Goal: Task Accomplishment & Management: Use online tool/utility

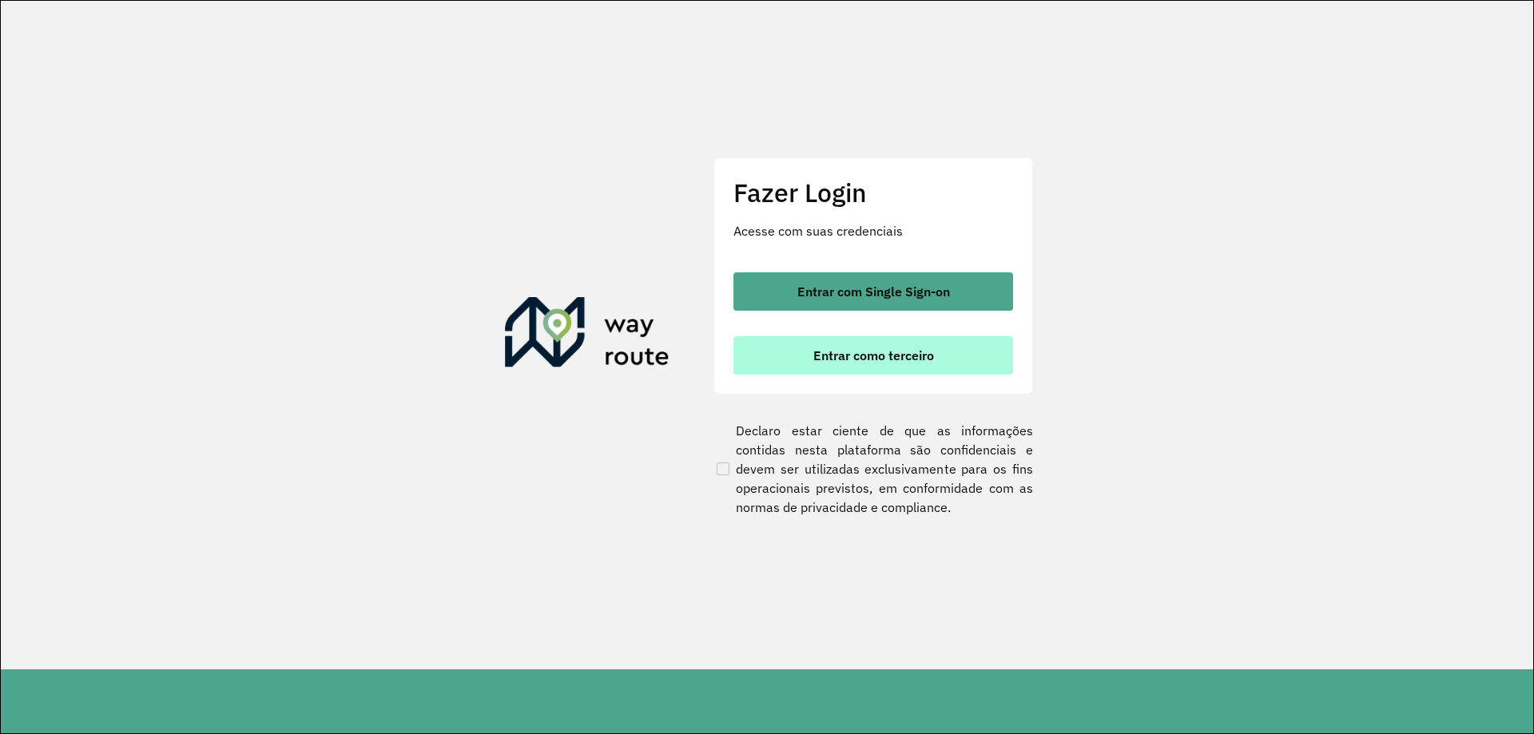
click at [904, 355] on span "Entrar como terceiro" at bounding box center [873, 355] width 121 height 13
click at [848, 347] on button "Entrar como terceiro" at bounding box center [873, 355] width 280 height 38
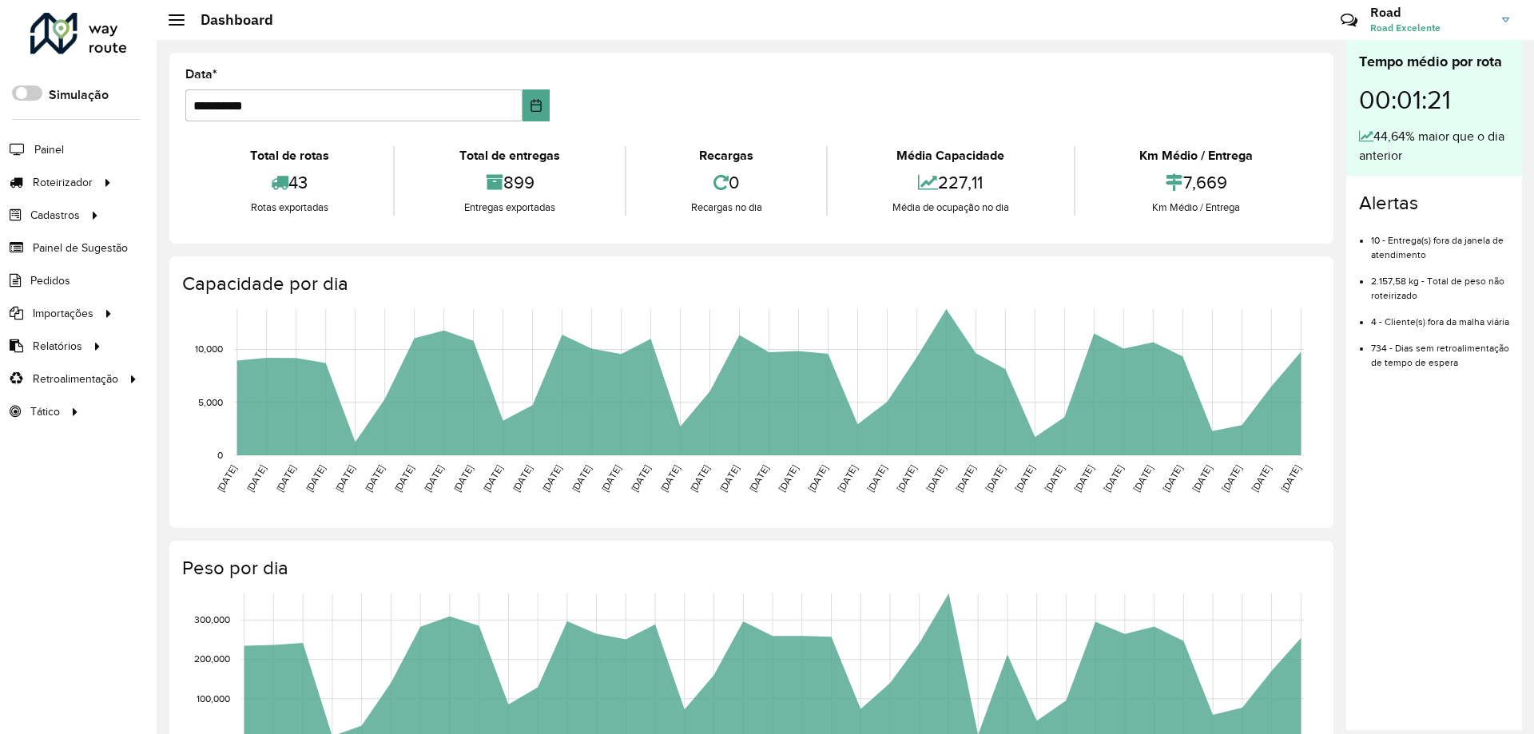
click at [567, 30] on hb-header "Dashboard Críticas? Dúvidas? Elogios? Sugestões? Entre em contato conosco! Road…" at bounding box center [845, 20] width 1377 height 40
click at [200, 190] on span "Entregas" at bounding box center [204, 182] width 46 height 17
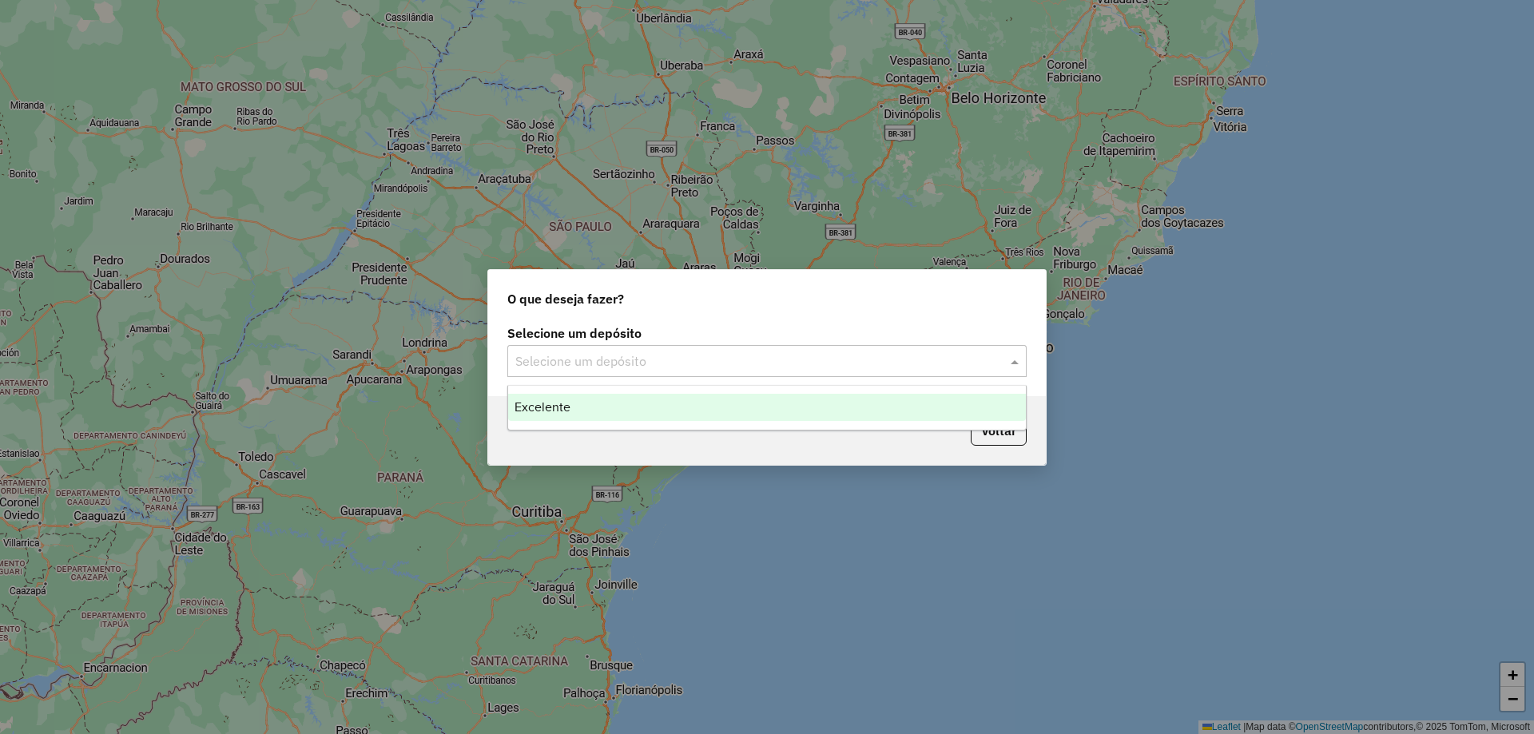
click at [689, 348] on div "Selecione um depósito" at bounding box center [766, 361] width 519 height 32
click at [595, 405] on div "Excelente" at bounding box center [767, 407] width 518 height 27
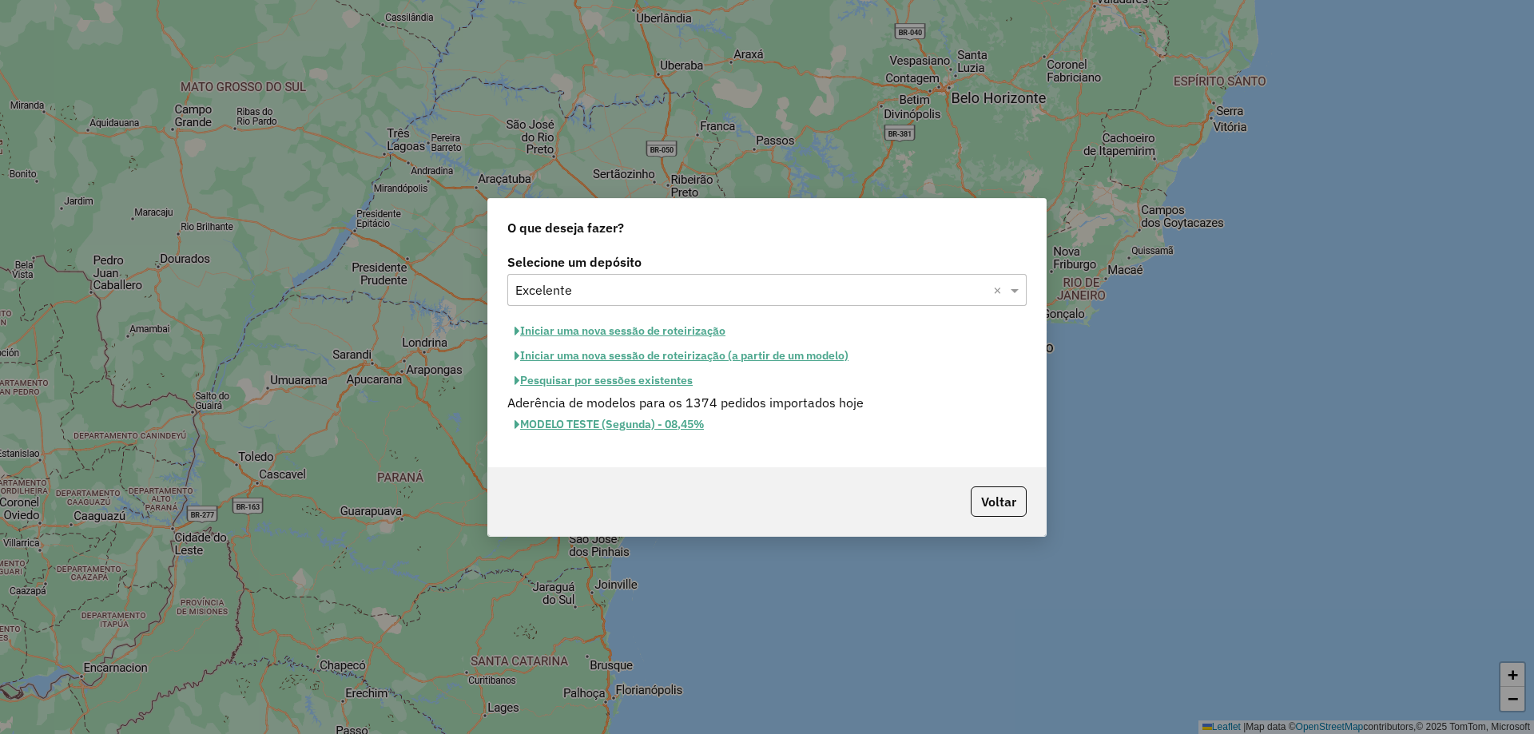
click at [626, 379] on button "Pesquisar por sessões existentes" at bounding box center [603, 380] width 192 height 25
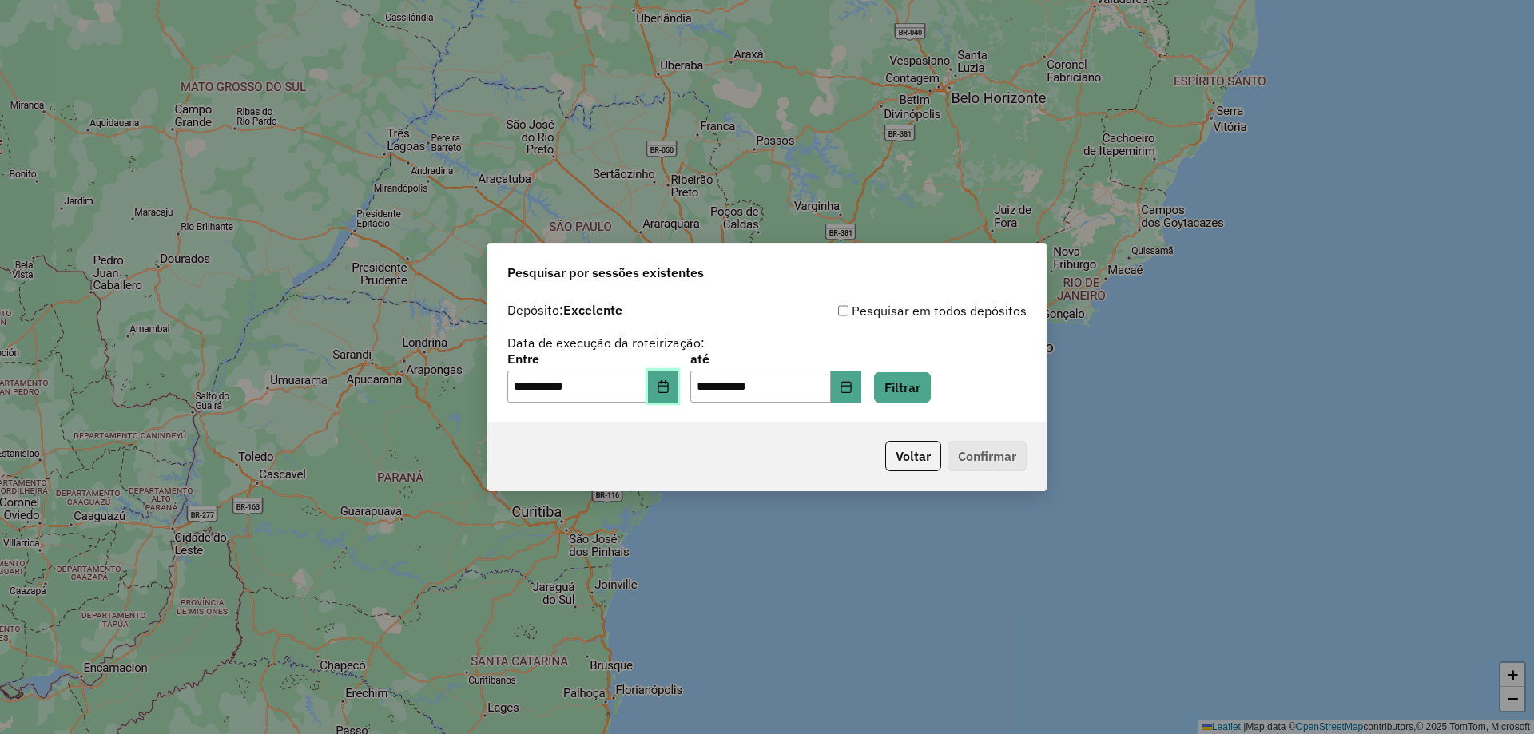
click at [669, 387] on icon "Choose Date" at bounding box center [663, 386] width 13 height 13
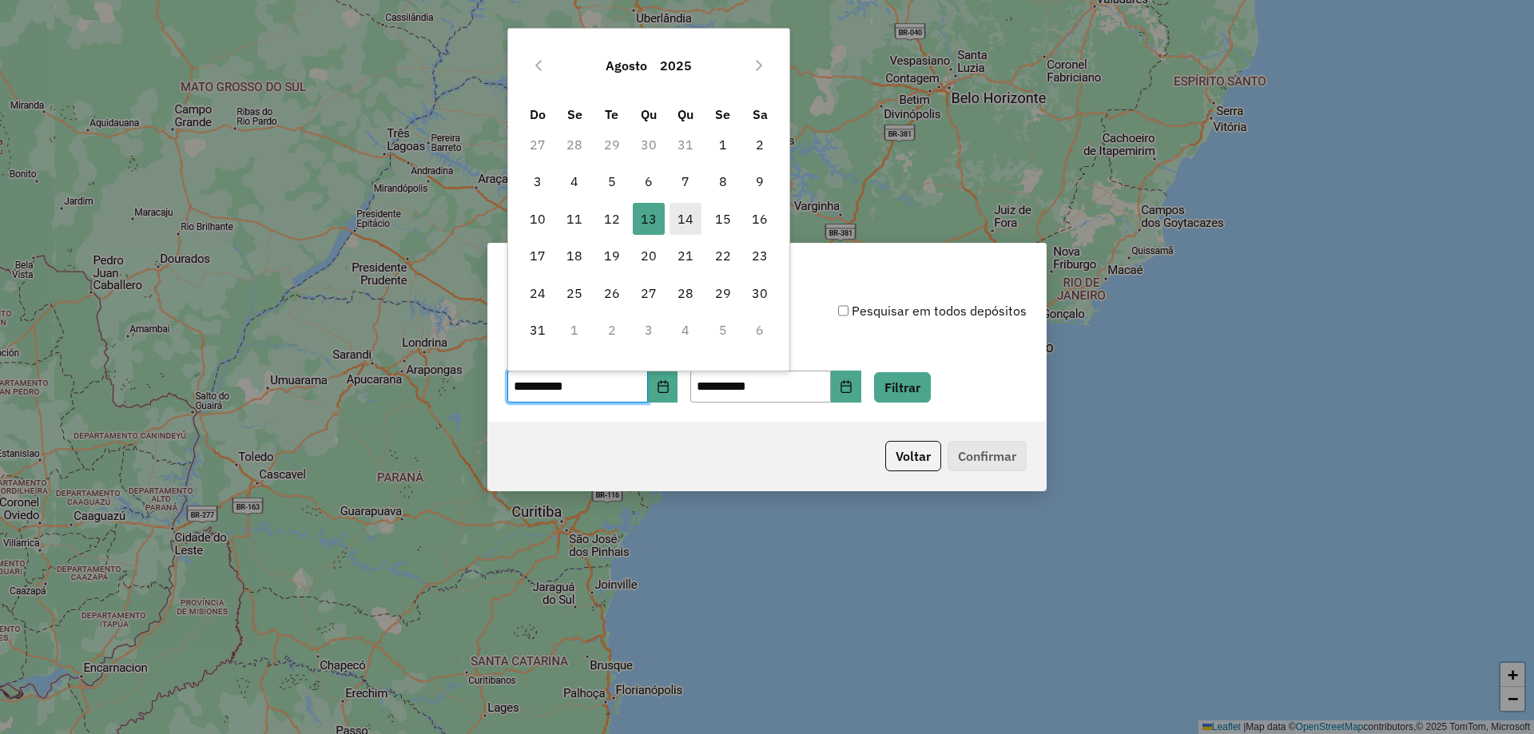
click at [688, 210] on span "14" at bounding box center [685, 219] width 32 height 32
type input "**********"
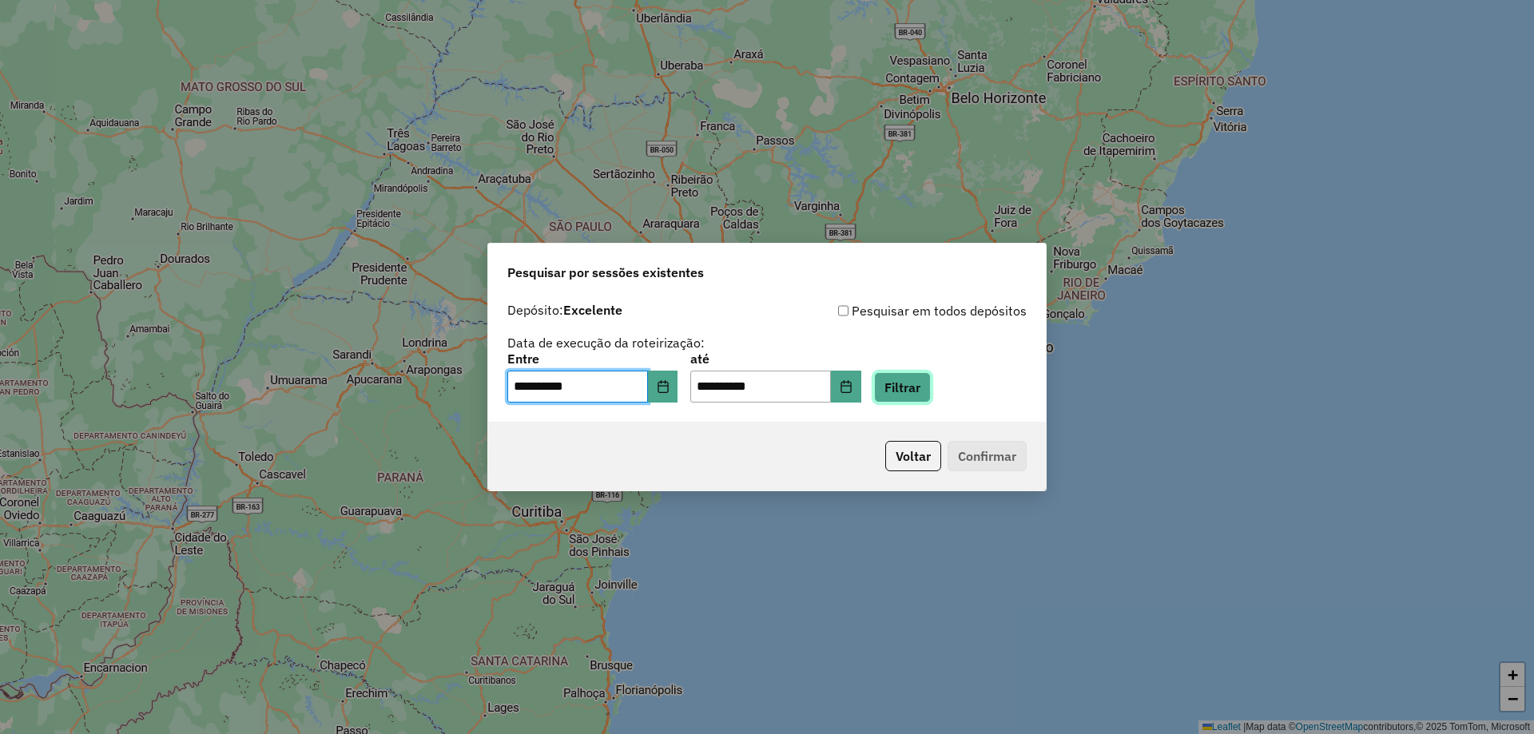
click at [915, 380] on button "Filtrar" at bounding box center [902, 387] width 57 height 30
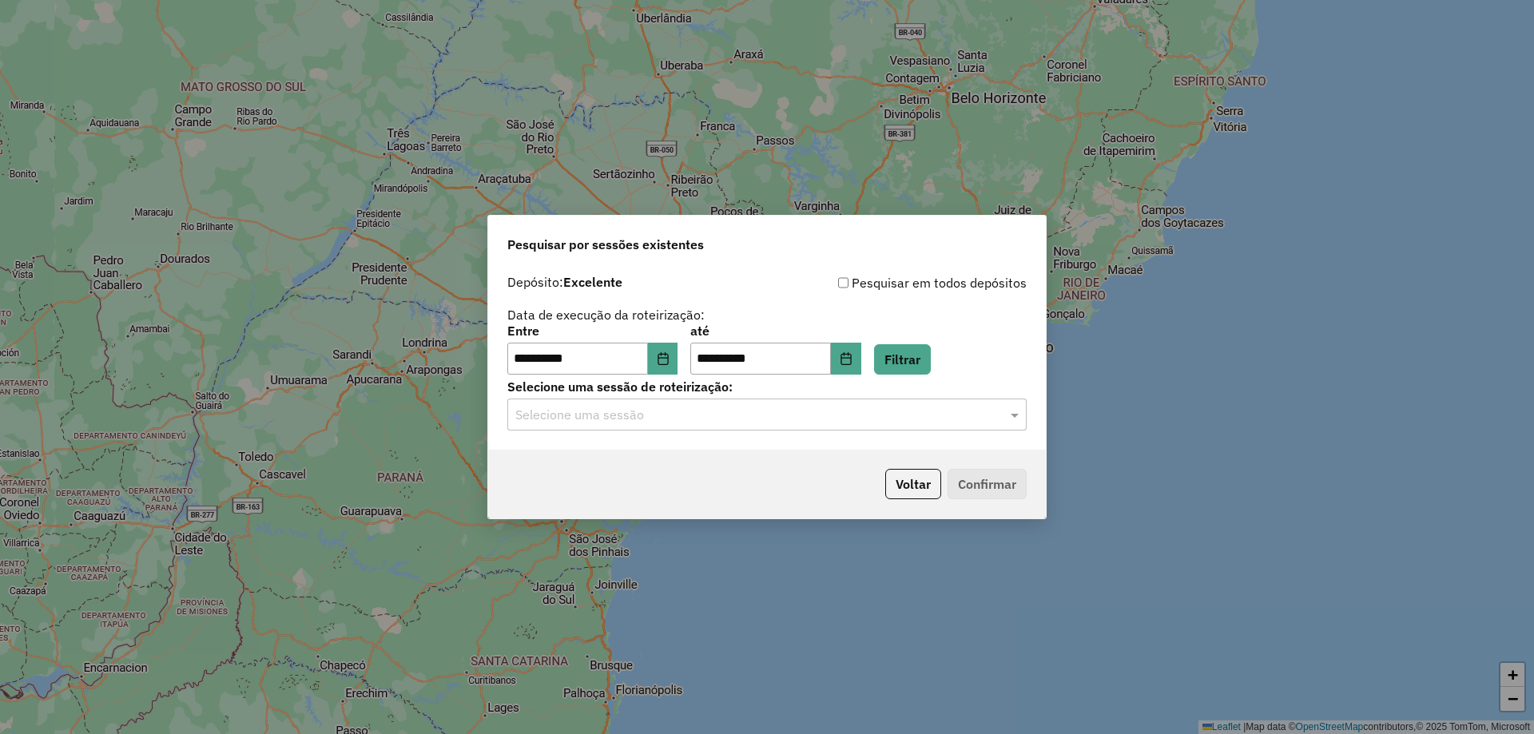
click at [696, 421] on input "text" at bounding box center [750, 415] width 471 height 19
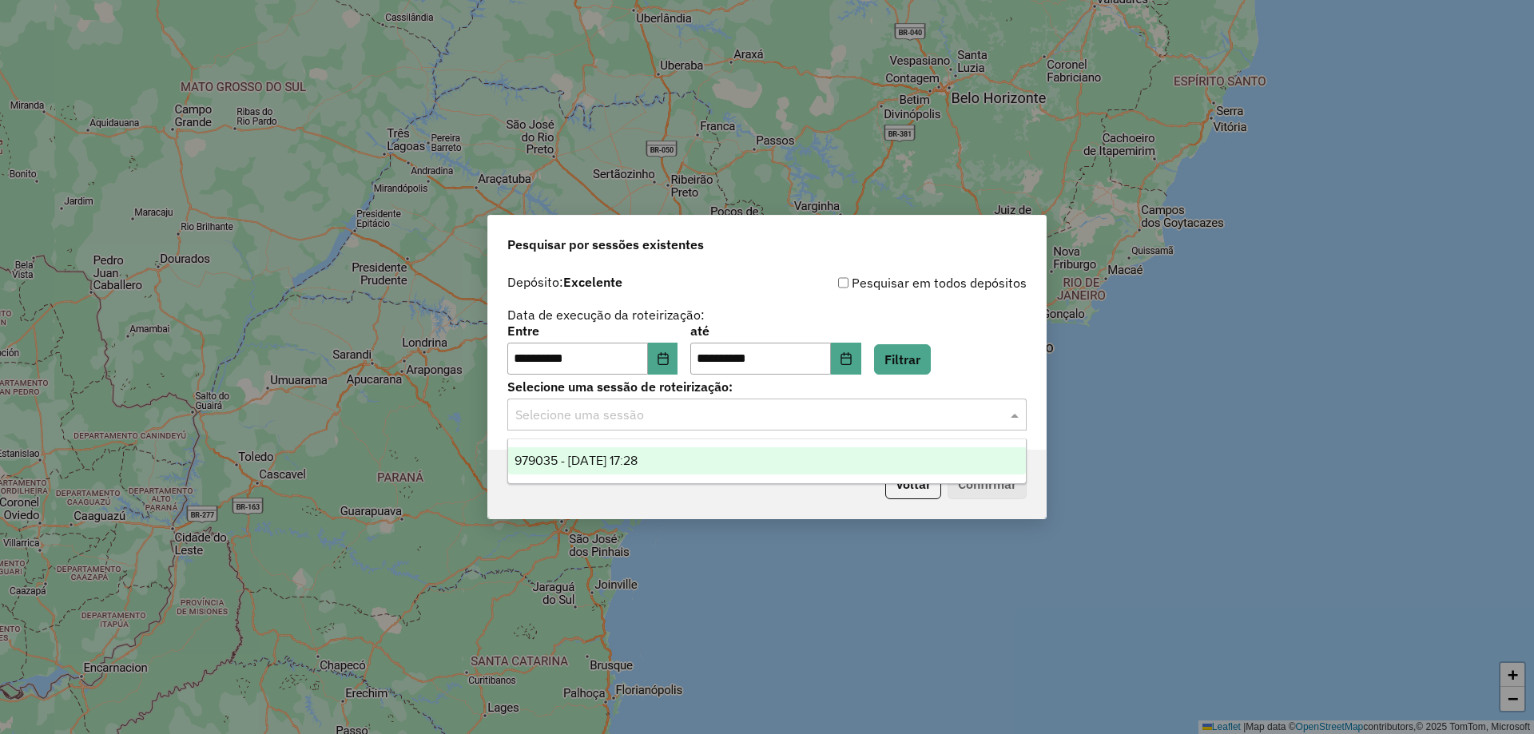
click at [654, 450] on div "979035 - 14/08/2025 17:28" at bounding box center [767, 460] width 518 height 27
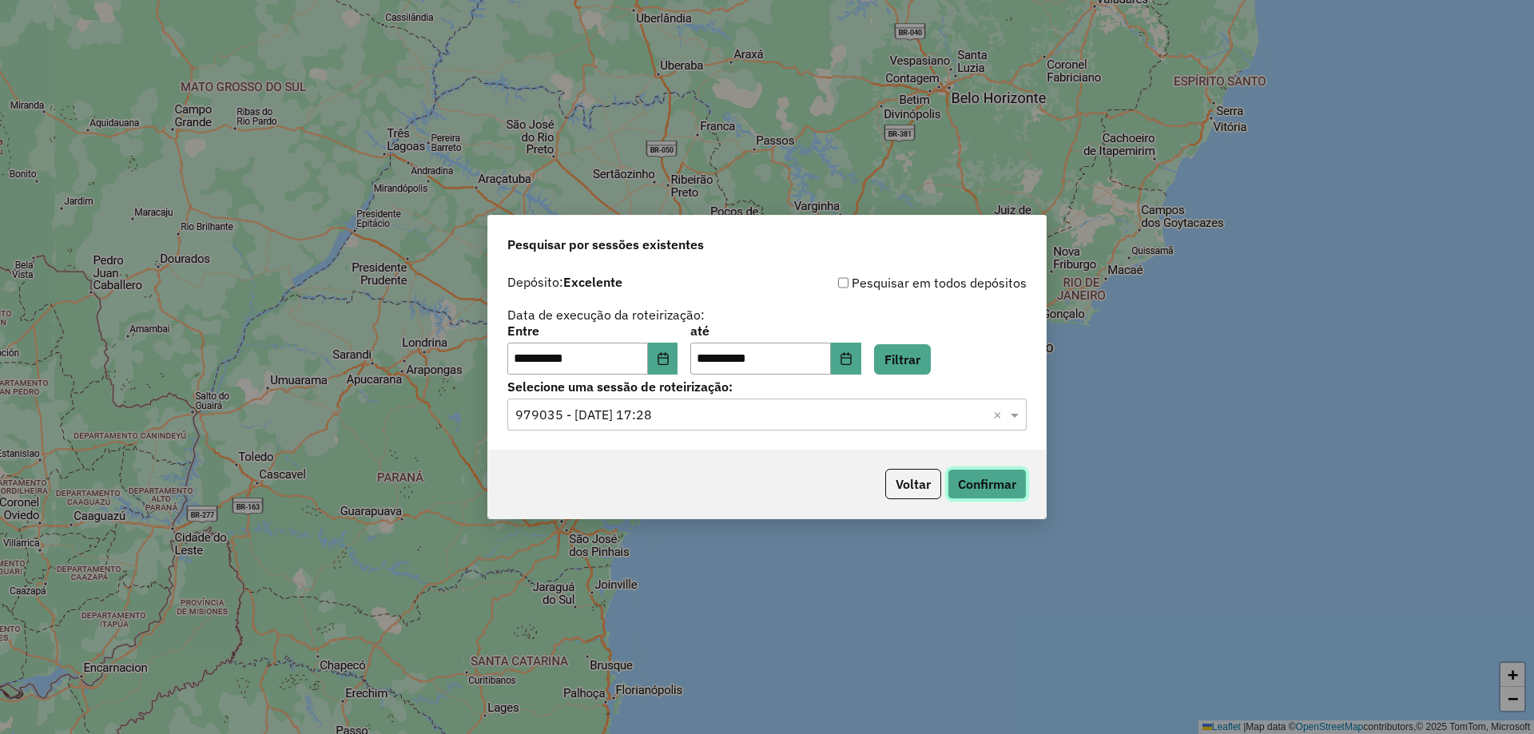
click at [969, 486] on button "Confirmar" at bounding box center [986, 484] width 79 height 30
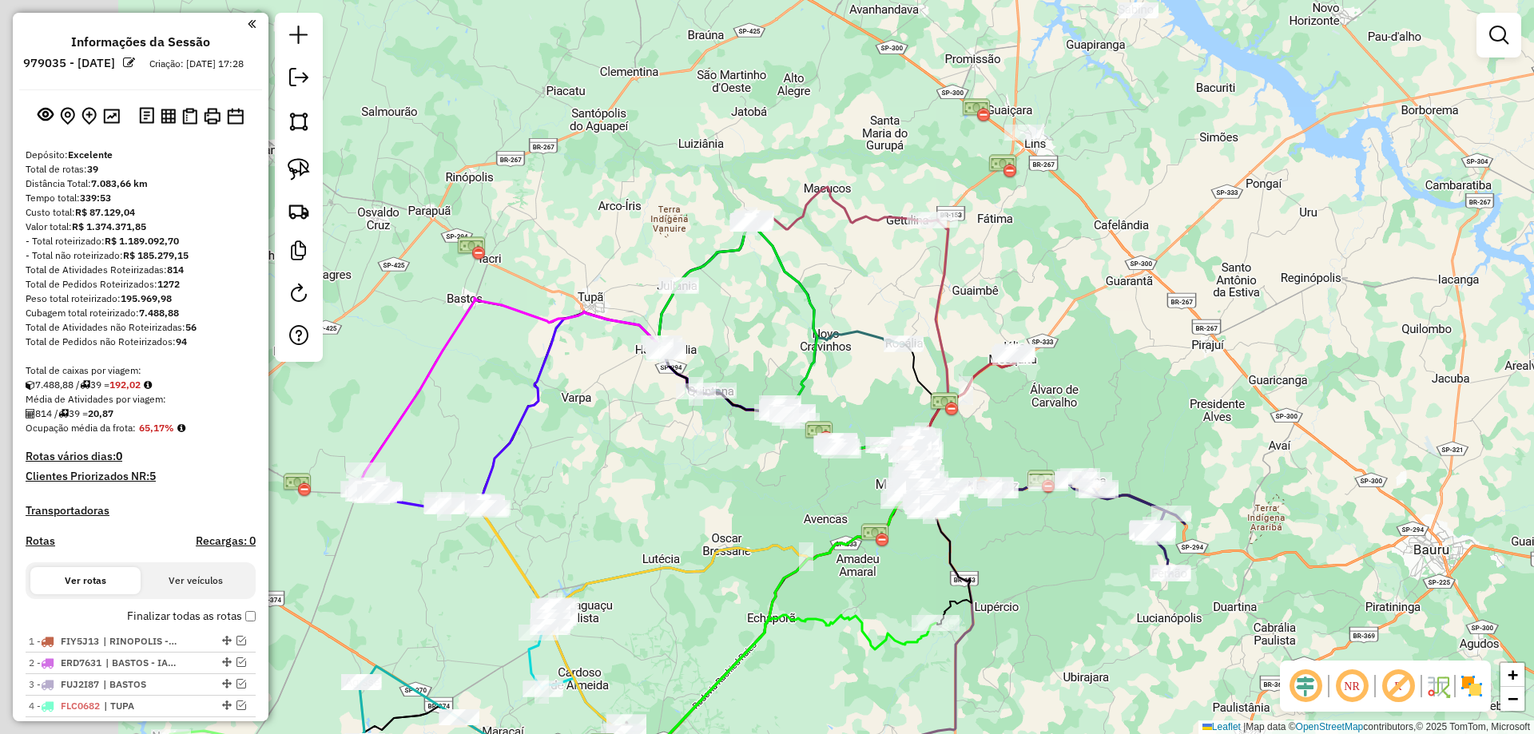
drag, startPoint x: 613, startPoint y: 217, endPoint x: 1107, endPoint y: 514, distance: 576.4
click at [754, 308] on div "Janela de atendimento Grade de atendimento Capacidade Transportadoras Veículos …" at bounding box center [767, 367] width 1534 height 734
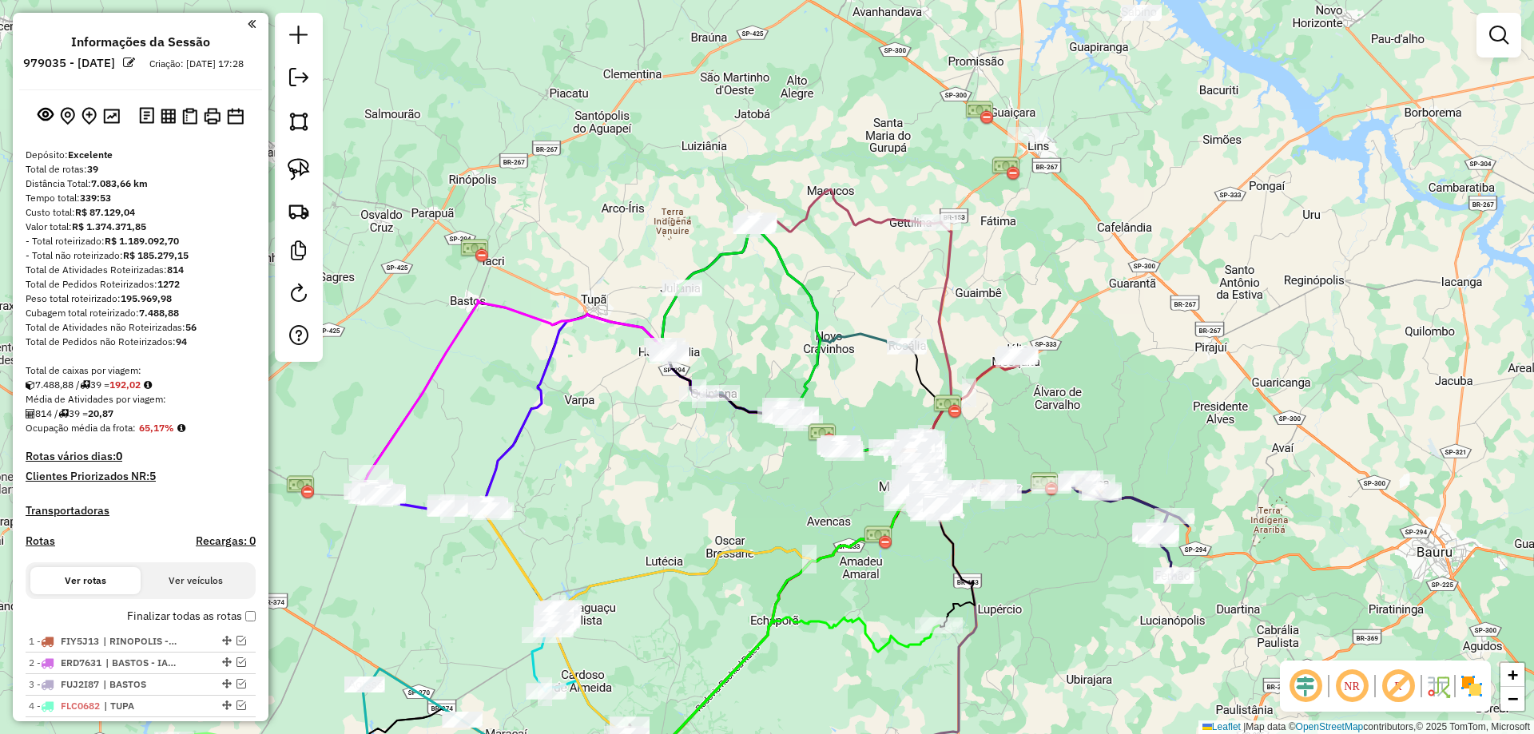
click at [1301, 683] on em at bounding box center [1305, 686] width 38 height 38
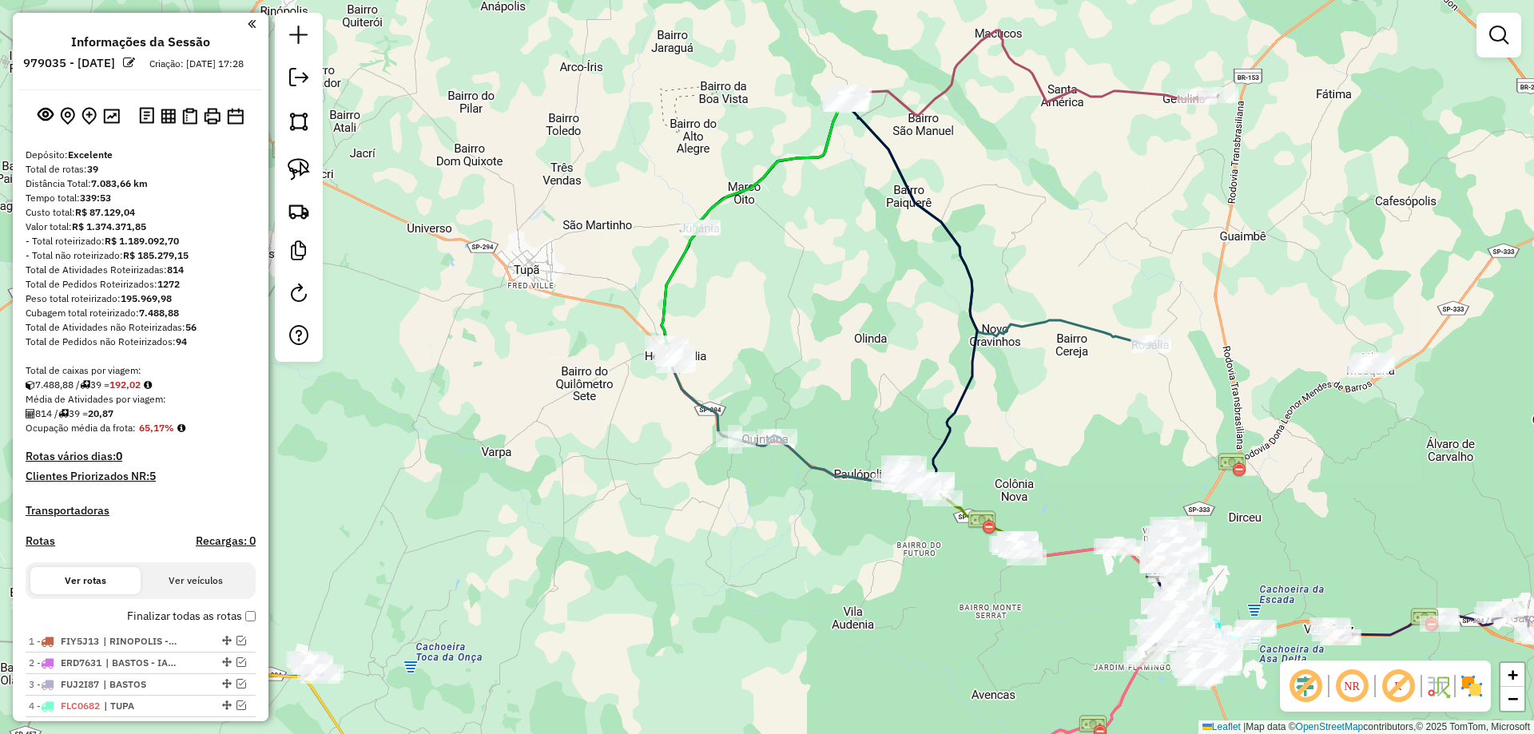
click at [1301, 696] on em at bounding box center [1305, 686] width 38 height 38
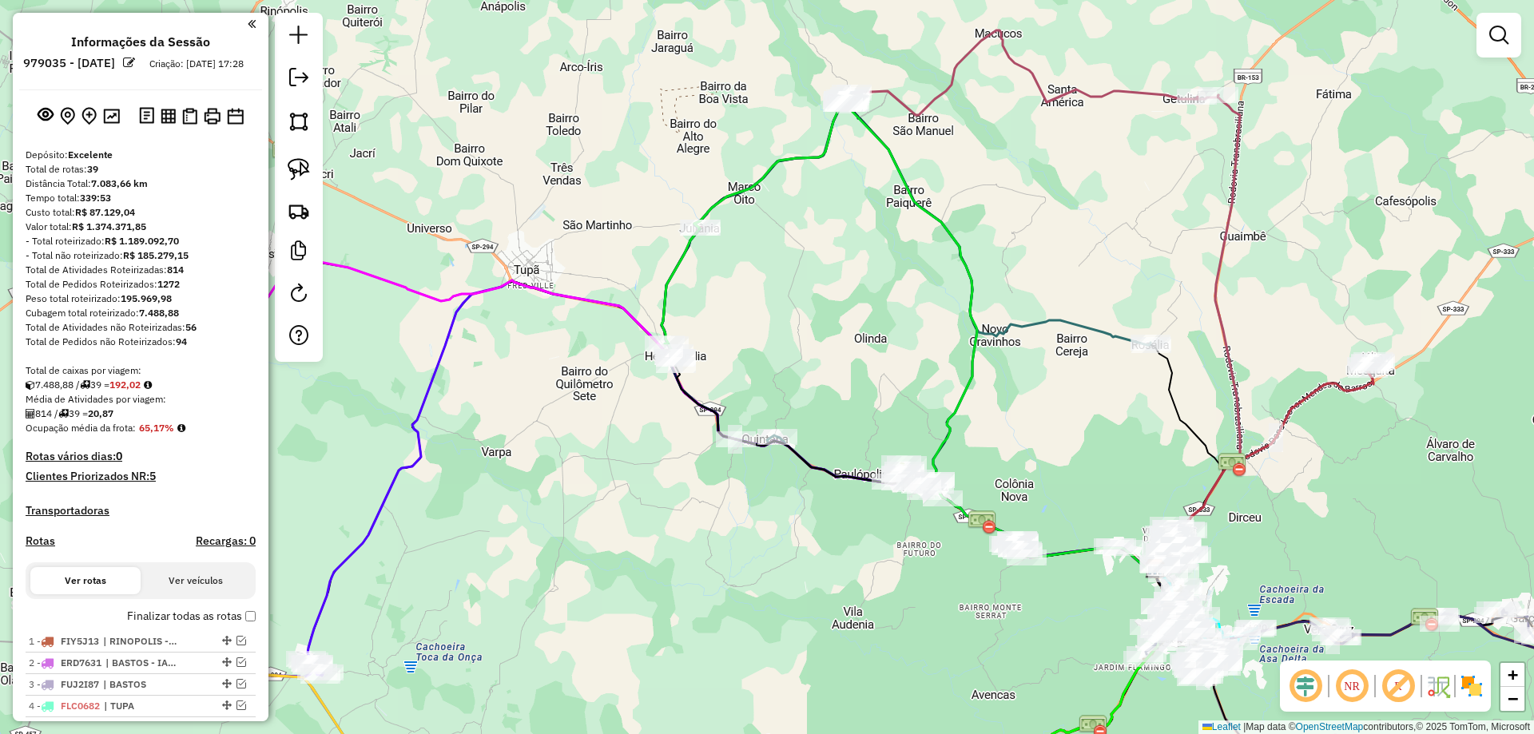
click at [1298, 684] on em at bounding box center [1305, 686] width 38 height 38
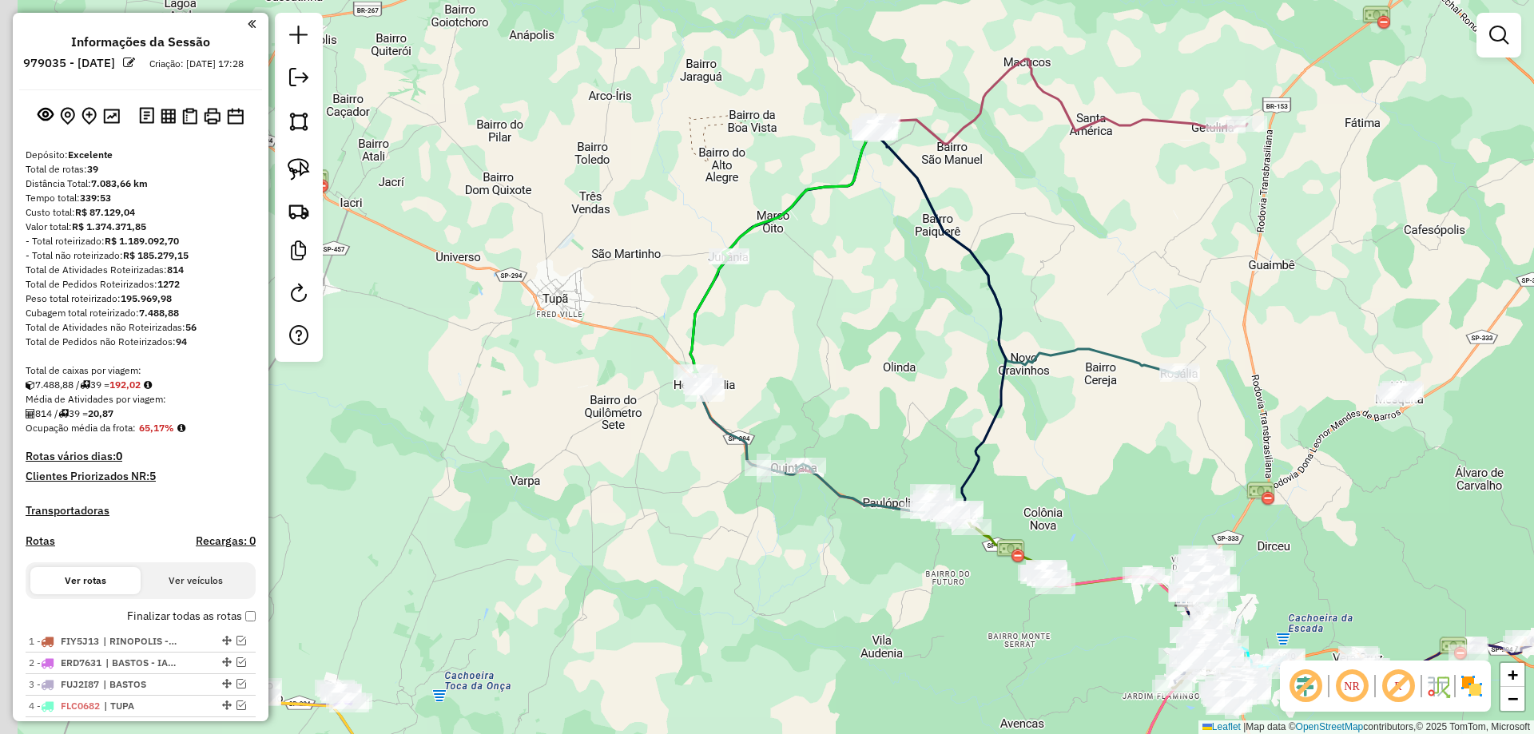
drag, startPoint x: 807, startPoint y: 327, endPoint x: 860, endPoint y: 375, distance: 71.8
click at [931, 375] on div "Janela de atendimento Grade de atendimento Capacidade Transportadoras Veículos …" at bounding box center [767, 367] width 1534 height 734
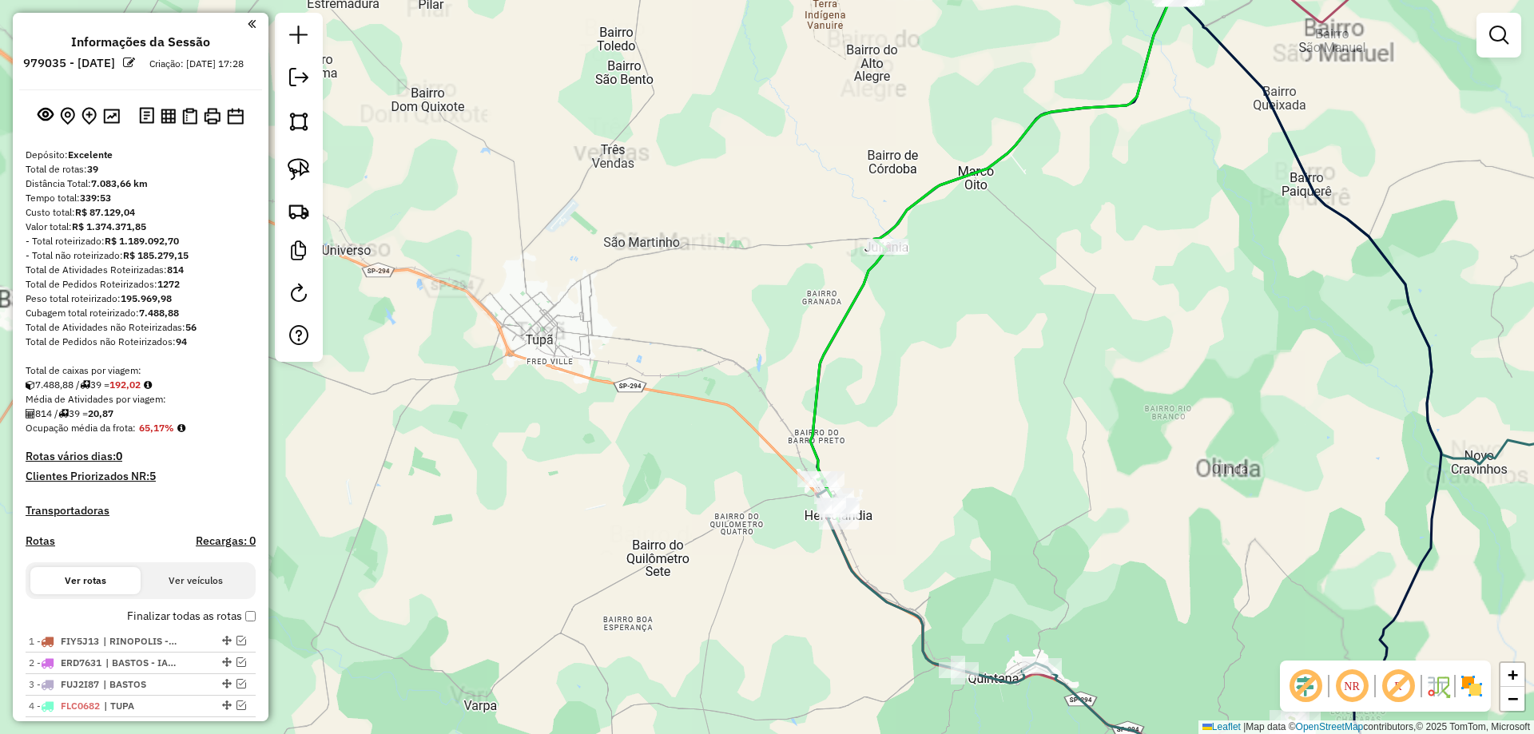
click at [818, 361] on icon at bounding box center [1000, 249] width 381 height 545
select select "**********"
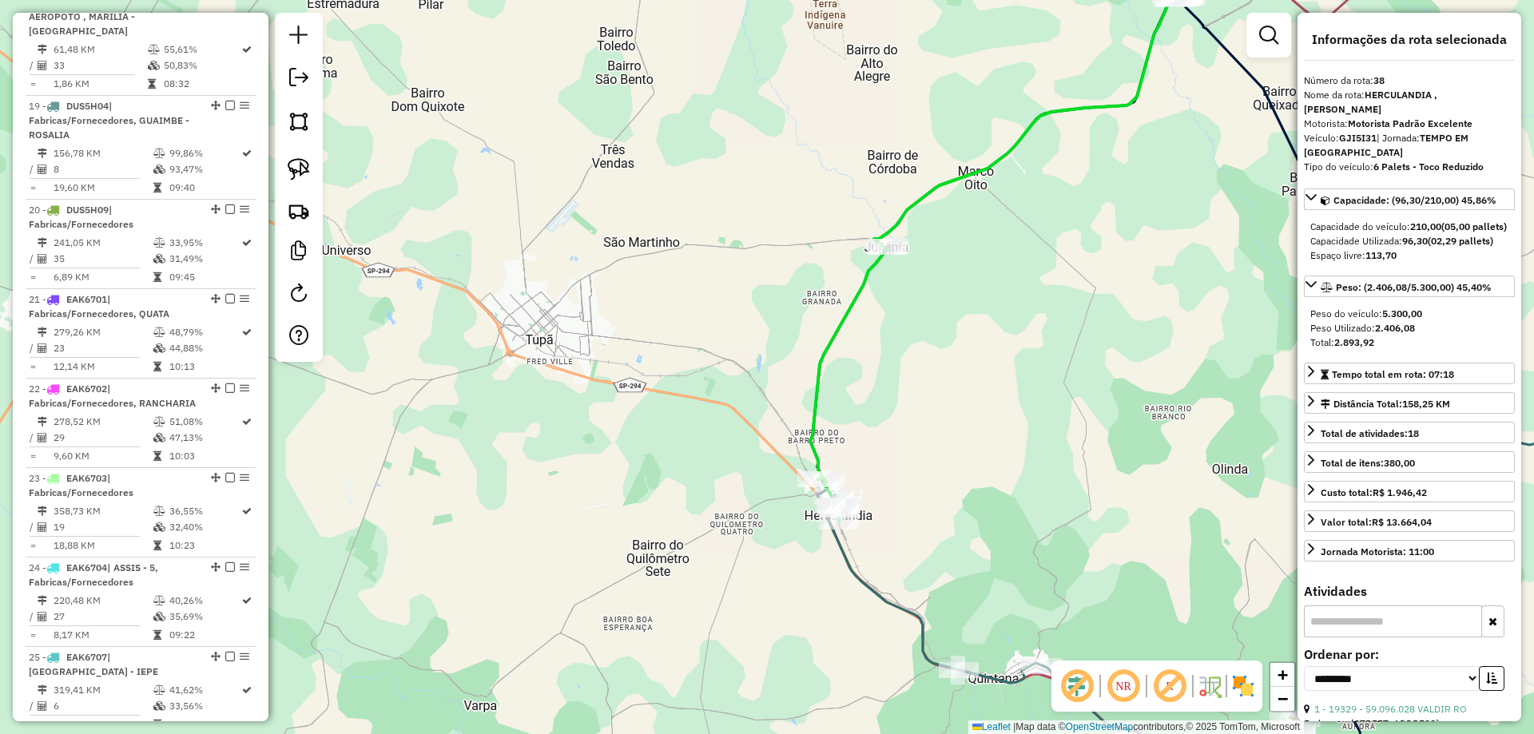
scroll to position [3046, 0]
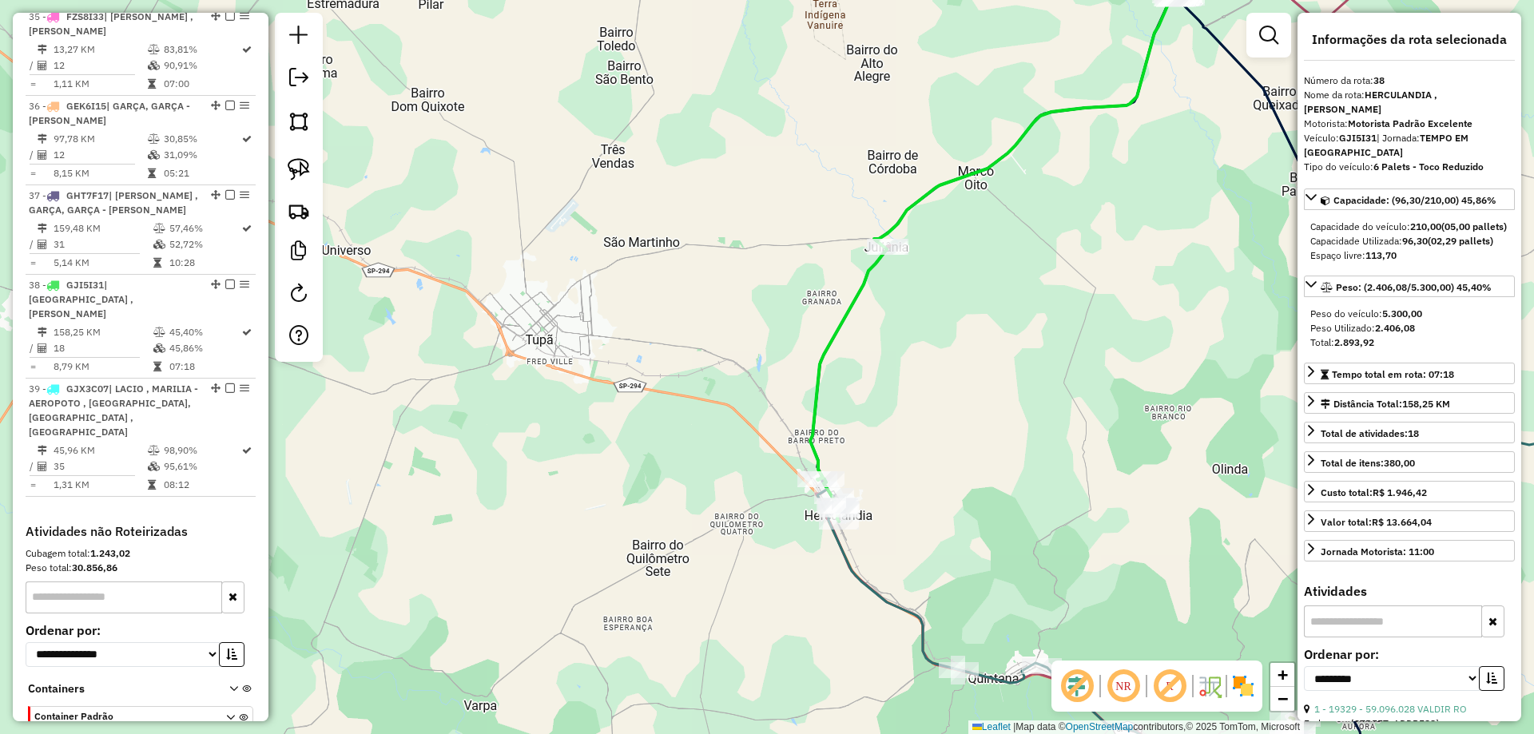
drag, startPoint x: 897, startPoint y: 327, endPoint x: 843, endPoint y: 407, distance: 96.8
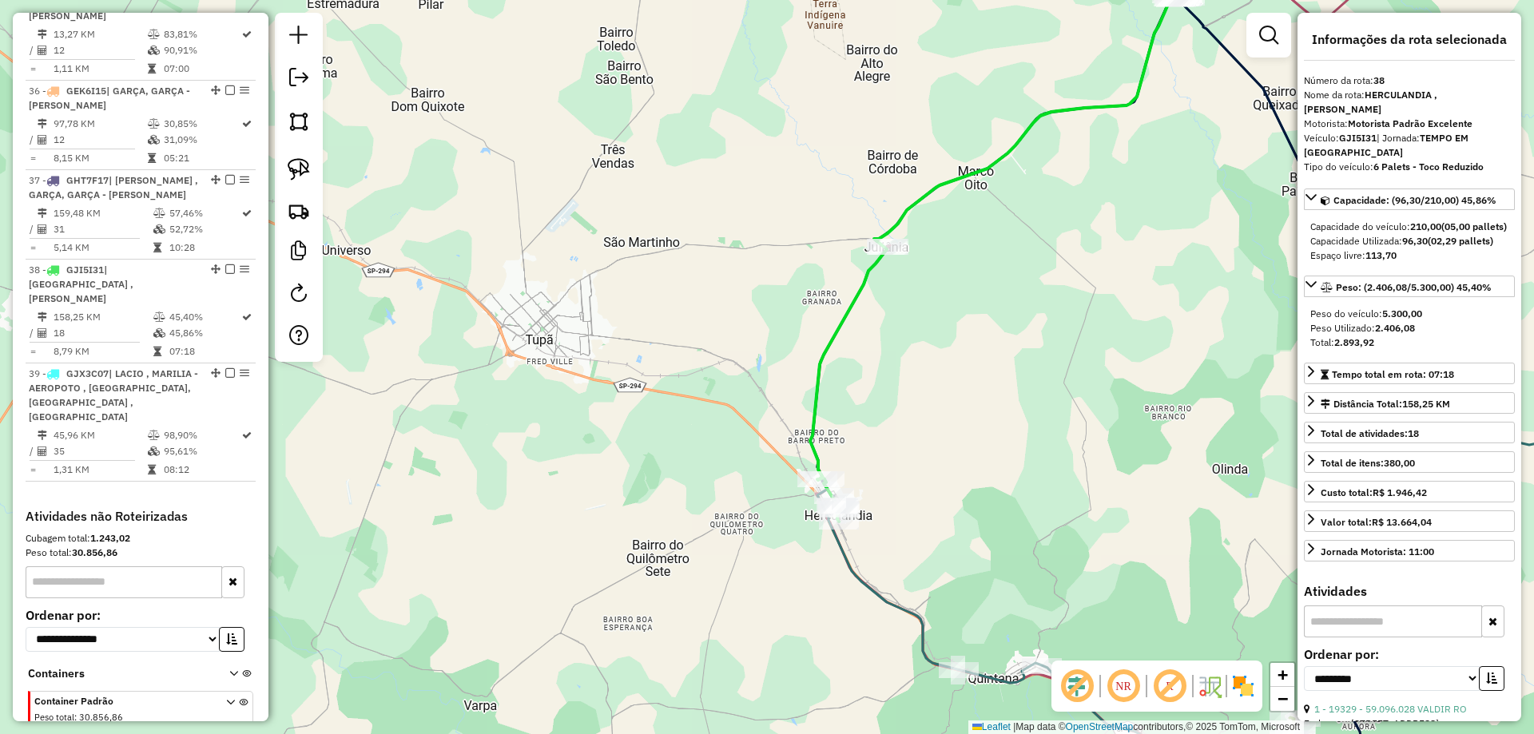
click at [845, 406] on div "Janela de atendimento Grade de atendimento Capacidade Transportadoras Veículos …" at bounding box center [767, 367] width 1534 height 734
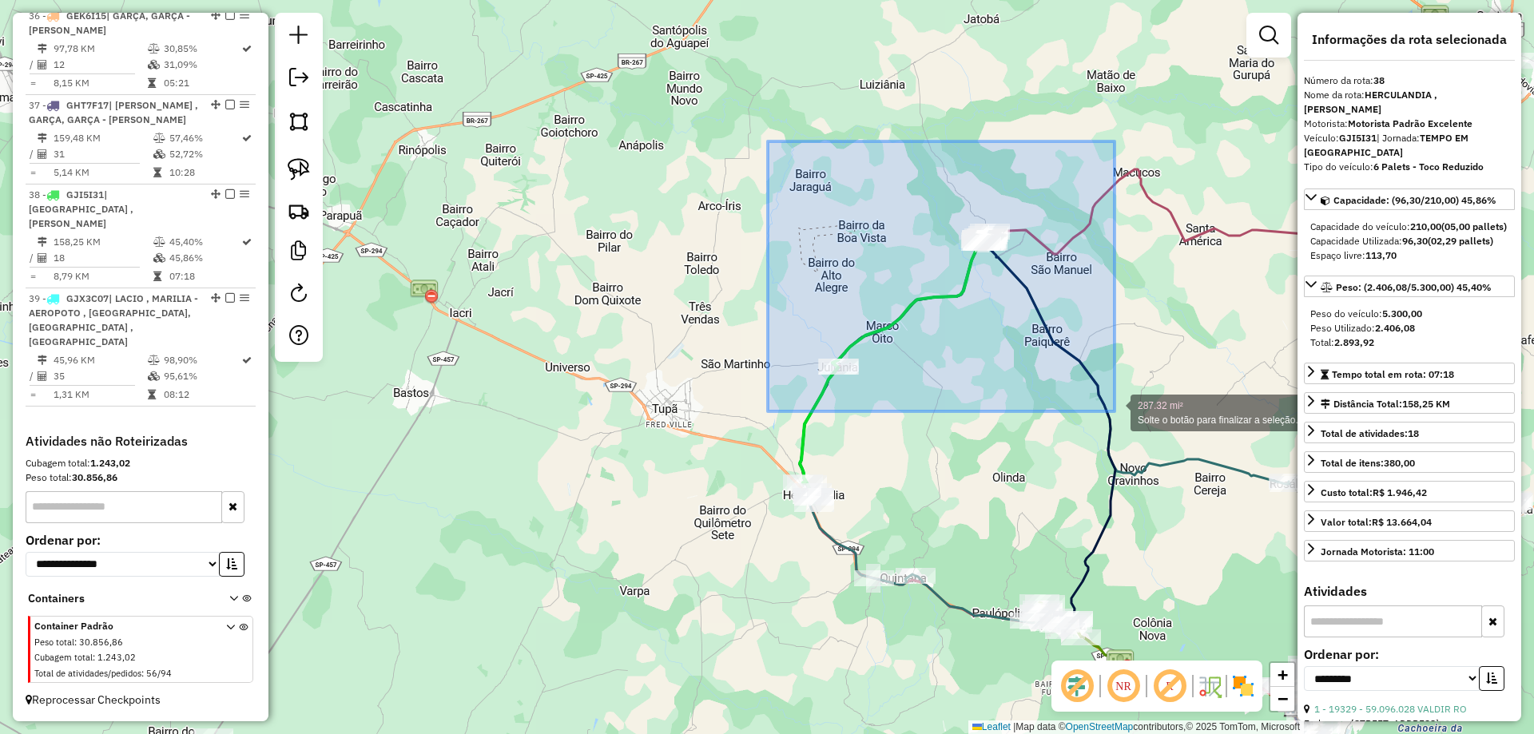
drag, startPoint x: 768, startPoint y: 141, endPoint x: 1114, endPoint y: 411, distance: 439.4
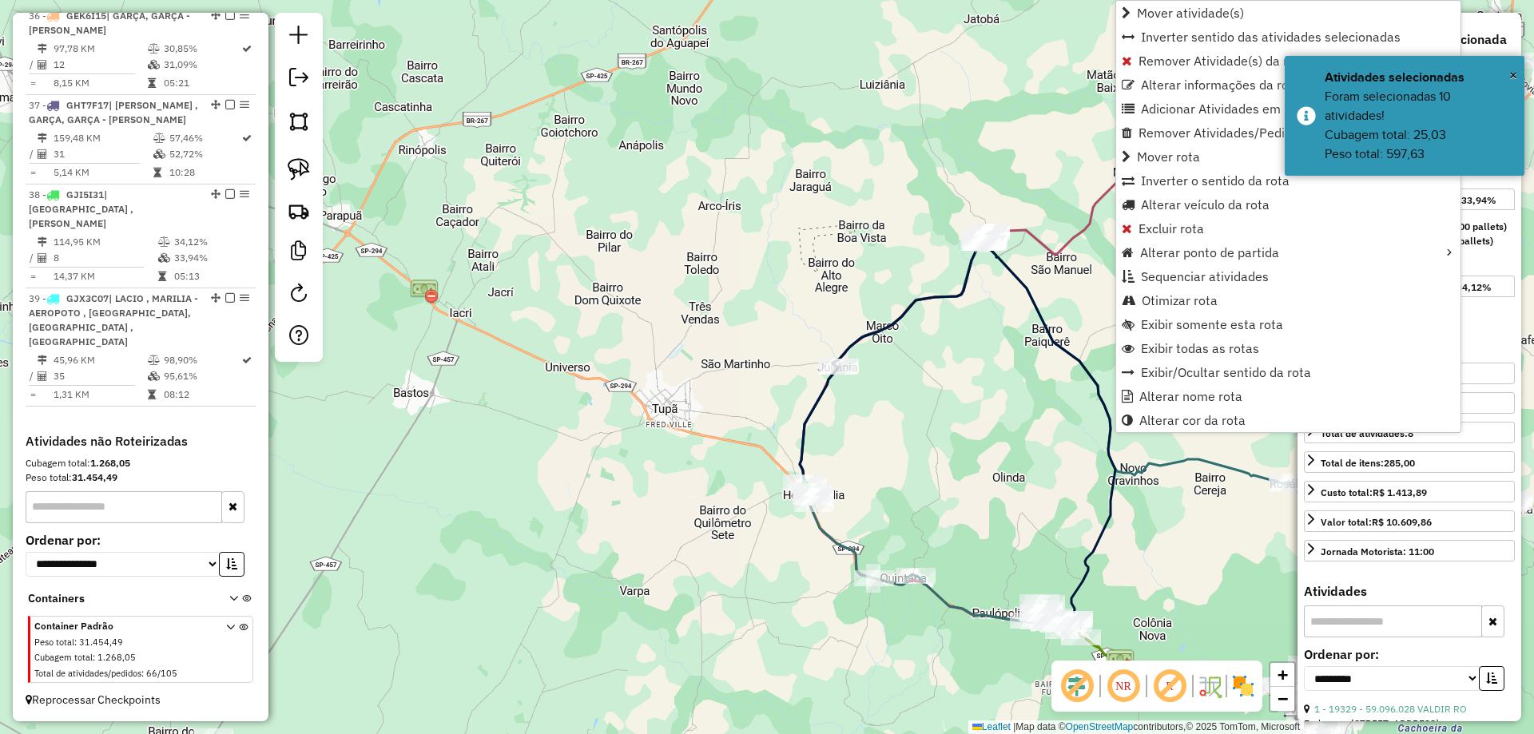
click at [939, 343] on div "Janela de atendimento Grade de atendimento Capacidade Transportadoras Veículos …" at bounding box center [767, 367] width 1534 height 734
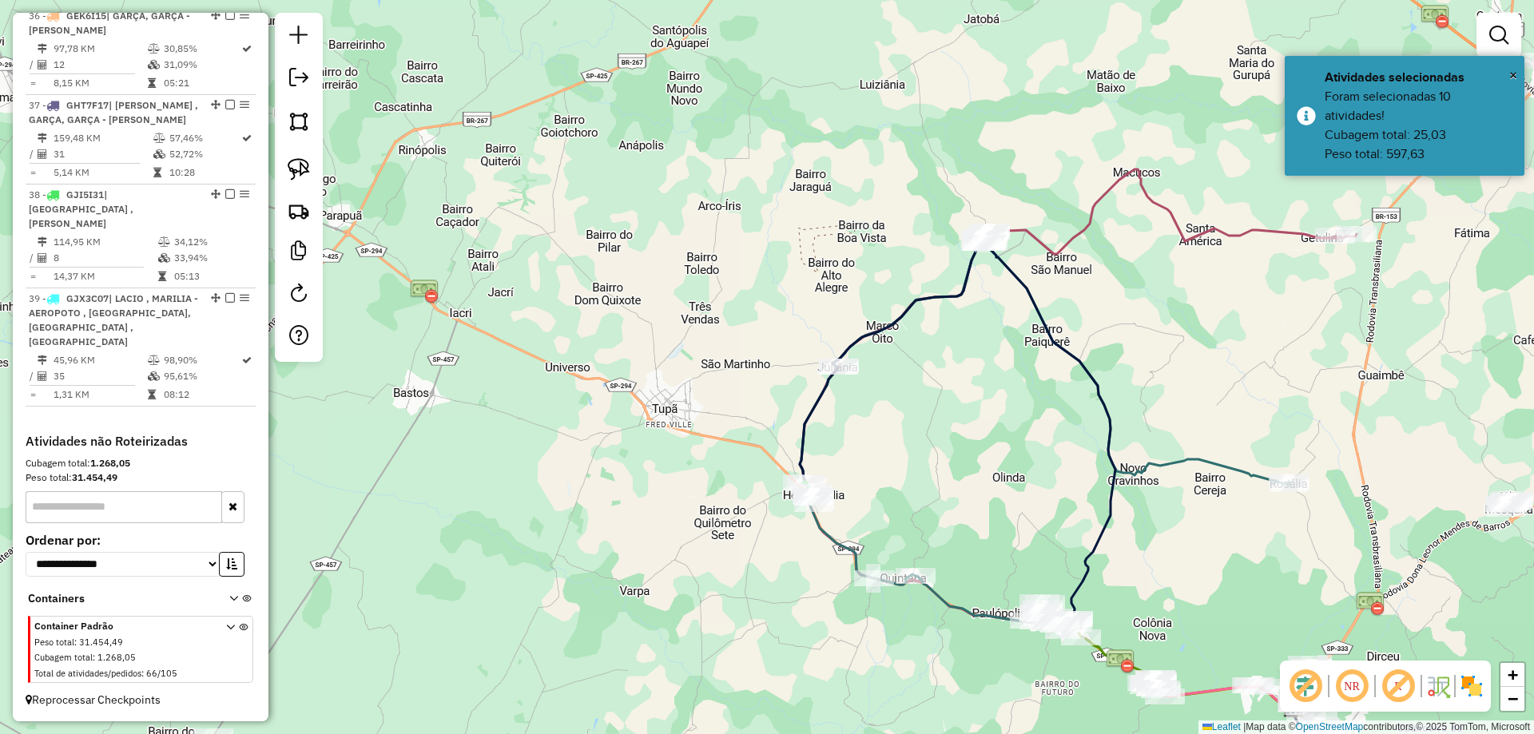
drag, startPoint x: 976, startPoint y: 343, endPoint x: 951, endPoint y: 306, distance: 44.8
click at [974, 340] on div "Janela de atendimento Grade de atendimento Capacidade Transportadoras Veículos …" at bounding box center [767, 367] width 1534 height 734
click at [938, 288] on icon at bounding box center [956, 430] width 316 height 384
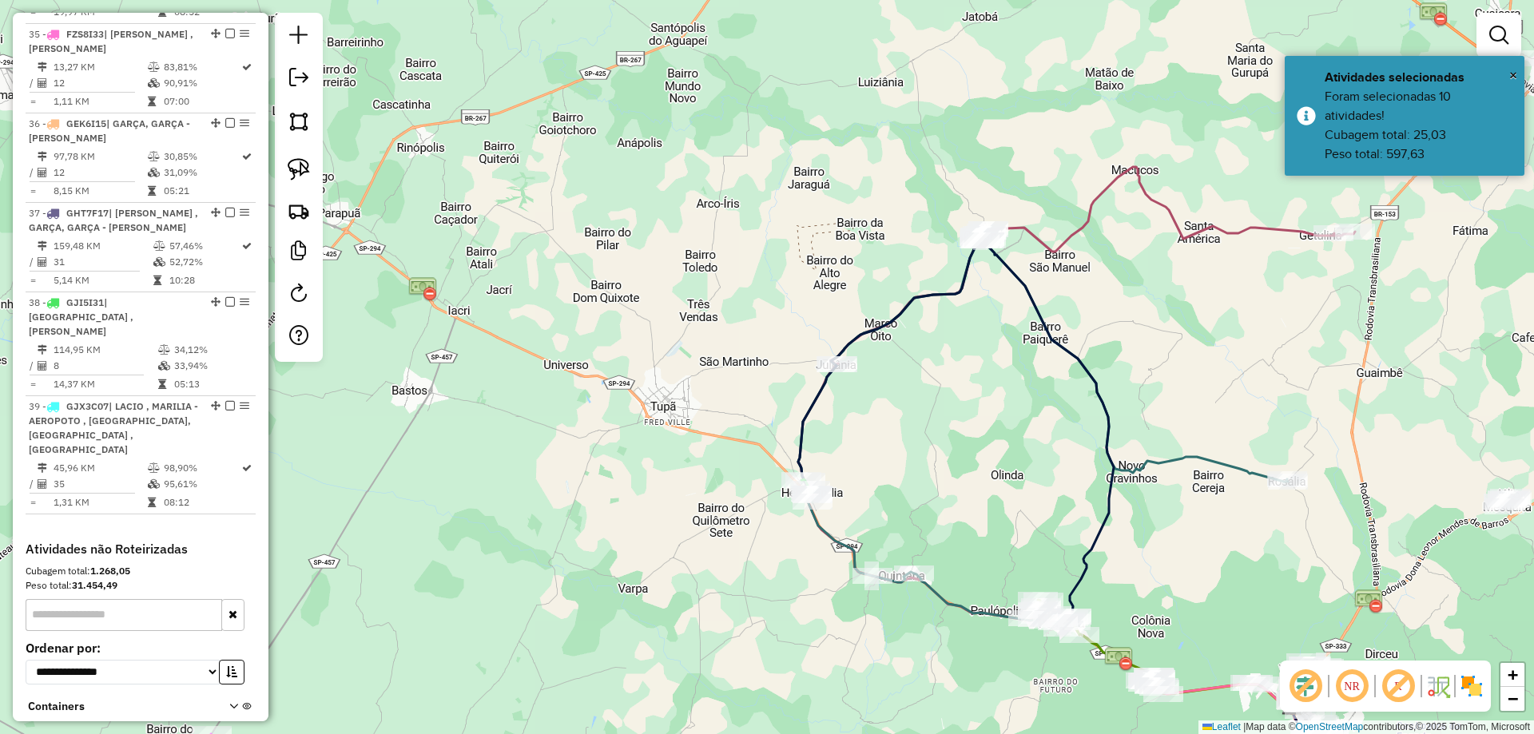
select select "**********"
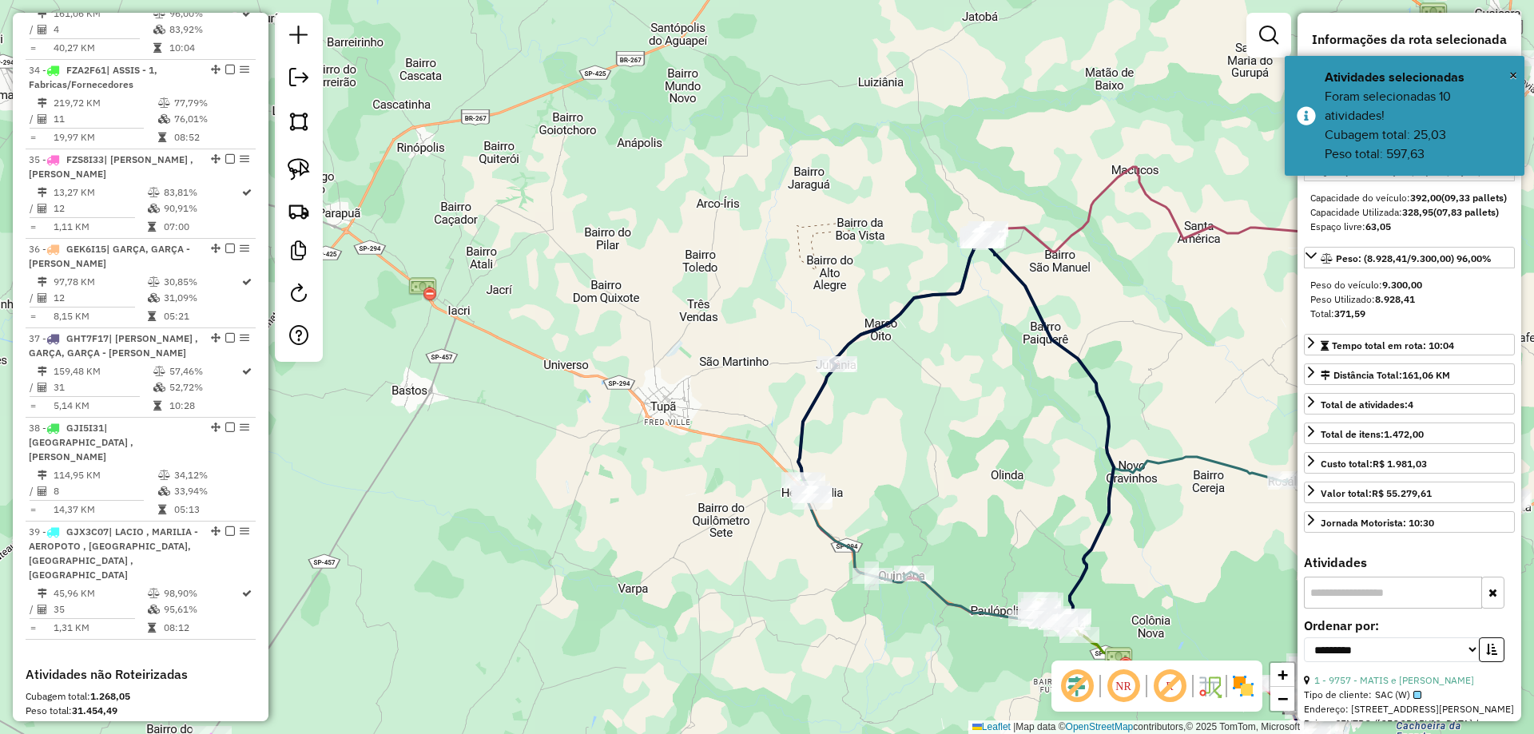
scroll to position [2771, 0]
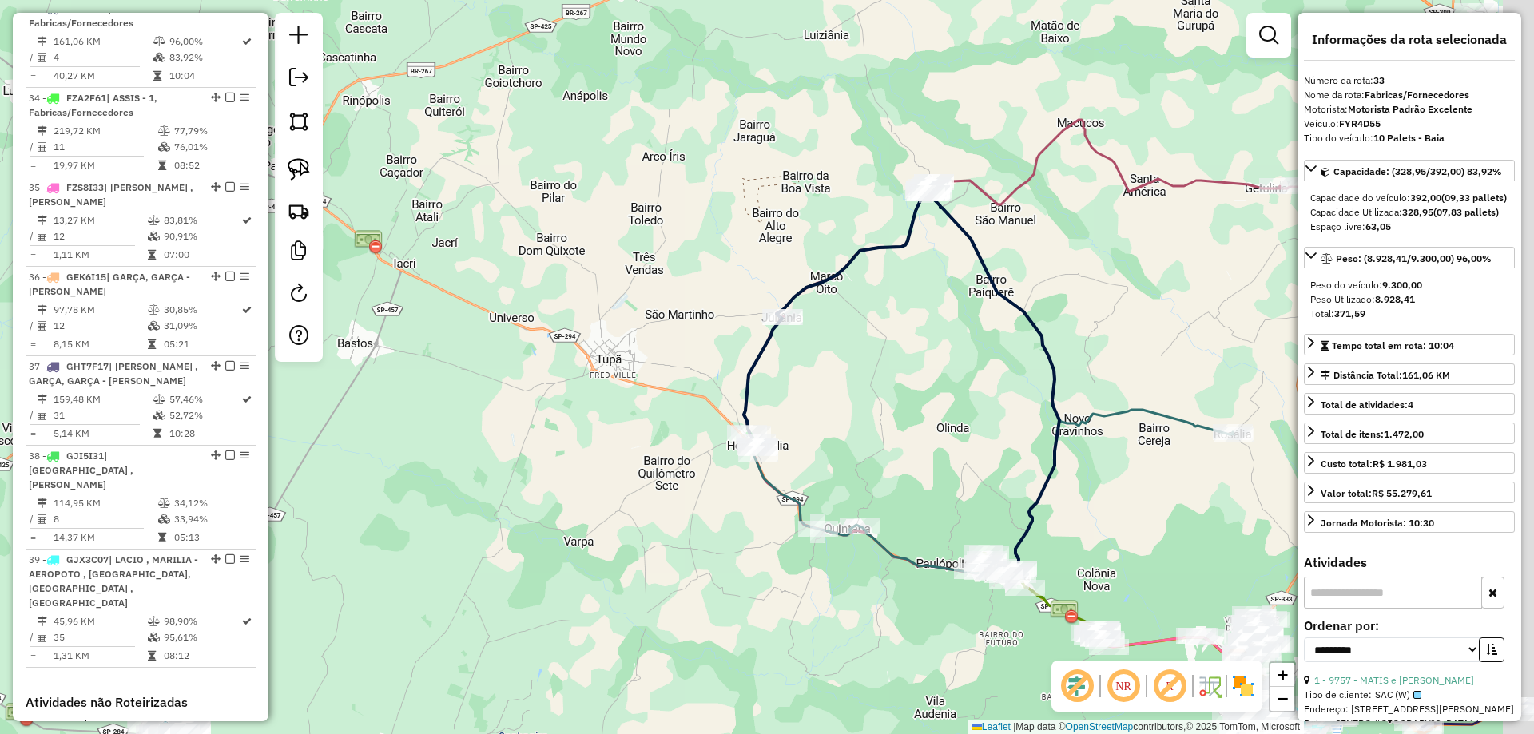
drag, startPoint x: 954, startPoint y: 320, endPoint x: 899, endPoint y: 272, distance: 72.4
click at [899, 272] on div "Janela de atendimento Grade de atendimento Capacidade Transportadoras Veículos …" at bounding box center [767, 367] width 1534 height 734
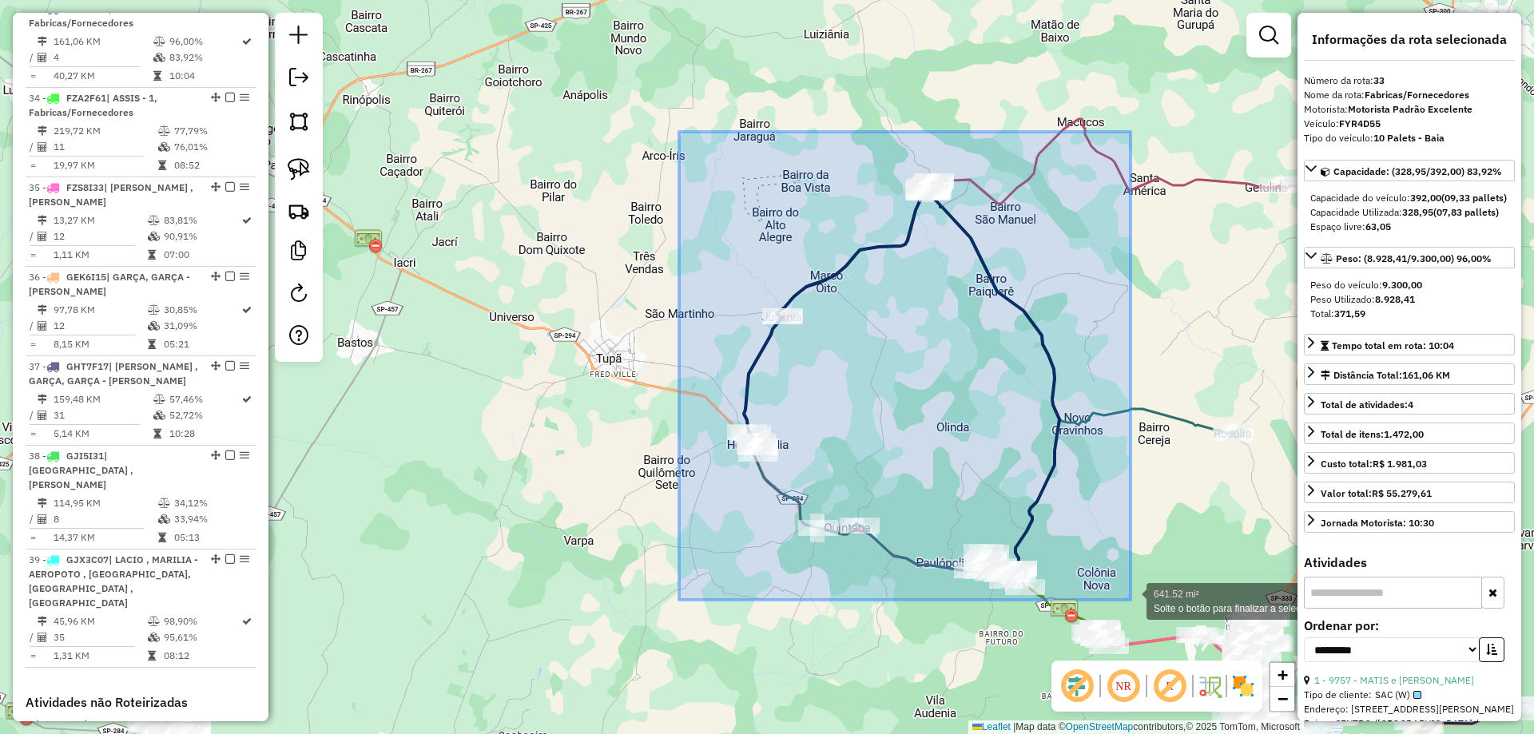
drag, startPoint x: 679, startPoint y: 132, endPoint x: 1136, endPoint y: 593, distance: 649.0
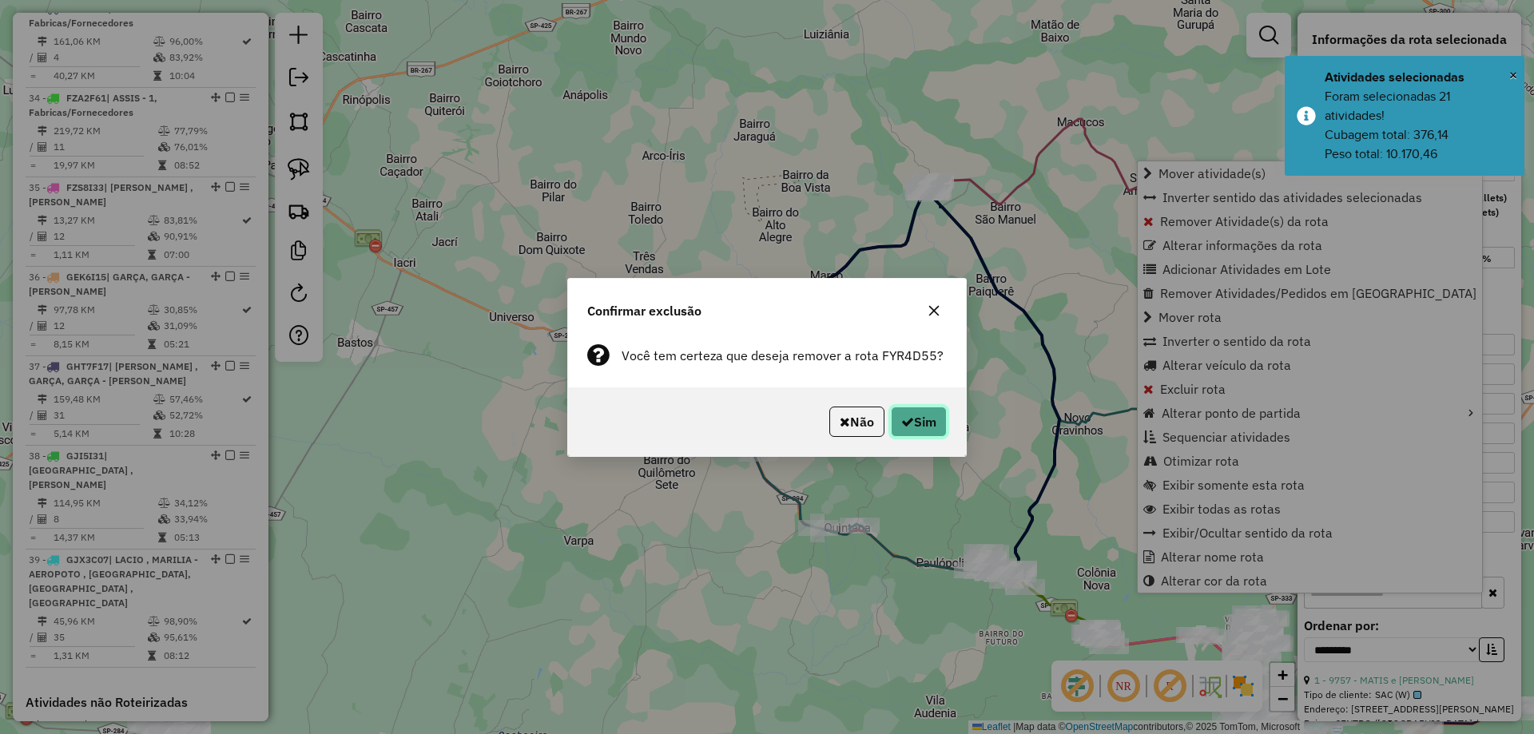
click at [911, 411] on button "Sim" at bounding box center [919, 422] width 56 height 30
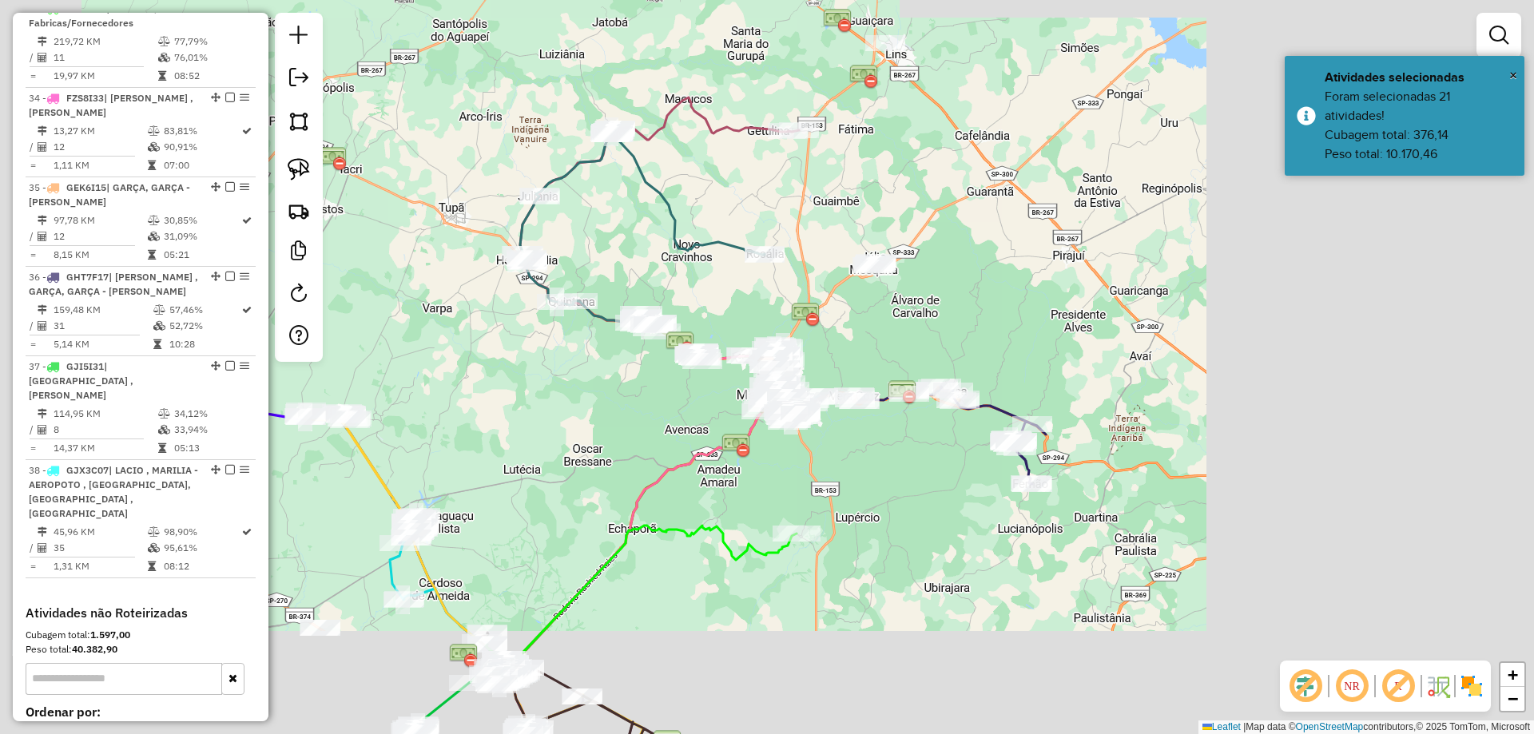
click at [1063, 249] on div "Janela de atendimento Grade de atendimento Capacidade Transportadoras Veículos …" at bounding box center [767, 367] width 1534 height 734
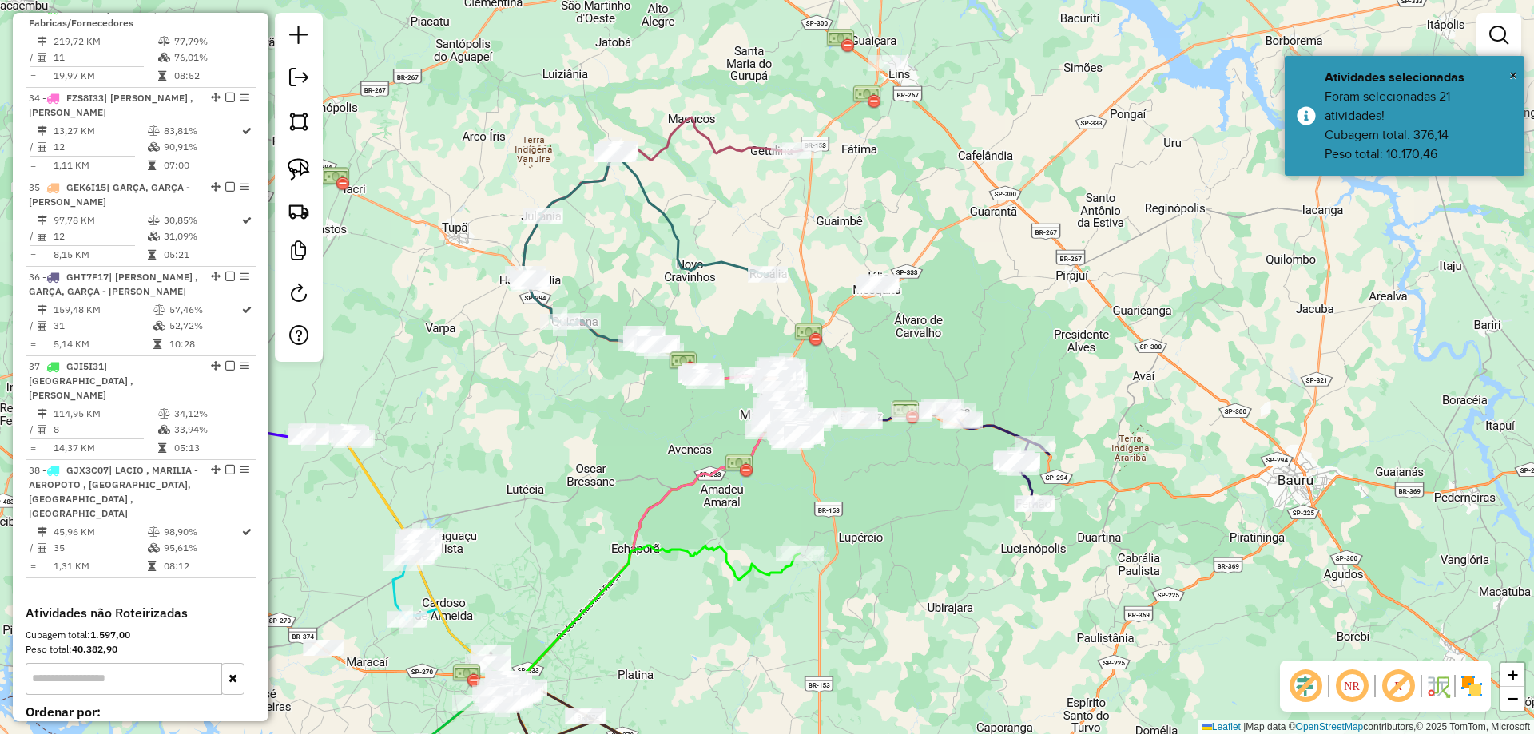
drag, startPoint x: 835, startPoint y: 190, endPoint x: 888, endPoint y: 271, distance: 96.8
click at [890, 272] on div "Janela de atendimento Grade de atendimento Capacidade Transportadoras Veículos …" at bounding box center [767, 367] width 1534 height 734
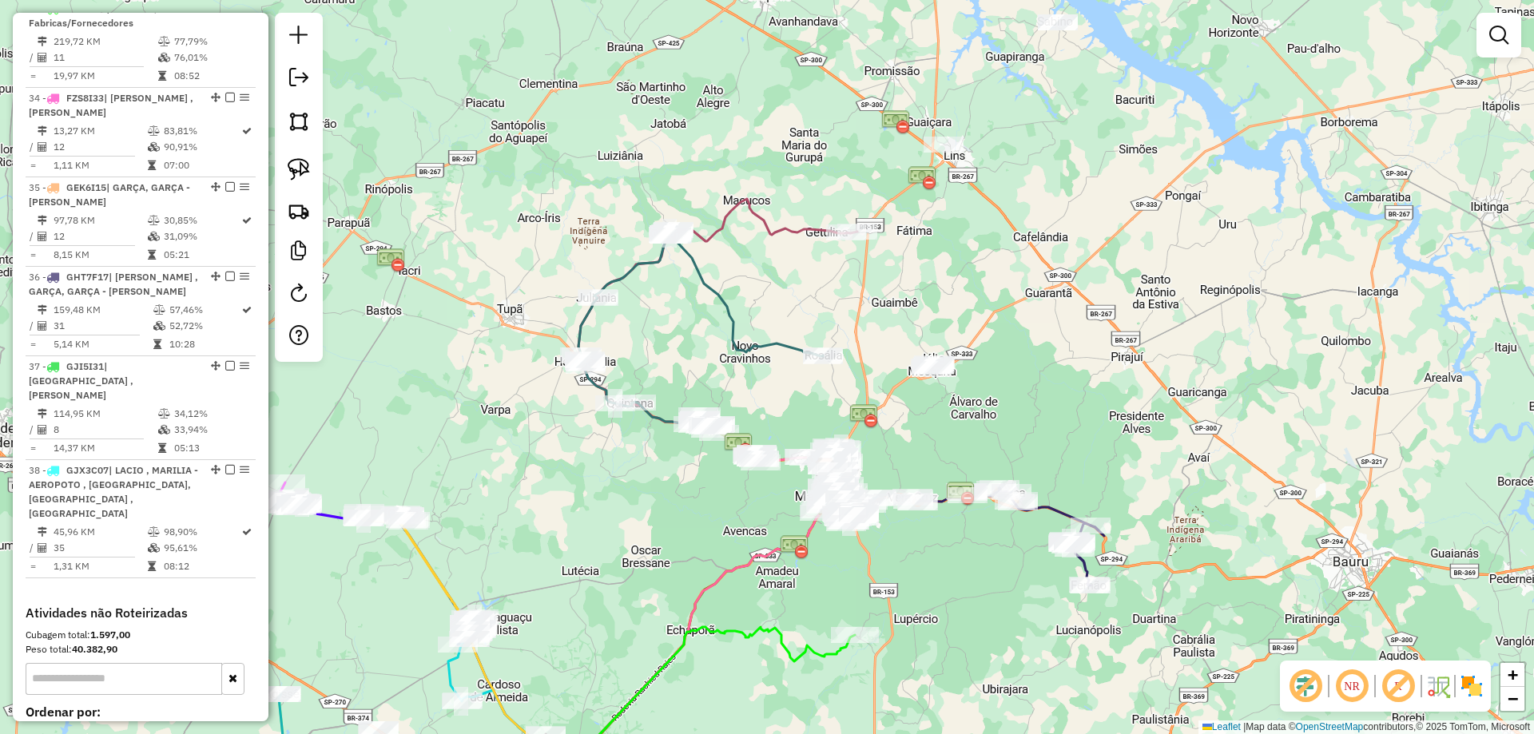
click at [800, 228] on icon at bounding box center [717, 314] width 279 height 231
select select "**********"
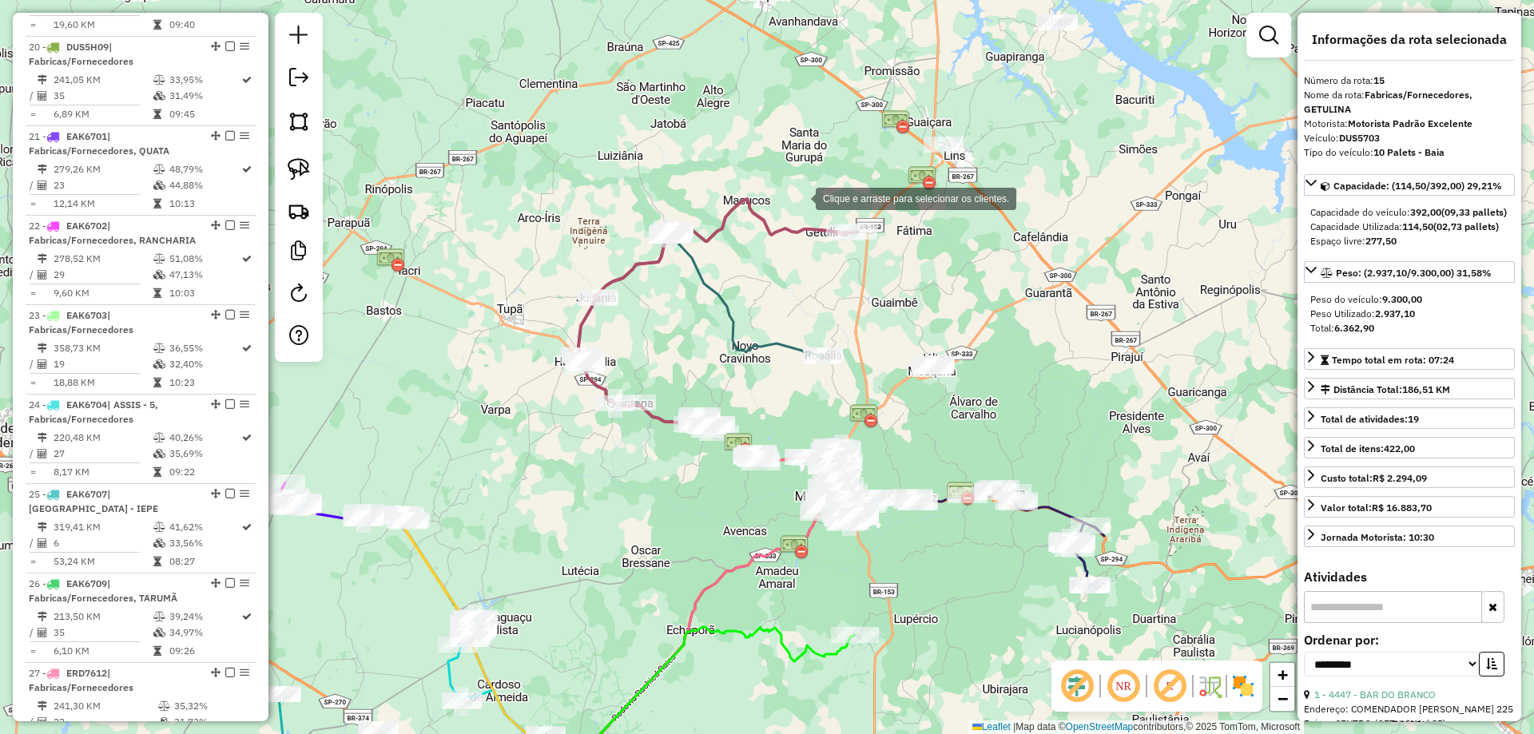
scroll to position [1017, 0]
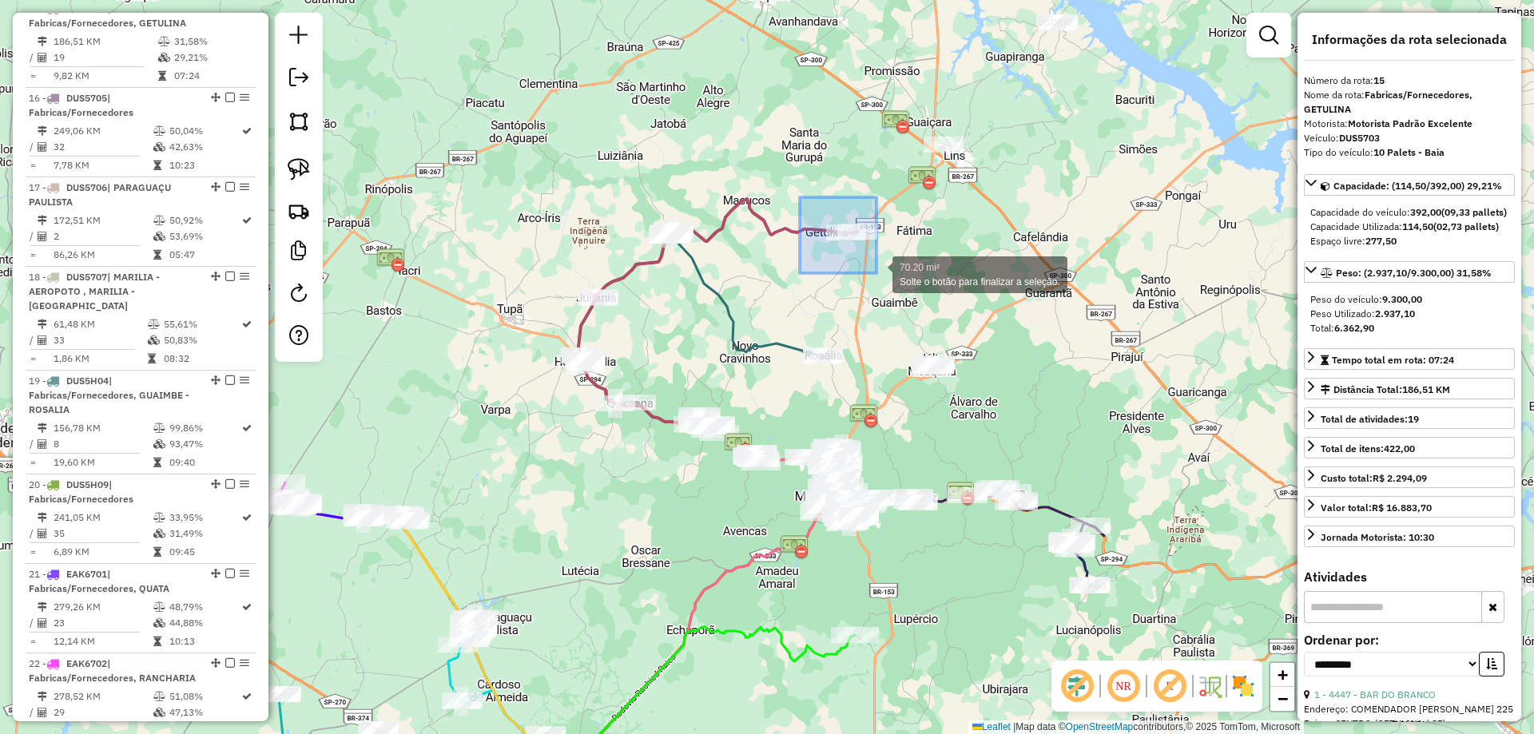
drag, startPoint x: 800, startPoint y: 197, endPoint x: 878, endPoint y: 274, distance: 109.6
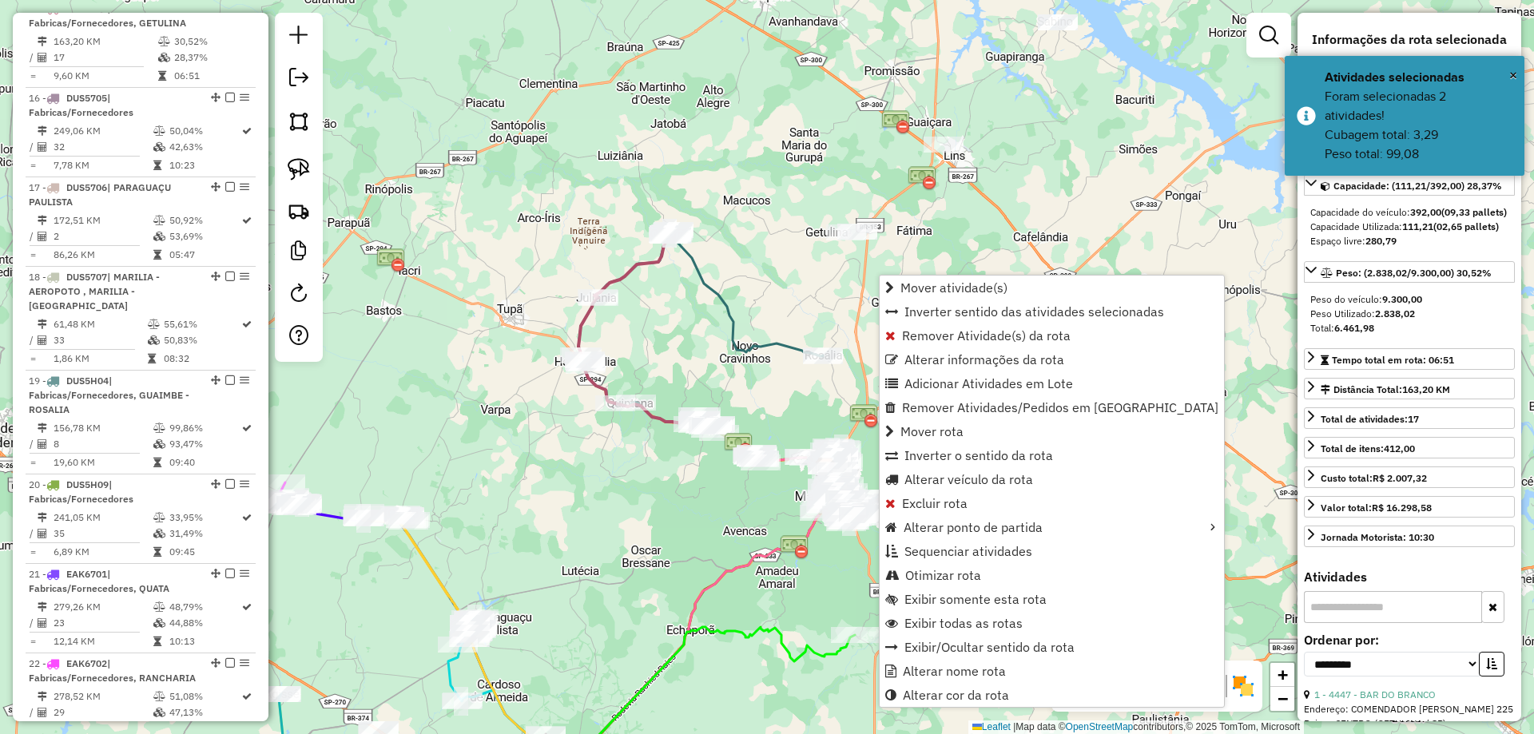
click at [579, 320] on icon at bounding box center [646, 330] width 136 height 199
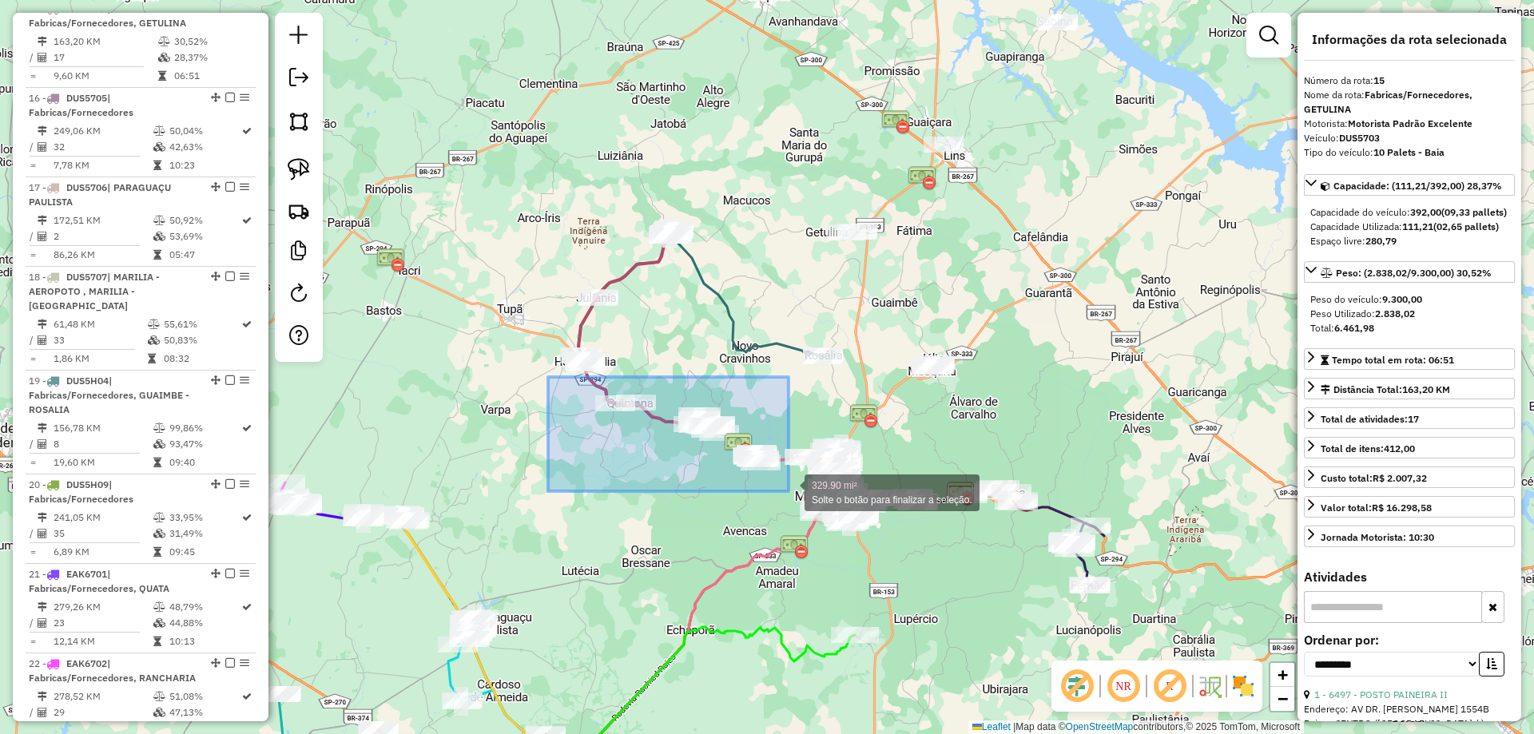
drag, startPoint x: 549, startPoint y: 377, endPoint x: 788, endPoint y: 491, distance: 265.5
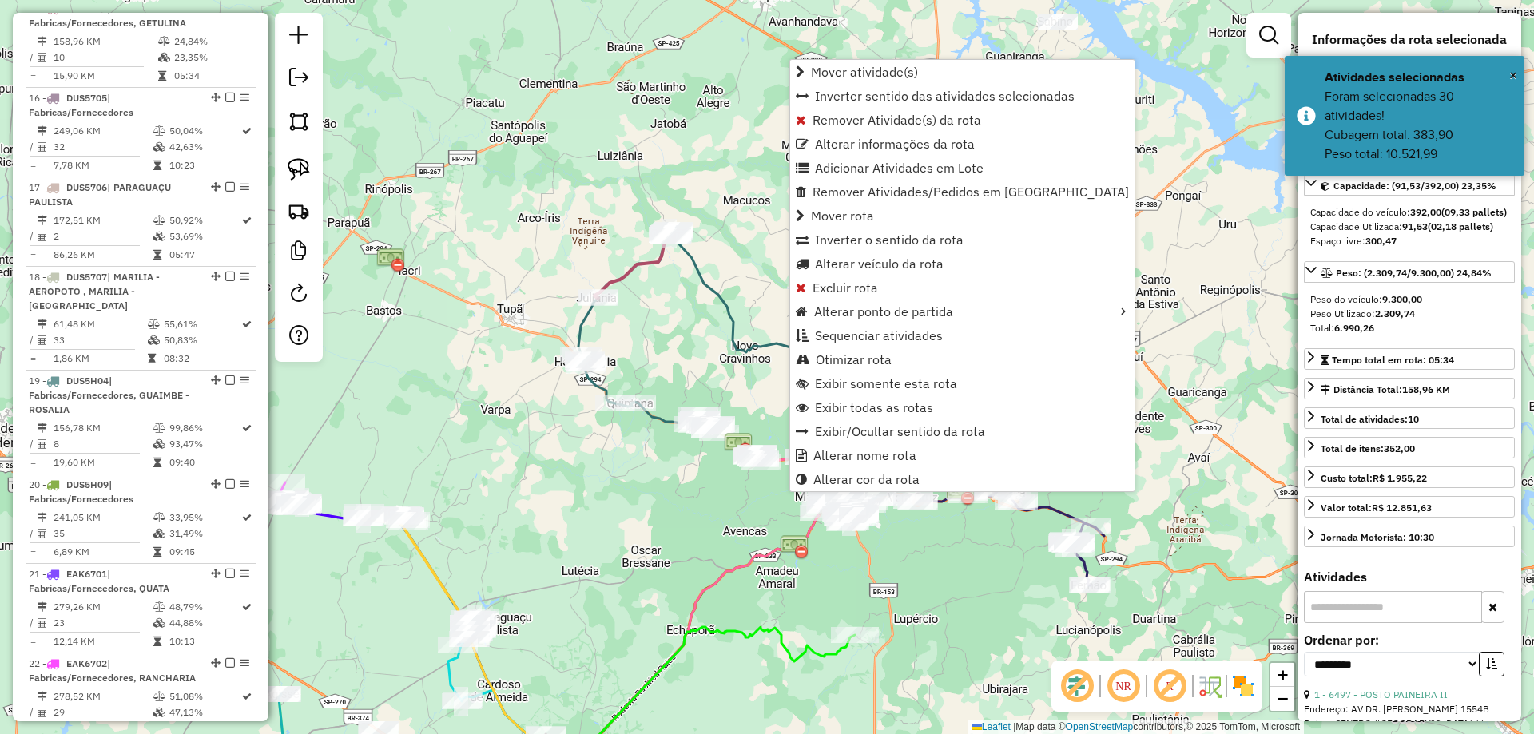
click at [713, 288] on icon at bounding box center [700, 328] width 244 height 193
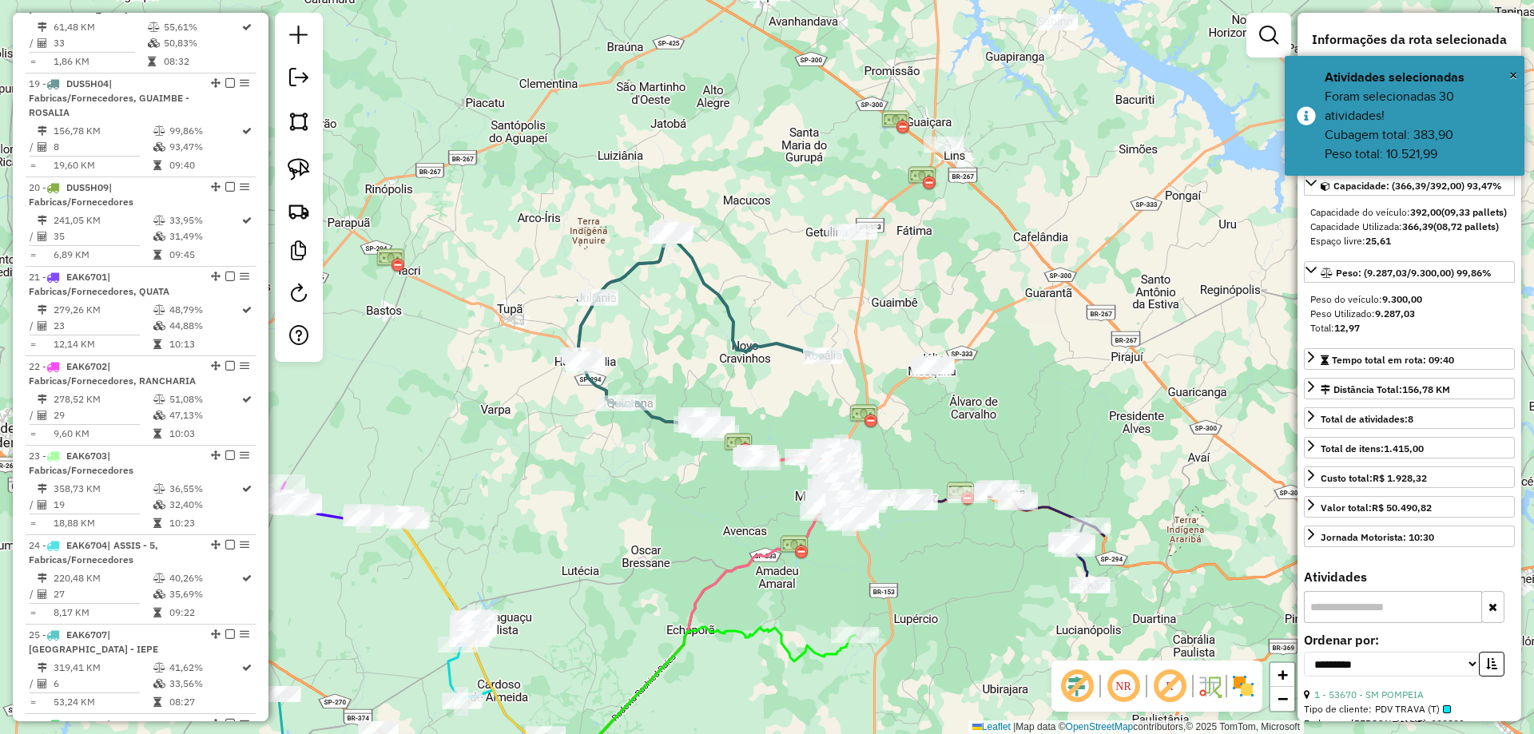
scroll to position [1389, 0]
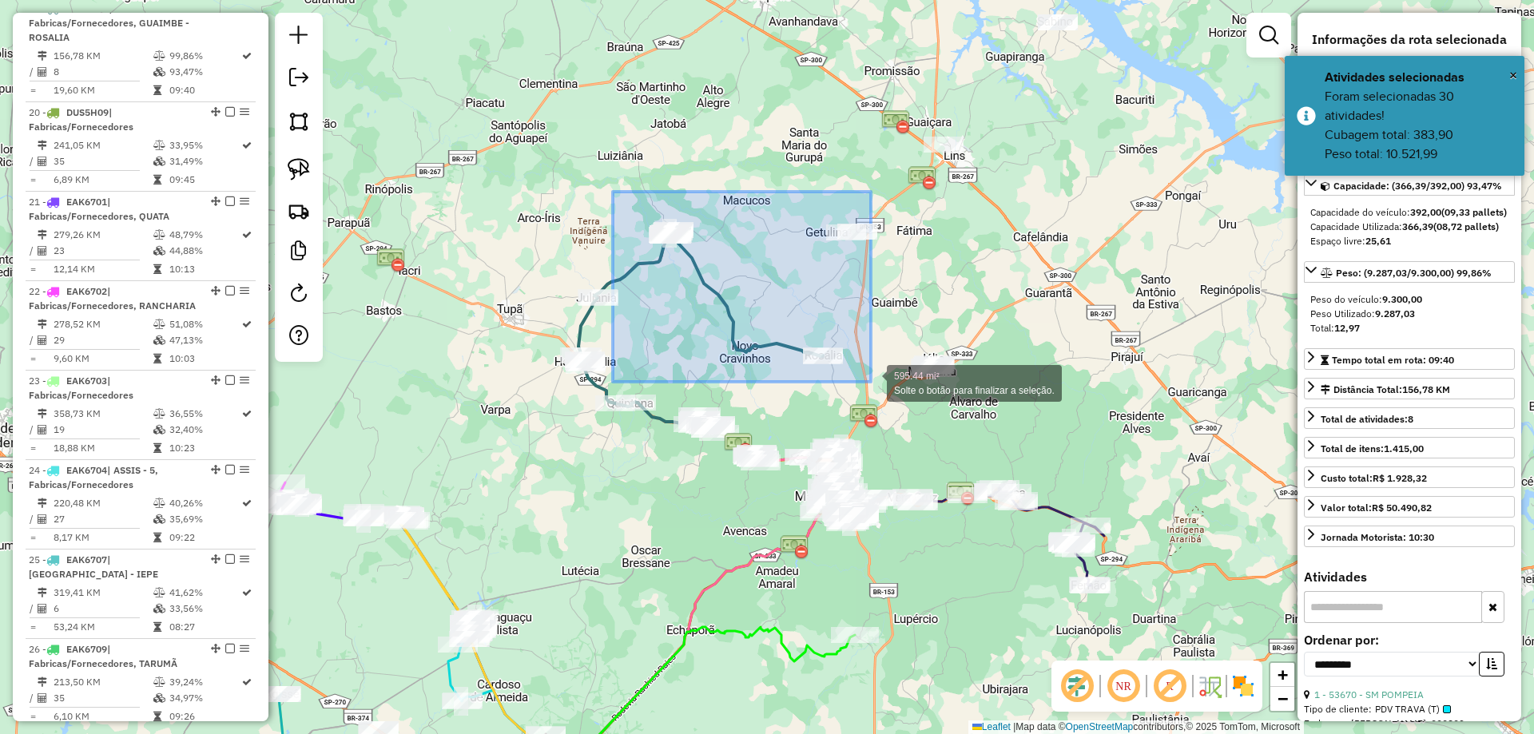
drag, startPoint x: 613, startPoint y: 192, endPoint x: 872, endPoint y: 382, distance: 321.8
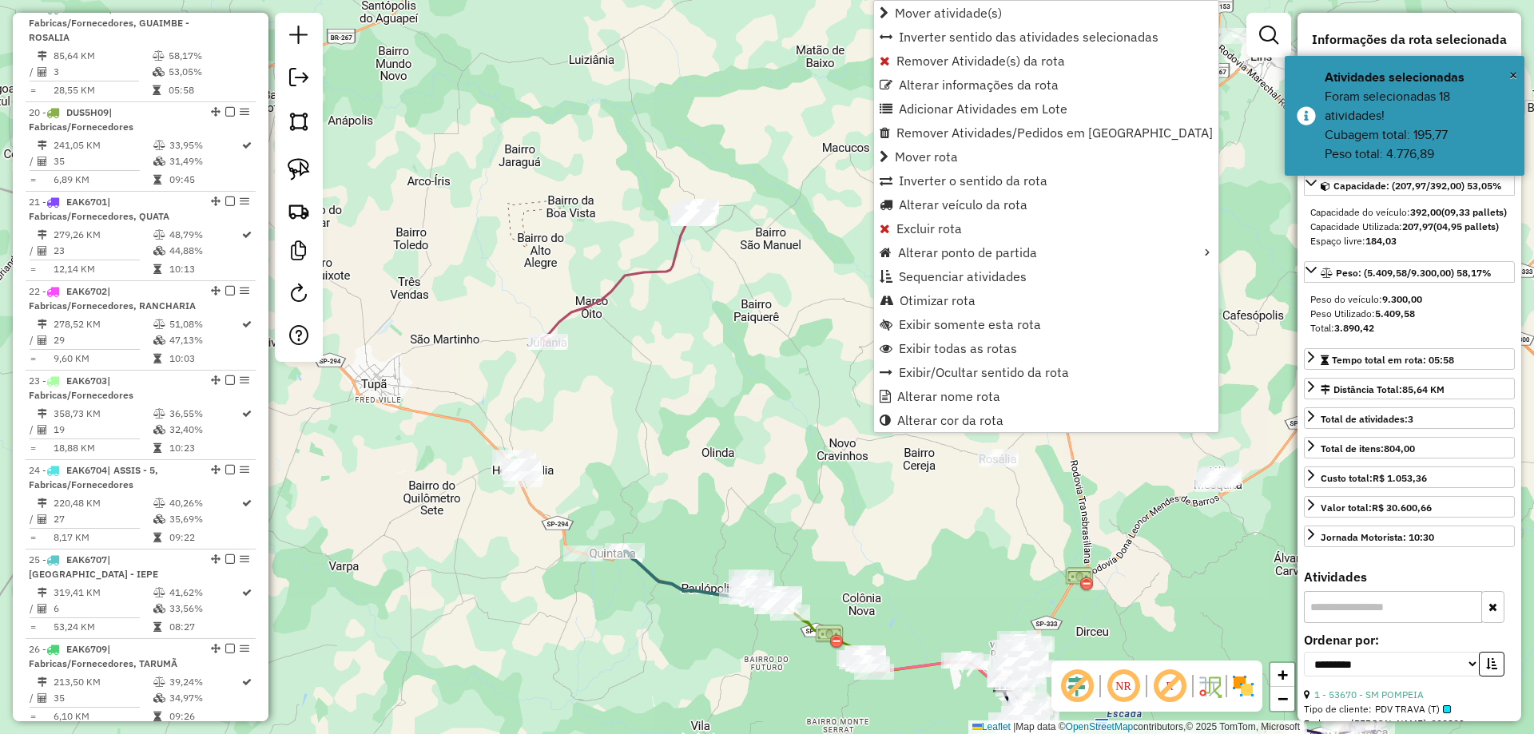
click at [647, 304] on div "Janela de atendimento Grade de atendimento Capacidade Transportadoras Veículos …" at bounding box center [767, 367] width 1534 height 734
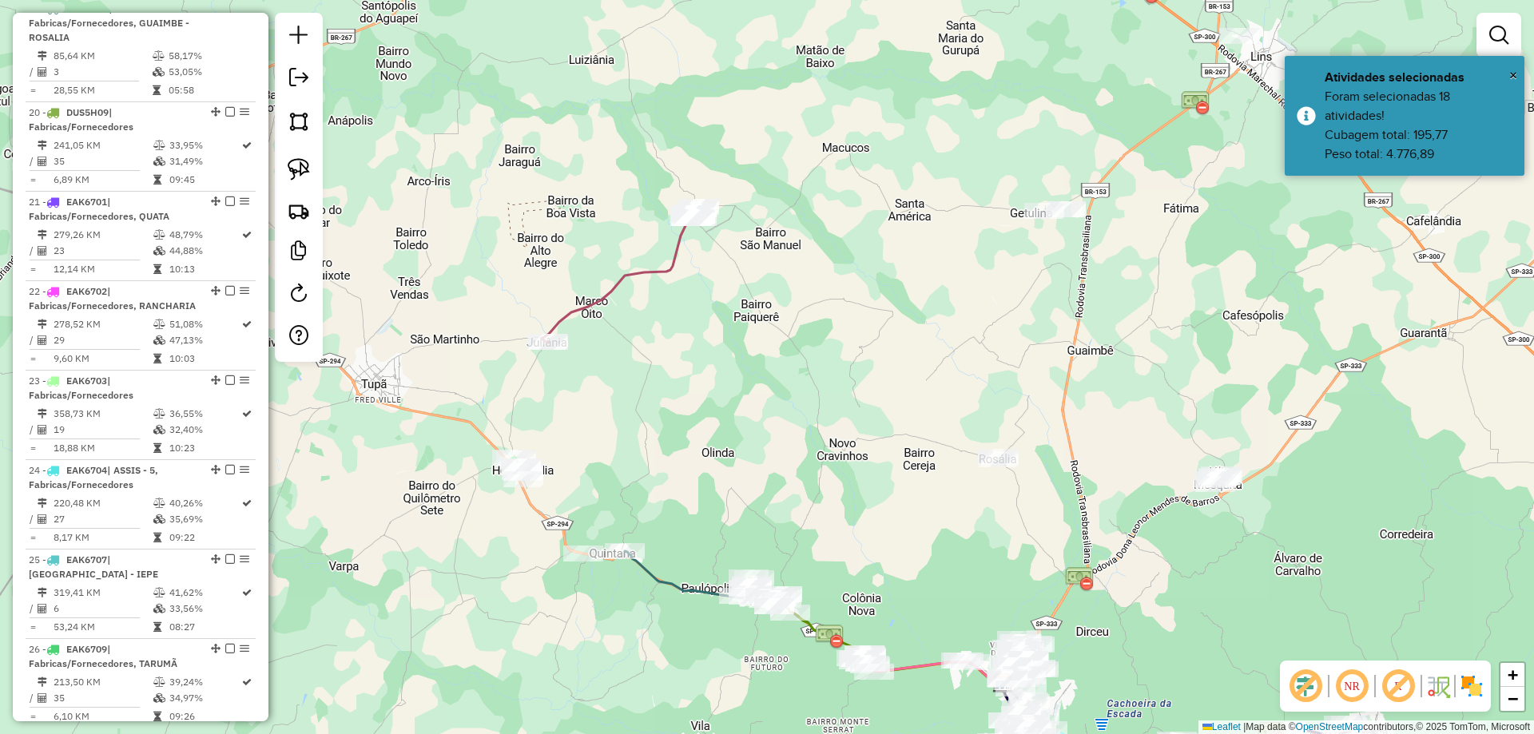
click at [640, 275] on icon at bounding box center [619, 275] width 155 height 133
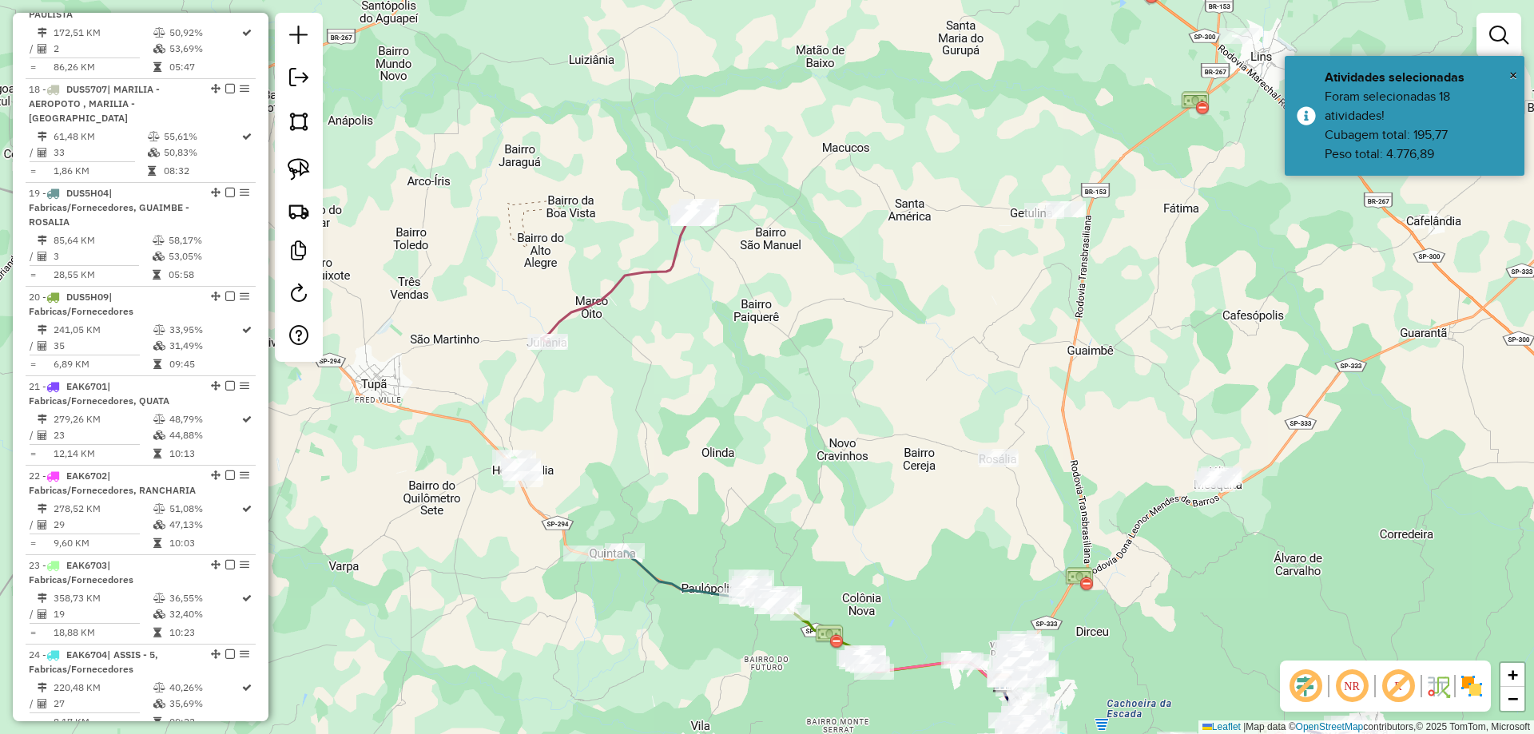
select select "**********"
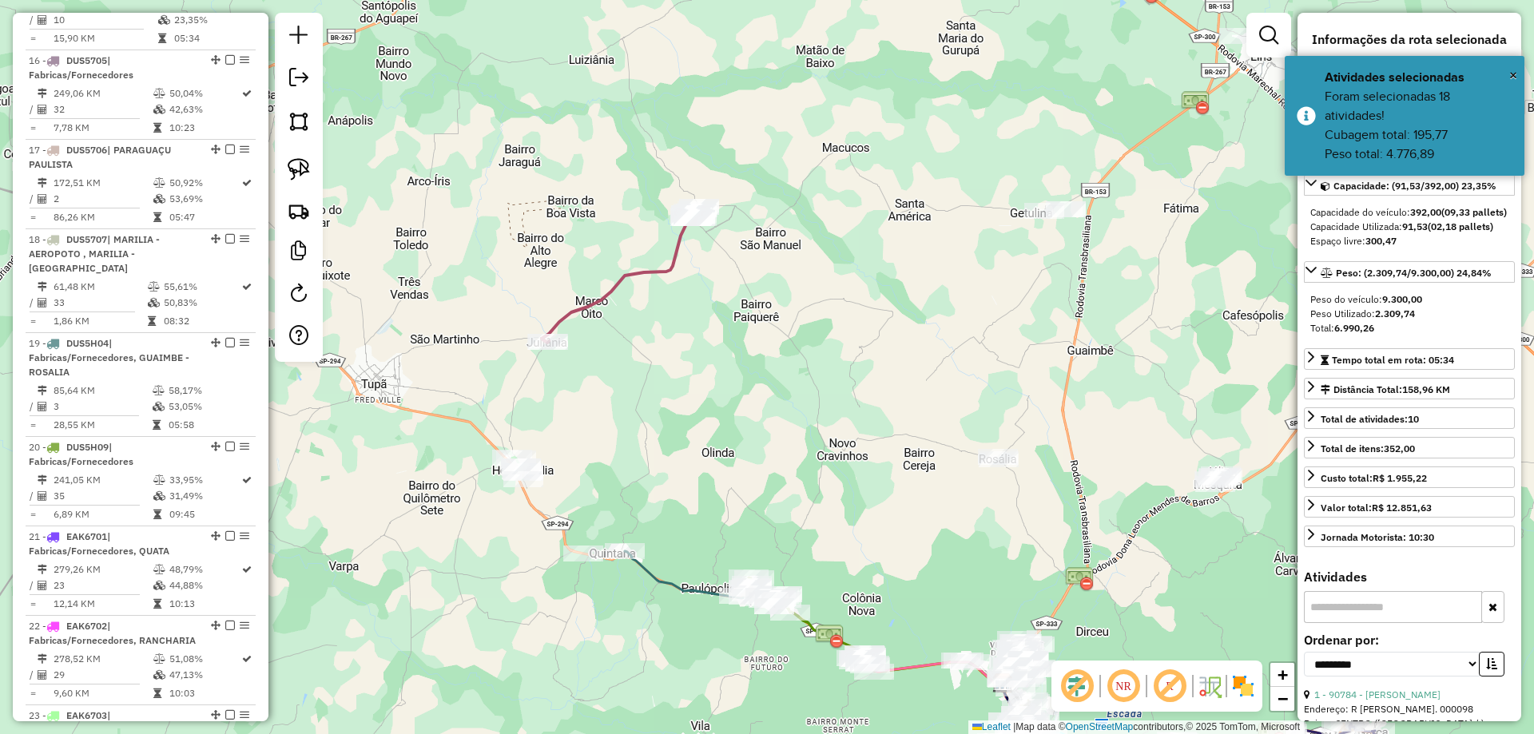
scroll to position [1017, 0]
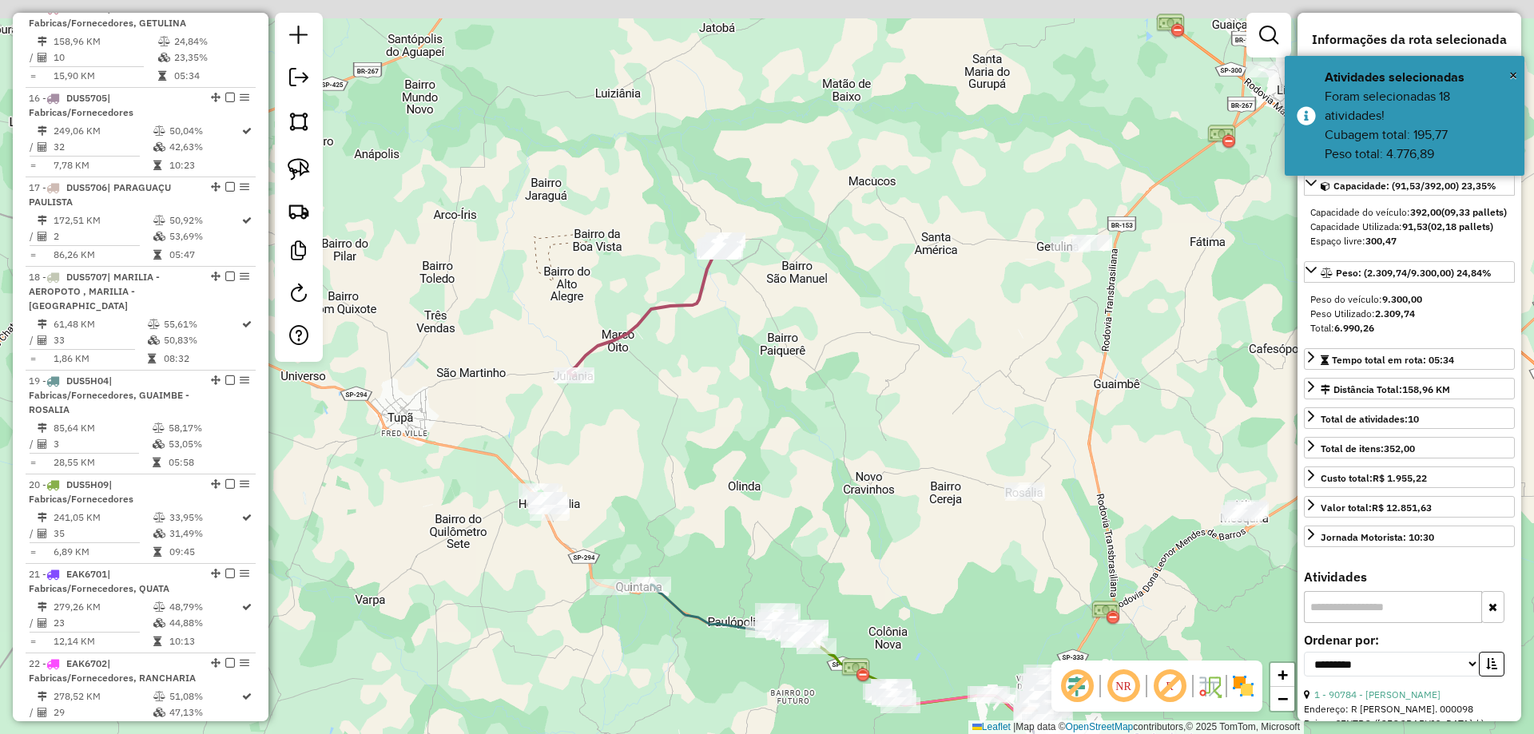
drag, startPoint x: 678, startPoint y: 356, endPoint x: 724, endPoint y: 390, distance: 57.2
click at [712, 390] on div "Janela de atendimento Grade de atendimento Capacidade Transportadoras Veículos …" at bounding box center [767, 367] width 1534 height 734
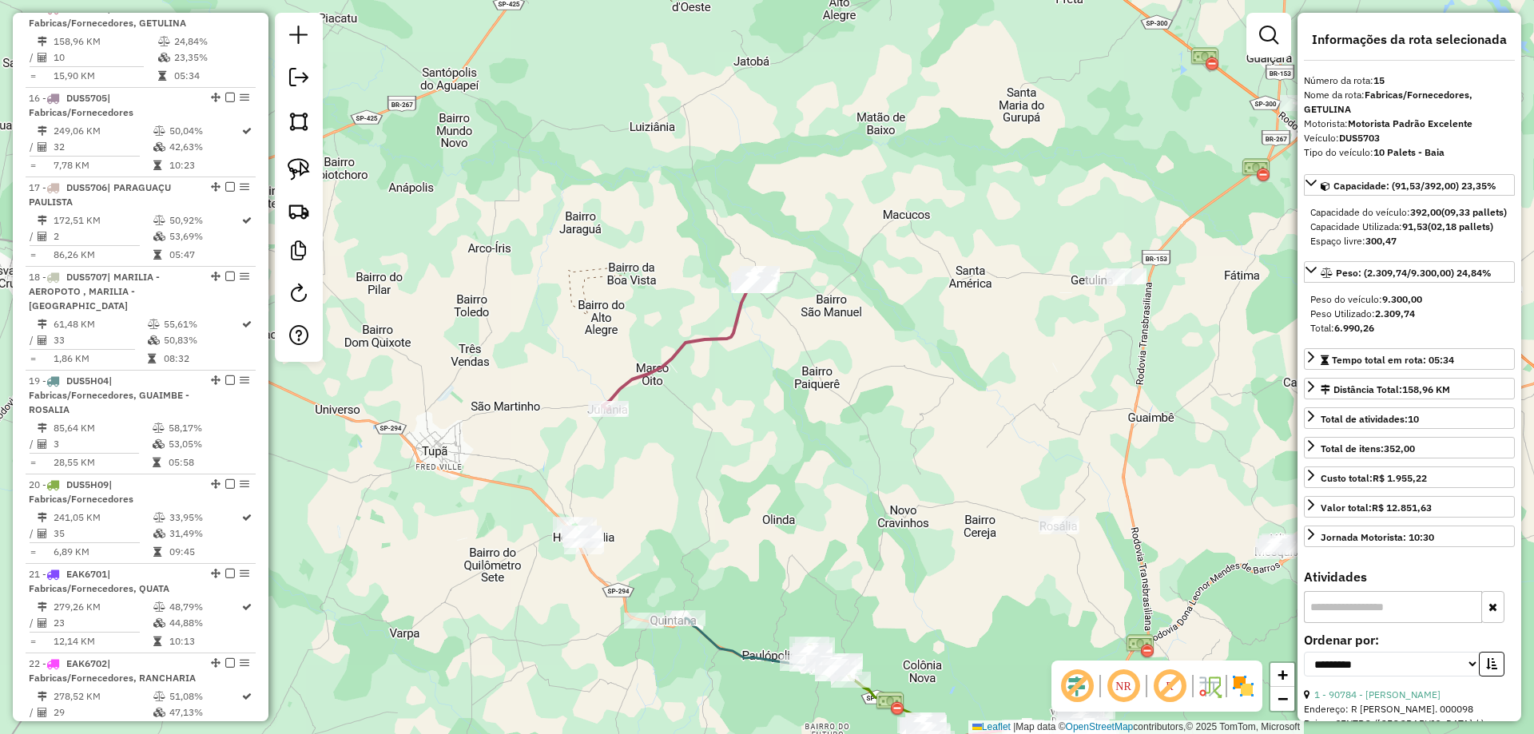
click at [875, 402] on div "Janela de atendimento Grade de atendimento Capacidade Transportadoras Veículos …" at bounding box center [767, 367] width 1534 height 734
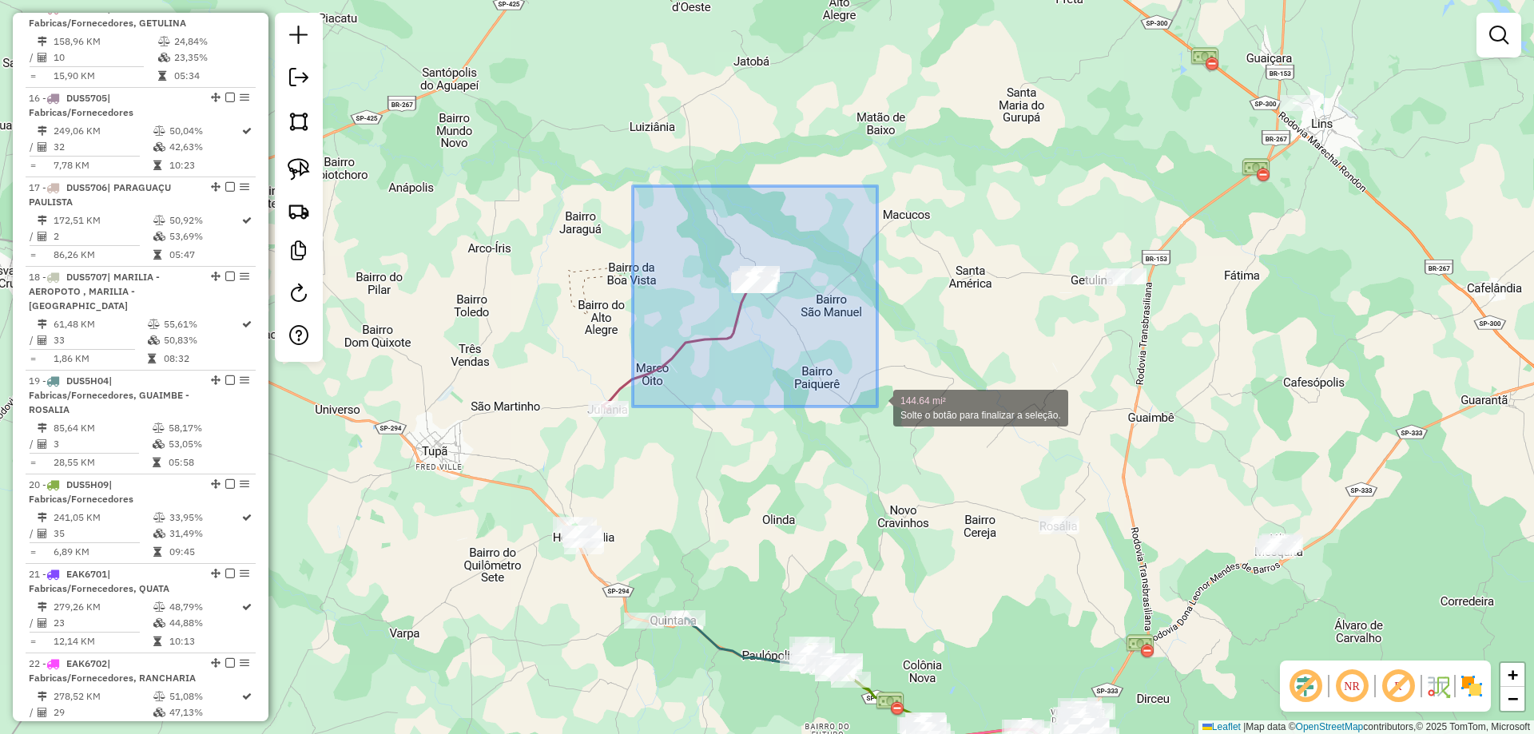
drag, startPoint x: 633, startPoint y: 186, endPoint x: 881, endPoint y: 407, distance: 332.7
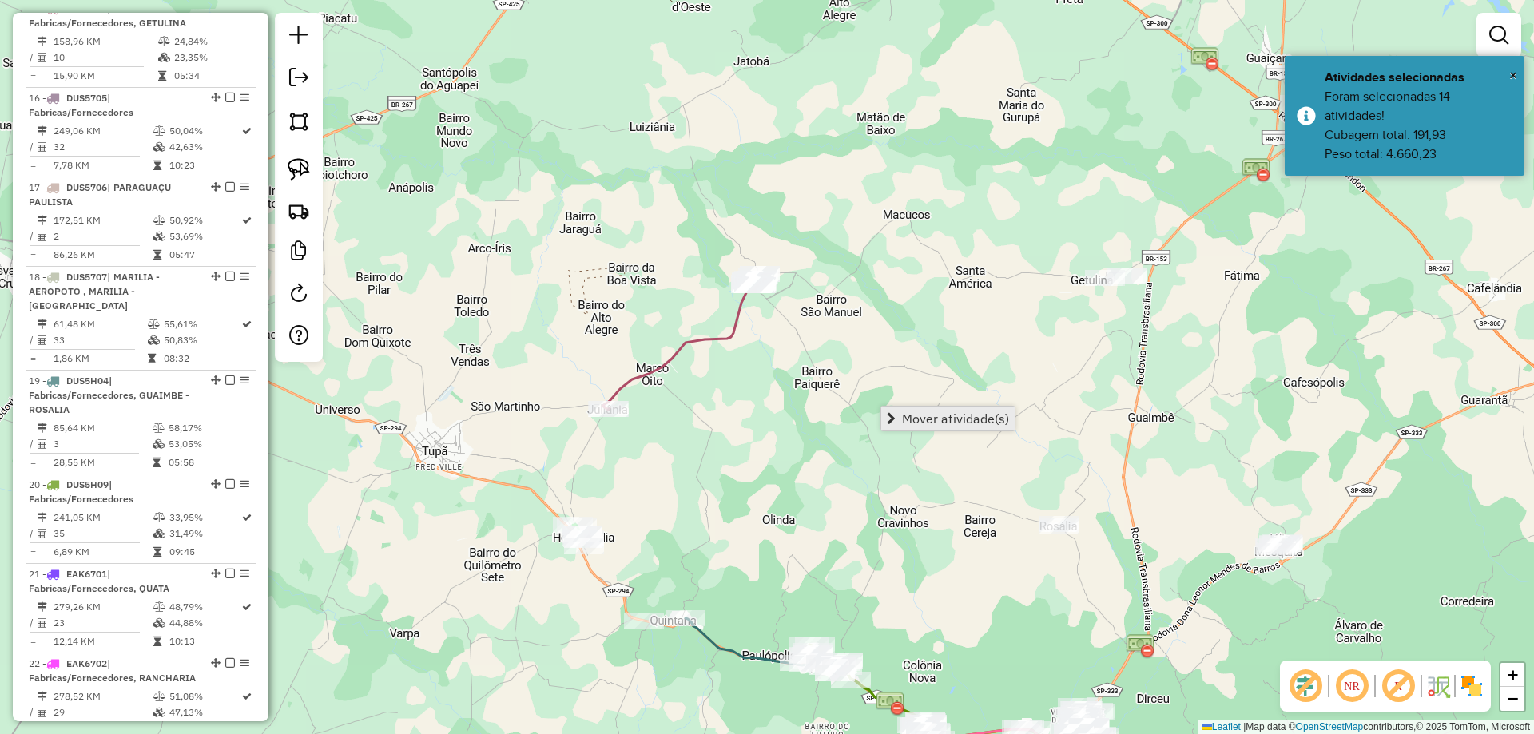
click at [916, 419] on span "Mover atividade(s)" at bounding box center [955, 418] width 107 height 13
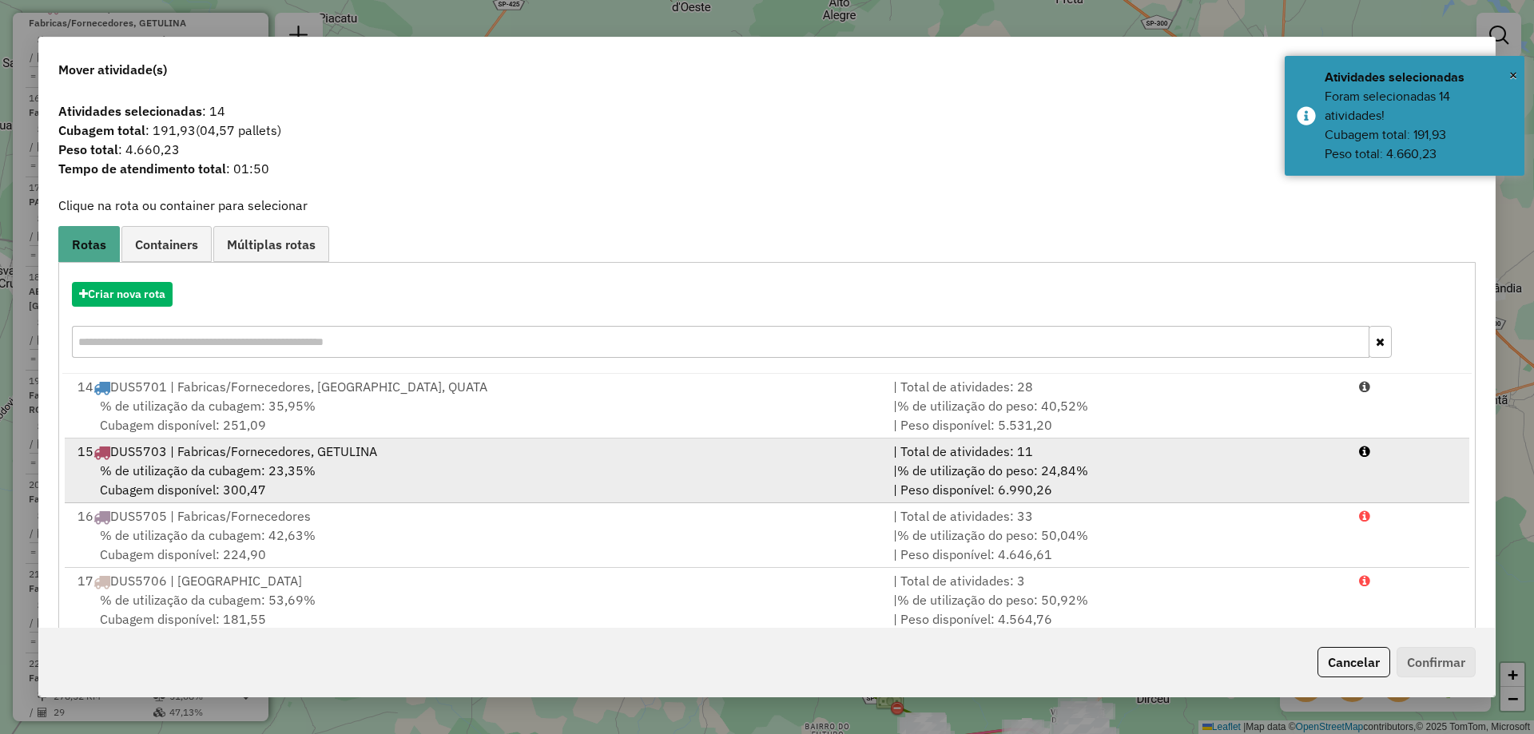
click at [240, 482] on div "% de utilização da cubagem: 23,35% Cubagem disponível: 300,47" at bounding box center [476, 480] width 816 height 38
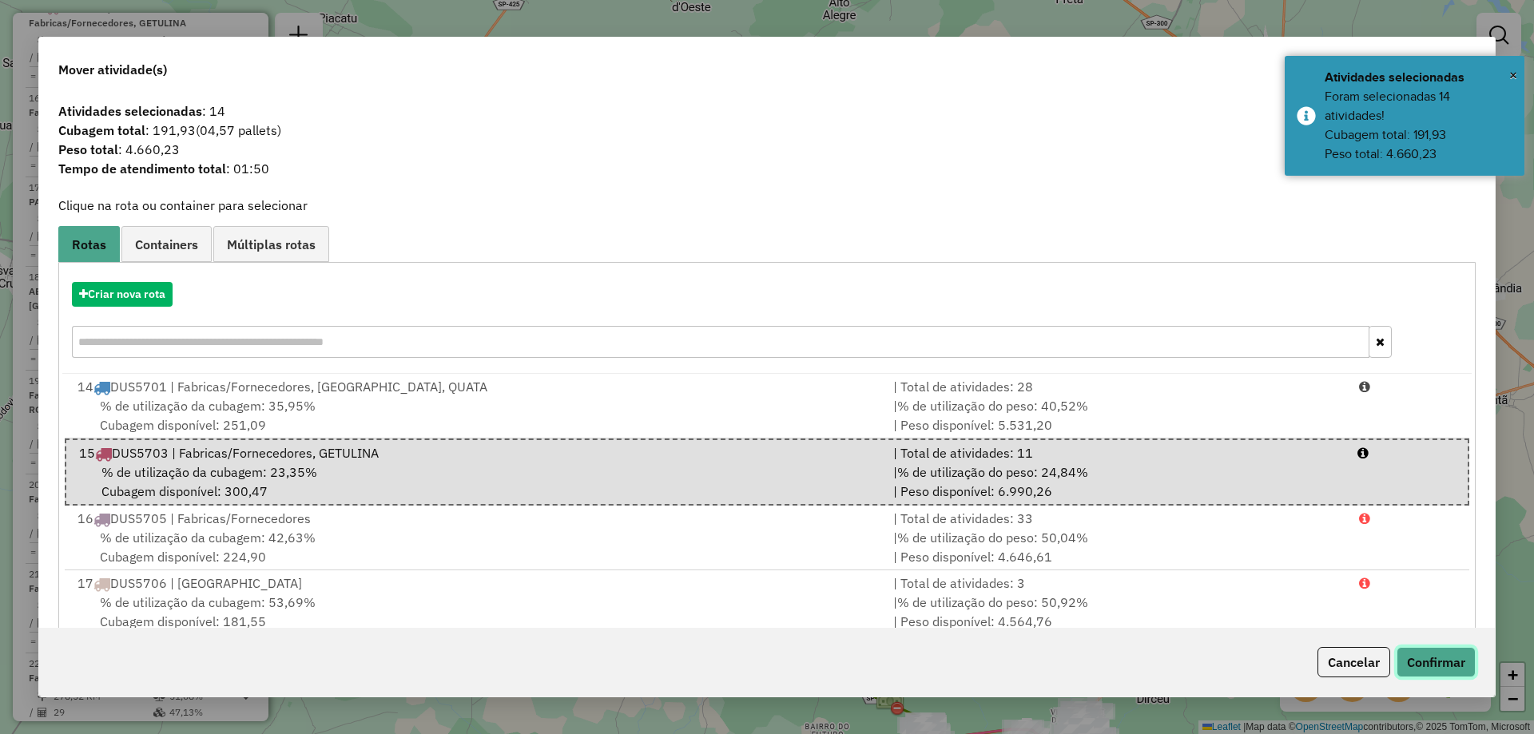
click at [1423, 669] on button "Confirmar" at bounding box center [1435, 662] width 79 height 30
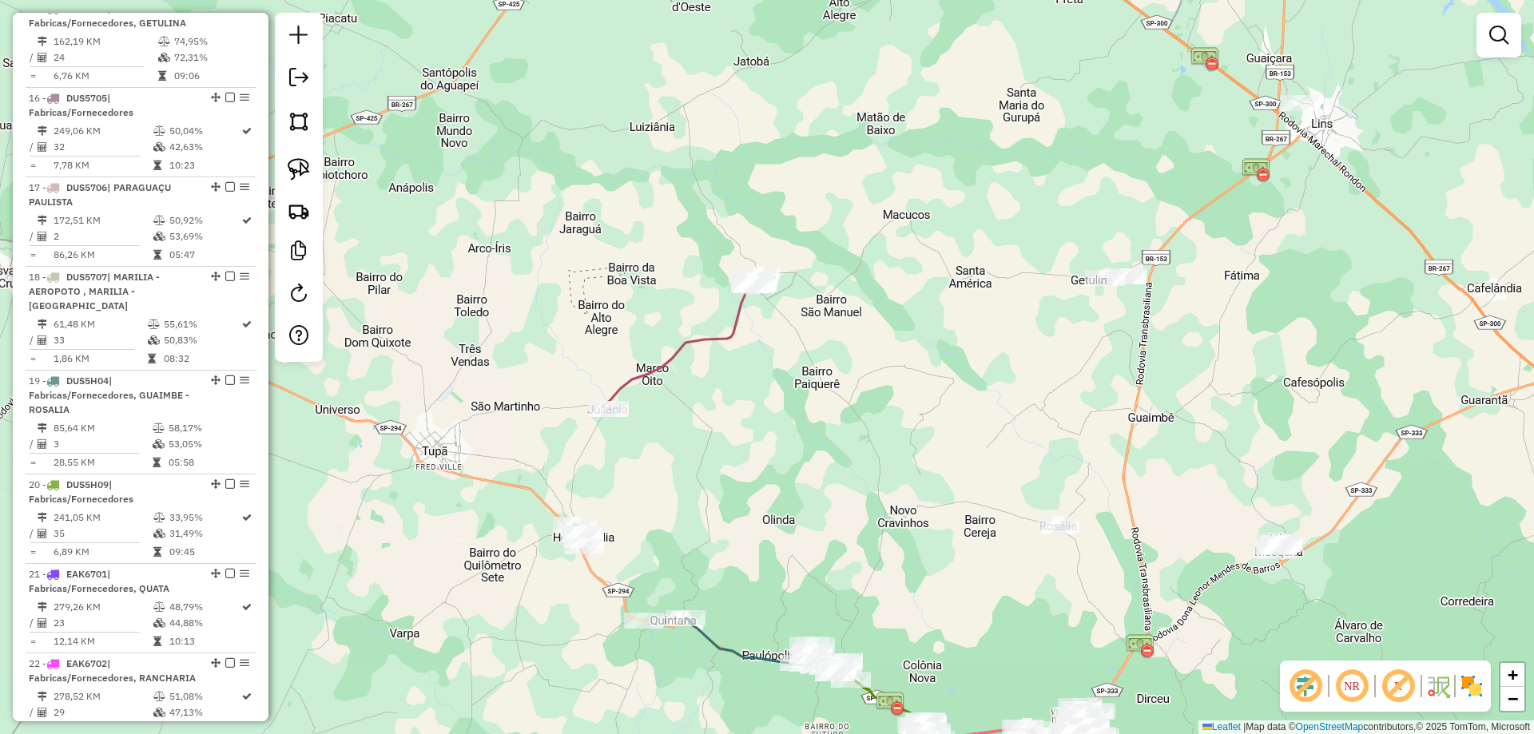
click at [701, 338] on icon at bounding box center [680, 342] width 157 height 136
select select "**********"
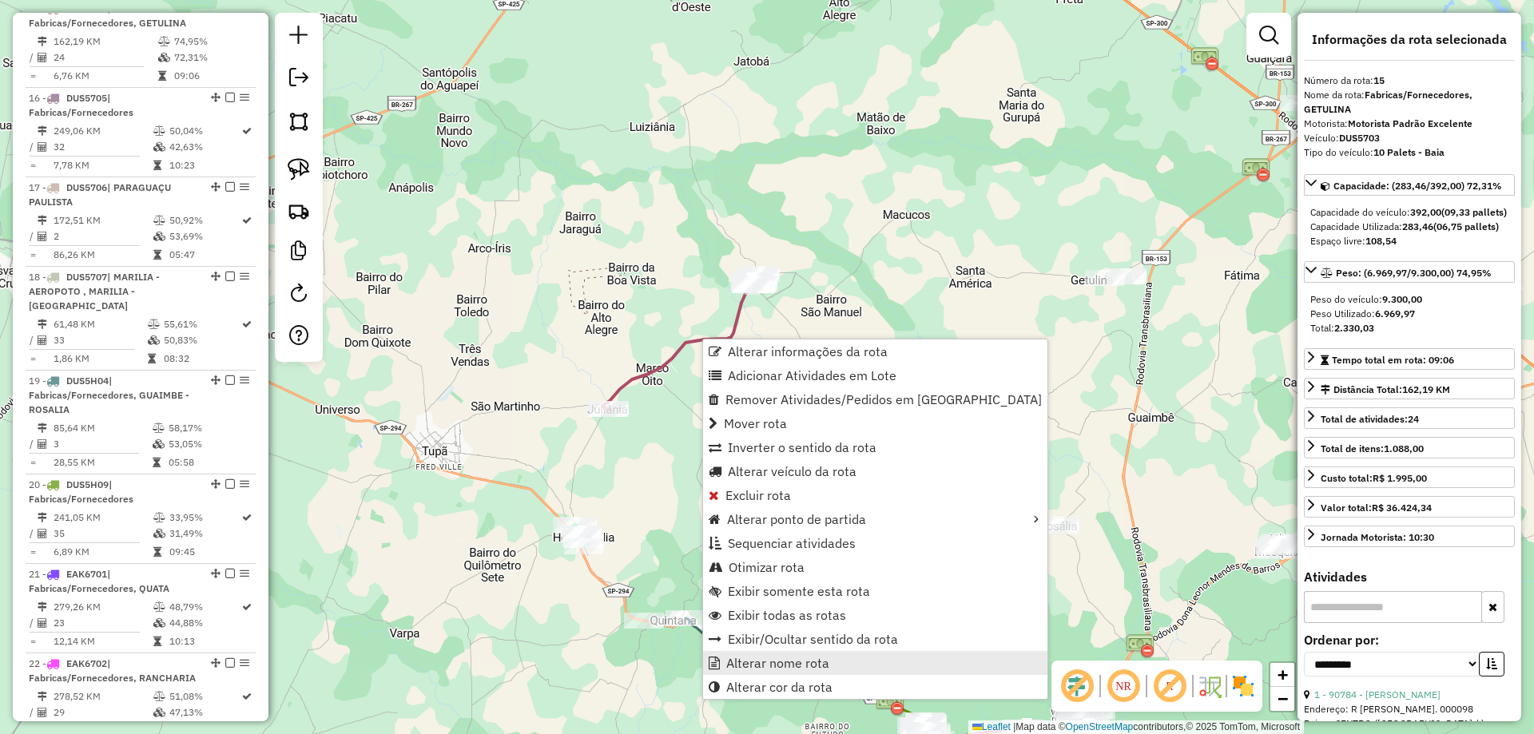
click at [748, 662] on span "Alterar nome rota" at bounding box center [777, 663] width 103 height 13
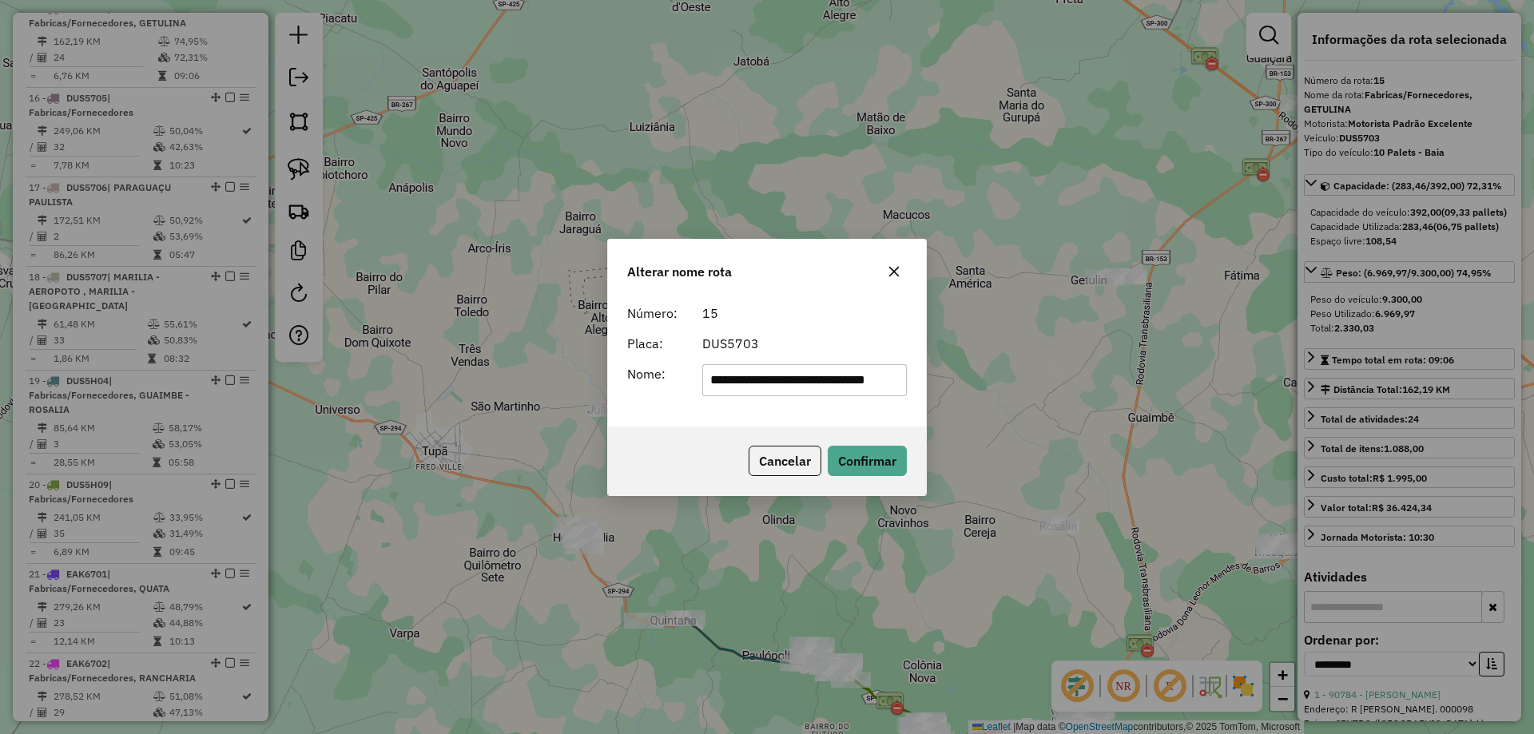
scroll to position [0, 13]
click at [830, 379] on input "**********" at bounding box center [804, 380] width 205 height 32
click at [830, 380] on input "**********" at bounding box center [804, 380] width 205 height 32
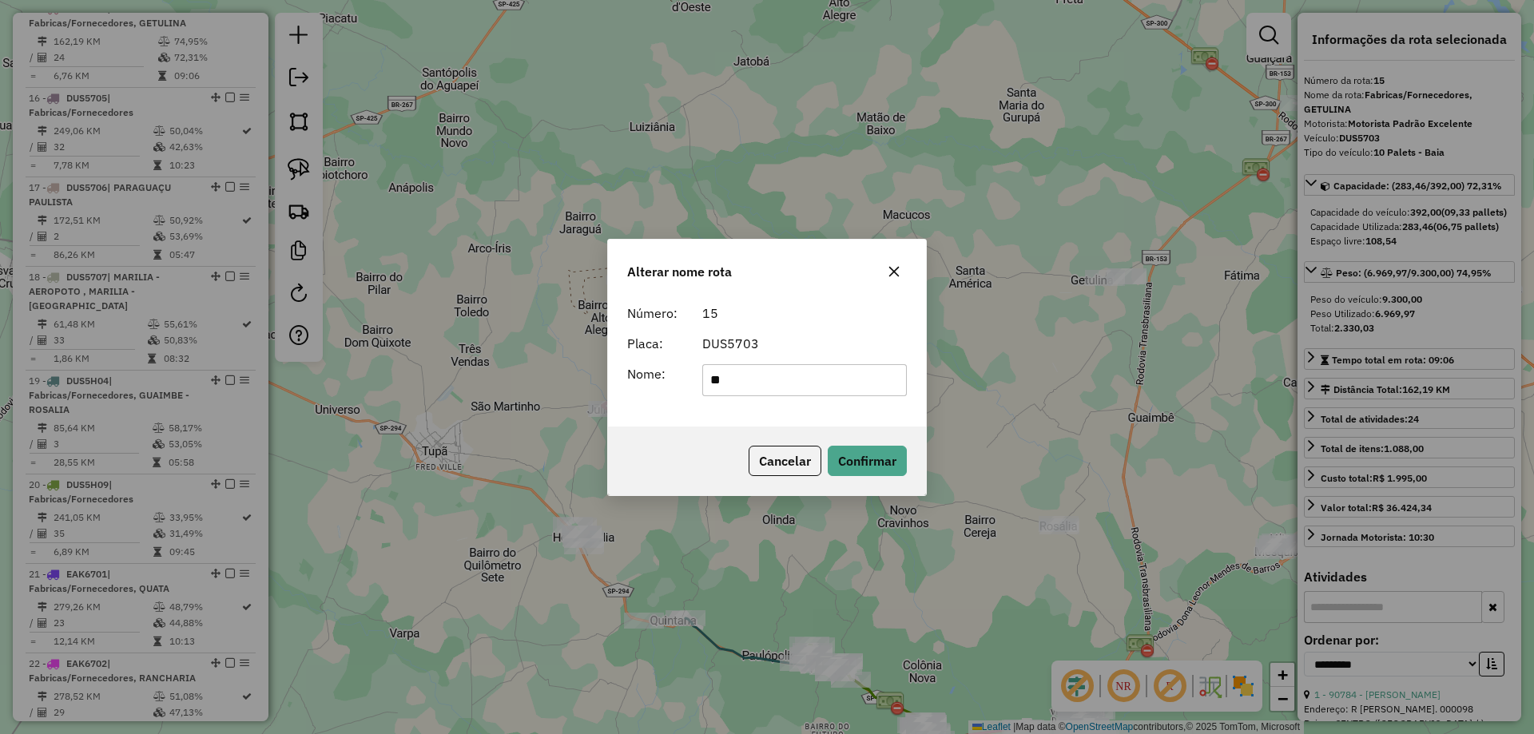
type input "*"
type input "*******"
click at [882, 453] on button "Confirmar" at bounding box center [867, 461] width 79 height 30
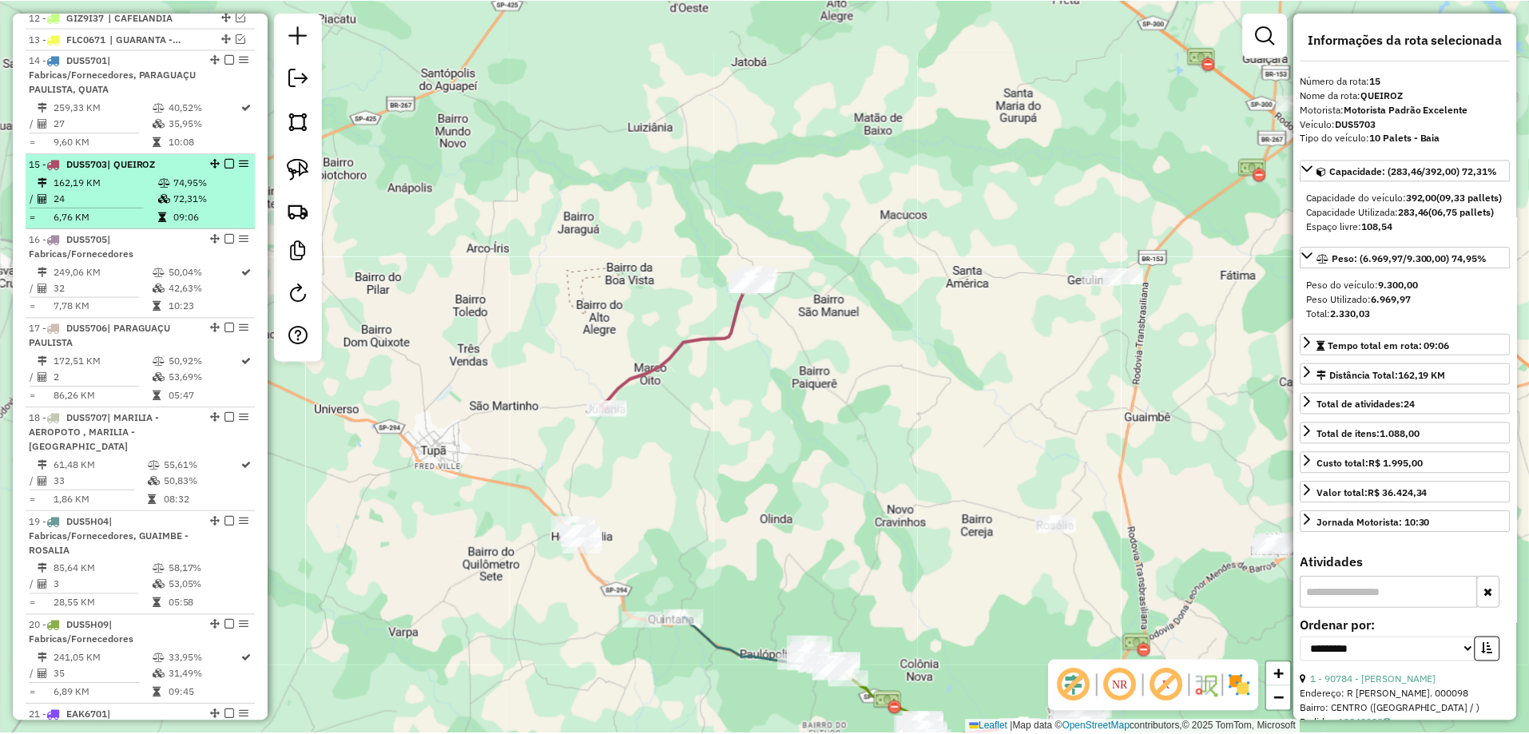
scroll to position [857, 0]
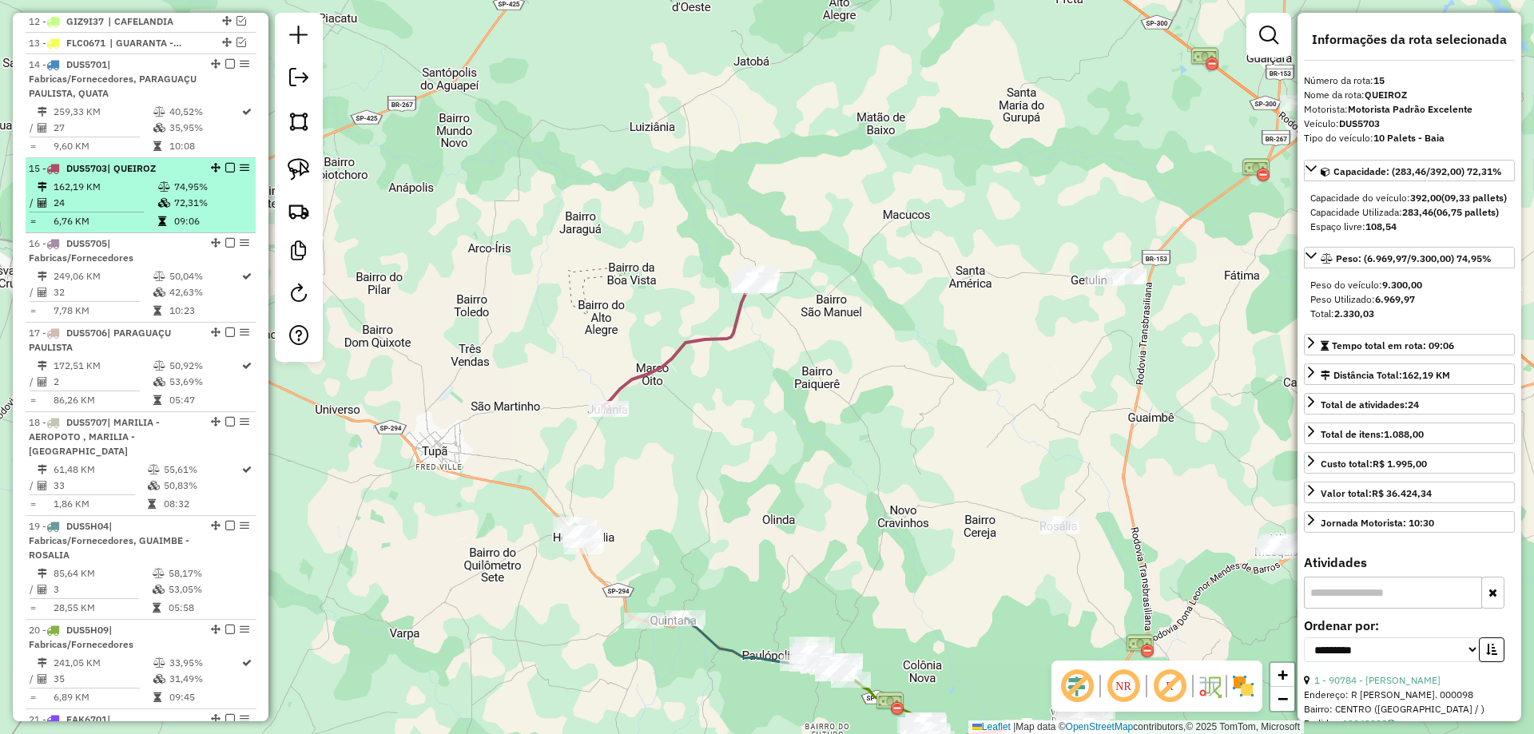
click at [225, 173] on em at bounding box center [230, 168] width 10 height 10
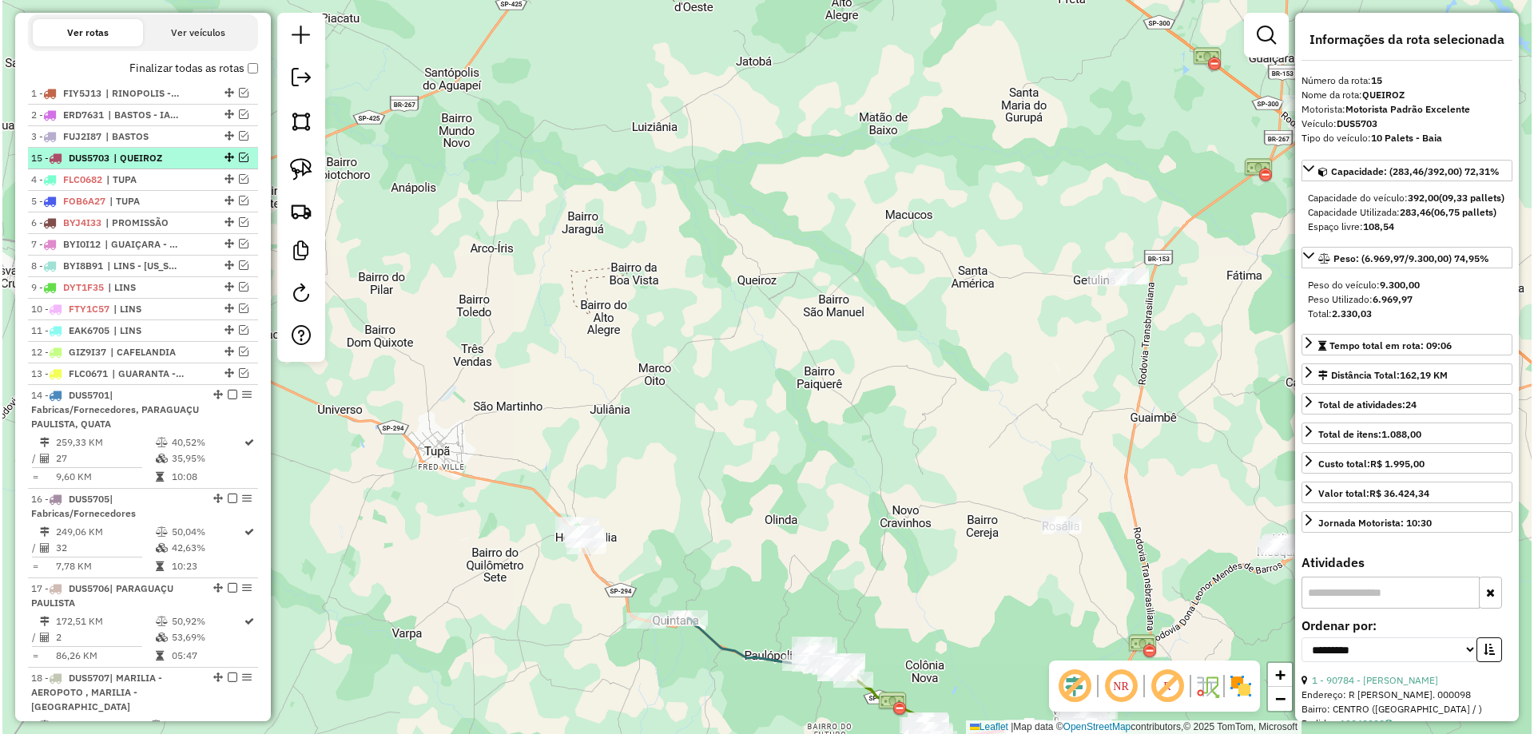
scroll to position [538, 0]
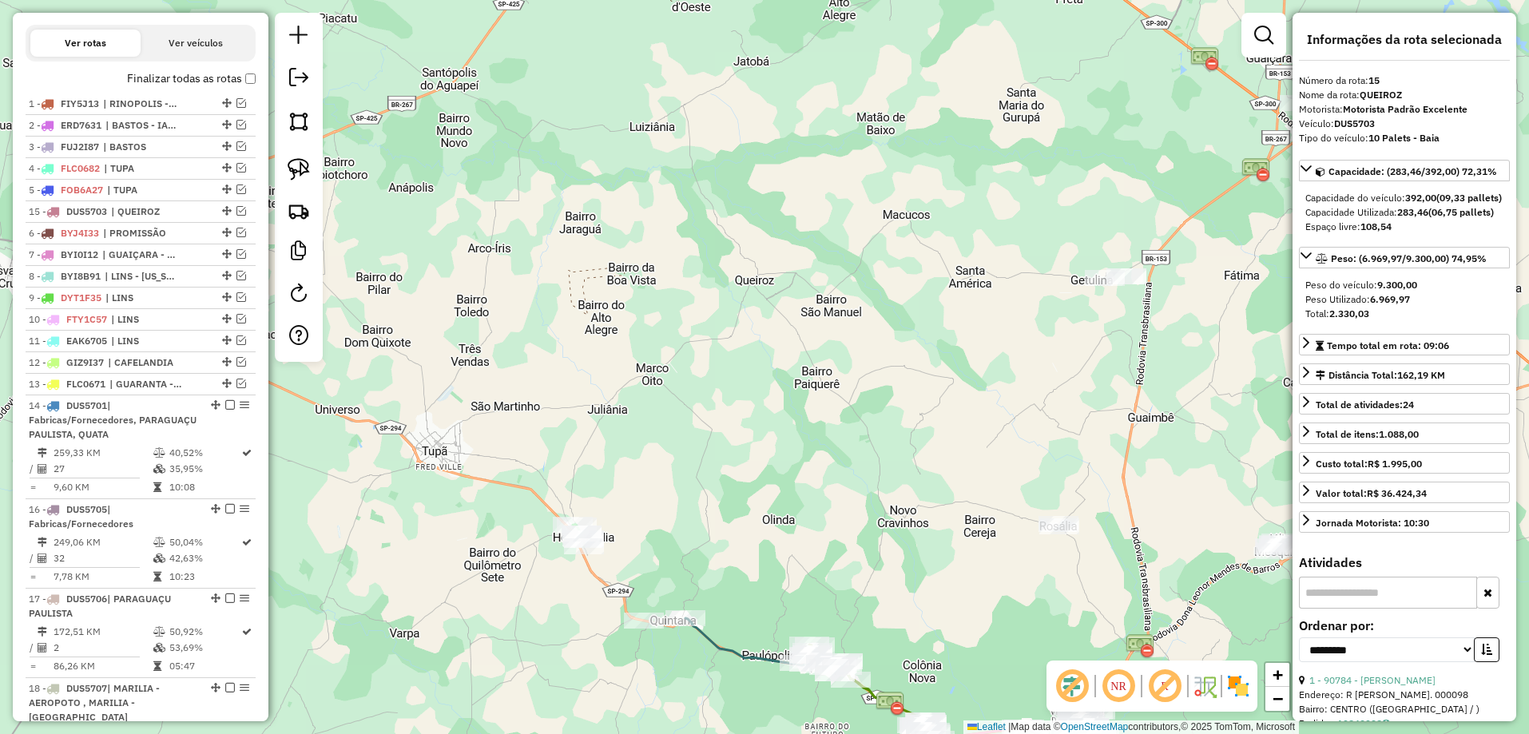
drag, startPoint x: 220, startPoint y: 179, endPoint x: 216, endPoint y: 224, distance: 45.0
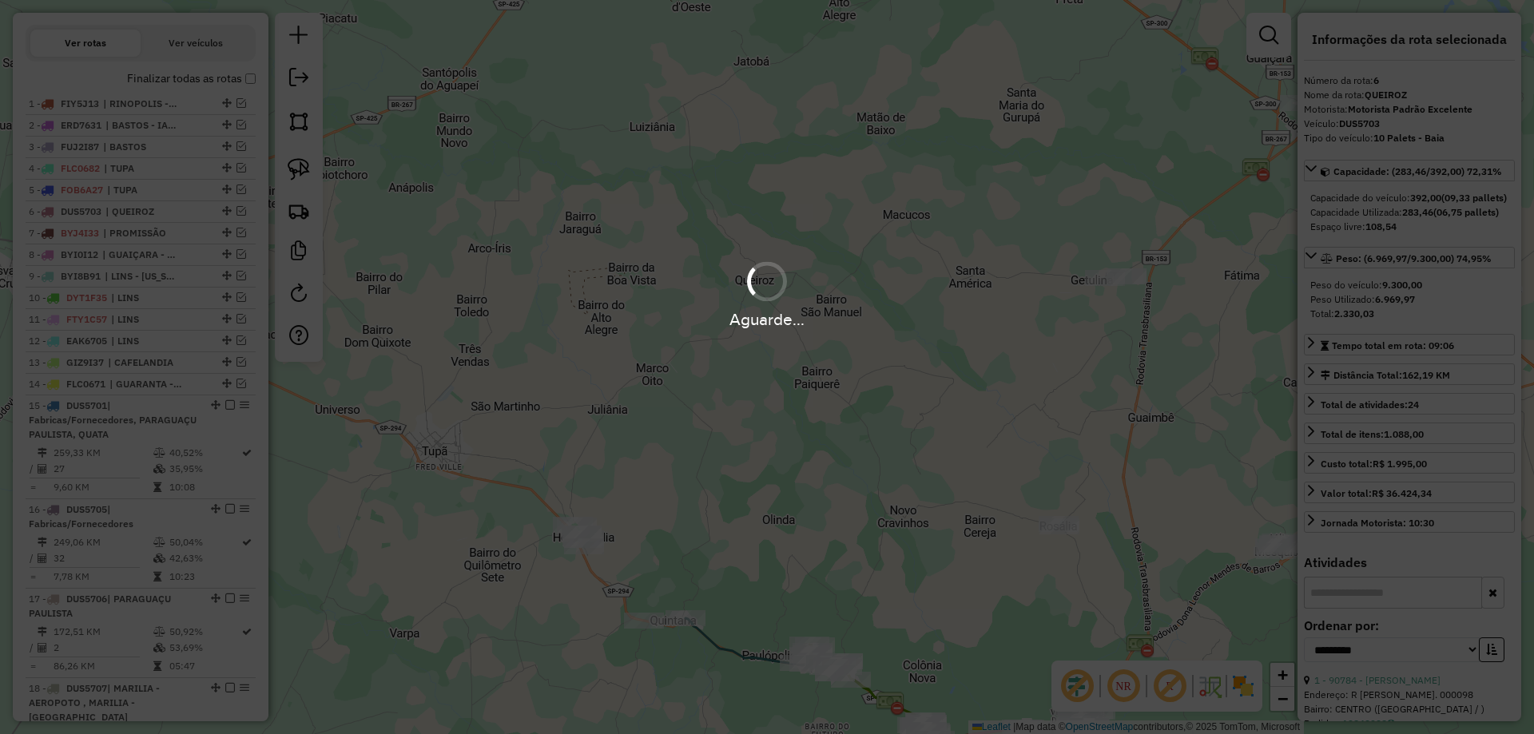
click at [689, 535] on div "Aguarde..." at bounding box center [767, 367] width 1534 height 734
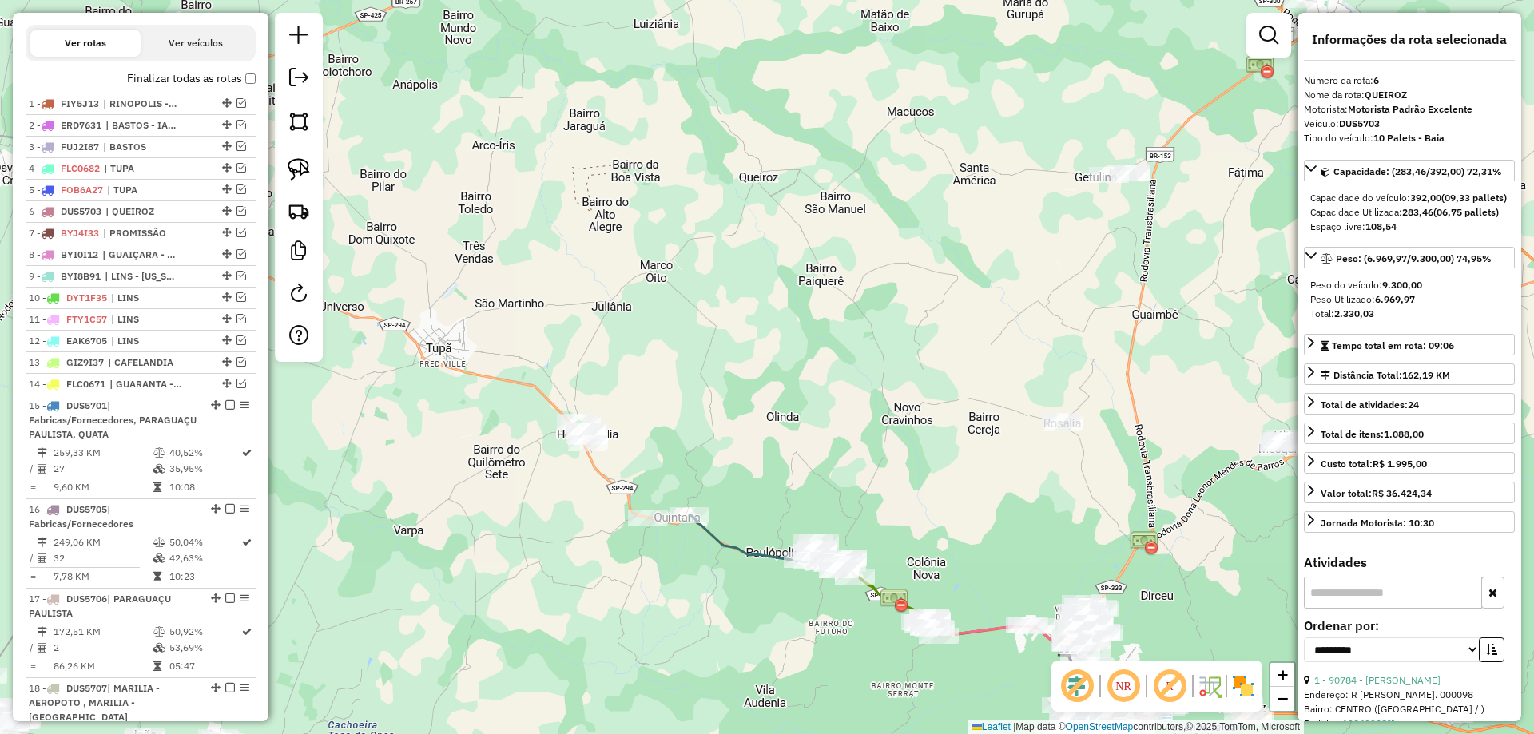
drag, startPoint x: 709, startPoint y: 569, endPoint x: 724, endPoint y: 365, distance: 204.2
click at [724, 365] on div "Janela de atendimento Grade de atendimento Capacidade Transportadoras Veículos …" at bounding box center [767, 367] width 1534 height 734
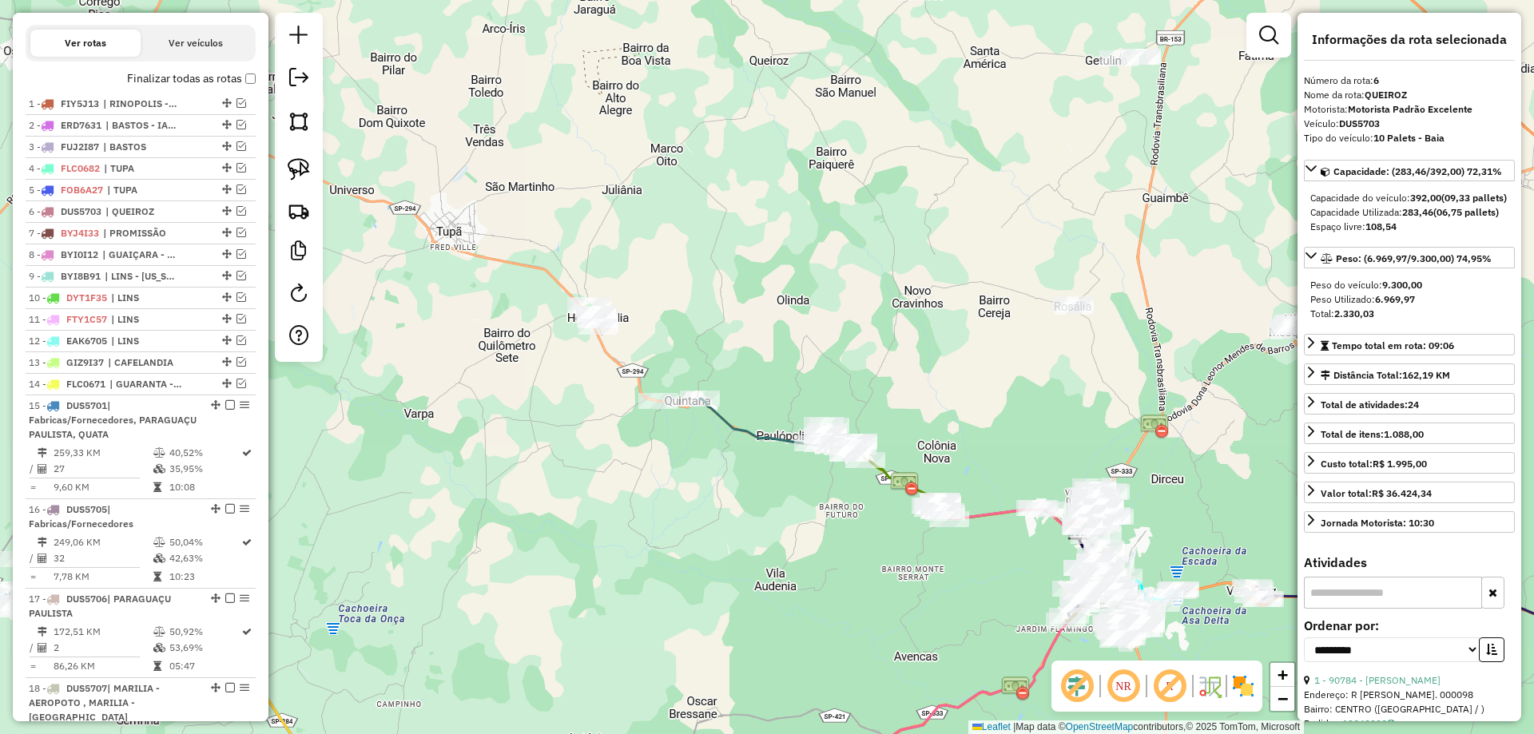
click at [723, 423] on icon at bounding box center [769, 422] width 139 height 47
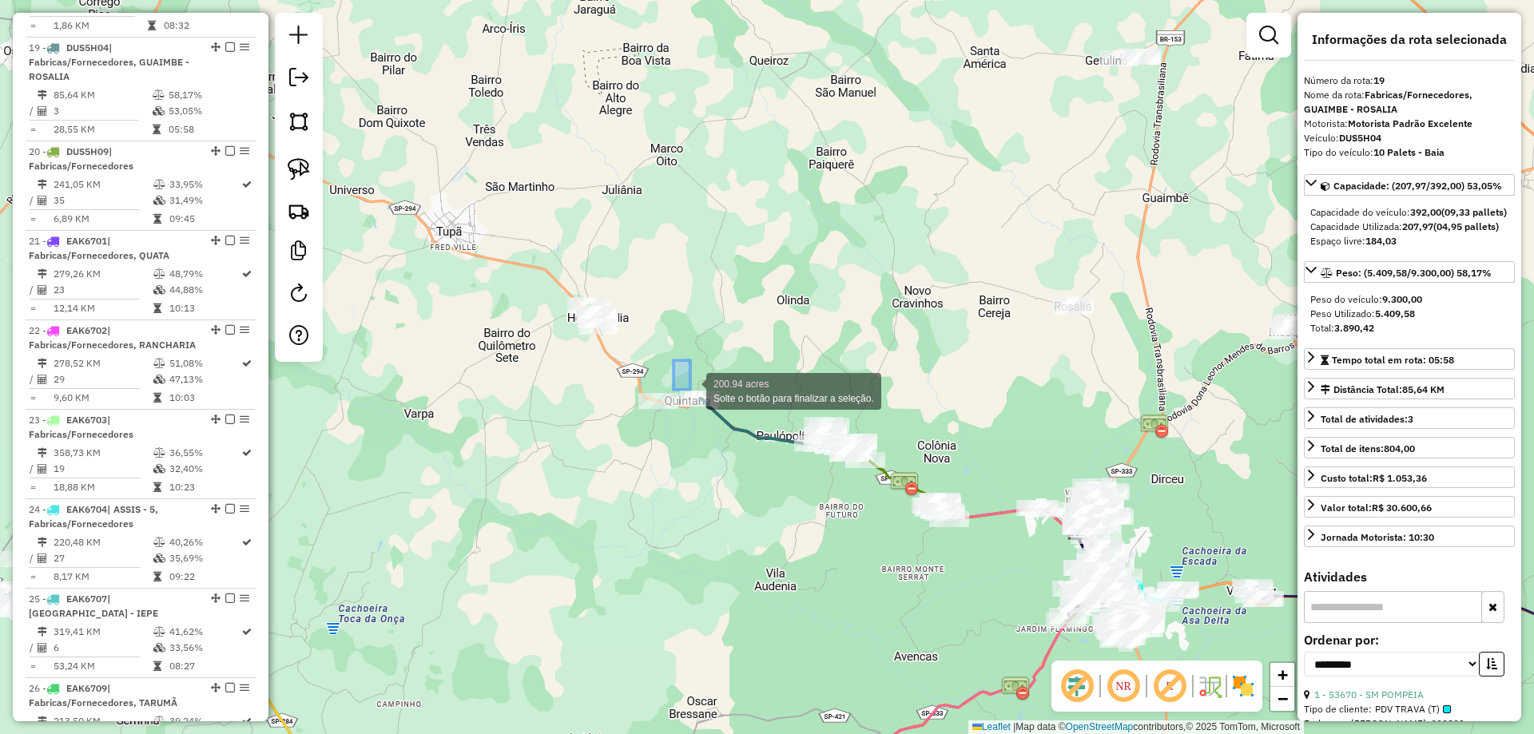
scroll to position [1321, 0]
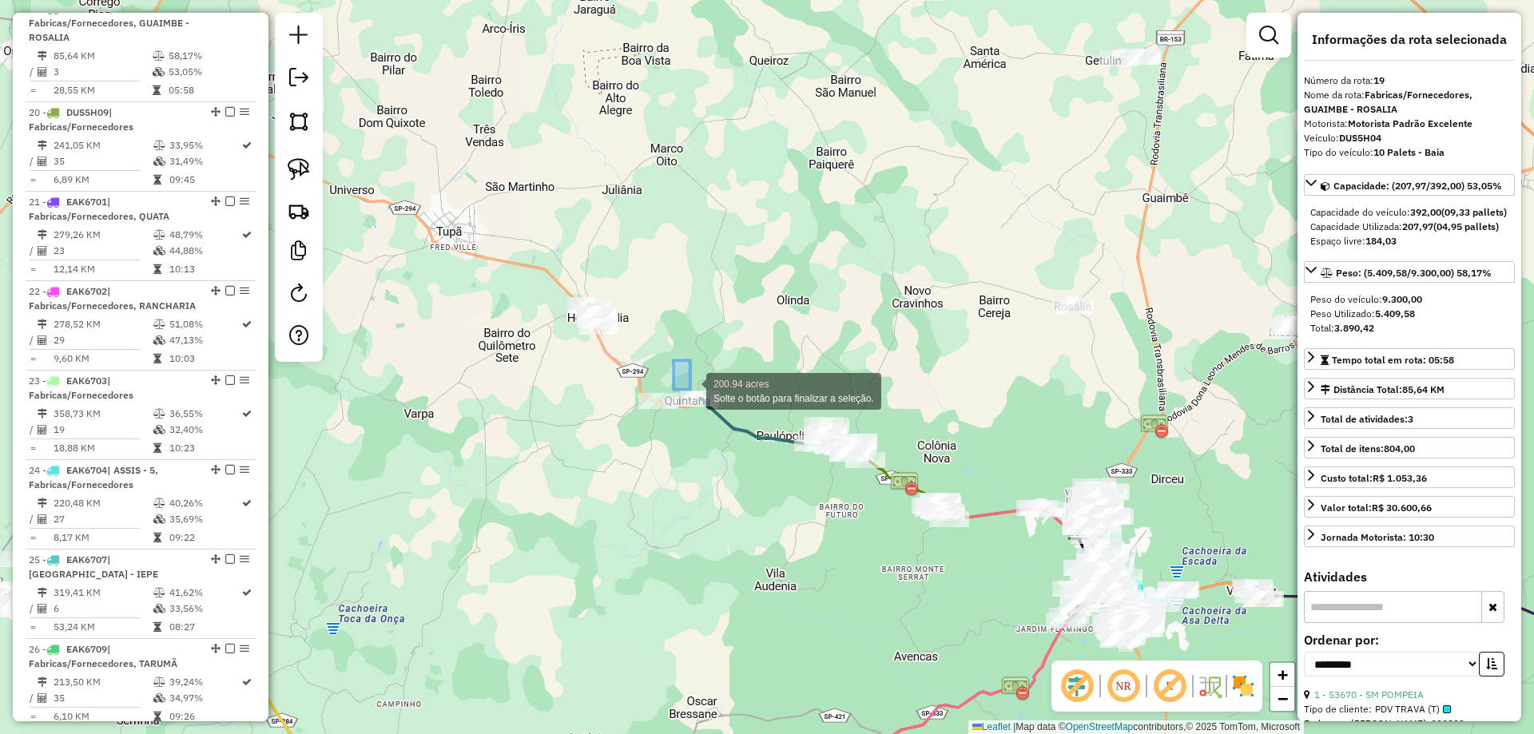
drag, startPoint x: 681, startPoint y: 375, endPoint x: 747, endPoint y: 454, distance: 103.8
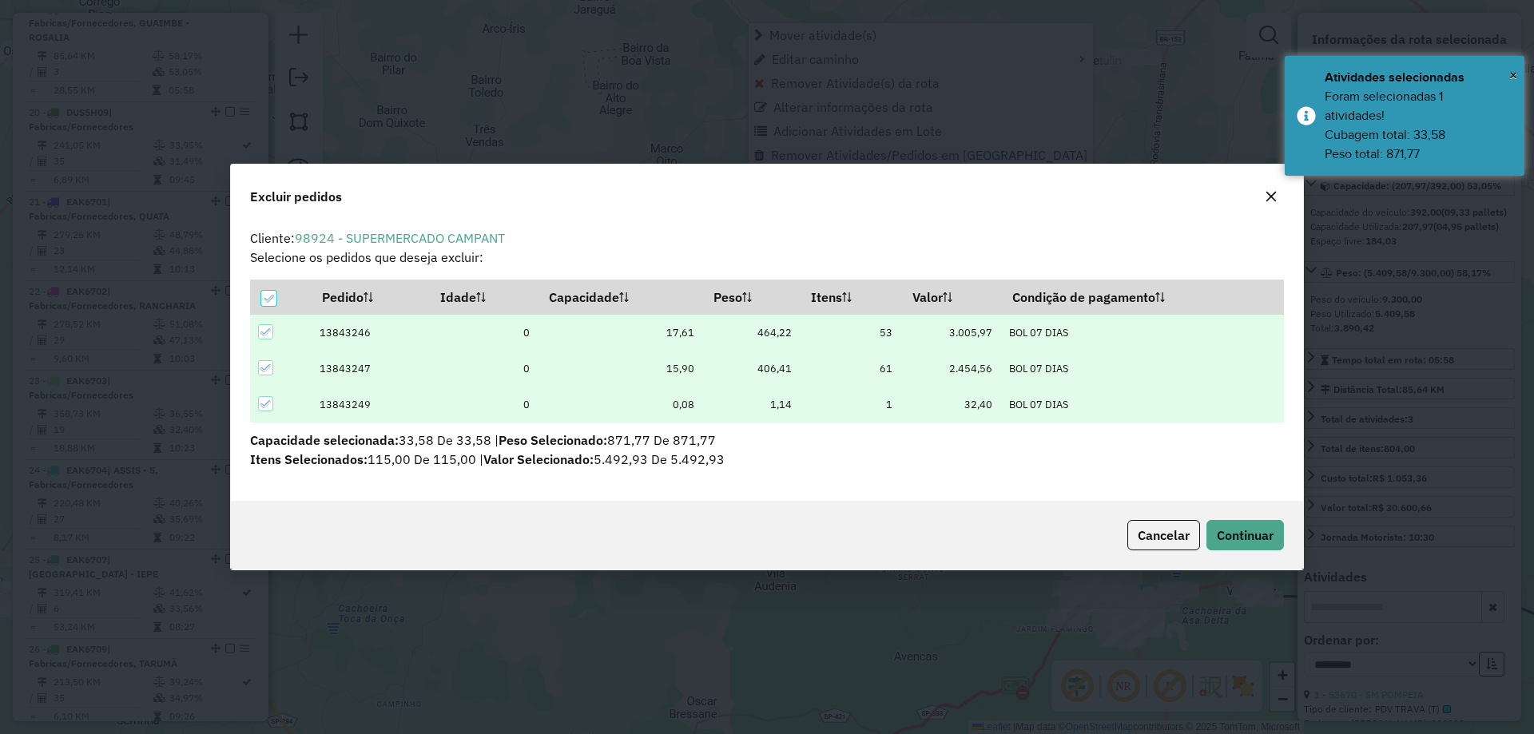
scroll to position [0, 0]
click at [1221, 538] on span "Continuar" at bounding box center [1244, 535] width 57 height 16
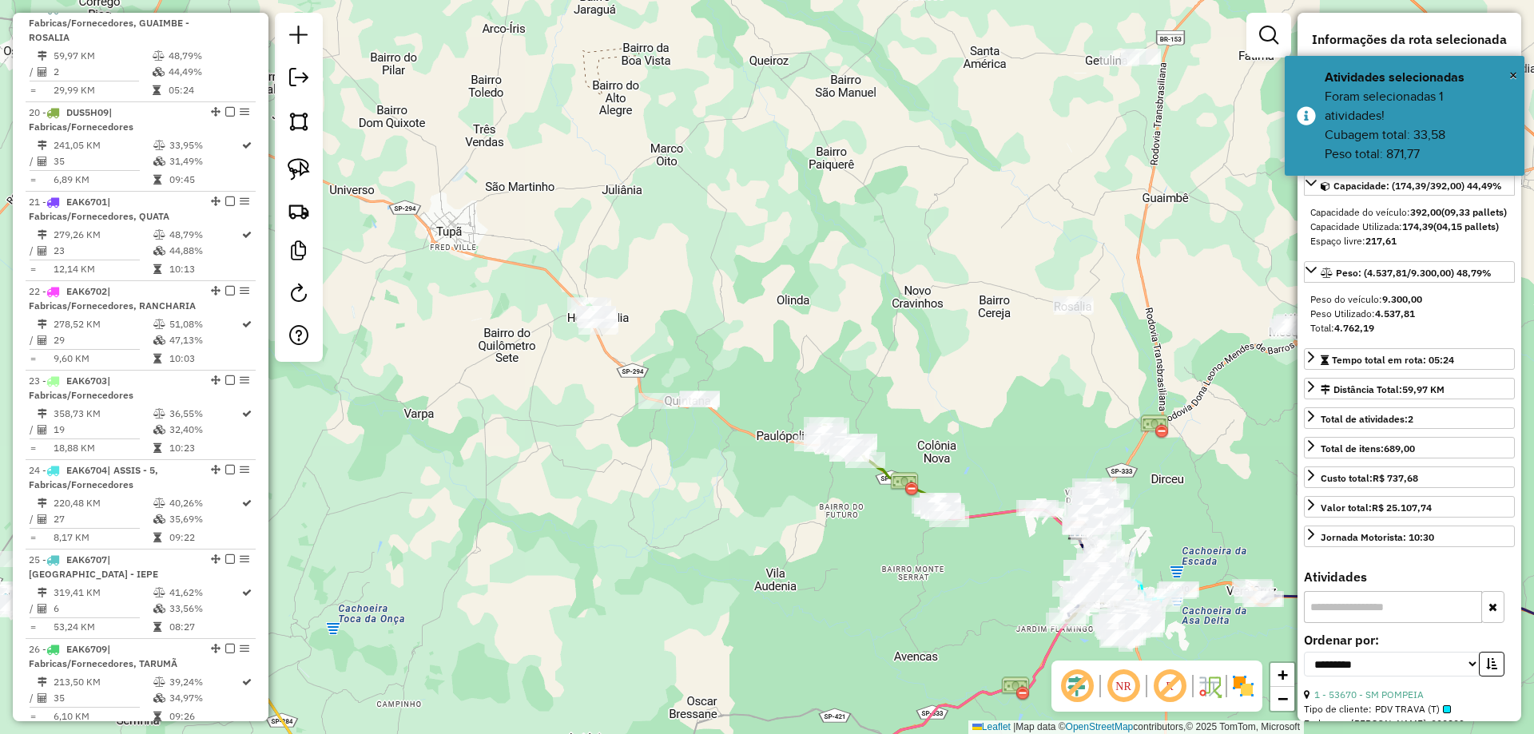
click at [876, 570] on div "Janela de atendimento Grade de atendimento Capacidade Transportadoras Veículos …" at bounding box center [767, 367] width 1534 height 734
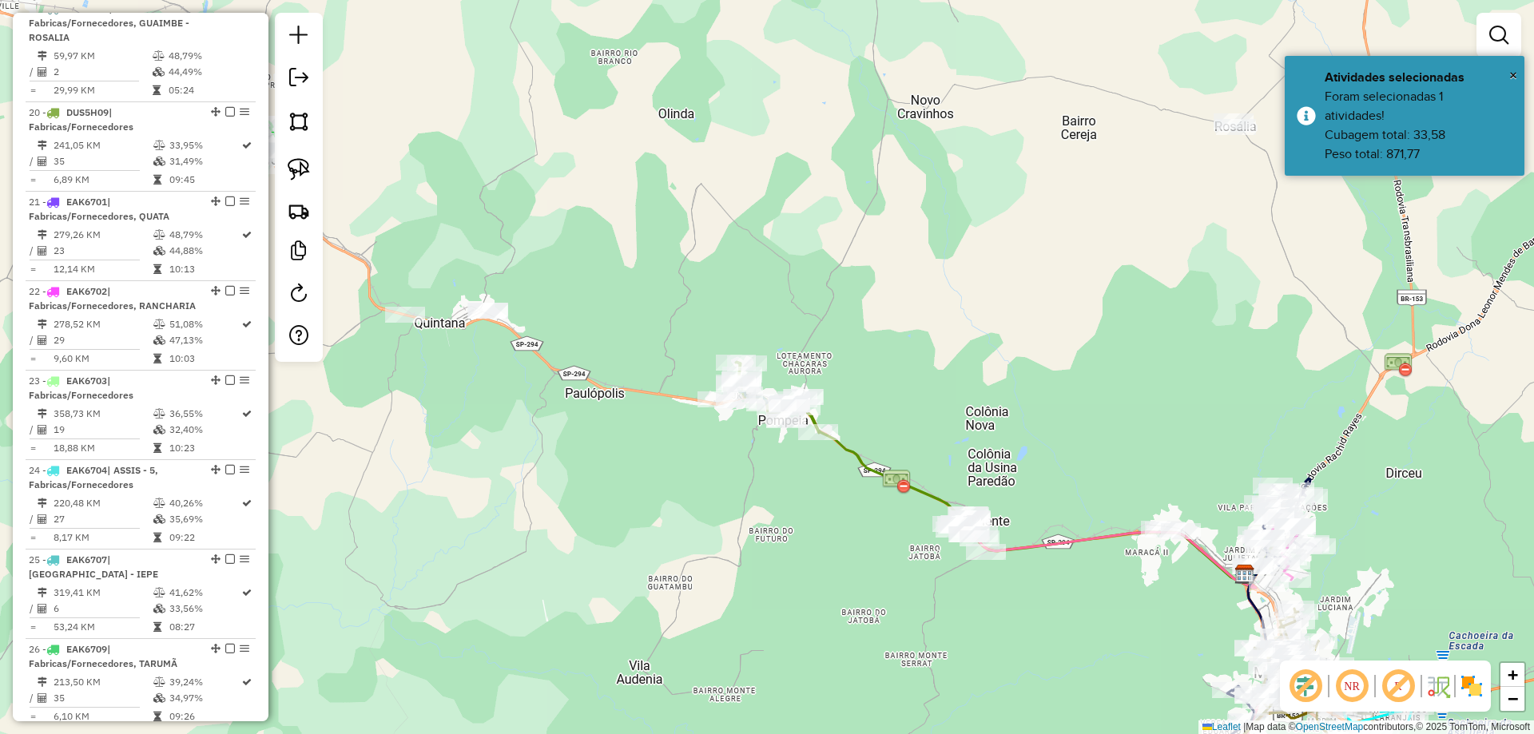
click at [891, 477] on img at bounding box center [896, 481] width 29 height 29
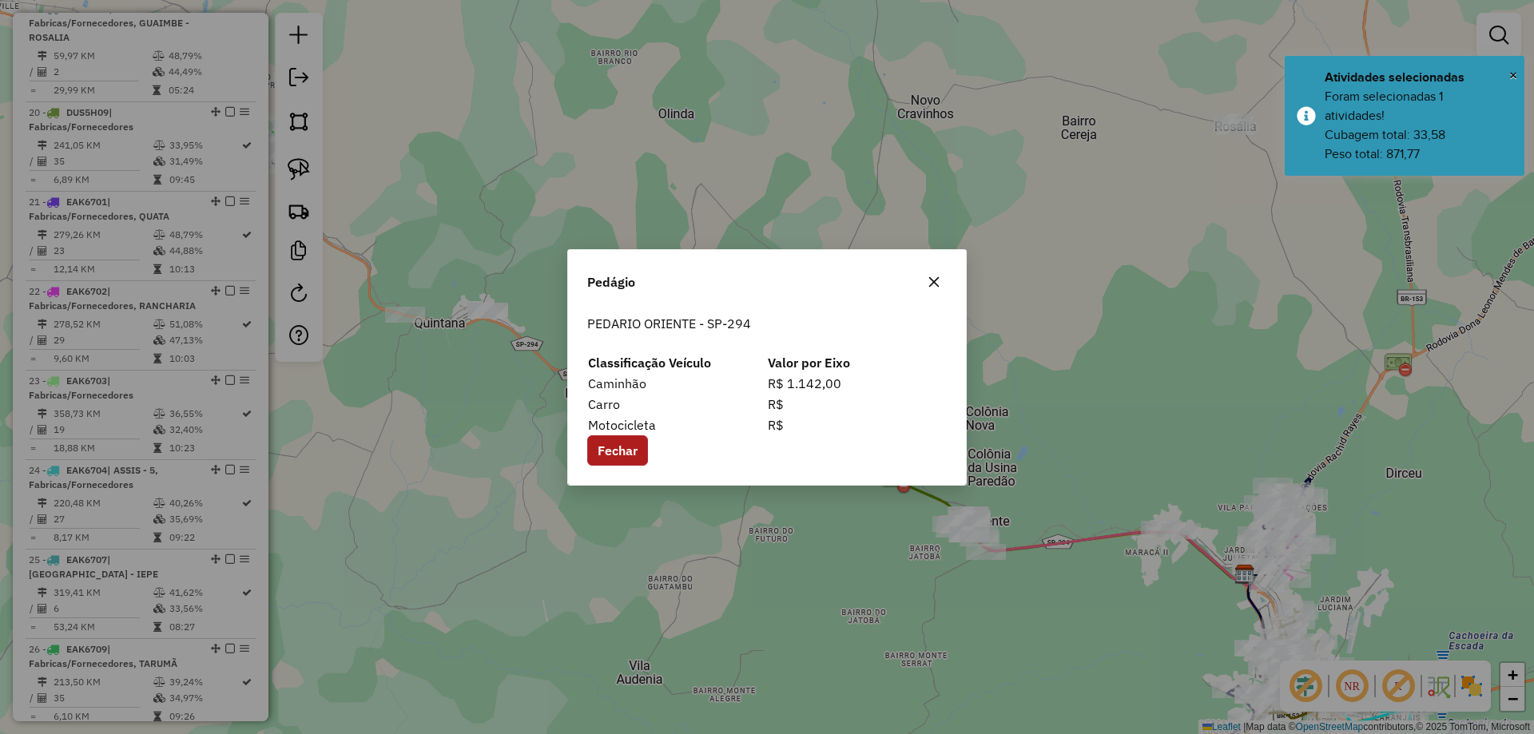
click at [634, 444] on button "Fechar" at bounding box center [617, 450] width 61 height 30
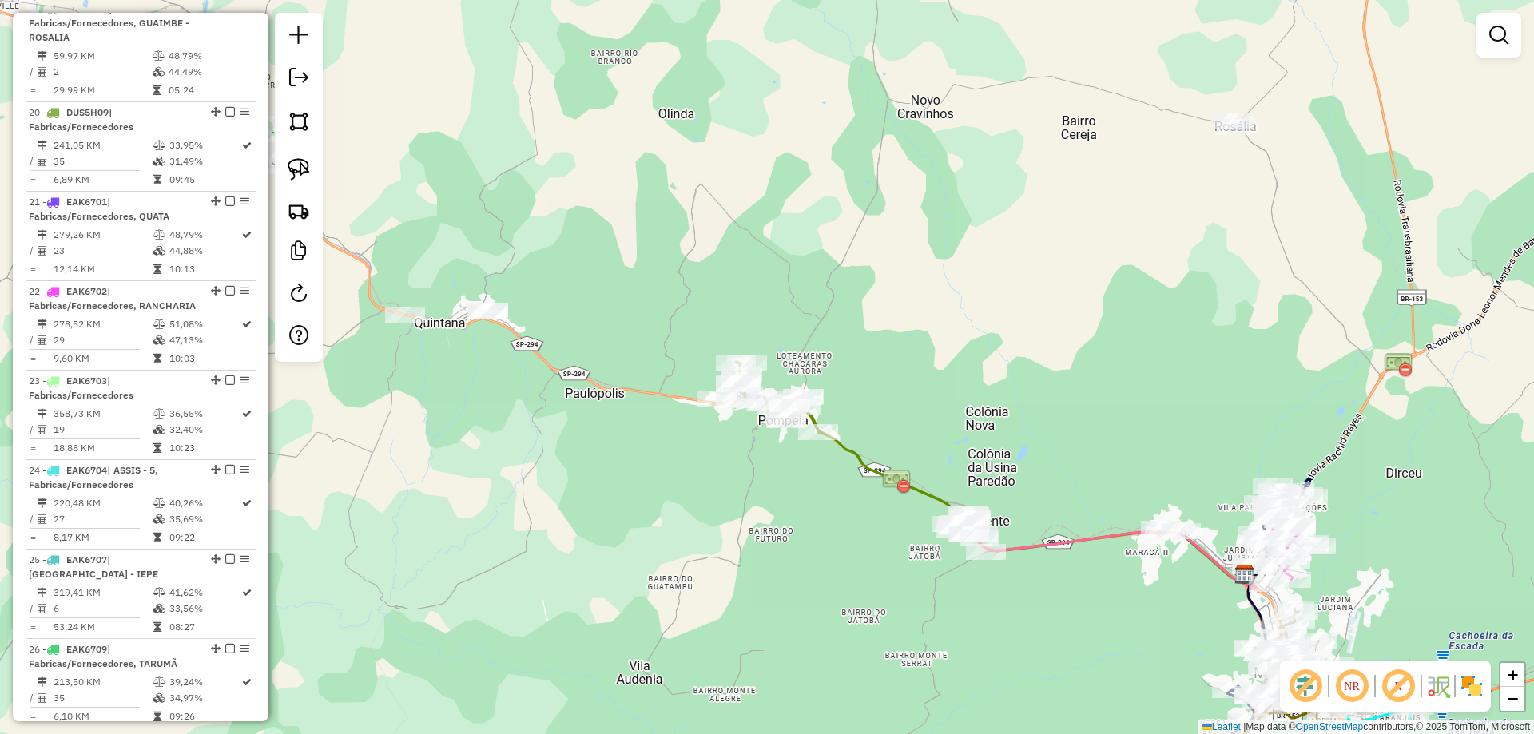
click at [843, 447] on icon at bounding box center [1019, 585] width 567 height 446
select select "**********"
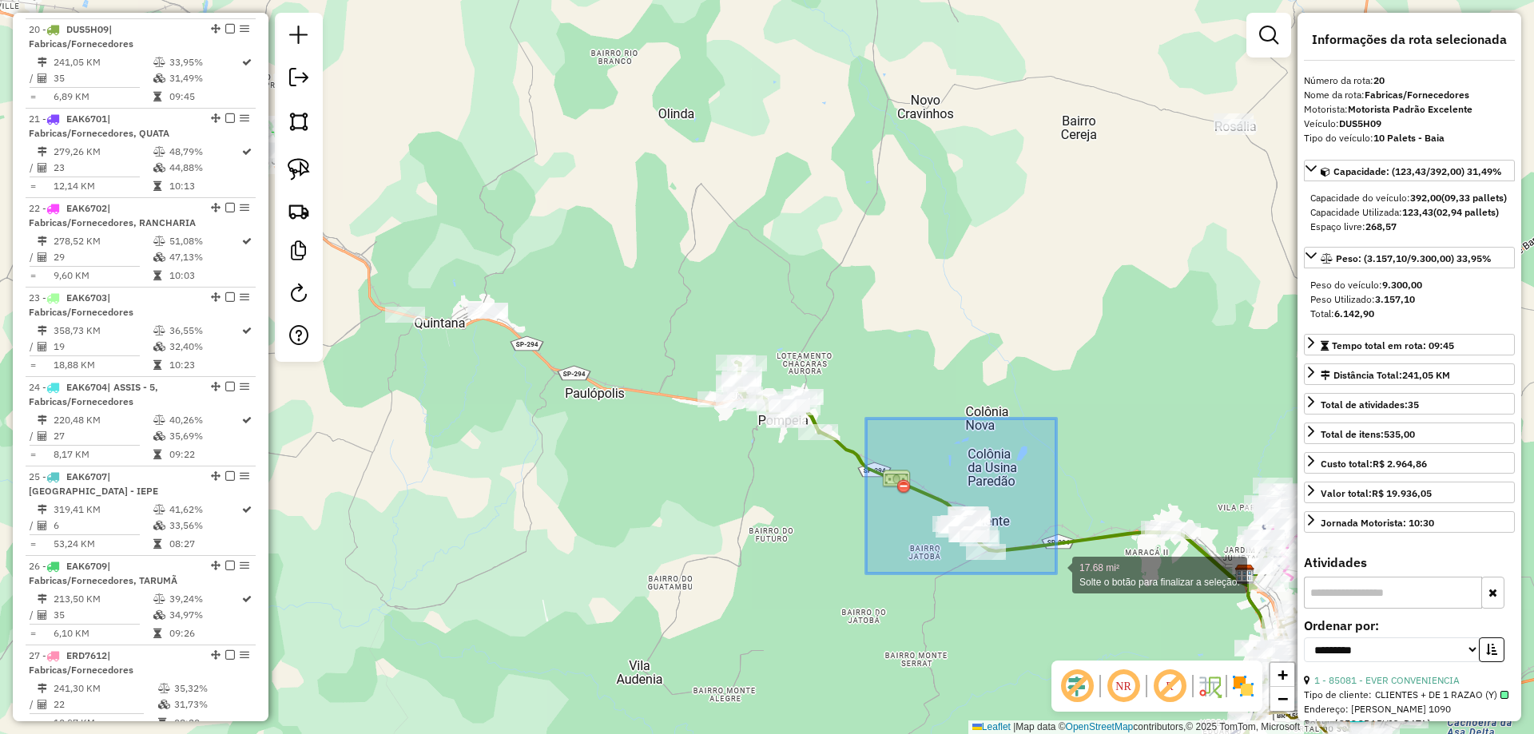
scroll to position [1425, 0]
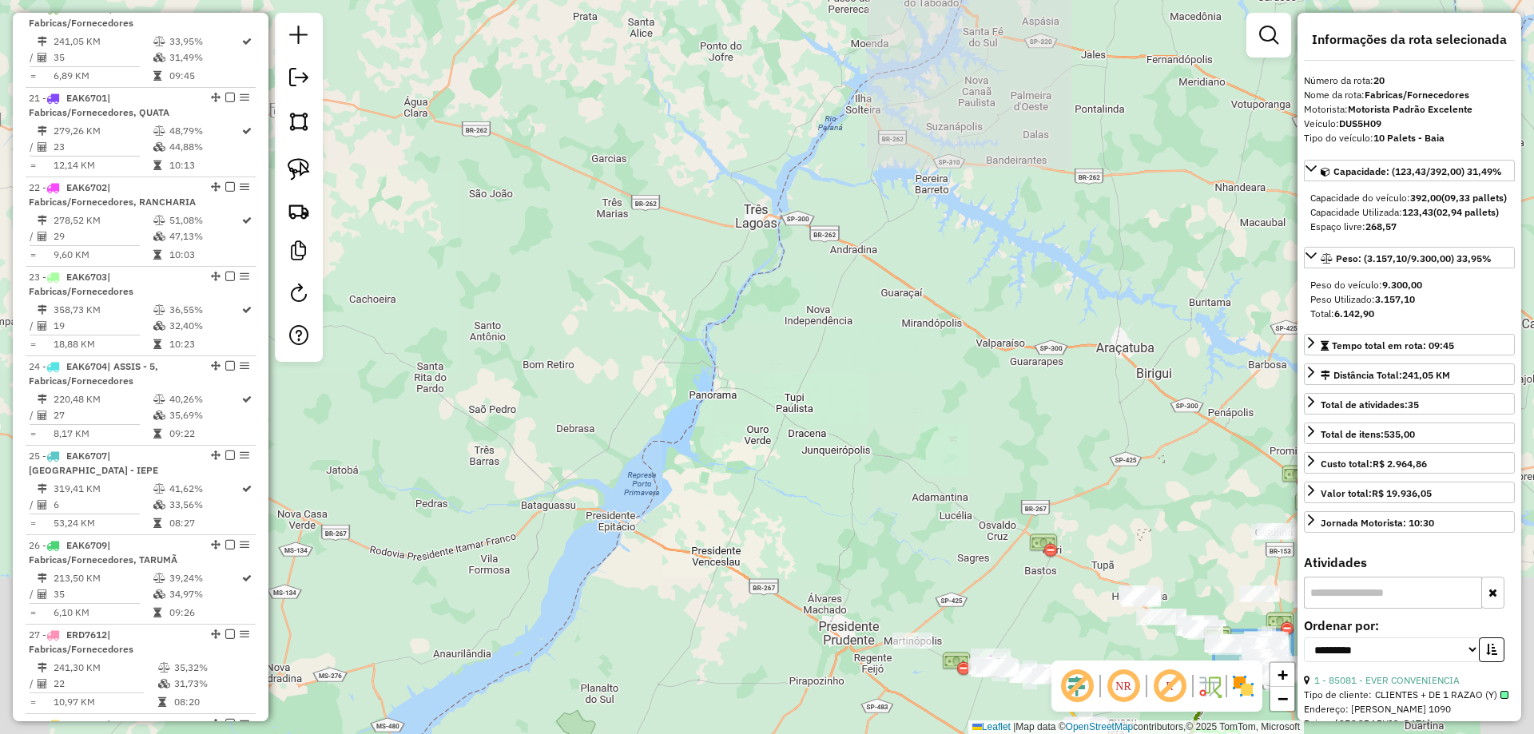
drag, startPoint x: 881, startPoint y: 431, endPoint x: 1294, endPoint y: 681, distance: 482.3
click at [1294, 681] on div "181.44 mi² Solte o botão para finalizar a seleção. Janela de atendimento Grade …" at bounding box center [767, 367] width 1534 height 734
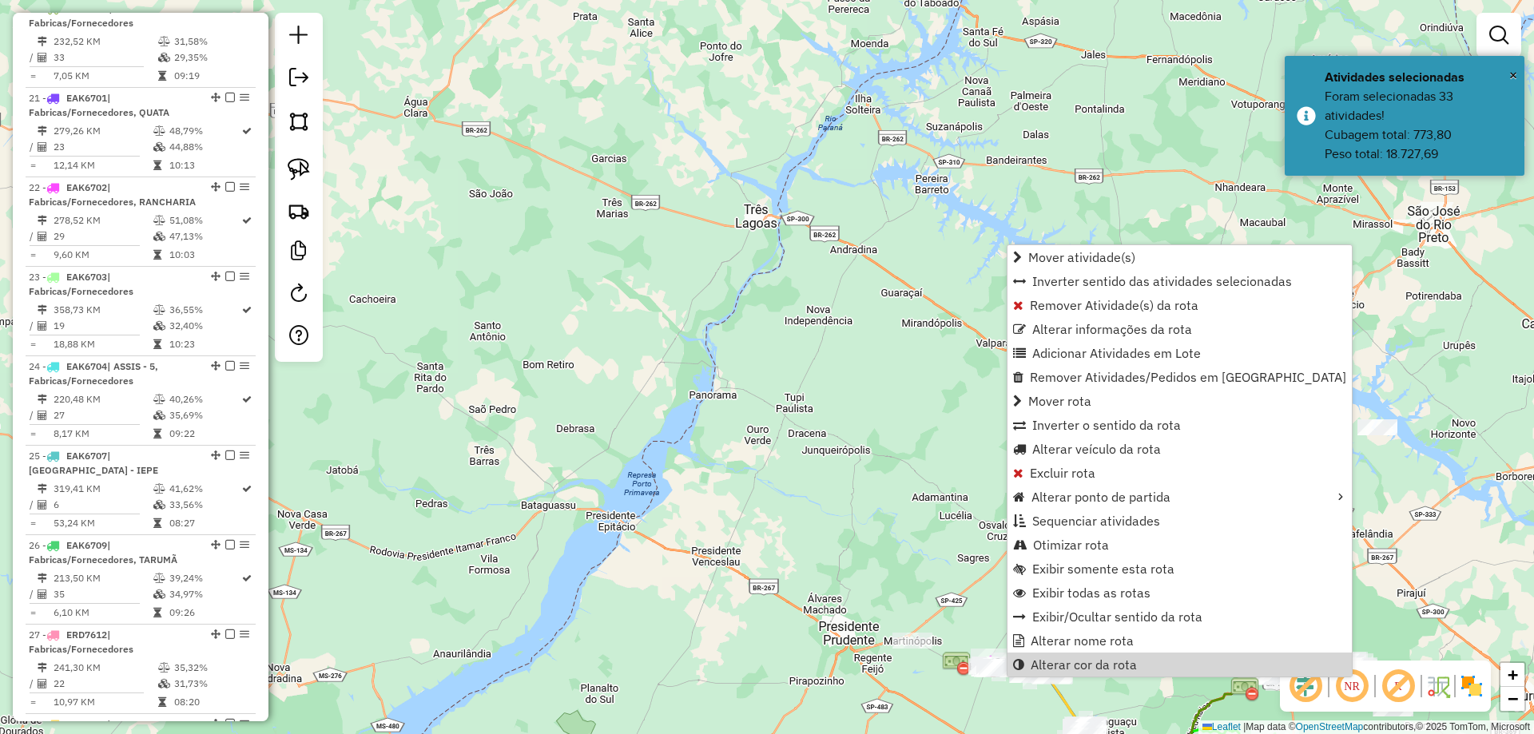
click at [825, 423] on div "Janela de atendimento Grade de atendimento Capacidade Transportadoras Veículos …" at bounding box center [767, 367] width 1534 height 734
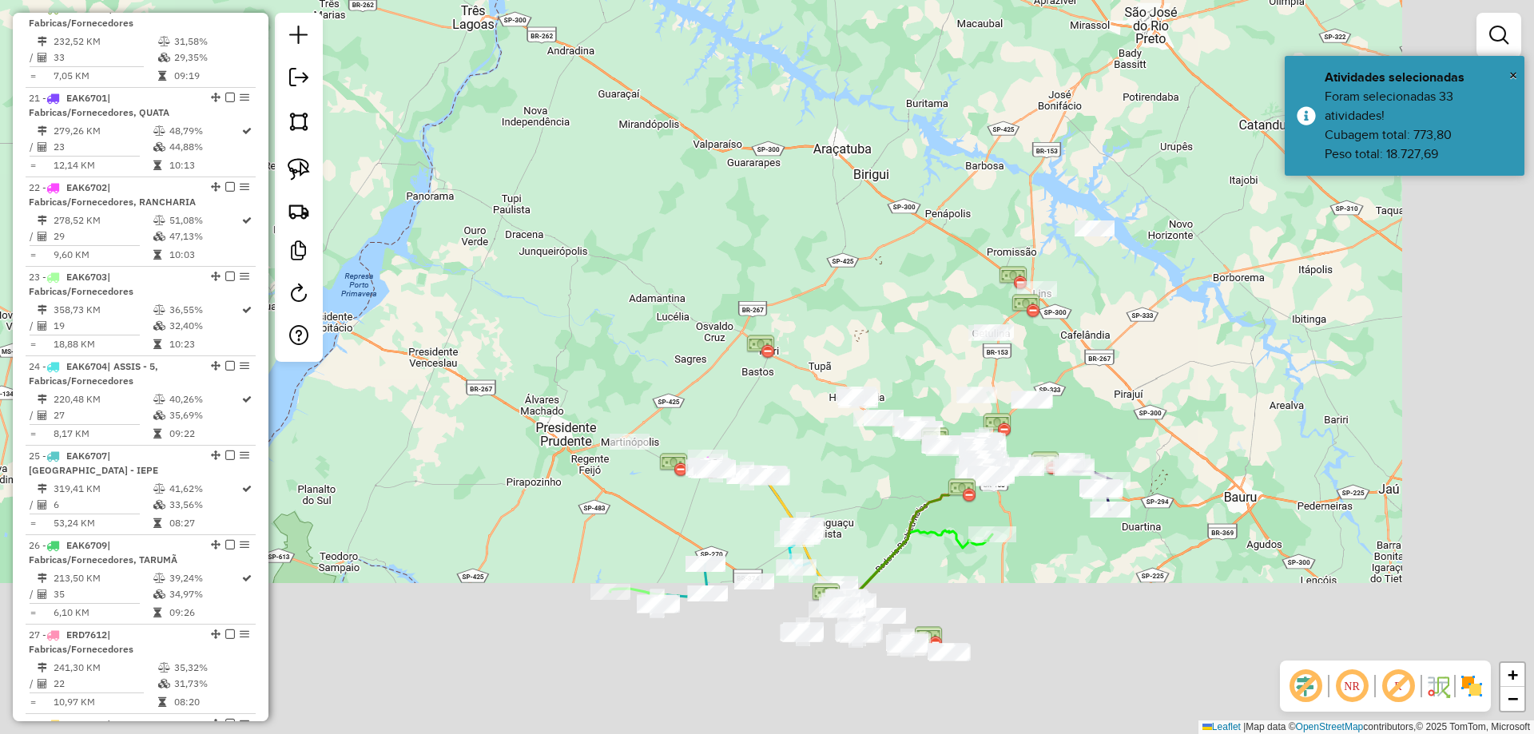
drag, startPoint x: 919, startPoint y: 486, endPoint x: 689, endPoint y: 355, distance: 264.7
click at [623, 277] on div "Janela de atendimento Grade de atendimento Capacidade Transportadoras Veículos …" at bounding box center [767, 367] width 1534 height 734
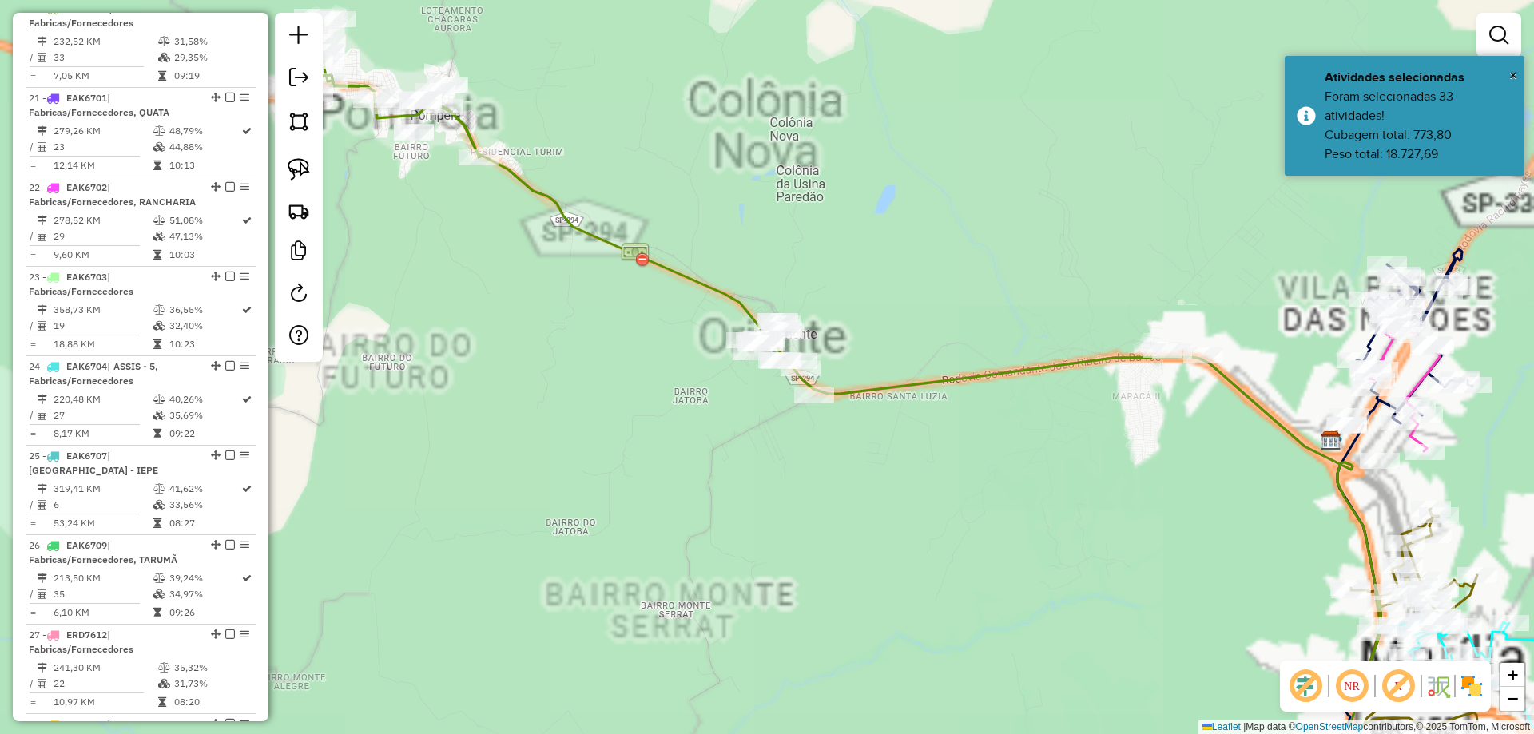
click at [826, 315] on div "Janela de atendimento Grade de atendimento Capacidade Transportadoras Veículos …" at bounding box center [767, 367] width 1534 height 734
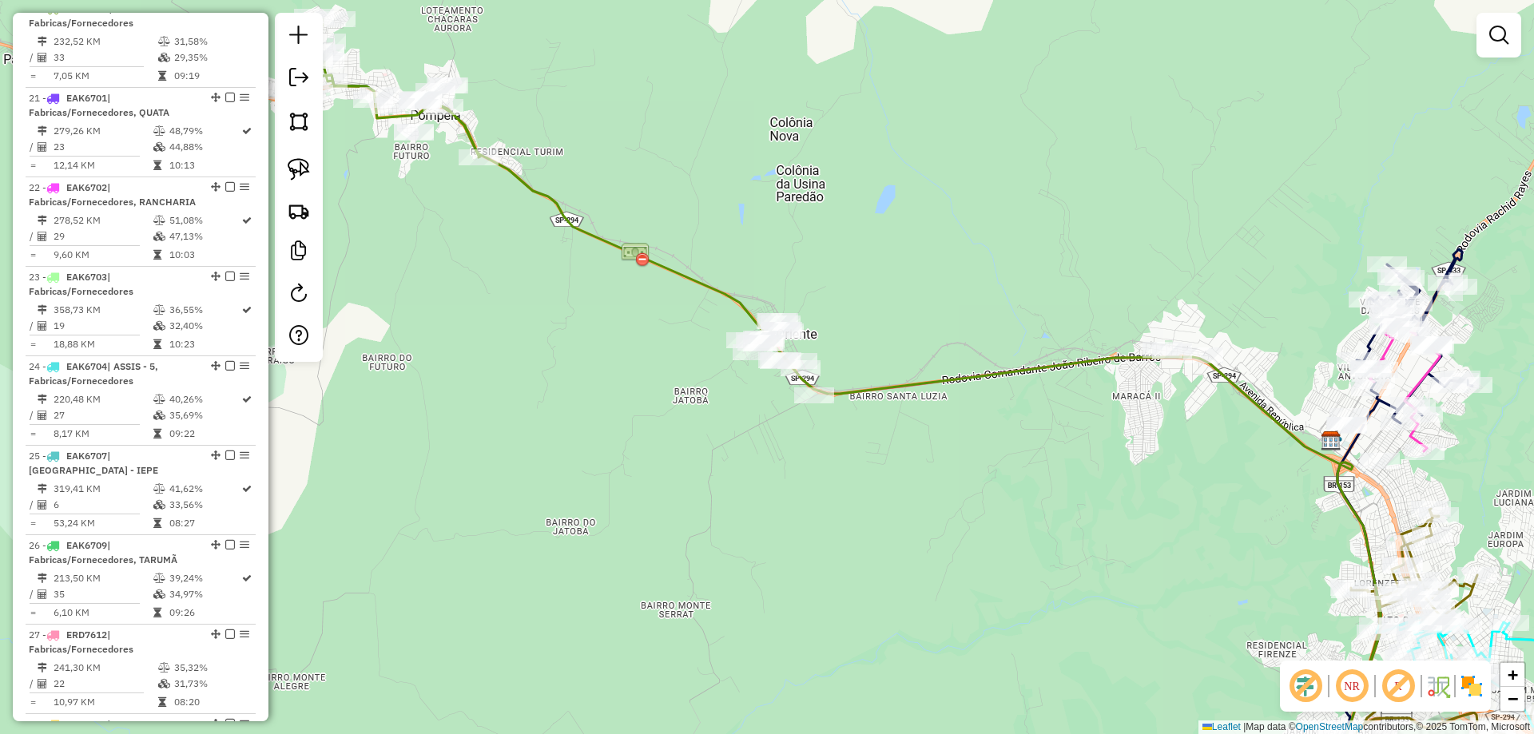
click at [865, 383] on icon at bounding box center [846, 412] width 1067 height 792
select select "**********"
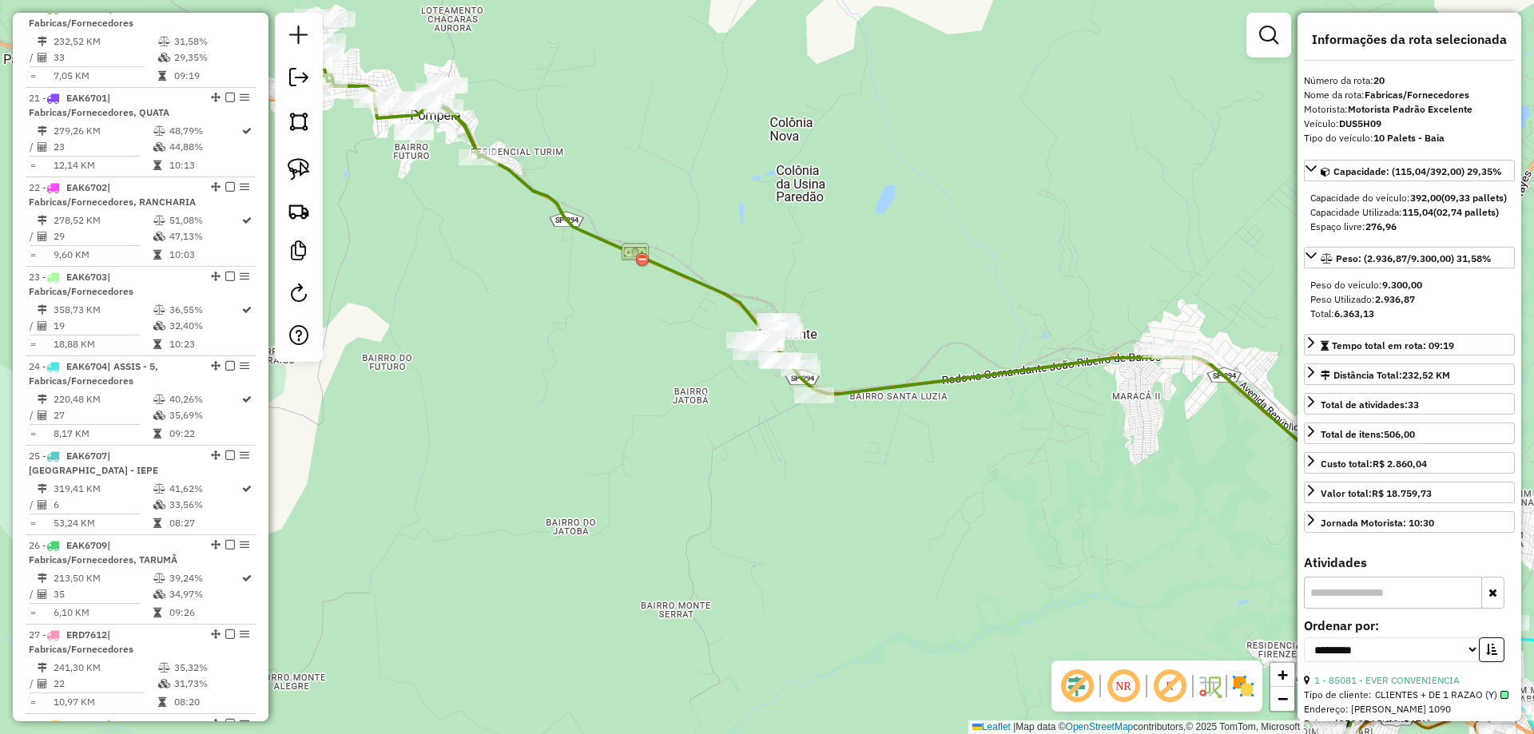
drag, startPoint x: 872, startPoint y: 335, endPoint x: 929, endPoint y: 381, distance: 73.2
click at [927, 379] on div "Janela de atendimento Grade de atendimento Capacidade Transportadoras Veículos …" at bounding box center [767, 367] width 1534 height 734
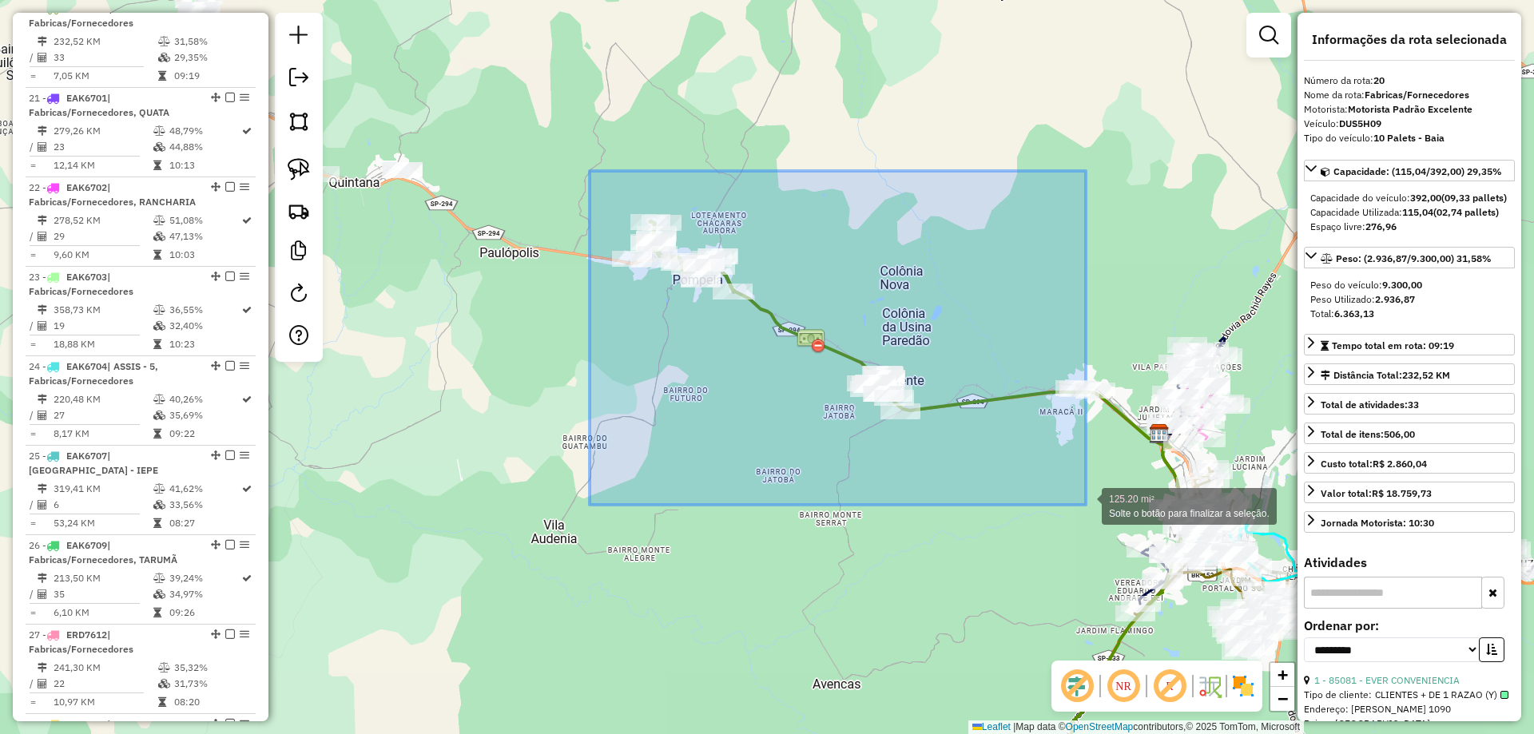
drag, startPoint x: 589, startPoint y: 171, endPoint x: 1087, endPoint y: 503, distance: 598.4
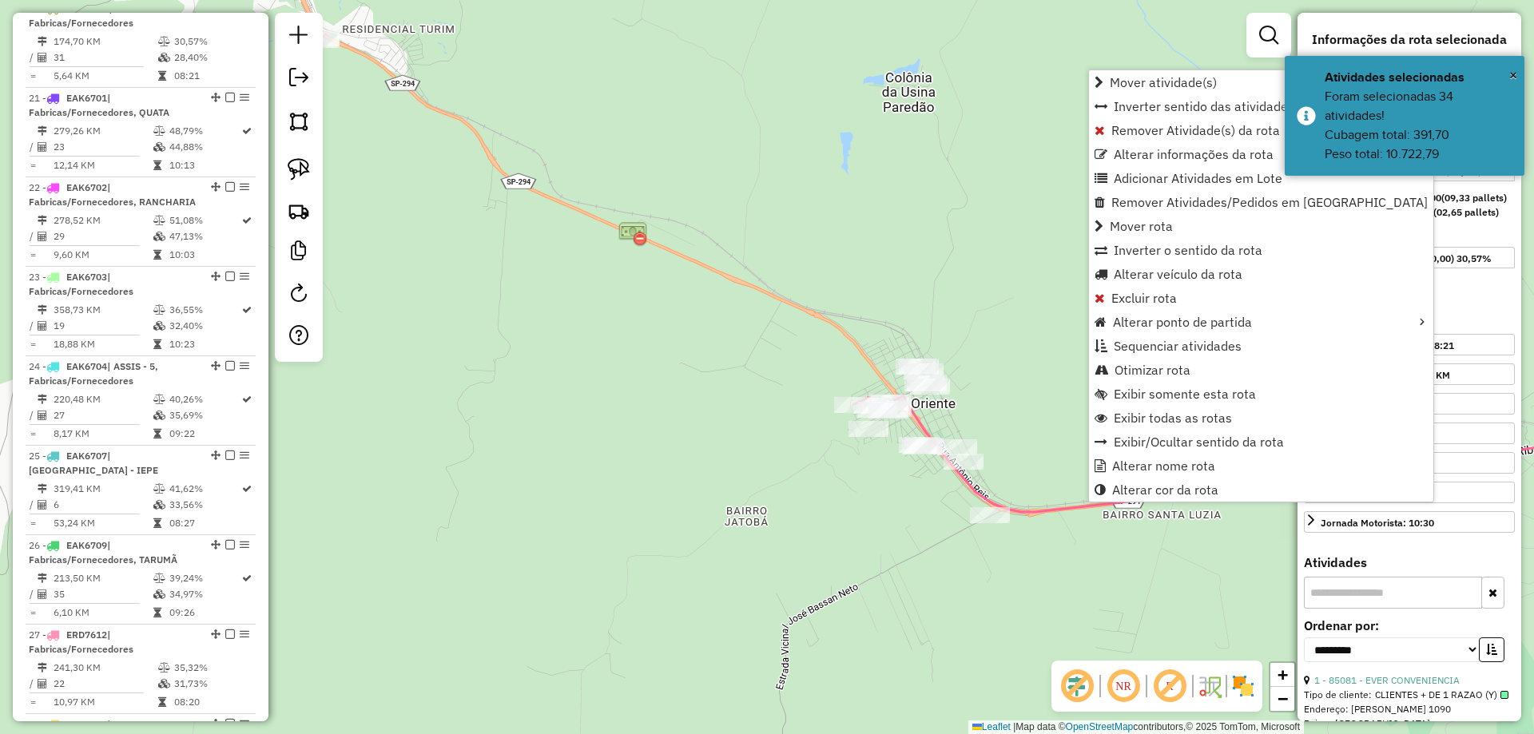
click at [912, 411] on icon at bounding box center [1270, 453] width 833 height 117
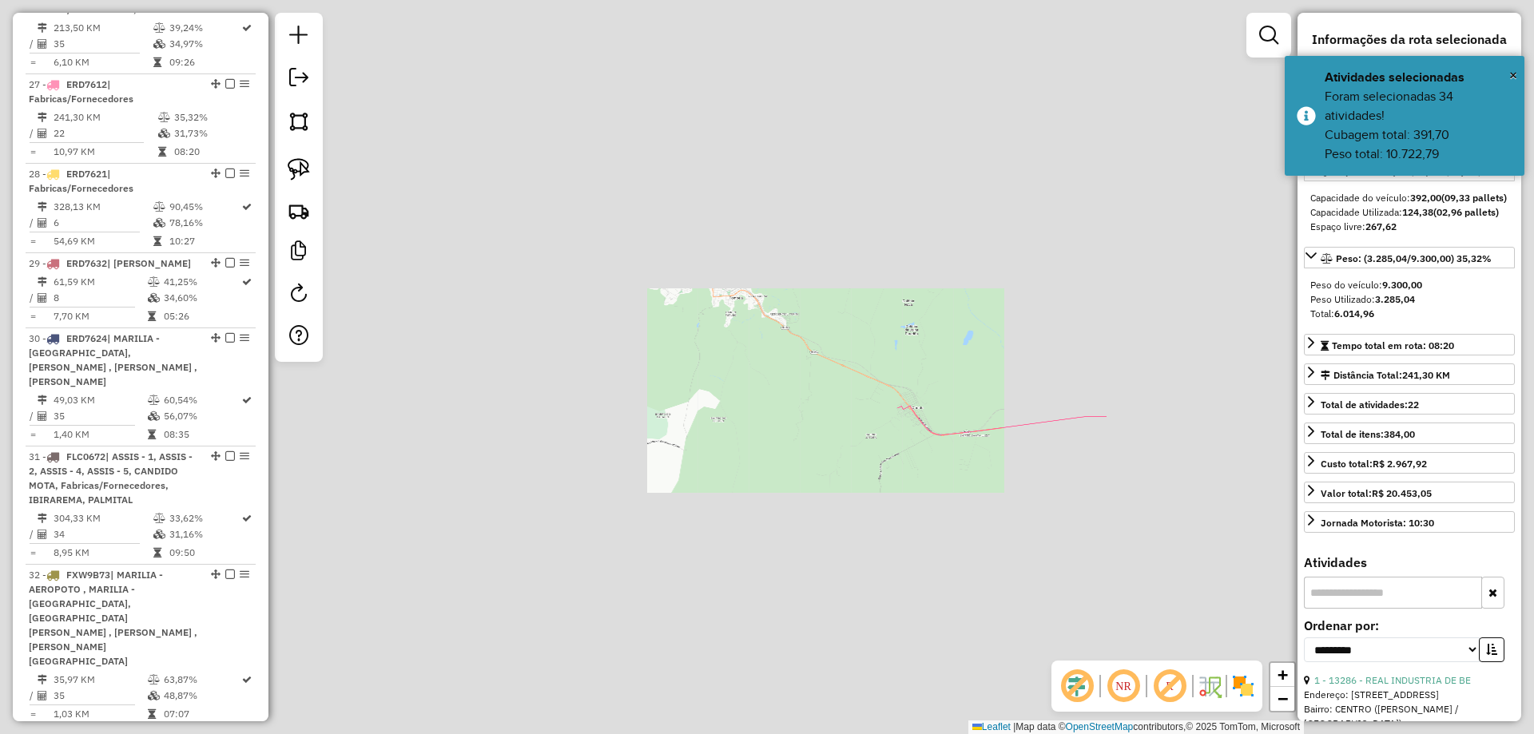
scroll to position [2037, 0]
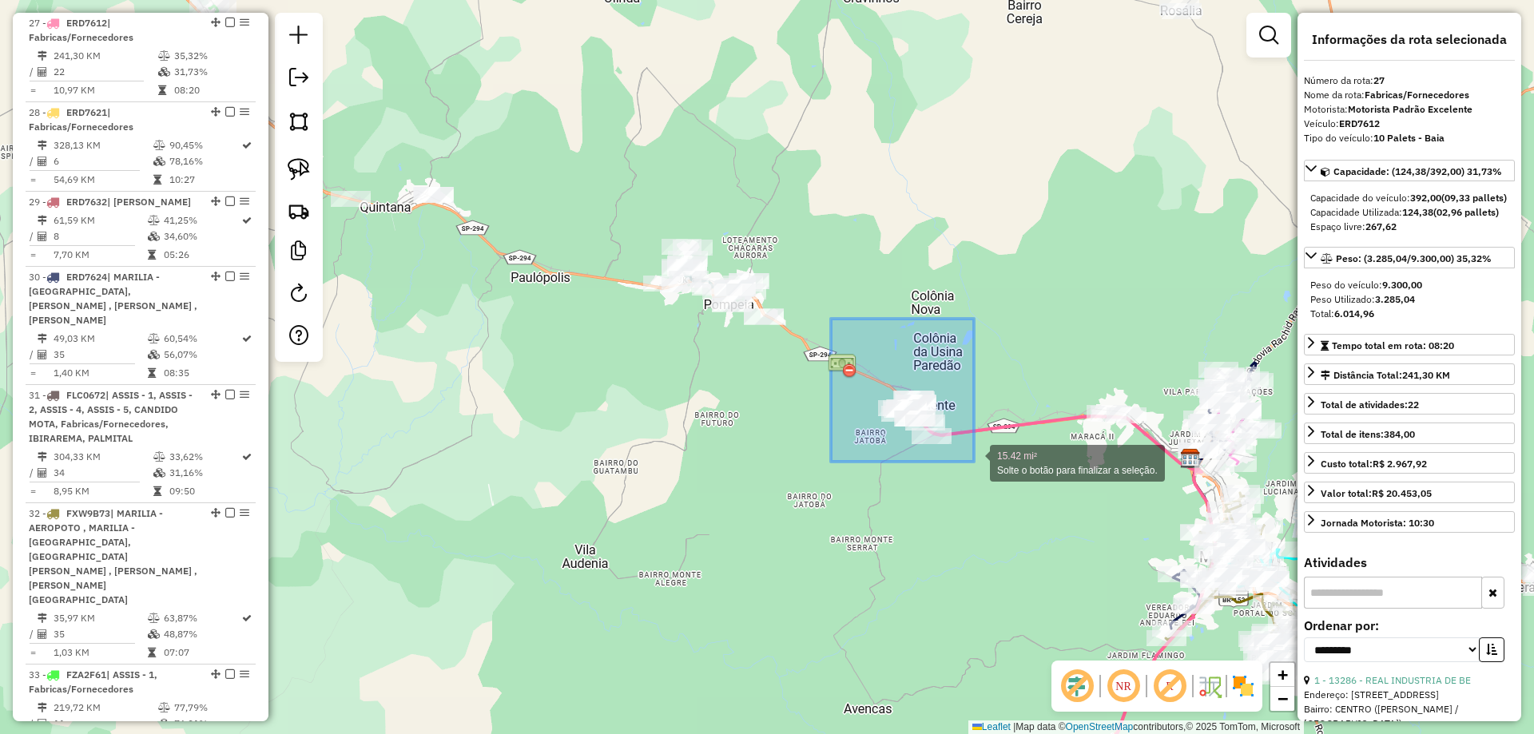
drag, startPoint x: 831, startPoint y: 319, endPoint x: 974, endPoint y: 462, distance: 202.8
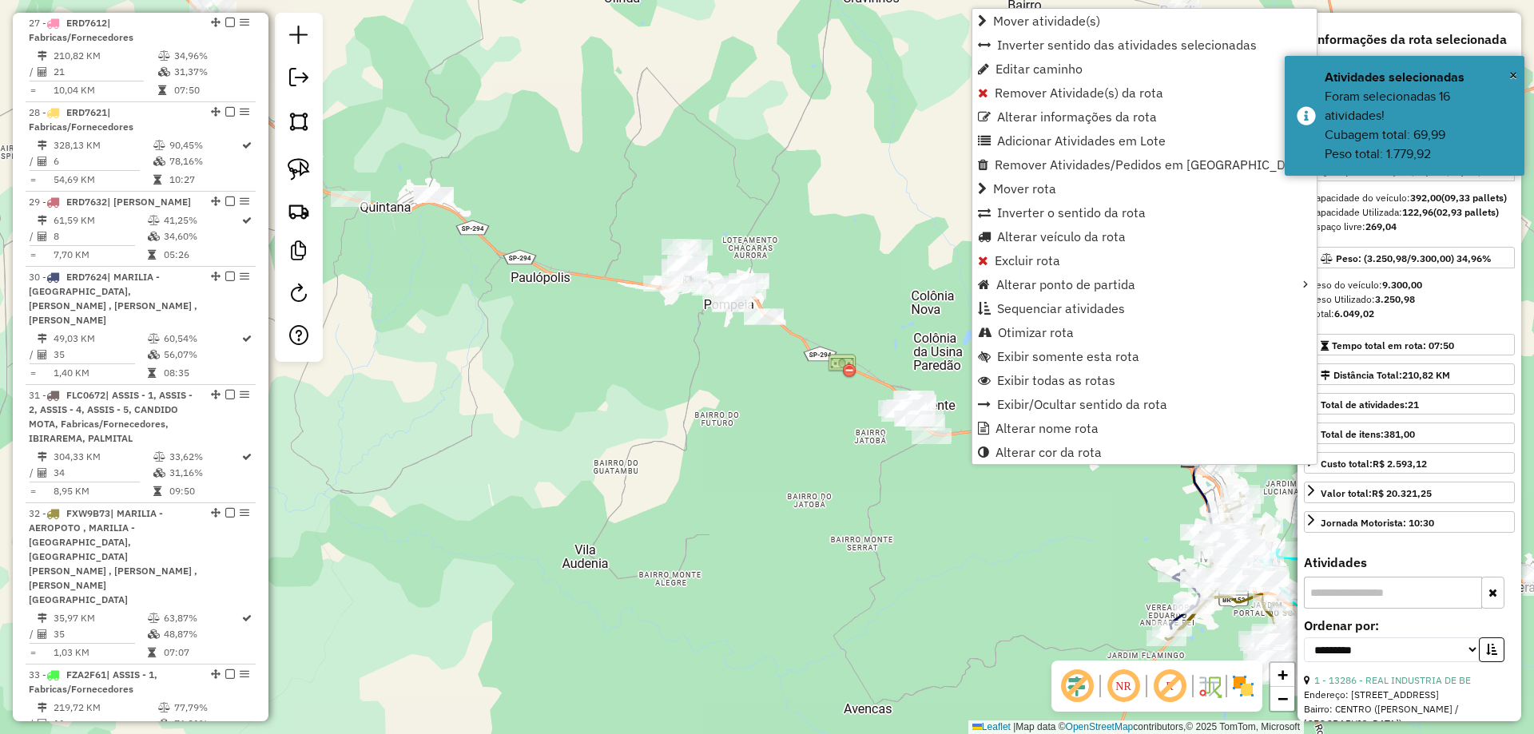
drag, startPoint x: 888, startPoint y: 335, endPoint x: 894, endPoint y: 353, distance: 19.2
click at [887, 335] on div "Janela de atendimento Grade de atendimento Capacidade Transportadoras Veículos …" at bounding box center [767, 367] width 1534 height 734
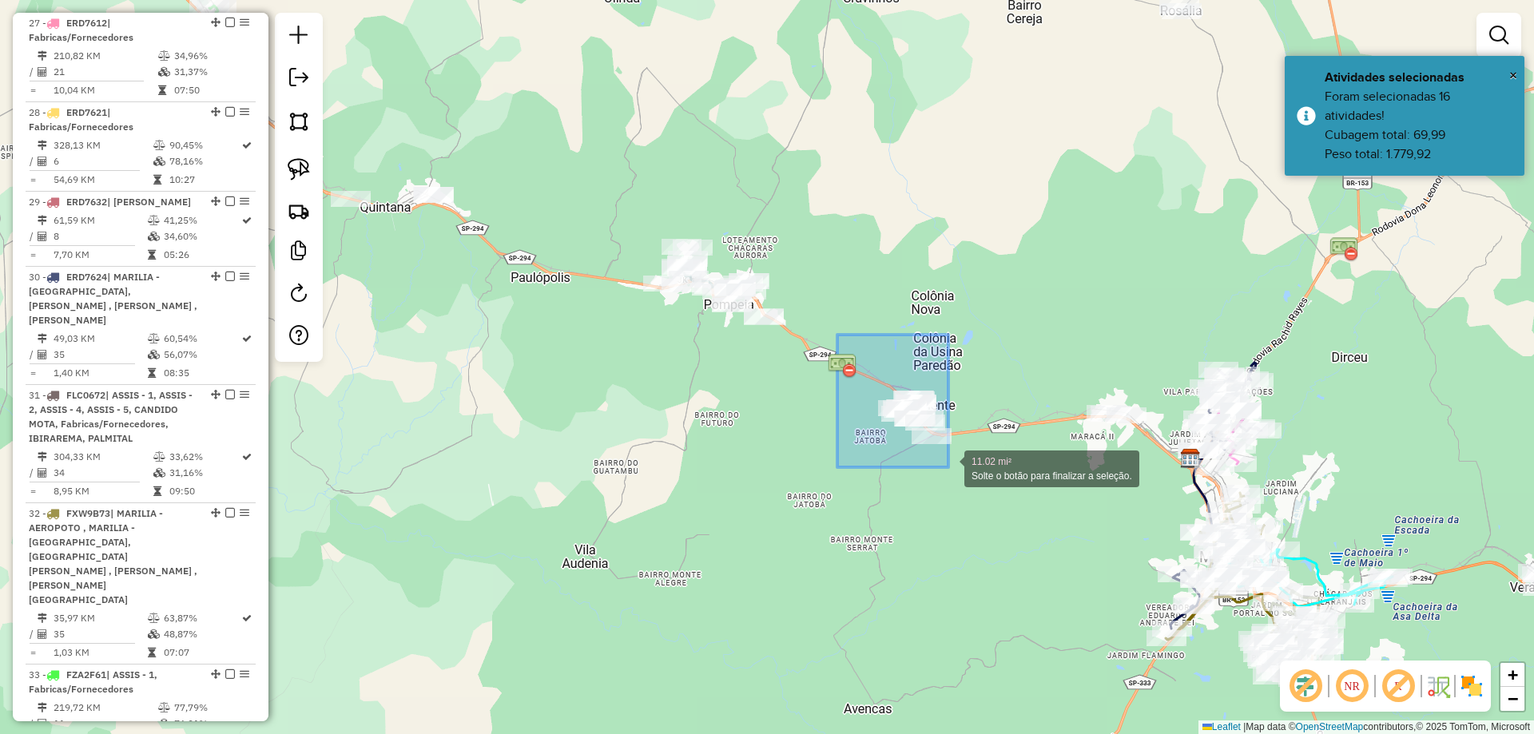
drag, startPoint x: 838, startPoint y: 335, endPoint x: 912, endPoint y: 335, distance: 74.3
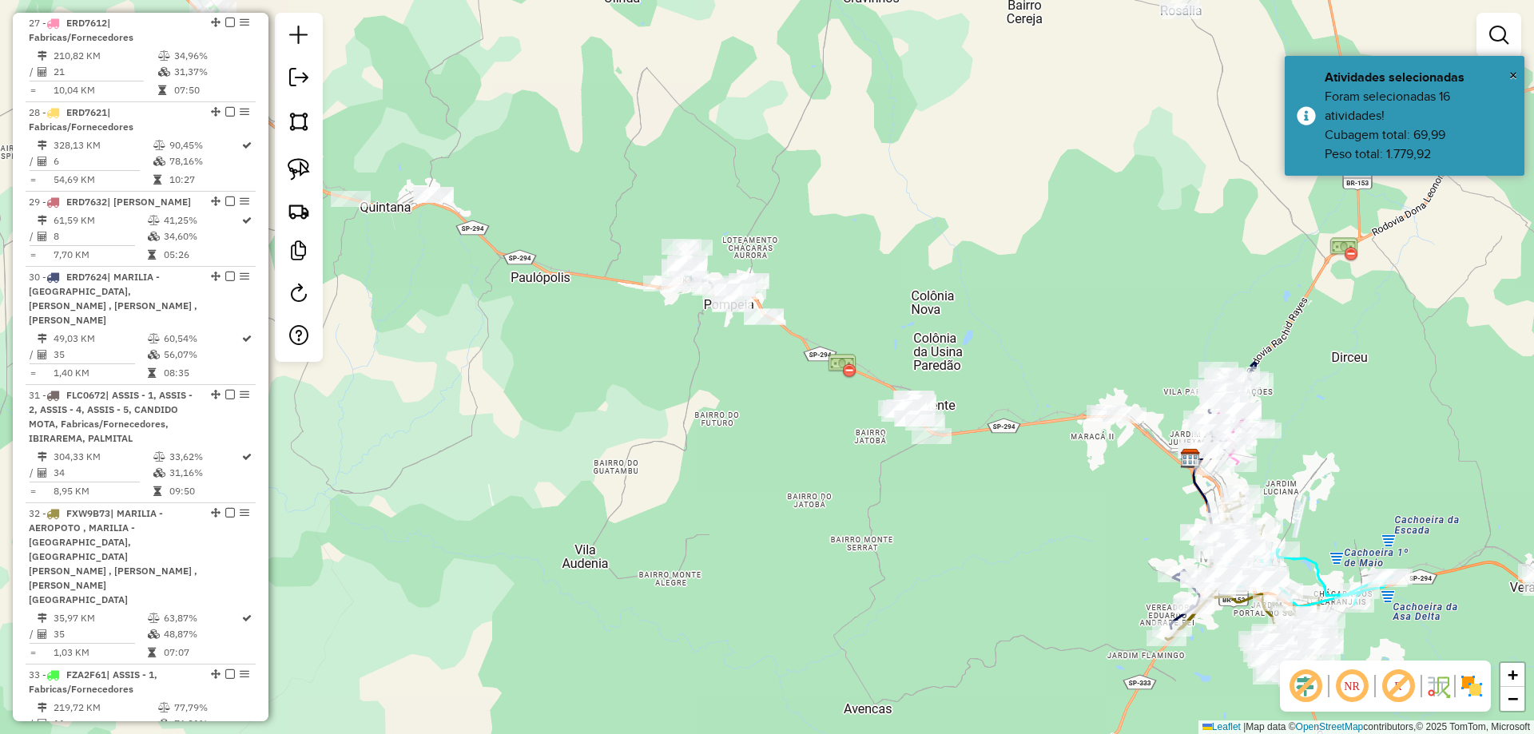
click at [859, 256] on div "Janela de atendimento Grade de atendimento Capacidade Transportadoras Veículos …" at bounding box center [767, 367] width 1534 height 734
drag, startPoint x: 793, startPoint y: 204, endPoint x: 1081, endPoint y: 406, distance: 351.5
click at [1078, 405] on div "Janela de atendimento Grade de atendimento Capacidade Transportadoras Veículos …" at bounding box center [767, 367] width 1534 height 734
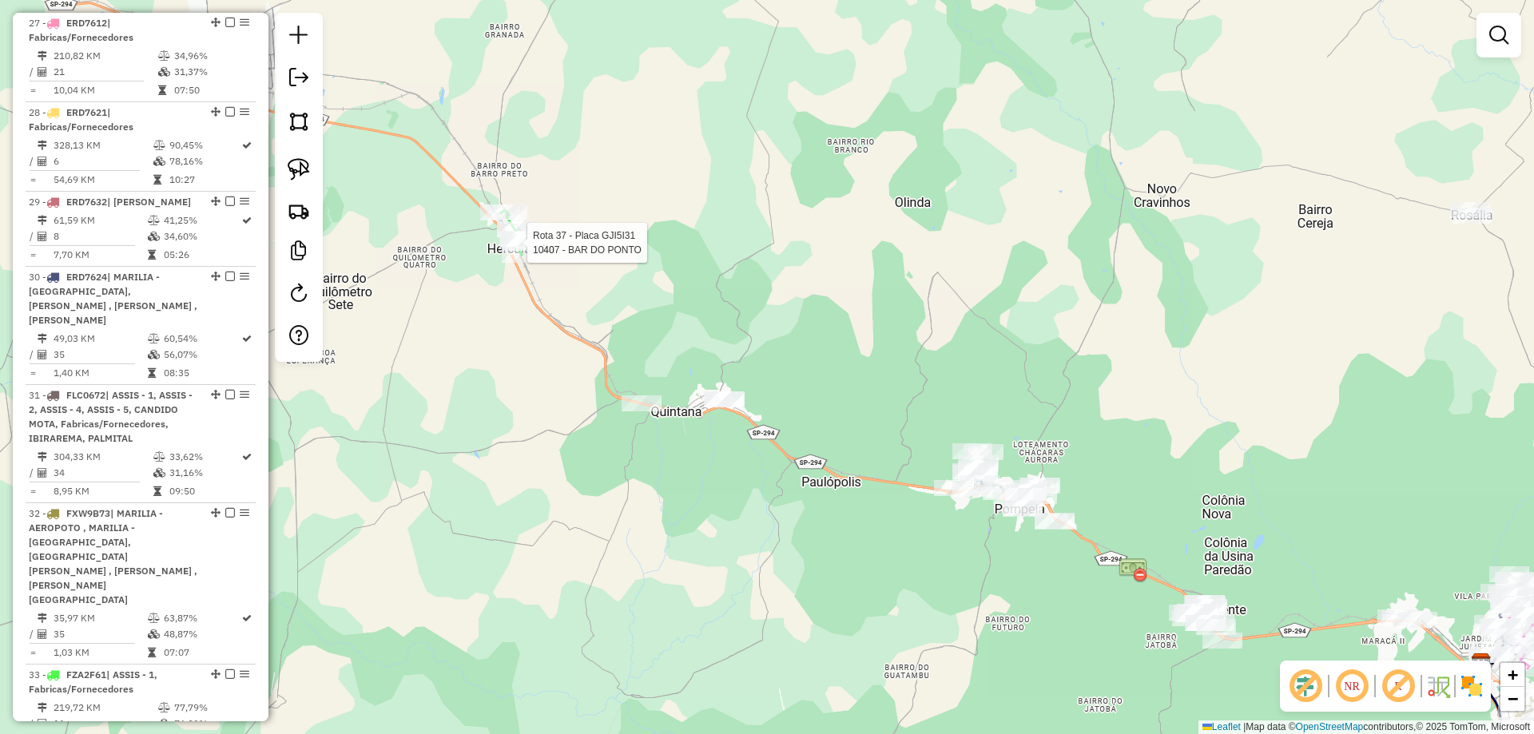
select select "**********"
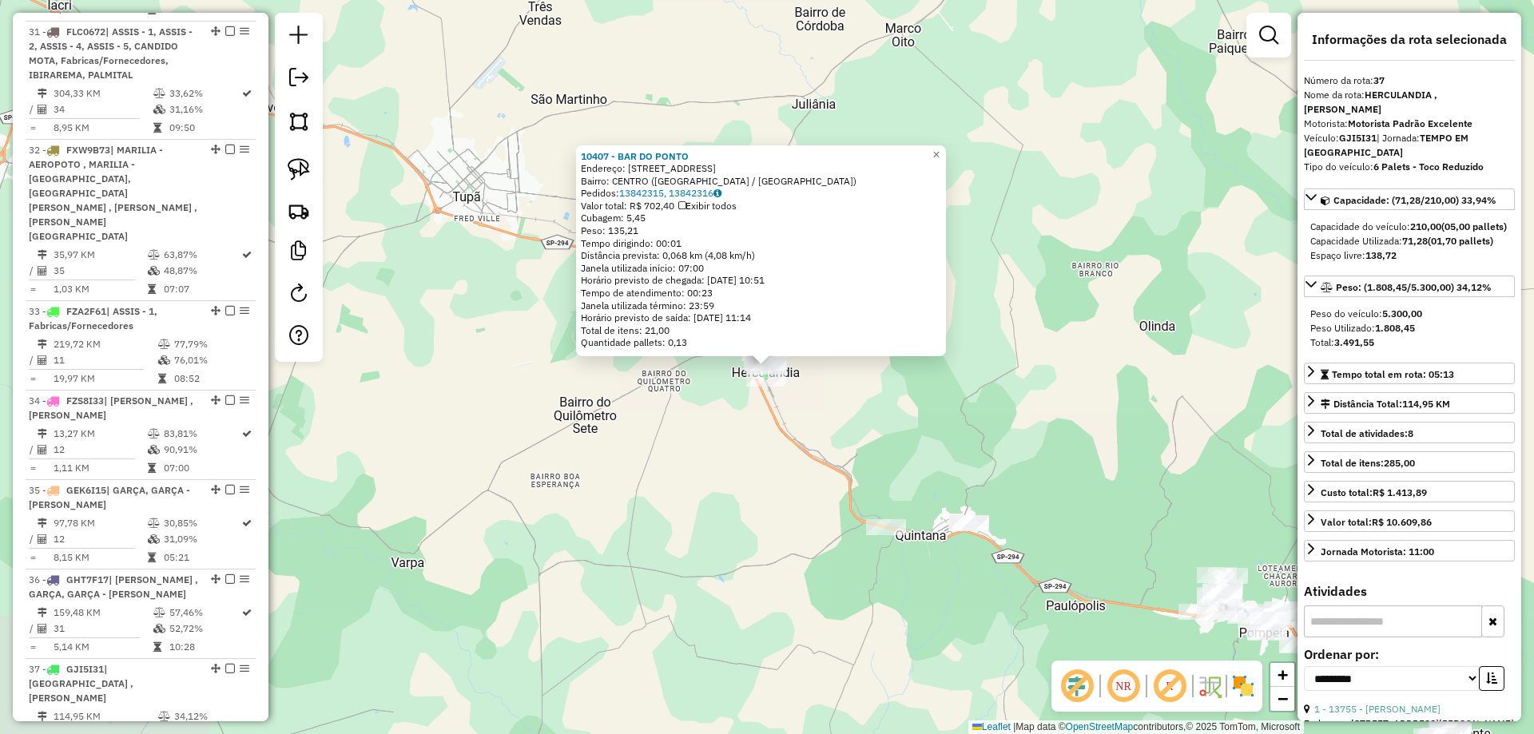
scroll to position [2889, 0]
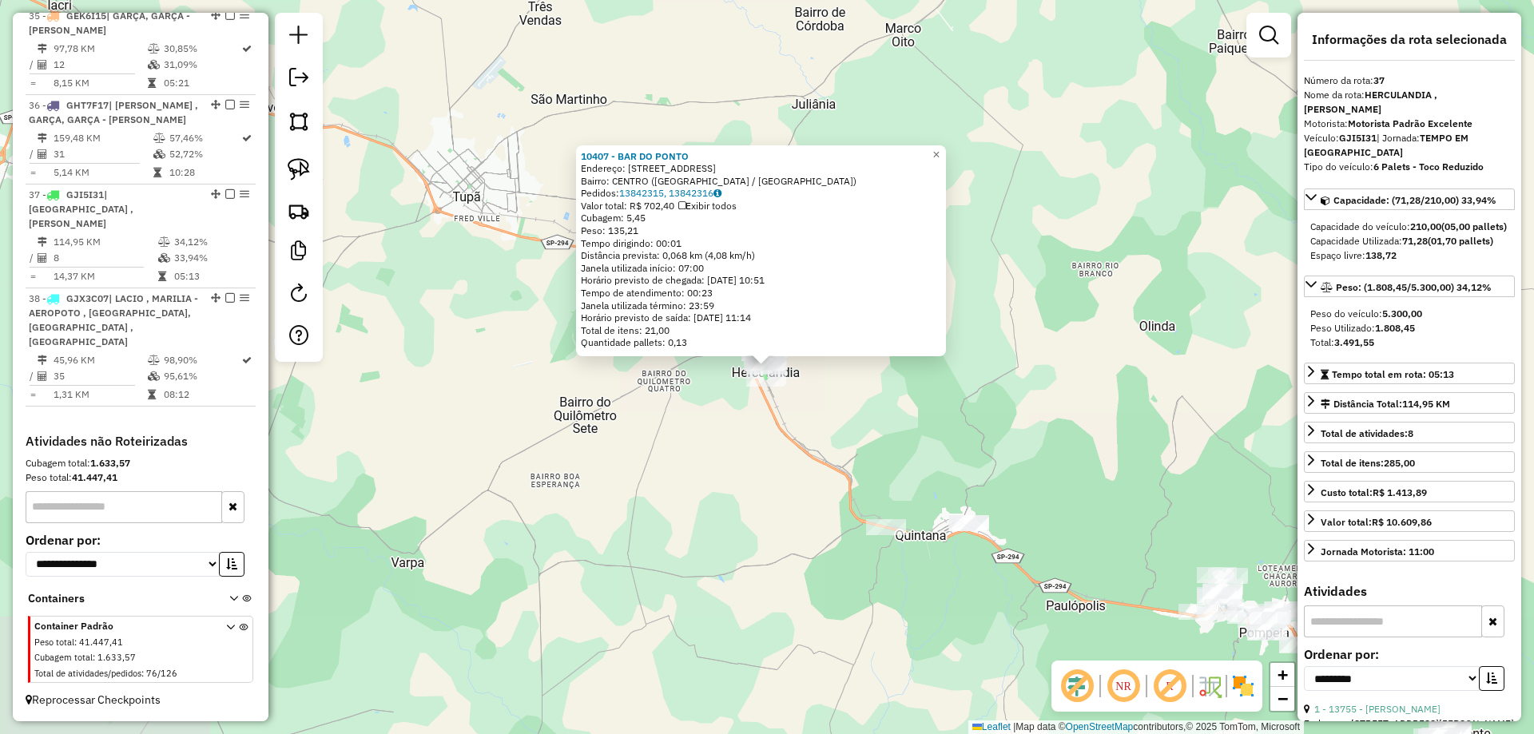
click at [725, 456] on div "10407 - BAR DO PONTO Endereço: AVENIDA BRASIL 401 Bairro: CENTRO (HERCULANDIA /…" at bounding box center [767, 367] width 1534 height 734
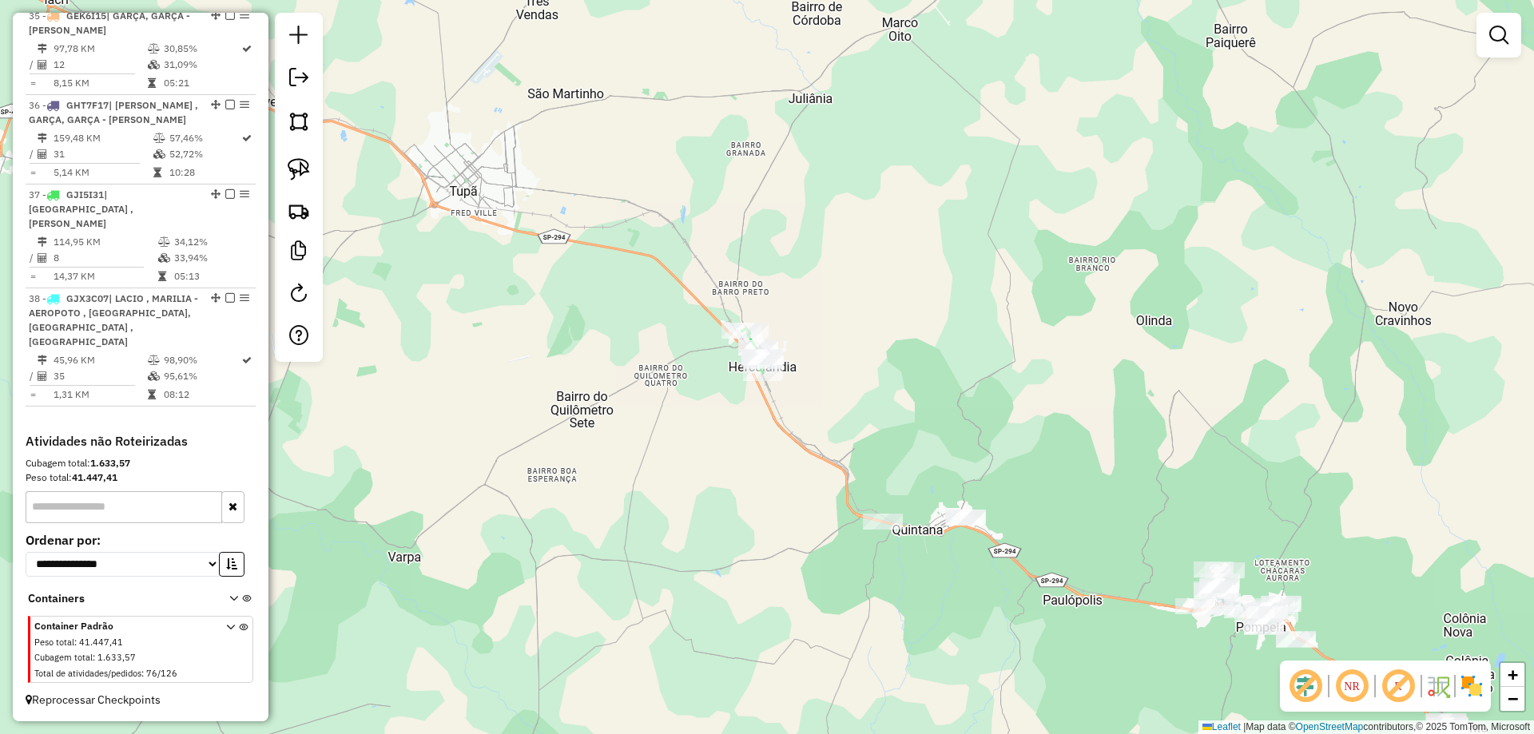
drag, startPoint x: 955, startPoint y: 580, endPoint x: 474, endPoint y: 205, distance: 608.9
click at [474, 205] on div "Janela de atendimento Grade de atendimento Capacidade Transportadoras Veículos …" at bounding box center [767, 367] width 1534 height 734
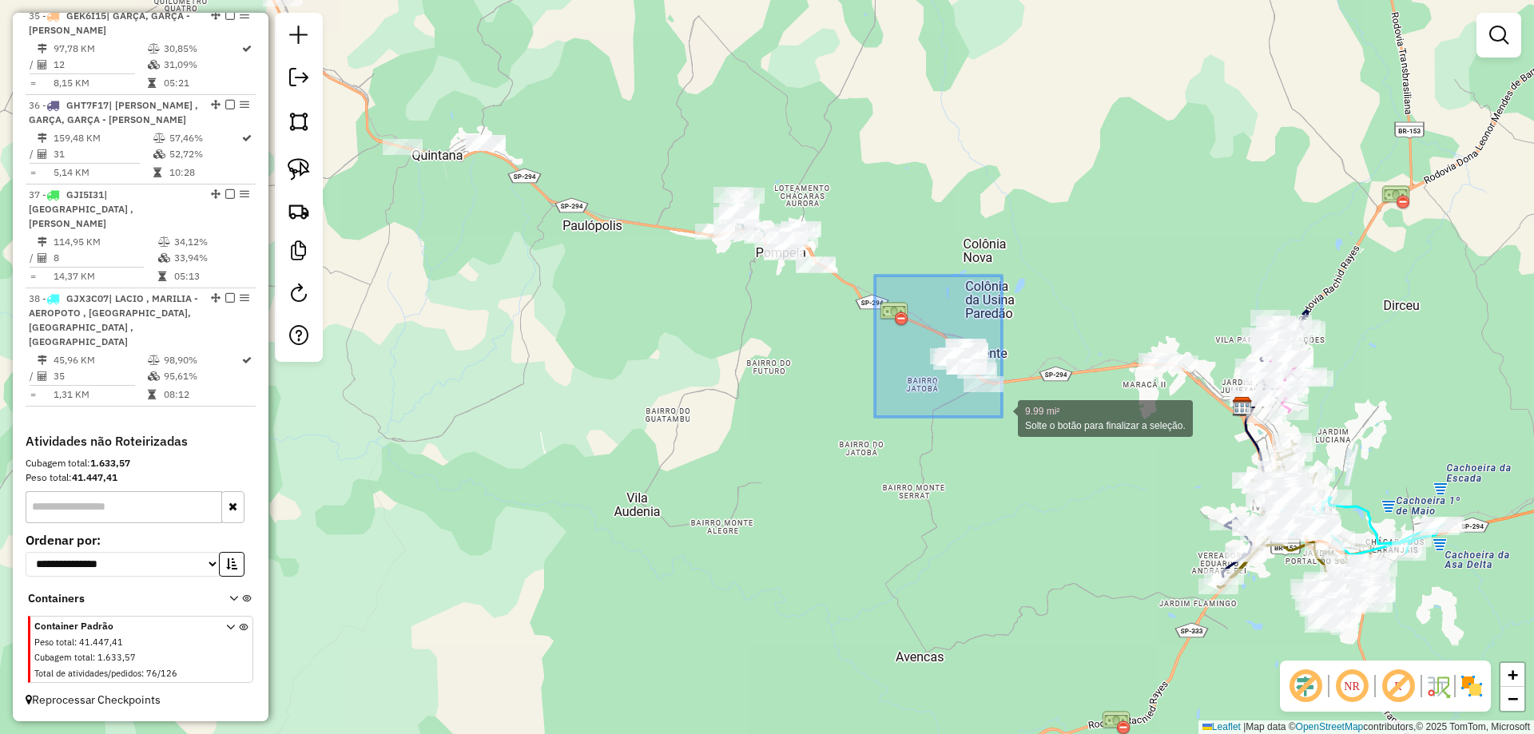
drag, startPoint x: 875, startPoint y: 276, endPoint x: 1028, endPoint y: 443, distance: 227.3
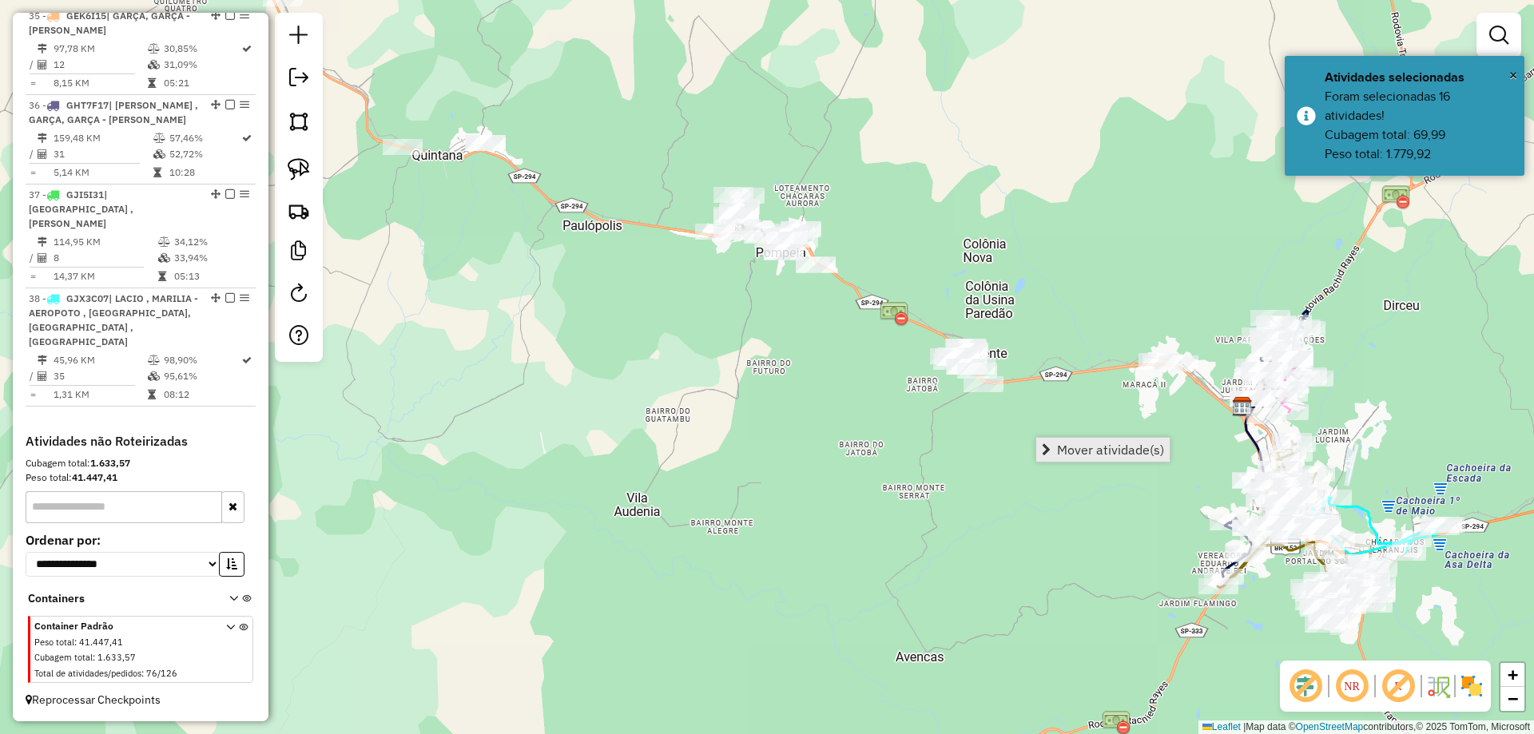
click at [1058, 456] on span "Mover atividade(s)" at bounding box center [1110, 449] width 107 height 13
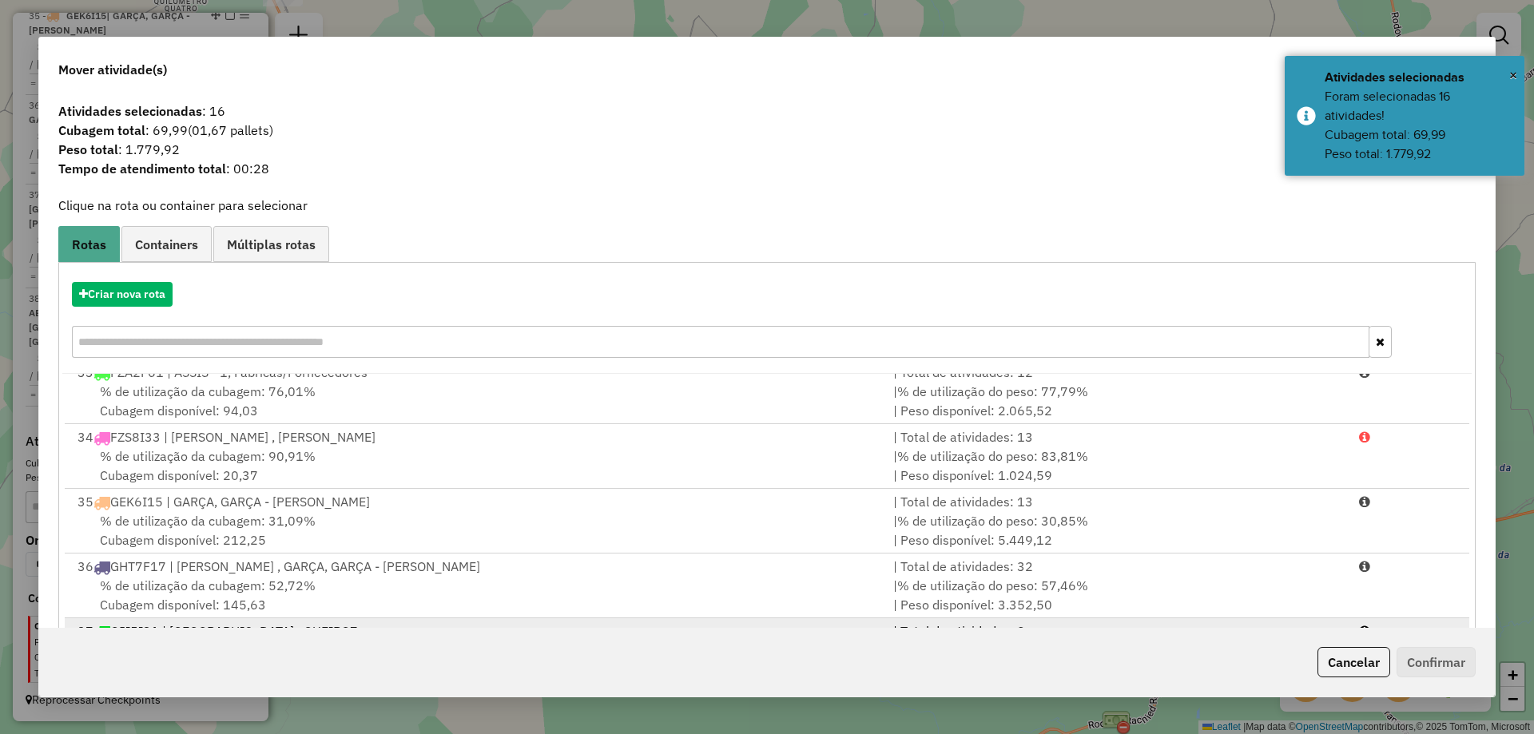
scroll to position [1252, 0]
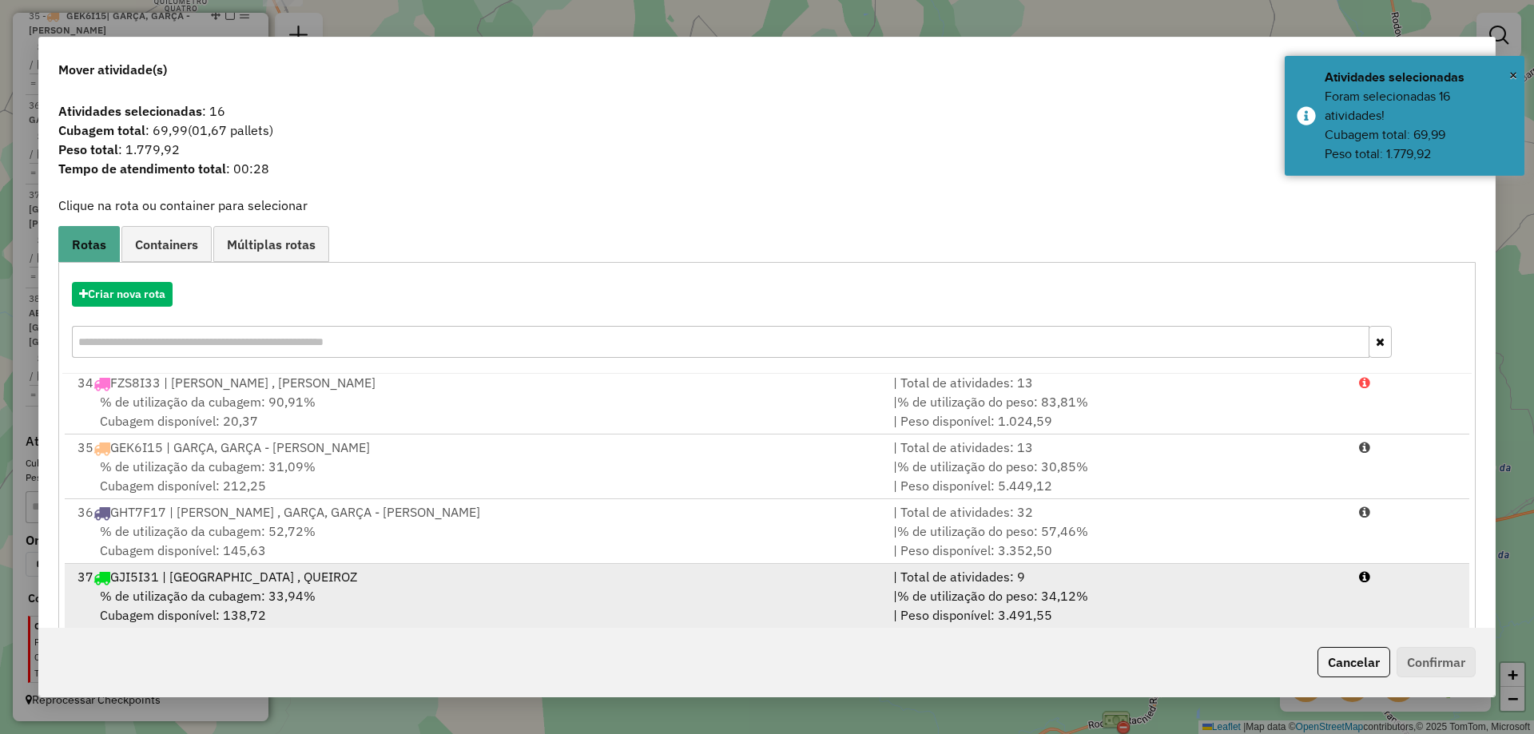
click at [343, 576] on div "37 GJI5I31 | HERCULANDIA , QUEIROZ" at bounding box center [476, 576] width 816 height 19
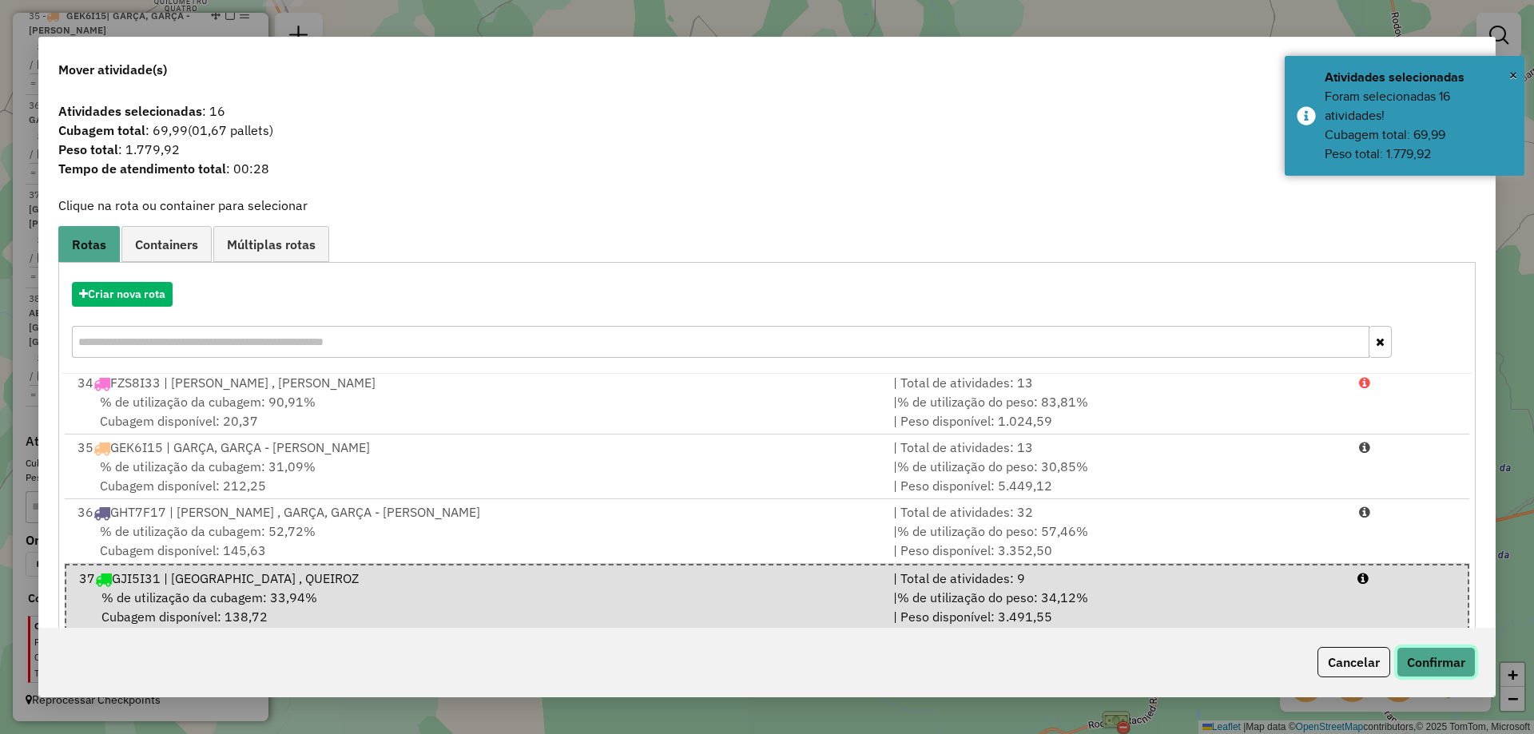
click at [1437, 663] on button "Confirmar" at bounding box center [1435, 662] width 79 height 30
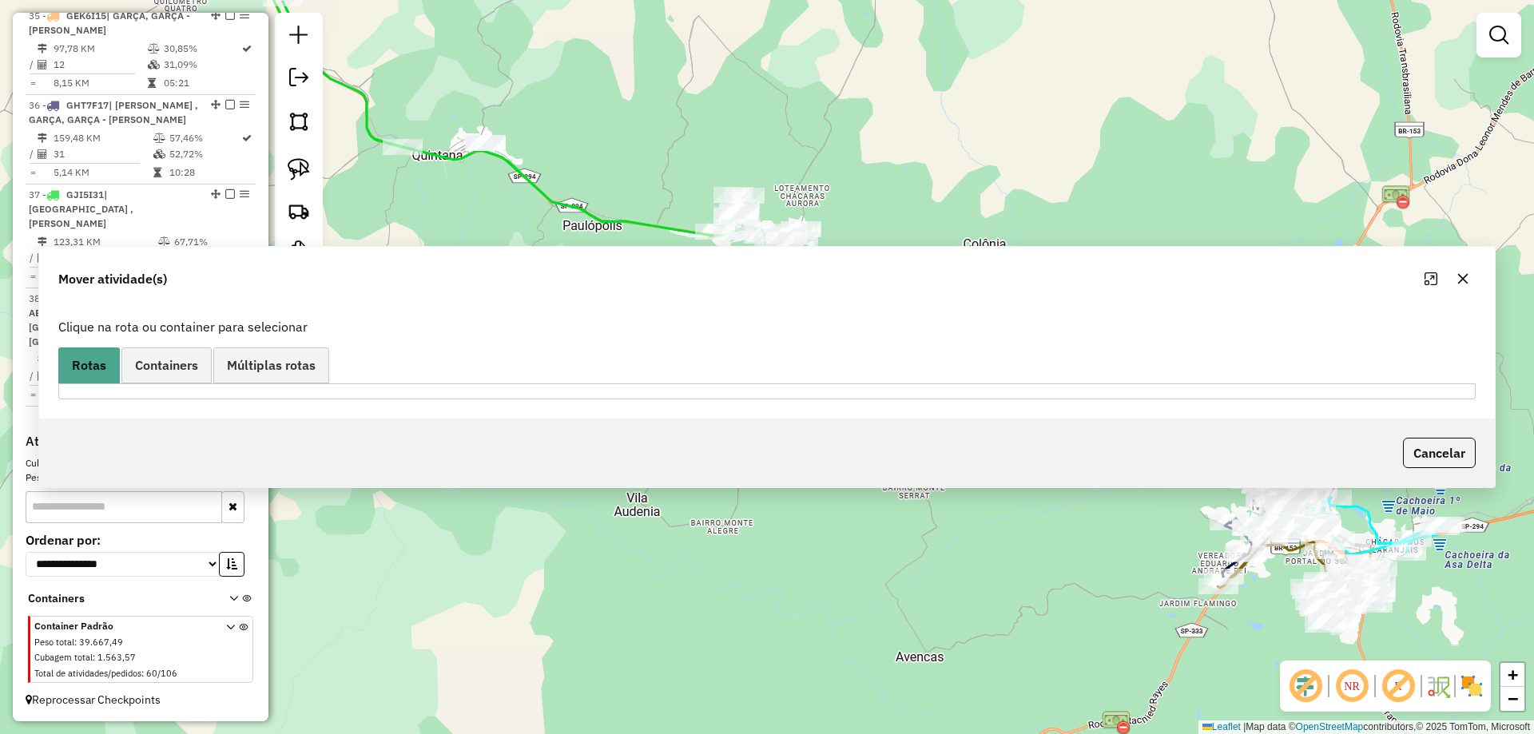
click at [857, 321] on div "Janela de atendimento Grade de atendimento Capacidade Transportadoras Veículos …" at bounding box center [767, 367] width 1534 height 734
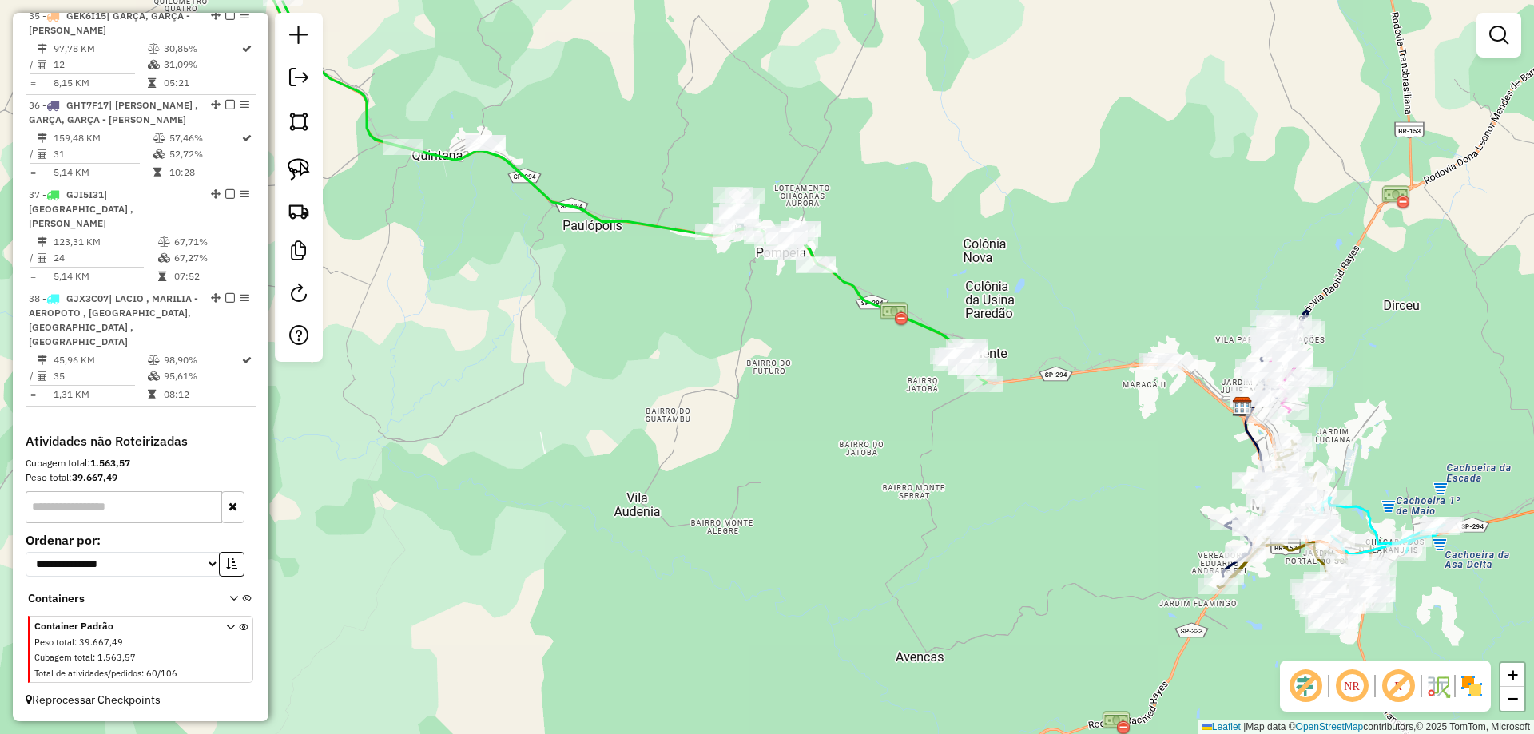
drag, startPoint x: 773, startPoint y: 371, endPoint x: 1014, endPoint y: 468, distance: 259.9
click at [1020, 474] on div "Janela de atendimento Grade de atendimento Capacidade Transportadoras Veículos …" at bounding box center [767, 367] width 1534 height 734
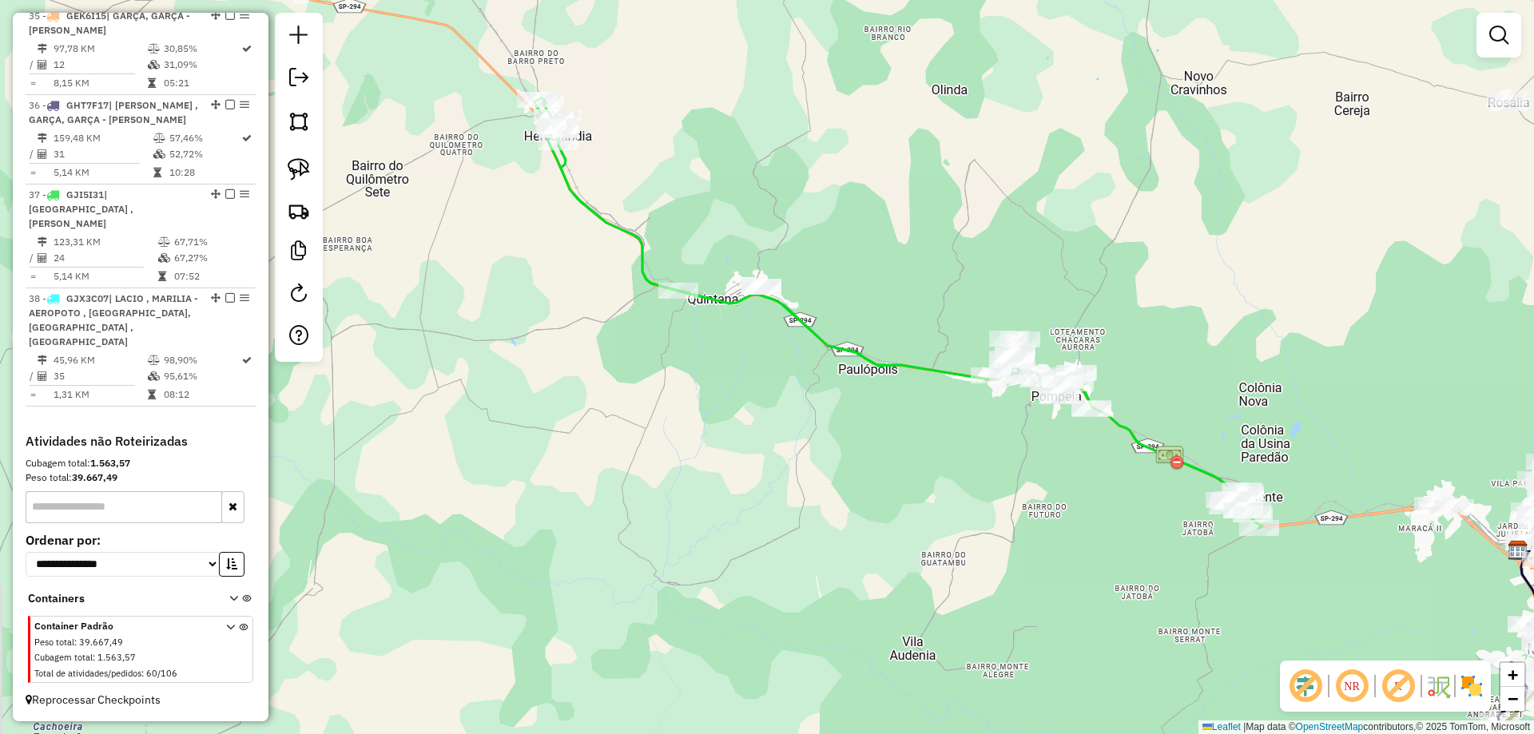
drag, startPoint x: 769, startPoint y: 360, endPoint x: 884, endPoint y: 502, distance: 182.3
click at [887, 506] on div "Janela de atendimento Grade de atendimento Capacidade Transportadoras Veículos …" at bounding box center [767, 367] width 1534 height 734
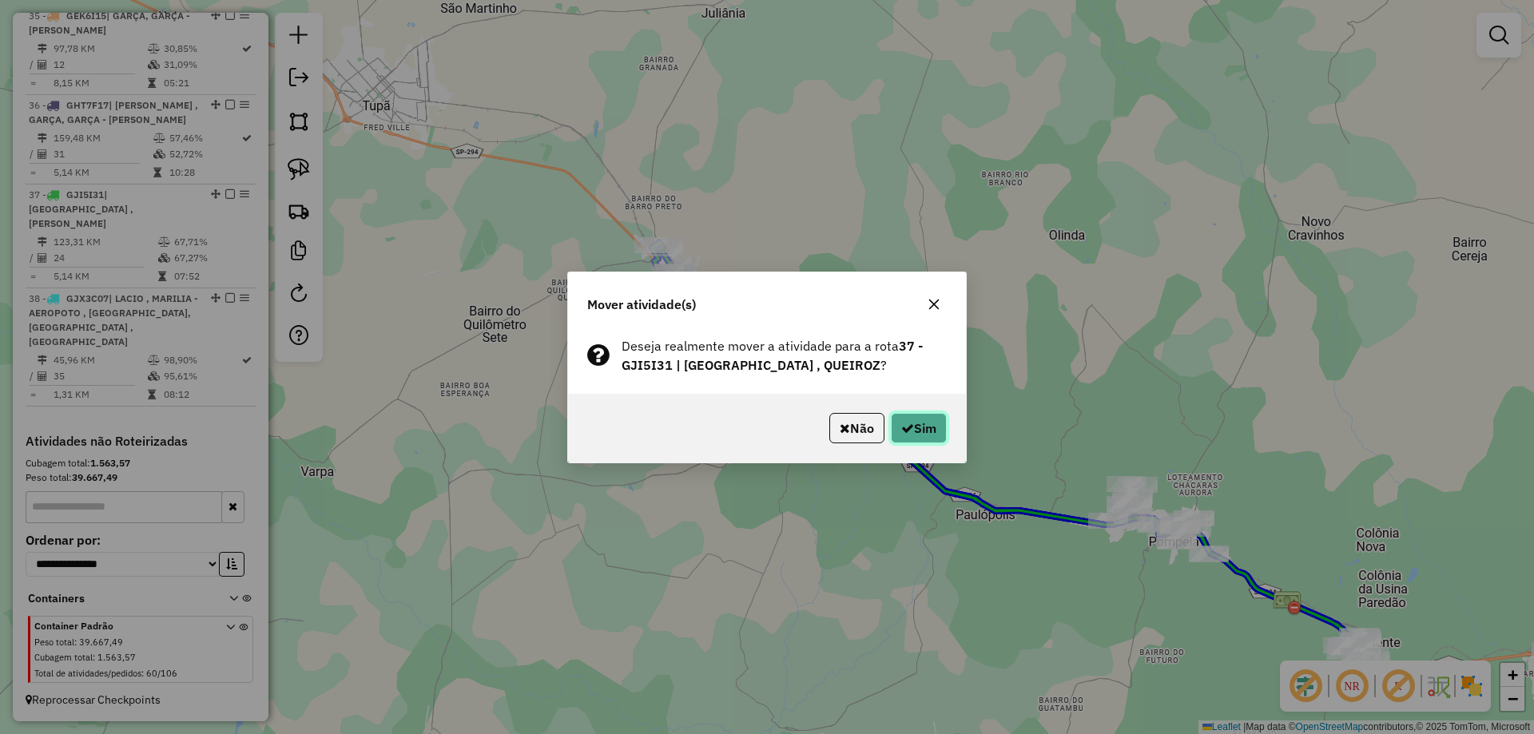
drag, startPoint x: 938, startPoint y: 434, endPoint x: 941, endPoint y: 424, distance: 10.1
click at [938, 433] on button "Sim" at bounding box center [919, 428] width 56 height 30
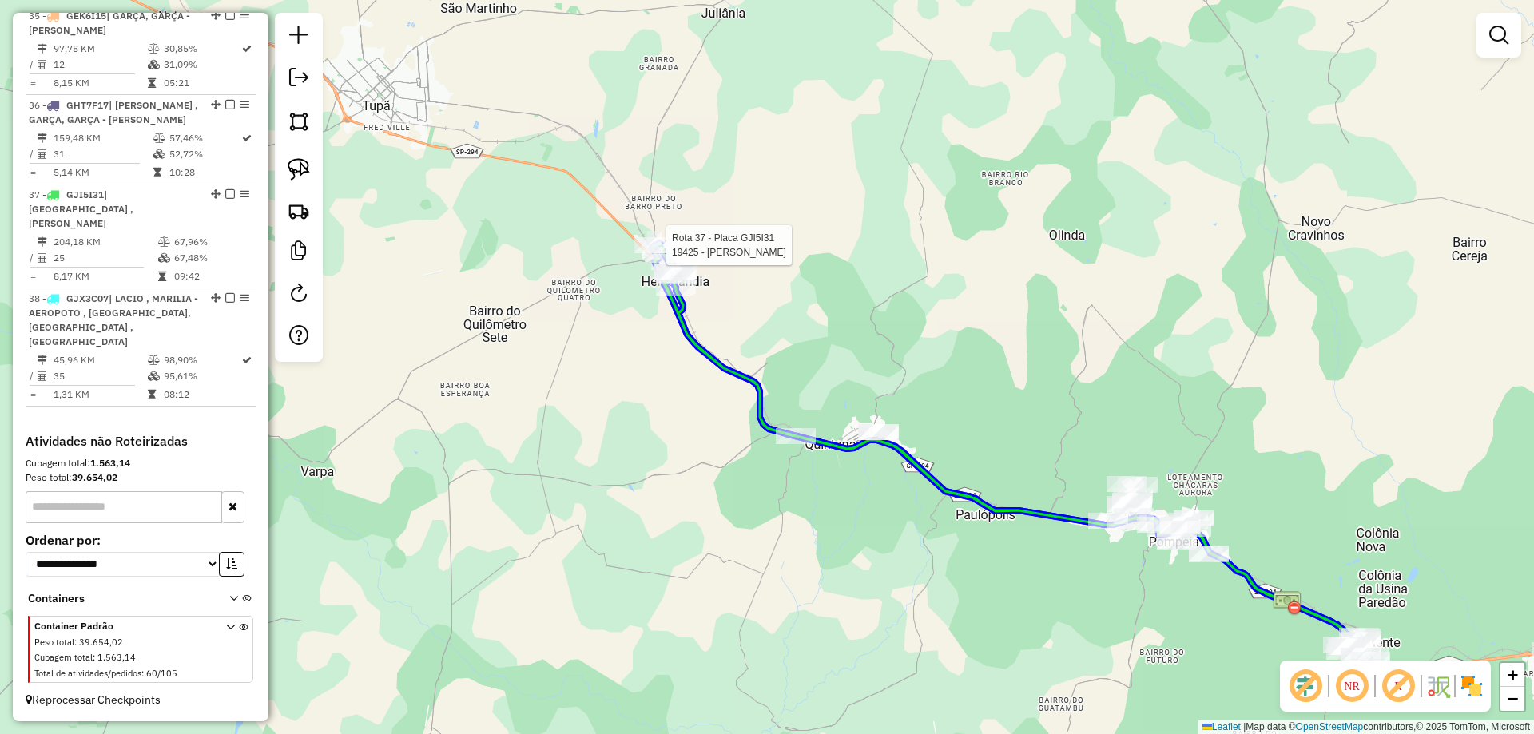
click at [529, 220] on div at bounding box center [529, 220] width 0 height 0
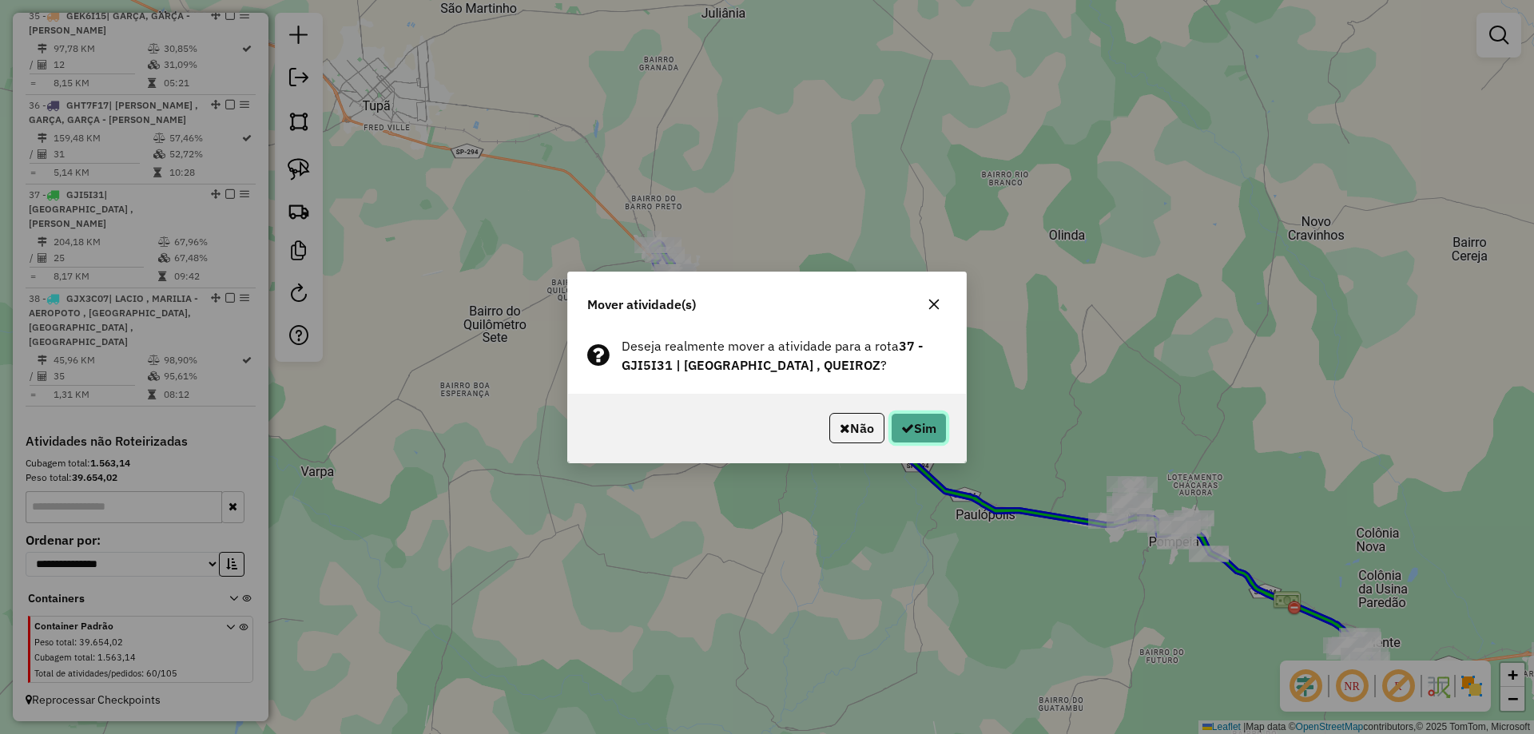
click at [896, 418] on button "Sim" at bounding box center [919, 428] width 56 height 30
click at [933, 438] on button "Sim" at bounding box center [919, 428] width 56 height 30
click at [917, 440] on button "Sim" at bounding box center [919, 428] width 56 height 30
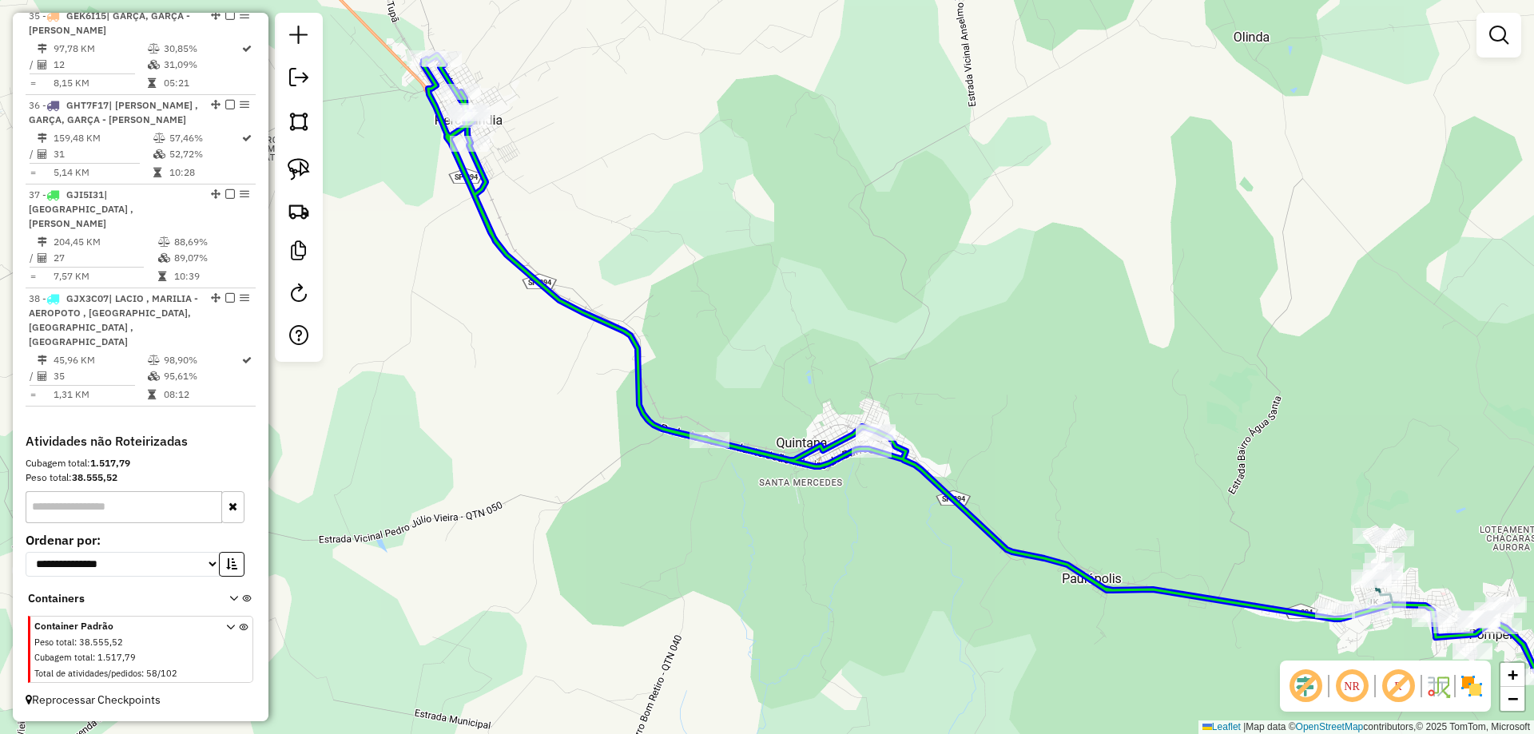
click at [529, 220] on div at bounding box center [529, 220] width 0 height 0
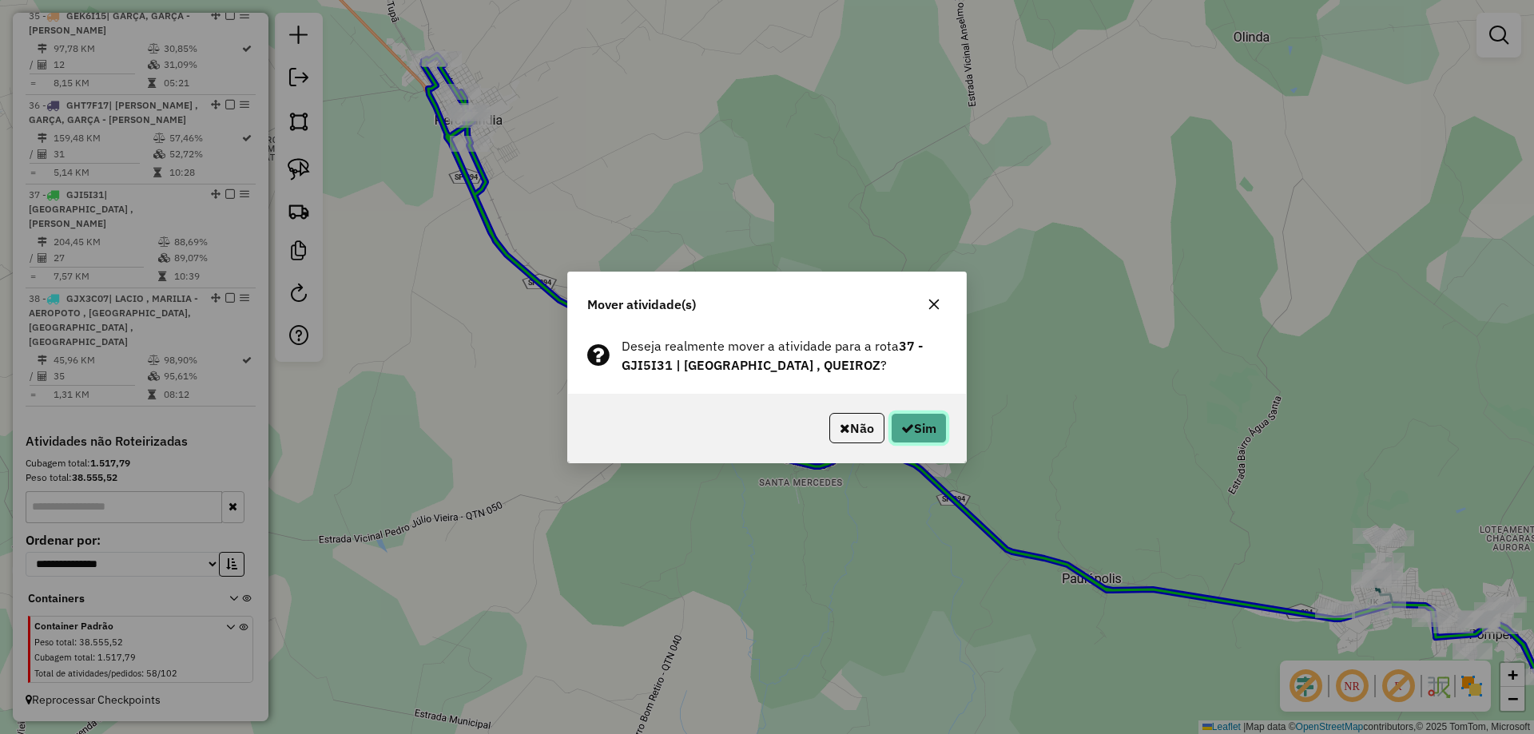
click at [918, 431] on button "Sim" at bounding box center [919, 428] width 56 height 30
click at [925, 437] on button "Sim" at bounding box center [919, 428] width 56 height 30
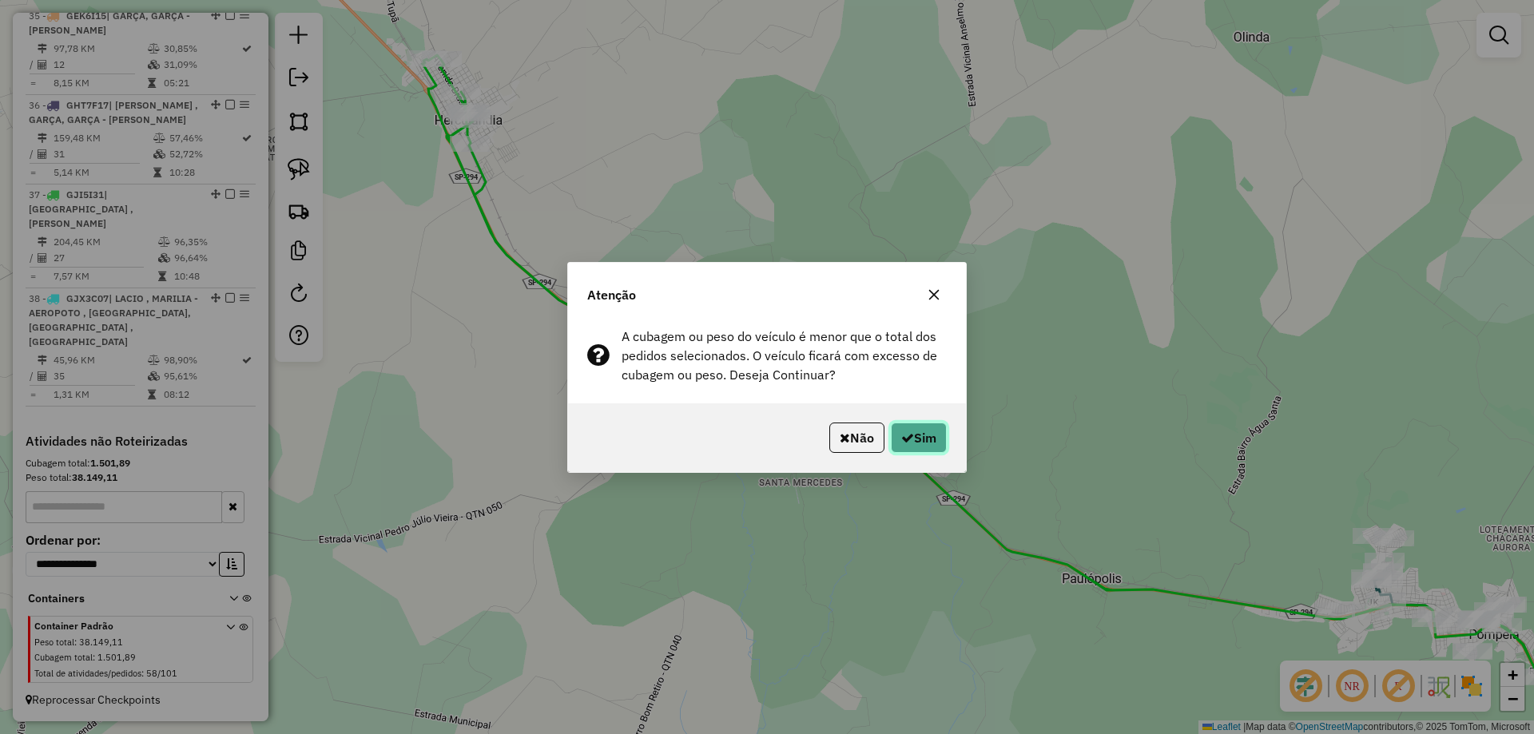
click at [908, 437] on icon "button" at bounding box center [907, 437] width 13 height 13
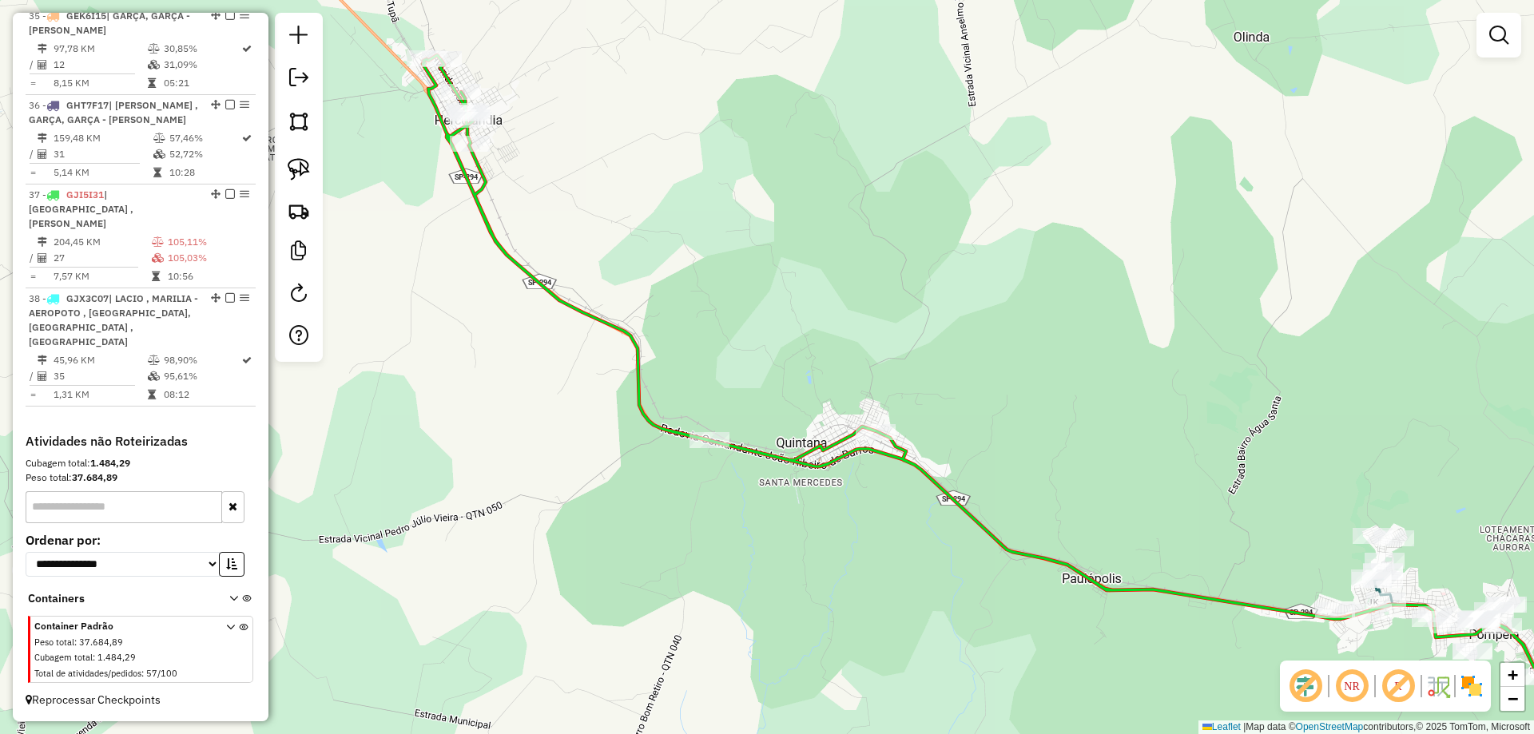
click at [812, 462] on icon at bounding box center [1055, 413] width 1264 height 716
select select "**********"
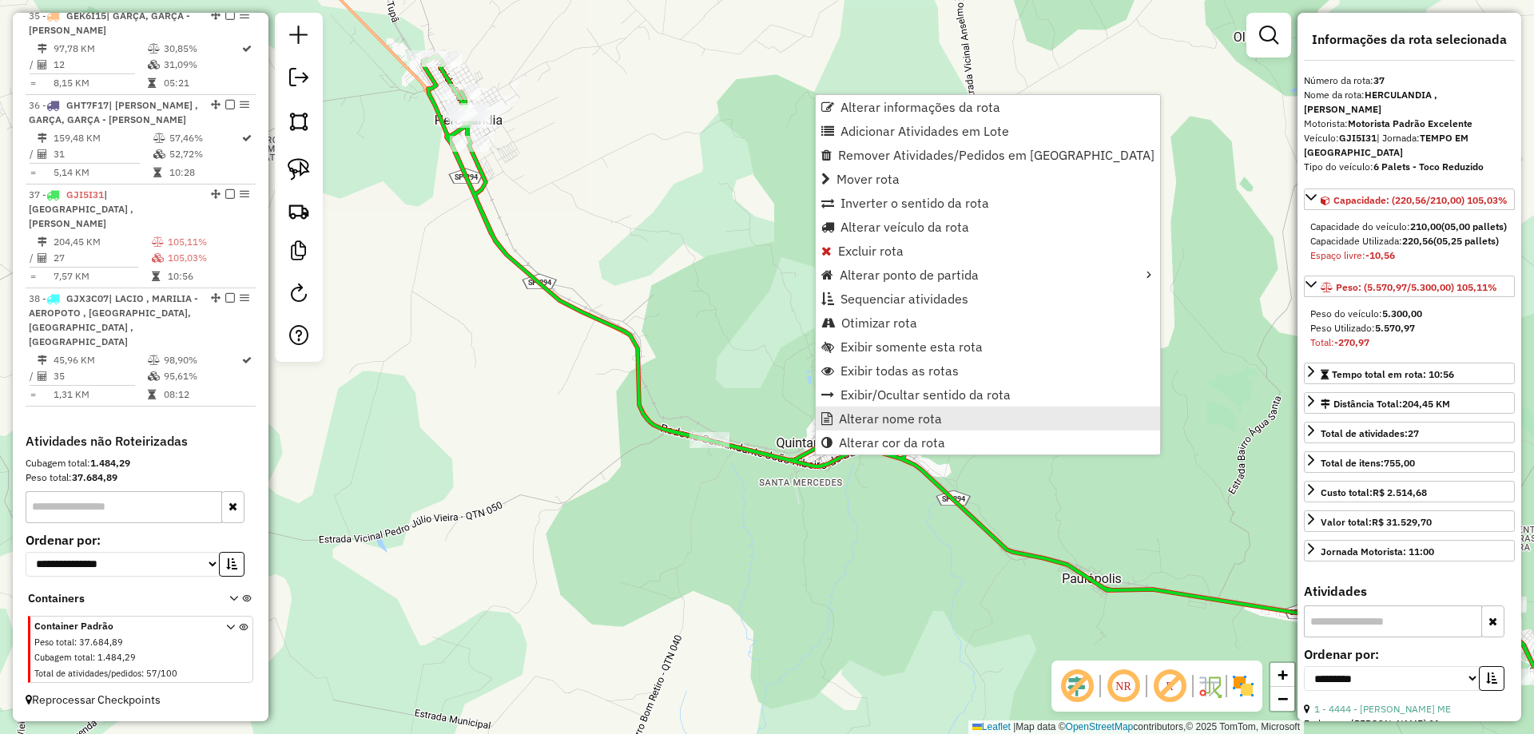
click at [904, 419] on span "Alterar nome rota" at bounding box center [890, 418] width 103 height 13
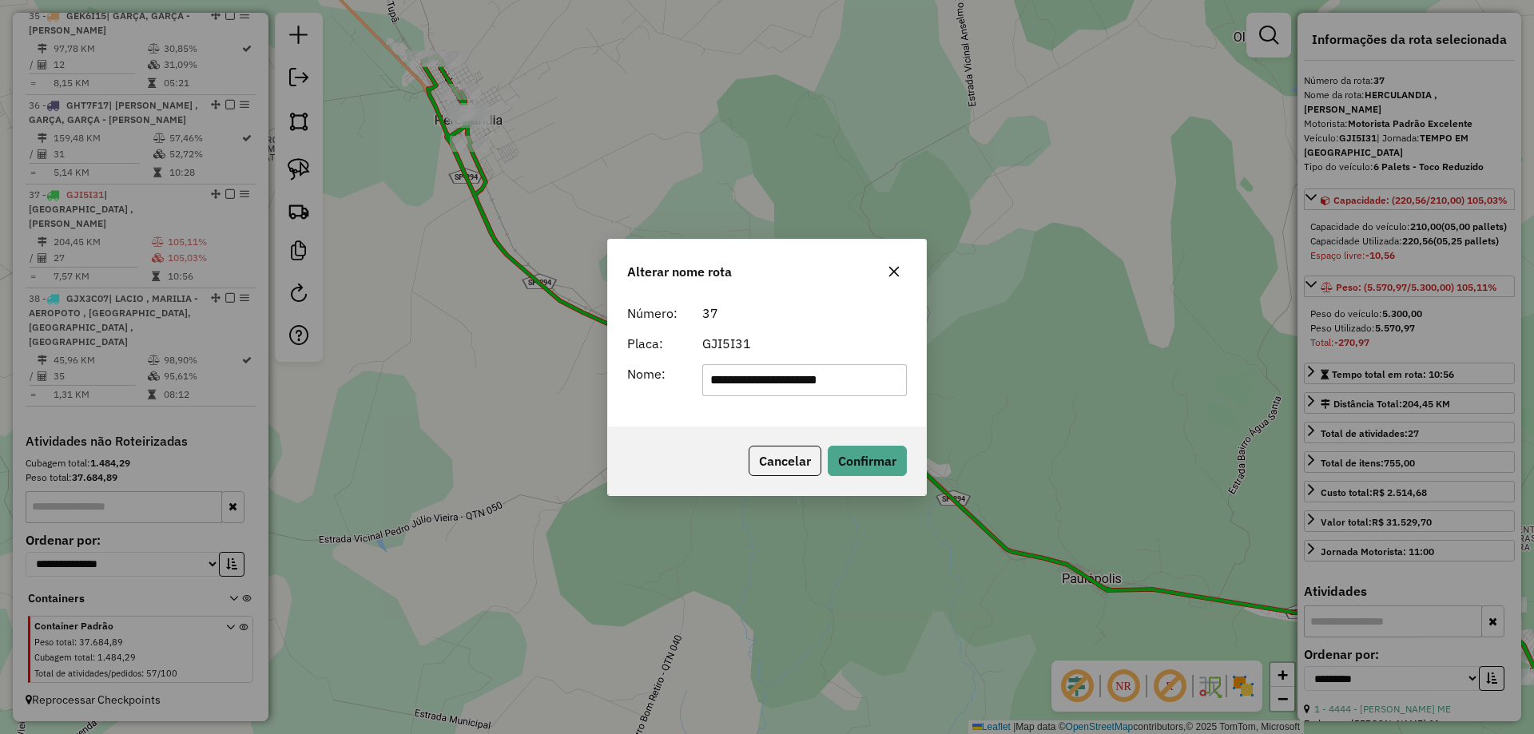
drag, startPoint x: 803, startPoint y: 379, endPoint x: 941, endPoint y: 386, distance: 138.3
click at [941, 386] on div "**********" at bounding box center [767, 367] width 1534 height 734
type input "**********"
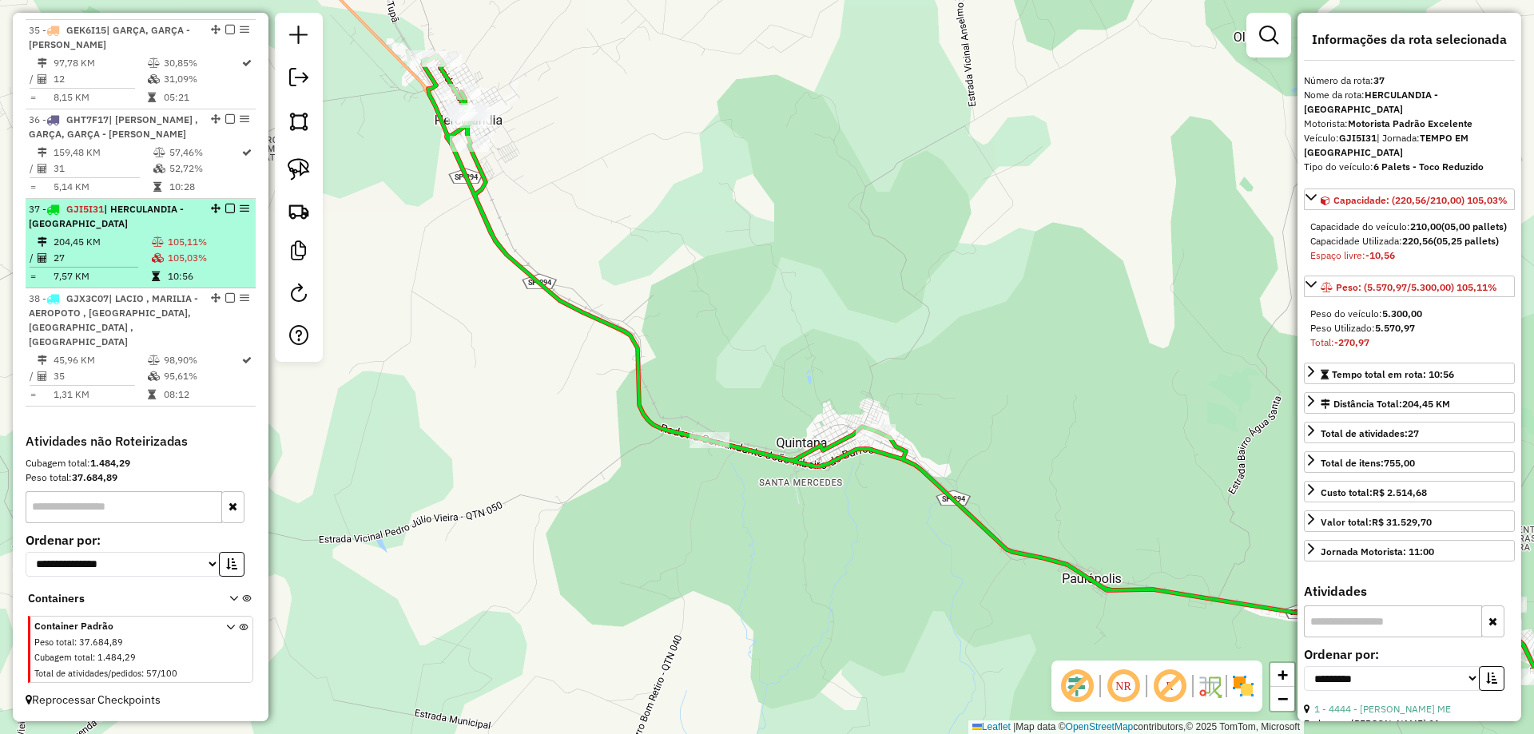
click at [225, 207] on em at bounding box center [230, 209] width 10 height 10
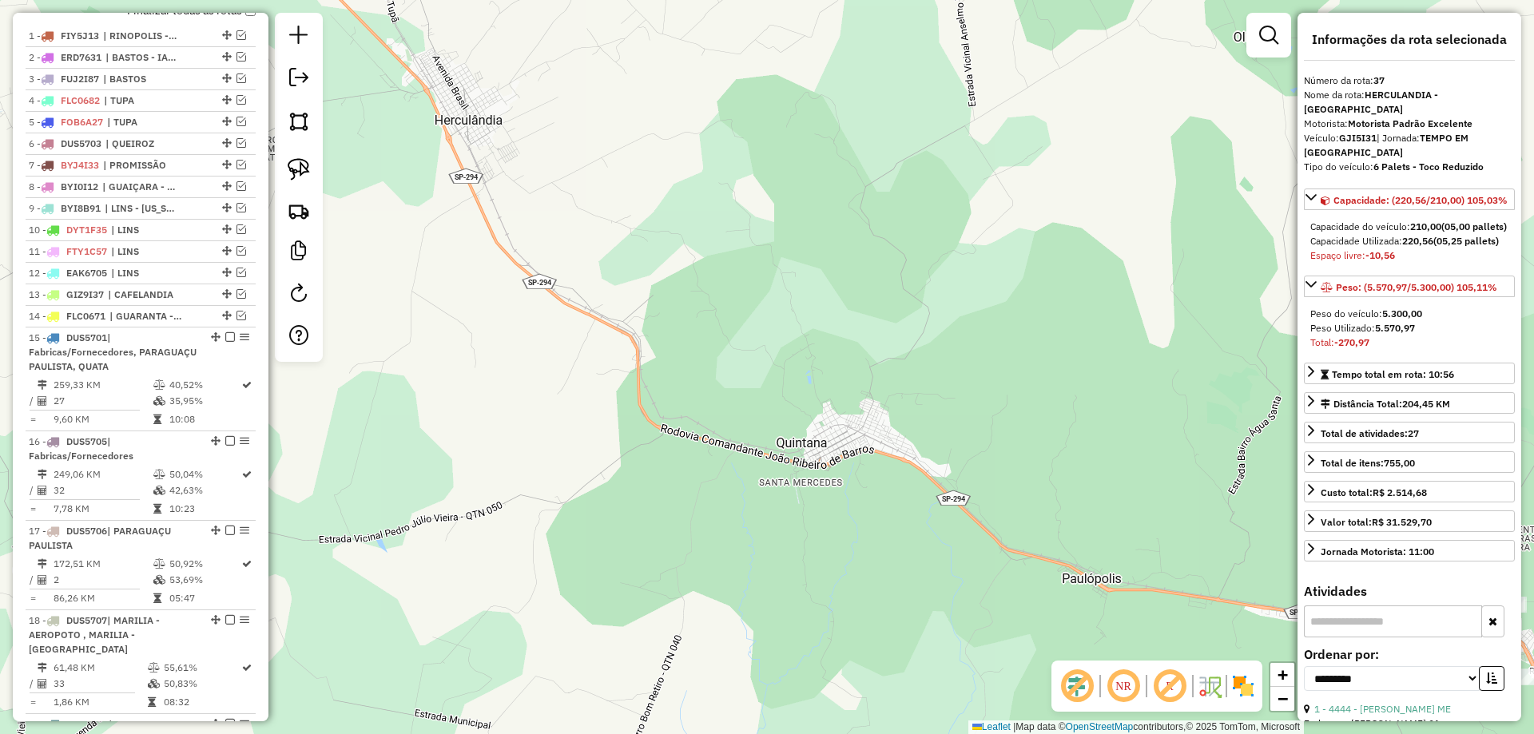
scroll to position [585, 0]
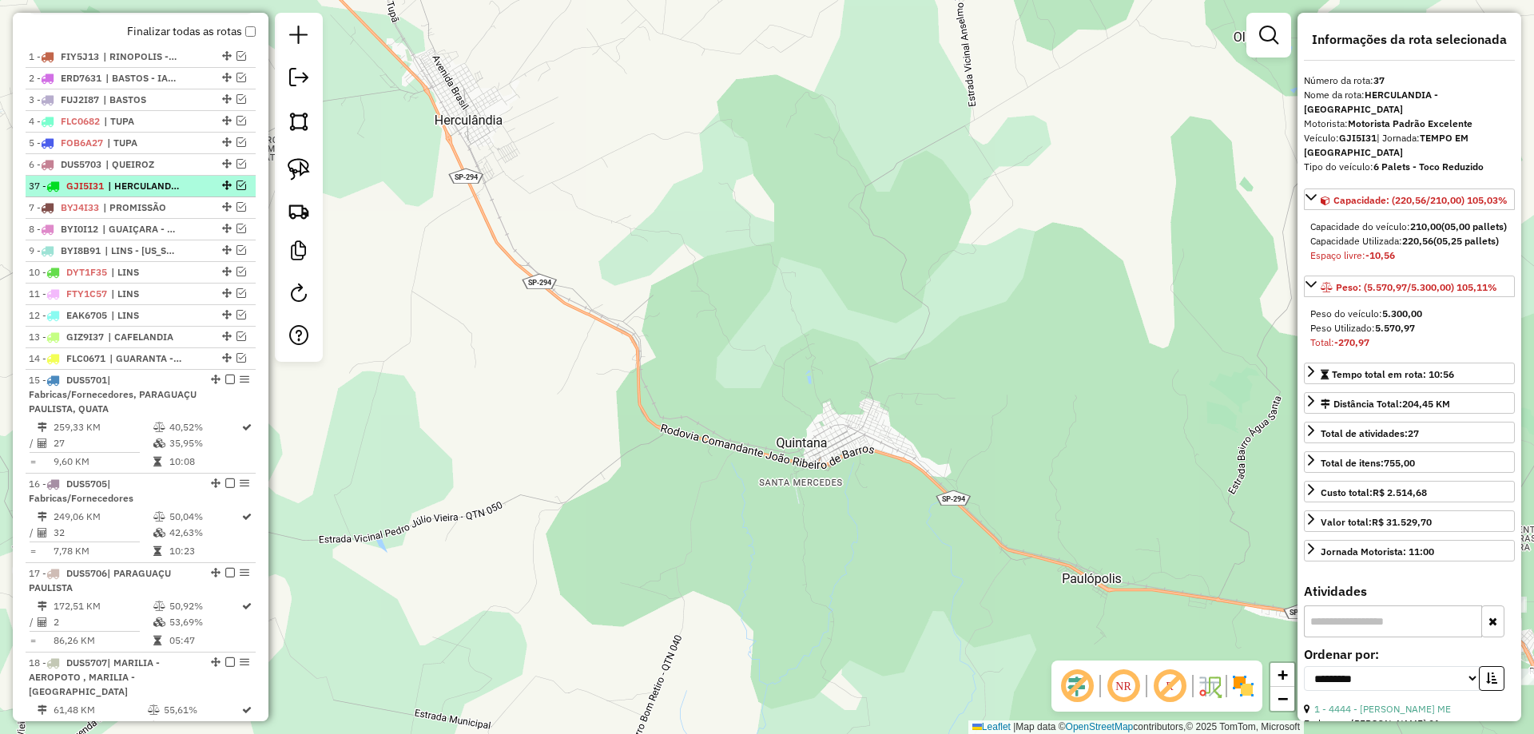
drag, startPoint x: 220, startPoint y: 515, endPoint x: 226, endPoint y: 197, distance: 318.0
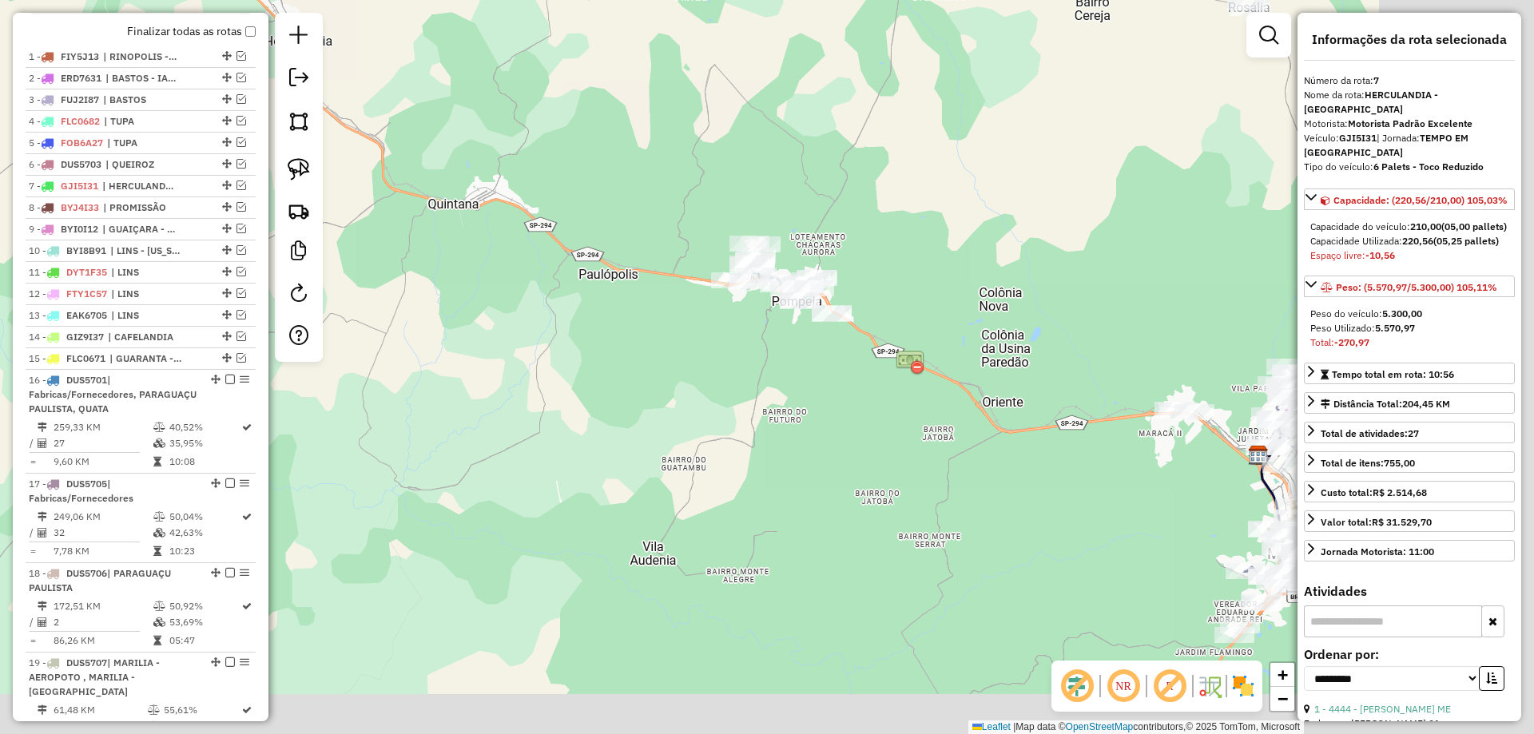
drag, startPoint x: 866, startPoint y: 431, endPoint x: 501, endPoint y: 192, distance: 436.2
click at [514, 192] on div "Janela de atendimento Grade de atendimento Capacidade Transportadoras Veículos …" at bounding box center [767, 367] width 1534 height 734
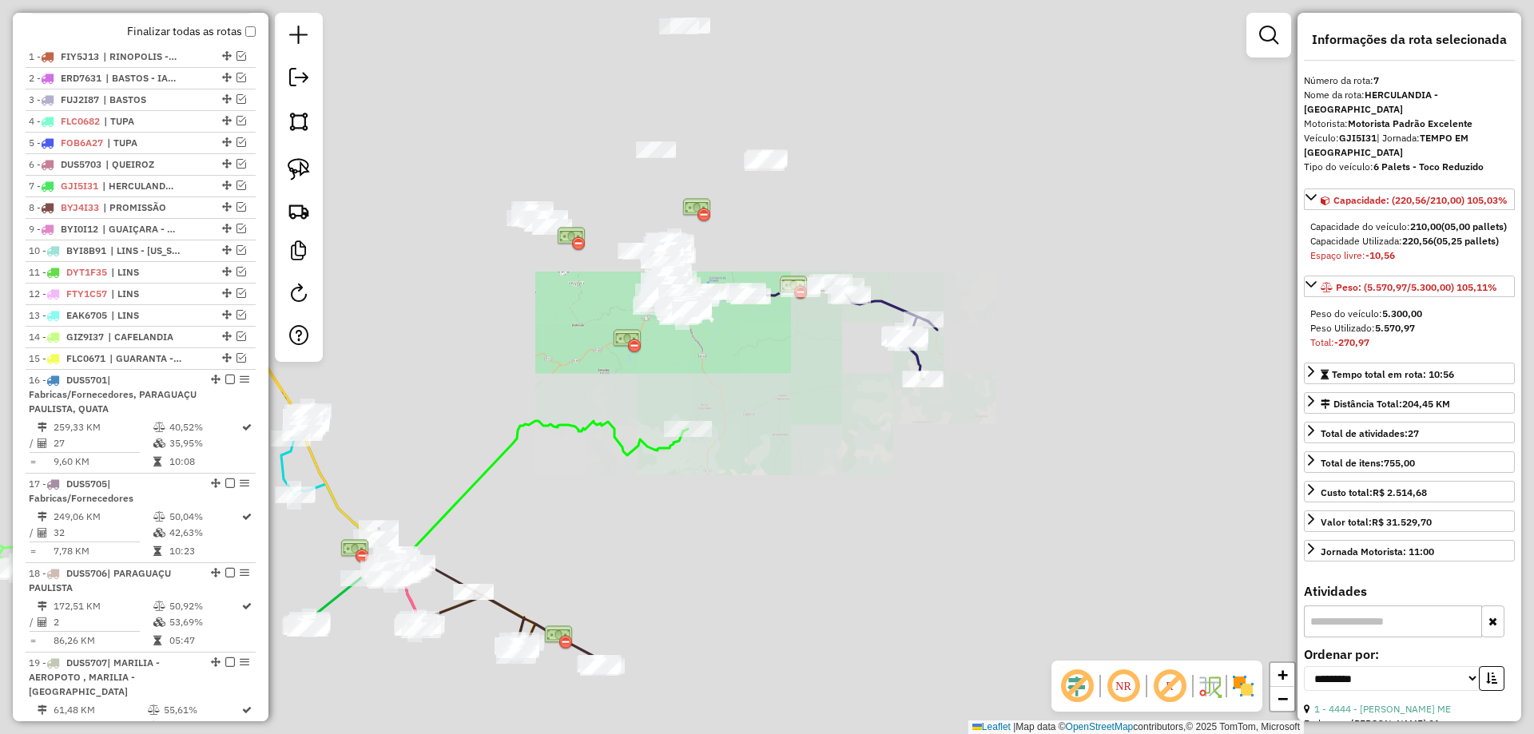
click at [538, 272] on div "Janela de atendimento Grade de atendimento Capacidade Transportadoras Veículos …" at bounding box center [767, 367] width 1534 height 734
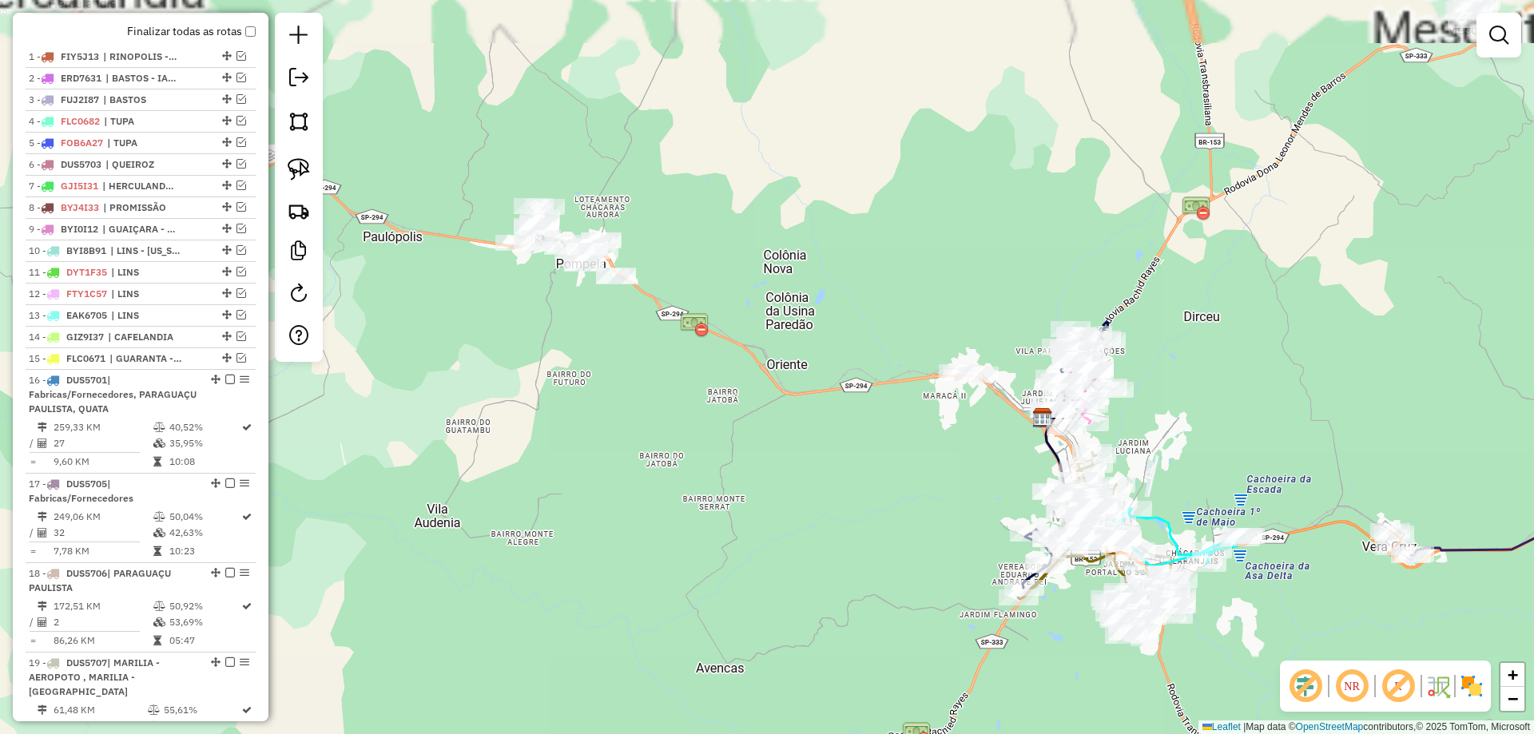
drag, startPoint x: 596, startPoint y: 247, endPoint x: 684, endPoint y: 361, distance: 144.1
click at [696, 375] on div "Janela de atendimento Grade de atendimento Capacidade Transportadoras Veículos …" at bounding box center [767, 367] width 1534 height 734
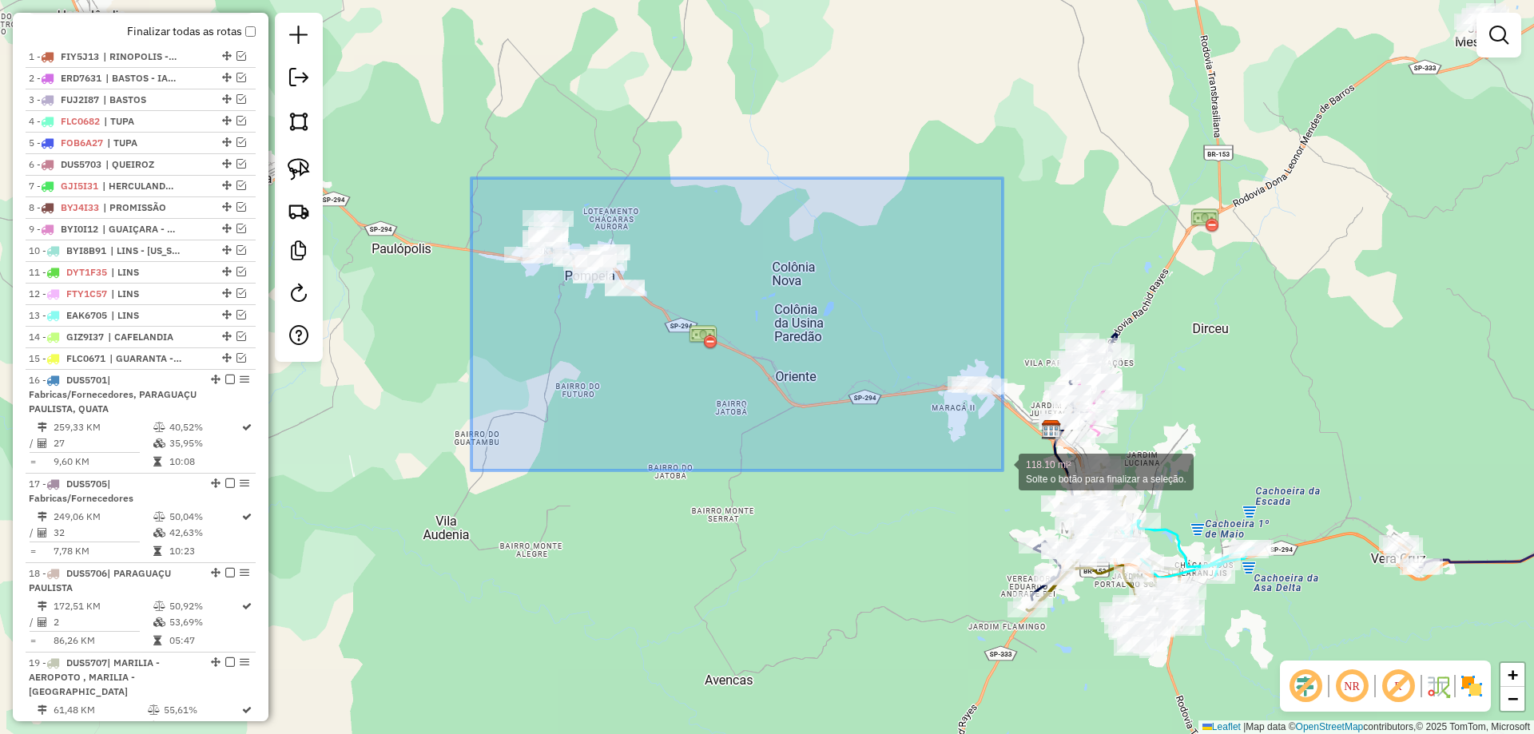
drag, startPoint x: 471, startPoint y: 178, endPoint x: 1004, endPoint y: 469, distance: 606.9
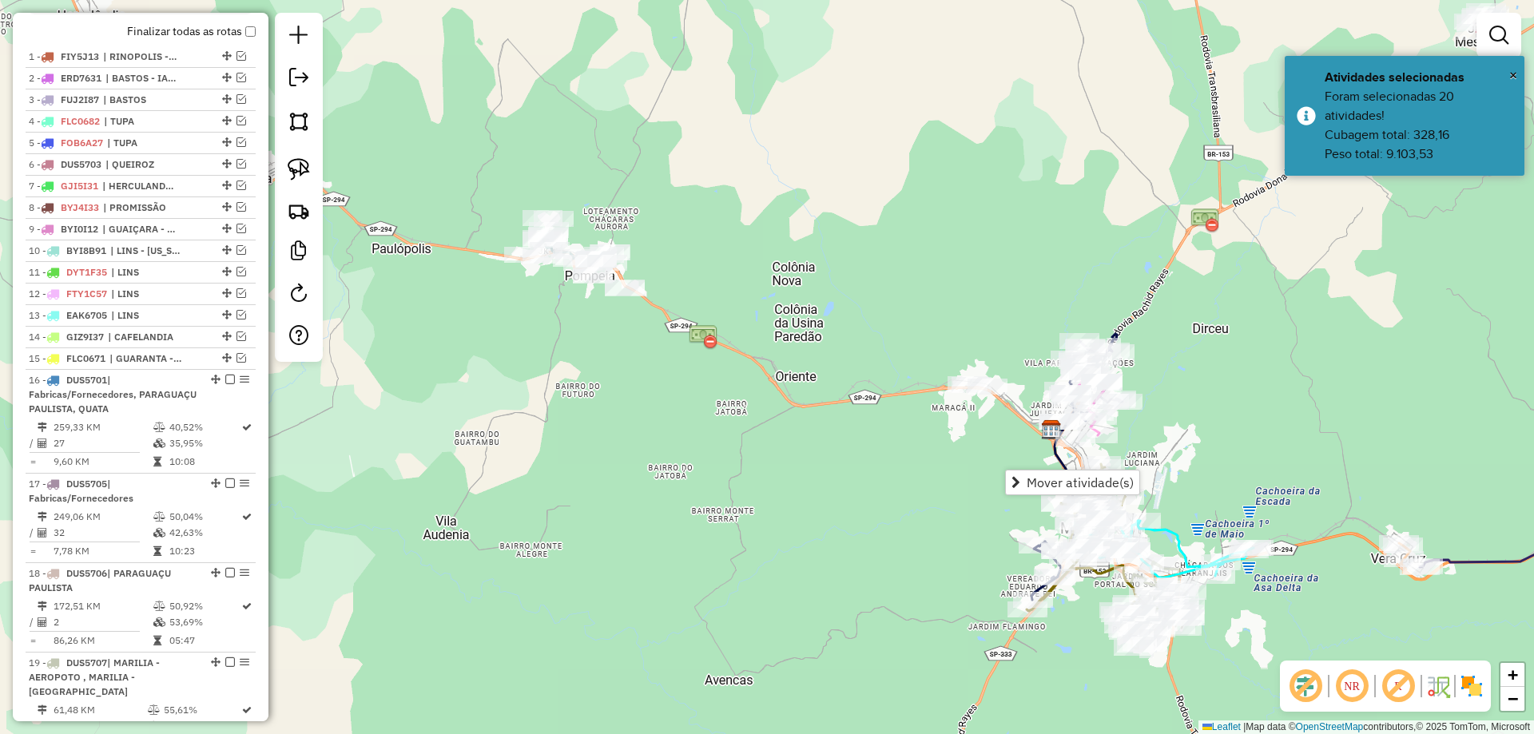
click at [873, 397] on div "Janela de atendimento Grade de atendimento Capacidade Transportadoras Veículos …" at bounding box center [767, 367] width 1534 height 734
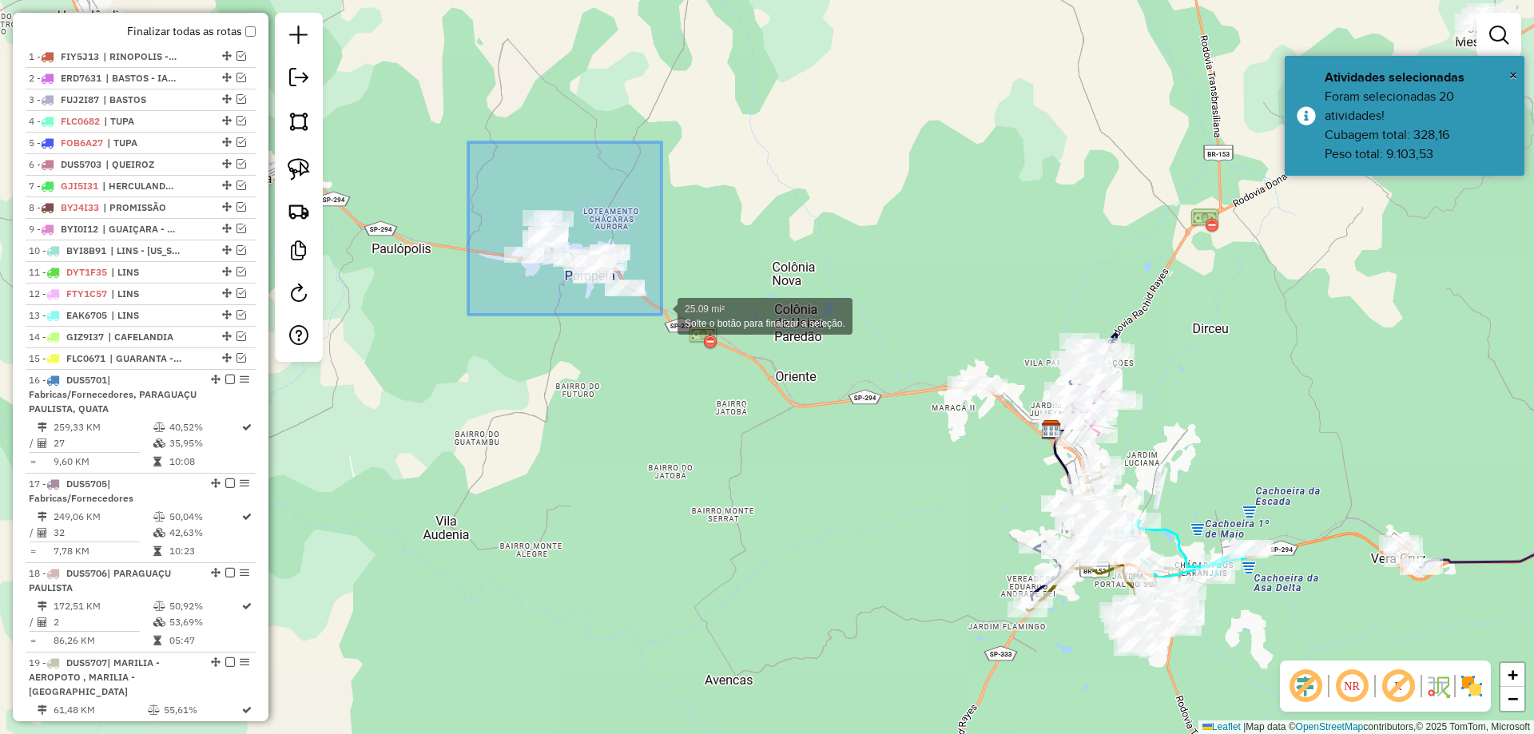
drag, startPoint x: 494, startPoint y: 169, endPoint x: 661, endPoint y: 315, distance: 222.0
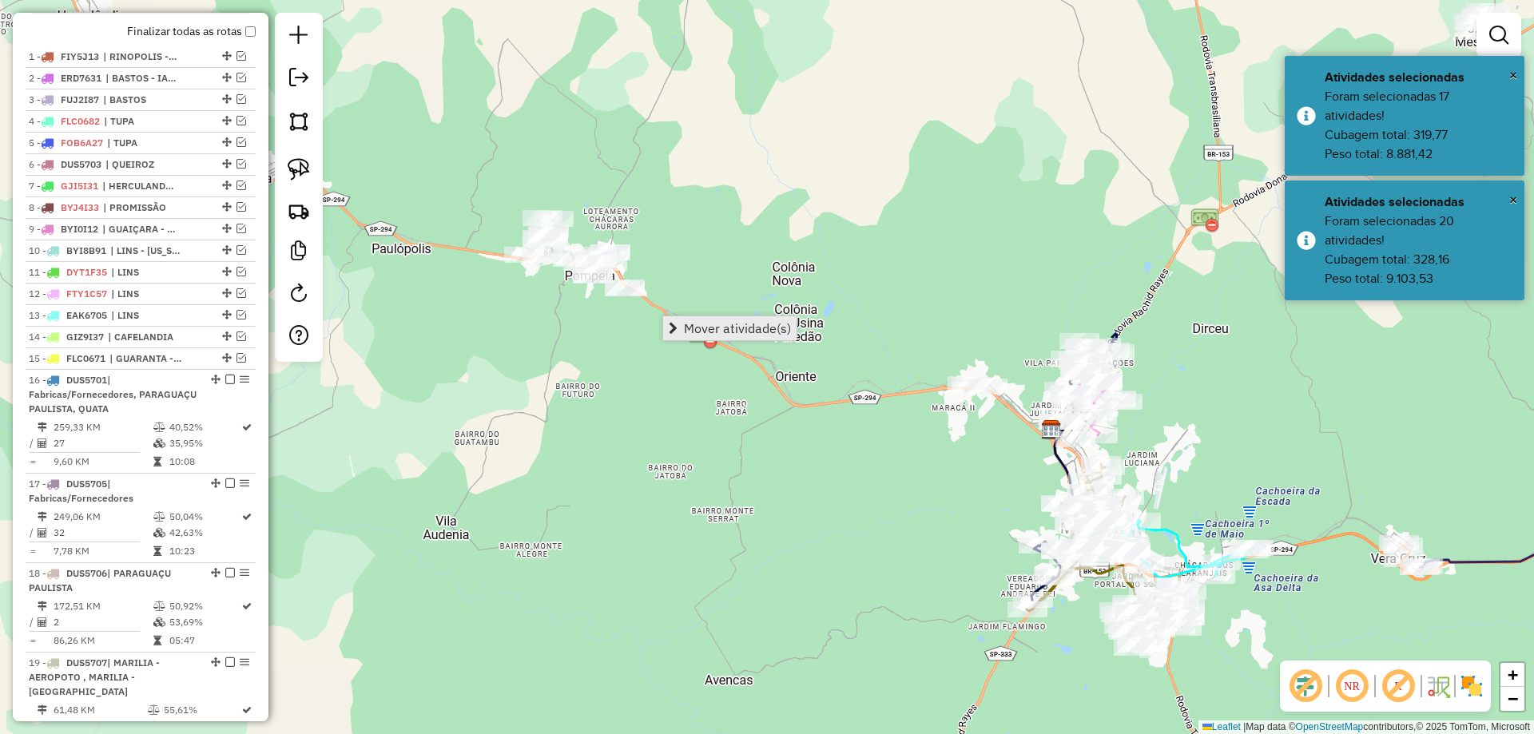
click at [724, 325] on span "Mover atividade(s)" at bounding box center [737, 328] width 107 height 13
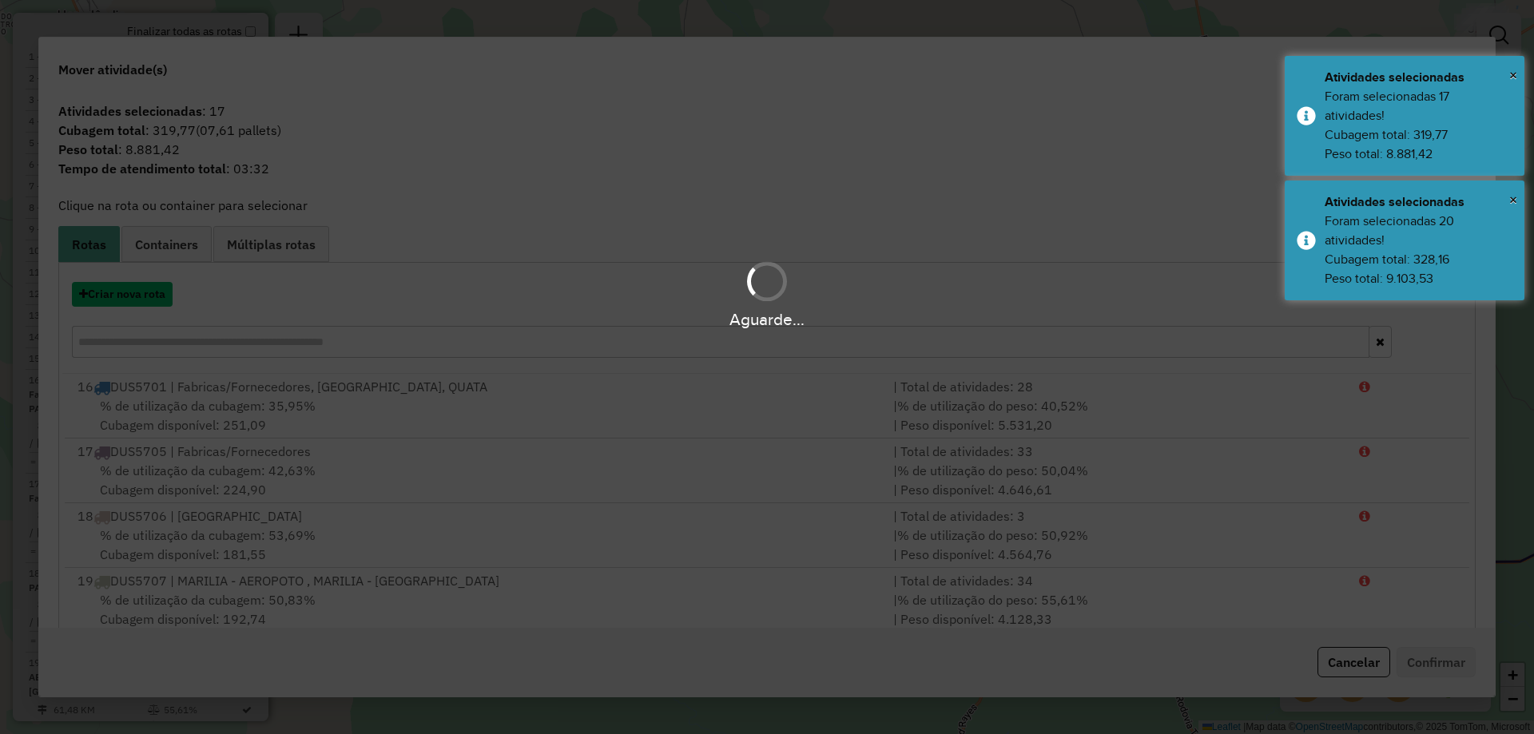
click at [150, 291] on button "Criar nova rota" at bounding box center [122, 294] width 101 height 25
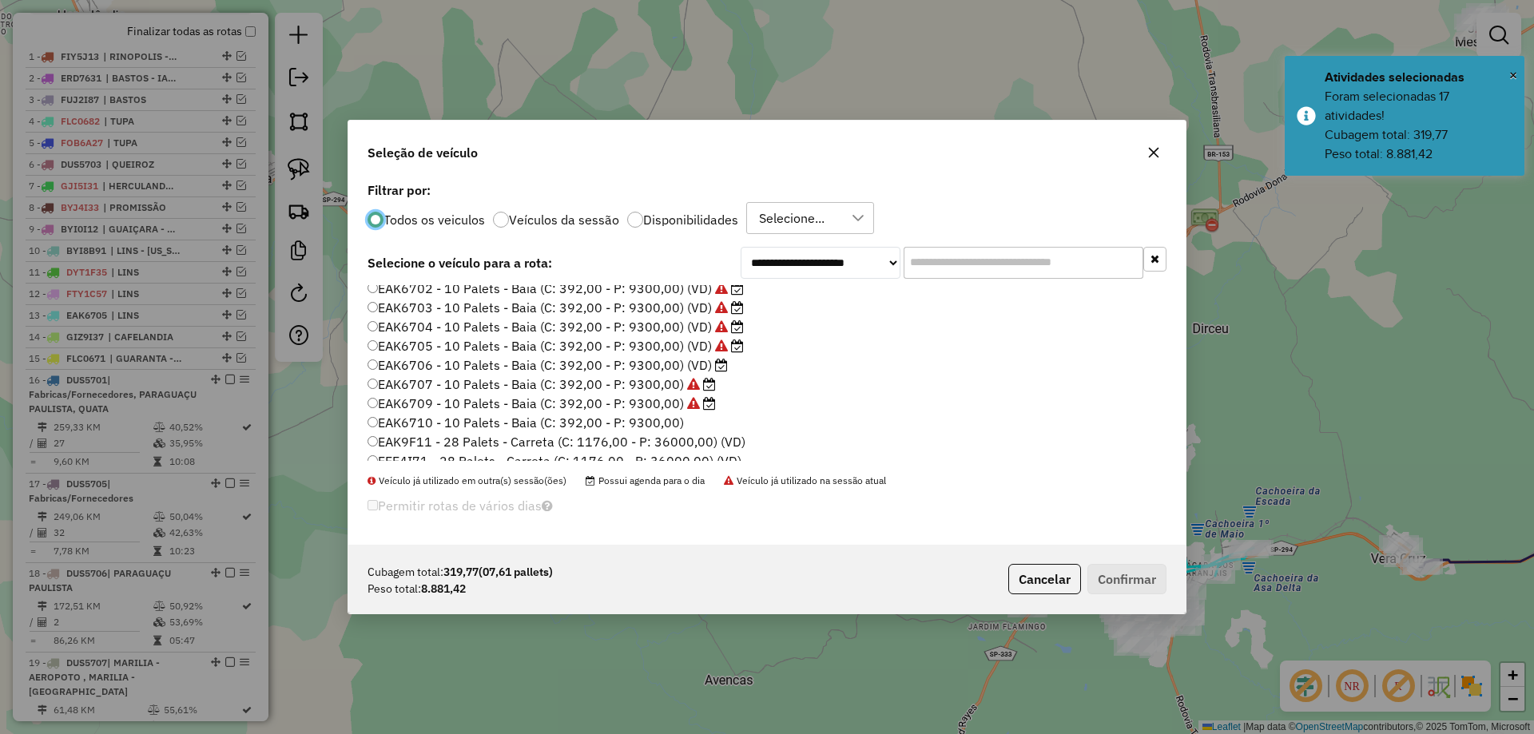
scroll to position [479, 0]
click at [689, 295] on label "EAK6706 - 10 Palets - Baia (C: 392,00 - P: 9300,00) (VD)" at bounding box center [547, 293] width 360 height 19
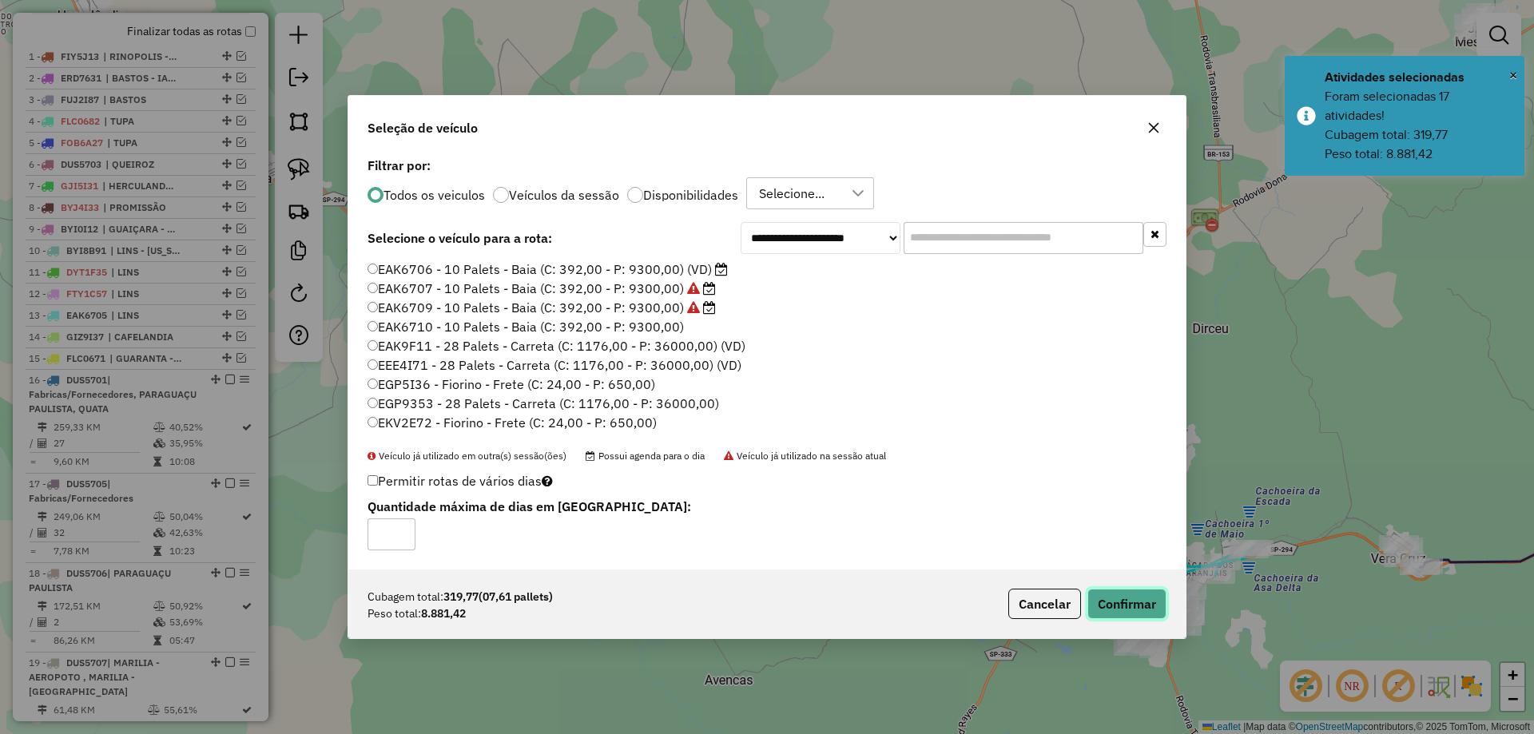
click at [1117, 593] on button "Confirmar" at bounding box center [1126, 604] width 79 height 30
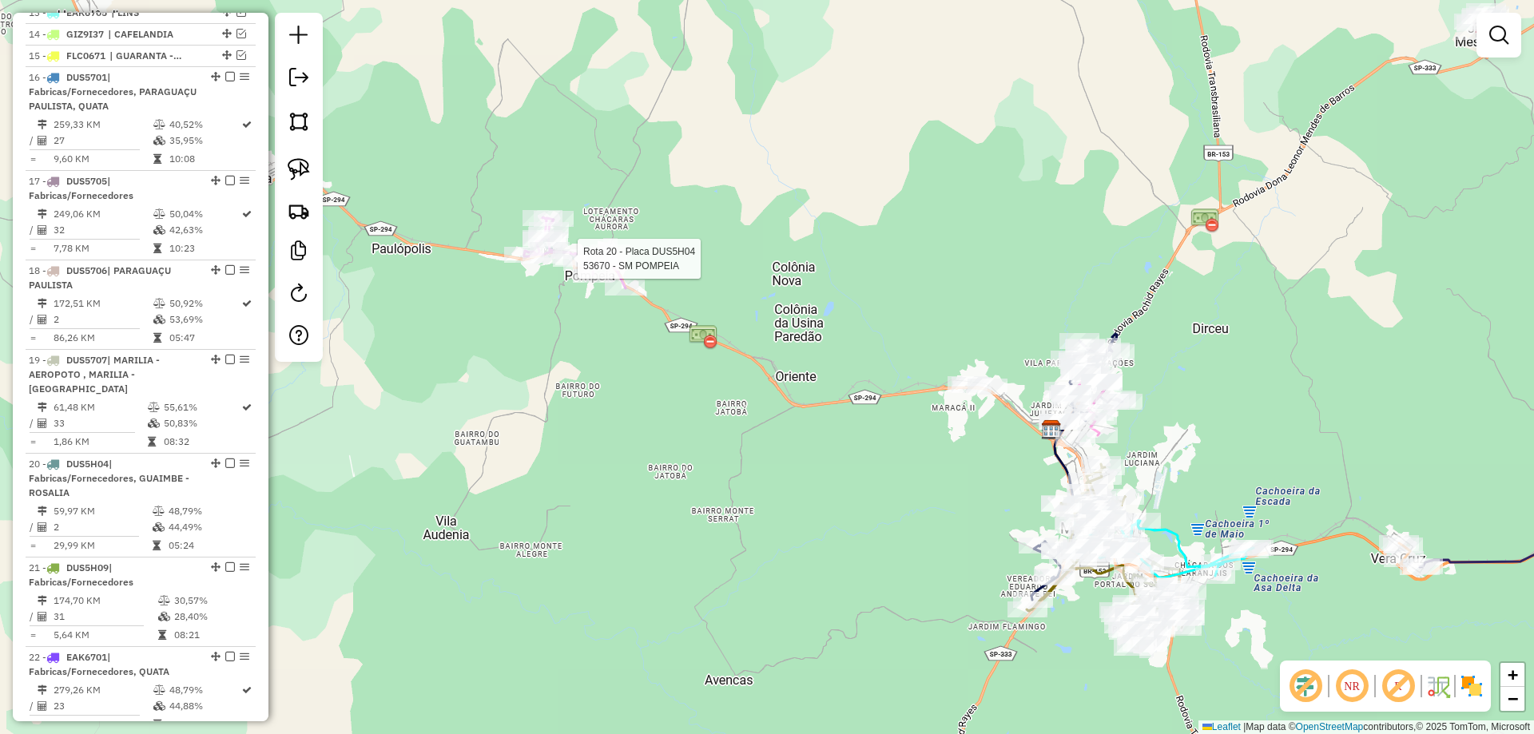
select select "**********"
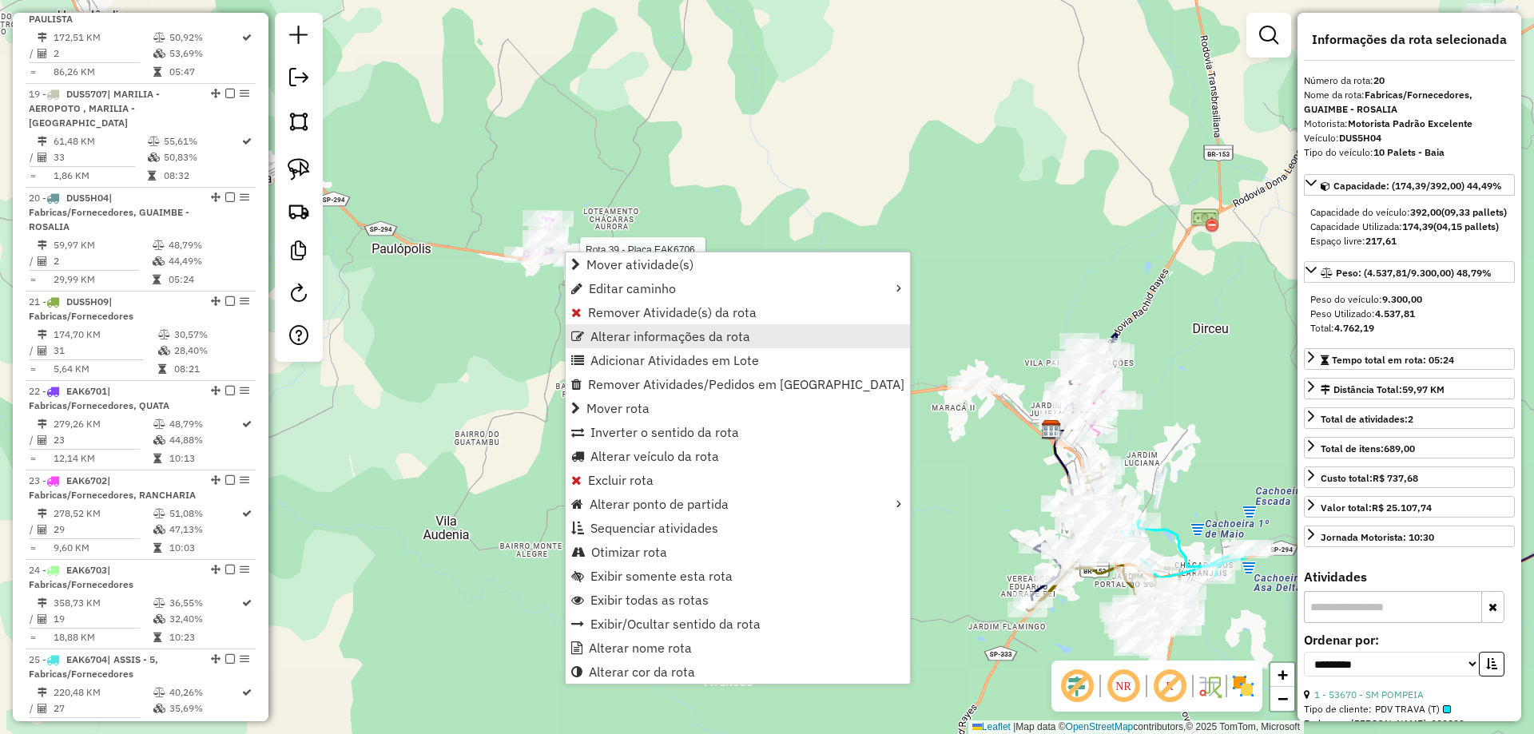
scroll to position [1343, 0]
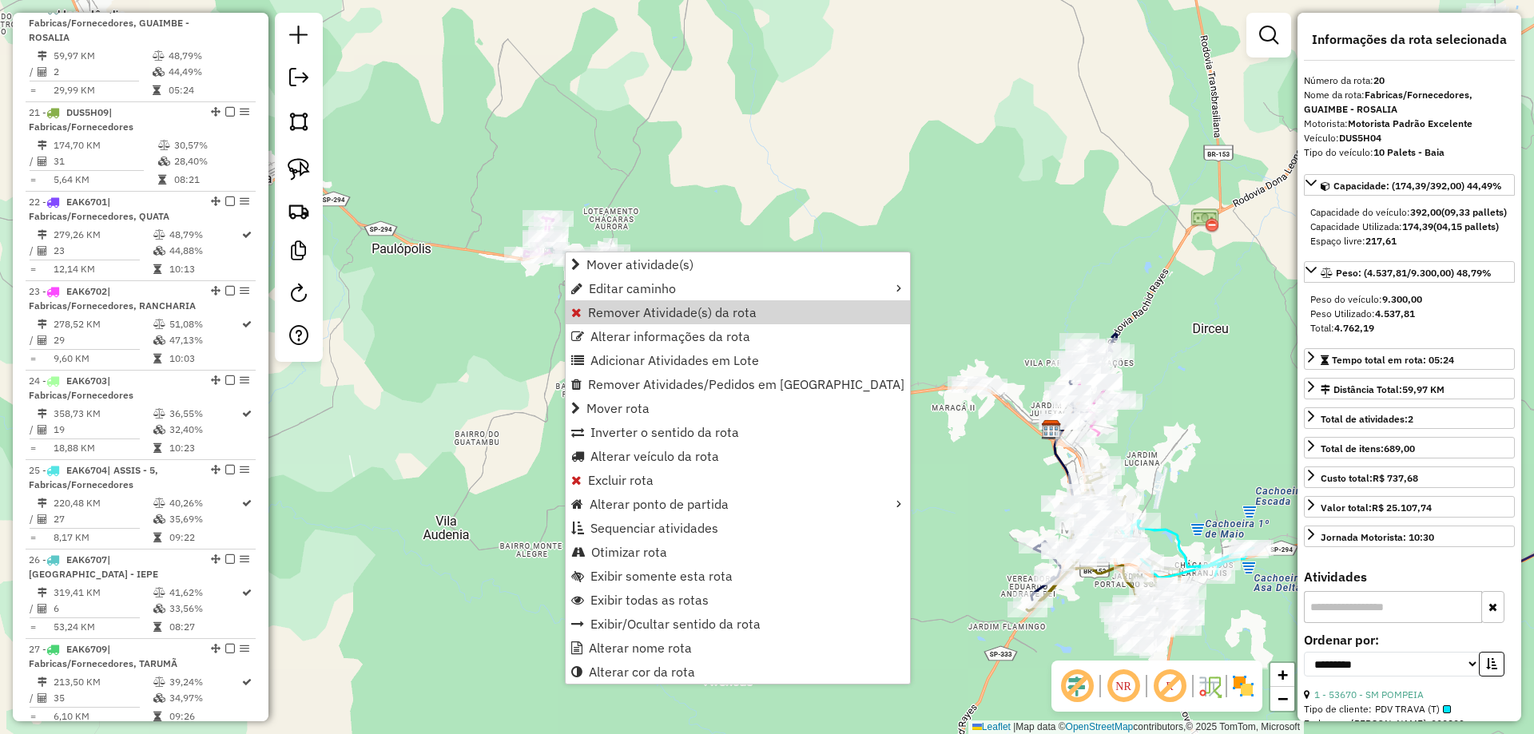
click at [556, 171] on div "Janela de atendimento Grade de atendimento Capacidade Transportadoras Veículos …" at bounding box center [767, 367] width 1534 height 734
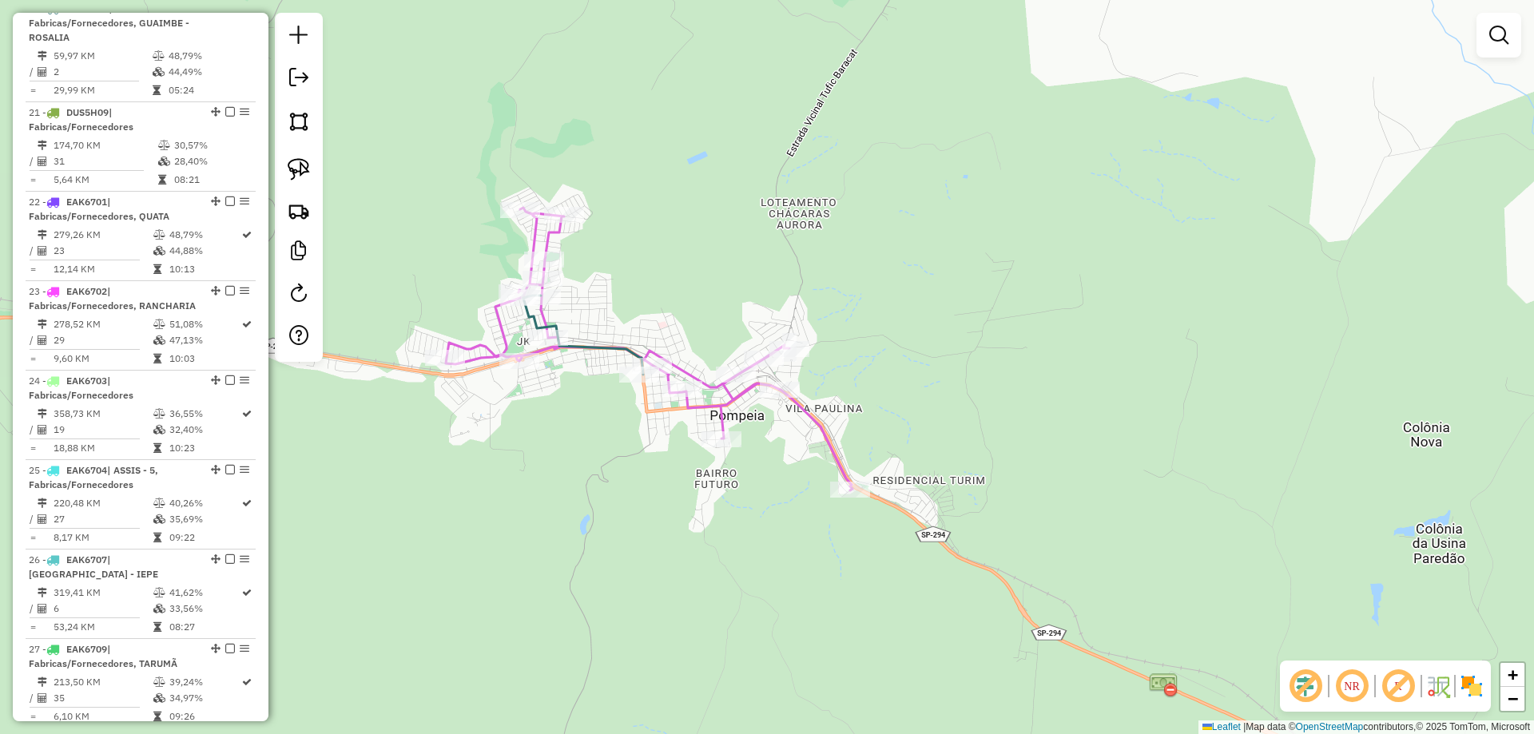
drag, startPoint x: 522, startPoint y: 309, endPoint x: 633, endPoint y: 462, distance: 188.2
click at [633, 462] on div "Janela de atendimento Grade de atendimento Capacidade Transportadoras Veículos …" at bounding box center [767, 367] width 1534 height 734
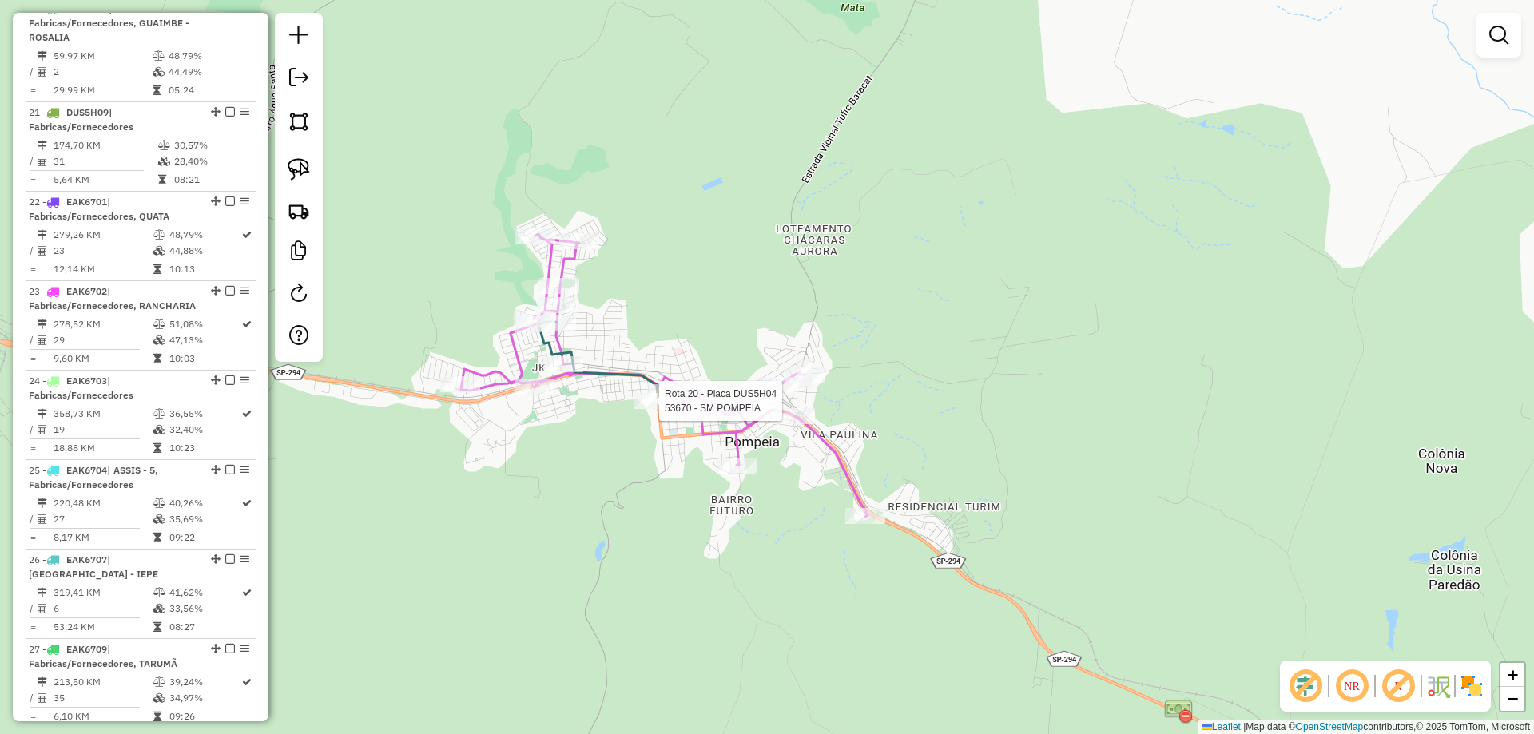
click at [655, 409] on div at bounding box center [654, 401] width 40 height 16
select select "**********"
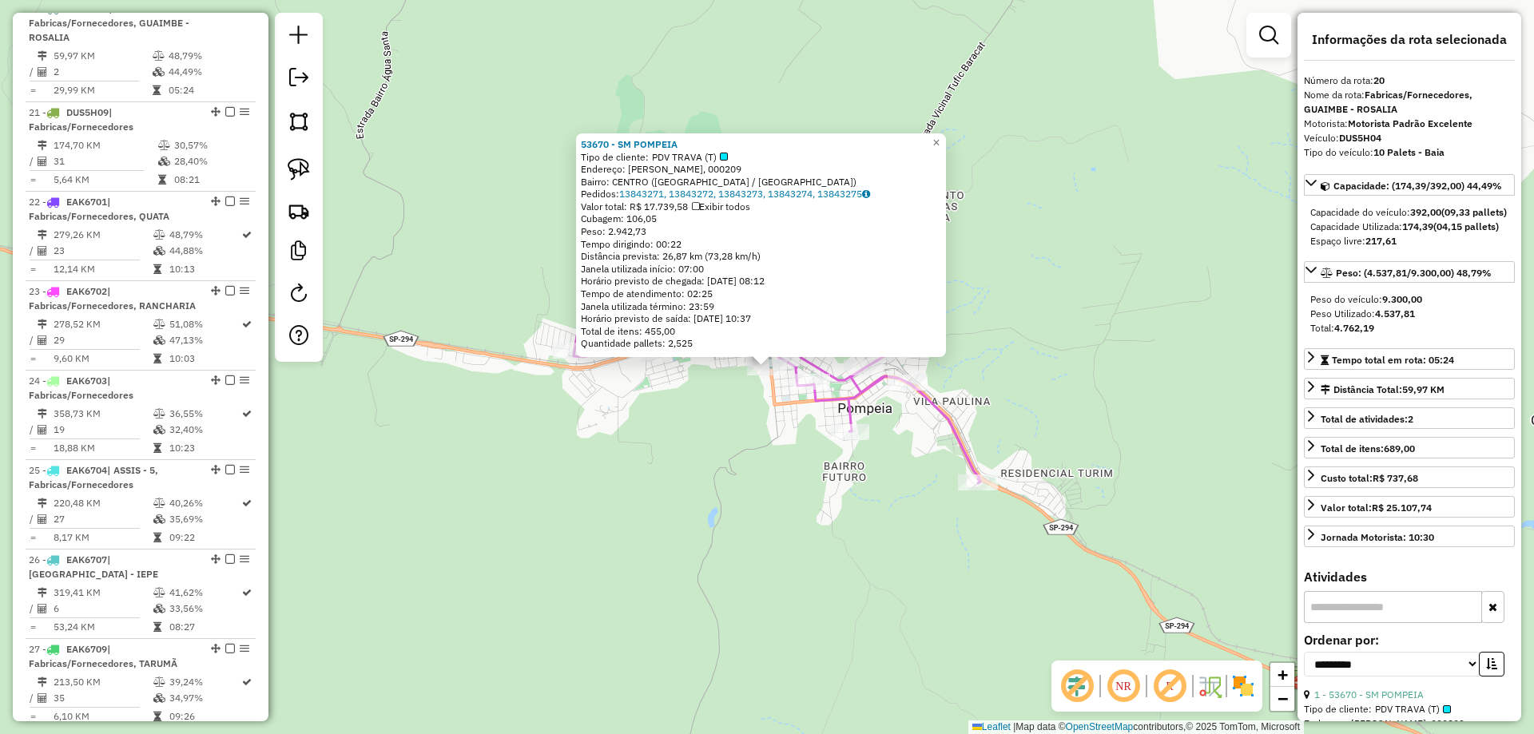
click at [662, 426] on div "53670 - SM POMPEIA Tipo de cliente: PDV TRAVA (T) Endereço: JOSE DE AGUIAR MORA…" at bounding box center [767, 367] width 1534 height 734
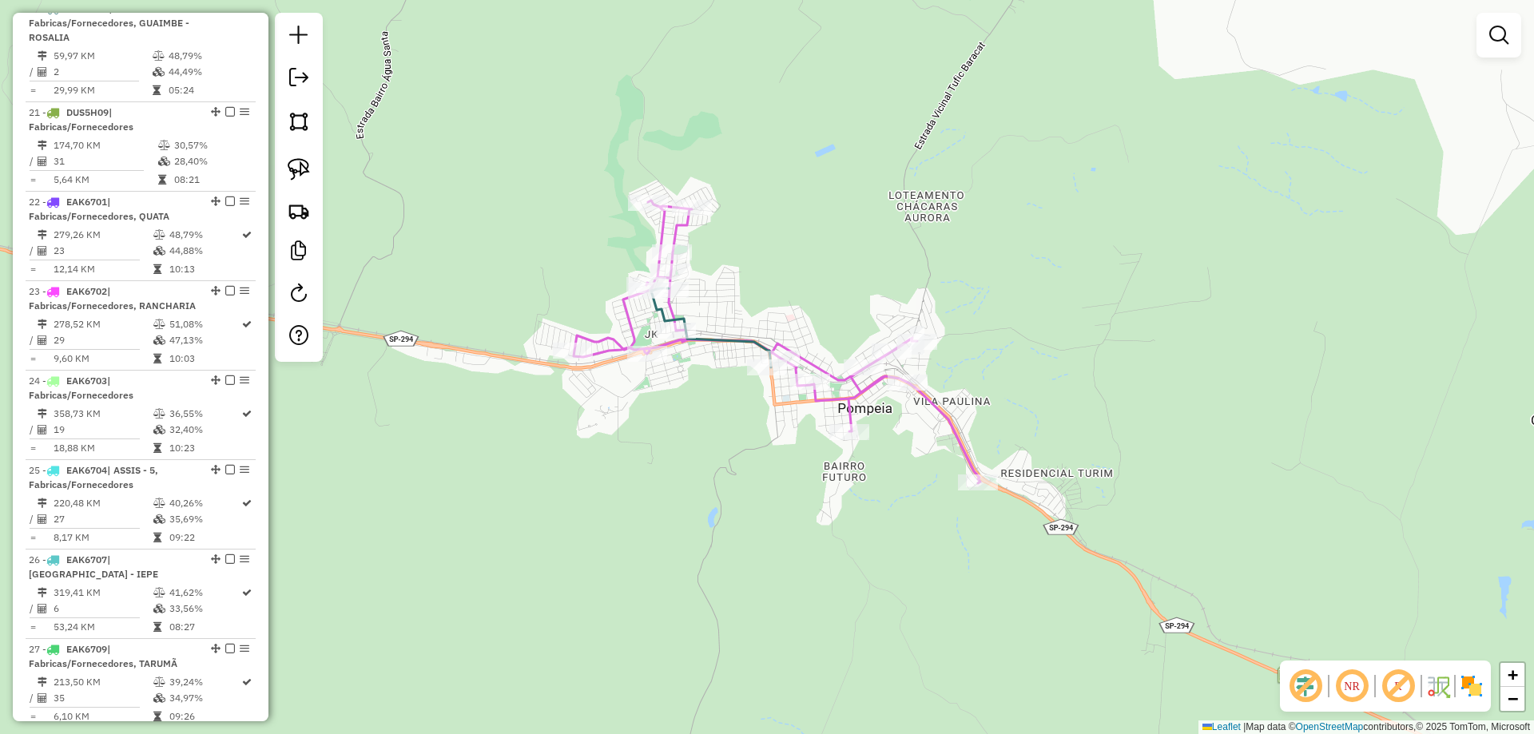
click at [831, 402] on icon at bounding box center [777, 341] width 407 height 283
select select "**********"
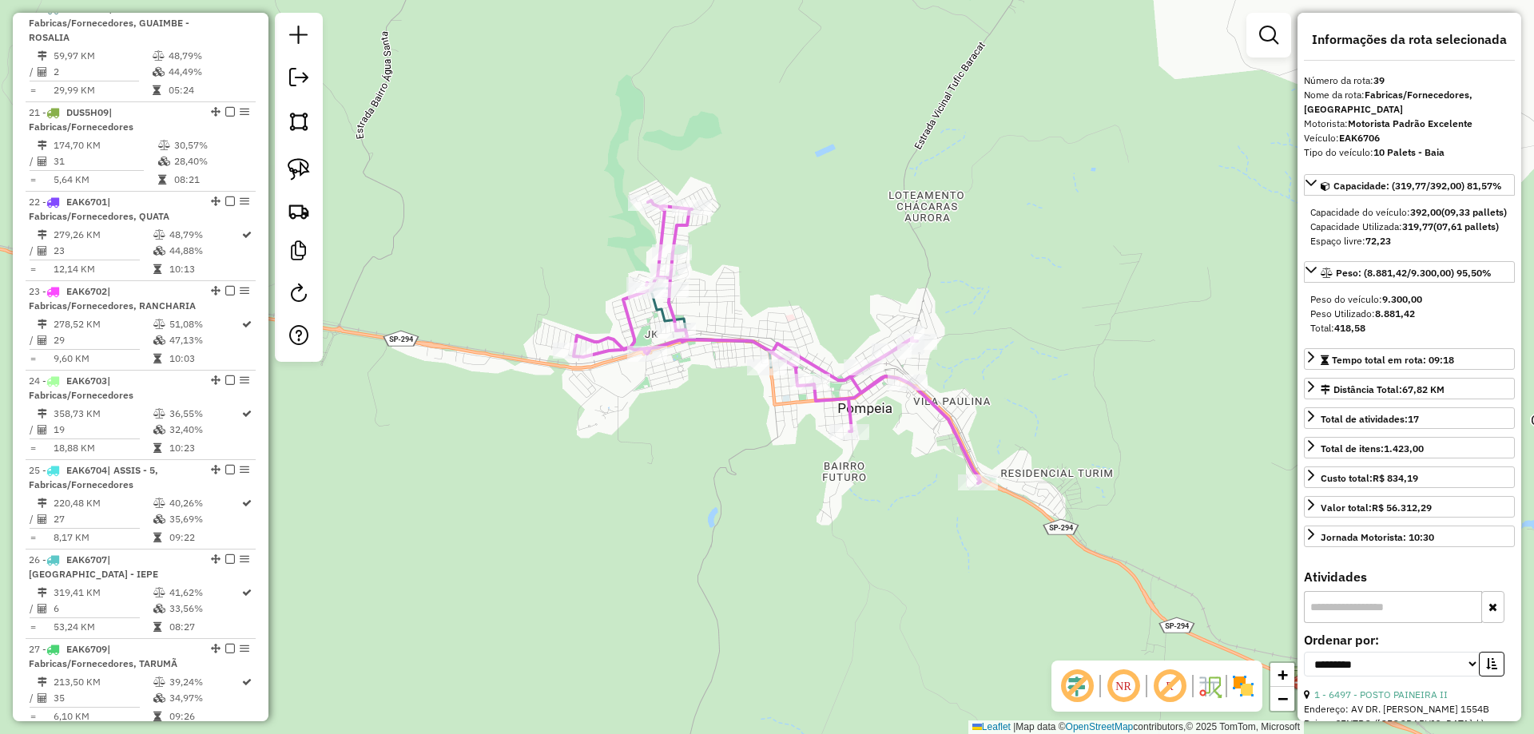
scroll to position [2911, 0]
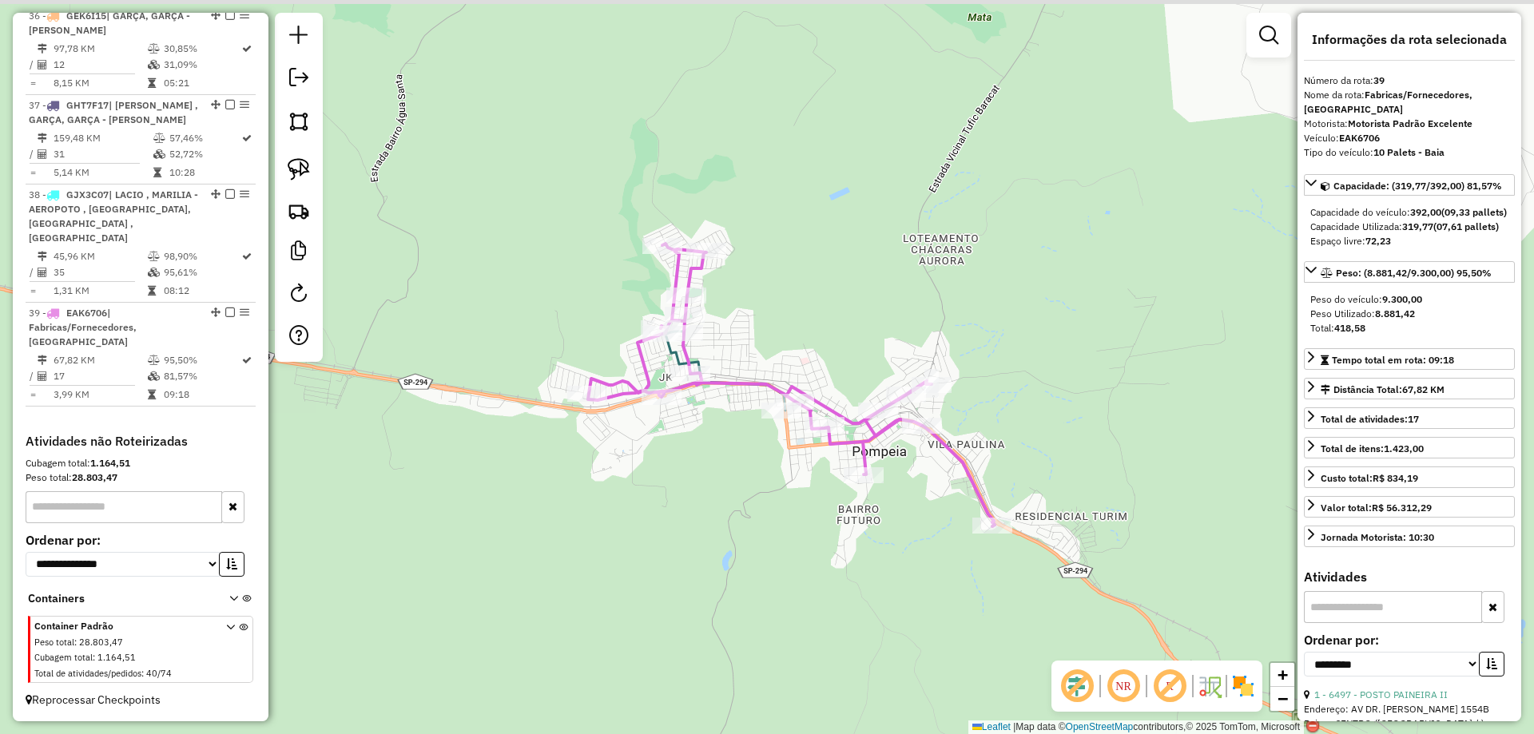
drag, startPoint x: 768, startPoint y: 427, endPoint x: 783, endPoint y: 470, distance: 45.5
click at [783, 470] on div "Janela de atendimento Grade de atendimento Capacidade Transportadoras Veículos …" at bounding box center [767, 367] width 1534 height 734
click at [689, 341] on div at bounding box center [683, 333] width 40 height 16
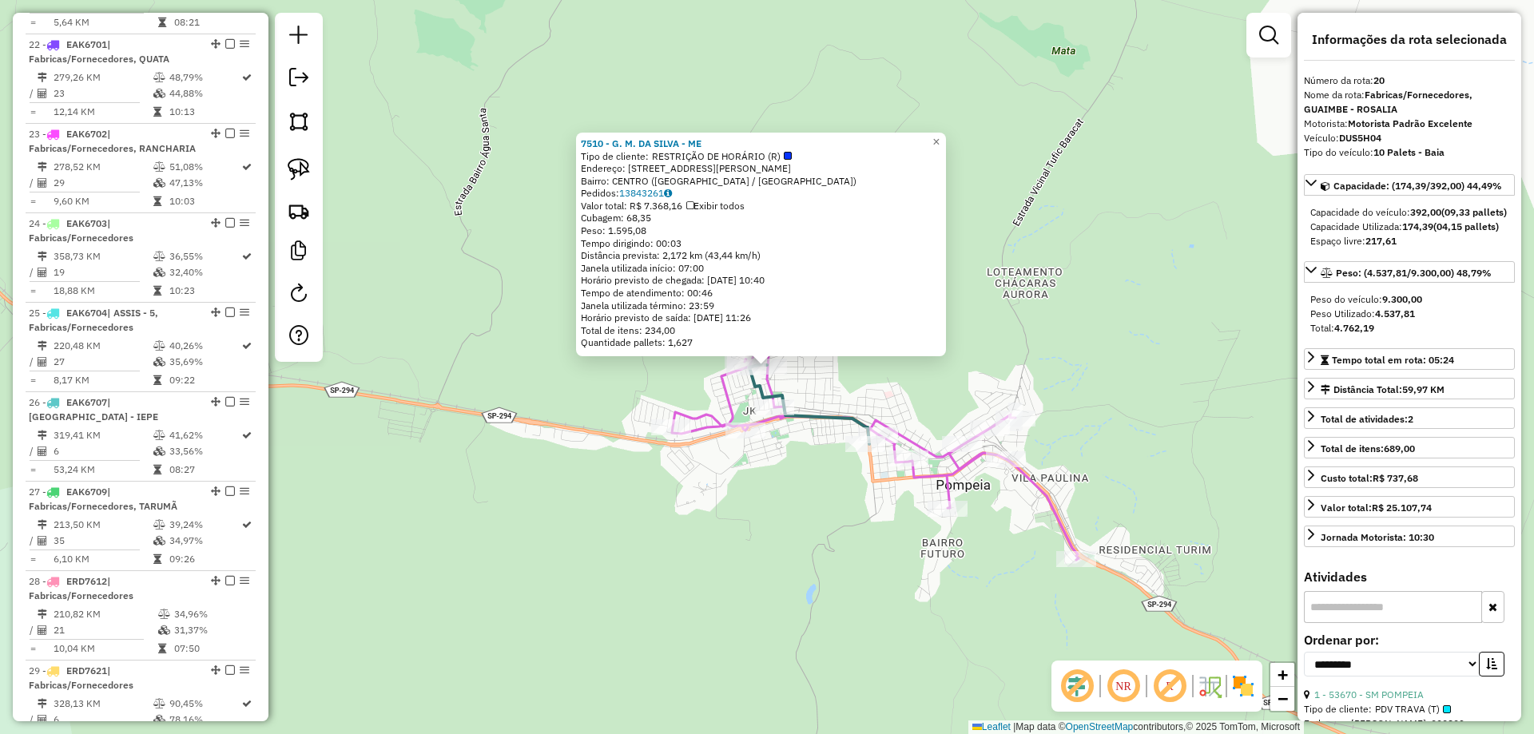
scroll to position [1343, 0]
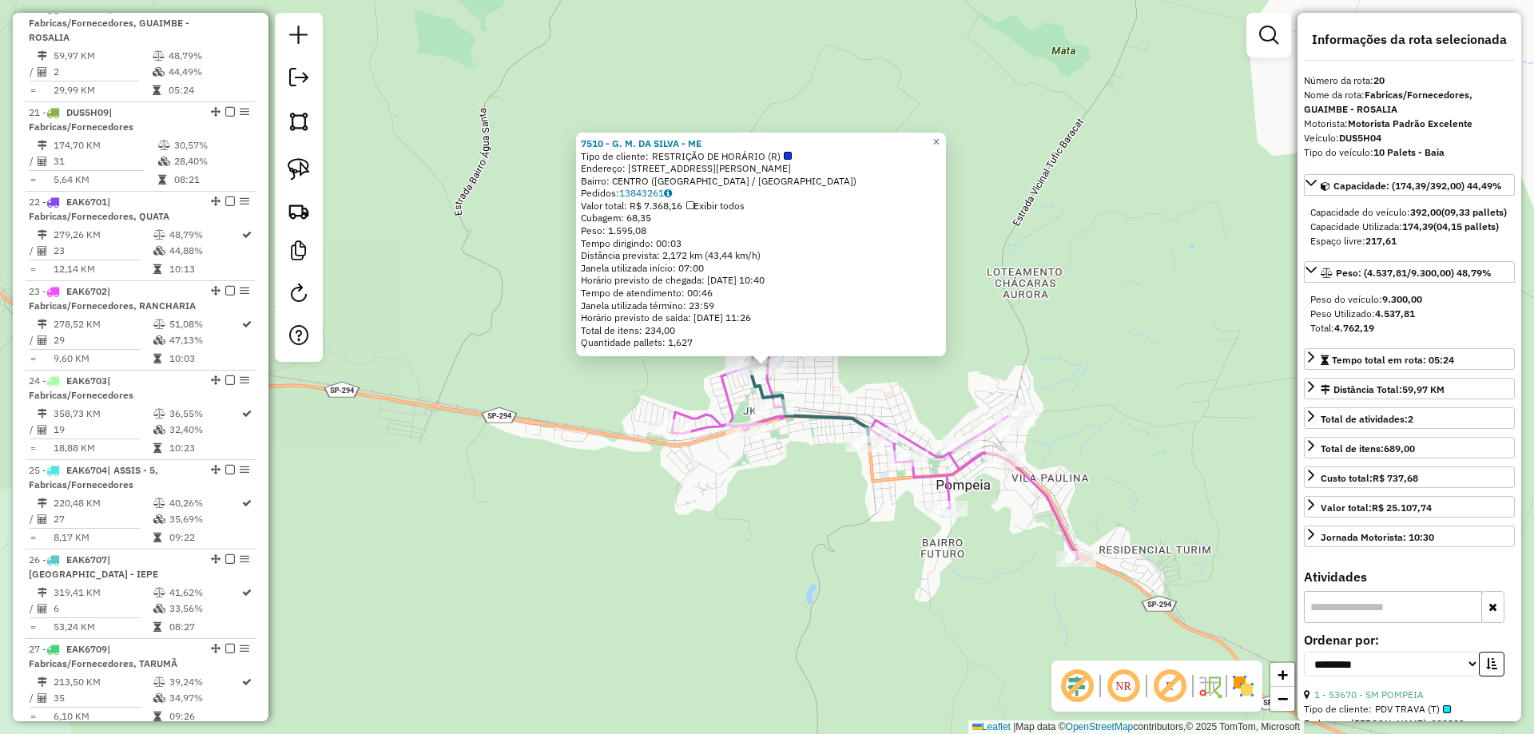
click at [783, 484] on div "7510 - G. M. DA SILVA - ME Tipo de cliente: RESTRIÇÃO DE HORÁRIO (R) Endereço: …" at bounding box center [767, 367] width 1534 height 734
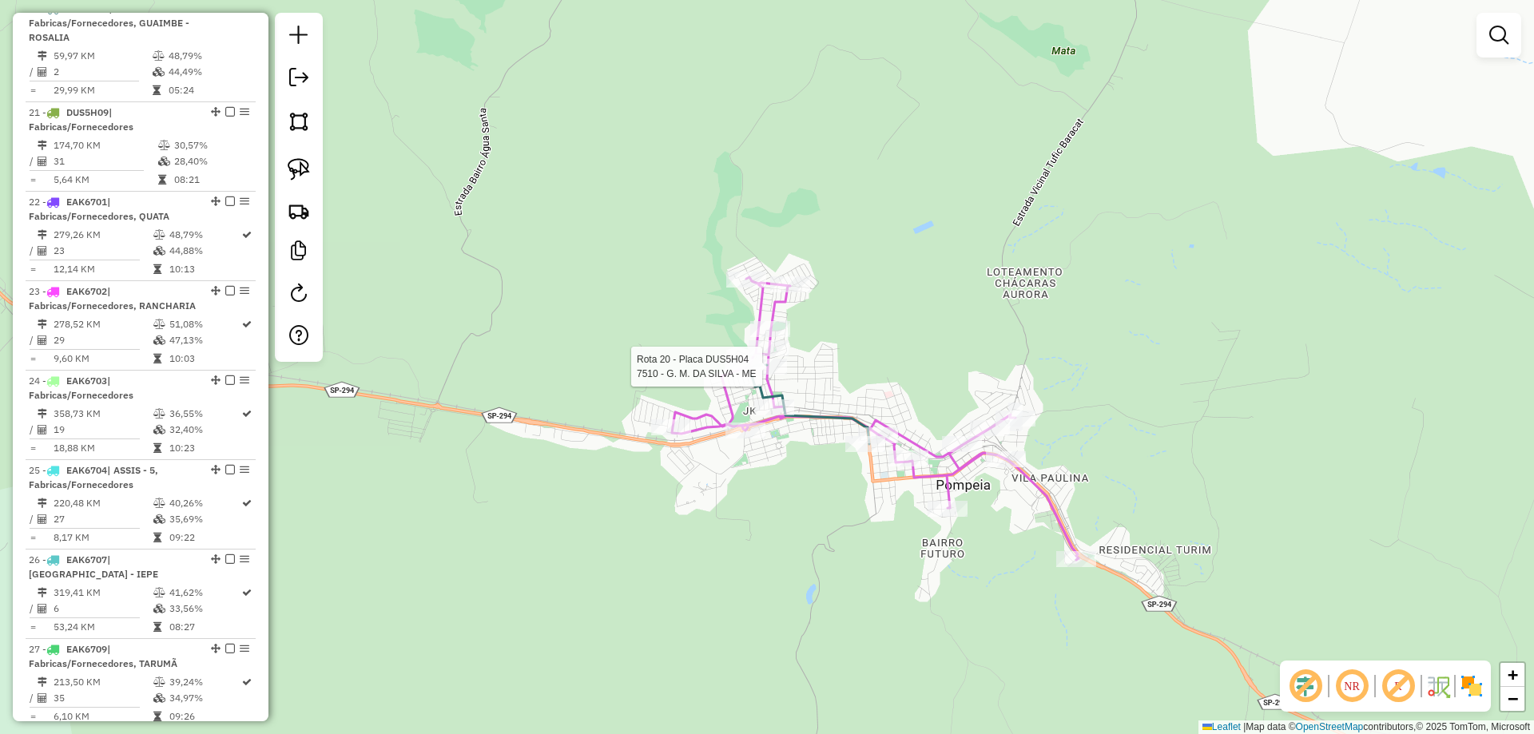
select select "**********"
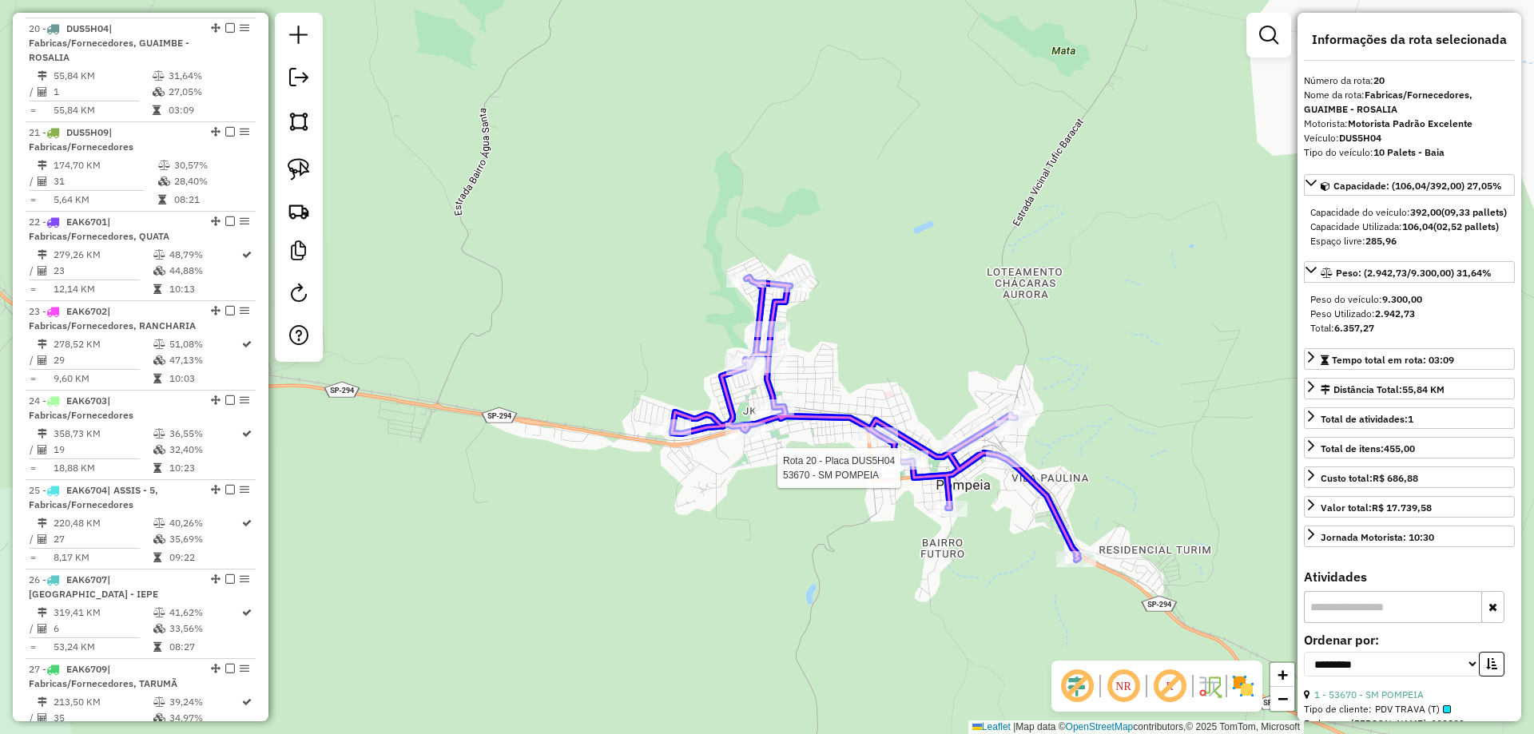
click at [901, 470] on div at bounding box center [903, 462] width 40 height 16
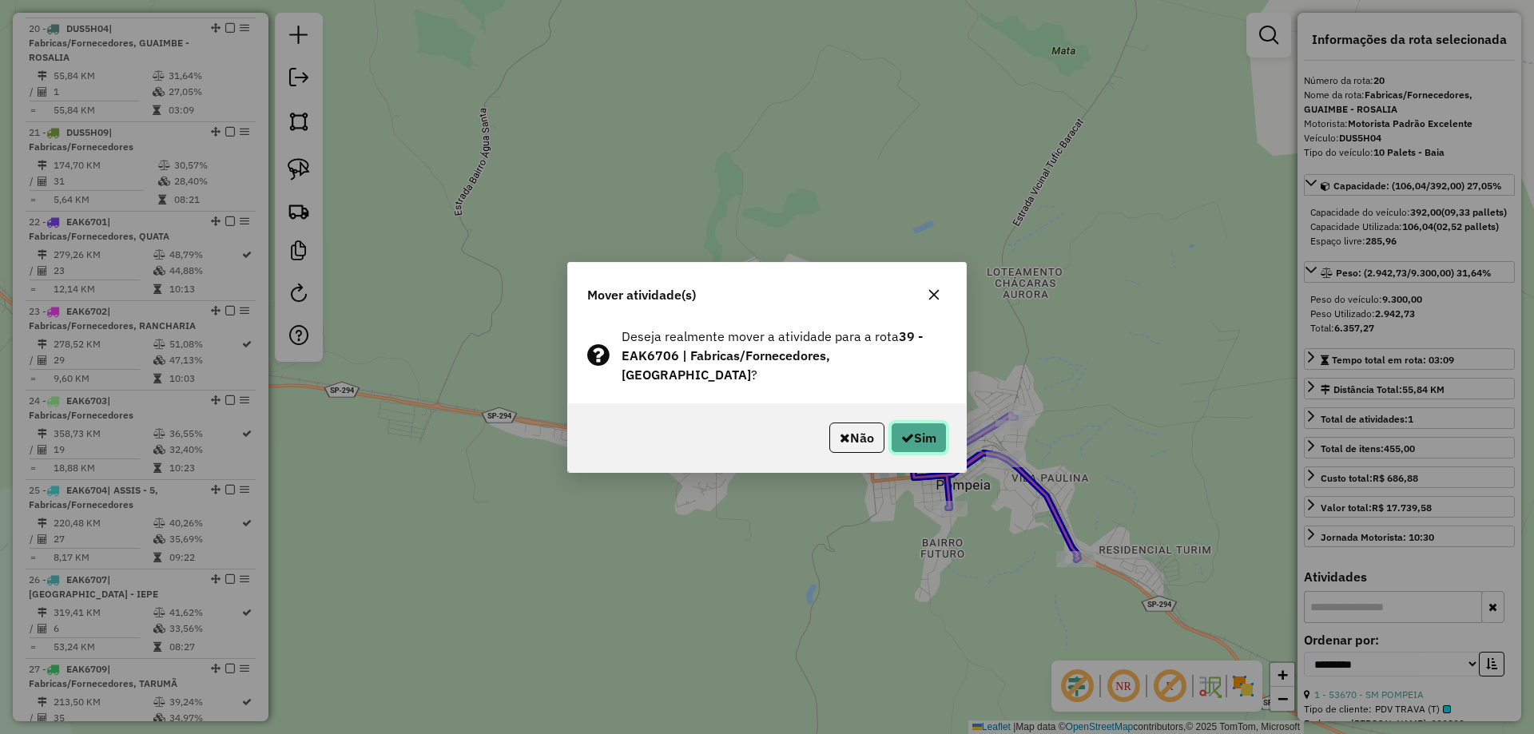
click at [922, 436] on button "Sim" at bounding box center [919, 438] width 56 height 30
click at [924, 449] on button "Sim" at bounding box center [919, 438] width 56 height 30
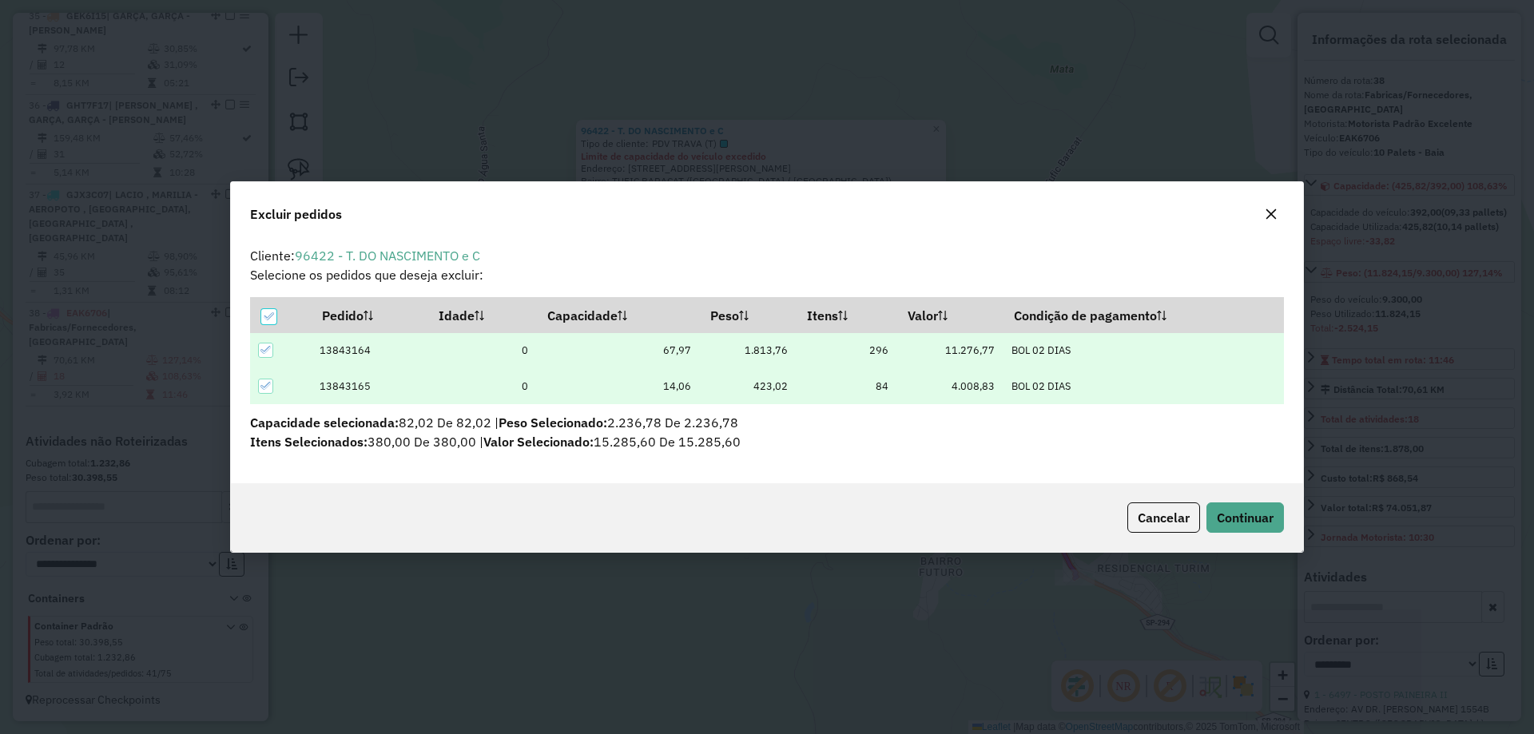
scroll to position [0, 0]
click at [1230, 518] on span "Continuar" at bounding box center [1244, 518] width 57 height 16
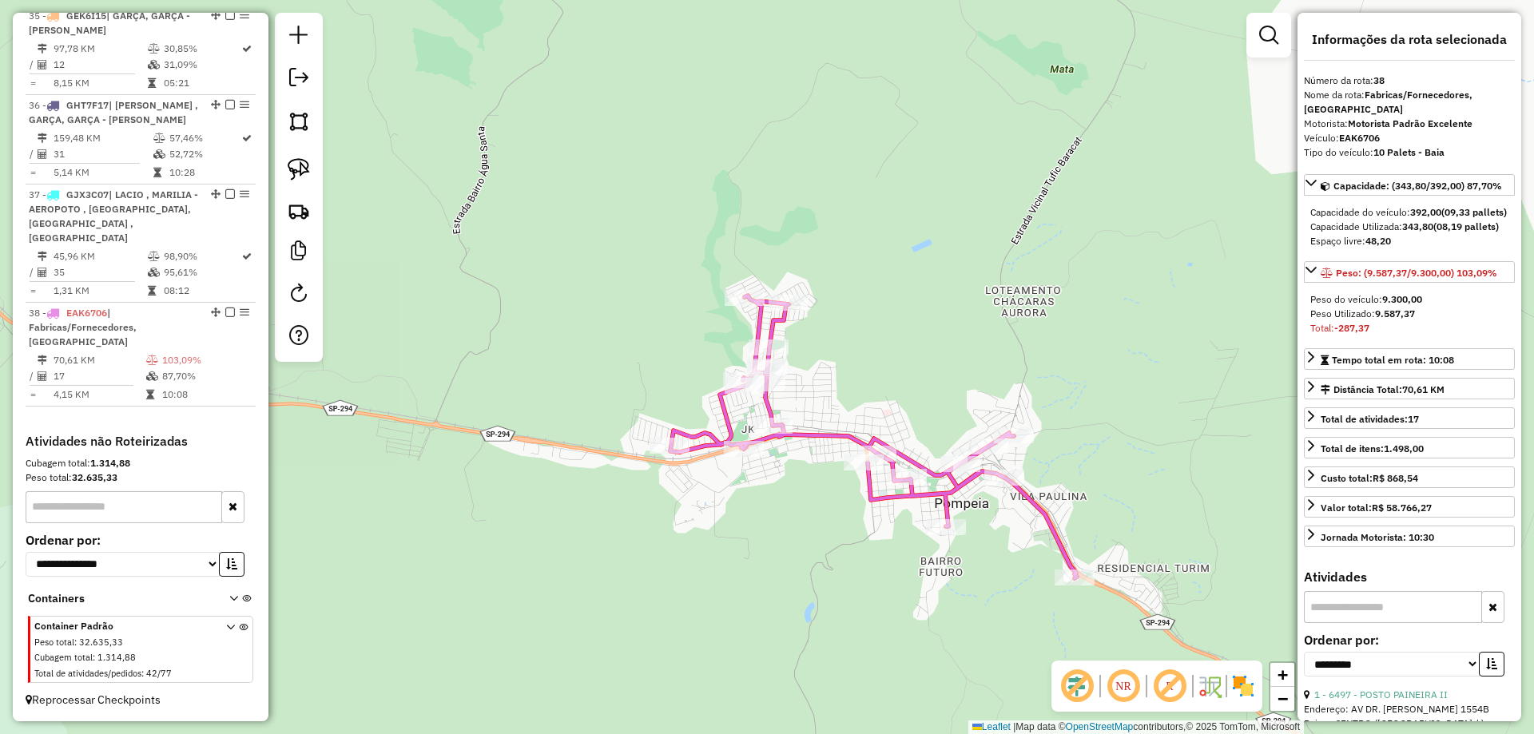
click at [808, 431] on icon at bounding box center [873, 437] width 407 height 283
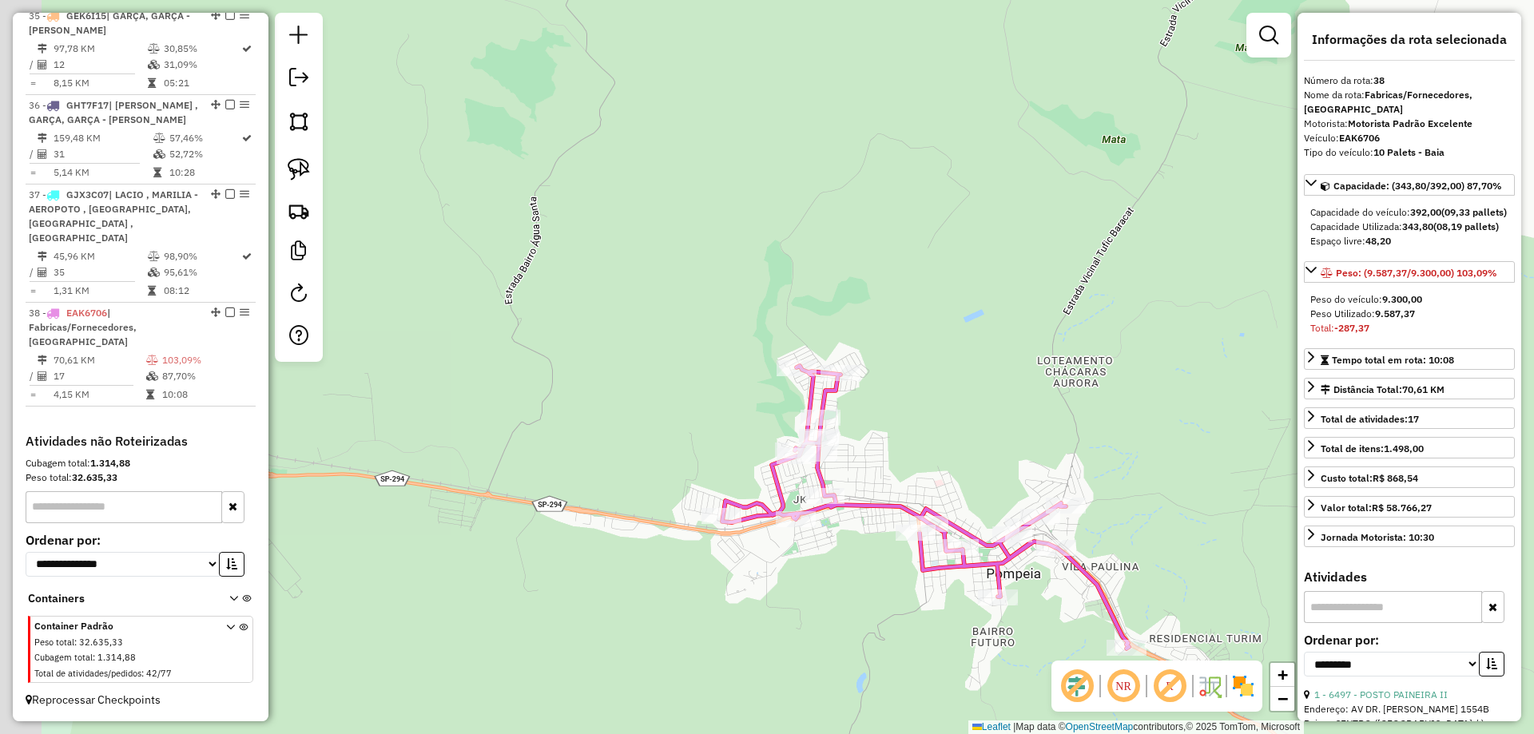
drag, startPoint x: 798, startPoint y: 453, endPoint x: 855, endPoint y: 475, distance: 61.7
click at [853, 527] on div "Janela de atendimento Grade de atendimento Capacidade Transportadoras Veículos …" at bounding box center [767, 367] width 1534 height 734
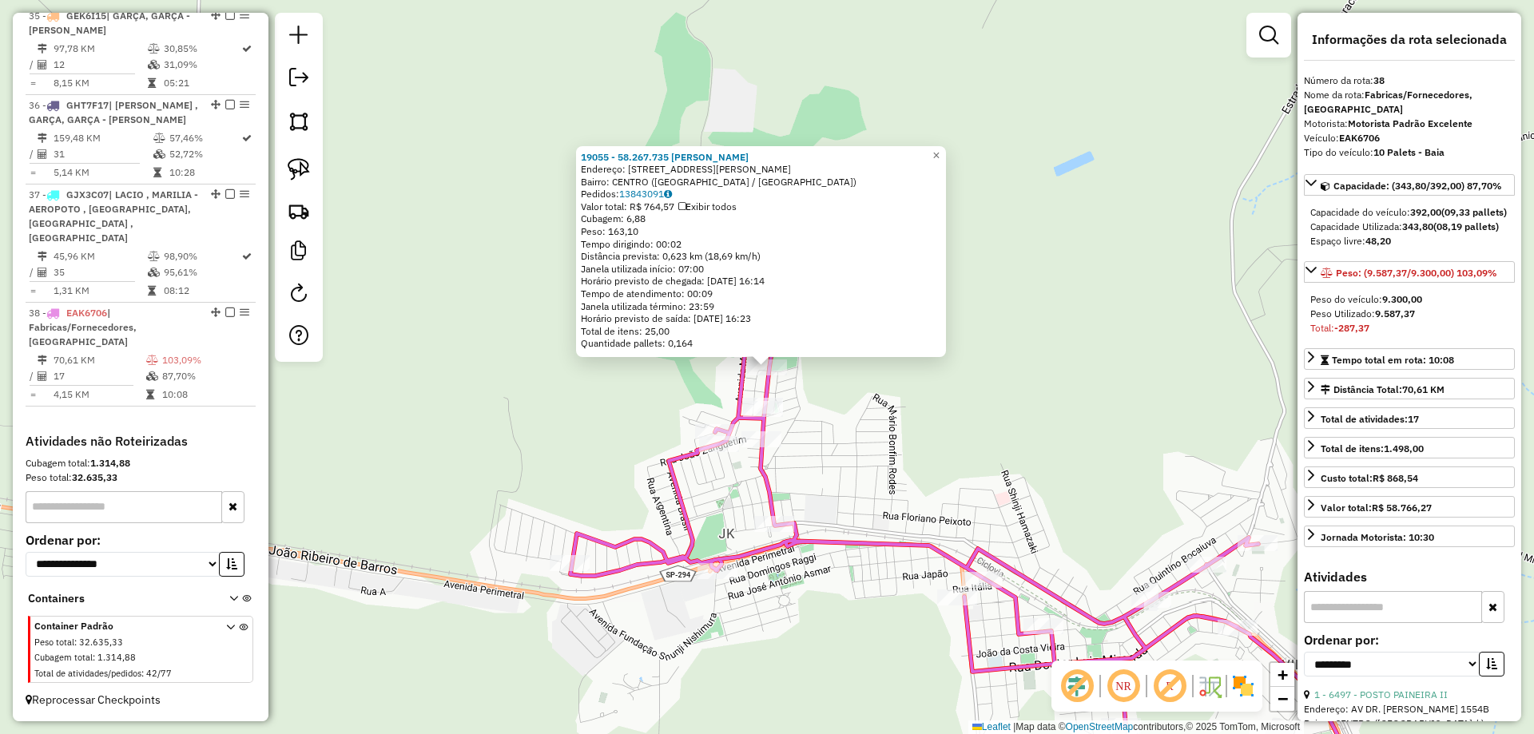
click at [830, 474] on div "19055 - 58.267.735 JUCELIA S Endereço: AV NESTOR DE BARROS 603 Bairro: CENTRO (…" at bounding box center [767, 367] width 1534 height 734
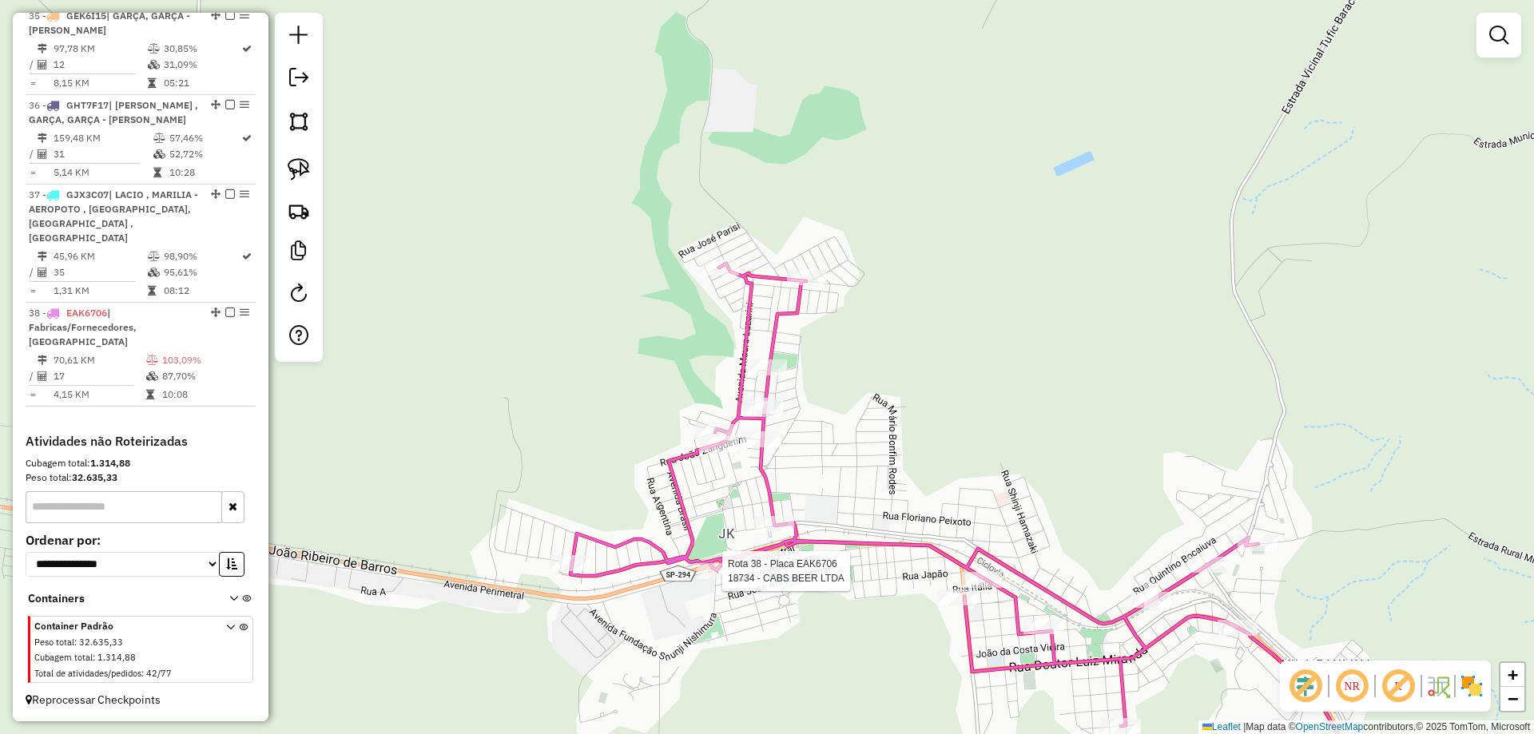
click at [704, 579] on div at bounding box center [717, 571] width 40 height 16
select select "**********"
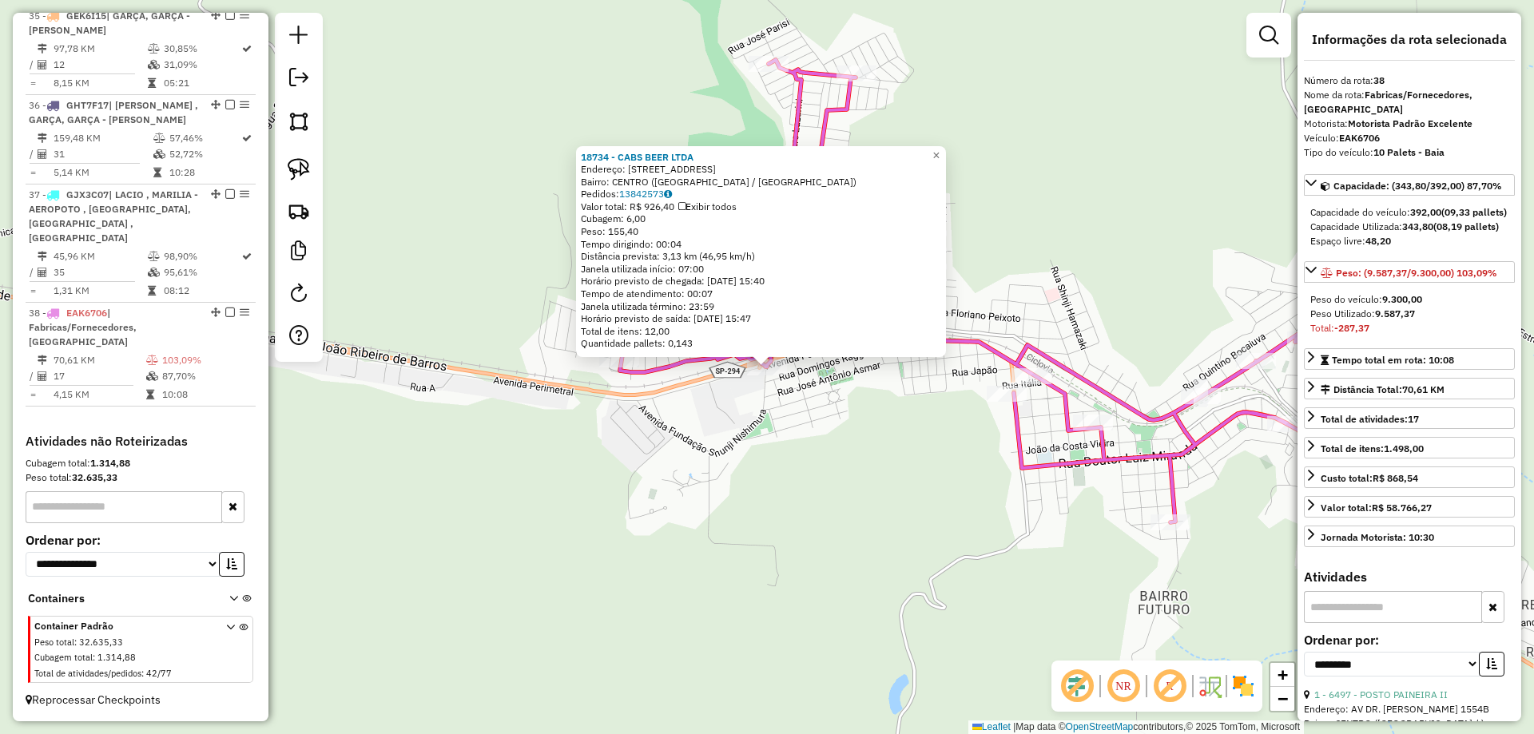
drag, startPoint x: 756, startPoint y: 519, endPoint x: 767, endPoint y: 494, distance: 26.9
click at [757, 519] on div "18734 - CABS BEER LTDA Endereço: AV PERIMETRAL 469 Bairro: CENTRO (POMPEIA / SP…" at bounding box center [767, 367] width 1534 height 734
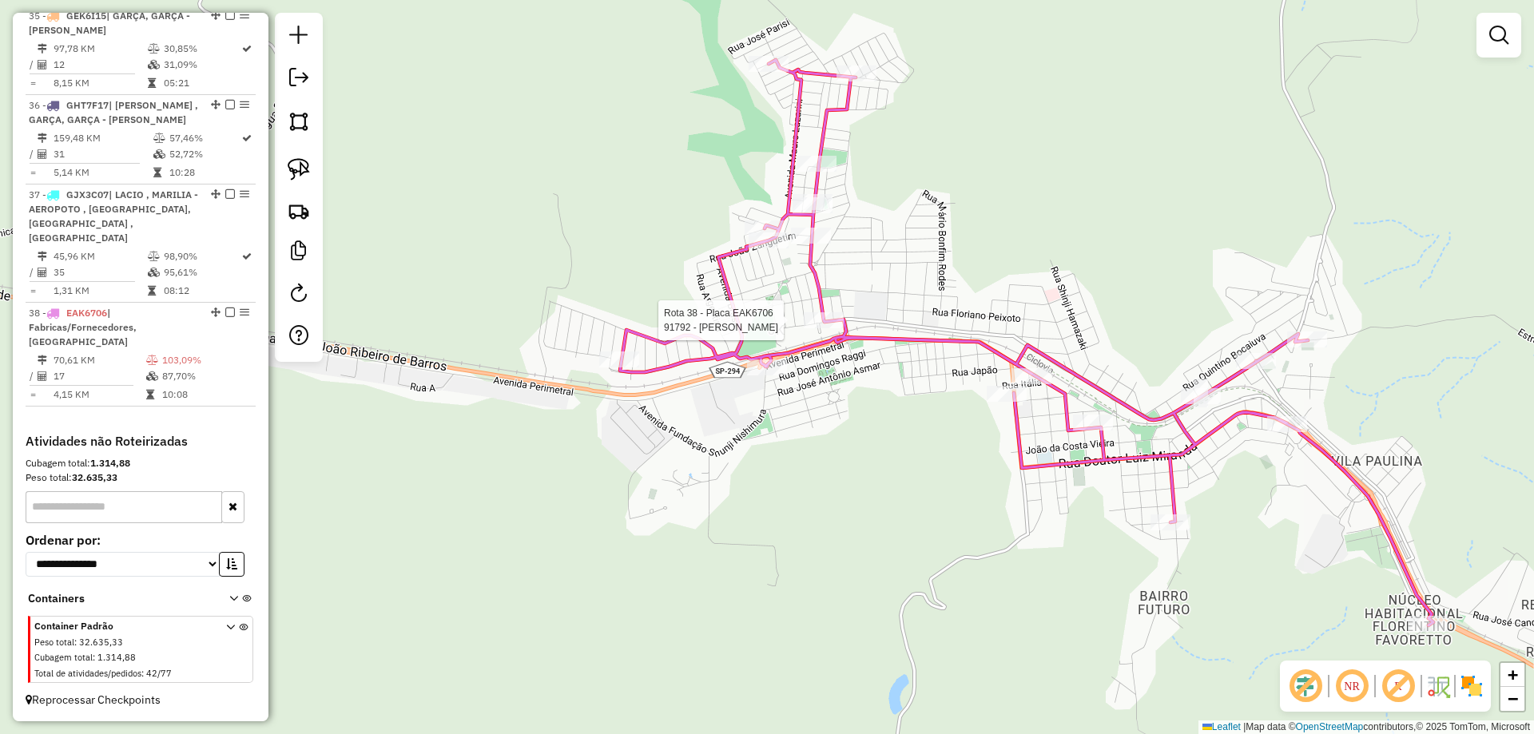
click at [820, 328] on div at bounding box center [824, 320] width 40 height 16
select select "**********"
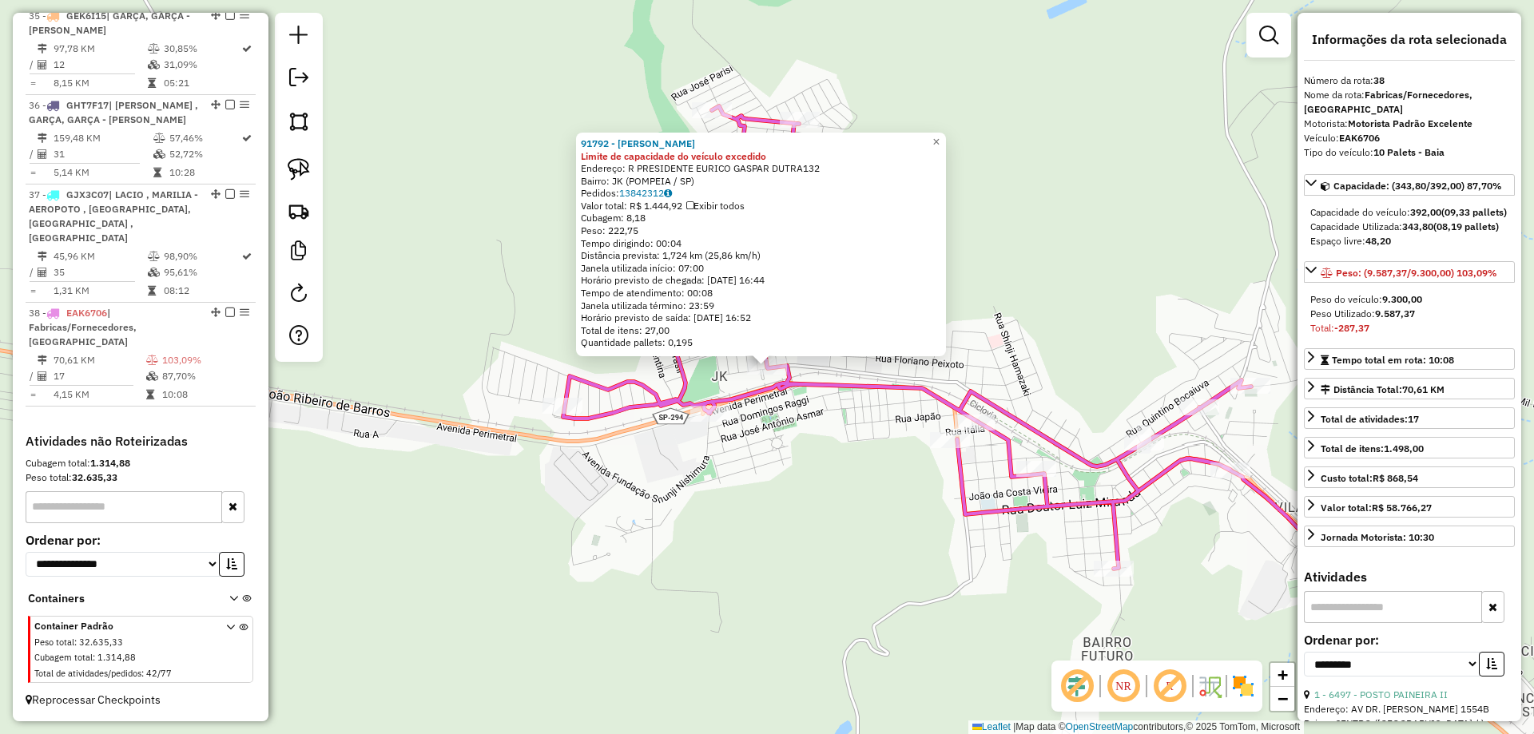
drag, startPoint x: 800, startPoint y: 450, endPoint x: 762, endPoint y: 430, distance: 43.6
click at [800, 451] on div "91792 - JOSE PAULINO PEREIRA Limite de capacidade do veículo excedido Endereço:…" at bounding box center [767, 367] width 1534 height 734
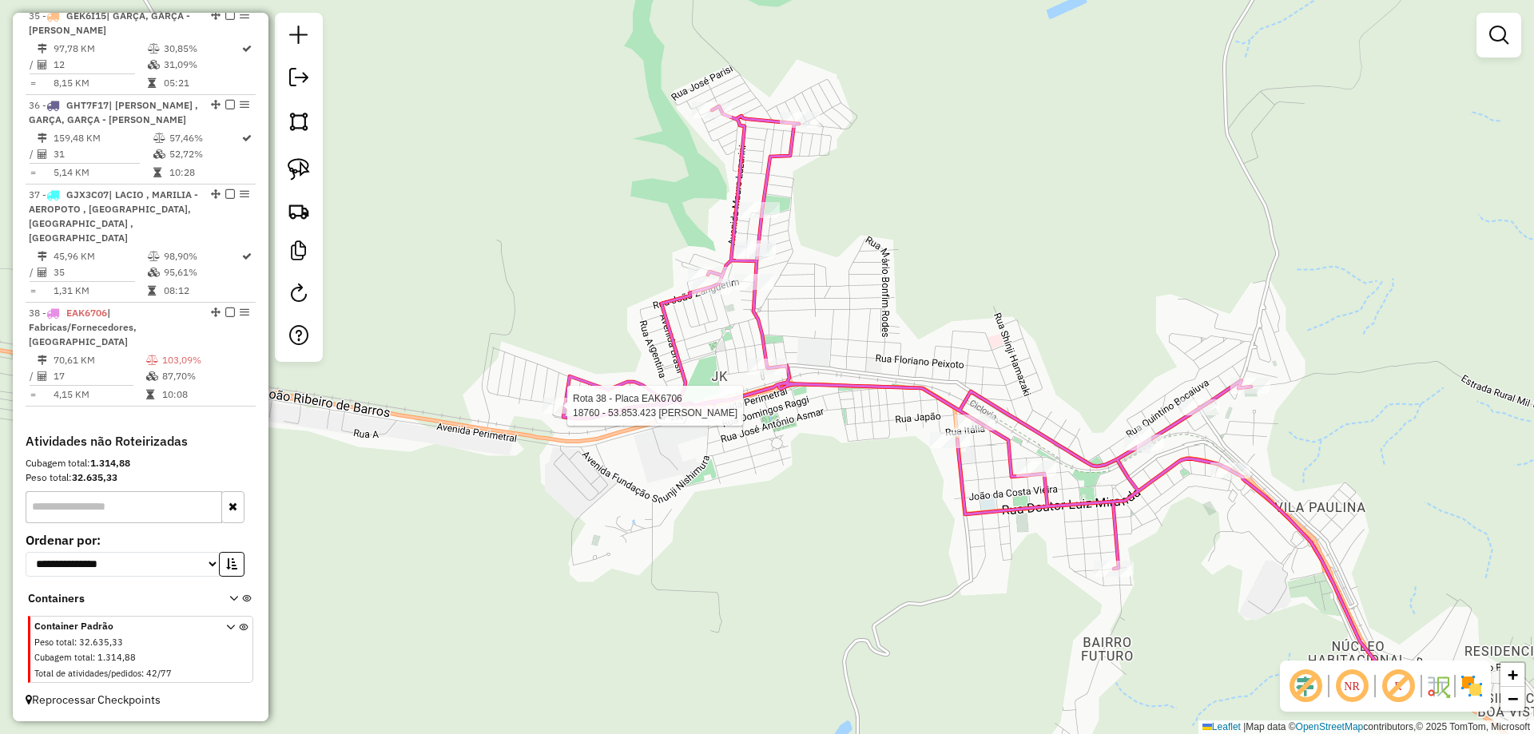
select select "**********"
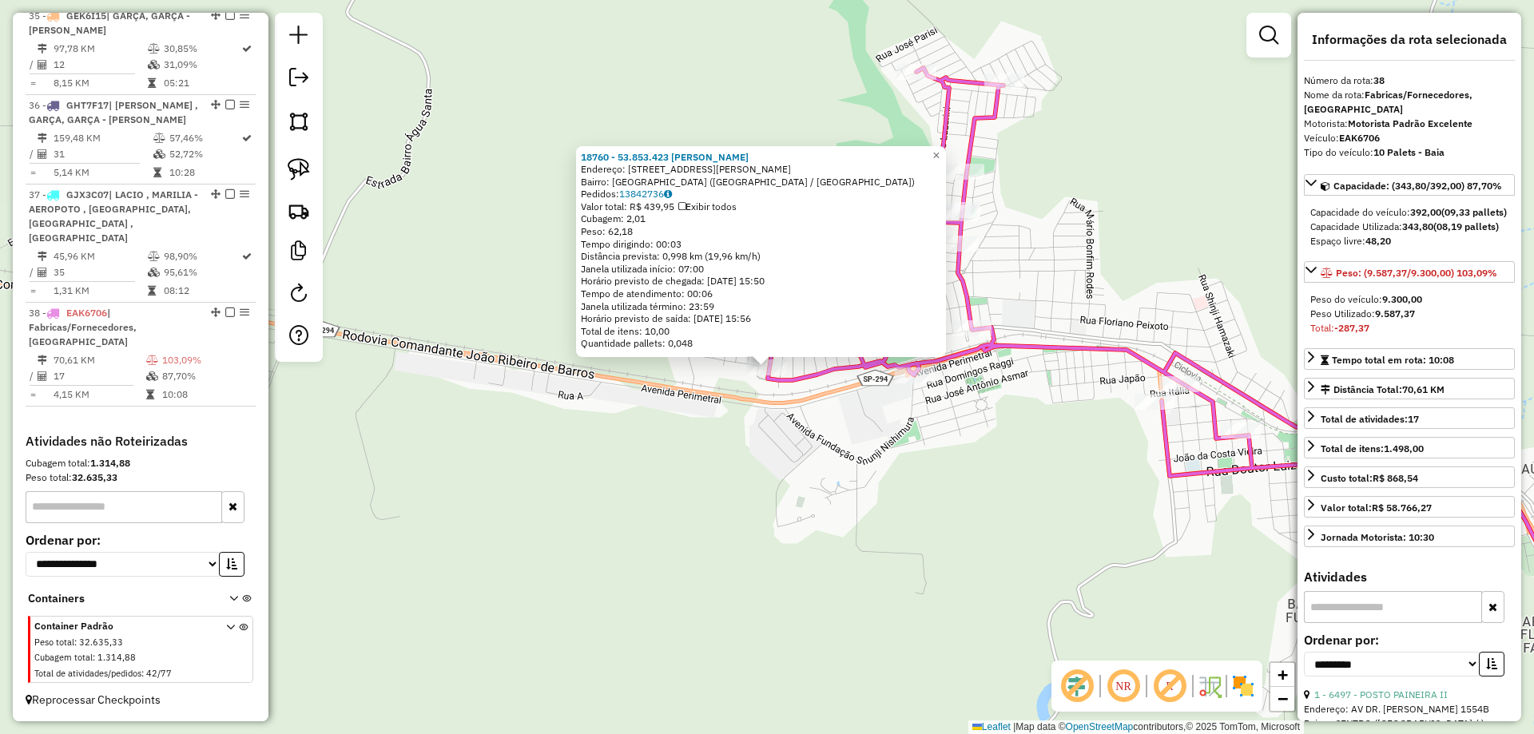
click at [795, 500] on div "18760 - 53.853.423 ARNALDO F Endereço: AV VEREADOR JOSE MARQUES CAMPOY 645 Bair…" at bounding box center [767, 367] width 1534 height 734
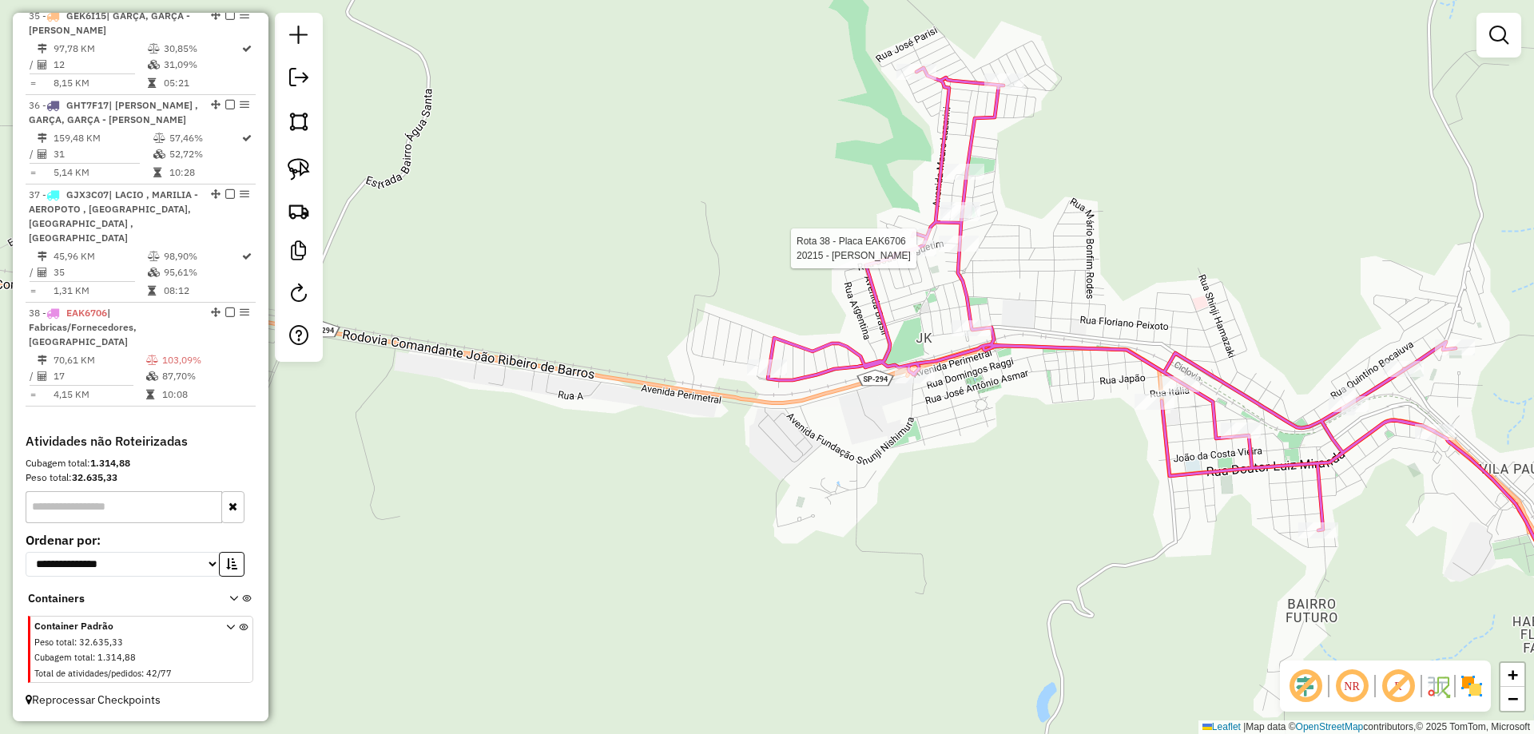
select select "**********"
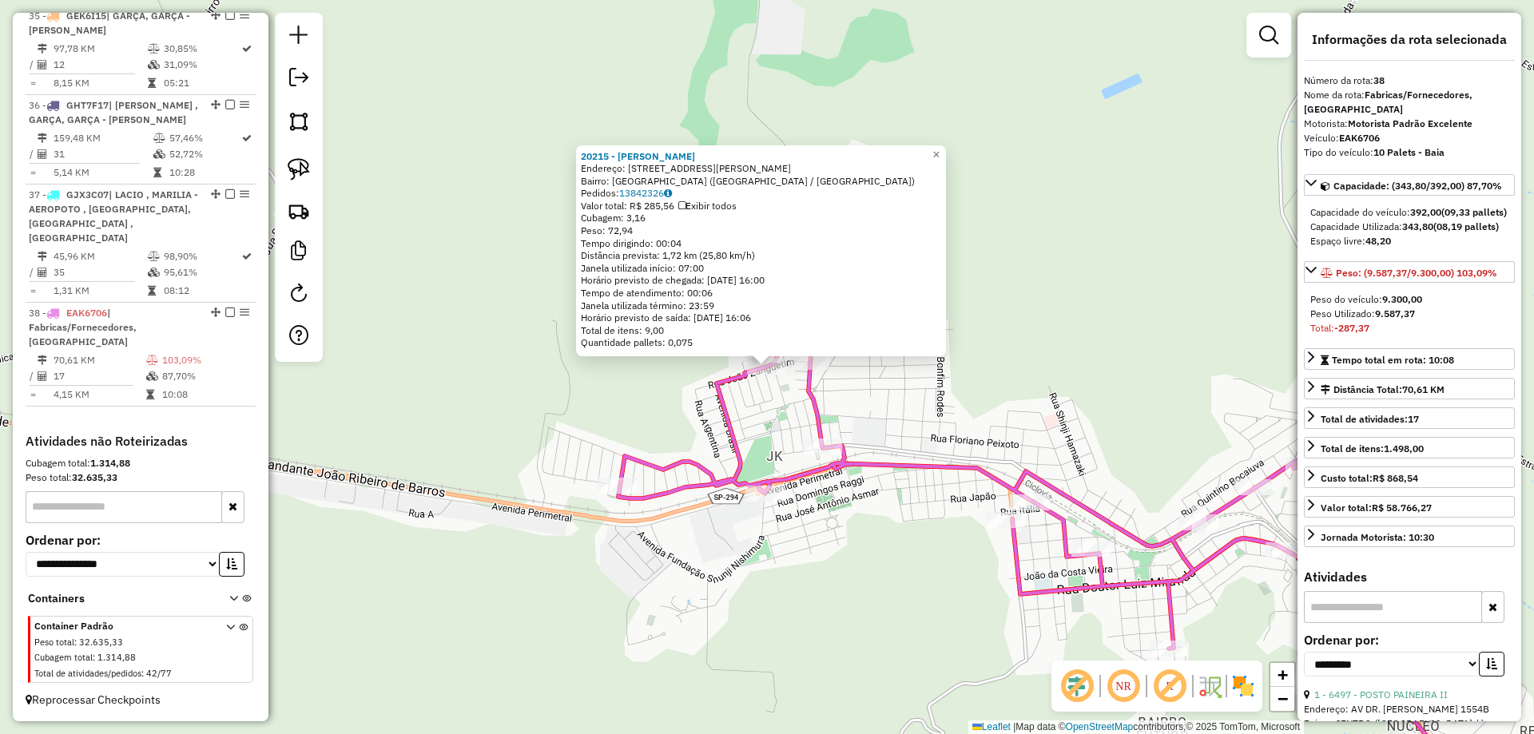
click at [745, 420] on div "20215 - EDINEIA DIAS Endereço: Rua Joao Zanguetin 126 Bairro: JARDIM AMERICA (P…" at bounding box center [767, 367] width 1534 height 734
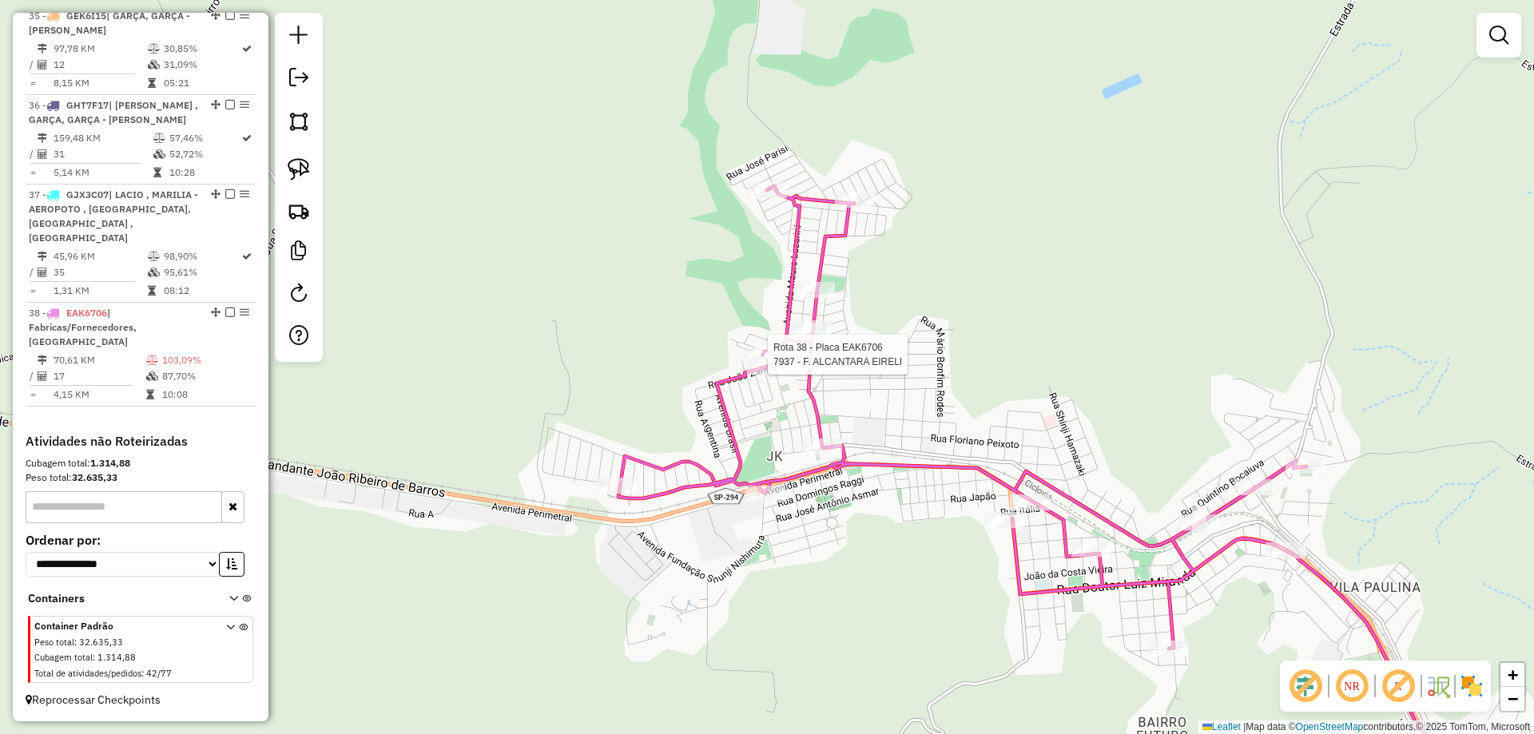
click at [757, 346] on icon at bounding box center [1024, 469] width 813 height 566
select select "**********"
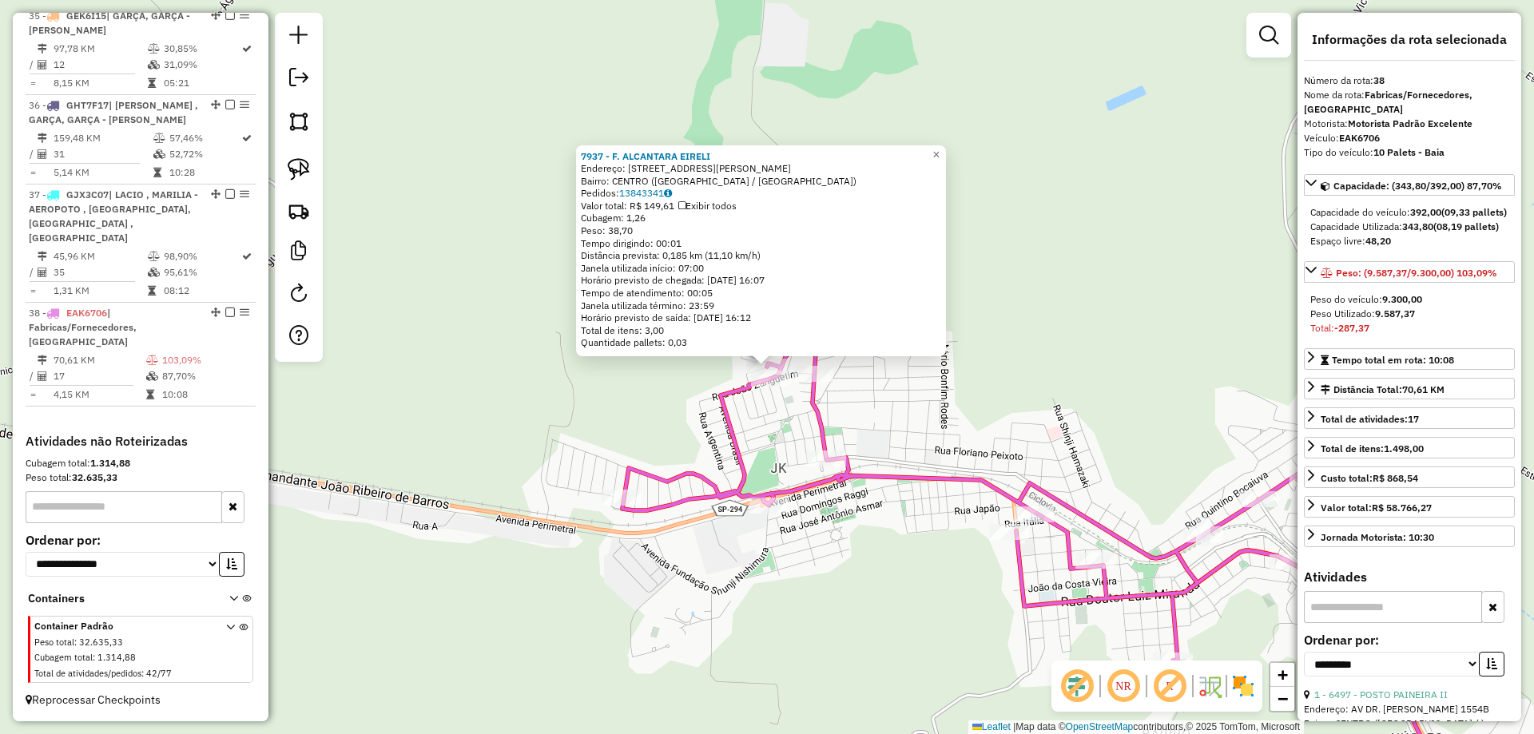
click at [774, 443] on div "Rota 38 - Placa EAK6706 7937 - F. ALCANTARA EIRELI Rota 38 - Placa EAK6706 2021…" at bounding box center [767, 367] width 1534 height 734
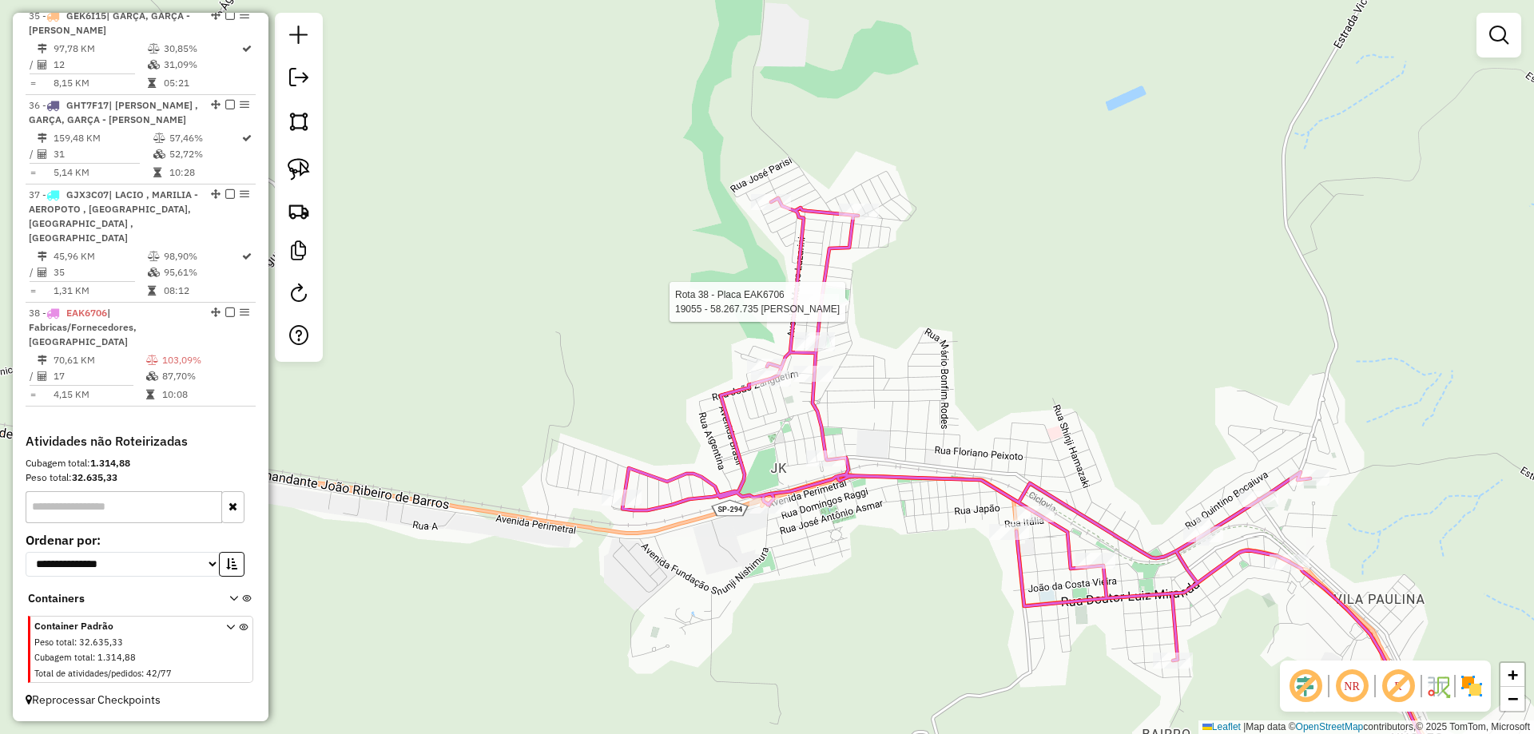
select select "**********"
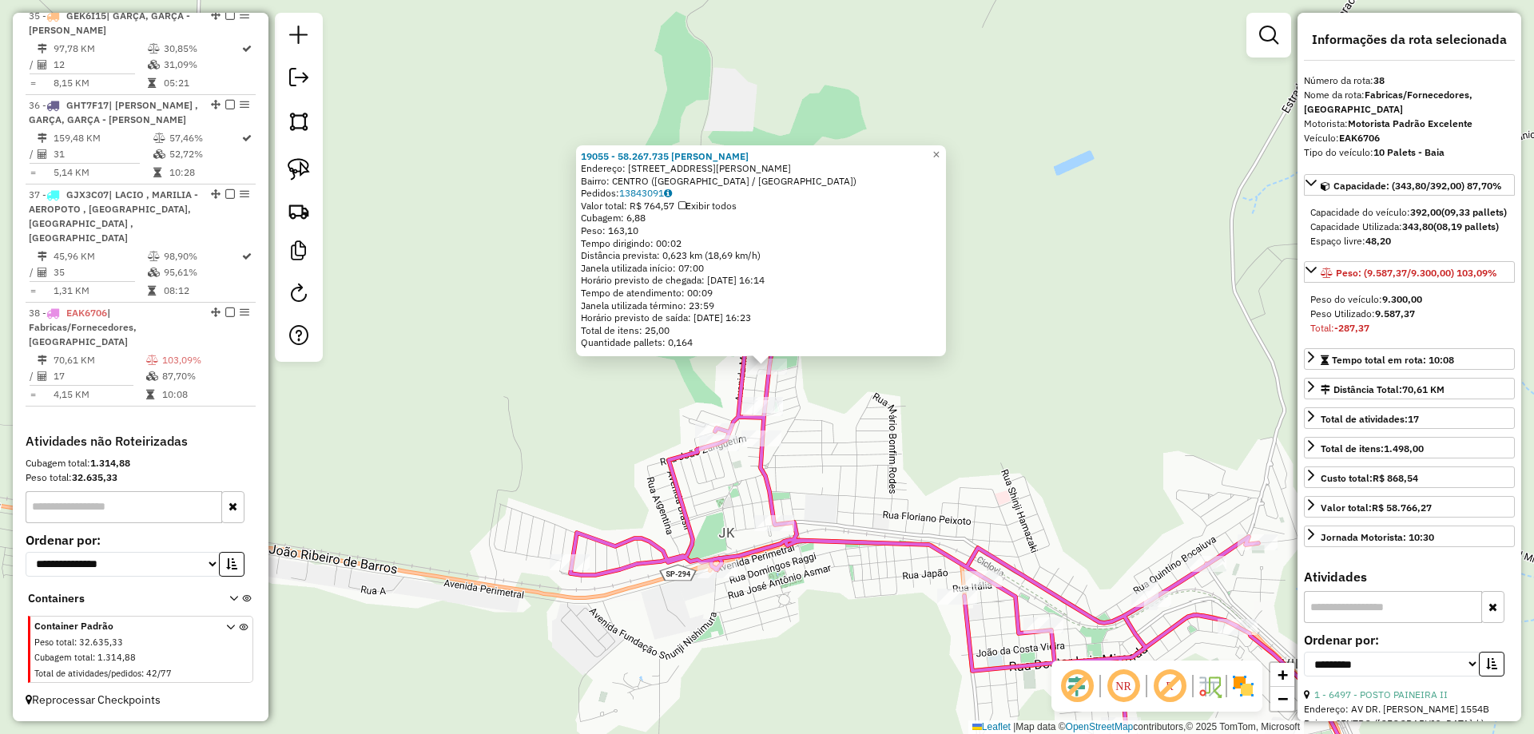
click at [830, 411] on div "19055 - 58.267.735 JUCELIA S Endereço: AV NESTOR DE BARROS 603 Bairro: CENTRO (…" at bounding box center [767, 367] width 1534 height 734
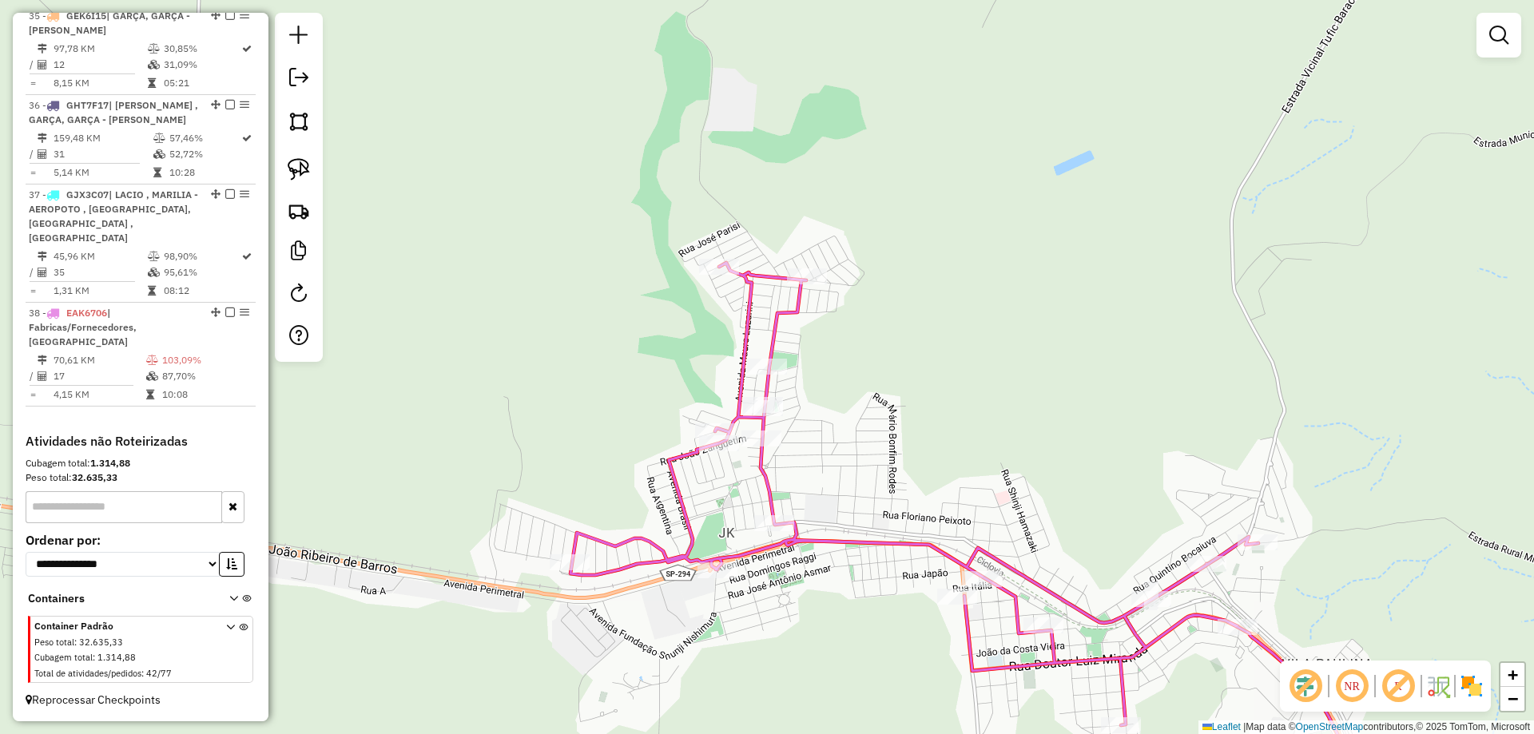
click at [799, 264] on div "Rota 38 - Placa EAK6706 10030 - MERCEARIA JDJ Janela de atendimento Grade de at…" at bounding box center [767, 367] width 1534 height 734
select select "**********"
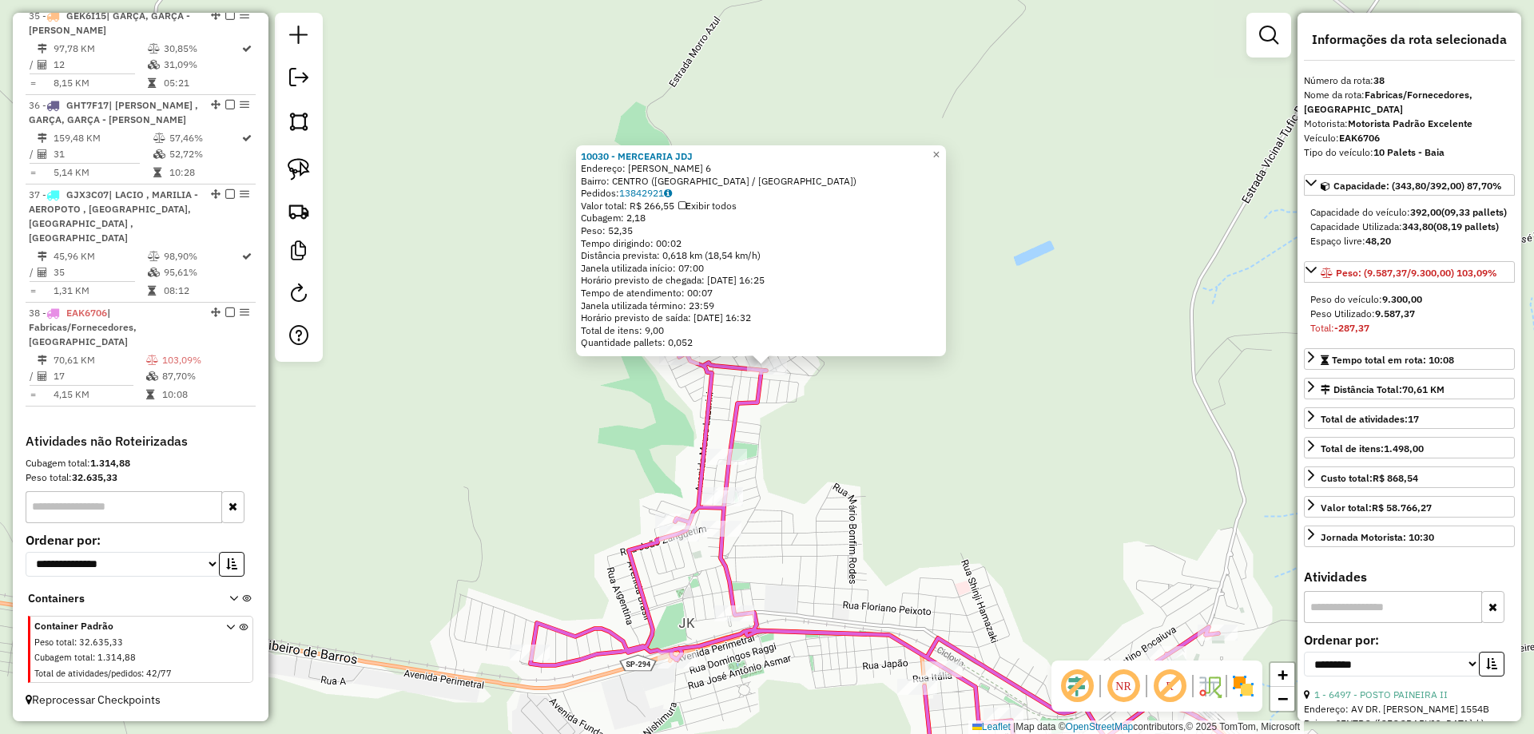
click at [783, 436] on div "10030 - MERCEARIA JDJ Endereço: OSVALDO ZAPAROLI 6 Bairro: CENTRO (POMPEIA / SP…" at bounding box center [767, 367] width 1534 height 734
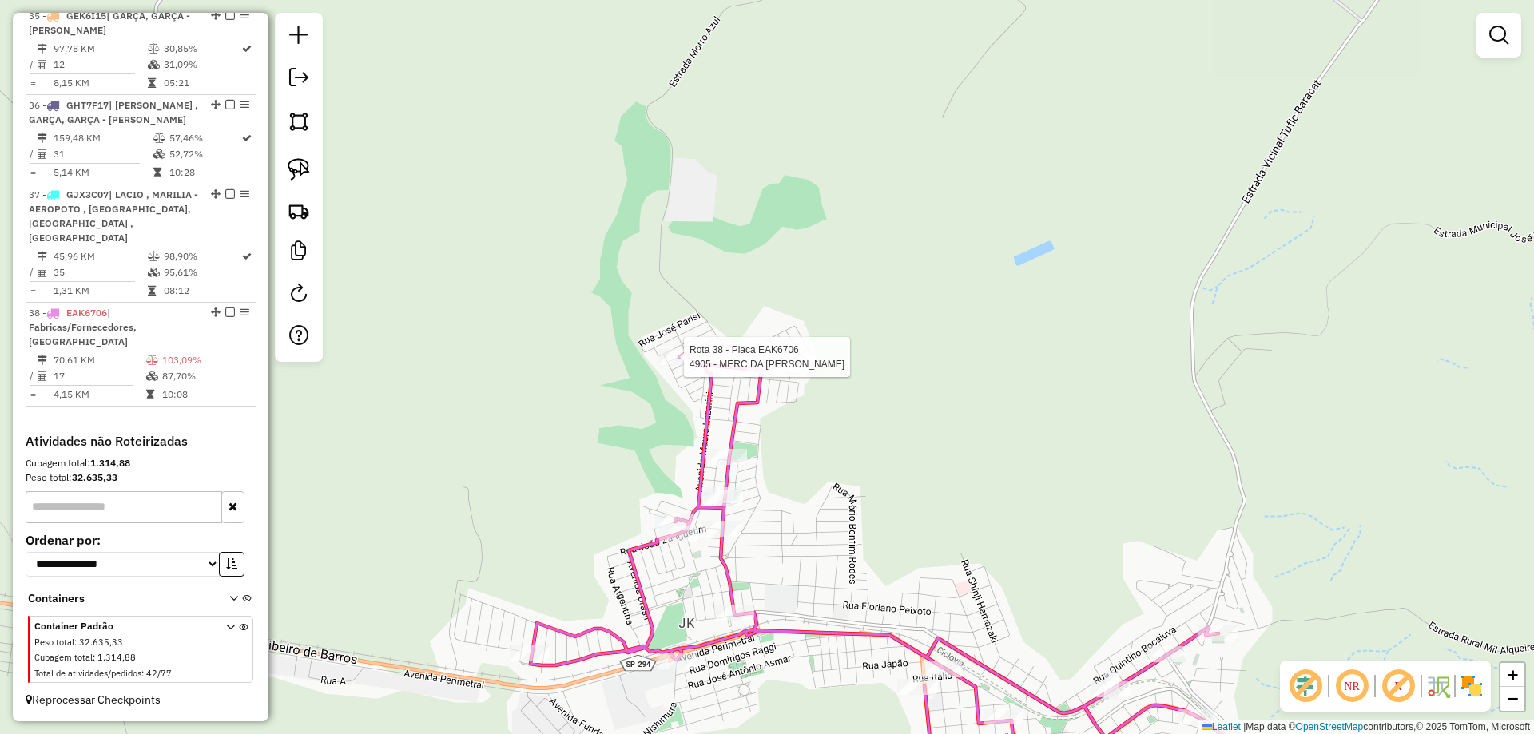
select select "**********"
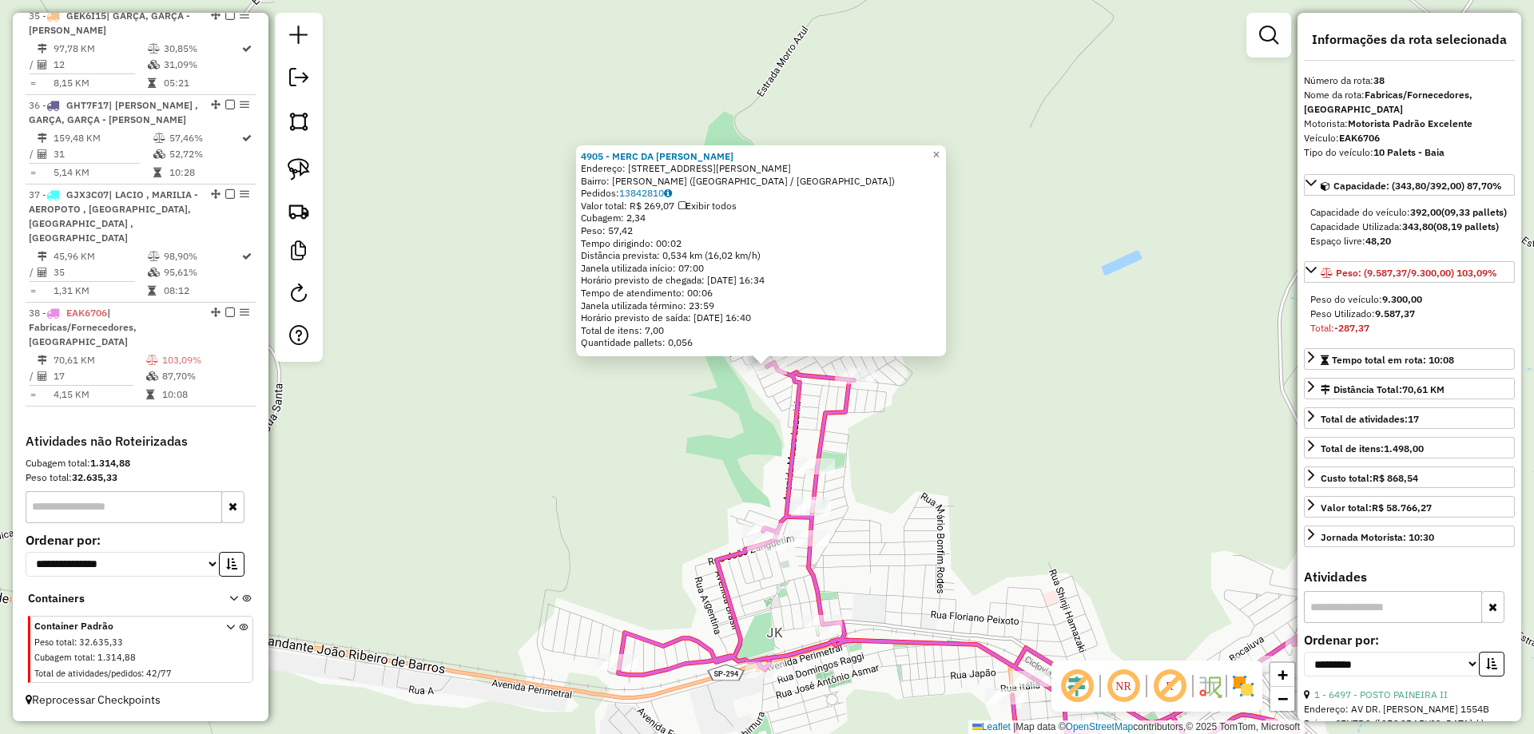
click at [861, 486] on div "4905 - MERC DA MARIA POMPEI Endereço: R MARIO PECEGUINI 290 Bairro: POMPEIA (PO…" at bounding box center [767, 367] width 1534 height 734
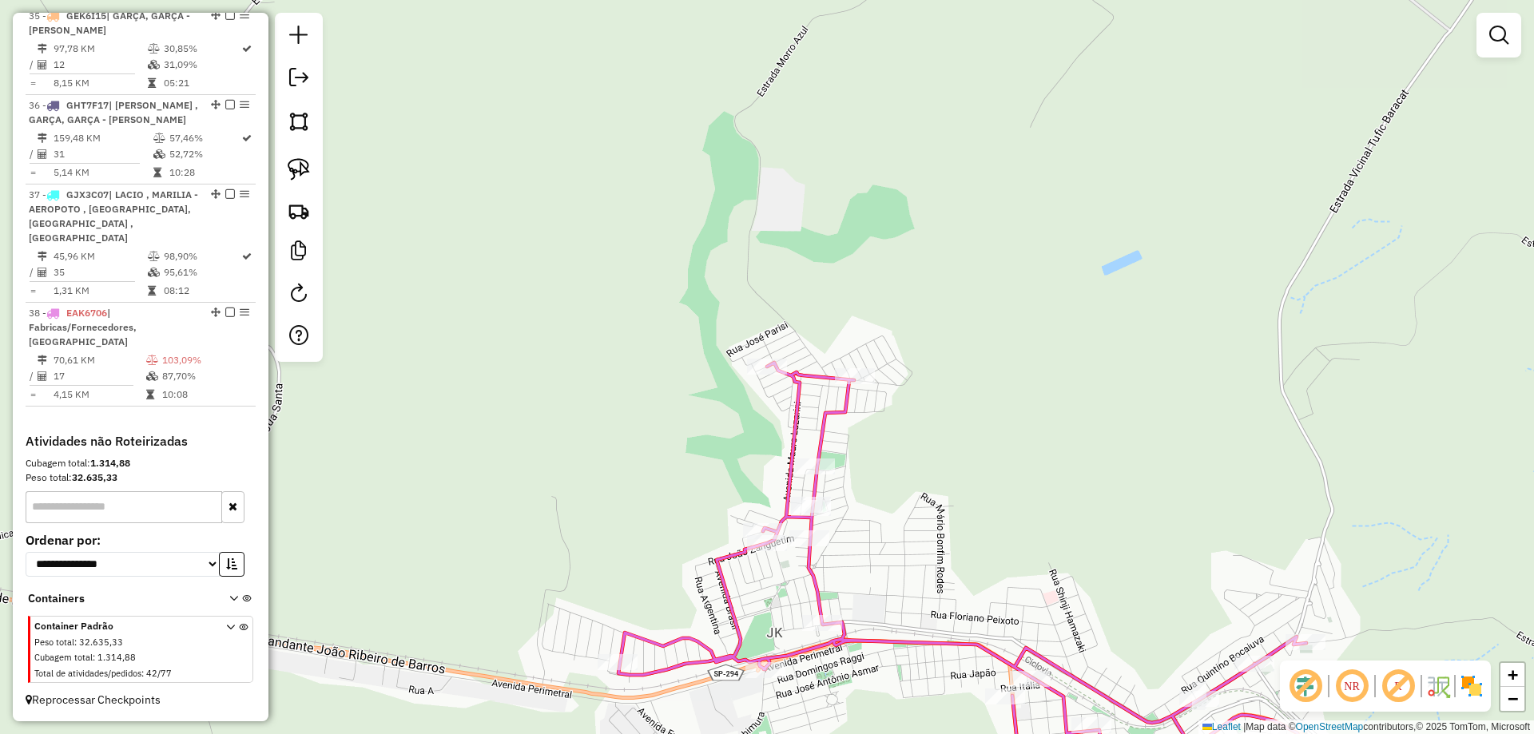
click at [826, 419] on icon at bounding box center [994, 585] width 752 height 445
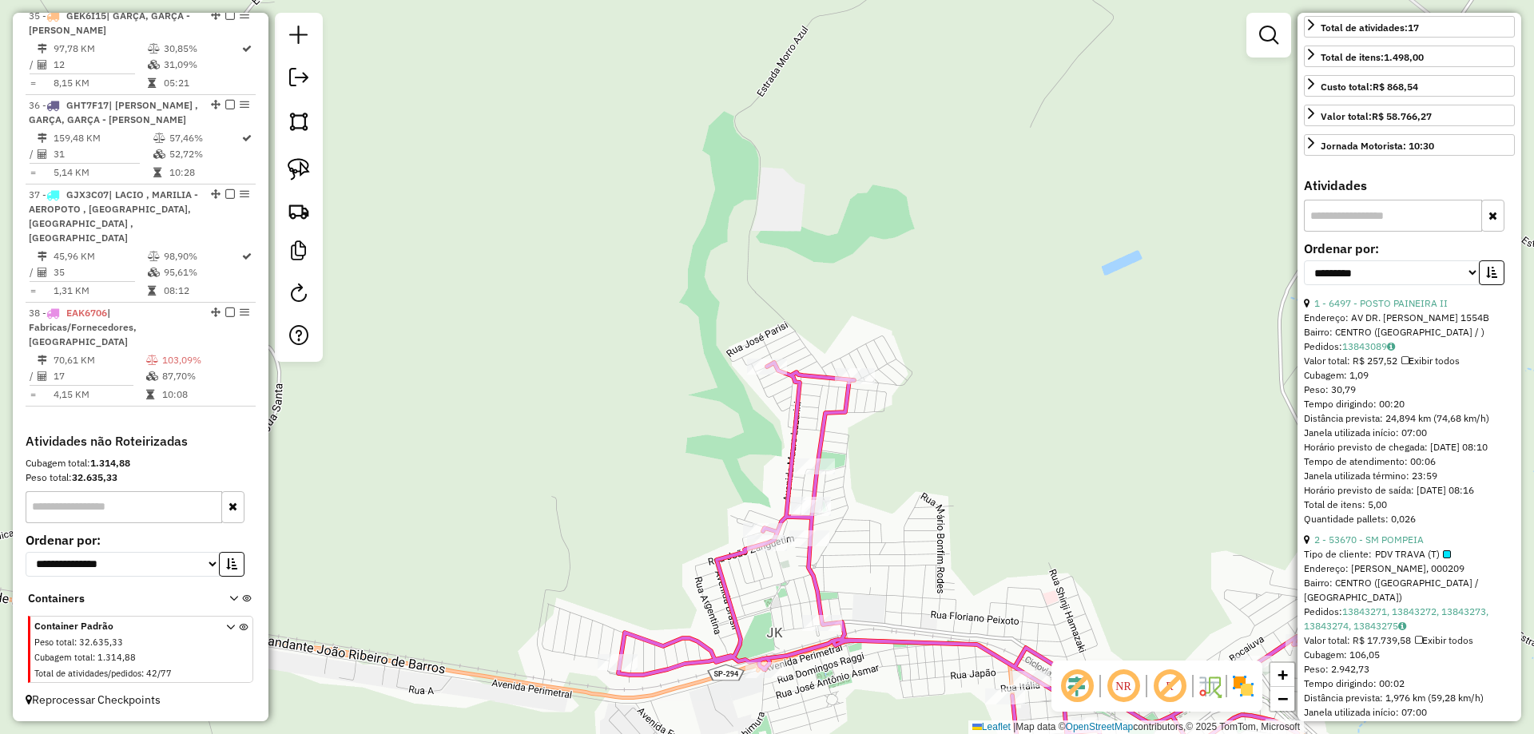
scroll to position [399, 0]
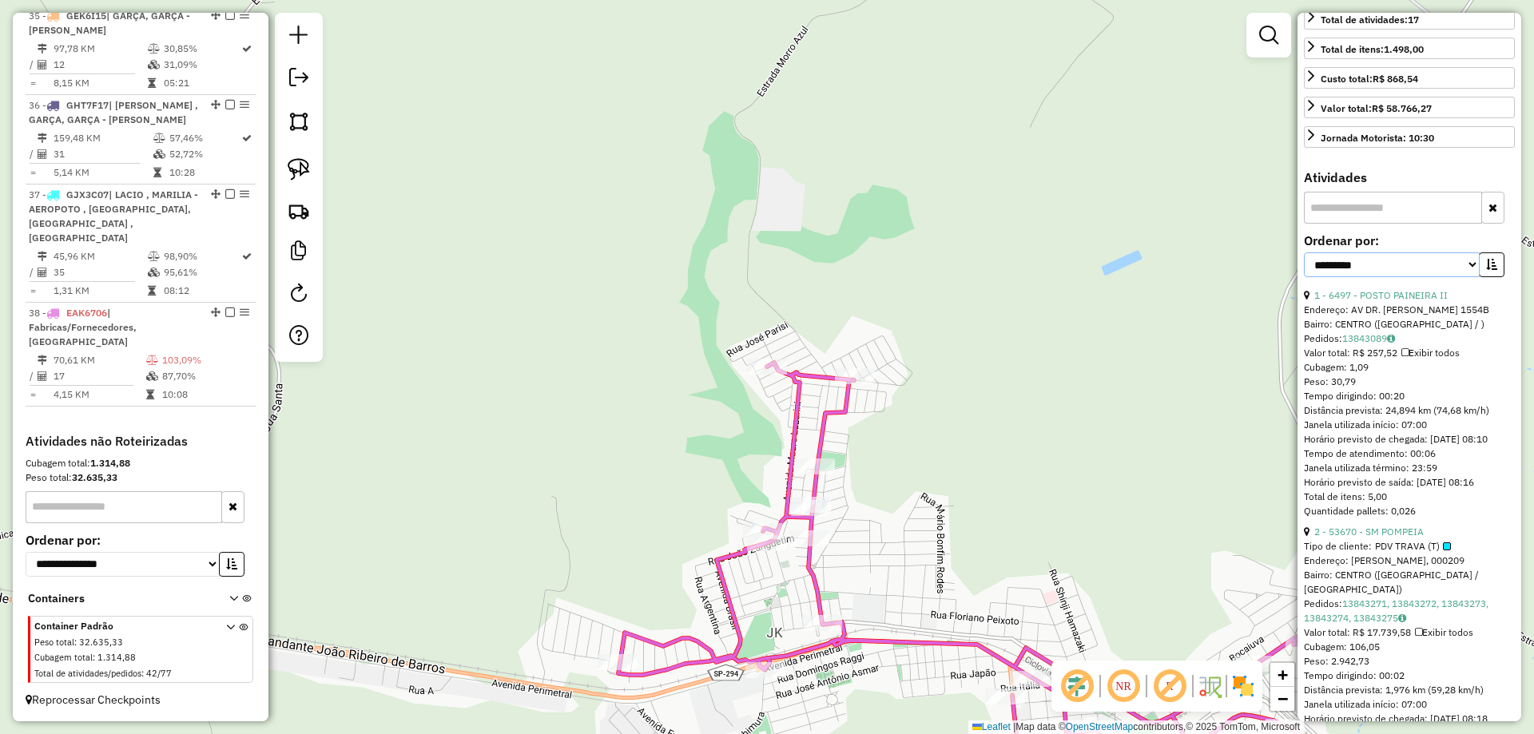
click at [1435, 277] on select "**********" at bounding box center [1392, 264] width 176 height 25
select select "*********"
click at [1304, 277] on select "**********" at bounding box center [1392, 264] width 176 height 25
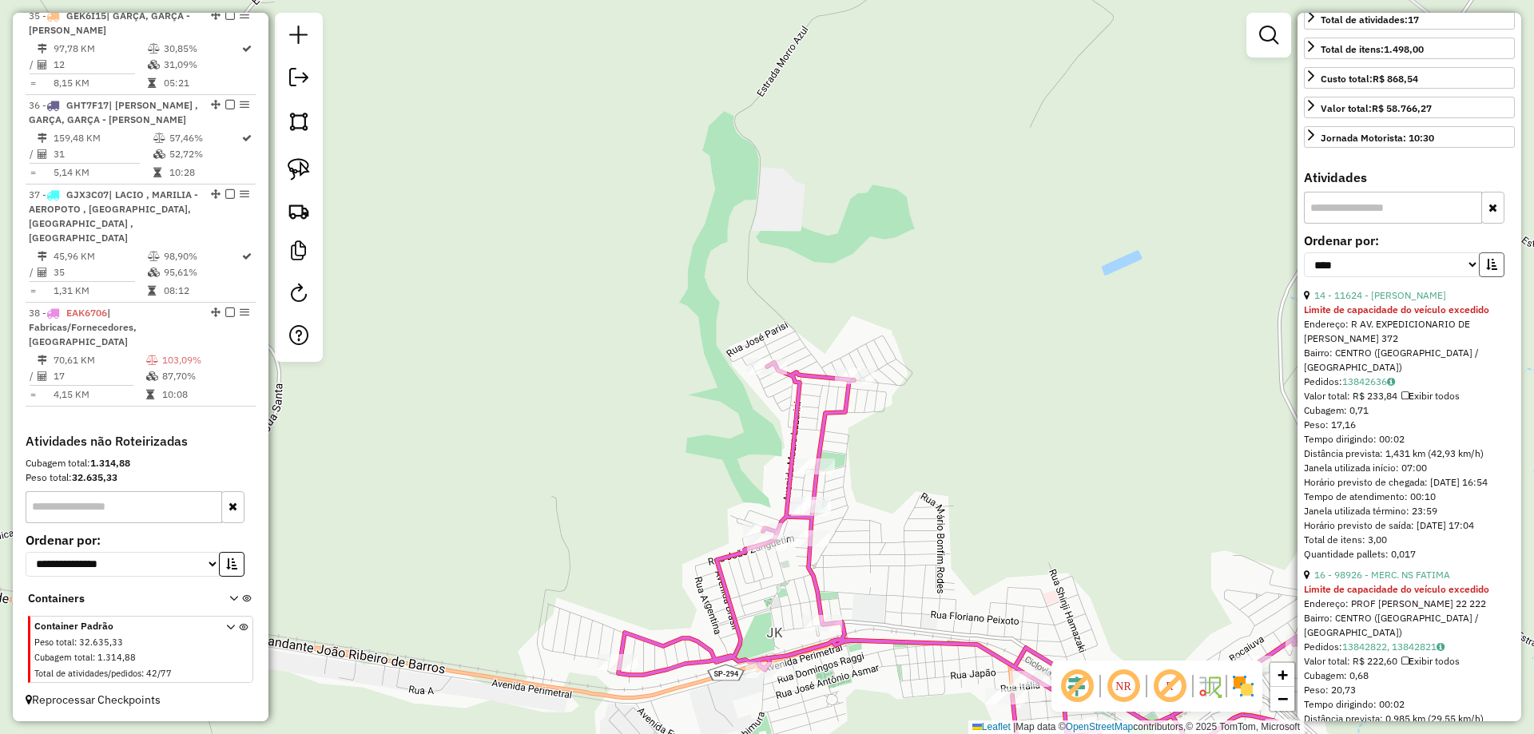
click at [1486, 270] on icon "button" at bounding box center [1491, 264] width 11 height 11
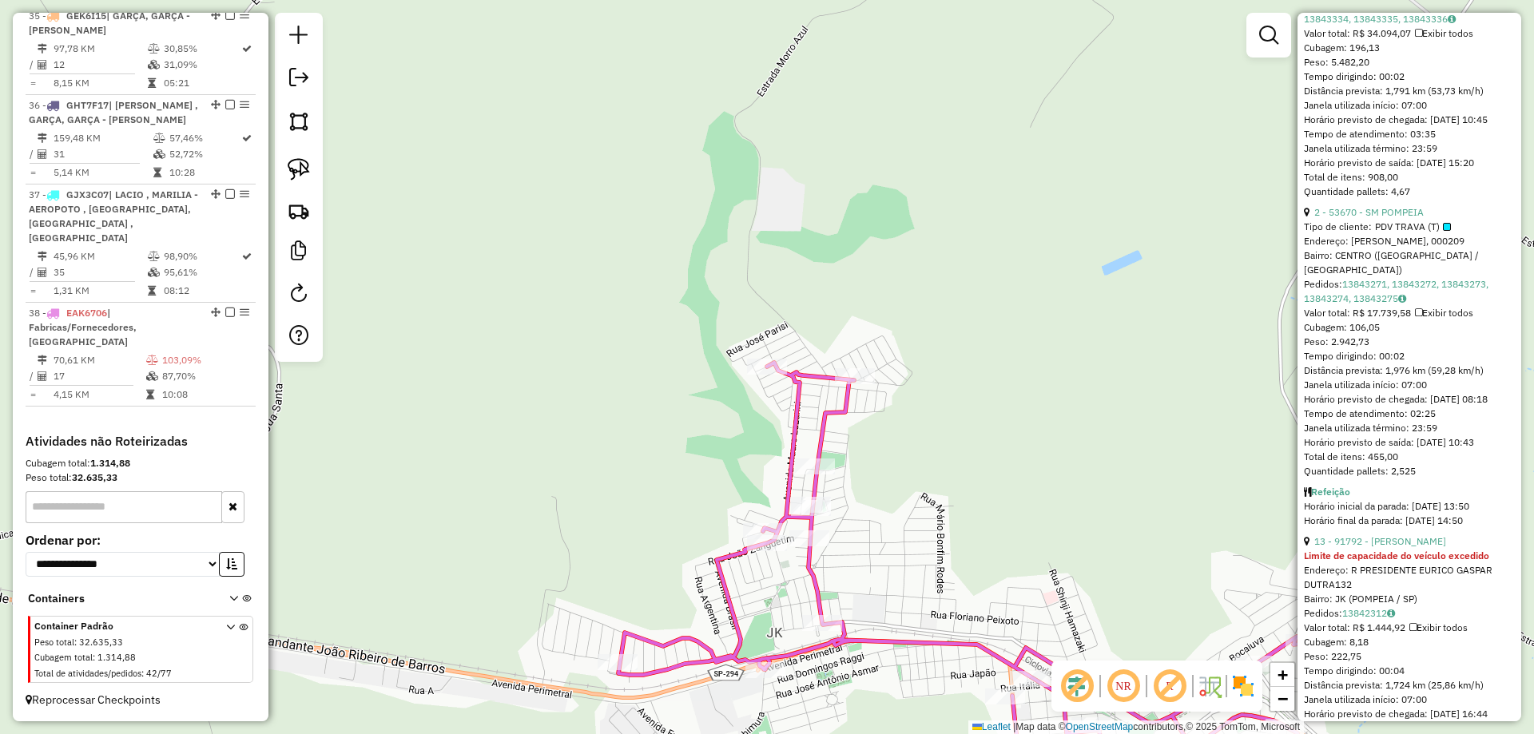
scroll to position [799, 0]
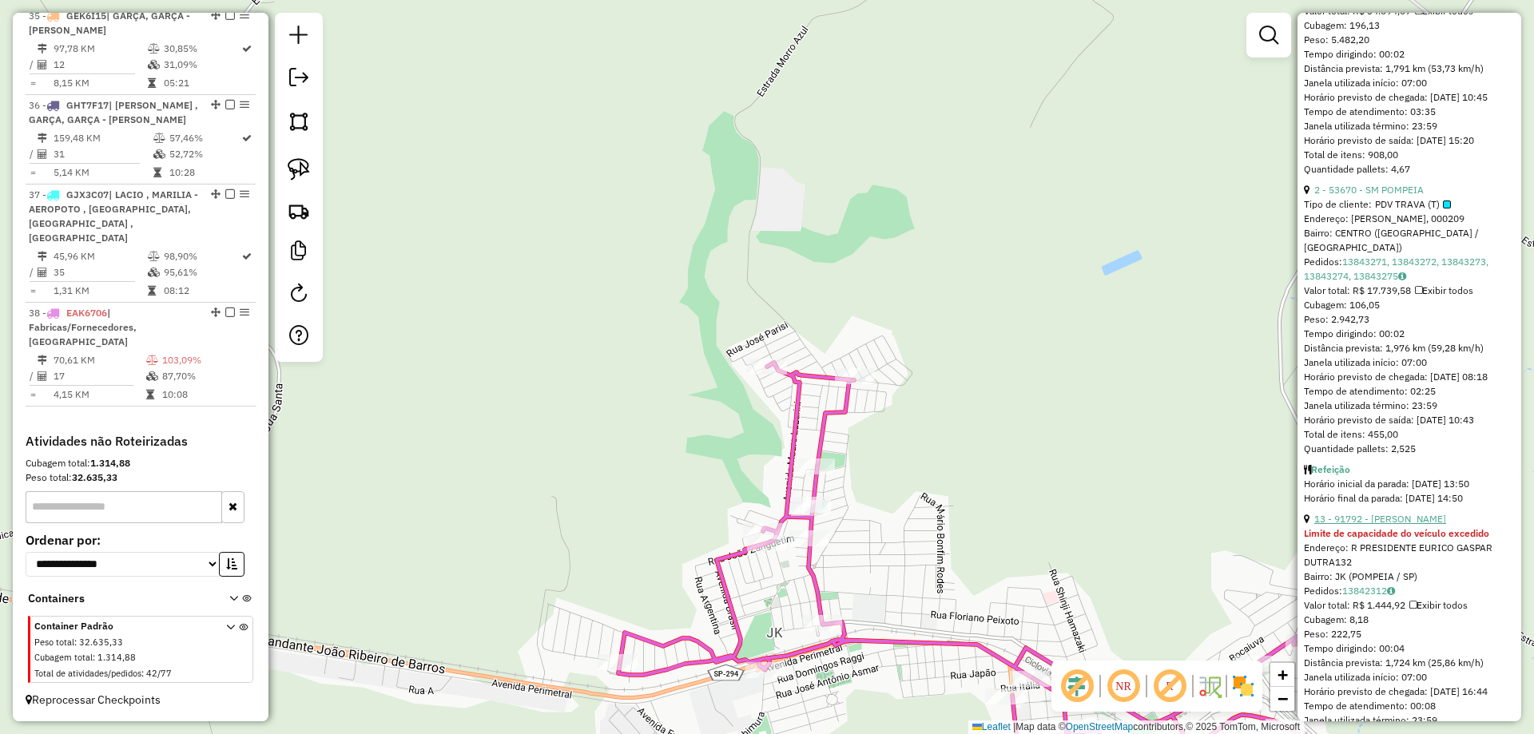
click at [1423, 525] on link "13 - 91792 - JOSE PAULINO PEREIRA" at bounding box center [1380, 519] width 132 height 12
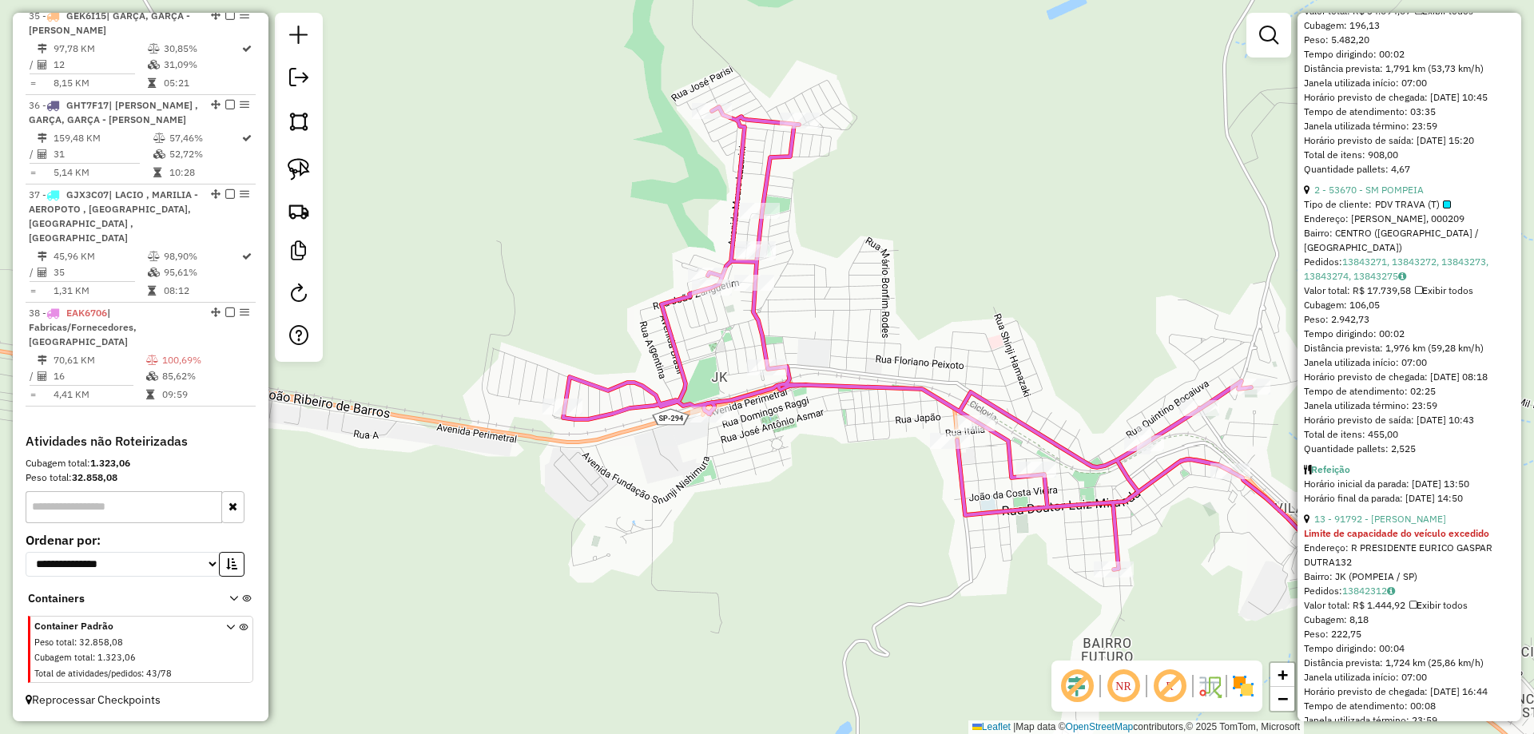
scroll to position [176, 0]
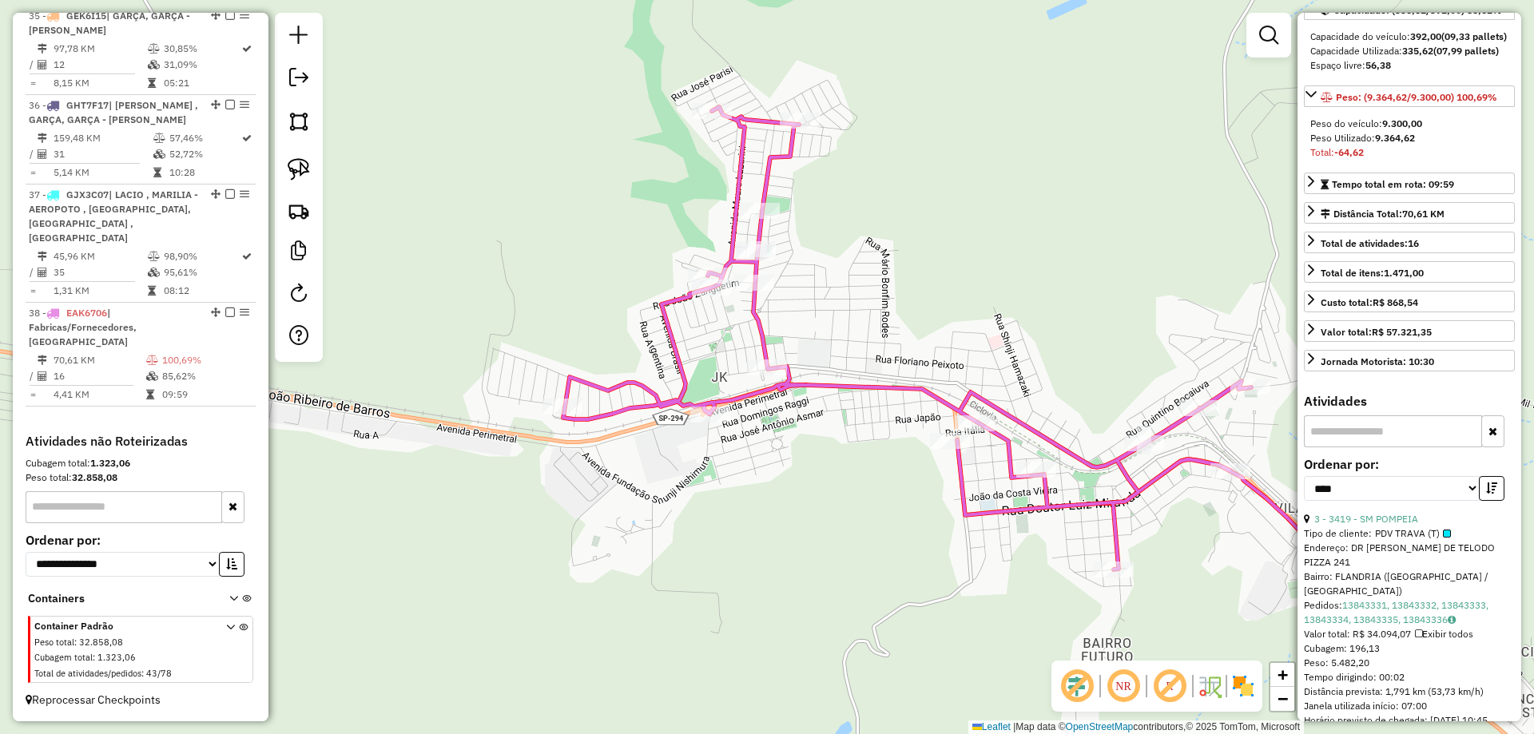
click at [902, 382] on icon at bounding box center [969, 390] width 813 height 566
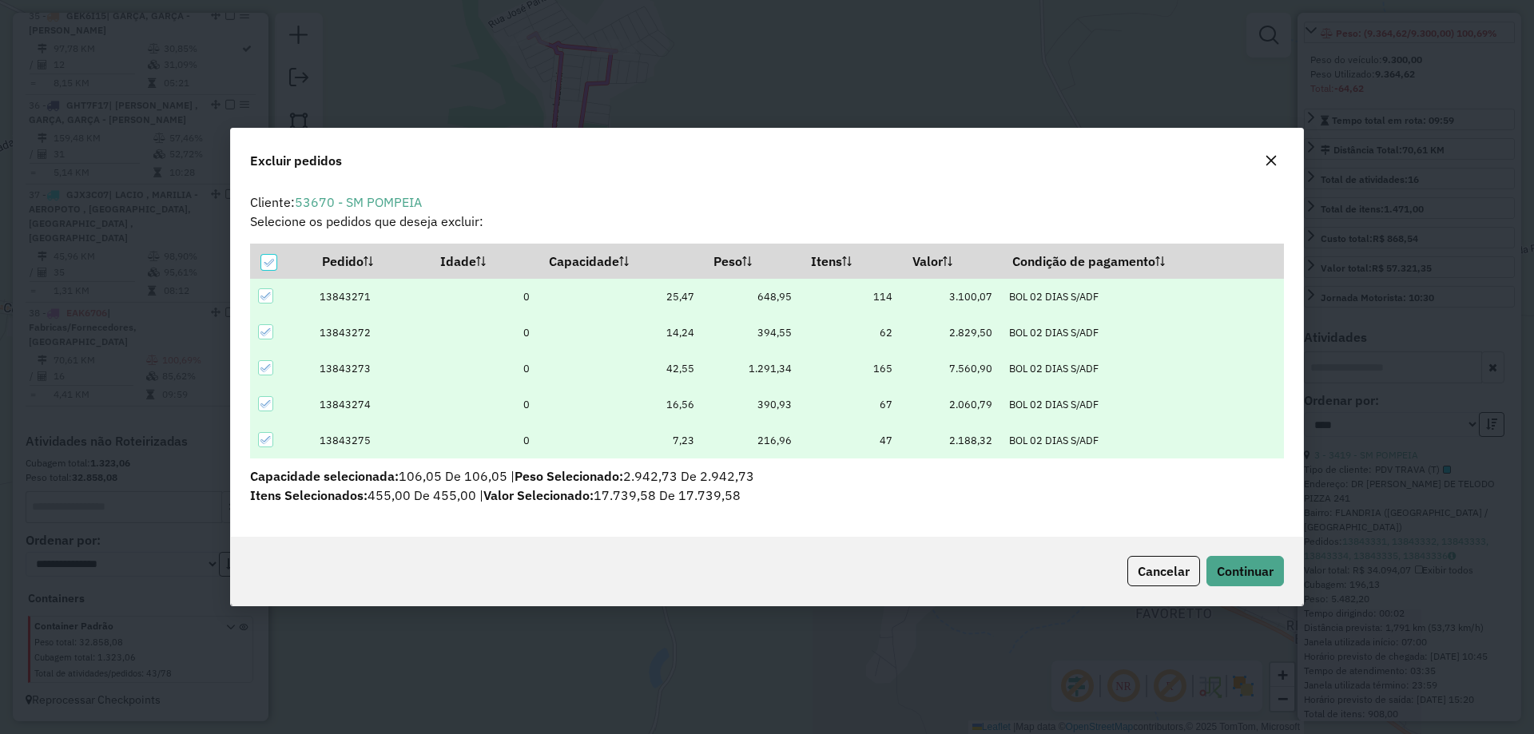
scroll to position [9, 5]
click at [1217, 575] on span "Continuar" at bounding box center [1244, 571] width 57 height 16
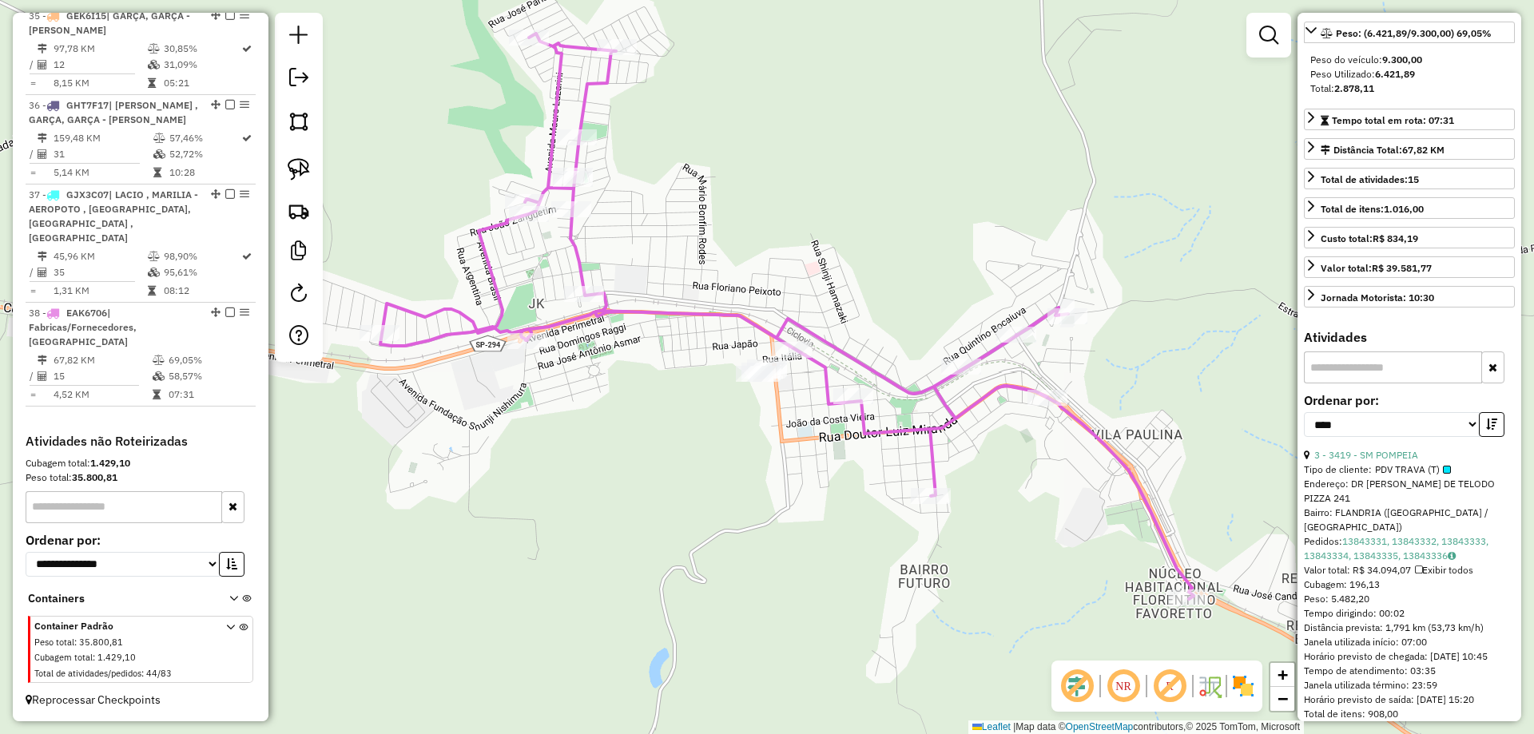
drag, startPoint x: 653, startPoint y: 452, endPoint x: 666, endPoint y: 426, distance: 29.7
click at [653, 452] on div "Janela de atendimento Grade de atendimento Capacidade Transportadoras Veículos …" at bounding box center [767, 367] width 1534 height 734
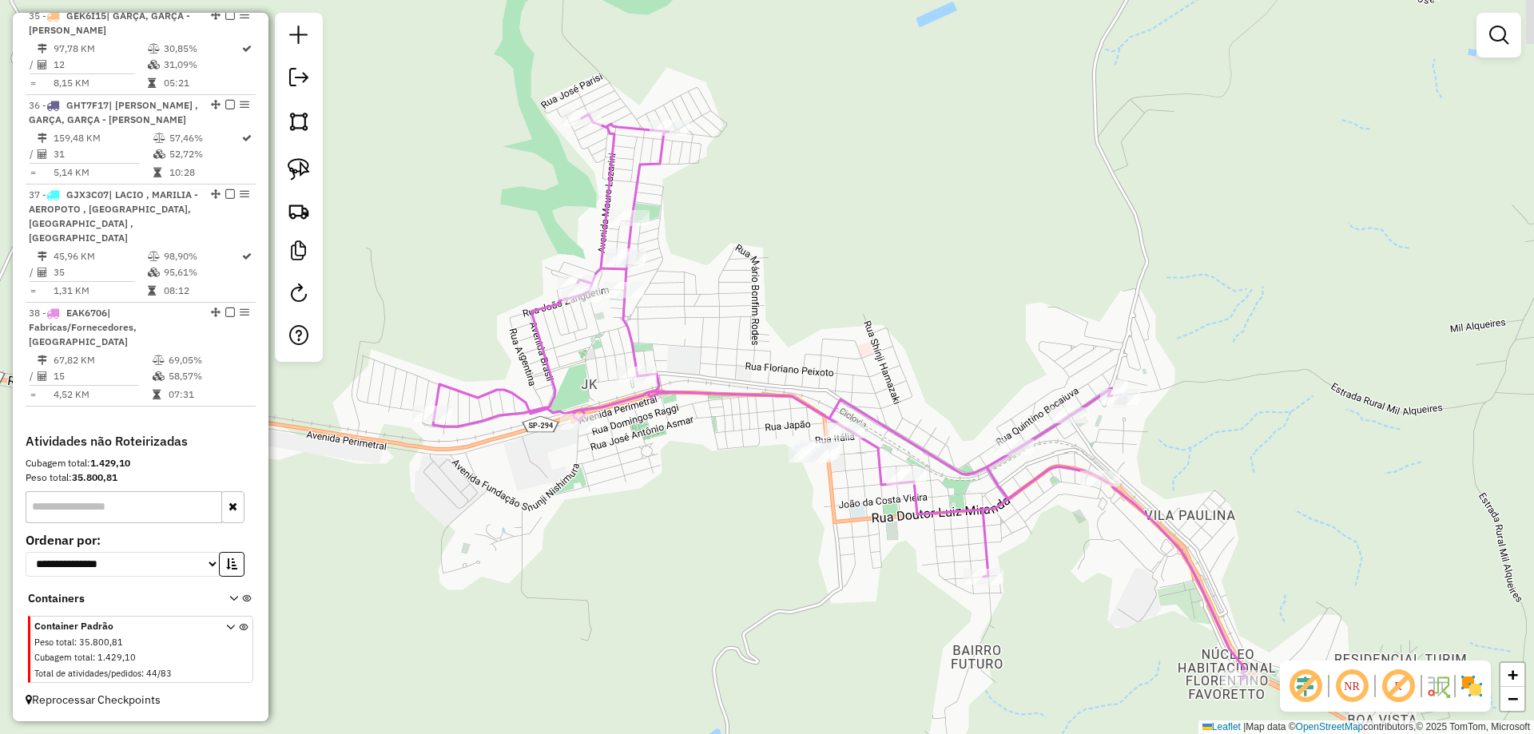
drag, startPoint x: 752, startPoint y: 259, endPoint x: 805, endPoint y: 340, distance: 97.5
click at [805, 340] on div "Janela de atendimento Grade de atendimento Capacidade Transportadoras Veículos …" at bounding box center [767, 367] width 1534 height 734
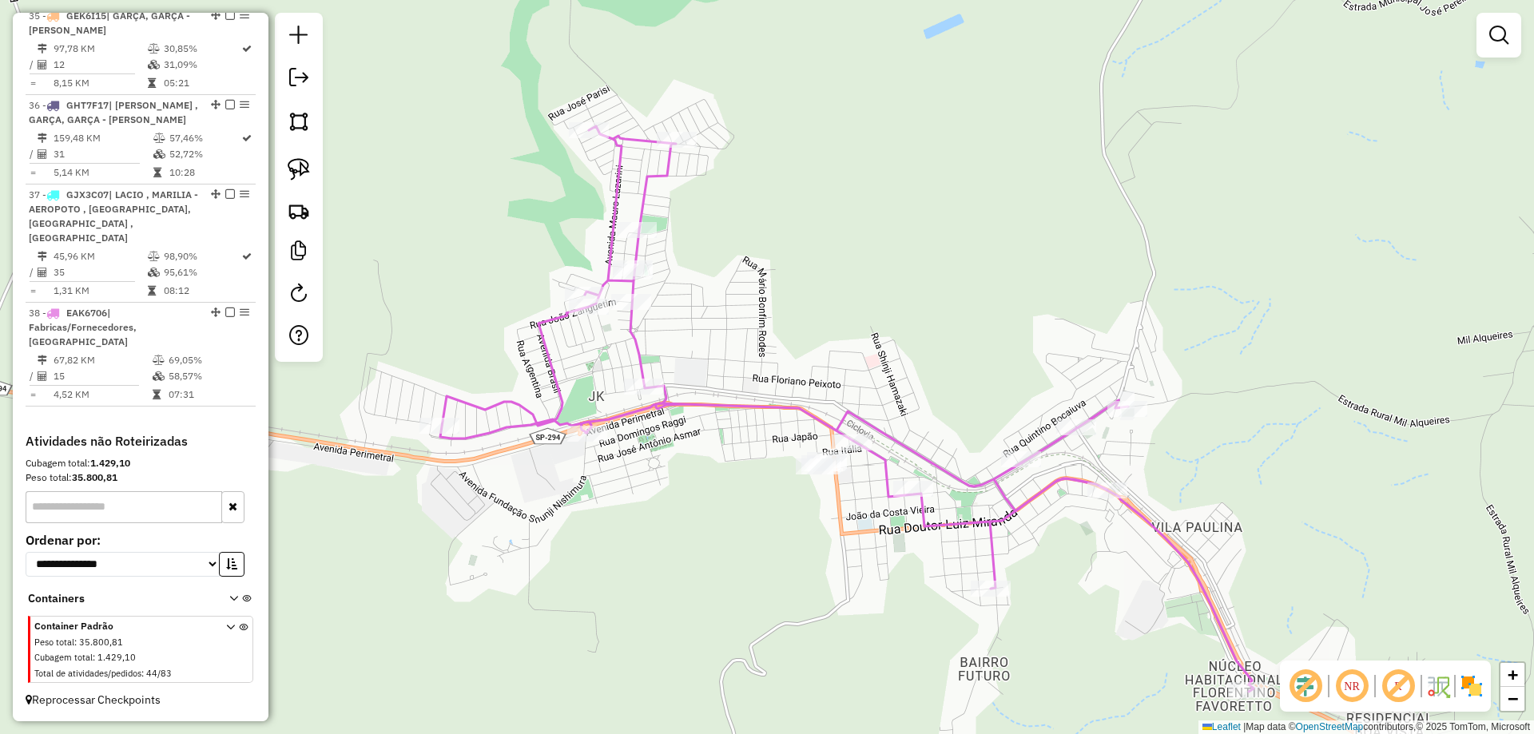
click at [609, 234] on icon at bounding box center [846, 409] width 813 height 566
select select "*********"
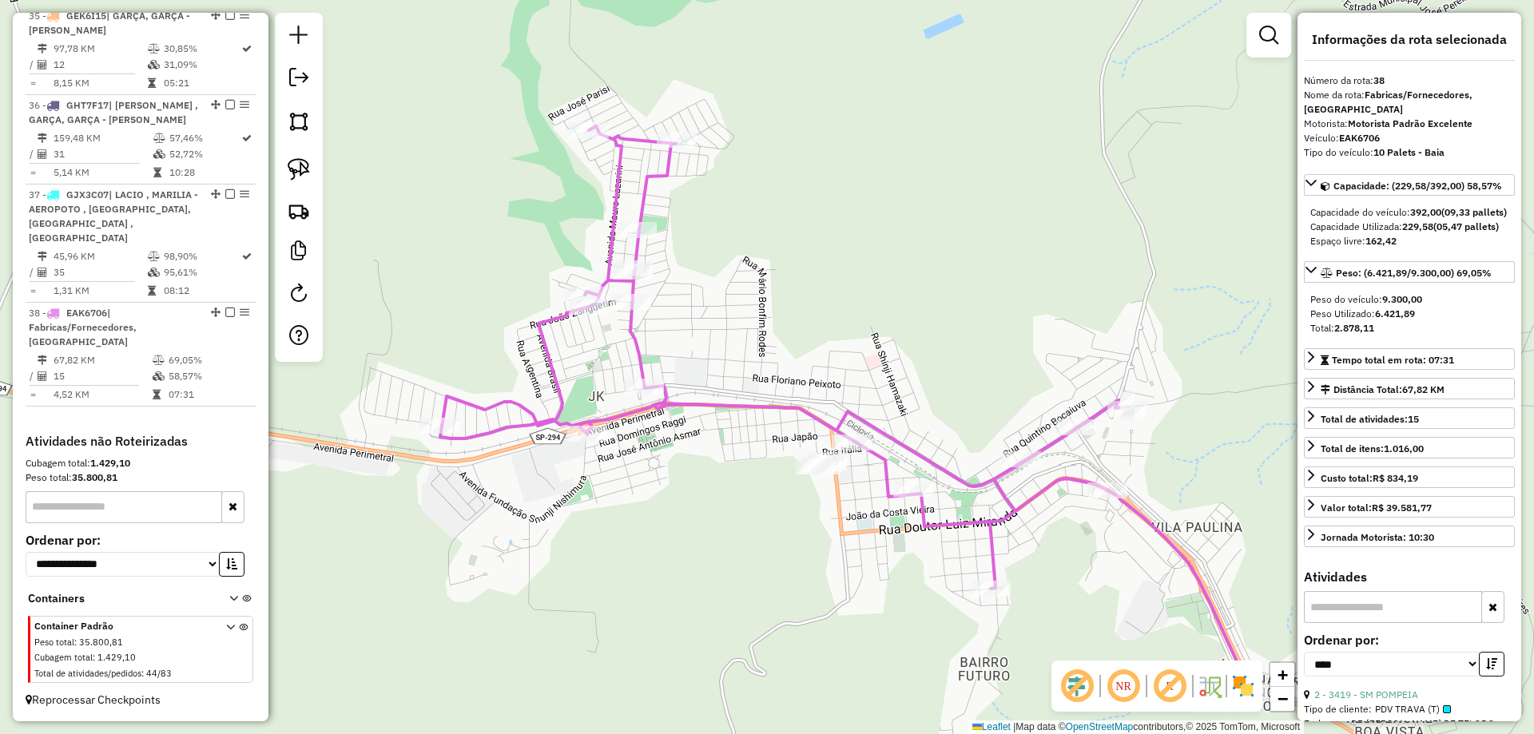
click at [748, 319] on div "Janela de atendimento Grade de atendimento Capacidade Transportadoras Veículos …" at bounding box center [767, 367] width 1534 height 734
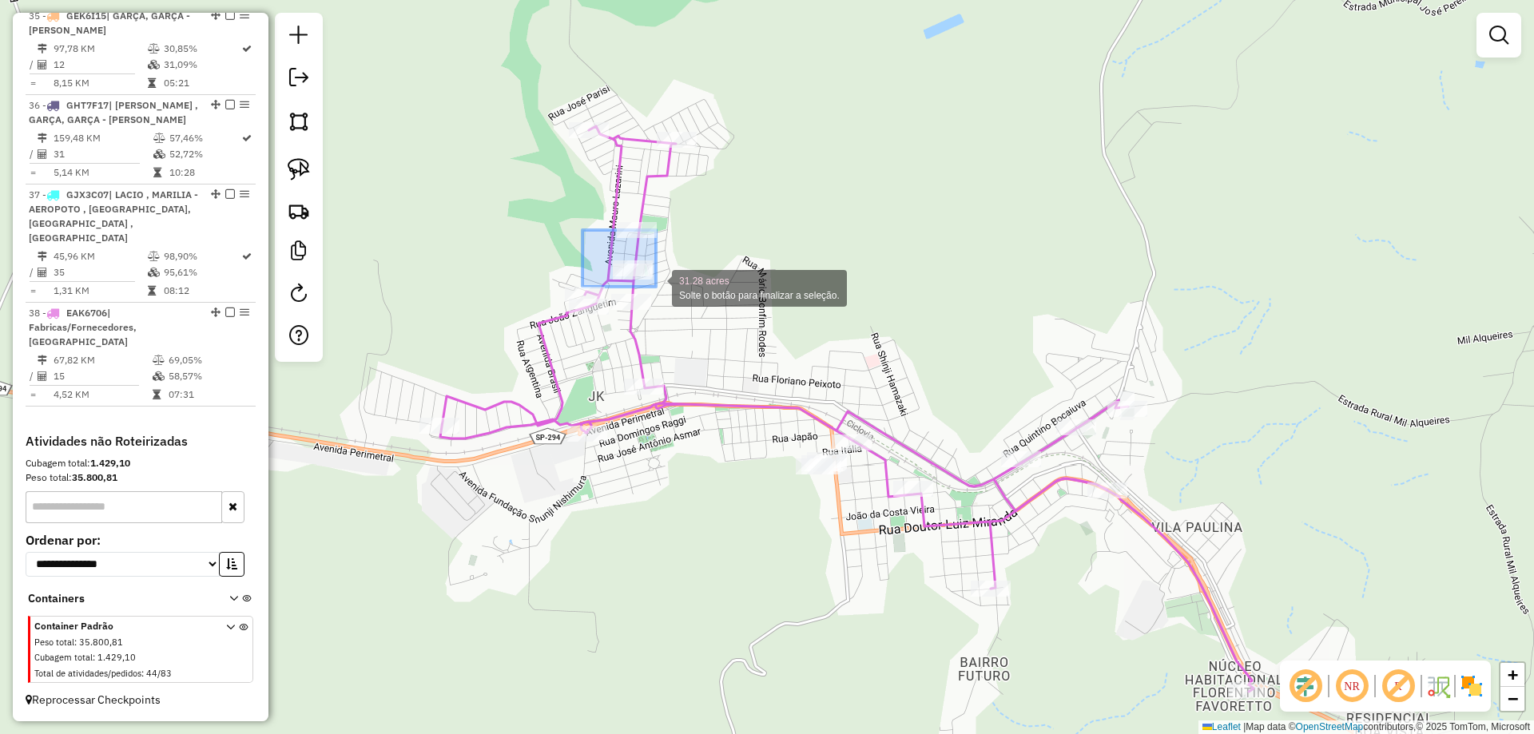
drag, startPoint x: 582, startPoint y: 230, endPoint x: 655, endPoint y: 287, distance: 92.2
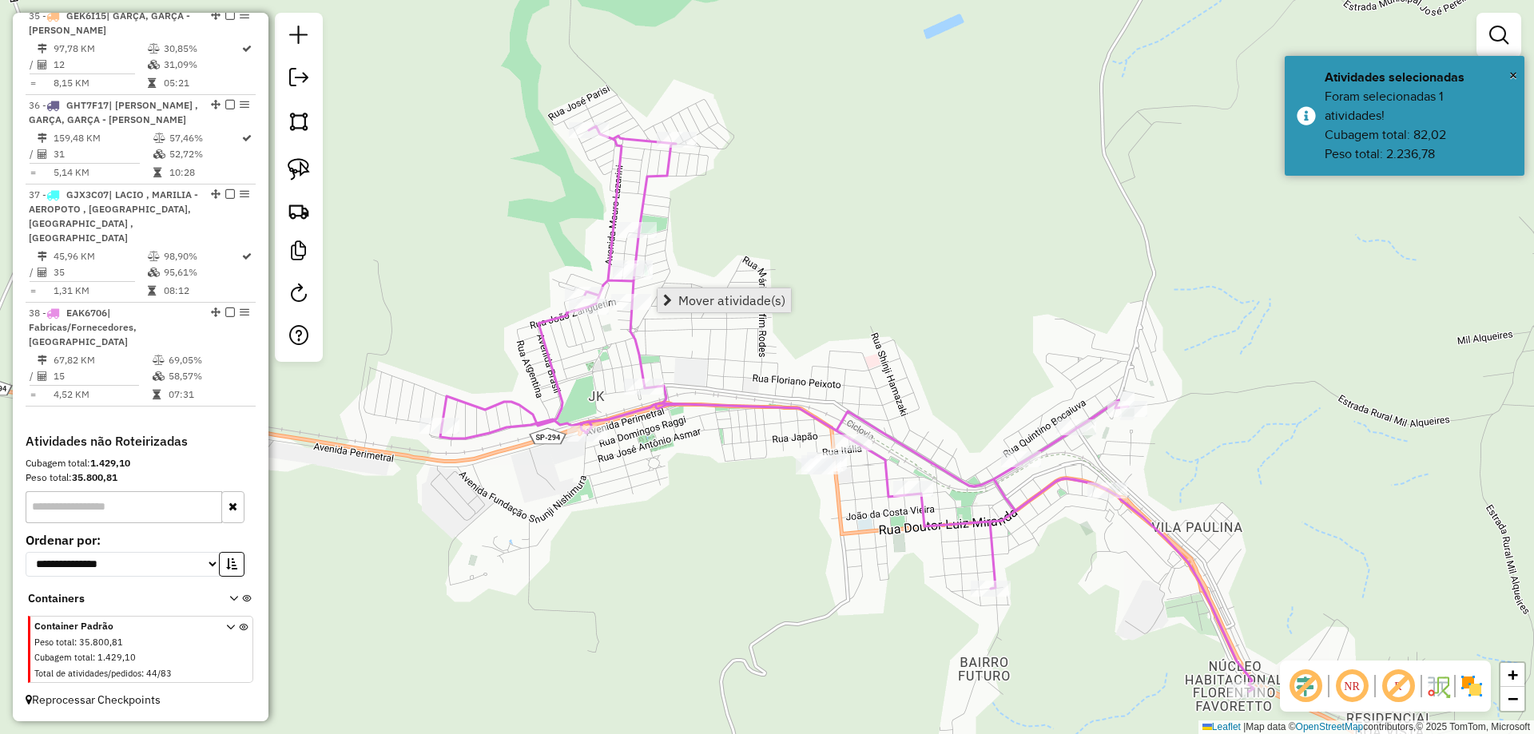
click at [740, 308] on link "Mover atividade(s)" at bounding box center [723, 300] width 133 height 24
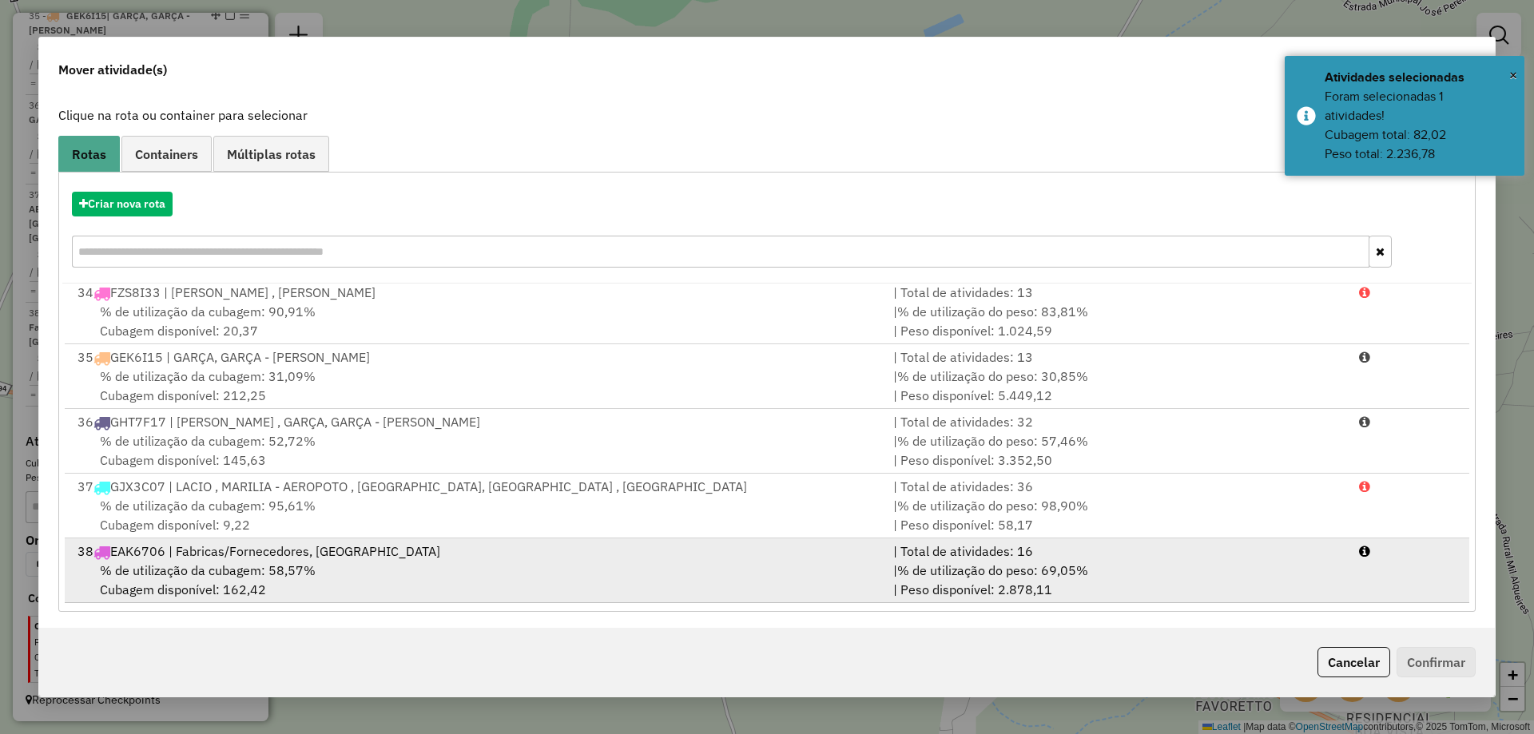
scroll to position [93, 0]
click at [422, 581] on div "% de utilização da cubagem: 58,57% Cubagem disponível: 162,42" at bounding box center [476, 577] width 816 height 38
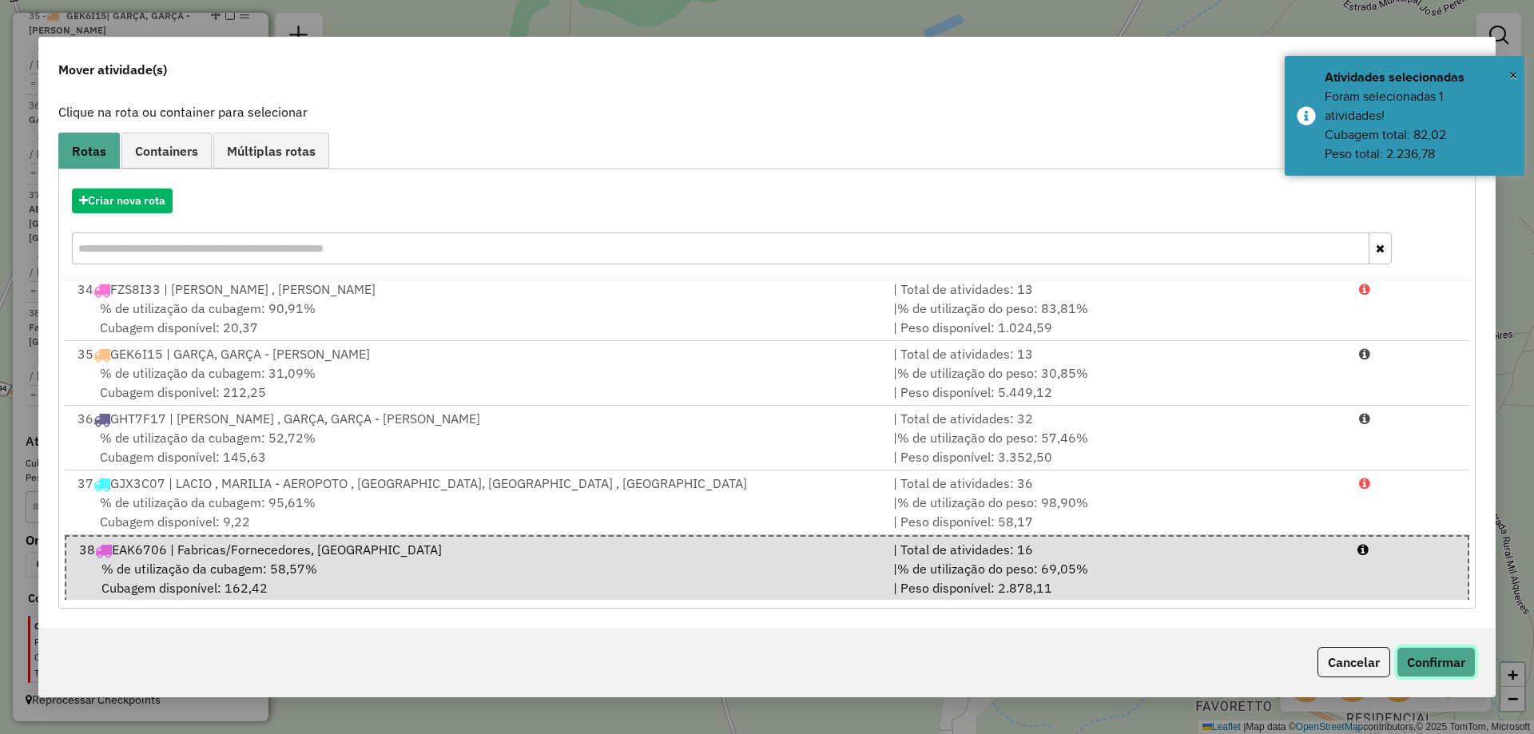
click at [1423, 665] on button "Confirmar" at bounding box center [1435, 662] width 79 height 30
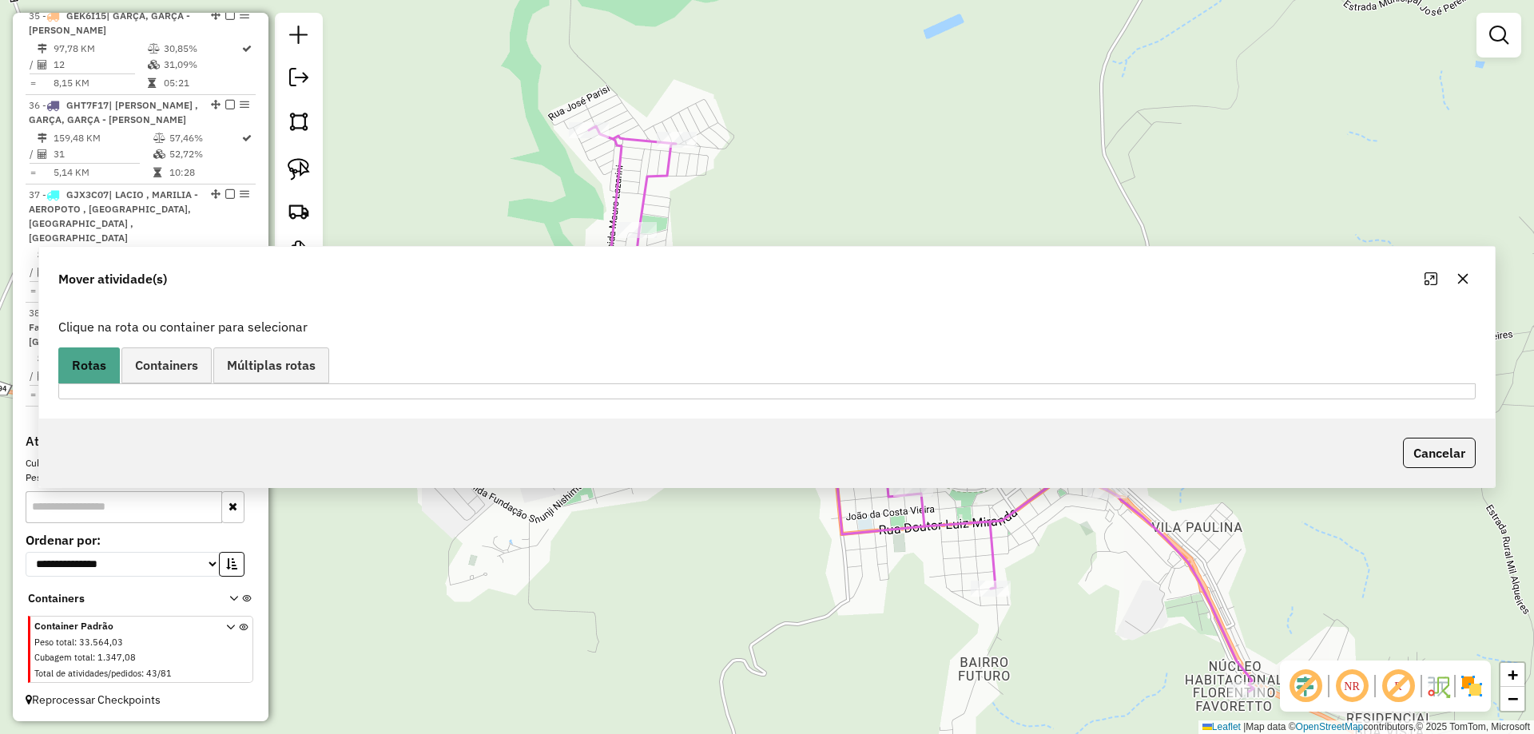
scroll to position [0, 0]
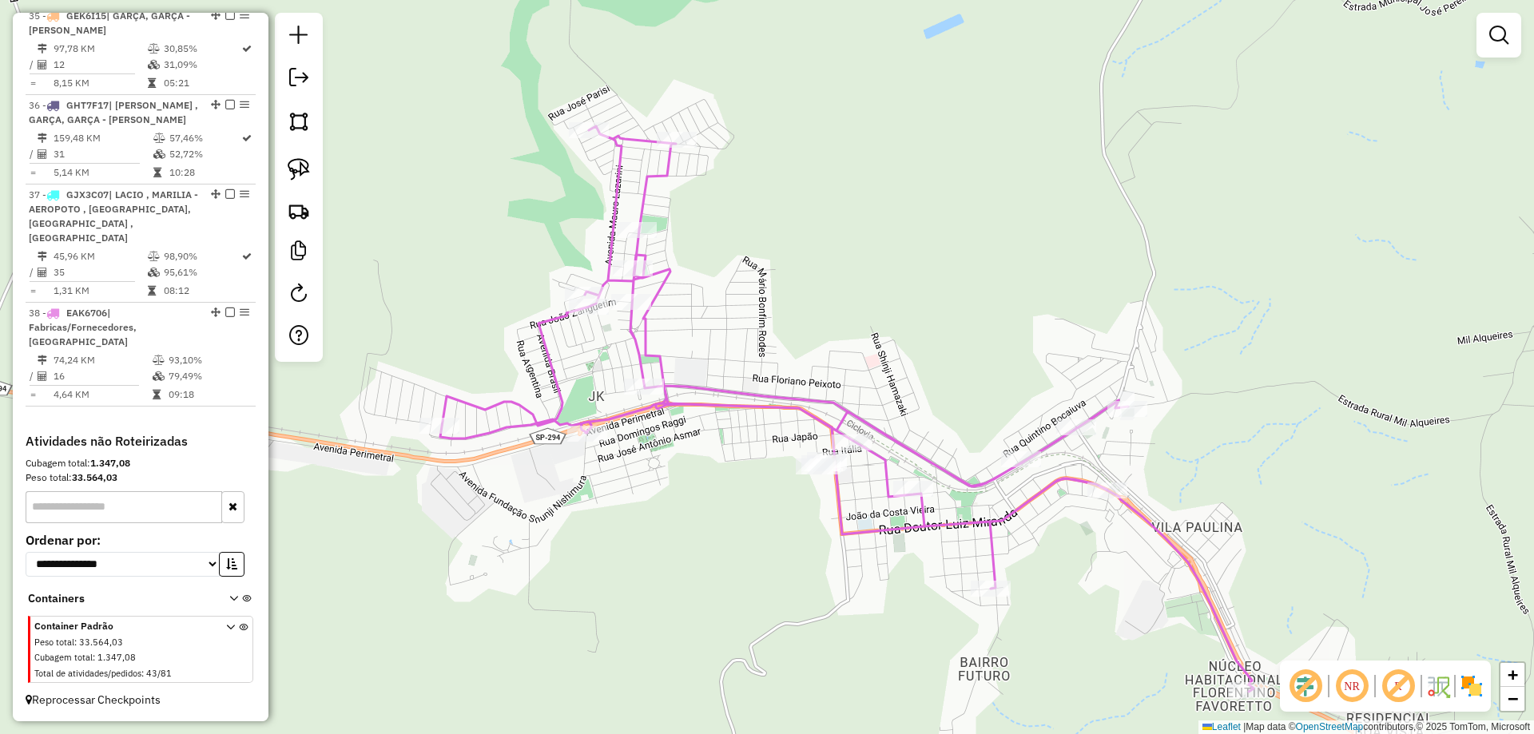
click at [744, 394] on icon at bounding box center [846, 409] width 813 height 566
select select "*********"
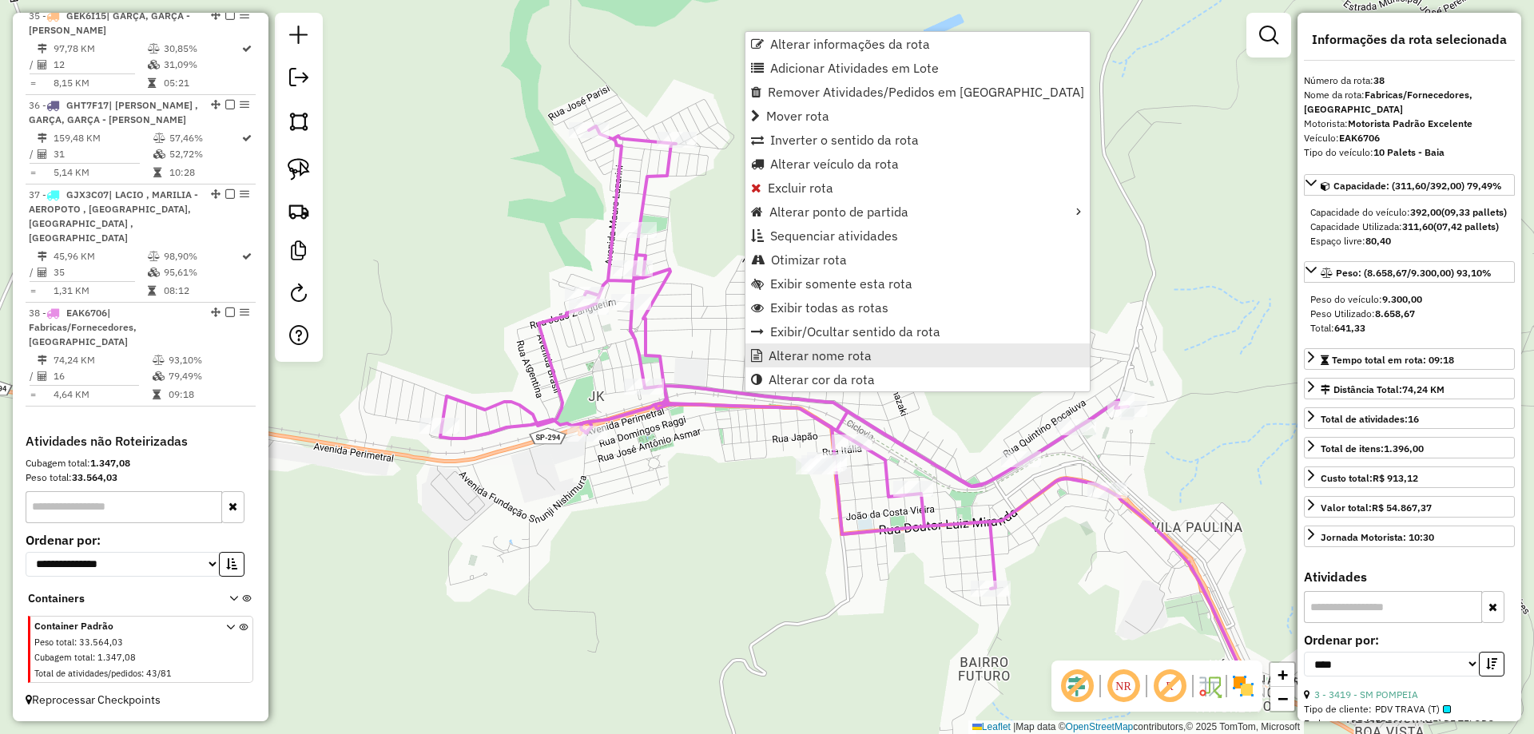
click at [835, 355] on span "Alterar nome rota" at bounding box center [819, 355] width 103 height 13
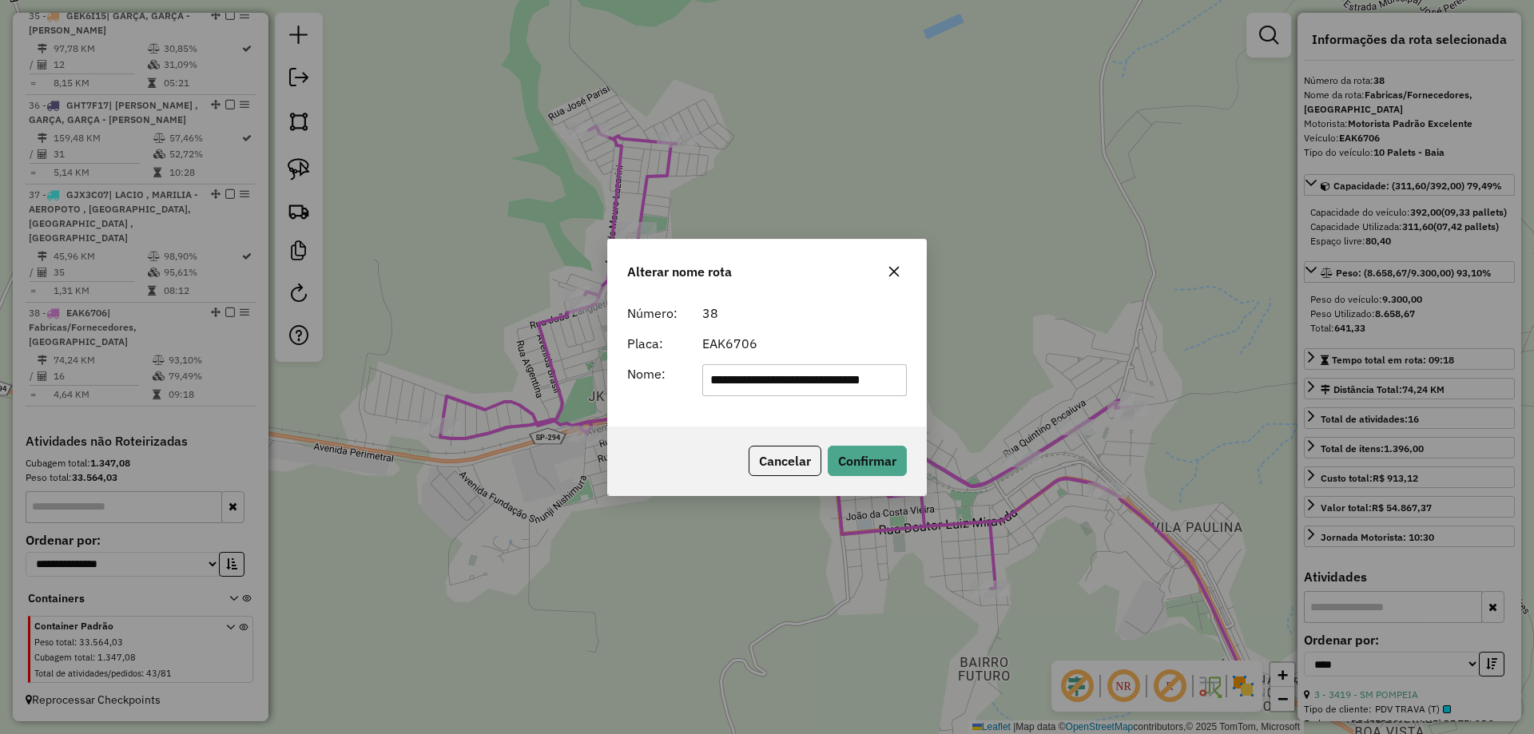
drag, startPoint x: 840, startPoint y: 379, endPoint x: 613, endPoint y: 382, distance: 226.9
click at [614, 382] on div "**********" at bounding box center [767, 361] width 318 height 129
type input "*******"
click at [863, 353] on form "Número: 38 Placa: EAK6706 Nome: *******" at bounding box center [767, 350] width 280 height 93
click at [891, 456] on button "Confirmar" at bounding box center [867, 461] width 79 height 30
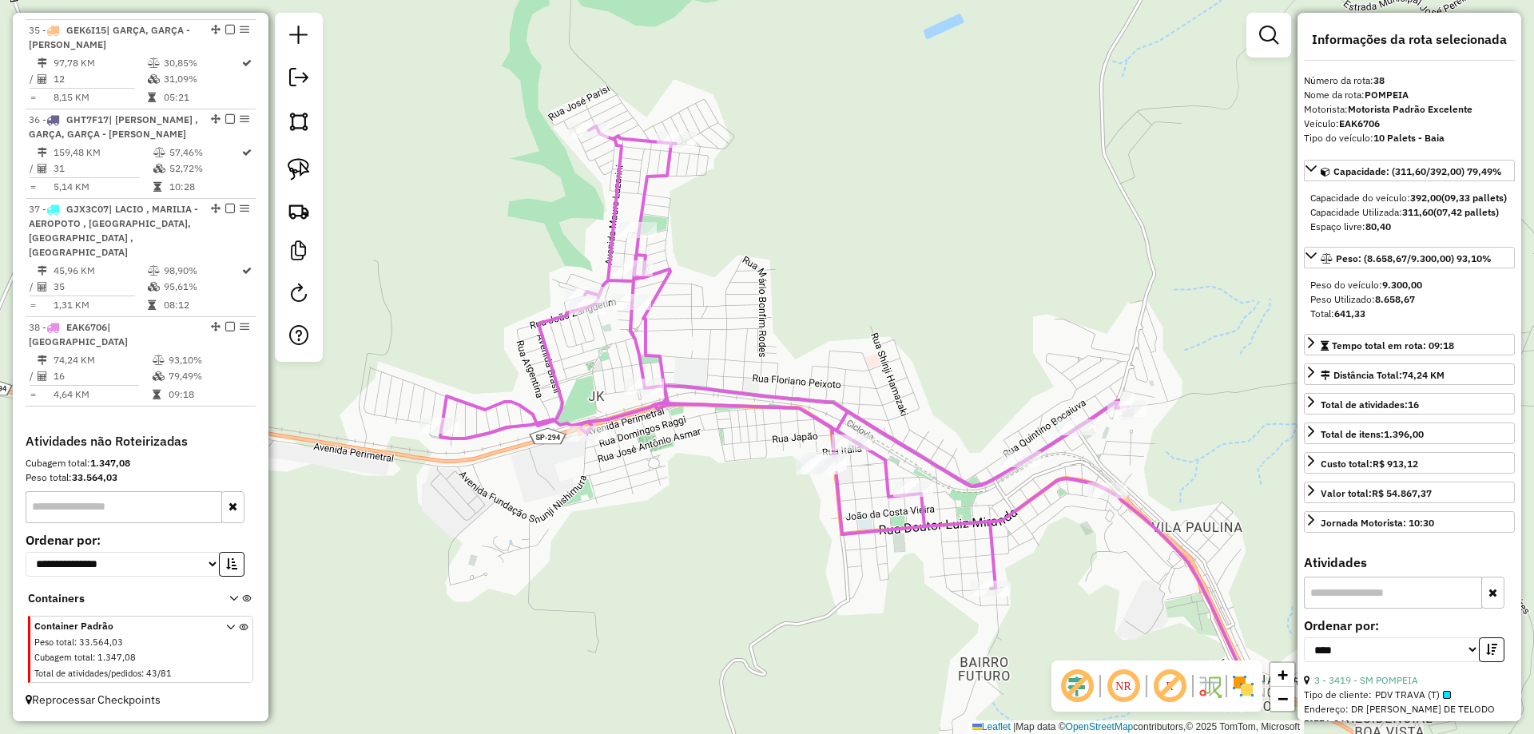
click at [227, 331] on em at bounding box center [230, 327] width 10 height 10
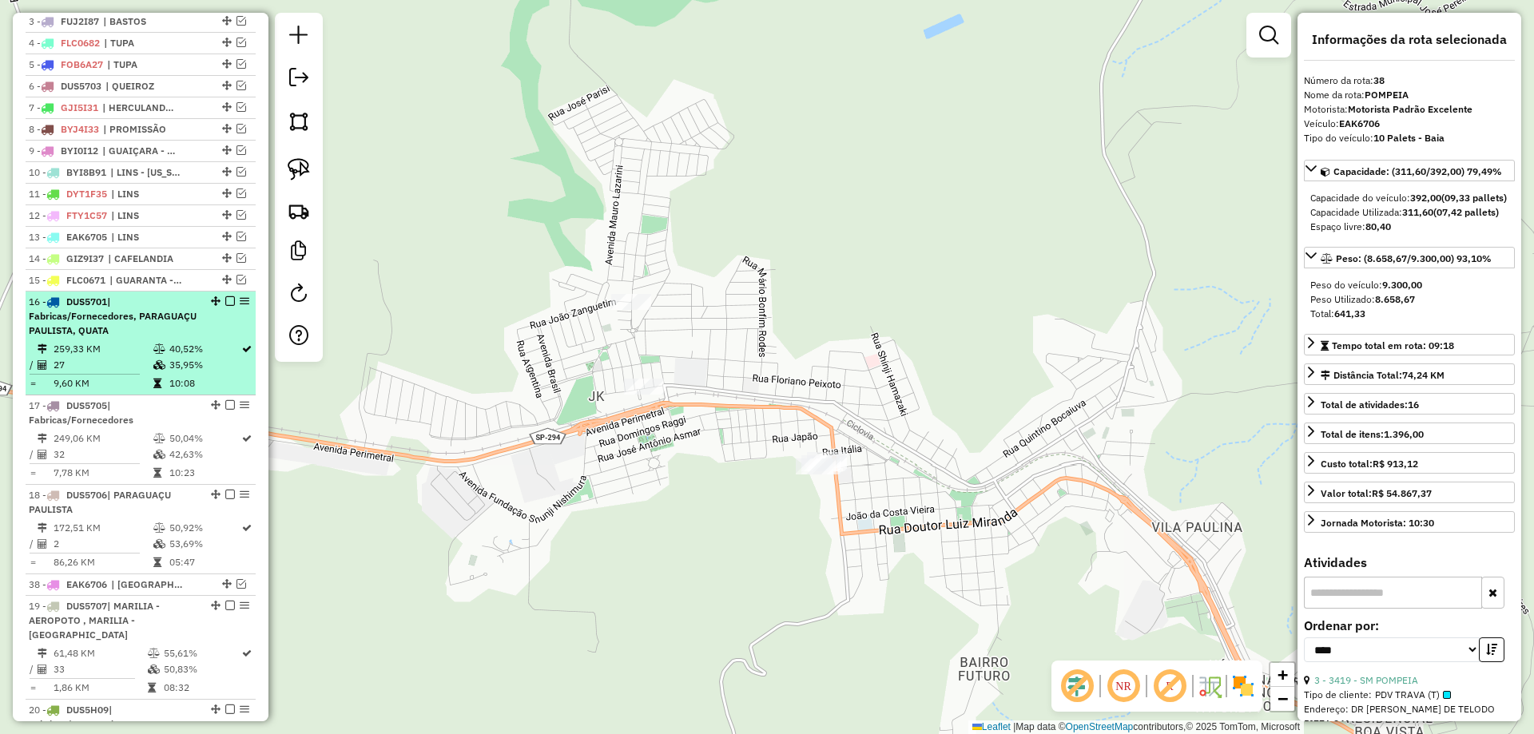
scroll to position [662, 0]
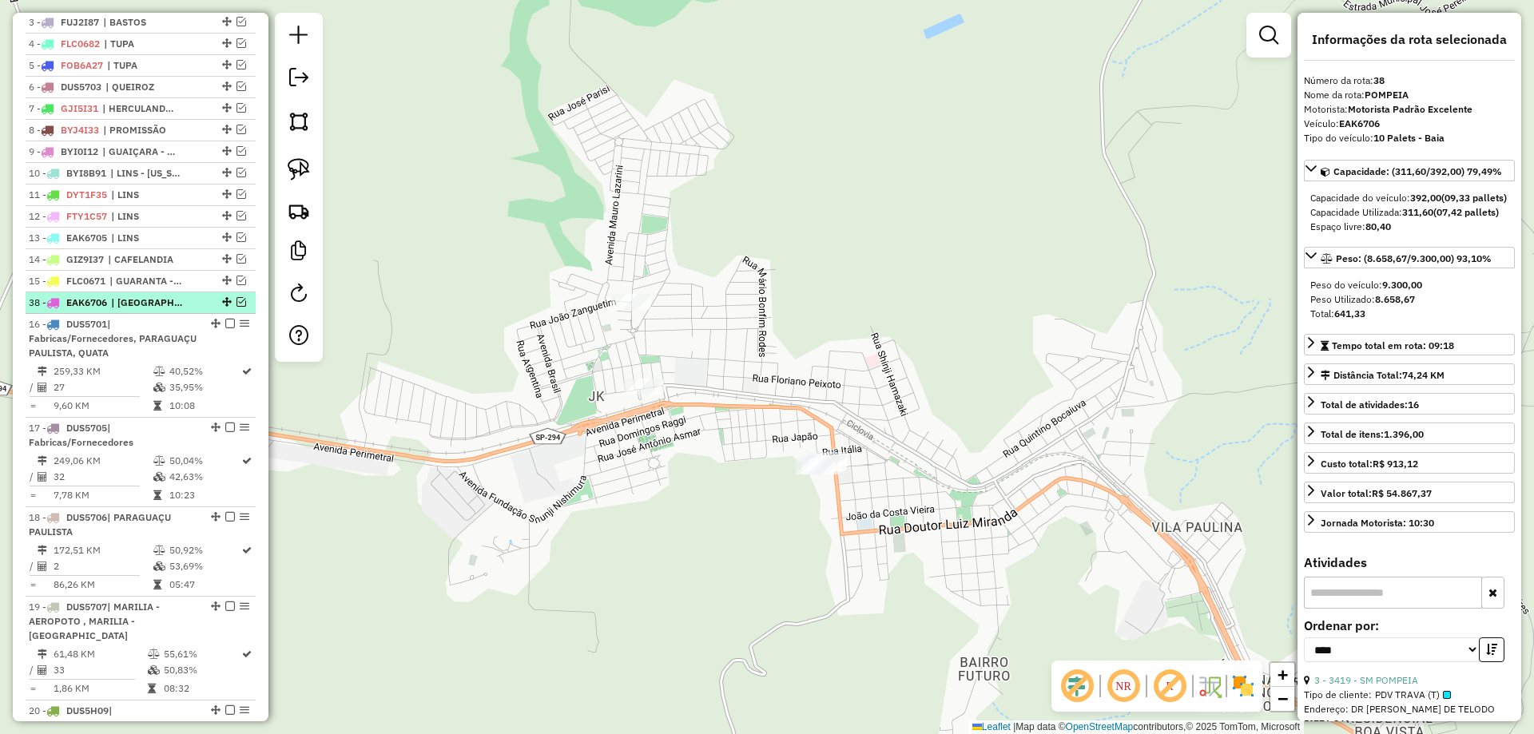
drag, startPoint x: 221, startPoint y: 391, endPoint x: 221, endPoint y: 321, distance: 70.3
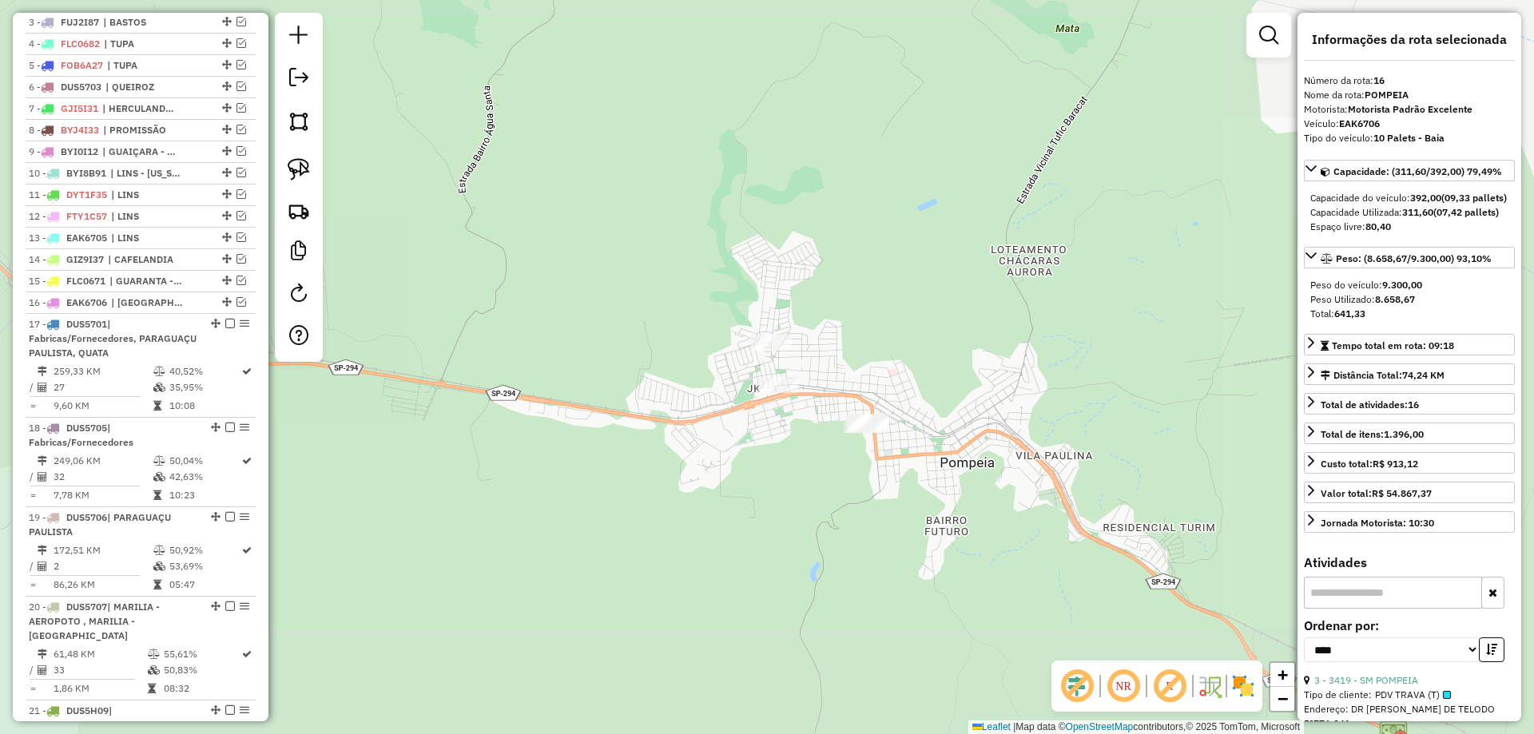
drag, startPoint x: 1024, startPoint y: 417, endPoint x: 650, endPoint y: 244, distance: 411.7
click at [752, 271] on div "Janela de atendimento Grade de atendimento Capacidade Transportadoras Veículos …" at bounding box center [767, 367] width 1534 height 734
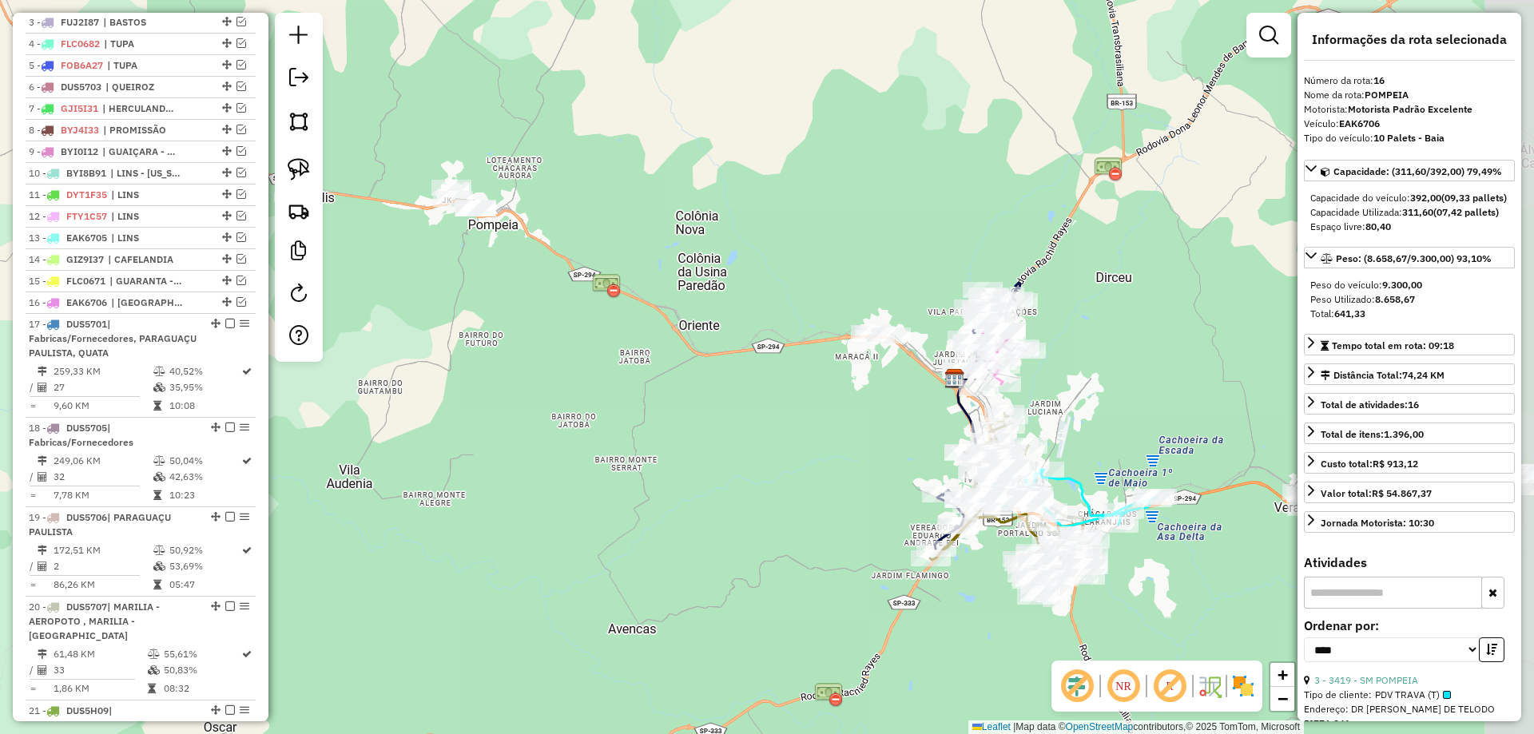
drag, startPoint x: 756, startPoint y: 324, endPoint x: 641, endPoint y: 288, distance: 120.5
click at [641, 288] on div "Janela de atendimento Grade de atendimento Capacidade Transportadoras Veículos …" at bounding box center [767, 367] width 1534 height 734
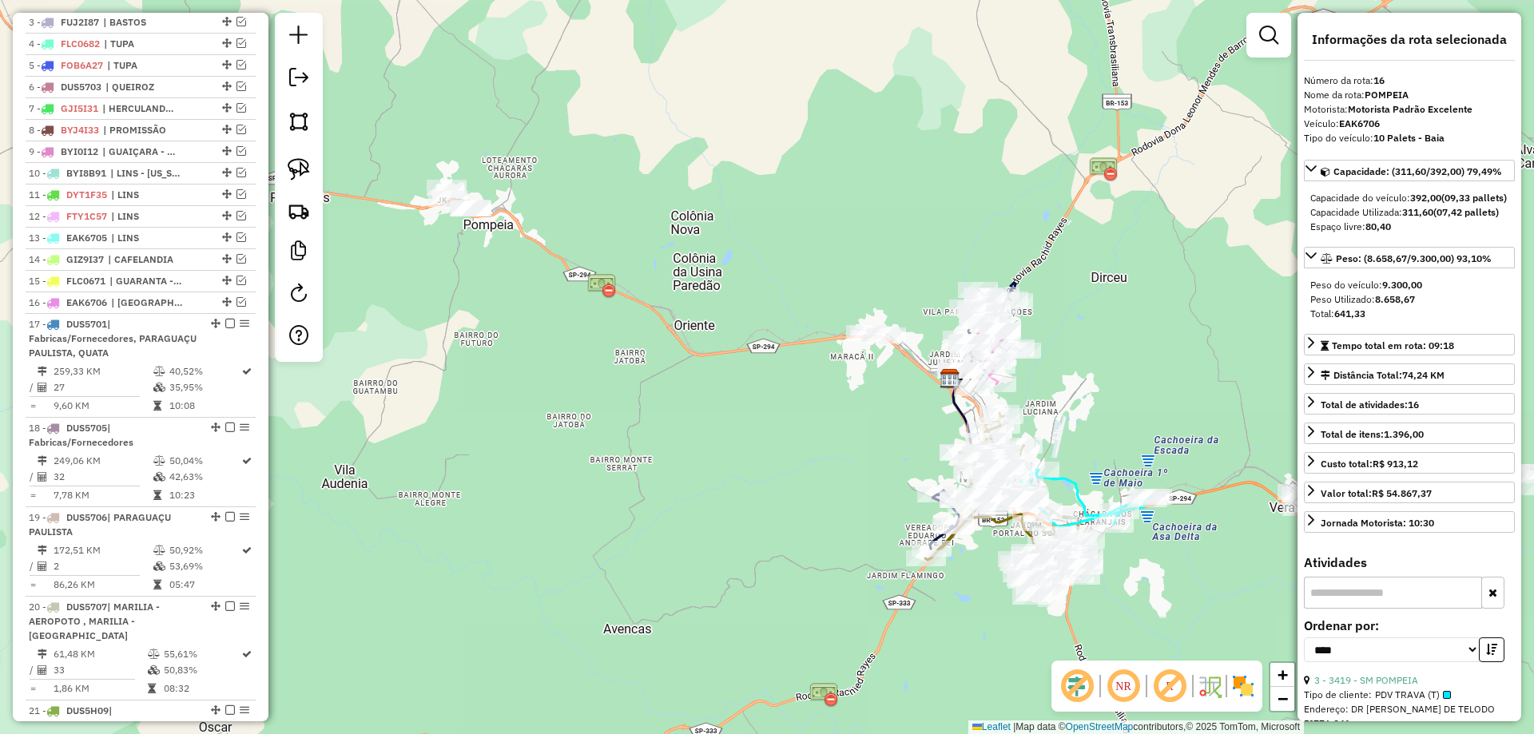
drag, startPoint x: 752, startPoint y: 310, endPoint x: 664, endPoint y: 373, distance: 108.8
click at [667, 371] on div "Janela de atendimento Grade de atendimento Capacidade Transportadoras Veículos …" at bounding box center [767, 367] width 1534 height 734
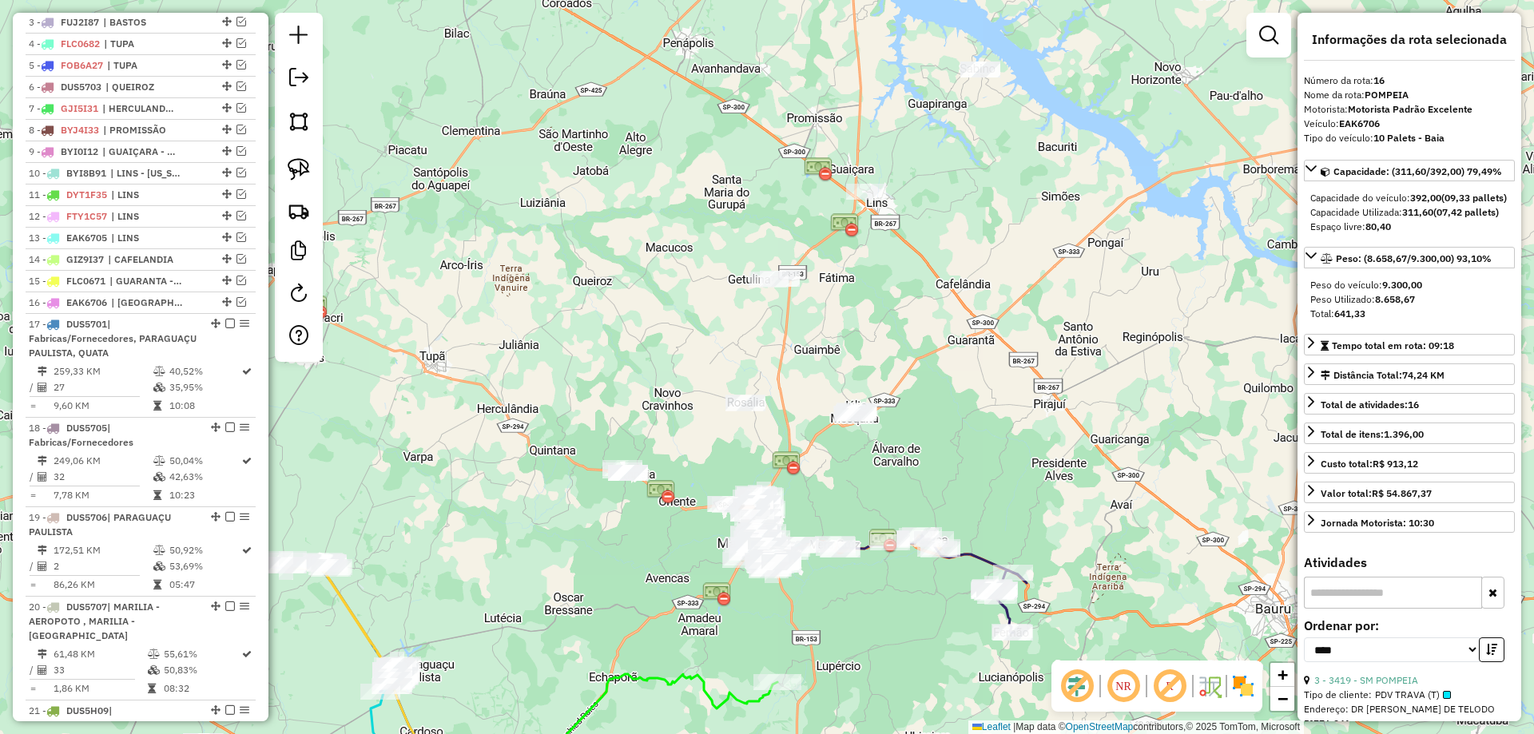
drag, startPoint x: 709, startPoint y: 262, endPoint x: 742, endPoint y: 475, distance: 215.8
click at [742, 475] on div "Janela de atendimento Grade de atendimento Capacidade Transportadoras Veículos …" at bounding box center [767, 367] width 1534 height 734
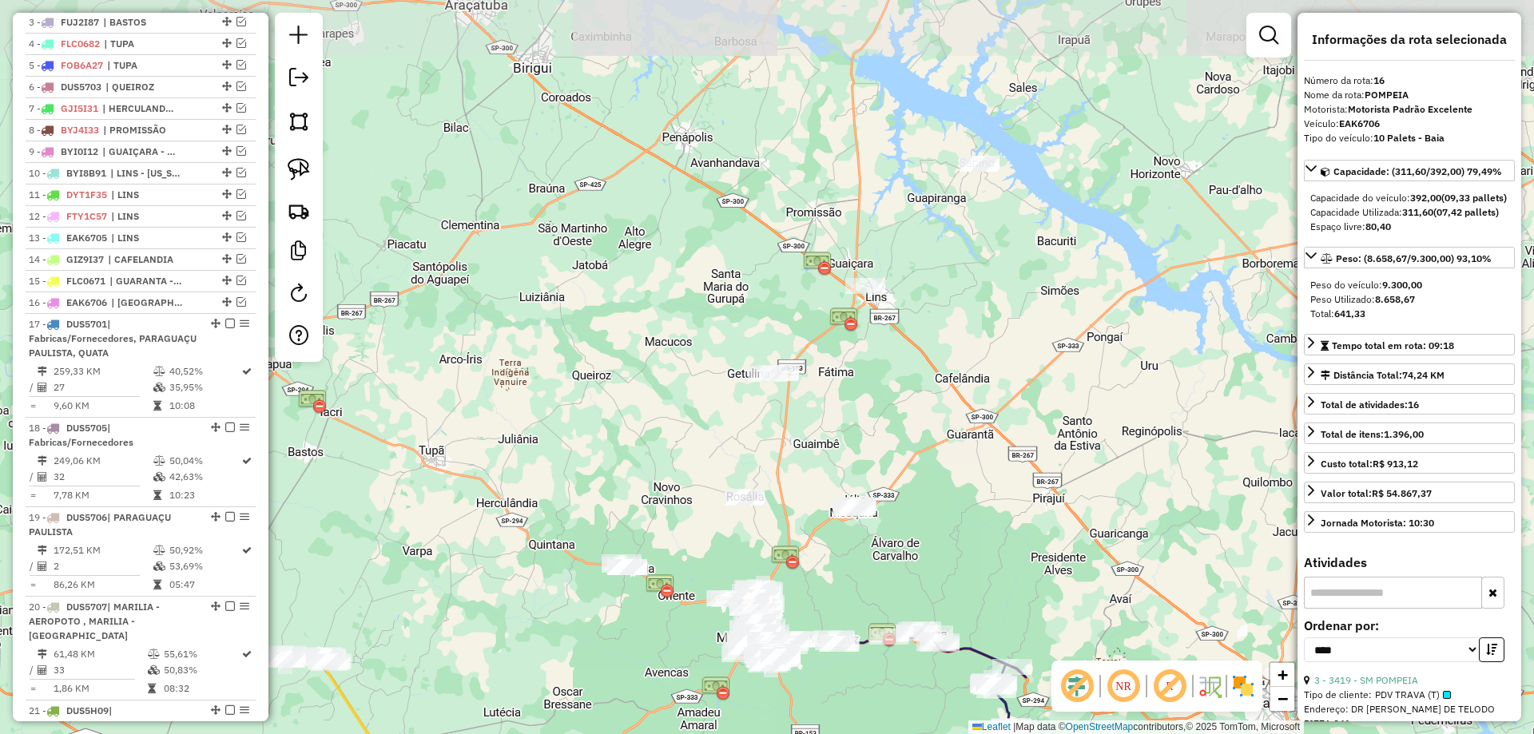
drag, startPoint x: 842, startPoint y: 463, endPoint x: 772, endPoint y: 232, distance: 241.8
click at [772, 232] on div "Janela de atendimento Grade de atendimento Capacidade Transportadoras Veículos …" at bounding box center [767, 367] width 1534 height 734
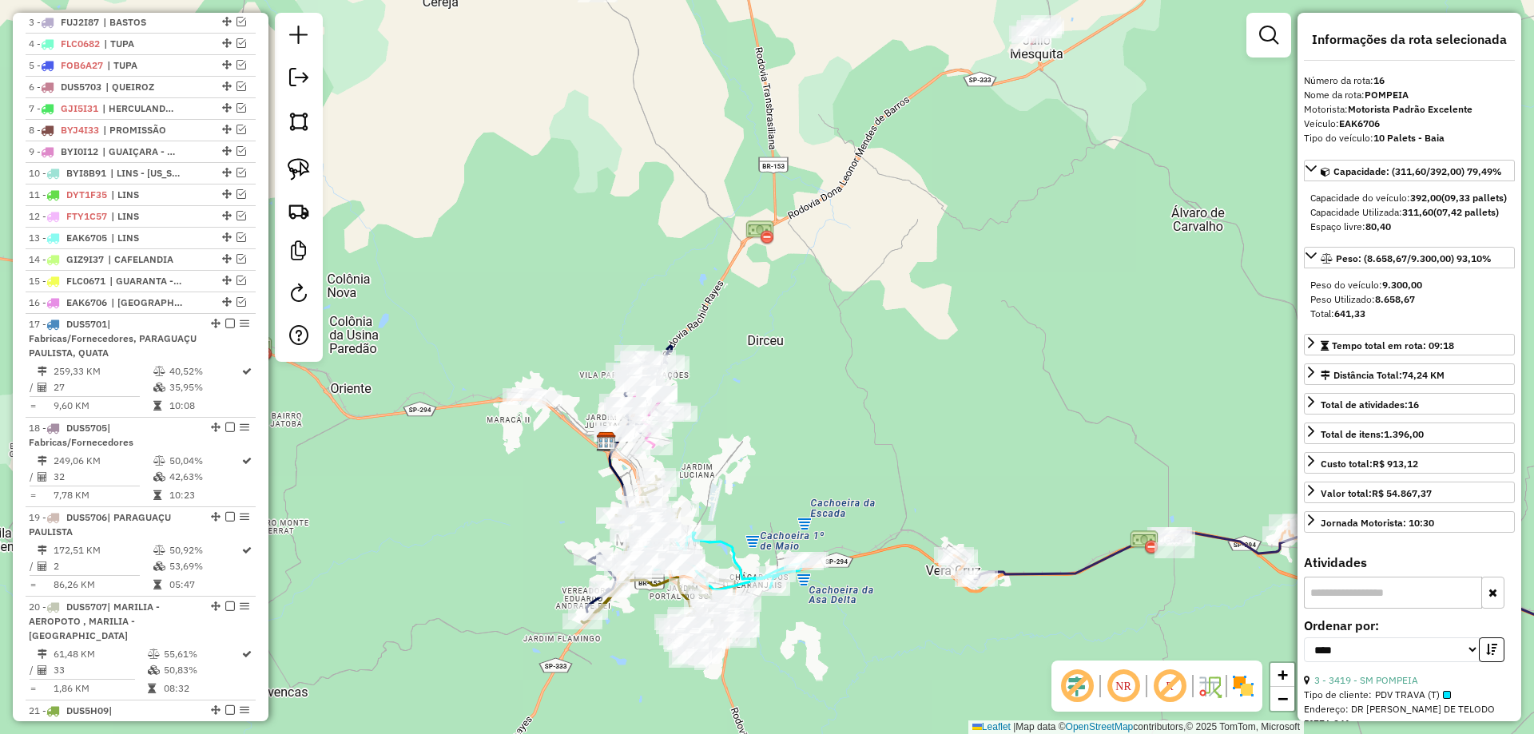
drag, startPoint x: 725, startPoint y: 336, endPoint x: 720, endPoint y: 375, distance: 38.7
click at [741, 359] on div "Janela de atendimento Grade de atendimento Capacidade Transportadoras Veículos …" at bounding box center [767, 367] width 1534 height 734
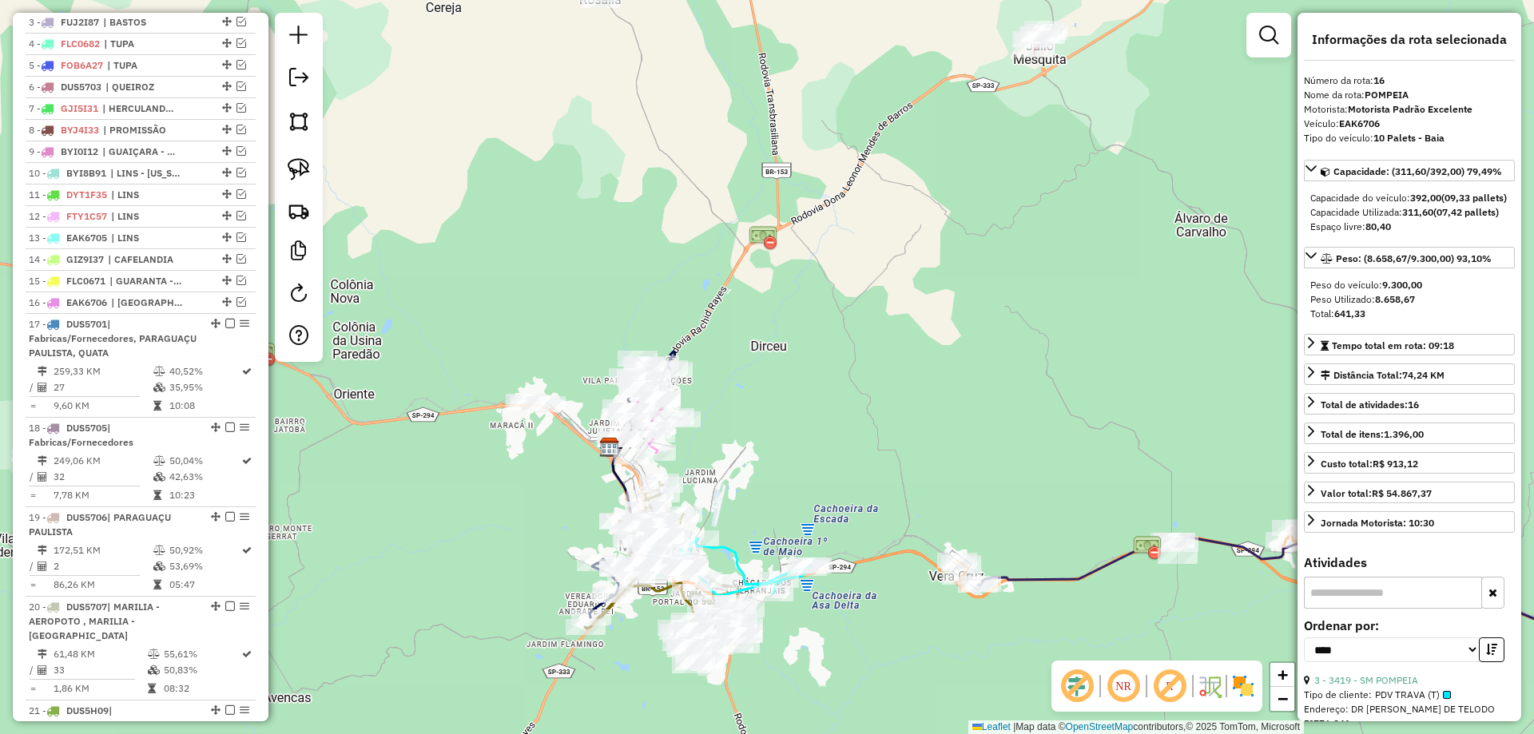
click at [917, 348] on div "Janela de atendimento Grade de atendimento Capacidade Transportadoras Veículos …" at bounding box center [767, 367] width 1534 height 734
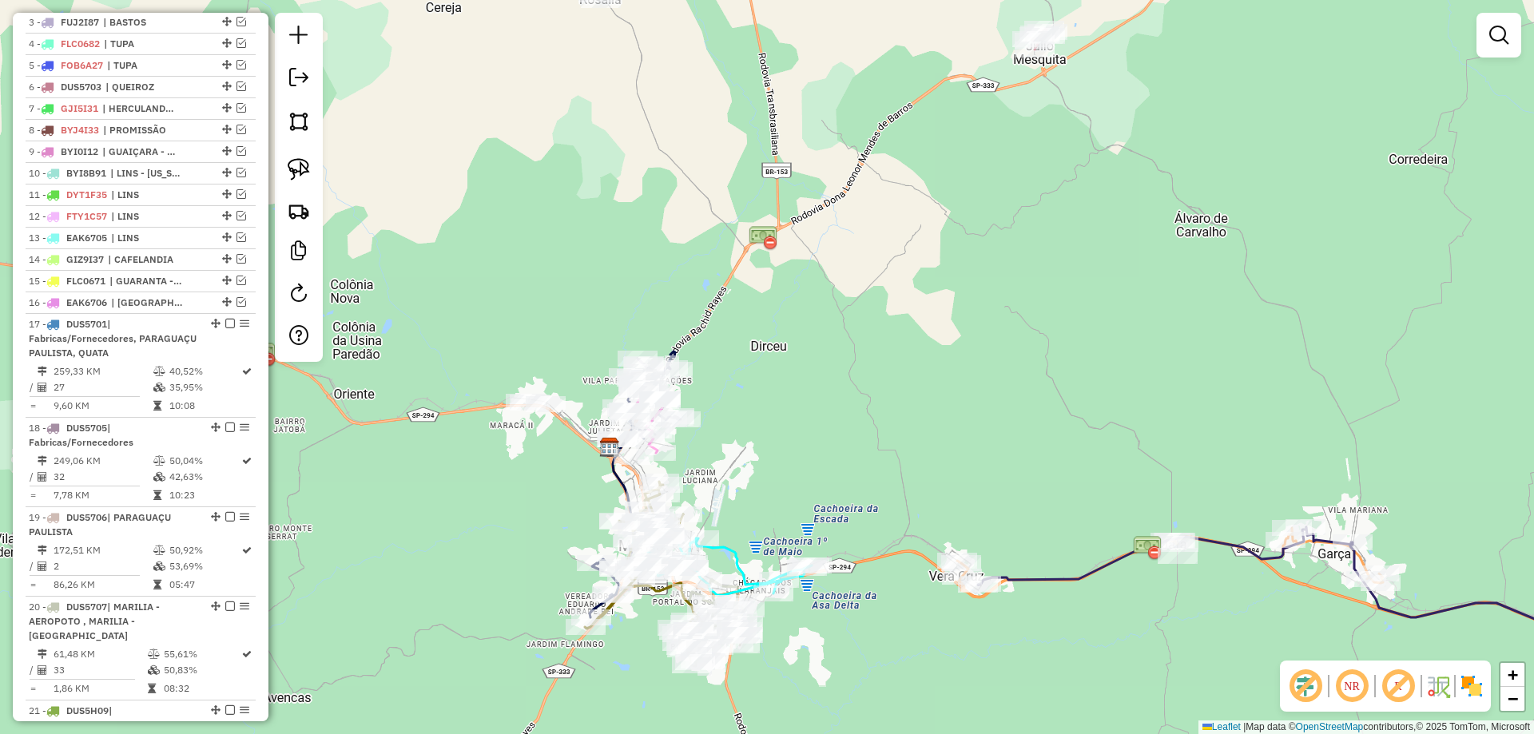
select select "*********"
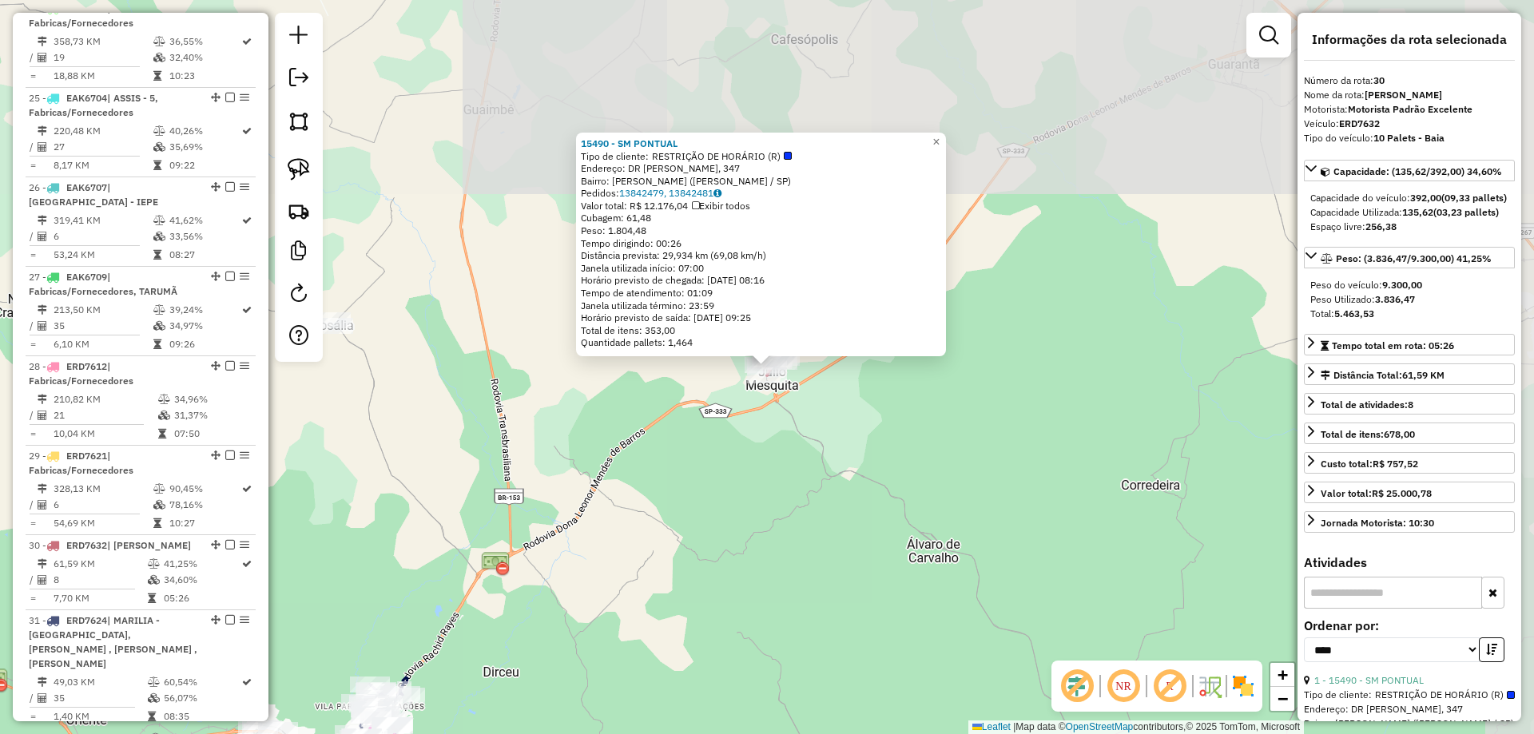
scroll to position [2155, 0]
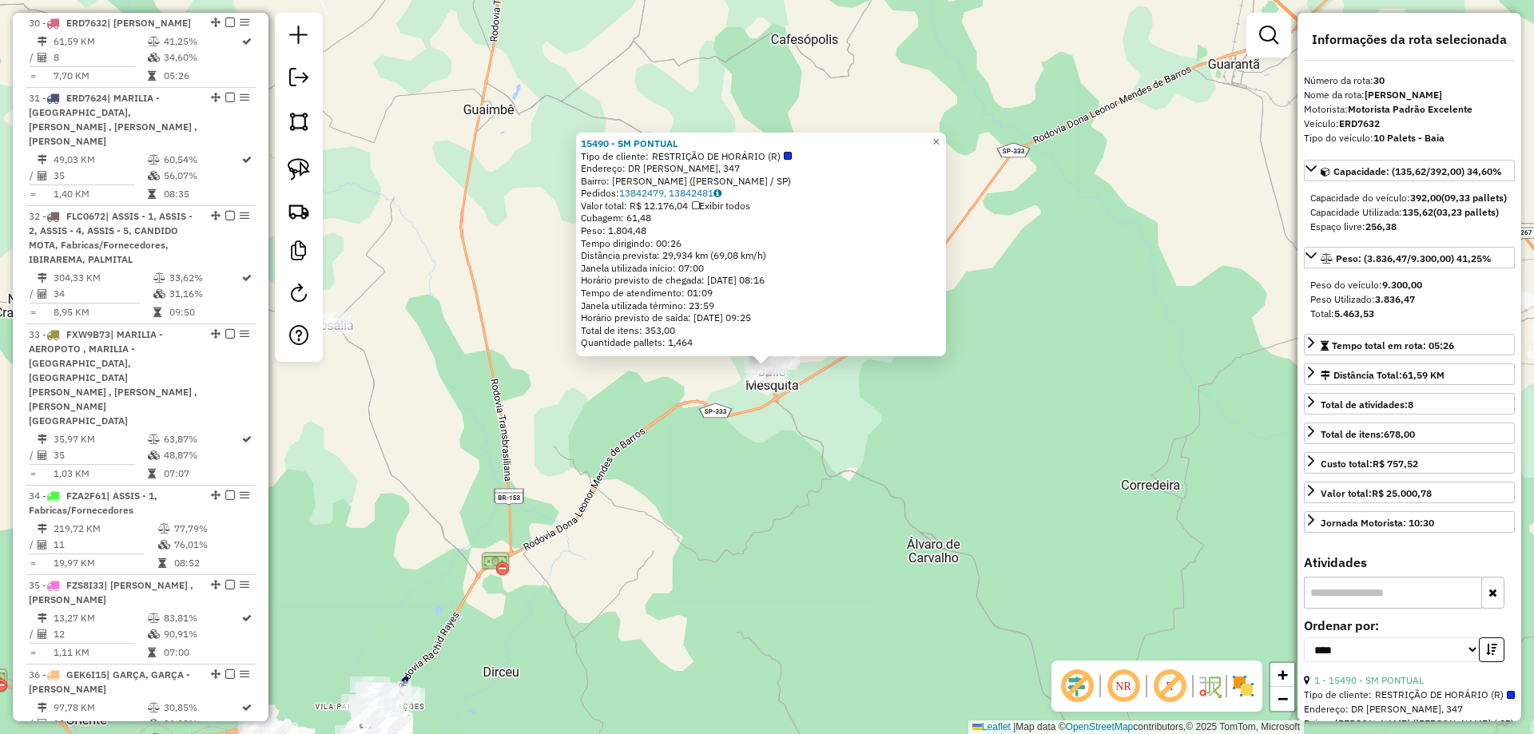
drag, startPoint x: 831, startPoint y: 436, endPoint x: 809, endPoint y: 419, distance: 27.8
click at [830, 436] on div "15490 - SM PONTUAL Tipo de cliente: RESTRIÇÃO DE HORÁRIO (R) Endereço: DR HORAC…" at bounding box center [767, 367] width 1534 height 734
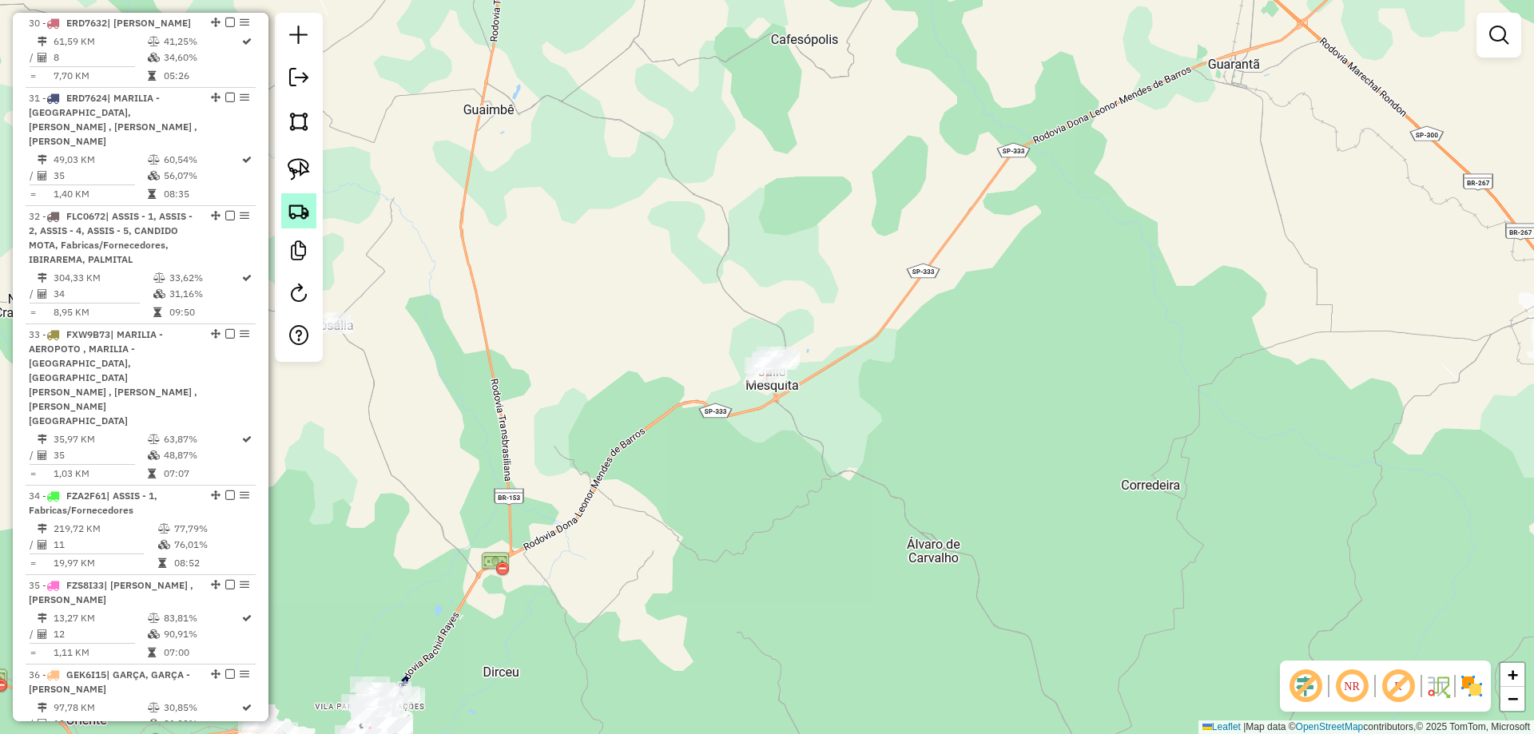
click at [287, 206] on link at bounding box center [298, 210] width 35 height 35
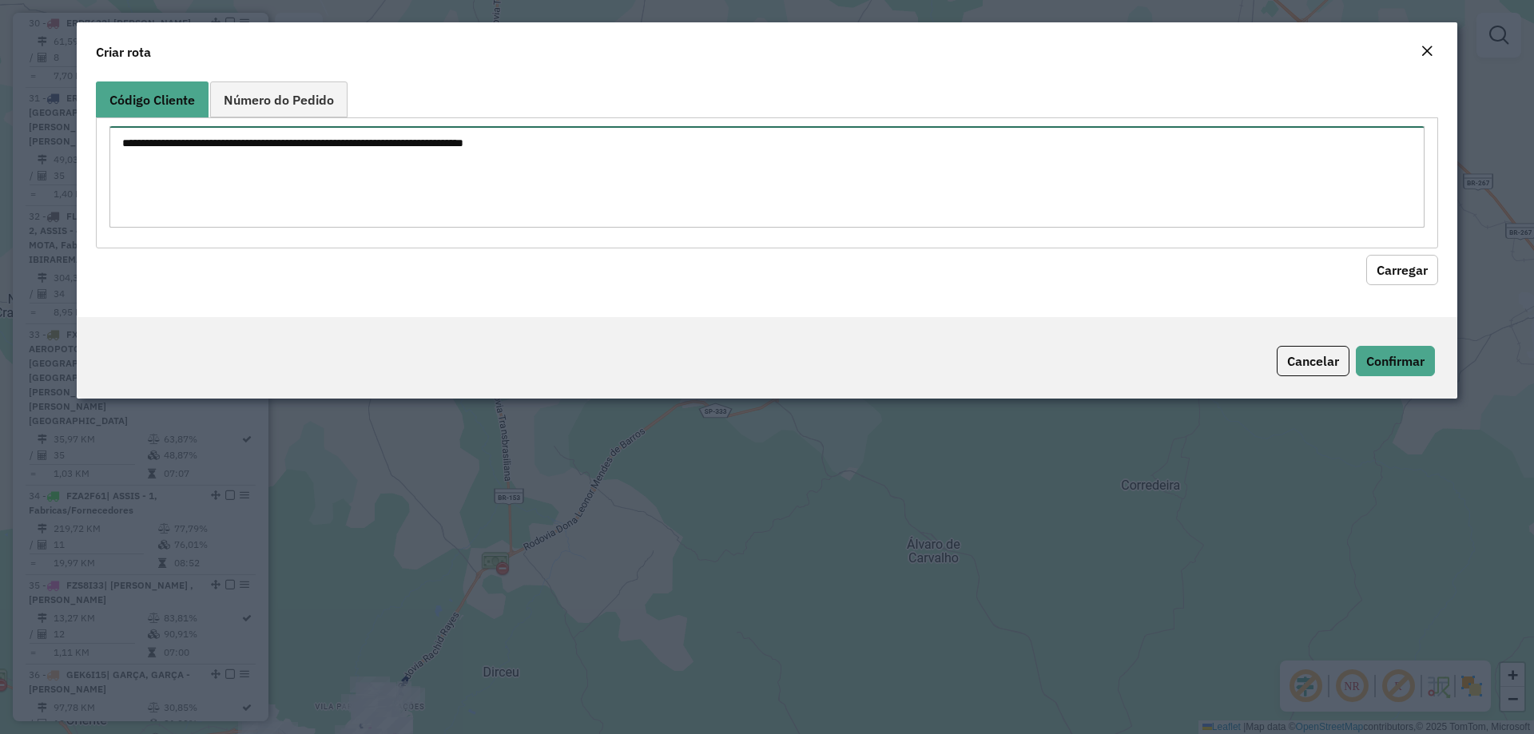
click at [316, 145] on textarea at bounding box center [766, 176] width 1315 height 101
paste textarea "**********"
type textarea "**********"
drag, startPoint x: 1405, startPoint y: 276, endPoint x: 1293, endPoint y: 291, distance: 112.7
click at [1404, 276] on button "Carregar" at bounding box center [1402, 270] width 72 height 30
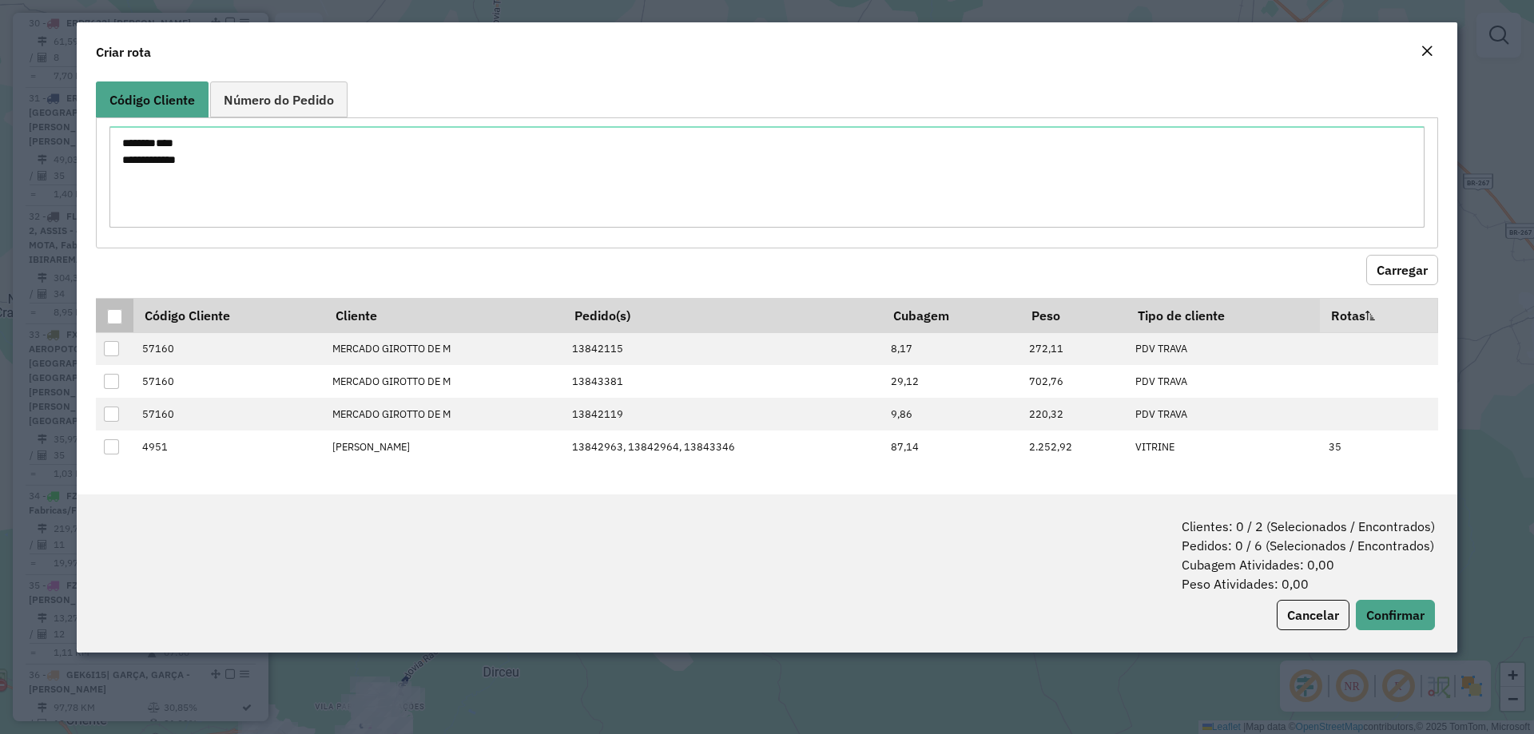
click at [119, 308] on th at bounding box center [115, 315] width 38 height 34
click at [113, 316] on div at bounding box center [114, 316] width 15 height 15
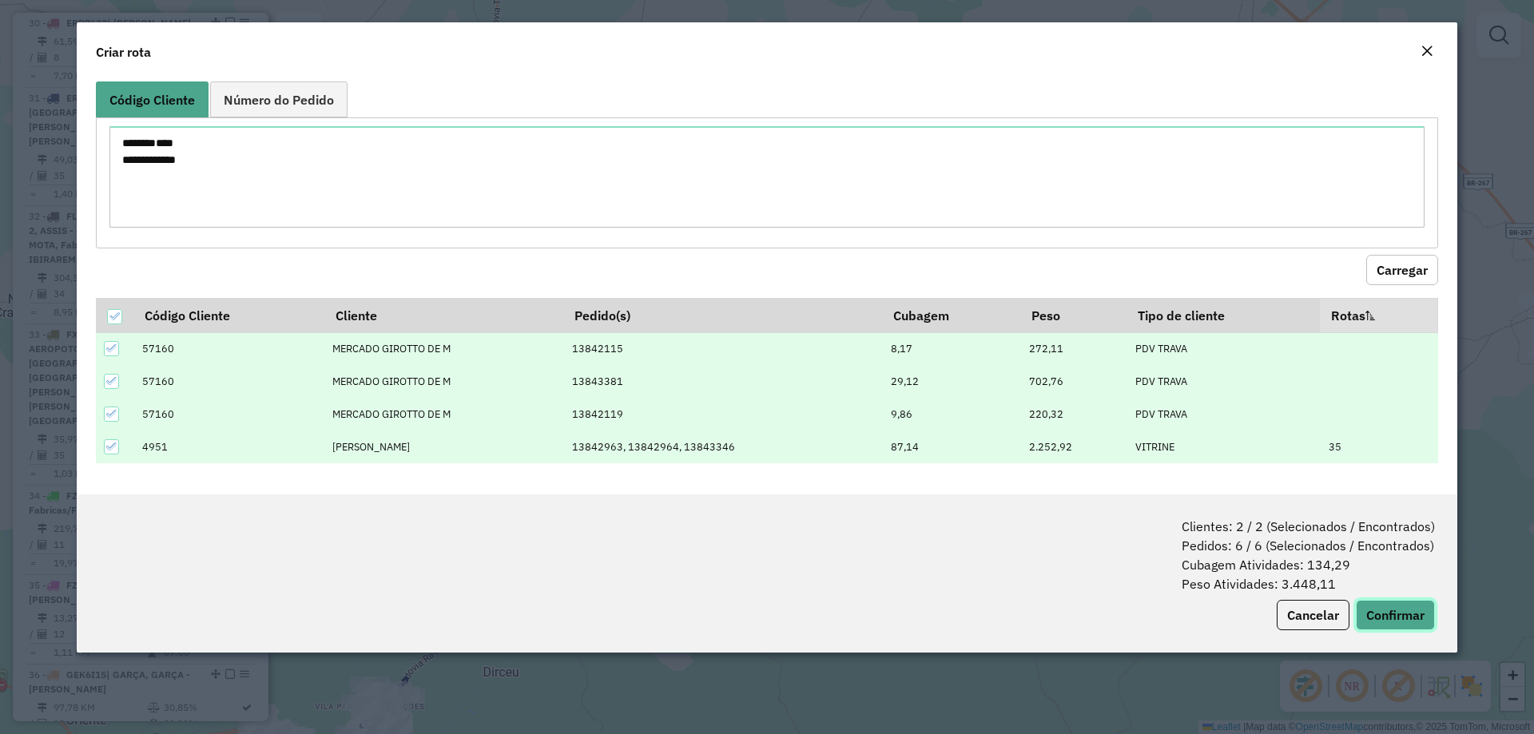
click at [1407, 620] on button "Confirmar" at bounding box center [1394, 615] width 79 height 30
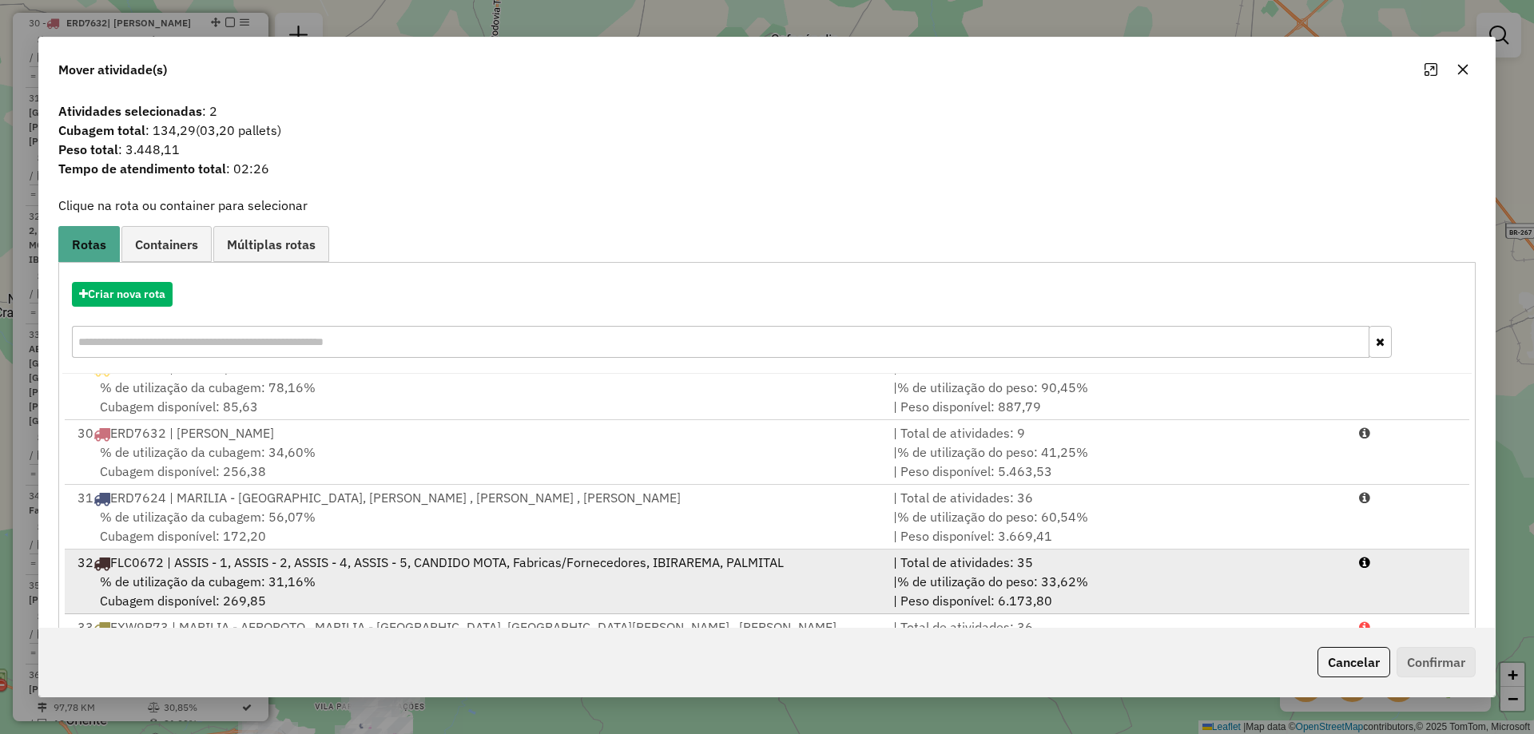
scroll to position [799, 0]
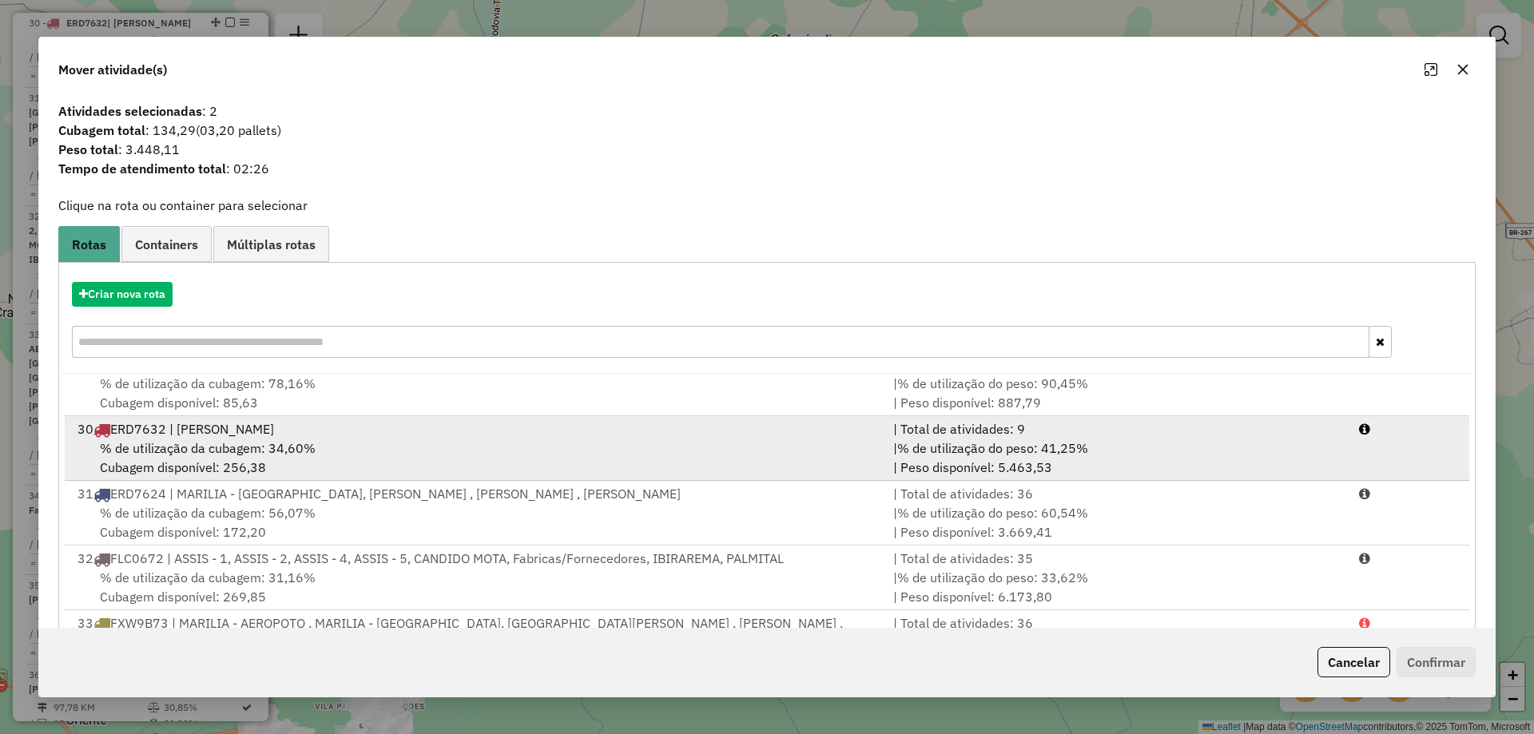
click at [312, 460] on div "% de utilização da cubagem: 34,60% Cubagem disponível: 256,38" at bounding box center [476, 458] width 816 height 38
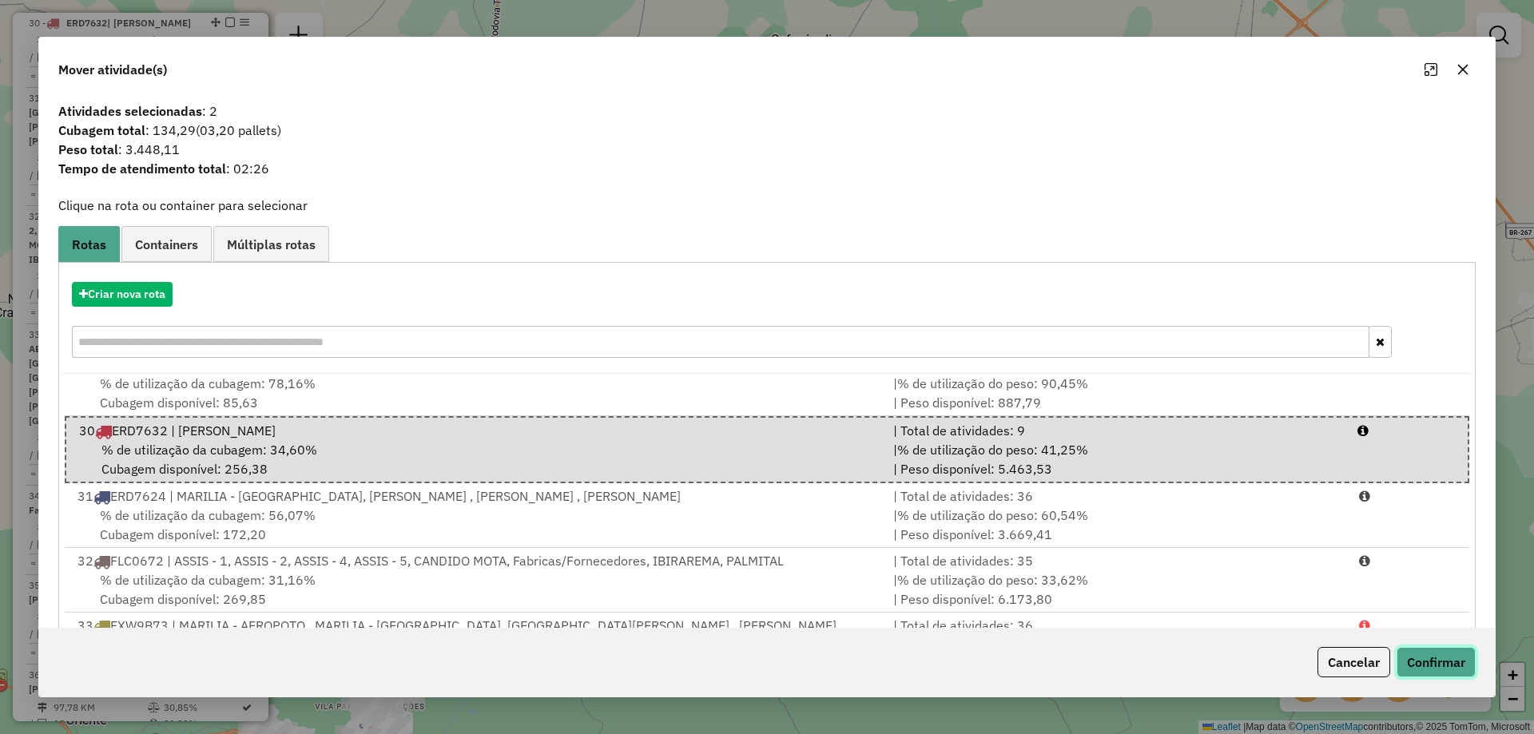
click at [1459, 661] on button "Confirmar" at bounding box center [1435, 662] width 79 height 30
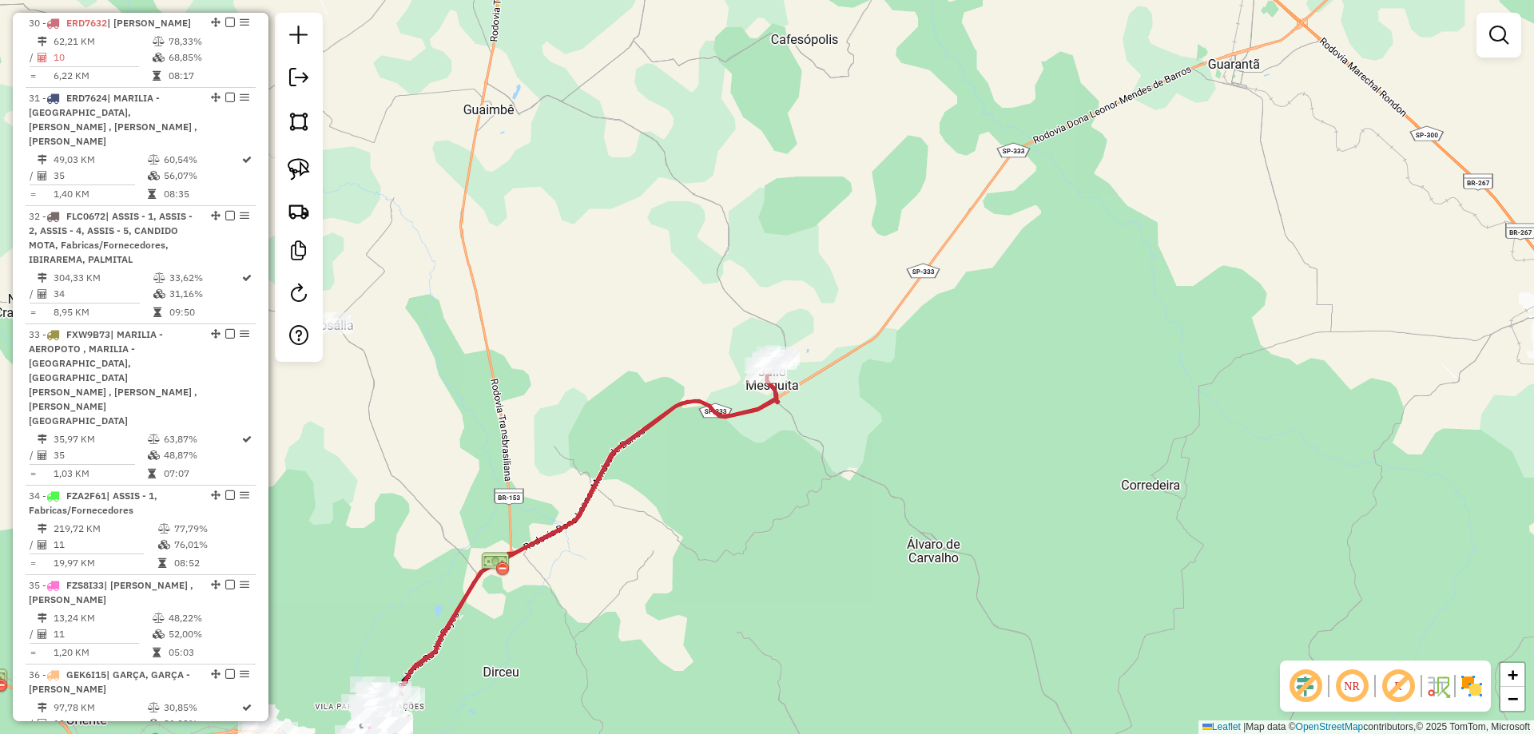
click at [685, 407] on icon at bounding box center [564, 560] width 431 height 410
select select "*********"
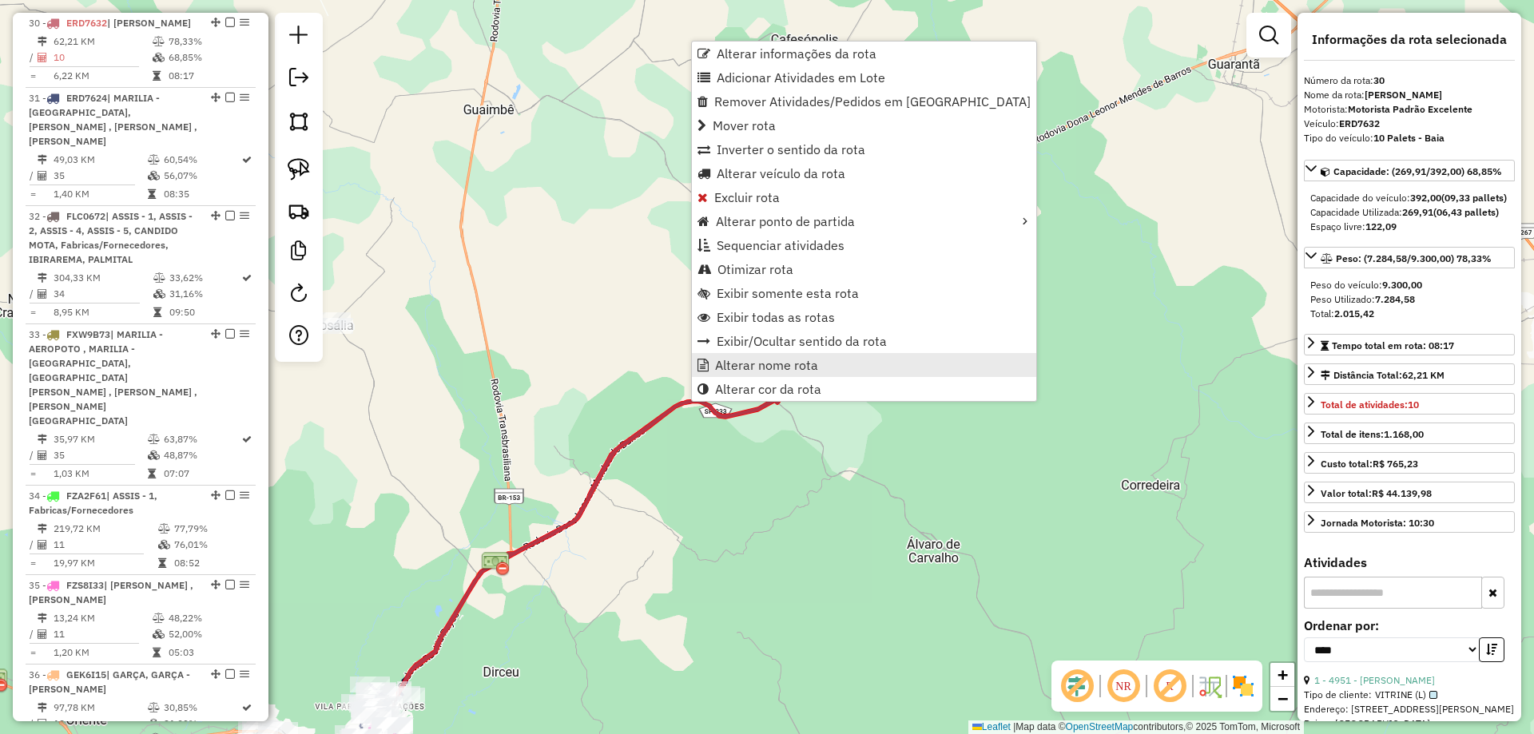
click at [780, 371] on span "Alterar nome rota" at bounding box center [766, 365] width 103 height 13
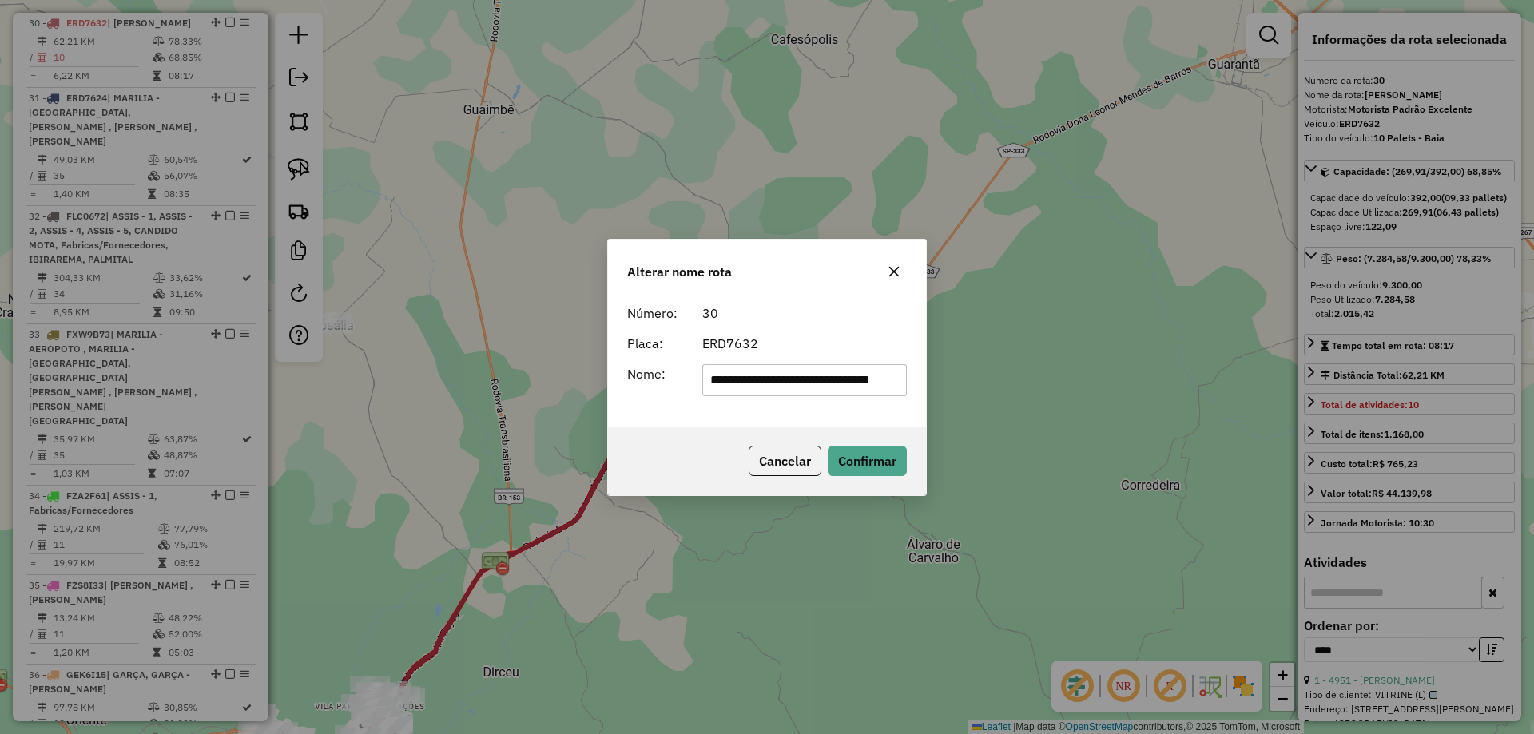
scroll to position [0, 38]
type input "**********"
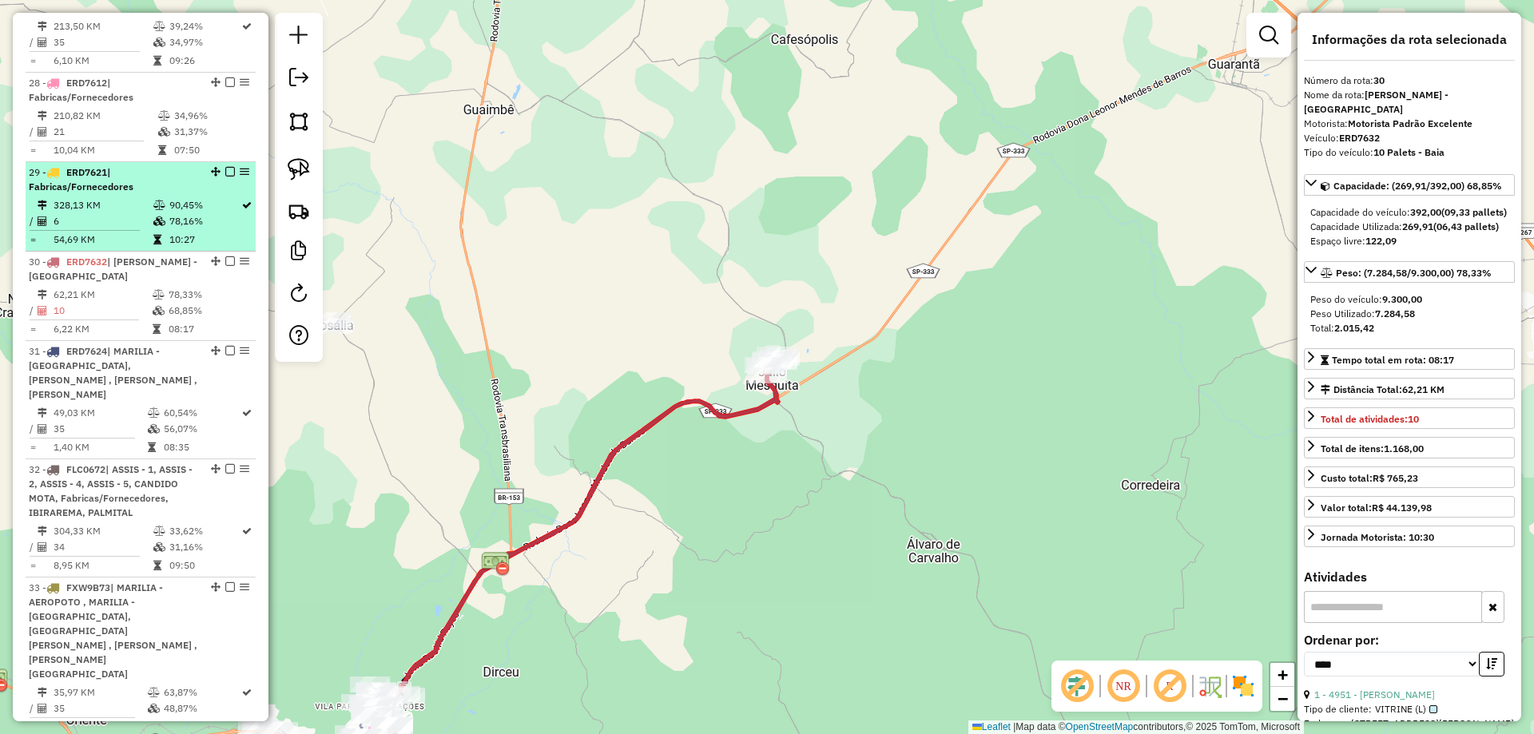
scroll to position [1915, 0]
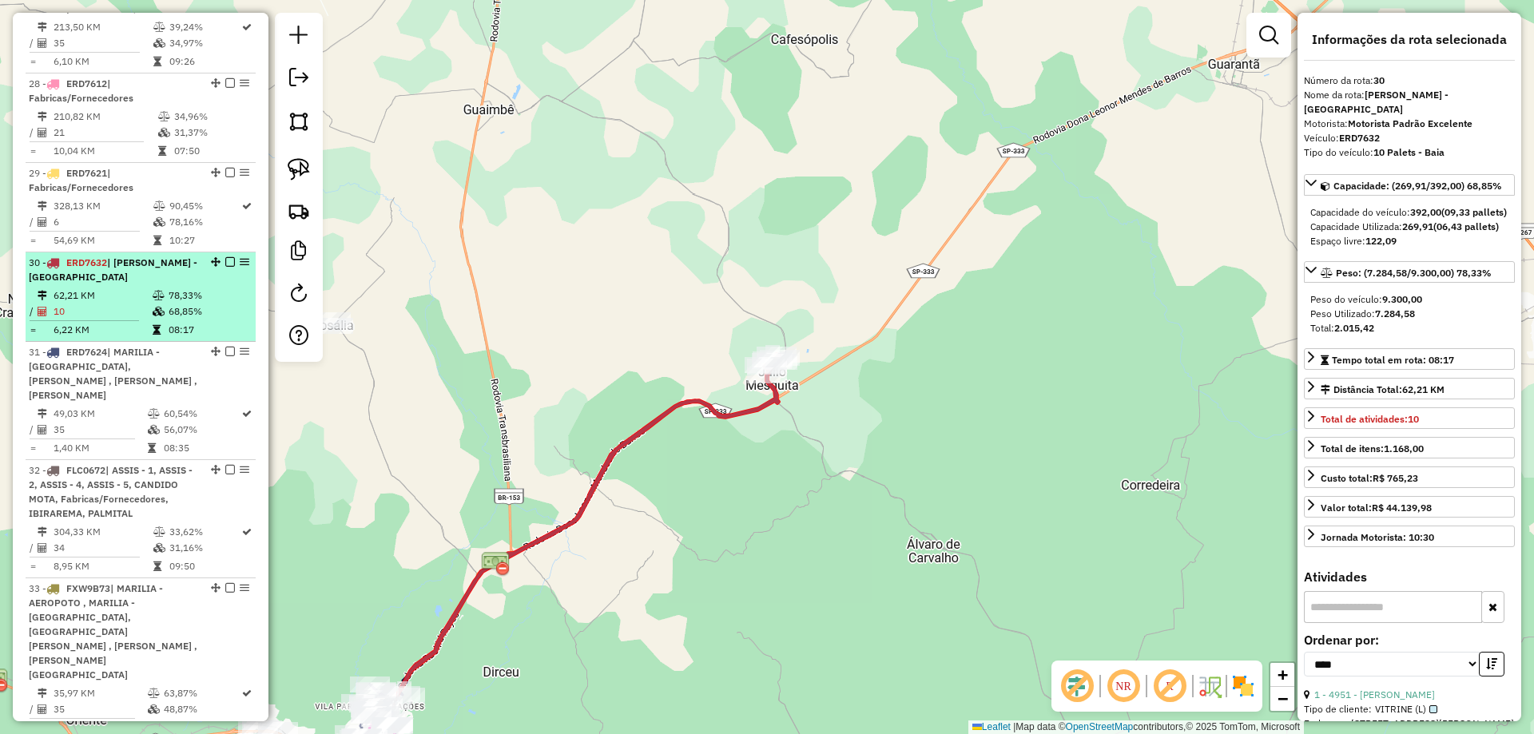
click at [225, 261] on em at bounding box center [230, 262] width 10 height 10
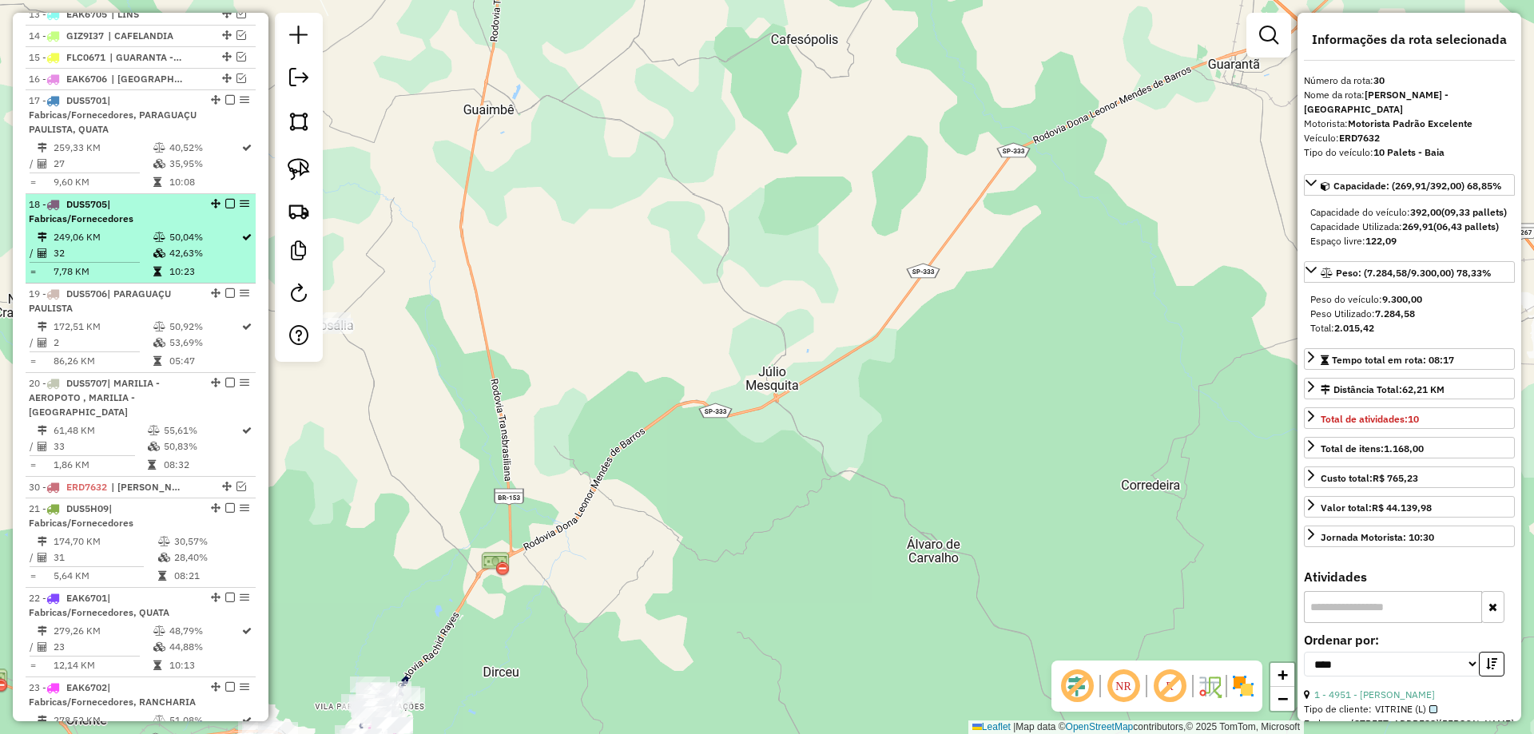
scroll to position [877, 0]
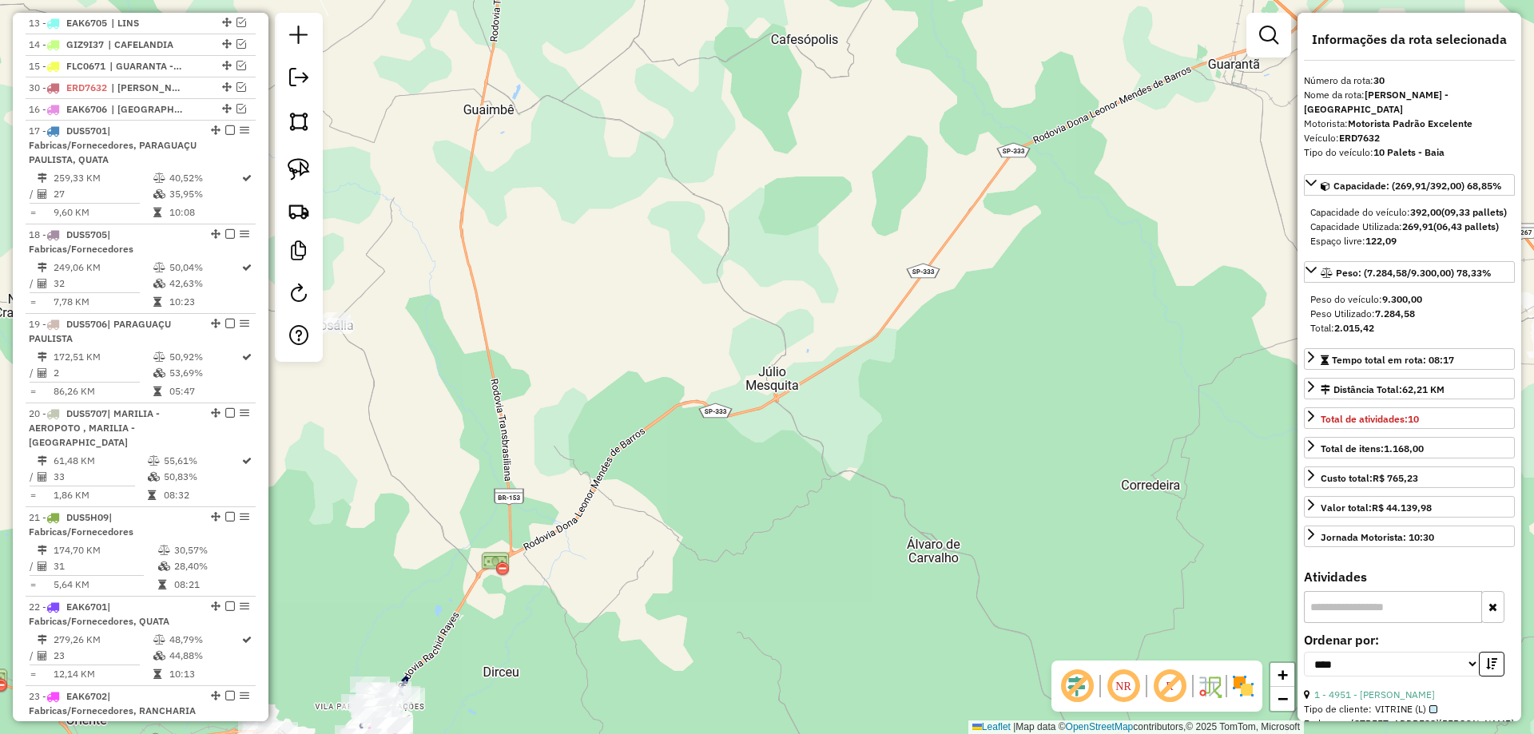
drag, startPoint x: 224, startPoint y: 418, endPoint x: 214, endPoint y: 95, distance: 322.8
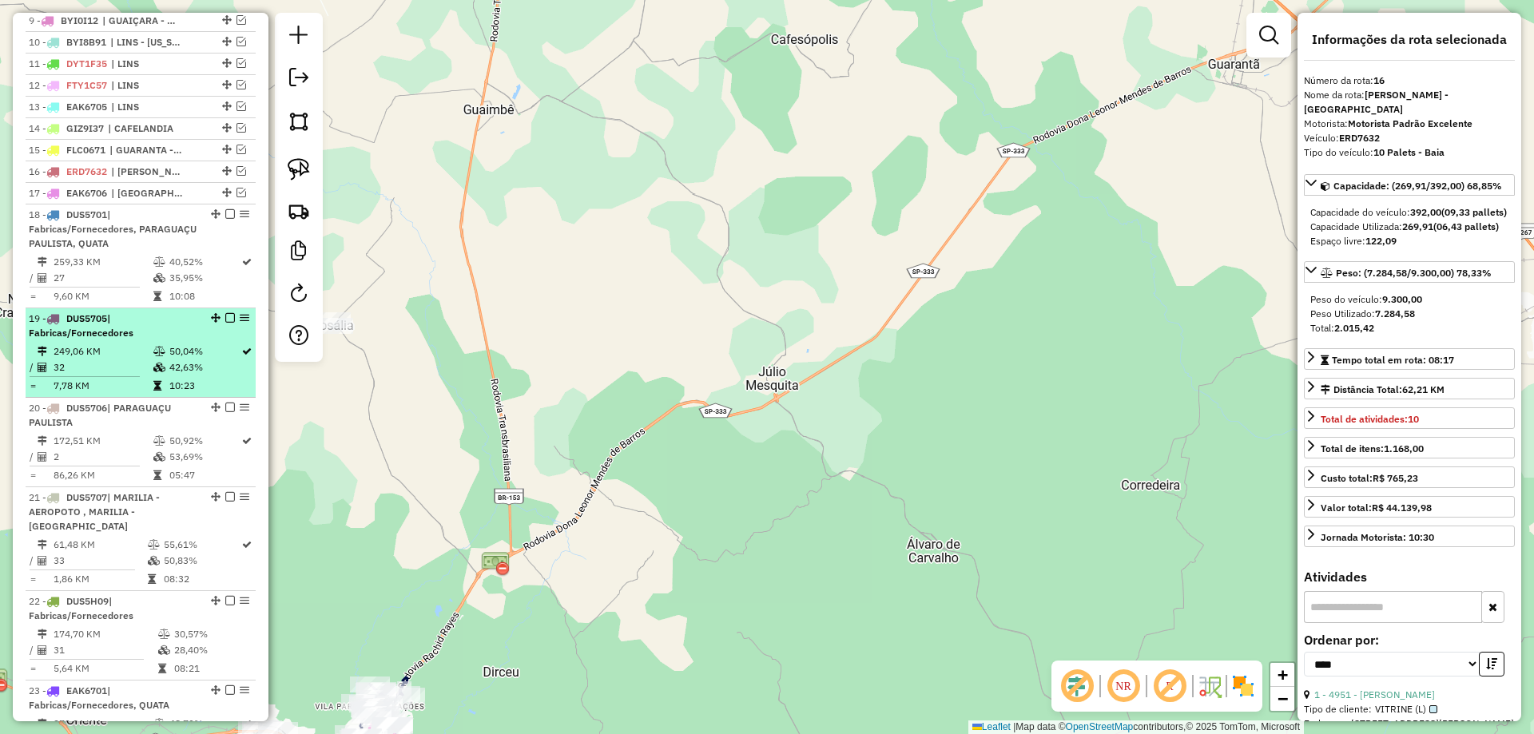
scroll to position [558, 0]
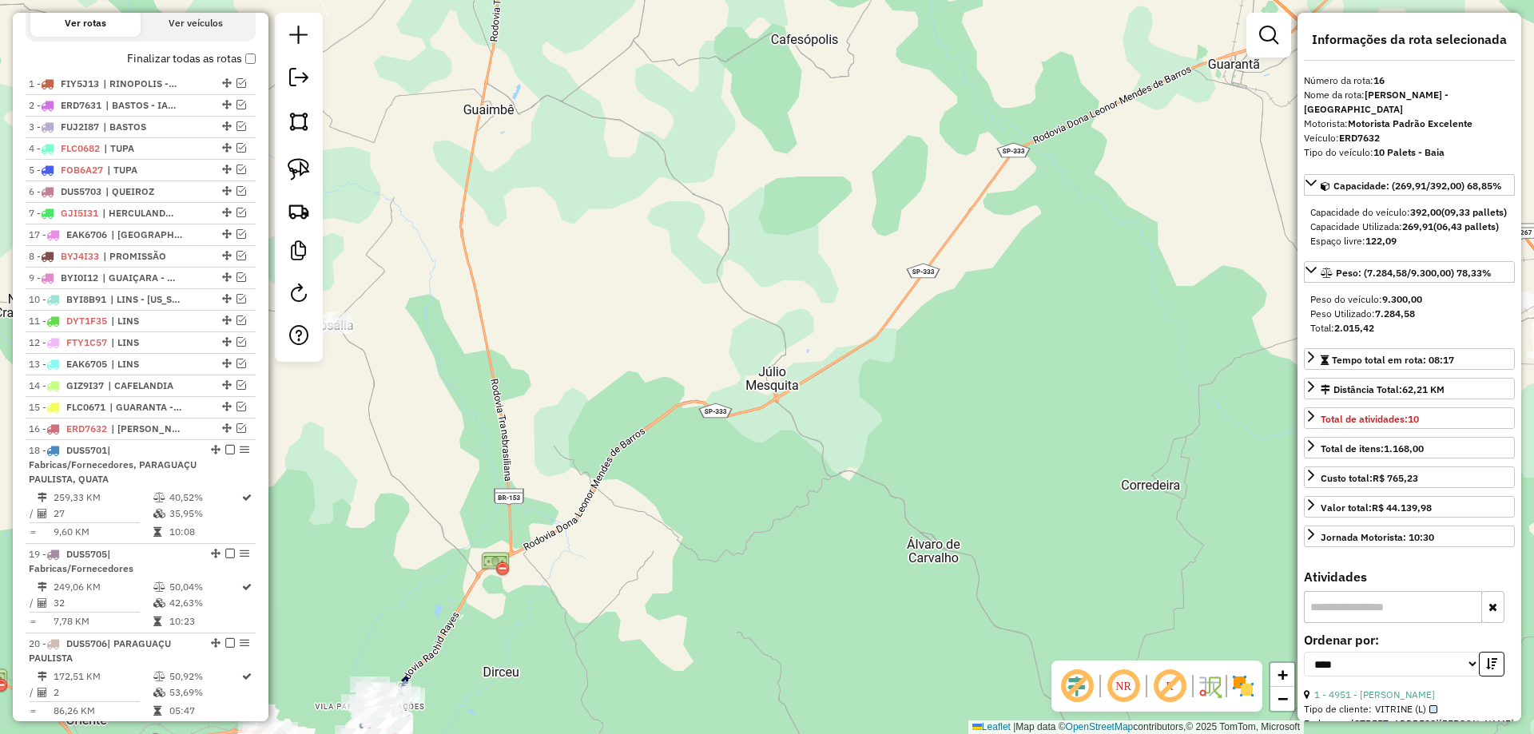
drag, startPoint x: 220, startPoint y: 439, endPoint x: 224, endPoint y: 248, distance: 191.7
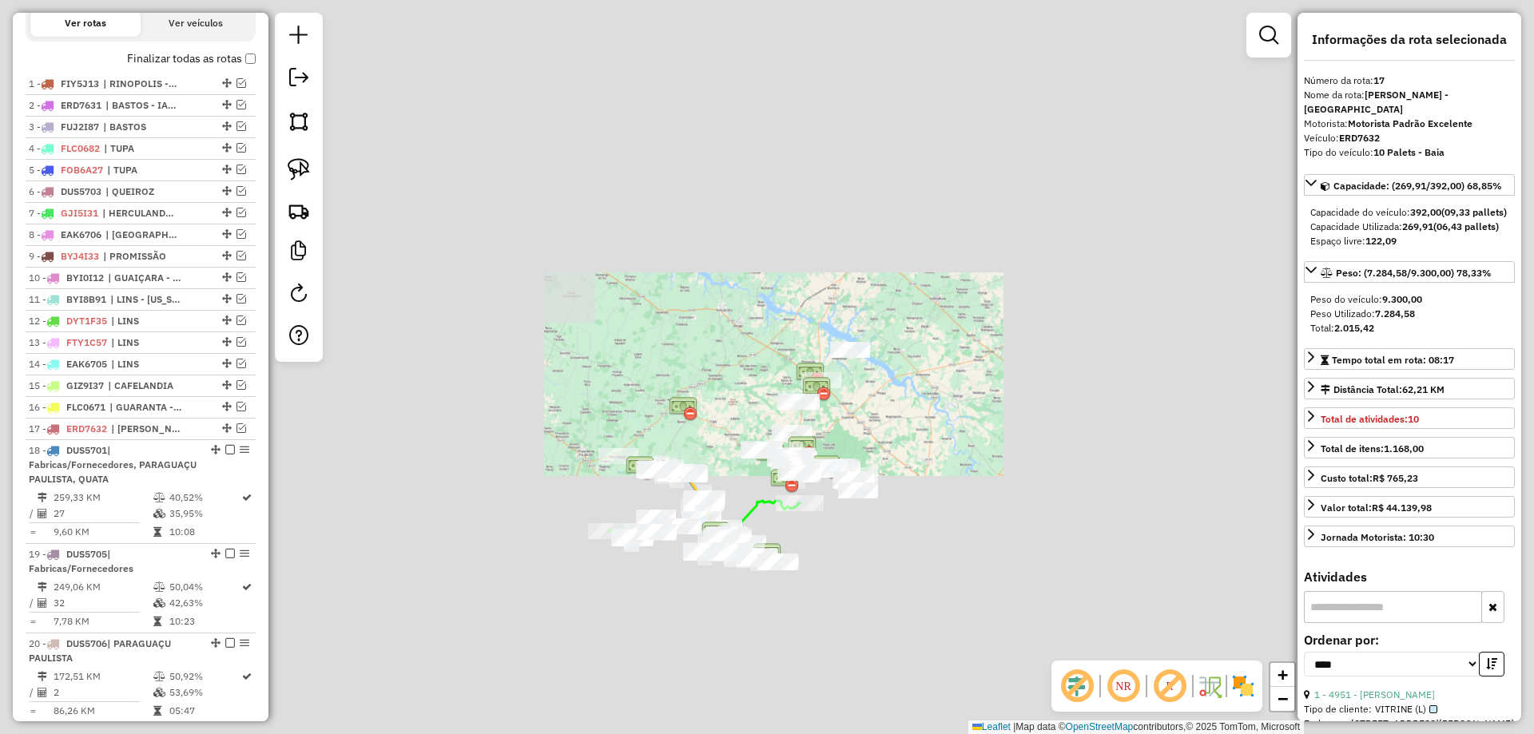
drag, startPoint x: 865, startPoint y: 453, endPoint x: 828, endPoint y: 383, distance: 78.6
click at [820, 374] on div "Janela de atendimento Grade de atendimento Capacidade Transportadoras Veículos …" at bounding box center [767, 367] width 1534 height 734
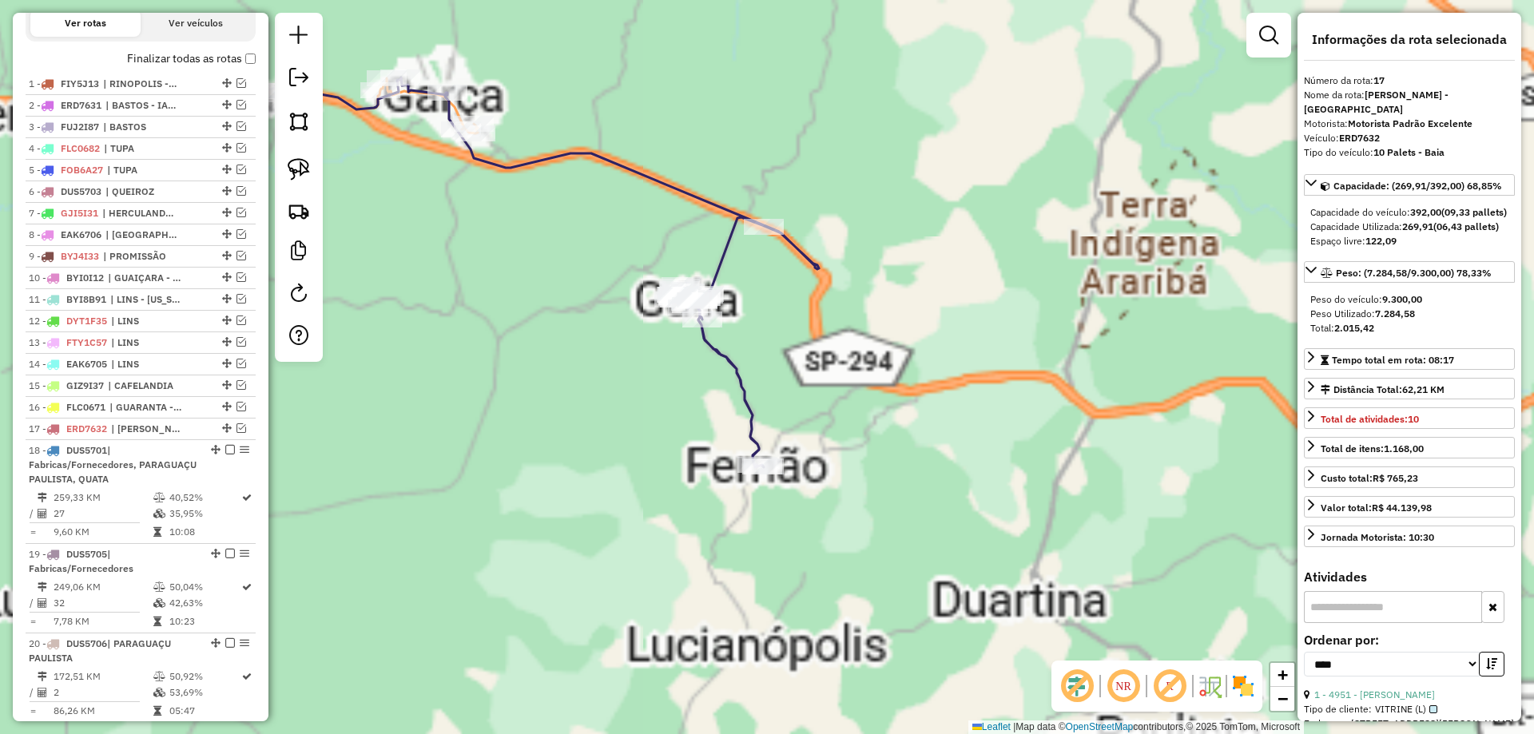
drag, startPoint x: 798, startPoint y: 325, endPoint x: 803, endPoint y: 333, distance: 9.3
click at [802, 332] on div "Janela de atendimento Grade de atendimento Capacidade Transportadoras Veículos …" at bounding box center [767, 367] width 1534 height 734
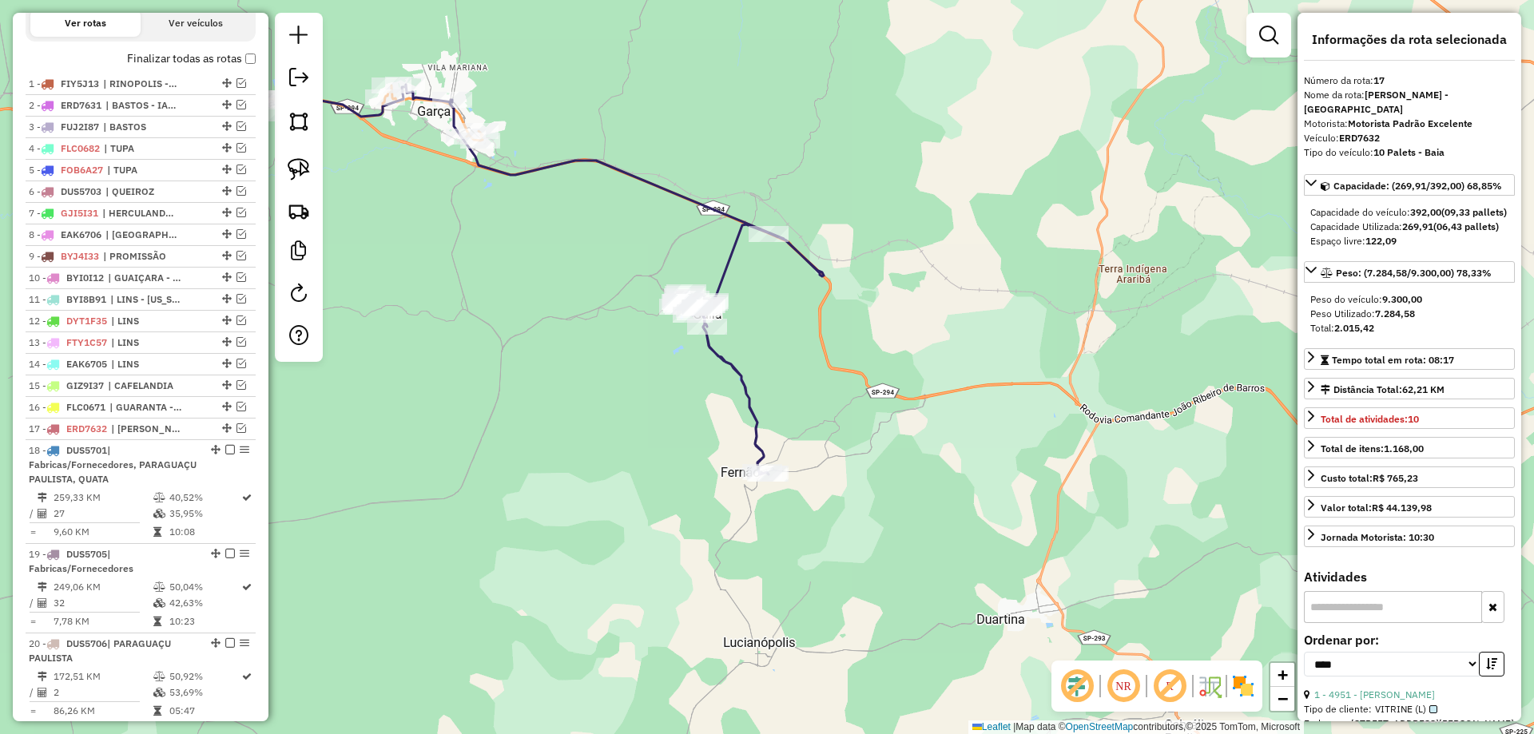
click at [728, 268] on icon at bounding box center [450, 280] width 746 height 390
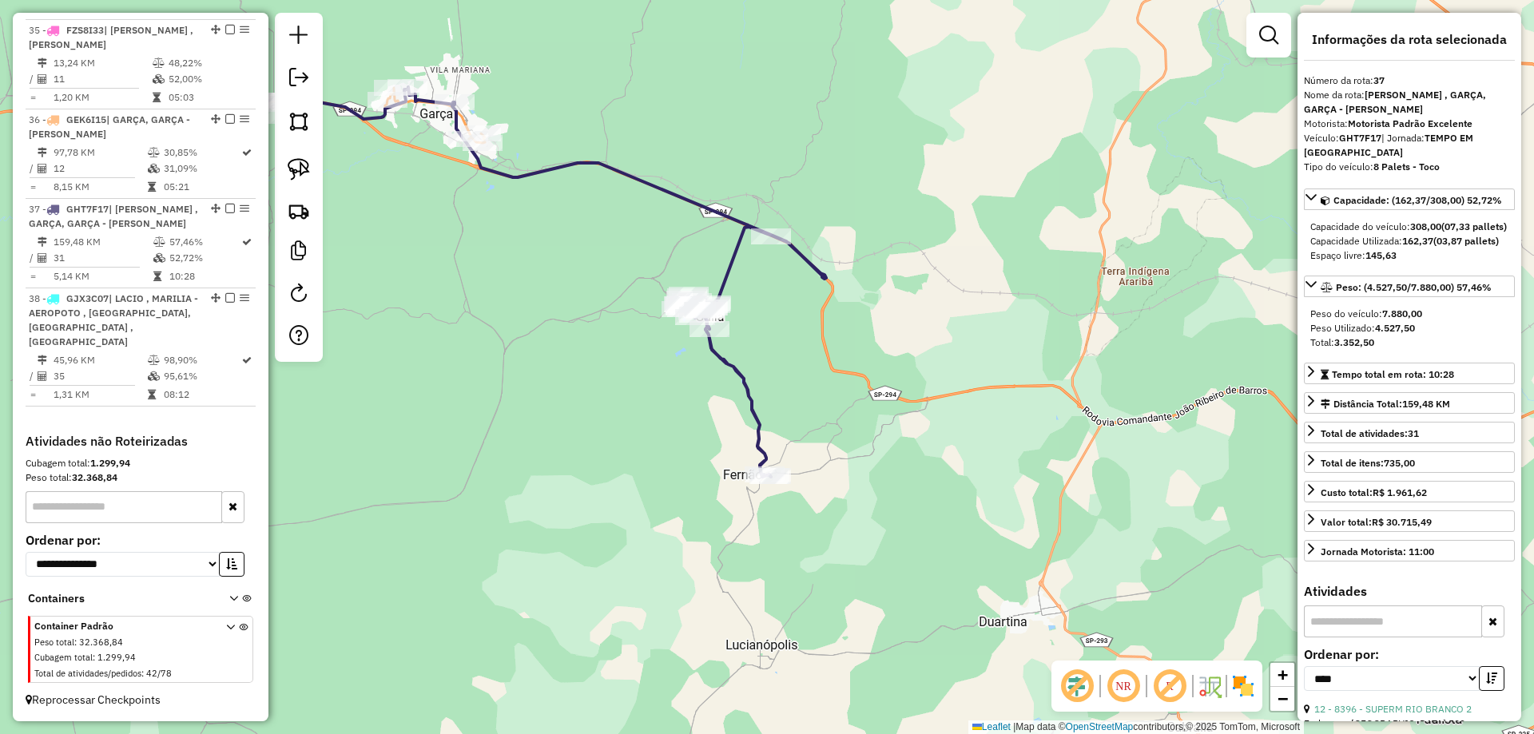
scroll to position [2671, 0]
drag, startPoint x: 693, startPoint y: 238, endPoint x: 787, endPoint y: 295, distance: 109.3
click at [799, 323] on div "Janela de atendimento Grade de atendimento Capacidade Transportadoras Veículos …" at bounding box center [767, 367] width 1534 height 734
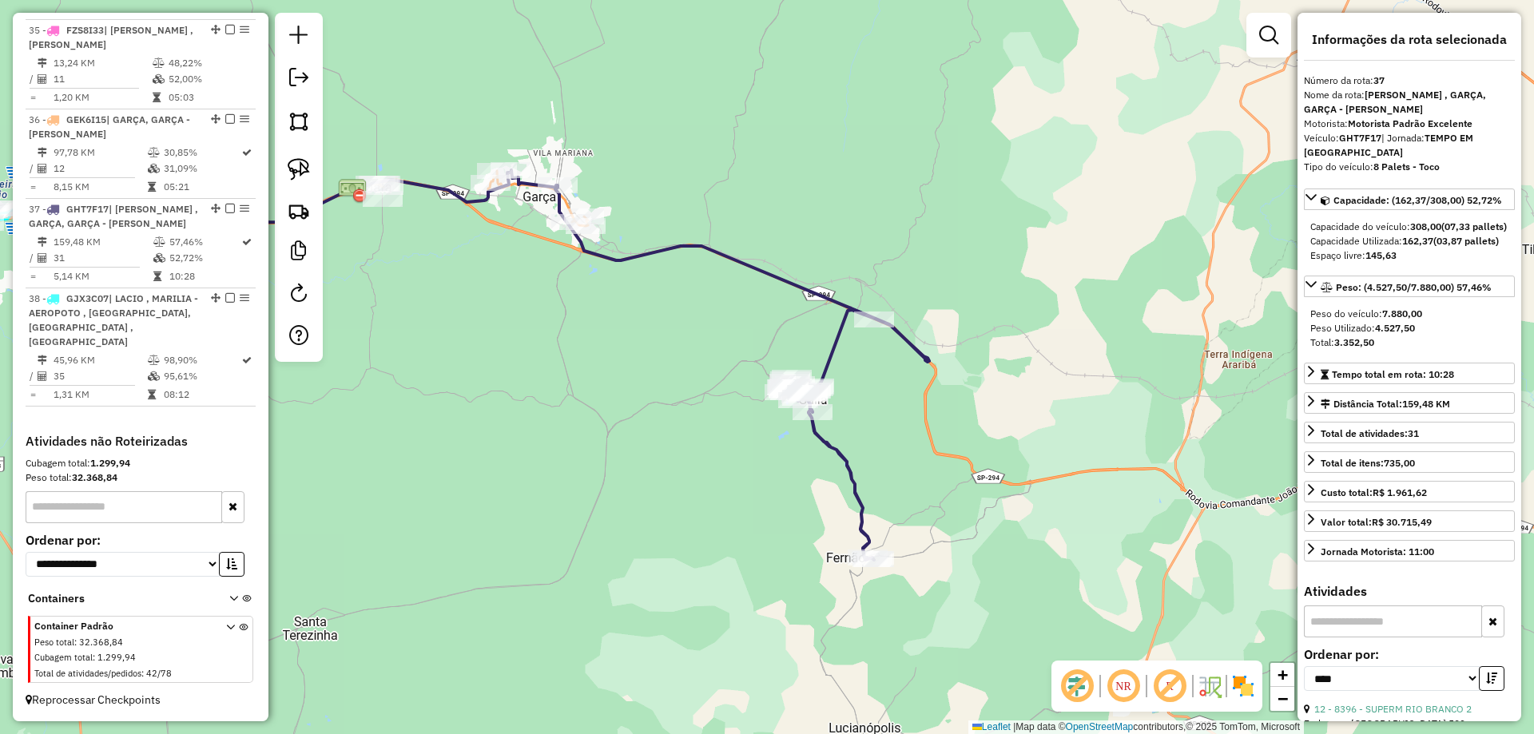
click at [771, 269] on icon at bounding box center [556, 365] width 746 height 390
click at [708, 293] on div "Janela de atendimento Grade de atendimento Capacidade Transportadoras Veículos …" at bounding box center [767, 367] width 1534 height 734
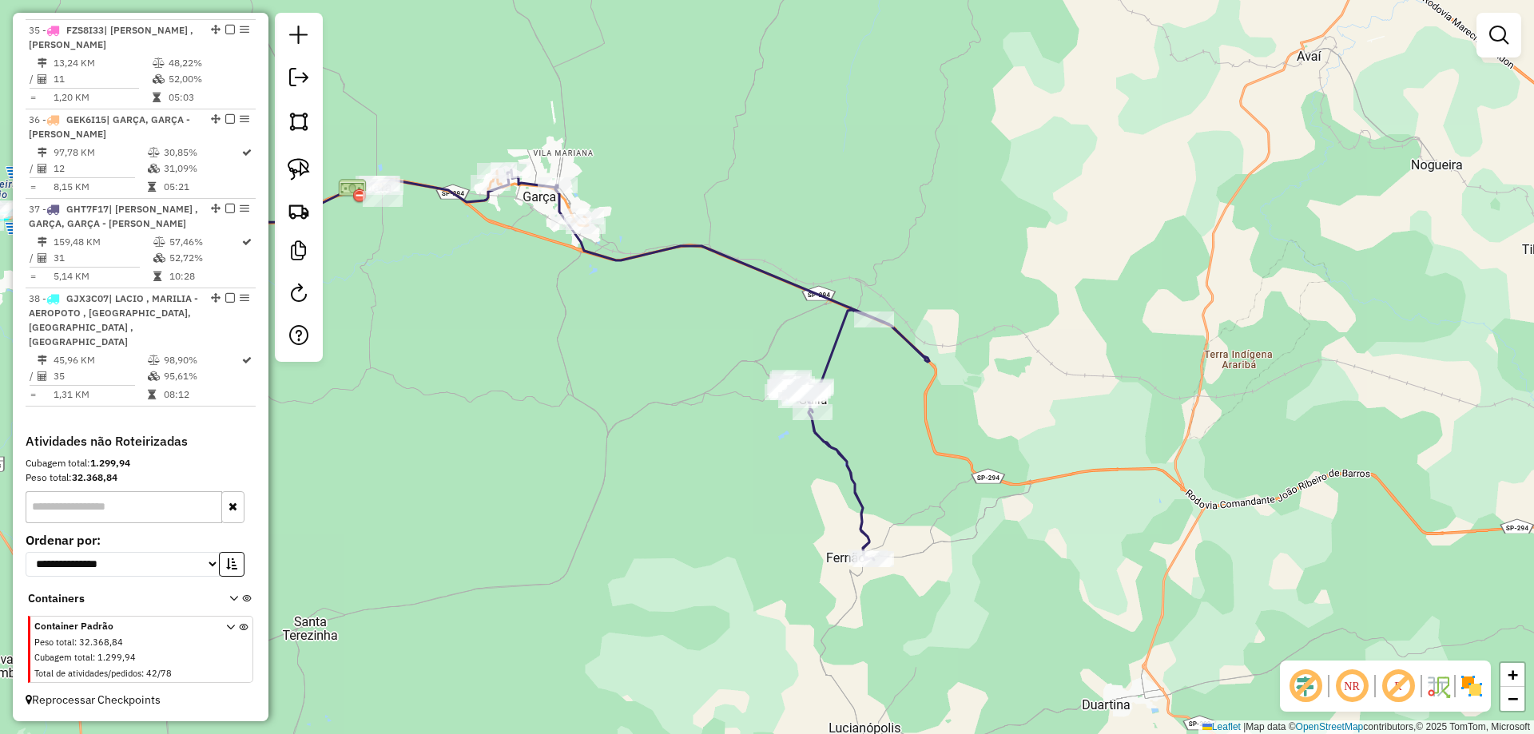
click at [739, 260] on icon at bounding box center [556, 365] width 746 height 390
select select "*********"
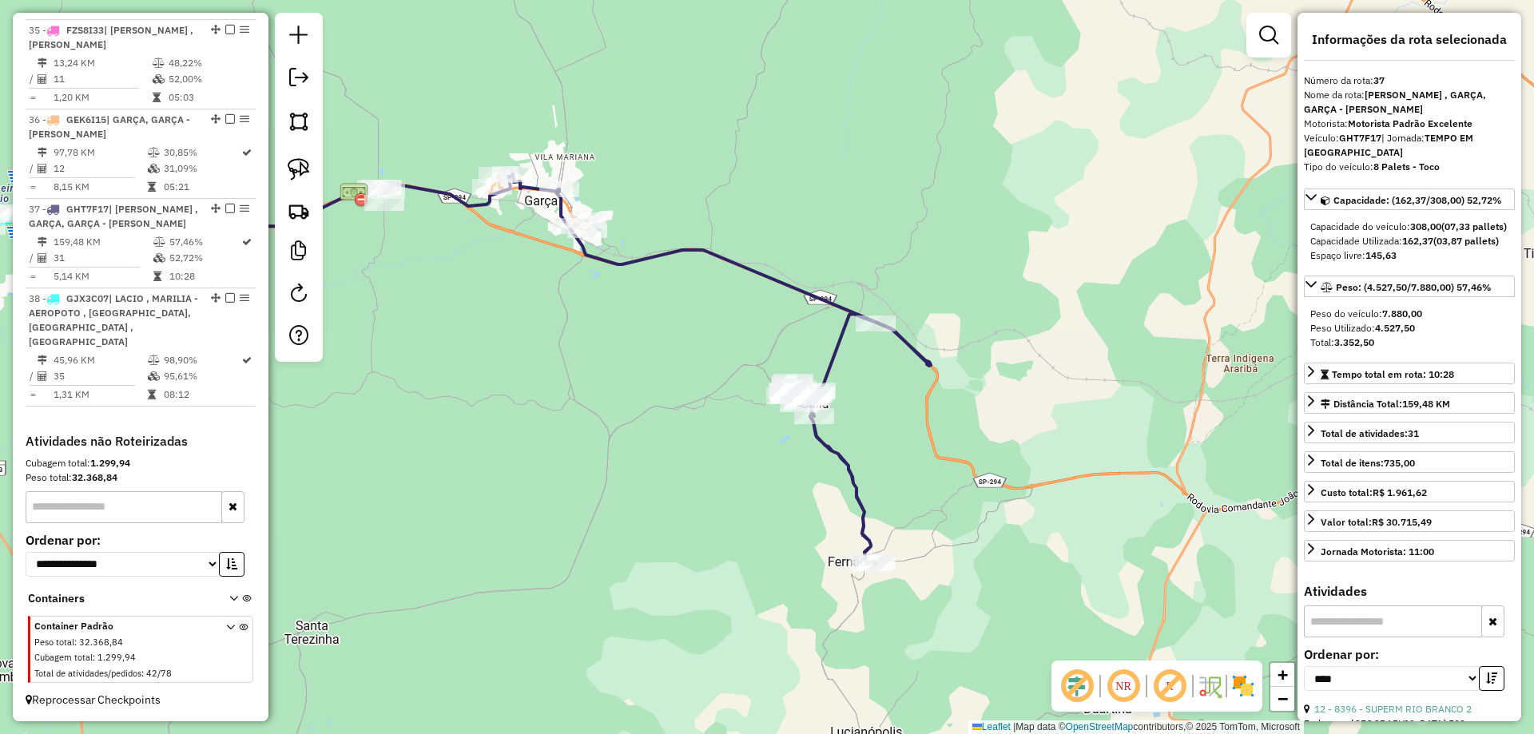
drag, startPoint x: 651, startPoint y: 332, endPoint x: 798, endPoint y: 424, distance: 173.3
click at [816, 440] on div "Janela de atendimento Grade de atendimento Capacidade Transportadoras Veículos …" at bounding box center [767, 367] width 1534 height 734
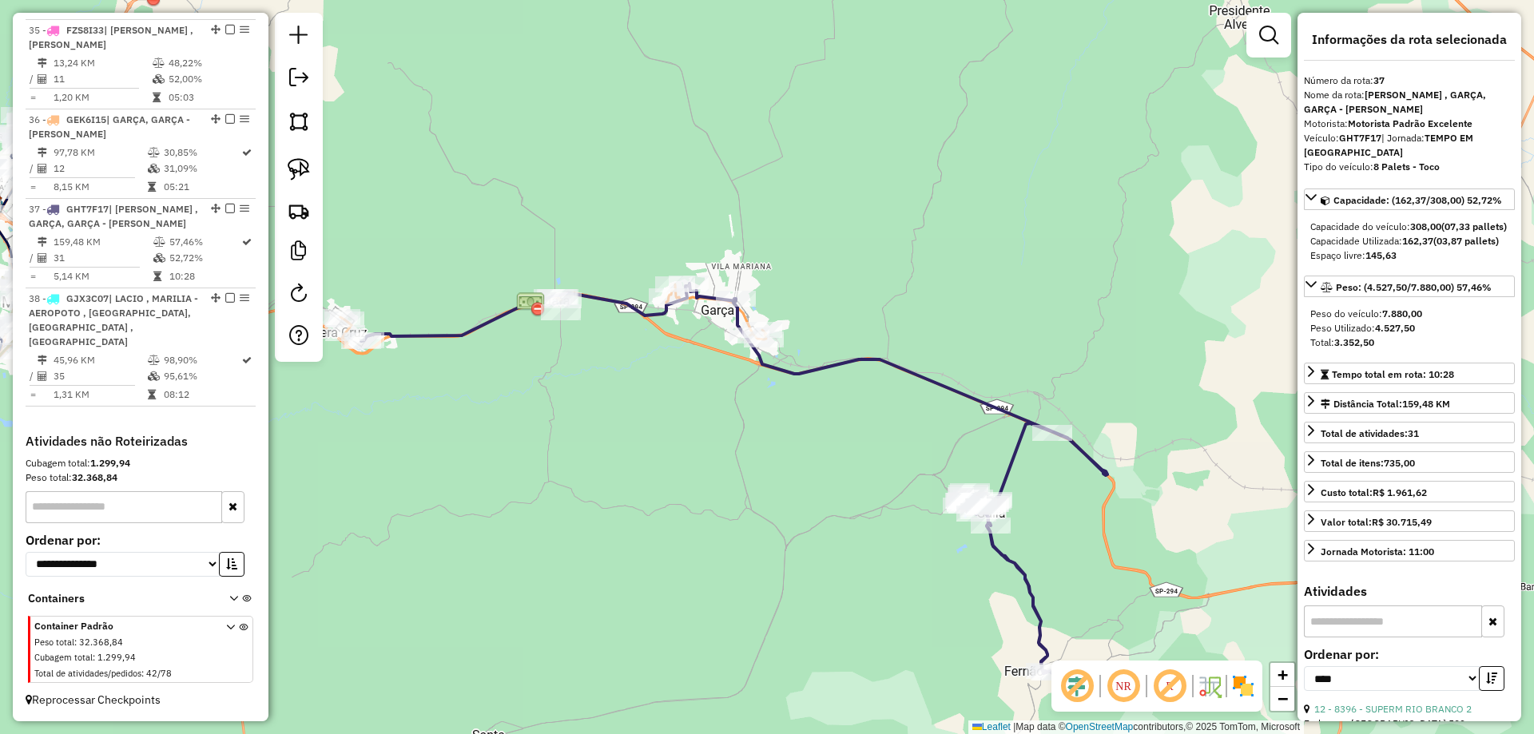
drag, startPoint x: 489, startPoint y: 232, endPoint x: 688, endPoint y: 247, distance: 199.4
click at [688, 247] on div "Janela de atendimento Grade de atendimento Capacidade Transportadoras Veículos …" at bounding box center [767, 367] width 1534 height 734
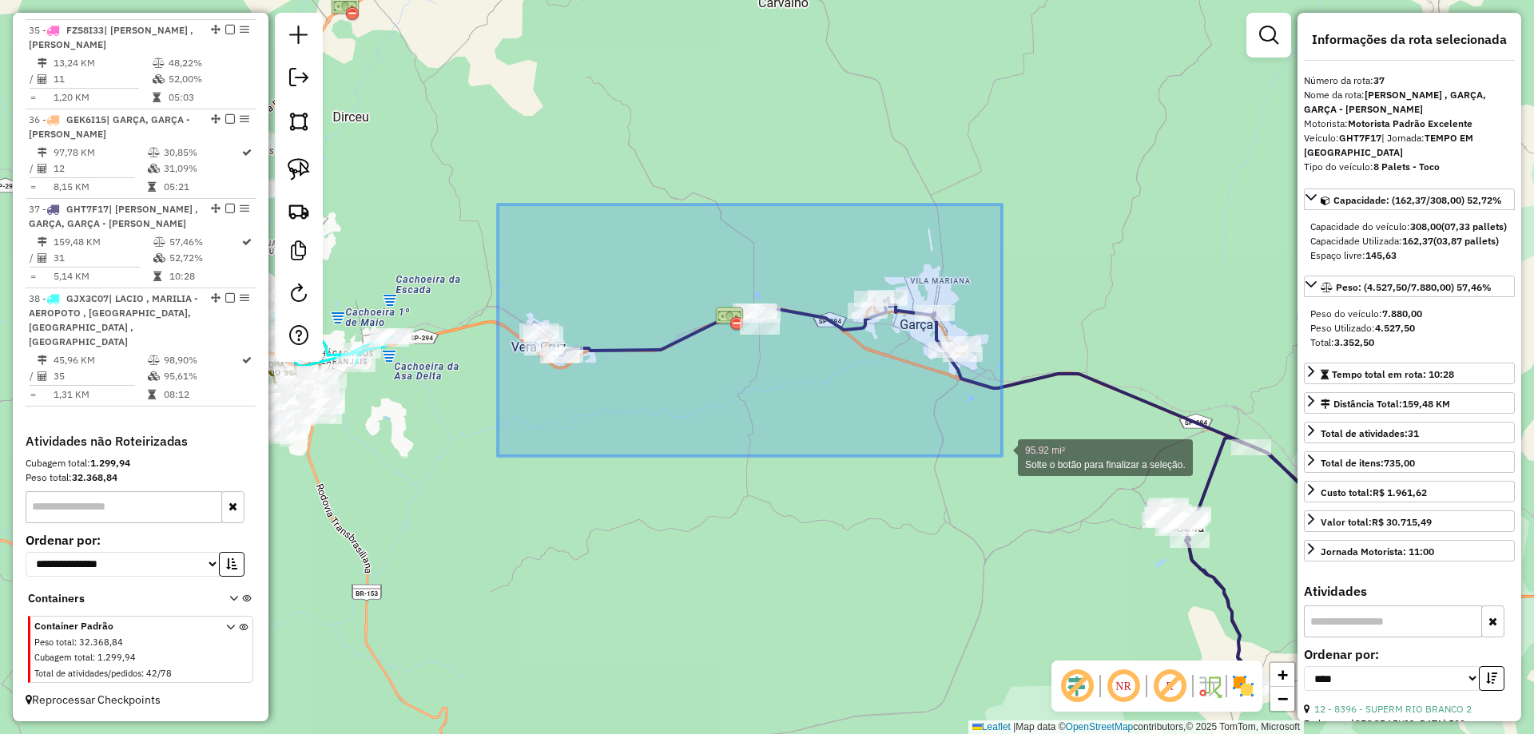
drag, startPoint x: 498, startPoint y: 206, endPoint x: 1006, endPoint y: 444, distance: 561.0
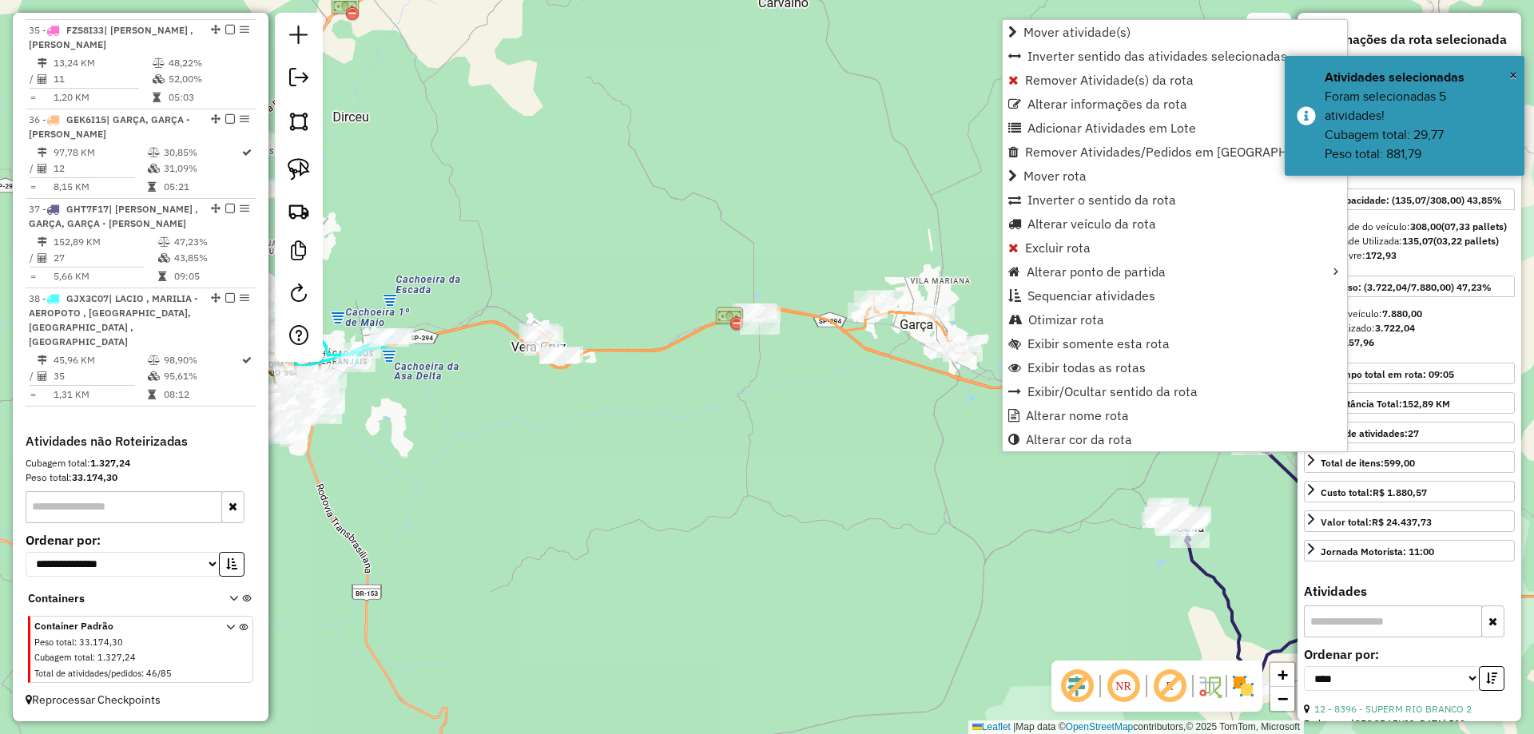
click at [665, 192] on div "Janela de atendimento Grade de atendimento Capacidade Transportadoras Veículos …" at bounding box center [767, 367] width 1534 height 734
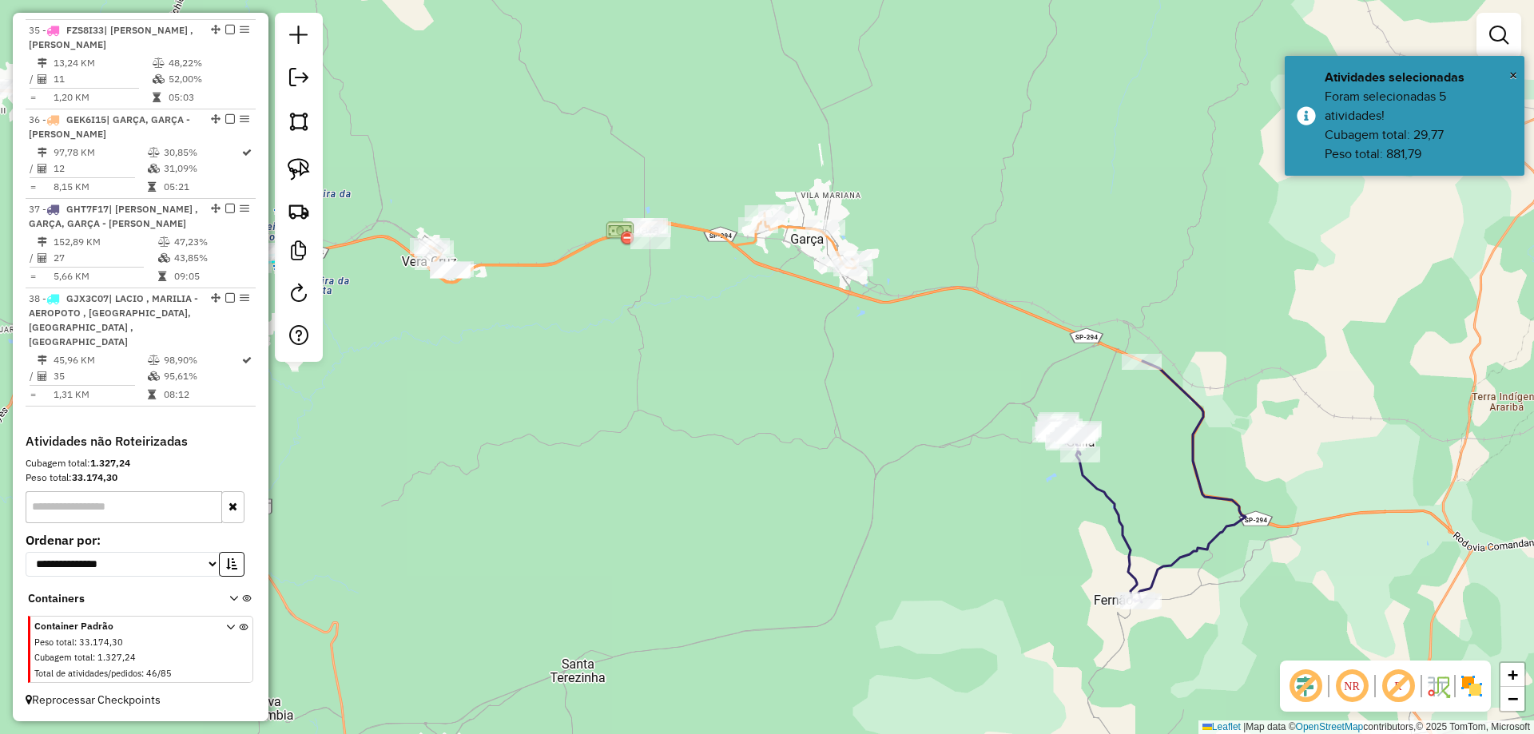
drag, startPoint x: 880, startPoint y: 453, endPoint x: 712, endPoint y: 302, distance: 226.3
click at [712, 304] on div "Janela de atendimento Grade de atendimento Capacidade Transportadoras Veículos …" at bounding box center [767, 367] width 1534 height 734
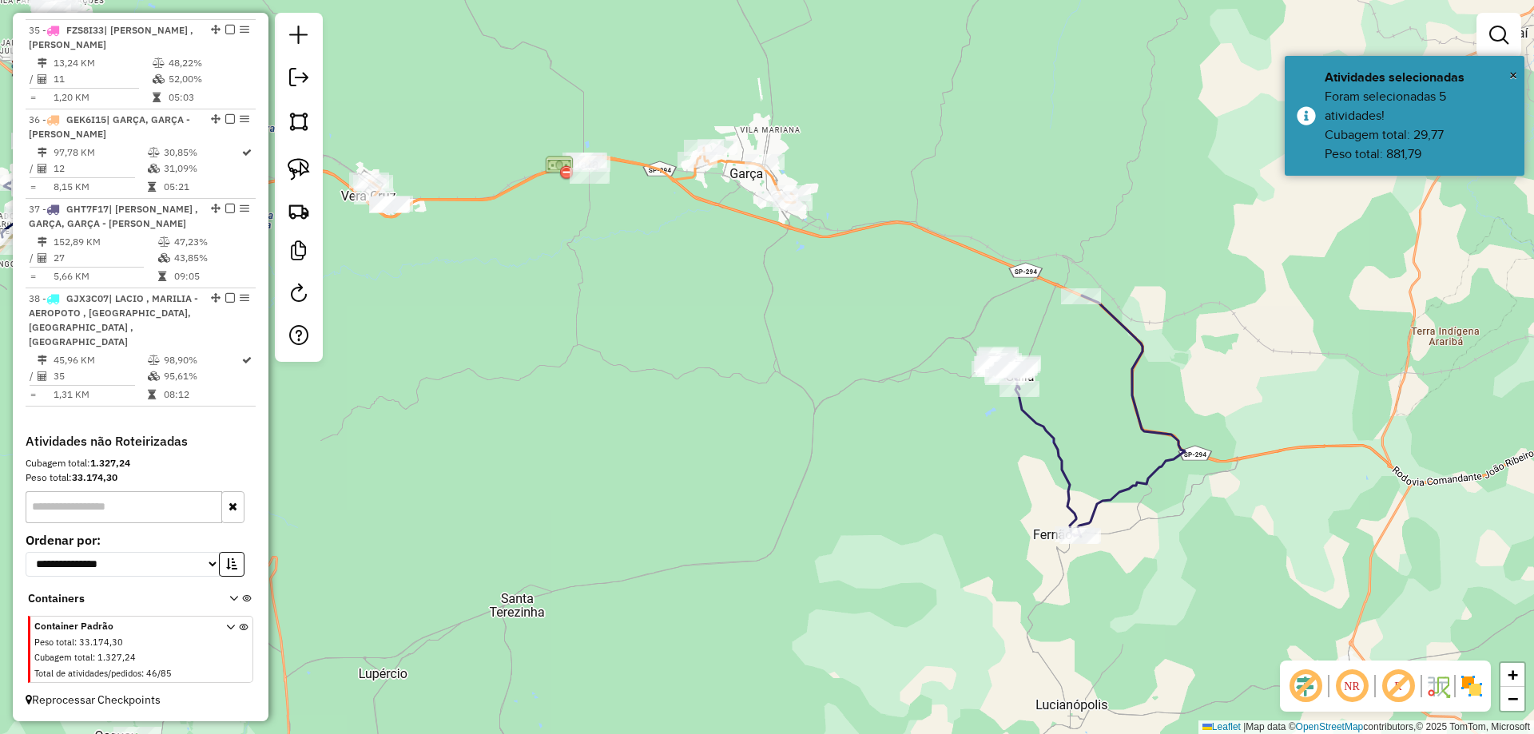
drag, startPoint x: 1034, startPoint y: 415, endPoint x: 1046, endPoint y: 399, distance: 20.6
click at [1034, 416] on icon at bounding box center [1087, 416] width 193 height 241
select select "*********"
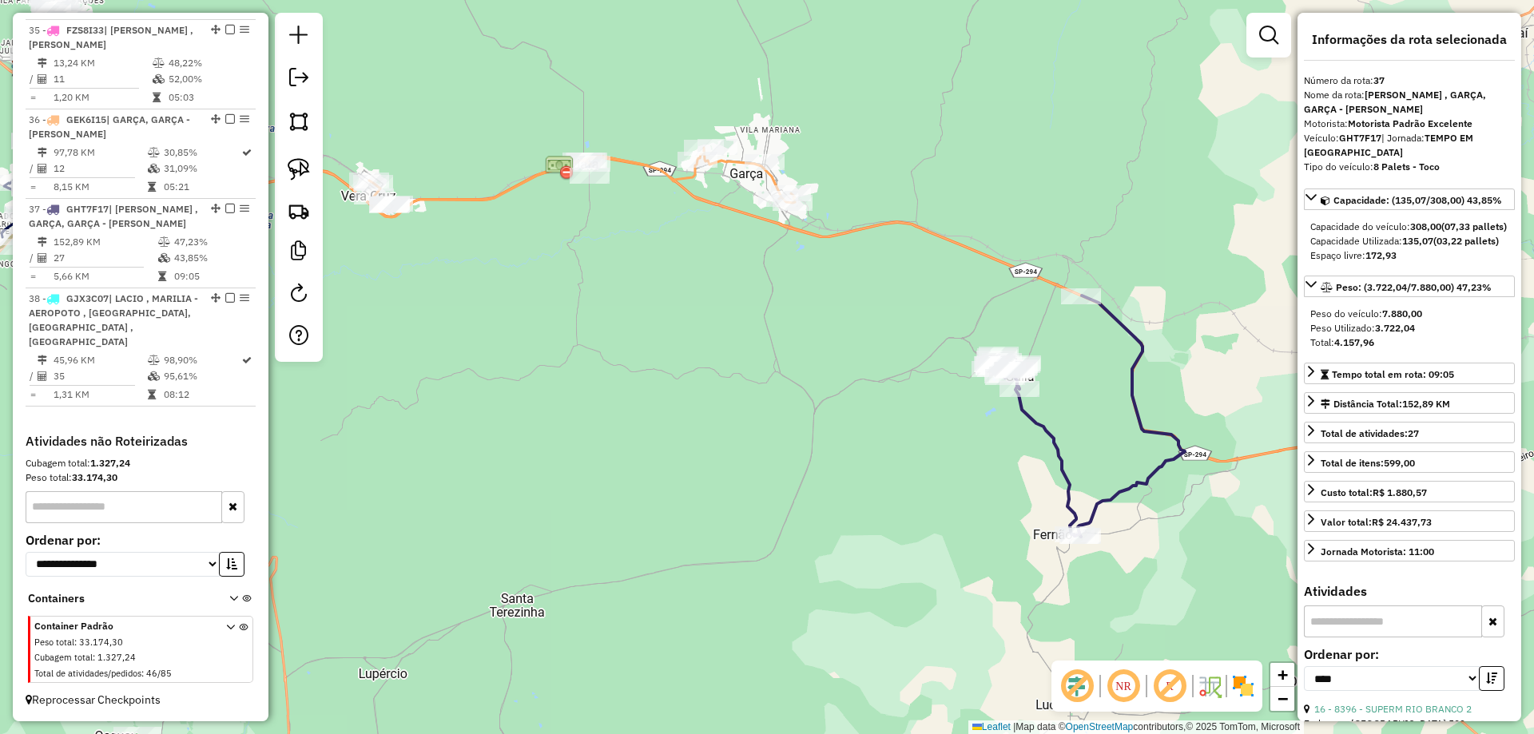
click at [1090, 370] on div "Janela de atendimento Grade de atendimento Capacidade Transportadoras Veículos …" at bounding box center [767, 367] width 1534 height 734
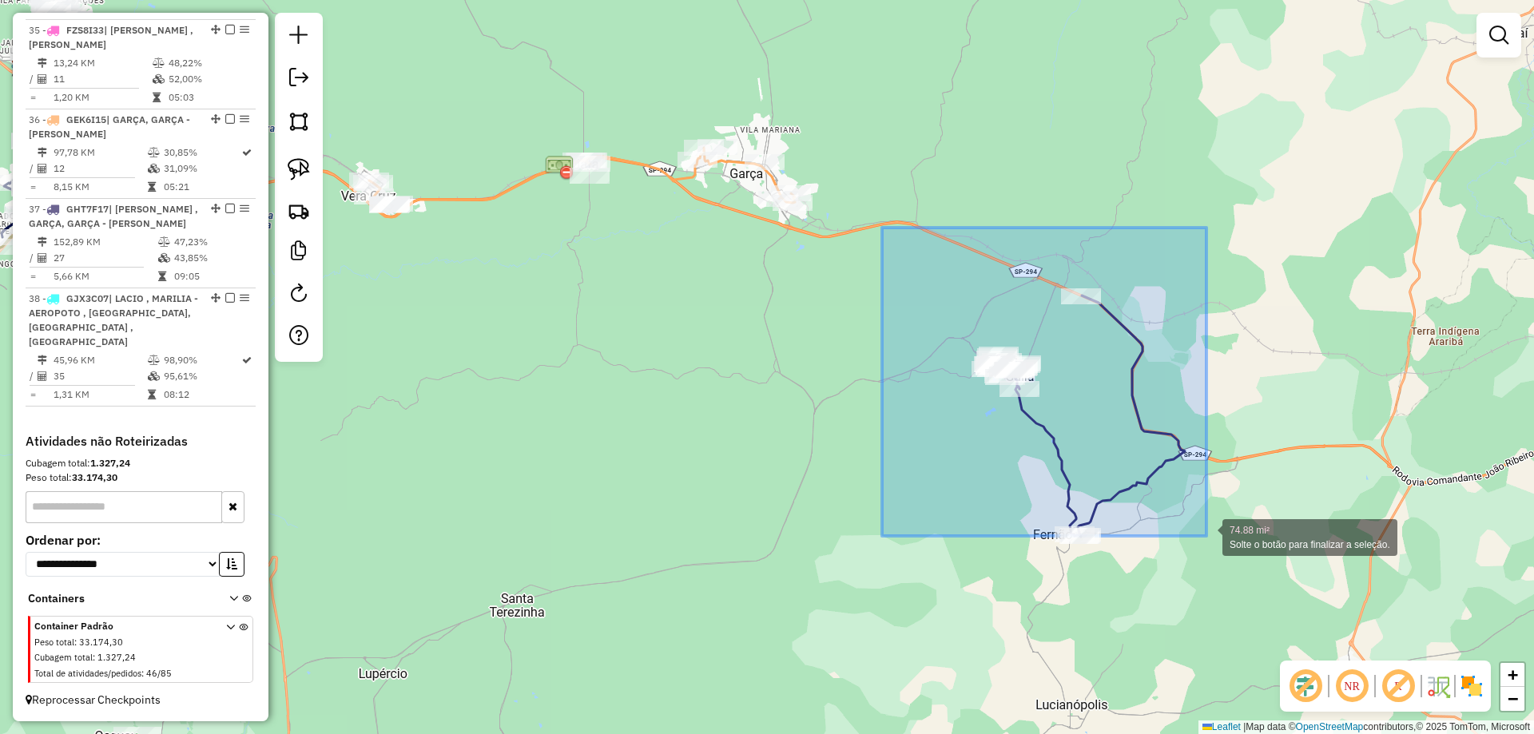
drag, startPoint x: 959, startPoint y: 314, endPoint x: 1208, endPoint y: 539, distance: 335.3
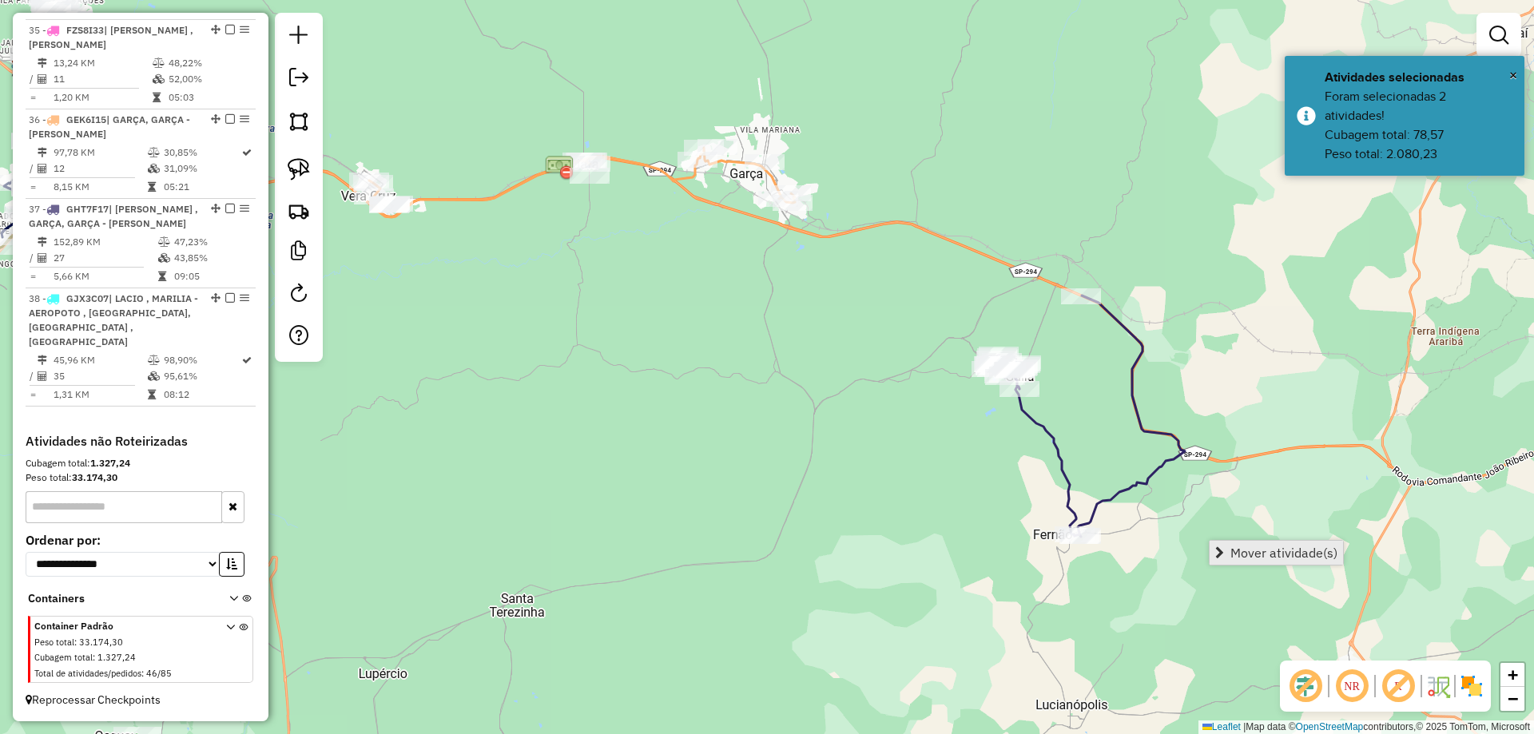
click at [1236, 551] on span "Mover atividade(s)" at bounding box center [1283, 552] width 107 height 13
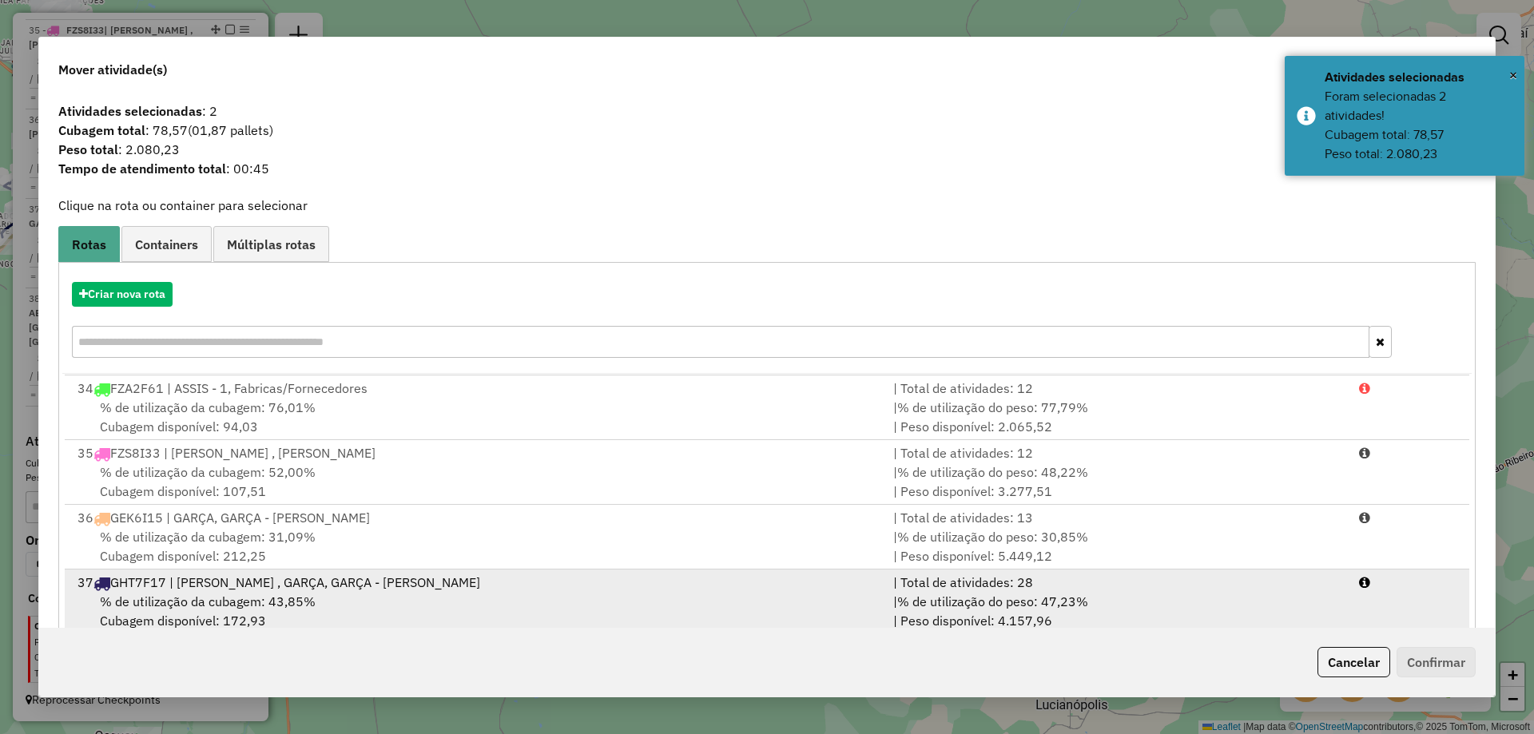
scroll to position [1058, 0]
click at [339, 585] on div "37 GHT7F17 | GALIA - FERNÃO , GARÇA, GARÇA - VERA CUZ" at bounding box center [476, 576] width 816 height 19
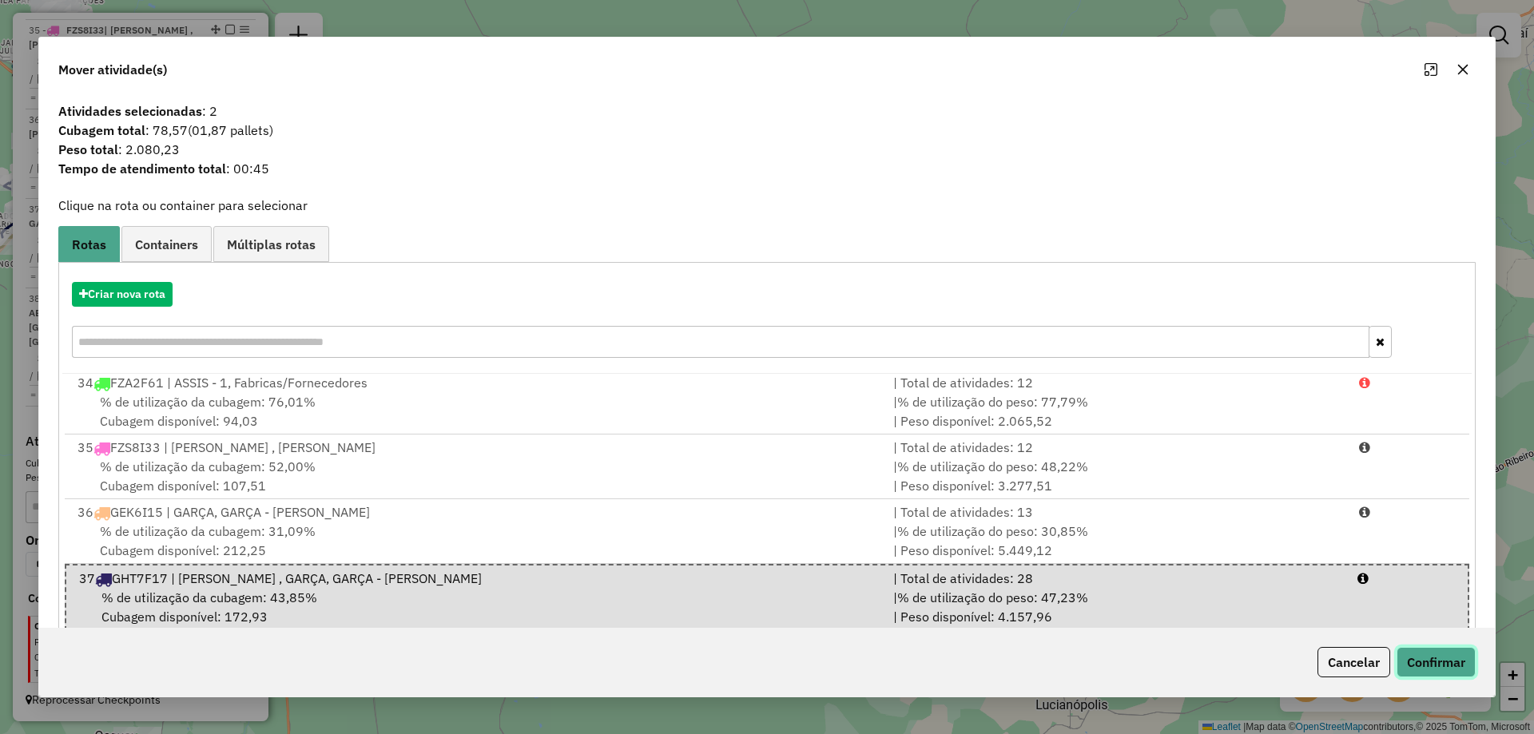
click at [1462, 662] on button "Confirmar" at bounding box center [1435, 662] width 79 height 30
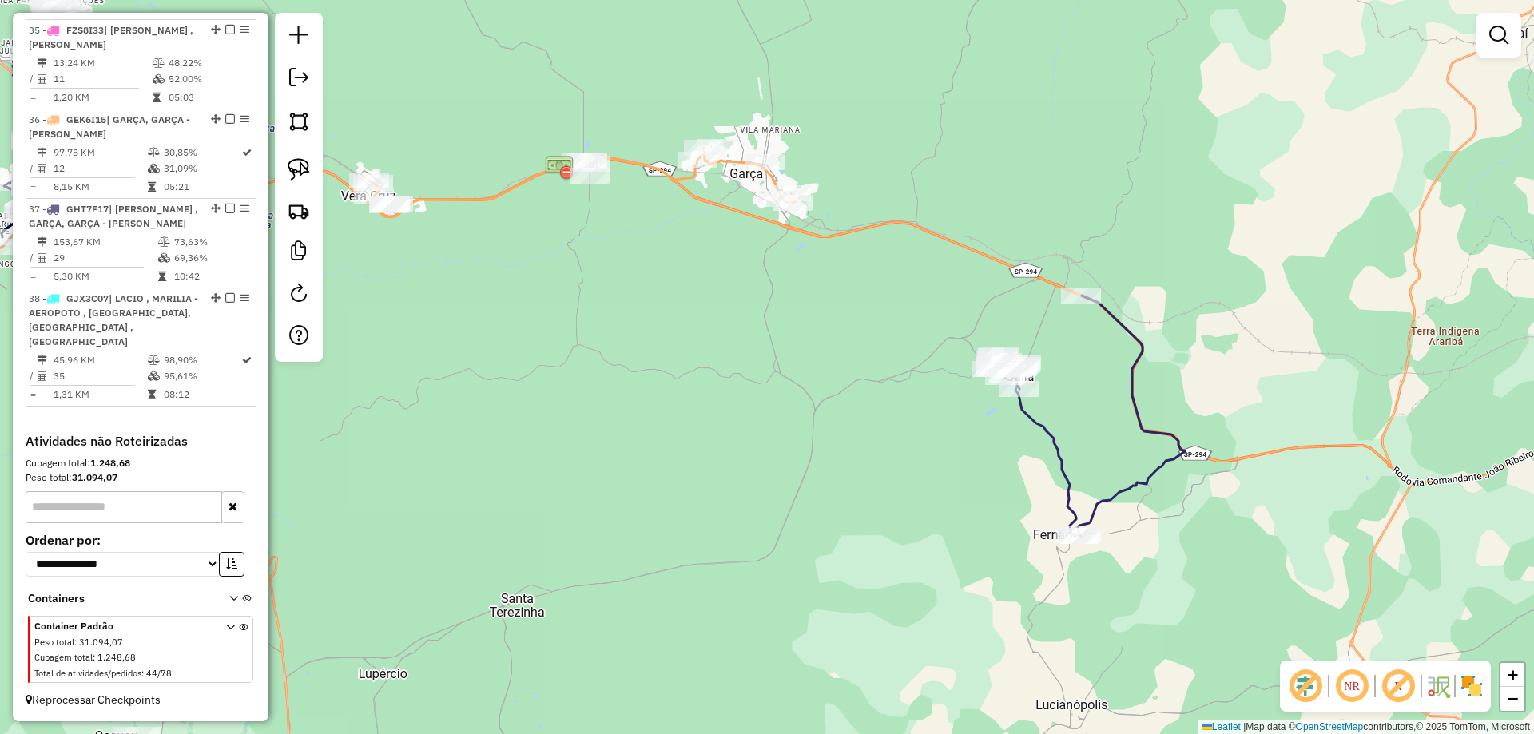
click at [1027, 411] on icon at bounding box center [1087, 416] width 193 height 241
select select "*********"
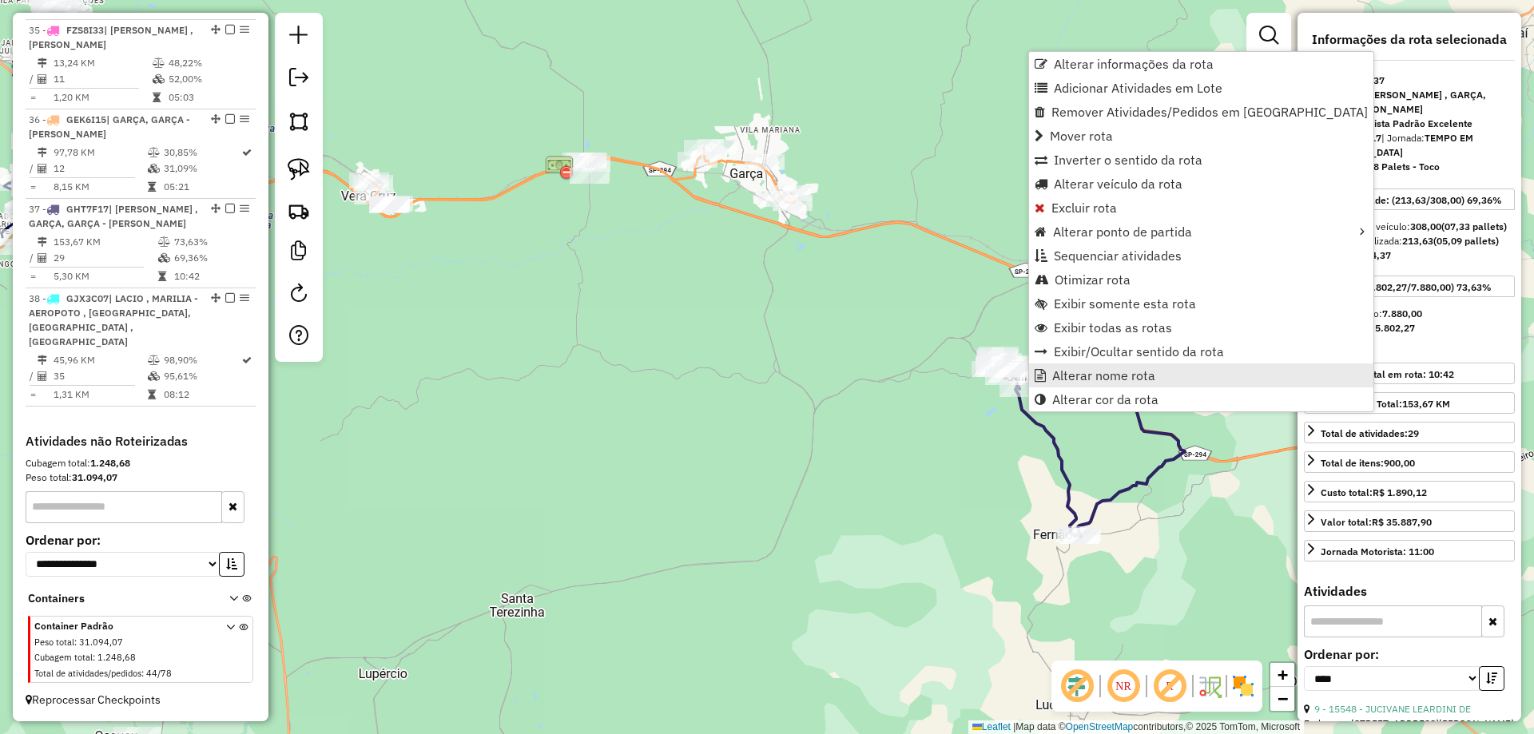
click at [1100, 381] on span "Alterar nome rota" at bounding box center [1103, 375] width 103 height 13
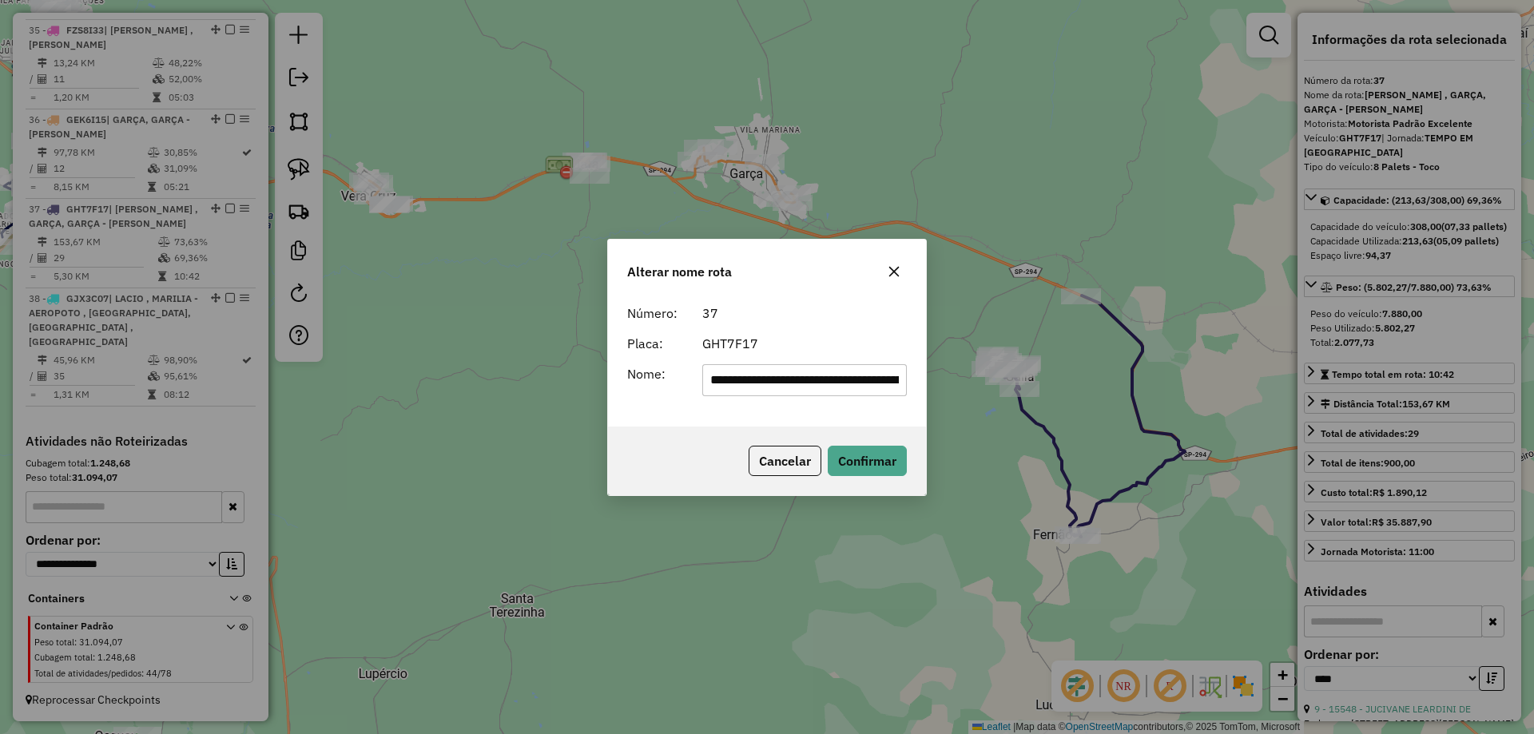
scroll to position [0, 79]
click at [795, 379] on input "**********" at bounding box center [804, 380] width 205 height 32
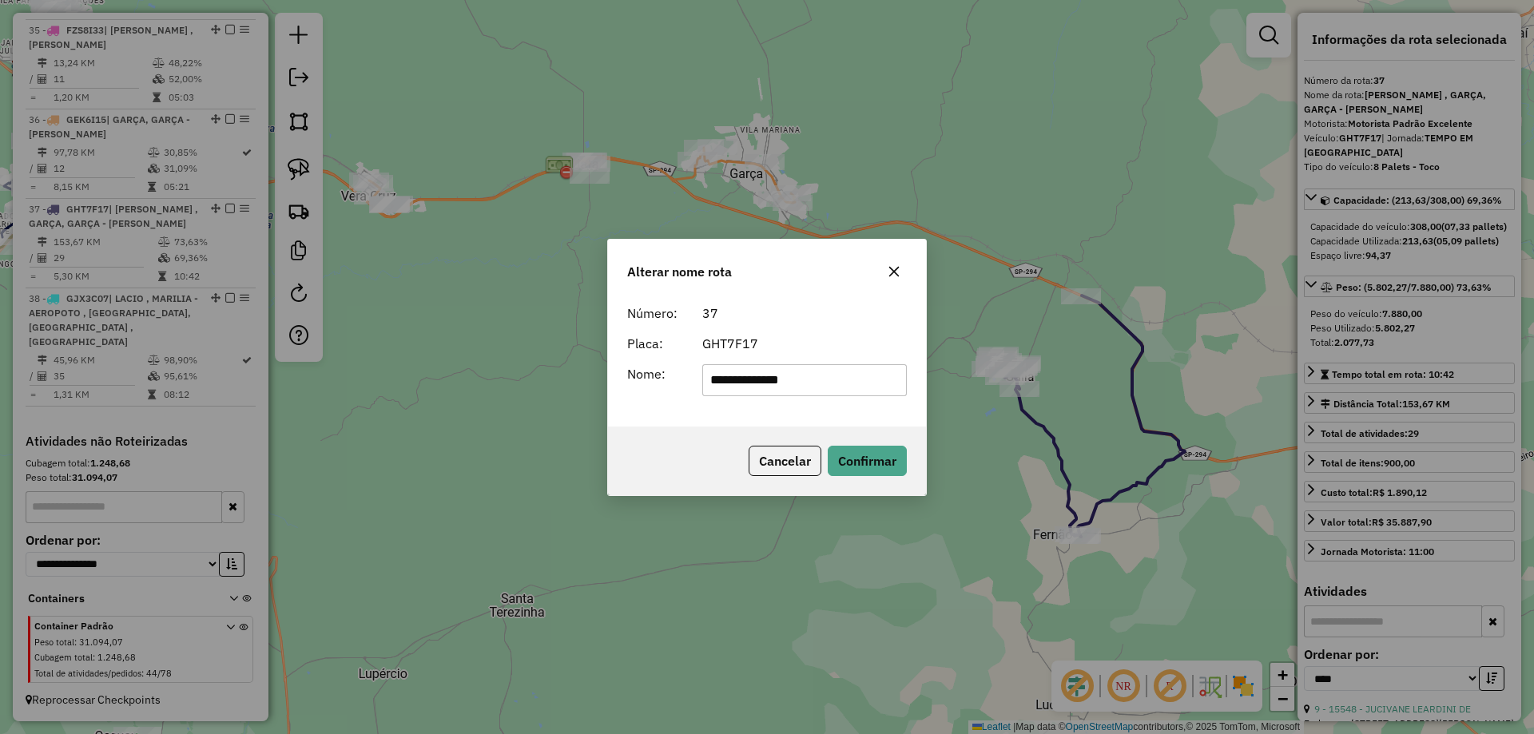
type input "**********"
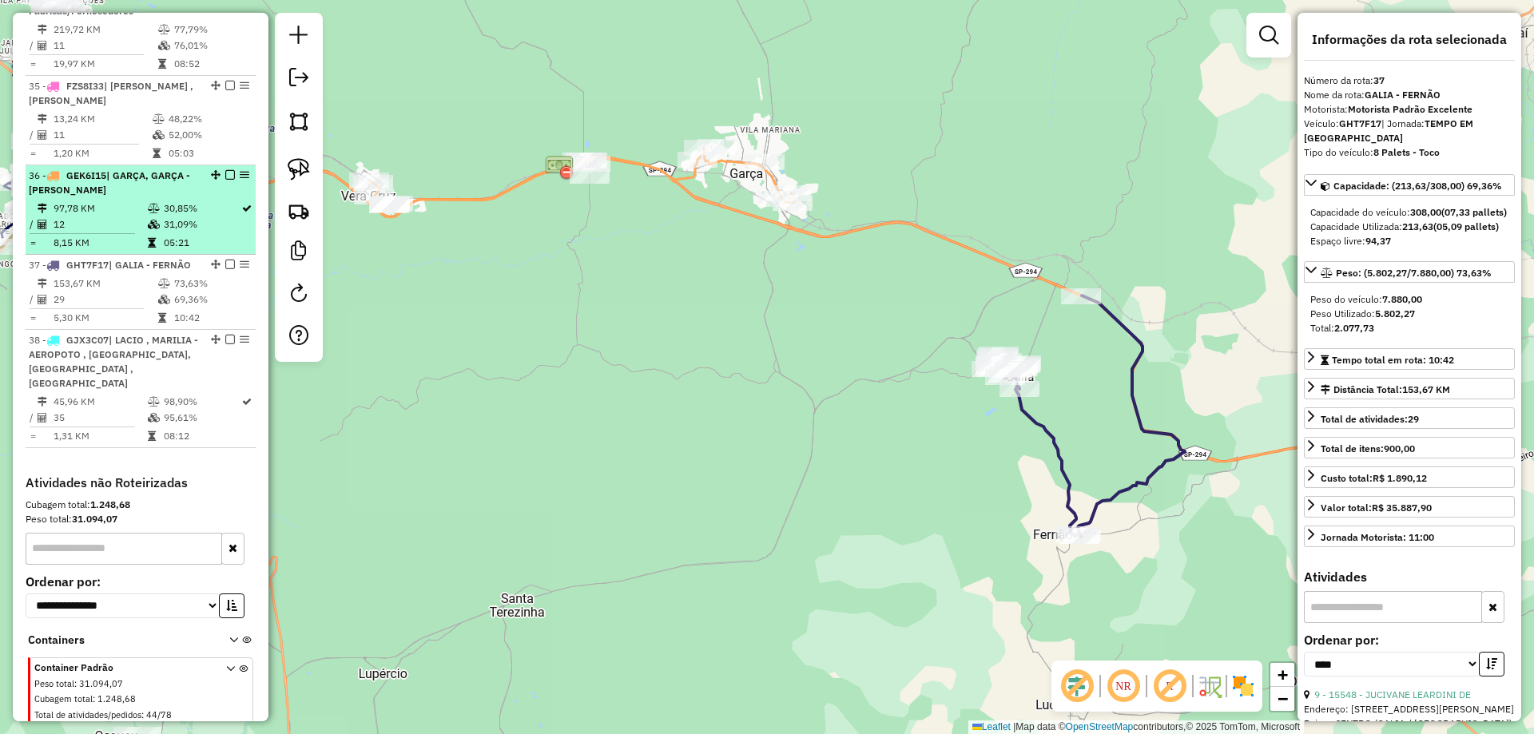
scroll to position [2577, 0]
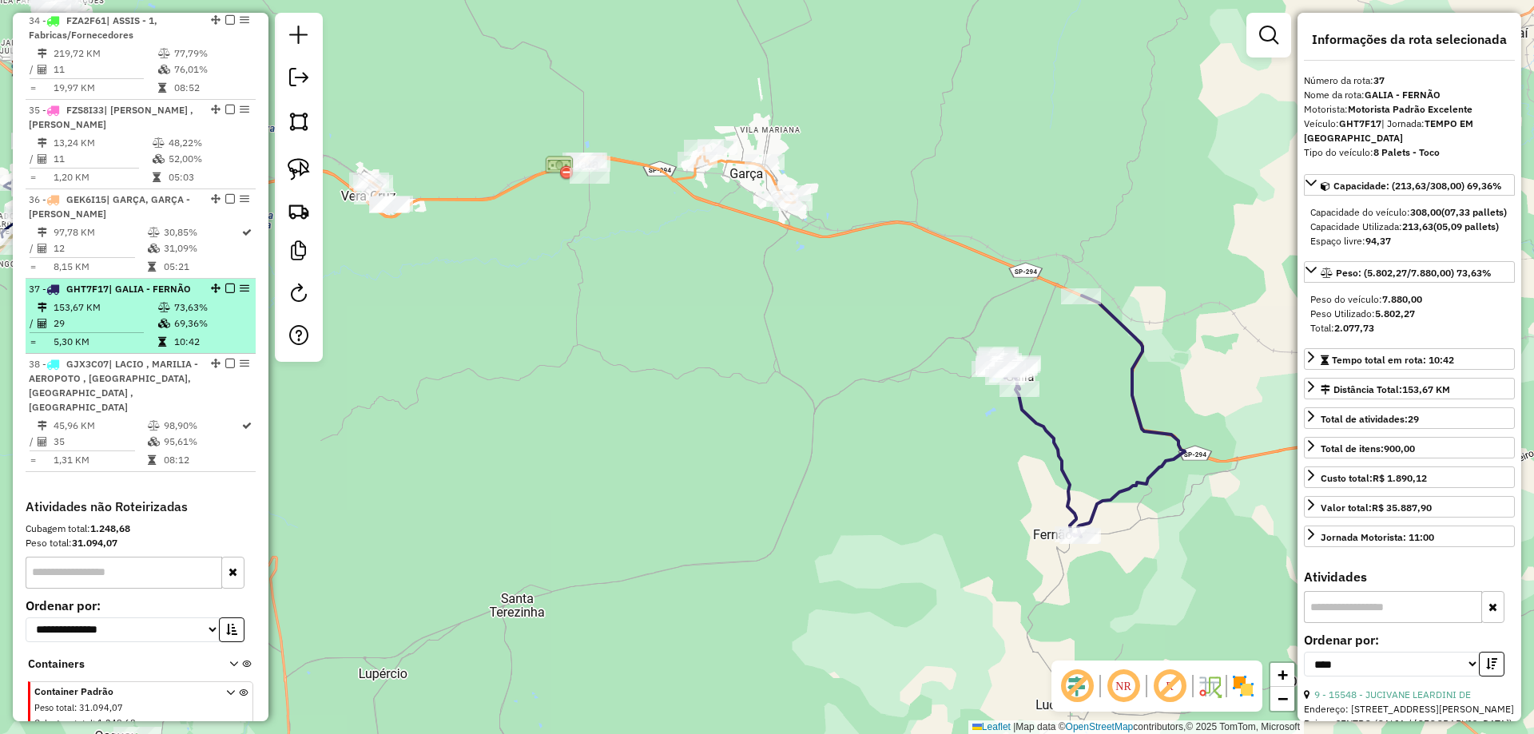
click at [225, 293] on em at bounding box center [230, 289] width 10 height 10
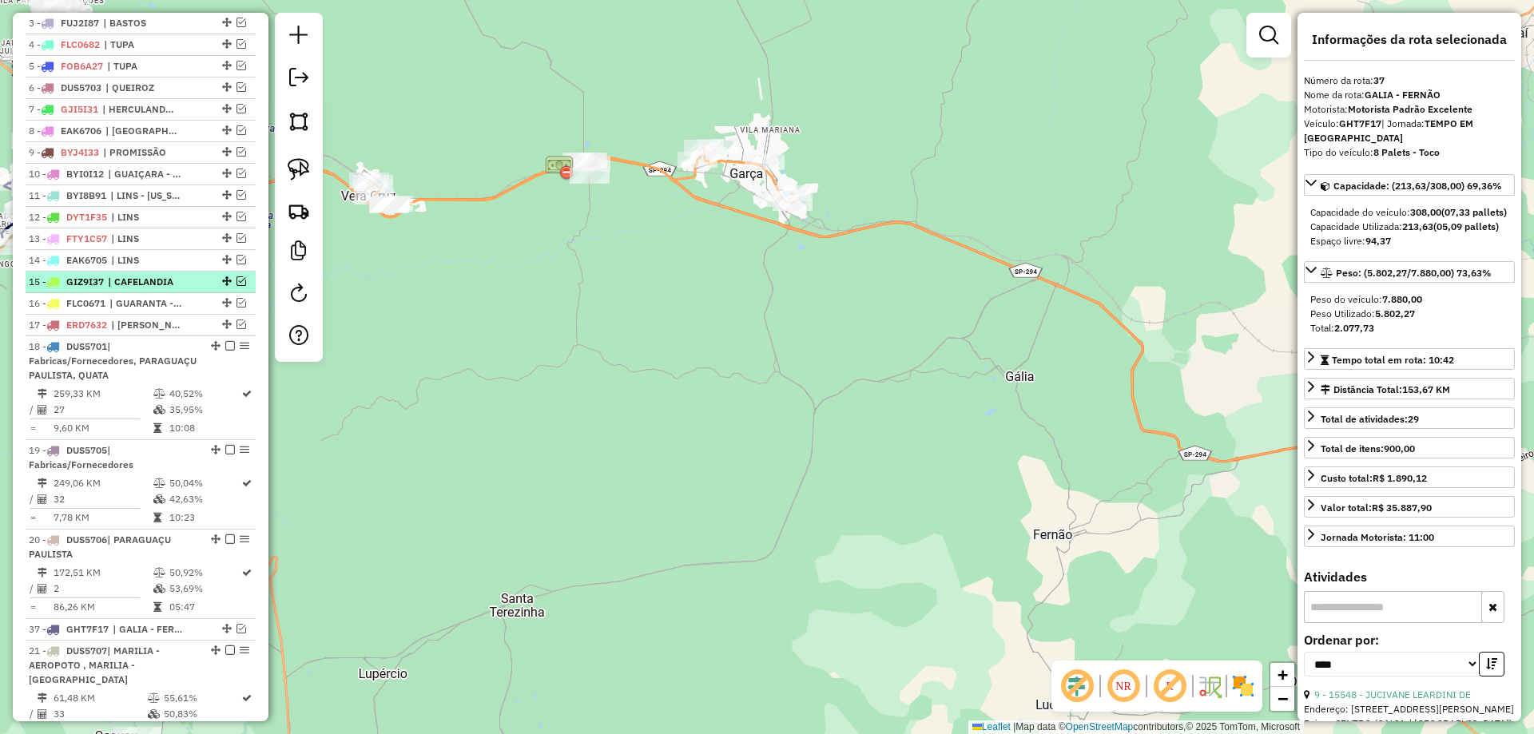
scroll to position [660, 0]
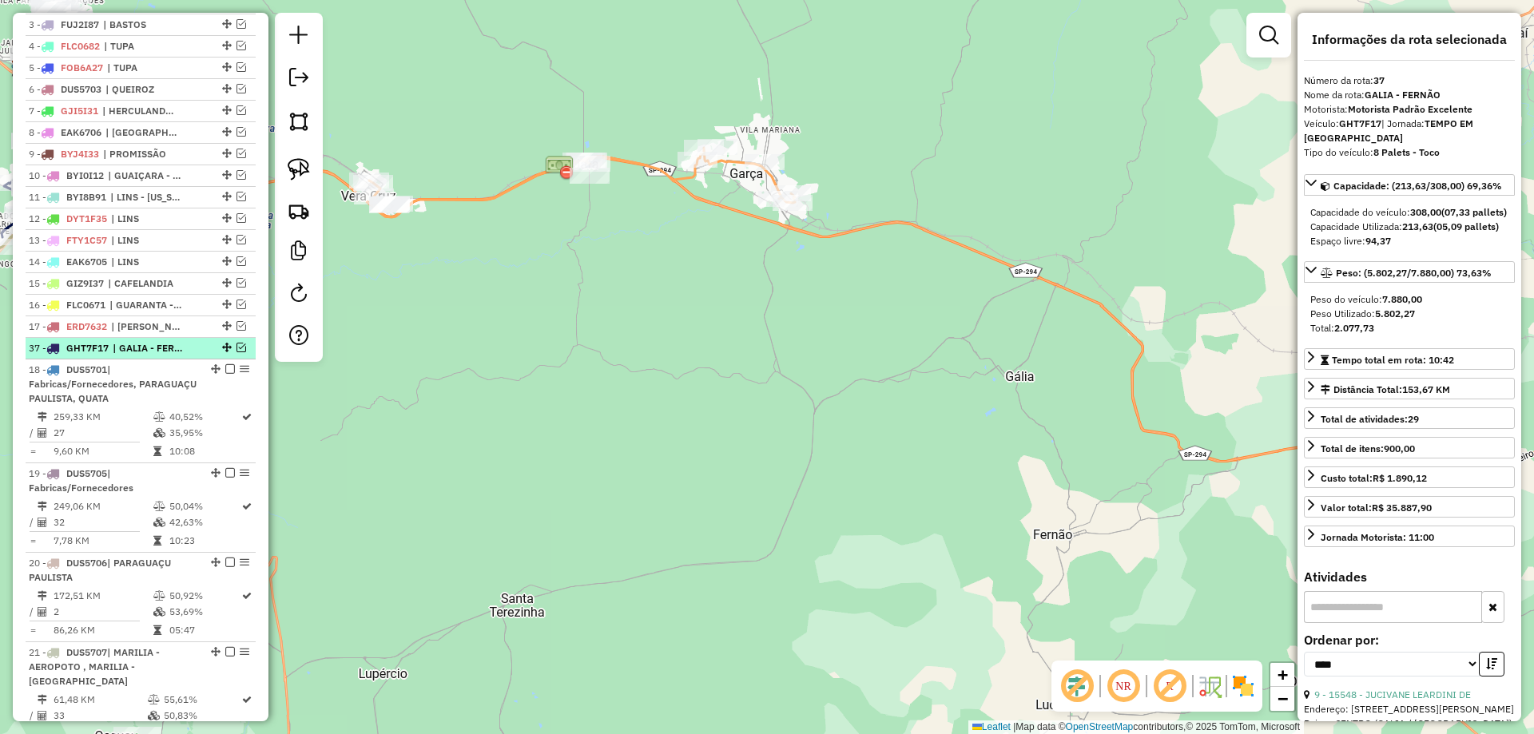
drag, startPoint x: 222, startPoint y: 300, endPoint x: 216, endPoint y: 372, distance: 72.1
click at [619, 280] on div "Janela de atendimento Grade de atendimento Capacidade Transportadoras Veículos …" at bounding box center [767, 367] width 1534 height 734
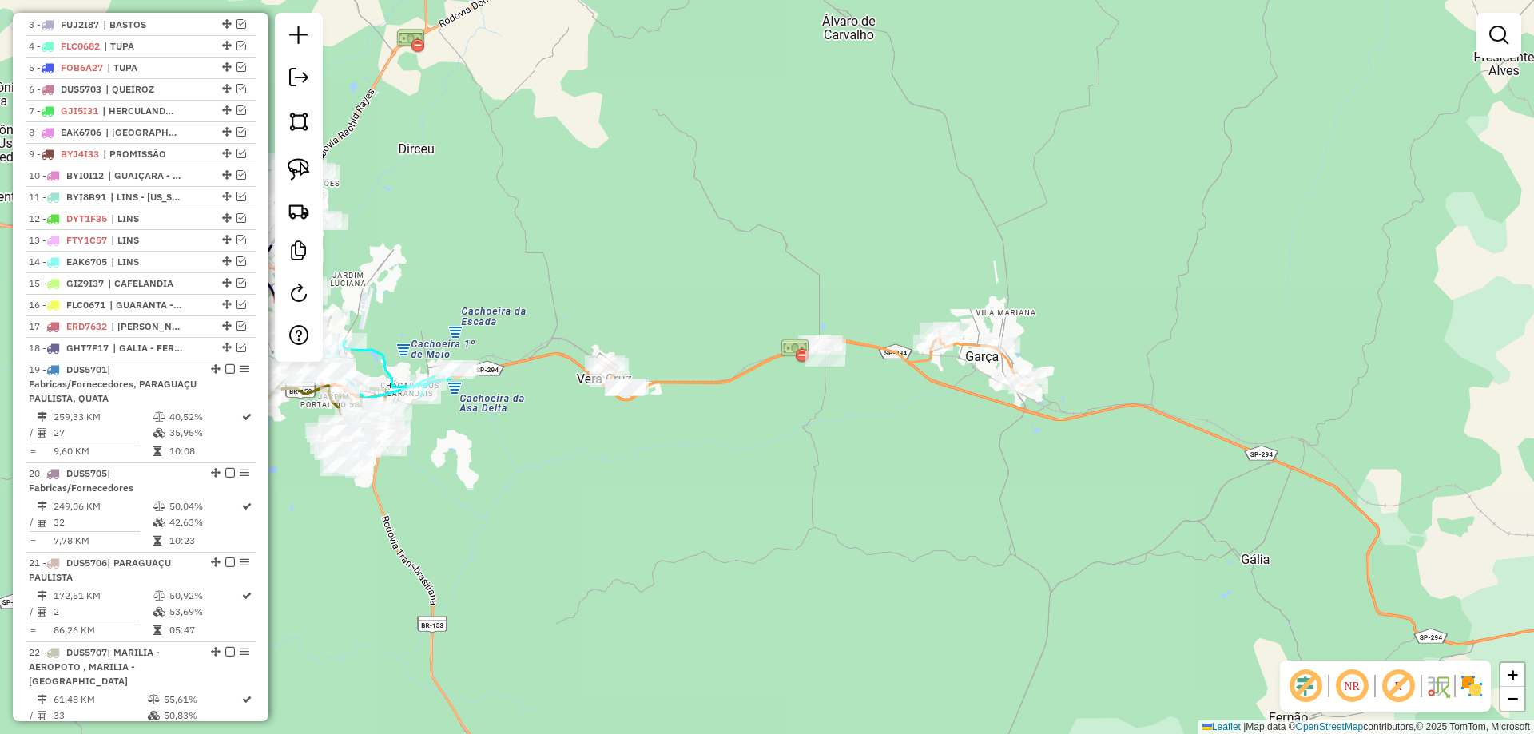
drag, startPoint x: 748, startPoint y: 400, endPoint x: 800, endPoint y: 437, distance: 63.6
click at [800, 437] on div "Janela de atendimento Grade de atendimento Capacidade Transportadoras Veículos …" at bounding box center [767, 367] width 1534 height 734
click at [693, 379] on icon at bounding box center [818, 365] width 426 height 69
select select "*********"
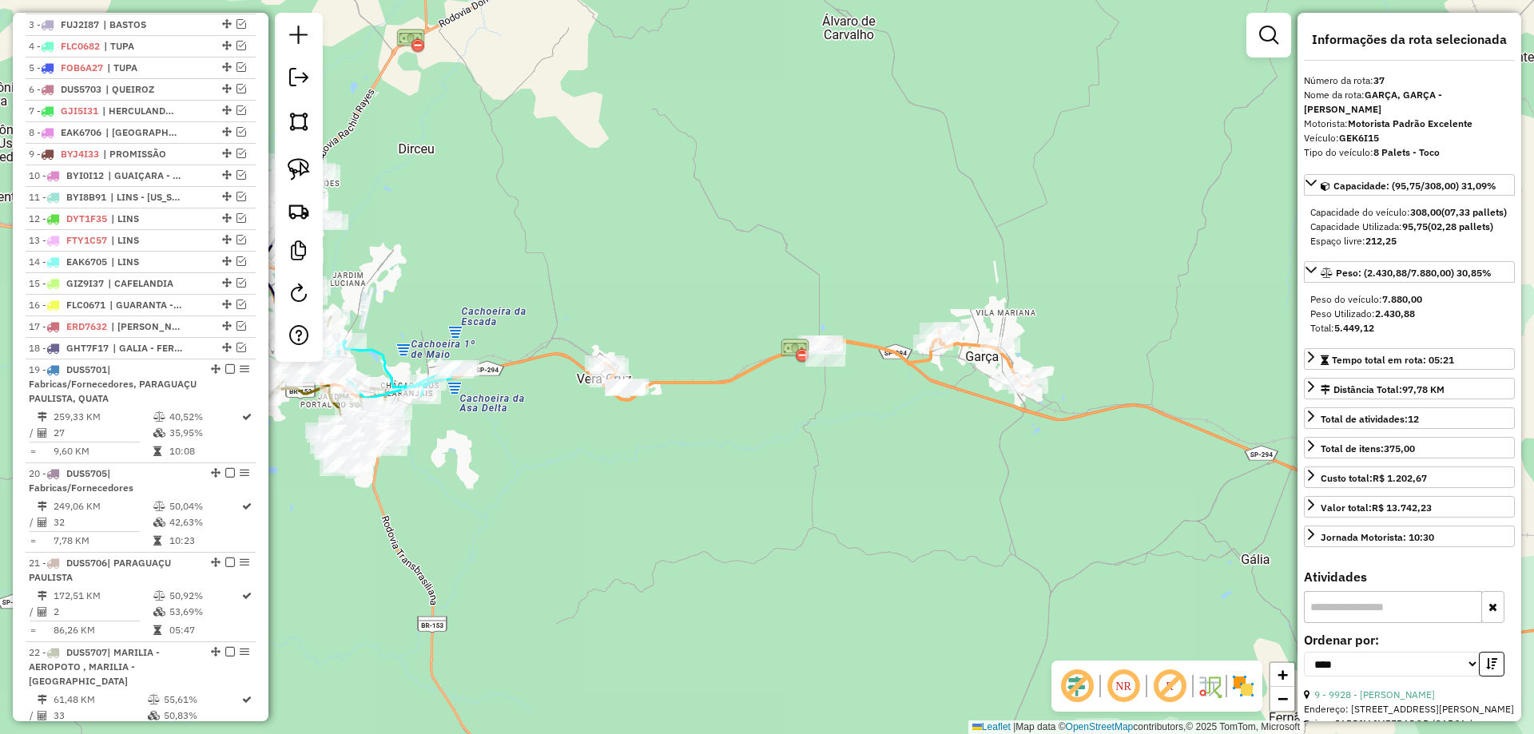
scroll to position [2603, 0]
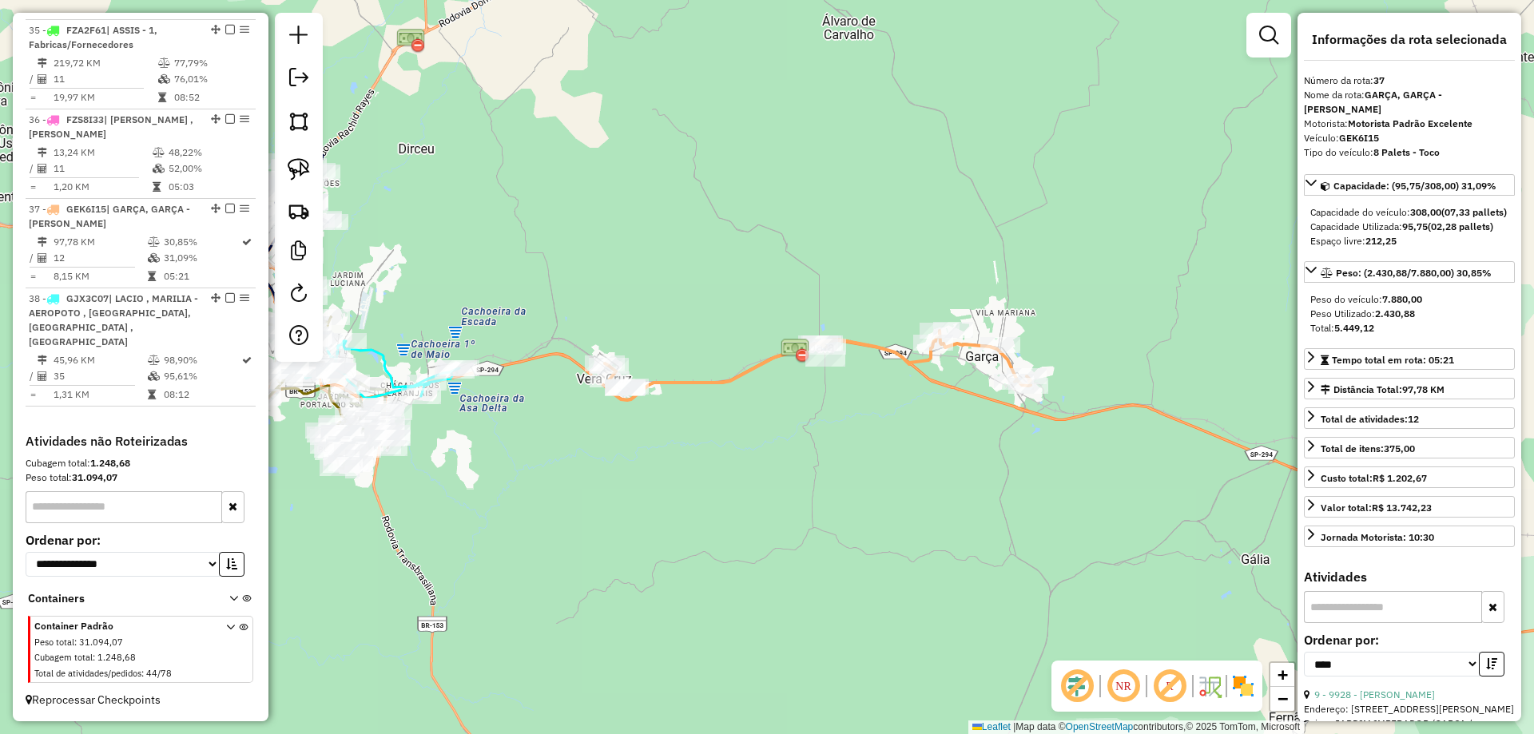
click at [701, 421] on div "Janela de atendimento Grade de atendimento Capacidade Transportadoras Veículos …" at bounding box center [767, 367] width 1534 height 734
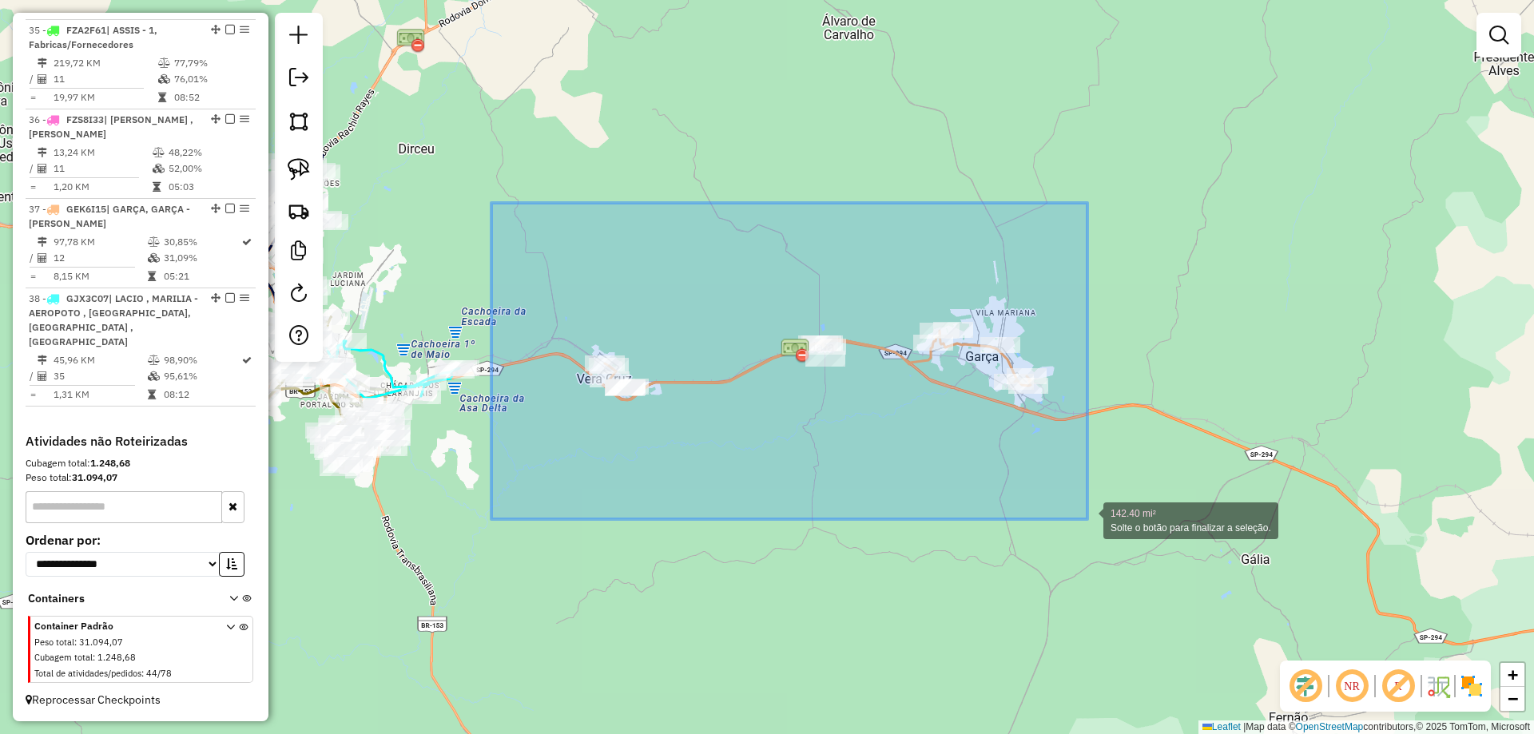
drag, startPoint x: 506, startPoint y: 220, endPoint x: 1088, endPoint y: 519, distance: 654.1
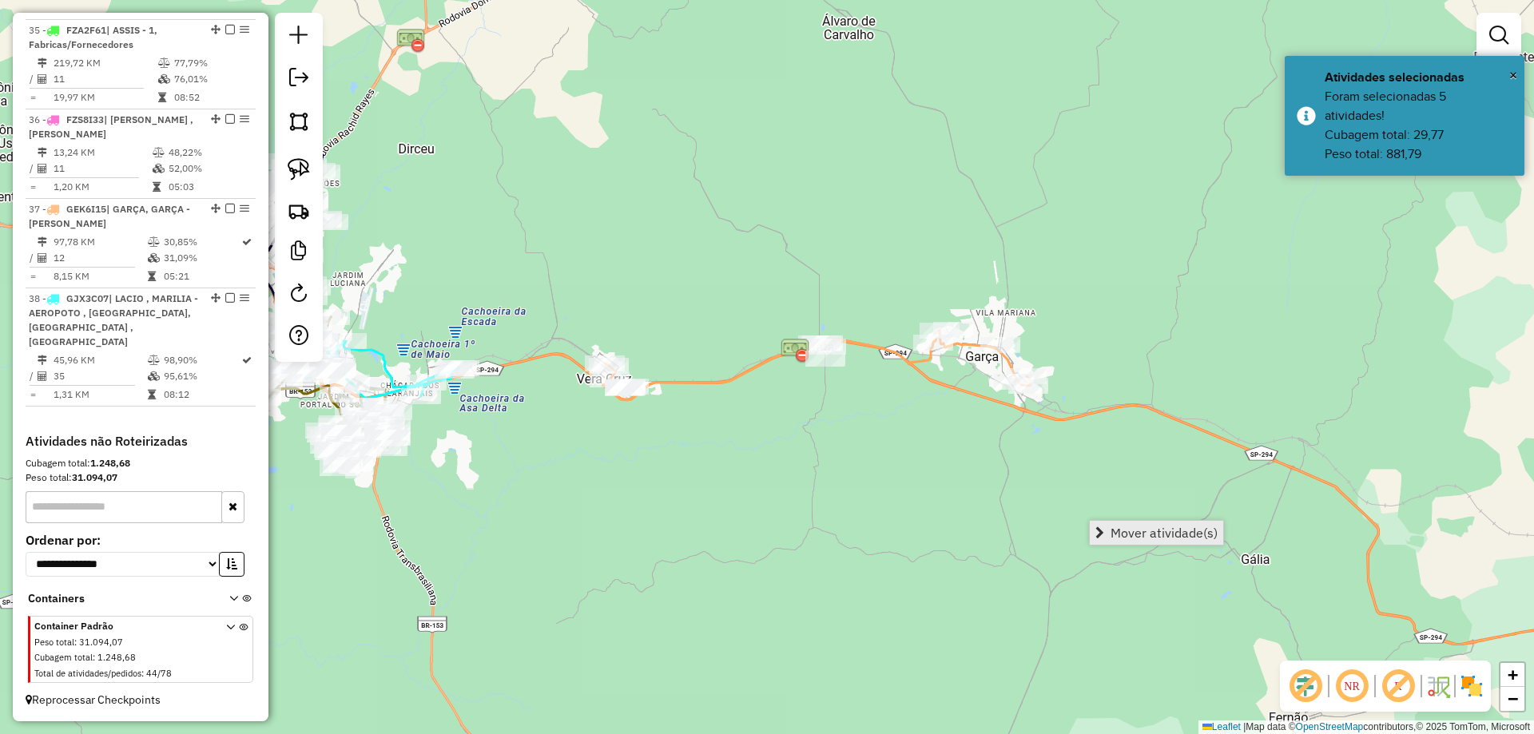
click at [1122, 530] on span "Mover atividade(s)" at bounding box center [1163, 532] width 107 height 13
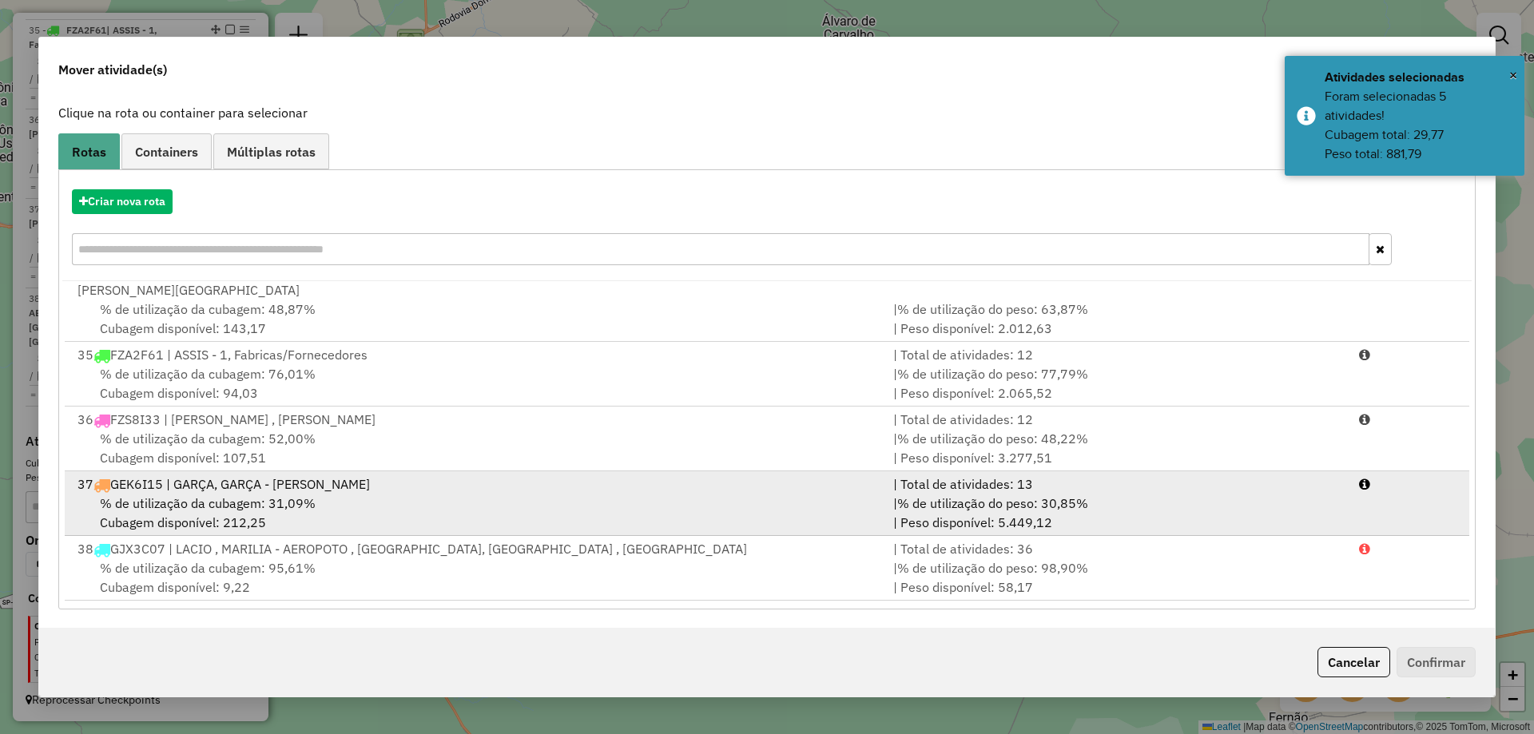
scroll to position [93, 0]
click at [296, 505] on span "% de utilização da cubagem: 31,09%" at bounding box center [208, 502] width 216 height 16
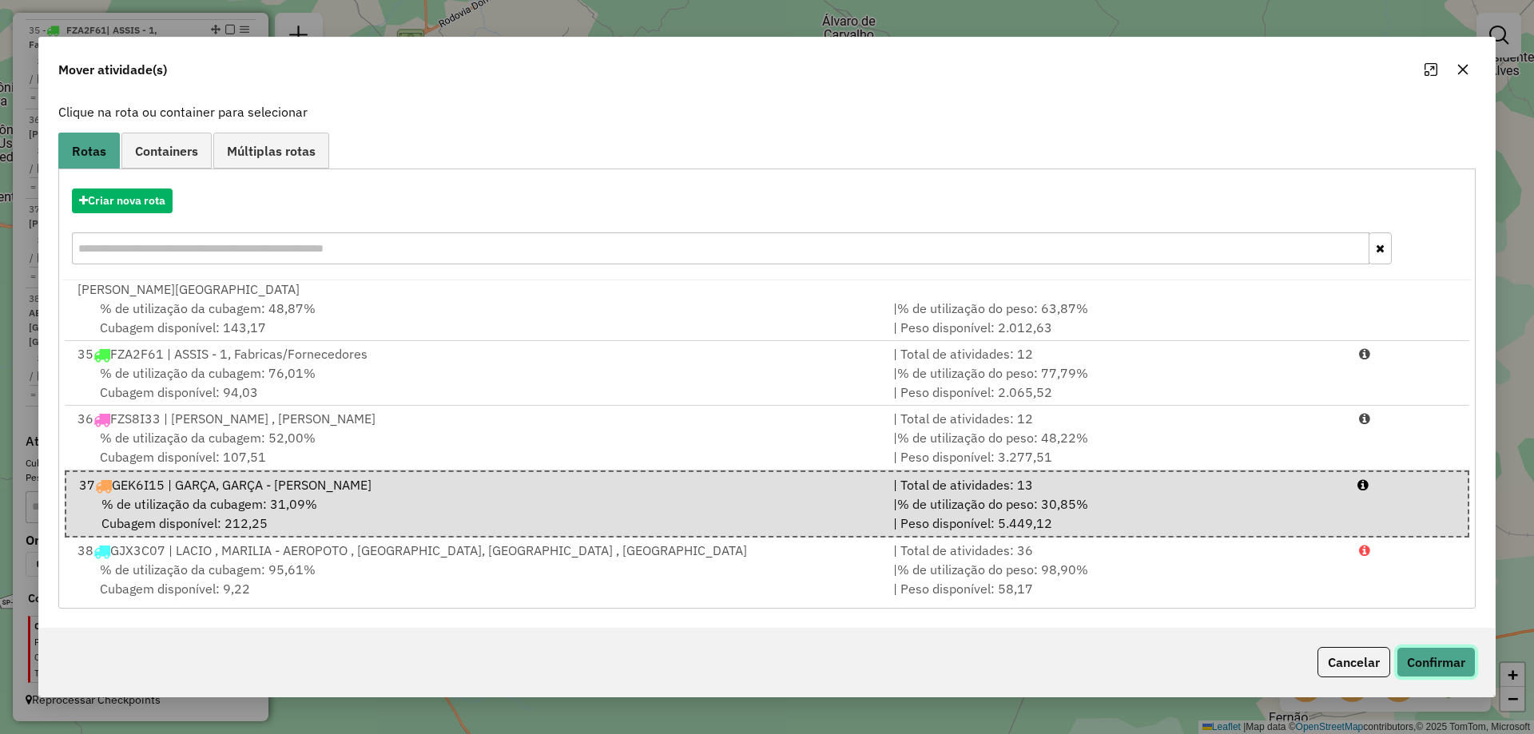
click at [1415, 666] on button "Confirmar" at bounding box center [1435, 662] width 79 height 30
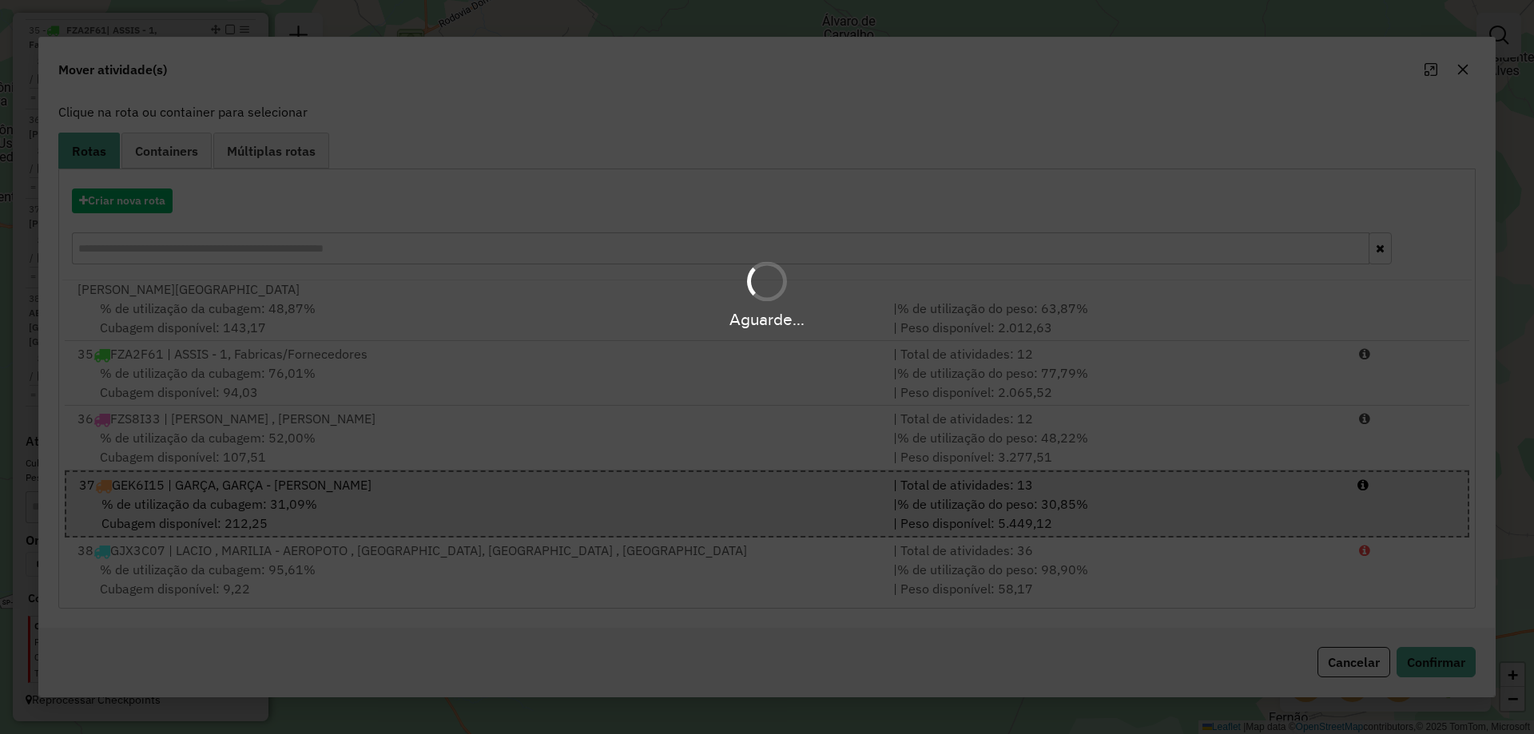
scroll to position [239, 0]
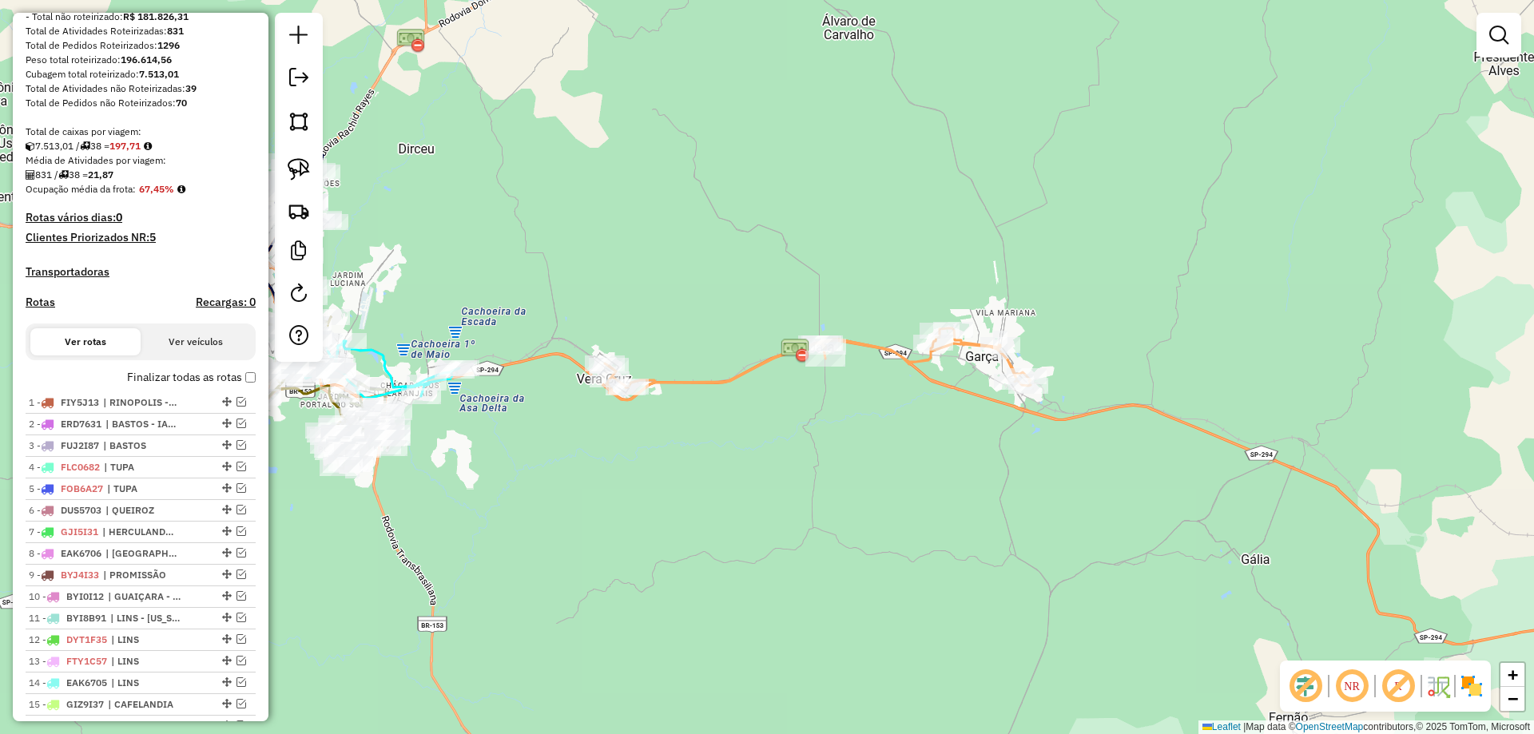
select select "*********"
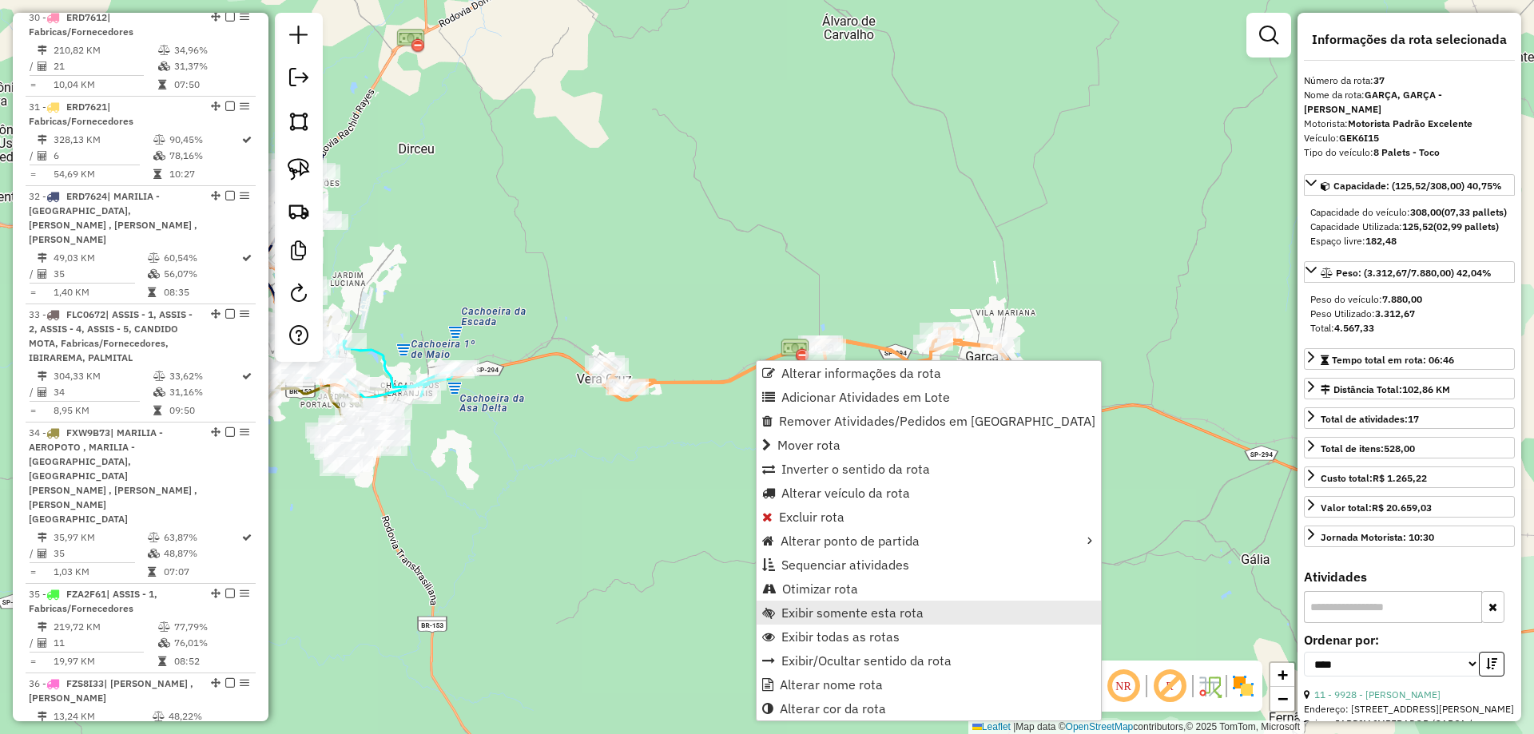
scroll to position [2603, 0]
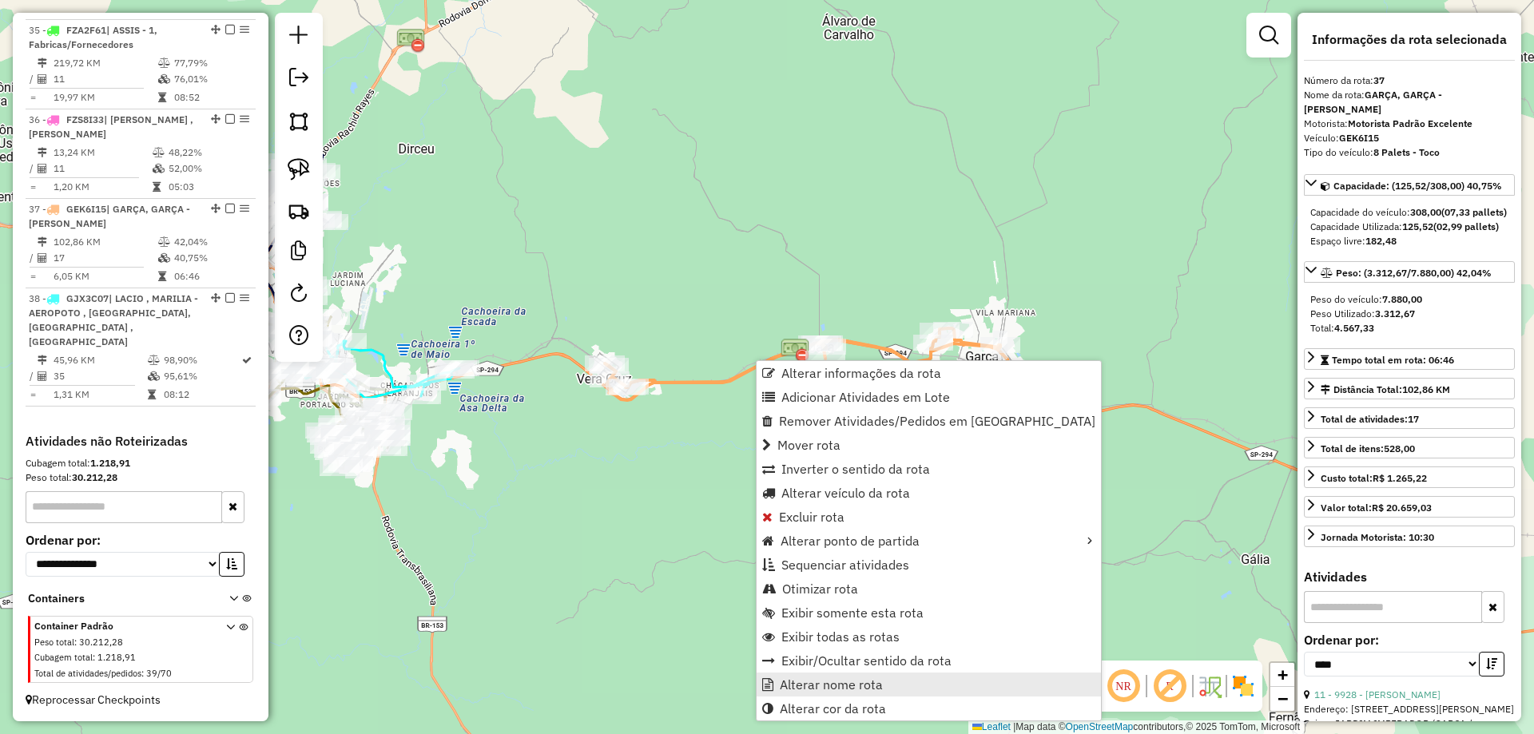
click at [840, 684] on span "Alterar nome rota" at bounding box center [831, 684] width 103 height 13
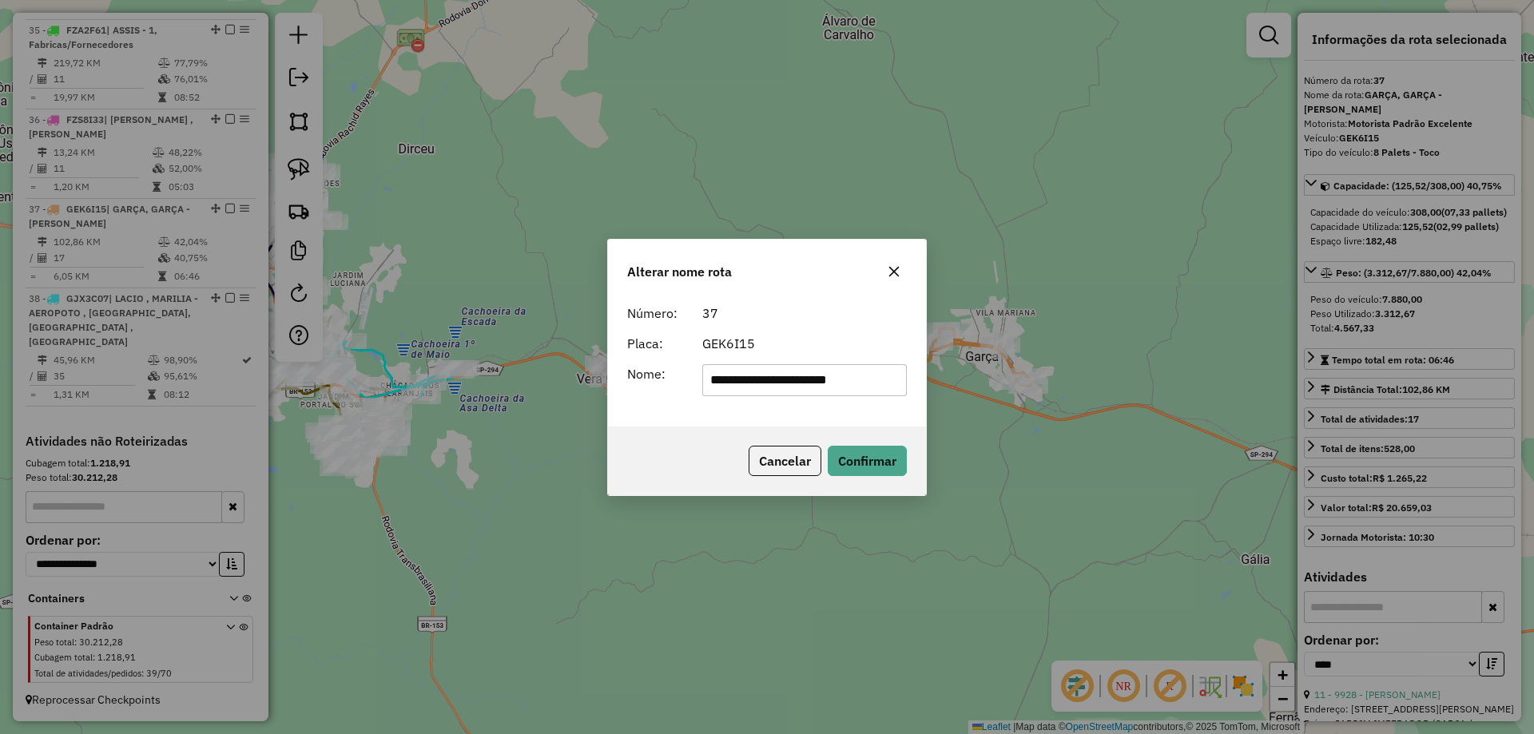
drag, startPoint x: 752, startPoint y: 380, endPoint x: 887, endPoint y: 383, distance: 135.0
click at [887, 383] on input "**********" at bounding box center [804, 380] width 205 height 32
click at [828, 347] on div "GEK6I15" at bounding box center [805, 343] width 224 height 19
drag, startPoint x: 757, startPoint y: 379, endPoint x: 641, endPoint y: 385, distance: 116.8
click at [641, 385] on div "**********" at bounding box center [766, 380] width 299 height 32
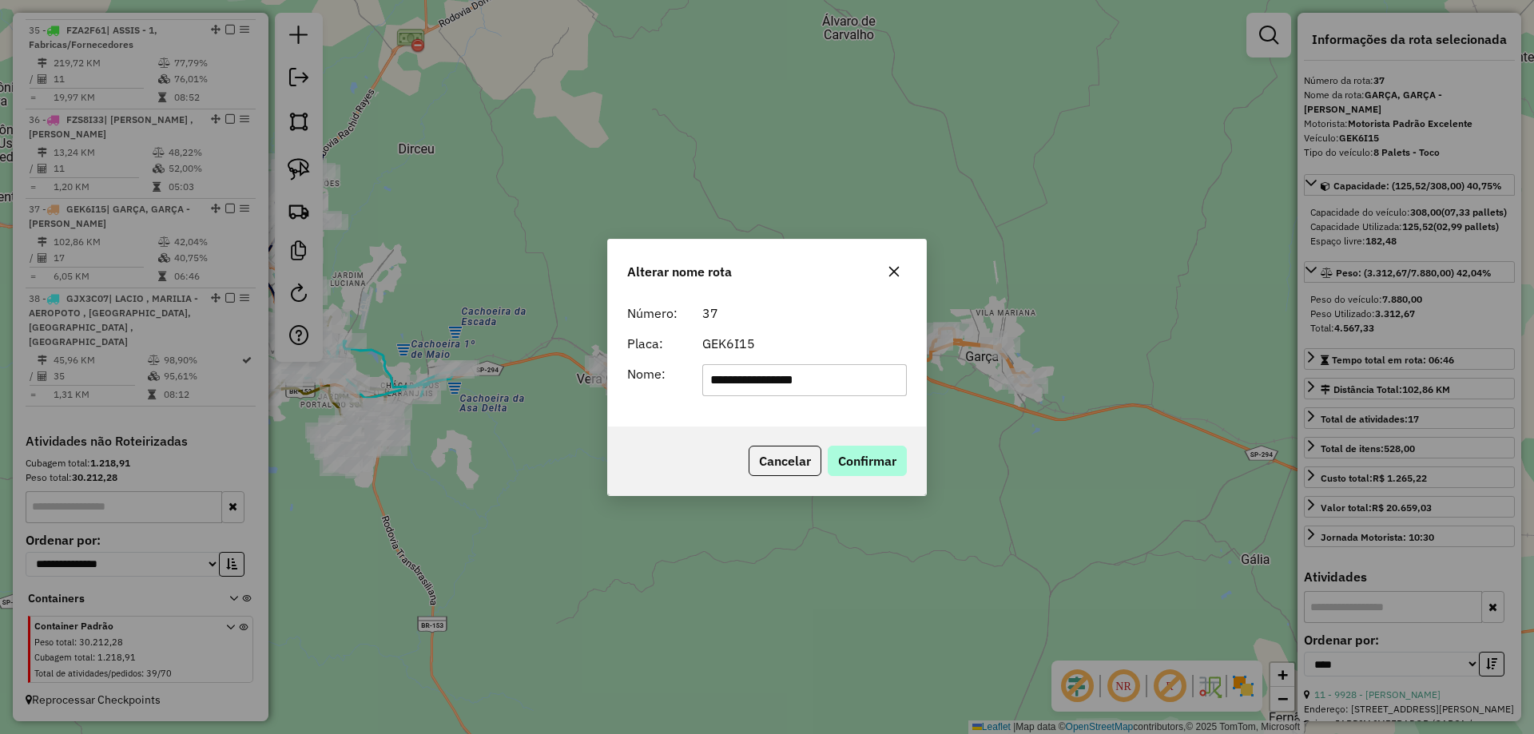
type input "**********"
click at [828, 452] on button "Confirmar" at bounding box center [867, 461] width 79 height 30
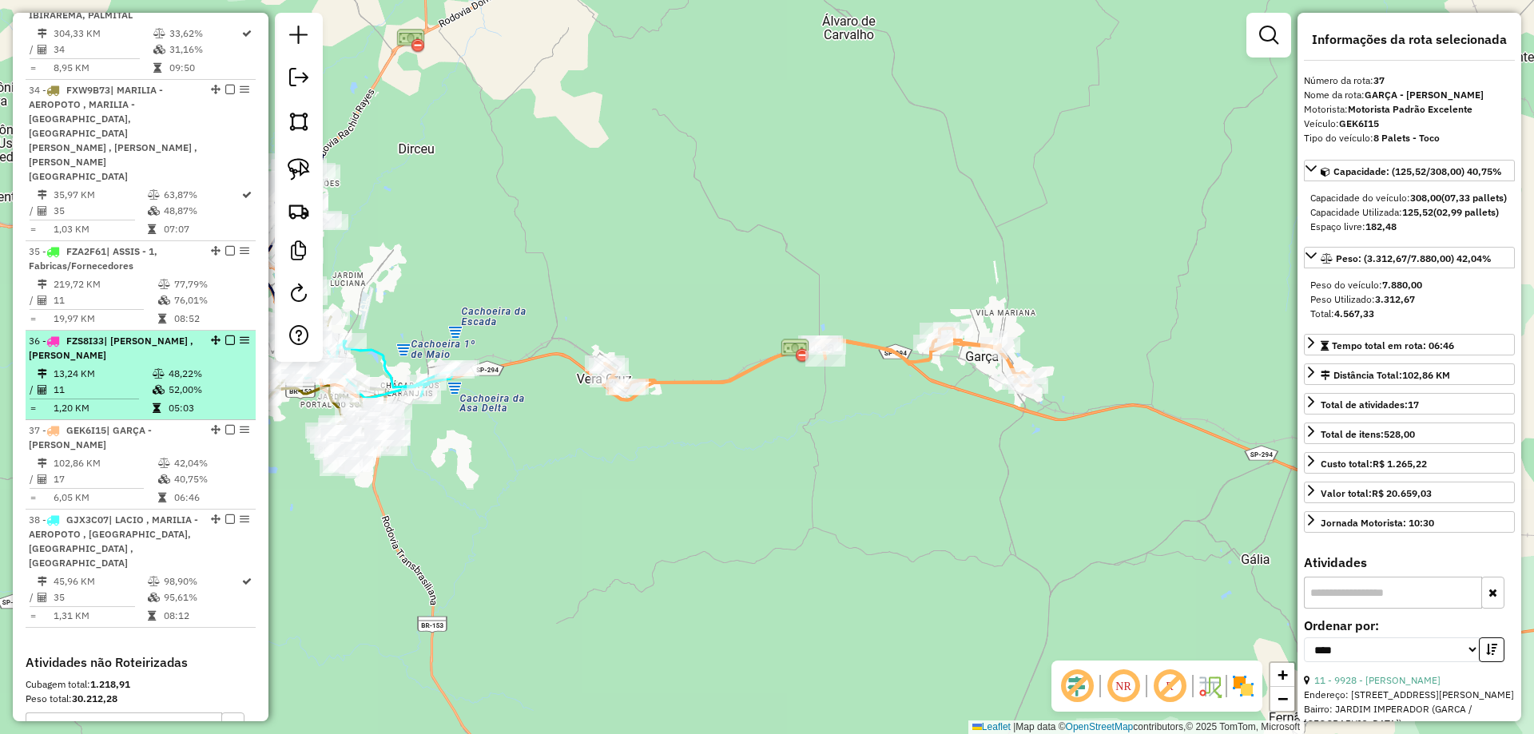
scroll to position [2364, 0]
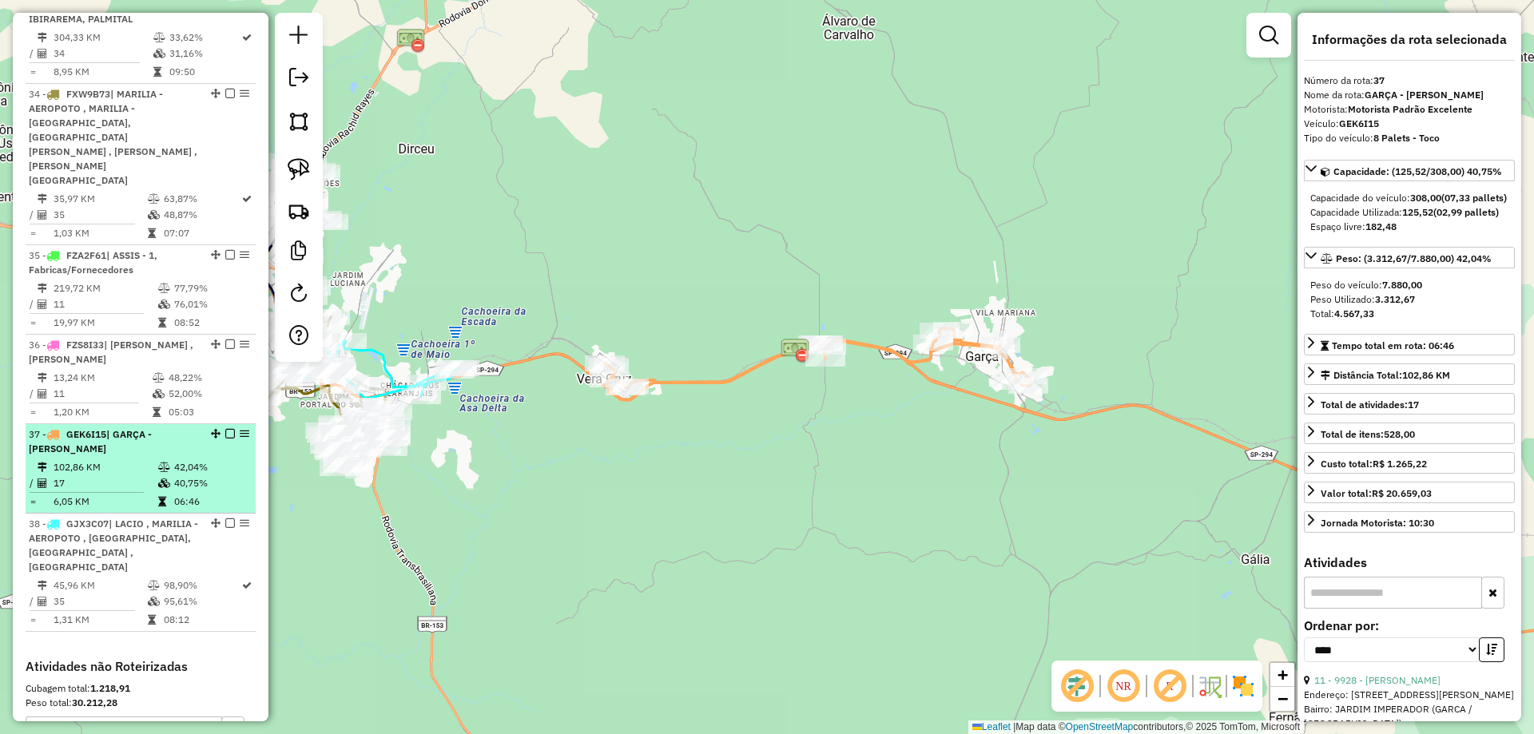
click at [228, 439] on em at bounding box center [230, 434] width 10 height 10
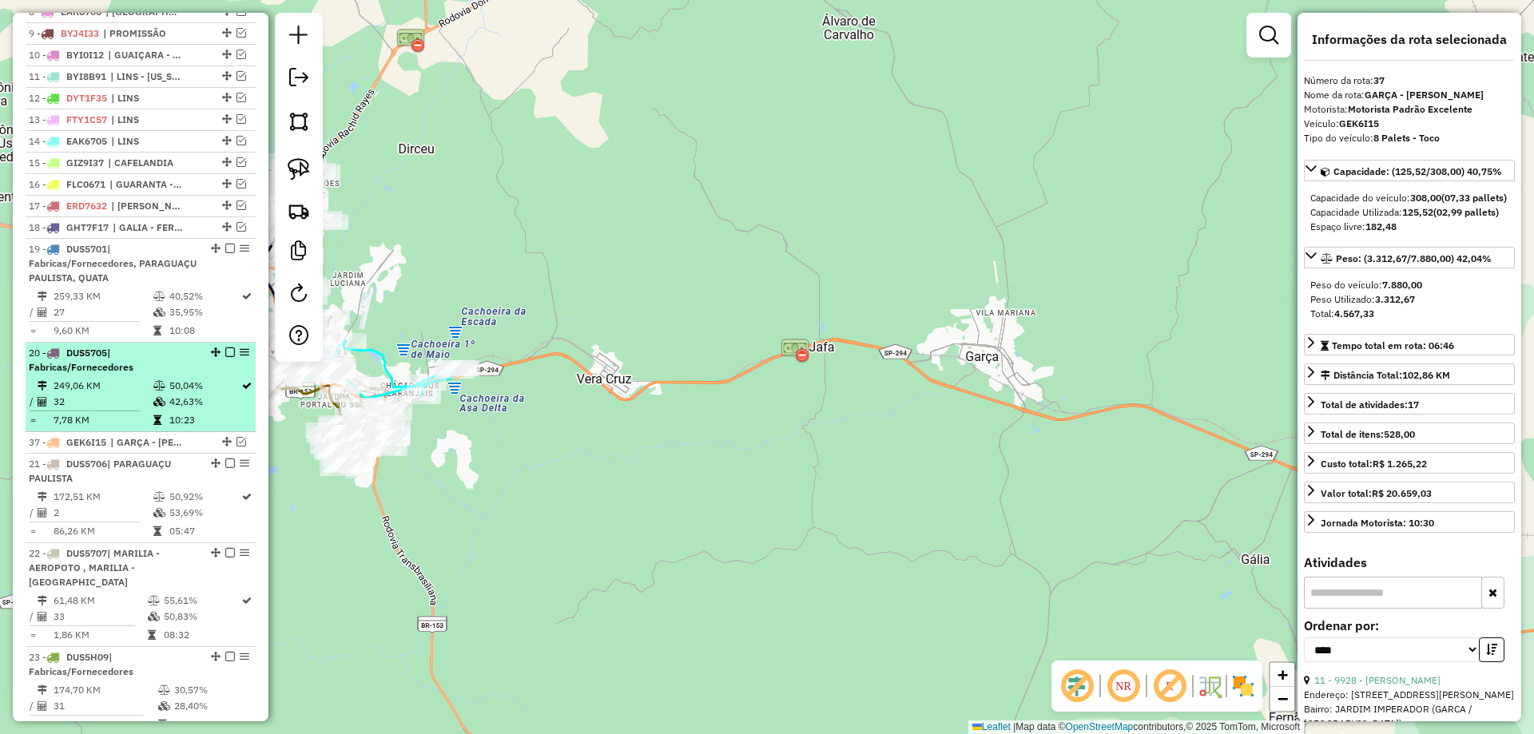
scroll to position [686, 0]
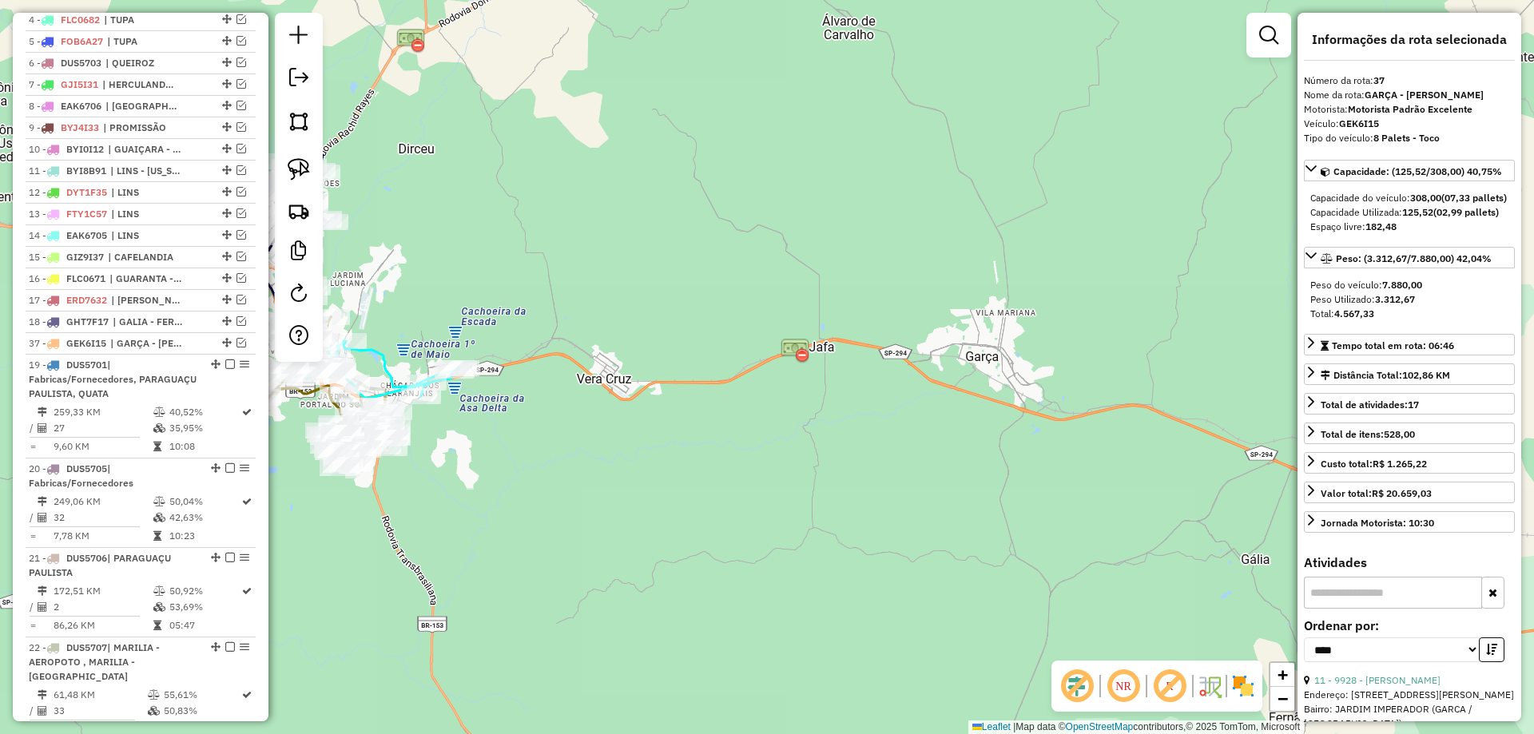
drag, startPoint x: 217, startPoint y: 447, endPoint x: 210, endPoint y: 368, distance: 79.4
click at [514, 289] on hb-app "Aguarde... Pop-up bloqueado! Seu navegador bloqueou automáticamente a abertura …" at bounding box center [767, 367] width 1534 height 734
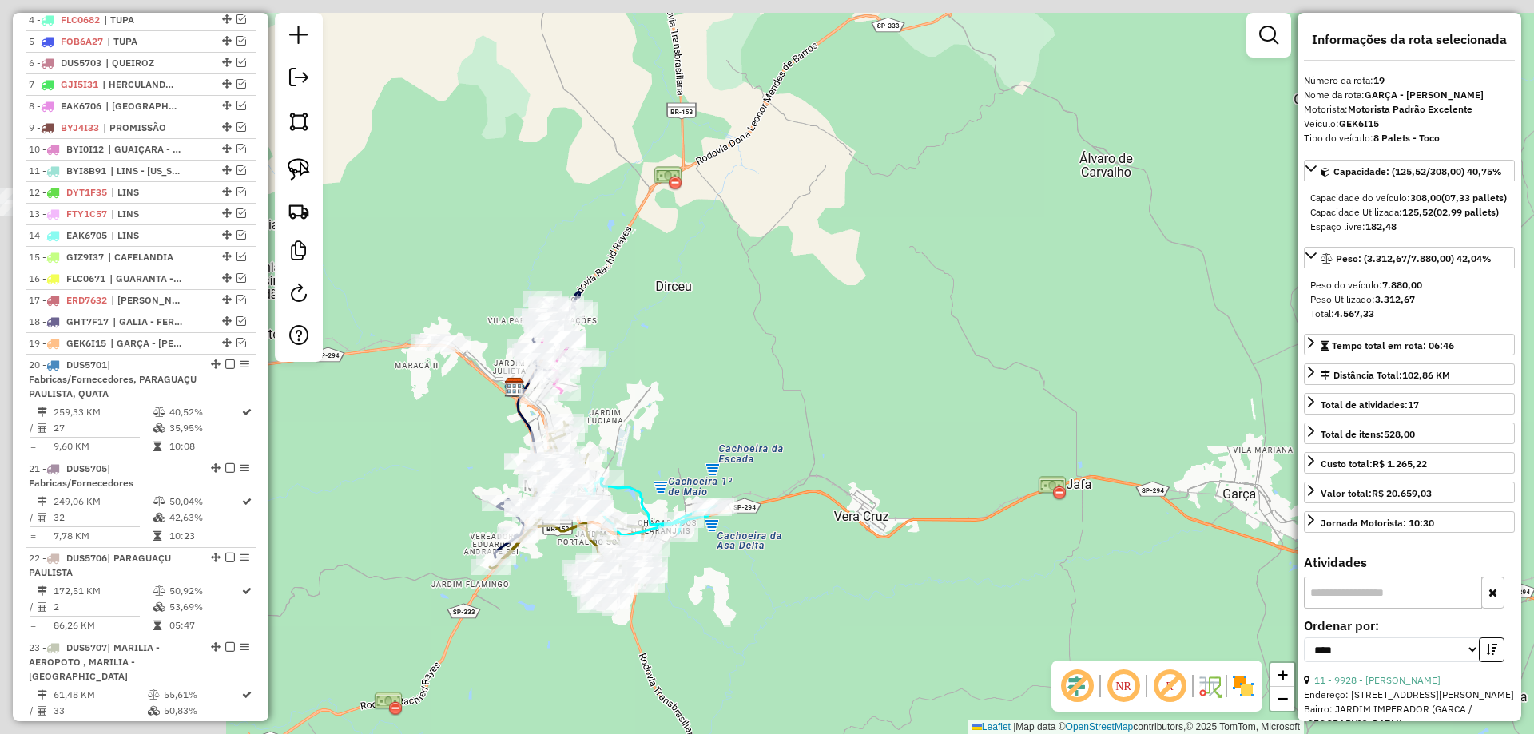
drag, startPoint x: 506, startPoint y: 283, endPoint x: 911, endPoint y: 421, distance: 428.7
click at [949, 446] on div "Janela de atendimento Grade de atendimento Capacidade Transportadoras Veículos …" at bounding box center [767, 367] width 1534 height 734
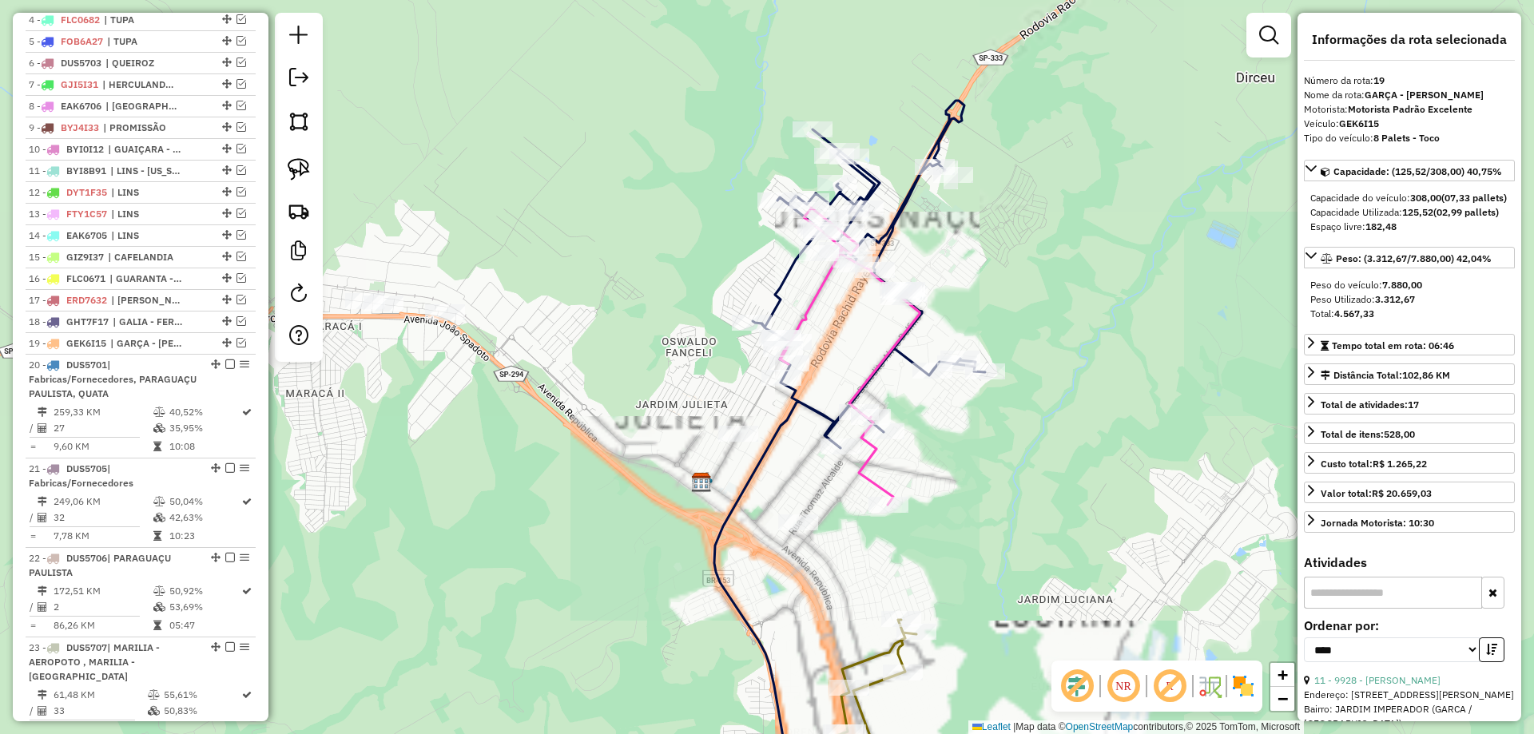
drag, startPoint x: 772, startPoint y: 441, endPoint x: 707, endPoint y: 391, distance: 82.0
click at [622, 402] on div "Janela de atendimento Grade de atendimento Capacidade Transportadoras Veículos …" at bounding box center [767, 367] width 1534 height 734
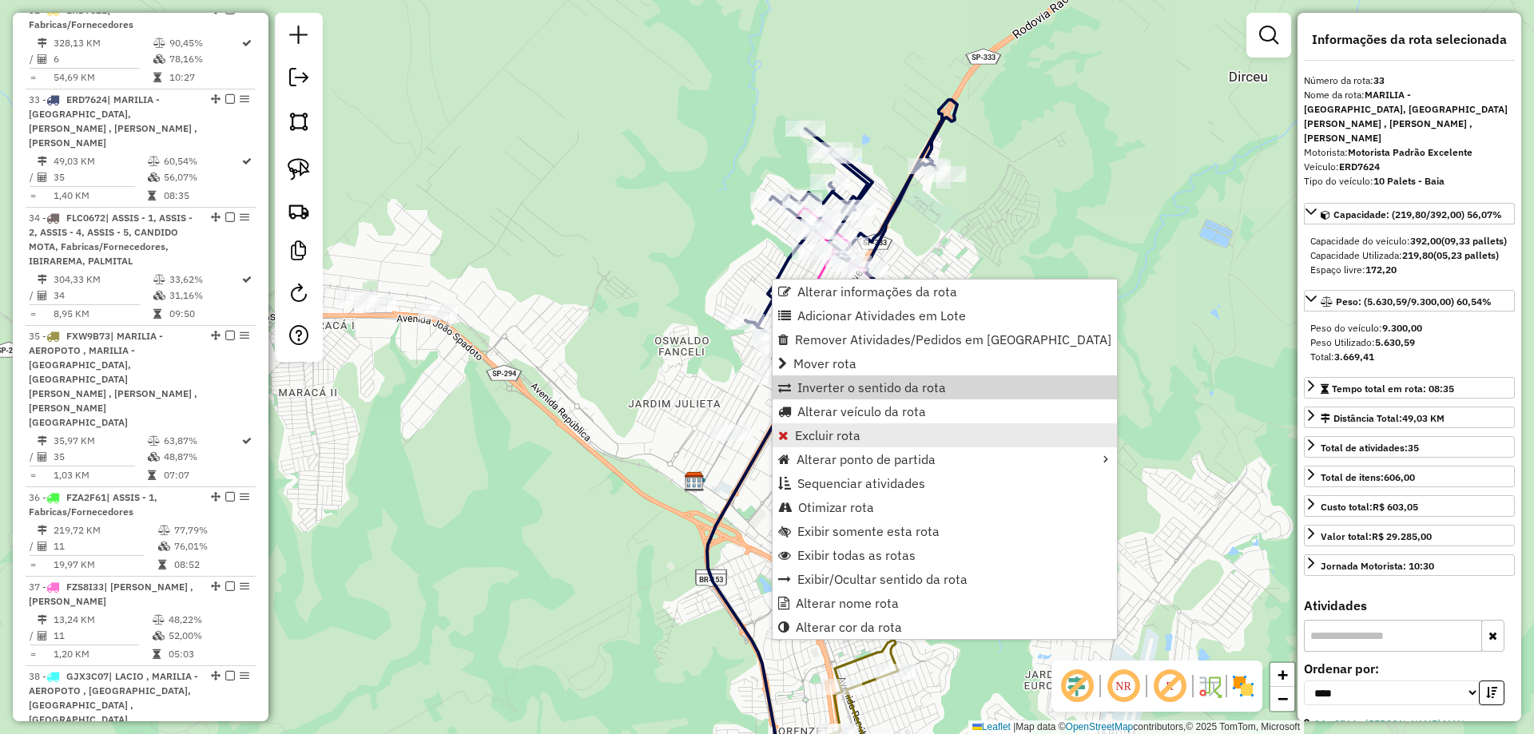
scroll to position [2220, 0]
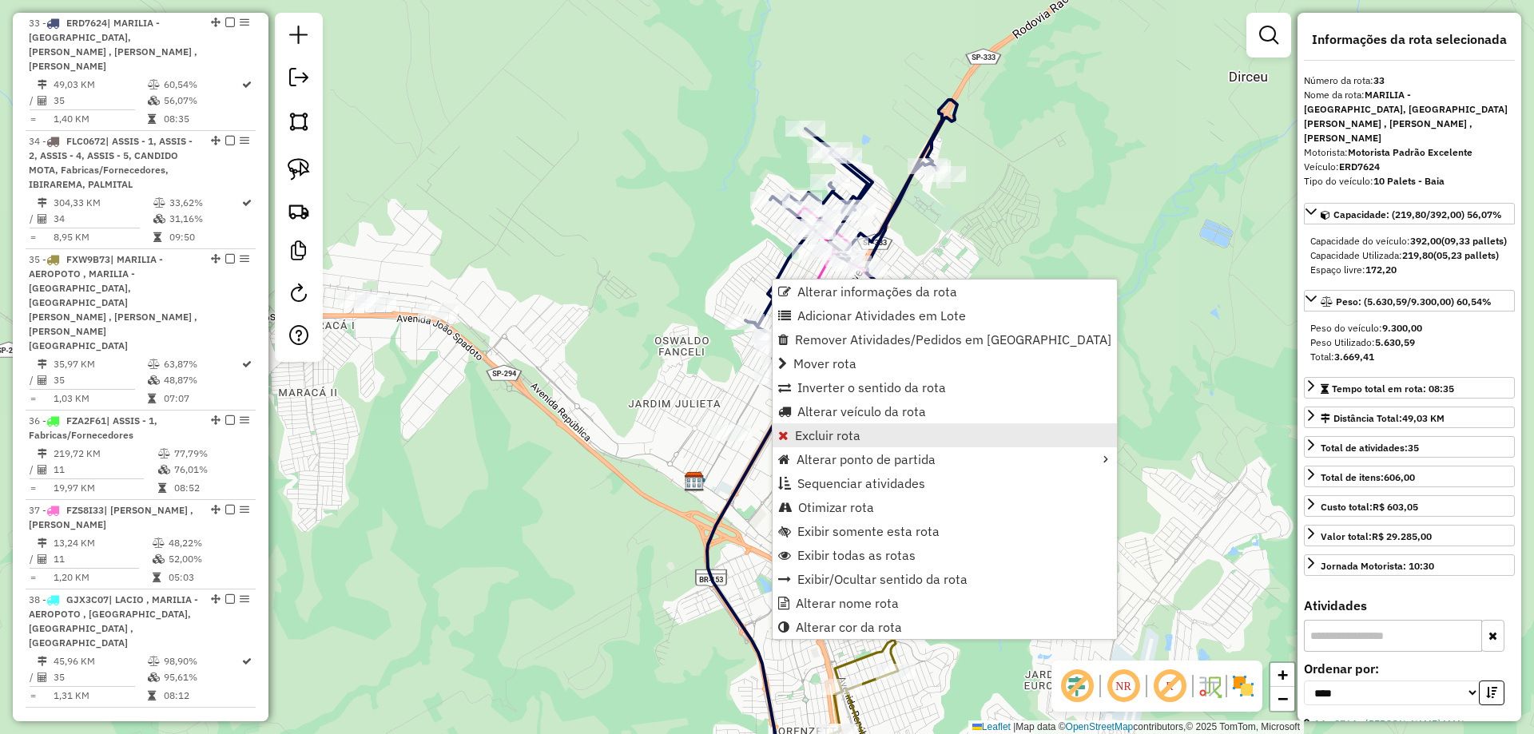
click at [841, 427] on link "Excluir rota" at bounding box center [944, 435] width 344 height 24
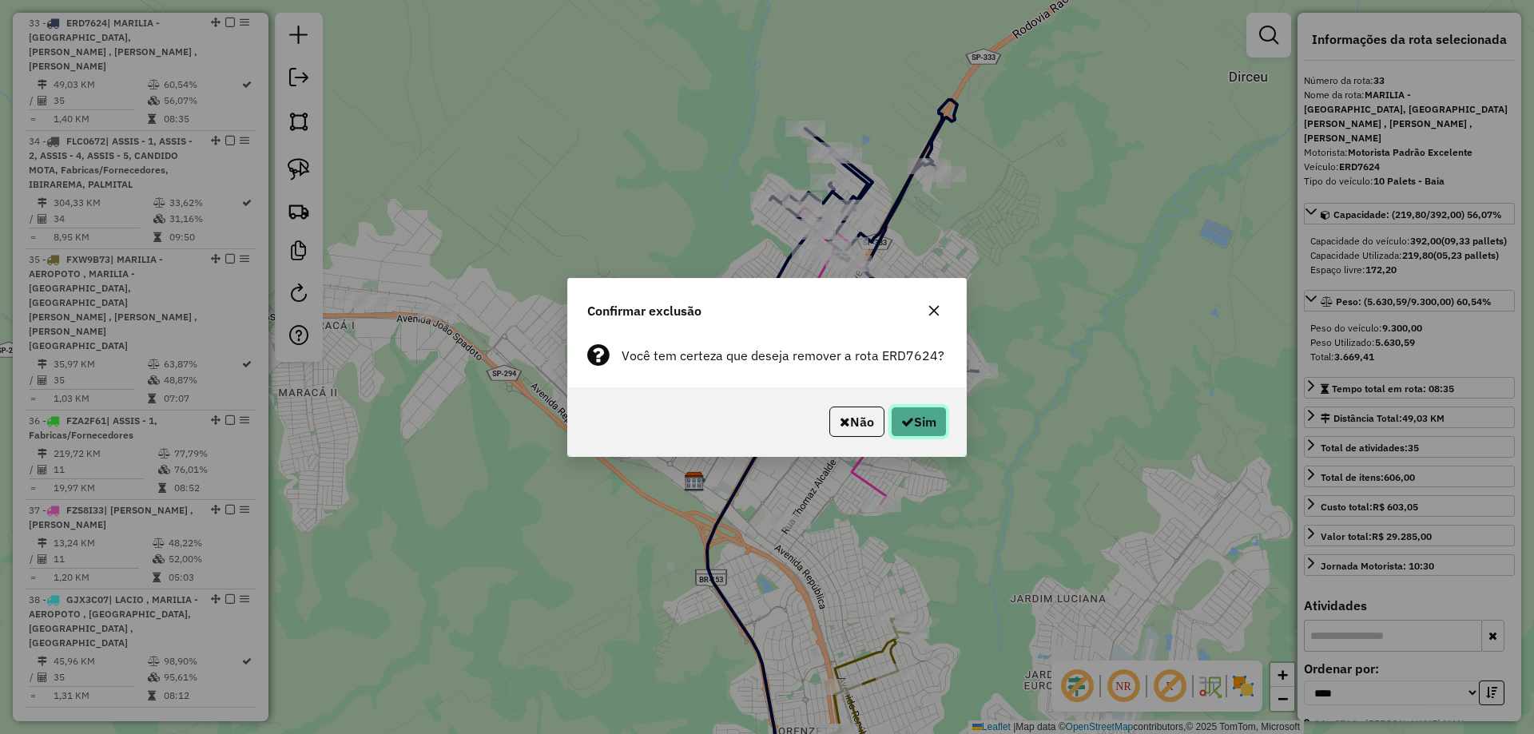
click at [923, 419] on button "Sim" at bounding box center [919, 422] width 56 height 30
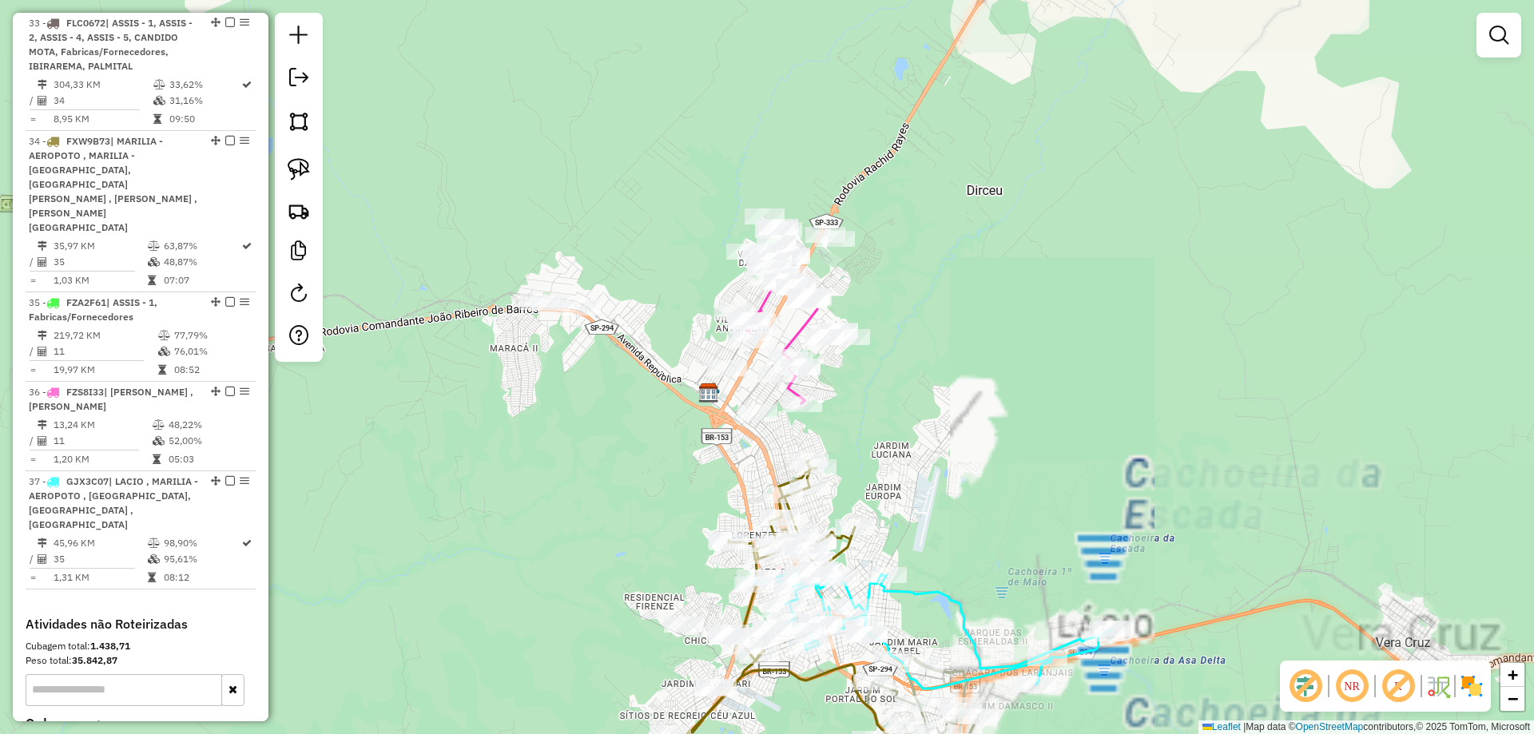
click at [792, 338] on icon at bounding box center [782, 330] width 69 height 148
select select "*********"
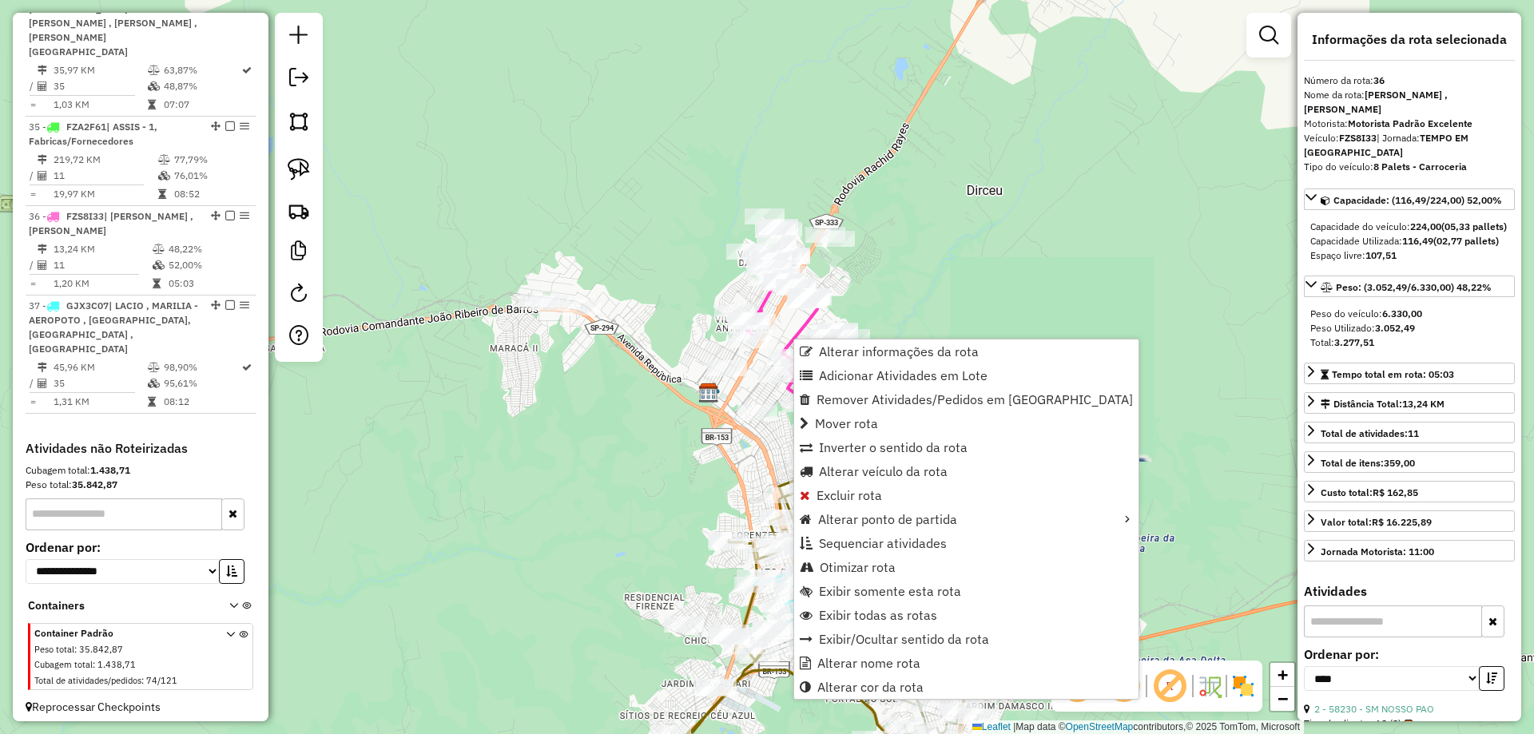
scroll to position [2403, 0]
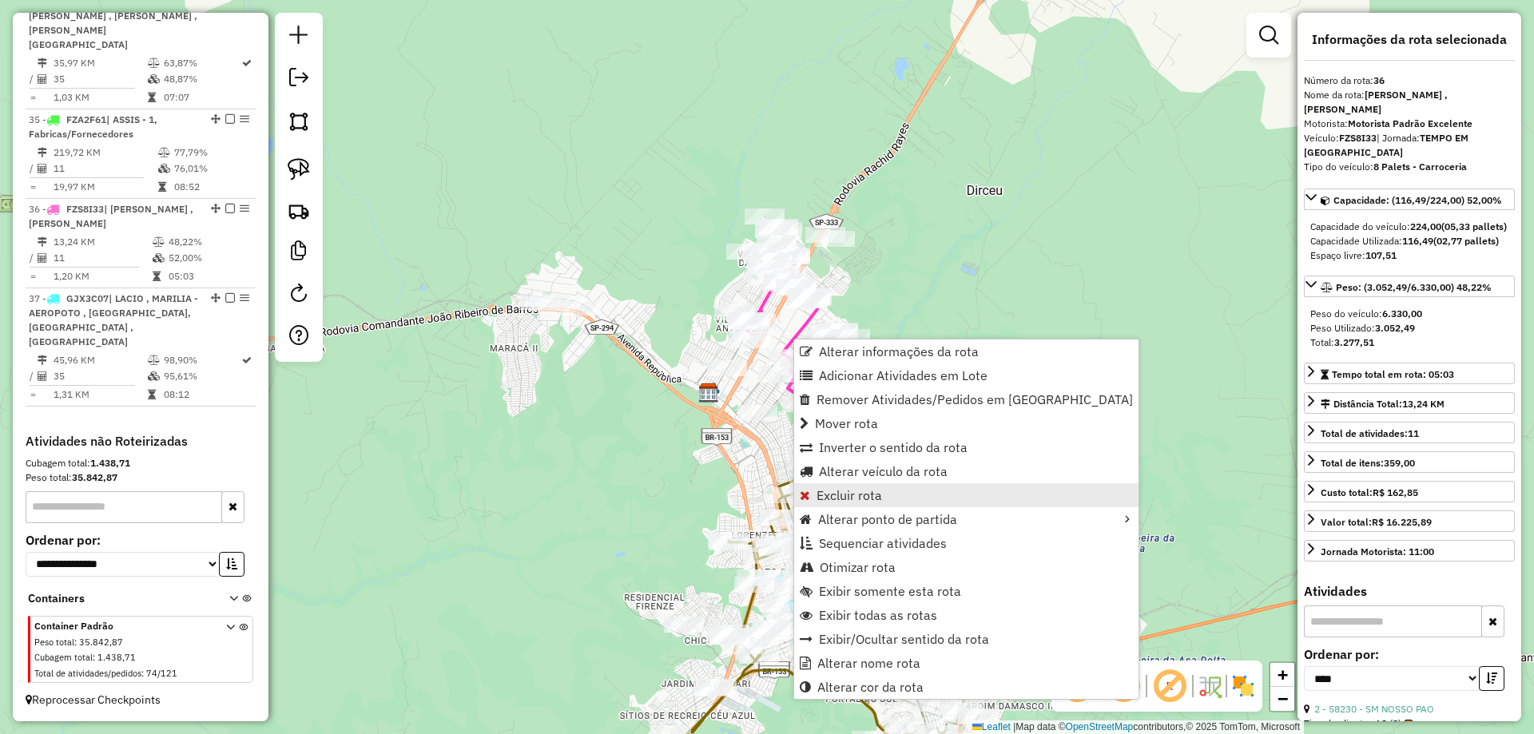
click at [851, 489] on span "Excluir rota" at bounding box center [848, 495] width 65 height 13
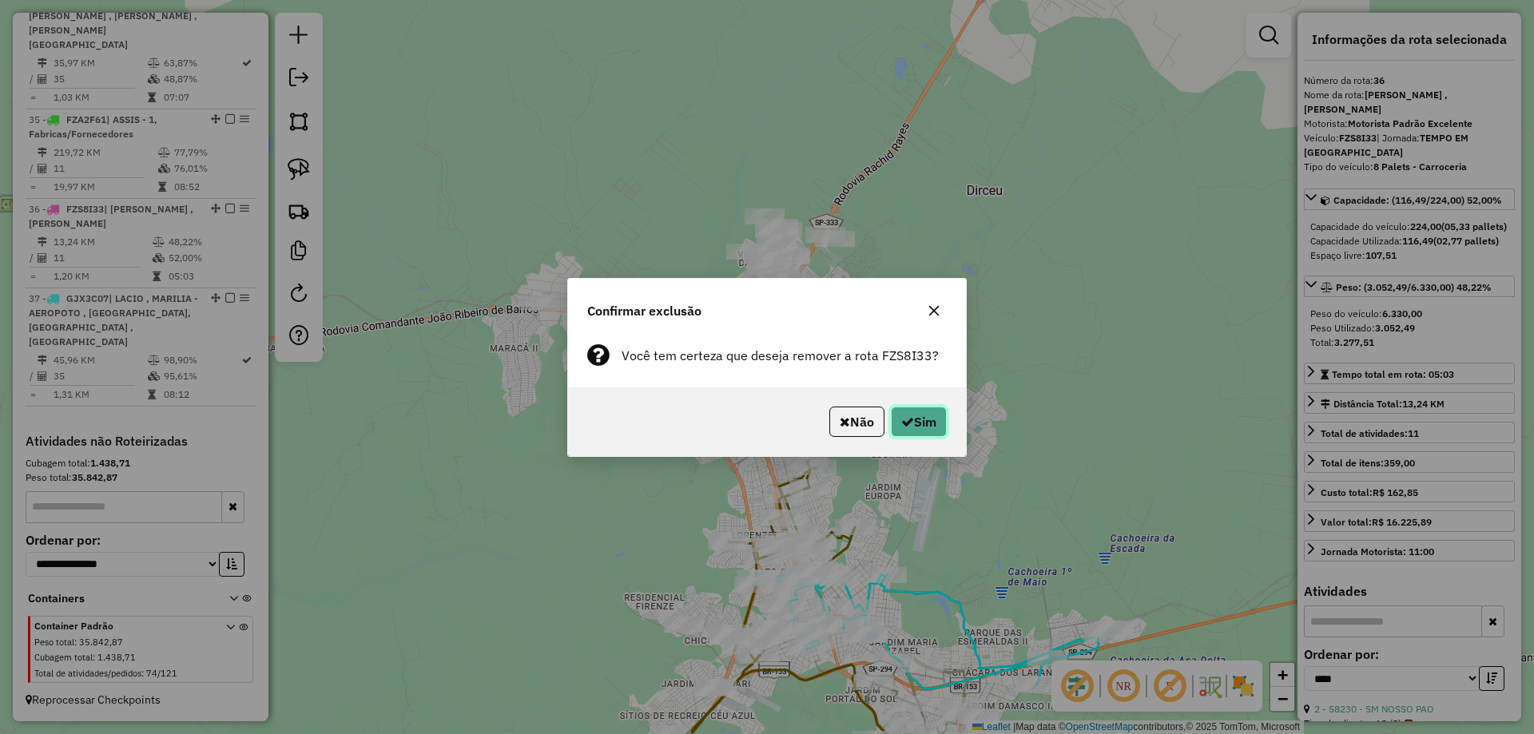
click at [913, 427] on button "Sim" at bounding box center [919, 422] width 56 height 30
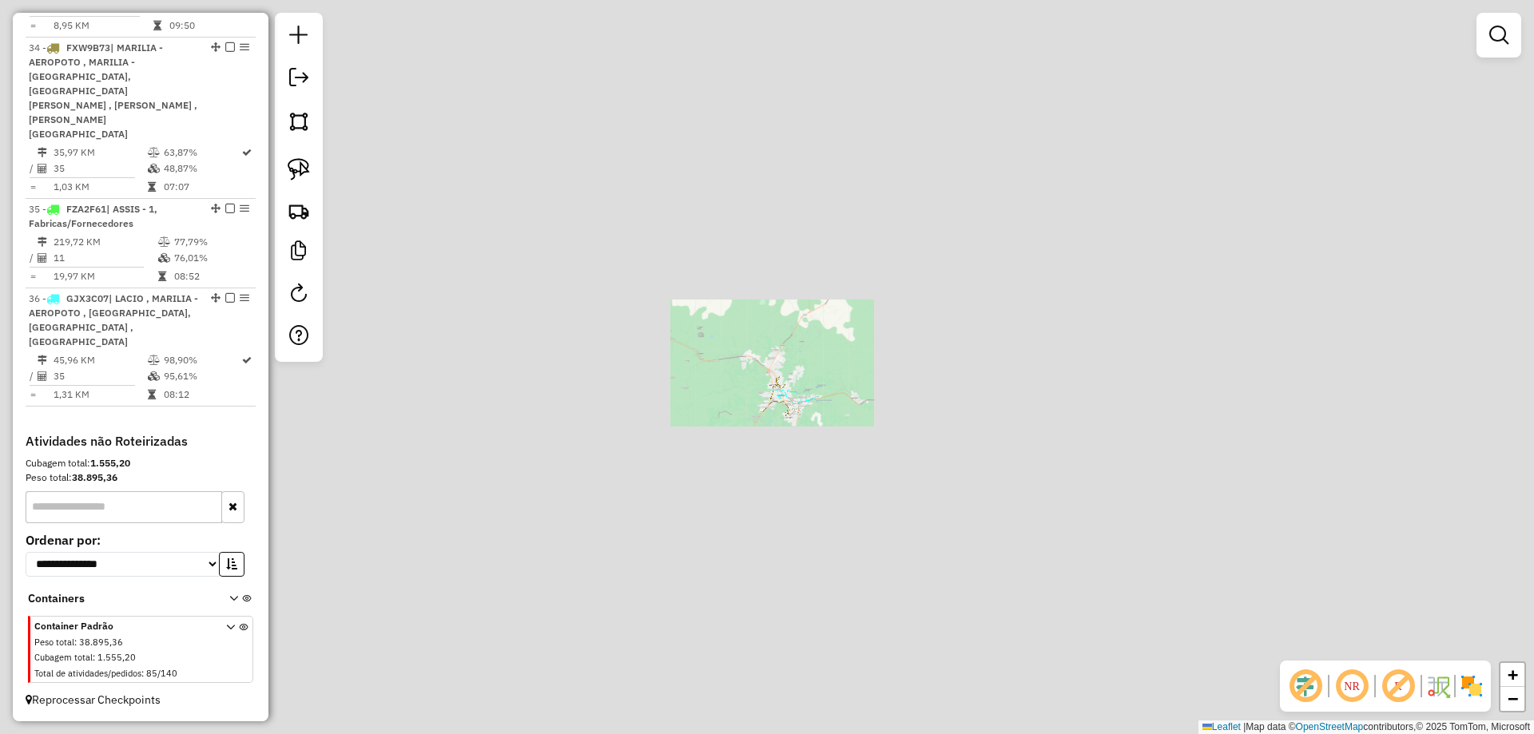
scroll to position [2299, 0]
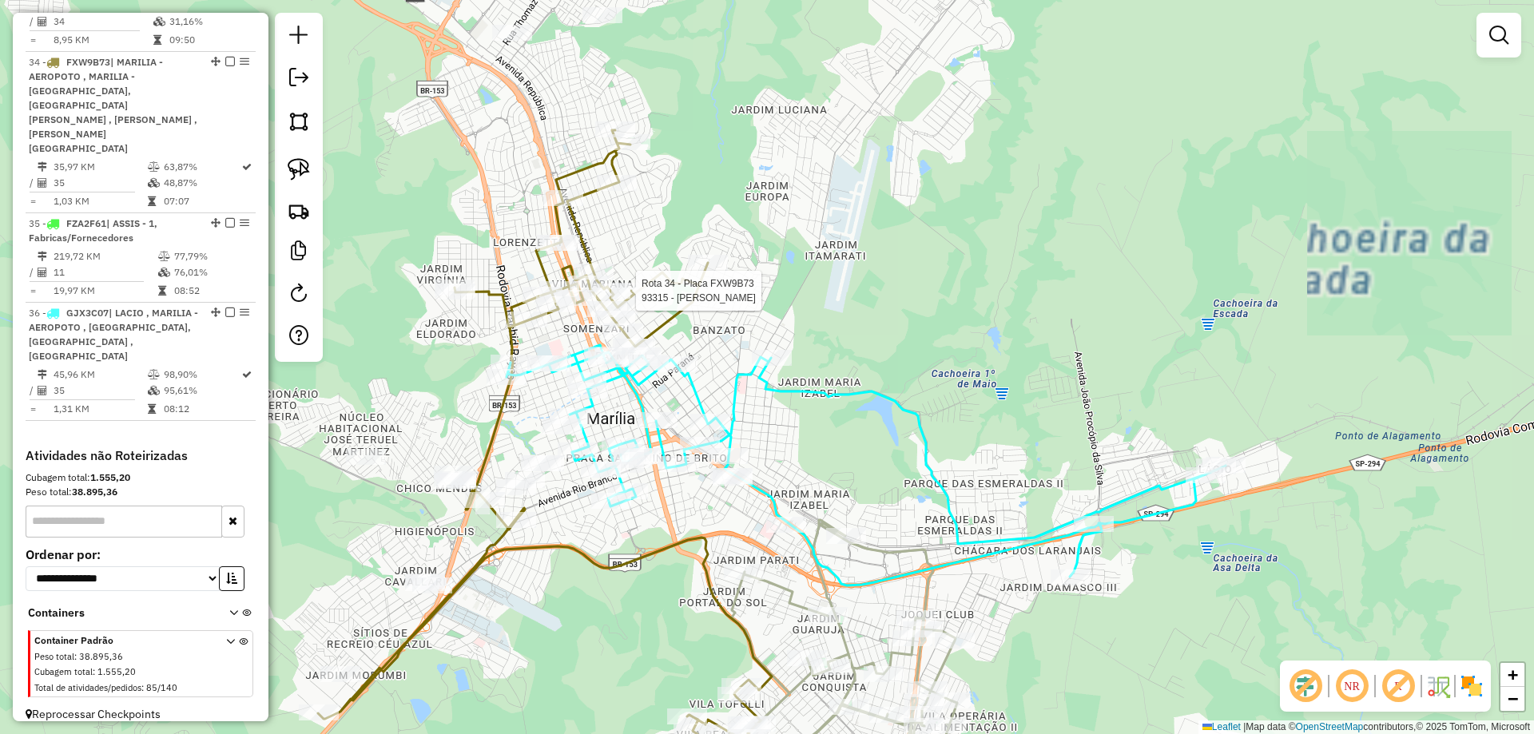
select select "*********"
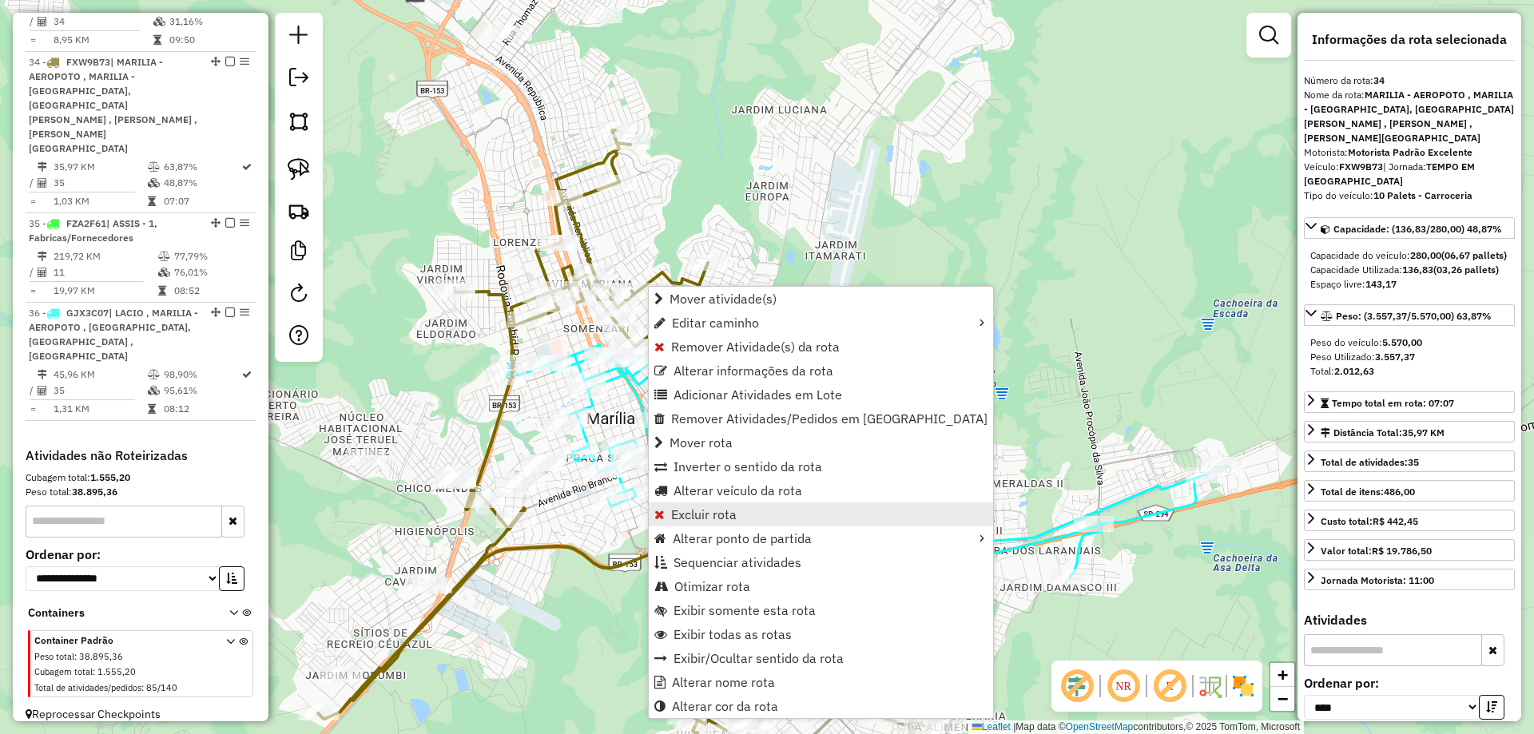
click at [727, 504] on link "Excluir rota" at bounding box center [821, 514] width 344 height 24
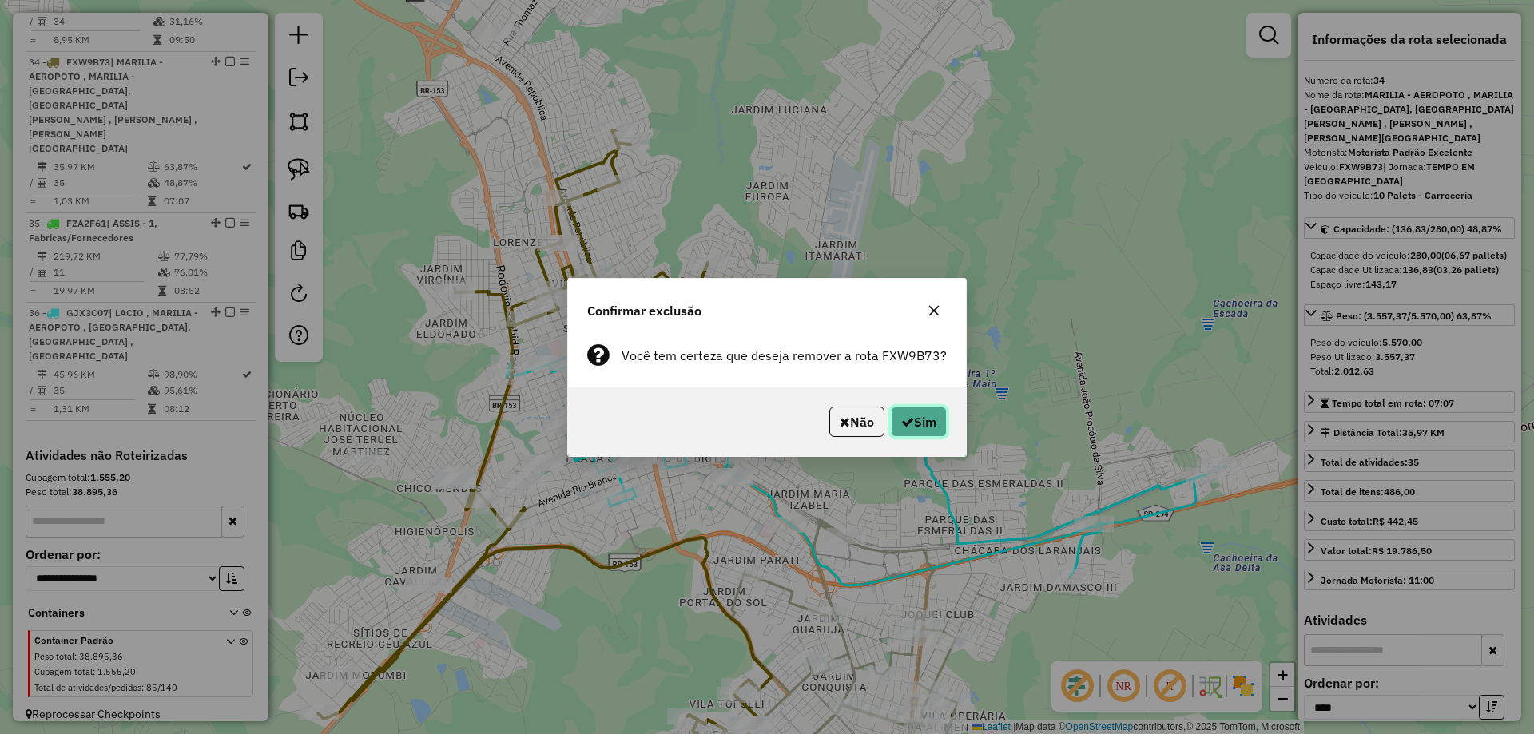
click at [900, 428] on button "Sim" at bounding box center [919, 422] width 56 height 30
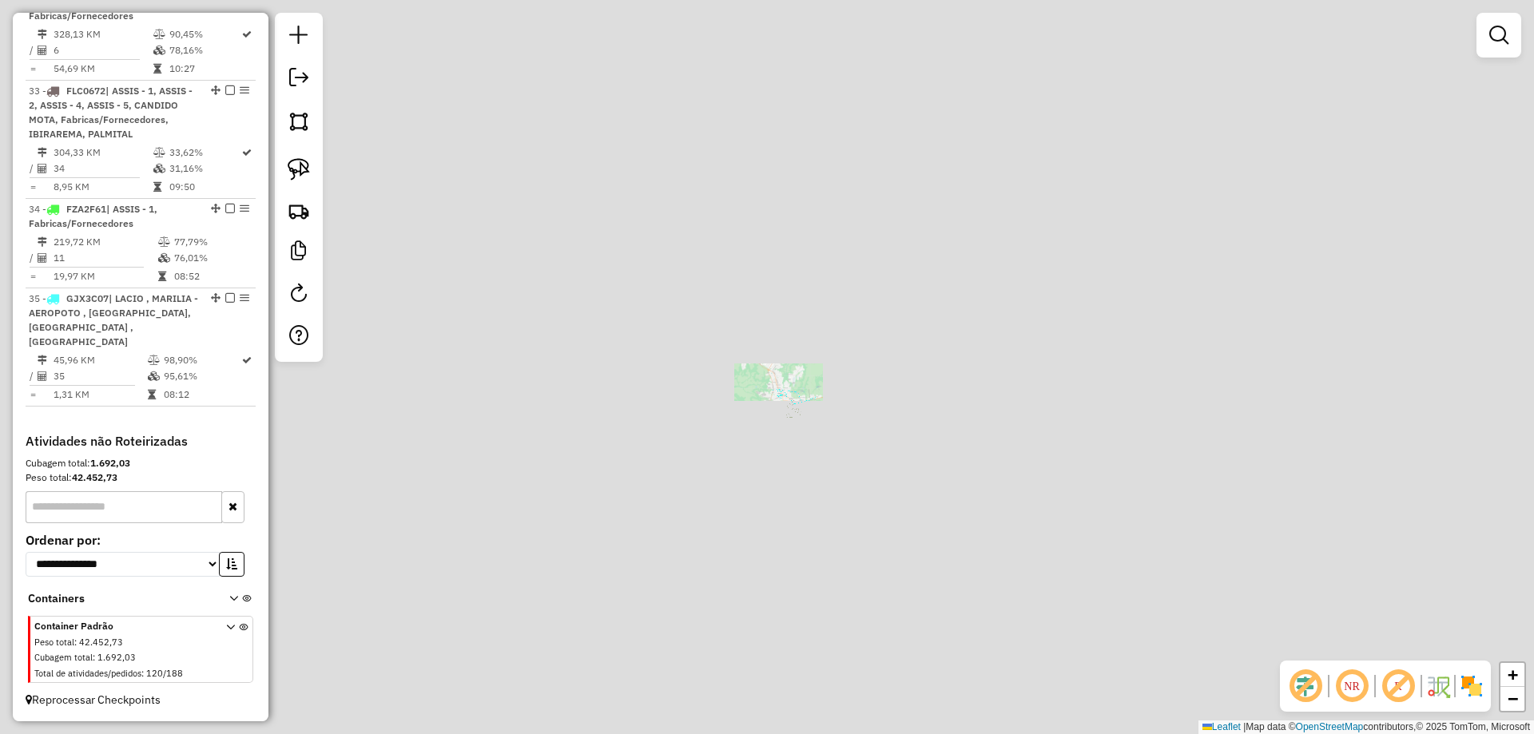
scroll to position [2152, 0]
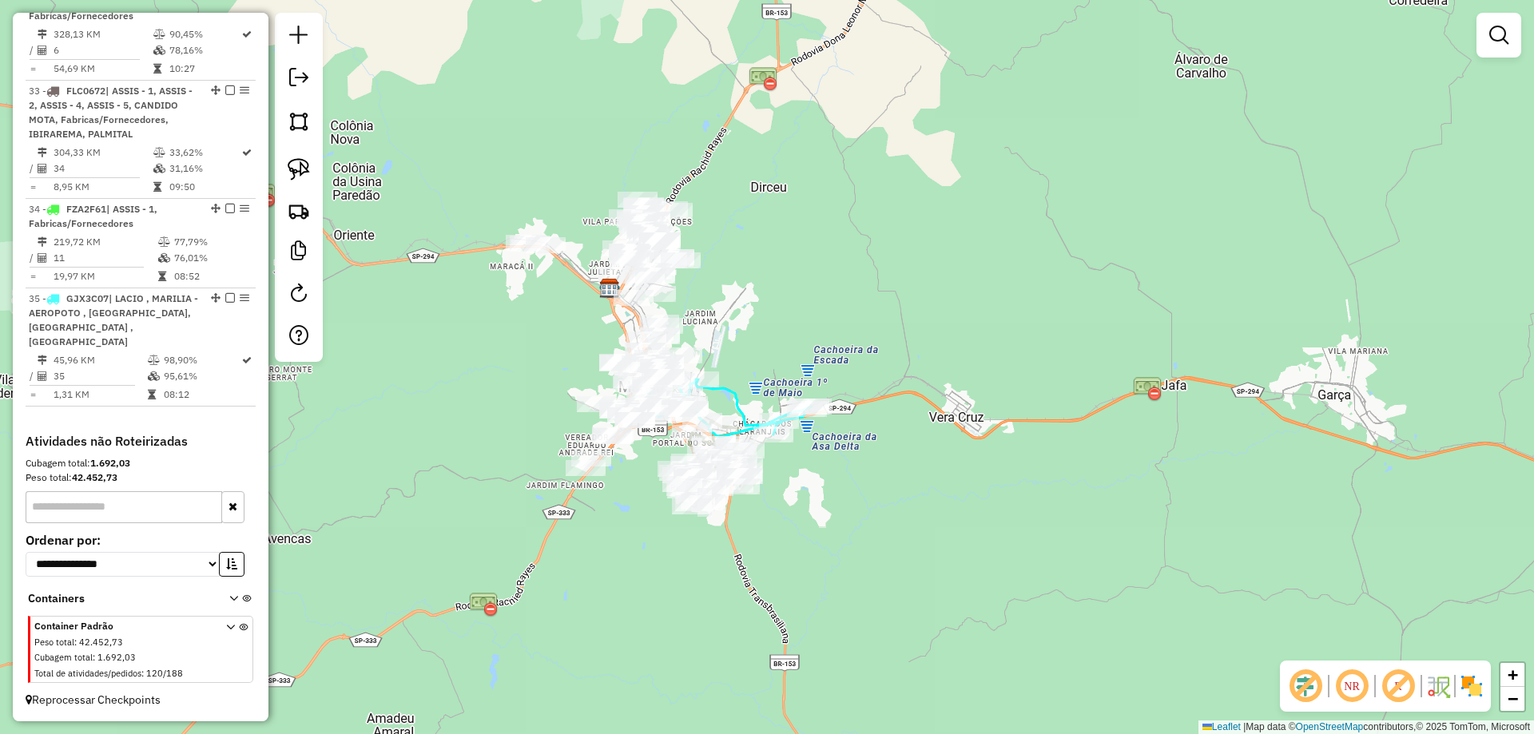
drag, startPoint x: 768, startPoint y: 407, endPoint x: 744, endPoint y: 411, distance: 24.2
select select "*********"
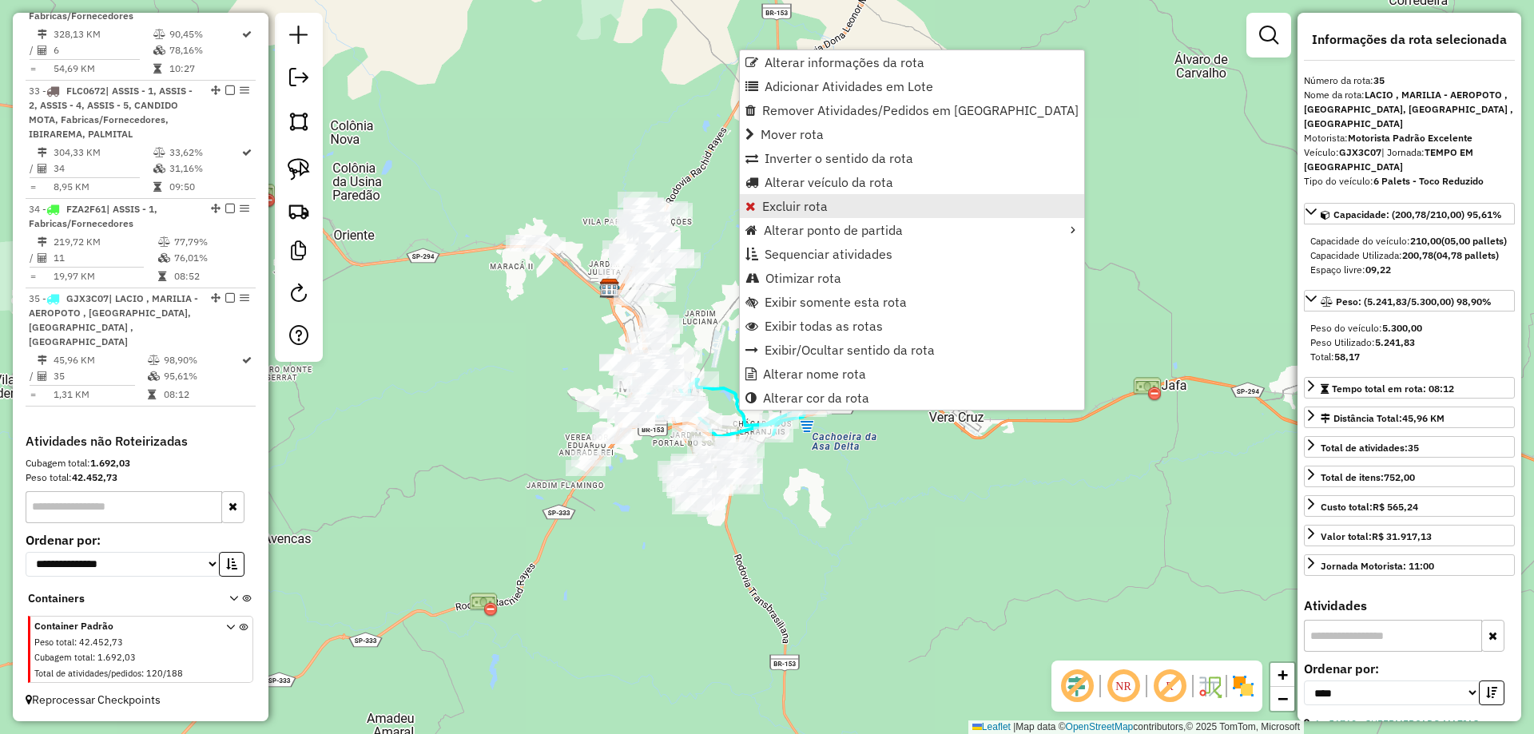
click at [801, 211] on span "Excluir rota" at bounding box center [794, 206] width 65 height 13
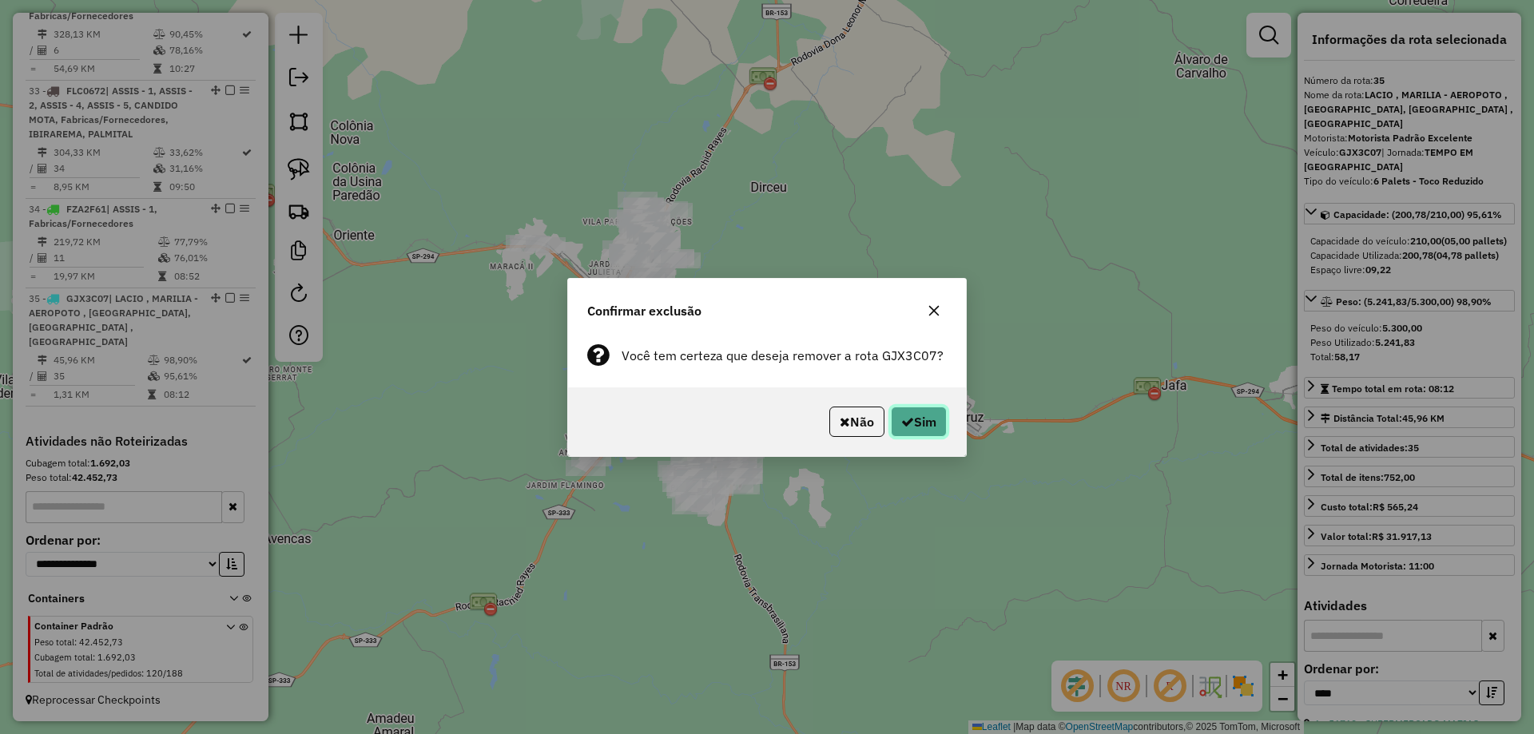
click at [920, 423] on button "Sim" at bounding box center [919, 422] width 56 height 30
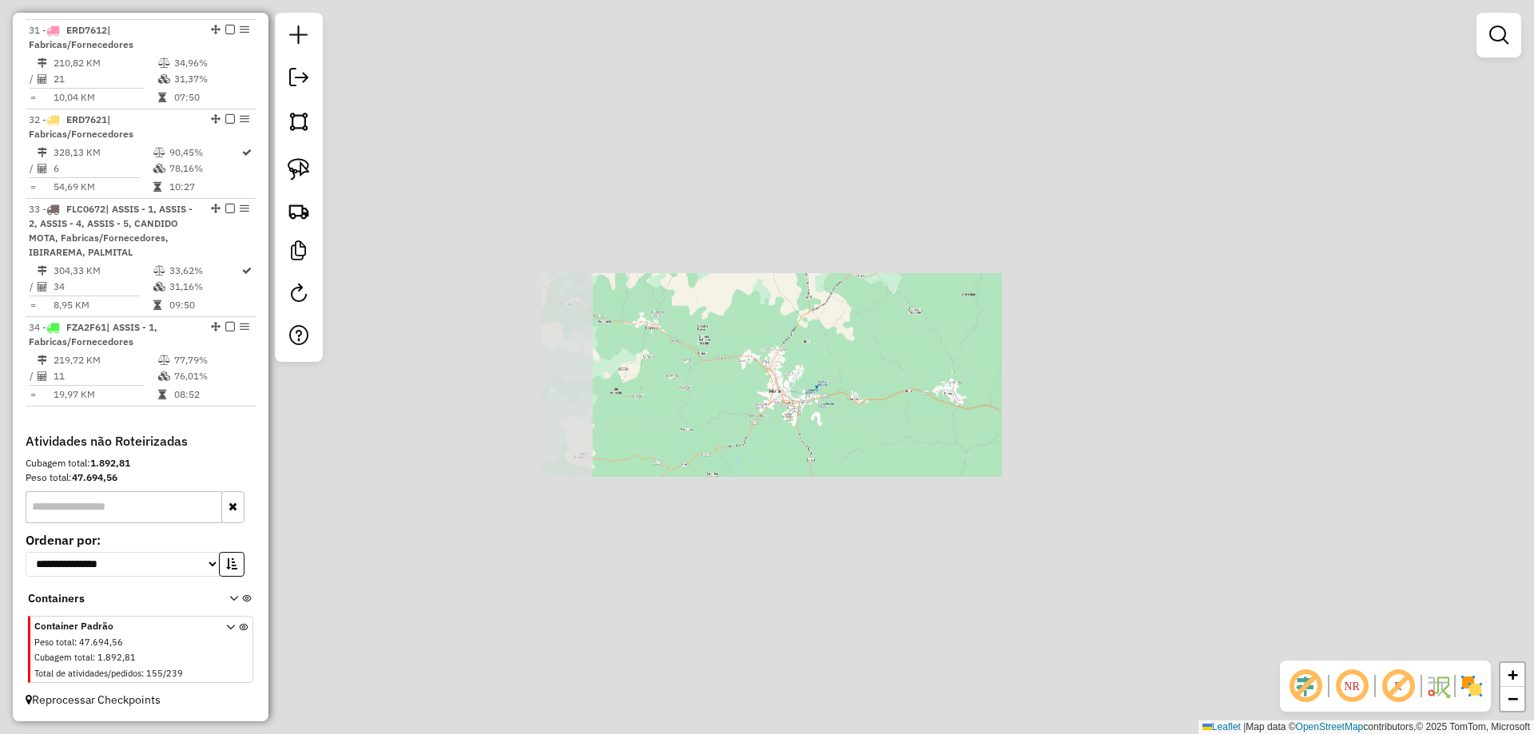
scroll to position [2034, 0]
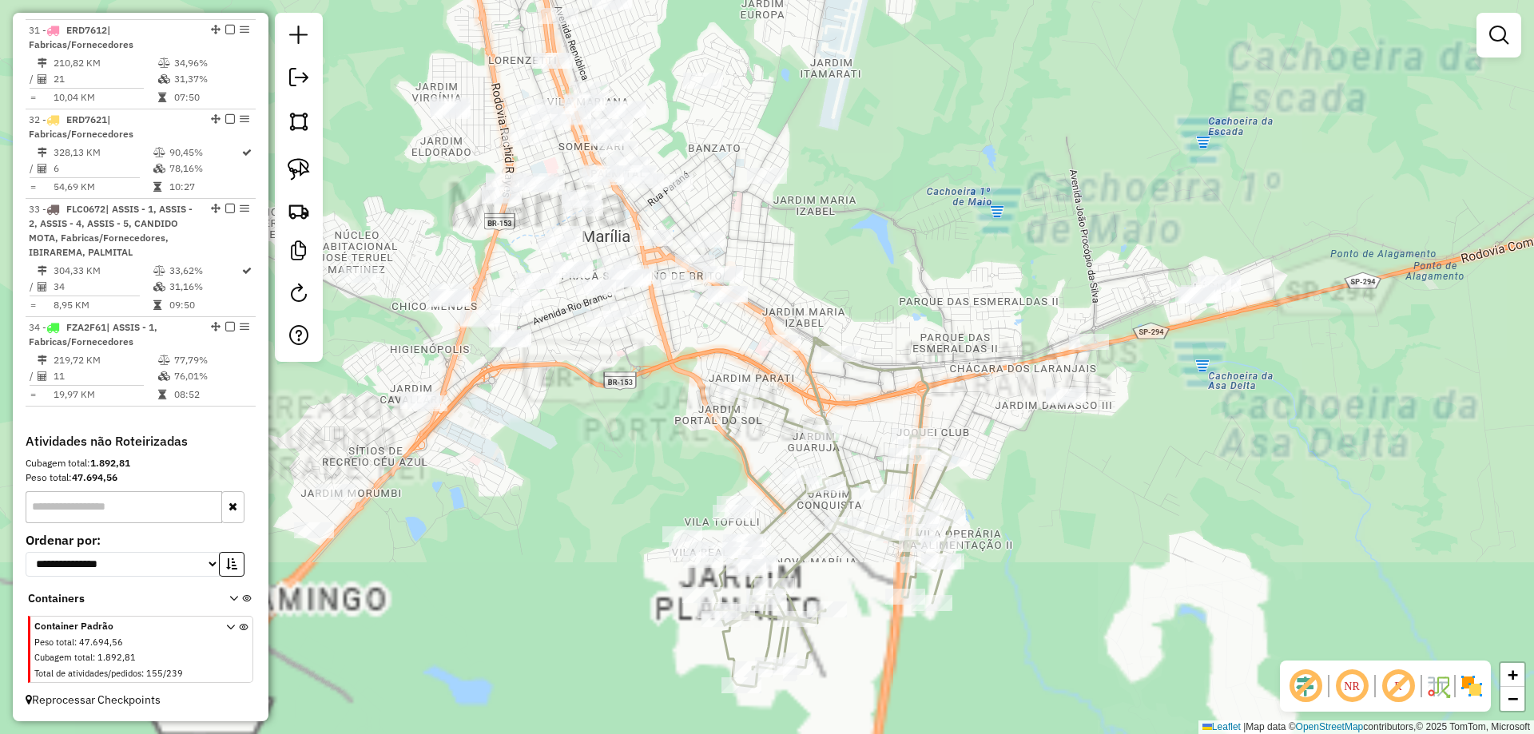
select select "*********"
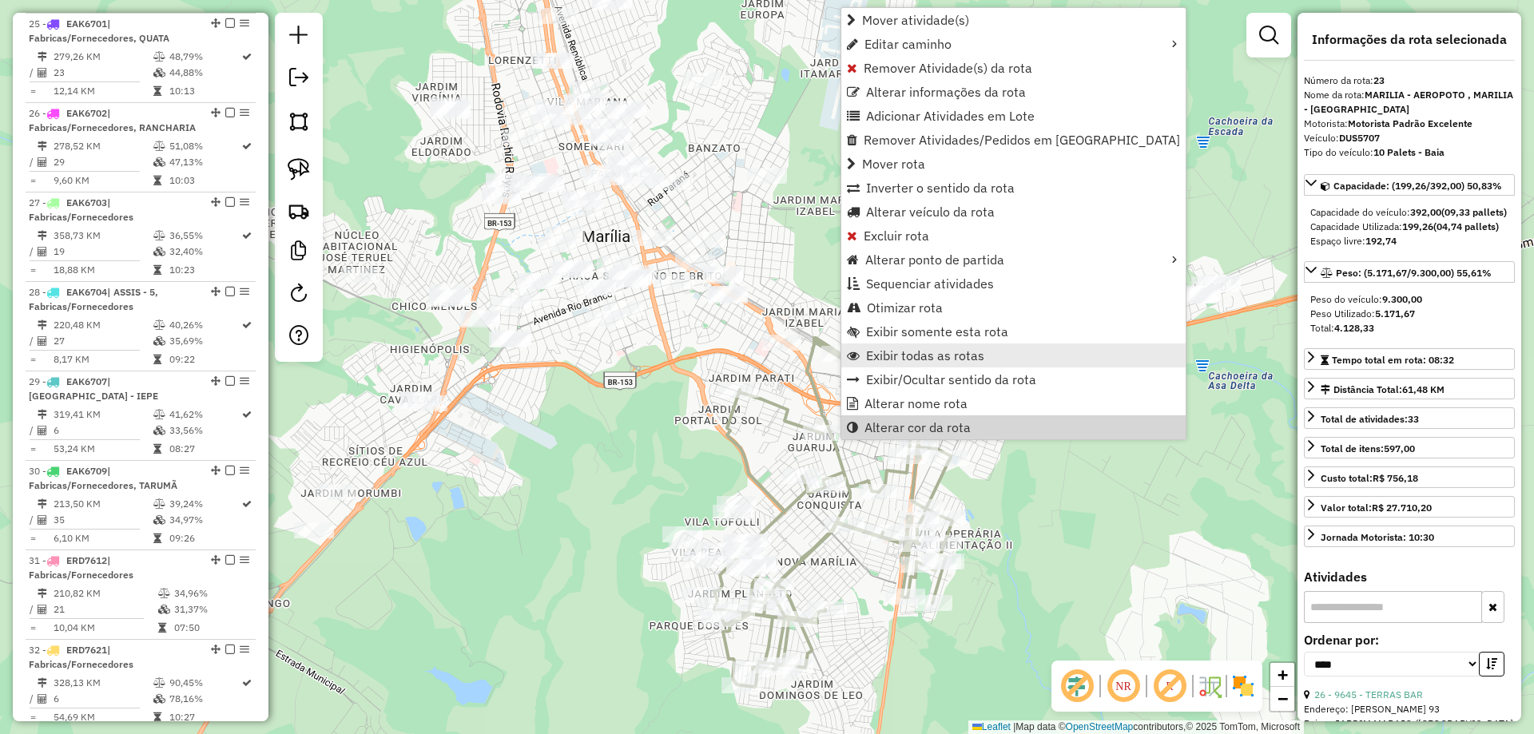
scroll to position [1325, 0]
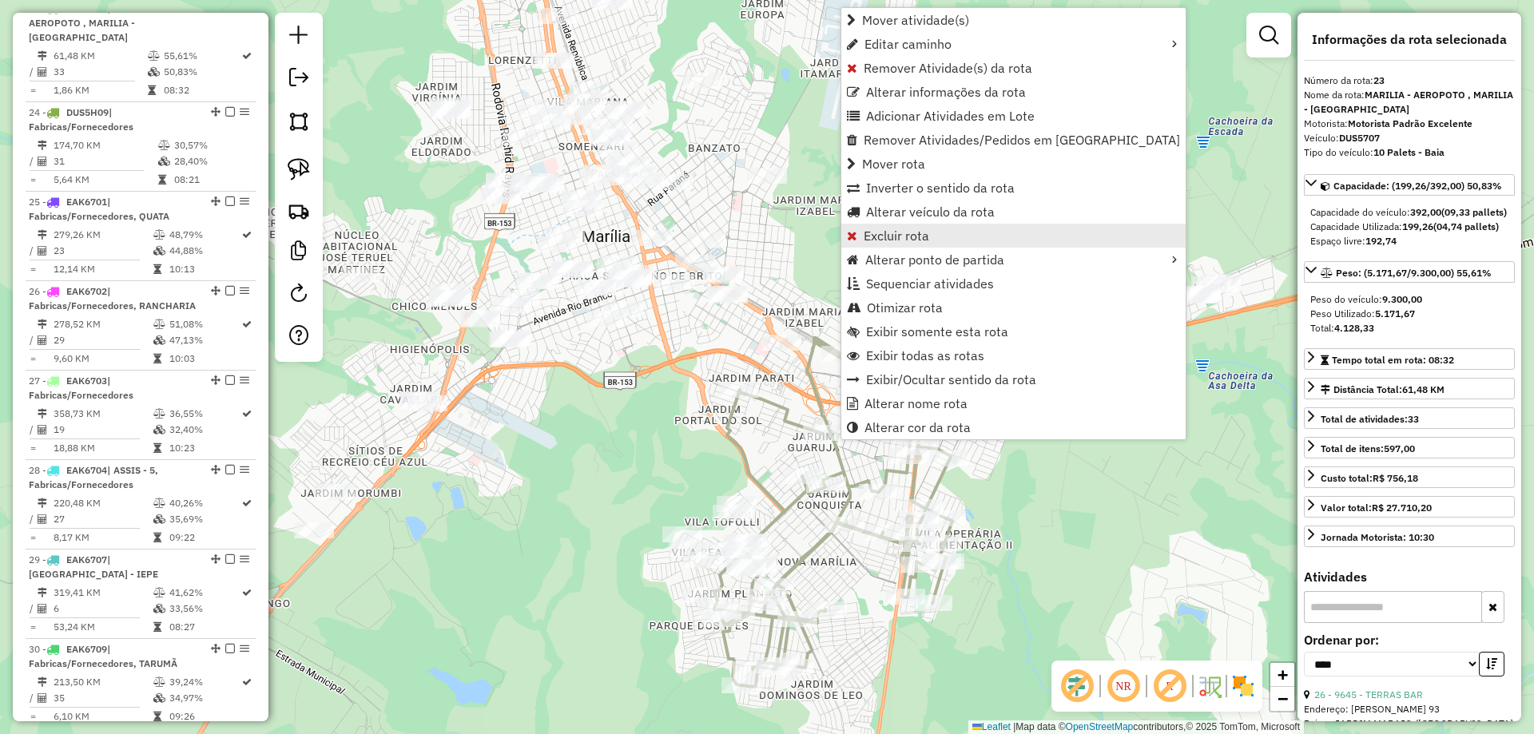
click at [909, 242] on span "Excluir rota" at bounding box center [895, 235] width 65 height 13
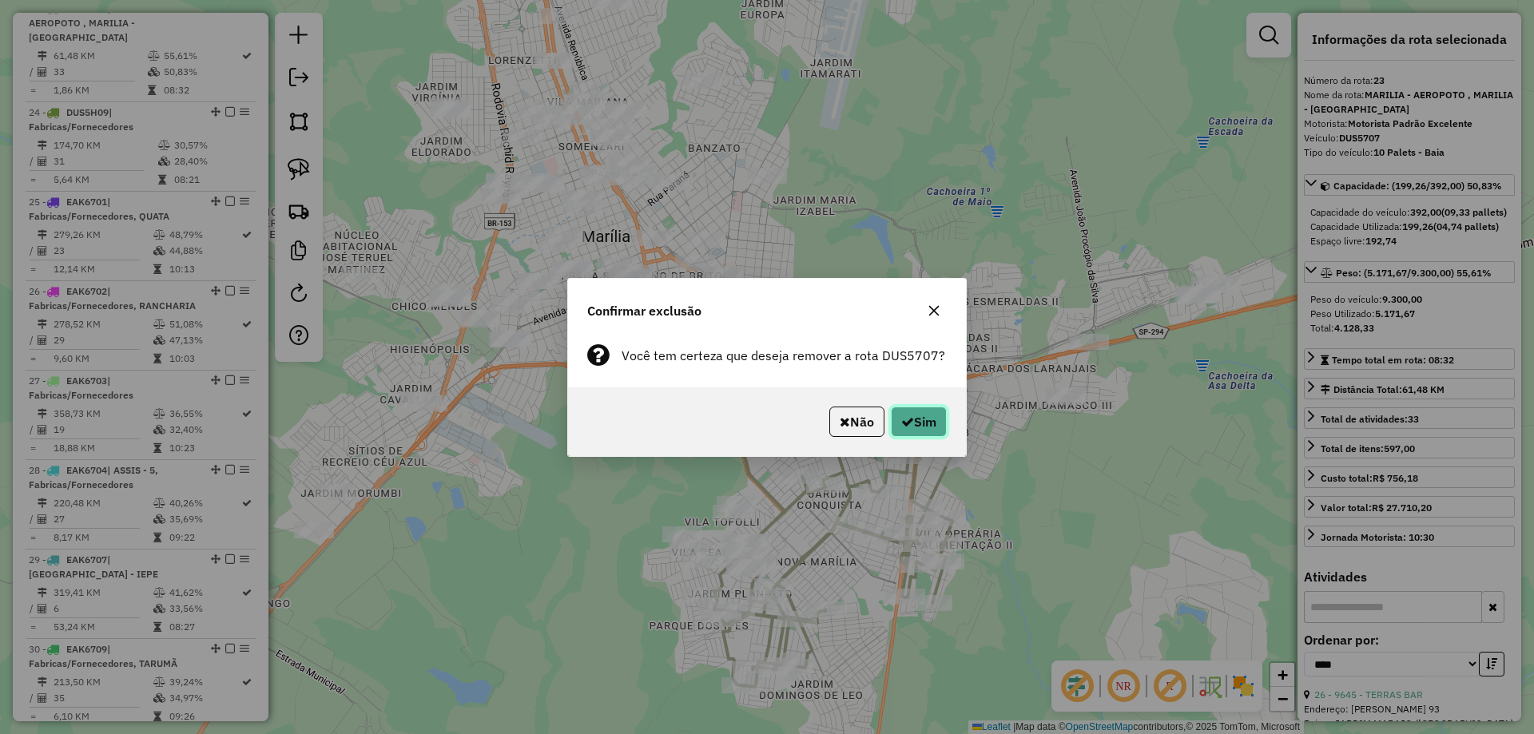
click at [899, 410] on button "Sim" at bounding box center [919, 422] width 56 height 30
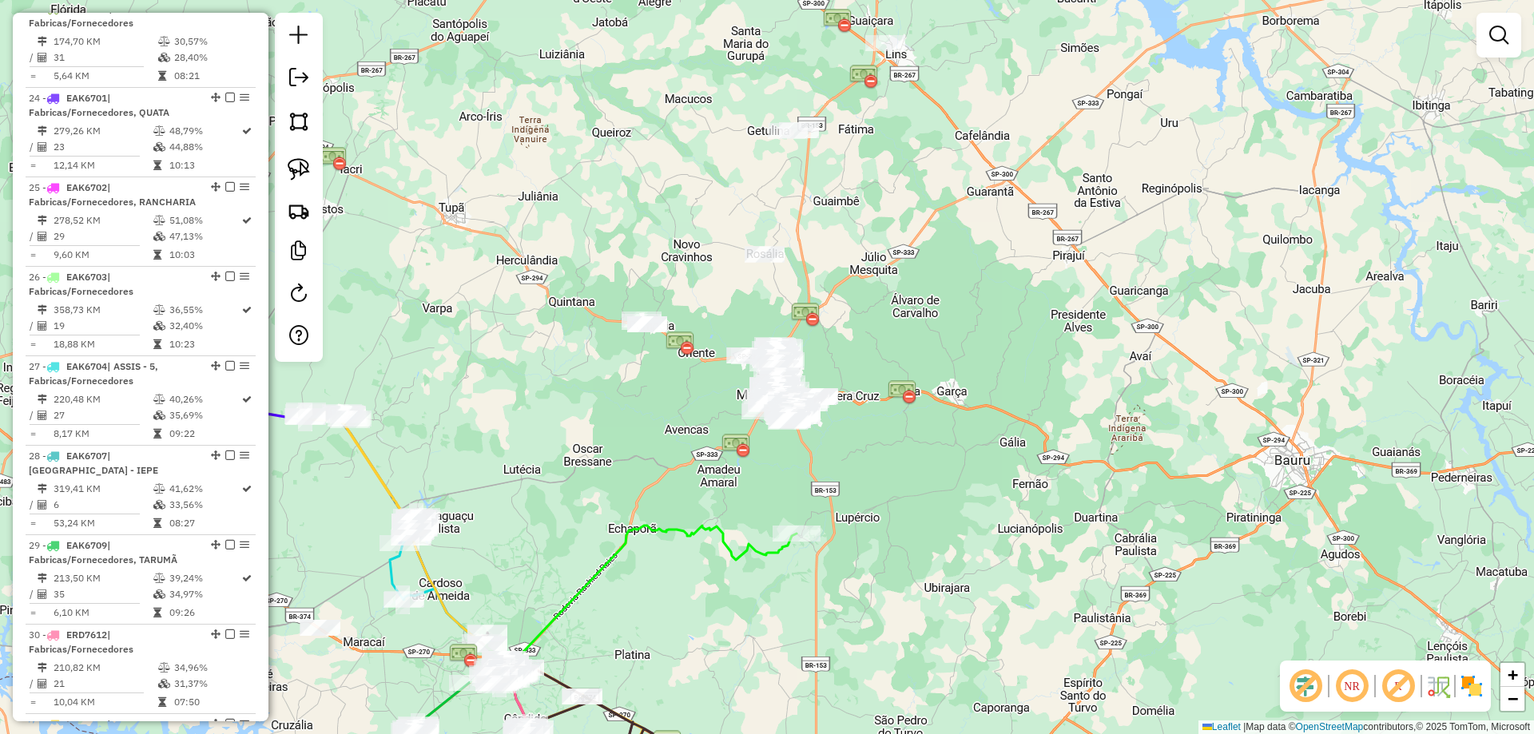
drag, startPoint x: 968, startPoint y: 298, endPoint x: 915, endPoint y: 295, distance: 52.8
click at [968, 298] on div "Janela de atendimento Grade de atendimento Capacidade Transportadoras Veículos …" at bounding box center [767, 367] width 1534 height 734
click at [303, 201] on img at bounding box center [299, 211] width 22 height 22
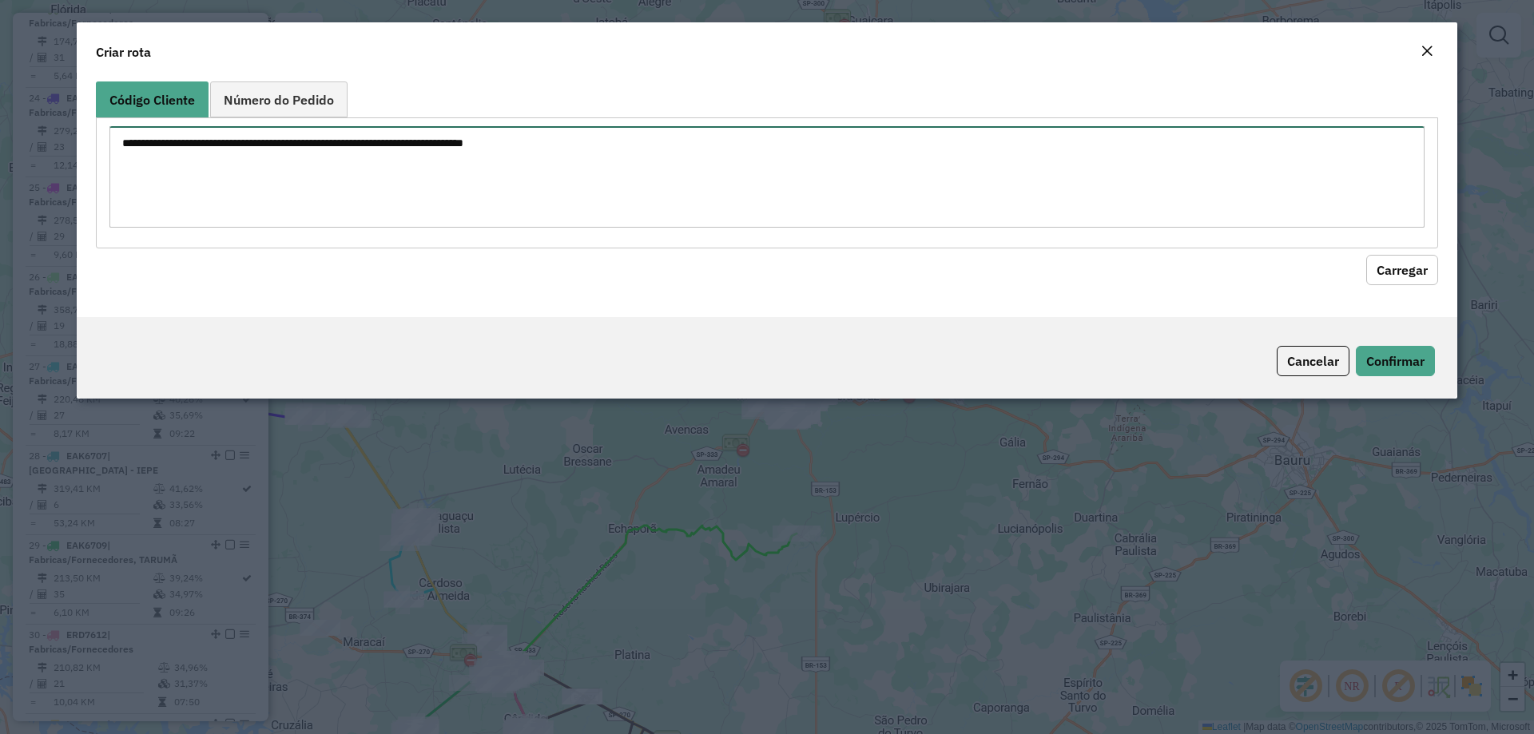
click at [291, 154] on textarea at bounding box center [766, 176] width 1315 height 101
paste textarea "**********"
type textarea "**********"
click at [1391, 270] on button "Carregar" at bounding box center [1402, 270] width 72 height 30
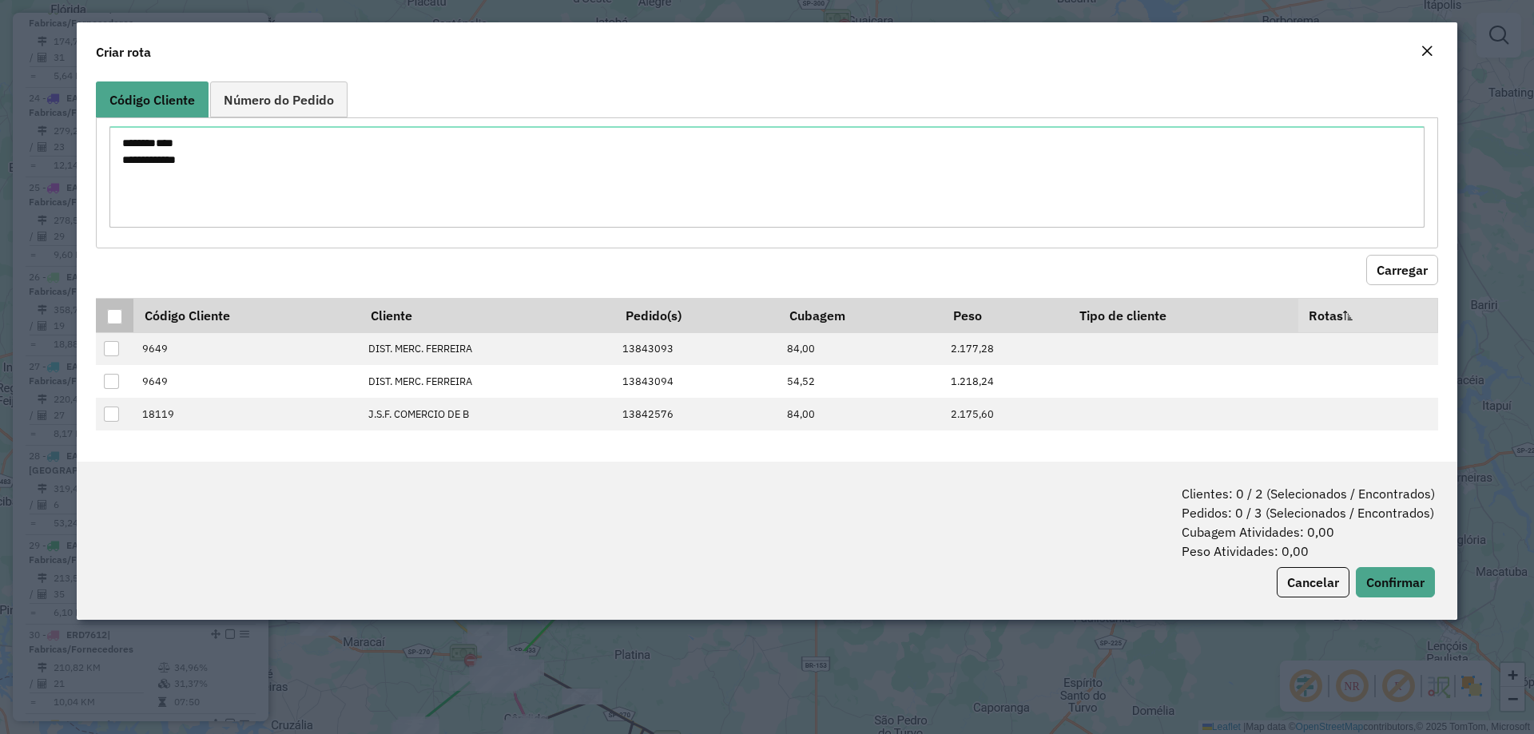
click at [113, 314] on div at bounding box center [114, 316] width 15 height 15
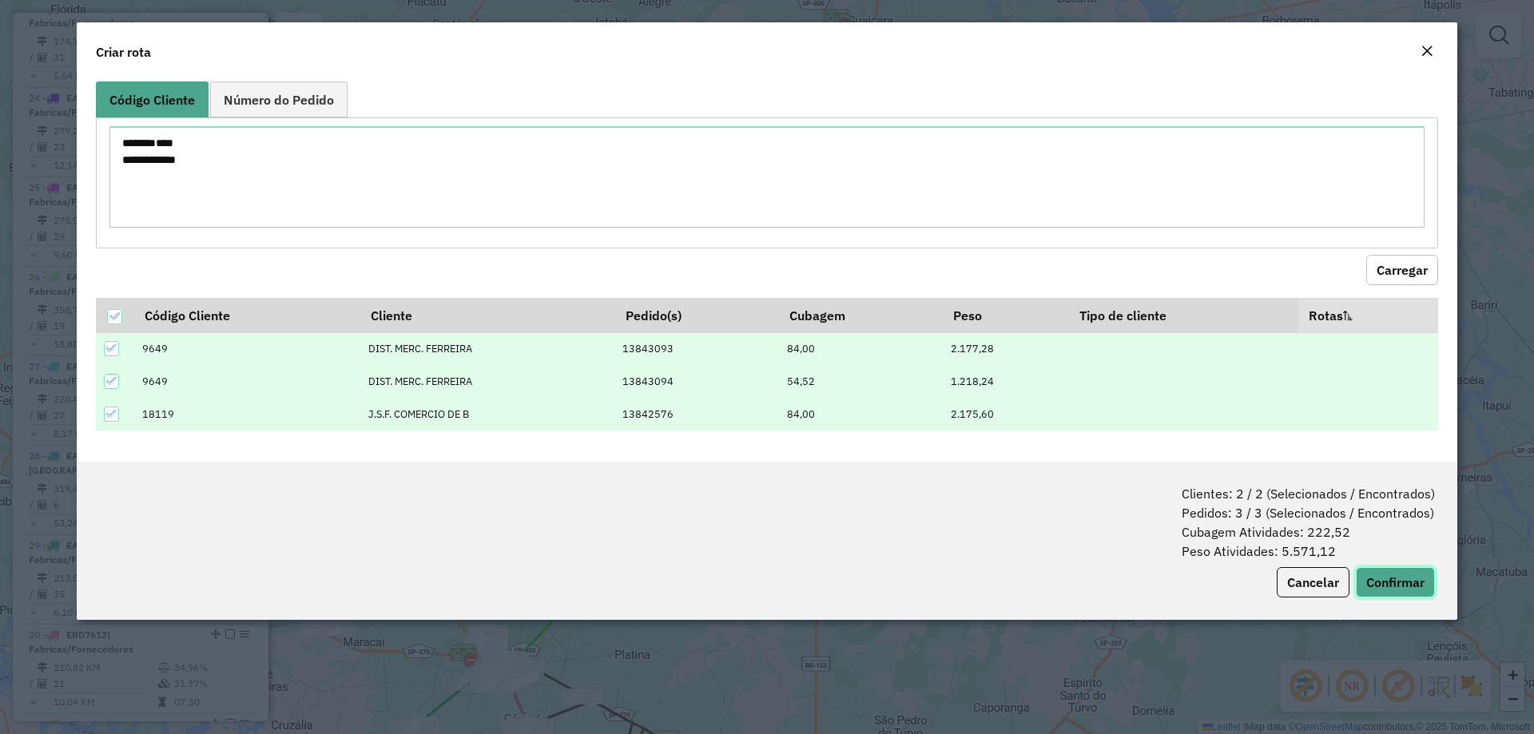
click at [1369, 574] on button "Confirmar" at bounding box center [1394, 582] width 79 height 30
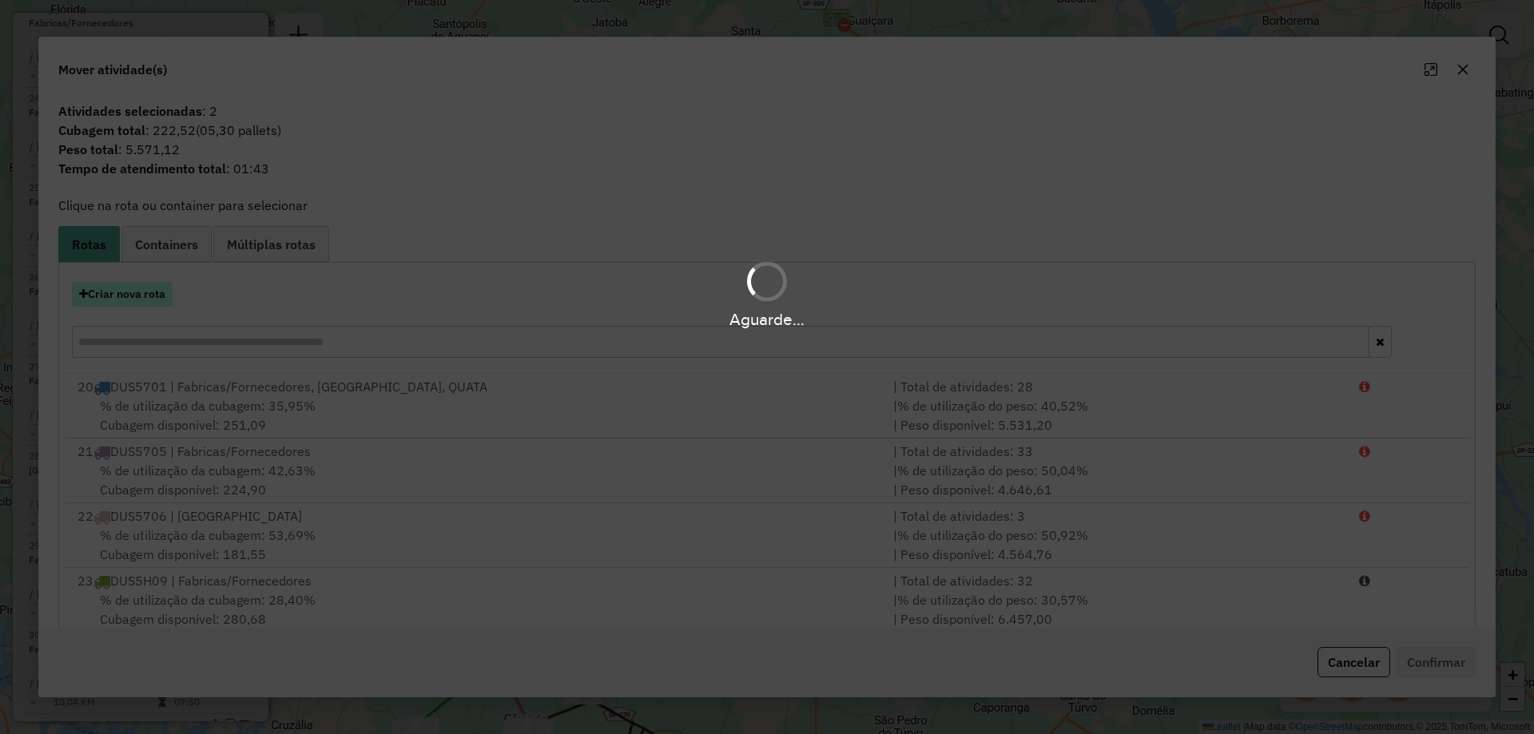
click at [161, 294] on button "Criar nova rota" at bounding box center [122, 294] width 101 height 25
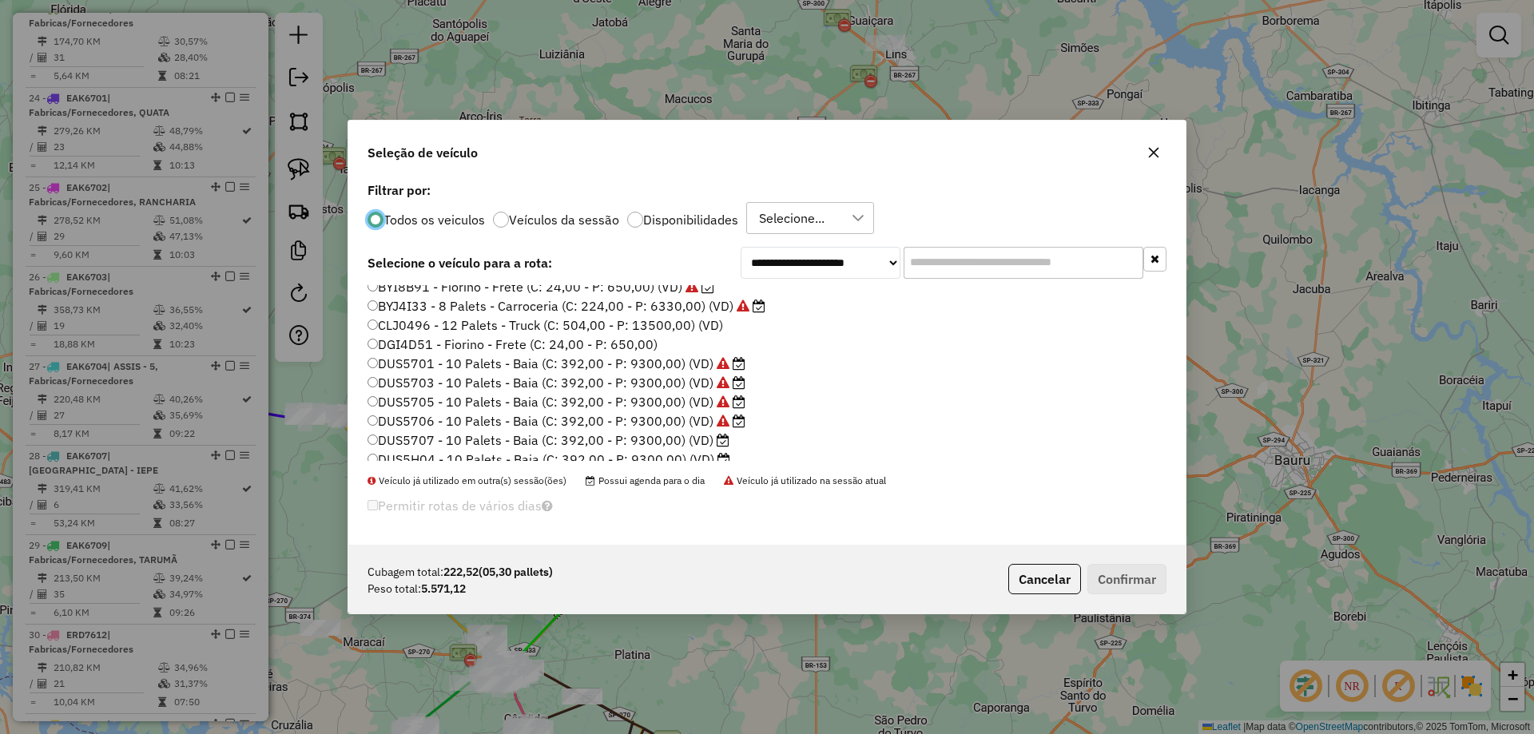
scroll to position [160, 0]
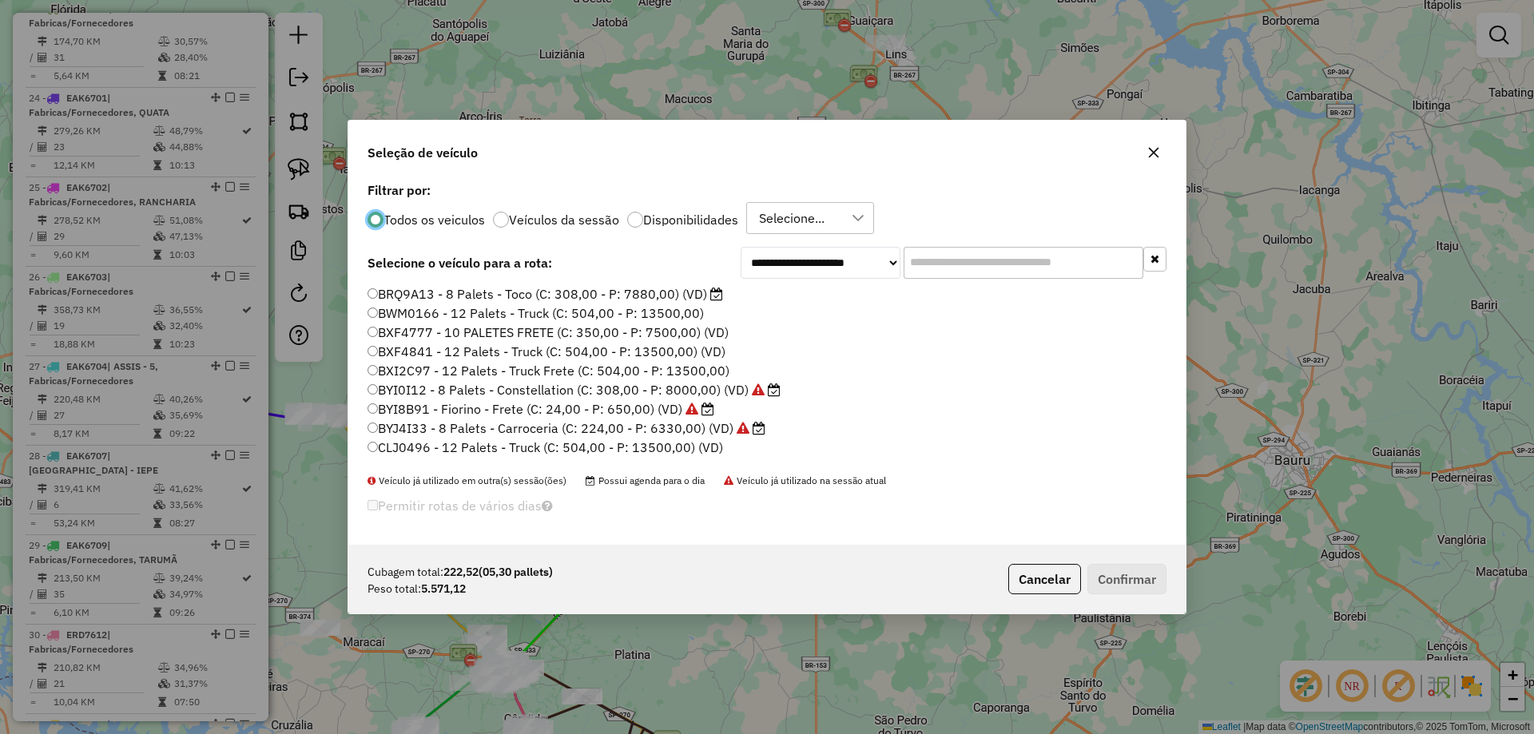
click at [670, 432] on label "BYJ4I33 - 8 Palets - Carroceria (C: 224,00 - P: 6330,00) (VD)" at bounding box center [566, 428] width 398 height 19
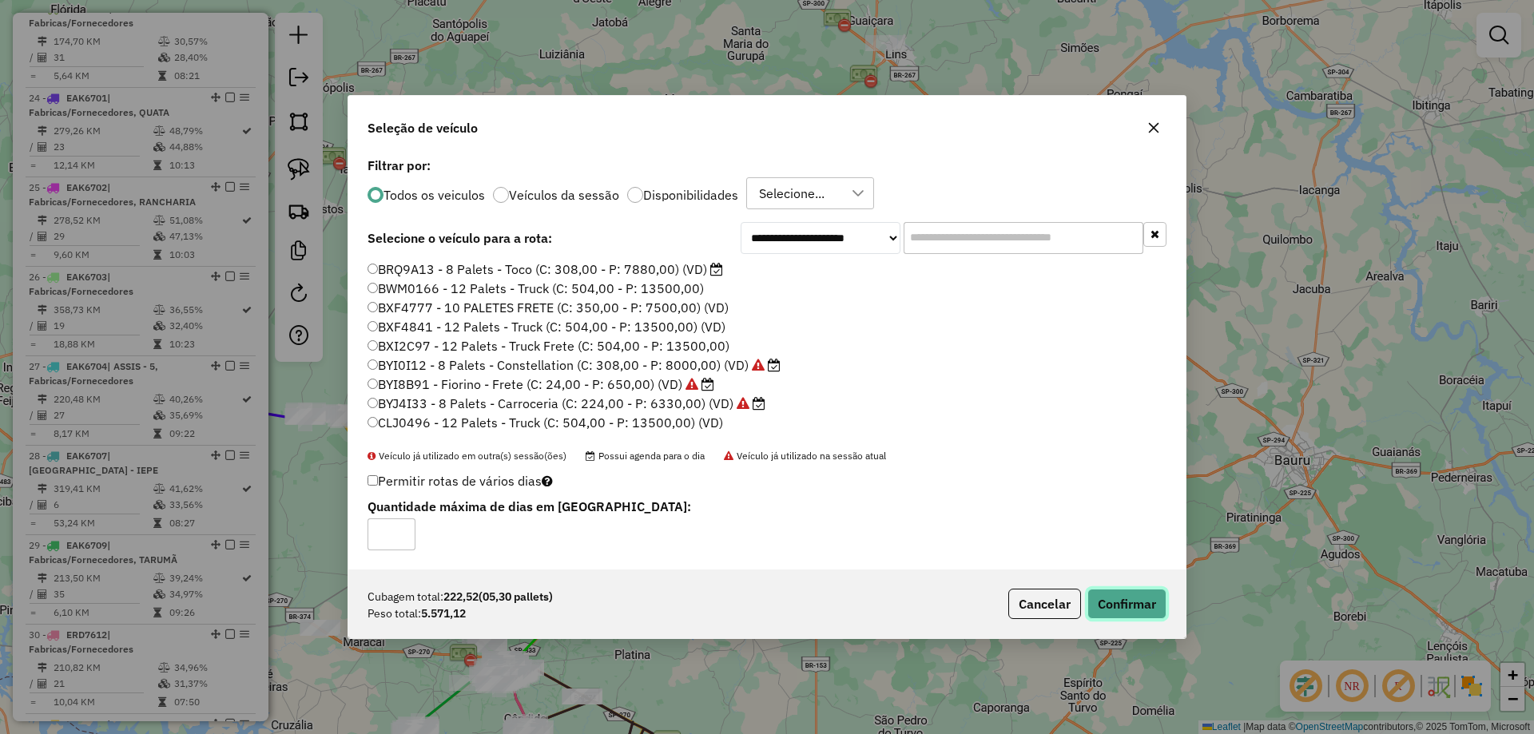
click at [1120, 597] on button "Confirmar" at bounding box center [1126, 604] width 79 height 30
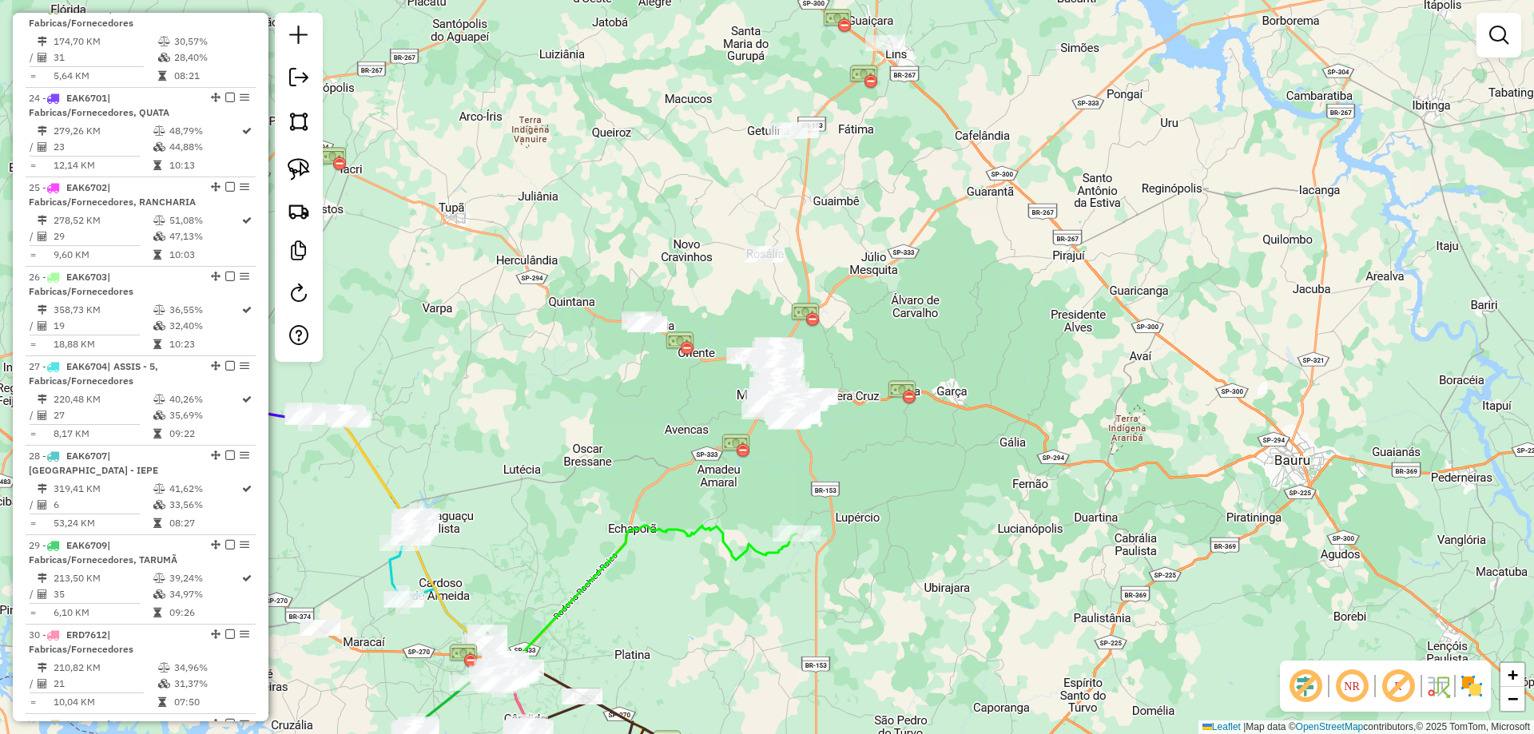
drag, startPoint x: 790, startPoint y: 320, endPoint x: 789, endPoint y: 331, distance: 11.2
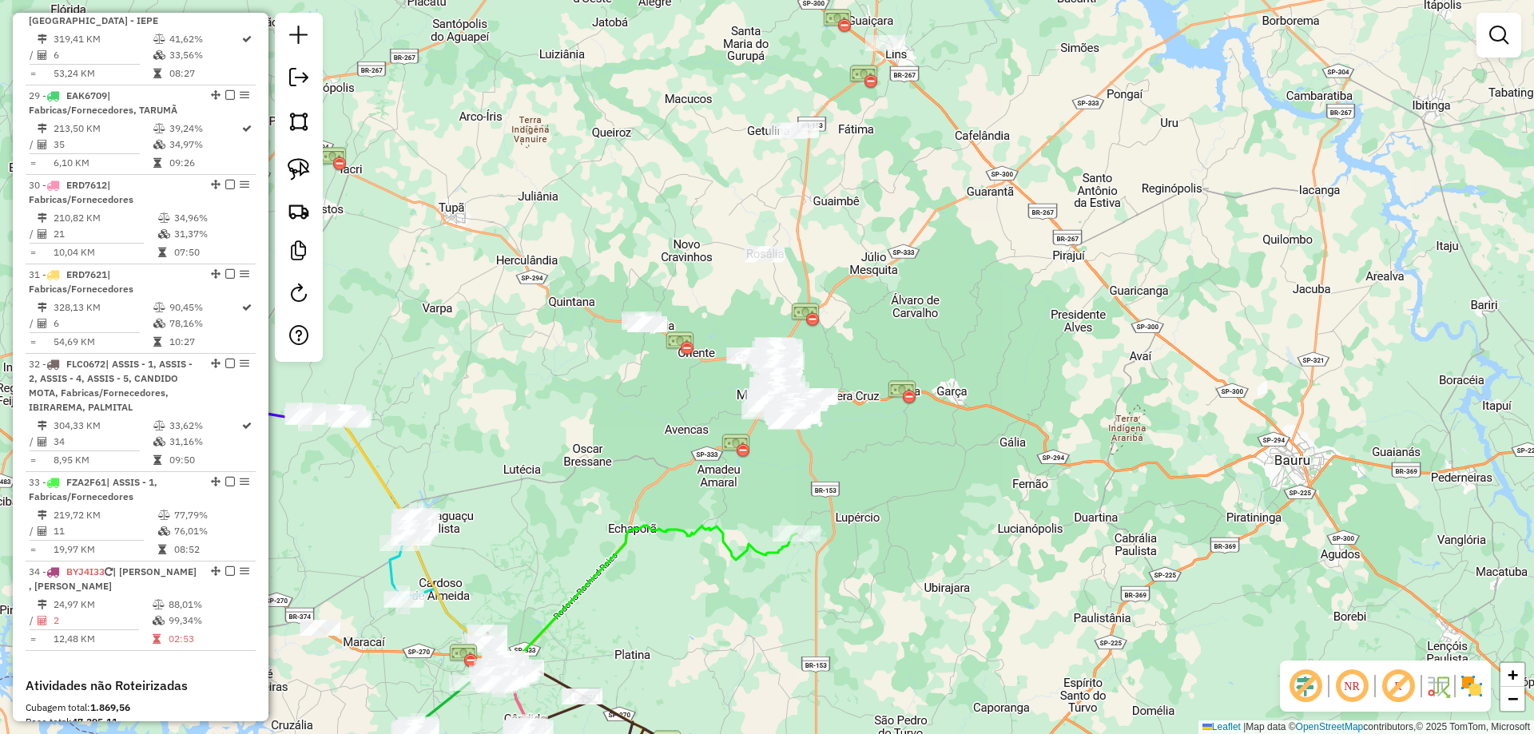
scroll to position [2034, 0]
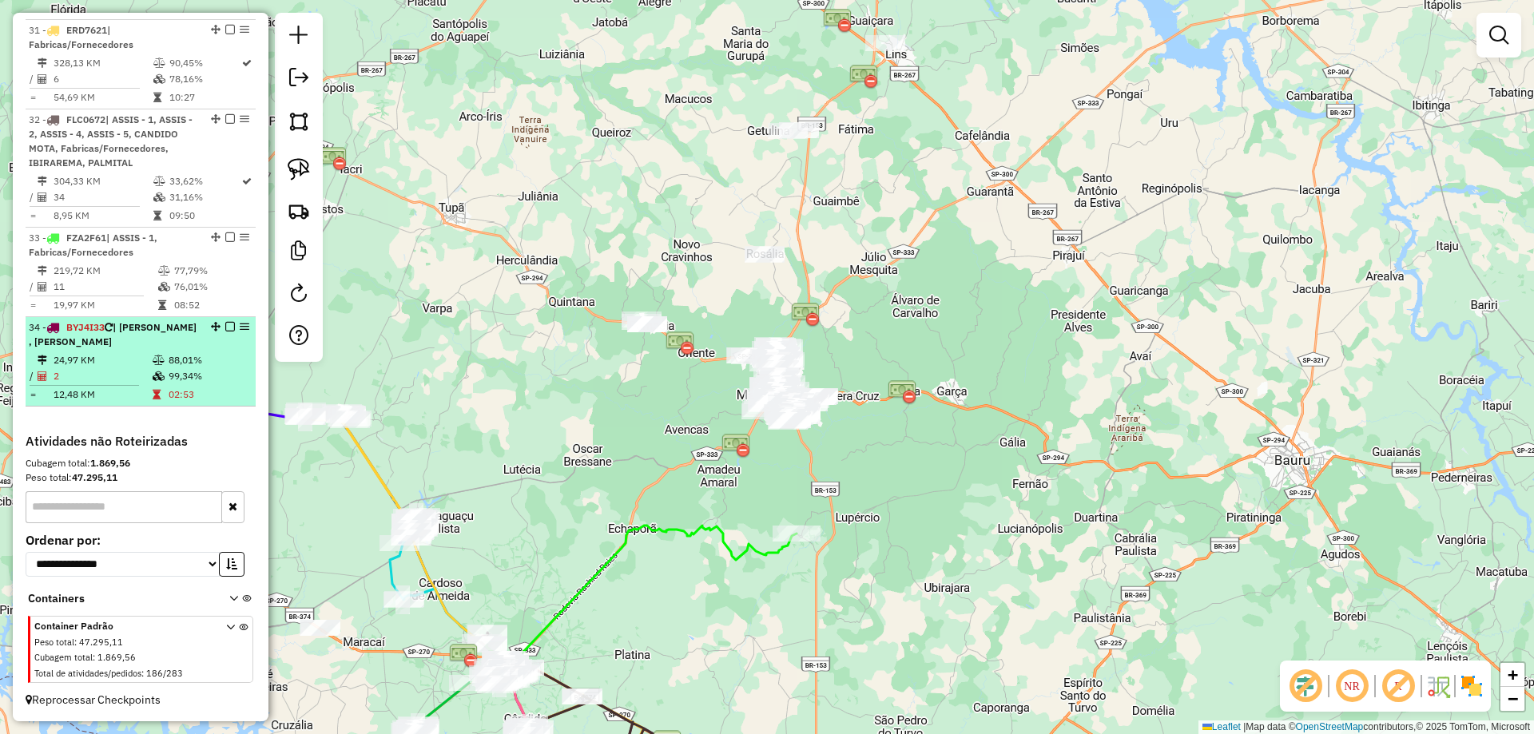
select select "*********"
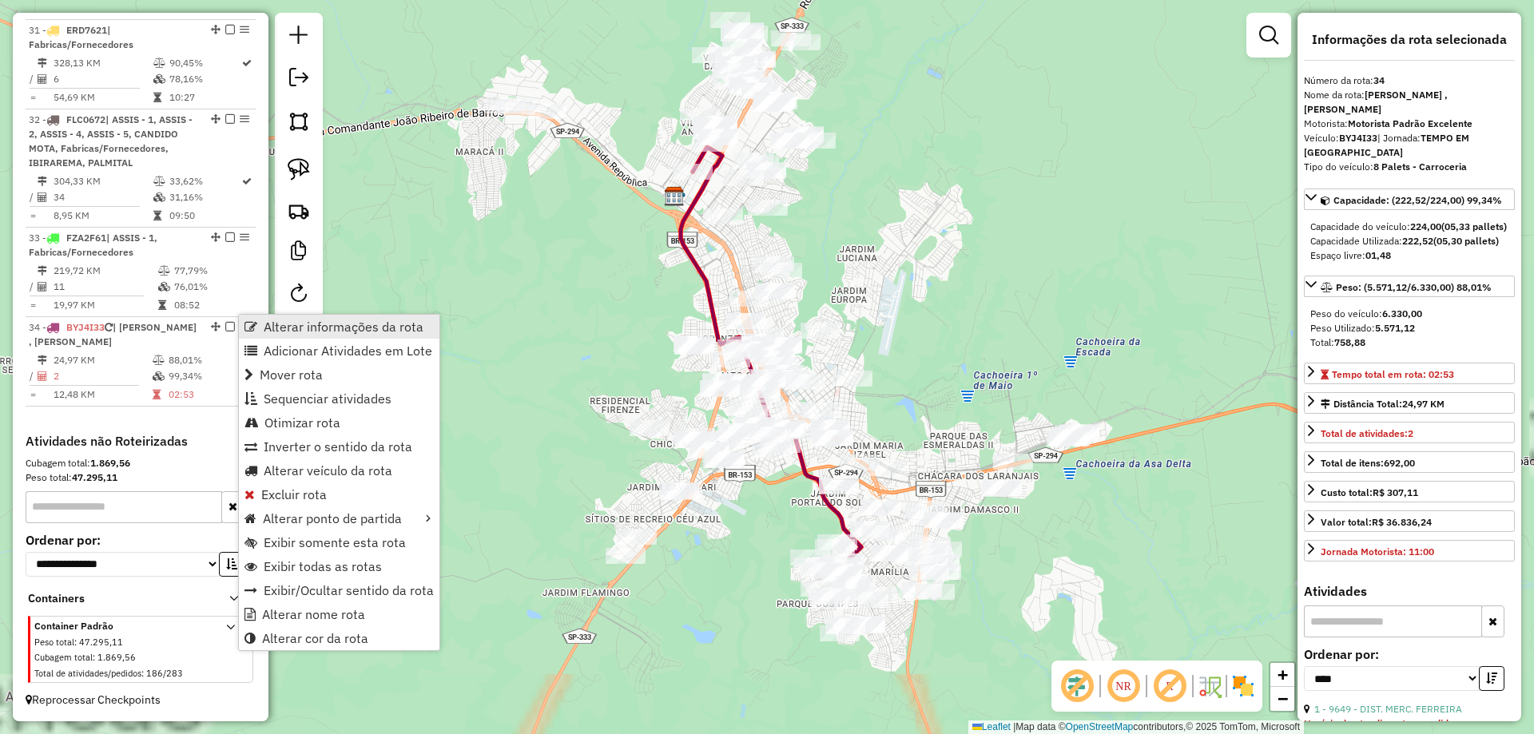
click at [338, 328] on span "Alterar informações da rota" at bounding box center [344, 326] width 160 height 13
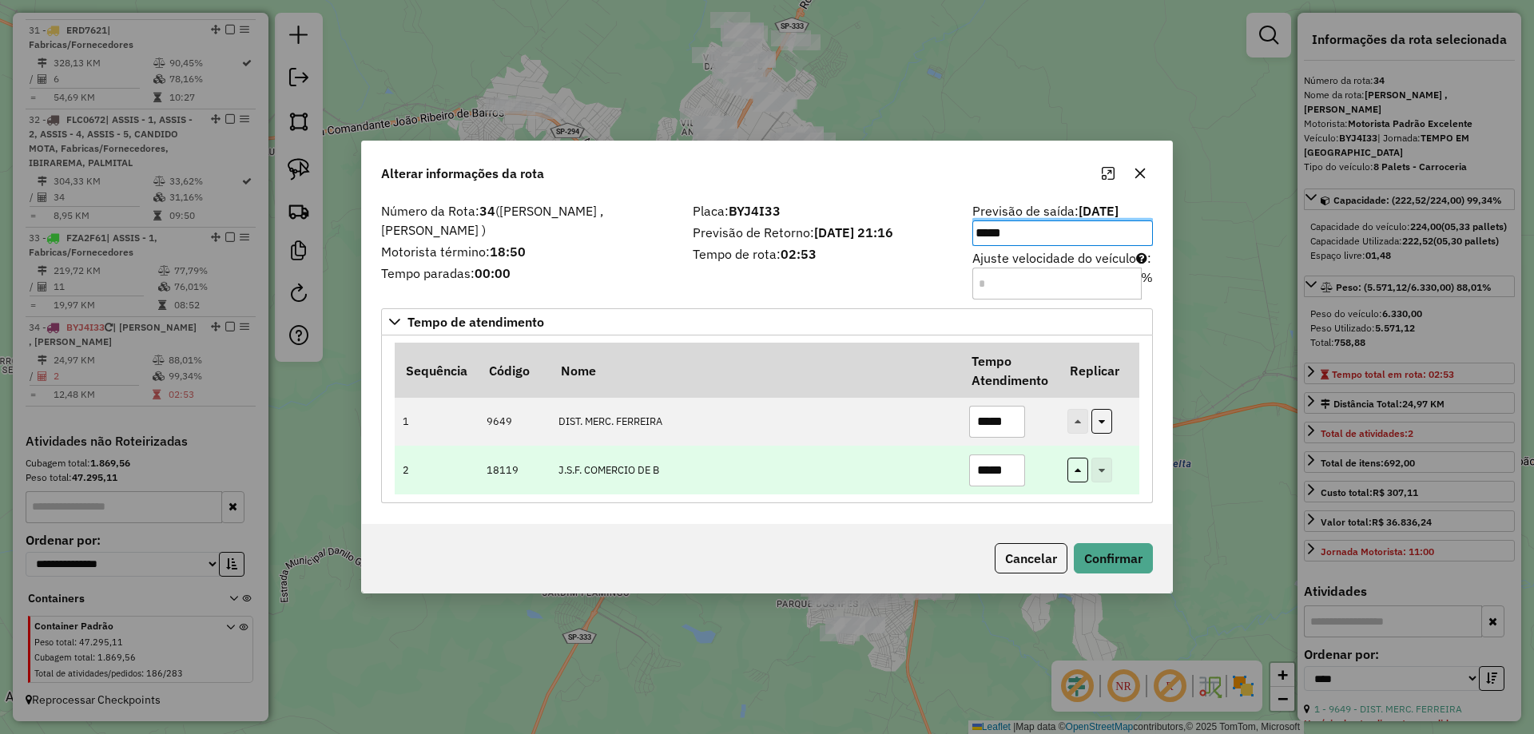
drag, startPoint x: 1014, startPoint y: 545, endPoint x: 650, endPoint y: 455, distance: 375.1
click at [1014, 546] on button "Cancelar" at bounding box center [1030, 558] width 73 height 30
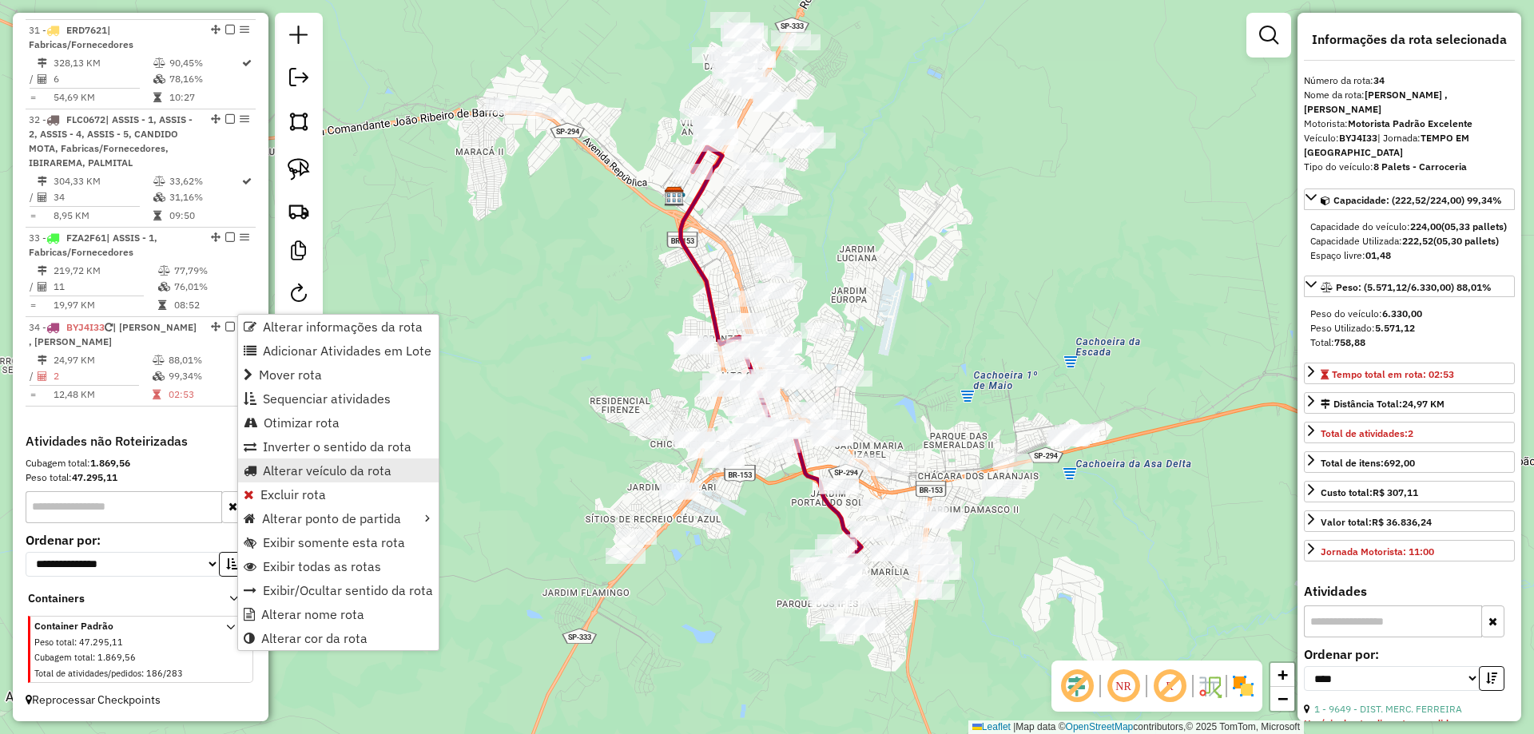
click at [294, 470] on span "Alterar veículo da rota" at bounding box center [327, 470] width 129 height 13
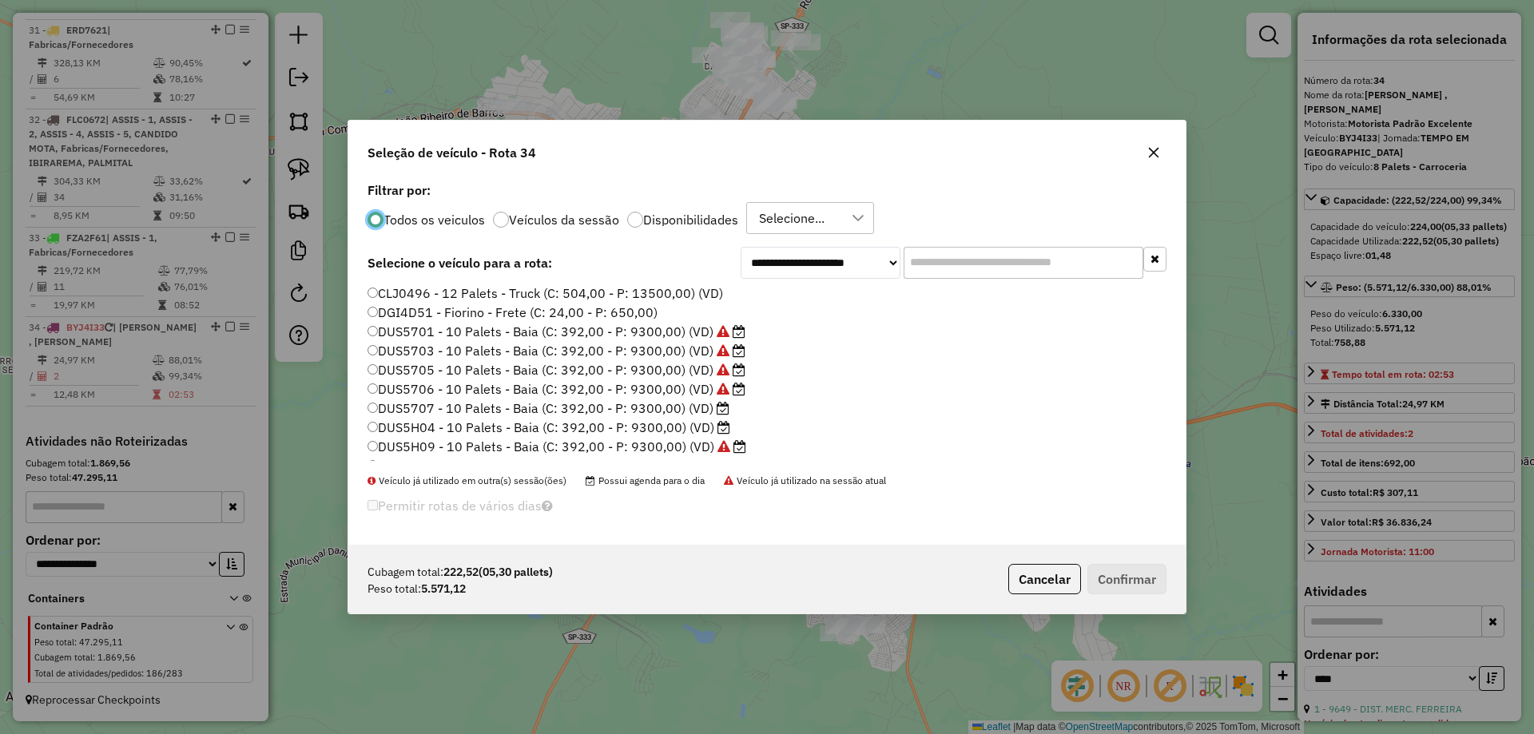
scroll to position [160, 0]
click at [693, 404] on label "DUS5707 - 10 Palets - Baia (C: 392,00 - P: 9300,00) (VD)" at bounding box center [548, 402] width 362 height 19
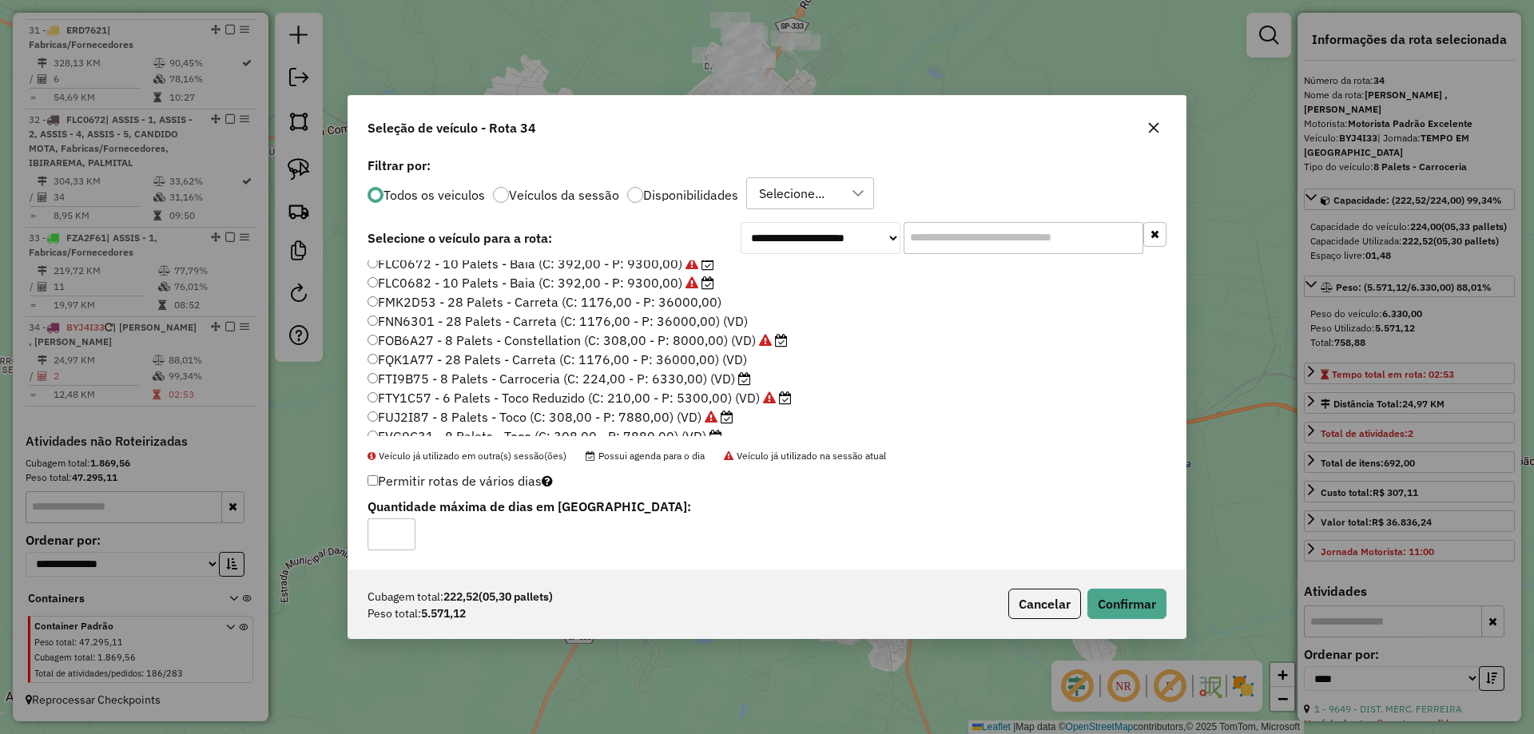
scroll to position [1038, 0]
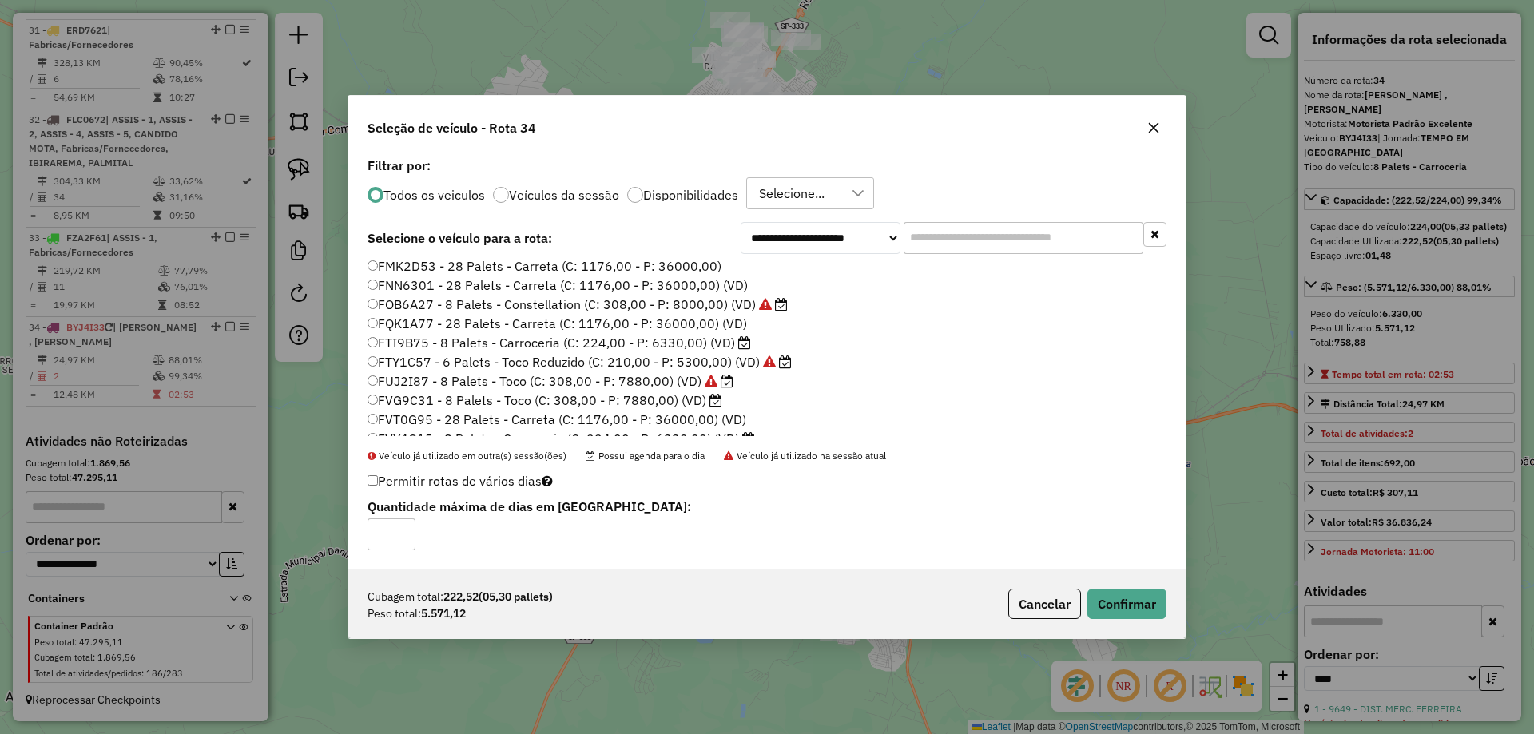
click at [700, 344] on label "FTI9B75 - 8 Palets - Carroceria (C: 224,00 - P: 6330,00) (VD)" at bounding box center [558, 342] width 383 height 19
click at [1129, 598] on button "Confirmar" at bounding box center [1126, 604] width 79 height 30
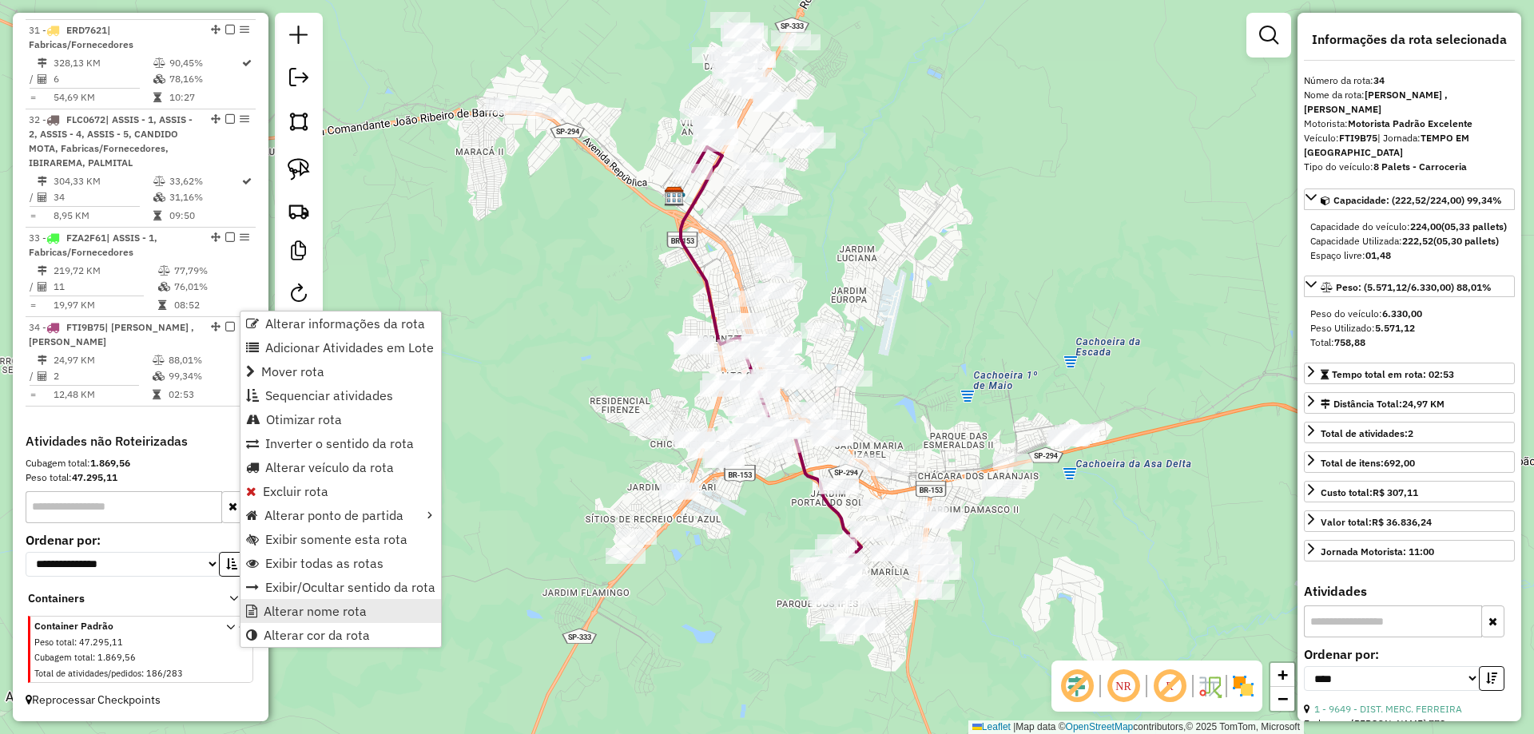
click at [357, 606] on span "Alterar nome rota" at bounding box center [315, 611] width 103 height 13
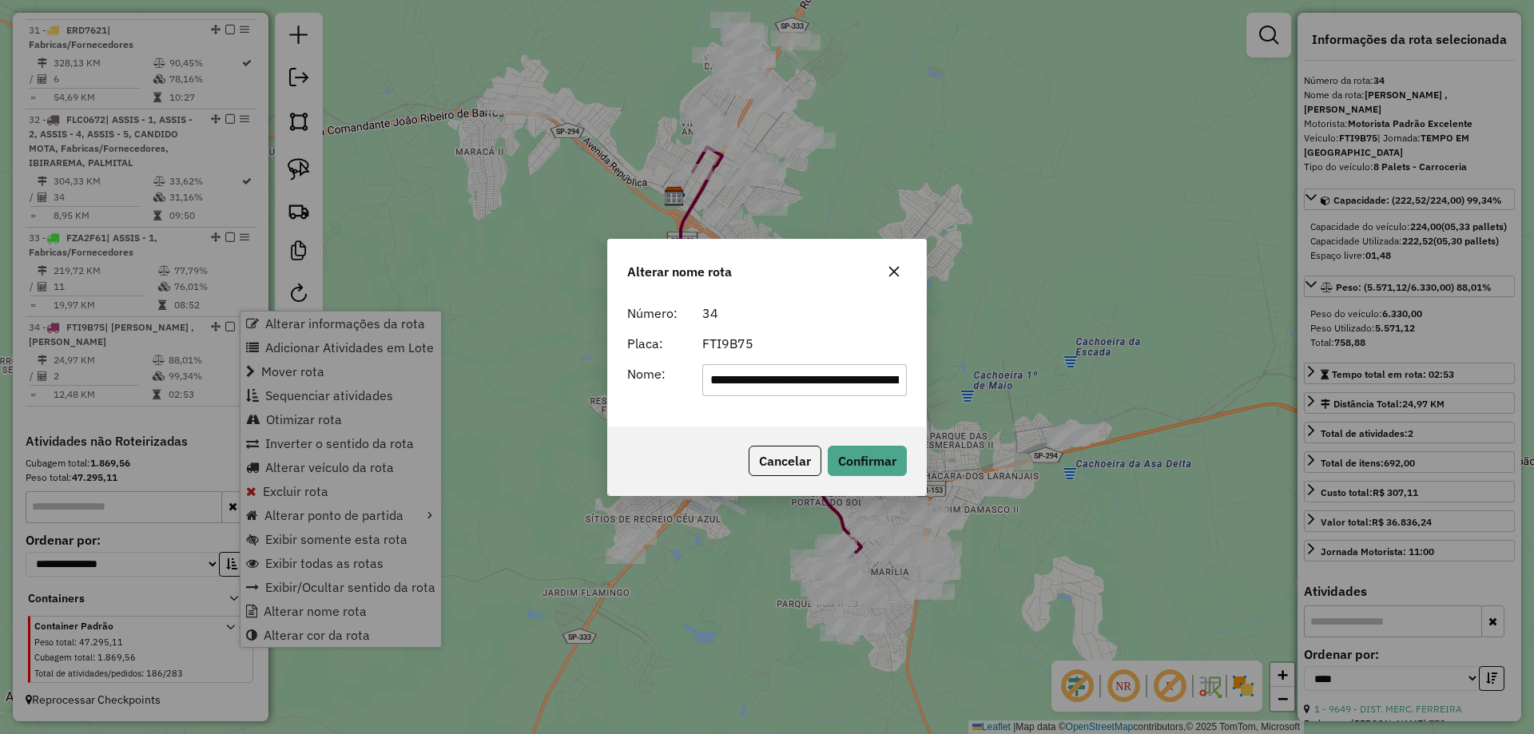
scroll to position [0, 131]
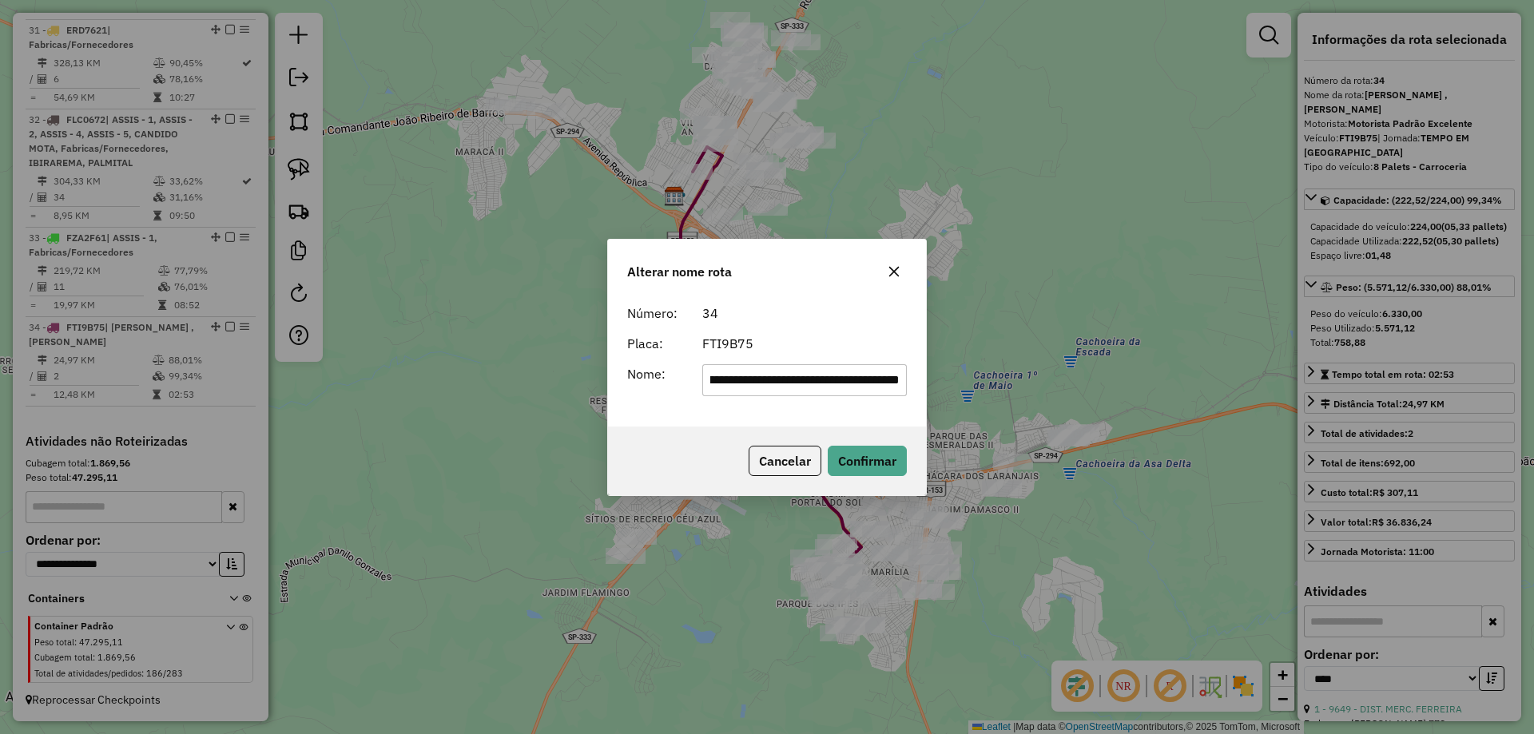
click at [799, 379] on input "**********" at bounding box center [804, 380] width 205 height 32
click at [798, 379] on input "**********" at bounding box center [804, 380] width 205 height 32
click at [797, 379] on input "**********" at bounding box center [804, 380] width 205 height 32
click at [798, 379] on input "**********" at bounding box center [804, 380] width 205 height 32
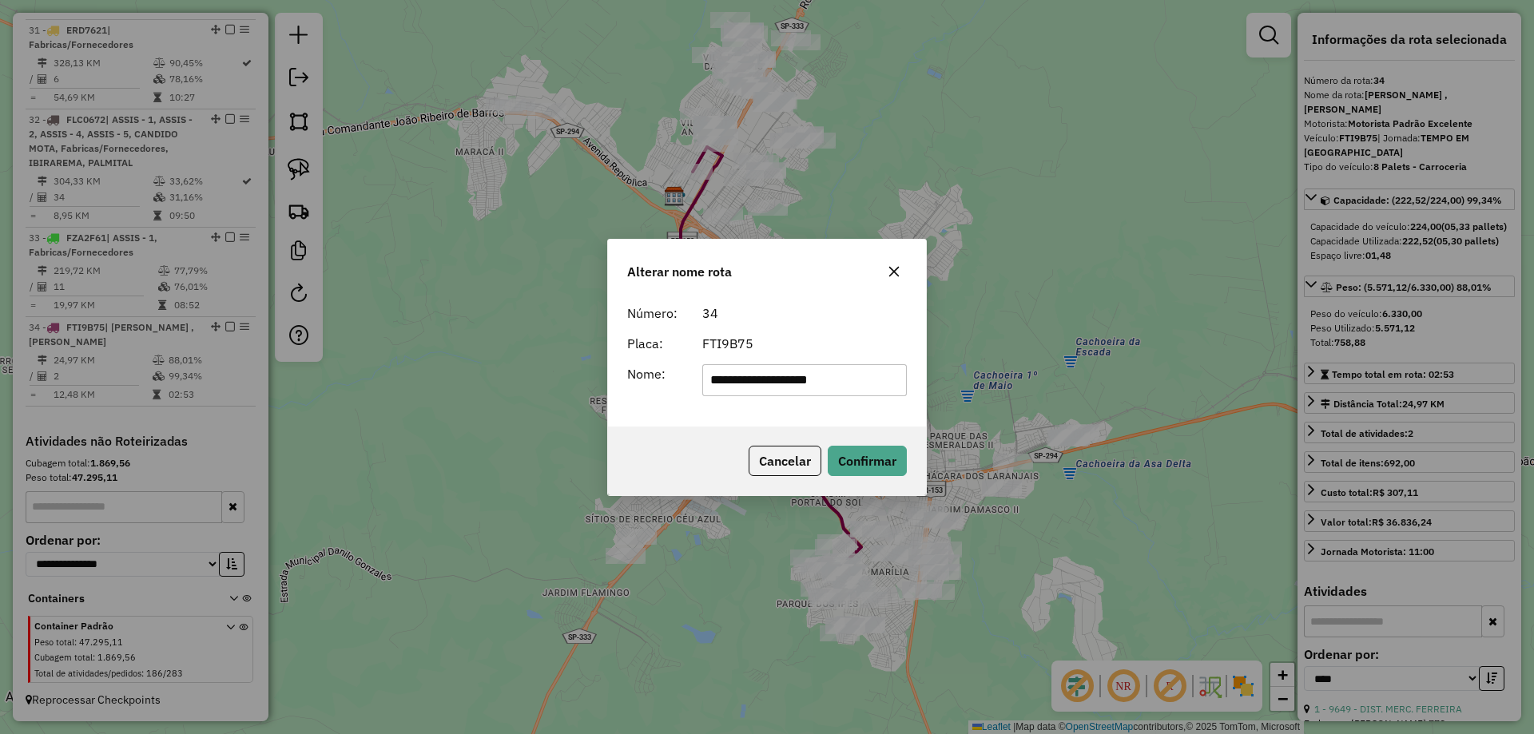
type input "**********"
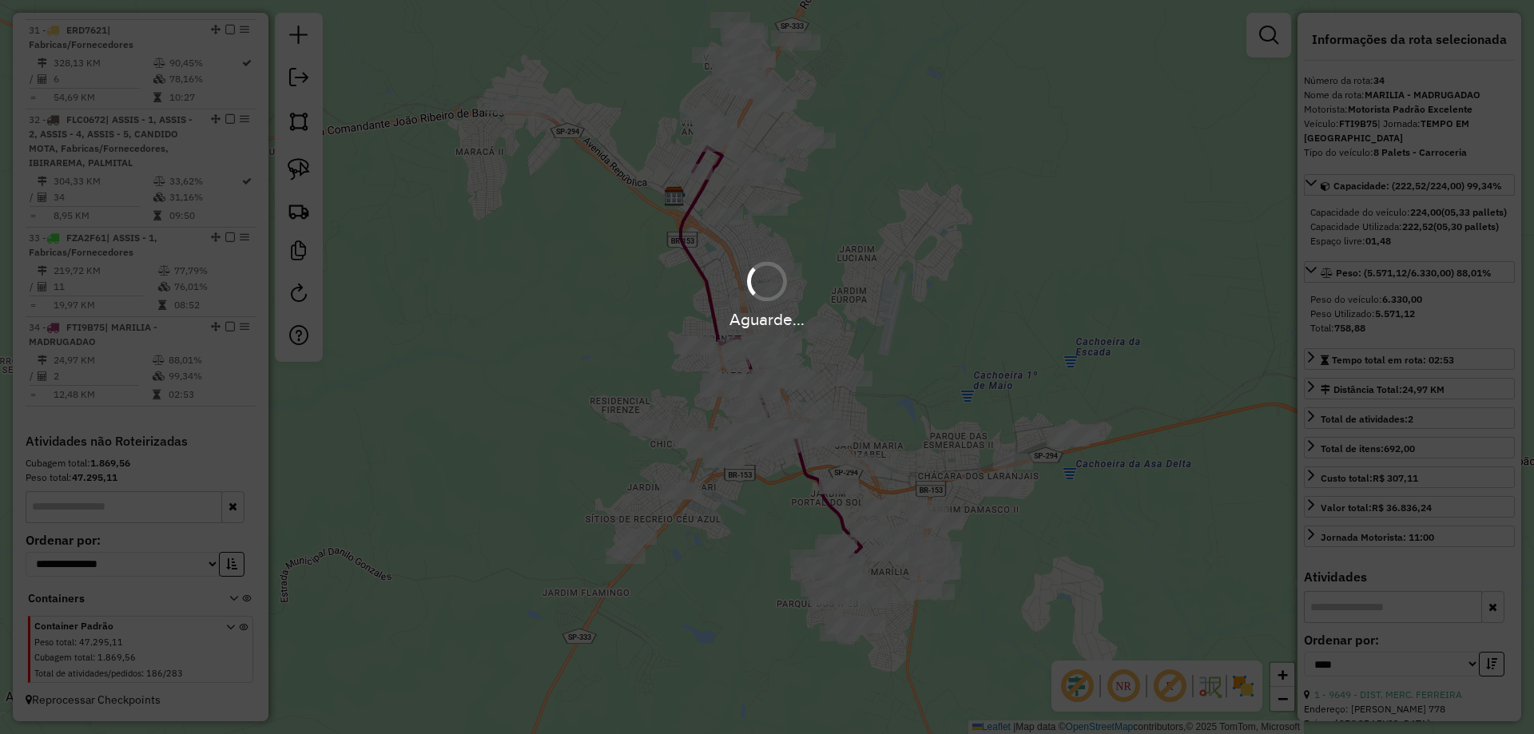
scroll to position [2019, 0]
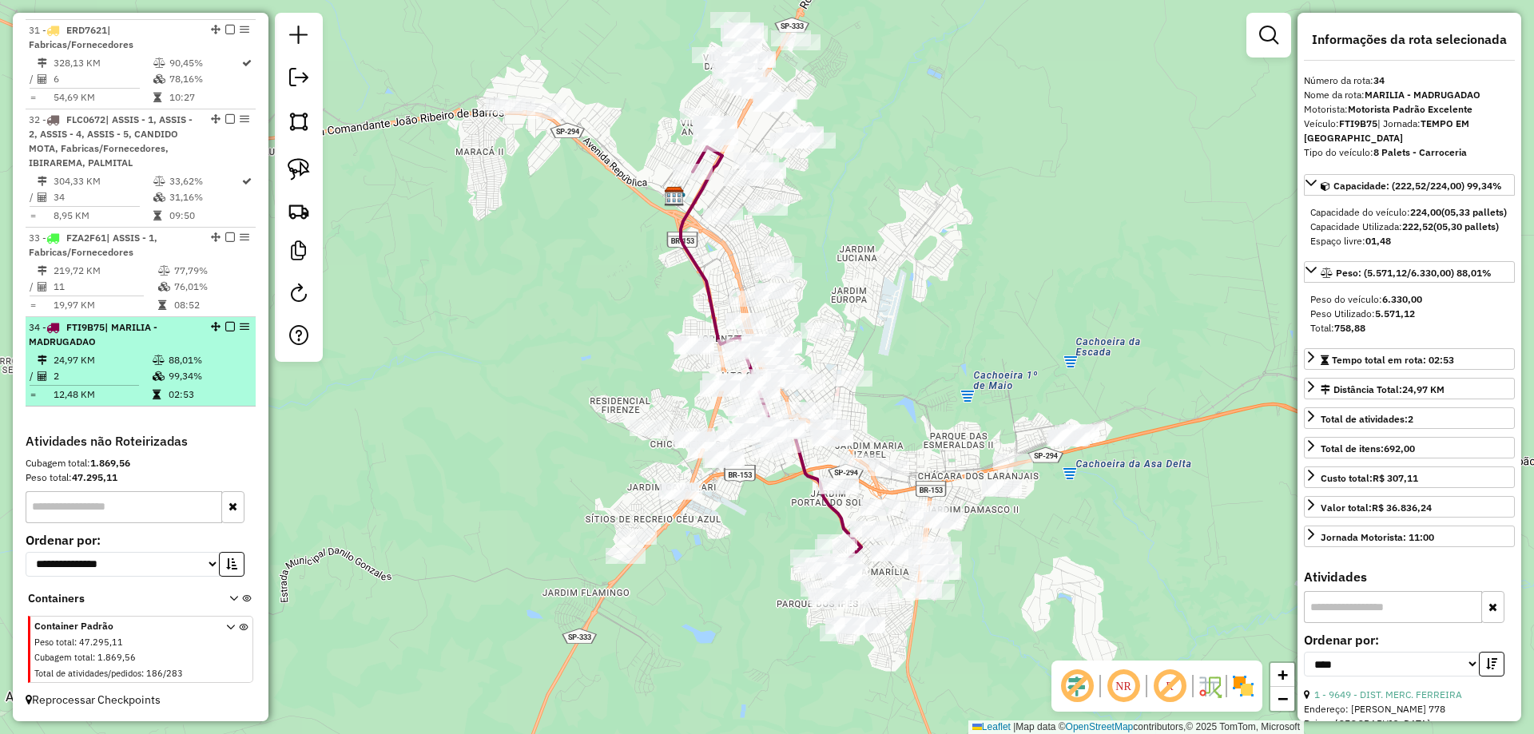
click at [225, 327] on em at bounding box center [230, 327] width 10 height 10
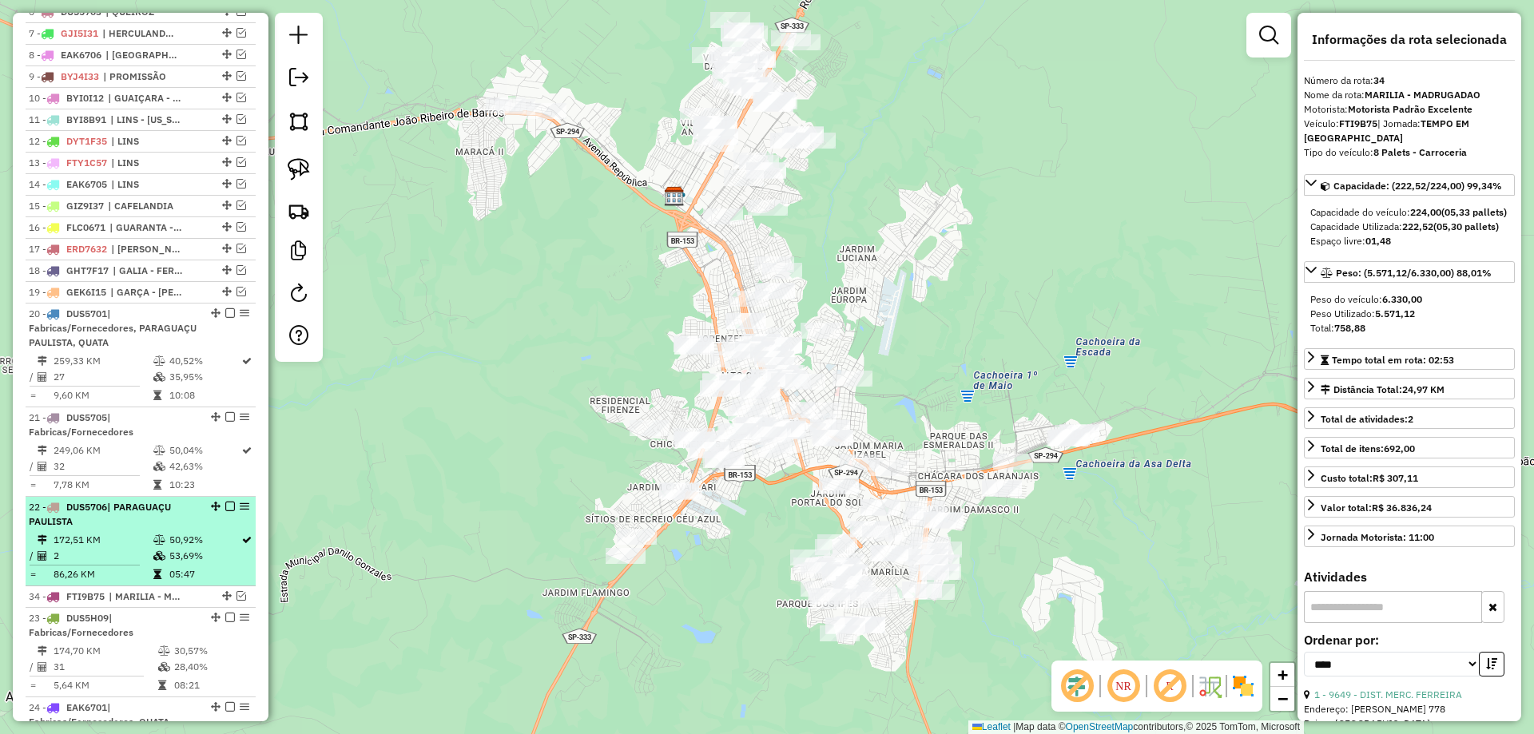
scroll to position [673, 0]
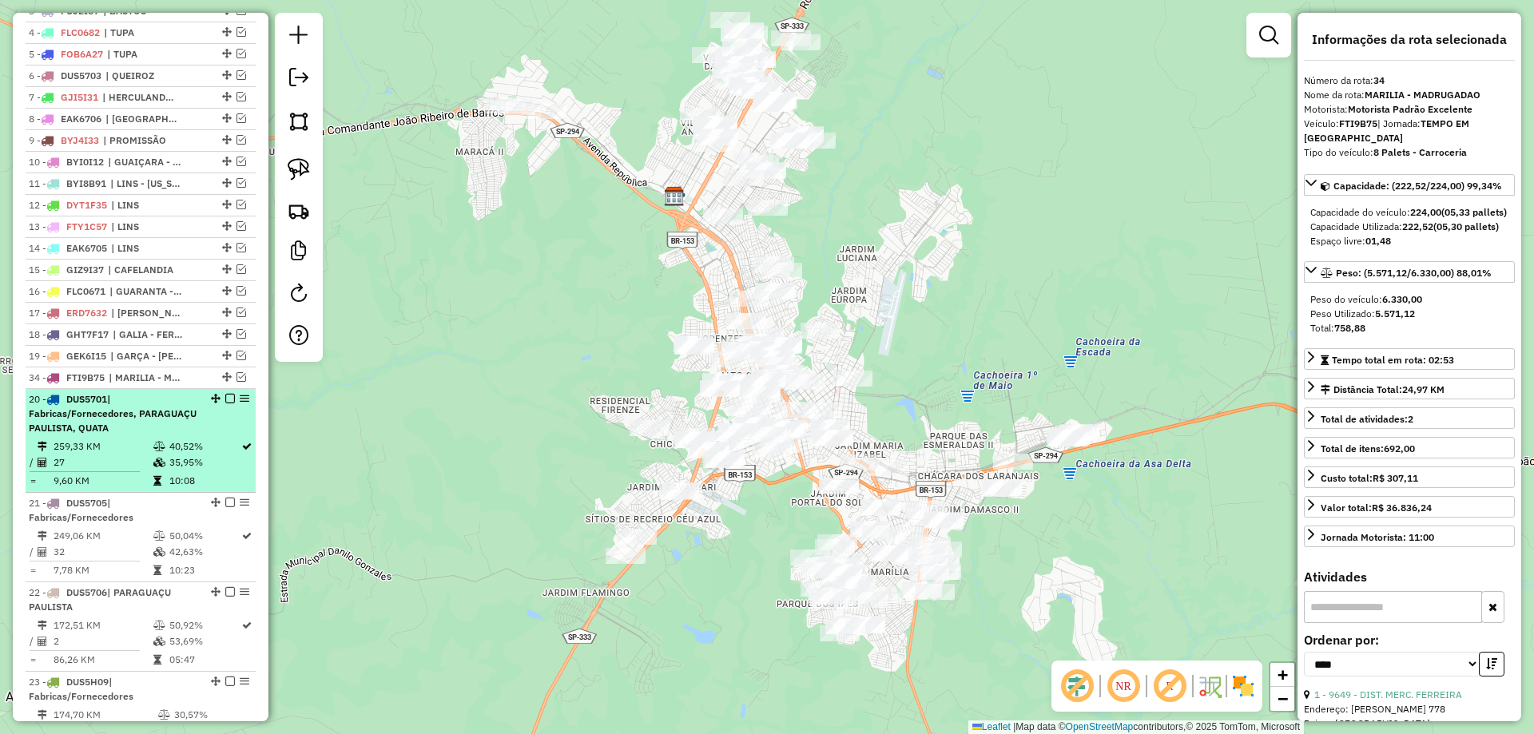
drag, startPoint x: 223, startPoint y: 473, endPoint x: 202, endPoint y: 412, distance: 64.2
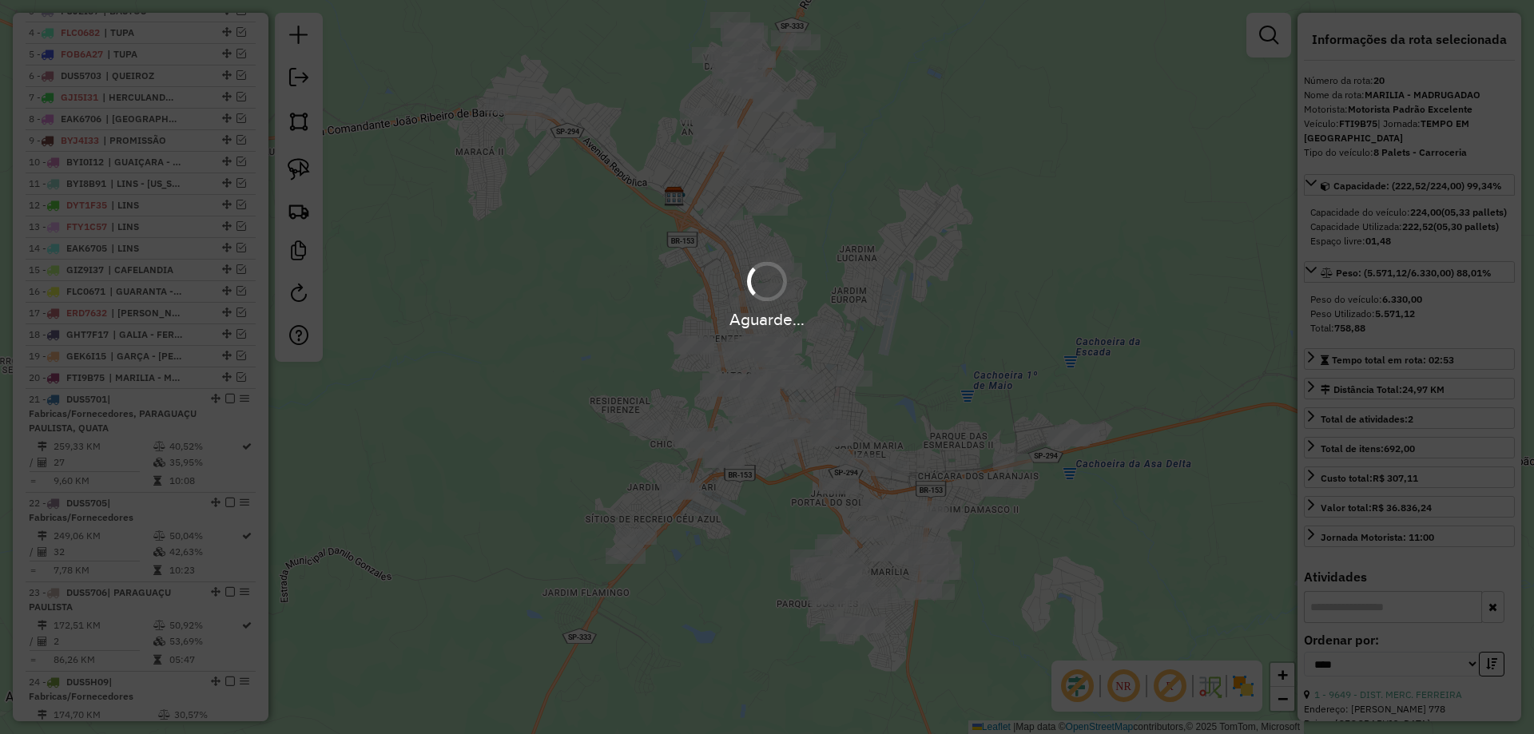
click at [634, 263] on div "Aguarde..." at bounding box center [767, 294] width 1534 height 76
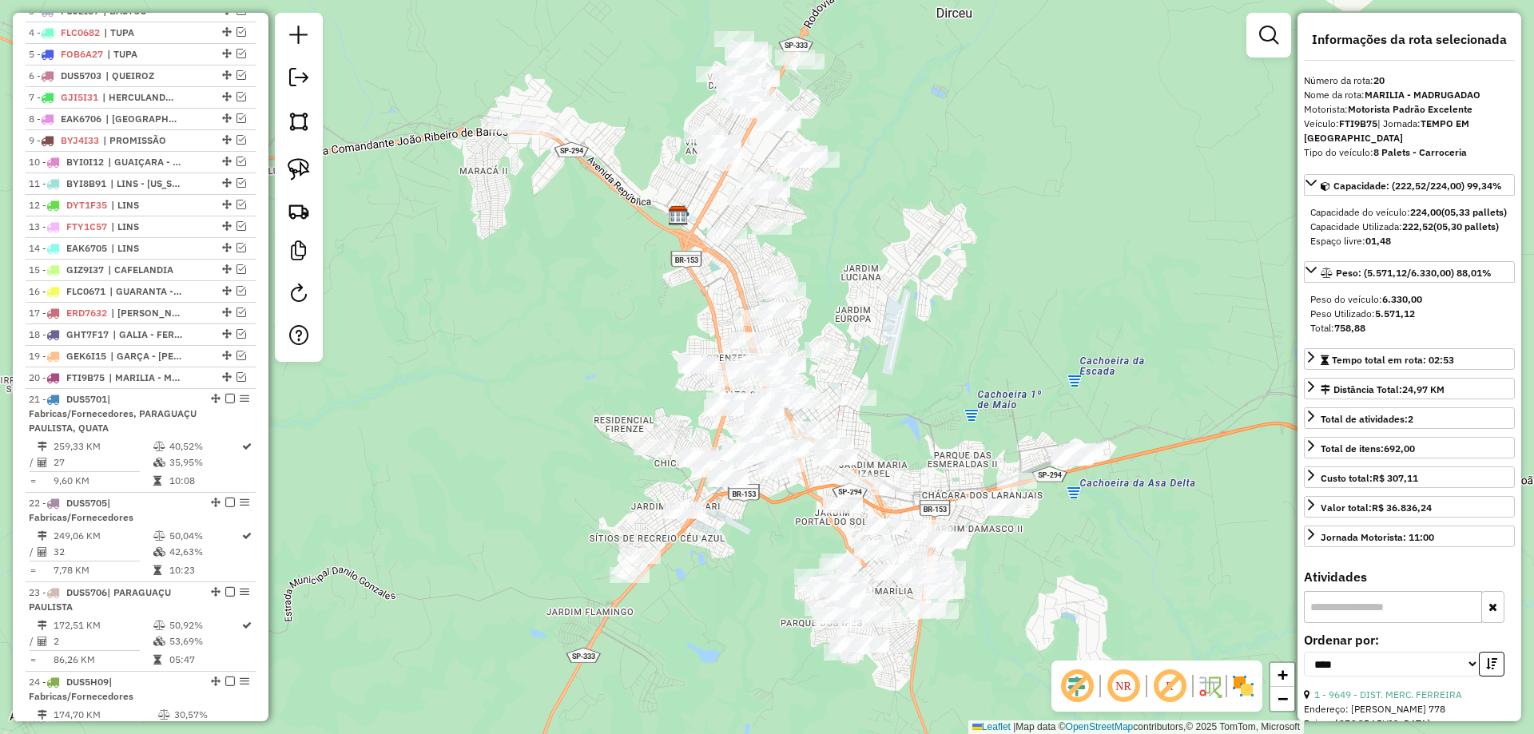
drag, startPoint x: 566, startPoint y: 236, endPoint x: 629, endPoint y: 456, distance: 228.8
click at [629, 457] on div "Janela de atendimento Grade de atendimento Capacidade Transportadoras Veículos …" at bounding box center [767, 367] width 1534 height 734
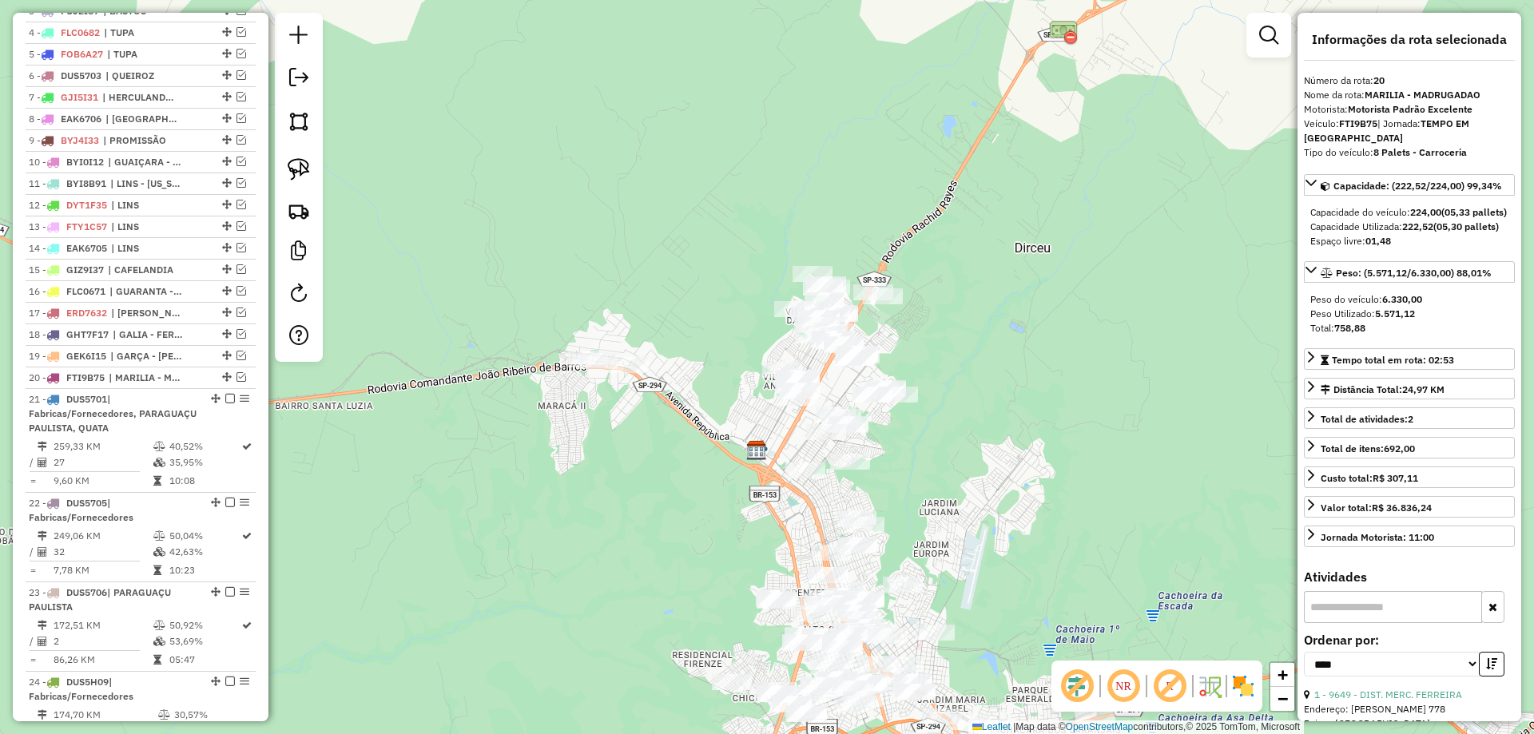
drag, startPoint x: 639, startPoint y: 407, endPoint x: 661, endPoint y: 410, distance: 22.5
click at [648, 420] on div "Janela de atendimento Grade de atendimento Capacidade Transportadoras Veículos …" at bounding box center [767, 367] width 1534 height 734
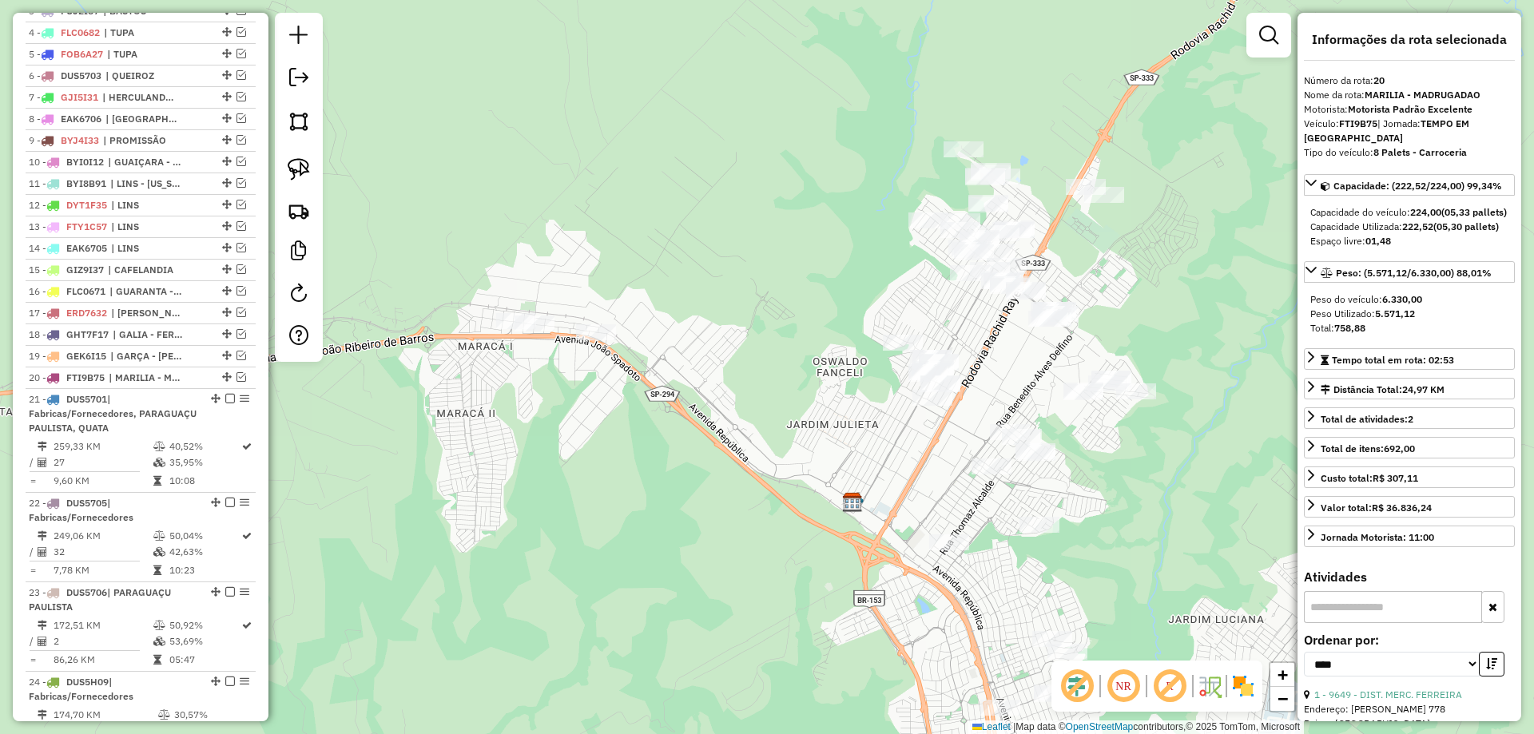
drag, startPoint x: 665, startPoint y: 412, endPoint x: 691, endPoint y: 448, distance: 44.6
click at [693, 454] on div "Janela de atendimento Grade de atendimento Capacidade Transportadoras Veículos …" at bounding box center [767, 367] width 1534 height 734
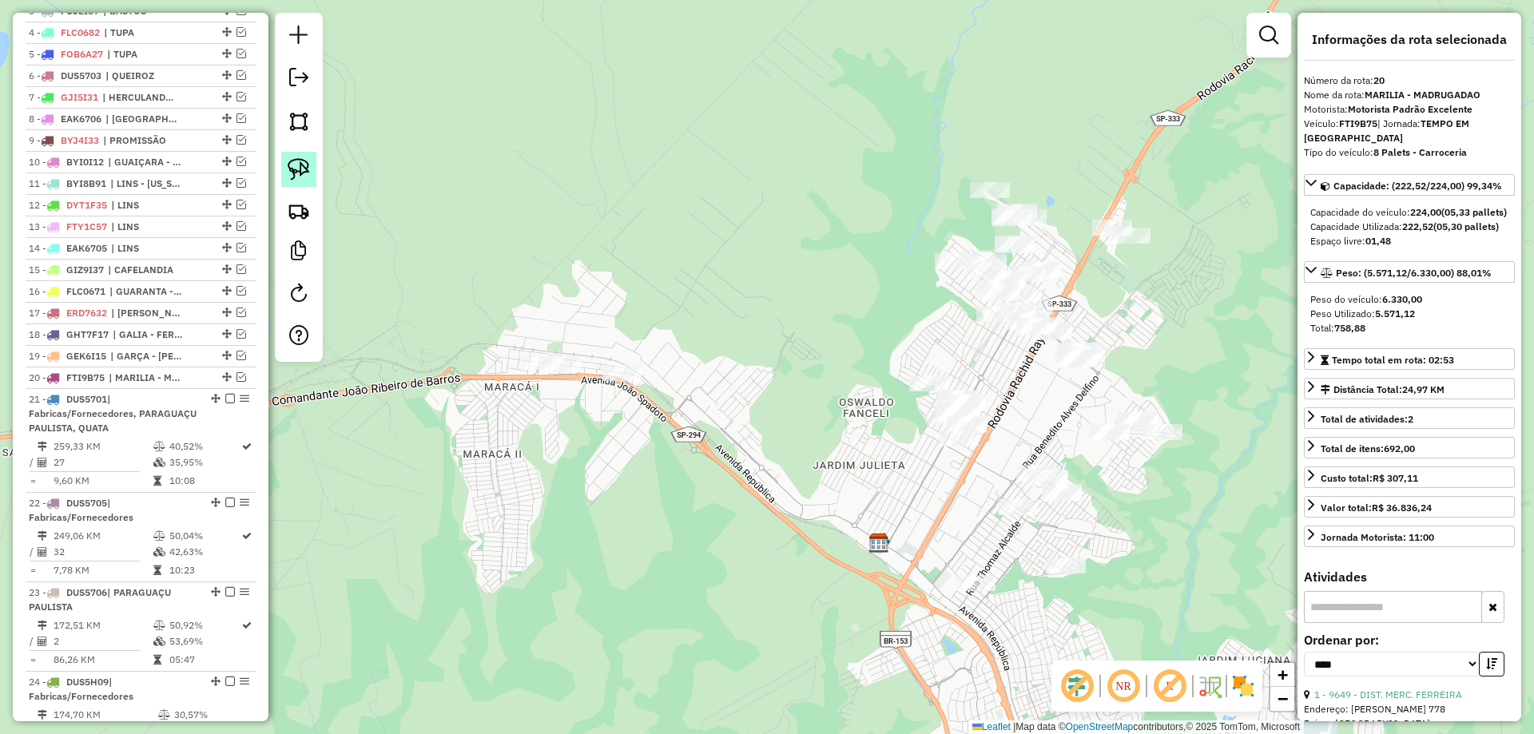
click at [304, 165] on img at bounding box center [299, 169] width 22 height 22
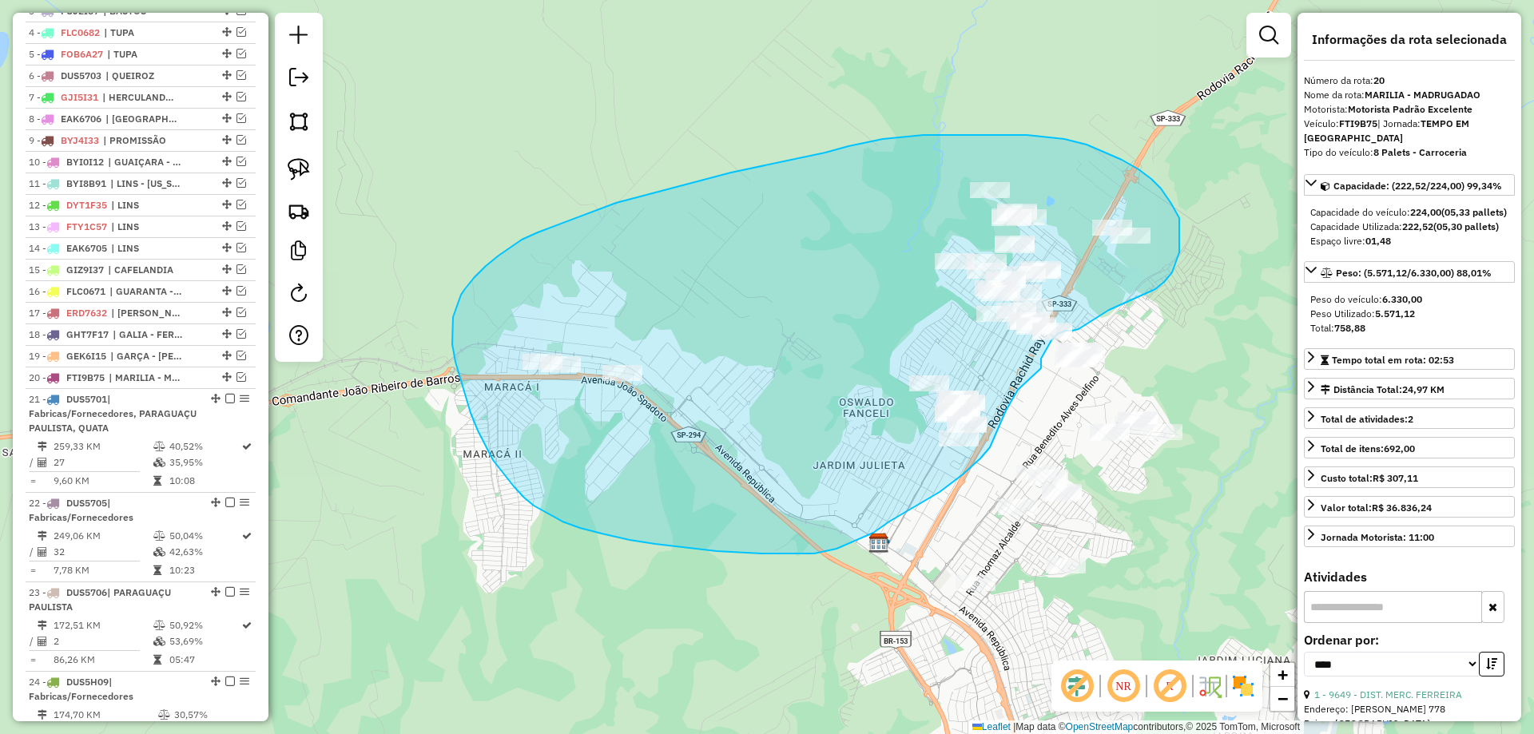
drag, startPoint x: 1041, startPoint y: 368, endPoint x: 1018, endPoint y: 388, distance: 30.0
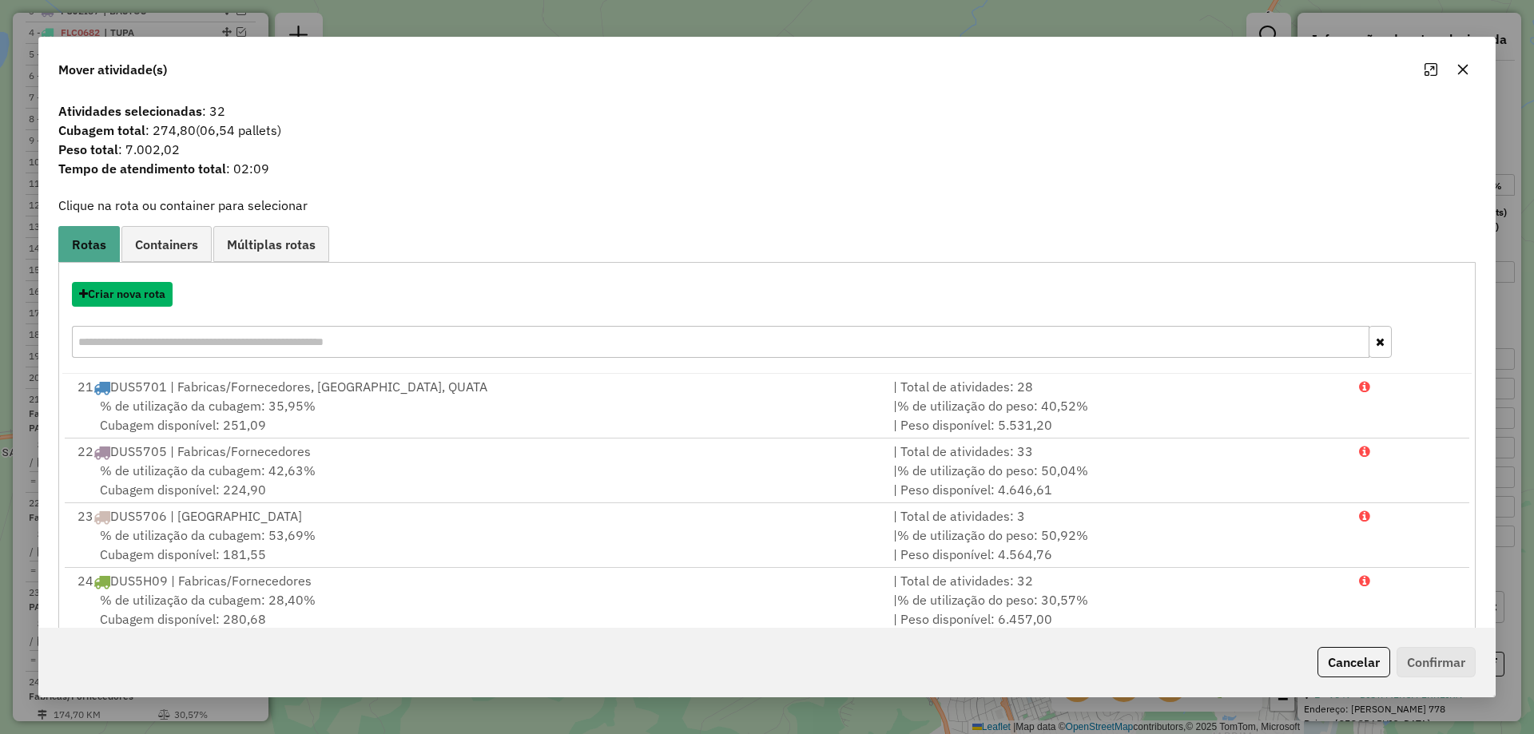
click at [128, 288] on button "Criar nova rota" at bounding box center [122, 294] width 101 height 25
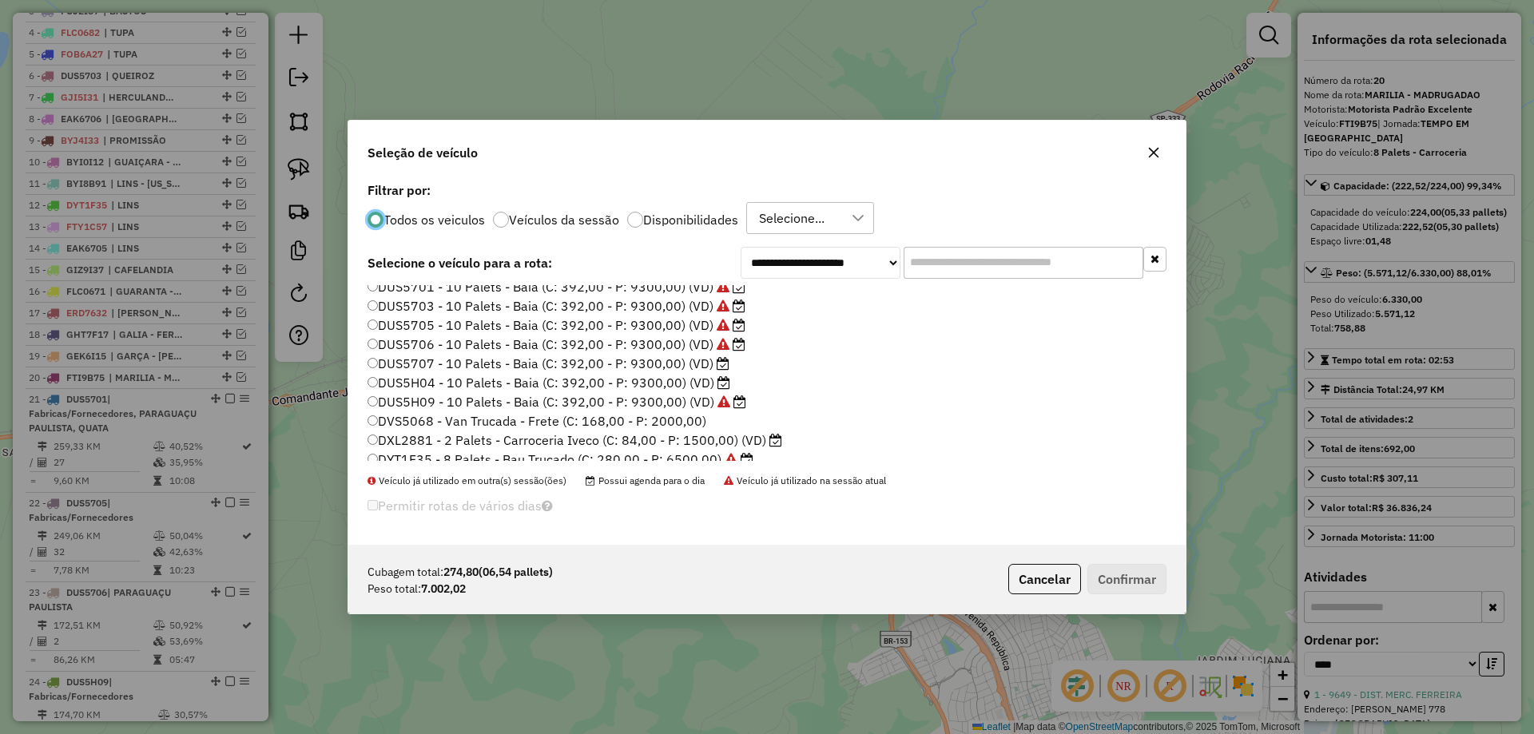
scroll to position [240, 0]
click at [706, 325] on label "DUS5707 - 10 Palets - Baia (C: 392,00 - P: 9300,00) (VD)" at bounding box center [548, 322] width 362 height 19
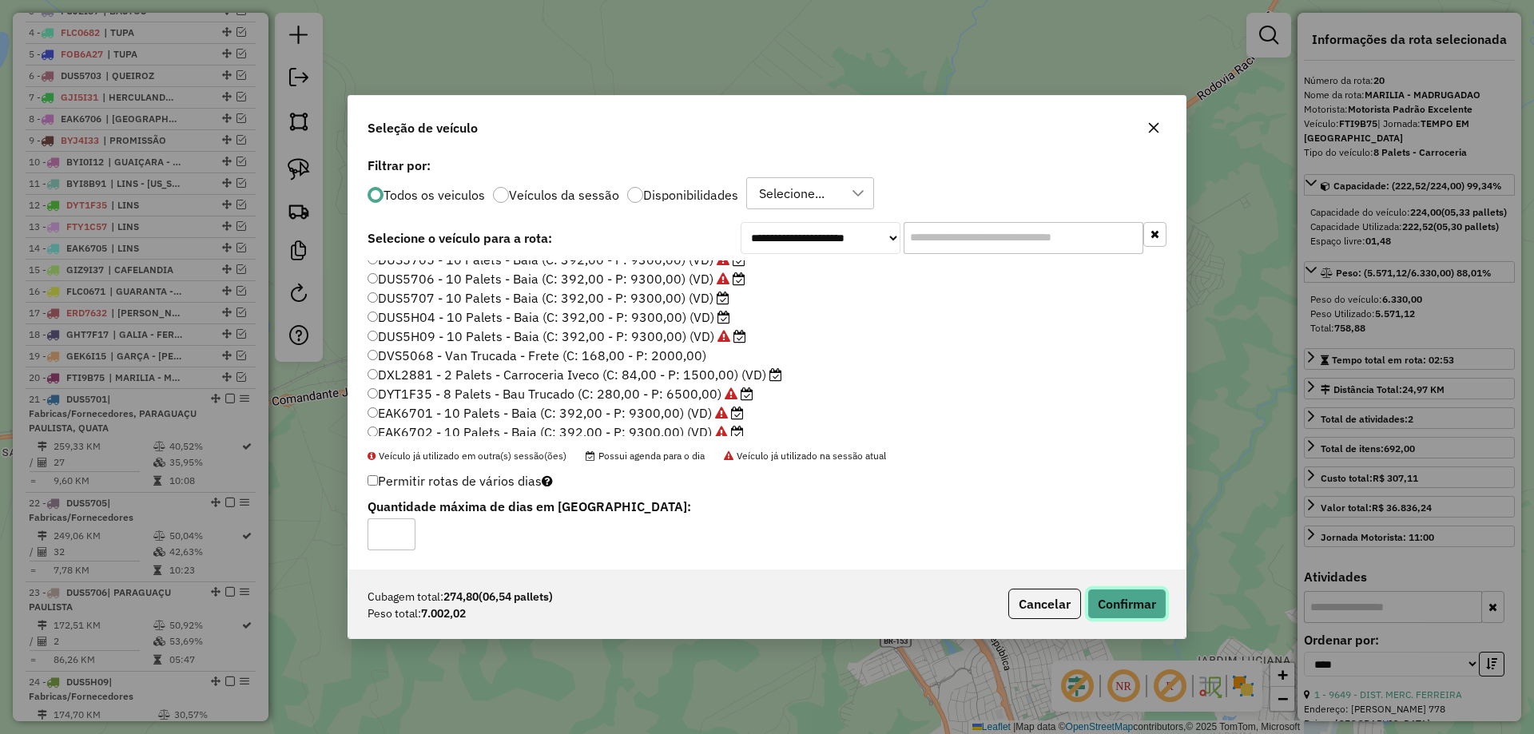
click at [1106, 595] on button "Confirmar" at bounding box center [1126, 604] width 79 height 30
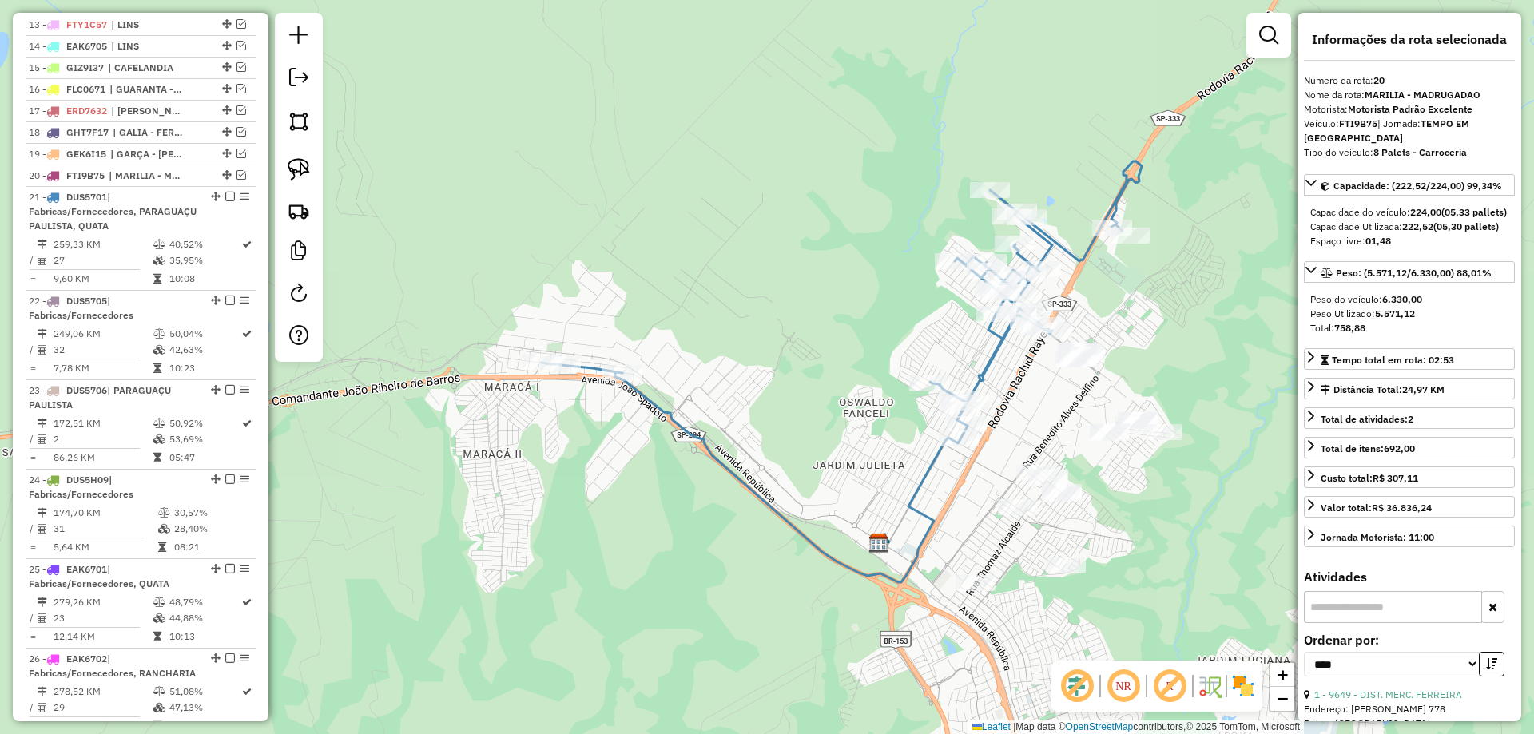
scroll to position [1042, 0]
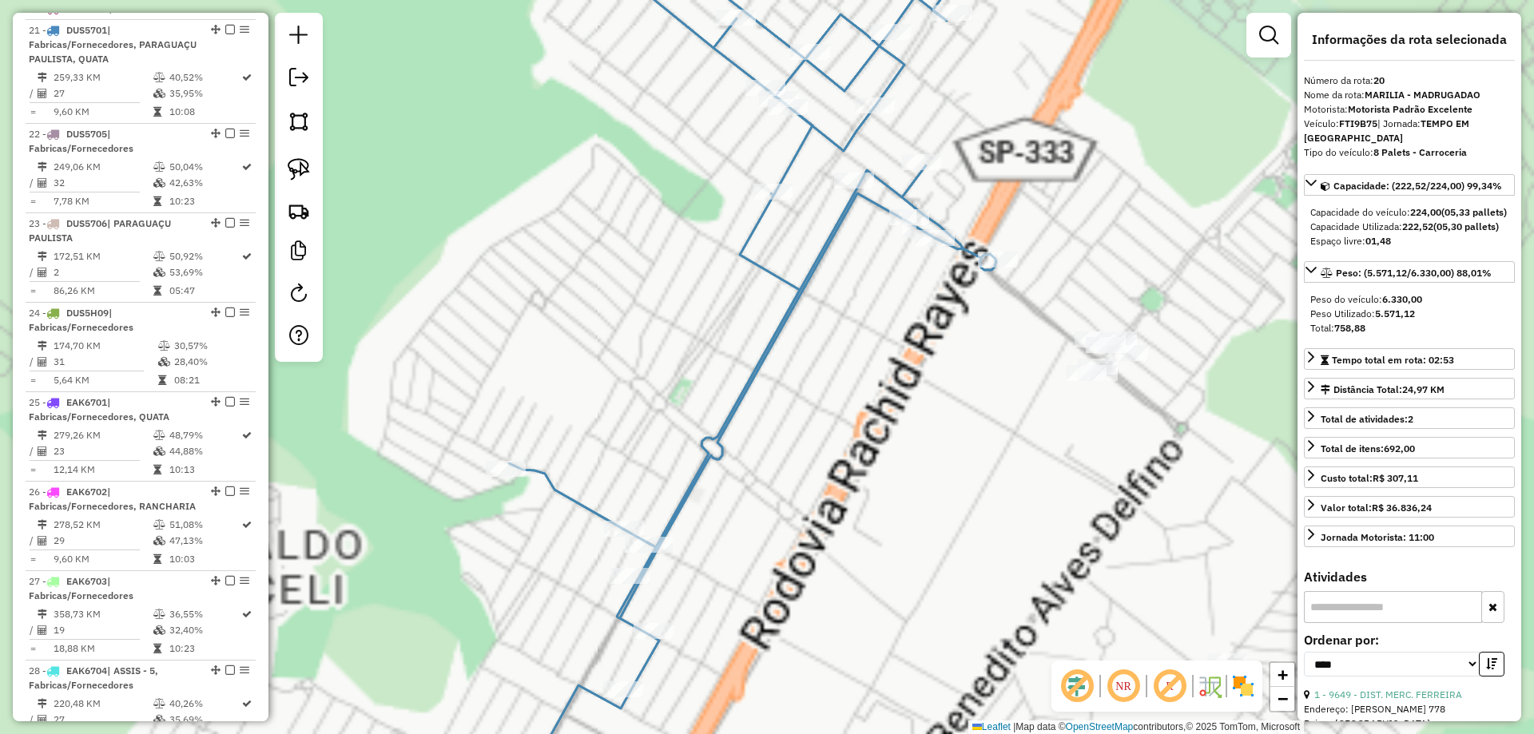
drag, startPoint x: 1006, startPoint y: 419, endPoint x: 978, endPoint y: 428, distance: 28.5
click at [982, 426] on div "Janela de atendimento Grade de atendimento Capacidade Transportadoras Veículos …" at bounding box center [767, 367] width 1534 height 734
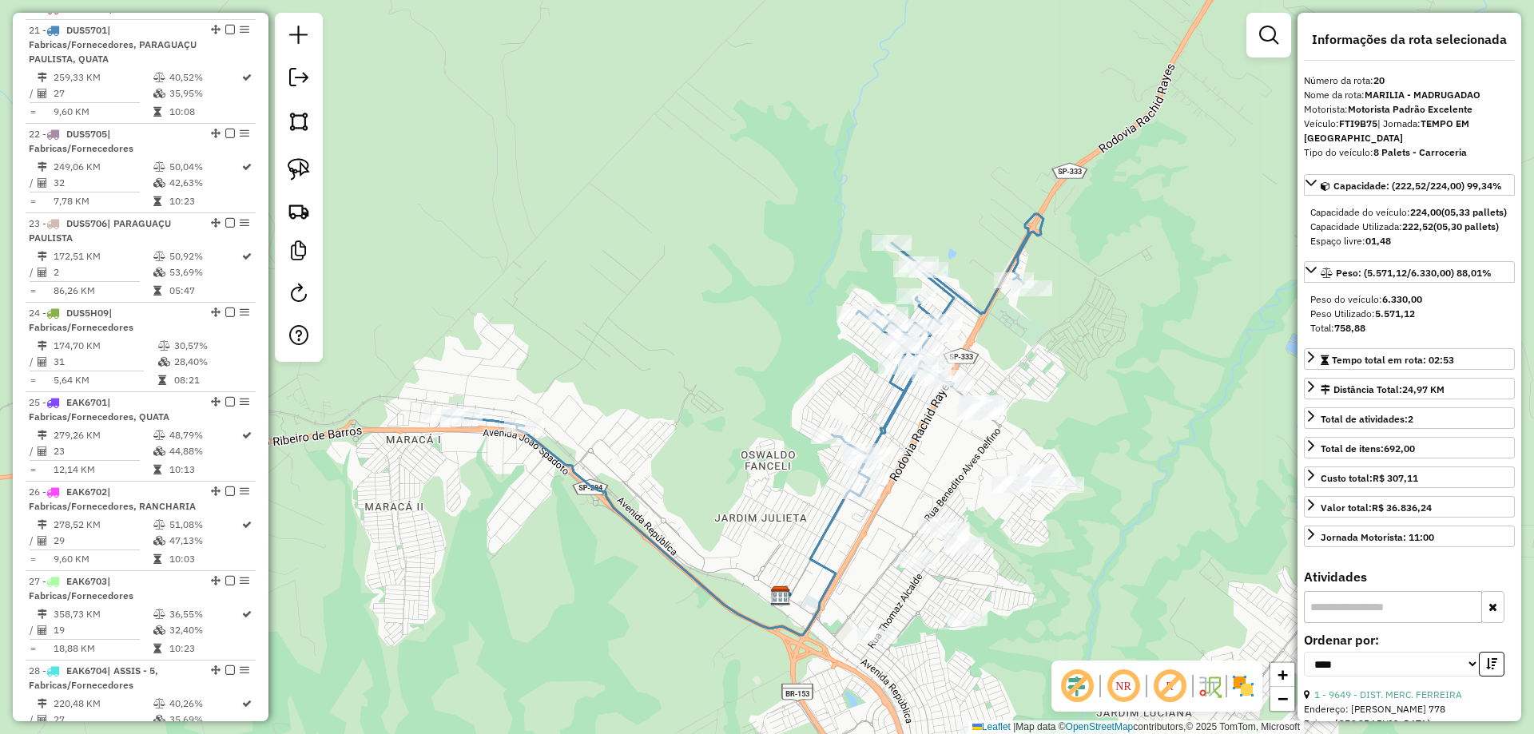
drag, startPoint x: 939, startPoint y: 435, endPoint x: 923, endPoint y: 430, distance: 16.7
click at [924, 431] on div "Janela de atendimento Grade de atendimento Capacidade Transportadoras Veículos …" at bounding box center [767, 367] width 1534 height 734
click at [887, 430] on icon at bounding box center [743, 424] width 600 height 421
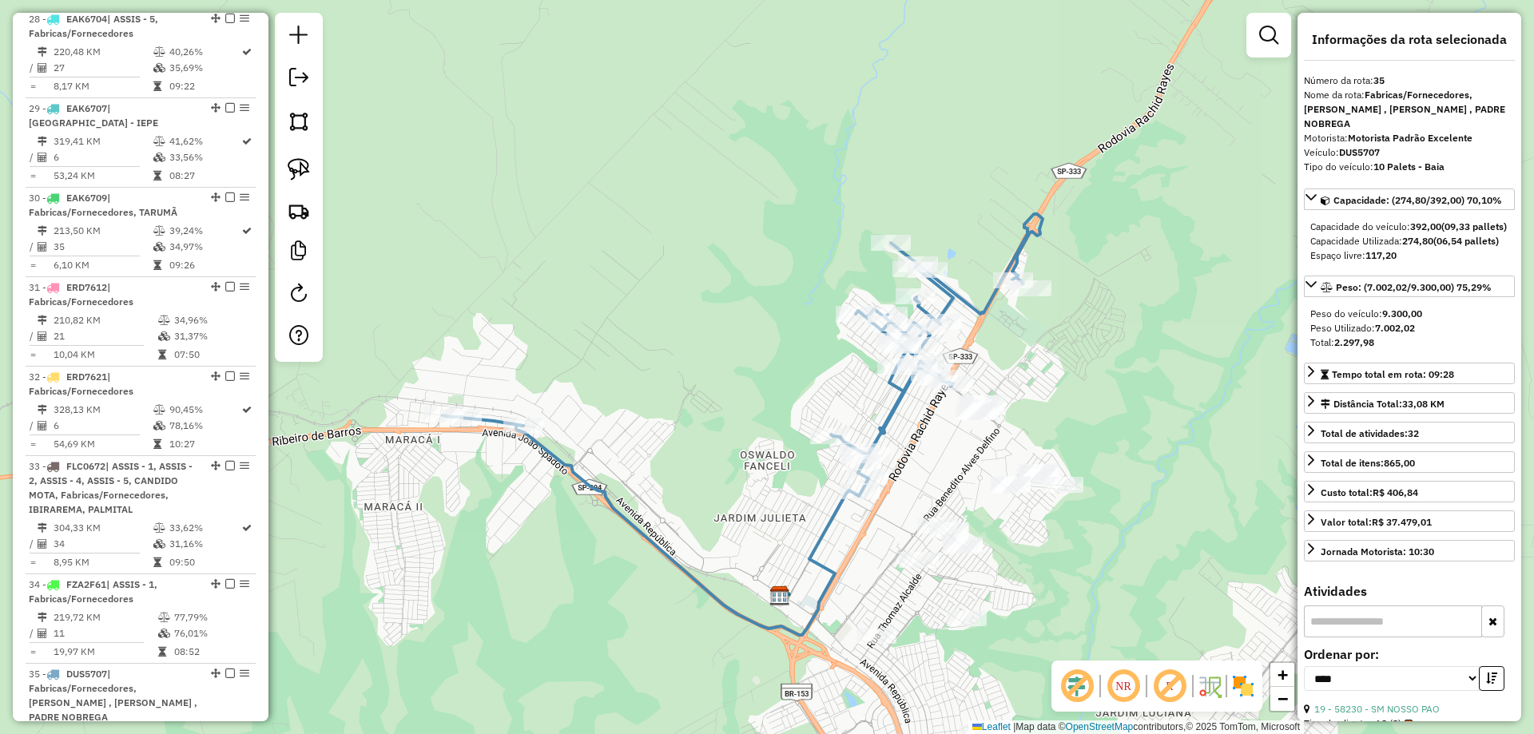
scroll to position [2070, 0]
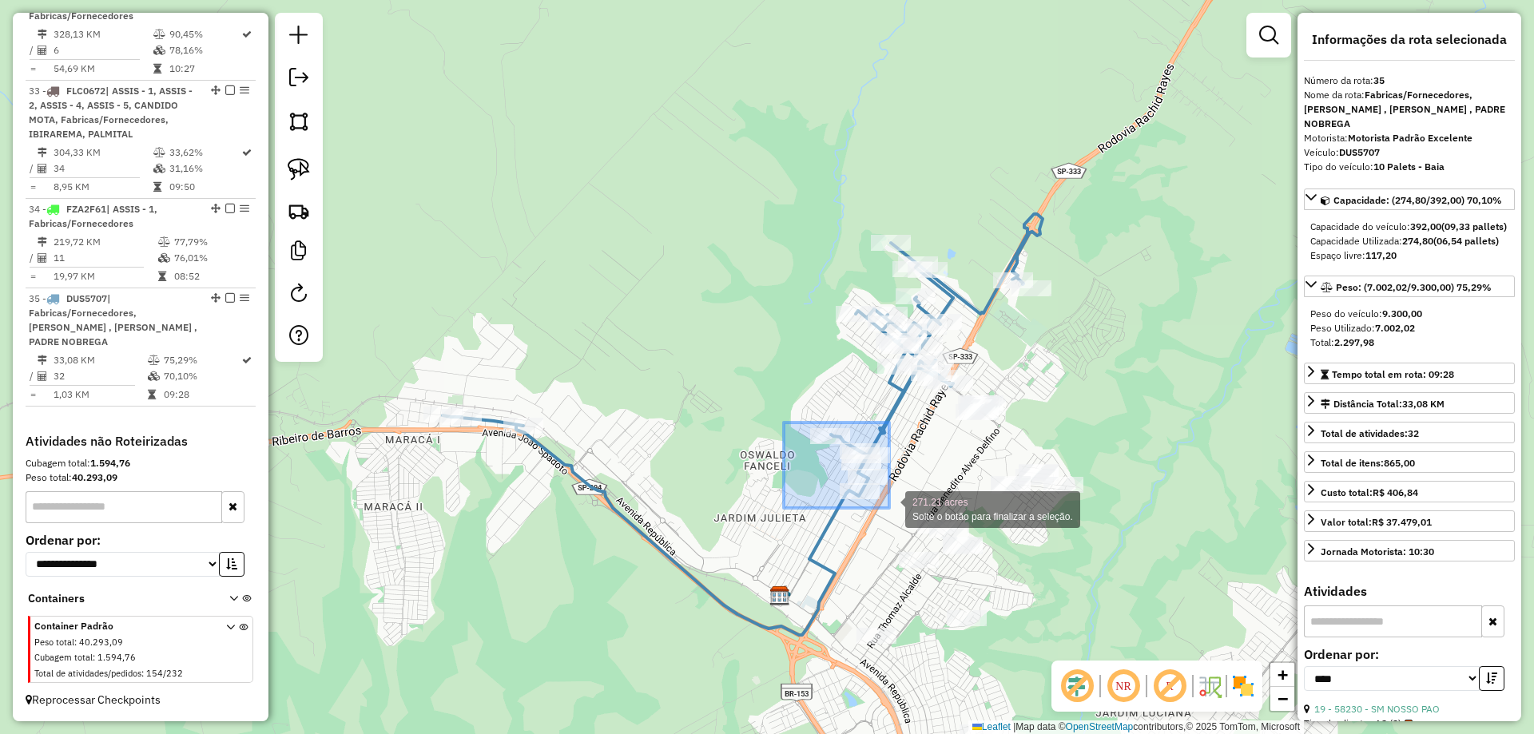
drag, startPoint x: 784, startPoint y: 423, endPoint x: 889, endPoint y: 508, distance: 135.7
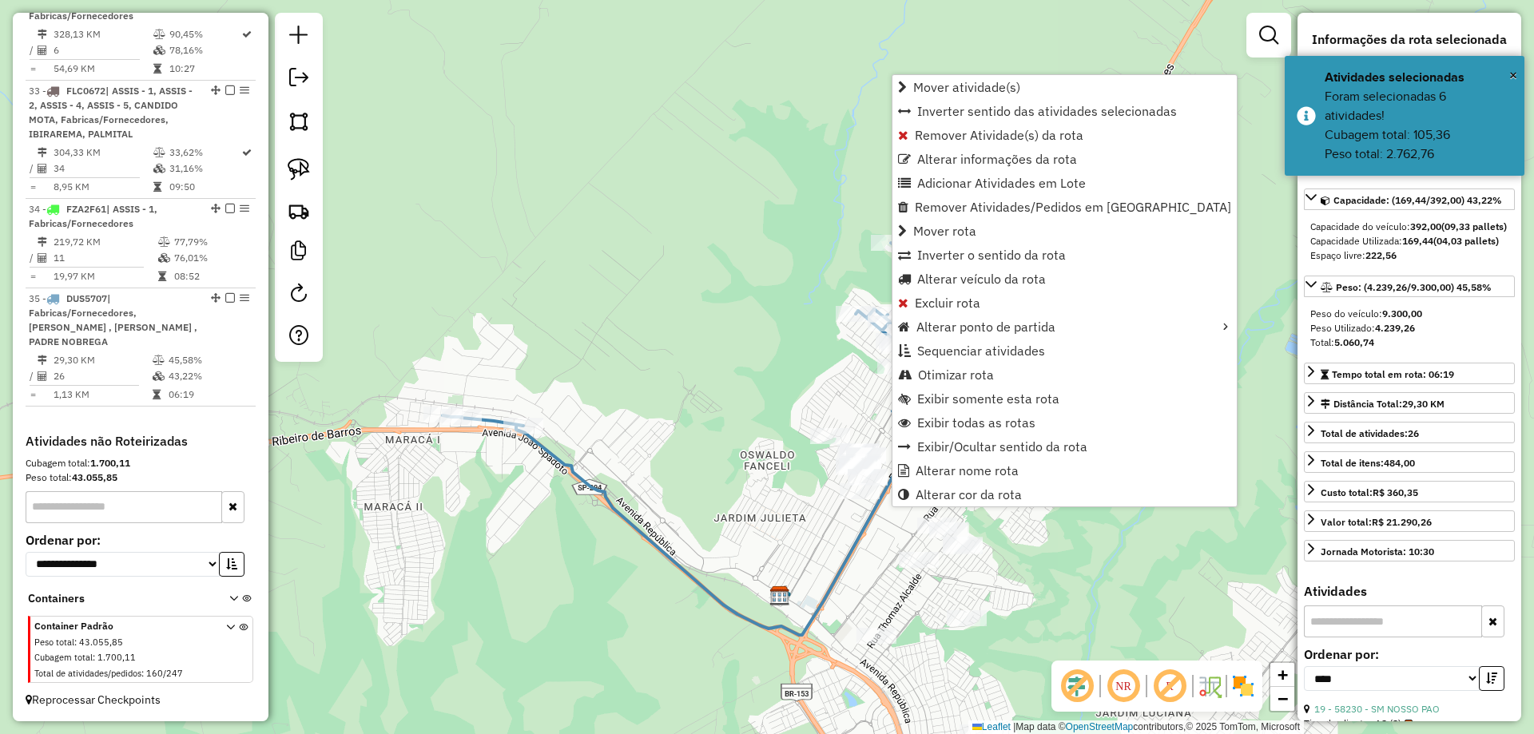
click at [740, 498] on div "Janela de atendimento Grade de atendimento Capacidade Transportadoras Veículos …" at bounding box center [767, 367] width 1534 height 734
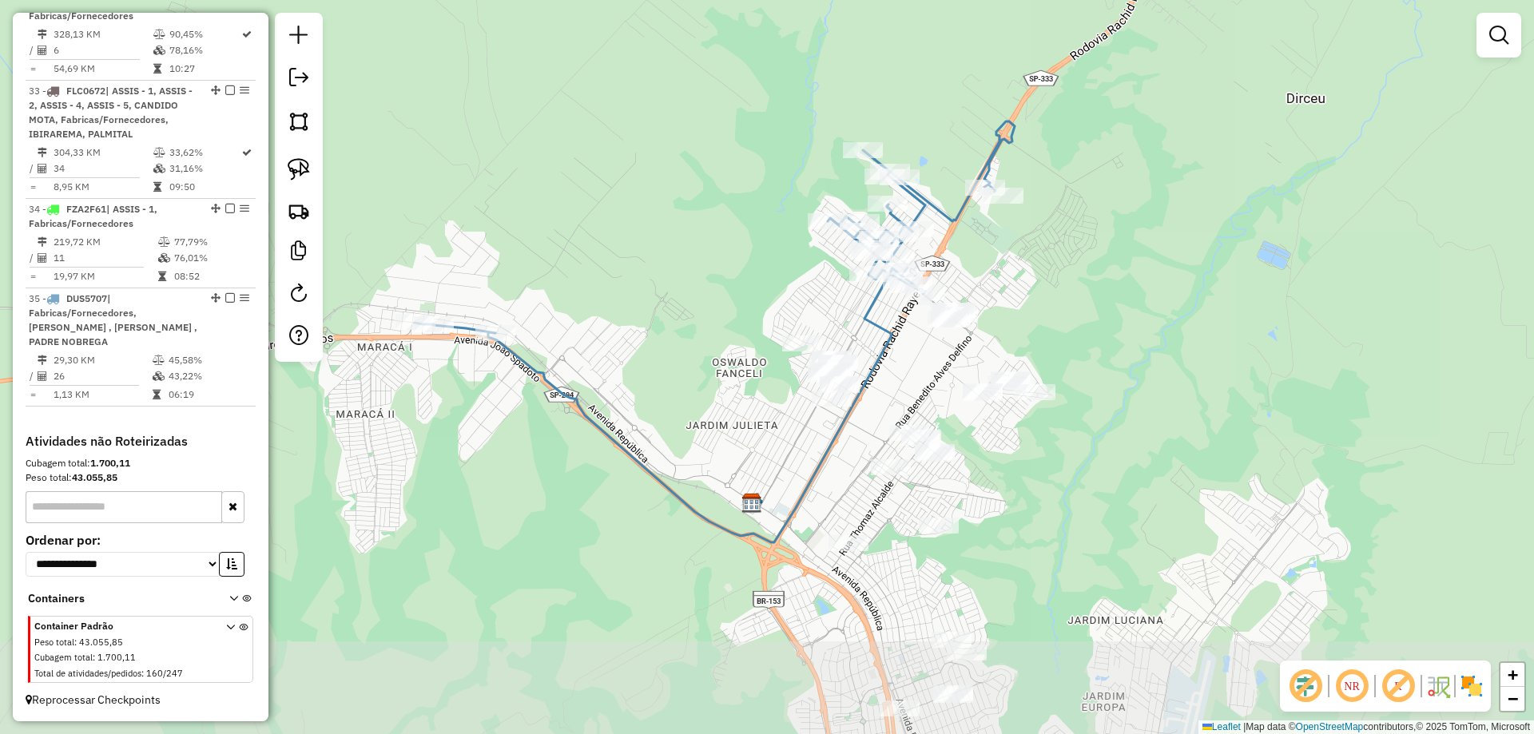
drag, startPoint x: 1052, startPoint y: 588, endPoint x: 1024, endPoint y: 486, distance: 106.0
click at [1017, 481] on div "Janela de atendimento Grade de atendimento Capacidade Transportadoras Veículos …" at bounding box center [767, 367] width 1534 height 734
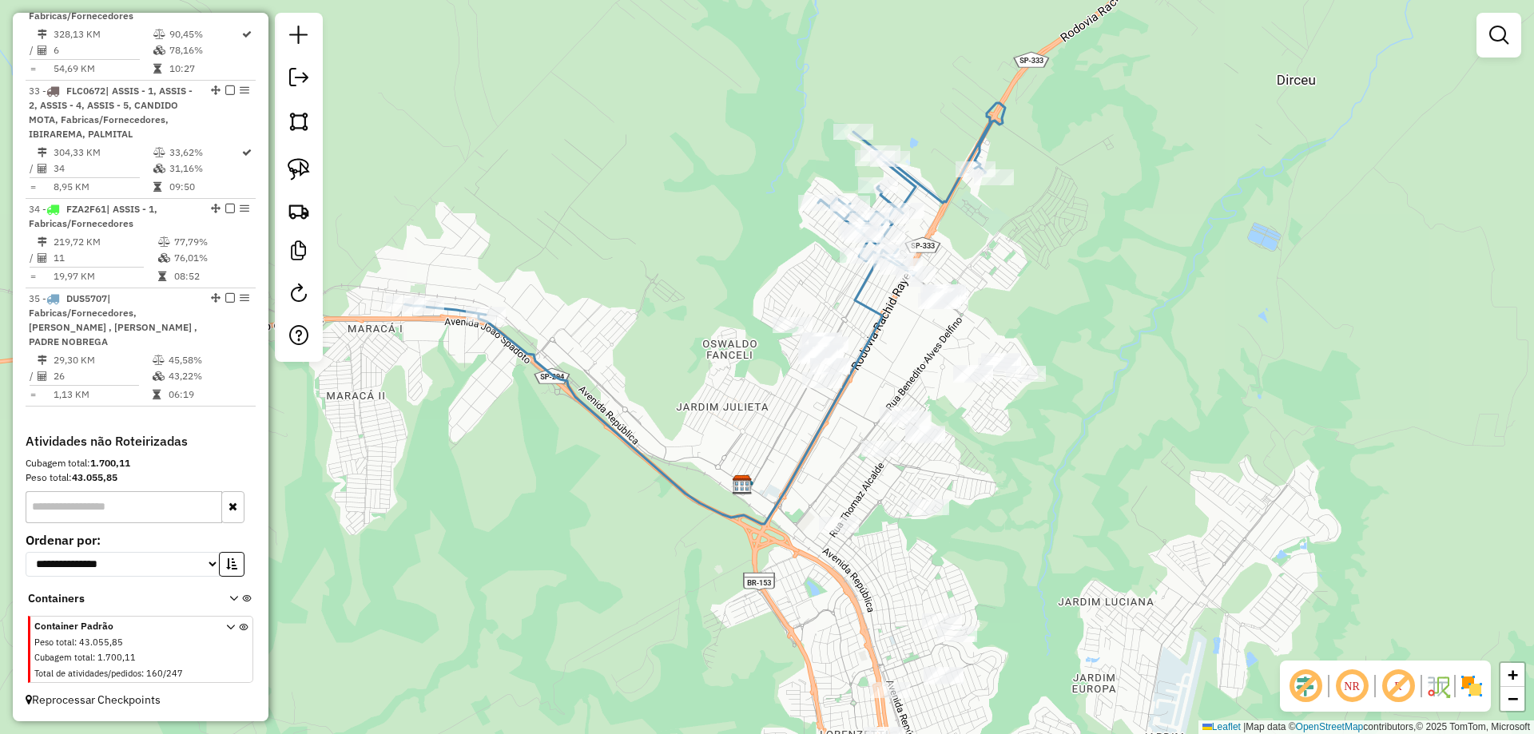
click at [1077, 526] on div "Janela de atendimento Grade de atendimento Capacidade Transportadoras Veículos …" at bounding box center [767, 367] width 1534 height 734
drag, startPoint x: 1046, startPoint y: 525, endPoint x: 1018, endPoint y: 442, distance: 87.6
click at [1018, 442] on div "Janela de atendimento Grade de atendimento Capacidade Transportadoras Veículos …" at bounding box center [767, 367] width 1534 height 734
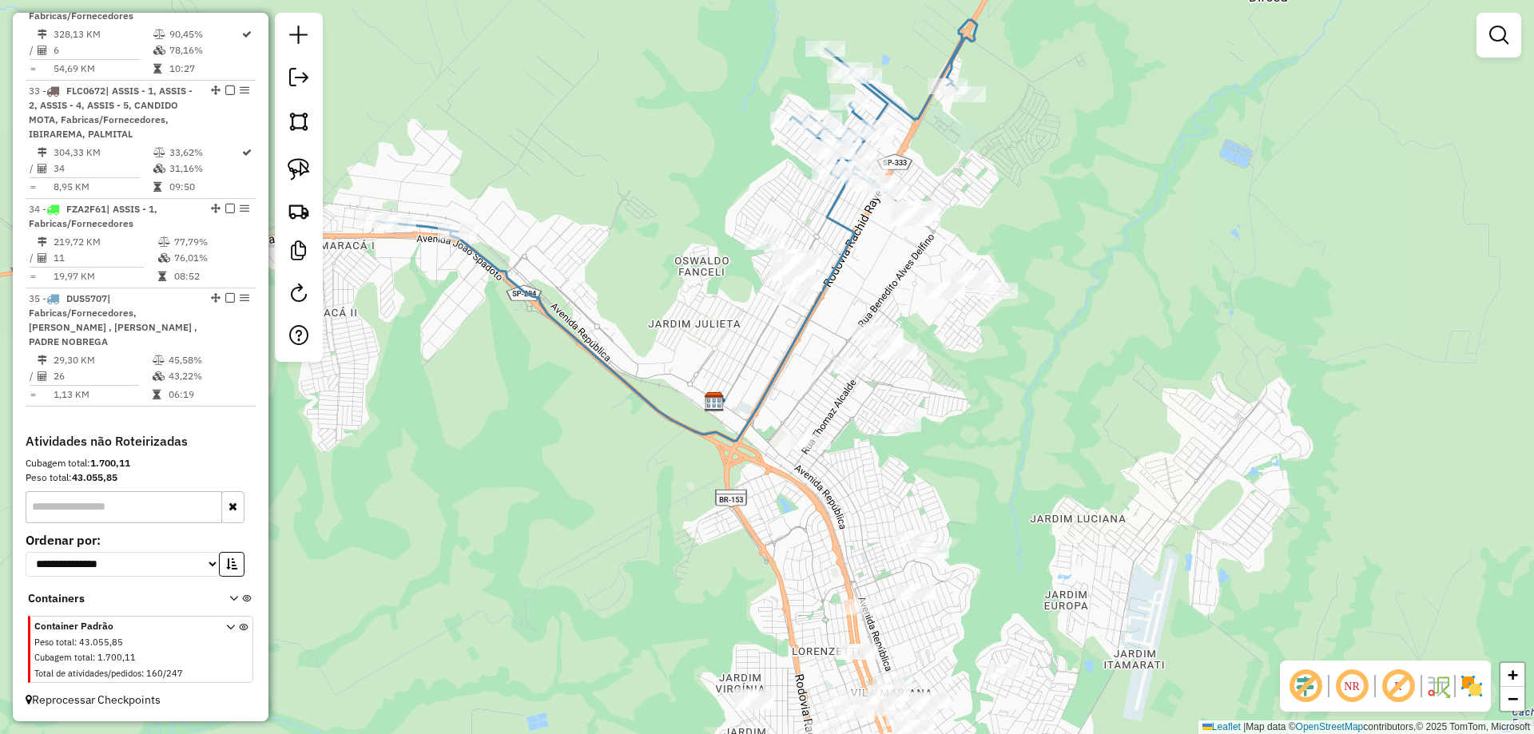
click at [1038, 478] on div "Janela de atendimento Grade de atendimento Capacidade Transportadoras Veículos …" at bounding box center [767, 367] width 1534 height 734
click at [306, 168] on img at bounding box center [299, 169] width 22 height 22
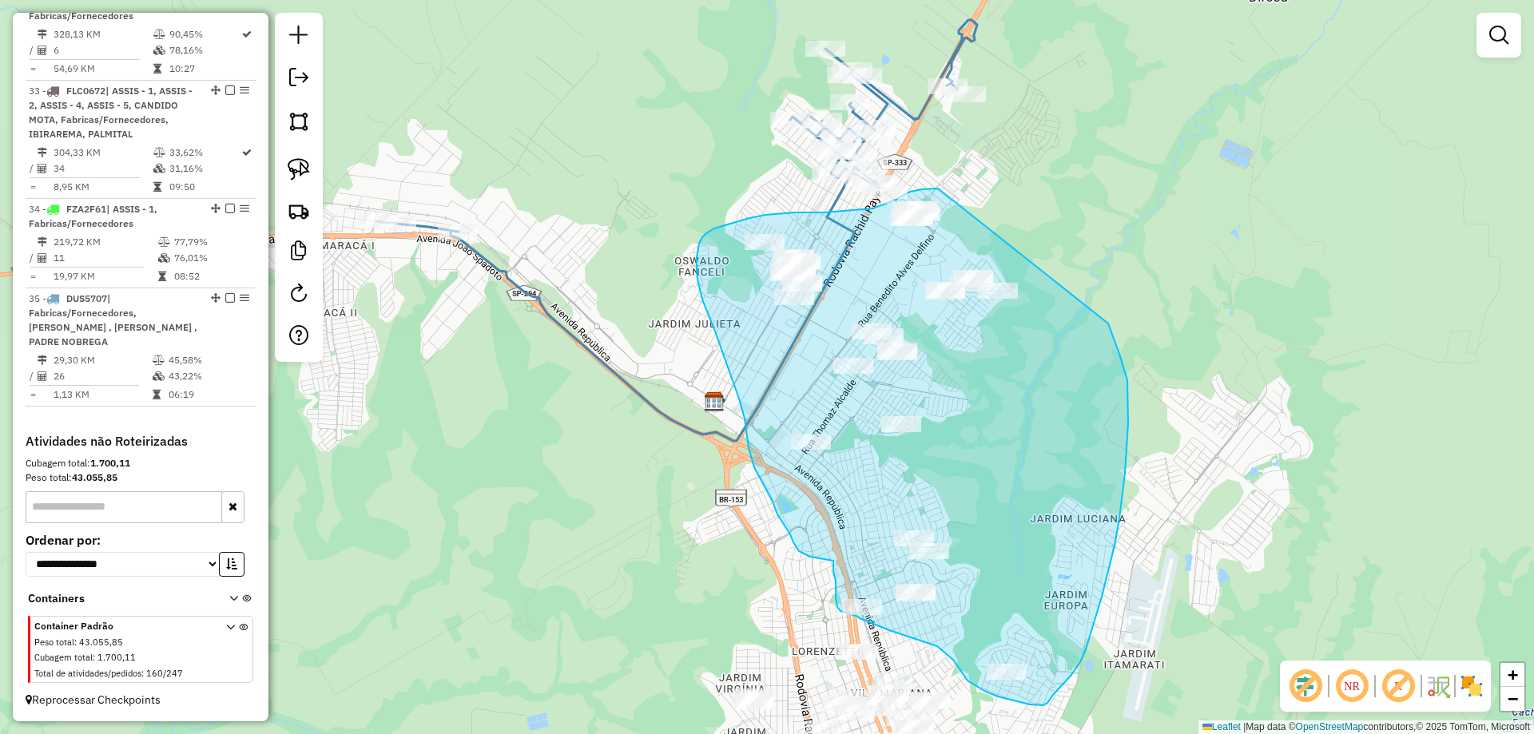
drag, startPoint x: 938, startPoint y: 189, endPoint x: 1065, endPoint y: 252, distance: 142.2
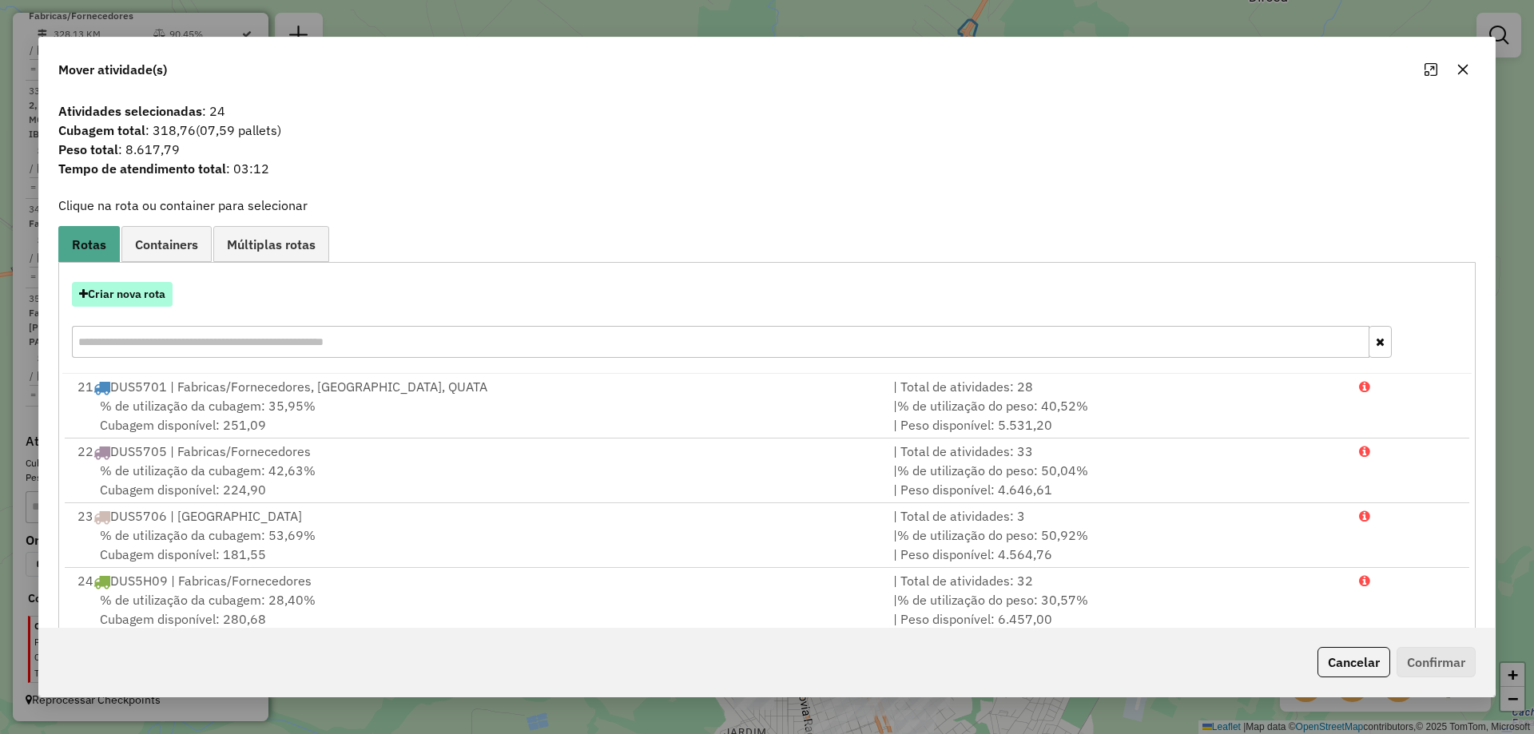
click at [136, 297] on button "Criar nova rota" at bounding box center [122, 294] width 101 height 25
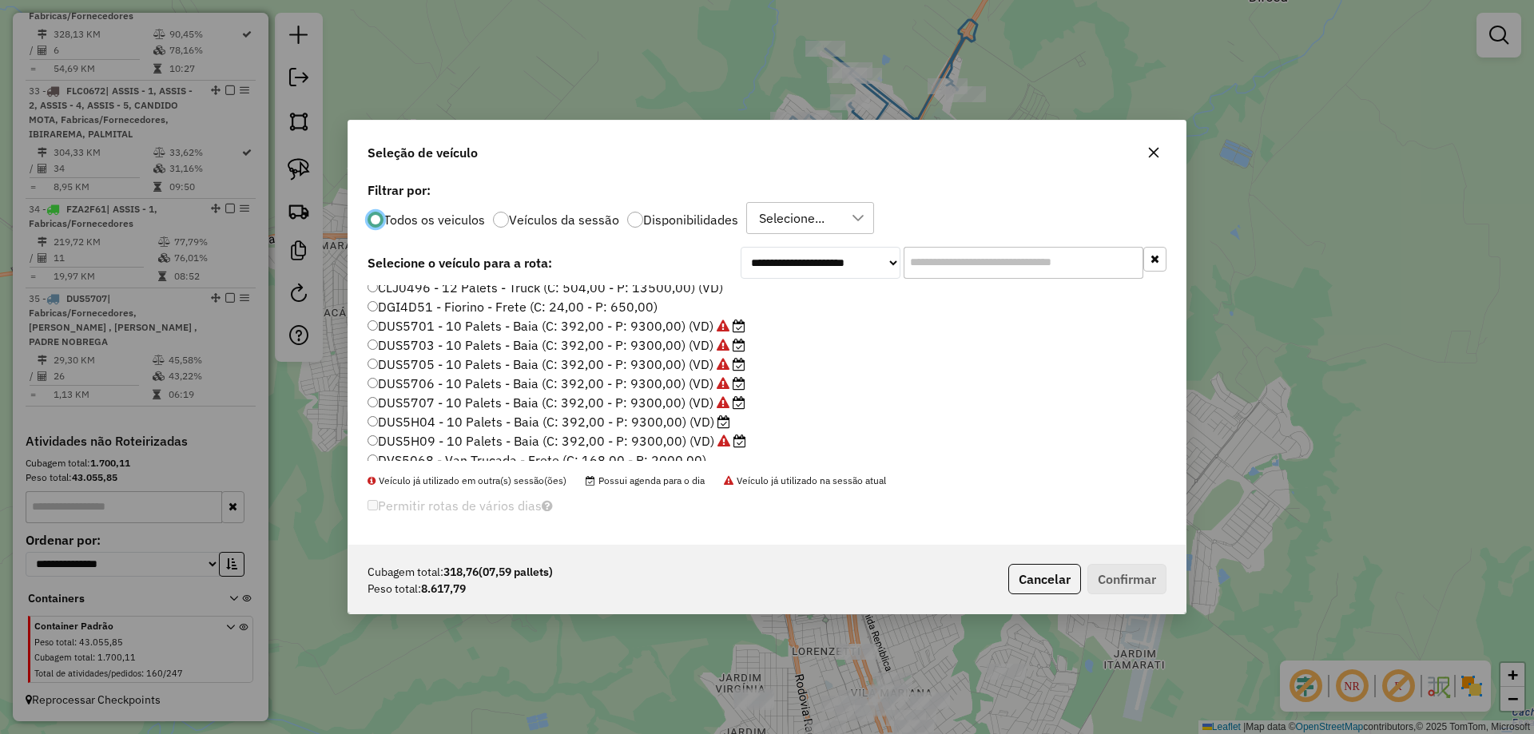
scroll to position [240, 0]
click at [710, 346] on label "DUS5H04 - 10 Palets - Baia (C: 392,00 - P: 9300,00) (VD)" at bounding box center [548, 341] width 363 height 19
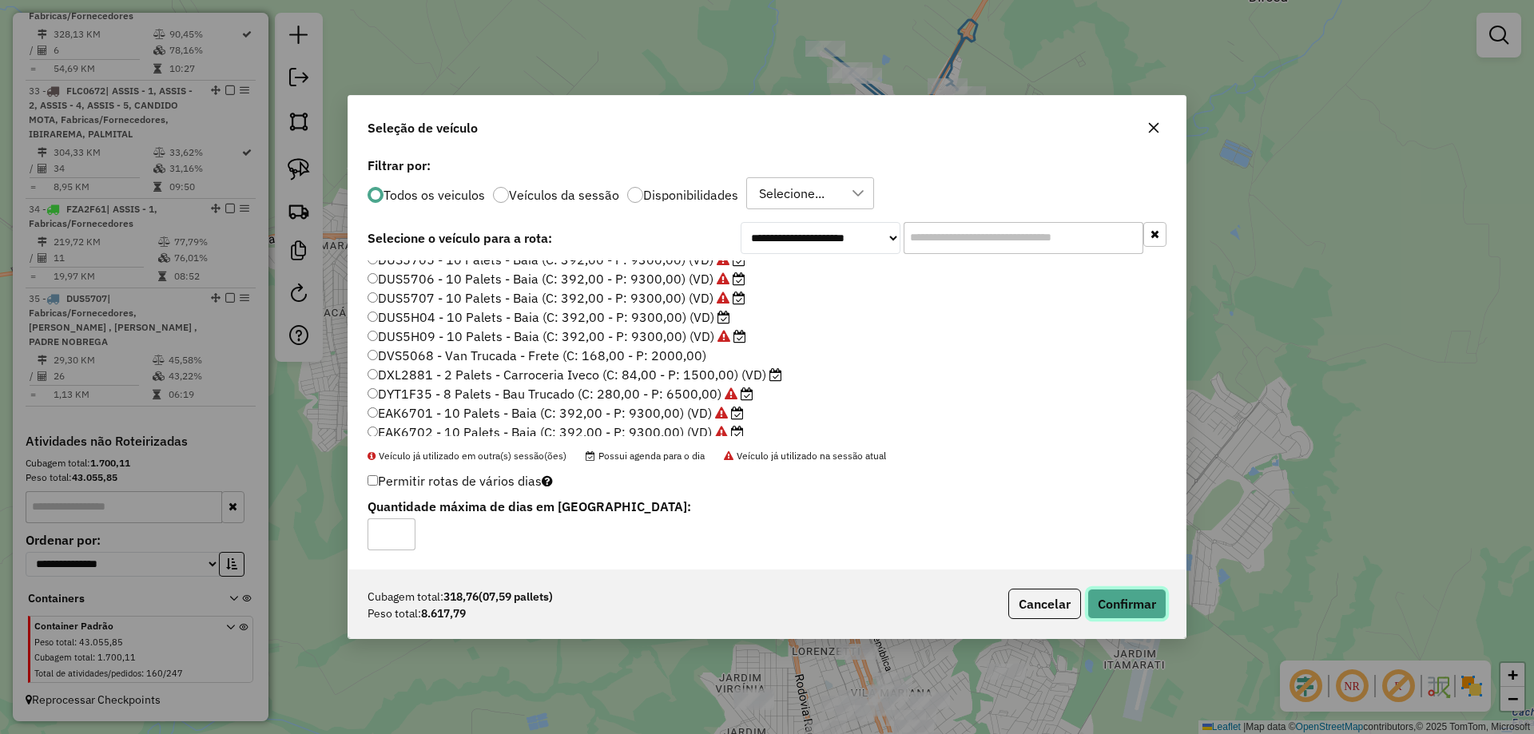
click at [1143, 604] on button "Confirmar" at bounding box center [1126, 604] width 79 height 30
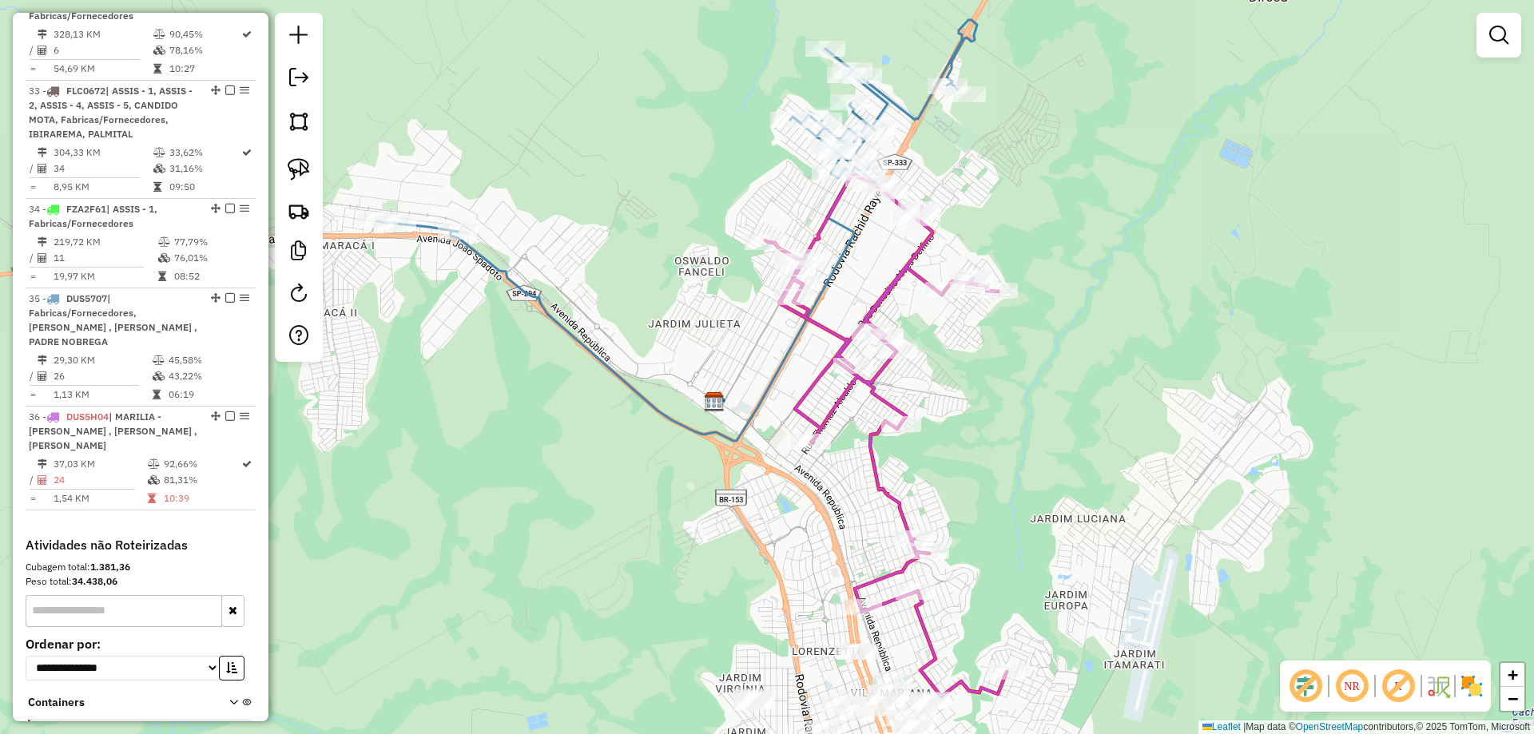
click at [958, 453] on div "Rota 36 - Placa DUS5H04 18431 - IRACEMA ALVES Rota 36 - Placa DUS5H04 15653 - F…" at bounding box center [767, 367] width 1534 height 734
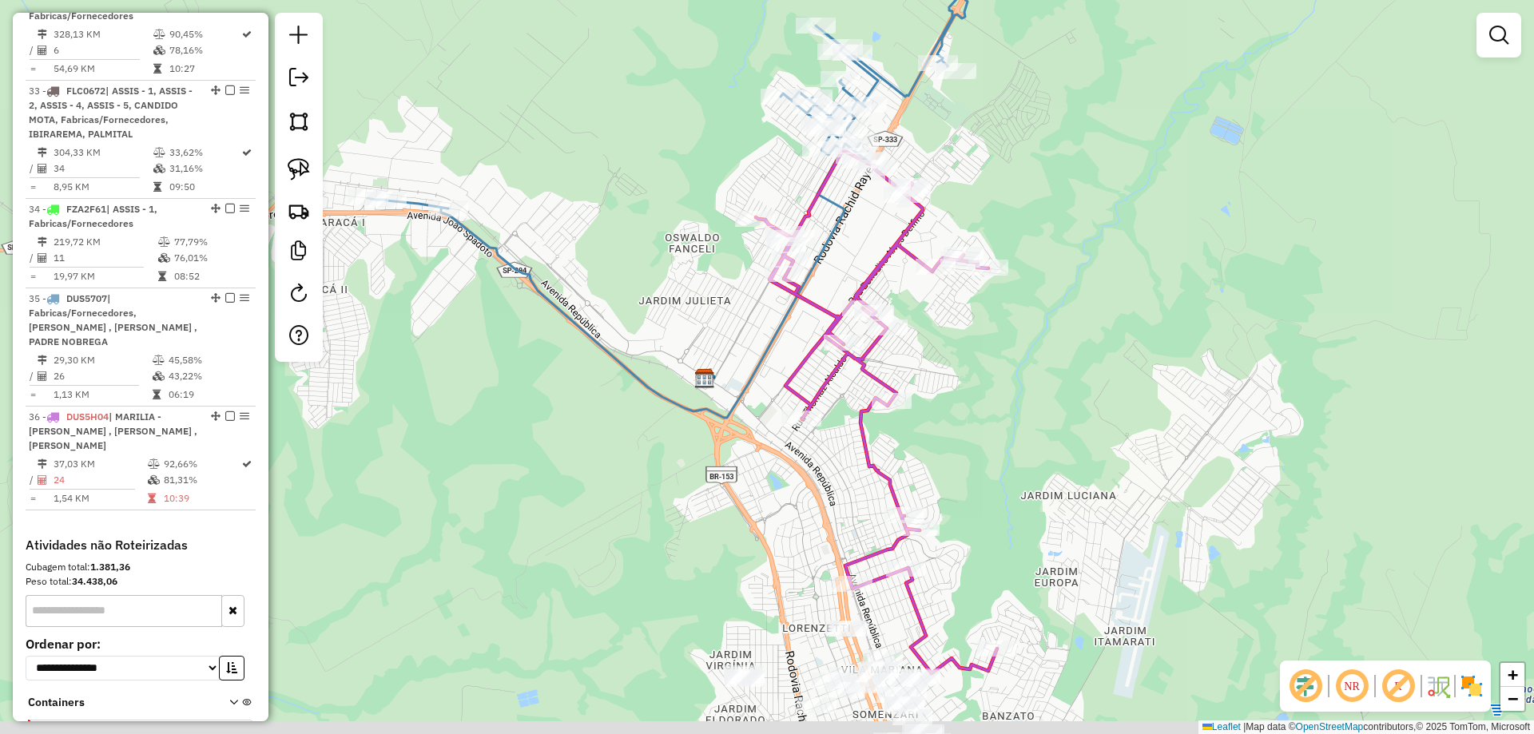
drag, startPoint x: 1014, startPoint y: 473, endPoint x: 895, endPoint y: 154, distance: 339.9
click at [898, 158] on div "Janela de atendimento Grade de atendimento Capacidade Transportadoras Veículos …" at bounding box center [767, 367] width 1534 height 734
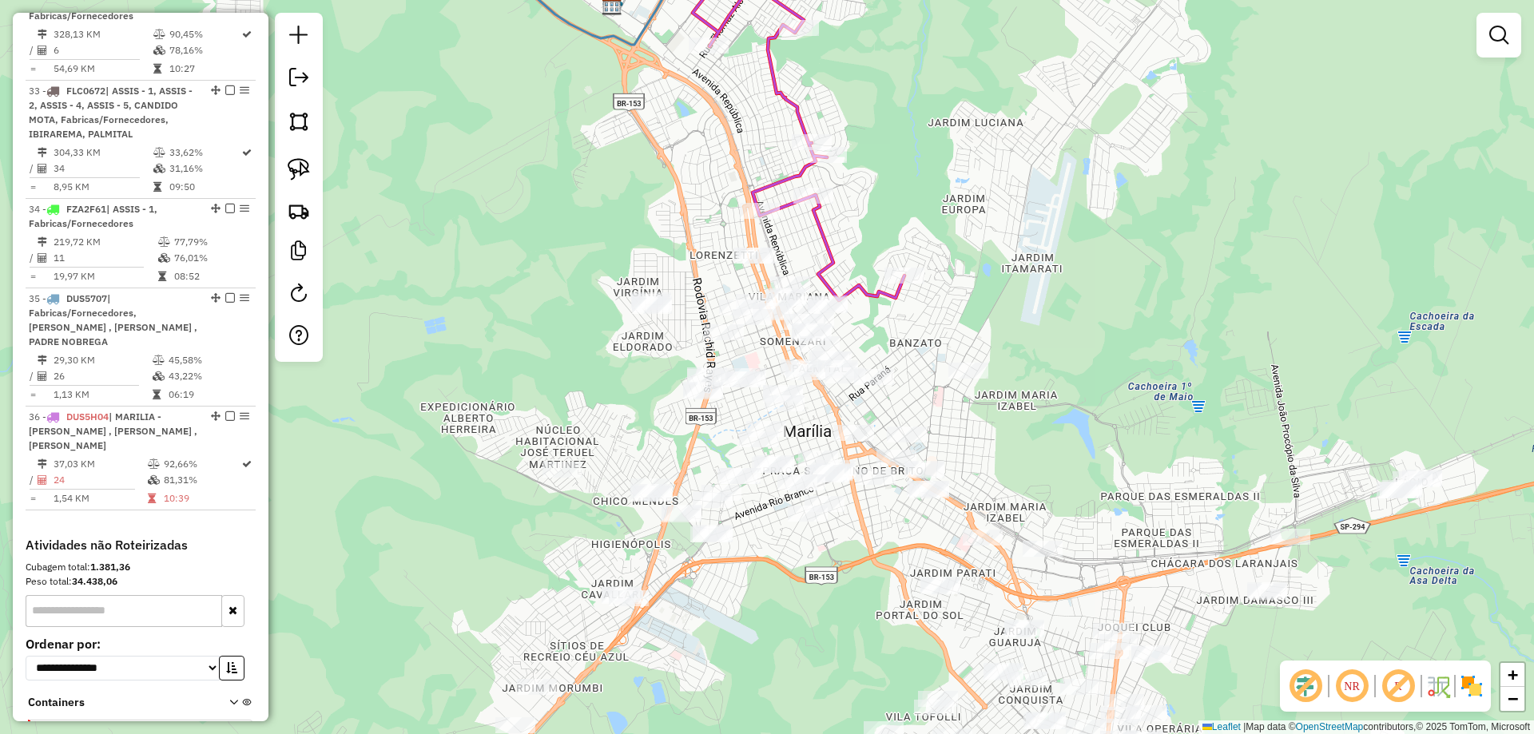
drag, startPoint x: 971, startPoint y: 365, endPoint x: 998, endPoint y: 325, distance: 48.3
click at [998, 325] on div "Janela de atendimento Grade de atendimento Capacidade Transportadoras Veículos …" at bounding box center [767, 367] width 1534 height 734
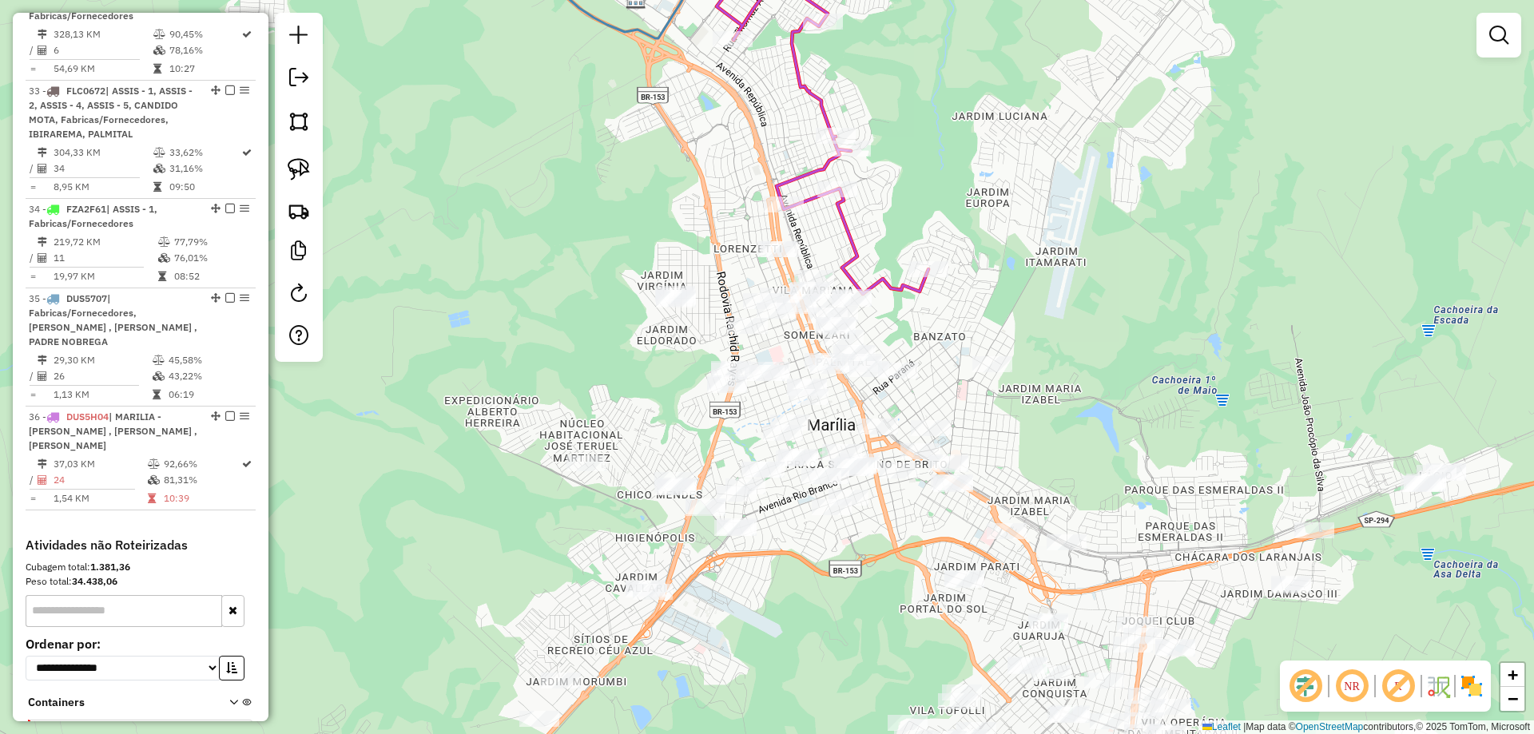
drag, startPoint x: 936, startPoint y: 404, endPoint x: 961, endPoint y: 397, distance: 25.8
click at [961, 397] on div "Janela de atendimento Grade de atendimento Capacidade Transportadoras Veículos …" at bounding box center [767, 367] width 1534 height 734
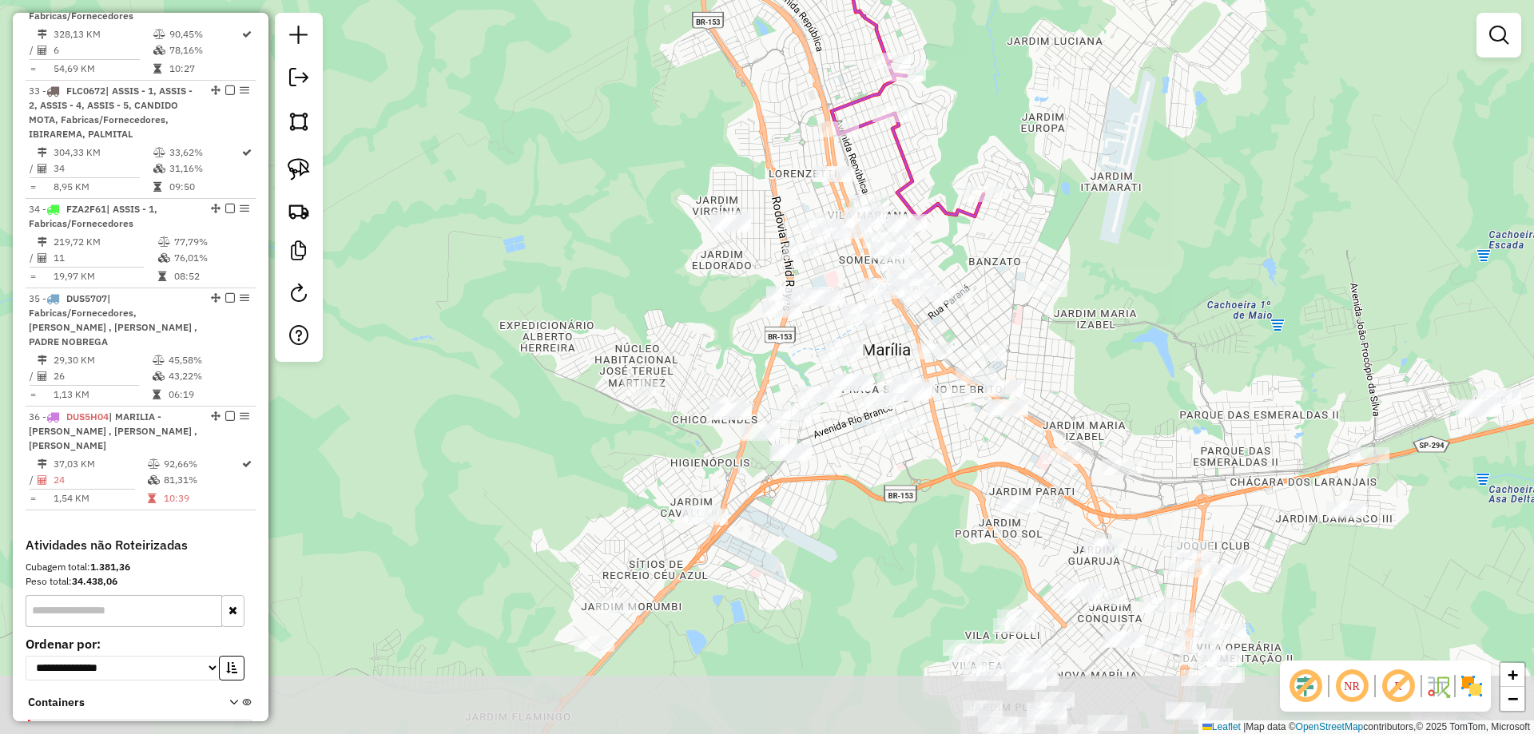
drag, startPoint x: 942, startPoint y: 411, endPoint x: 996, endPoint y: 335, distance: 93.3
click at [996, 335] on div "Janela de atendimento Grade de atendimento Capacidade Transportadoras Veículos …" at bounding box center [767, 367] width 1534 height 734
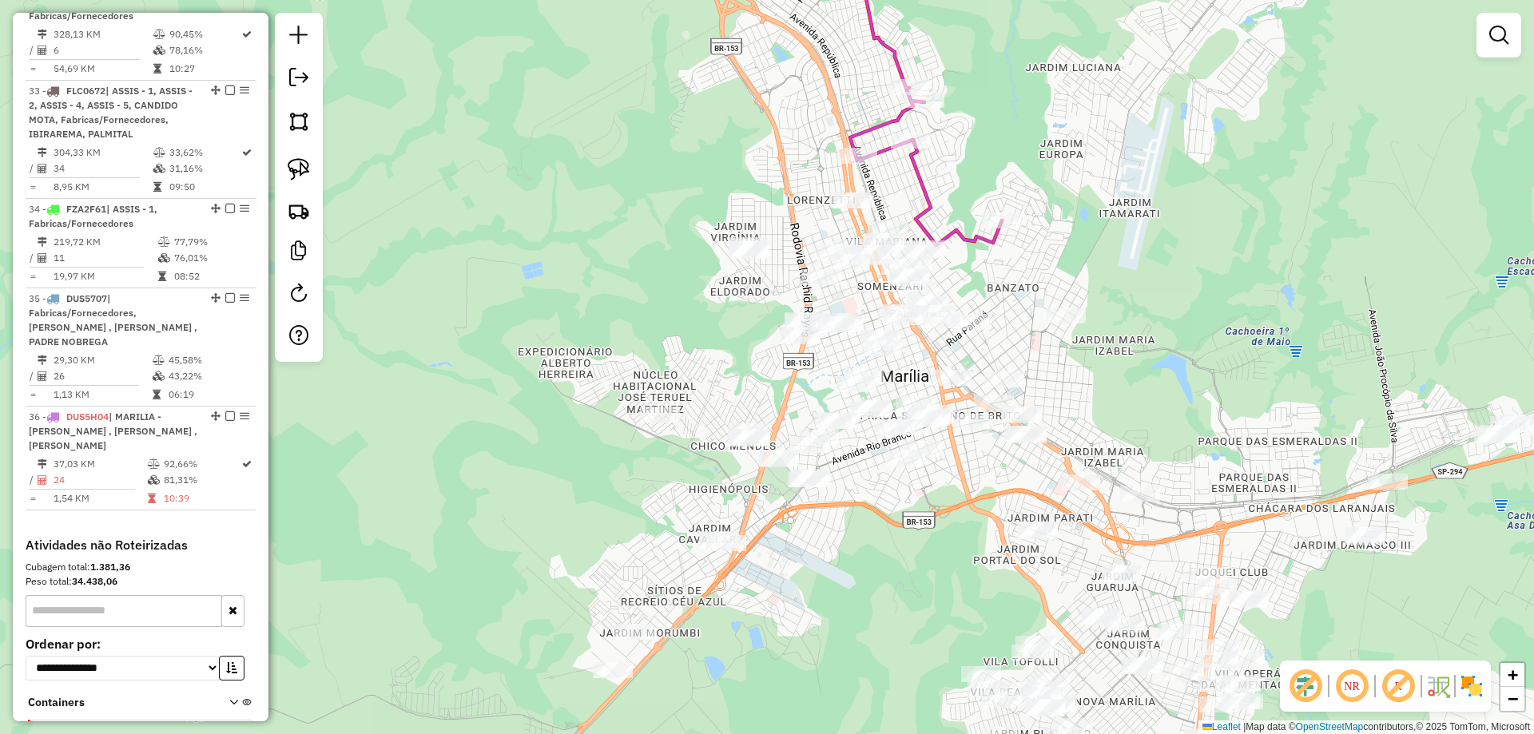
drag, startPoint x: 893, startPoint y: 506, endPoint x: 911, endPoint y: 535, distance: 33.7
click at [911, 535] on div "Janela de atendimento Grade de atendimento Capacidade Transportadoras Veículos …" at bounding box center [767, 367] width 1534 height 734
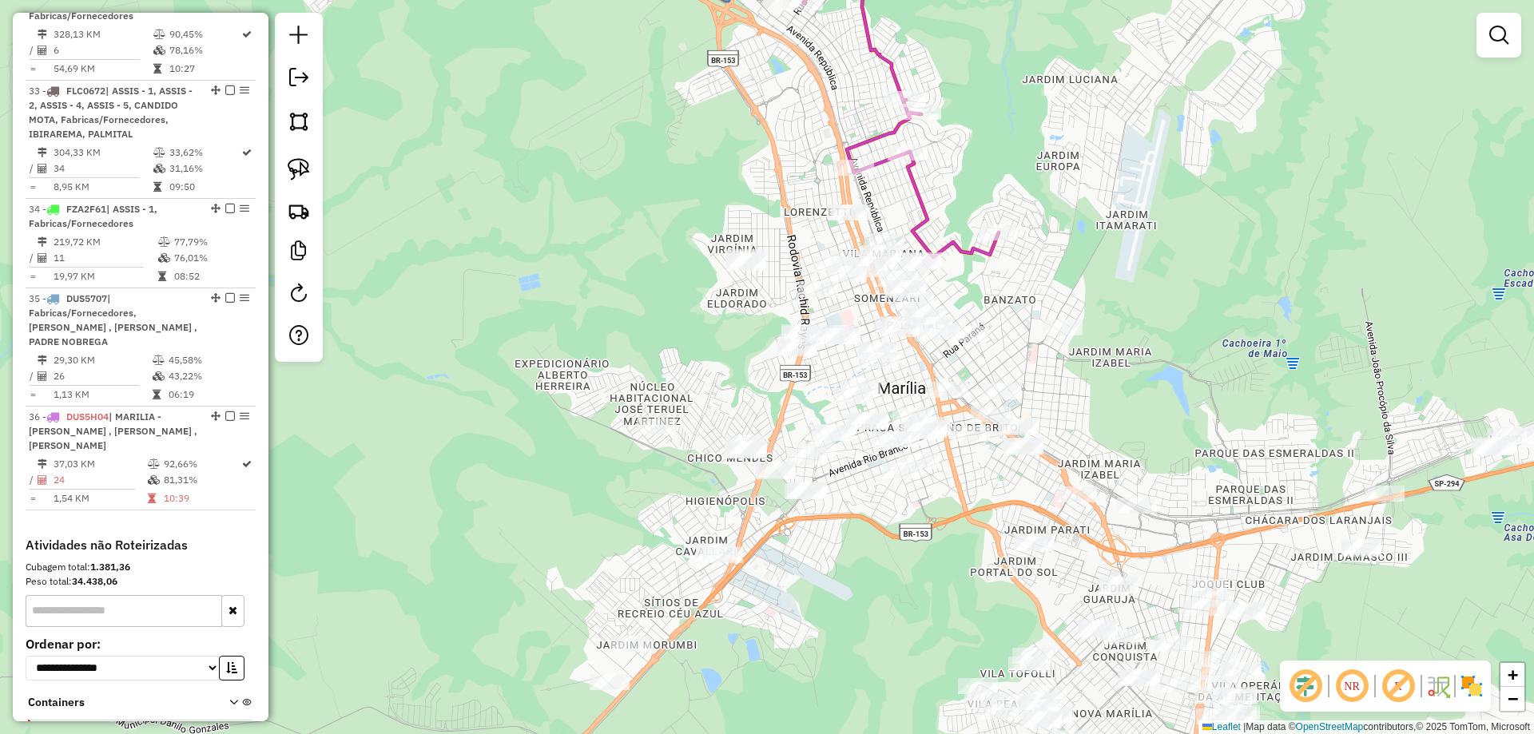
drag, startPoint x: 914, startPoint y: 538, endPoint x: 914, endPoint y: 546, distance: 8.8
click at [907, 562] on div "Janela de atendimento Grade de atendimento Capacidade Transportadoras Veículos …" at bounding box center [767, 367] width 1534 height 734
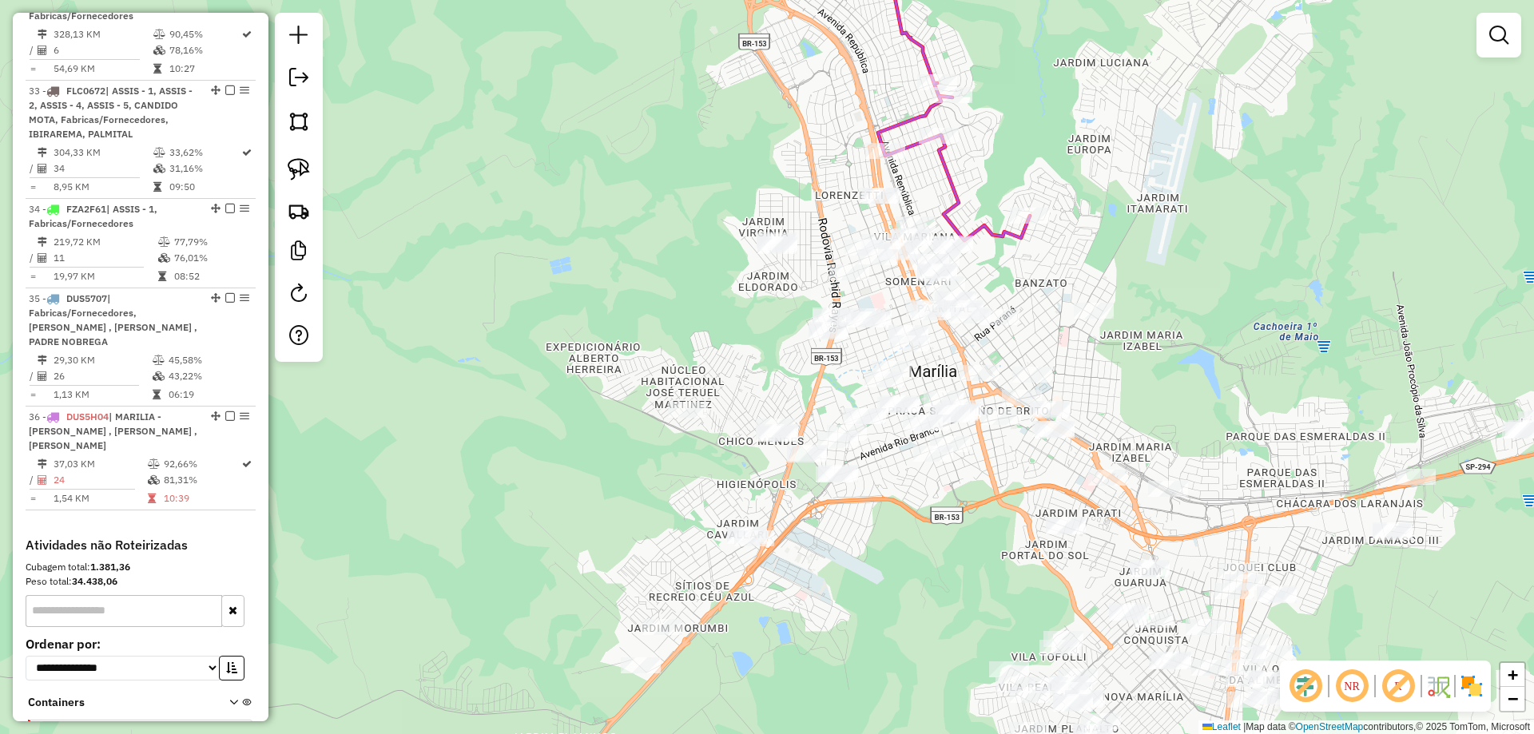
drag, startPoint x: 880, startPoint y: 531, endPoint x: 931, endPoint y: 470, distance: 80.0
click at [931, 480] on div "Janela de atendimento Grade de atendimento Capacidade Transportadoras Veículos …" at bounding box center [767, 367] width 1534 height 734
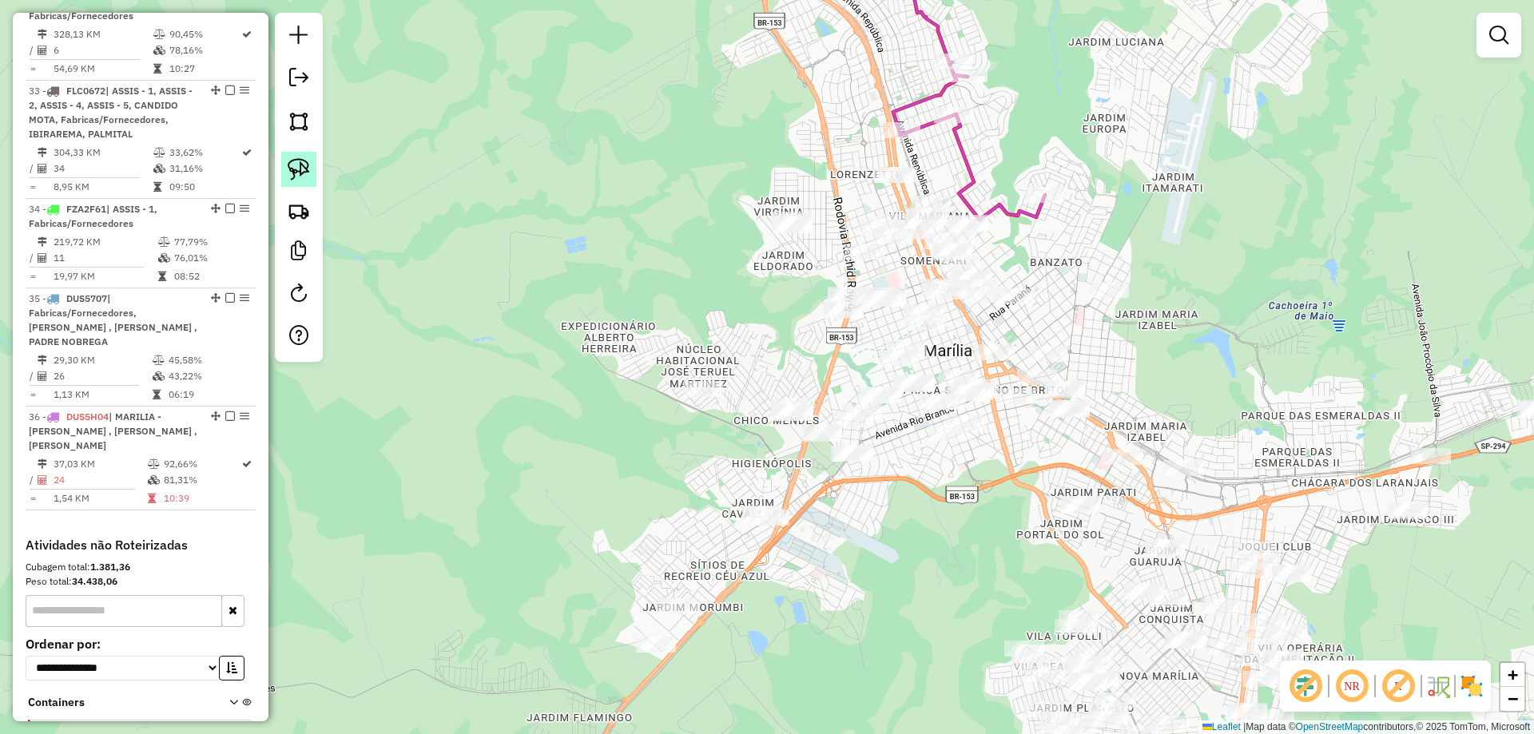
click at [313, 169] on link at bounding box center [298, 169] width 35 height 35
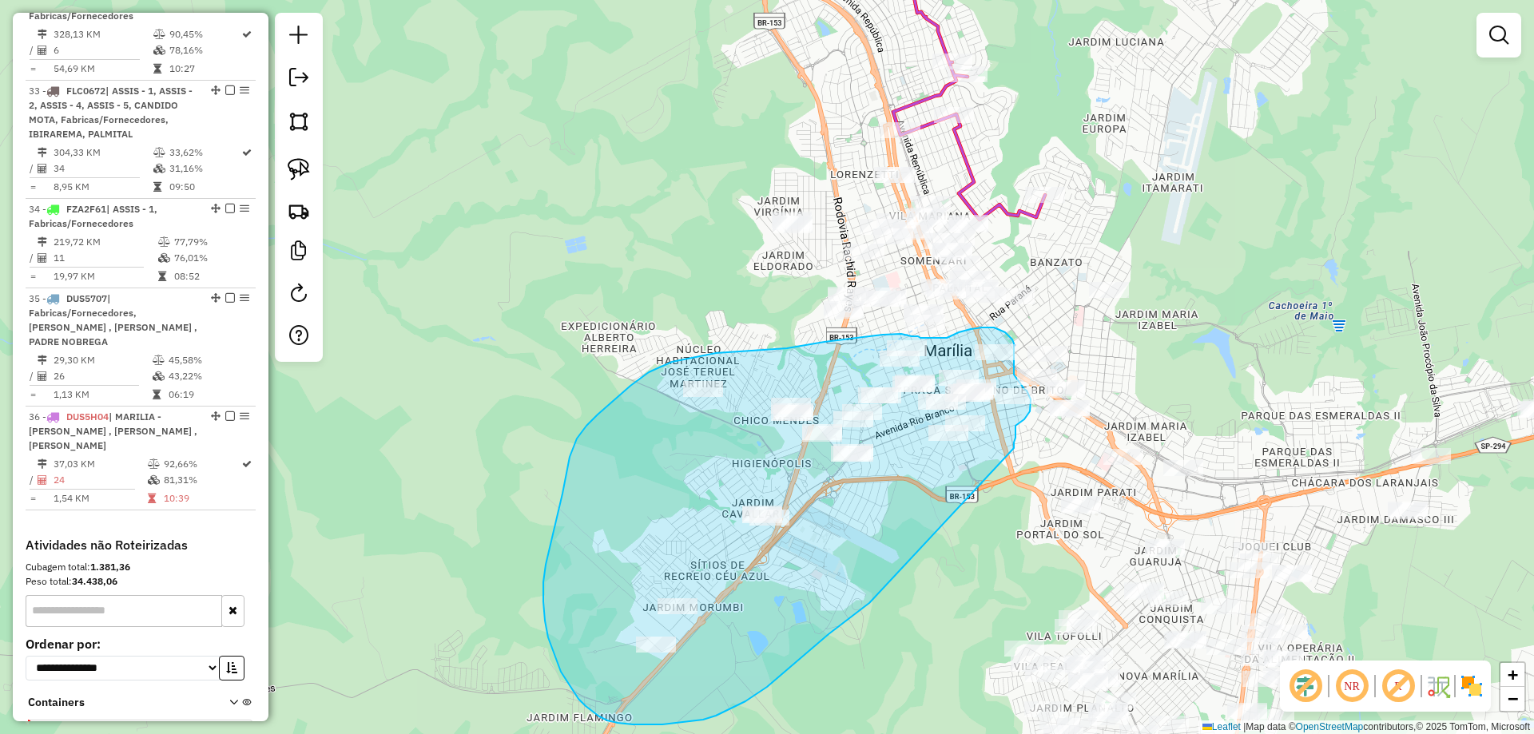
drag, startPoint x: 1014, startPoint y: 448, endPoint x: 918, endPoint y: 568, distance: 153.4
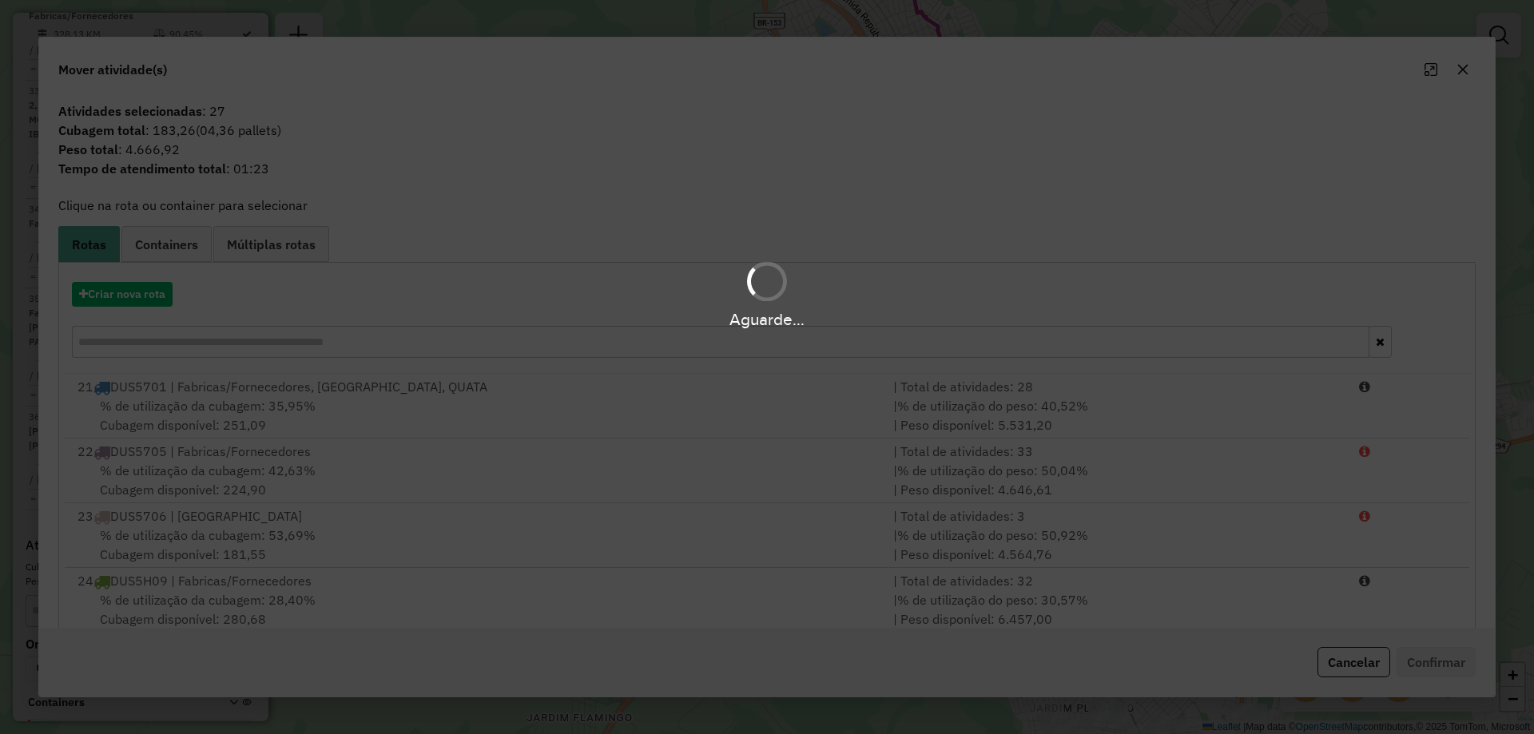
click at [149, 291] on div "Aguarde..." at bounding box center [767, 294] width 1534 height 76
click at [149, 298] on hb-app "Aguarde... Pop-up bloqueado! Seu navegador bloqueou automáticamente a abertura …" at bounding box center [767, 367] width 1534 height 734
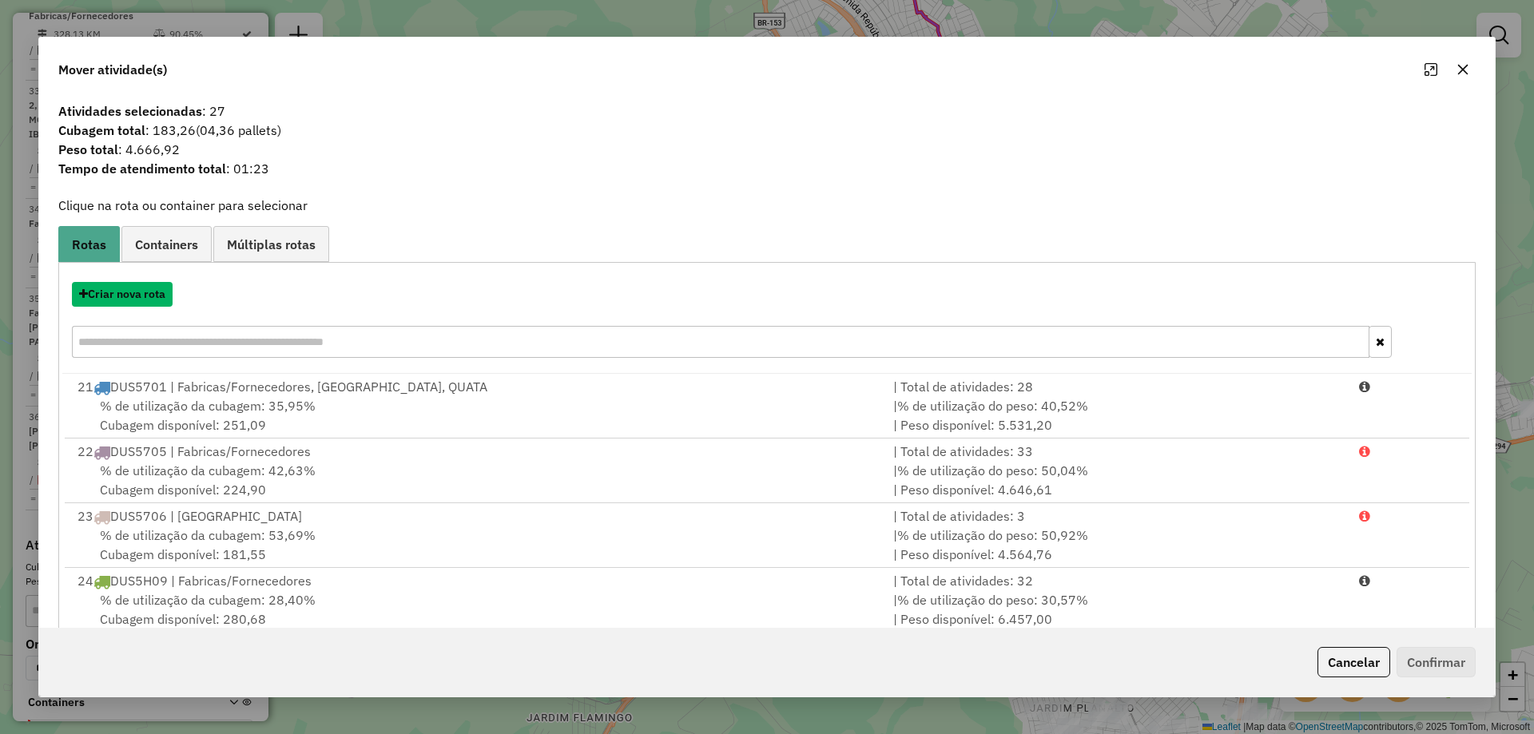
click at [149, 298] on button "Criar nova rota" at bounding box center [122, 294] width 101 height 25
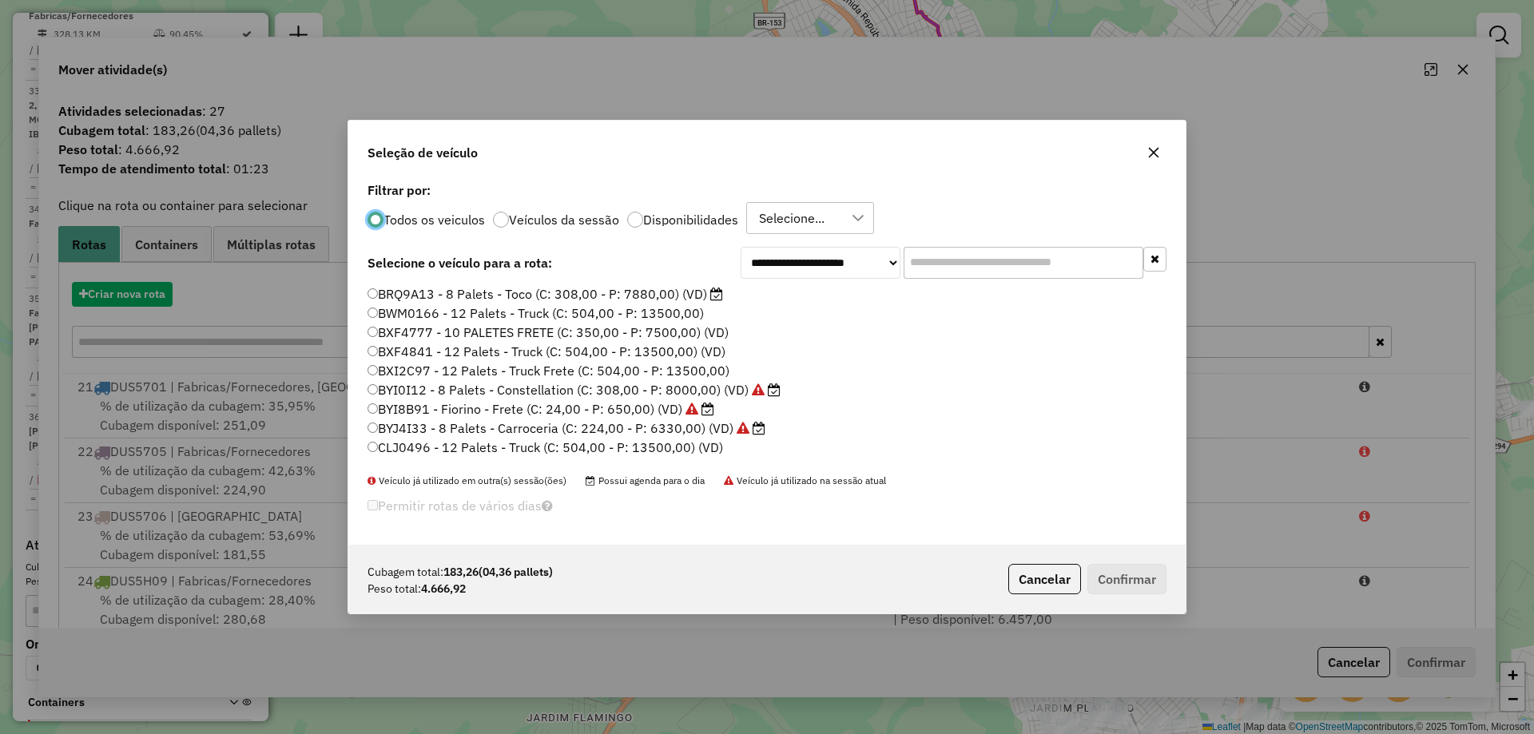
scroll to position [9, 5]
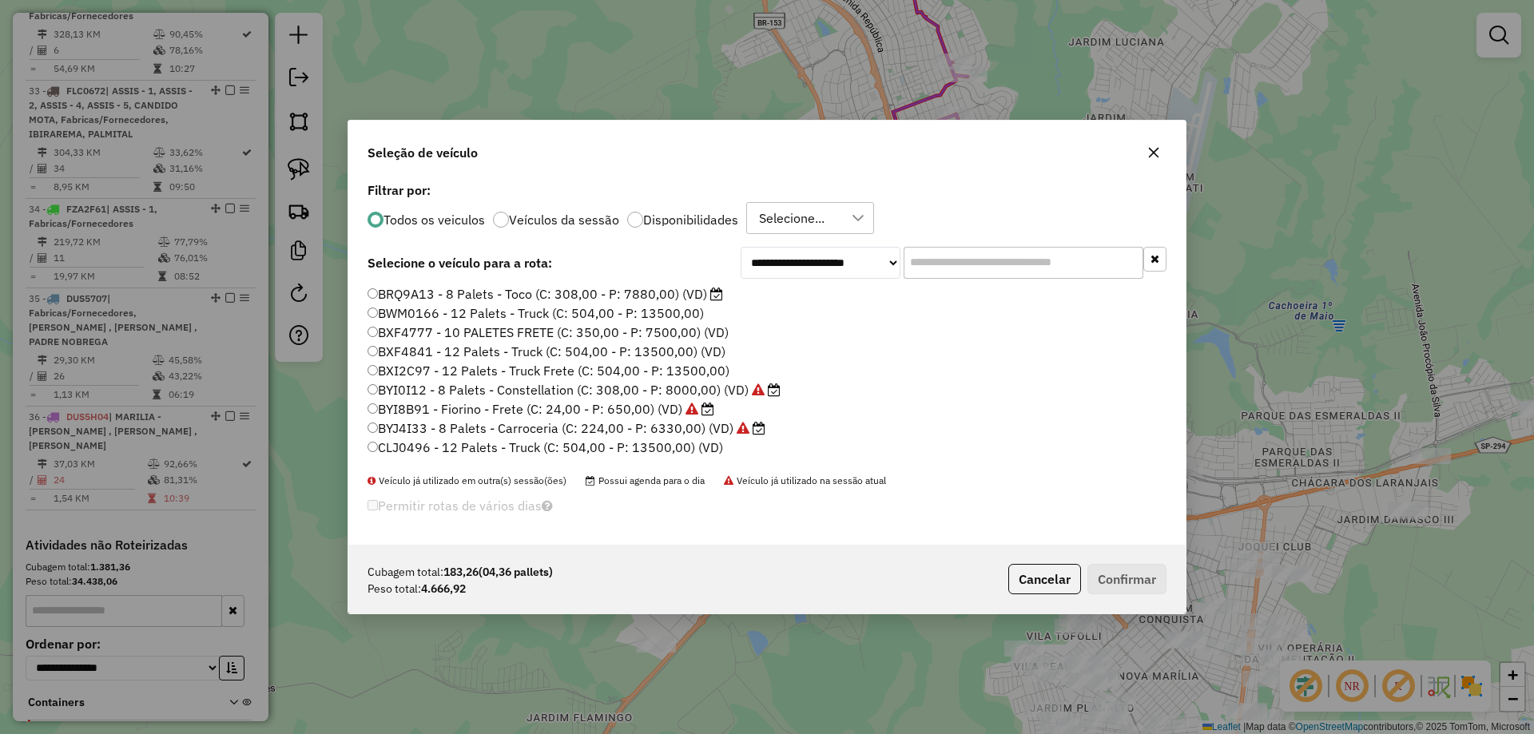
click at [962, 260] on input "text" at bounding box center [1023, 263] width 240 height 32
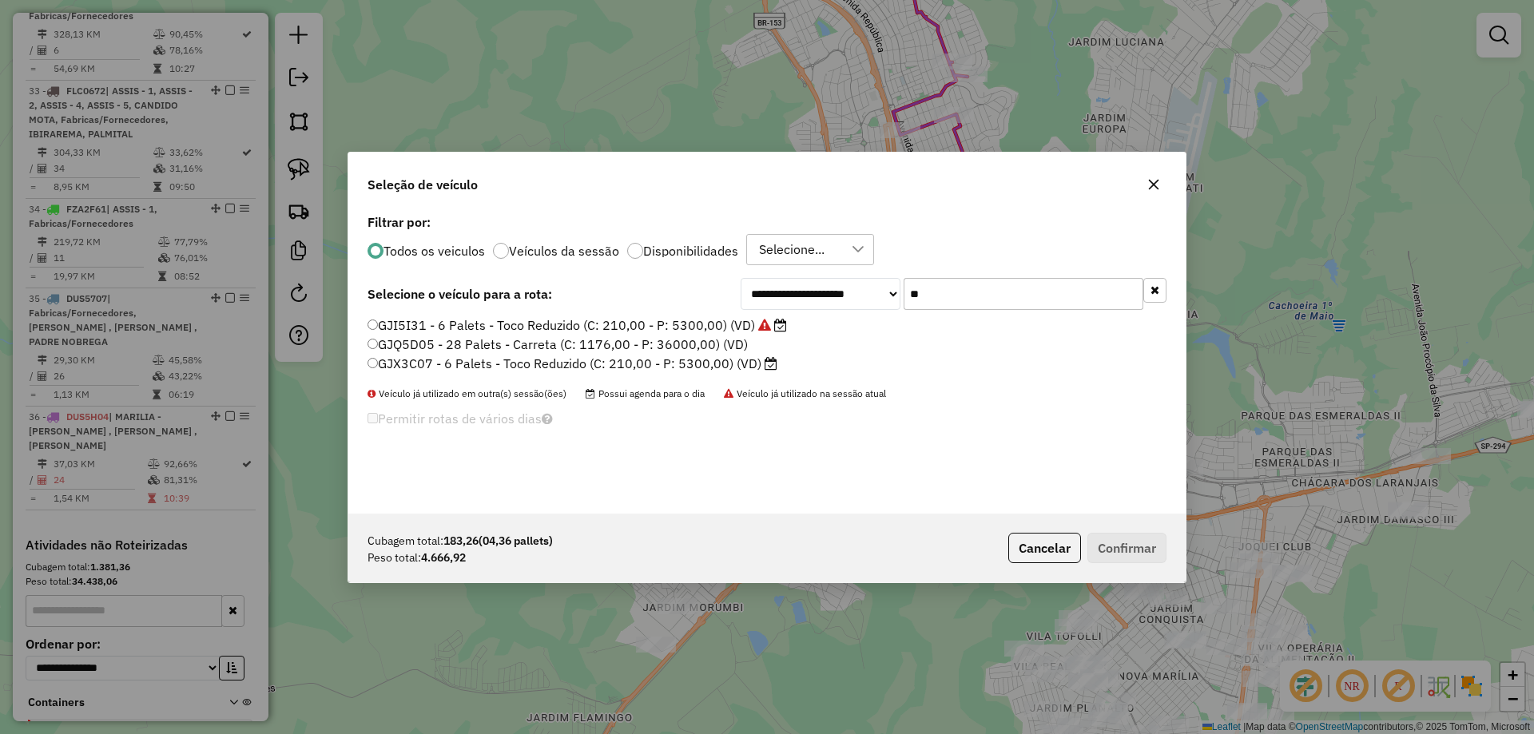
type input "*"
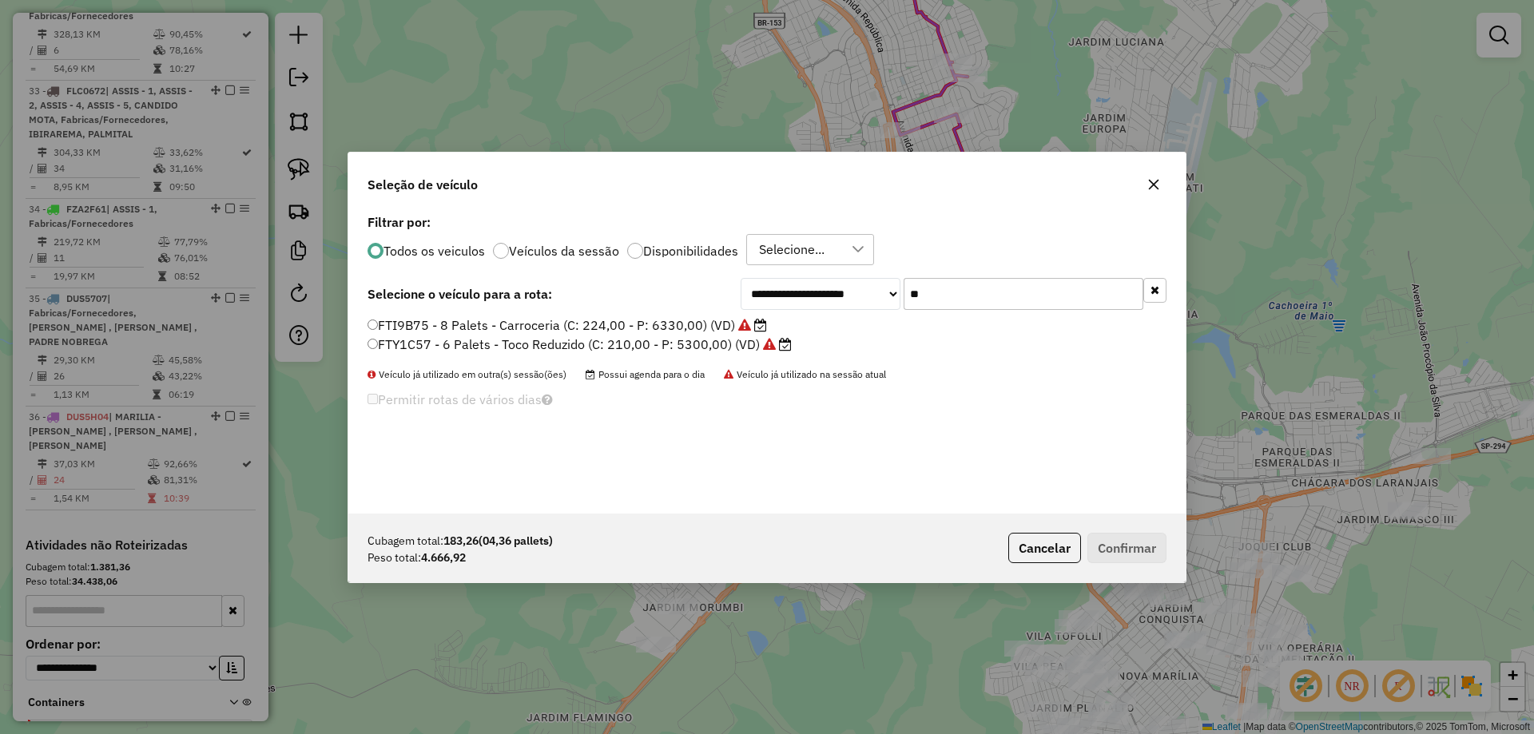
type input "*"
type input "**"
click at [724, 339] on label "GJX3C07 - 6 Palets - Toco Reduzido (C: 210,00 - P: 5300,00) (VD)" at bounding box center [572, 344] width 410 height 19
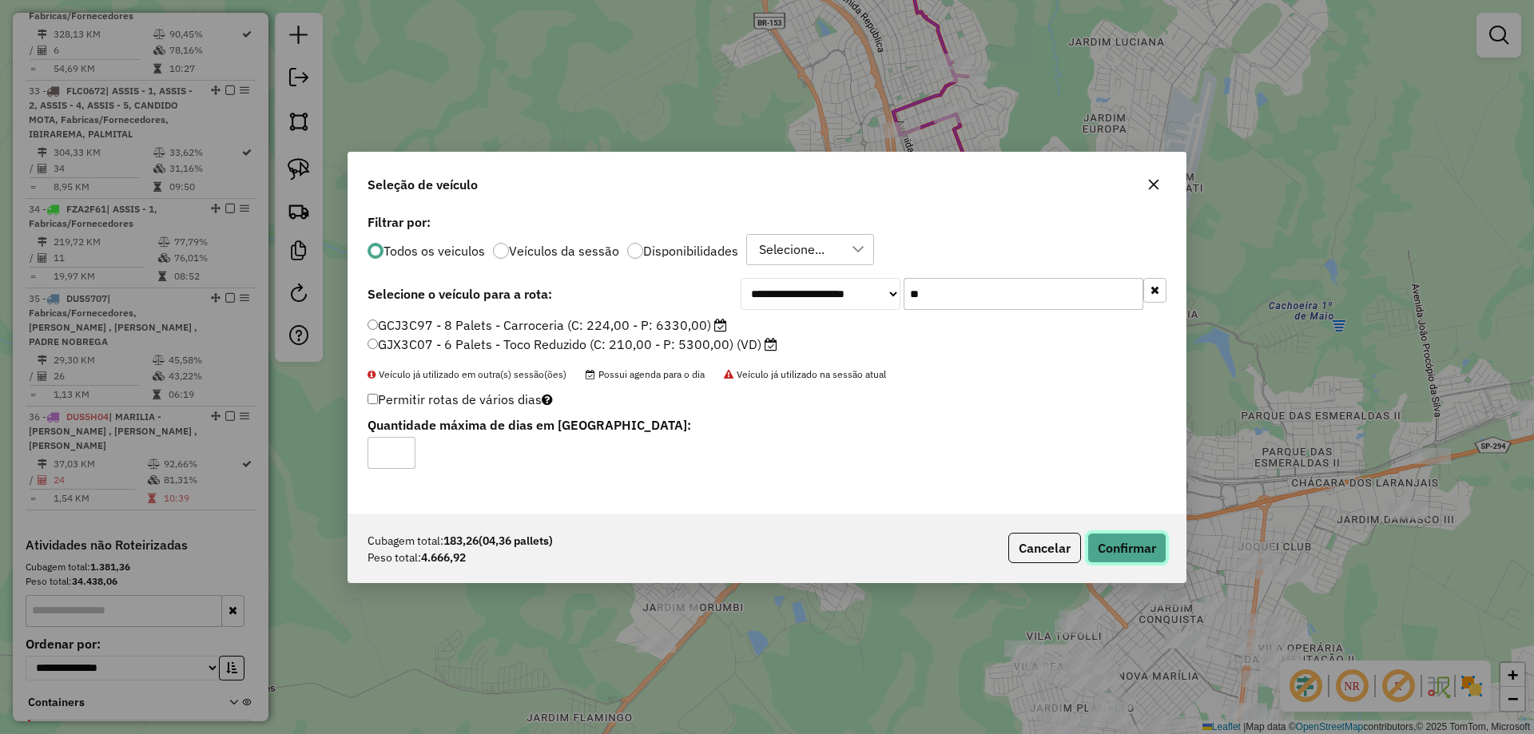
click at [1143, 550] on button "Confirmar" at bounding box center [1126, 548] width 79 height 30
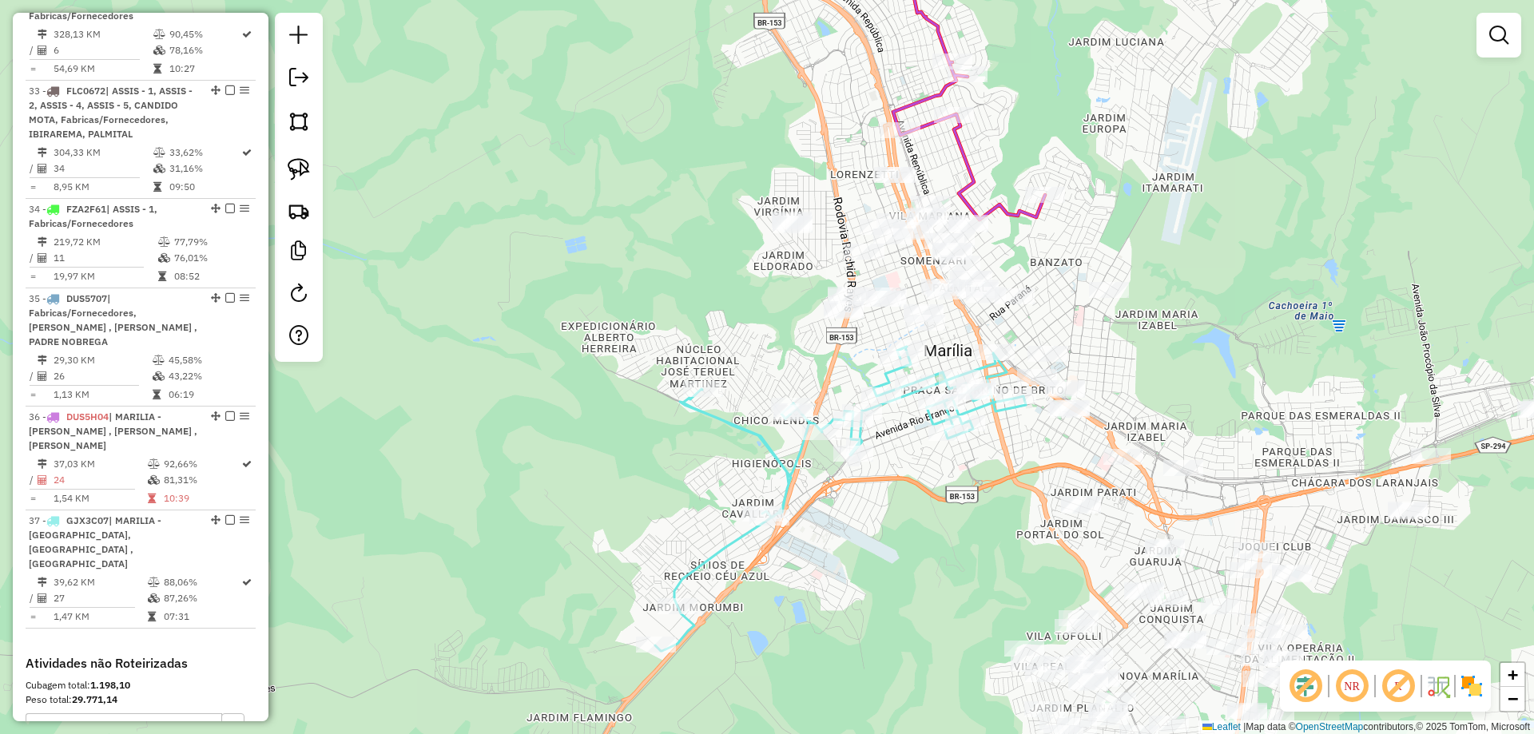
click at [1143, 323] on div "Janela de atendimento Grade de atendimento Capacidade Transportadoras Veículos …" at bounding box center [767, 367] width 1534 height 734
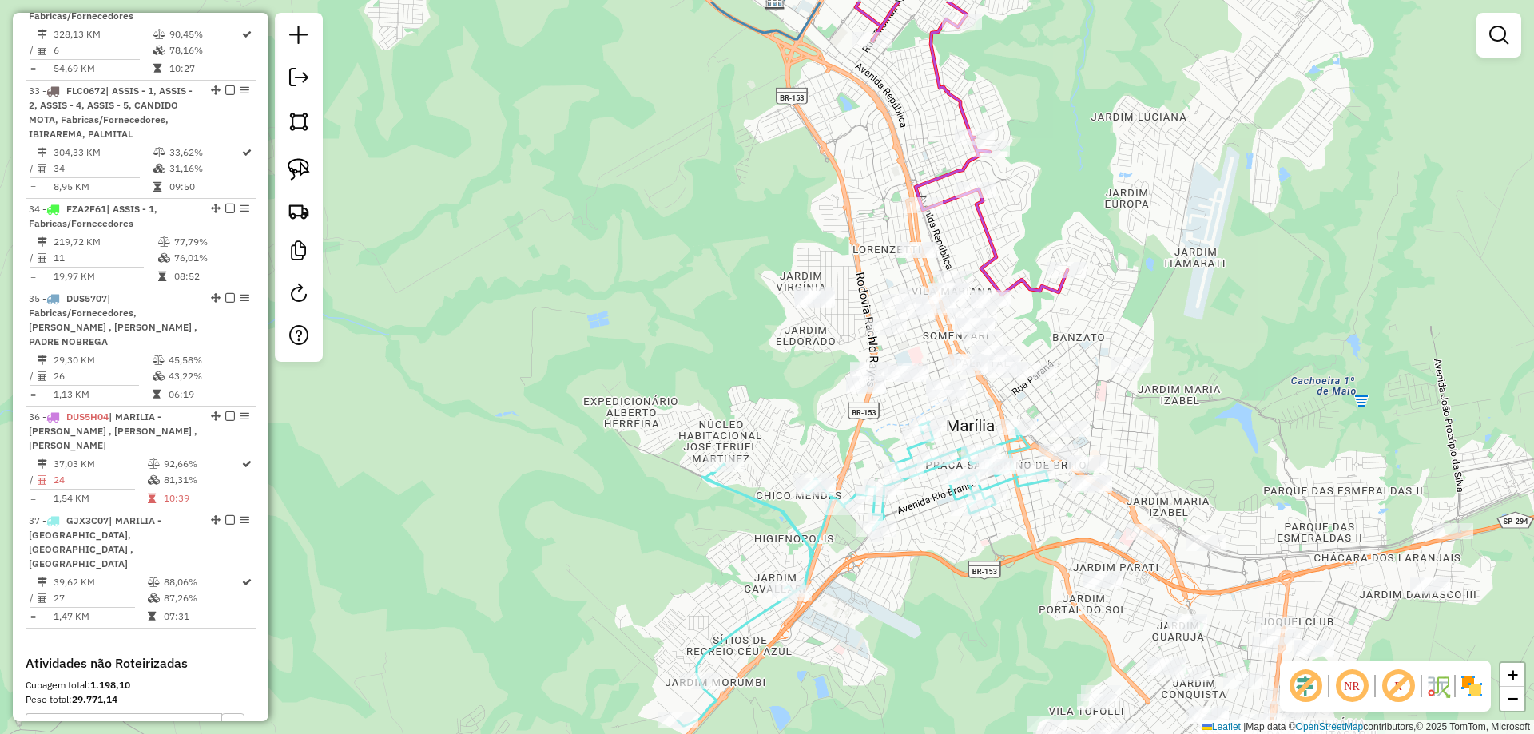
drag, startPoint x: 1180, startPoint y: 372, endPoint x: 1201, endPoint y: 449, distance: 79.4
click at [1202, 449] on div "Janela de atendimento Grade de atendimento Capacidade Transportadoras Veículos …" at bounding box center [767, 367] width 1534 height 734
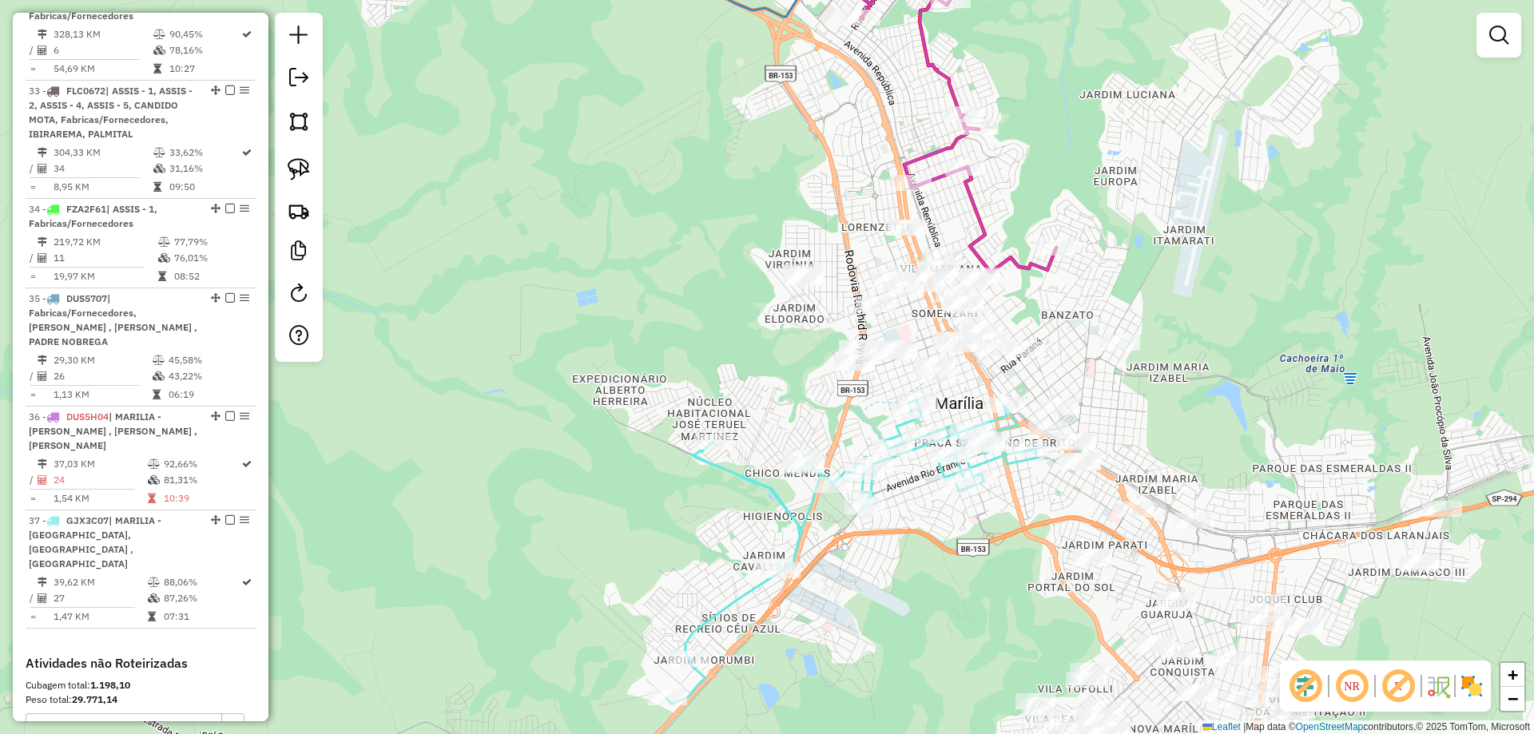
drag, startPoint x: 1201, startPoint y: 444, endPoint x: 1187, endPoint y: 402, distance: 44.5
click at [1187, 405] on div "Janela de atendimento Grade de atendimento Capacidade Transportadoras Veículos …" at bounding box center [767, 367] width 1534 height 734
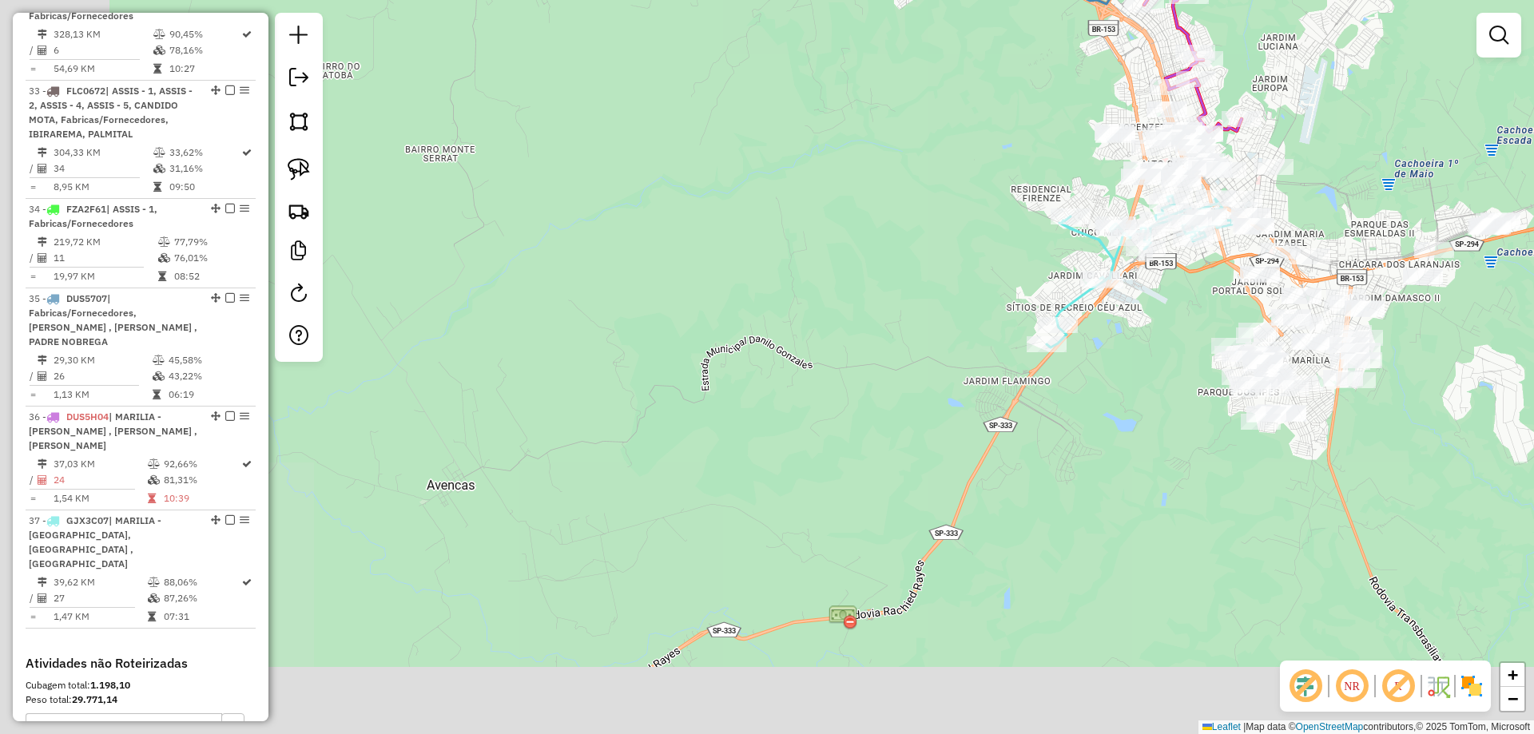
drag, startPoint x: 1082, startPoint y: 525, endPoint x: 1216, endPoint y: 313, distance: 250.6
click at [1216, 313] on div "Janela de atendimento Grade de atendimento Capacidade Transportadoras Veículos …" at bounding box center [767, 367] width 1534 height 734
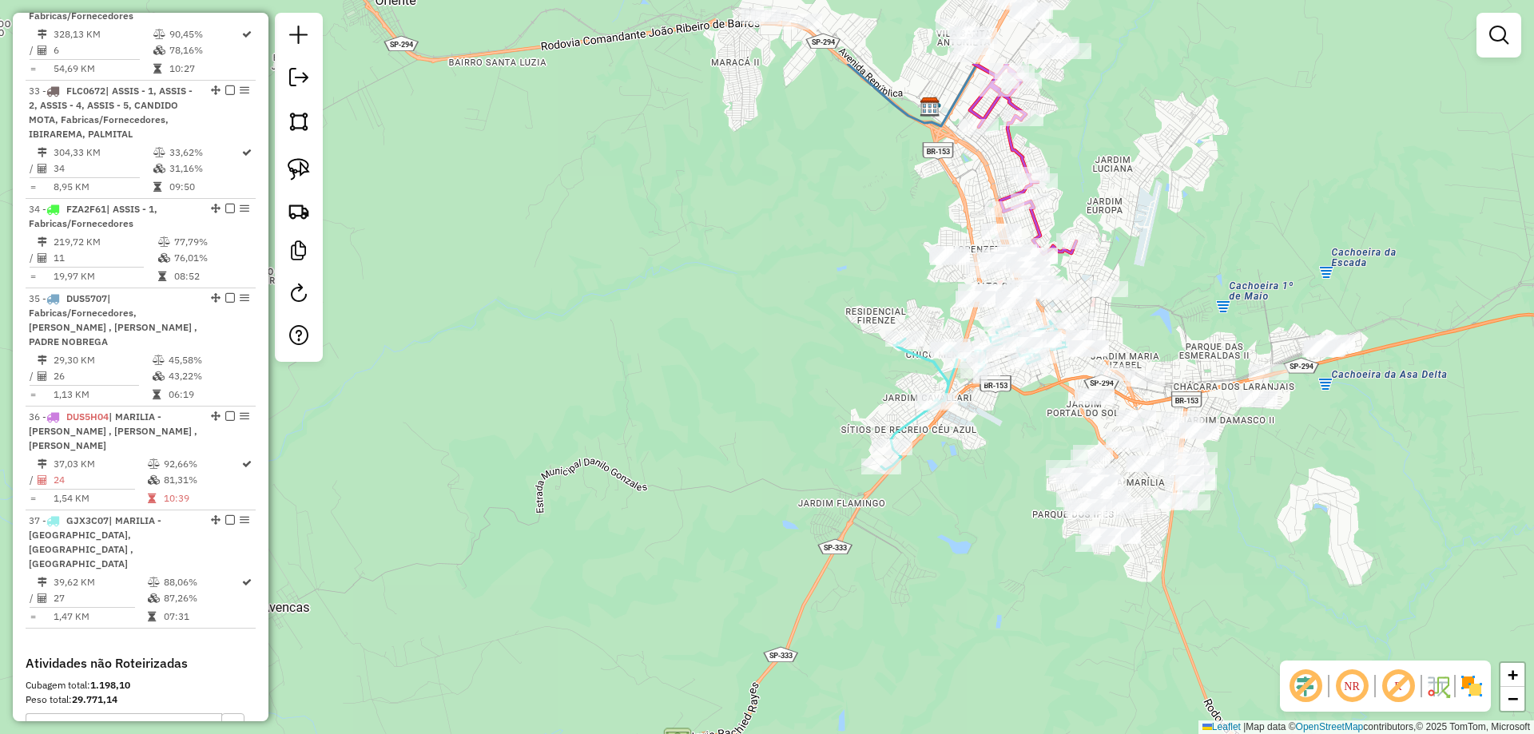
drag, startPoint x: 969, startPoint y: 523, endPoint x: 845, endPoint y: 580, distance: 136.2
click at [839, 589] on div "Janela de atendimento Grade de atendimento Capacidade Transportadoras Veículos …" at bounding box center [767, 367] width 1534 height 734
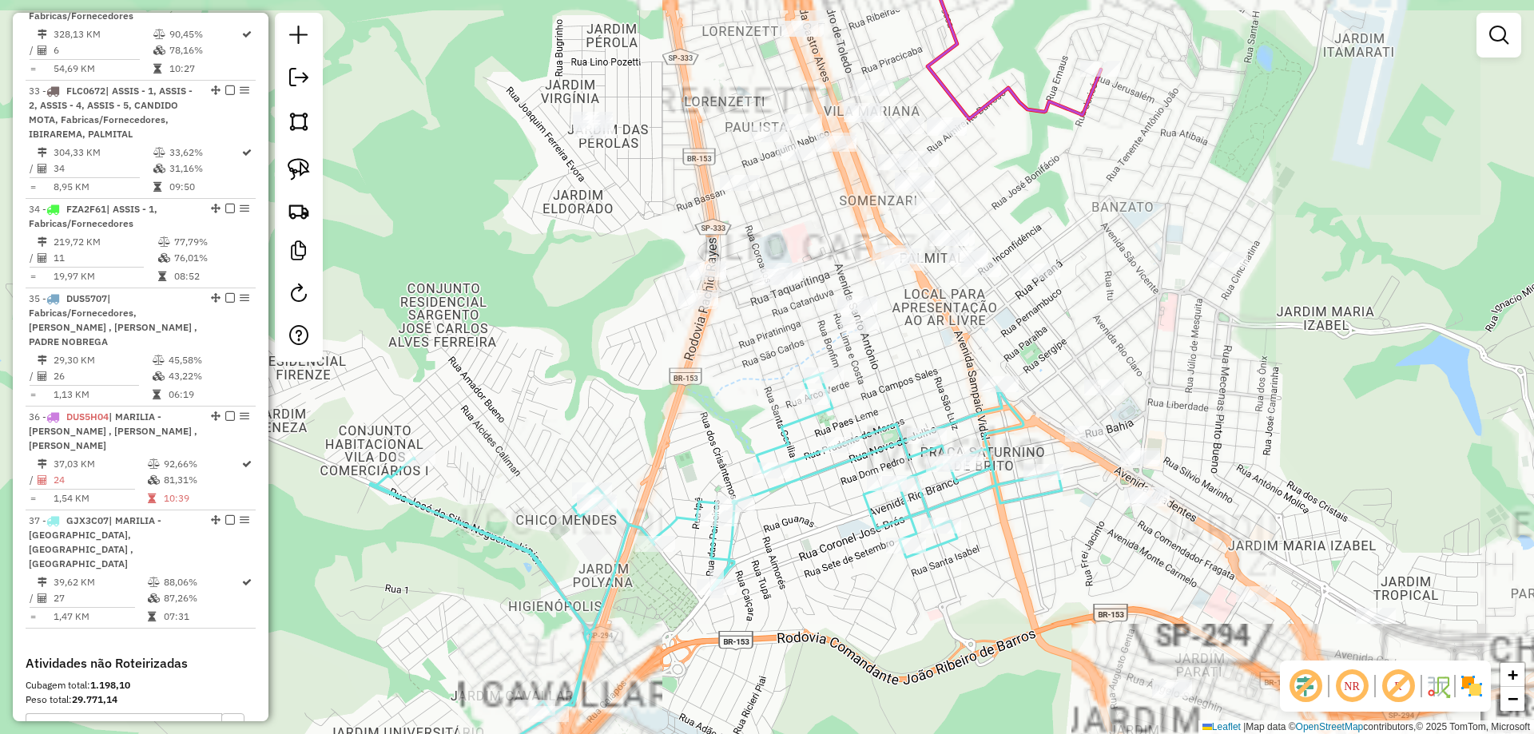
drag, startPoint x: 1183, startPoint y: 363, endPoint x: 1144, endPoint y: 434, distance: 81.2
click at [1144, 435] on div "Janela de atendimento Grade de atendimento Capacidade Transportadoras Veículos …" at bounding box center [767, 367] width 1534 height 734
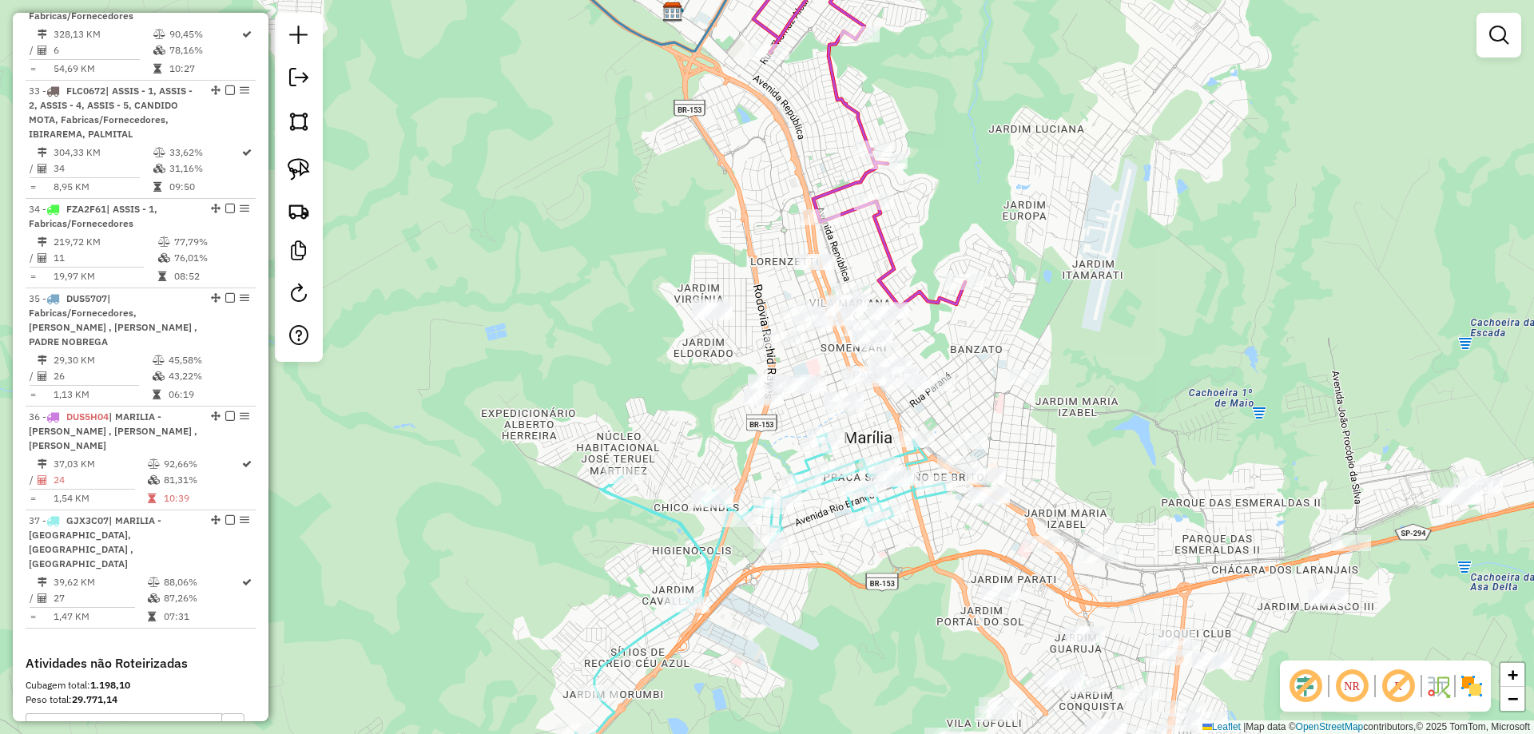
drag, startPoint x: 1151, startPoint y: 428, endPoint x: 975, endPoint y: 420, distance: 175.9
click at [978, 423] on div "Janela de atendimento Grade de atendimento Capacidade Transportadoras Veículos …" at bounding box center [767, 367] width 1534 height 734
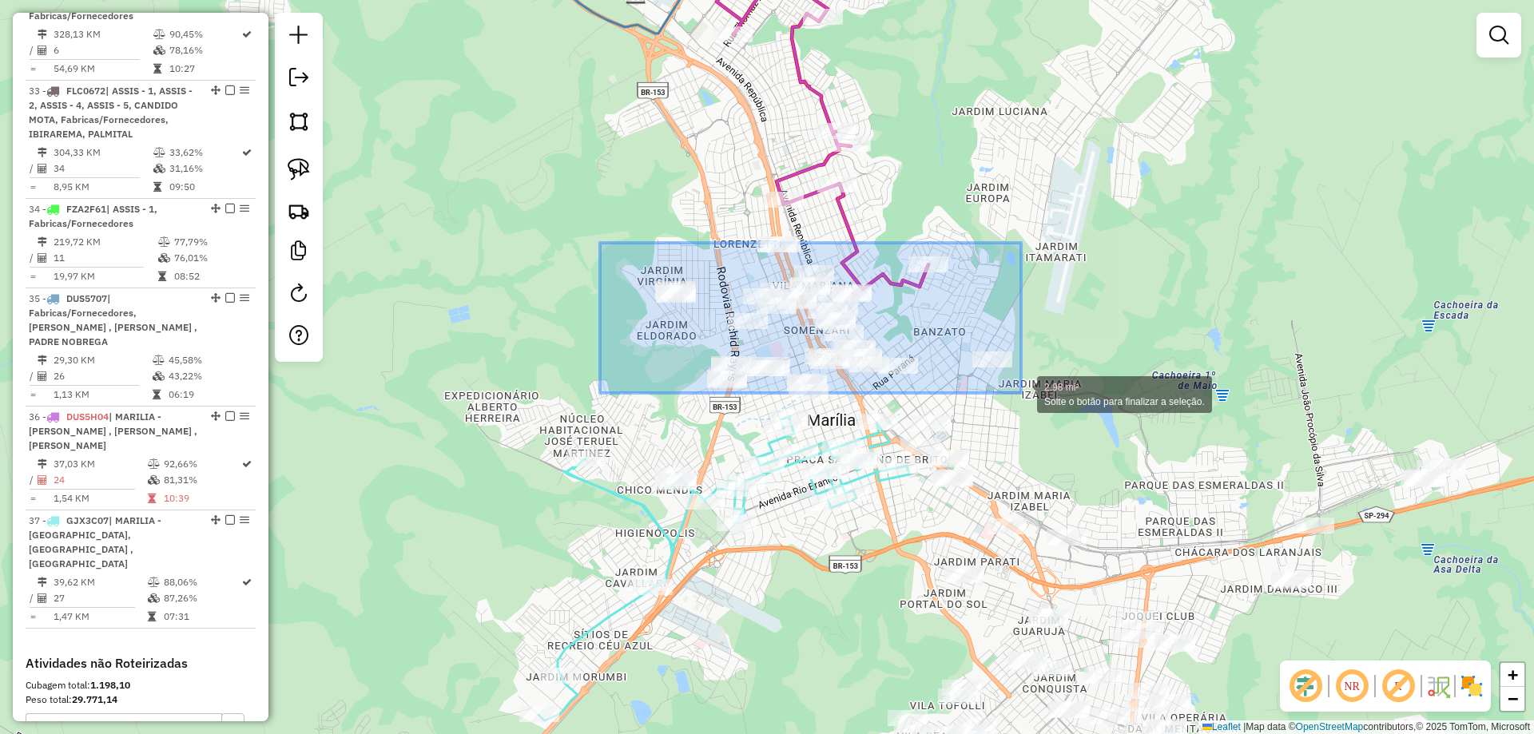
drag, startPoint x: 600, startPoint y: 243, endPoint x: 1021, endPoint y: 393, distance: 446.9
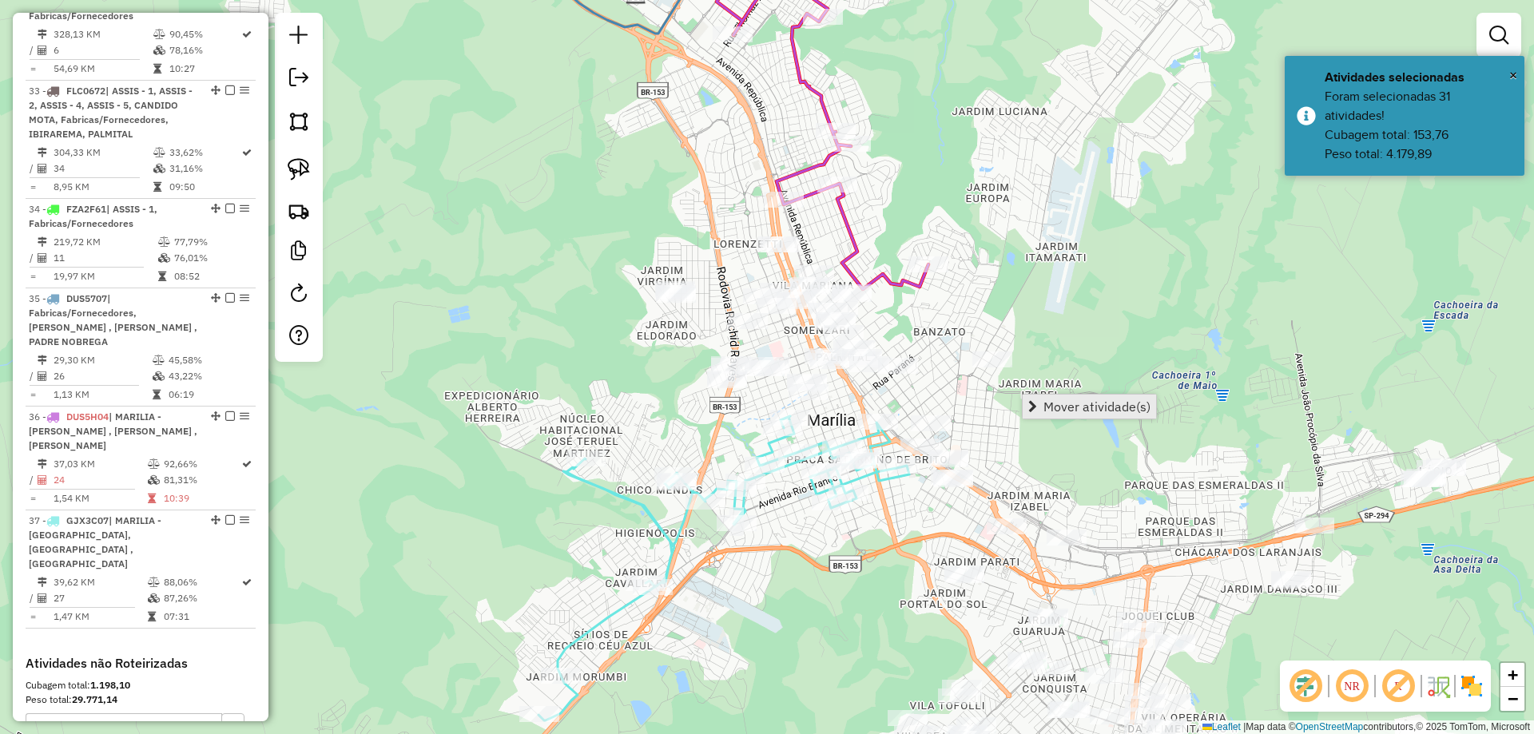
click at [1062, 408] on span "Mover atividade(s)" at bounding box center [1096, 406] width 107 height 13
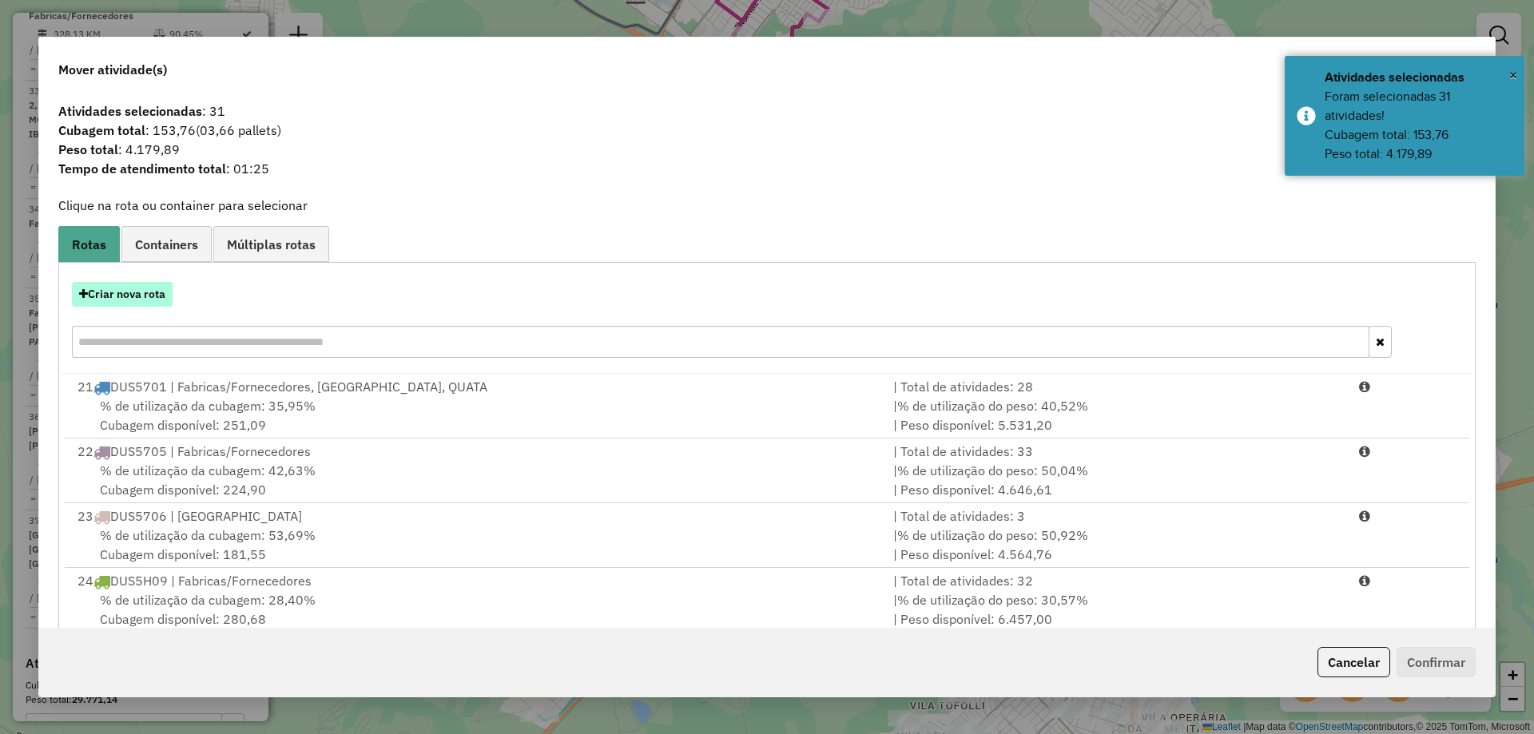
click at [147, 293] on button "Criar nova rota" at bounding box center [122, 294] width 101 height 25
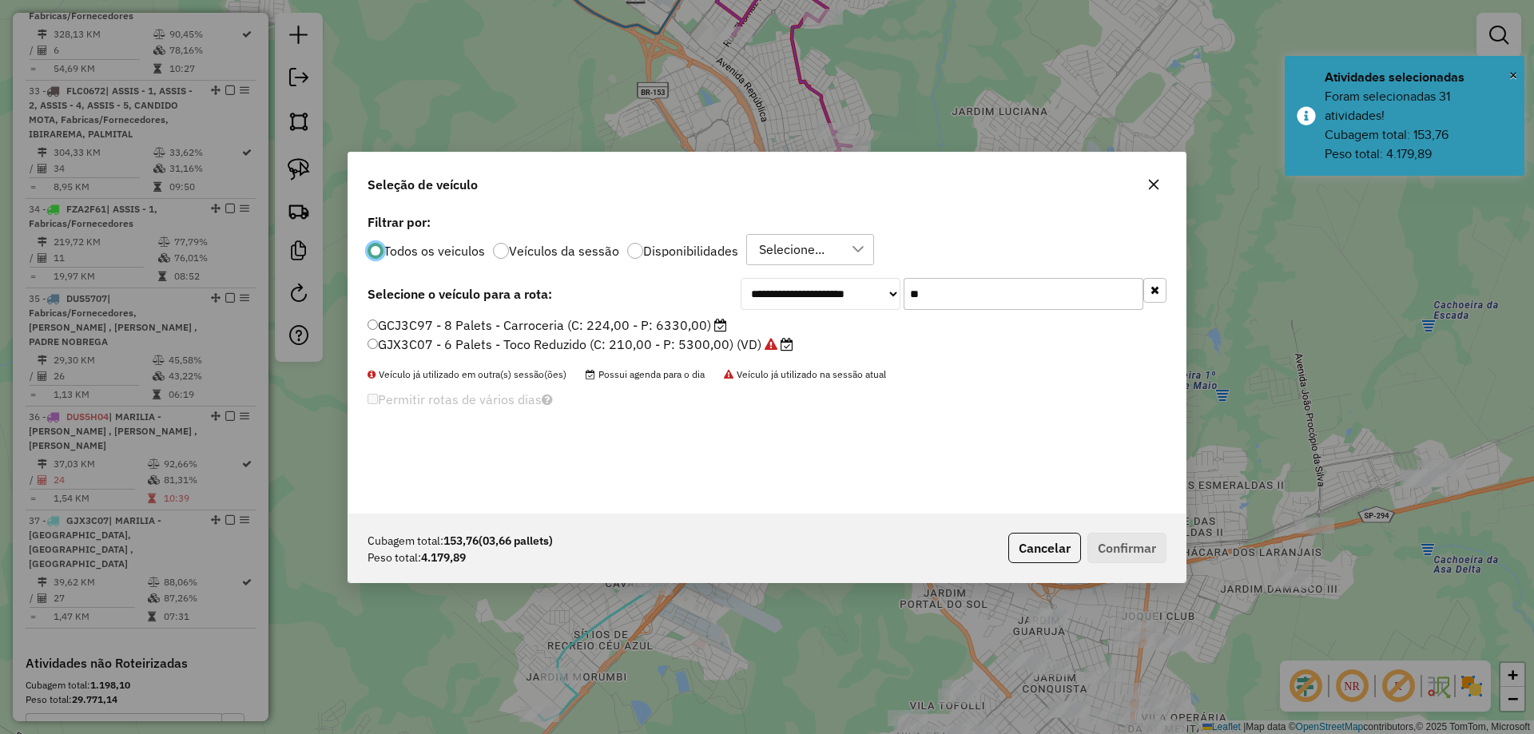
click at [982, 296] on input "**" at bounding box center [1023, 294] width 240 height 32
click at [981, 296] on input "**" at bounding box center [1023, 294] width 240 height 32
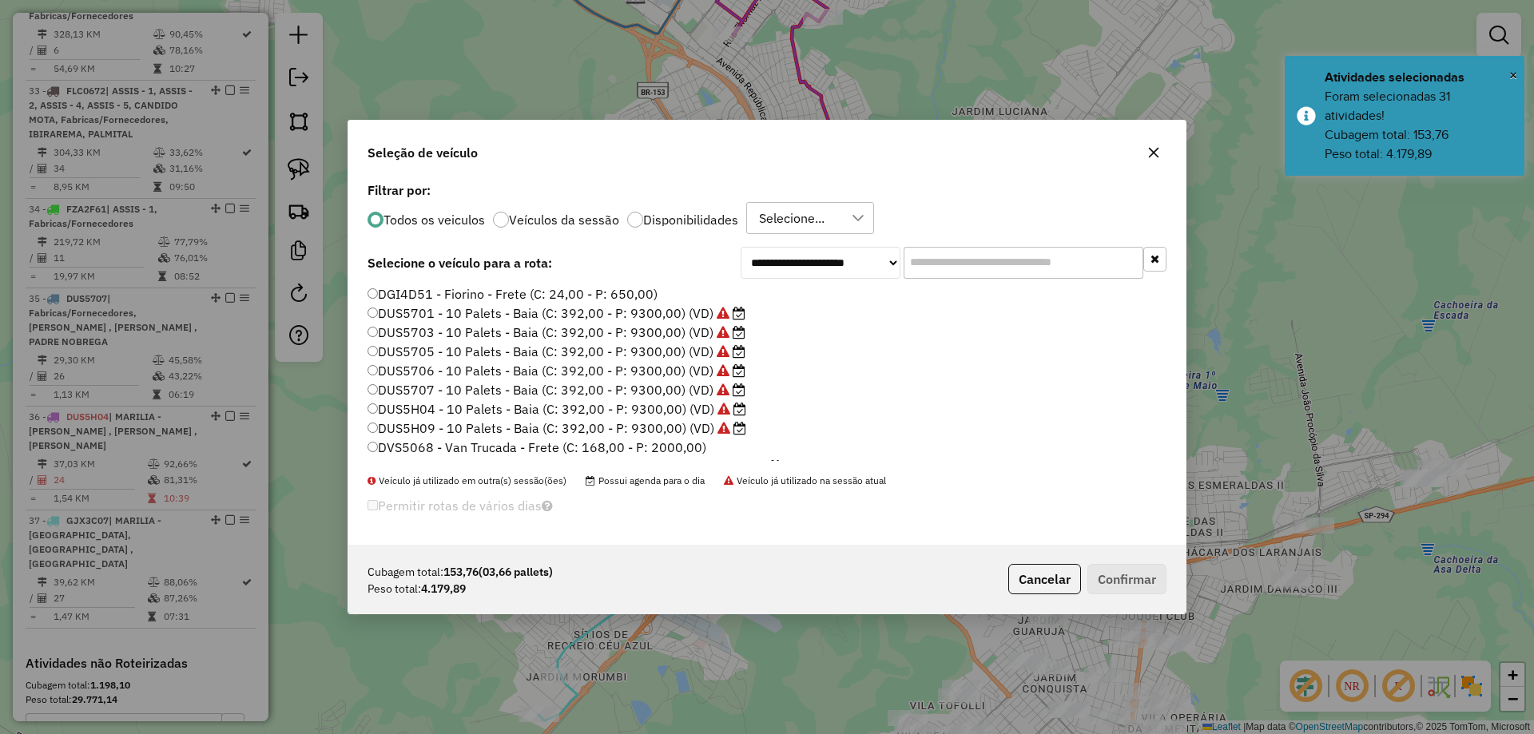
scroll to position [240, 0]
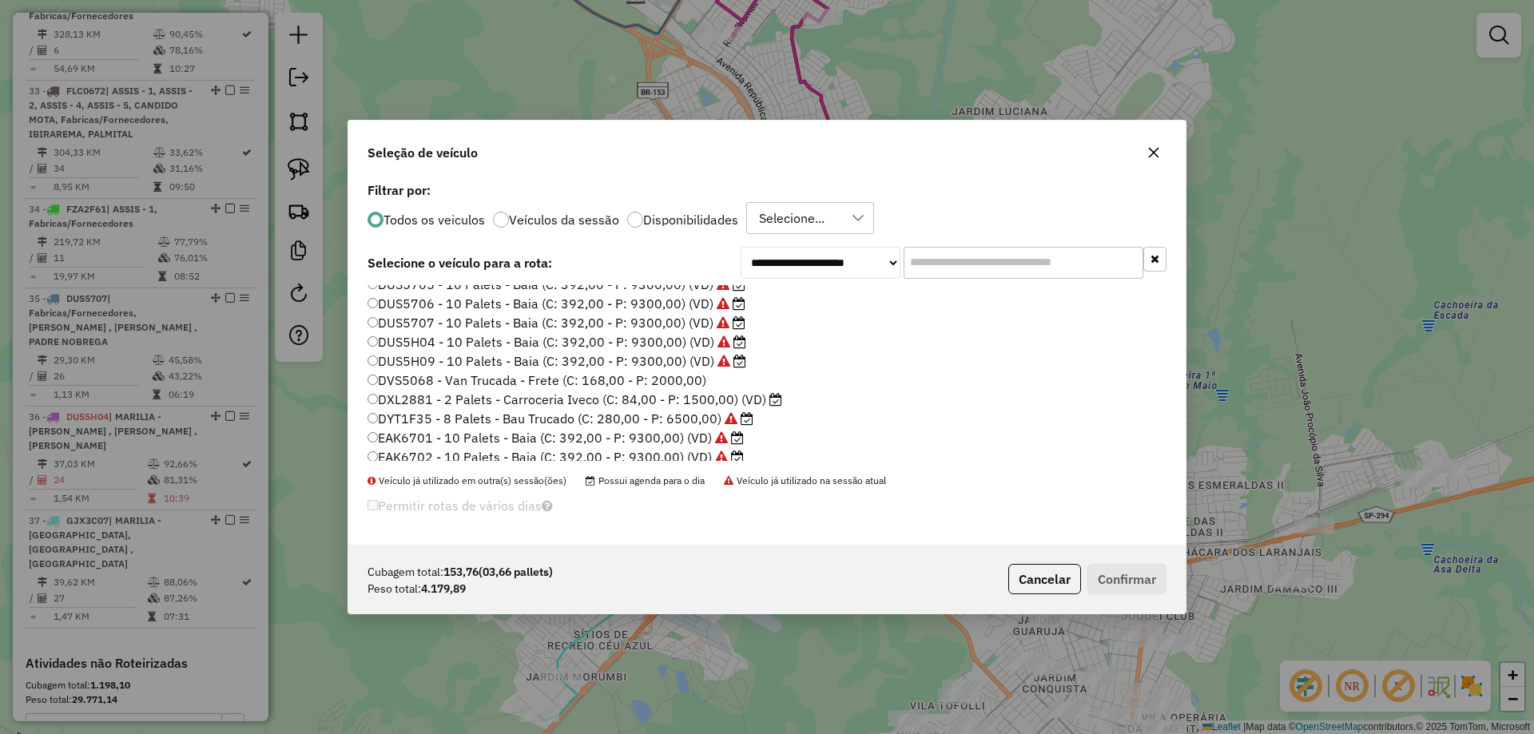
drag, startPoint x: 687, startPoint y: 379, endPoint x: 705, endPoint y: 402, distance: 29.6
click at [690, 386] on label "DVS5068 - Van Trucada - Frete (C: 168,00 - P: 2000,00)" at bounding box center [536, 380] width 339 height 19
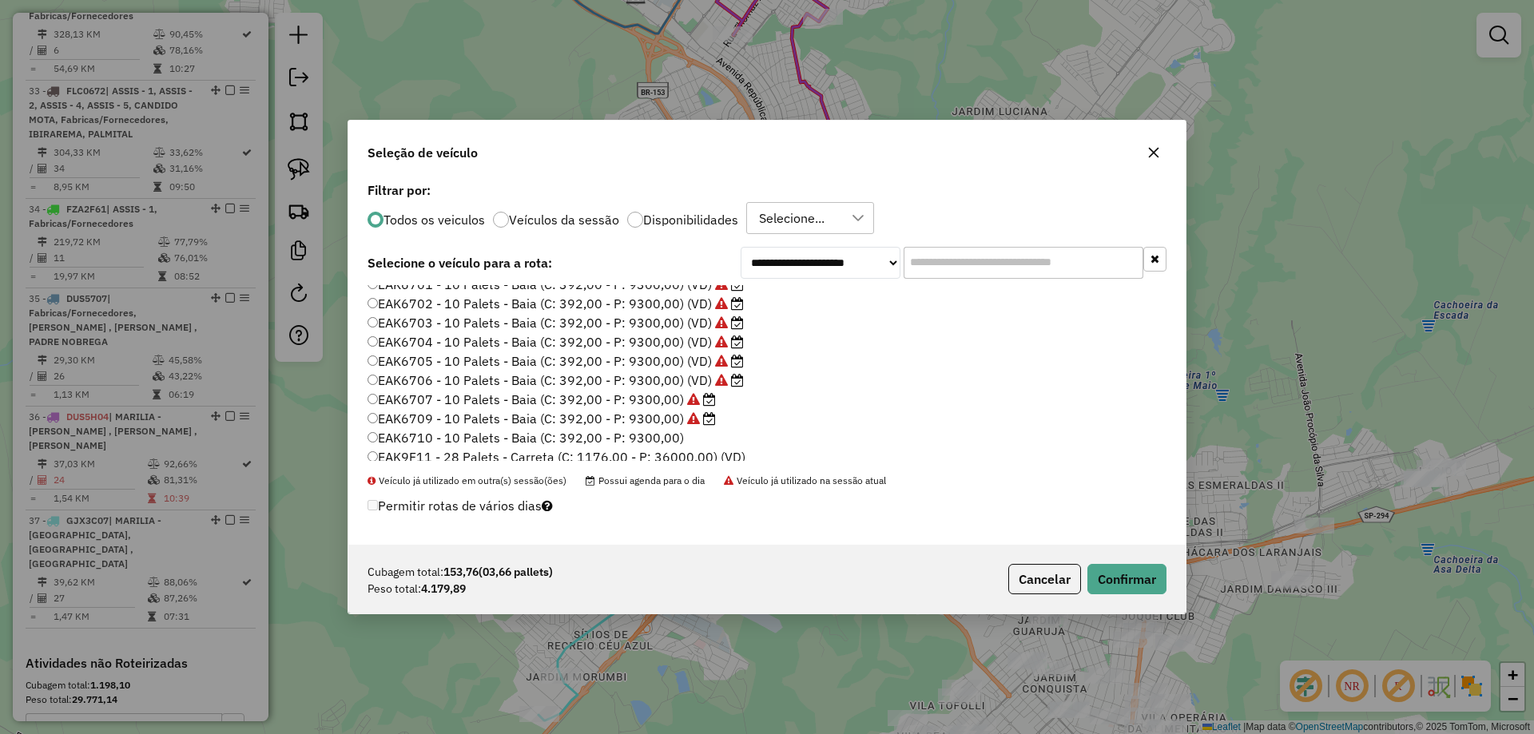
scroll to position [399, 0]
click at [672, 429] on label "EAK6710 - 10 Palets - Baia (C: 392,00 - P: 9300,00)" at bounding box center [525, 431] width 316 height 19
click at [1134, 582] on button "Confirmar" at bounding box center [1126, 579] width 79 height 30
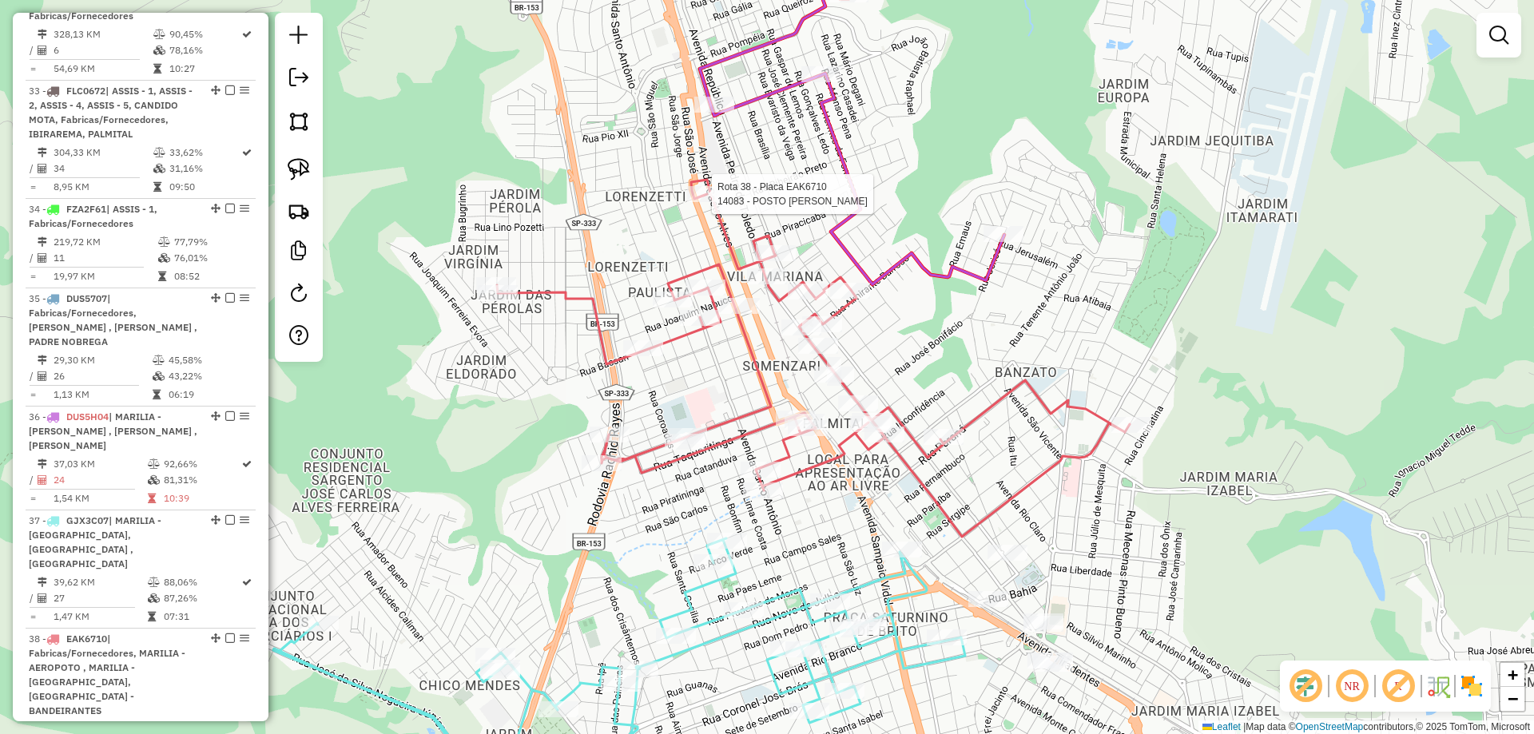
select select "*********"
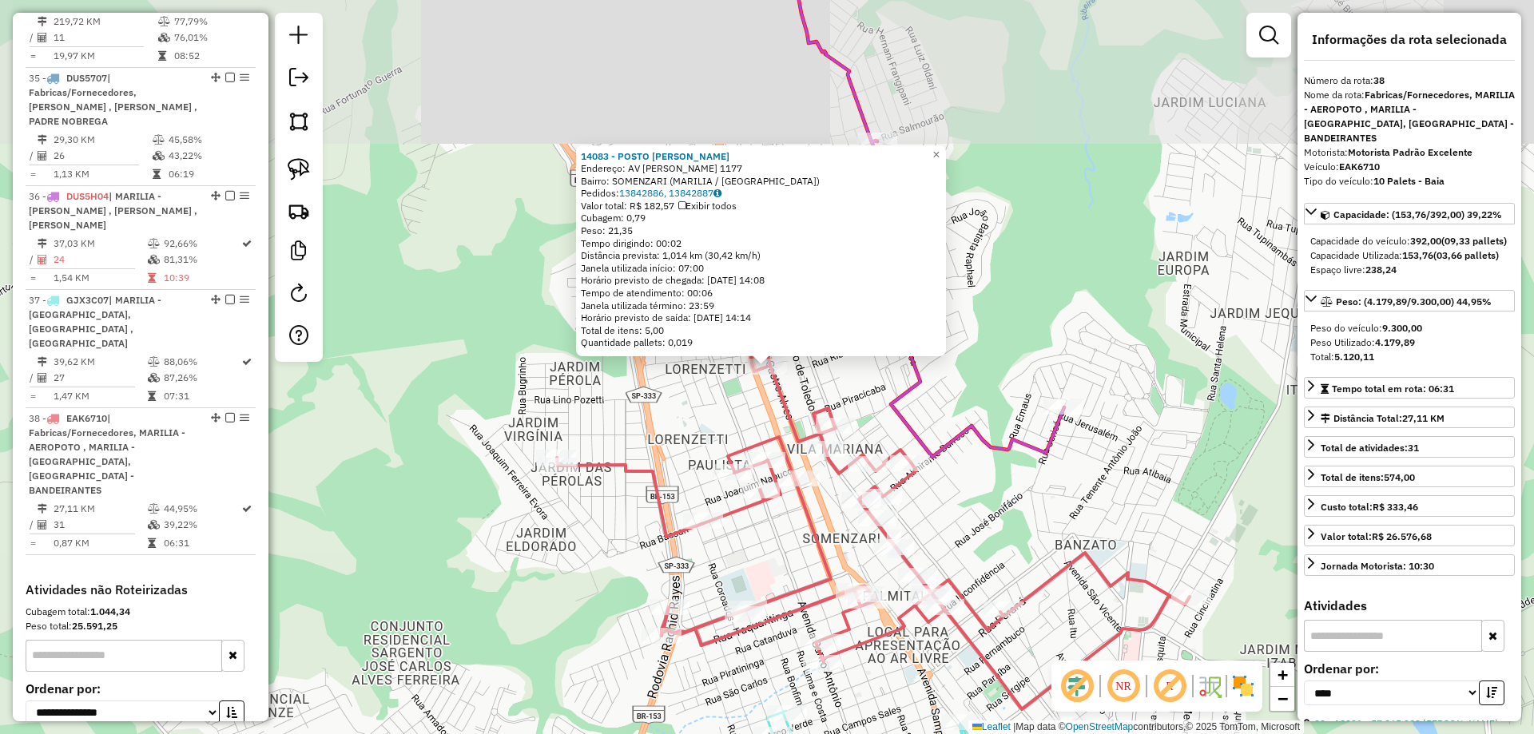
scroll to position [2439, 0]
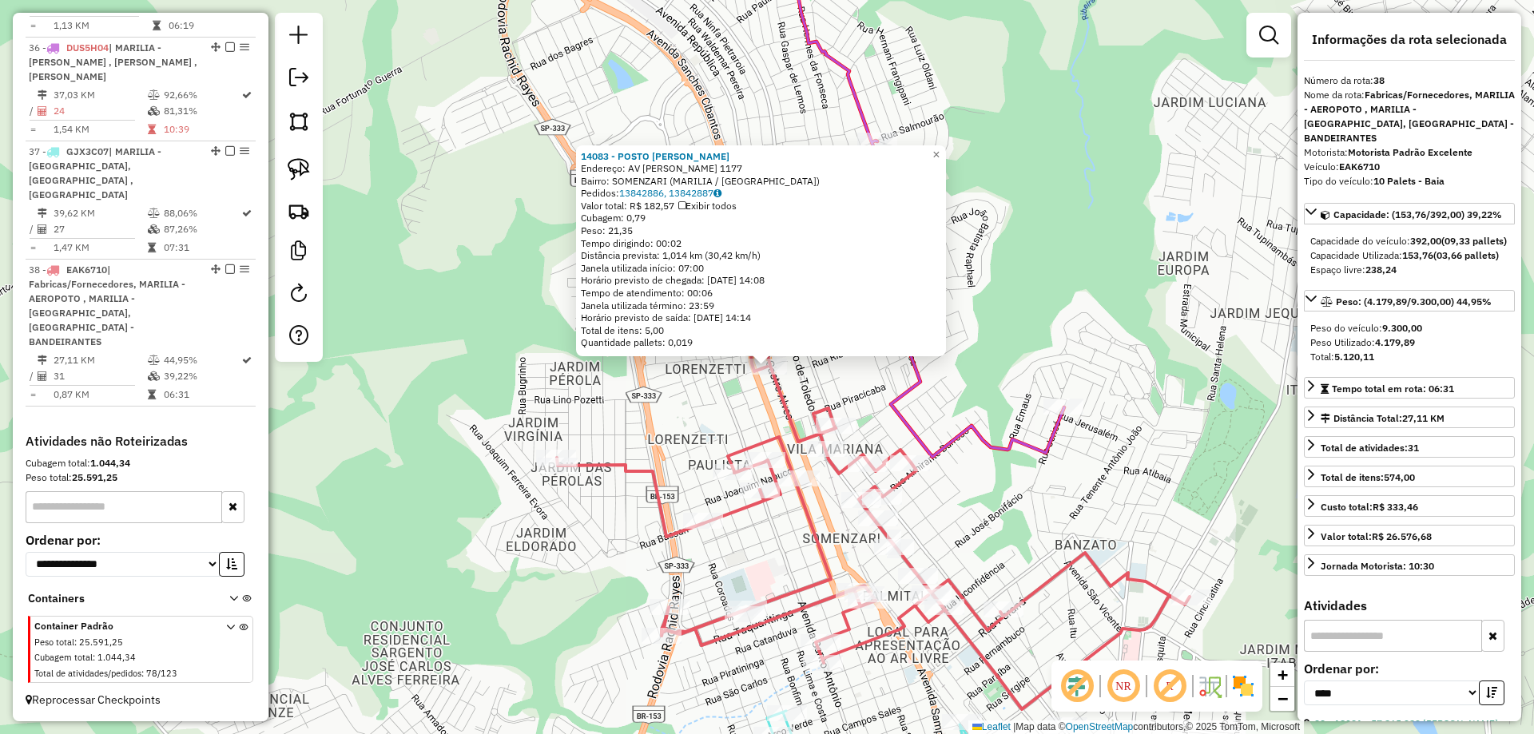
click at [716, 383] on div "14083 - POSTO SaO CRISTOVaO Endereço: AV CASTRO ALVES 1177 Bairro: SOMENZARI (M…" at bounding box center [767, 367] width 1534 height 734
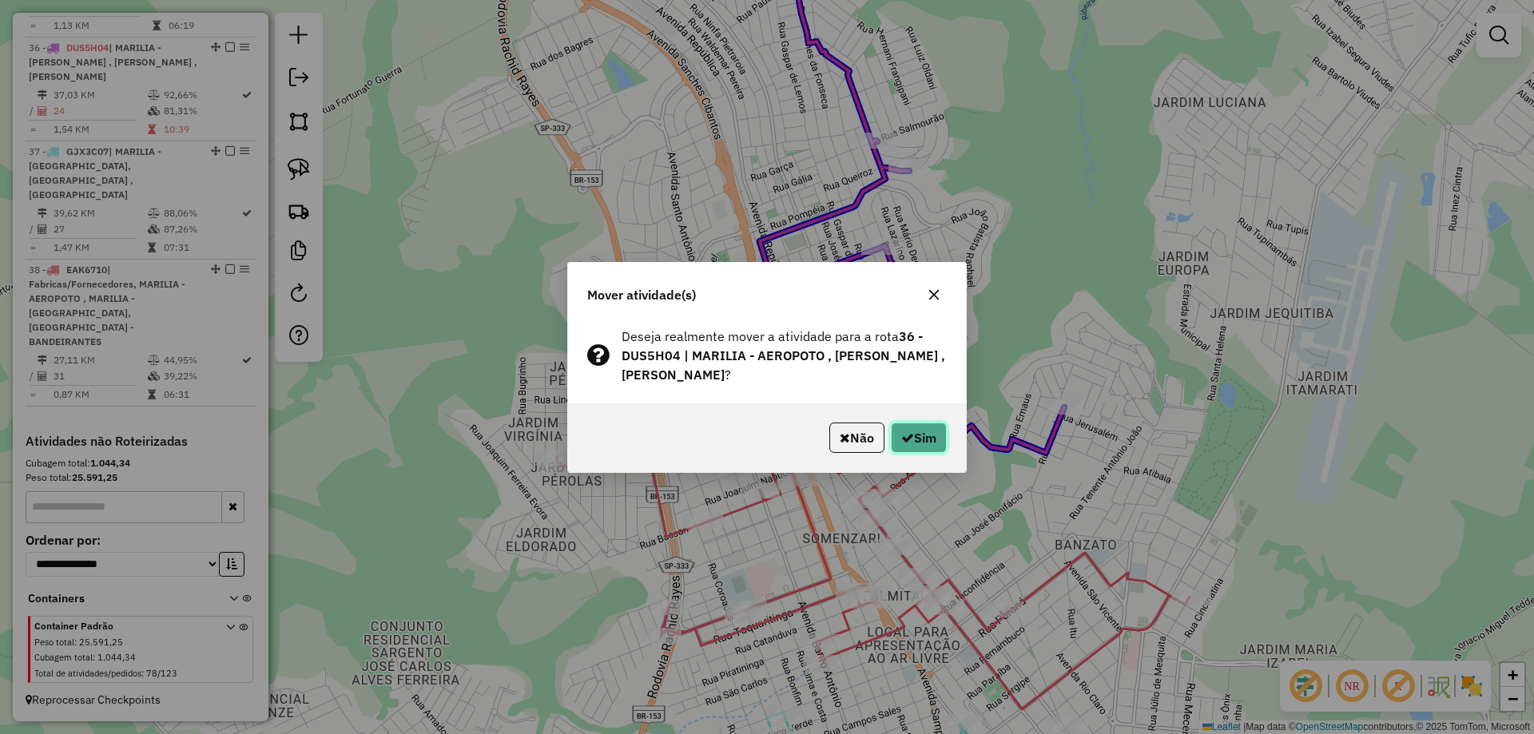
click at [907, 430] on button "Sim" at bounding box center [919, 438] width 56 height 30
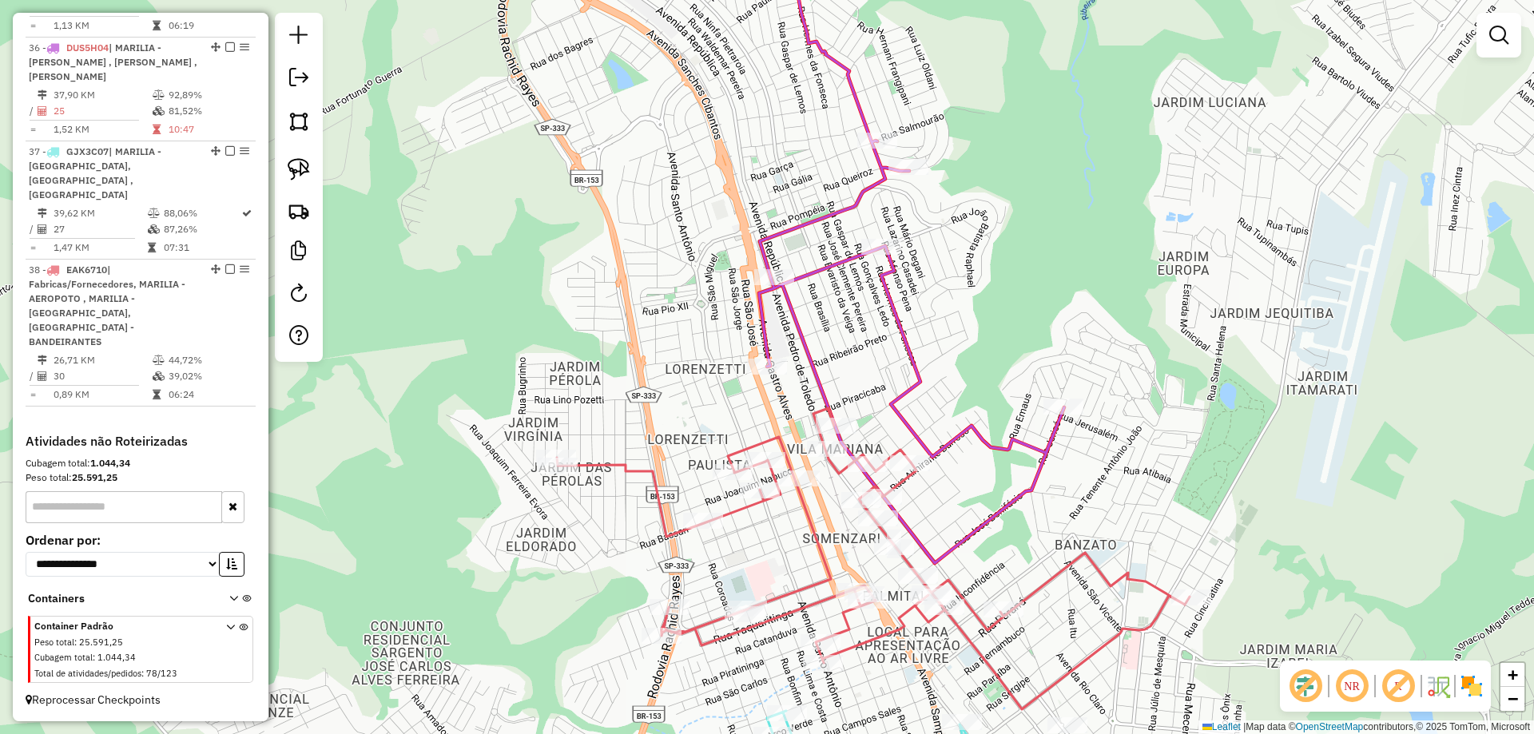
click at [893, 331] on icon at bounding box center [868, 245] width 391 height 637
select select "*********"
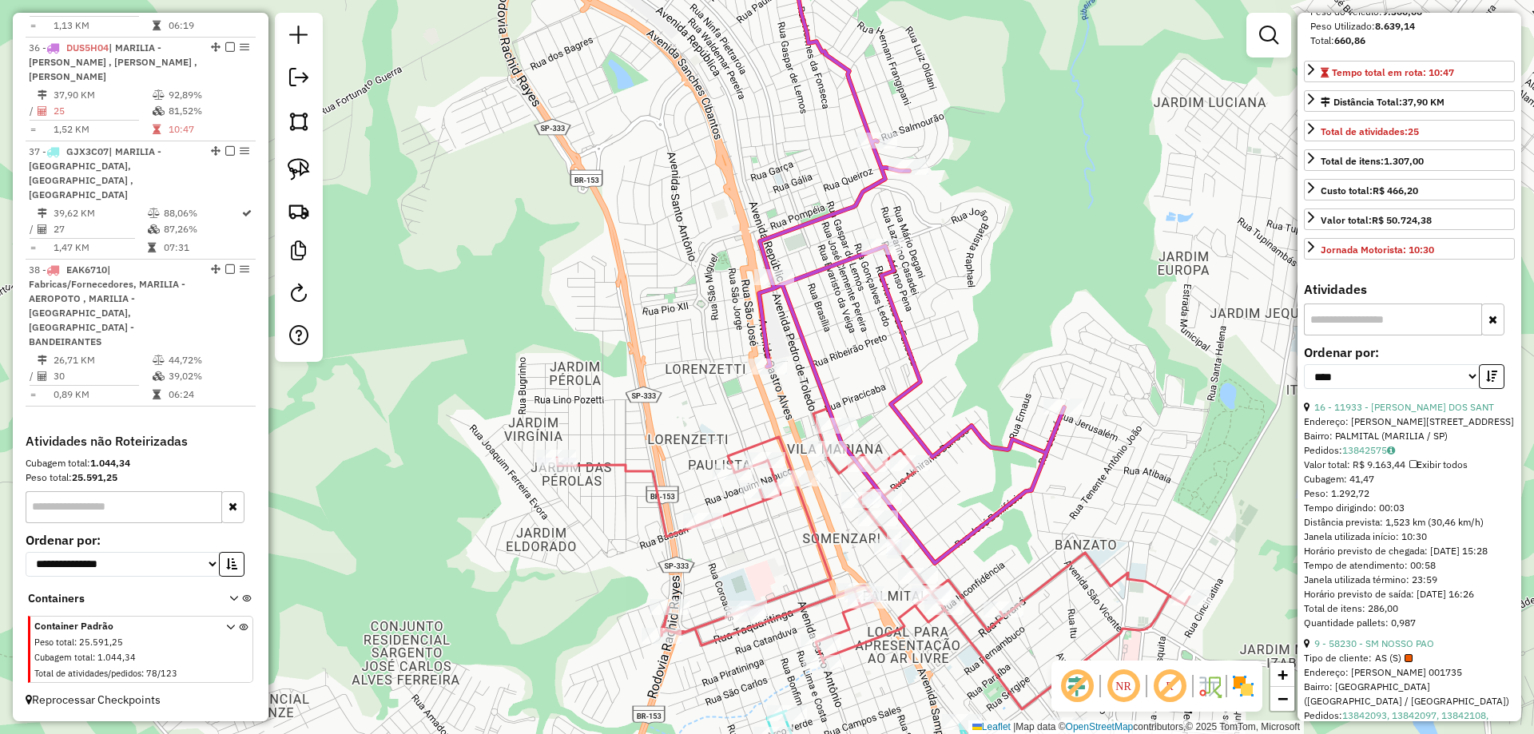
scroll to position [320, 0]
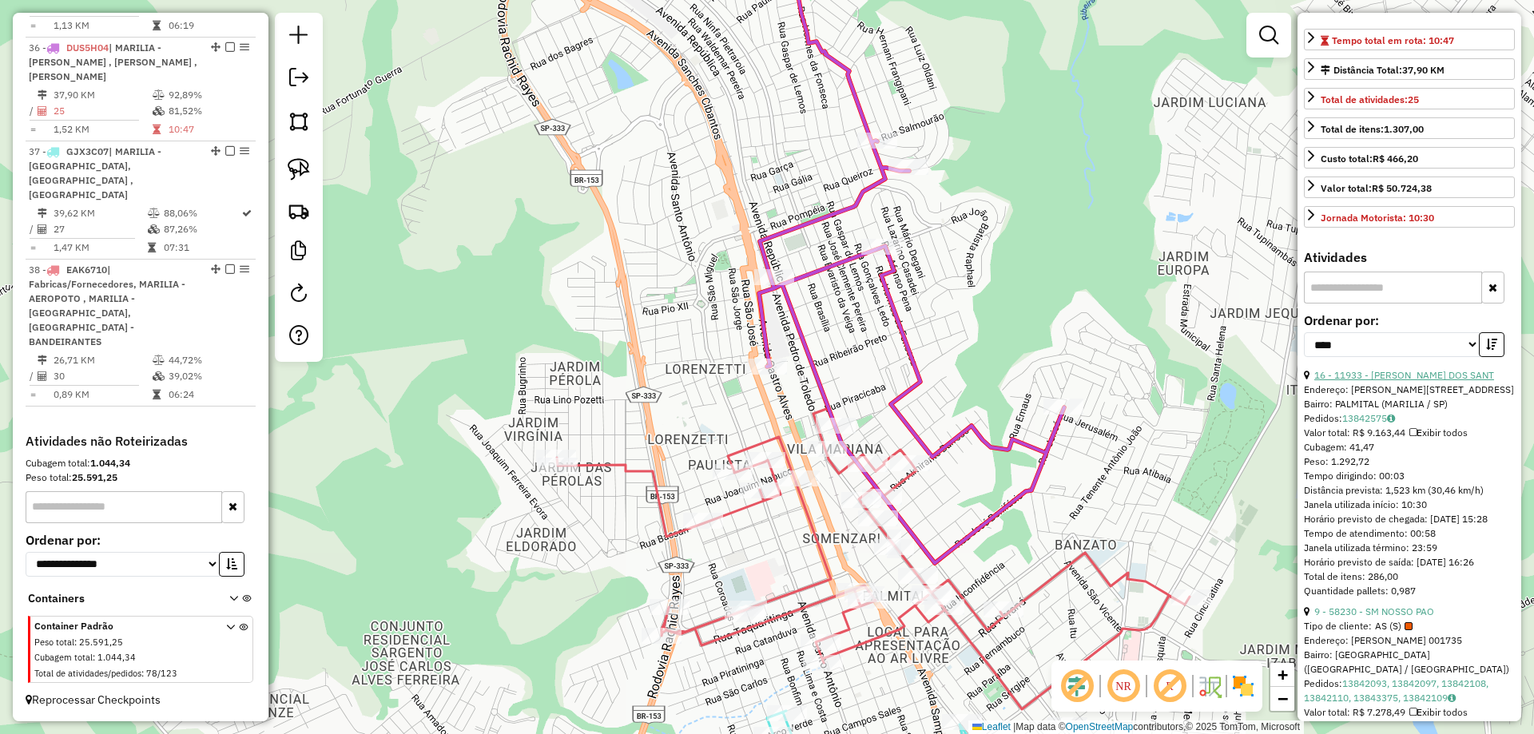
click at [1421, 381] on link "16 - 11933 - BRUNO VIANA DOS SANT" at bounding box center [1404, 375] width 180 height 12
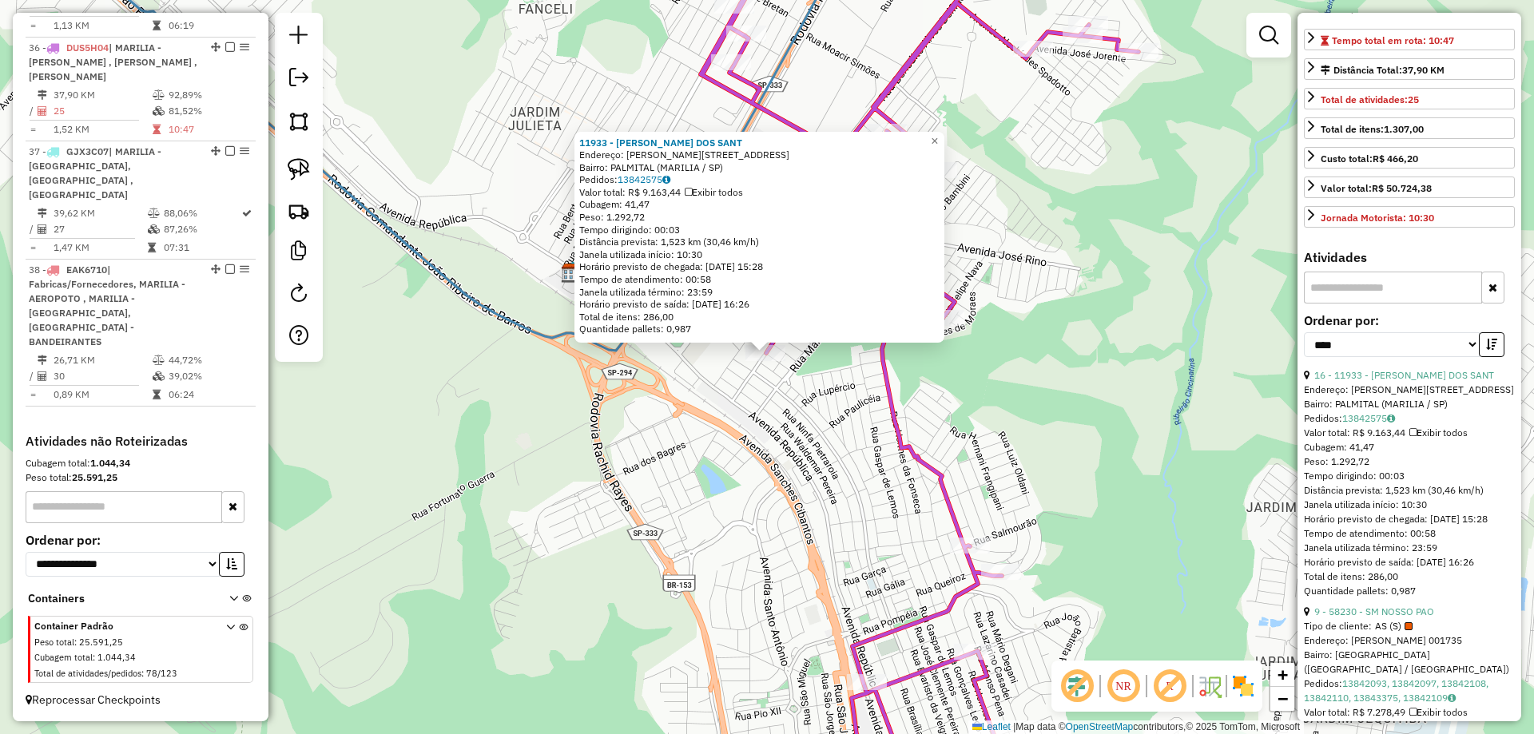
drag, startPoint x: 1006, startPoint y: 532, endPoint x: 1025, endPoint y: 284, distance: 248.3
click at [1026, 293] on div "11933 - BRUNO VIANA DOS SANT Endereço: R THOMAZ ALCALDE 290 Bairro: PALMITAL (M…" at bounding box center [767, 367] width 1534 height 734
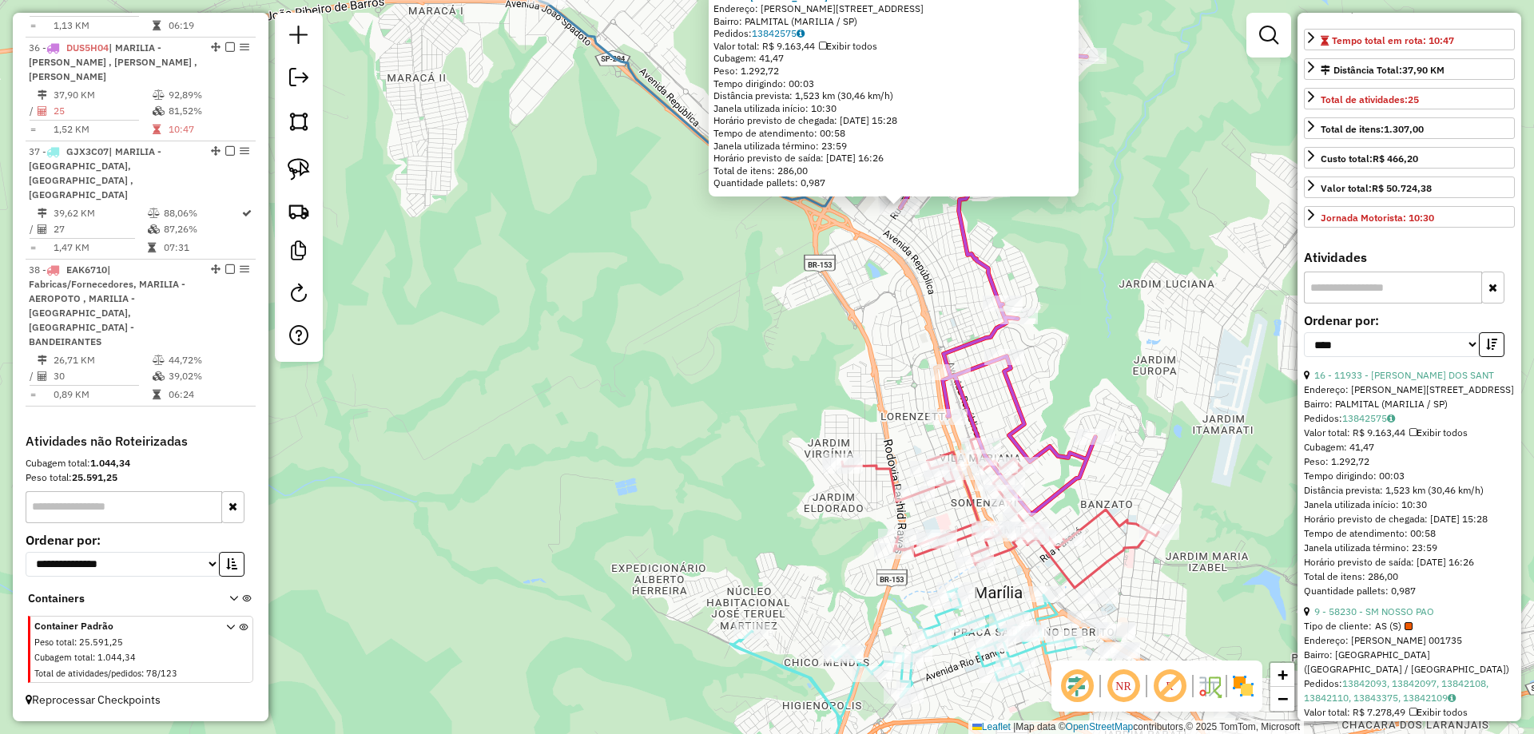
click at [951, 308] on div "11933 - BRUNO VIANA DOS SANT Endereço: R THOMAZ ALCALDE 290 Bairro: PALMITAL (M…" at bounding box center [767, 367] width 1534 height 734
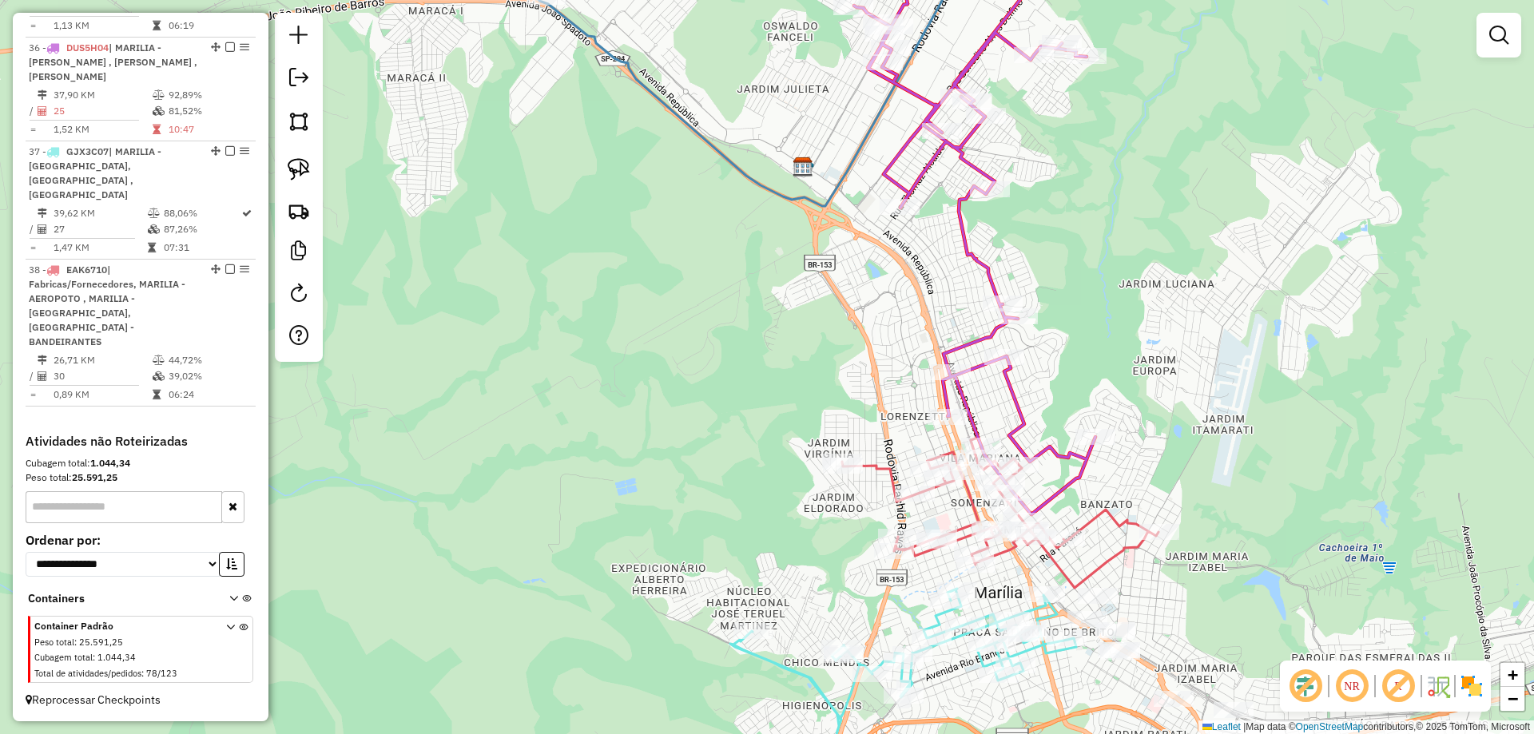
click at [820, 195] on icon at bounding box center [721, 67] width 510 height 280
select select "*********"
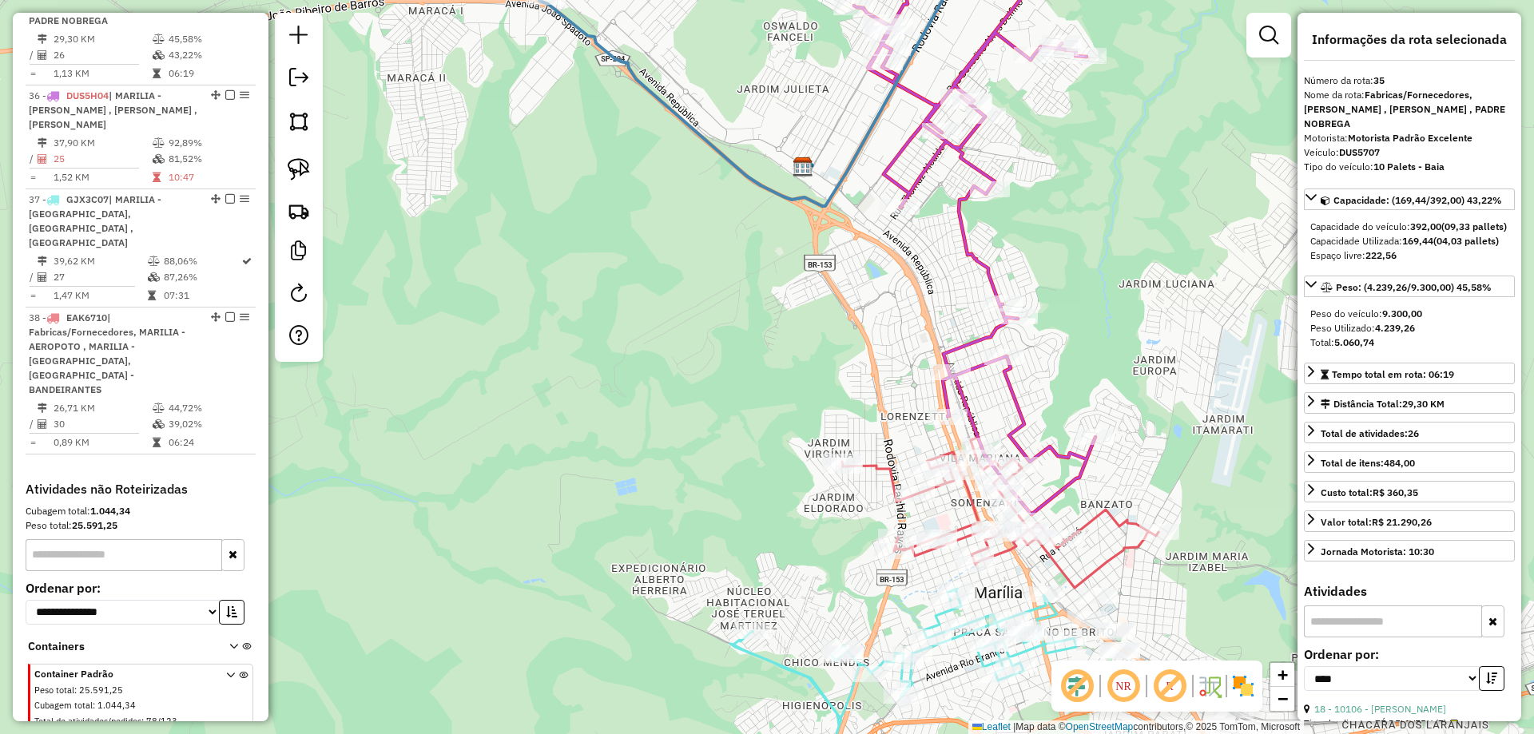
scroll to position [2345, 0]
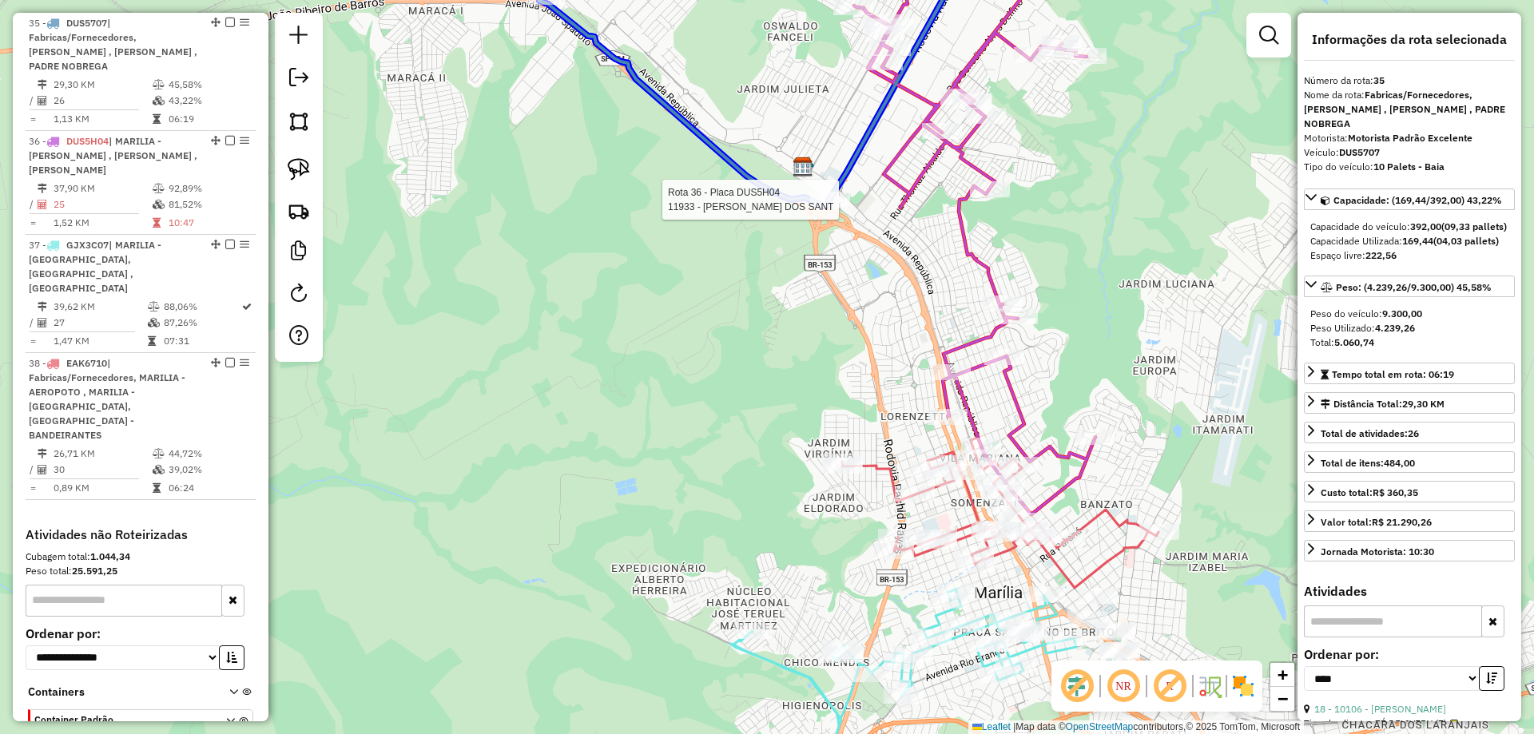
click at [829, 199] on div at bounding box center [830, 200] width 40 height 16
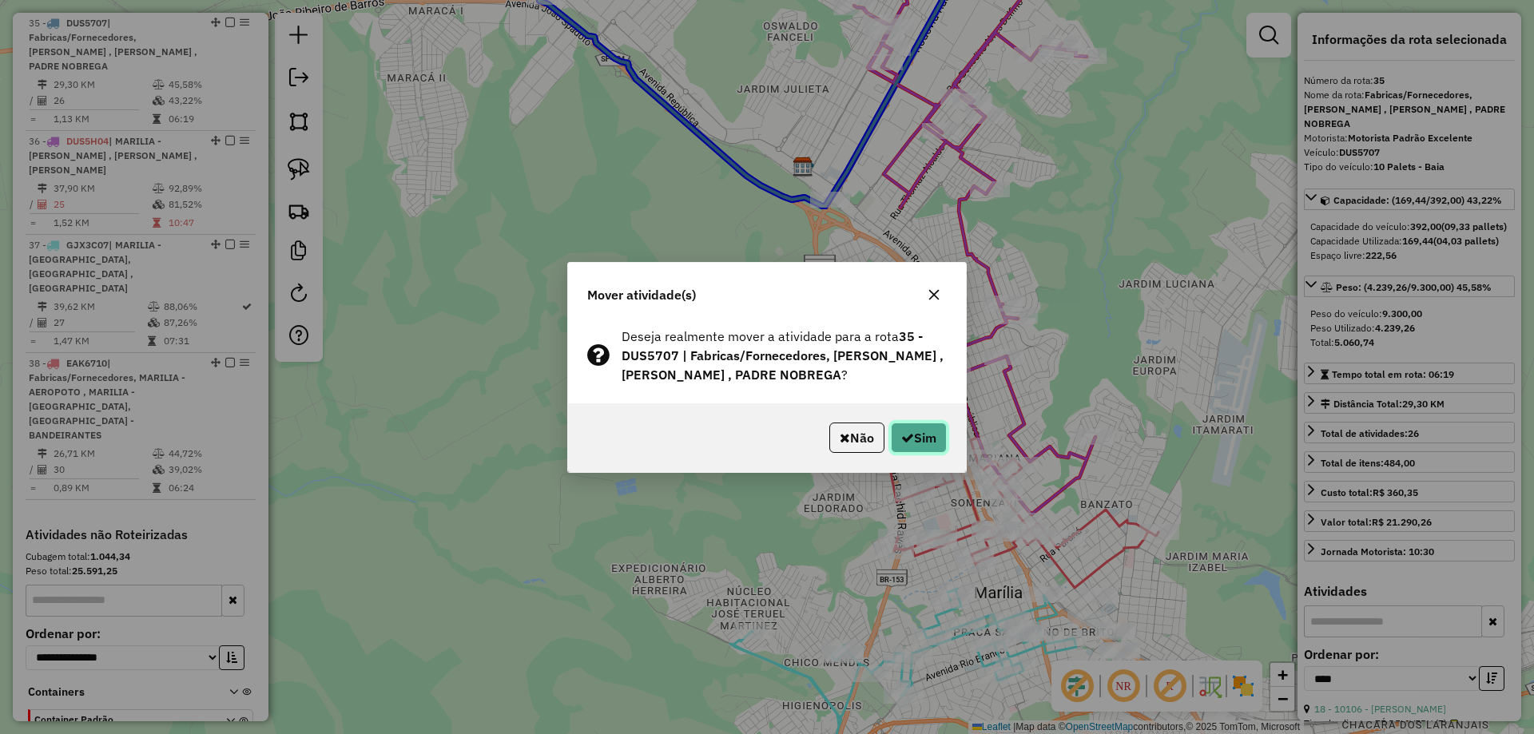
click at [930, 443] on button "Sim" at bounding box center [919, 438] width 56 height 30
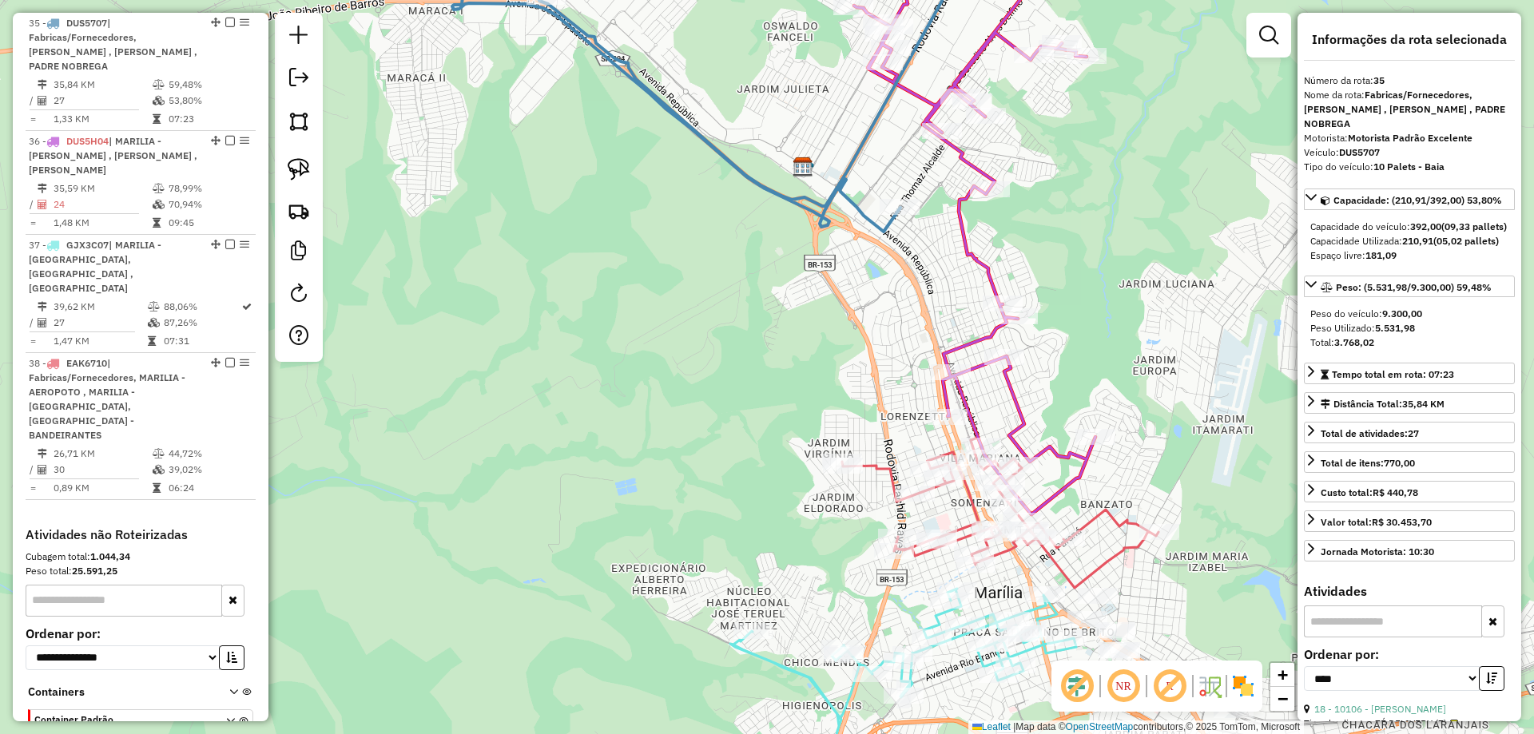
click at [1082, 458] on icon at bounding box center [974, 226] width 241 height 576
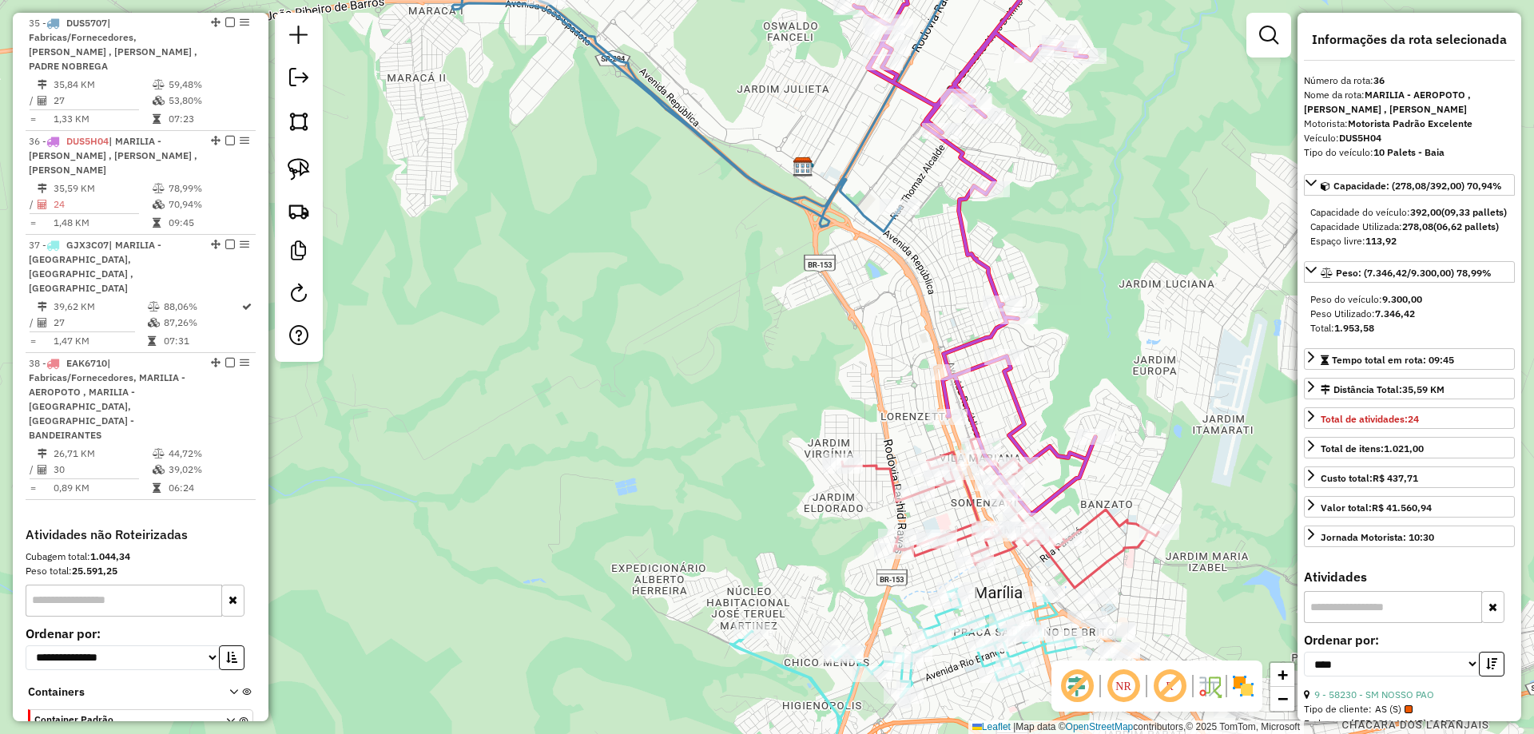
scroll to position [2439, 0]
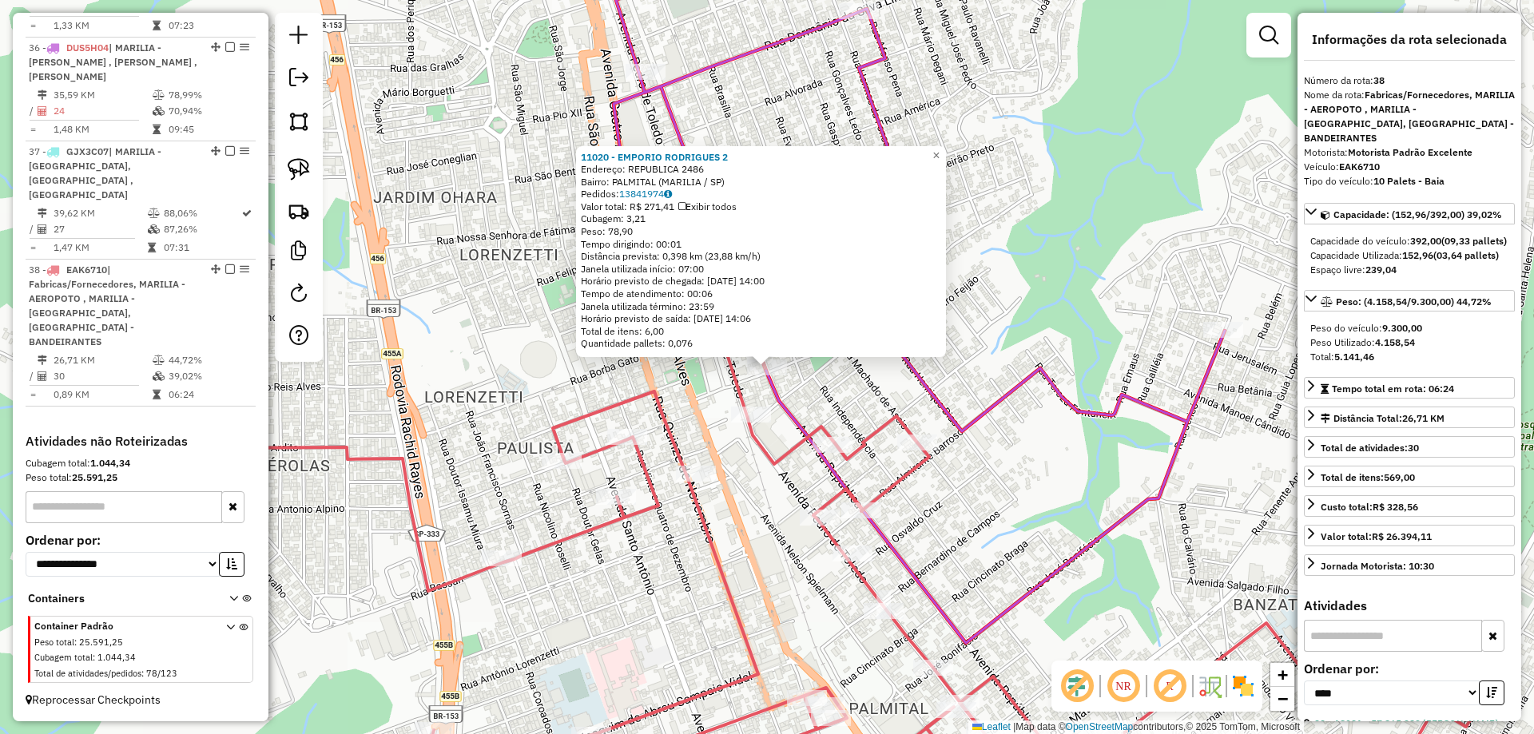
click at [970, 547] on div "11020 - EMPORIO RODRIGUES 2 Endereço: REPUBLICA 2486 Bairro: PALMITAL (MARILIA …" at bounding box center [767, 367] width 1534 height 734
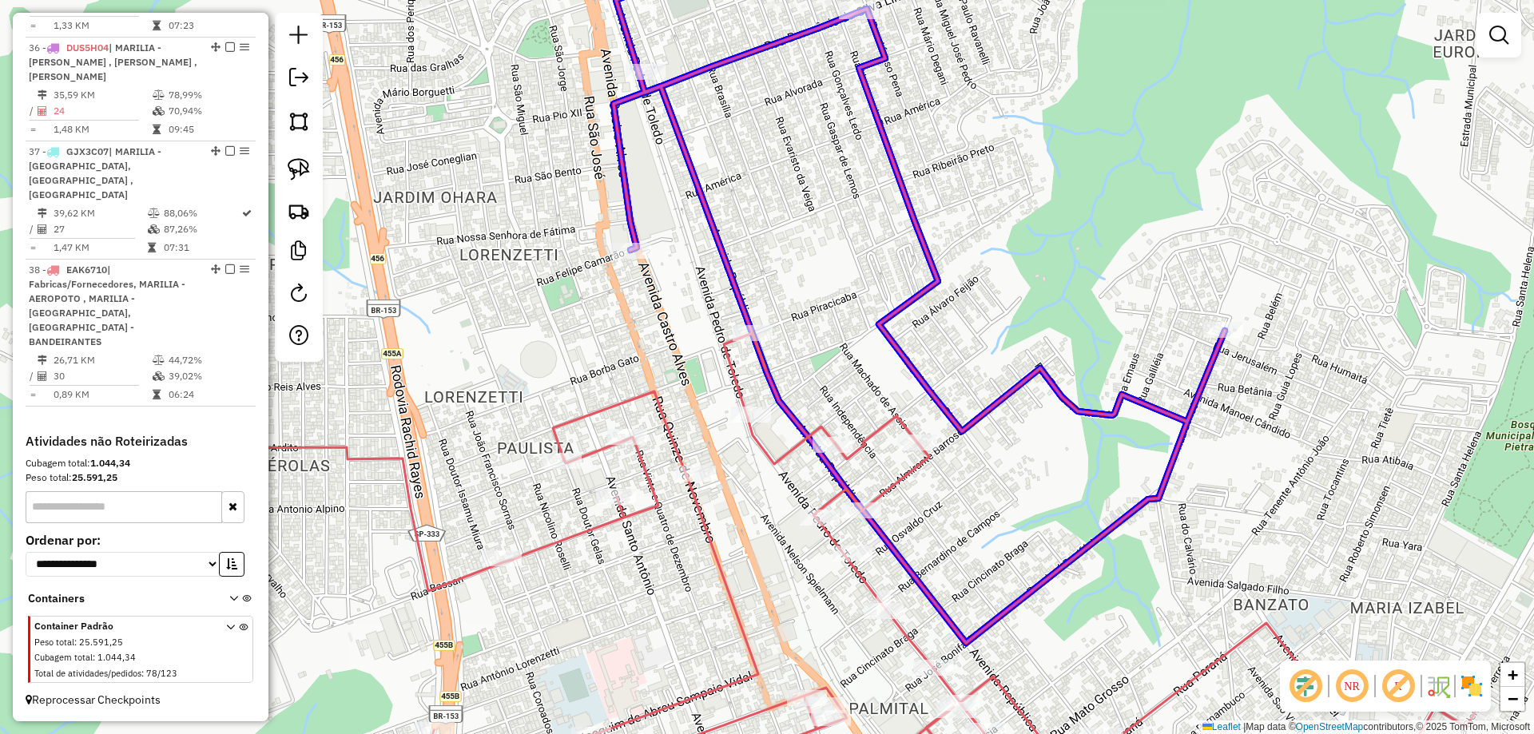
click at [43, 595] on div "Rota 38 - Placa EAK6710 11020 - EMPORIO RODRIGUES 2" at bounding box center [43, 595] width 0 height 0
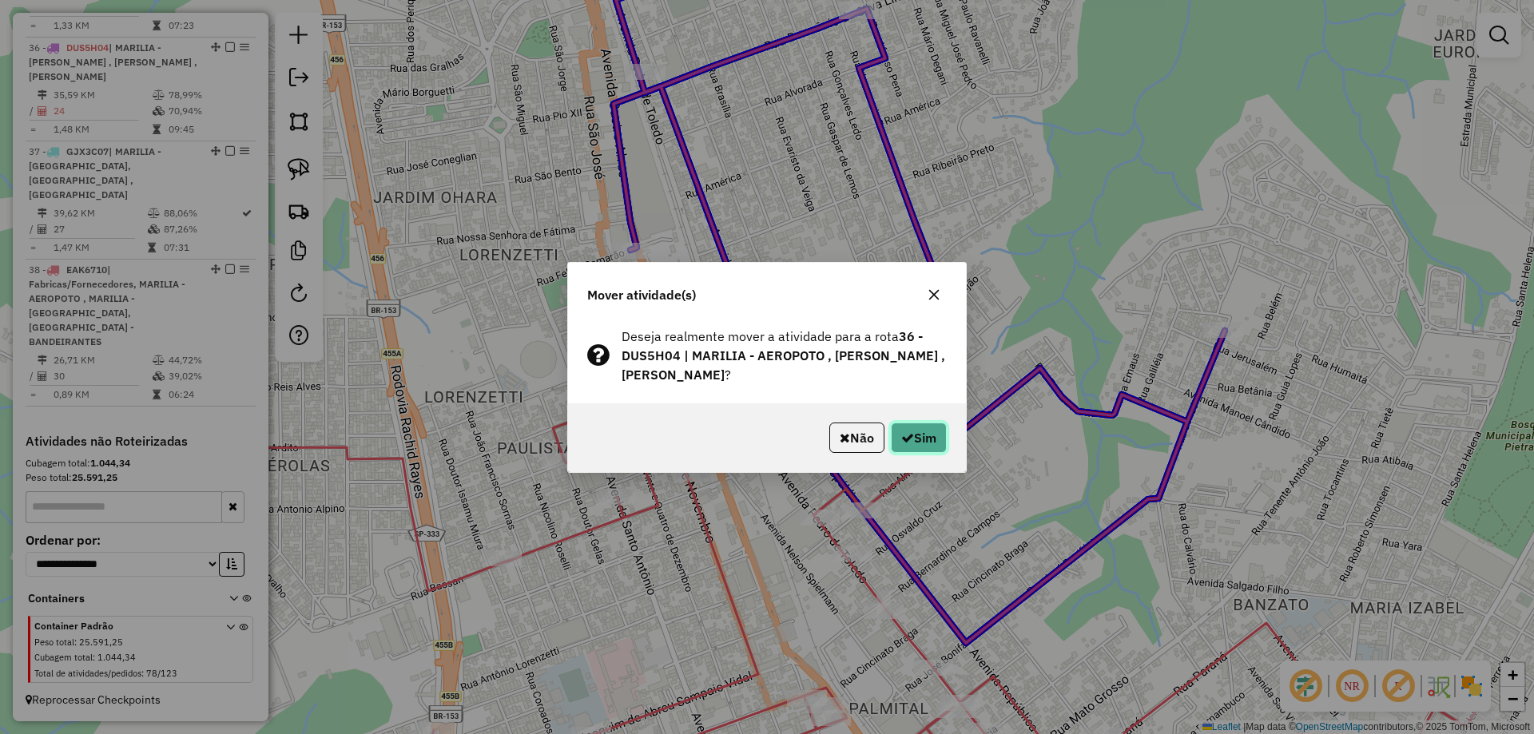
click at [924, 438] on button "Sim" at bounding box center [919, 438] width 56 height 30
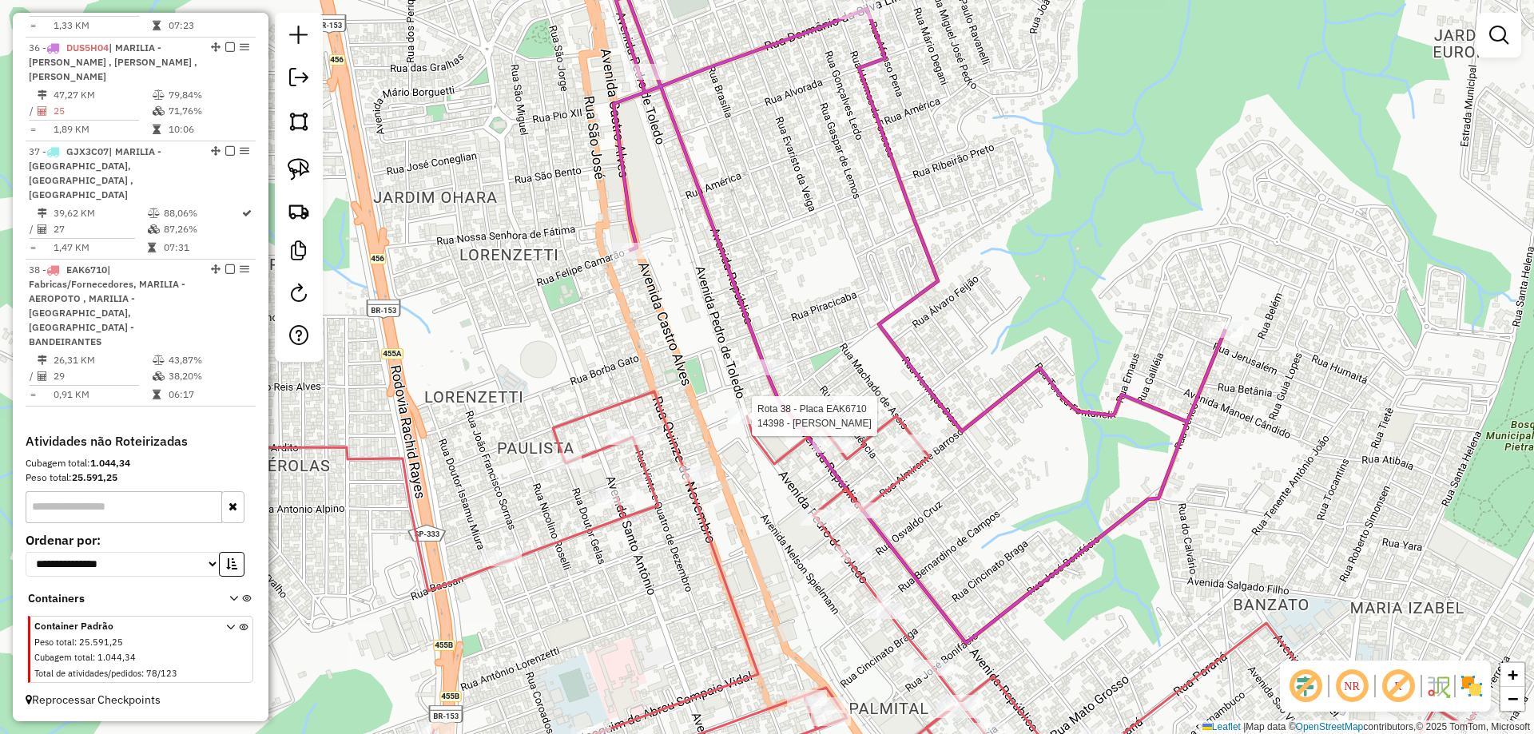
select select "*********"
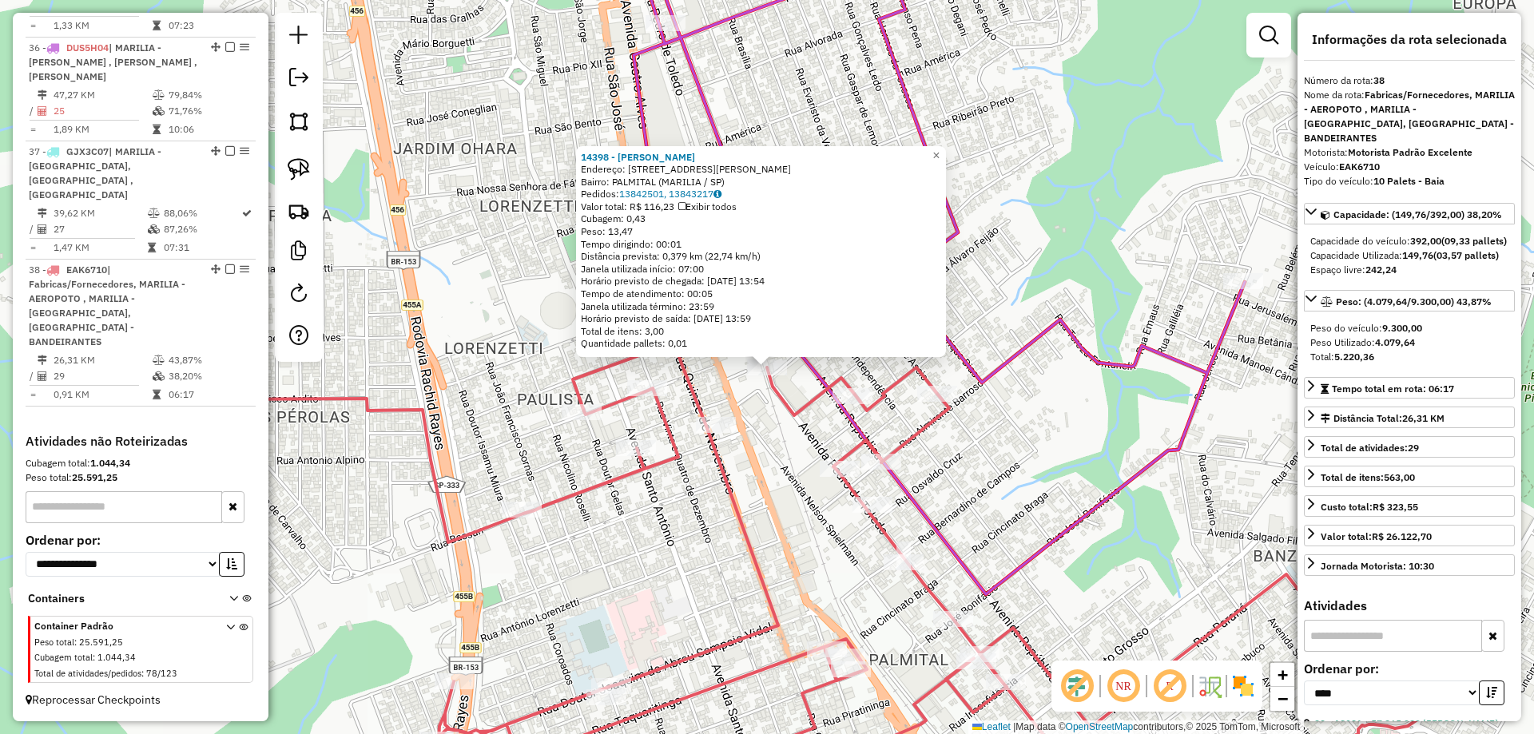
click at [784, 436] on div "14398 - MARELI CAPELAZZO LOU Endereço: AV PEDRO DE TOLEDO 2480 Bairro: PALMITAL…" at bounding box center [767, 367] width 1534 height 734
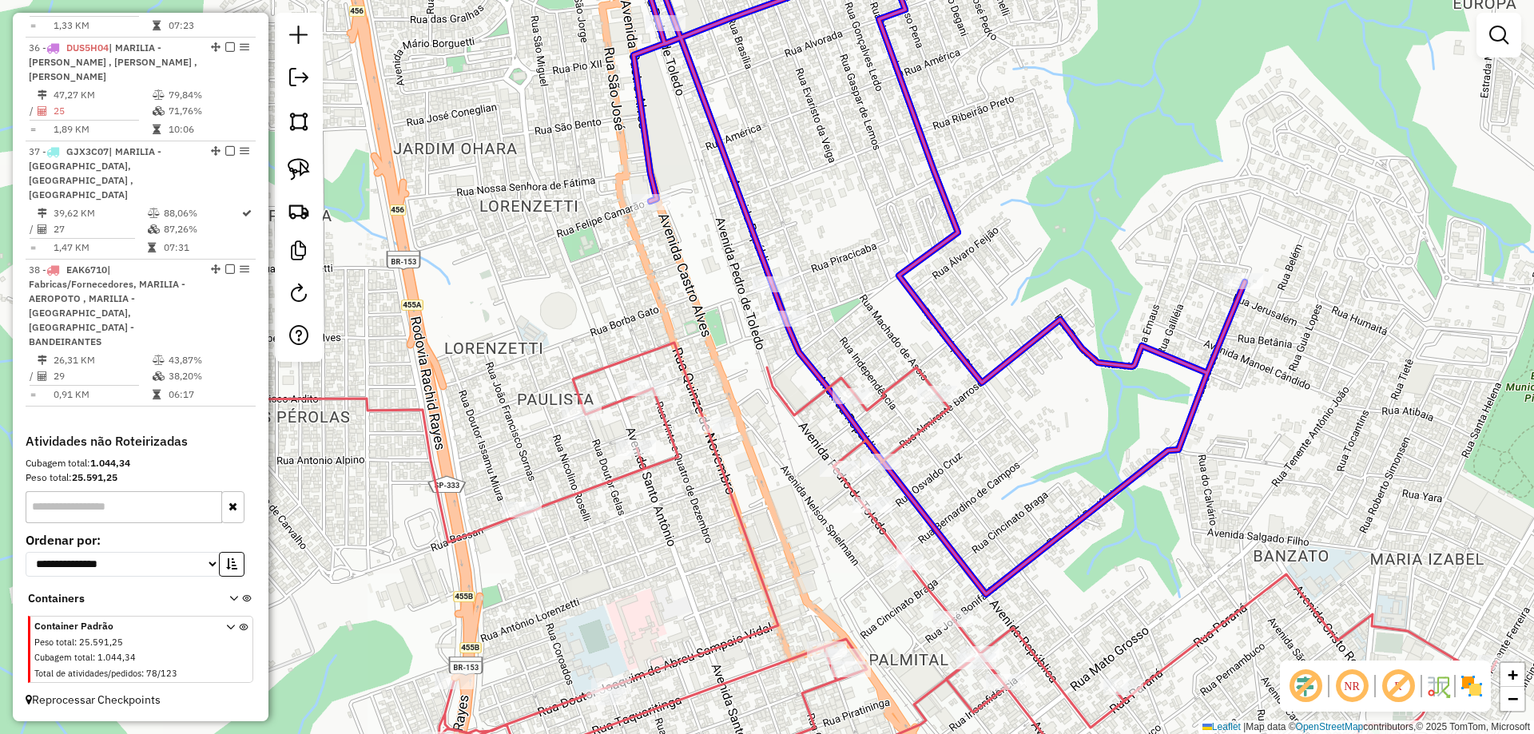
click at [63, 546] on div at bounding box center [63, 546] width 0 height 0
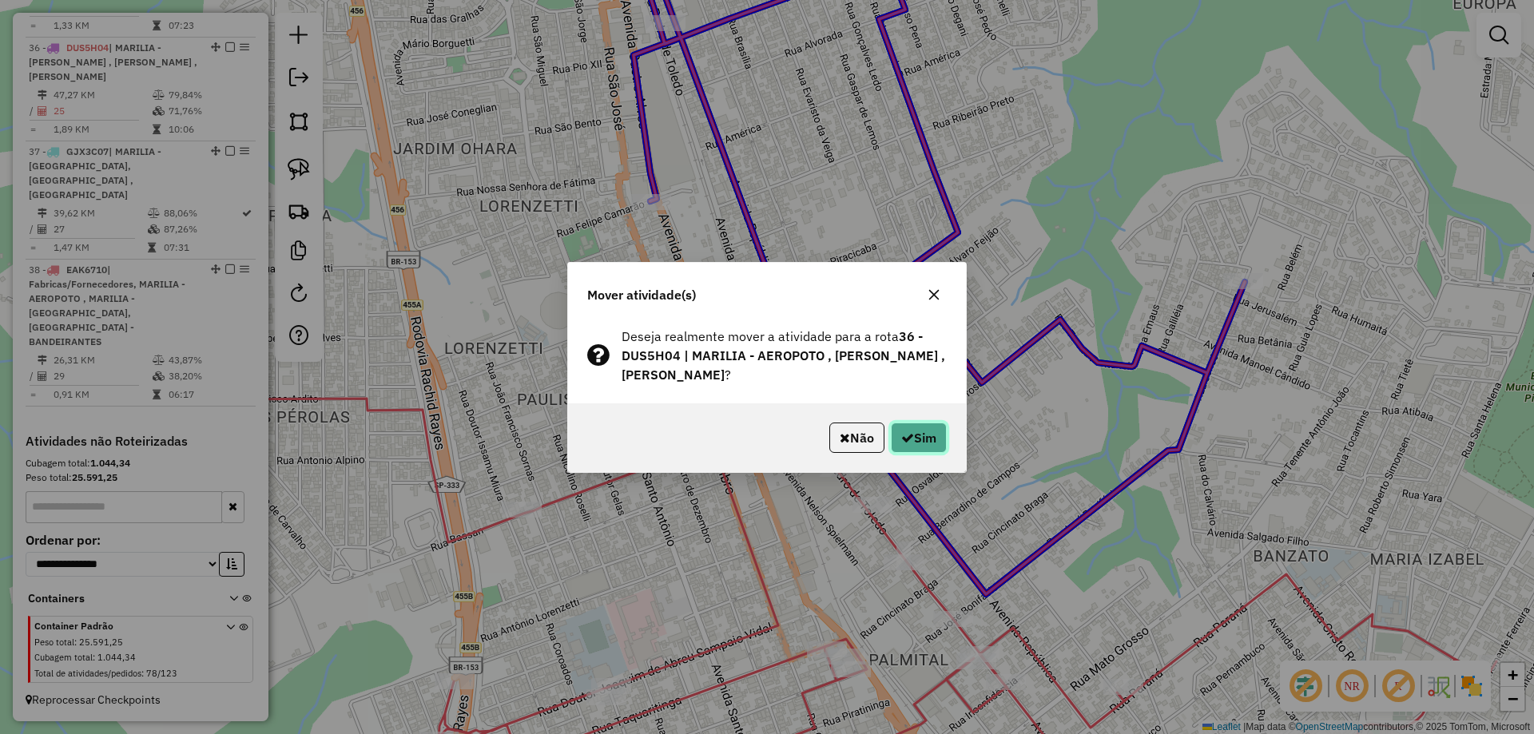
click at [905, 433] on icon "button" at bounding box center [907, 437] width 13 height 13
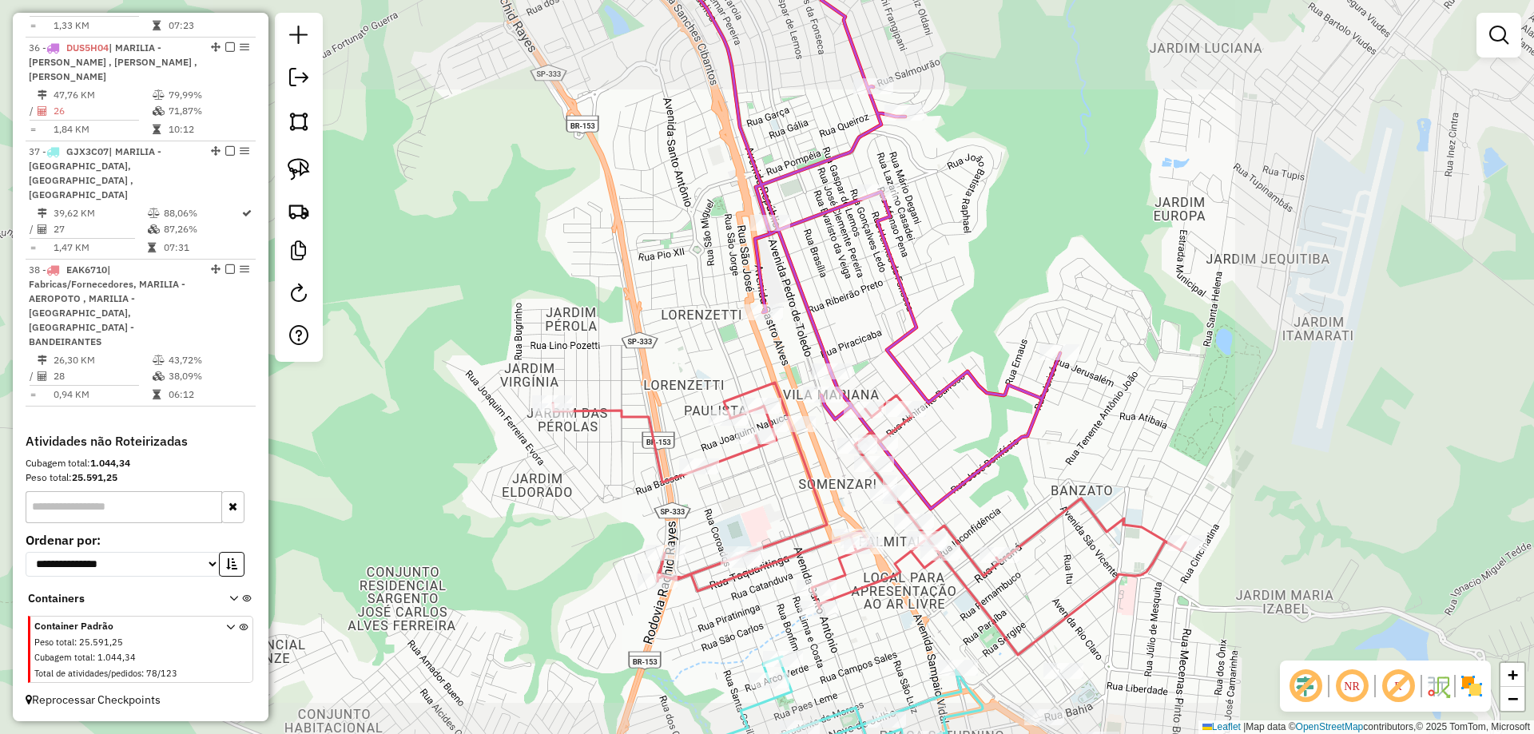
click at [939, 474] on div "Janela de atendimento Grade de atendimento Capacidade Transportadoras Veículos …" at bounding box center [767, 367] width 1534 height 734
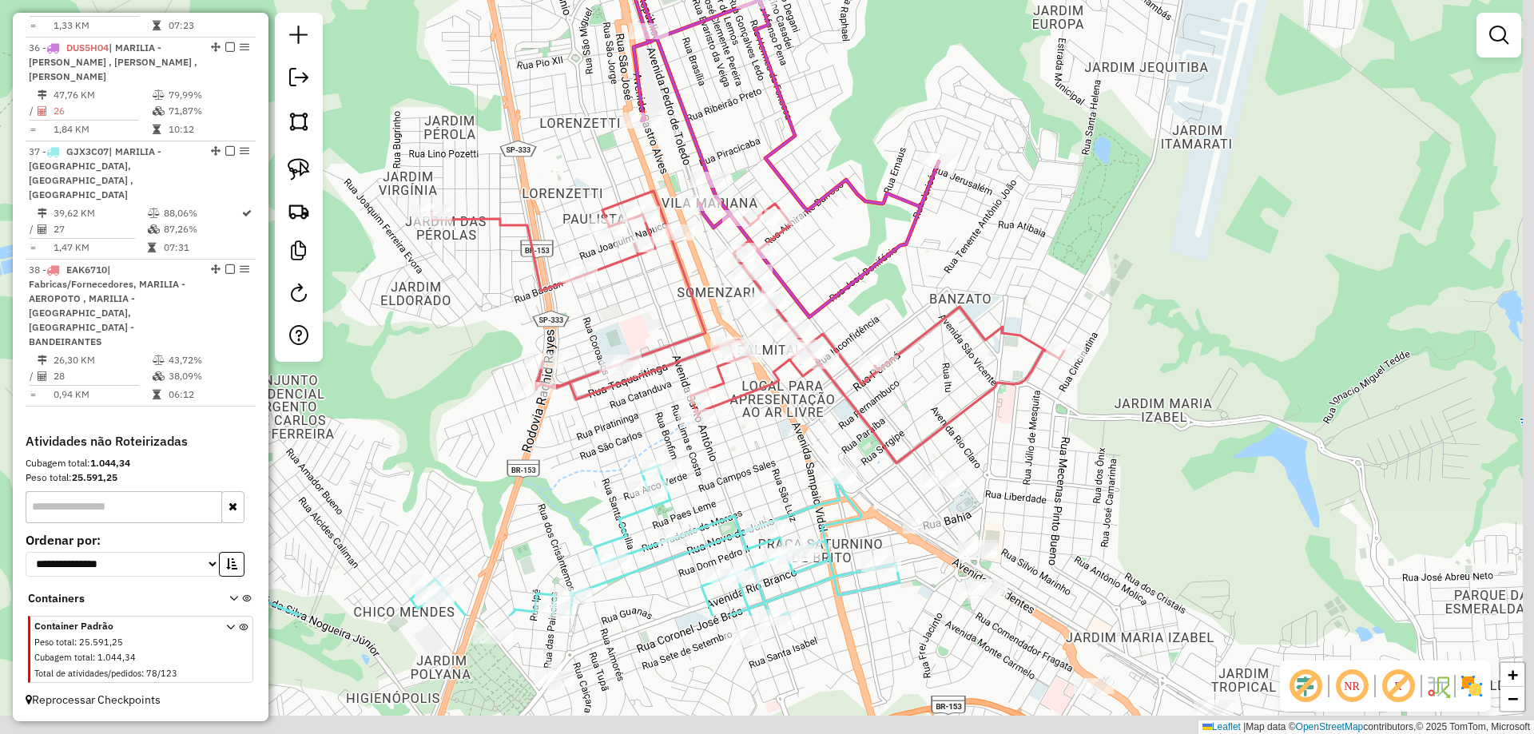
drag, startPoint x: 1172, startPoint y: 526, endPoint x: 1037, endPoint y: 312, distance: 253.1
click at [1039, 316] on div "Janela de atendimento Grade de atendimento Capacidade Transportadoras Veículos …" at bounding box center [767, 367] width 1534 height 734
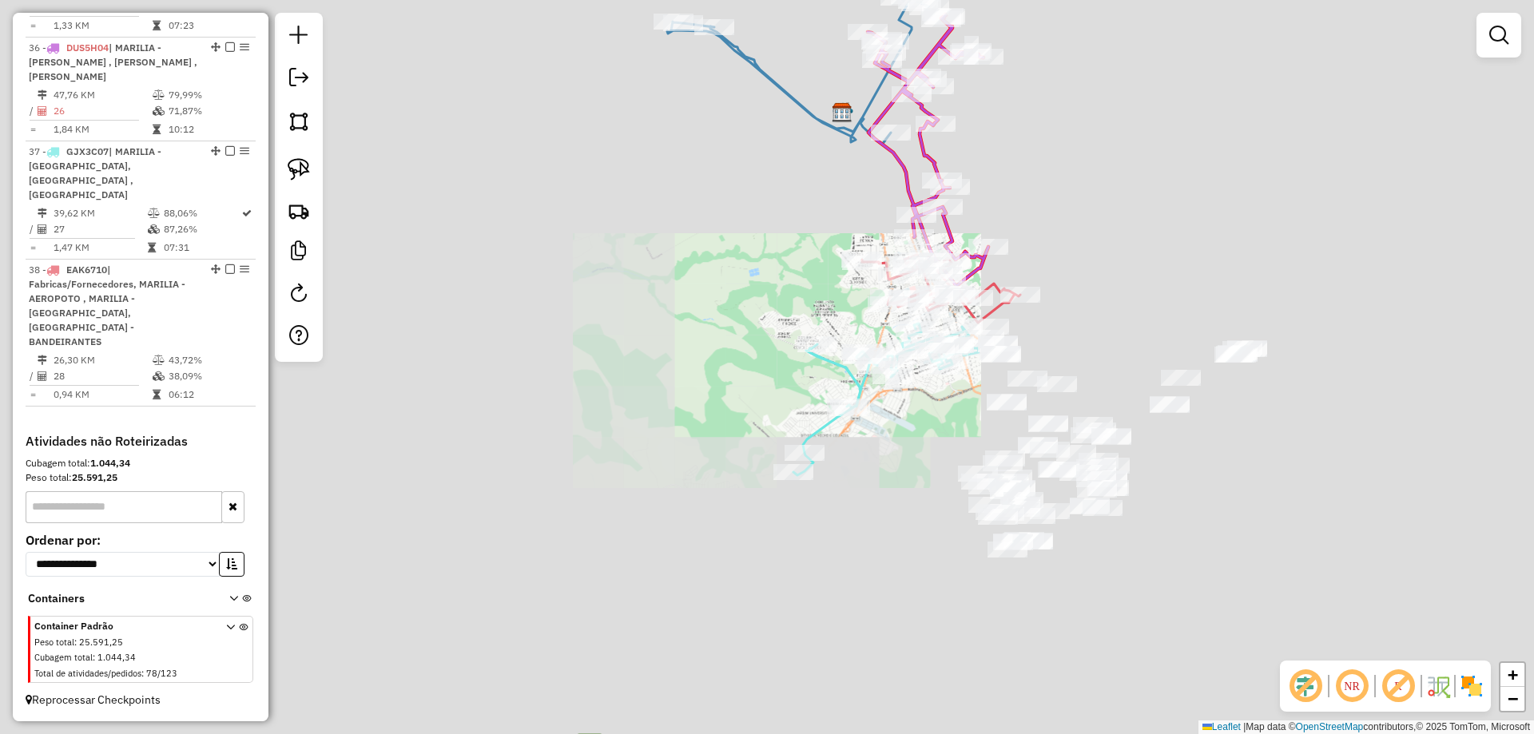
click at [1060, 363] on div "Janela de atendimento Grade de atendimento Capacidade Transportadoras Veículos …" at bounding box center [767, 367] width 1534 height 734
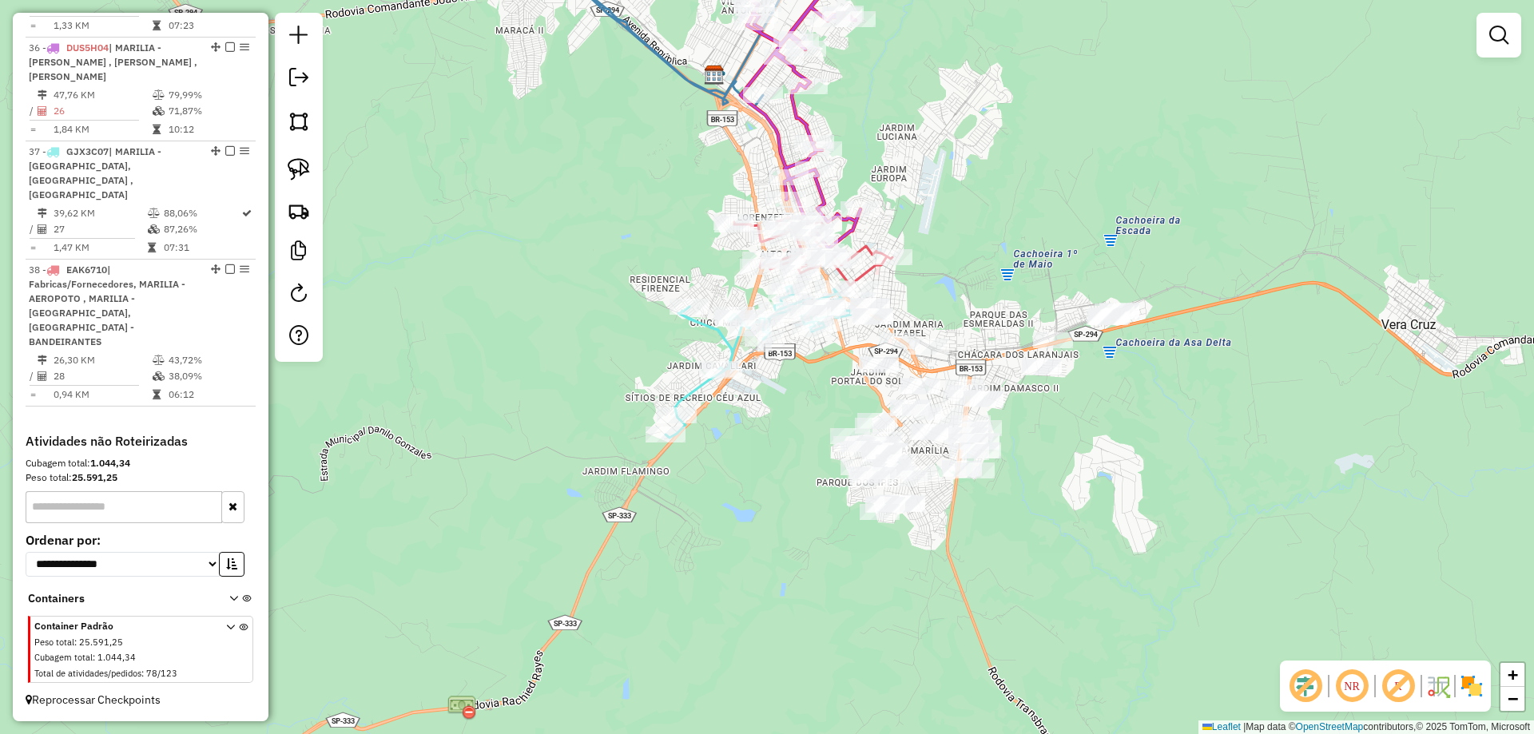
drag, startPoint x: 1074, startPoint y: 370, endPoint x: 962, endPoint y: 468, distance: 148.9
click at [959, 470] on div "Janela de atendimento Grade de atendimento Capacidade Transportadoras Veículos …" at bounding box center [767, 367] width 1534 height 734
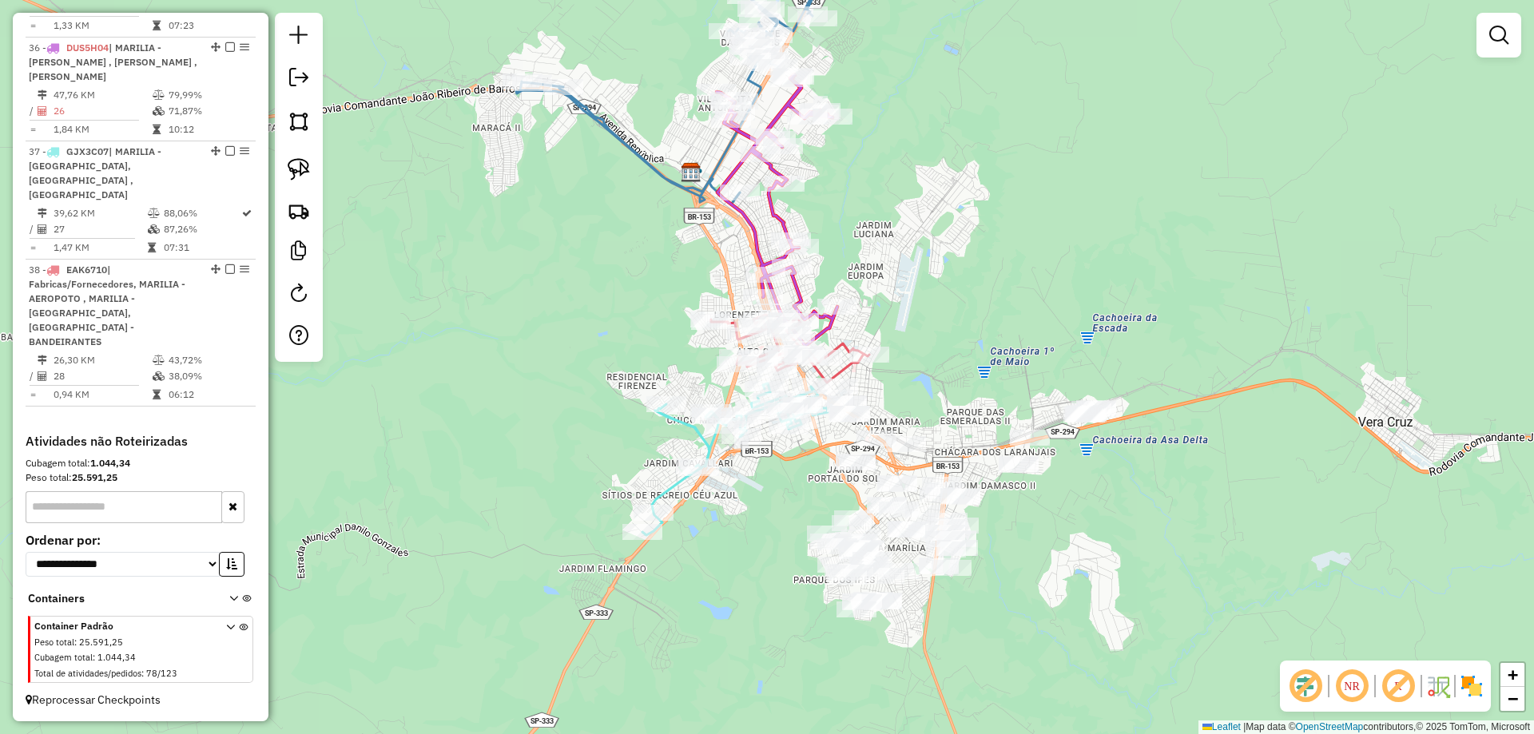
drag, startPoint x: 1030, startPoint y: 470, endPoint x: 903, endPoint y: 360, distance: 168.8
click at [927, 367] on div "Janela de atendimento Grade de atendimento Capacidade Transportadoras Veículos …" at bounding box center [767, 367] width 1534 height 734
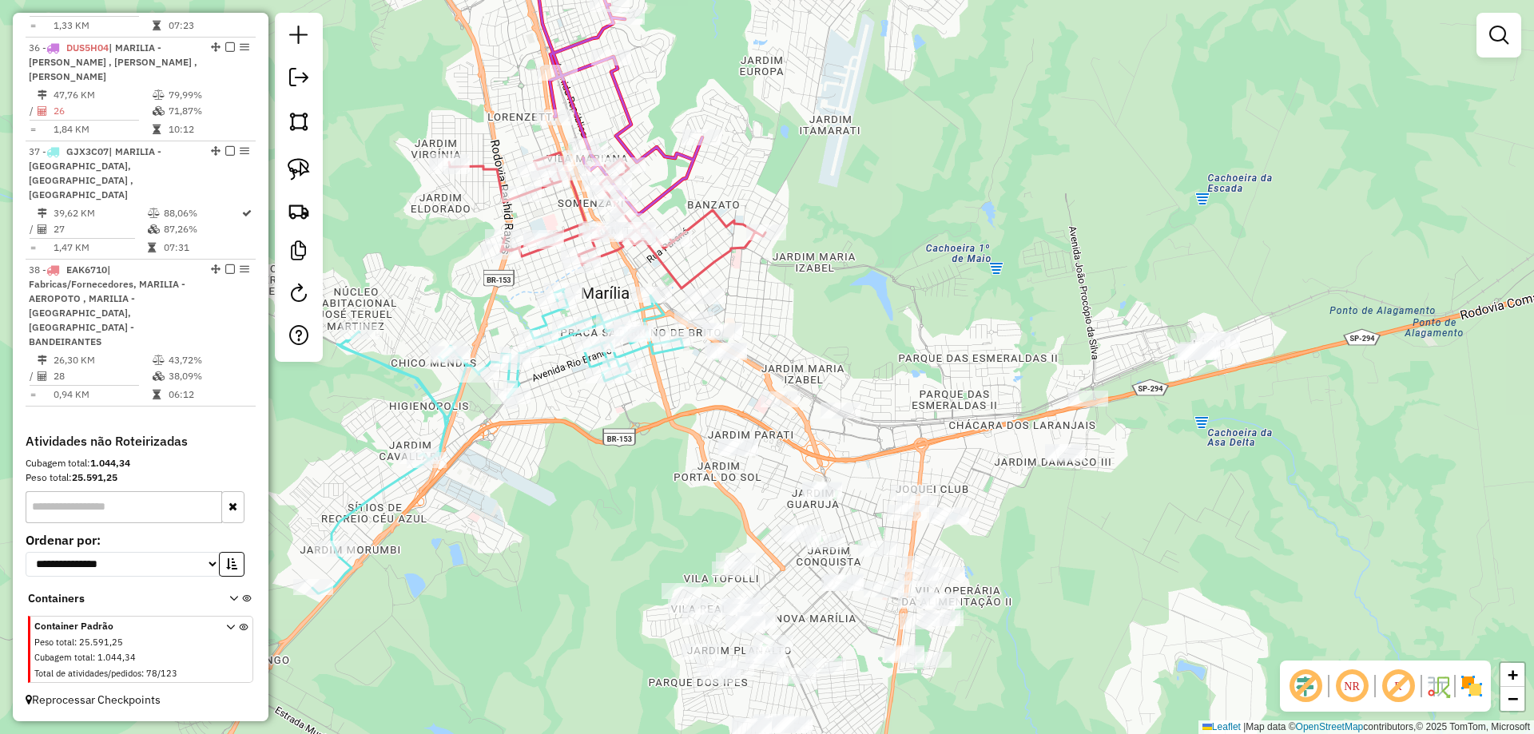
click at [857, 371] on div "Janela de atendimento Grade de atendimento Capacidade Transportadoras Veículos …" at bounding box center [767, 367] width 1534 height 734
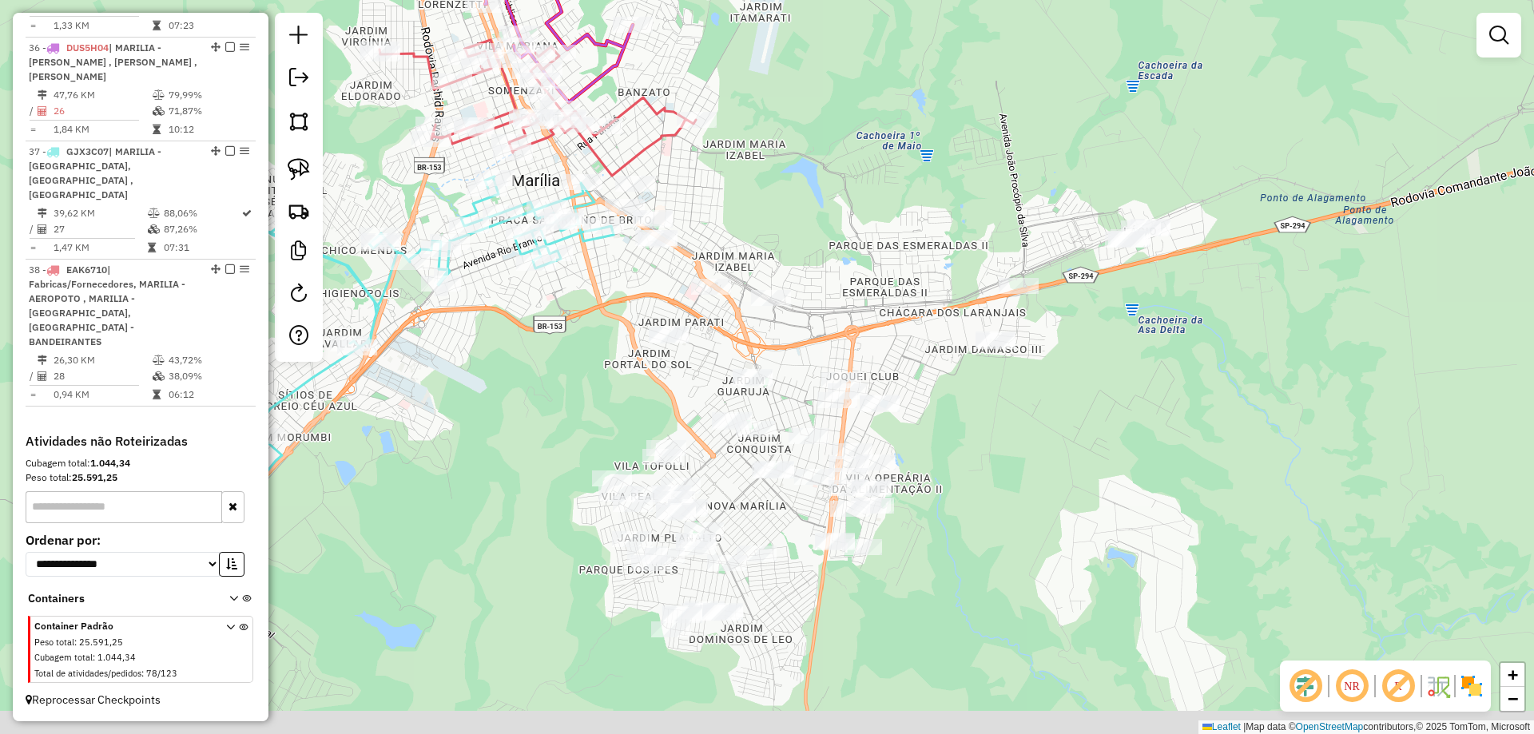
drag, startPoint x: 895, startPoint y: 402, endPoint x: 825, endPoint y: 289, distance: 132.3
click at [825, 289] on div "Janela de atendimento Grade de atendimento Capacidade Transportadoras Veículos …" at bounding box center [767, 367] width 1534 height 734
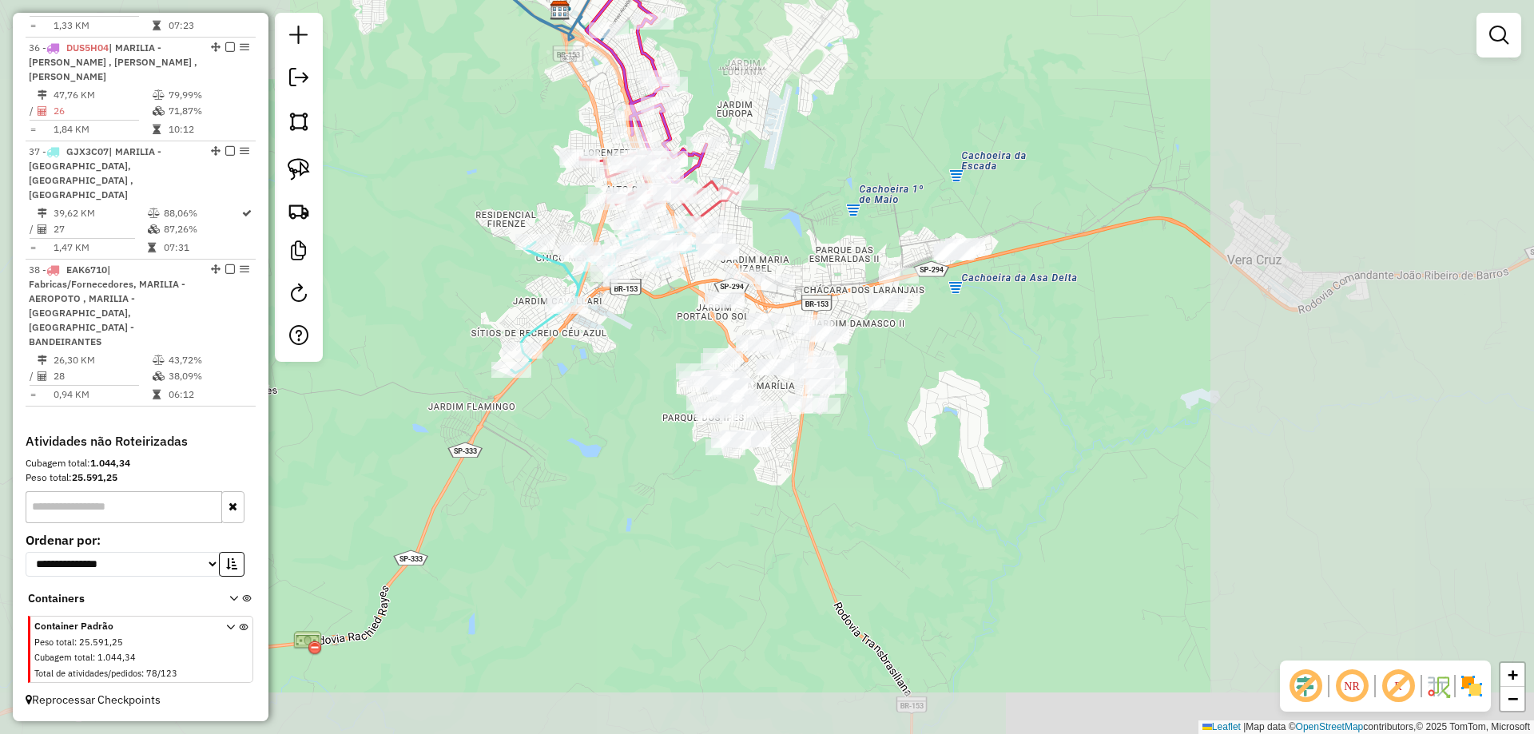
click at [832, 259] on div "Janela de atendimento Grade de atendimento Capacidade Transportadoras Veículos …" at bounding box center [767, 367] width 1534 height 734
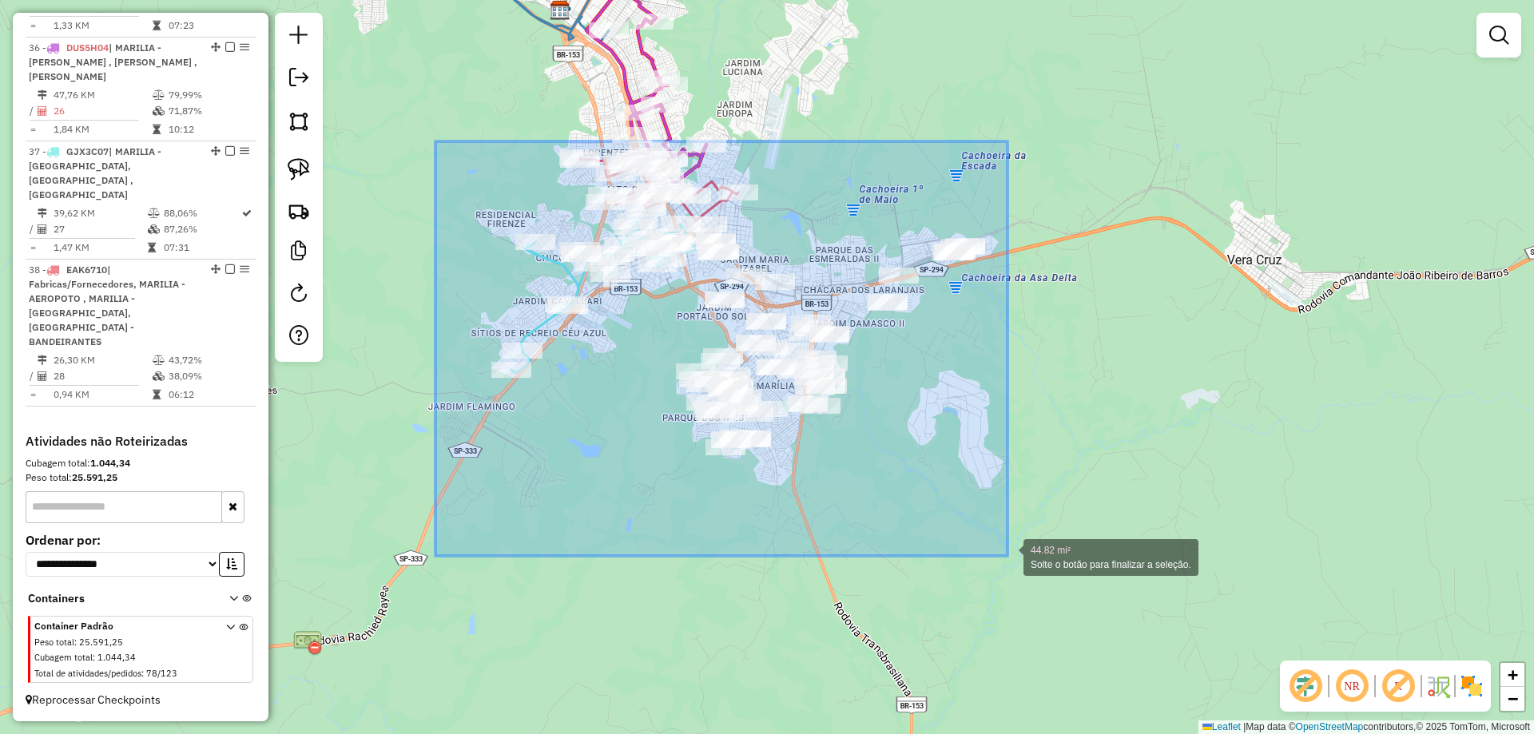
drag, startPoint x: 435, startPoint y: 141, endPoint x: 1007, endPoint y: 556, distance: 706.4
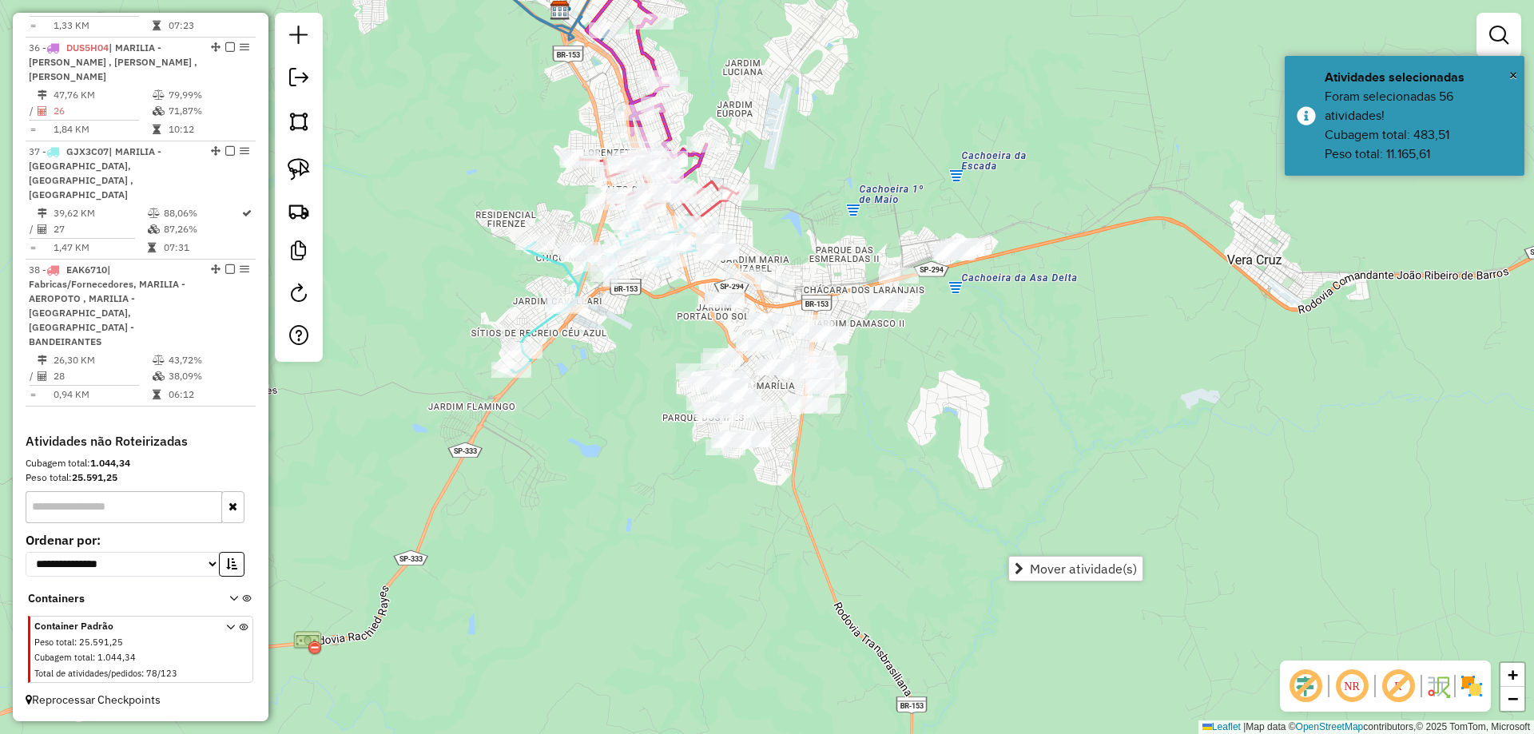
click at [864, 189] on div "Janela de atendimento Grade de atendimento Capacidade Transportadoras Veículos …" at bounding box center [767, 367] width 1534 height 734
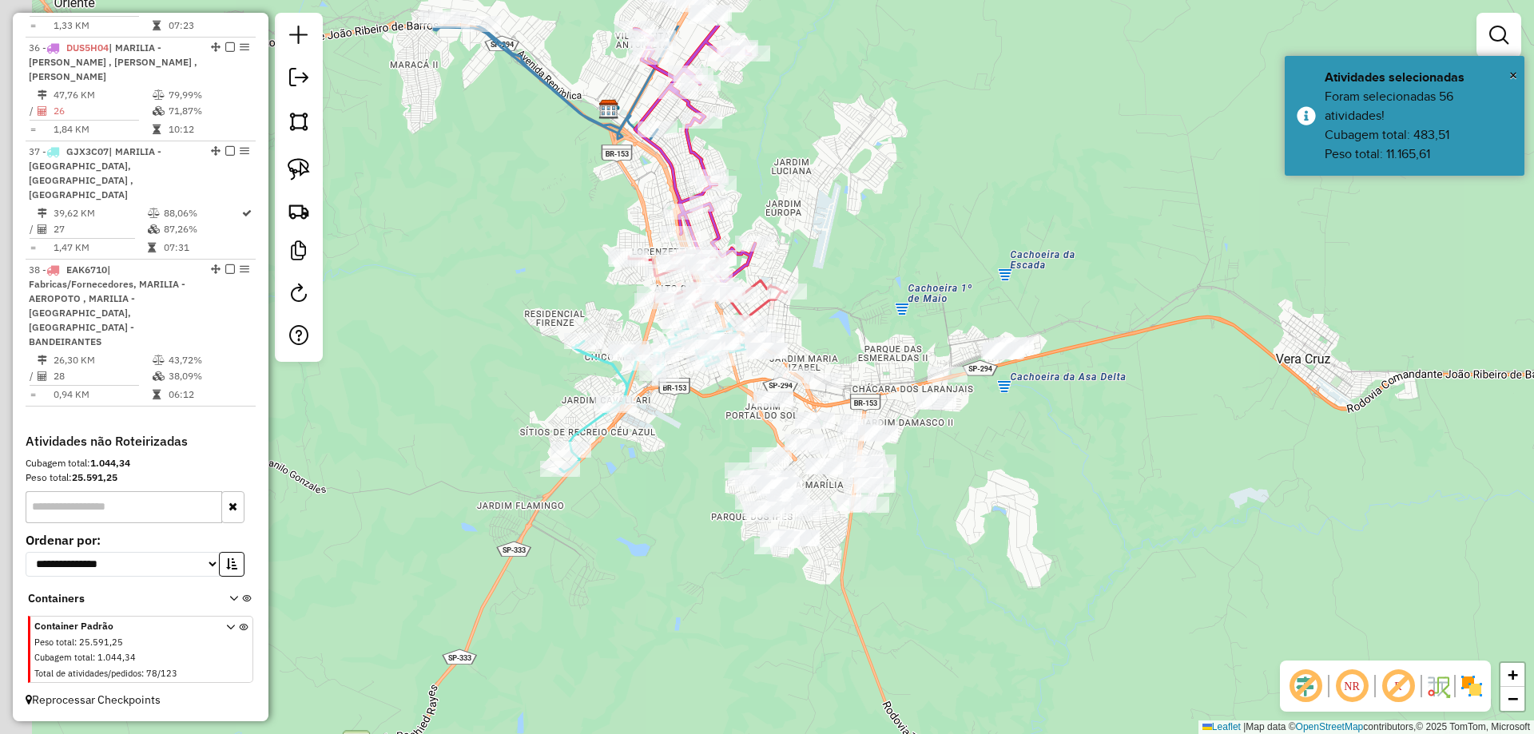
drag, startPoint x: 880, startPoint y: 381, endPoint x: 908, endPoint y: 512, distance: 133.9
click at [933, 510] on div "Janela de atendimento Grade de atendimento Capacidade Transportadoras Veículos …" at bounding box center [767, 367] width 1534 height 734
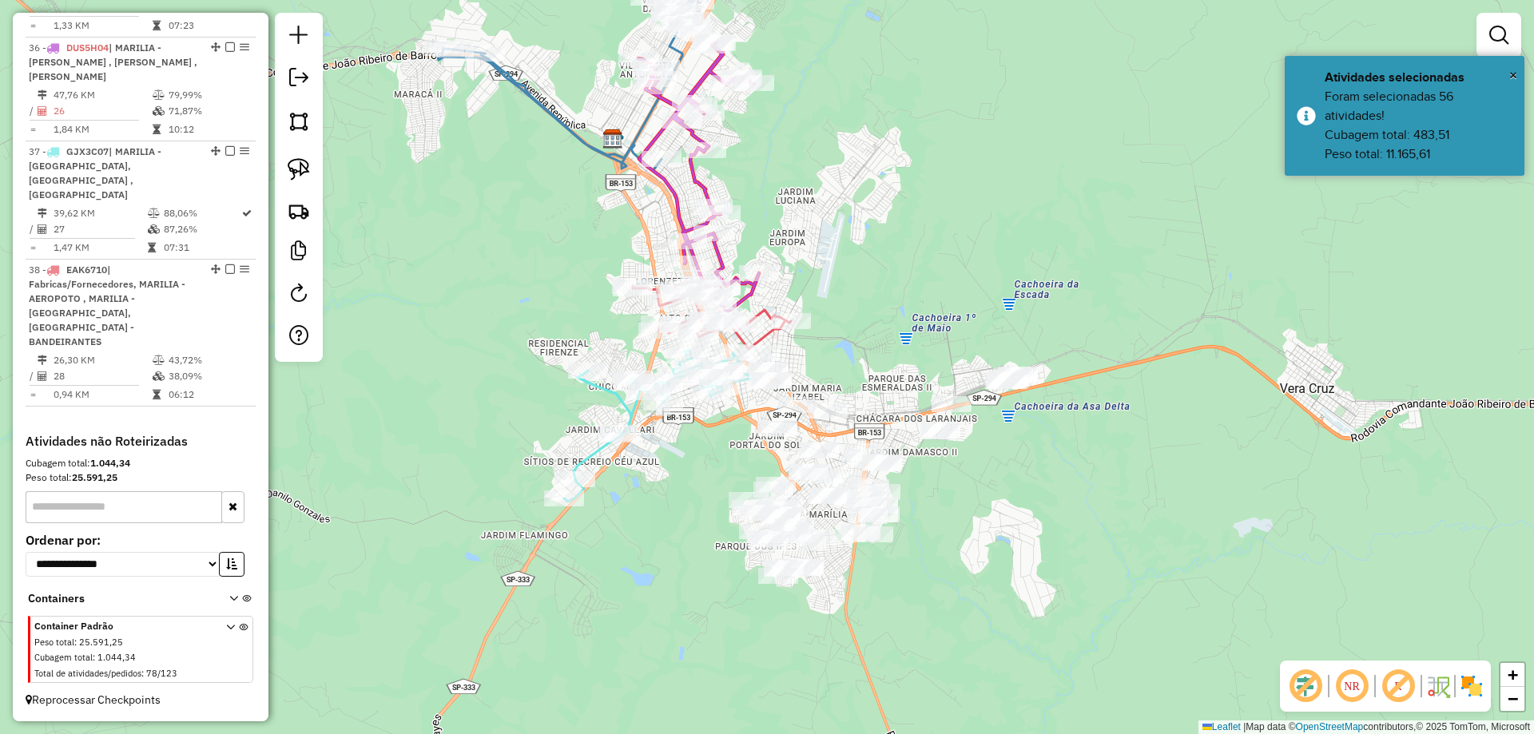
drag, startPoint x: 851, startPoint y: 581, endPoint x: 844, endPoint y: 516, distance: 65.9
click at [856, 525] on div "Janela de atendimento Grade de atendimento Capacidade Transportadoras Veículos …" at bounding box center [767, 367] width 1534 height 734
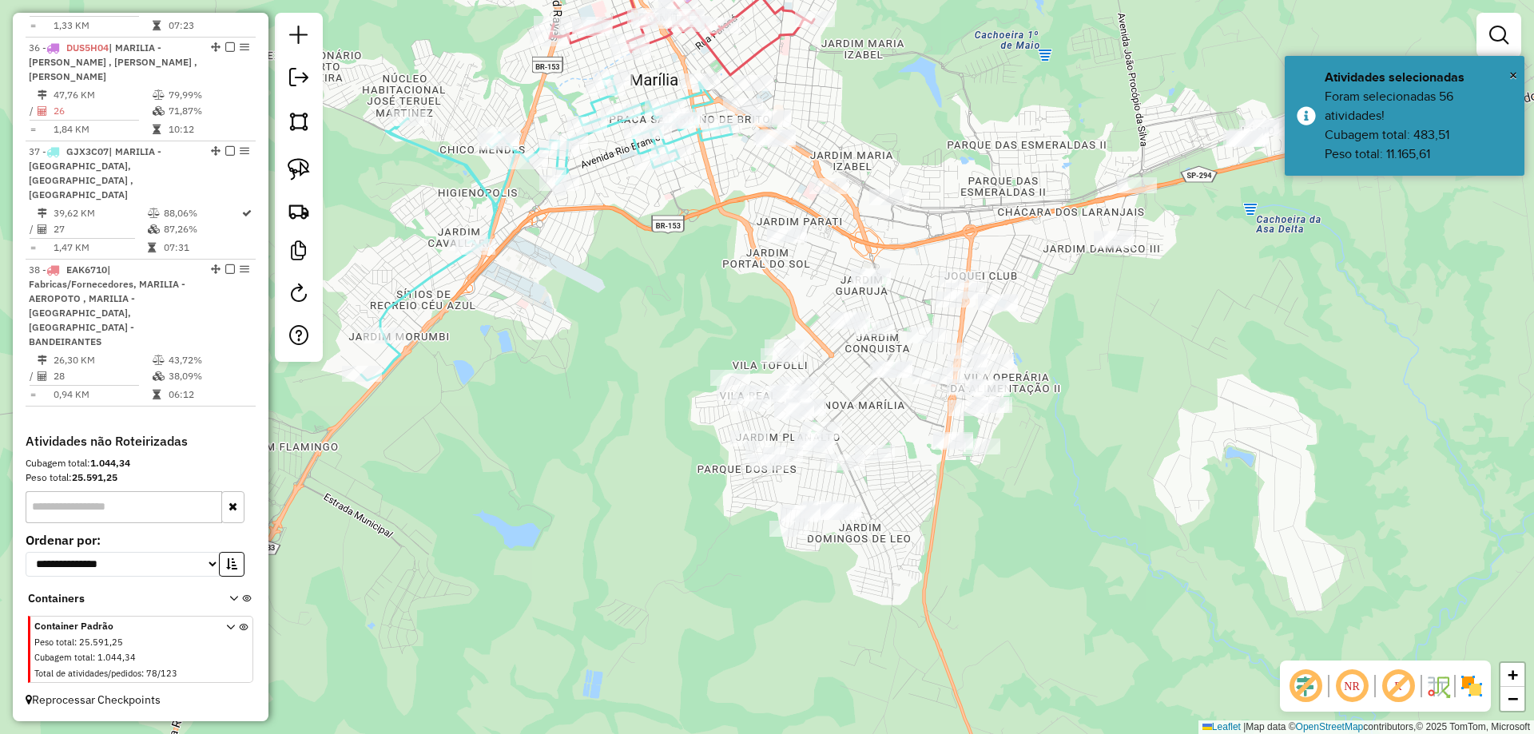
click at [687, 349] on div "Janela de atendimento Grade de atendimento Capacidade Transportadoras Veículos …" at bounding box center [767, 367] width 1534 height 734
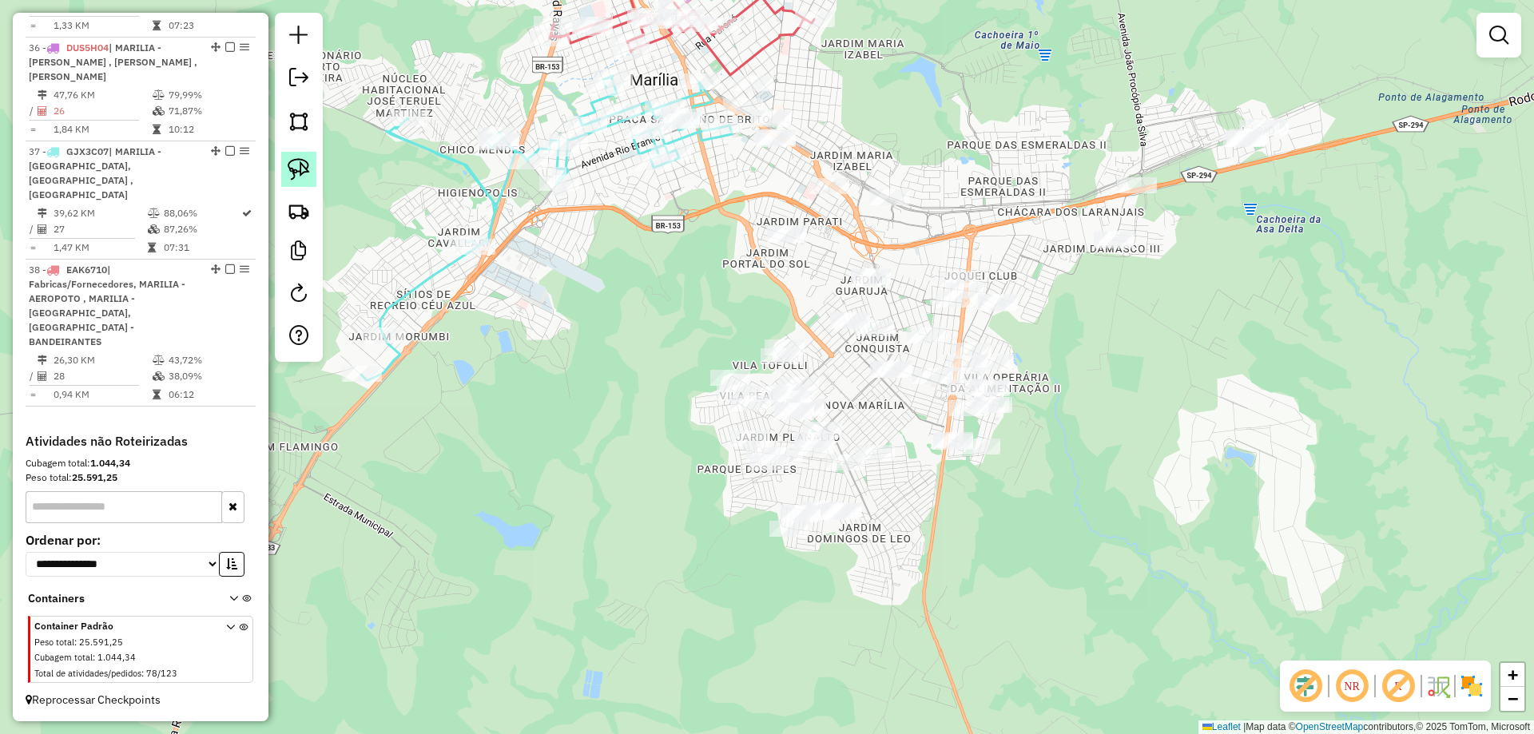
click at [310, 157] on link at bounding box center [298, 169] width 35 height 35
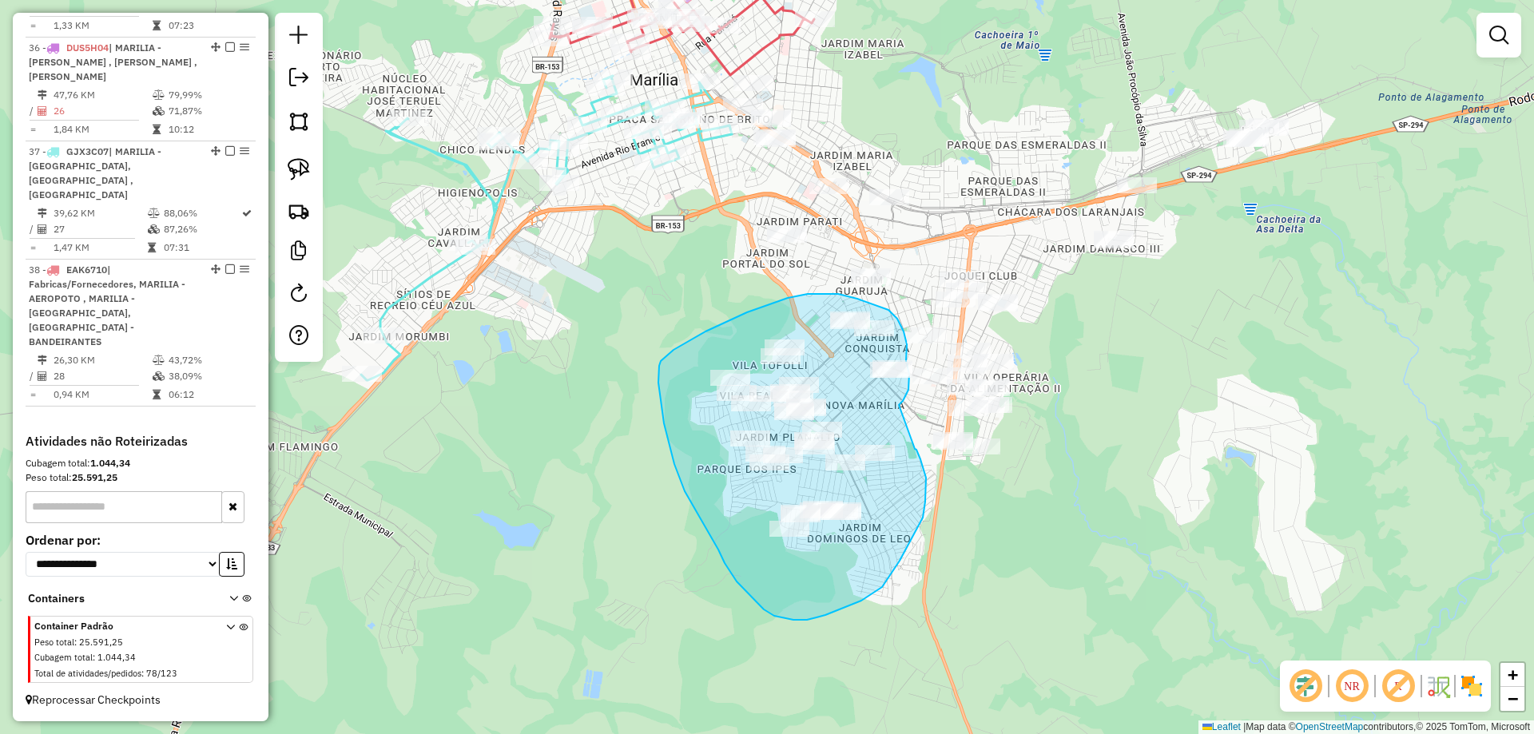
drag, startPoint x: 899, startPoint y: 405, endPoint x: 915, endPoint y: 449, distance: 46.7
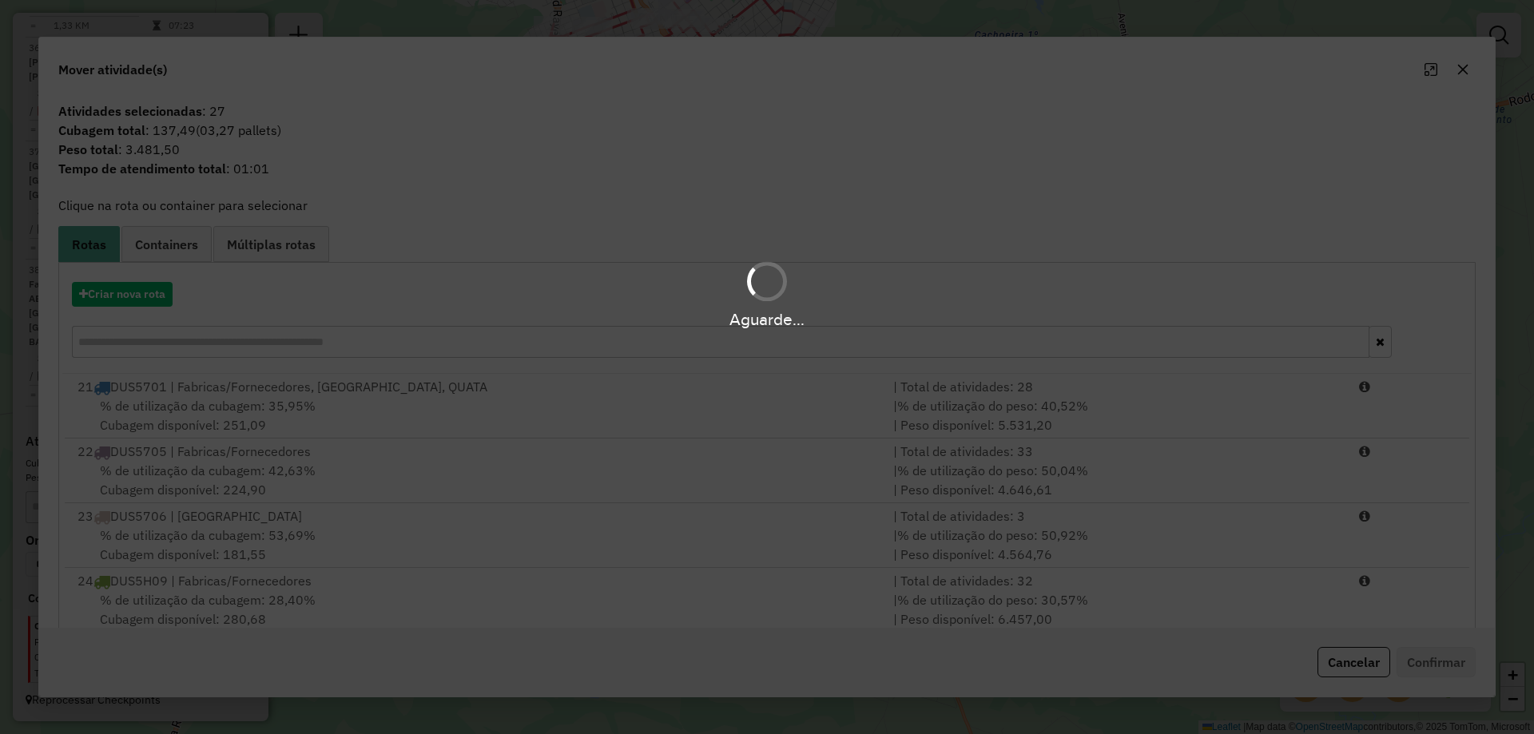
click at [138, 298] on div "Aguarde..." at bounding box center [767, 294] width 1534 height 76
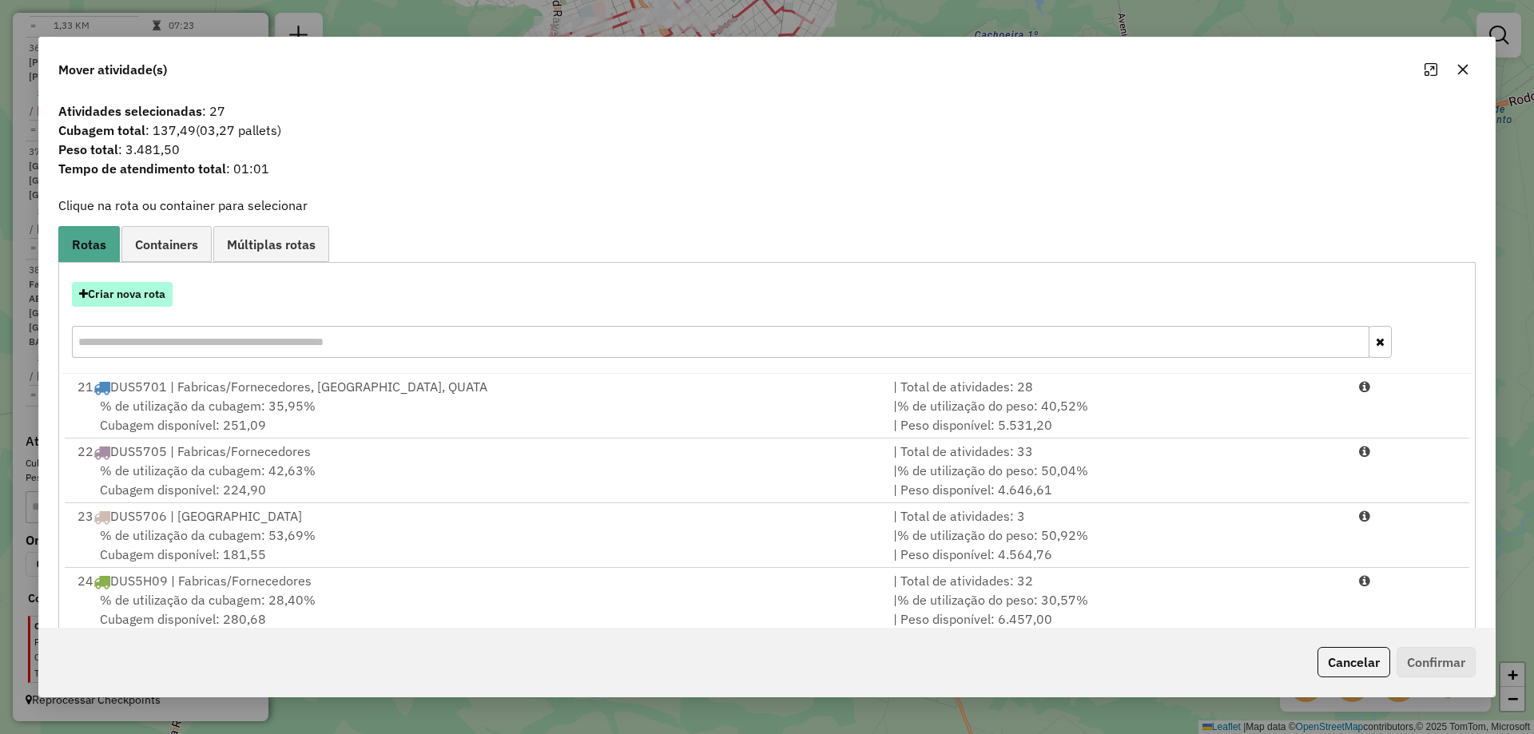
click at [140, 296] on button "Criar nova rota" at bounding box center [122, 294] width 101 height 25
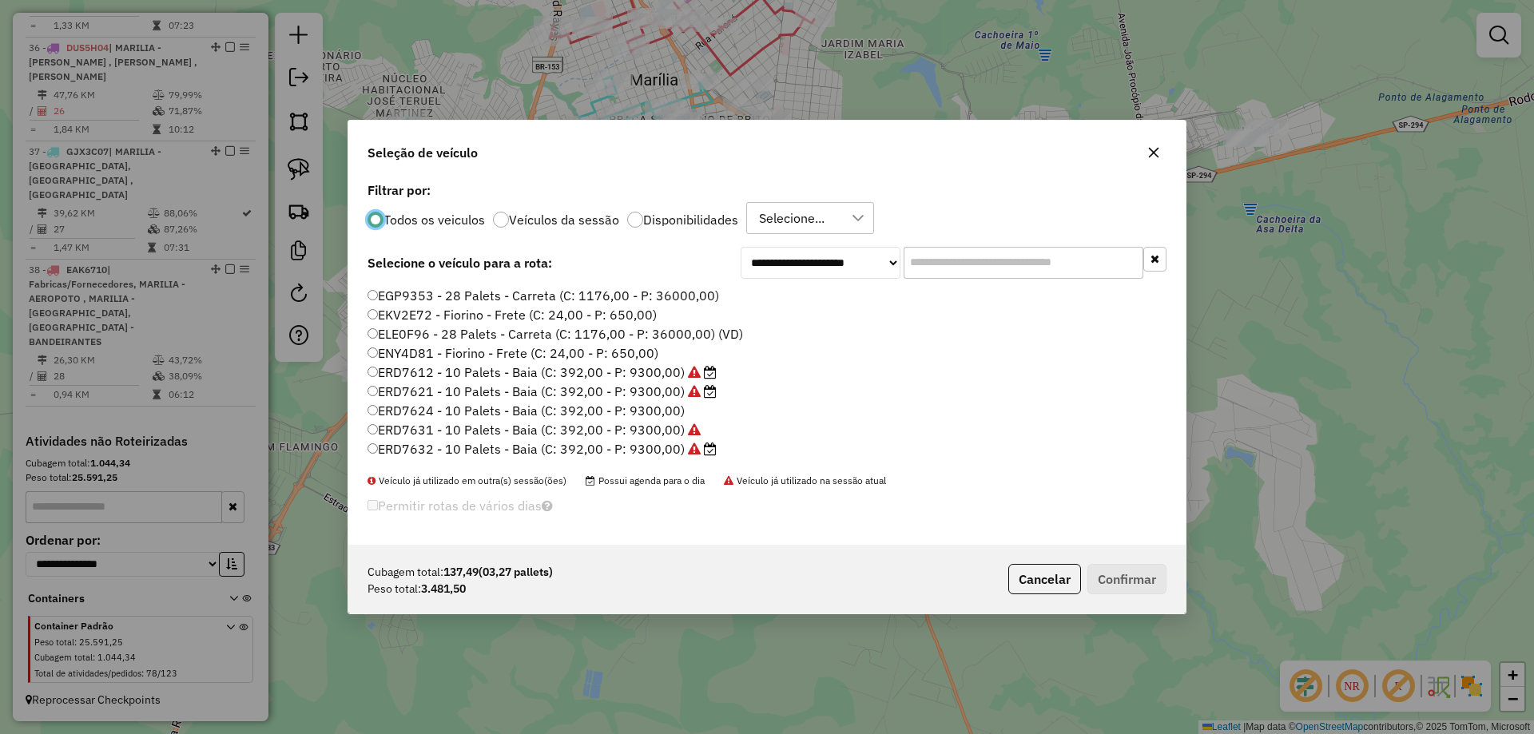
scroll to position [639, 0]
click at [669, 383] on label "ERD7624 - 10 Palets - Baia (C: 392,00 - P: 9300,00)" at bounding box center [525, 383] width 317 height 19
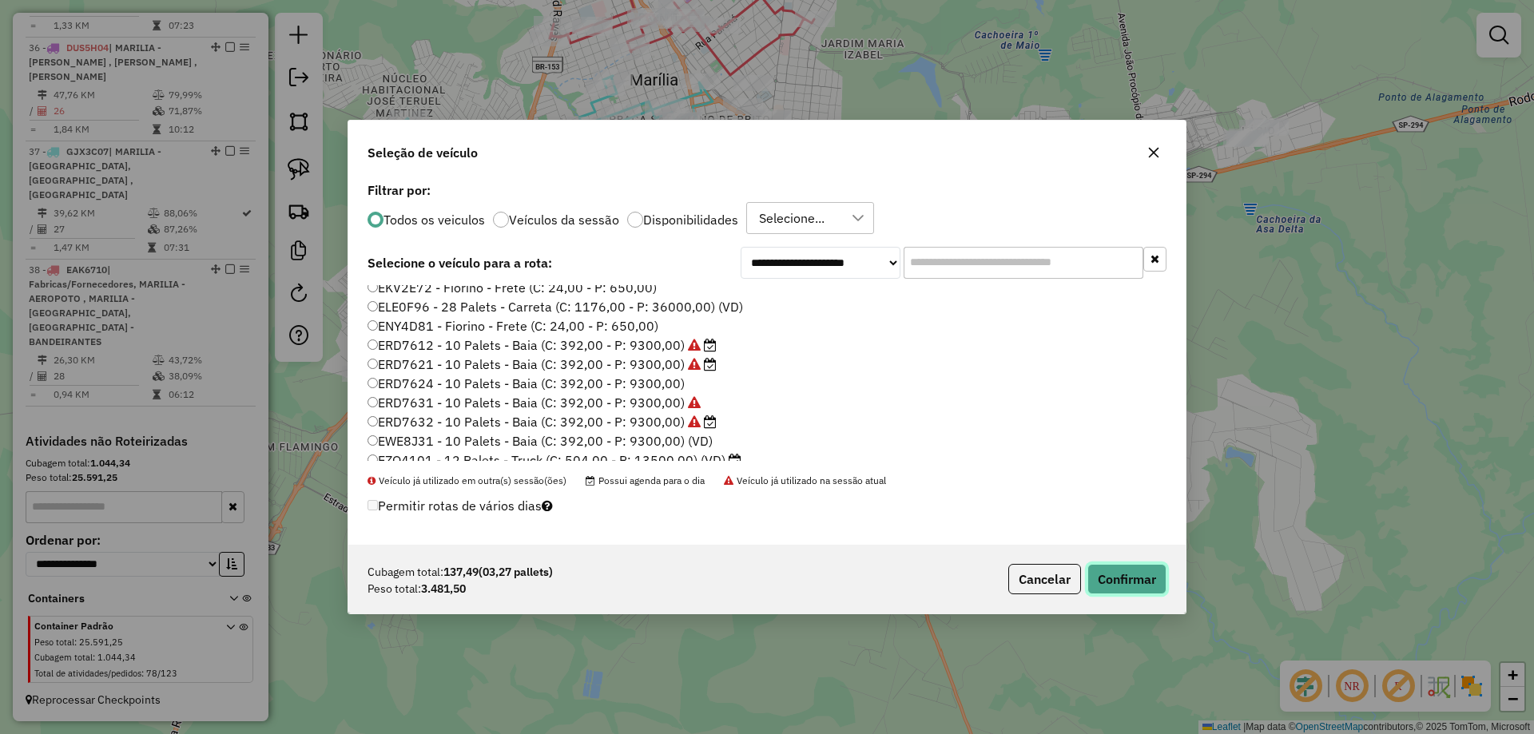
click at [1121, 586] on button "Confirmar" at bounding box center [1126, 579] width 79 height 30
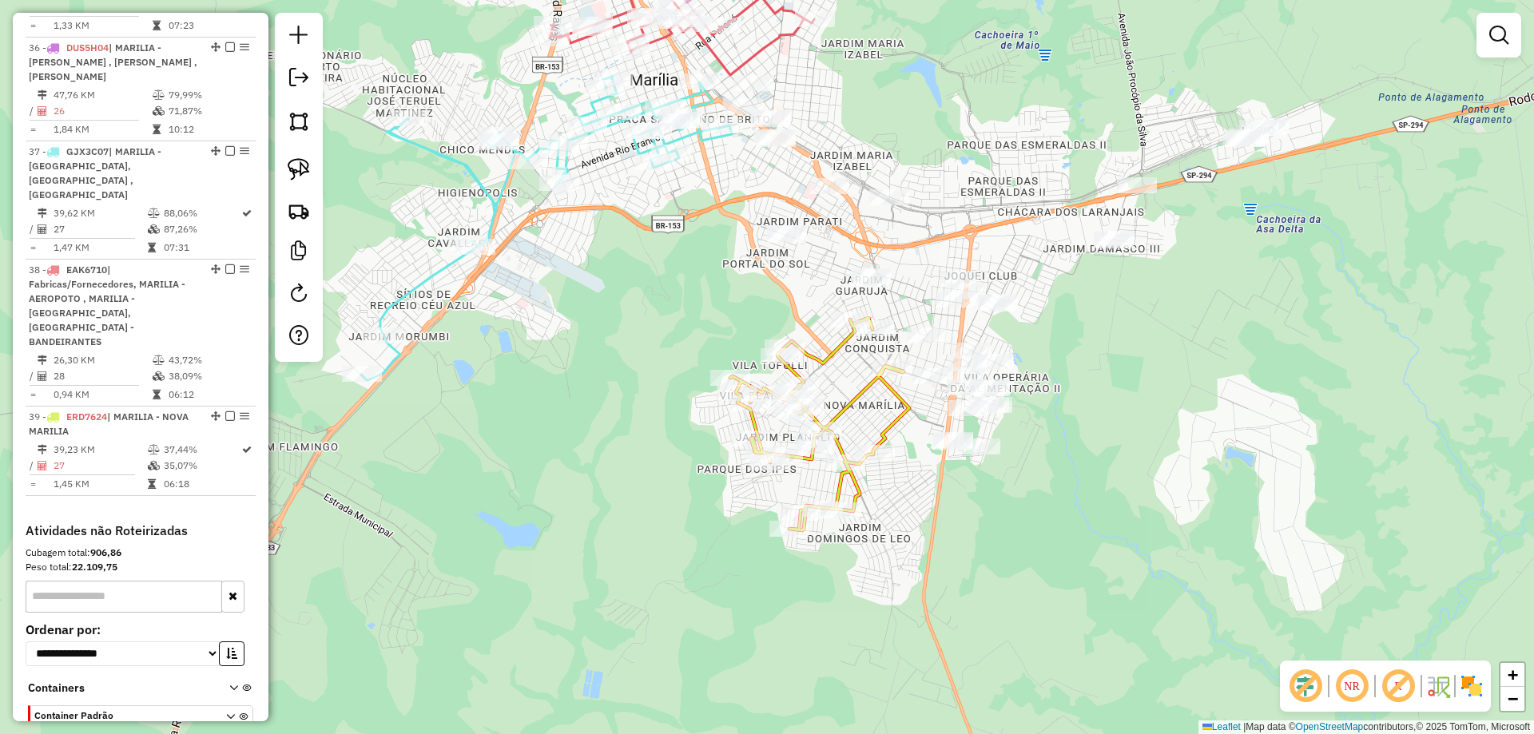
click at [1195, 380] on div "Janela de atendimento Grade de atendimento Capacidade Transportadoras Veículos …" at bounding box center [767, 367] width 1534 height 734
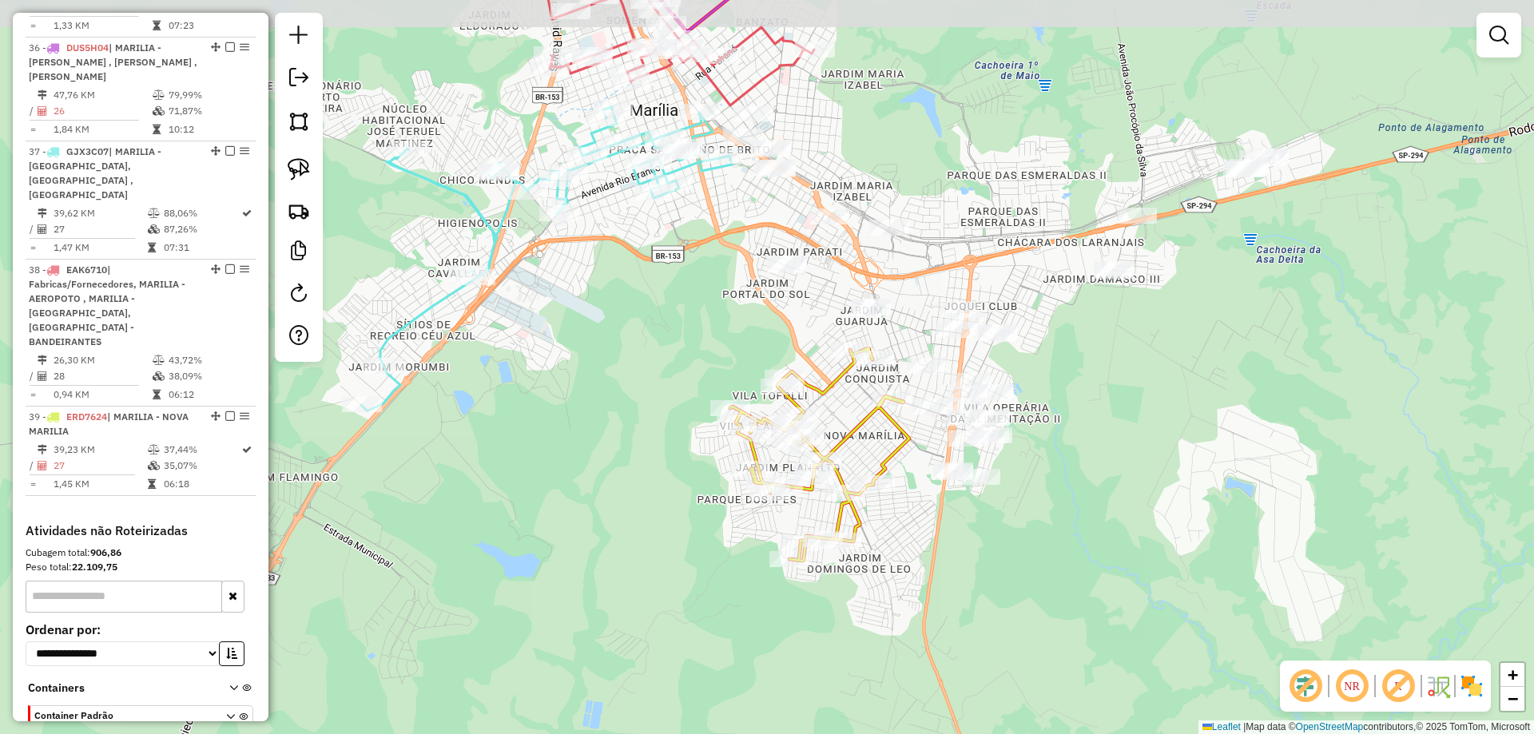
drag, startPoint x: 1140, startPoint y: 339, endPoint x: 1140, endPoint y: 434, distance: 94.3
click at [1140, 434] on div "Janela de atendimento Grade de atendimento Capacidade Transportadoras Veículos …" at bounding box center [767, 367] width 1534 height 734
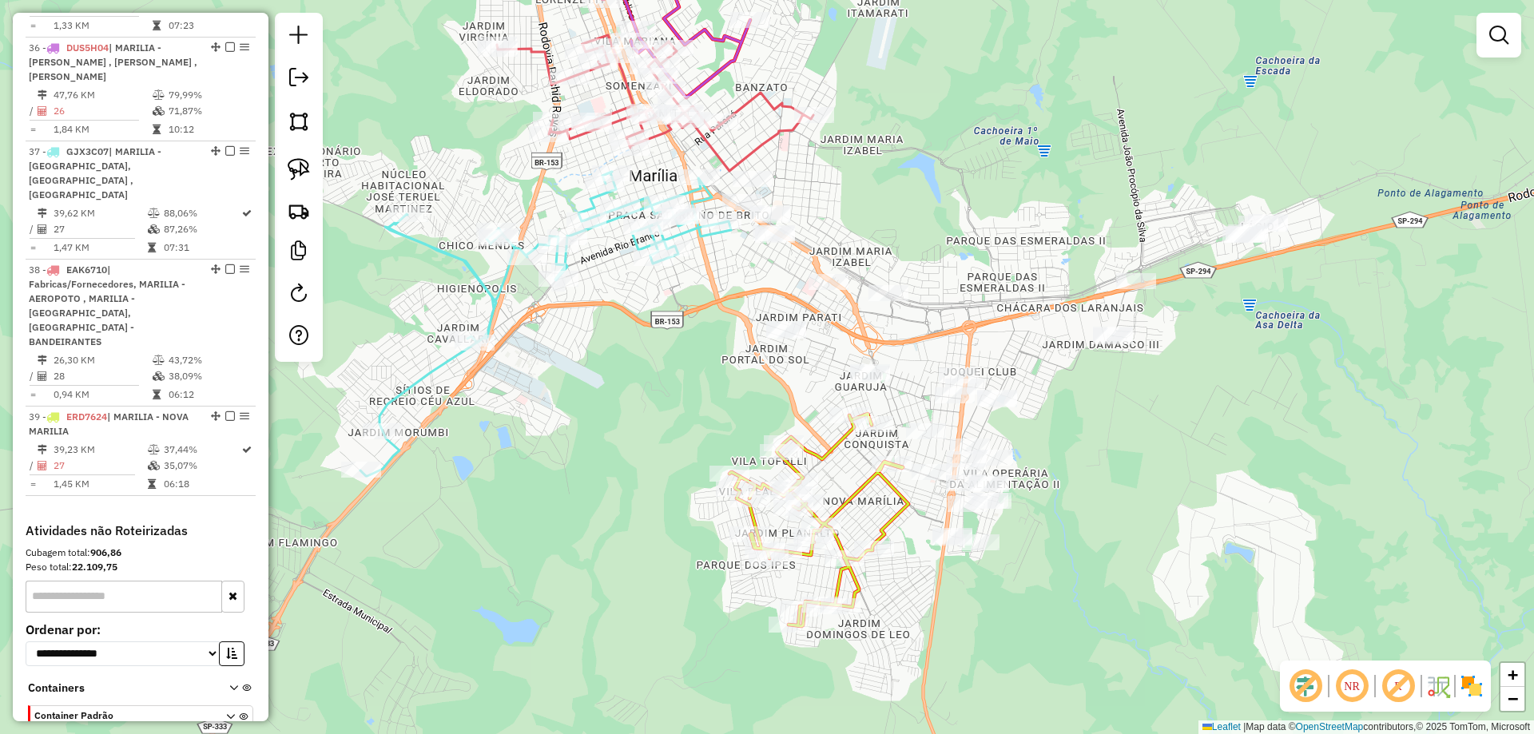
click at [966, 224] on div "Janela de atendimento Grade de atendimento Capacidade Transportadoras Veículos …" at bounding box center [767, 367] width 1534 height 734
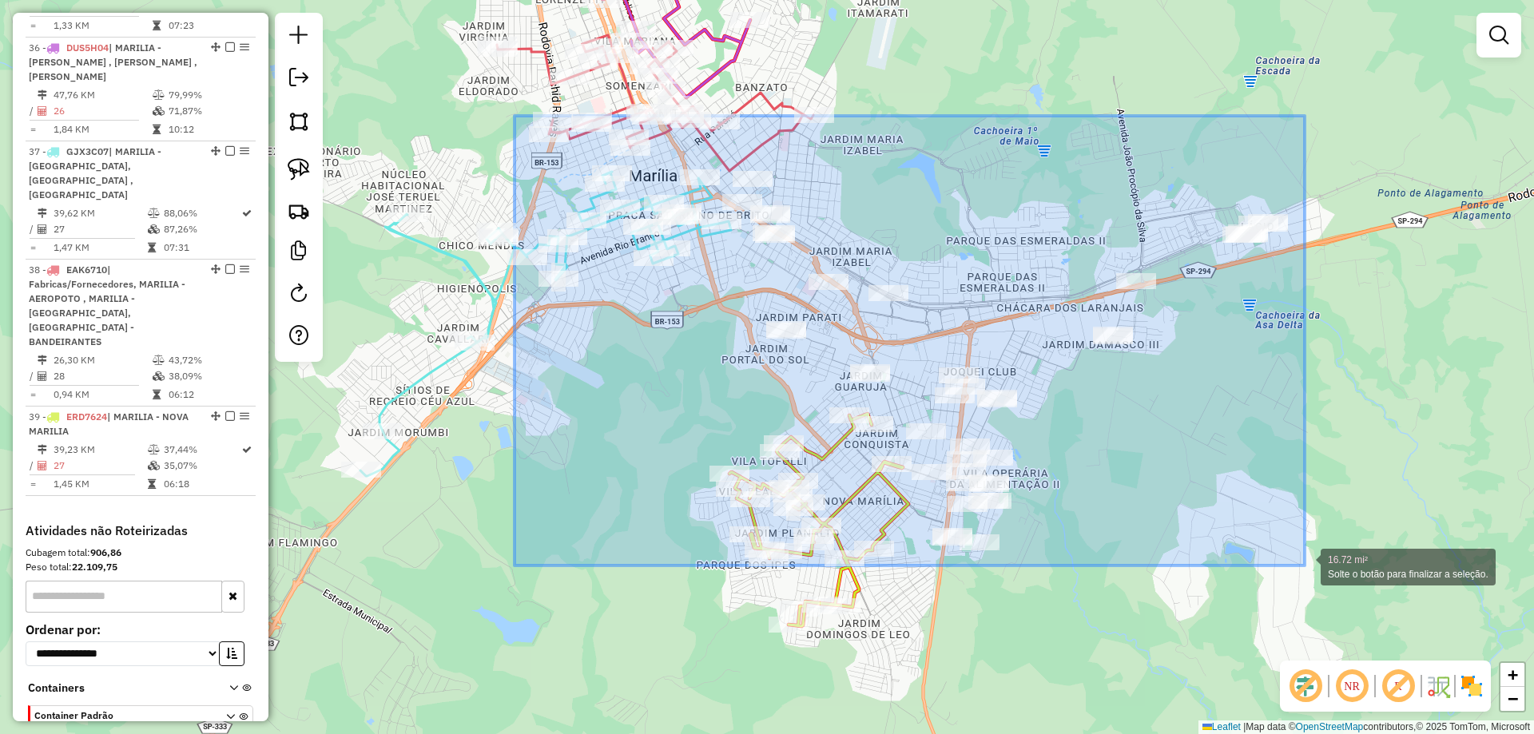
drag, startPoint x: 514, startPoint y: 116, endPoint x: 1299, endPoint y: 570, distance: 906.1
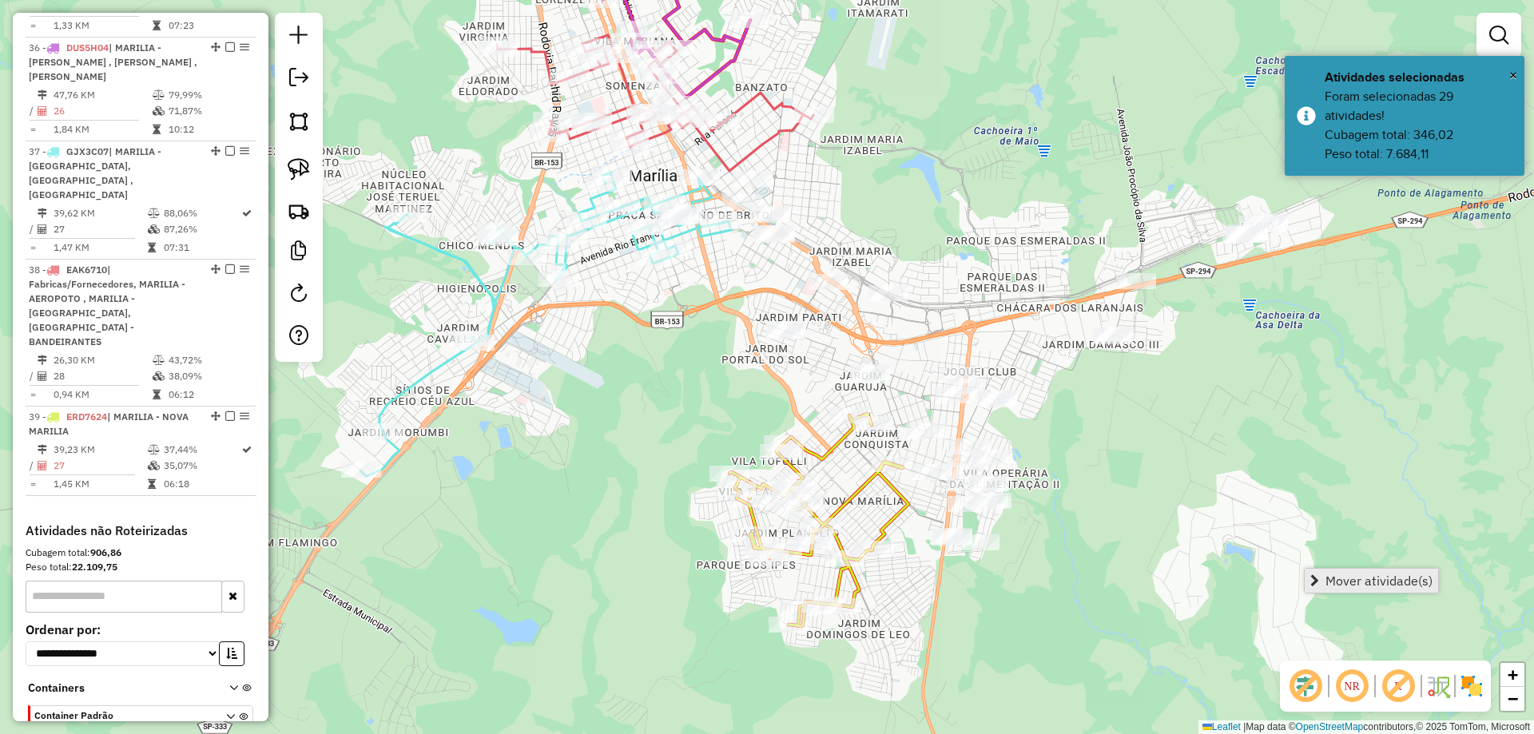
click at [1322, 578] on link "Mover atividade(s)" at bounding box center [1370, 581] width 133 height 24
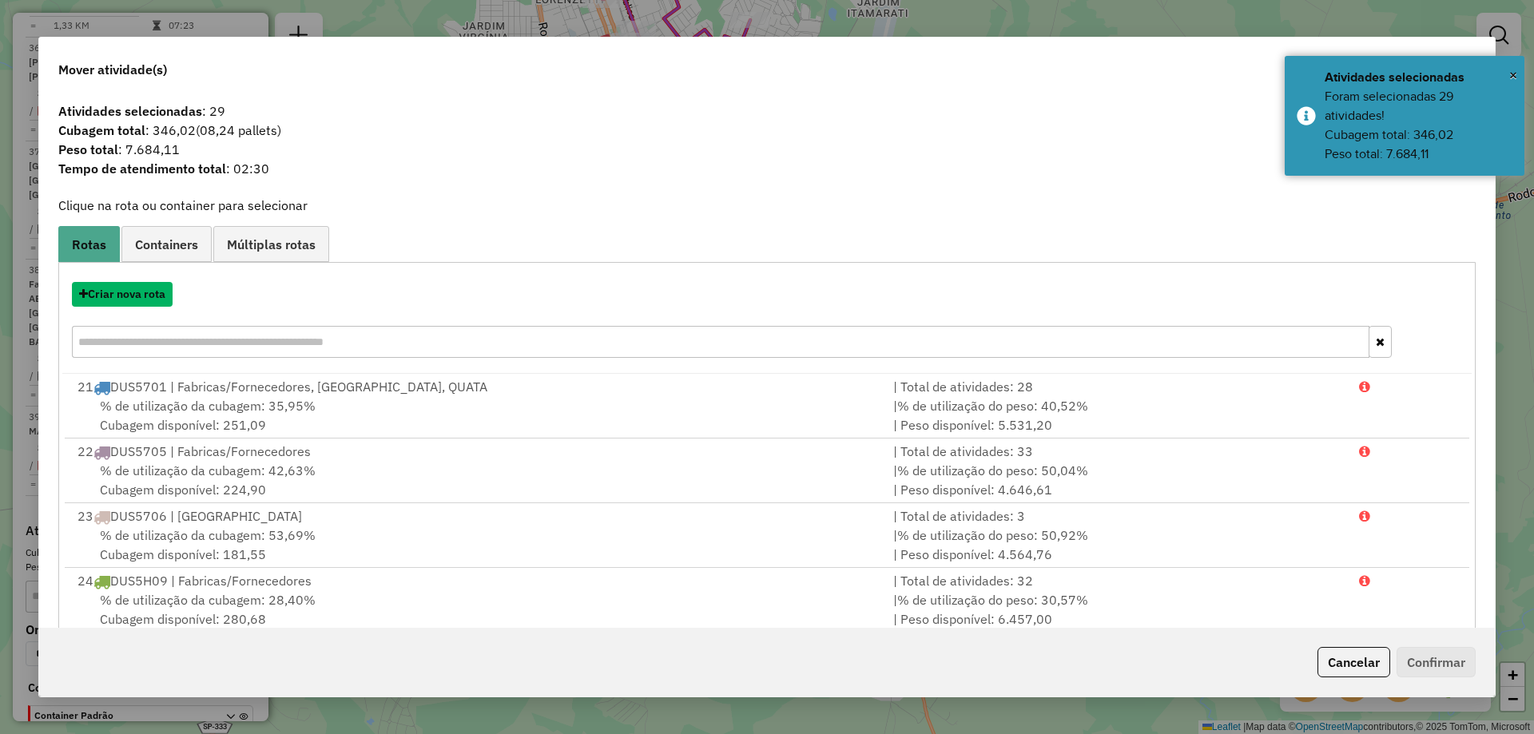
click at [126, 296] on button "Criar nova rota" at bounding box center [122, 294] width 101 height 25
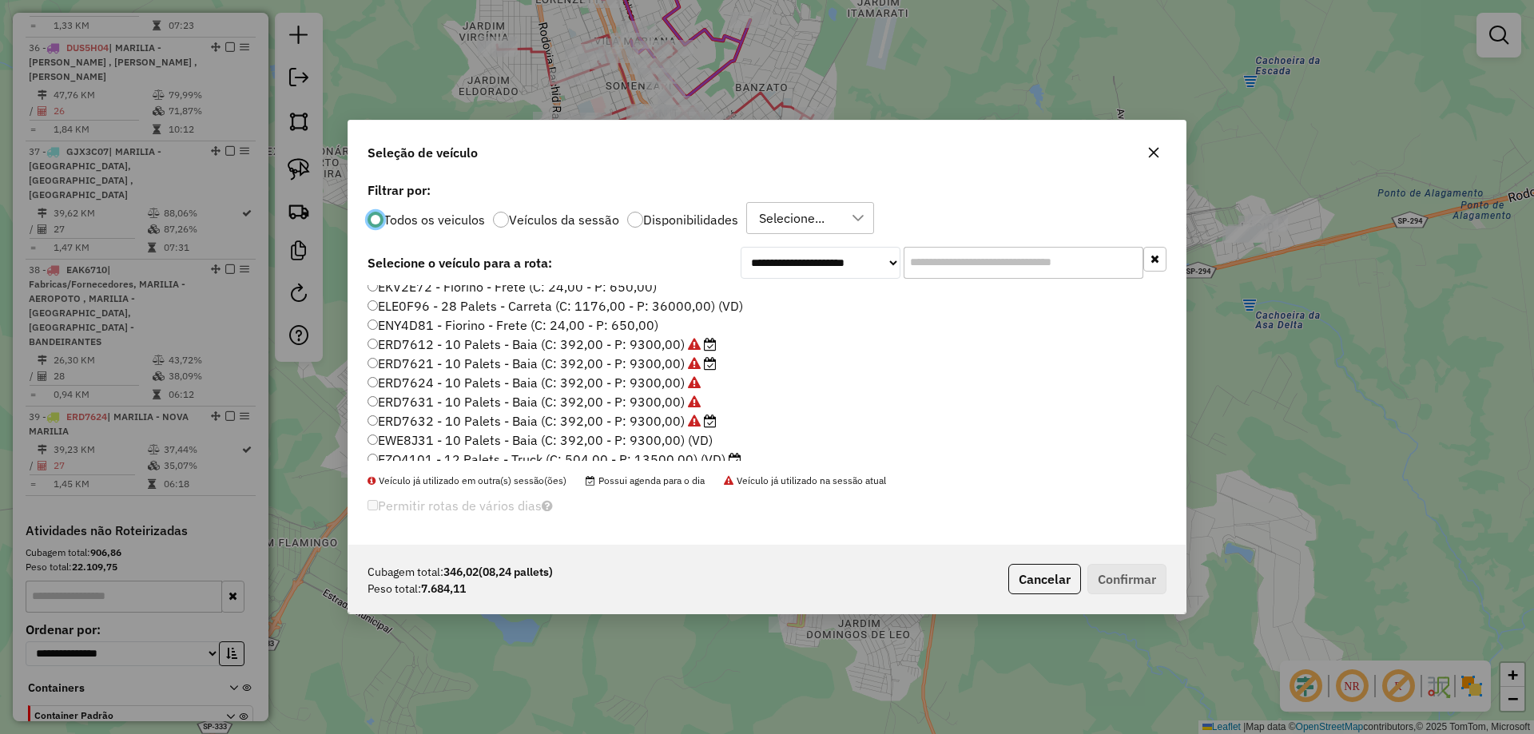
scroll to position [719, 0]
click at [712, 417] on label "FCA4B55 - 10 Palets - Baia (C: 392,00 - P: 9300,00) (VD)" at bounding box center [547, 418] width 360 height 19
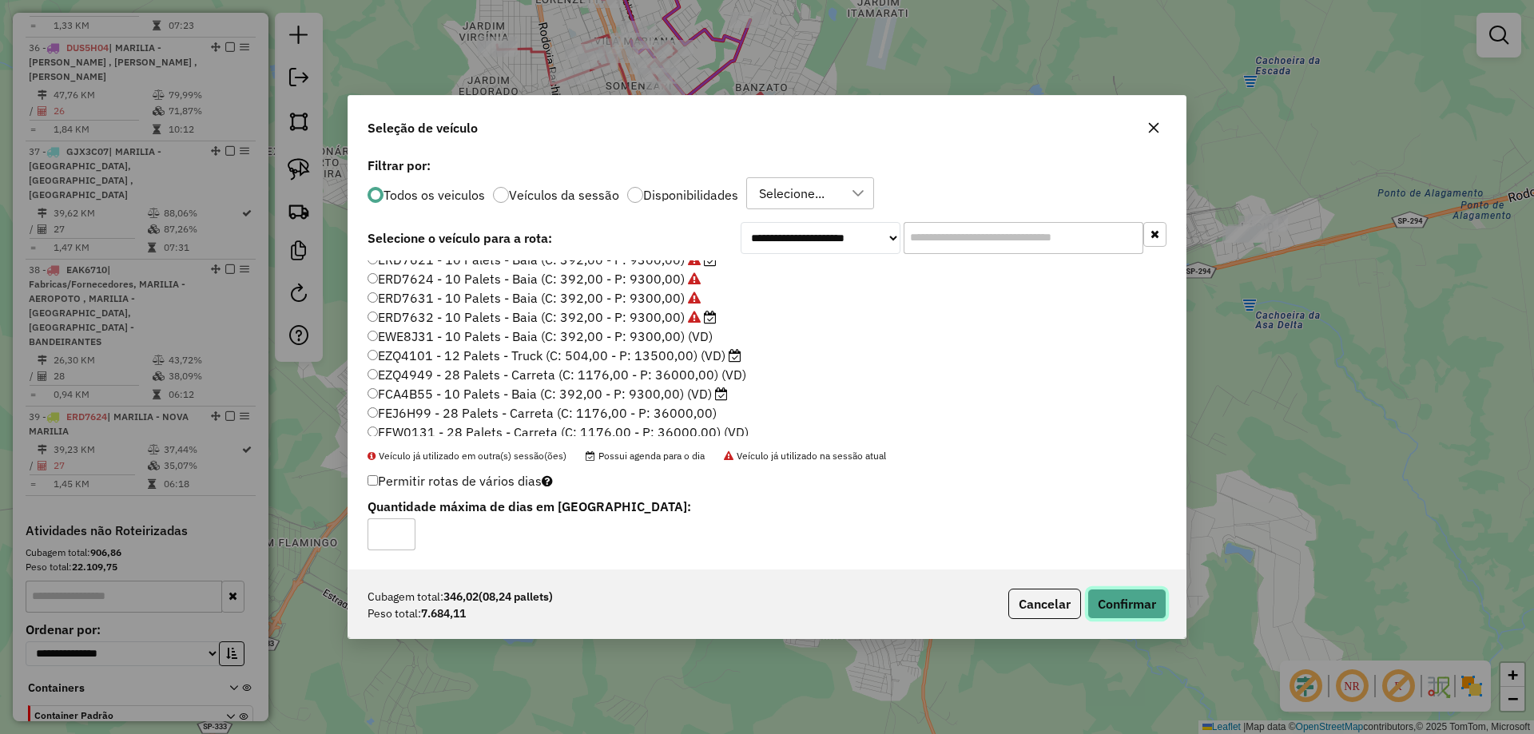
click at [1109, 606] on button "Confirmar" at bounding box center [1126, 604] width 79 height 30
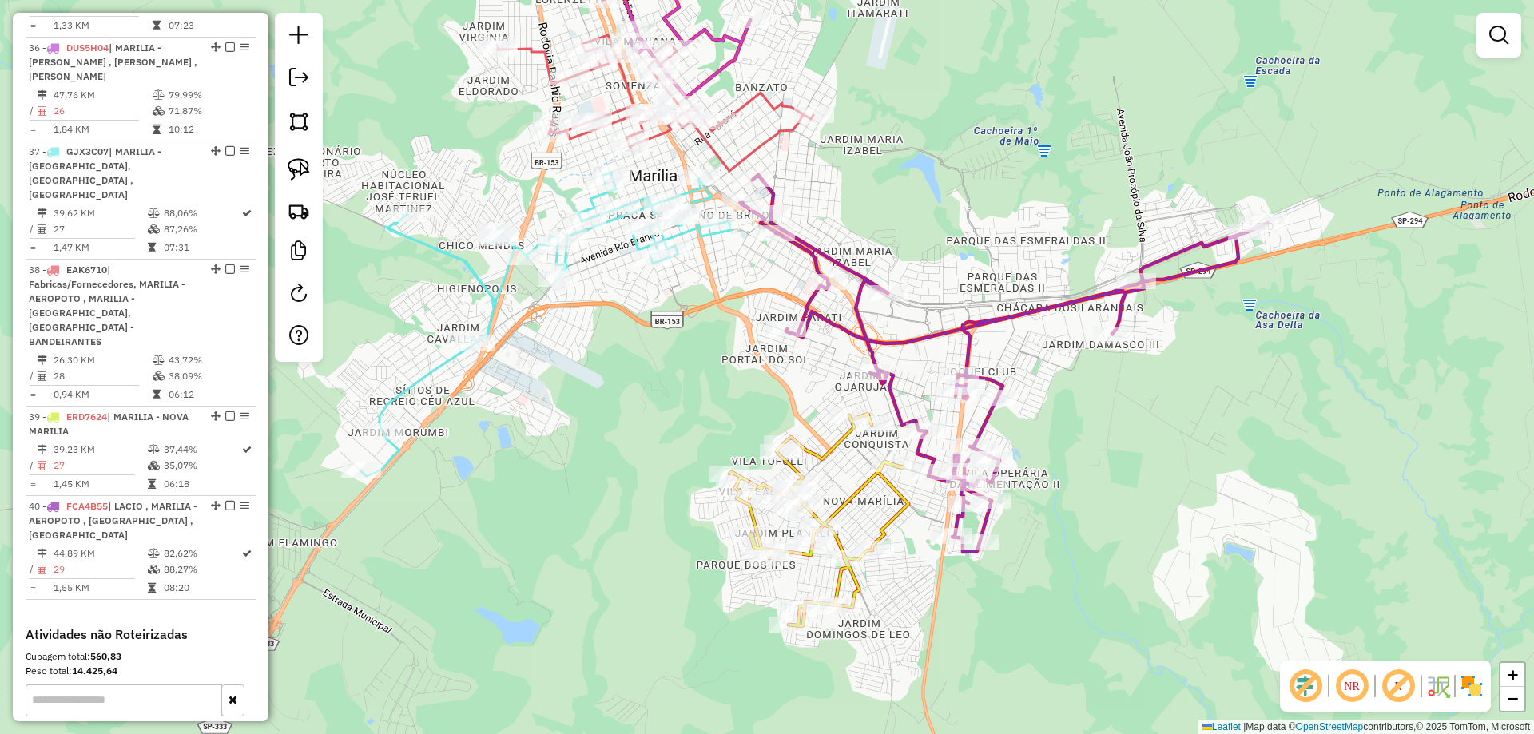
click at [694, 192] on icon at bounding box center [545, 324] width 371 height 304
select select "*********"
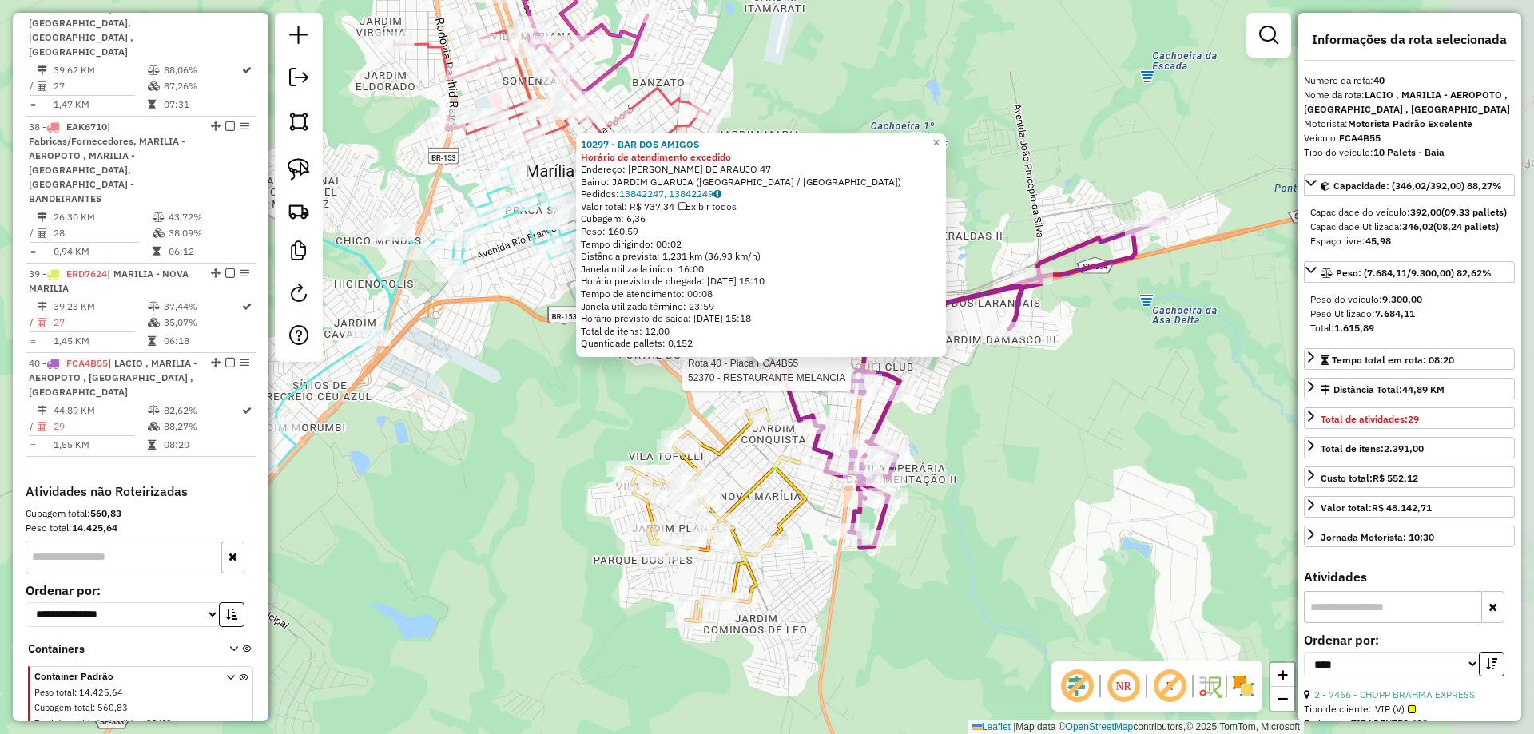
scroll to position [2632, 0]
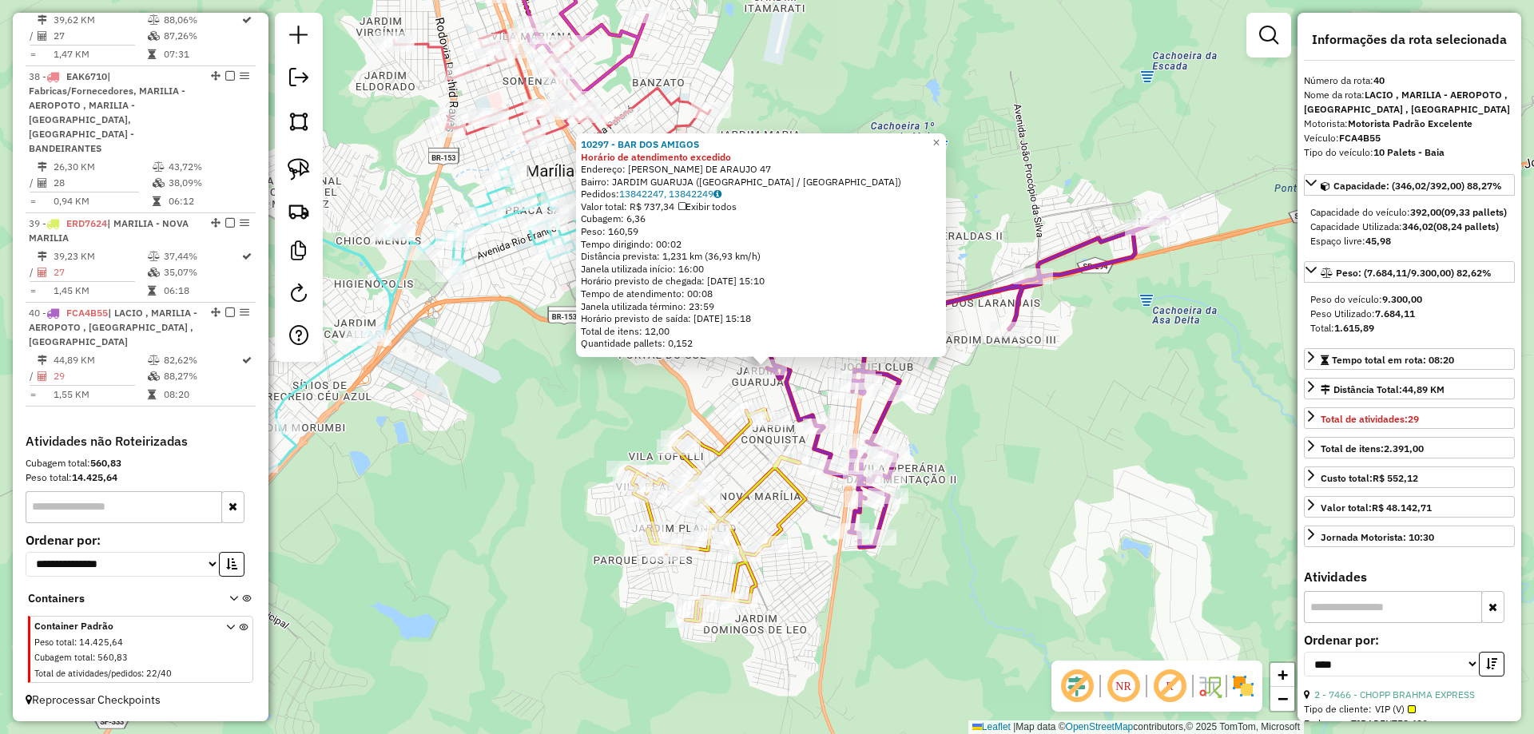
click at [649, 428] on div "10297 - BAR DOS AMIGOS Horário de atendimento excedido Endereço: JOAO PATROCINI…" at bounding box center [767, 367] width 1534 height 734
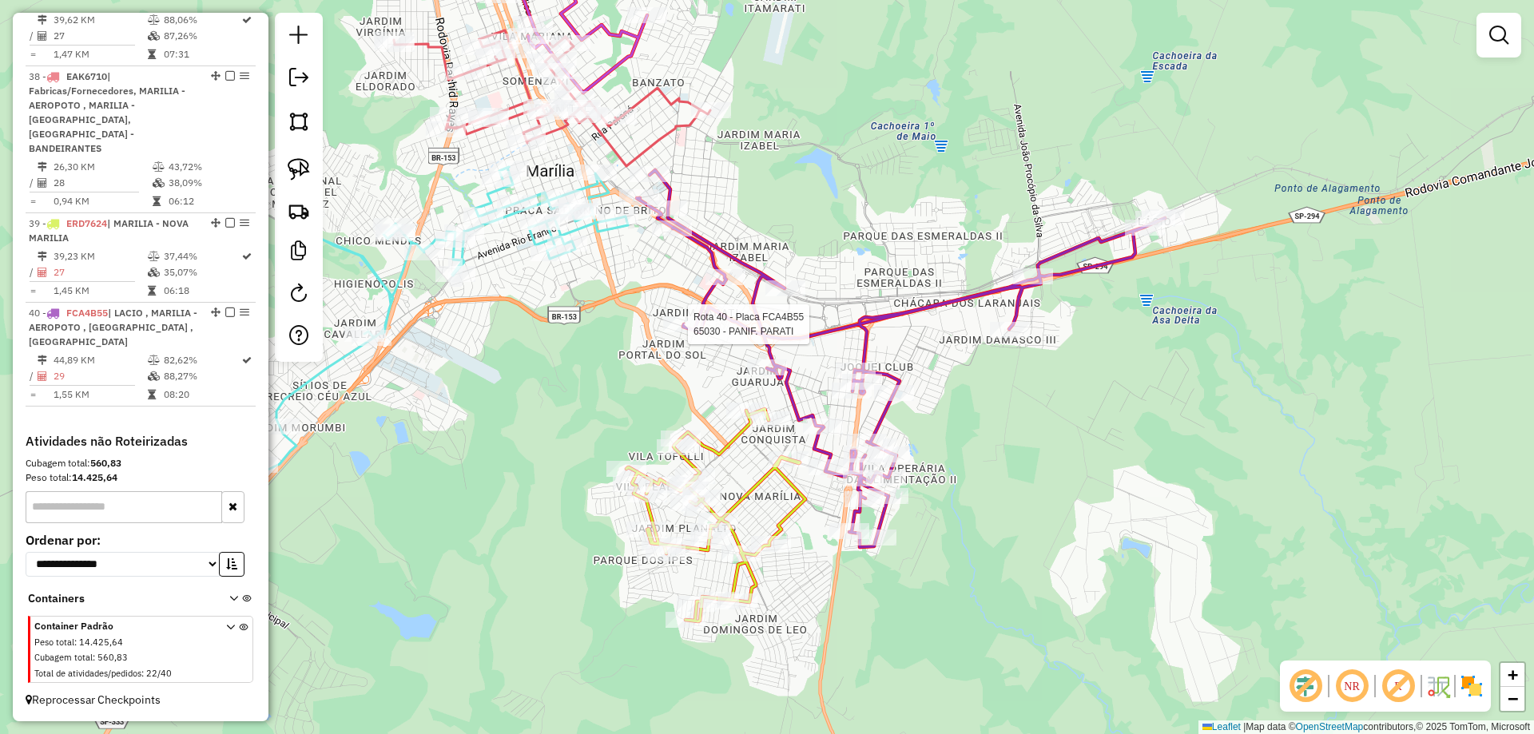
select select "*********"
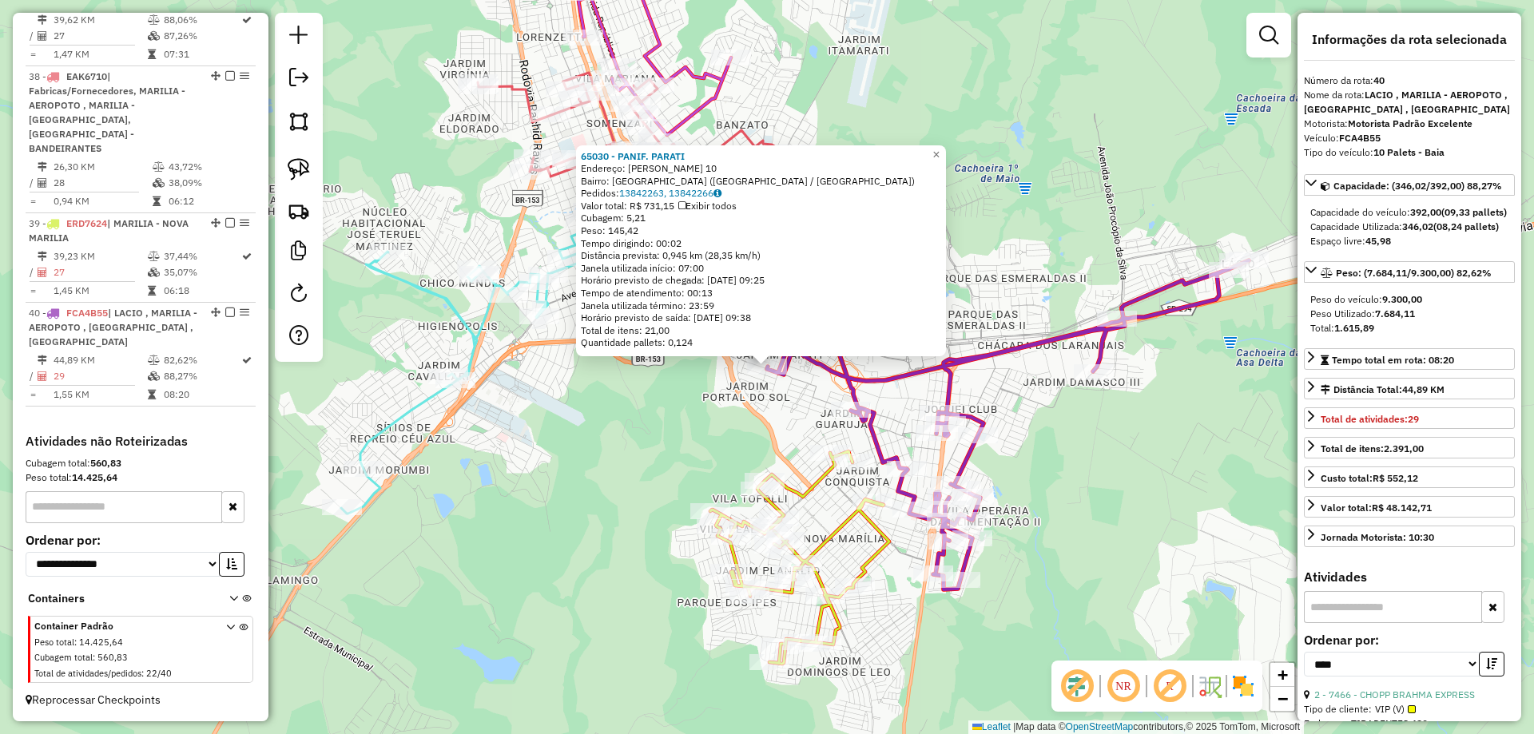
click at [780, 423] on div "65030 - PANIF. PARATI Endereço: OTAVIO CUNHA 10 Bairro: JARDIM PORTAL DO SOL (M…" at bounding box center [767, 367] width 1534 height 734
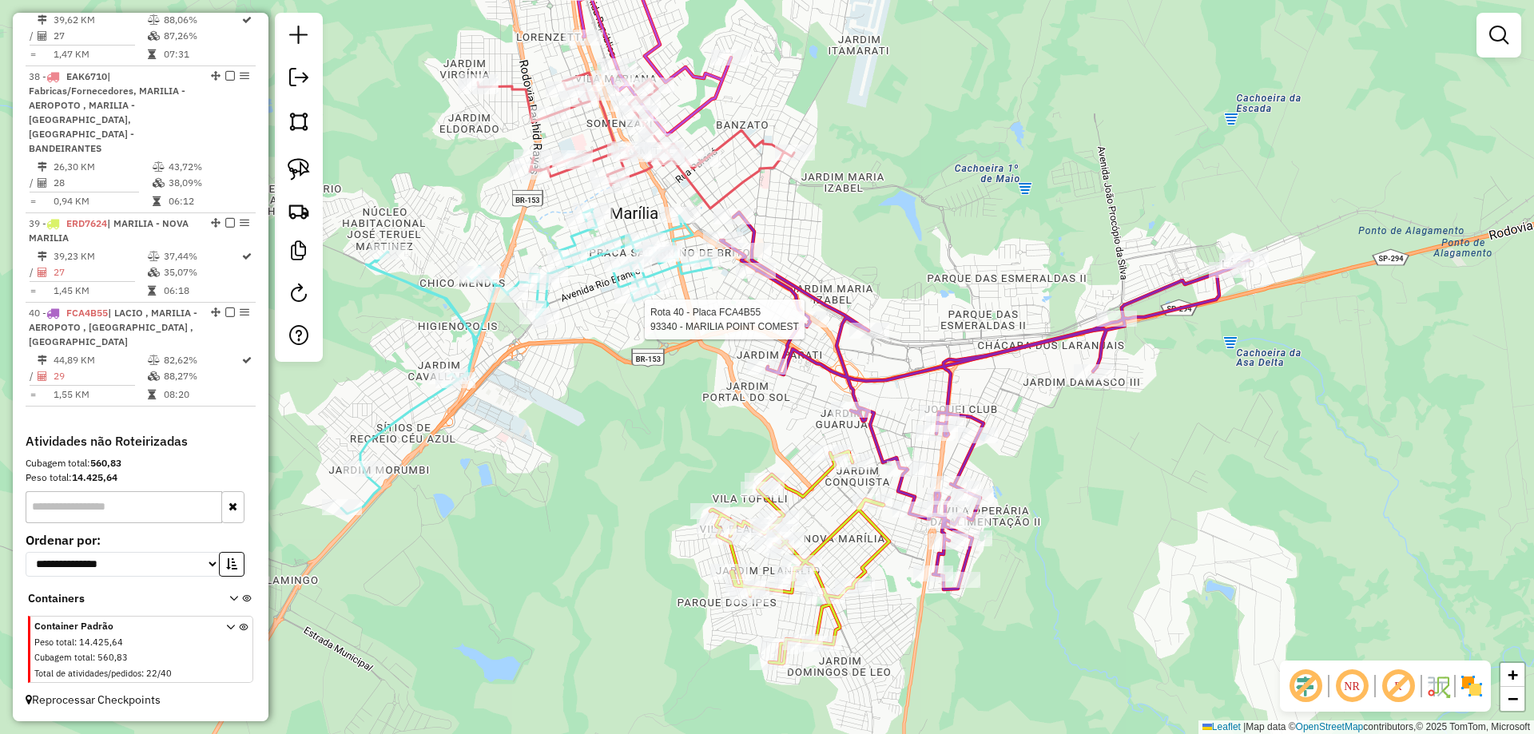
select select "*********"
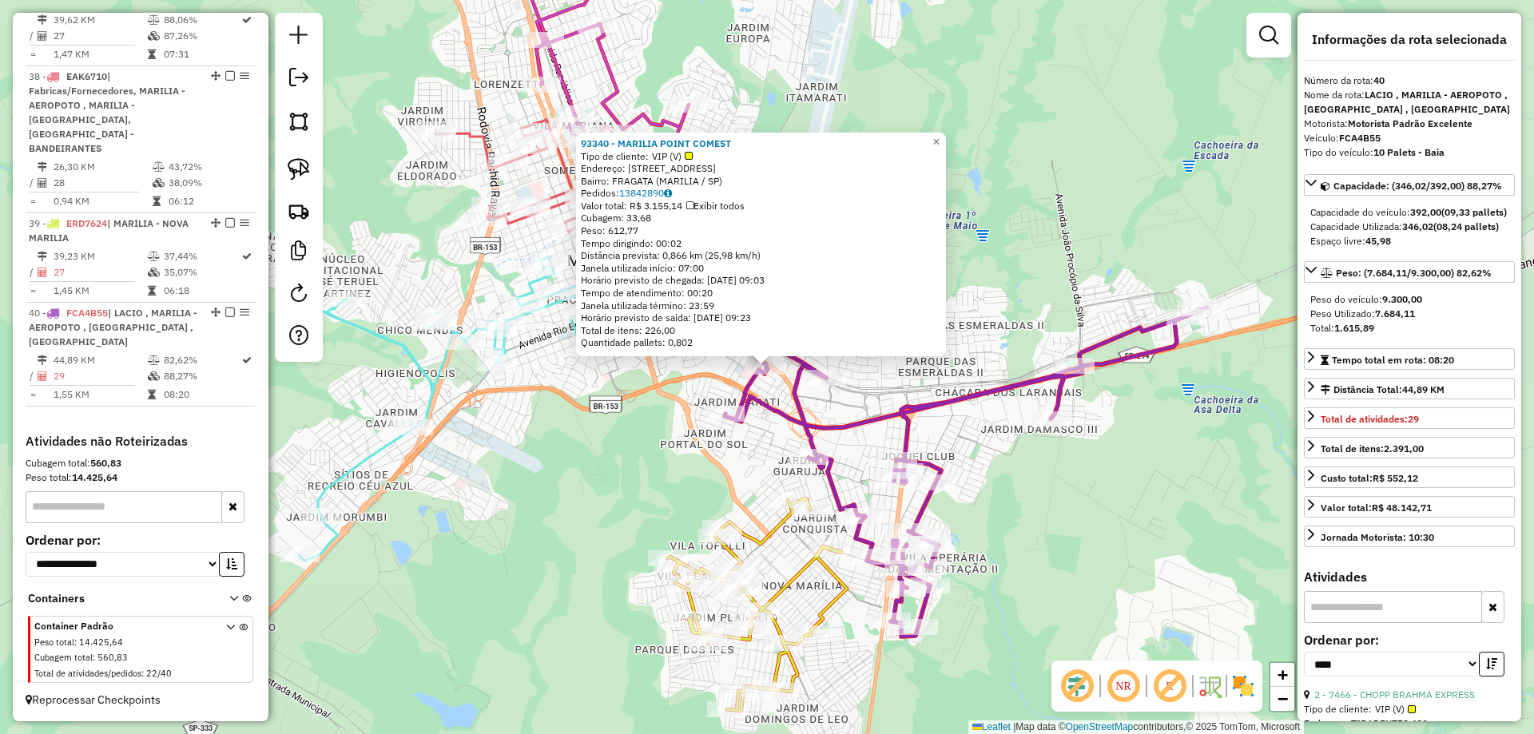
click at [755, 443] on div "93340 - MARILIA POINT COMEST Tipo de cliente: VIP (V) Endereço: AV TIRADENTES 1…" at bounding box center [767, 367] width 1534 height 734
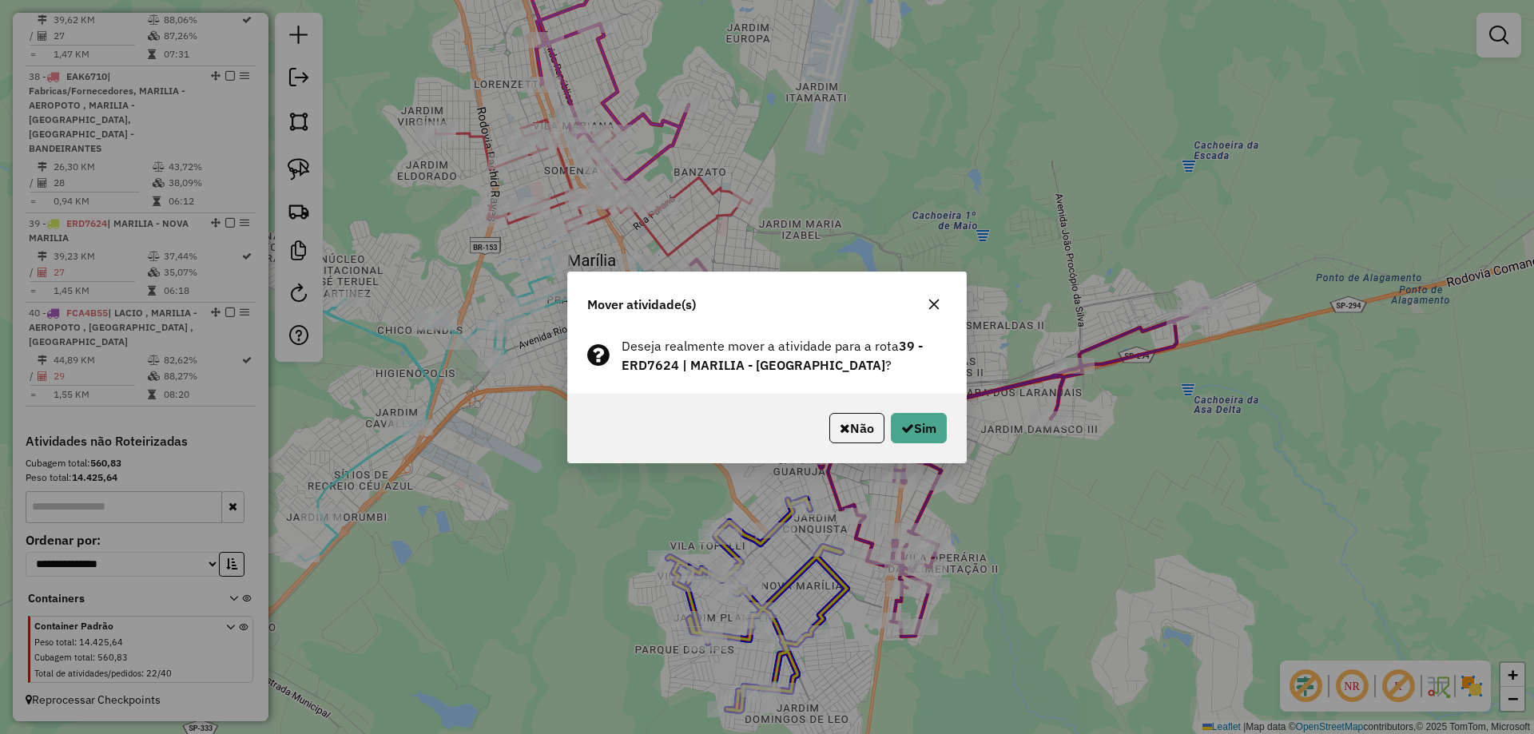
click at [886, 423] on p-footer "Não Sim" at bounding box center [885, 428] width 124 height 30
click at [895, 423] on button "Sim" at bounding box center [919, 428] width 56 height 30
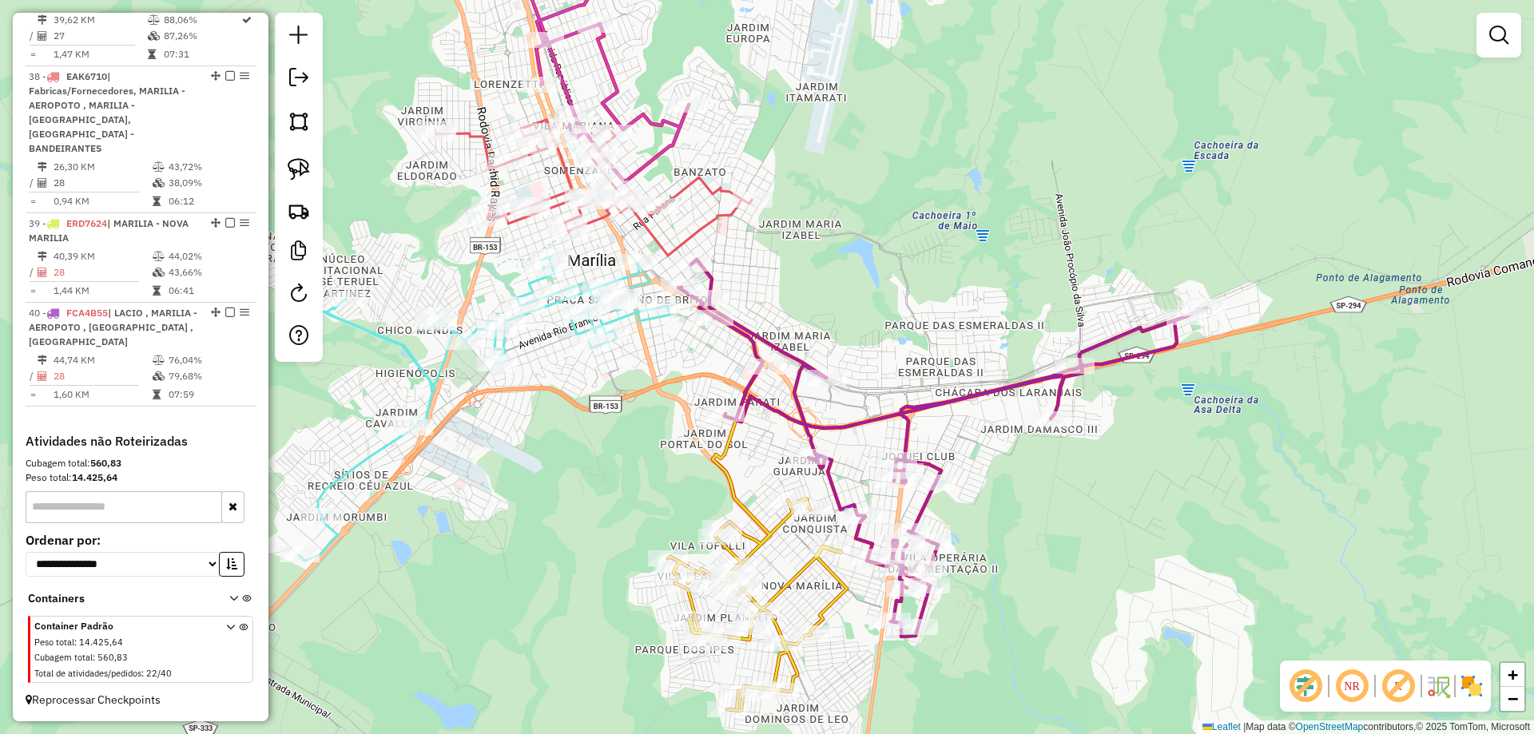
click at [782, 348] on icon at bounding box center [942, 448] width 528 height 377
select select "*********"
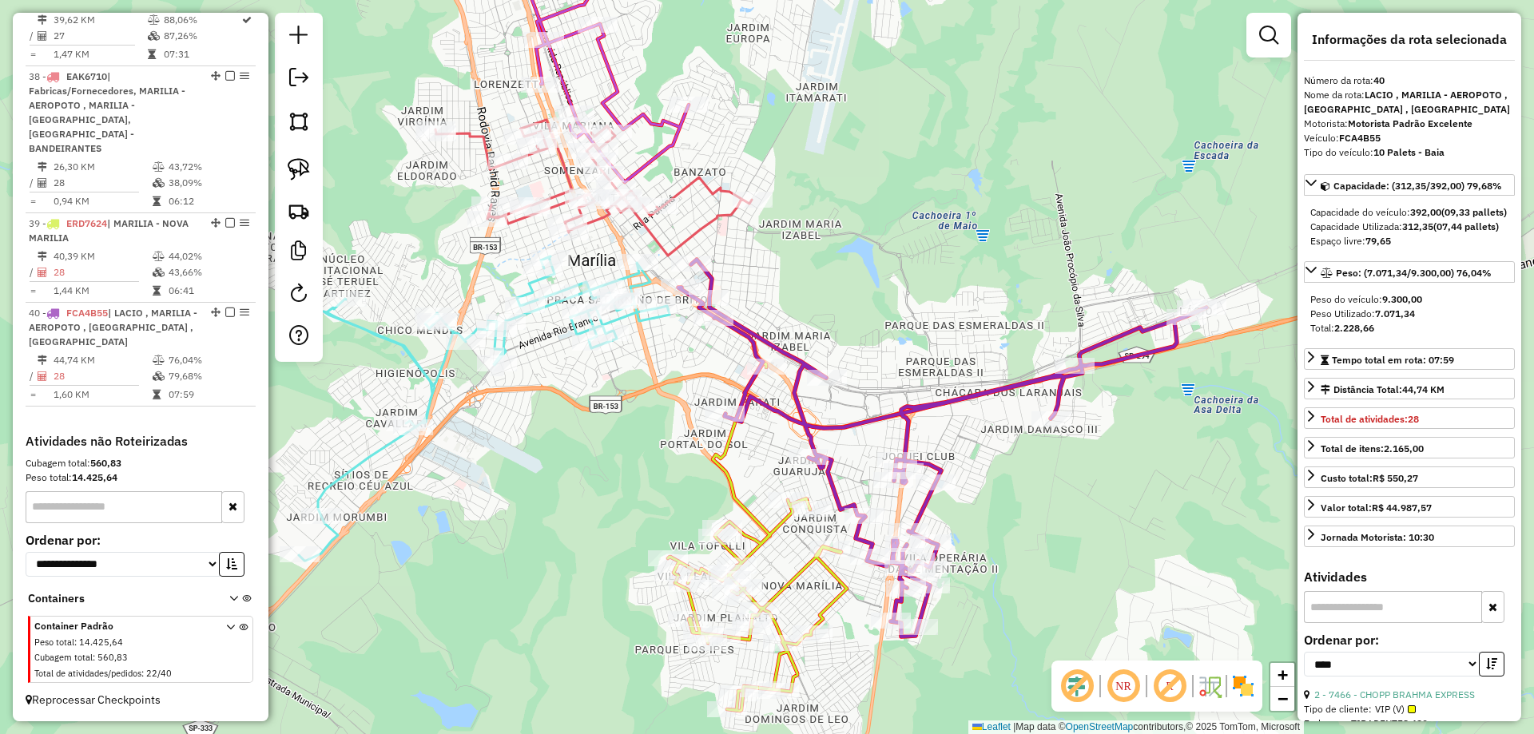
click at [766, 527] on icon at bounding box center [757, 537] width 179 height 348
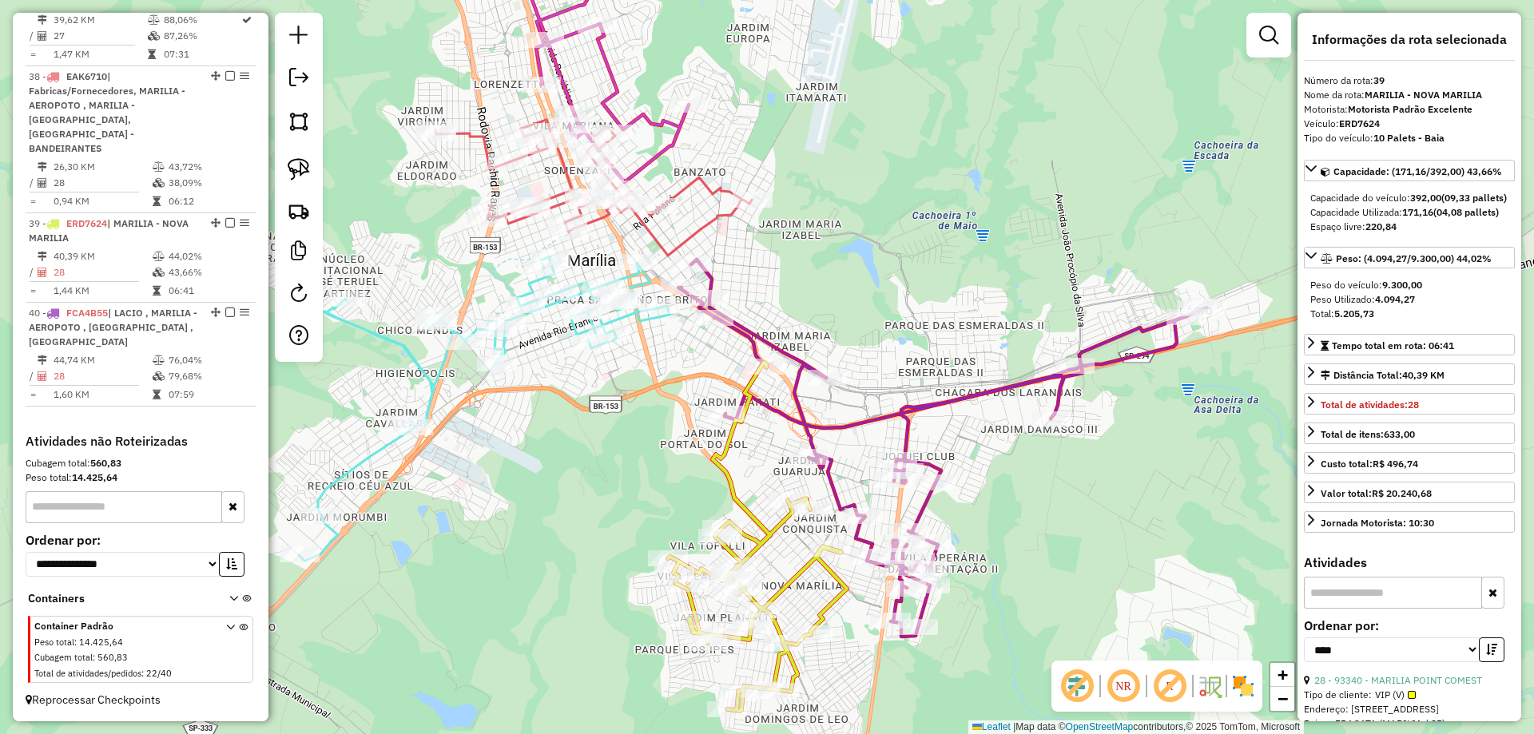
click at [862, 304] on div "Janela de atendimento Grade de atendimento Capacidade Transportadoras Veículos …" at bounding box center [767, 367] width 1534 height 734
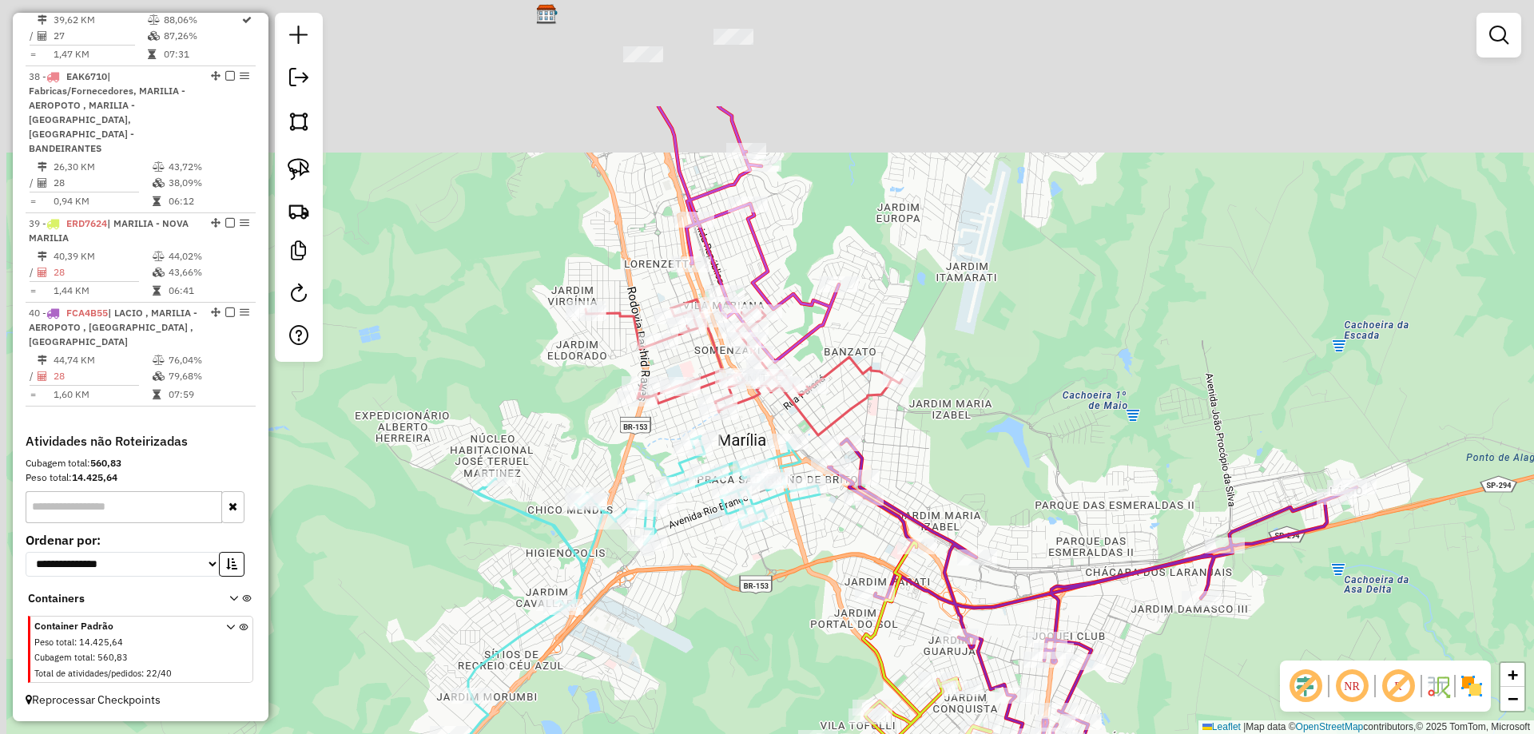
drag, startPoint x: 854, startPoint y: 287, endPoint x: 979, endPoint y: 443, distance: 200.6
click at [1008, 473] on div "Janela de atendimento Grade de atendimento Capacidade Transportadoras Veículos …" at bounding box center [767, 367] width 1534 height 734
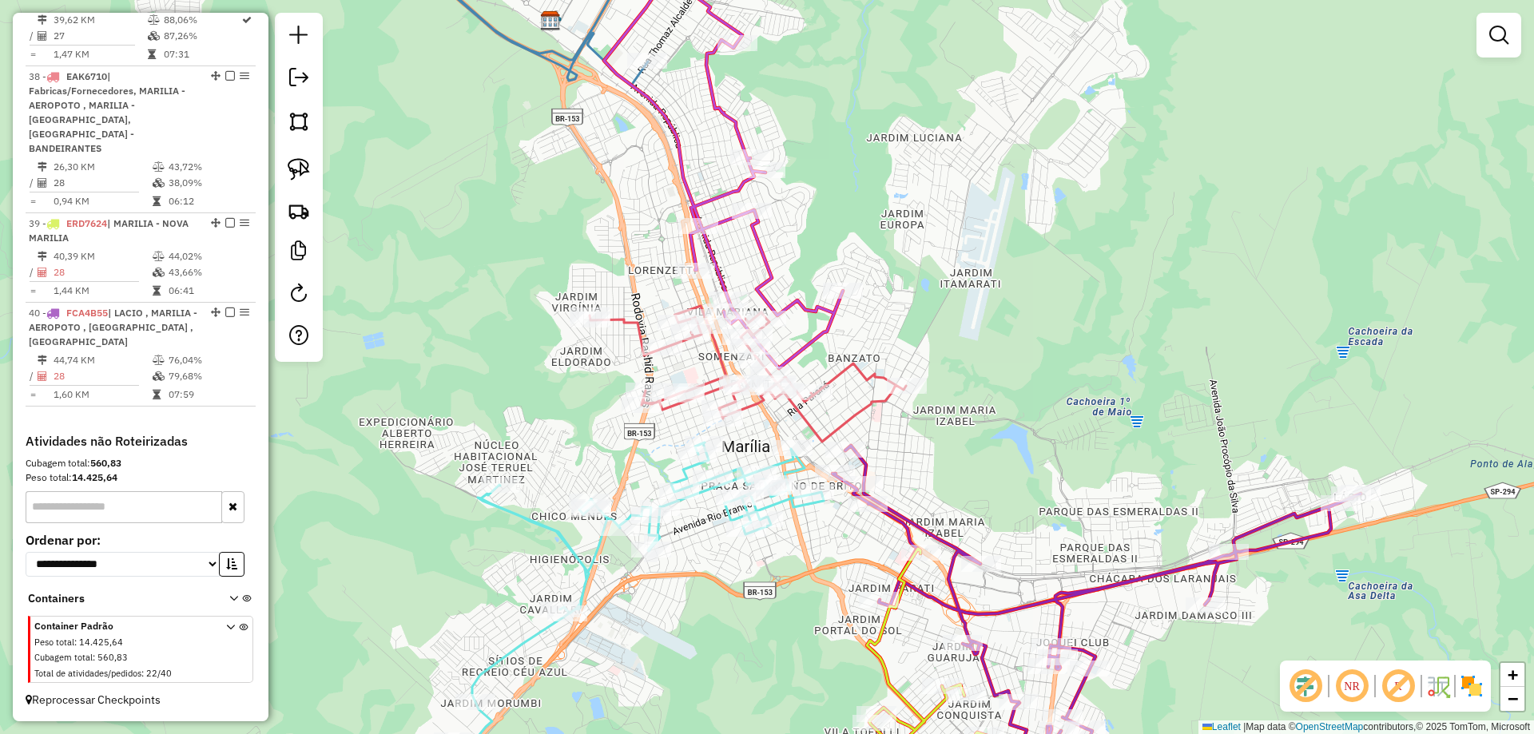
click at [843, 359] on icon at bounding box center [747, 374] width 316 height 136
select select "*********"
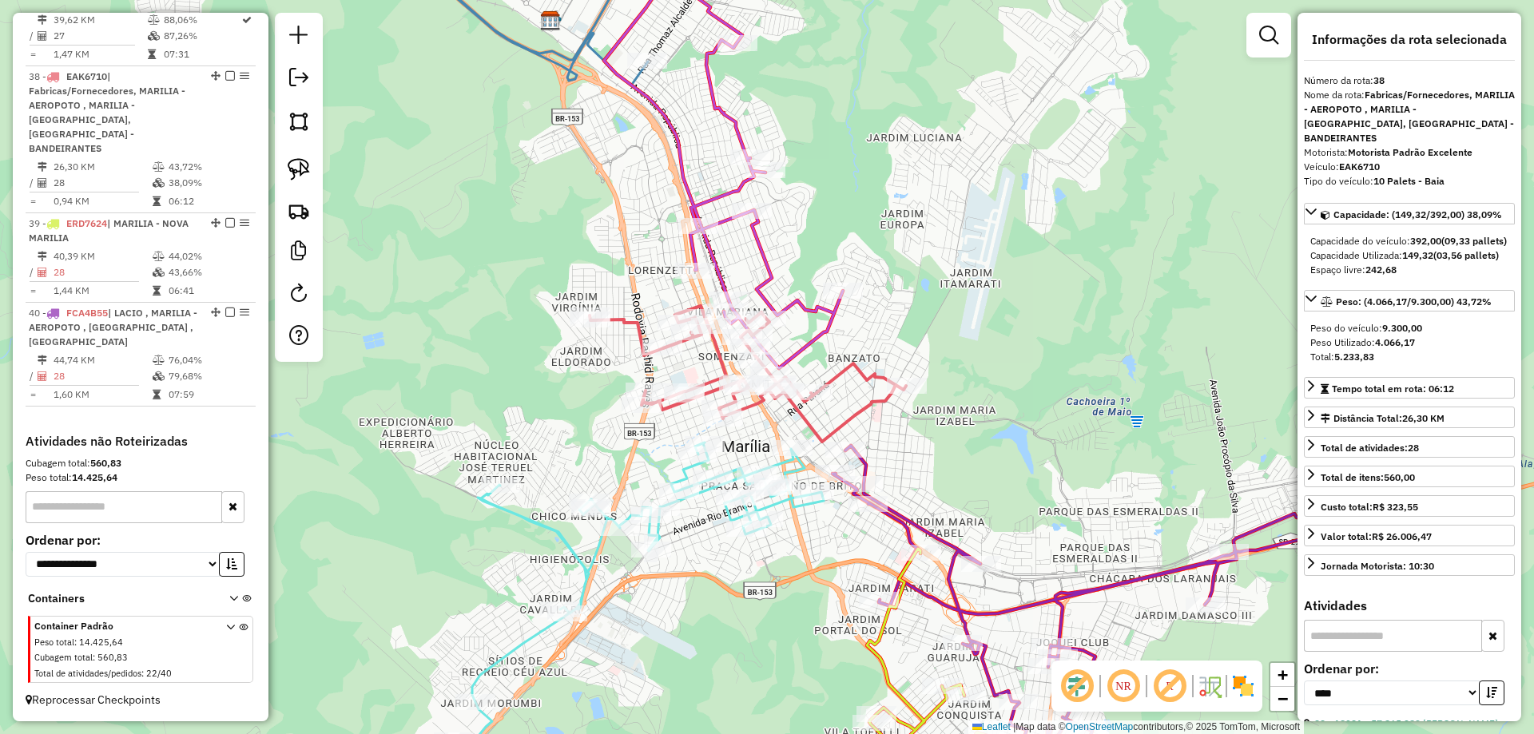
click at [823, 333] on icon at bounding box center [723, 148] width 239 height 442
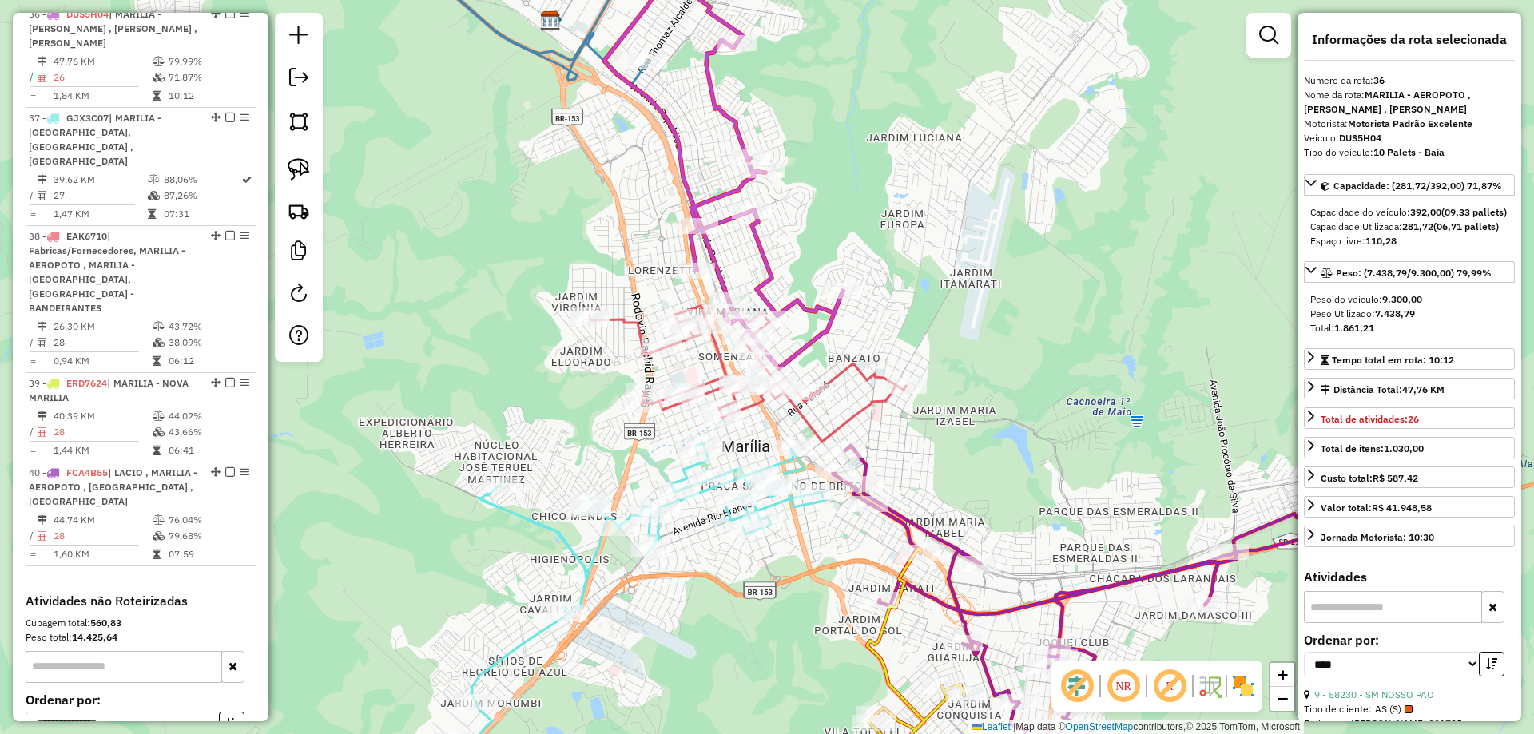
scroll to position [2463, 0]
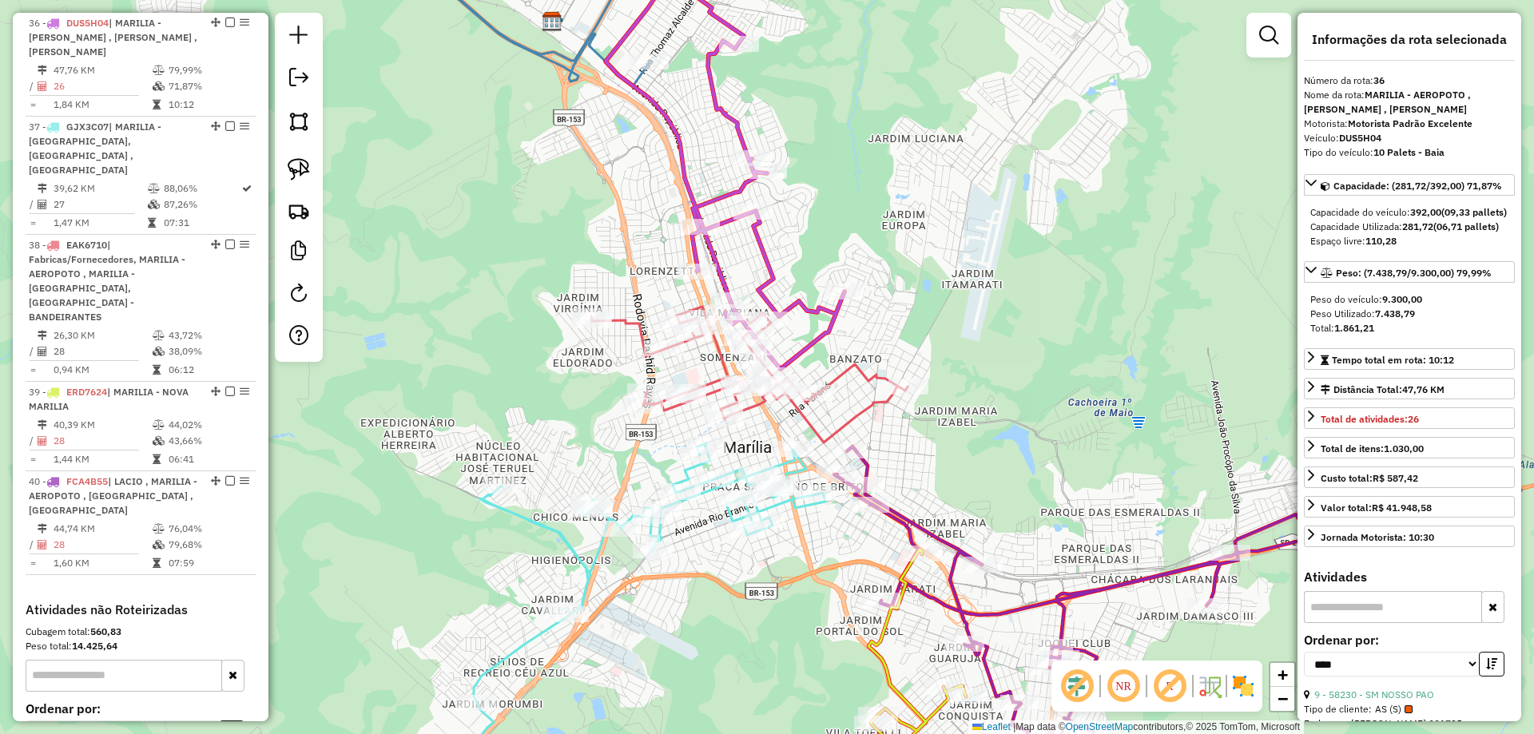
drag, startPoint x: 887, startPoint y: 228, endPoint x: 919, endPoint y: 284, distance: 64.4
click at [919, 270] on div "Janela de atendimento Grade de atendimento Capacidade Transportadoras Veículos …" at bounding box center [767, 367] width 1534 height 734
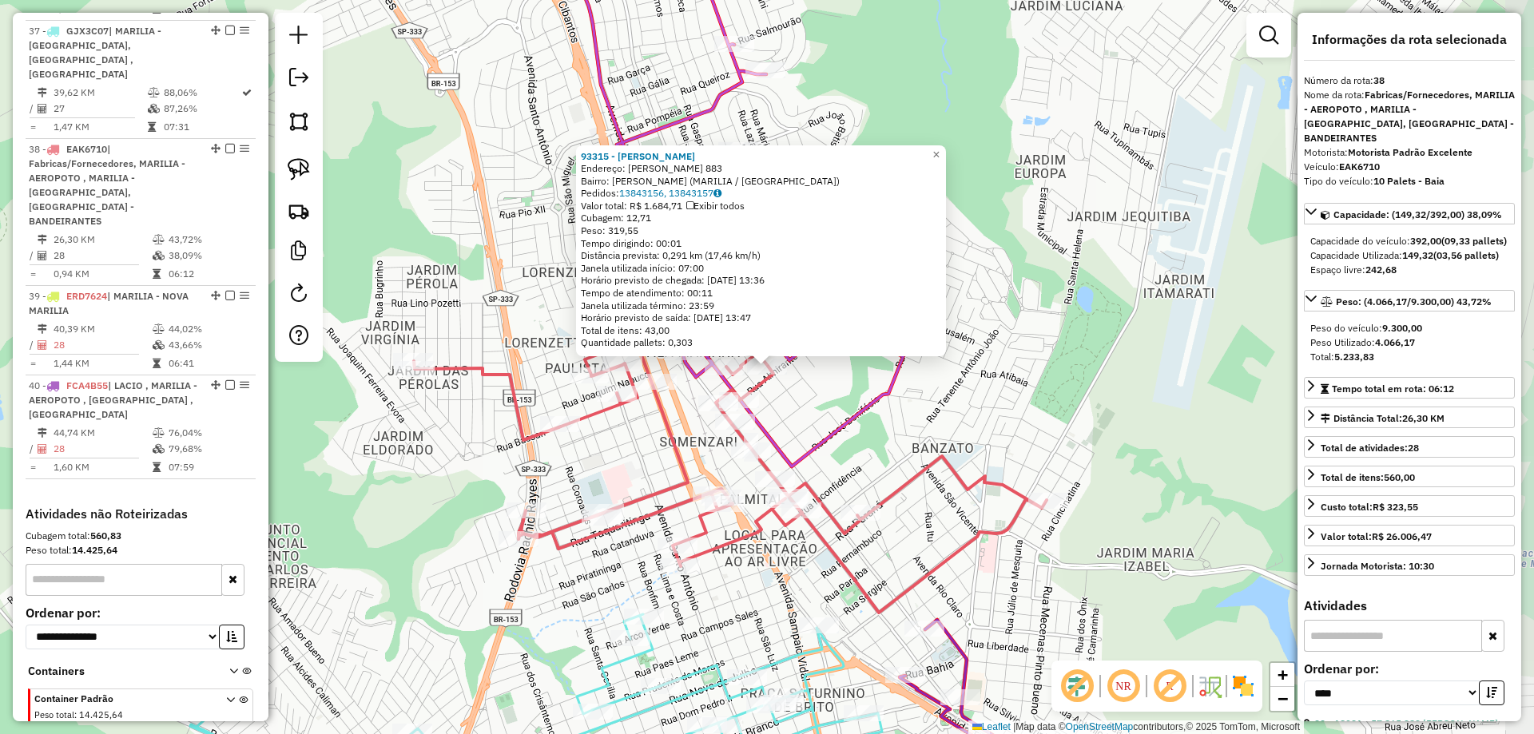
scroll to position [2632, 0]
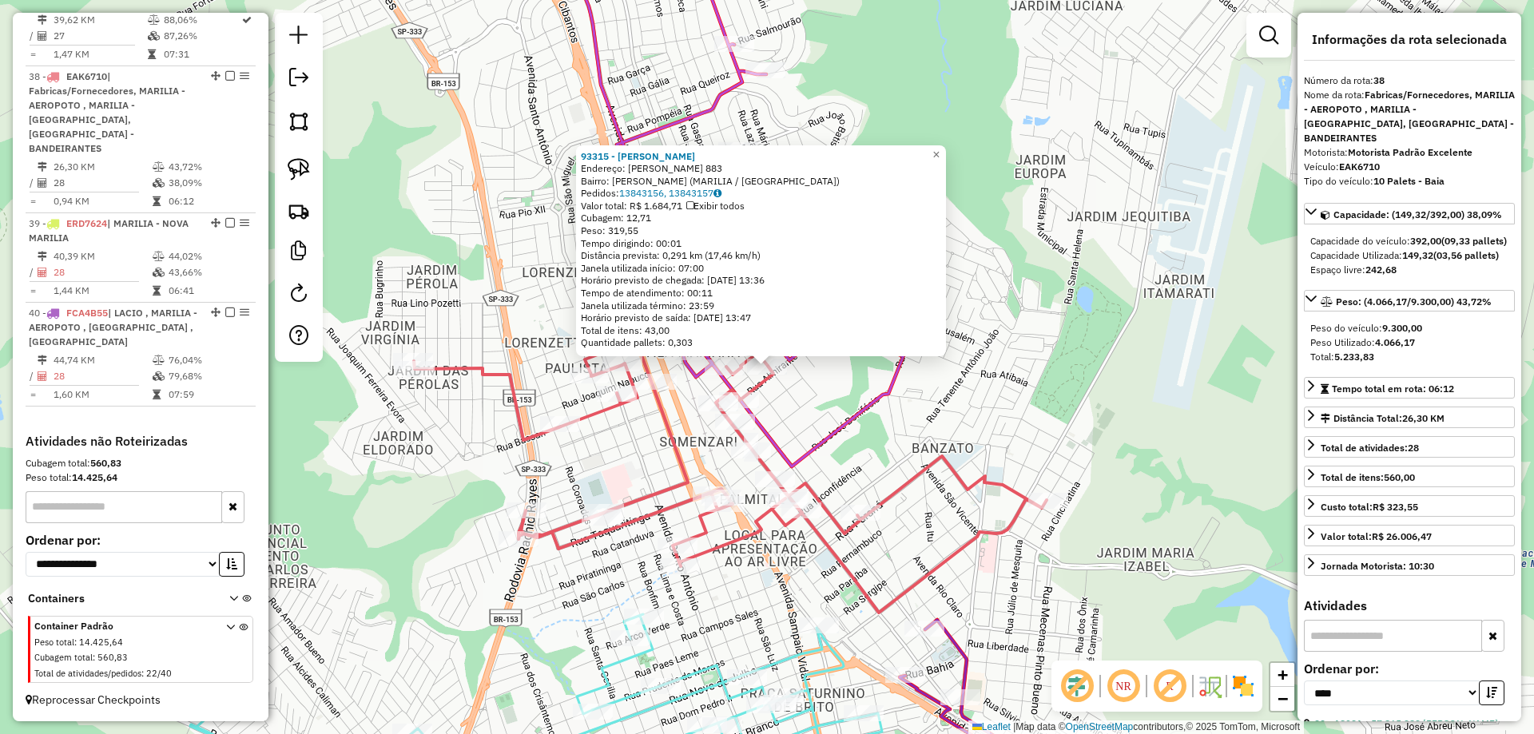
click at [797, 400] on div "93315 - MARIA DE FATIMA JORG Endereço: R MACHADO DE ASSIS 883 Bairro: FRANCISCO…" at bounding box center [767, 367] width 1534 height 734
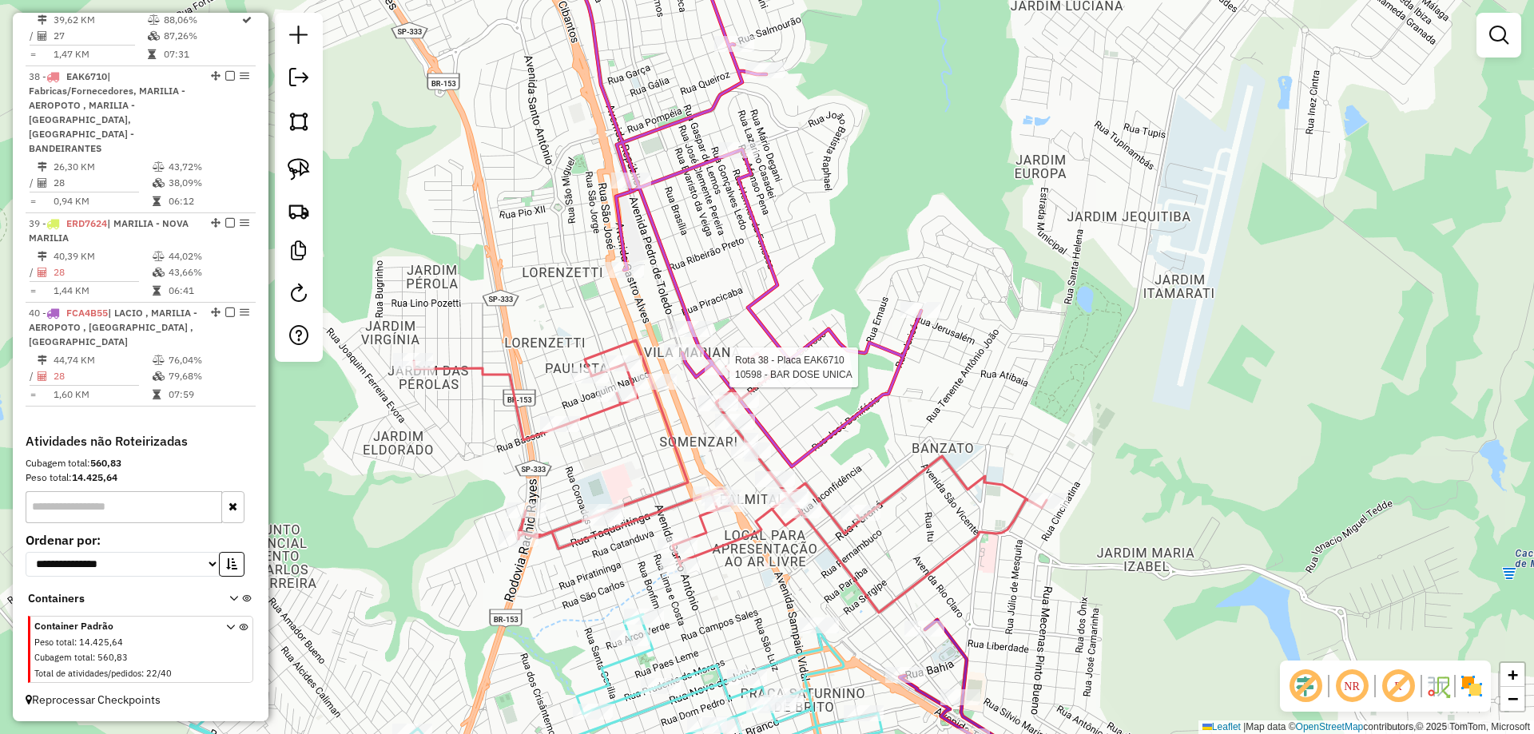
select select "*********"
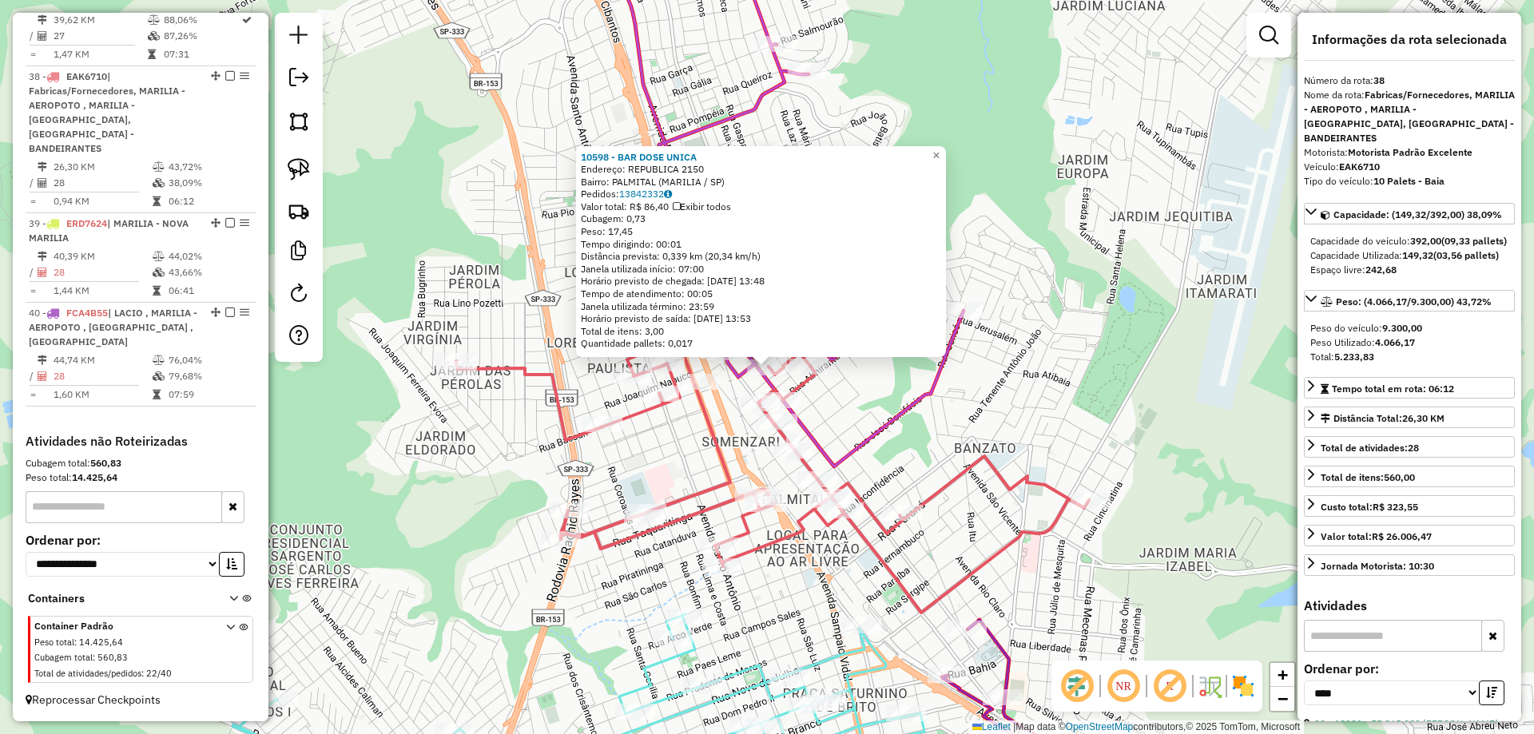
drag, startPoint x: 839, startPoint y: 415, endPoint x: 790, endPoint y: 376, distance: 63.1
click at [839, 415] on div "10598 - BAR DOSE UNICA Endereço: REPUBLICA 2150 Bairro: PALMITAL (MARILIA / SP)…" at bounding box center [767, 367] width 1534 height 734
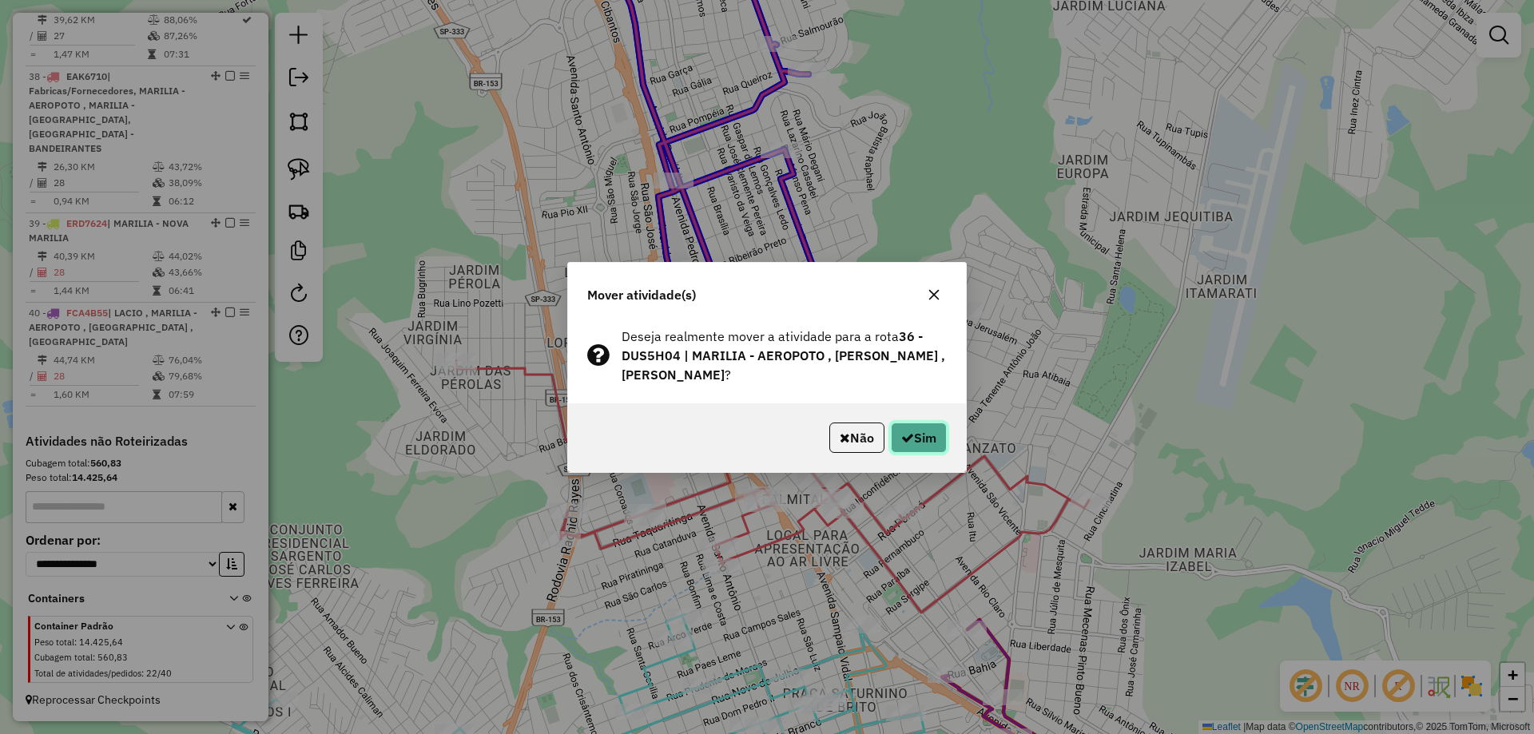
click at [901, 425] on button "Sim" at bounding box center [919, 438] width 56 height 30
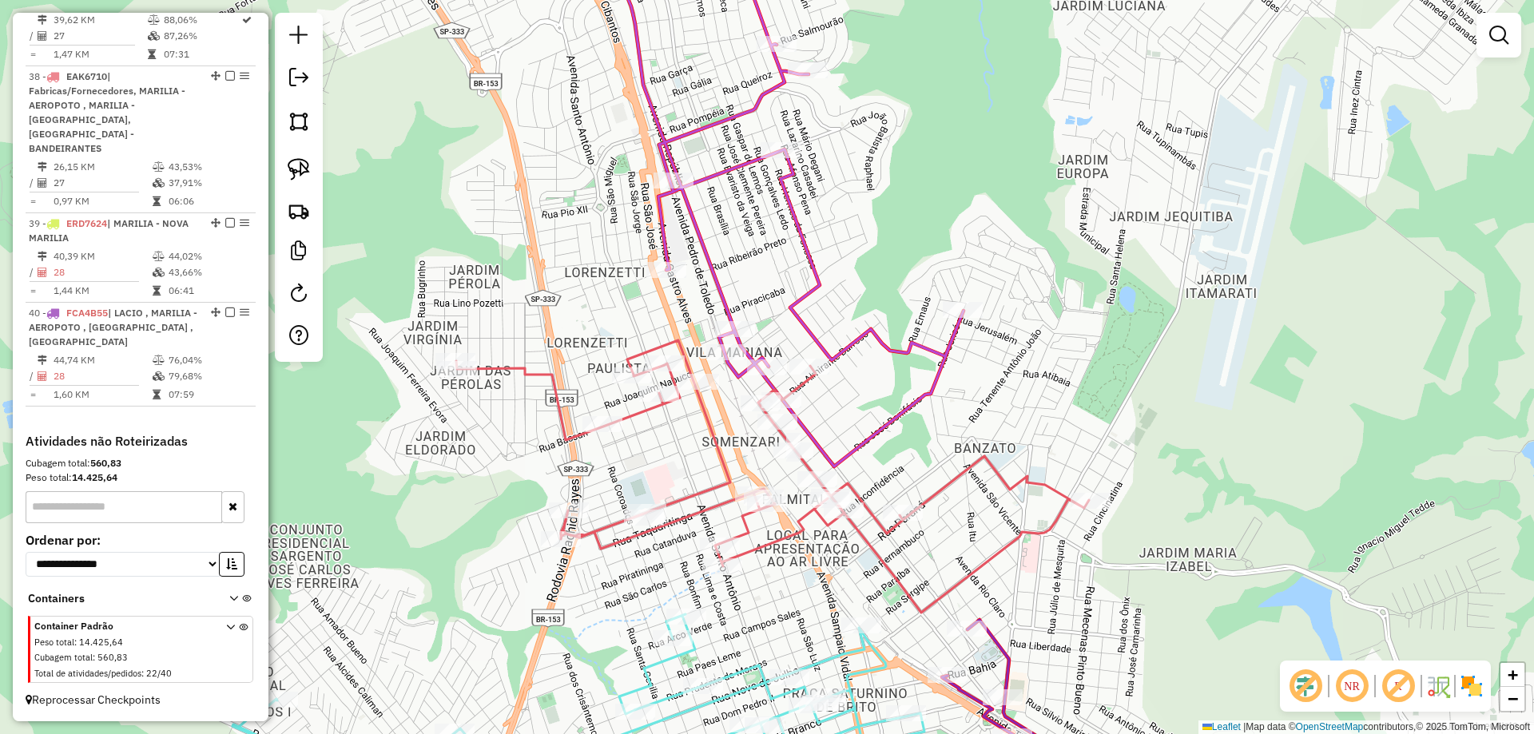
click at [883, 431] on icon at bounding box center [768, 197] width 389 height 540
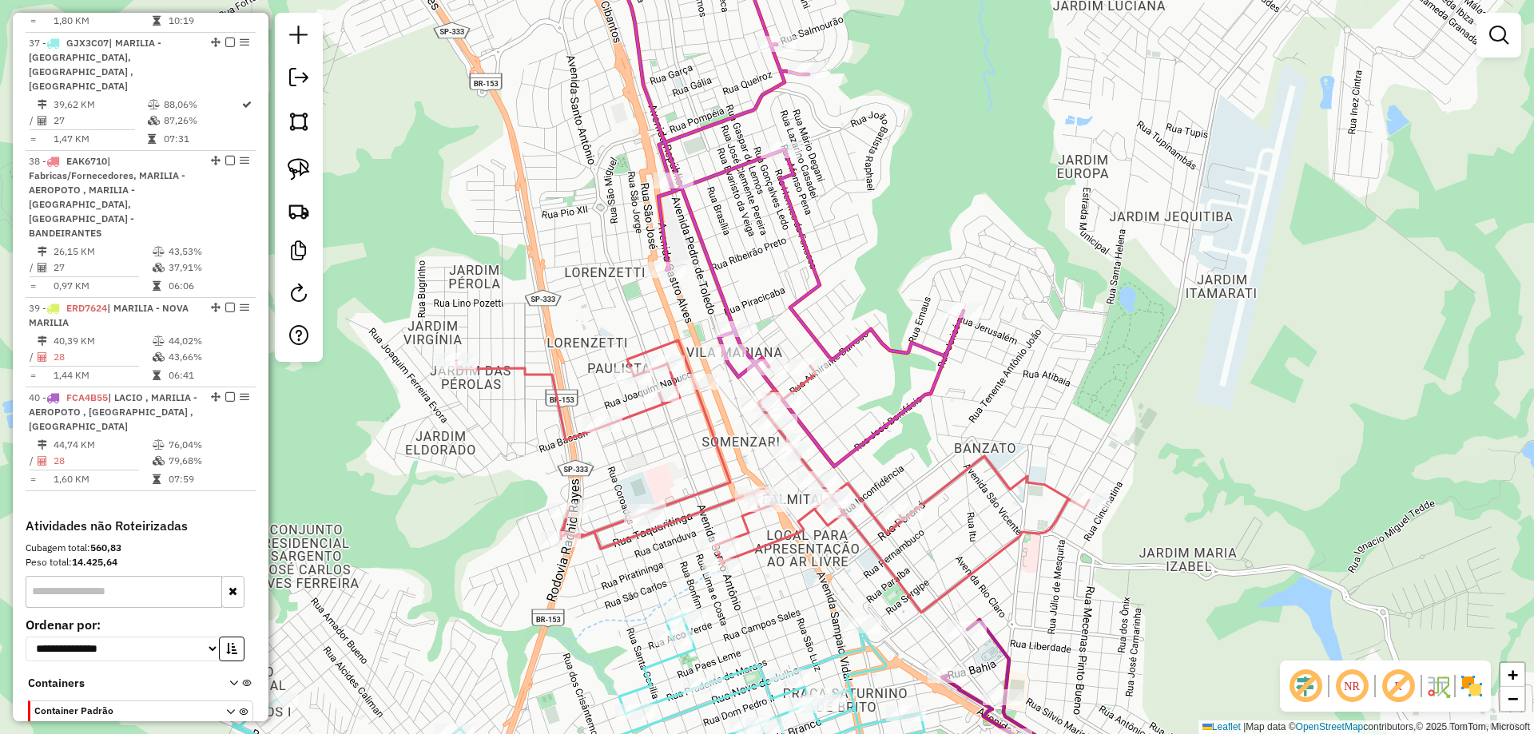
select select "*********"
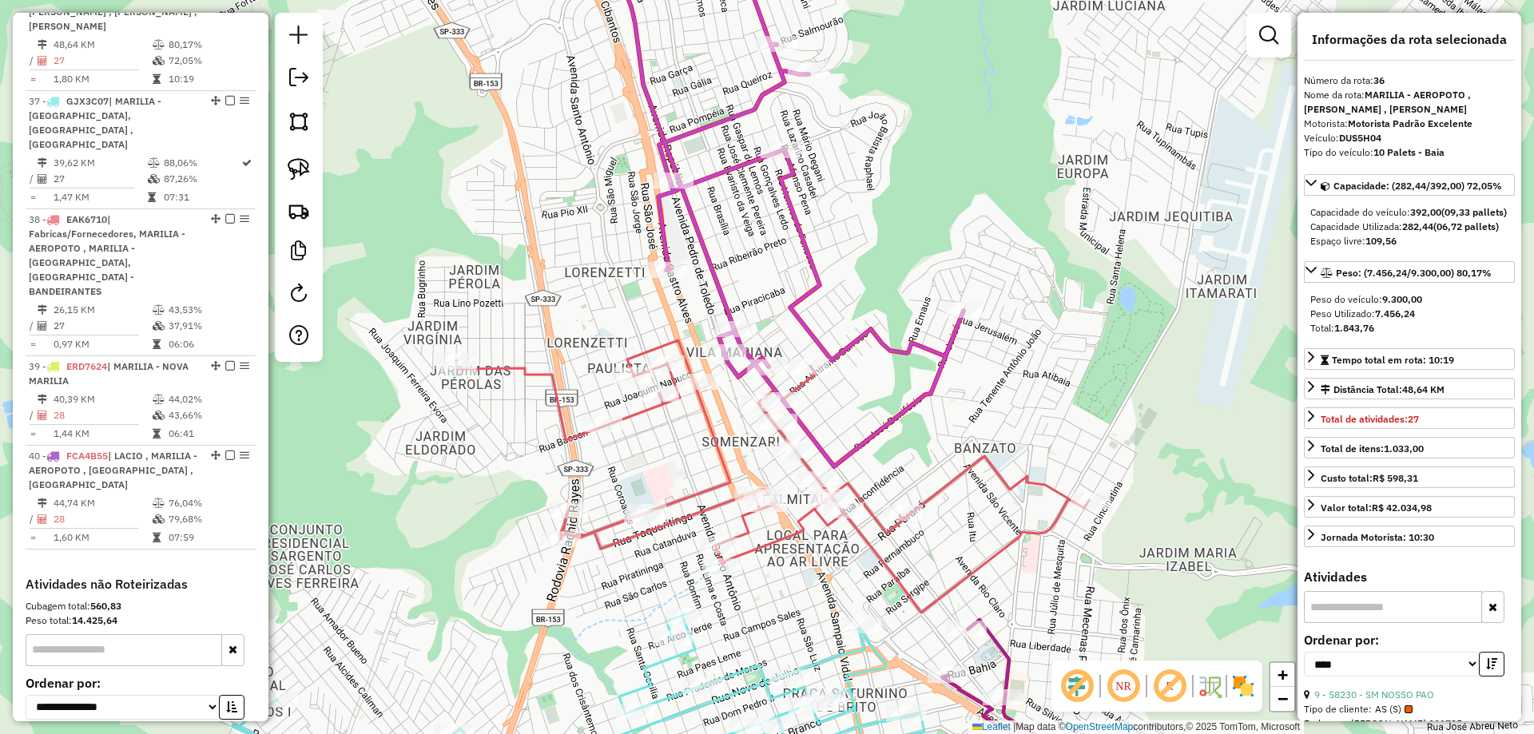
scroll to position [2463, 0]
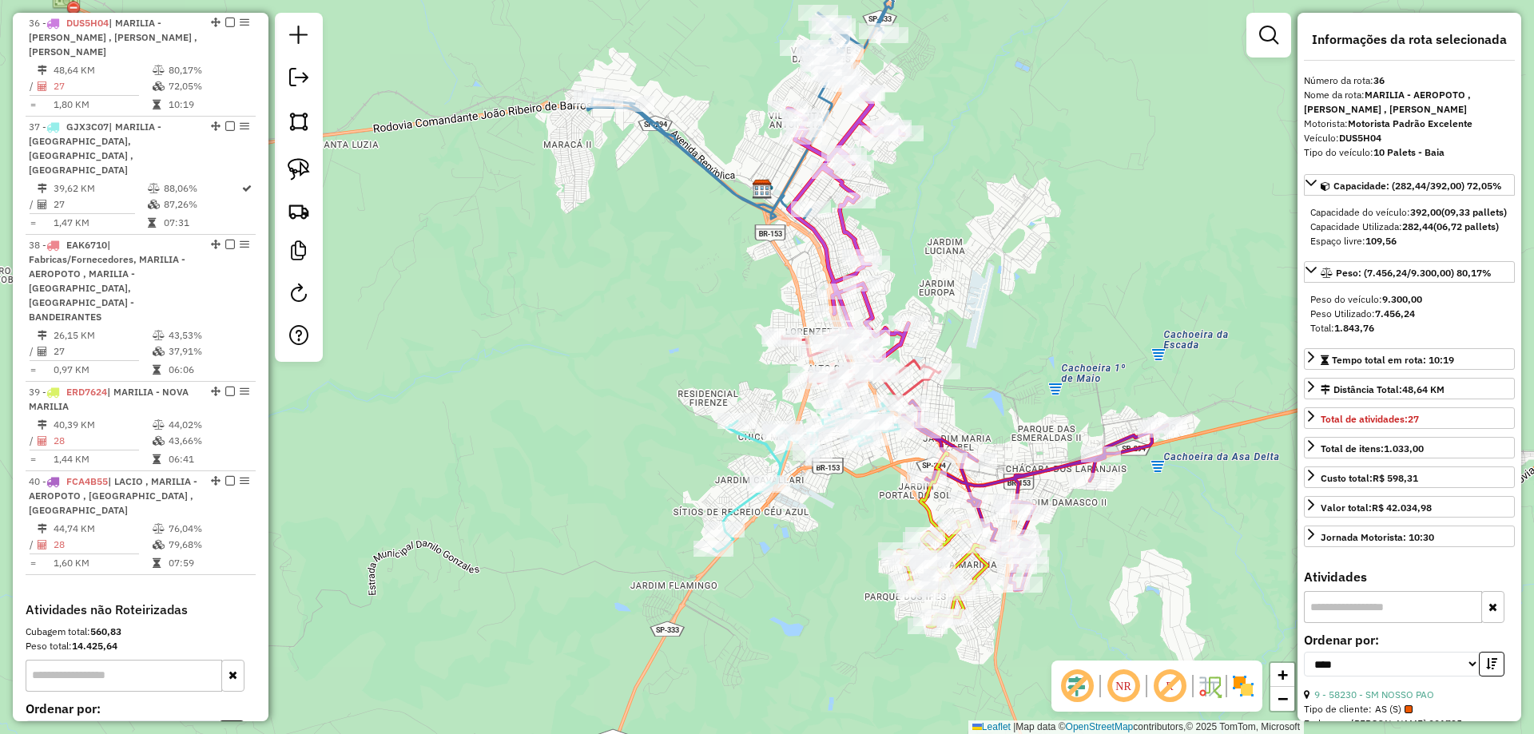
click at [982, 293] on div "Janela de atendimento Grade de atendimento Capacidade Transportadoras Veículos …" at bounding box center [767, 367] width 1534 height 734
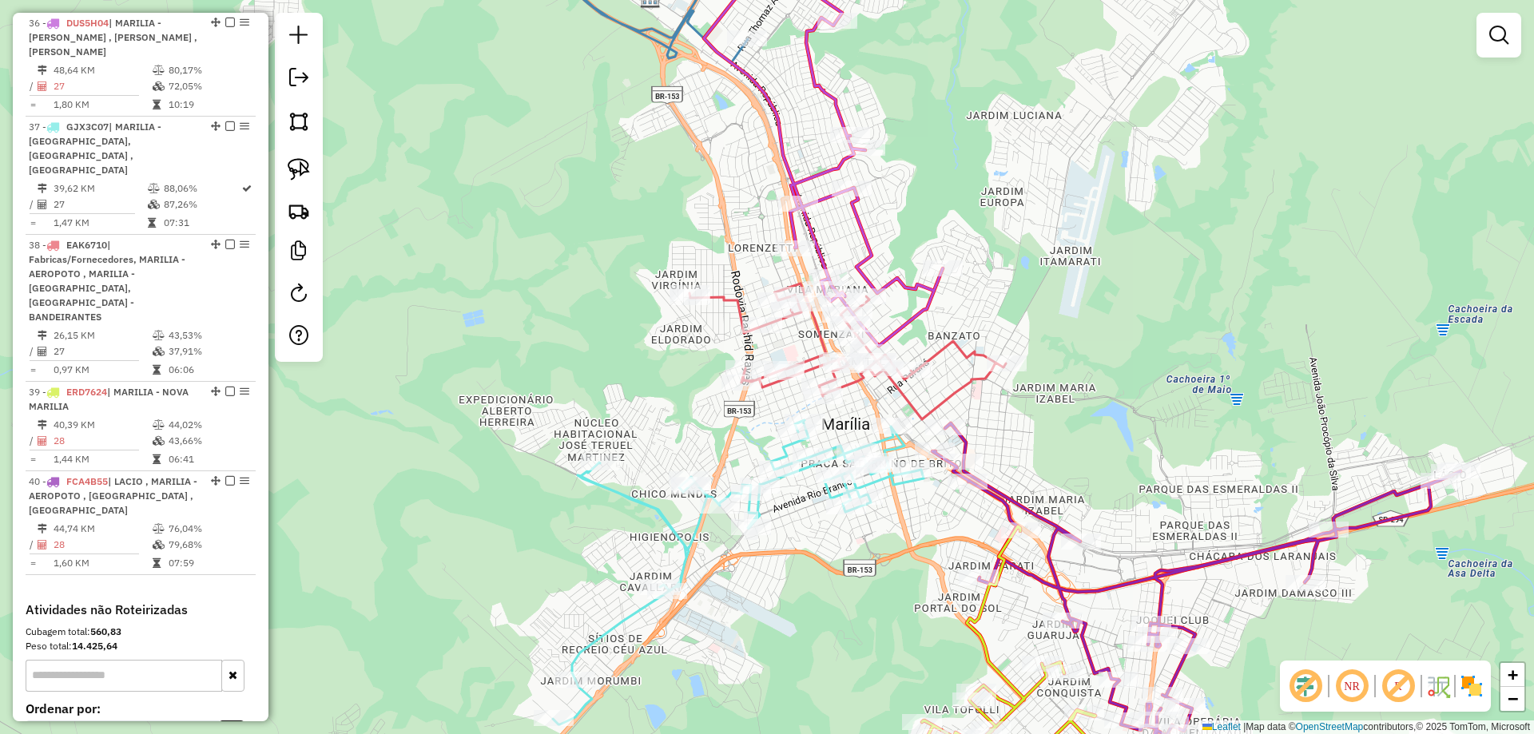
click at [812, 373] on icon at bounding box center [847, 352] width 316 height 136
select select "*********"
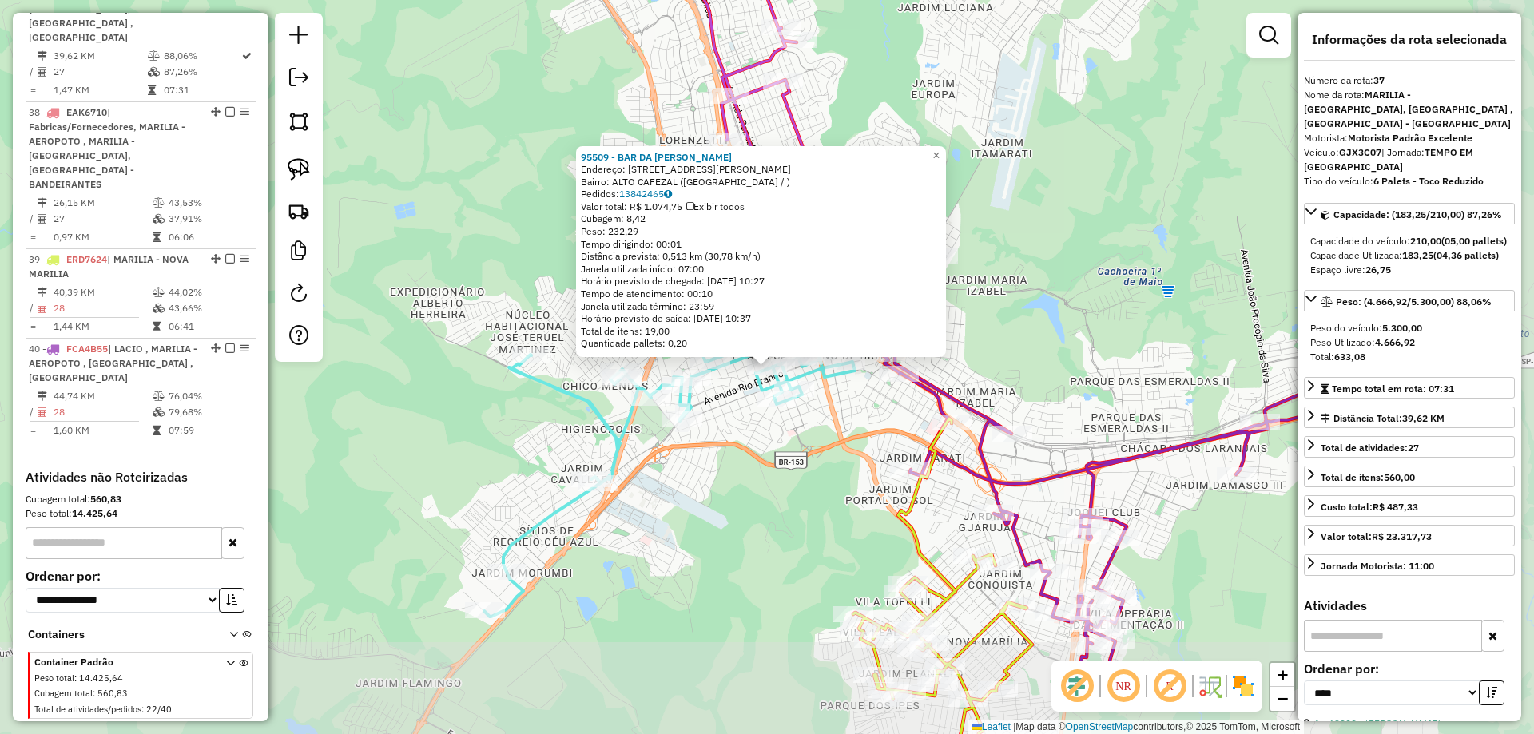
scroll to position [2582, 0]
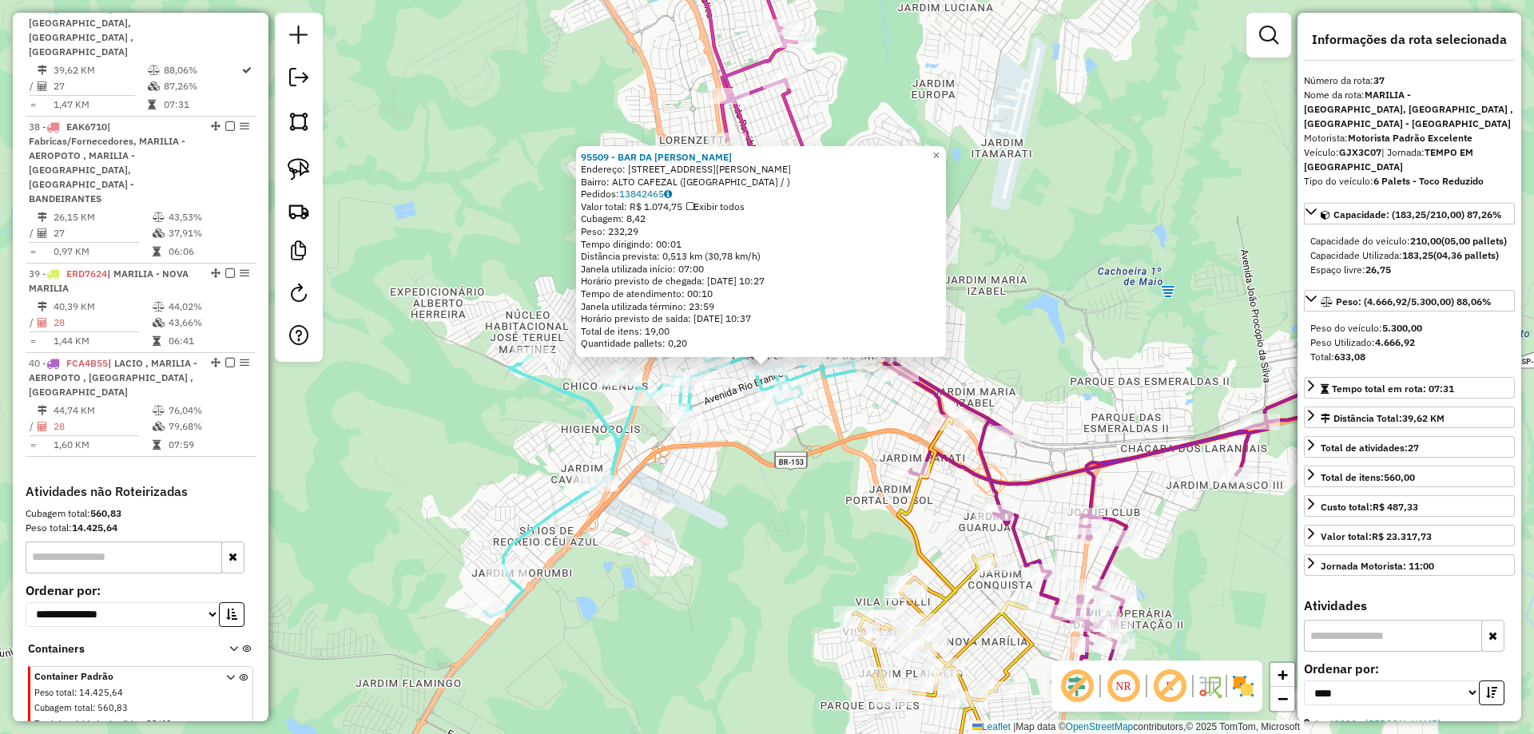
click at [820, 539] on div "95509 - BAR DA SONIA Endereço: R CORONEL GALDINO DE ALMEIDA 593 Bairro: ALTO CA…" at bounding box center [767, 367] width 1534 height 734
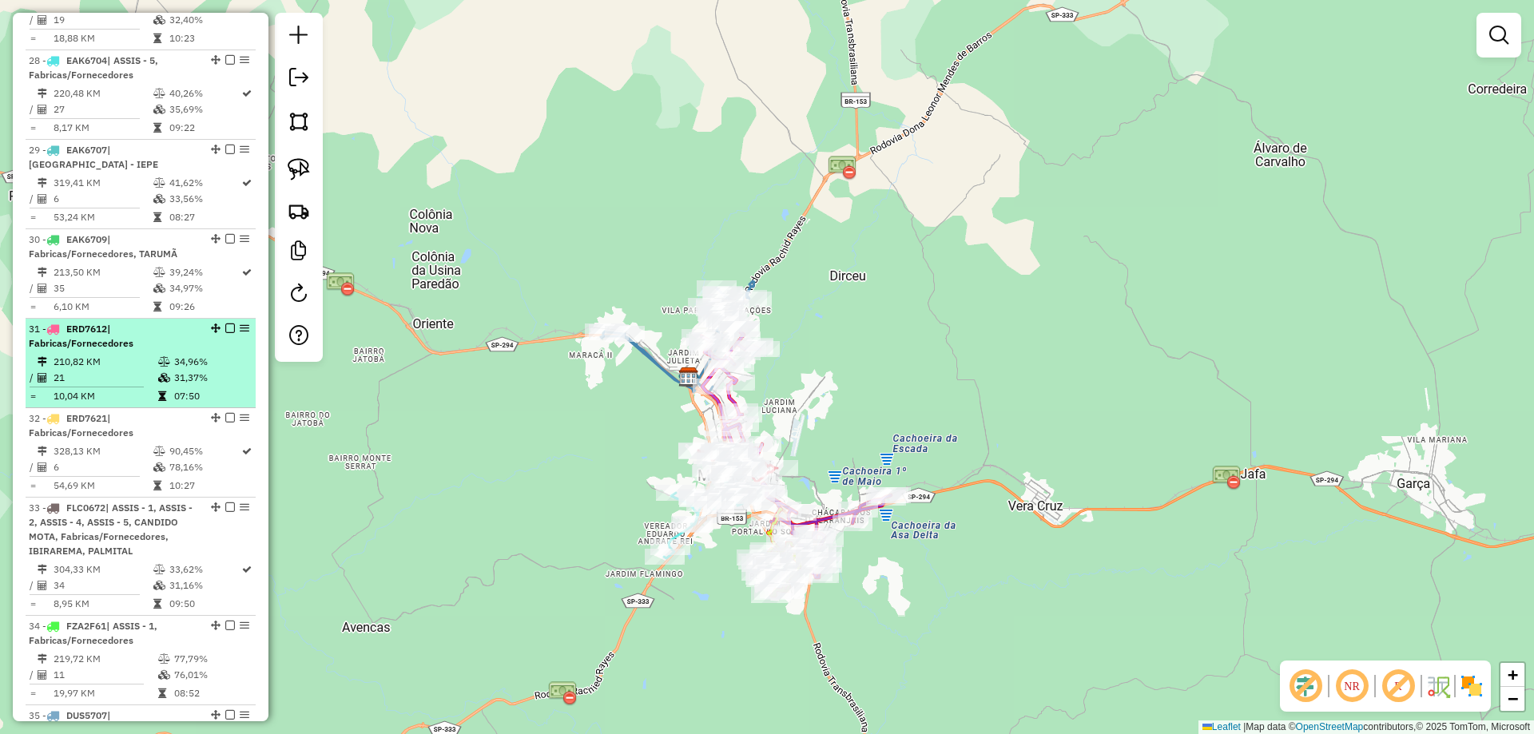
scroll to position [1623, 0]
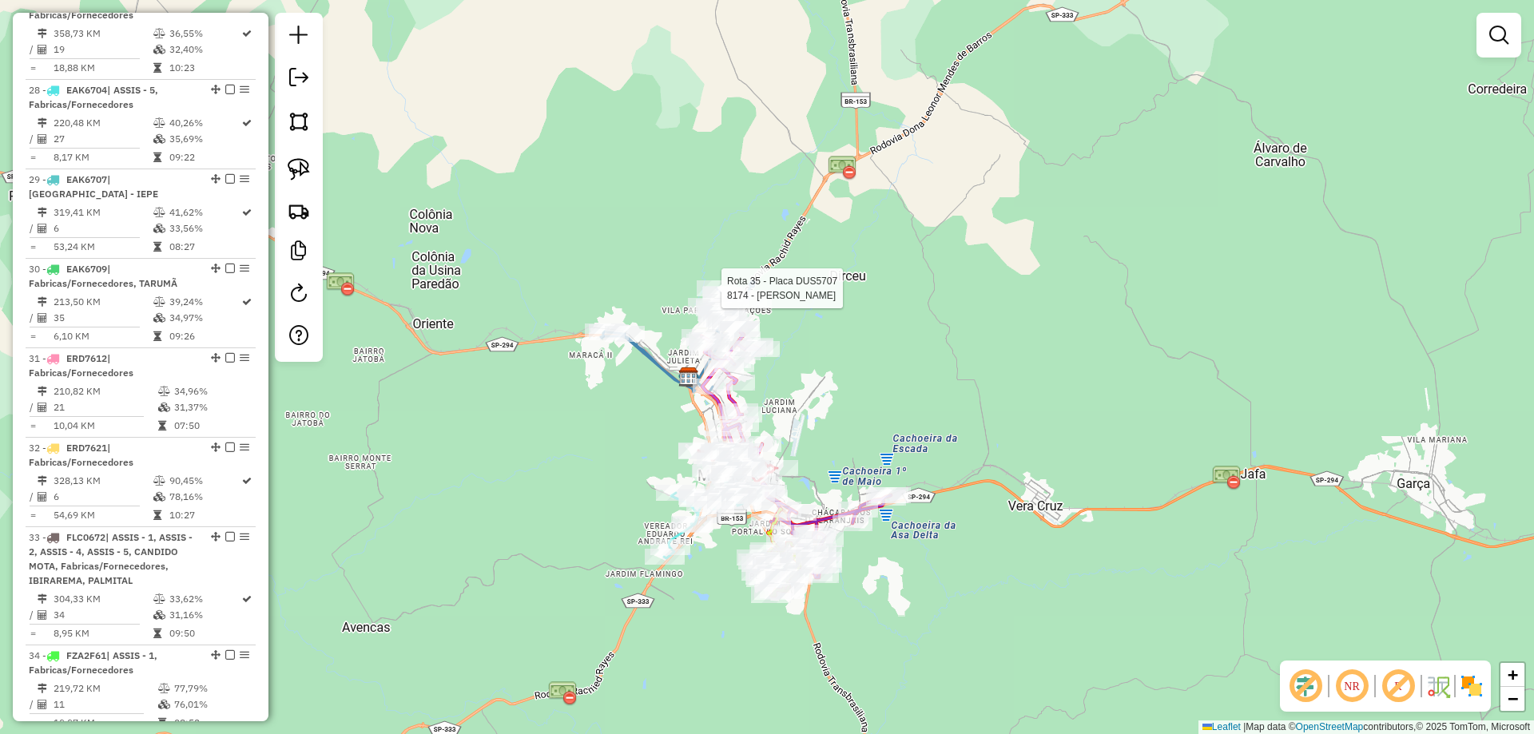
select select "*********"
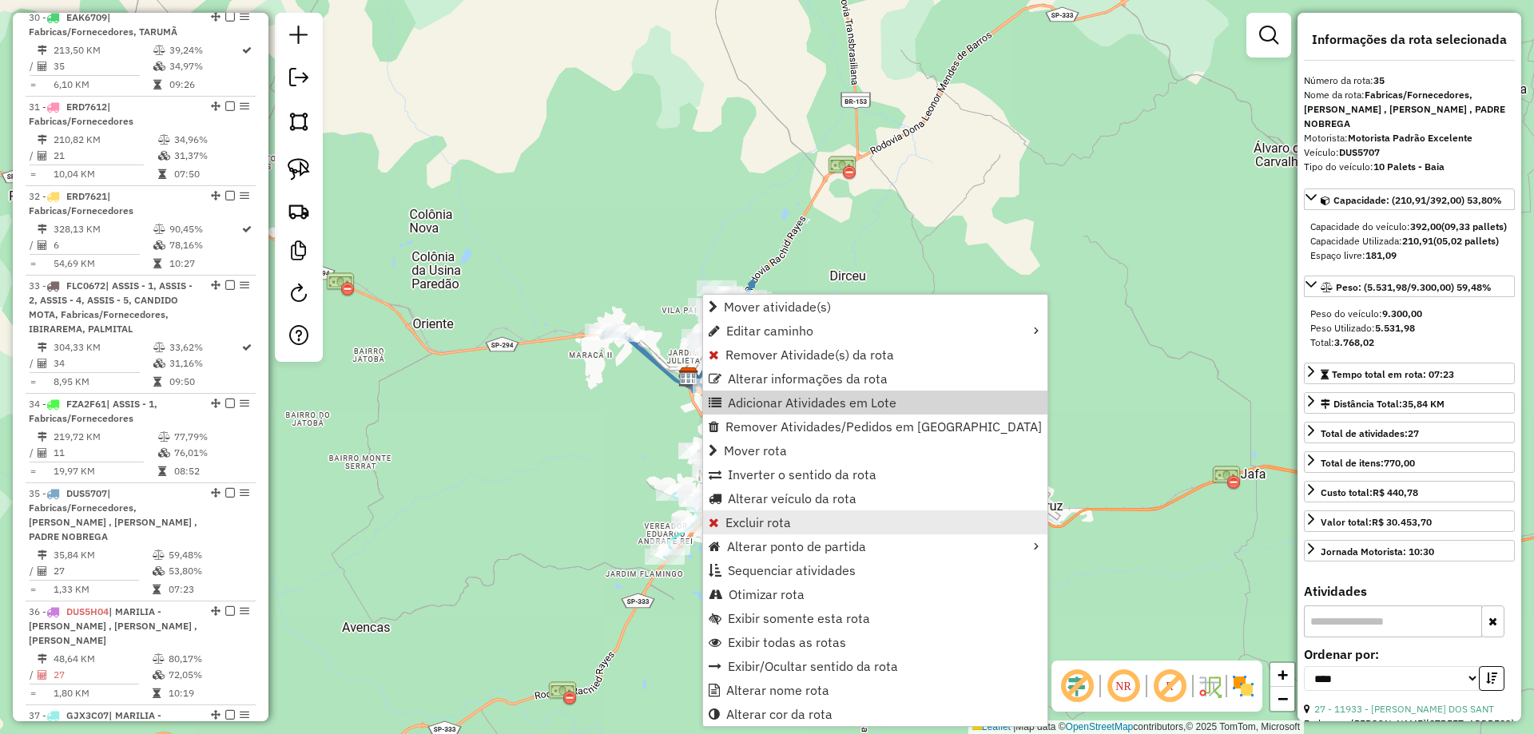
scroll to position [2345, 0]
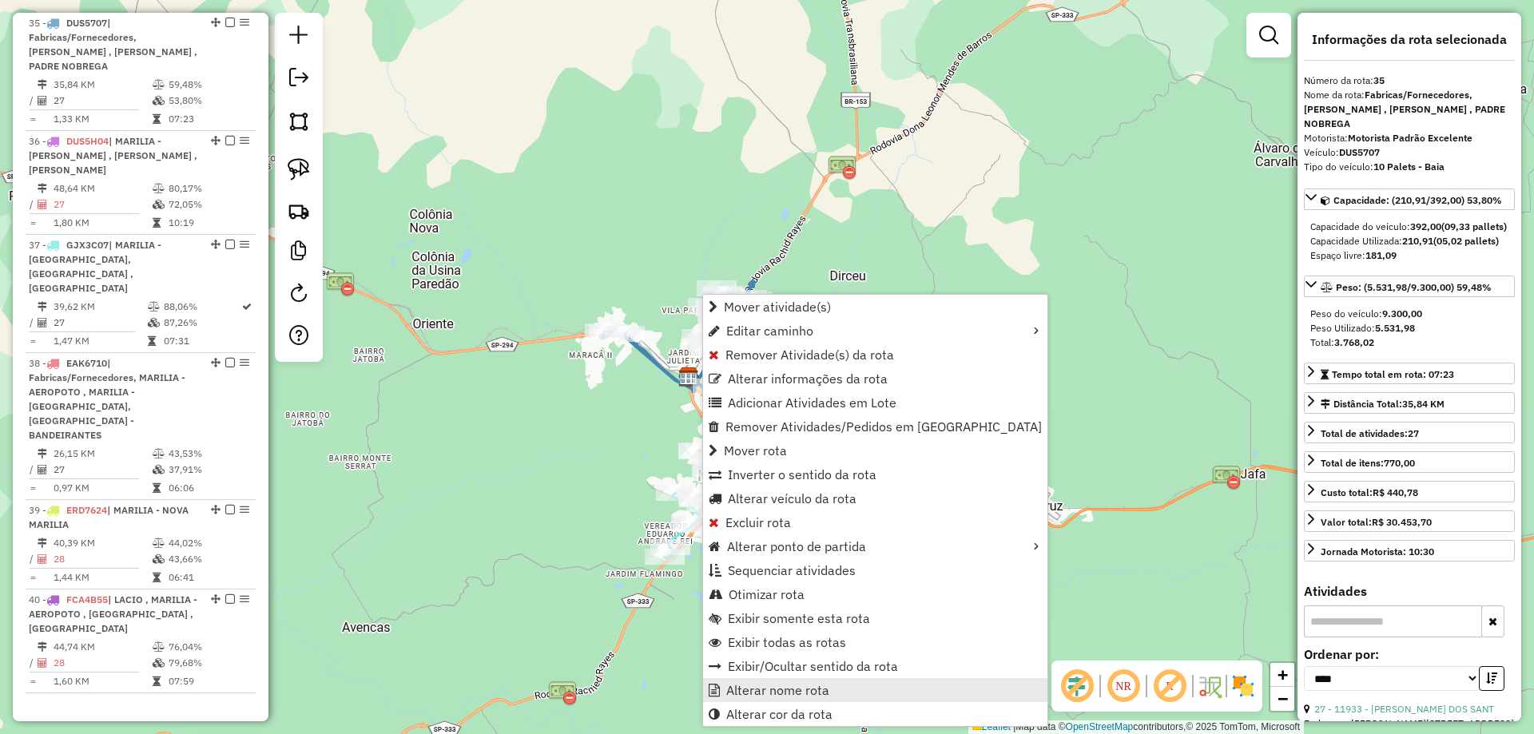
click at [746, 684] on span "Alterar nome rota" at bounding box center [777, 690] width 103 height 13
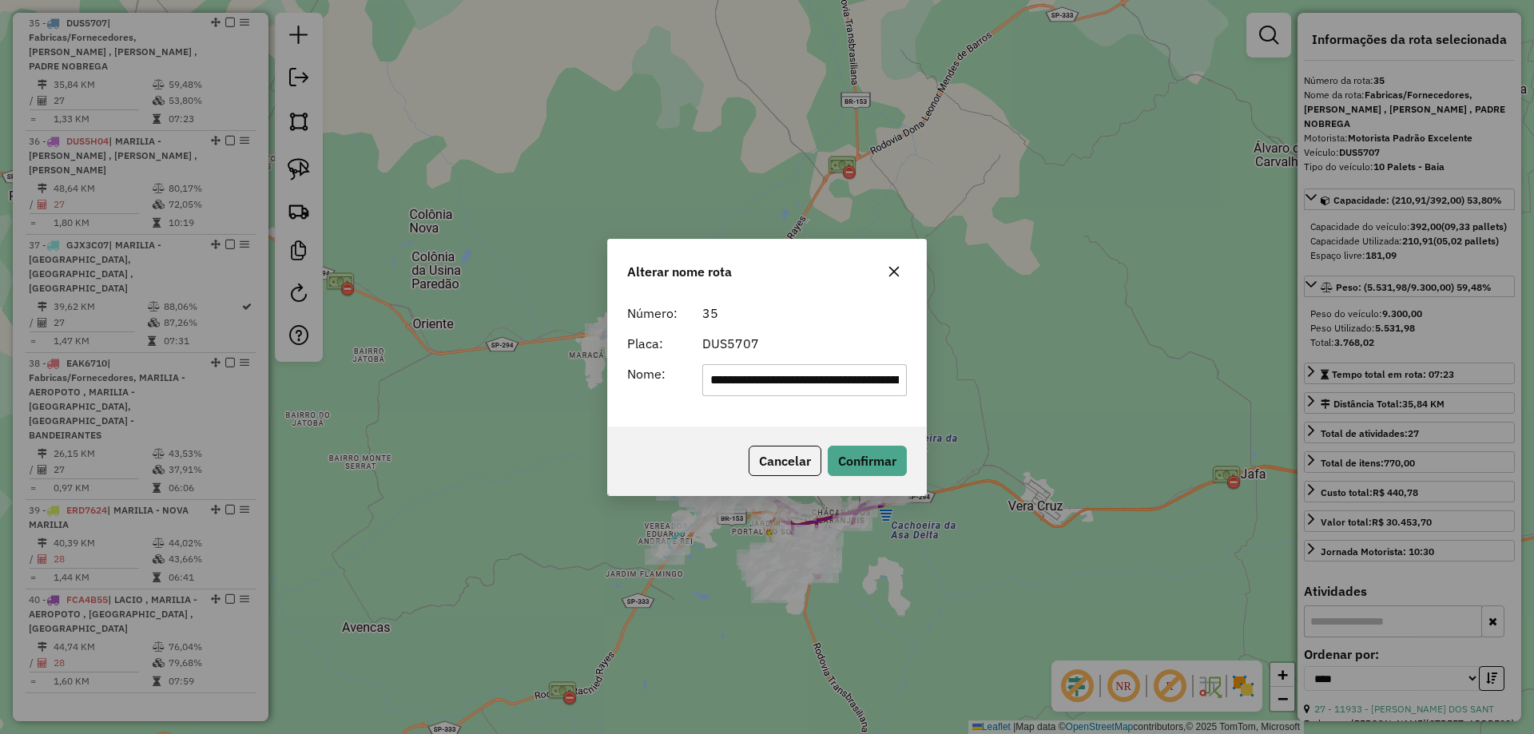
scroll to position [0, 386]
click at [792, 379] on input "**********" at bounding box center [804, 380] width 205 height 32
click at [793, 379] on input "**********" at bounding box center [804, 380] width 205 height 32
click at [795, 379] on input "**********" at bounding box center [804, 380] width 205 height 32
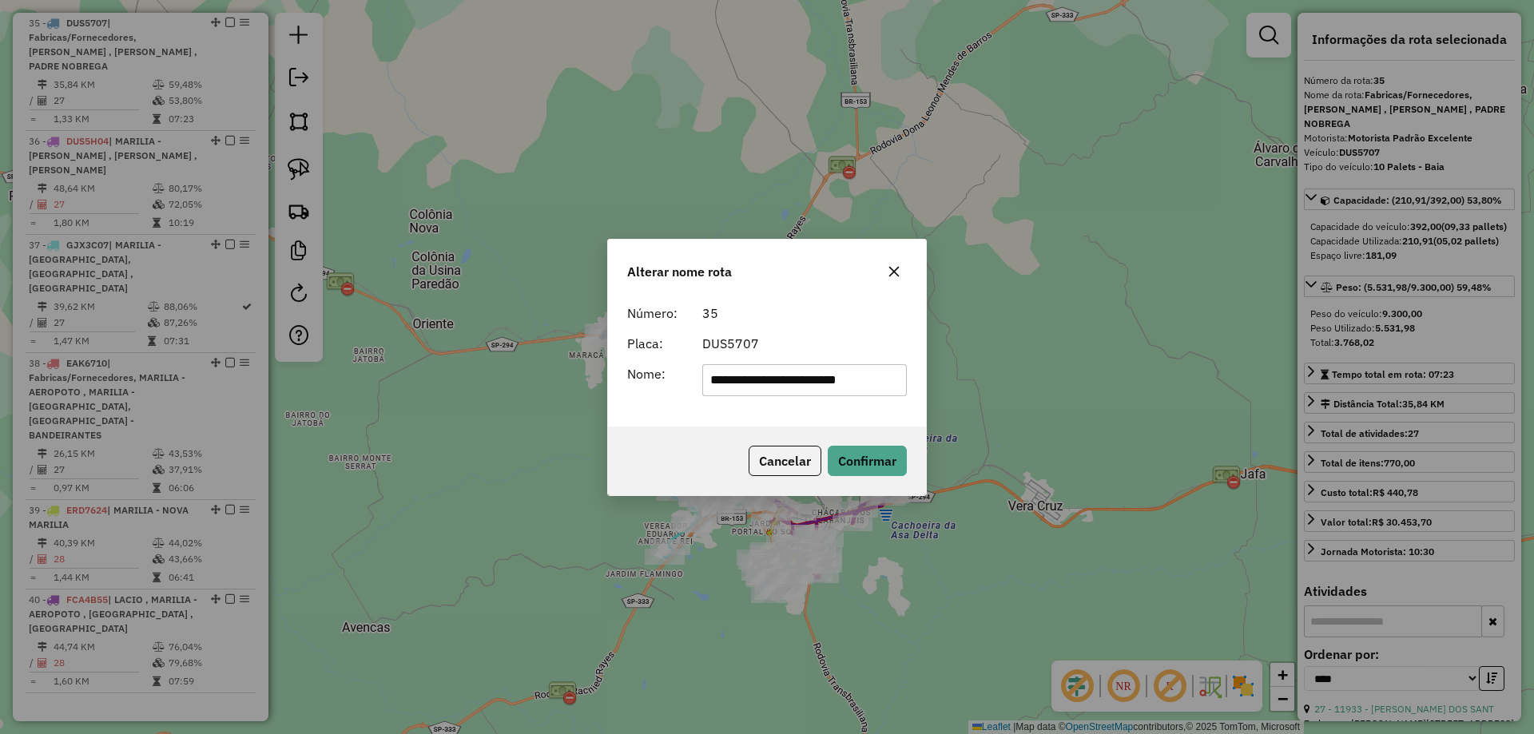
type input "**********"
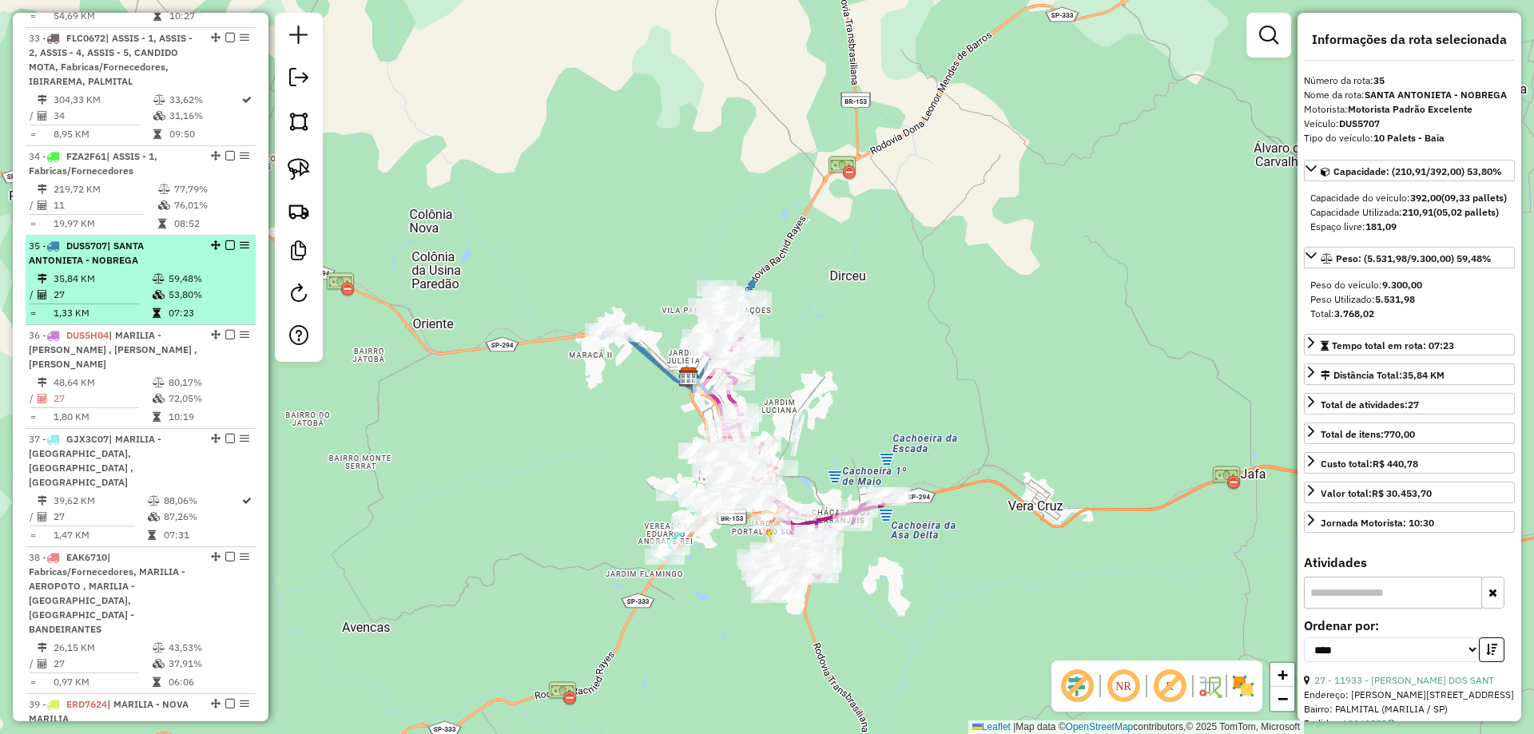
scroll to position [2106, 0]
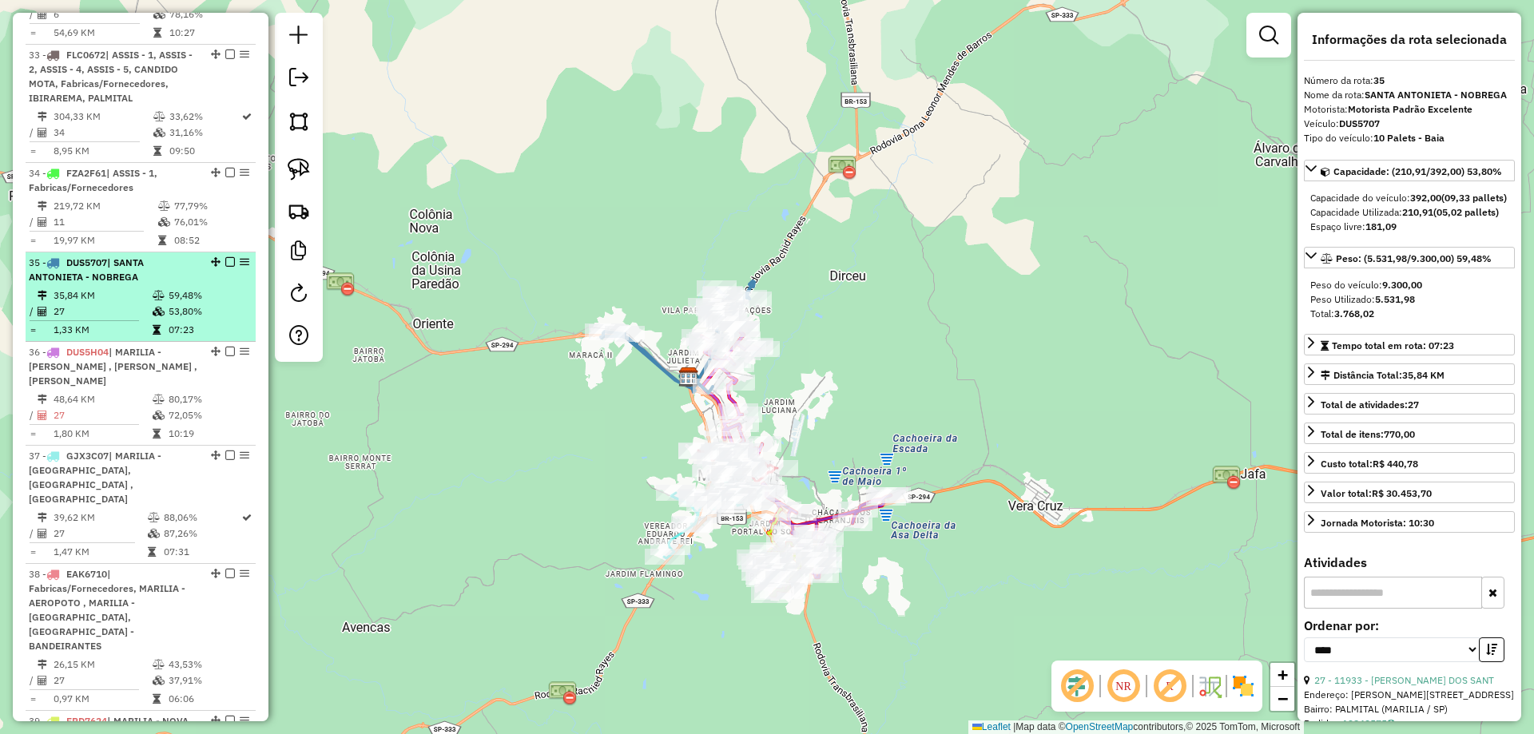
click at [225, 260] on em at bounding box center [230, 262] width 10 height 10
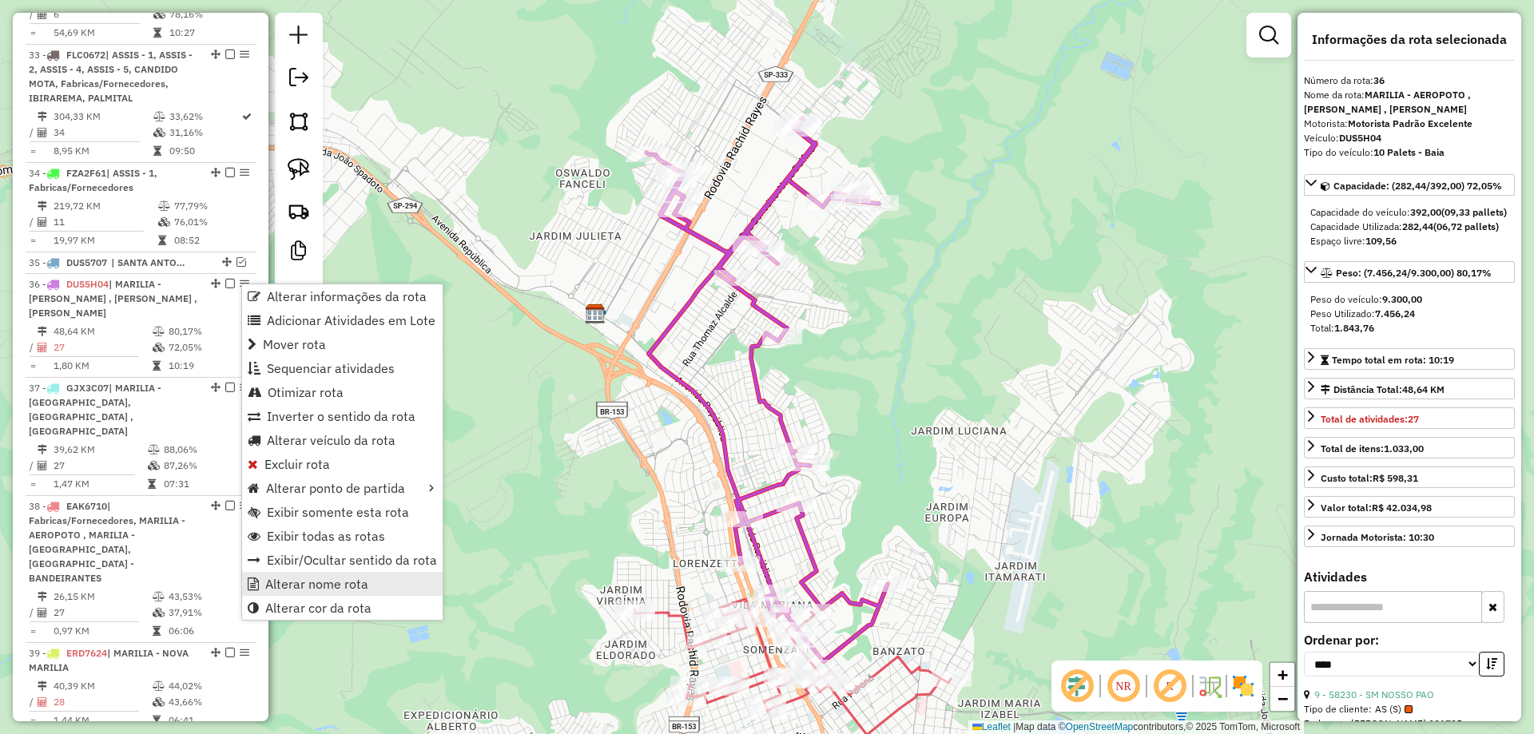
click at [287, 586] on span "Alterar nome rota" at bounding box center [316, 583] width 103 height 13
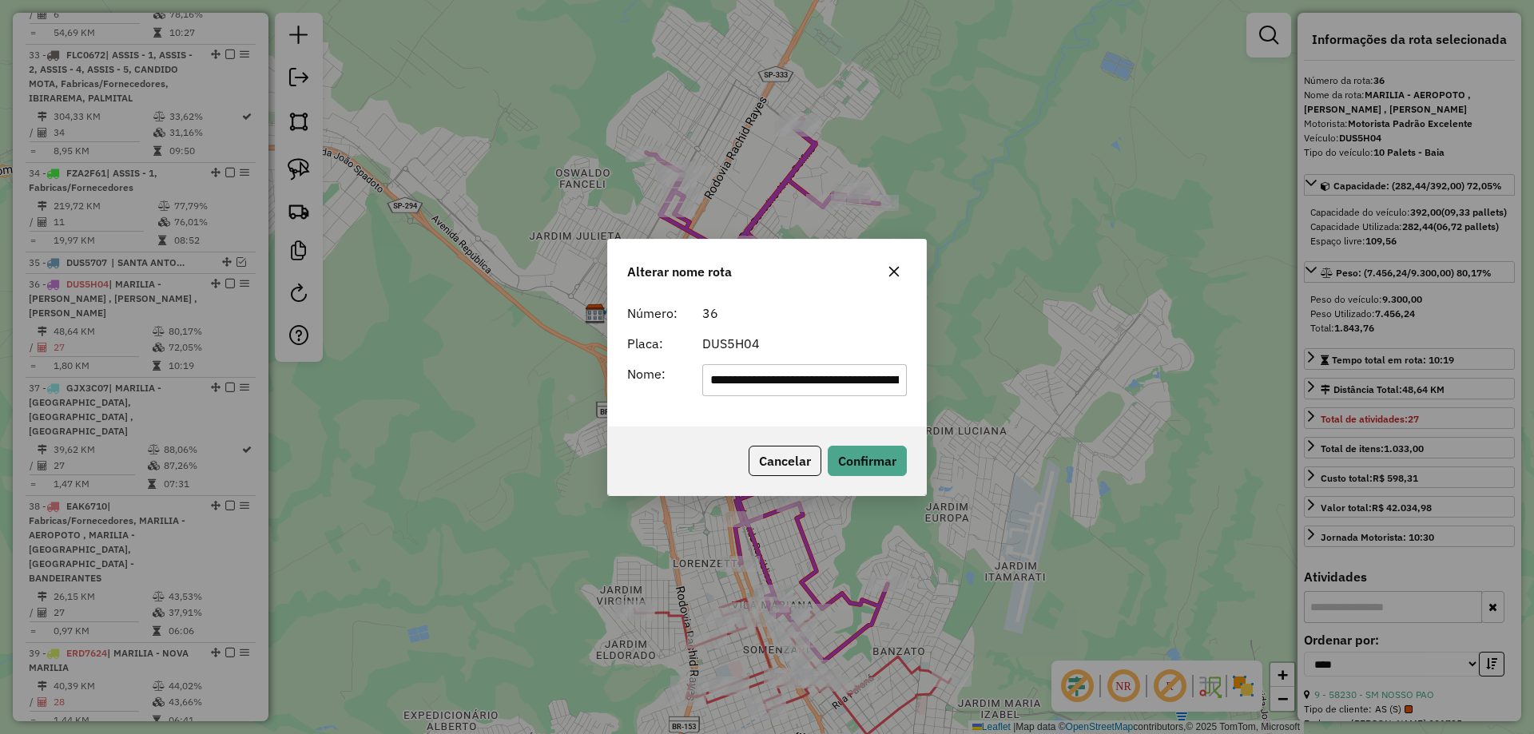
scroll to position [0, 277]
click at [793, 379] on input "**********" at bounding box center [804, 380] width 205 height 32
click at [793, 380] on input "**********" at bounding box center [804, 380] width 205 height 32
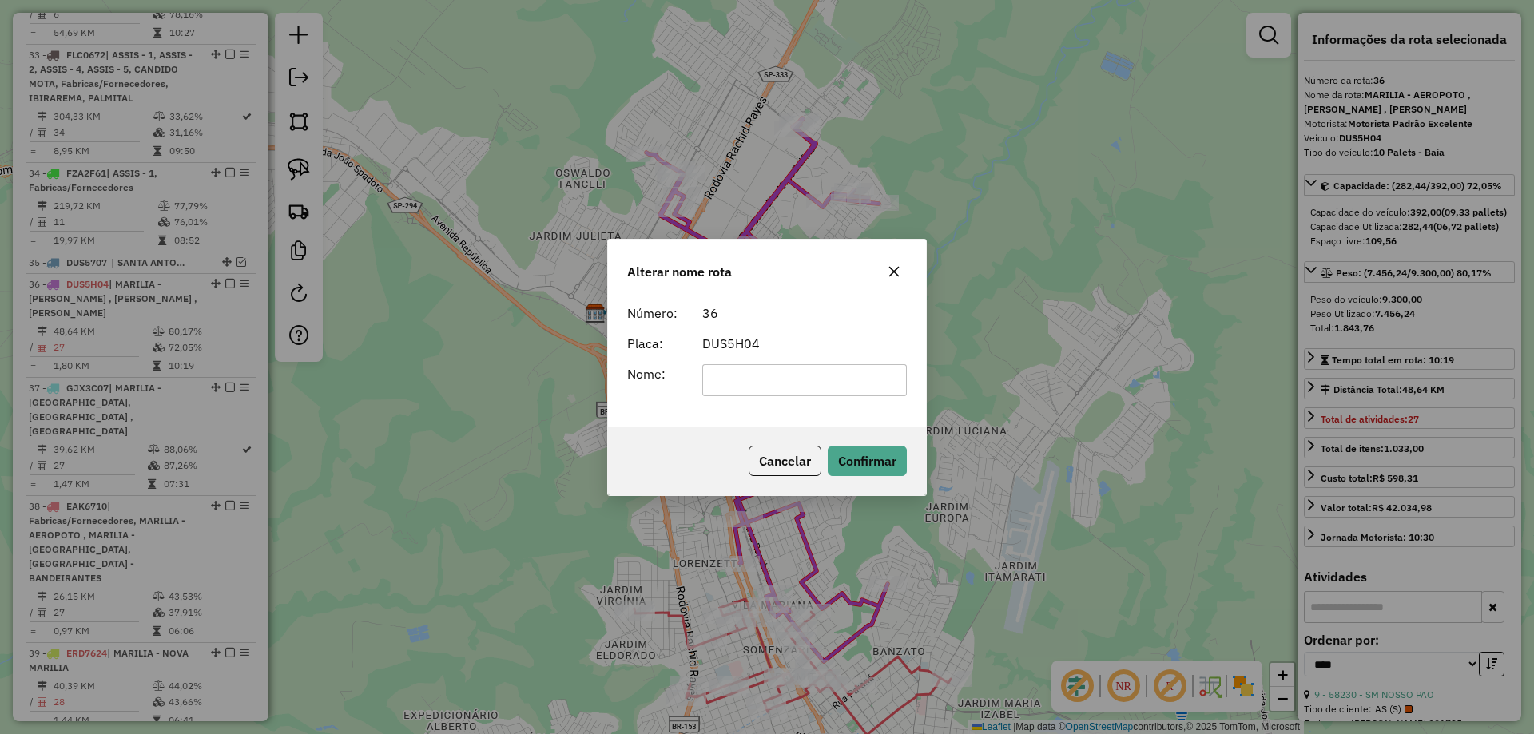
scroll to position [0, 0]
type input "**********"
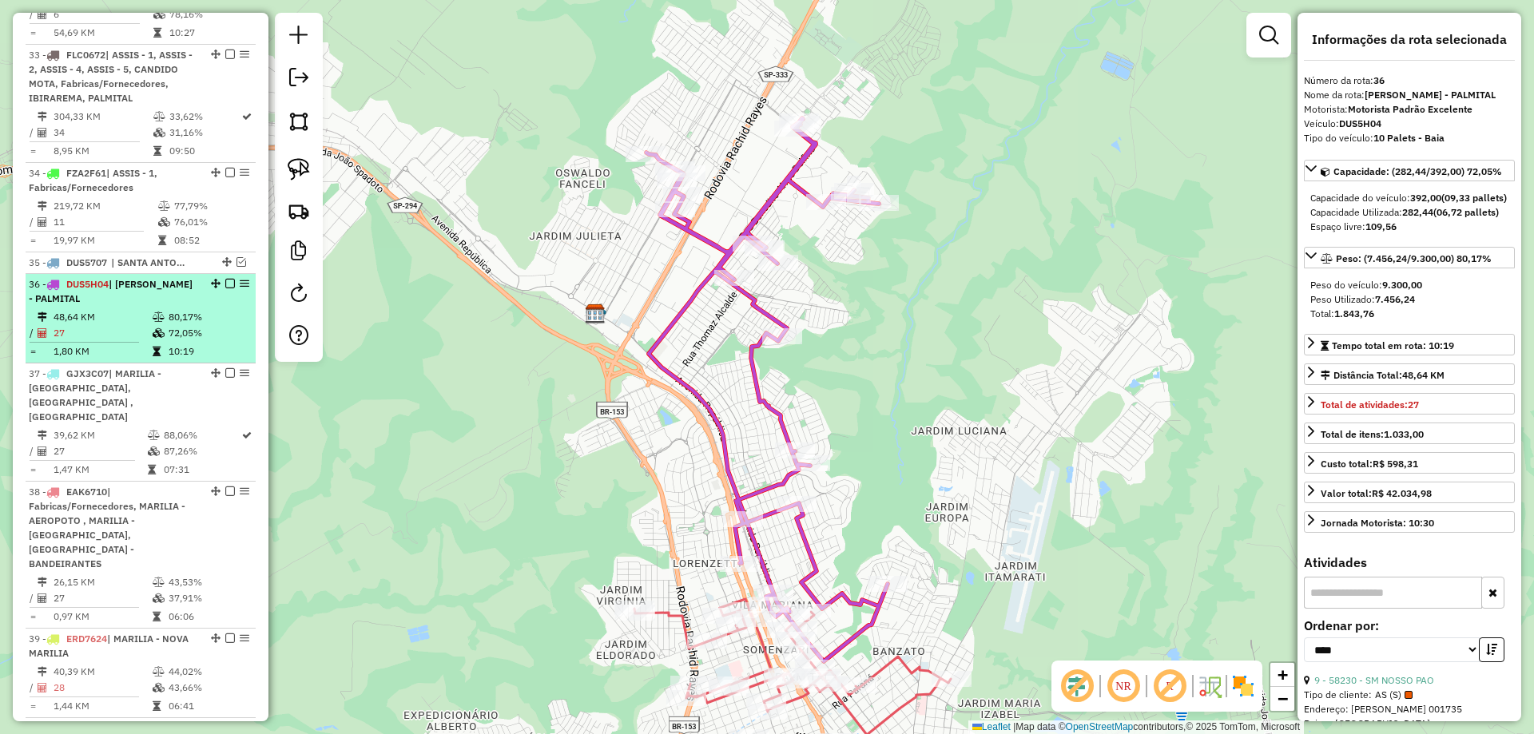
click at [225, 281] on em at bounding box center [230, 284] width 10 height 10
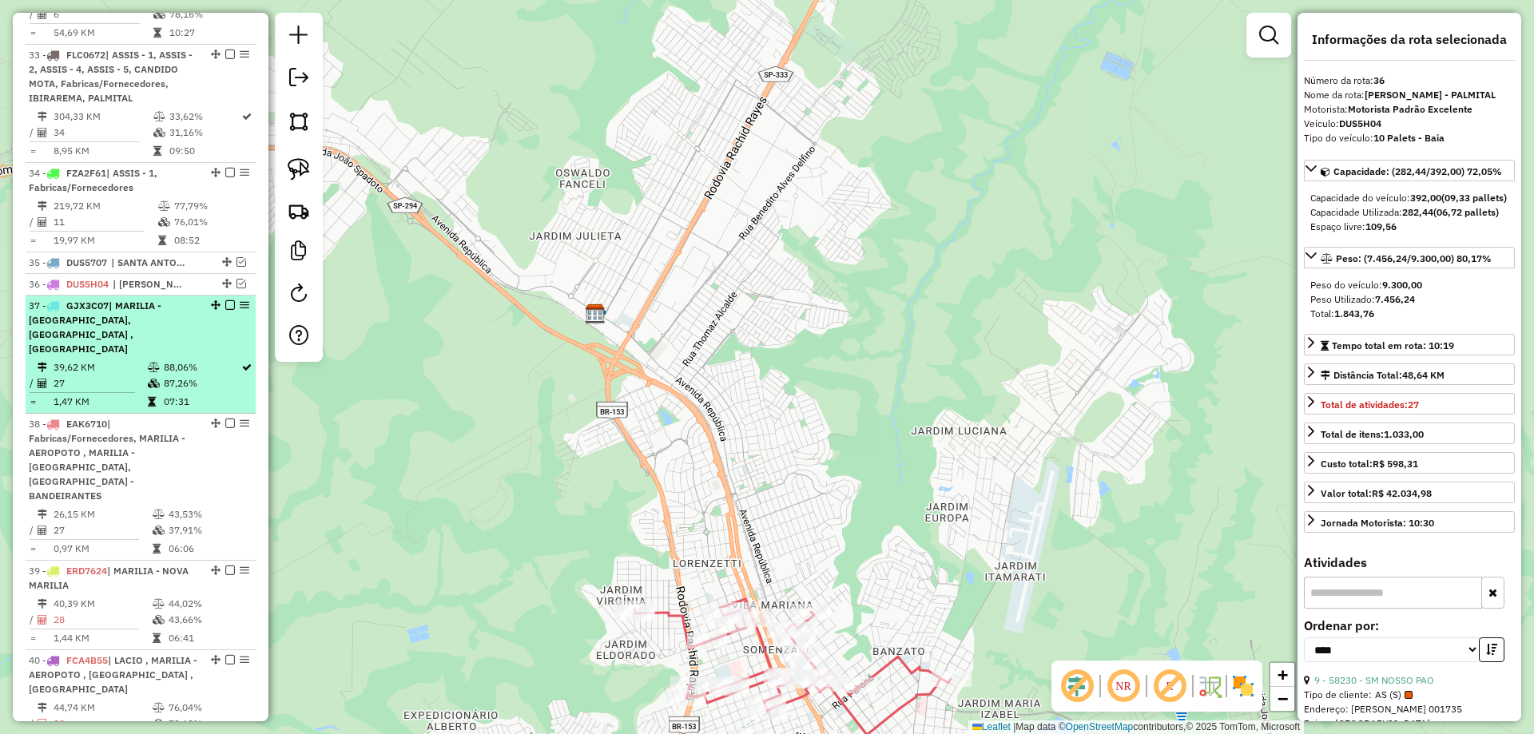
click at [196, 372] on td "88,06%" at bounding box center [201, 367] width 77 height 16
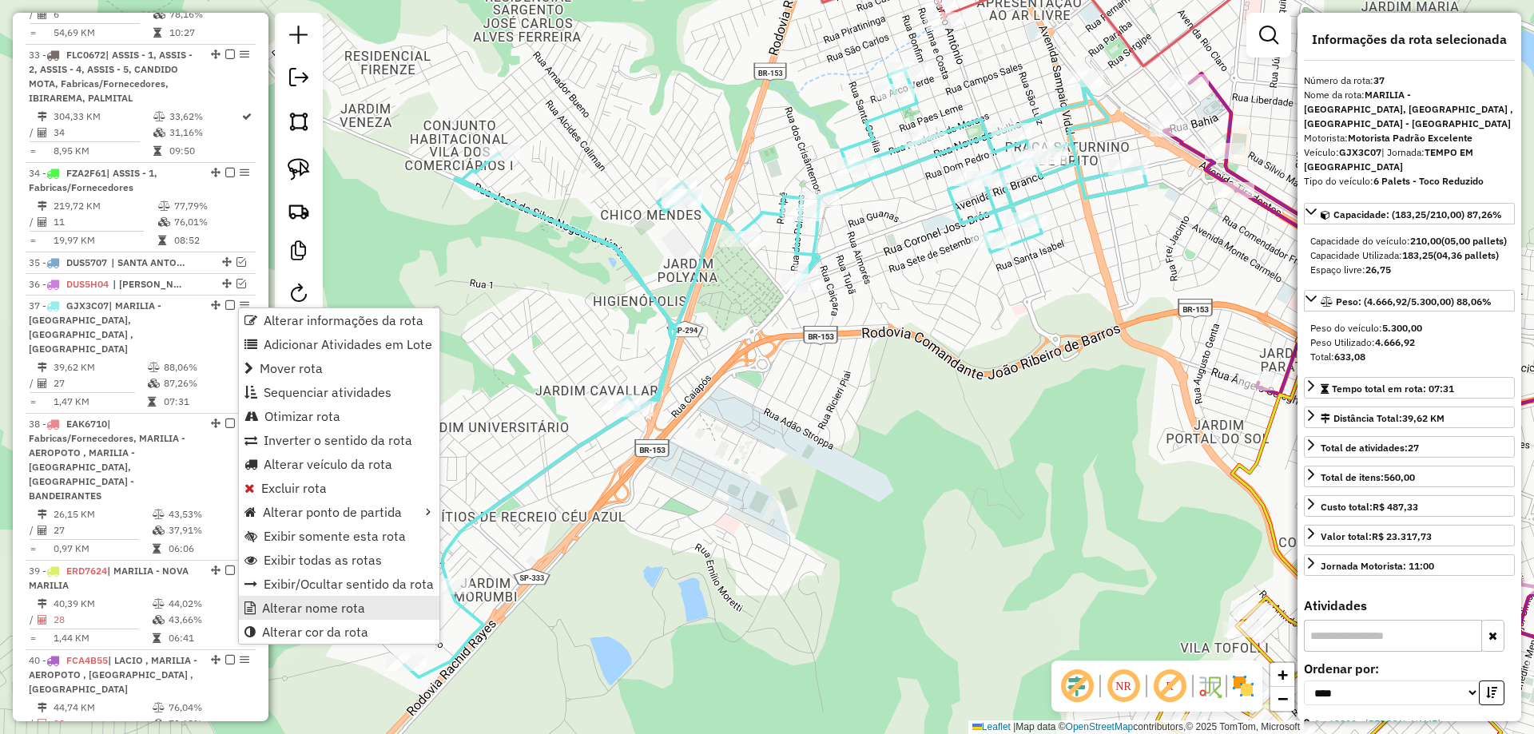
click at [313, 601] on span "Alterar nome rota" at bounding box center [313, 607] width 103 height 13
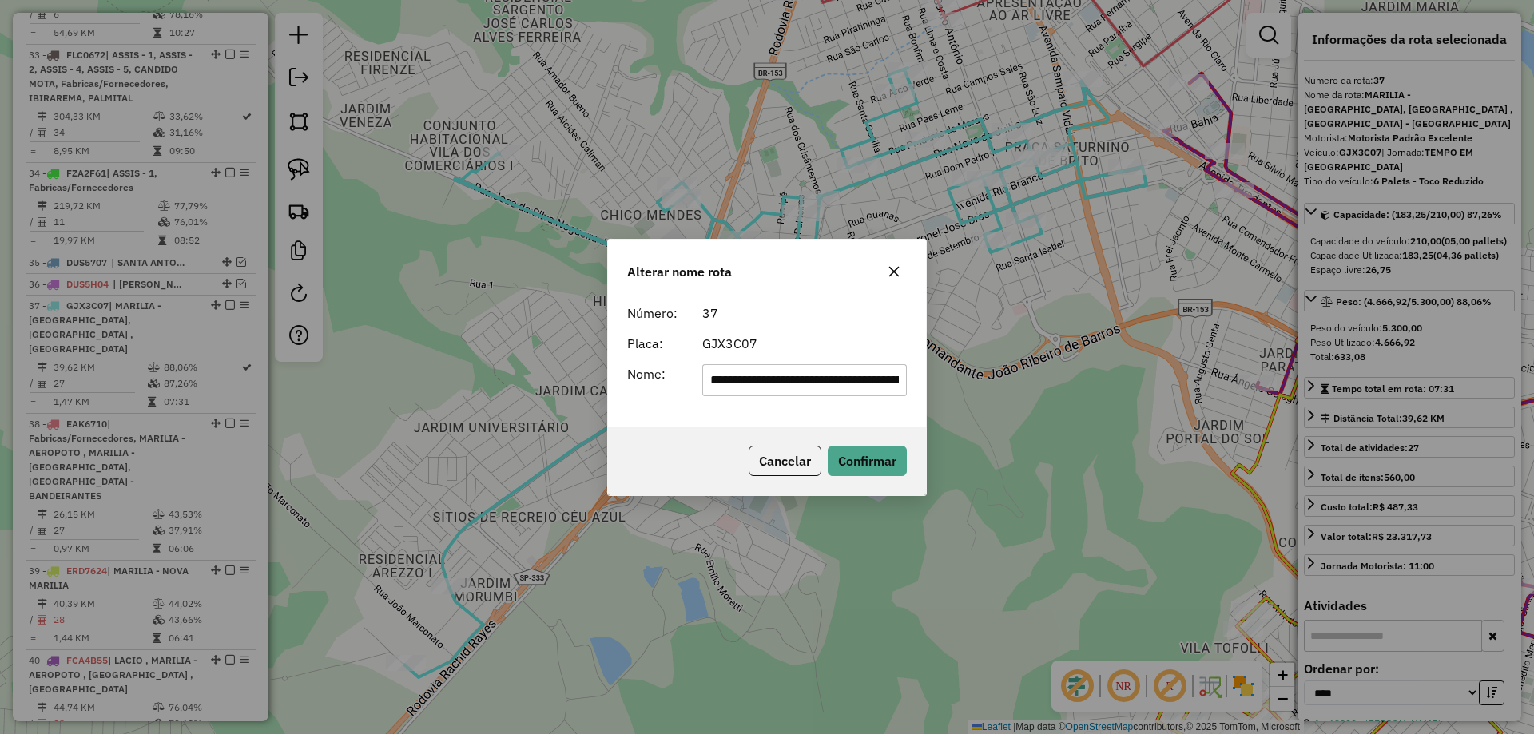
drag, startPoint x: 847, startPoint y: 379, endPoint x: 455, endPoint y: 398, distance: 391.9
click at [455, 397] on div "**********" at bounding box center [767, 367] width 1534 height 734
click at [854, 383] on input "******" at bounding box center [804, 380] width 205 height 32
type input "**********"
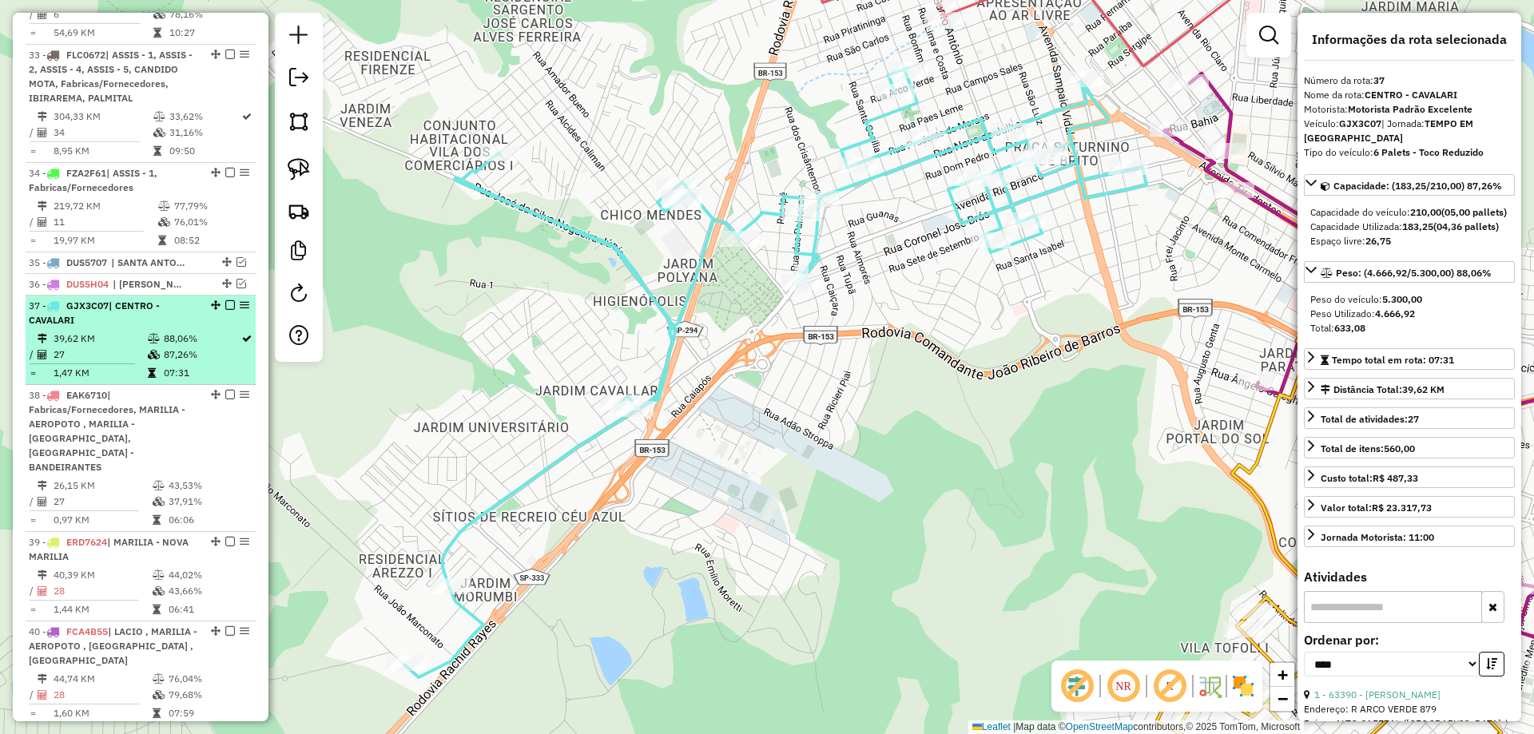
click at [225, 304] on em at bounding box center [230, 305] width 10 height 10
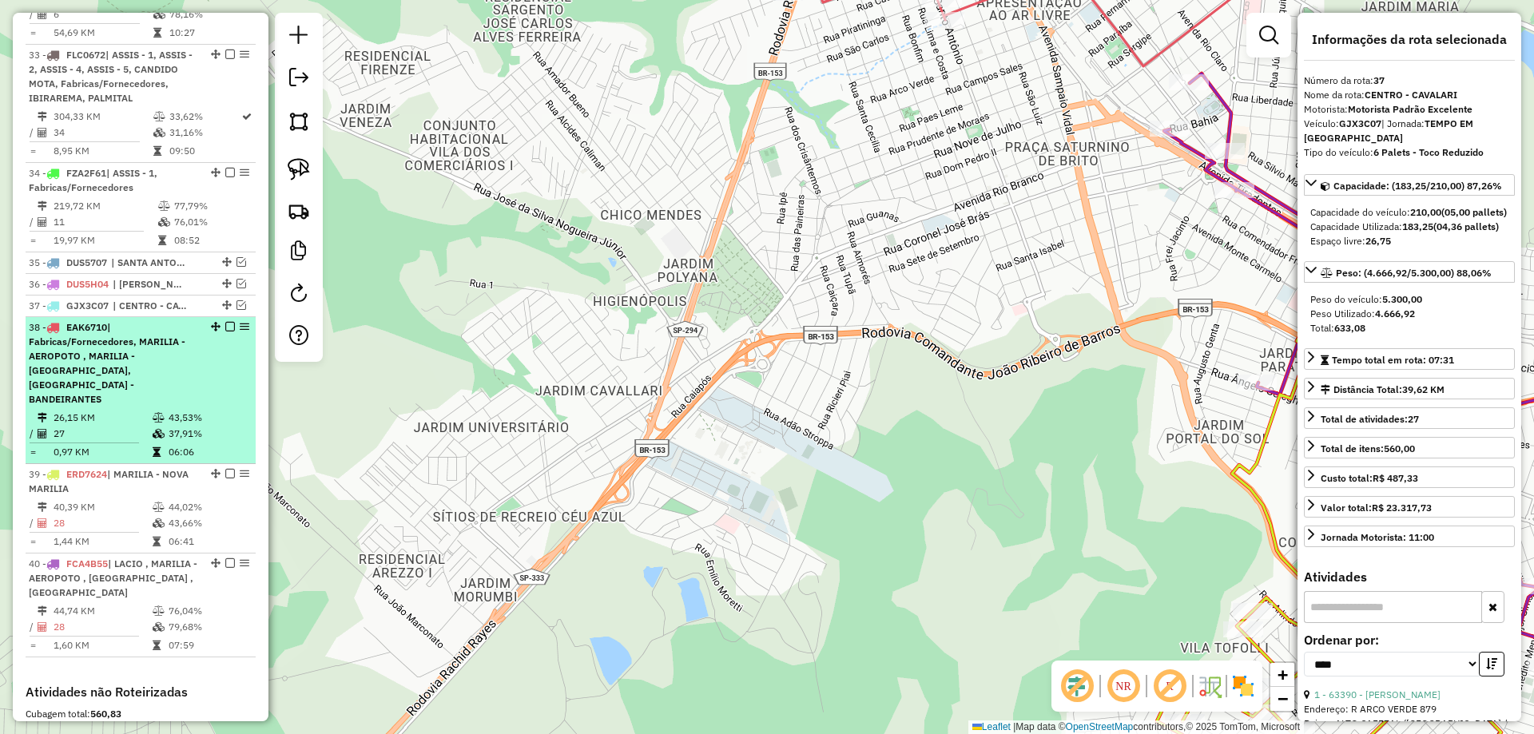
click at [191, 381] on div "38 - EAK6710 | Fabricas/Fornecedores, MARILIA - AEROPOTO , MARILIA - ALTO CAFEZ…" at bounding box center [113, 363] width 169 height 86
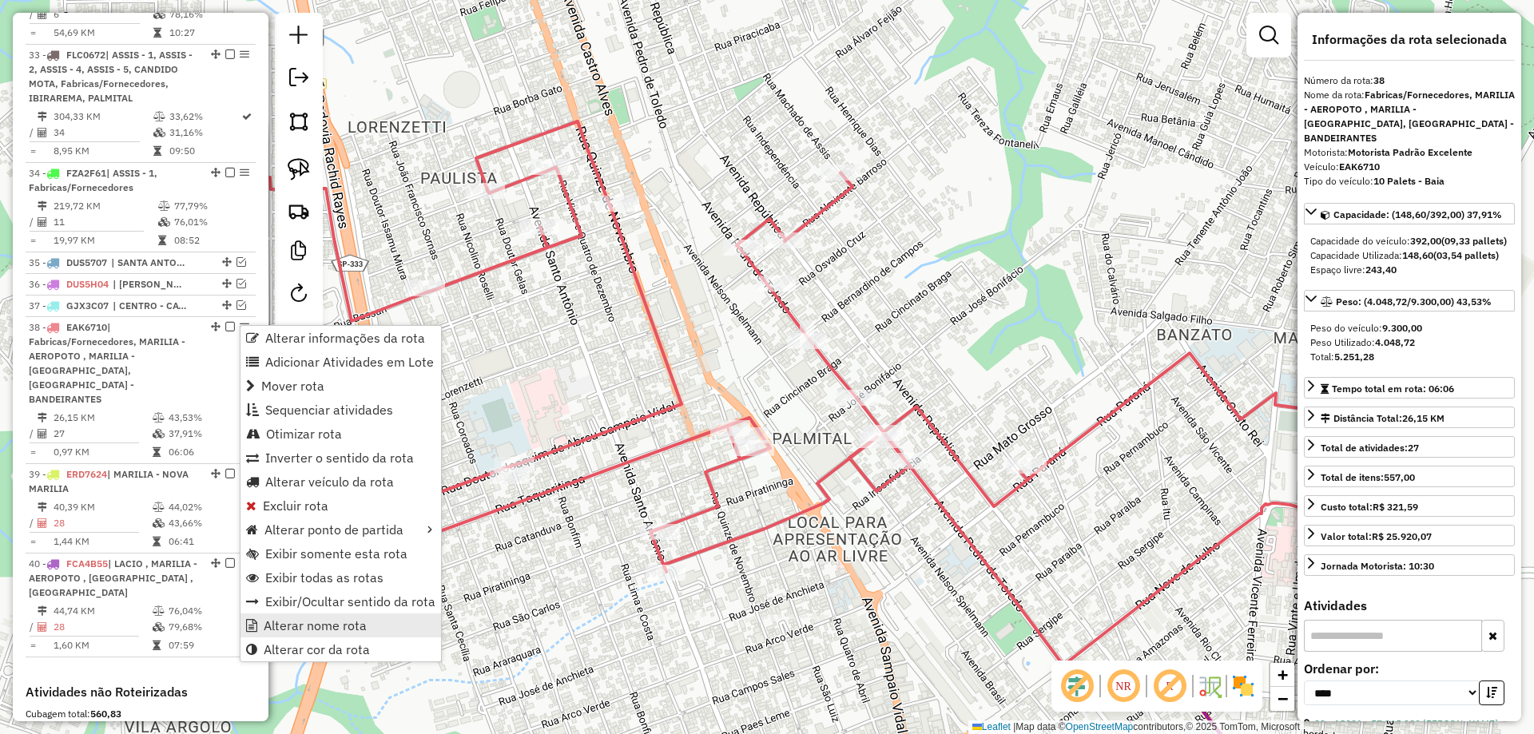
click at [298, 622] on span "Alterar nome rota" at bounding box center [315, 625] width 103 height 13
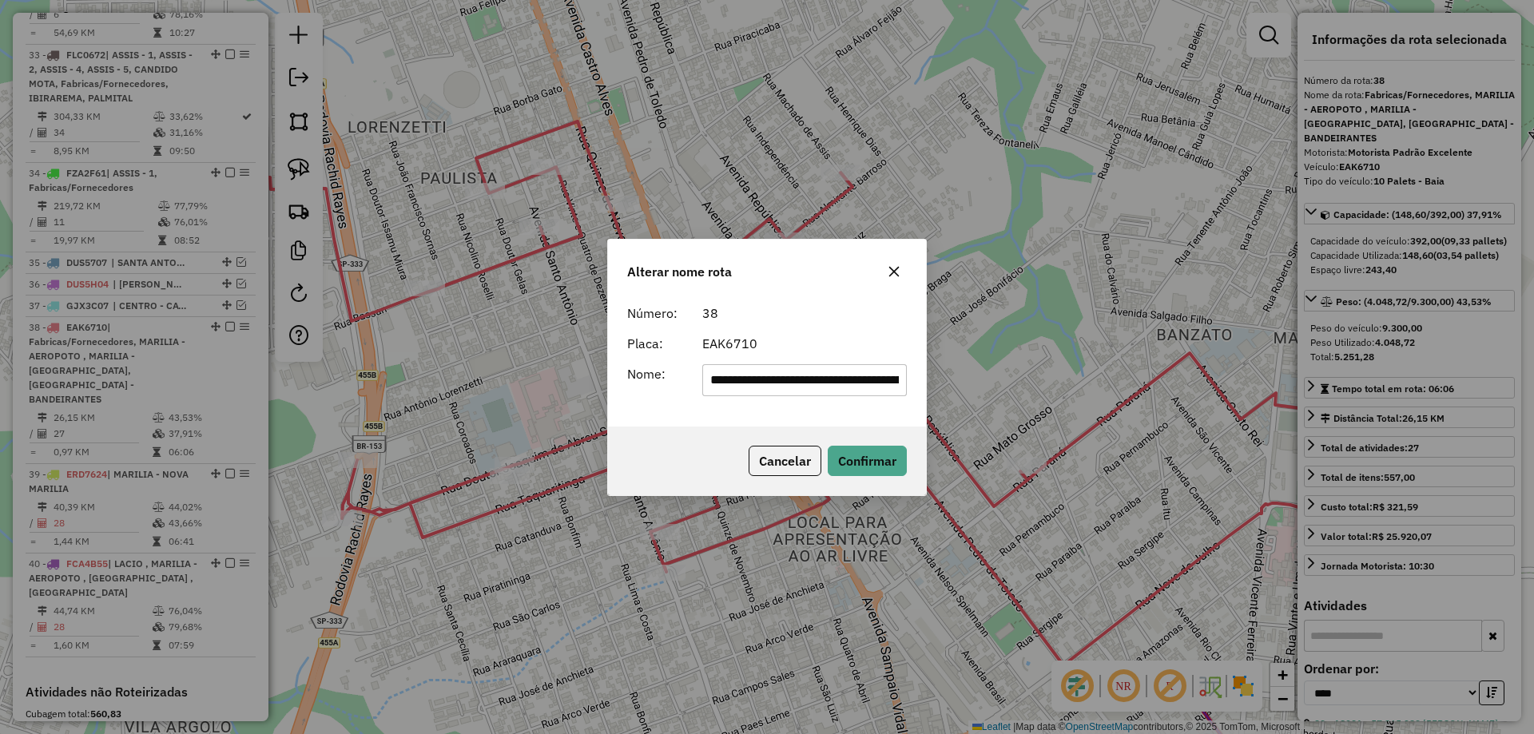
scroll to position [0, 402]
click at [810, 384] on input "**********" at bounding box center [804, 380] width 205 height 32
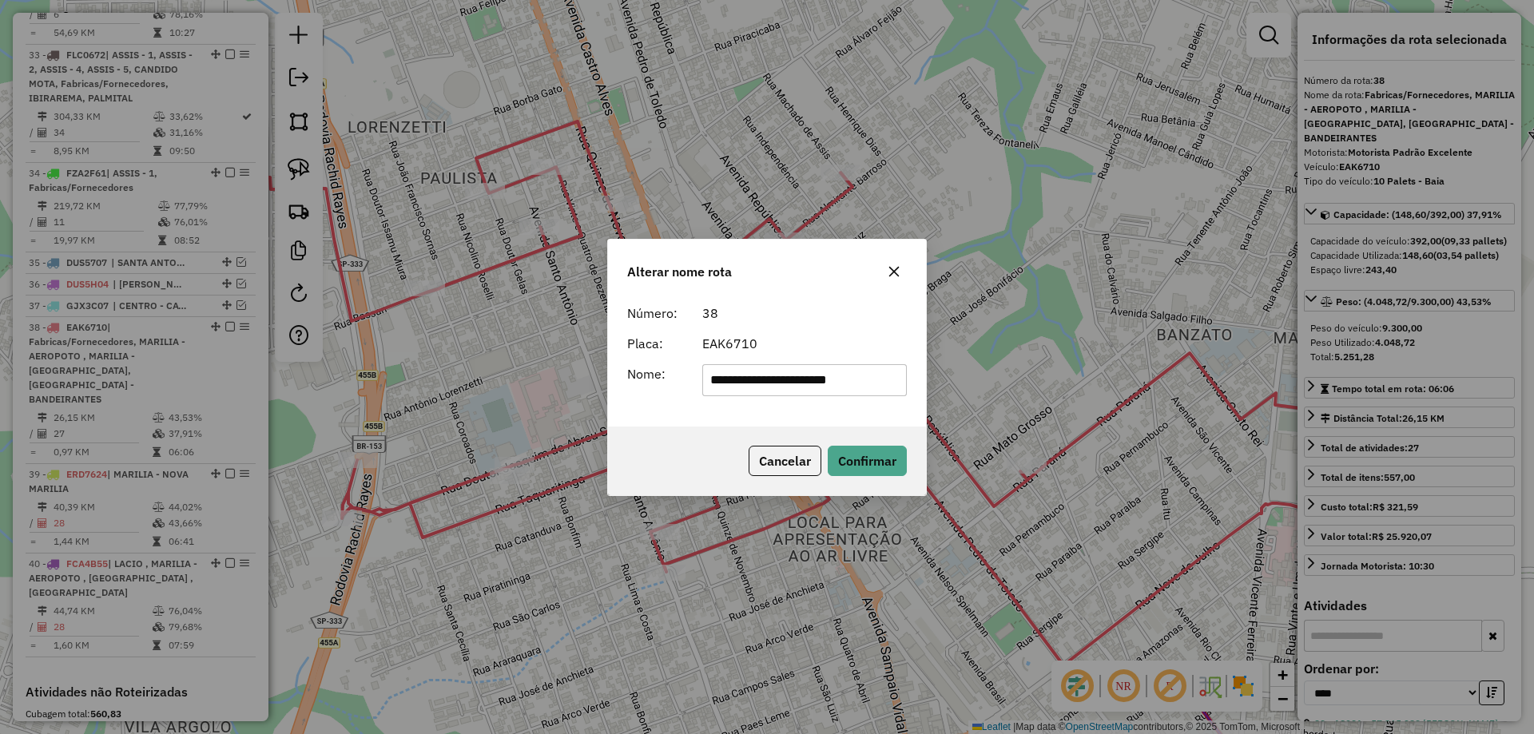
type input "**********"
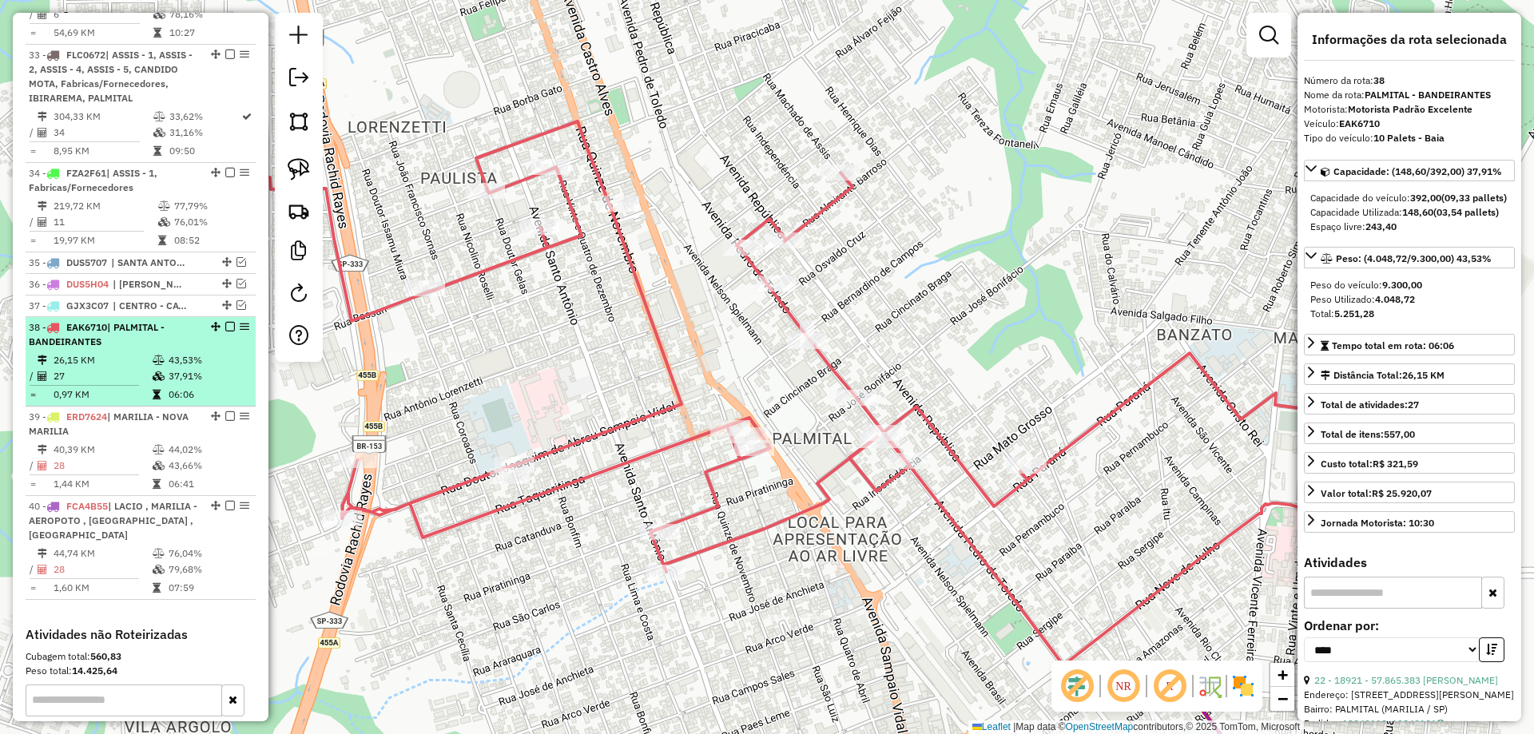
click at [225, 327] on em at bounding box center [230, 327] width 10 height 10
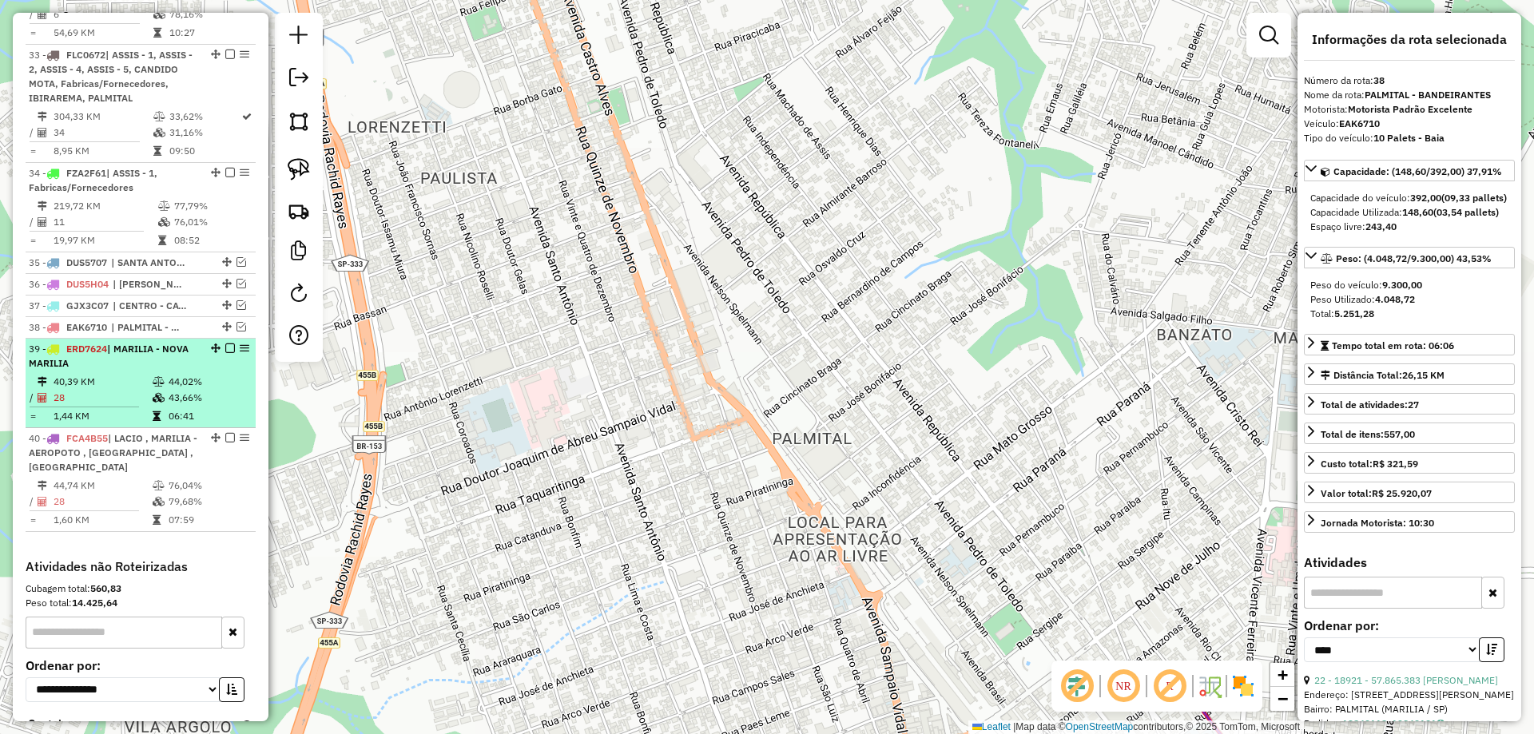
click at [206, 415] on td "06:41" at bounding box center [208, 416] width 81 height 16
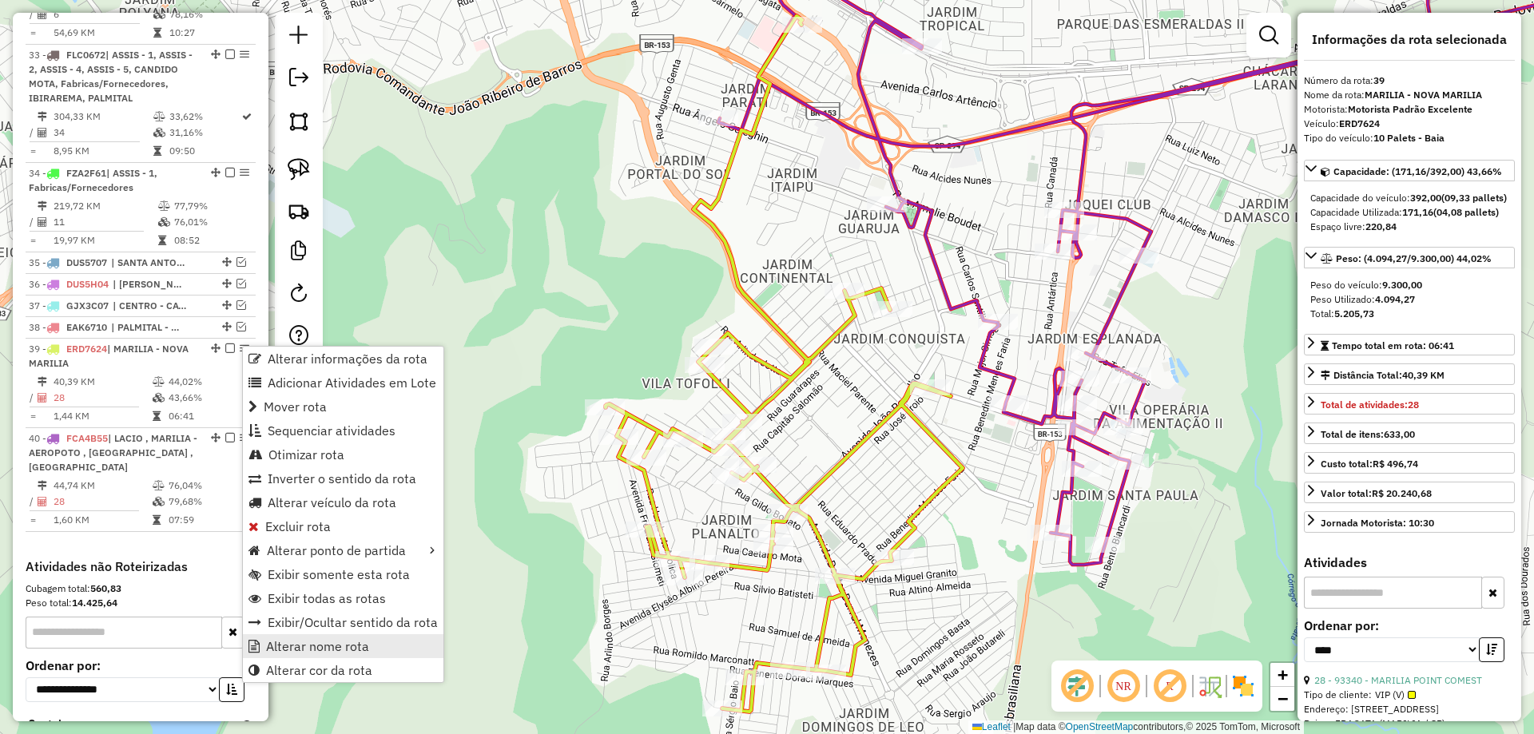
click at [293, 649] on span "Alterar nome rota" at bounding box center [317, 646] width 103 height 13
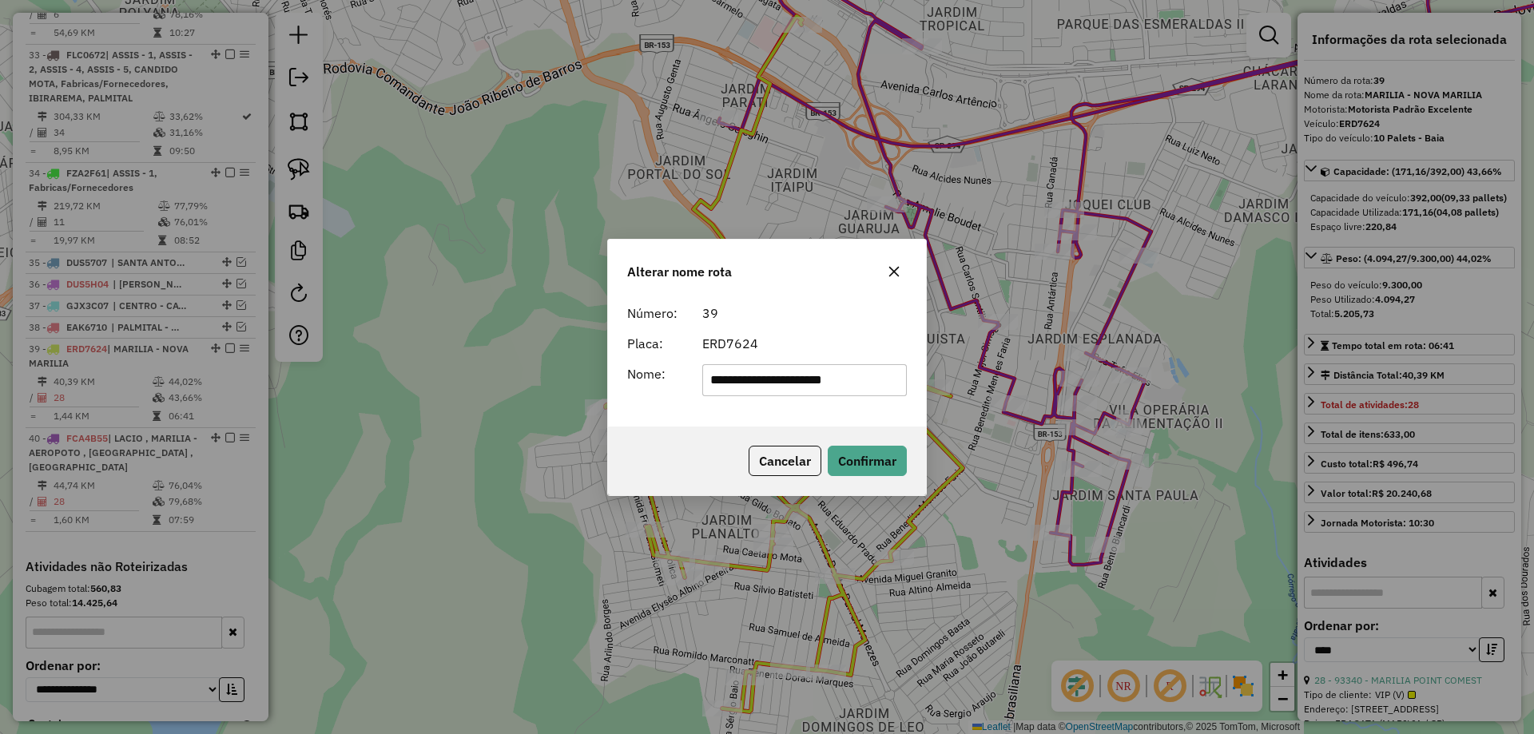
drag, startPoint x: 772, startPoint y: 379, endPoint x: 498, endPoint y: 408, distance: 275.6
click at [498, 408] on div "**********" at bounding box center [767, 367] width 1534 height 734
type input "**********"
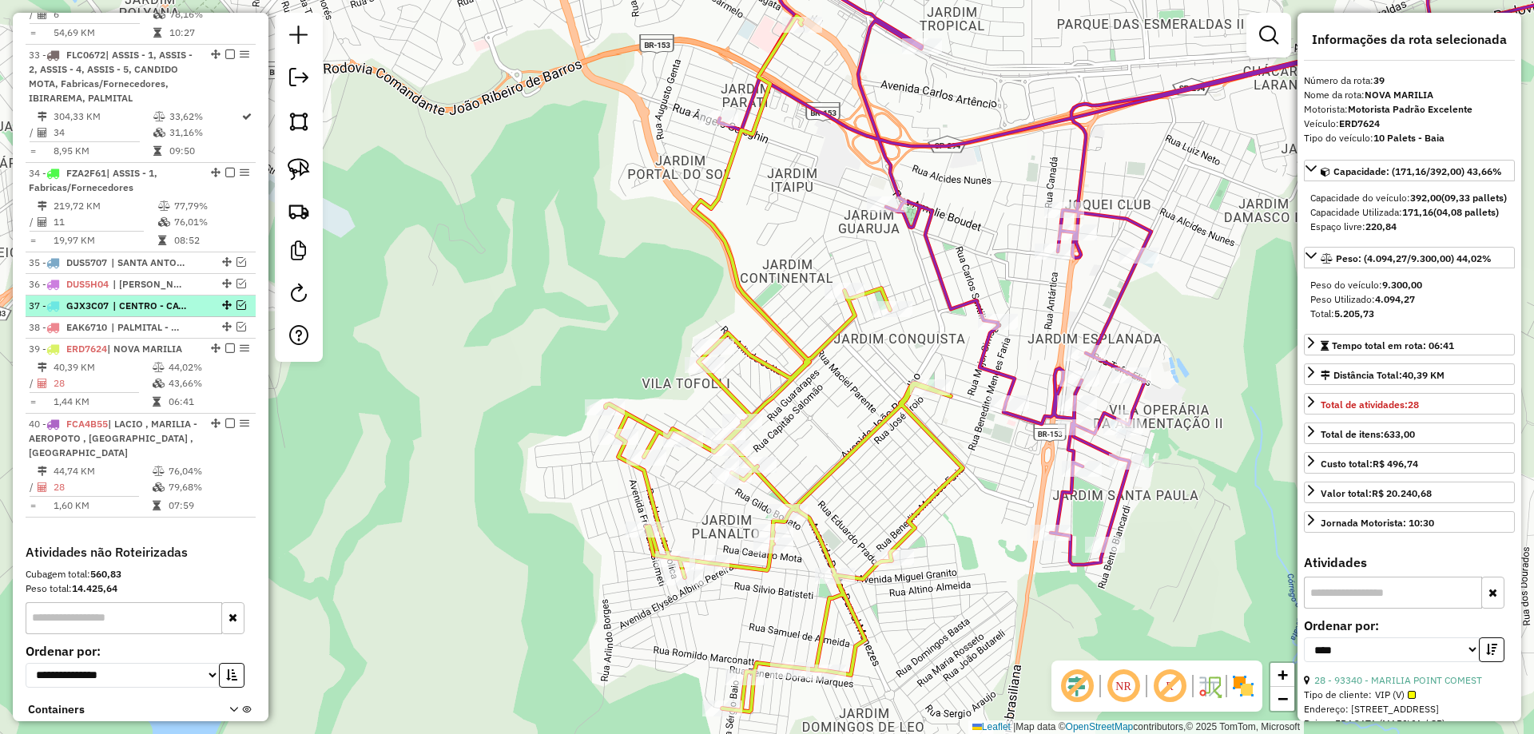
drag, startPoint x: 222, startPoint y: 324, endPoint x: 223, endPoint y: 307, distance: 17.6
drag, startPoint x: 220, startPoint y: 322, endPoint x: 222, endPoint y: 304, distance: 17.6
click at [227, 348] on em at bounding box center [230, 348] width 10 height 10
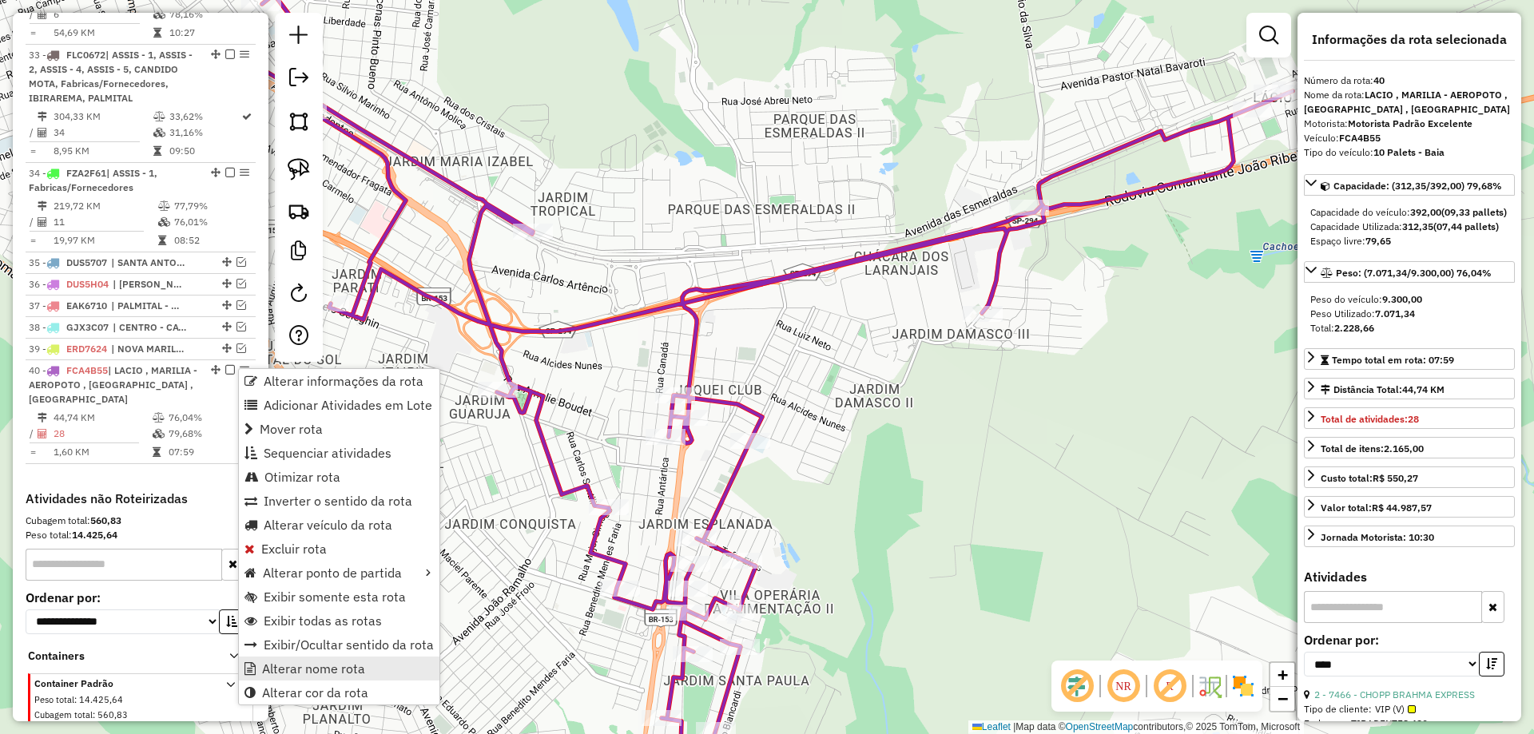
click at [295, 665] on span "Alterar nome rota" at bounding box center [313, 668] width 103 height 13
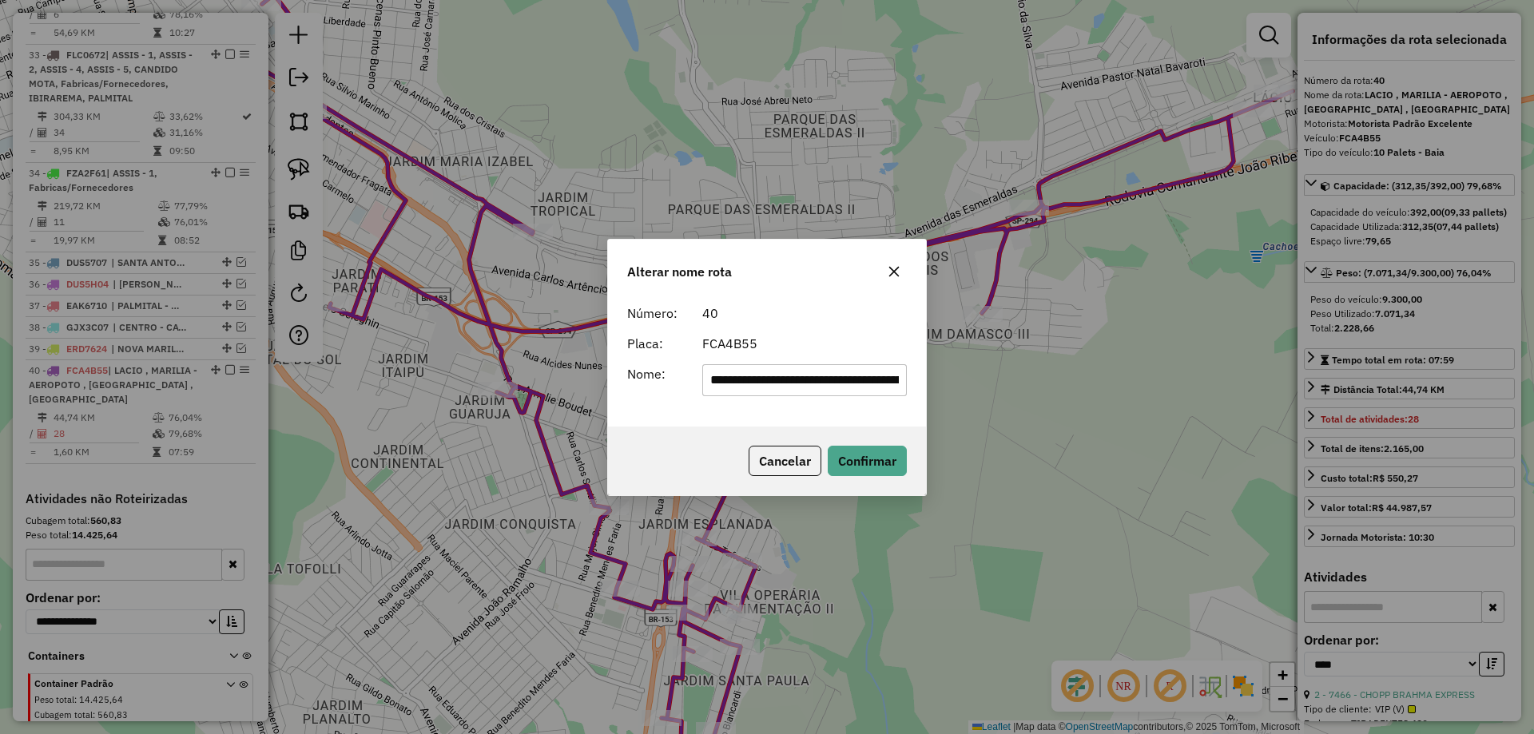
drag, startPoint x: 808, startPoint y: 380, endPoint x: 589, endPoint y: 399, distance: 220.5
click at [542, 392] on div "**********" at bounding box center [767, 367] width 1534 height 734
click at [867, 384] on input "**********" at bounding box center [804, 380] width 205 height 32
type input "**********"
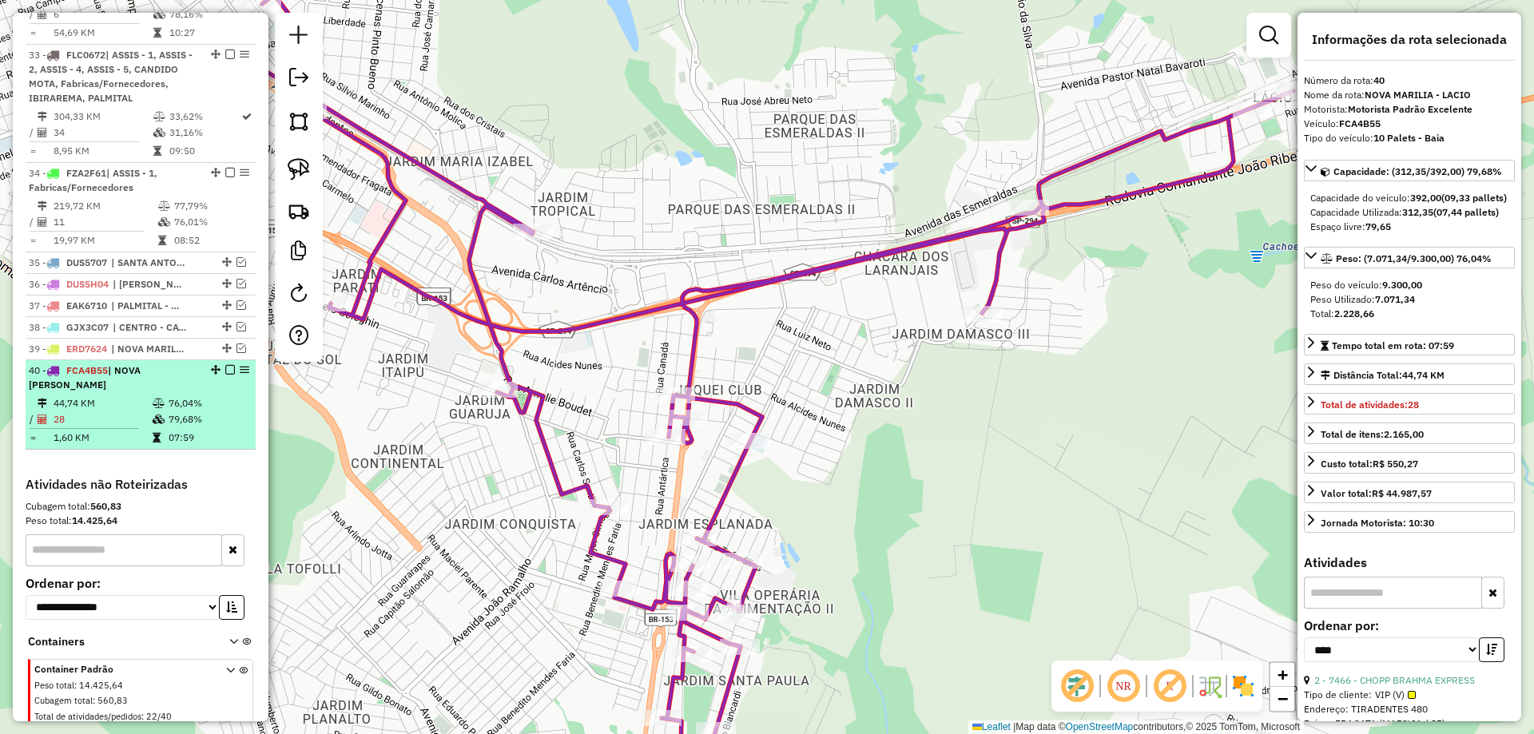
click at [225, 371] on em at bounding box center [230, 370] width 10 height 10
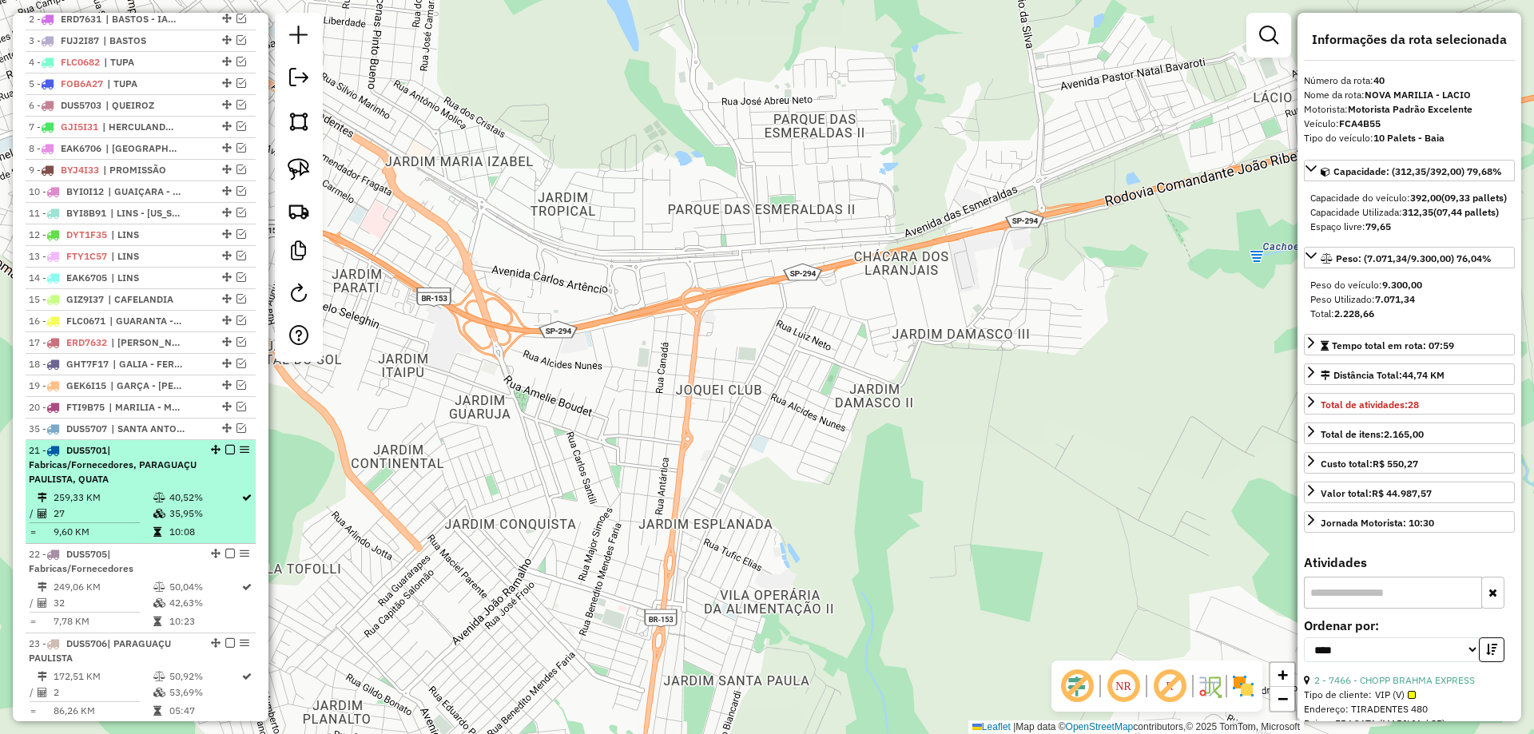
scroll to position [643, 0]
drag, startPoint x: 222, startPoint y: 525, endPoint x: 197, endPoint y: 458, distance: 71.5
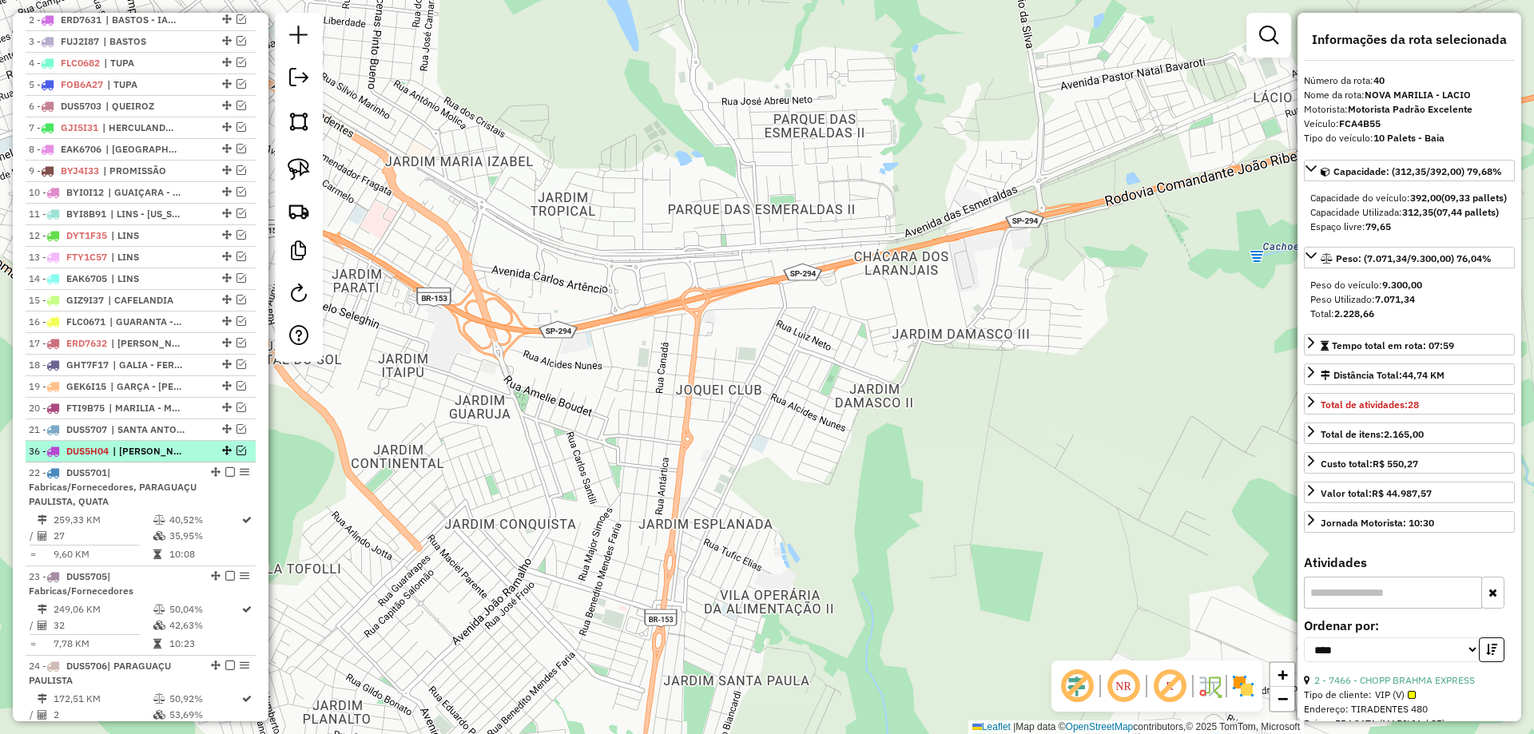
drag, startPoint x: 220, startPoint y: 546, endPoint x: 175, endPoint y: 466, distance: 91.5
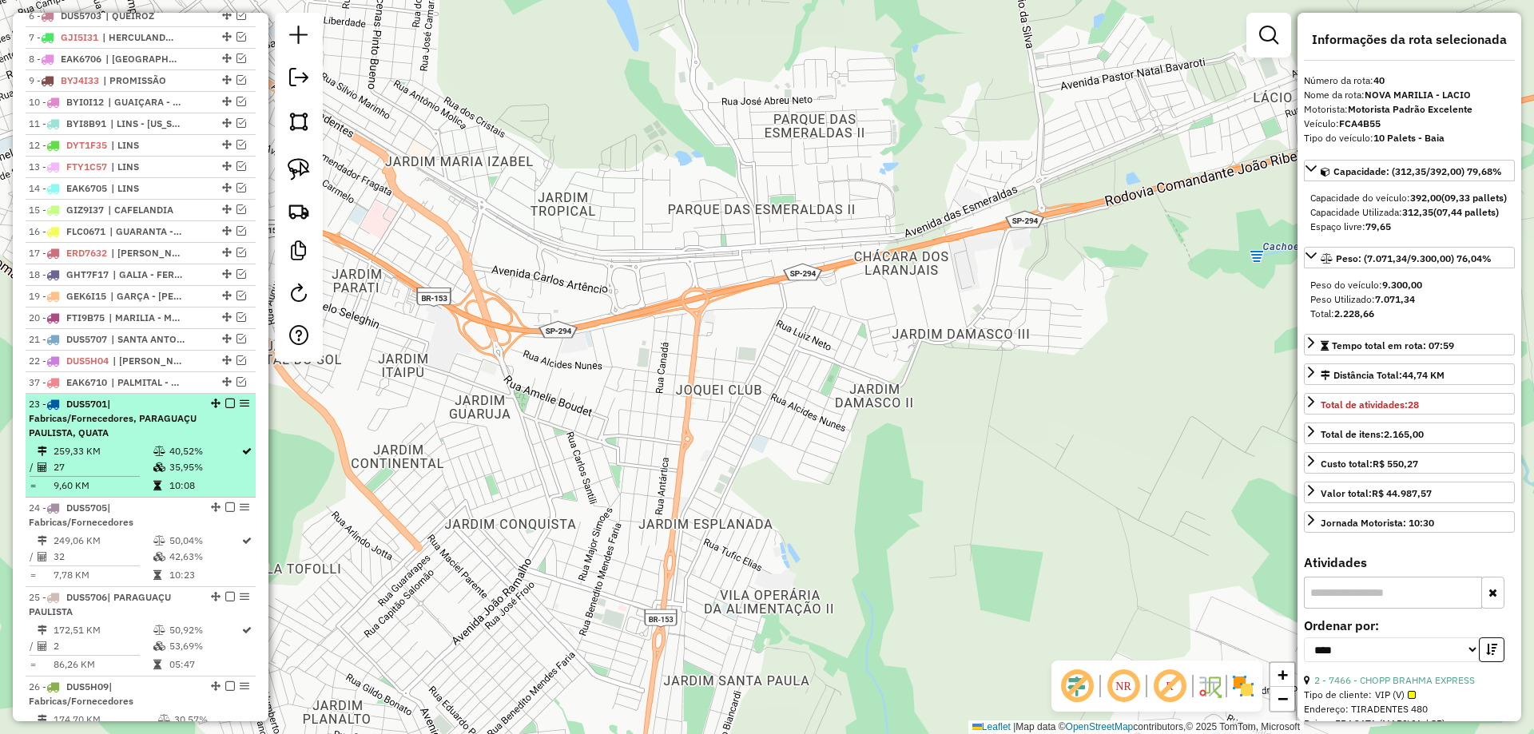
scroll to position [723, 0]
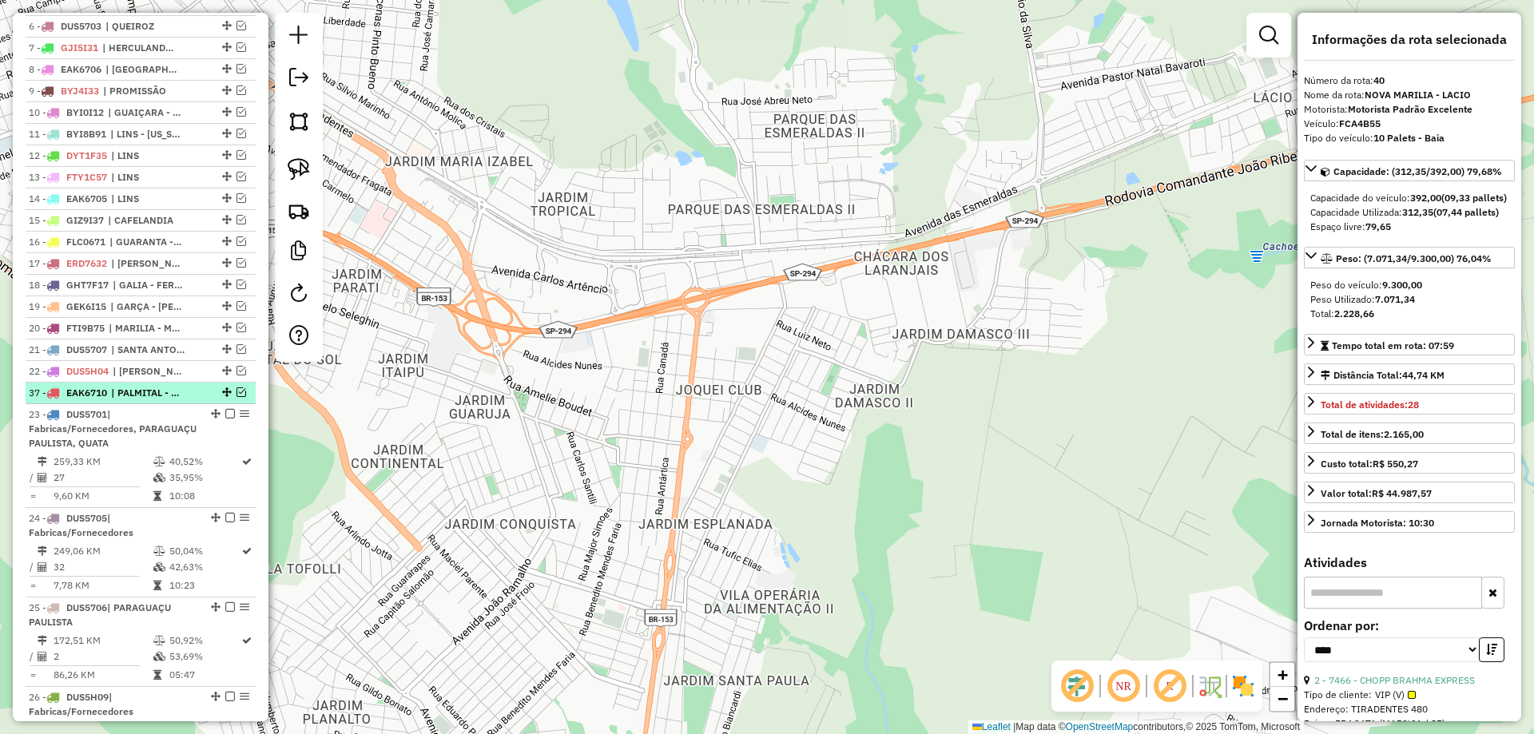
drag, startPoint x: 221, startPoint y: 649, endPoint x: 189, endPoint y: 411, distance: 239.5
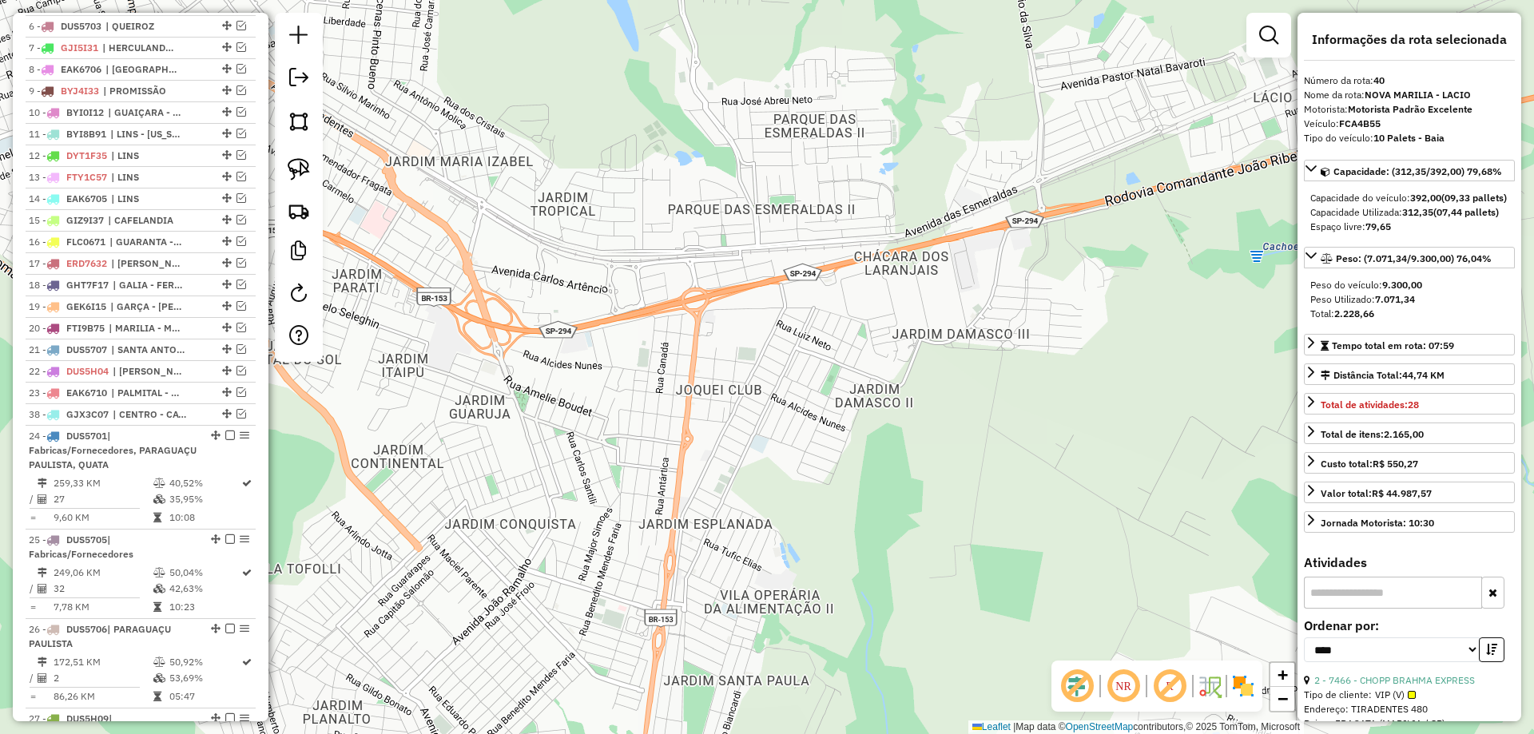
drag, startPoint x: 220, startPoint y: 510, endPoint x: 225, endPoint y: 431, distance: 80.0
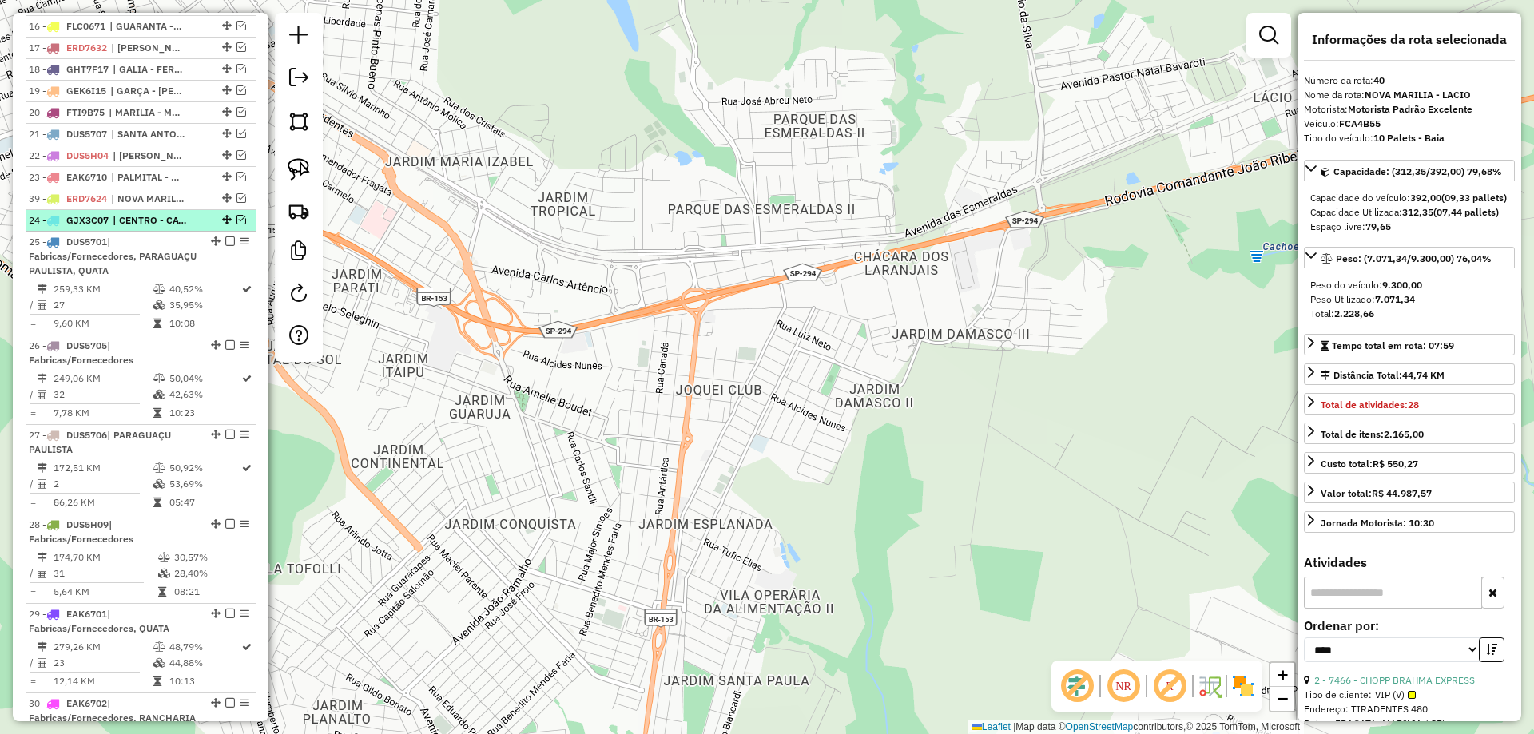
scroll to position [883, 0]
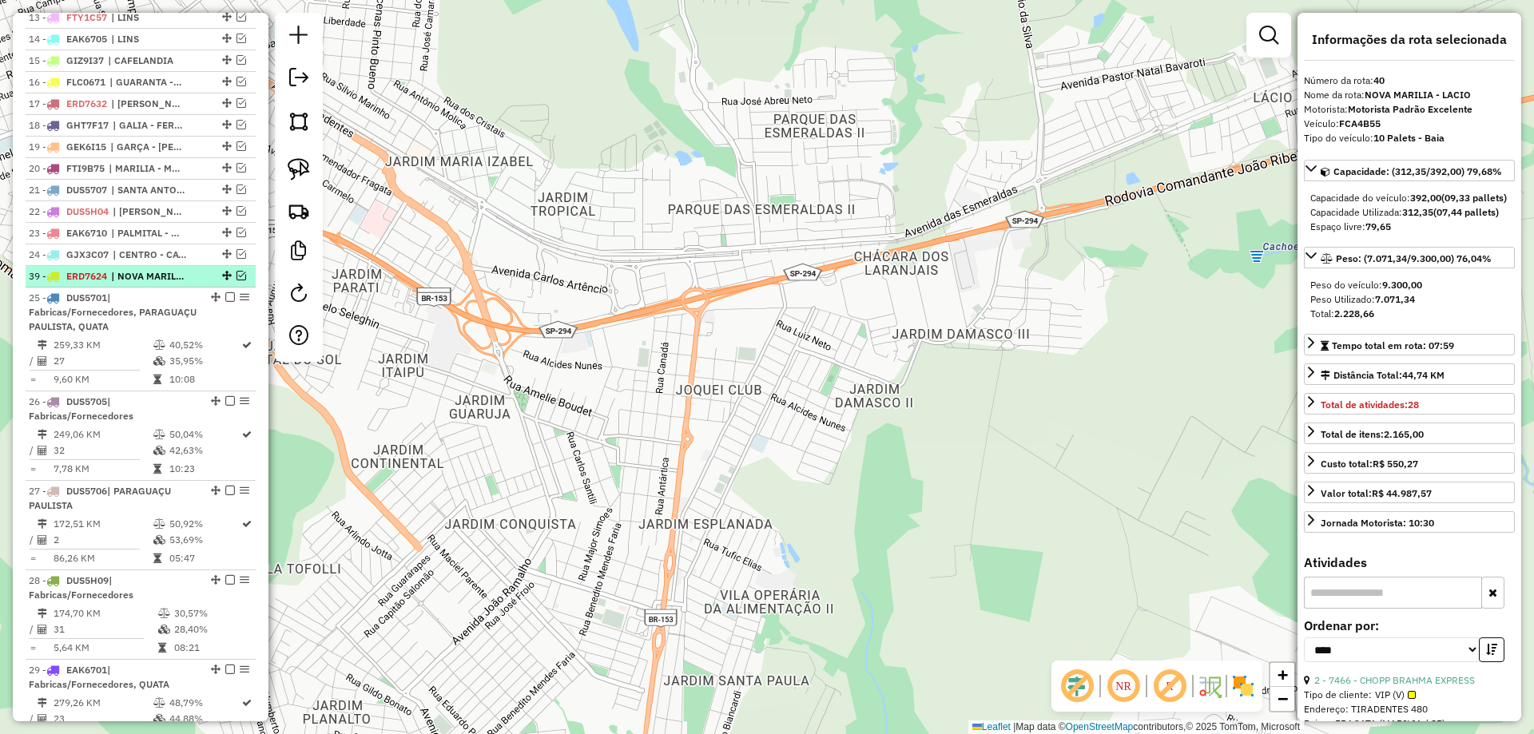
drag, startPoint x: 220, startPoint y: 532, endPoint x: 214, endPoint y: 295, distance: 237.3
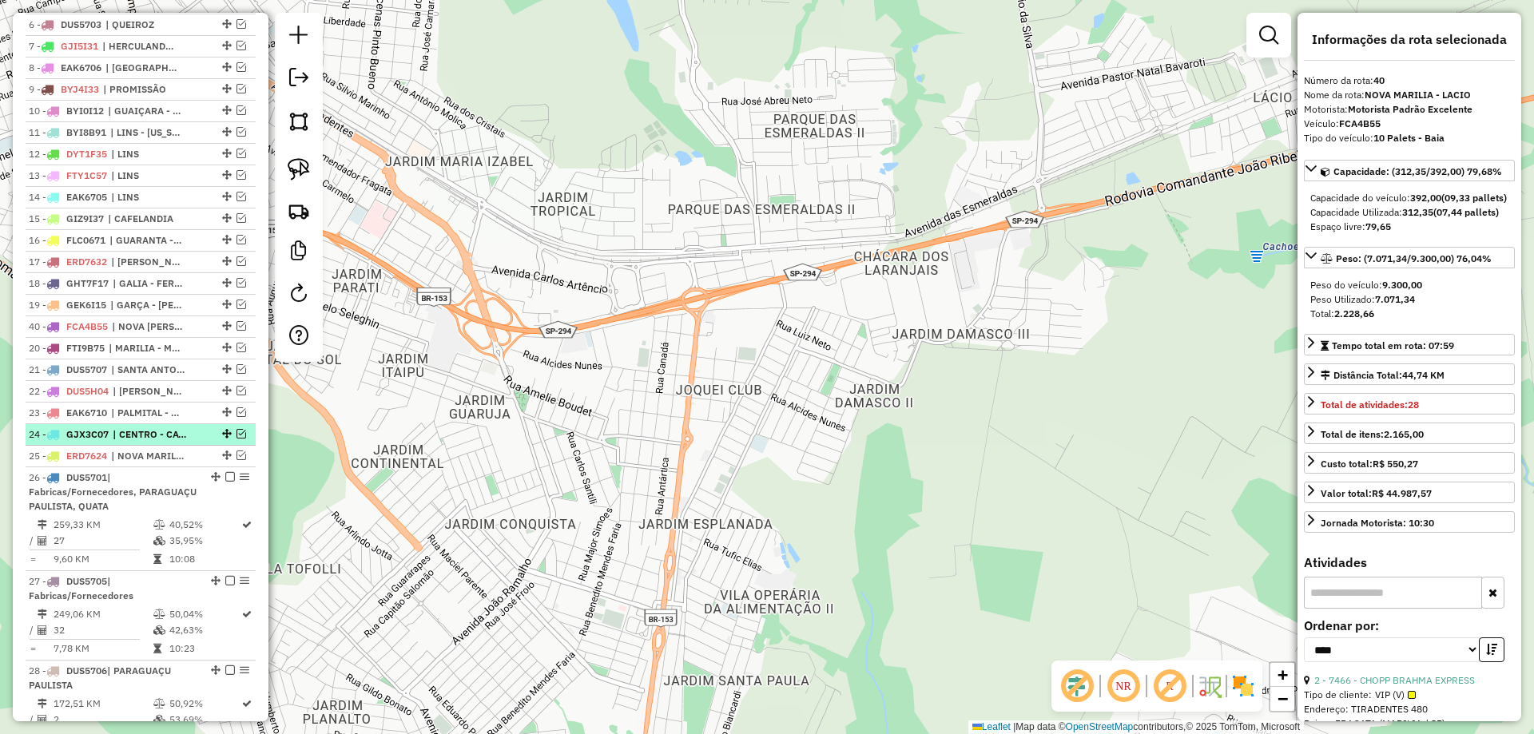
scroll to position [723, 0]
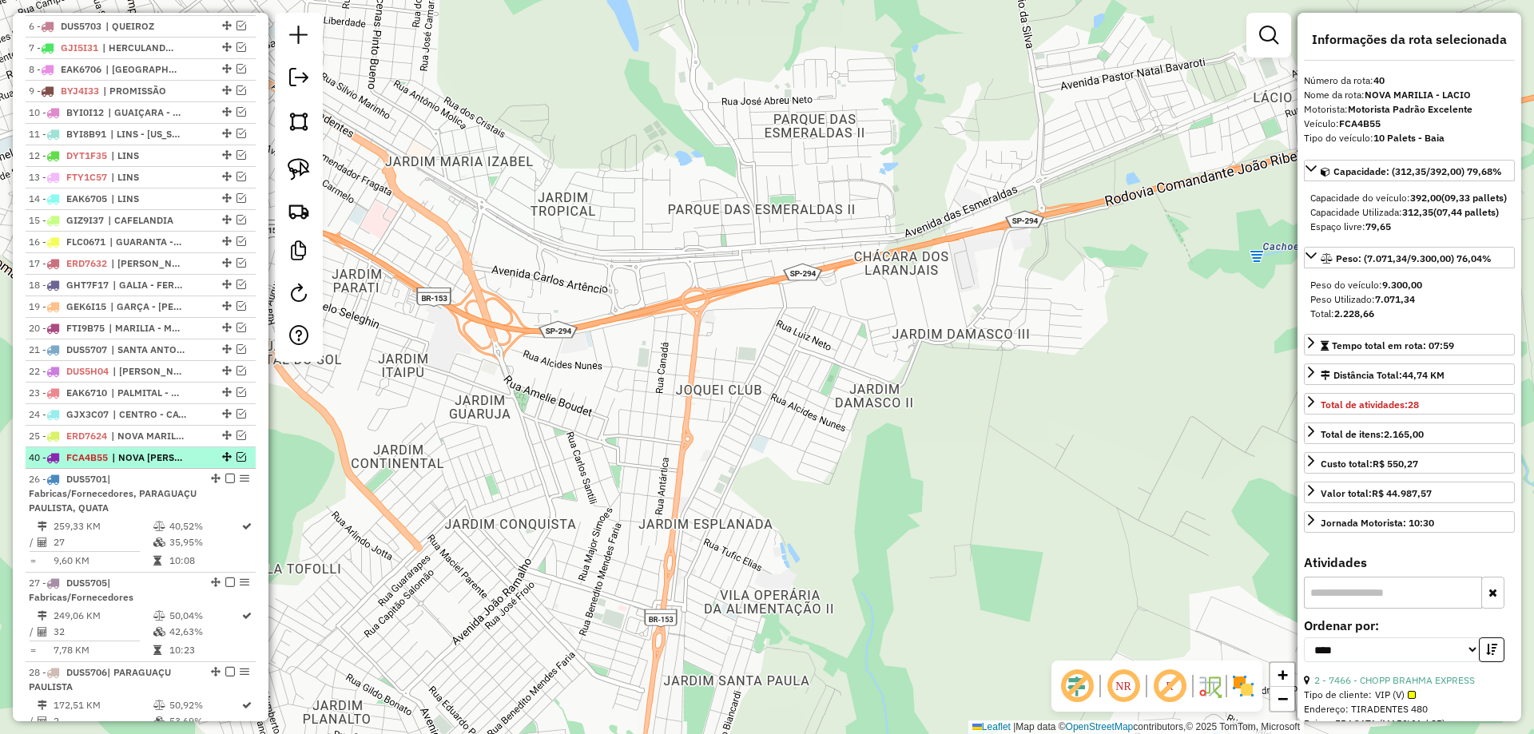
drag, startPoint x: 222, startPoint y: 394, endPoint x: 210, endPoint y: 474, distance: 80.8
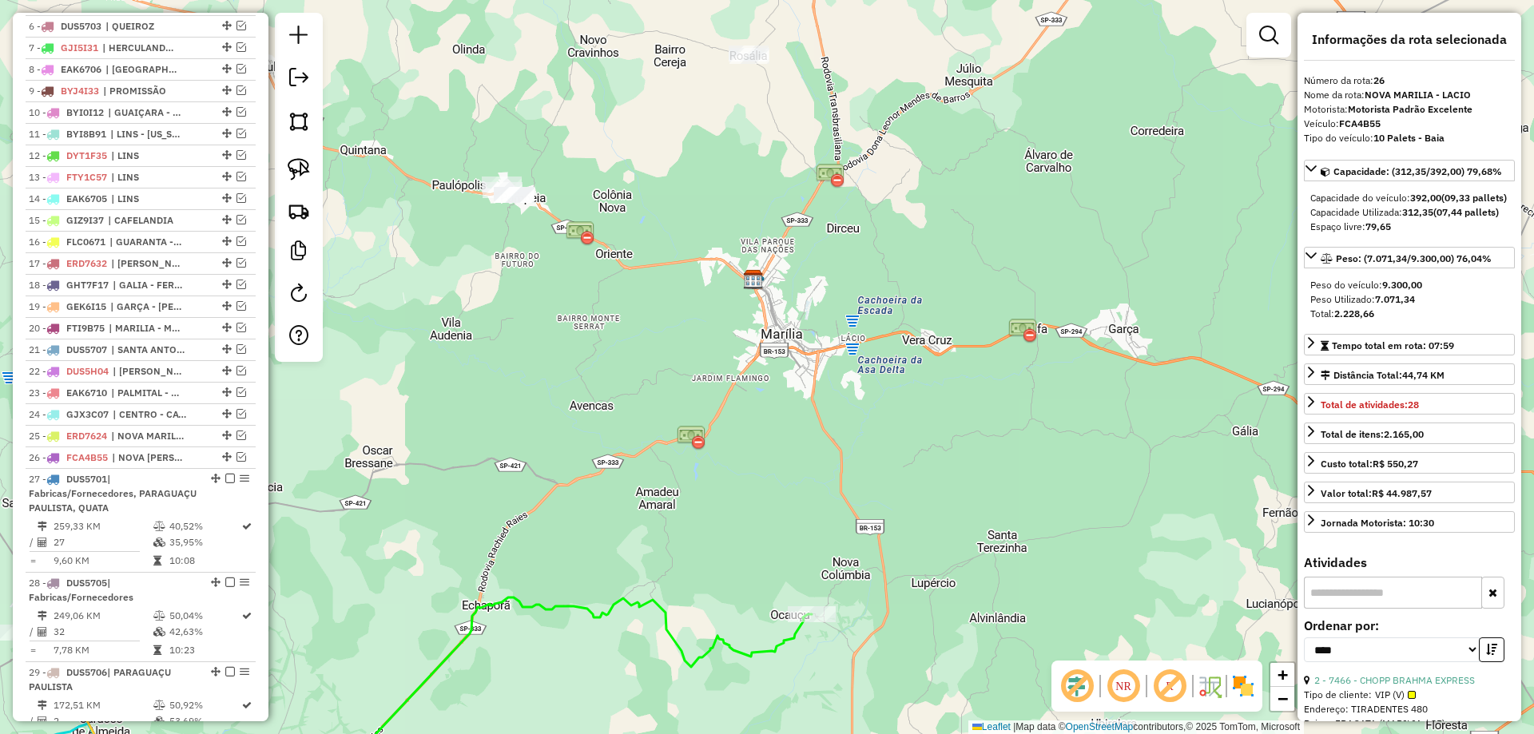
drag, startPoint x: 618, startPoint y: 401, endPoint x: 883, endPoint y: 404, distance: 265.2
click at [884, 402] on div "Janela de atendimento Grade de atendimento Capacidade Transportadoras Veículos …" at bounding box center [767, 367] width 1534 height 734
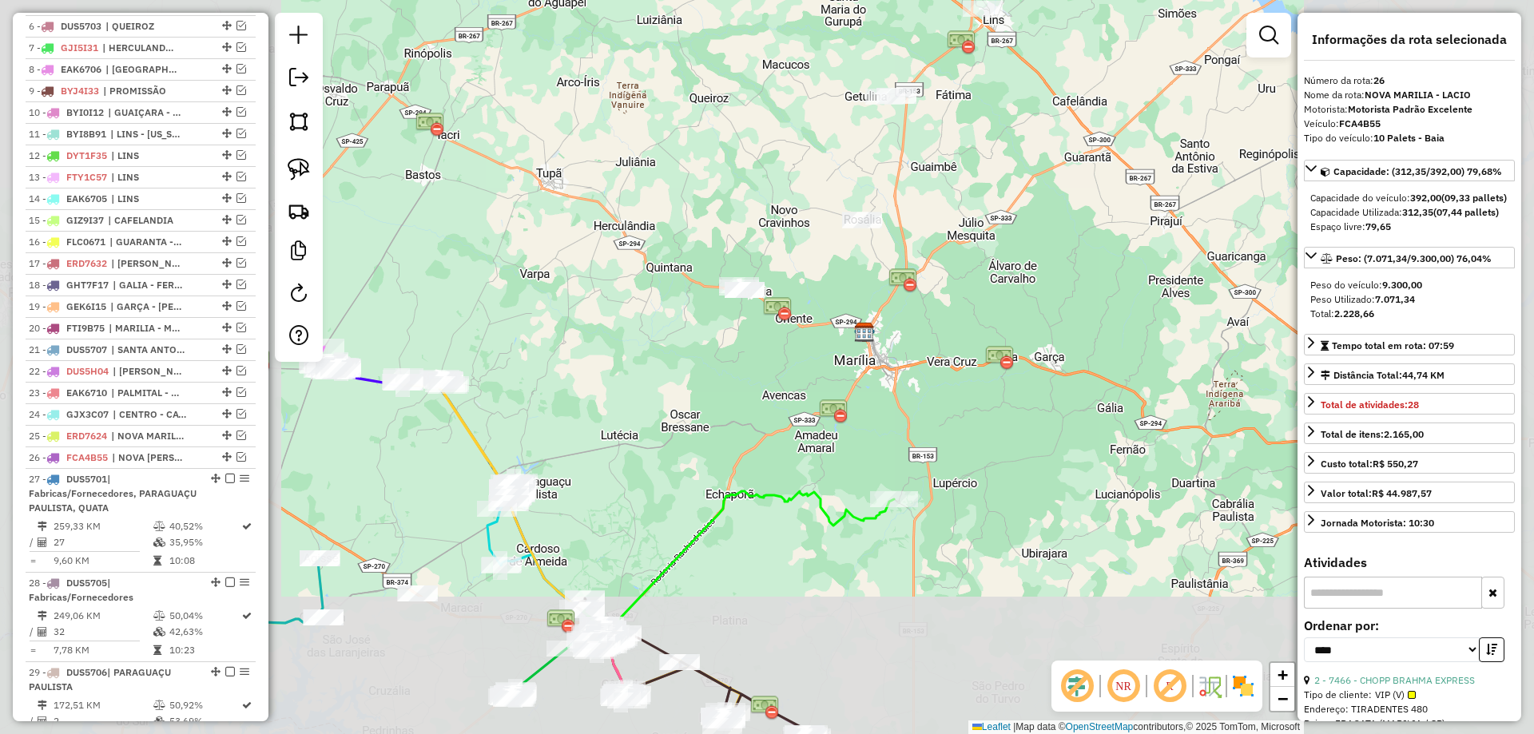
click at [824, 405] on img at bounding box center [833, 411] width 29 height 29
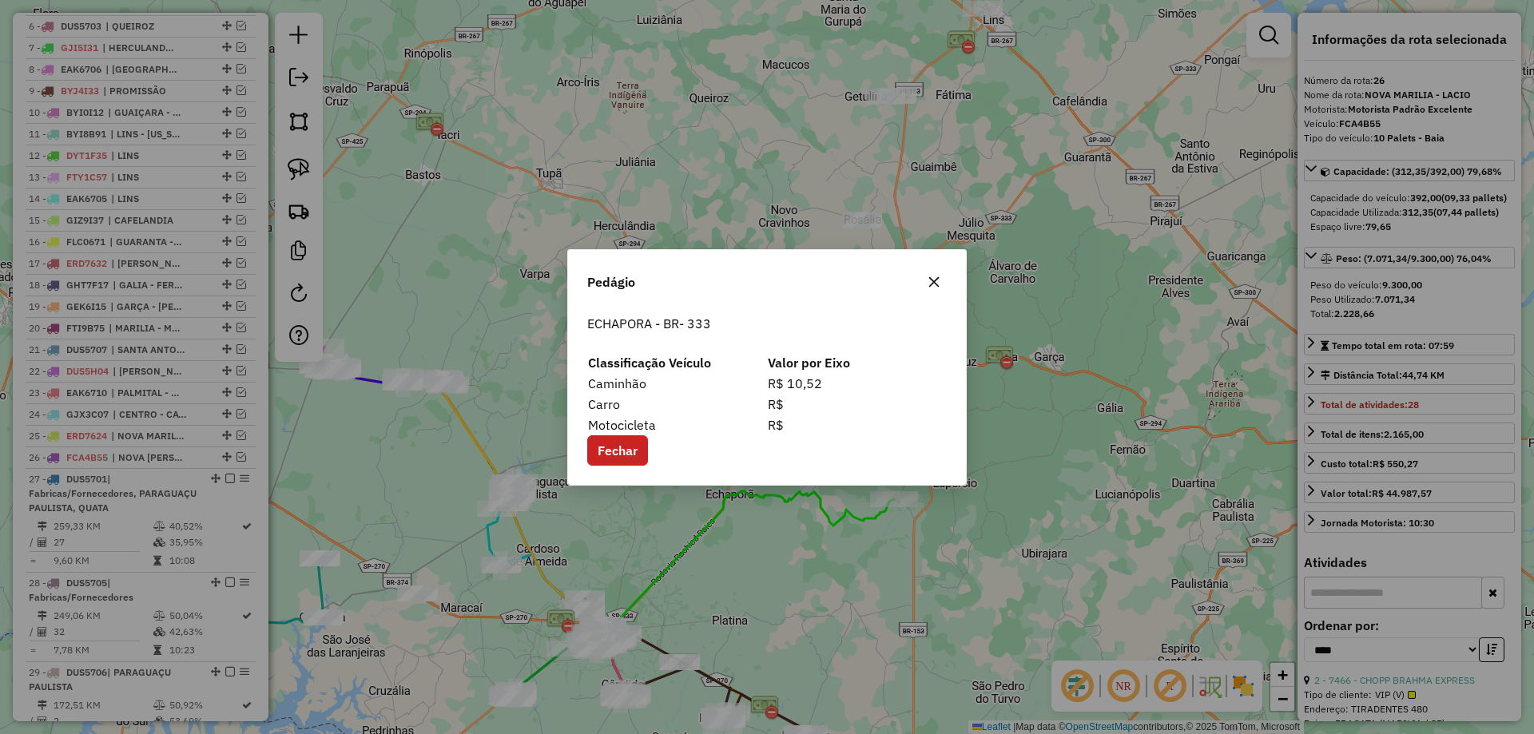
drag, startPoint x: 776, startPoint y: 436, endPoint x: 859, endPoint y: 414, distance: 86.0
click at [859, 414] on div "ECHAPORA - BR- 333 Classificação Veículo Valor por Eixo Caminhão R$ 10,52 Carro…" at bounding box center [767, 396] width 398 height 177
click at [943, 280] on button "button" at bounding box center [934, 282] width 26 height 26
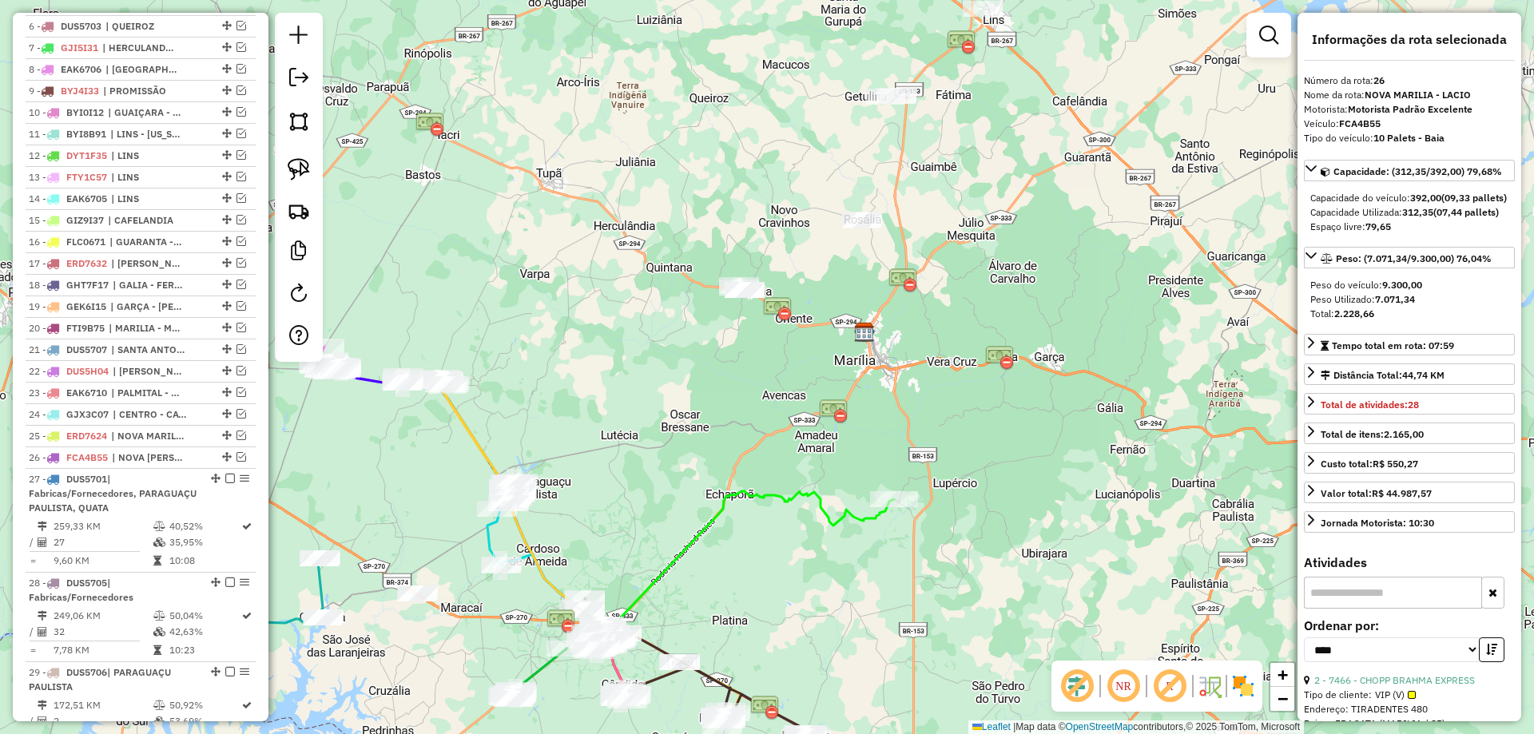
drag, startPoint x: 784, startPoint y: 408, endPoint x: 949, endPoint y: 362, distance: 170.9
click at [949, 362] on div "Janela de atendimento Grade de atendimento Capacidade Transportadoras Veículos …" at bounding box center [767, 367] width 1534 height 734
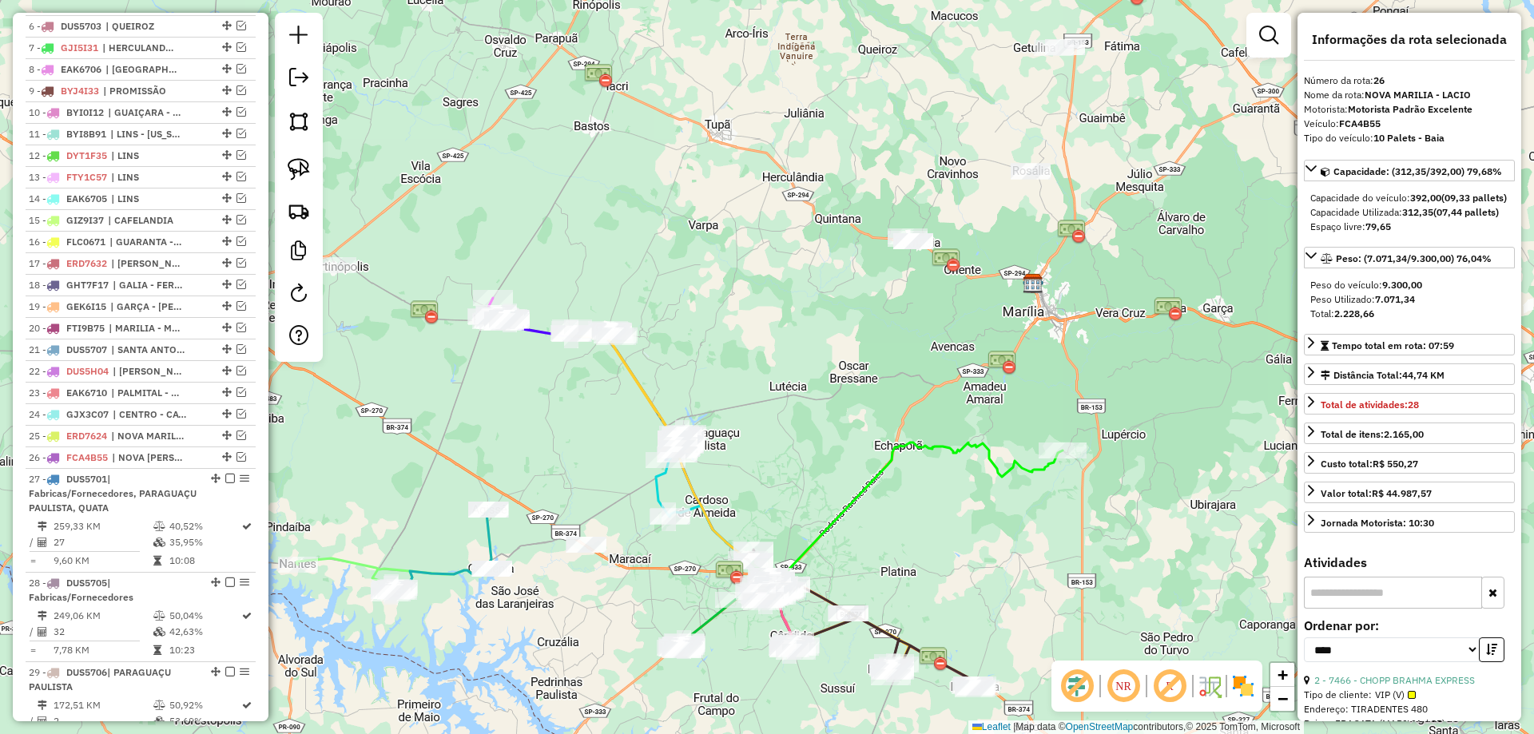
drag, startPoint x: 998, startPoint y: 440, endPoint x: 1023, endPoint y: 464, distance: 35.0
click at [998, 442] on div "Janela de atendimento Grade de atendimento Capacidade Transportadoras Veículos …" at bounding box center [767, 367] width 1534 height 734
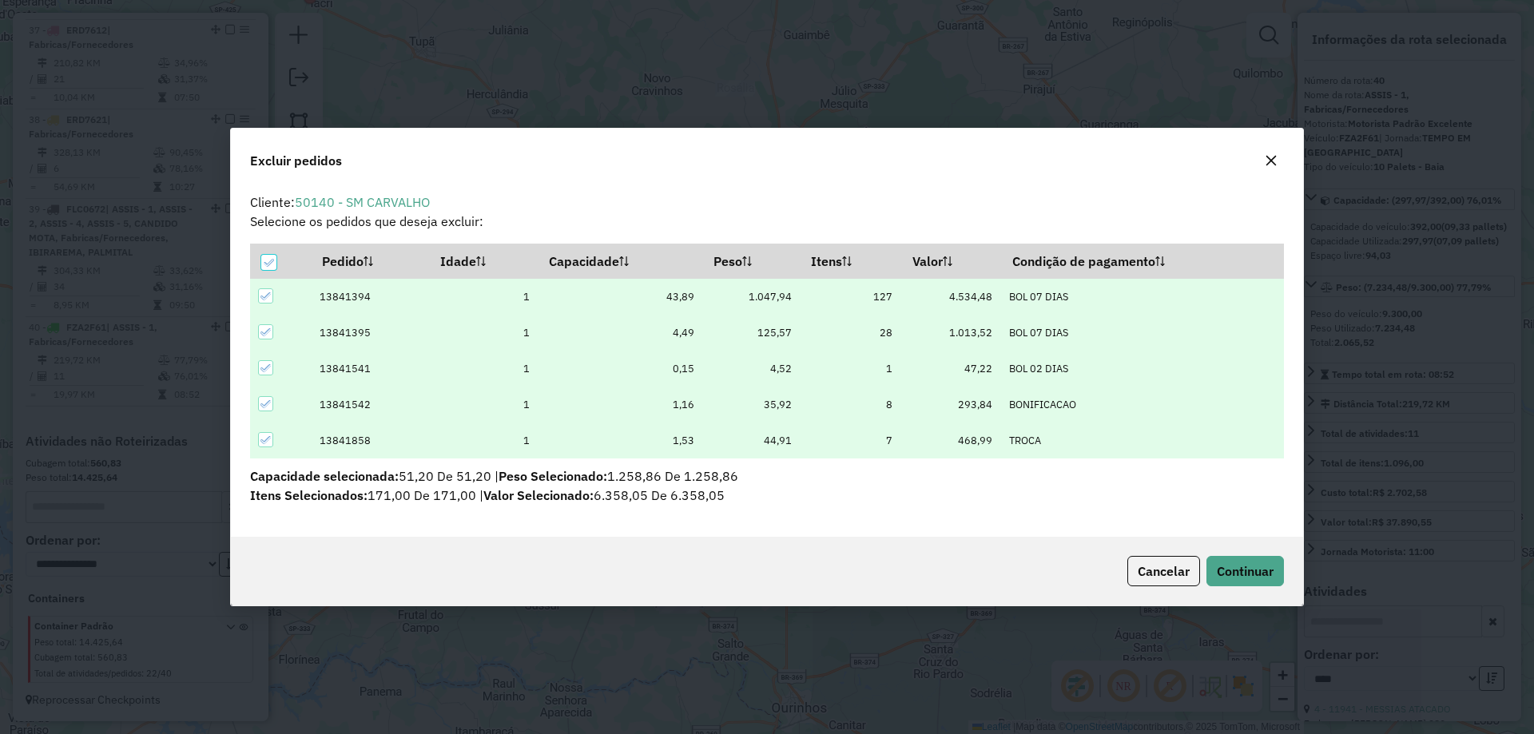
scroll to position [0, 0]
click at [1260, 577] on span "Continuar" at bounding box center [1244, 571] width 57 height 16
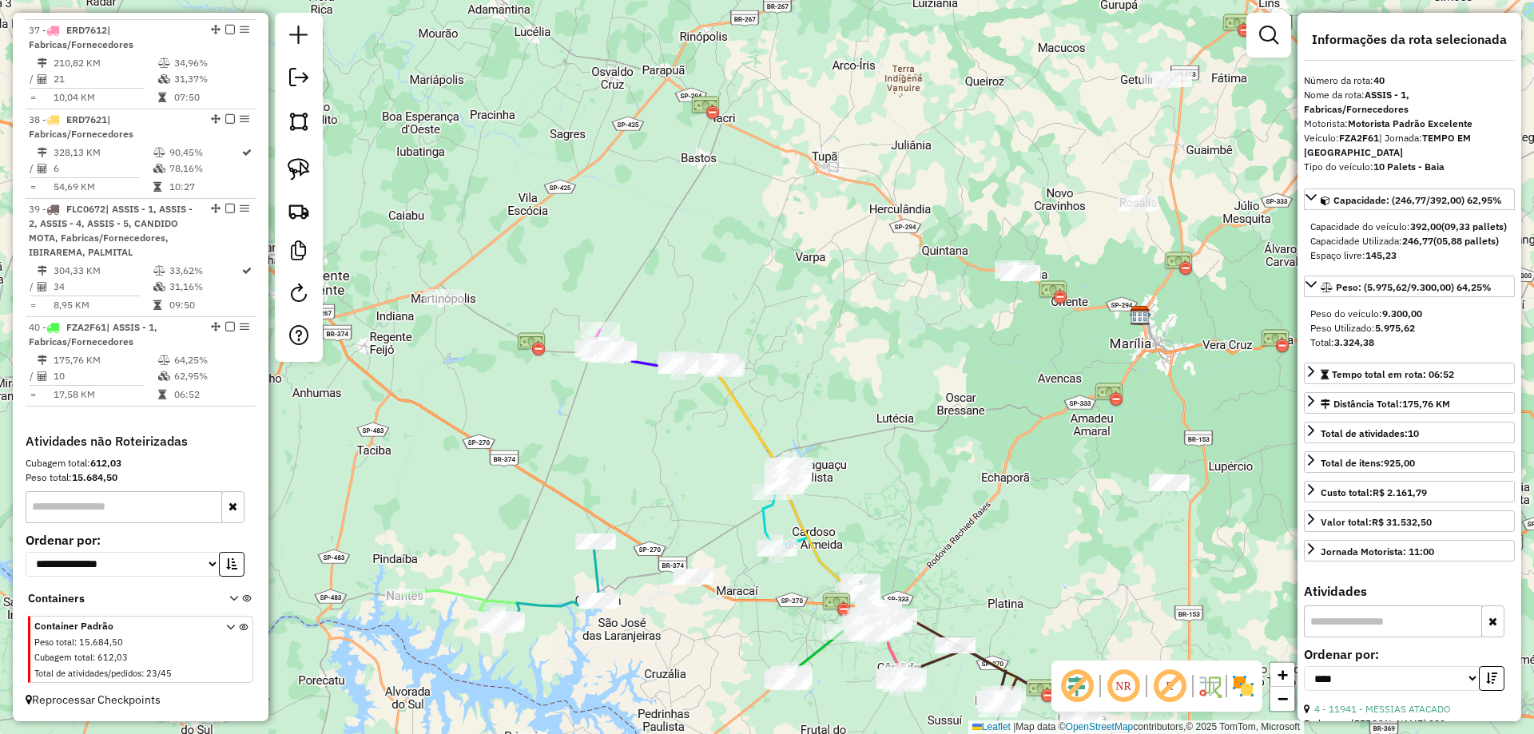
drag, startPoint x: 617, startPoint y: 263, endPoint x: 1022, endPoint y: 380, distance: 421.6
click at [1022, 379] on div "Janela de atendimento Grade de atendimento Capacidade Transportadoras Veículos …" at bounding box center [767, 367] width 1534 height 734
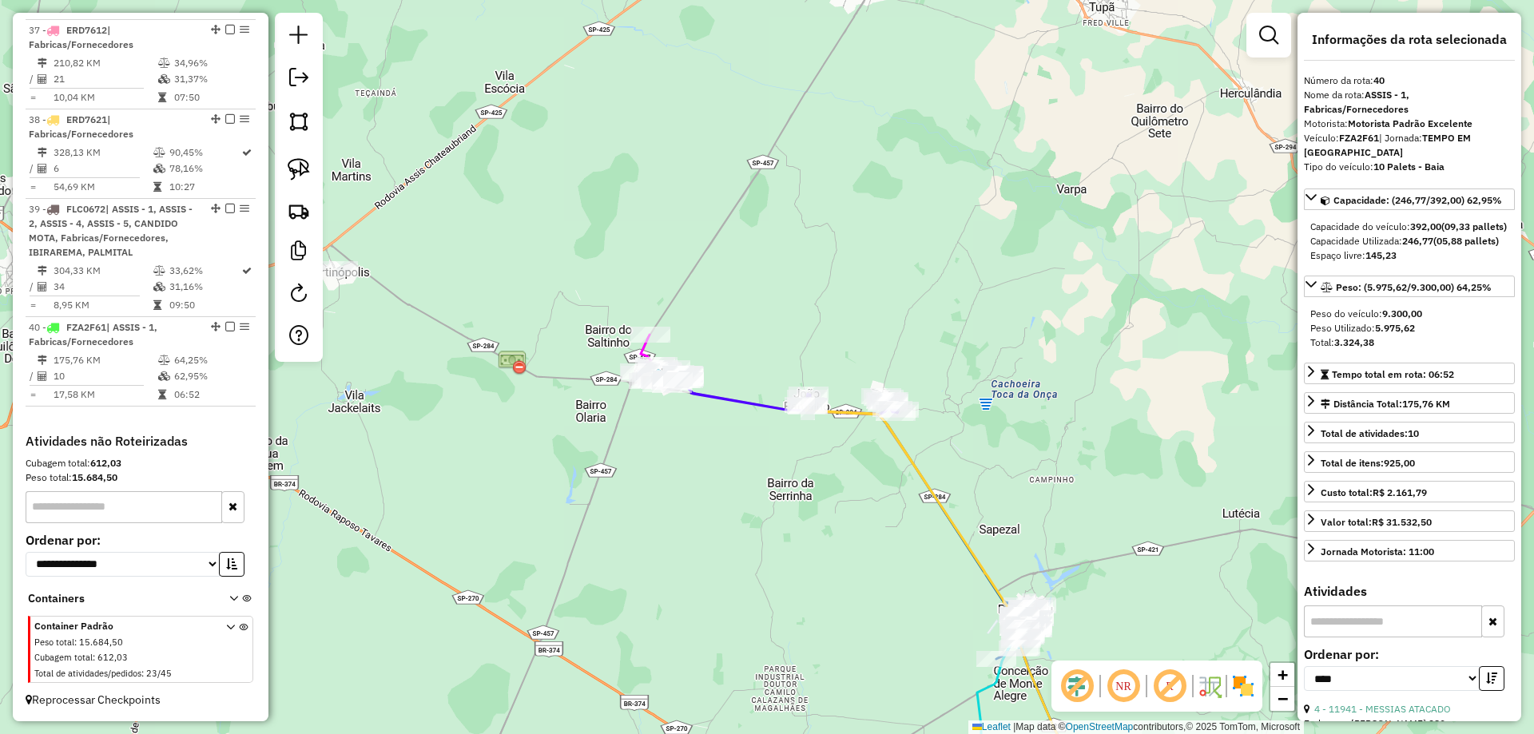
drag, startPoint x: 712, startPoint y: 439, endPoint x: 704, endPoint y: 427, distance: 14.0
click at [625, 446] on div "Janela de atendimento Grade de atendimento Capacidade Transportadoras Veículos …" at bounding box center [767, 367] width 1534 height 734
click at [716, 399] on icon at bounding box center [786, 394] width 227 height 42
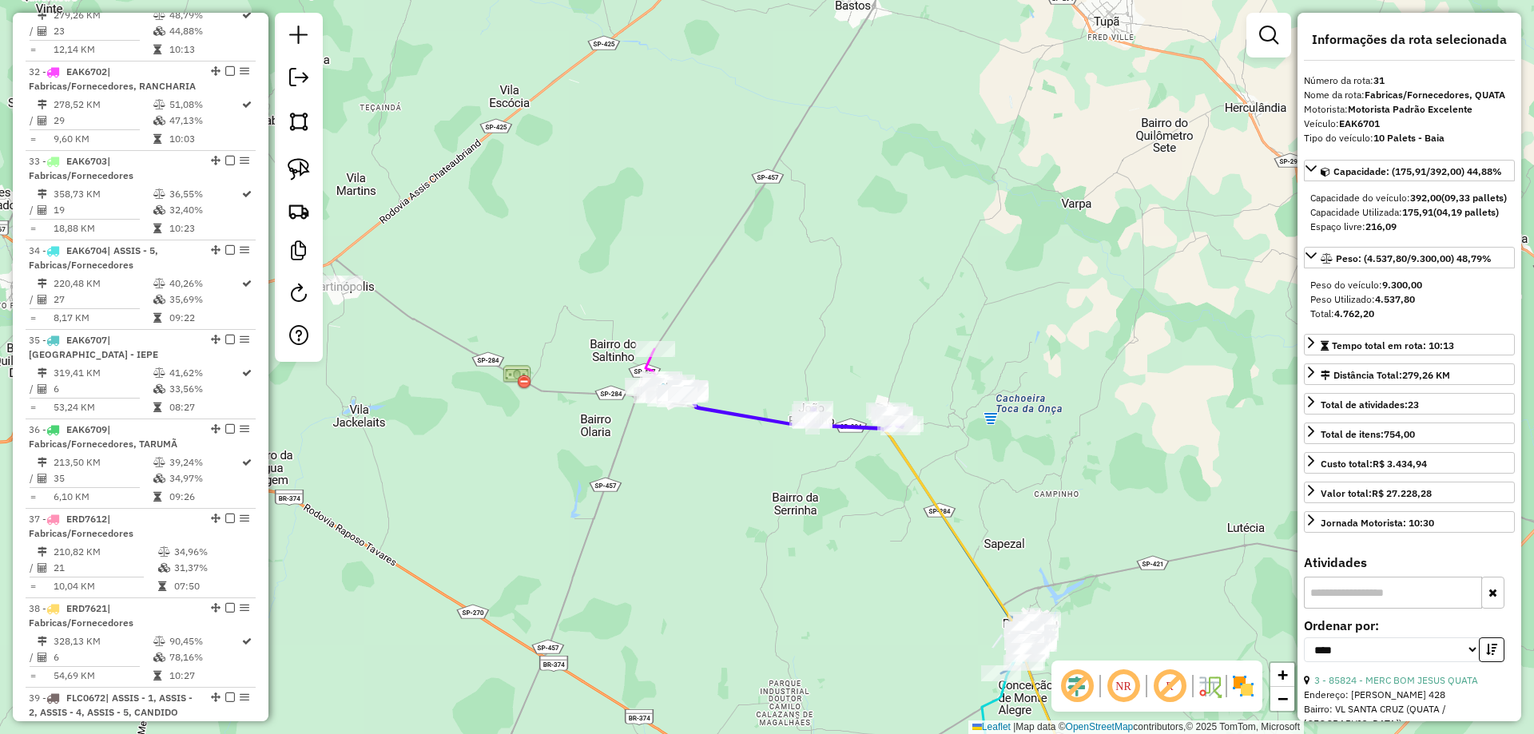
scroll to position [1566, 0]
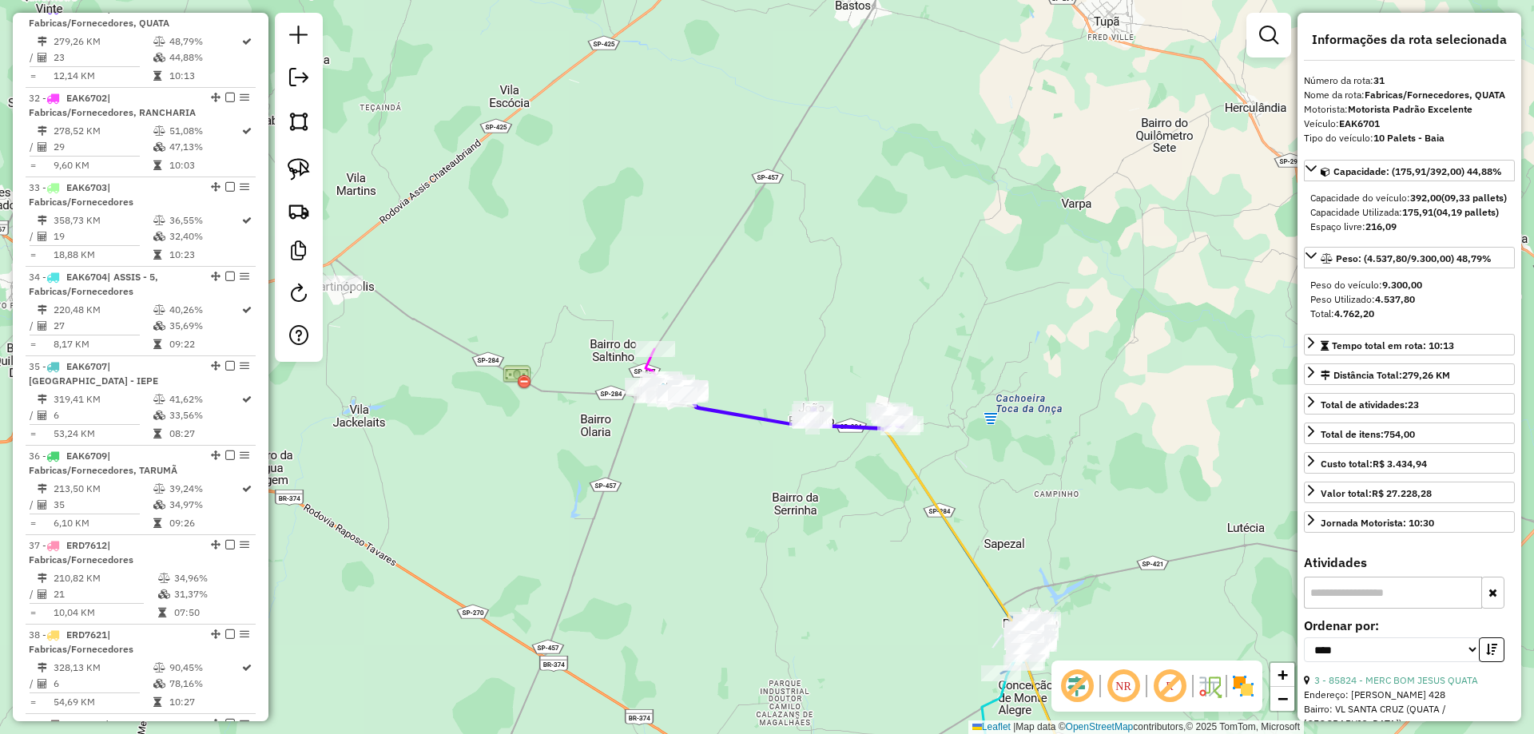
drag, startPoint x: 728, startPoint y: 424, endPoint x: 712, endPoint y: 411, distance: 21.0
click at [732, 455] on div "Janela de atendimento Grade de atendimento Capacidade Transportadoras Veículos …" at bounding box center [767, 367] width 1534 height 734
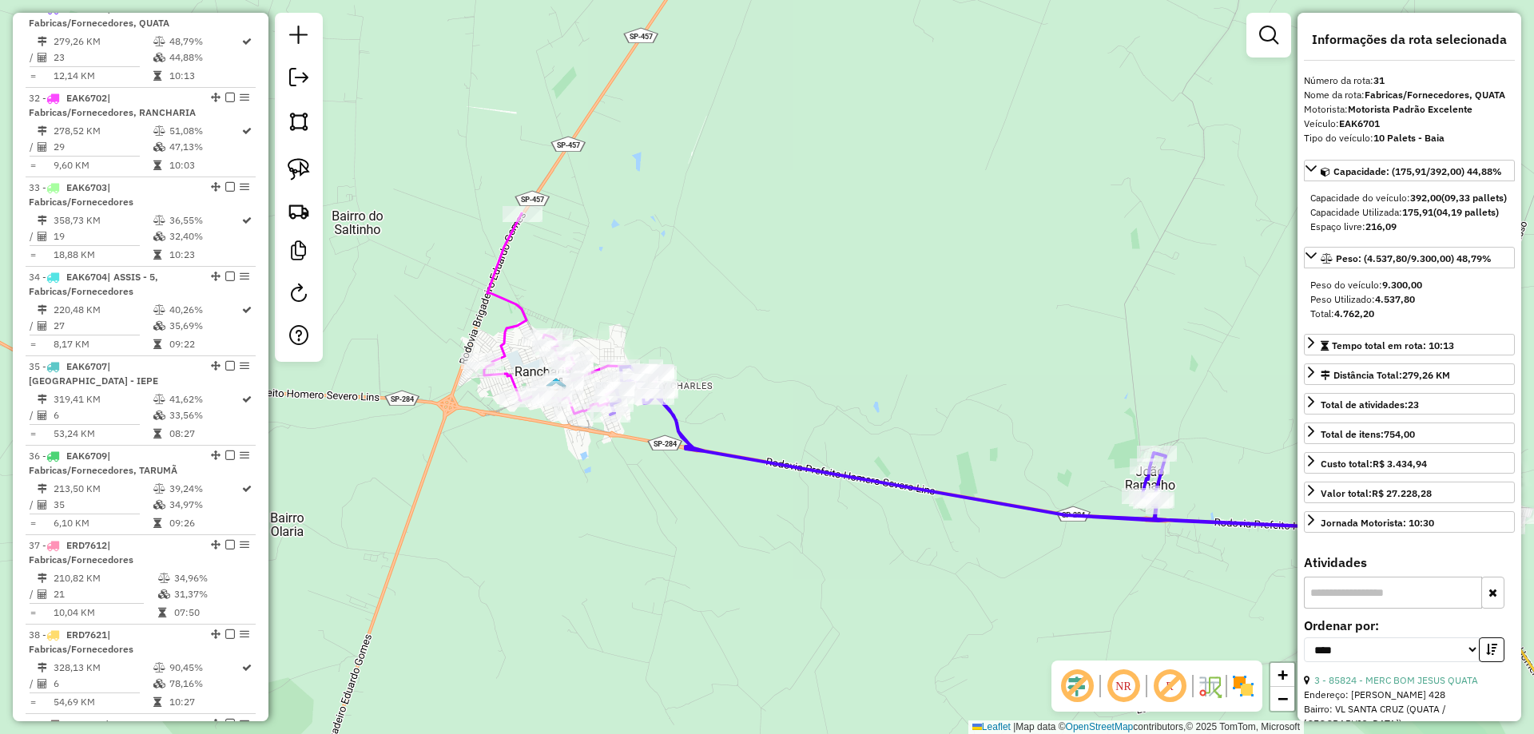
drag, startPoint x: 748, startPoint y: 399, endPoint x: 760, endPoint y: 374, distance: 27.9
click at [760, 375] on div "Janela de atendimento Grade de atendimento Capacidade Transportadoras Veículos …" at bounding box center [767, 367] width 1534 height 734
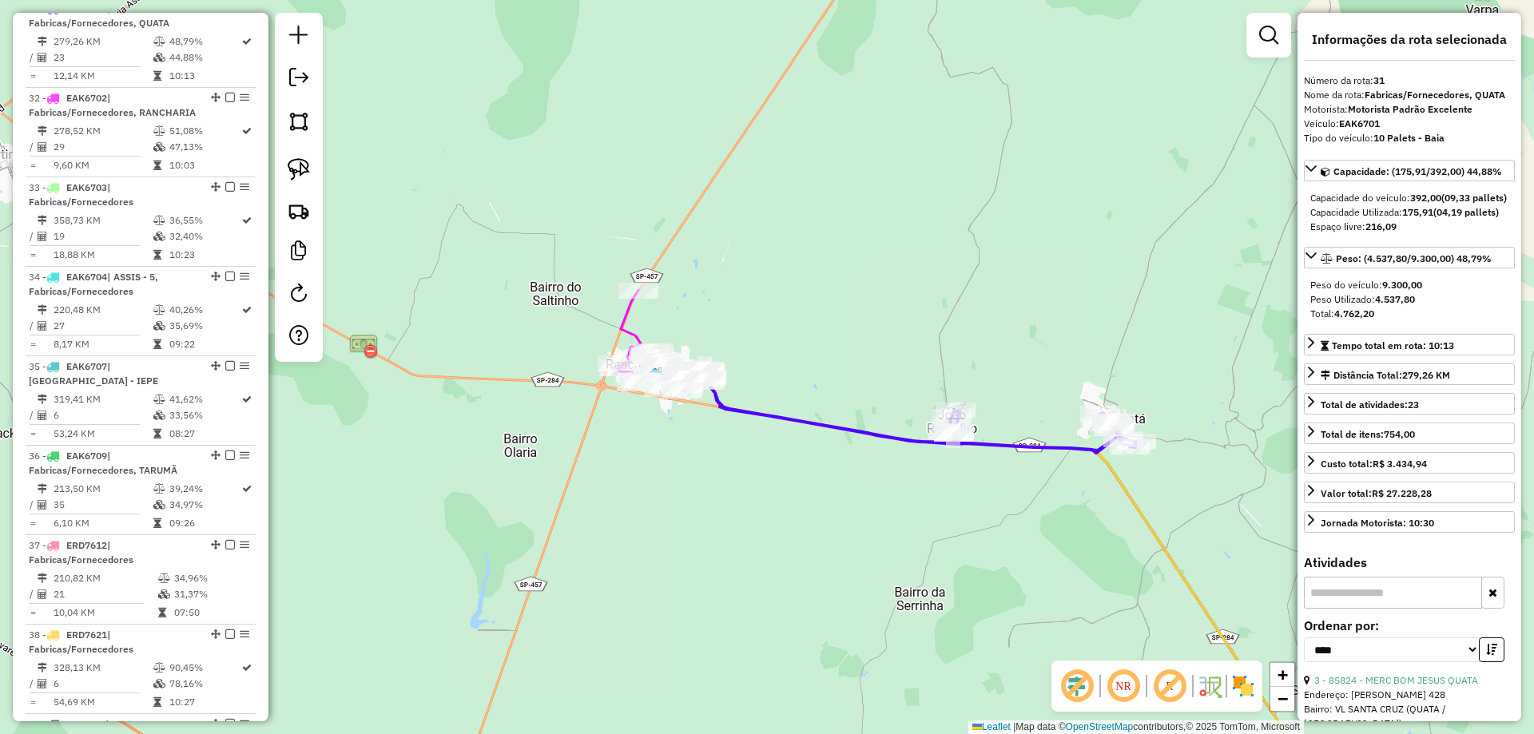
click at [782, 417] on icon at bounding box center [909, 410] width 454 height 86
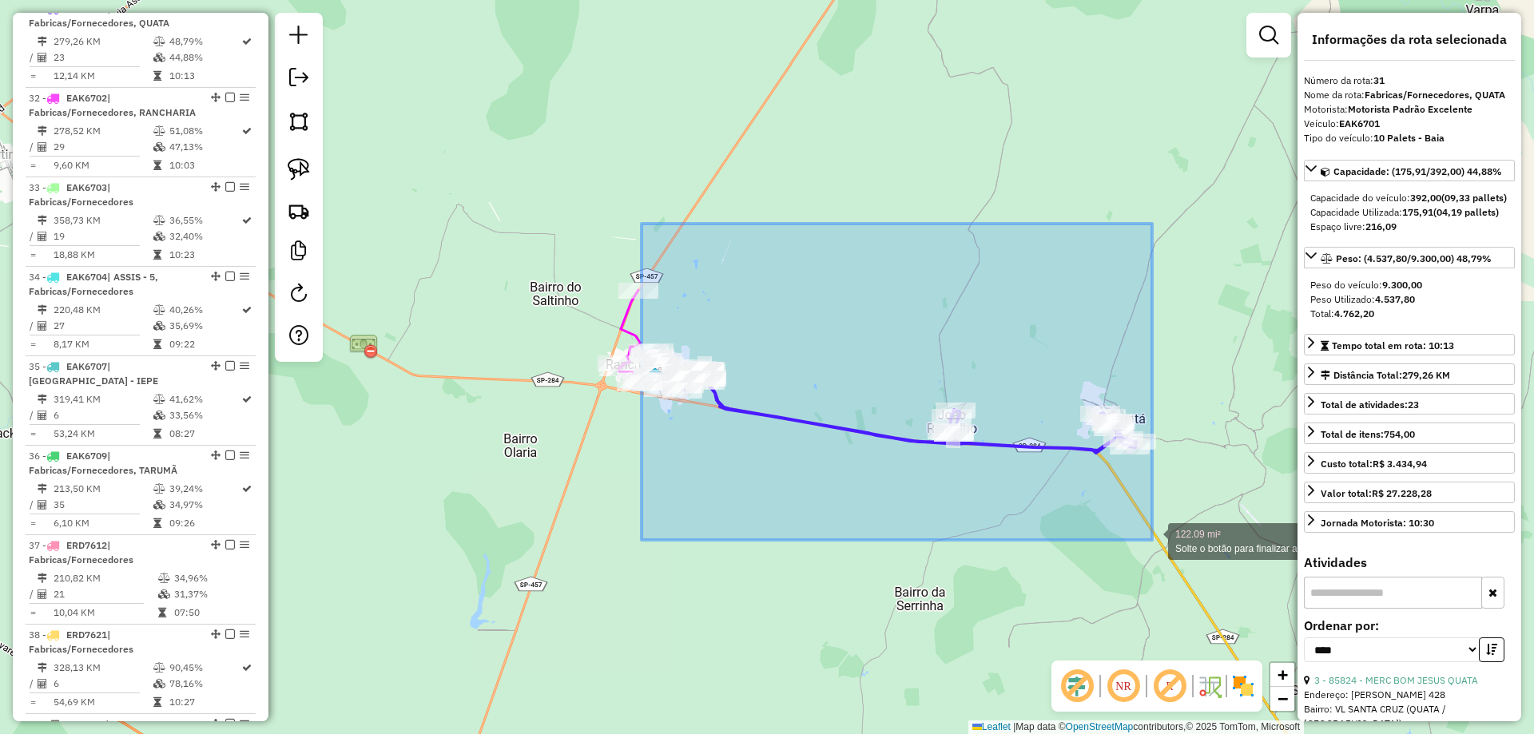
drag, startPoint x: 641, startPoint y: 224, endPoint x: 1157, endPoint y: 525, distance: 596.7
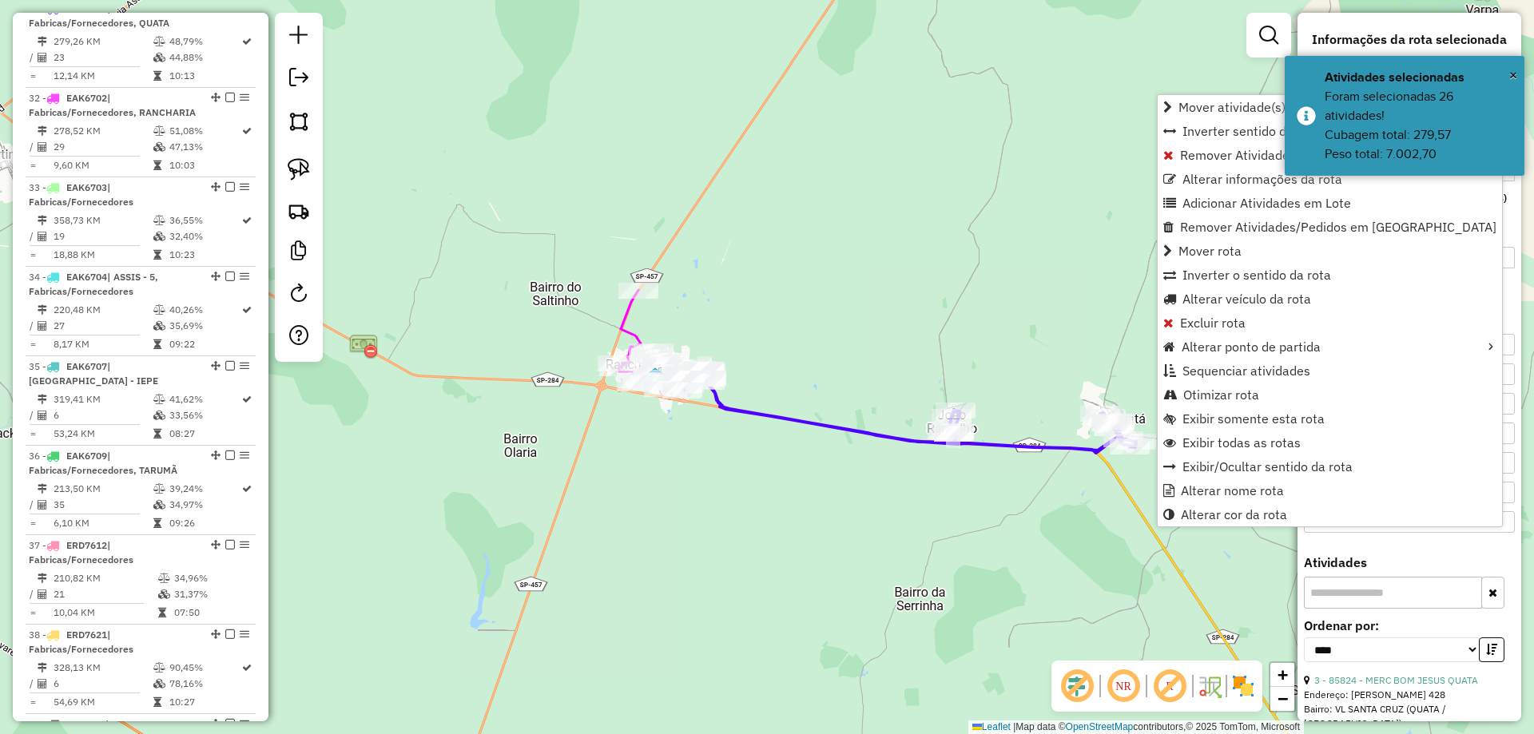
click at [900, 439] on icon at bounding box center [909, 410] width 454 height 86
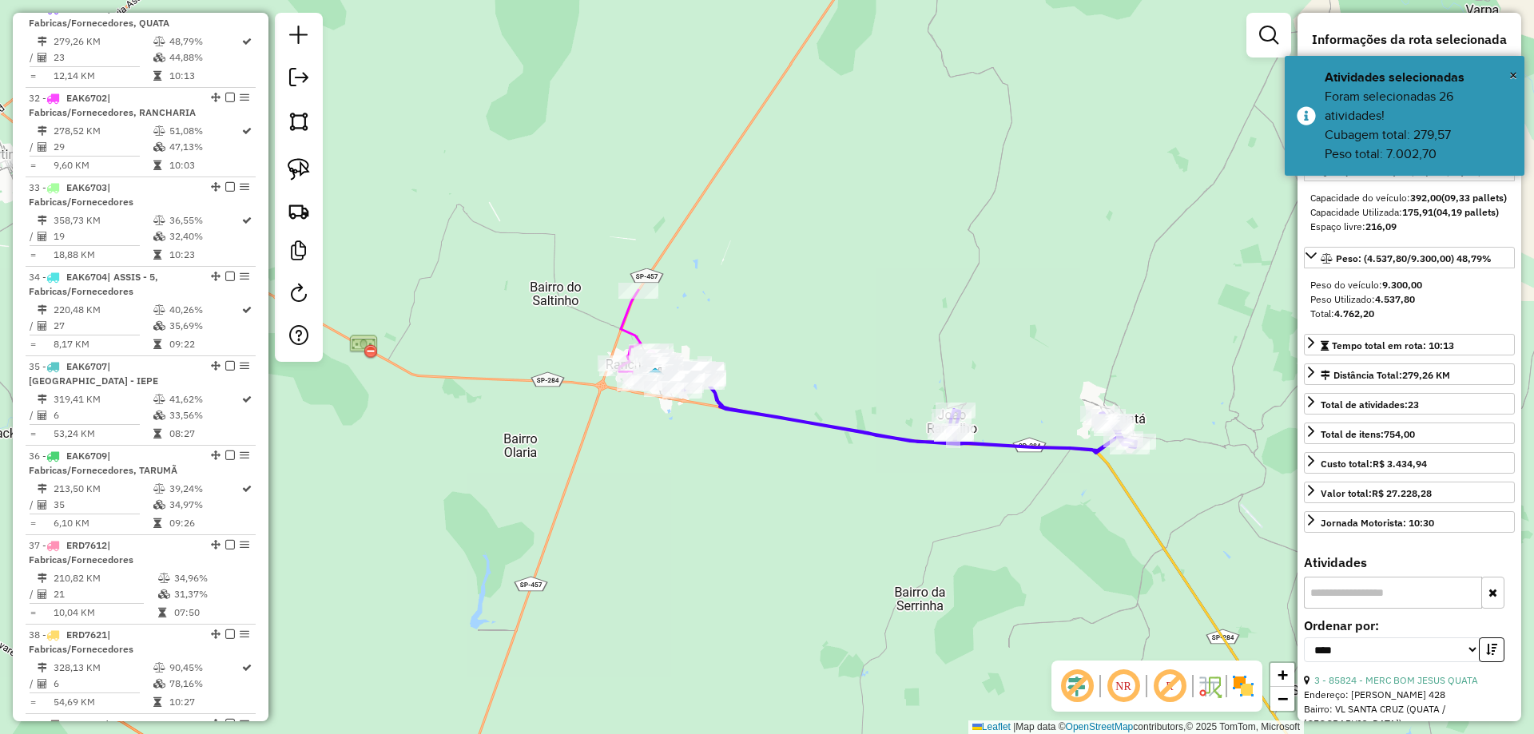
click at [886, 431] on icon at bounding box center [909, 410] width 454 height 86
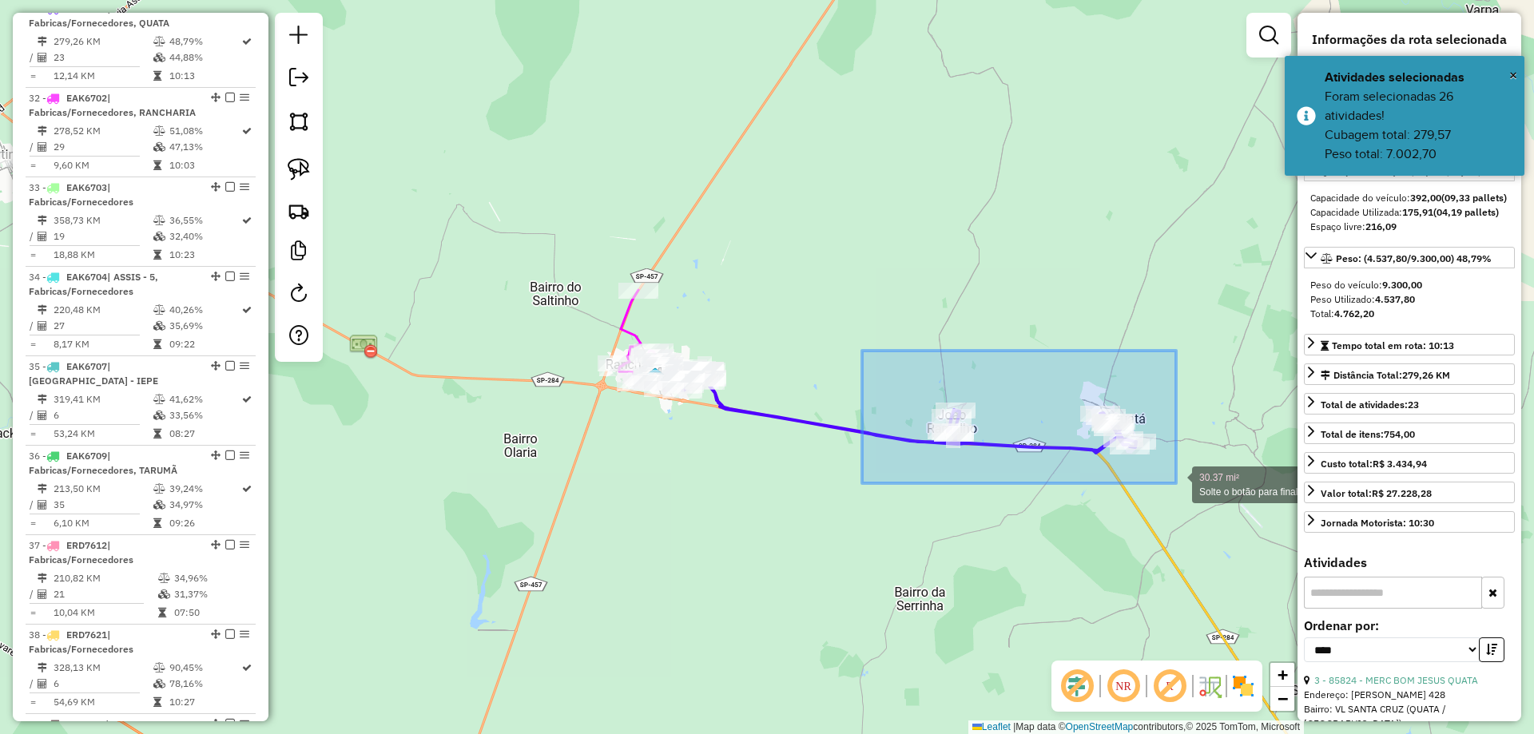
drag, startPoint x: 862, startPoint y: 351, endPoint x: 1176, endPoint y: 483, distance: 340.8
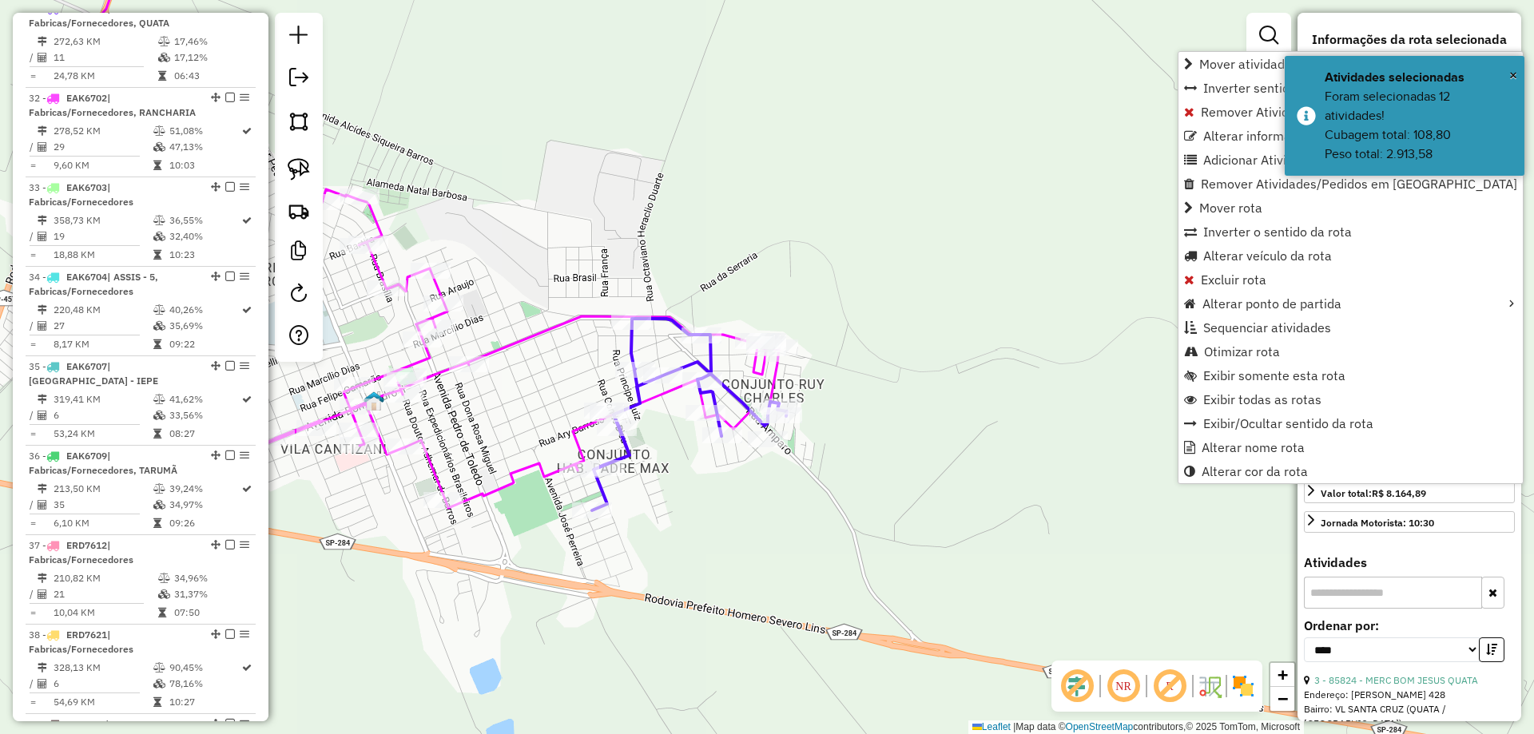
click at [532, 468] on icon at bounding box center [431, 217] width 693 height 581
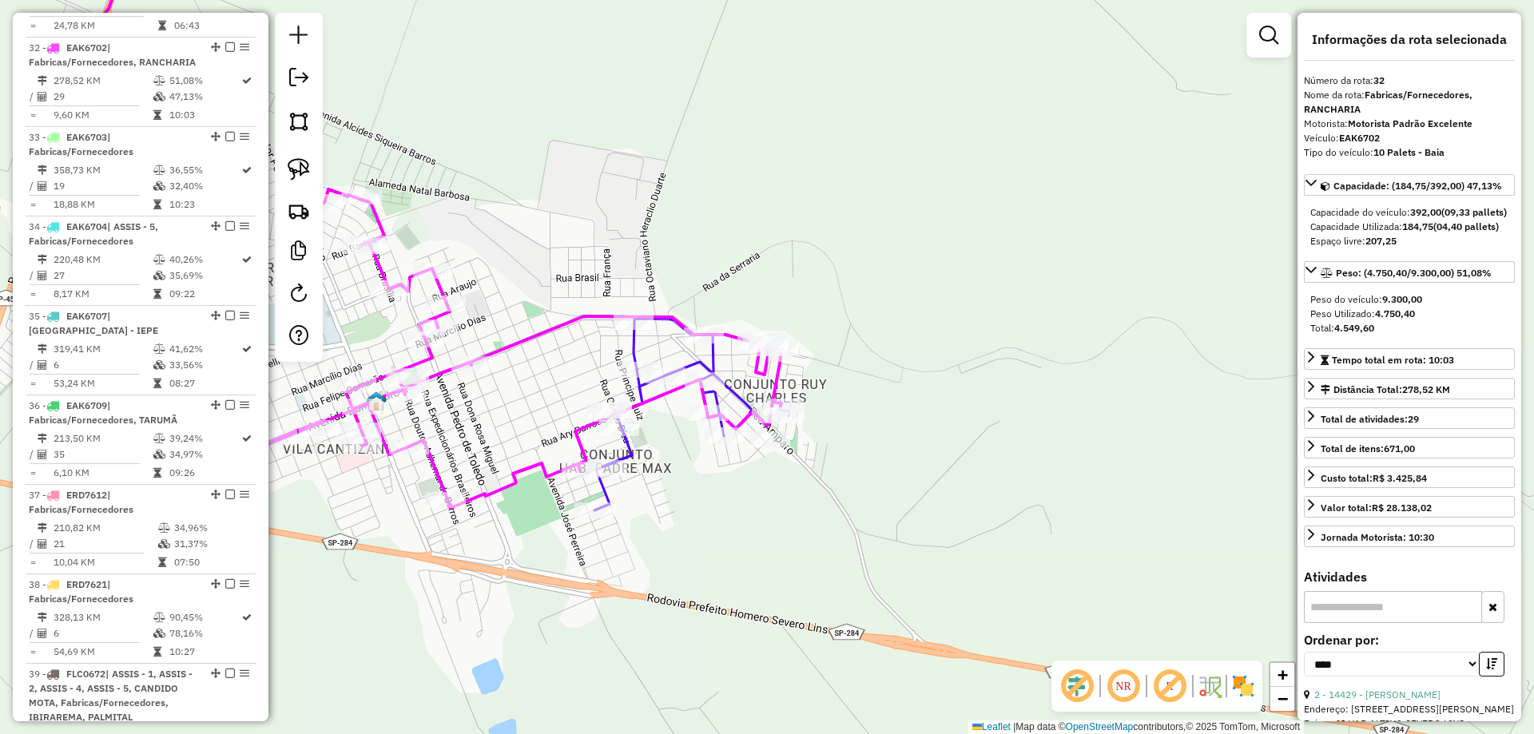
scroll to position [1655, 0]
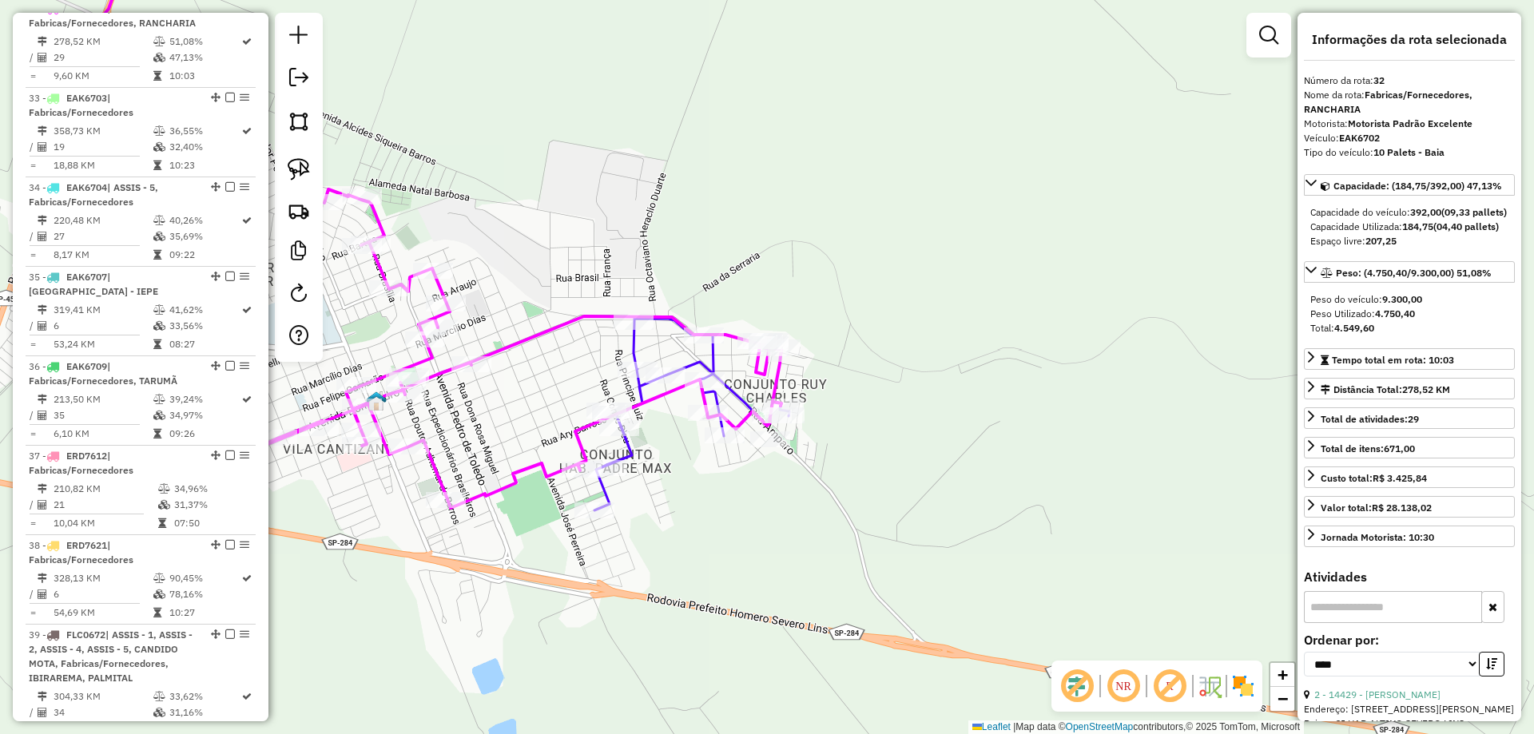
drag, startPoint x: 546, startPoint y: 373, endPoint x: 628, endPoint y: 348, distance: 85.9
click at [642, 367] on div "Janela de atendimento Grade de atendimento Capacidade Transportadoras Veículos …" at bounding box center [767, 367] width 1534 height 734
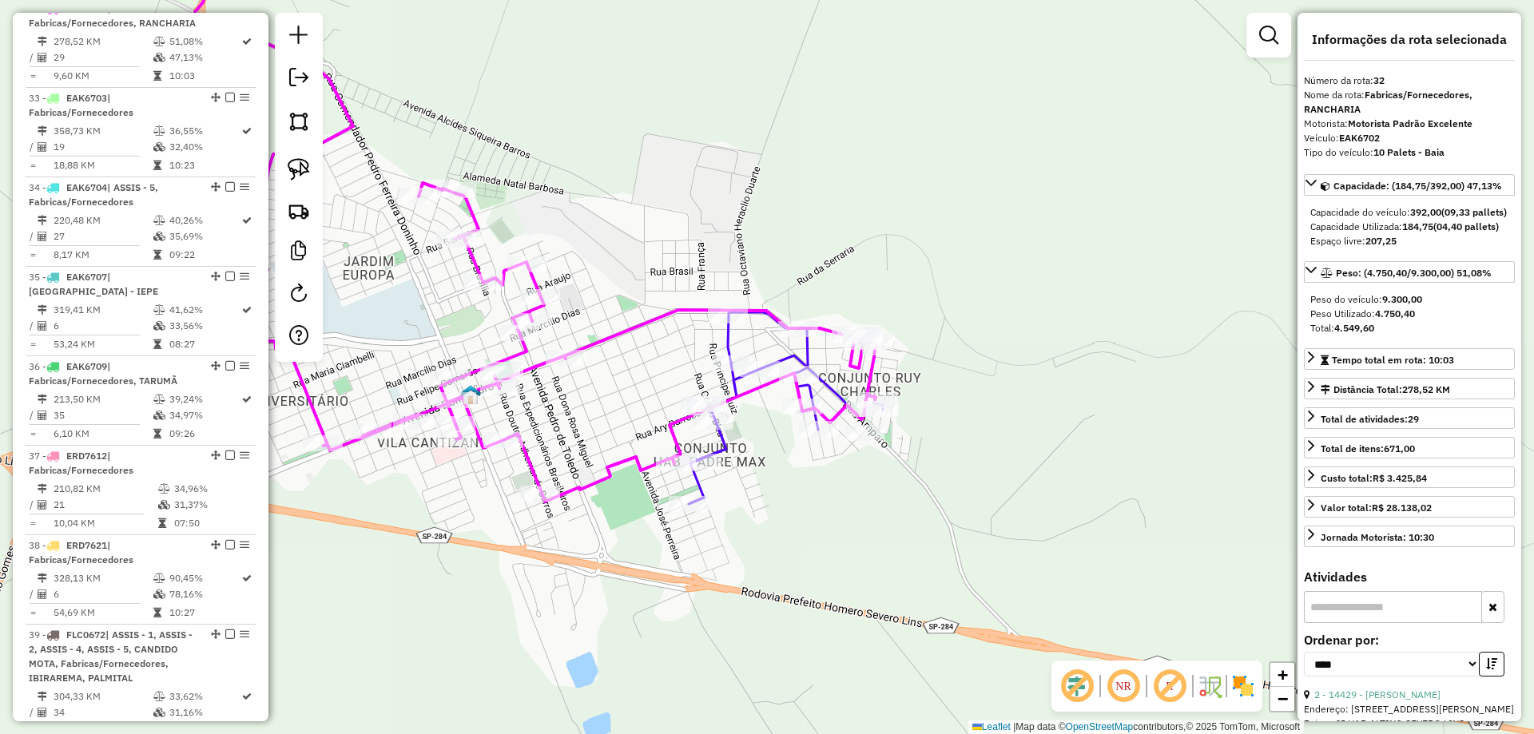
click at [725, 336] on icon at bounding box center [786, 408] width 195 height 192
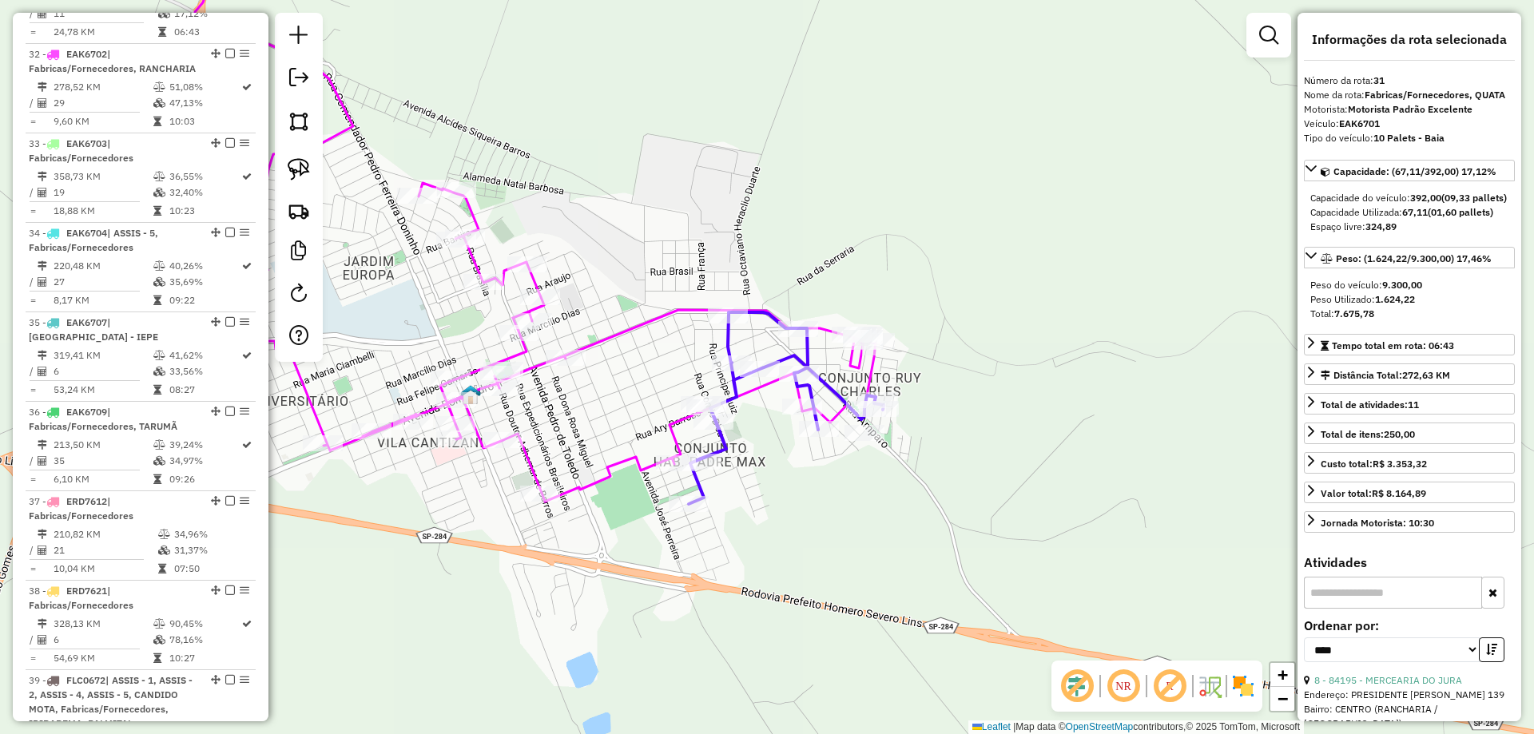
scroll to position [1566, 0]
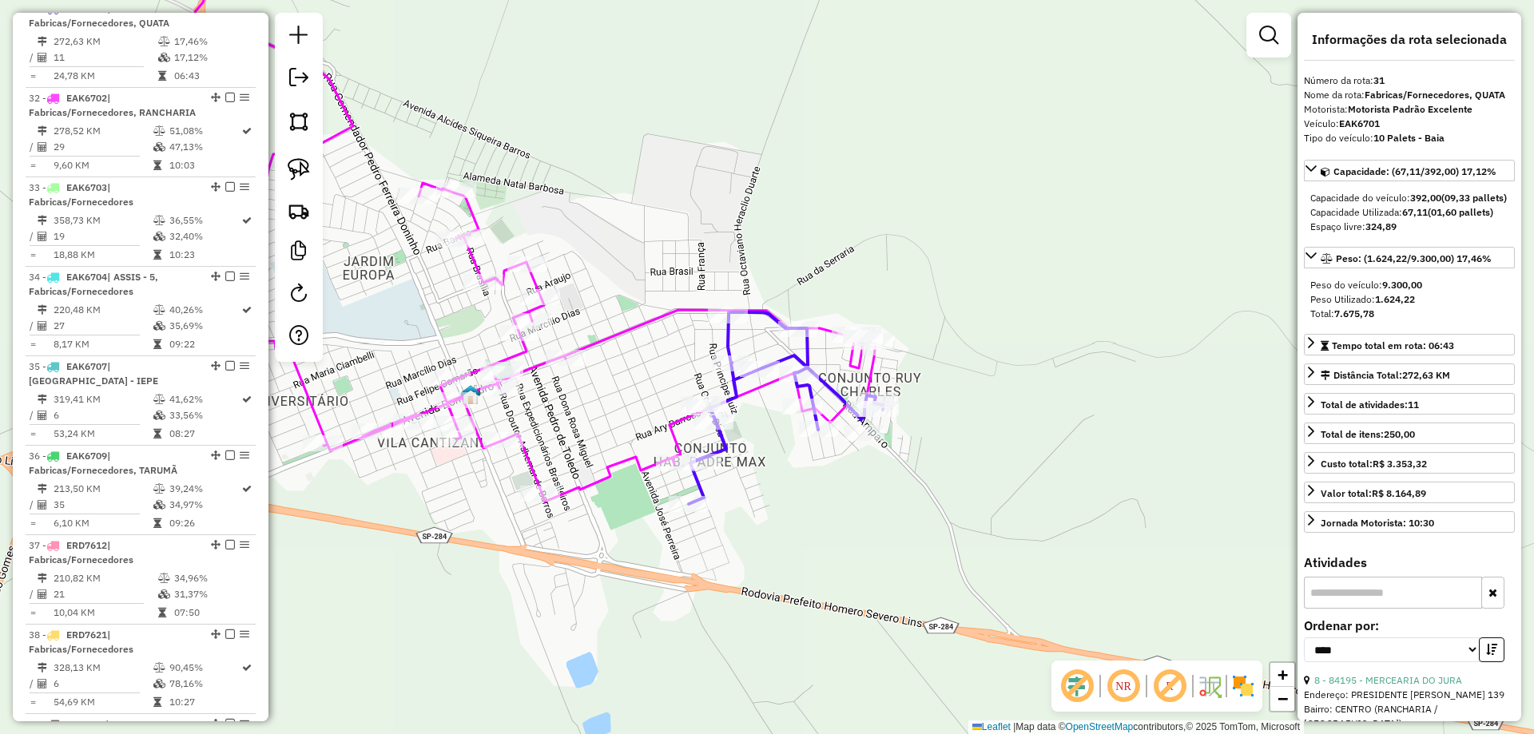
click at [610, 335] on icon at bounding box center [528, 214] width 693 height 575
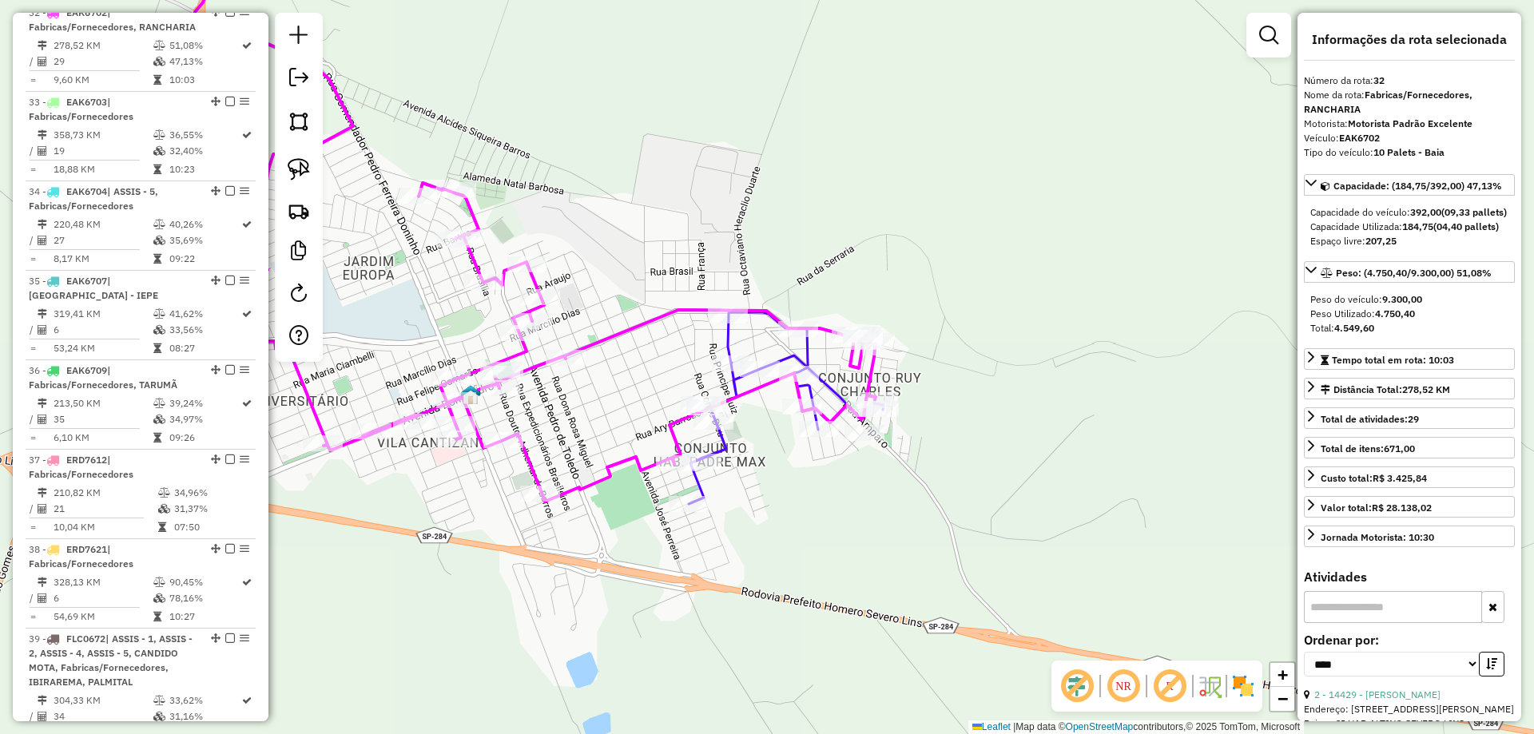
scroll to position [1655, 0]
drag, startPoint x: 290, startPoint y: 133, endPoint x: 371, endPoint y: 186, distance: 97.5
click at [290, 132] on link at bounding box center [298, 121] width 35 height 35
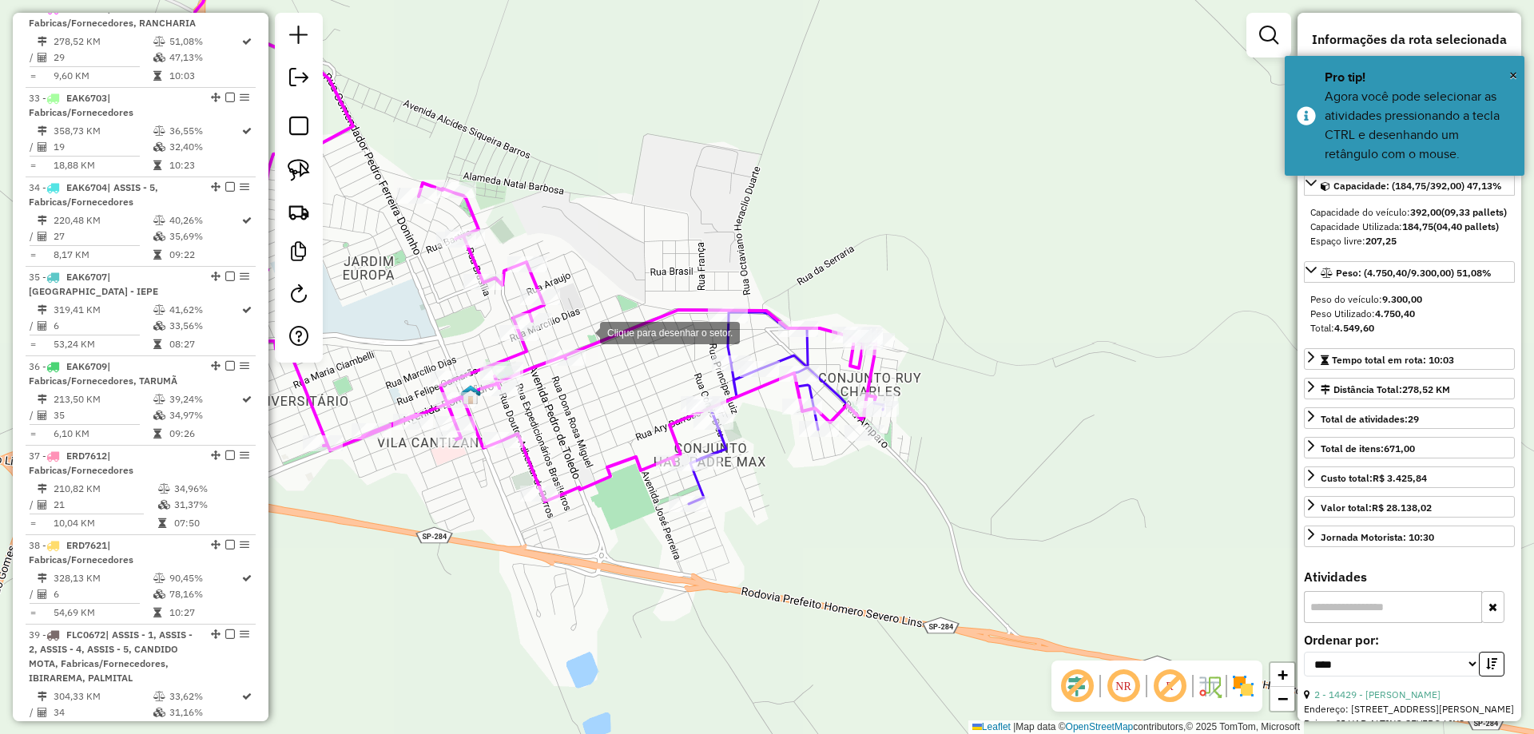
drag, startPoint x: 584, startPoint y: 331, endPoint x: 567, endPoint y: 340, distance: 18.9
click at [585, 332] on div at bounding box center [584, 332] width 32 height 32
click at [485, 352] on div at bounding box center [487, 352] width 32 height 32
click at [431, 360] on div at bounding box center [431, 360] width 32 height 32
click at [431, 445] on div at bounding box center [431, 442] width 32 height 32
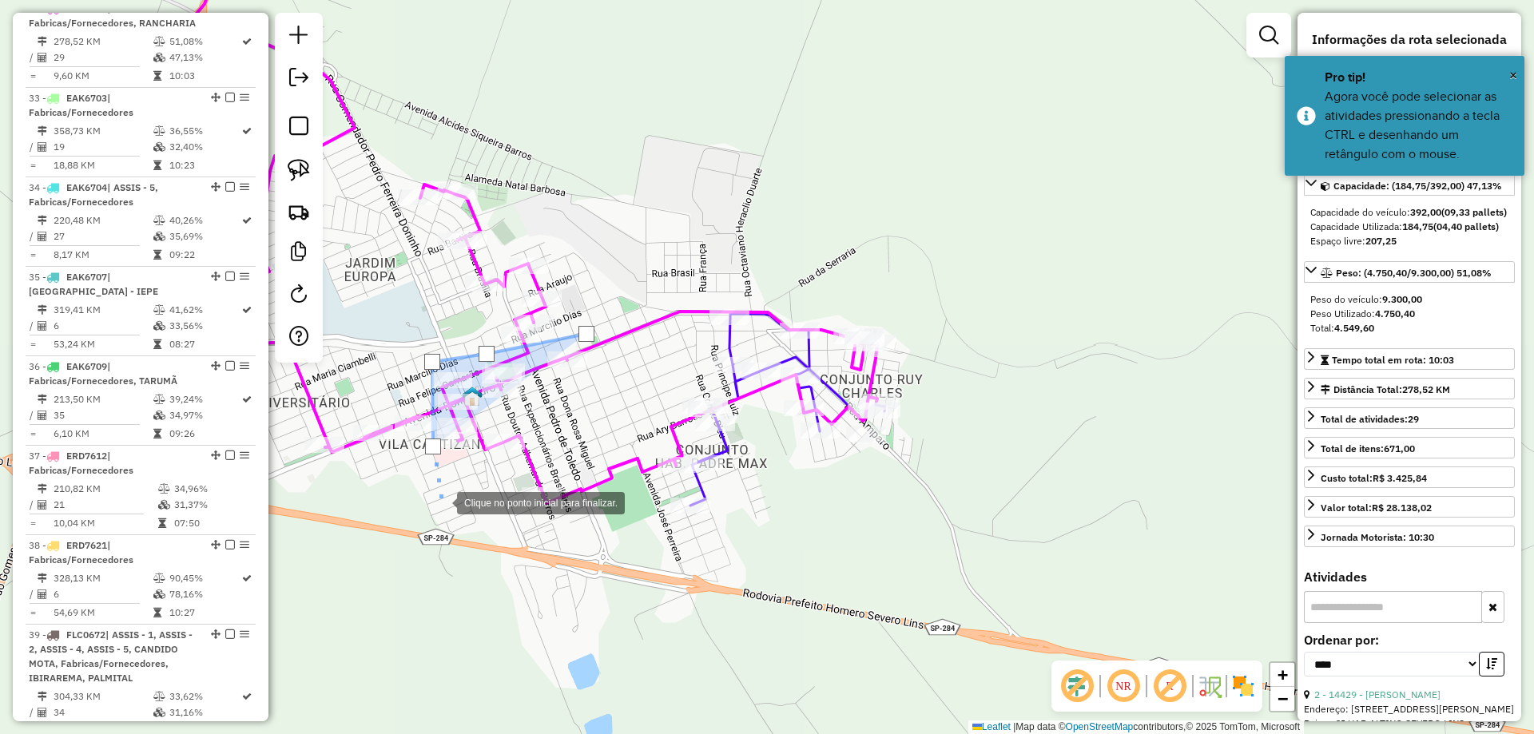
drag, startPoint x: 438, startPoint y: 498, endPoint x: 520, endPoint y: 504, distance: 82.5
click at [442, 501] on div at bounding box center [441, 502] width 32 height 32
click at [457, 506] on div at bounding box center [441, 502] width 32 height 32
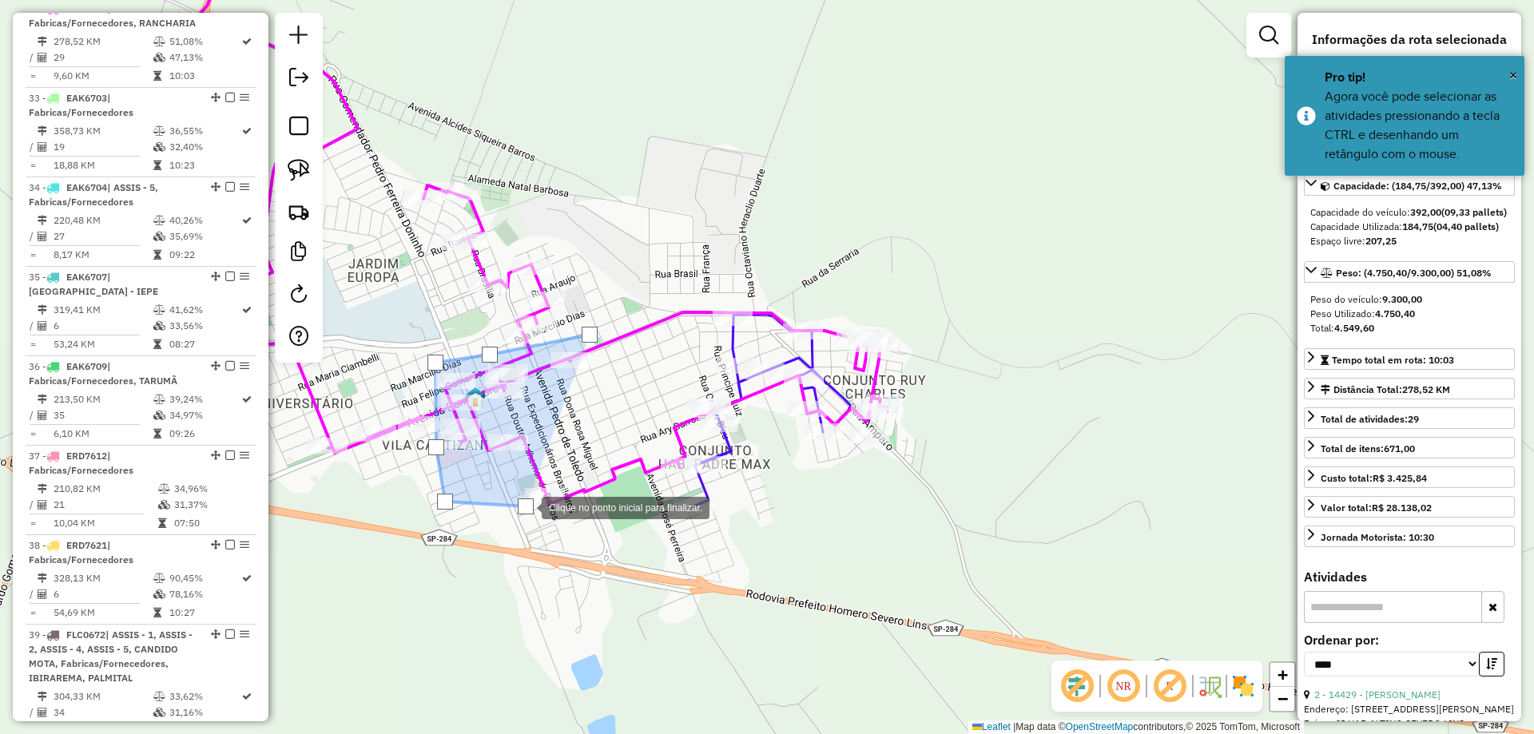
click at [542, 510] on div at bounding box center [526, 506] width 32 height 32
click at [589, 488] on div at bounding box center [574, 504] width 32 height 32
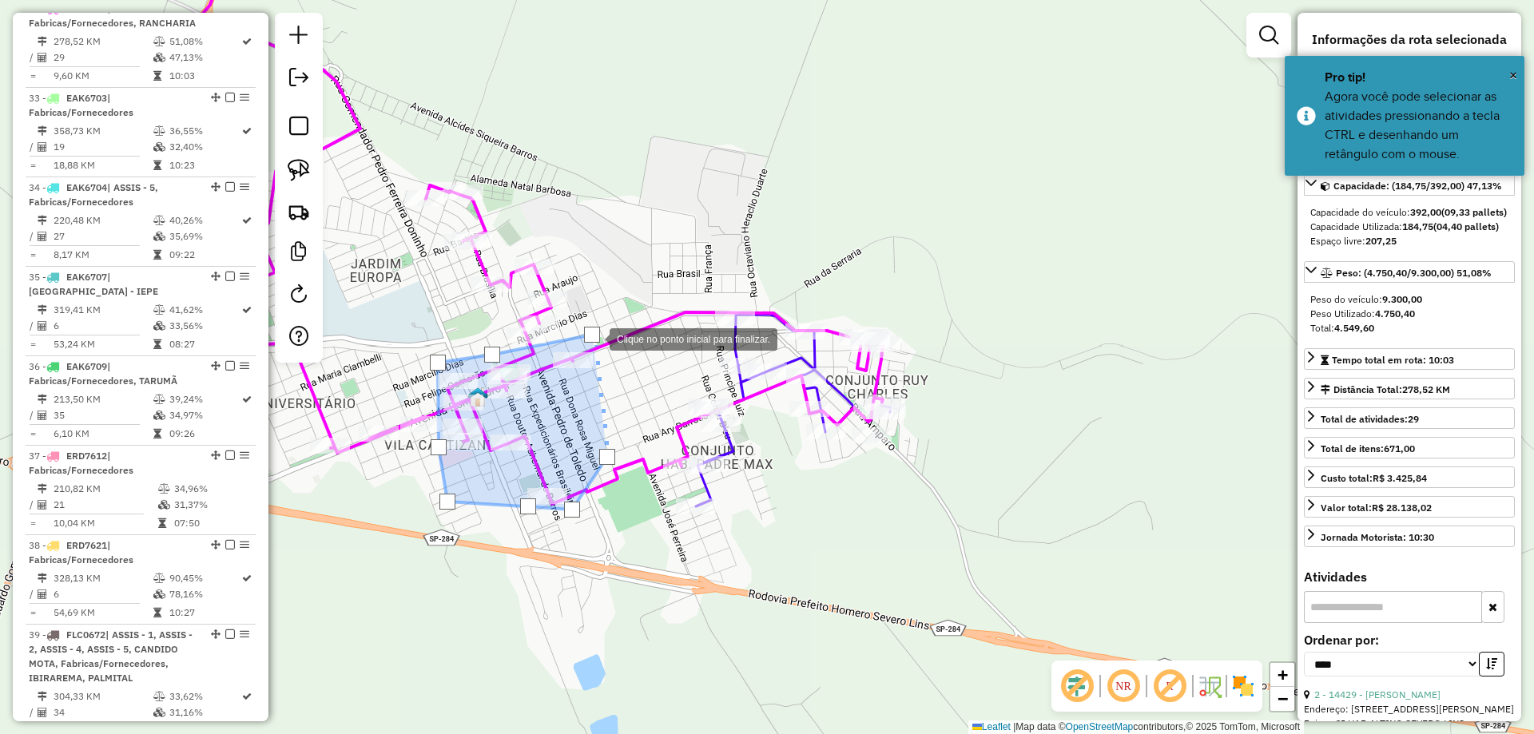
click at [593, 338] on div at bounding box center [592, 335] width 16 height 16
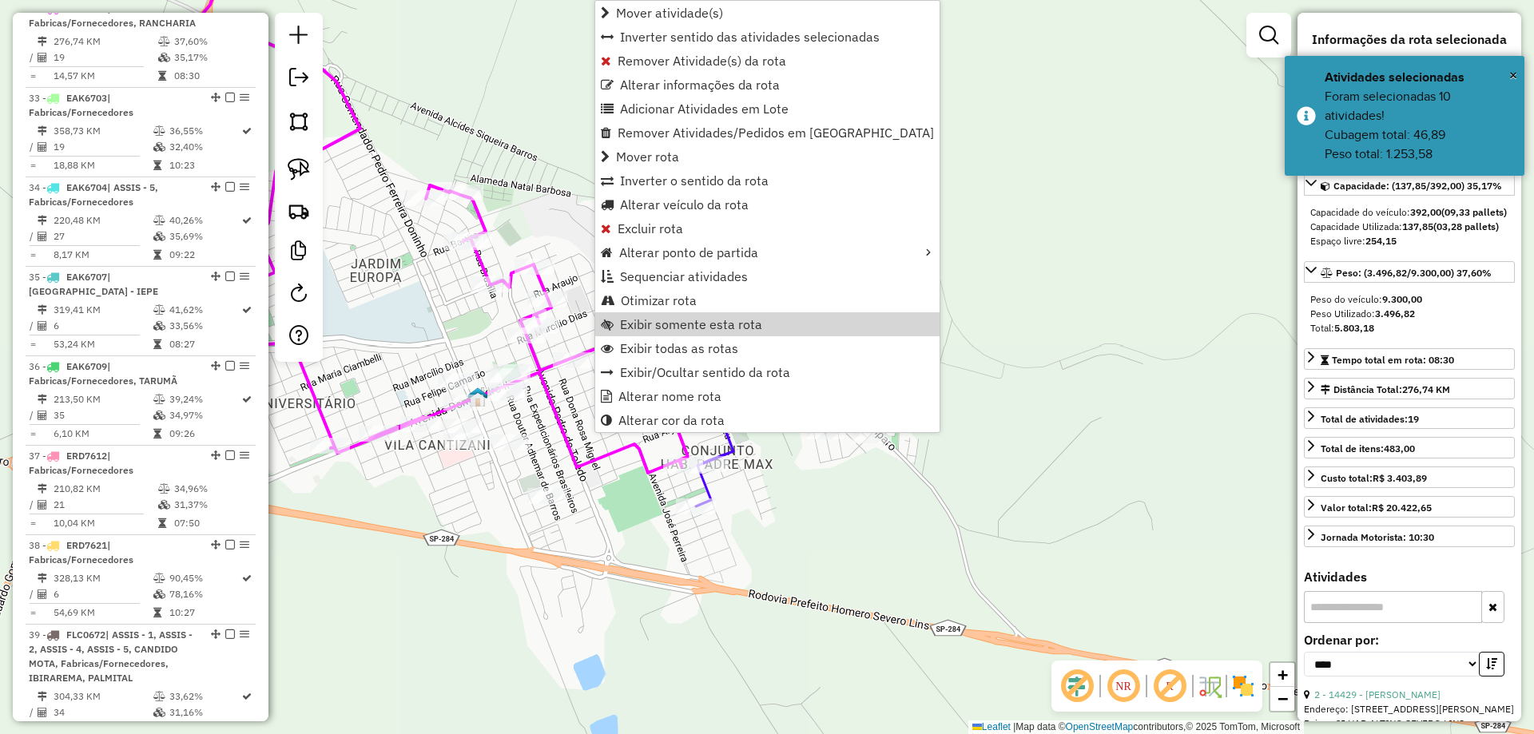
click at [422, 292] on div "Janela de atendimento Grade de atendimento Capacidade Transportadoras Veículos …" at bounding box center [767, 367] width 1534 height 734
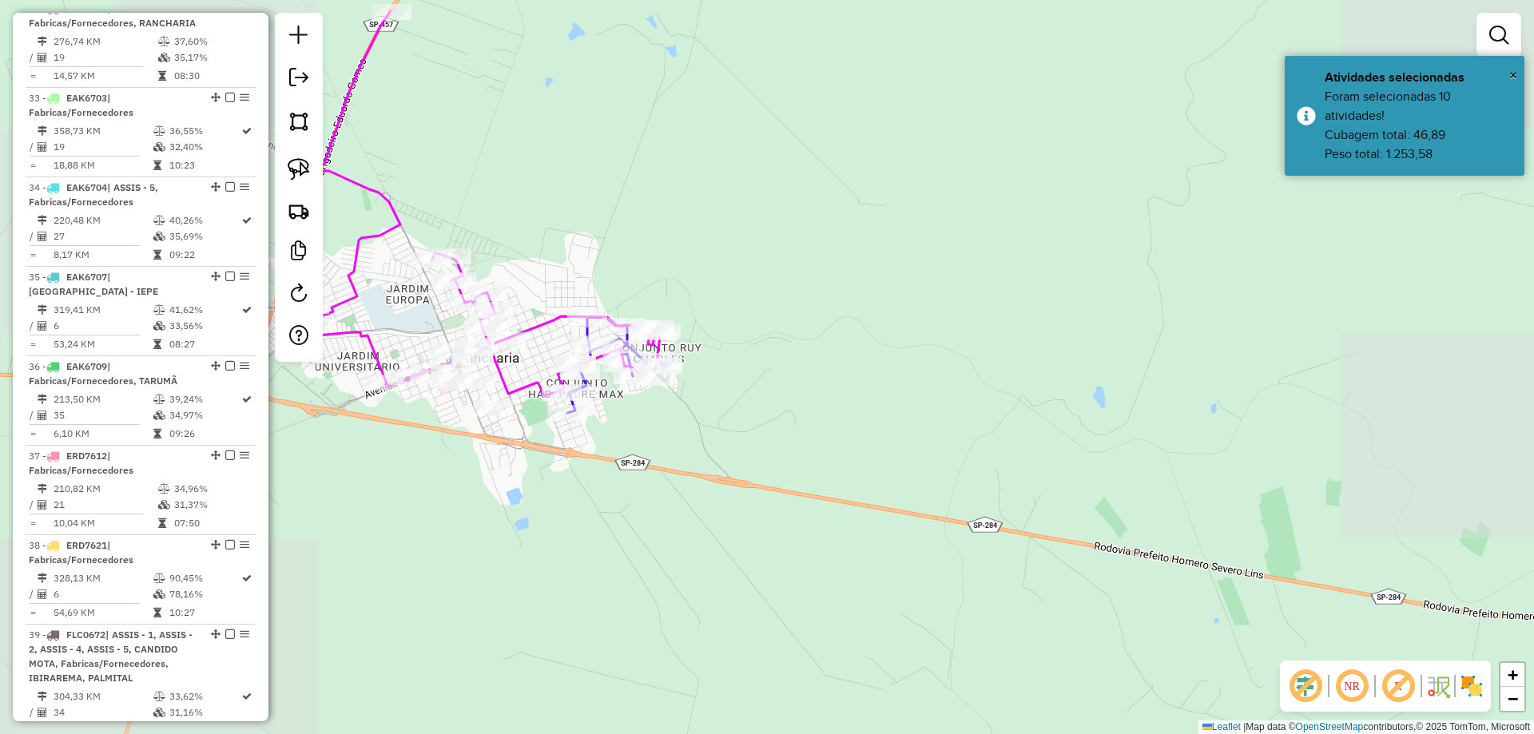
drag, startPoint x: 608, startPoint y: 411, endPoint x: 701, endPoint y: 410, distance: 92.7
click at [701, 418] on div "Rota 31 - Placa EAK6701 15641 - BAR DO MELAO Janela de atendimento Grade de ate…" at bounding box center [767, 367] width 1534 height 734
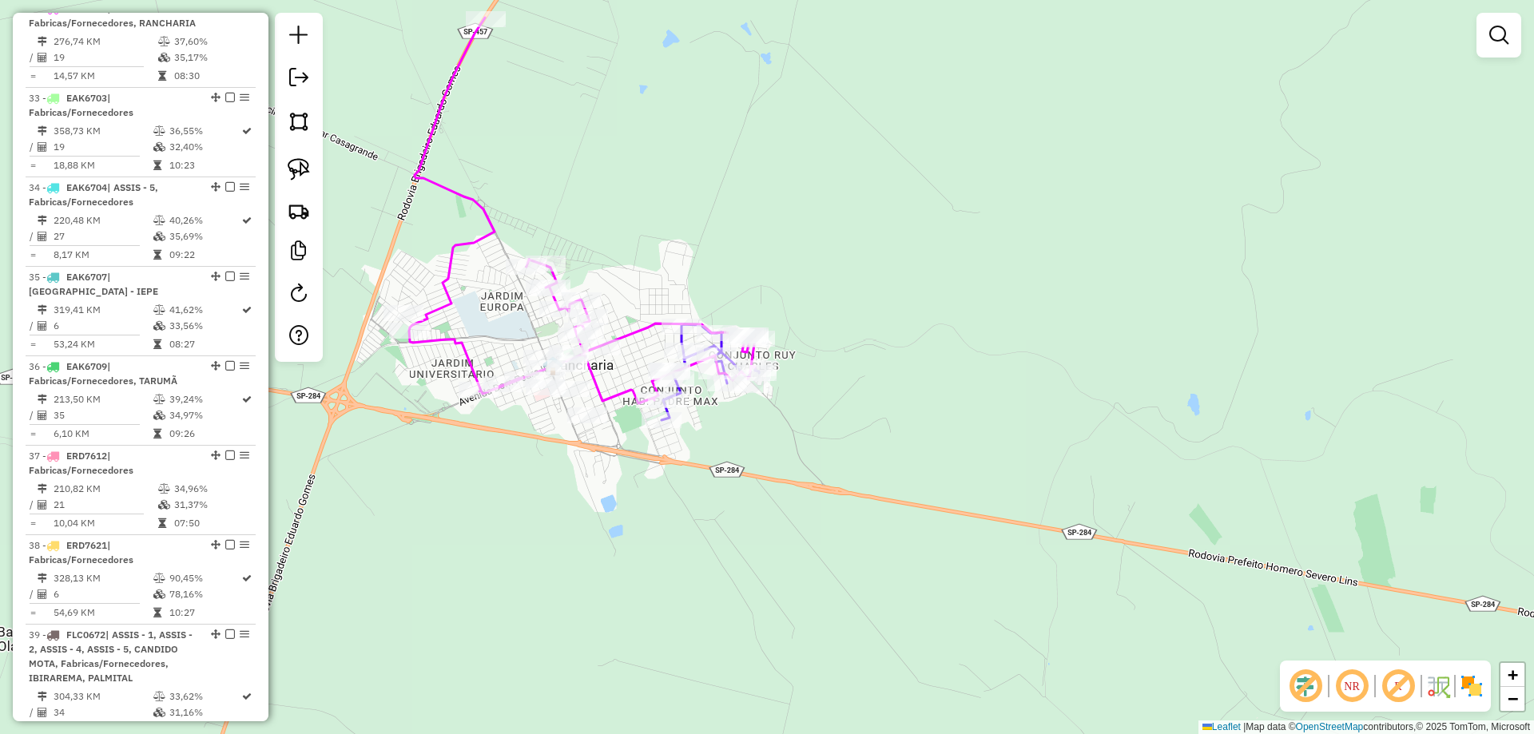
click at [680, 339] on icon at bounding box center [709, 372] width 97 height 96
select select "*********"
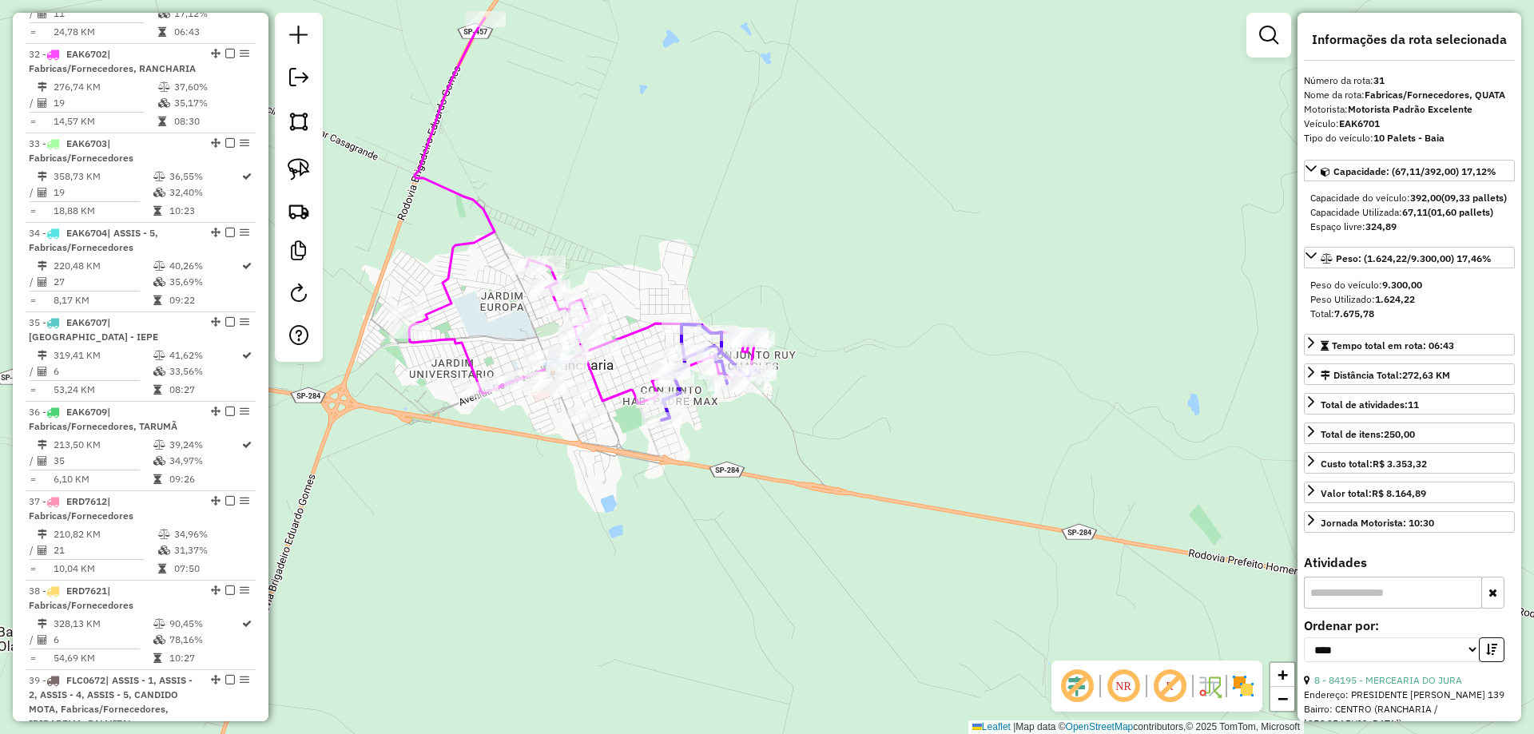
scroll to position [1566, 0]
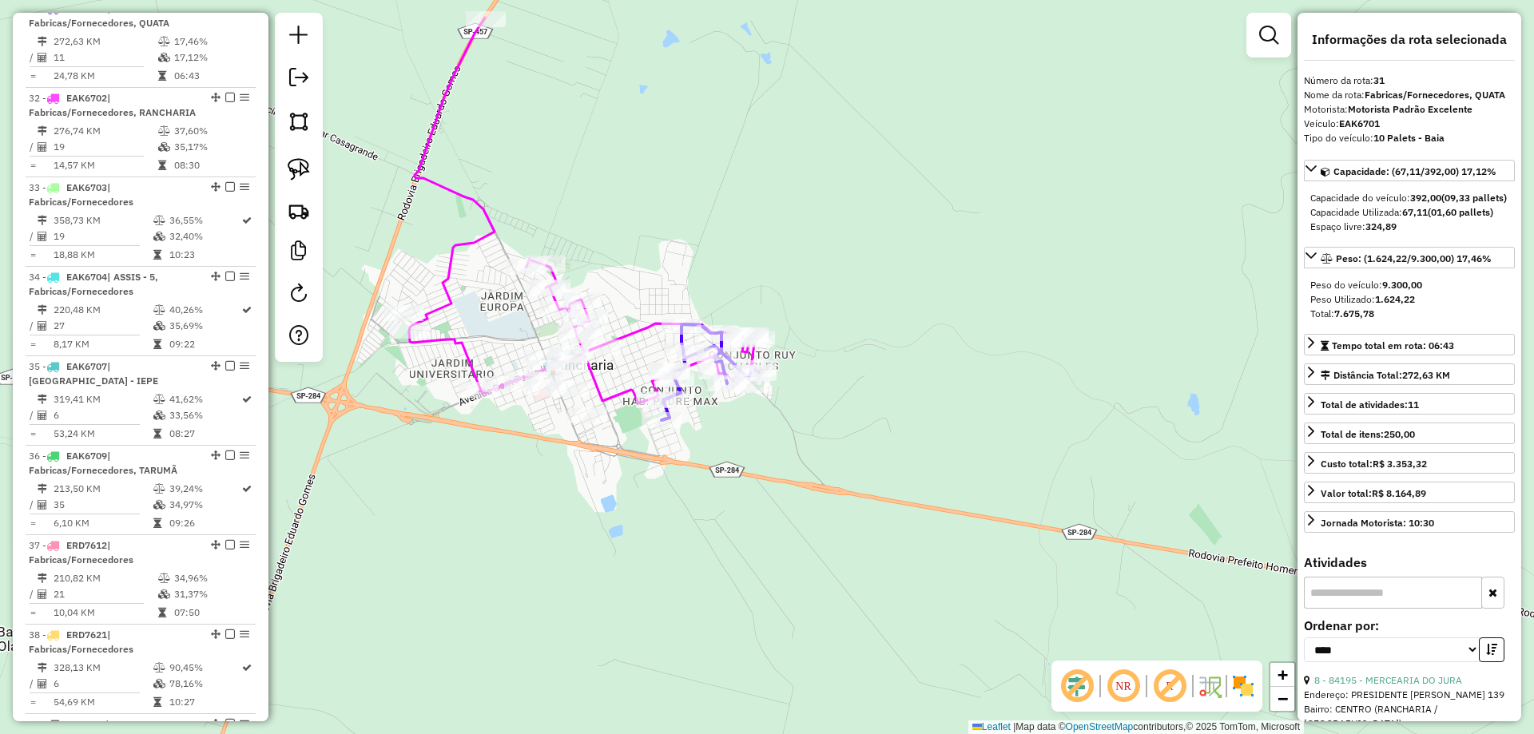
click at [738, 453] on div "Janela de atendimento Grade de atendimento Capacidade Transportadoras Veículos …" at bounding box center [767, 367] width 1534 height 734
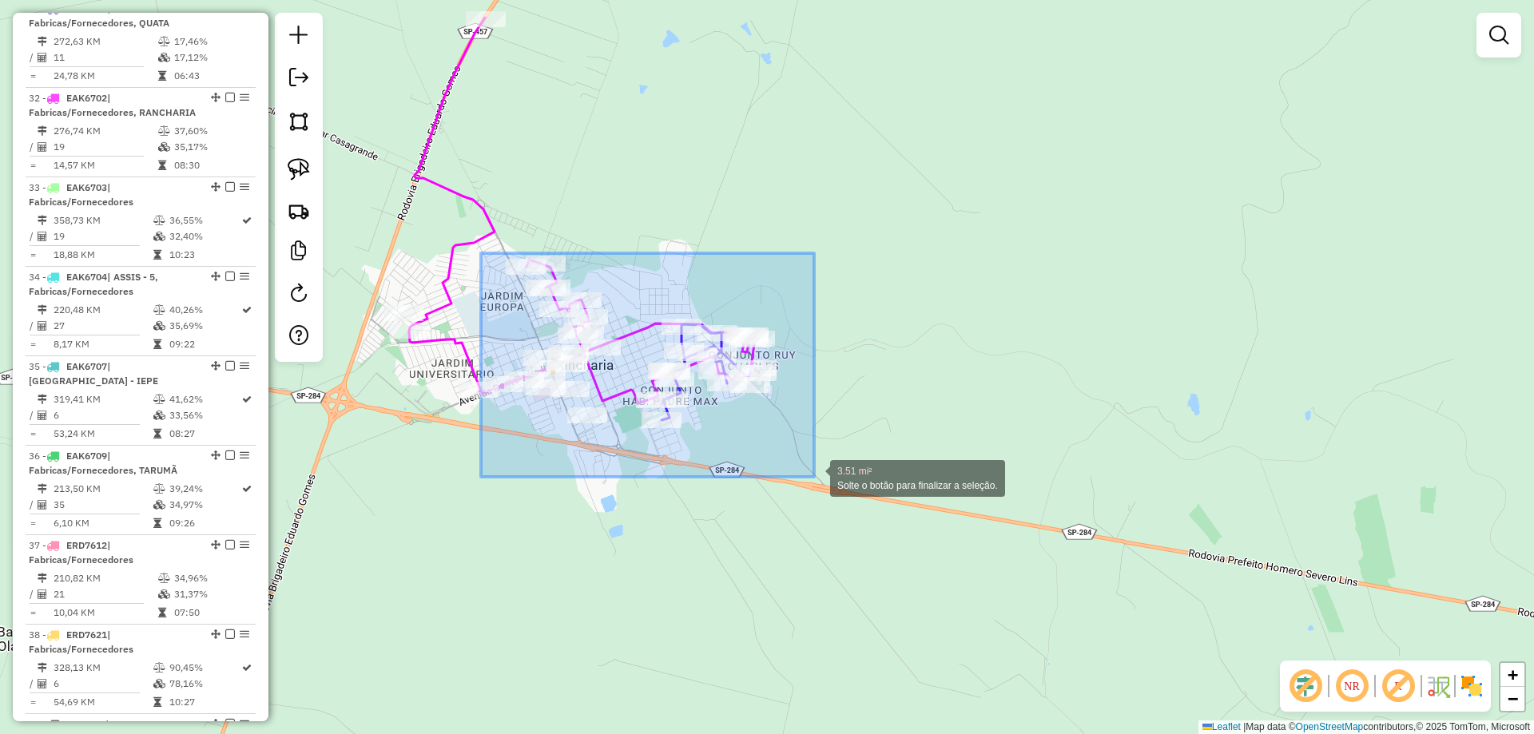
drag, startPoint x: 481, startPoint y: 253, endPoint x: 814, endPoint y: 477, distance: 401.2
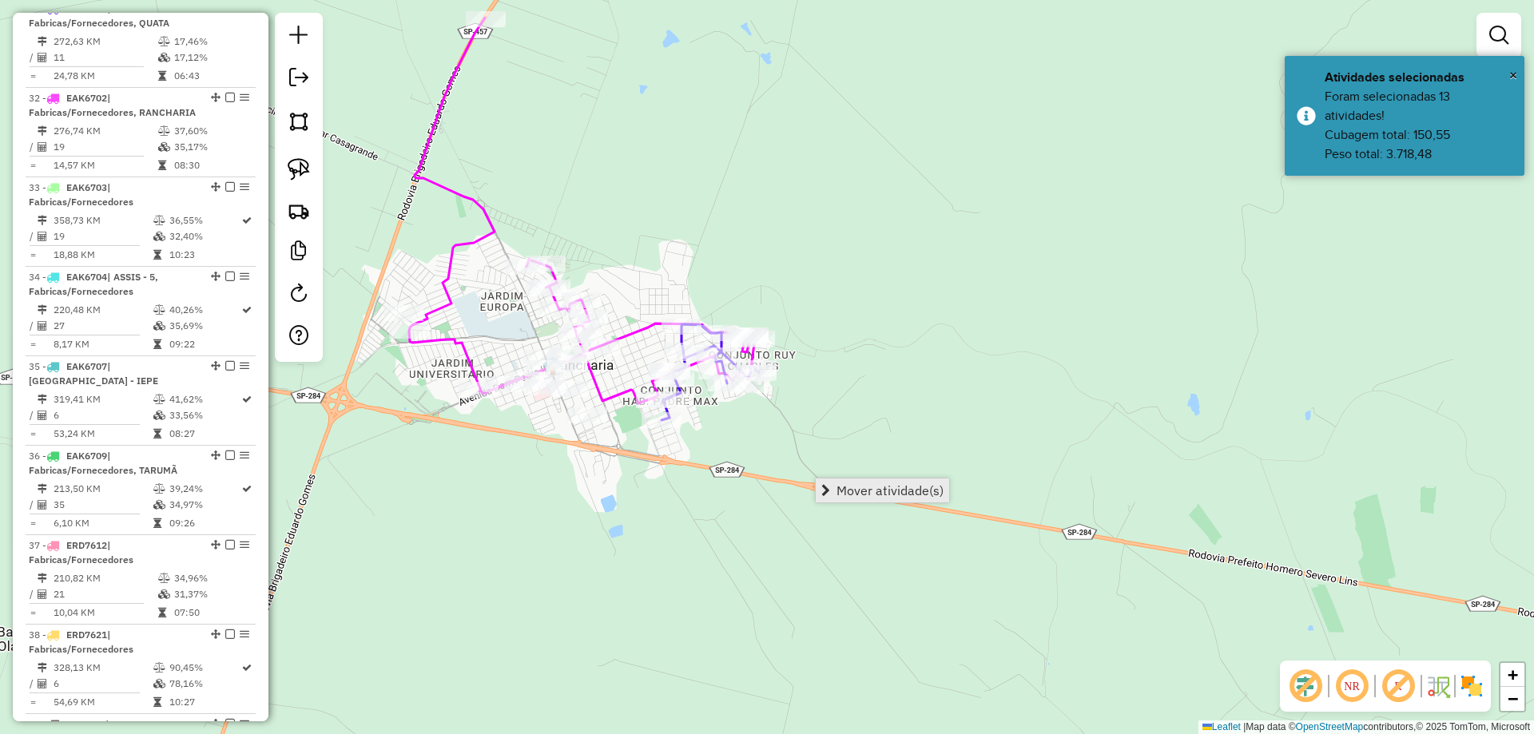
click at [847, 488] on span "Mover atividade(s)" at bounding box center [889, 490] width 107 height 13
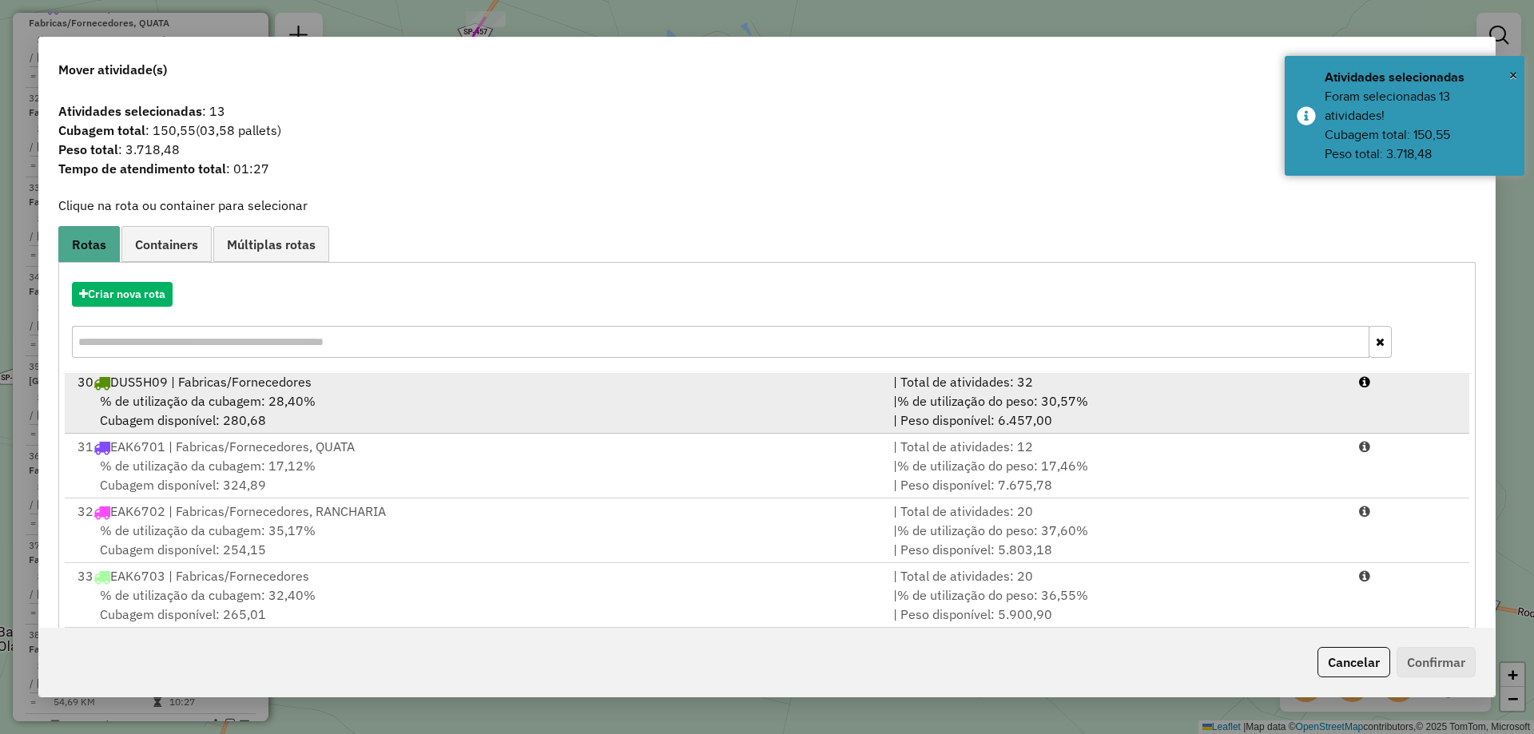
scroll to position [160, 0]
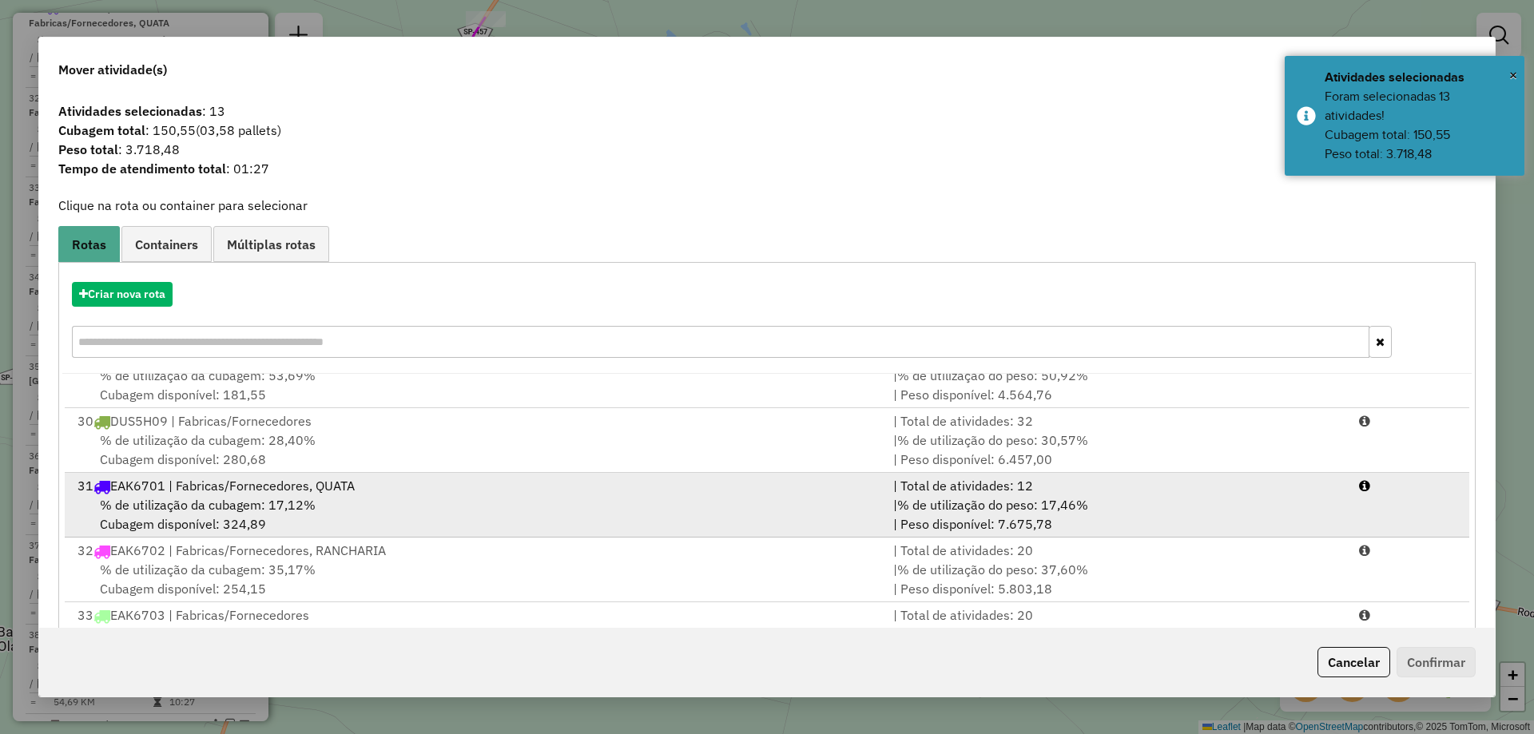
click at [418, 501] on div "% de utilização da cubagem: 17,12% Cubagem disponível: 324,89" at bounding box center [476, 514] width 816 height 38
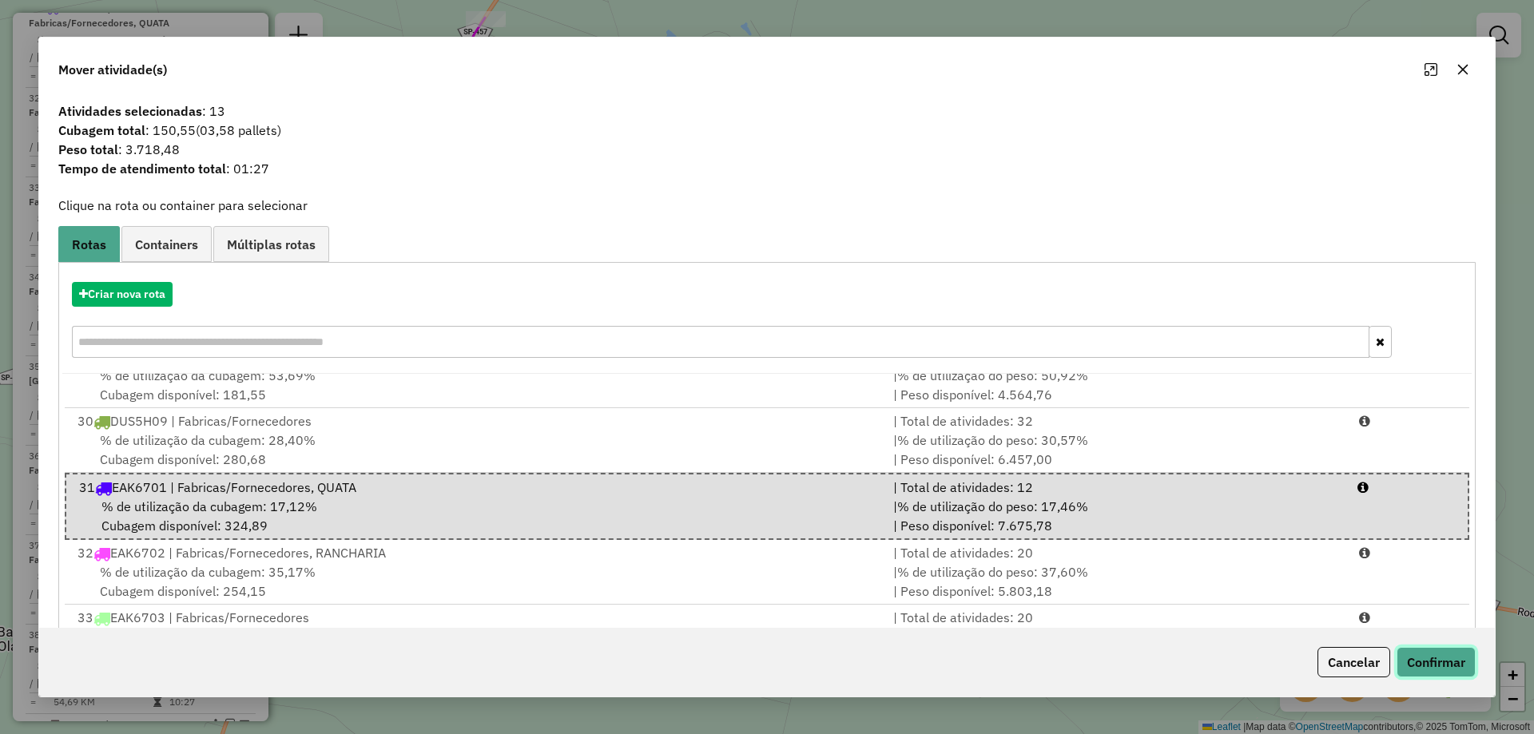
click at [1429, 663] on button "Confirmar" at bounding box center [1435, 662] width 79 height 30
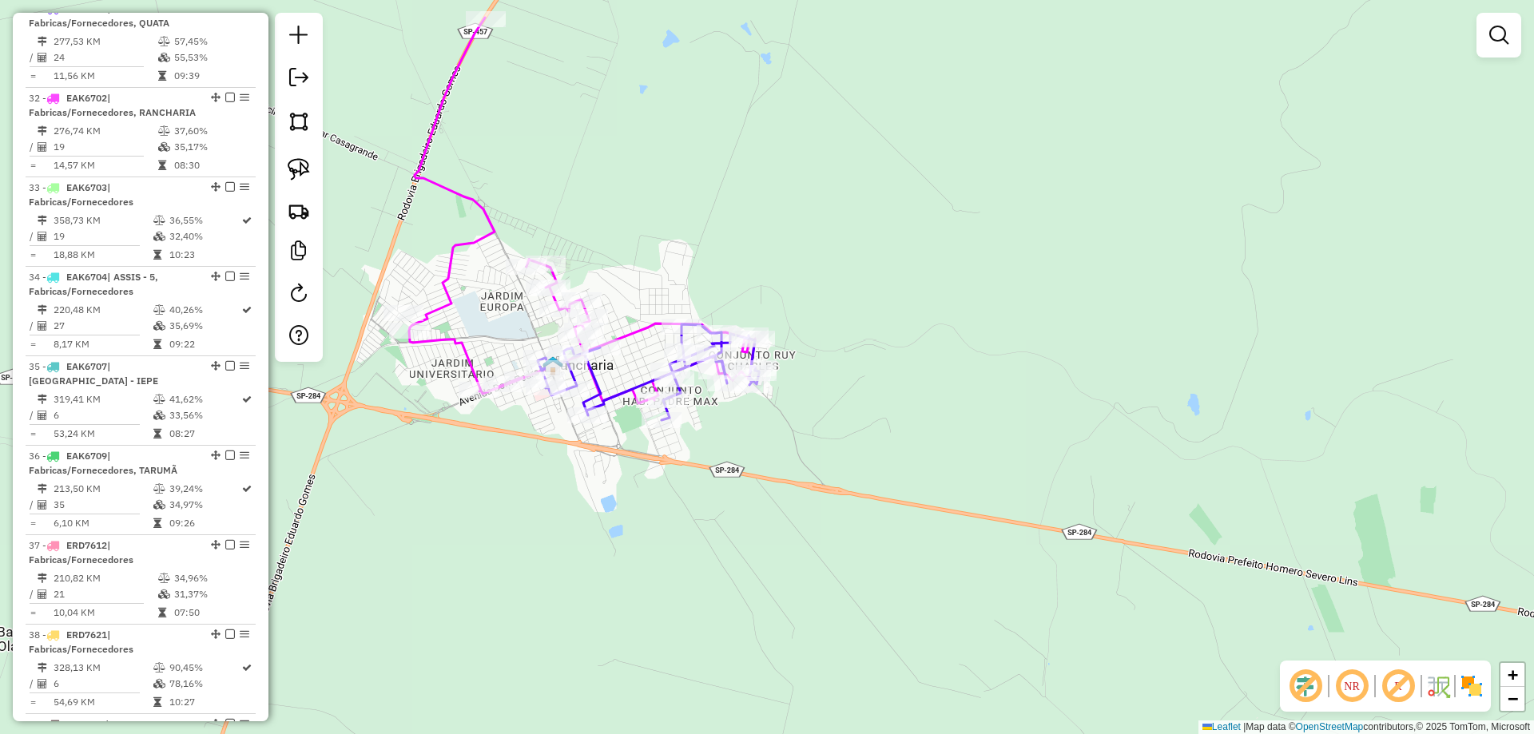
click at [637, 382] on icon at bounding box center [648, 372] width 221 height 96
select select "*********"
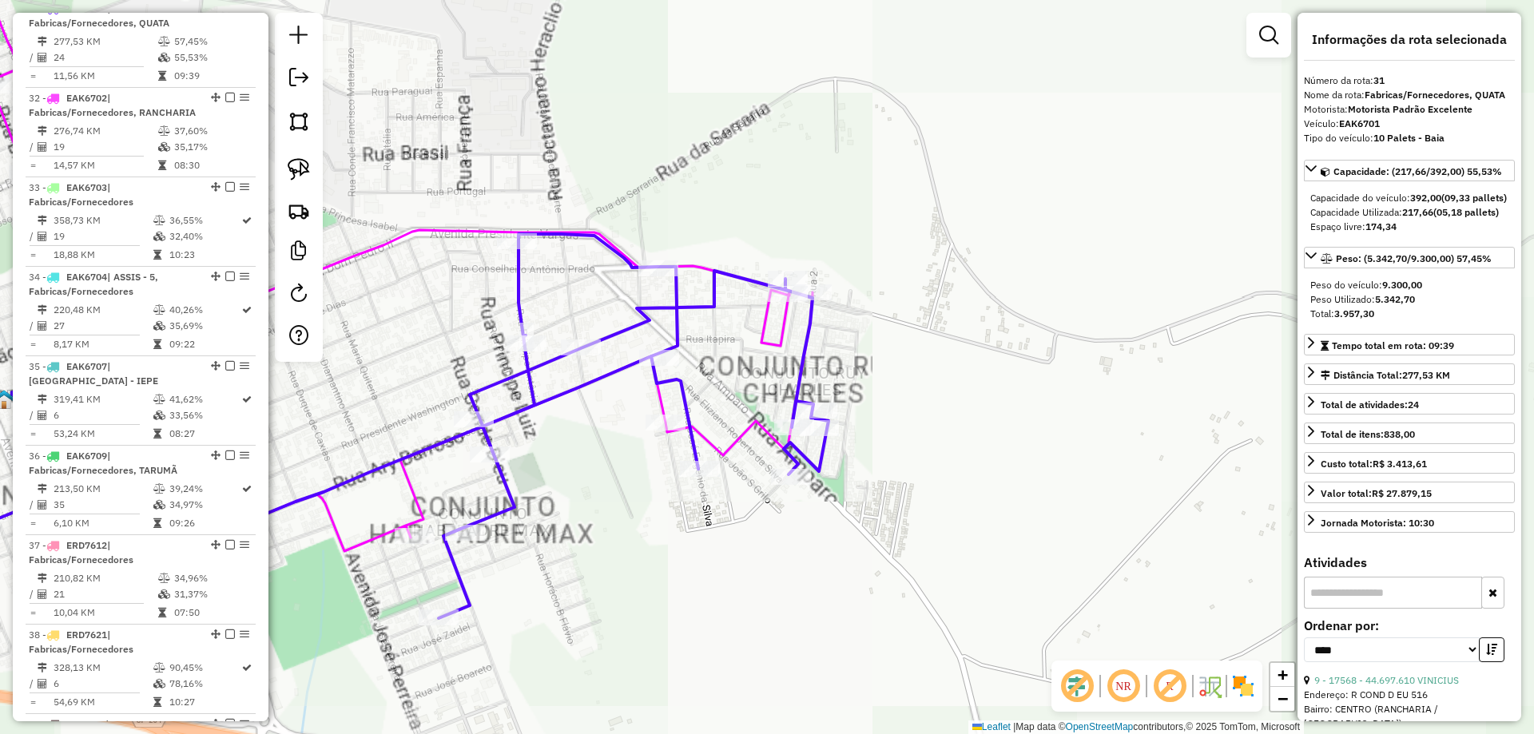
click at [743, 438] on icon at bounding box center [330, 263] width 966 height 575
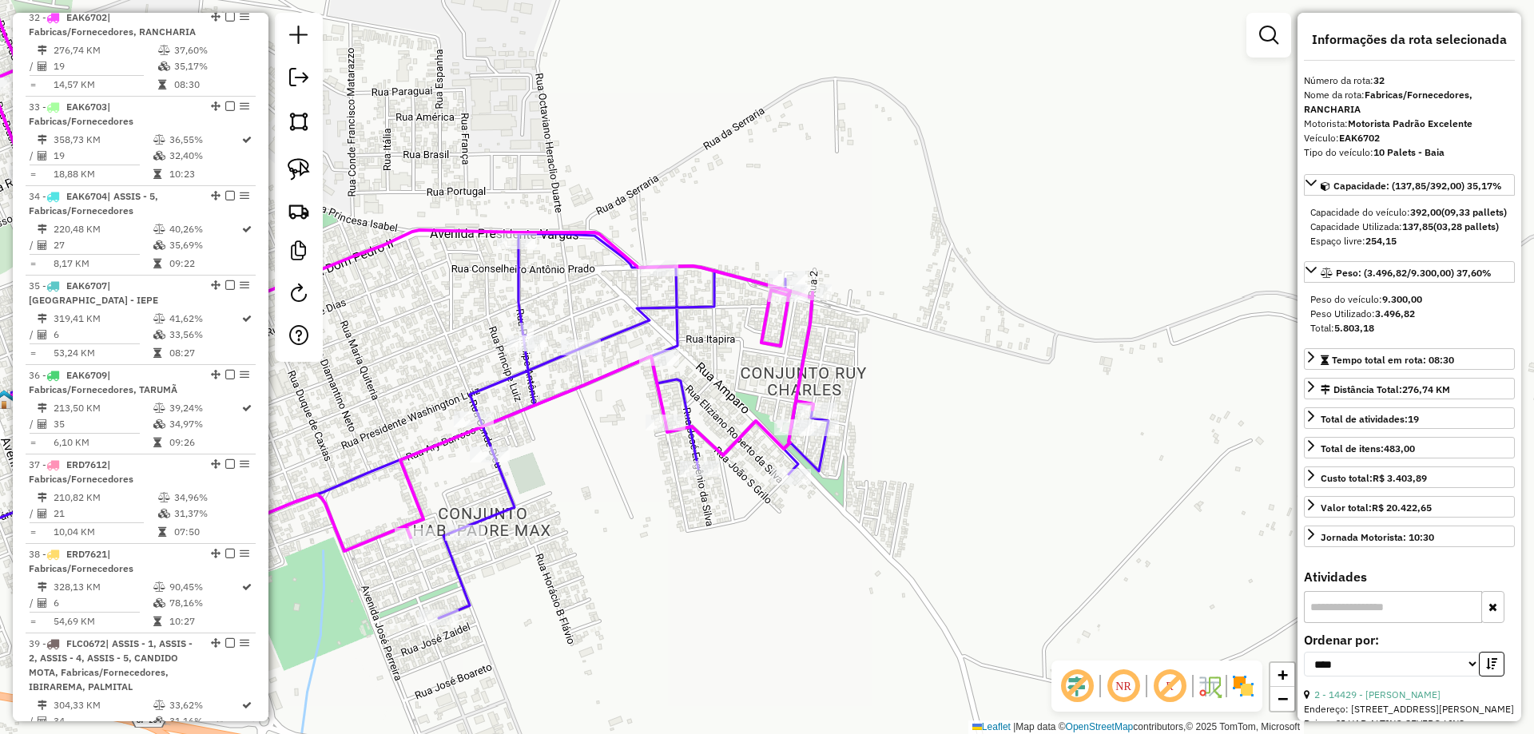
scroll to position [1655, 0]
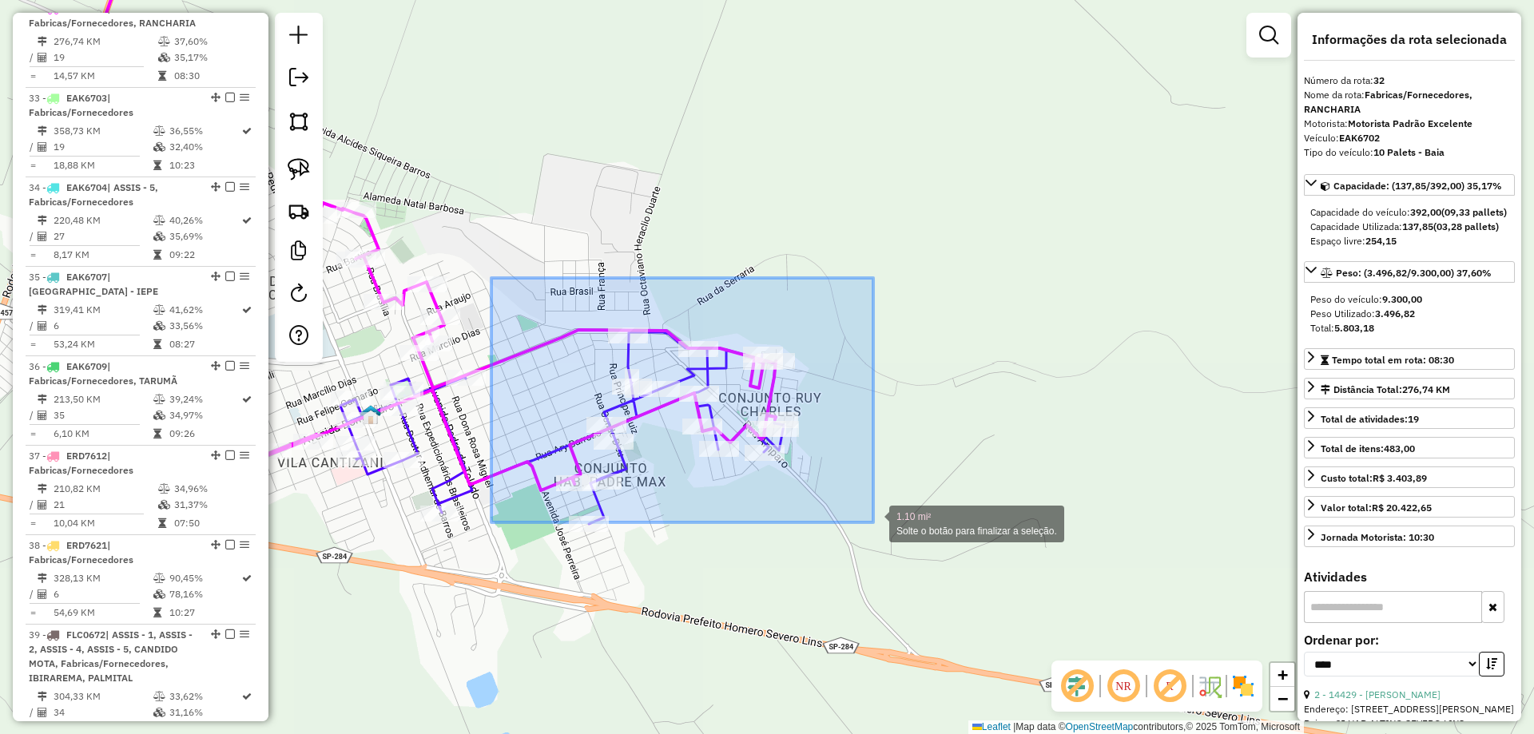
drag, startPoint x: 661, startPoint y: 400, endPoint x: 873, endPoint y: 522, distance: 245.1
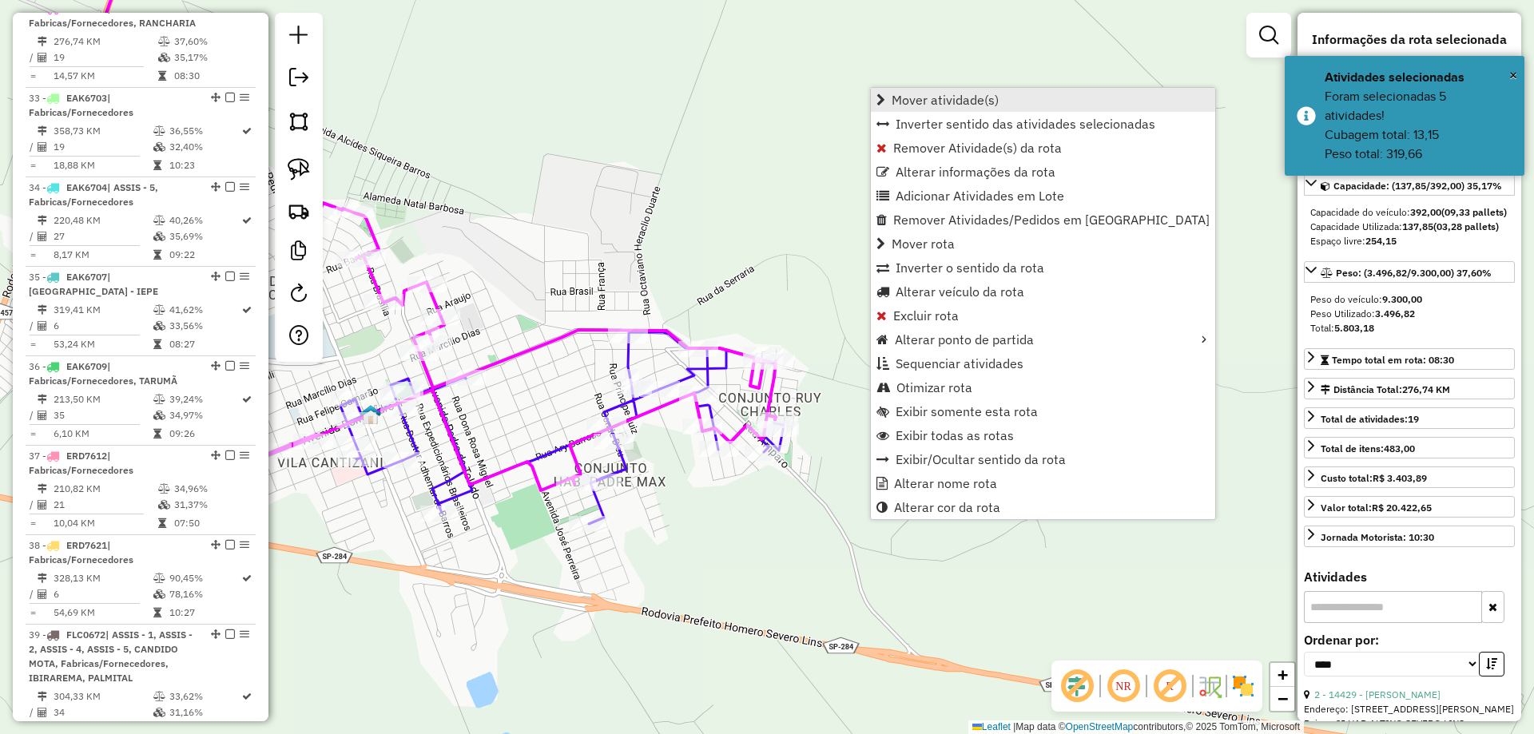
click at [986, 99] on span "Mover atividade(s)" at bounding box center [944, 99] width 107 height 13
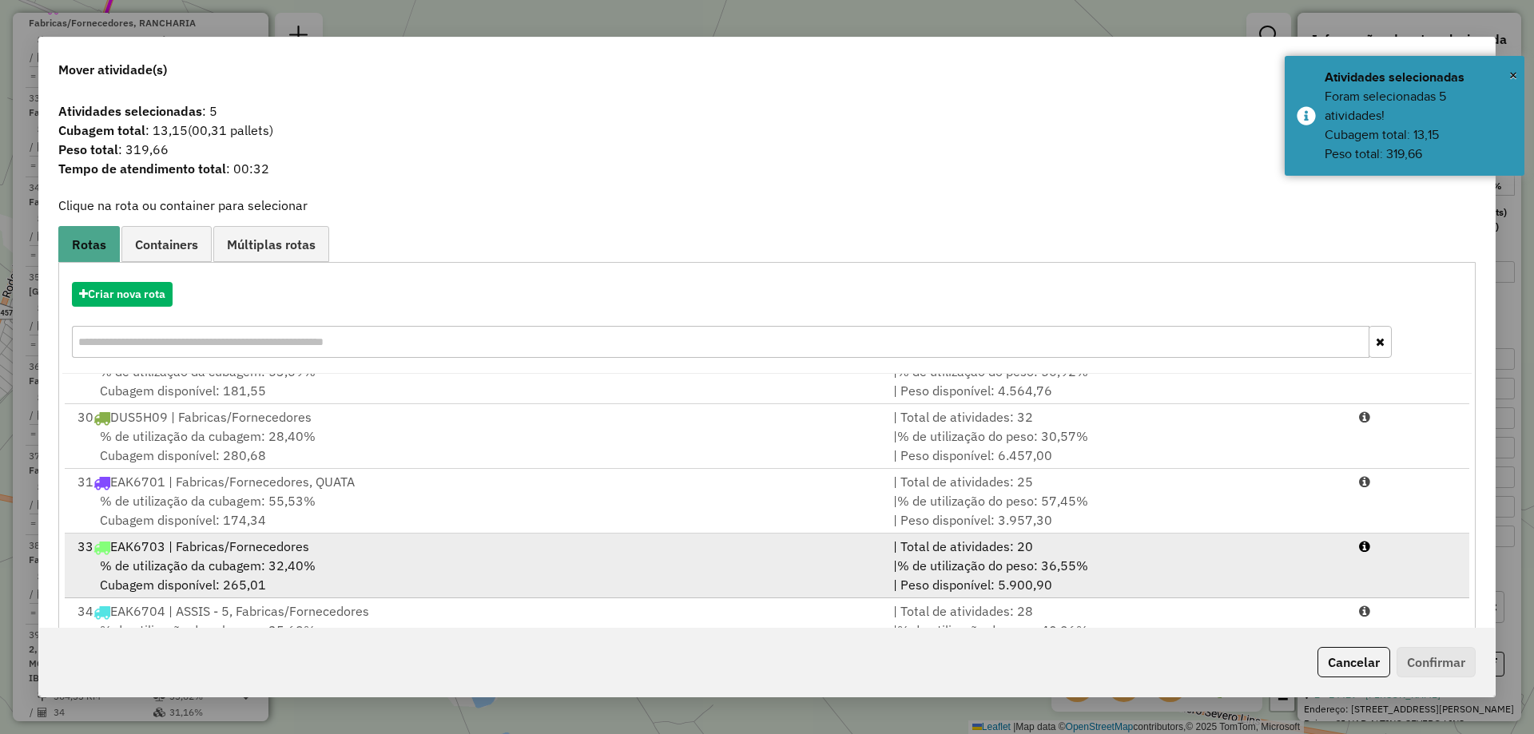
scroll to position [160, 0]
click at [383, 540] on li "33 EAK6703 | Fabricas/Fornecedores | Total de atividades: 20 % de utilização da…" at bounding box center [767, 570] width 1404 height 65
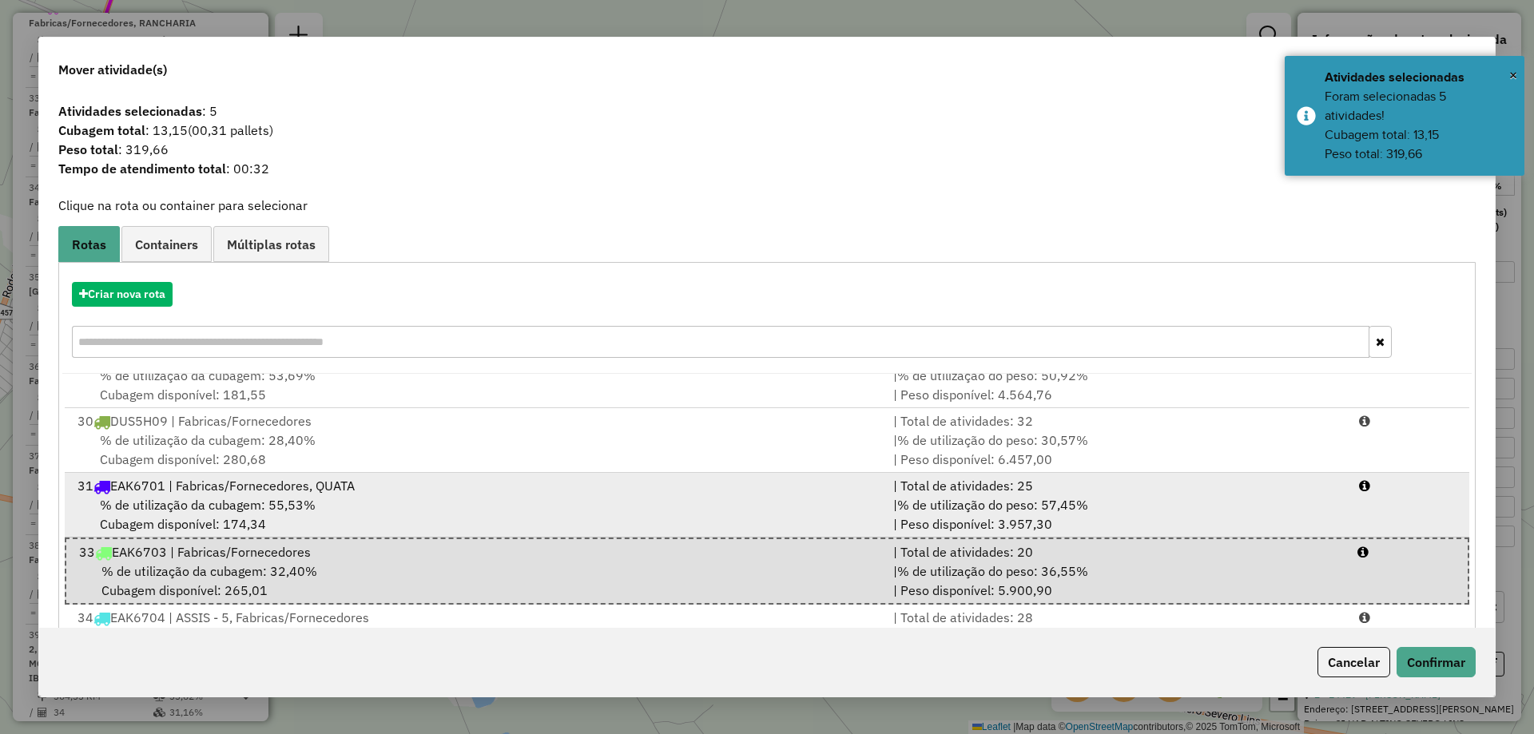
click at [395, 513] on div "% de utilização da cubagem: 55,53% Cubagem disponível: 174,34" at bounding box center [476, 514] width 816 height 38
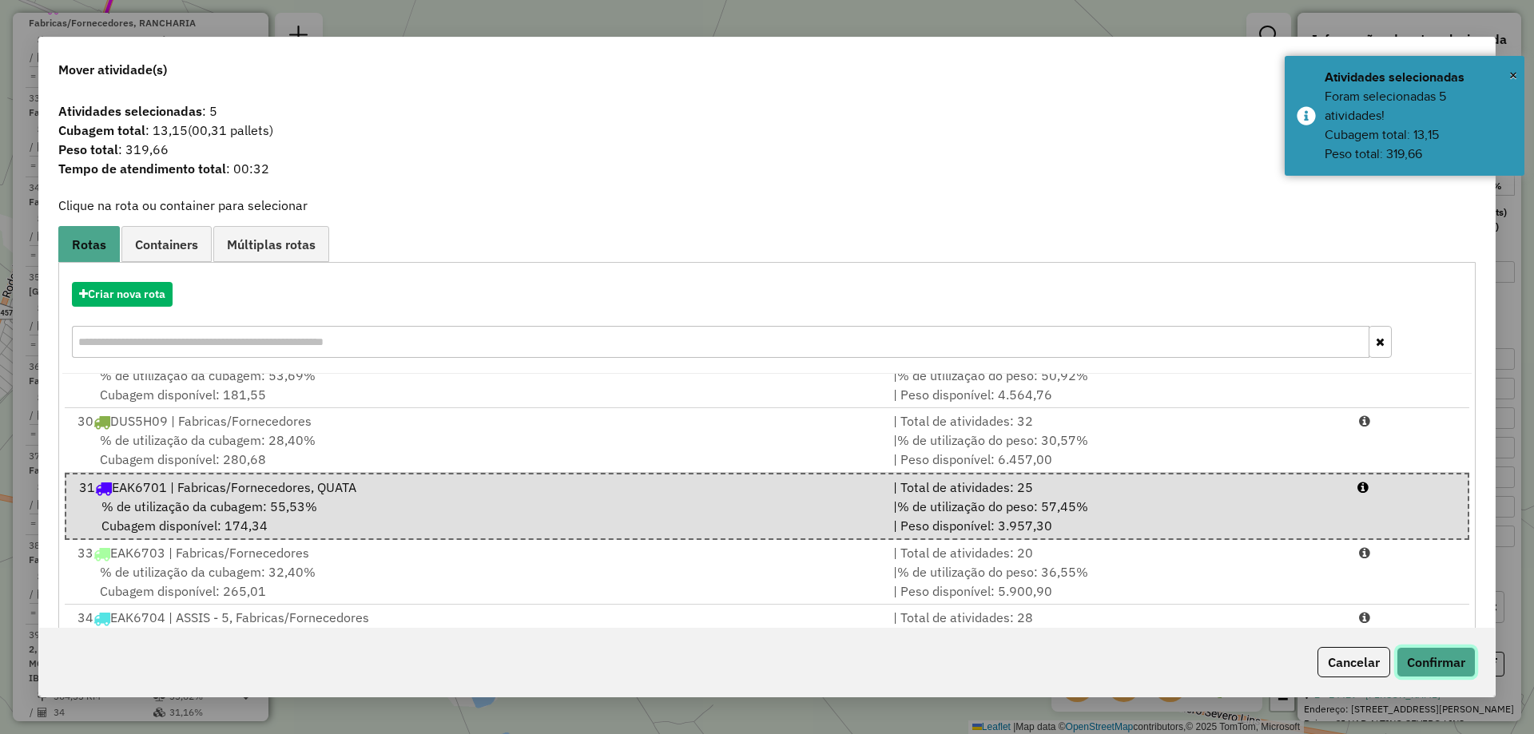
click at [1419, 657] on button "Confirmar" at bounding box center [1435, 662] width 79 height 30
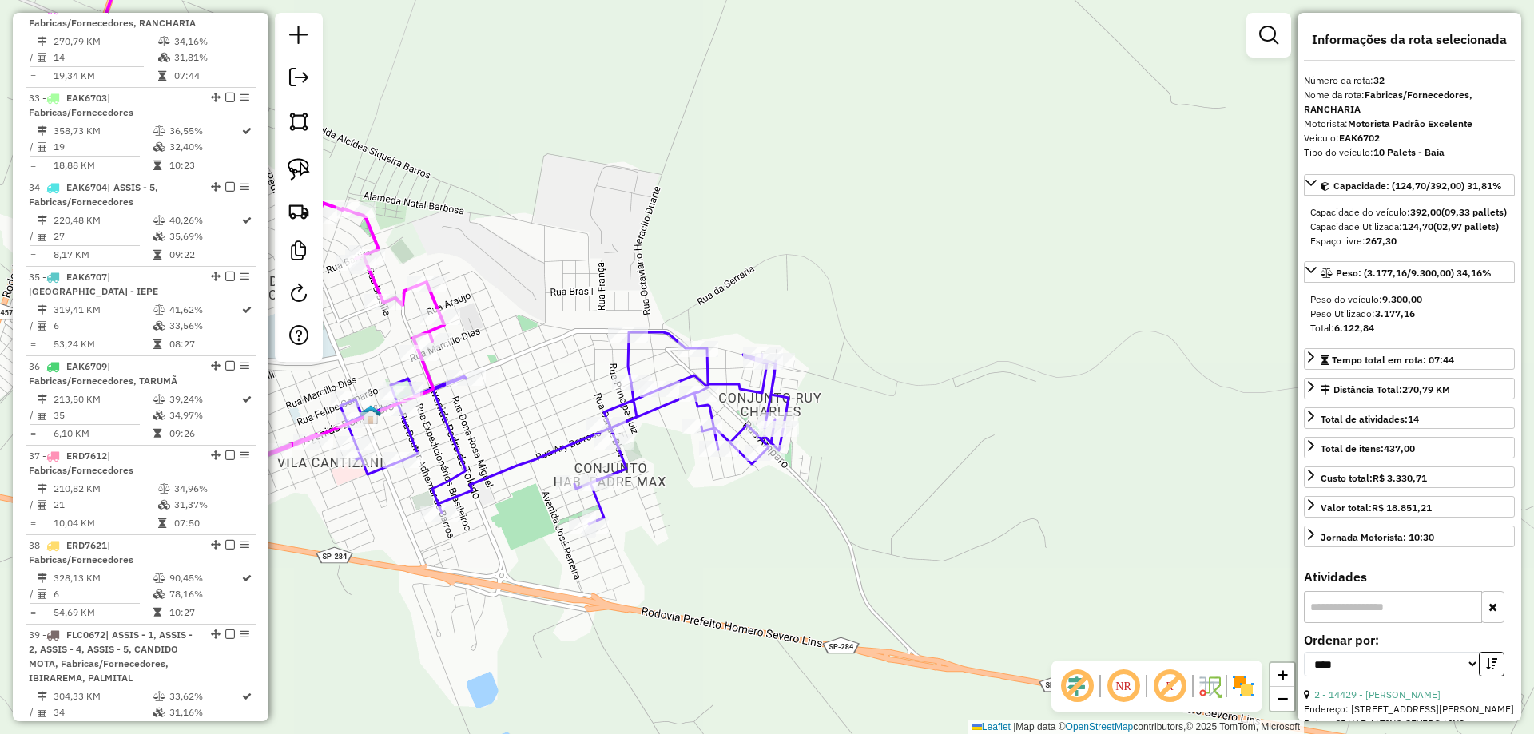
click at [493, 474] on icon at bounding box center [564, 428] width 448 height 192
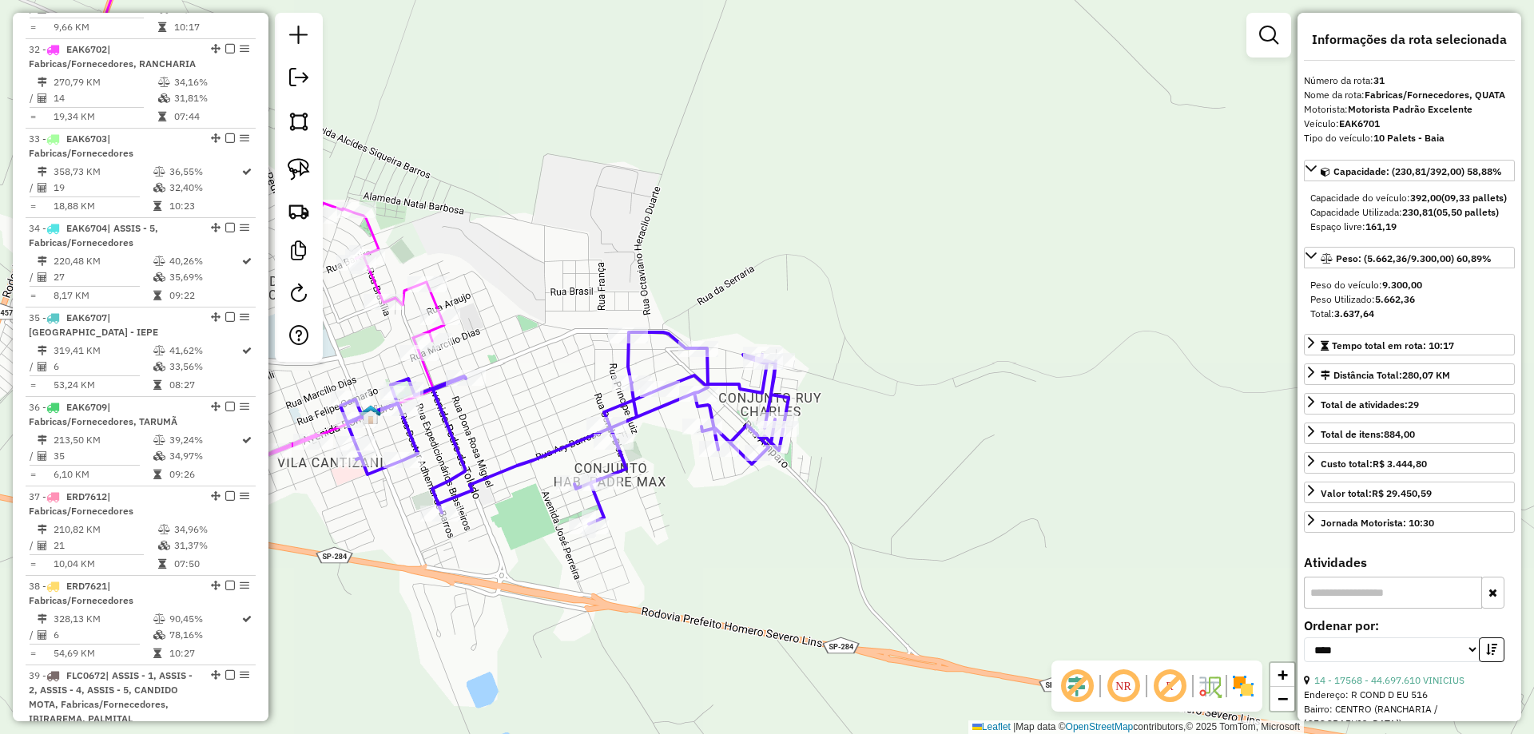
scroll to position [1566, 0]
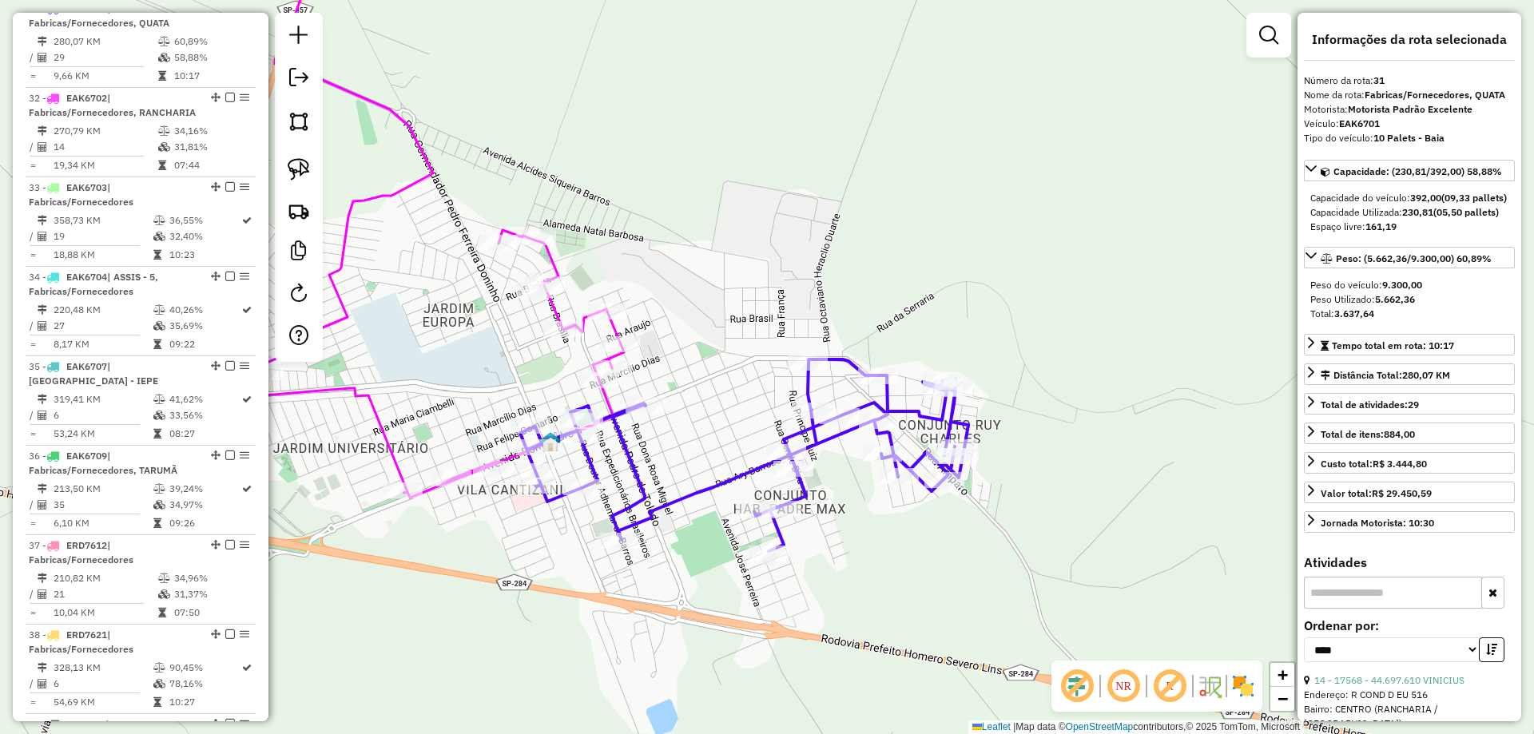
drag, startPoint x: 492, startPoint y: 432, endPoint x: 672, endPoint y: 459, distance: 181.8
click at [672, 459] on div "Janela de atendimento Grade de atendimento Capacidade Transportadoras Veículos …" at bounding box center [767, 367] width 1534 height 734
click at [551, 307] on icon at bounding box center [443, 212] width 362 height 571
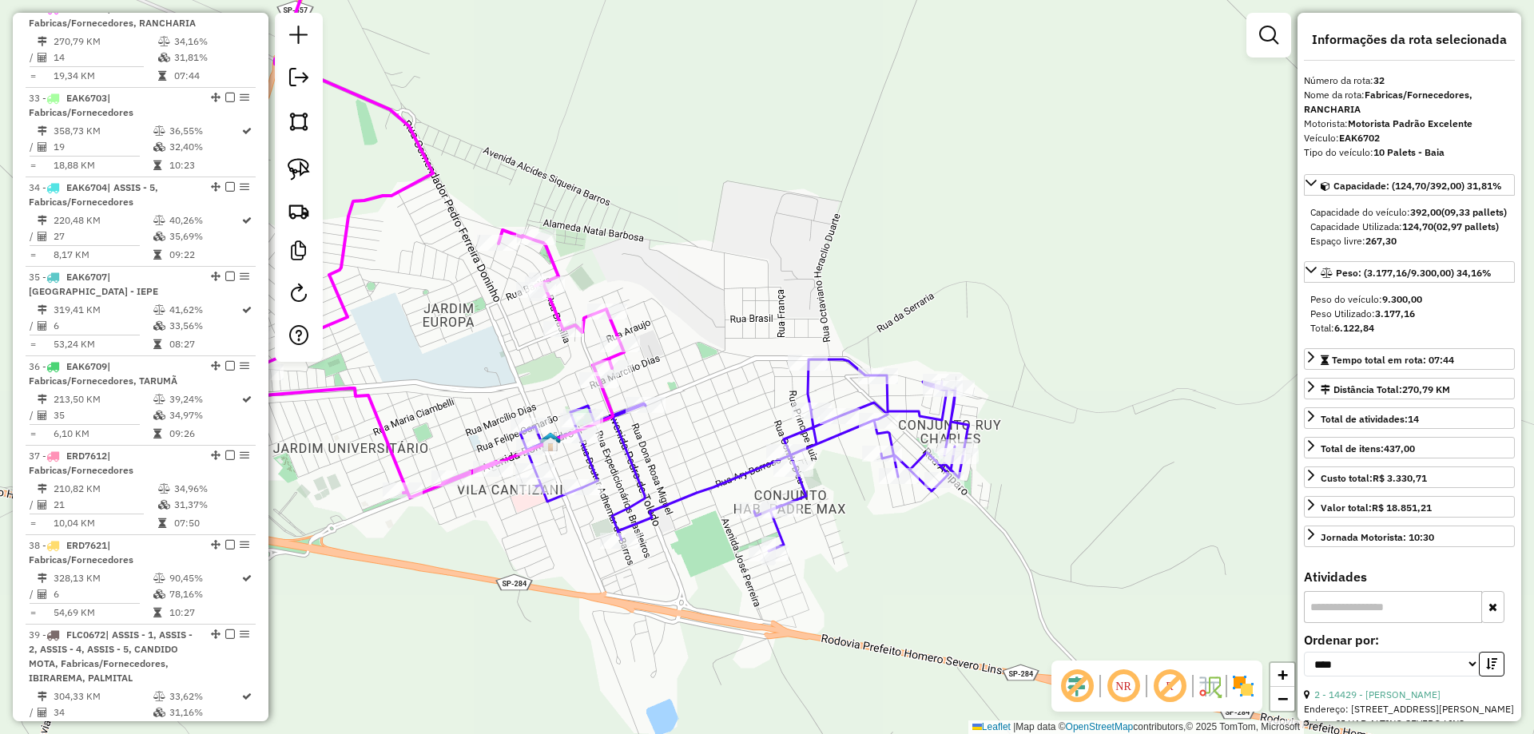
click at [622, 443] on icon at bounding box center [744, 455] width 448 height 192
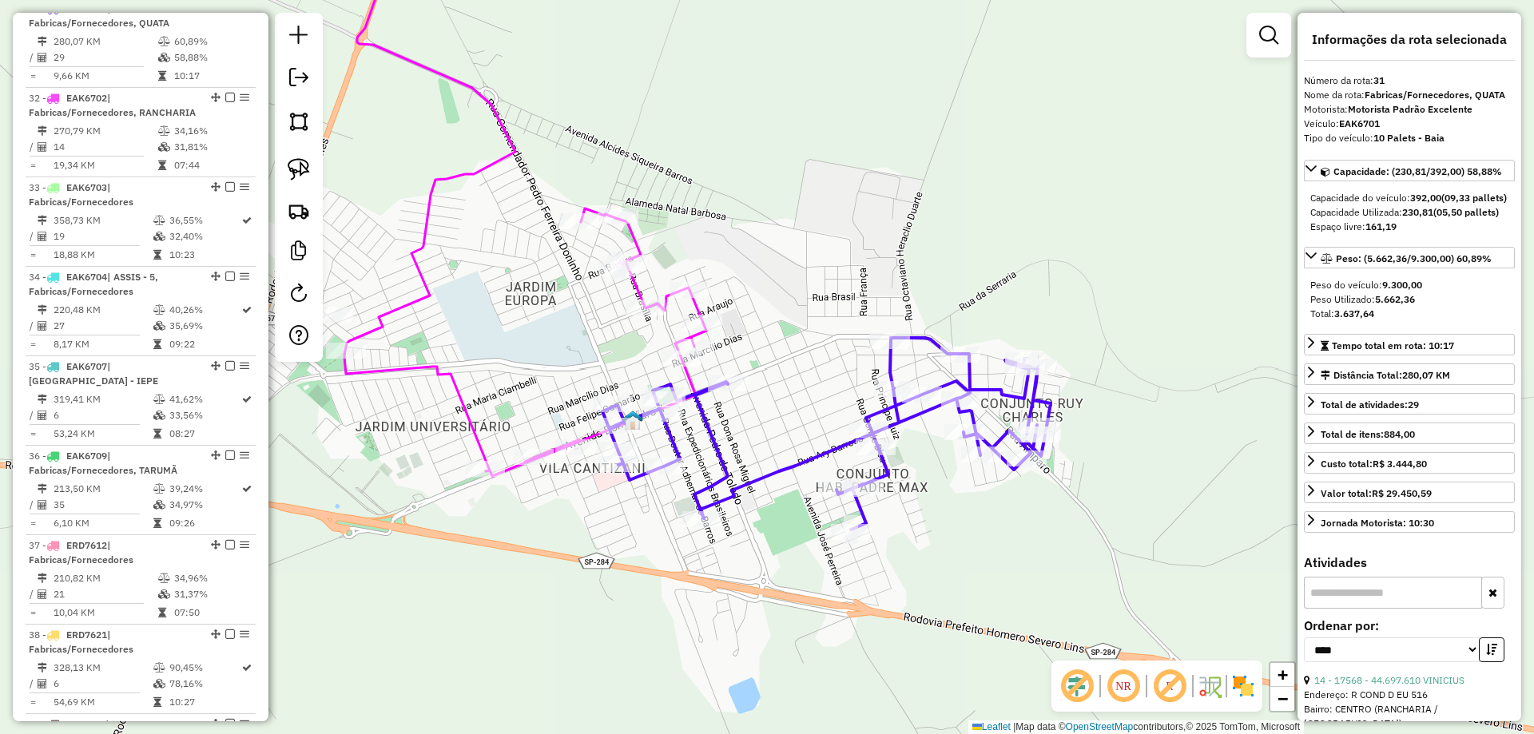
drag, startPoint x: 620, startPoint y: 458, endPoint x: 692, endPoint y: 420, distance: 81.5
click at [706, 434] on icon at bounding box center [826, 434] width 448 height 192
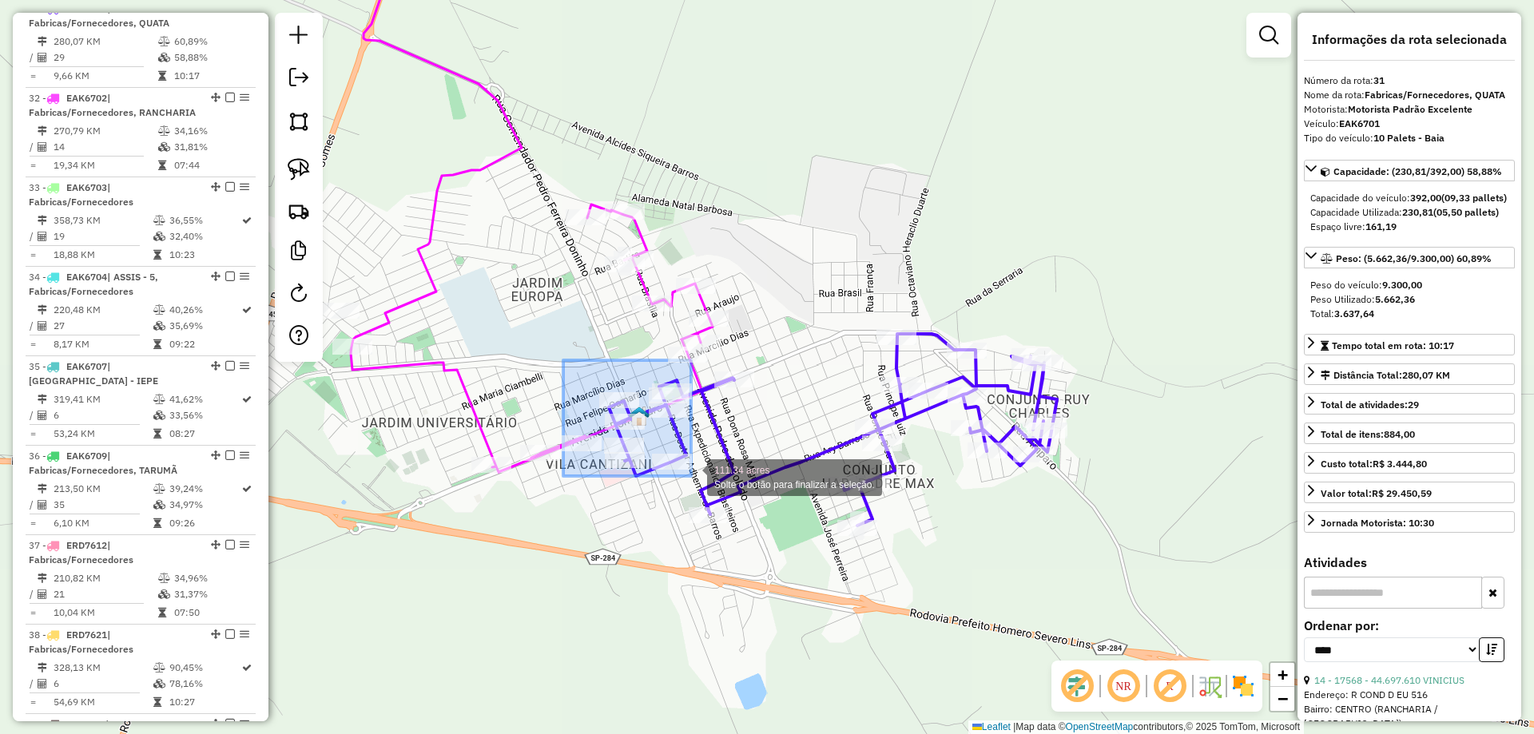
drag, startPoint x: 574, startPoint y: 370, endPoint x: 691, endPoint y: 478, distance: 158.8
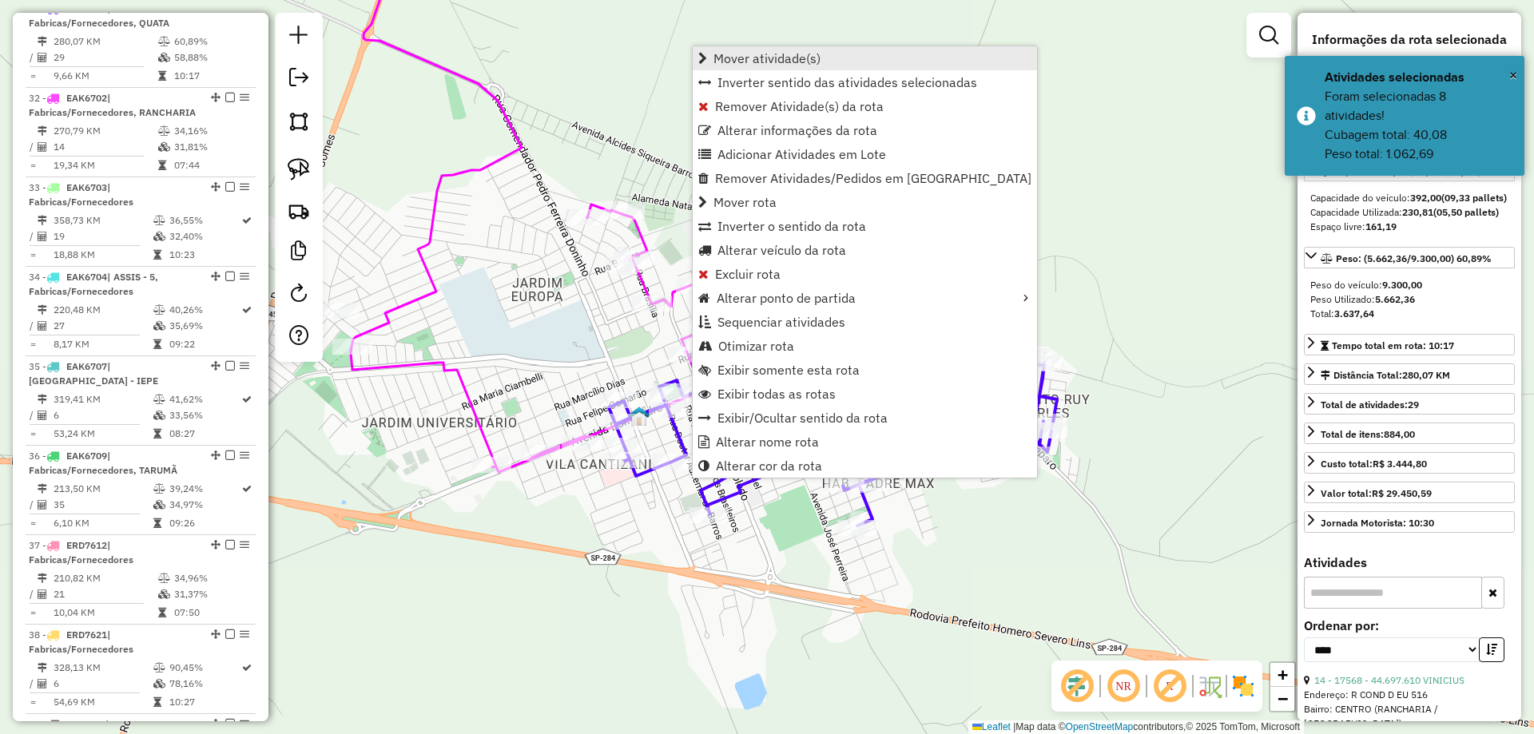
click at [796, 62] on span "Mover atividade(s)" at bounding box center [766, 58] width 107 height 13
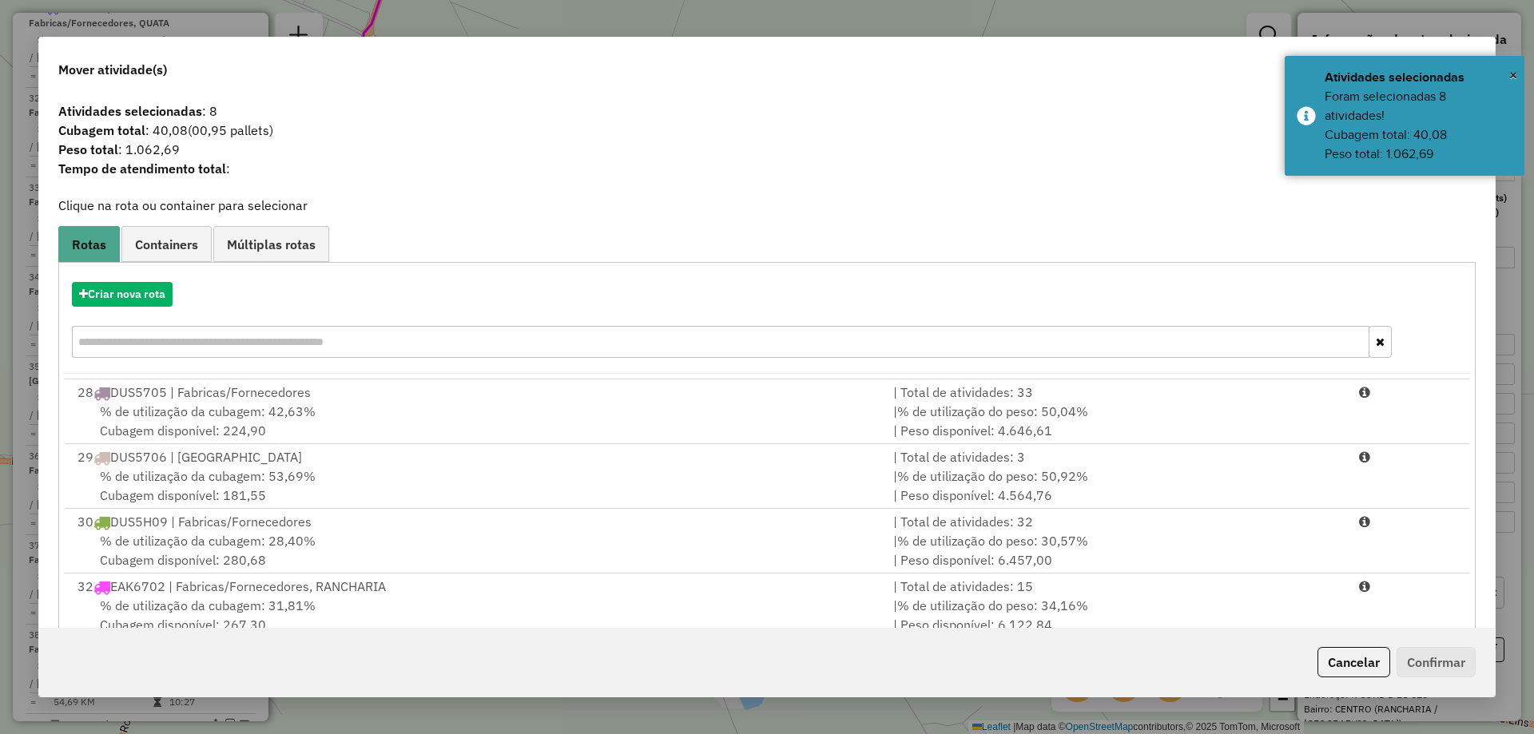
scroll to position [160, 0]
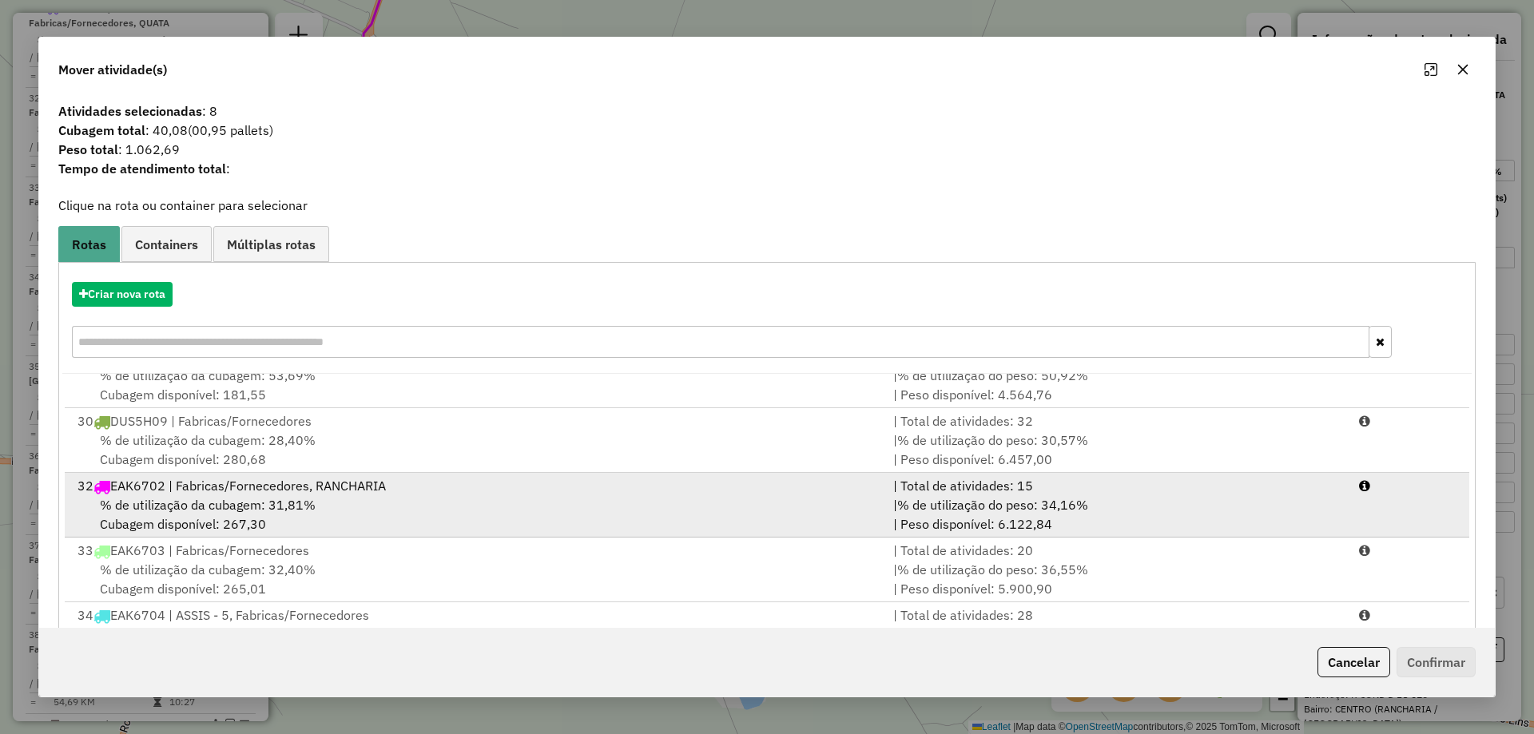
click at [321, 496] on div "% de utilização da cubagem: 31,81% Cubagem disponível: 267,30" at bounding box center [476, 514] width 816 height 38
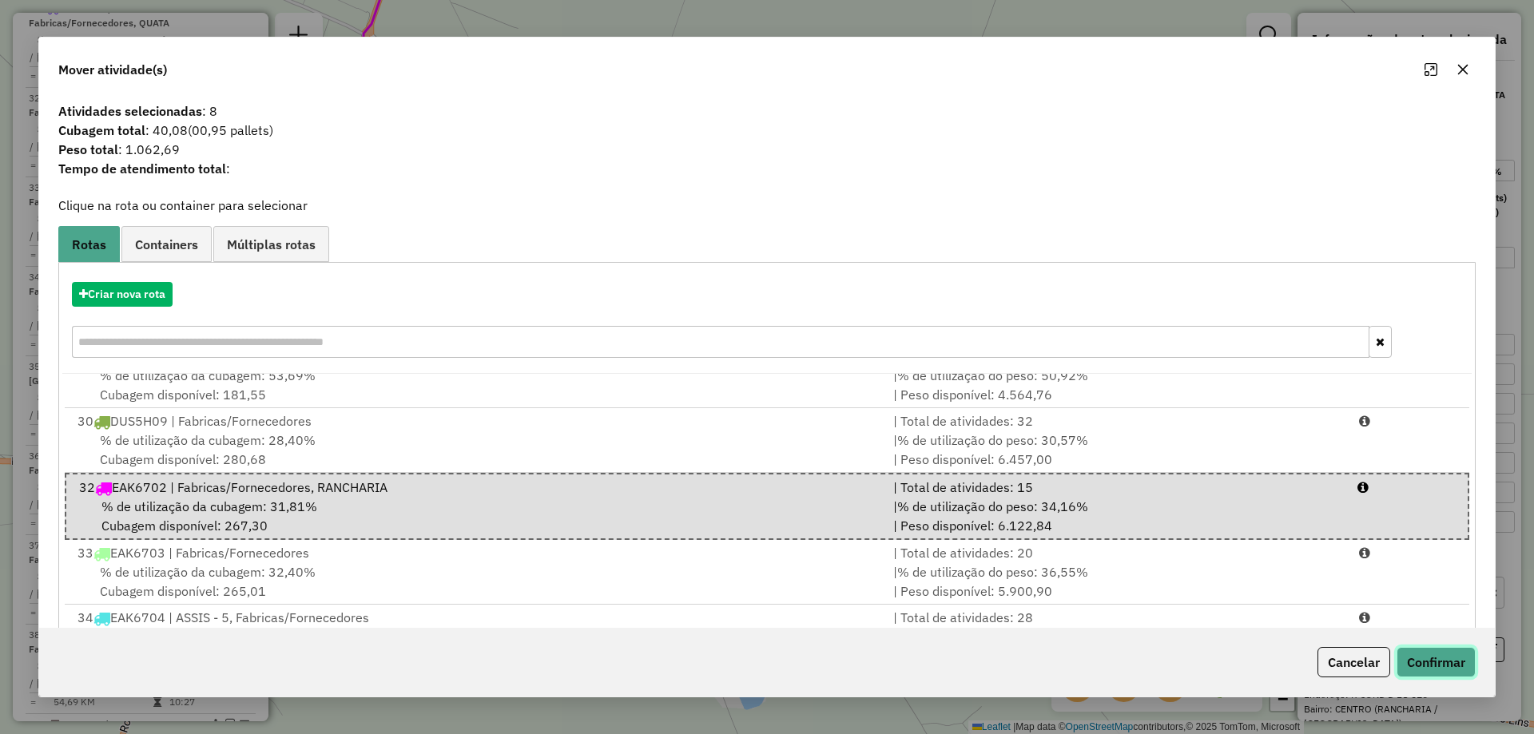
click at [1431, 657] on button "Confirmar" at bounding box center [1435, 662] width 79 height 30
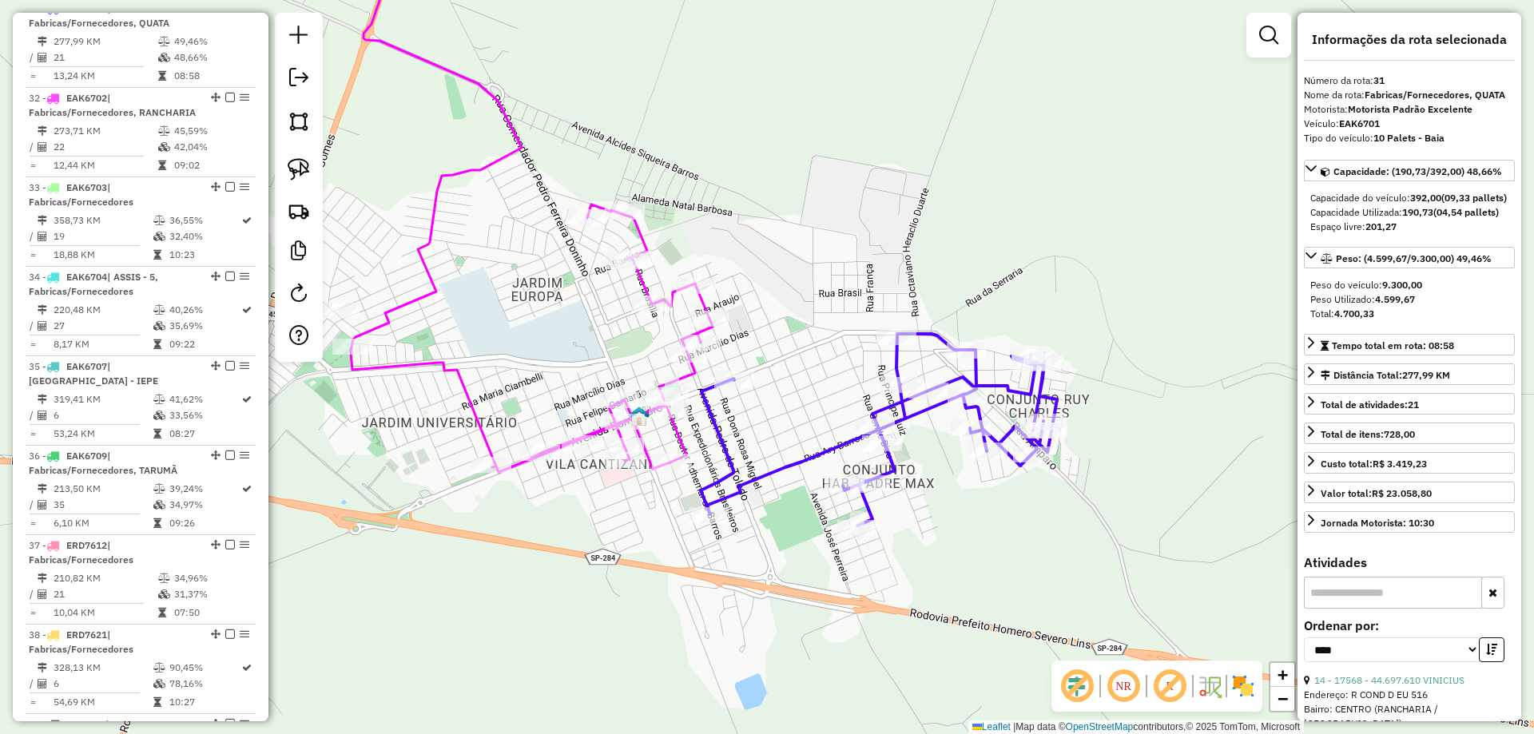
click at [712, 409] on icon at bounding box center [879, 430] width 356 height 192
click at [474, 408] on icon at bounding box center [532, 200] width 362 height 546
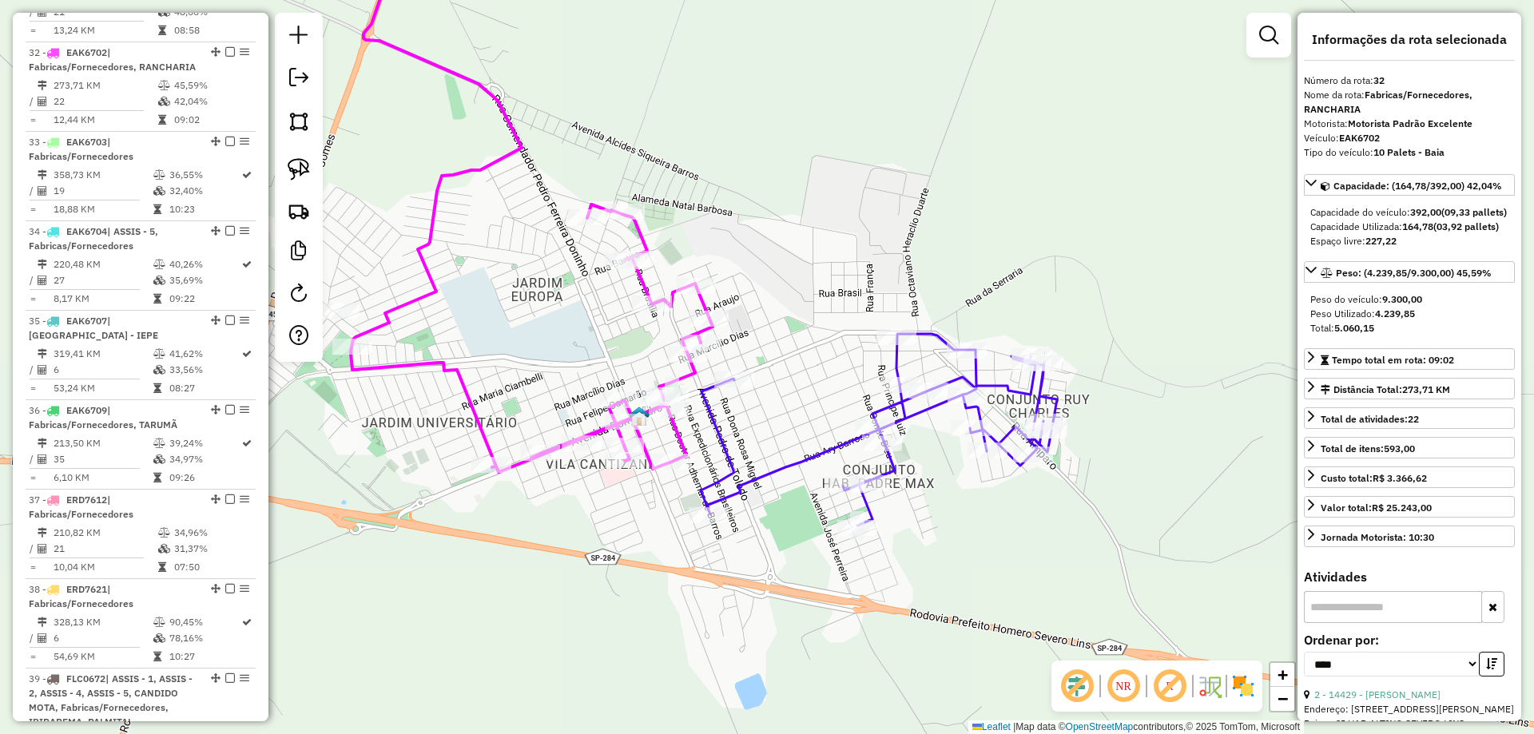
scroll to position [1655, 0]
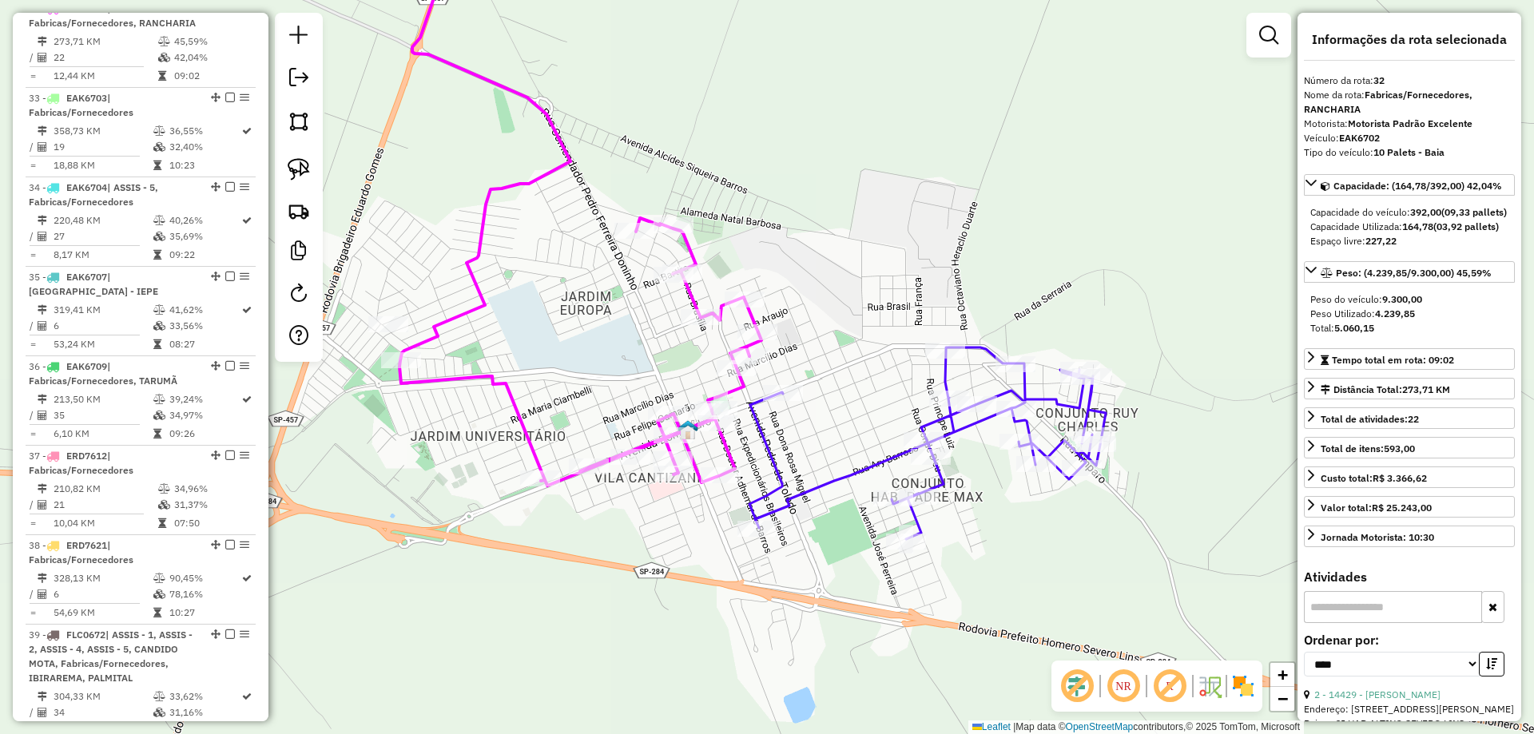
drag, startPoint x: 458, startPoint y: 337, endPoint x: 699, endPoint y: 379, distance: 244.9
click at [684, 375] on div "Janela de atendimento Grade de atendimento Capacidade Transportadoras Veículos …" at bounding box center [767, 367] width 1534 height 734
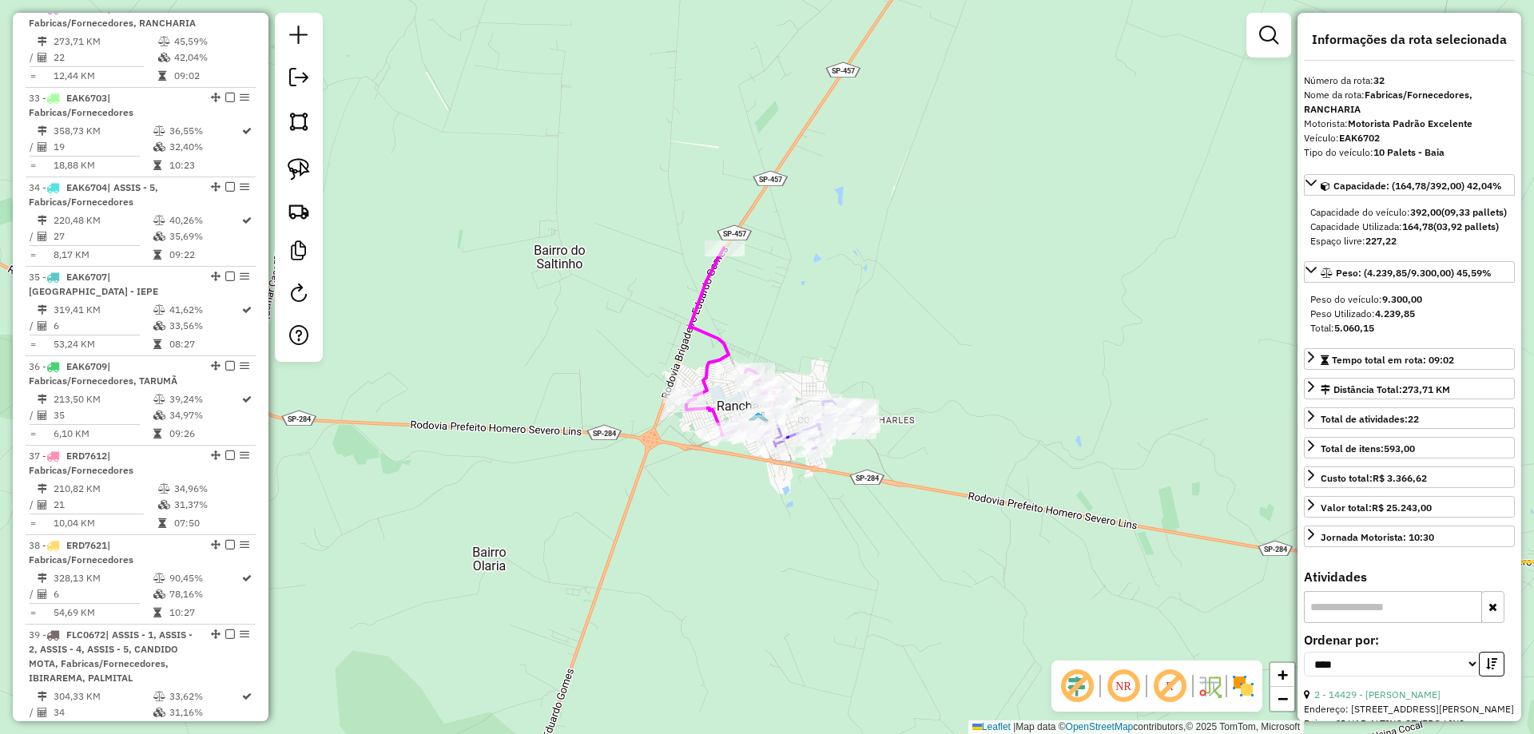
drag, startPoint x: 683, startPoint y: 379, endPoint x: 696, endPoint y: 387, distance: 15.1
click at [699, 389] on div "Janela de atendimento Grade de atendimento Capacidade Transportadoras Veículos …" at bounding box center [767, 367] width 1534 height 734
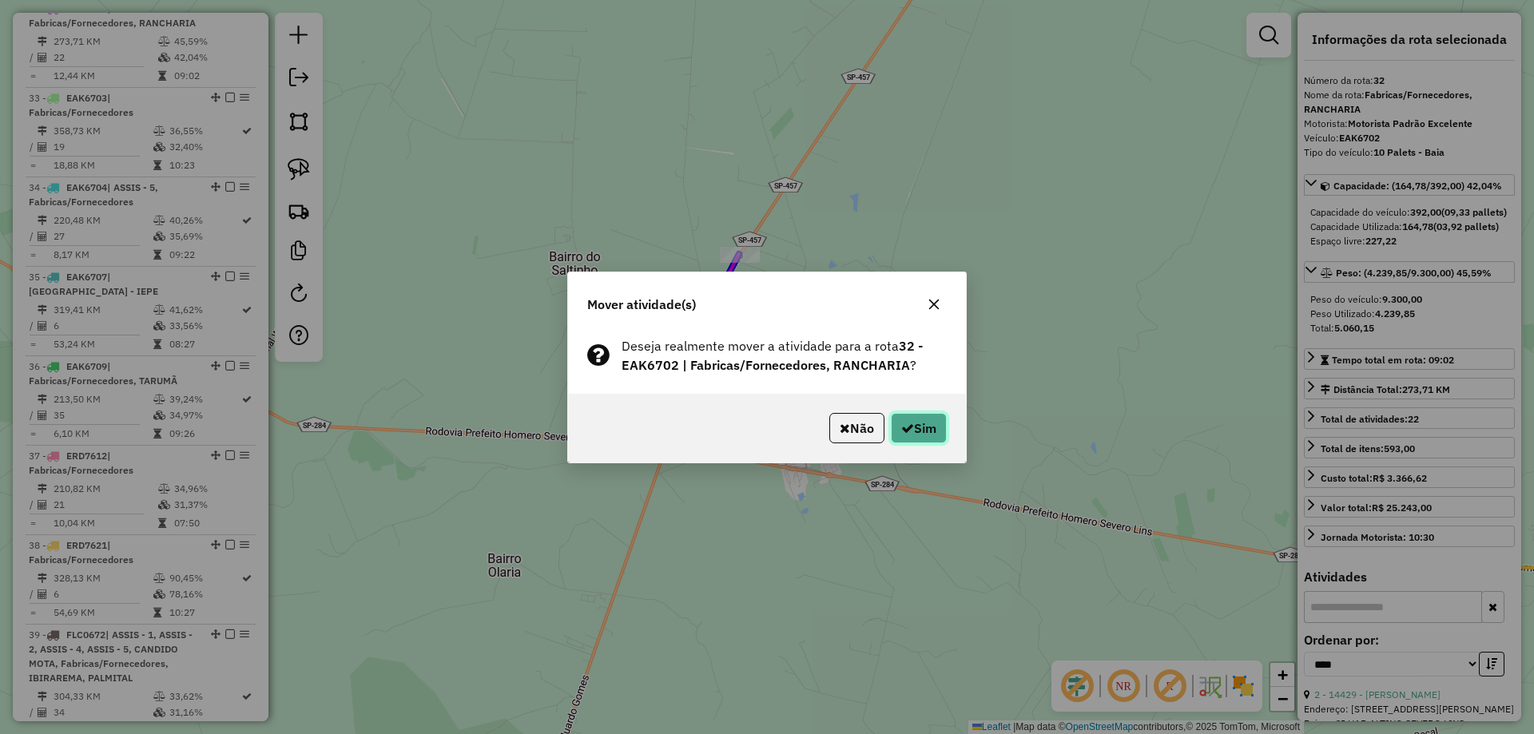
click at [901, 423] on icon "button" at bounding box center [907, 428] width 13 height 13
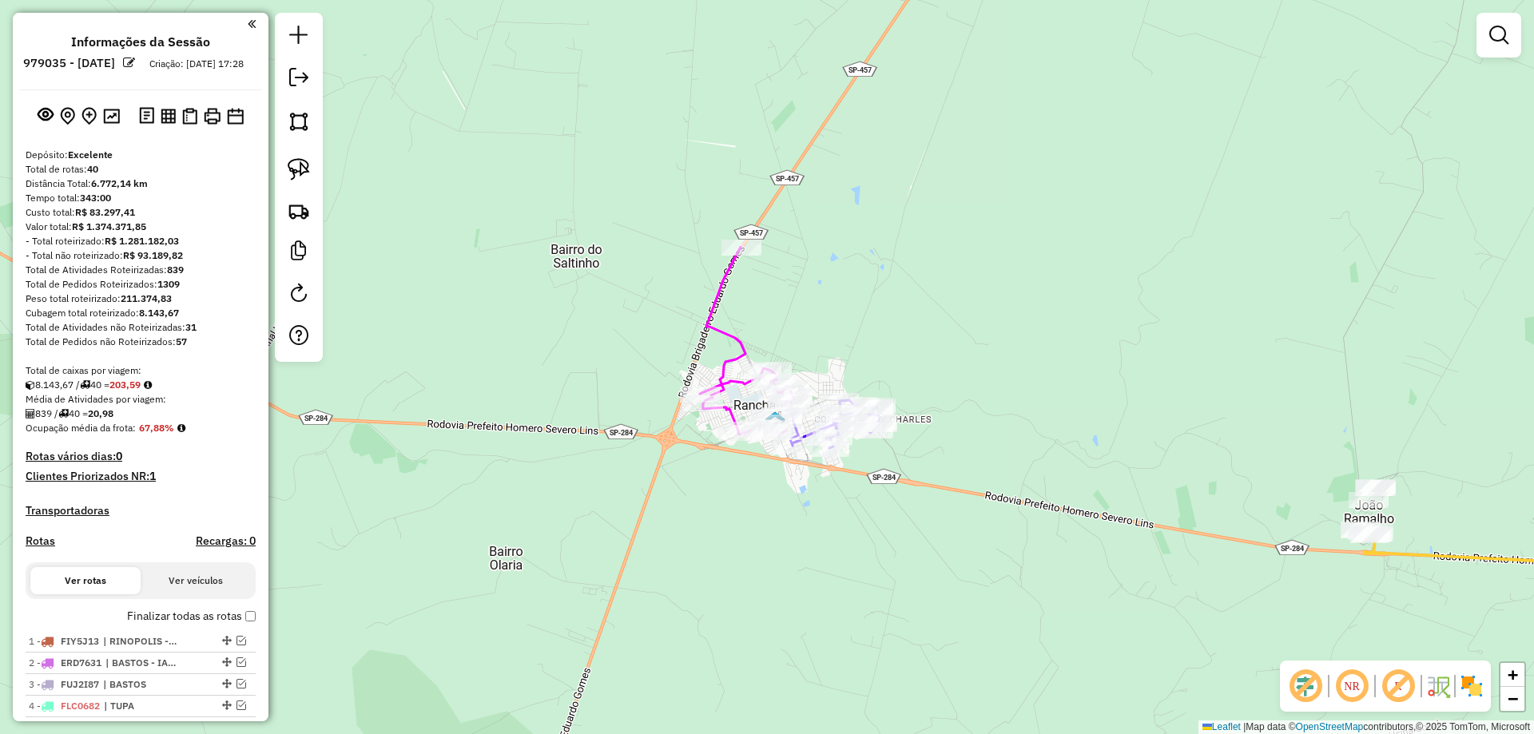
click at [787, 349] on div "Janela de atendimento Grade de atendimento Capacidade Transportadoras Veículos …" at bounding box center [767, 367] width 1534 height 734
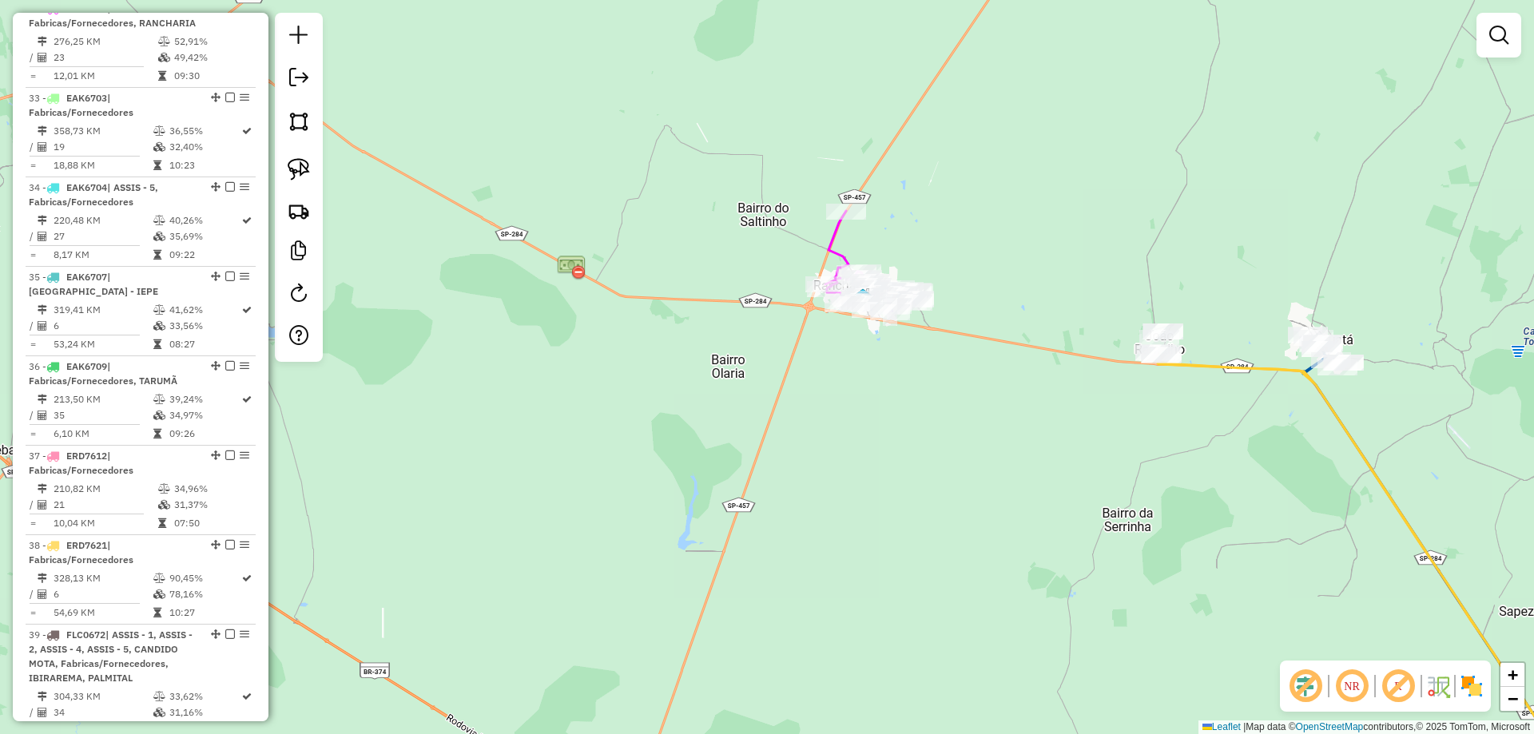
drag, startPoint x: 803, startPoint y: 455, endPoint x: 771, endPoint y: 560, distance: 109.4
click at [772, 559] on div "Janela de atendimento Grade de atendimento Capacidade Transportadoras Veículos …" at bounding box center [767, 367] width 1534 height 734
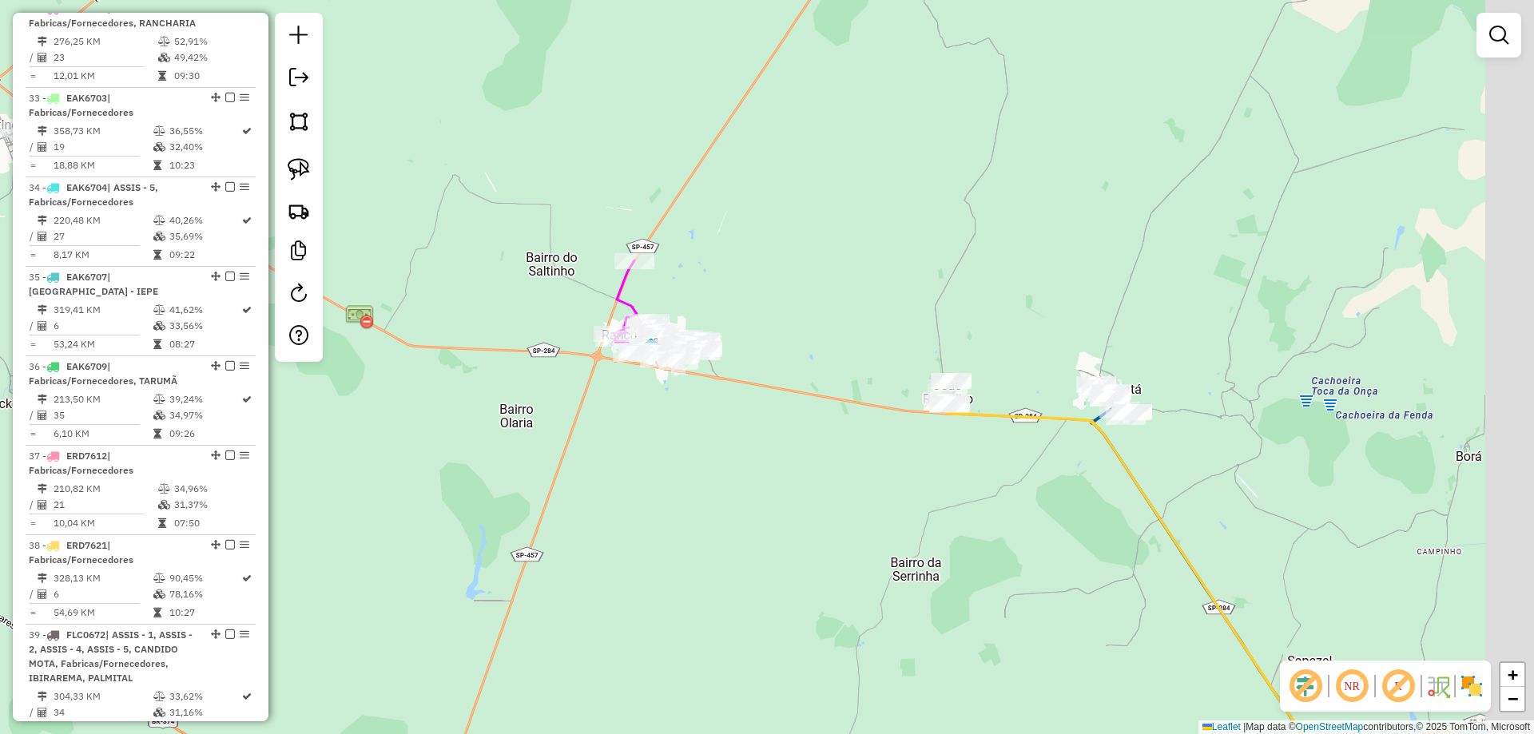
drag, startPoint x: 877, startPoint y: 521, endPoint x: 773, endPoint y: 481, distance: 111.3
click at [713, 509] on div "Janela de atendimento Grade de atendimento Capacidade Transportadoras Veículos …" at bounding box center [767, 367] width 1534 height 734
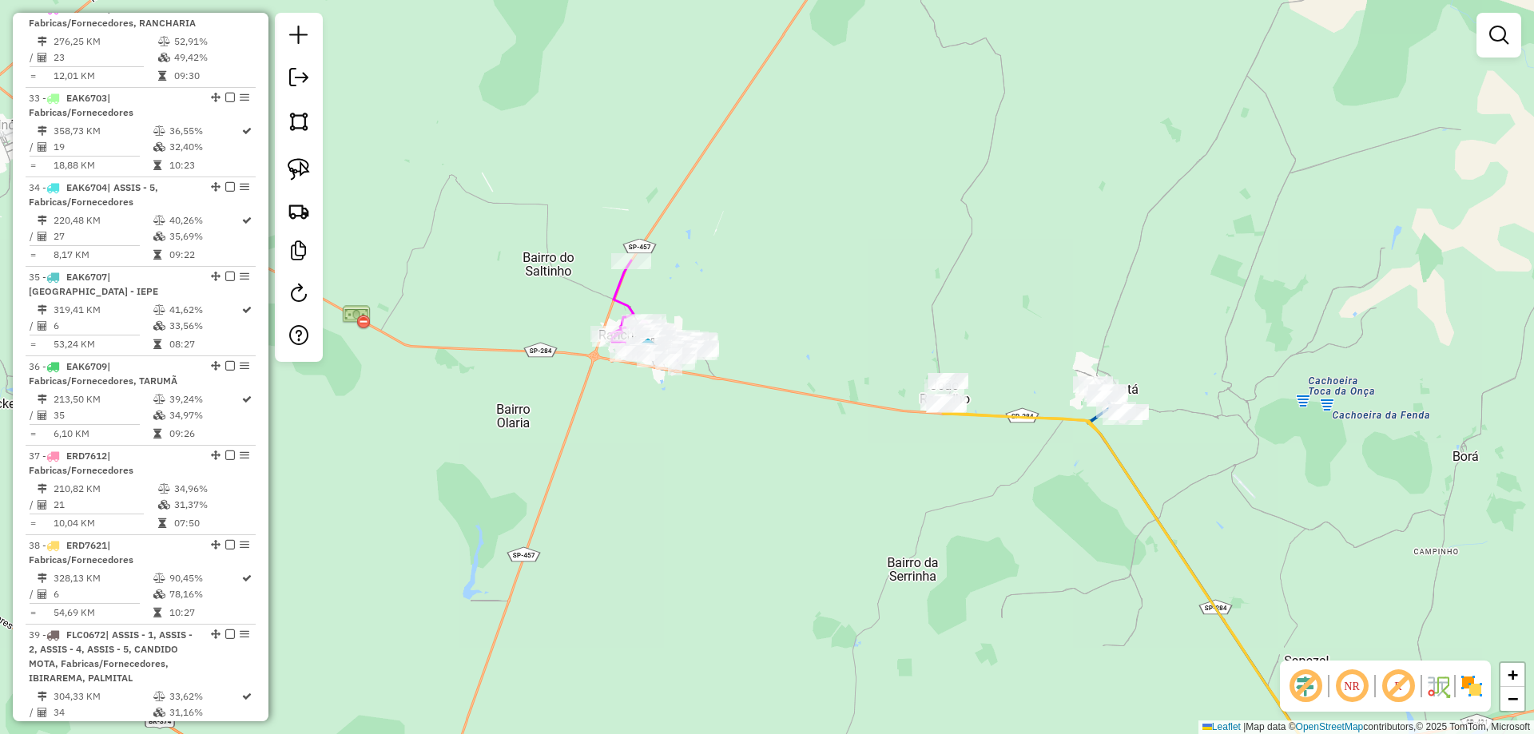
click at [951, 417] on icon at bounding box center [1145, 605] width 404 height 404
select select "*********"
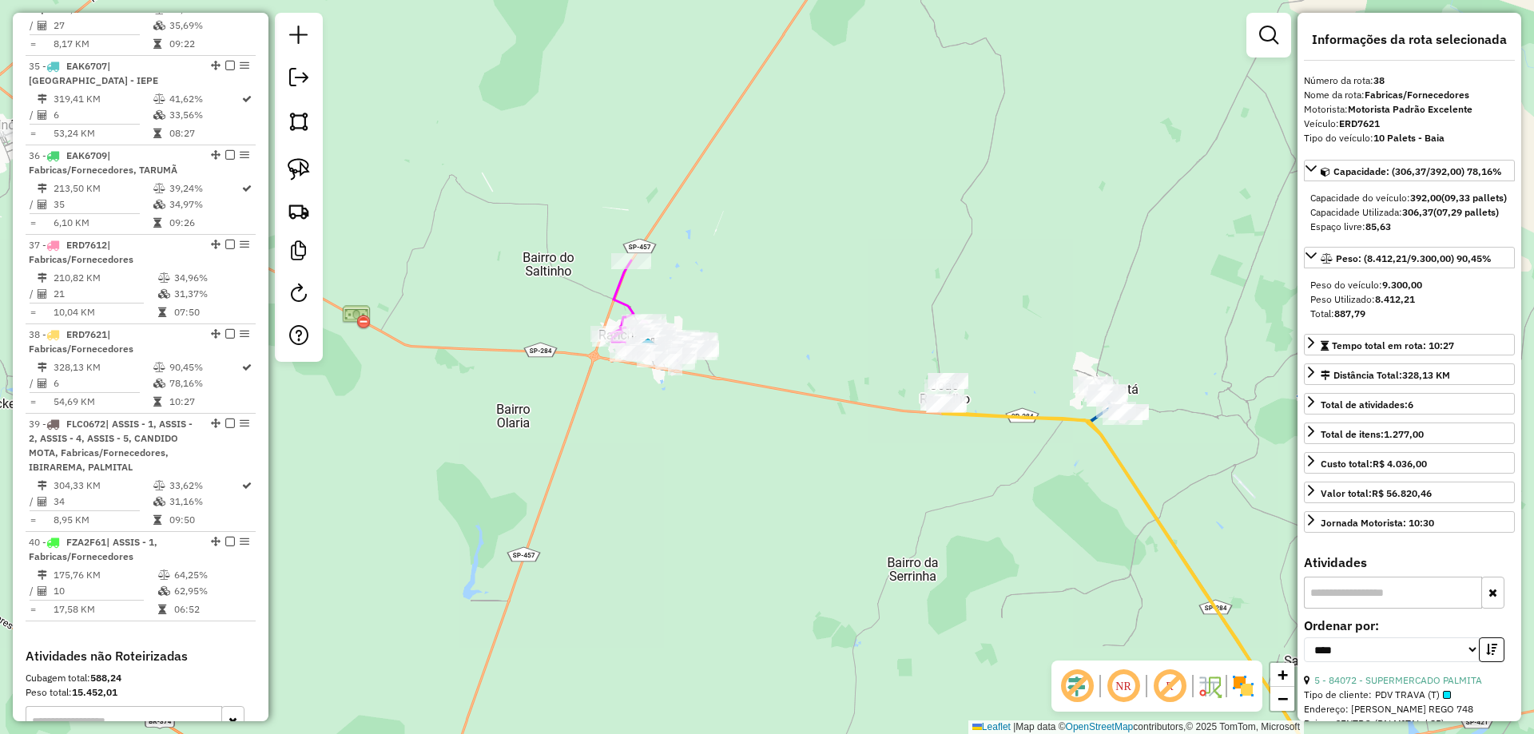
scroll to position [2081, 0]
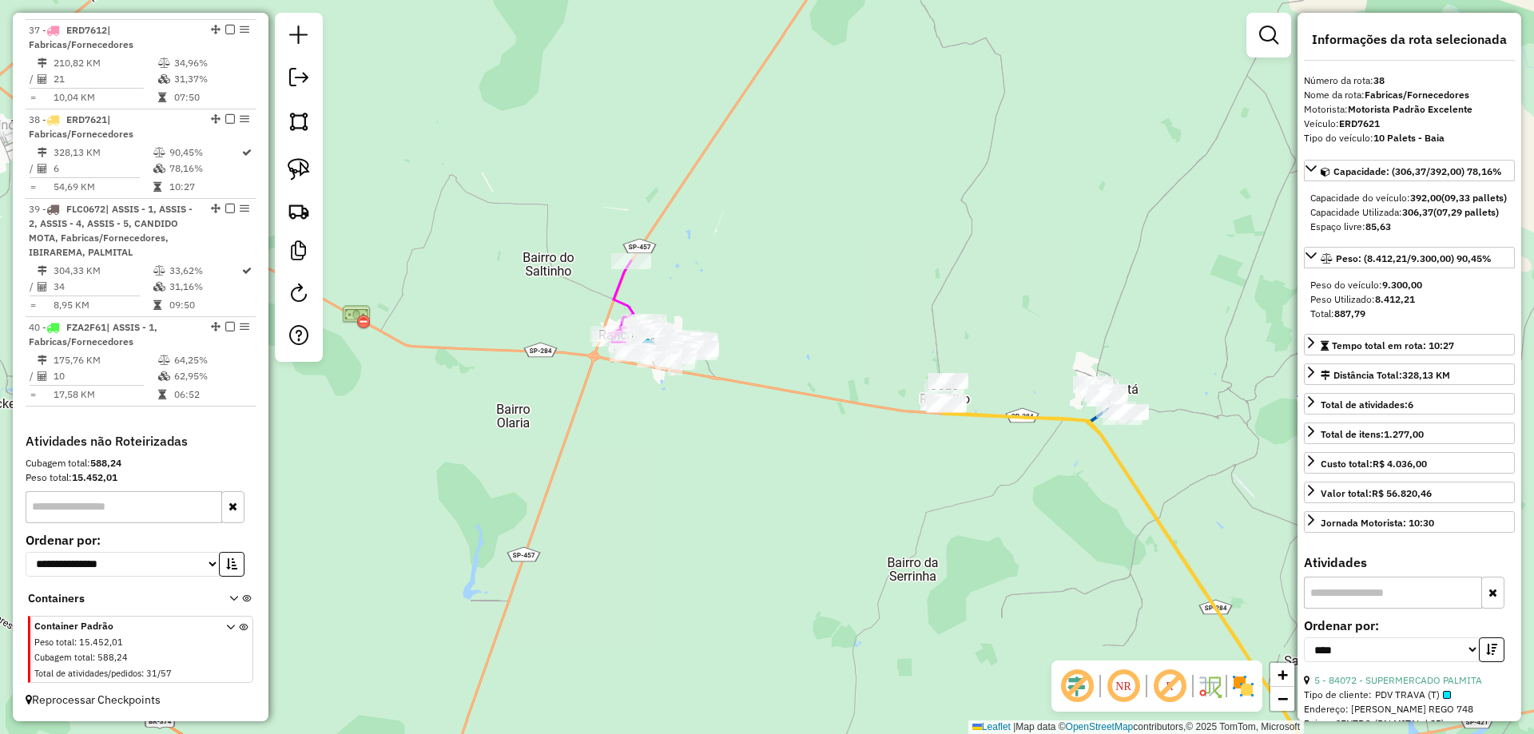
click at [878, 340] on div "Janela de atendimento Grade de atendimento Capacidade Transportadoras Veículos …" at bounding box center [767, 367] width 1534 height 734
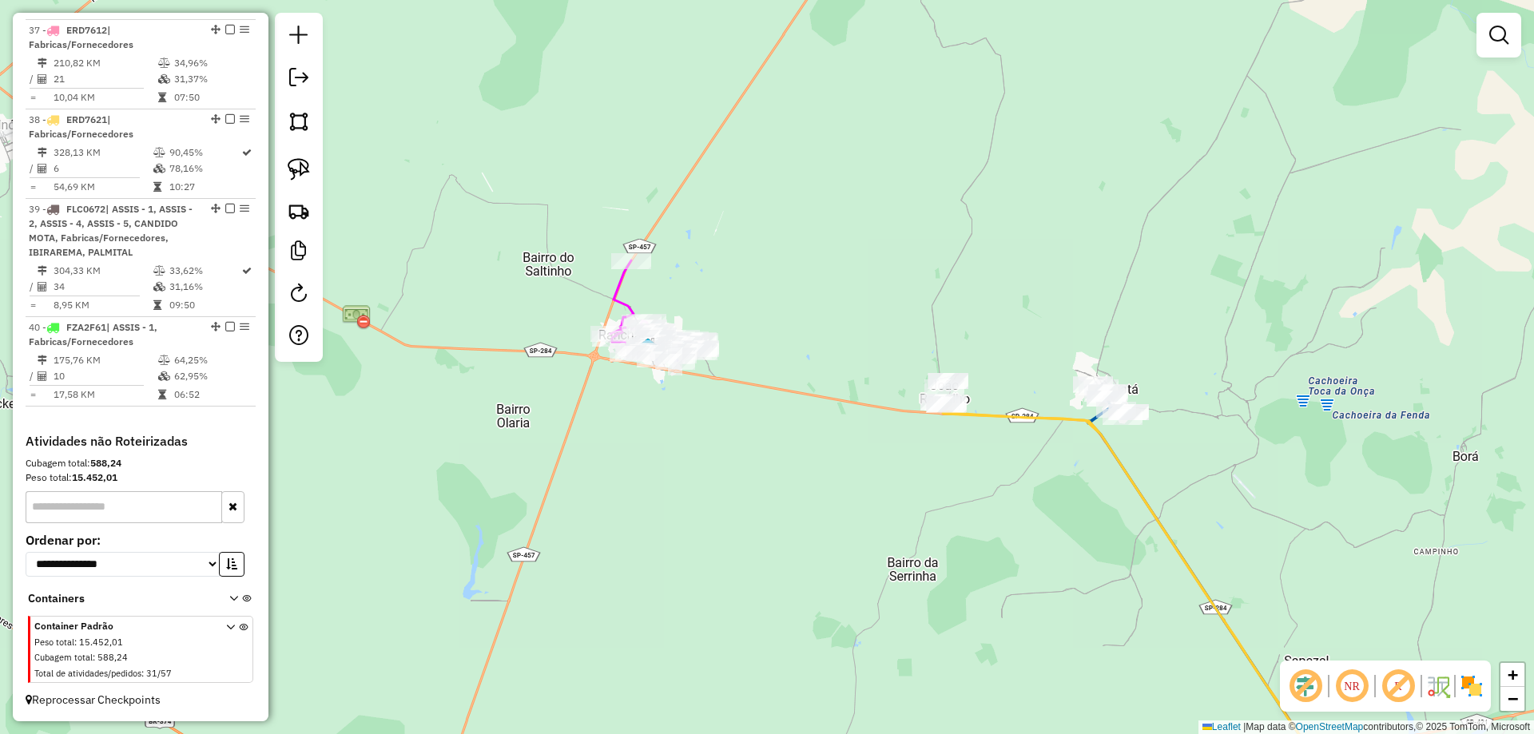
click at [1008, 419] on icon at bounding box center [1145, 605] width 404 height 404
select select "*********"
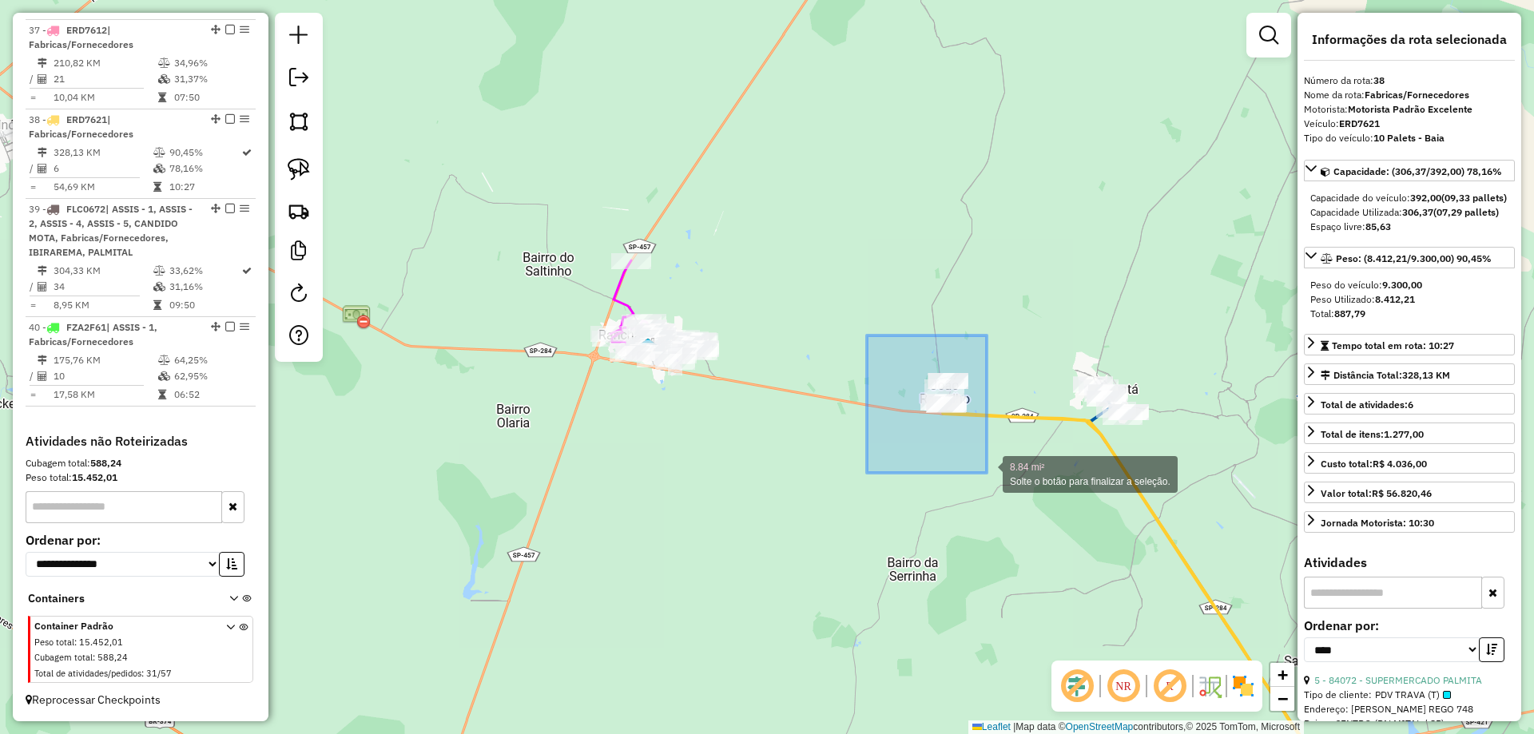
drag, startPoint x: 867, startPoint y: 335, endPoint x: 998, endPoint y: 490, distance: 202.8
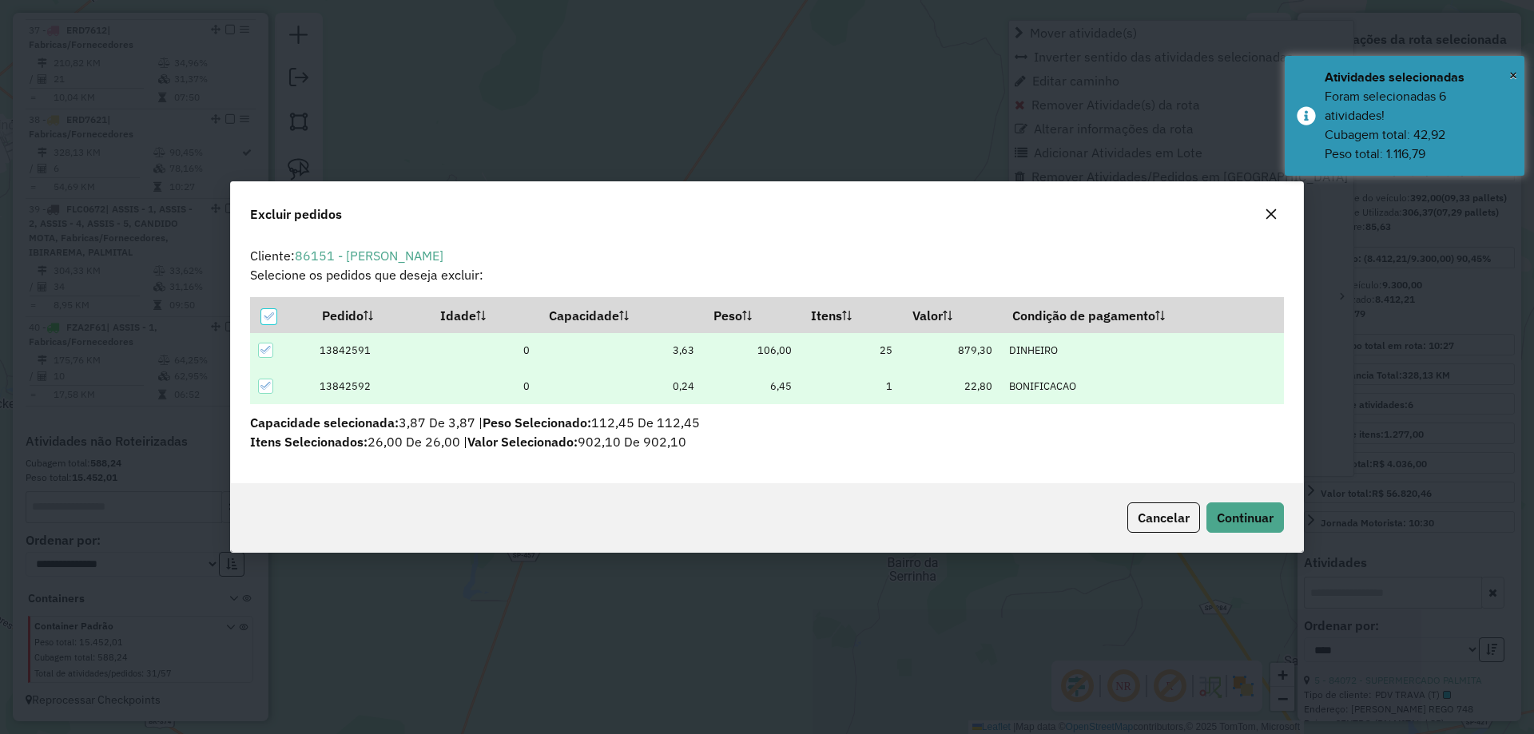
scroll to position [0, 0]
click at [1253, 499] on div "Cancelar Continuar" at bounding box center [767, 517] width 1072 height 69
click at [1240, 512] on span "Continuar" at bounding box center [1244, 518] width 57 height 16
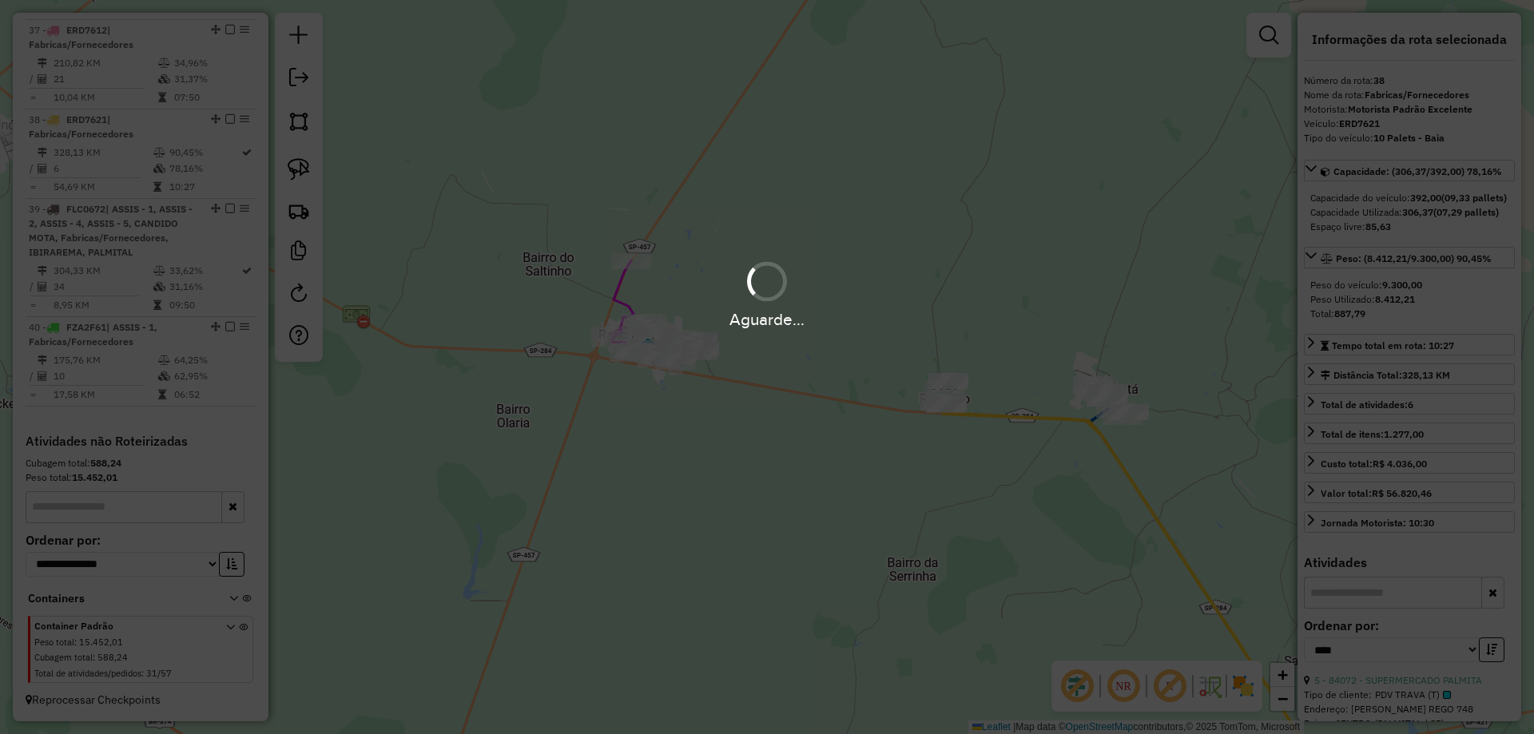
click at [682, 344] on div "Aguarde..." at bounding box center [767, 367] width 1534 height 734
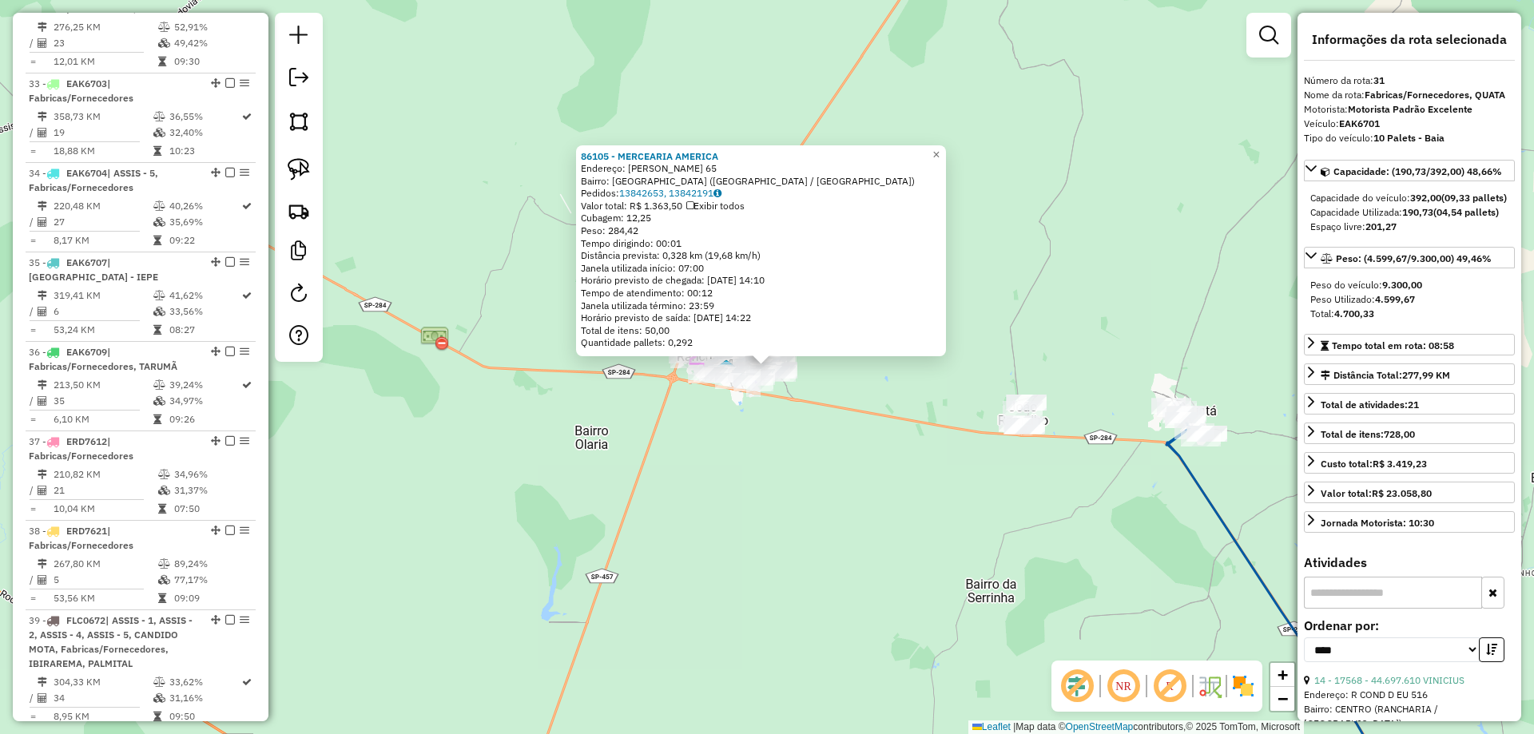
scroll to position [1566, 0]
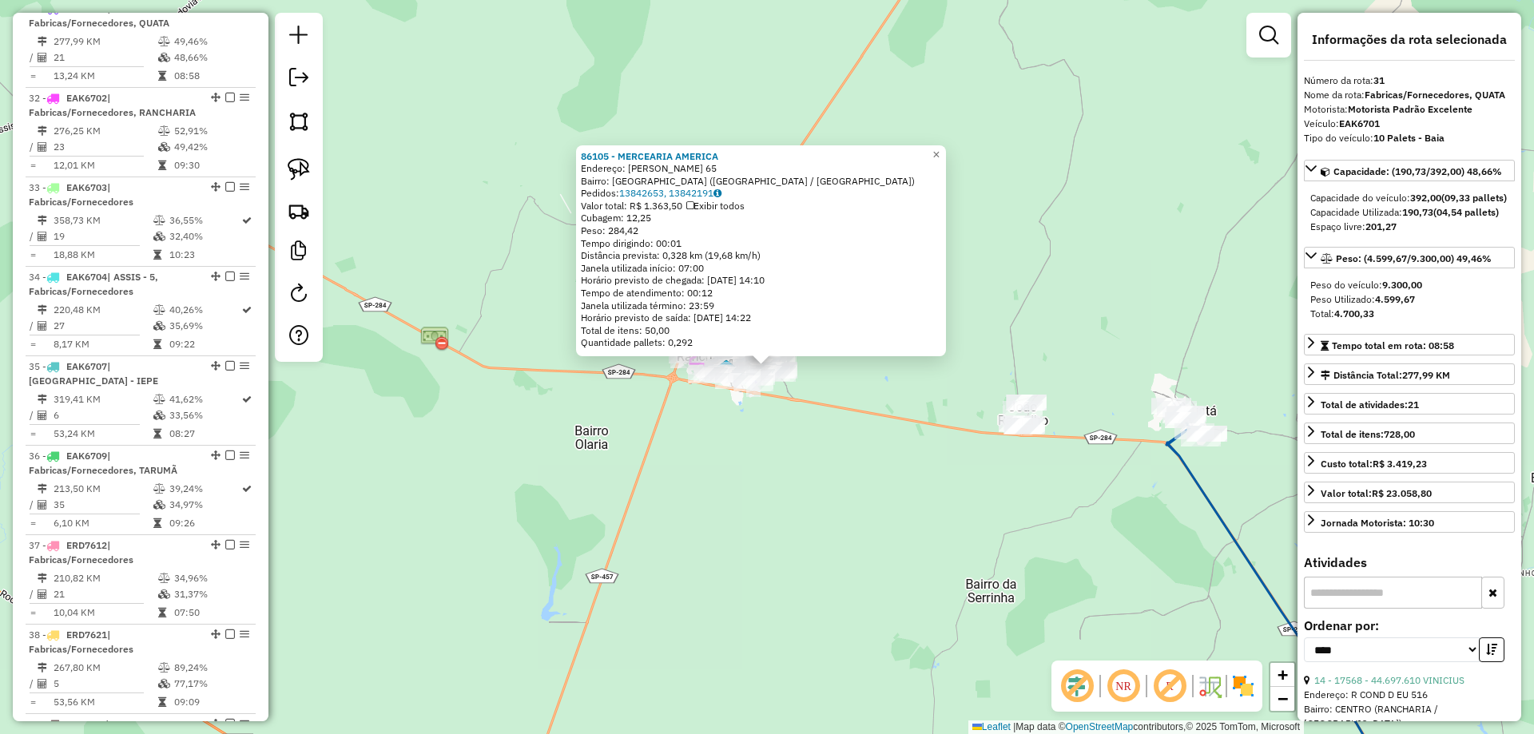
click at [933, 474] on div "86105 - MERCEARIA AMERICA Endereço: ARY BARROSO 65 Bairro: JARDIN COLINA (RANCH…" at bounding box center [767, 367] width 1534 height 734
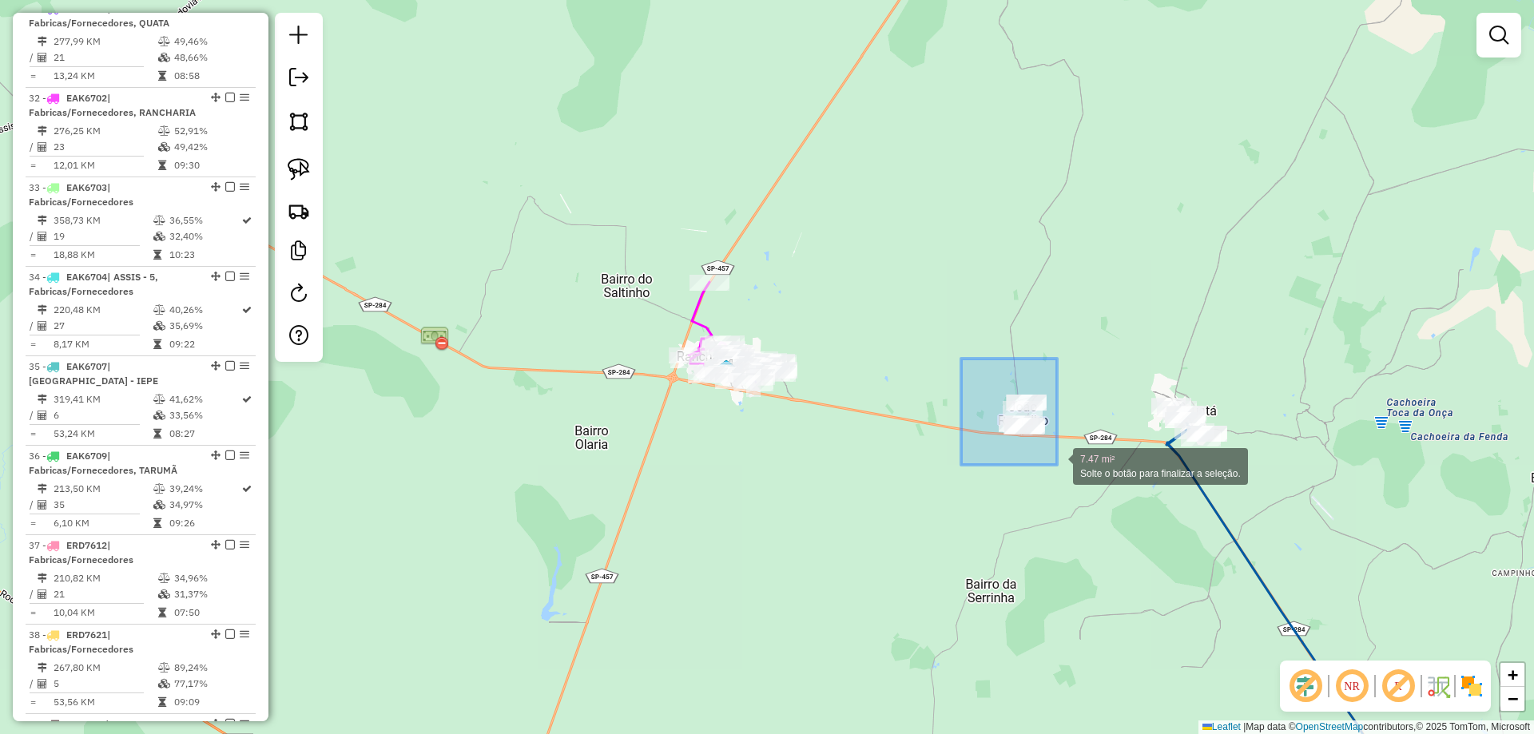
drag, startPoint x: 997, startPoint y: 399, endPoint x: 1058, endPoint y: 466, distance: 90.5
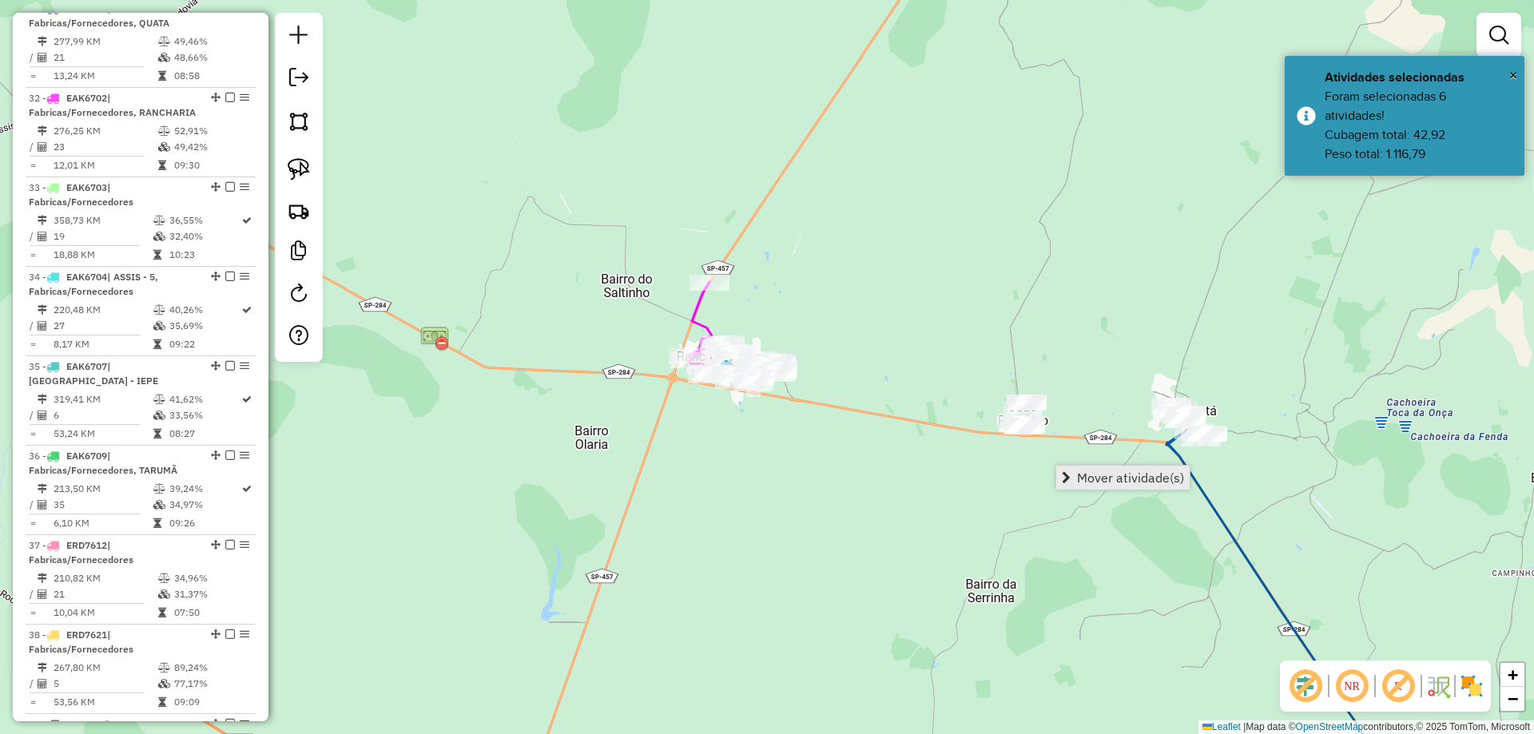
click at [1073, 476] on link "Mover atividade(s)" at bounding box center [1122, 478] width 133 height 24
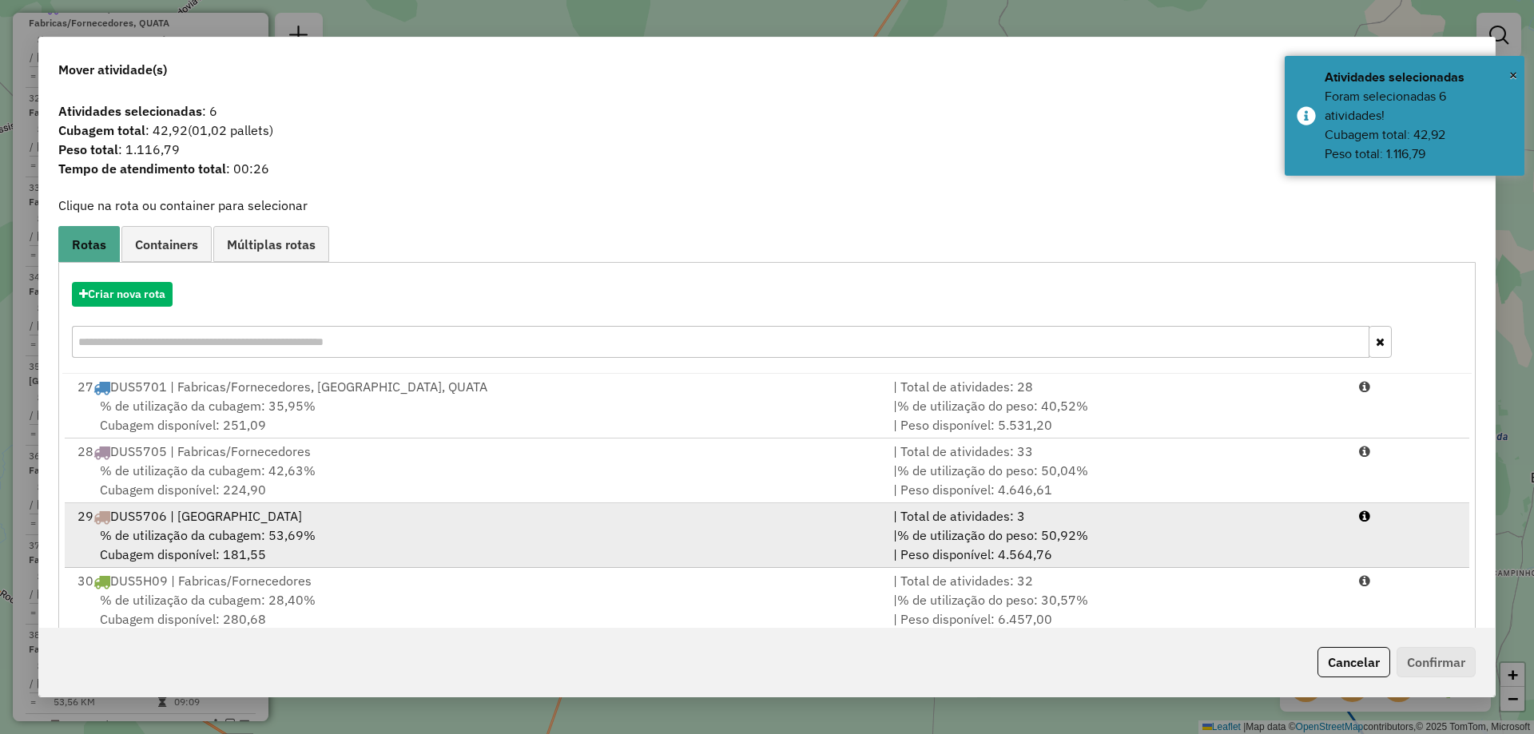
scroll to position [240, 0]
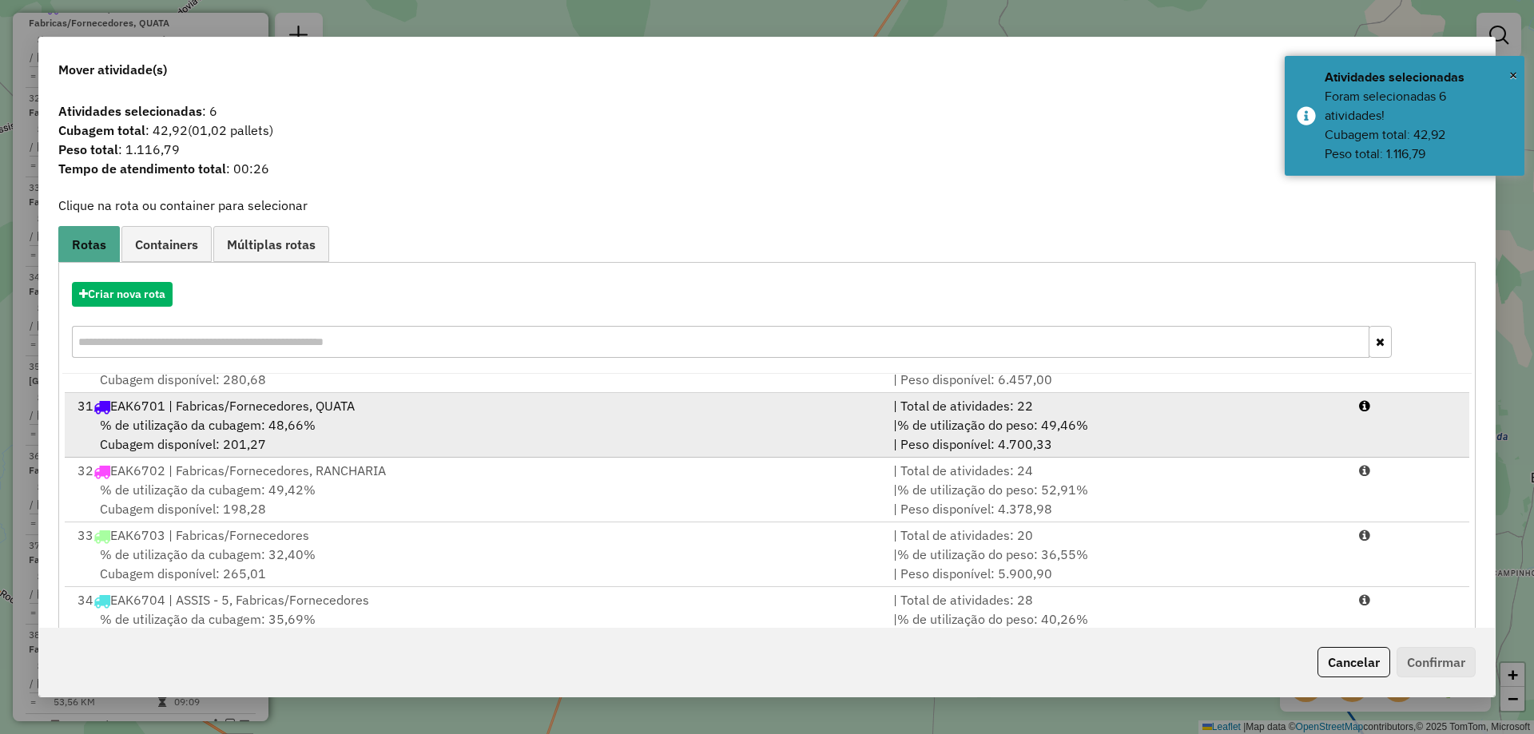
click at [360, 447] on div "% de utilização da cubagem: 48,66% Cubagem disponível: 201,27" at bounding box center [476, 434] width 816 height 38
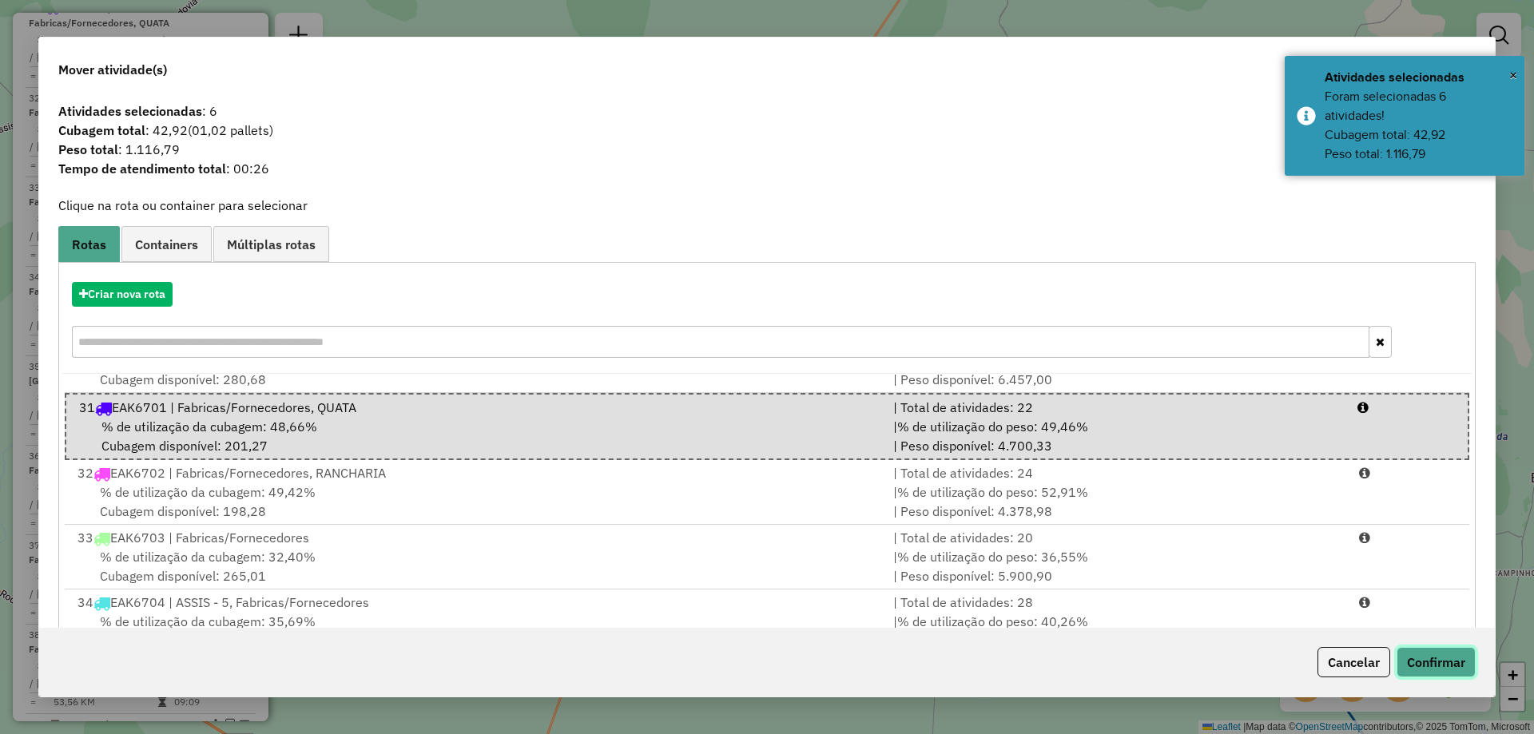
click at [1421, 668] on button "Confirmar" at bounding box center [1435, 662] width 79 height 30
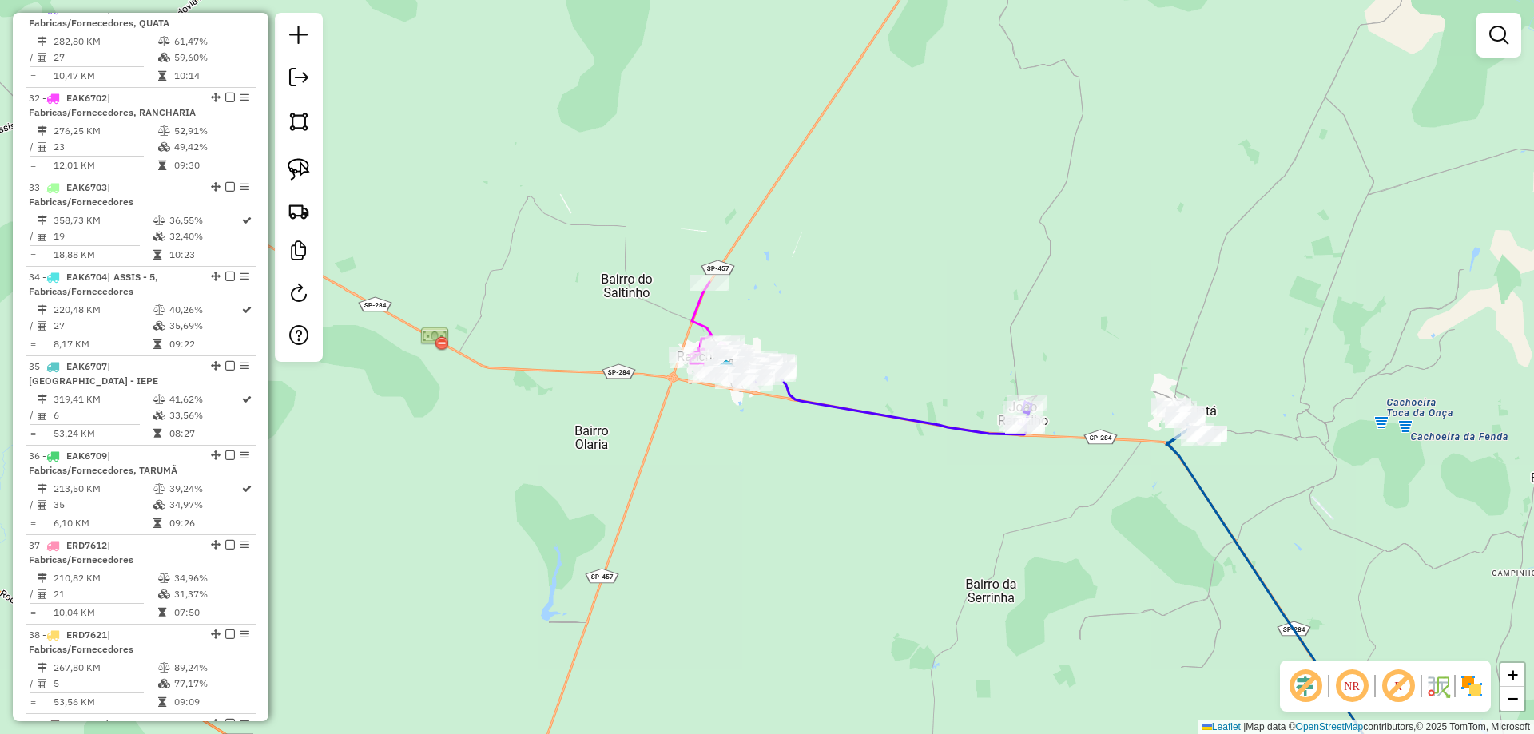
click at [793, 388] on icon at bounding box center [882, 397] width 297 height 76
select select "*********"
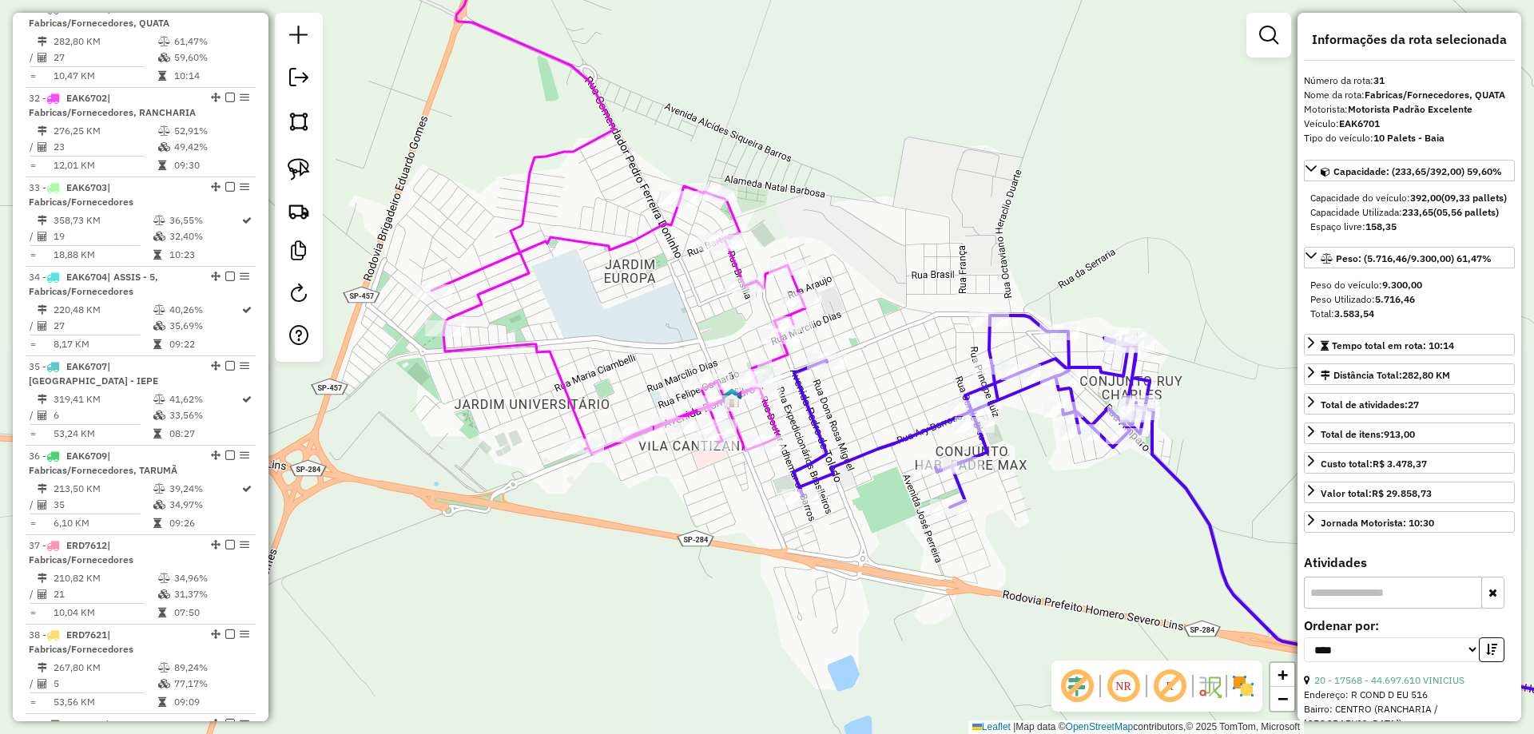
click at [738, 427] on icon at bounding box center [618, 190] width 374 height 527
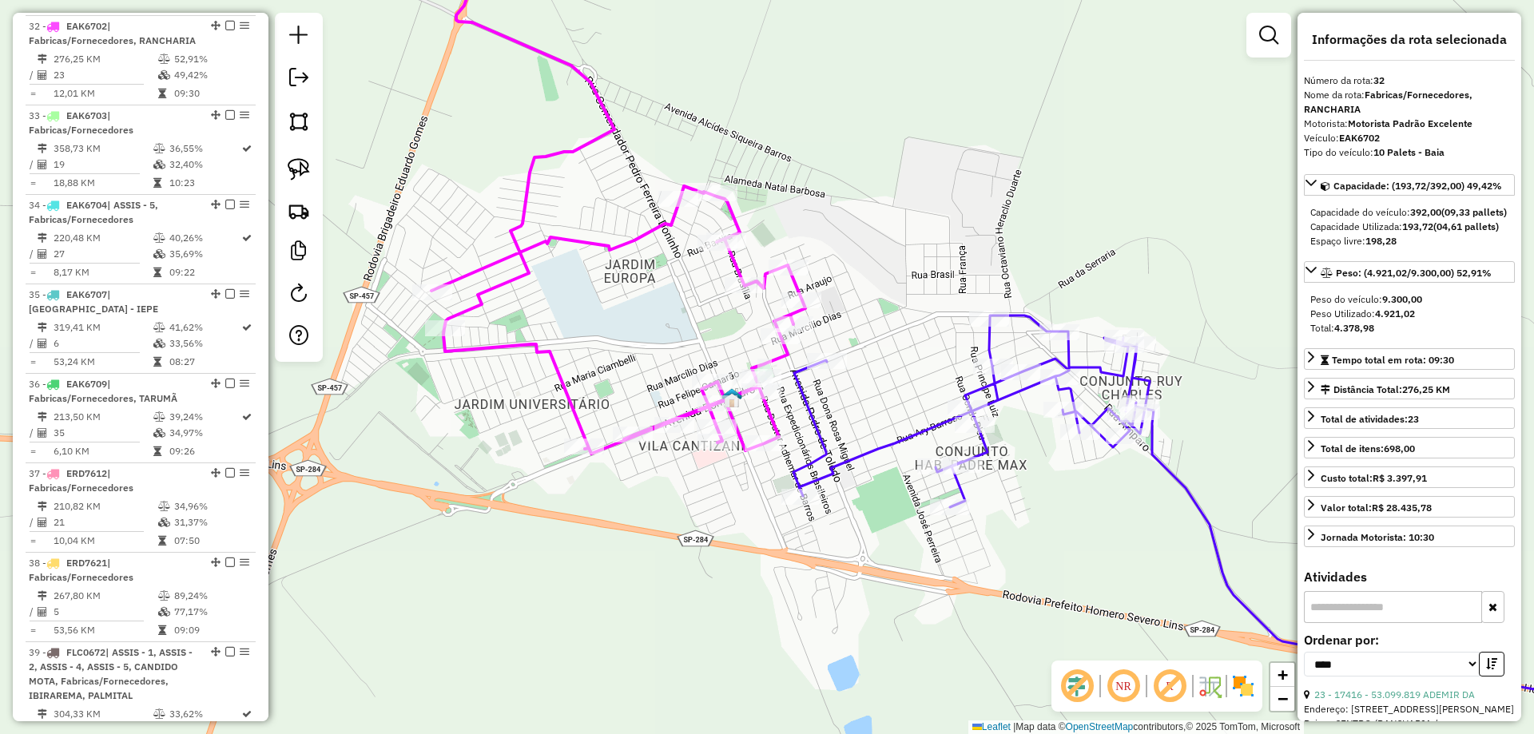
scroll to position [1655, 0]
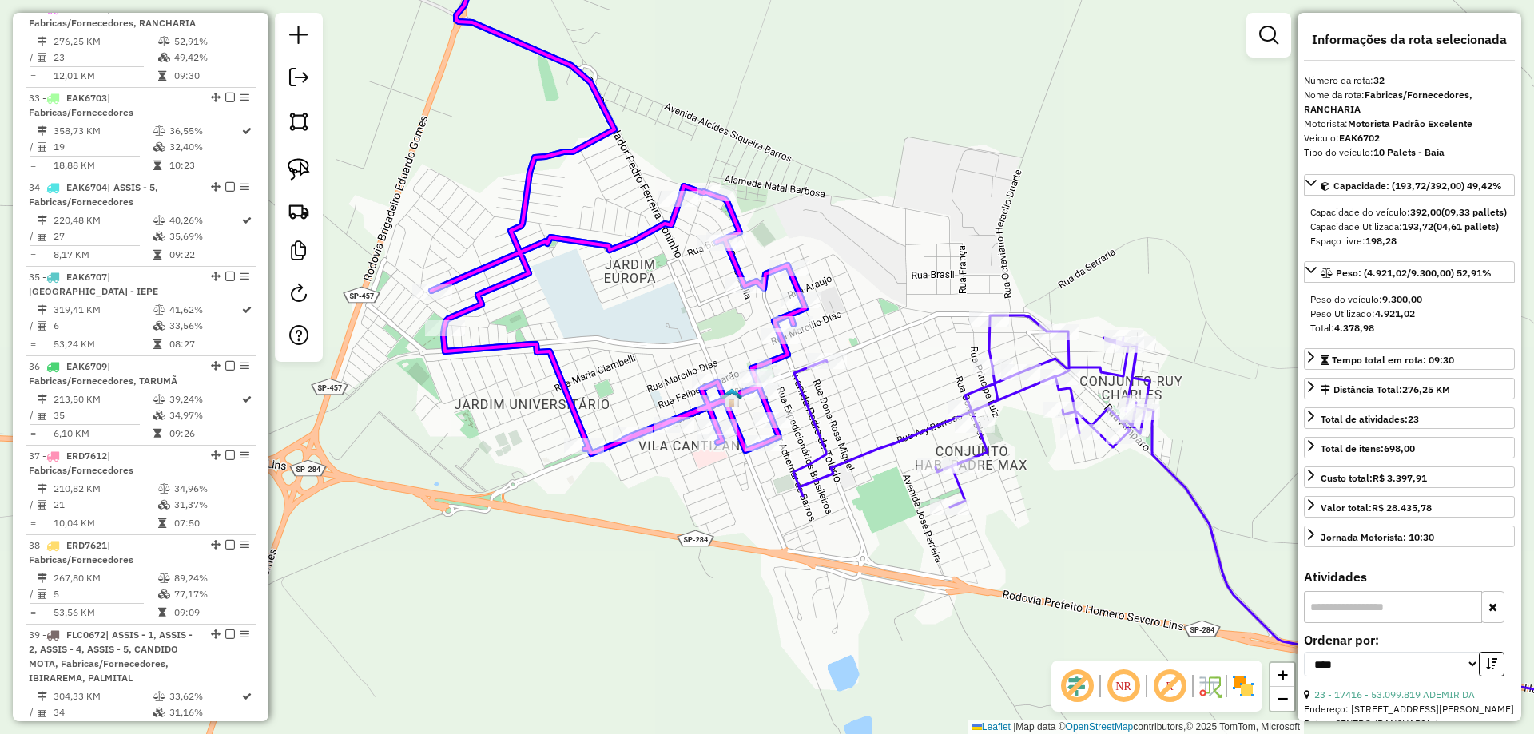
click at [886, 97] on div at bounding box center [886, 97] width 0 height 0
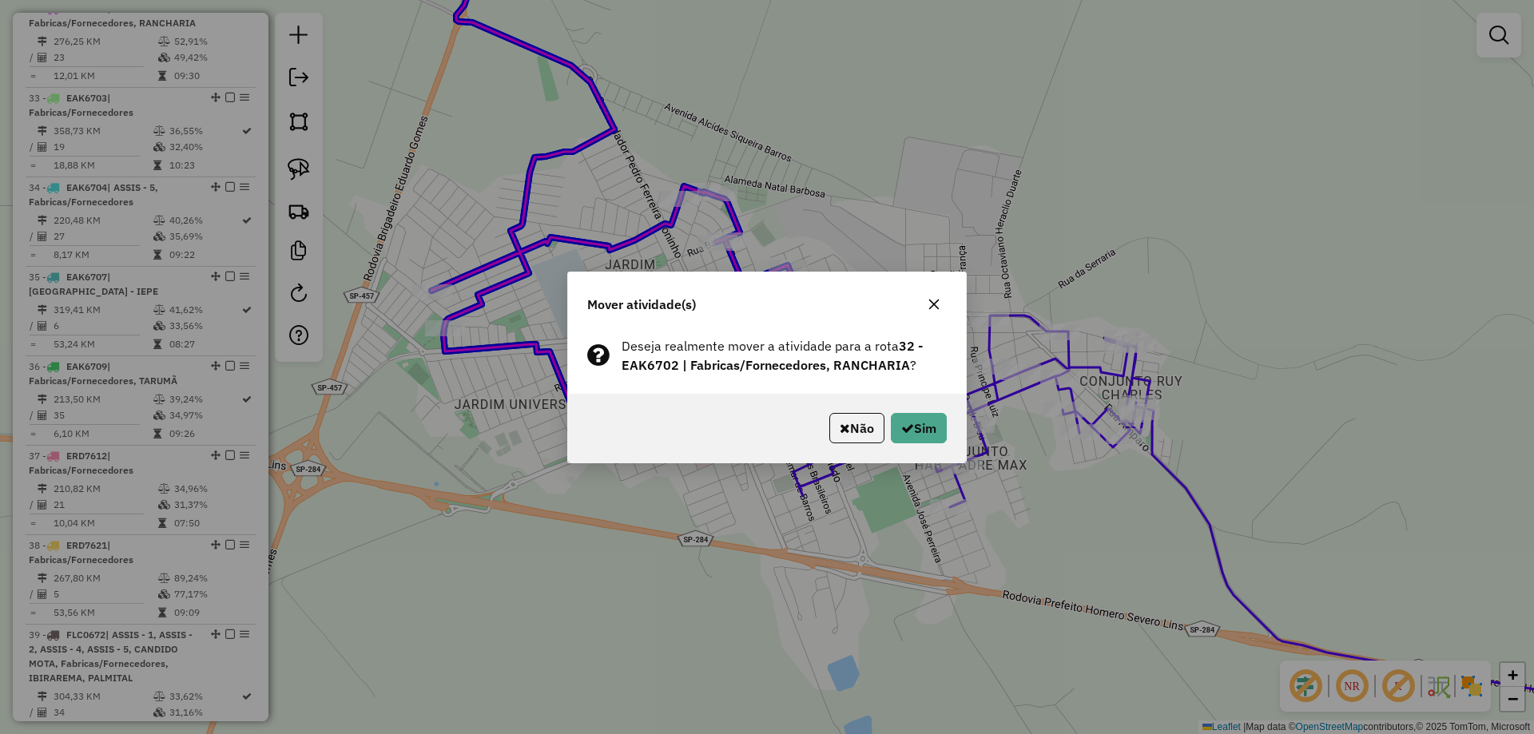
click at [934, 443] on div "Não Sim" at bounding box center [767, 428] width 398 height 69
click at [928, 434] on button "Sim" at bounding box center [919, 428] width 56 height 30
click at [927, 425] on button "Sim" at bounding box center [919, 428] width 56 height 30
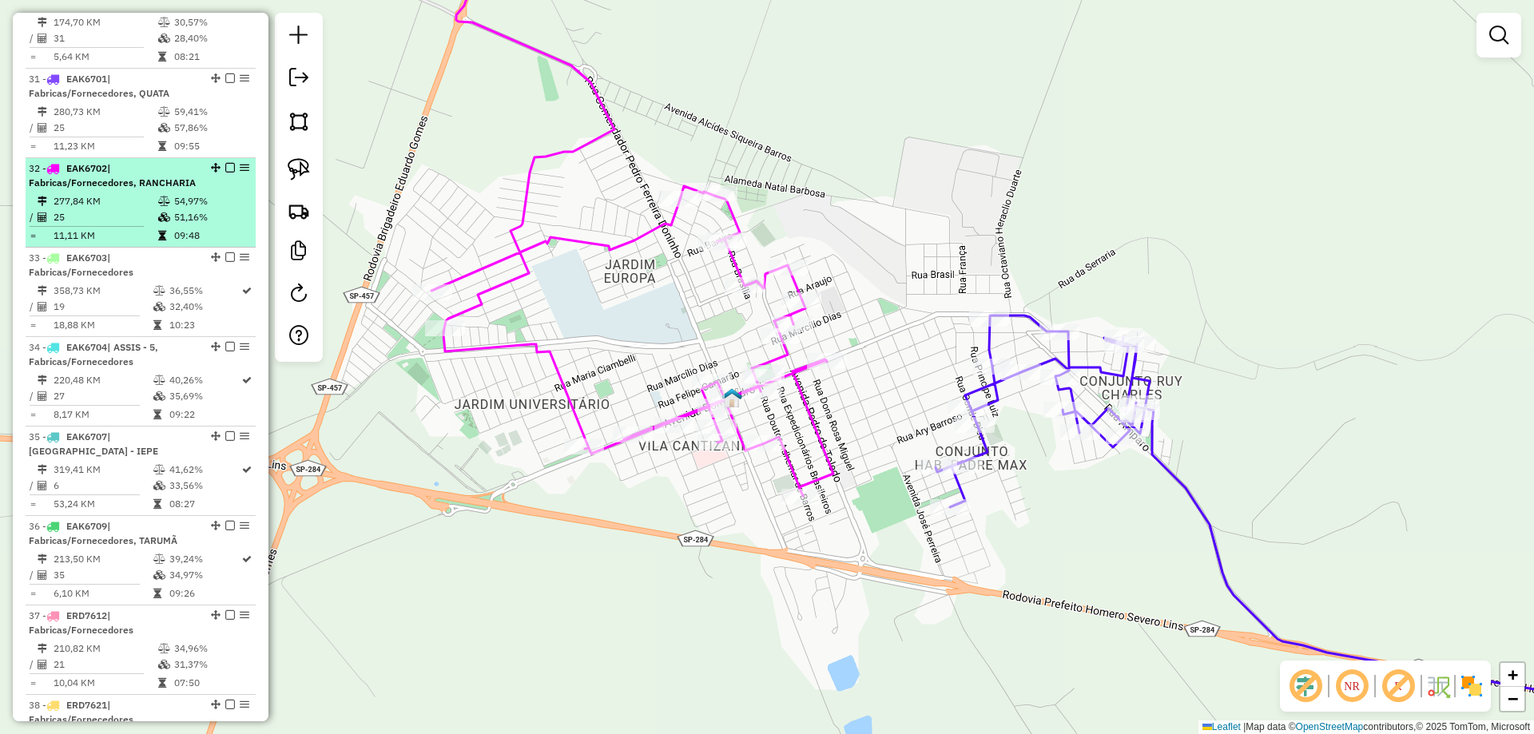
click at [189, 209] on td "54,97%" at bounding box center [211, 201] width 76 height 16
select select "*********"
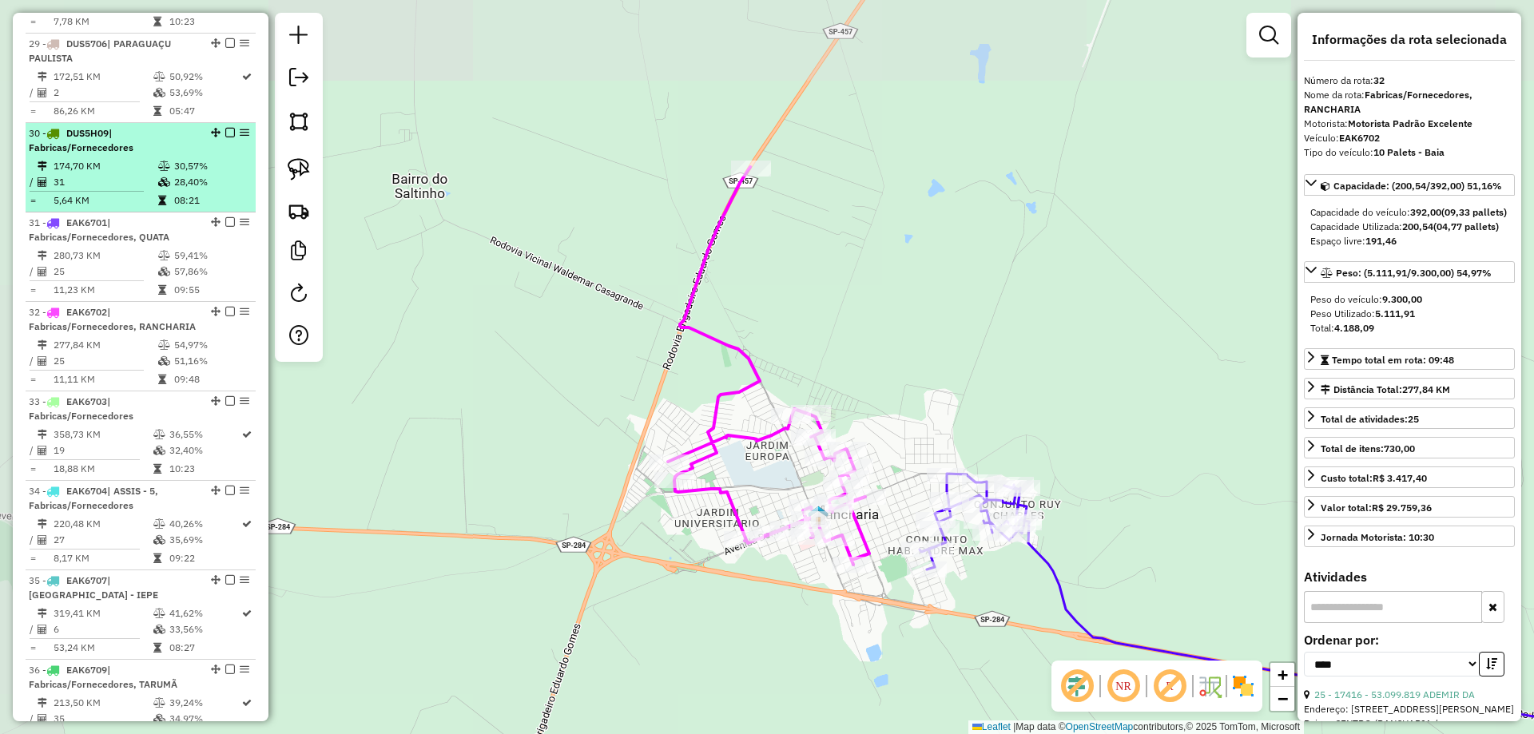
scroll to position [1336, 0]
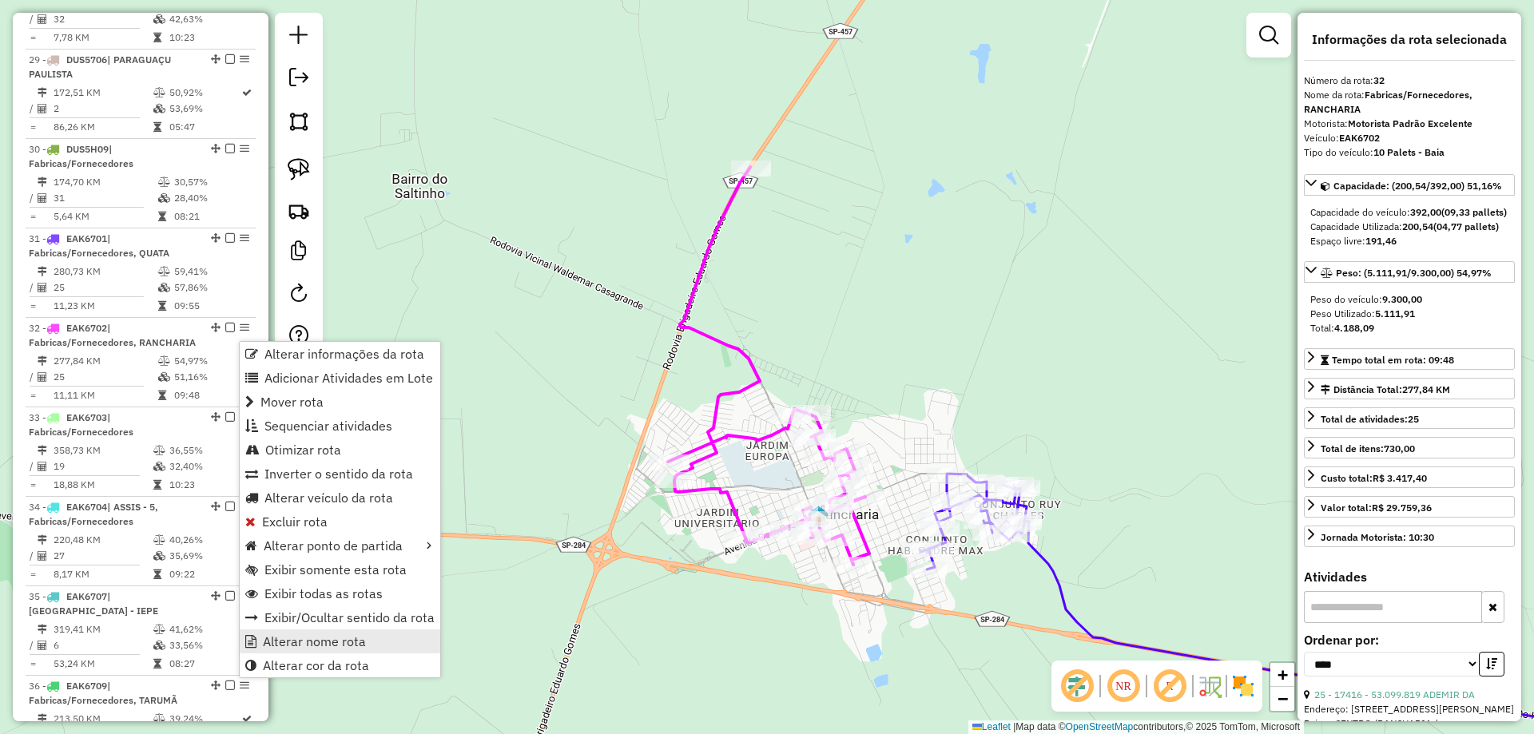
click at [320, 645] on span "Alterar nome rota" at bounding box center [314, 641] width 103 height 13
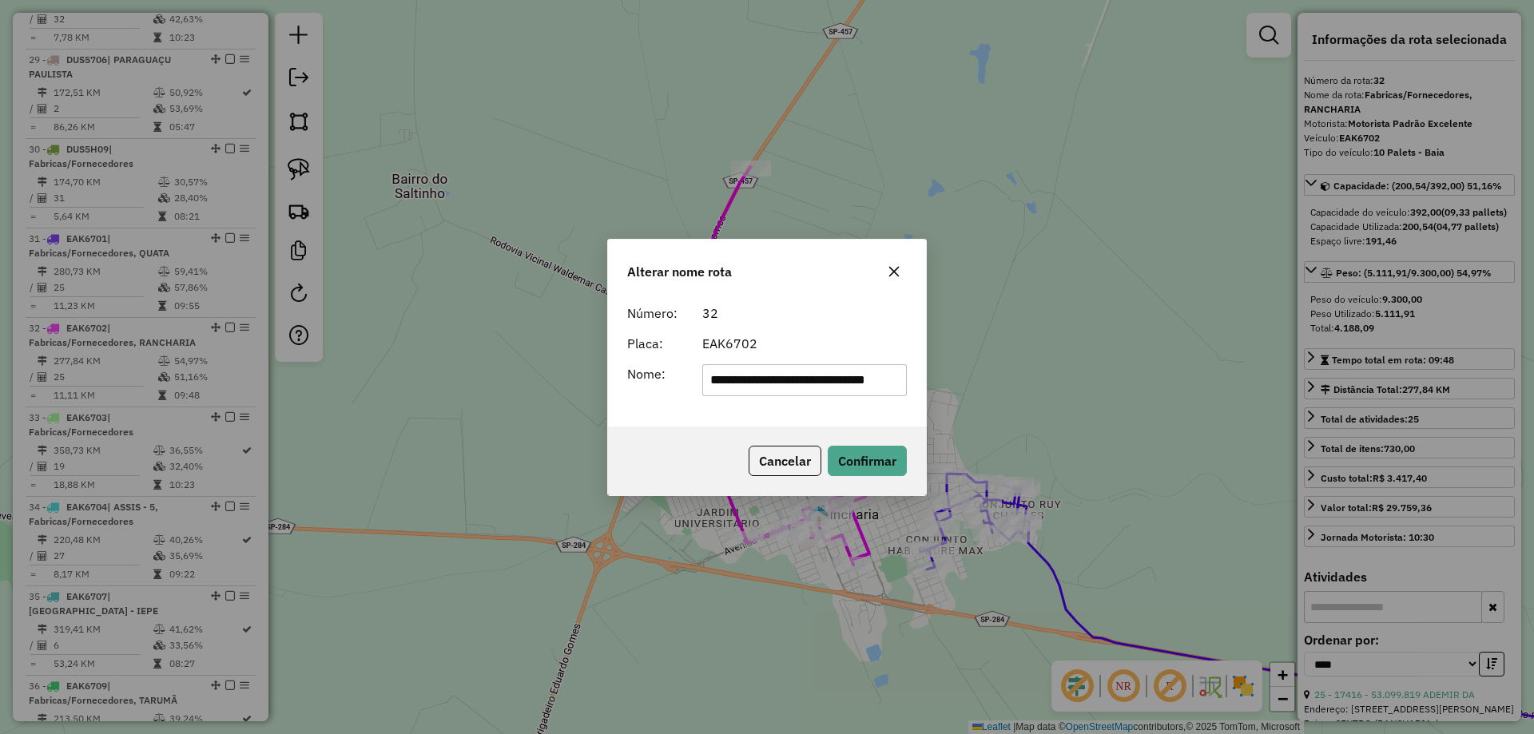
scroll to position [0, 0]
drag, startPoint x: 827, startPoint y: 379, endPoint x: 618, endPoint y: 391, distance: 208.8
click at [620, 391] on div "**********" at bounding box center [766, 380] width 299 height 32
type input "*********"
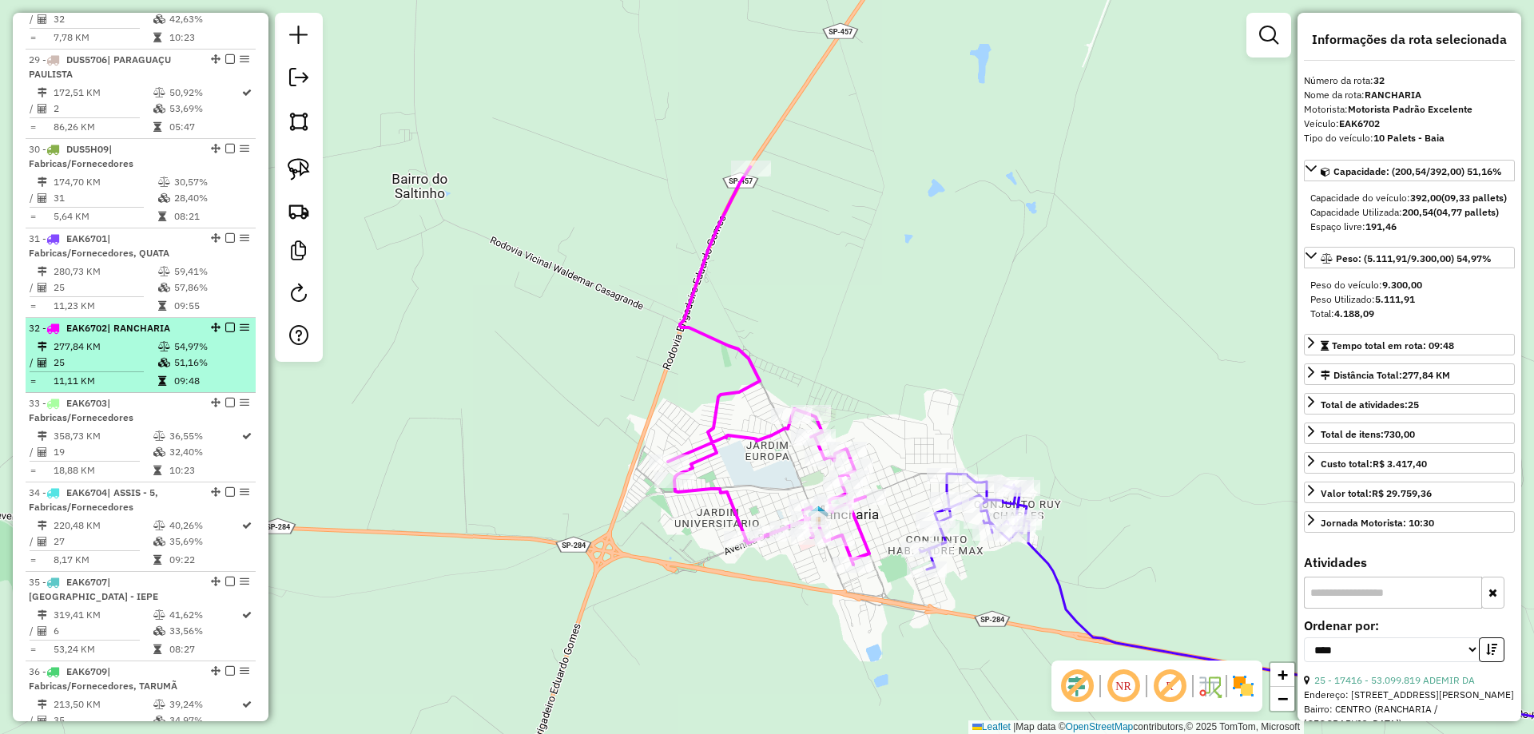
click at [228, 332] on em at bounding box center [230, 328] width 10 height 10
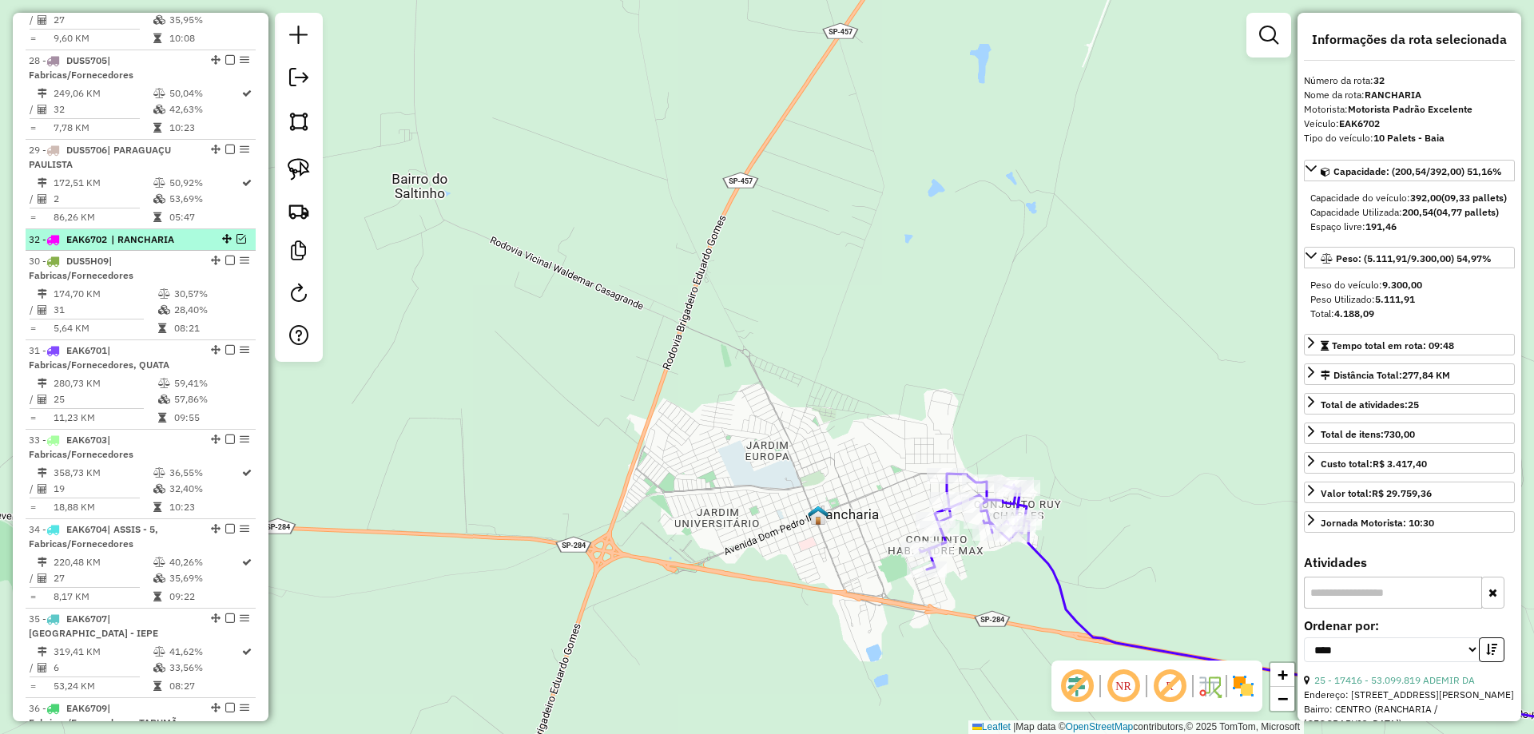
scroll to position [1016, 0]
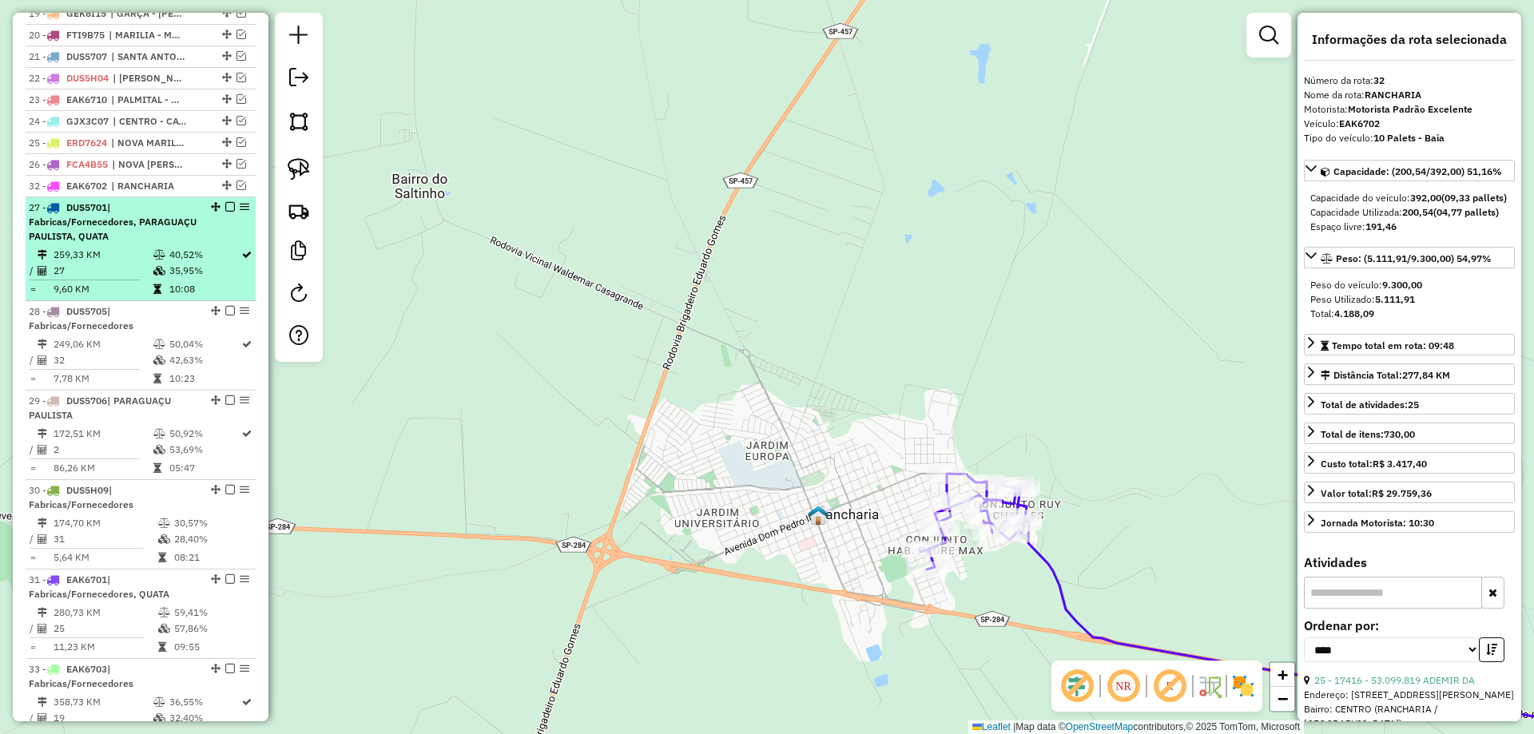
drag, startPoint x: 220, startPoint y: 339, endPoint x: 196, endPoint y: 214, distance: 127.7
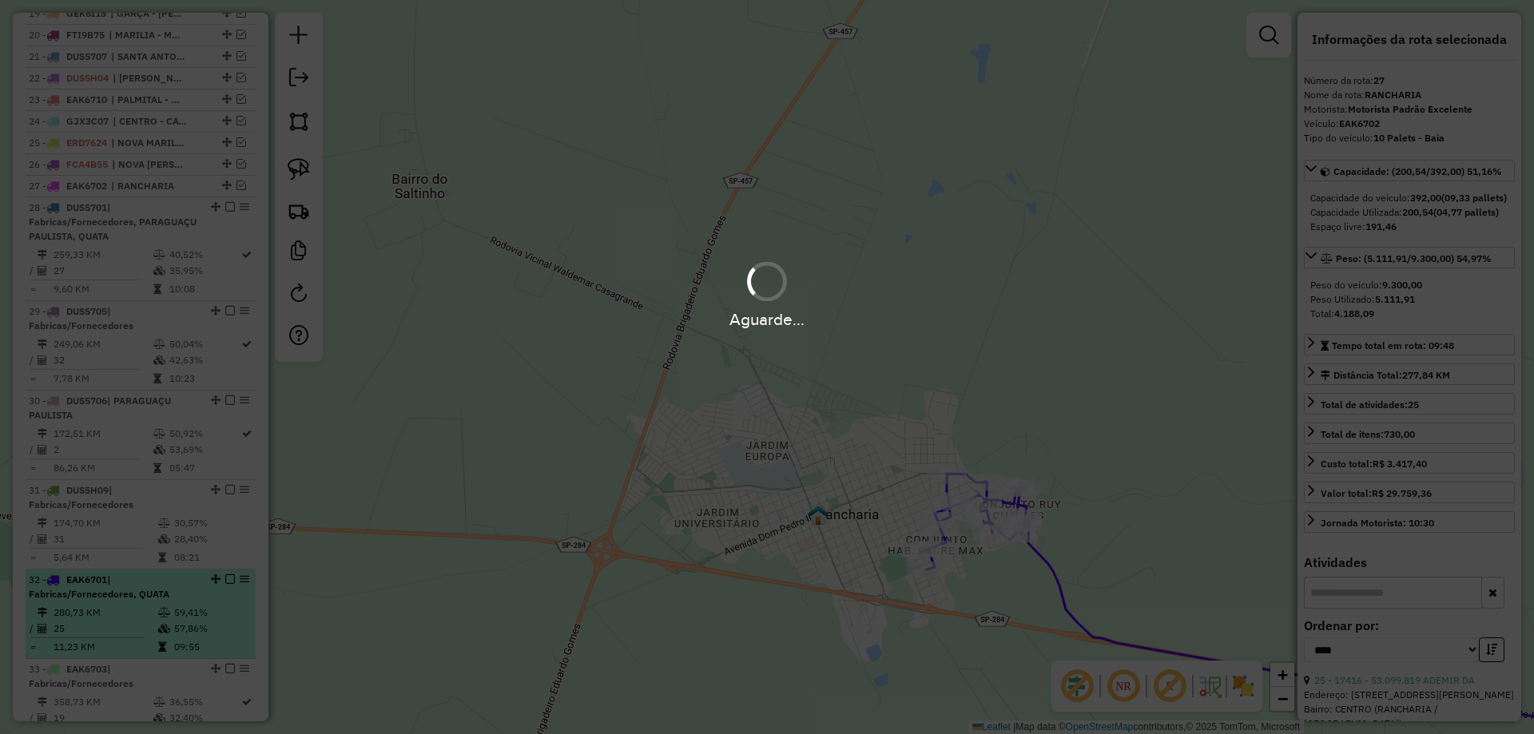
drag, startPoint x: 177, startPoint y: 604, endPoint x: 220, endPoint y: 601, distance: 44.0
click at [177, 604] on hb-app "Aguarde... Pop-up bloqueado! Seu navegador bloqueou automáticamente a abertura …" at bounding box center [767, 367] width 1534 height 734
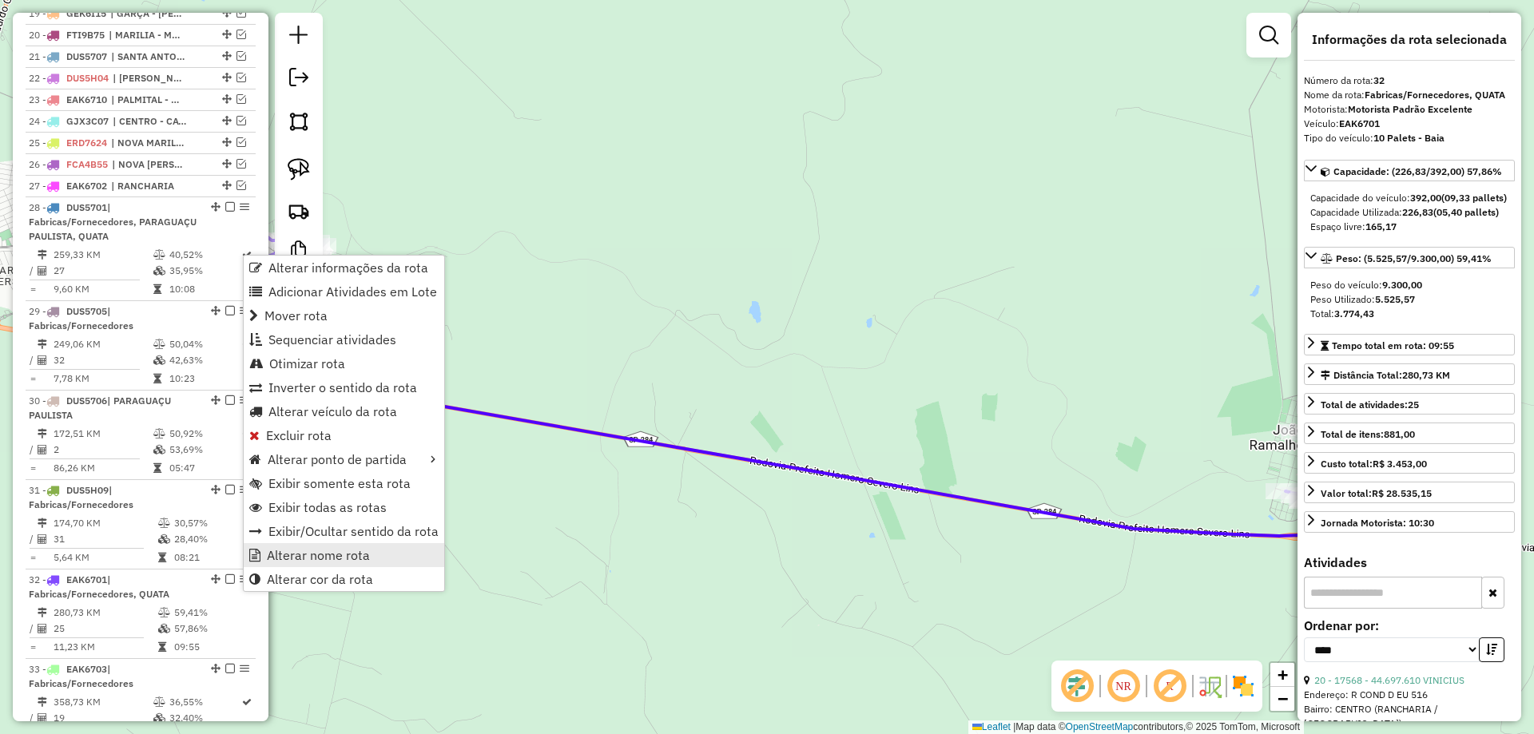
click at [287, 549] on span "Alterar nome rota" at bounding box center [318, 555] width 103 height 13
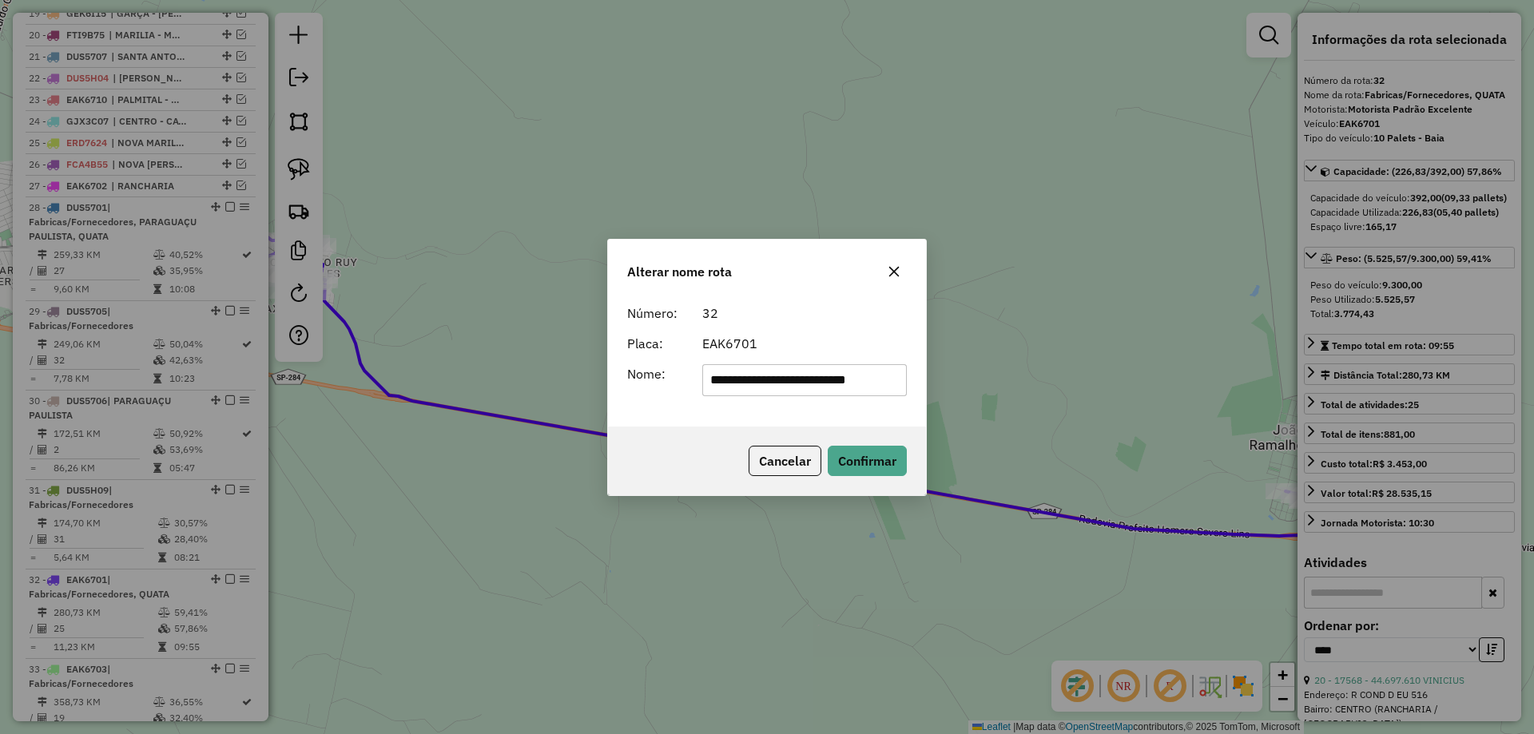
drag, startPoint x: 851, startPoint y: 381, endPoint x: 625, endPoint y: 395, distance: 226.5
click at [625, 394] on div "**********" at bounding box center [766, 380] width 299 height 32
type input "*****"
drag, startPoint x: 809, startPoint y: 387, endPoint x: 657, endPoint y: 394, distance: 151.9
click at [658, 392] on div "Nome: *****" at bounding box center [766, 380] width 299 height 32
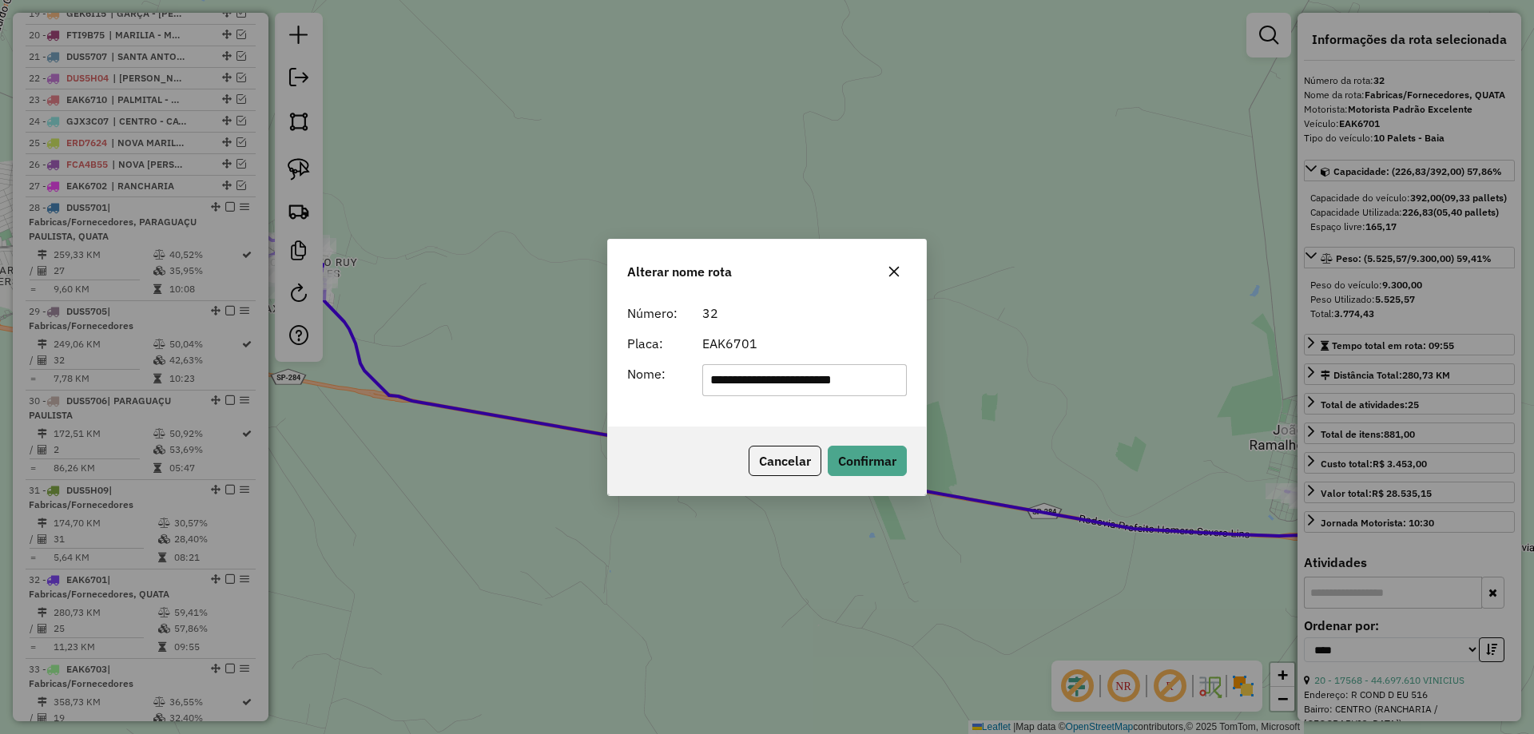
type input "**********"
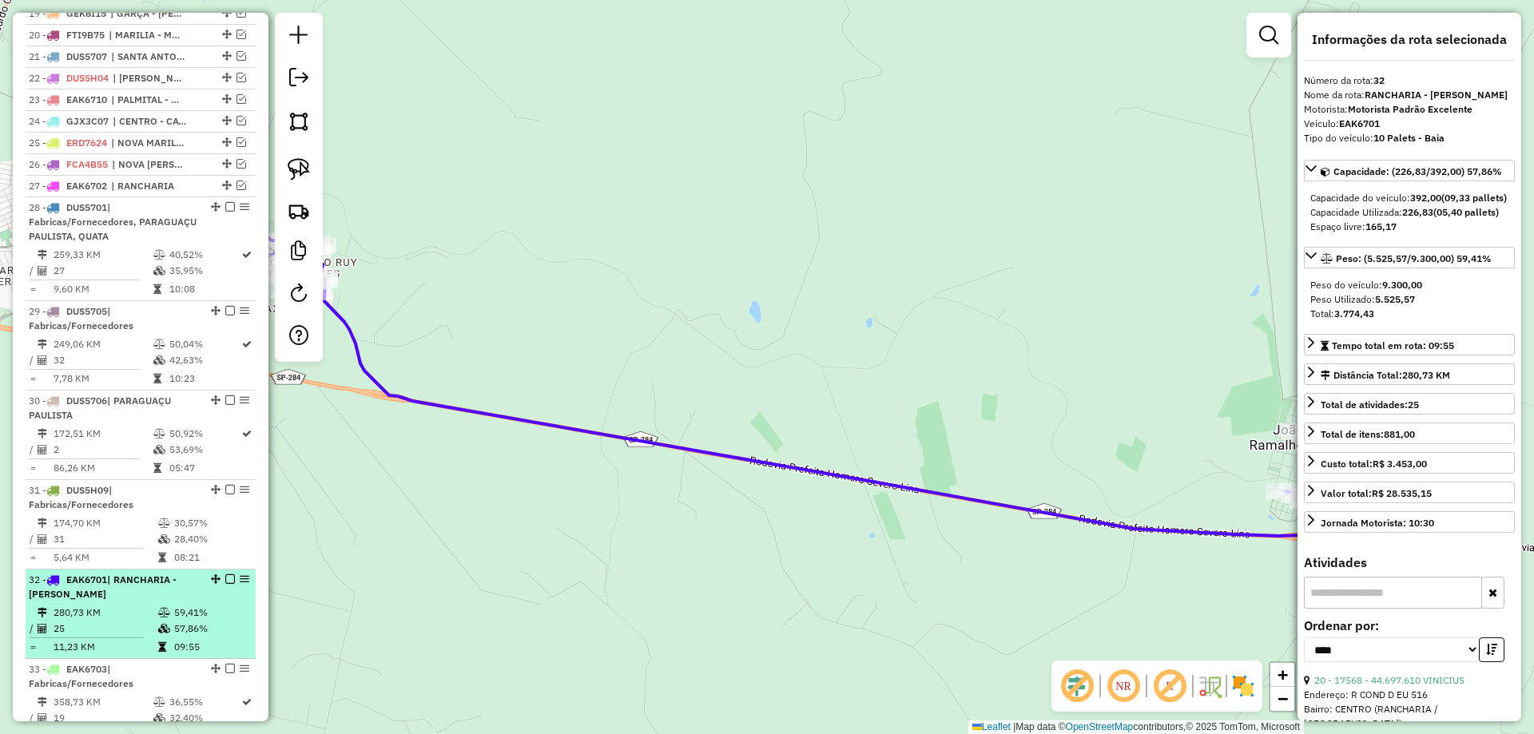
click at [225, 584] on em at bounding box center [230, 579] width 10 height 10
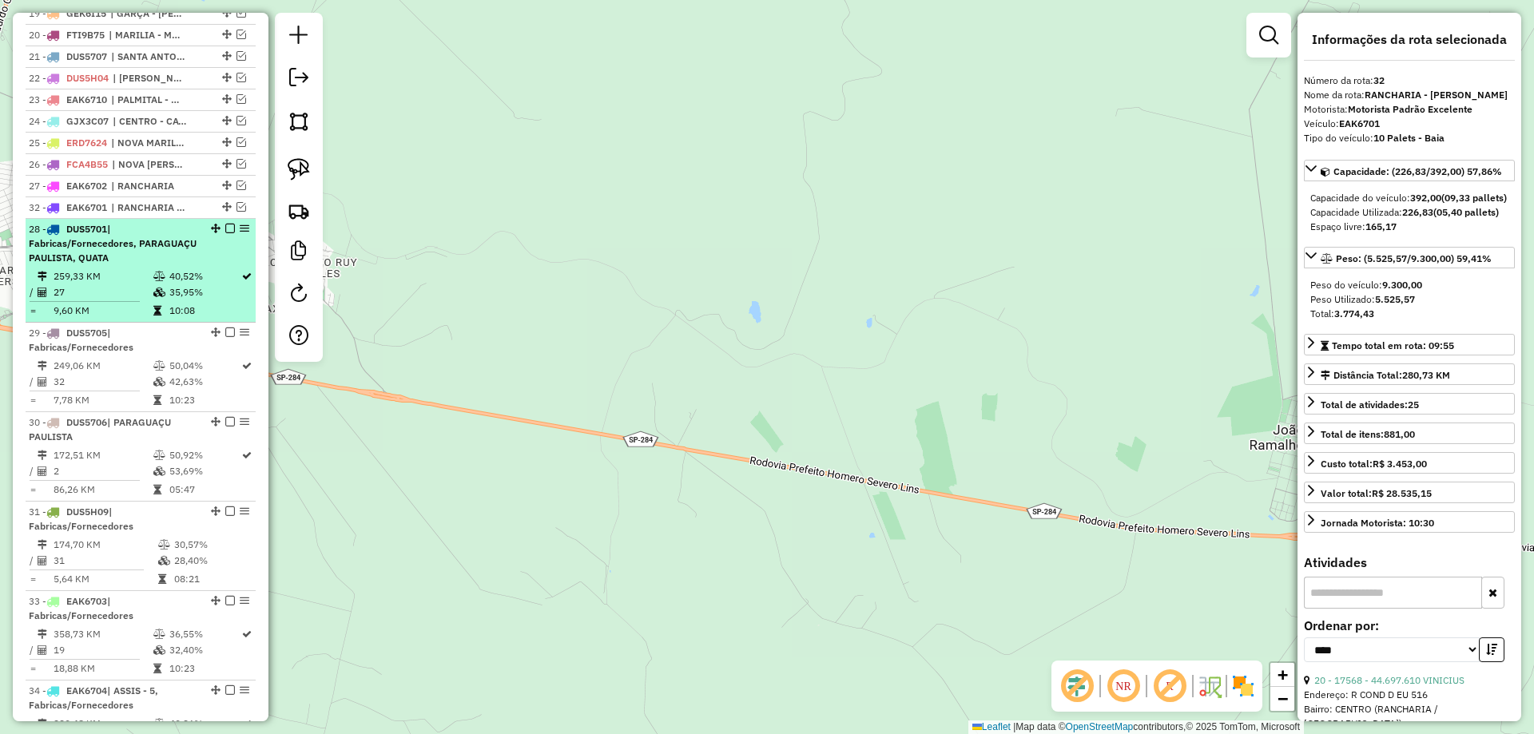
drag, startPoint x: 221, startPoint y: 593, endPoint x: 206, endPoint y: 234, distance: 359.0
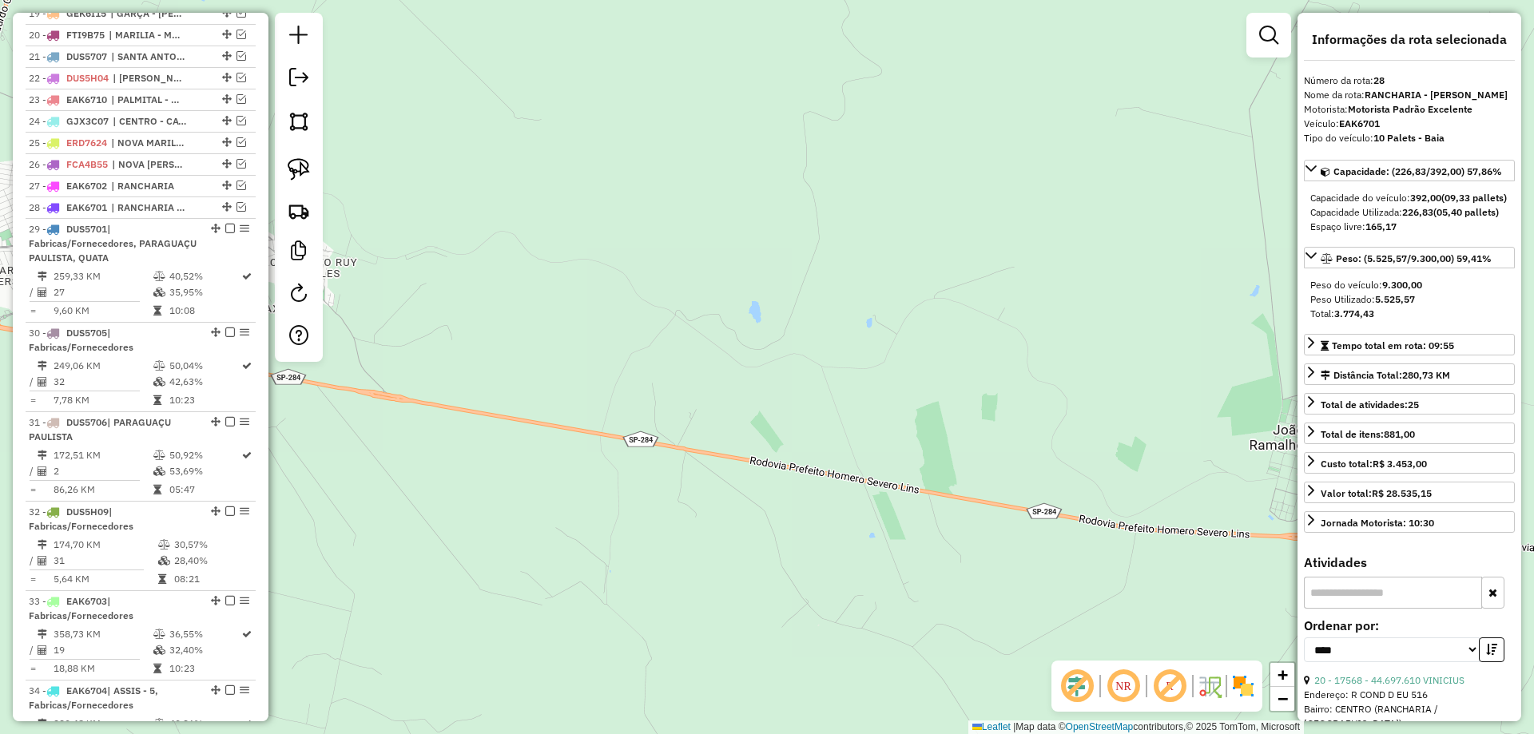
click at [875, 399] on div "Janela de atendimento Grade de atendimento Capacidade Transportadoras Veículos …" at bounding box center [767, 367] width 1534 height 734
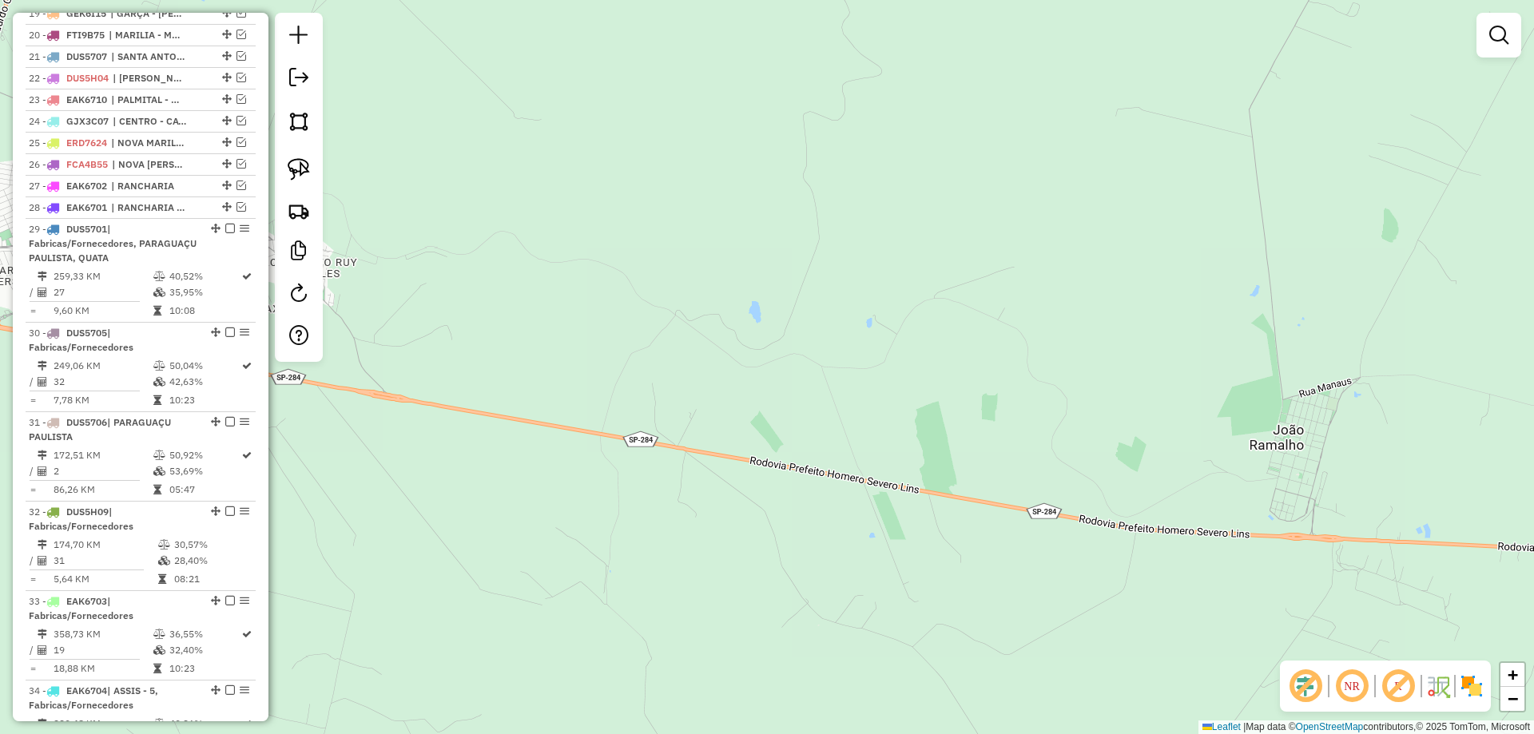
drag, startPoint x: 962, startPoint y: 421, endPoint x: 551, endPoint y: 260, distance: 441.9
click at [570, 269] on div "Janela de atendimento Grade de atendimento Capacidade Transportadoras Veículos …" at bounding box center [767, 367] width 1534 height 734
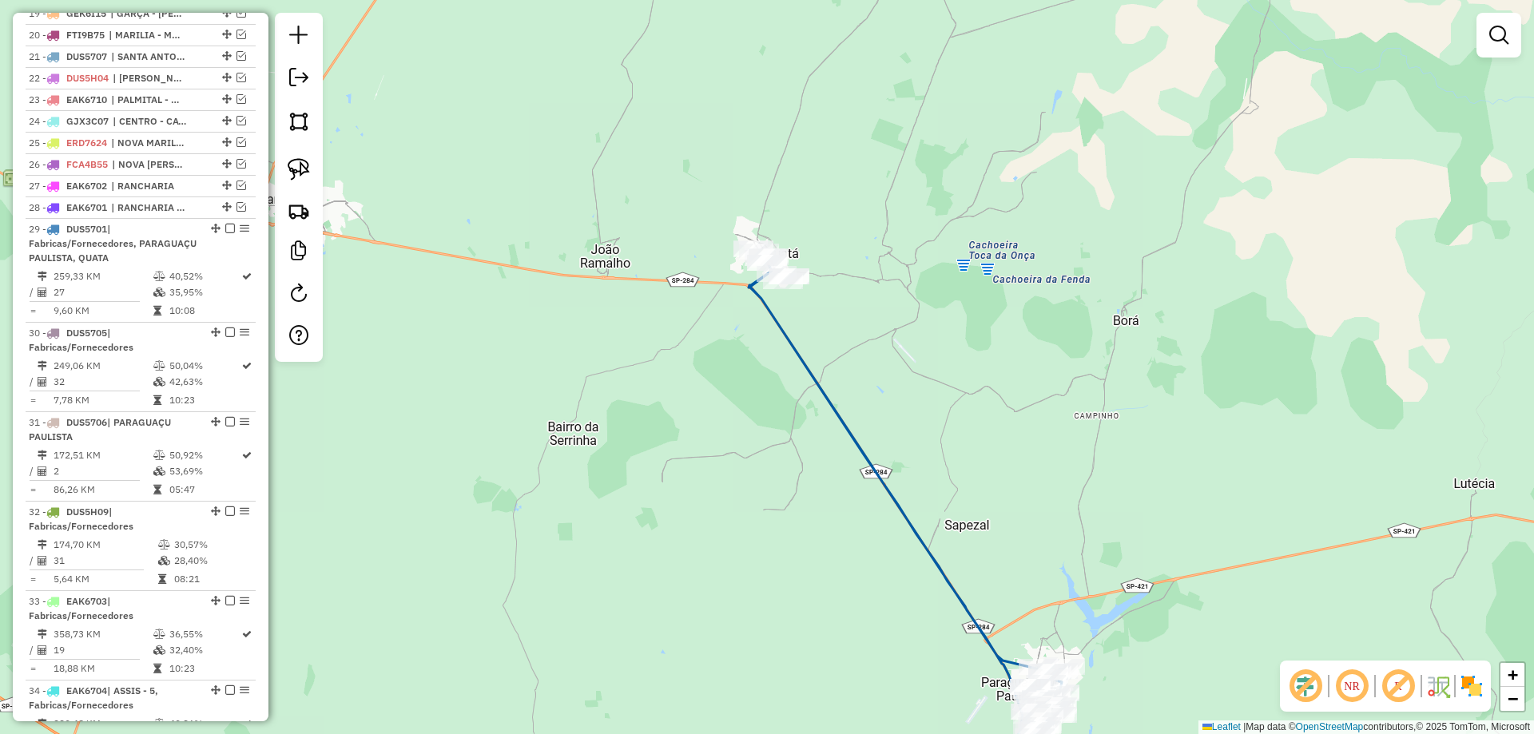
click at [786, 337] on icon at bounding box center [906, 531] width 316 height 551
select select "*********"
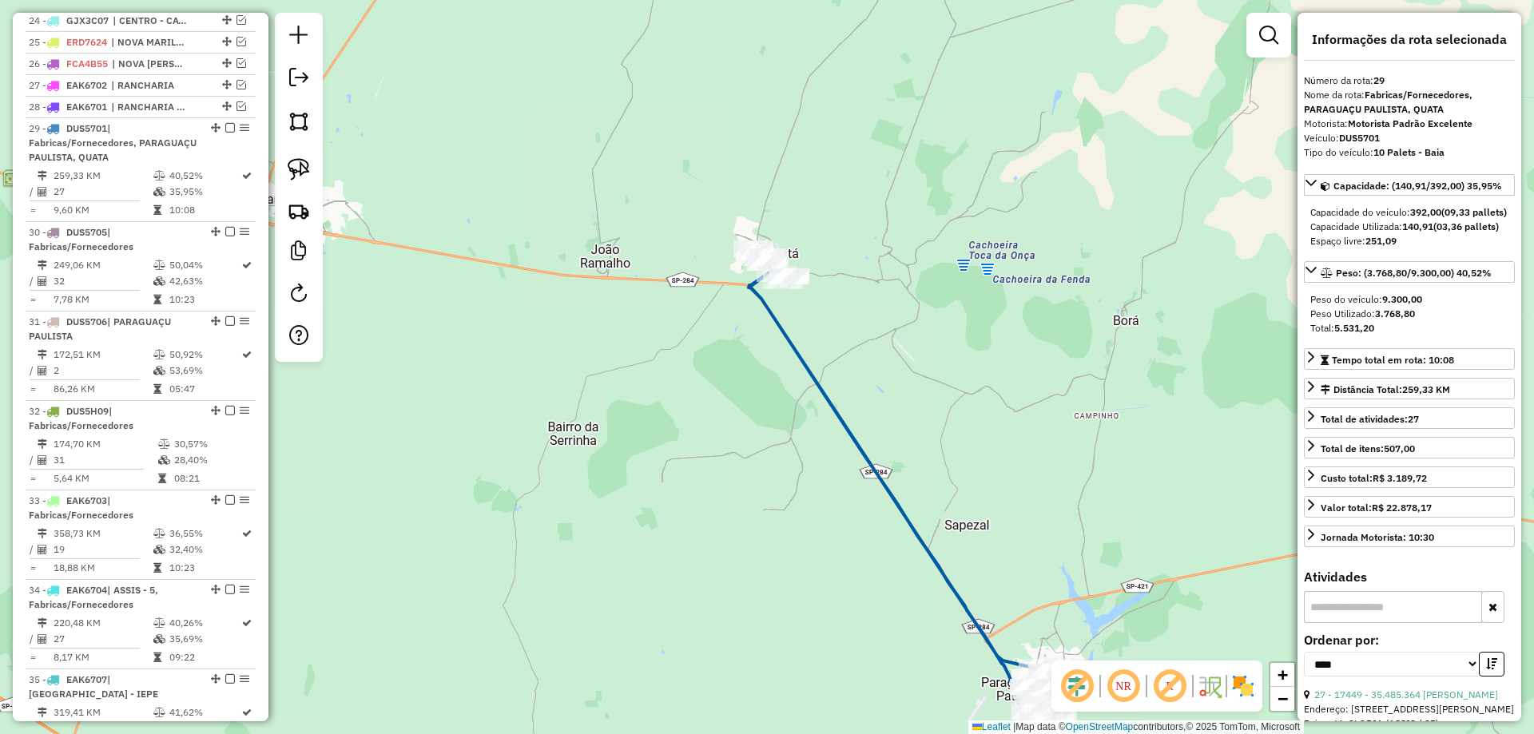
scroll to position [1236, 0]
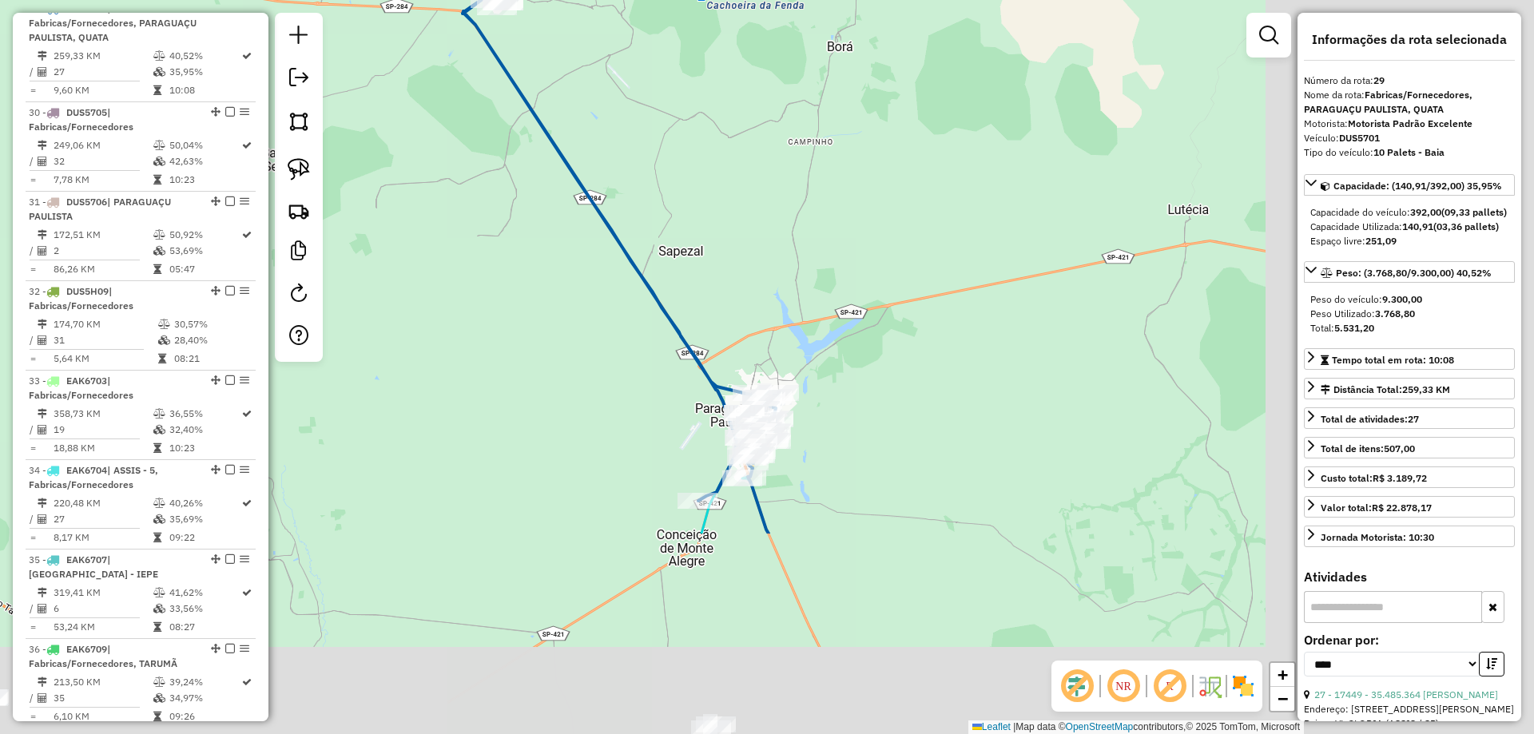
drag, startPoint x: 792, startPoint y: 420, endPoint x: 504, endPoint y: 143, distance: 399.4
click at [504, 143] on div "Janela de atendimento Grade de atendimento Capacidade Transportadoras Veículos …" at bounding box center [767, 367] width 1534 height 734
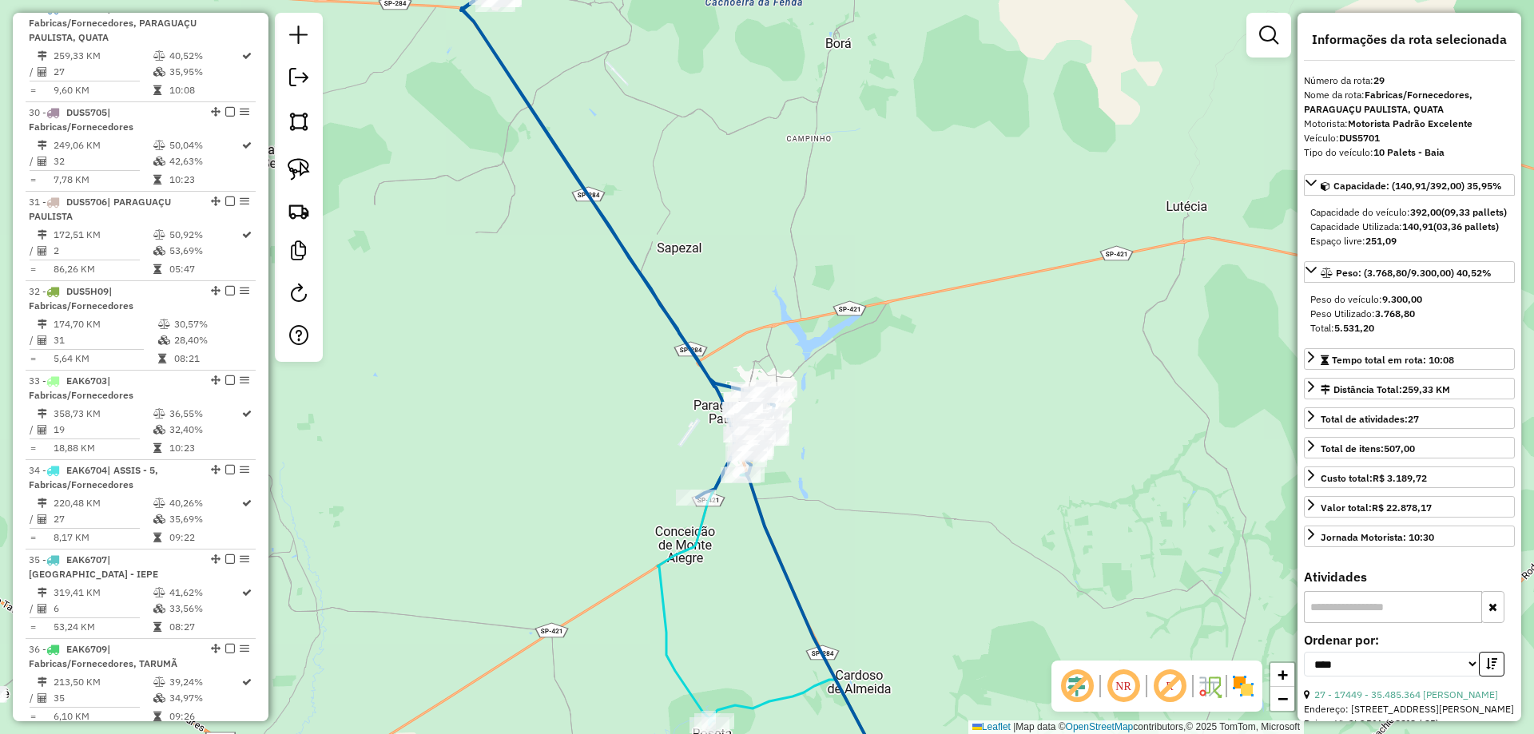
click at [665, 300] on icon at bounding box center [689, 393] width 456 height 828
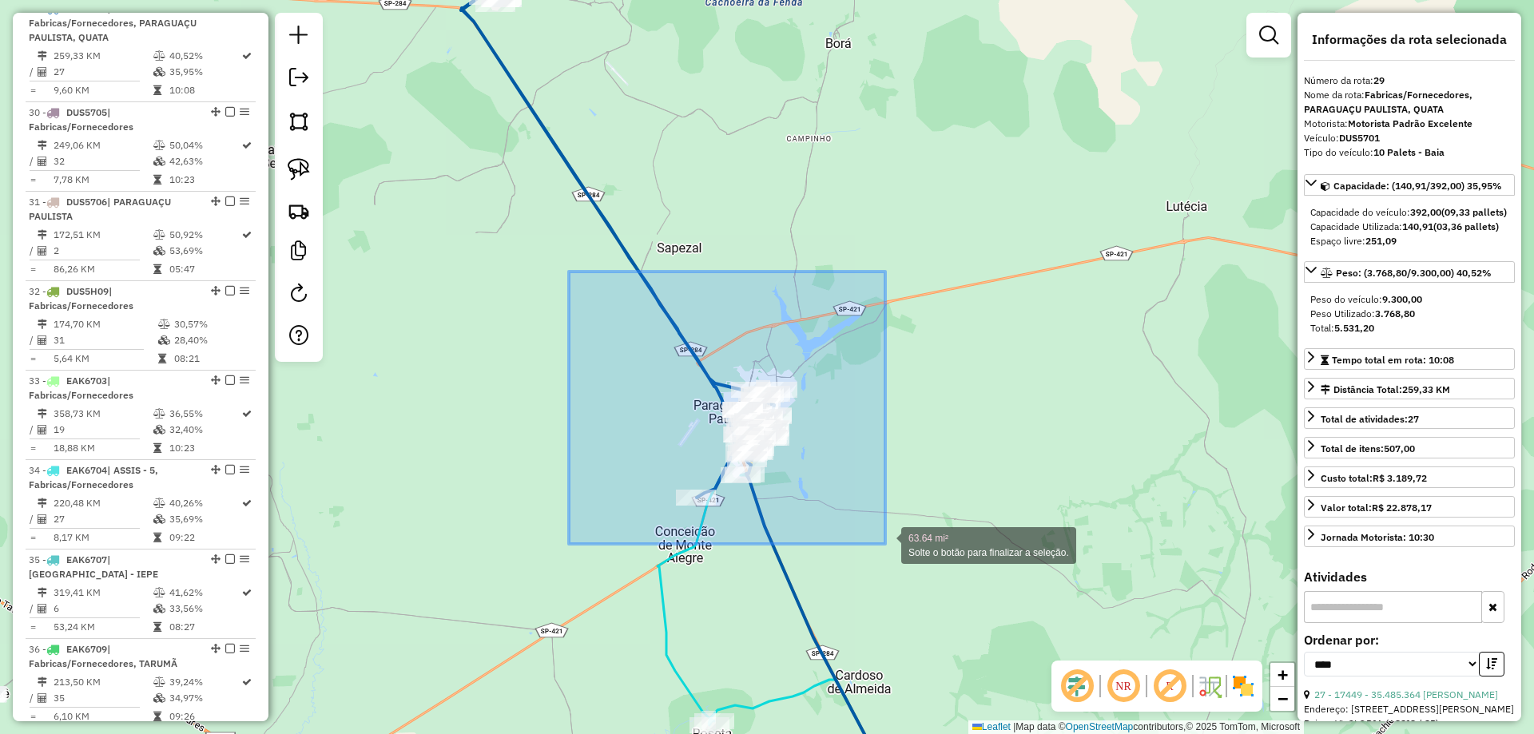
drag, startPoint x: 569, startPoint y: 272, endPoint x: 897, endPoint y: 534, distance: 420.0
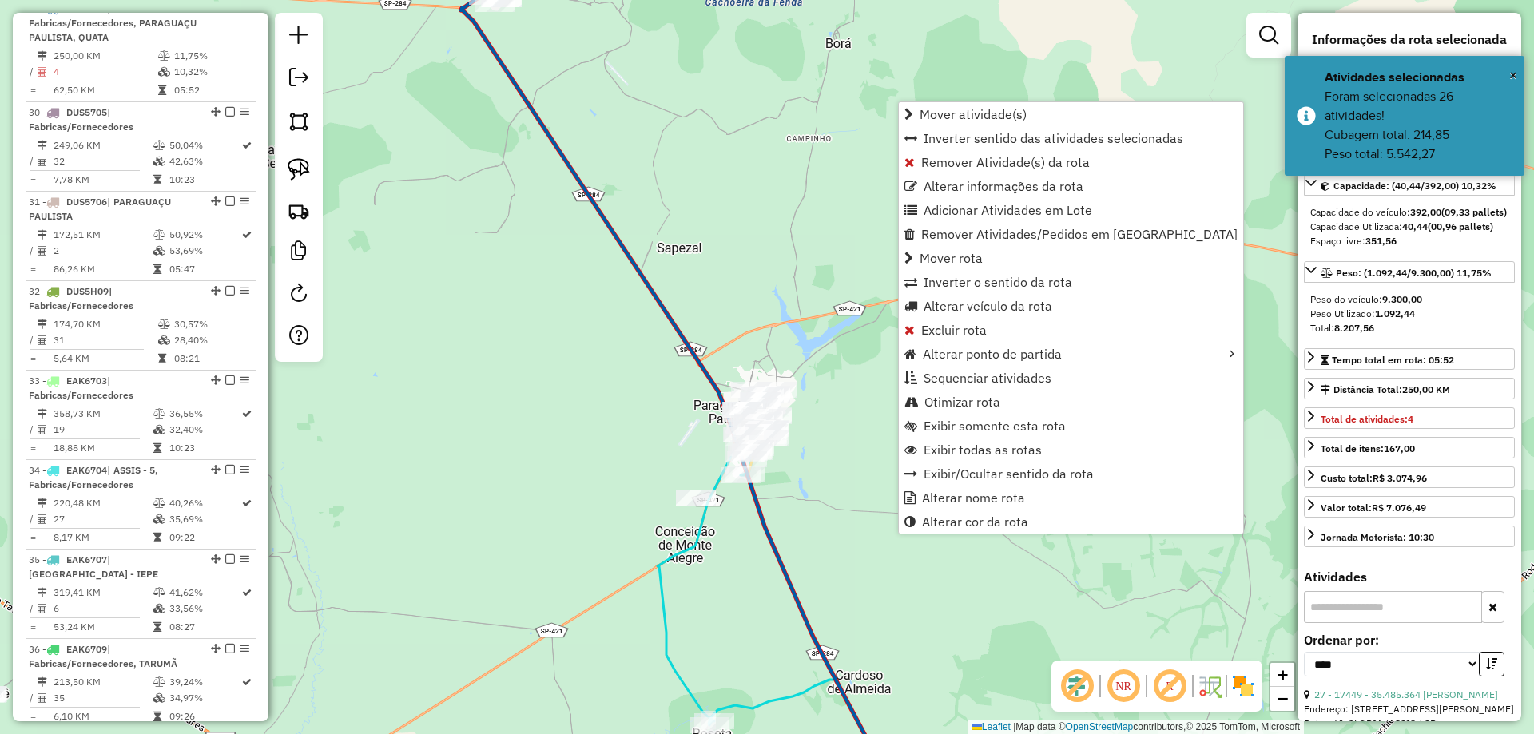
click at [684, 344] on icon at bounding box center [689, 393] width 456 height 828
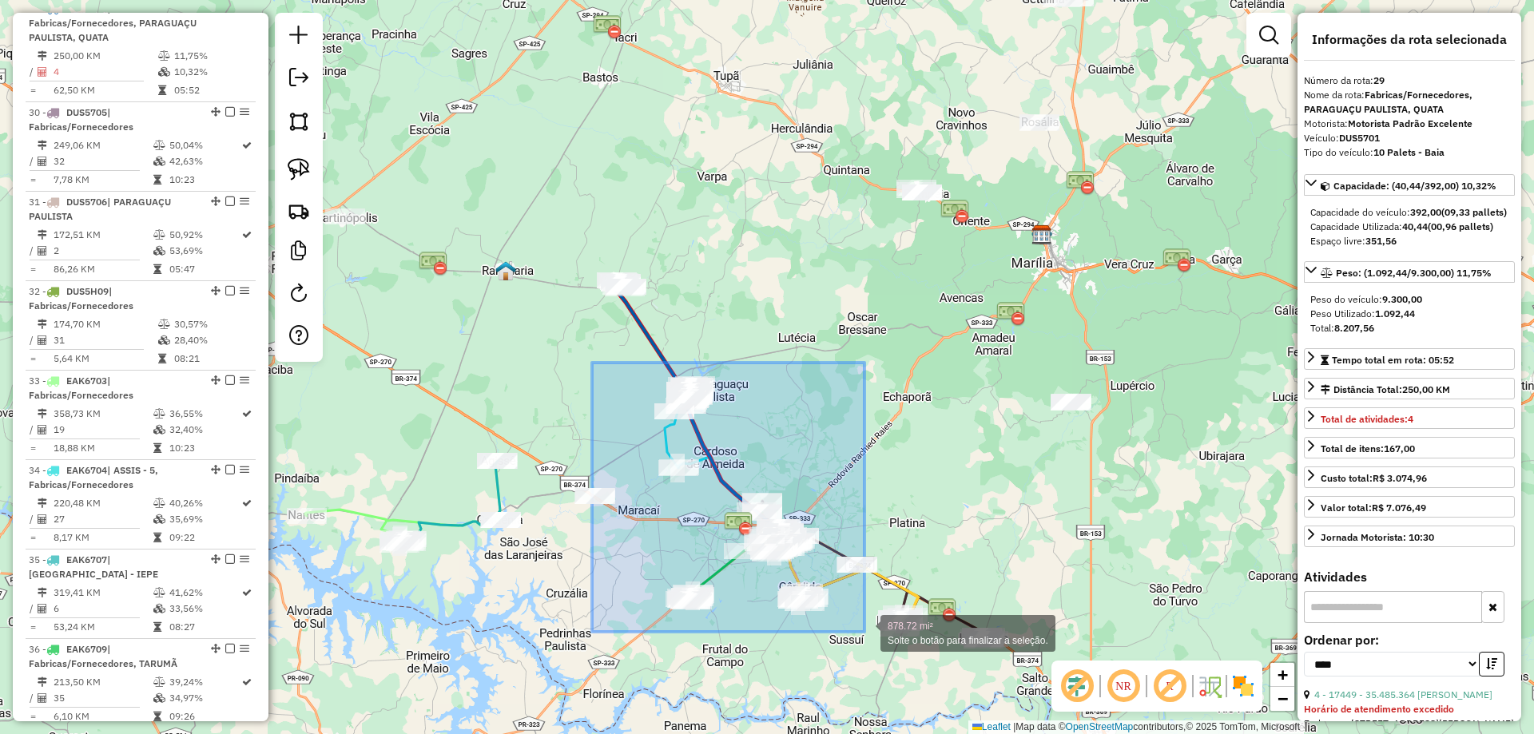
drag, startPoint x: 611, startPoint y: 380, endPoint x: 874, endPoint y: 641, distance: 370.5
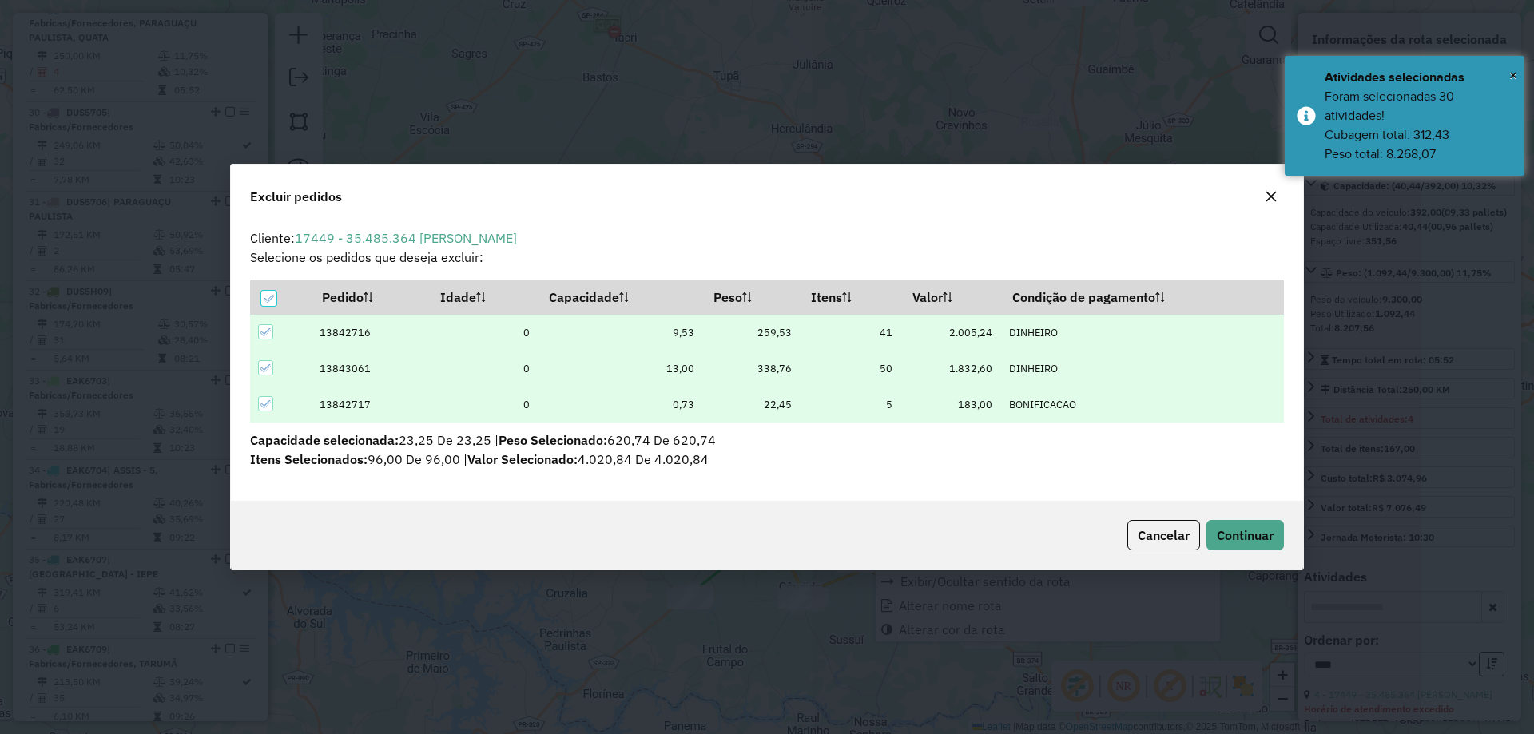
scroll to position [9, 5]
click at [1231, 534] on span "Continuar" at bounding box center [1244, 535] width 57 height 16
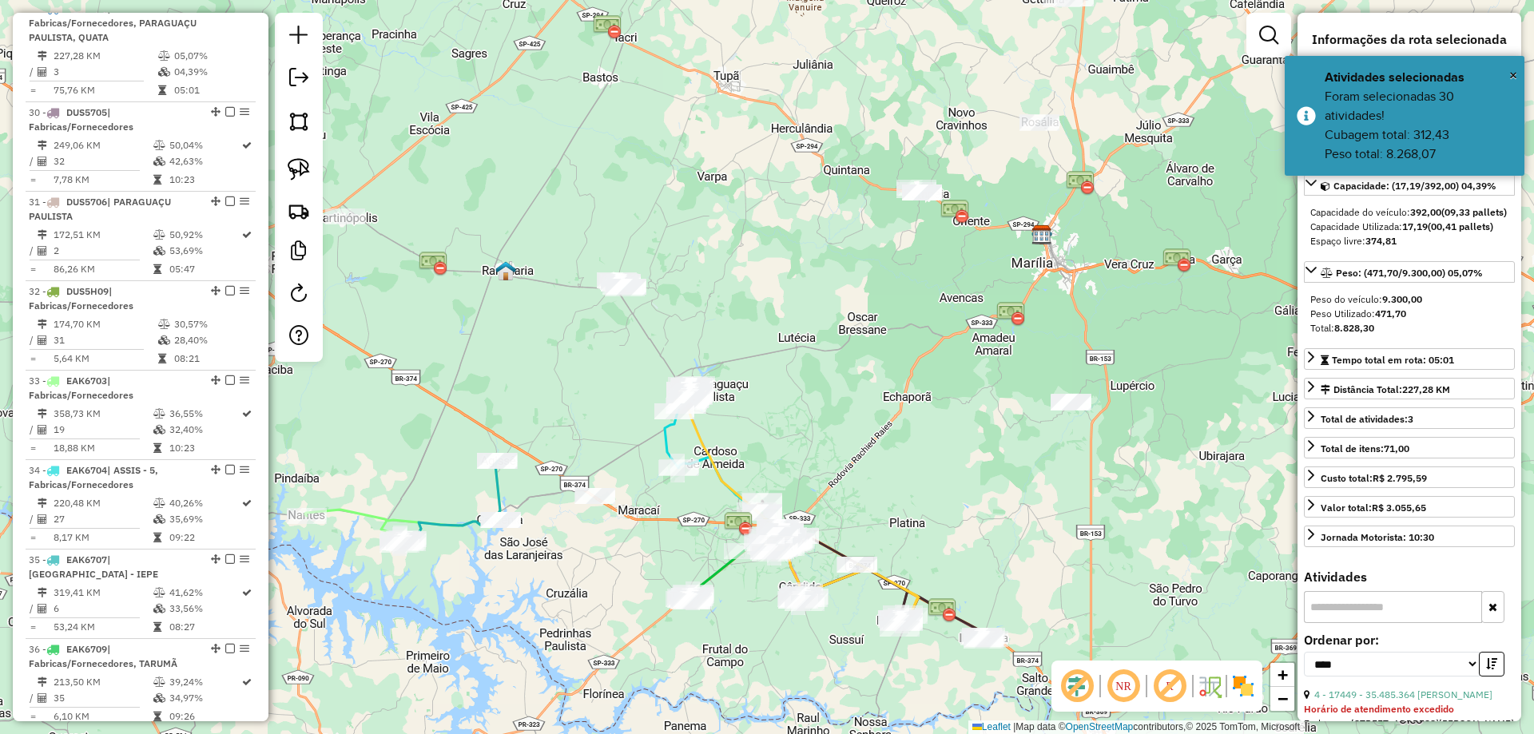
click at [562, 334] on div "Janela de atendimento Grade de atendimento Capacidade Transportadoras Veículos …" at bounding box center [767, 367] width 1534 height 734
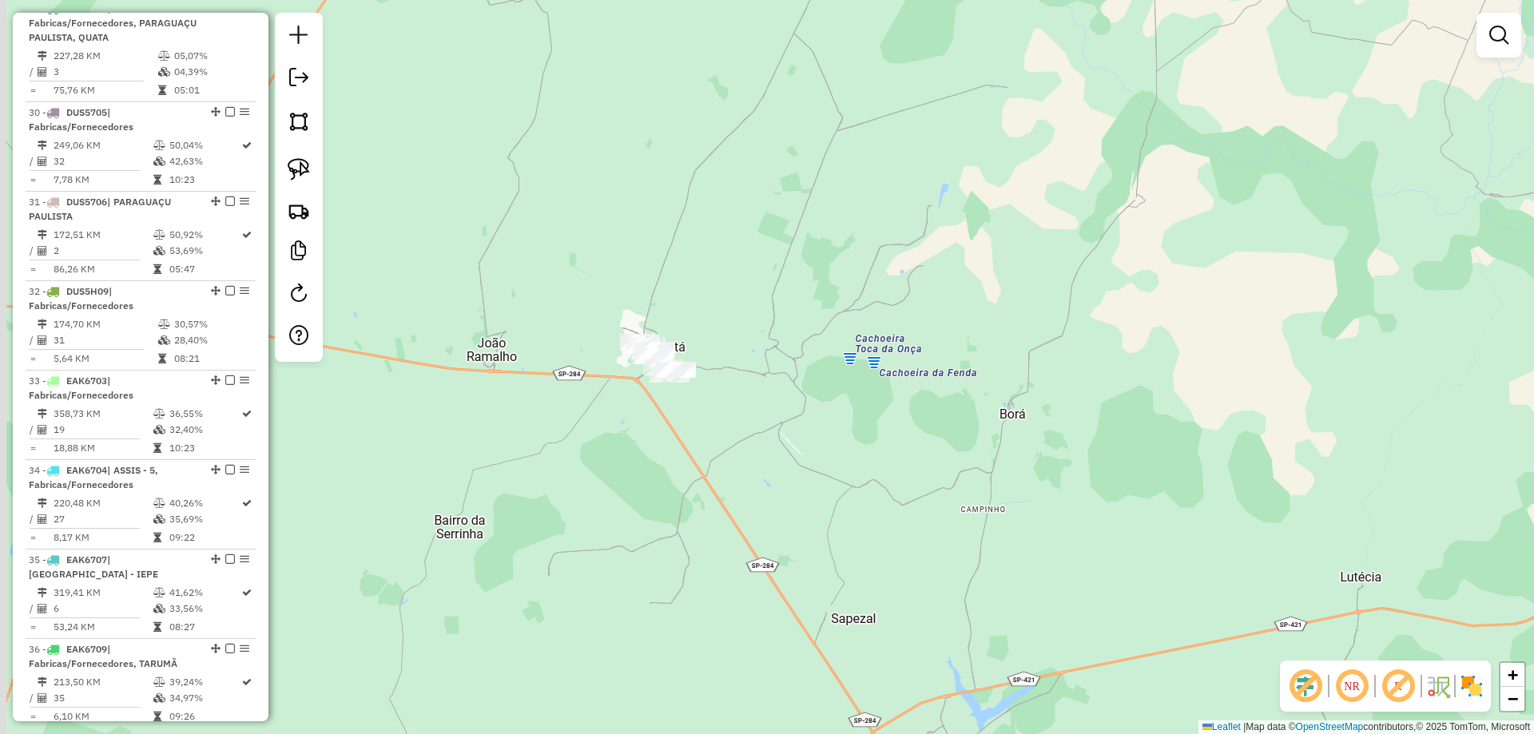
drag, startPoint x: 648, startPoint y: 318, endPoint x: 700, endPoint y: 393, distance: 91.3
click at [756, 435] on div "Janela de atendimento Grade de atendimento Capacidade Transportadoras Veículos …" at bounding box center [767, 367] width 1534 height 734
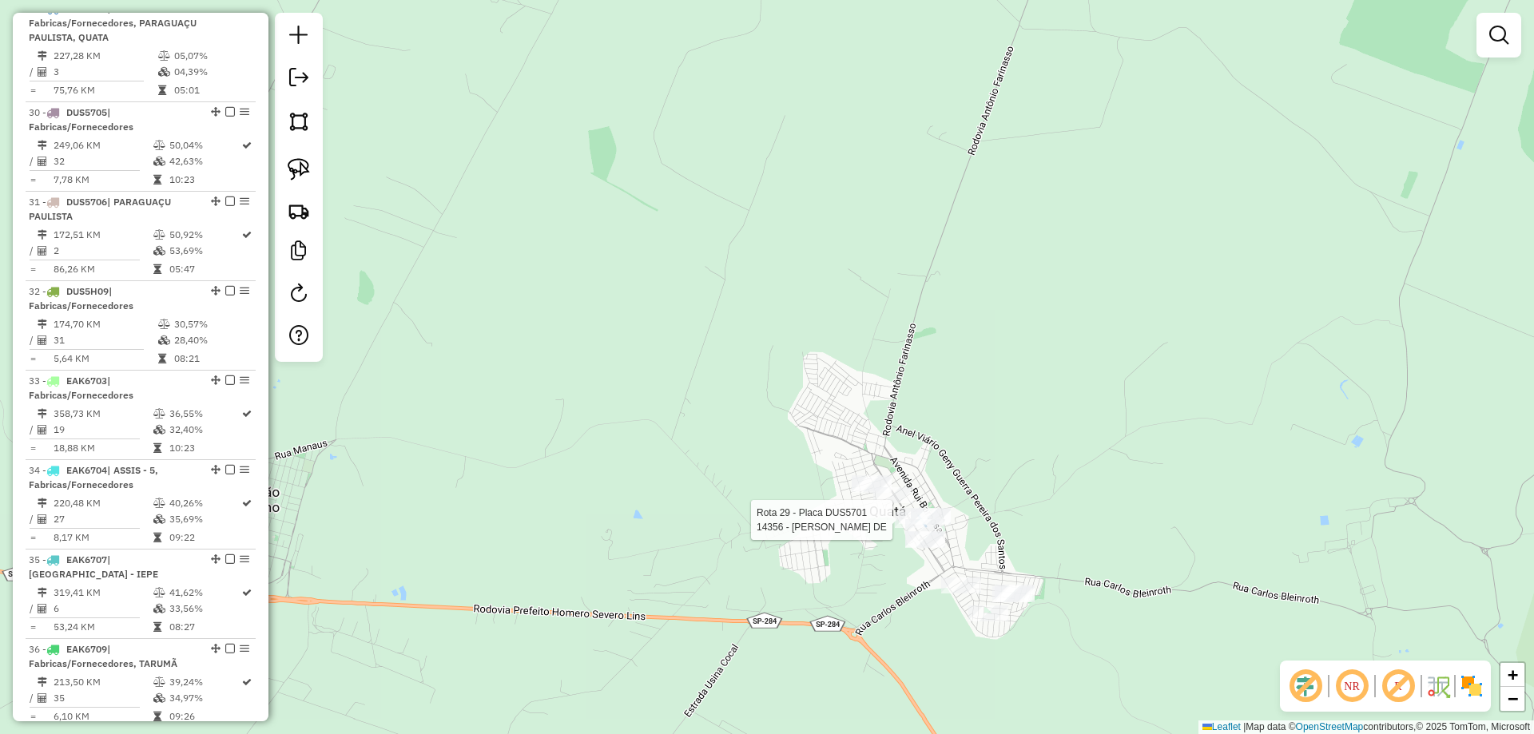
select select "*********"
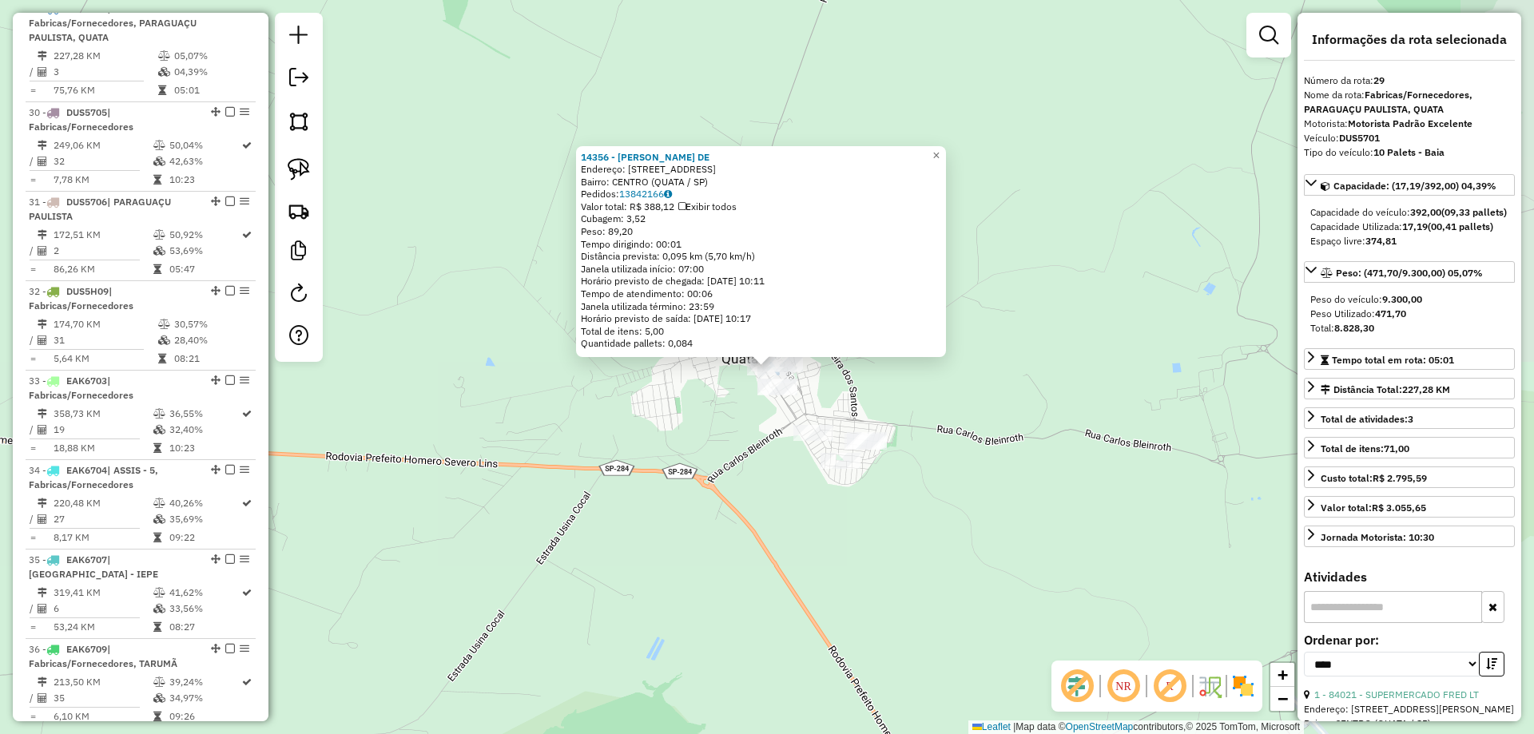
click at [743, 537] on div "14356 - RAFAELA MEDEIROS DE Endereço: R DOM PEDRO II 20 Bairro: CENTRO (QUATA /…" at bounding box center [767, 367] width 1534 height 734
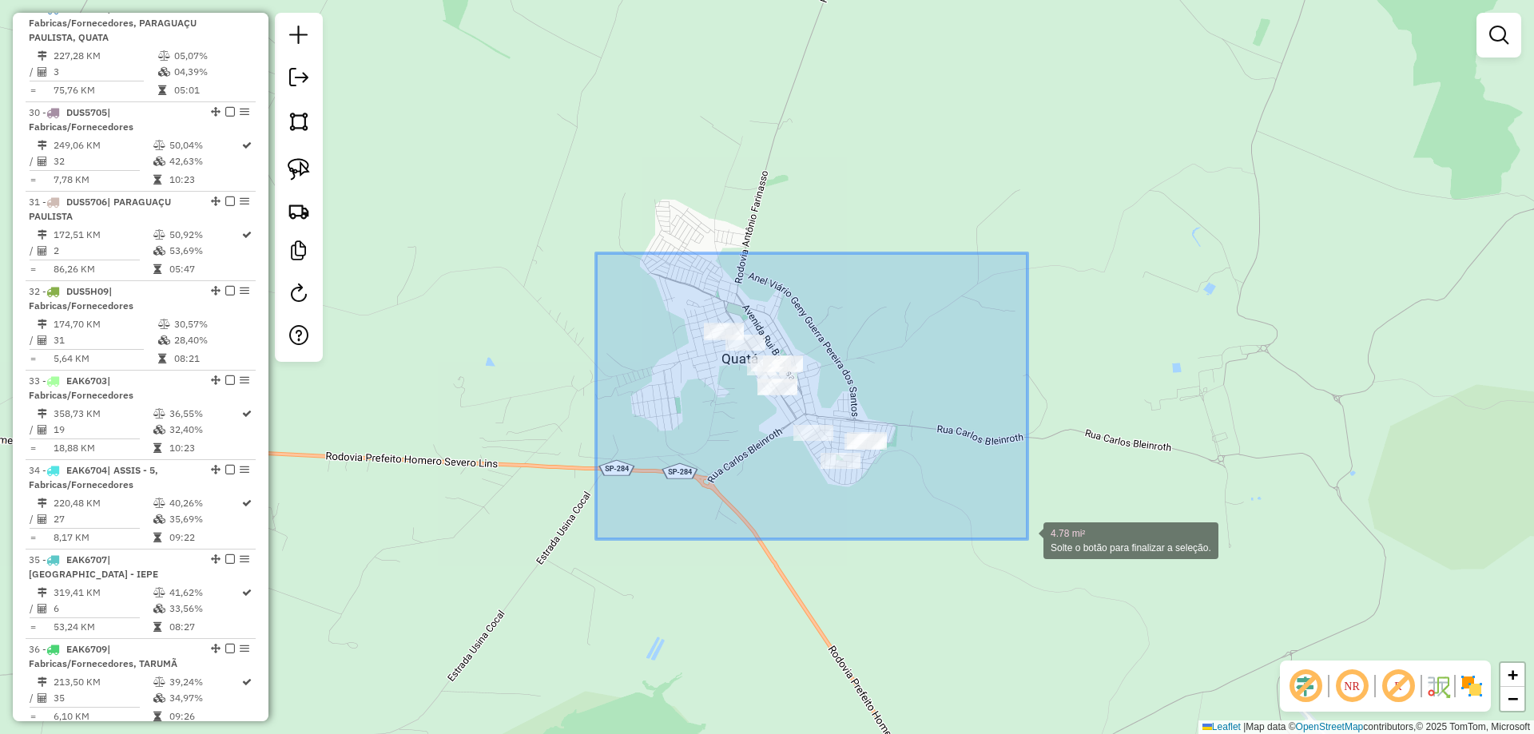
drag, startPoint x: 596, startPoint y: 253, endPoint x: 1054, endPoint y: 564, distance: 553.9
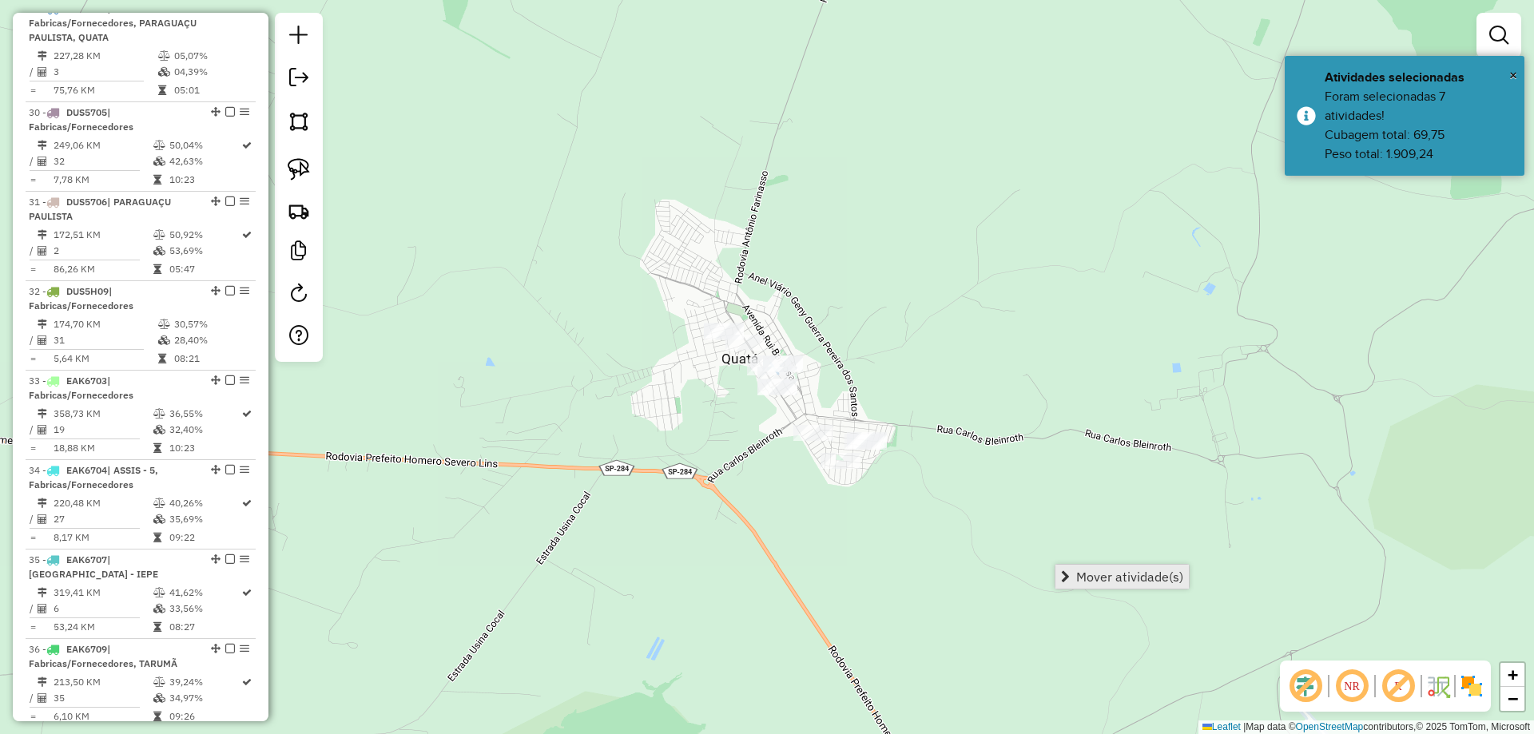
click at [1067, 582] on span "Mover atividade(s)" at bounding box center [1065, 576] width 9 height 13
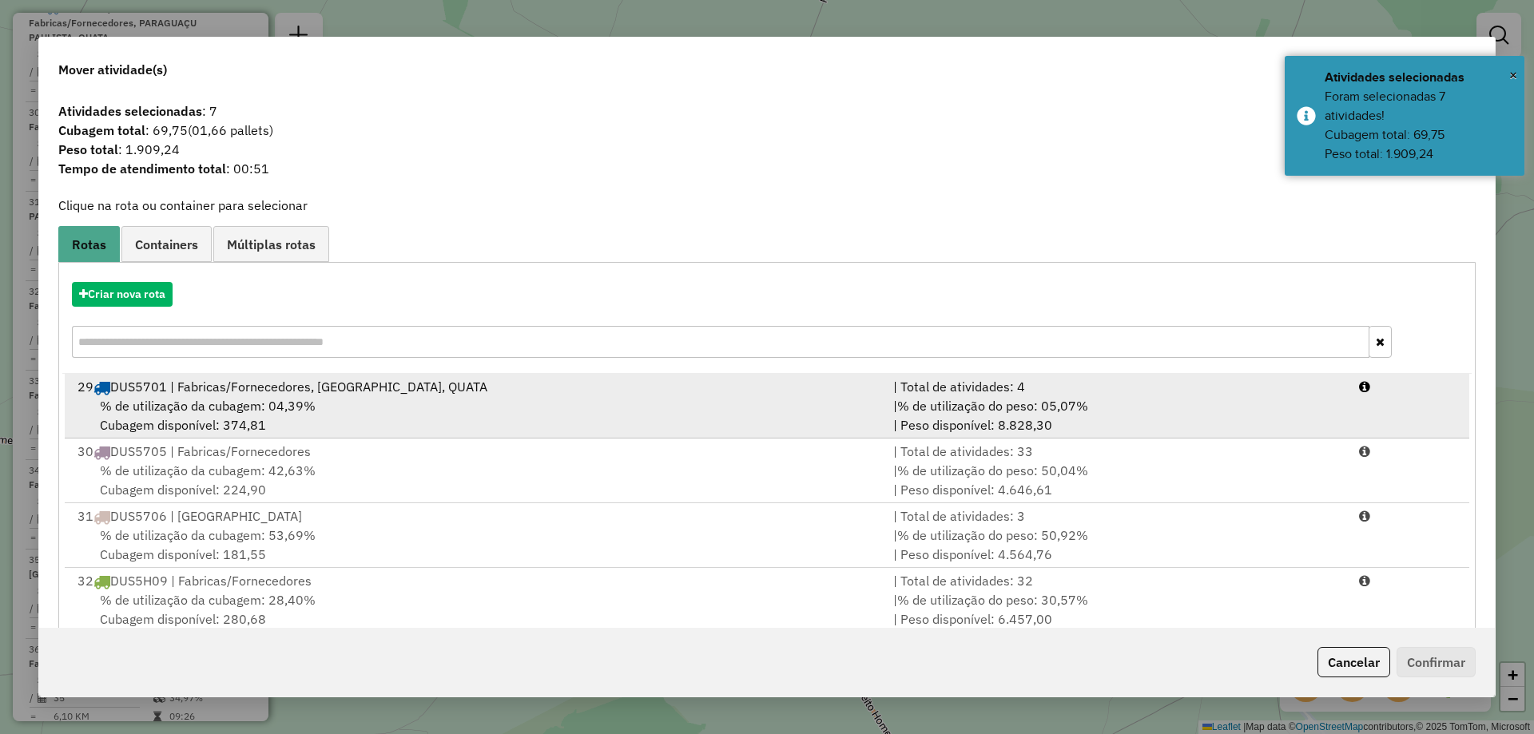
click at [295, 404] on span "% de utilização da cubagem: 04,39%" at bounding box center [208, 406] width 216 height 16
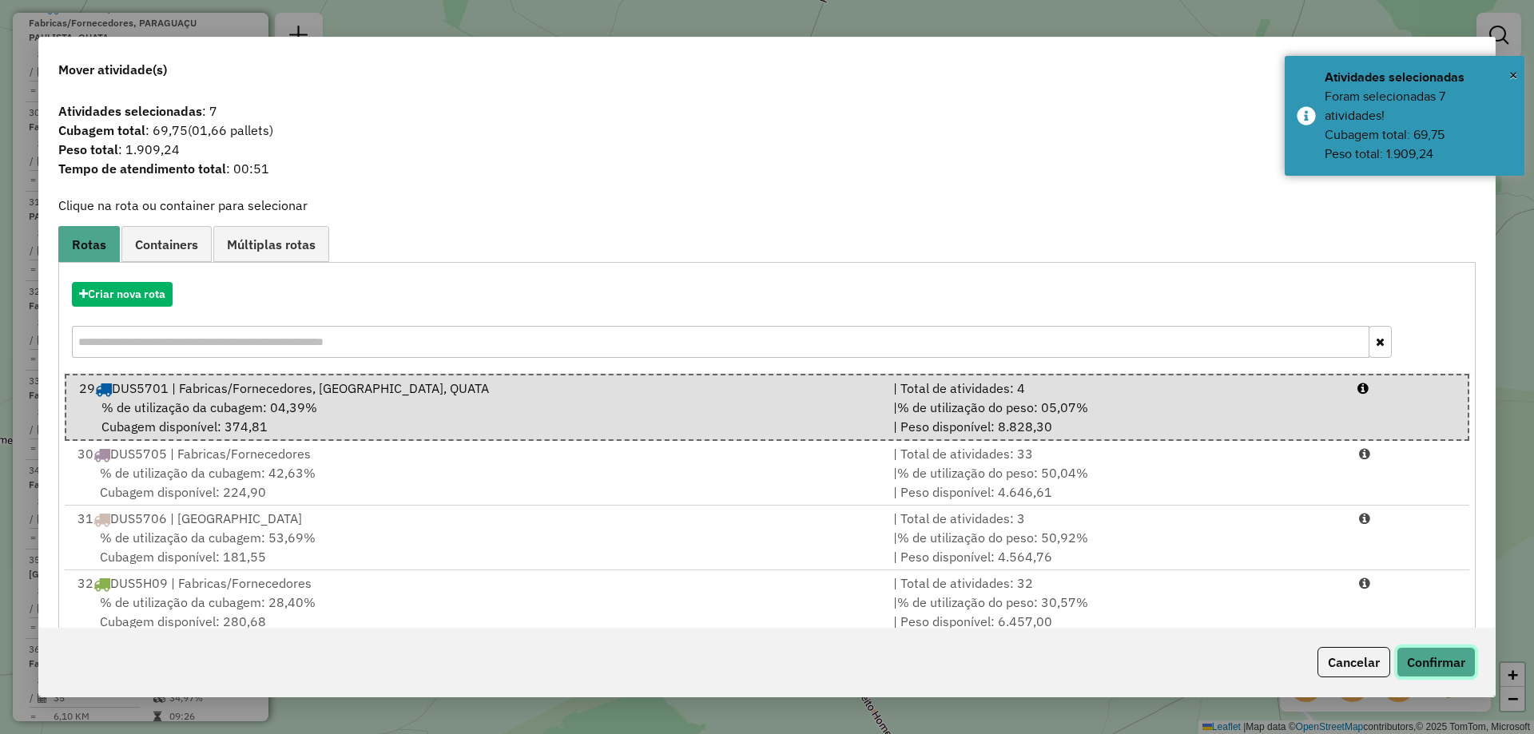
click at [1412, 665] on button "Confirmar" at bounding box center [1435, 662] width 79 height 30
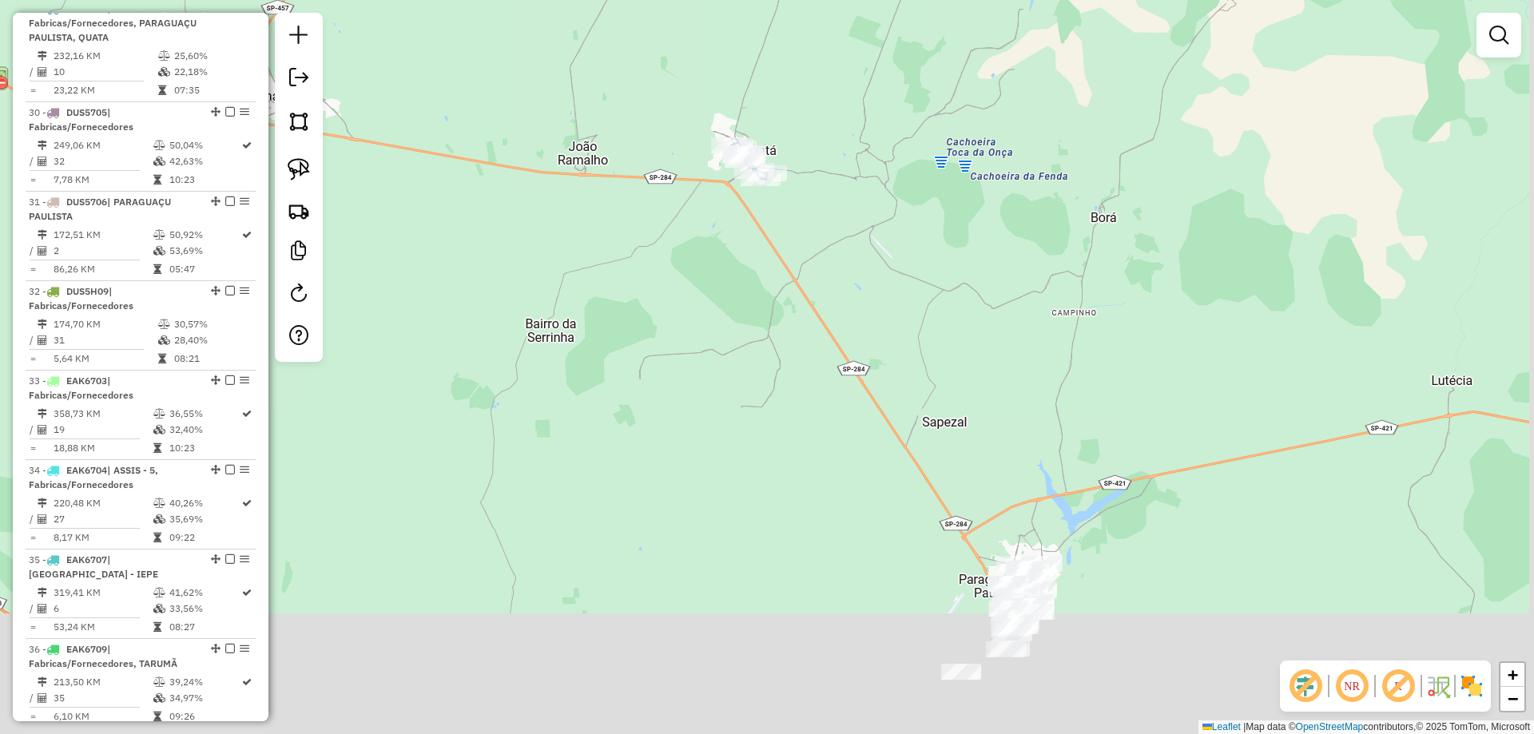
drag, startPoint x: 982, startPoint y: 528, endPoint x: 930, endPoint y: 322, distance: 212.5
click at [819, 200] on div "Janela de atendimento Grade de atendimento Capacidade Transportadoras Veículos …" at bounding box center [767, 367] width 1534 height 734
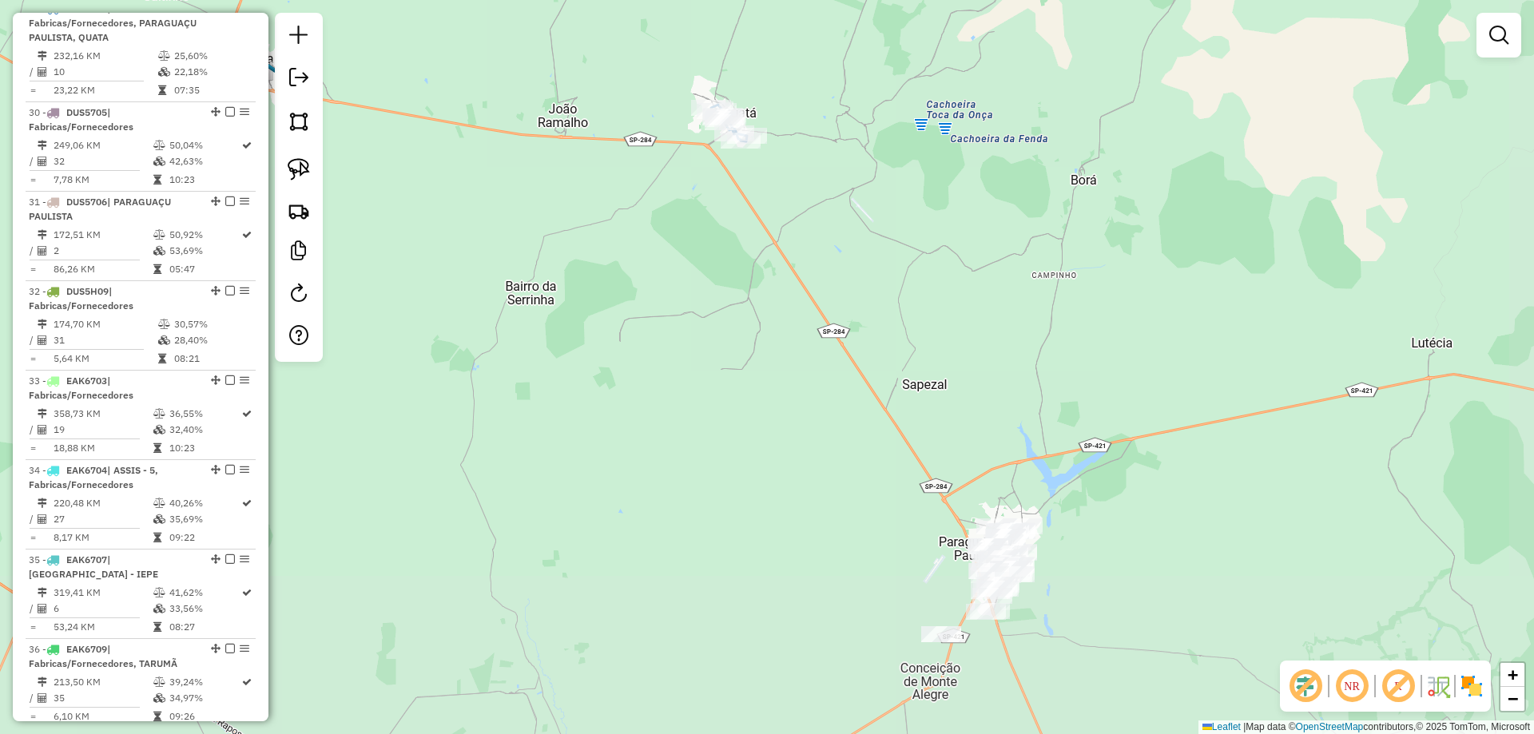
drag, startPoint x: 982, startPoint y: 427, endPoint x: 891, endPoint y: 252, distance: 197.6
click at [891, 252] on div "Janela de atendimento Grade de atendimento Capacidade Transportadoras Veículos …" at bounding box center [767, 367] width 1534 height 734
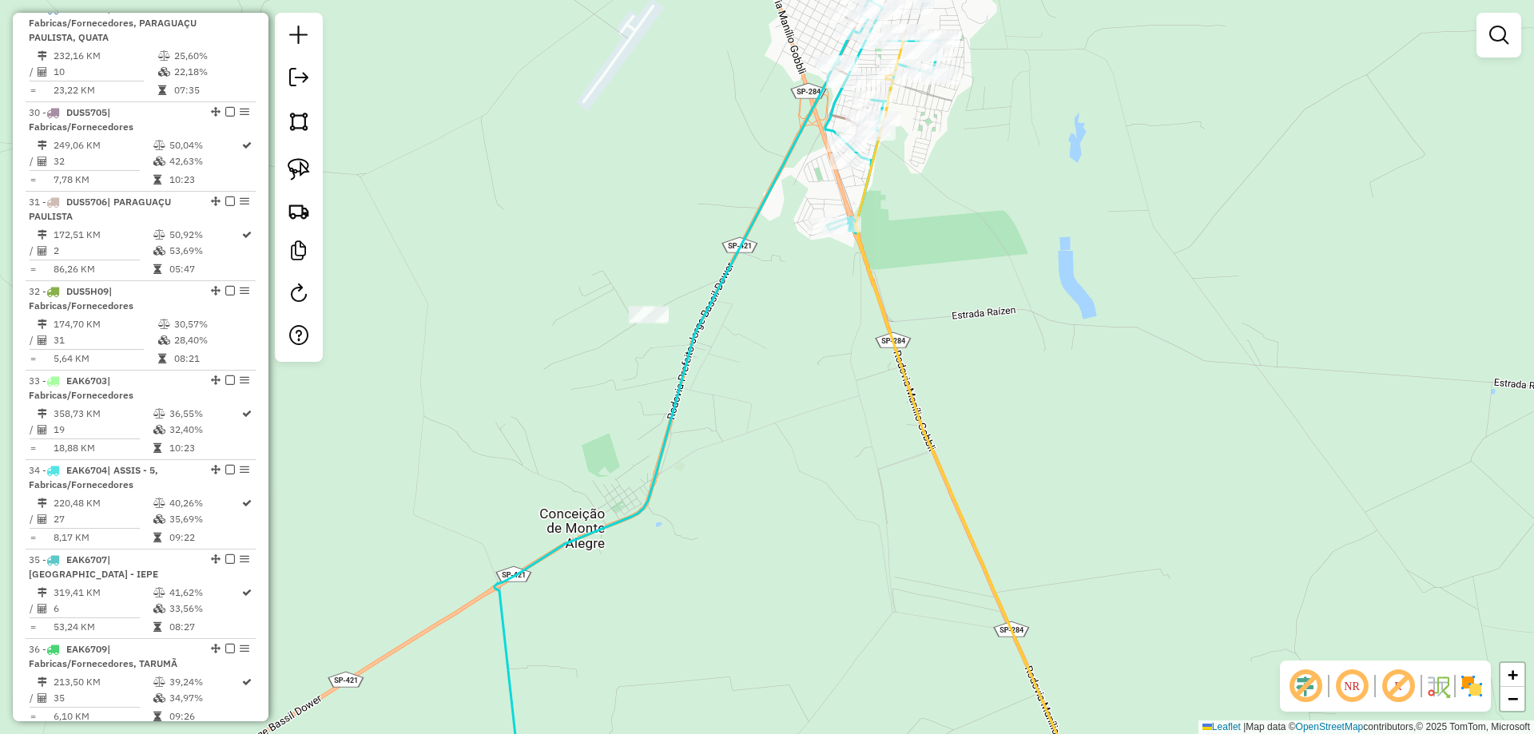
click at [636, 506] on icon at bounding box center [716, 401] width 445 height 812
select select "*********"
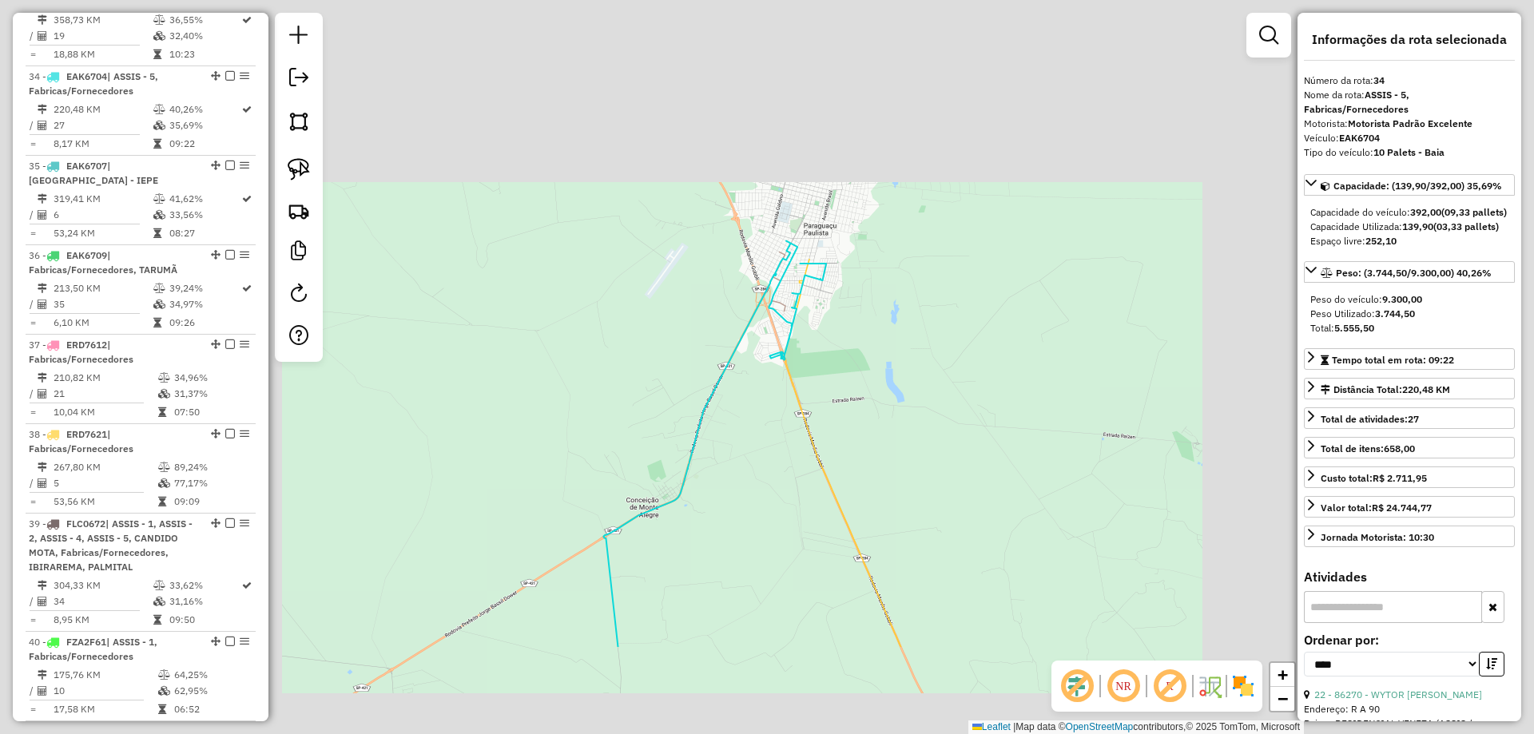
scroll to position [1698, 0]
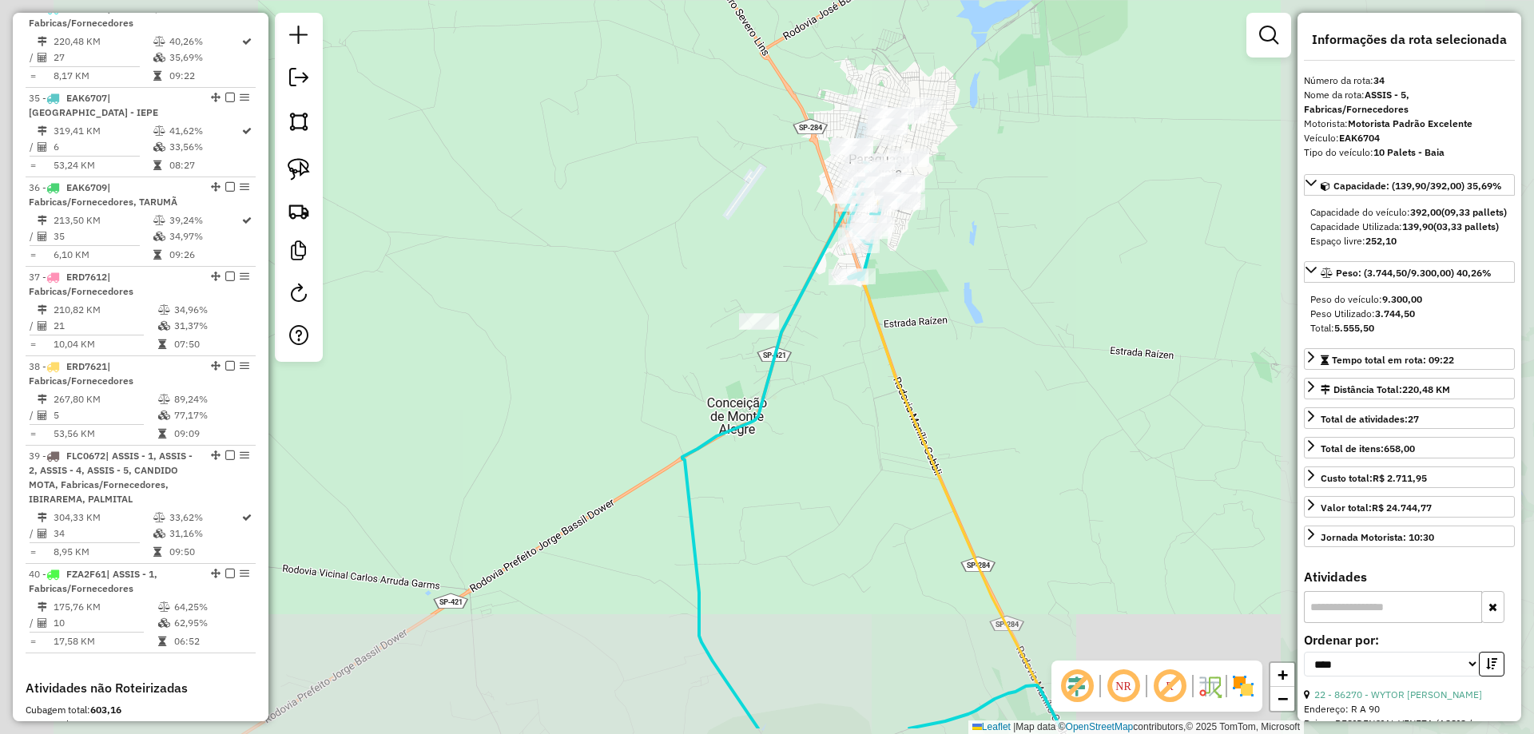
drag, startPoint x: 806, startPoint y: 468, endPoint x: 864, endPoint y: 412, distance: 80.8
click at [864, 412] on div "Janela de atendimento Grade de atendimento Capacidade Transportadoras Veículos …" at bounding box center [767, 367] width 1534 height 734
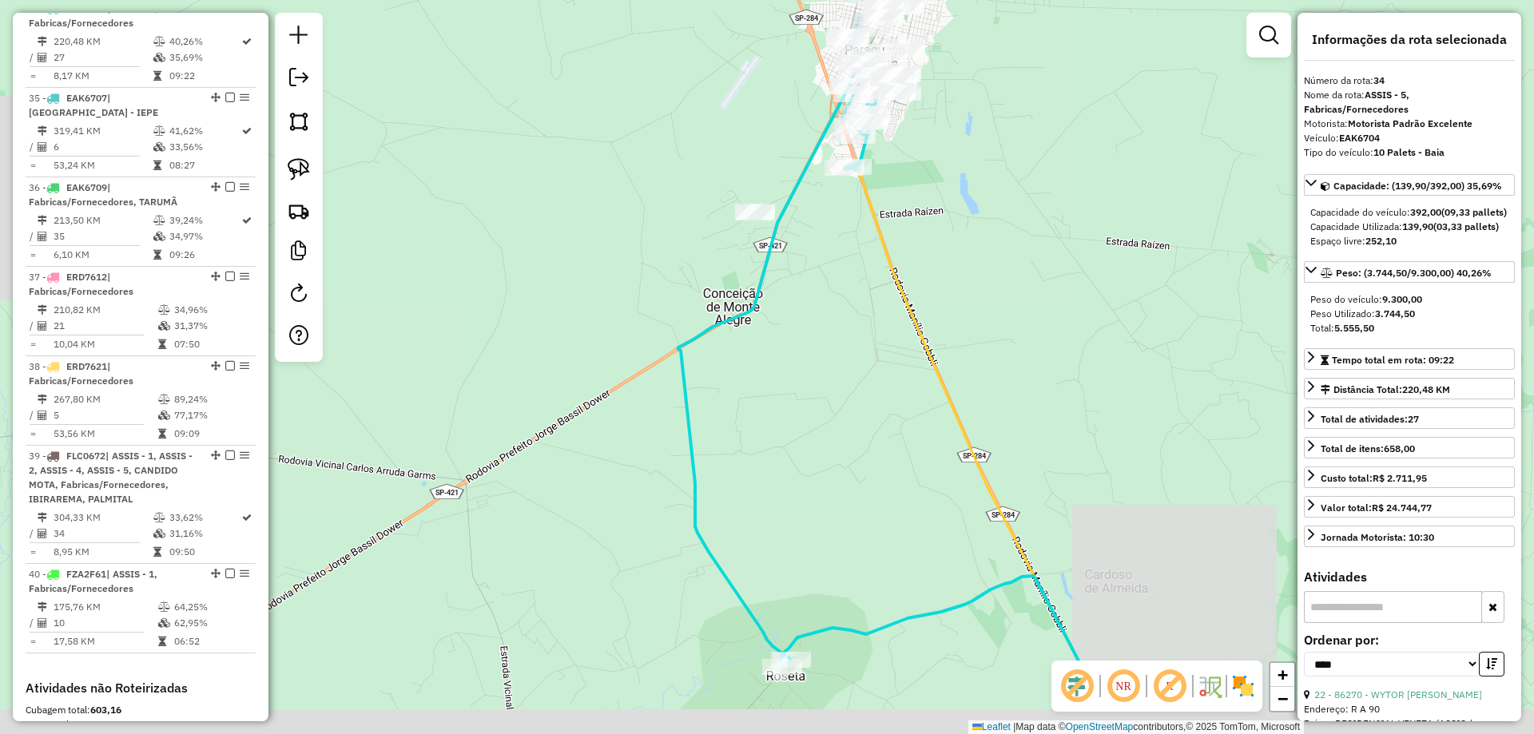
drag, startPoint x: 863, startPoint y: 401, endPoint x: 862, endPoint y: 300, distance: 101.5
click at [856, 256] on div "Janela de atendimento Grade de atendimento Capacidade Transportadoras Veículos …" at bounding box center [767, 367] width 1534 height 734
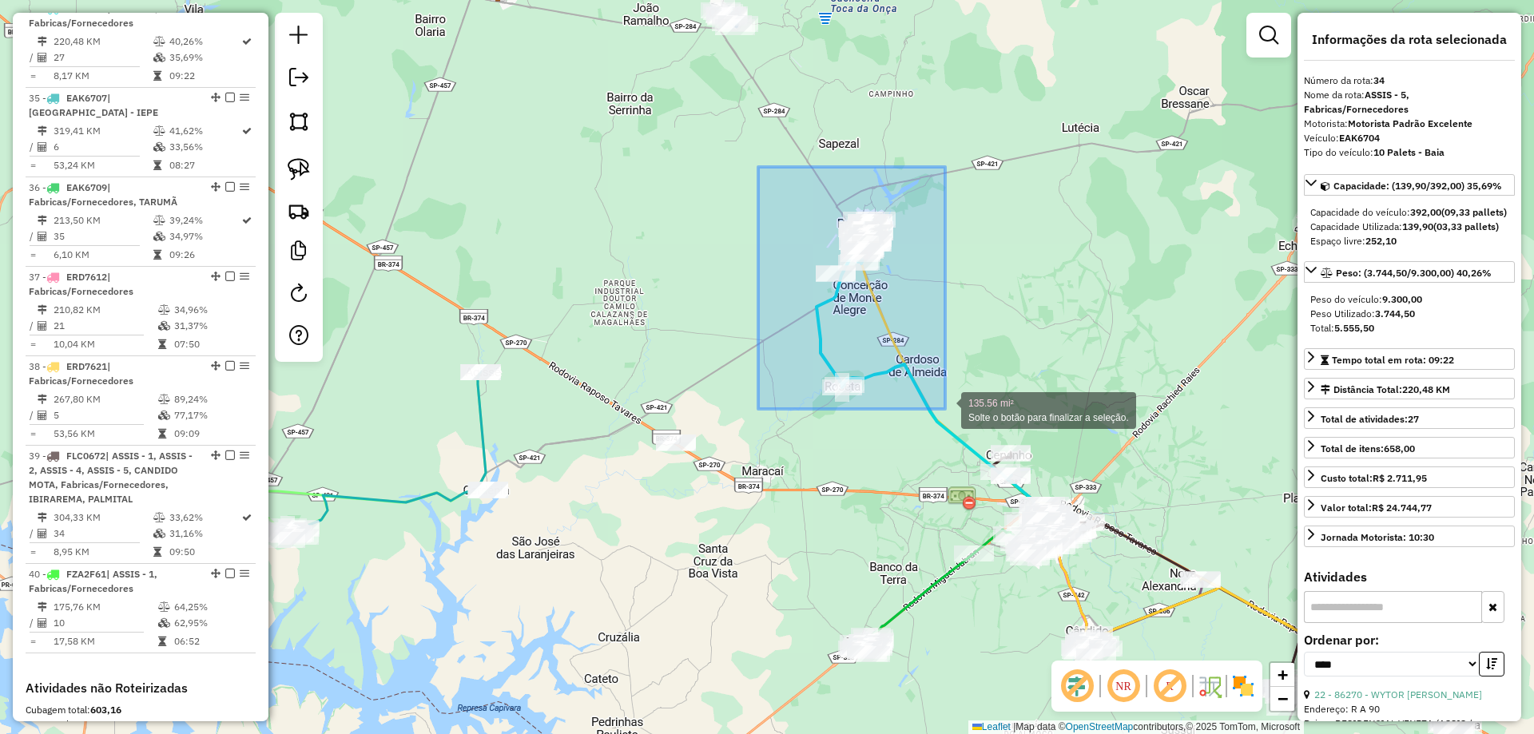
drag, startPoint x: 758, startPoint y: 167, endPoint x: 945, endPoint y: 409, distance: 305.8
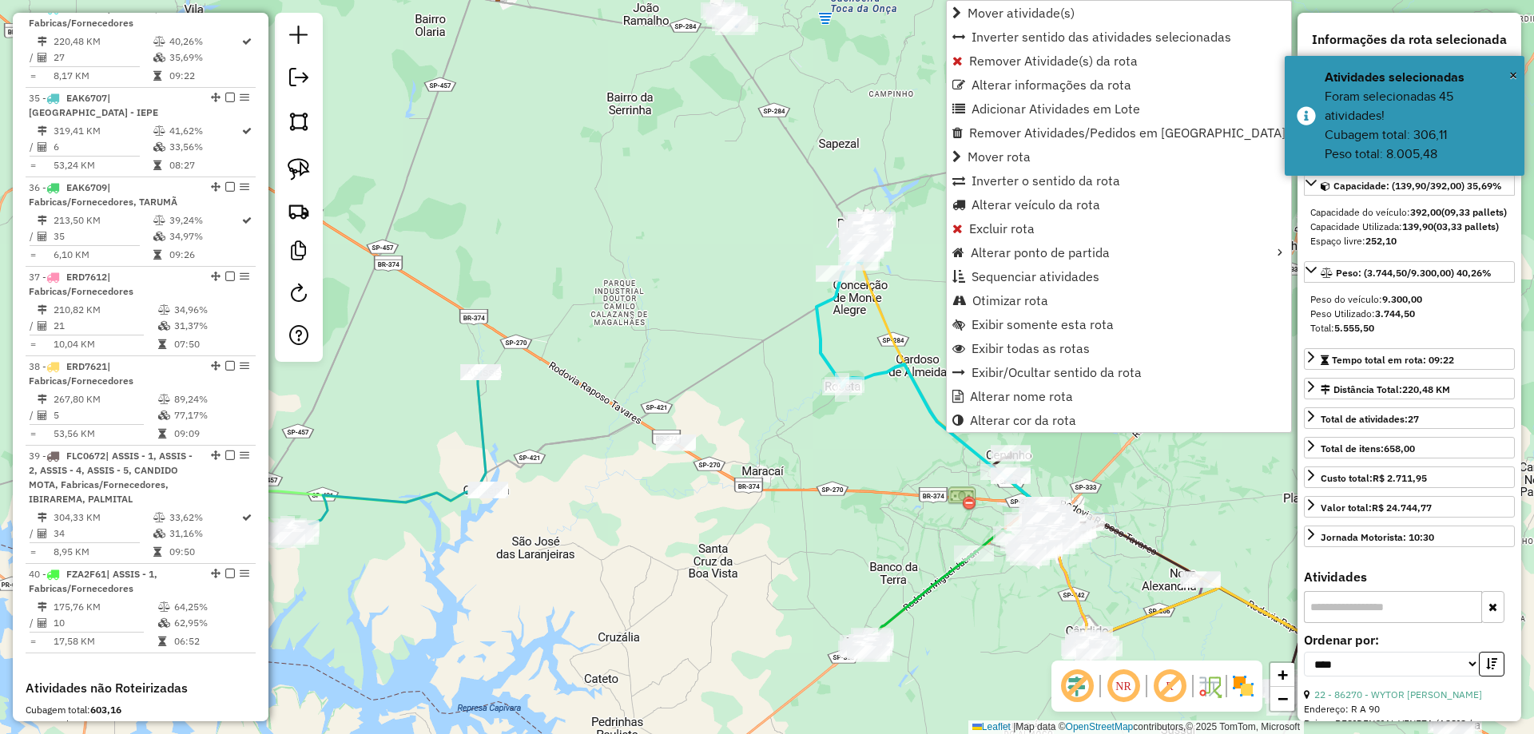
click at [816, 320] on icon at bounding box center [929, 378] width 227 height 291
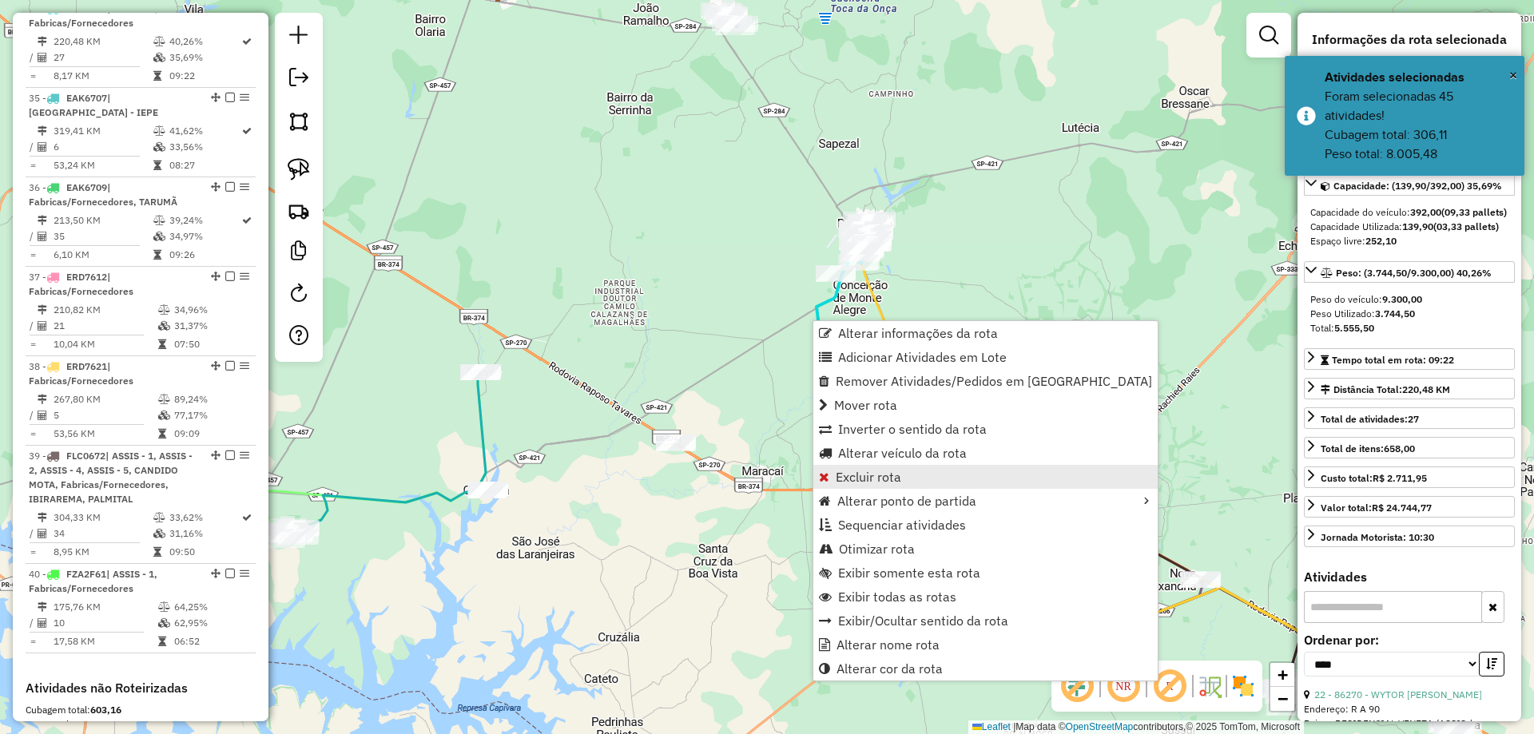
click at [882, 481] on span "Excluir rota" at bounding box center [867, 476] width 65 height 13
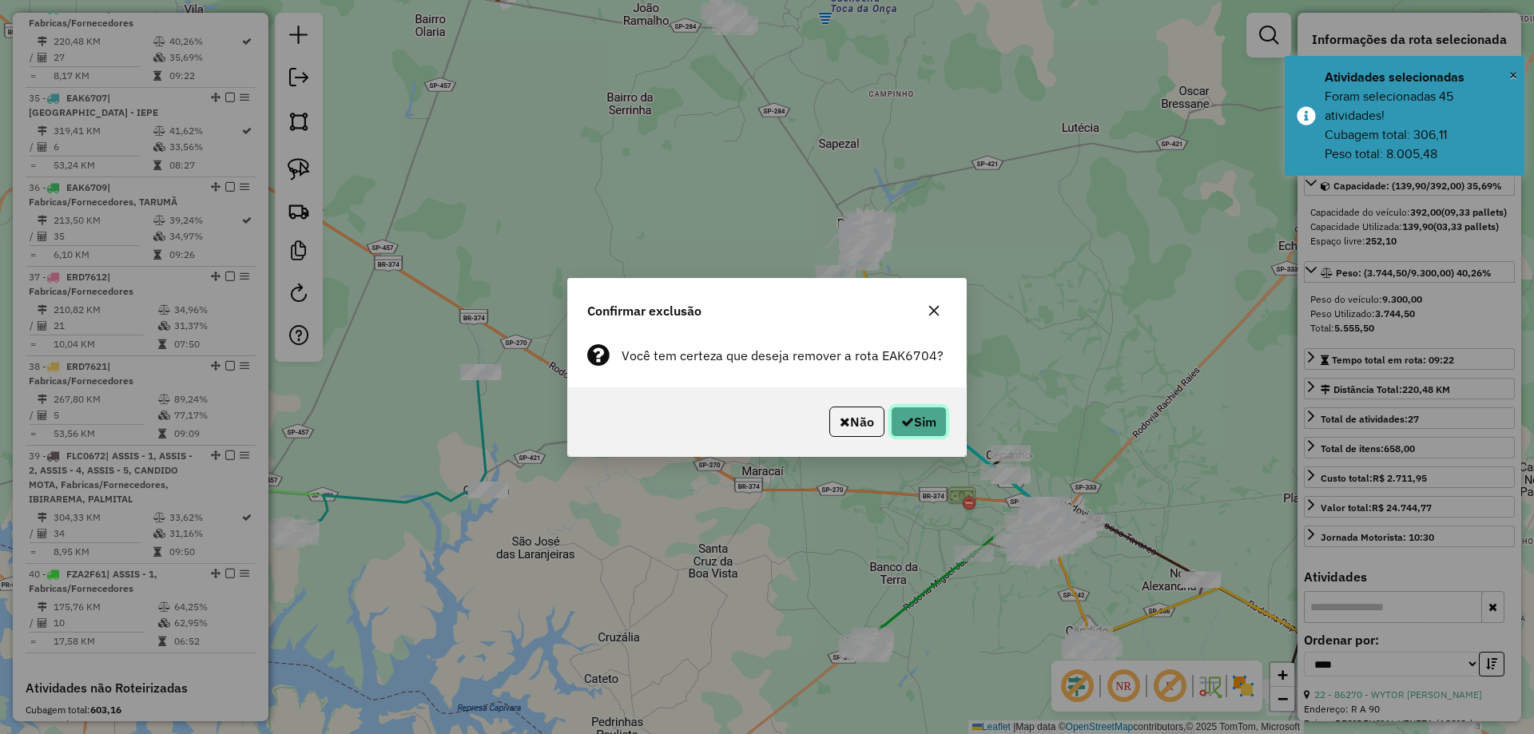
click at [921, 409] on button "Sim" at bounding box center [919, 422] width 56 height 30
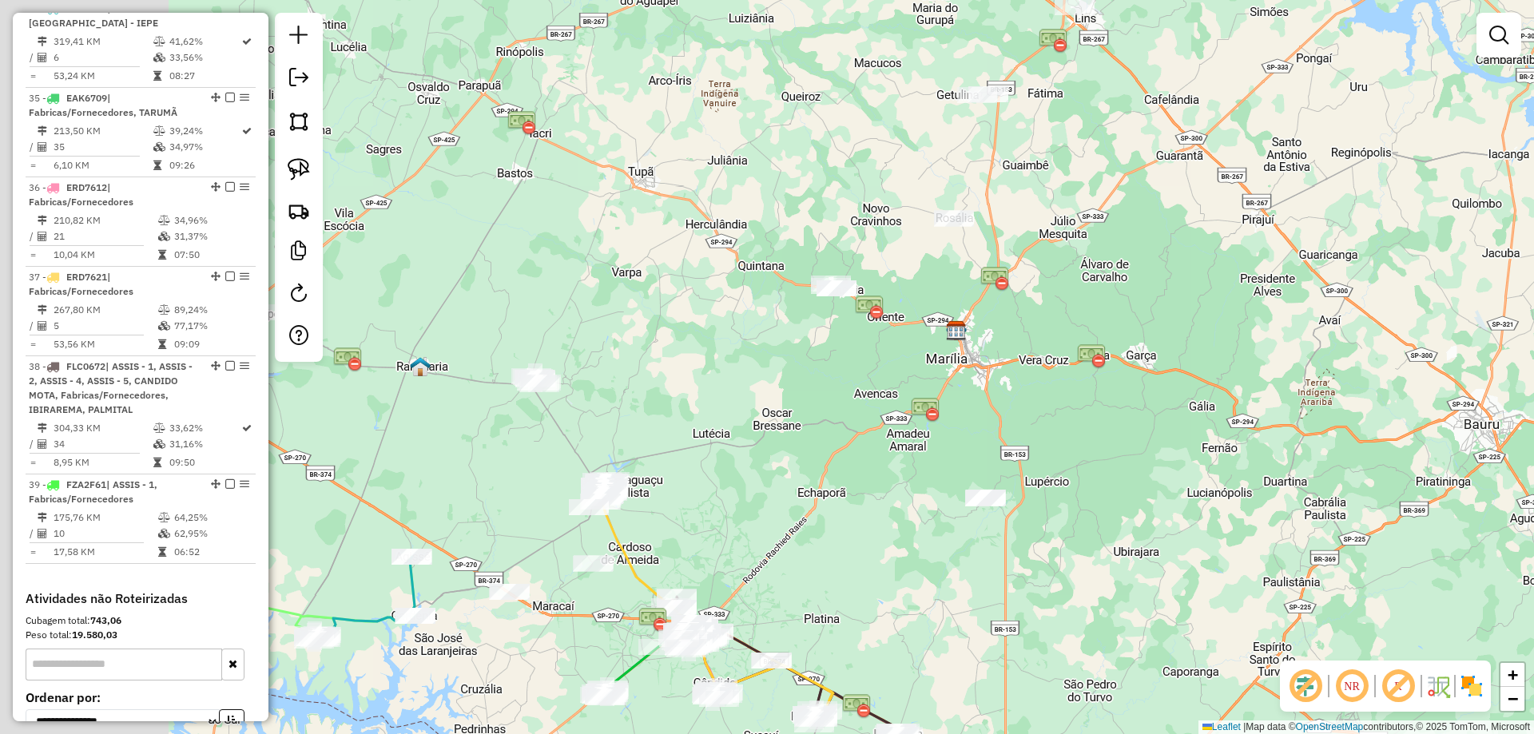
drag, startPoint x: 602, startPoint y: 437, endPoint x: 801, endPoint y: 517, distance: 214.3
click at [875, 394] on div "Janela de atendimento Grade de atendimento Capacidade Transportadoras Veículos …" at bounding box center [767, 367] width 1534 height 734
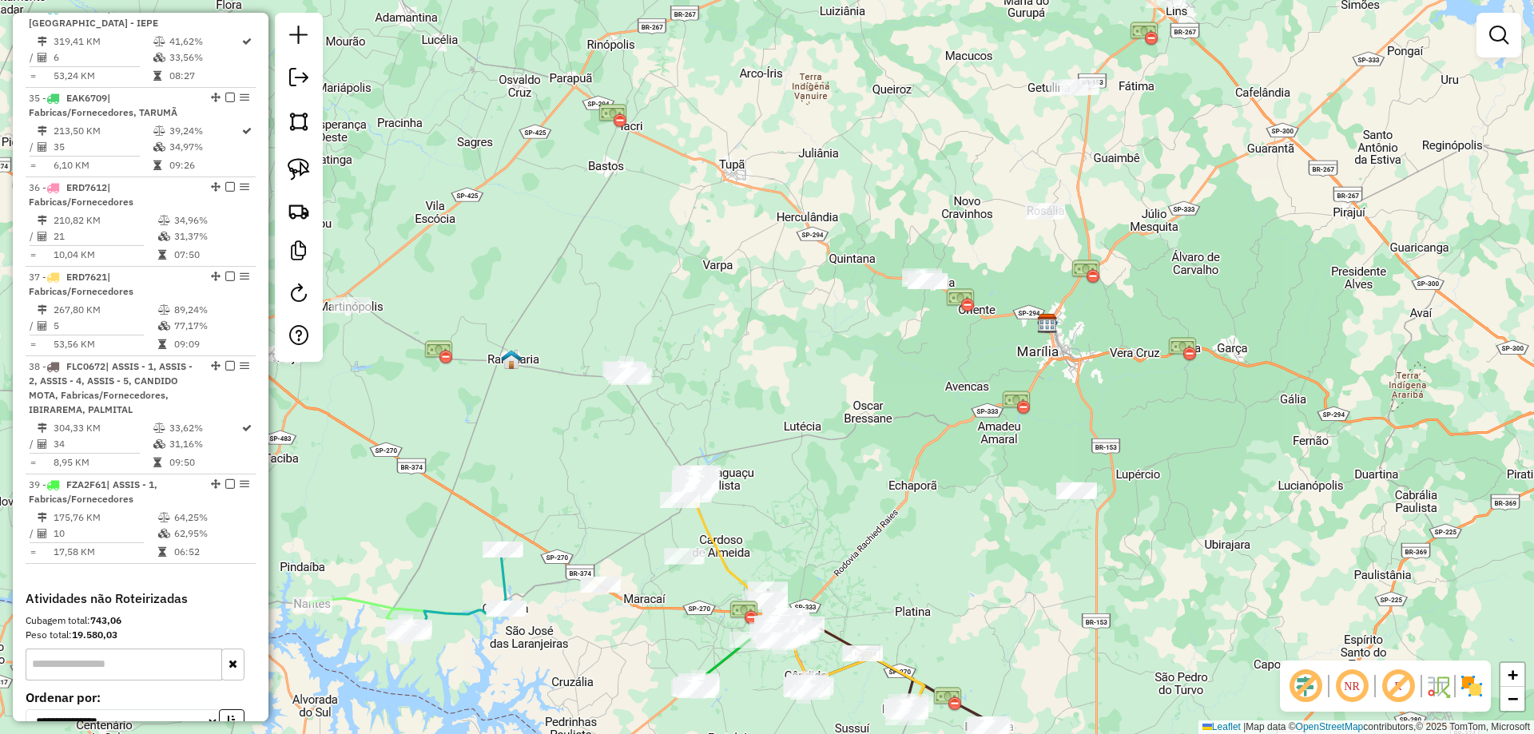
click at [704, 522] on icon at bounding box center [808, 597] width 231 height 230
select select "*********"
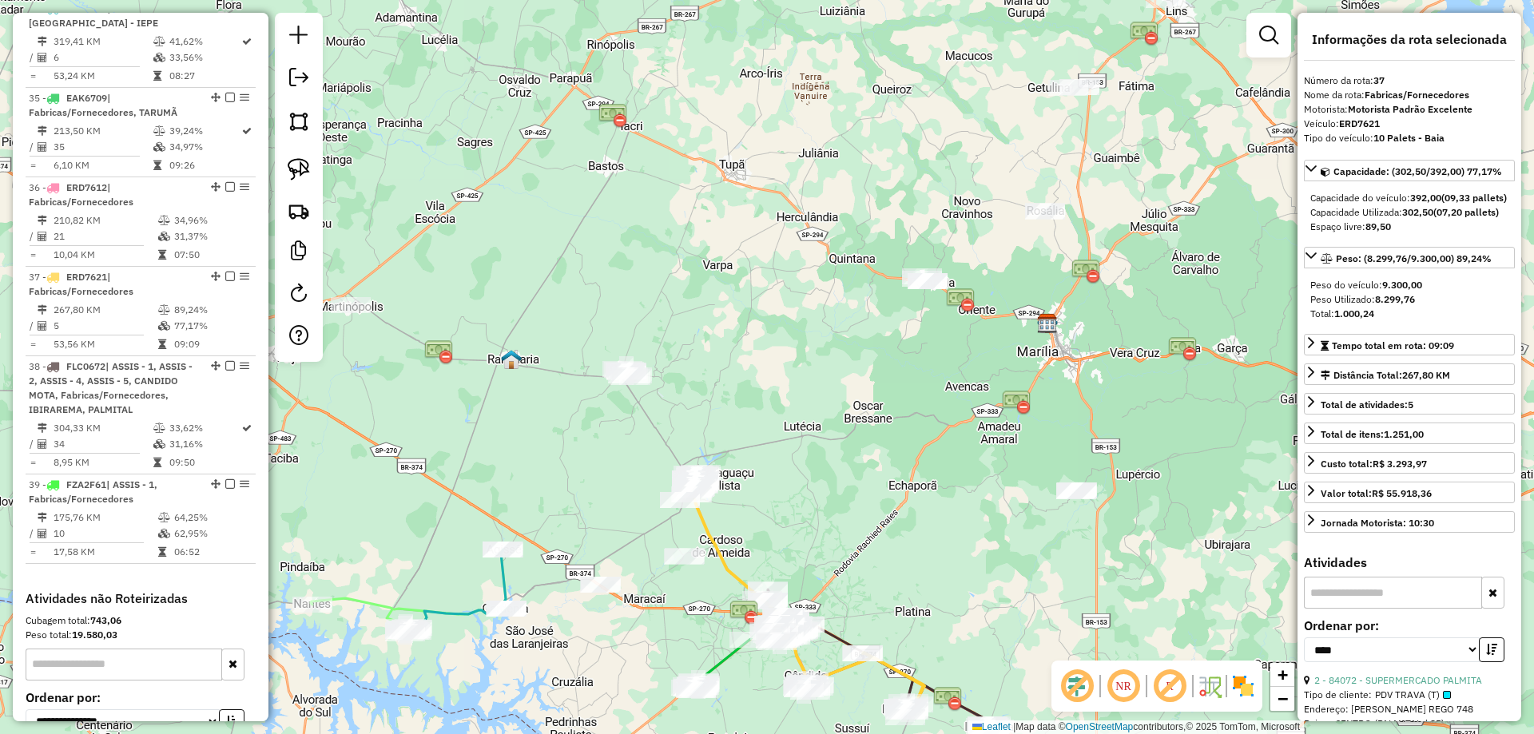
scroll to position [1856, 0]
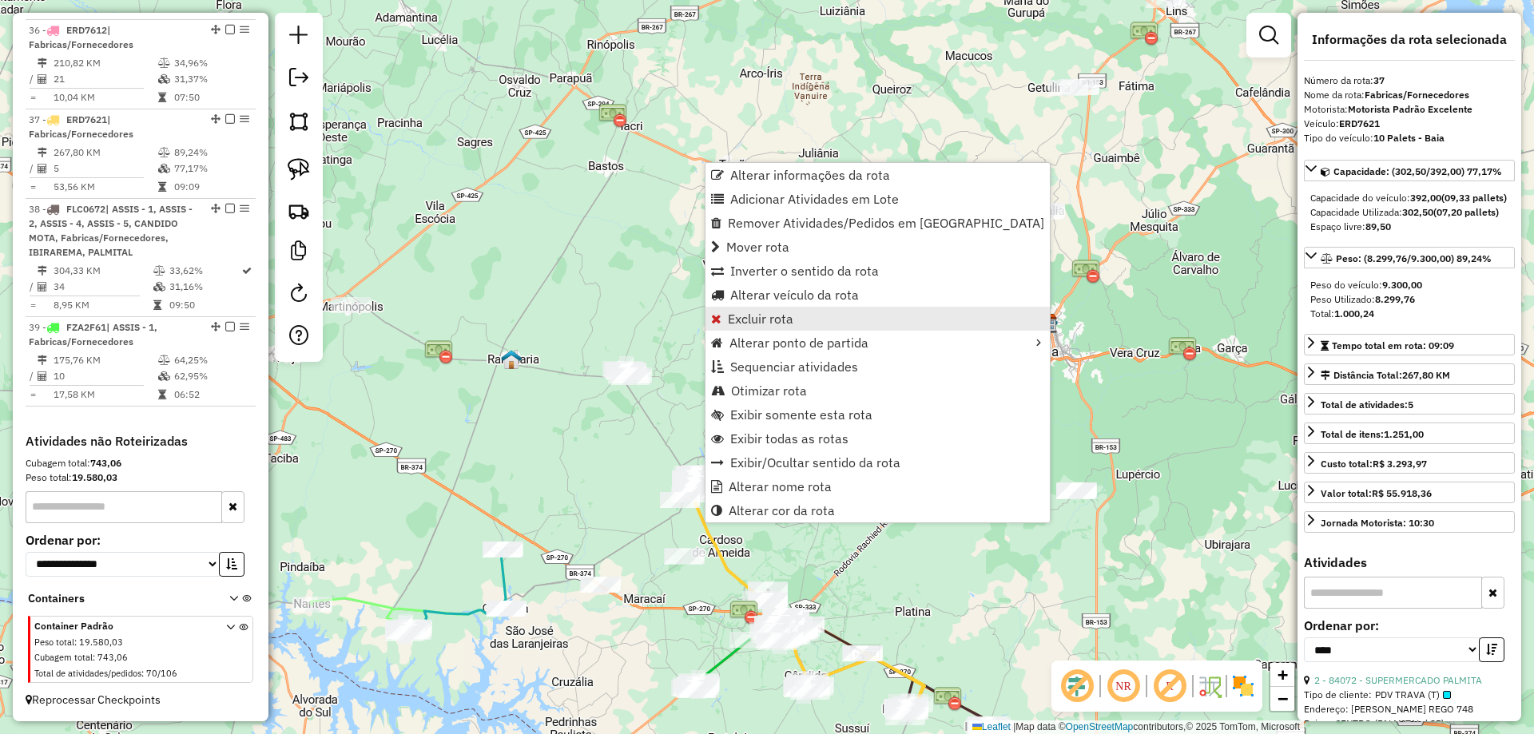
click at [782, 322] on span "Excluir rota" at bounding box center [760, 318] width 65 height 13
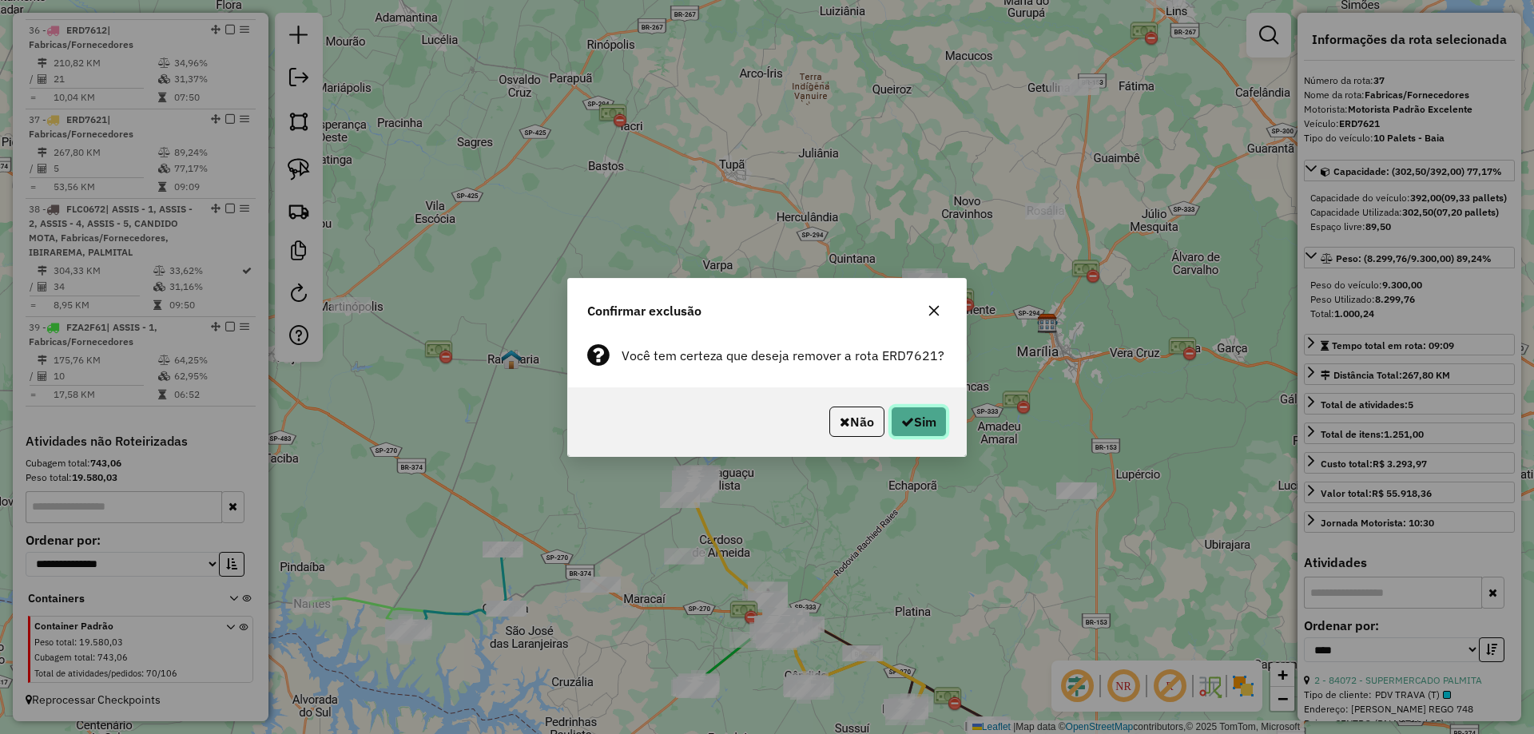
click at [911, 431] on button "Sim" at bounding box center [919, 422] width 56 height 30
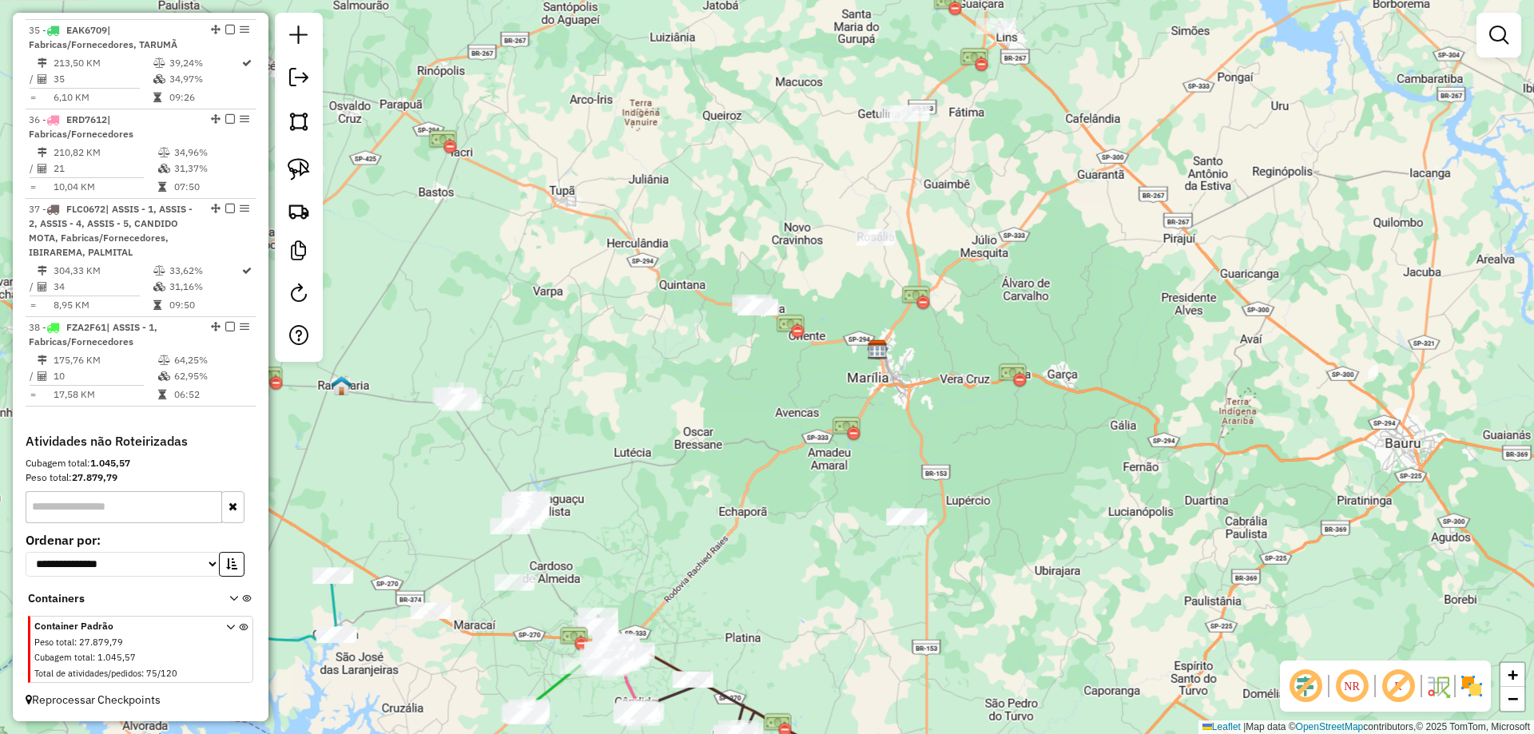
scroll to position [1766, 0]
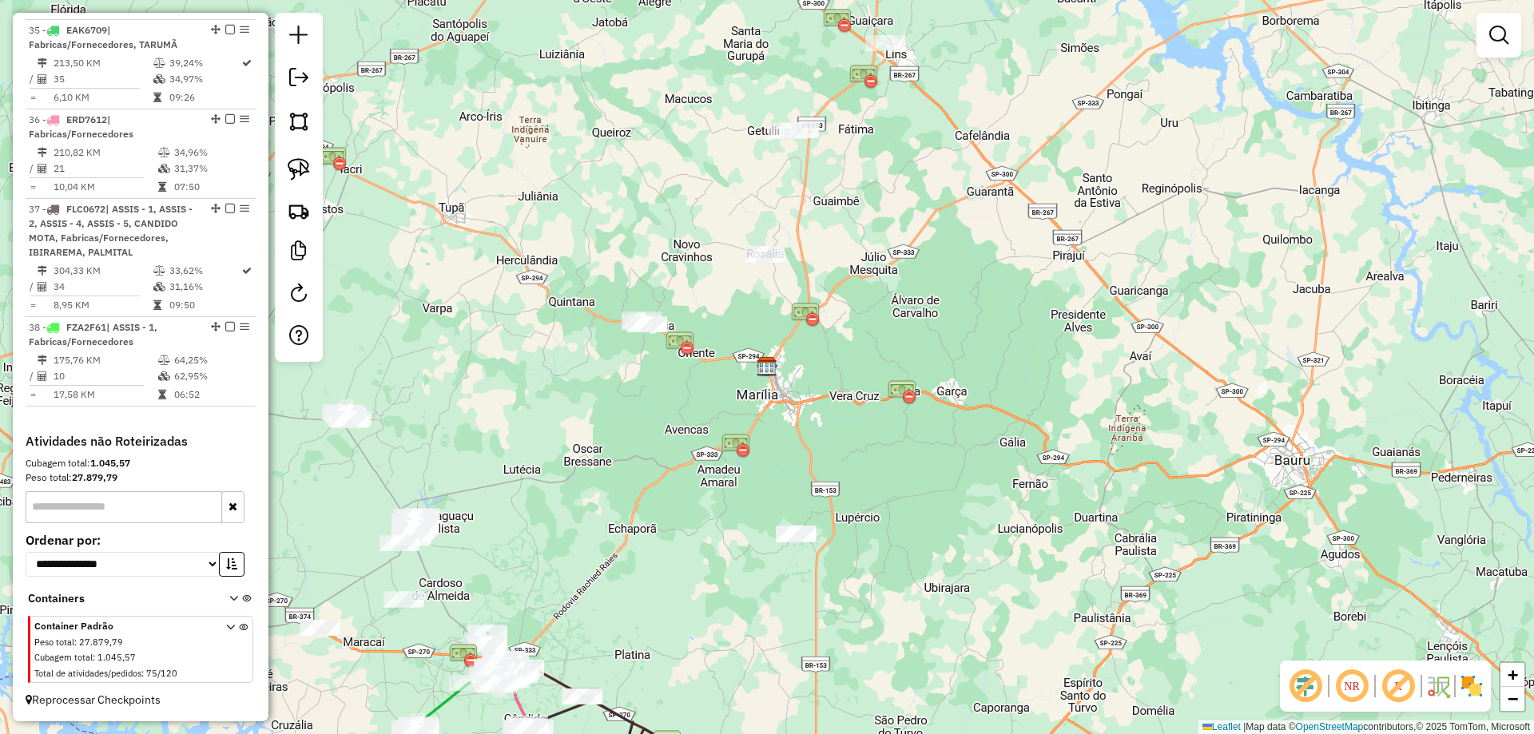
drag, startPoint x: 472, startPoint y: 567, endPoint x: 621, endPoint y: 558, distance: 148.8
click at [621, 559] on div "Janela de atendimento Grade de atendimento Capacidade Transportadoras Veículos …" at bounding box center [767, 367] width 1534 height 734
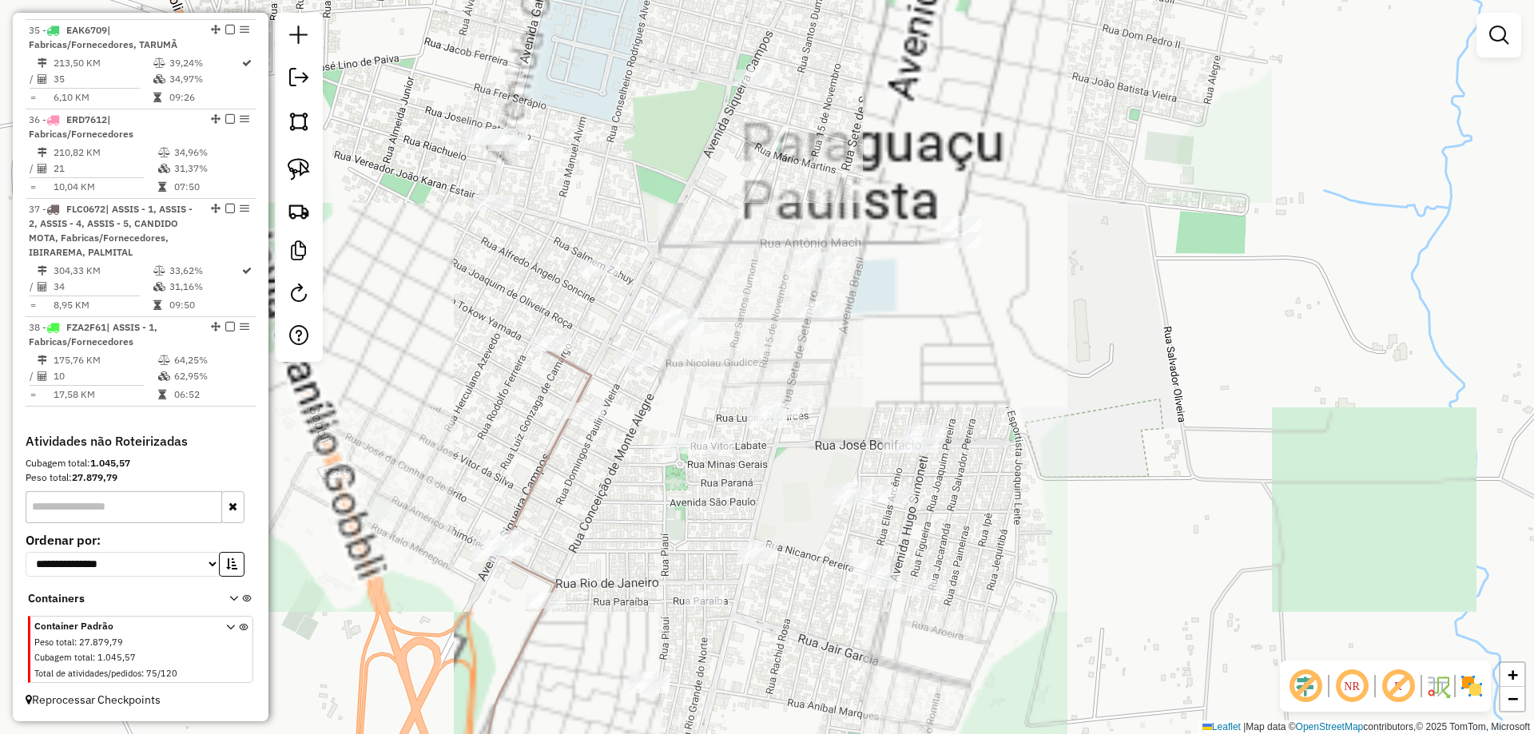
click at [550, 456] on icon at bounding box center [540, 579] width 109 height 456
select select "*********"
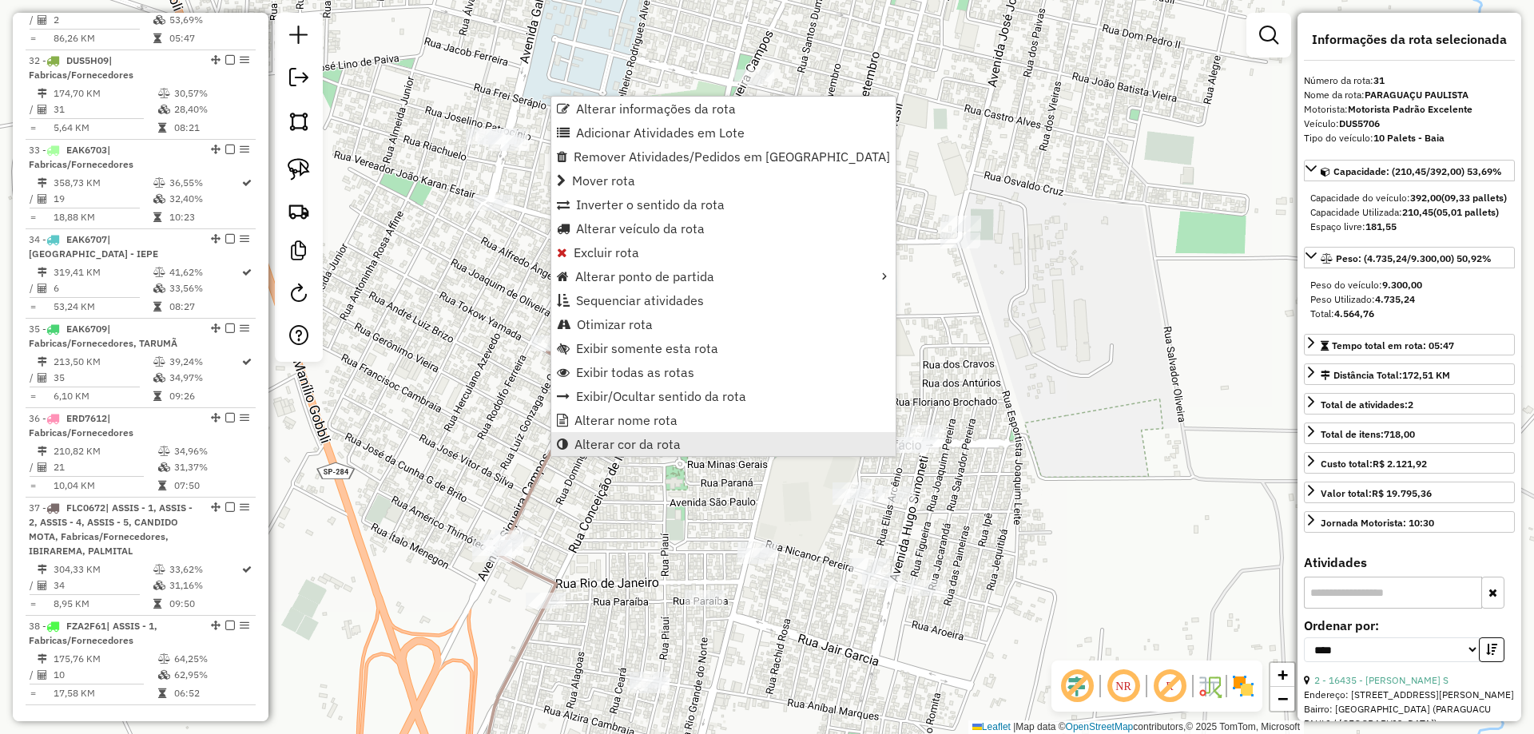
scroll to position [1429, 0]
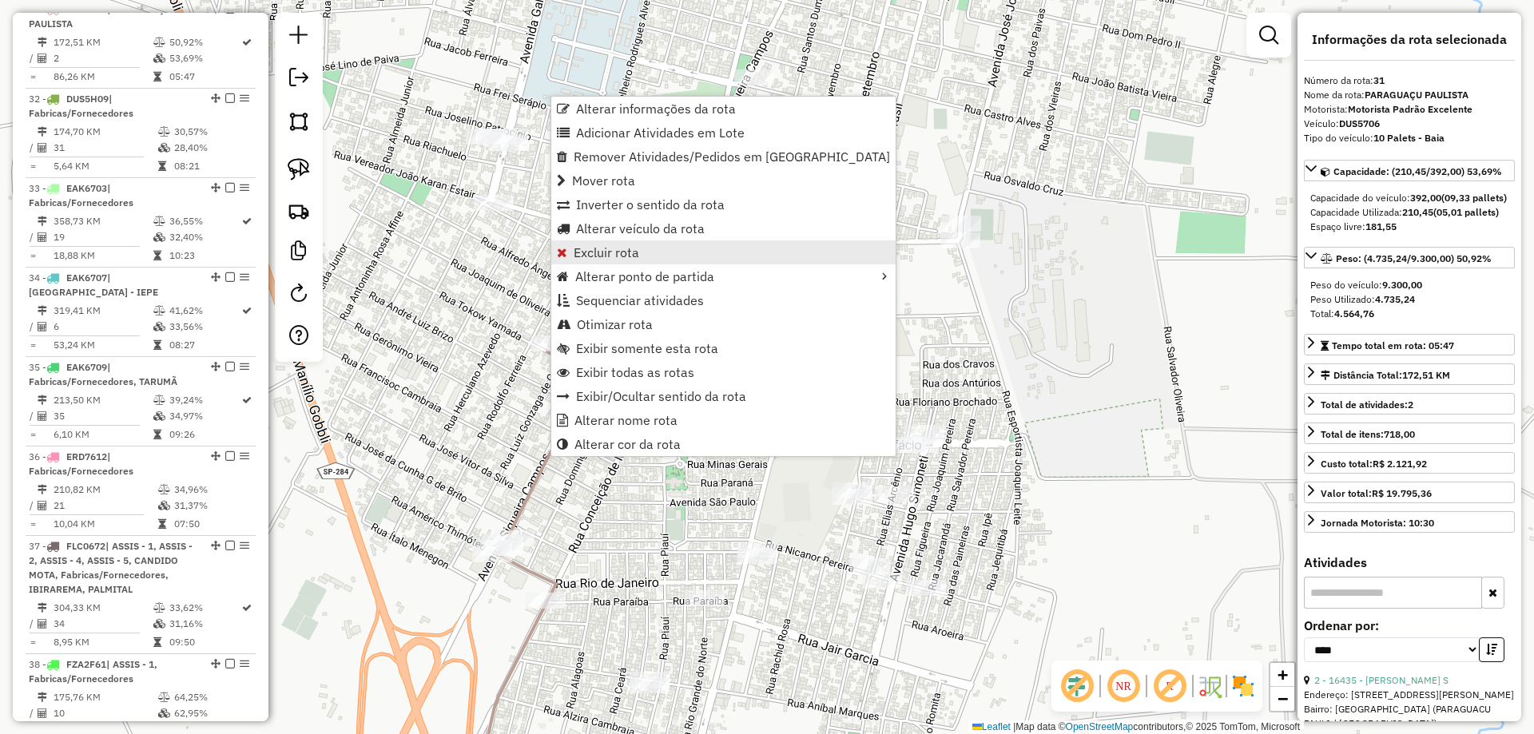
click at [653, 258] on link "Excluir rota" at bounding box center [723, 252] width 344 height 24
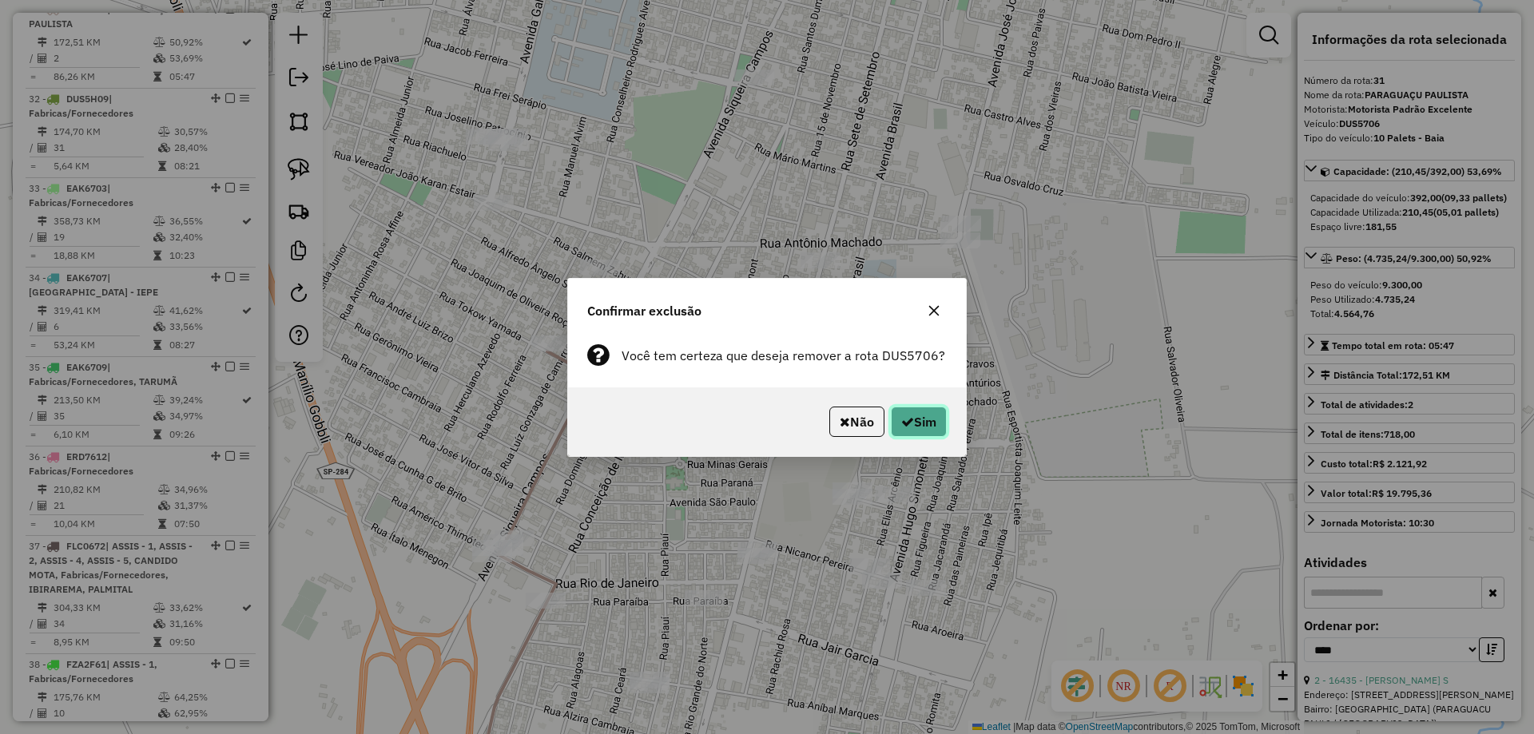
click at [901, 427] on icon "button" at bounding box center [907, 421] width 13 height 13
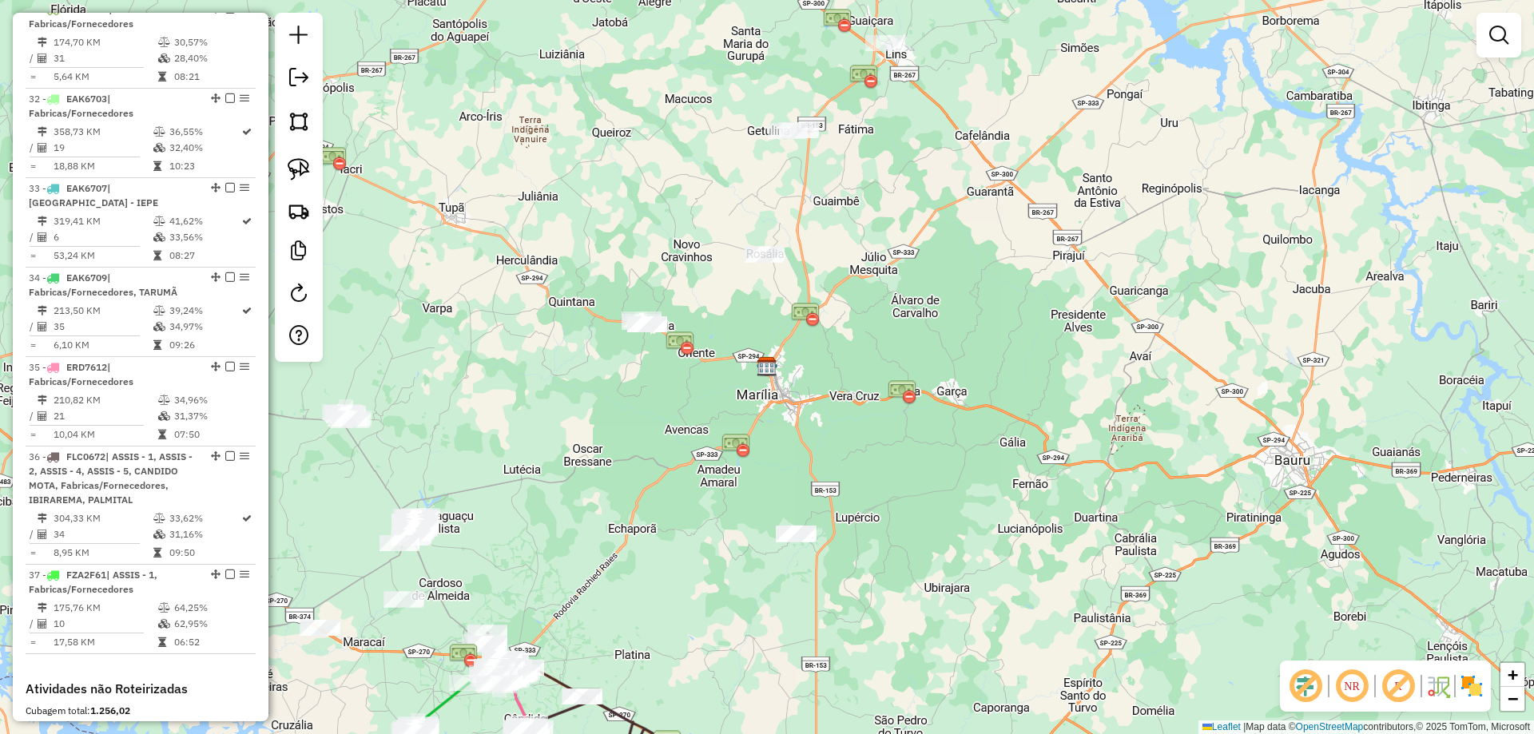
click at [1224, 458] on div "Janela de atendimento Grade de atendimento Capacidade Transportadoras Veículos …" at bounding box center [767, 367] width 1534 height 734
click at [287, 208] on link at bounding box center [298, 210] width 35 height 35
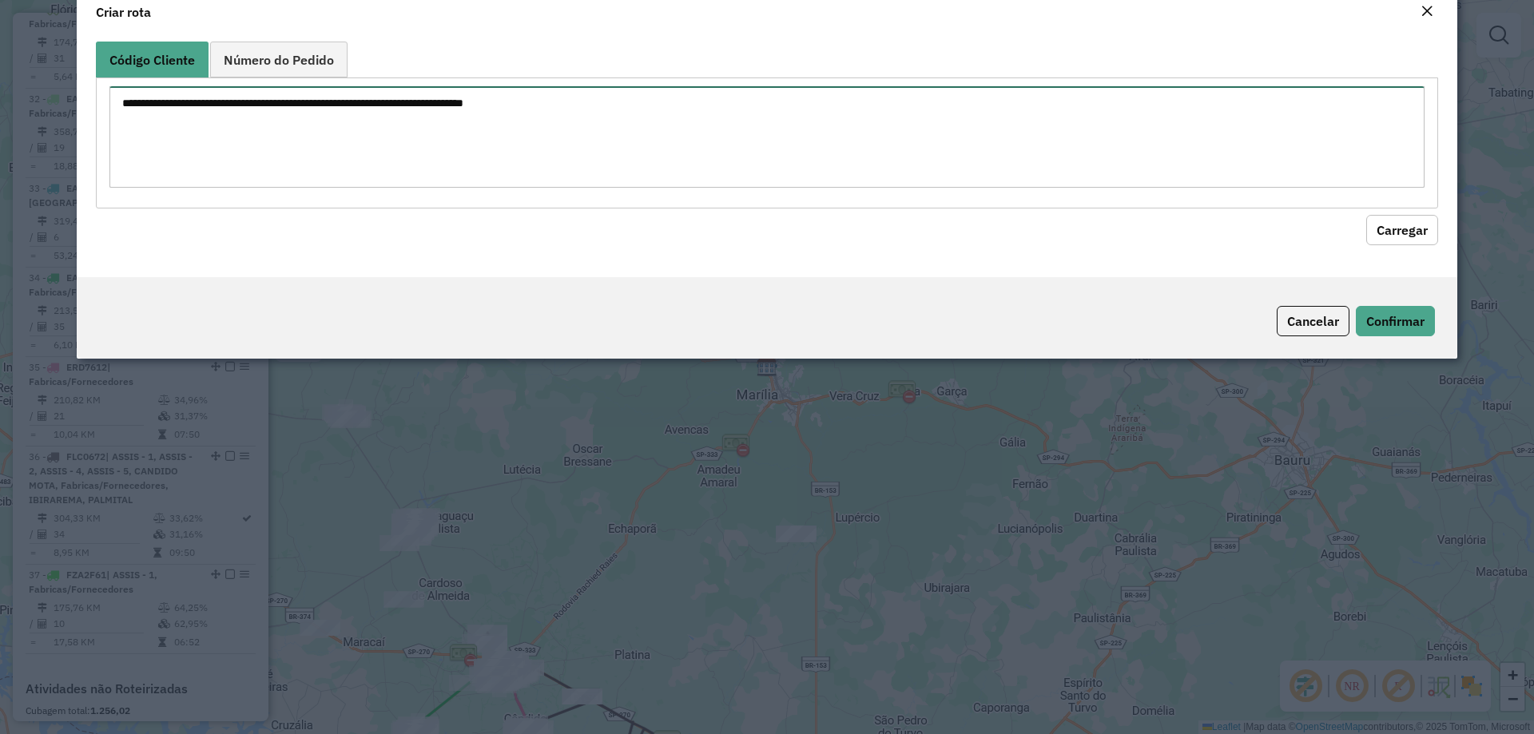
click at [288, 177] on textarea at bounding box center [766, 136] width 1315 height 101
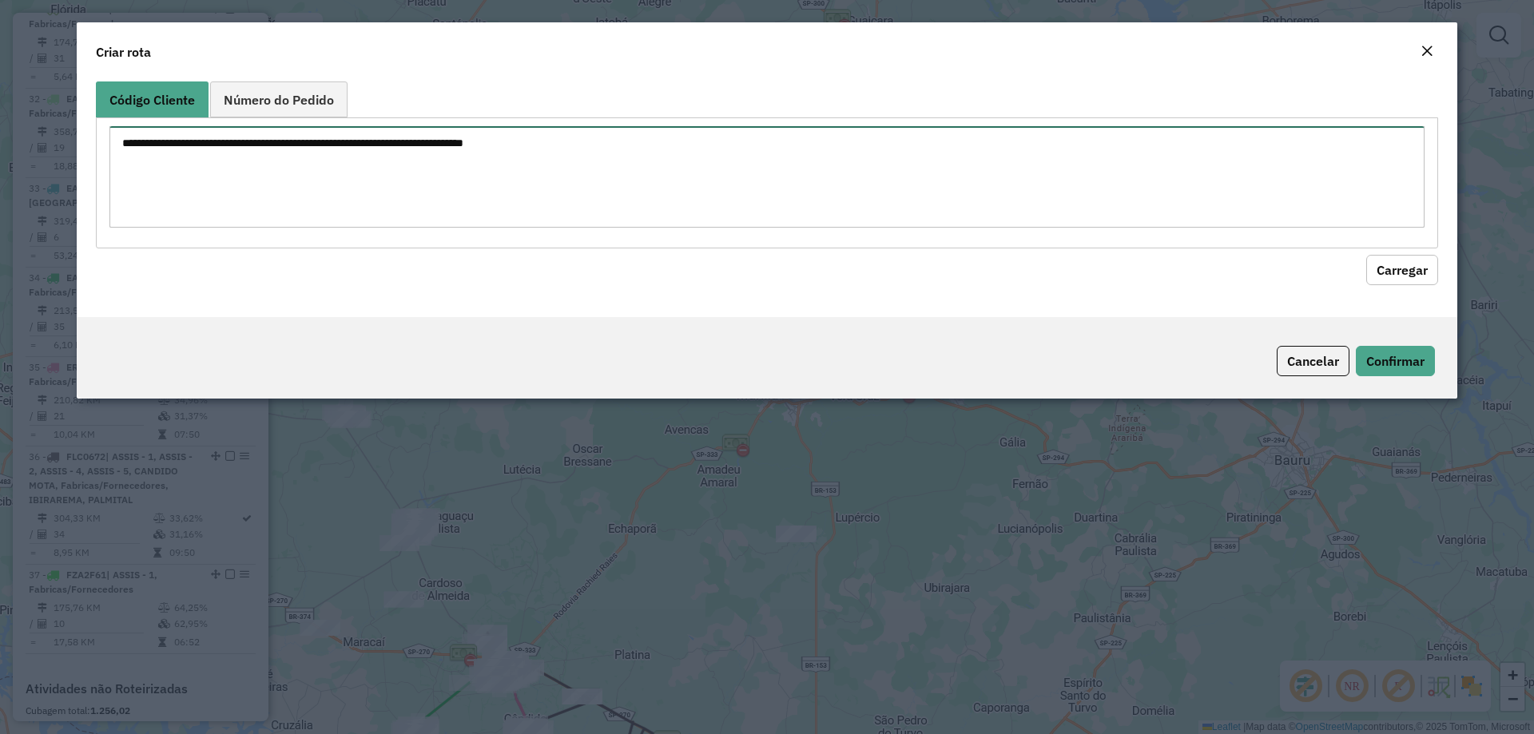
paste textarea "*****"
type textarea "*****"
click at [1425, 276] on button "Carregar" at bounding box center [1402, 270] width 72 height 30
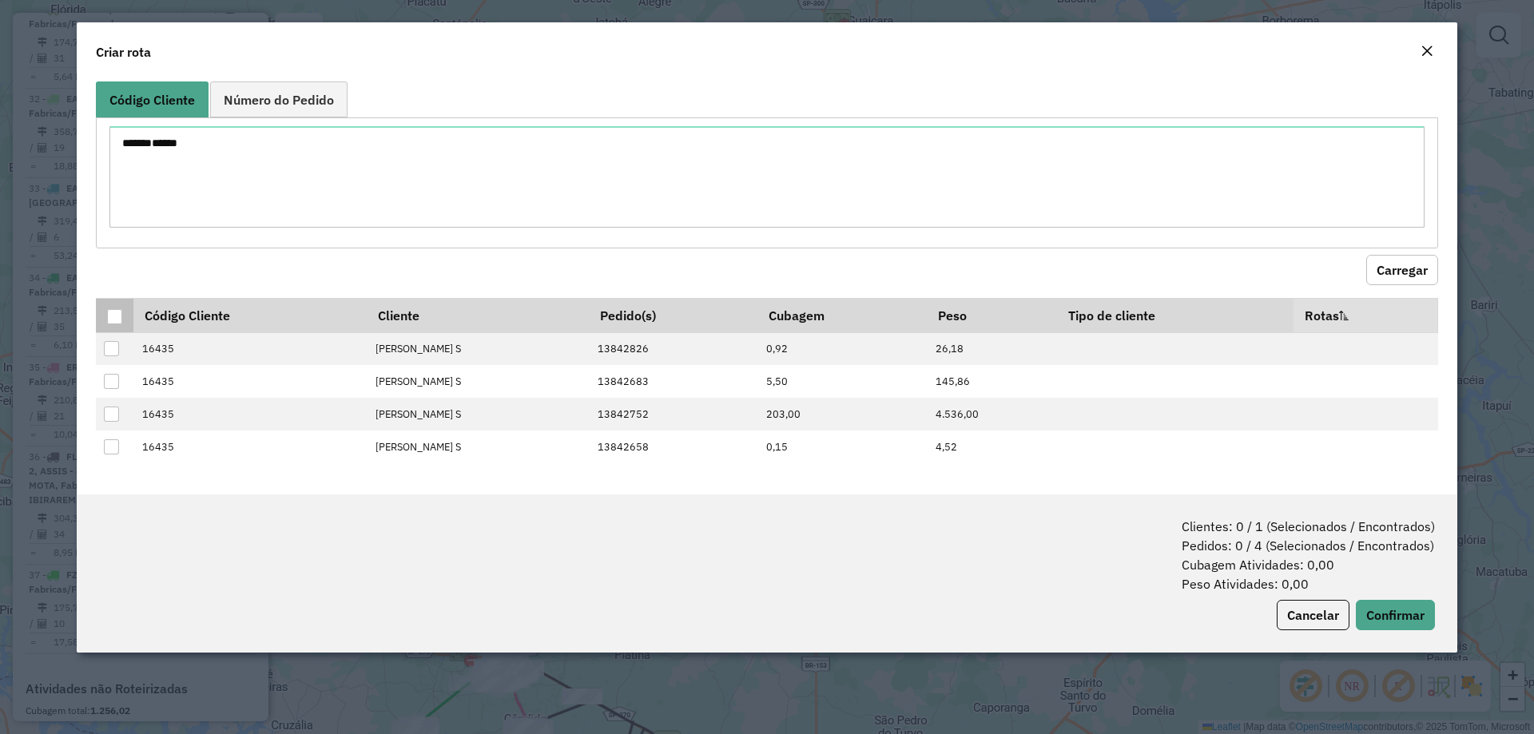
click at [114, 320] on div at bounding box center [114, 316] width 15 height 15
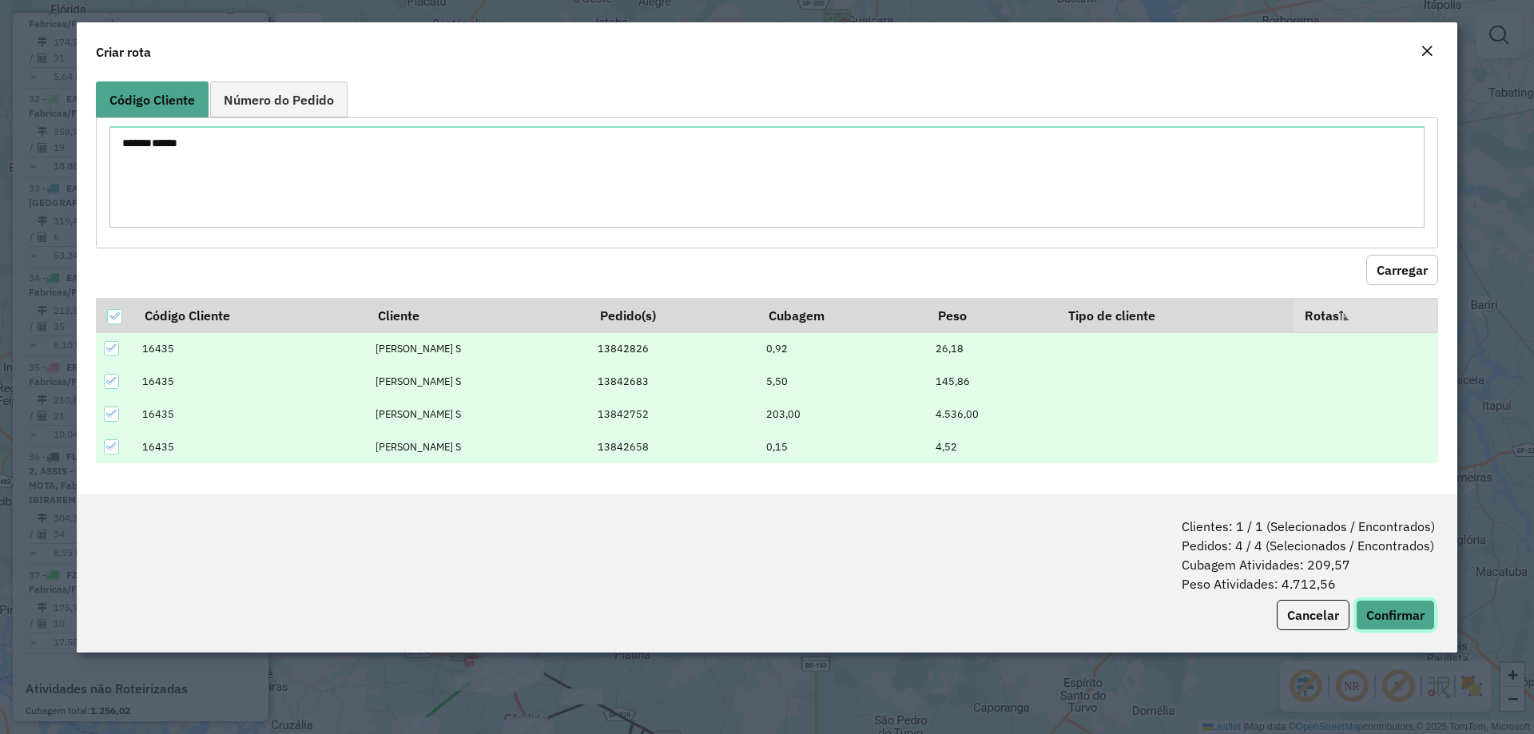
click at [1382, 617] on button "Confirmar" at bounding box center [1394, 615] width 79 height 30
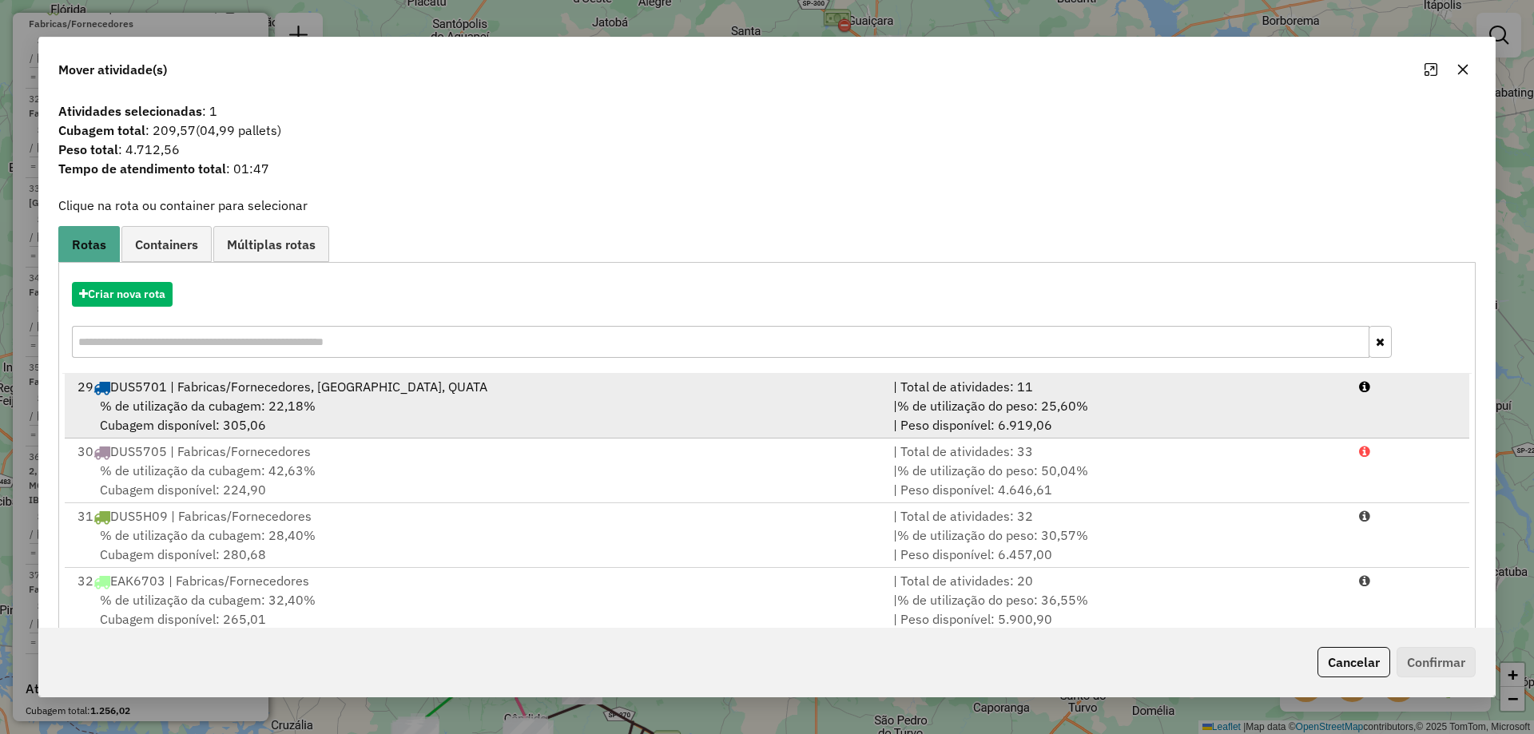
click at [333, 413] on div "% de utilização da cubagem: 22,18% Cubagem disponível: 305,06" at bounding box center [476, 415] width 816 height 38
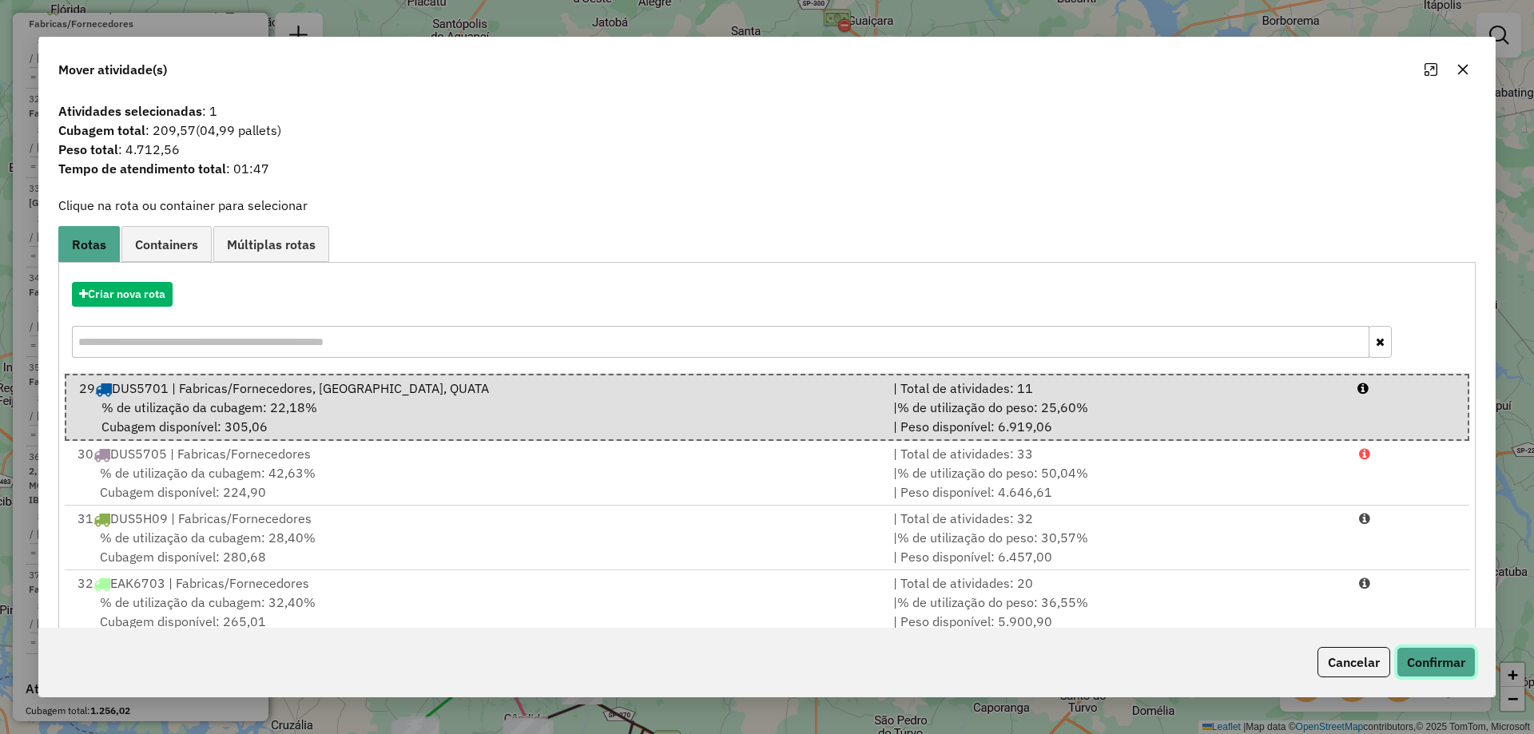
click at [1412, 664] on button "Confirmar" at bounding box center [1435, 662] width 79 height 30
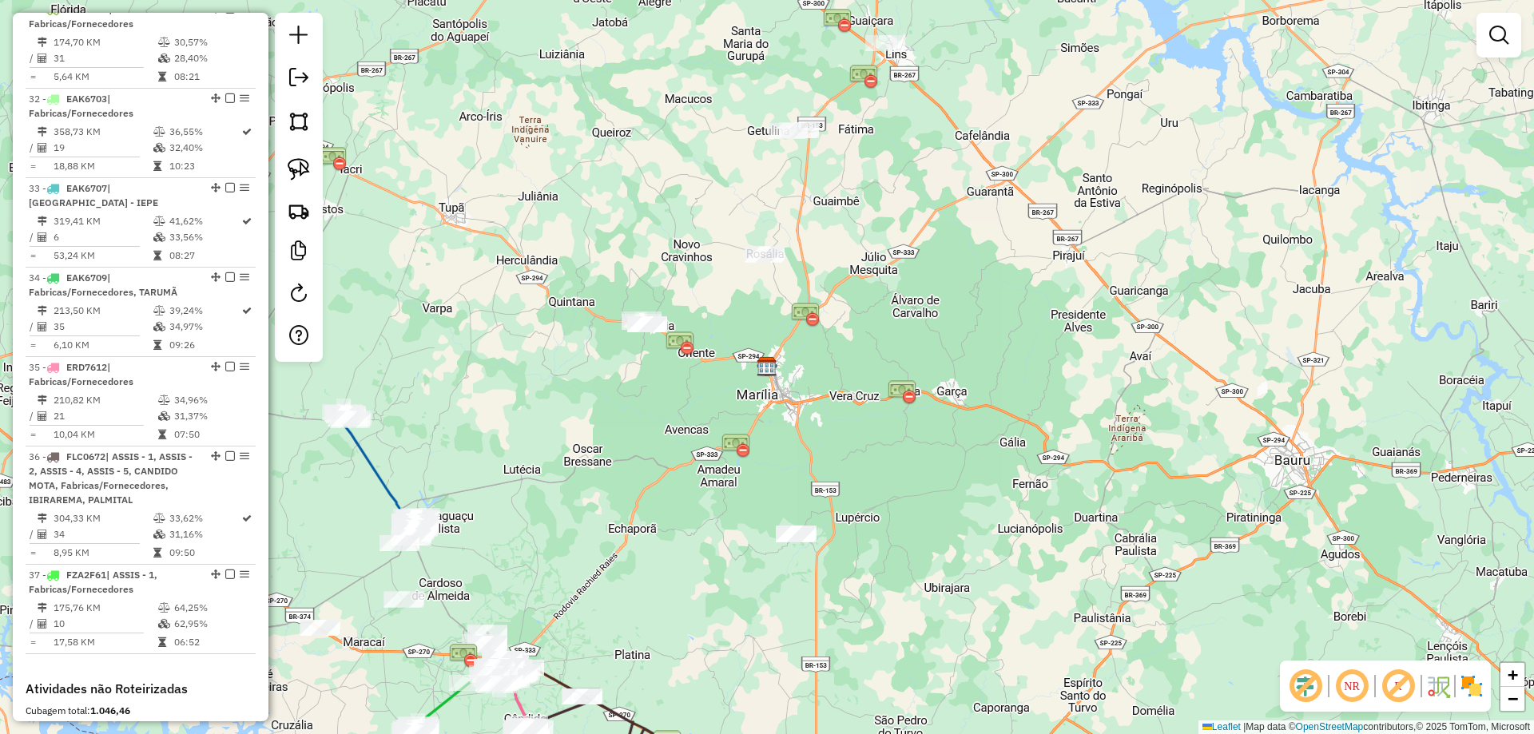
drag, startPoint x: 707, startPoint y: 395, endPoint x: 990, endPoint y: 453, distance: 289.3
click at [992, 453] on div "Janela de atendimento Grade de atendimento Capacidade Transportadoras Veículos …" at bounding box center [767, 367] width 1534 height 734
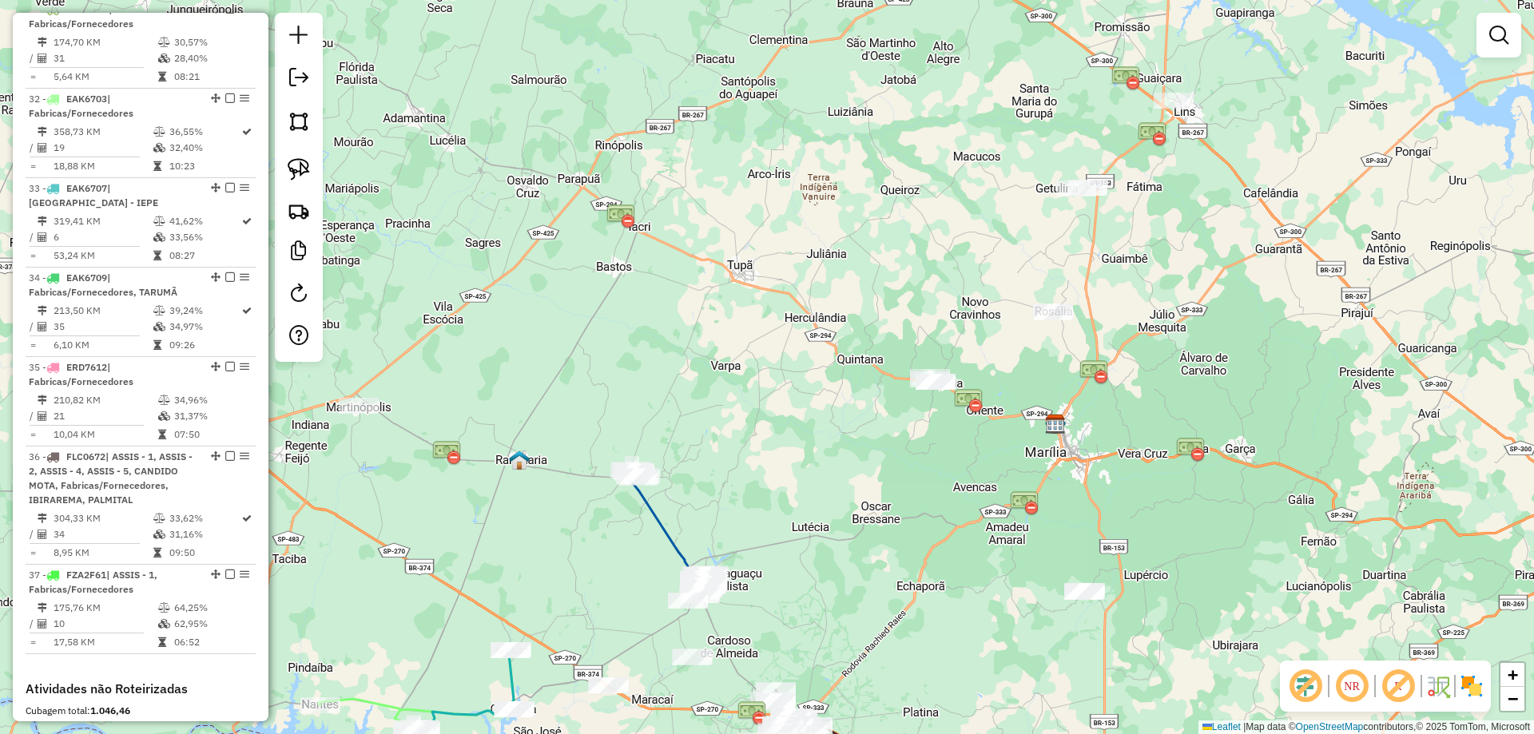
click at [665, 519] on icon at bounding box center [664, 527] width 71 height 118
select select "*********"
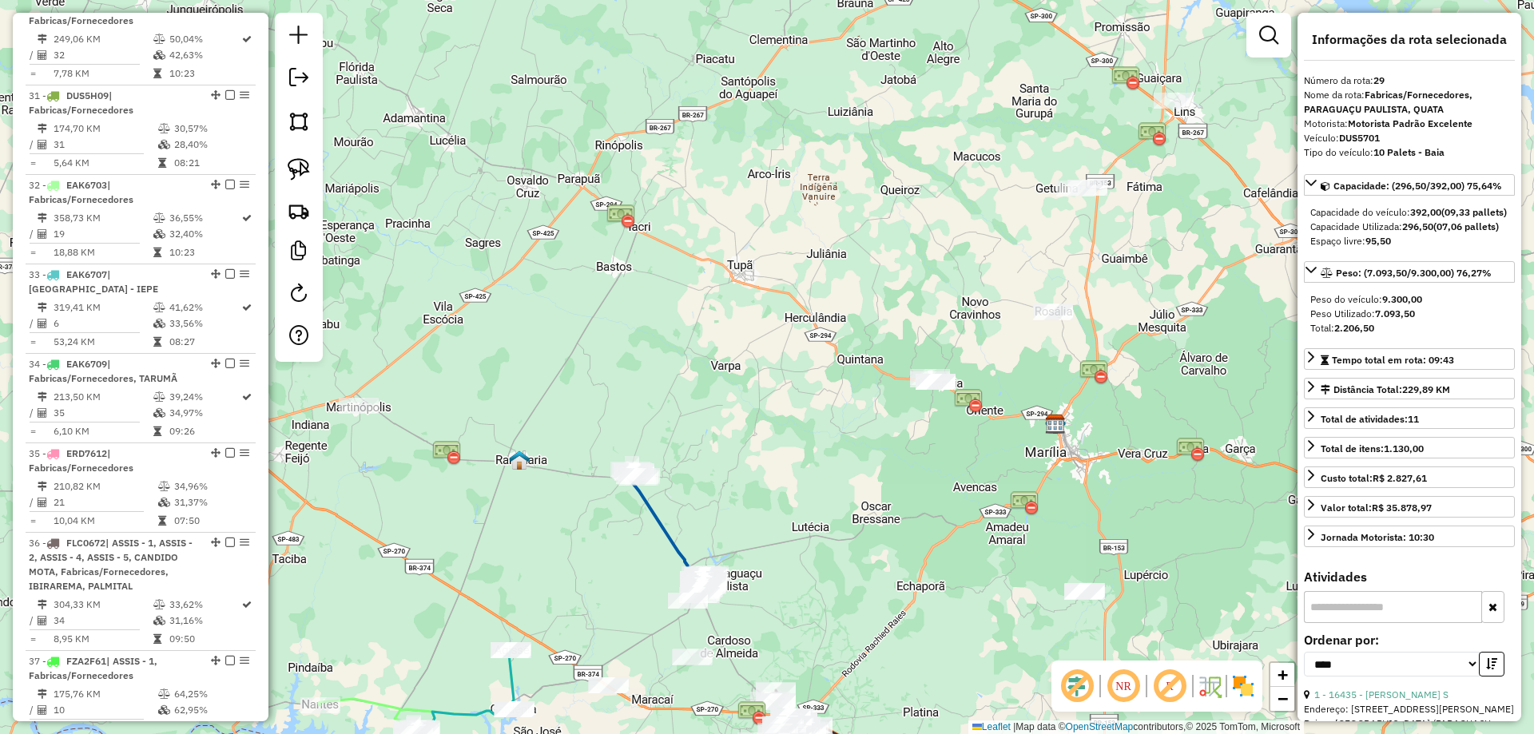
scroll to position [1236, 0]
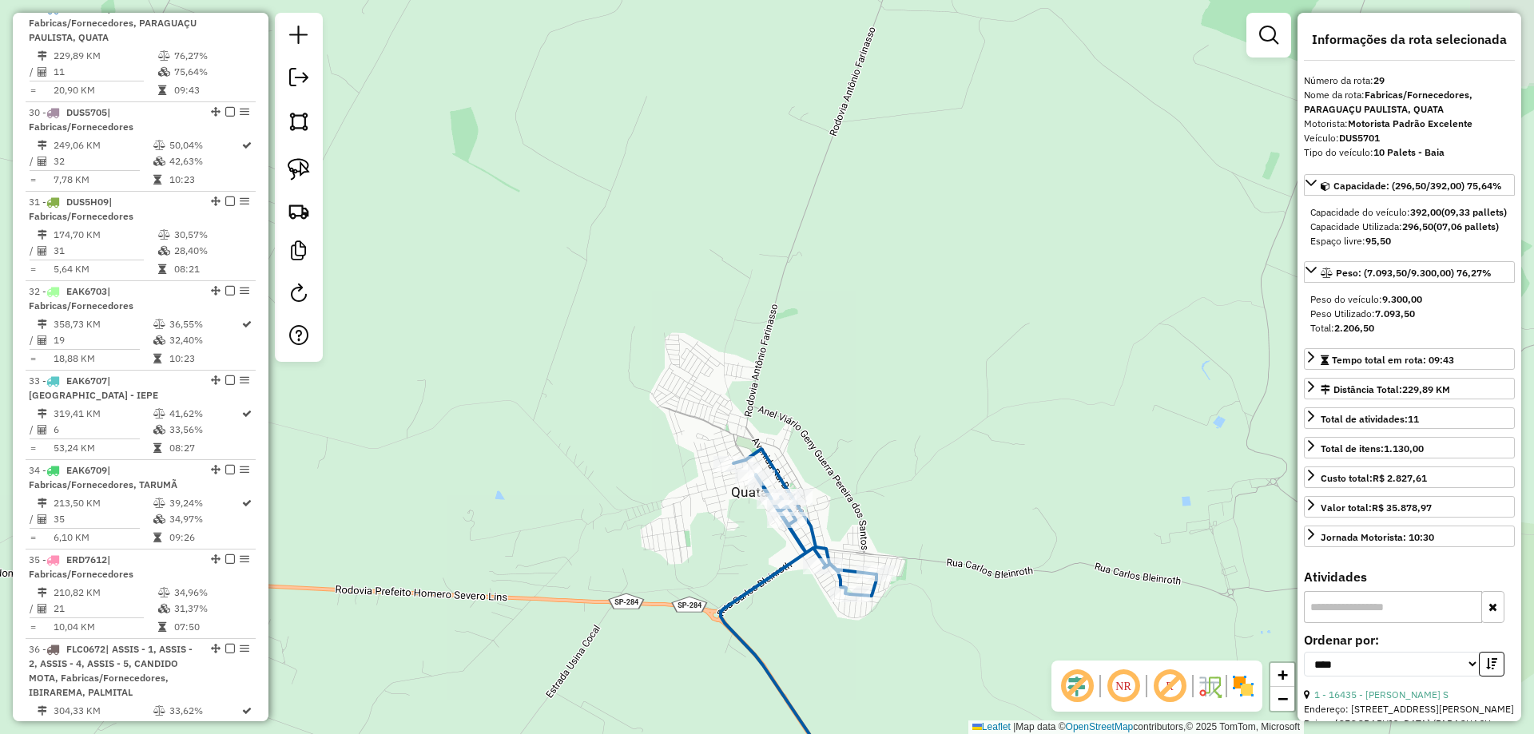
click at [736, 593] on icon at bounding box center [798, 628] width 156 height 359
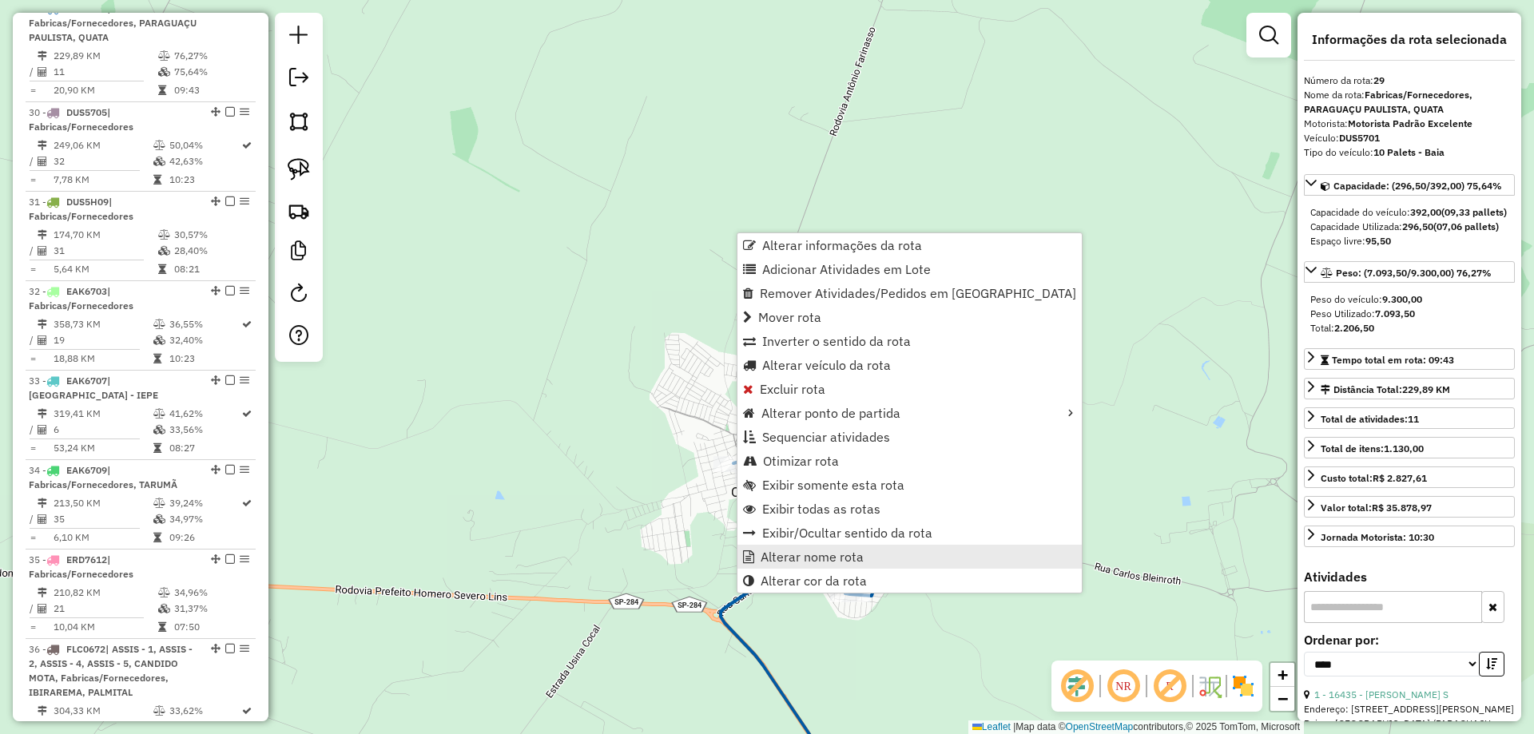
click at [796, 554] on span "Alterar nome rota" at bounding box center [811, 556] width 103 height 13
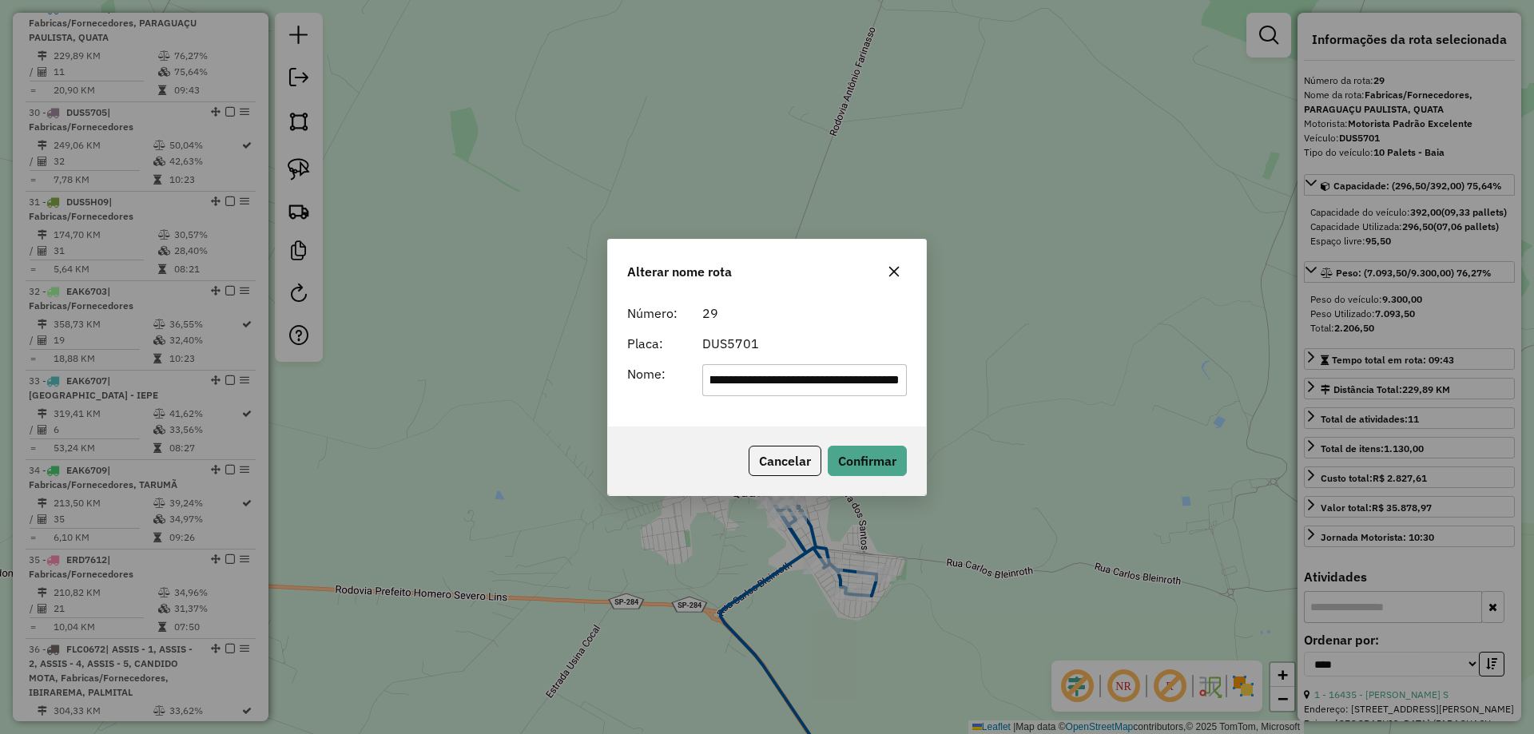
scroll to position [0, 0]
drag, startPoint x: 859, startPoint y: 380, endPoint x: 551, endPoint y: 427, distance: 311.1
click at [551, 427] on div "**********" at bounding box center [767, 367] width 1534 height 734
click at [847, 376] on input "**********" at bounding box center [804, 380] width 205 height 32
click at [850, 378] on input "**********" at bounding box center [804, 380] width 205 height 32
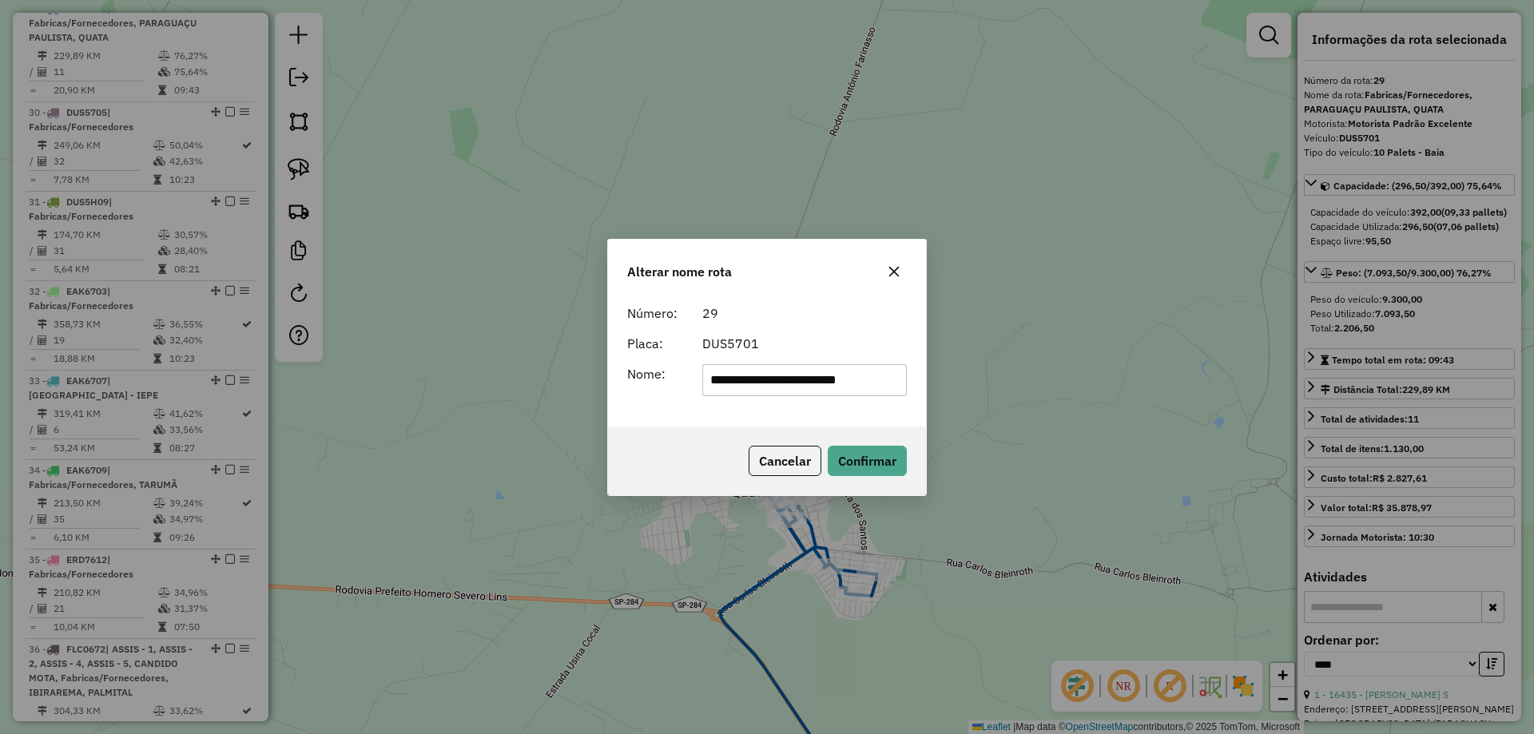
type input "**********"
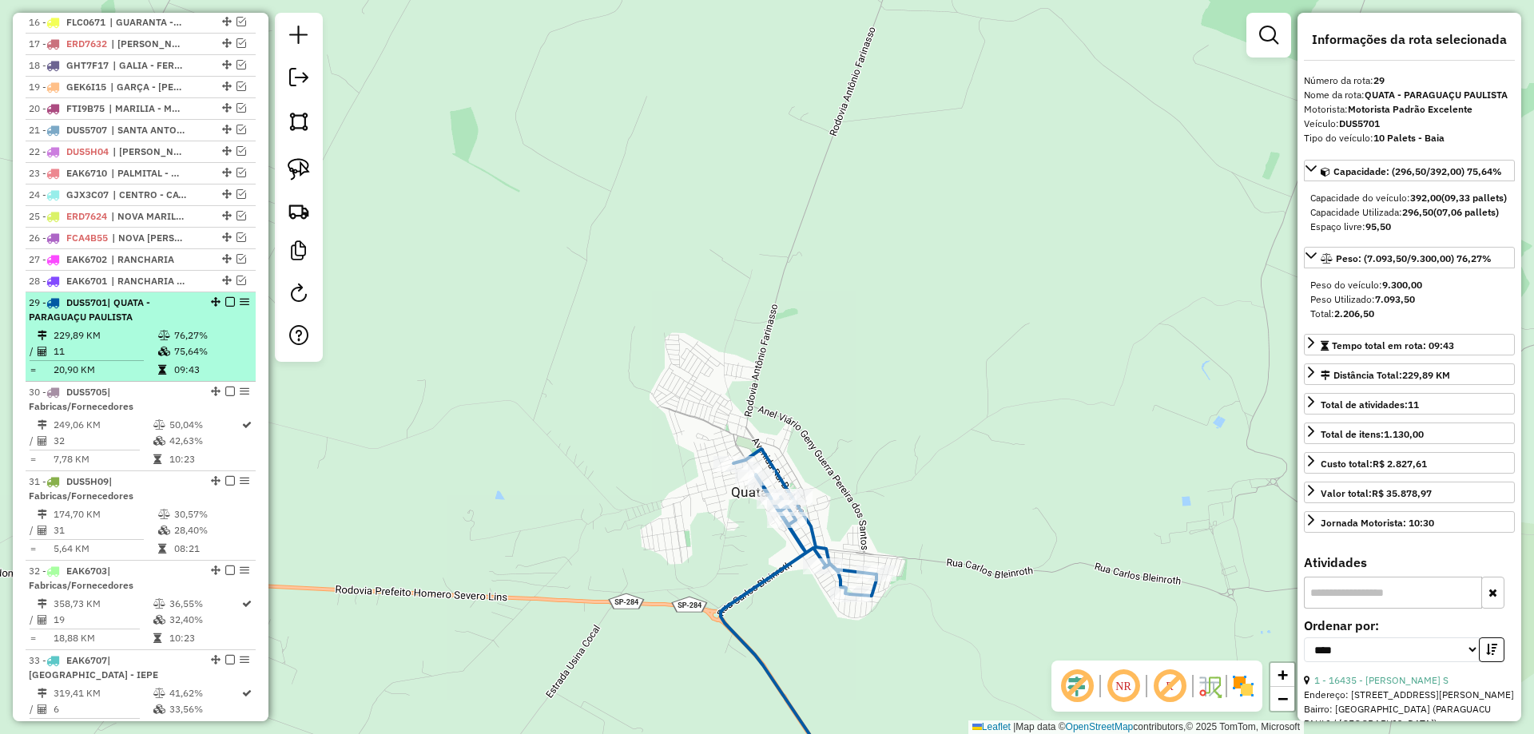
scroll to position [917, 0]
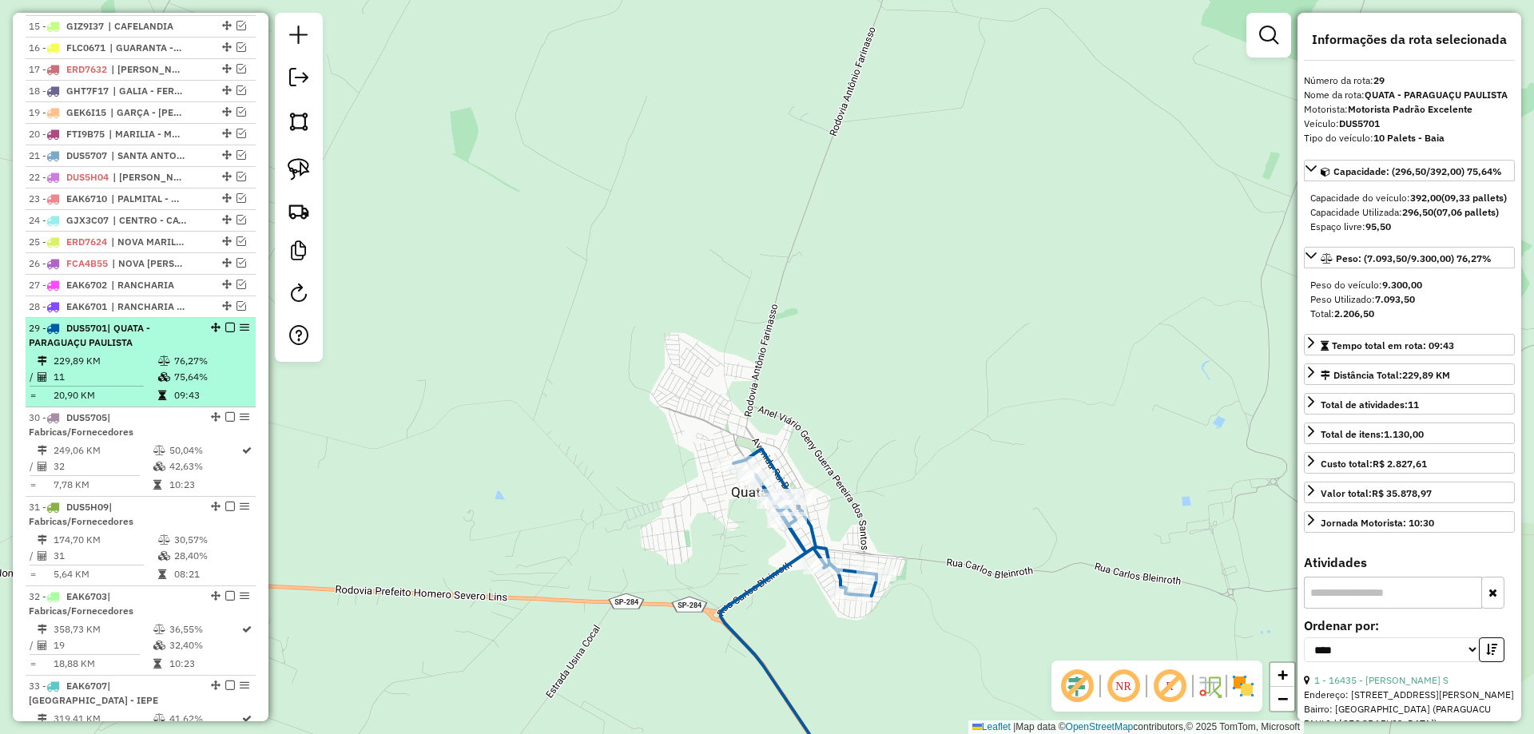
click at [225, 332] on em at bounding box center [230, 328] width 10 height 10
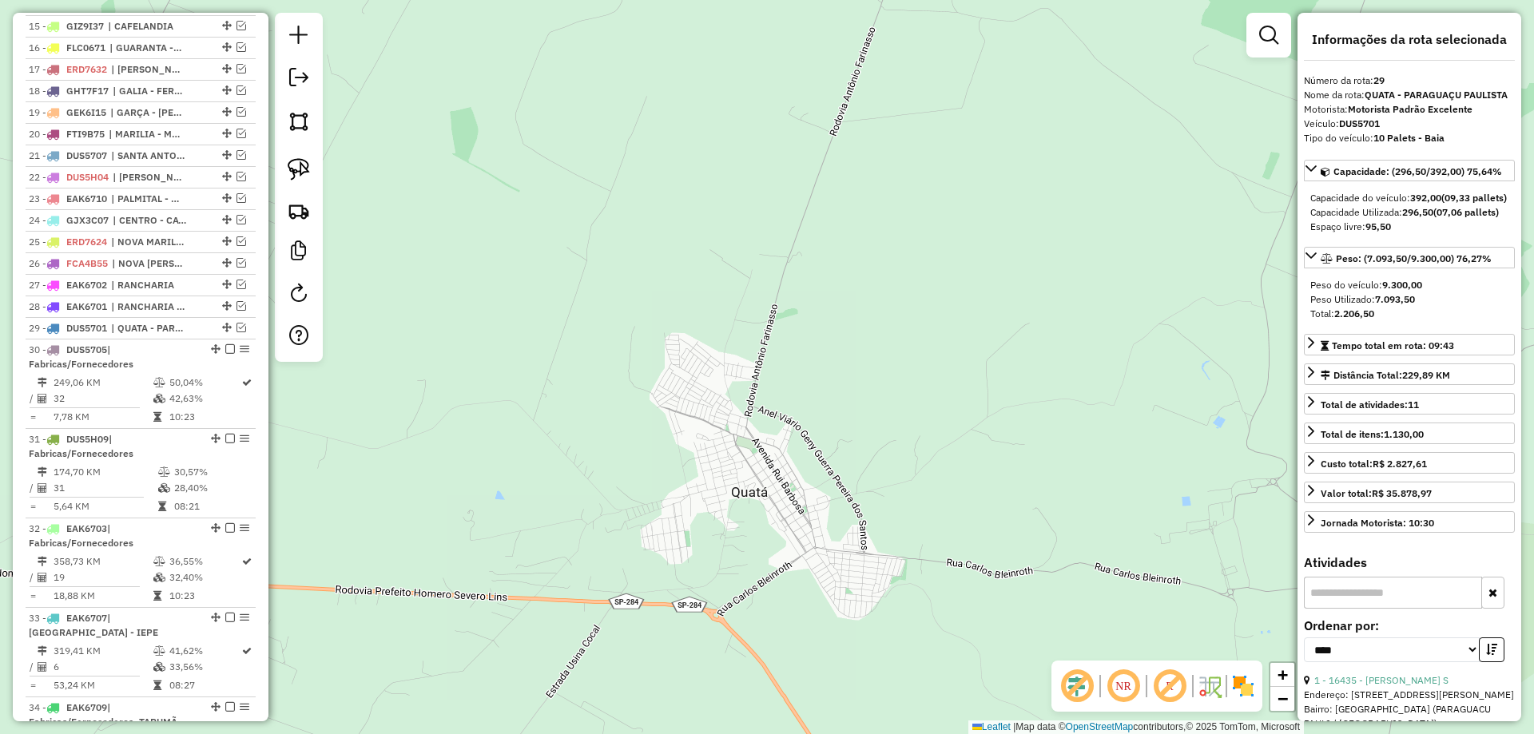
drag, startPoint x: 964, startPoint y: 557, endPoint x: 843, endPoint y: 158, distance: 416.4
click at [860, 184] on div "Janela de atendimento Grade de atendimento Capacidade Transportadoras Veículos …" at bounding box center [767, 367] width 1534 height 734
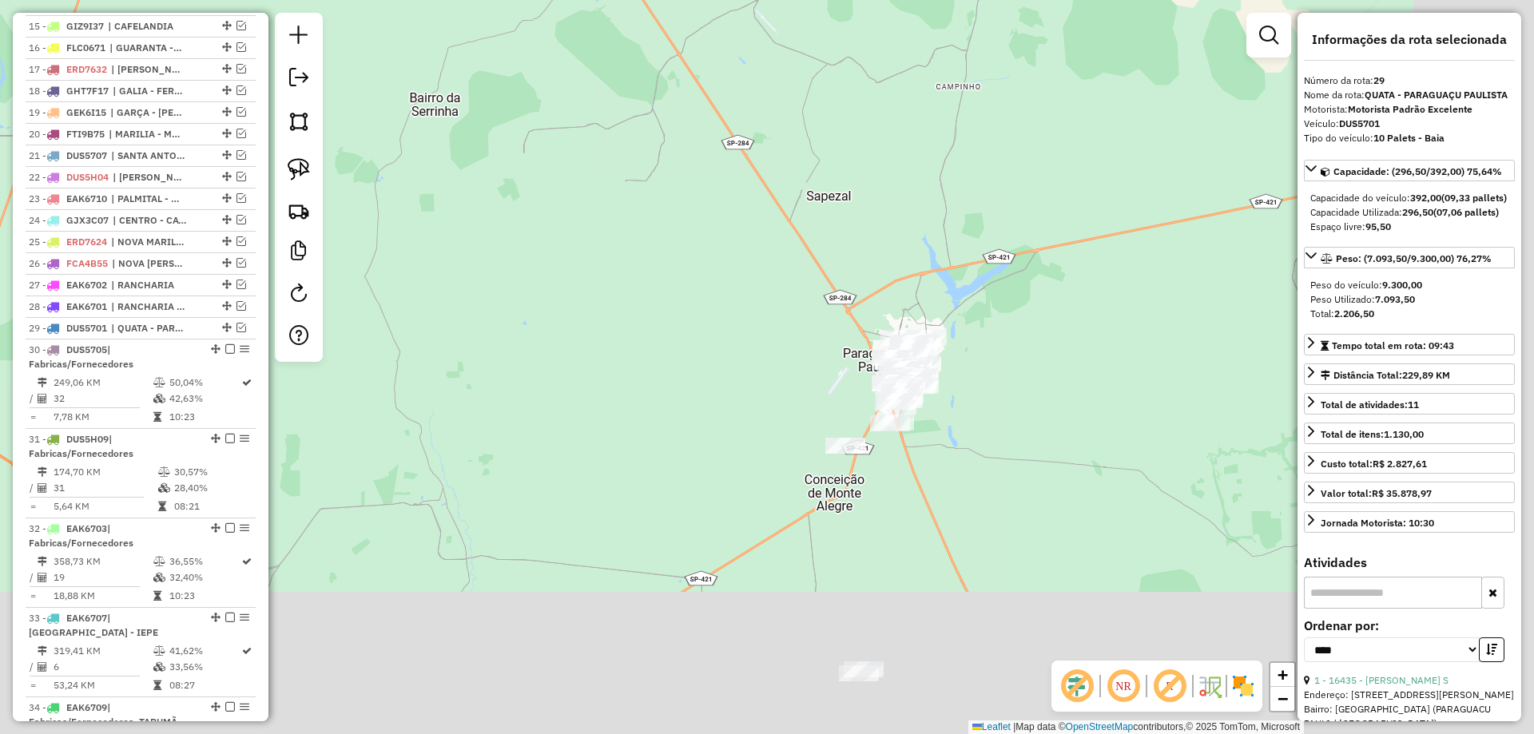
drag, startPoint x: 947, startPoint y: 341, endPoint x: 935, endPoint y: 275, distance: 67.4
click at [793, 139] on div "Janela de atendimento Grade de atendimento Capacidade Transportadoras Veículos …" at bounding box center [767, 367] width 1534 height 734
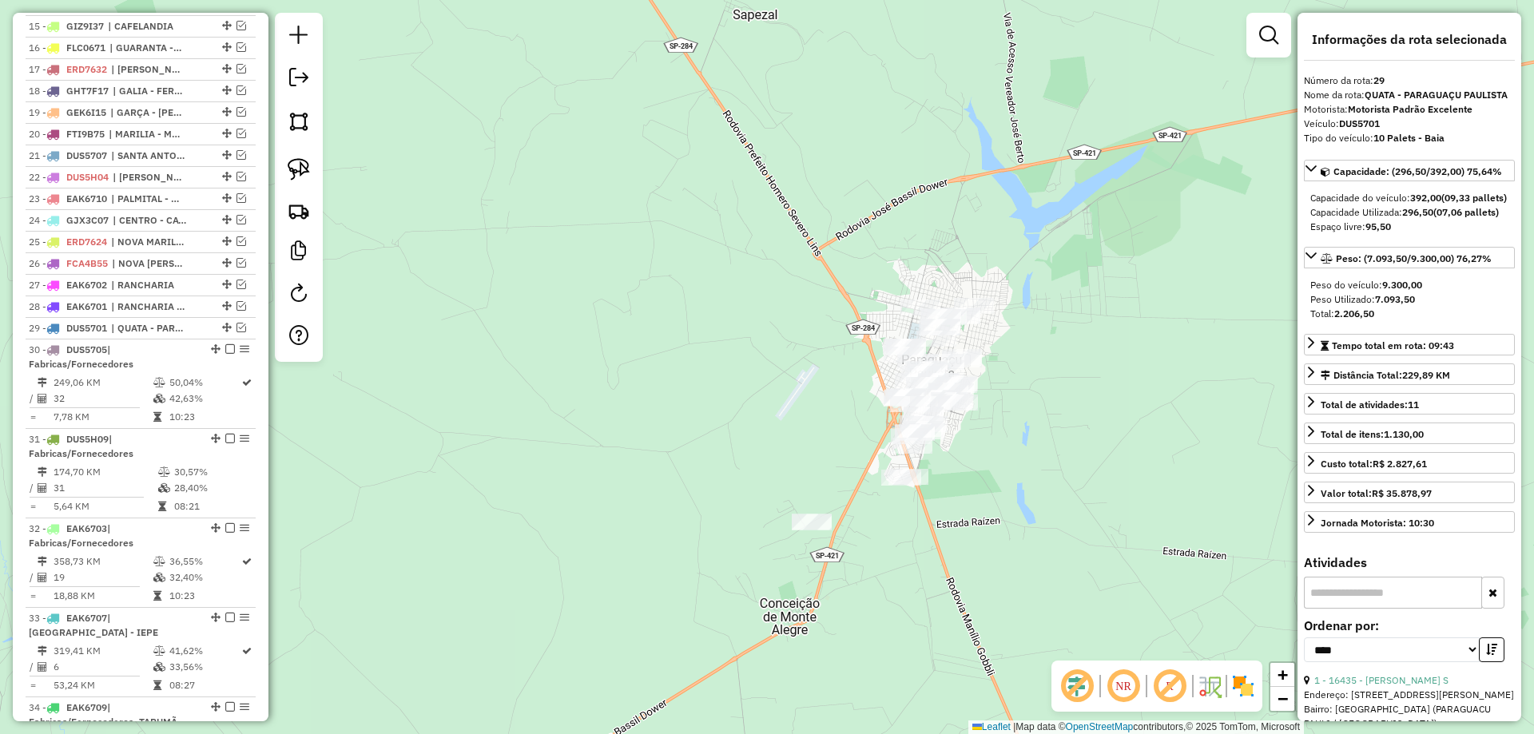
drag, startPoint x: 923, startPoint y: 454, endPoint x: 972, endPoint y: 508, distance: 73.5
click at [972, 508] on div "Janela de atendimento Grade de atendimento Capacidade Transportadoras Veículos …" at bounding box center [767, 367] width 1534 height 734
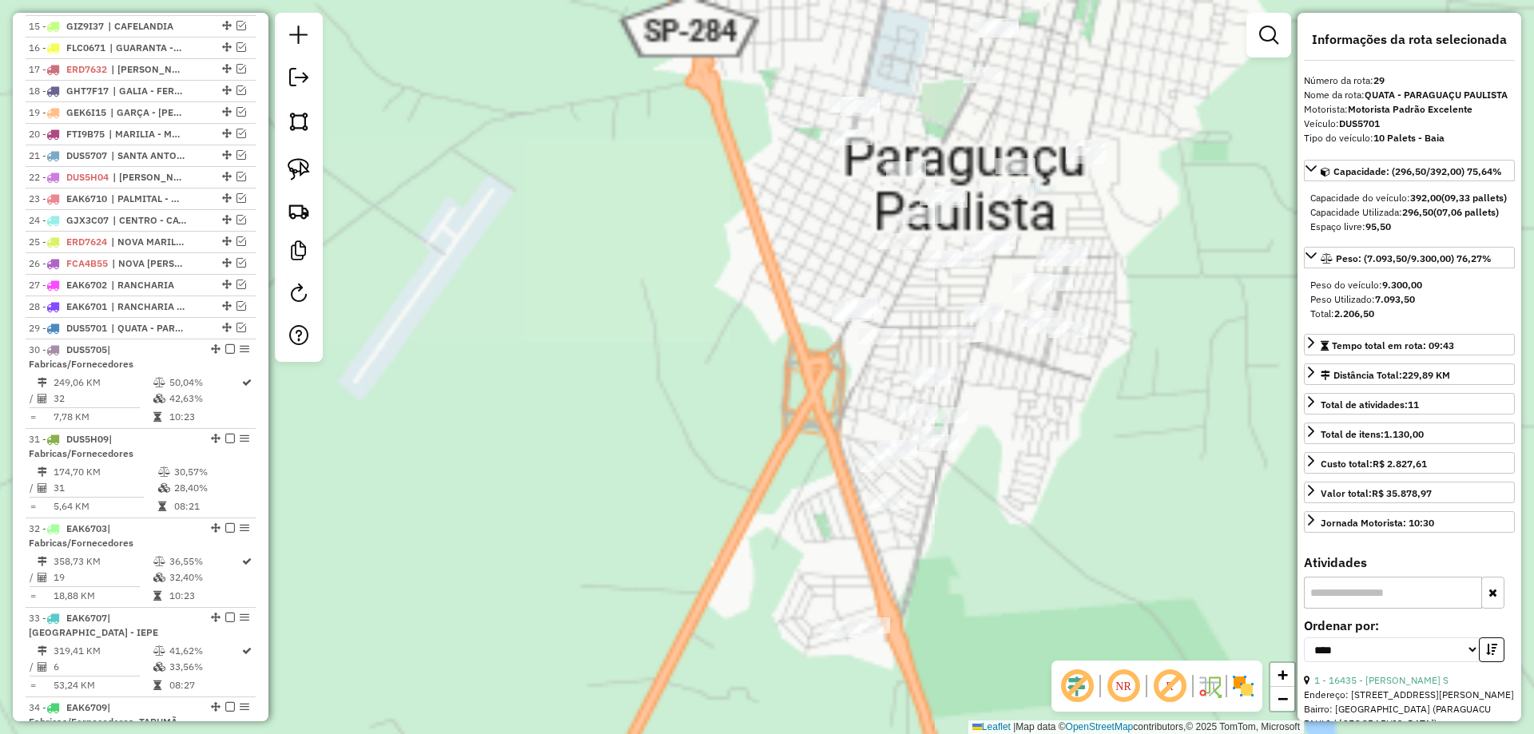
drag, startPoint x: 1034, startPoint y: 495, endPoint x: 1035, endPoint y: 423, distance: 71.9
click at [1035, 423] on div "Janela de atendimento Grade de atendimento Capacidade Transportadoras Veículos …" at bounding box center [767, 367] width 1534 height 734
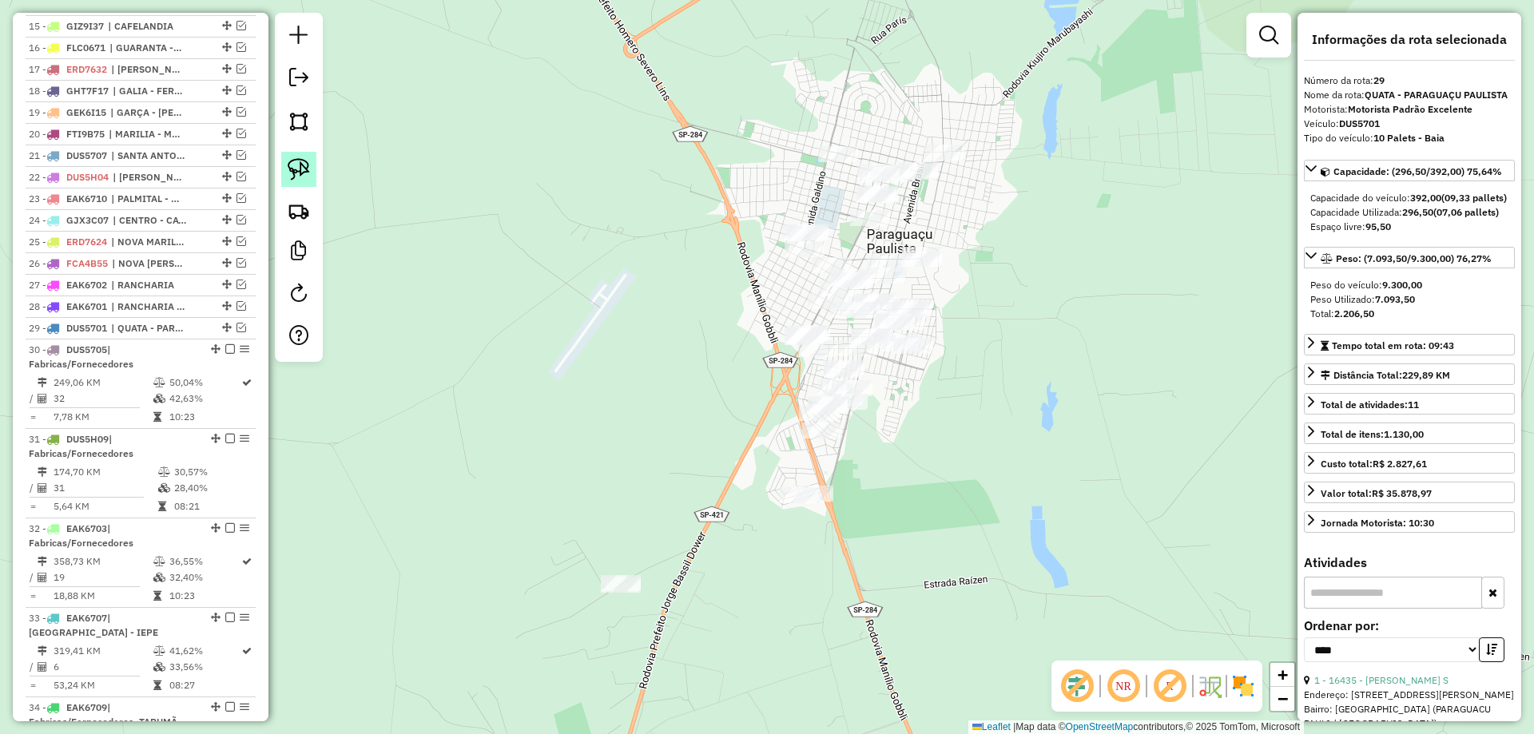
click at [307, 172] on img at bounding box center [299, 169] width 22 height 22
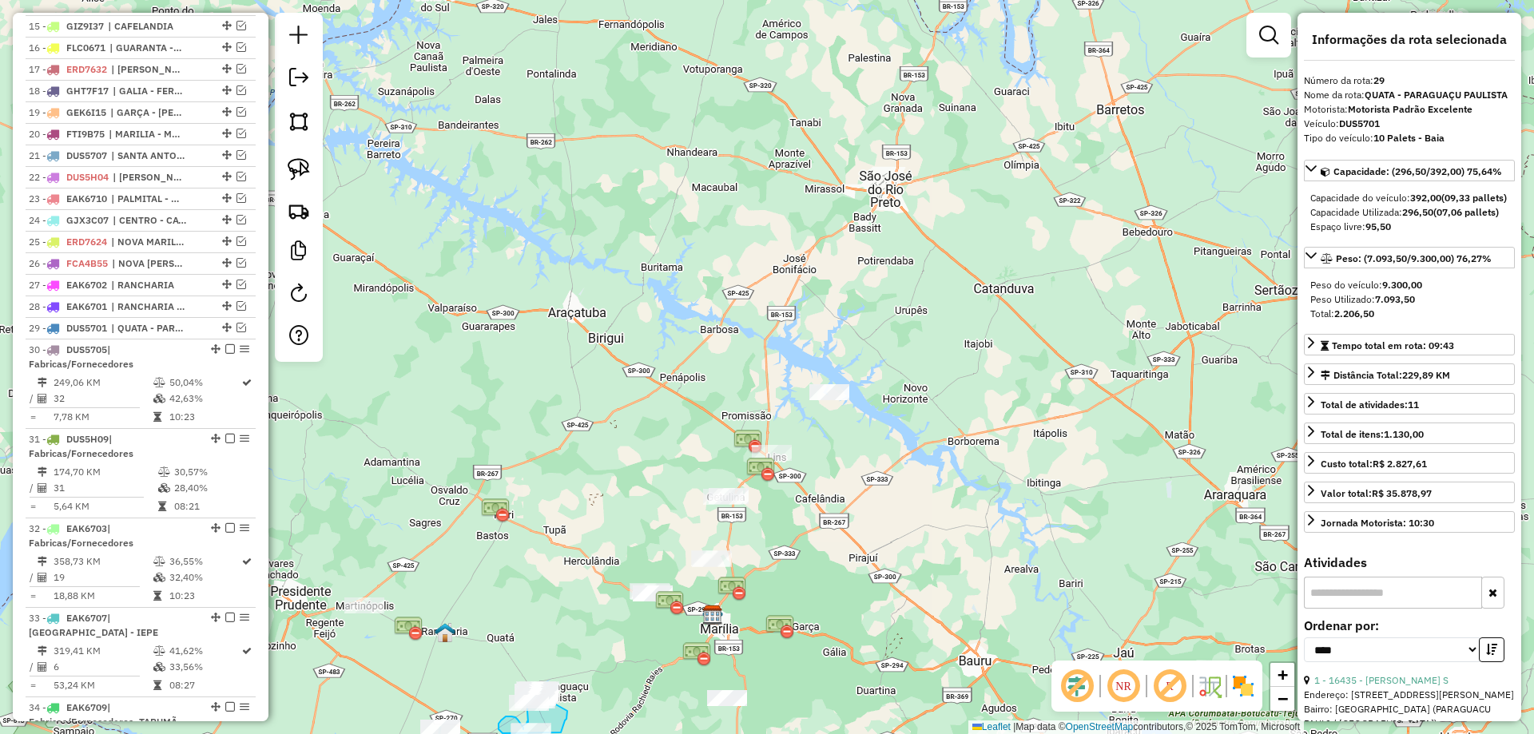
drag, startPoint x: 923, startPoint y: 334, endPoint x: 567, endPoint y: 711, distance: 518.1
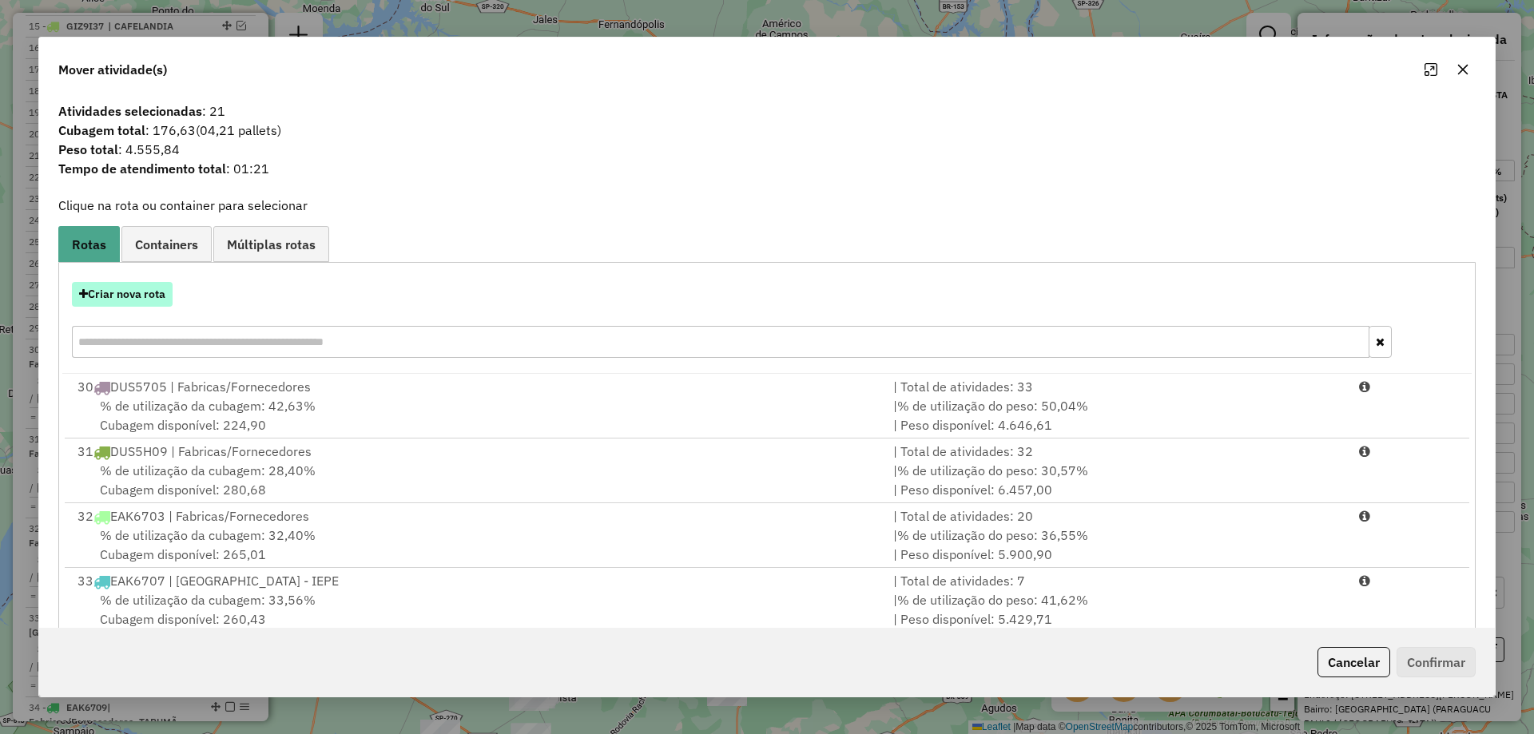
click at [162, 292] on button "Criar nova rota" at bounding box center [122, 294] width 101 height 25
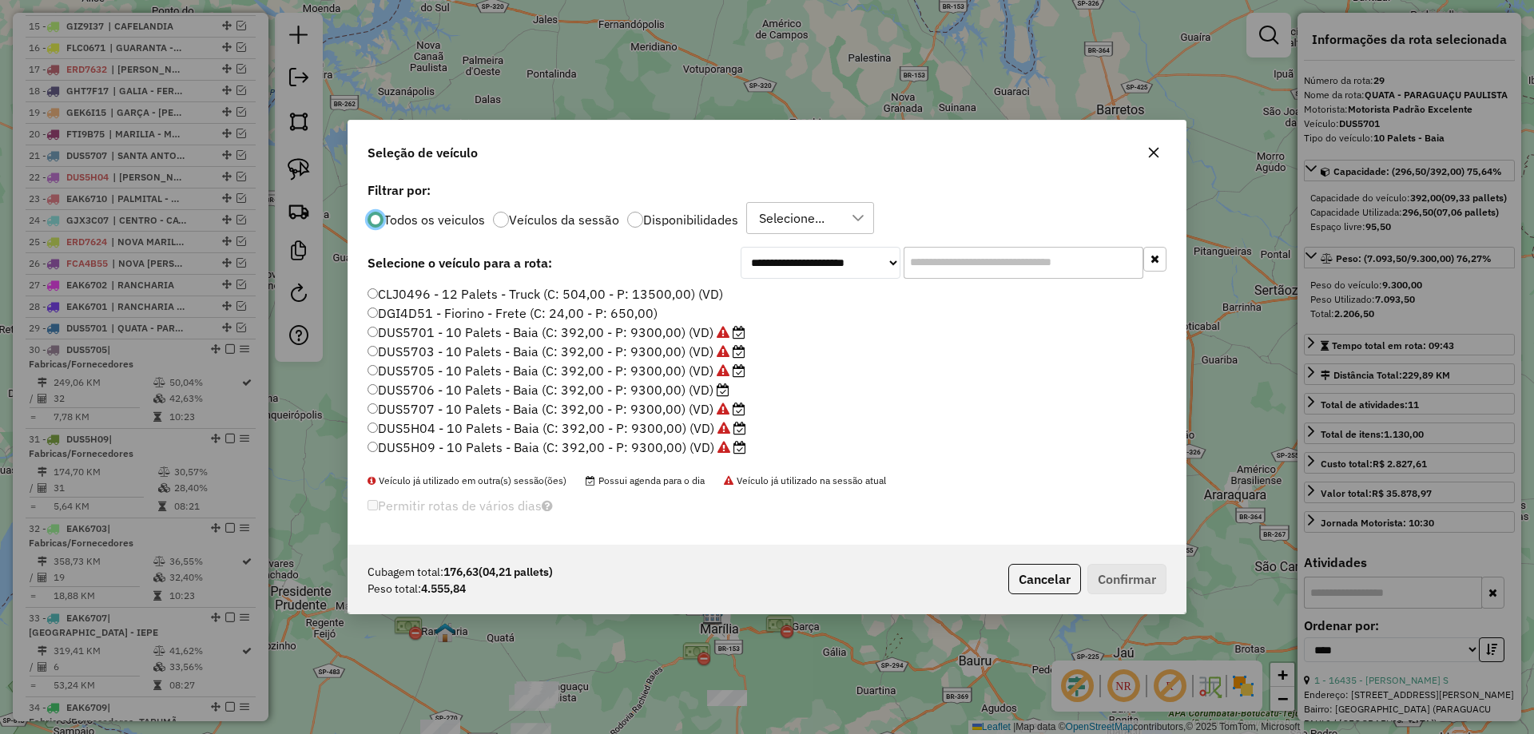
scroll to position [160, 0]
click at [694, 383] on label "DUS5706 - 10 Palets - Baia (C: 392,00 - P: 9300,00) (VD)" at bounding box center [548, 383] width 362 height 19
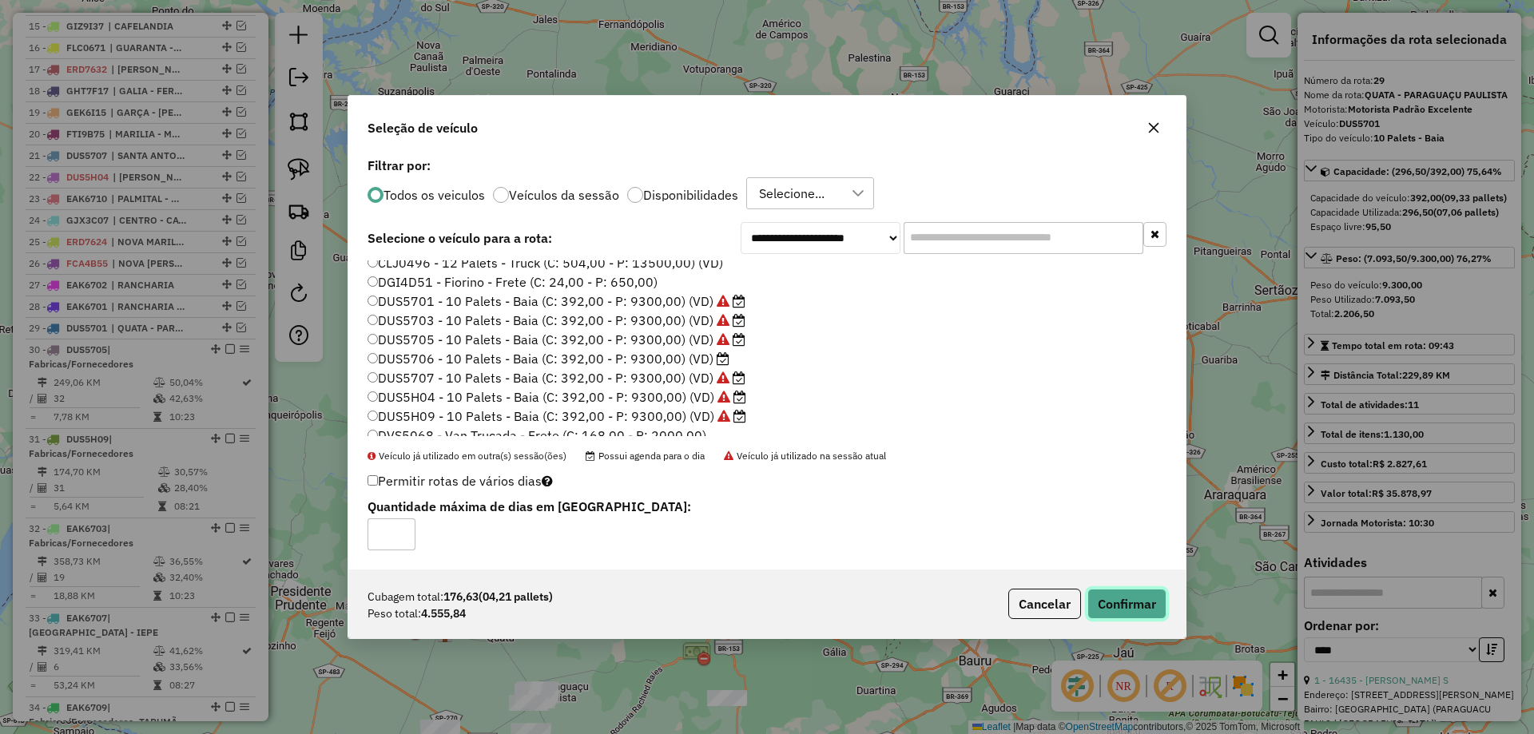
click at [1101, 604] on button "Confirmar" at bounding box center [1126, 604] width 79 height 30
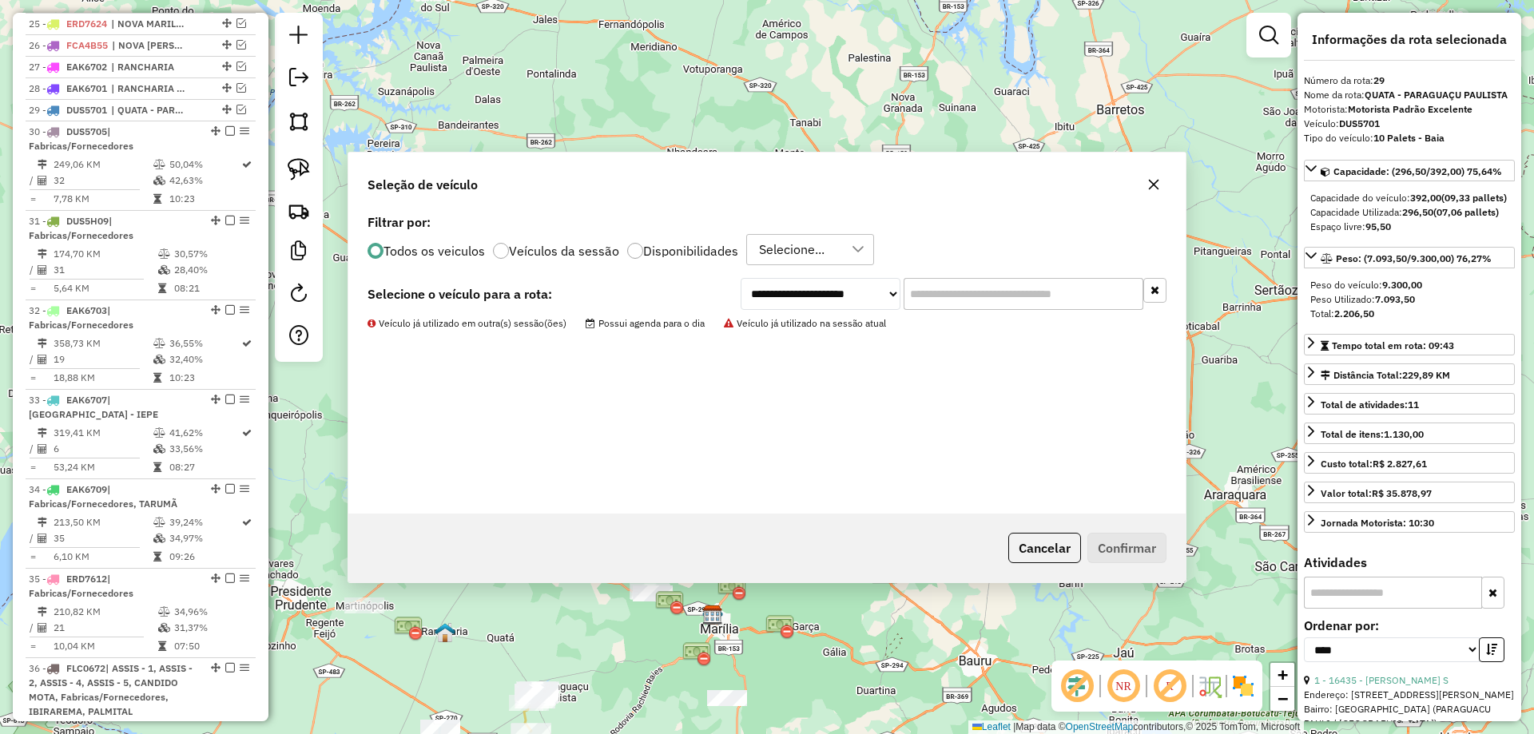
drag, startPoint x: 812, startPoint y: 325, endPoint x: 721, endPoint y: 335, distance: 90.9
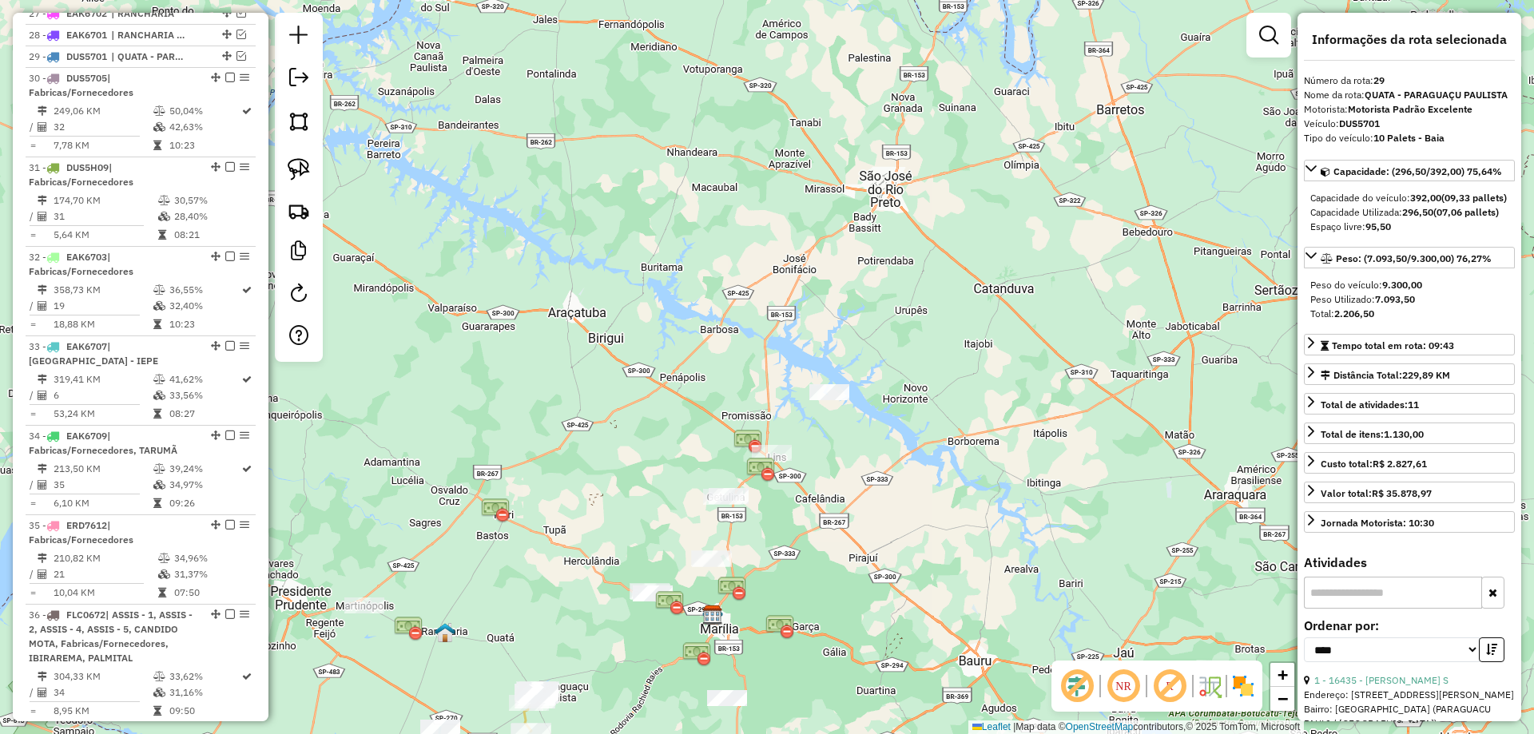
scroll to position [1236, 0]
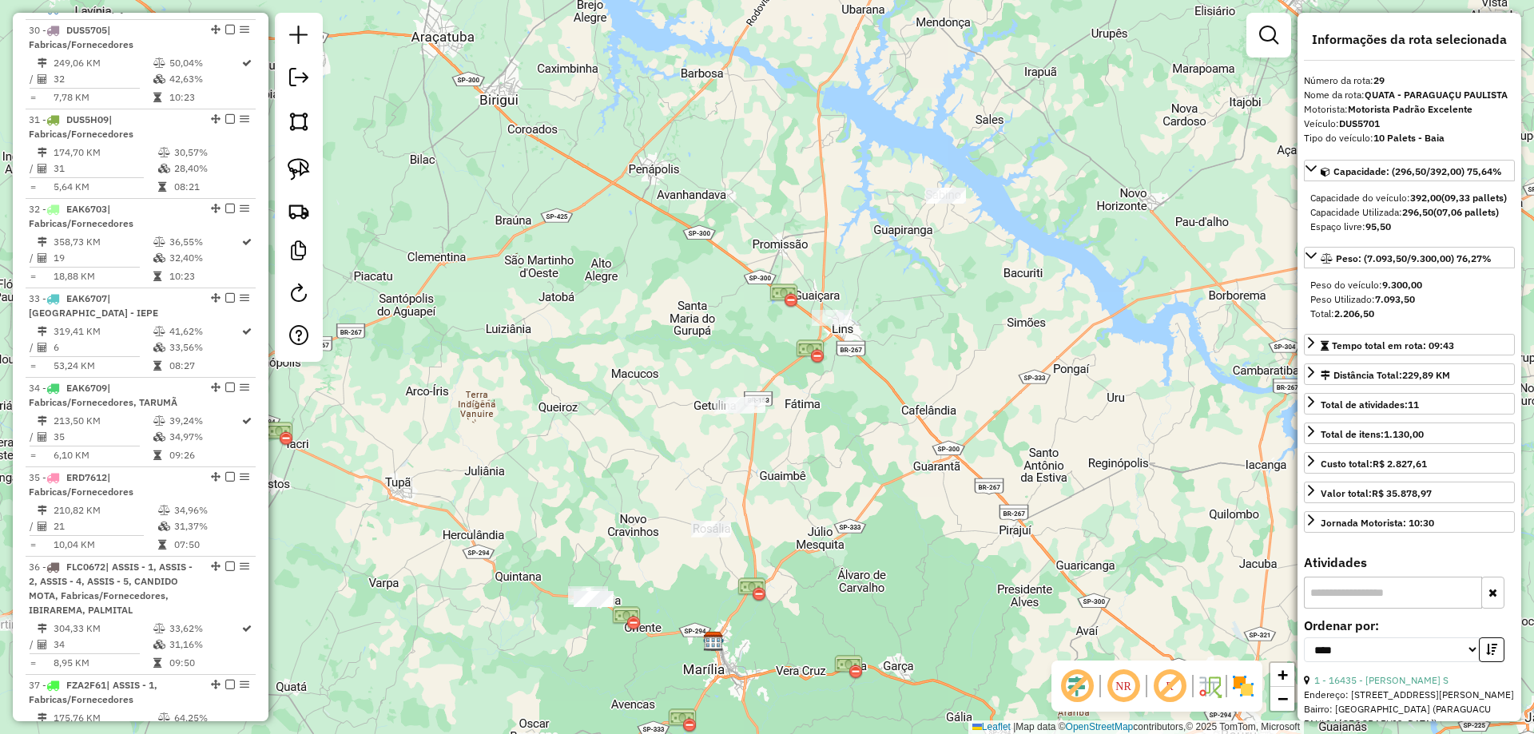
drag, startPoint x: 649, startPoint y: 643, endPoint x: 935, endPoint y: 294, distance: 450.7
click at [935, 303] on div "Janela de atendimento Grade de atendimento Capacidade Transportadoras Veículos …" at bounding box center [767, 367] width 1534 height 734
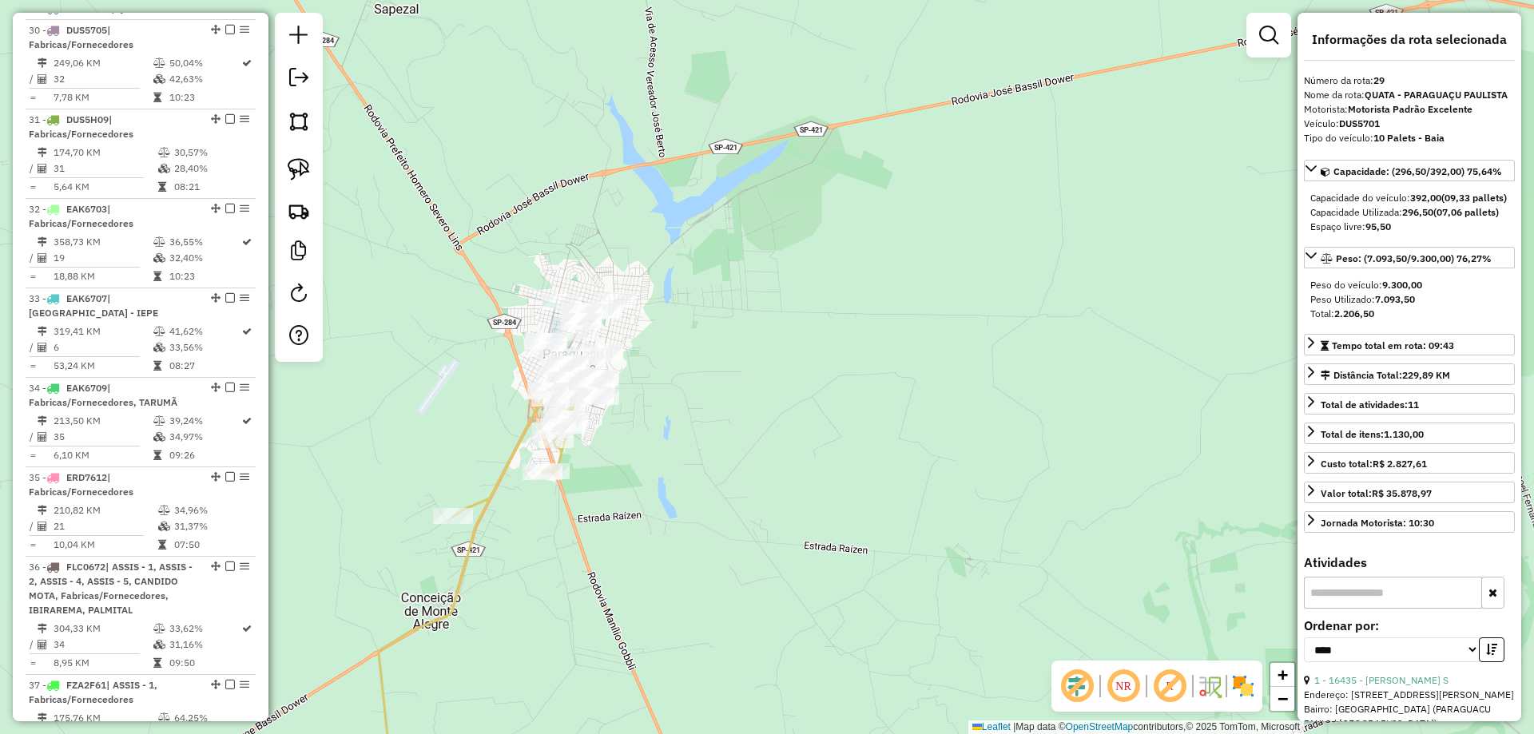
drag, startPoint x: 657, startPoint y: 410, endPoint x: 773, endPoint y: 503, distance: 149.4
click at [773, 503] on div "Janela de atendimento Grade de atendimento Capacidade Transportadoras Veículos …" at bounding box center [767, 367] width 1534 height 734
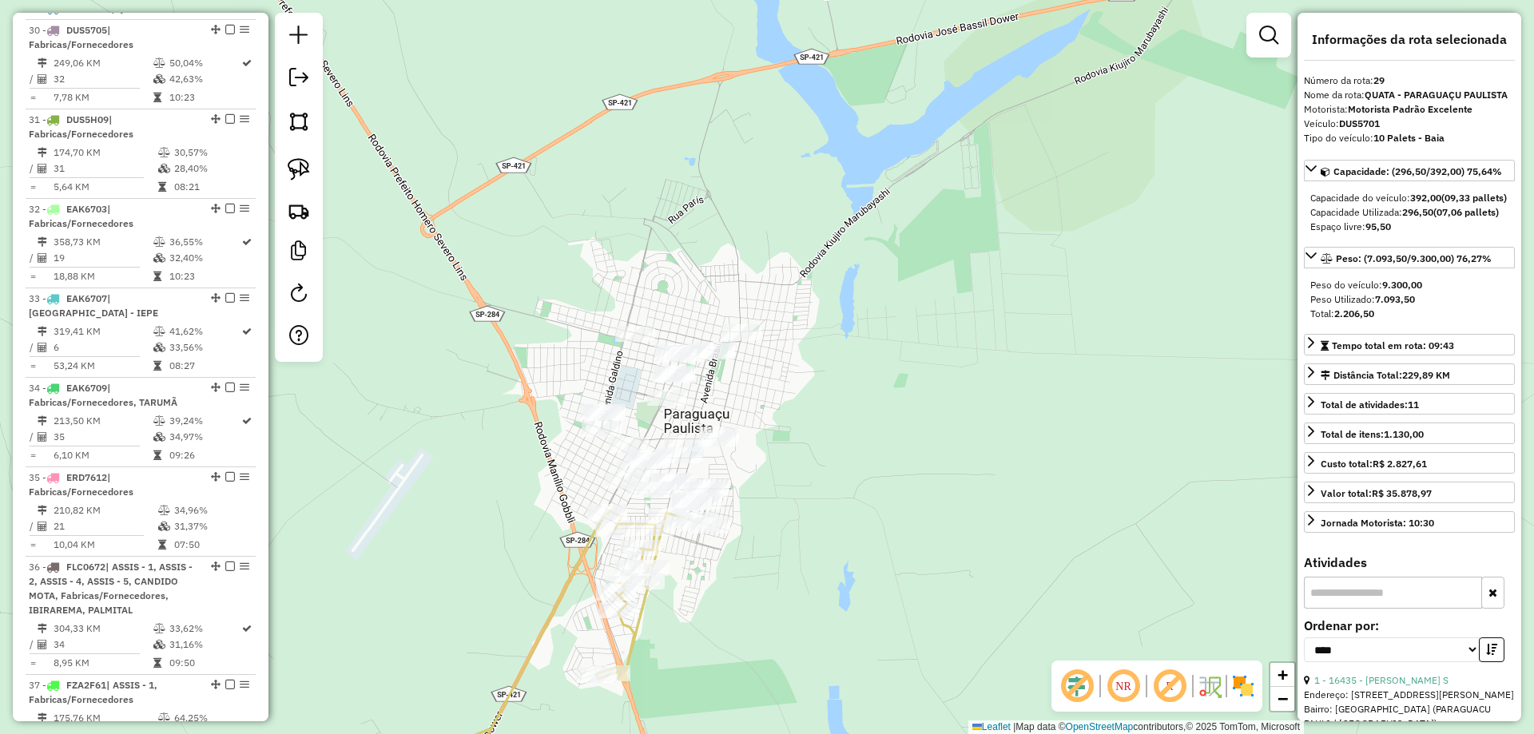
click at [824, 482] on div "Janela de atendimento Grade de atendimento Capacidade Transportadoras Veículos …" at bounding box center [767, 367] width 1534 height 734
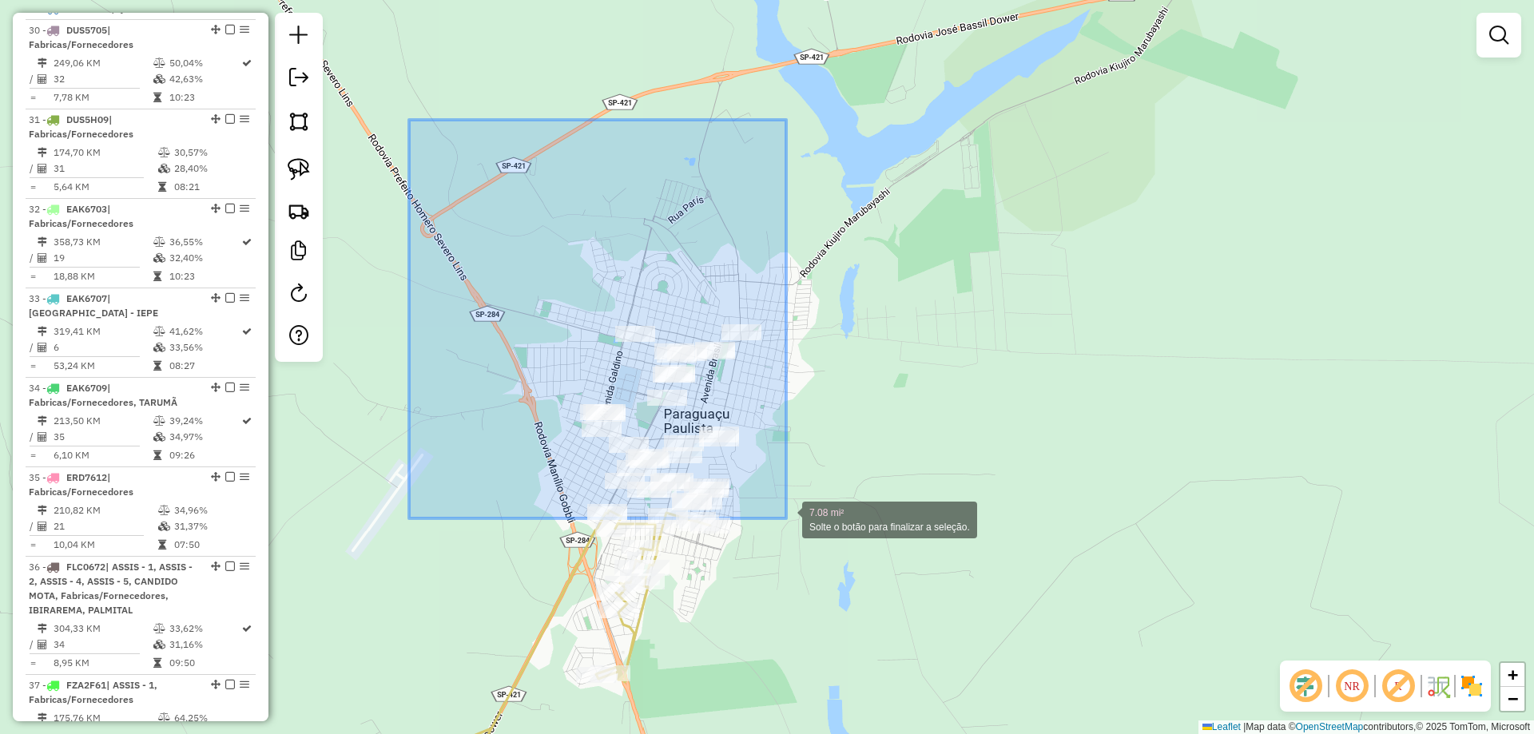
drag, startPoint x: 409, startPoint y: 120, endPoint x: 786, endPoint y: 518, distance: 548.6
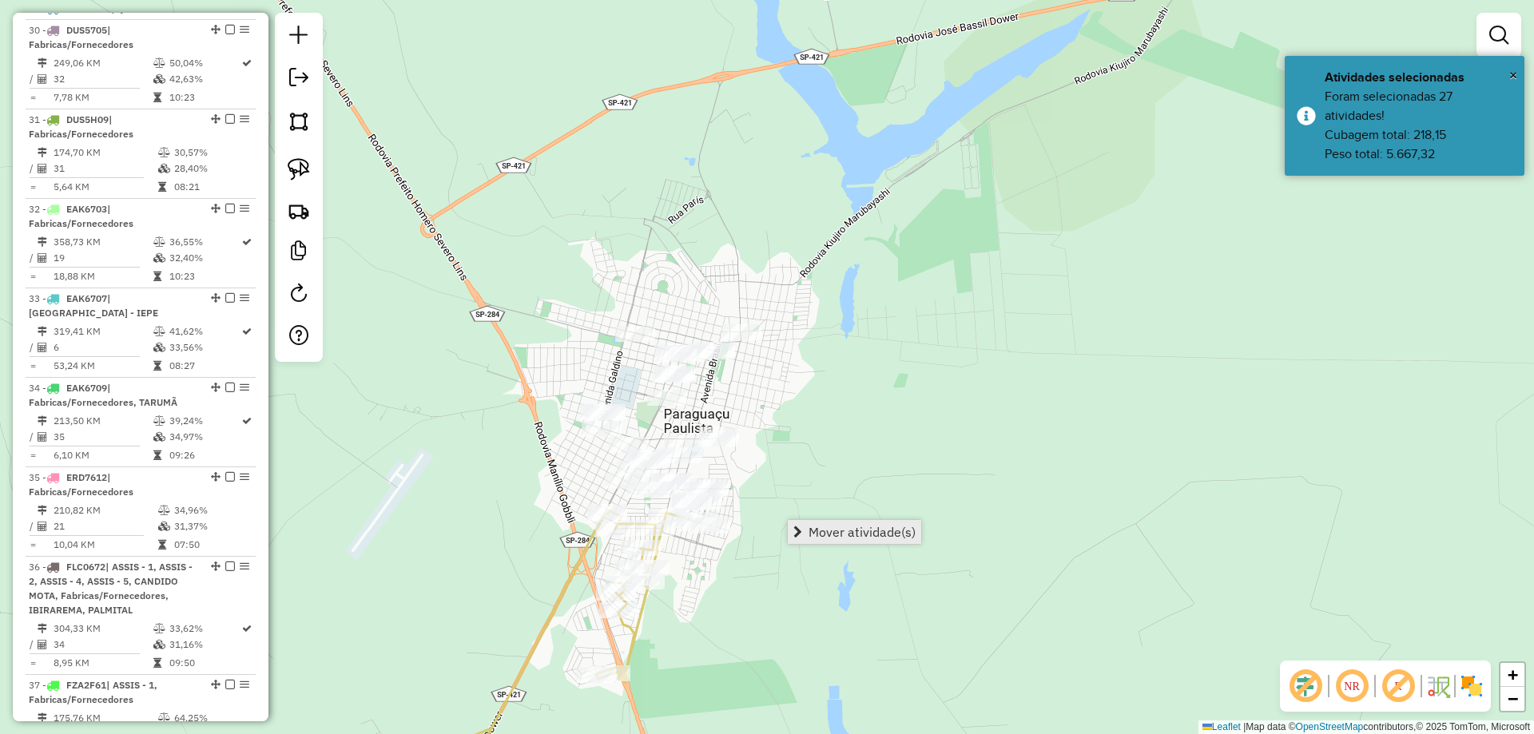
click at [859, 531] on span "Mover atividade(s)" at bounding box center [861, 532] width 107 height 13
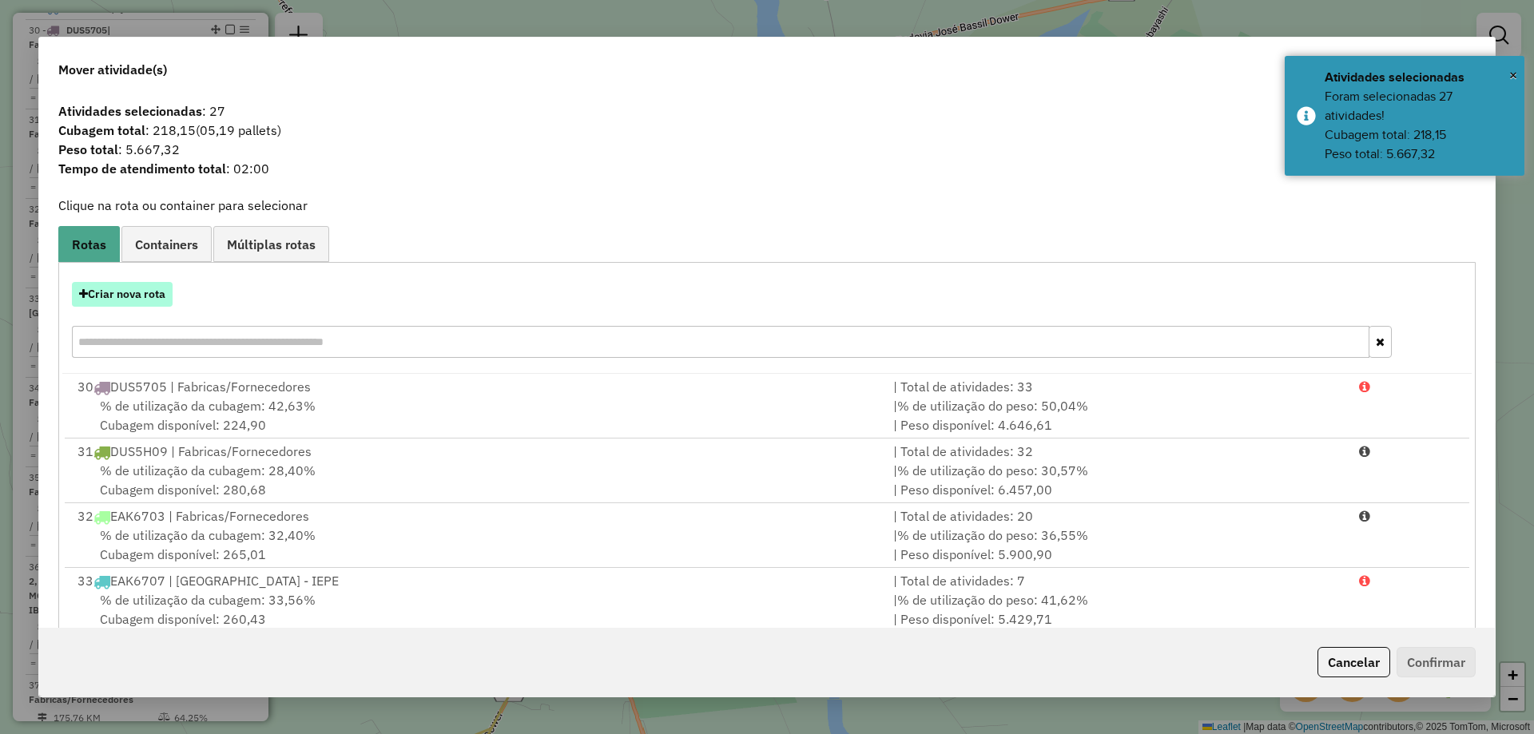
click at [118, 294] on button "Criar nova rota" at bounding box center [122, 294] width 101 height 25
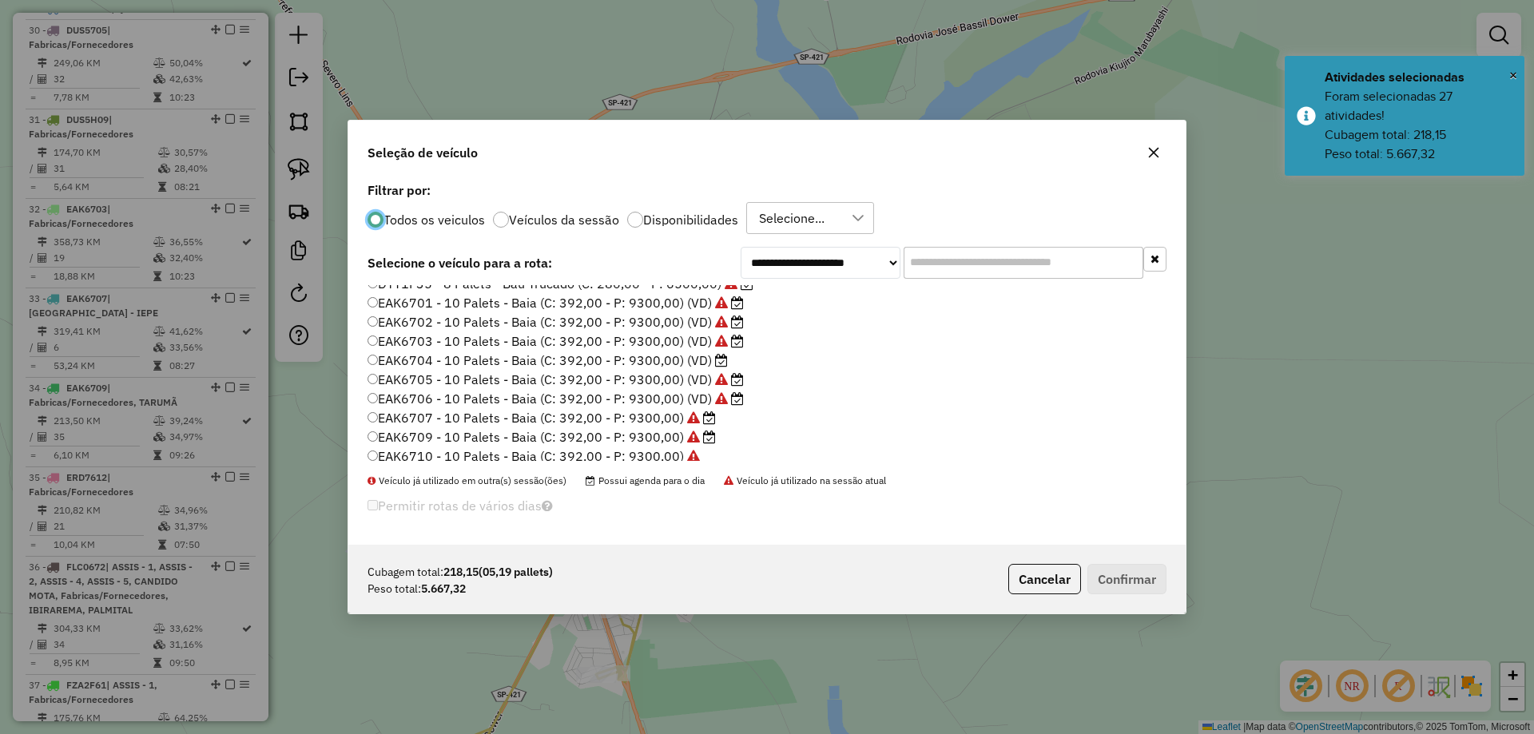
scroll to position [399, 0]
click at [716, 341] on icon at bounding box center [721, 335] width 13 height 13
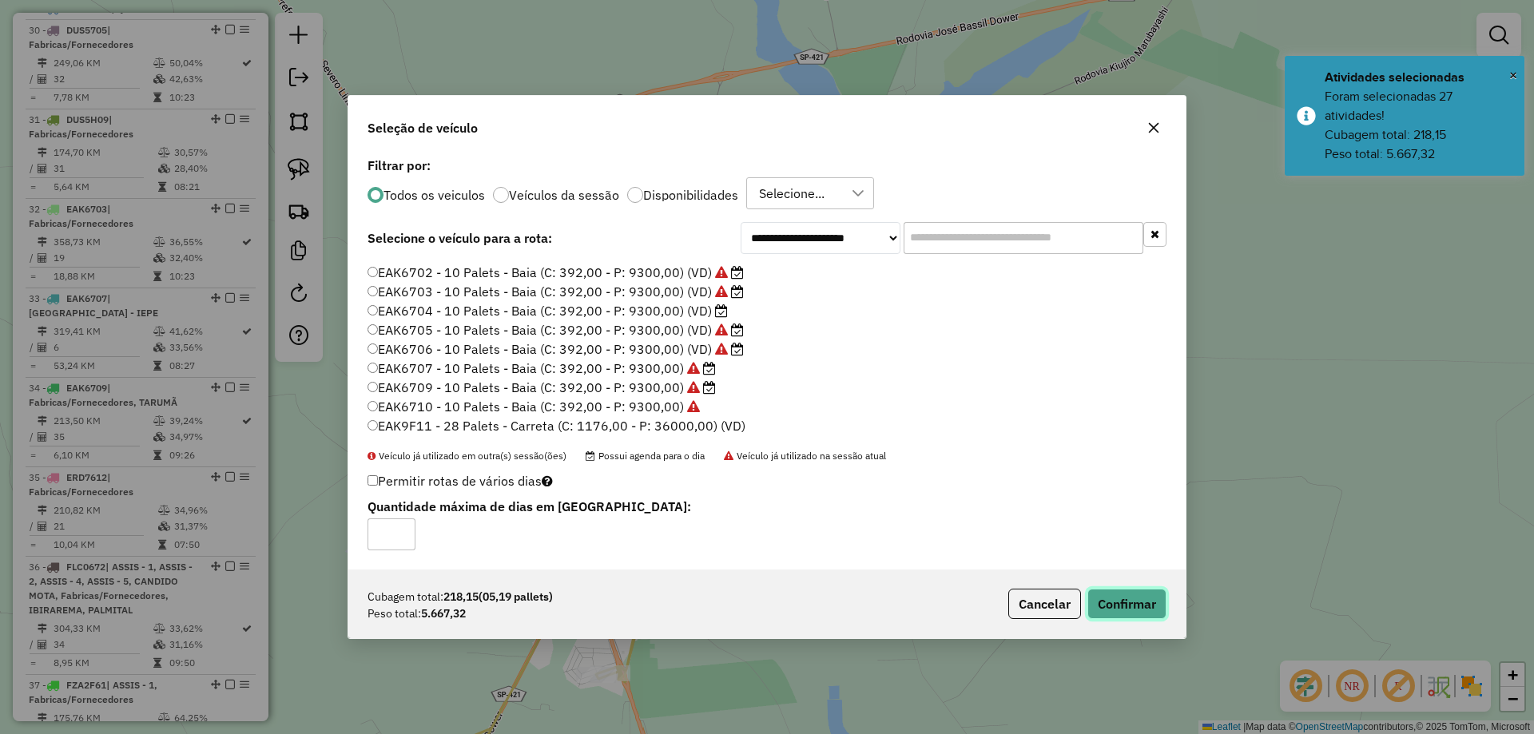
click at [1126, 592] on button "Confirmar" at bounding box center [1126, 604] width 79 height 30
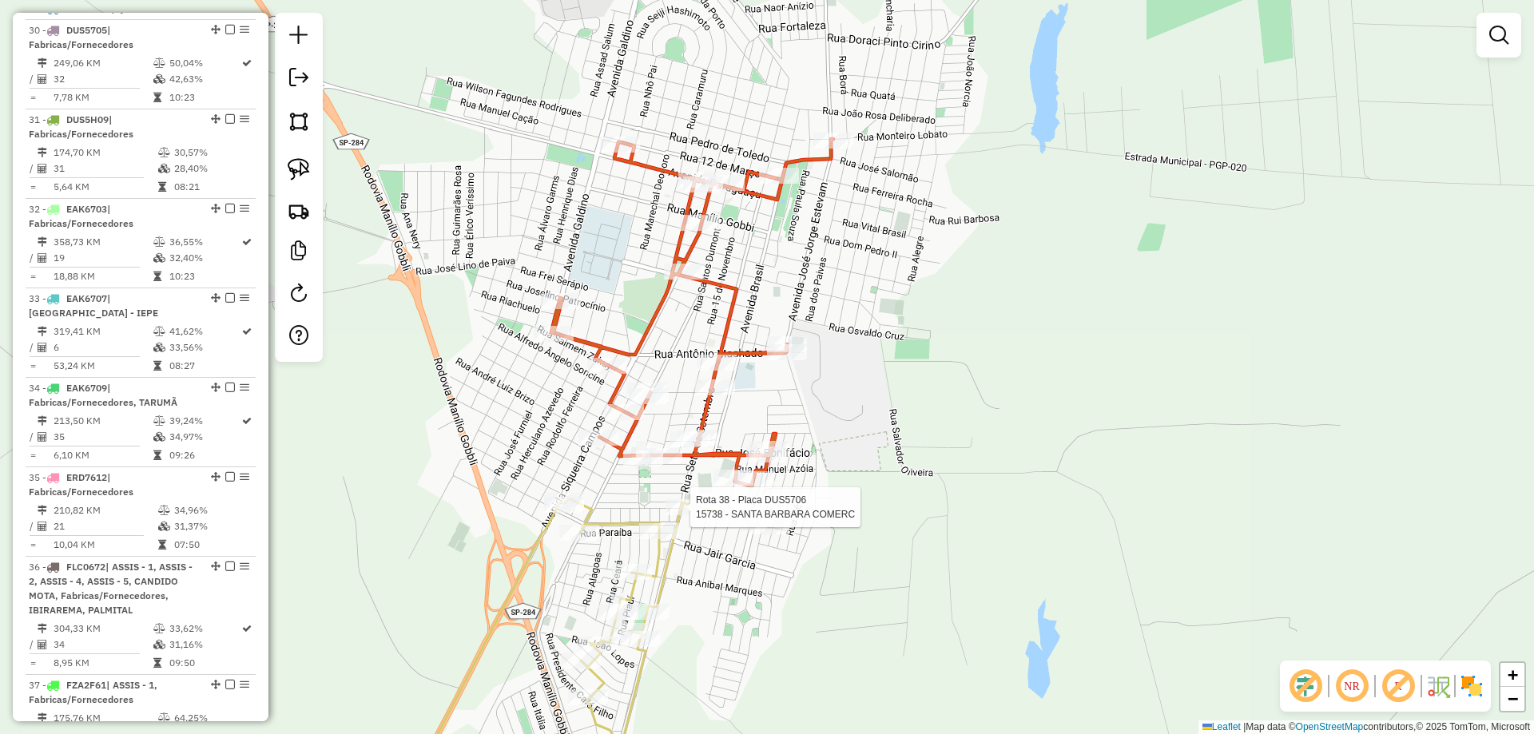
select select "*********"
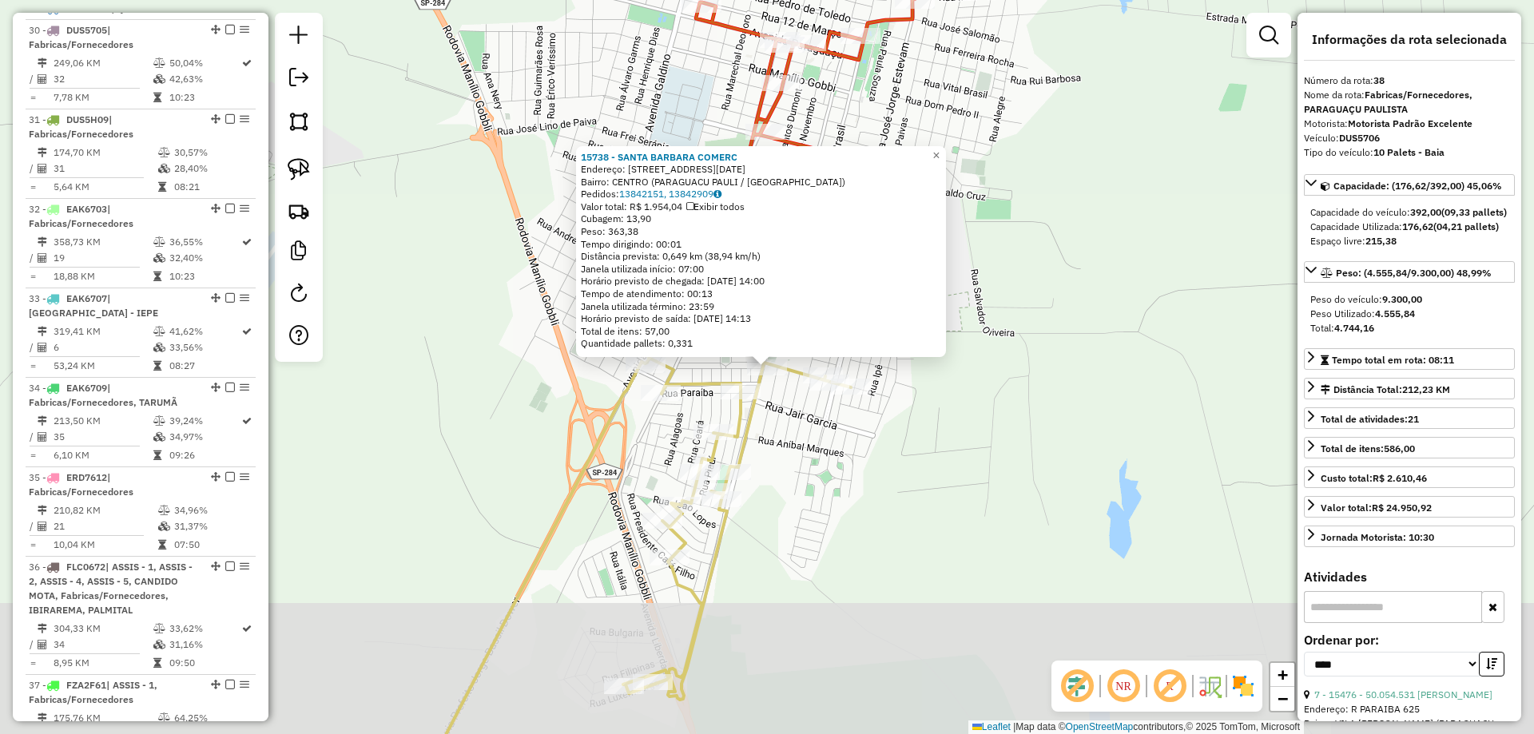
scroll to position [1802, 0]
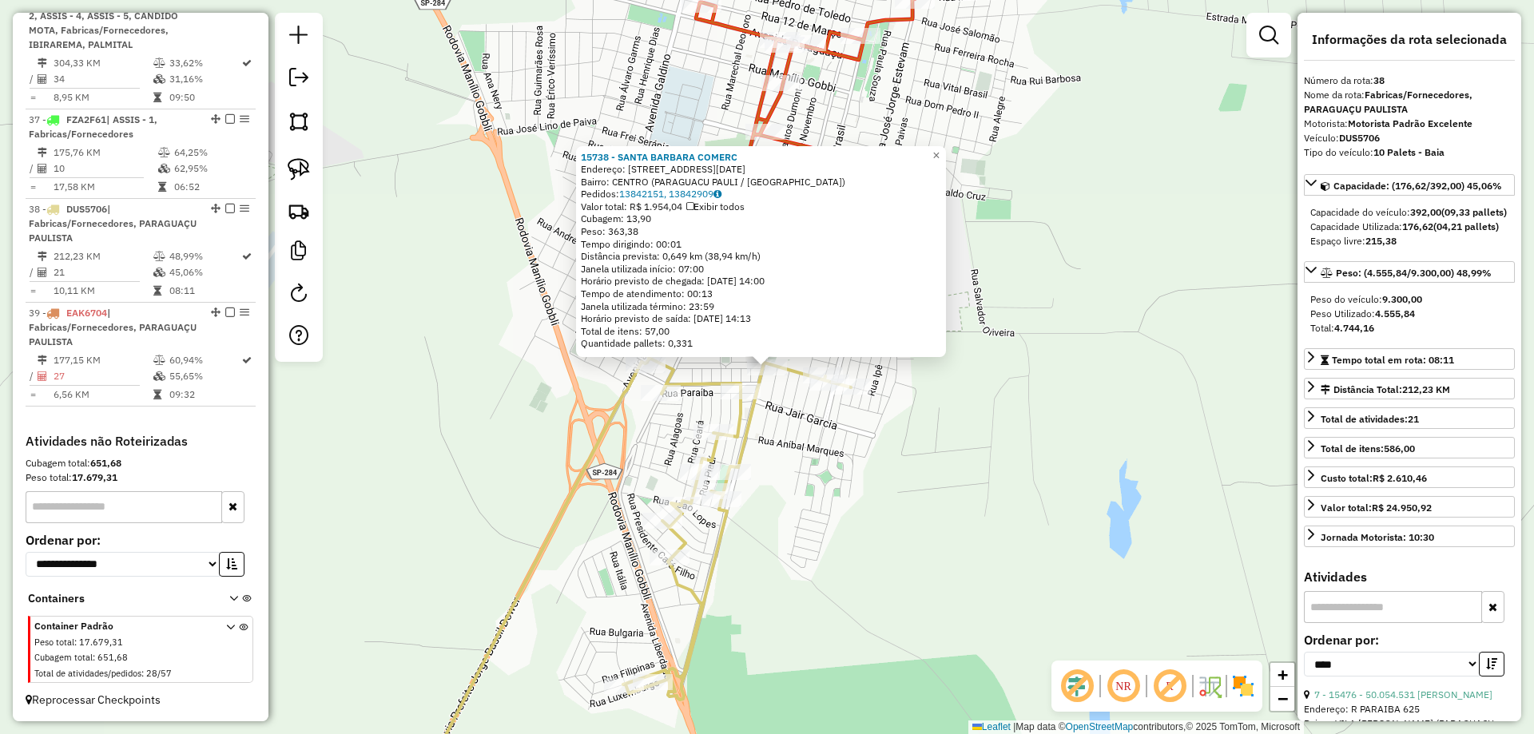
click at [744, 513] on div "Rota 38 - Placa DUS5706 84635 - DOUGLAS MOREIRA MACH 15738 - SANTA BARBARA COME…" at bounding box center [767, 367] width 1534 height 734
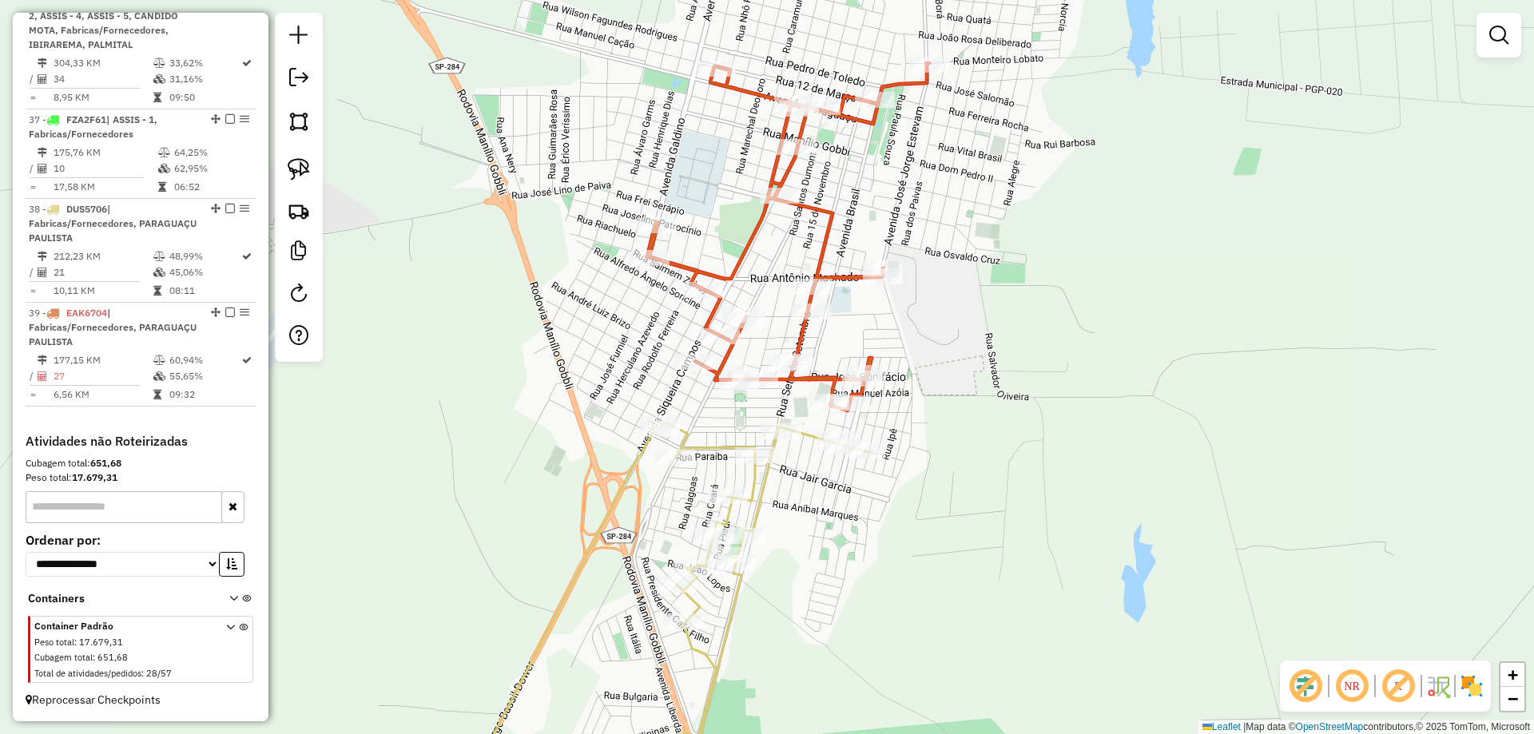
drag, startPoint x: 795, startPoint y: 521, endPoint x: 795, endPoint y: 545, distance: 24.0
click at [795, 545] on div "Janela de atendimento Grade de atendimento Capacidade Transportadoras Veículos …" at bounding box center [767, 367] width 1534 height 734
click at [817, 377] on icon at bounding box center [788, 236] width 282 height 347
select select "*********"
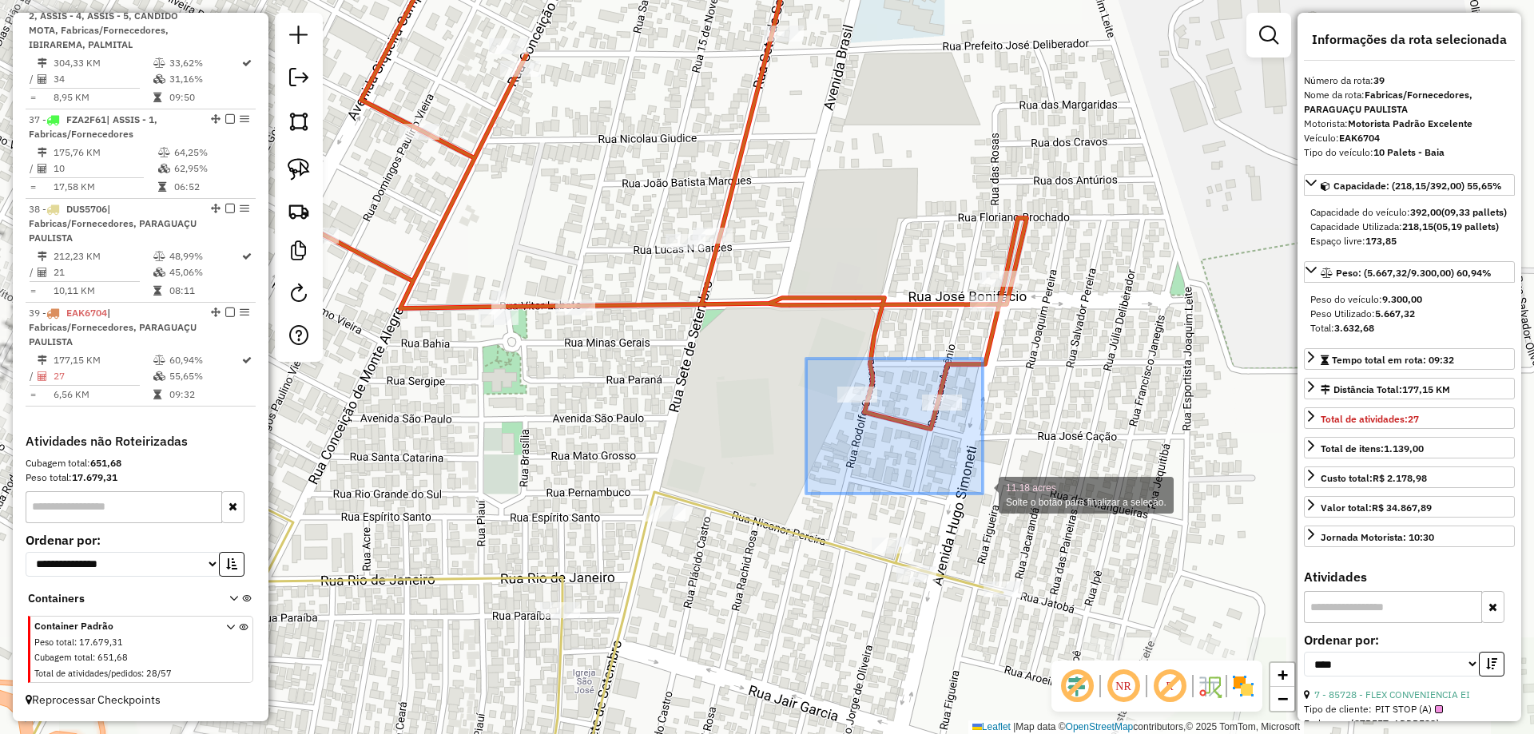
drag, startPoint x: 806, startPoint y: 359, endPoint x: 982, endPoint y: 494, distance: 222.2
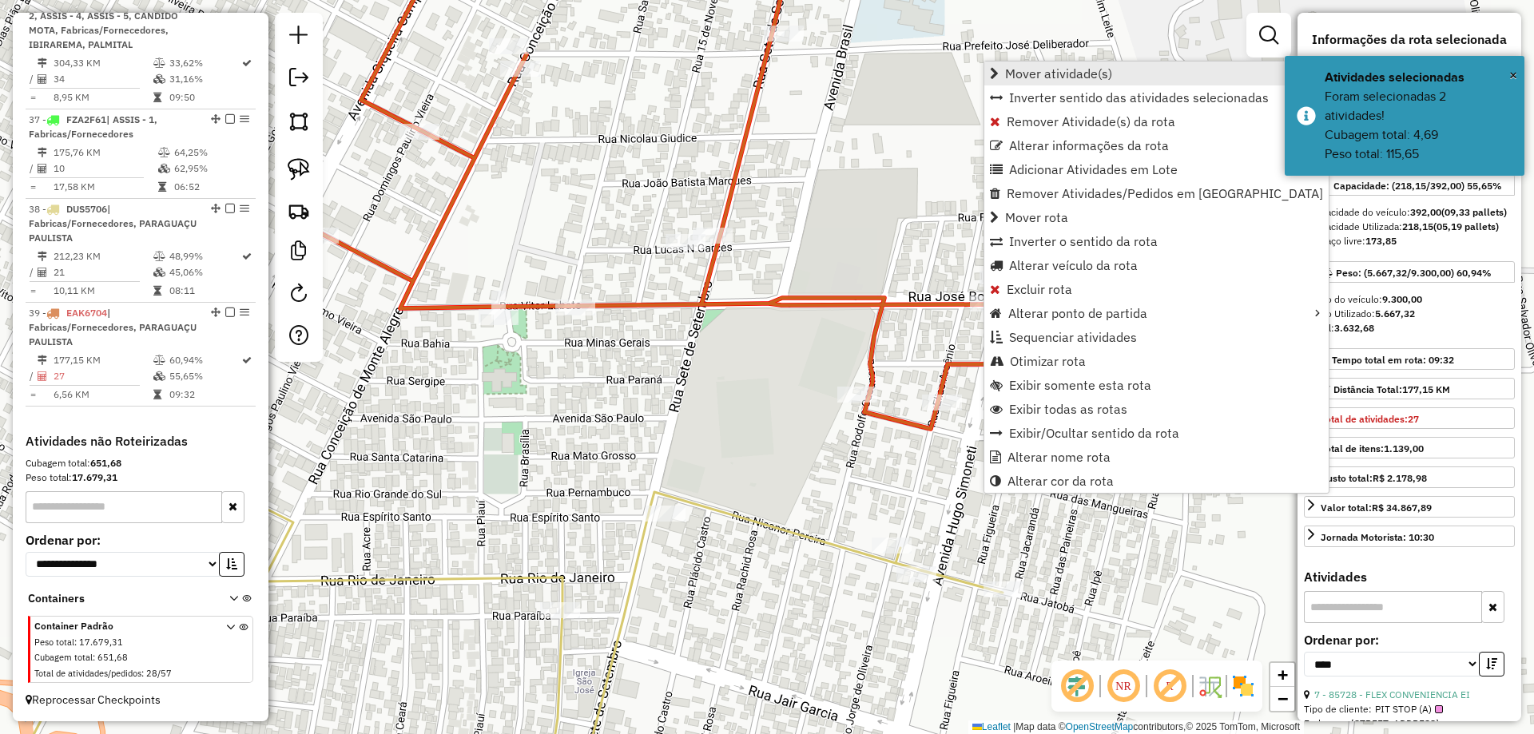
click at [1112, 79] on link "Mover atividade(s)" at bounding box center [1156, 74] width 344 height 24
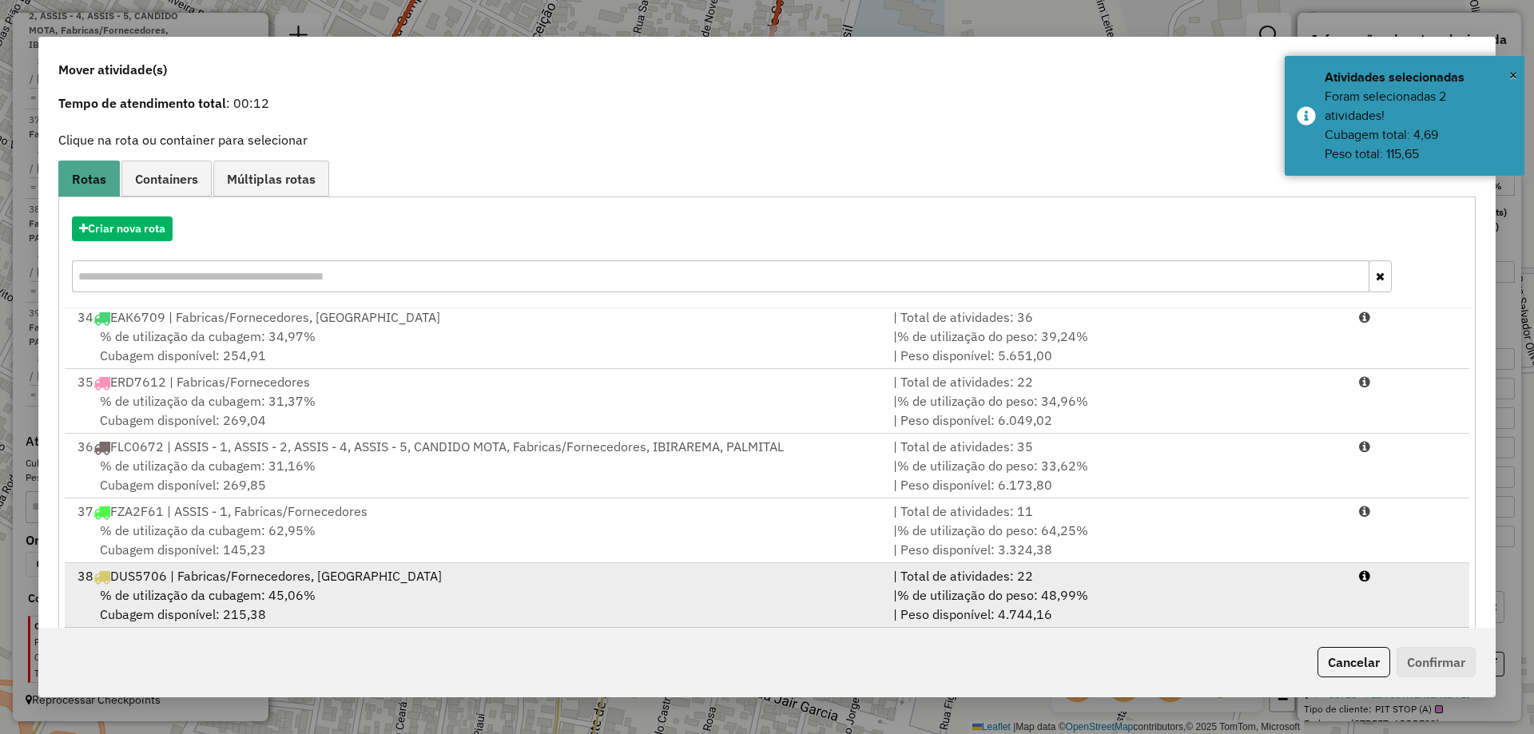
scroll to position [93, 0]
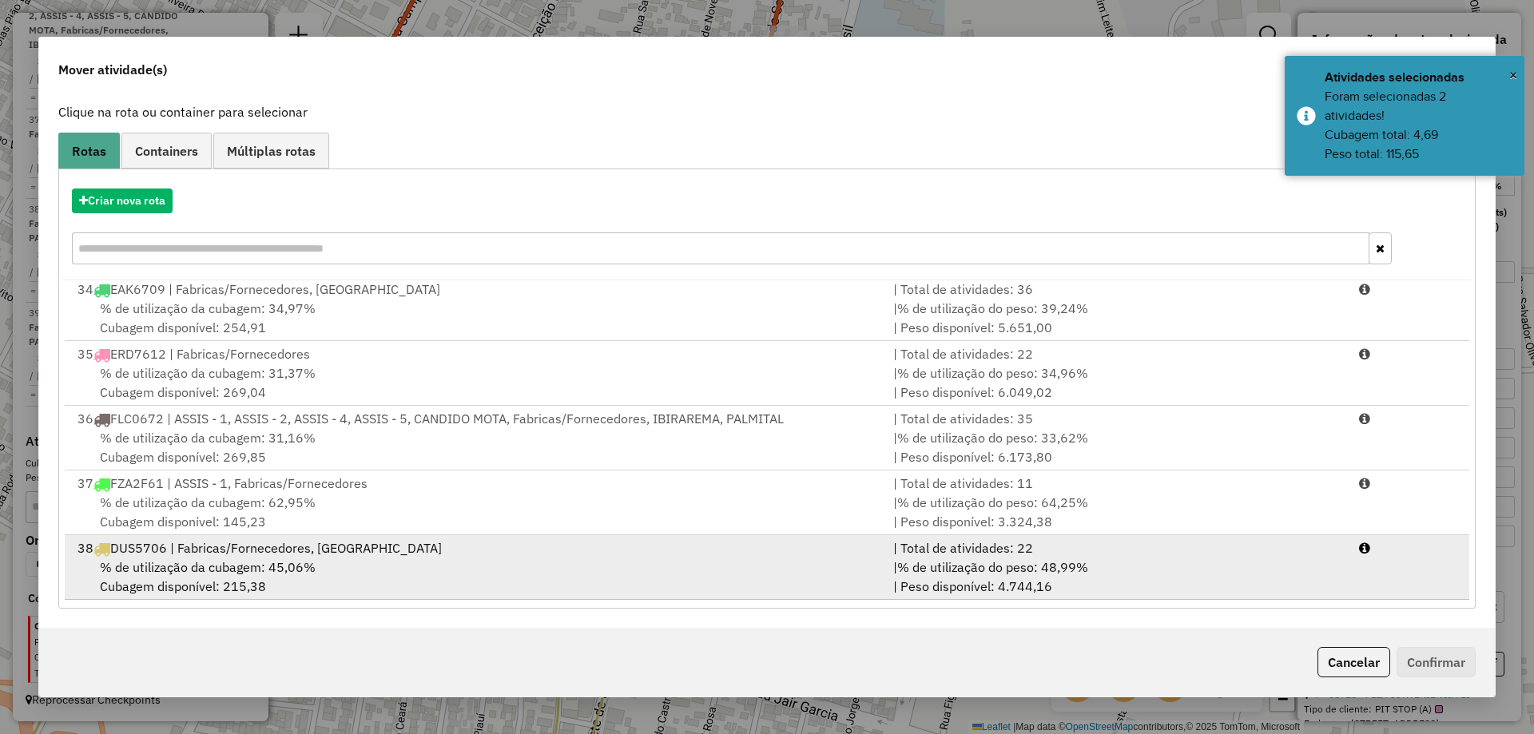
click at [395, 580] on div "% de utilização da cubagem: 45,06% Cubagem disponível: 215,38" at bounding box center [476, 577] width 816 height 38
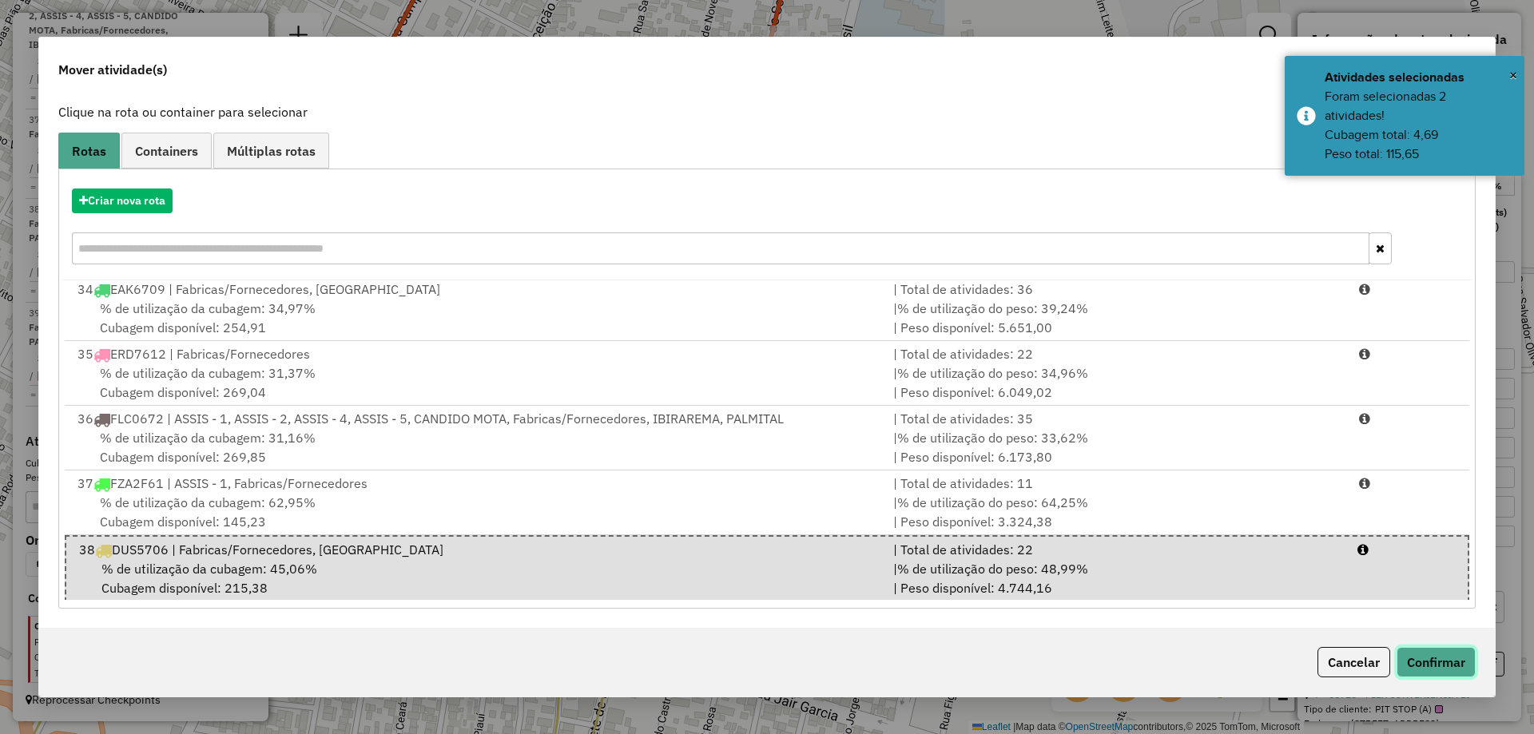
click at [1398, 663] on button "Confirmar" at bounding box center [1435, 662] width 79 height 30
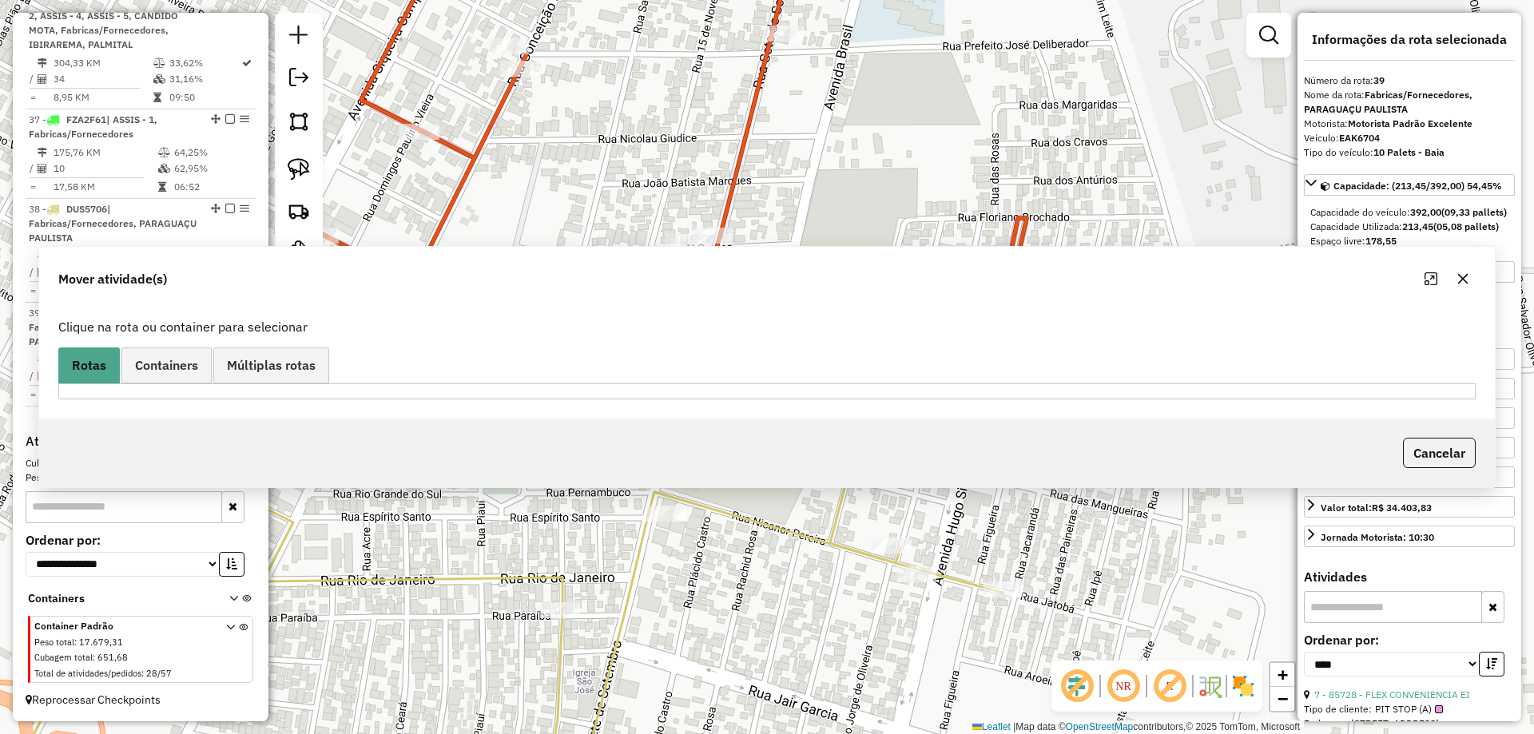
scroll to position [0, 0]
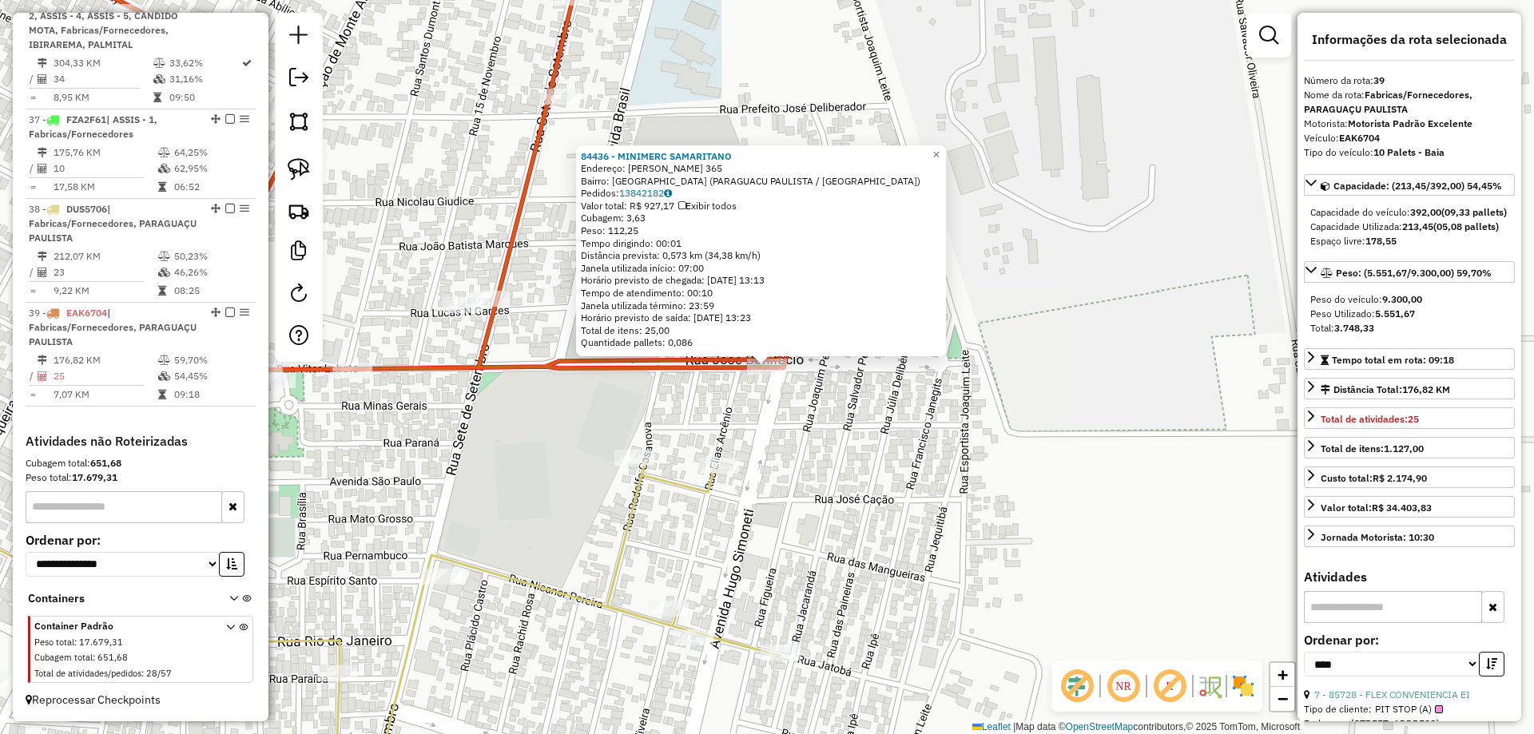
click at [778, 474] on div "84436 - MINIMERC SAMARITANO Endereço: JOSE BONIFACIO 365 Bairro: VILA MARIM (PA…" at bounding box center [767, 367] width 1534 height 734
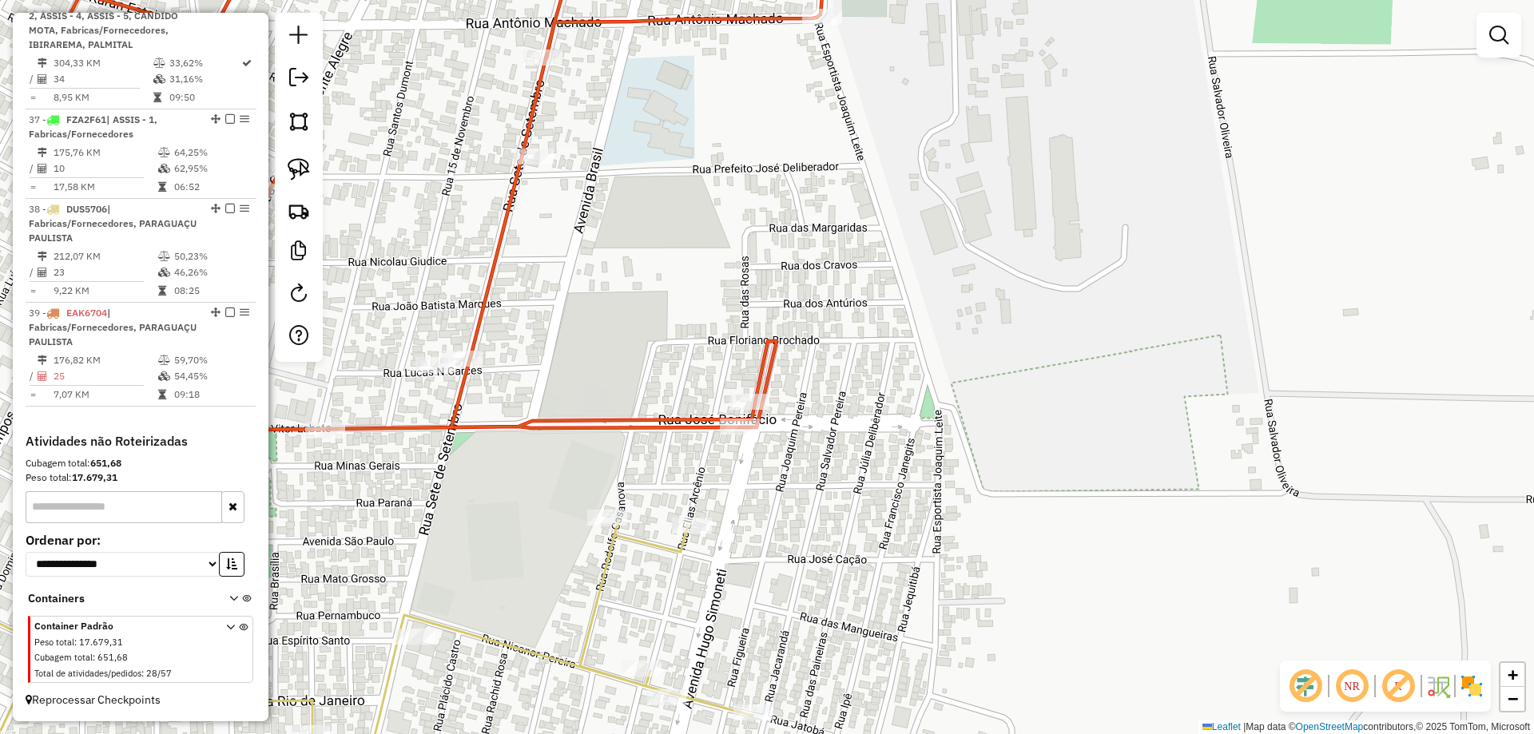
drag, startPoint x: 770, startPoint y: 384, endPoint x: 744, endPoint y: 448, distance: 69.1
click at [744, 448] on div "Janela de atendimento Grade de atendimento Capacidade Transportadoras Veículos …" at bounding box center [767, 367] width 1534 height 734
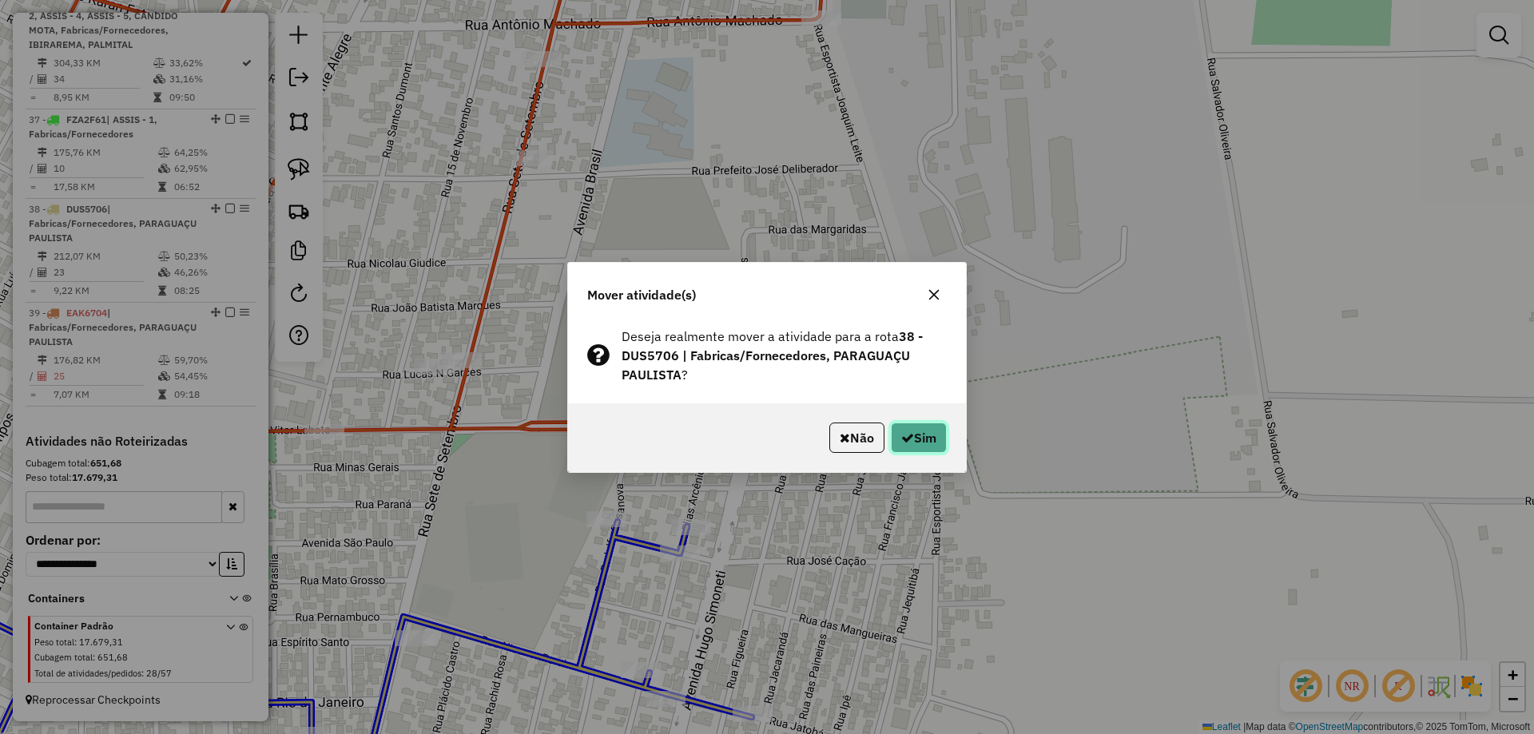
click at [902, 435] on icon "button" at bounding box center [907, 437] width 13 height 13
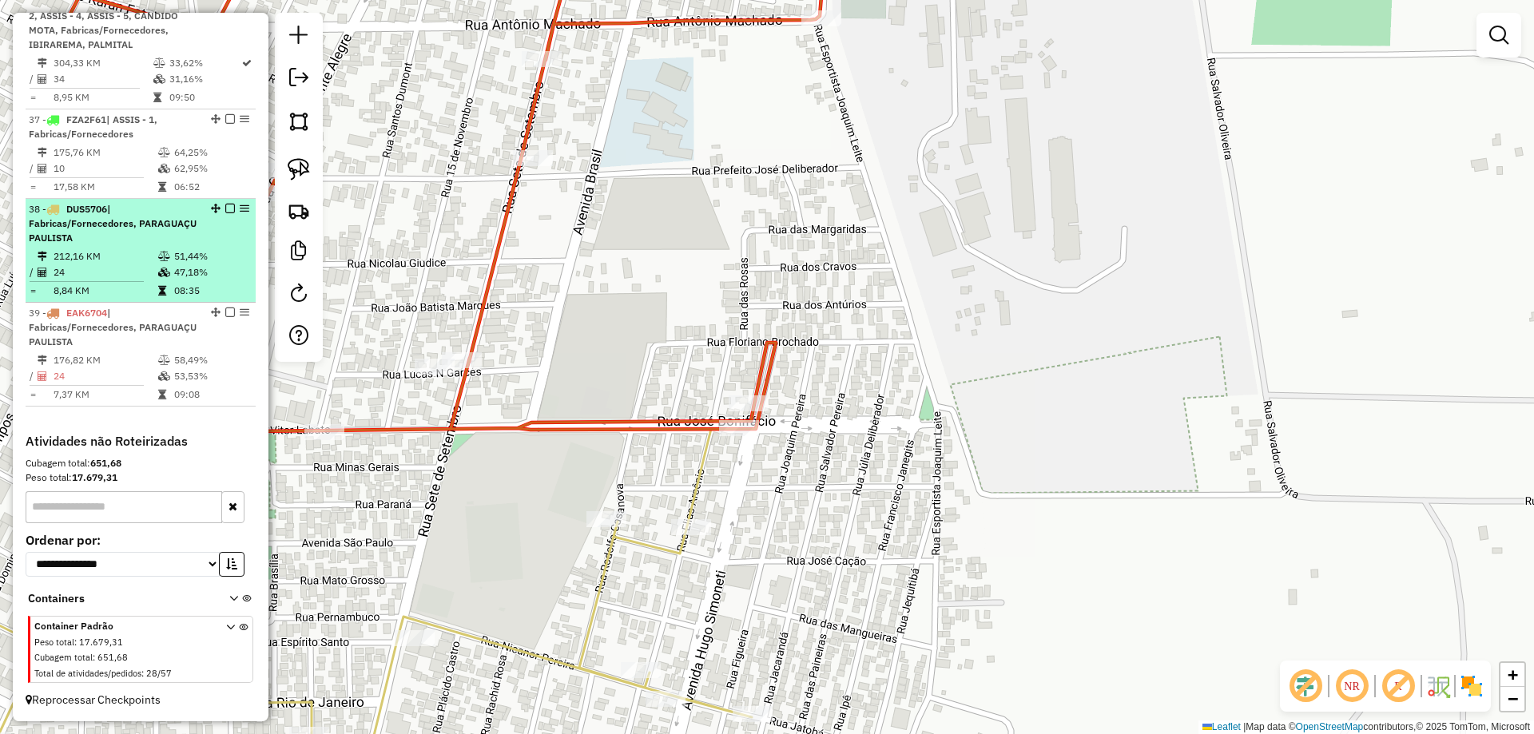
drag, startPoint x: 236, startPoint y: 204, endPoint x: 224, endPoint y: 232, distance: 30.4
click at [166, 251] on td at bounding box center [165, 256] width 16 height 16
select select "*********"
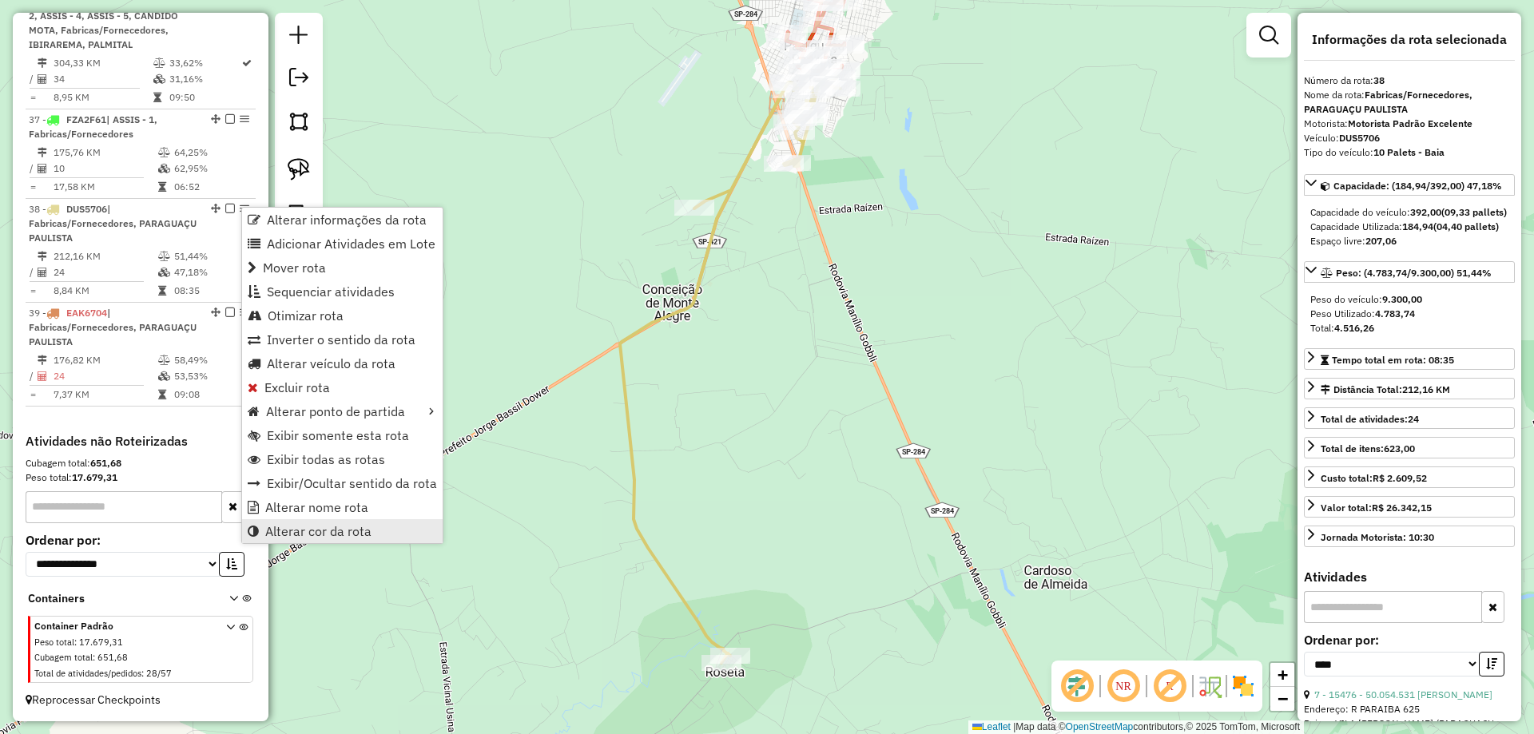
click at [335, 519] on link "Alterar cor da rota" at bounding box center [342, 531] width 200 height 24
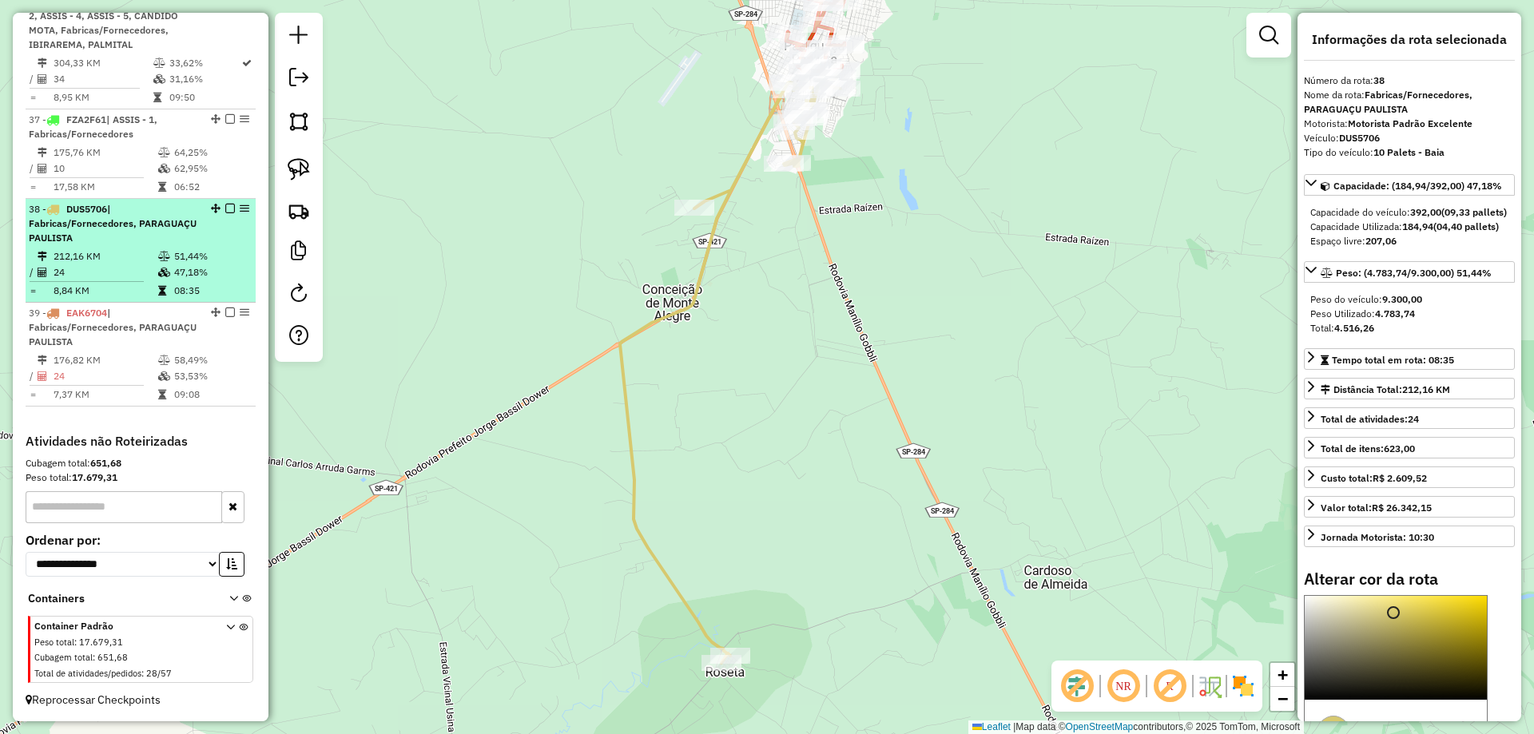
select select "*********"
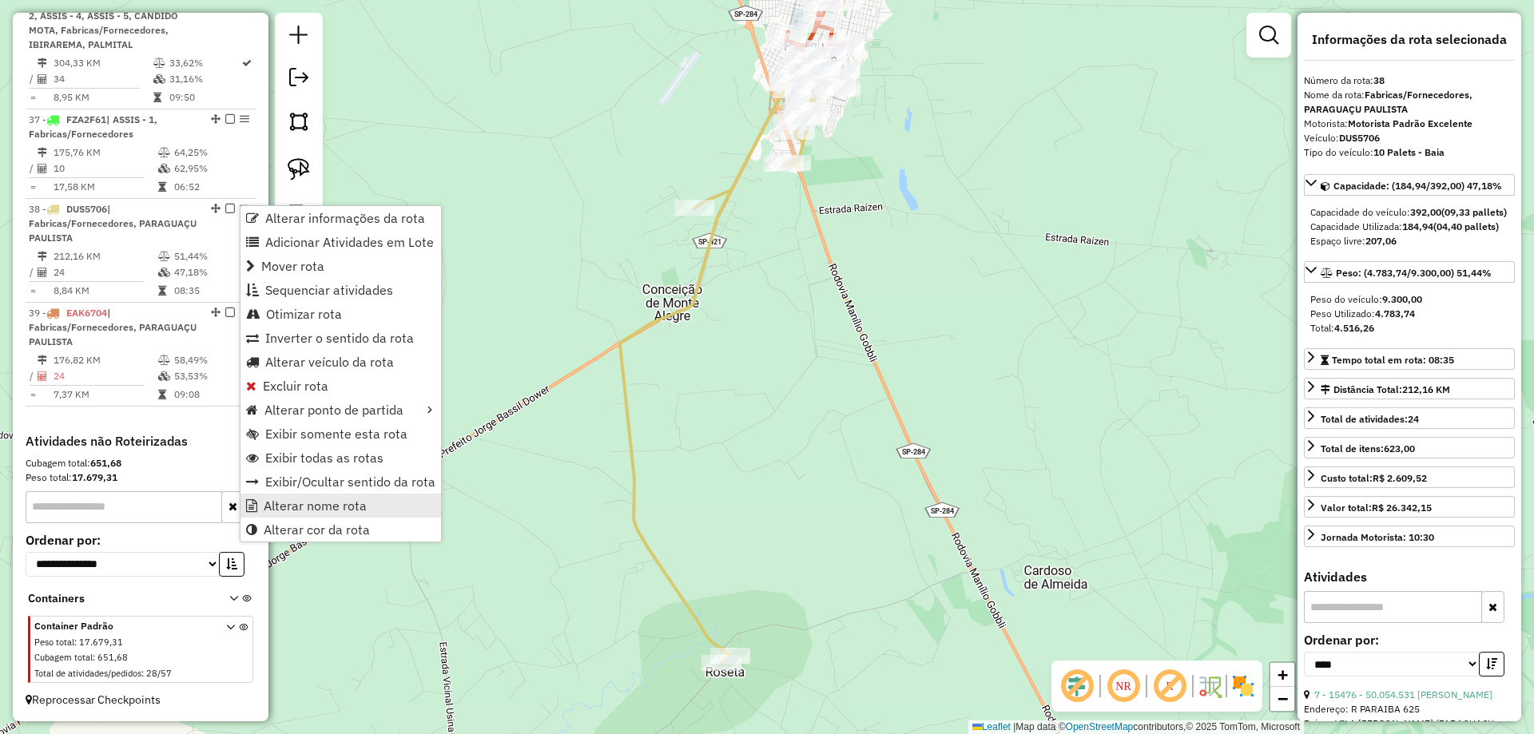
click at [312, 505] on span "Alterar nome rota" at bounding box center [315, 505] width 103 height 13
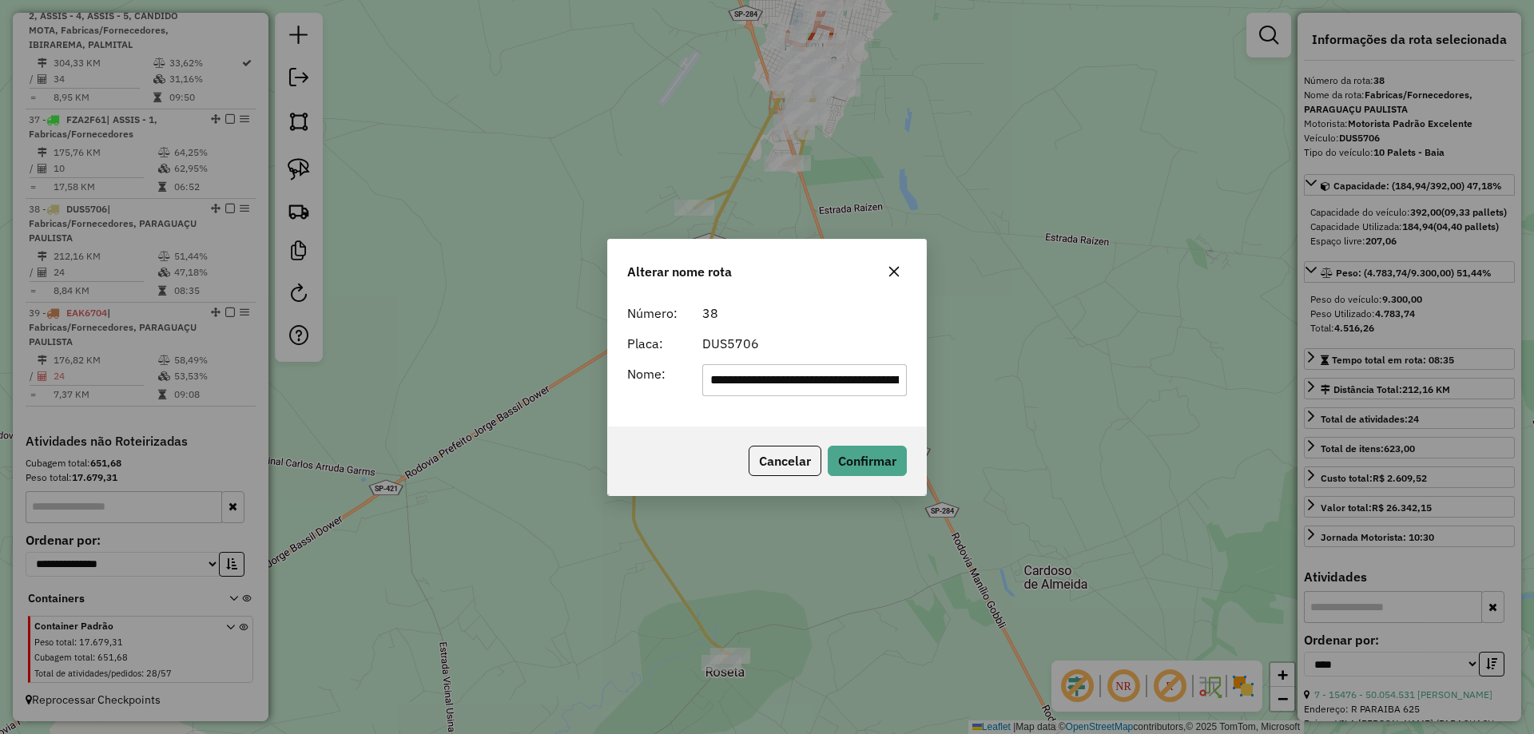
drag, startPoint x: 763, startPoint y: 377, endPoint x: 498, endPoint y: 383, distance: 264.4
click at [501, 383] on div "**********" at bounding box center [767, 367] width 1534 height 734
click at [879, 374] on input "**********" at bounding box center [804, 380] width 205 height 32
type input "**********"
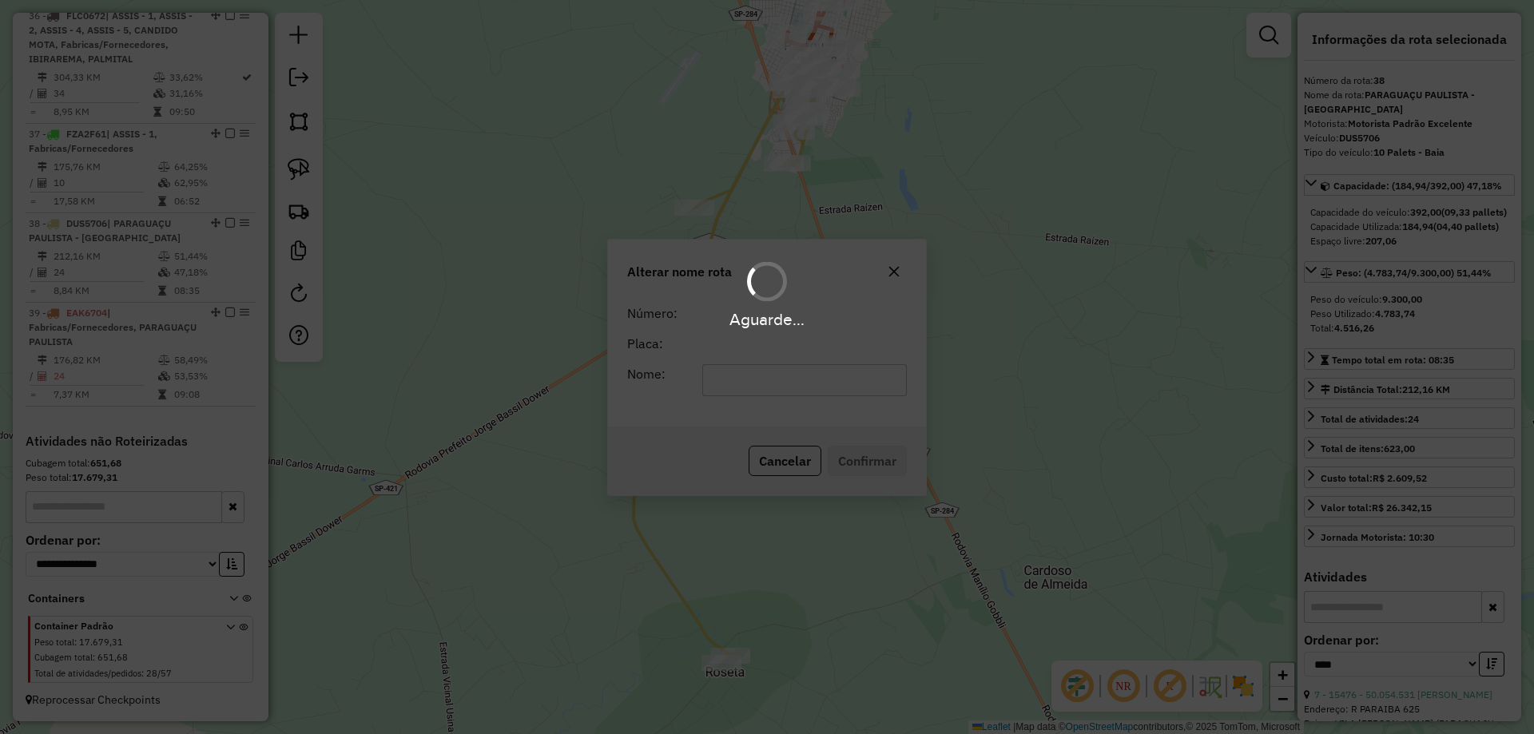
scroll to position [0, 0]
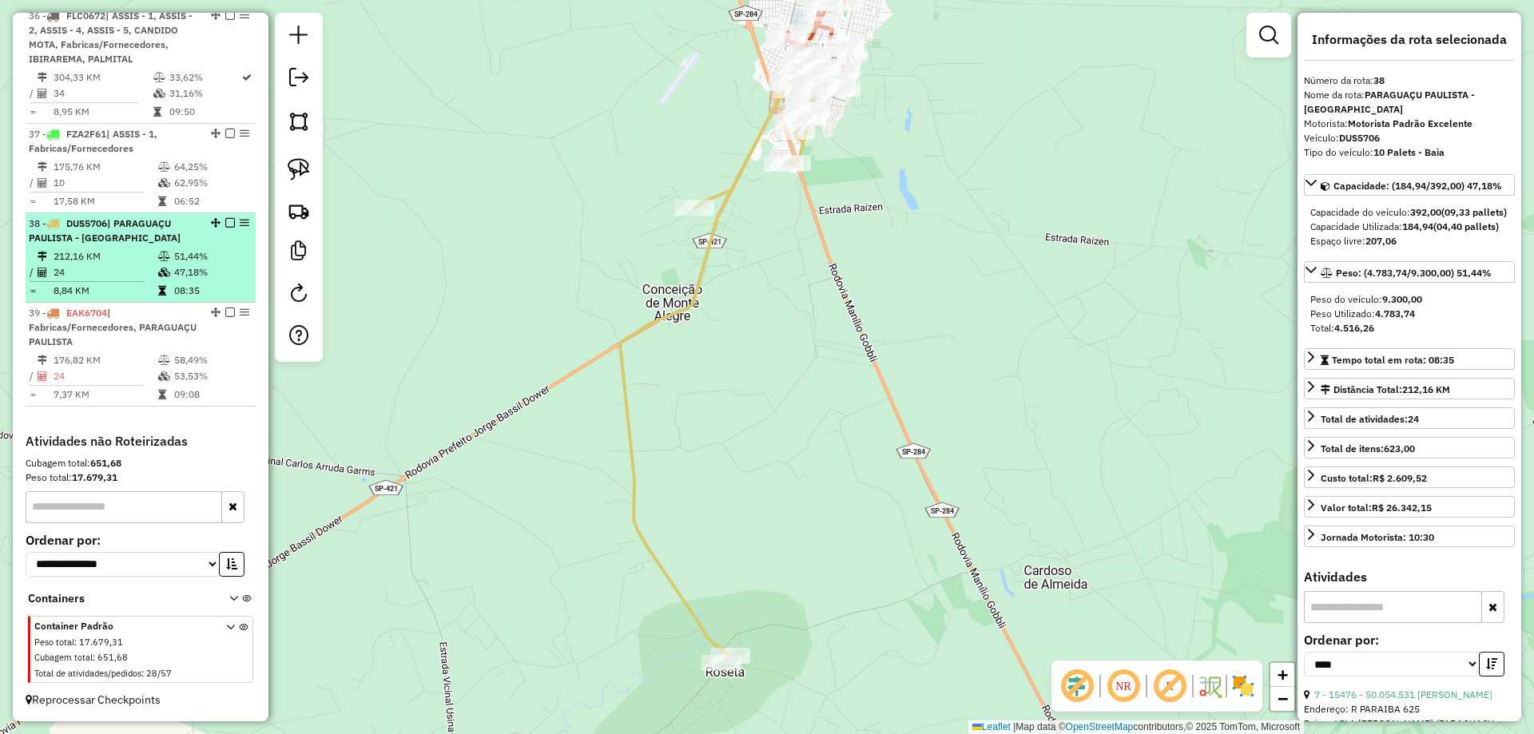
click at [225, 220] on em at bounding box center [230, 223] width 10 height 10
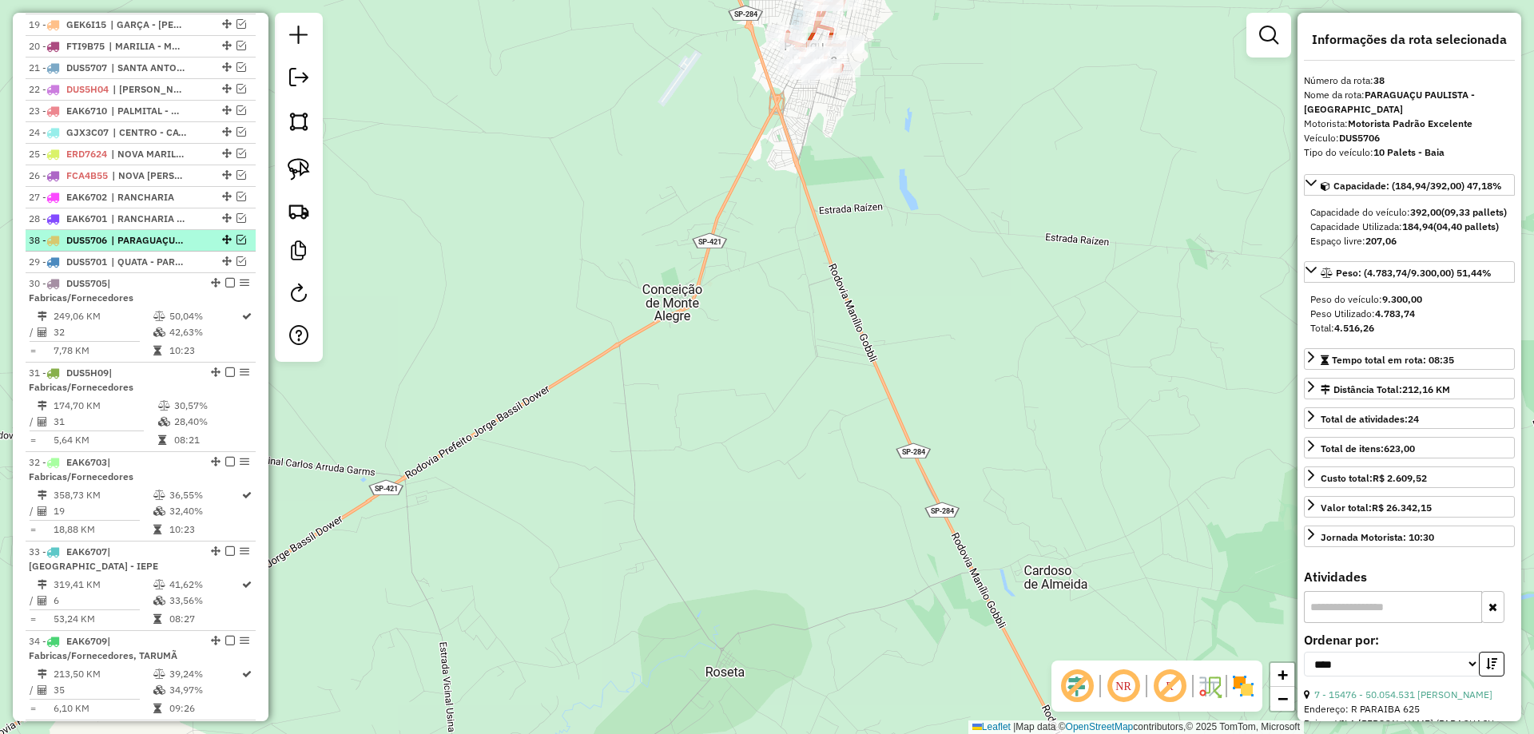
scroll to position [1001, 0]
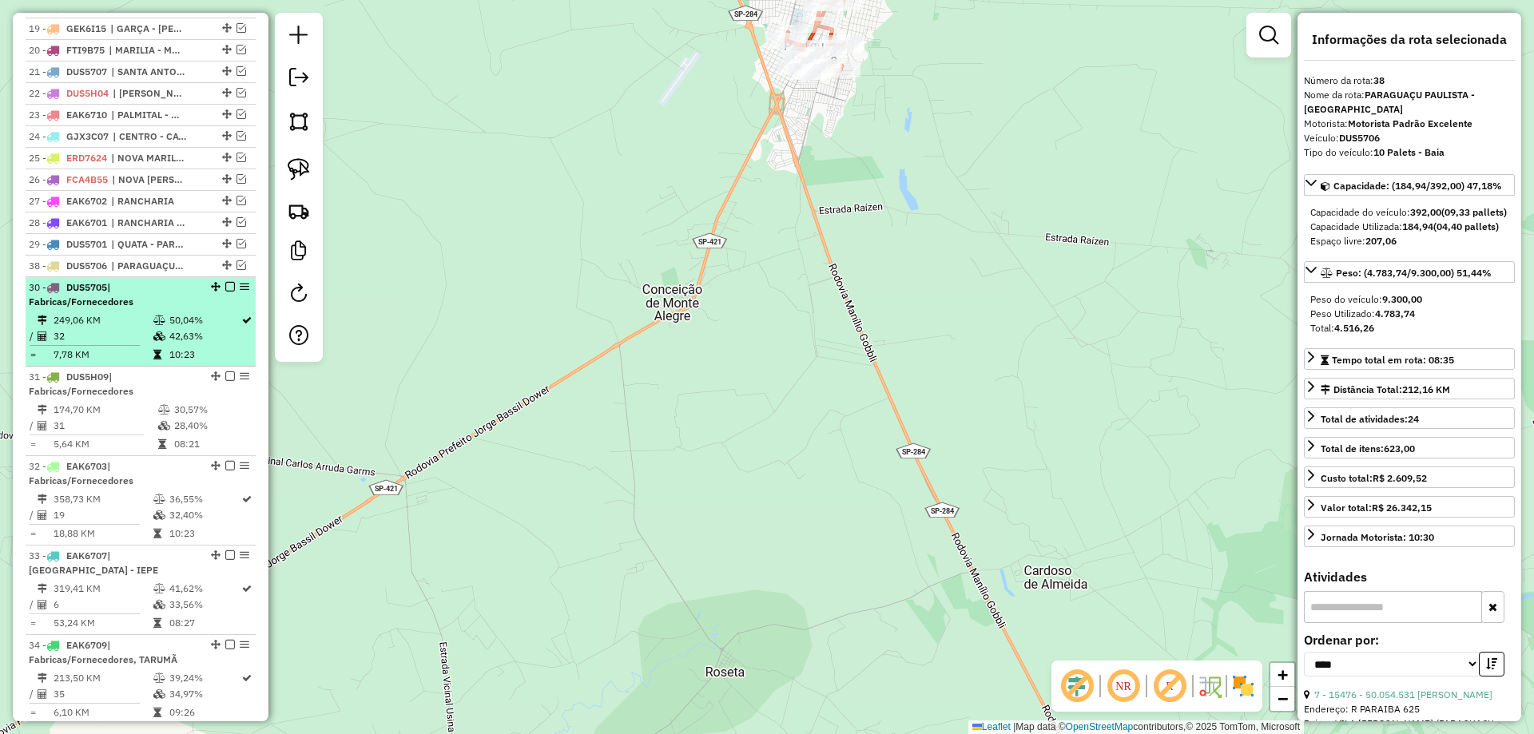
drag, startPoint x: 219, startPoint y: 287, endPoint x: 212, endPoint y: 296, distance: 11.5
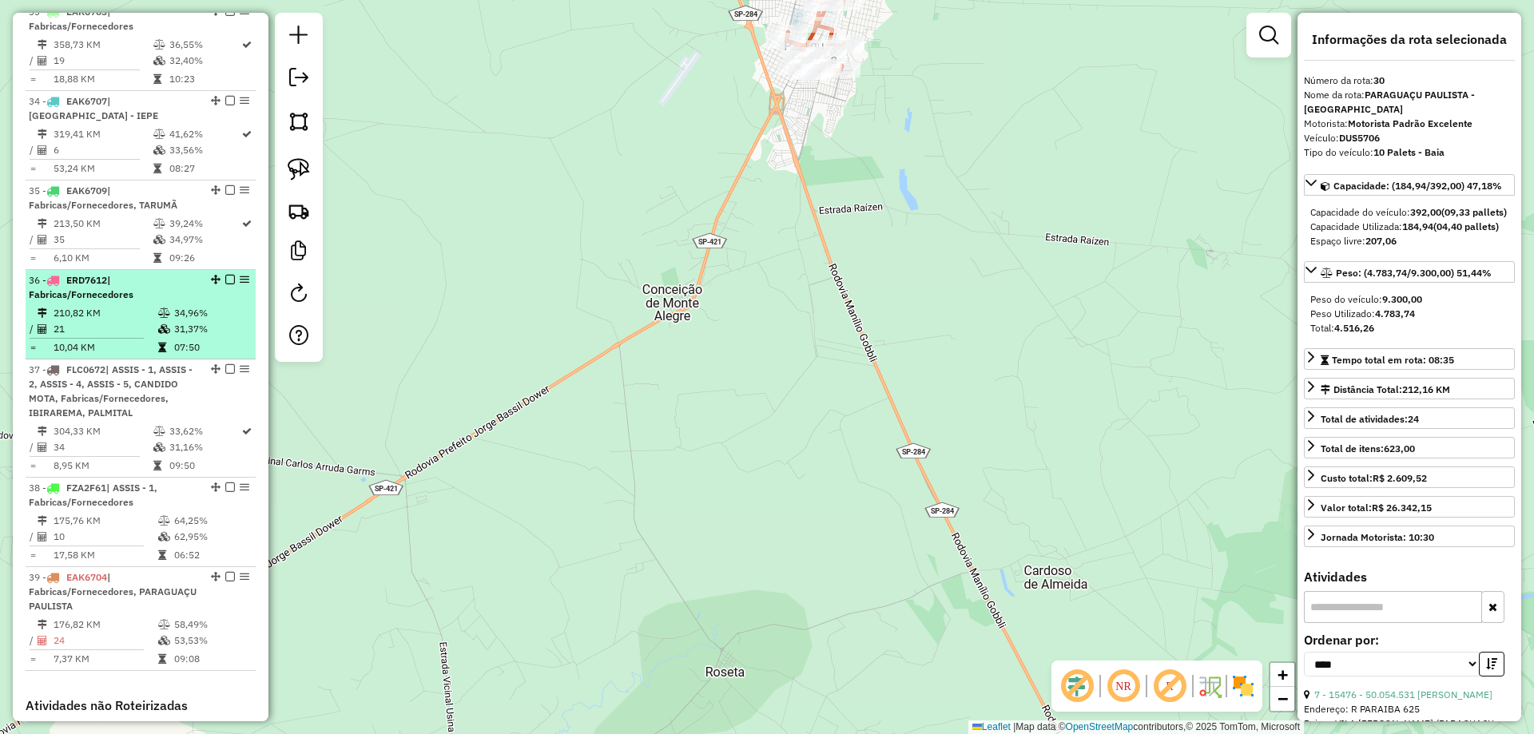
scroll to position [1480, 0]
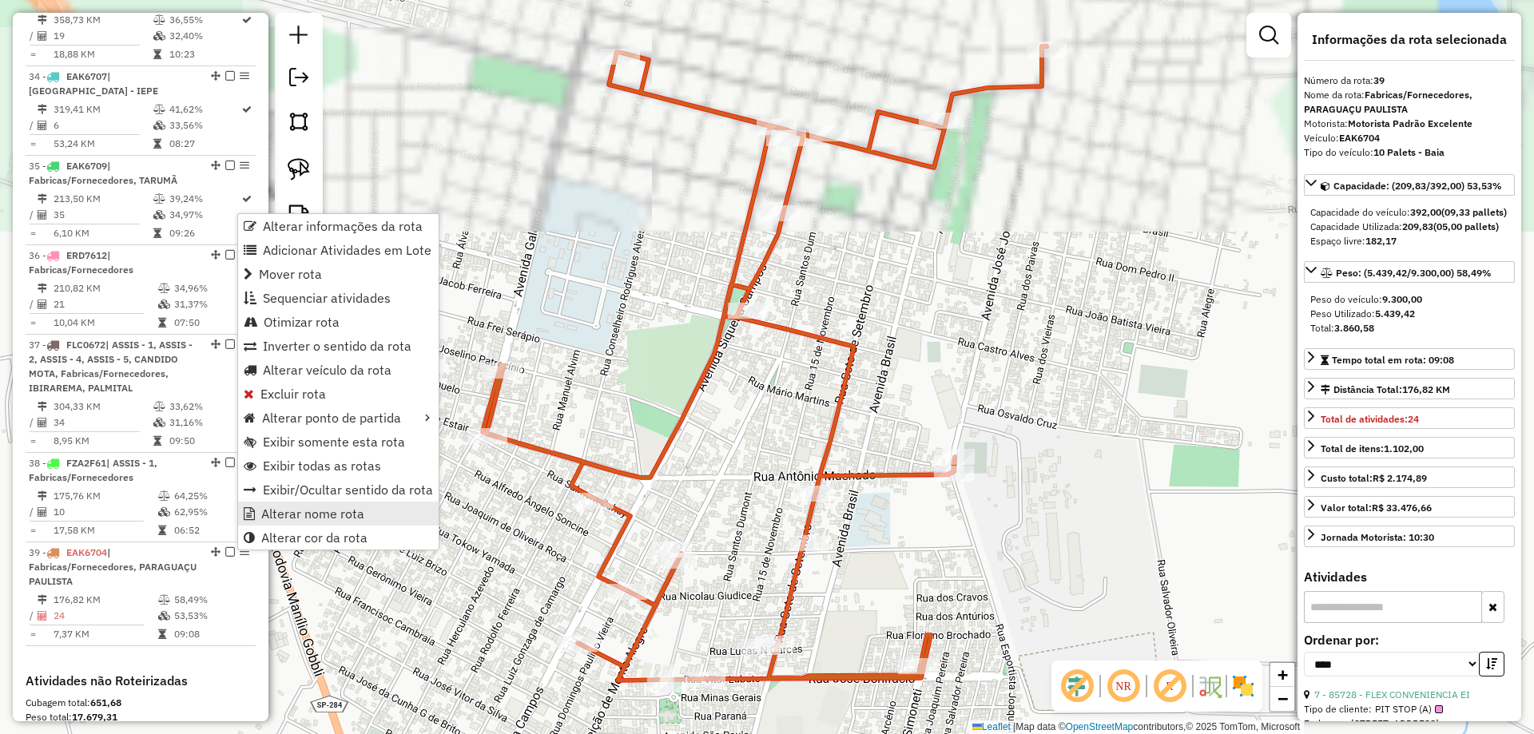
click at [286, 514] on span "Alterar nome rota" at bounding box center [312, 513] width 103 height 13
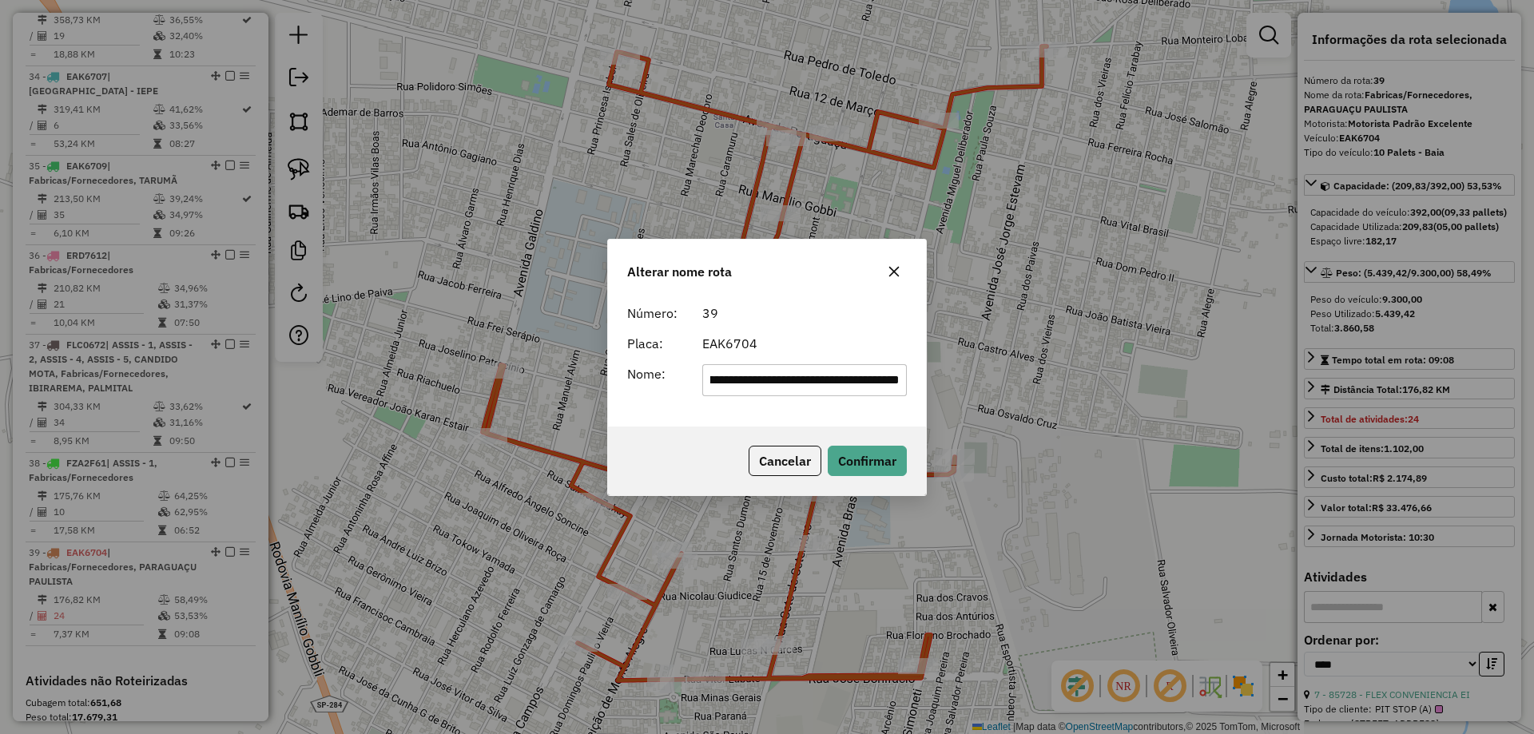
scroll to position [0, 0]
drag, startPoint x: 766, startPoint y: 378, endPoint x: 486, endPoint y: 396, distance: 281.0
click at [488, 396] on div "**********" at bounding box center [767, 367] width 1534 height 734
type input "**********"
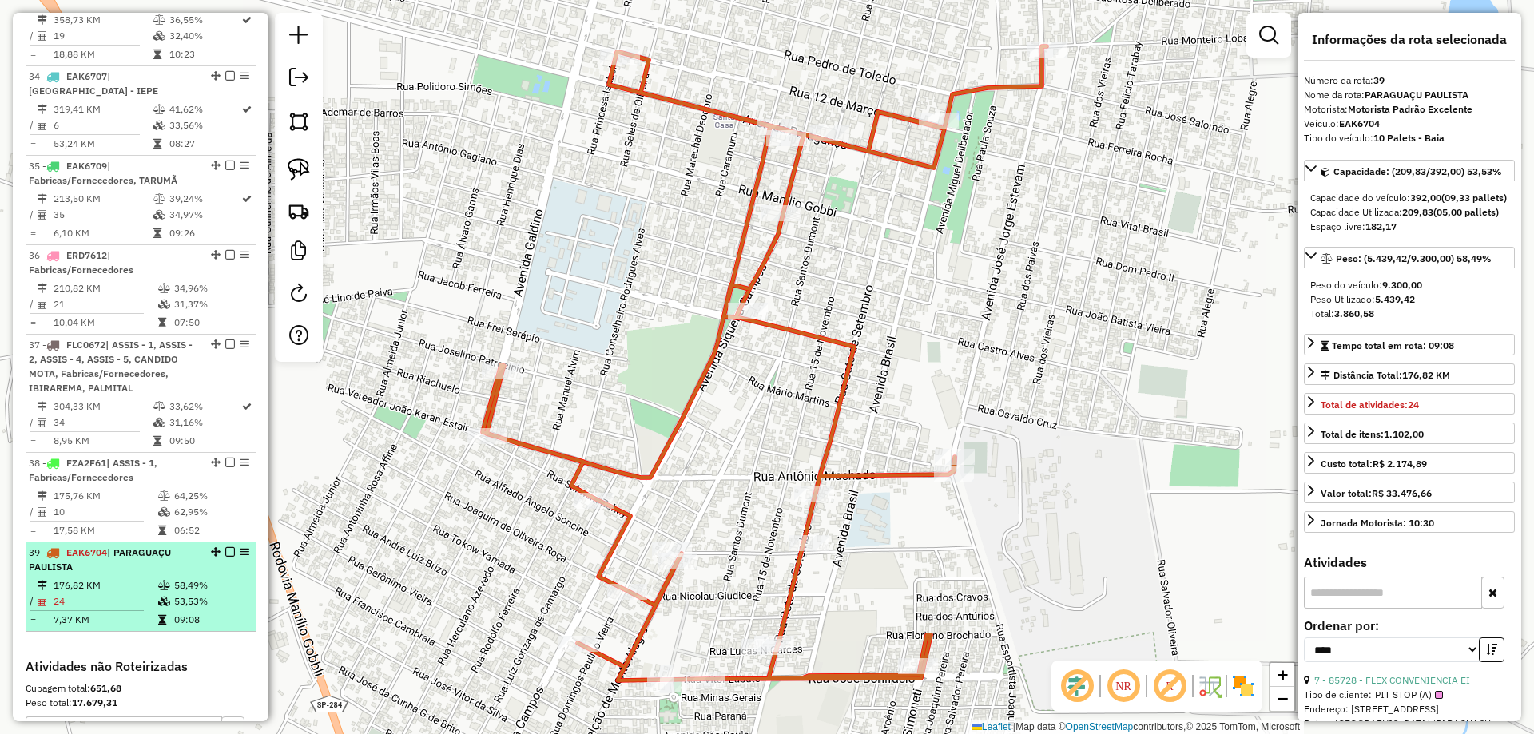
click at [226, 551] on em at bounding box center [230, 552] width 10 height 10
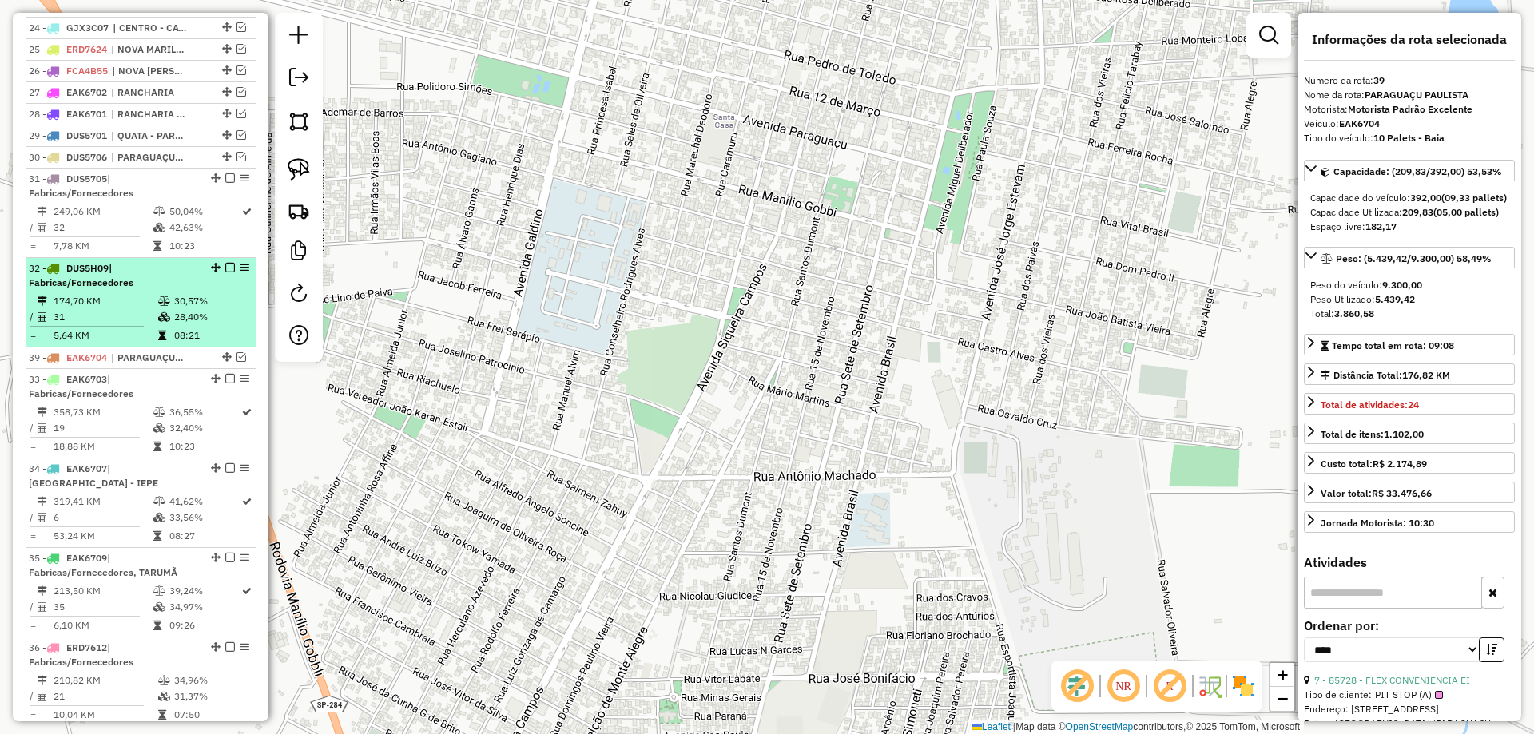
scroll to position [1081, 0]
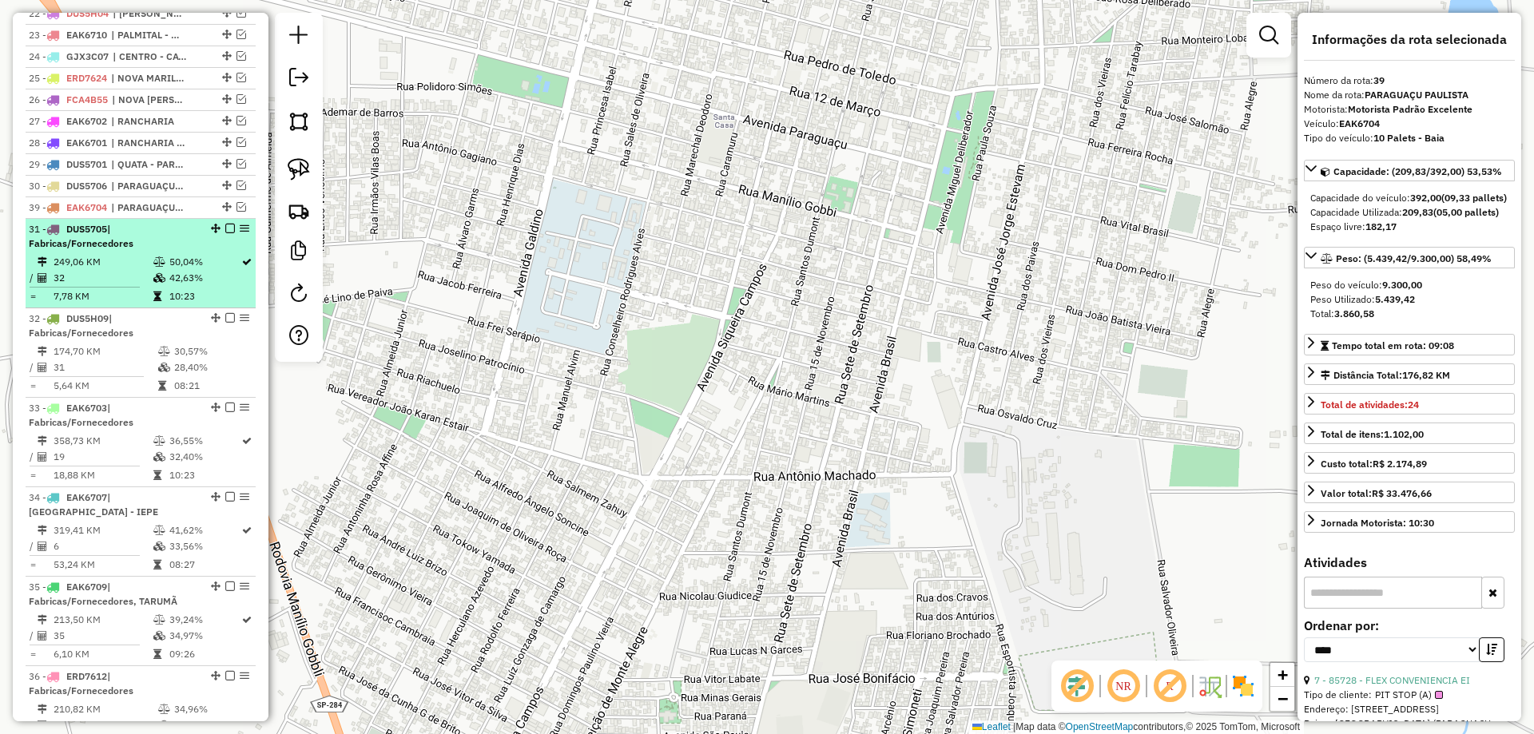
drag, startPoint x: 222, startPoint y: 553, endPoint x: 222, endPoint y: 243, distance: 309.9
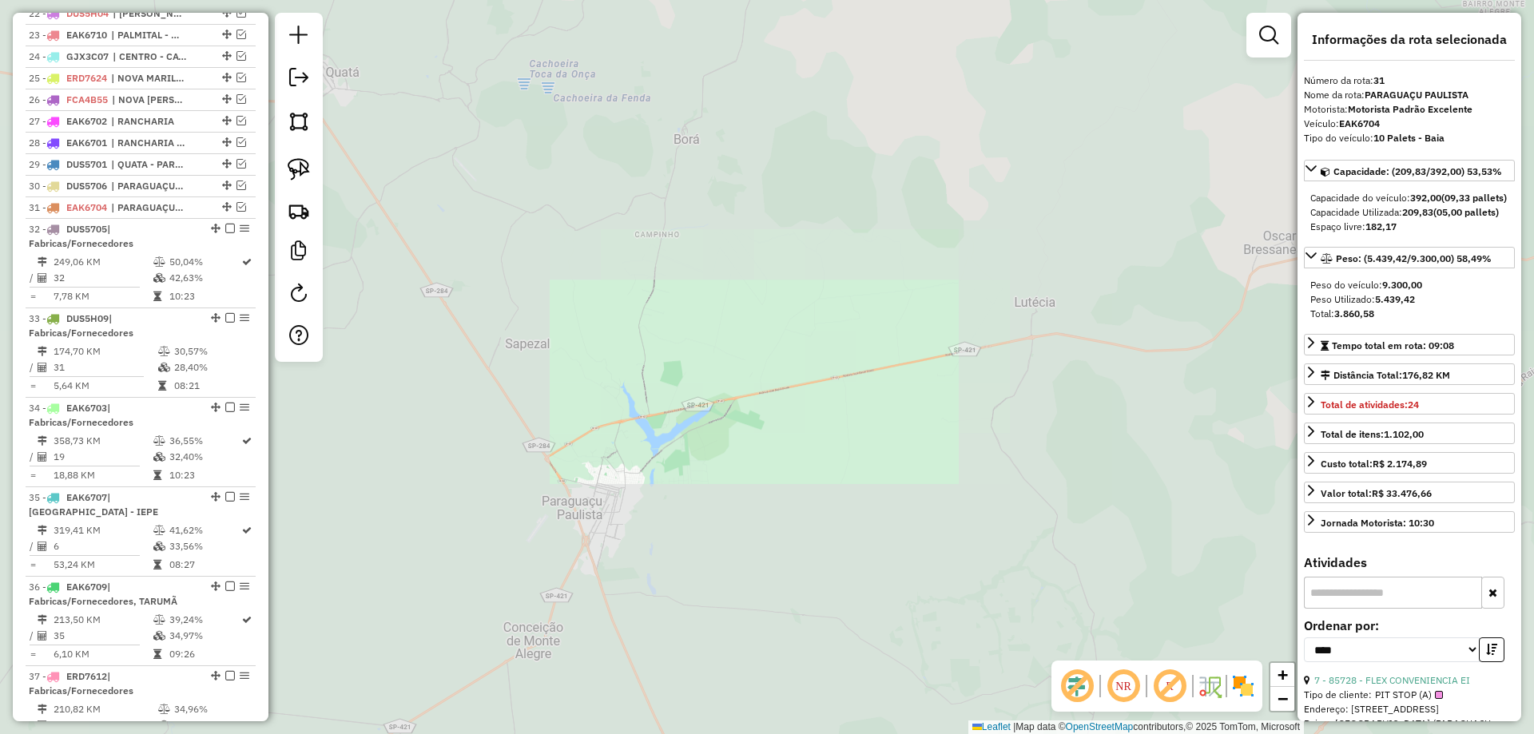
drag, startPoint x: 648, startPoint y: 522, endPoint x: 931, endPoint y: 295, distance: 363.1
click at [887, 331] on div "Janela de atendimento Grade de atendimento Capacidade Transportadoras Veículos …" at bounding box center [767, 367] width 1534 height 734
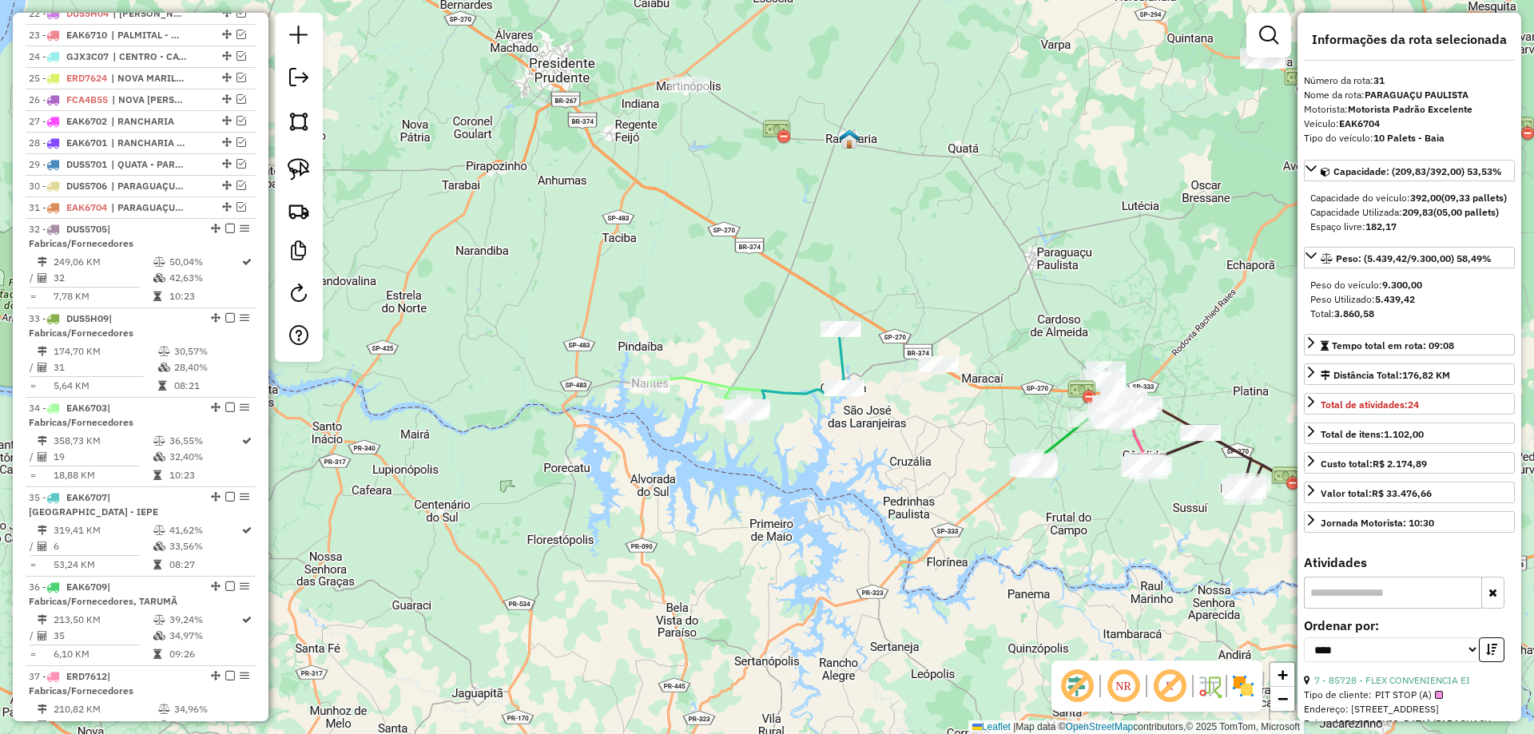
drag, startPoint x: 813, startPoint y: 431, endPoint x: 881, endPoint y: 430, distance: 67.9
click at [881, 430] on div "Janela de atendimento Grade de atendimento Capacidade Transportadoras Veículos …" at bounding box center [767, 367] width 1534 height 734
click at [784, 393] on icon at bounding box center [794, 370] width 101 height 82
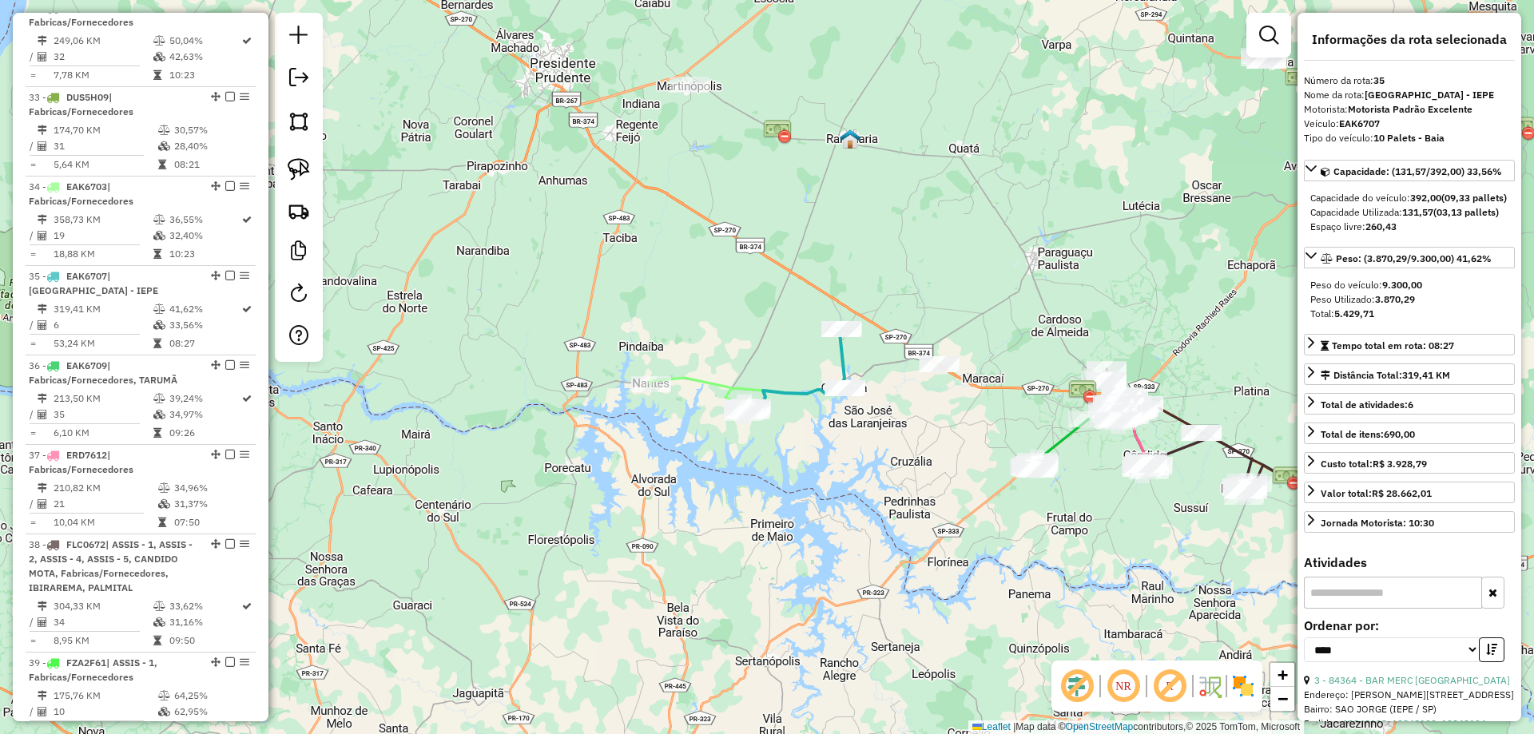
scroll to position [1570, 0]
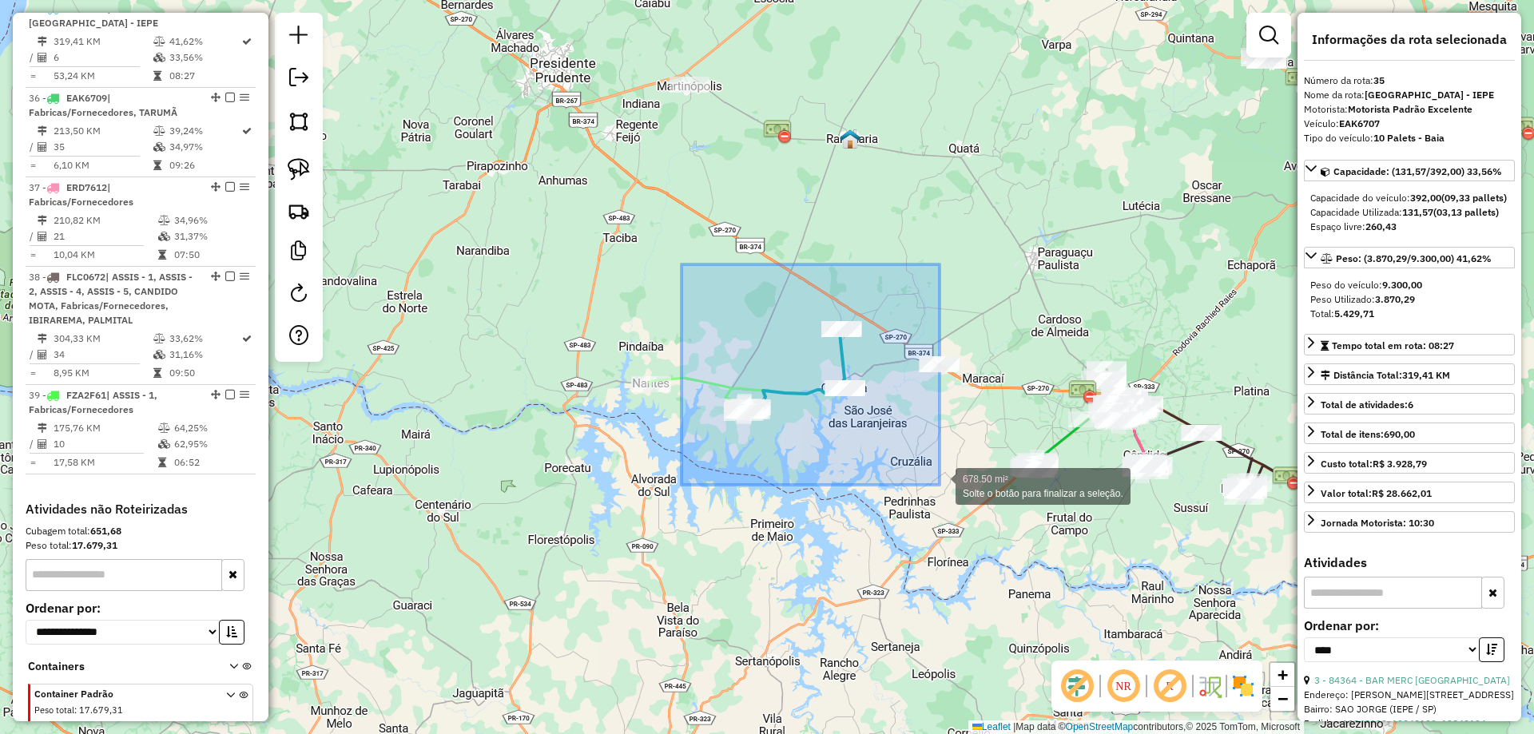
drag, startPoint x: 681, startPoint y: 264, endPoint x: 941, endPoint y: 484, distance: 340.1
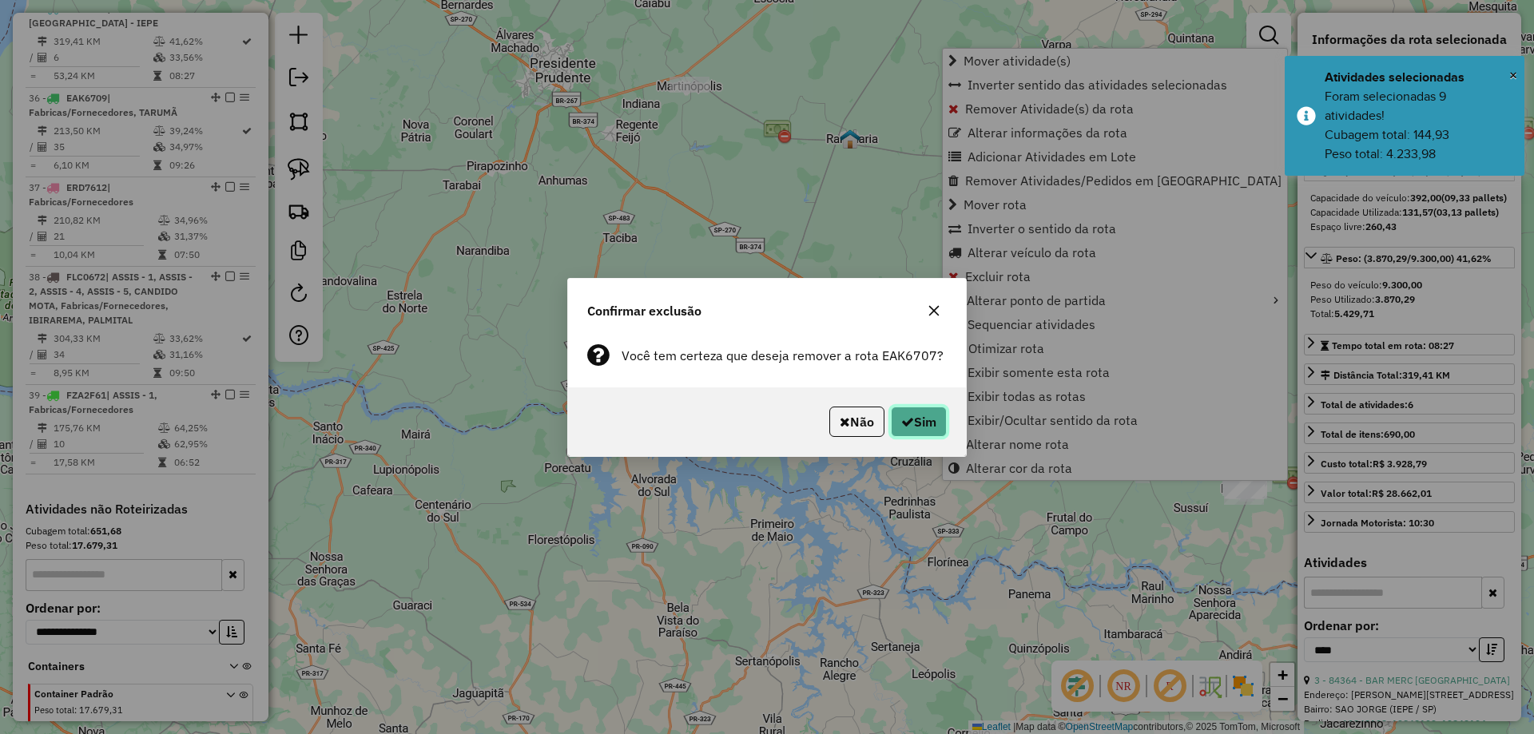
click at [939, 433] on button "Sim" at bounding box center [919, 422] width 56 height 30
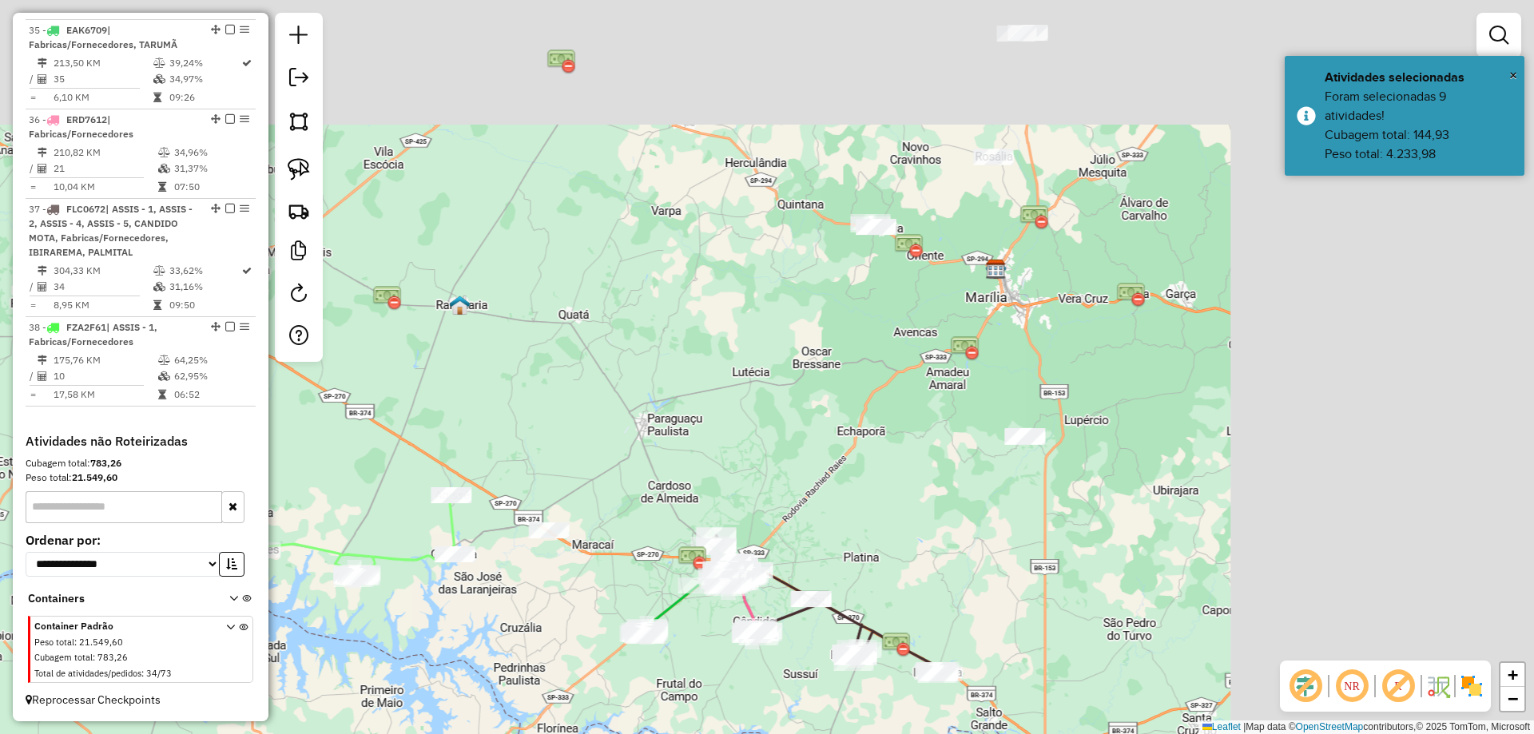
scroll to position [1562, 0]
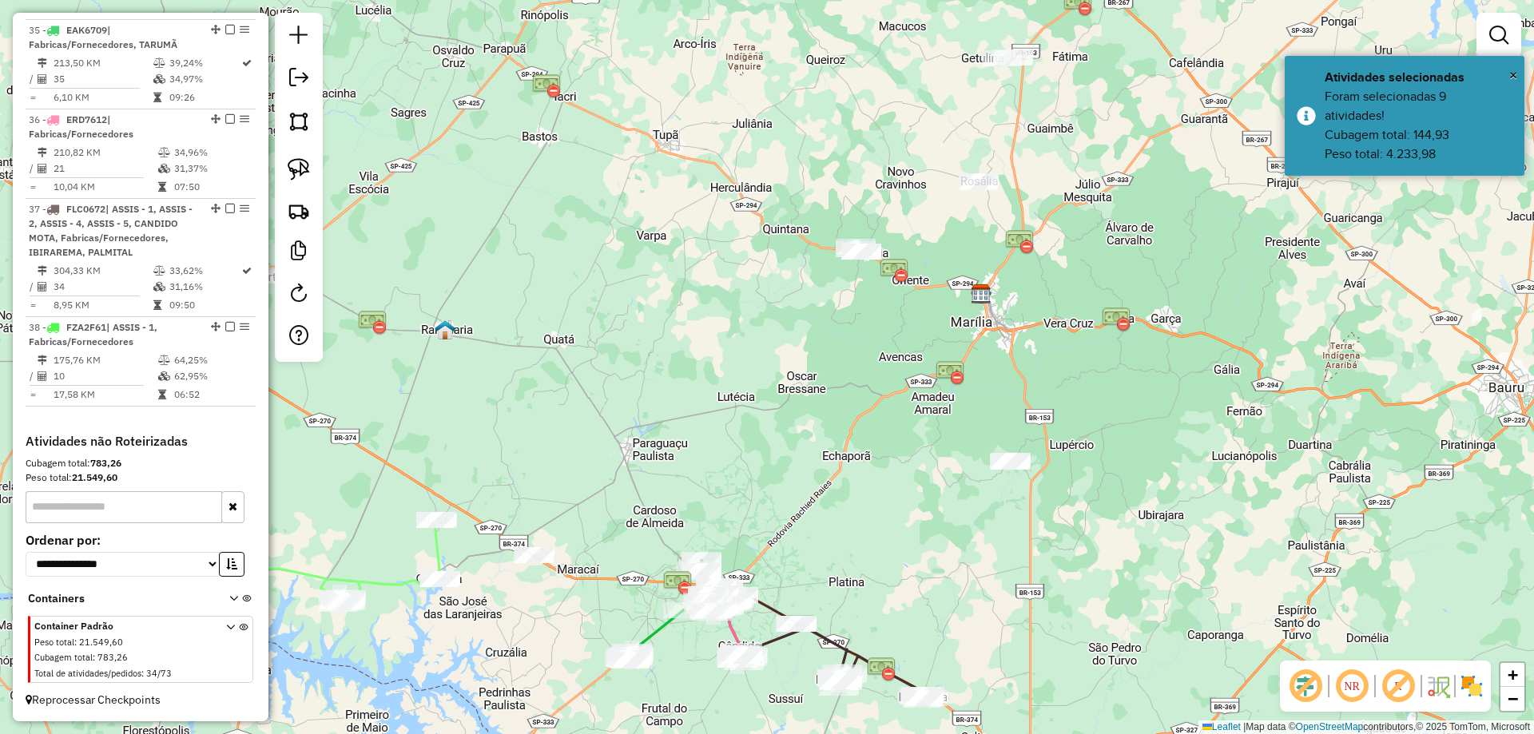
drag, startPoint x: 559, startPoint y: 481, endPoint x: 1022, endPoint y: 313, distance: 492.0
click at [1062, 279] on div "Janela de atendimento Grade de atendimento Capacidade Transportadoras Veículos …" at bounding box center [767, 367] width 1534 height 734
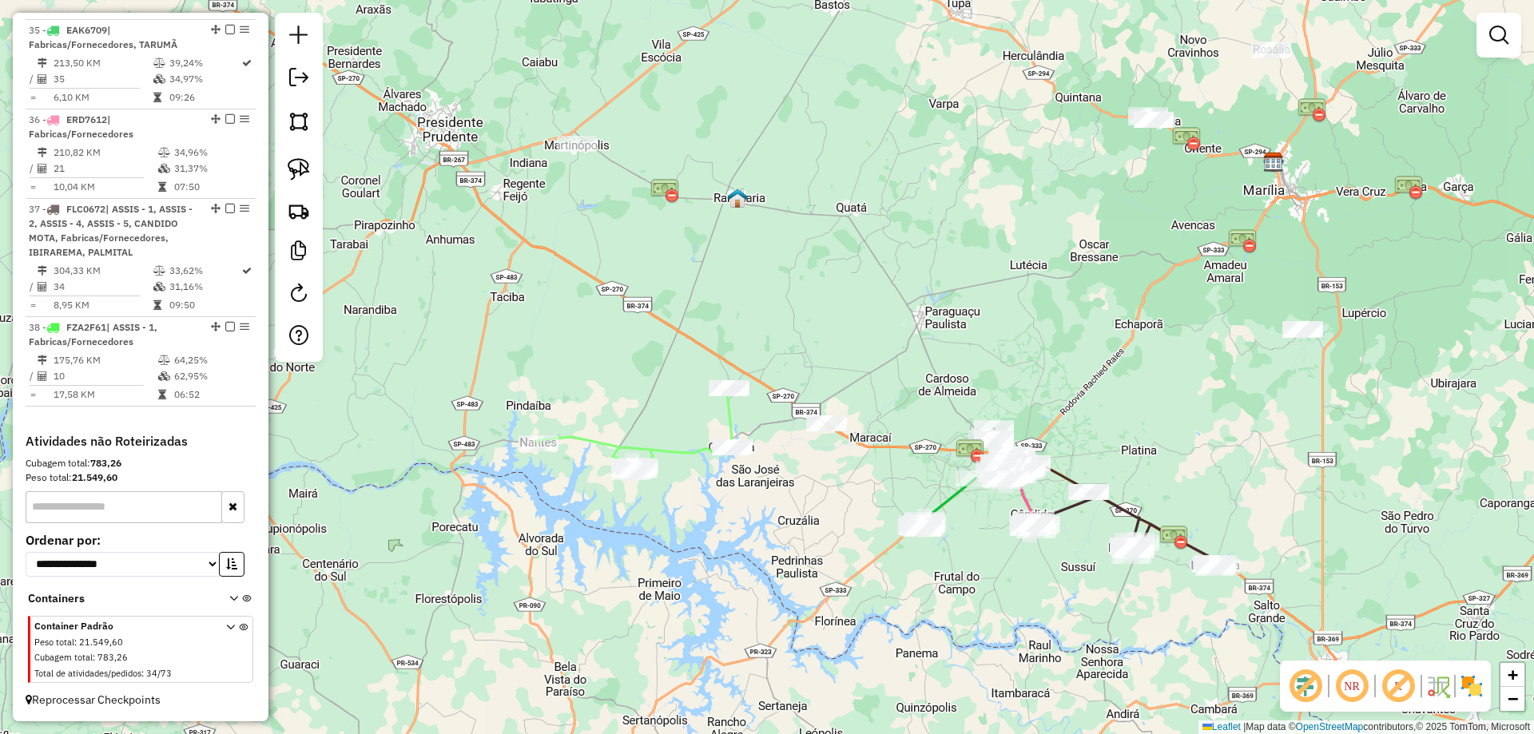
click at [596, 441] on icon at bounding box center [635, 430] width 196 height 84
select select "*********"
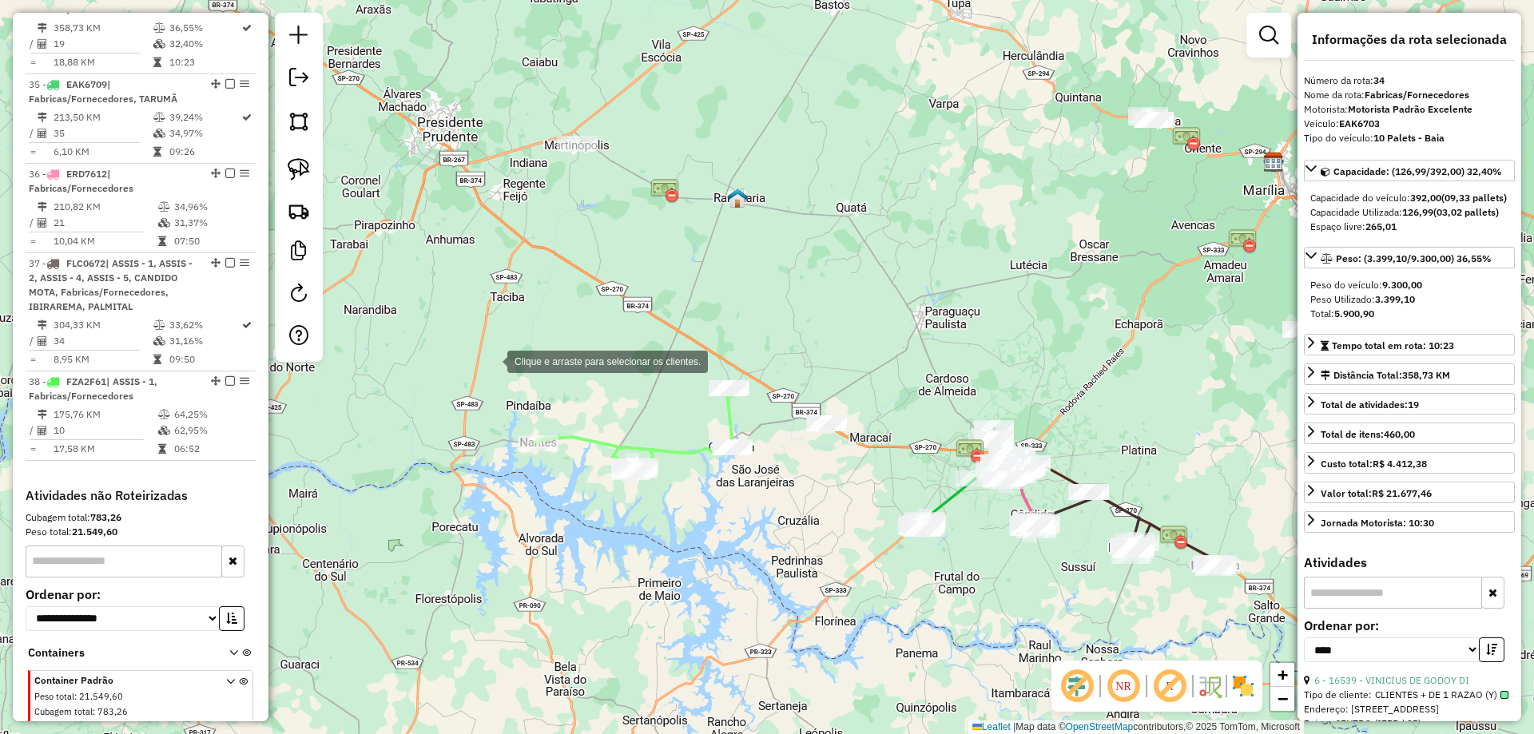
scroll to position [1480, 0]
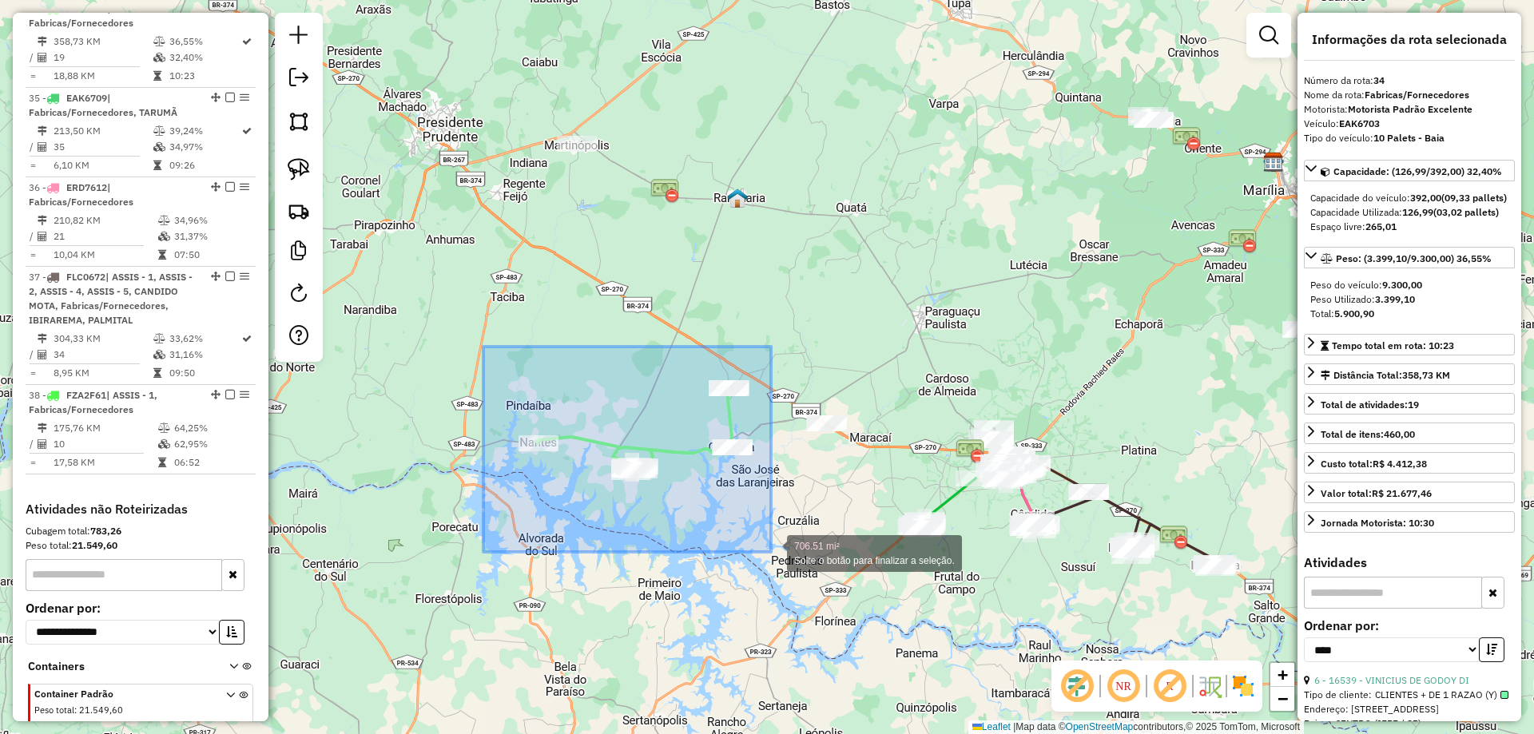
drag, startPoint x: 483, startPoint y: 347, endPoint x: 771, endPoint y: 552, distance: 353.3
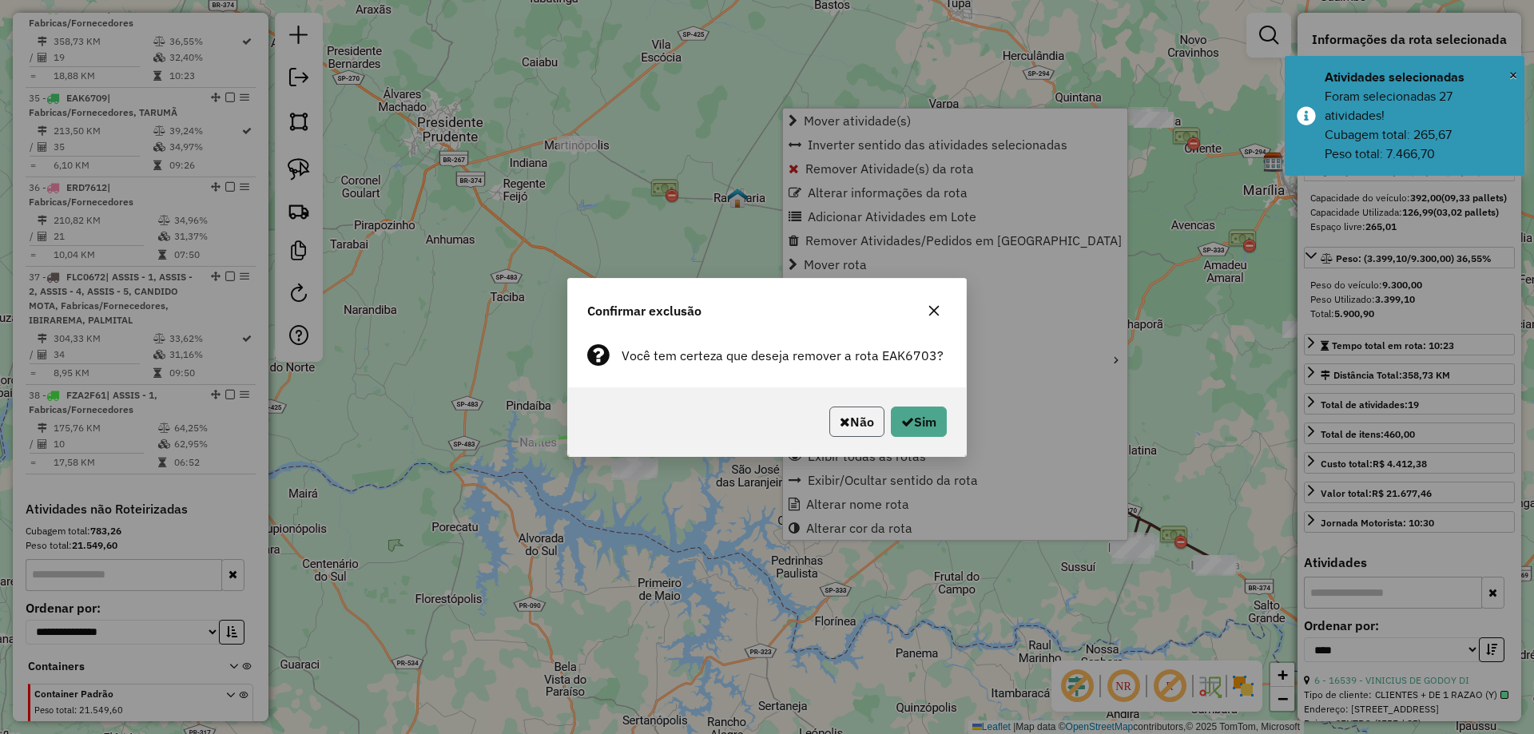
click at [879, 433] on button "Não" at bounding box center [856, 422] width 55 height 30
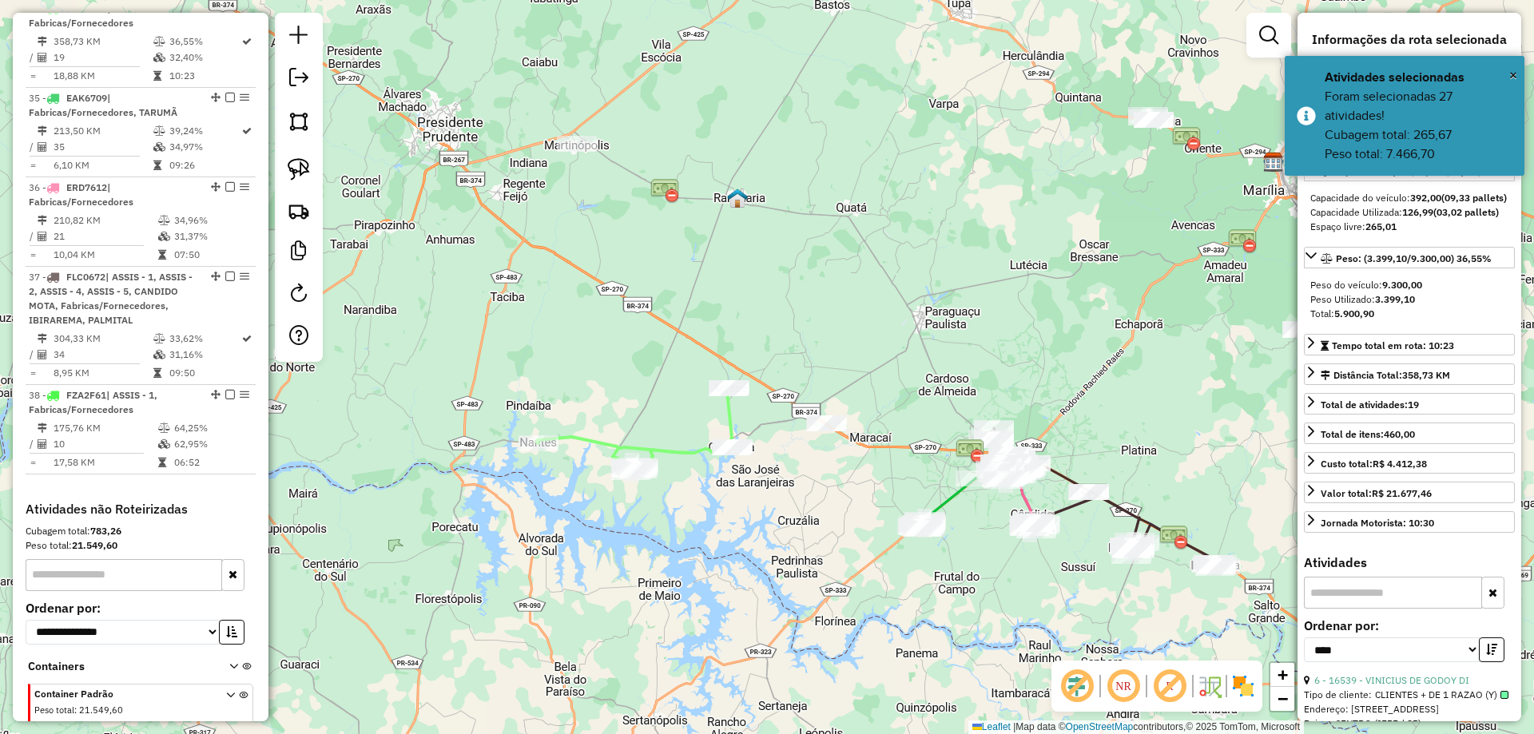
click at [629, 441] on icon at bounding box center [635, 430] width 196 height 84
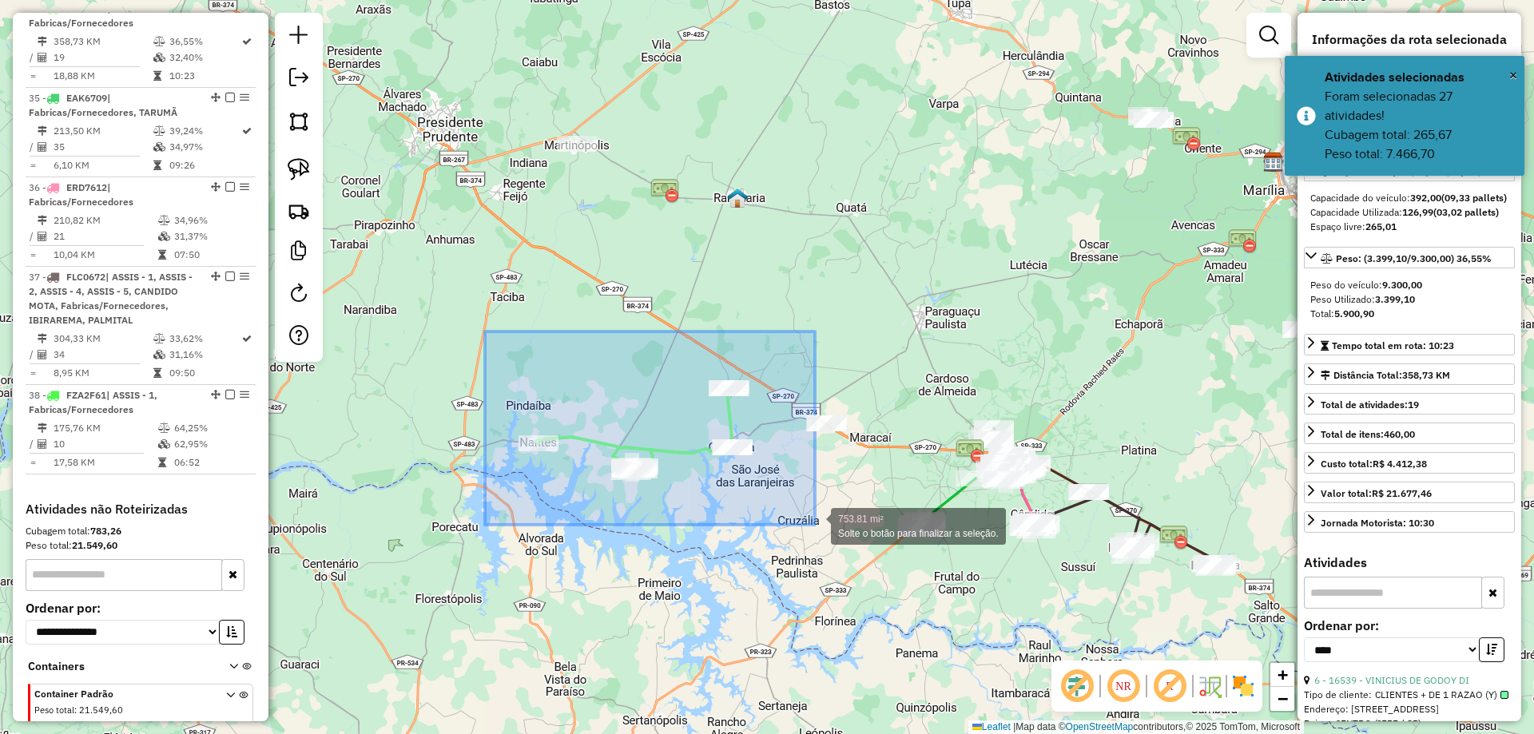
drag, startPoint x: 494, startPoint y: 341, endPoint x: 804, endPoint y: 515, distance: 354.8
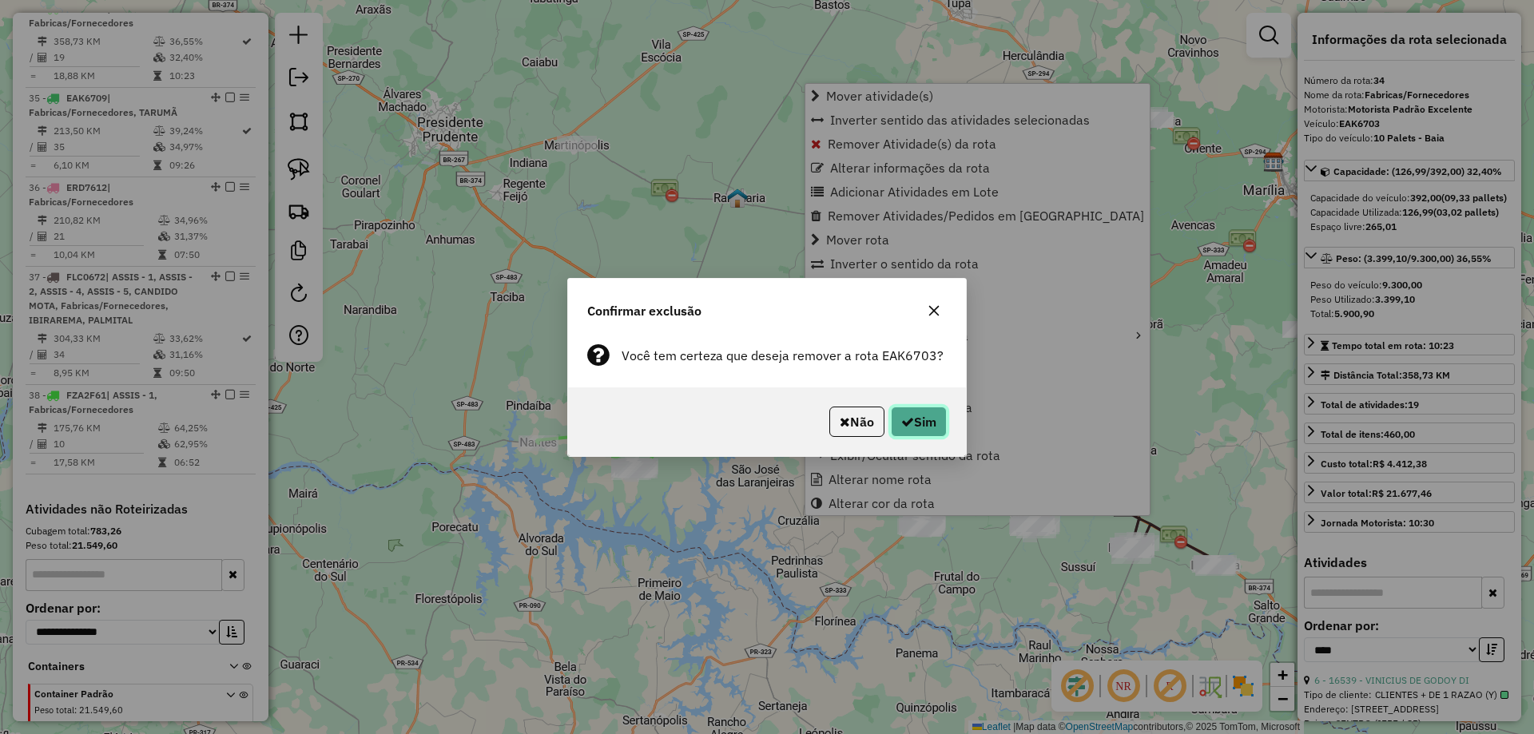
click at [896, 408] on button "Sim" at bounding box center [919, 422] width 56 height 30
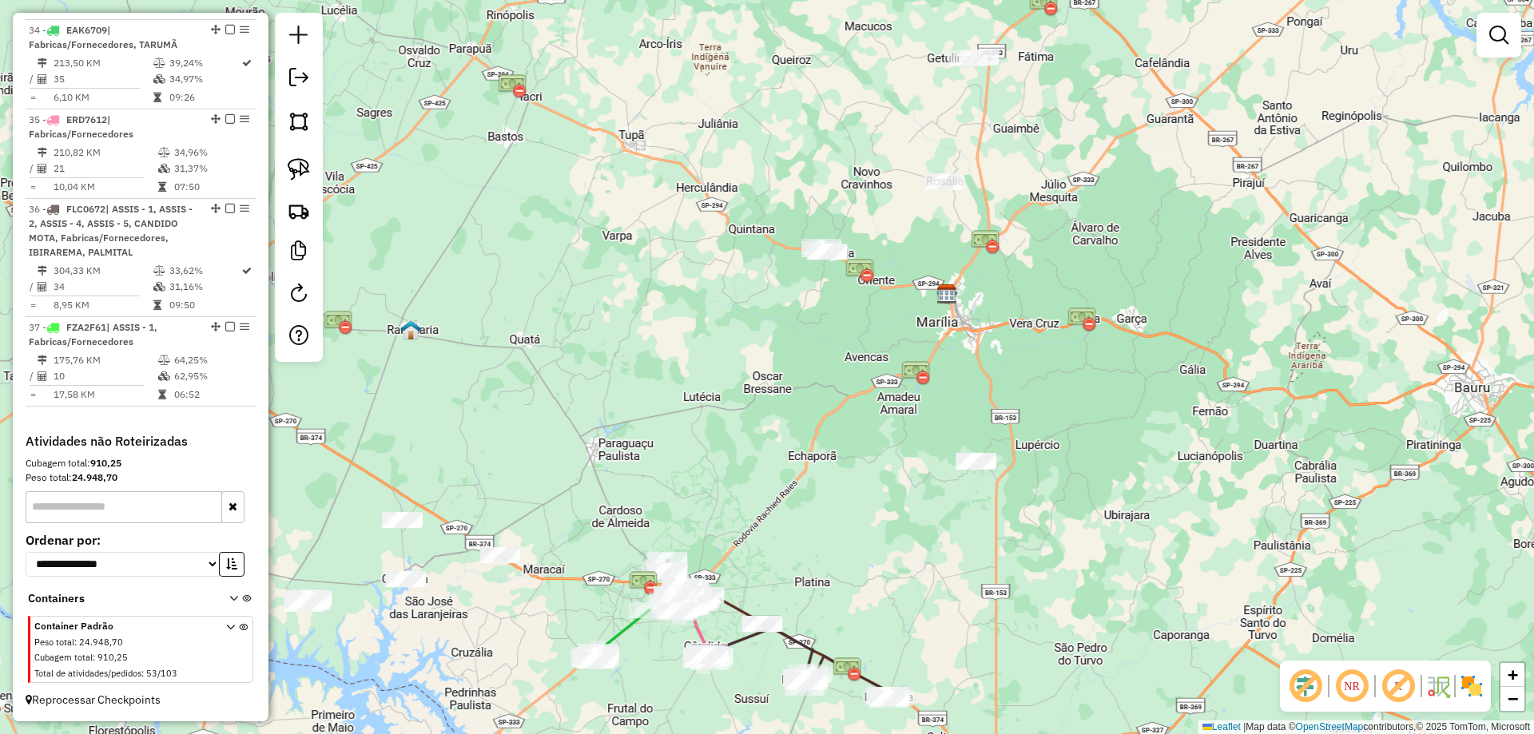
scroll to position [1473, 0]
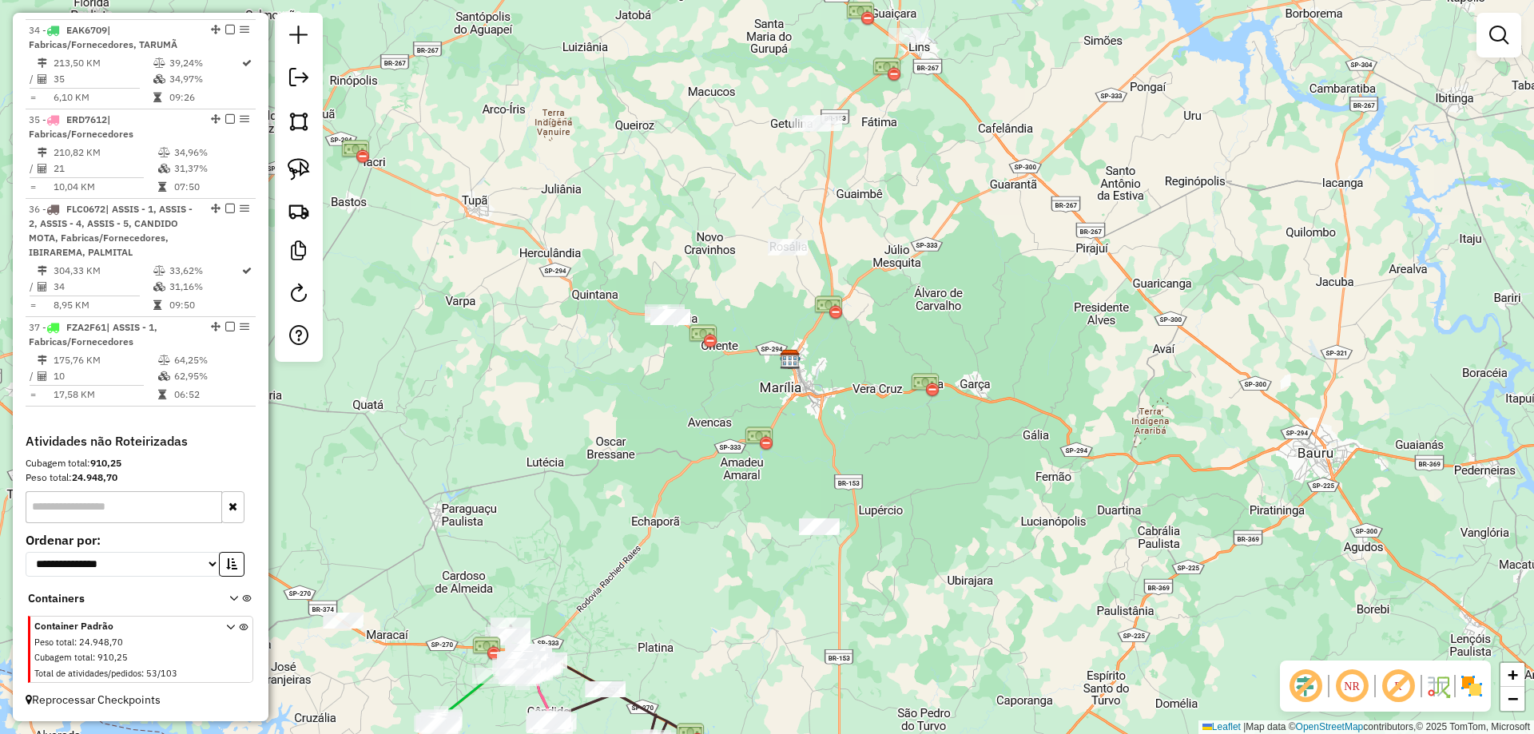
drag, startPoint x: 551, startPoint y: 517, endPoint x: 903, endPoint y: 343, distance: 392.9
click at [903, 339] on div "Janela de atendimento Grade de atendimento Capacidade Transportadoras Veículos …" at bounding box center [767, 367] width 1534 height 734
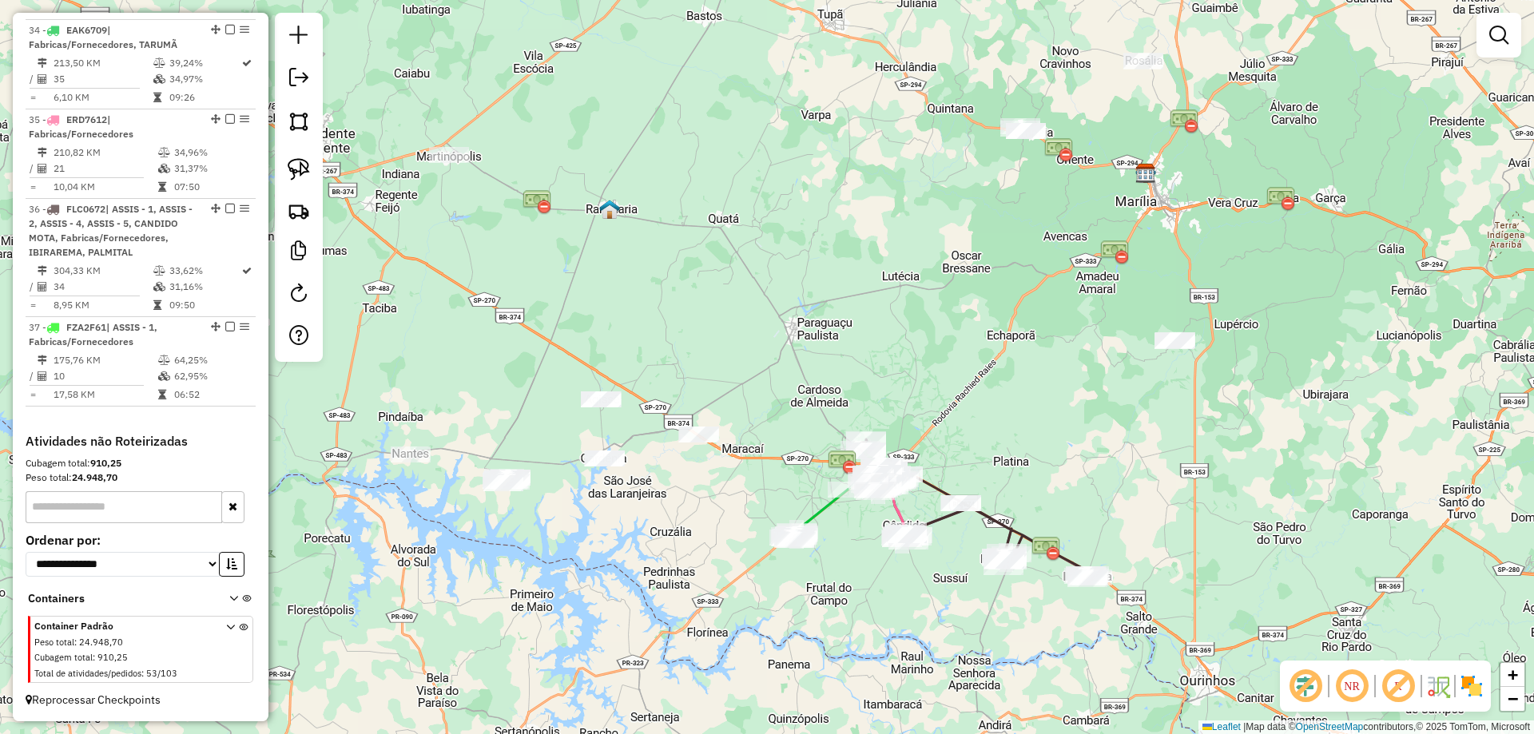
click at [725, 388] on div "Janela de atendimento Grade de atendimento Capacidade Transportadoras Veículos …" at bounding box center [767, 367] width 1534 height 734
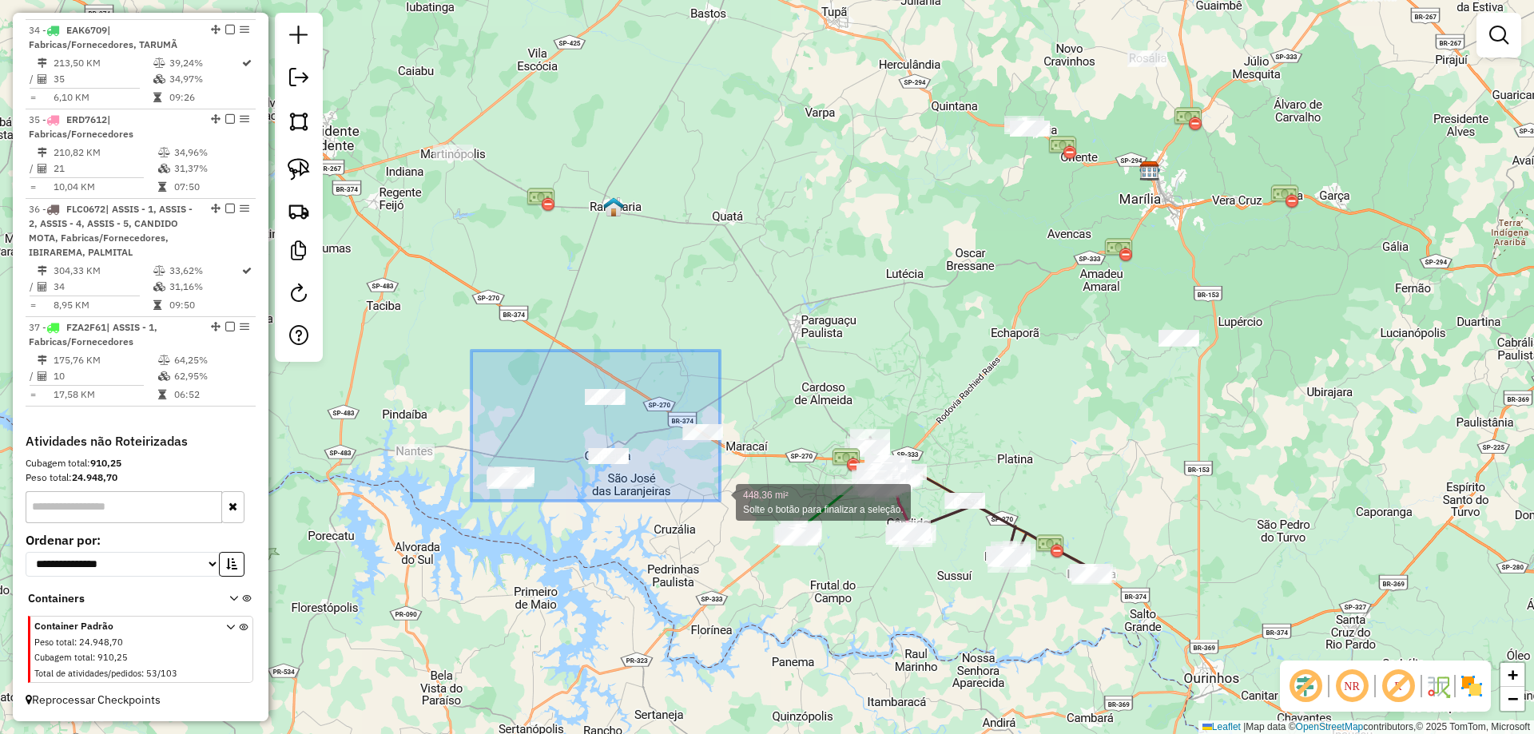
drag, startPoint x: 471, startPoint y: 351, endPoint x: 720, endPoint y: 501, distance: 290.3
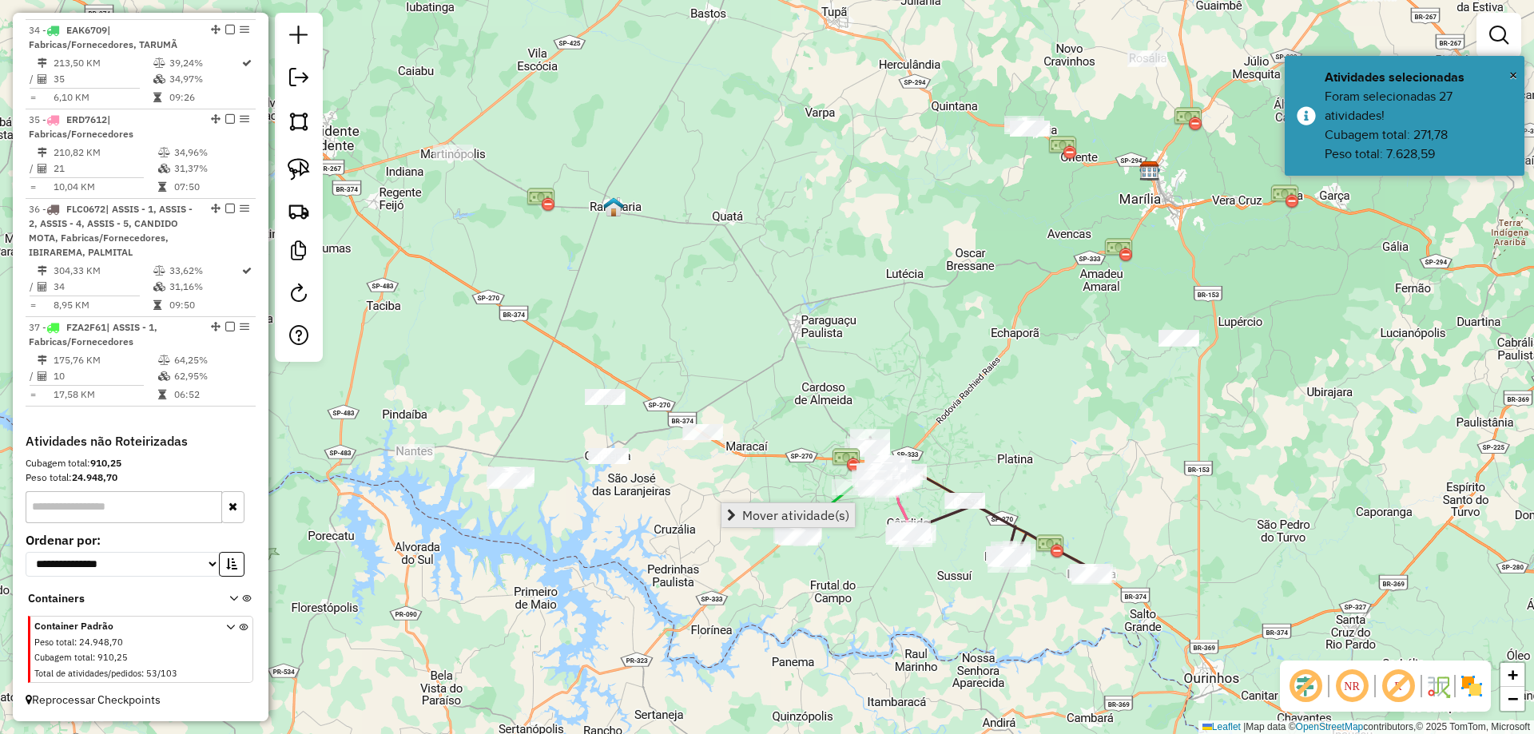
click at [759, 511] on span "Mover atividade(s)" at bounding box center [795, 515] width 107 height 13
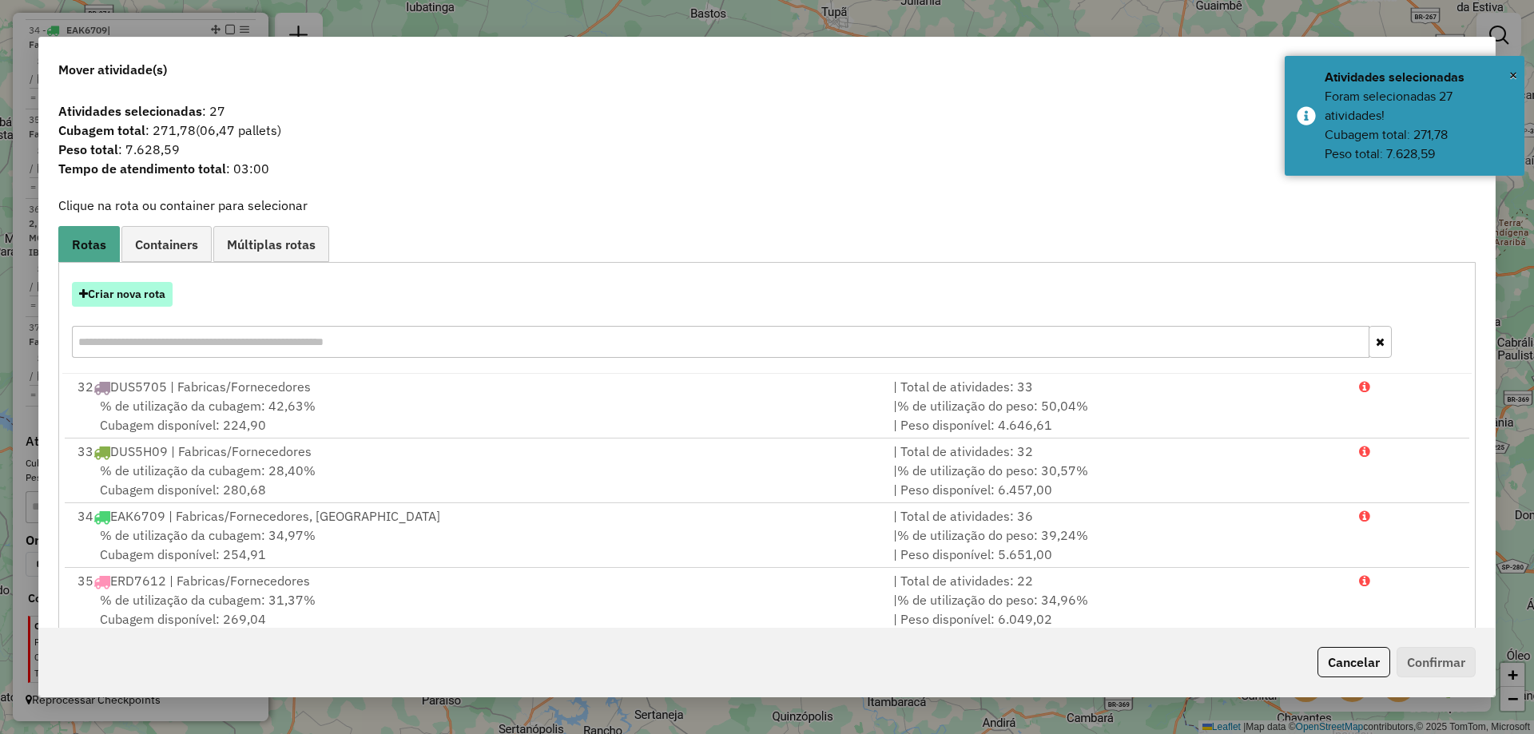
click at [138, 296] on button "Criar nova rota" at bounding box center [122, 294] width 101 height 25
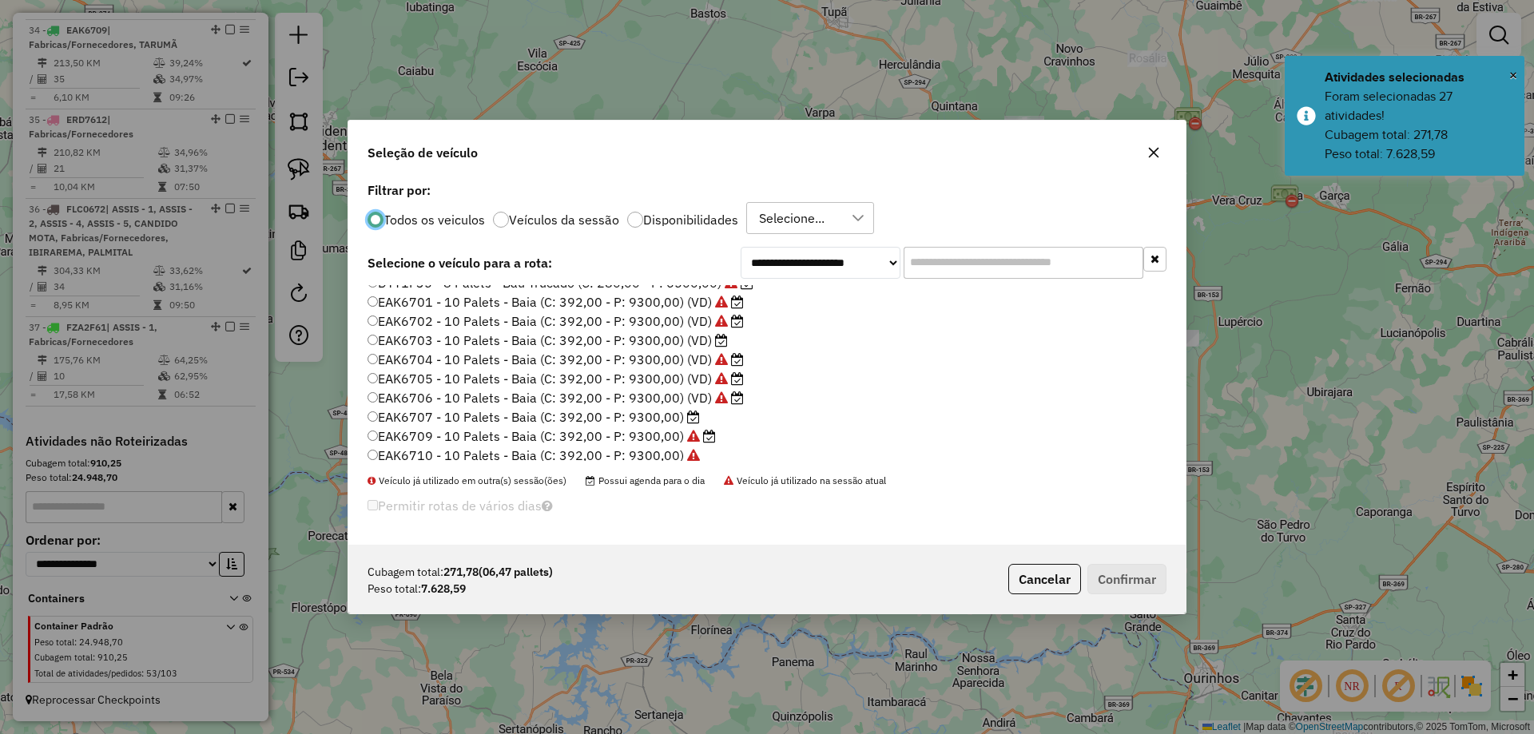
scroll to position [399, 0]
click at [707, 317] on label "EAK6703 - 10 Palets - Baia (C: 392,00 - P: 9300,00) (VD)" at bounding box center [547, 316] width 360 height 19
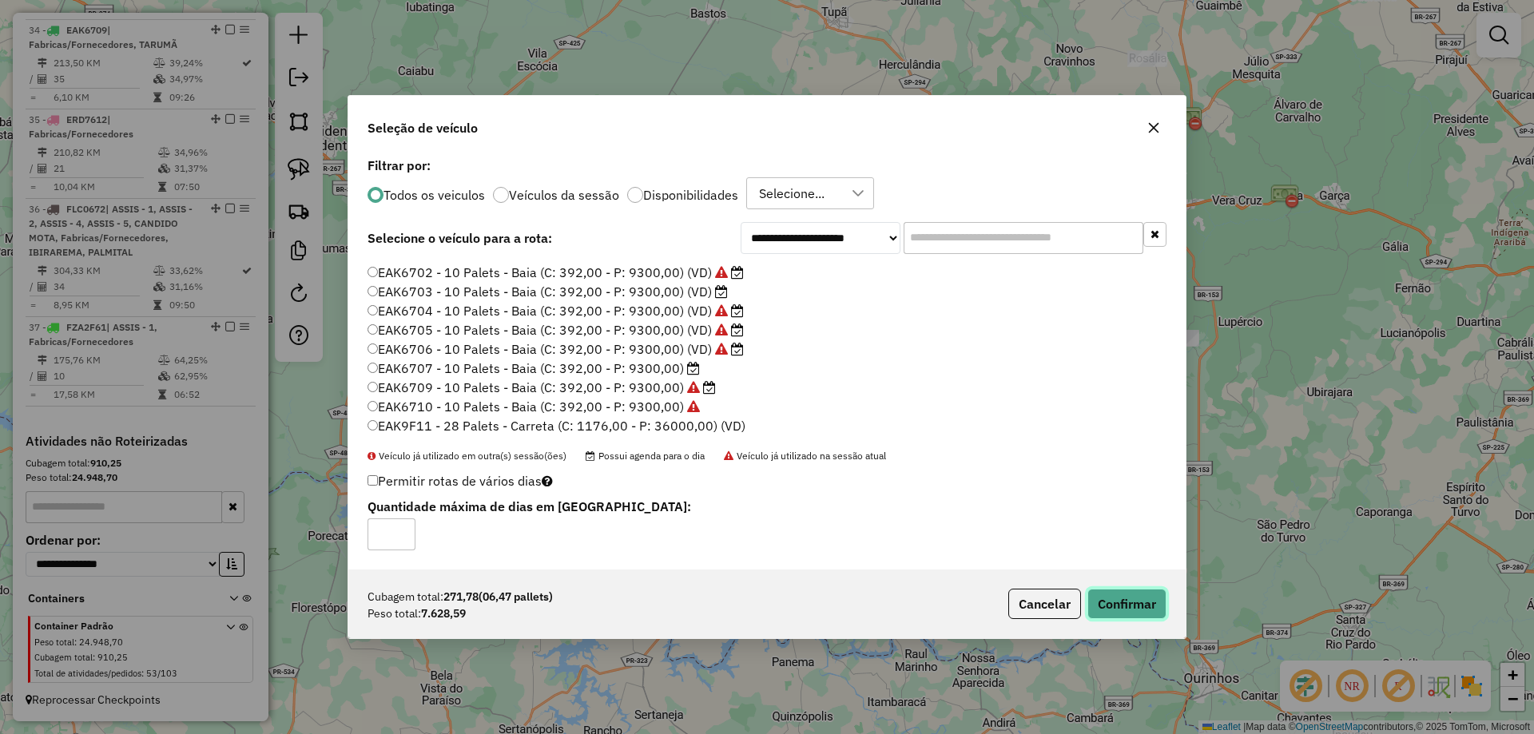
click at [1112, 602] on button "Confirmar" at bounding box center [1126, 604] width 79 height 30
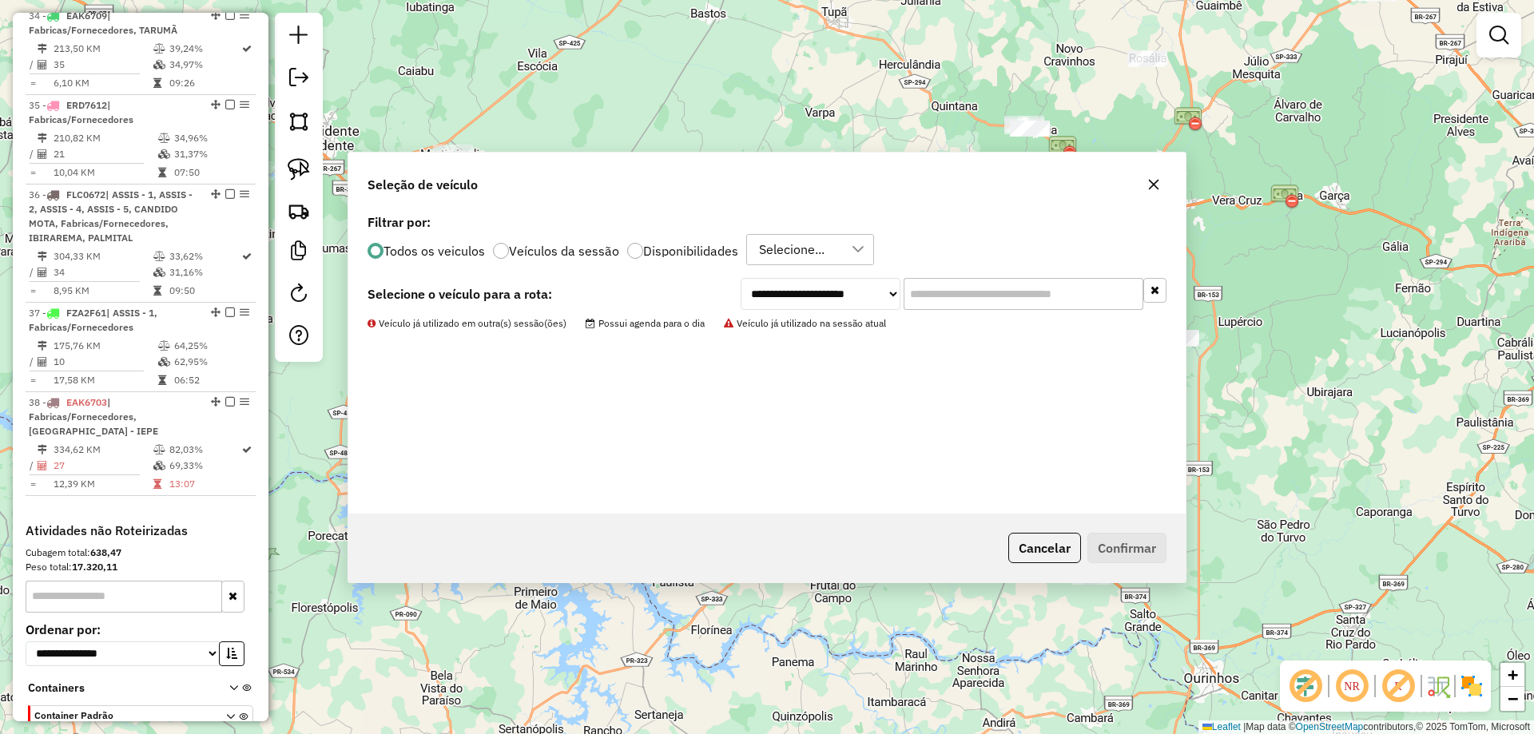
scroll to position [1480, 0]
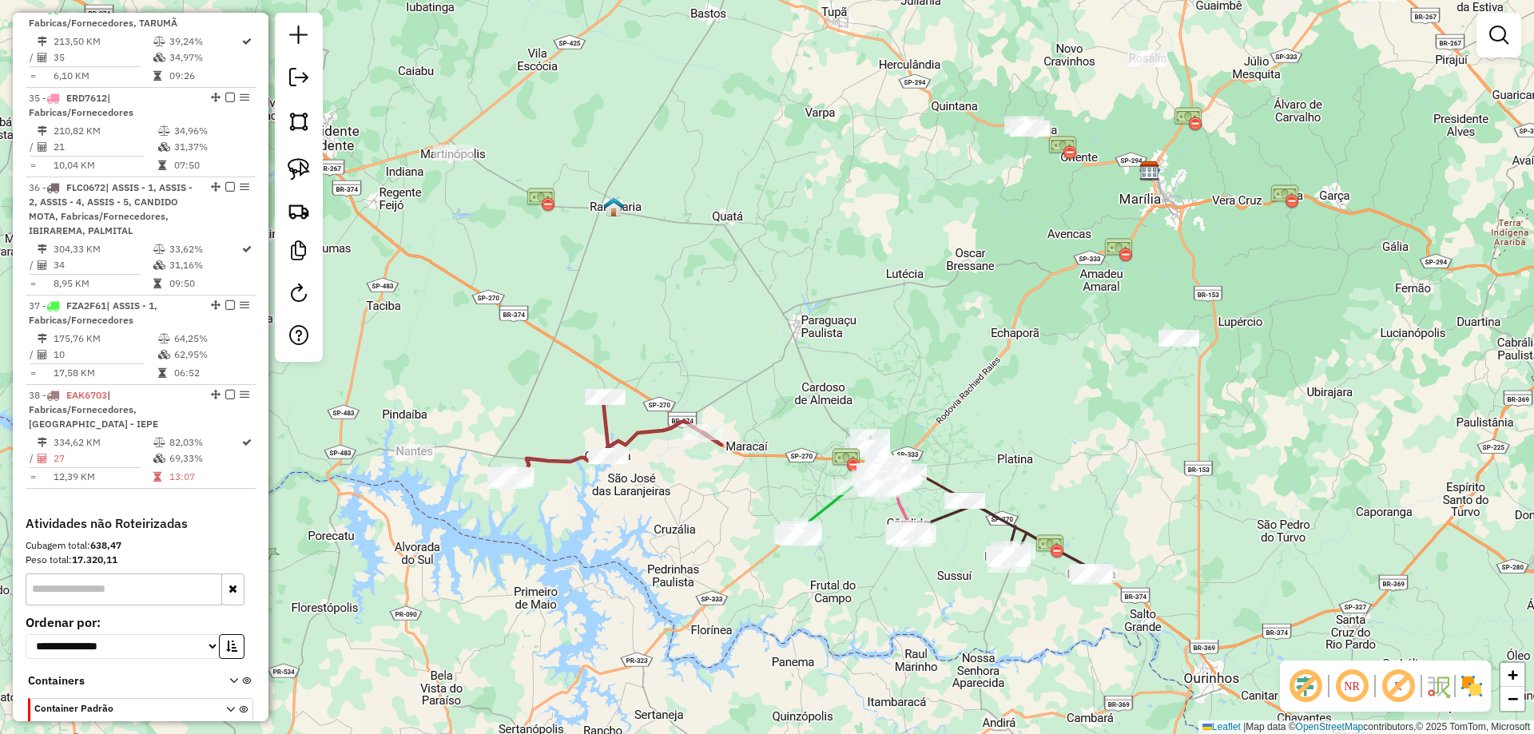
click at [569, 458] on icon at bounding box center [614, 439] width 214 height 84
select select "*********"
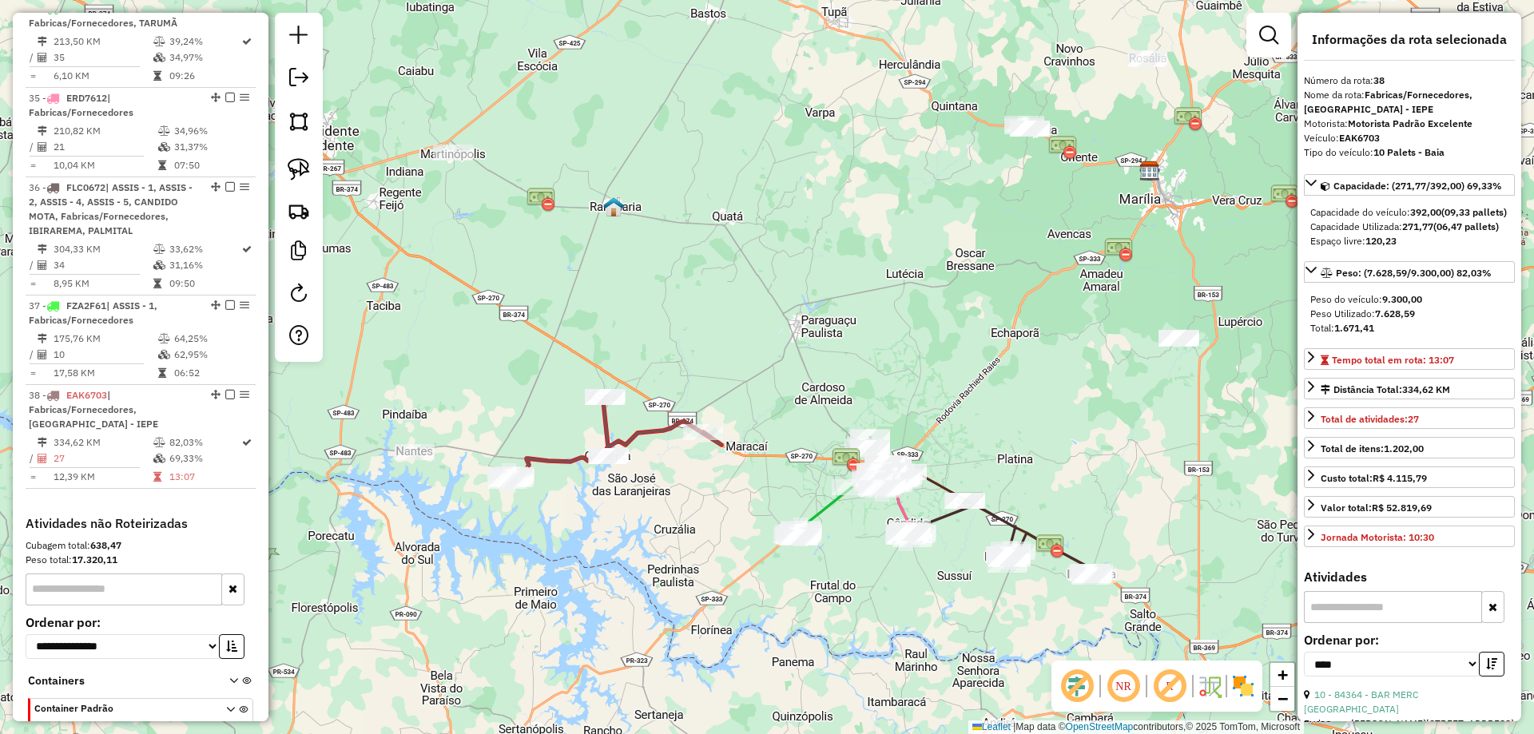
scroll to position [1577, 0]
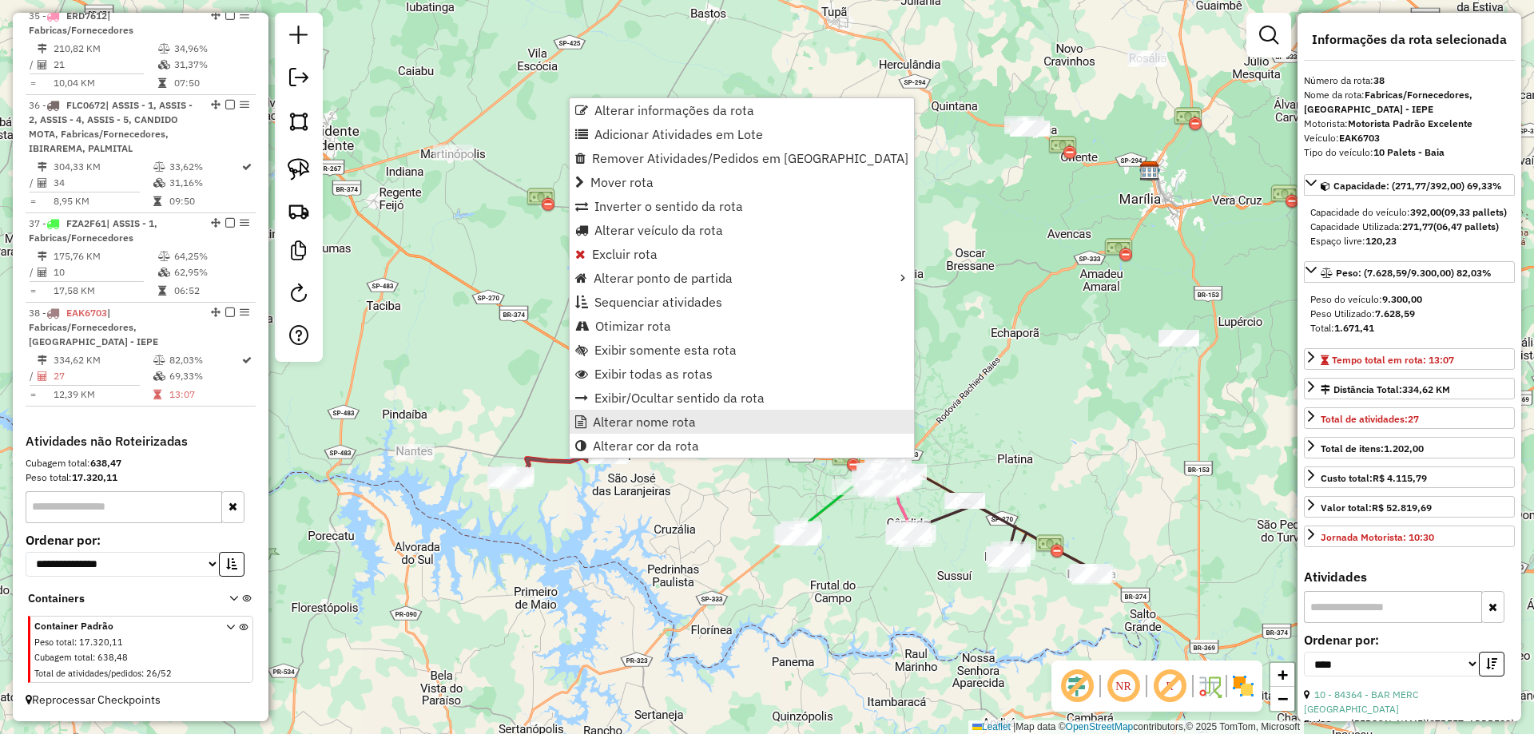
click at [669, 420] on span "Alterar nome rota" at bounding box center [644, 421] width 103 height 13
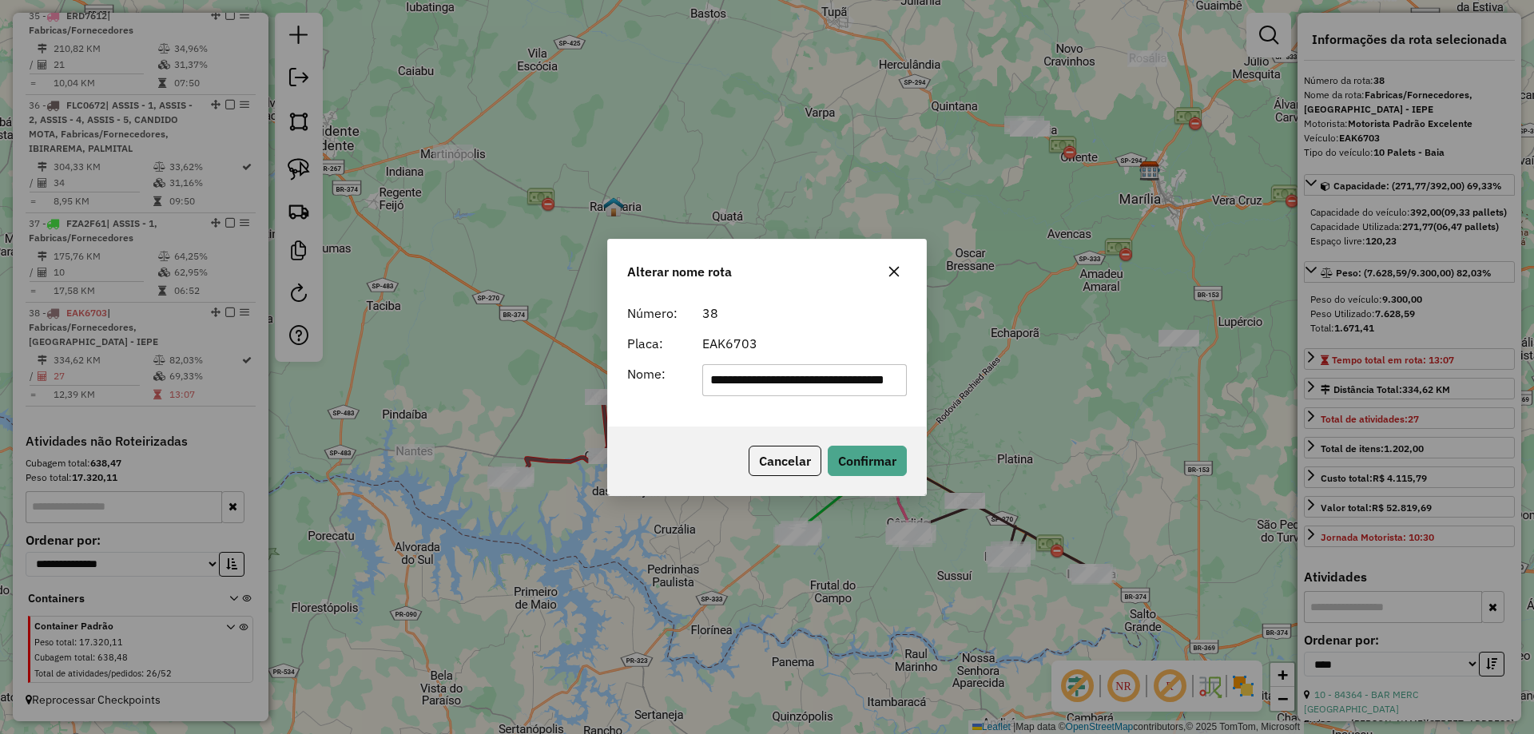
scroll to position [0, 0]
drag, startPoint x: 869, startPoint y: 379, endPoint x: 600, endPoint y: 411, distance: 271.2
click at [581, 411] on div "**********" at bounding box center [767, 367] width 1534 height 734
type input "****"
click at [856, 464] on button "Confirmar" at bounding box center [867, 461] width 79 height 30
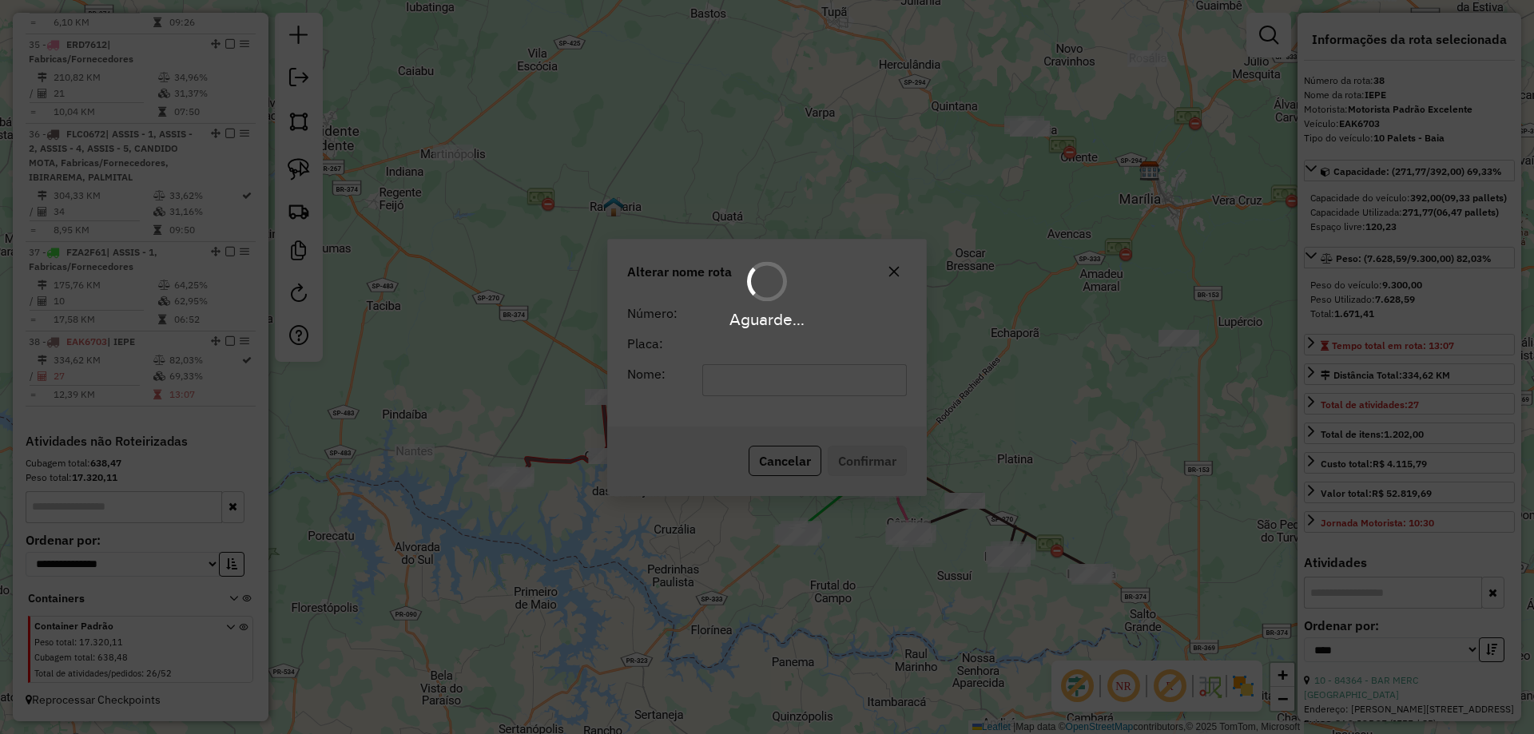
scroll to position [1548, 0]
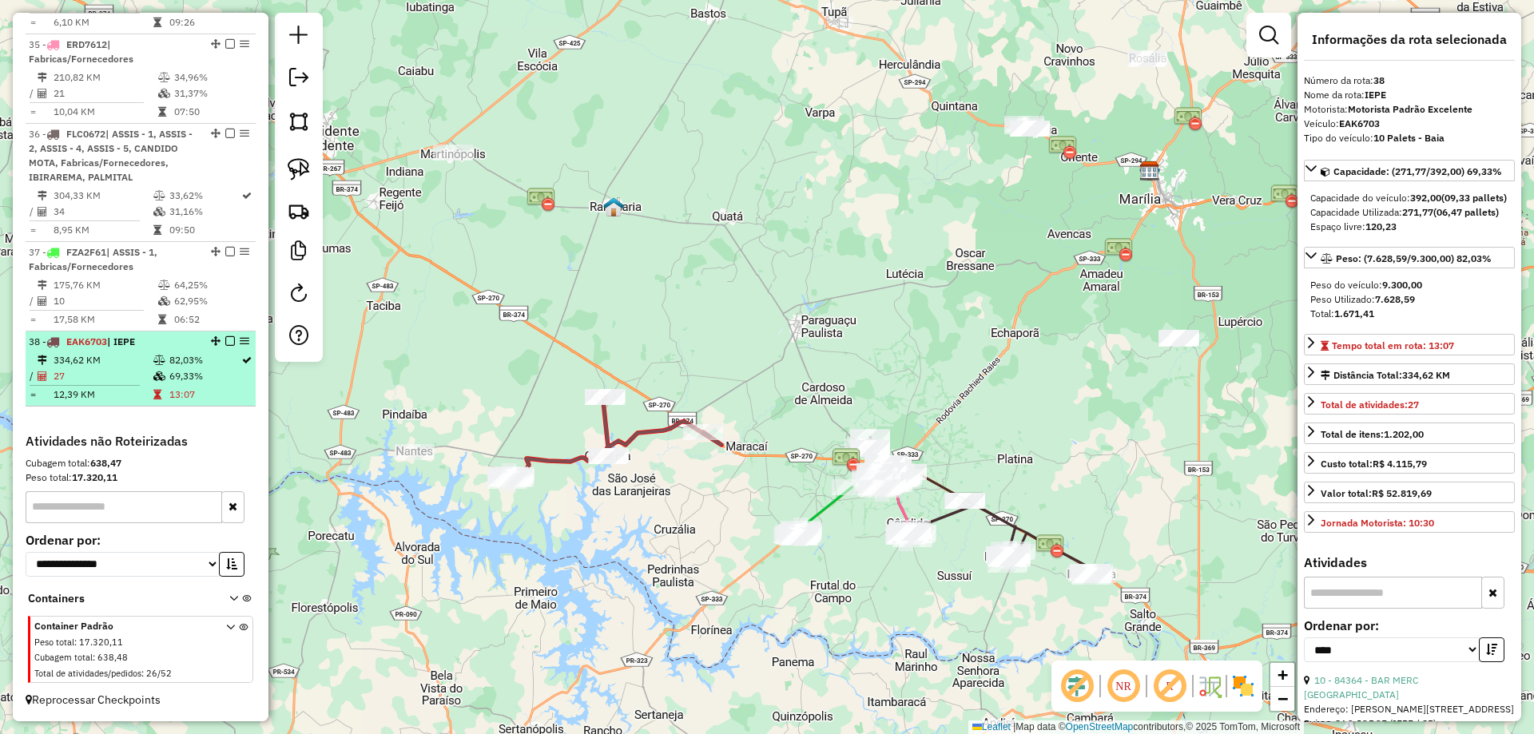
click at [228, 340] on em at bounding box center [230, 341] width 10 height 10
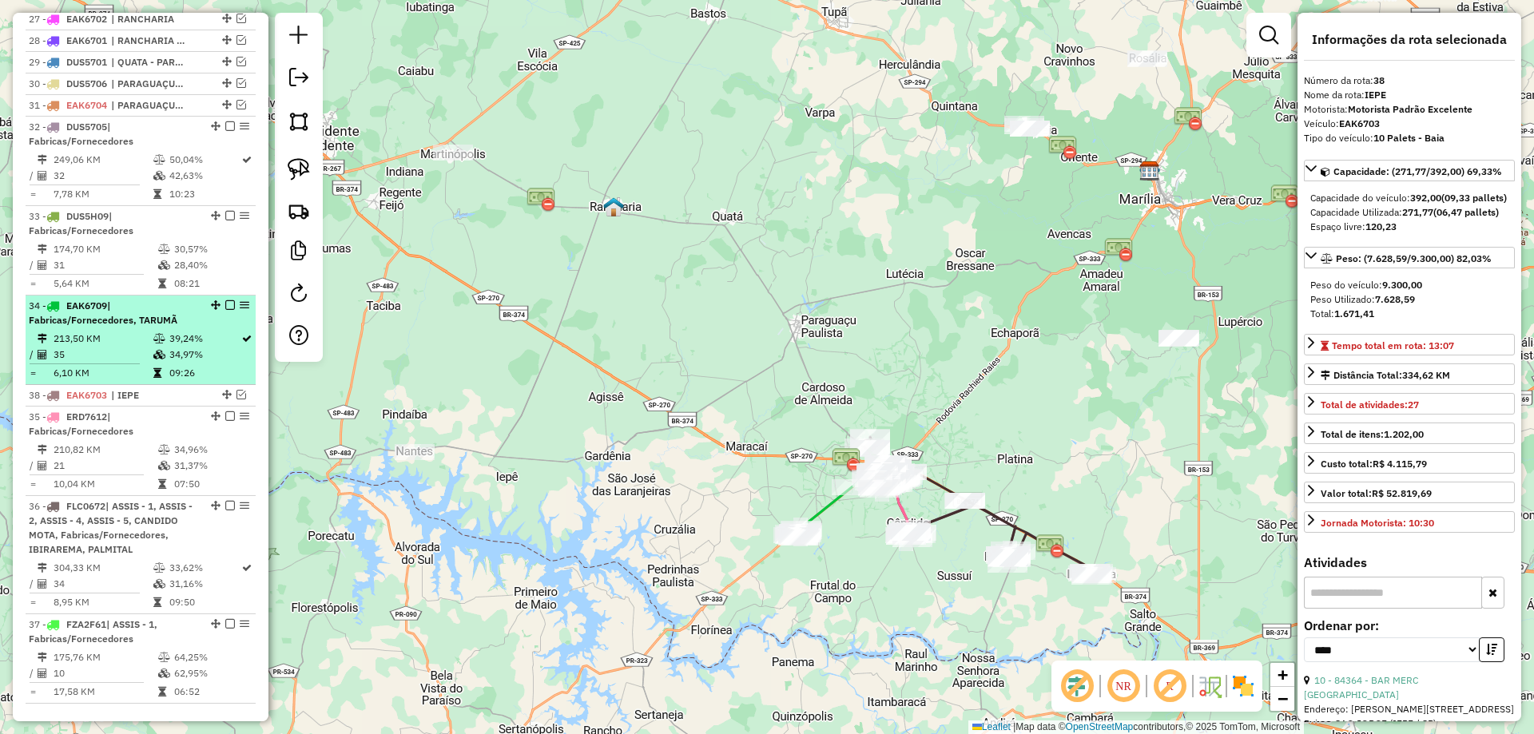
scroll to position [1015, 0]
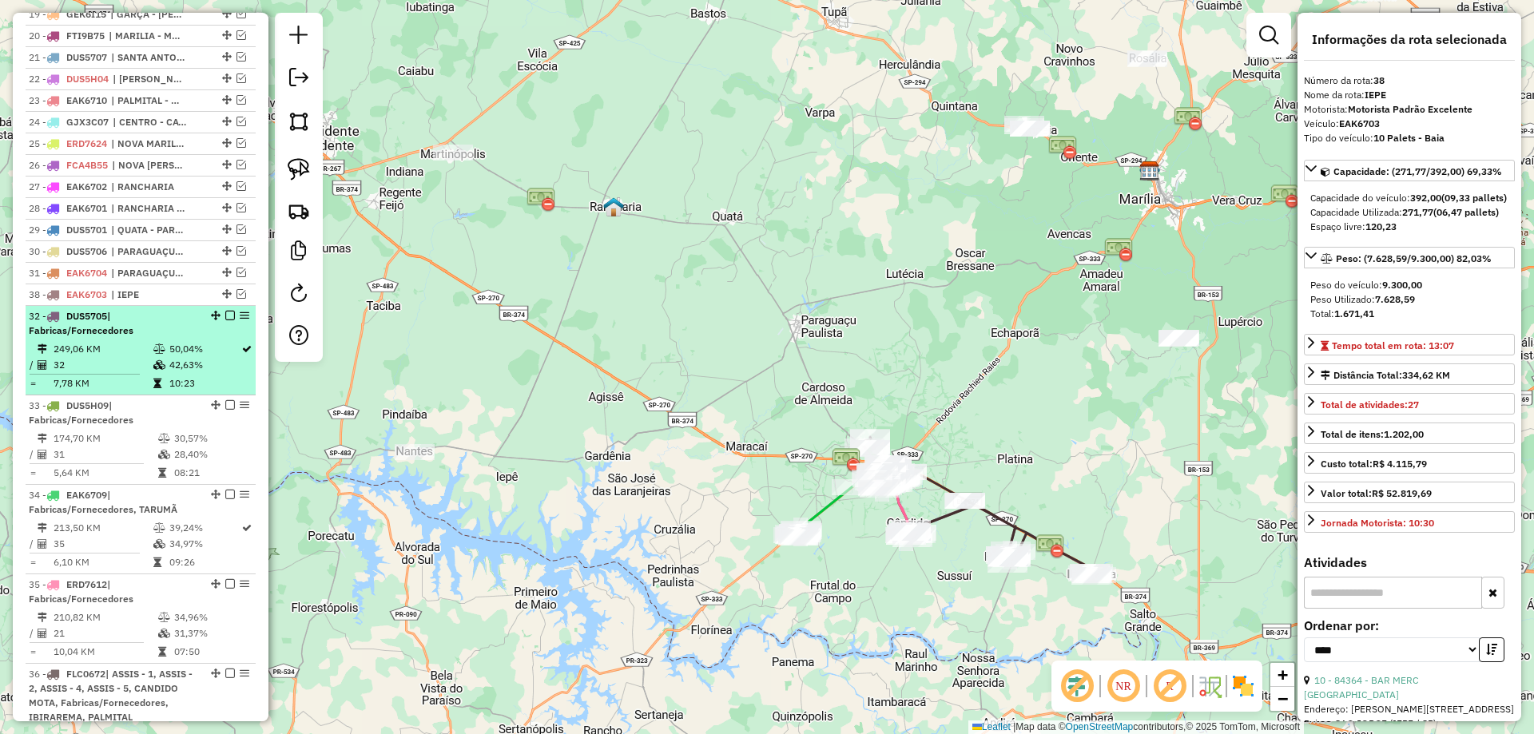
drag, startPoint x: 220, startPoint y: 394, endPoint x: 234, endPoint y: 335, distance: 60.8
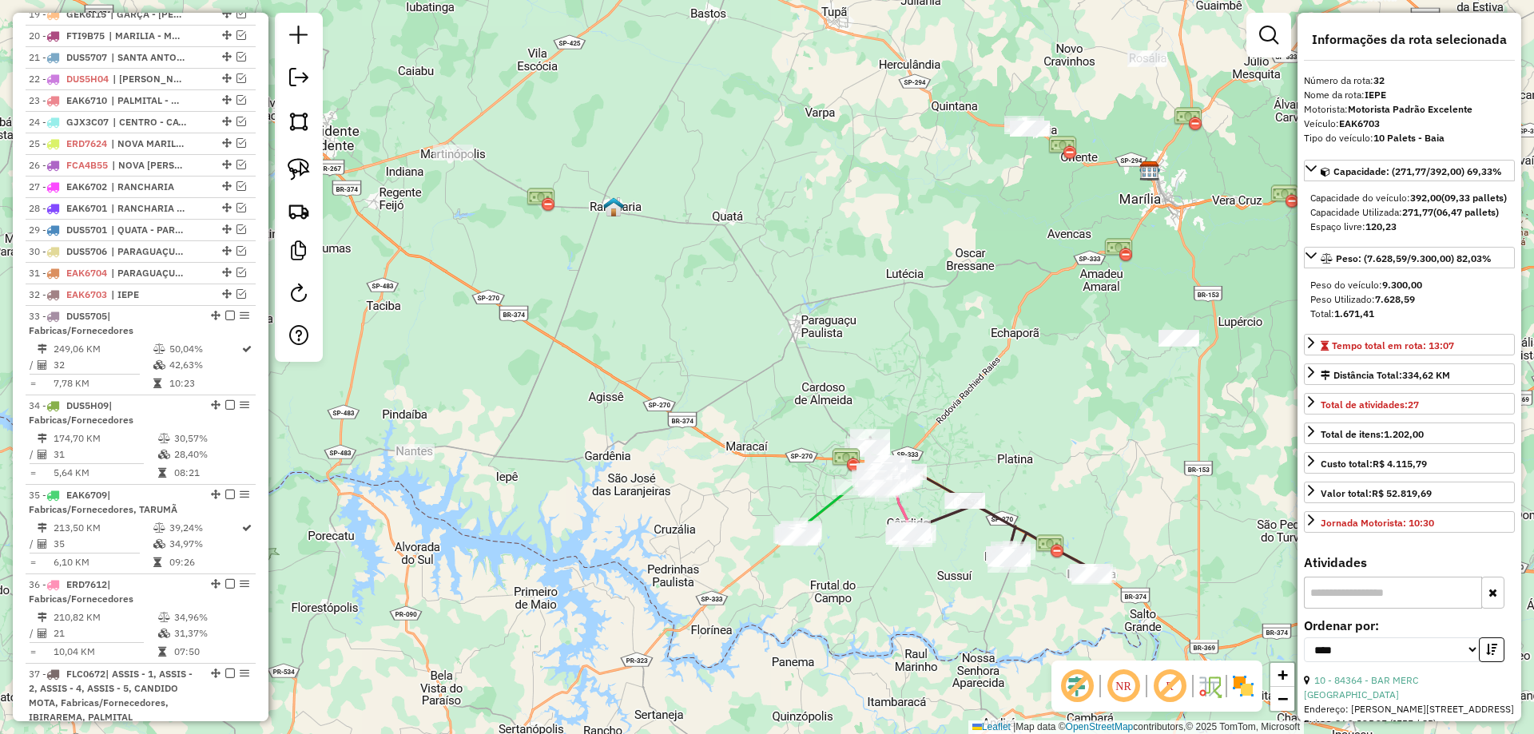
click at [823, 509] on icon at bounding box center [839, 506] width 93 height 62
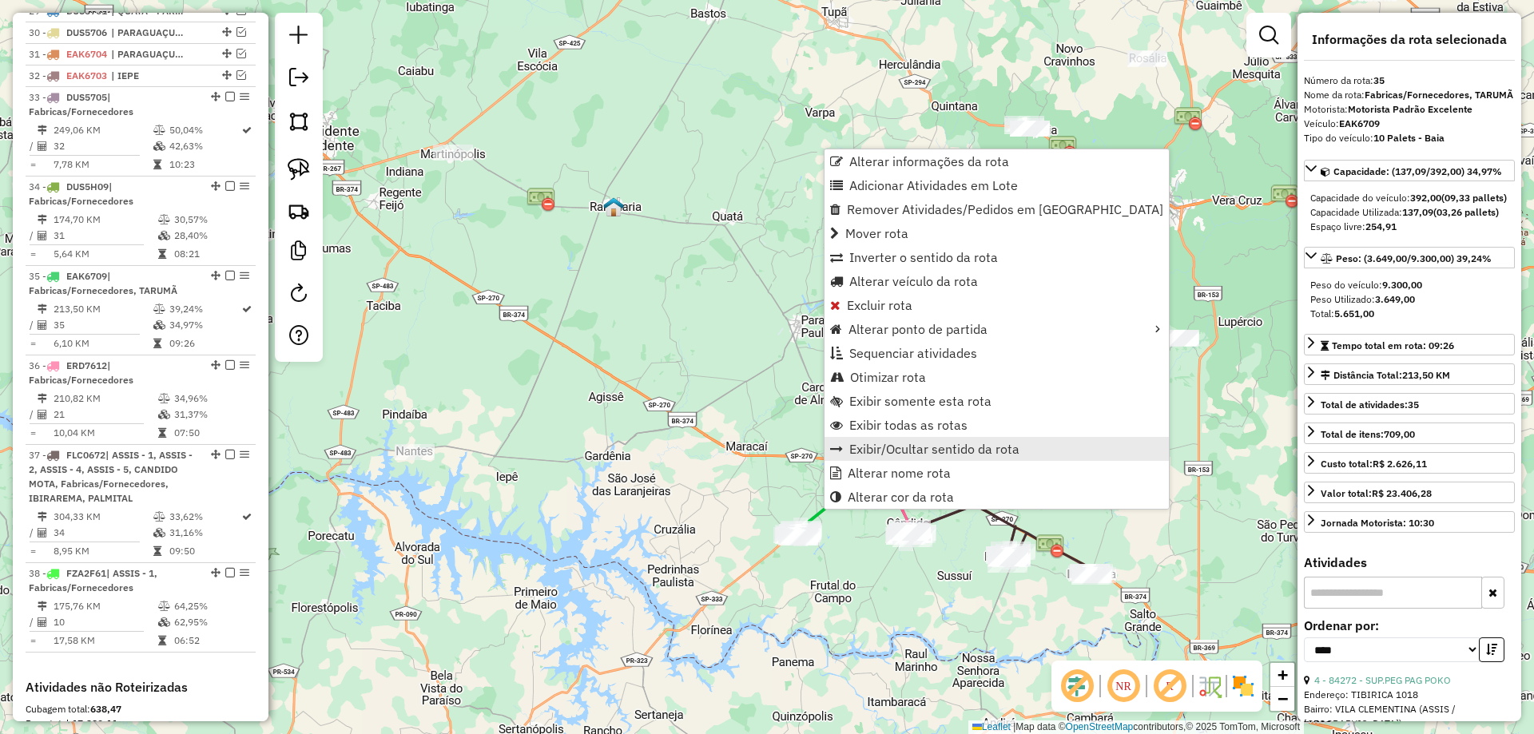
scroll to position [1494, 0]
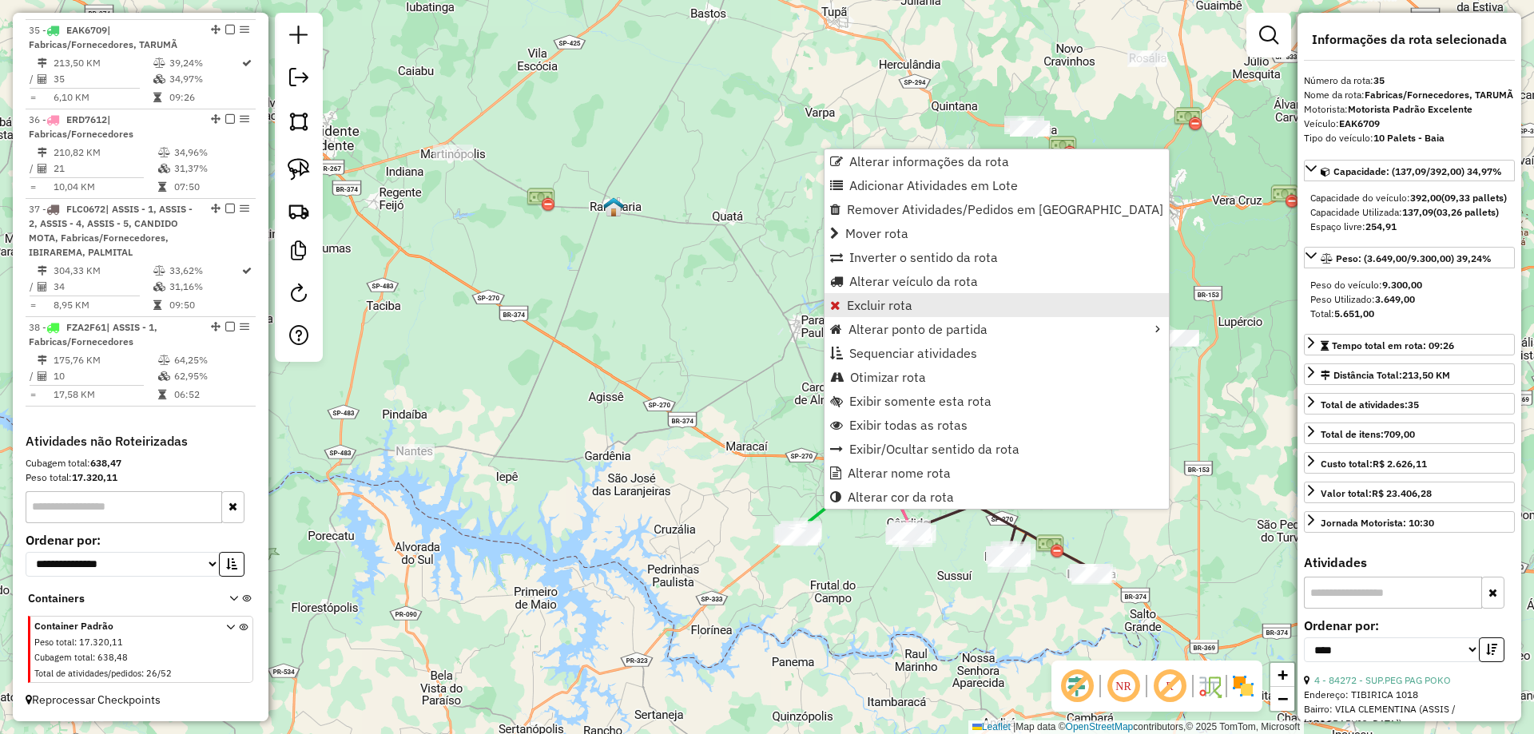
click at [909, 311] on span "Excluir rota" at bounding box center [879, 305] width 65 height 13
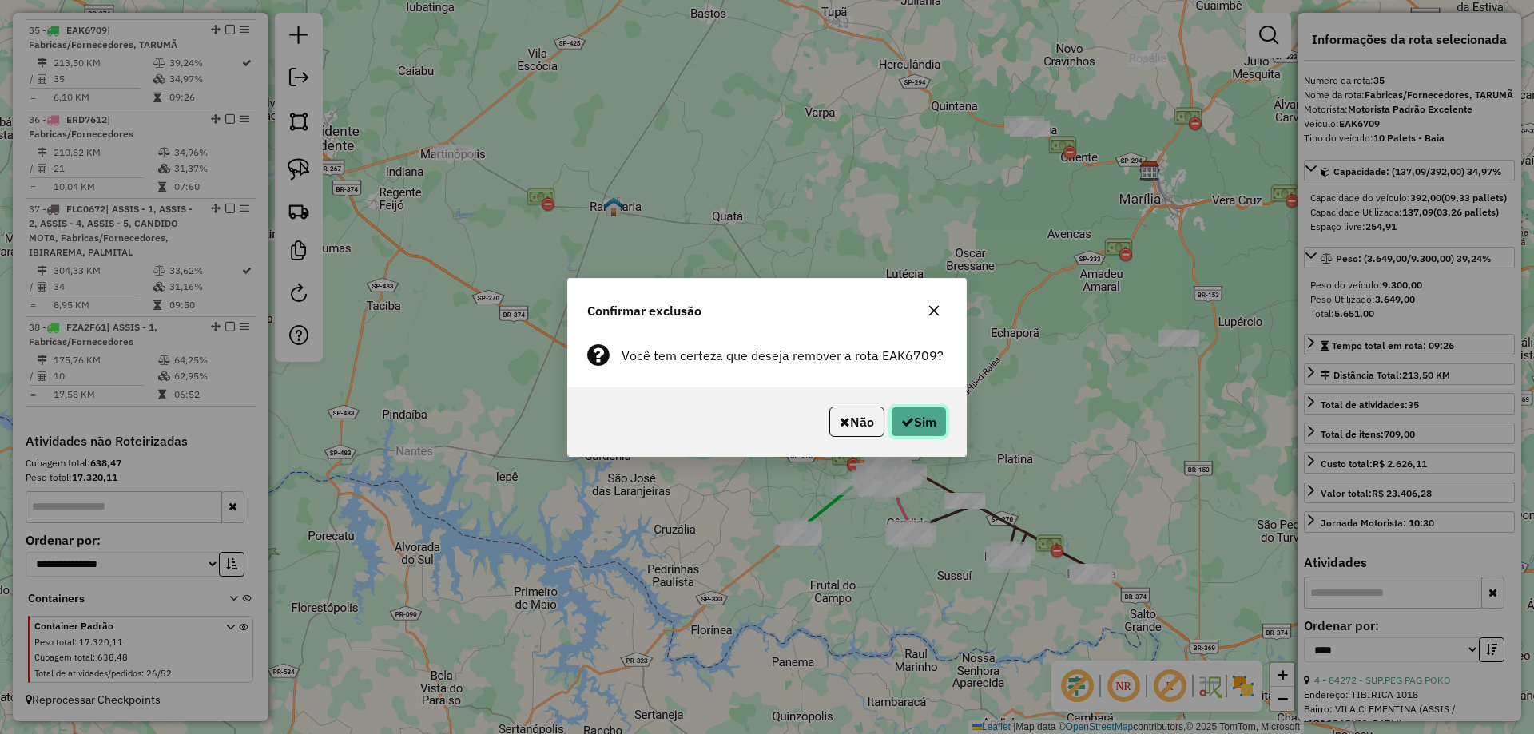
click at [922, 418] on button "Sim" at bounding box center [919, 422] width 56 height 30
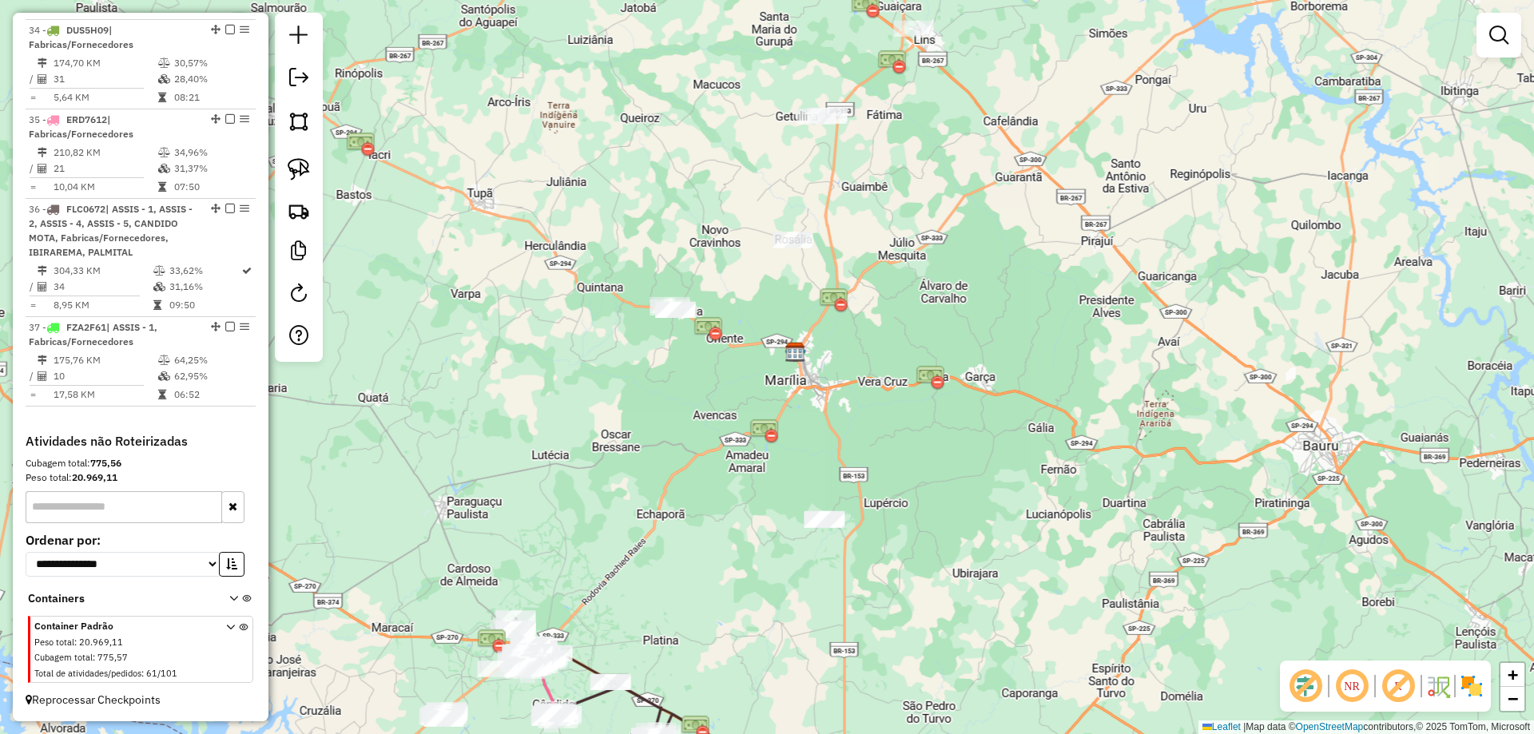
scroll to position [1405, 0]
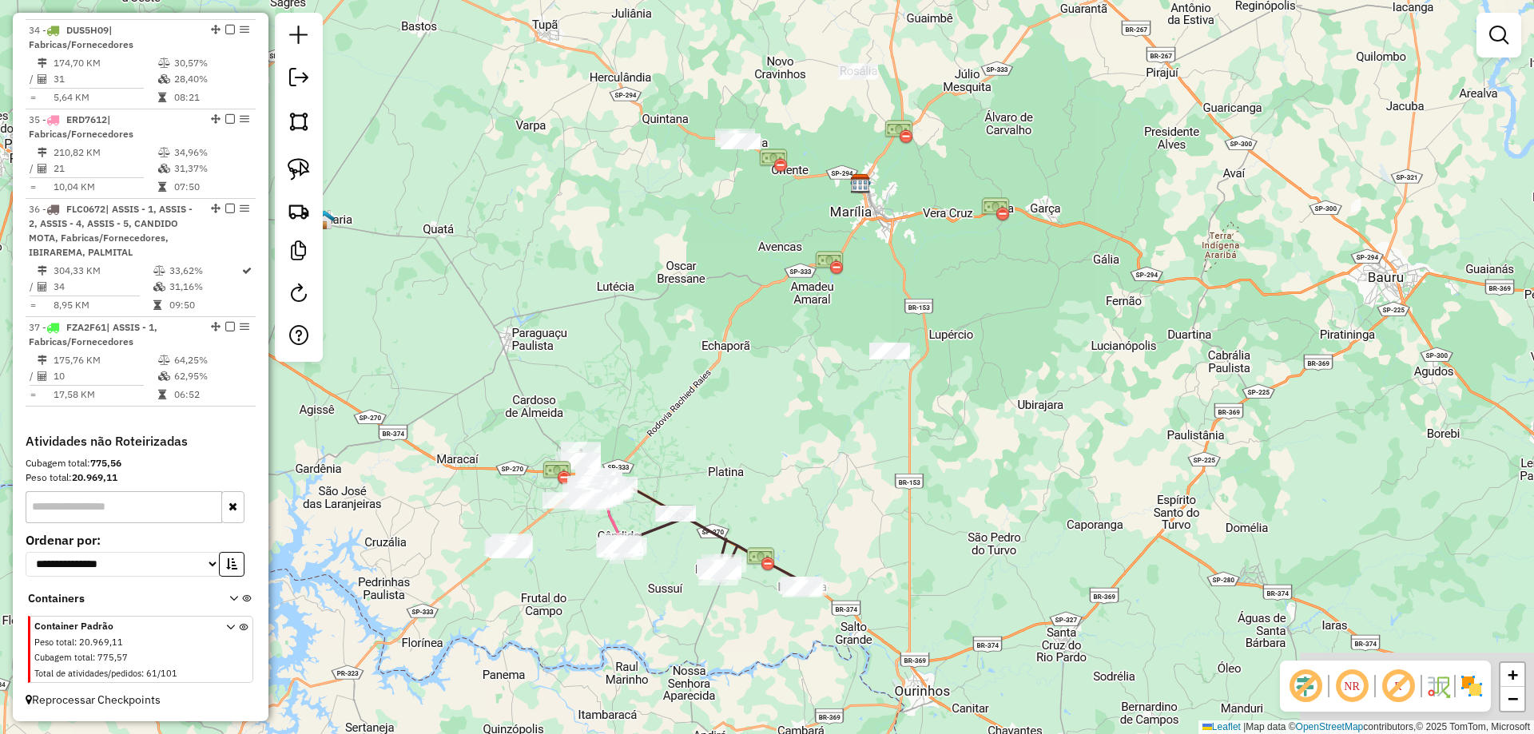
drag, startPoint x: 687, startPoint y: 493, endPoint x: 766, endPoint y: 326, distance: 184.7
click at [795, 256] on div "Janela de atendimento Grade de atendimento Capacidade Transportadoras Veículos …" at bounding box center [767, 367] width 1534 height 734
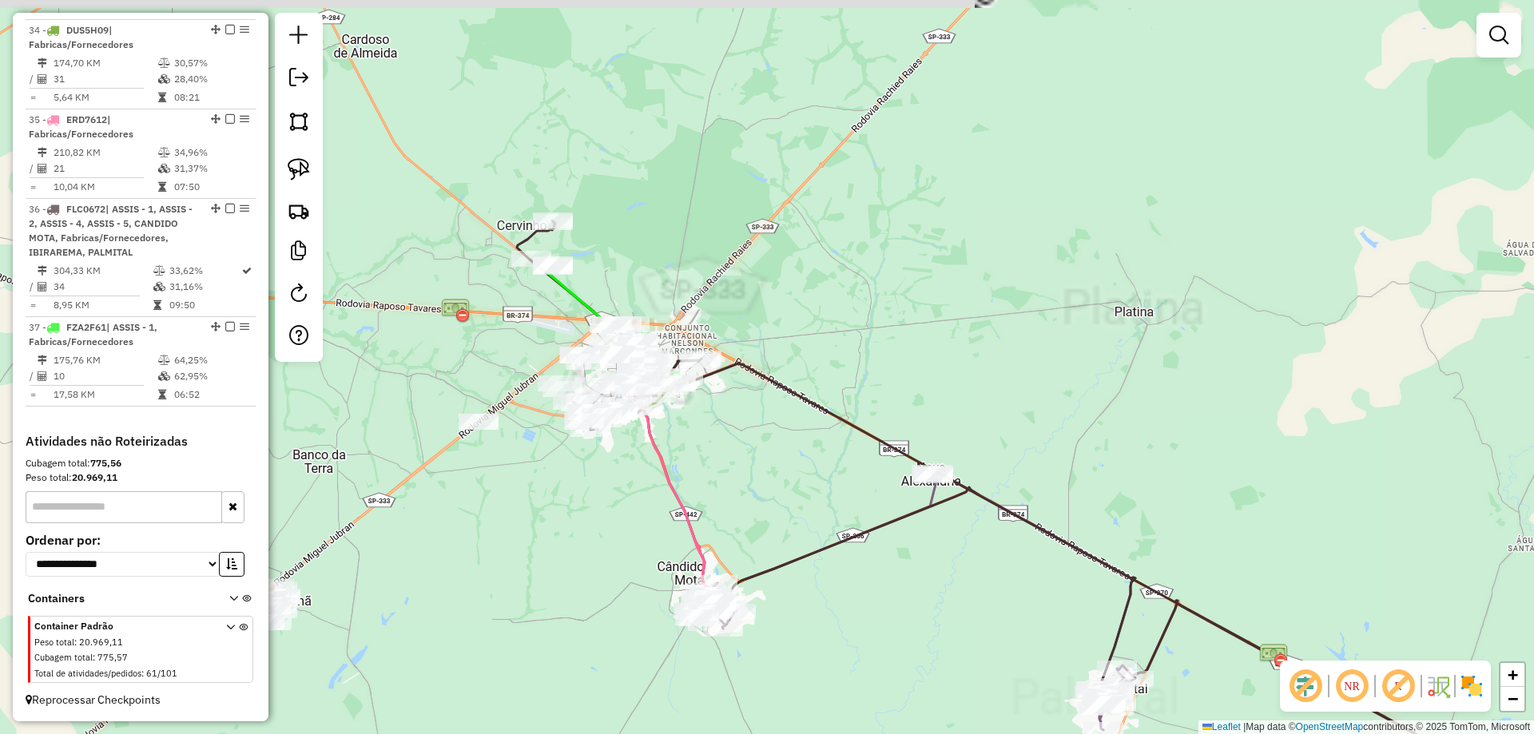
drag, startPoint x: 625, startPoint y: 447, endPoint x: 736, endPoint y: 376, distance: 131.4
click at [805, 462] on div "Janela de atendimento Grade de atendimento Capacidade Transportadoras Veículos …" at bounding box center [767, 367] width 1534 height 734
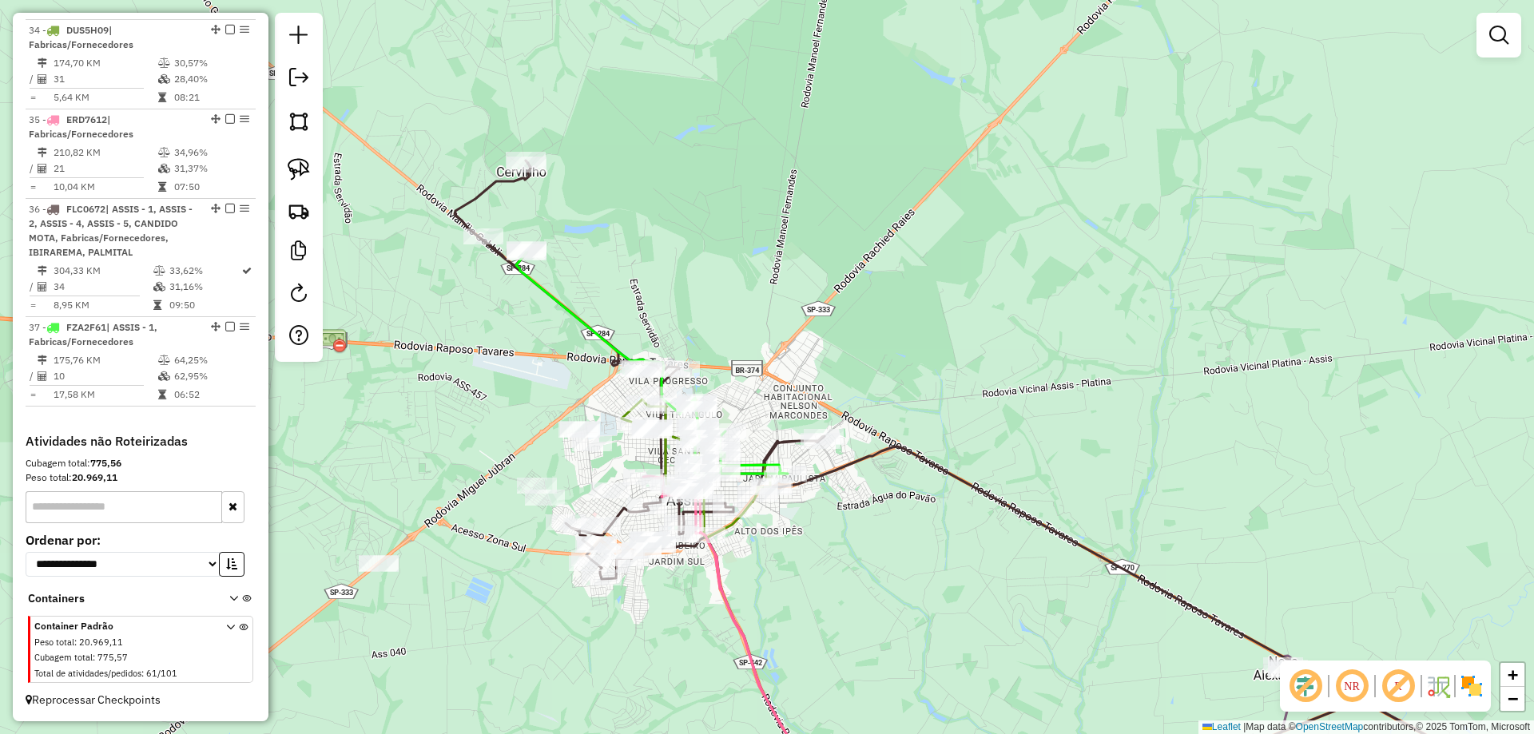
select select "*********"
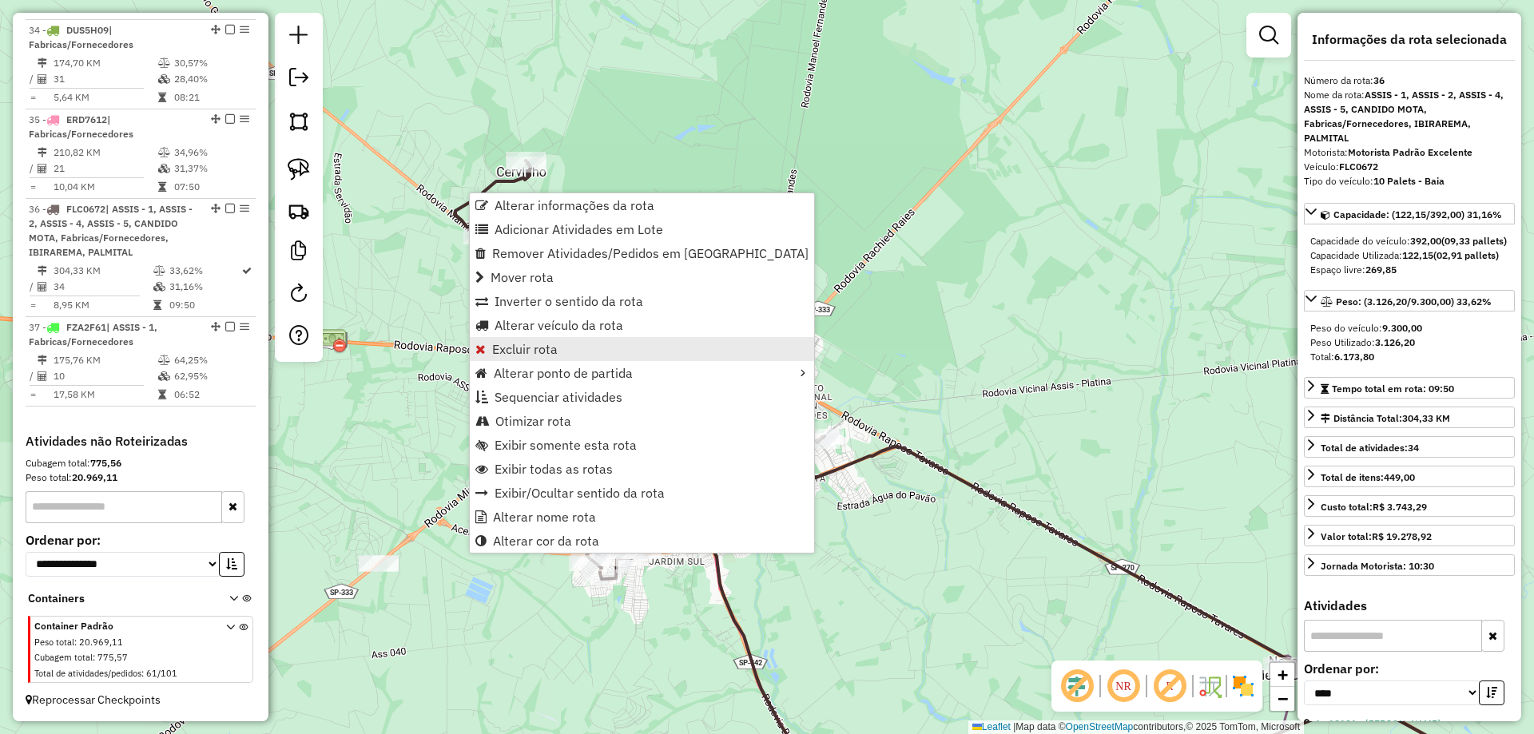
click at [515, 347] on span "Excluir rota" at bounding box center [524, 349] width 65 height 13
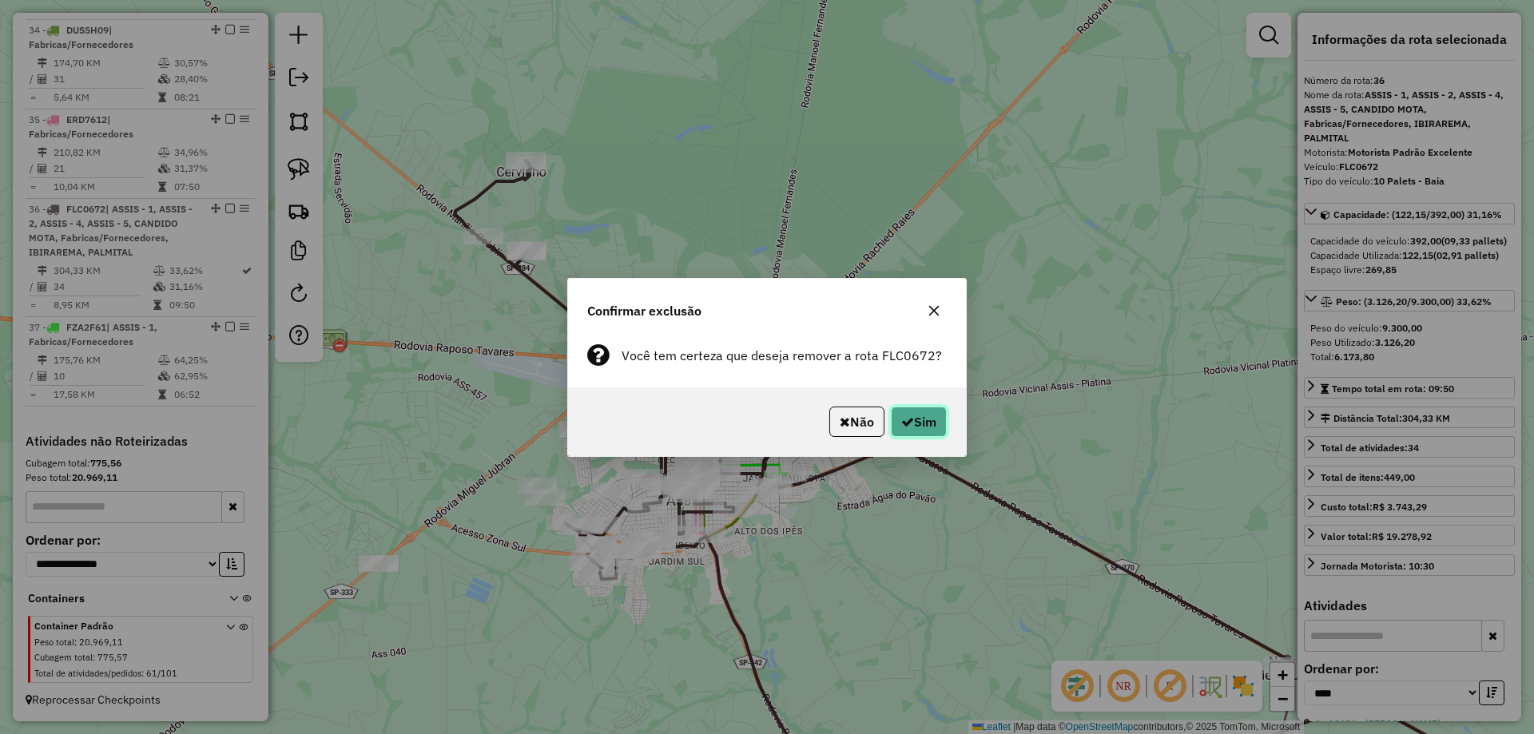
click at [913, 417] on button "Sim" at bounding box center [919, 422] width 56 height 30
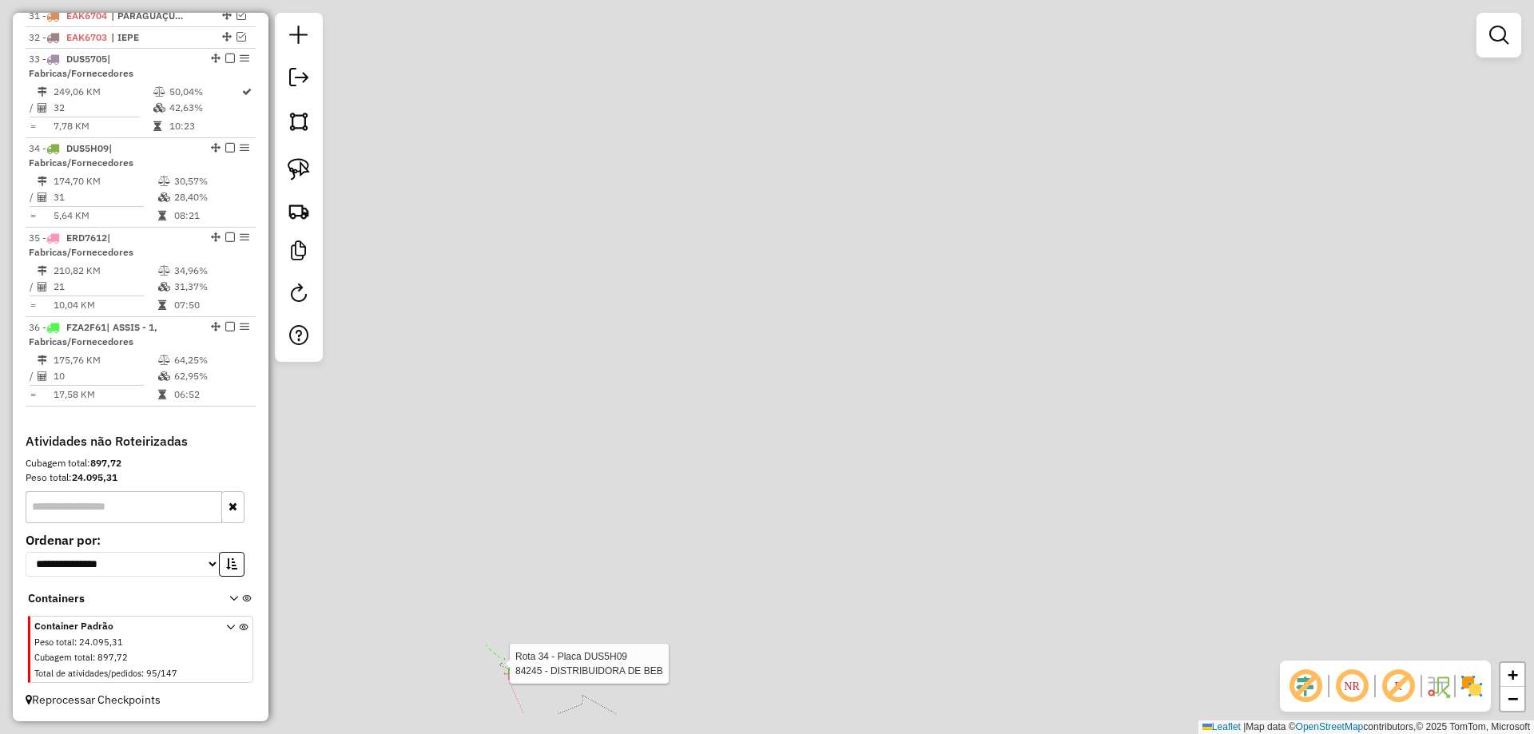
scroll to position [1287, 0]
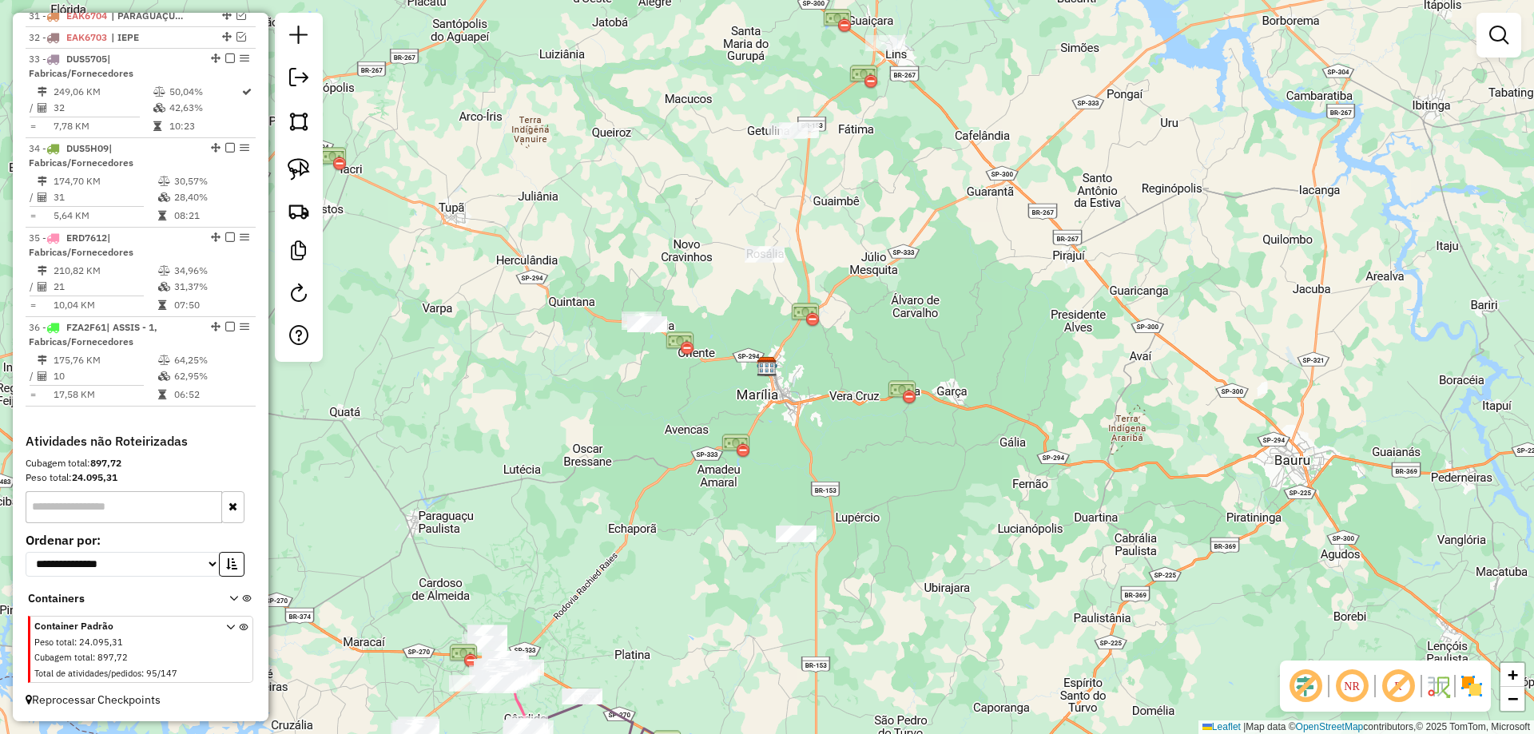
drag, startPoint x: 537, startPoint y: 479, endPoint x: 696, endPoint y: 330, distance: 218.1
click at [695, 330] on div "Janela de atendimento Grade de atendimento Capacidade Transportadoras Veículos …" at bounding box center [767, 367] width 1534 height 734
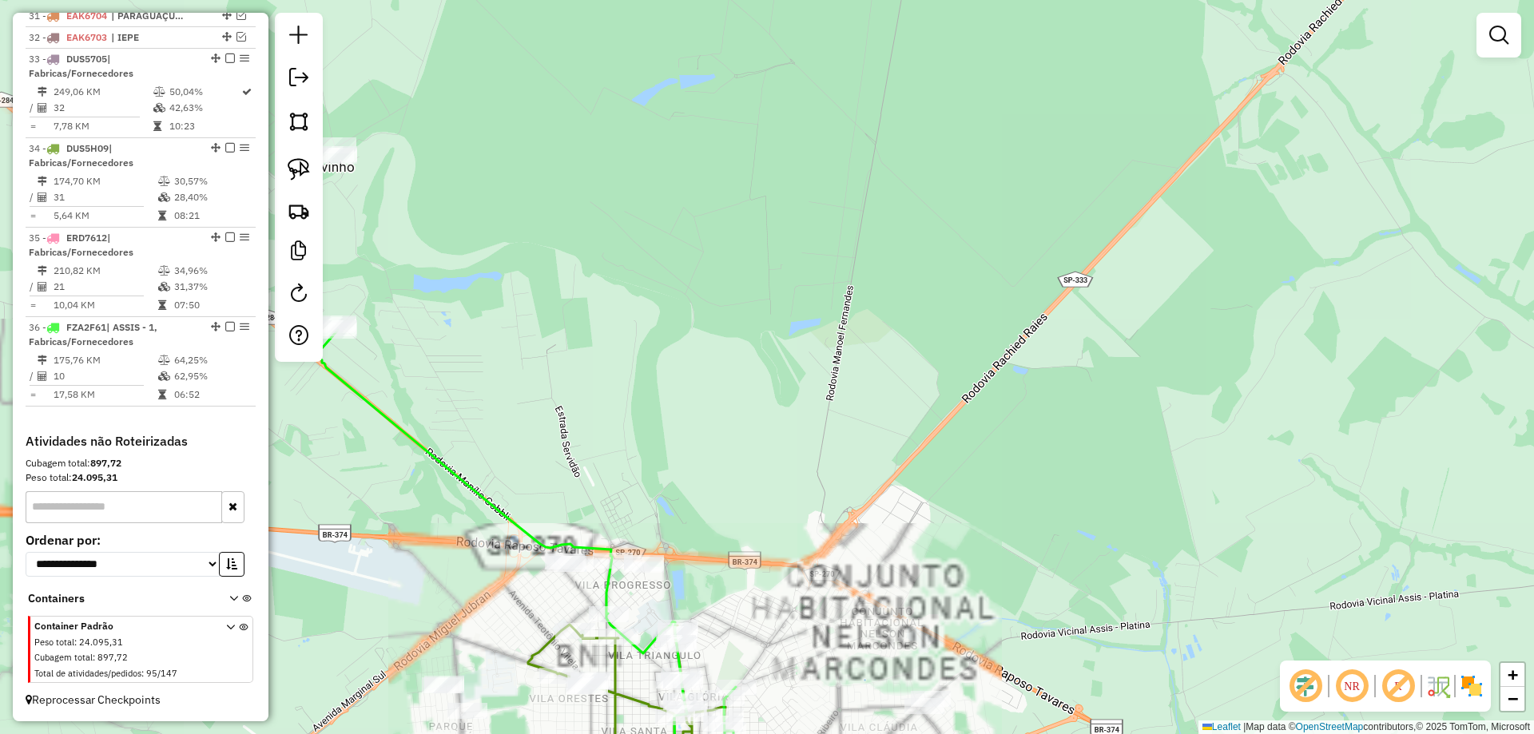
select select "*********"
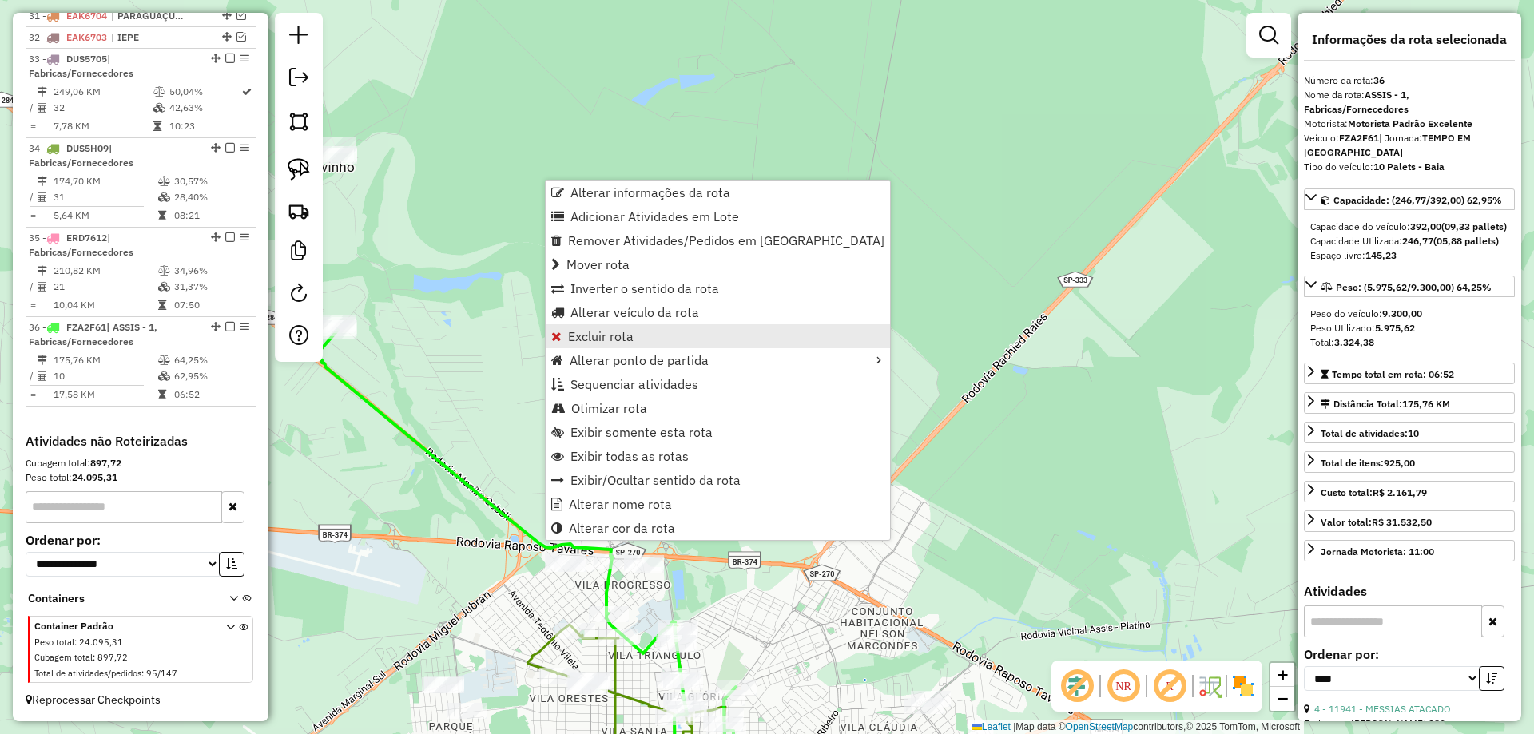
click at [651, 340] on link "Excluir rota" at bounding box center [718, 336] width 344 height 24
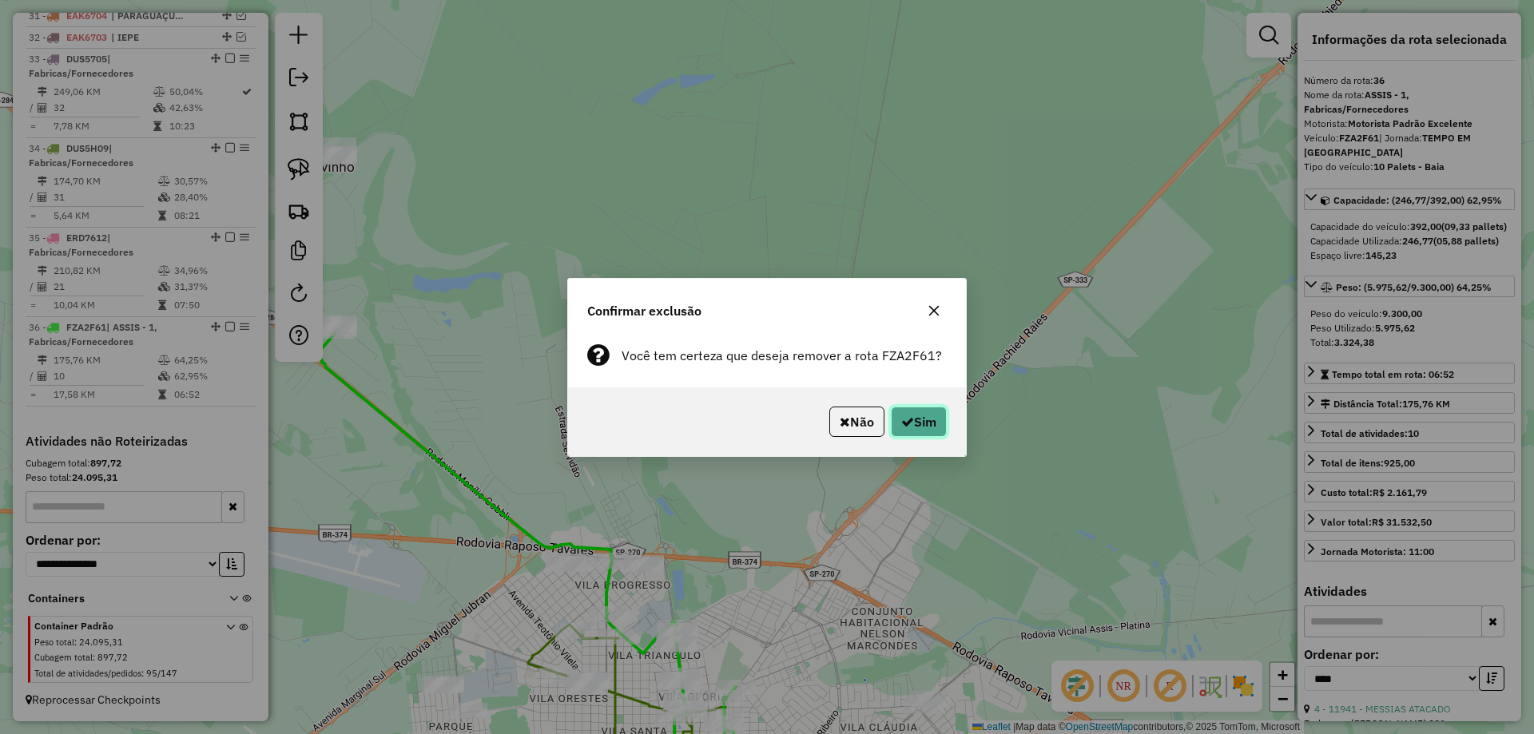
click at [907, 414] on button "Sim" at bounding box center [919, 422] width 56 height 30
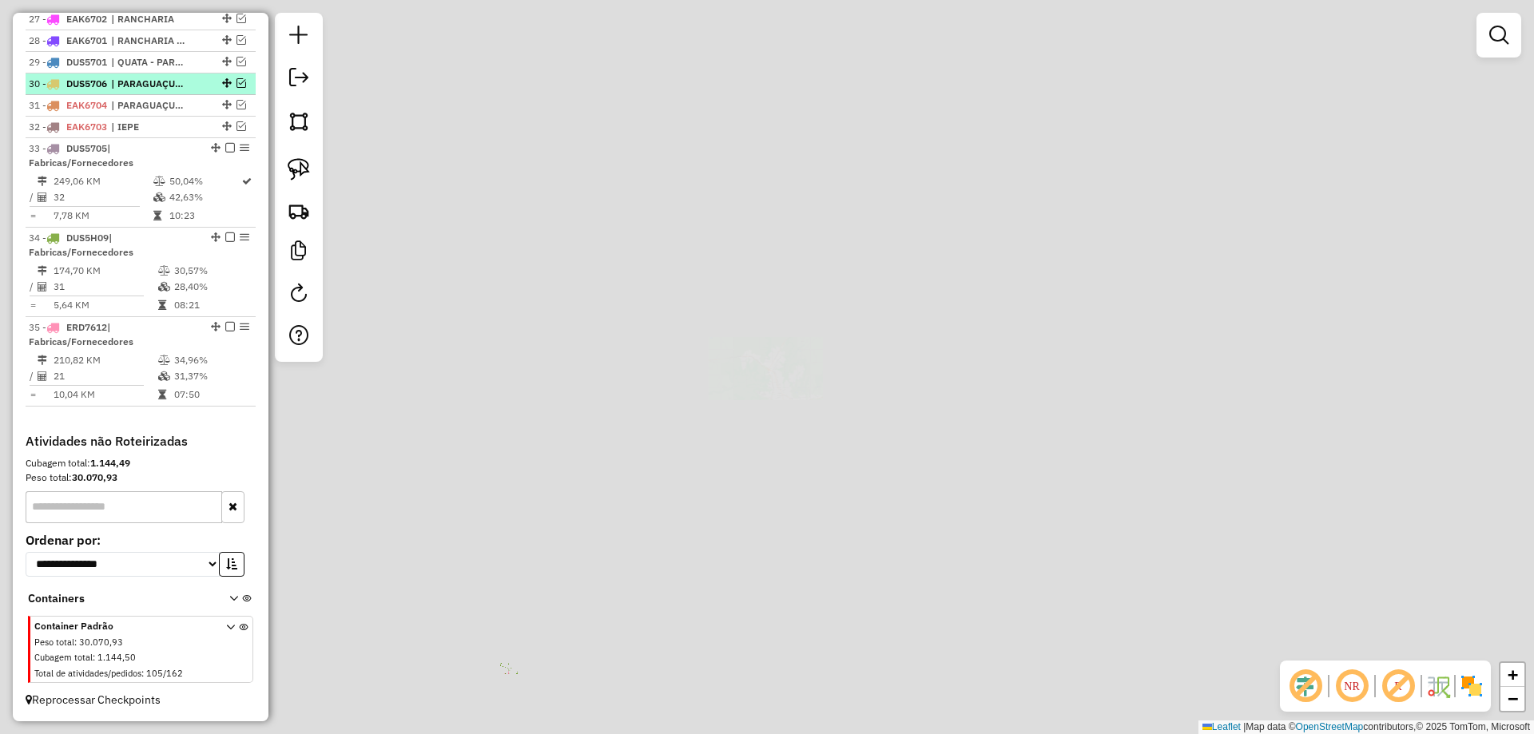
scroll to position [1197, 0]
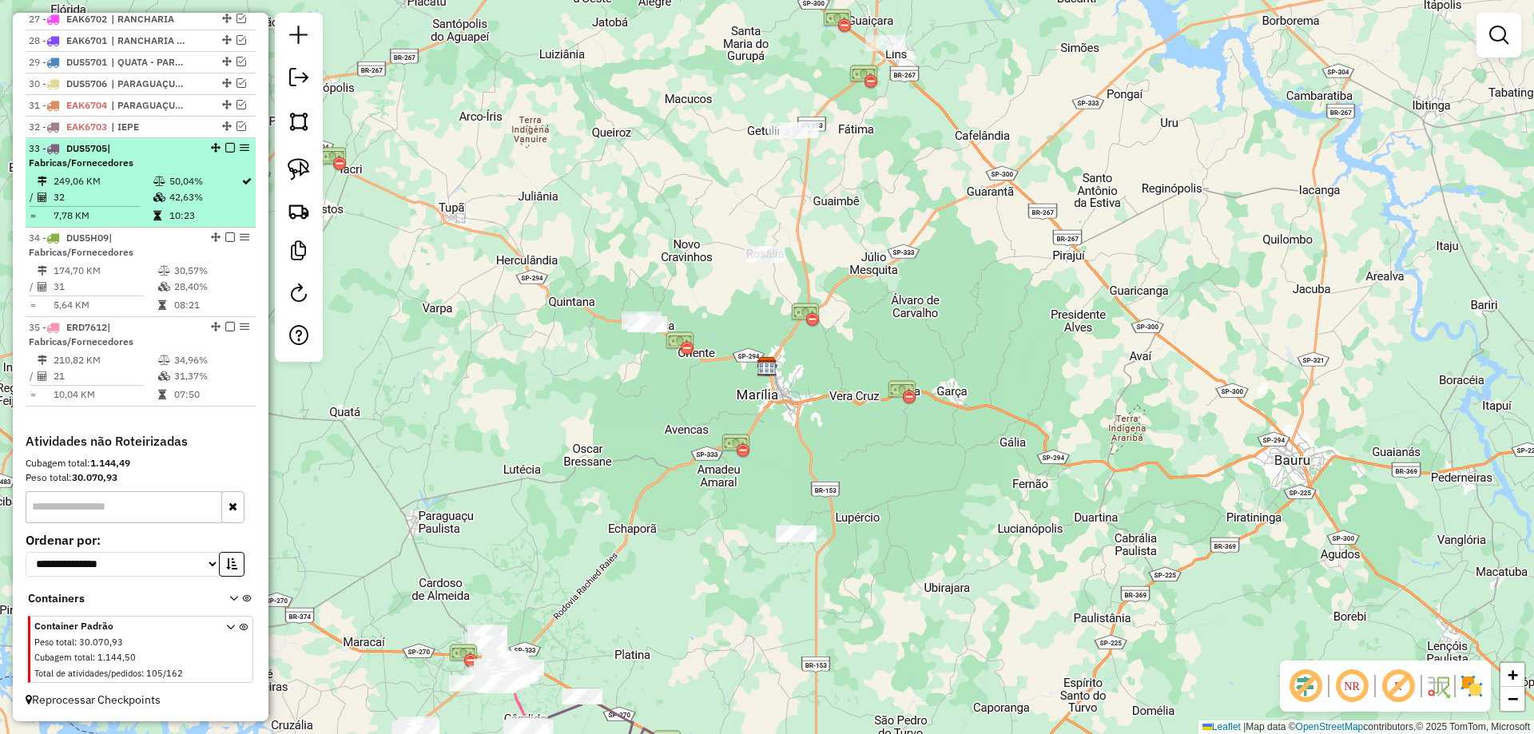
click at [220, 185] on td "50,04%" at bounding box center [205, 181] width 72 height 16
select select "*********"
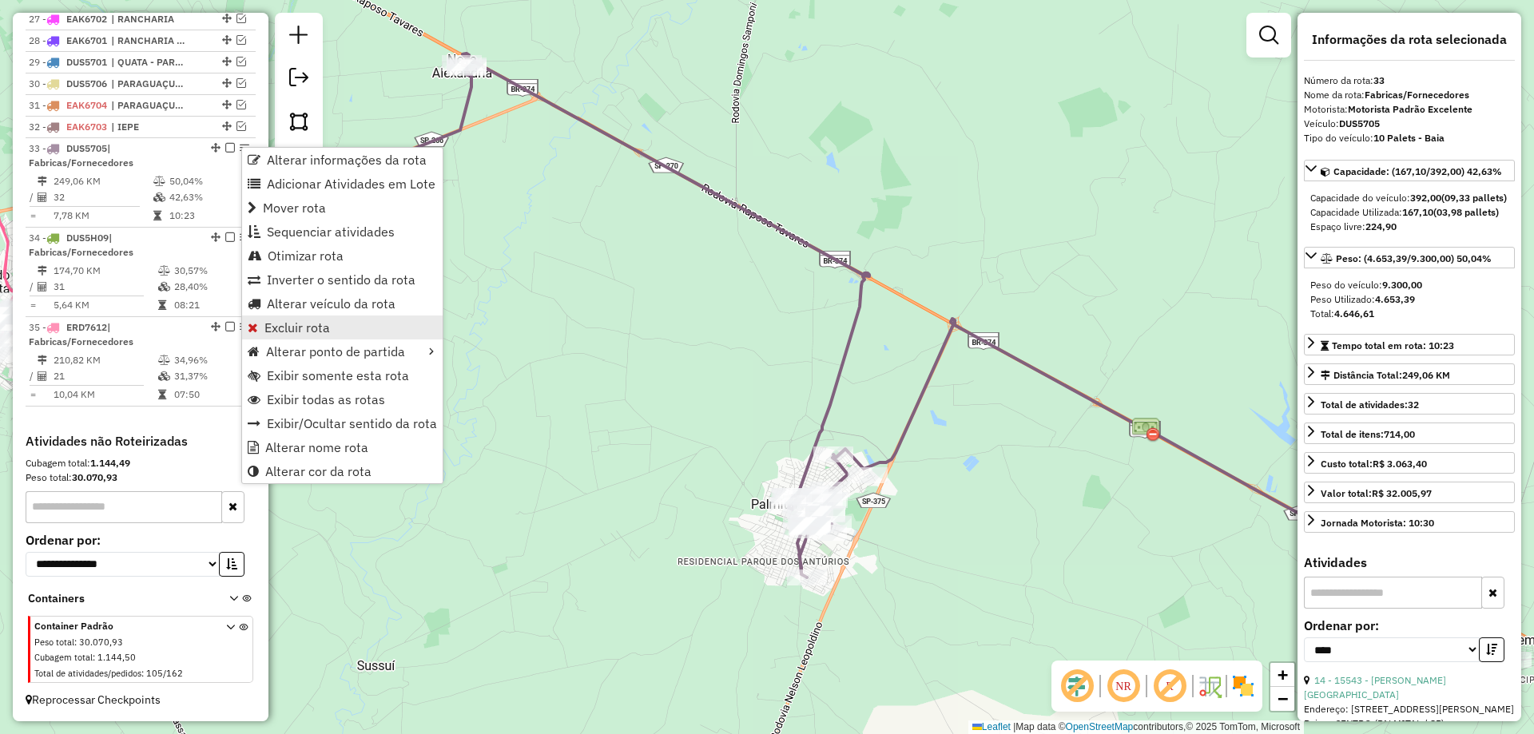
click at [306, 326] on span "Excluir rota" at bounding box center [296, 327] width 65 height 13
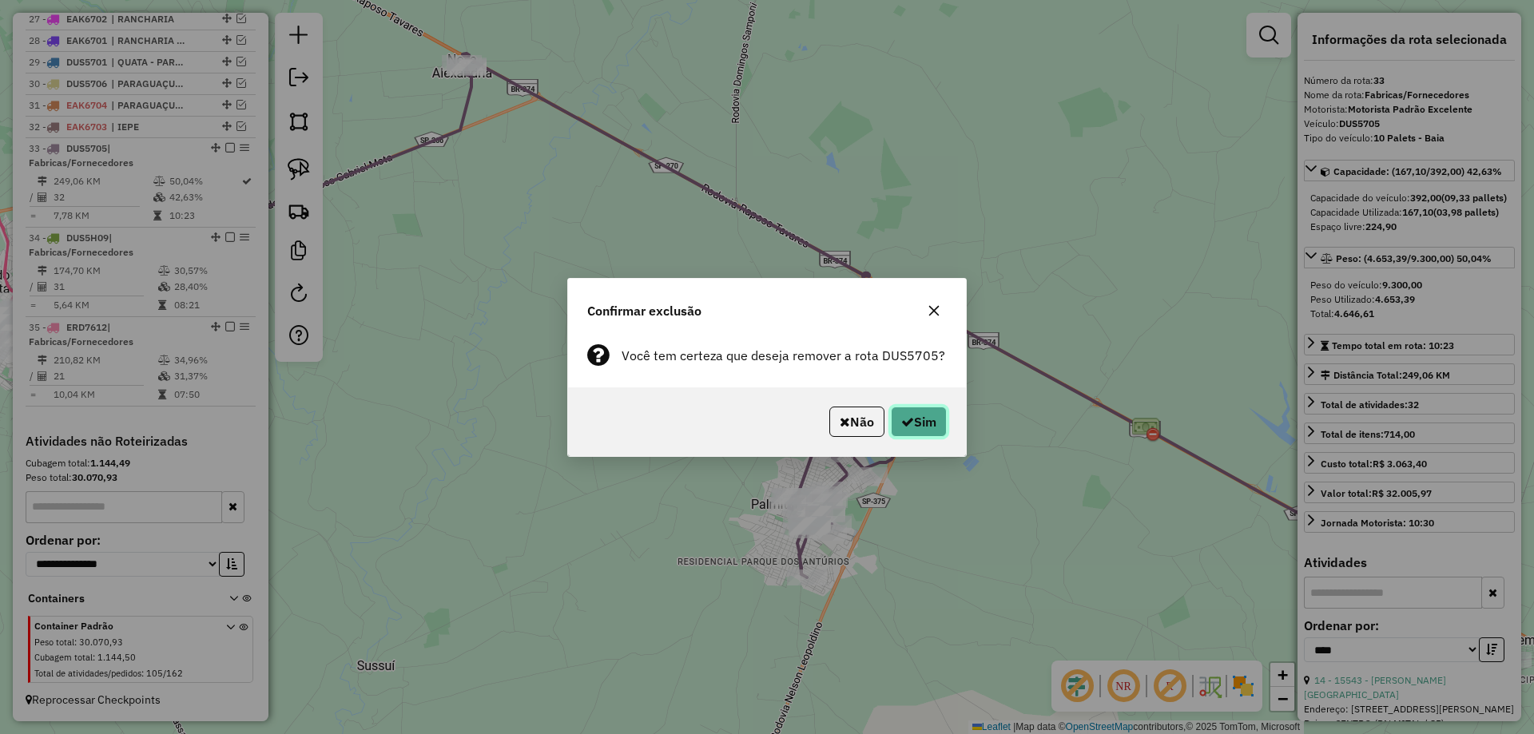
click at [910, 419] on icon "button" at bounding box center [907, 421] width 13 height 13
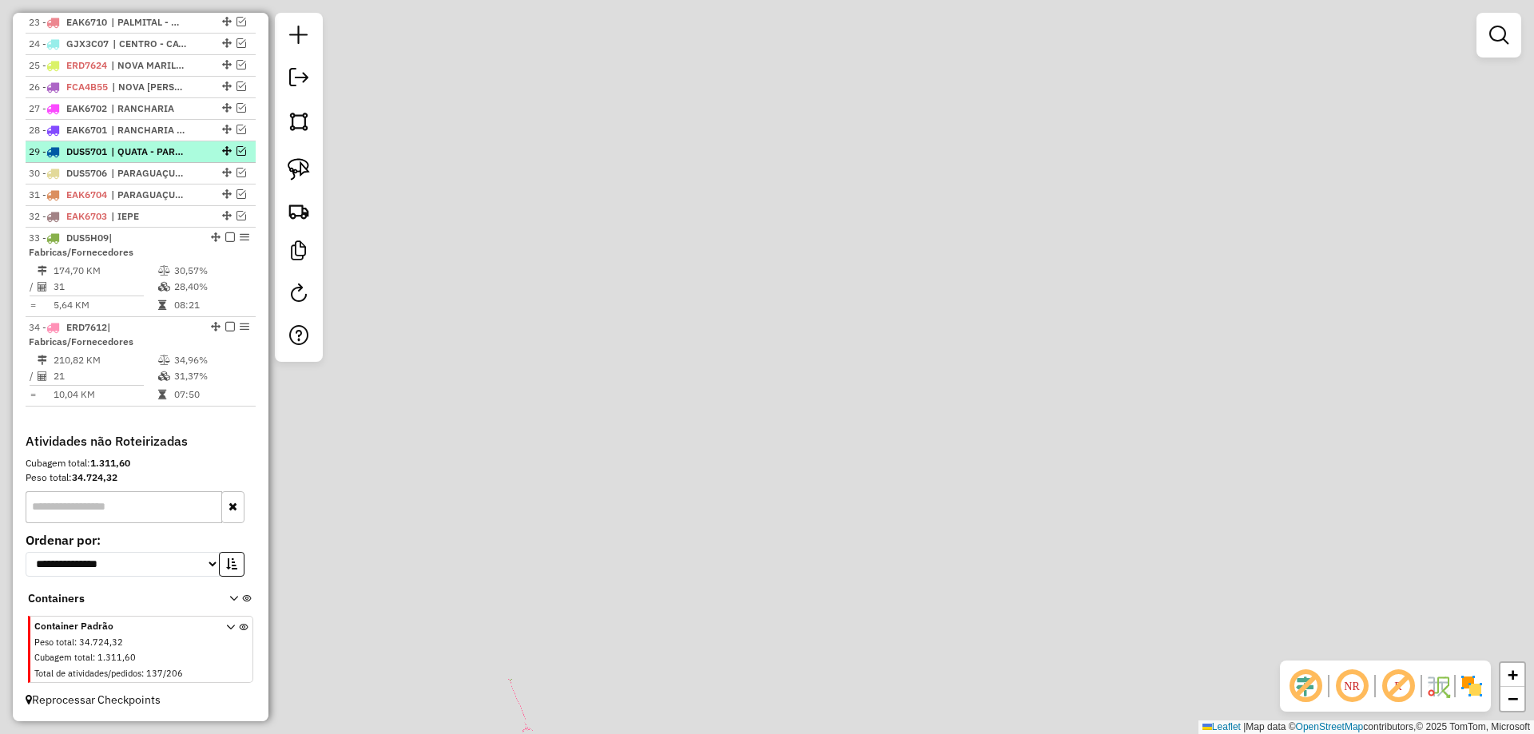
scroll to position [1108, 0]
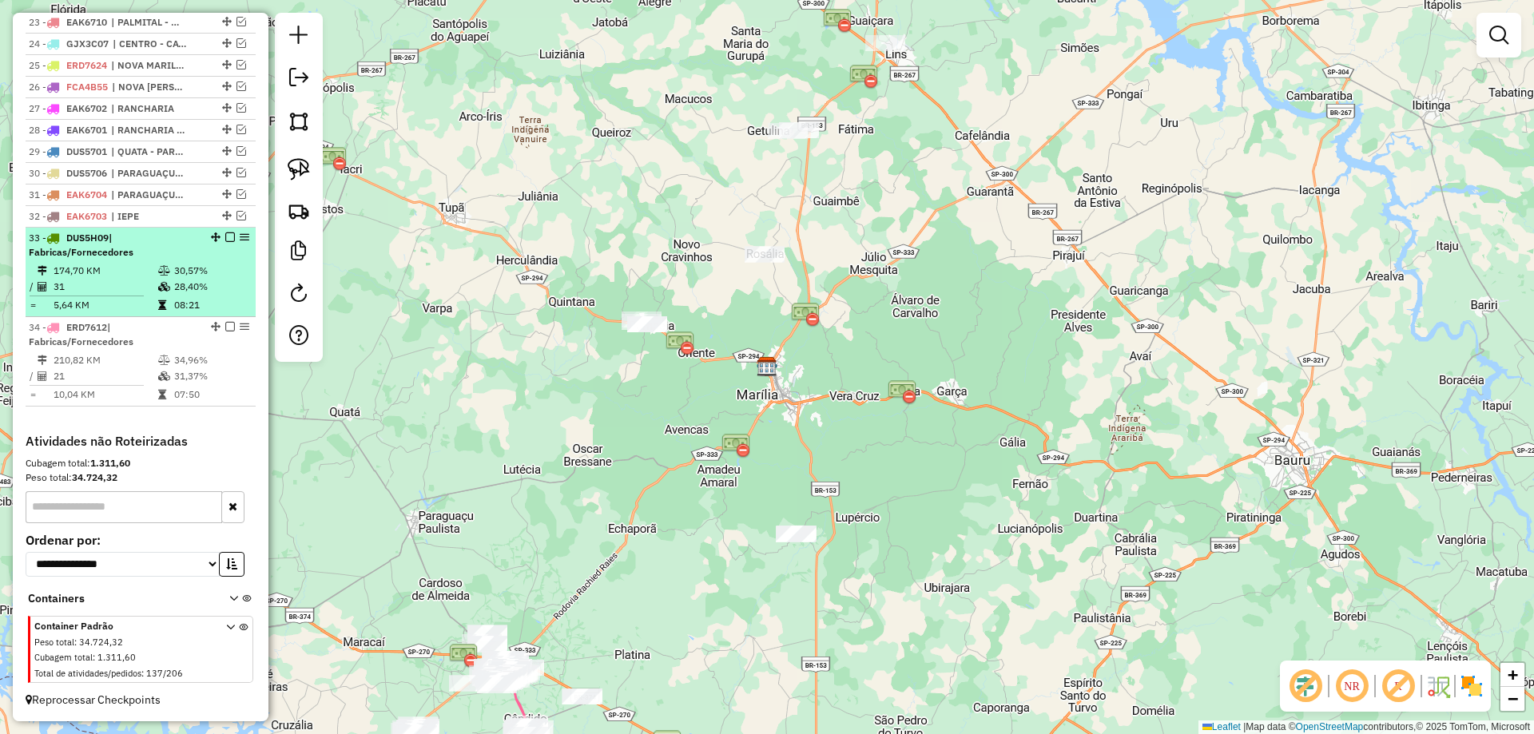
click at [218, 253] on div "33 - DUS5H09 | Fabricas/Fornecedores" at bounding box center [141, 245] width 224 height 29
select select "*********"
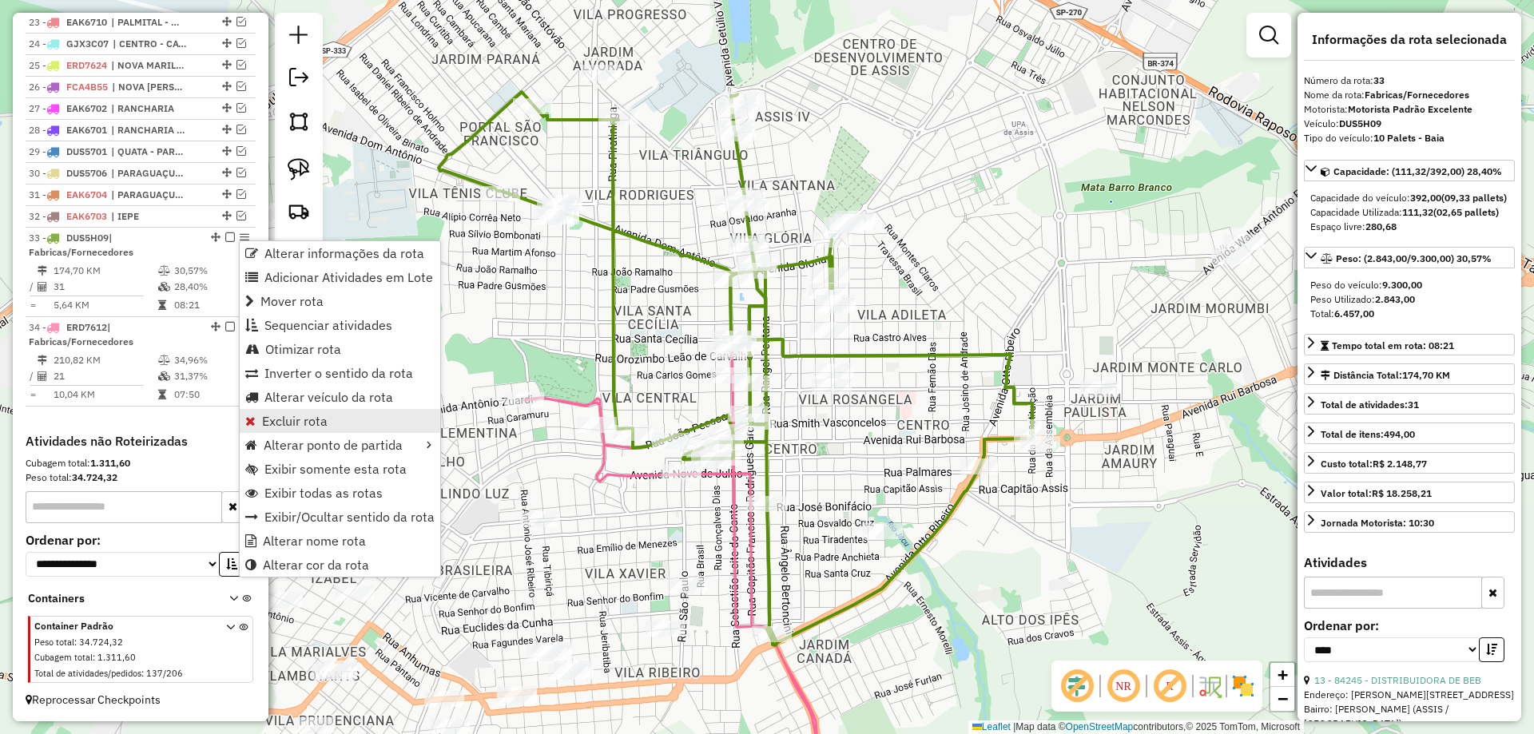
click at [312, 416] on span "Excluir rota" at bounding box center [294, 421] width 65 height 13
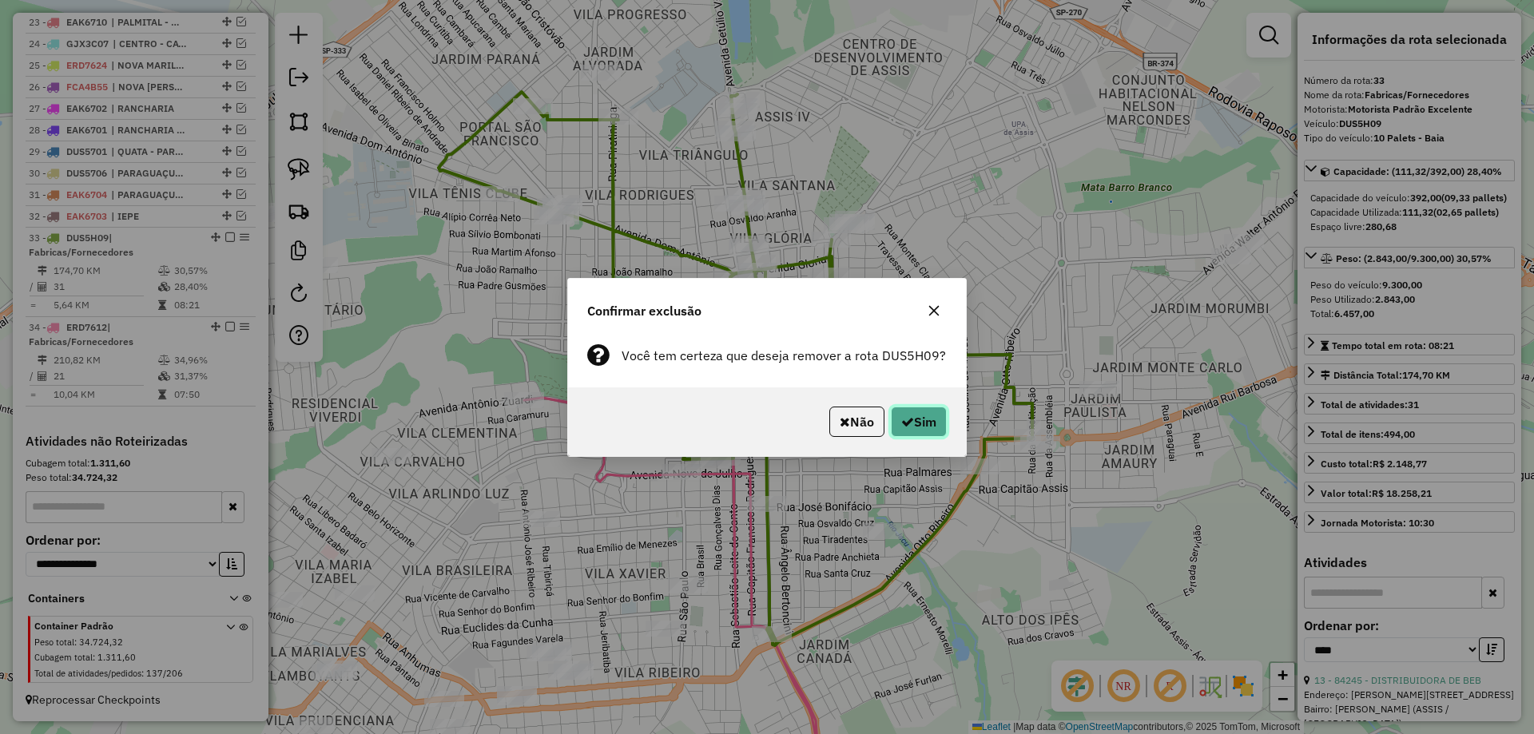
click at [939, 418] on button "Sim" at bounding box center [919, 422] width 56 height 30
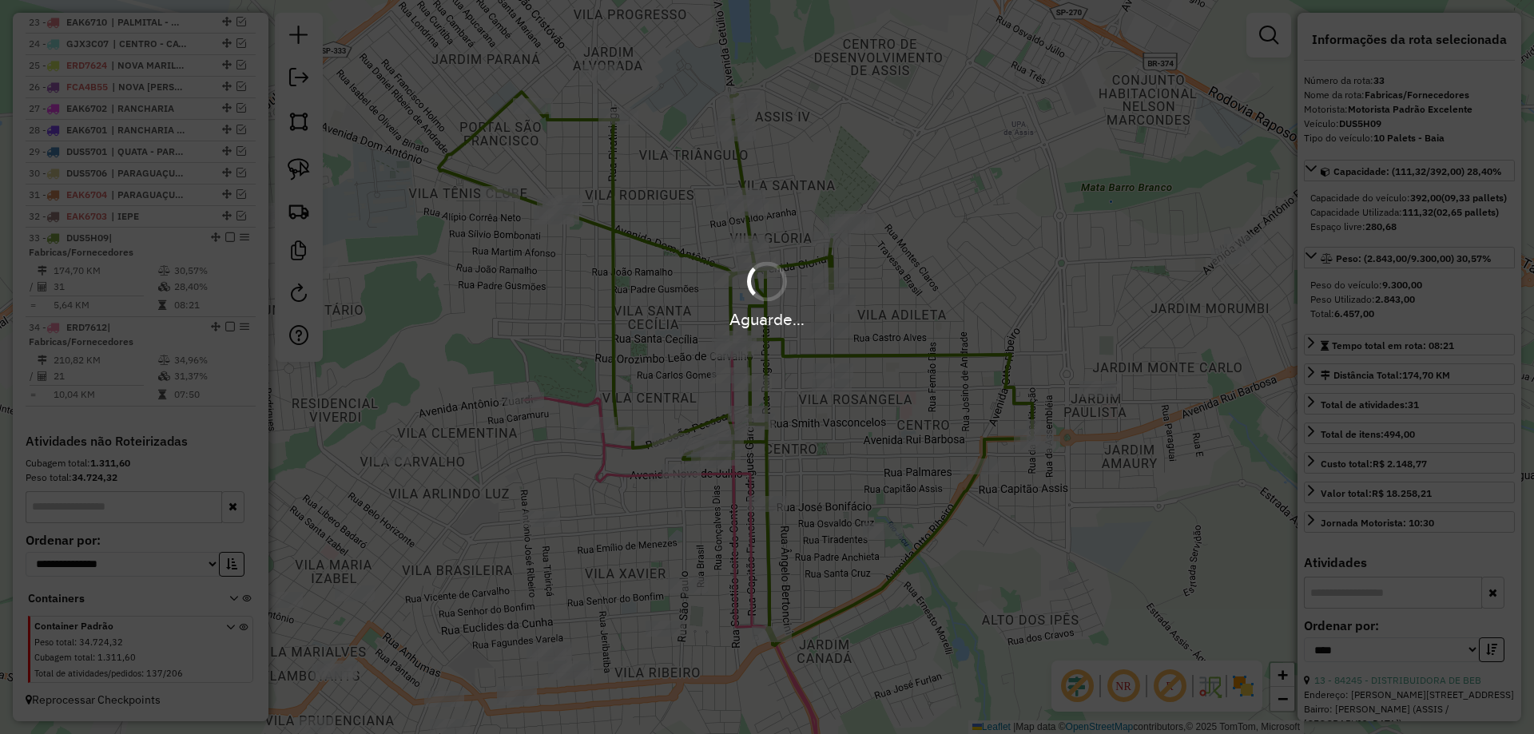
scroll to position [1018, 0]
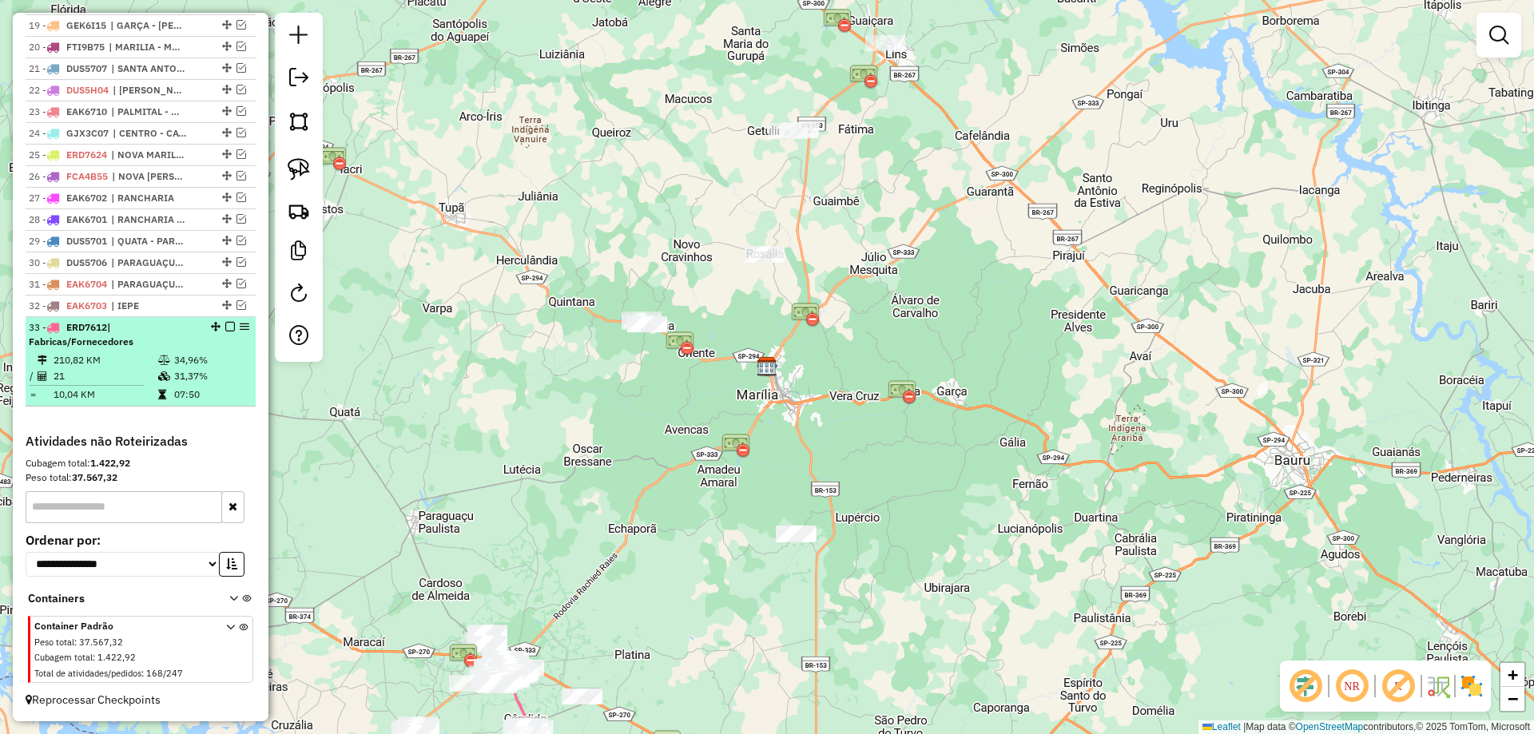
click at [213, 363] on td "34,96%" at bounding box center [211, 360] width 76 height 16
select select "*********"
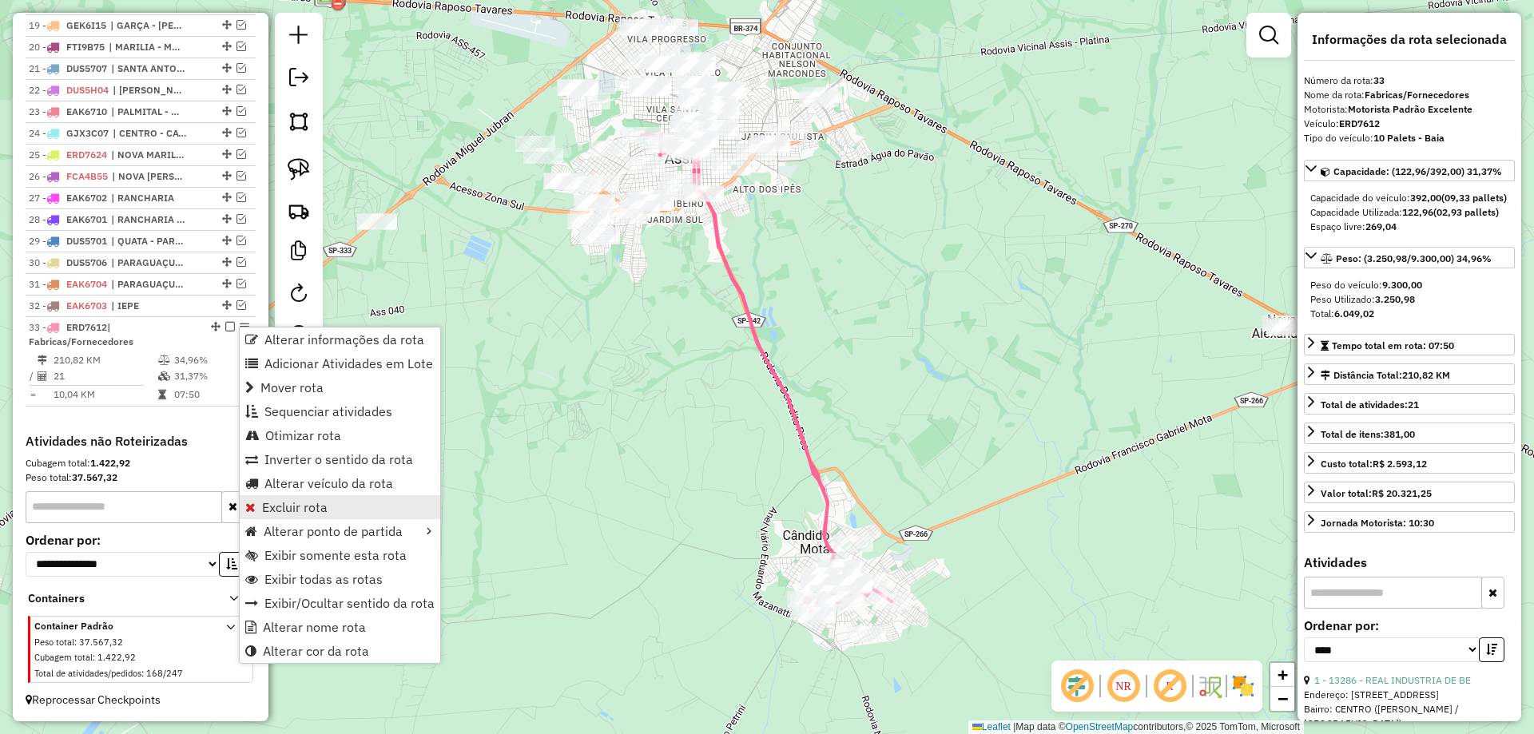
click at [316, 505] on span "Excluir rota" at bounding box center [294, 507] width 65 height 13
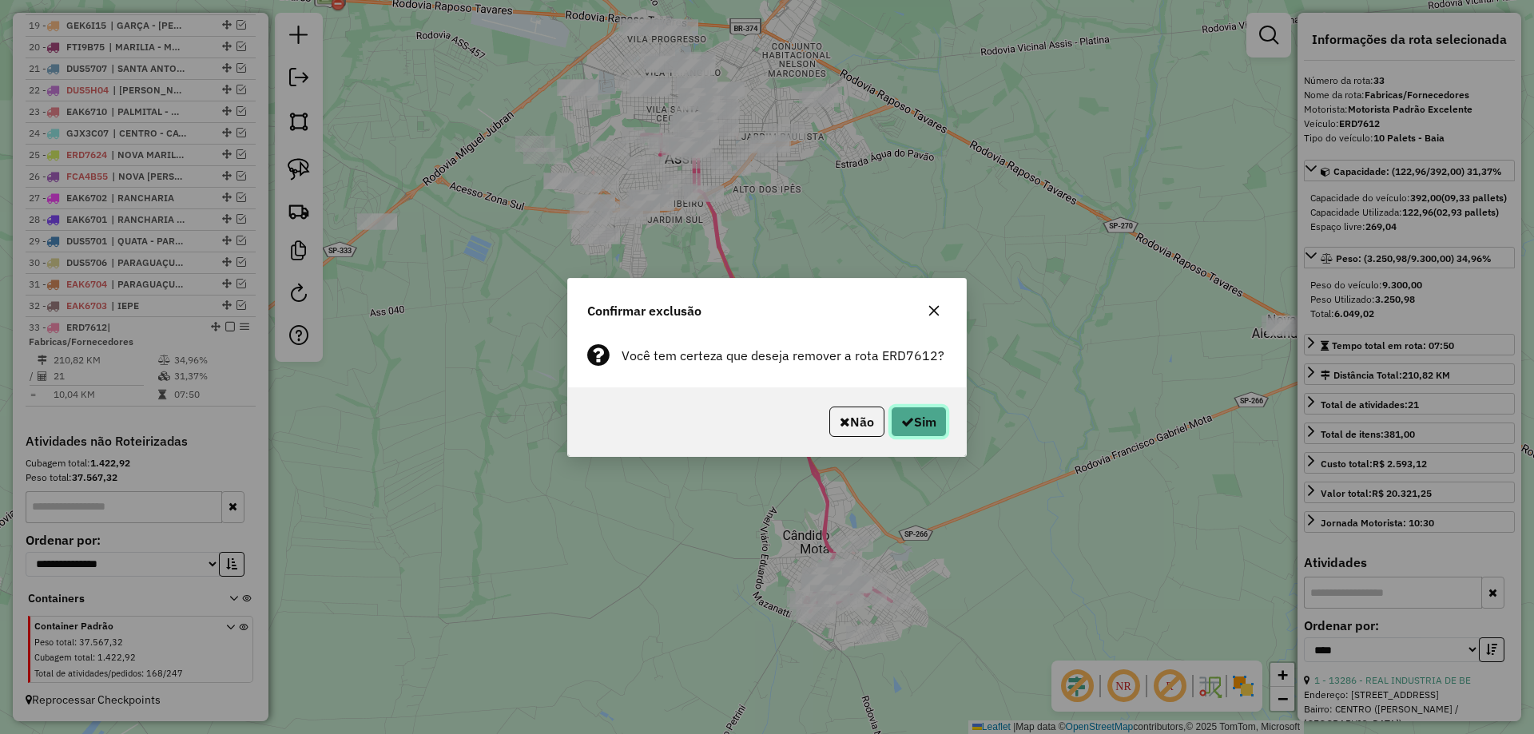
click at [922, 419] on button "Sim" at bounding box center [919, 422] width 56 height 30
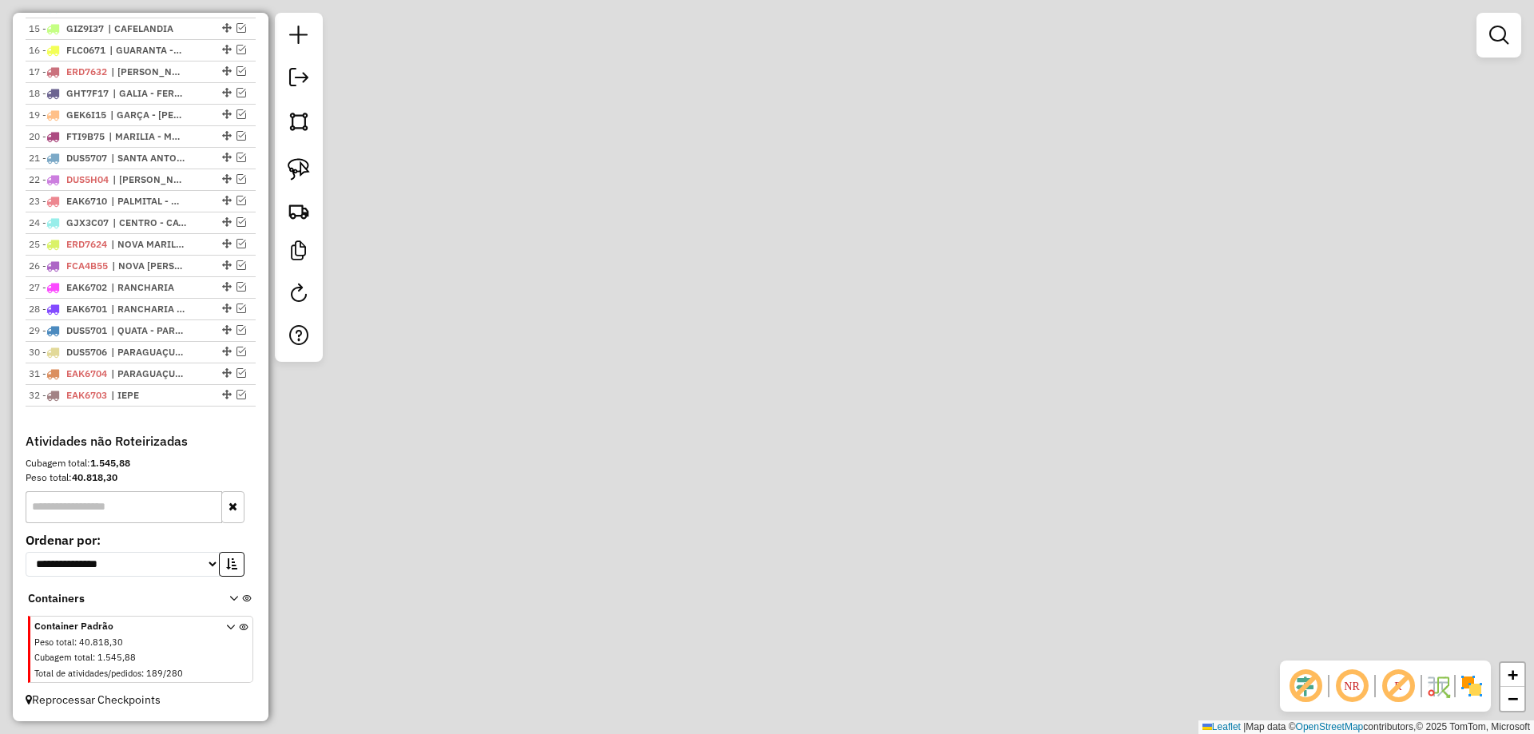
scroll to position [929, 0]
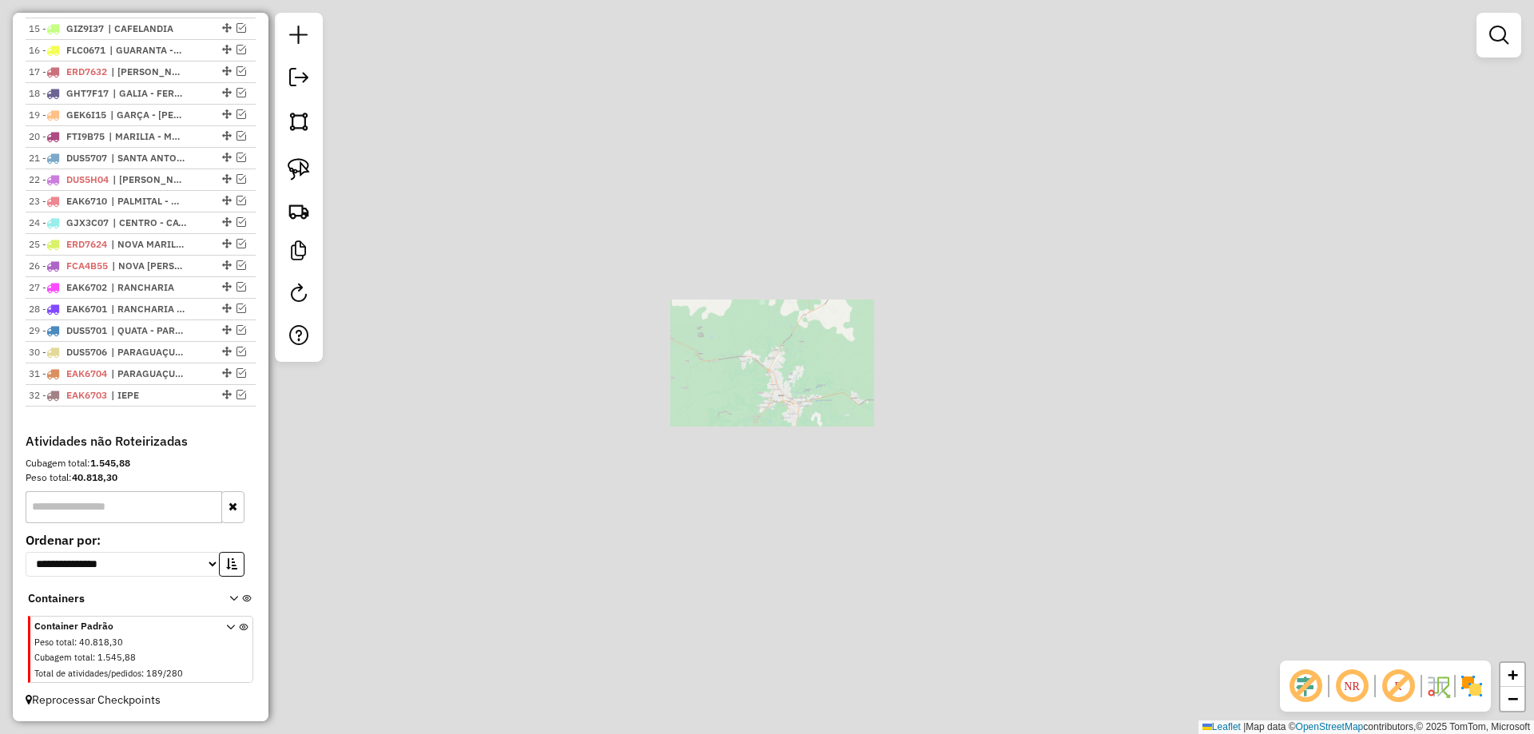
click at [820, 431] on div "Janela de atendimento Grade de atendimento Capacidade Transportadoras Veículos …" at bounding box center [767, 367] width 1534 height 734
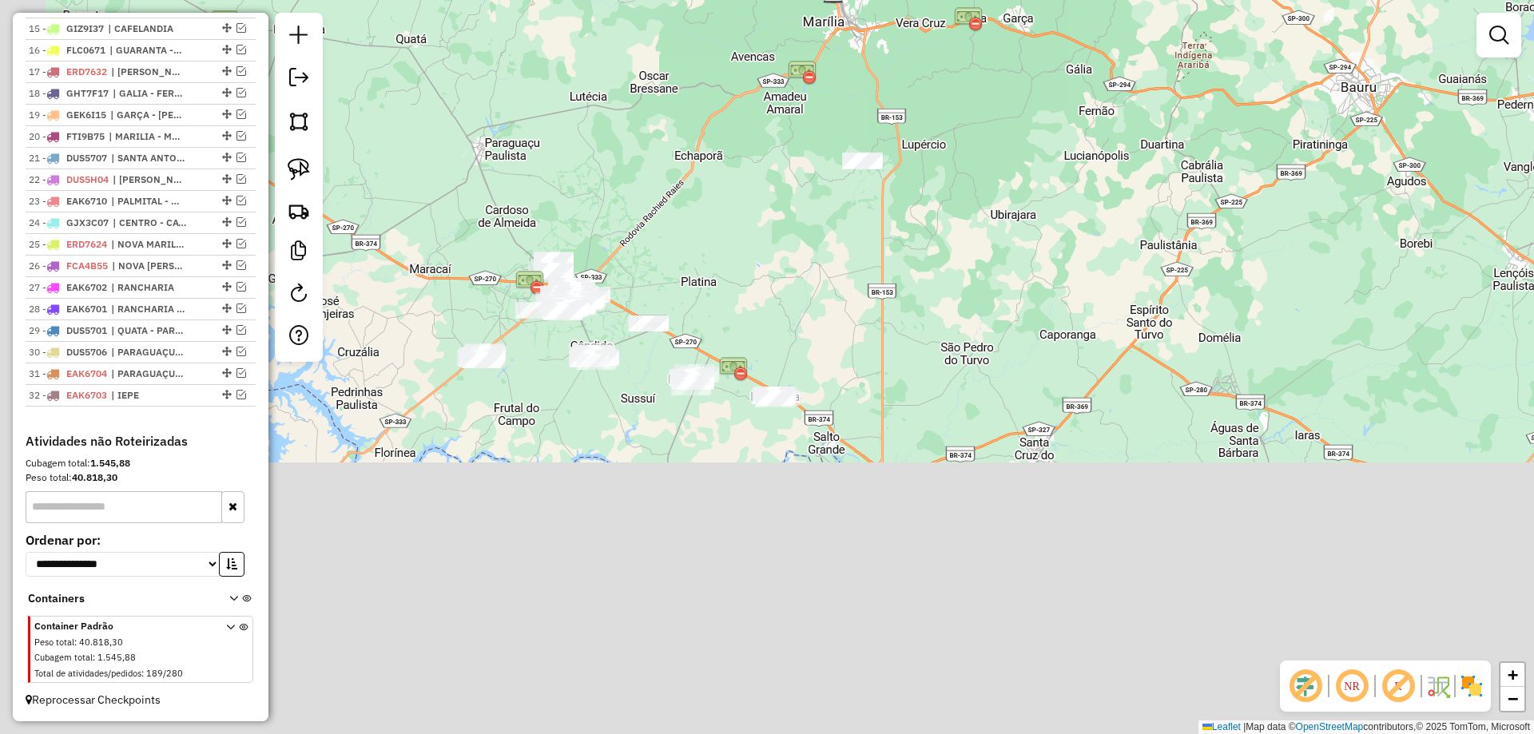
drag, startPoint x: 610, startPoint y: 631, endPoint x: 693, endPoint y: 212, distance: 427.5
click at [693, 212] on div "Janela de atendimento Grade de atendimento Capacidade Transportadoras Veículos …" at bounding box center [767, 367] width 1534 height 734
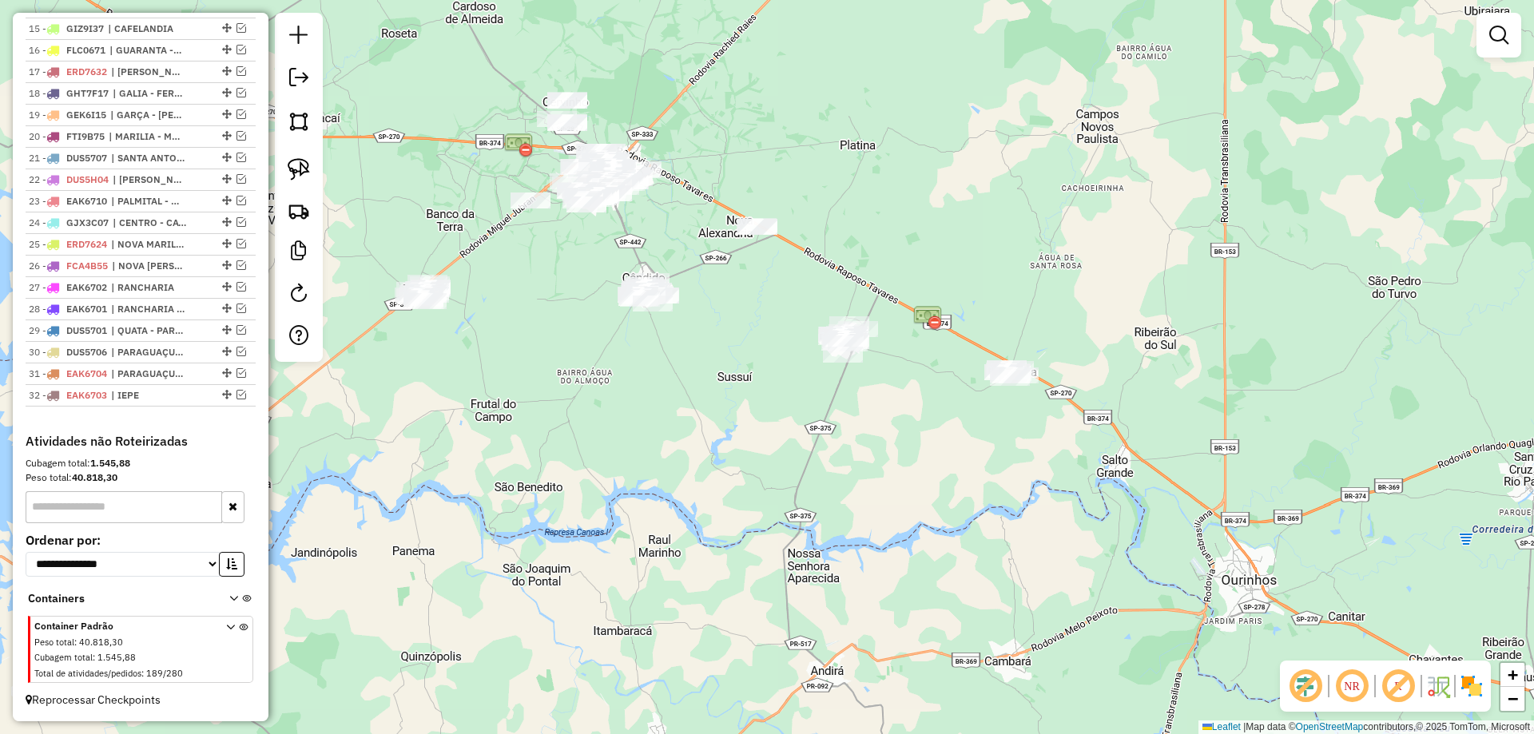
drag, startPoint x: 601, startPoint y: 331, endPoint x: 609, endPoint y: 363, distance: 32.9
click at [585, 438] on div "Janela de atendimento Grade de atendimento Capacidade Transportadoras Veículos …" at bounding box center [767, 367] width 1534 height 734
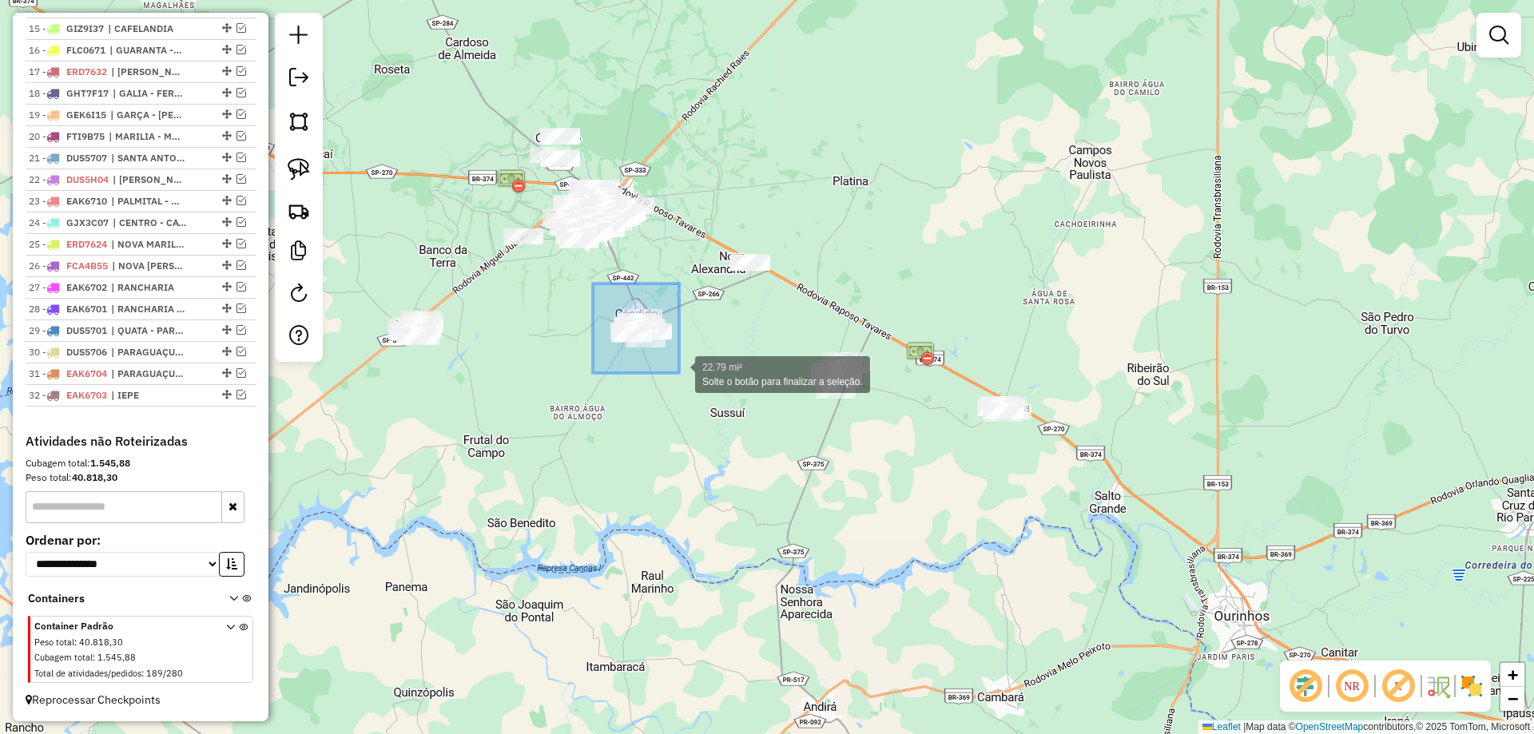
drag, startPoint x: 595, startPoint y: 285, endPoint x: 679, endPoint y: 373, distance: 121.5
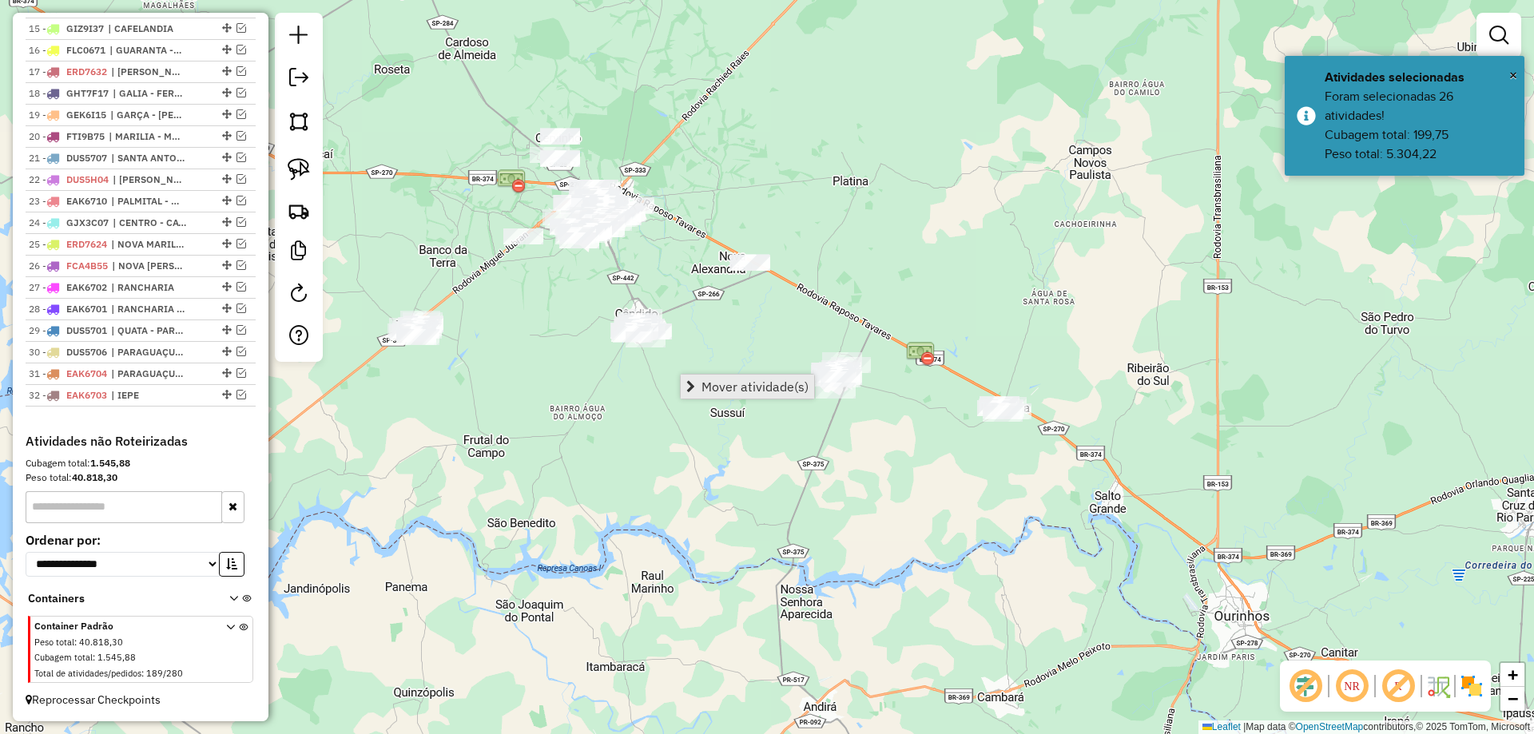
click at [712, 387] on span "Mover atividade(s)" at bounding box center [754, 386] width 107 height 13
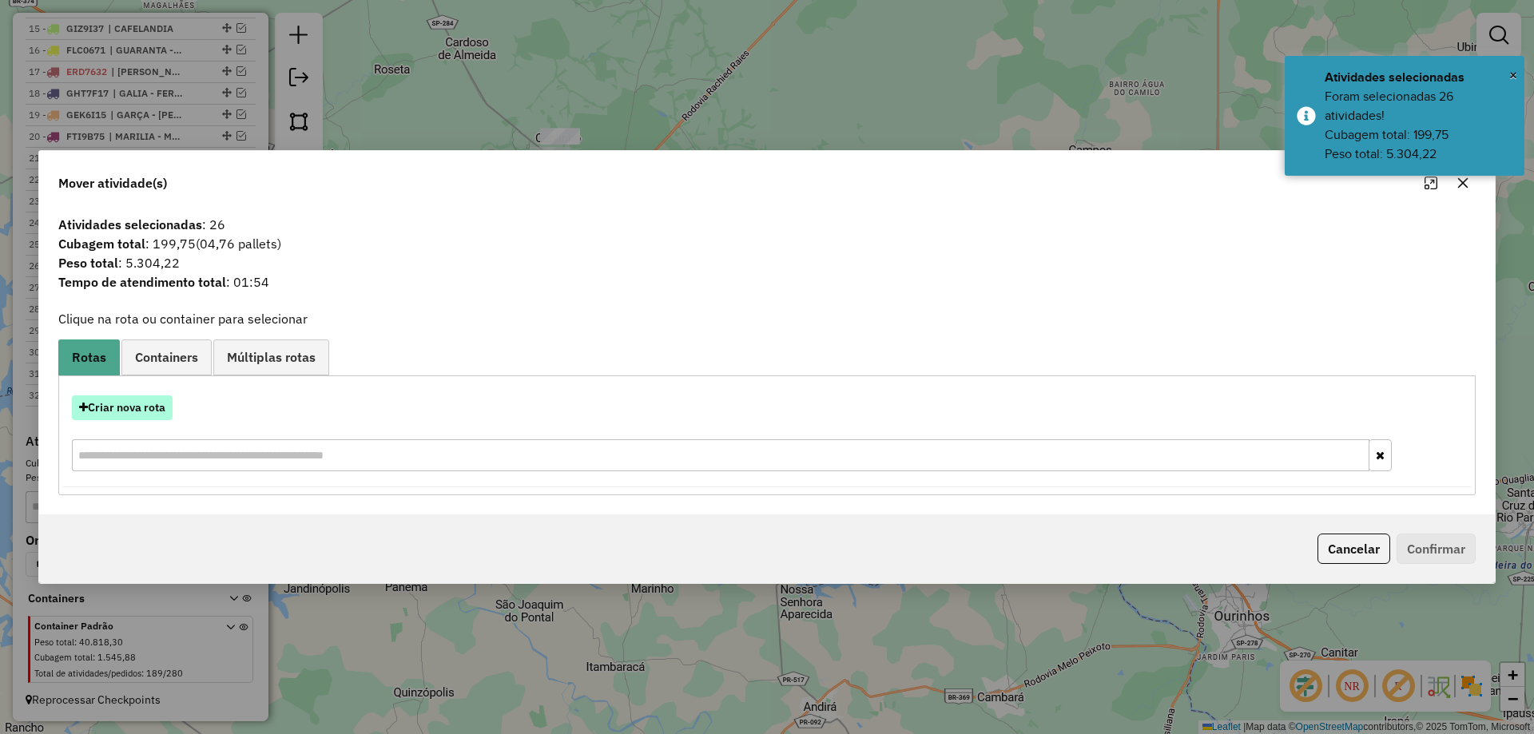
click at [138, 410] on button "Criar nova rota" at bounding box center [122, 407] width 101 height 25
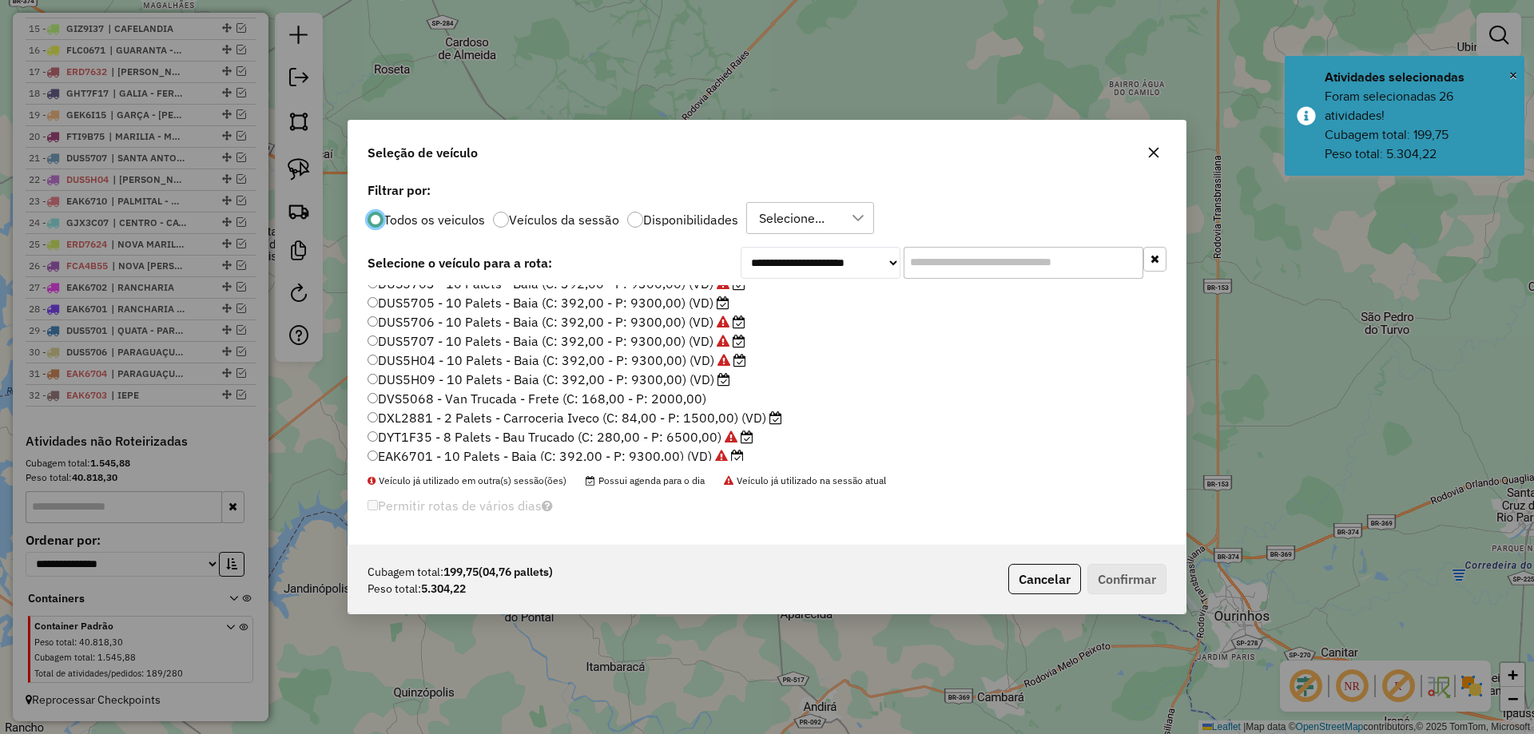
scroll to position [240, 0]
click at [701, 359] on label "DUS5H09 - 10 Palets - Baia (C: 392,00 - P: 9300,00) (VD)" at bounding box center [548, 360] width 363 height 19
click at [694, 357] on label "DUS5H09 - 10 Palets - Baia (C: 392,00 - P: 9300,00) (VD)" at bounding box center [548, 360] width 363 height 19
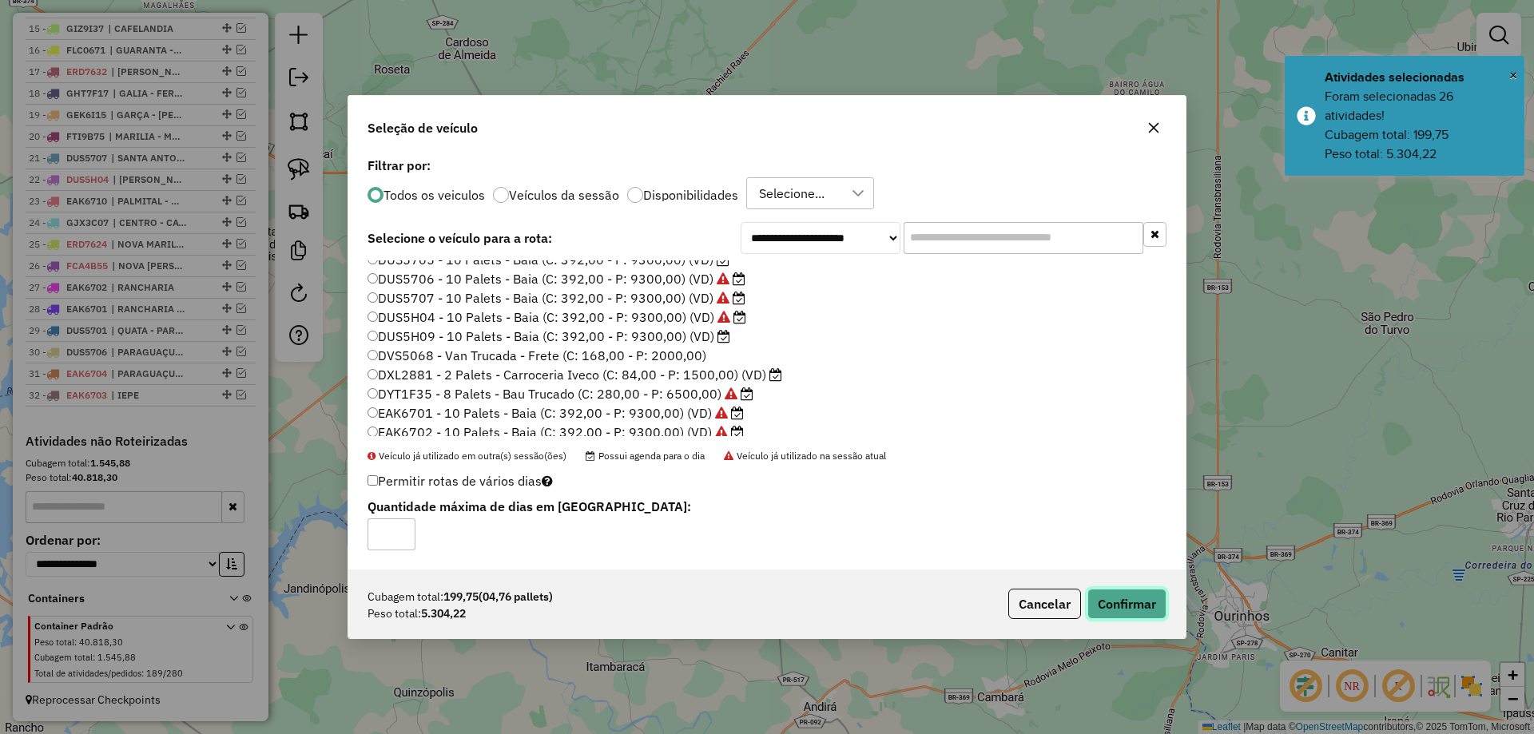
click at [1113, 602] on button "Confirmar" at bounding box center [1126, 604] width 79 height 30
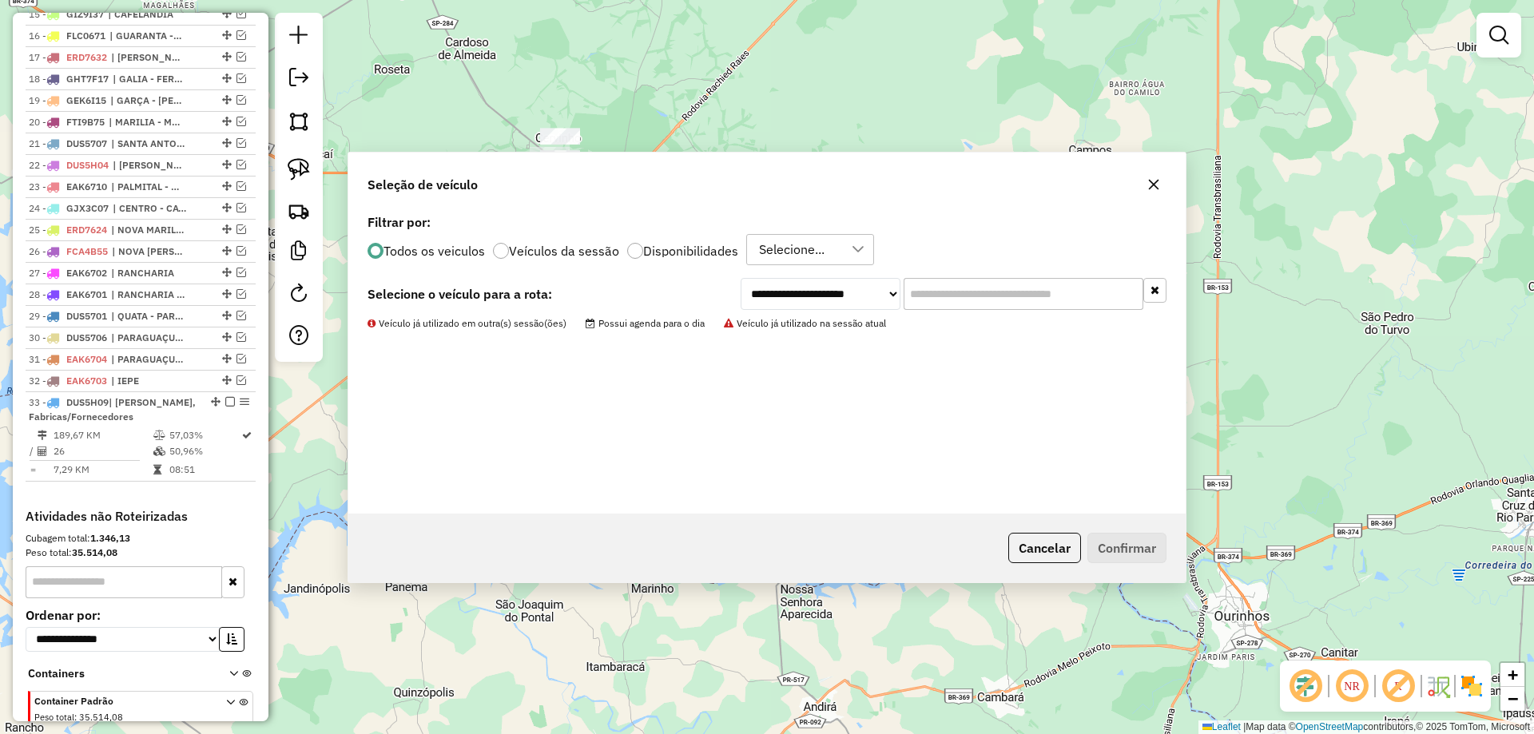
scroll to position [1018, 0]
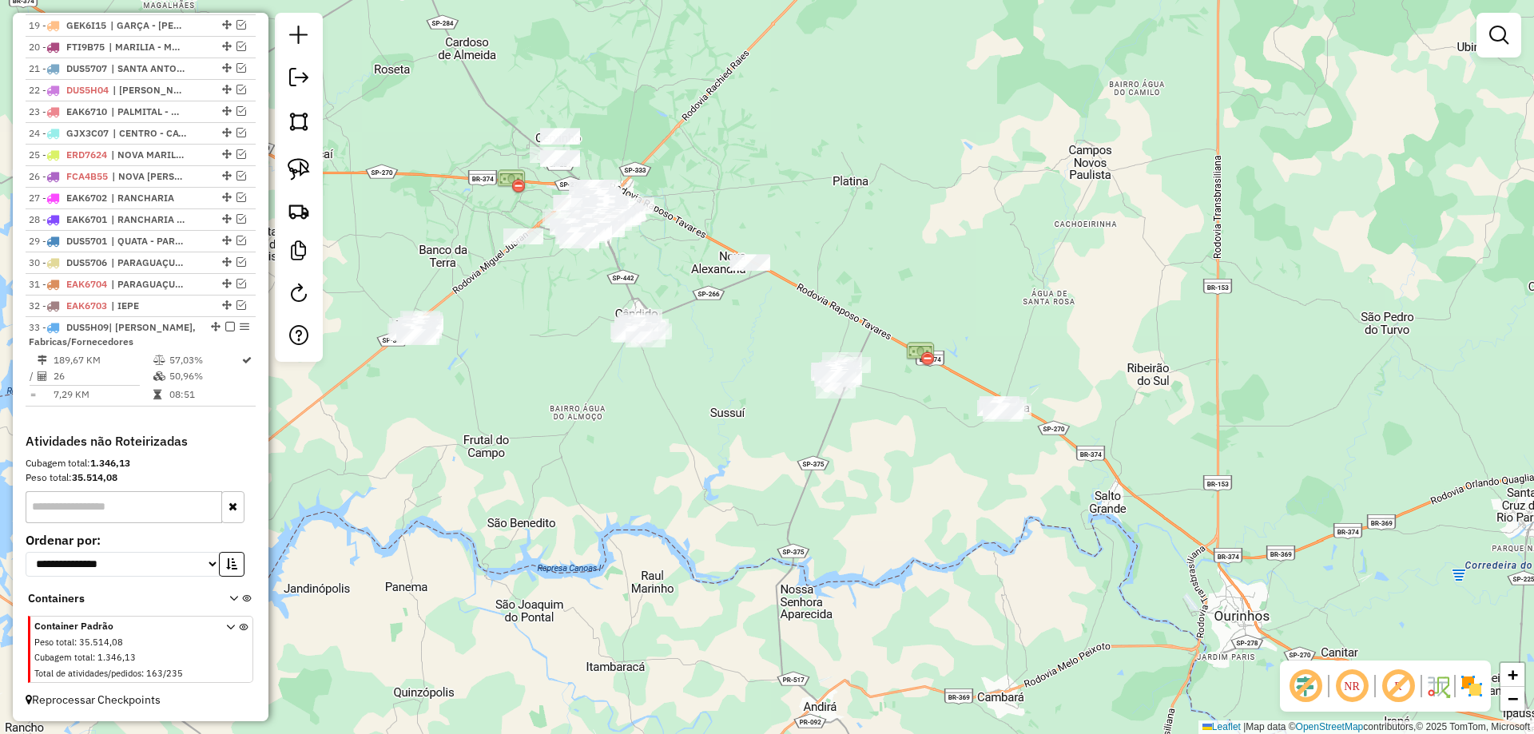
click at [933, 456] on div "Janela de atendimento Grade de atendimento Capacidade Transportadoras Veículos …" at bounding box center [767, 367] width 1534 height 734
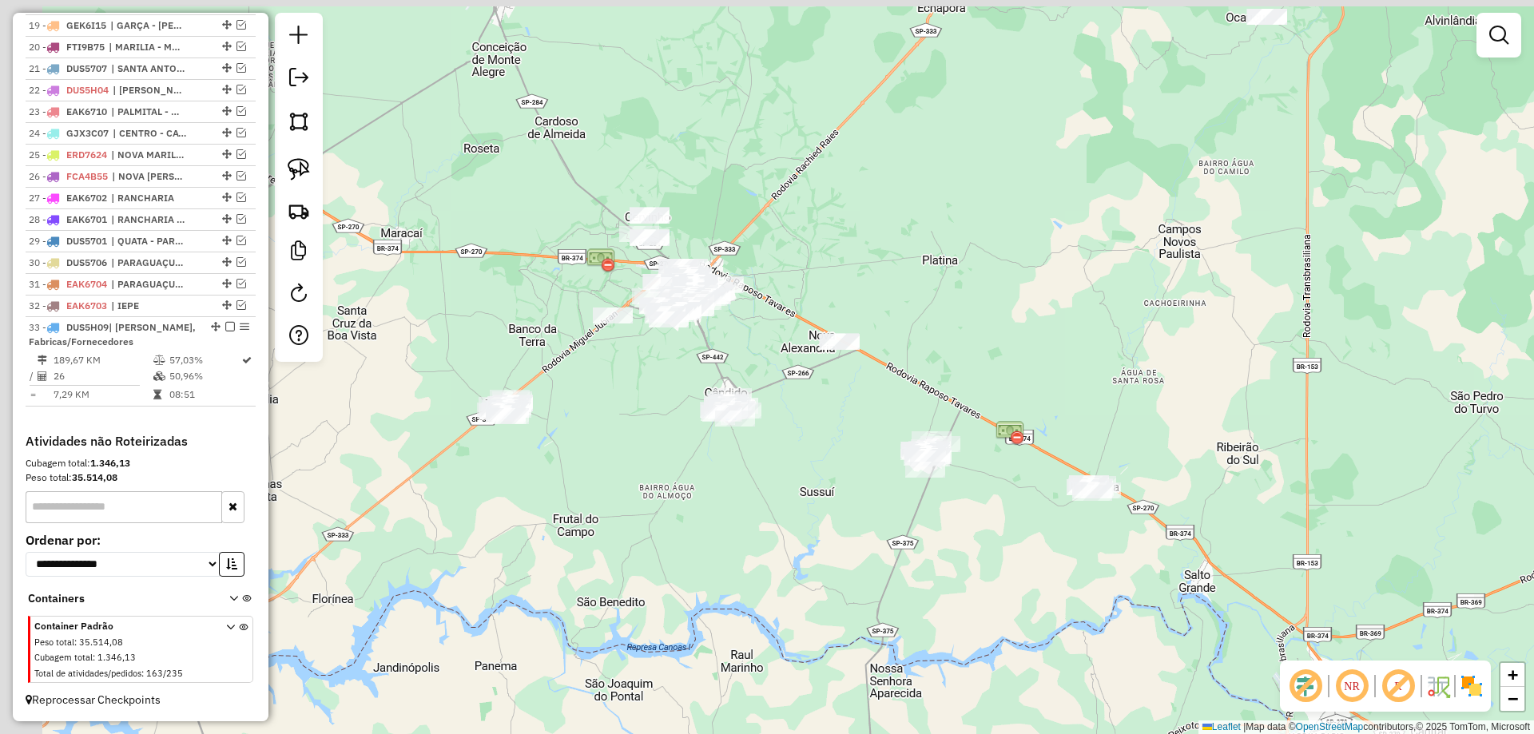
drag, startPoint x: 713, startPoint y: 493, endPoint x: 800, endPoint y: 572, distance: 117.0
click at [804, 574] on div "Janela de atendimento Grade de atendimento Capacidade Transportadoras Veículos …" at bounding box center [767, 367] width 1534 height 734
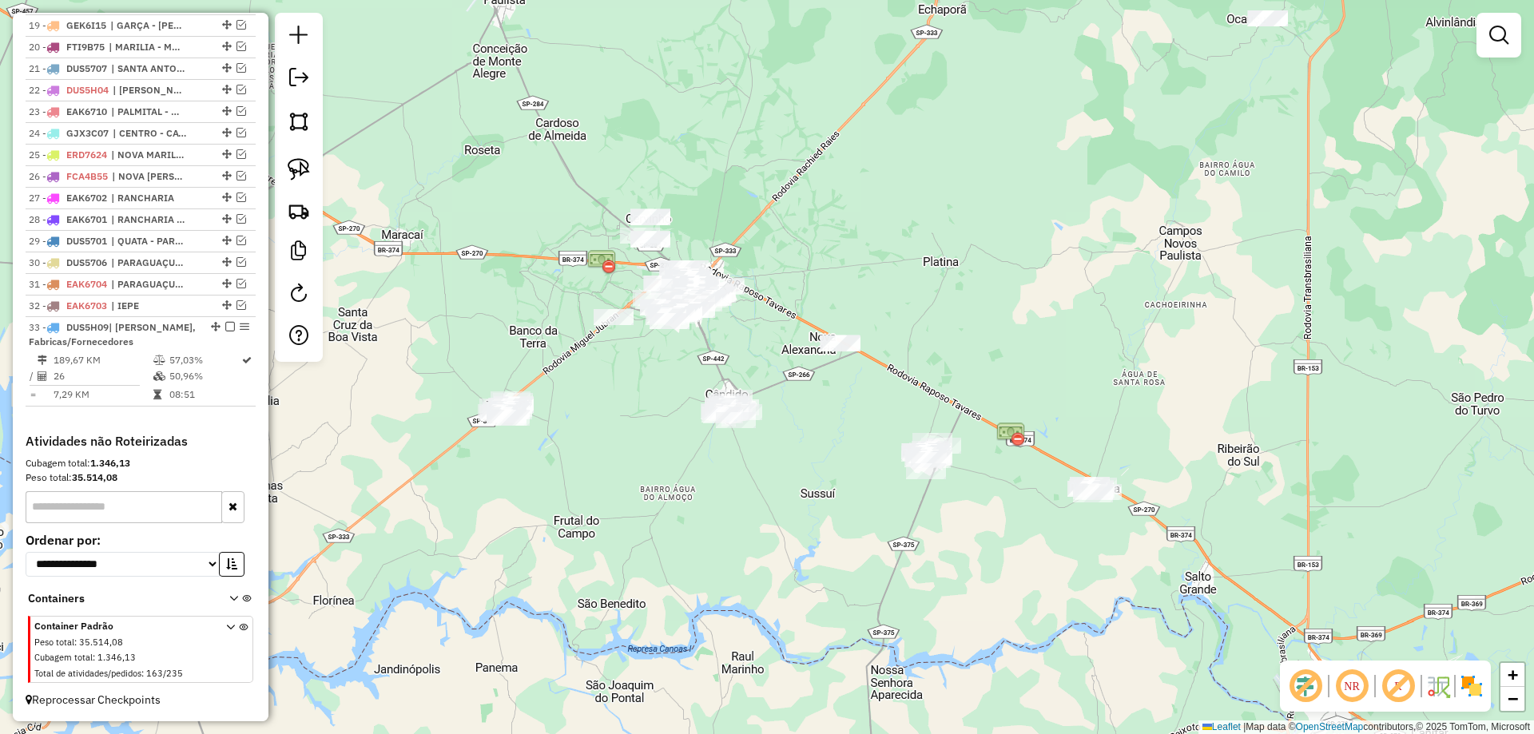
click at [916, 298] on div "Janela de atendimento Grade de atendimento Capacidade Transportadoras Veículos …" at bounding box center [767, 367] width 1534 height 734
click at [302, 209] on img at bounding box center [299, 211] width 22 height 22
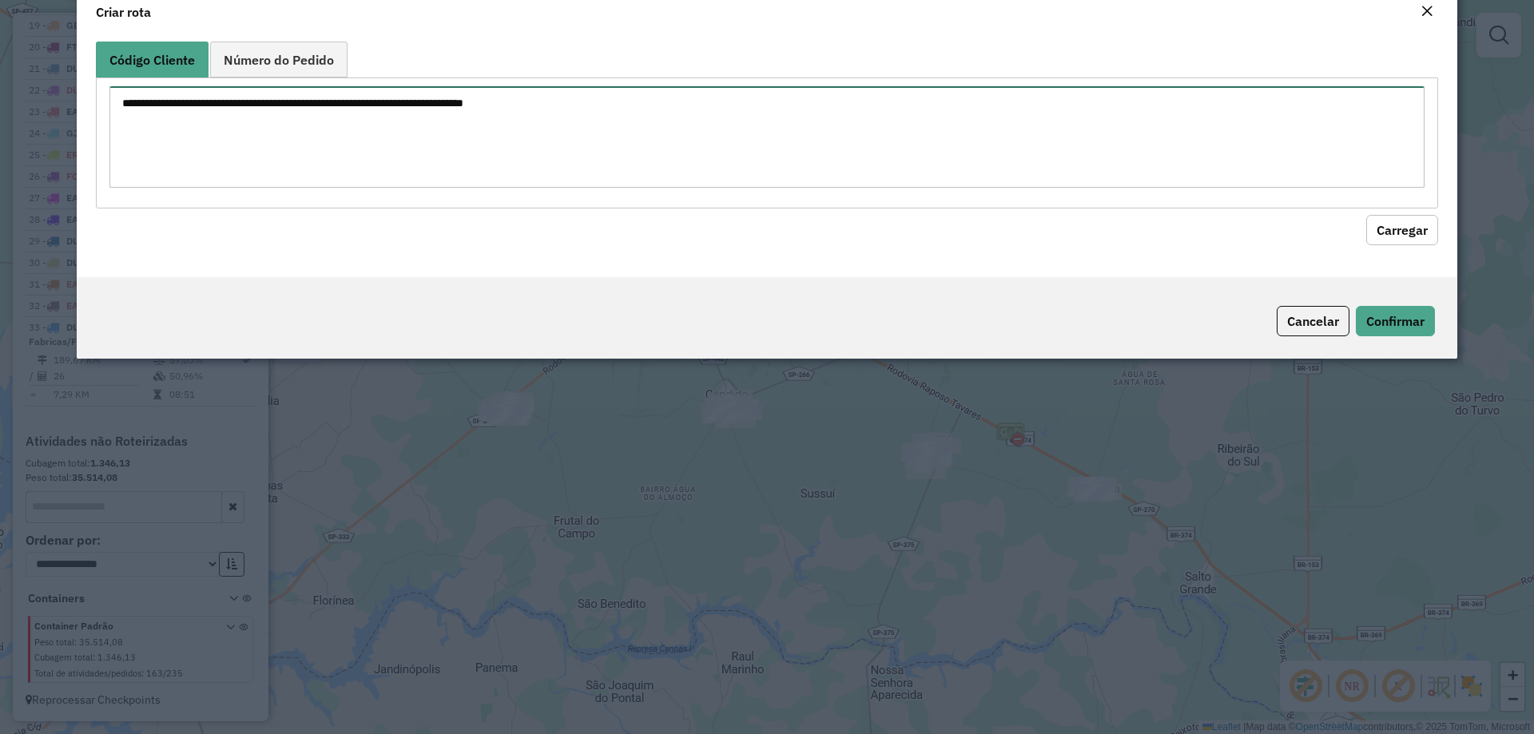
click at [302, 173] on textarea at bounding box center [766, 136] width 1315 height 101
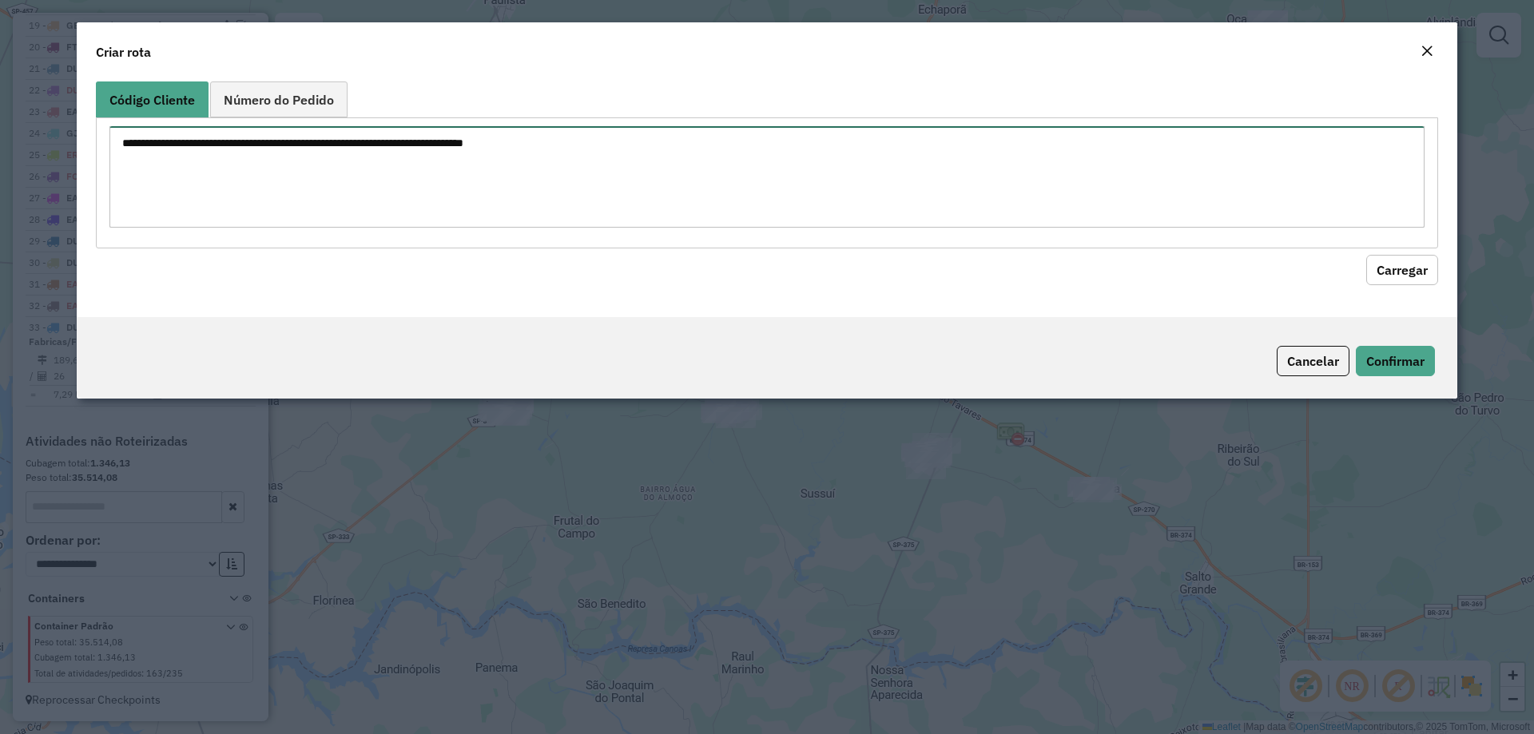
paste textarea "**********"
type textarea "**********"
click at [1392, 277] on button "Carregar" at bounding box center [1402, 270] width 72 height 30
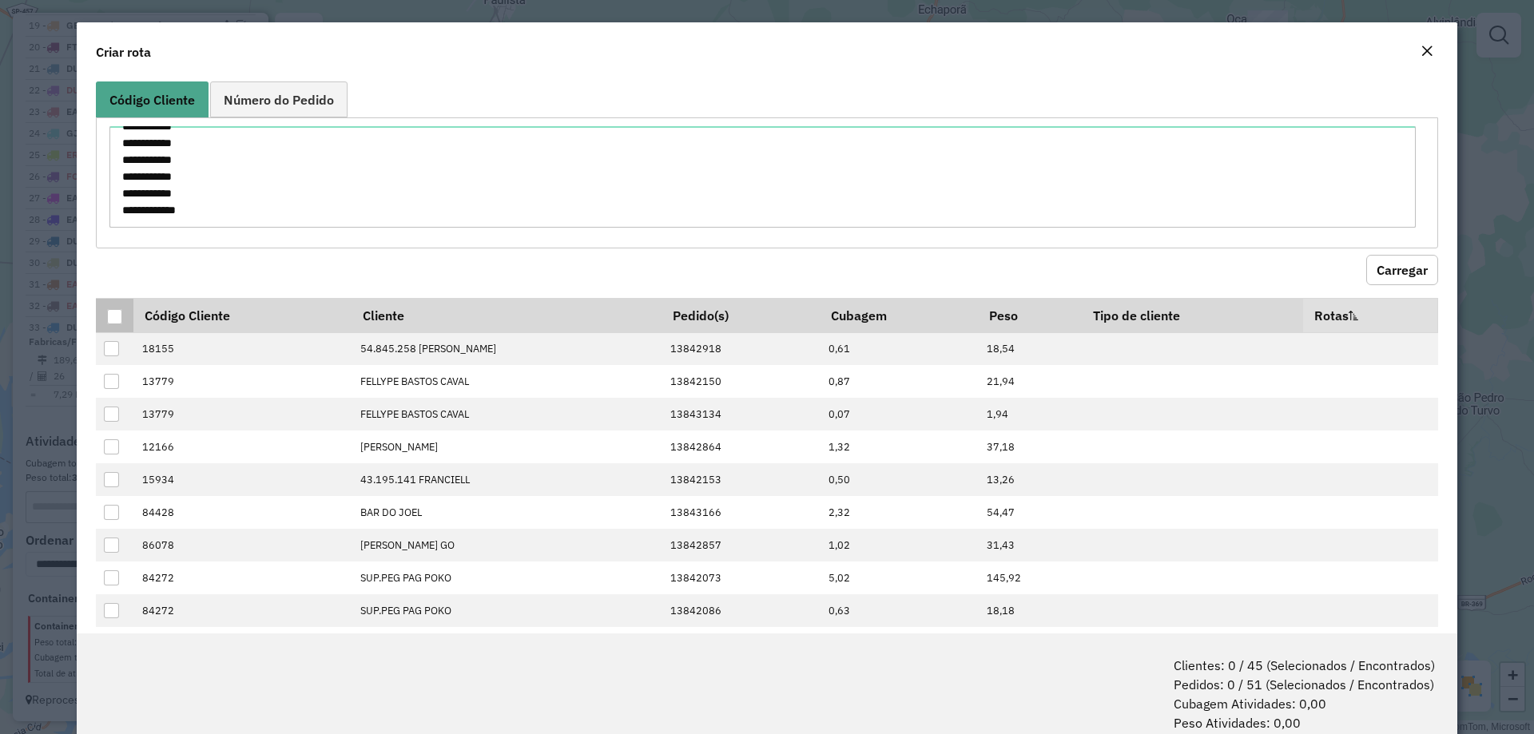
click at [121, 316] on div at bounding box center [114, 316] width 15 height 15
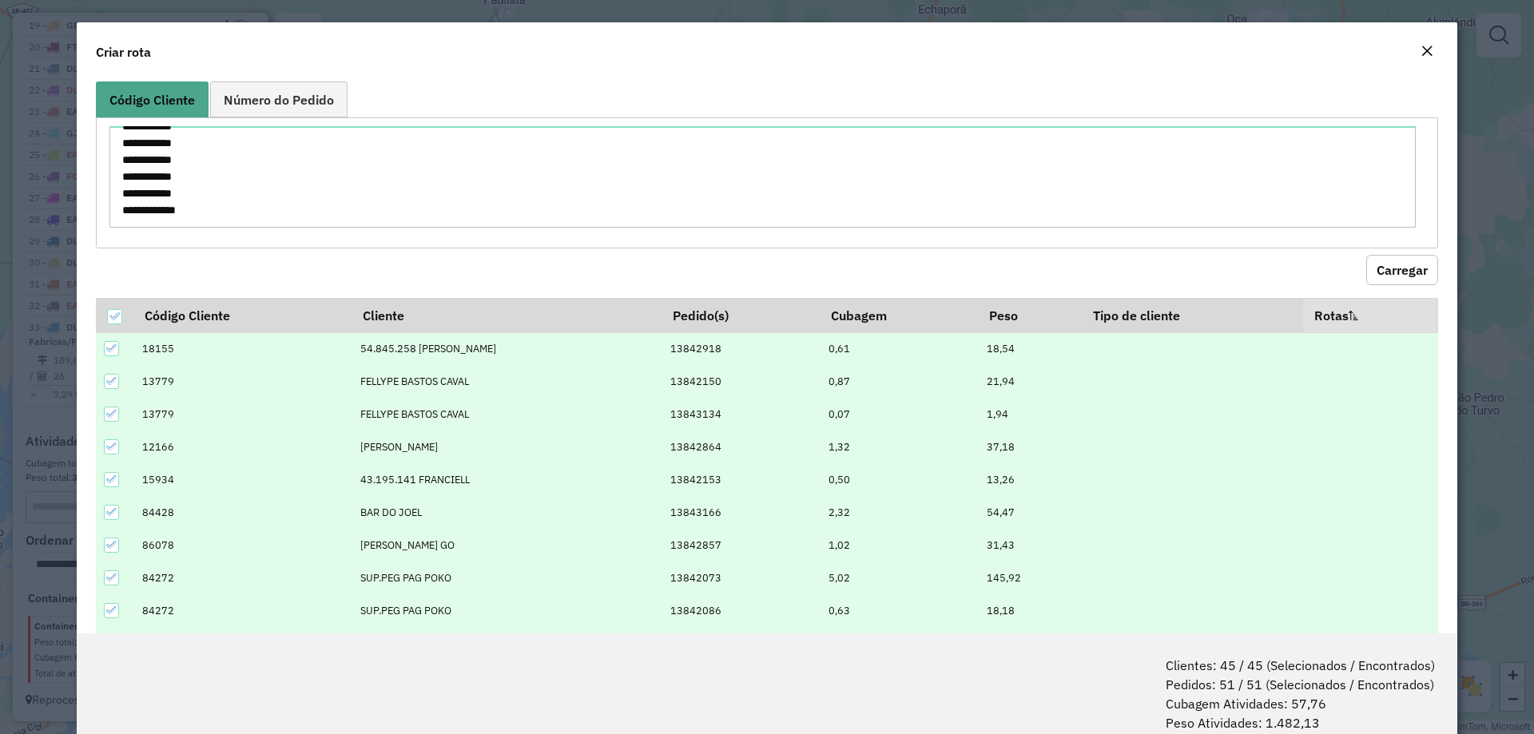
scroll to position [80, 0]
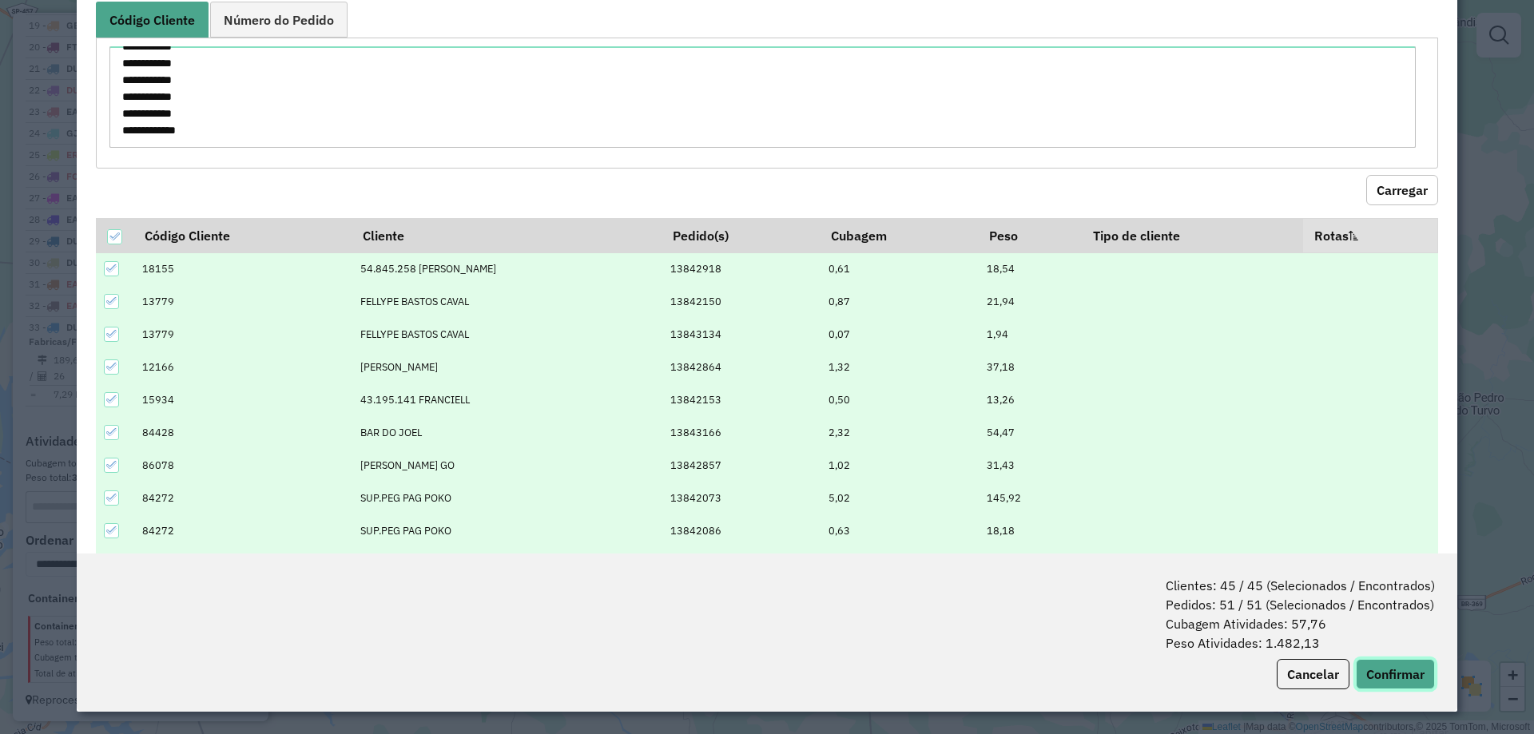
click at [1379, 681] on button "Confirmar" at bounding box center [1394, 674] width 79 height 30
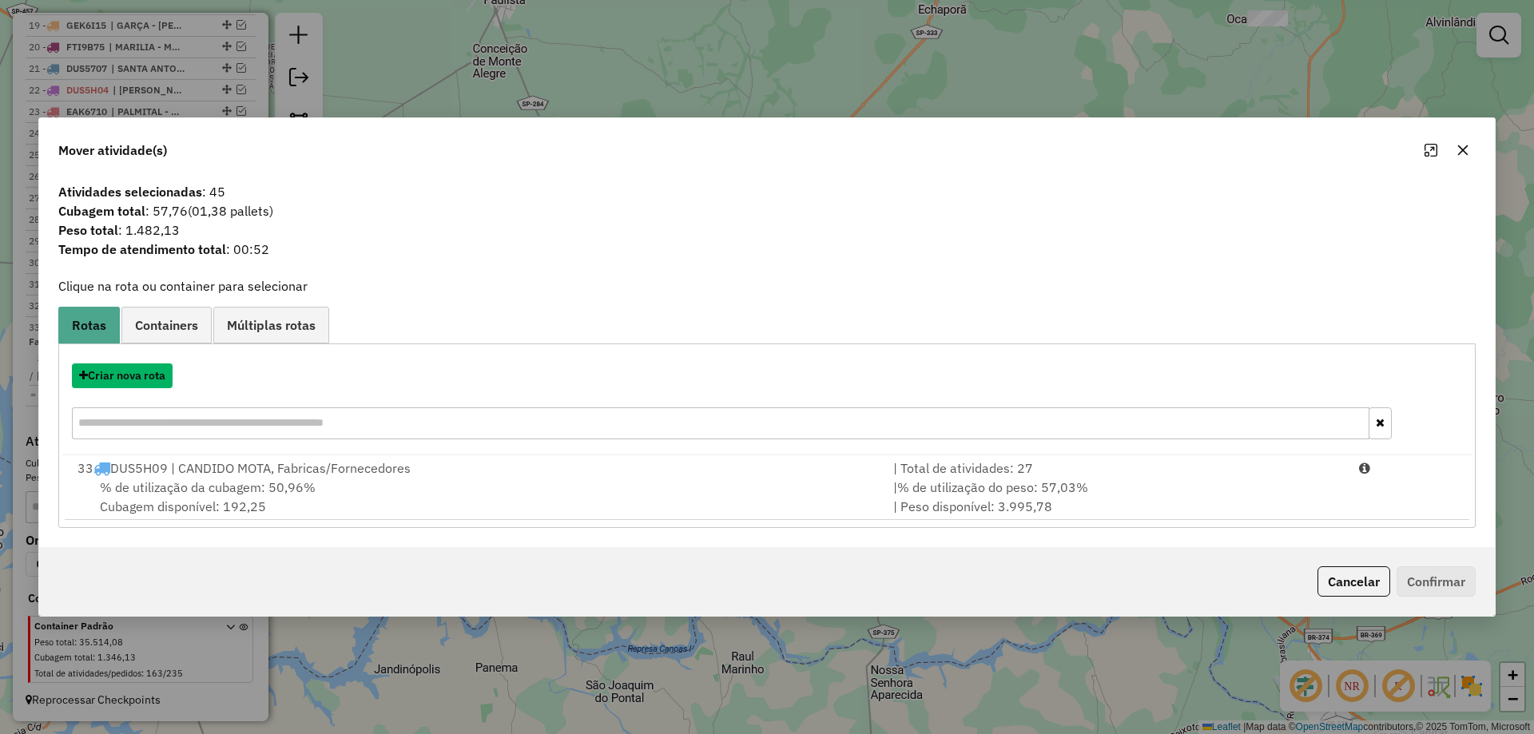
click at [116, 379] on button "Criar nova rota" at bounding box center [122, 375] width 101 height 25
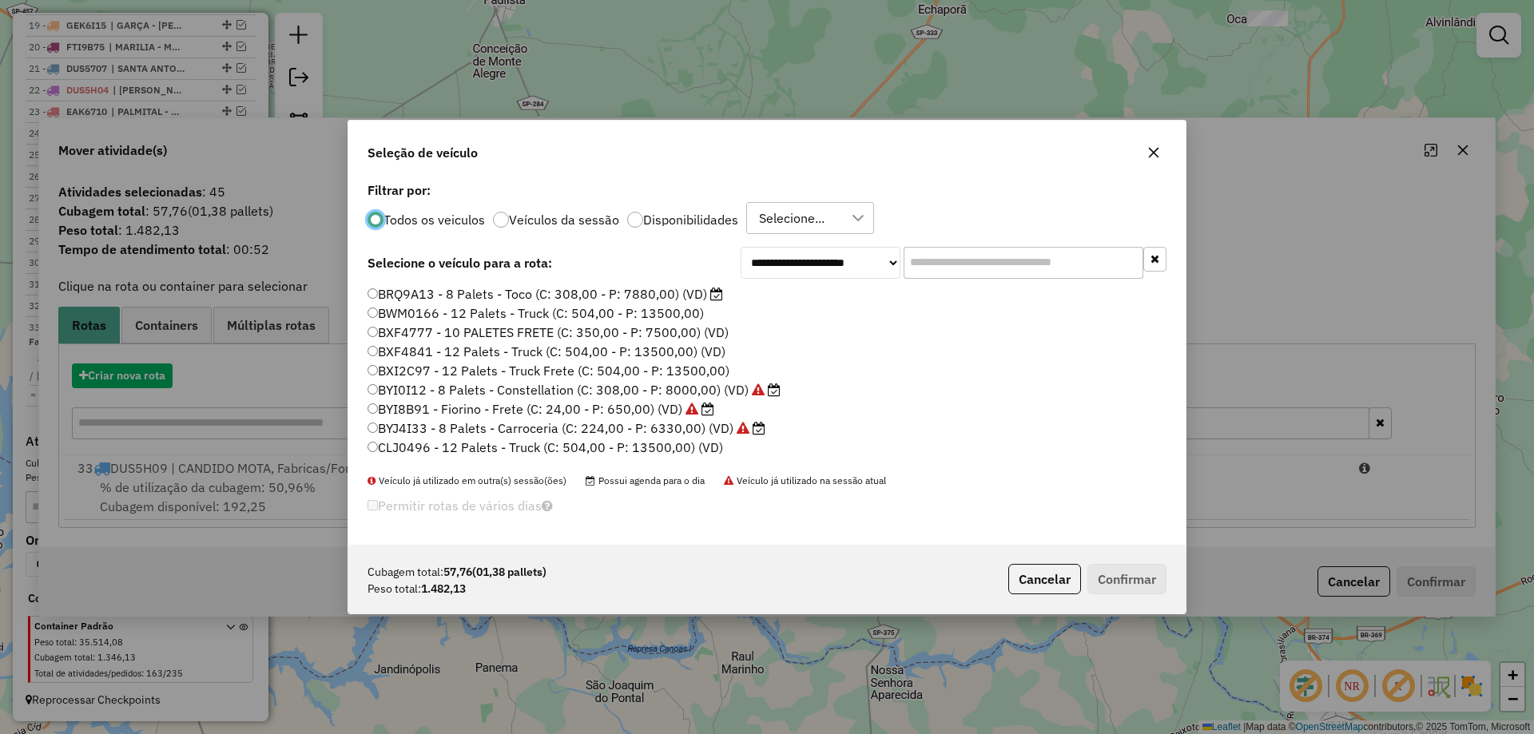
scroll to position [9, 5]
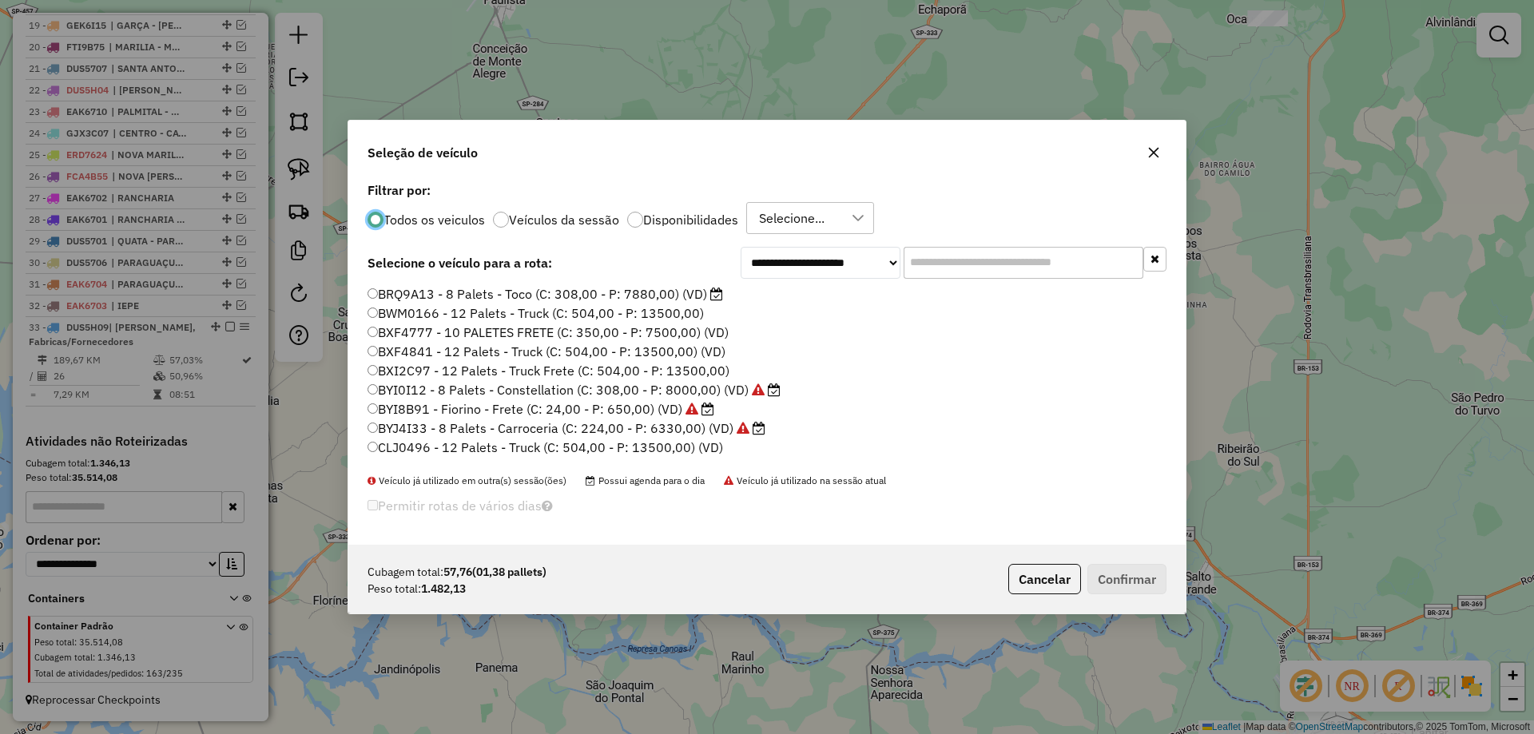
click at [996, 271] on input "text" at bounding box center [1023, 263] width 240 height 32
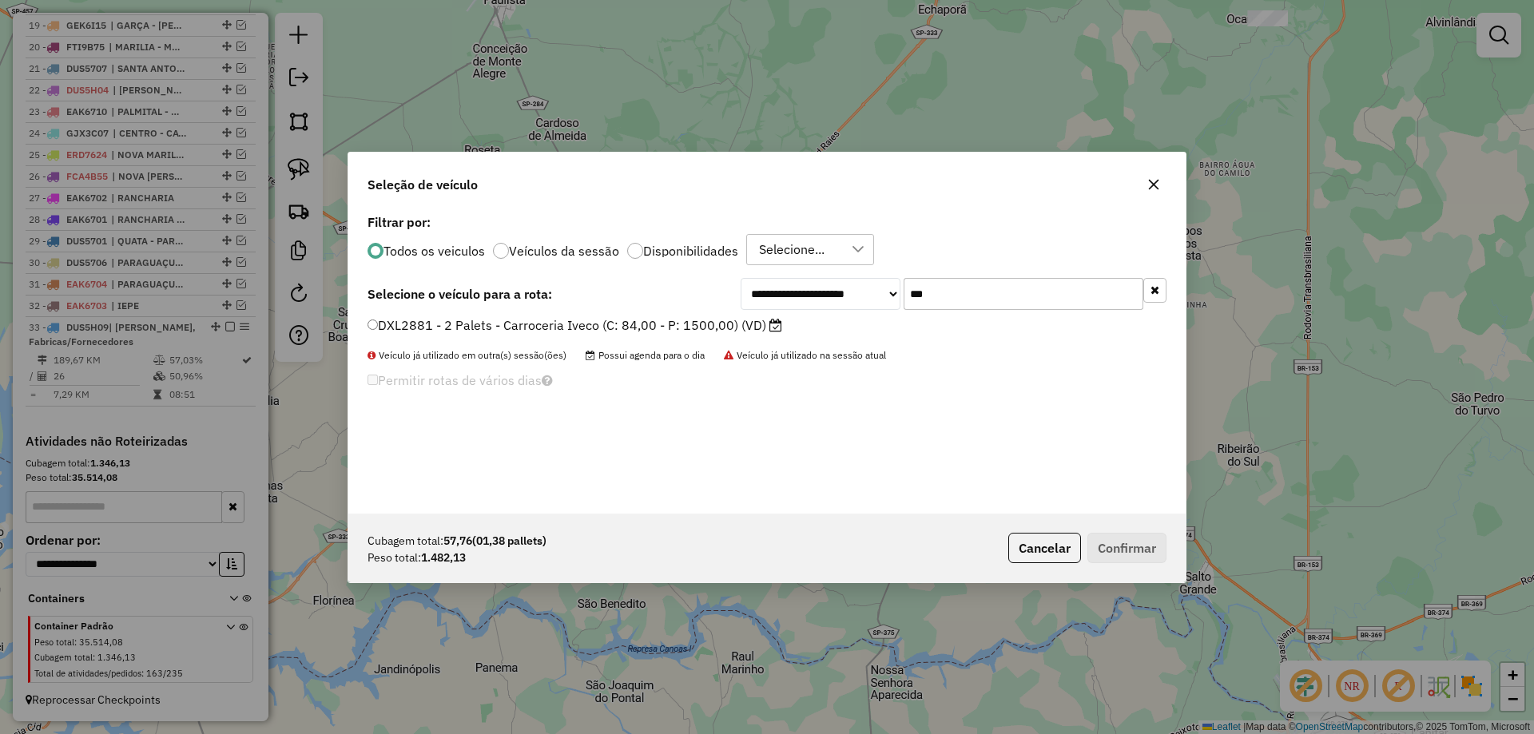
type input "***"
click at [673, 326] on label "DXL2881 - 2 Palets - Carroceria Iveco (C: 84,00 - P: 1500,00) (VD)" at bounding box center [574, 325] width 415 height 19
click at [1125, 547] on button "Confirmar" at bounding box center [1126, 548] width 79 height 30
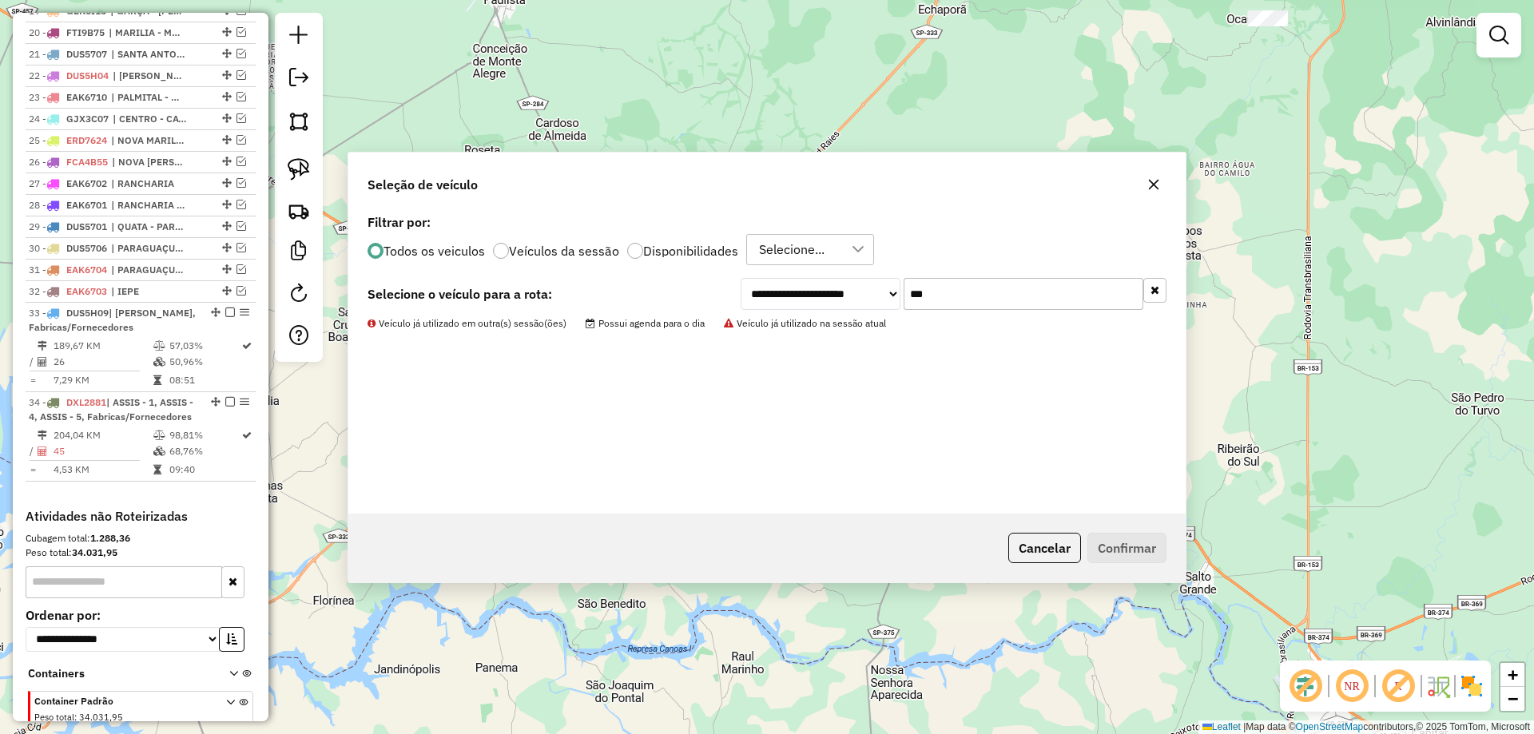
scroll to position [1122, 0]
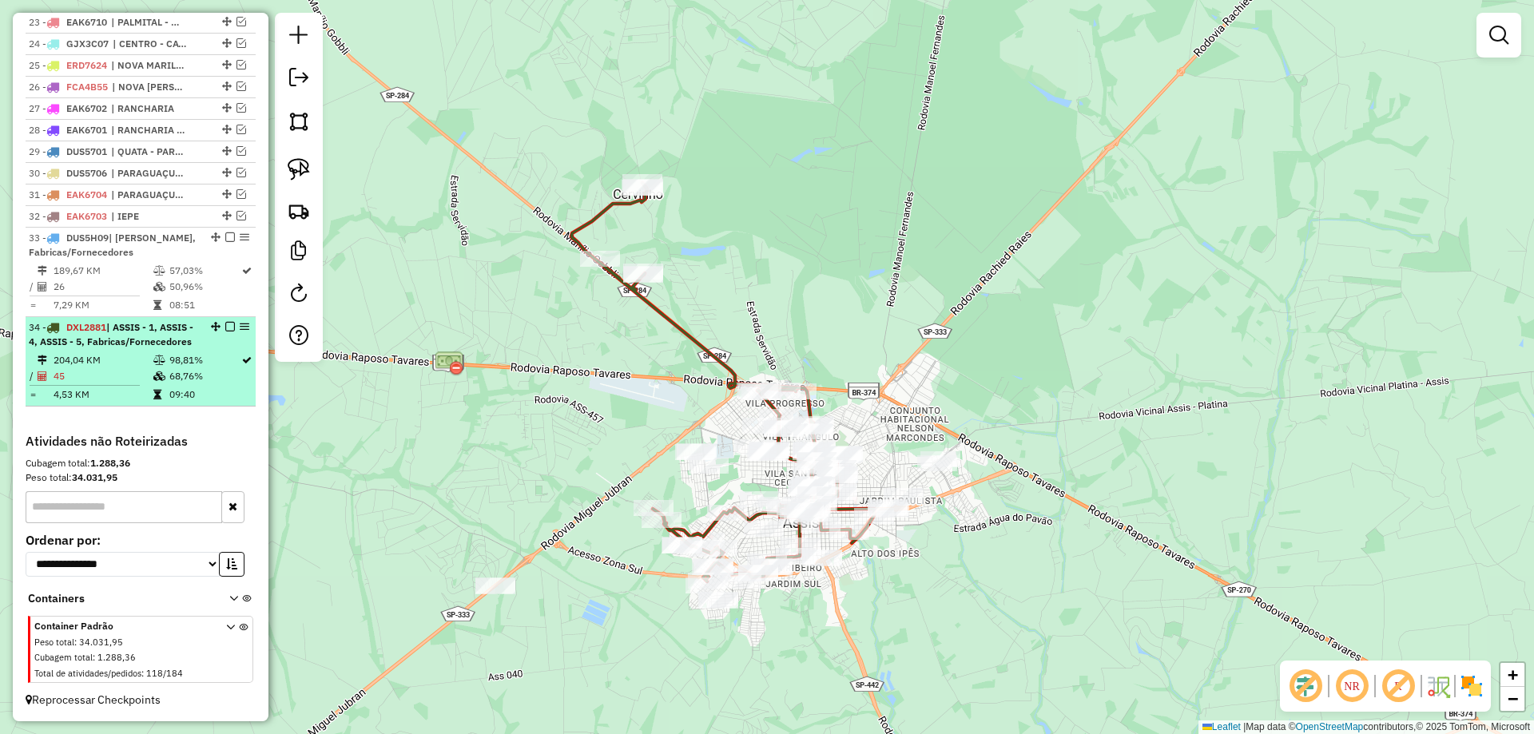
select select "*********"
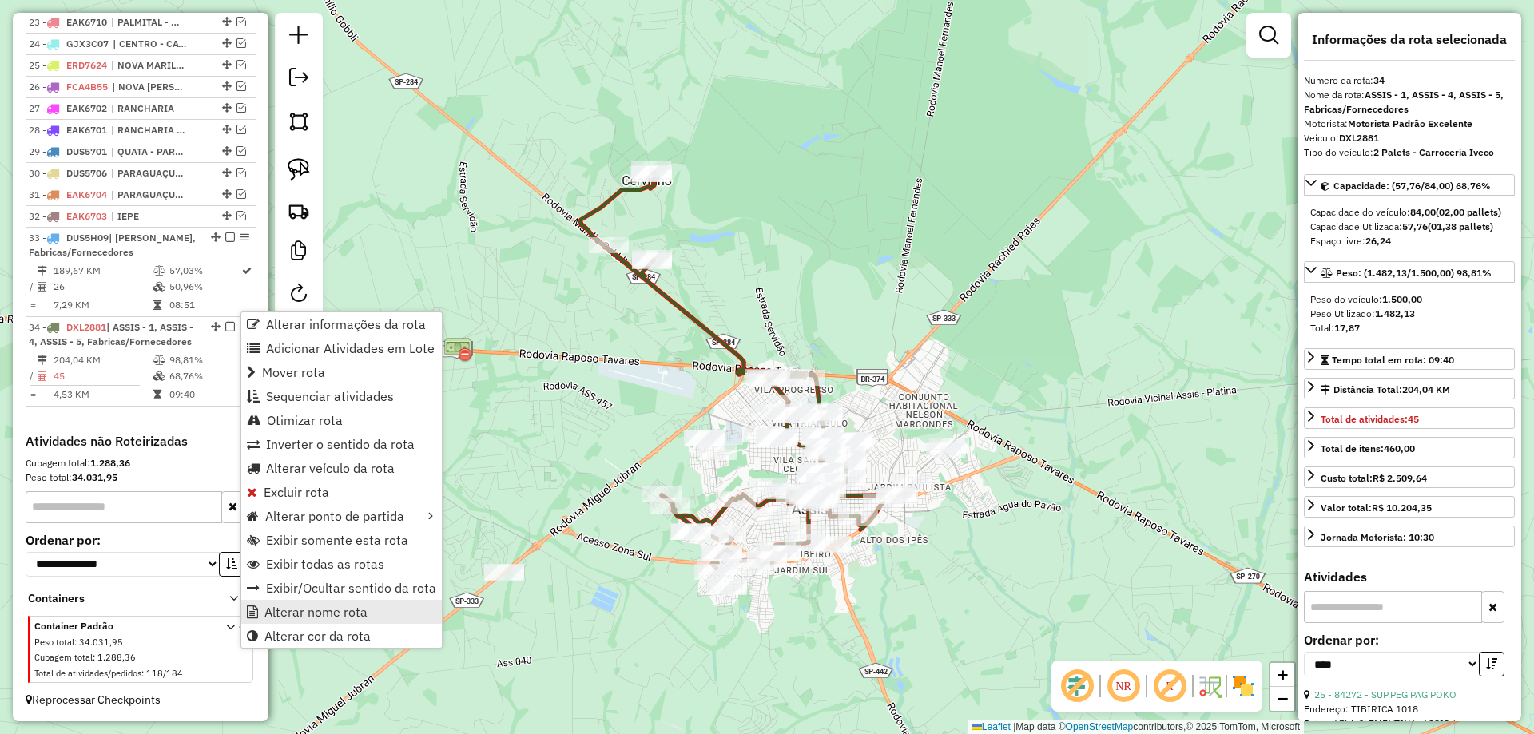
click at [310, 608] on span "Alterar nome rota" at bounding box center [315, 611] width 103 height 13
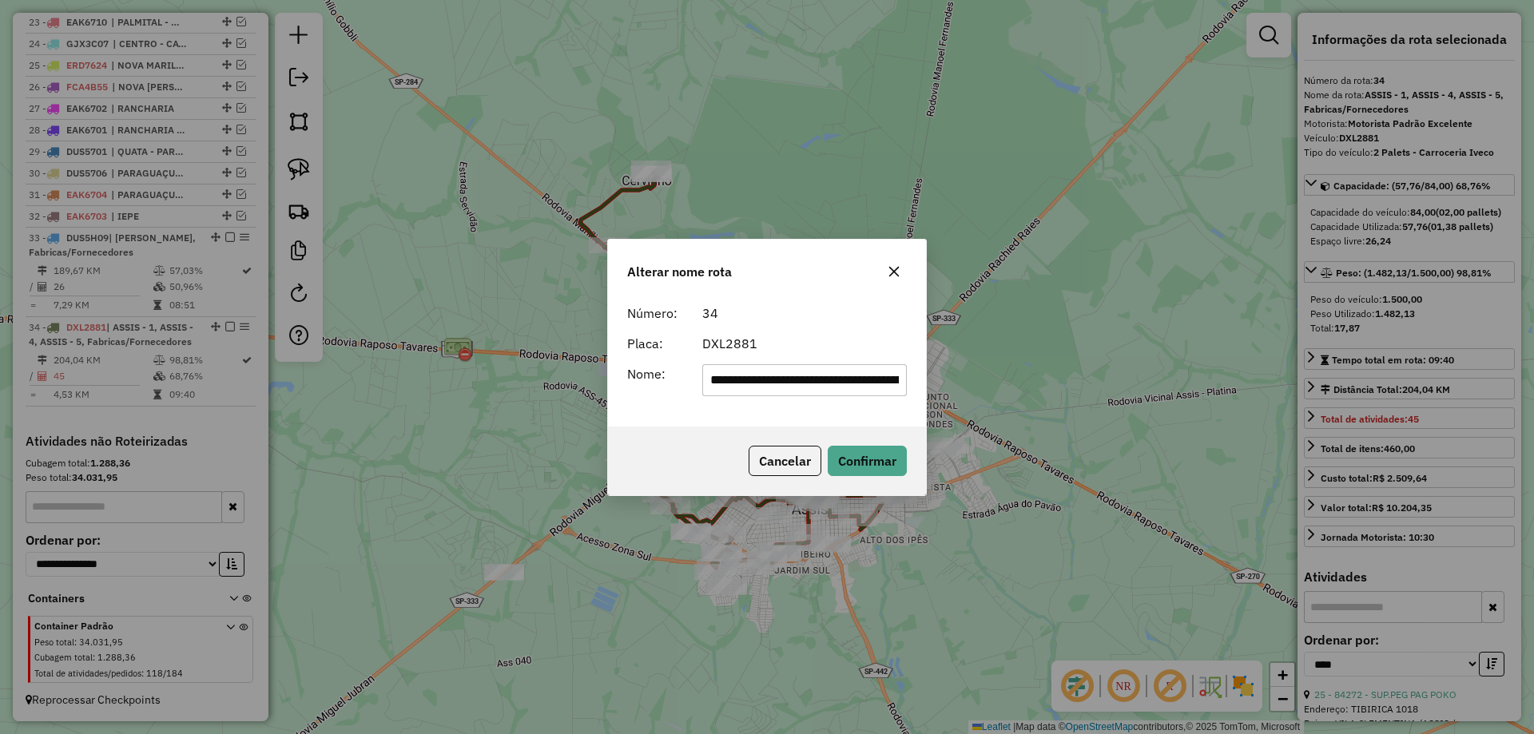
scroll to position [0, 125]
drag, startPoint x: 740, startPoint y: 378, endPoint x: 946, endPoint y: 391, distance: 205.7
click at [945, 391] on div "**********" at bounding box center [767, 367] width 1534 height 734
drag, startPoint x: 824, startPoint y: 379, endPoint x: 922, endPoint y: 385, distance: 97.6
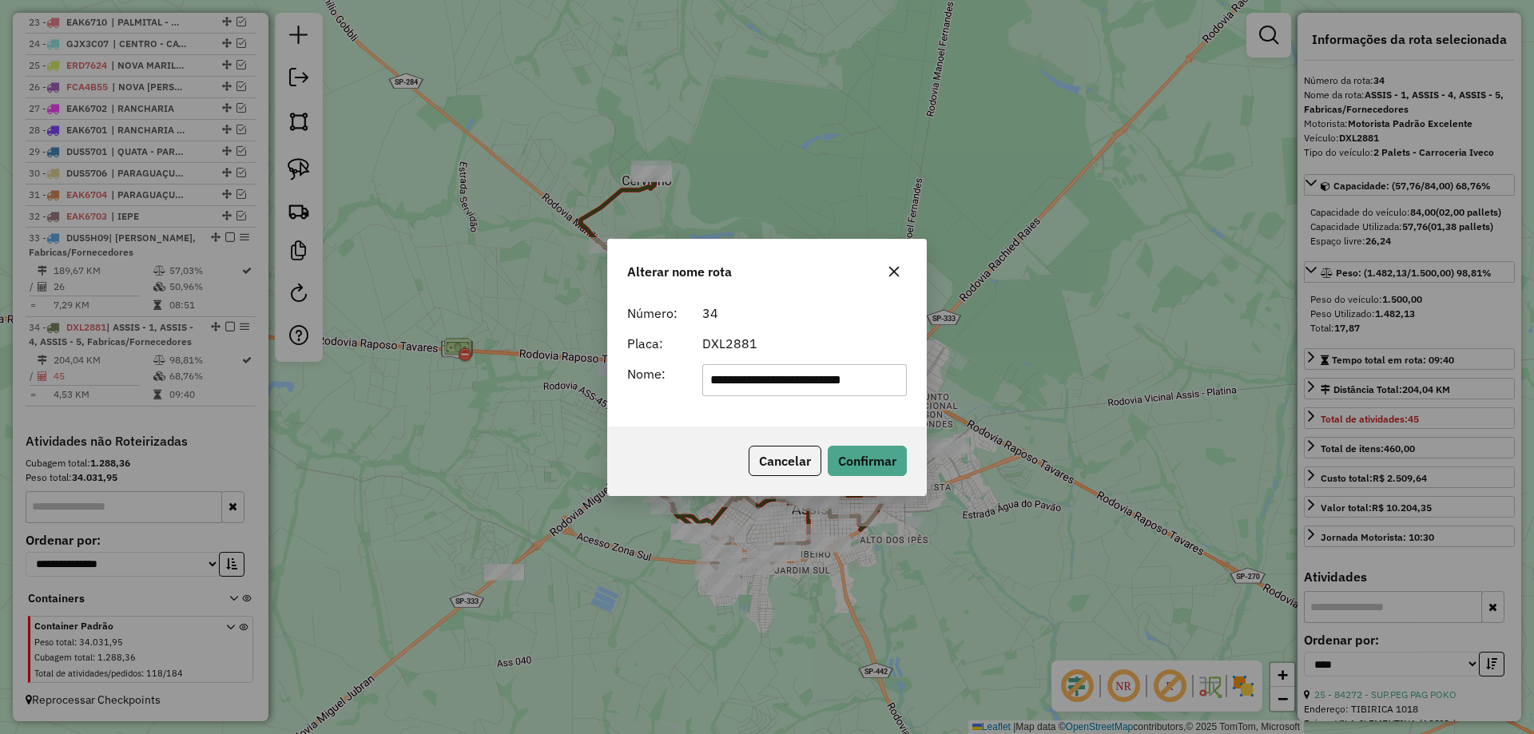
click at [922, 385] on div "**********" at bounding box center [767, 361] width 318 height 129
type input "**********"
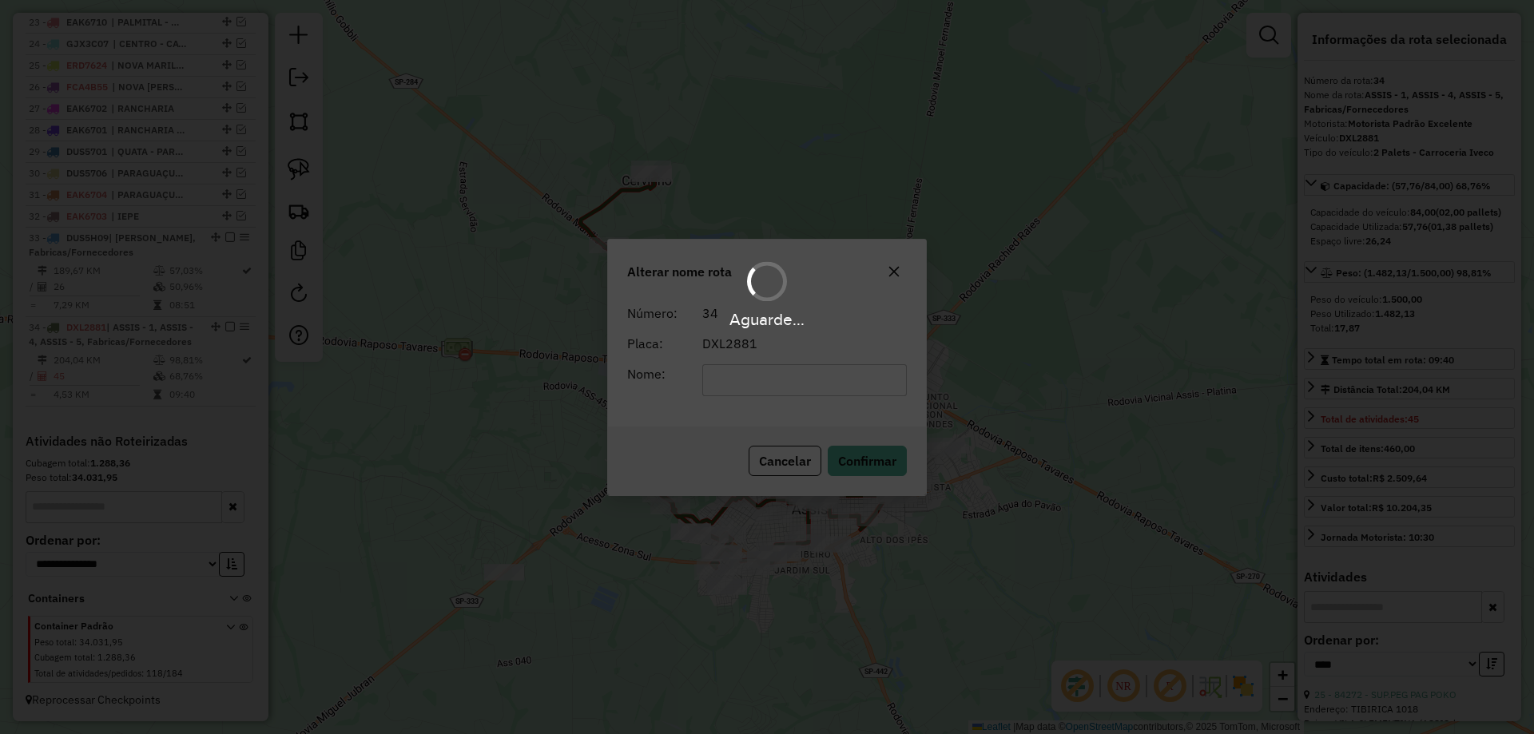
scroll to position [1093, 0]
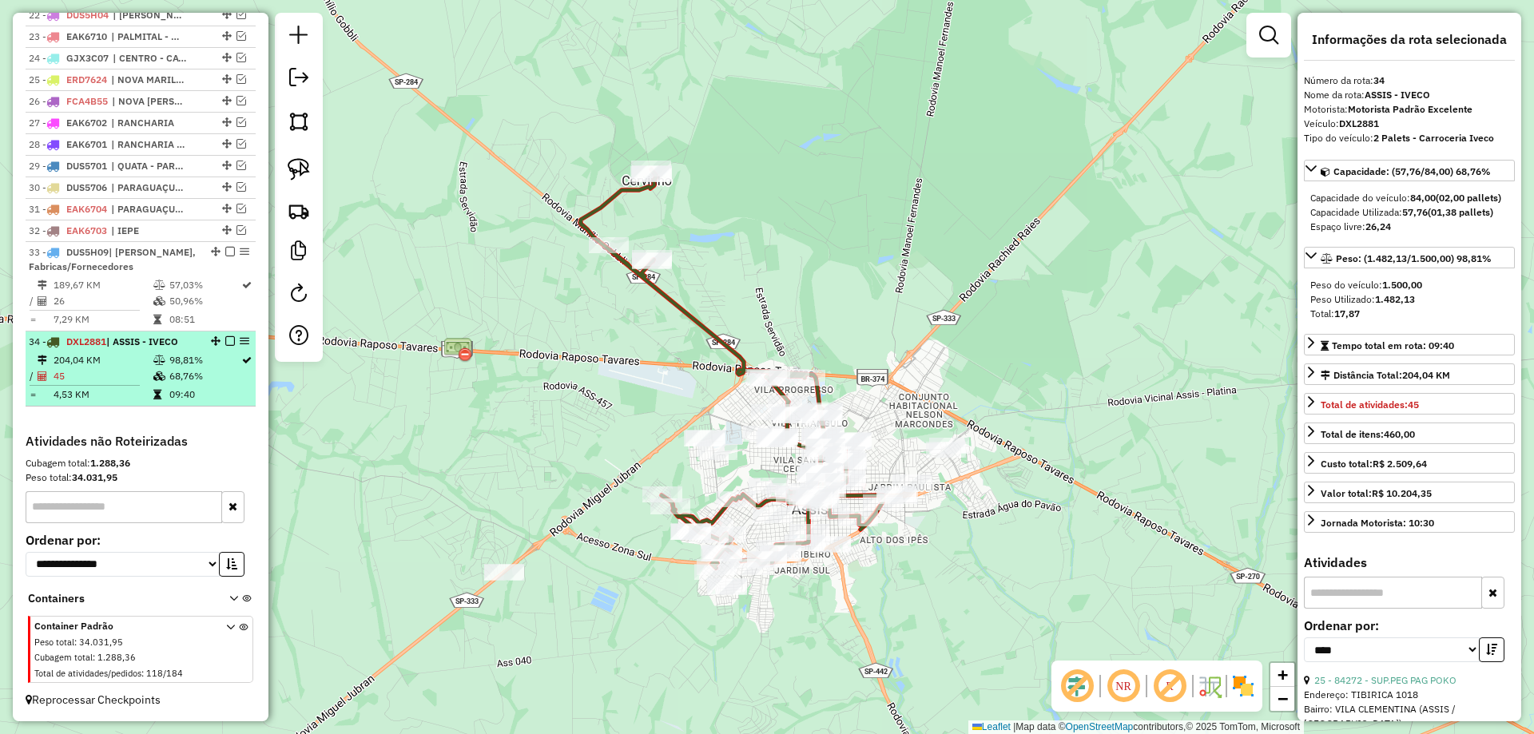
click at [226, 340] on em at bounding box center [230, 341] width 10 height 10
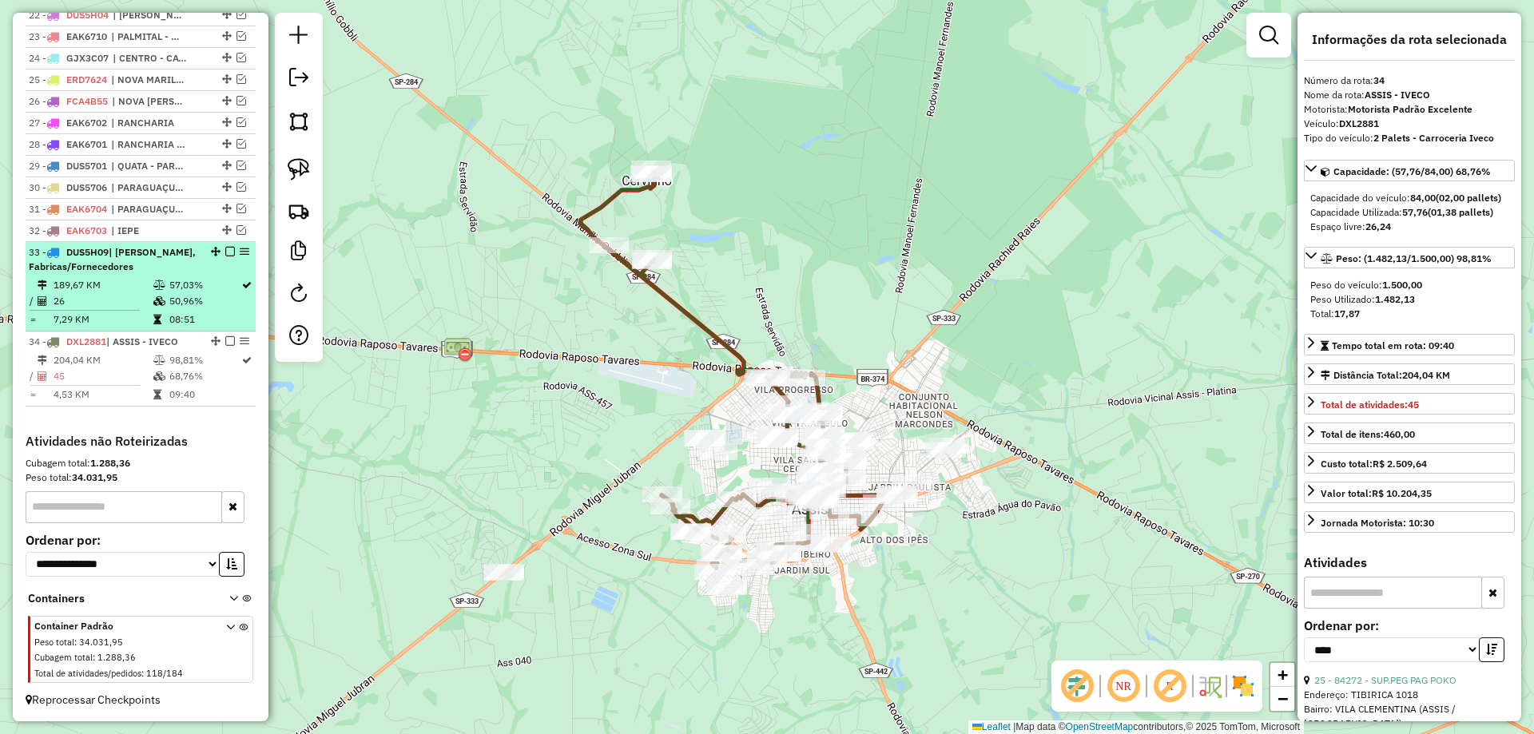
scroll to position [1040, 0]
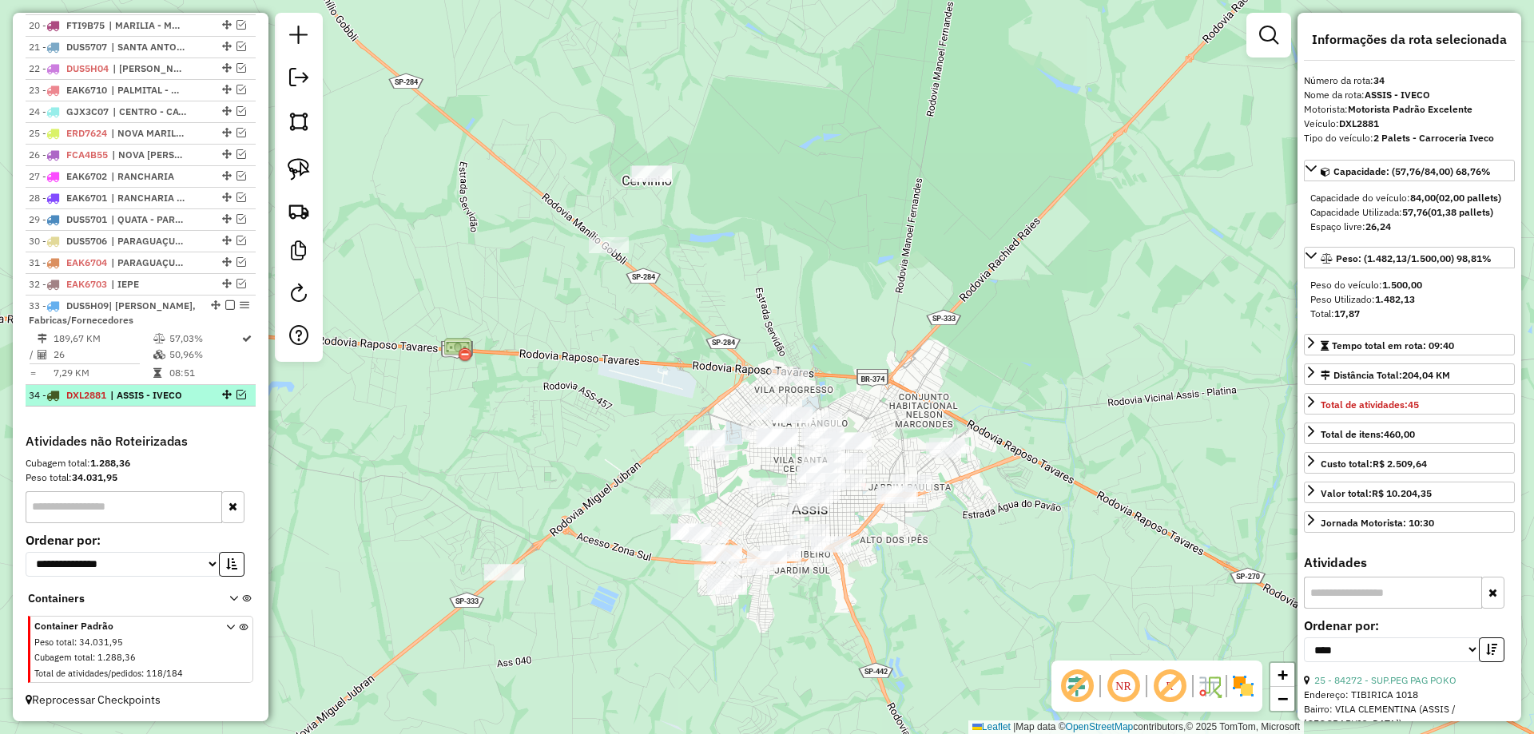
click at [221, 393] on div at bounding box center [225, 395] width 48 height 10
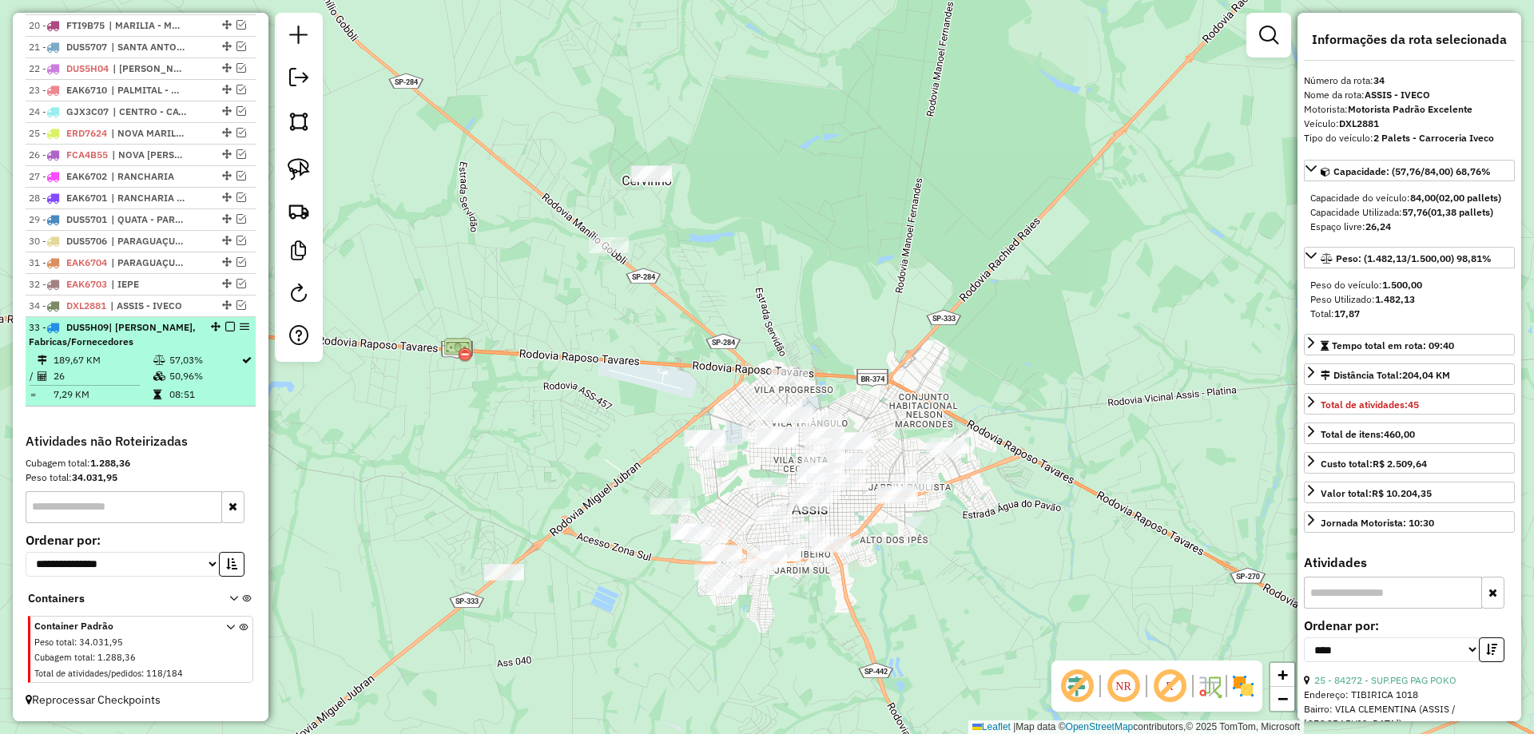
drag, startPoint x: 222, startPoint y: 392, endPoint x: 224, endPoint y: 327, distance: 65.5
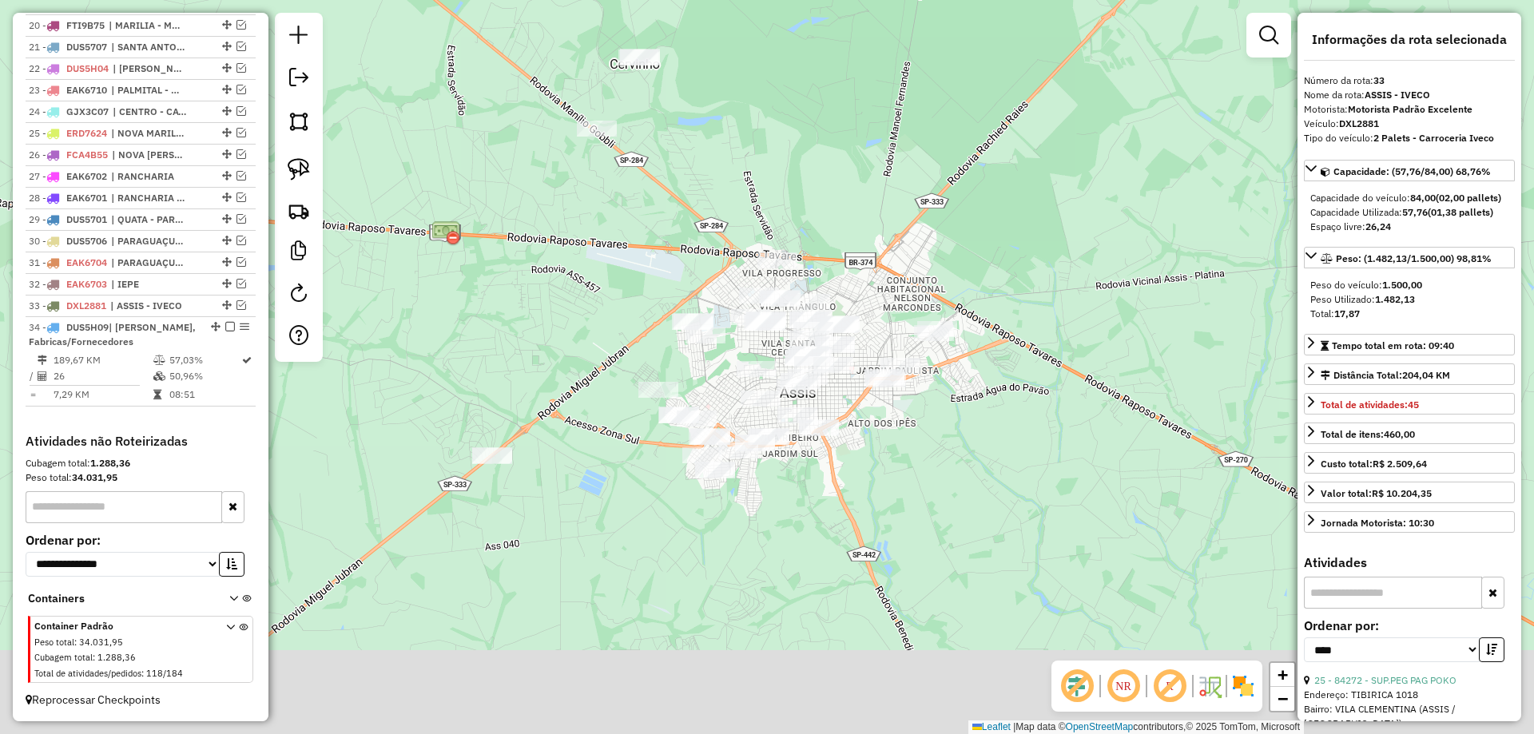
drag, startPoint x: 543, startPoint y: 479, endPoint x: 567, endPoint y: 362, distance: 119.8
click at [566, 363] on div "Janela de atendimento Grade de atendimento Capacidade Transportadoras Veículos …" at bounding box center [767, 367] width 1534 height 734
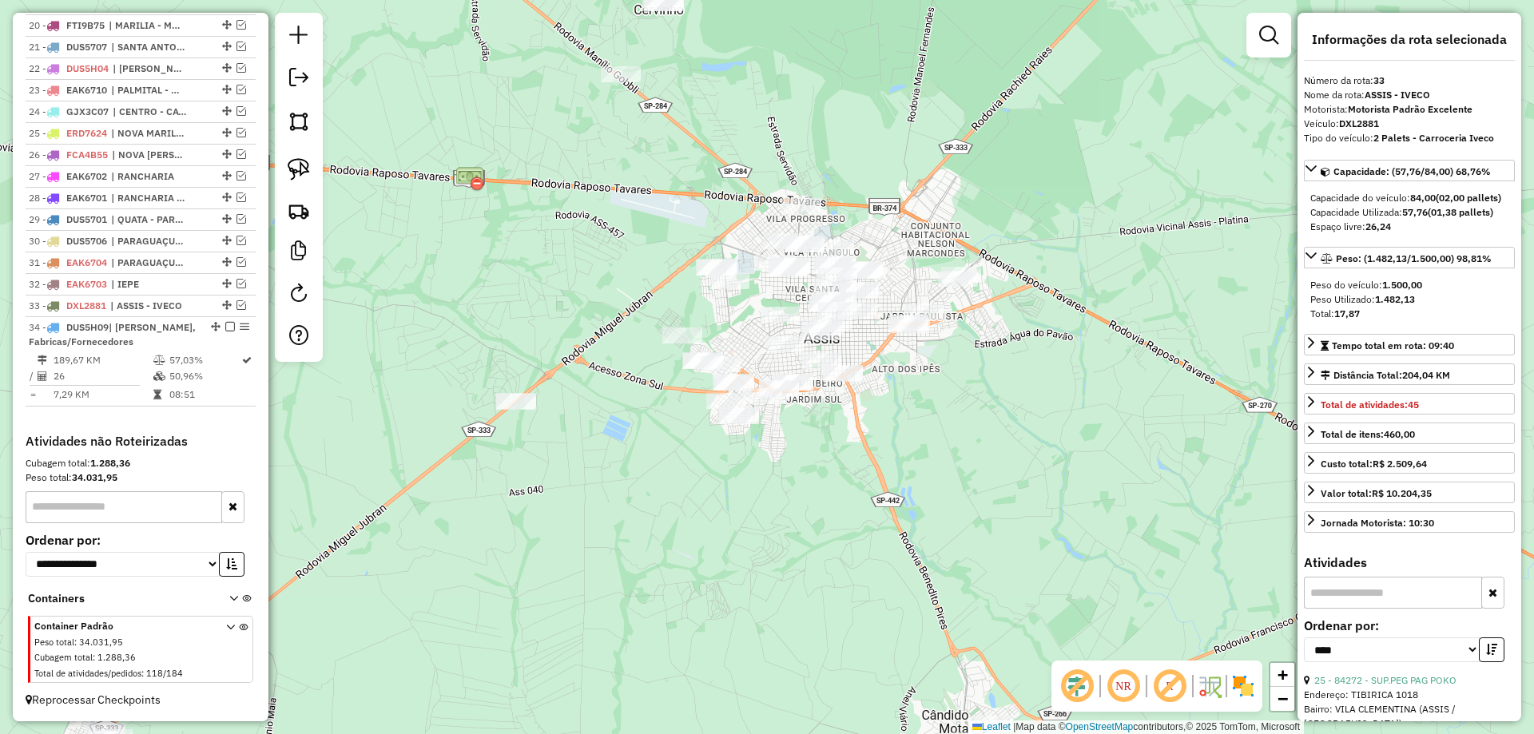
drag, startPoint x: 708, startPoint y: 524, endPoint x: 740, endPoint y: 478, distance: 56.3
click at [740, 478] on div "Janela de atendimento Grade de atendimento Capacidade Transportadoras Veículos …" at bounding box center [767, 367] width 1534 height 734
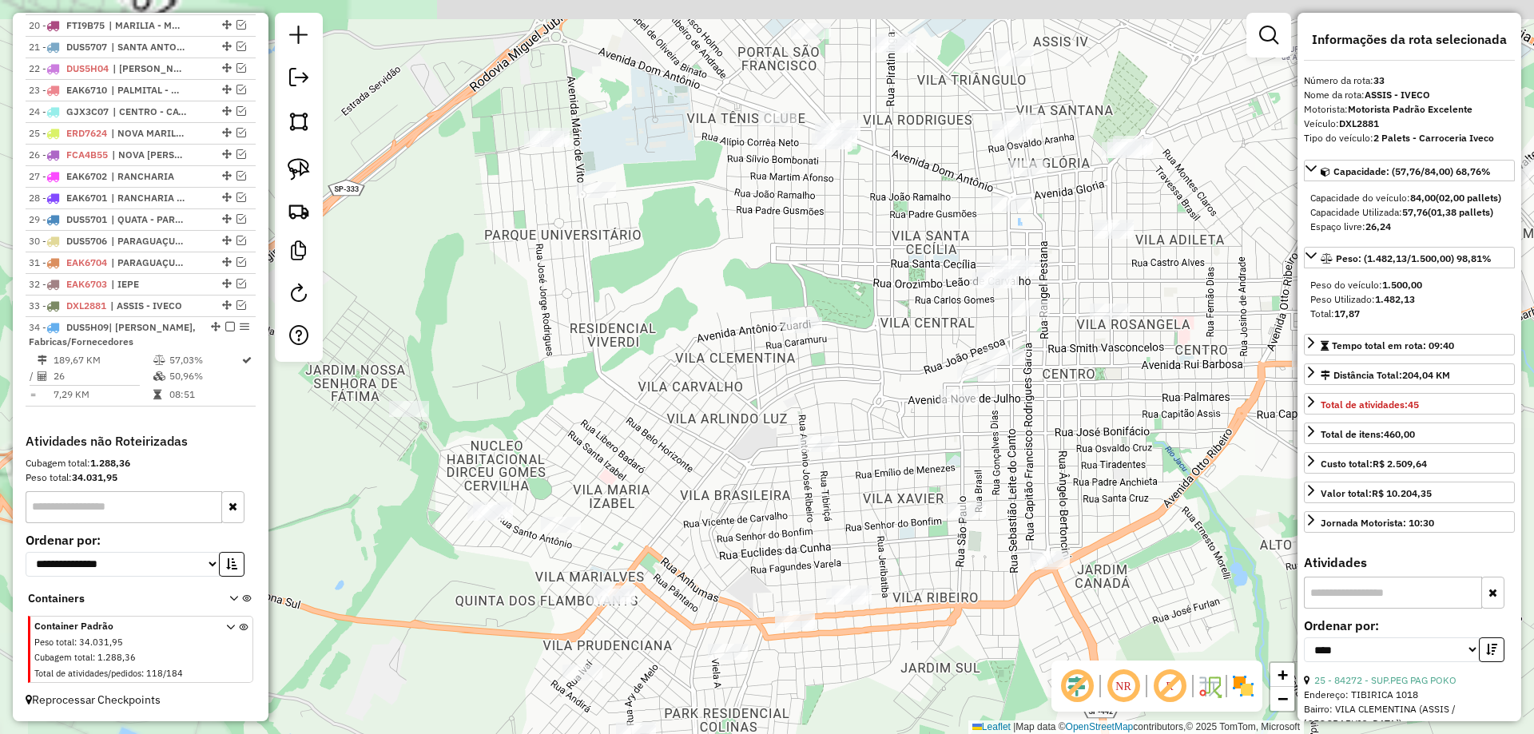
drag, startPoint x: 856, startPoint y: 360, endPoint x: 863, endPoint y: 387, distance: 27.9
click at [863, 387] on div "Janela de atendimento Grade de atendimento Capacidade Transportadoras Veículos …" at bounding box center [767, 367] width 1534 height 734
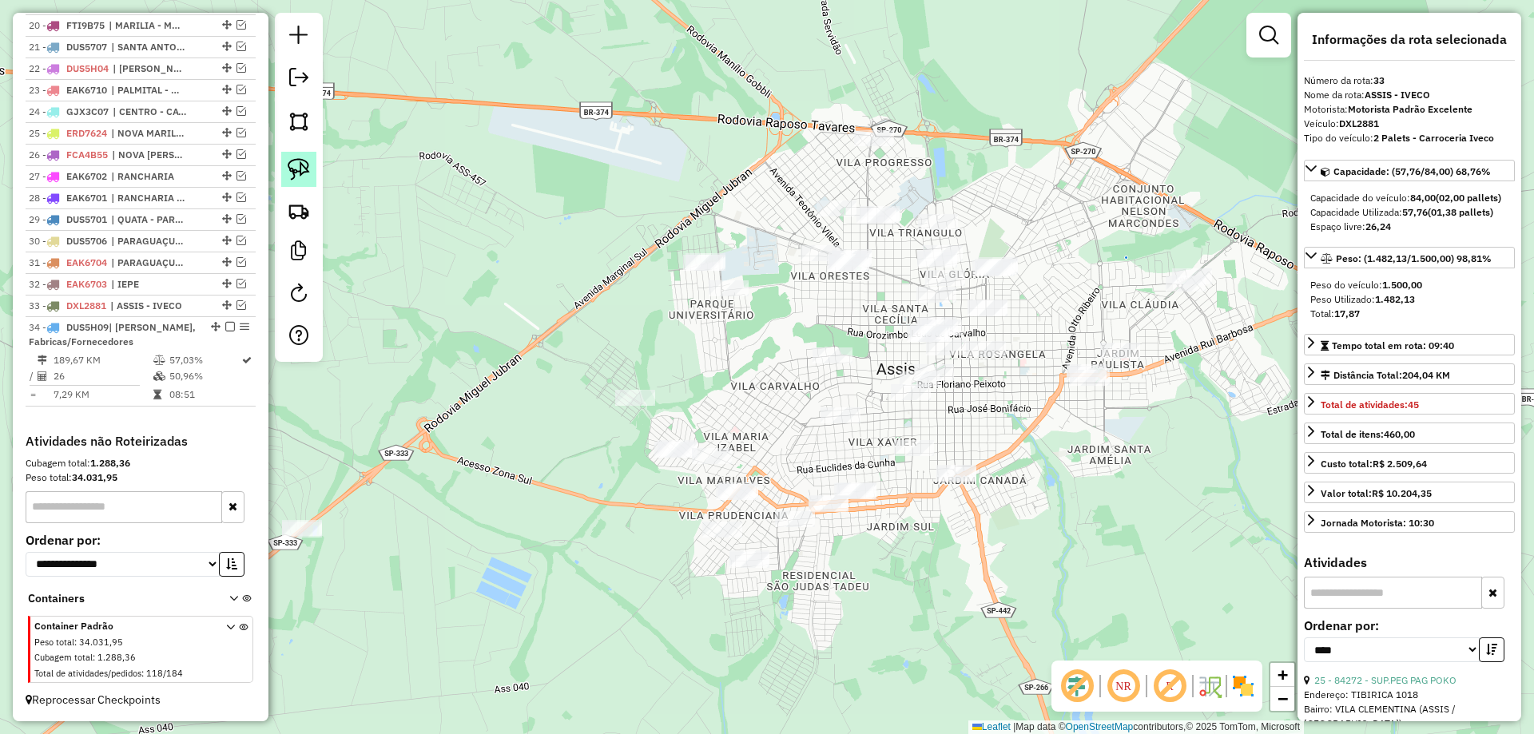
click at [307, 171] on img at bounding box center [299, 169] width 22 height 22
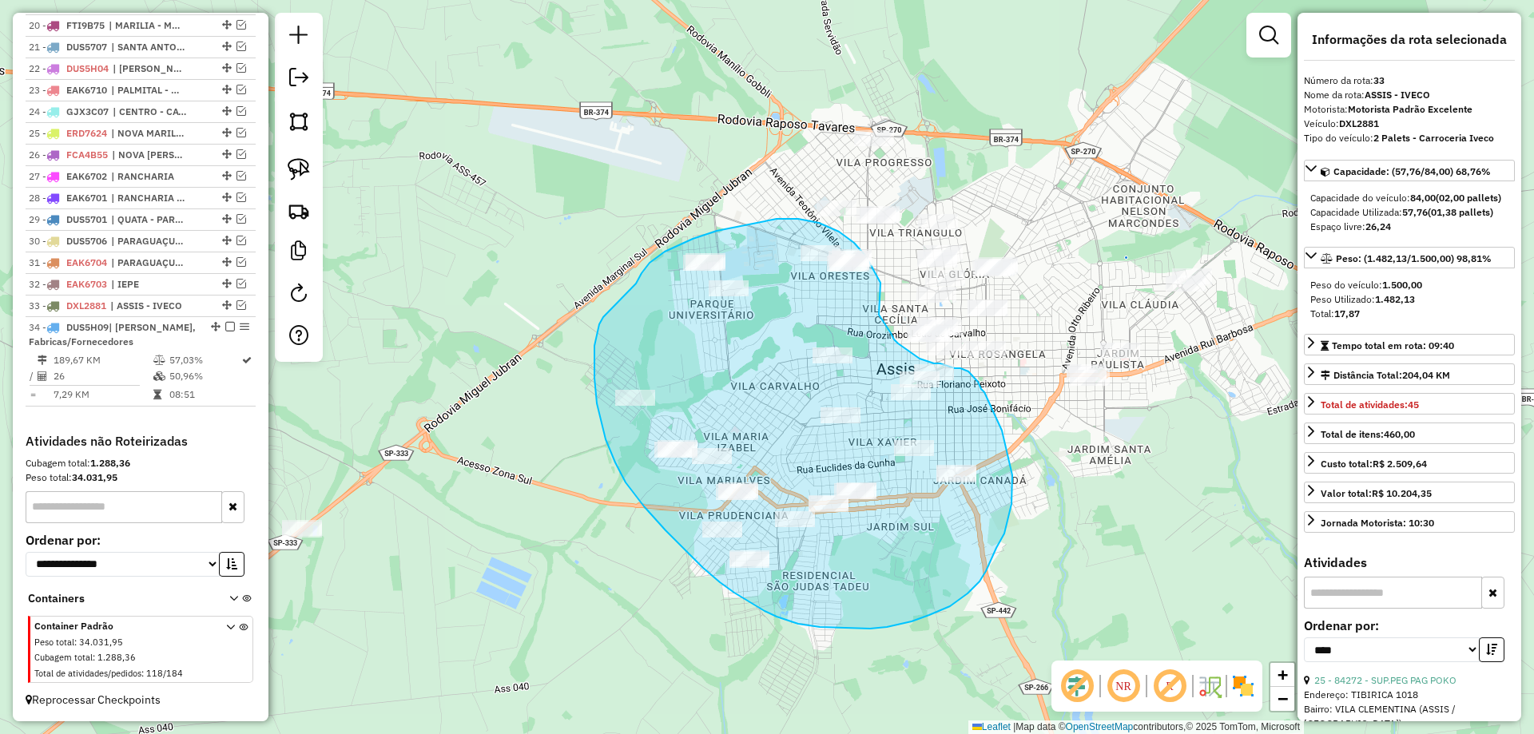
drag, startPoint x: 879, startPoint y: 315, endPoint x: 888, endPoint y: 329, distance: 17.3
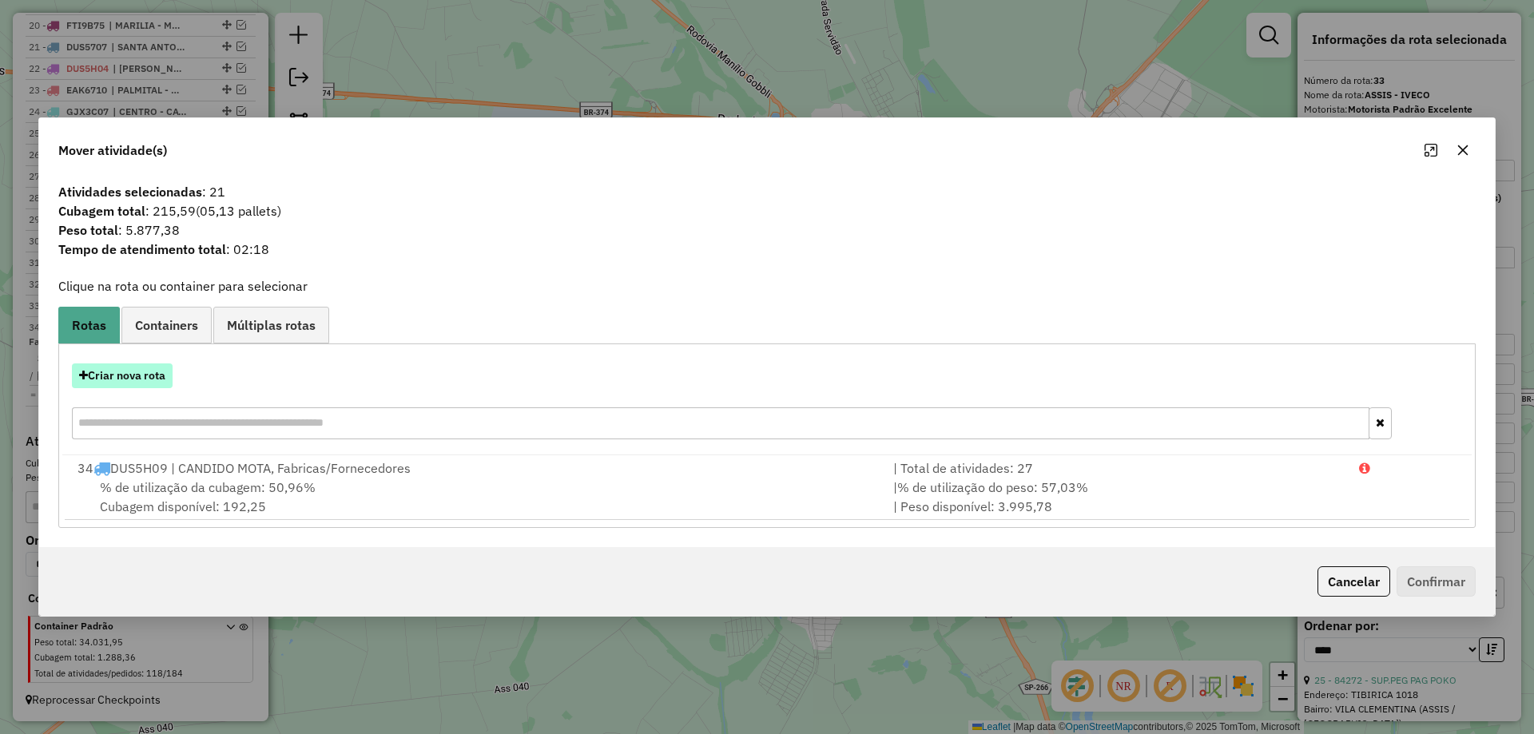
click at [145, 368] on button "Criar nova rota" at bounding box center [122, 375] width 101 height 25
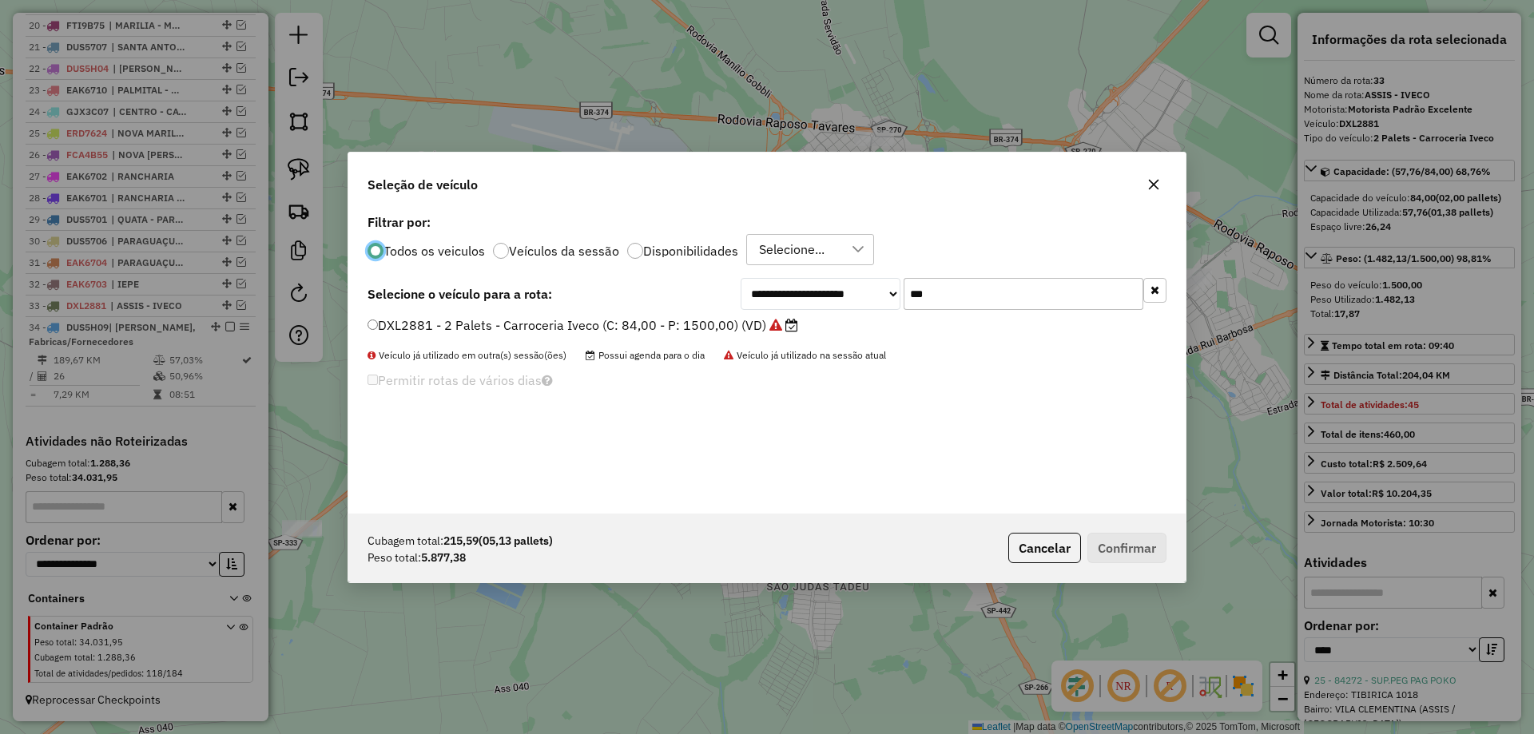
scroll to position [9, 5]
click at [992, 297] on input "***" at bounding box center [1023, 294] width 240 height 32
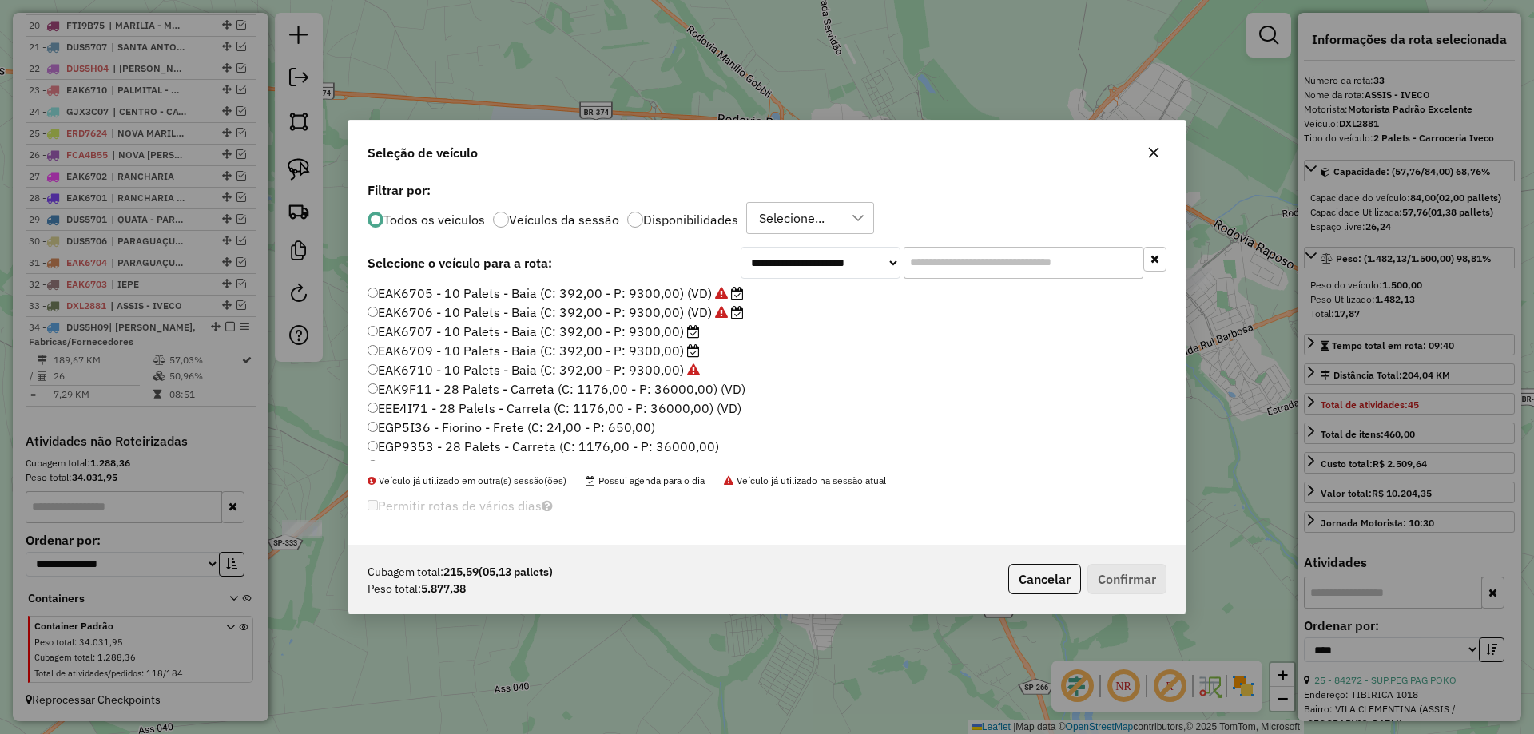
scroll to position [479, 0]
click at [683, 318] on label "EAK6707 - 10 Palets - Baia (C: 392,00 - P: 9300,00)" at bounding box center [533, 313] width 332 height 19
click at [1118, 576] on button "Confirmar" at bounding box center [1126, 579] width 79 height 30
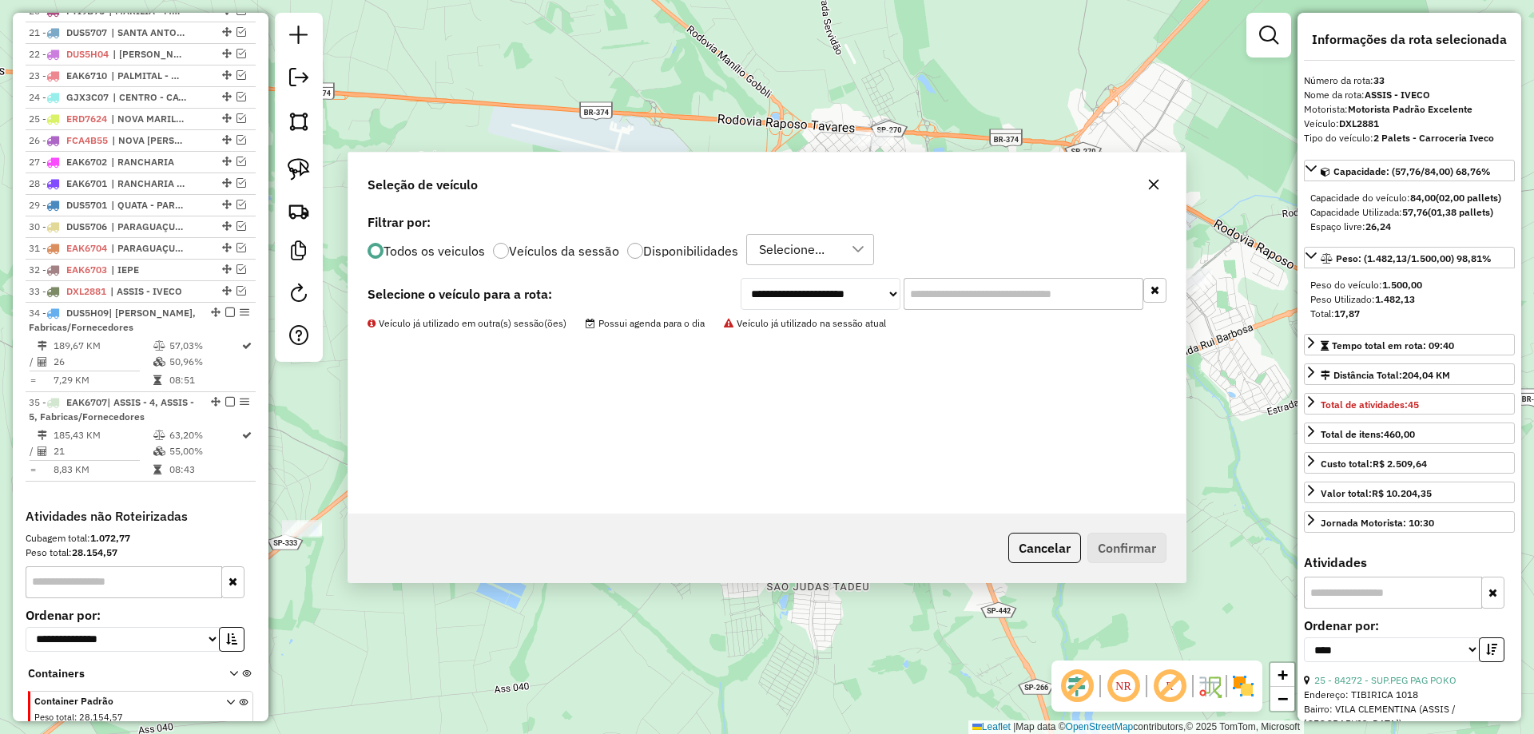
scroll to position [1129, 0]
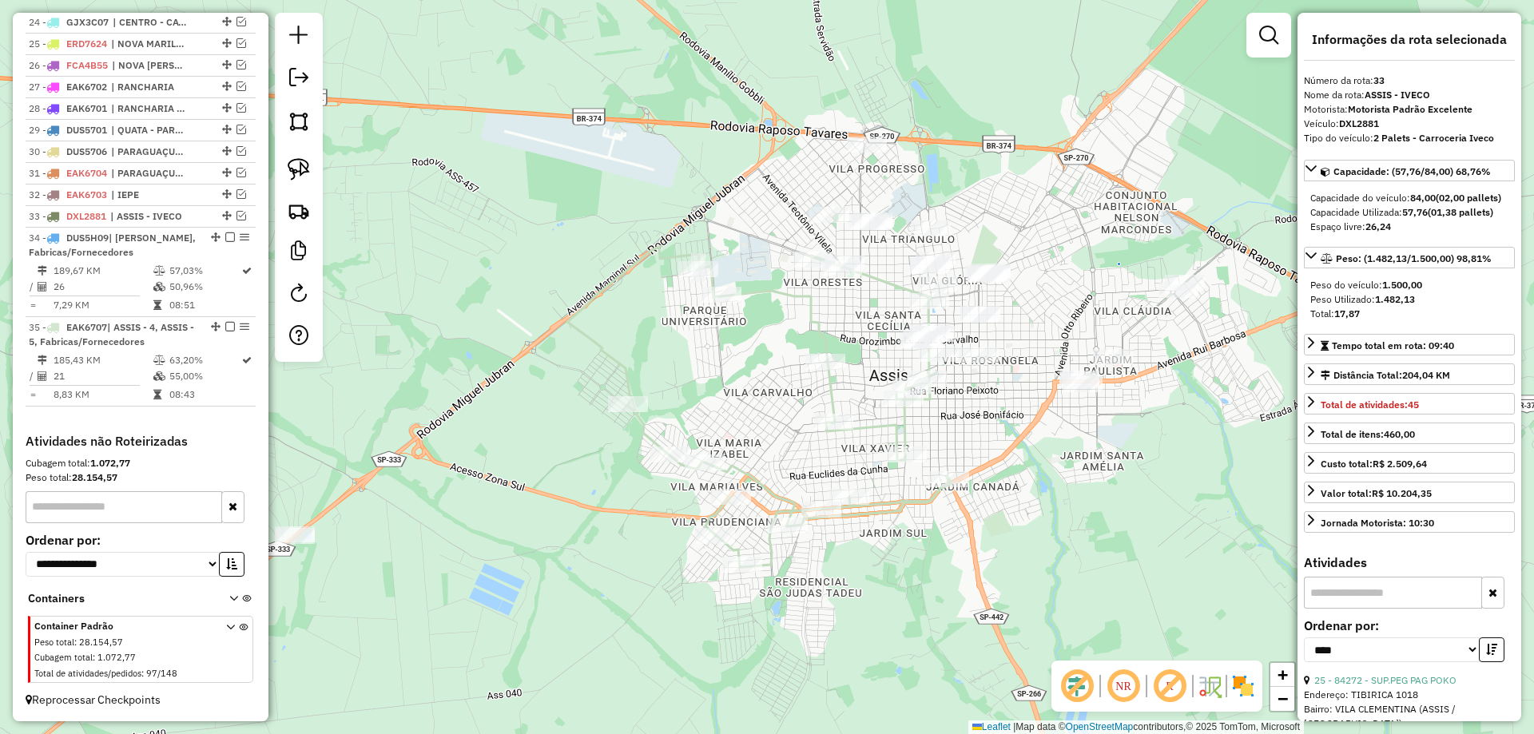
drag, startPoint x: 1106, startPoint y: 518, endPoint x: 980, endPoint y: 539, distance: 127.9
click at [1004, 550] on div "Janela de atendimento Grade de atendimento Capacidade Transportadoras Veículos …" at bounding box center [767, 367] width 1534 height 734
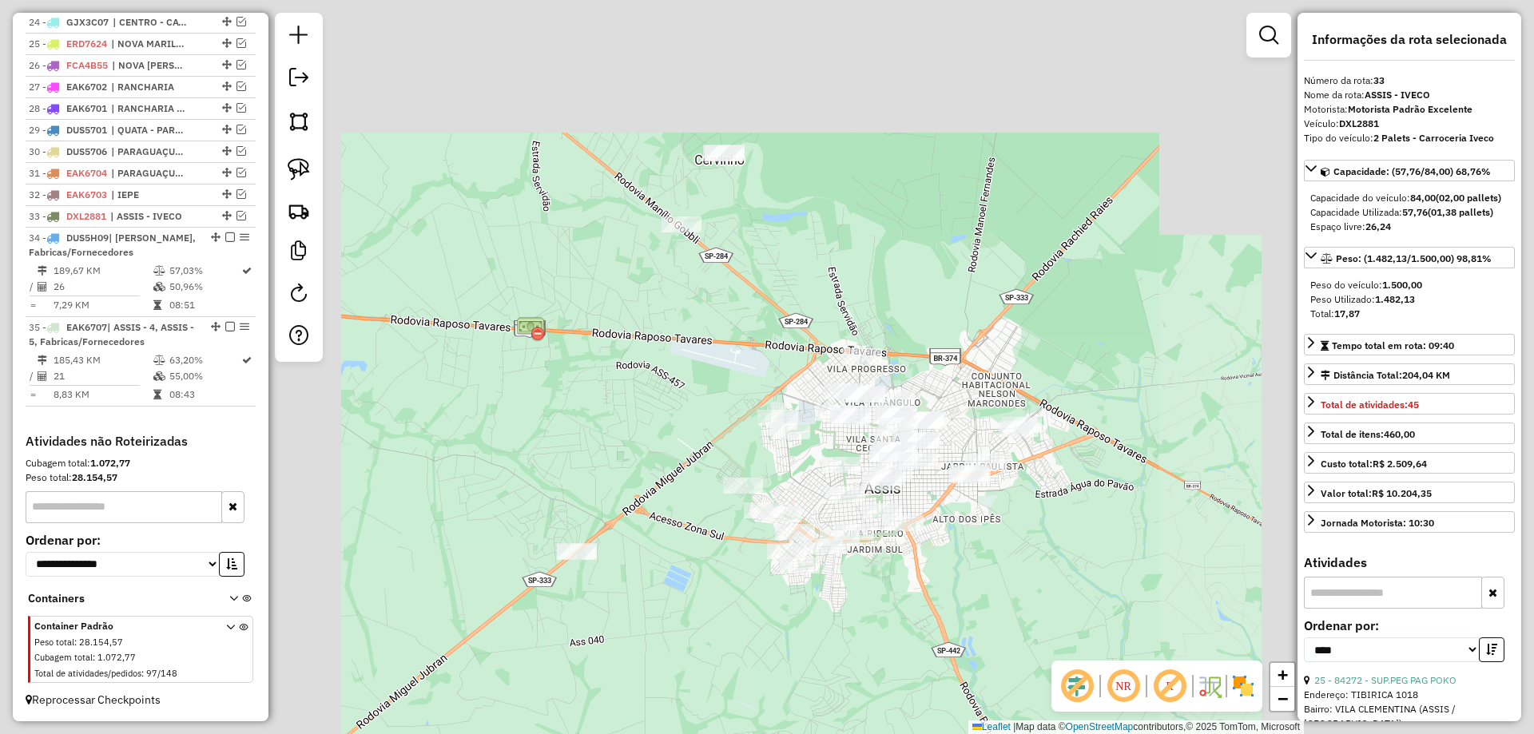
click at [988, 546] on div "Janela de atendimento Grade de atendimento Capacidade Transportadoras Veículos …" at bounding box center [767, 367] width 1534 height 734
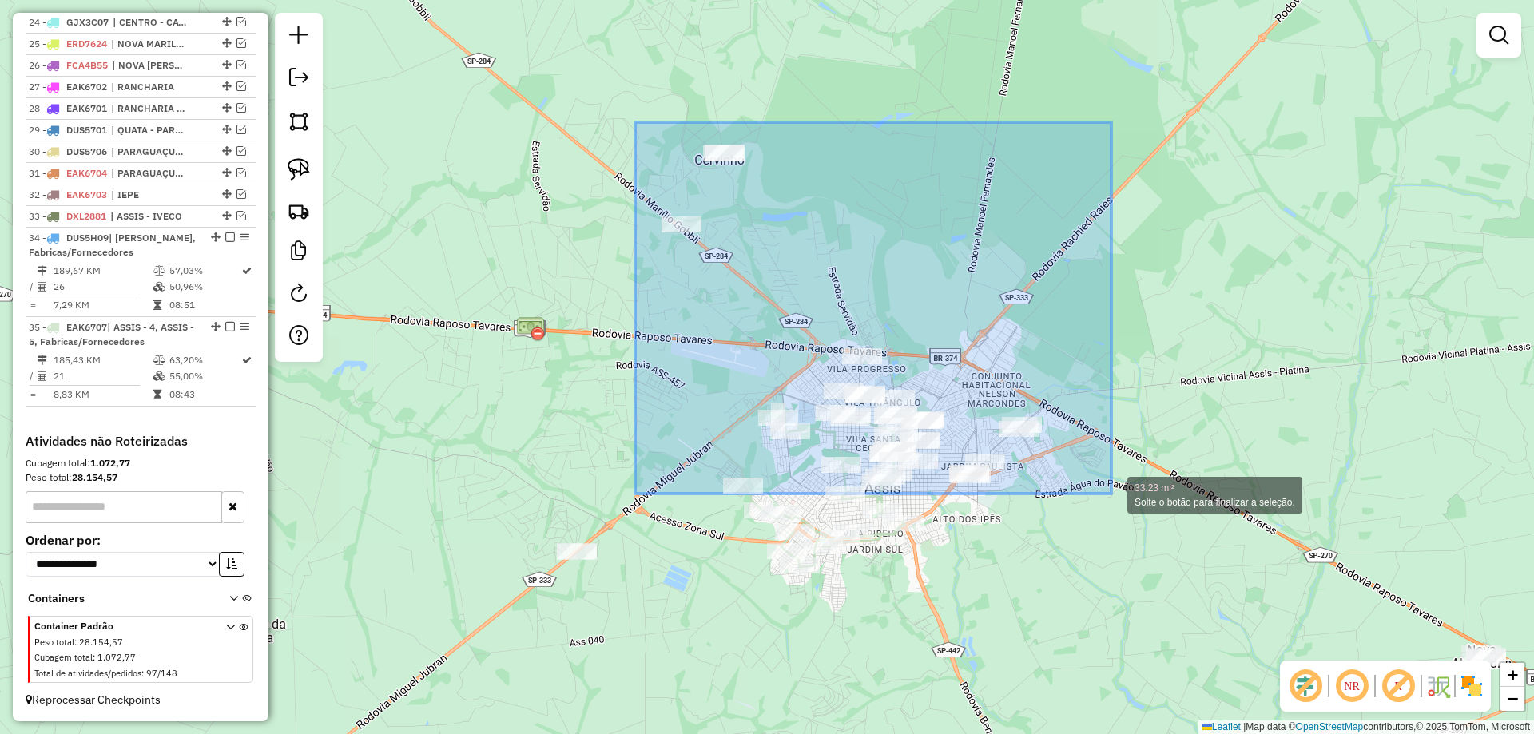
drag, startPoint x: 635, startPoint y: 122, endPoint x: 1111, endPoint y: 494, distance: 603.8
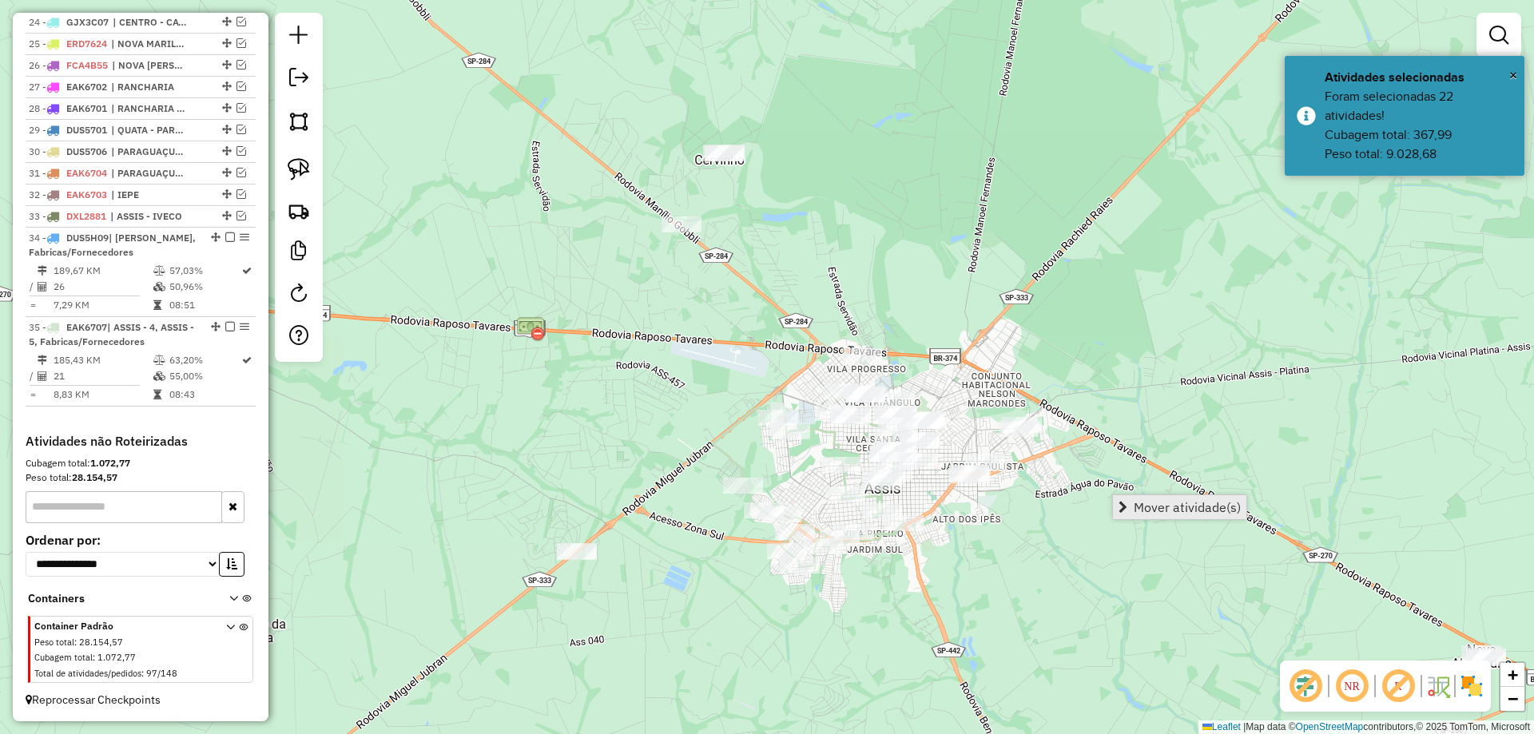
click at [1131, 504] on link "Mover atividade(s)" at bounding box center [1179, 507] width 133 height 24
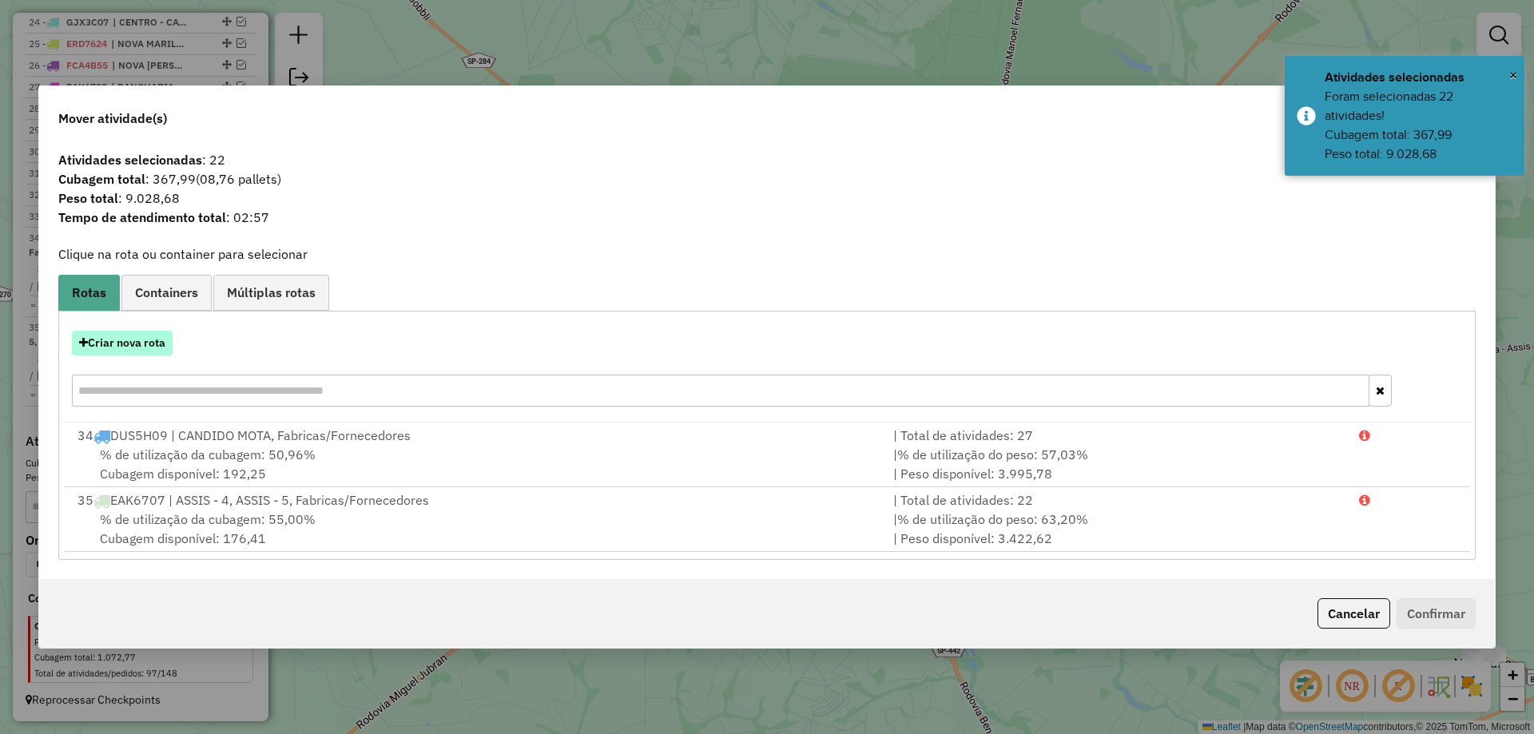
click at [169, 345] on button "Criar nova rota" at bounding box center [122, 343] width 101 height 25
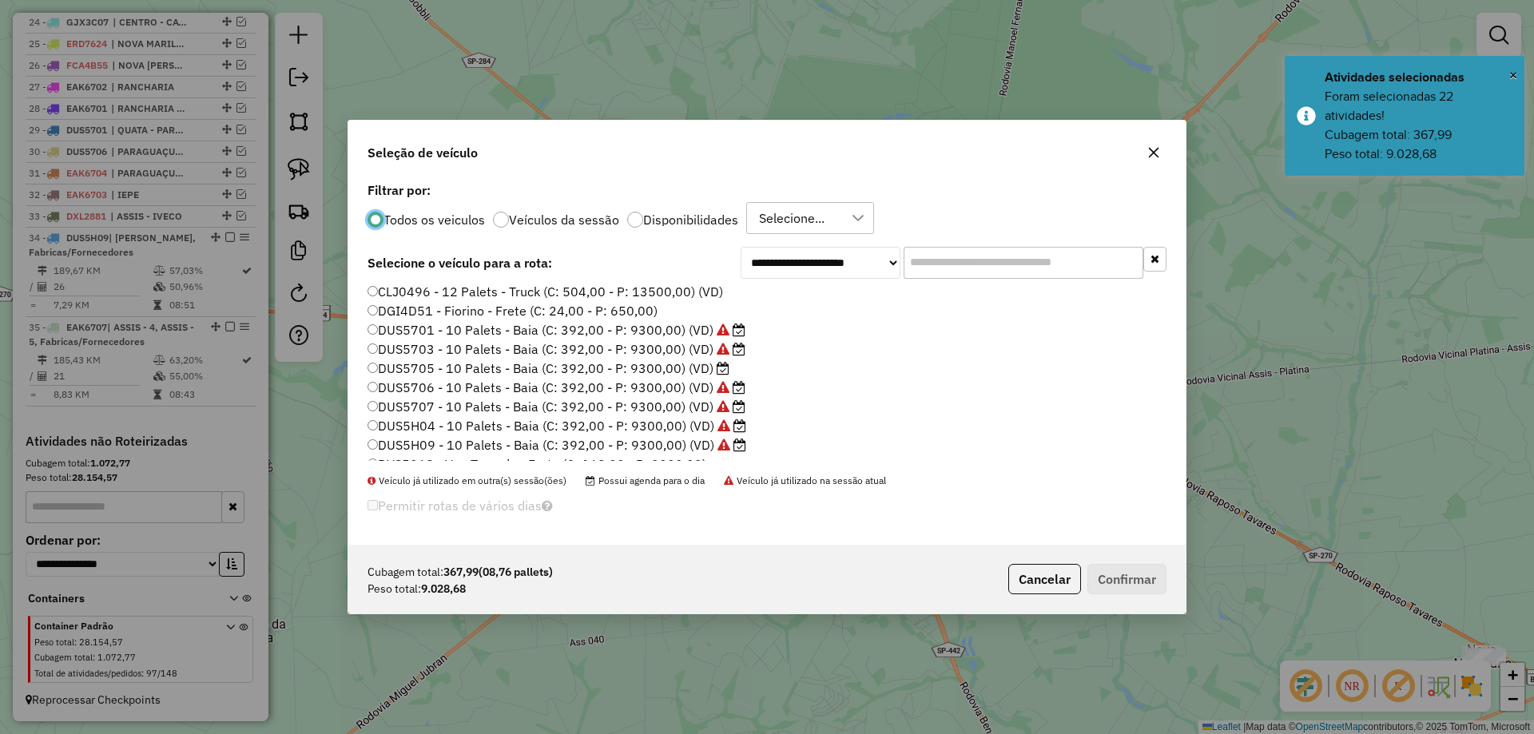
scroll to position [160, 0]
click at [711, 367] on label "DUS5705 - 10 Palets - Baia (C: 392,00 - P: 9300,00) (VD)" at bounding box center [548, 364] width 362 height 19
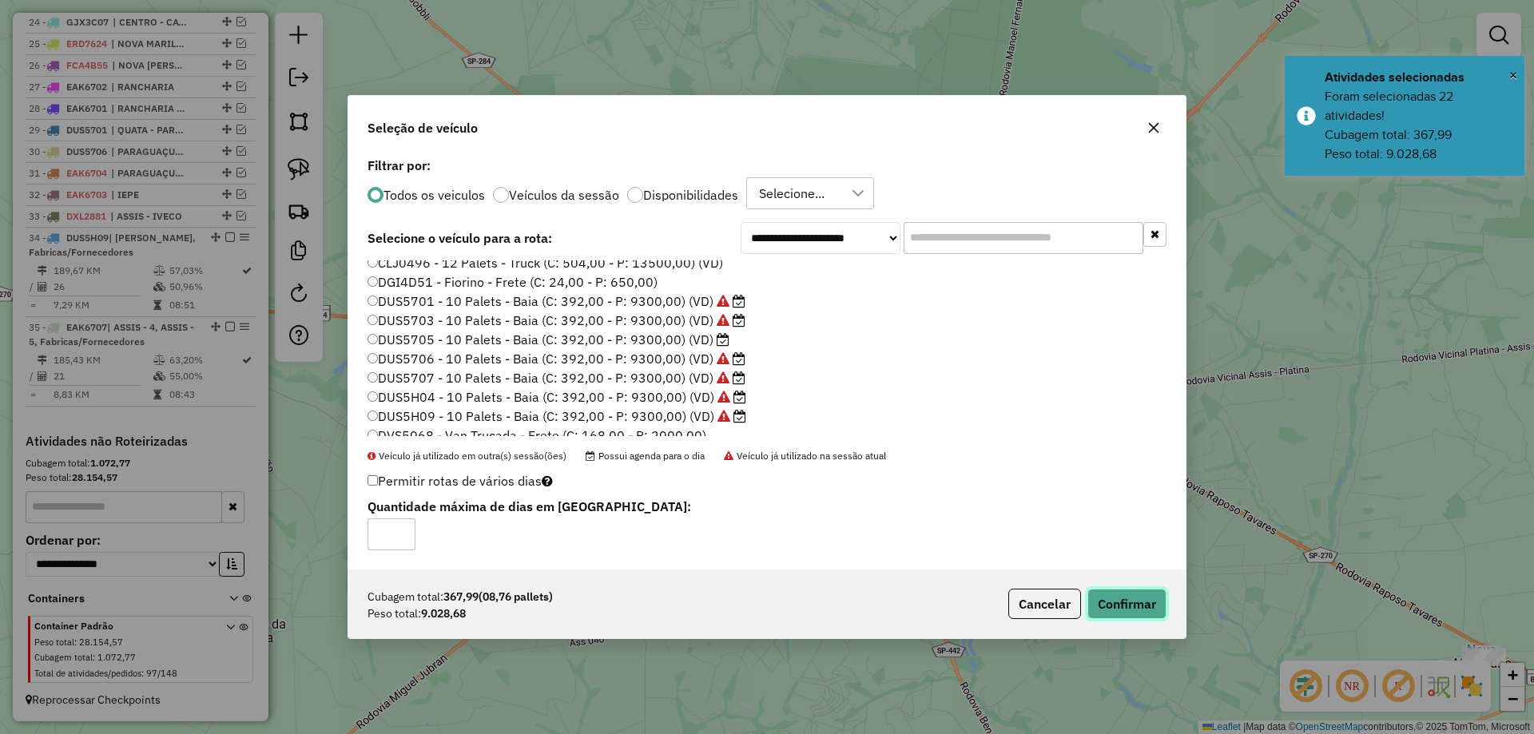
click at [1113, 597] on button "Confirmar" at bounding box center [1126, 604] width 79 height 30
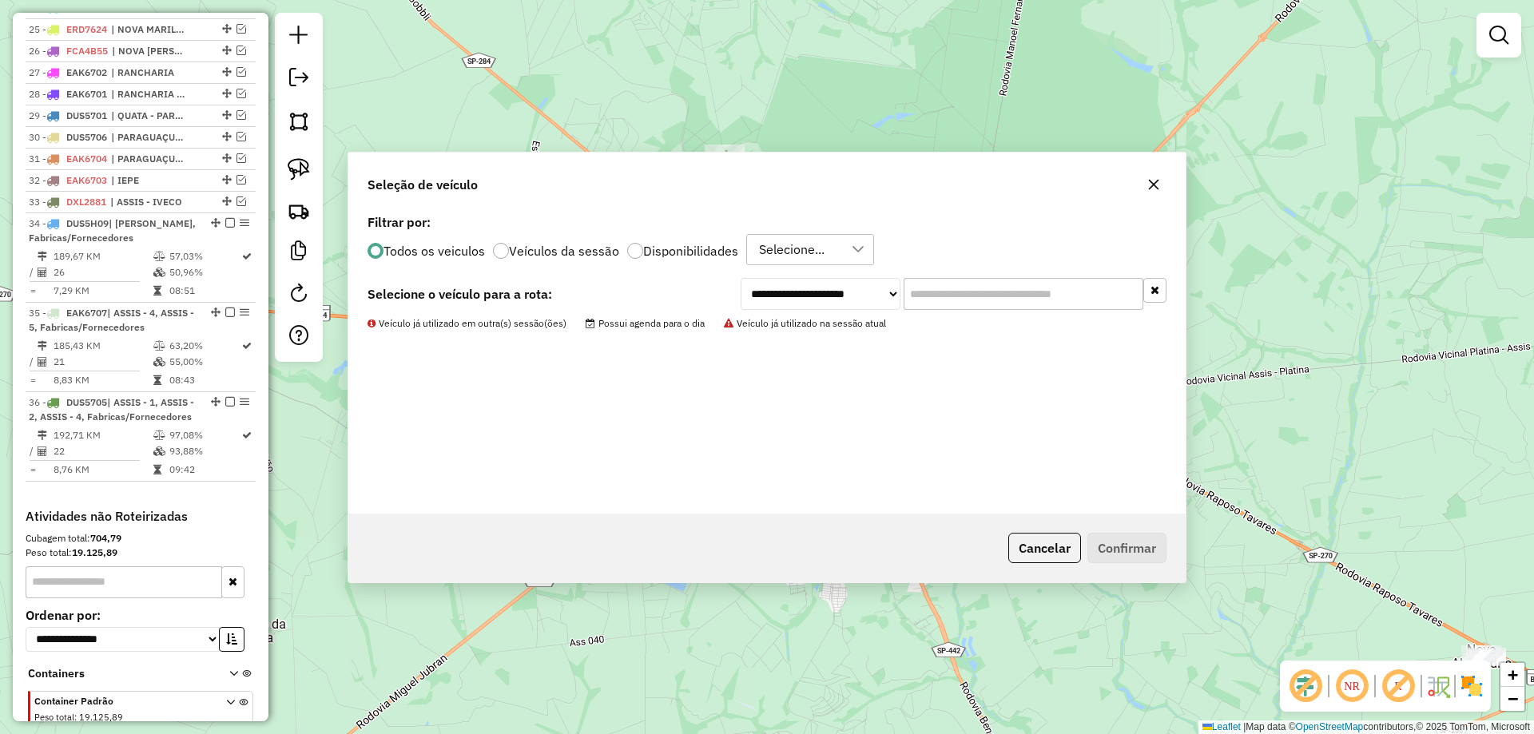
scroll to position [1233, 0]
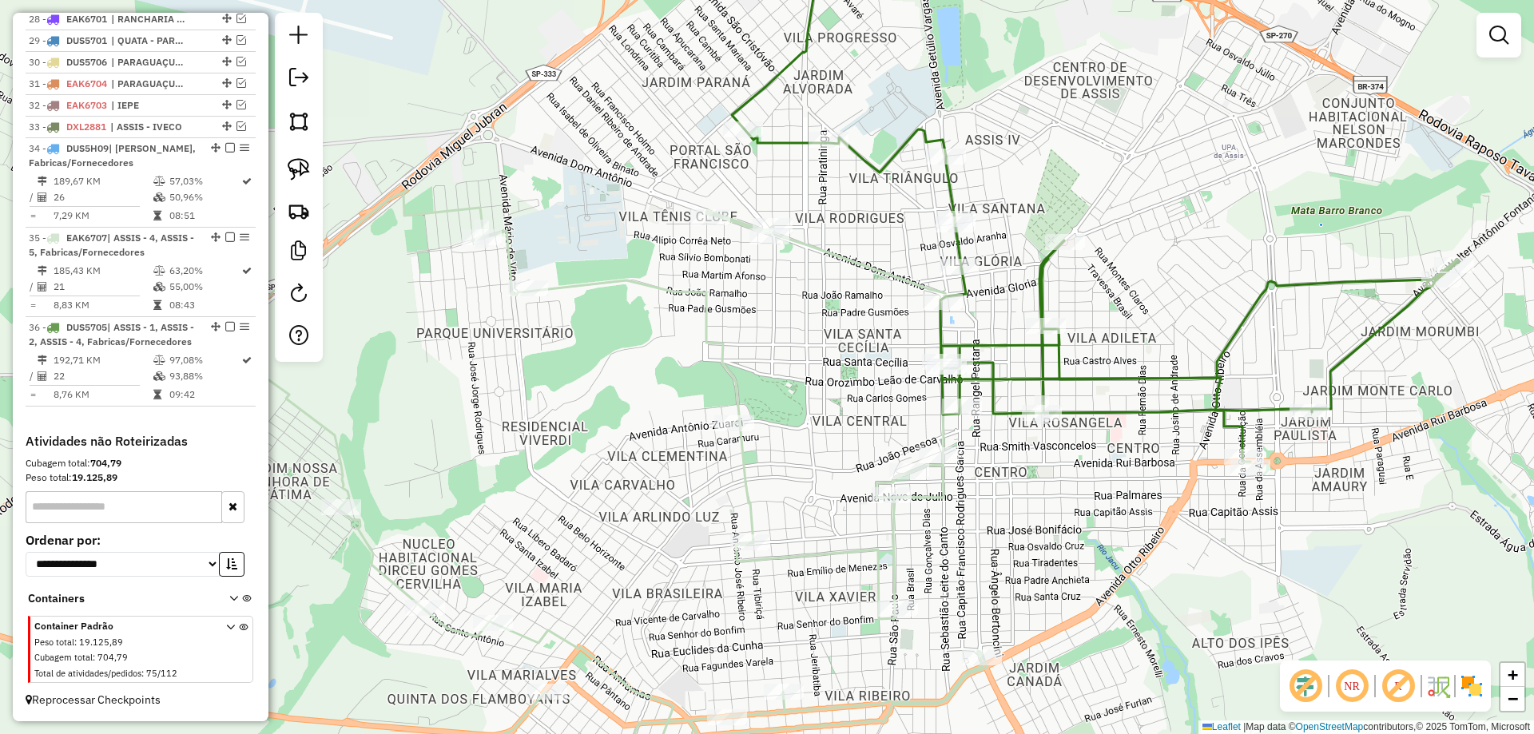
click at [807, 347] on div "Janela de atendimento Grade de atendimento Capacidade Transportadoras Veículos …" at bounding box center [767, 367] width 1534 height 734
click at [823, 248] on icon at bounding box center [602, 498] width 768 height 617
select select "*********"
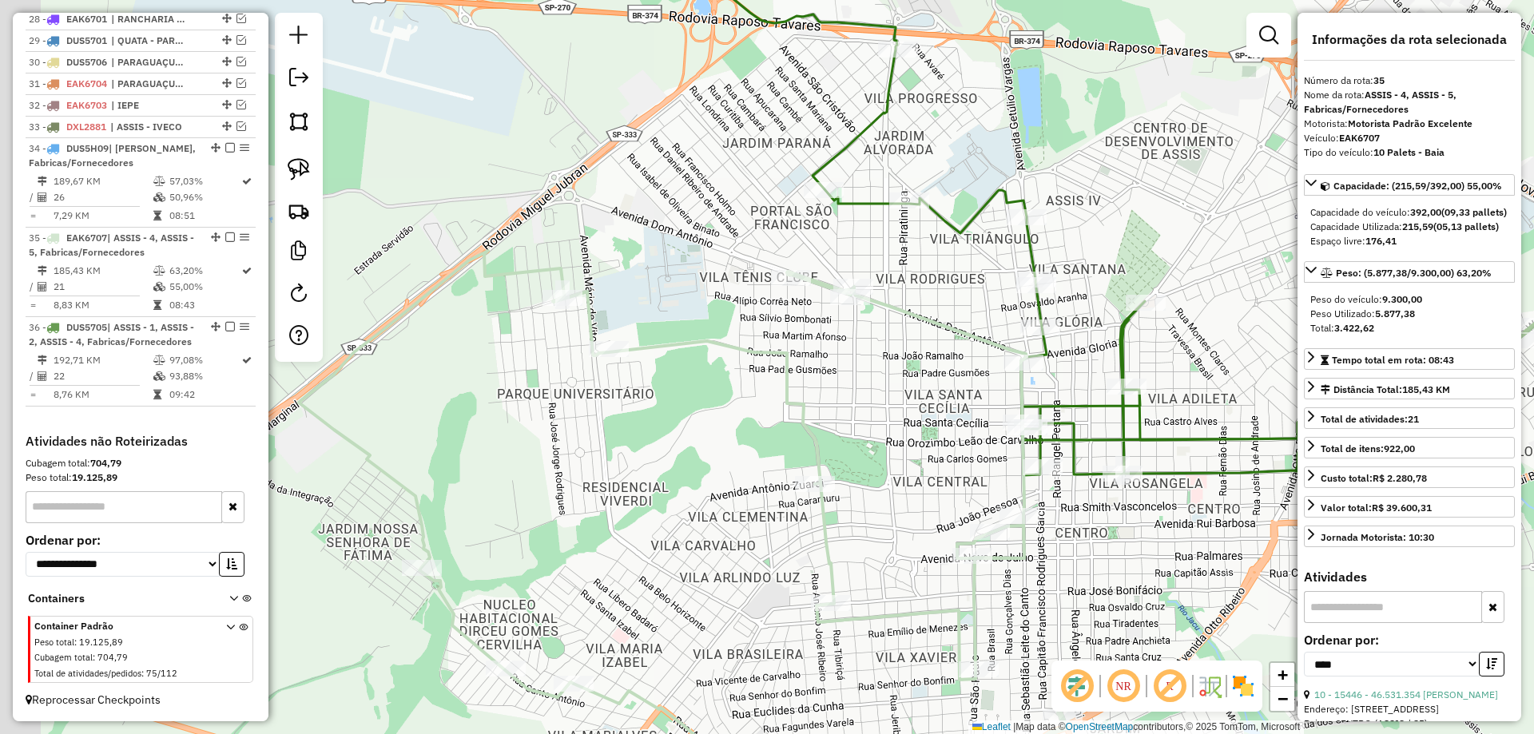
drag, startPoint x: 902, startPoint y: 347, endPoint x: 965, endPoint y: 392, distance: 77.3
click at [965, 392] on div "Janela de atendimento Grade de atendimento Capacidade Transportadoras Veículos …" at bounding box center [767, 367] width 1534 height 734
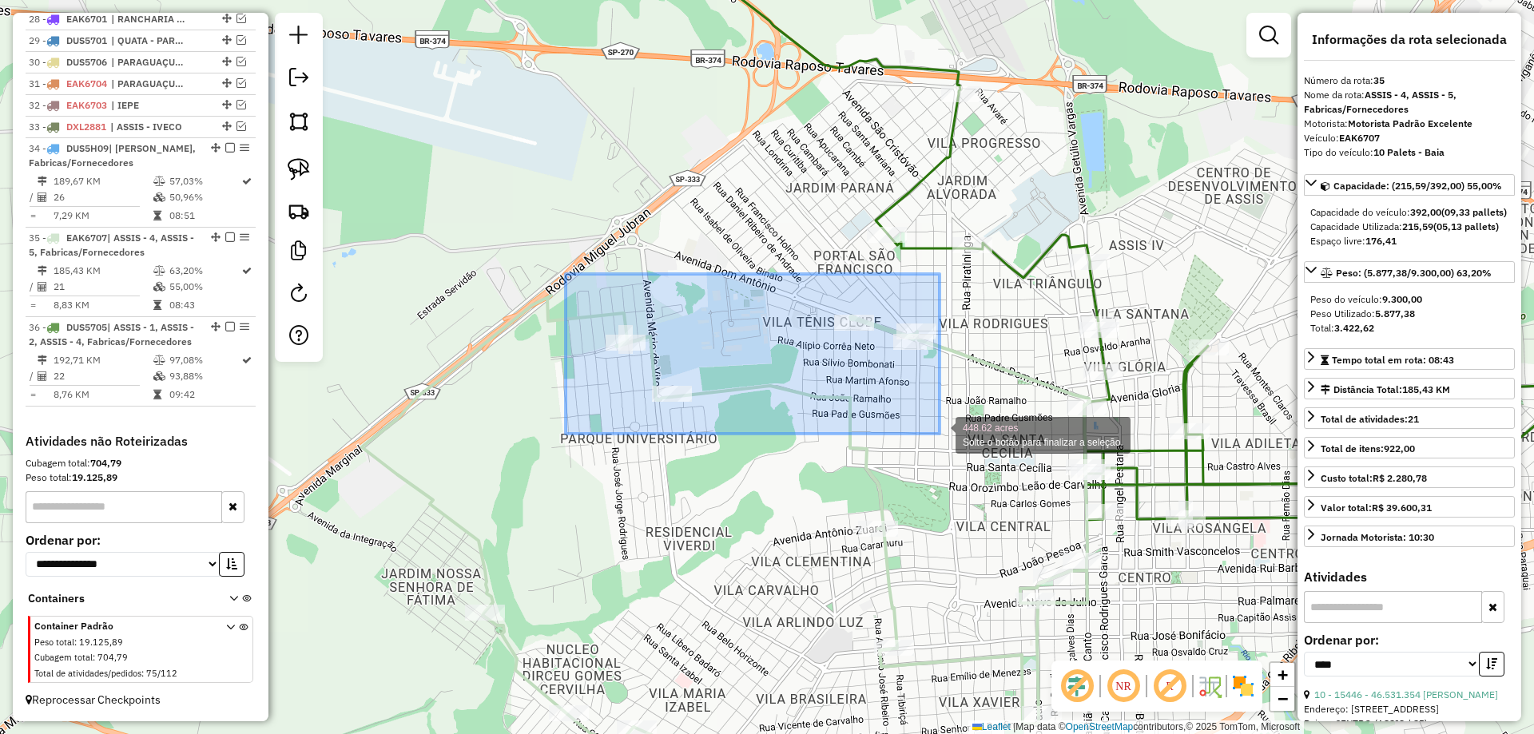
drag, startPoint x: 566, startPoint y: 274, endPoint x: 941, endPoint y: 435, distance: 408.3
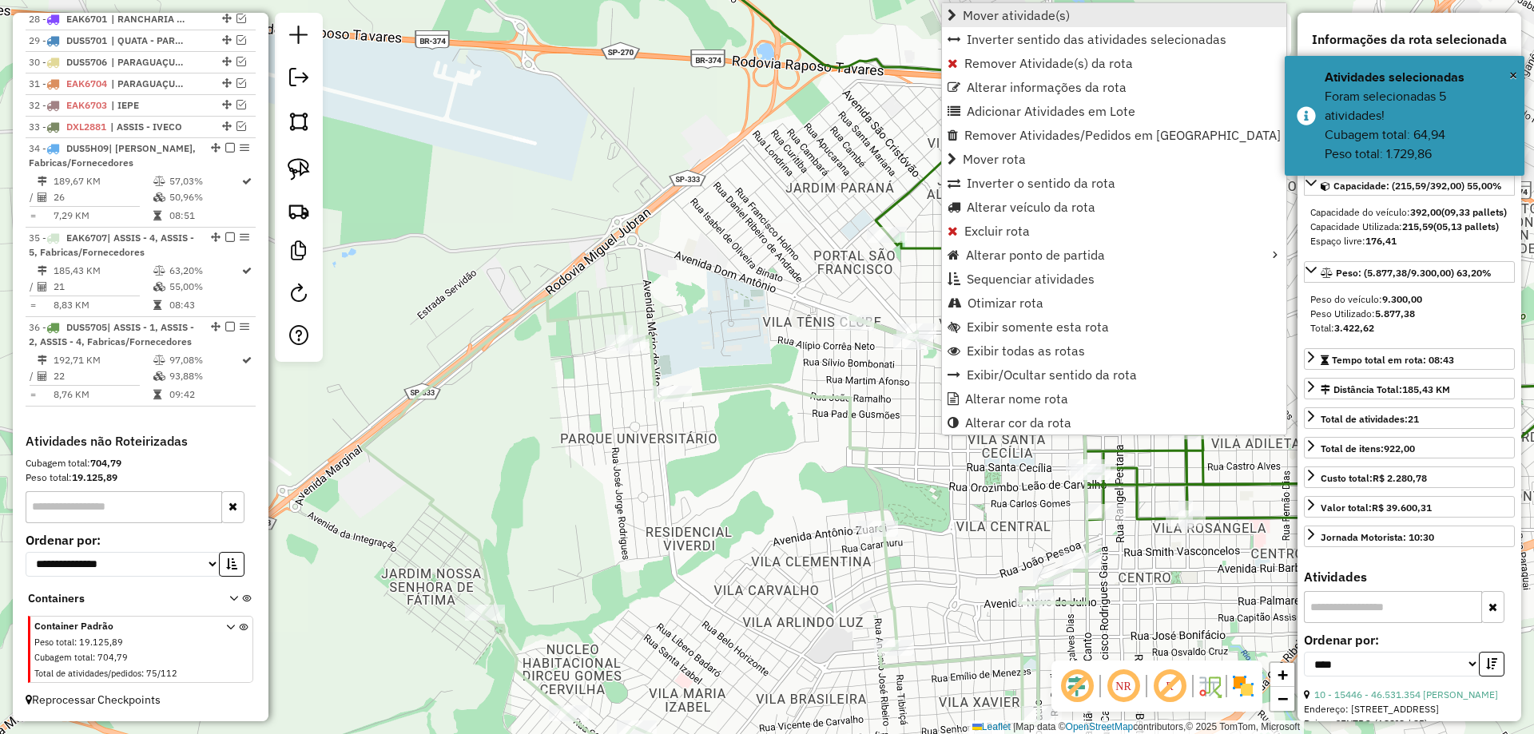
click at [1033, 10] on span "Mover atividade(s)" at bounding box center [1015, 15] width 107 height 13
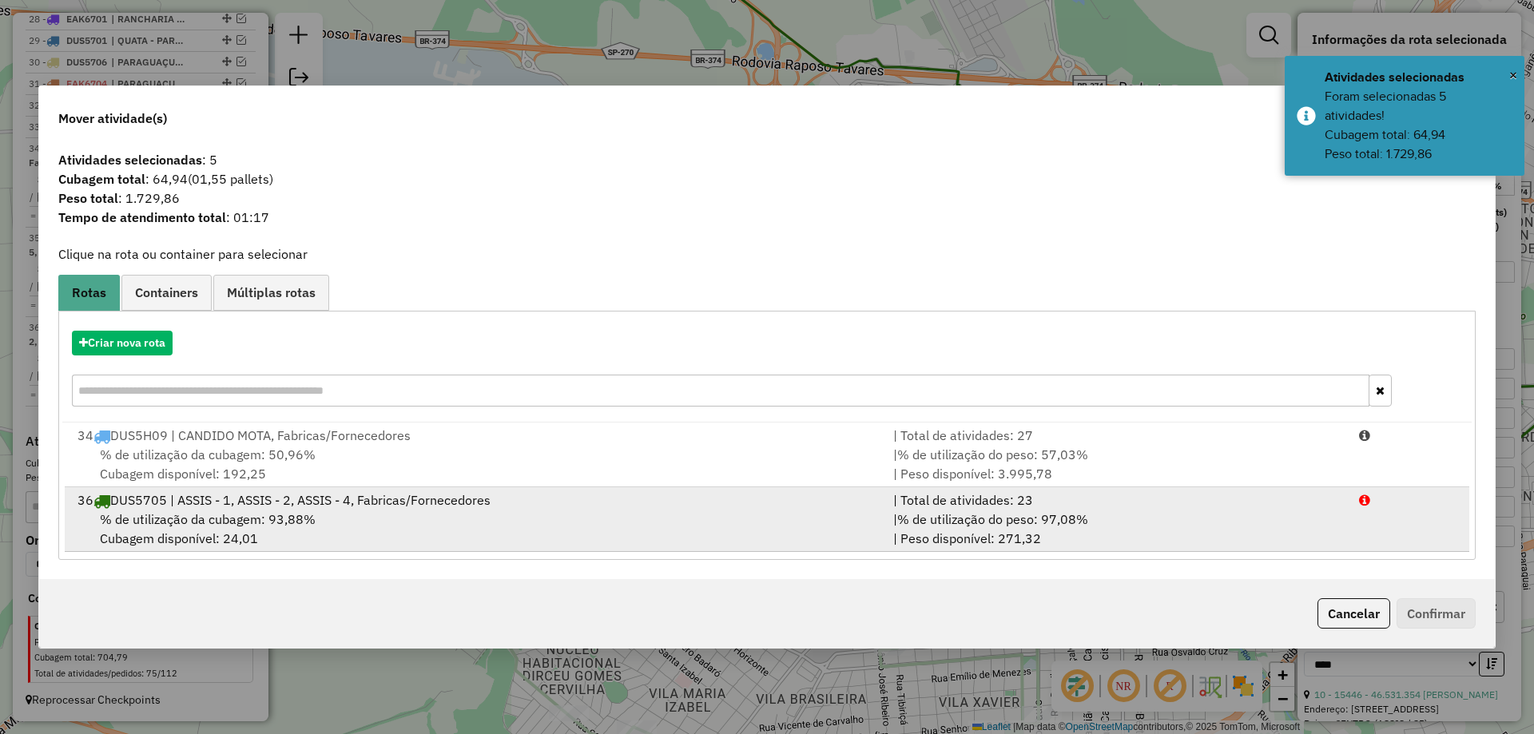
click at [566, 497] on div "36 DUS5705 | ASSIS - 1, ASSIS - 2, ASSIS - 4, Fabricas/Fornecedores" at bounding box center [476, 499] width 816 height 19
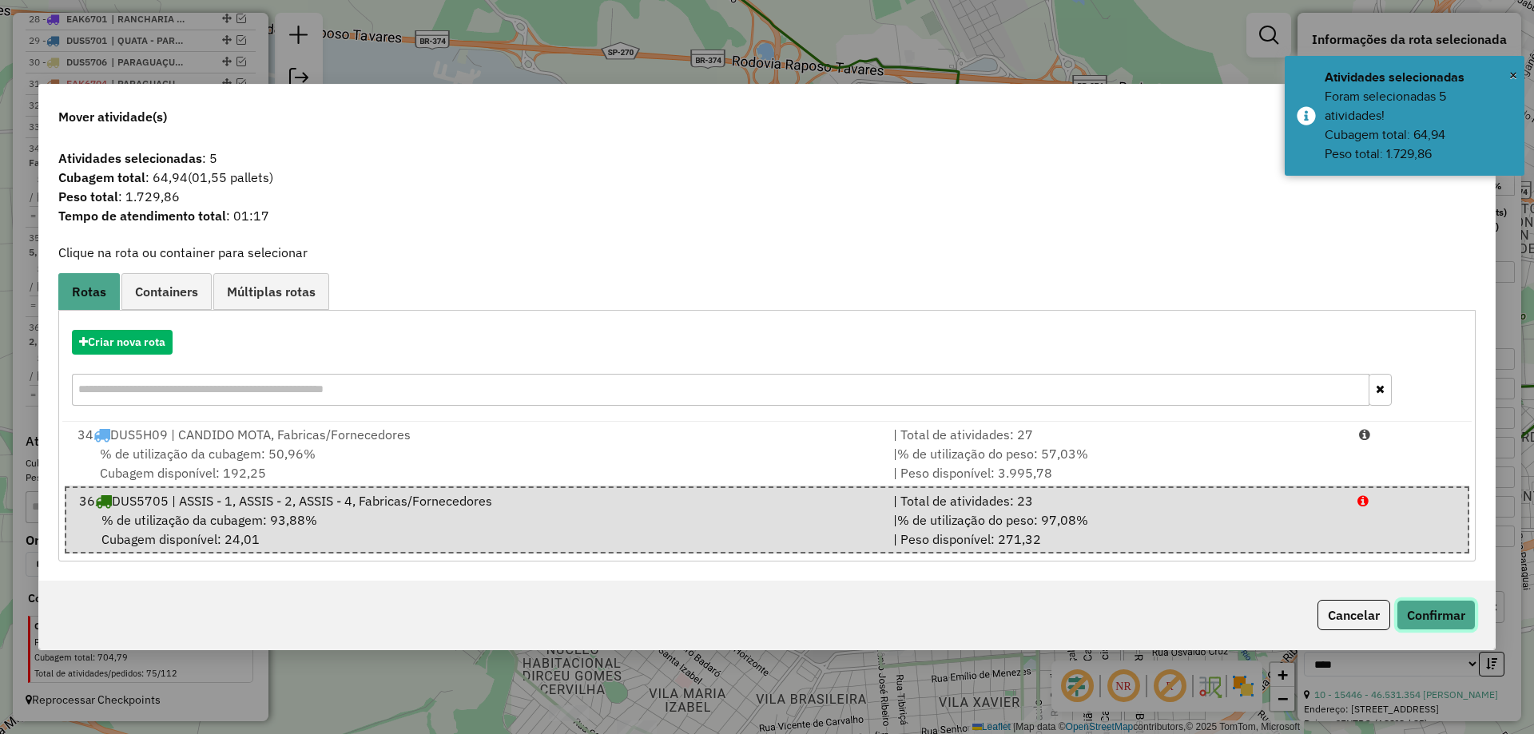
click at [1410, 612] on button "Confirmar" at bounding box center [1435, 615] width 79 height 30
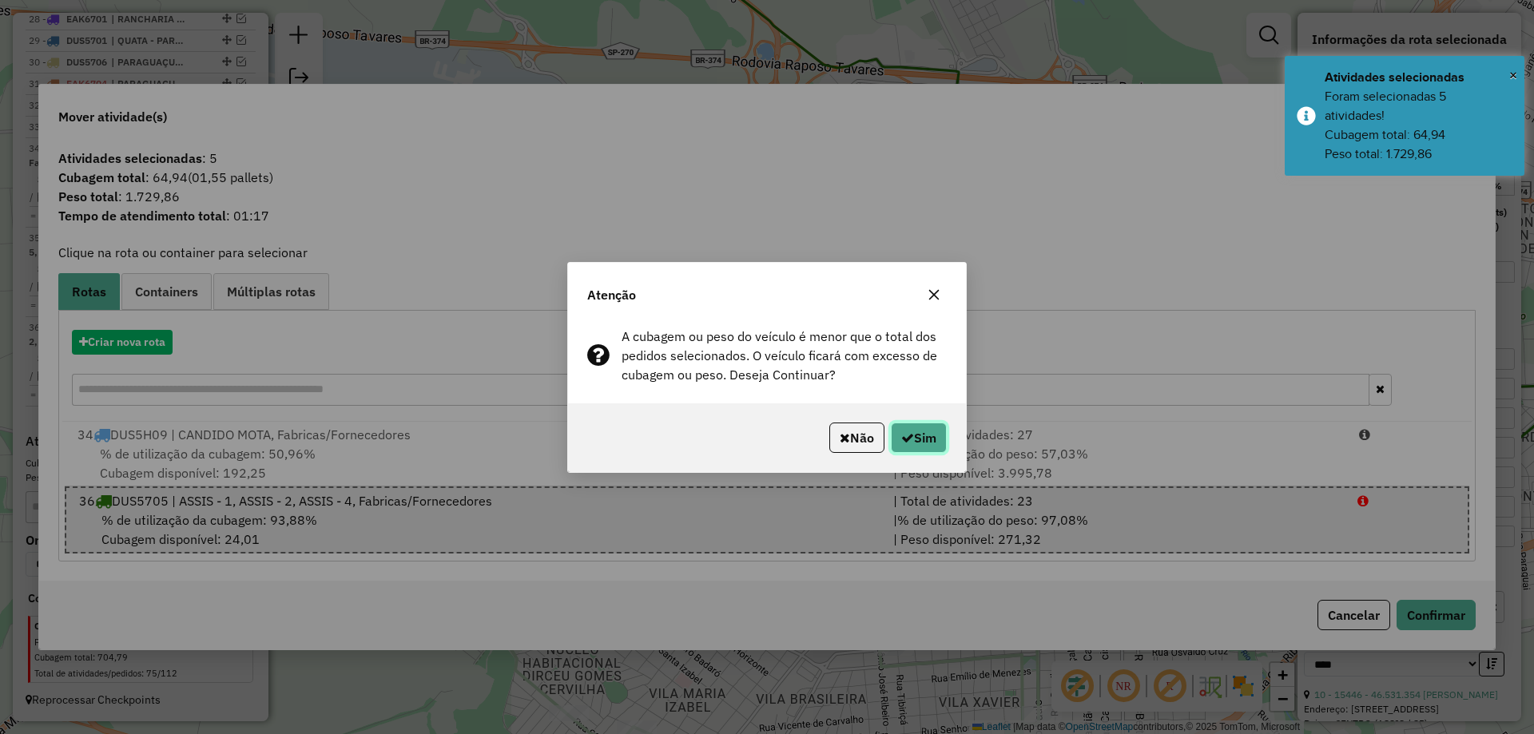
click at [919, 432] on button "Sim" at bounding box center [919, 438] width 56 height 30
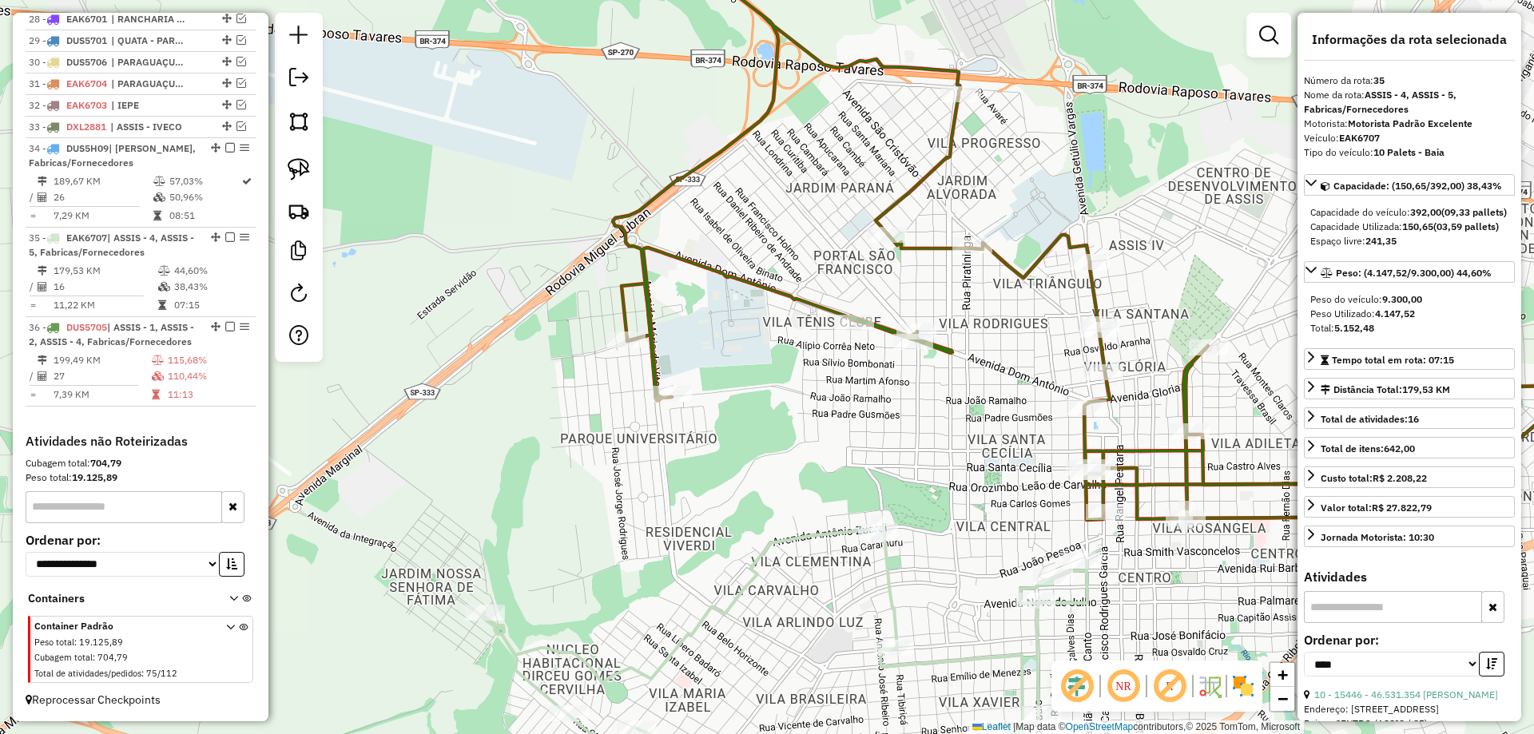
click at [1085, 437] on icon at bounding box center [1108, 247] width 990 height 641
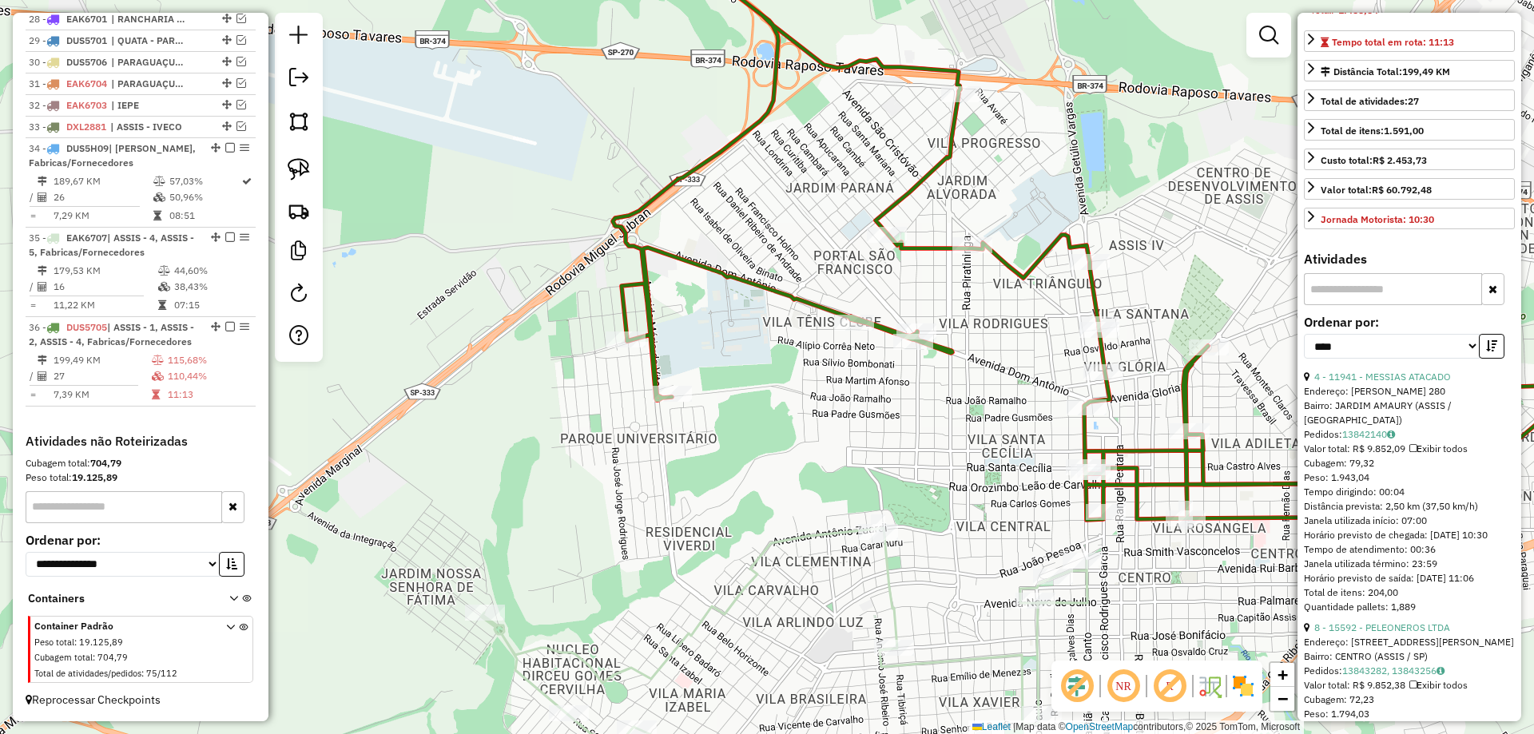
scroll to position [320, 0]
click at [1418, 381] on link "4 - 11941 - MESSIAS ATACADO" at bounding box center [1382, 375] width 137 height 12
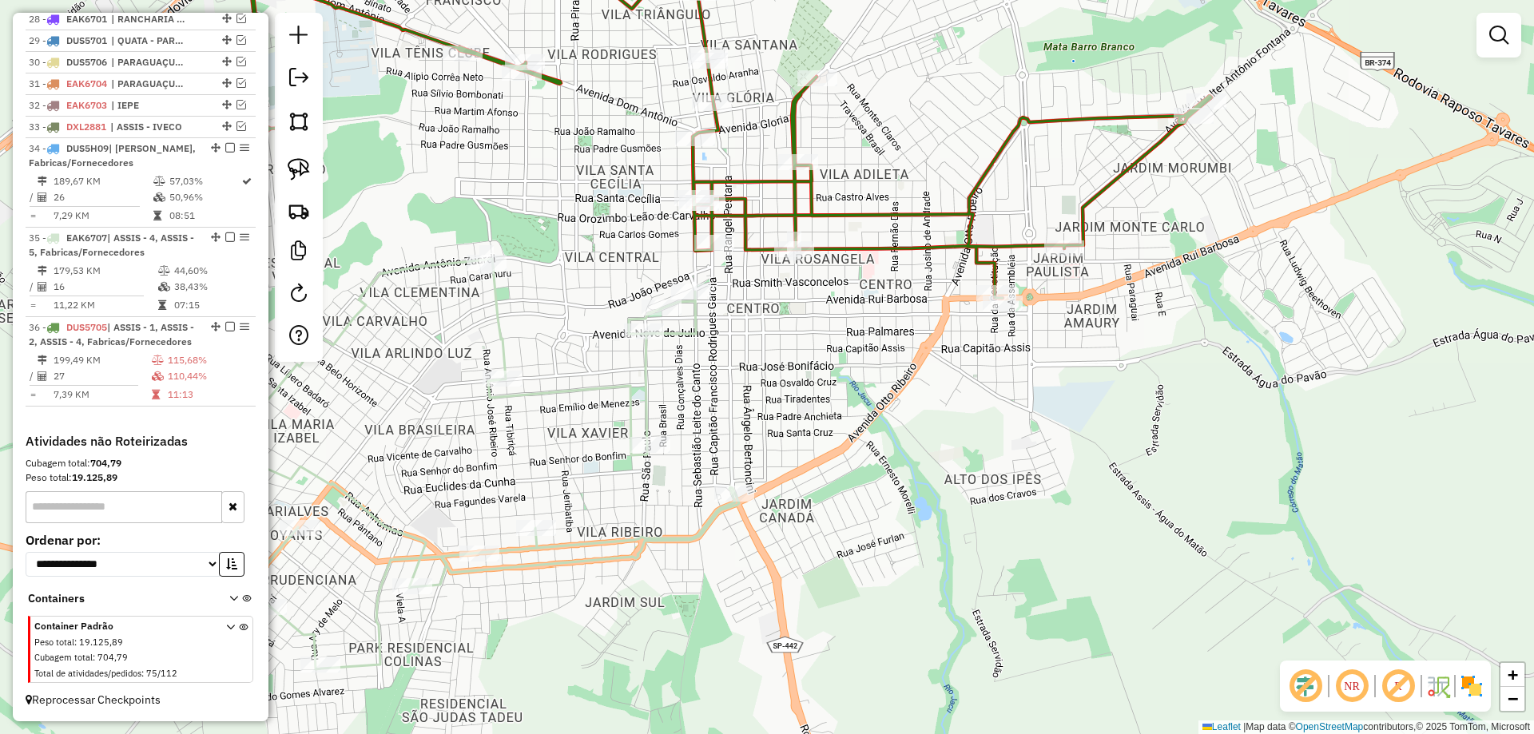
drag, startPoint x: 897, startPoint y: 472, endPoint x: 1201, endPoint y: 237, distance: 384.4
click at [1178, 292] on div "Janela de atendimento Grade de atendimento Capacidade Transportadoras Veículos …" at bounding box center [767, 367] width 1534 height 734
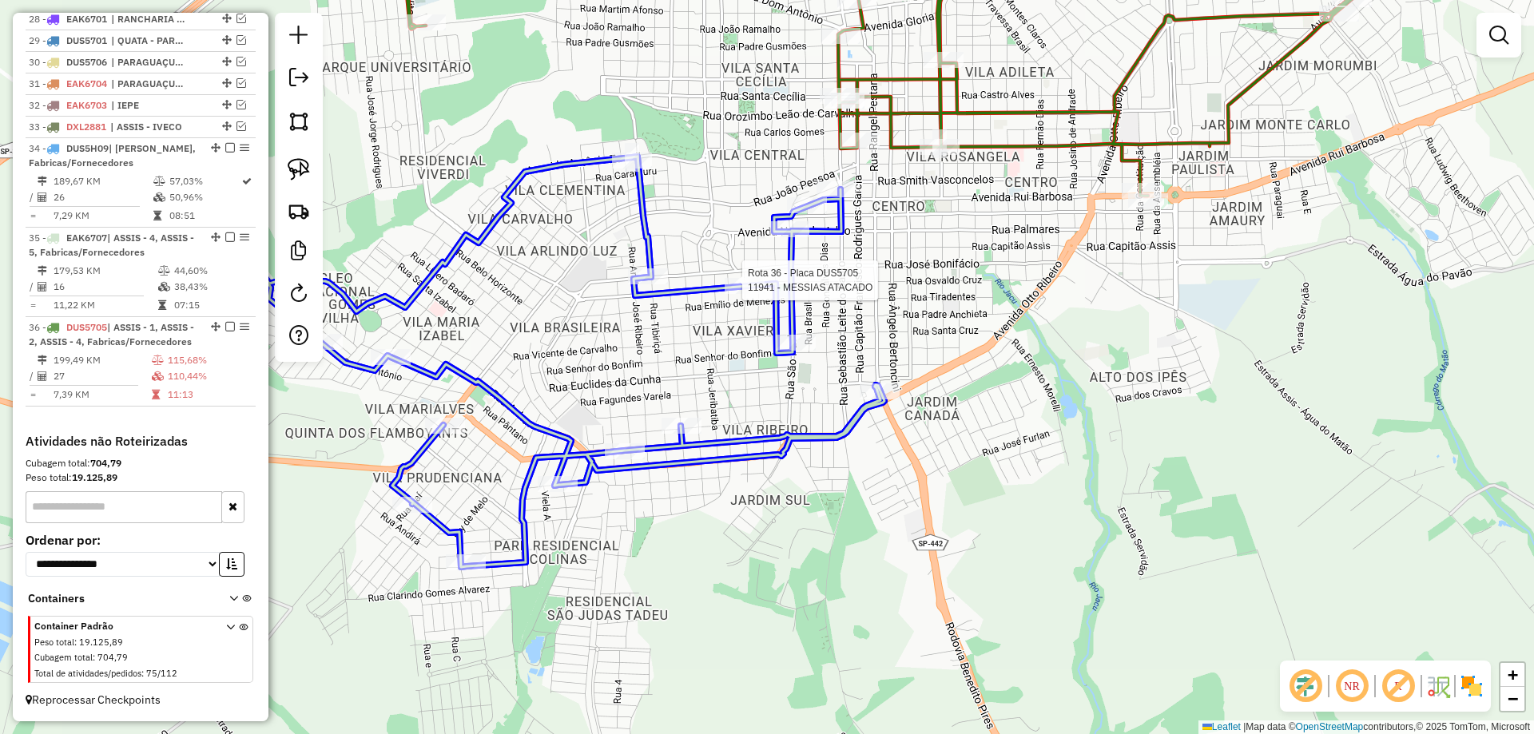
click at [744, 288] on div at bounding box center [744, 286] width 40 height 16
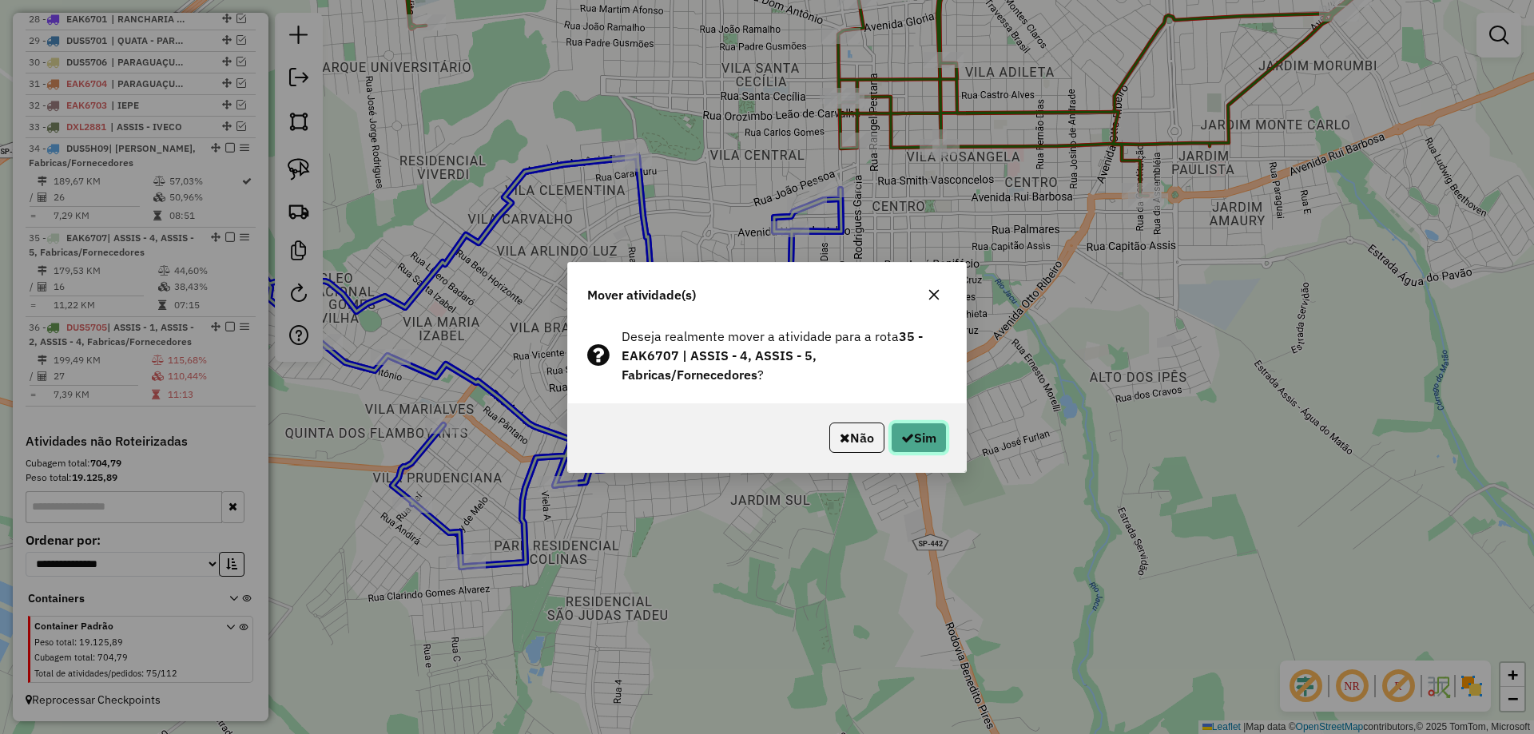
click at [914, 432] on button "Sim" at bounding box center [919, 438] width 56 height 30
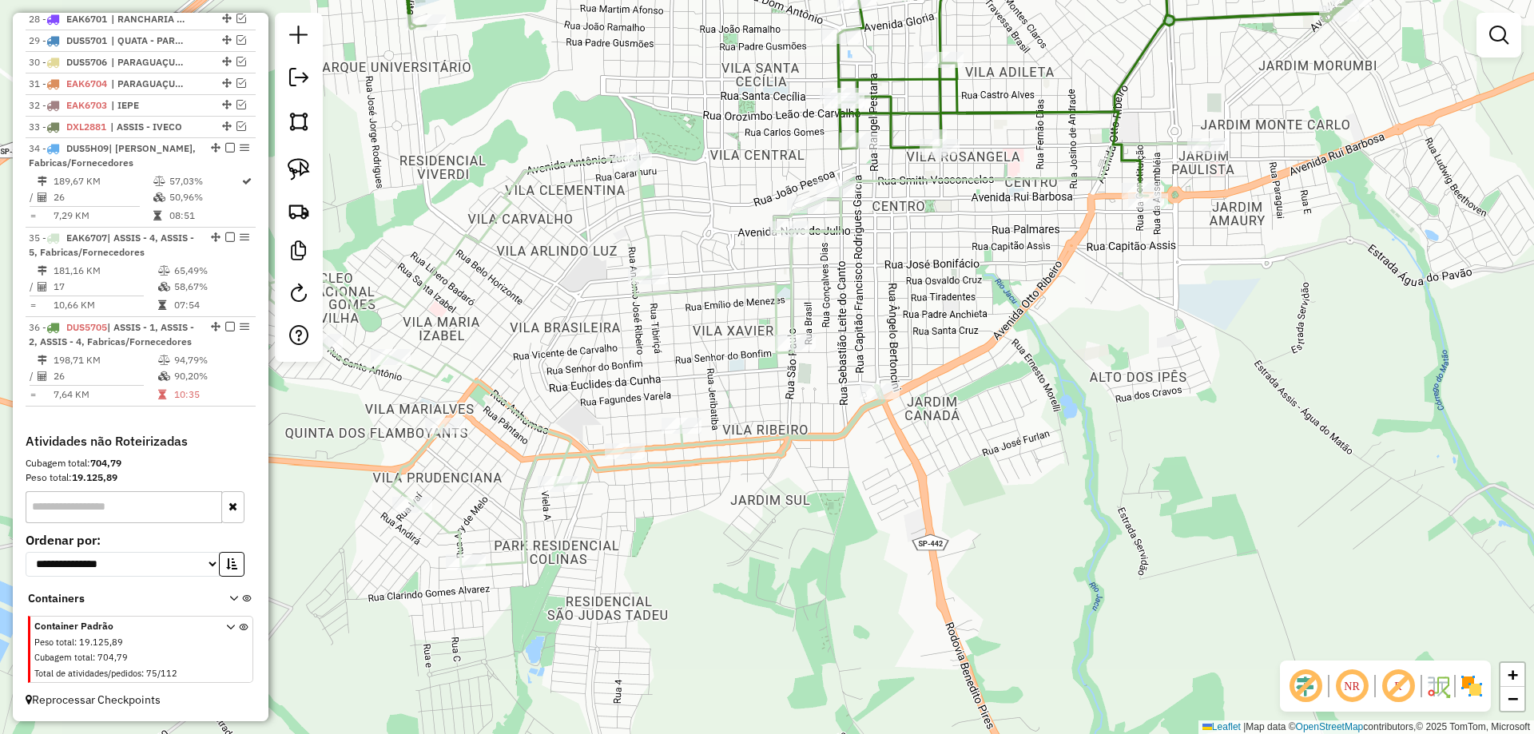
click at [978, 117] on icon at bounding box center [866, 61] width 980 height 269
select select "*********"
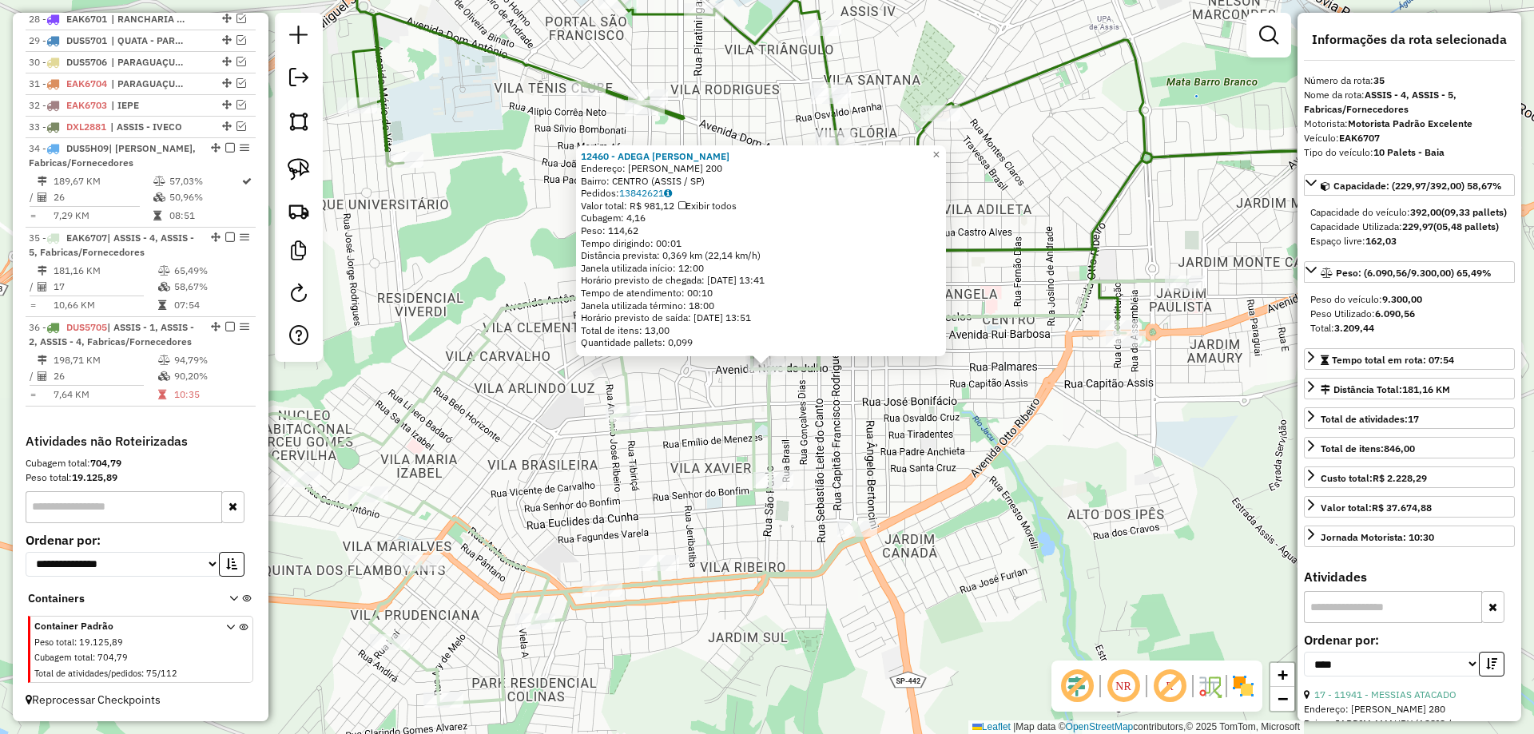
click at [929, 435] on div "12460 - ADEGA TIA LU Endereço: JOSE TEODORO 200 Bairro: CENTRO (ASSIS / SP) Ped…" at bounding box center [767, 367] width 1534 height 734
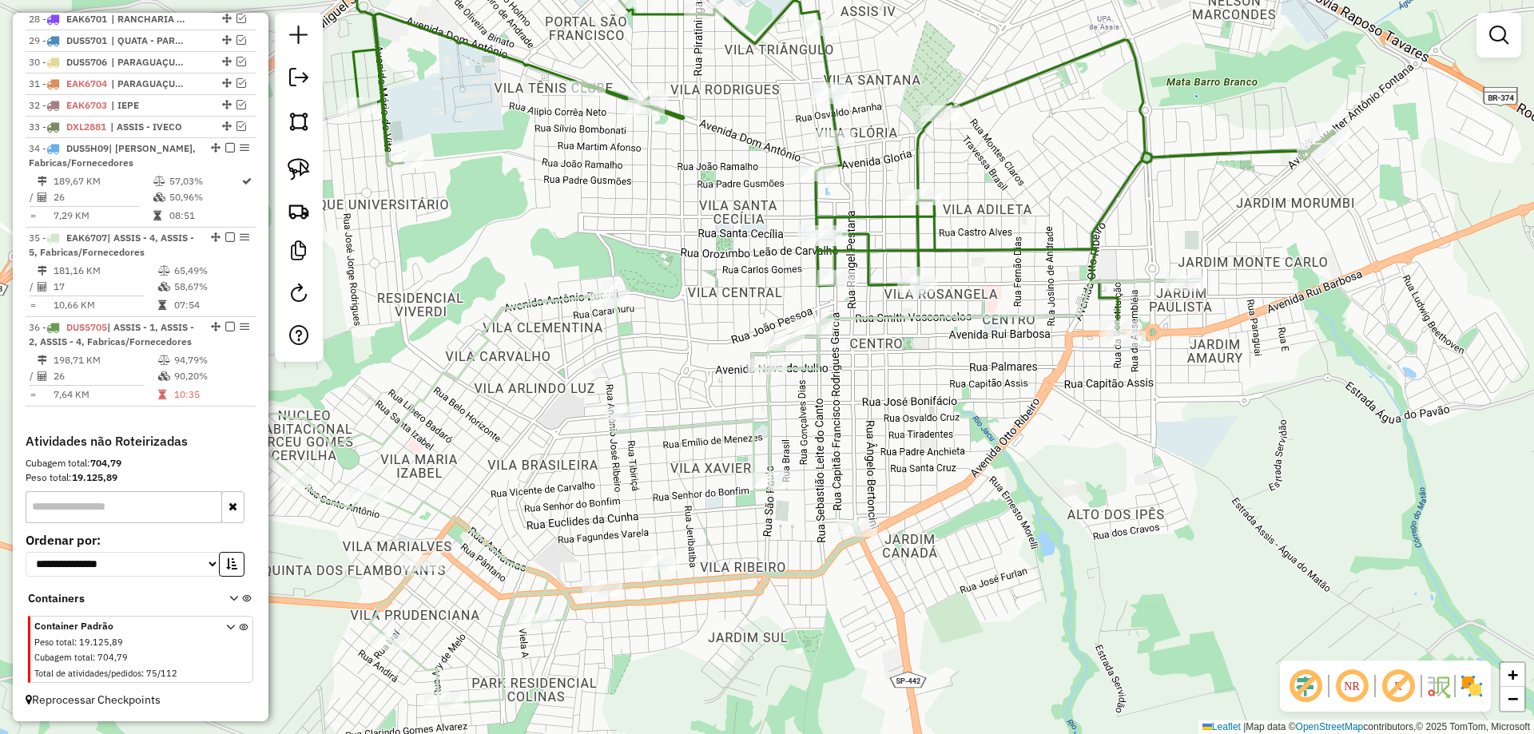
click at [1101, 308] on div "Janela de atendimento Grade de atendimento Capacidade Transportadoras Veículos …" at bounding box center [767, 367] width 1534 height 734
click at [1110, 298] on icon at bounding box center [839, 130] width 990 height 407
drag, startPoint x: 1092, startPoint y: 302, endPoint x: 1172, endPoint y: 371, distance: 105.9
click at [1082, 244] on icon at bounding box center [841, 130] width 990 height 407
select select "*********"
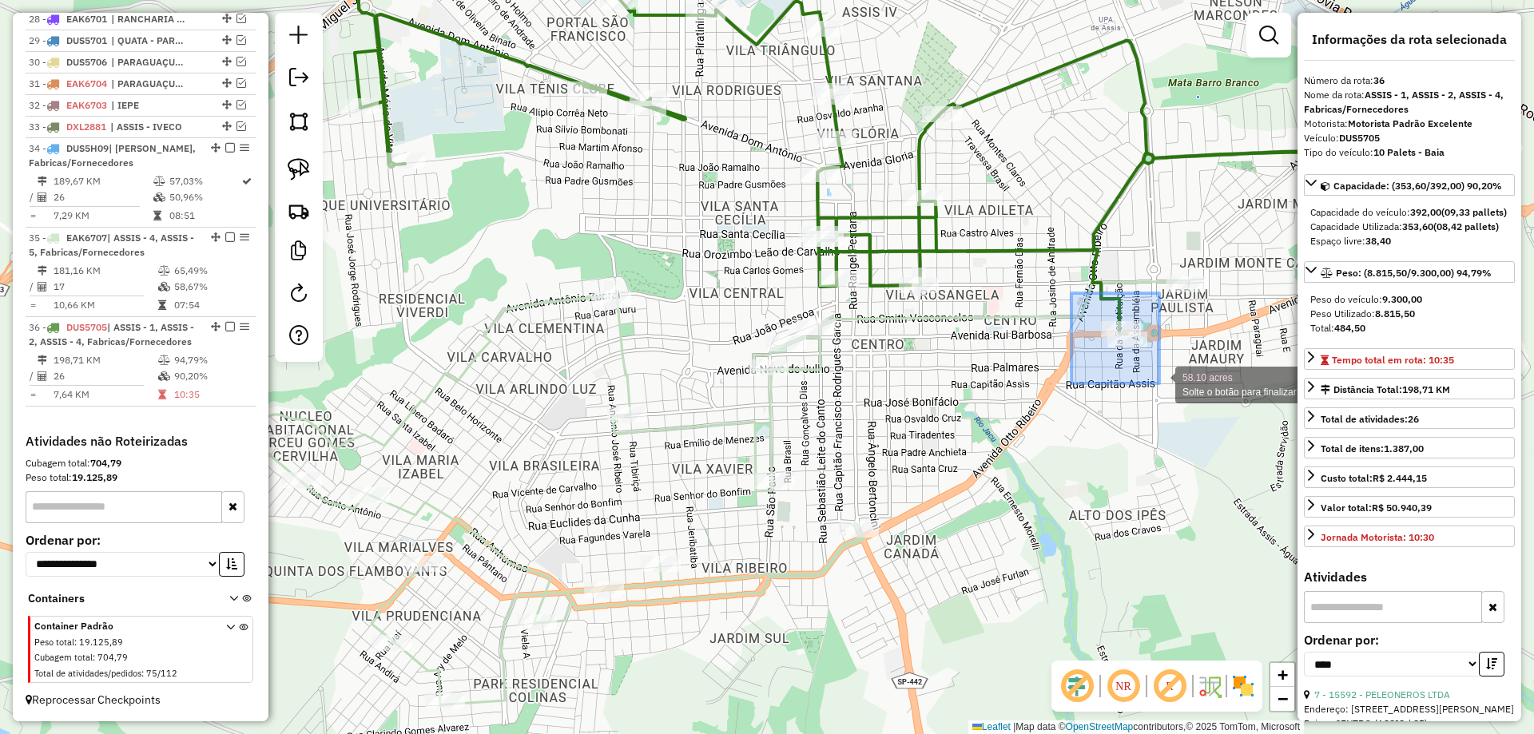
drag, startPoint x: 1071, startPoint y: 293, endPoint x: 1159, endPoint y: 383, distance: 126.0
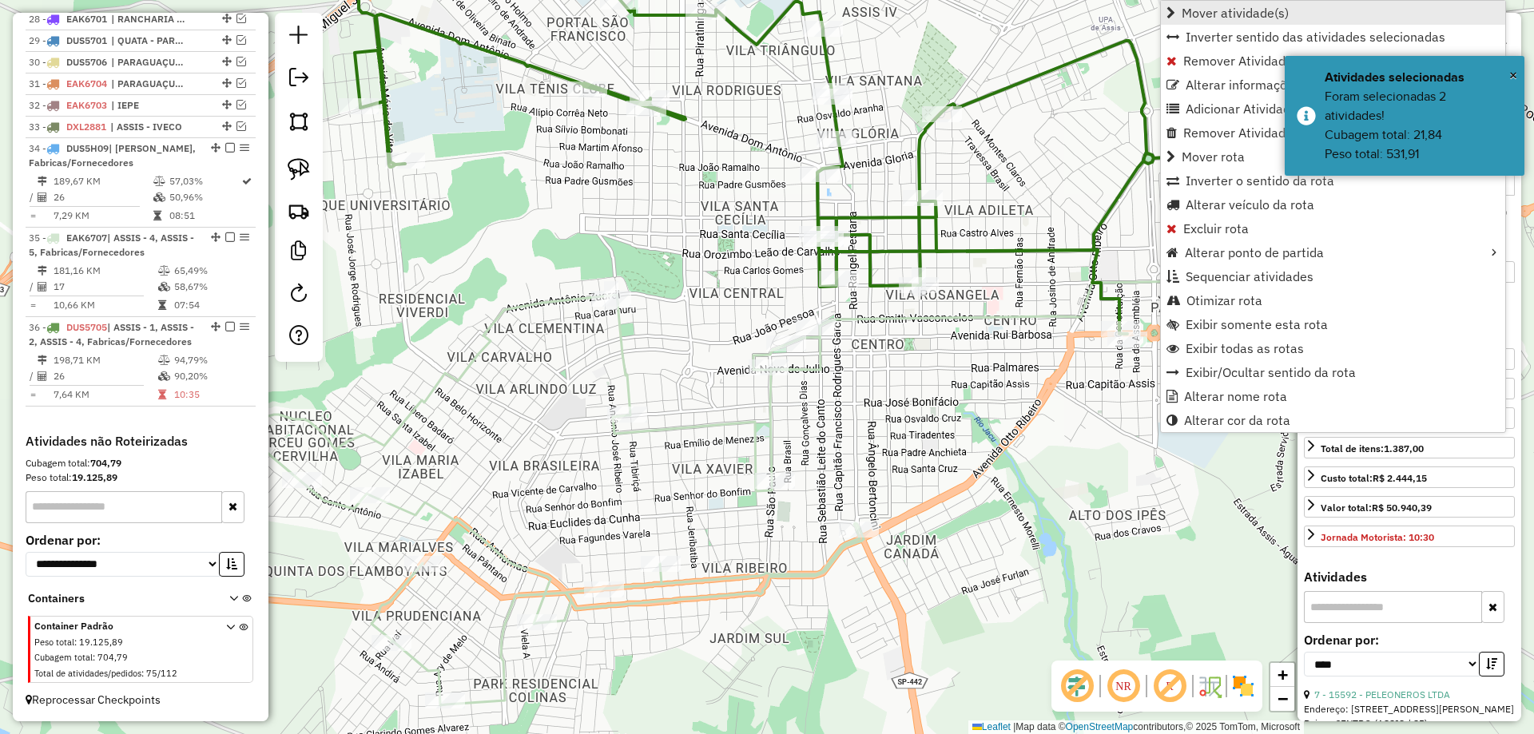
click at [1257, 10] on span "Mover atividade(s)" at bounding box center [1234, 12] width 107 height 13
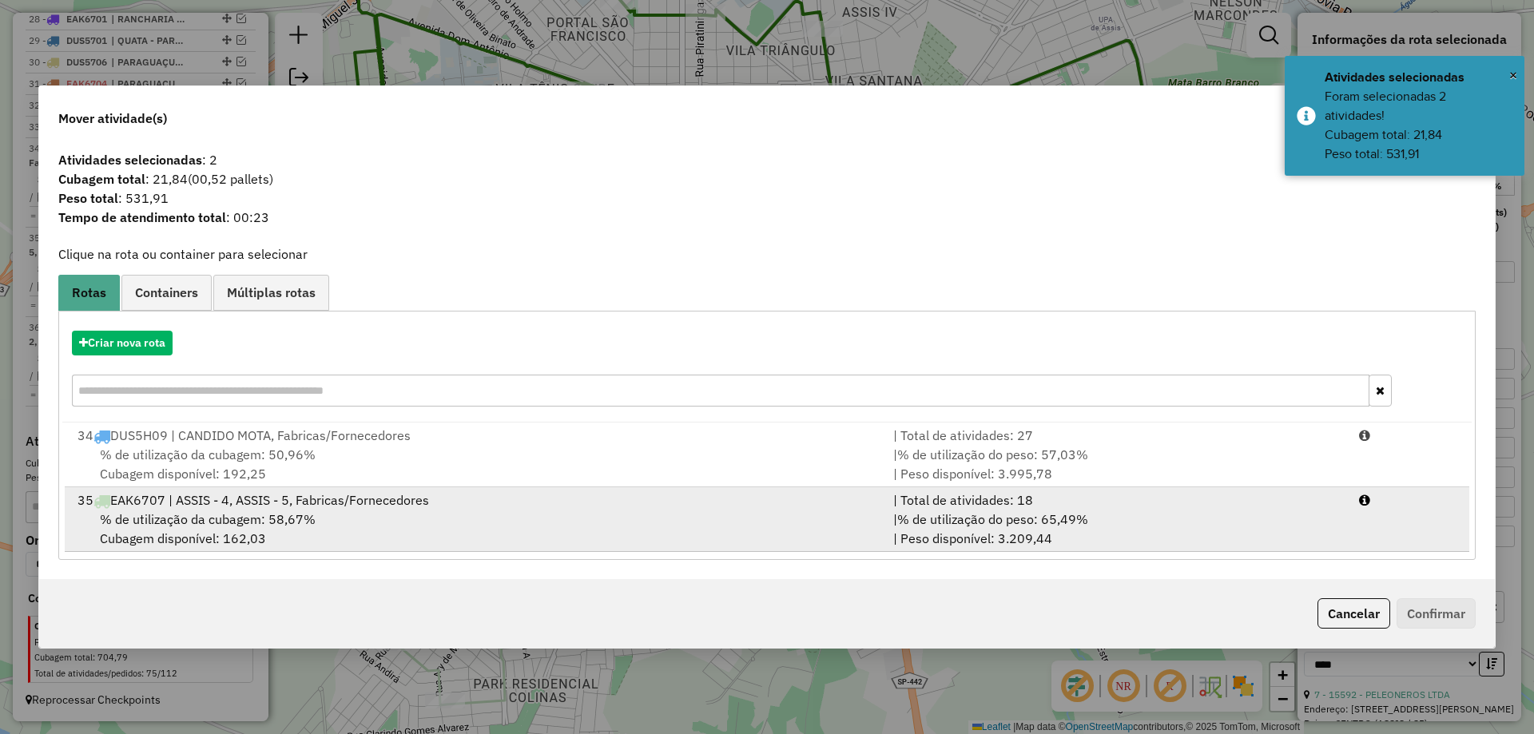
click at [408, 526] on div "% de utilização da cubagem: 58,67% Cubagem disponível: 162,03" at bounding box center [476, 529] width 816 height 38
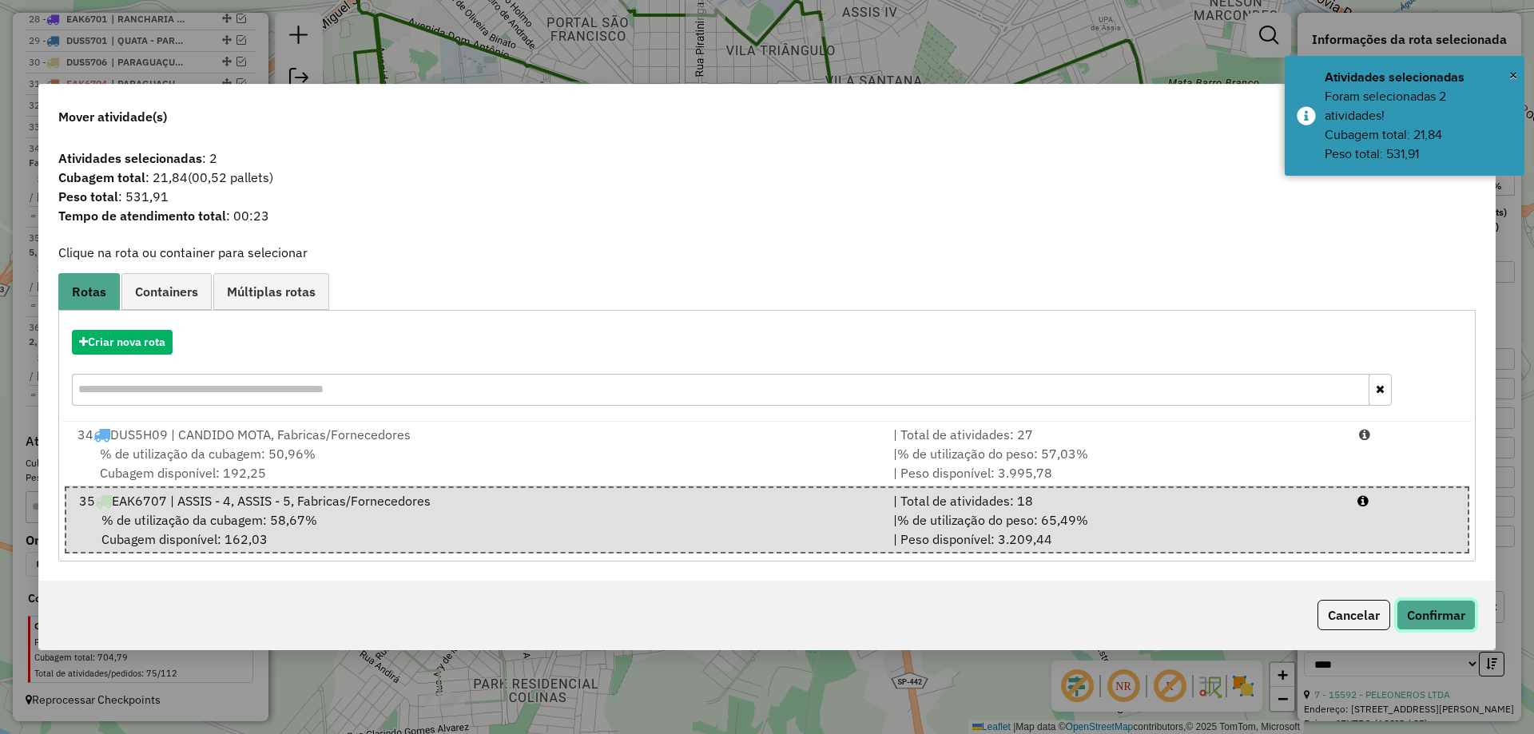
click at [1416, 607] on button "Confirmar" at bounding box center [1435, 615] width 79 height 30
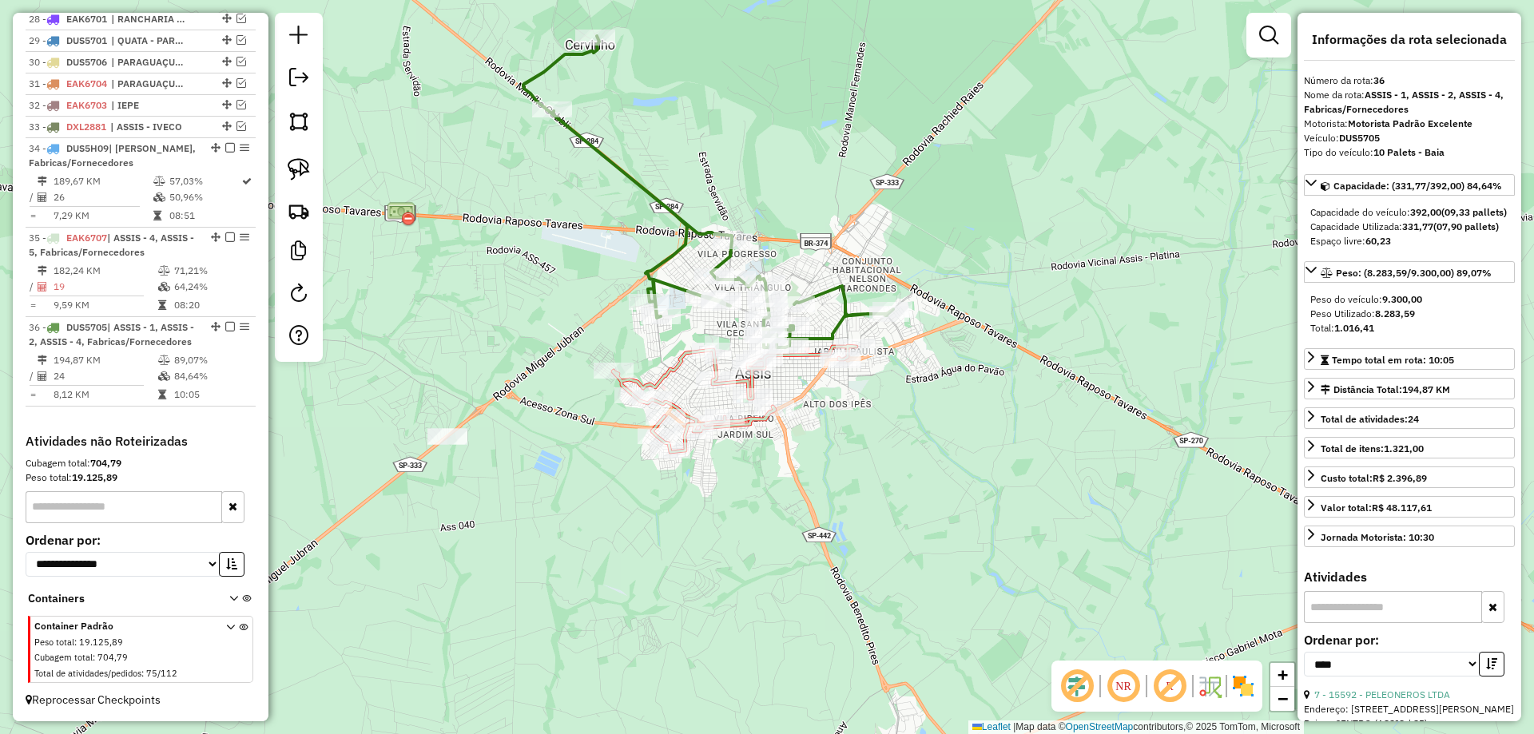
click at [802, 407] on div "Janela de atendimento Grade de atendimento Capacidade Transportadoras Veículos …" at bounding box center [767, 367] width 1534 height 734
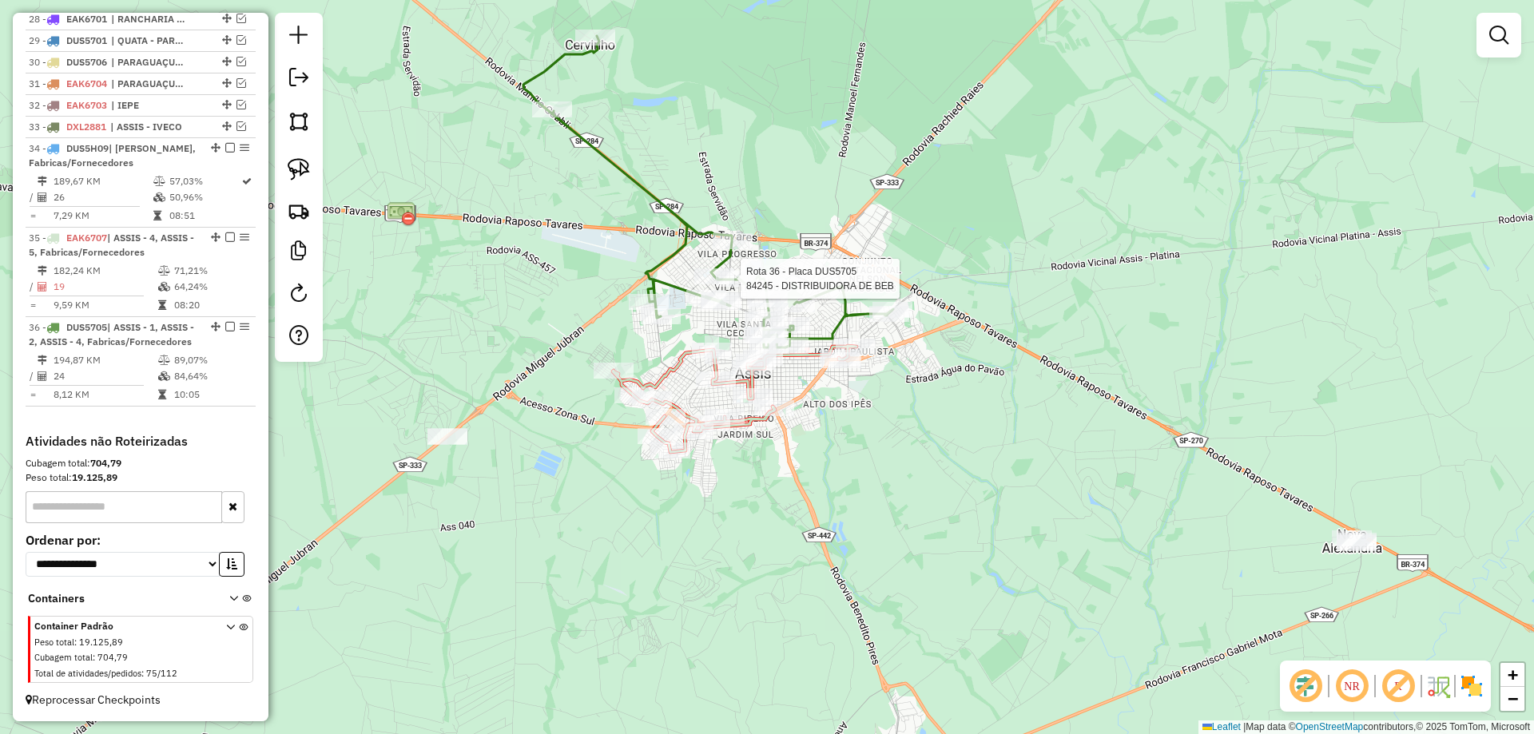
select select "*********"
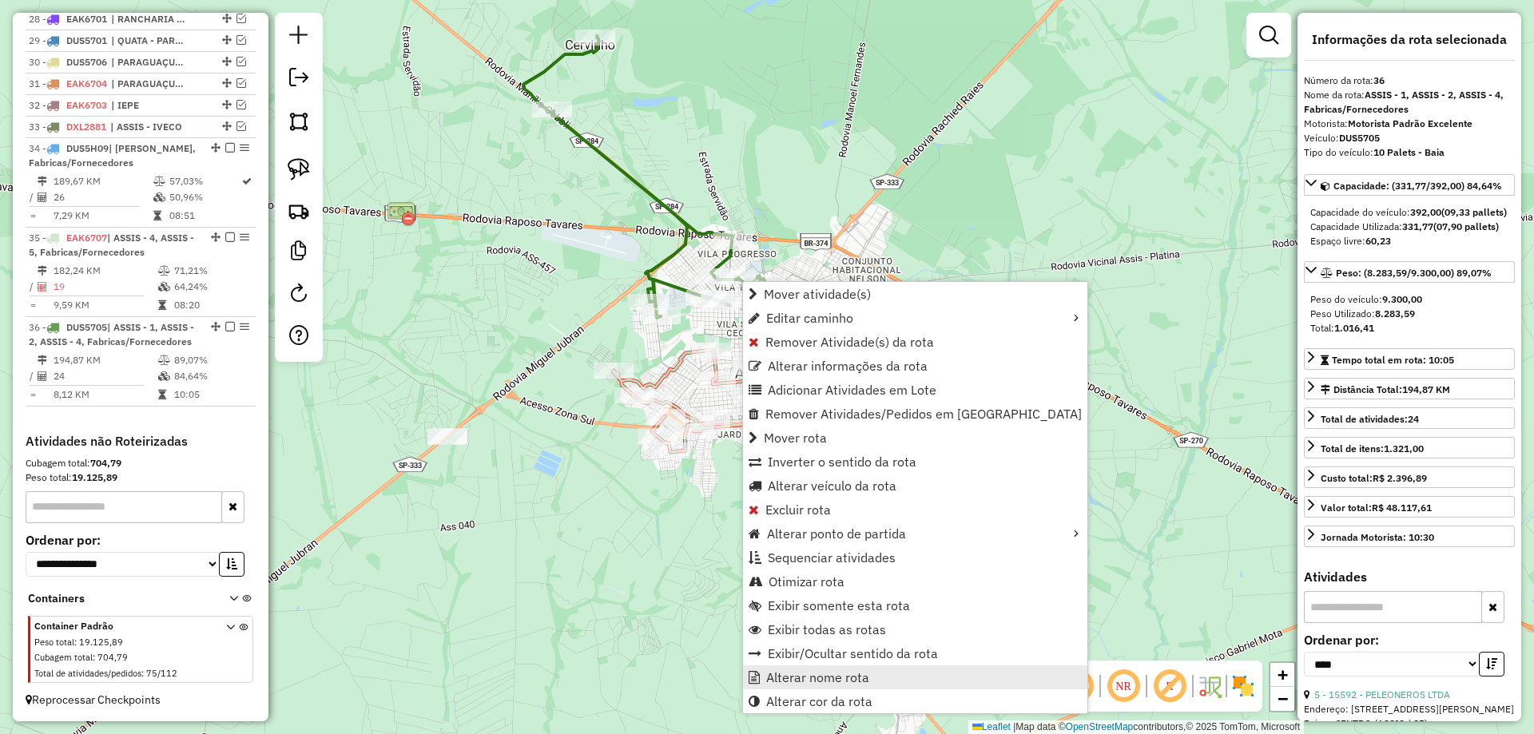
click at [804, 674] on span "Alterar nome rota" at bounding box center [817, 677] width 103 height 13
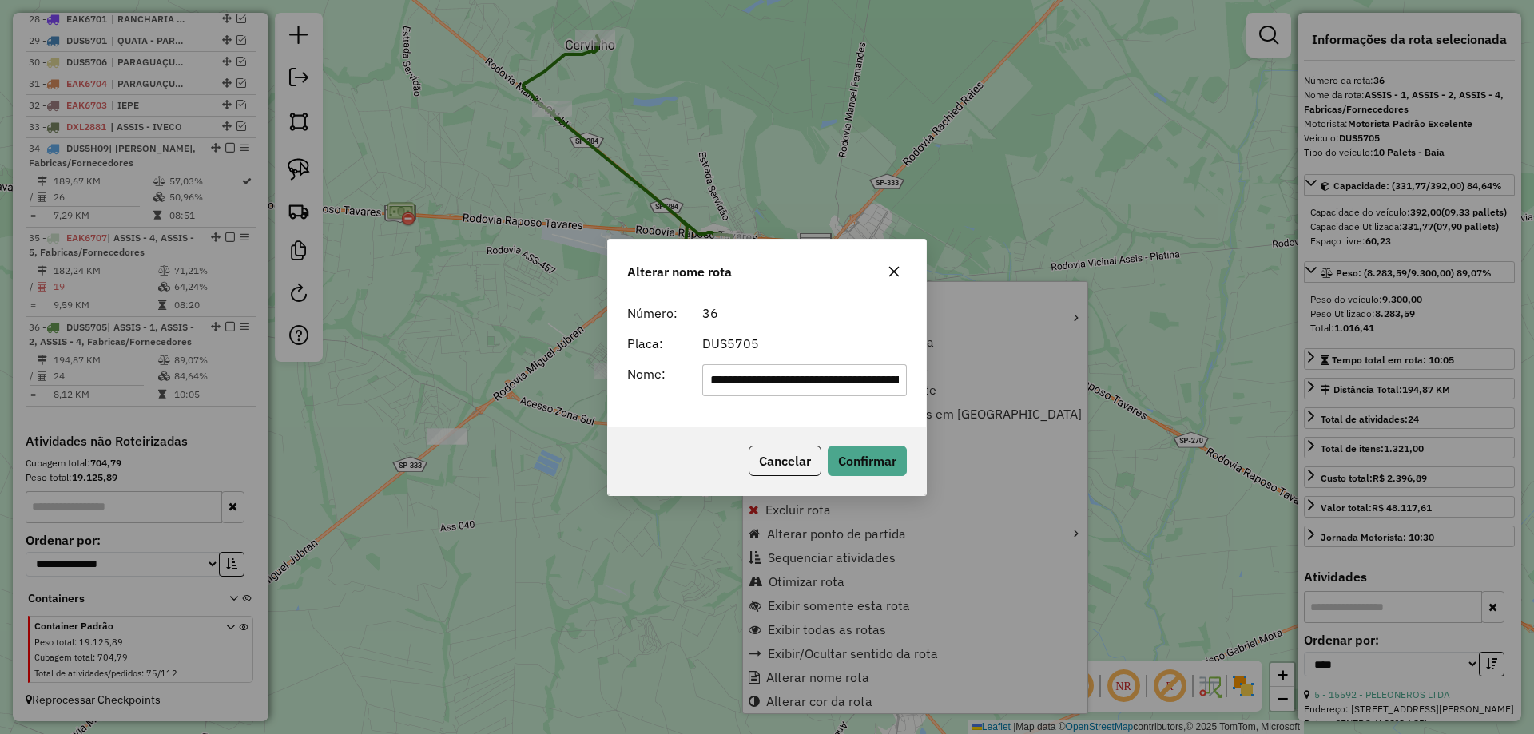
scroll to position [0, 125]
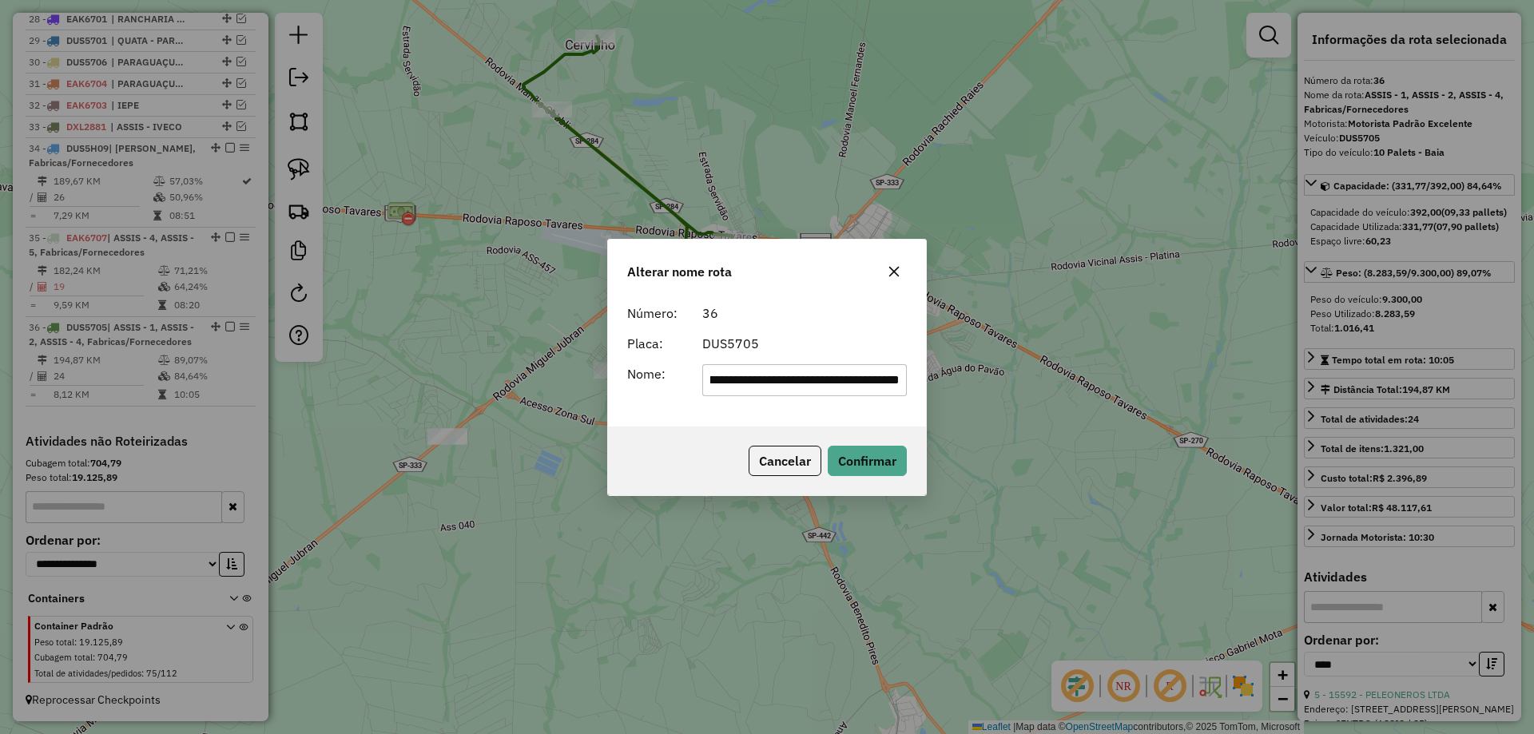
drag, startPoint x: 741, startPoint y: 383, endPoint x: 1016, endPoint y: 403, distance: 275.6
click at [1007, 403] on div "**********" at bounding box center [767, 367] width 1534 height 734
drag, startPoint x: 751, startPoint y: 378, endPoint x: 927, endPoint y: 381, distance: 176.6
click at [930, 384] on div "**********" at bounding box center [767, 367] width 1534 height 734
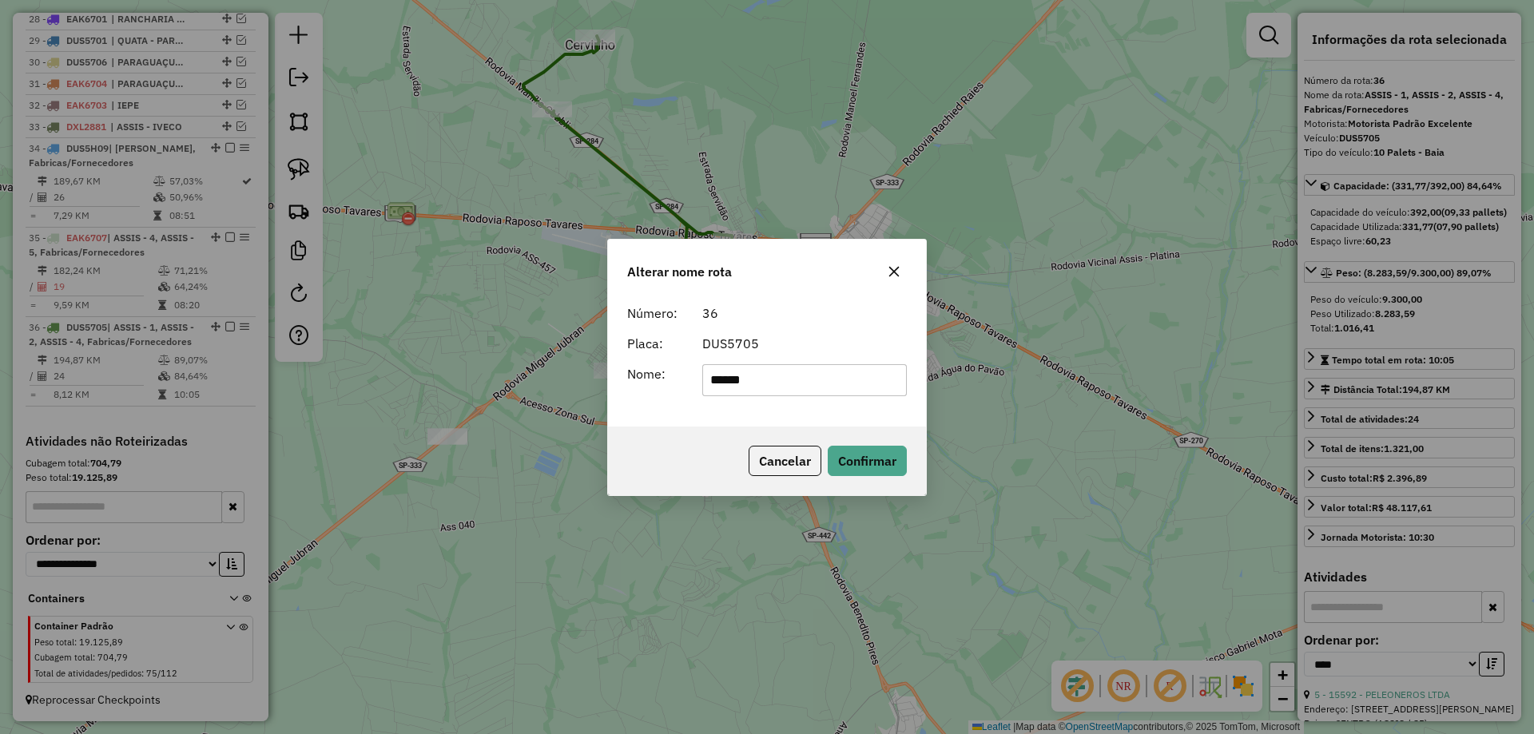
type input "*****"
drag, startPoint x: 838, startPoint y: 330, endPoint x: 841, endPoint y: 351, distance: 21.8
click at [838, 330] on form "Número: 36 Placa: DUS5705 Nome: *****" at bounding box center [767, 350] width 280 height 93
drag, startPoint x: 884, startPoint y: 486, endPoint x: 871, endPoint y: 459, distance: 29.7
click at [883, 485] on div "Cancelar Confirmar" at bounding box center [767, 461] width 318 height 69
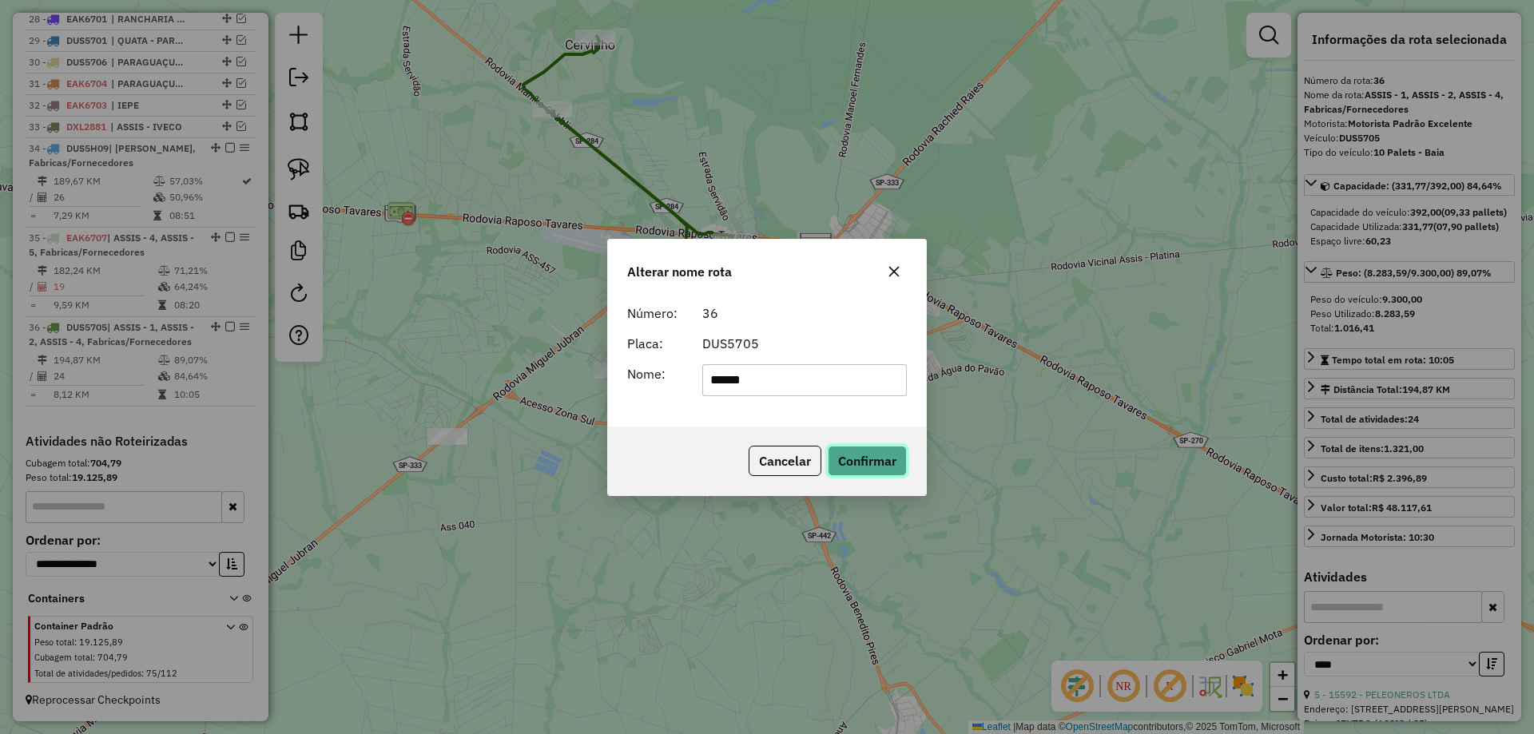
drag, startPoint x: 871, startPoint y: 459, endPoint x: 795, endPoint y: 415, distance: 88.1
click at [871, 460] on button "Confirmar" at bounding box center [867, 461] width 79 height 30
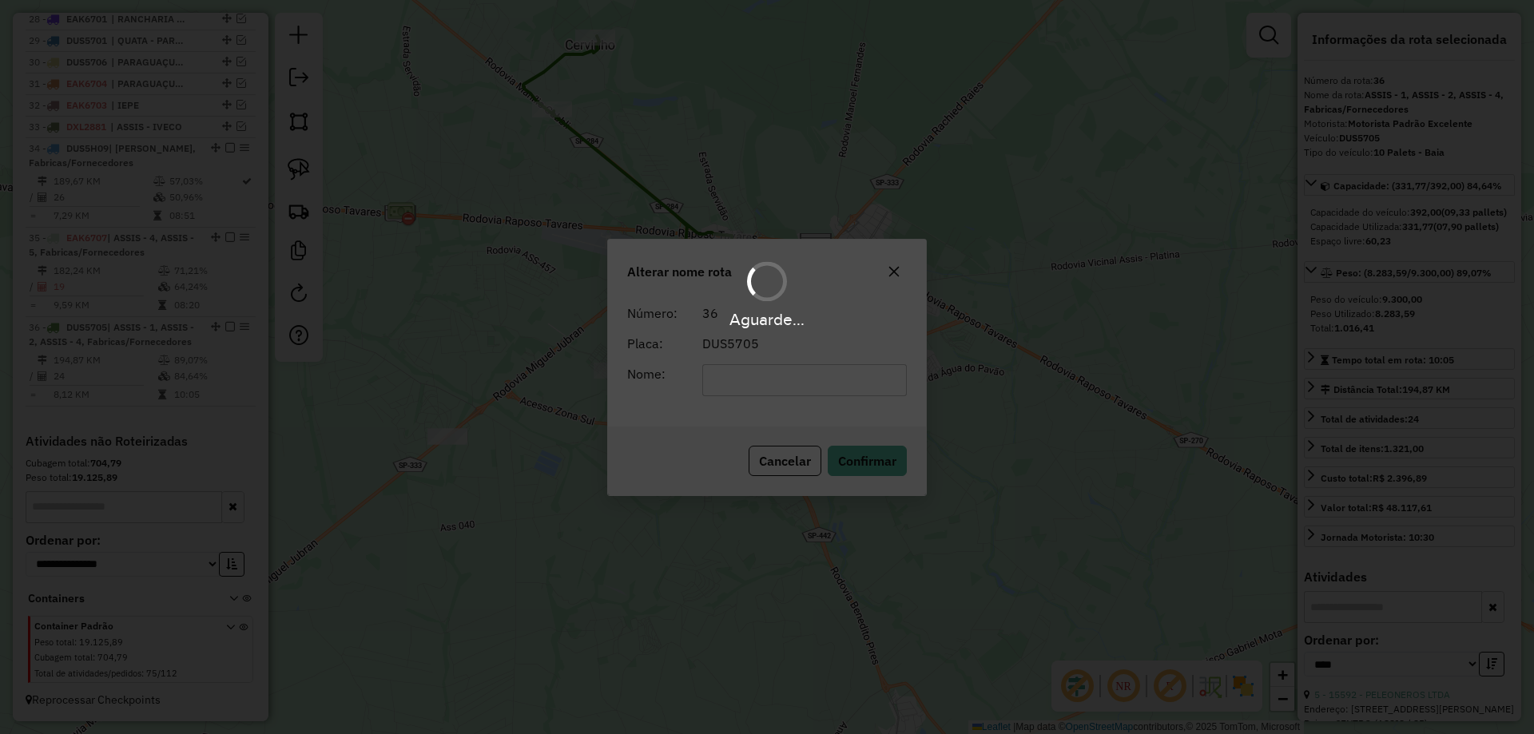
scroll to position [1205, 0]
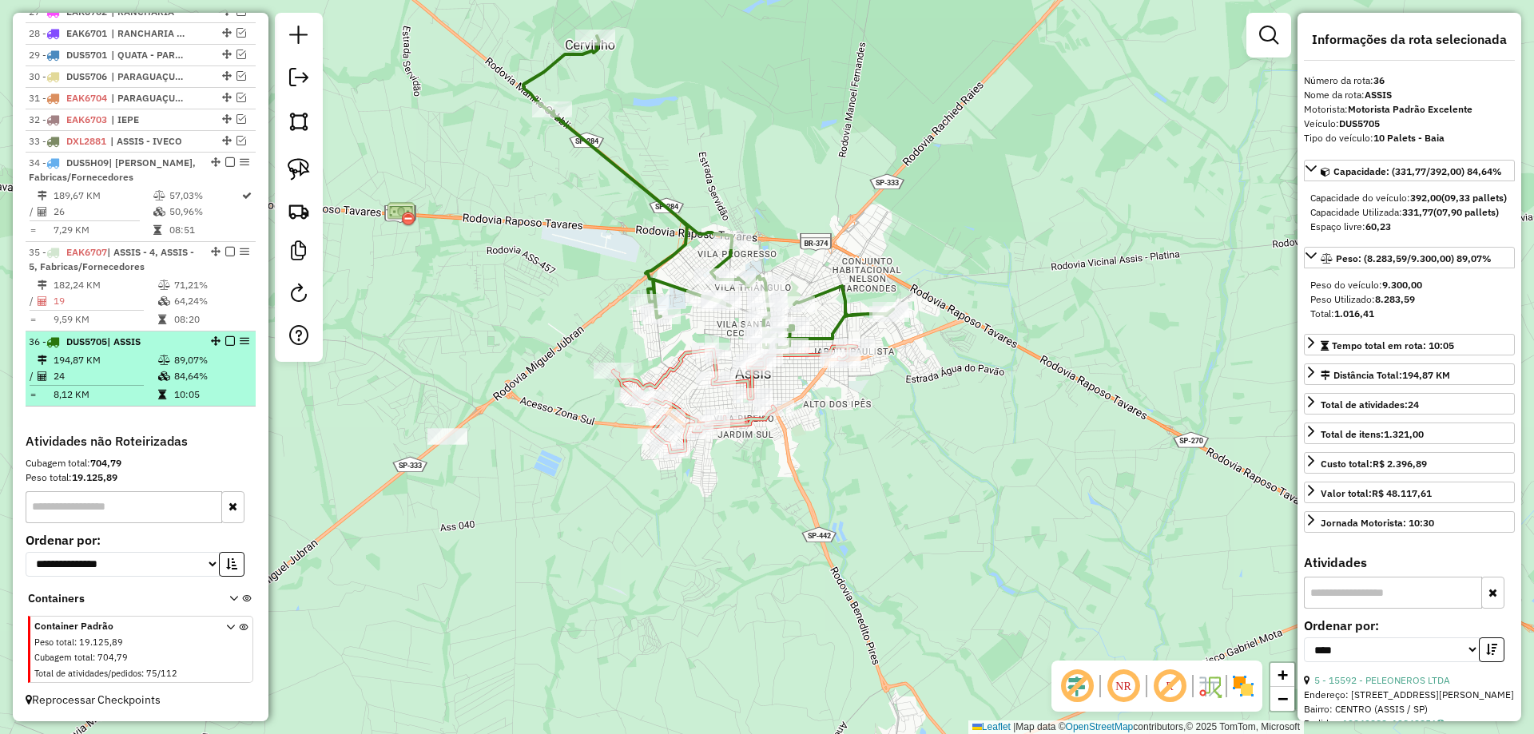
click at [227, 338] on em at bounding box center [230, 341] width 10 height 10
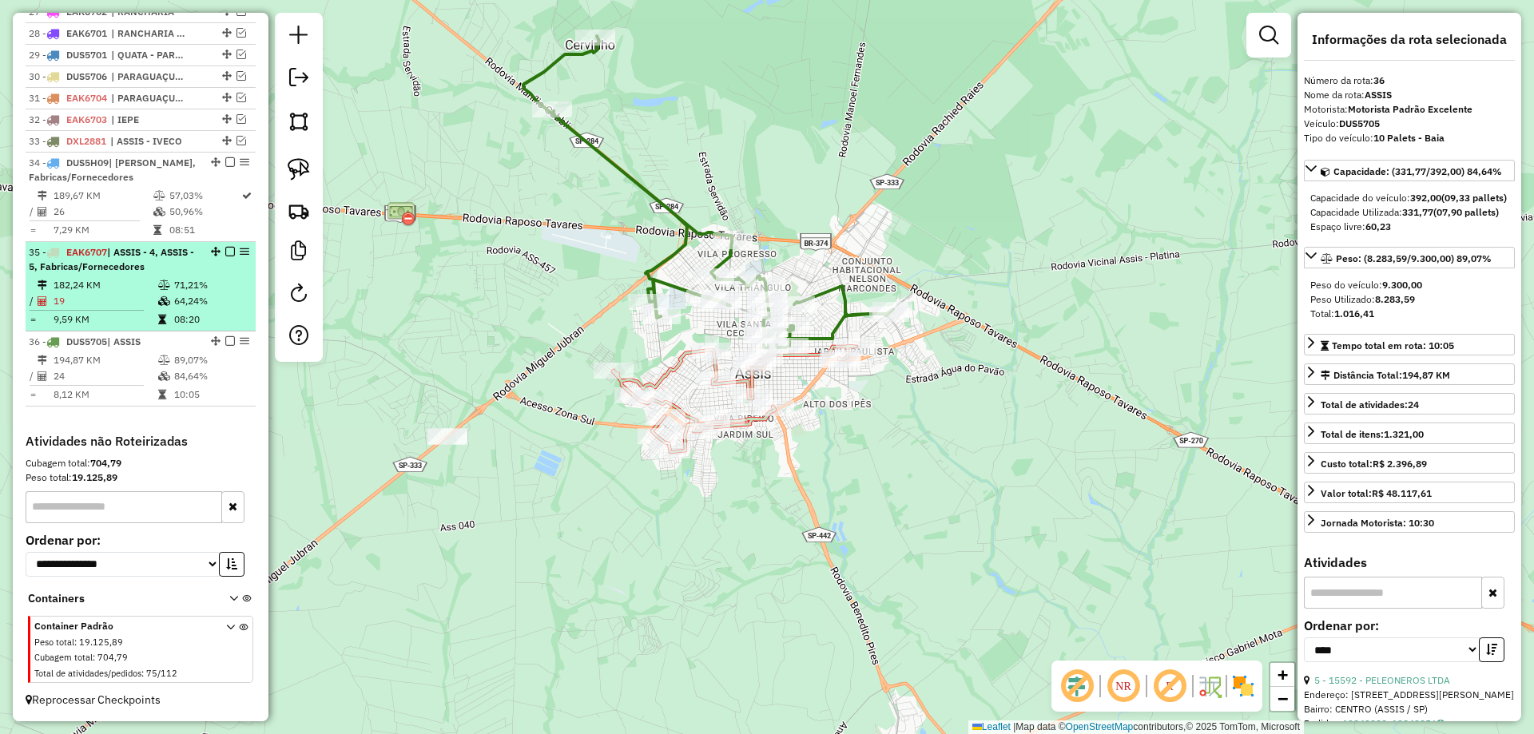
scroll to position [1151, 0]
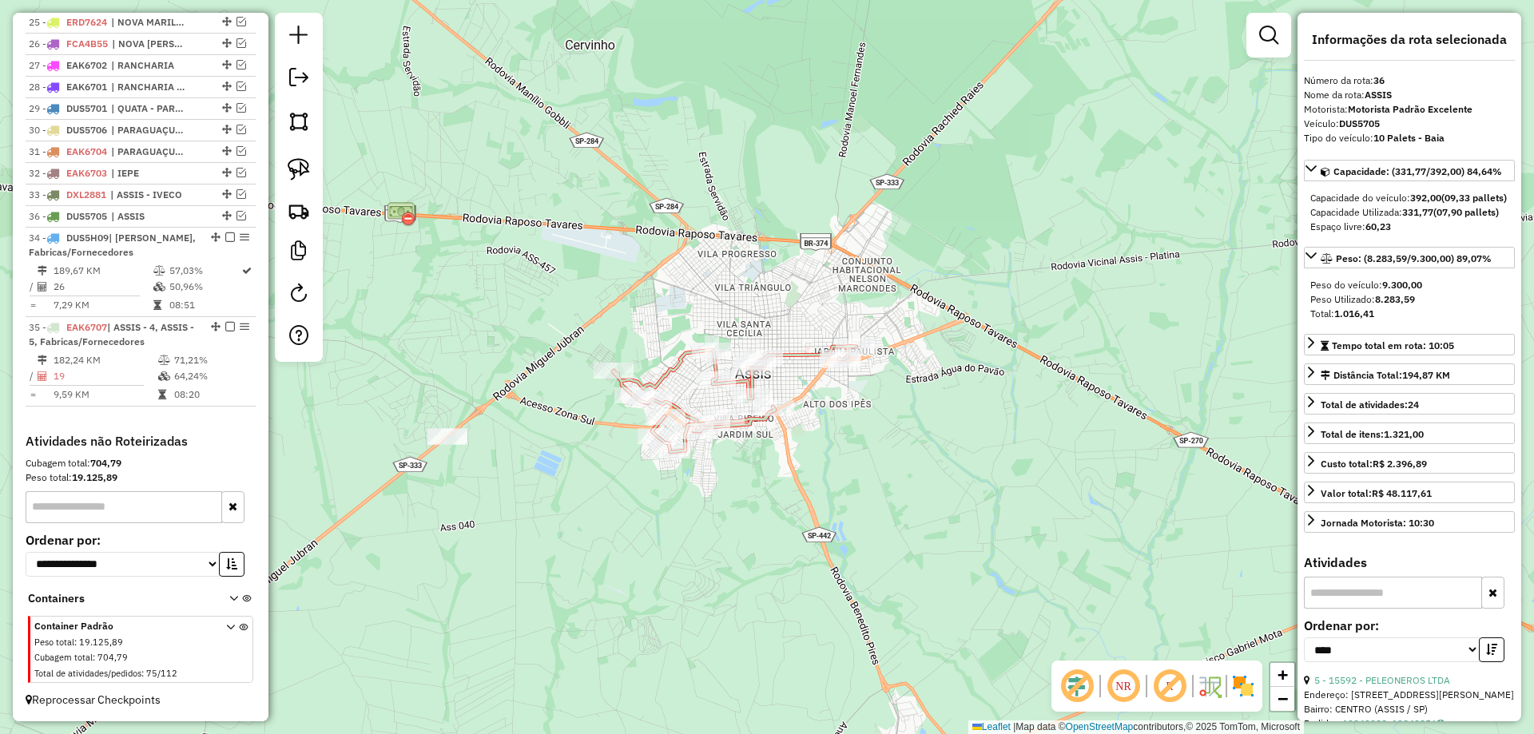
drag, startPoint x: 224, startPoint y: 393, endPoint x: 218, endPoint y: 214, distance: 179.0
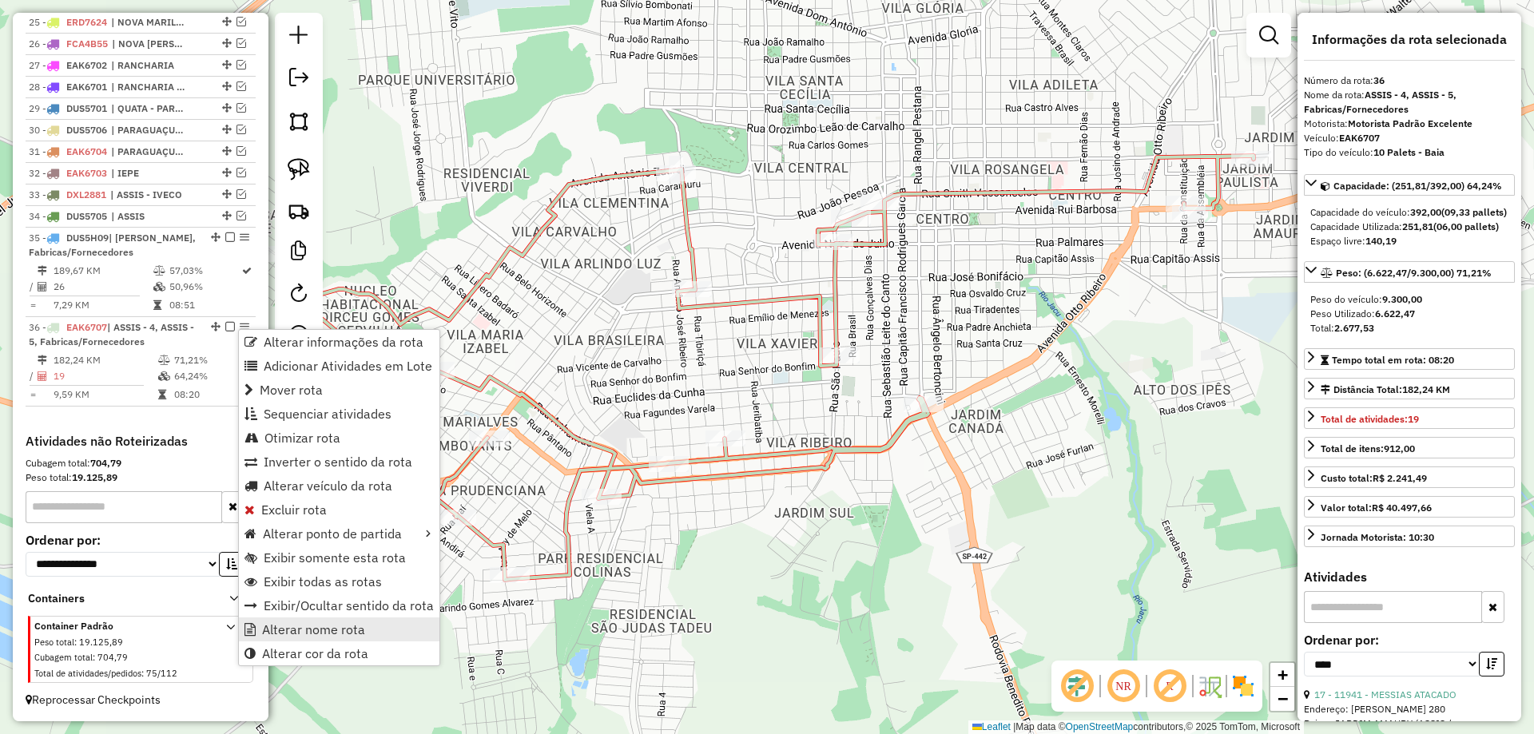
click at [284, 634] on span "Alterar nome rota" at bounding box center [313, 629] width 103 height 13
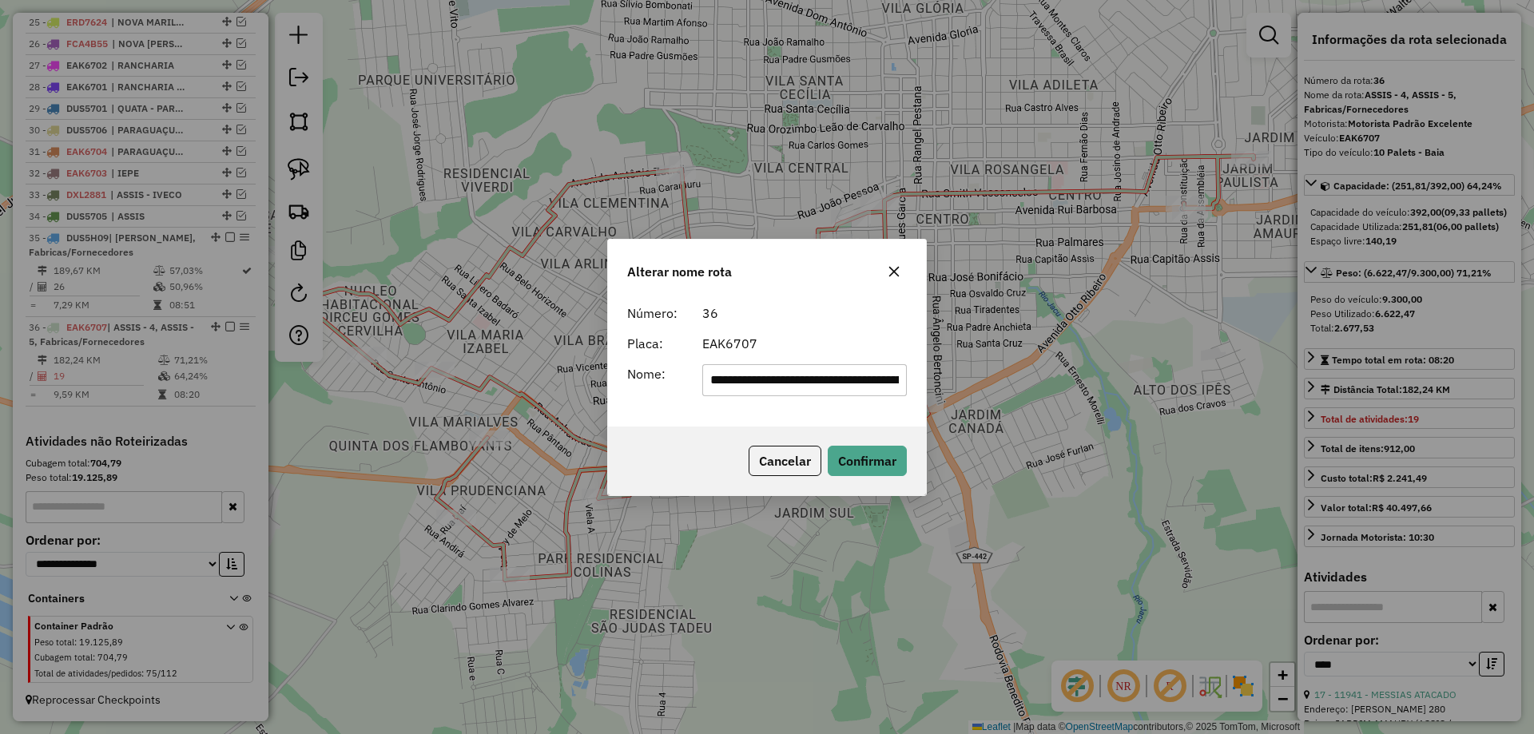
scroll to position [0, 64]
drag, startPoint x: 757, startPoint y: 383, endPoint x: 1055, endPoint y: 383, distance: 297.9
click at [1061, 382] on div "**********" at bounding box center [767, 367] width 1534 height 734
drag, startPoint x: 744, startPoint y: 379, endPoint x: 851, endPoint y: 354, distance: 109.3
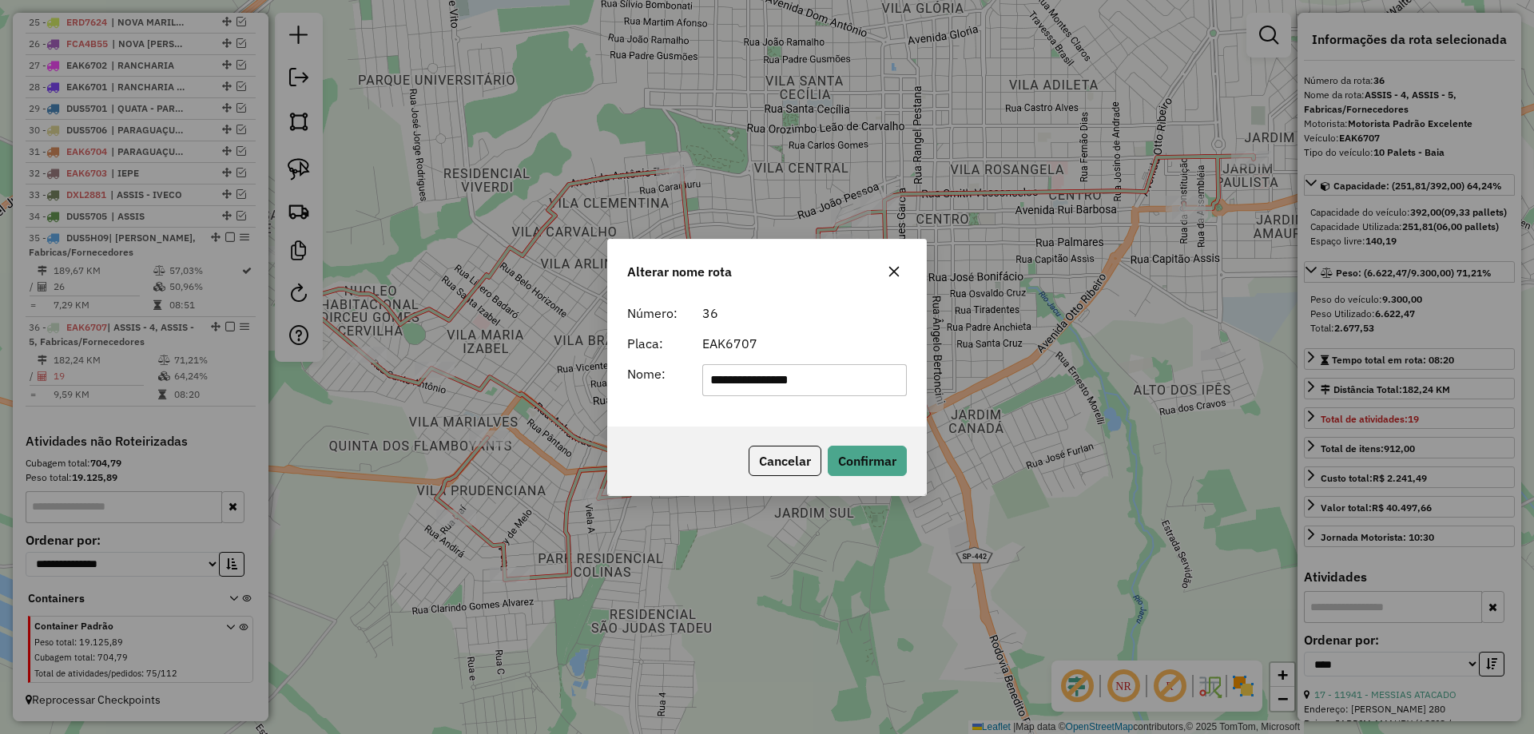
click at [871, 395] on input "**********" at bounding box center [804, 380] width 205 height 32
type input "*****"
drag, startPoint x: 824, startPoint y: 326, endPoint x: 849, endPoint y: 371, distance: 51.5
click at [825, 327] on form "Número: 36 Placa: EAK6707 Nome: *****" at bounding box center [767, 350] width 280 height 93
click at [868, 451] on button "Confirmar" at bounding box center [867, 461] width 79 height 30
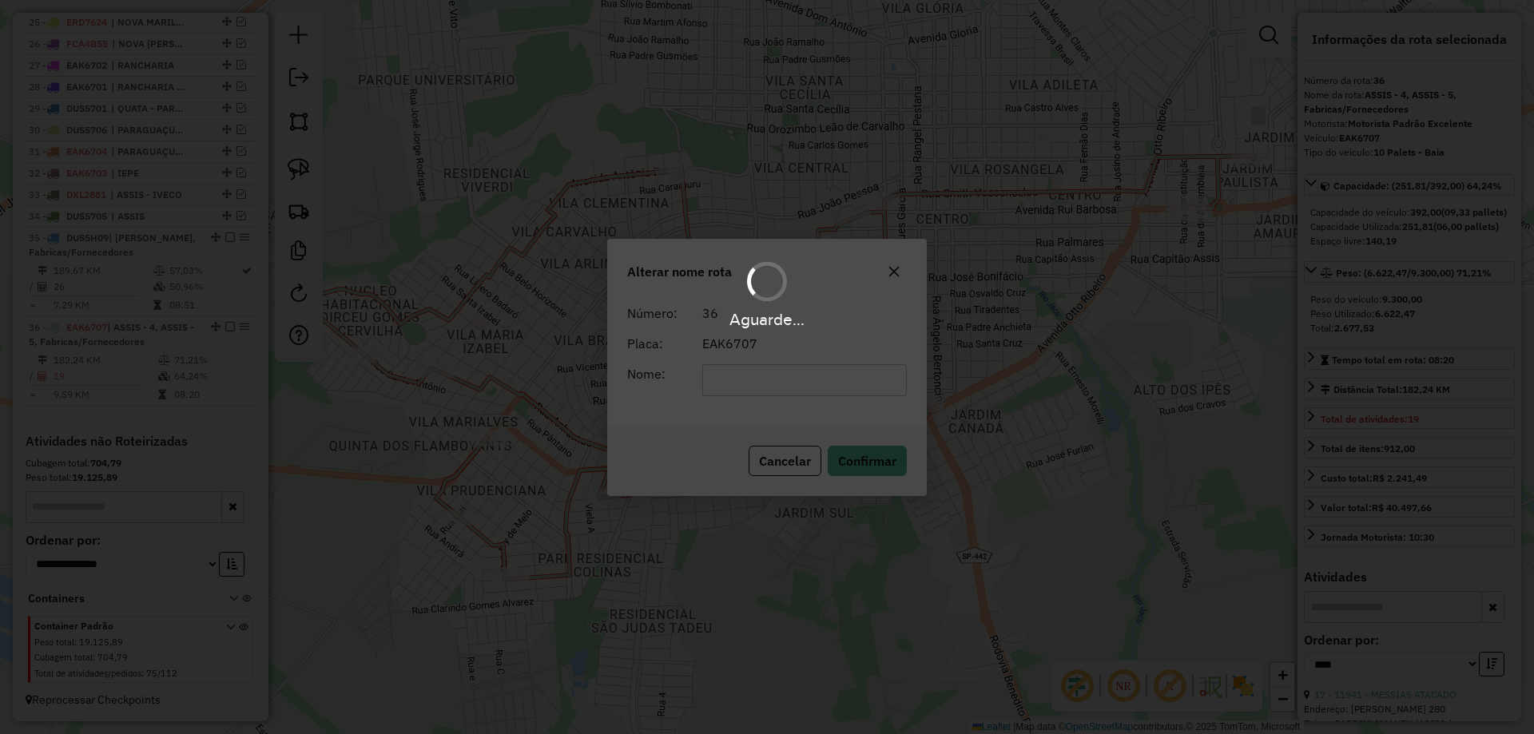
scroll to position [1137, 0]
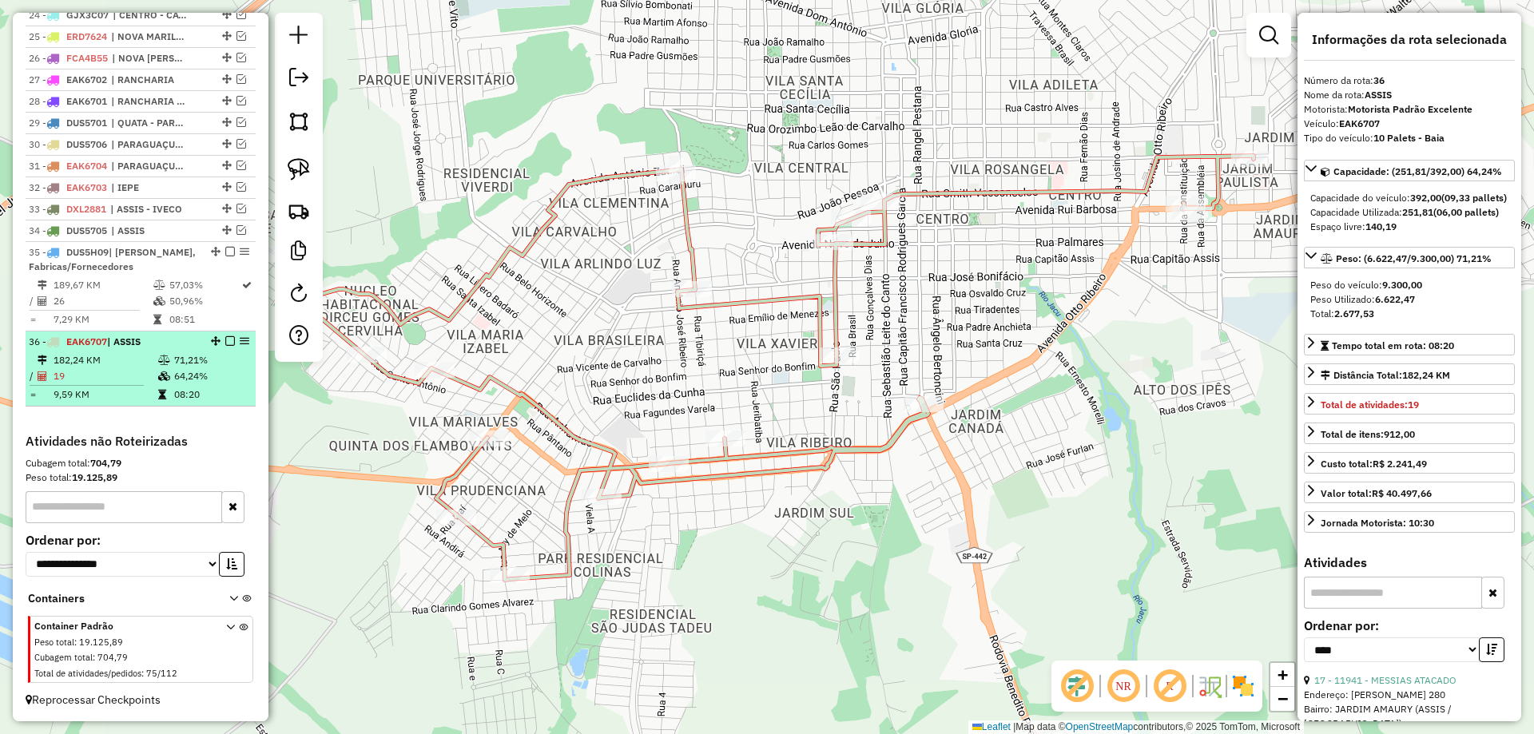
click at [228, 339] on em at bounding box center [230, 341] width 10 height 10
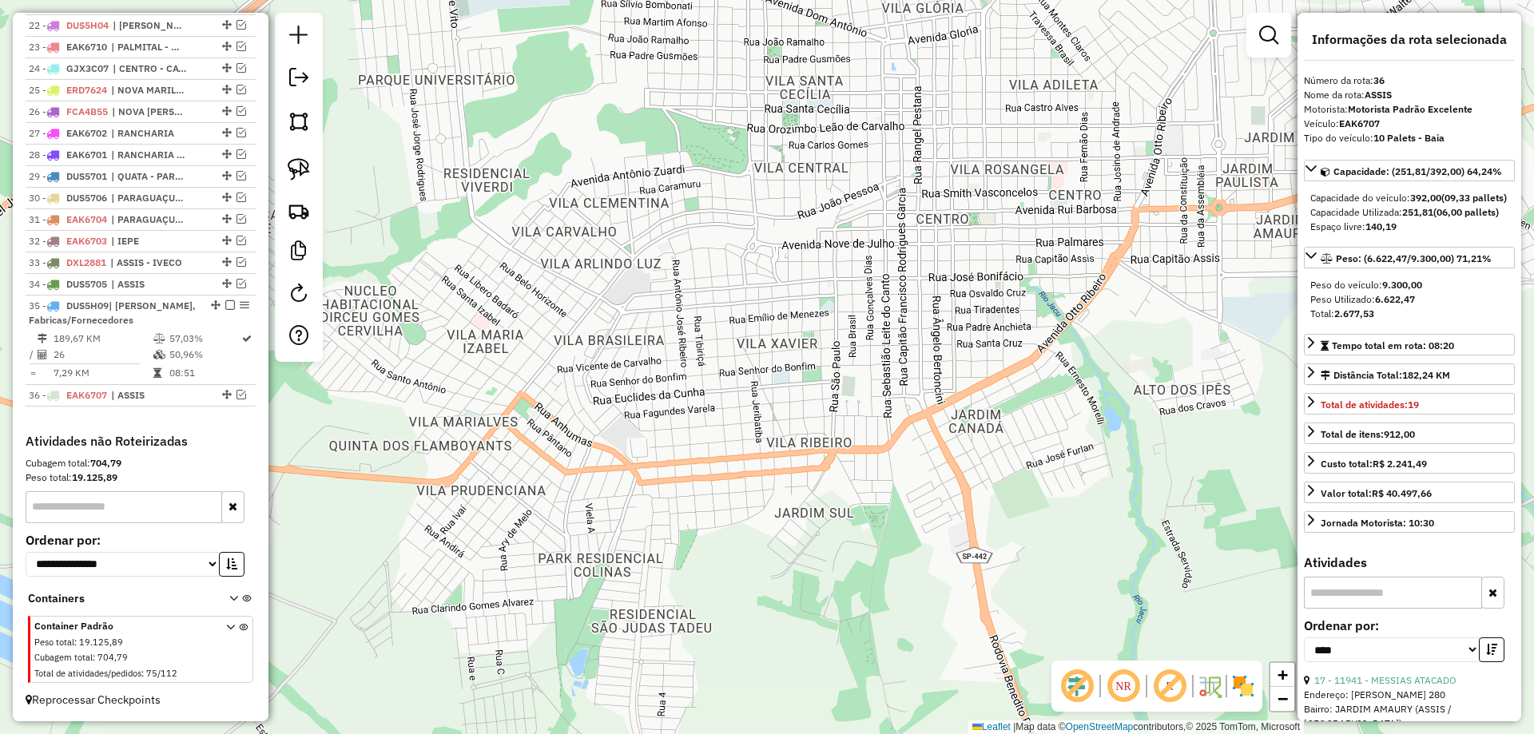
scroll to position [1083, 0]
drag, startPoint x: 222, startPoint y: 393, endPoint x: 225, endPoint y: 310, distance: 83.1
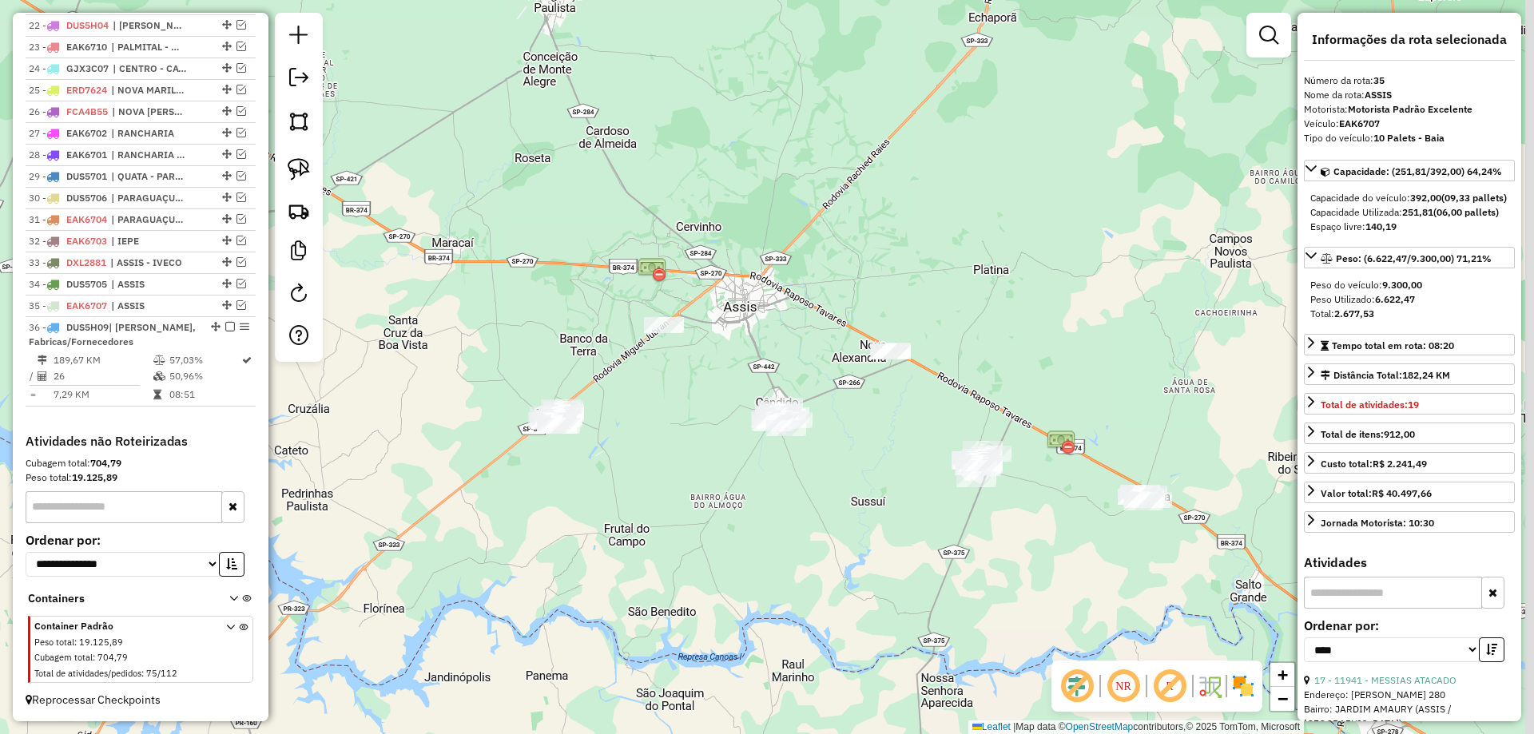
drag, startPoint x: 887, startPoint y: 439, endPoint x: 718, endPoint y: 282, distance: 230.6
click at [710, 275] on div "Janela de atendimento Grade de atendimento Capacidade Transportadoras Veículos …" at bounding box center [767, 367] width 1534 height 734
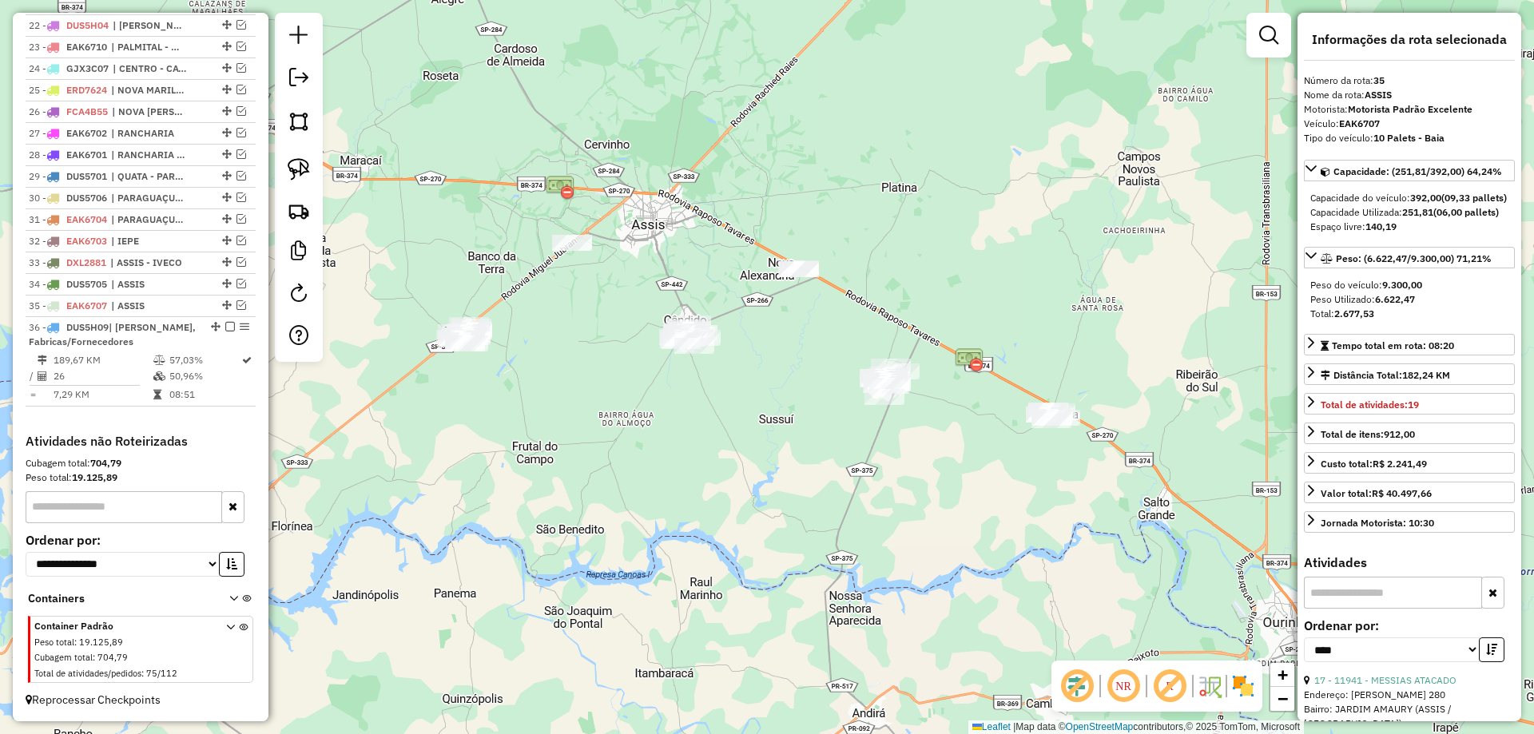
drag, startPoint x: 850, startPoint y: 394, endPoint x: 738, endPoint y: 355, distance: 118.5
click at [738, 361] on div "Janela de atendimento Grade de atendimento Capacidade Transportadoras Veículos …" at bounding box center [767, 367] width 1534 height 734
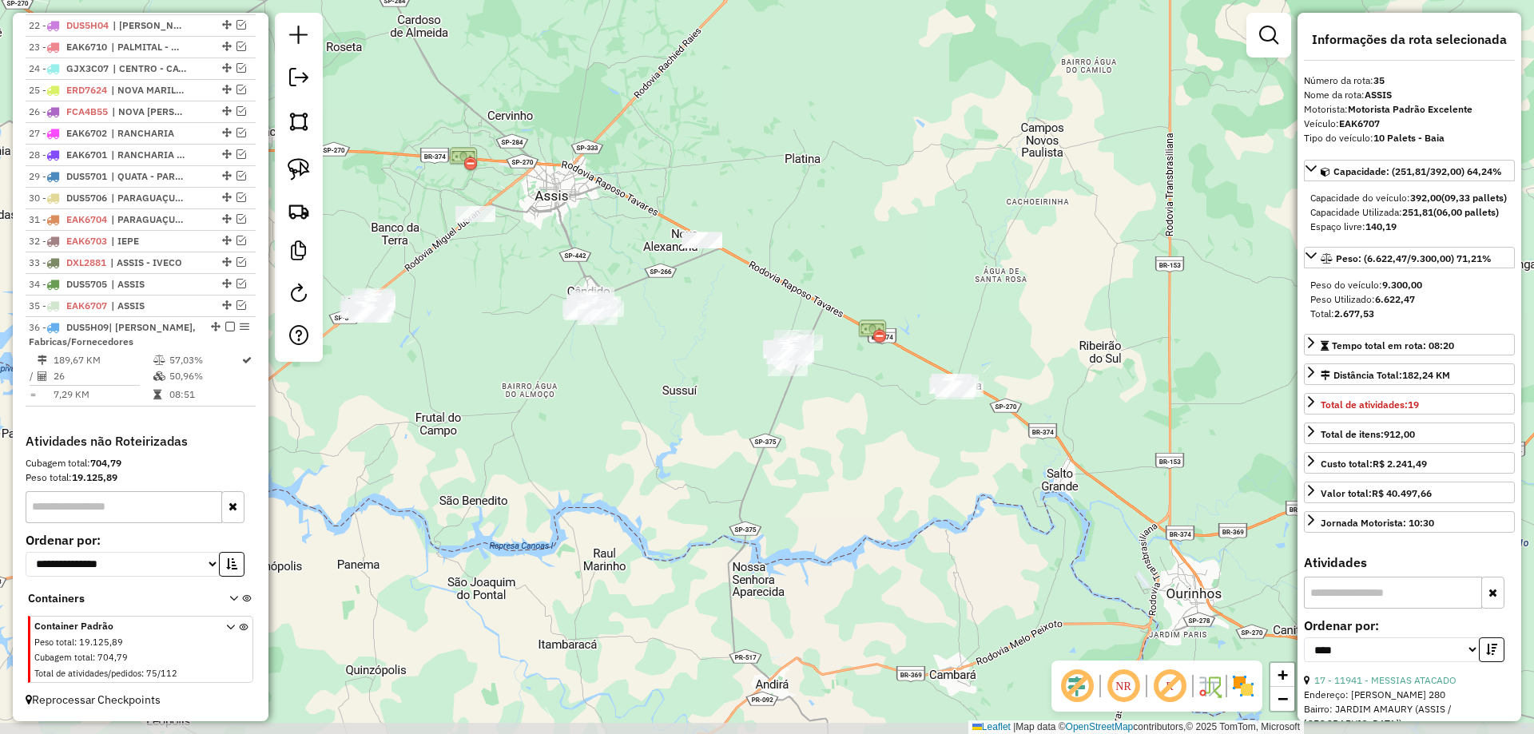
click at [768, 286] on div "Janela de atendimento Grade de atendimento Capacidade Transportadoras Veículos …" at bounding box center [767, 367] width 1534 height 734
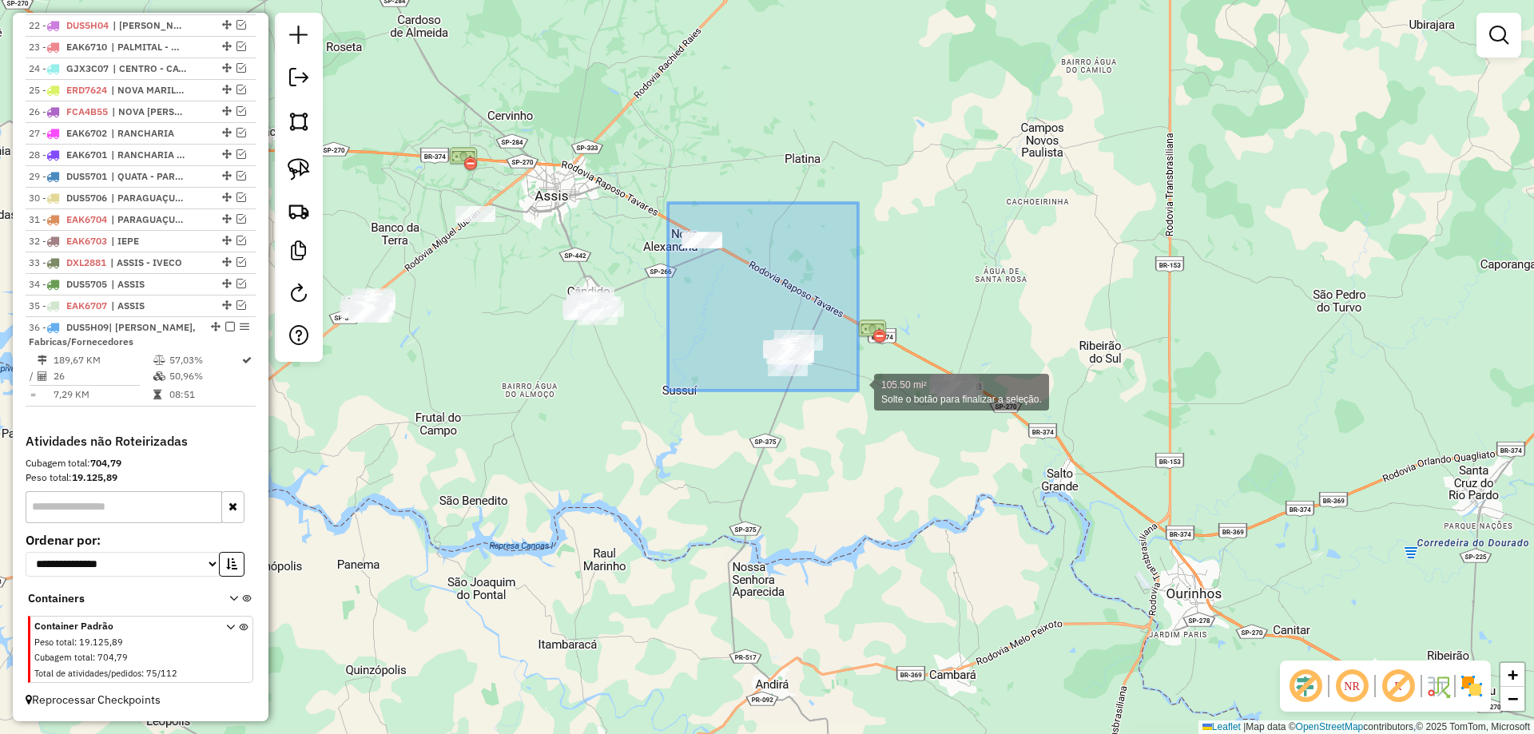
drag, startPoint x: 668, startPoint y: 203, endPoint x: 855, endPoint y: 389, distance: 264.3
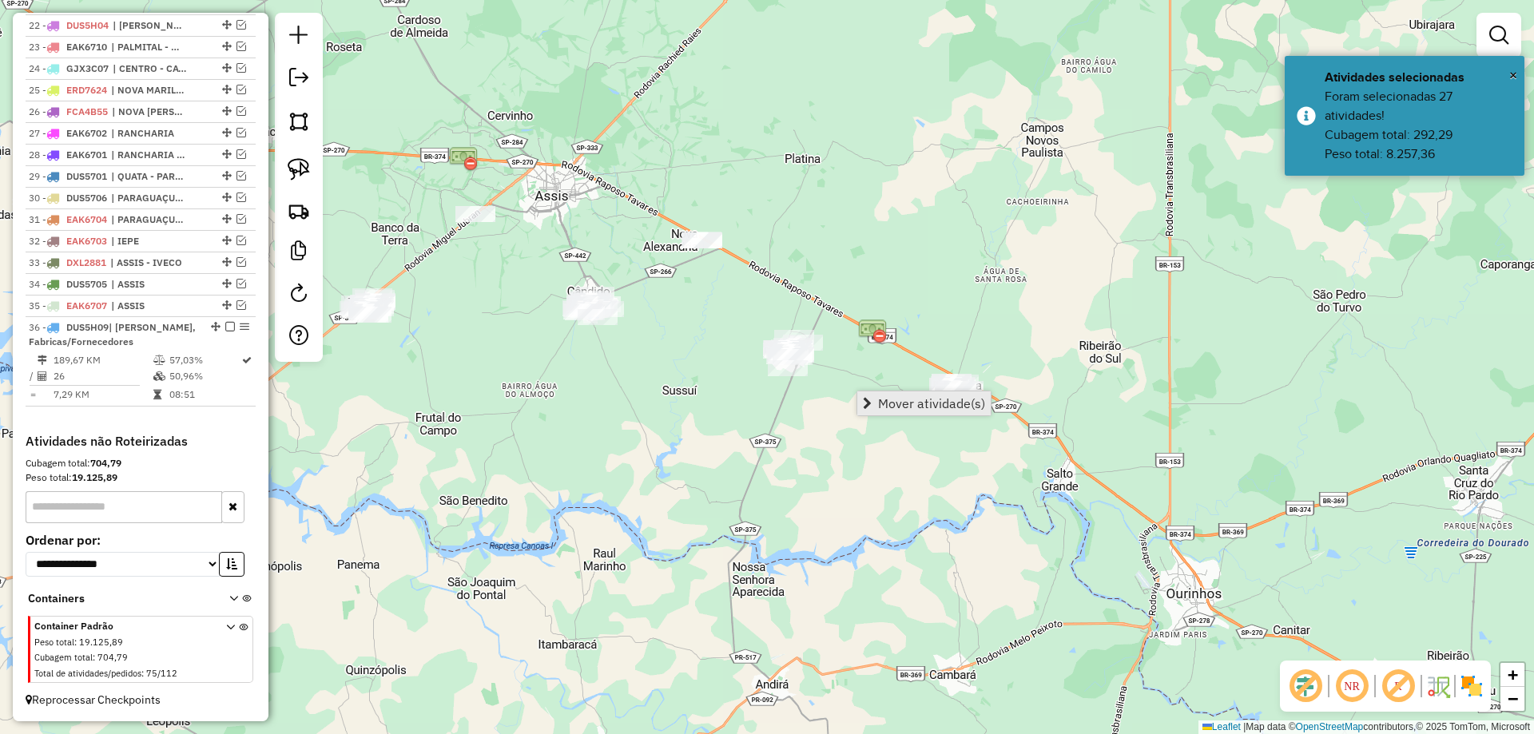
click at [875, 400] on link "Mover atividade(s)" at bounding box center [923, 403] width 133 height 24
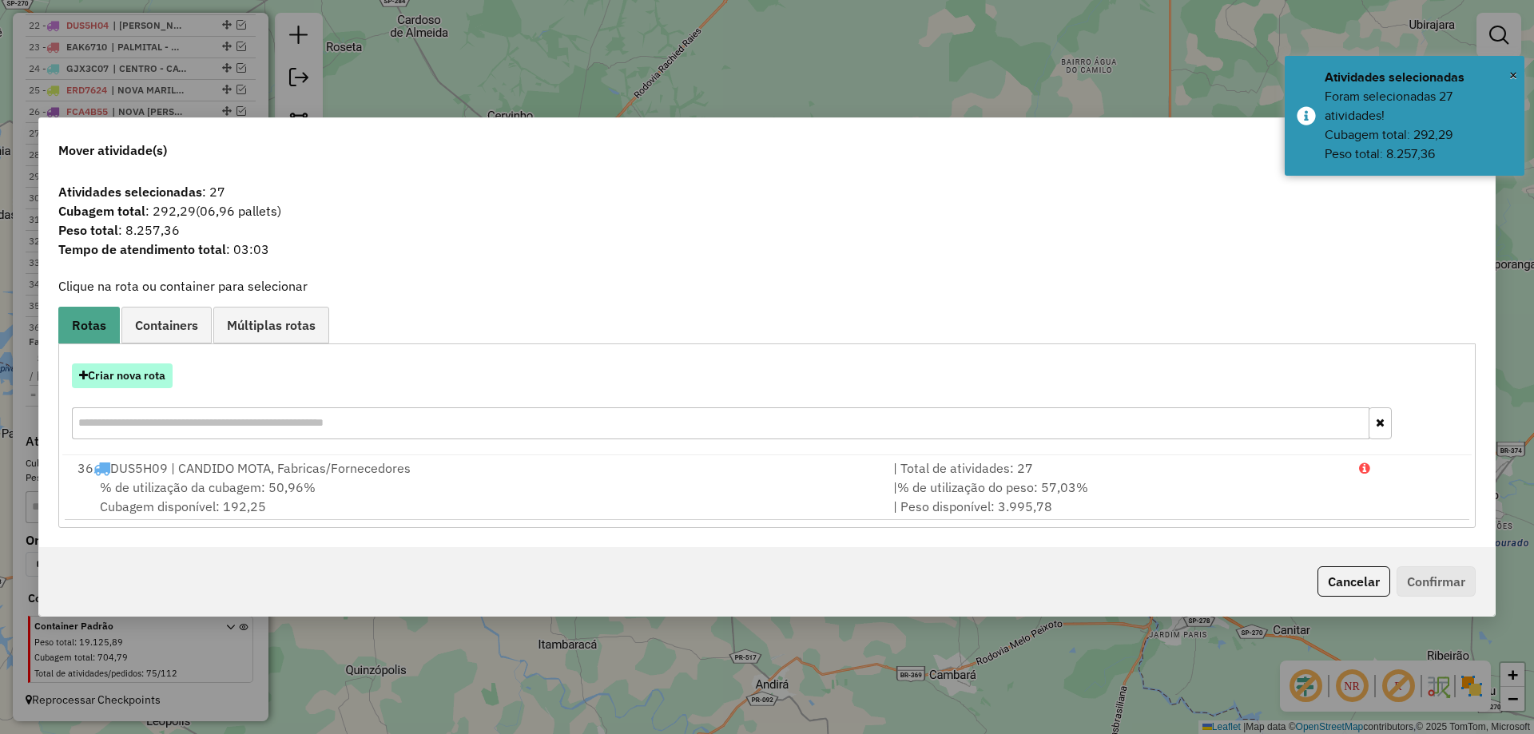
click at [130, 380] on button "Criar nova rota" at bounding box center [122, 375] width 101 height 25
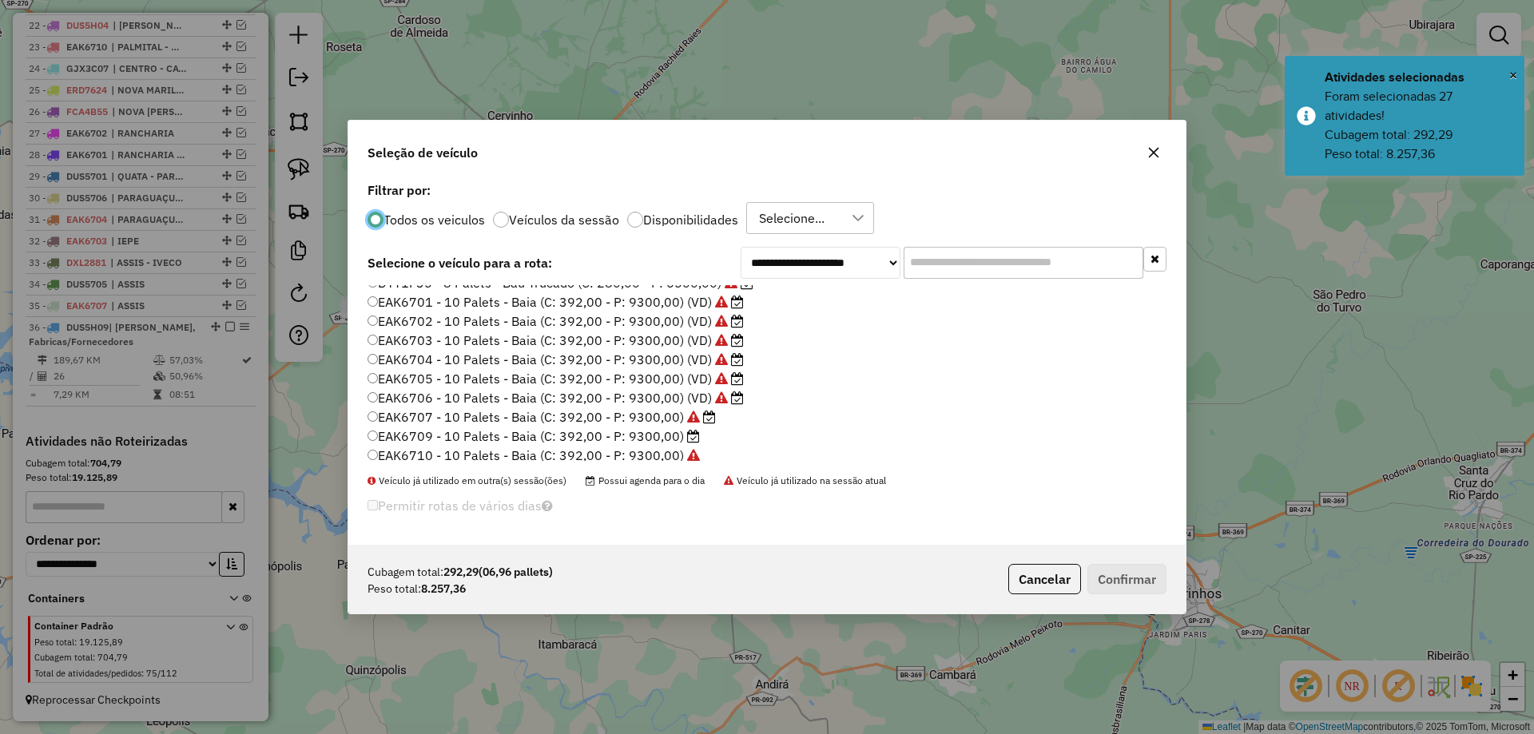
scroll to position [399, 0]
click at [681, 416] on label "EAK6709 - 10 Palets - Baia (C: 392,00 - P: 9300,00)" at bounding box center [533, 412] width 332 height 19
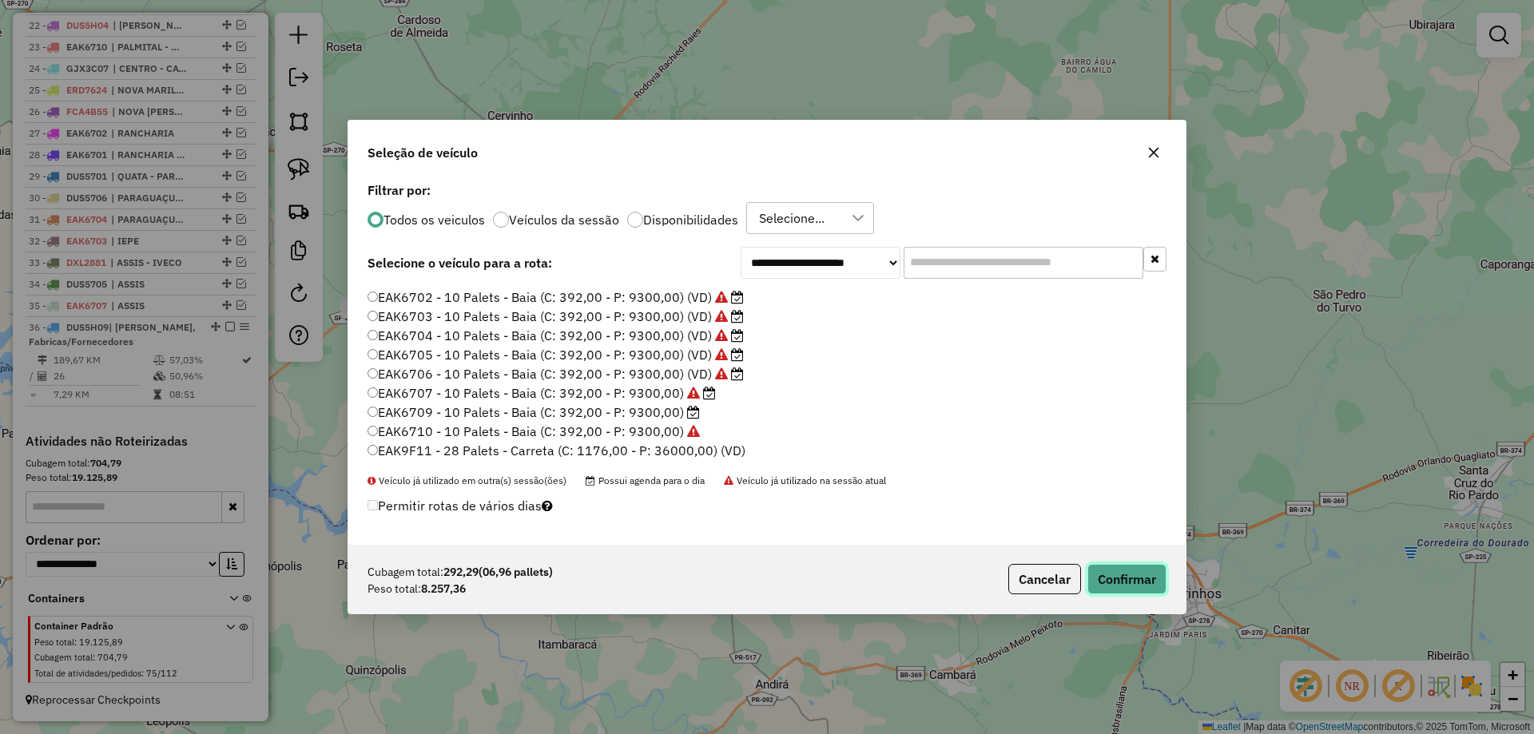
click at [1101, 571] on button "Confirmar" at bounding box center [1126, 579] width 79 height 30
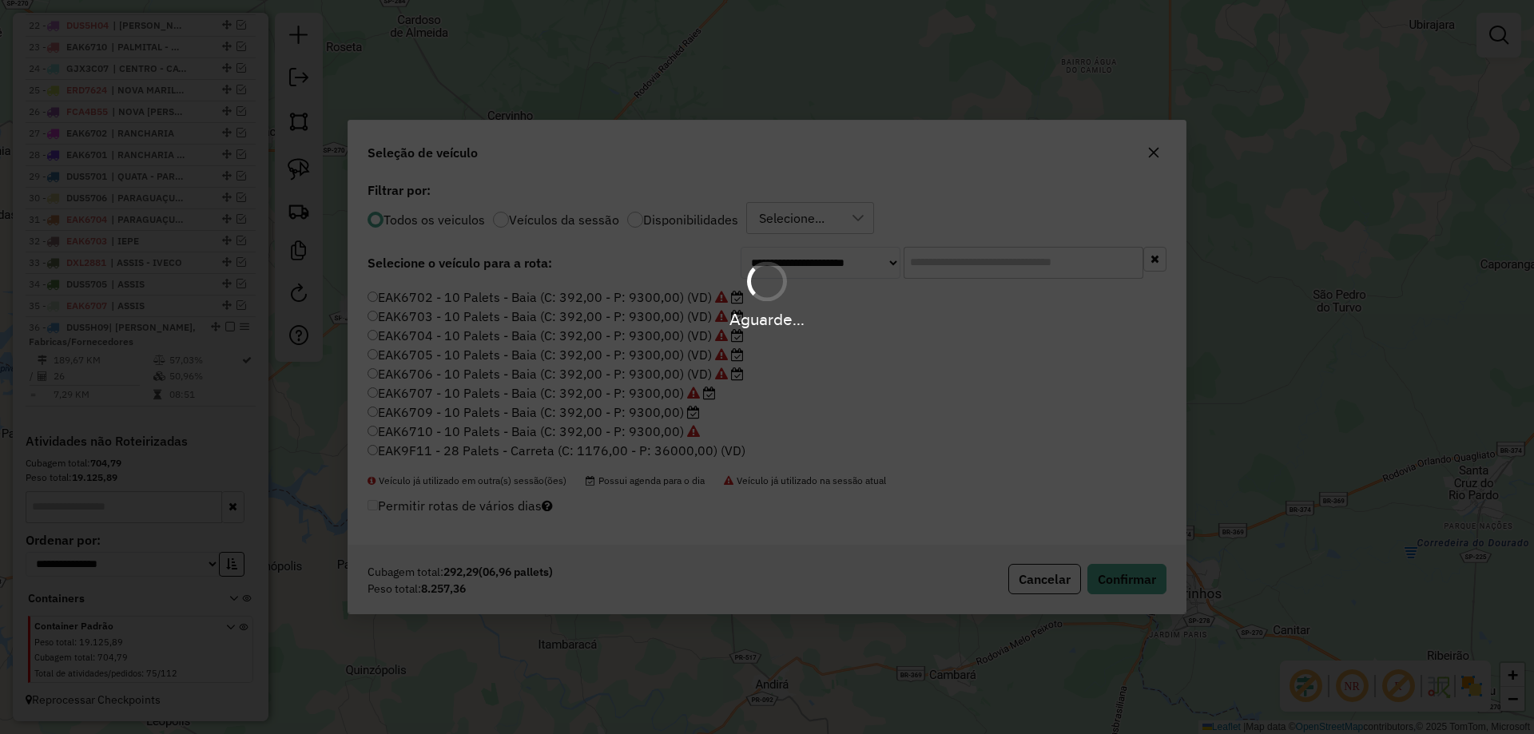
scroll to position [1173, 0]
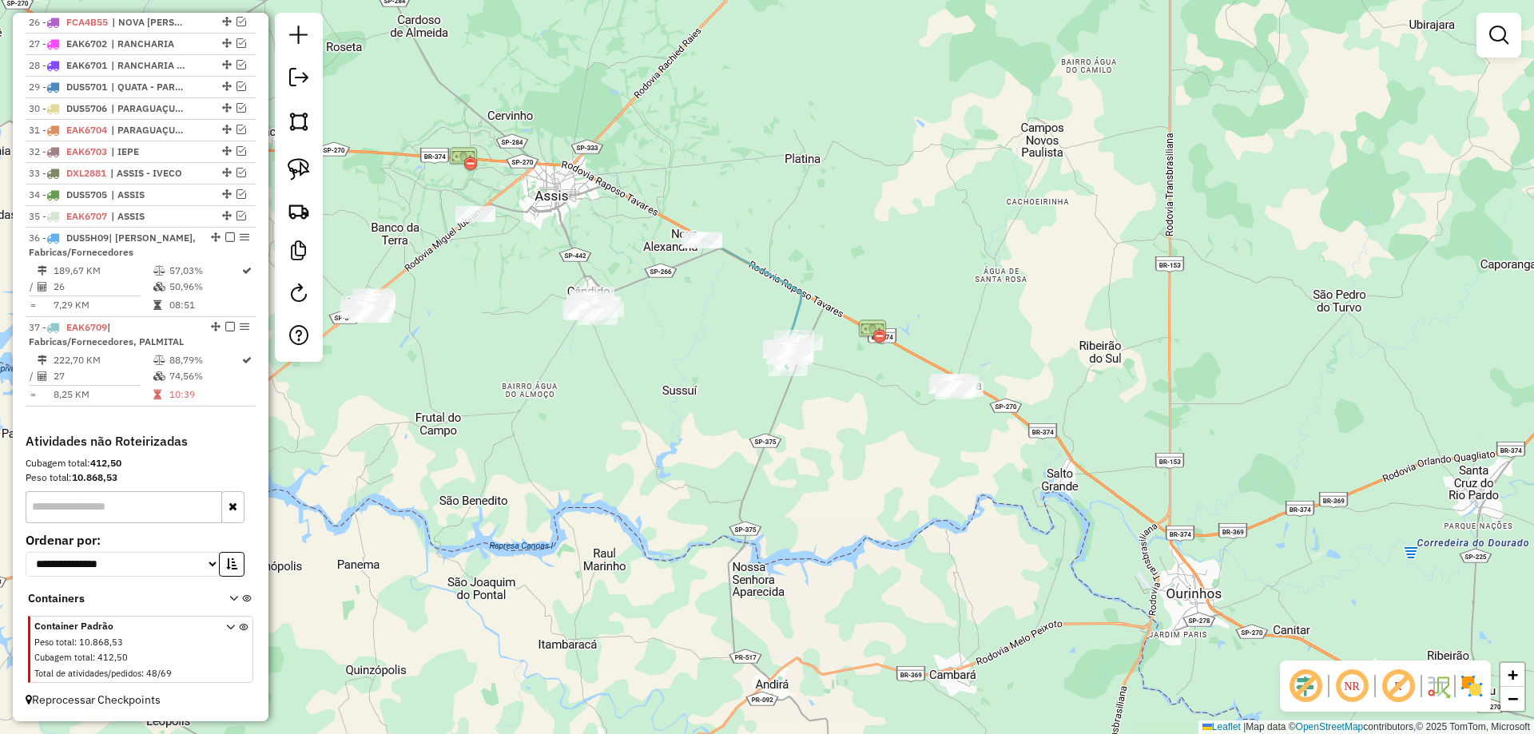
click at [770, 270] on icon at bounding box center [751, 303] width 101 height 129
select select "*********"
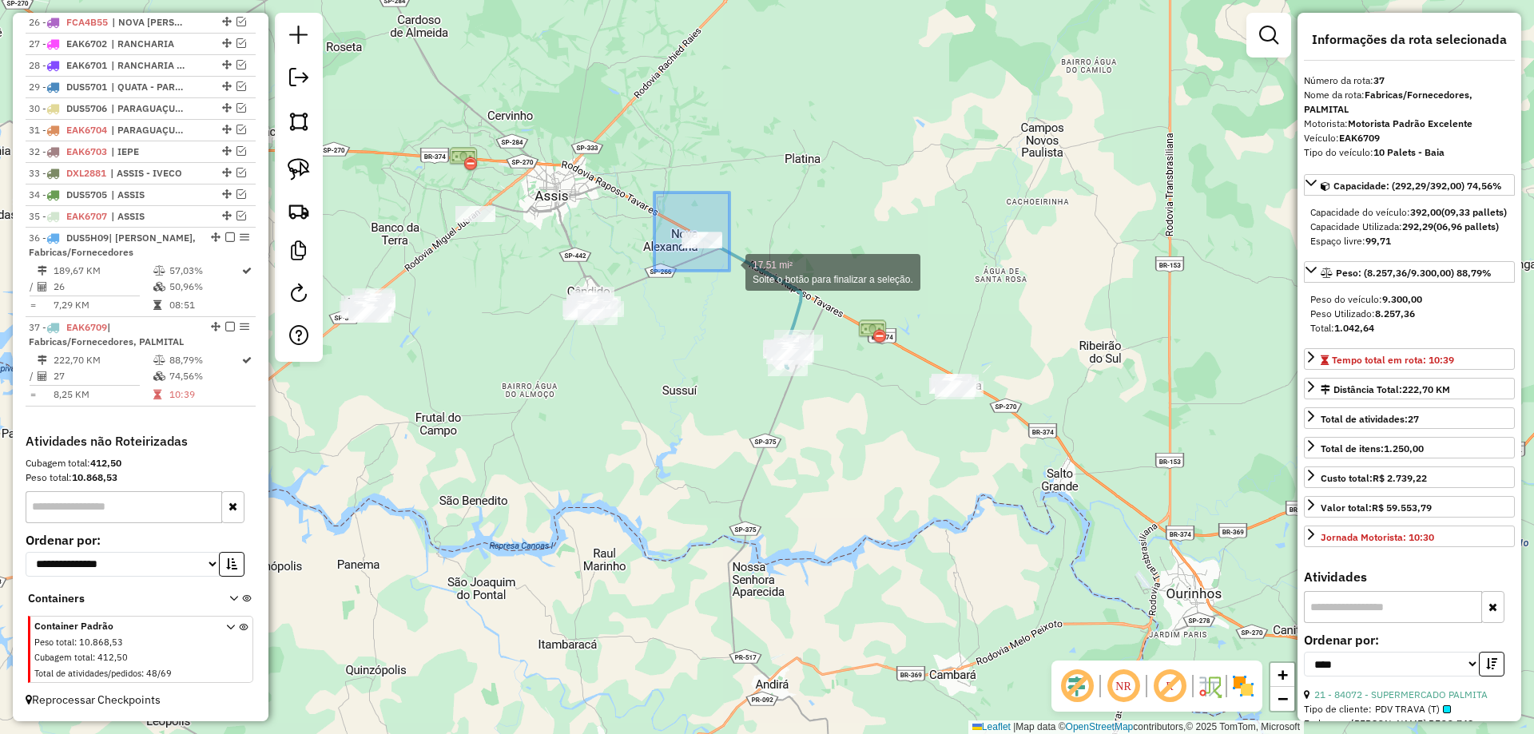
drag, startPoint x: 654, startPoint y: 192, endPoint x: 729, endPoint y: 270, distance: 107.9
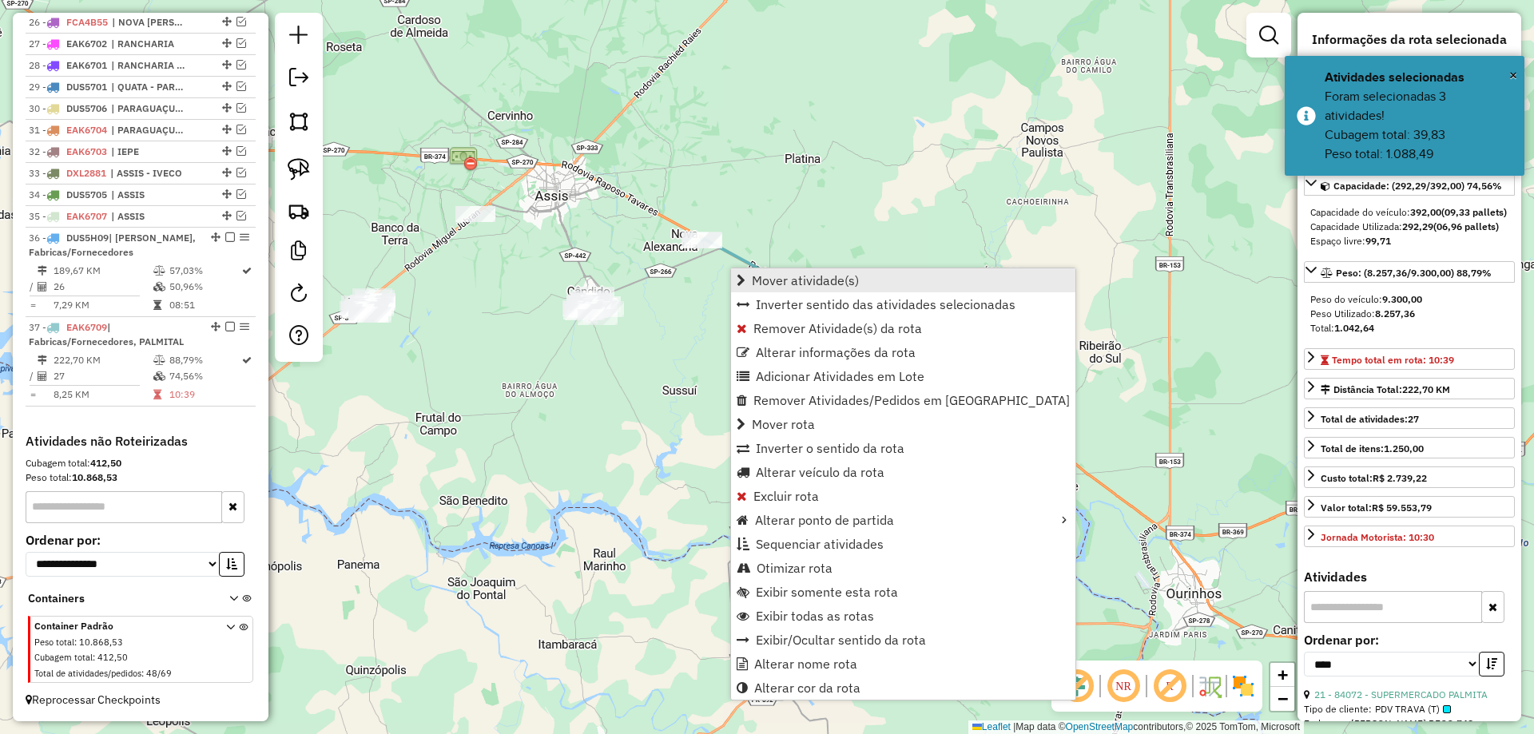
click at [819, 275] on span "Mover atividade(s)" at bounding box center [805, 280] width 107 height 13
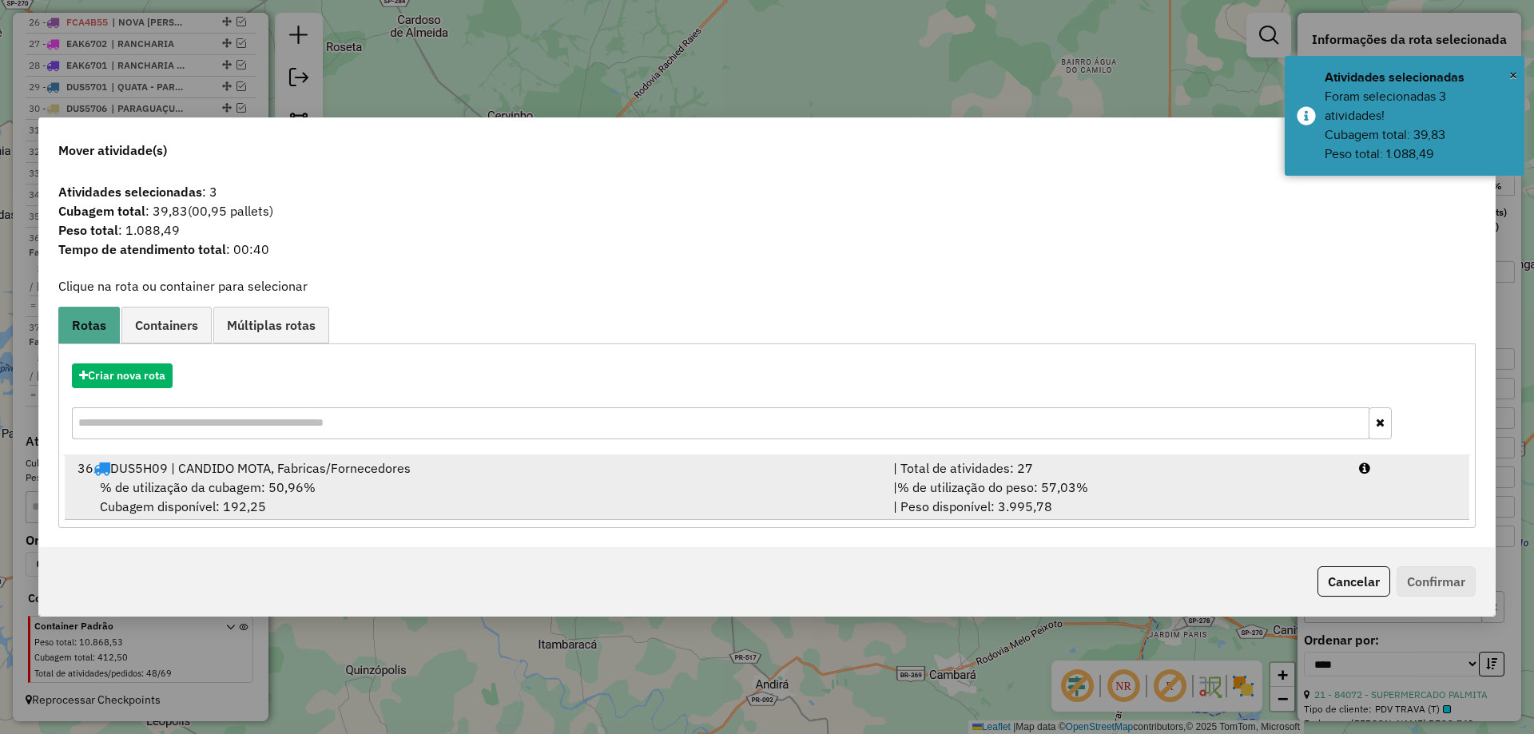
drag, startPoint x: 352, startPoint y: 469, endPoint x: 360, endPoint y: 467, distance: 8.1
click at [354, 469] on div "36 DUS5H09 | CANDIDO MOTA, Fabricas/Fornecedores" at bounding box center [476, 467] width 816 height 19
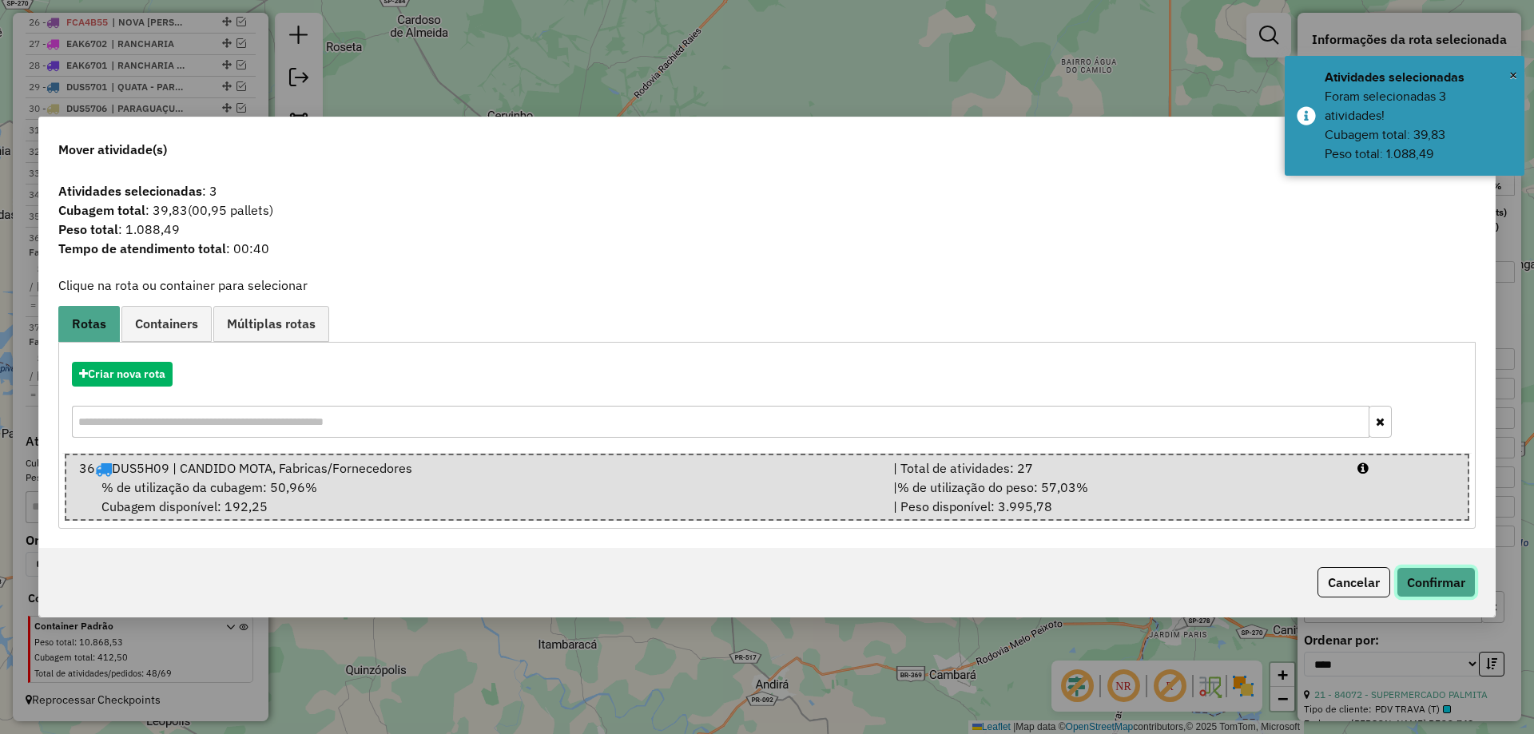
click at [1447, 584] on button "Confirmar" at bounding box center [1435, 582] width 79 height 30
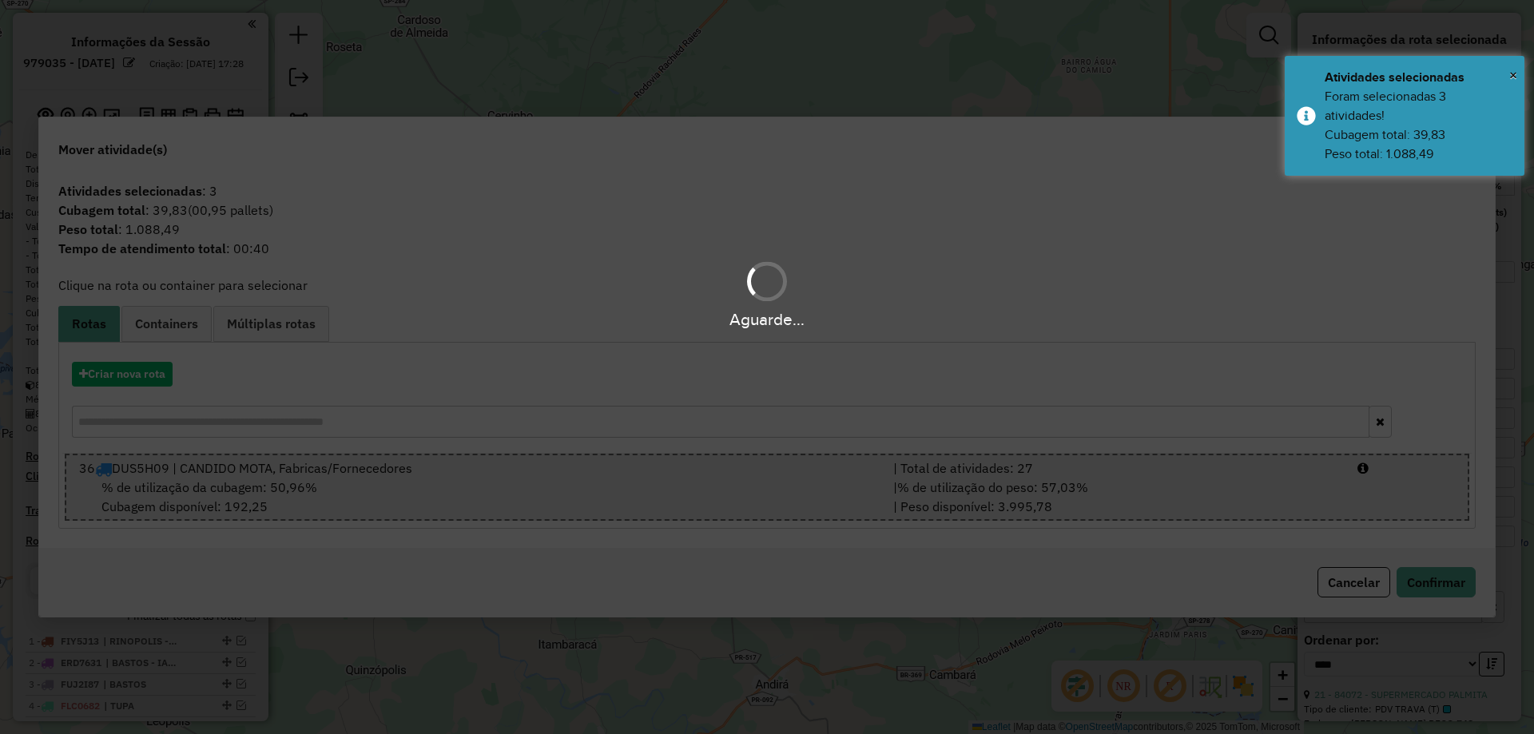
select select "*********"
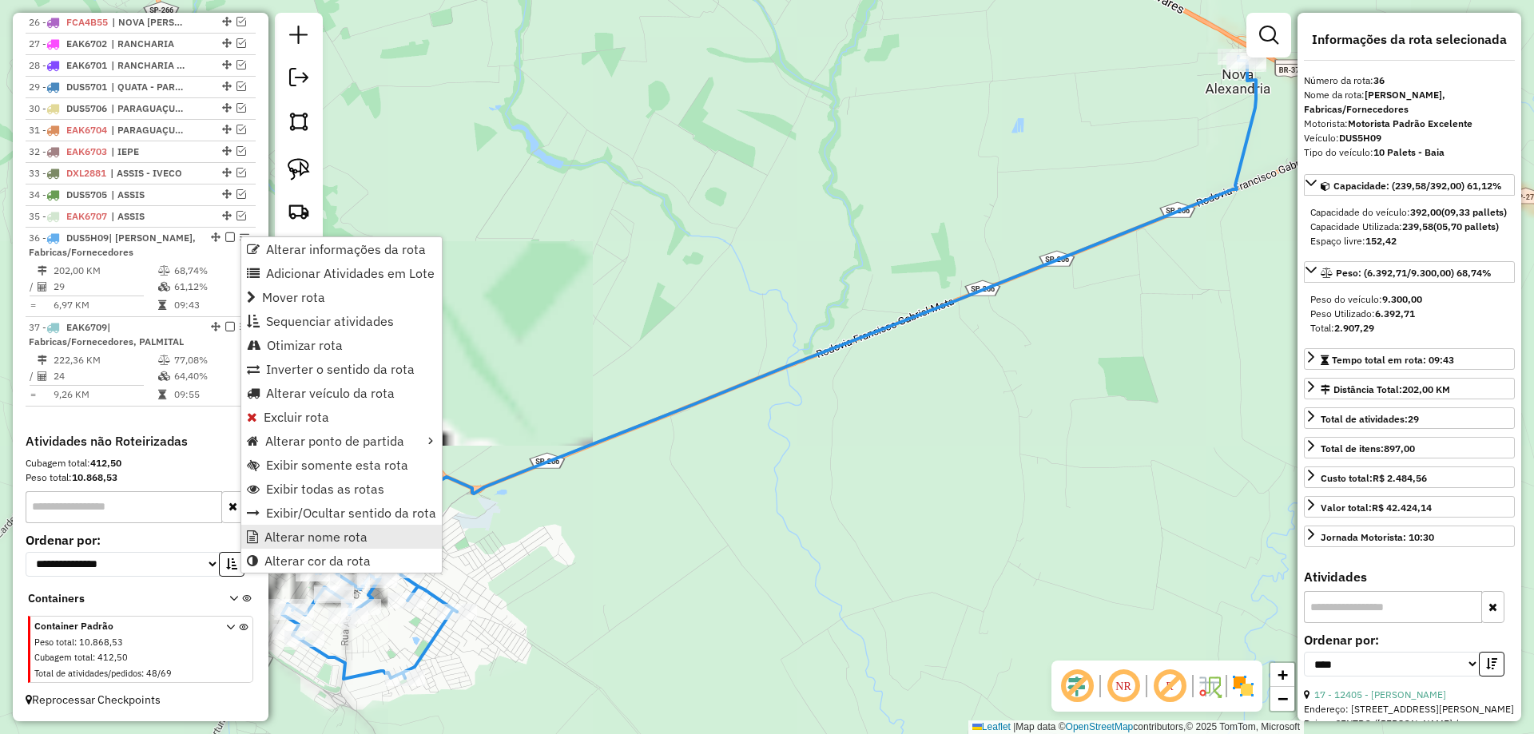
click at [336, 534] on span "Alterar nome rota" at bounding box center [315, 536] width 103 height 13
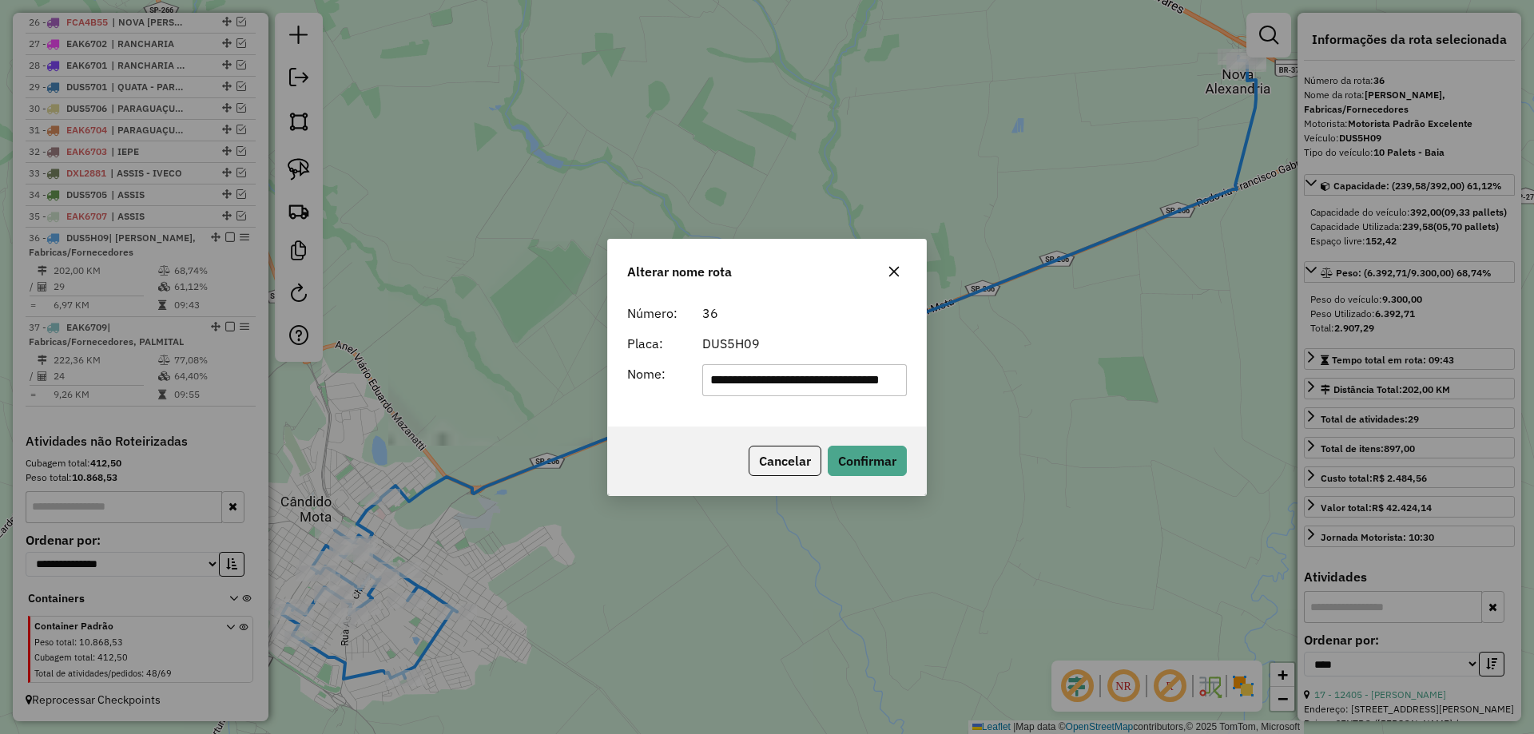
scroll to position [0, 42]
drag, startPoint x: 754, startPoint y: 383, endPoint x: 900, endPoint y: 382, distance: 146.2
click at [896, 383] on input "**********" at bounding box center [804, 380] width 205 height 32
type input "**********"
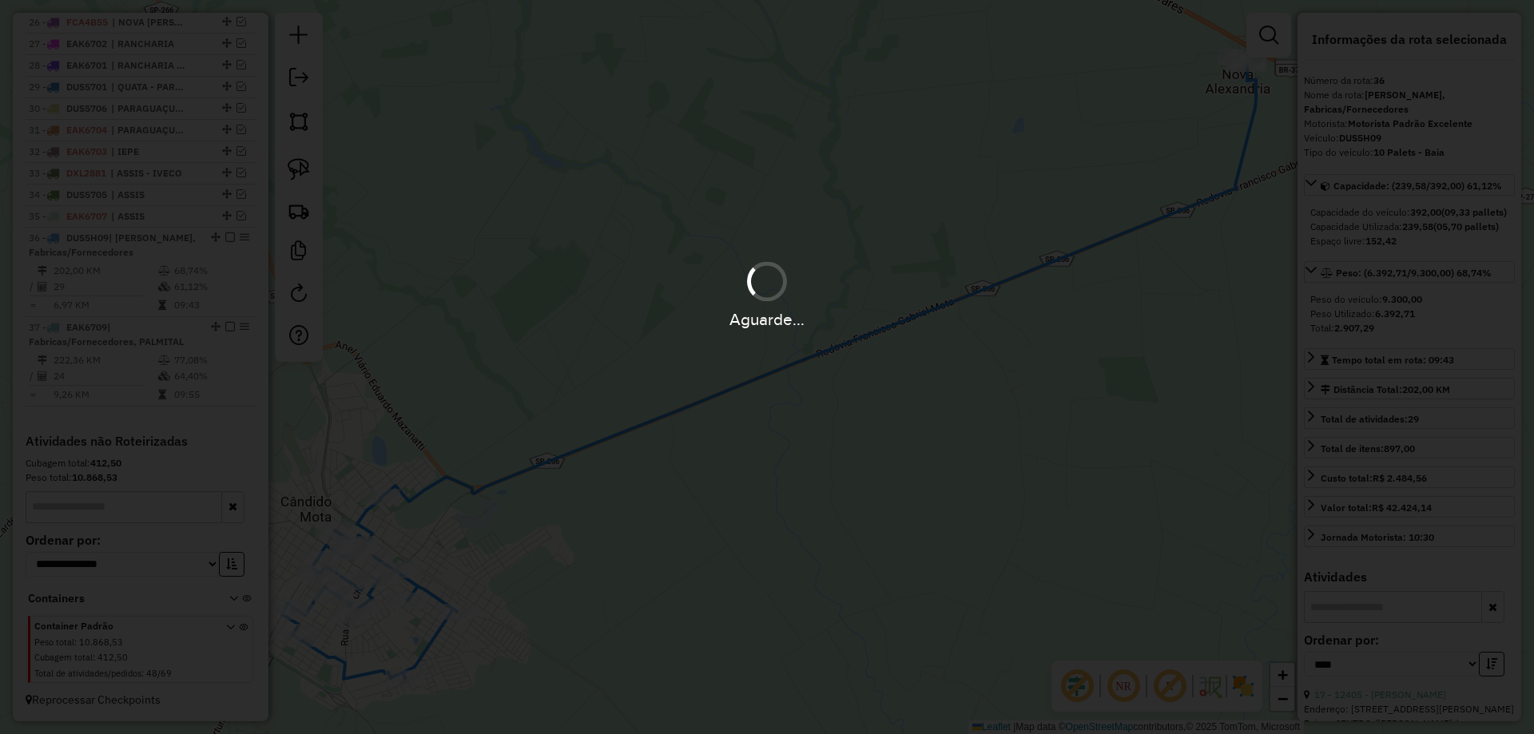
scroll to position [1158, 0]
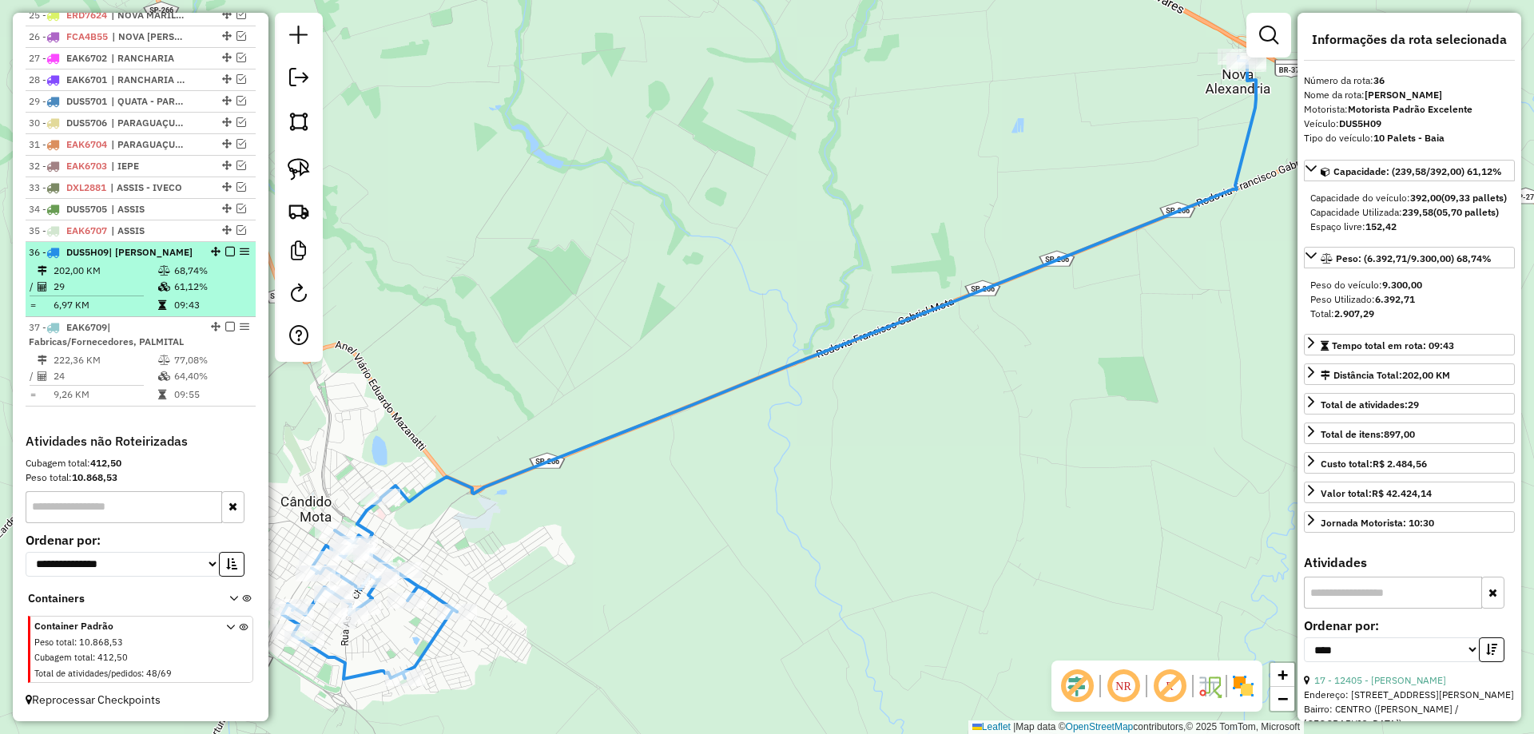
click at [225, 249] on em at bounding box center [230, 252] width 10 height 10
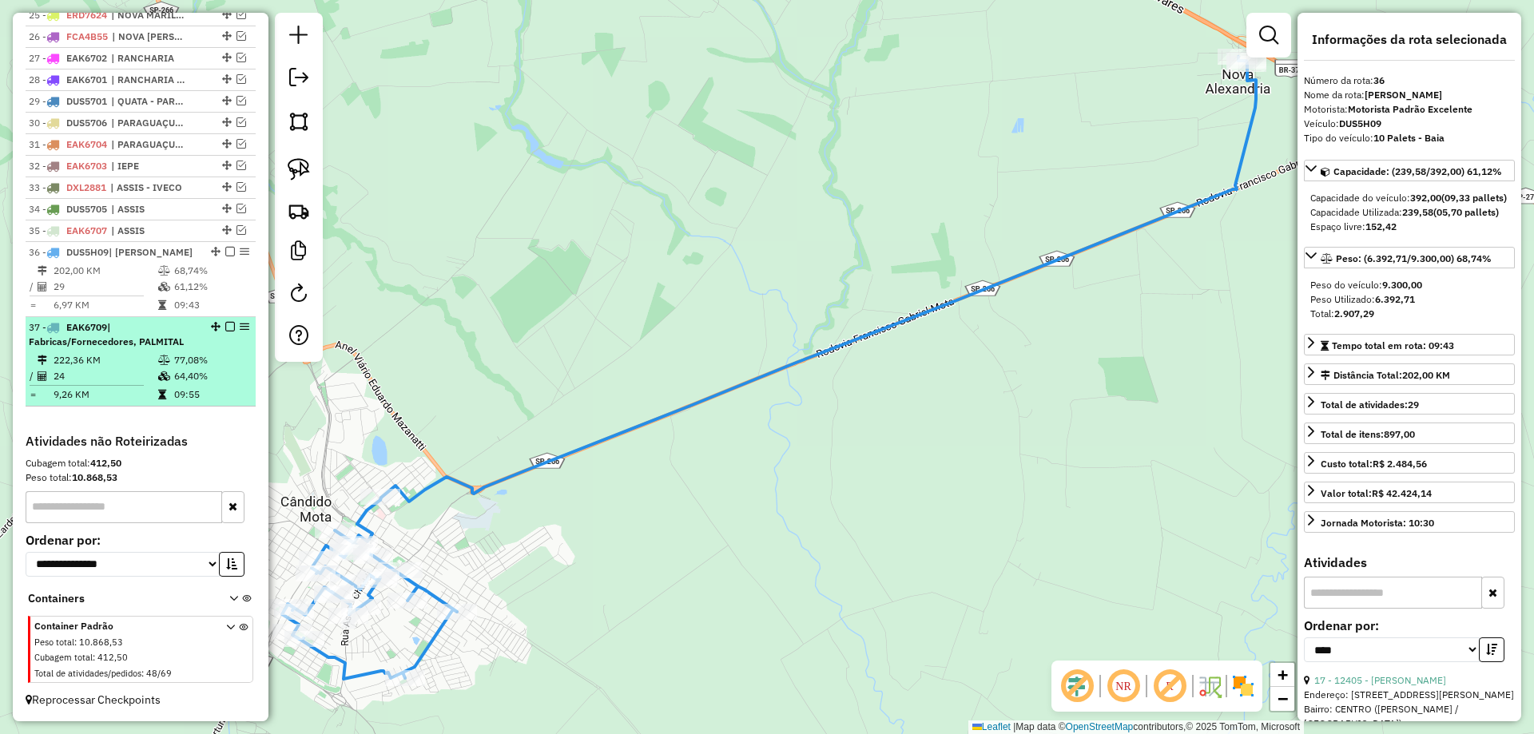
scroll to position [1105, 0]
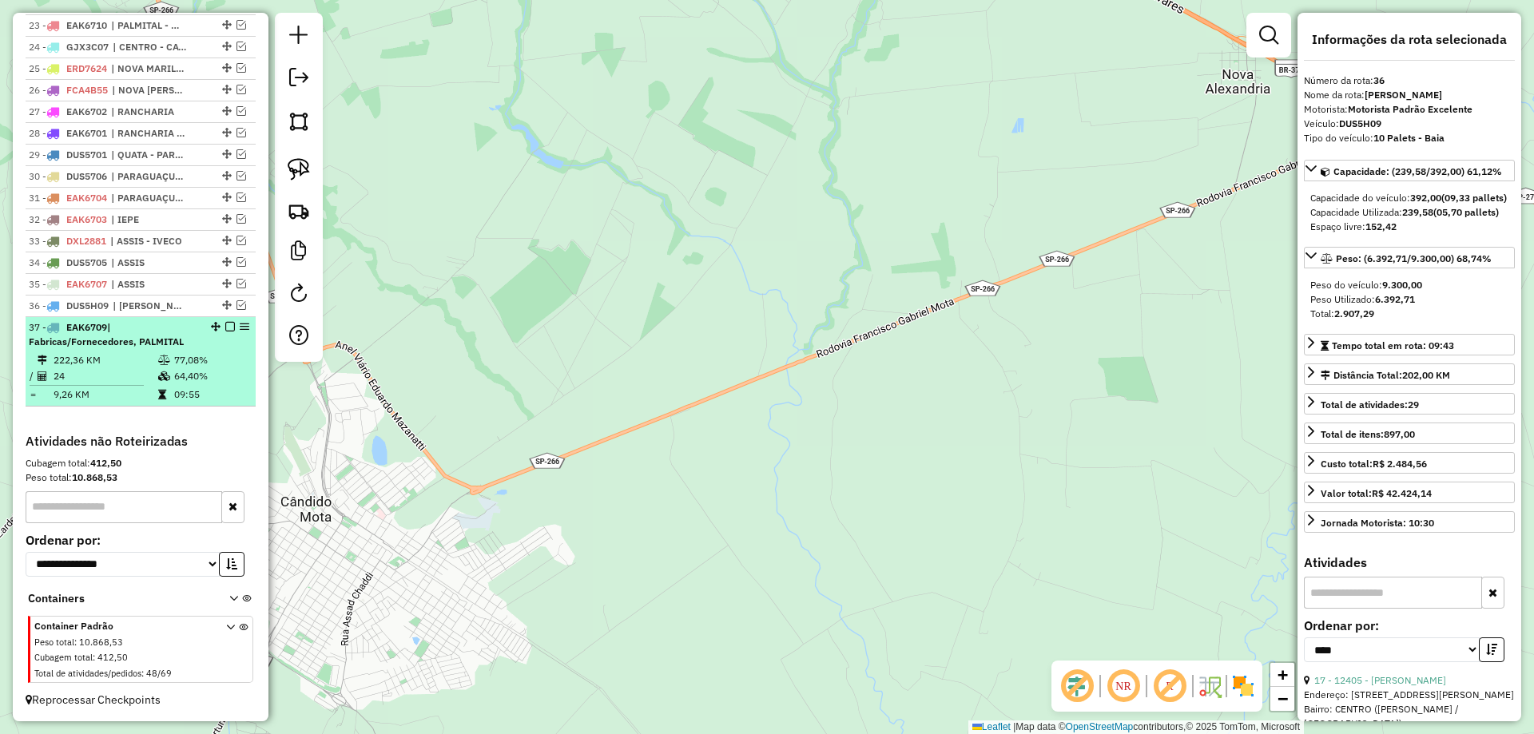
click at [222, 355] on td "77,08%" at bounding box center [211, 360] width 76 height 16
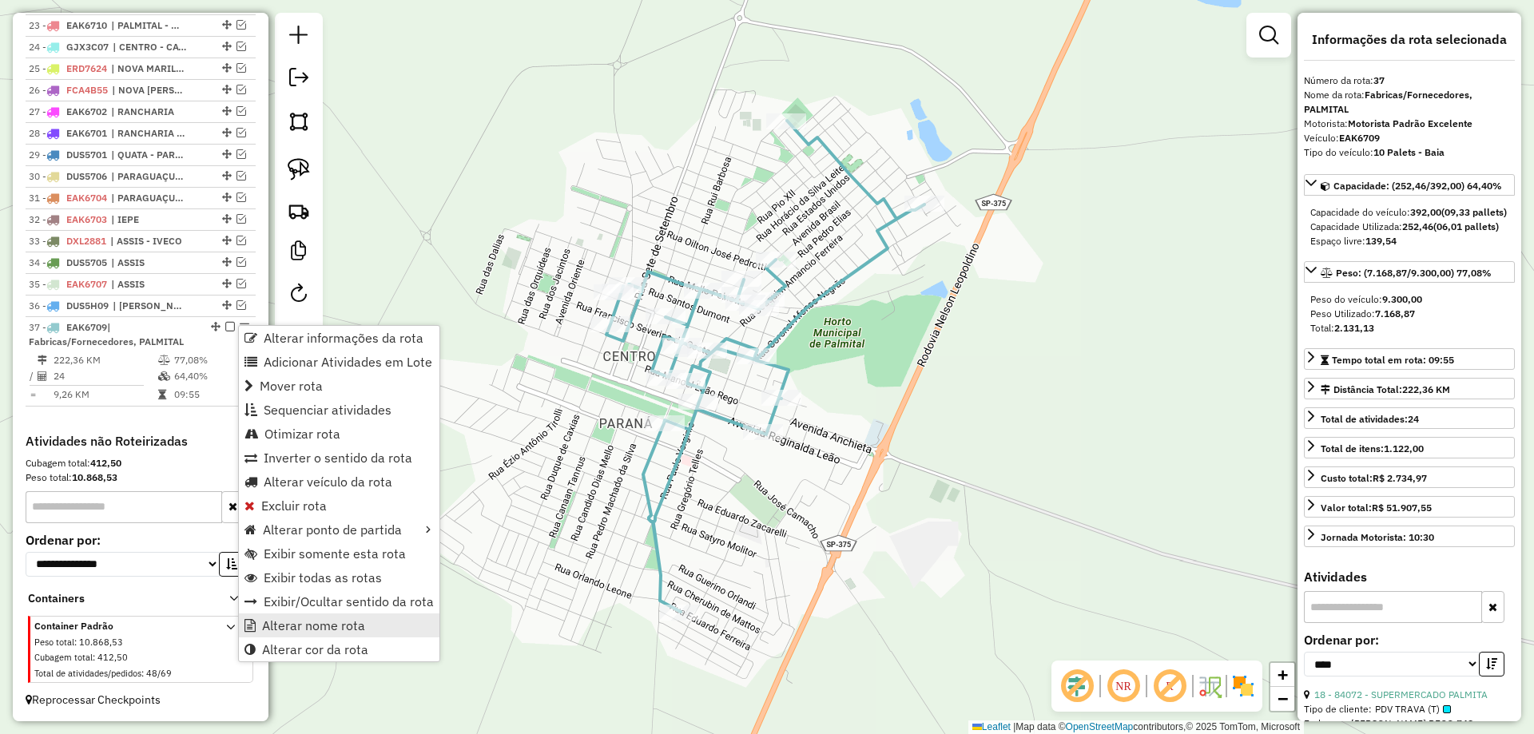
click at [321, 629] on span "Alterar nome rota" at bounding box center [313, 625] width 103 height 13
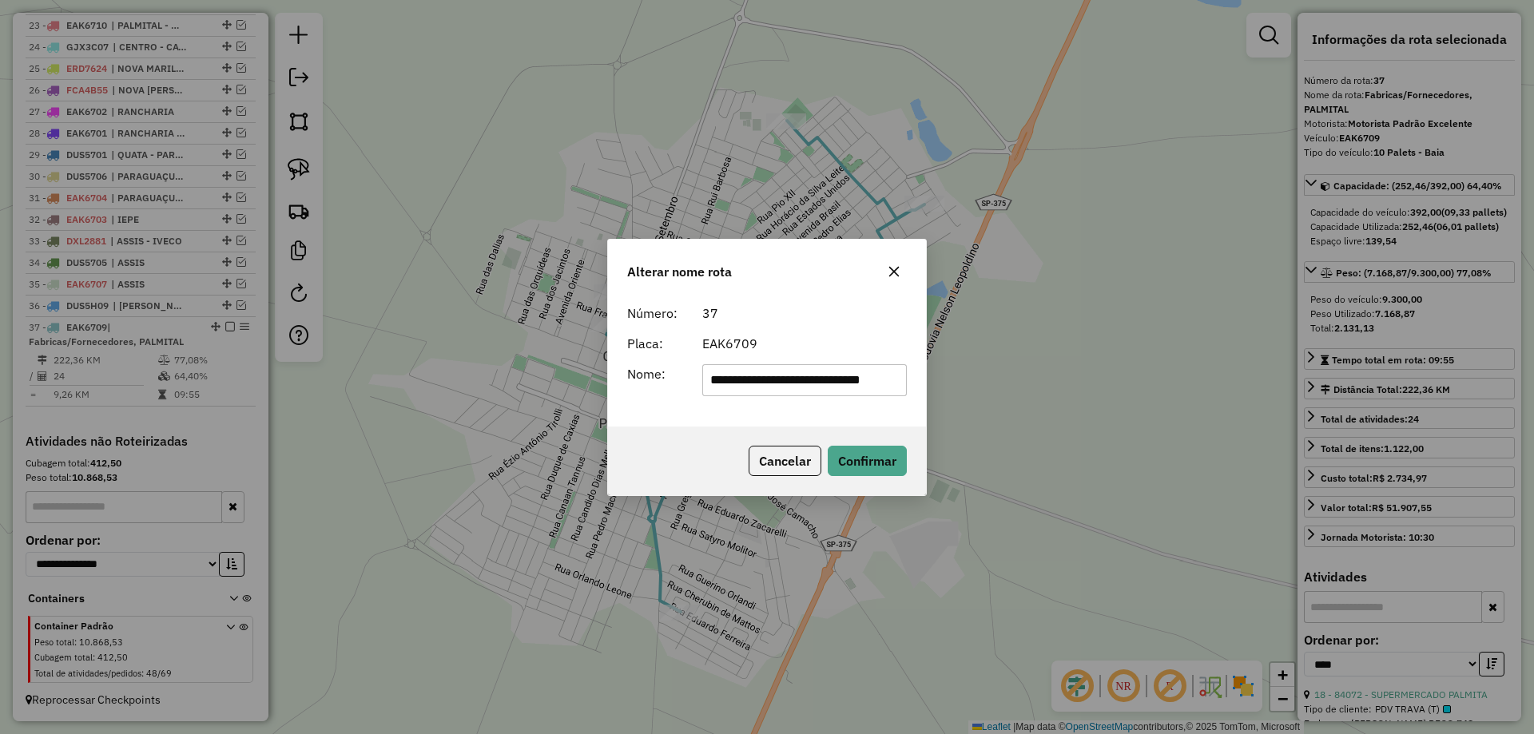
scroll to position [0, 0]
drag, startPoint x: 842, startPoint y: 379, endPoint x: 502, endPoint y: 384, distance: 339.5
click at [500, 384] on div "**********" at bounding box center [767, 367] width 1534 height 734
type input "********"
drag, startPoint x: 849, startPoint y: 460, endPoint x: 812, endPoint y: 460, distance: 36.7
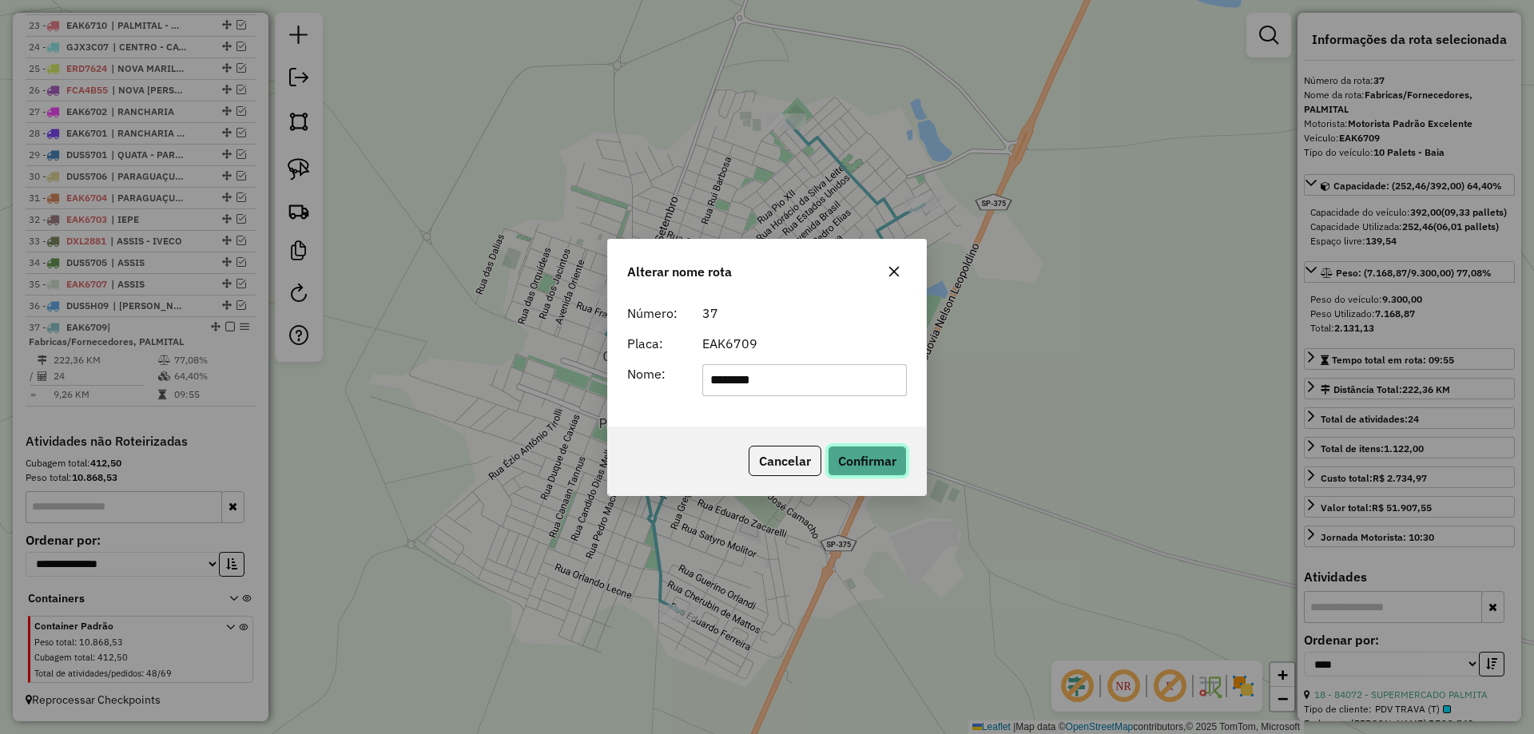
click at [847, 462] on button "Confirmar" at bounding box center [867, 461] width 79 height 30
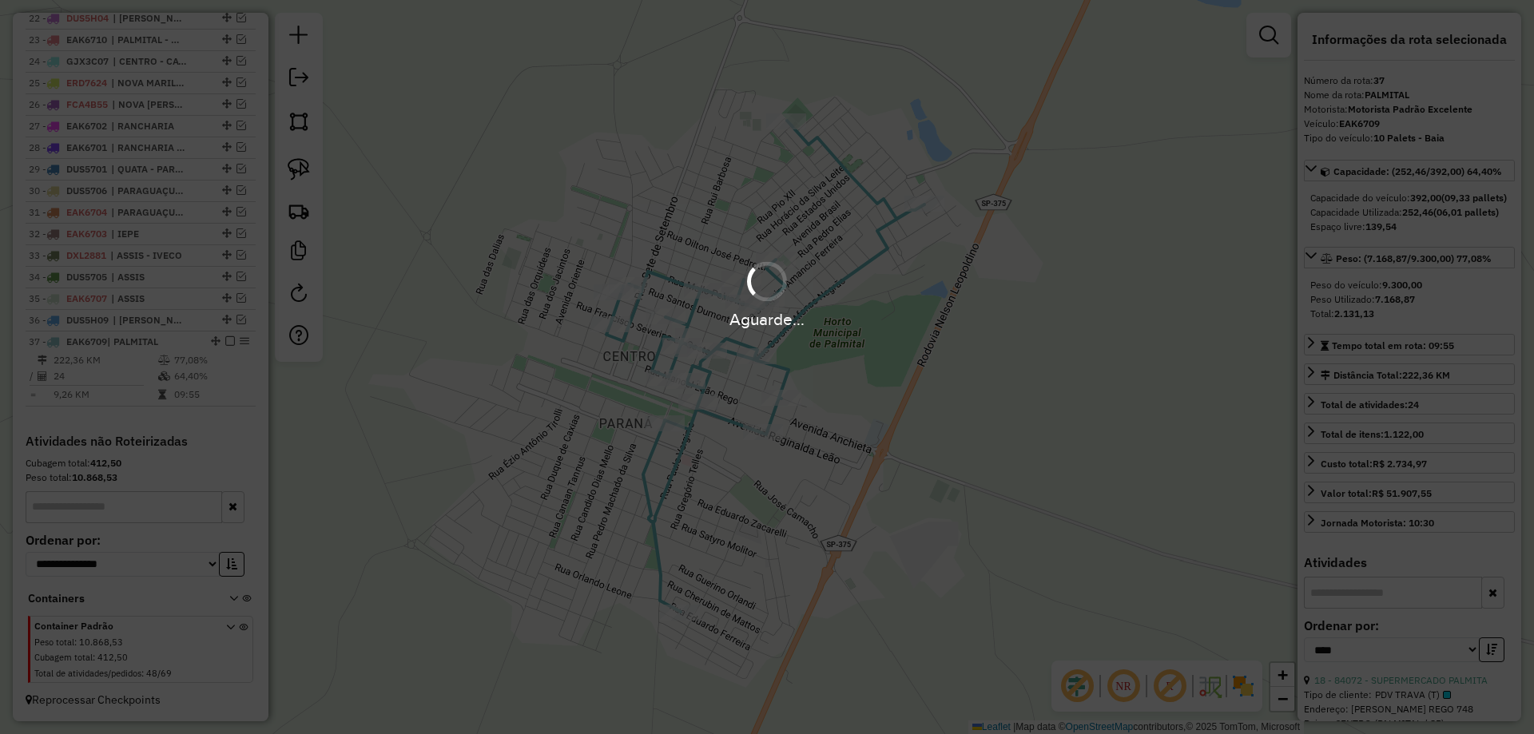
scroll to position [1090, 0]
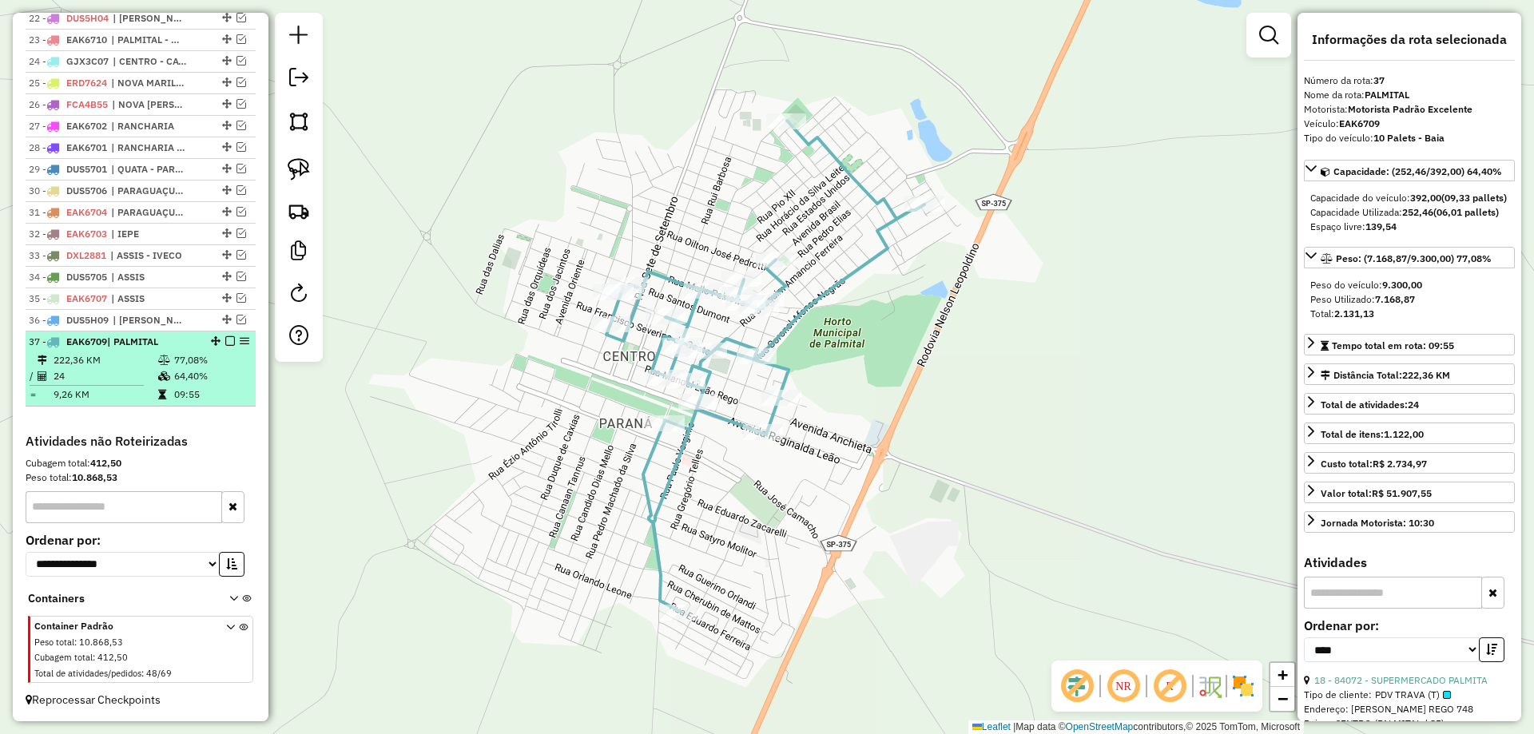
click at [228, 339] on em at bounding box center [230, 341] width 10 height 10
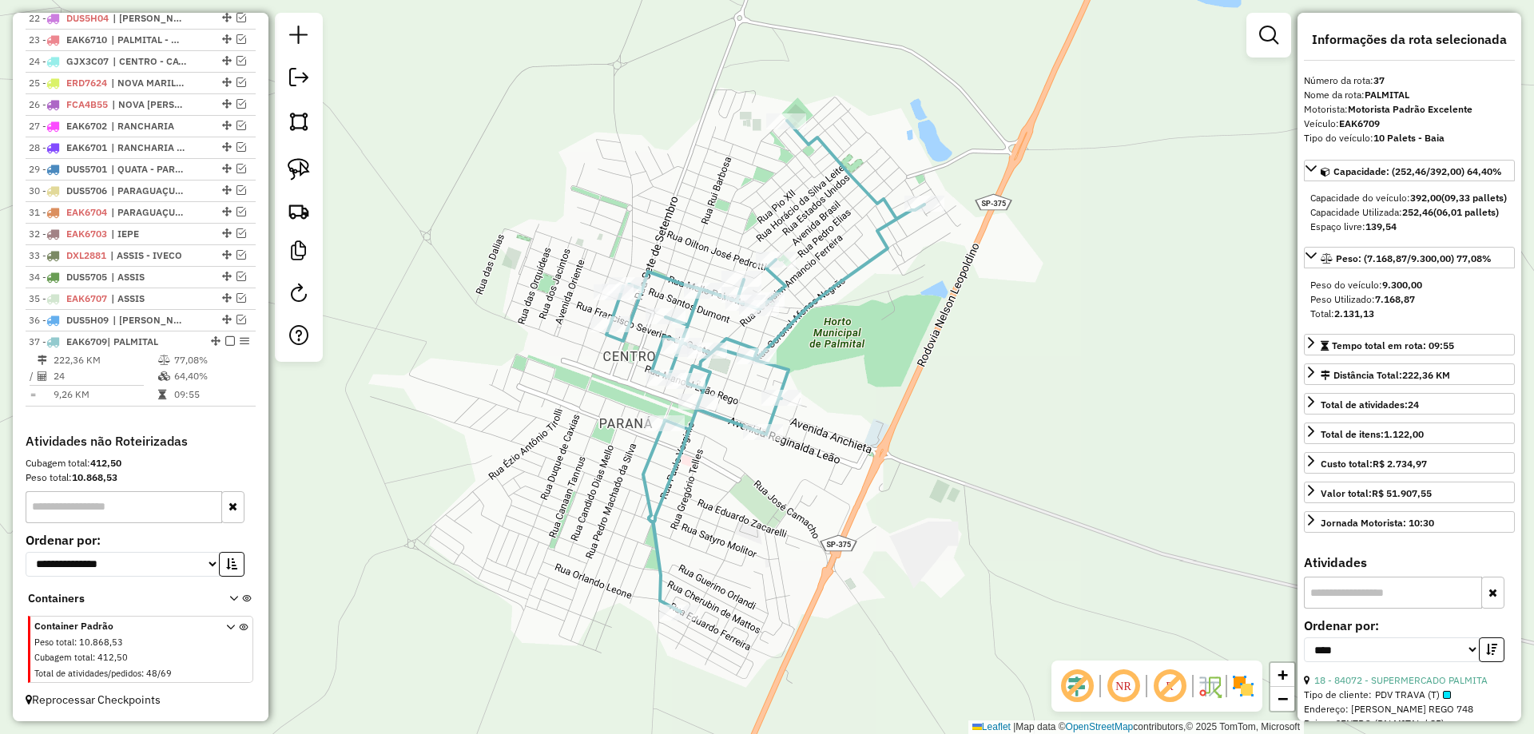
scroll to position [1037, 0]
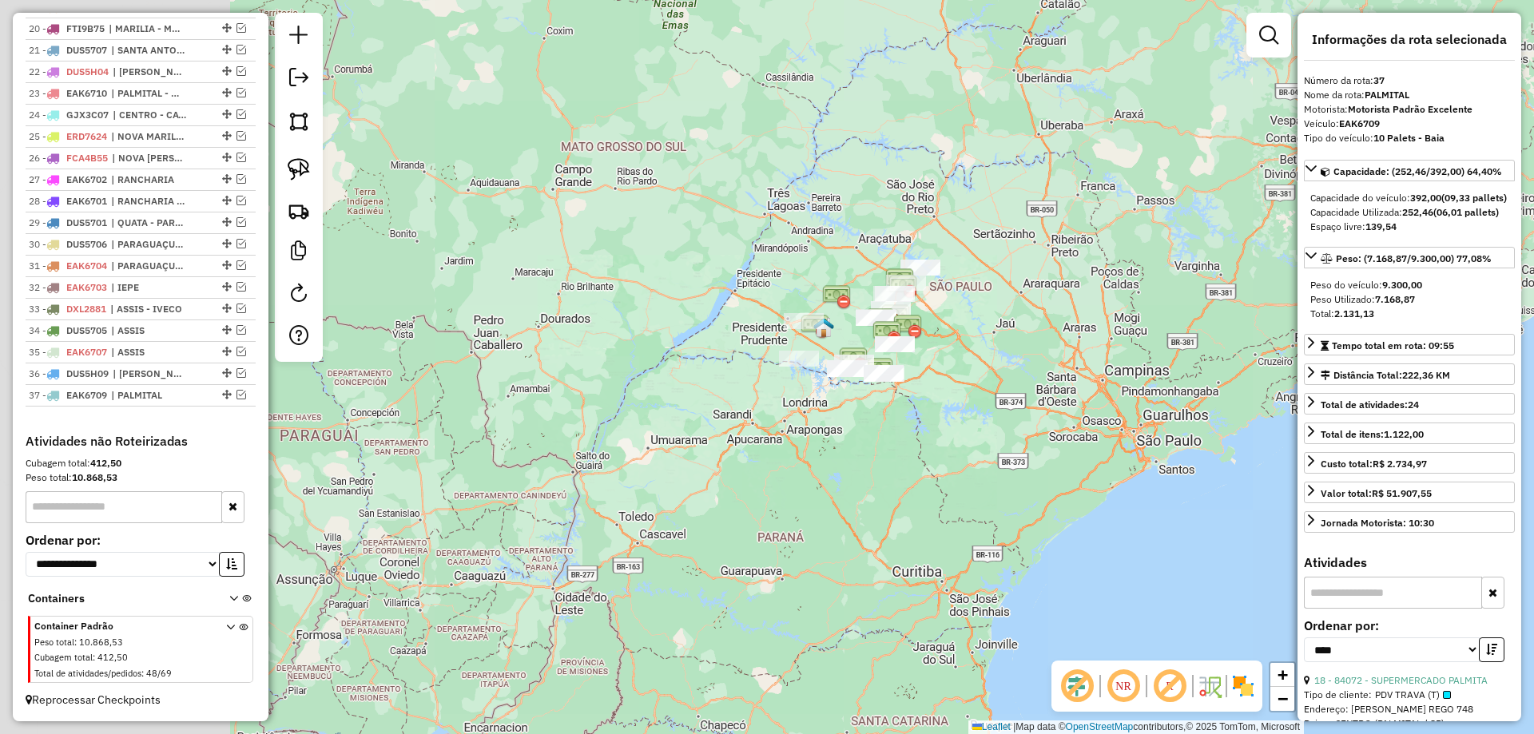
click at [968, 421] on div "Janela de atendimento Grade de atendimento Capacidade Transportadoras Veículos …" at bounding box center [767, 367] width 1534 height 734
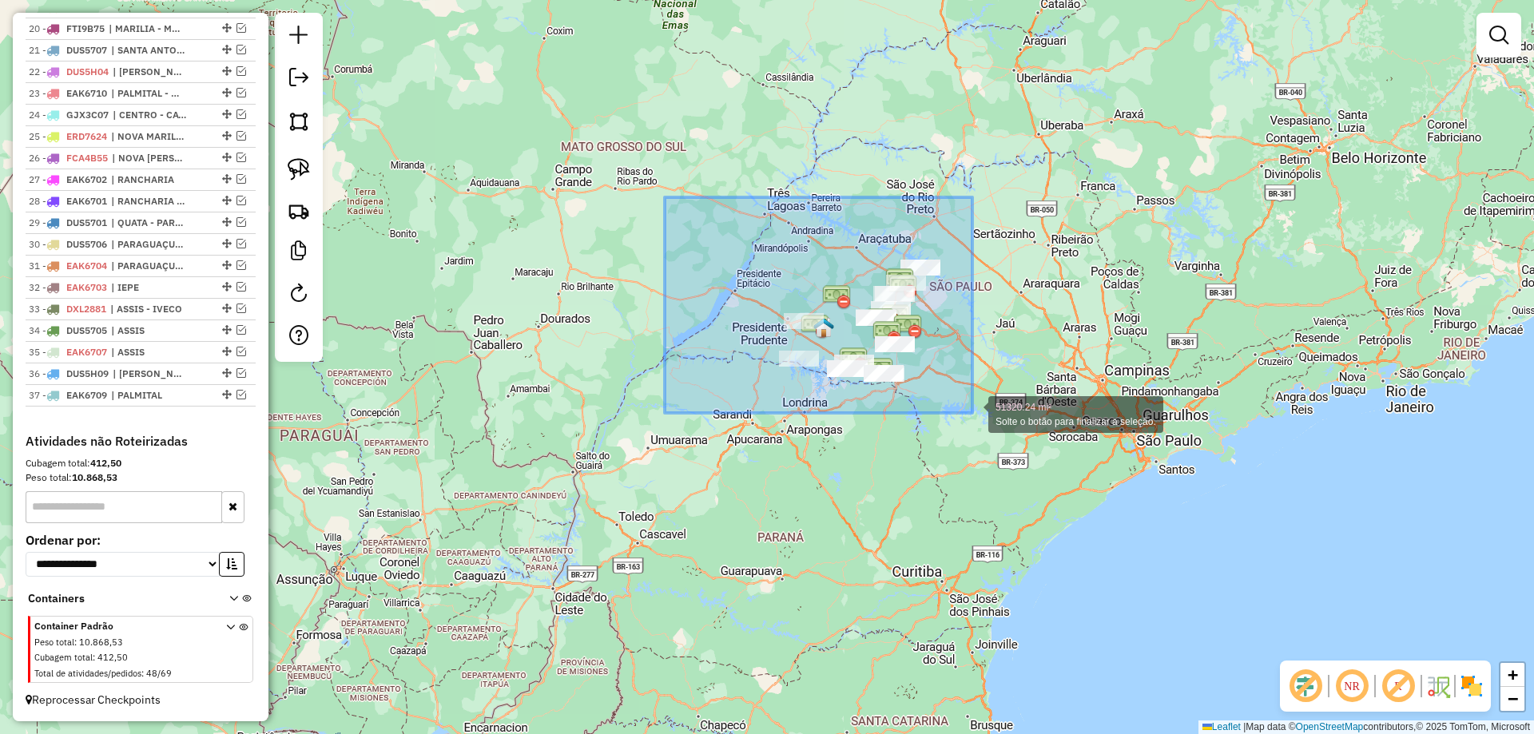
drag, startPoint x: 816, startPoint y: 300, endPoint x: 972, endPoint y: 413, distance: 192.2
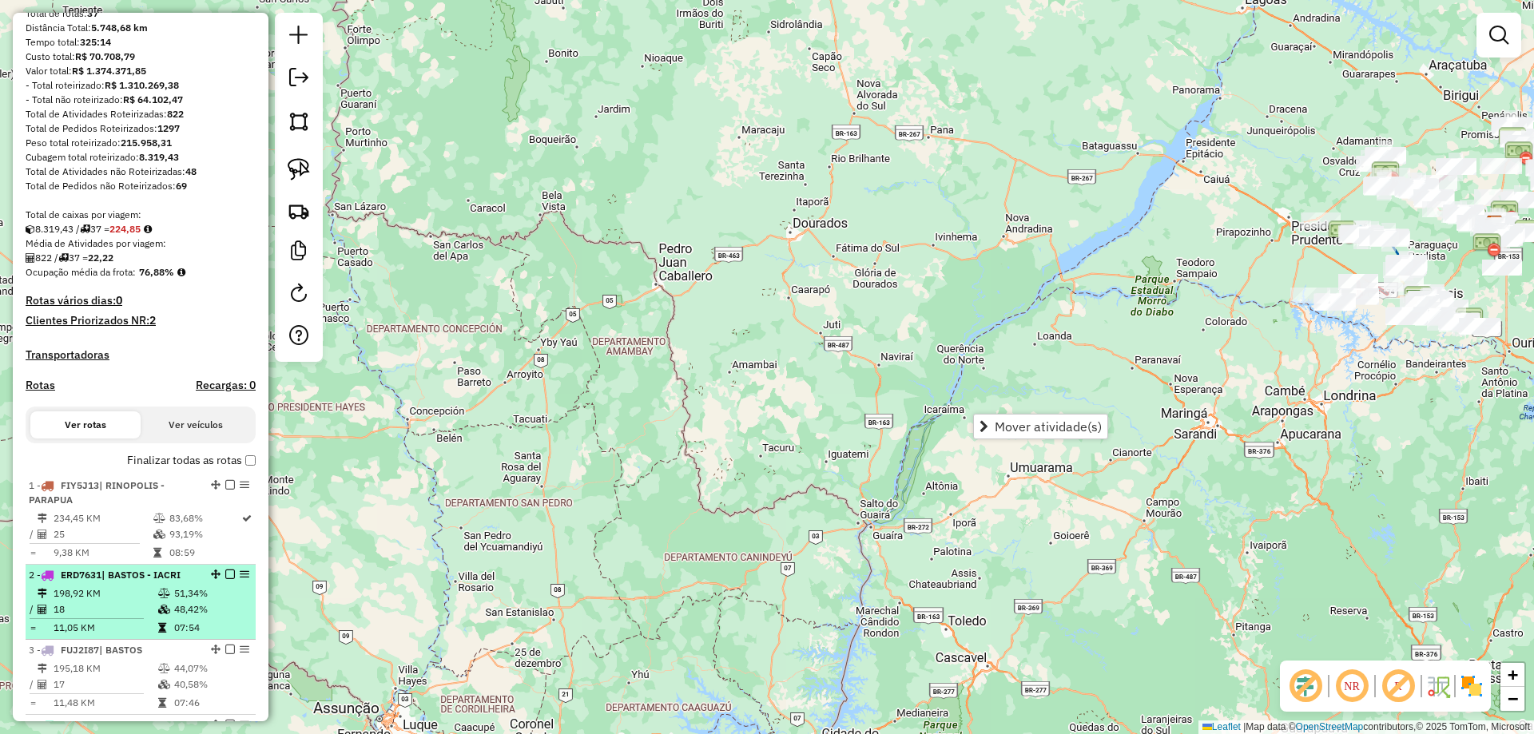
scroll to position [160, 0]
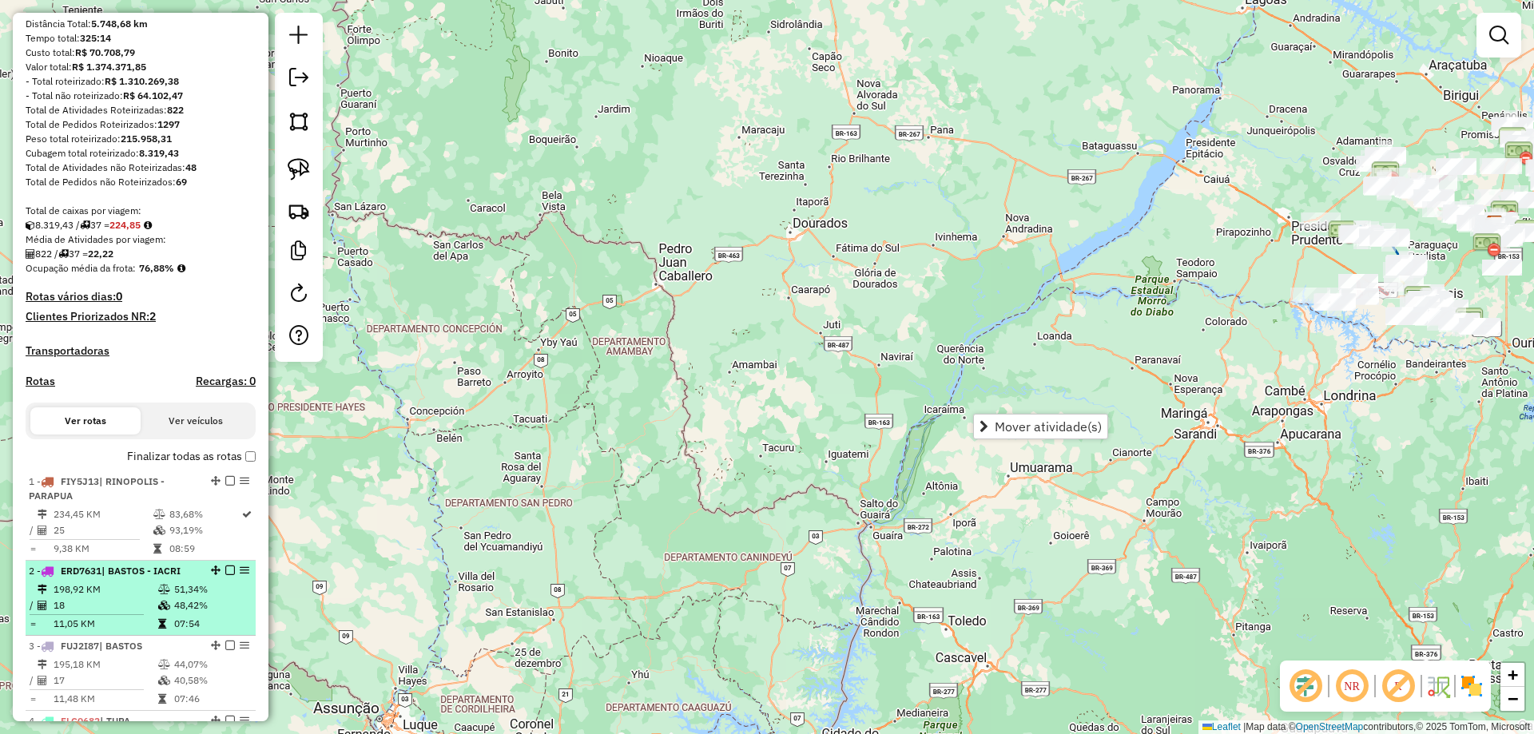
click at [177, 594] on li "2 - ERD7631 | BASTOS - IACRI 198,92 KM 51,34% / 18 48,42% = 11,05 KM 07:54" at bounding box center [141, 598] width 230 height 75
select select "*********"
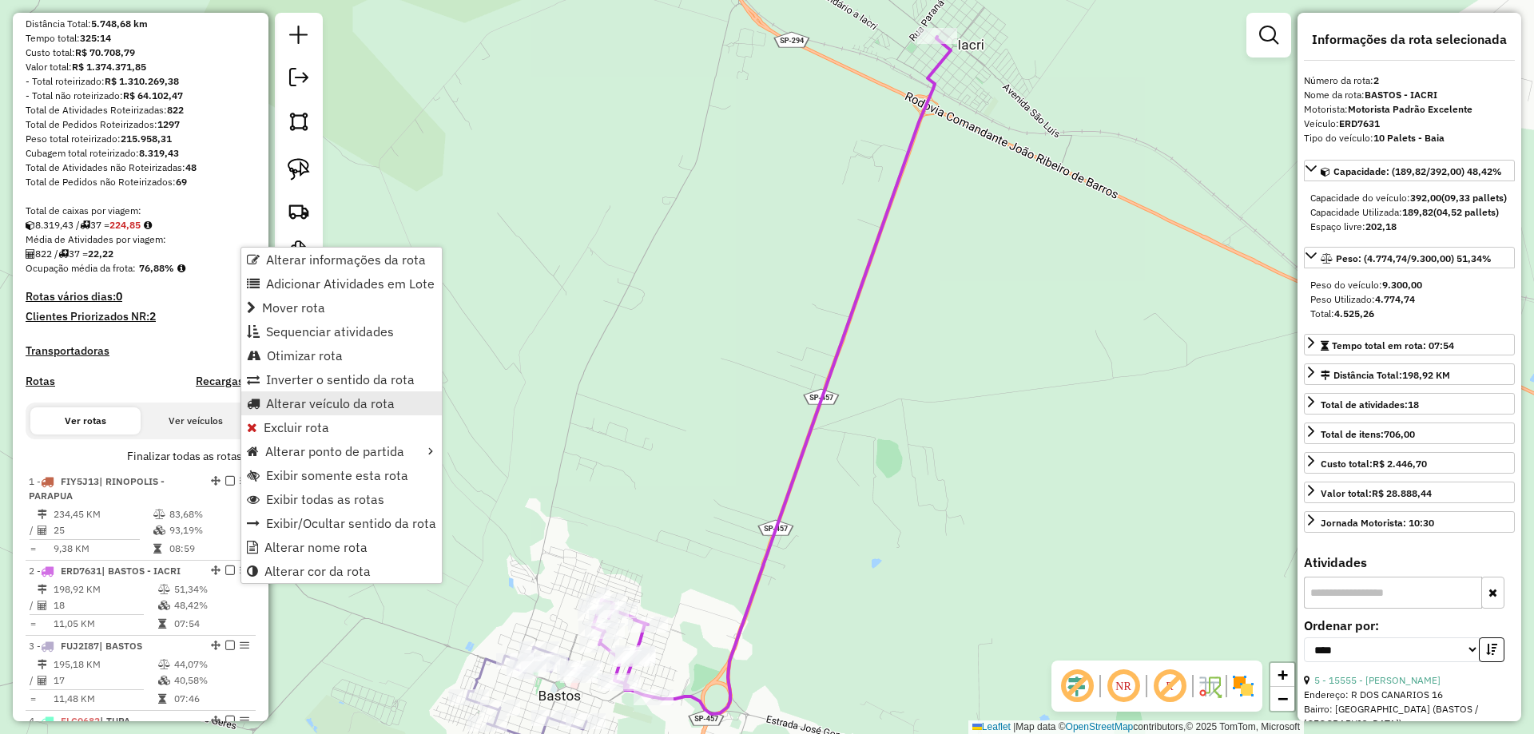
click at [352, 408] on span "Alterar veículo da rota" at bounding box center [330, 403] width 129 height 13
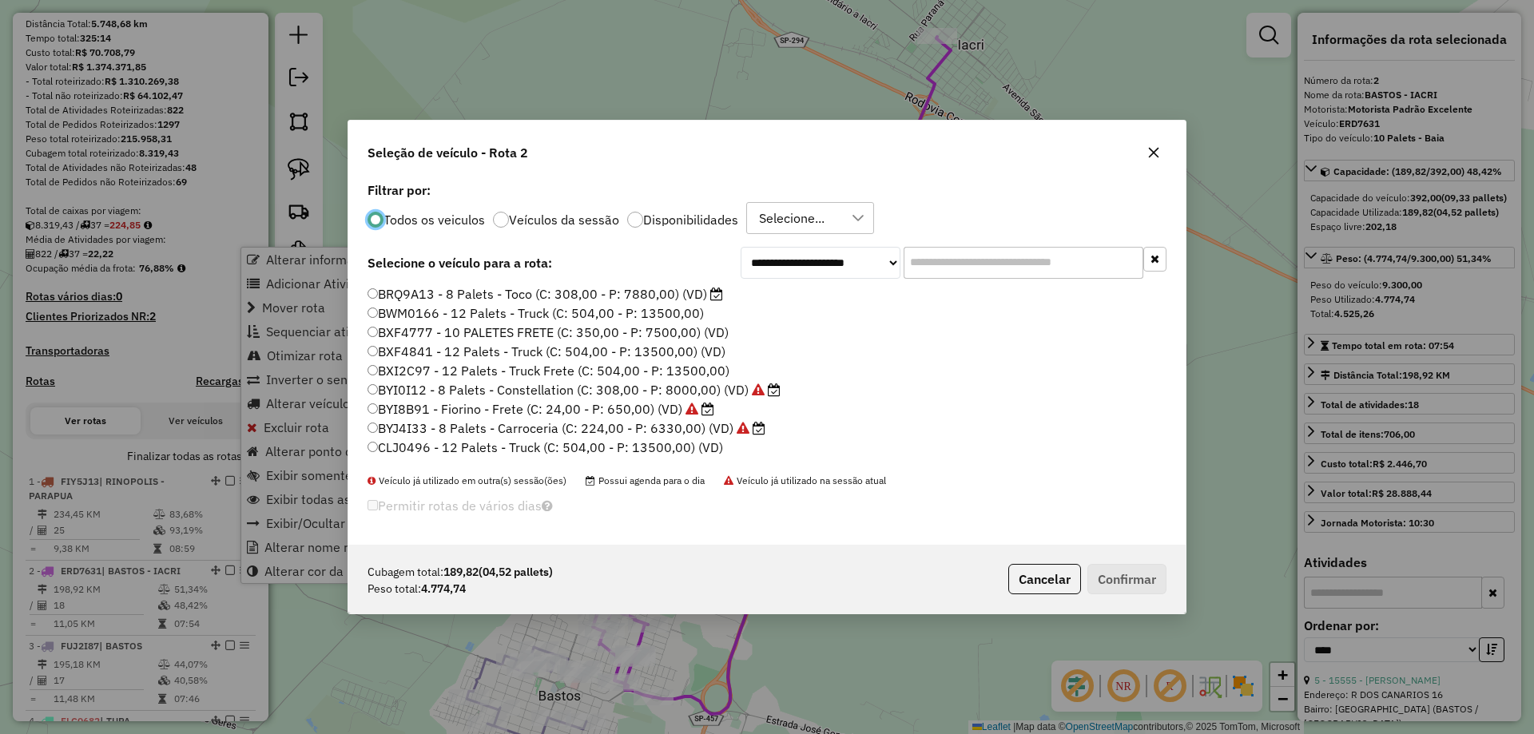
scroll to position [9, 5]
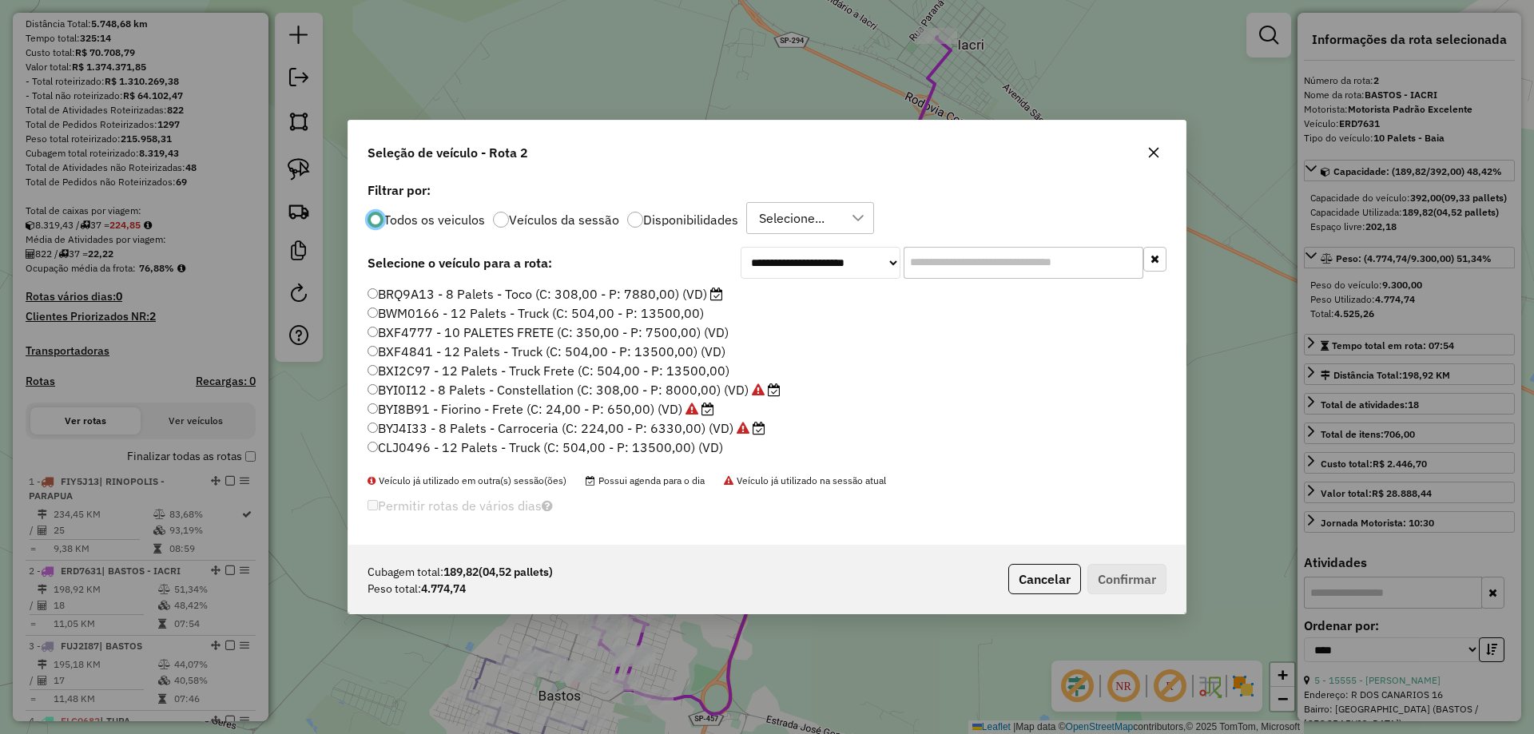
click at [963, 280] on div "**********" at bounding box center [766, 361] width 837 height 367
click at [967, 270] on input "text" at bounding box center [1023, 263] width 240 height 32
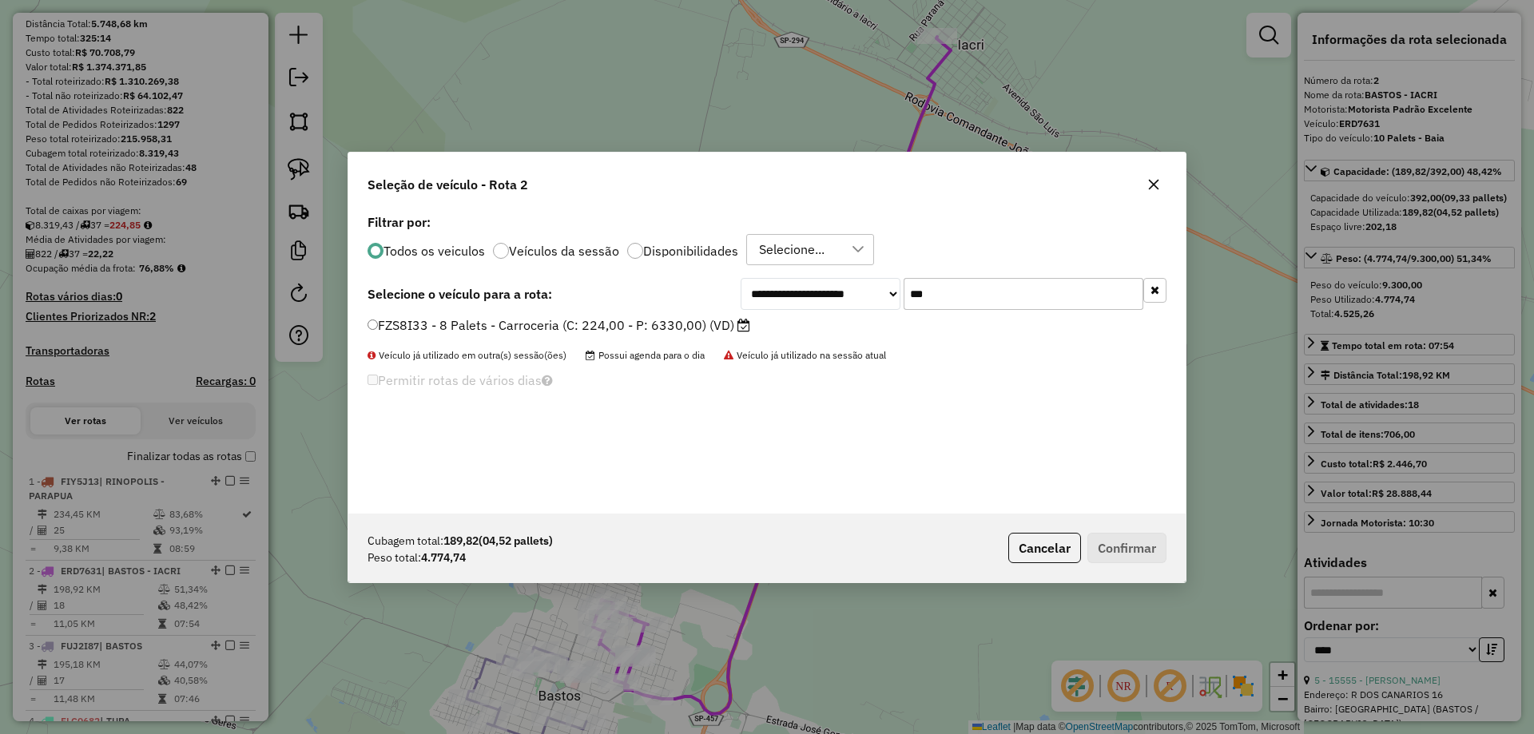
type input "***"
click at [697, 327] on label "FZS8I33 - 8 Palets - Carroceria (C: 224,00 - P: 6330,00) (VD)" at bounding box center [558, 325] width 383 height 19
click at [1134, 547] on button "Confirmar" at bounding box center [1126, 548] width 79 height 30
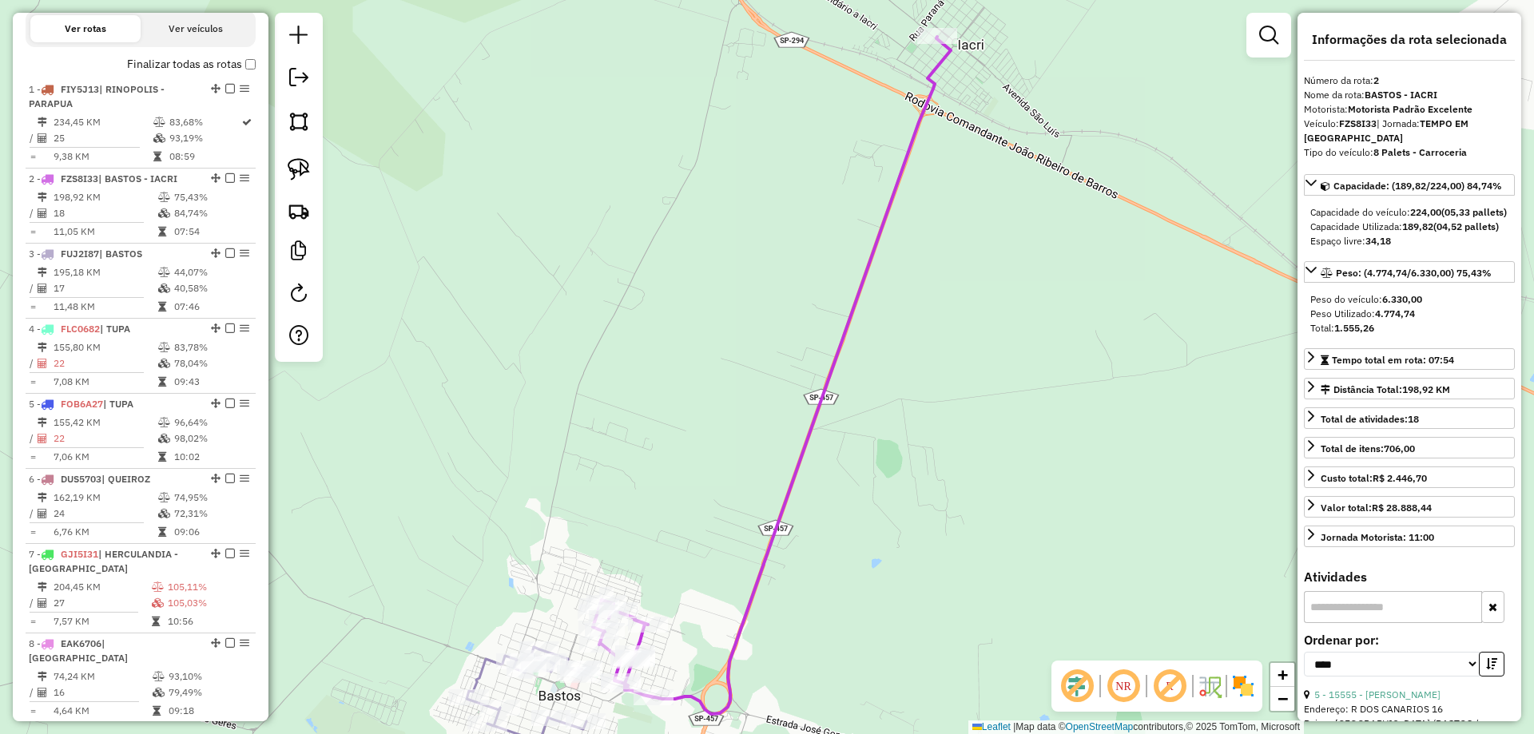
scroll to position [722, 0]
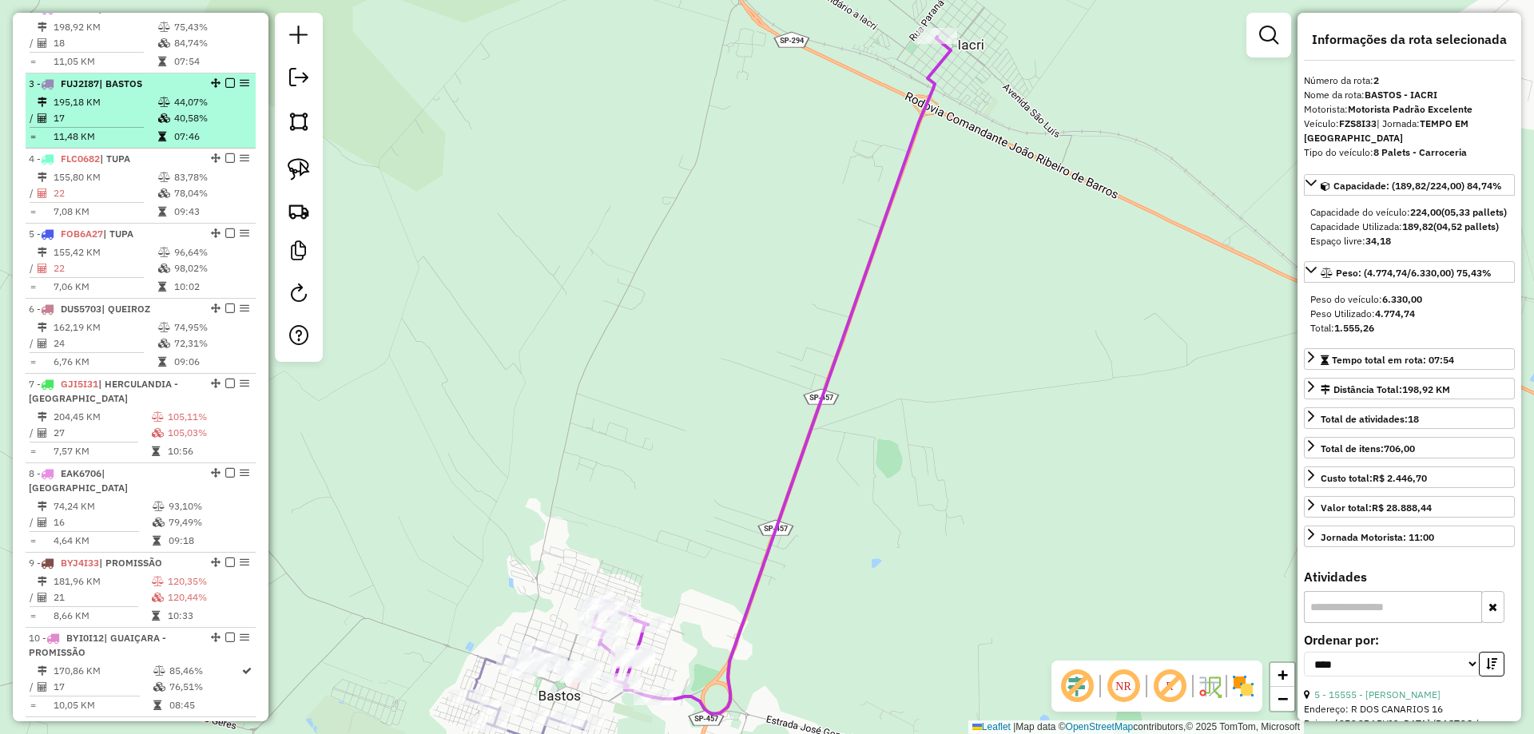
click at [111, 126] on td "17" at bounding box center [105, 118] width 105 height 16
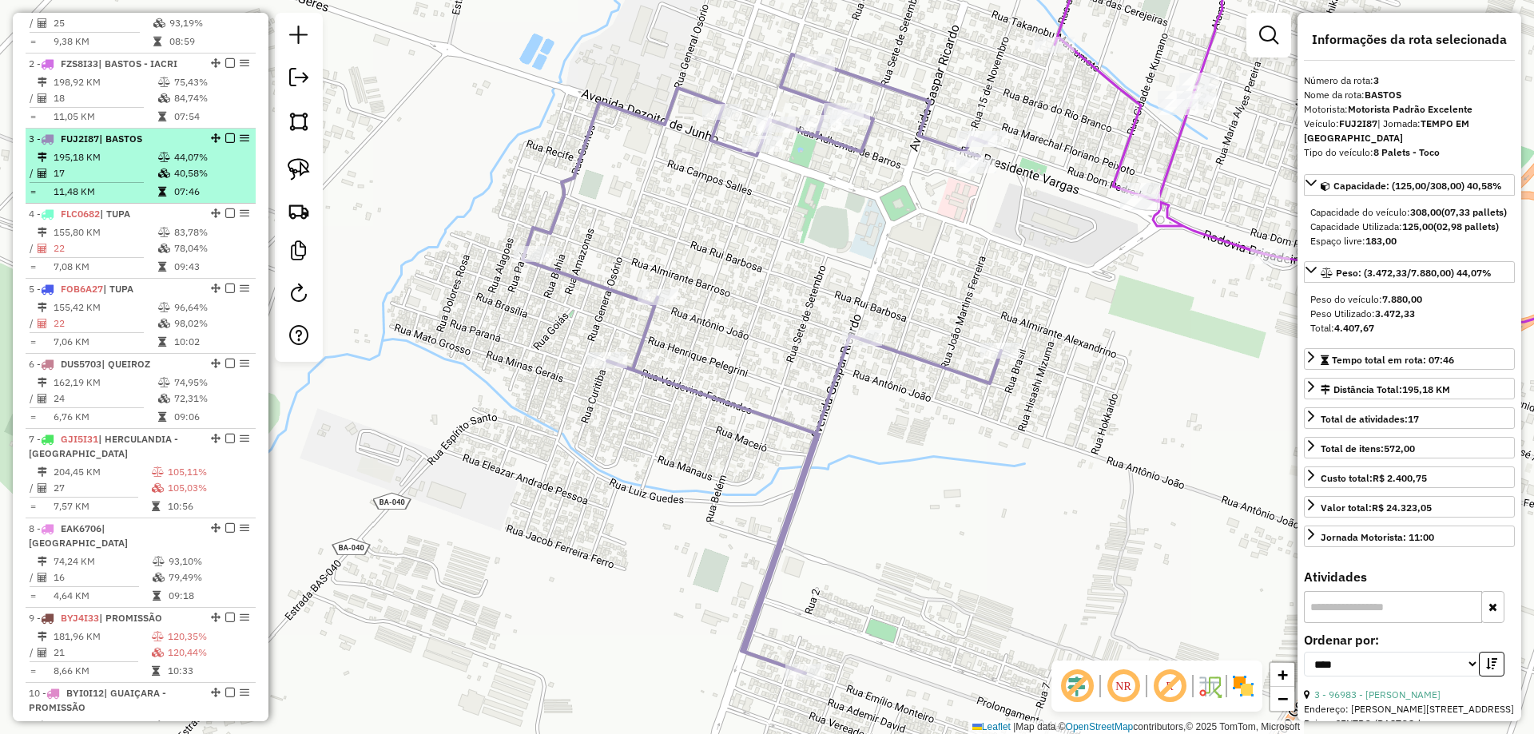
scroll to position [642, 0]
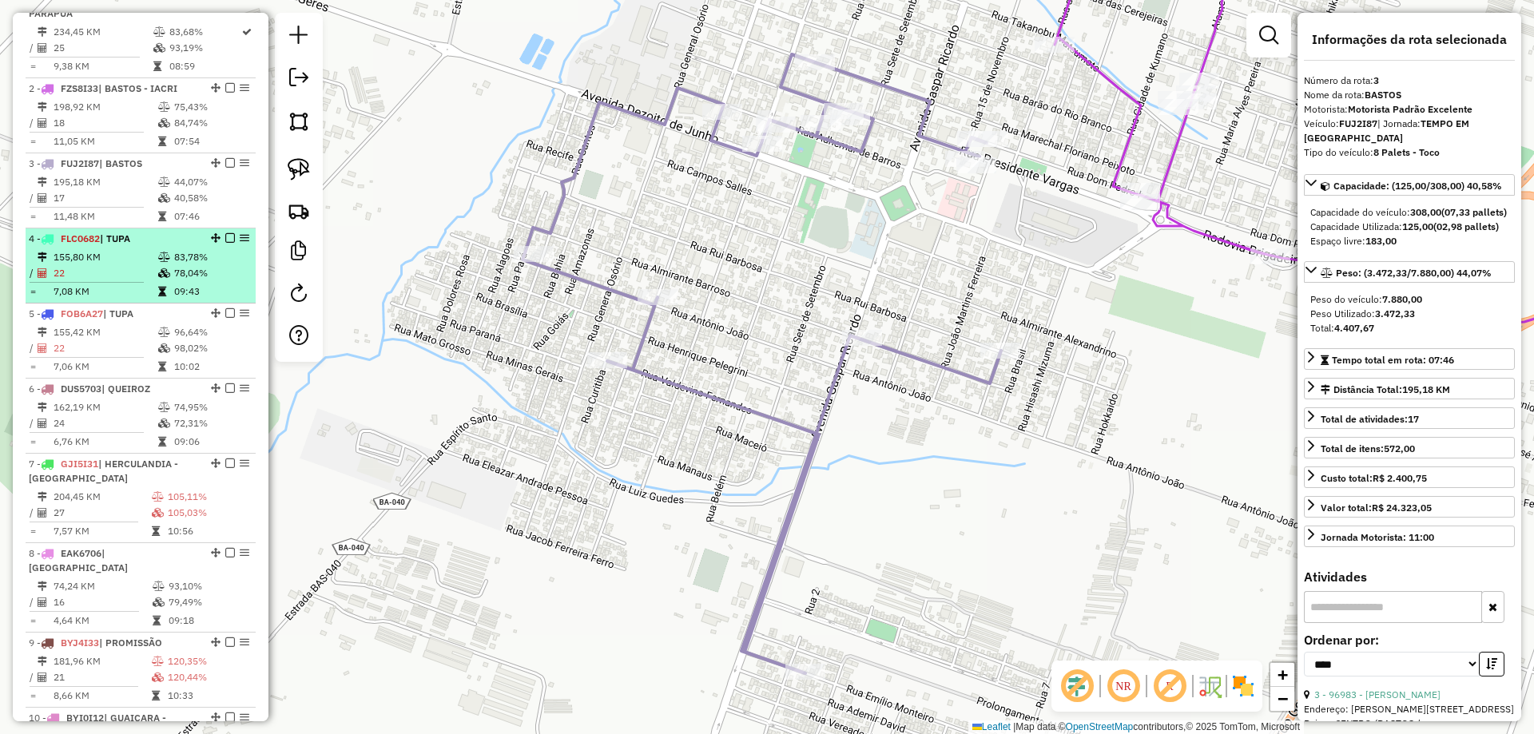
click at [112, 281] on td "22" at bounding box center [105, 273] width 105 height 16
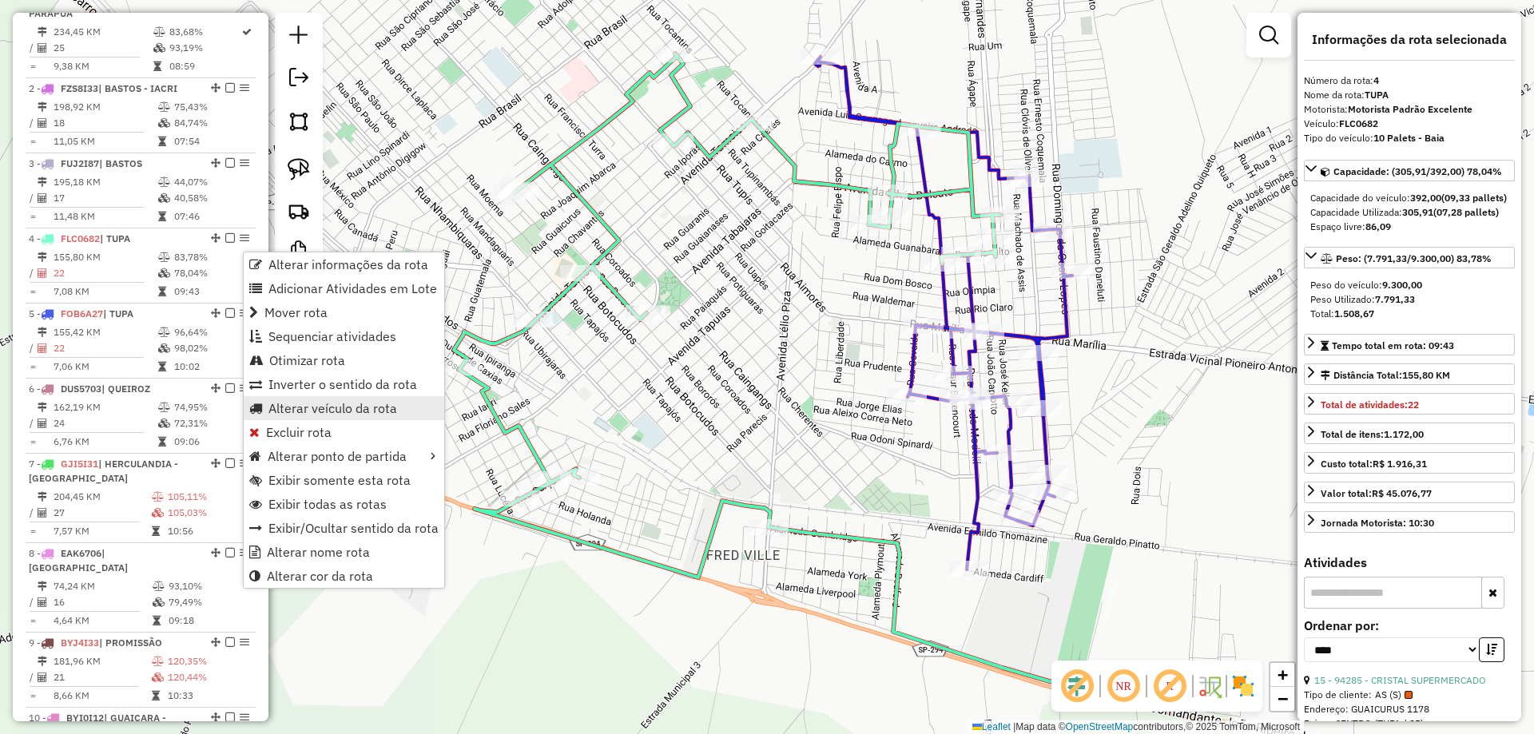
click at [310, 402] on span "Alterar veículo da rota" at bounding box center [332, 408] width 129 height 13
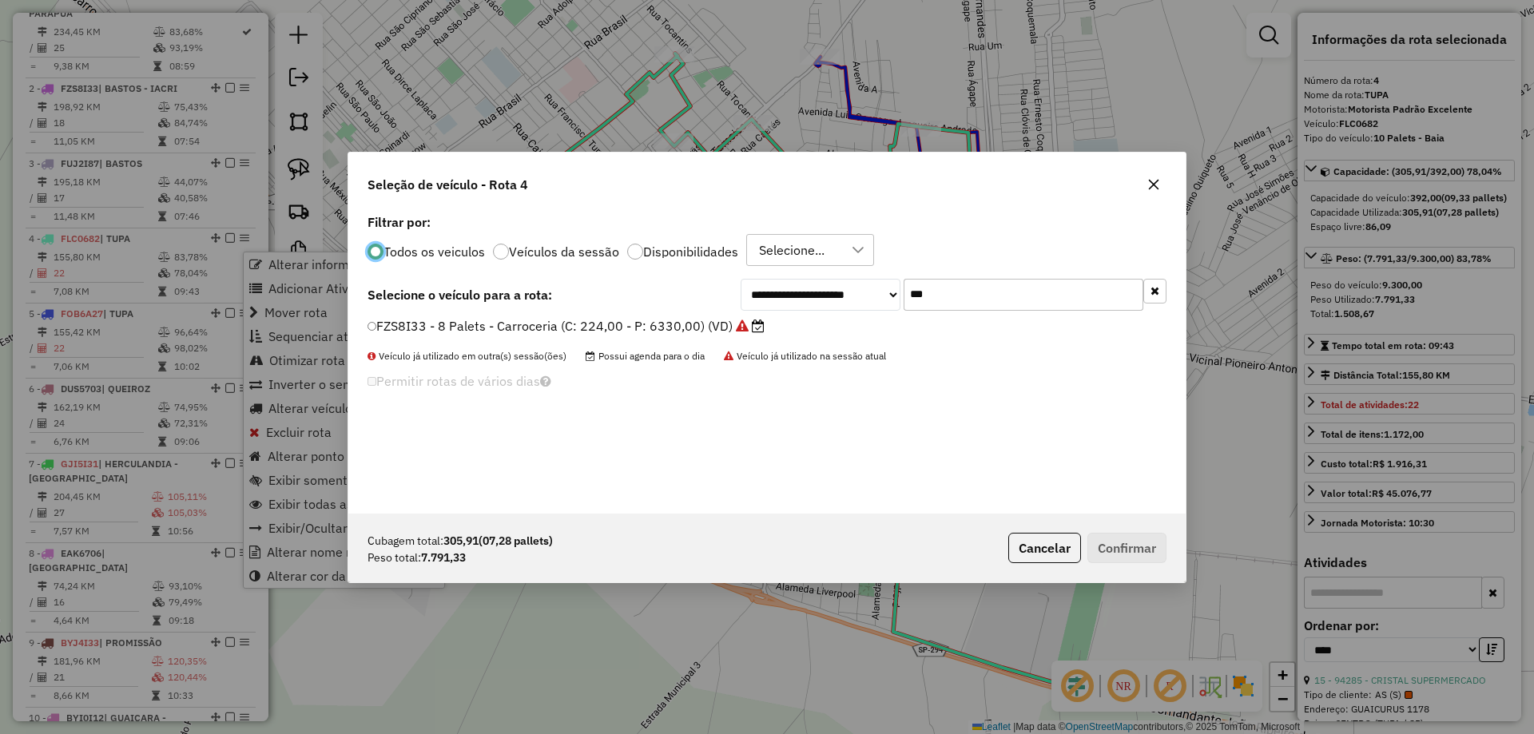
scroll to position [9, 5]
click at [1021, 304] on input "***" at bounding box center [1023, 294] width 240 height 32
click at [1020, 300] on input "***" at bounding box center [1023, 294] width 240 height 32
type input "*"
type input "****"
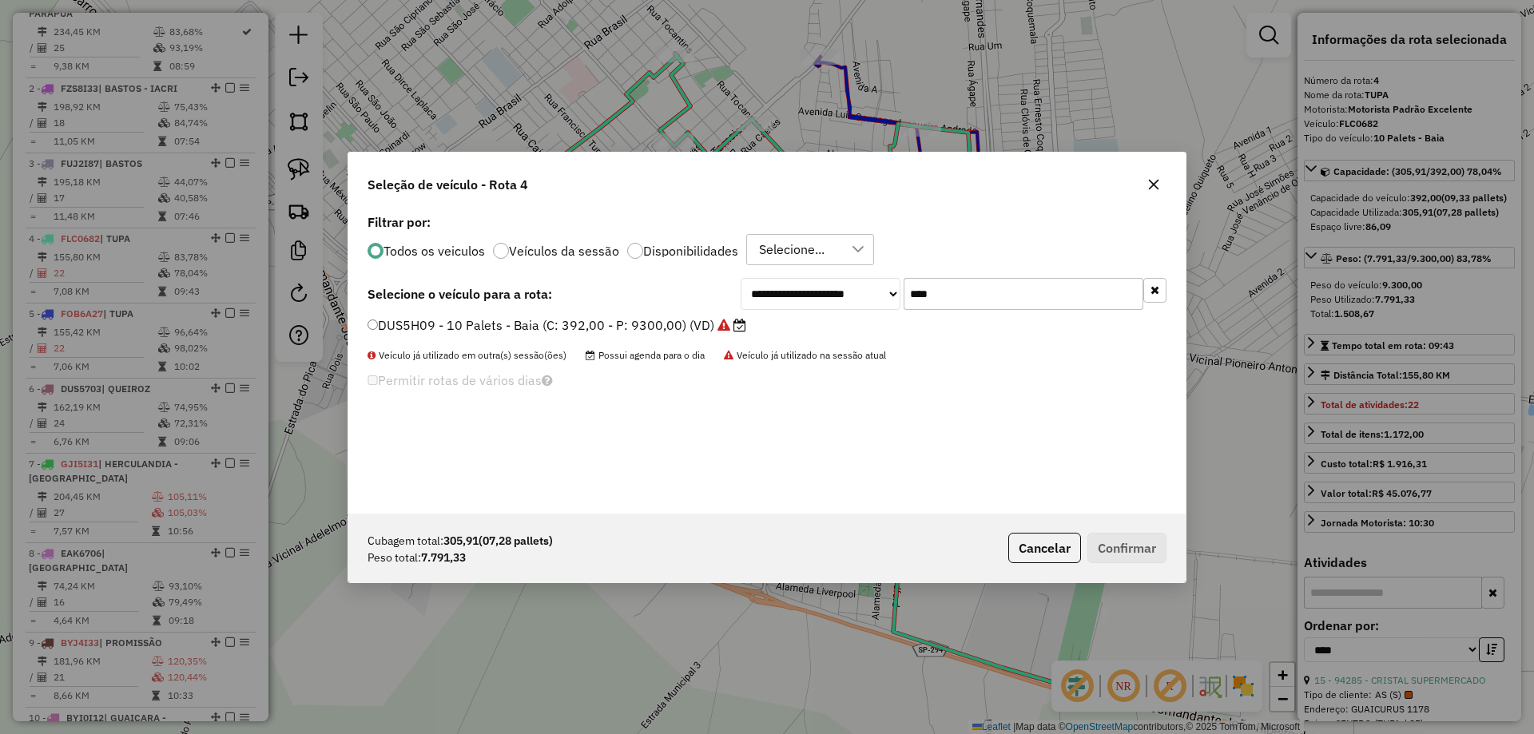
click at [574, 323] on label "DUS5H09 - 10 Palets - Baia (C: 392,00 - P: 9300,00) (VD)" at bounding box center [556, 325] width 379 height 19
click at [1115, 533] on button "Confirmar" at bounding box center [1126, 548] width 79 height 30
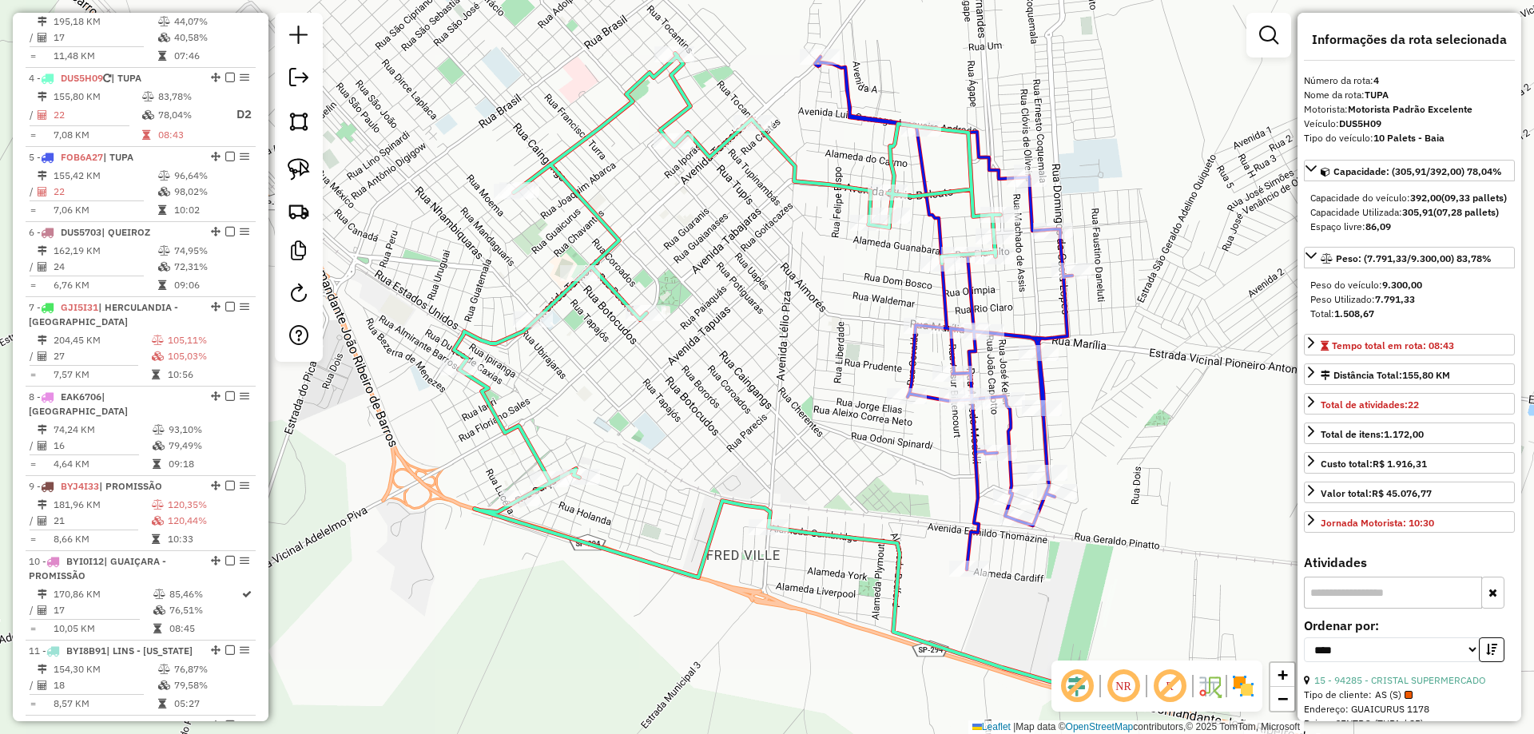
scroll to position [872, 0]
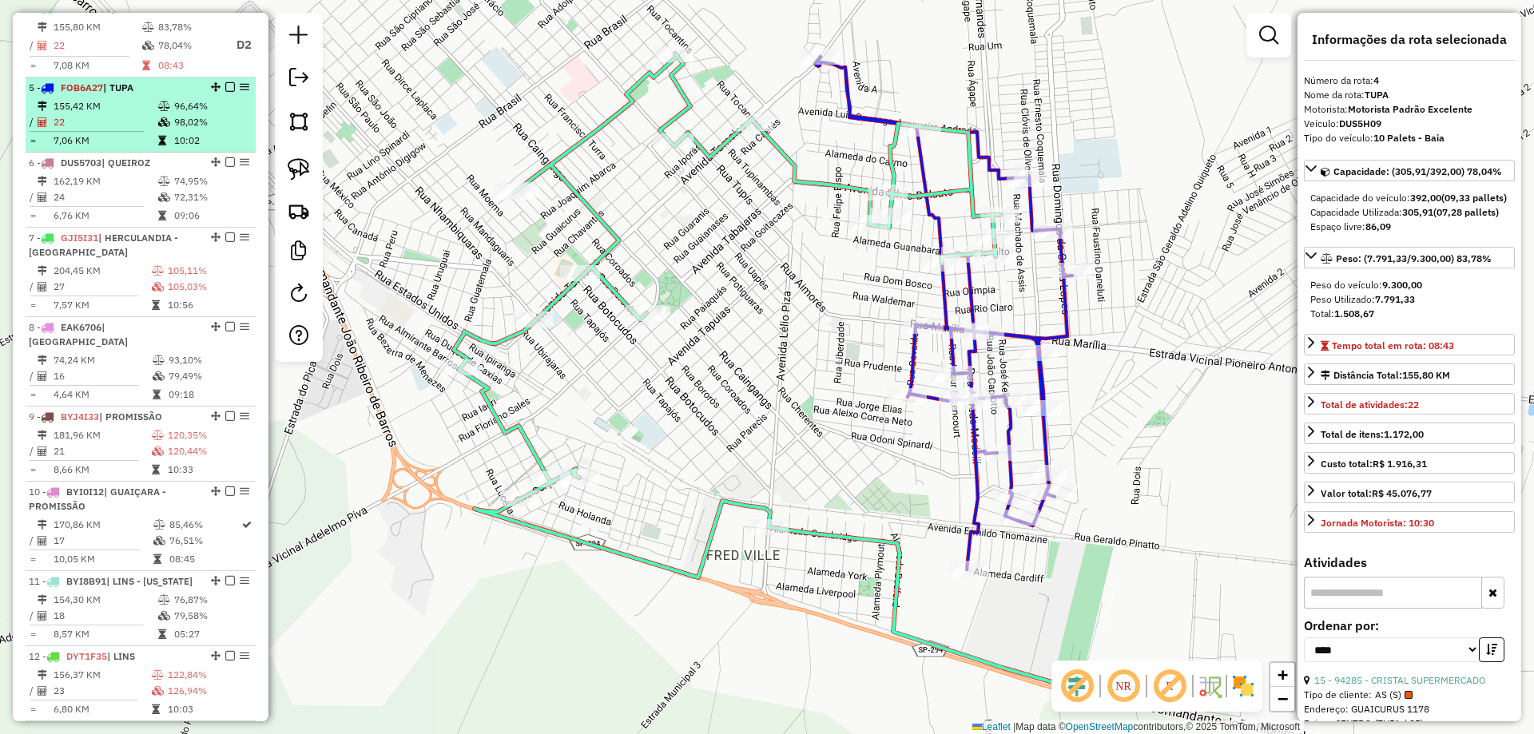
click at [216, 130] on td "98,02%" at bounding box center [211, 122] width 76 height 16
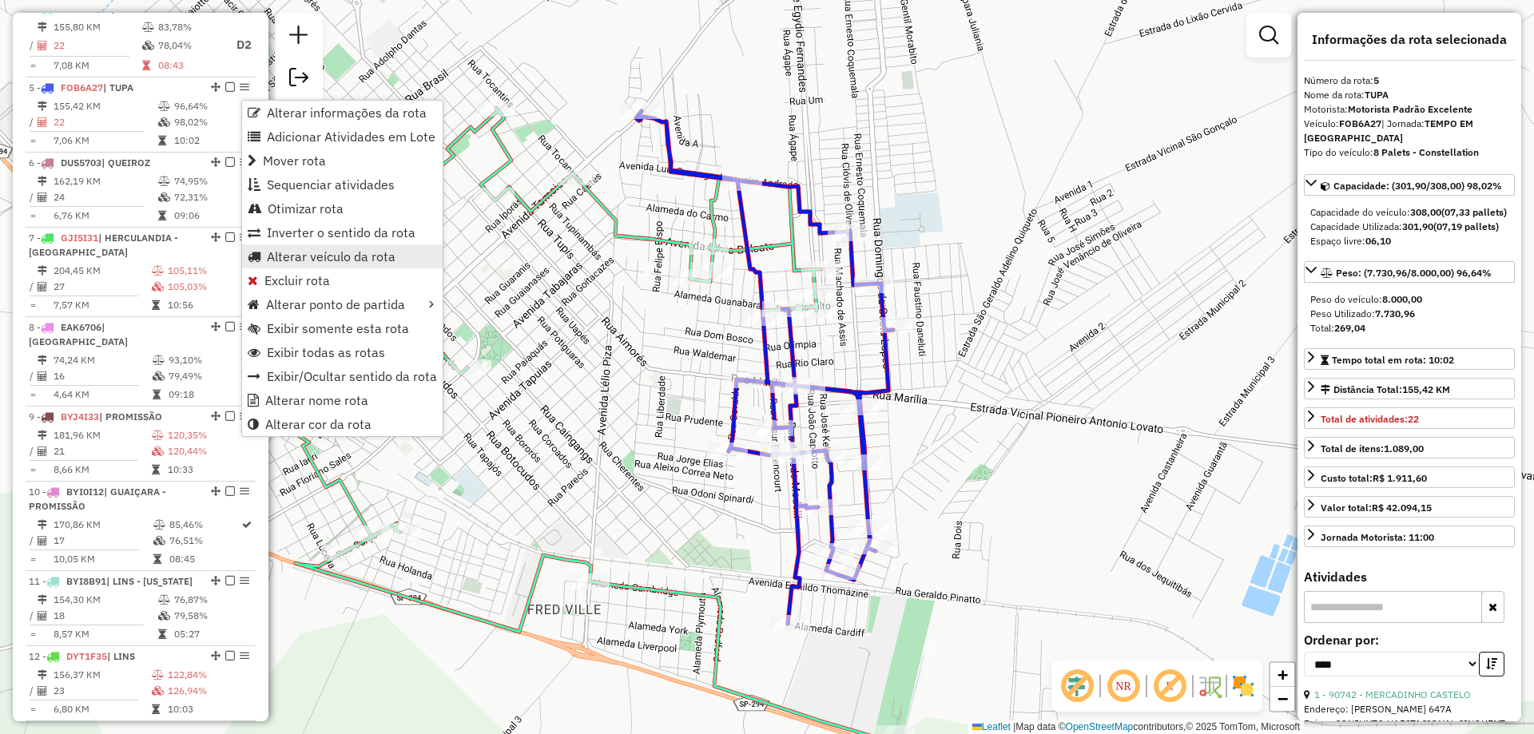
click at [324, 252] on span "Alterar veículo da rota" at bounding box center [331, 256] width 129 height 13
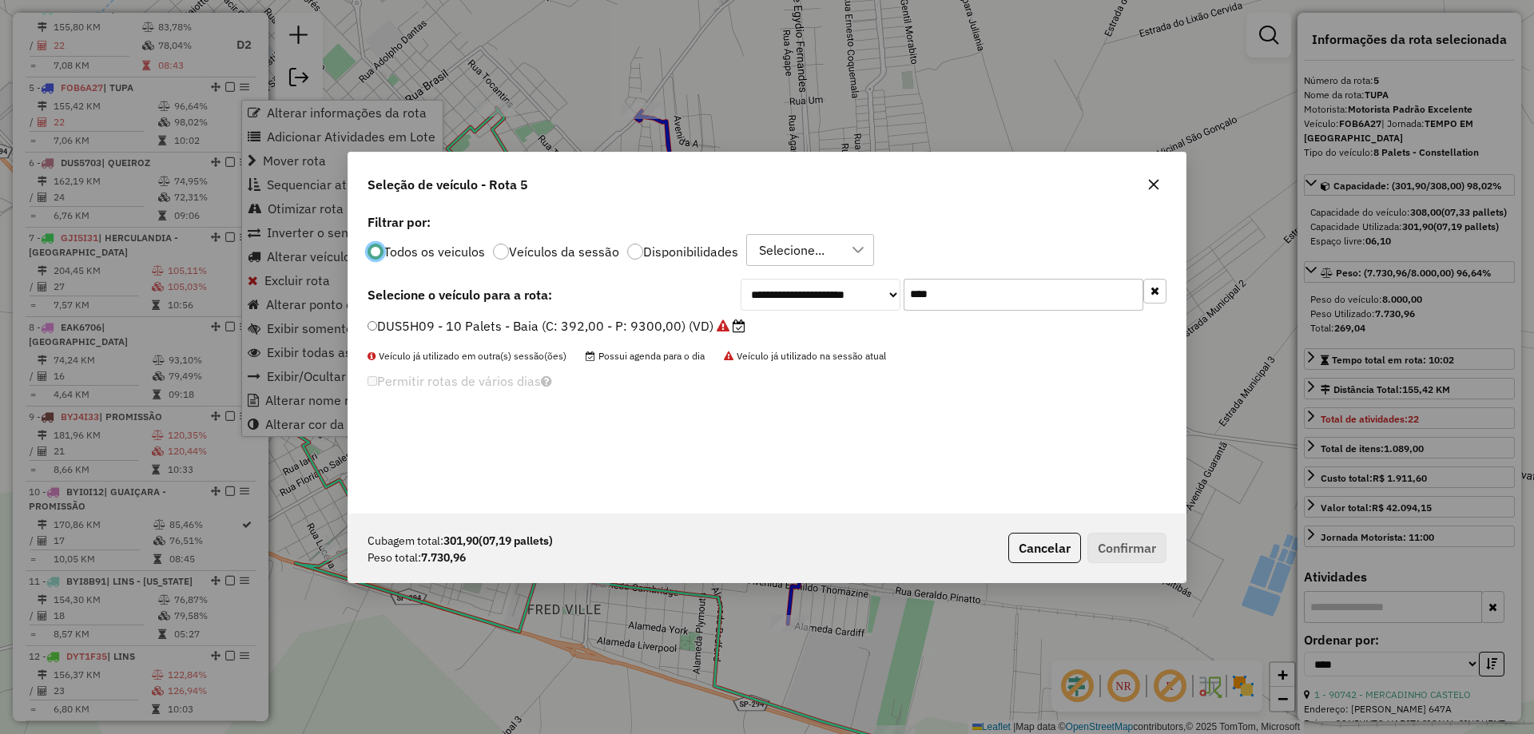
scroll to position [9, 5]
click at [966, 301] on input "****" at bounding box center [1023, 294] width 240 height 32
type input "***"
click at [728, 330] on label "GCO1F33 - 8 Palets - Constellation (C: 308,00 - P: 8000,00) (VD)" at bounding box center [569, 325] width 405 height 19
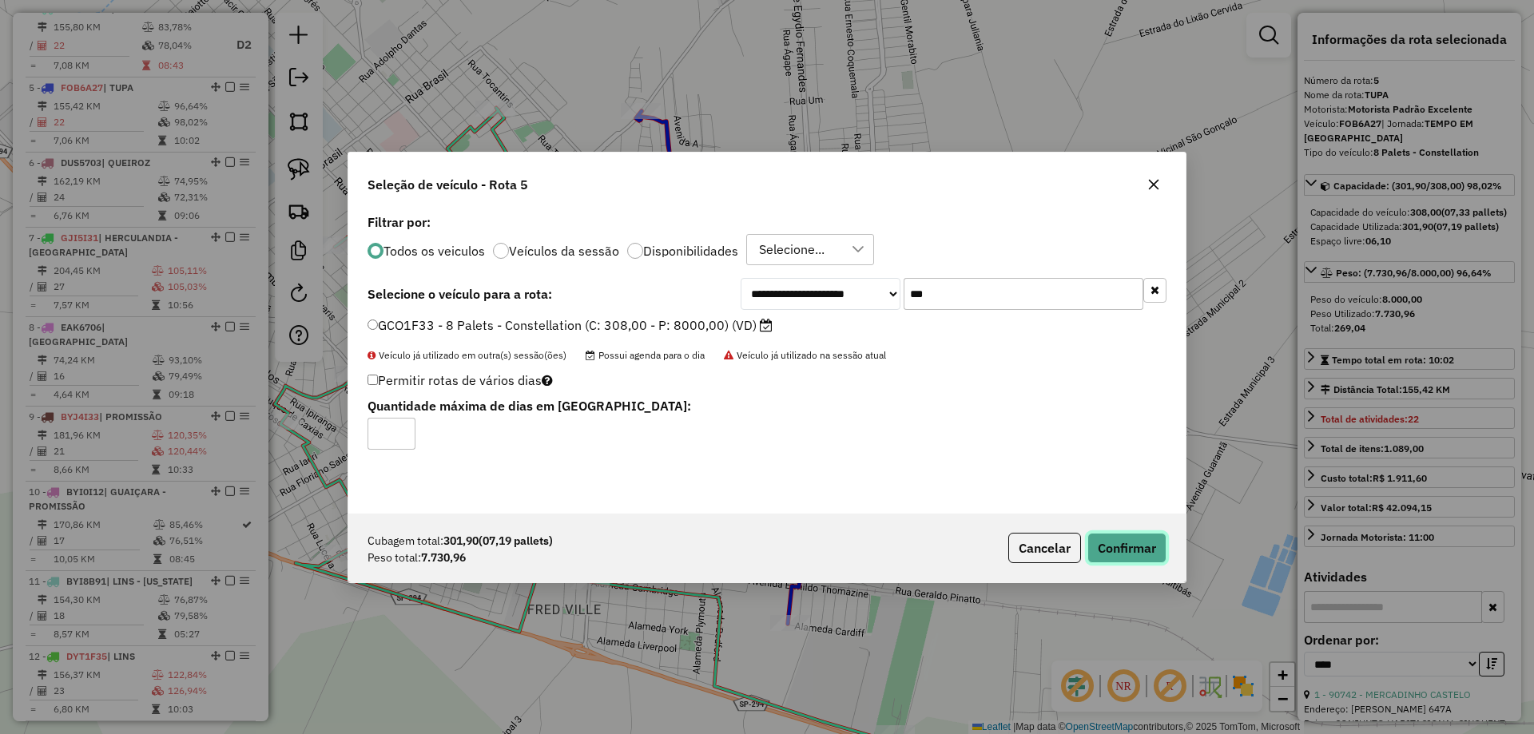
click at [1105, 554] on button "Confirmar" at bounding box center [1126, 548] width 79 height 30
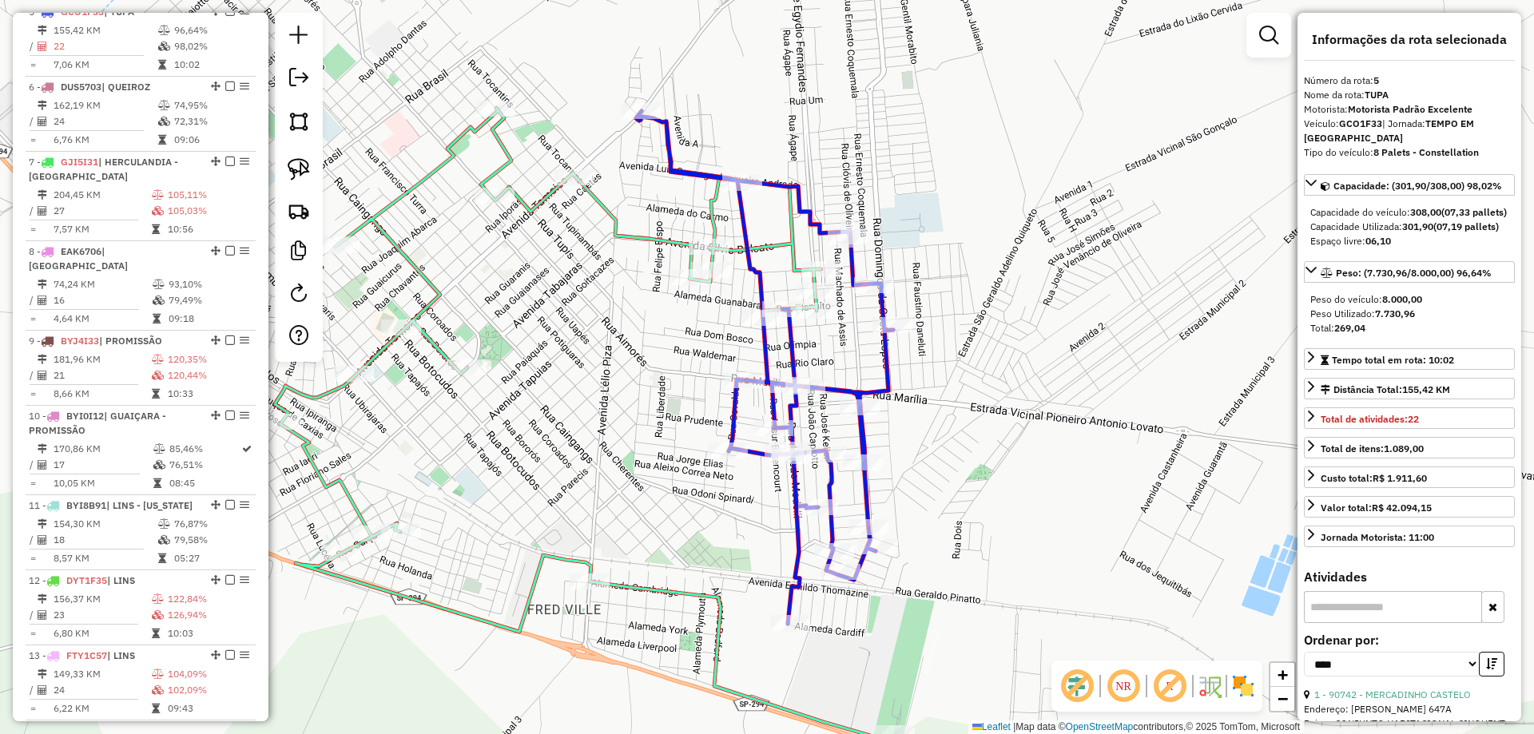
scroll to position [951, 0]
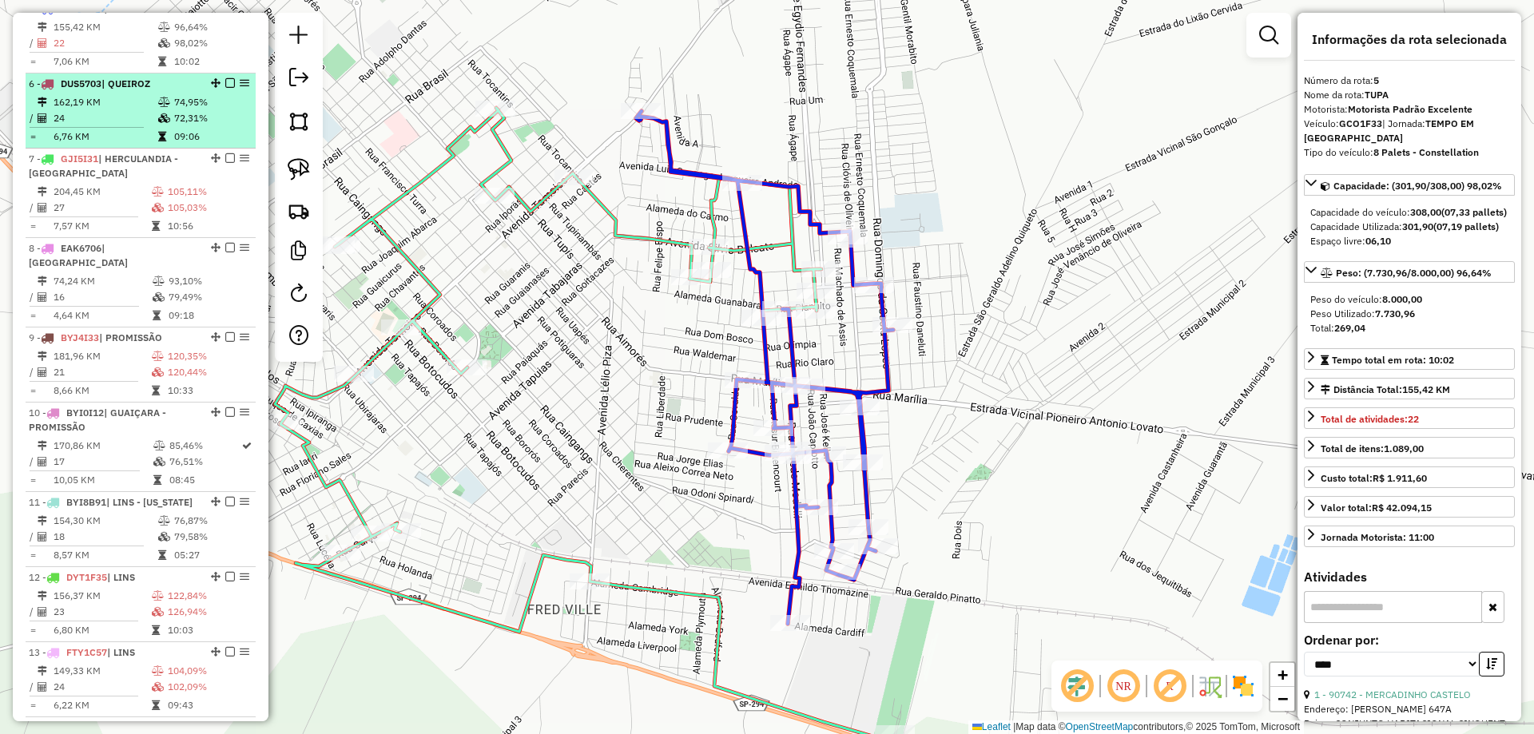
click at [185, 126] on td "72,31%" at bounding box center [211, 118] width 76 height 16
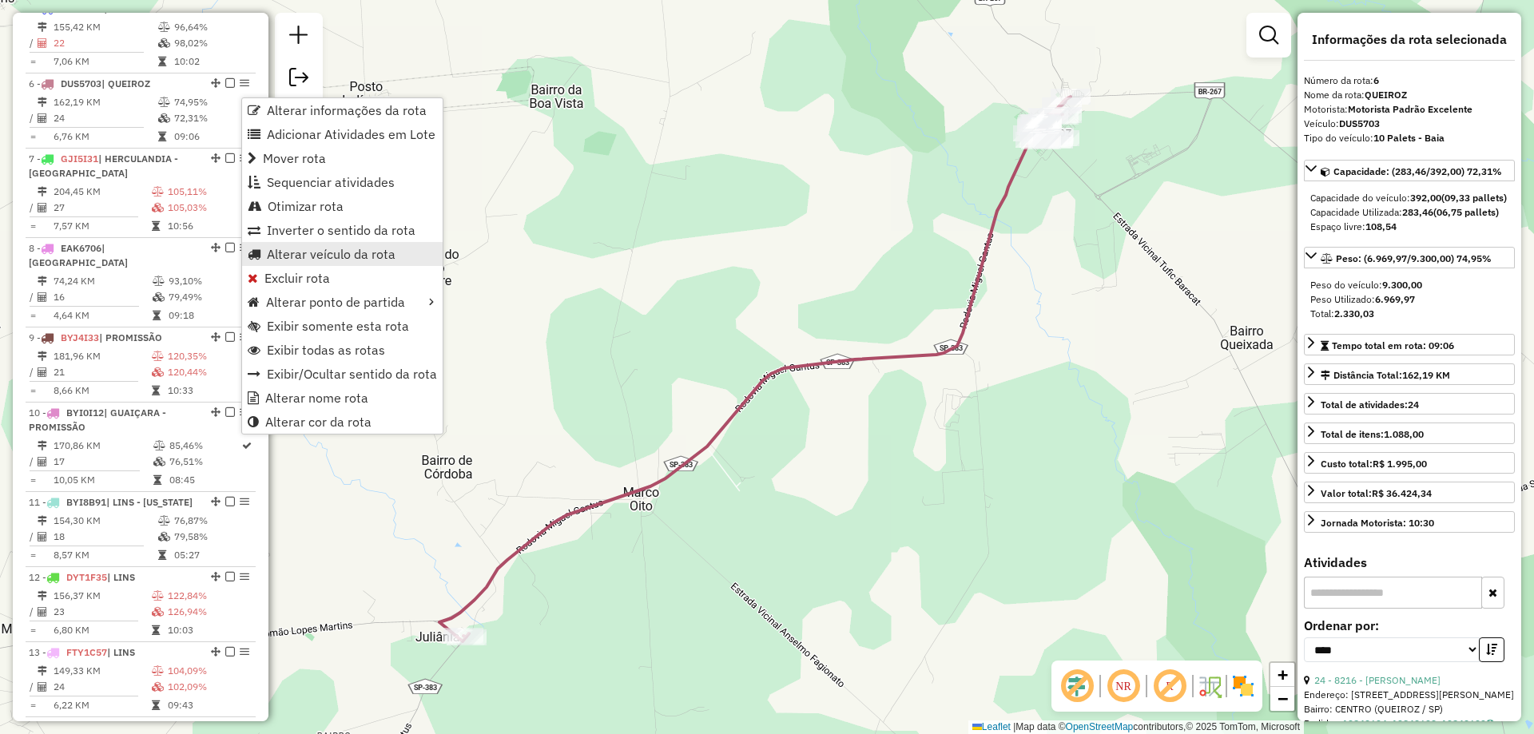
click at [293, 254] on span "Alterar veículo da rota" at bounding box center [331, 254] width 129 height 13
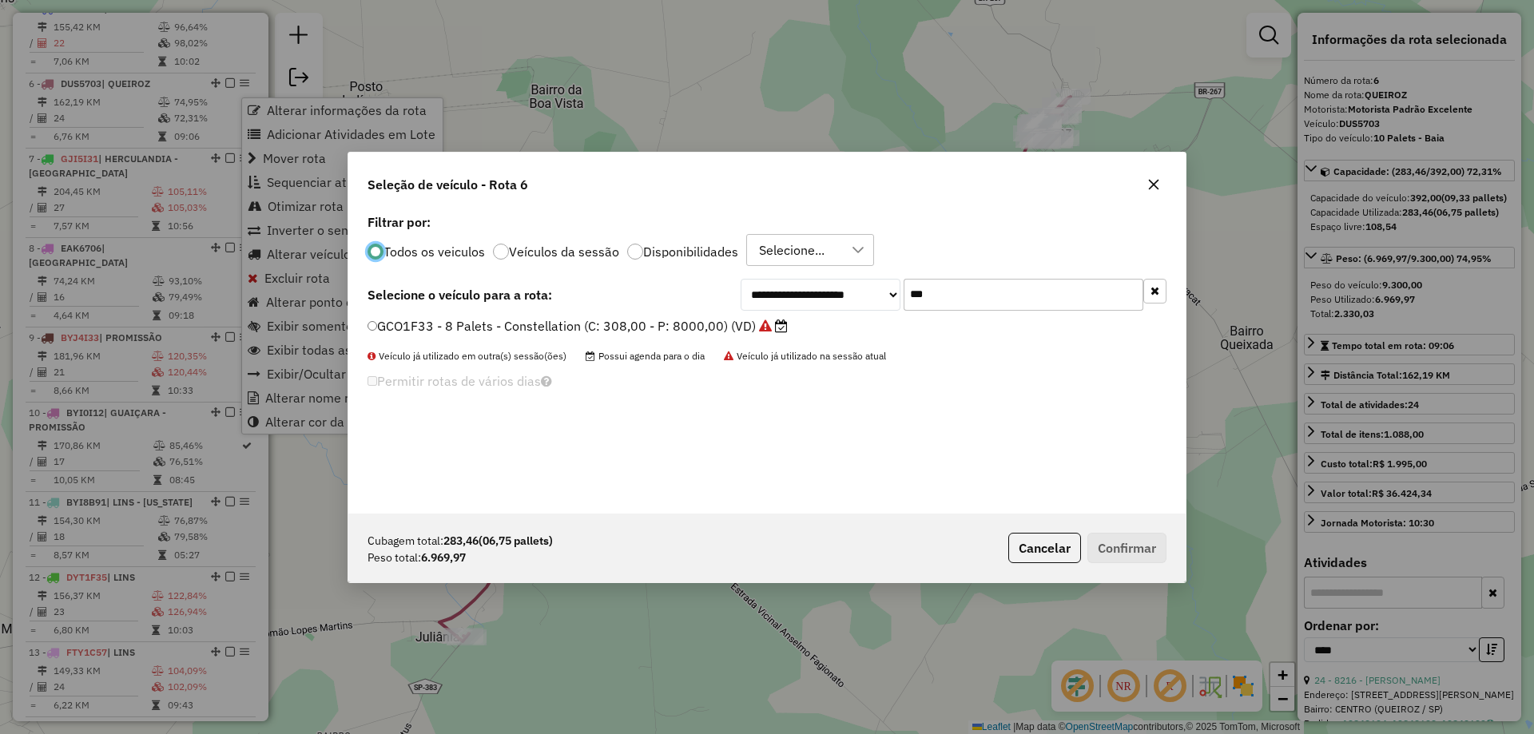
scroll to position [9, 5]
click at [947, 289] on input "***" at bounding box center [1023, 294] width 240 height 32
click at [947, 288] on input "***" at bounding box center [1023, 294] width 240 height 32
type input "**"
drag, startPoint x: 700, startPoint y: 326, endPoint x: 779, endPoint y: 347, distance: 82.0
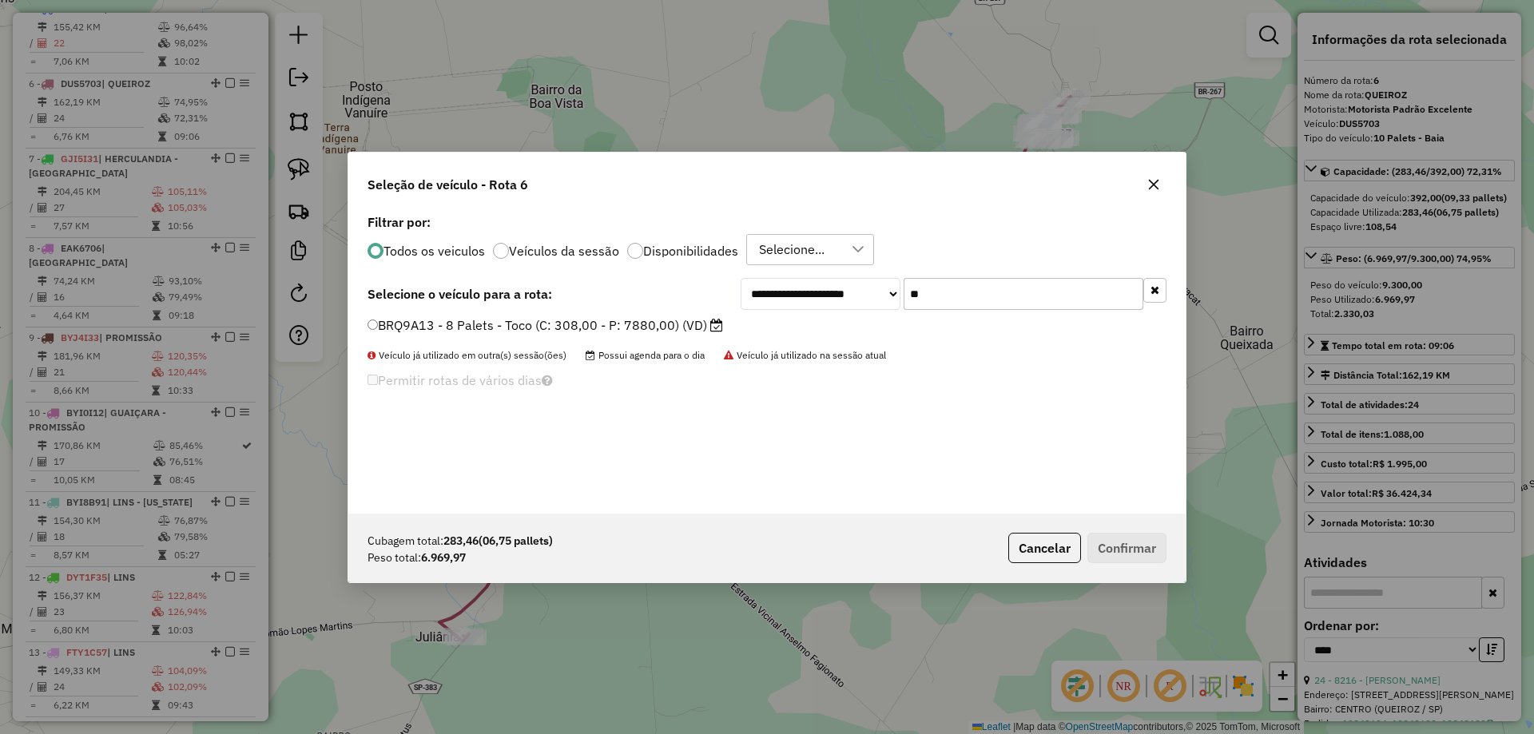
click at [699, 326] on label "BRQ9A13 - 8 Palets - Toco (C: 308,00 - P: 7880,00) (VD)" at bounding box center [544, 325] width 355 height 19
click at [1117, 549] on button "Confirmar" at bounding box center [1126, 548] width 79 height 30
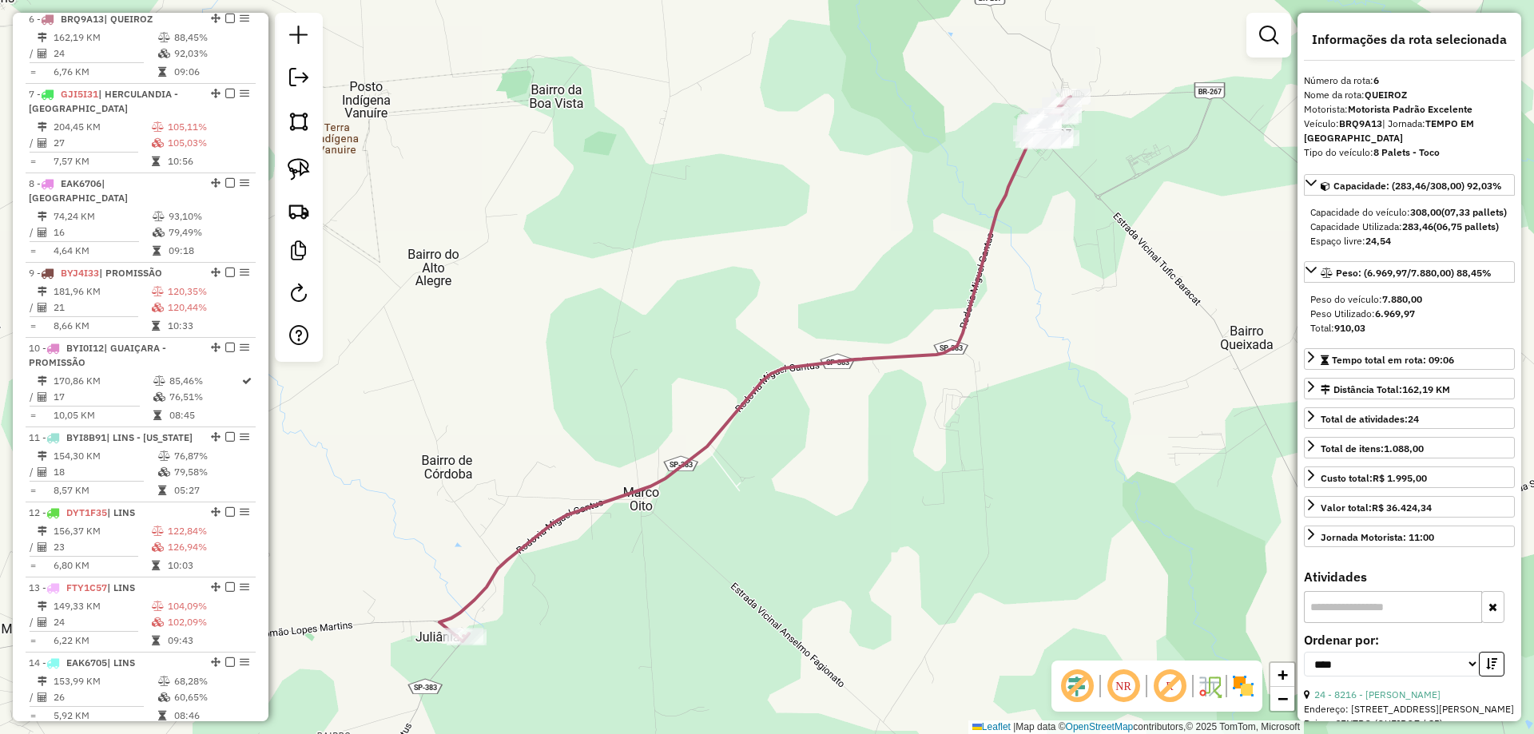
scroll to position [1026, 0]
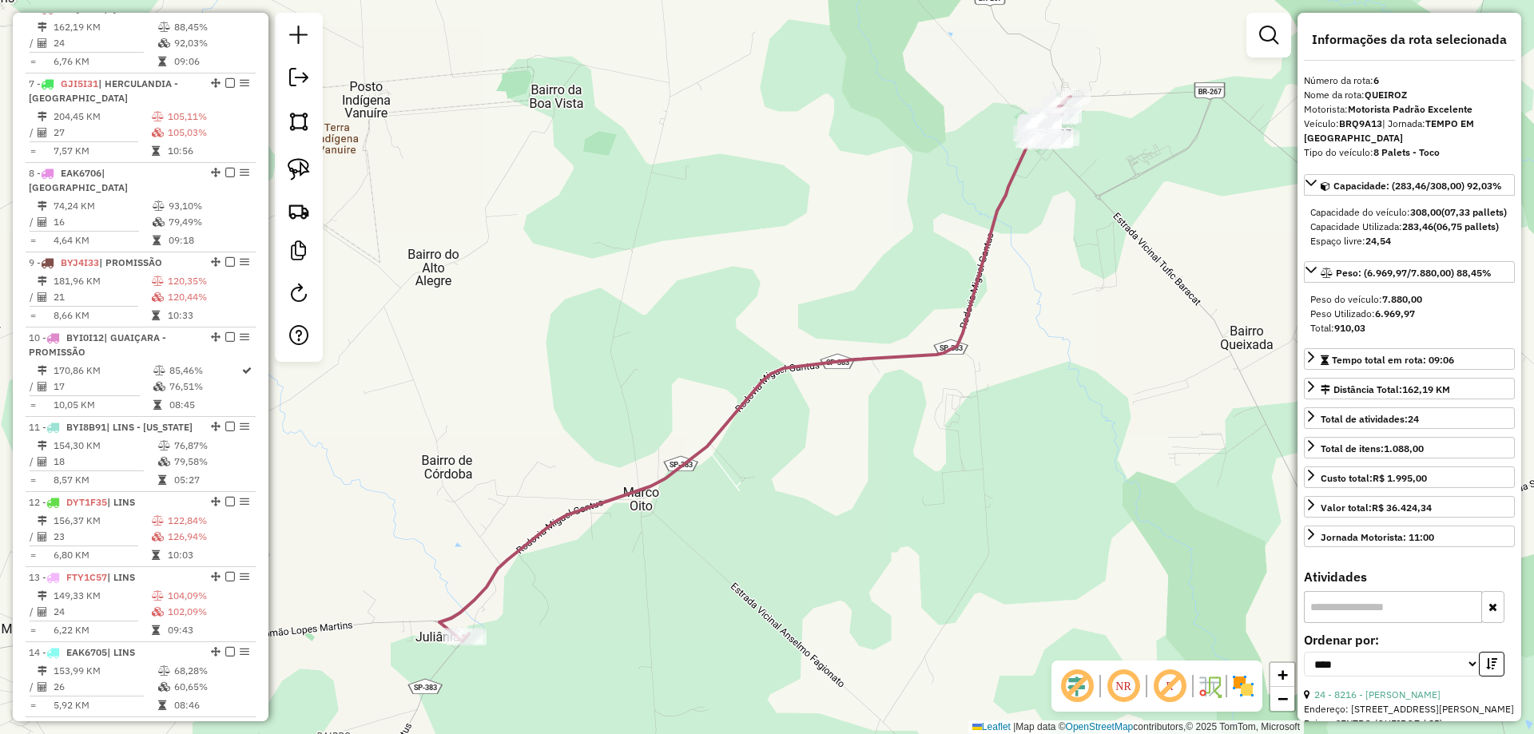
click at [99, 141] on td "27" at bounding box center [102, 133] width 98 height 16
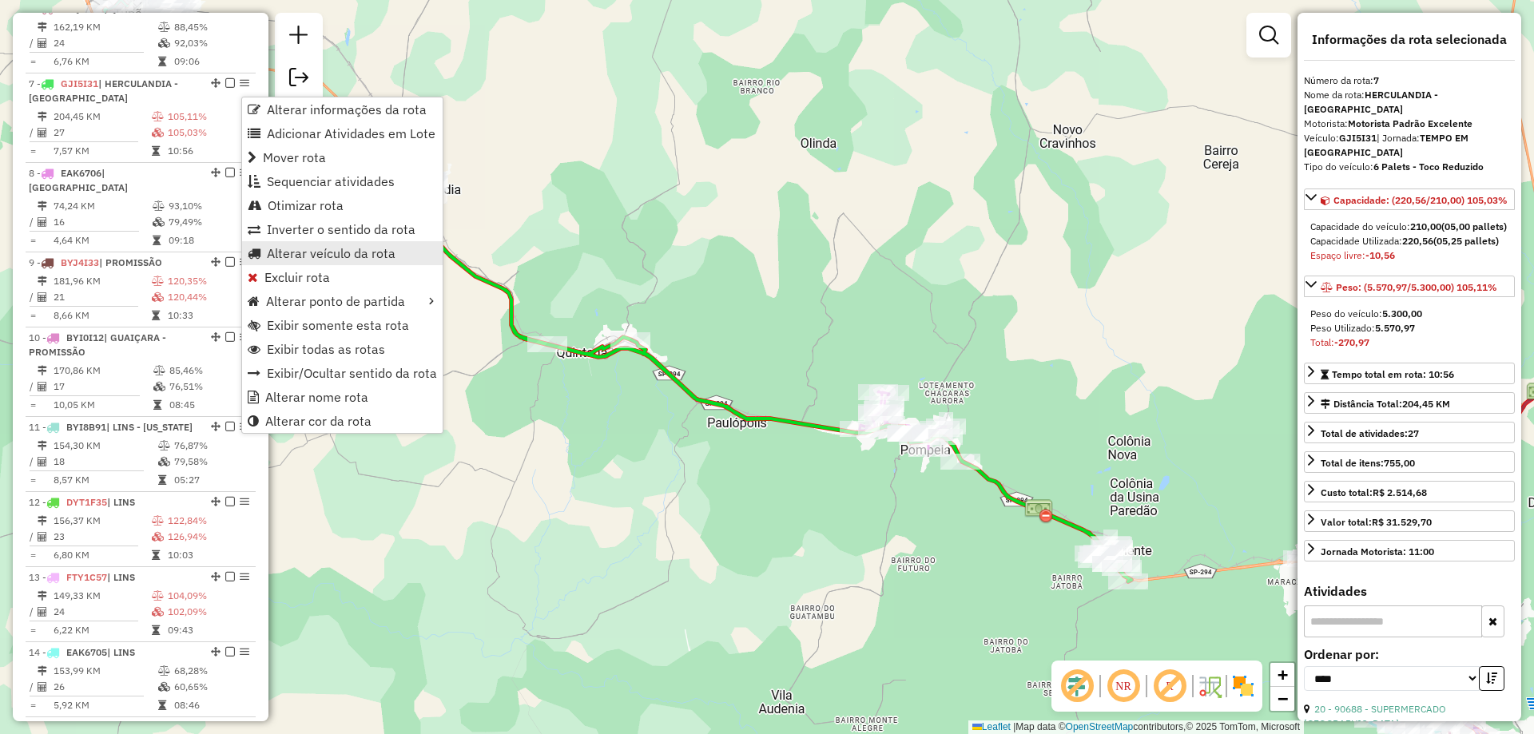
click at [317, 252] on span "Alterar veículo da rota" at bounding box center [331, 253] width 129 height 13
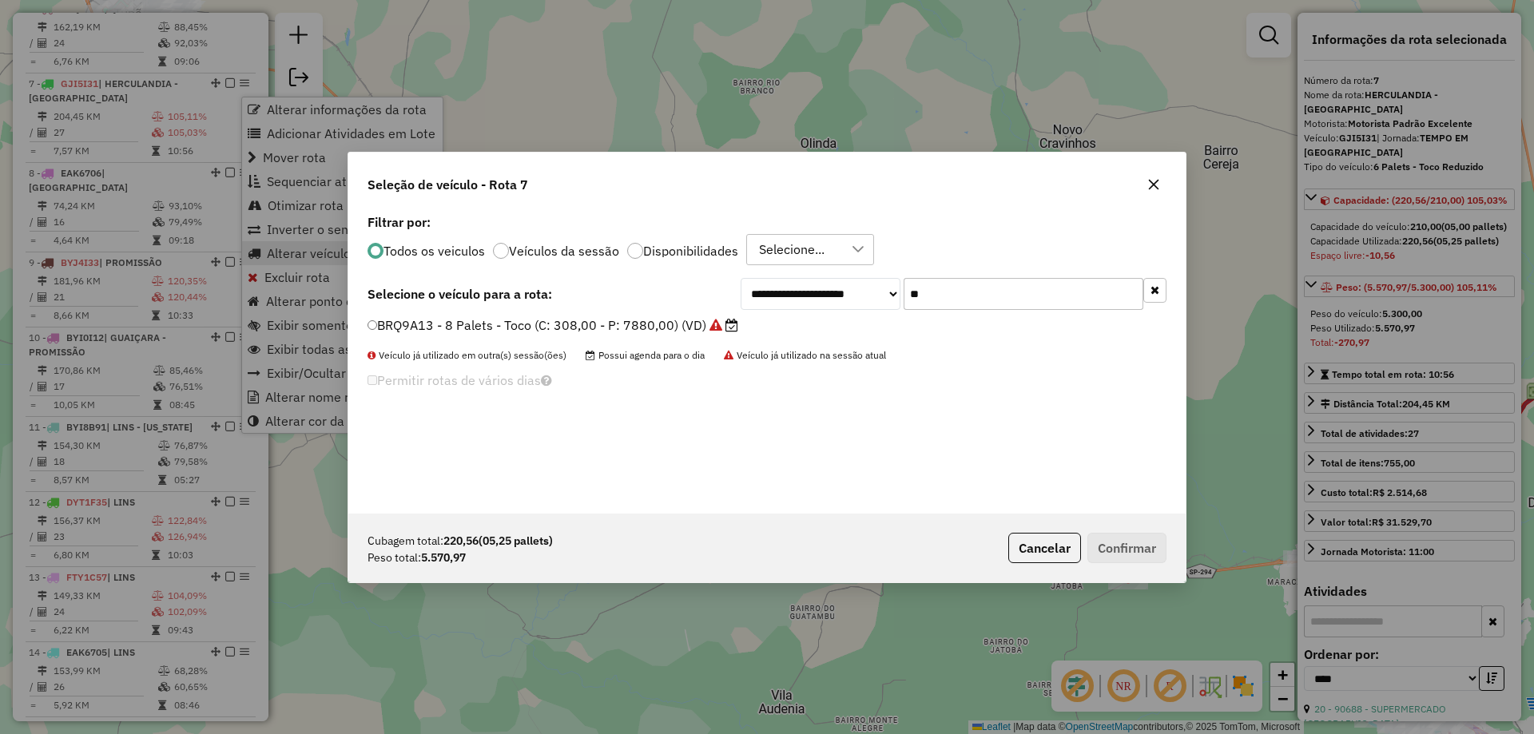
scroll to position [9, 5]
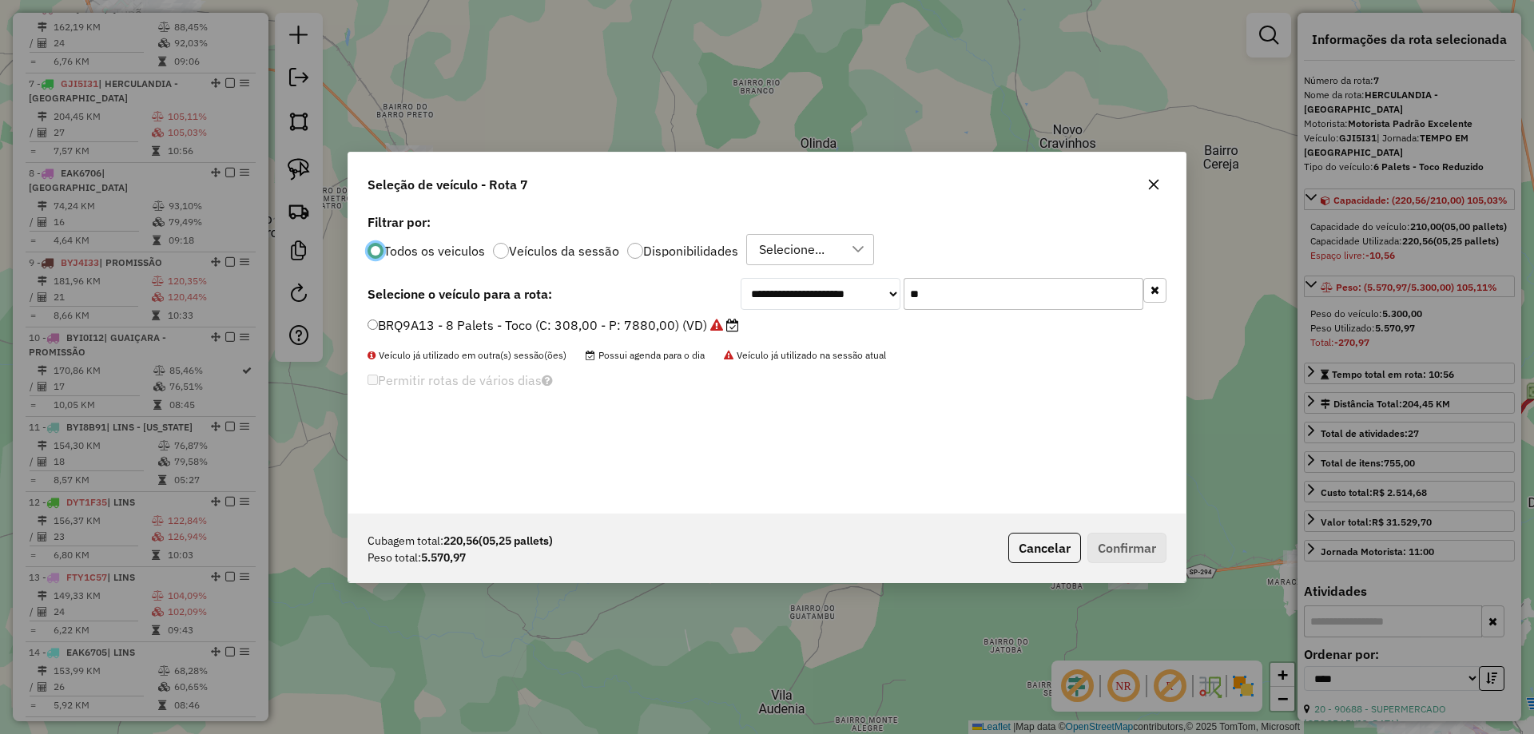
click at [1035, 310] on input "**" at bounding box center [1023, 294] width 240 height 32
click at [1034, 308] on input "**" at bounding box center [1023, 294] width 240 height 32
type input "***"
click at [728, 325] on label "BYI0I12 - 8 Palets - Constellation (C: 308,00 - P: 8000,00) (VD)" at bounding box center [573, 325] width 413 height 19
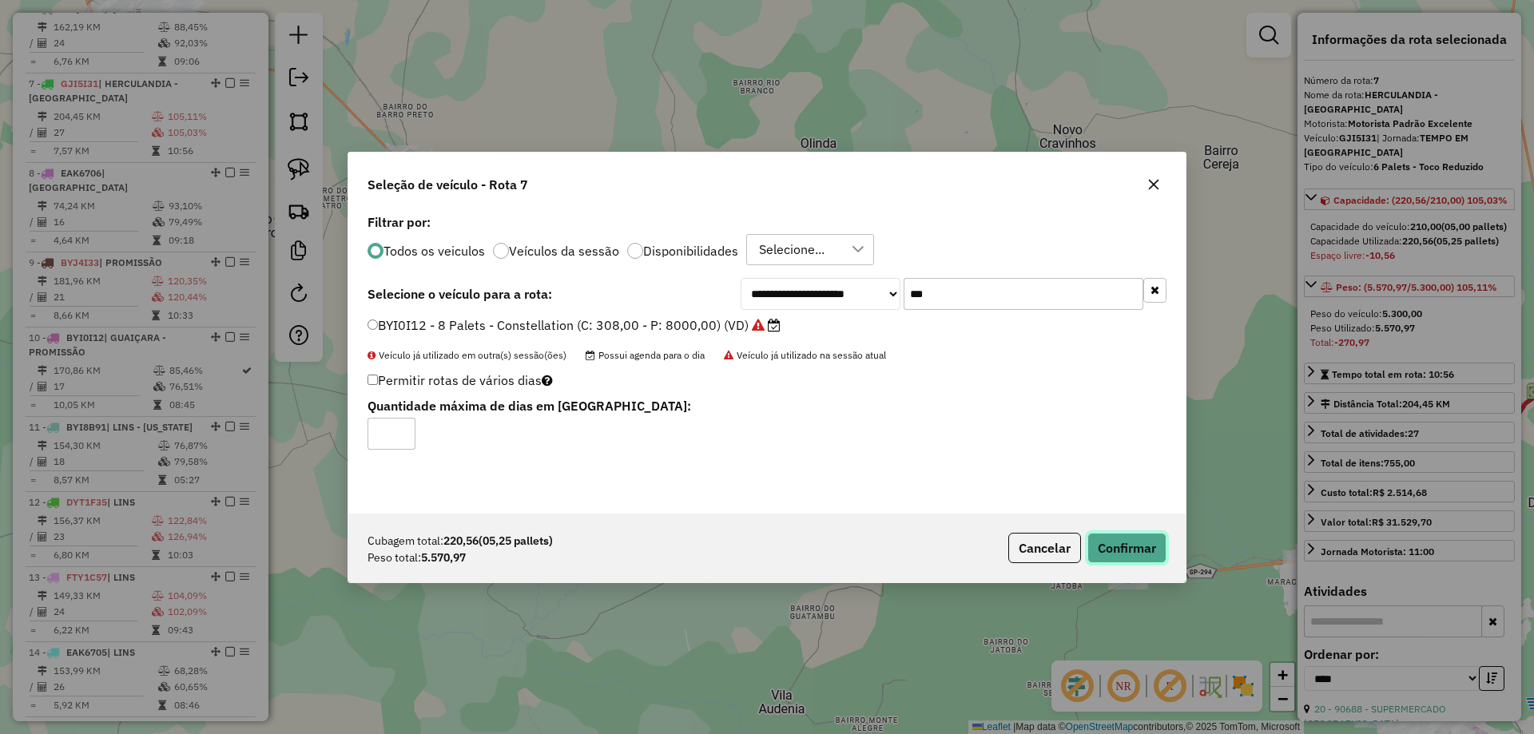
click at [1113, 537] on button "Confirmar" at bounding box center [1126, 548] width 79 height 30
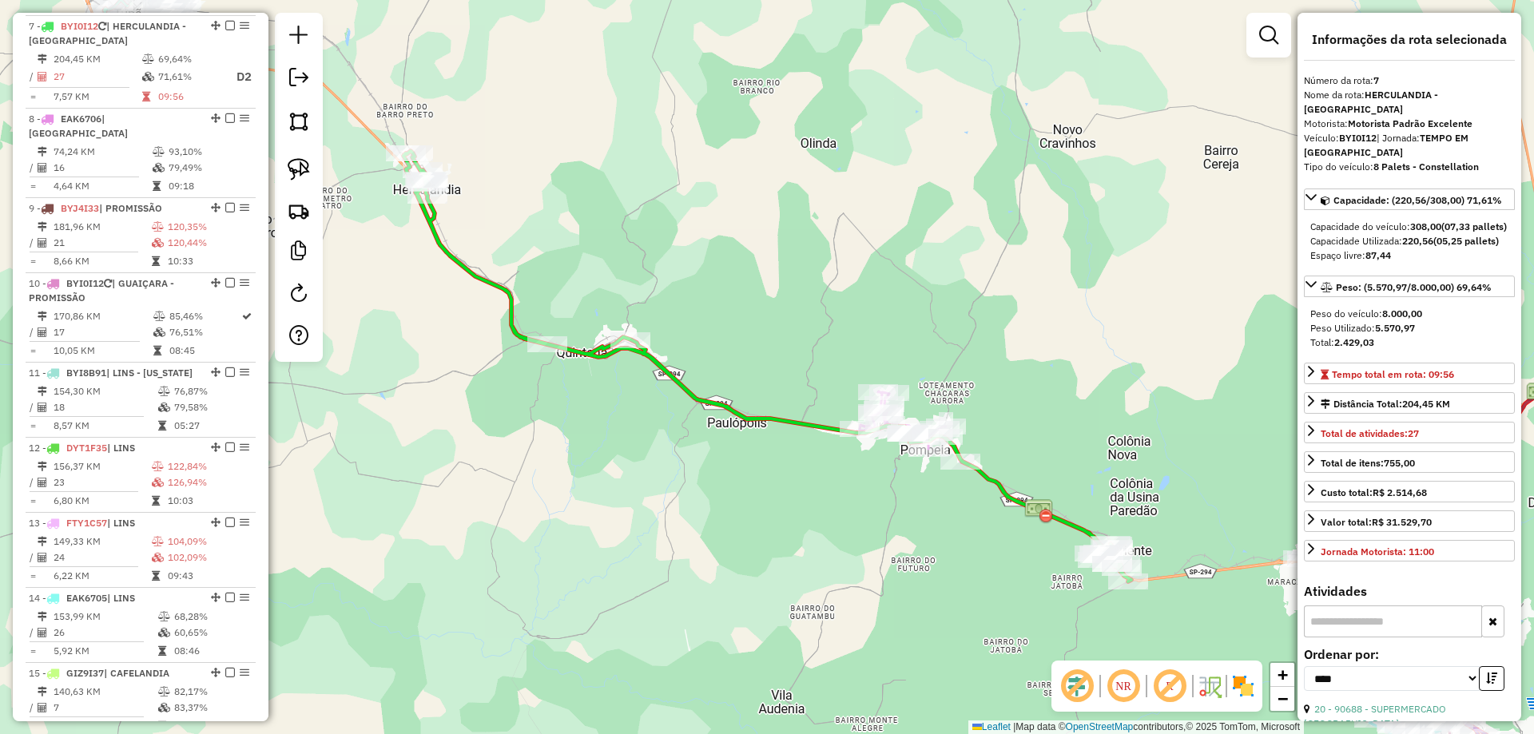
scroll to position [1101, 0]
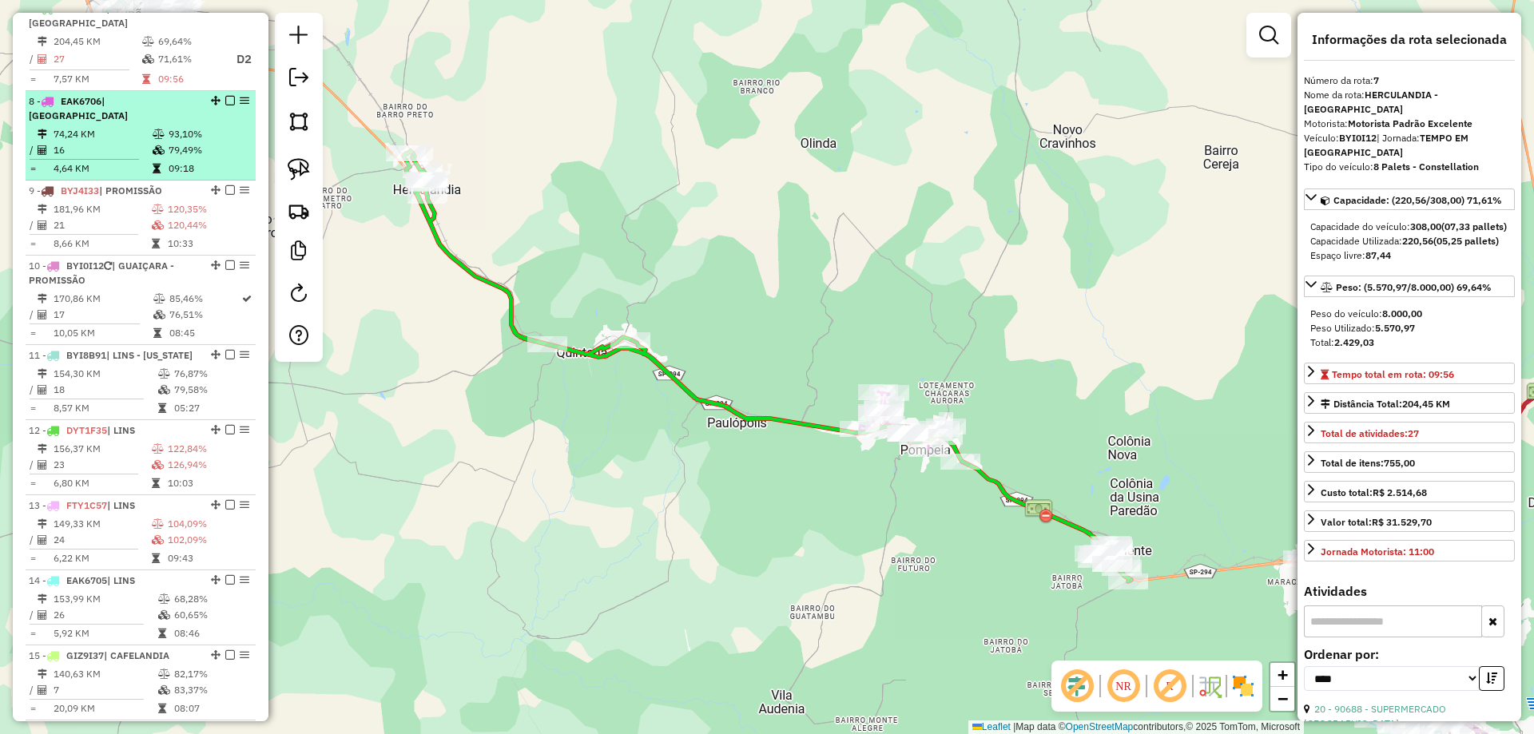
click at [172, 145] on td "79,49%" at bounding box center [208, 150] width 81 height 16
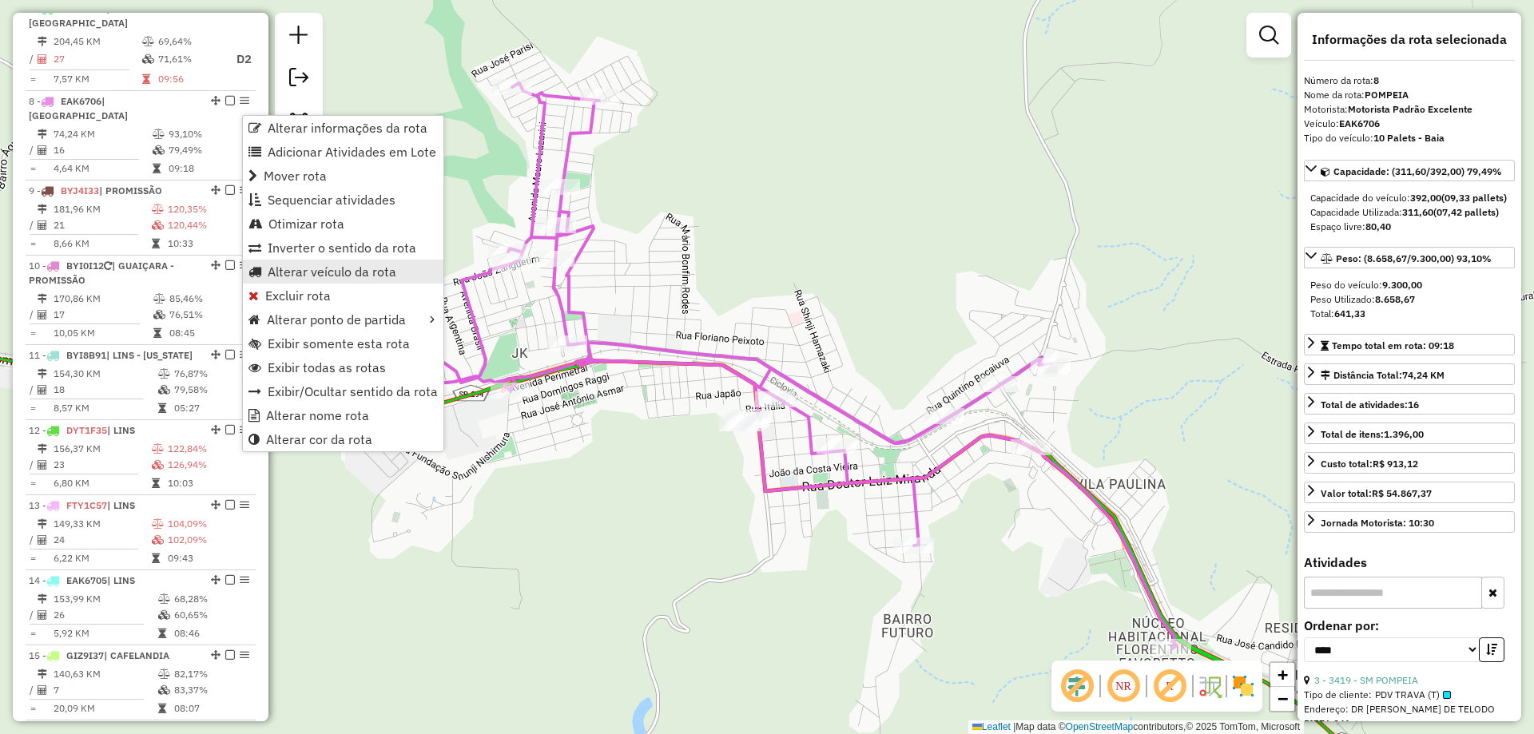
click at [344, 272] on span "Alterar veículo da rota" at bounding box center [332, 271] width 129 height 13
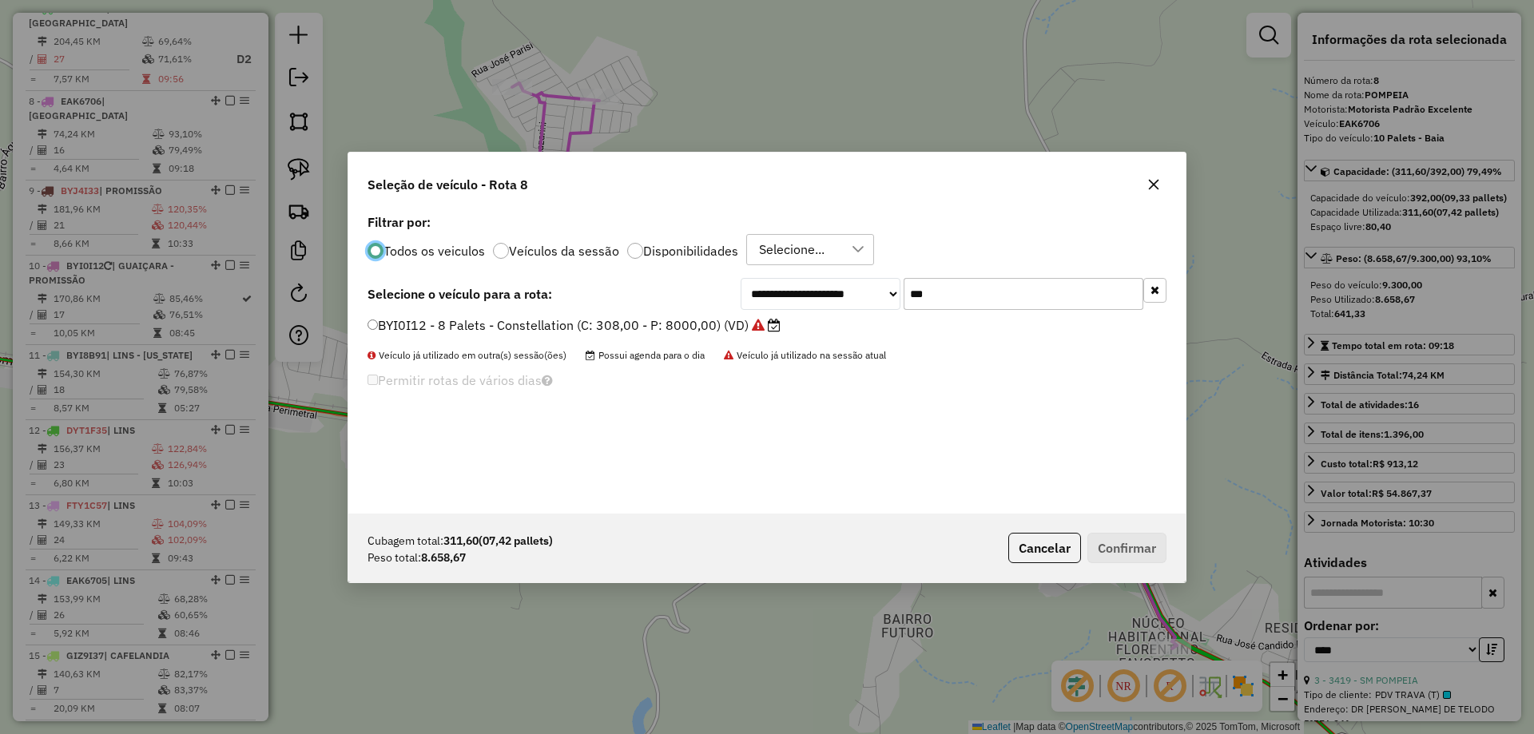
scroll to position [9, 5]
click at [946, 285] on input "***" at bounding box center [1023, 294] width 240 height 32
type input "****"
click at [681, 328] on label "EAK6705 - 10 Palets - Baia (C: 392,00 - P: 9300,00) (VD)" at bounding box center [555, 325] width 376 height 19
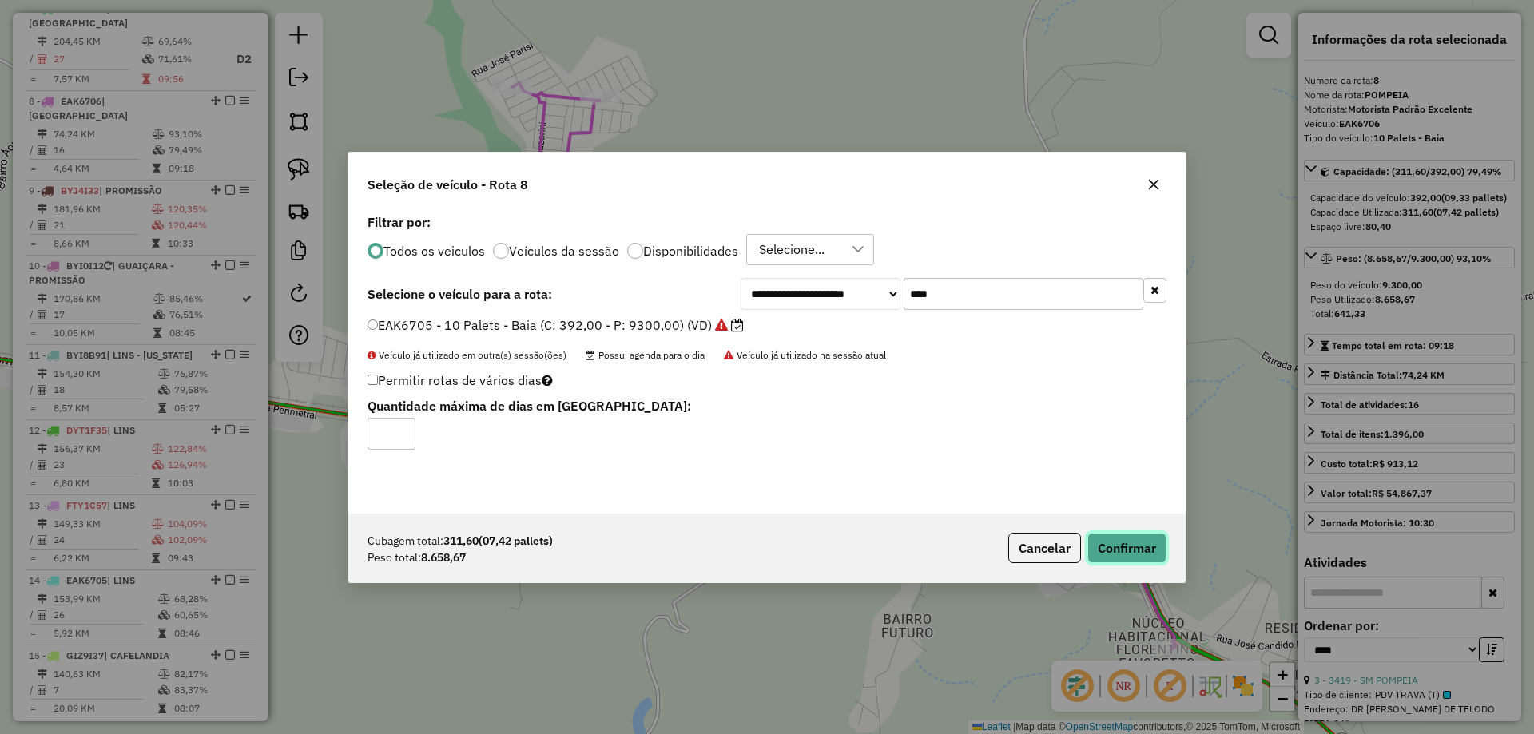
click at [1139, 543] on button "Confirmar" at bounding box center [1126, 548] width 79 height 30
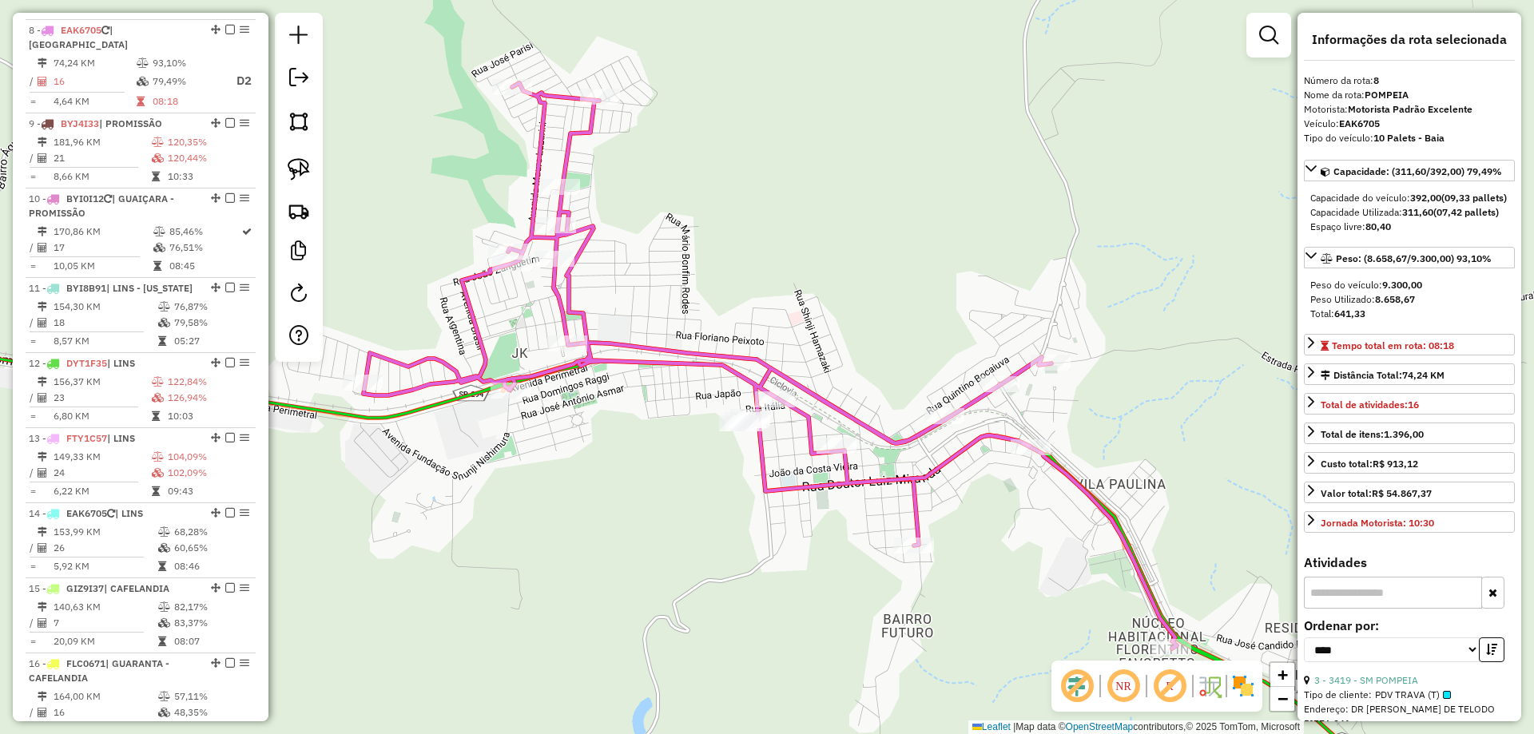
scroll to position [1194, 0]
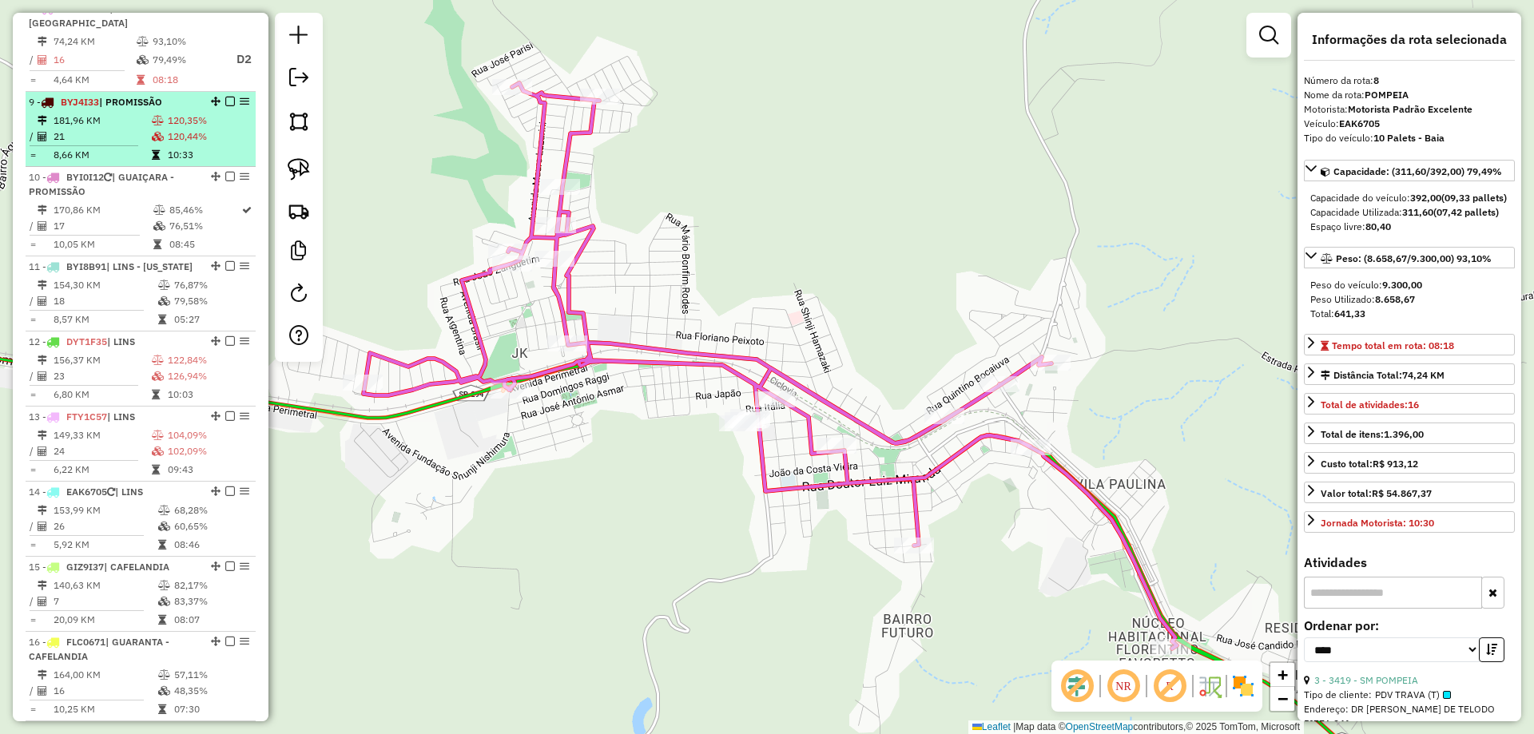
click at [210, 147] on td "10:33" at bounding box center [208, 155] width 82 height 16
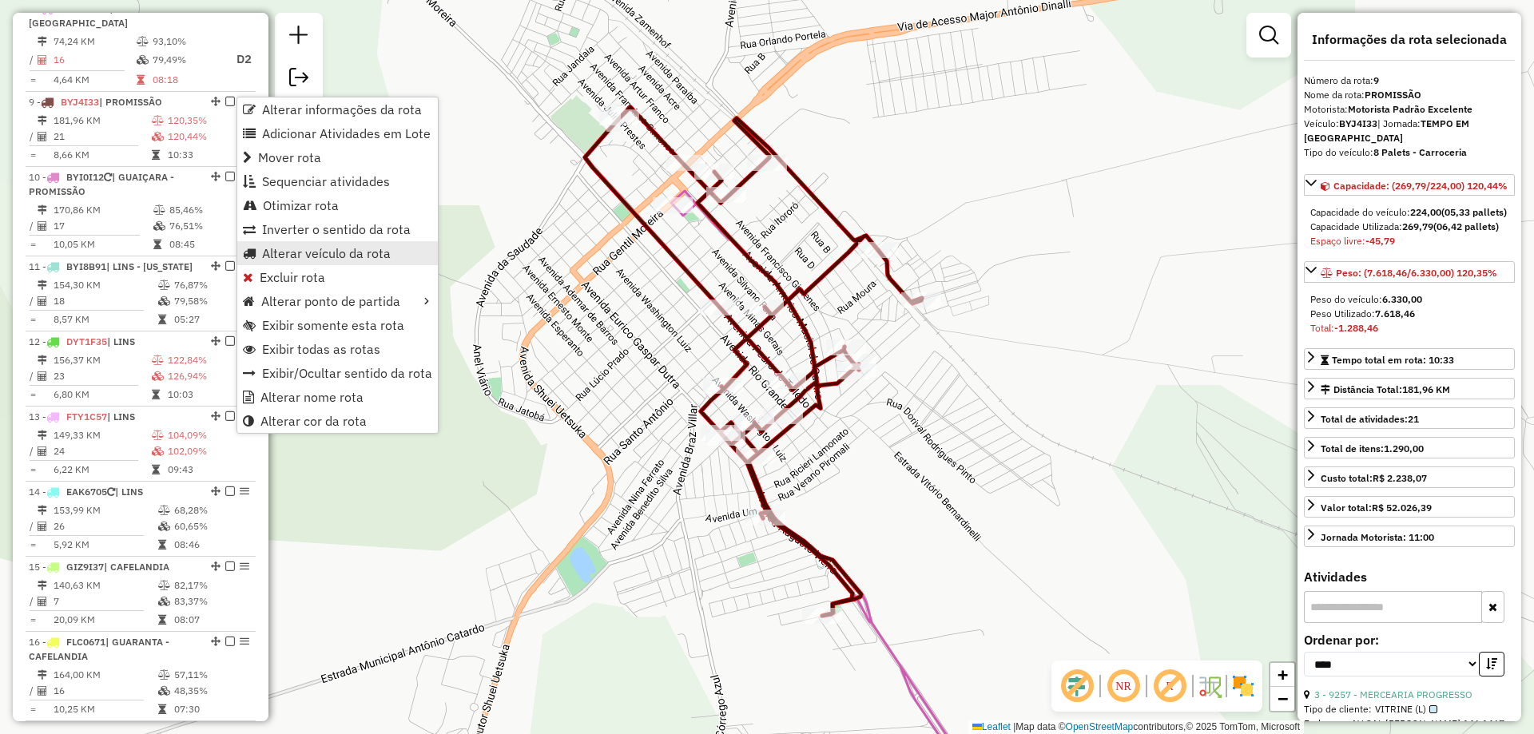
click at [356, 256] on span "Alterar veículo da rota" at bounding box center [326, 253] width 129 height 13
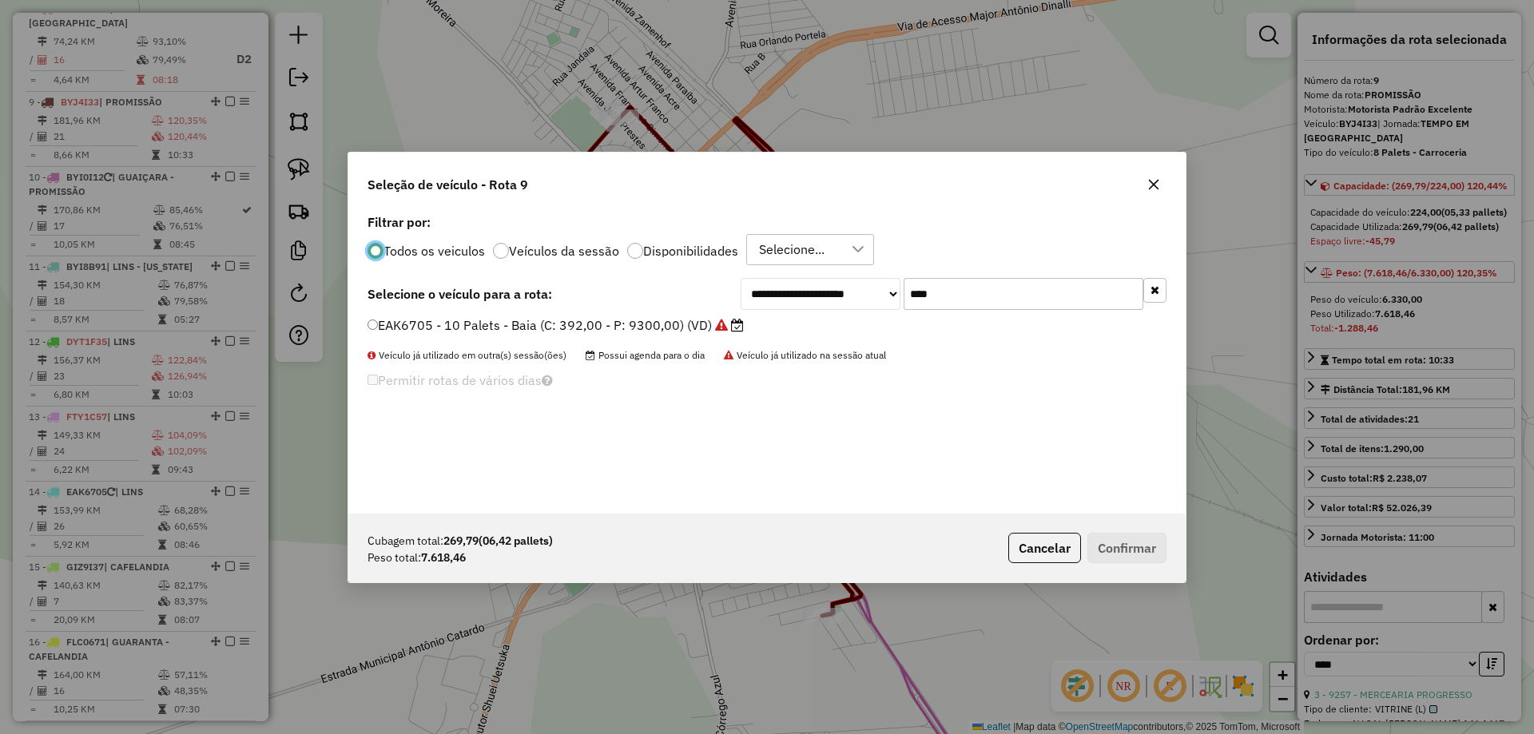
scroll to position [9, 5]
click at [968, 284] on input "****" at bounding box center [1023, 294] width 240 height 32
click at [969, 284] on input "****" at bounding box center [1023, 294] width 240 height 32
type input "****"
click at [685, 327] on icon at bounding box center [691, 325] width 13 height 13
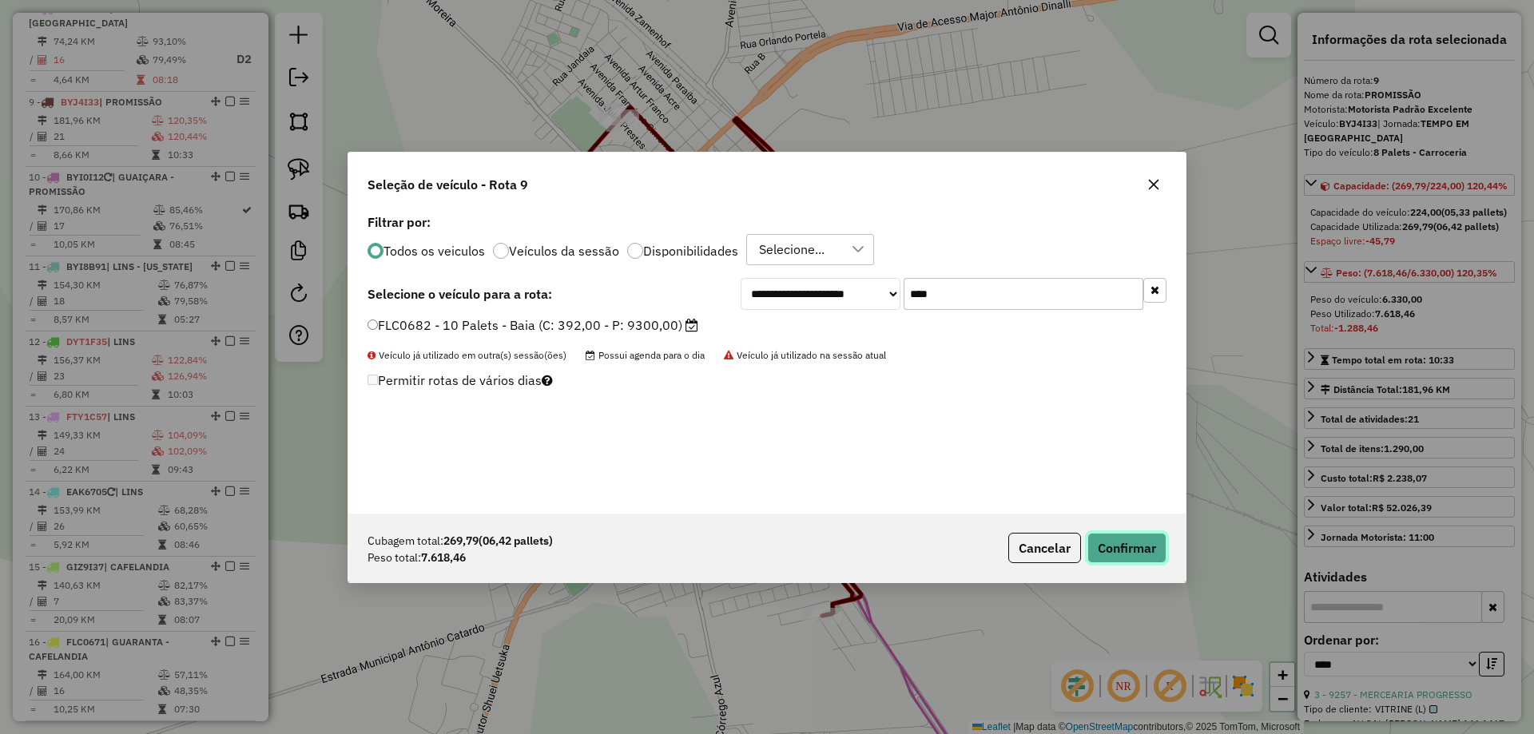
click at [1120, 551] on button "Confirmar" at bounding box center [1126, 548] width 79 height 30
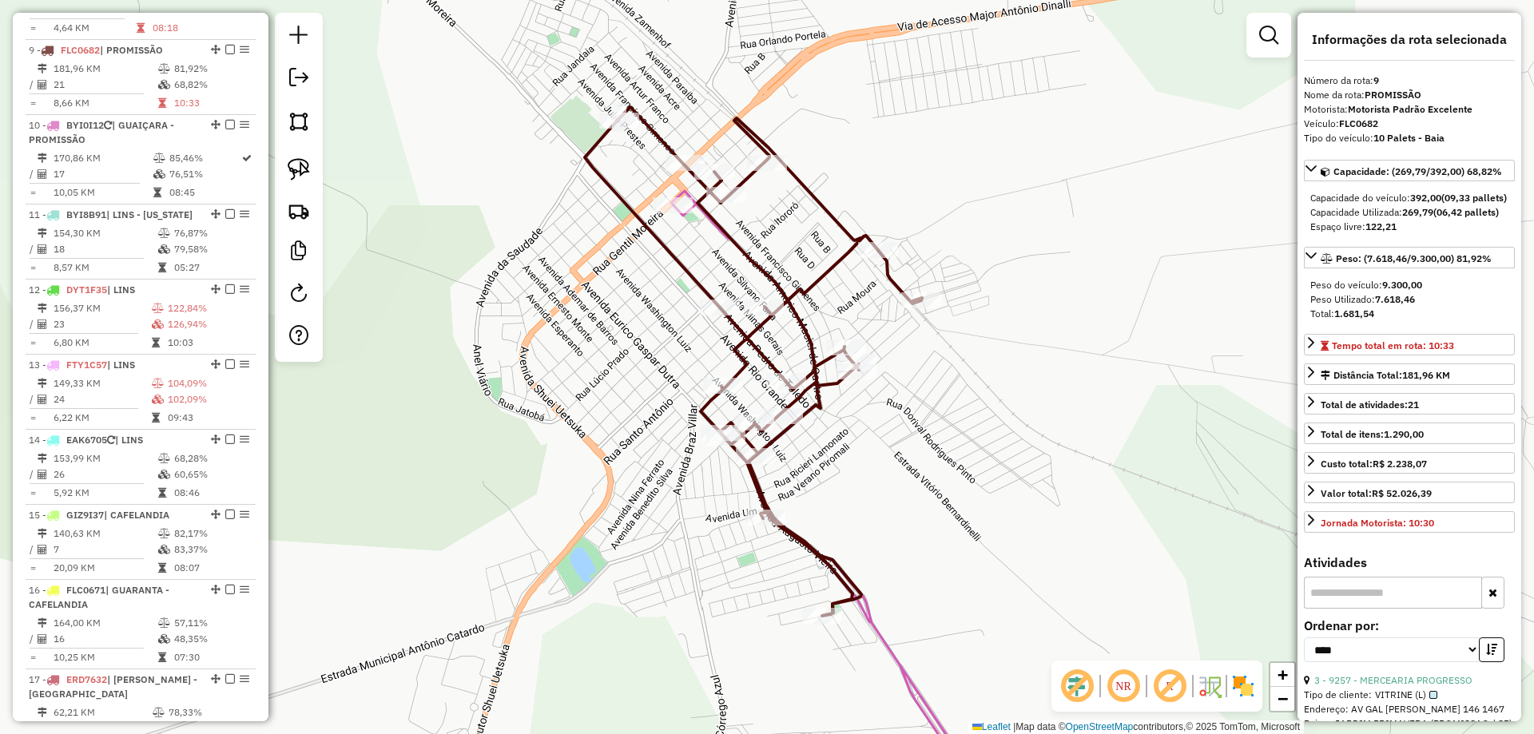
scroll to position [1273, 0]
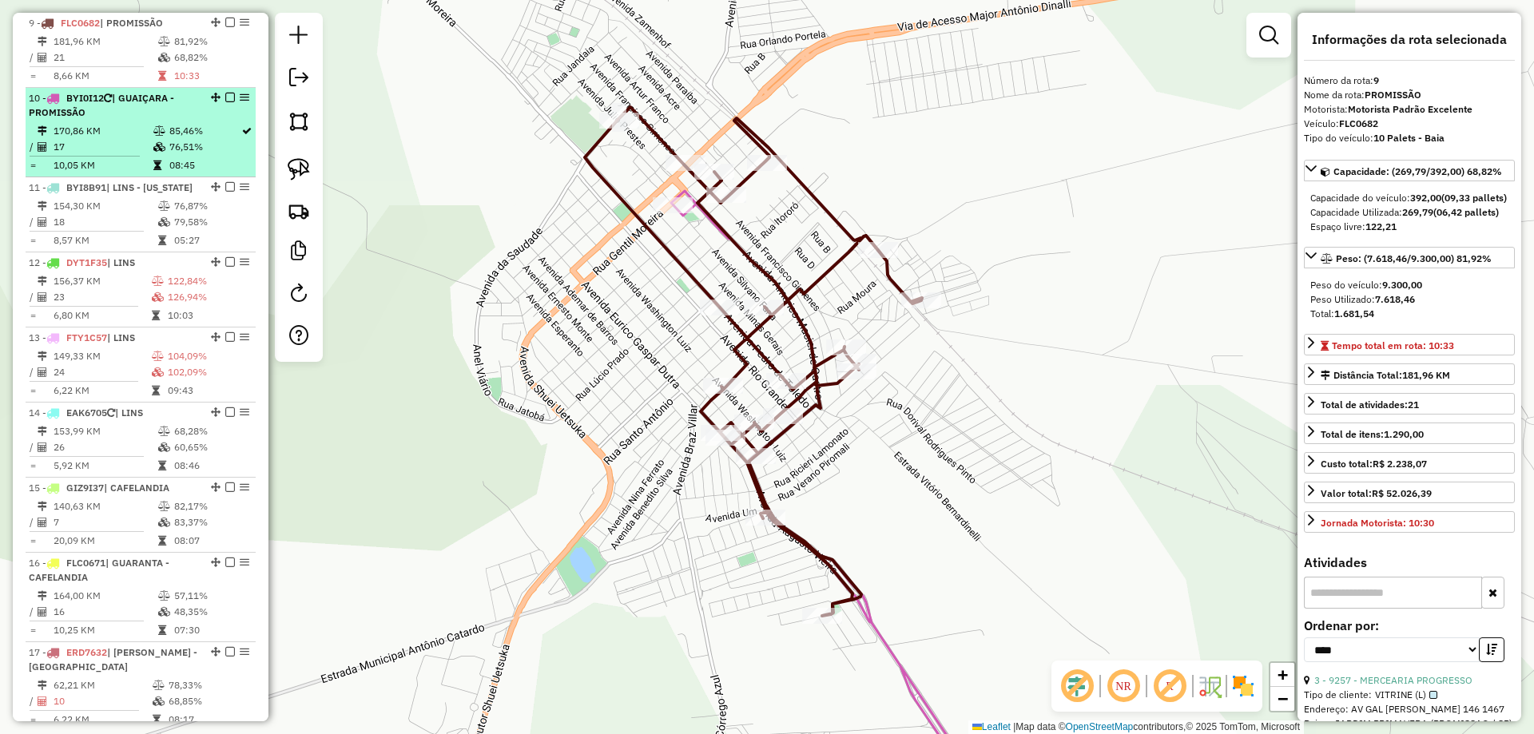
click at [111, 109] on div "10 - BYI0I12 | GUAIÇARA - PROMISSÃO" at bounding box center [113, 105] width 169 height 29
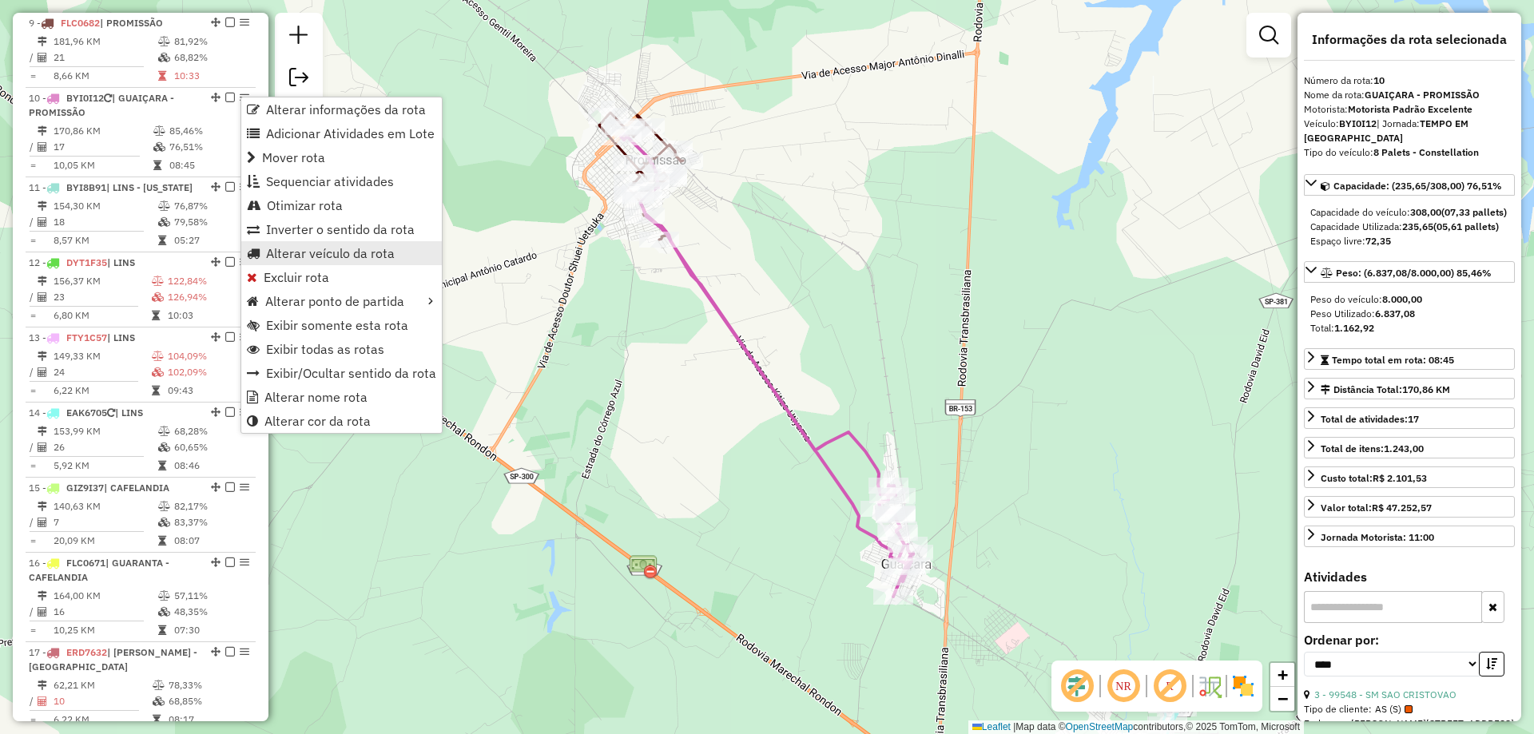
click at [377, 252] on span "Alterar veículo da rota" at bounding box center [330, 253] width 129 height 13
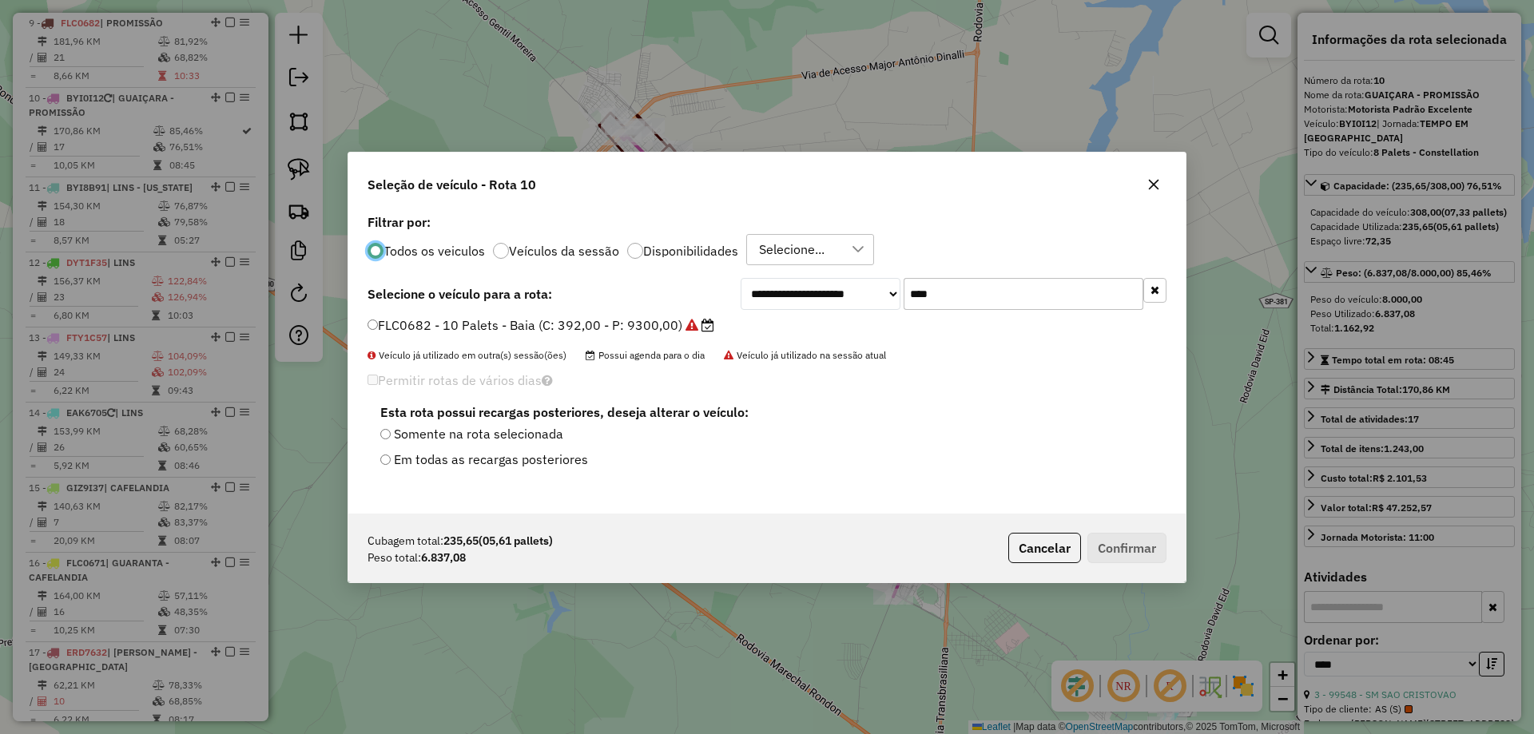
scroll to position [9, 5]
click at [944, 292] on input "****" at bounding box center [1023, 294] width 240 height 32
type input "***"
click at [644, 323] on label "FVG9C31 - 8 Palets - Toco (C: 308,00 - P: 7880,00) (VD)" at bounding box center [544, 325] width 355 height 19
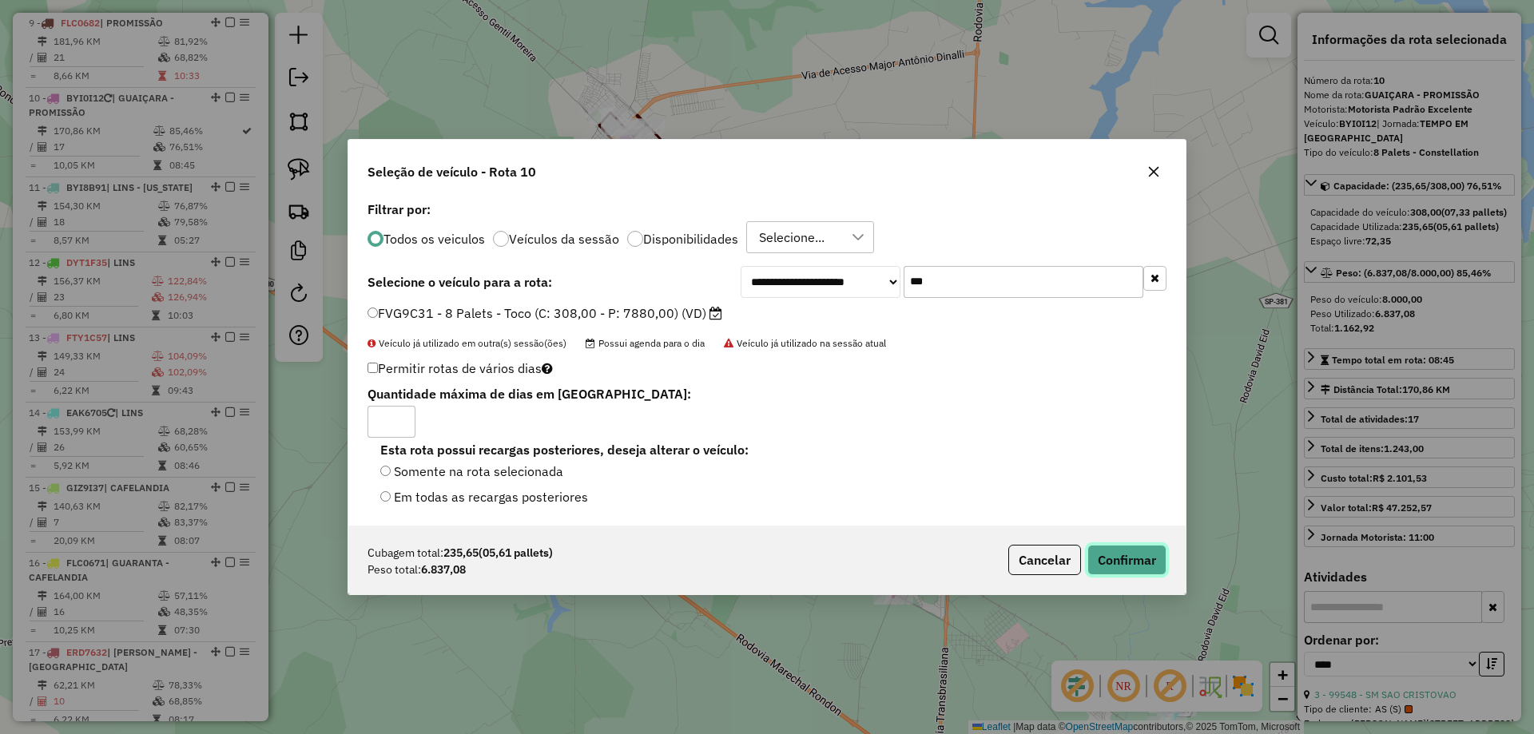
click at [1137, 569] on button "Confirmar" at bounding box center [1126, 560] width 79 height 30
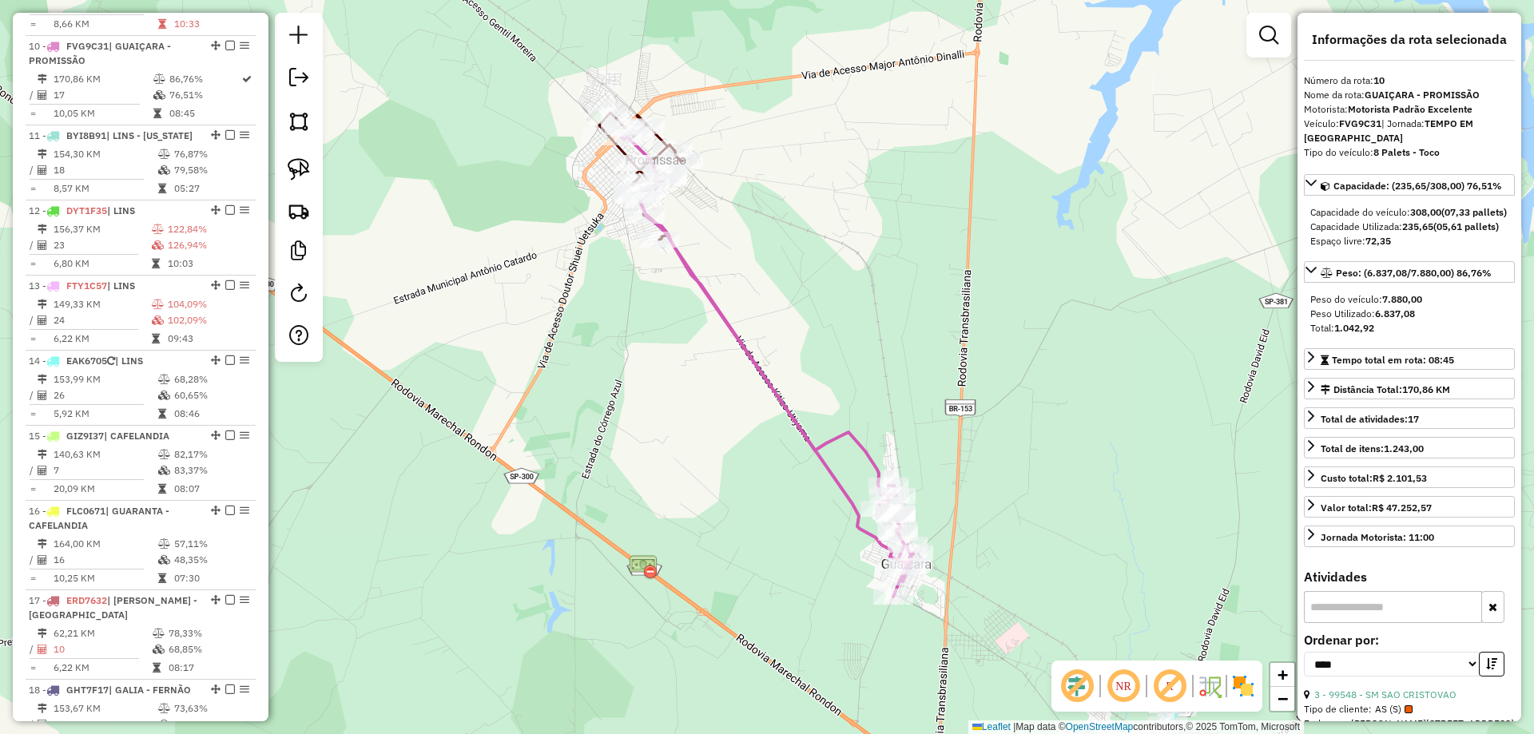
scroll to position [1348, 0]
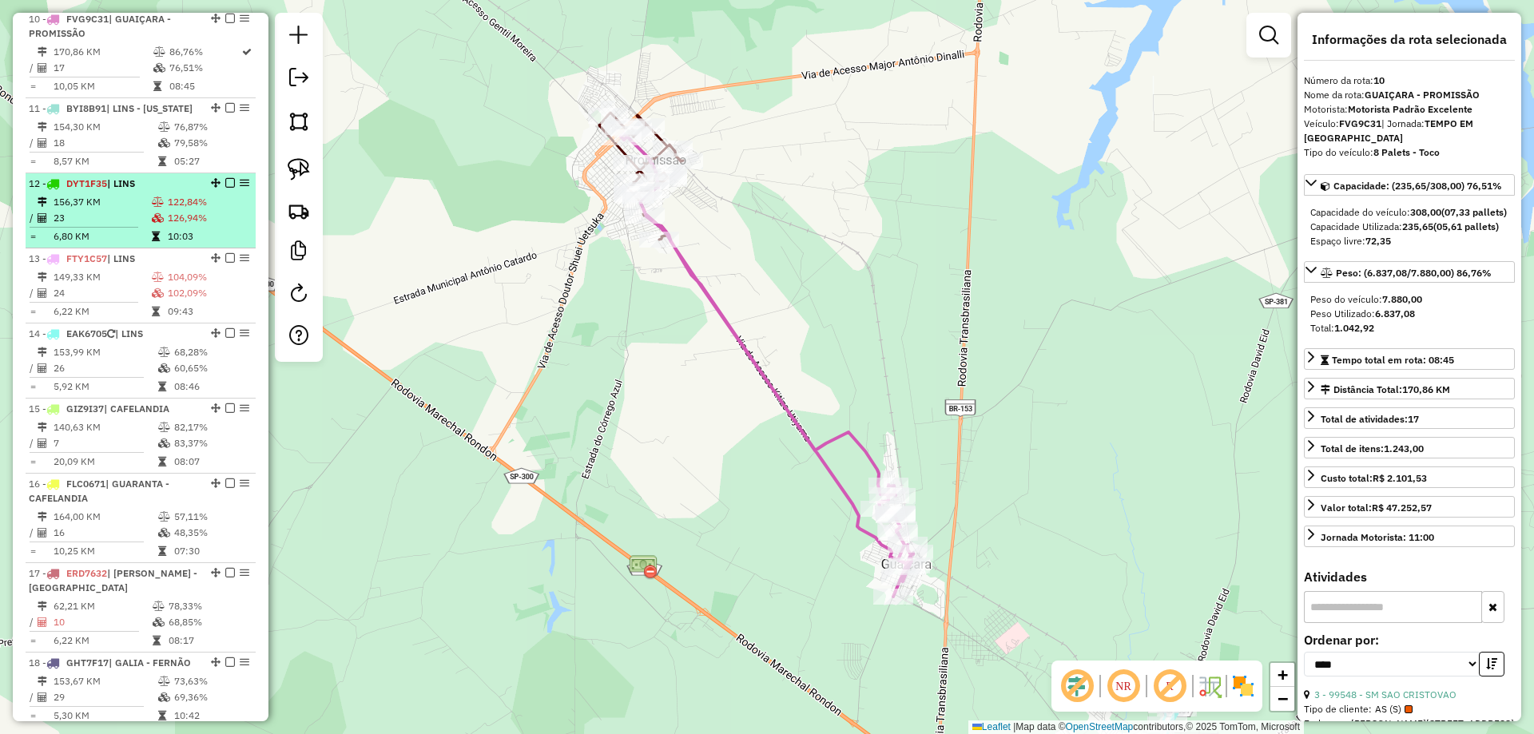
click at [133, 200] on td "156,37 KM" at bounding box center [102, 202] width 98 height 16
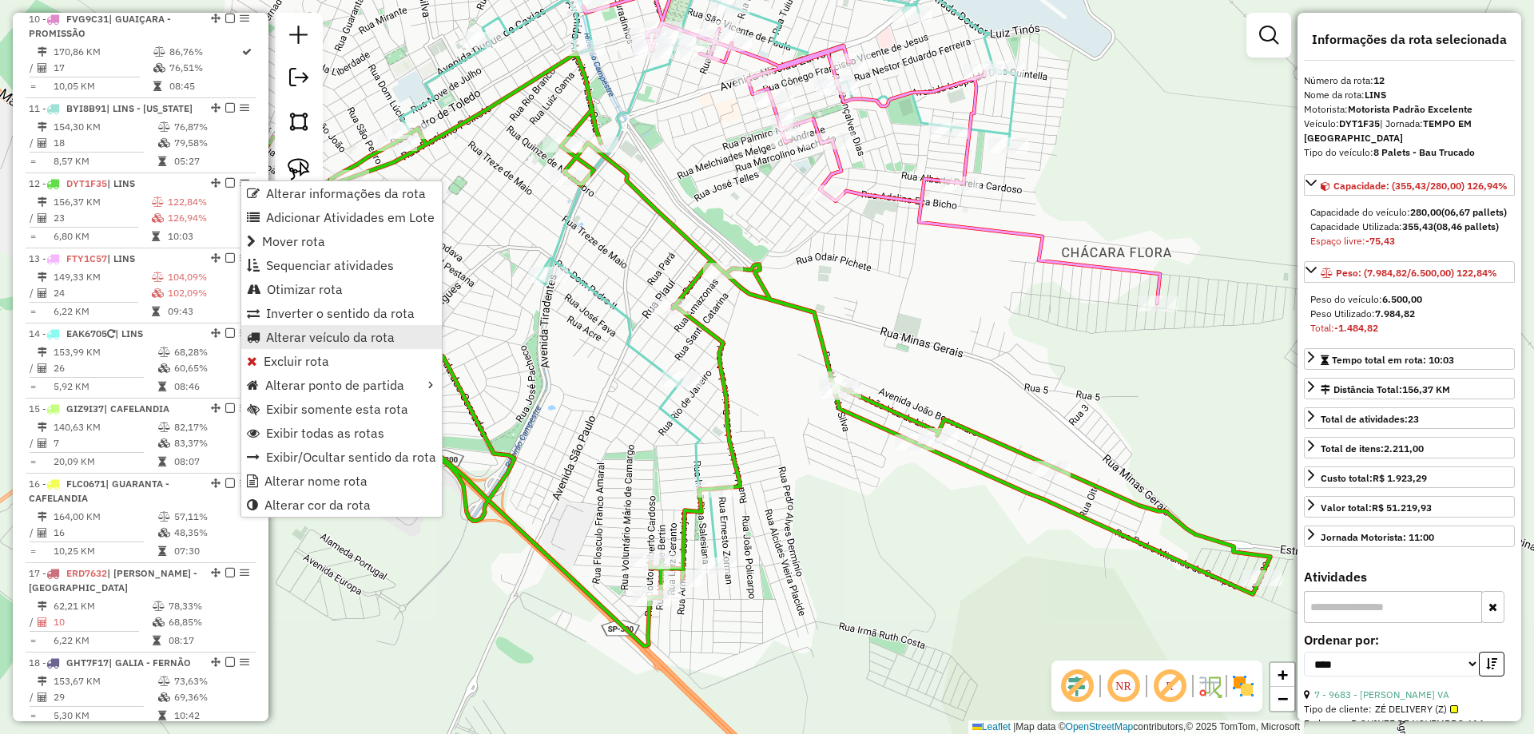
click at [308, 338] on span "Alterar veículo da rota" at bounding box center [330, 337] width 129 height 13
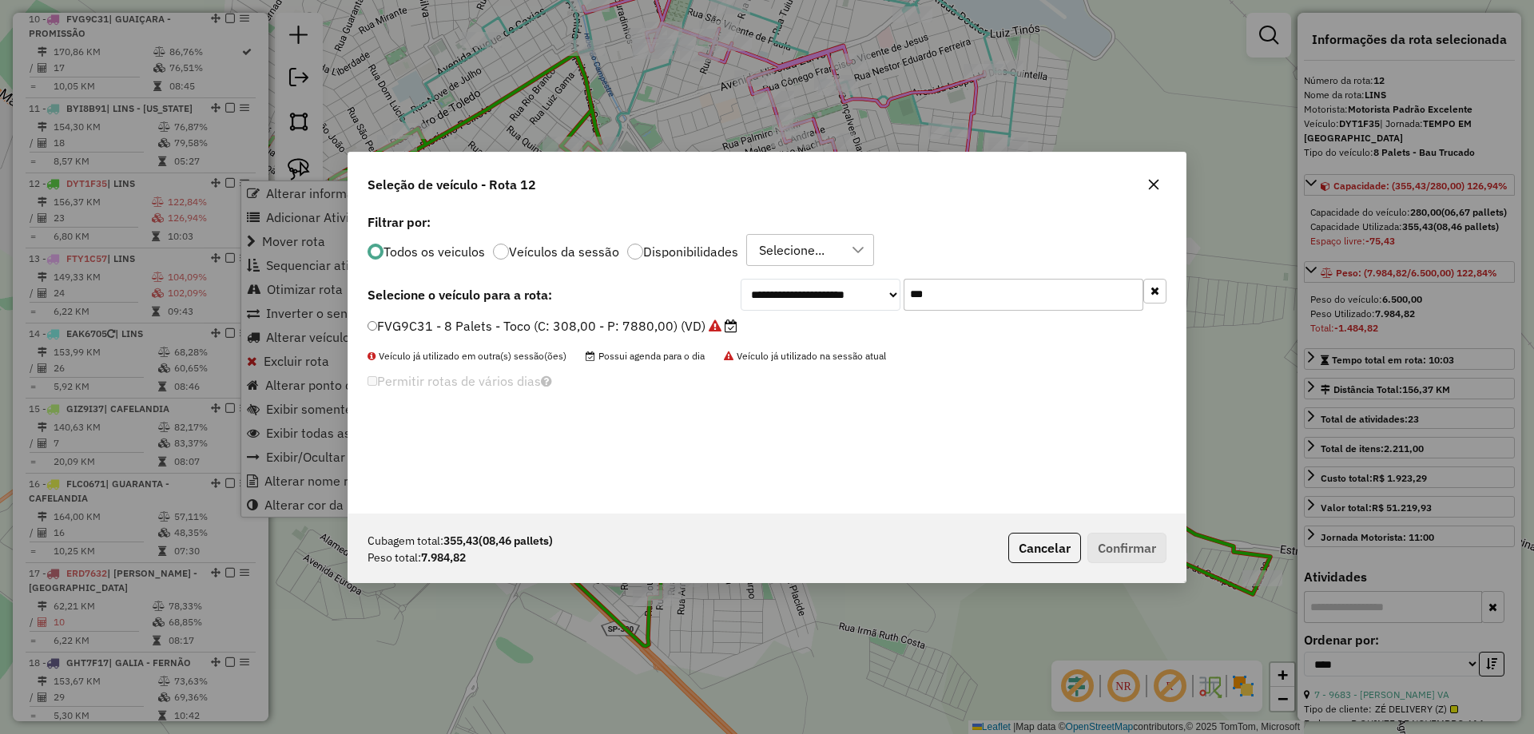
scroll to position [9, 5]
click at [974, 297] on input "***" at bounding box center [1023, 294] width 240 height 32
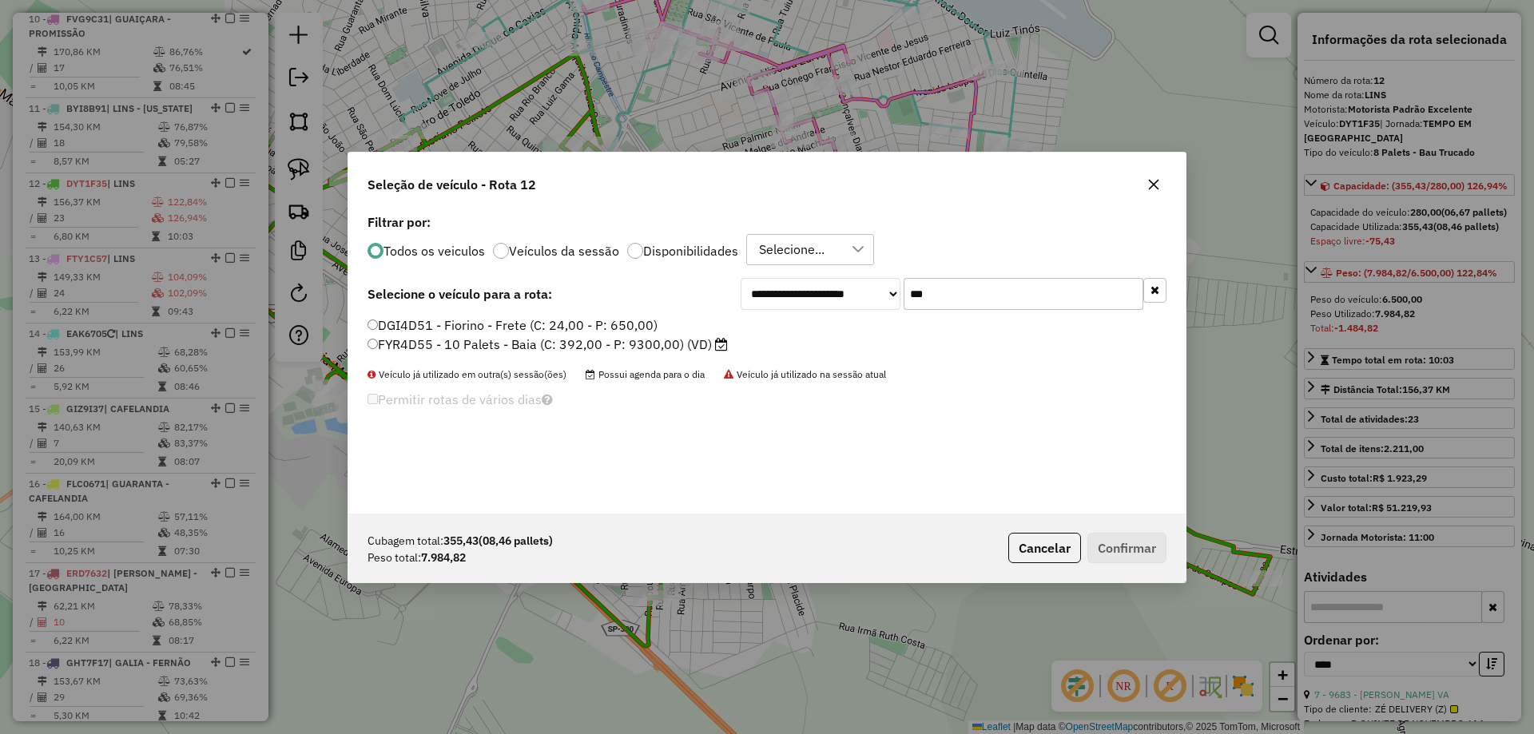
type input "***"
click at [665, 342] on label "FYR4D55 - 10 Palets - Baia (C: 392,00 - P: 9300,00) (VD)" at bounding box center [547, 344] width 360 height 19
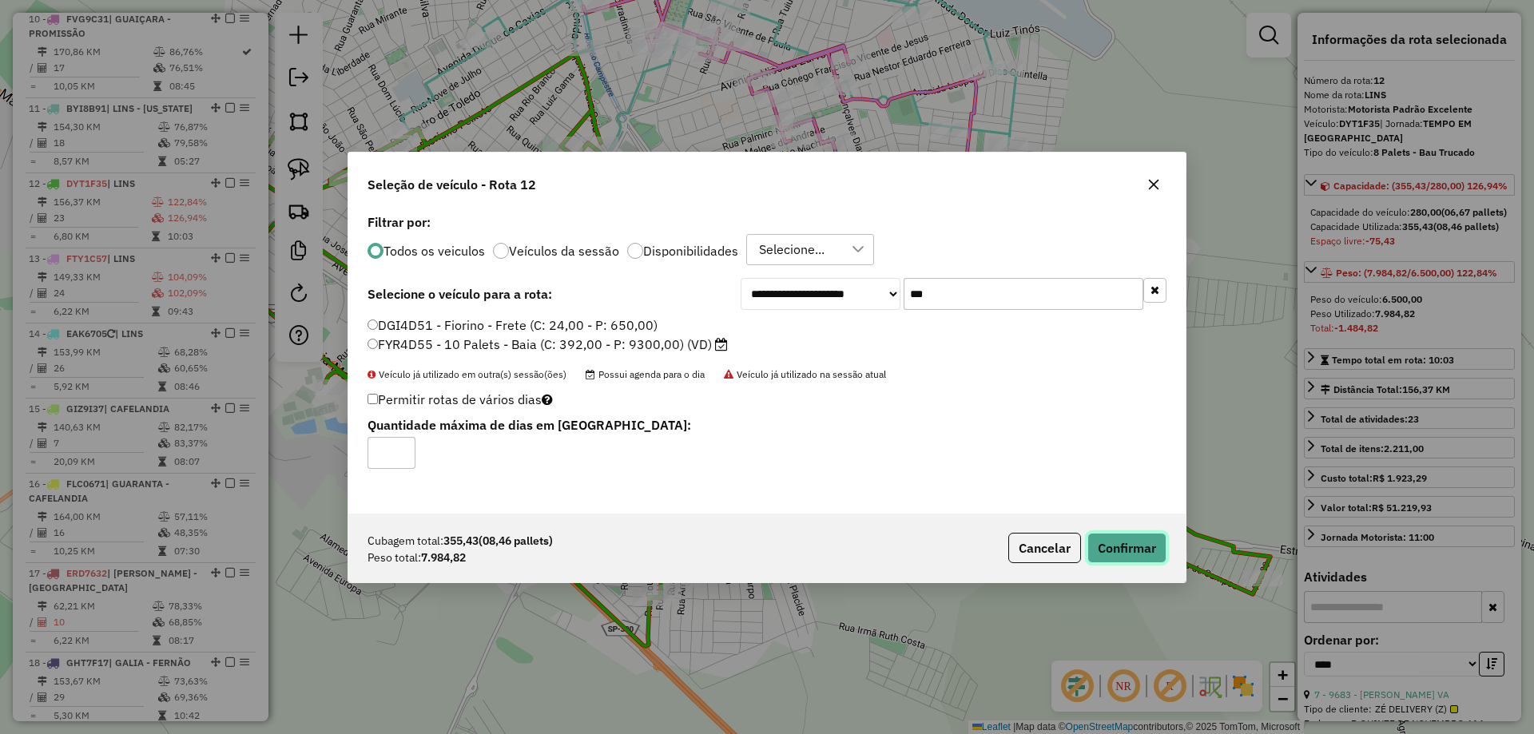
click at [1103, 545] on button "Confirmar" at bounding box center [1126, 548] width 79 height 30
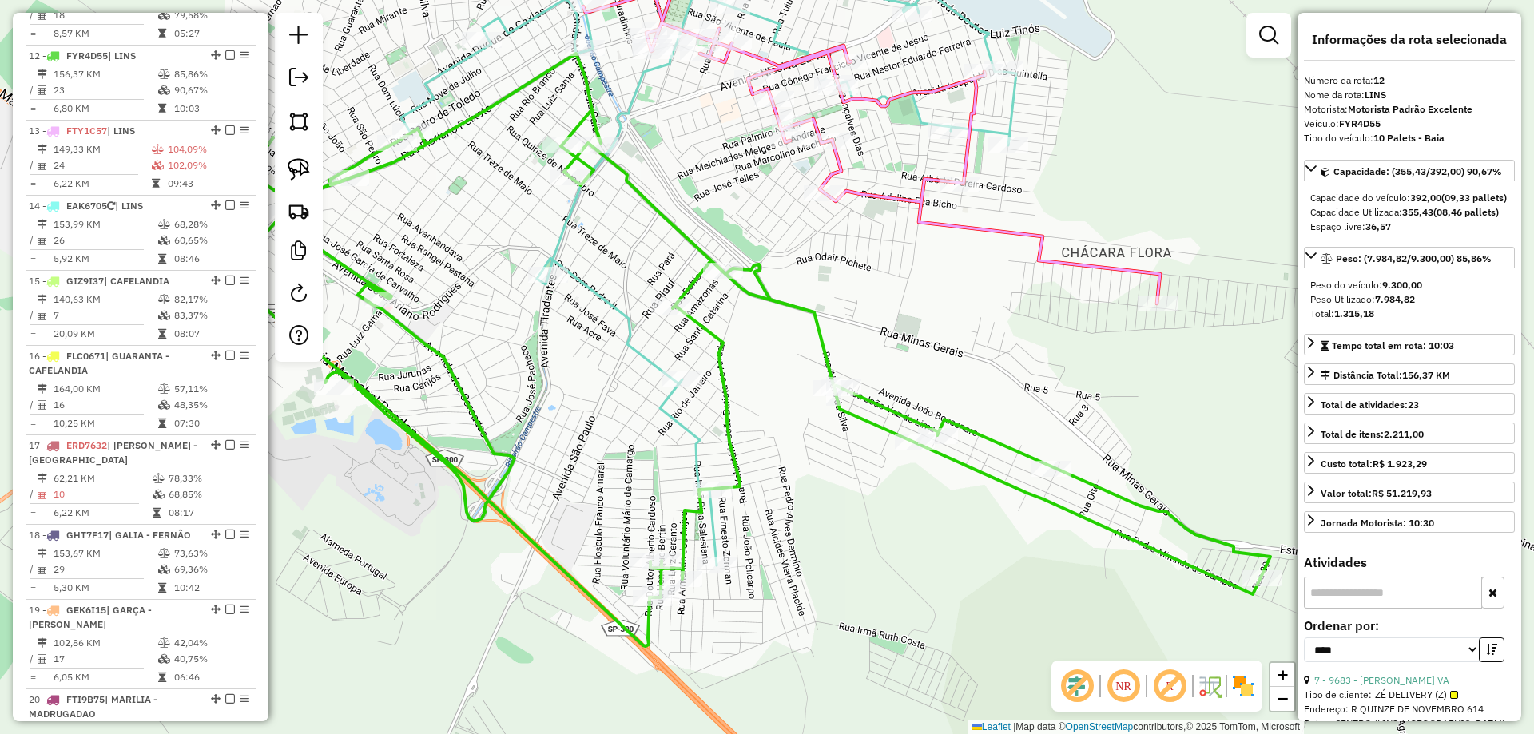
scroll to position [1509, 0]
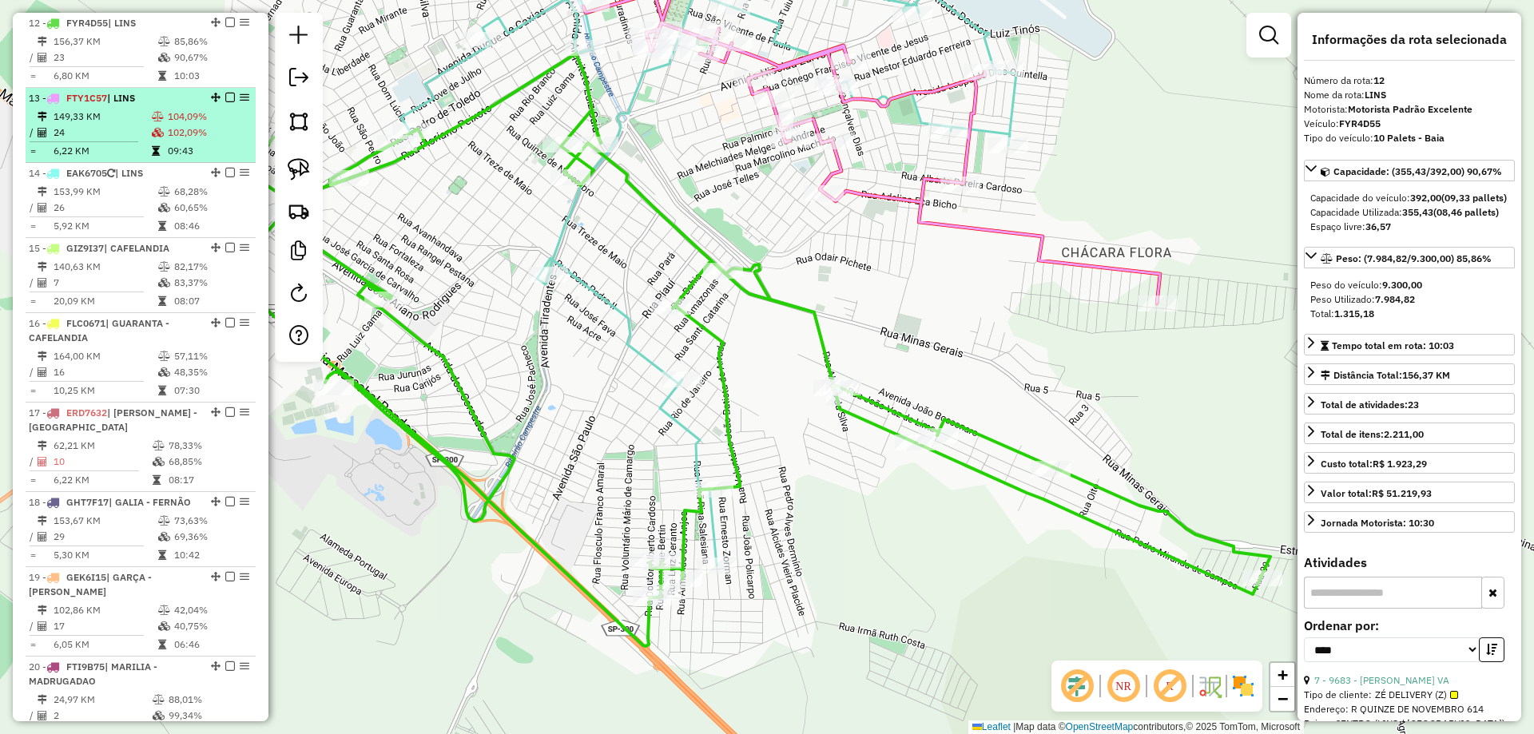
click at [185, 136] on td "102,09%" at bounding box center [208, 133] width 82 height 16
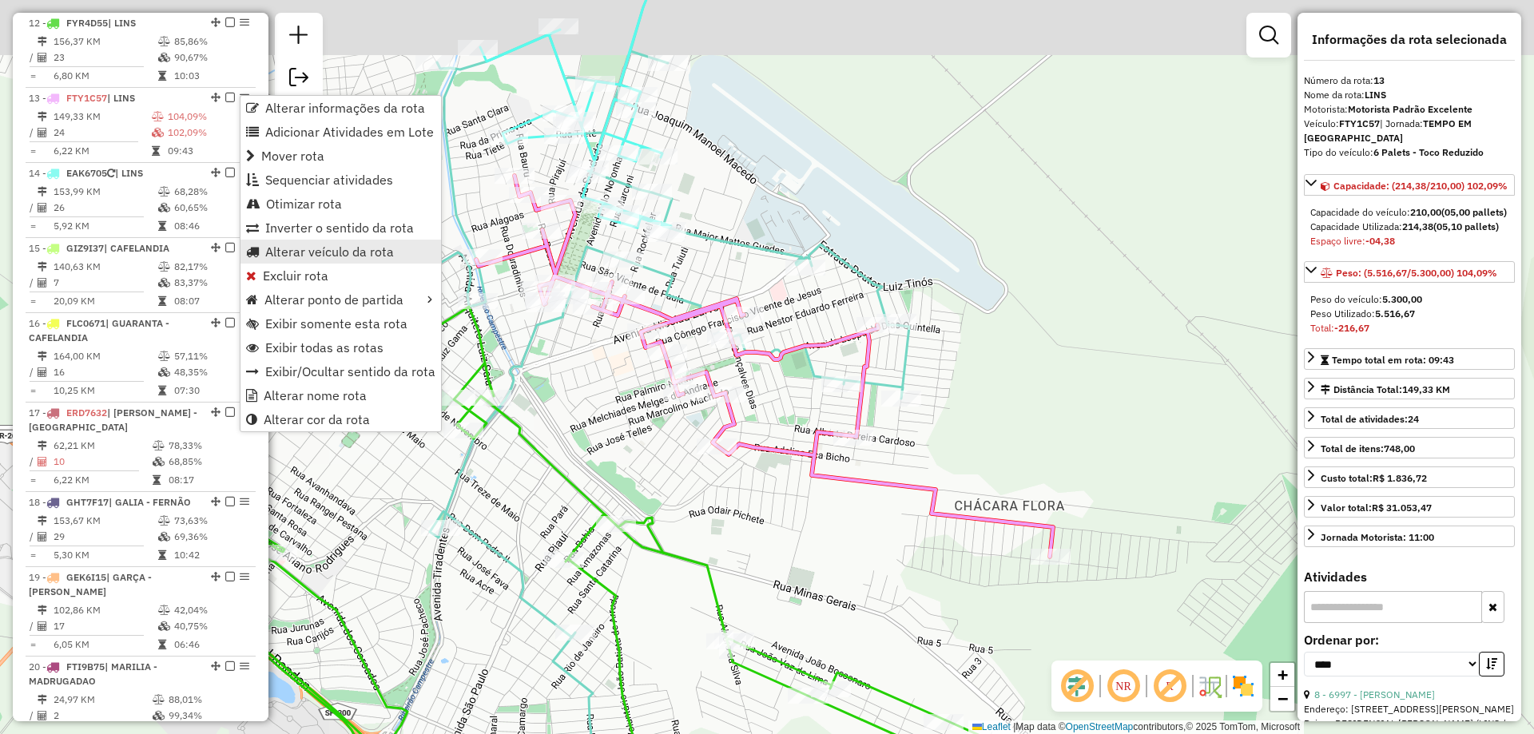
click at [309, 248] on span "Alterar veículo da rota" at bounding box center [329, 251] width 129 height 13
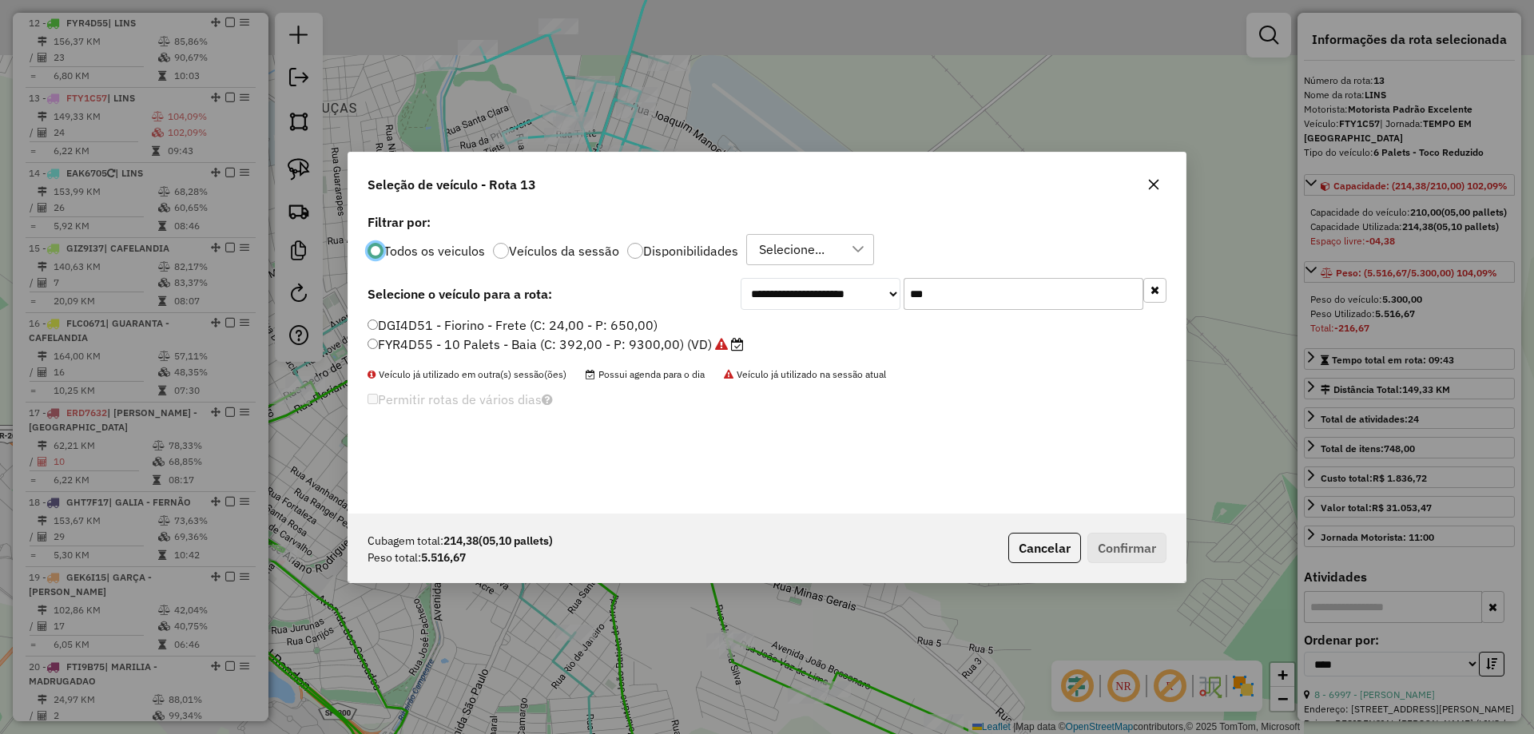
scroll to position [9, 5]
click at [1029, 296] on input "***" at bounding box center [1023, 294] width 240 height 32
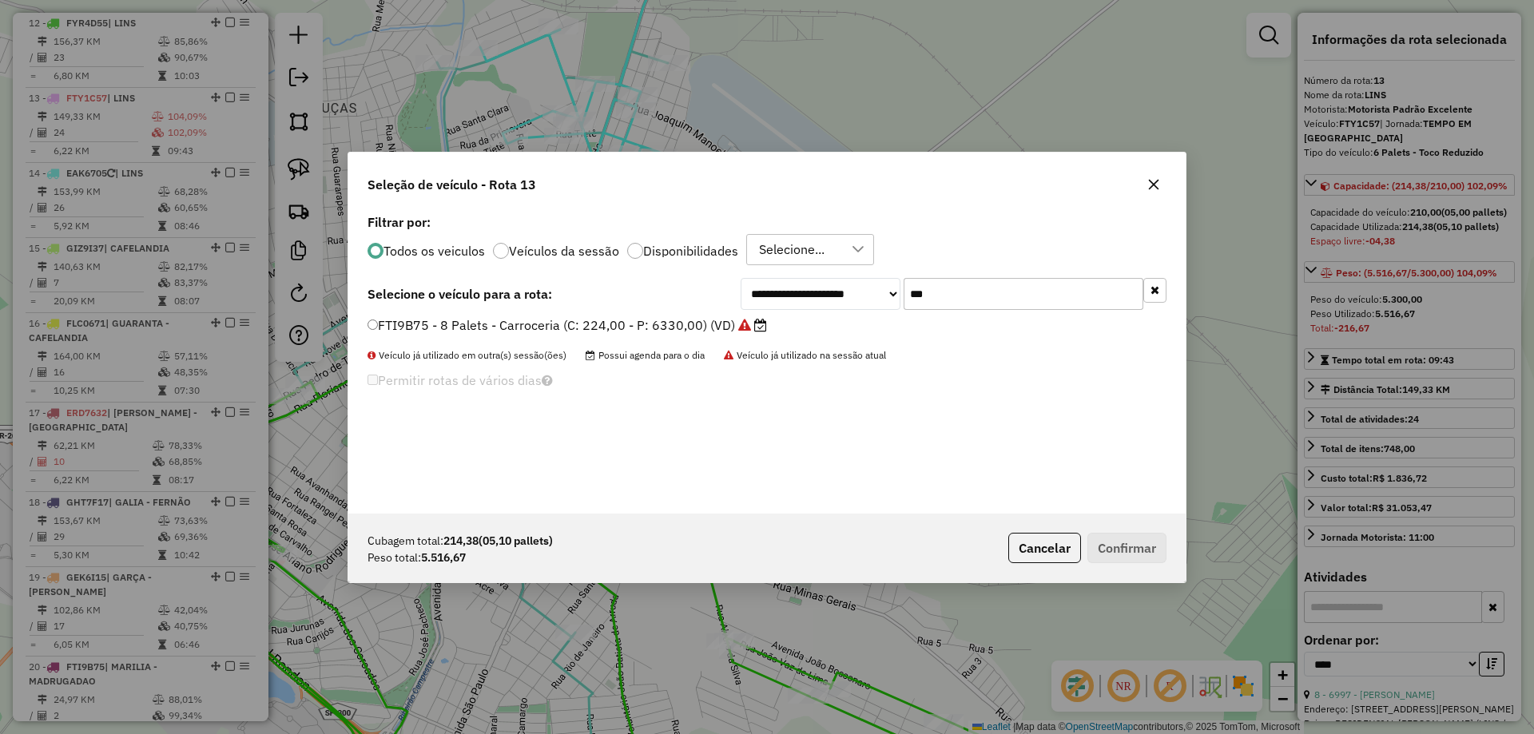
type input "***"
click at [672, 327] on label "FTI9B75 - 8 Palets - Carroceria (C: 224,00 - P: 6330,00) (VD)" at bounding box center [566, 325] width 399 height 19
click at [1137, 550] on button "Confirmar" at bounding box center [1126, 548] width 79 height 30
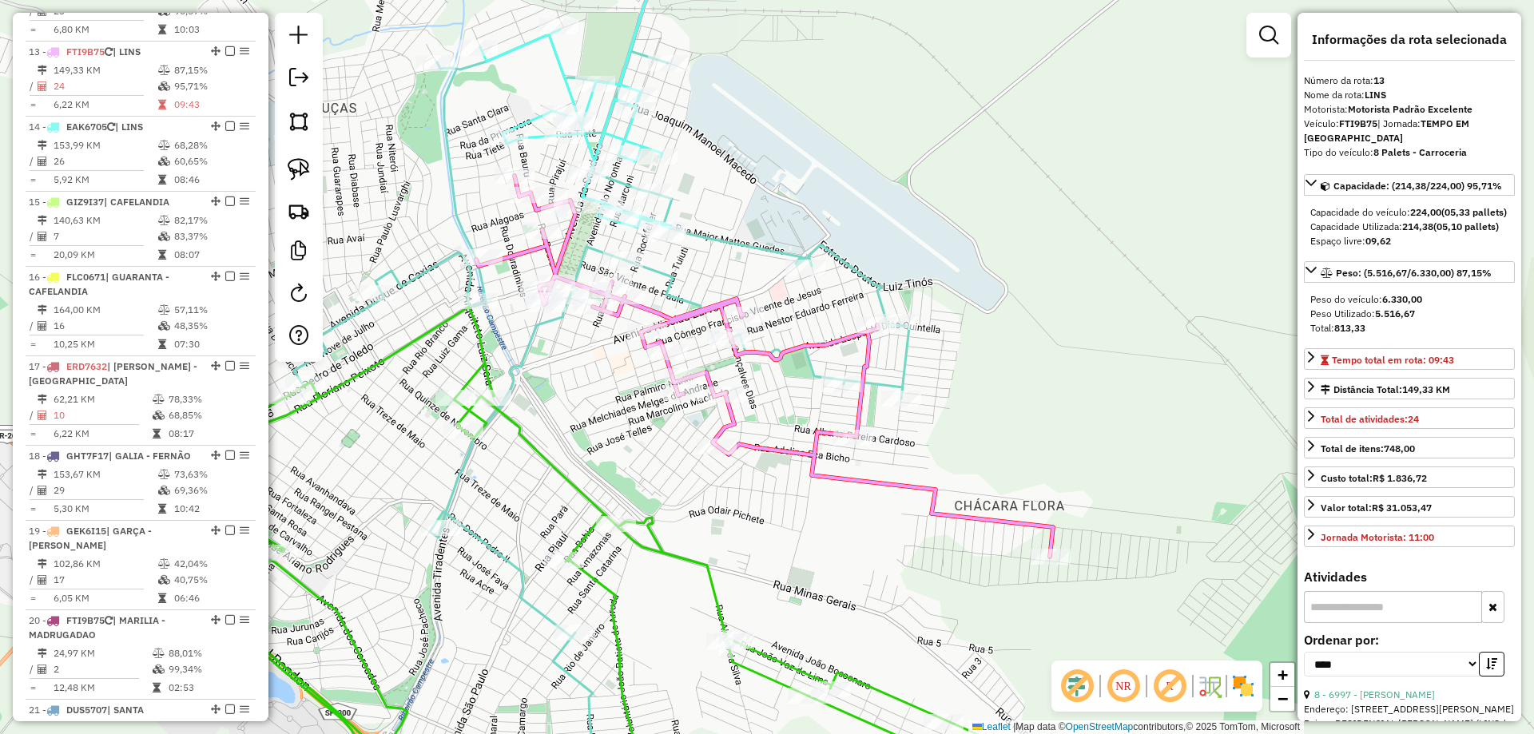
scroll to position [1584, 0]
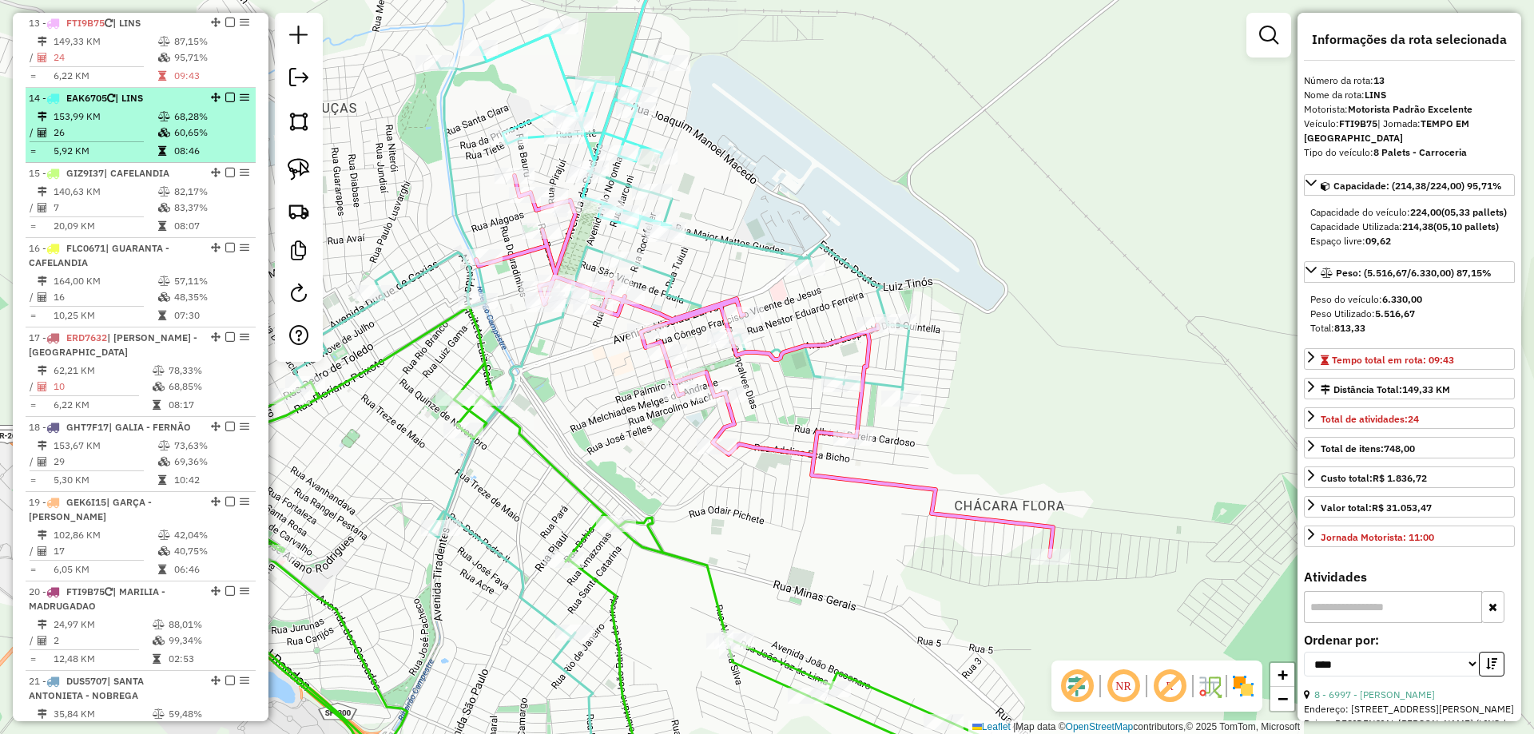
click at [173, 123] on td "68,28%" at bounding box center [211, 117] width 76 height 16
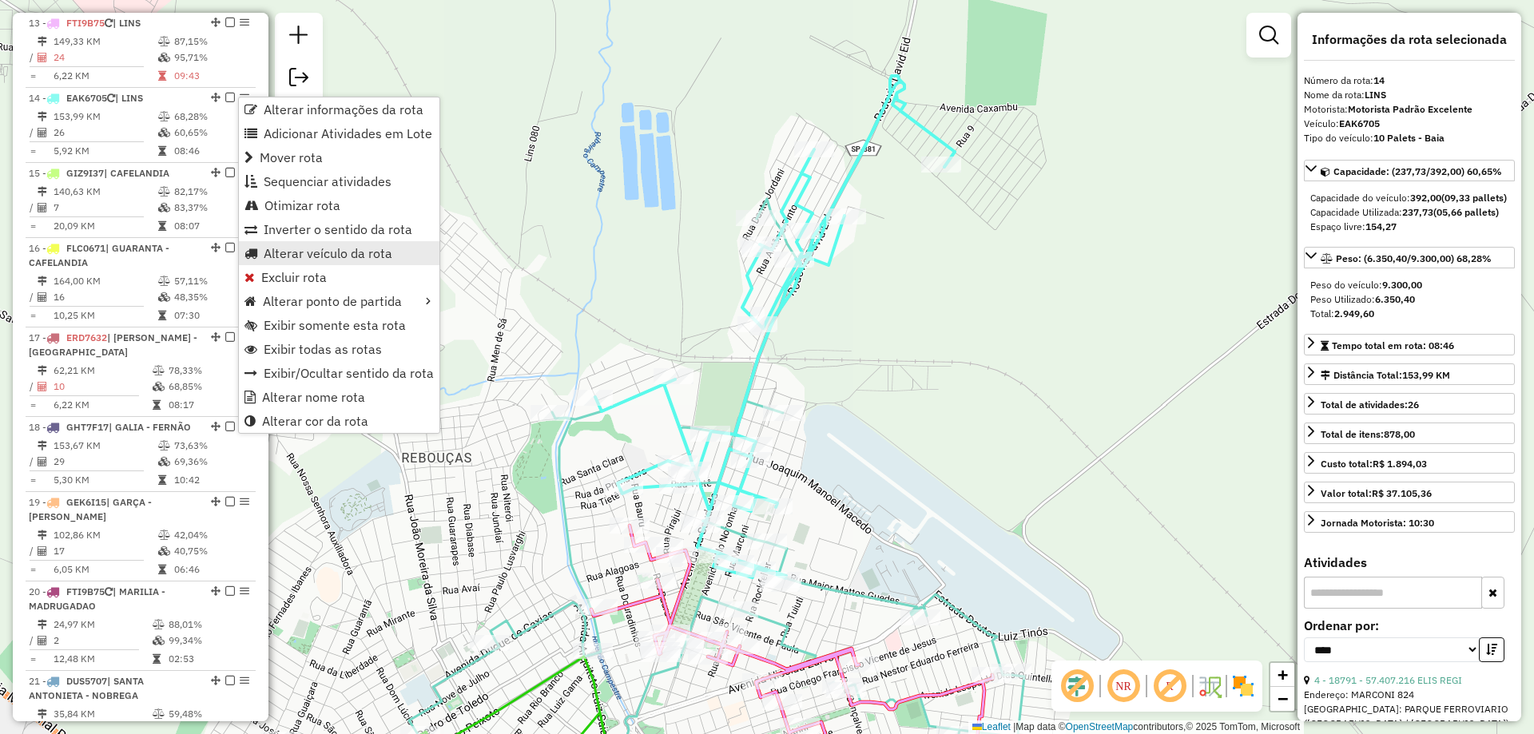
click at [273, 258] on span "Alterar veículo da rota" at bounding box center [328, 253] width 129 height 13
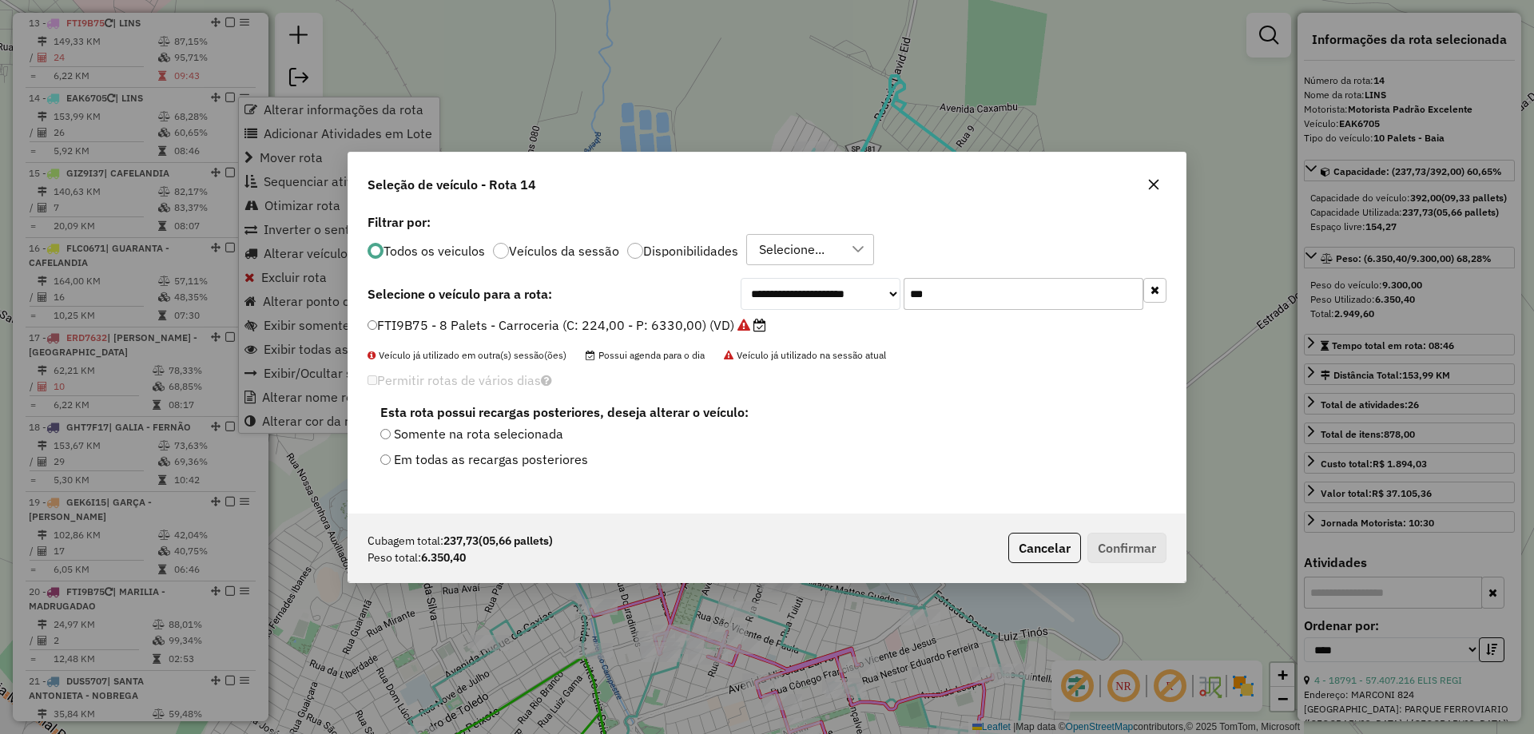
scroll to position [9, 5]
click at [931, 297] on input "***" at bounding box center [1023, 294] width 240 height 32
click at [931, 298] on input "***" at bounding box center [1023, 294] width 240 height 32
type input "***"
click at [698, 327] on label "FOB6A27 - 8 Palets - Constellation (C: 308,00 - P: 8000,00) (VD)" at bounding box center [569, 325] width 404 height 19
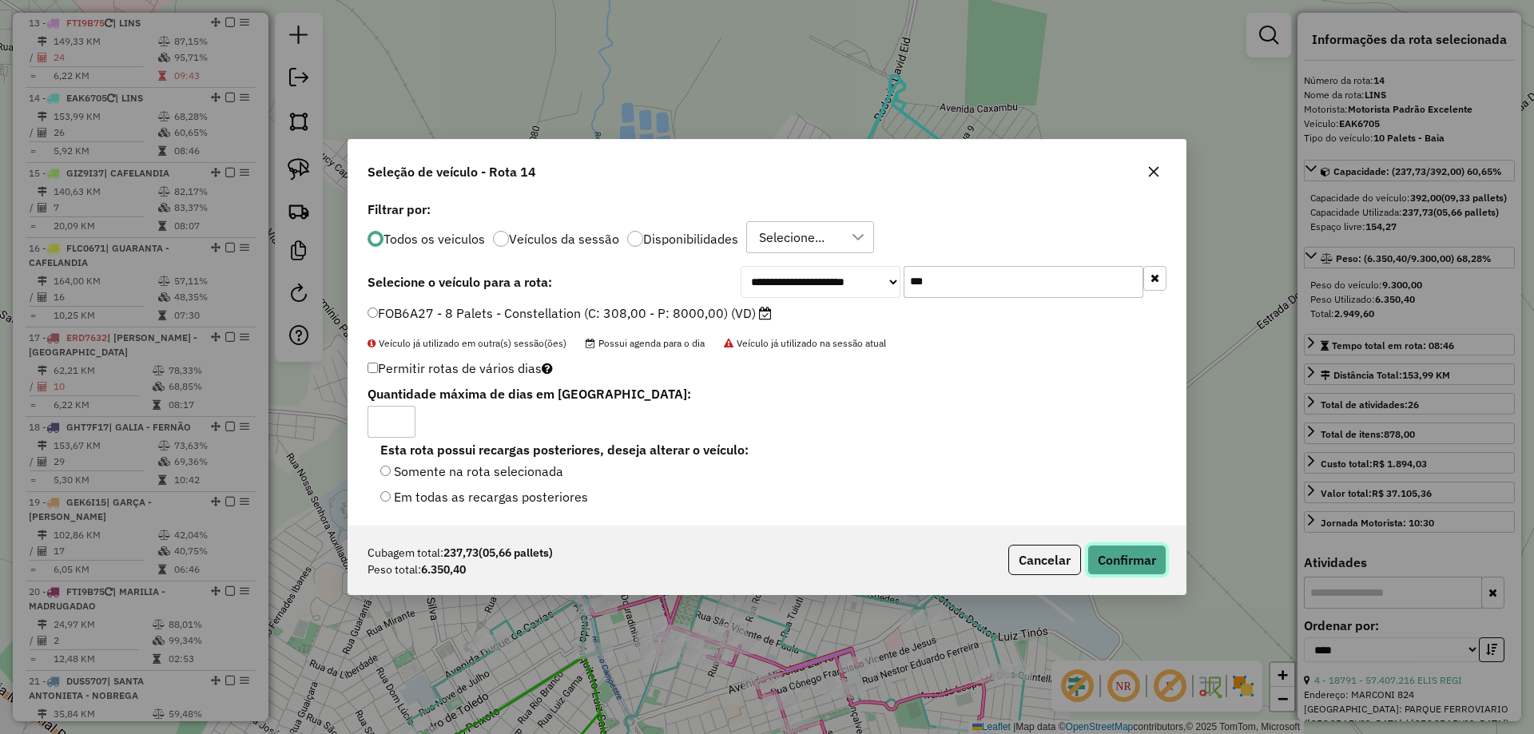
click at [1133, 565] on button "Confirmar" at bounding box center [1126, 560] width 79 height 30
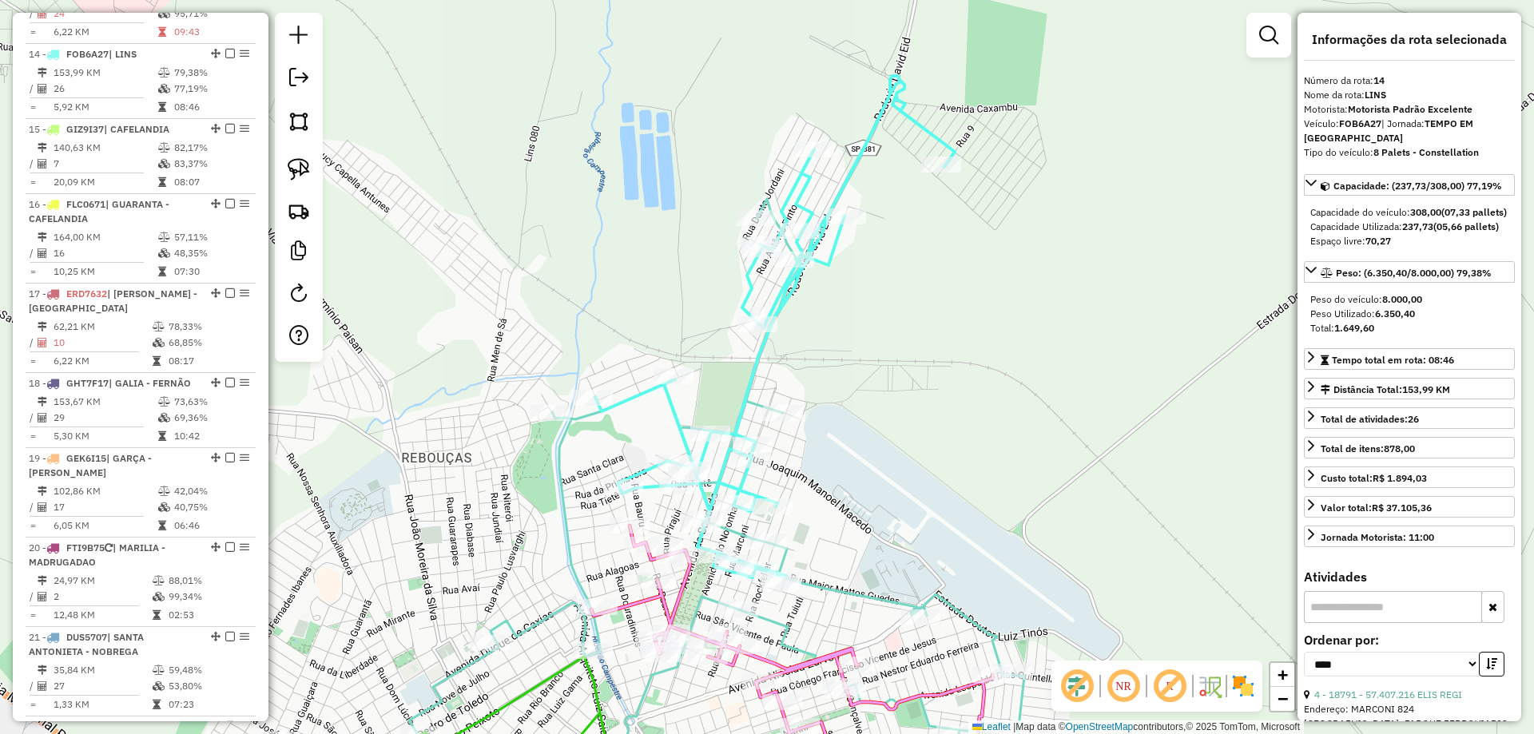
scroll to position [1659, 0]
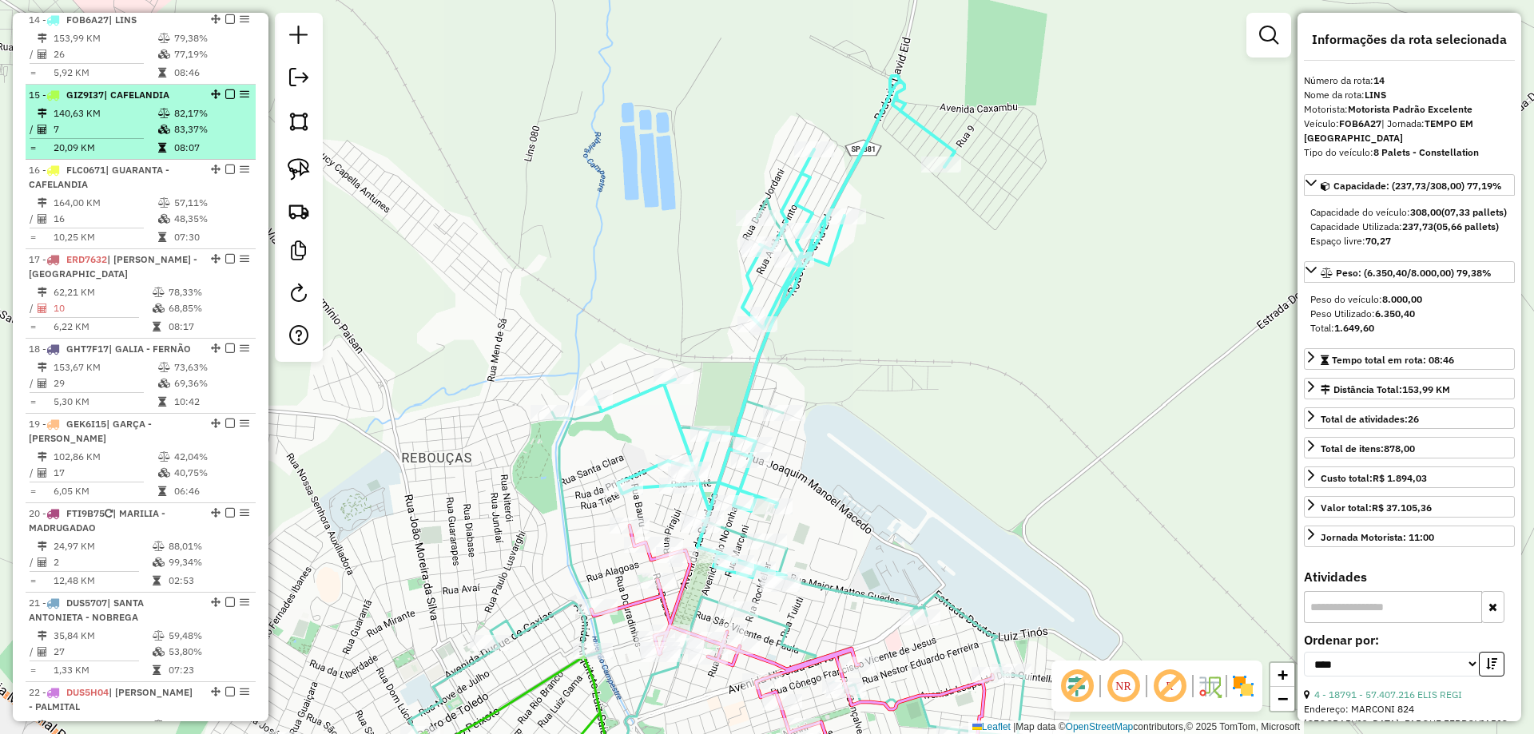
click at [188, 149] on td "08:07" at bounding box center [211, 148] width 76 height 16
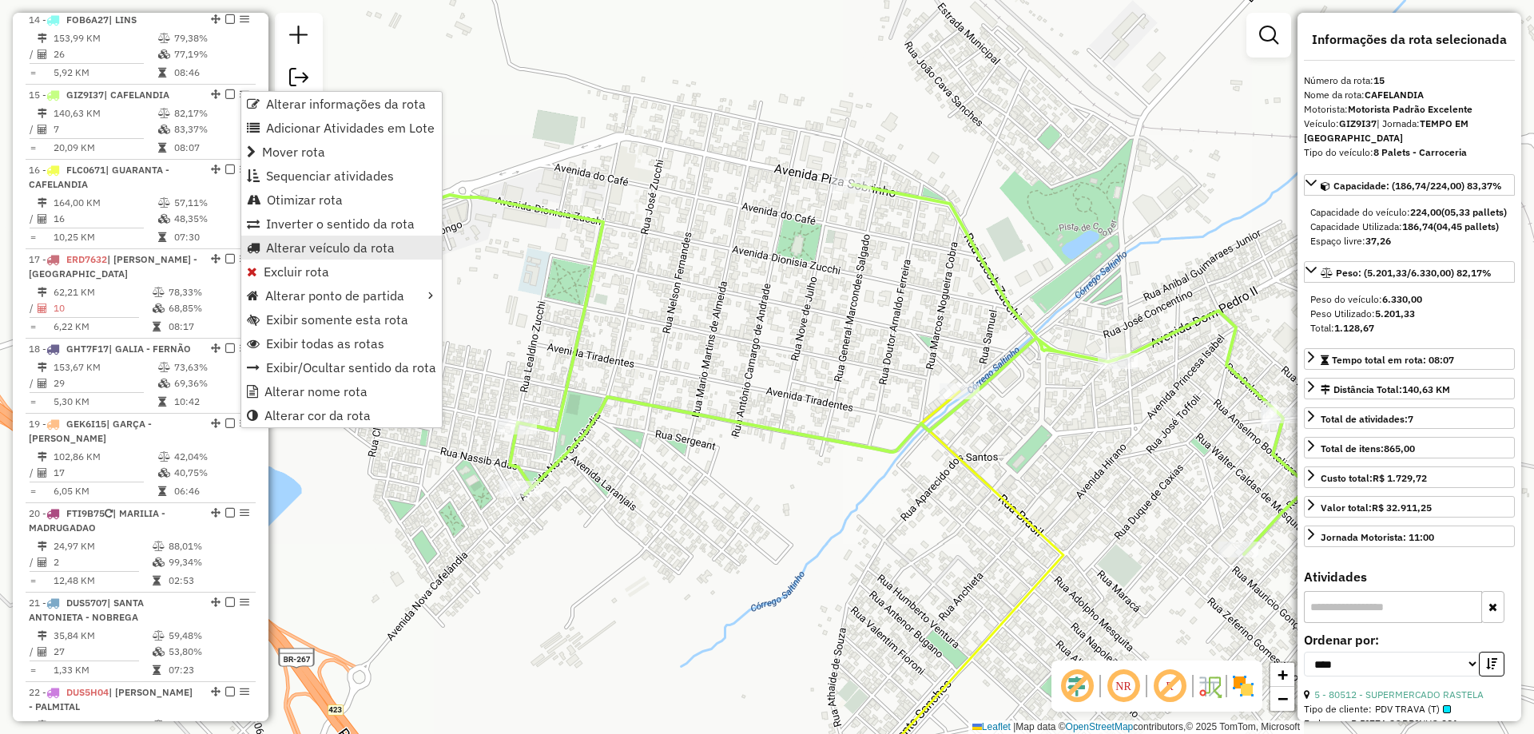
click at [293, 244] on span "Alterar veículo da rota" at bounding box center [330, 247] width 129 height 13
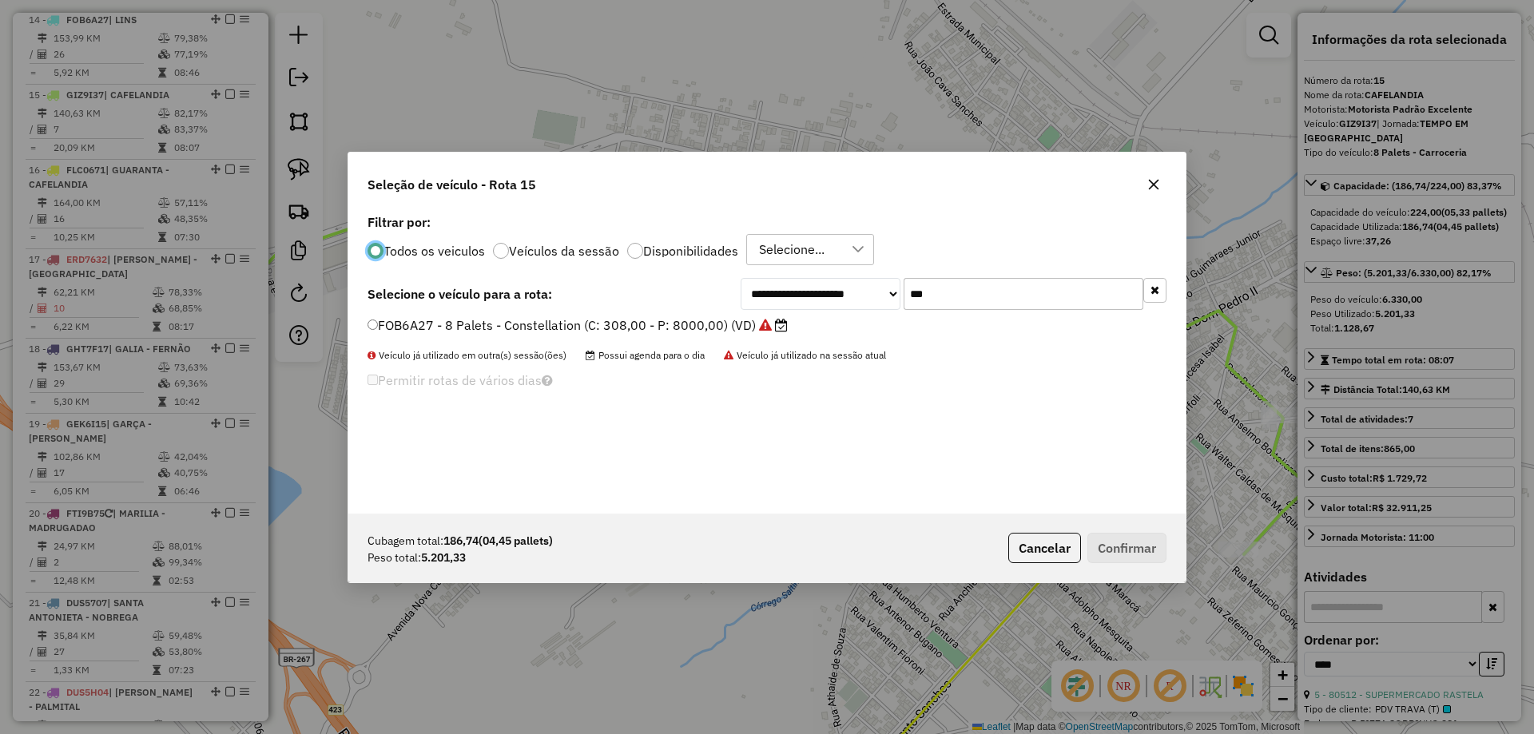
scroll to position [9, 5]
click at [948, 308] on input "***" at bounding box center [1023, 294] width 240 height 32
click at [950, 297] on input "***" at bounding box center [1023, 294] width 240 height 32
click at [951, 297] on input "***" at bounding box center [1023, 294] width 240 height 32
type input "***"
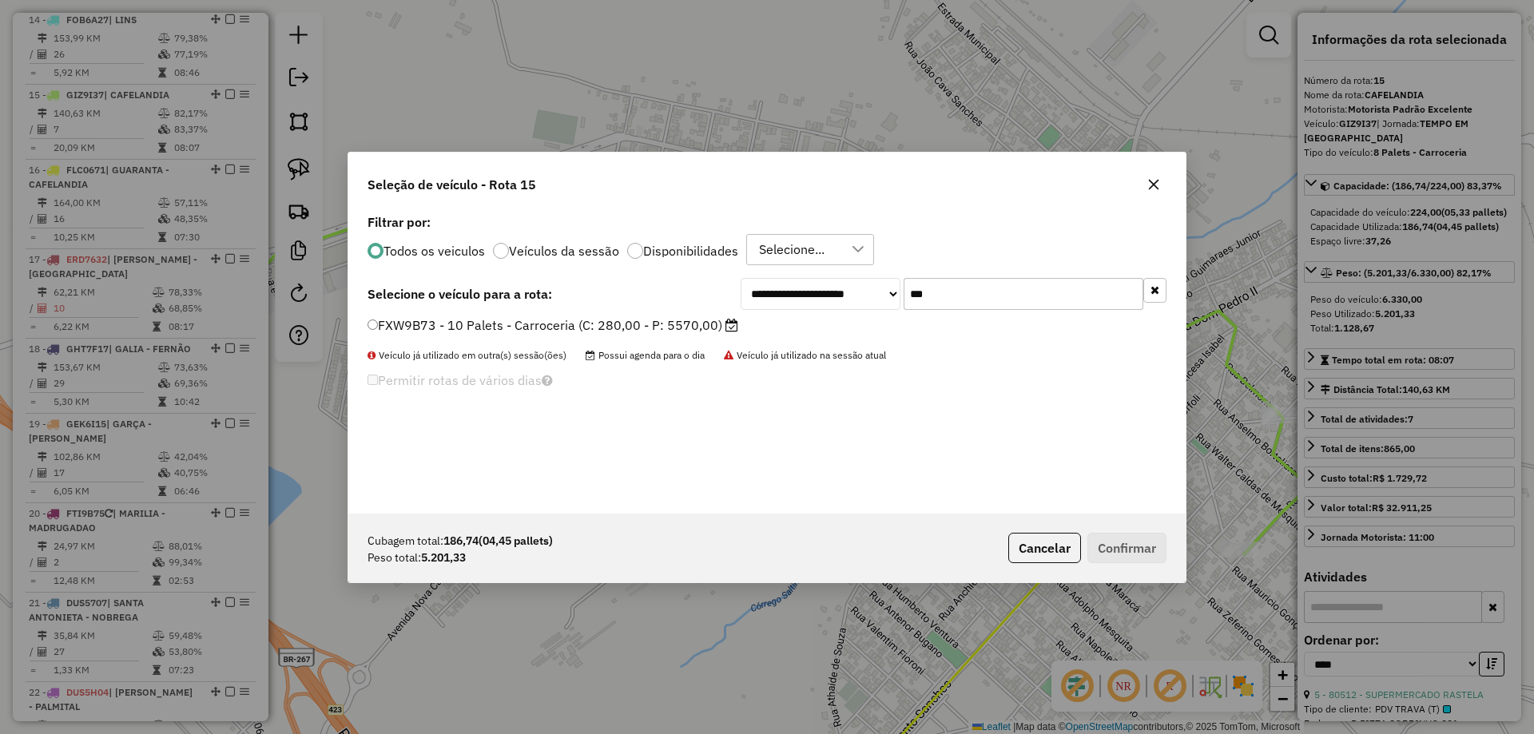
click at [625, 327] on label "FXW9B73 - 10 Palets - Carroceria (C: 280,00 - P: 5570,00)" at bounding box center [552, 325] width 371 height 19
click at [1121, 540] on button "Confirmar" at bounding box center [1126, 548] width 79 height 30
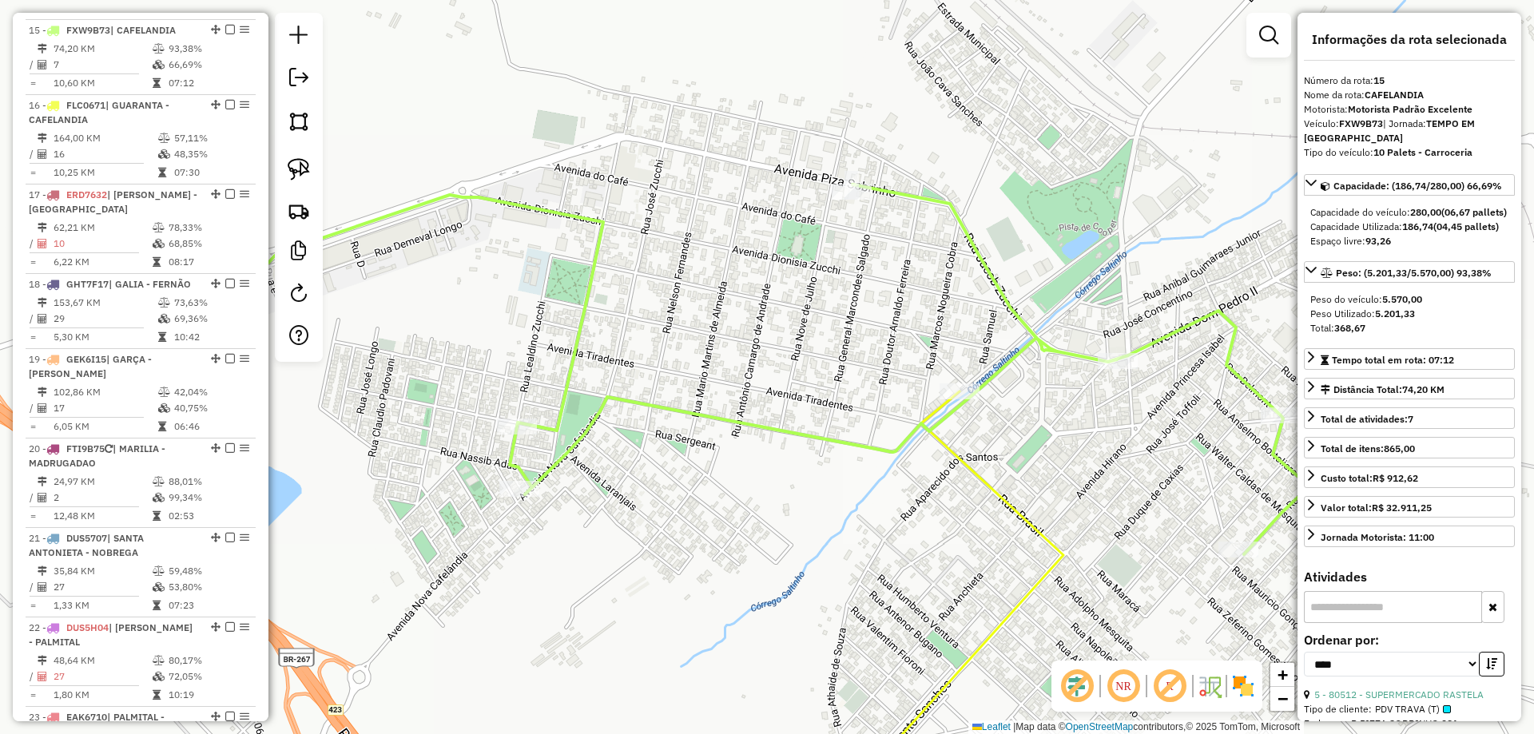
scroll to position [1731, 0]
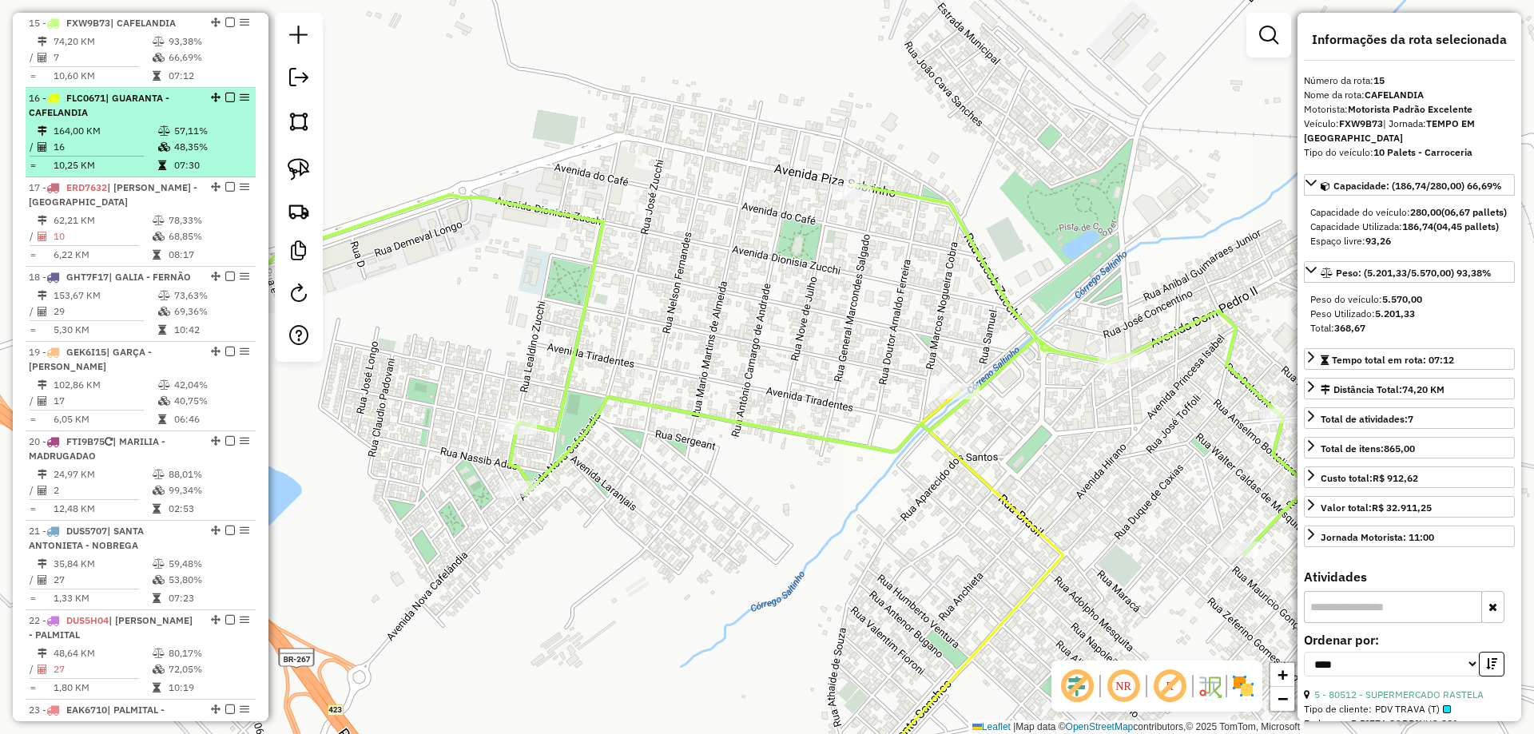
click at [212, 141] on td "48,35%" at bounding box center [211, 147] width 76 height 16
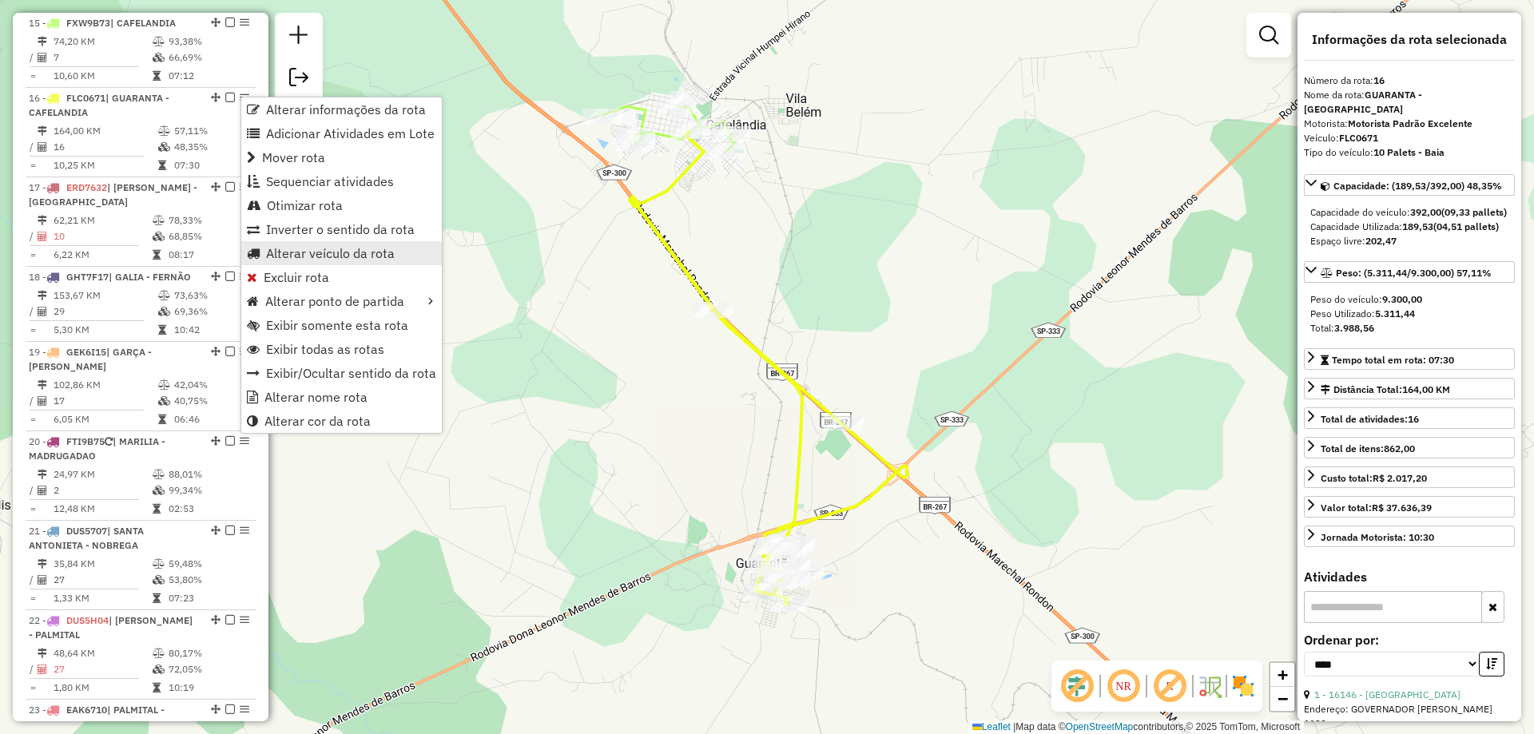
click at [296, 257] on span "Alterar veículo da rota" at bounding box center [330, 253] width 129 height 13
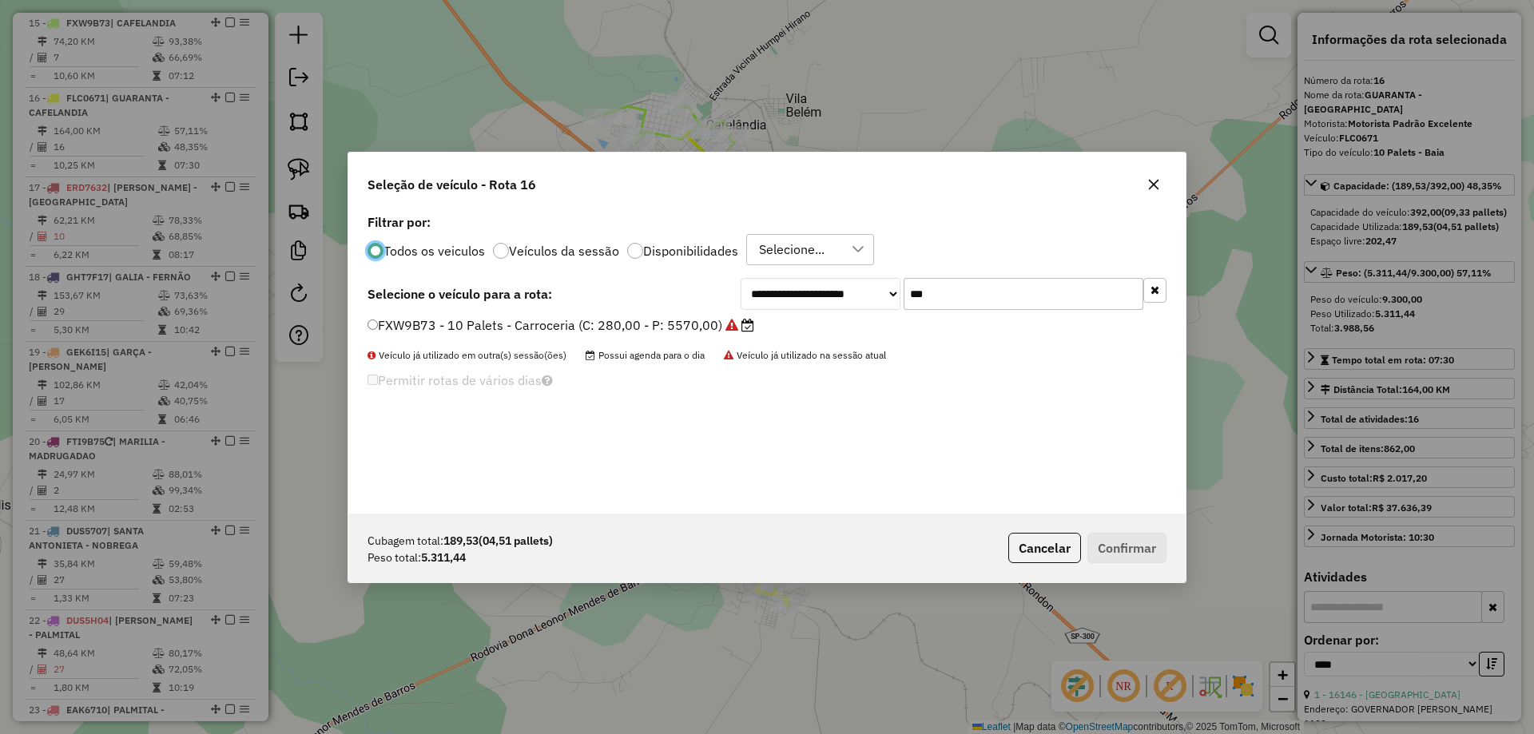
scroll to position [9, 5]
click at [989, 295] on input "***" at bounding box center [1023, 294] width 240 height 32
click at [987, 295] on input "***" at bounding box center [1023, 294] width 240 height 32
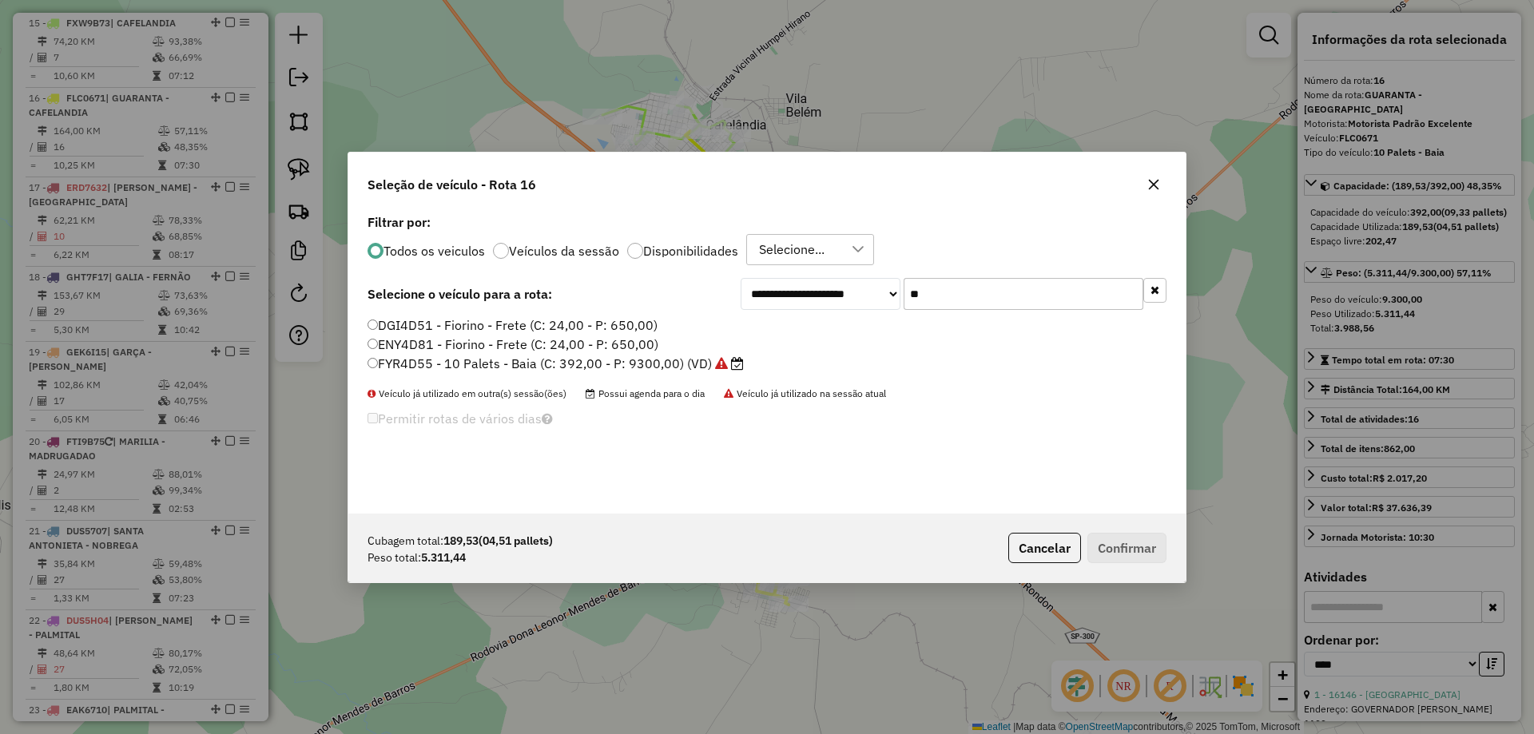
type input "*"
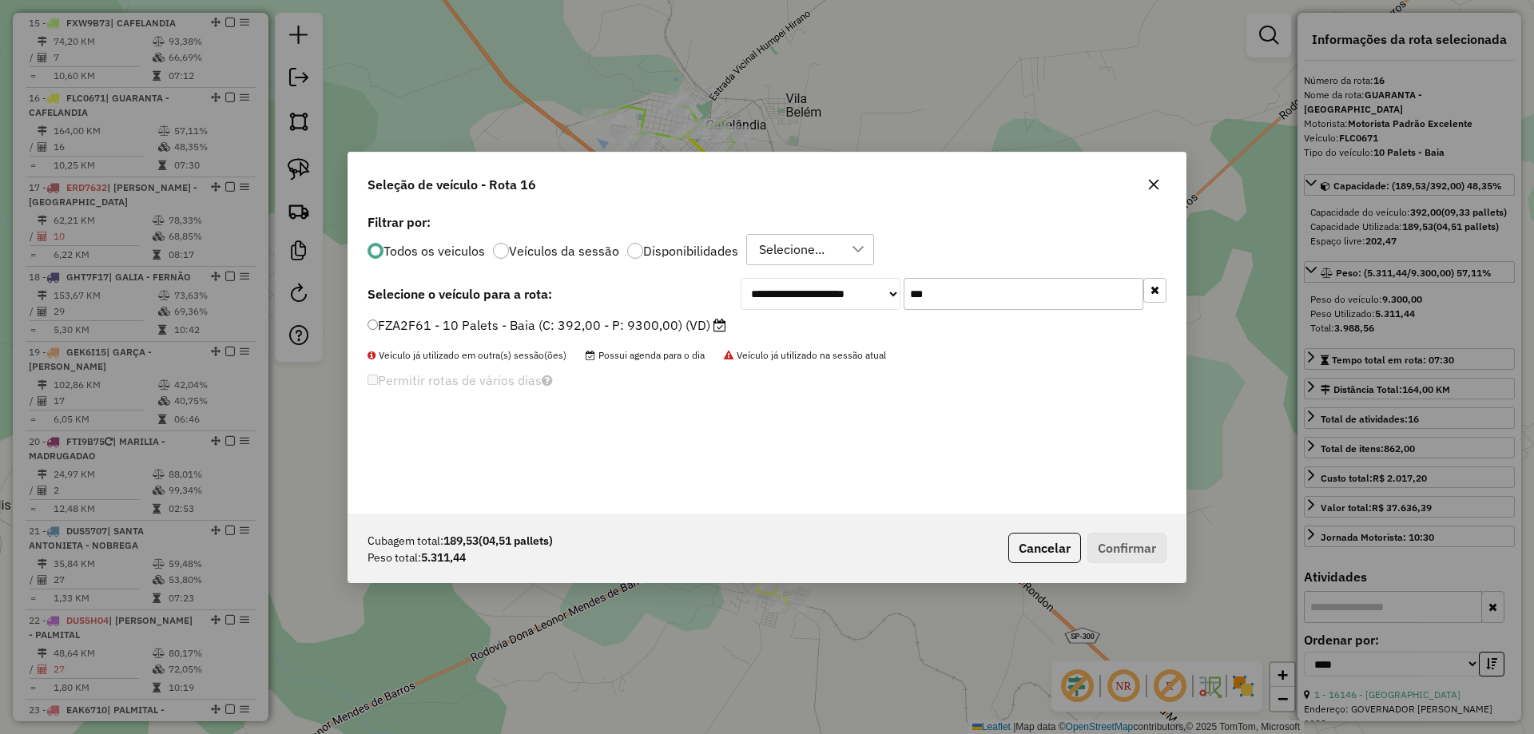
type input "***"
click at [707, 330] on label "FZA2F61 - 10 Palets - Baia (C: 392,00 - P: 9300,00) (VD)" at bounding box center [546, 325] width 359 height 19
click at [1106, 550] on button "Confirmar" at bounding box center [1126, 548] width 79 height 30
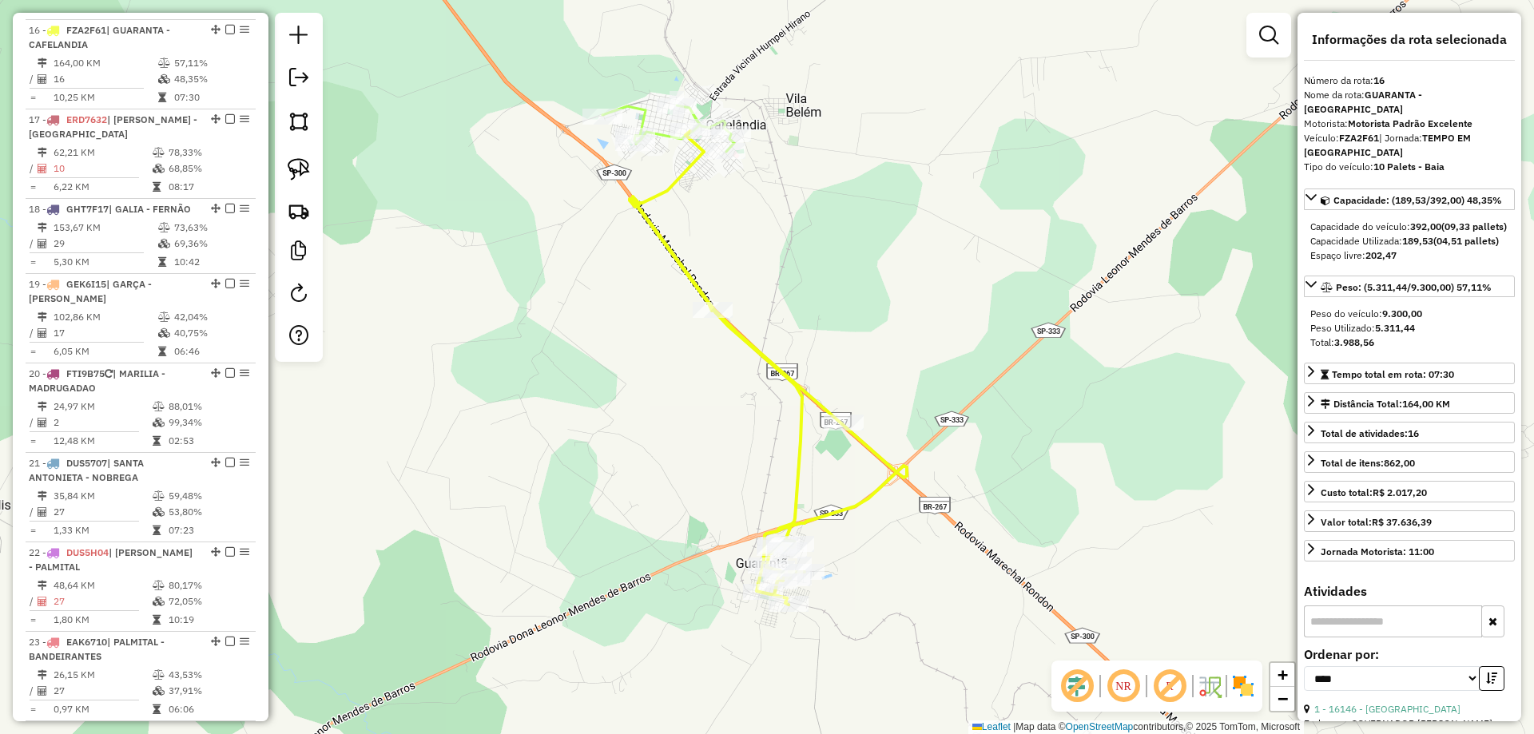
scroll to position [1806, 0]
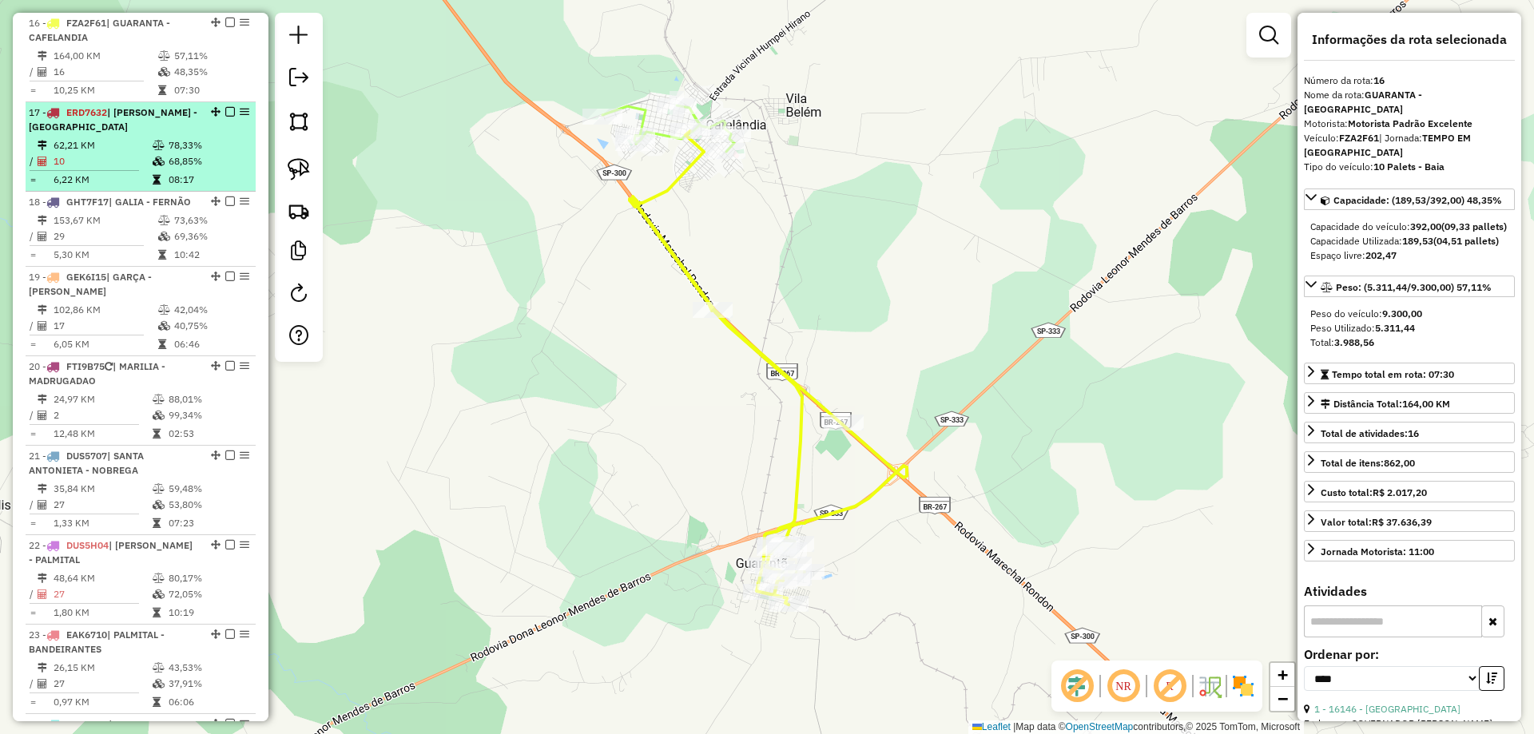
click at [183, 165] on td "68,85%" at bounding box center [208, 161] width 81 height 16
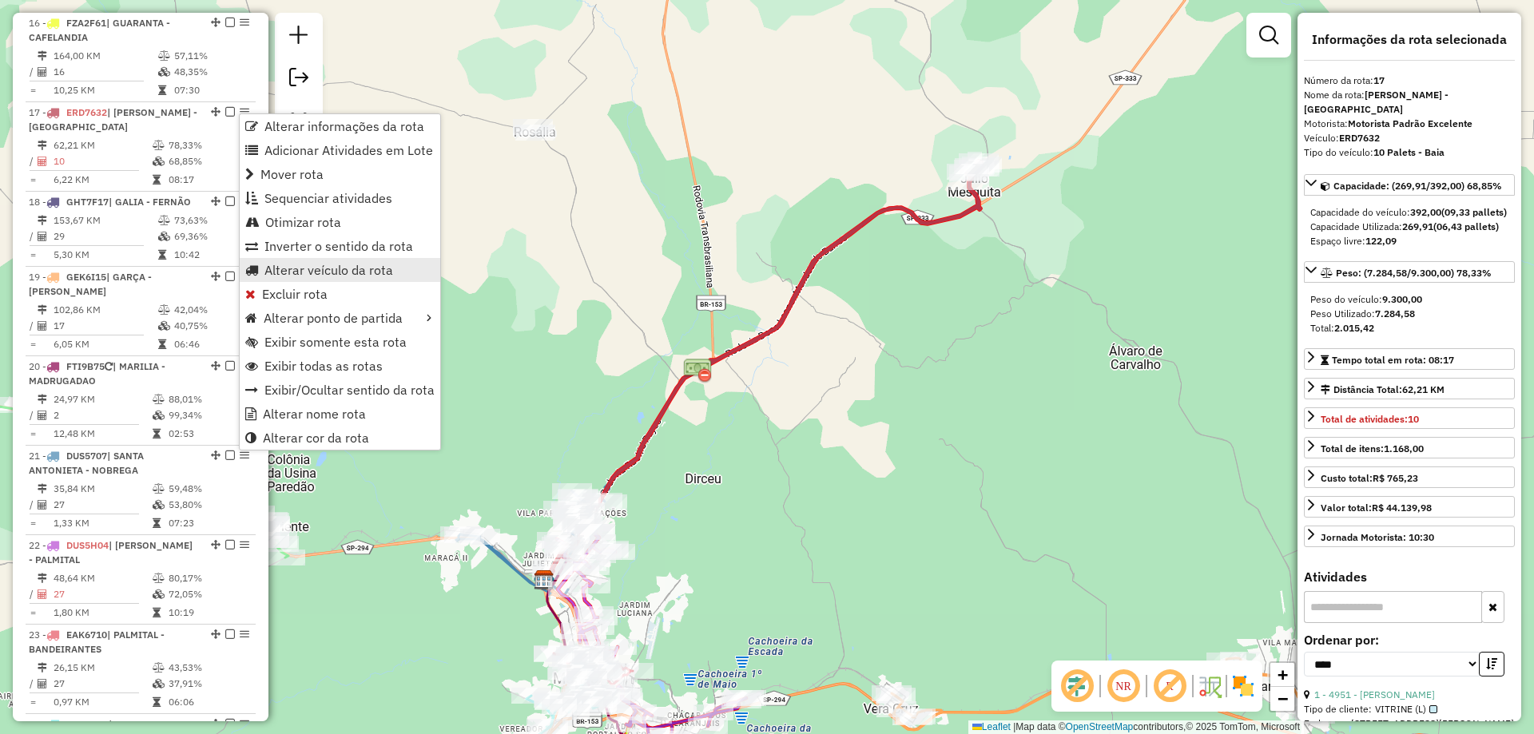
click at [284, 267] on span "Alterar veículo da rota" at bounding box center [328, 270] width 129 height 13
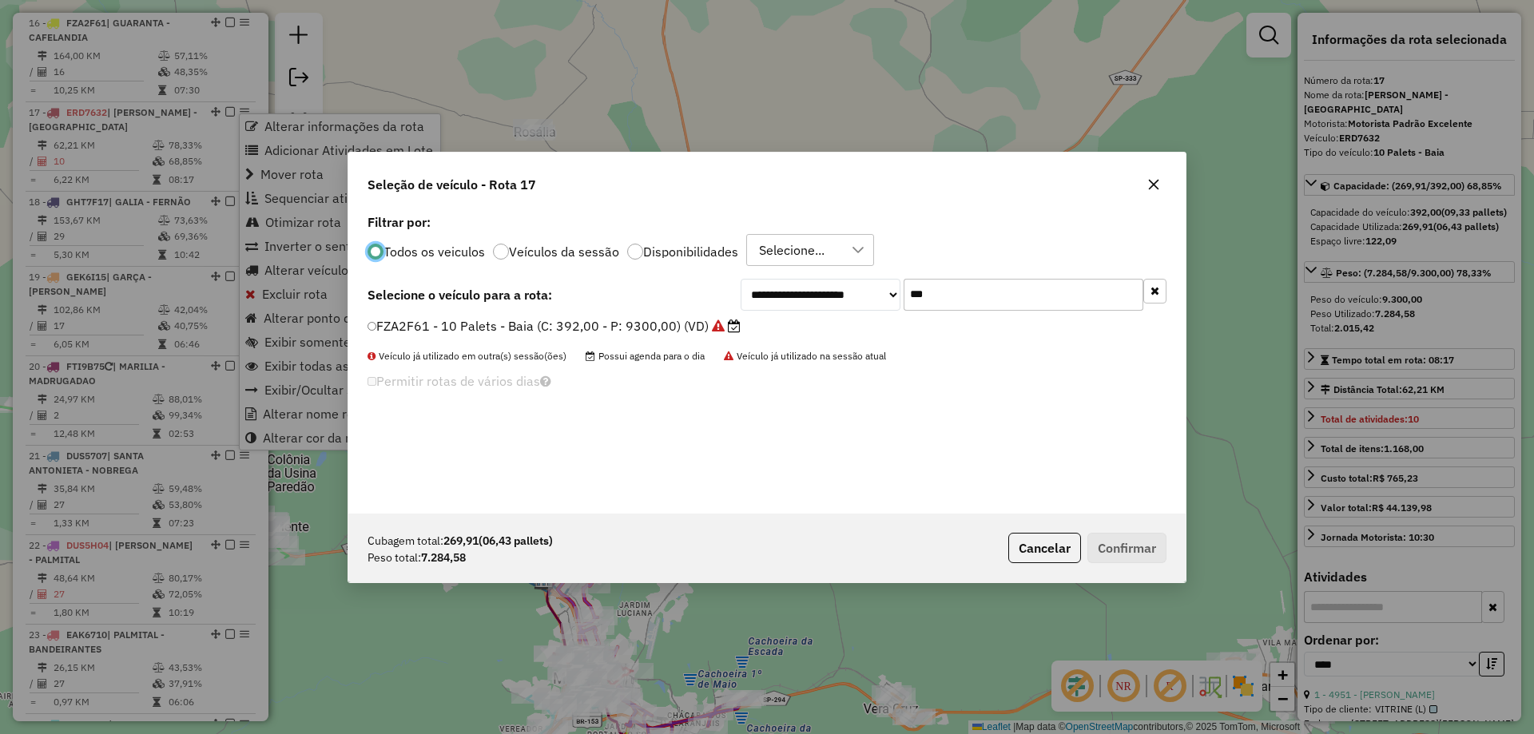
scroll to position [9, 5]
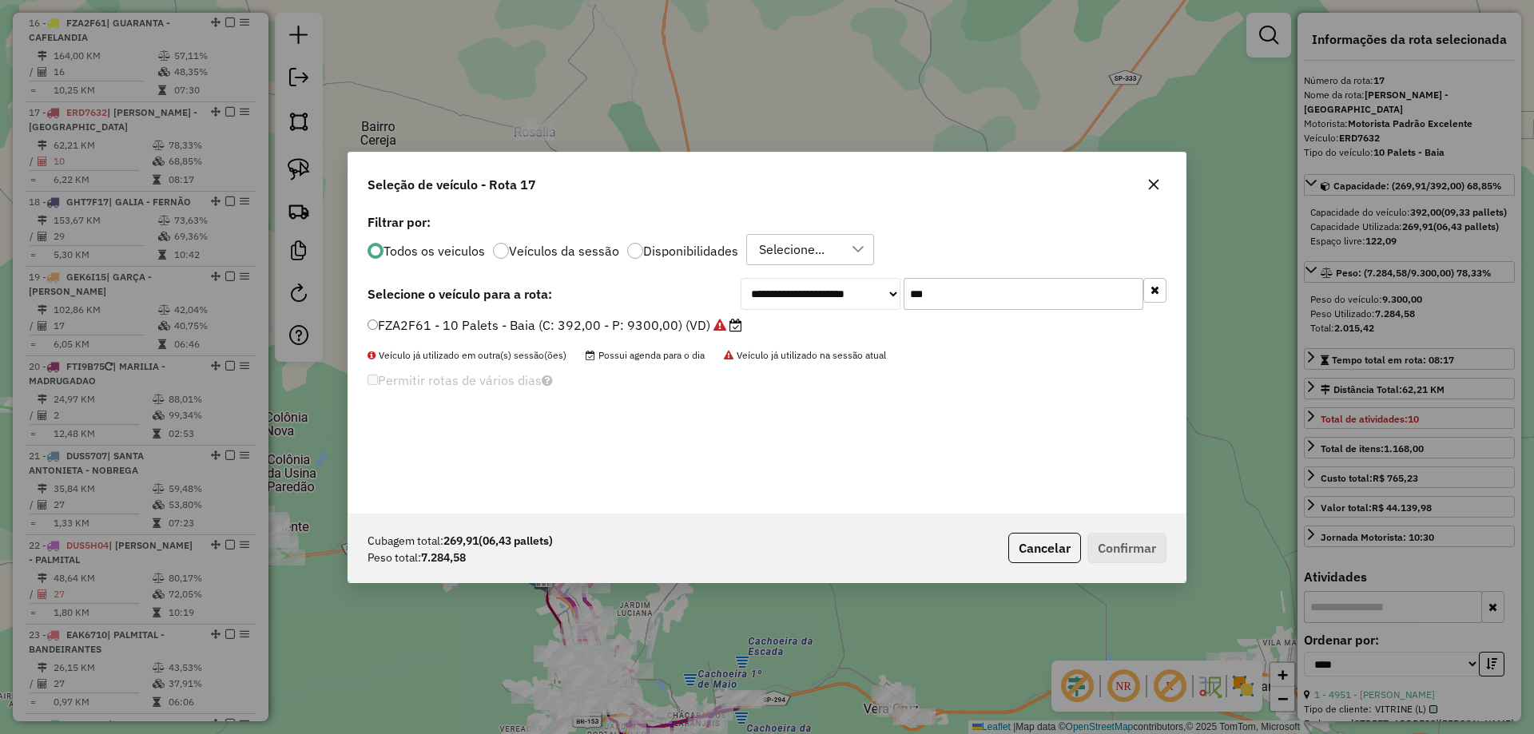
click at [950, 287] on input "***" at bounding box center [1023, 294] width 240 height 32
type input "****"
click at [665, 324] on label "EAK6707 - 10 Palets - Baia (C: 392,00 - P: 9300,00)" at bounding box center [541, 325] width 348 height 19
click at [1107, 542] on button "Confirmar" at bounding box center [1126, 548] width 79 height 30
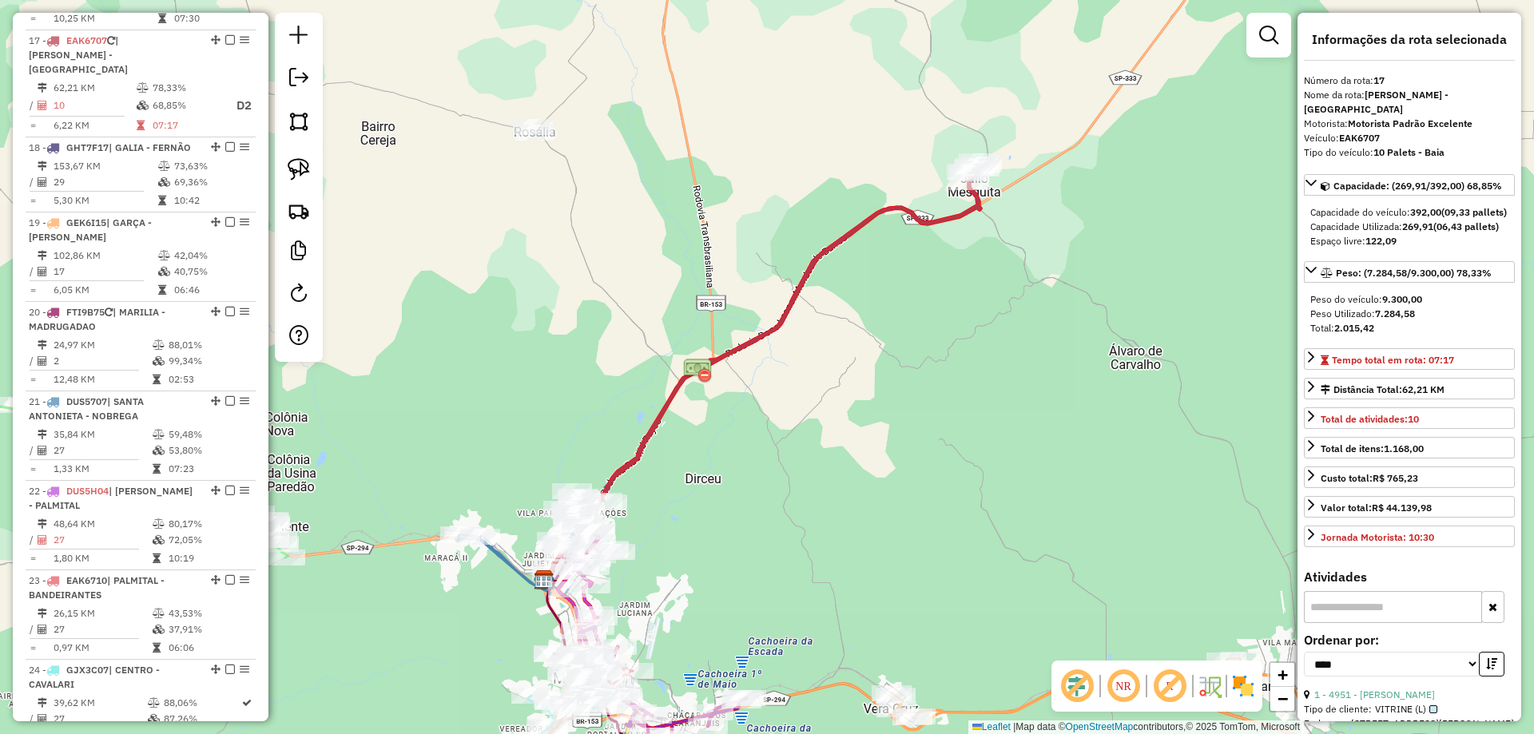
scroll to position [1895, 0]
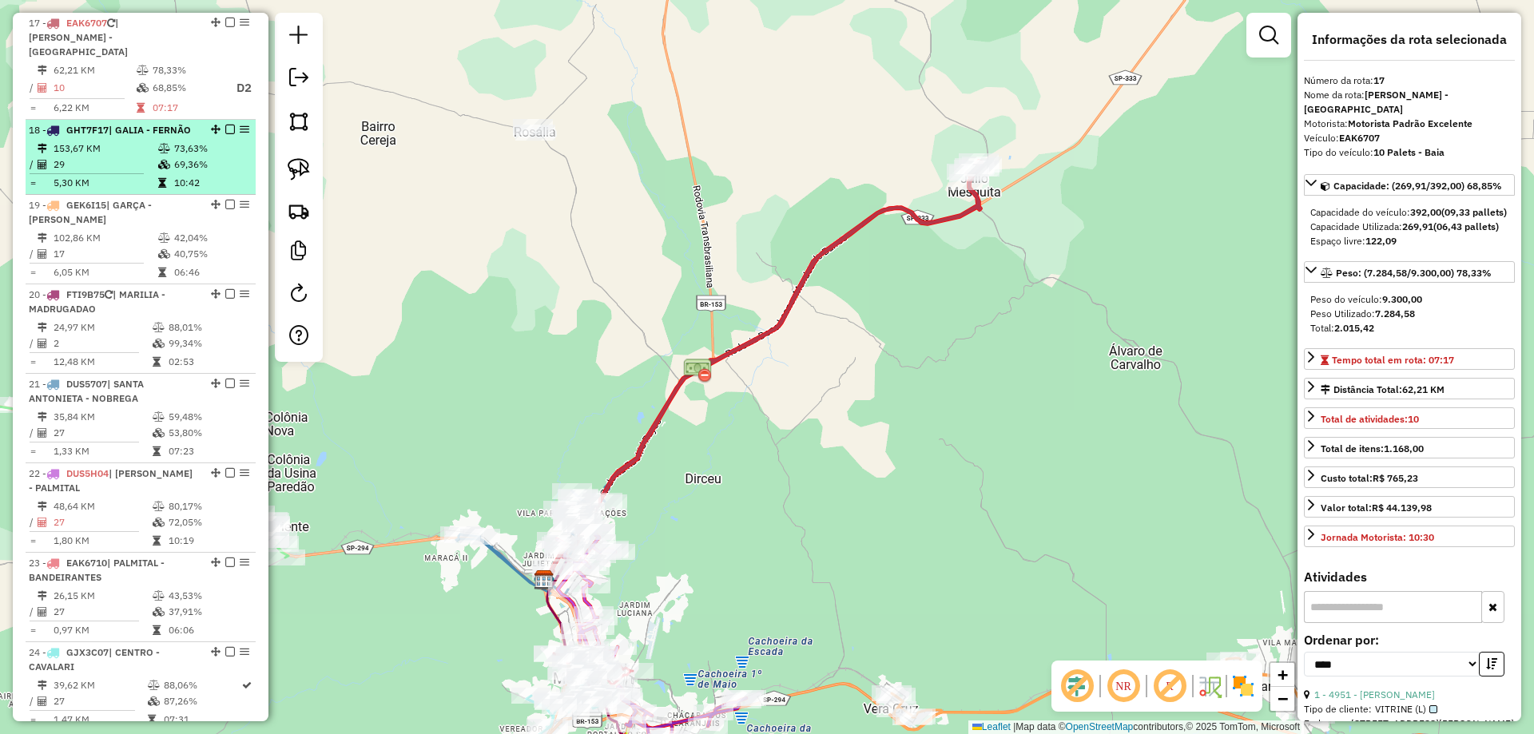
click at [114, 124] on span "| GALIA - FERNÃO" at bounding box center [150, 130] width 82 height 12
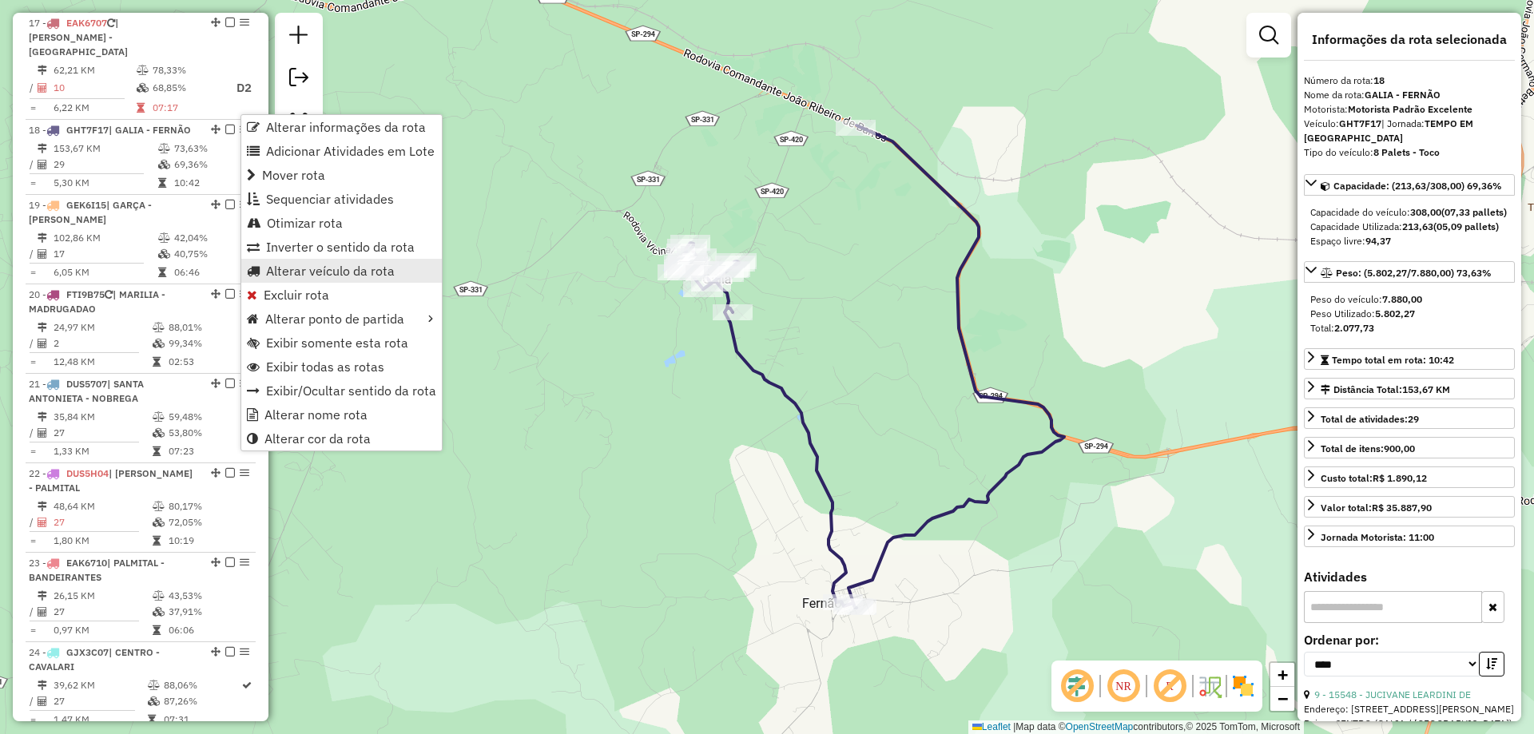
click at [334, 266] on span "Alterar veículo da rota" at bounding box center [330, 270] width 129 height 13
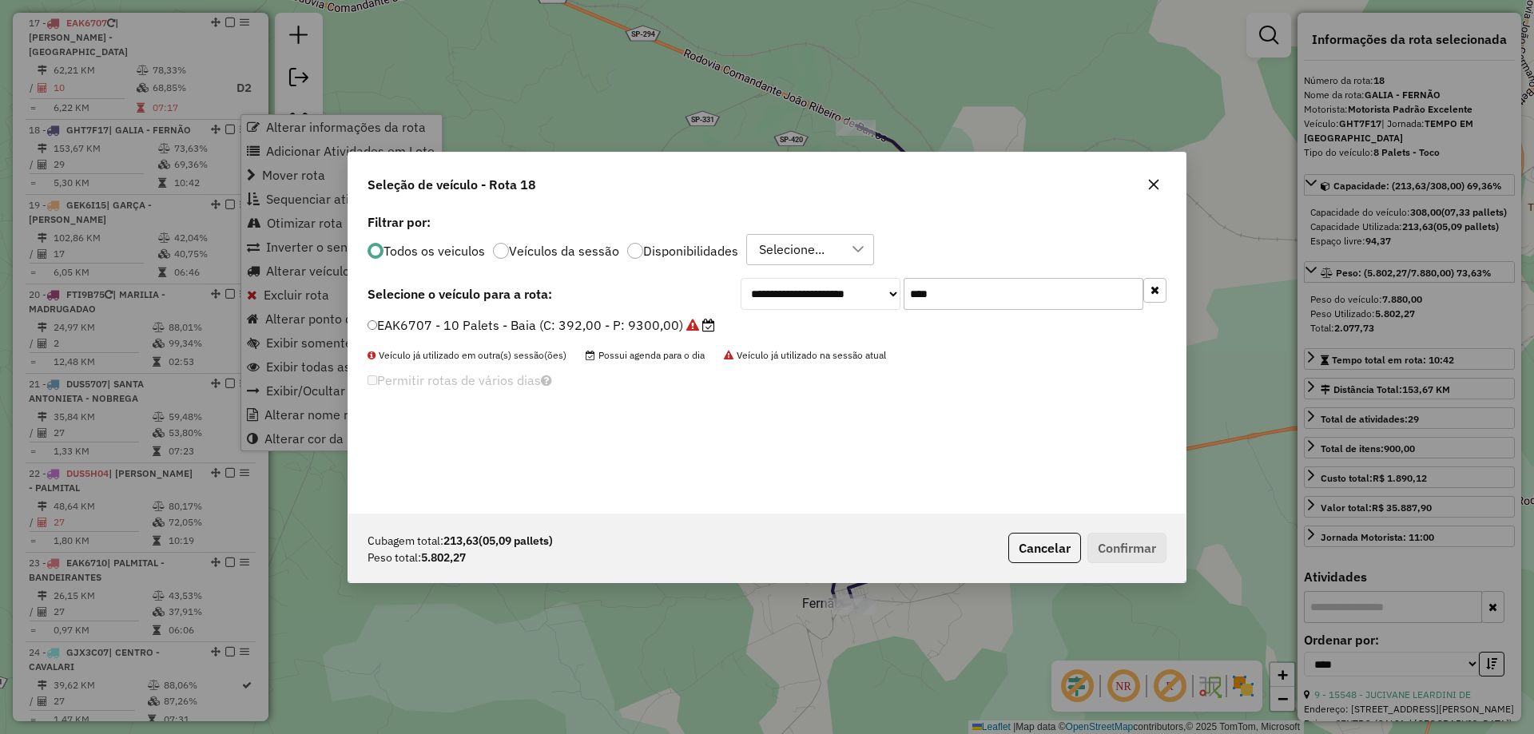
scroll to position [9, 5]
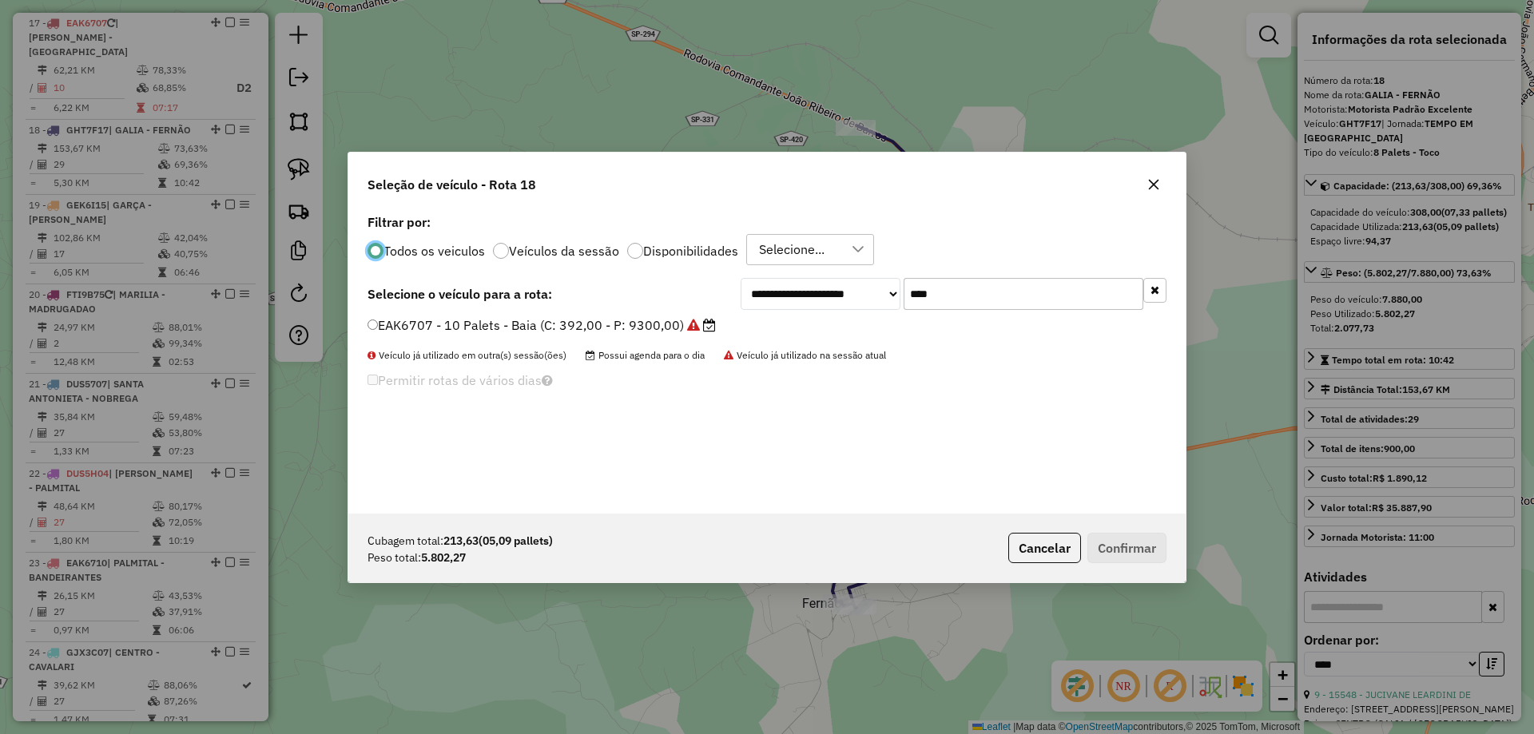
click at [987, 293] on input "****" at bounding box center [1023, 294] width 240 height 32
click at [986, 292] on input "****" at bounding box center [1023, 294] width 240 height 32
type input "****"
click at [665, 320] on label "ERD7632 - 10 Palets - Baia (C: 392,00 - P: 9300,00)" at bounding box center [533, 325] width 333 height 19
click at [1104, 550] on button "Confirmar" at bounding box center [1126, 548] width 79 height 30
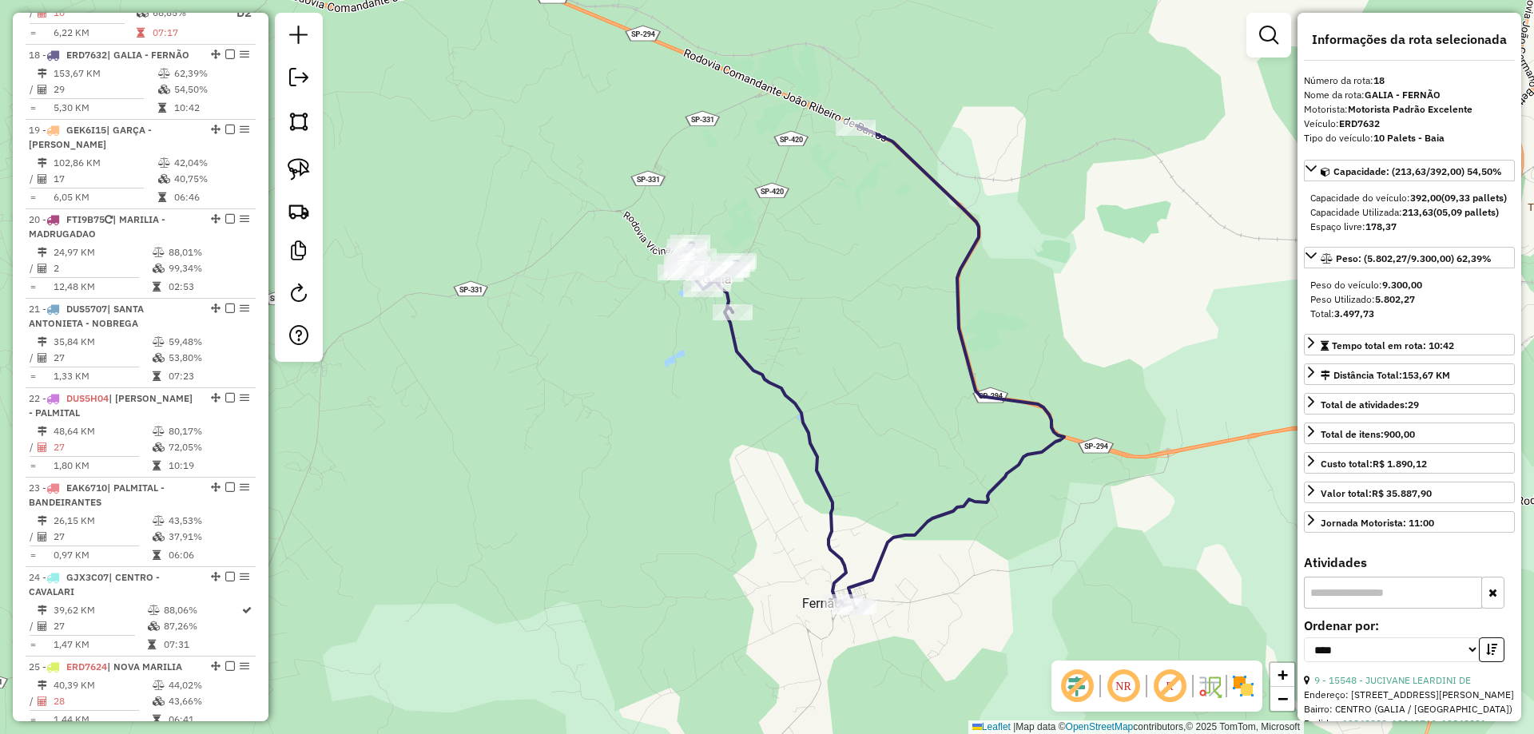
scroll to position [1988, 0]
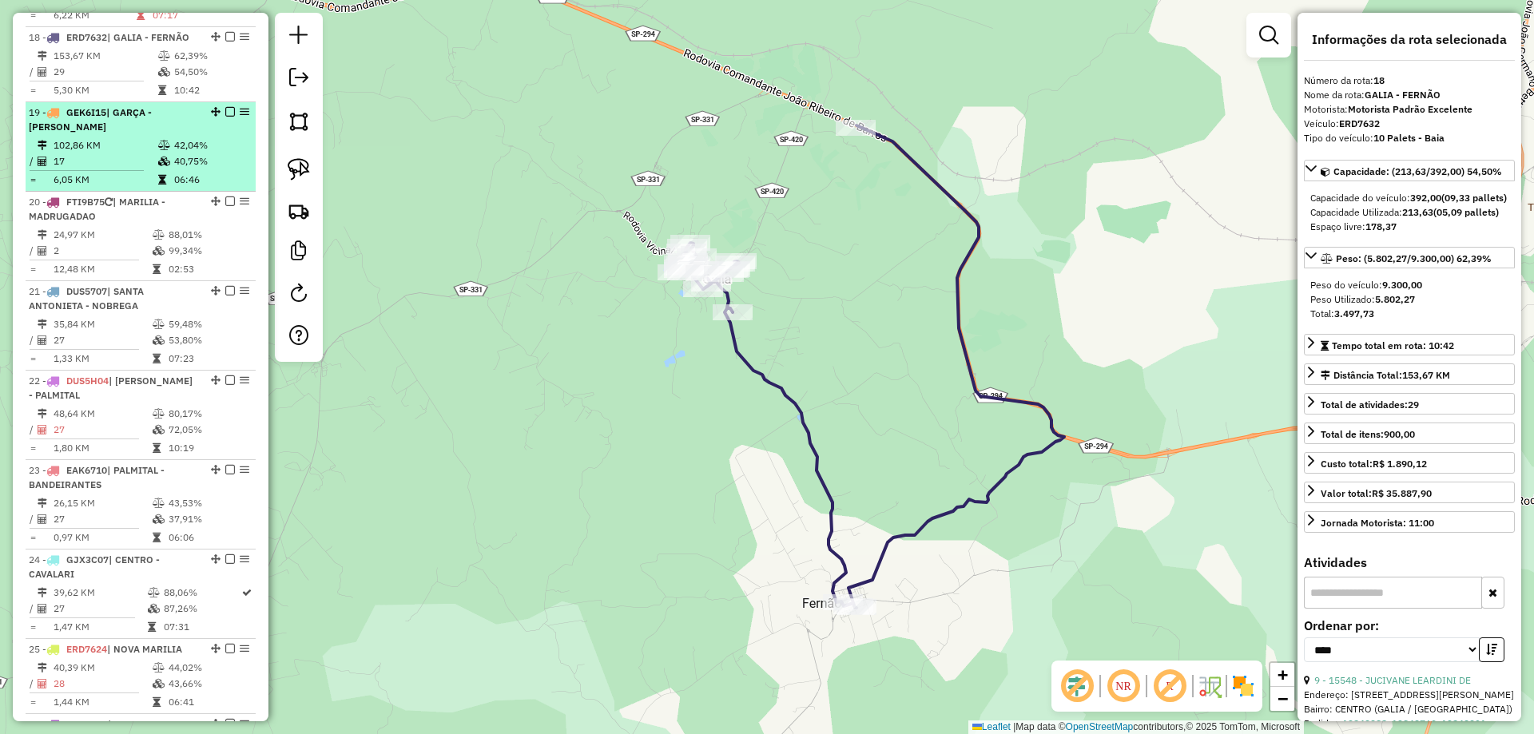
click at [173, 172] on td "06:46" at bounding box center [211, 180] width 76 height 16
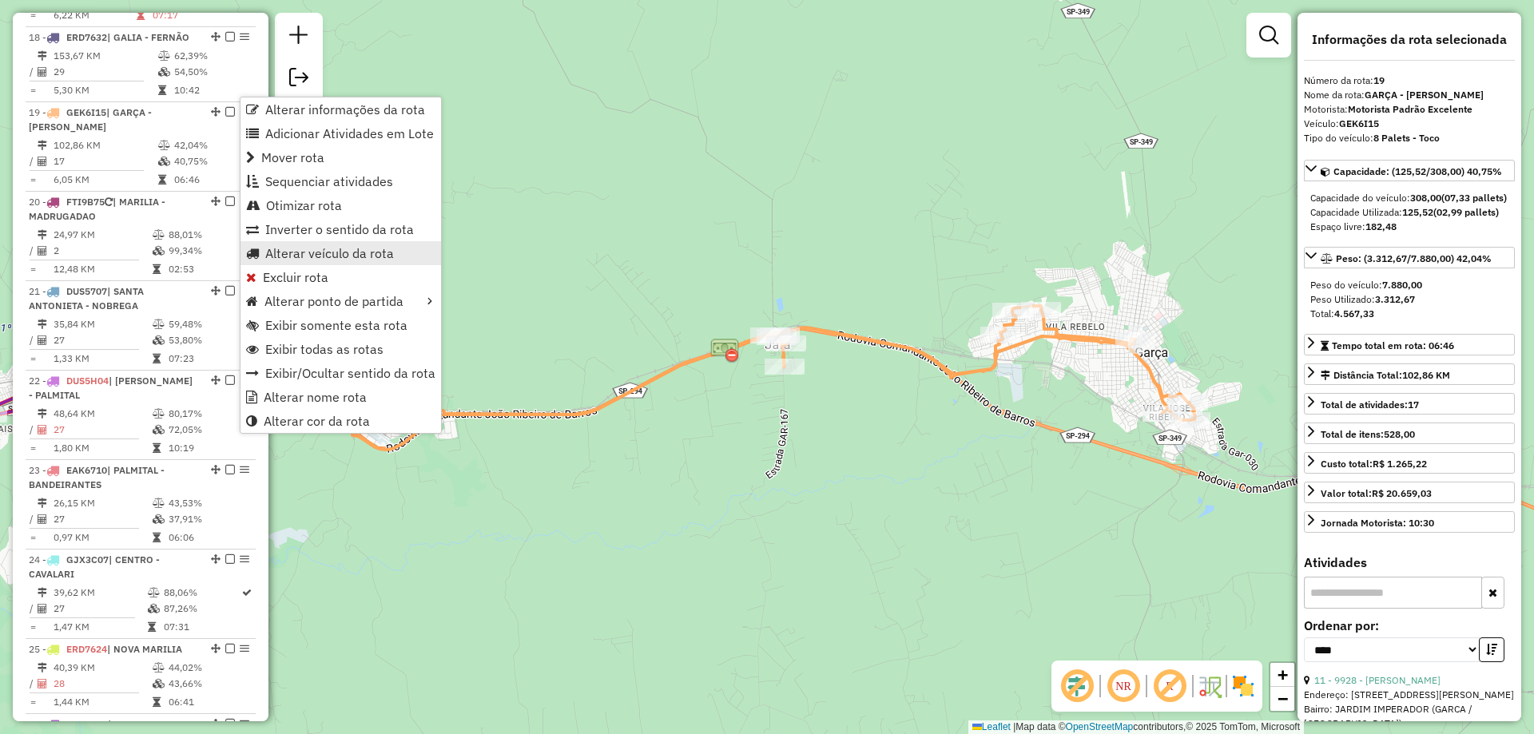
click at [383, 252] on span "Alterar veículo da rota" at bounding box center [329, 253] width 129 height 13
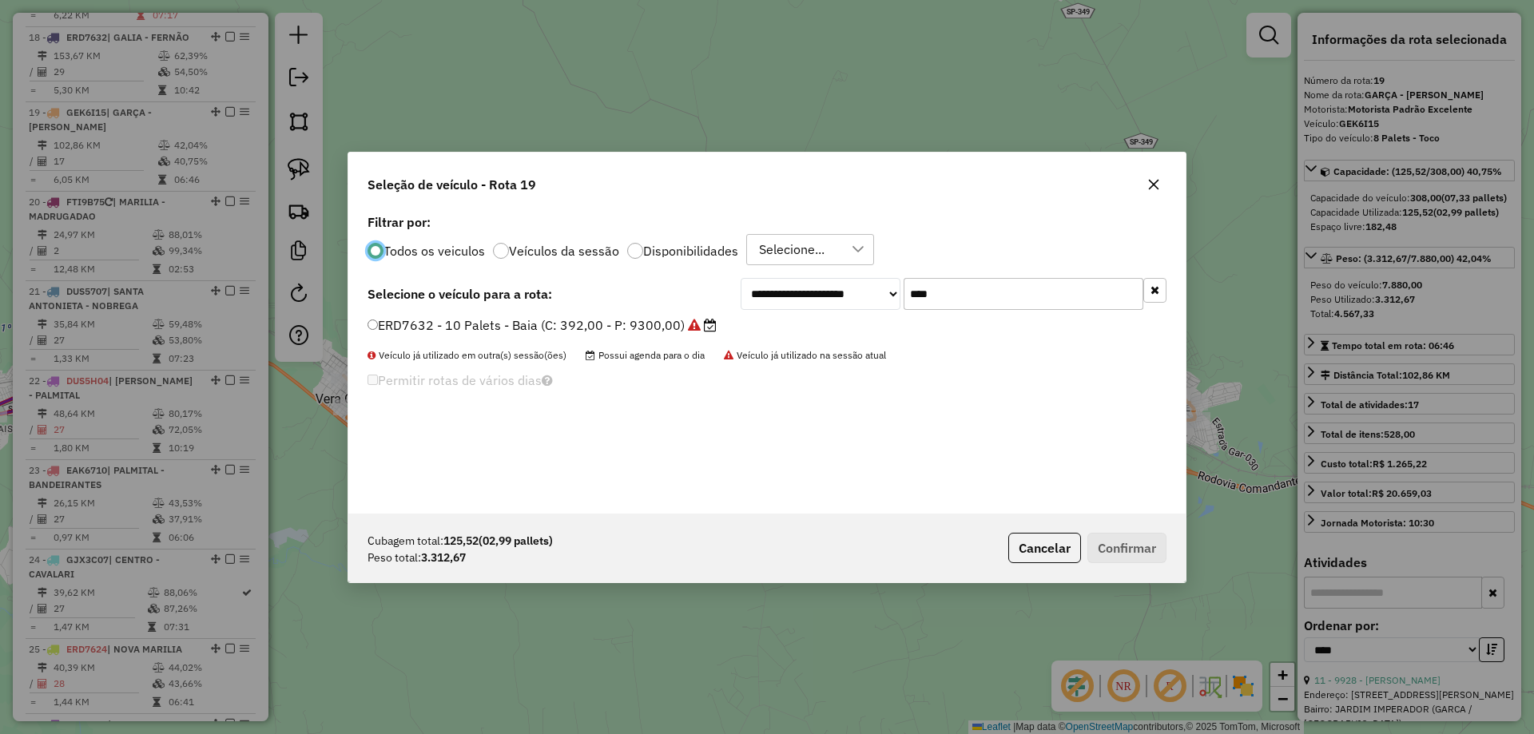
scroll to position [9, 5]
click at [953, 288] on input "****" at bounding box center [1023, 294] width 240 height 32
type input "***"
click at [732, 331] on label "FTY1C57 - 6 Palets - Toco Reduzido (C: 210,00 - P: 5300,00) (VD)" at bounding box center [571, 325] width 408 height 19
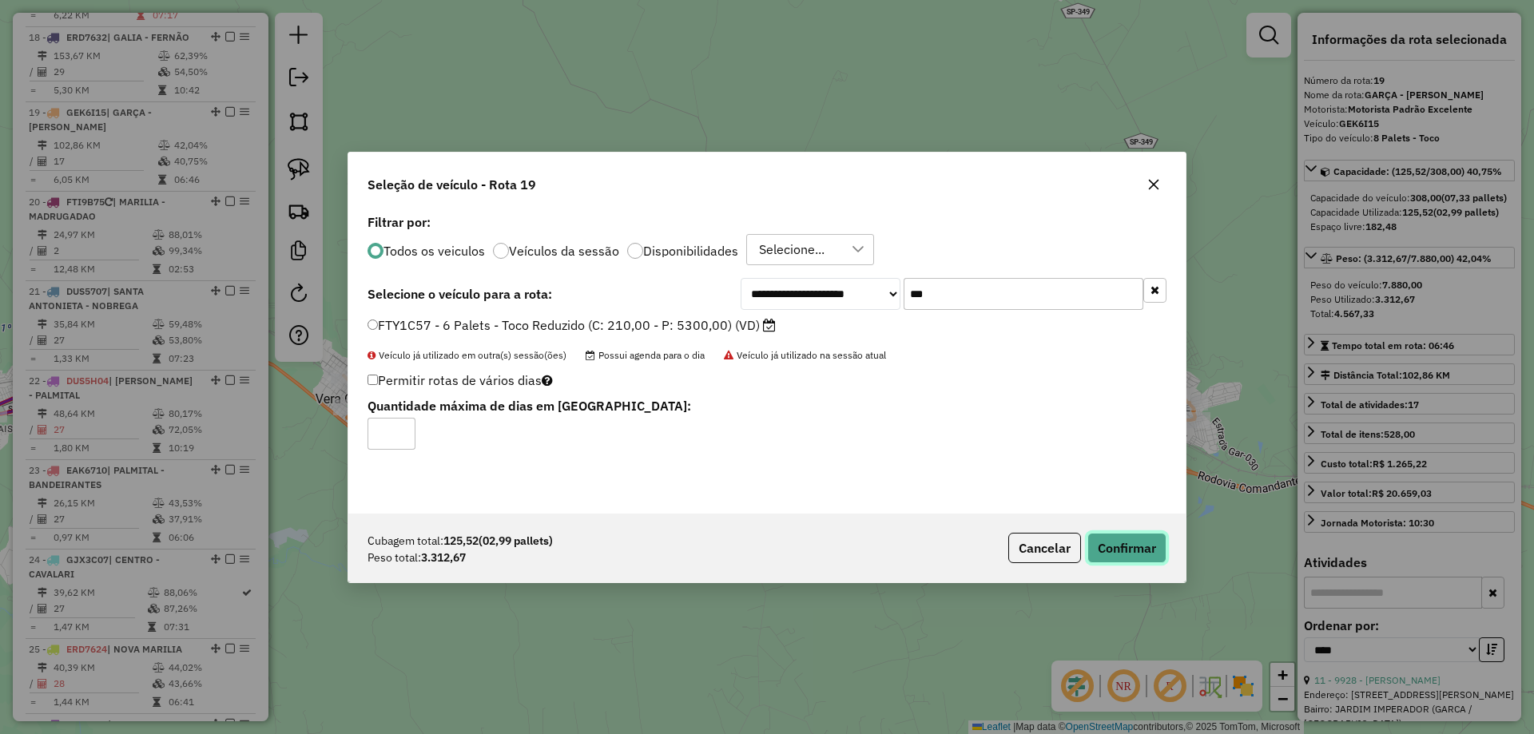
click at [1149, 545] on button "Confirmar" at bounding box center [1126, 548] width 79 height 30
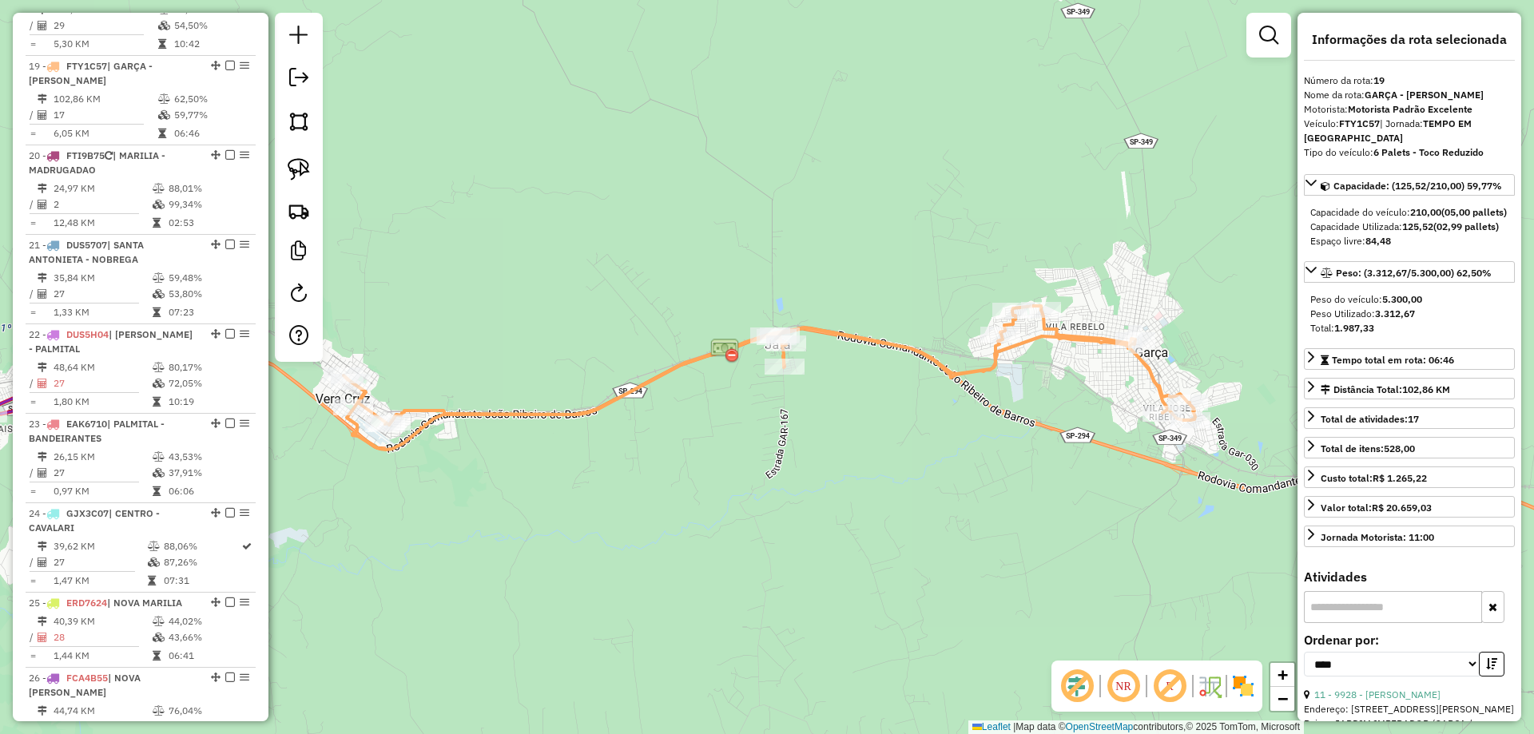
scroll to position [2063, 0]
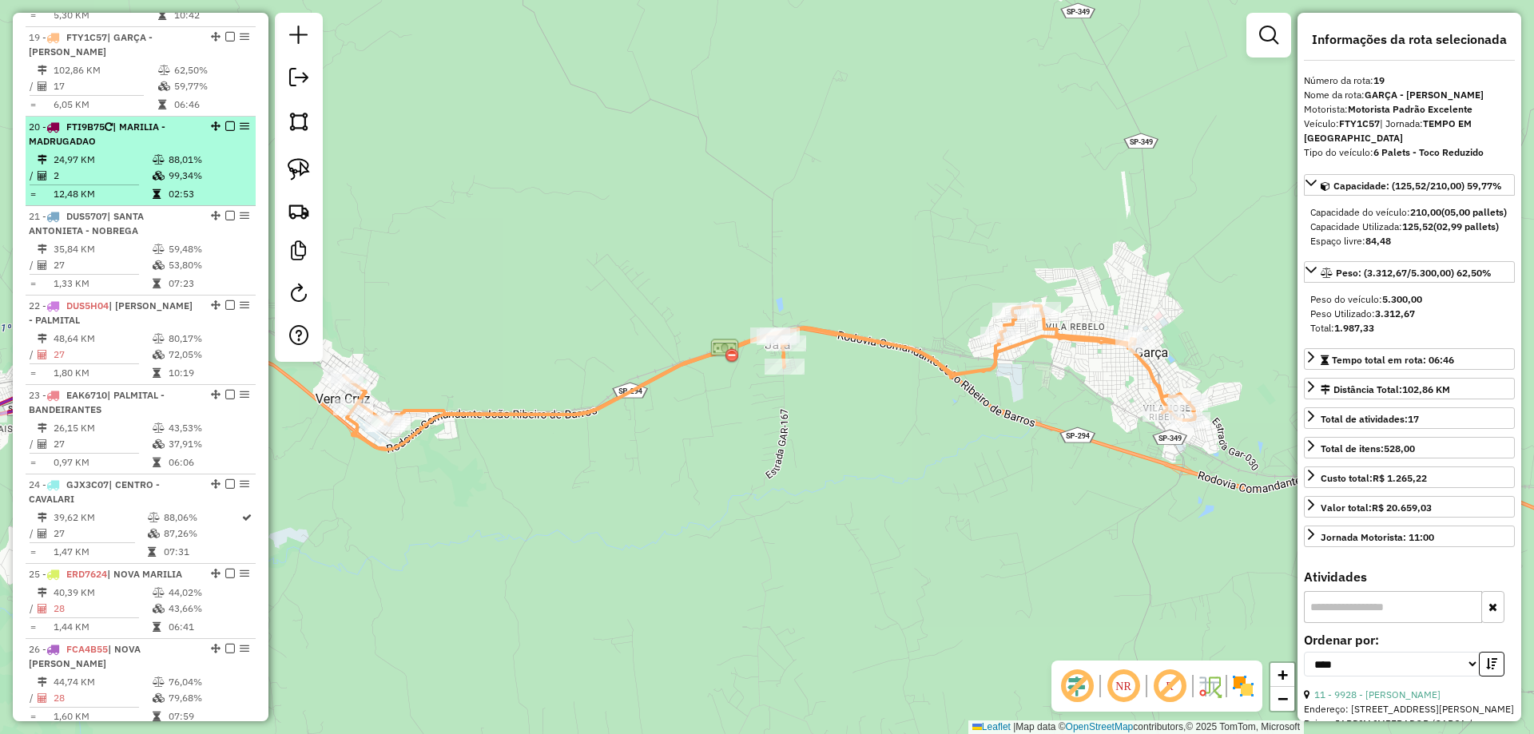
click at [201, 152] on td "88,01%" at bounding box center [208, 160] width 81 height 16
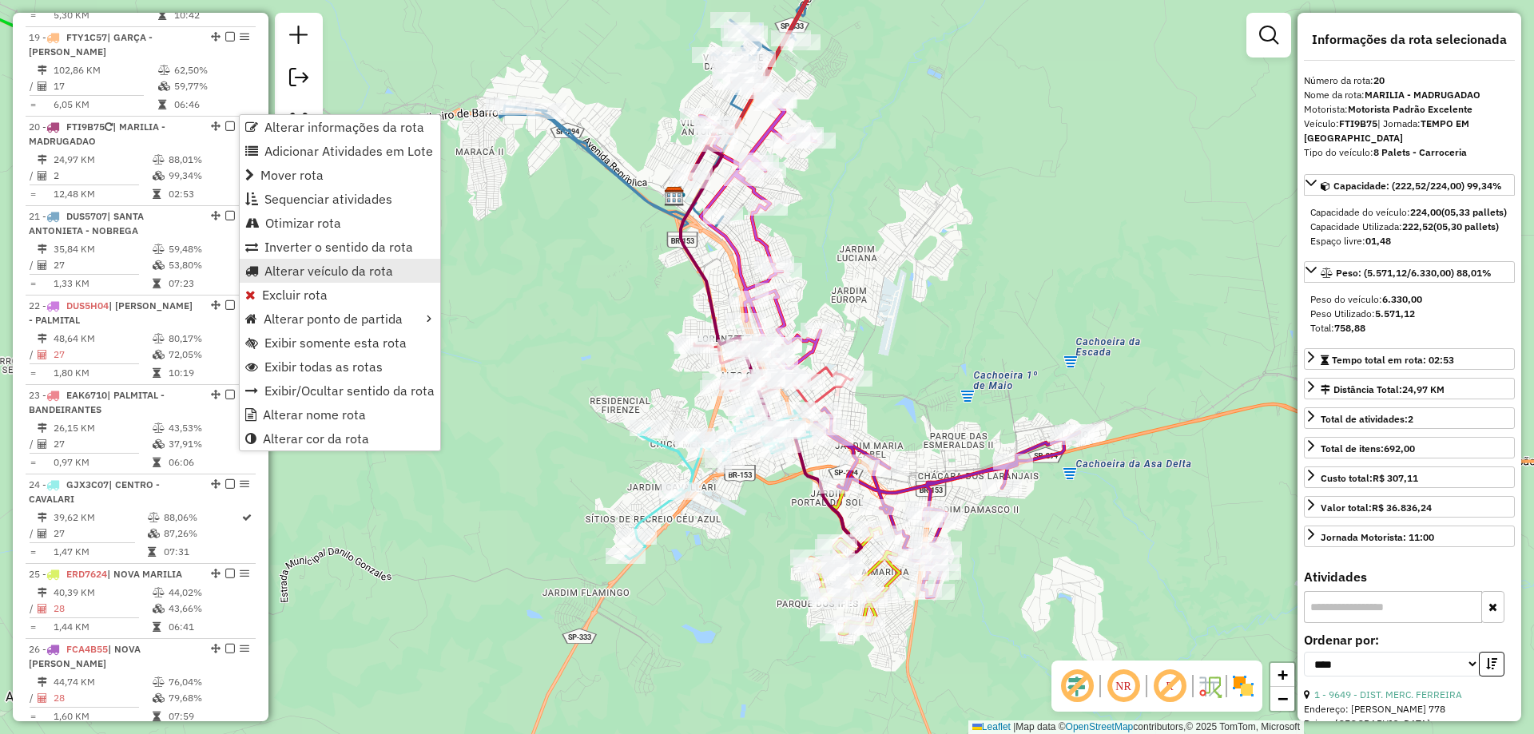
click at [312, 276] on span "Alterar veículo da rota" at bounding box center [328, 270] width 129 height 13
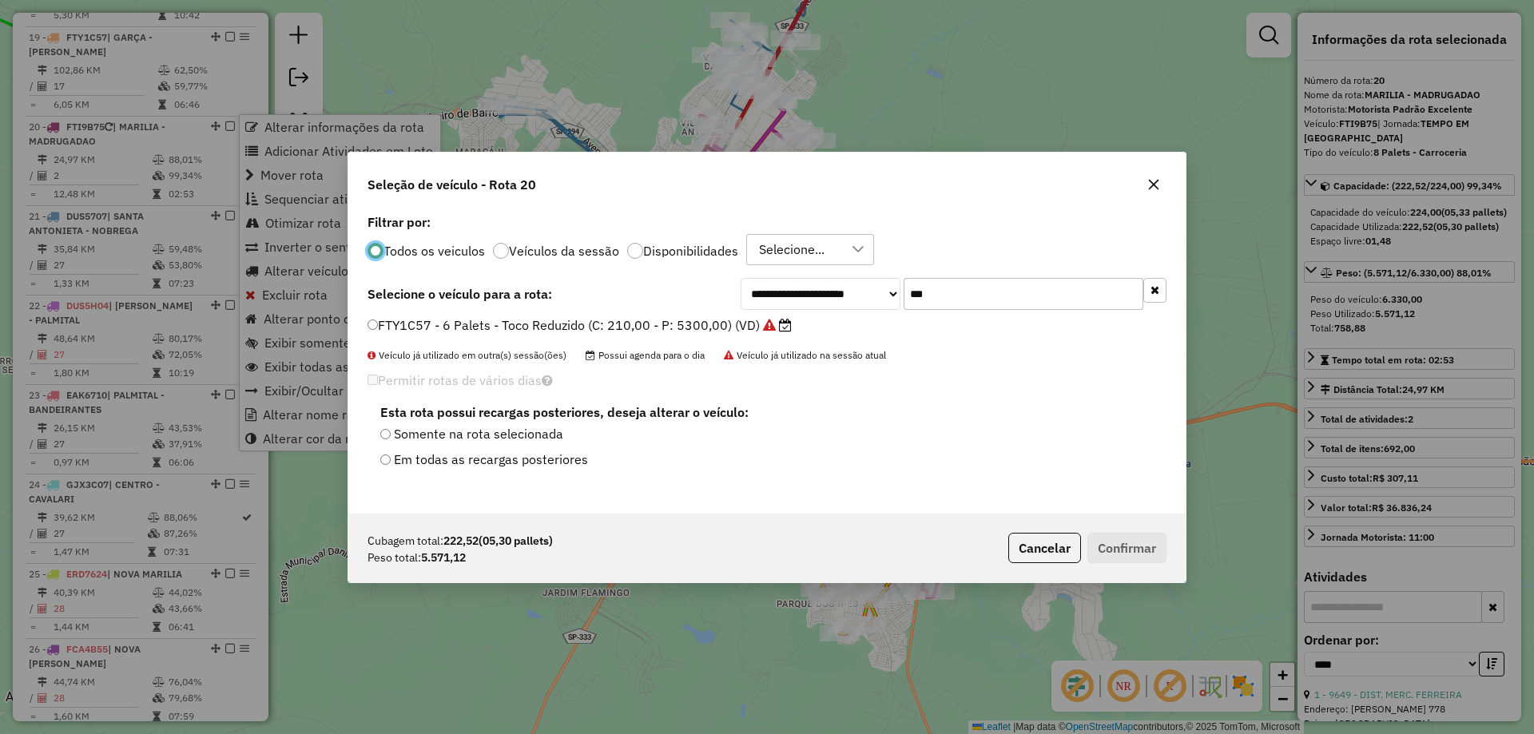
scroll to position [9, 5]
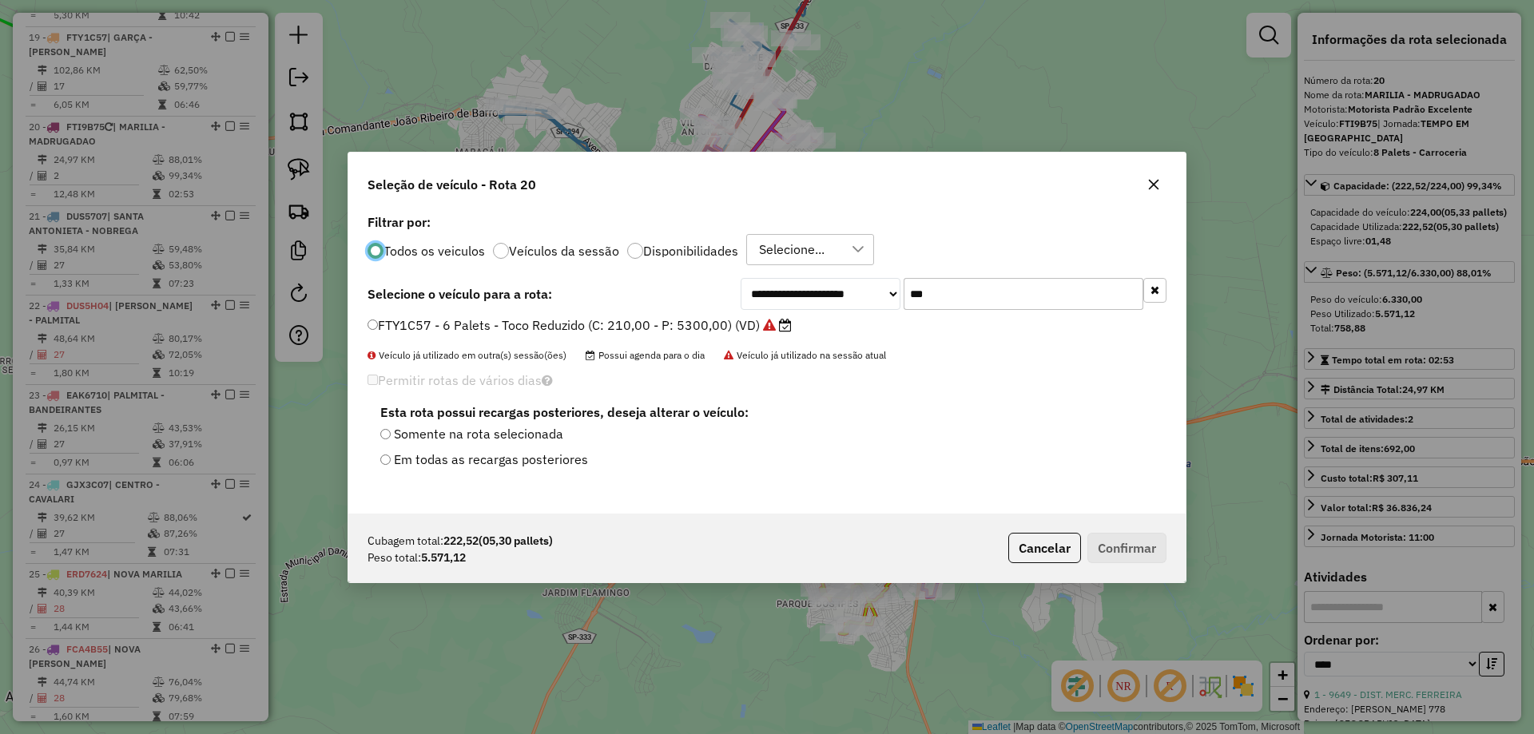
click at [986, 289] on input "***" at bounding box center [1023, 294] width 240 height 32
click at [985, 288] on input "***" at bounding box center [1023, 294] width 240 height 32
type input "***"
click at [645, 322] on label "BYJ4I33 - 8 Palets - Carroceria (C: 224,00 - P: 6330,00) (VD)" at bounding box center [558, 325] width 382 height 19
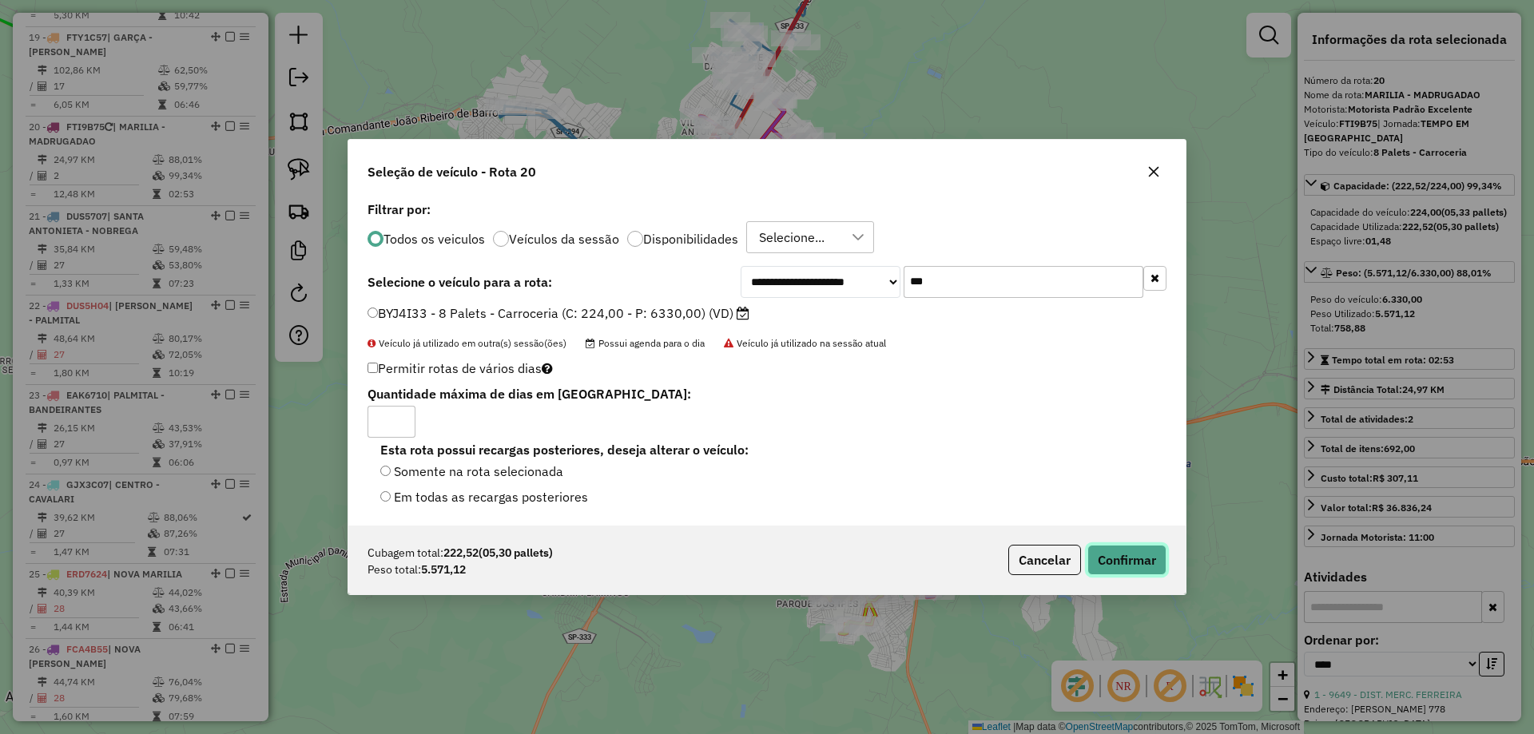
click at [1116, 561] on button "Confirmar" at bounding box center [1126, 560] width 79 height 30
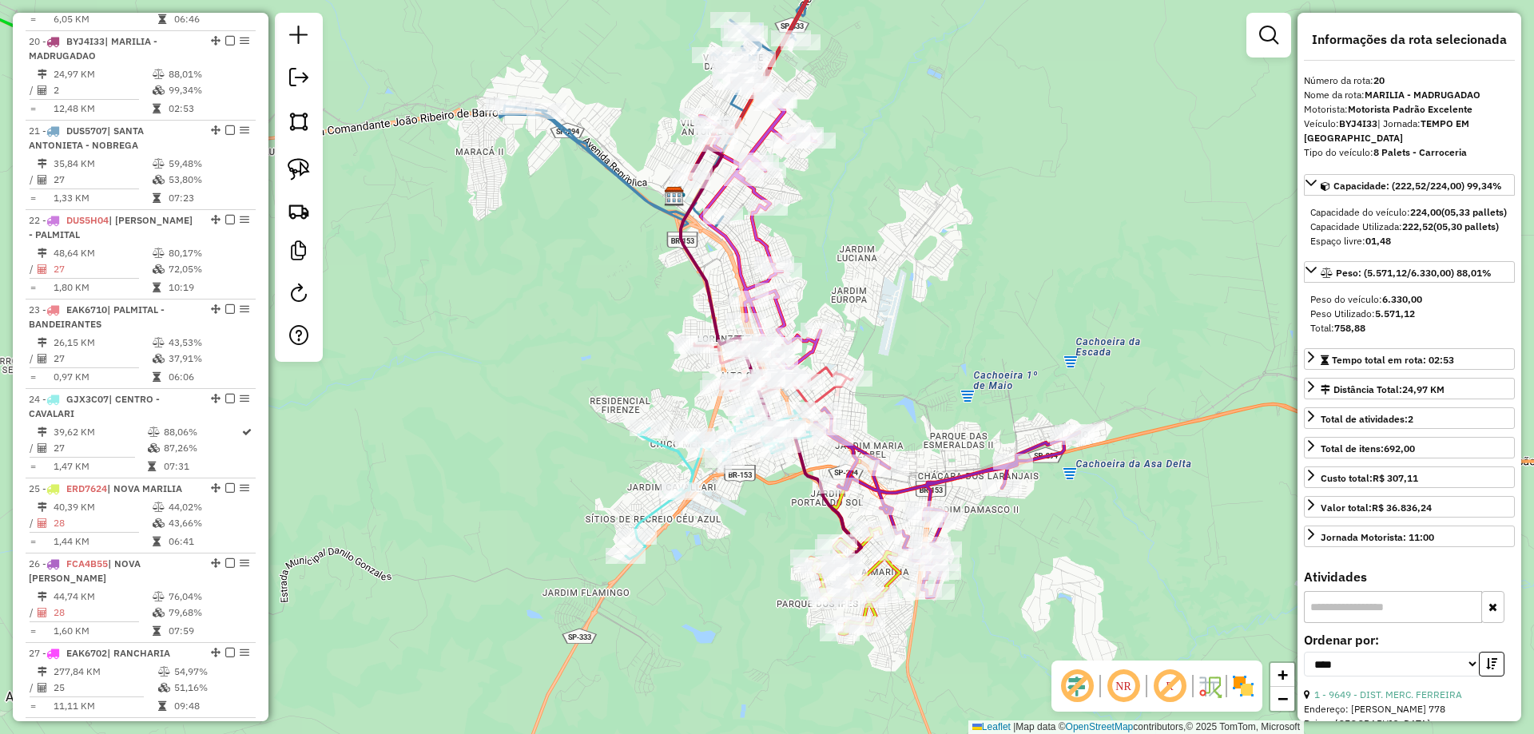
scroll to position [2153, 0]
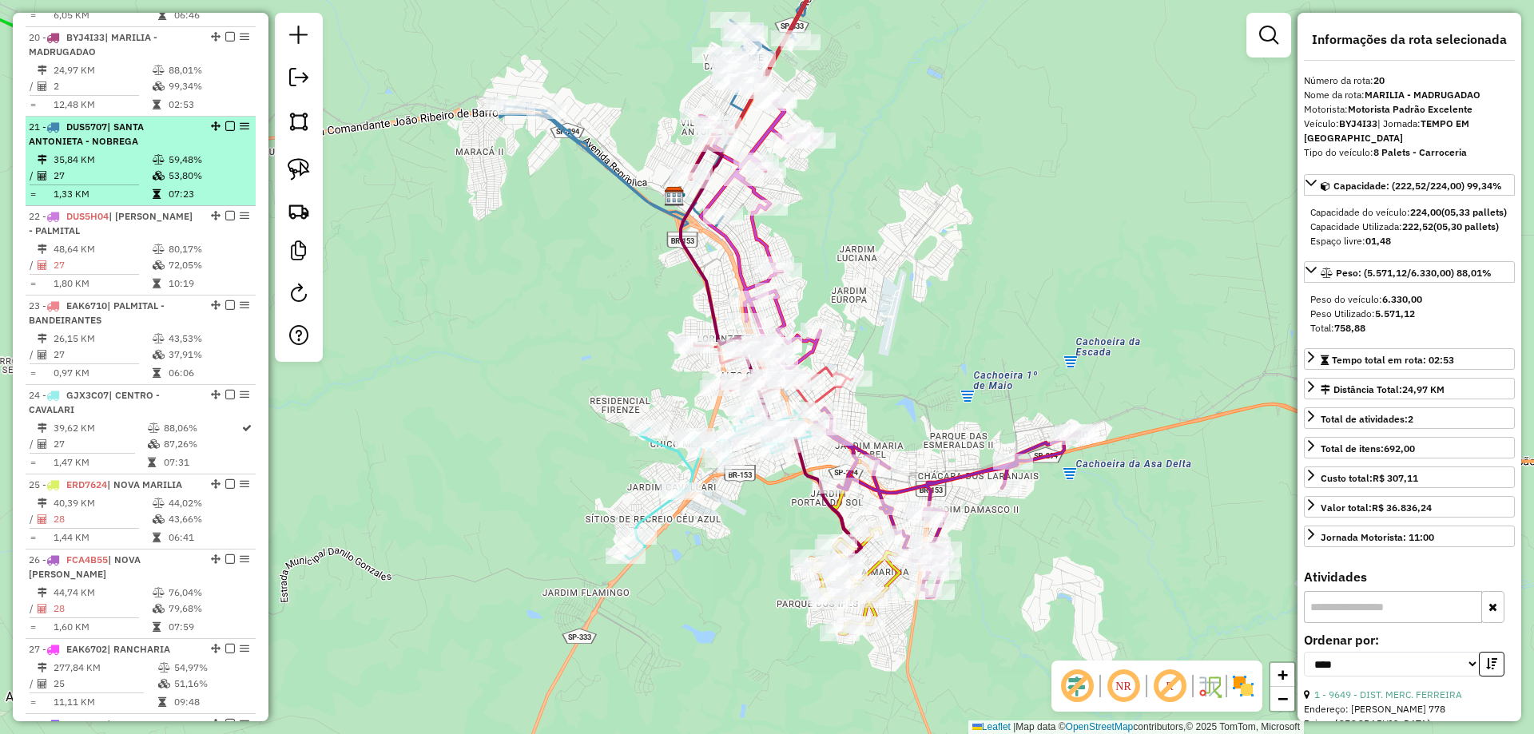
click at [114, 121] on span "| SANTA ANTONIETA - NOBREGA" at bounding box center [86, 134] width 115 height 26
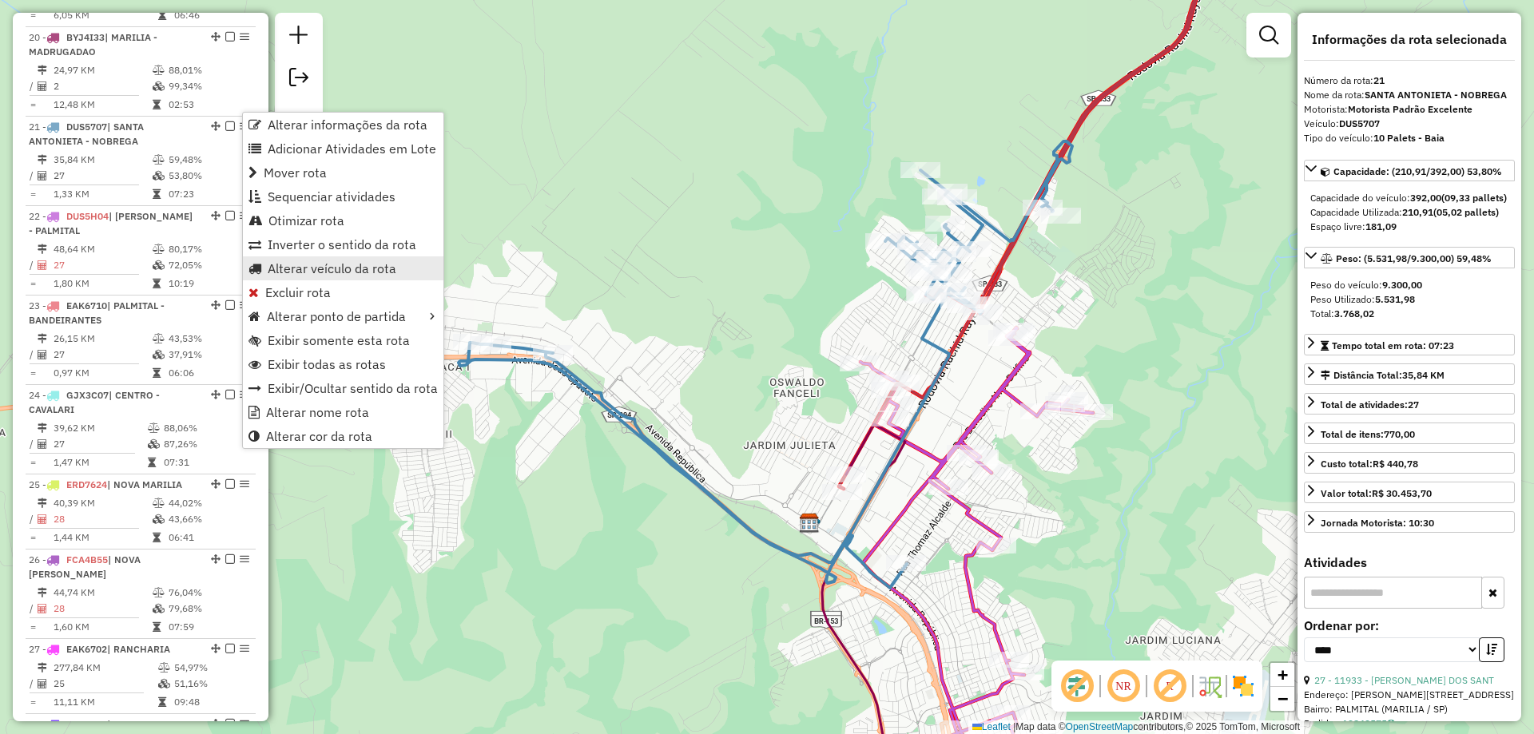
click at [348, 263] on span "Alterar veículo da rota" at bounding box center [332, 268] width 129 height 13
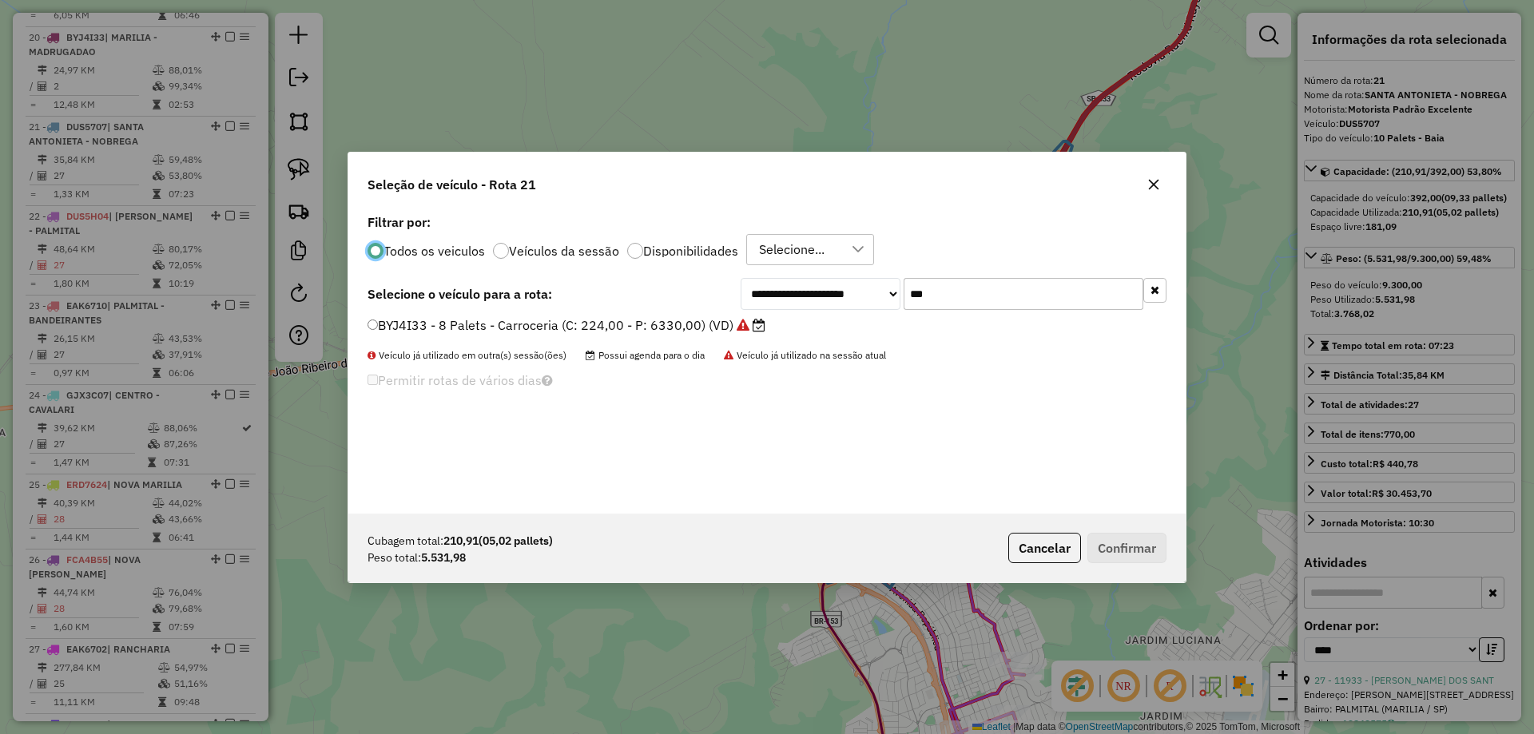
scroll to position [9, 5]
click at [981, 296] on input "***" at bounding box center [1023, 294] width 240 height 32
type input "****"
click at [631, 320] on label "FLC0671 - 10 Palets - Baia (C: 392,00 - P: 9300,00)" at bounding box center [532, 325] width 331 height 19
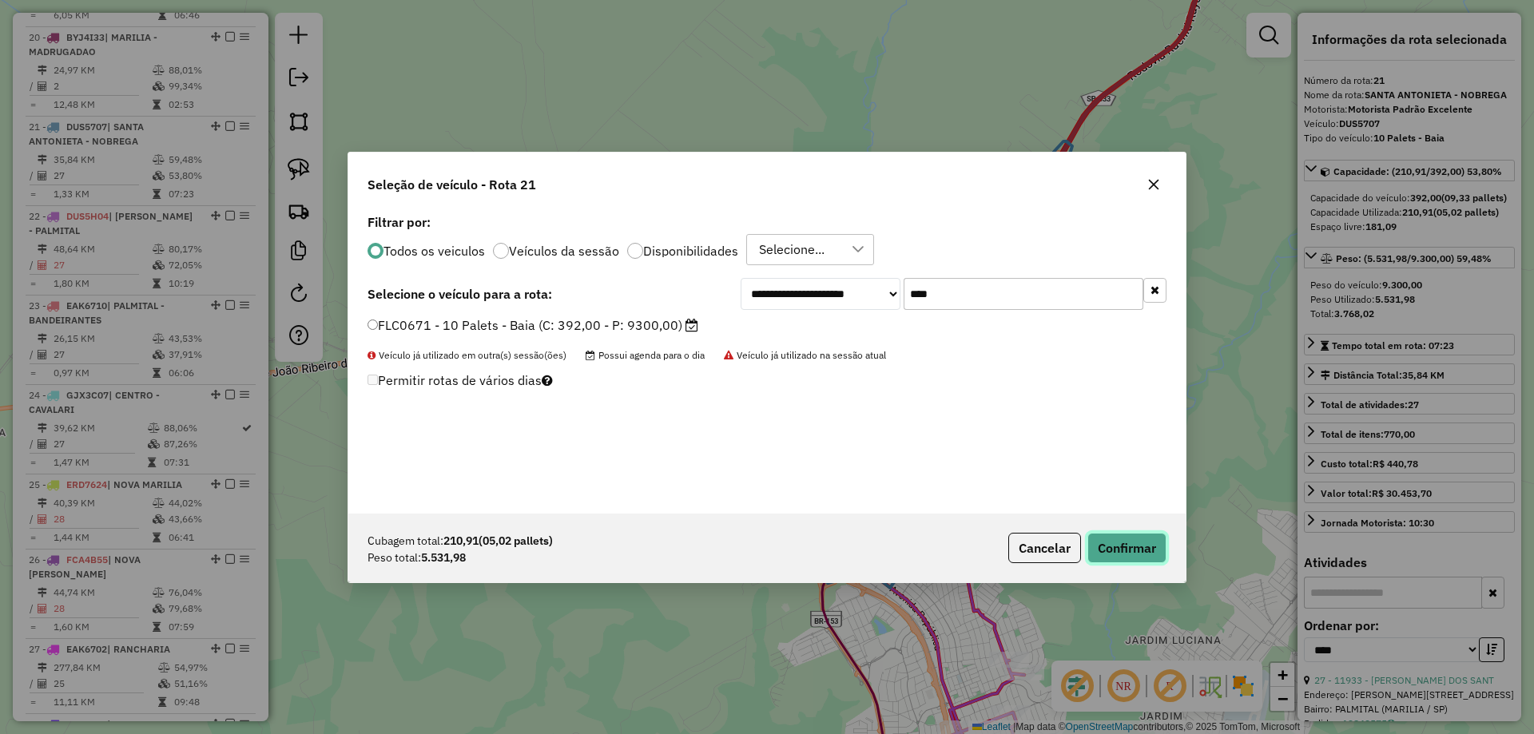
click at [1101, 538] on button "Confirmar" at bounding box center [1126, 548] width 79 height 30
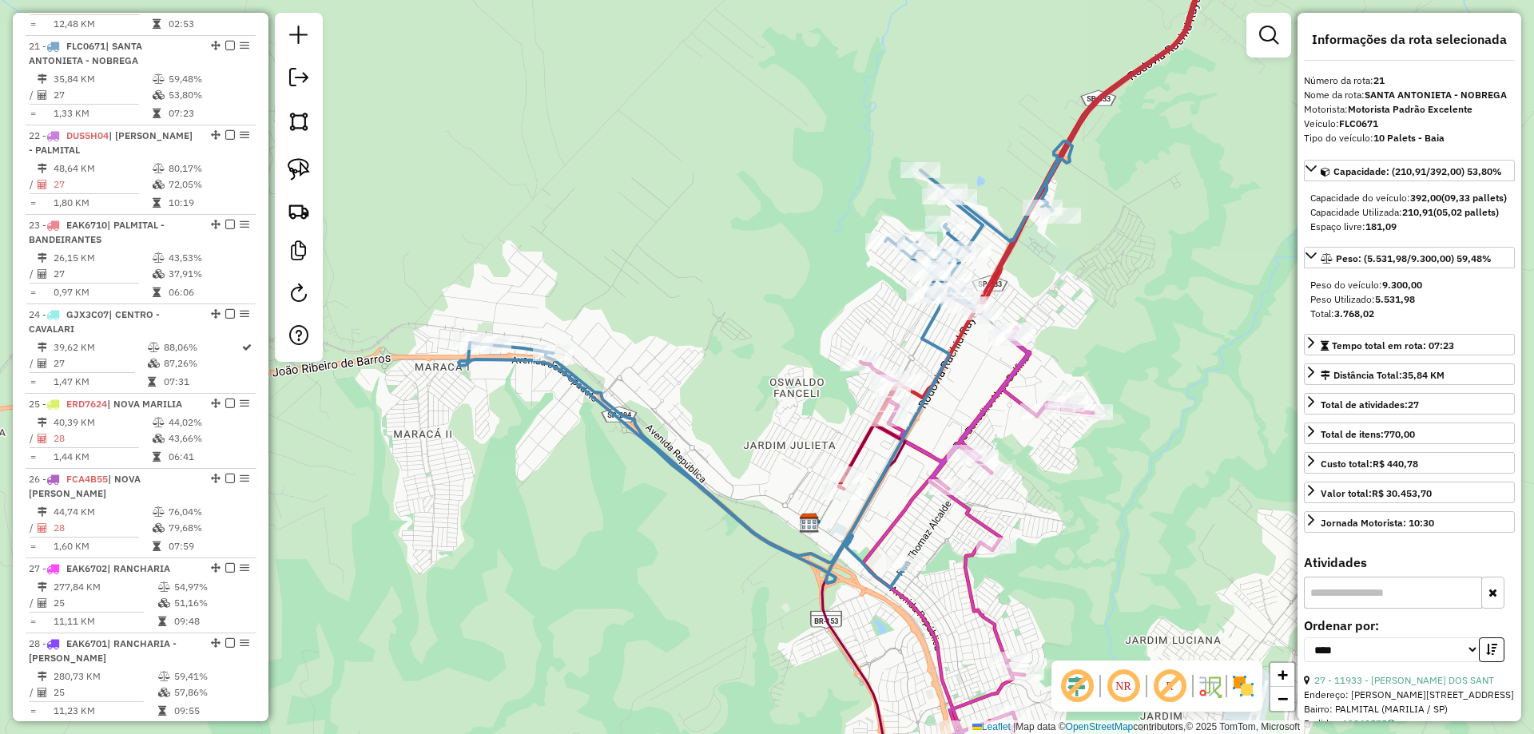
scroll to position [2242, 0]
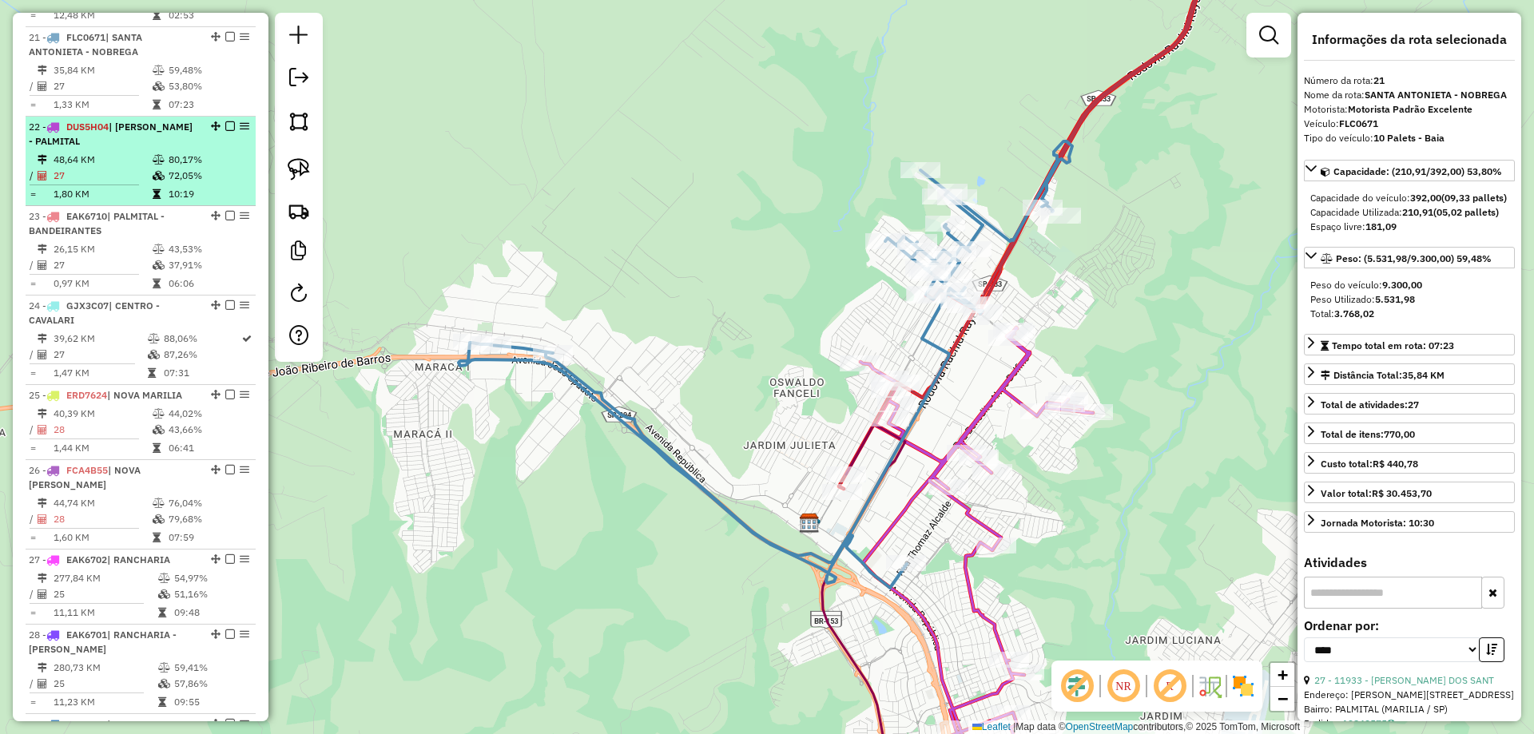
click at [169, 152] on td "80,17%" at bounding box center [208, 160] width 81 height 16
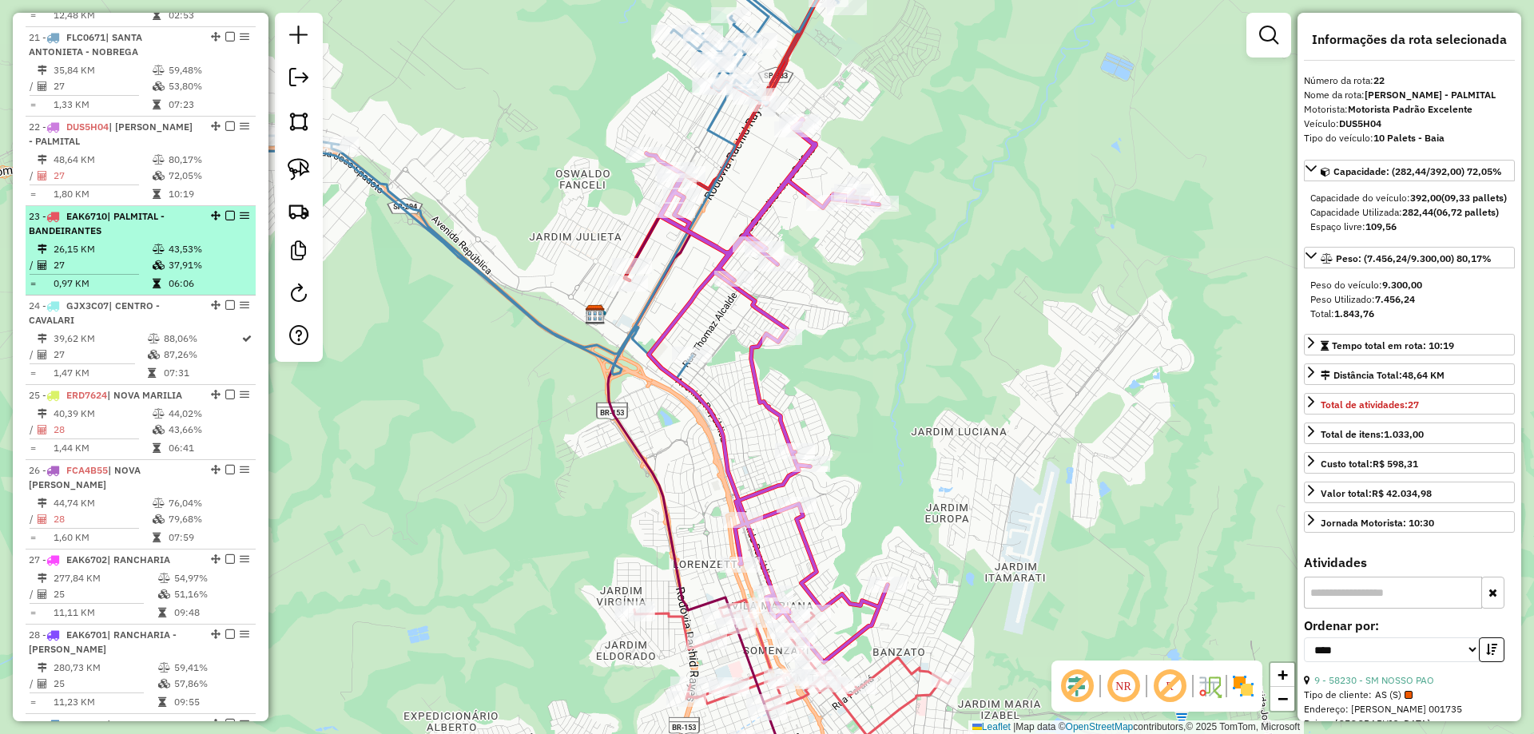
click at [179, 222] on div "23 - EAK6710 | PALMITAL - BANDEIRANTES" at bounding box center [113, 223] width 169 height 29
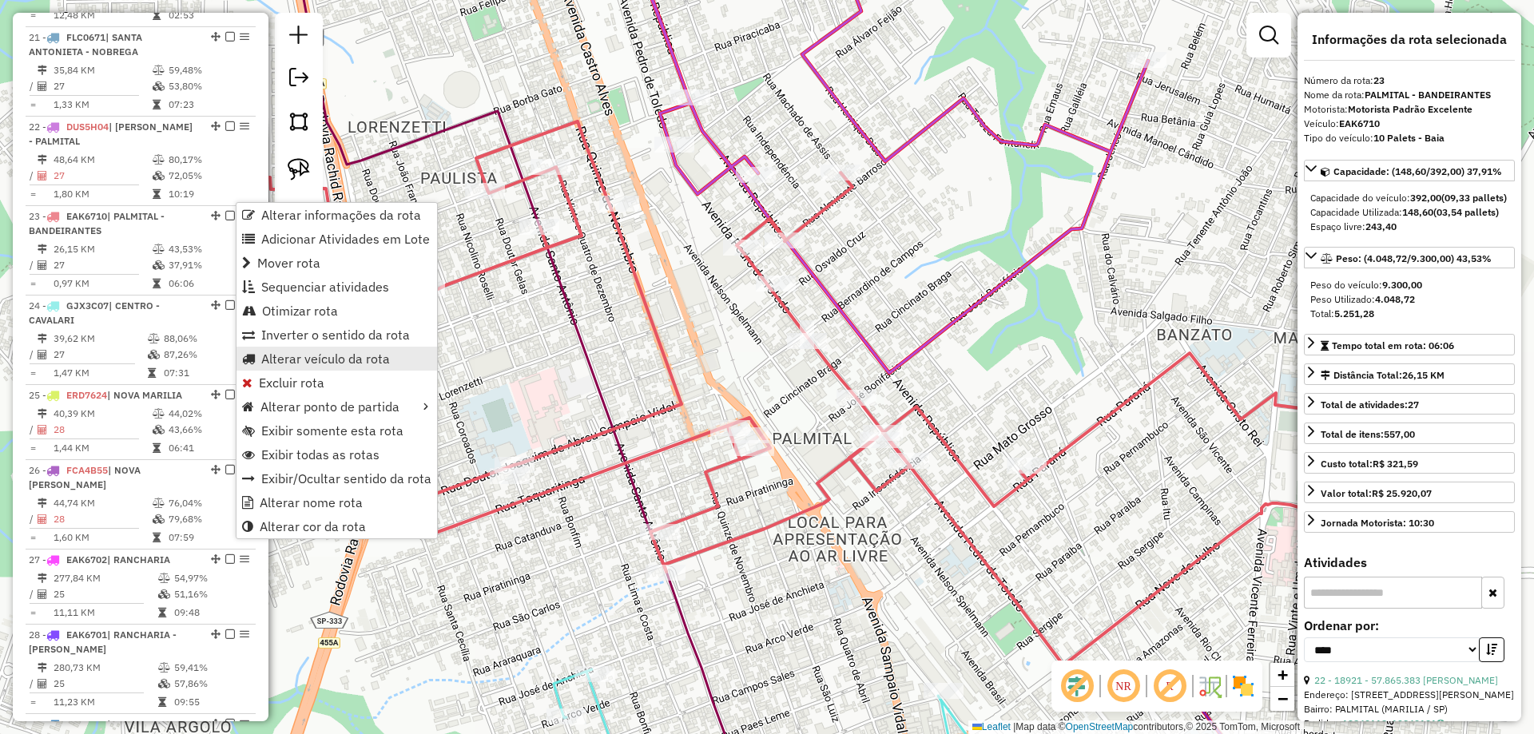
click at [305, 357] on span "Alterar veículo da rota" at bounding box center [325, 358] width 129 height 13
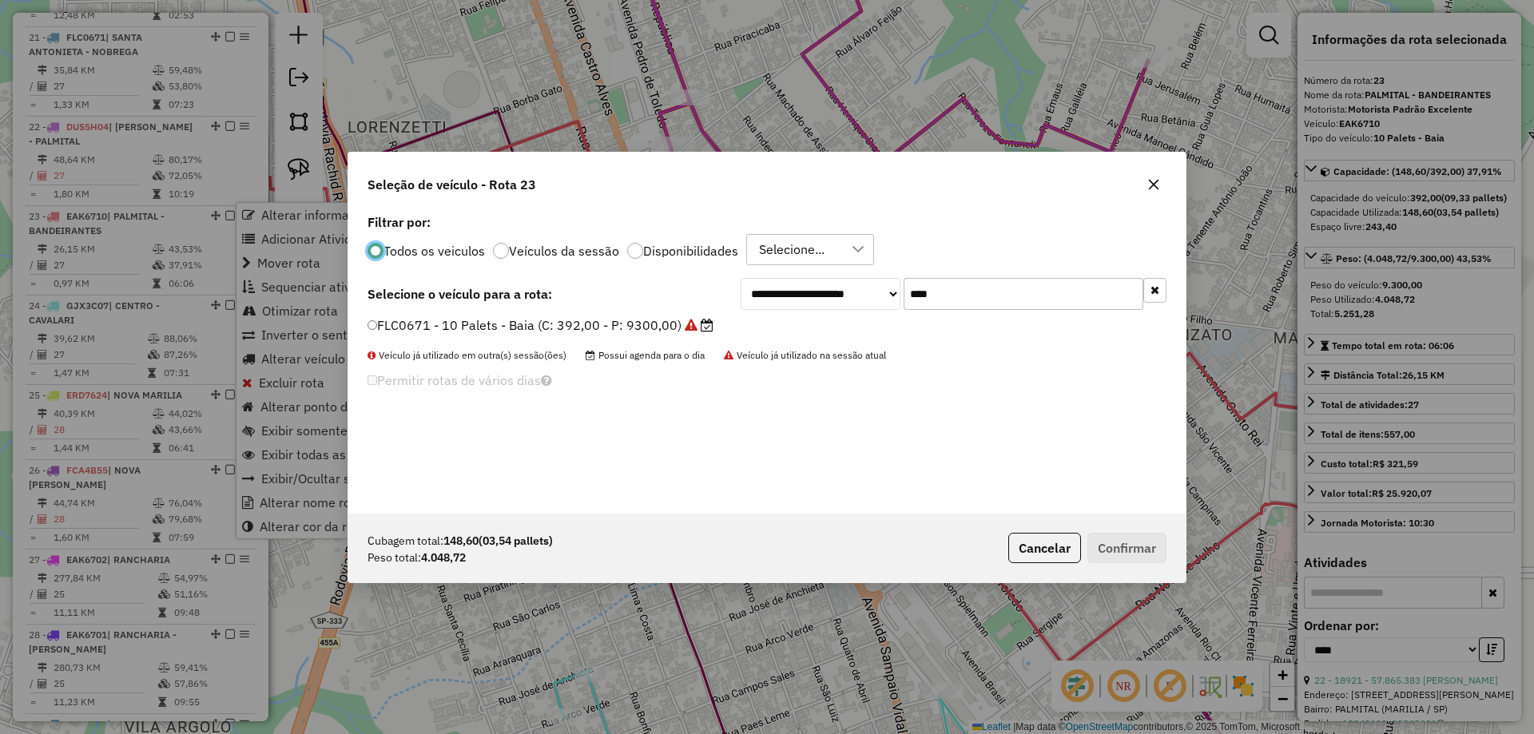
scroll to position [9, 5]
click at [998, 293] on input "****" at bounding box center [1023, 294] width 240 height 32
click at [998, 292] on input "****" at bounding box center [1023, 294] width 240 height 32
type input "***"
click at [669, 322] on label "ERD7612 - 10 Palets - Baia (C: 392,00 - P: 9300,00)" at bounding box center [533, 325] width 333 height 19
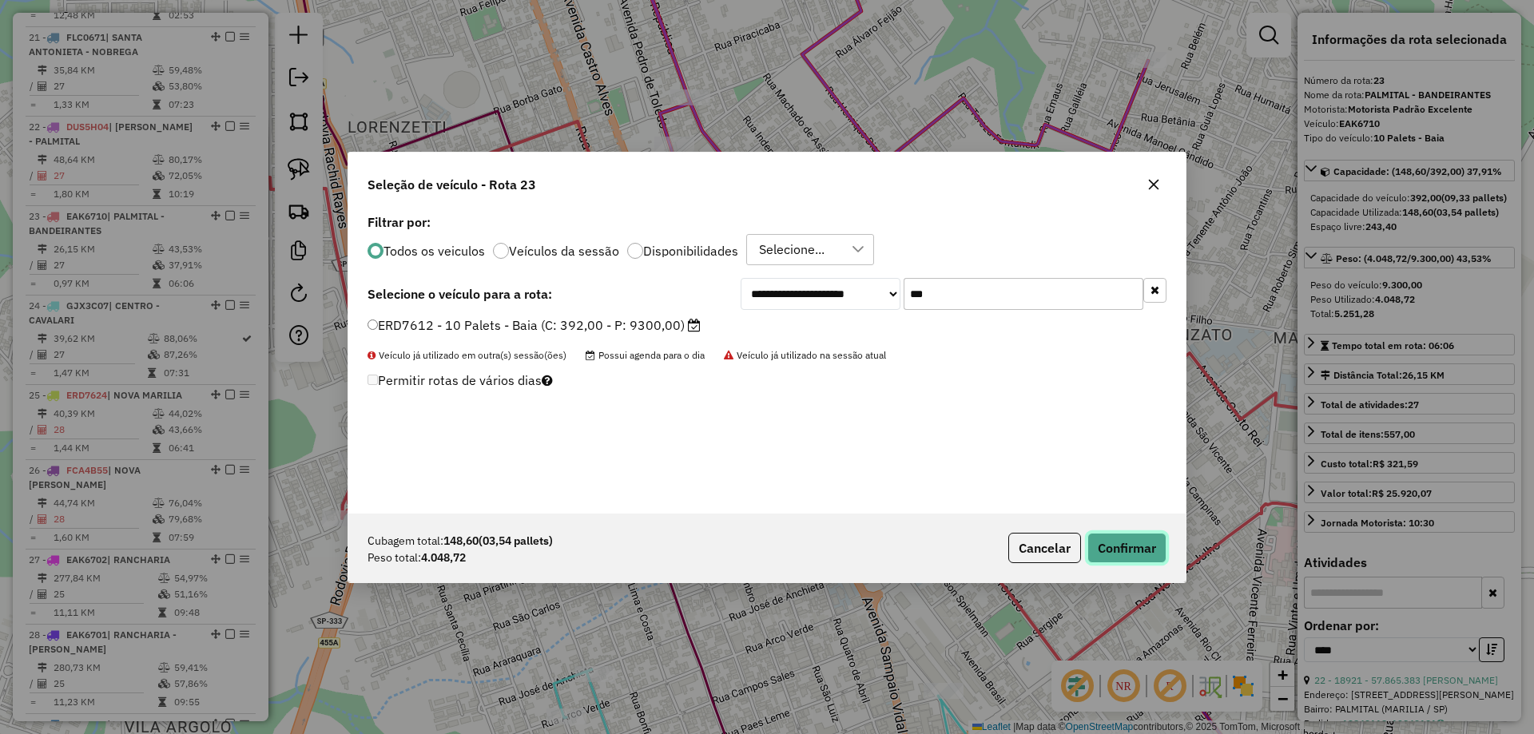
click at [1121, 548] on button "Confirmar" at bounding box center [1126, 548] width 79 height 30
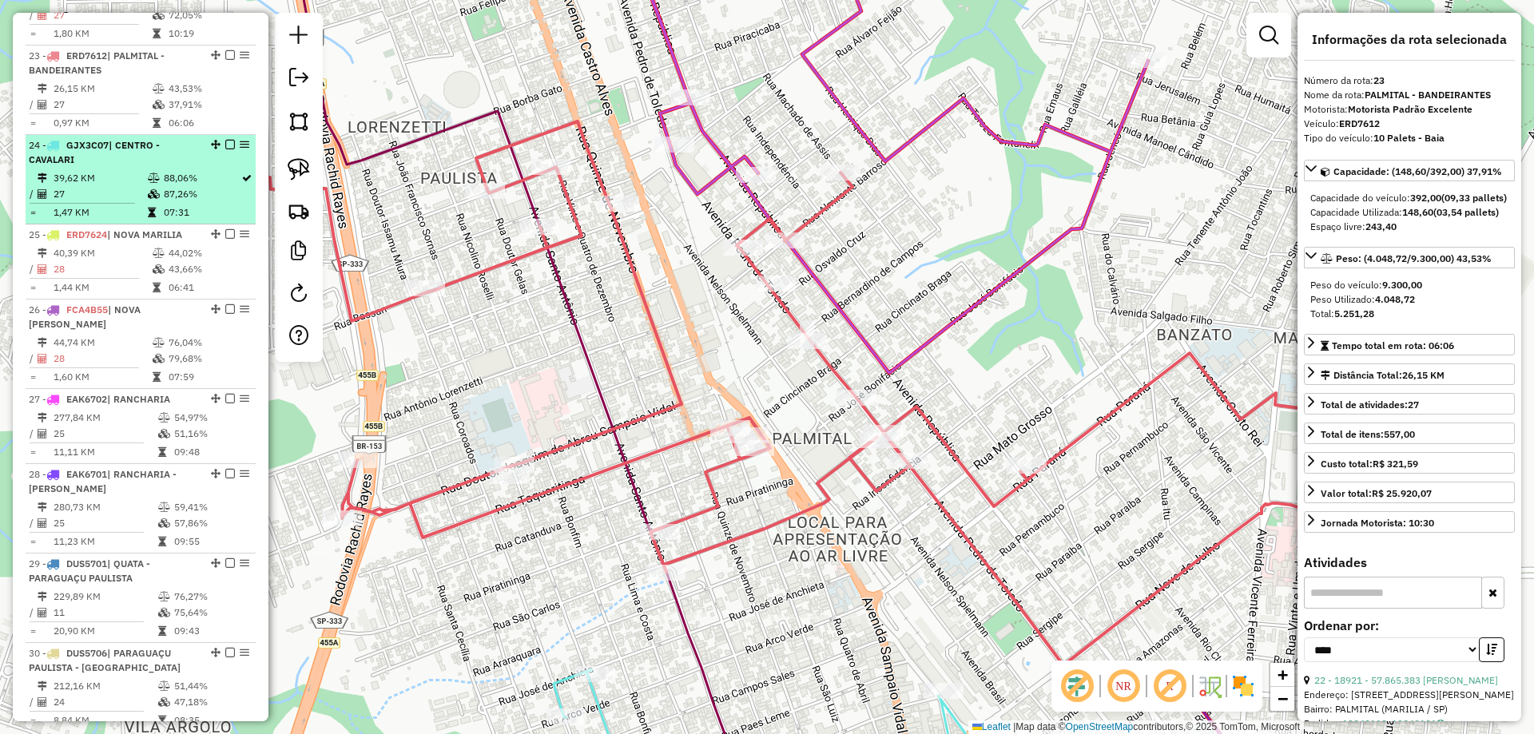
scroll to position [2421, 0]
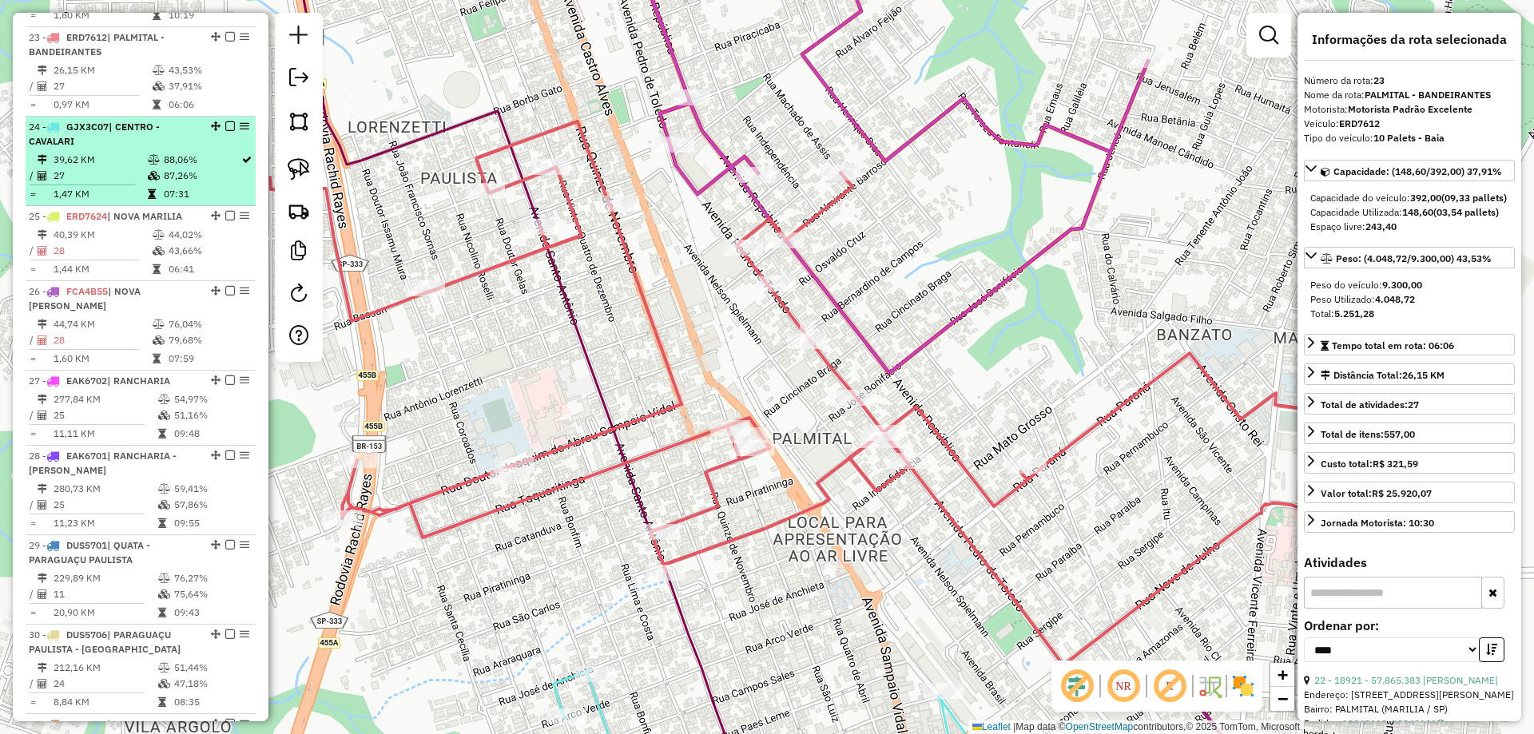
click at [180, 168] on td "87,26%" at bounding box center [201, 176] width 77 height 16
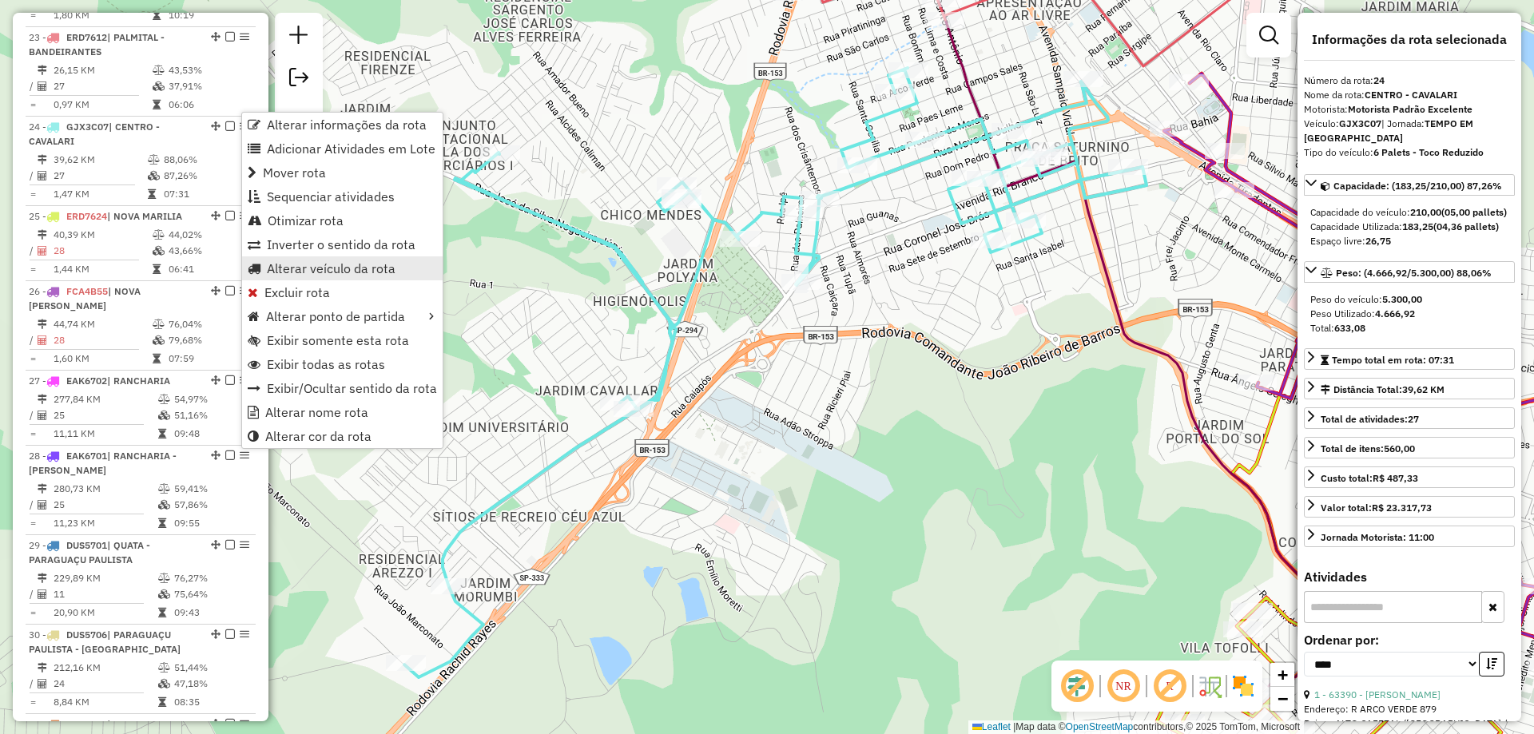
click at [300, 268] on span "Alterar veículo da rota" at bounding box center [331, 268] width 129 height 13
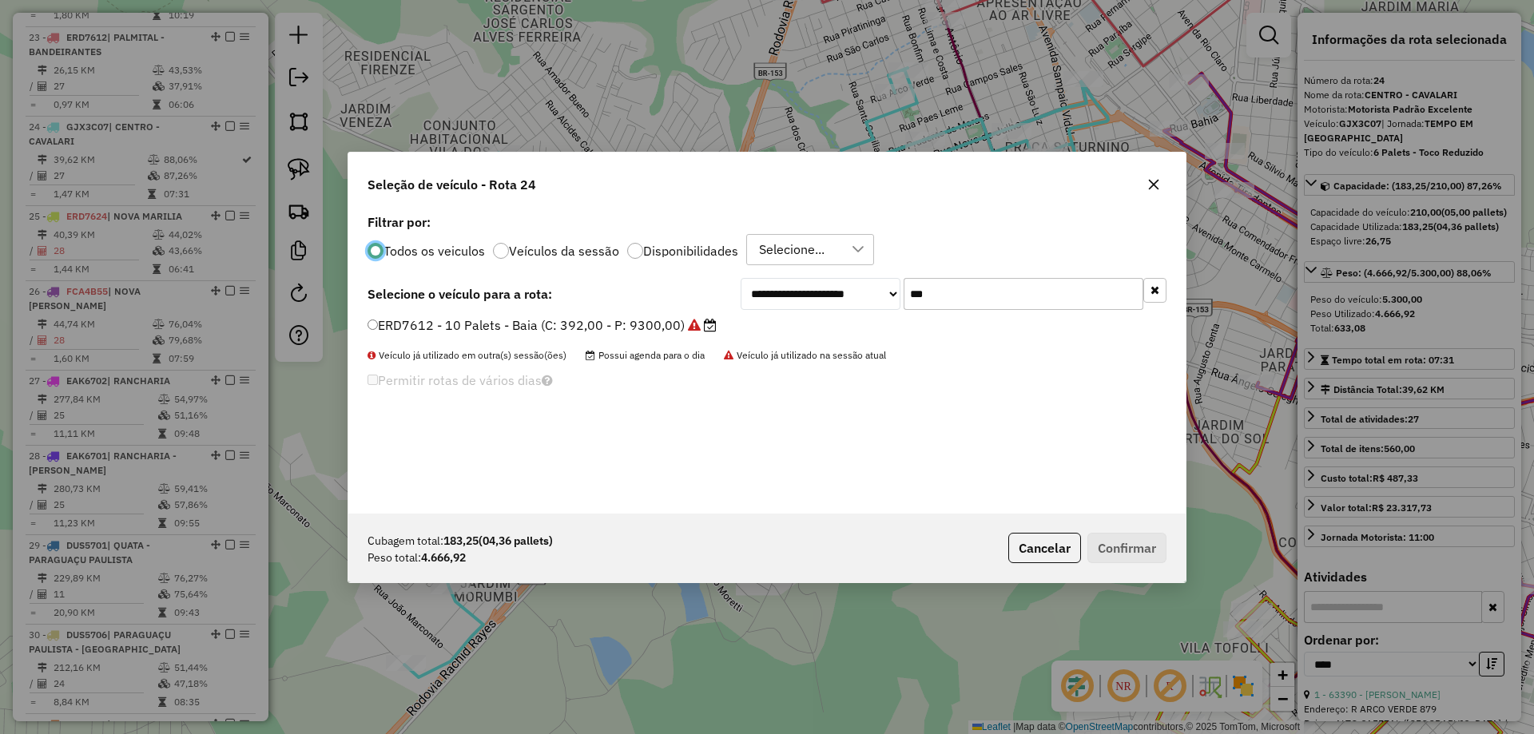
scroll to position [9, 5]
click at [952, 293] on input "***" at bounding box center [1023, 294] width 240 height 32
type input "***"
click at [726, 331] on label "GJI5I31 - 6 Palets - Toco Reduzido (C: 210,00 - P: 5300,00) (VD)" at bounding box center [568, 325] width 403 height 19
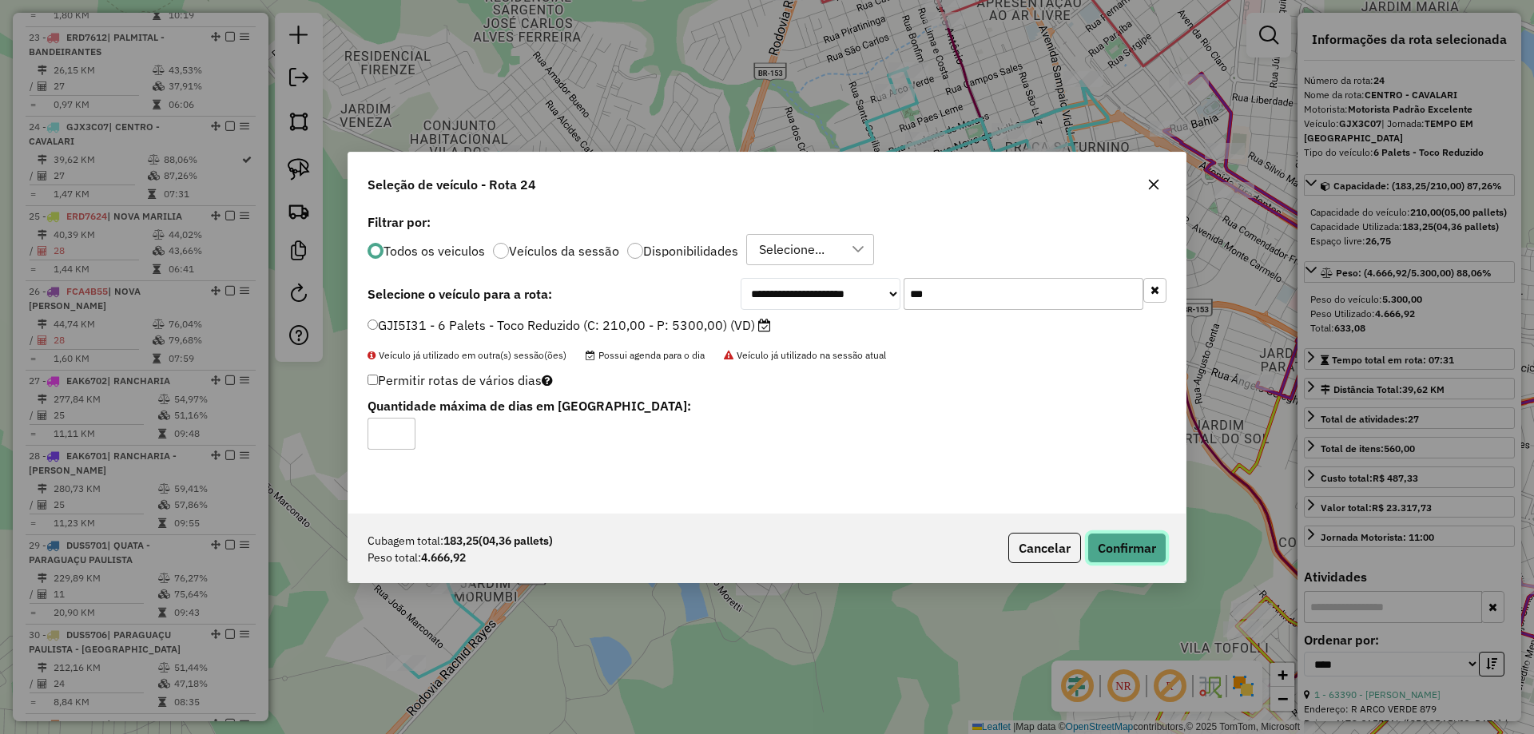
click at [1117, 545] on button "Confirmar" at bounding box center [1126, 548] width 79 height 30
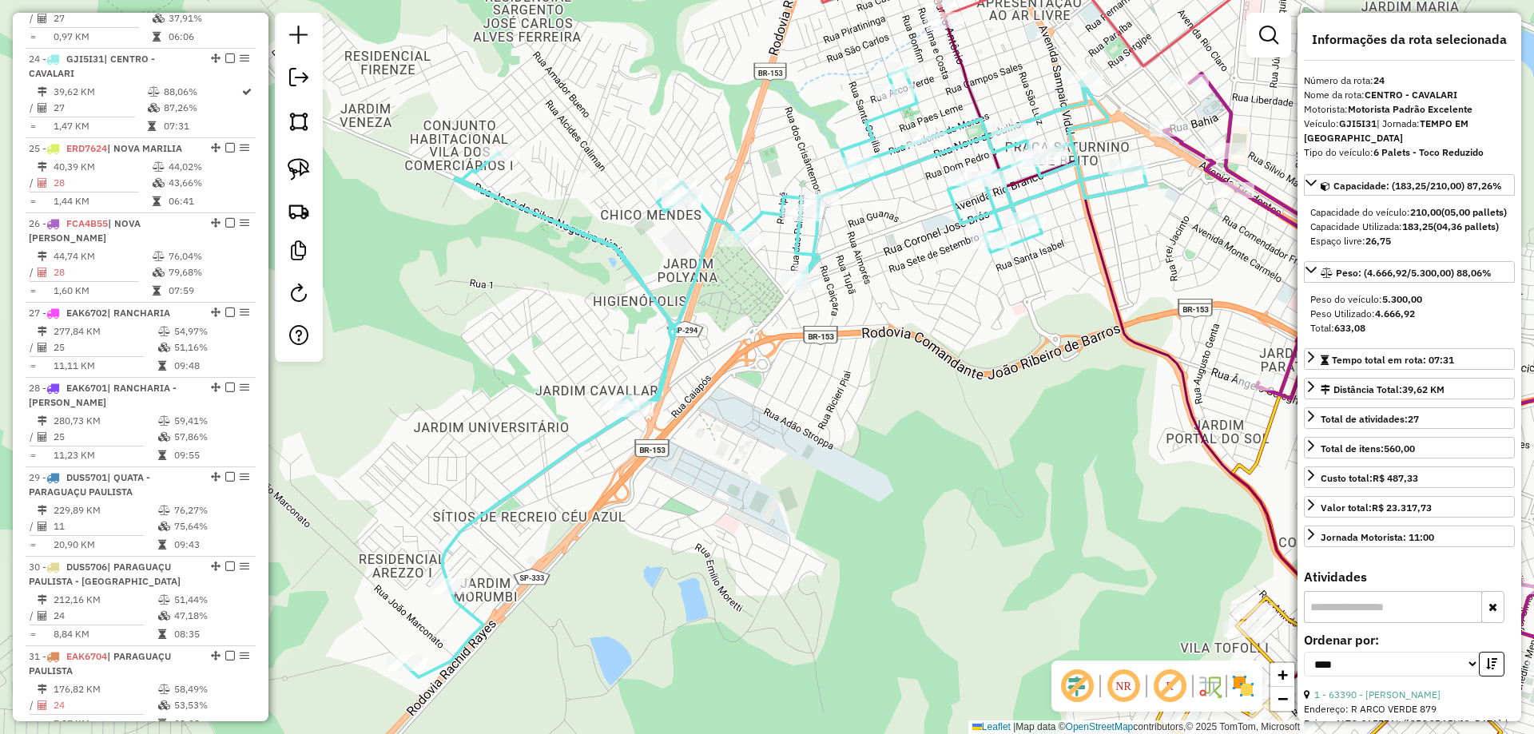
scroll to position [2510, 0]
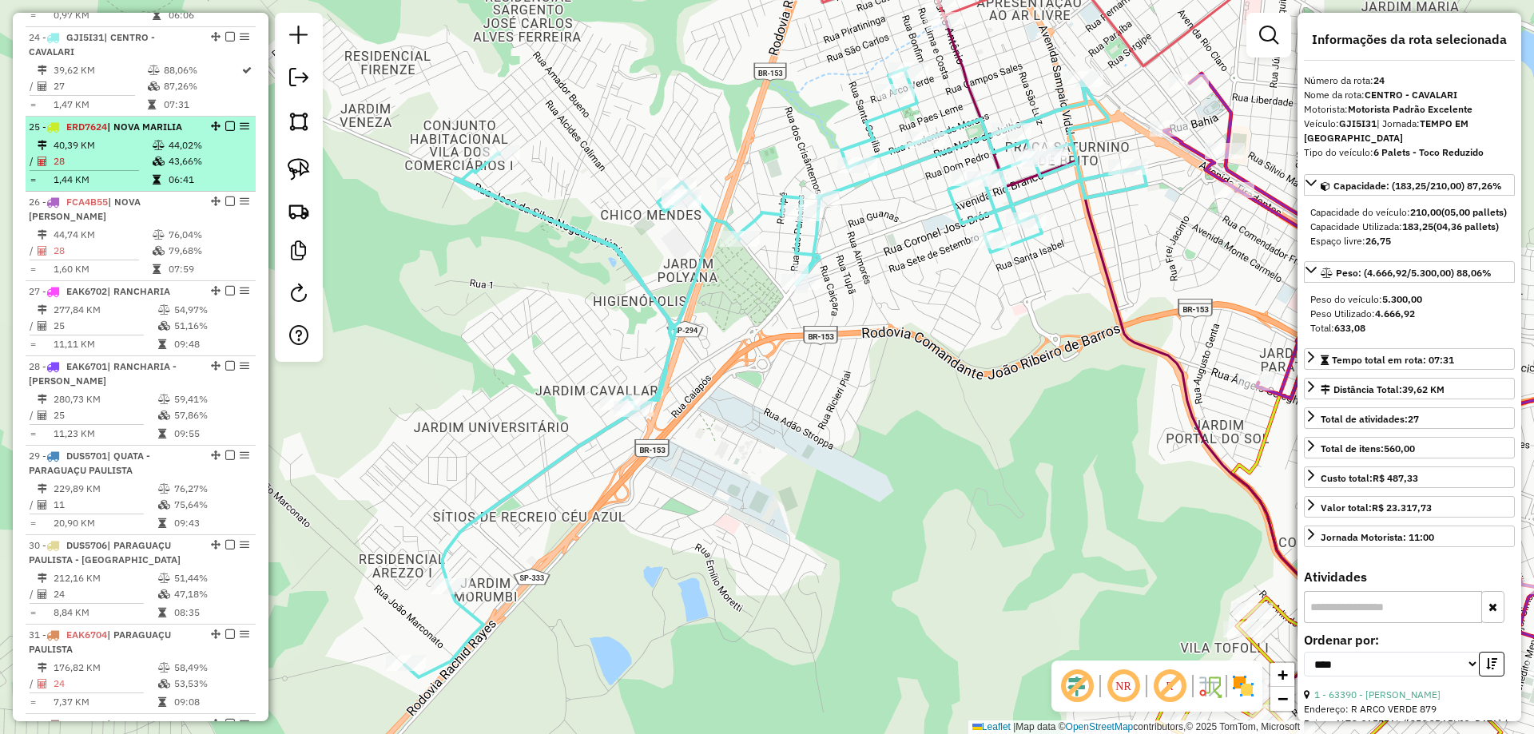
click at [137, 169] on td at bounding box center [90, 170] width 123 height 2
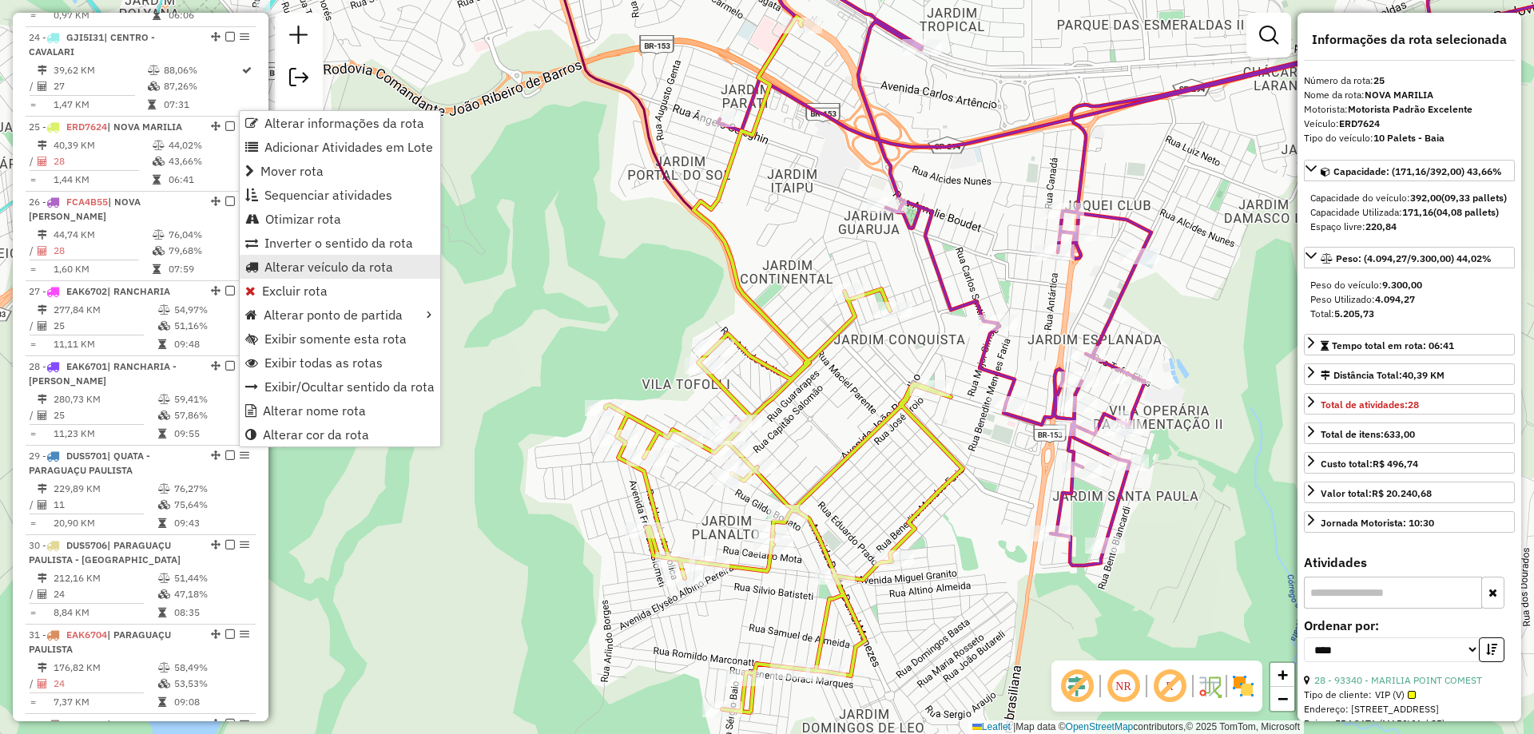
click at [325, 266] on span "Alterar veículo da rota" at bounding box center [328, 266] width 129 height 13
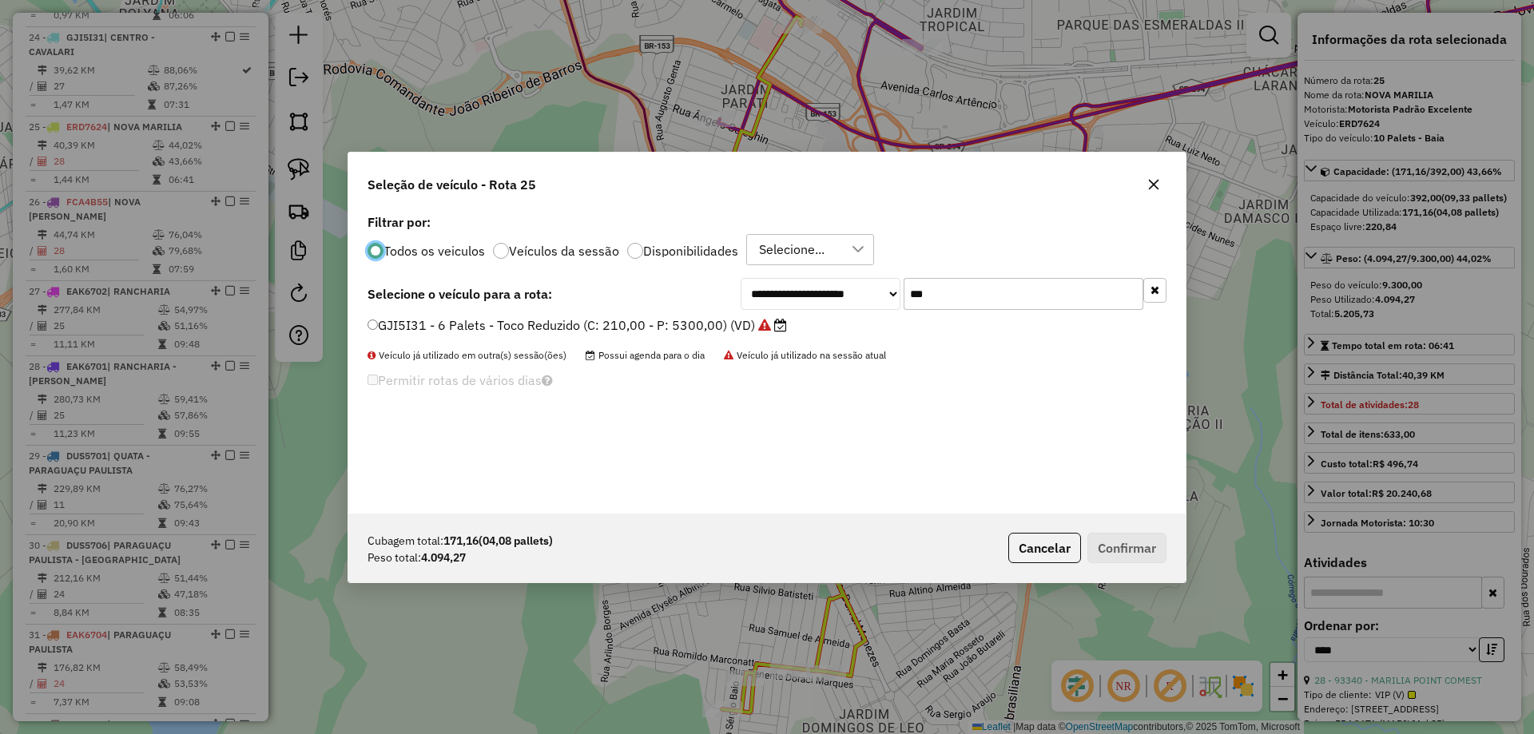
scroll to position [9, 5]
click at [935, 284] on input "***" at bounding box center [1023, 294] width 240 height 32
click at [935, 283] on input "***" at bounding box center [1023, 294] width 240 height 32
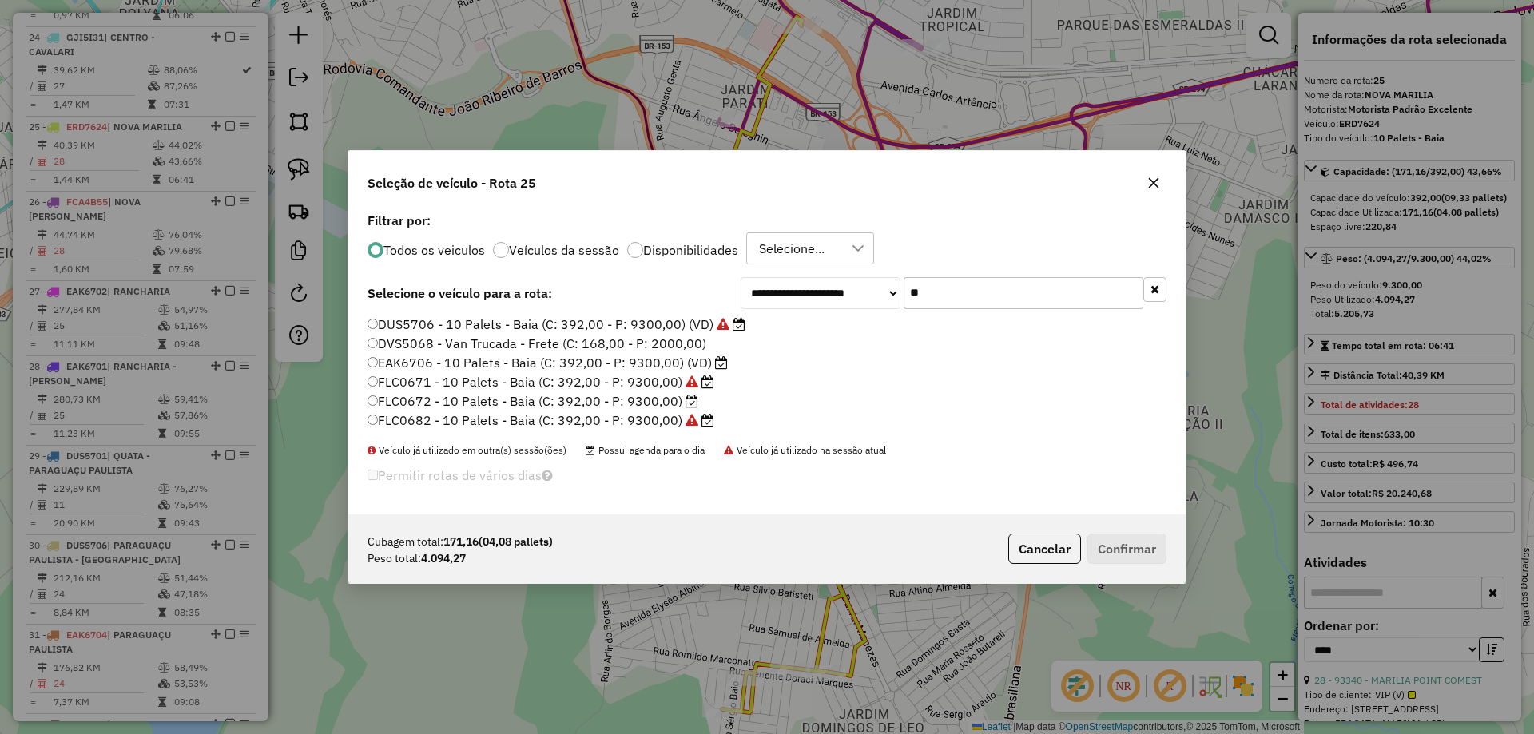
type input "*"
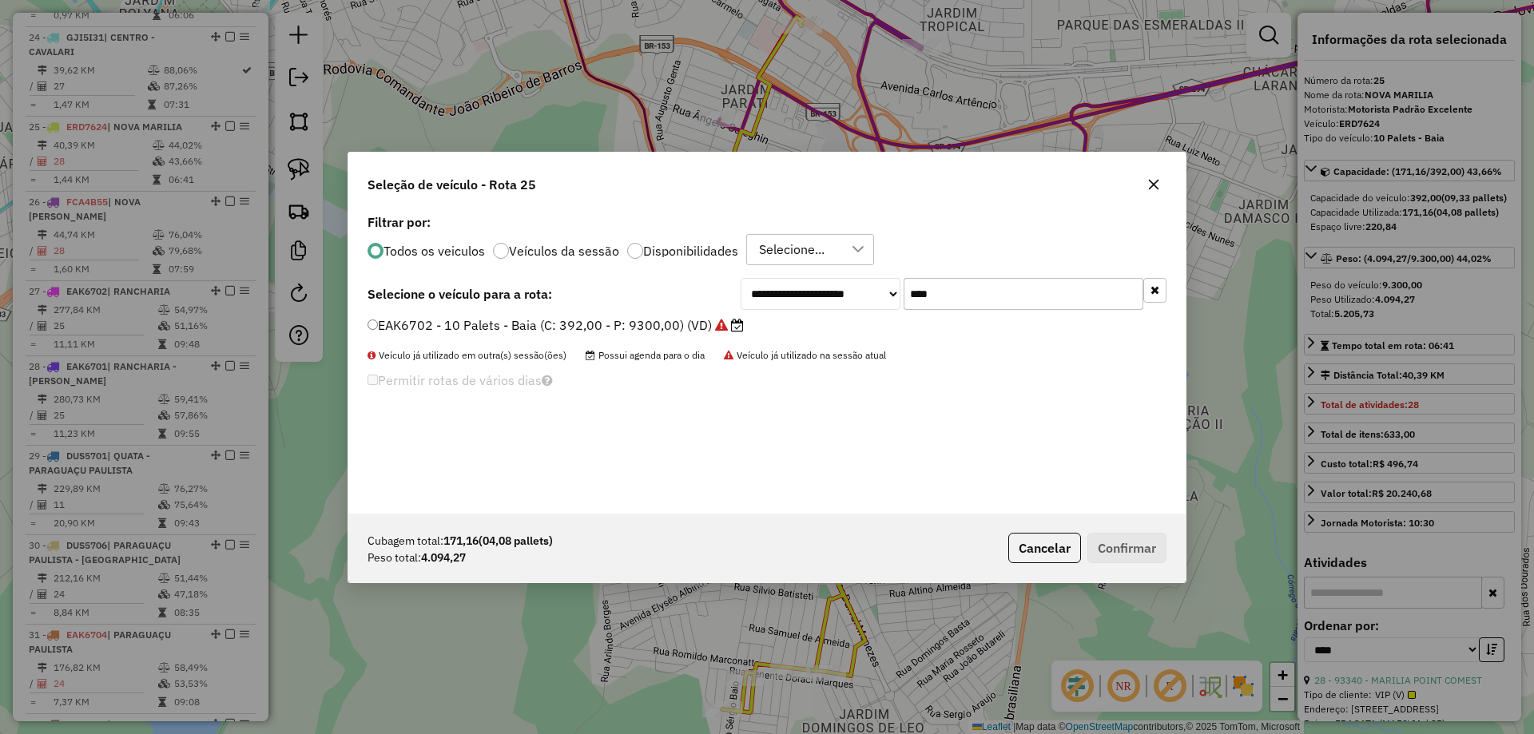
type input "****"
click at [685, 323] on label "EAK6702 - 10 Palets - Baia (C: 392,00 - P: 9300,00) (VD)" at bounding box center [555, 325] width 376 height 19
click at [1111, 542] on button "Confirmar" at bounding box center [1126, 548] width 79 height 30
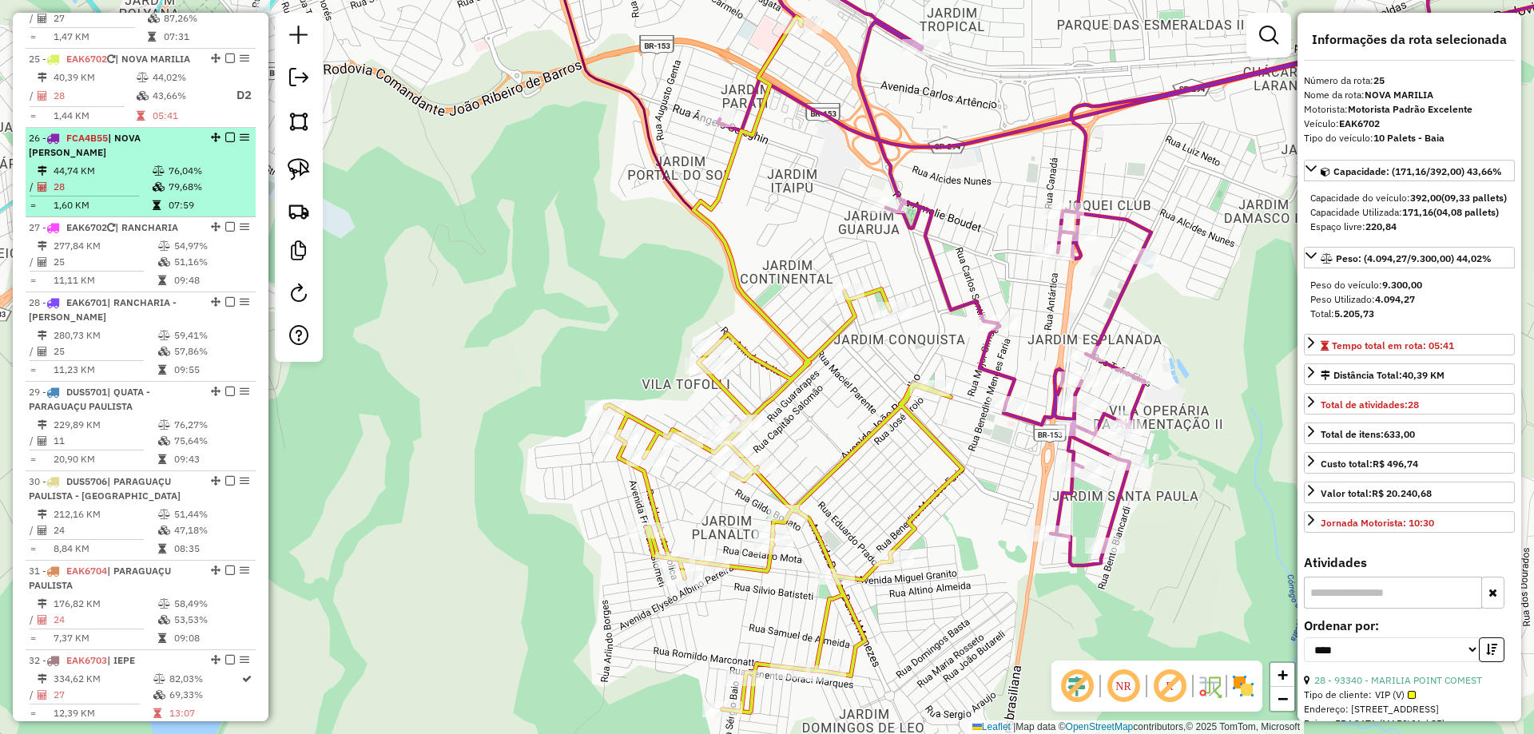
scroll to position [2600, 0]
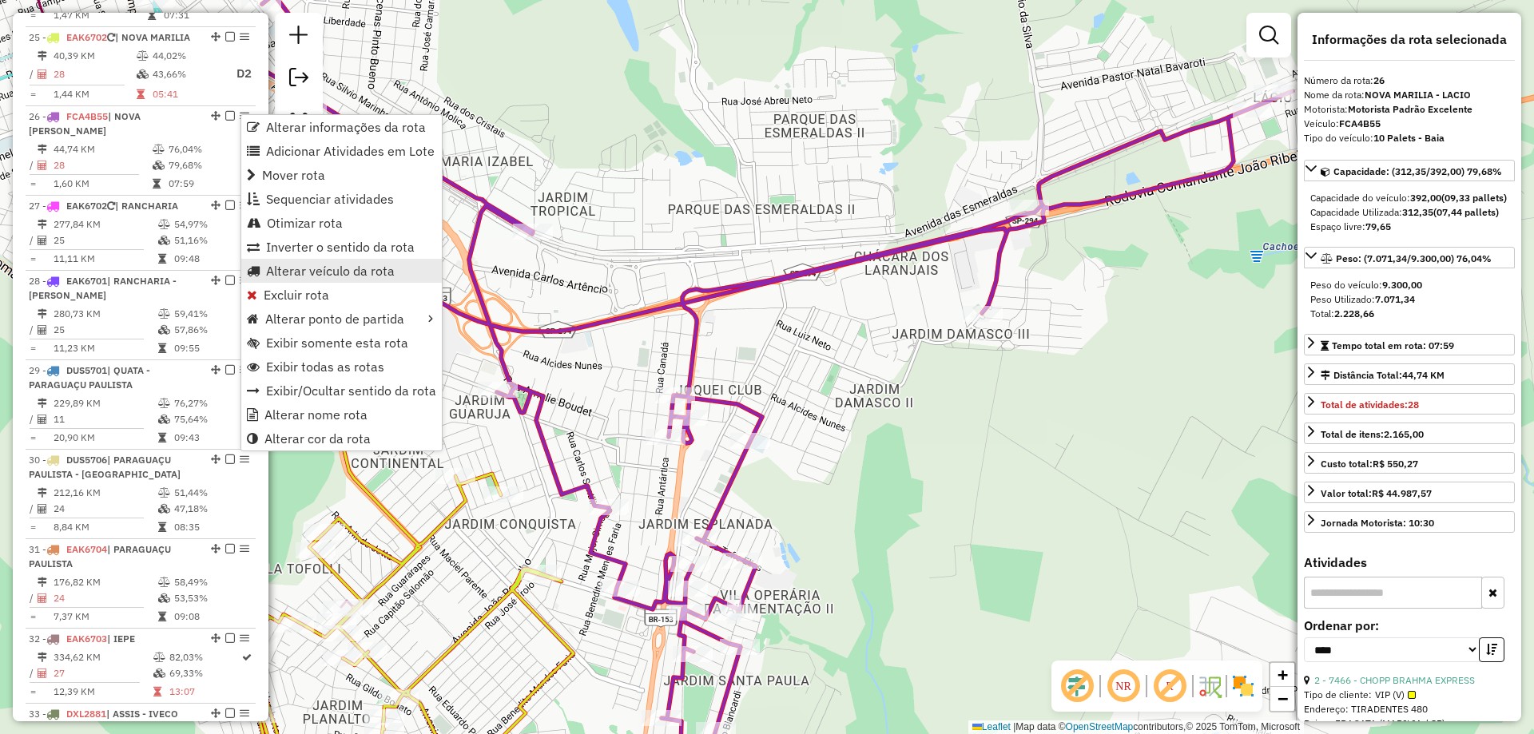
click at [330, 269] on span "Alterar veículo da rota" at bounding box center [330, 270] width 129 height 13
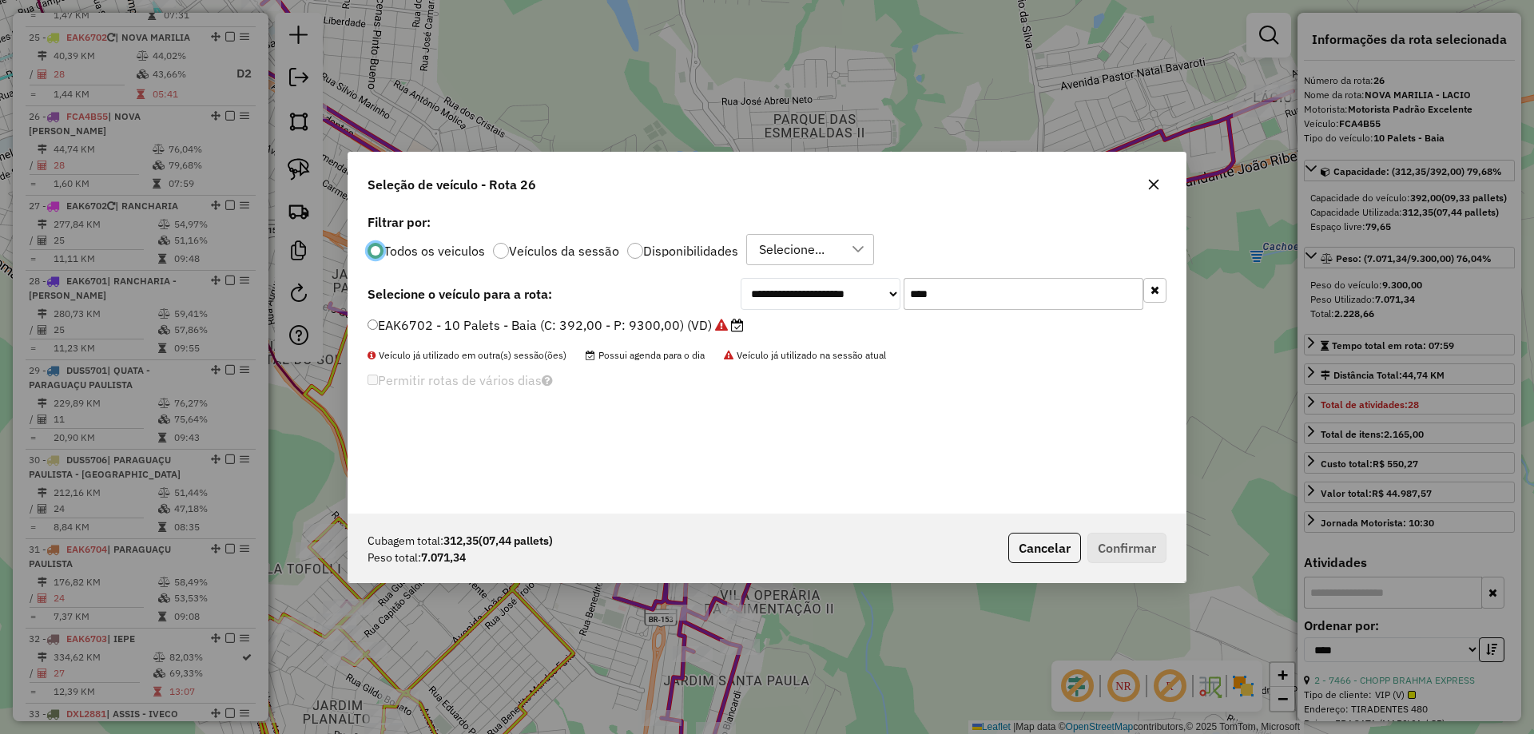
scroll to position [9, 5]
click at [925, 294] on input "****" at bounding box center [1023, 294] width 240 height 32
click at [928, 293] on input "****" at bounding box center [1023, 294] width 240 height 32
click at [929, 292] on input "****" at bounding box center [1023, 294] width 240 height 32
click at [930, 292] on input "****" at bounding box center [1023, 294] width 240 height 32
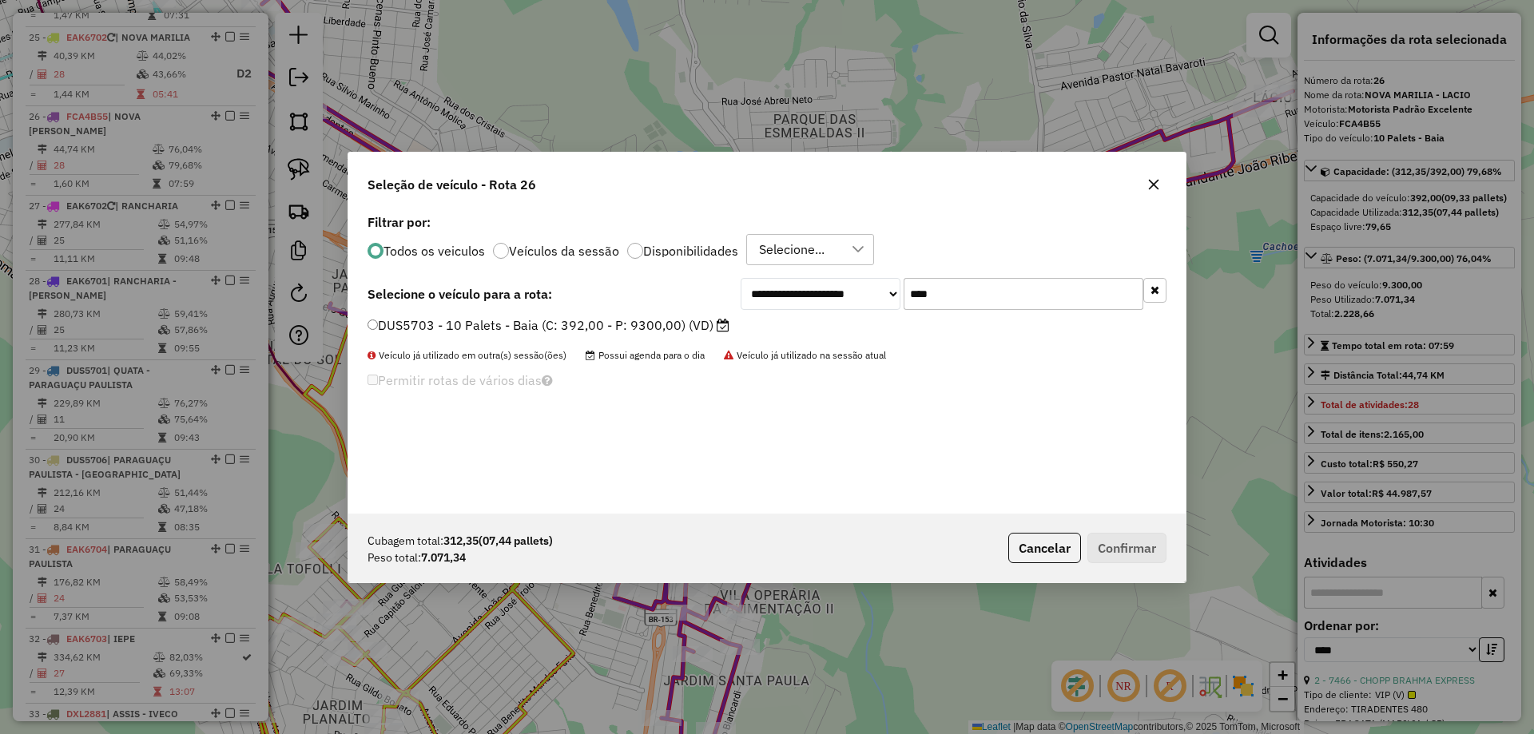
type input "****"
click at [700, 325] on label "DUS5703 - 10 Palets - Baia (C: 392,00 - P: 9300,00) (VD)" at bounding box center [548, 325] width 362 height 19
drag, startPoint x: 712, startPoint y: 326, endPoint x: 831, endPoint y: 375, distance: 127.9
click at [712, 327] on label "DUS5703 - 10 Palets - Baia (C: 392,00 - P: 9300,00) (VD)" at bounding box center [548, 325] width 362 height 19
click at [1117, 554] on button "Confirmar" at bounding box center [1126, 548] width 79 height 30
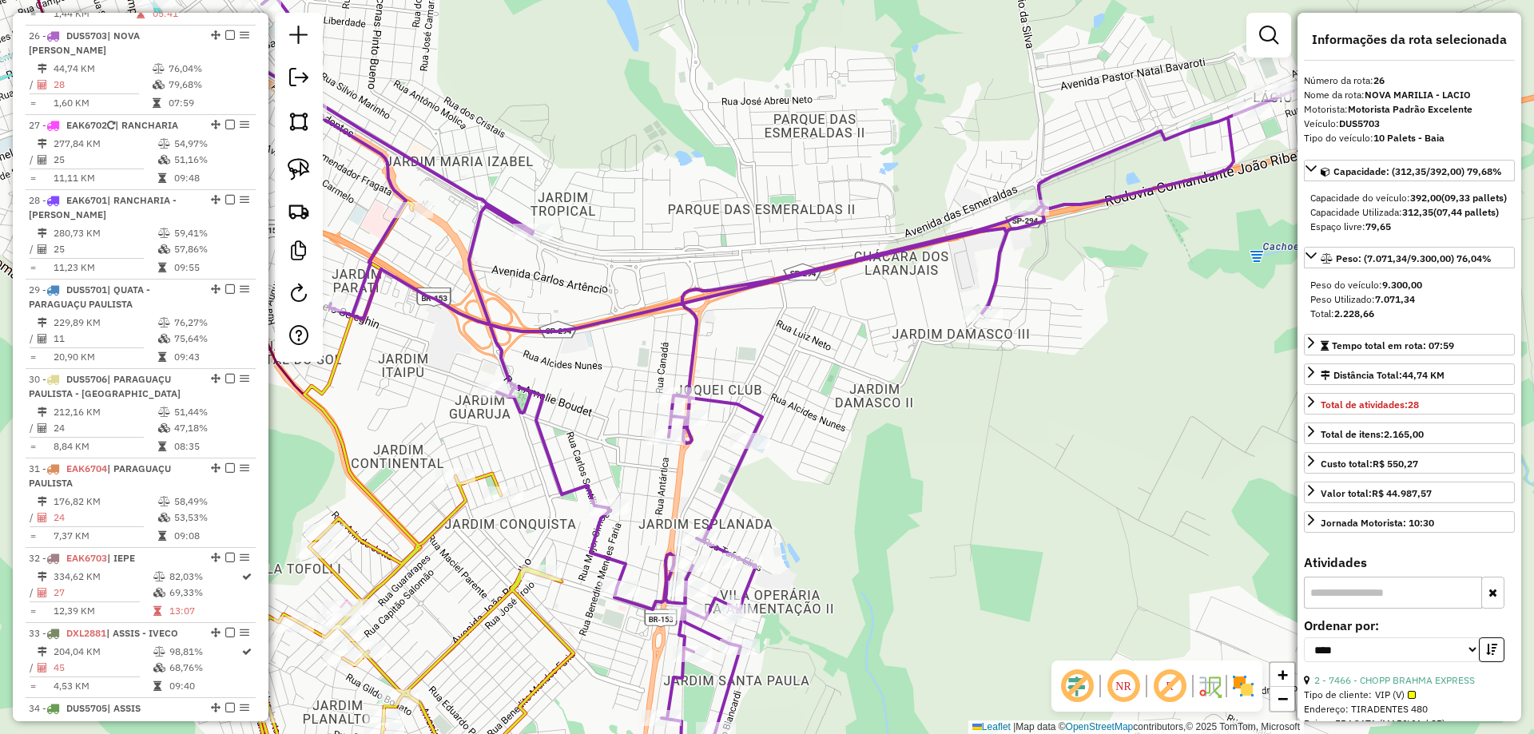
scroll to position [2693, 0]
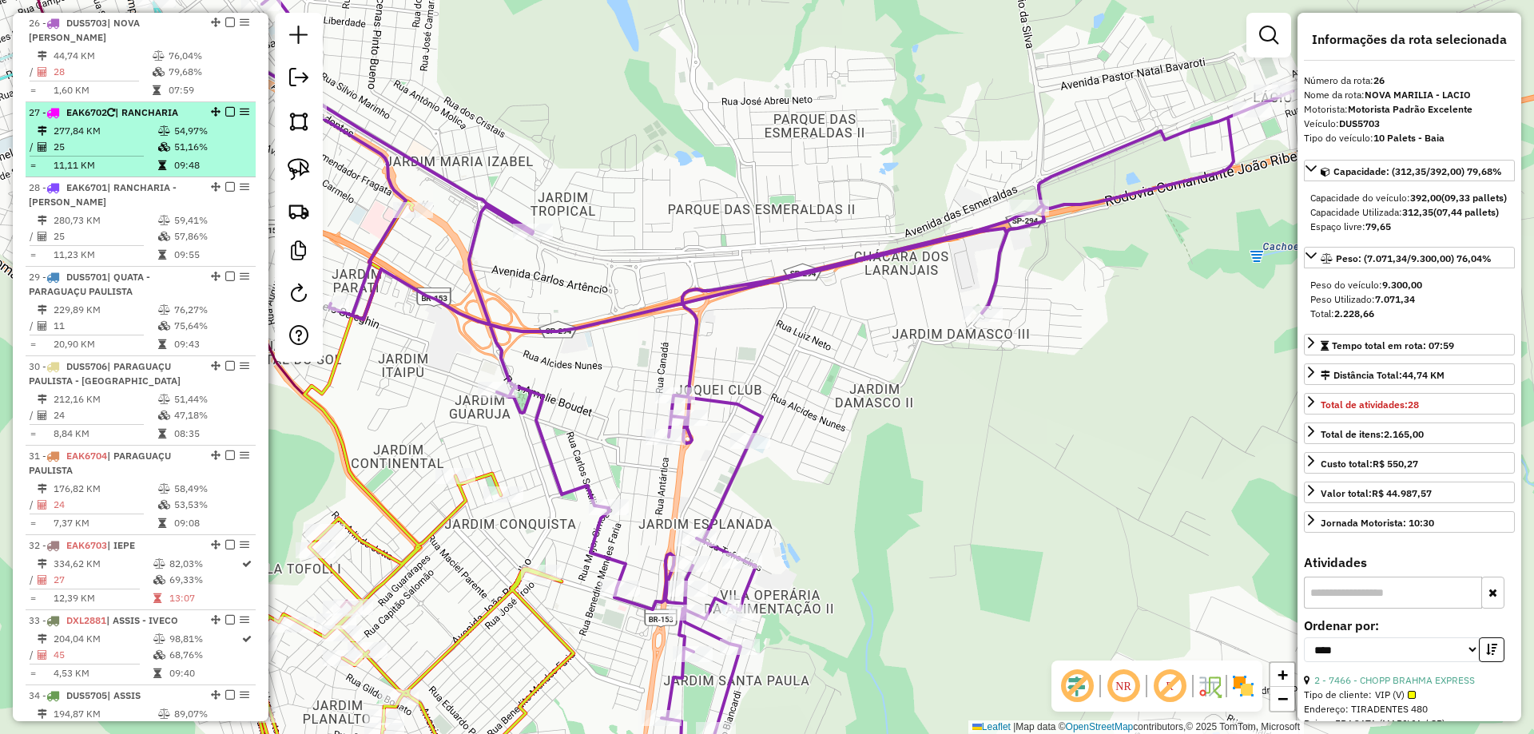
click at [164, 160] on td at bounding box center [165, 165] width 16 height 16
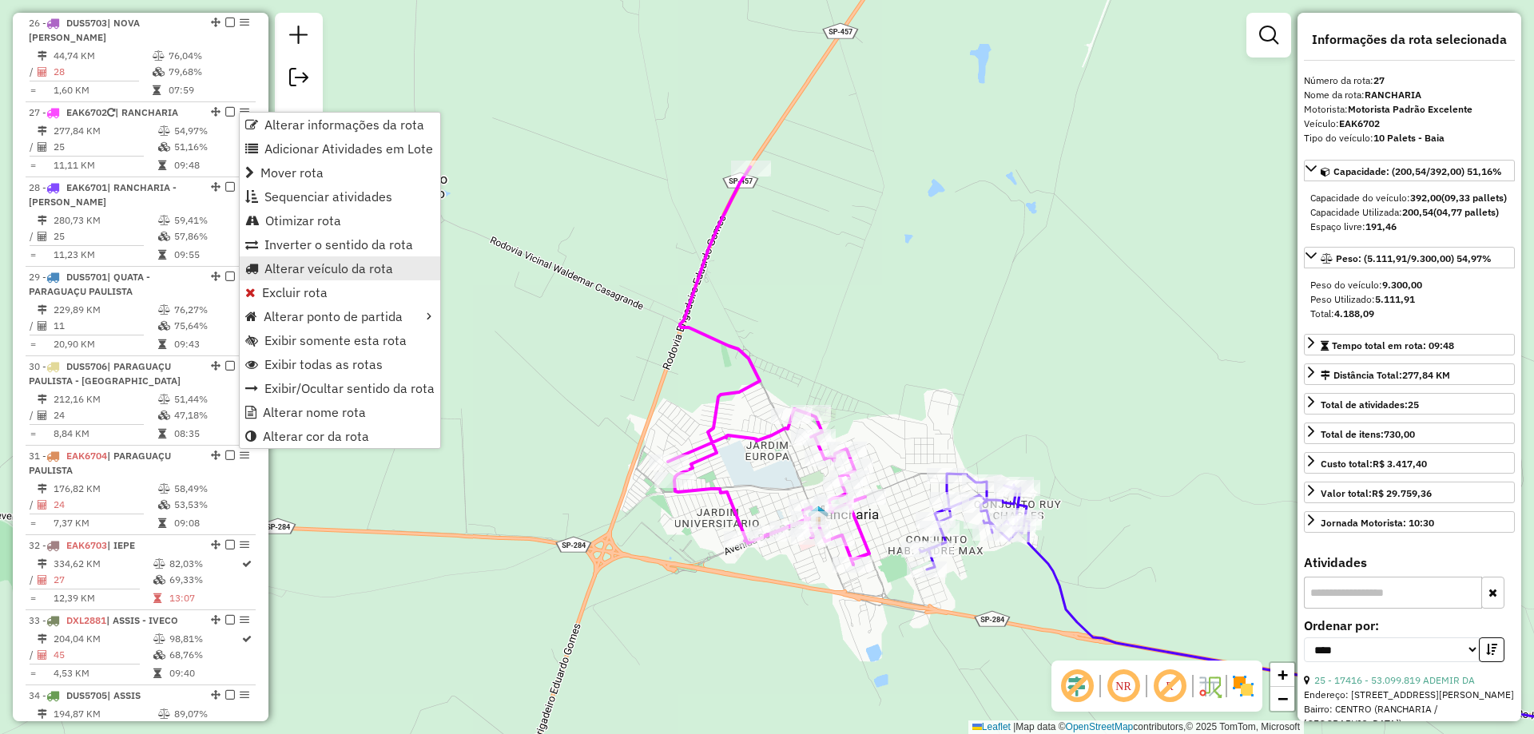
click at [282, 280] on link "Alterar veículo da rota" at bounding box center [340, 268] width 200 height 24
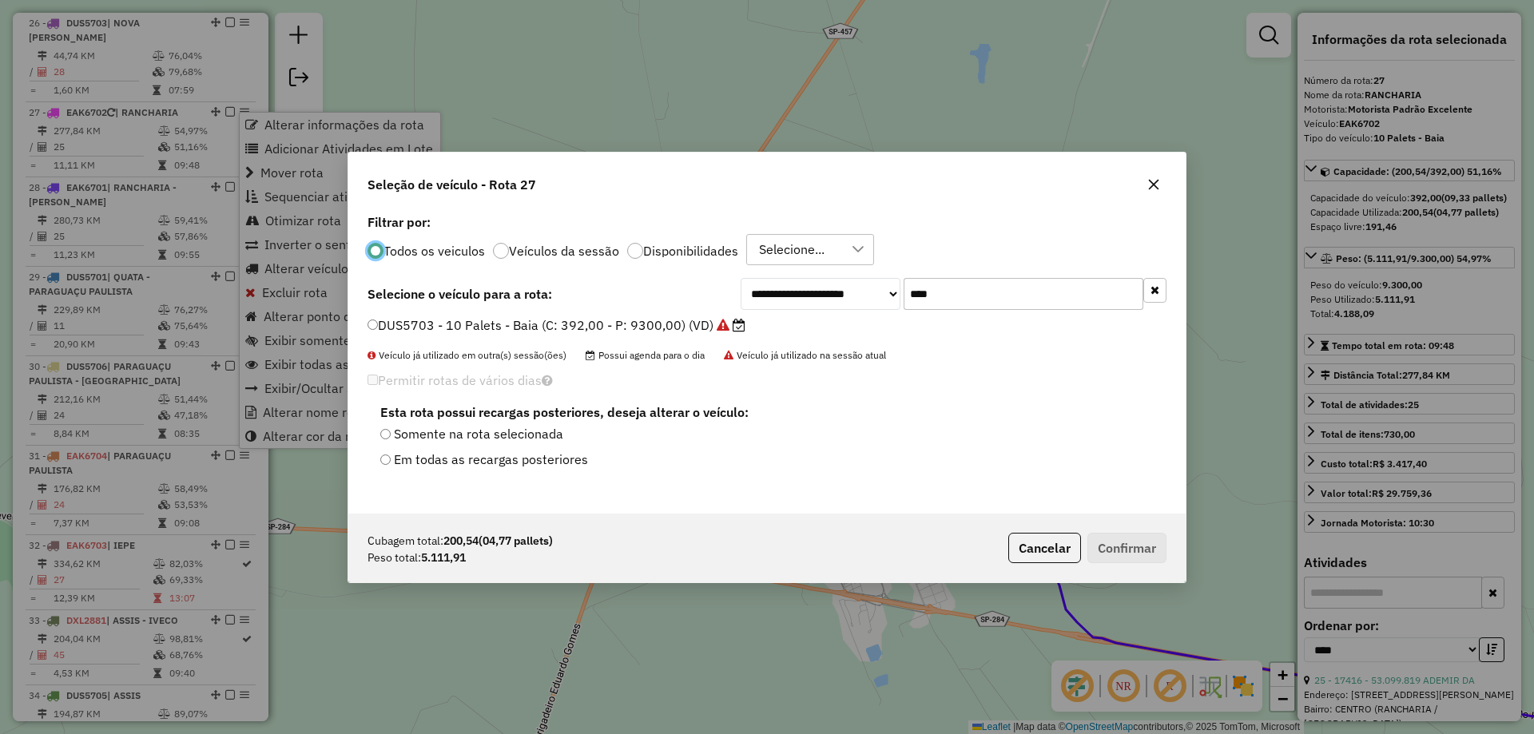
scroll to position [9, 5]
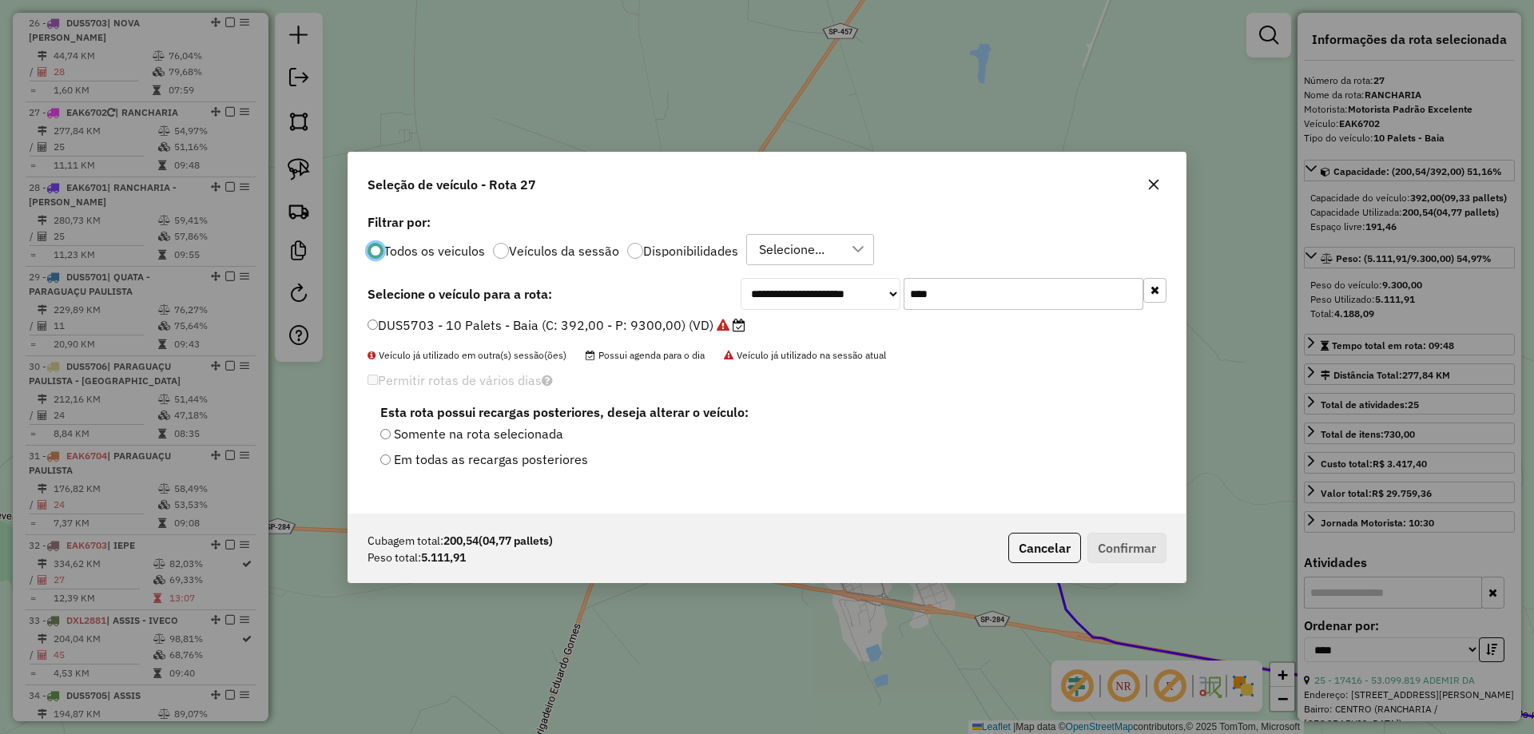
click at [969, 288] on input "****" at bounding box center [1023, 294] width 240 height 32
type input "***"
click at [667, 327] on label "GIZ9I37 - 8 Palets - Carroceria (C: 224,00 - P: 6330,00) (VD)" at bounding box center [558, 325] width 382 height 19
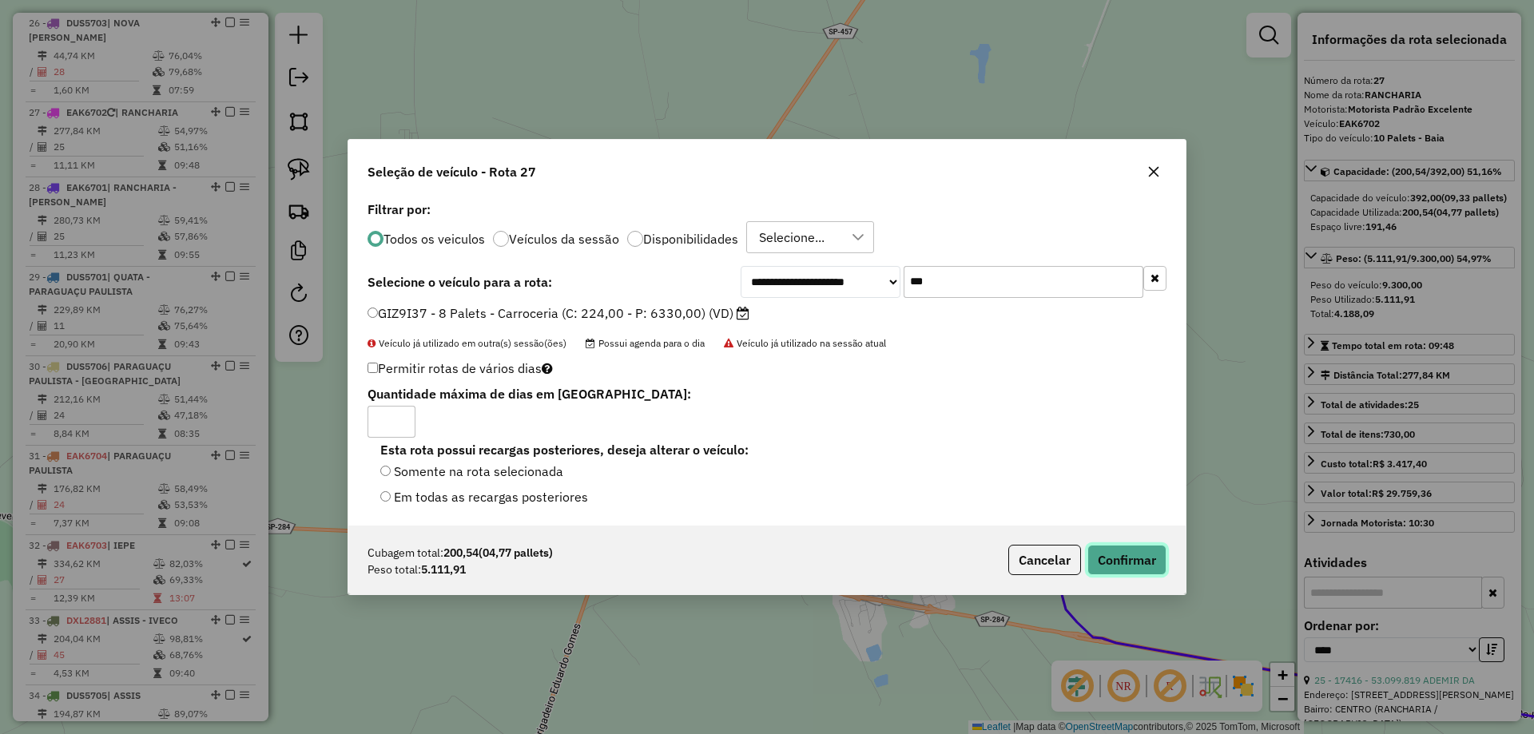
click at [1124, 564] on button "Confirmar" at bounding box center [1126, 560] width 79 height 30
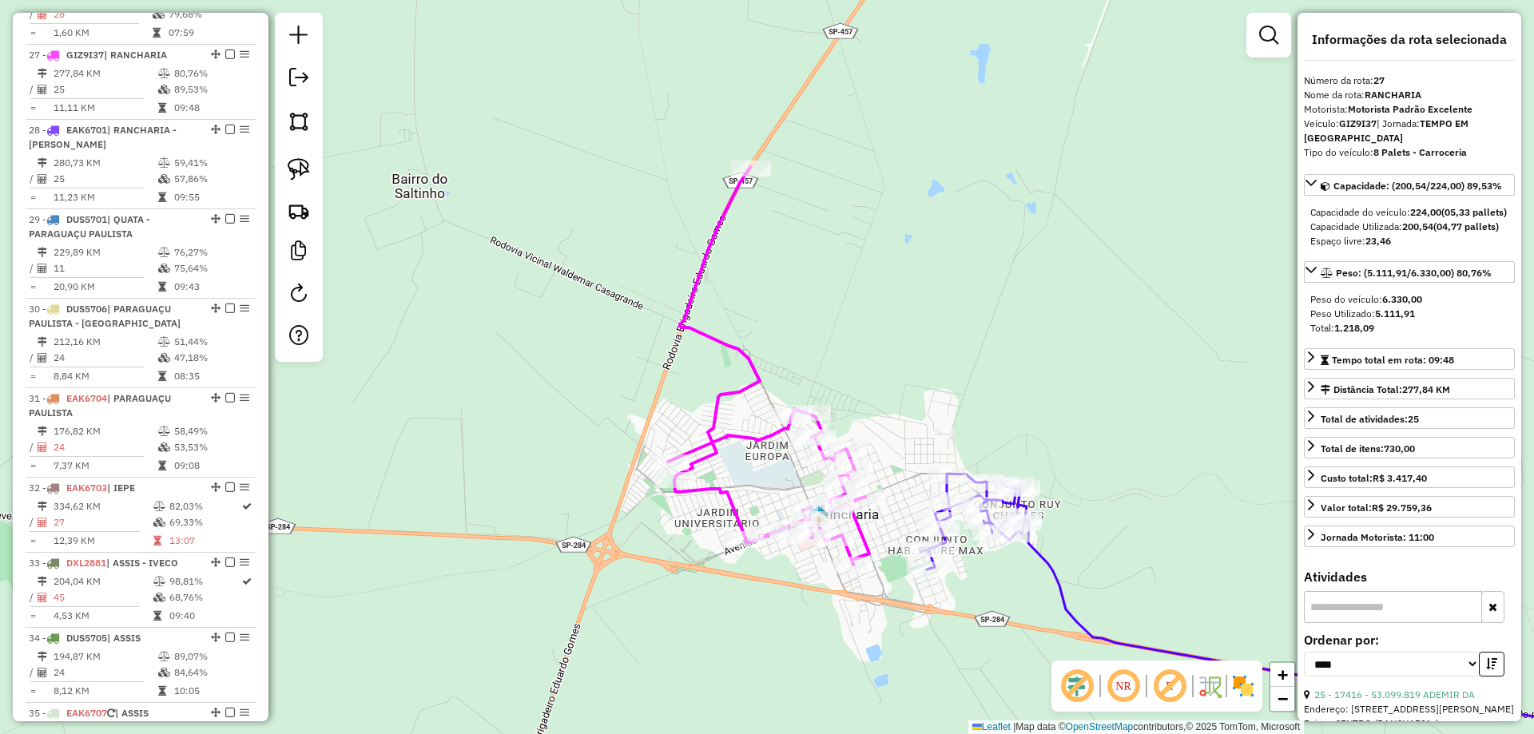
scroll to position [2783, 0]
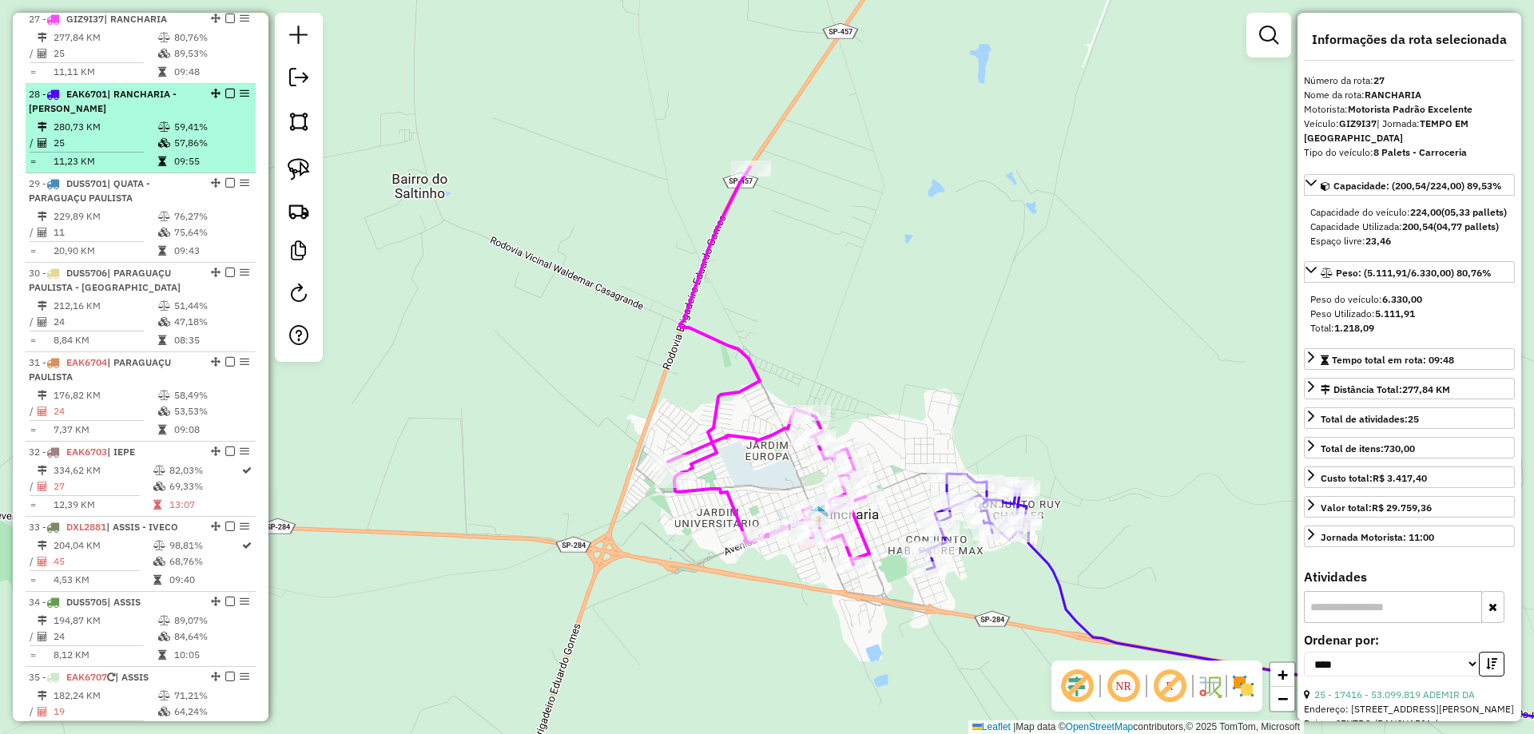
click at [125, 93] on div "28 - EAK6701 | RANCHARIA - JOAO RAMALHO" at bounding box center [113, 101] width 169 height 29
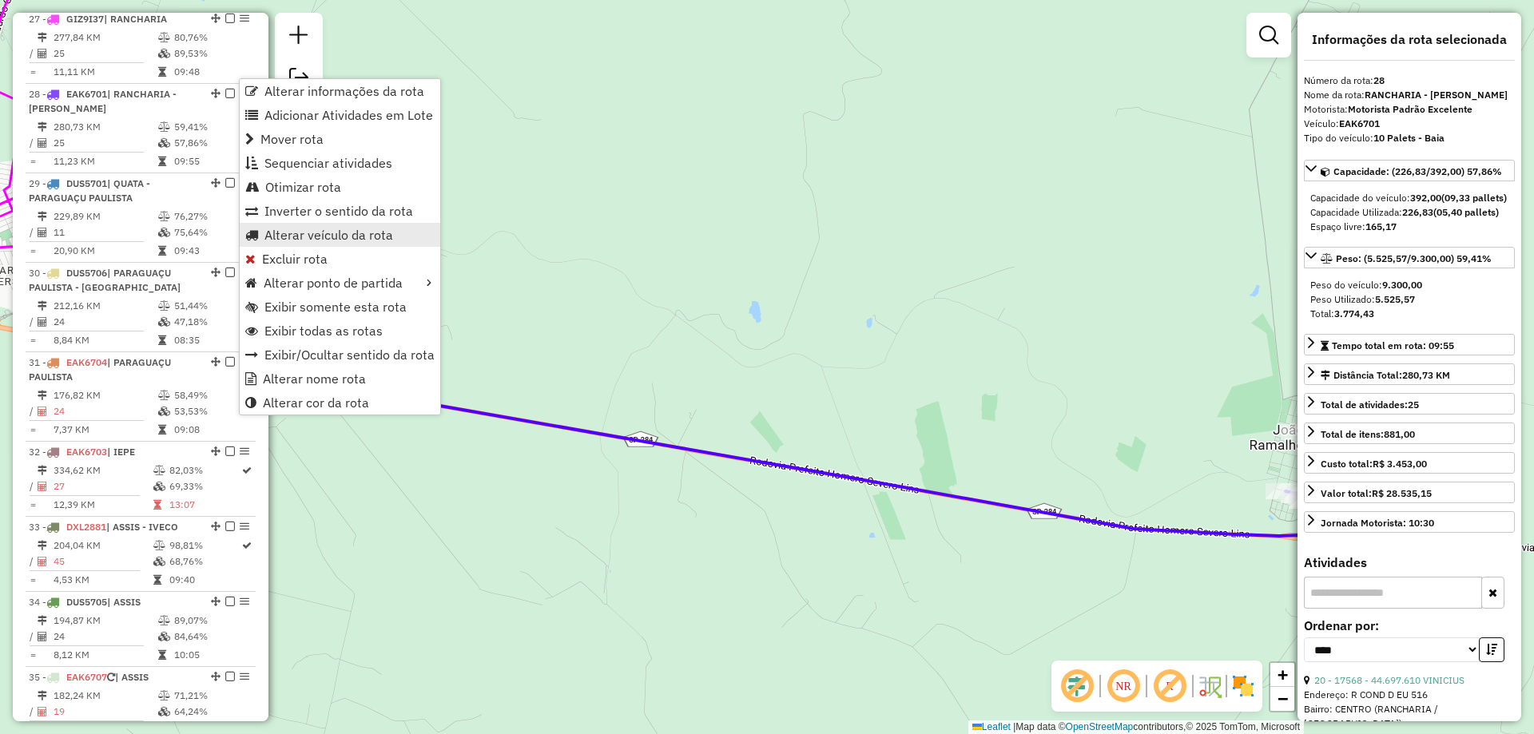
click at [360, 232] on span "Alterar veículo da rota" at bounding box center [328, 234] width 129 height 13
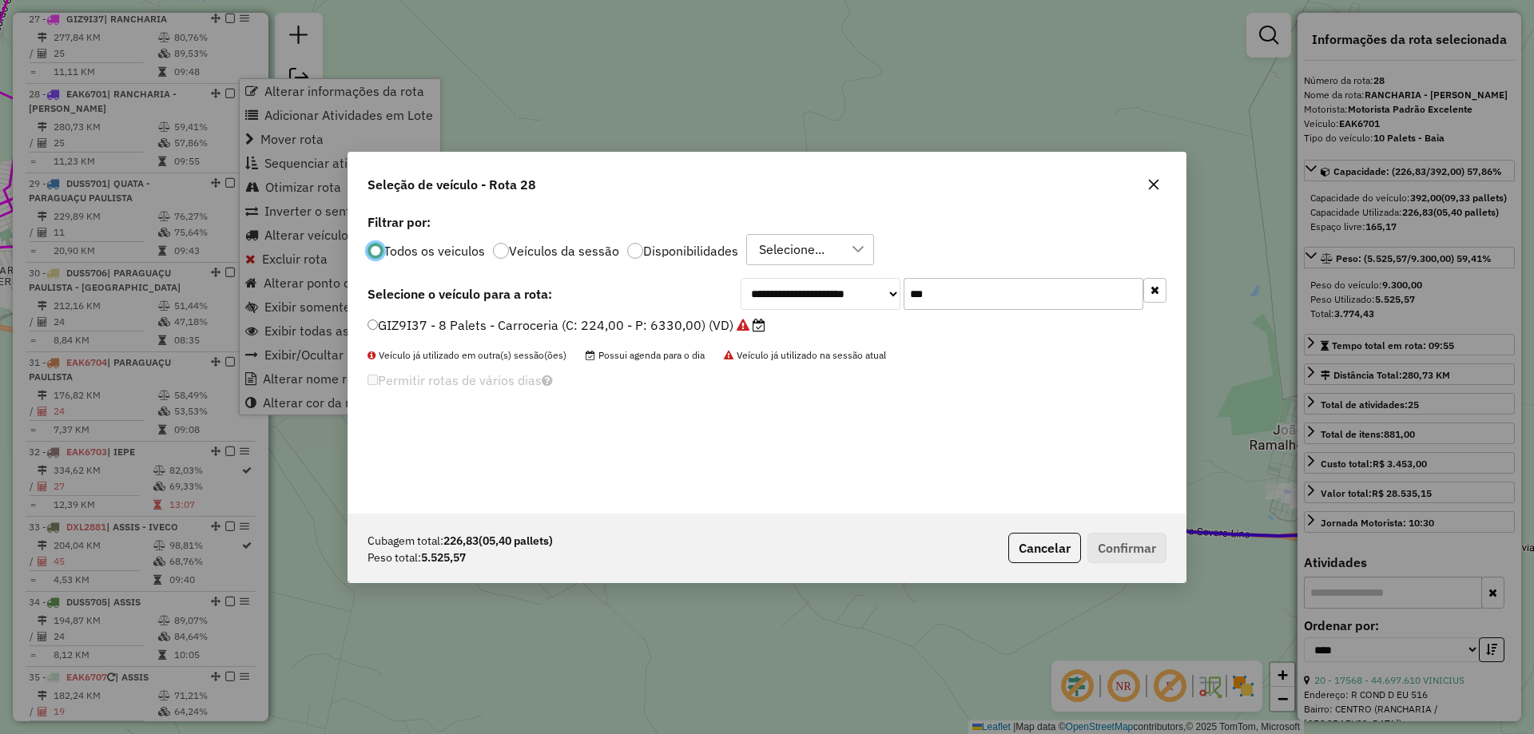
scroll to position [9, 5]
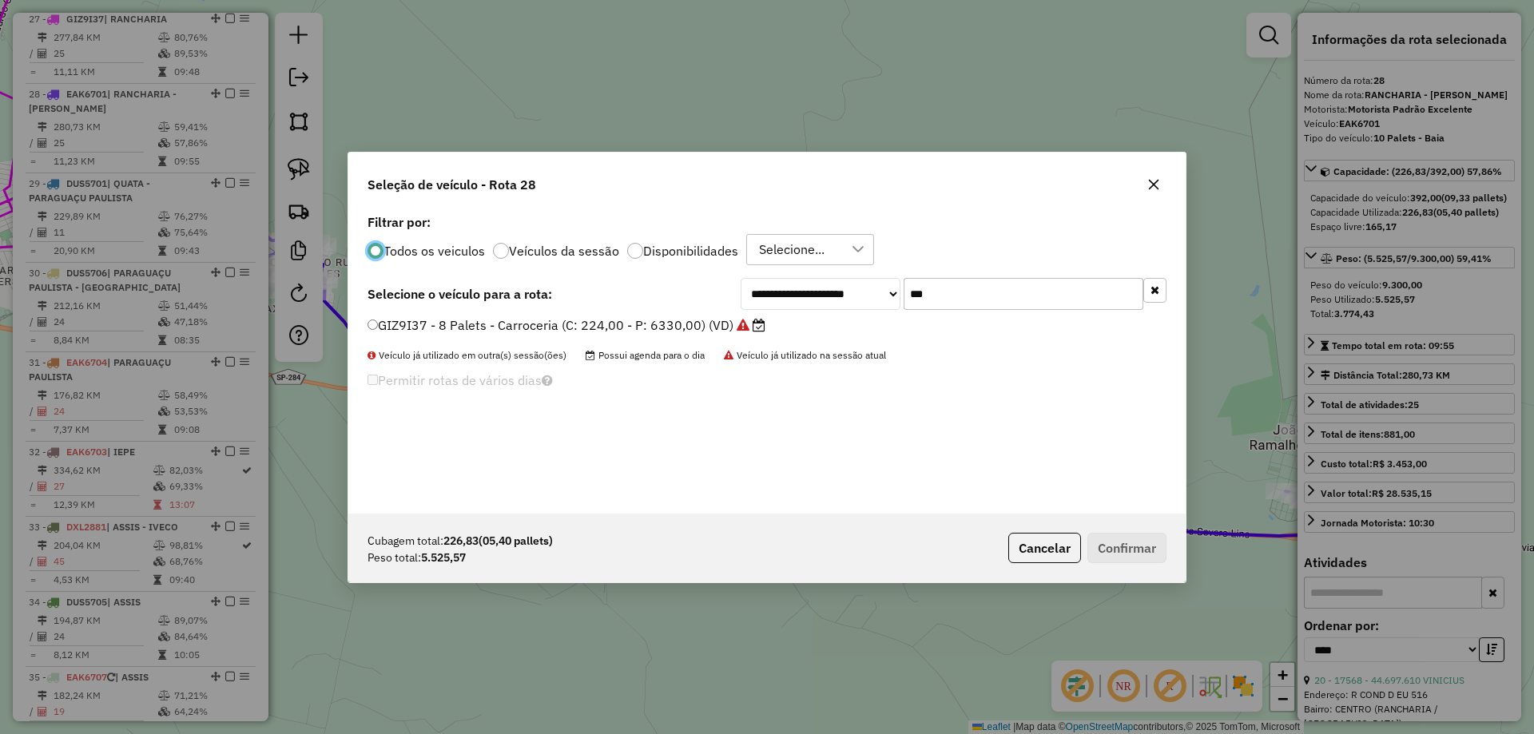
click at [936, 287] on input "***" at bounding box center [1023, 294] width 240 height 32
click at [937, 287] on input "***" at bounding box center [1023, 294] width 240 height 32
type input "****"
click at [654, 327] on label "FVY4G15 - 8 Palets - Carroceria (C: 224,00 - P: 6330,00) (VD)" at bounding box center [560, 325] width 387 height 19
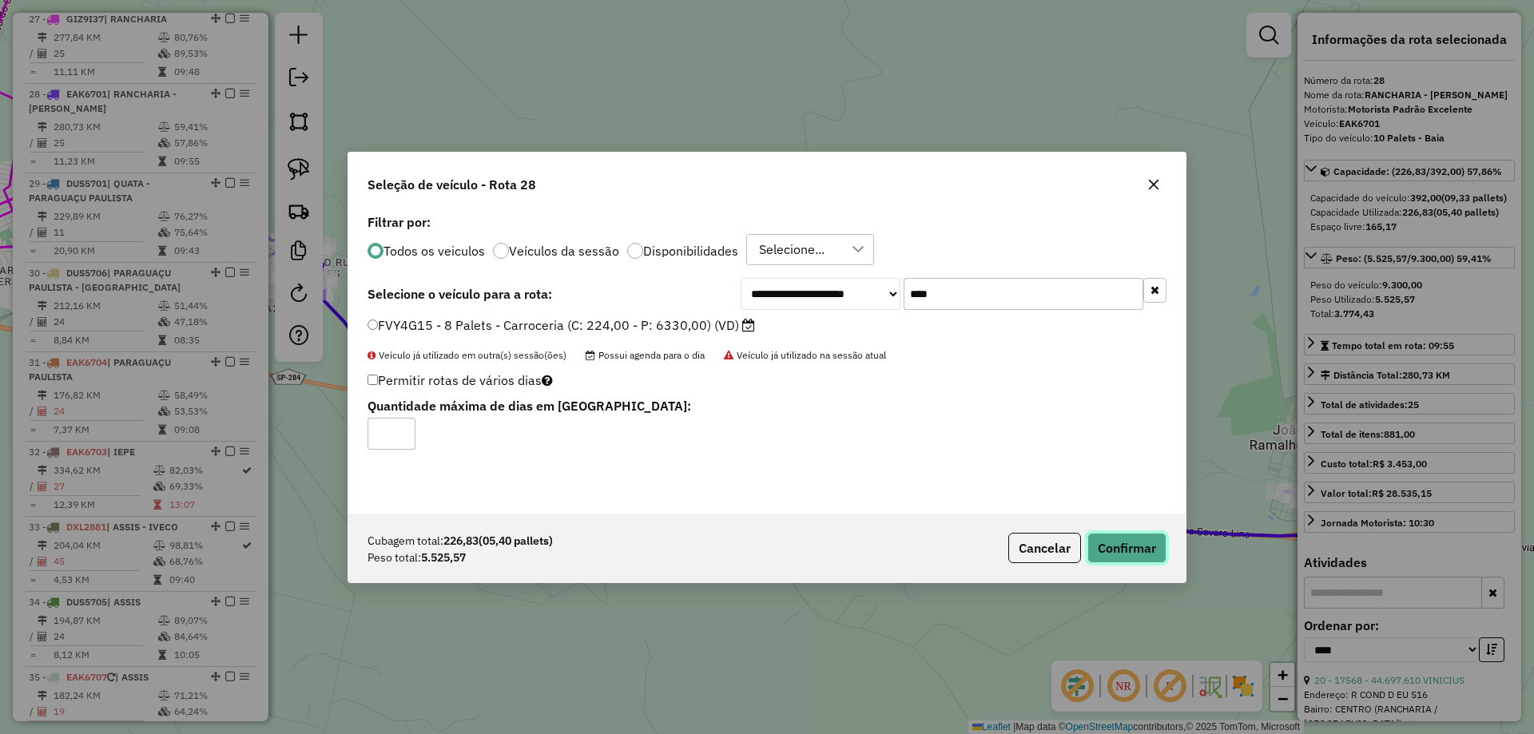
click at [1130, 541] on button "Confirmar" at bounding box center [1126, 548] width 79 height 30
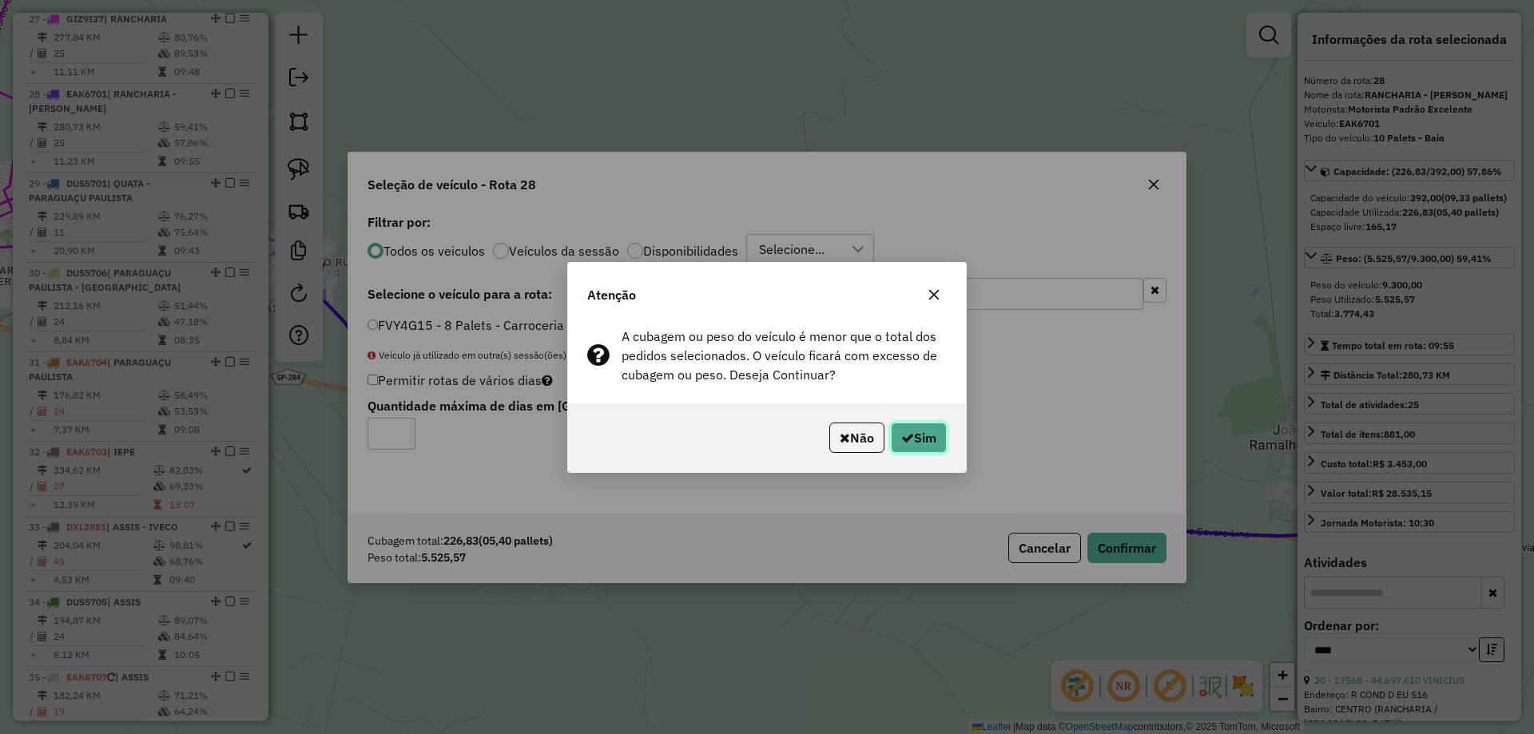
click at [918, 432] on button "Sim" at bounding box center [919, 438] width 56 height 30
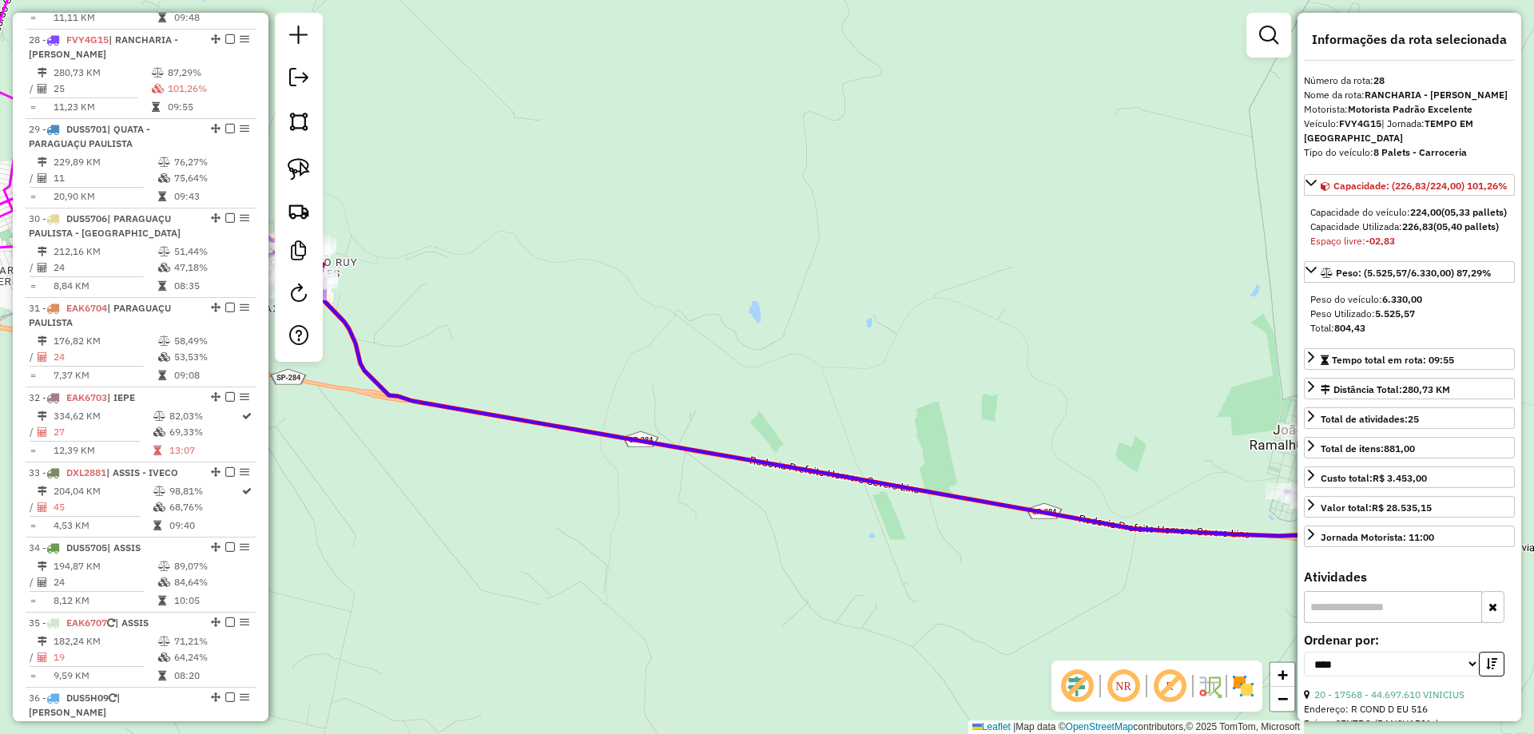
scroll to position [2840, 0]
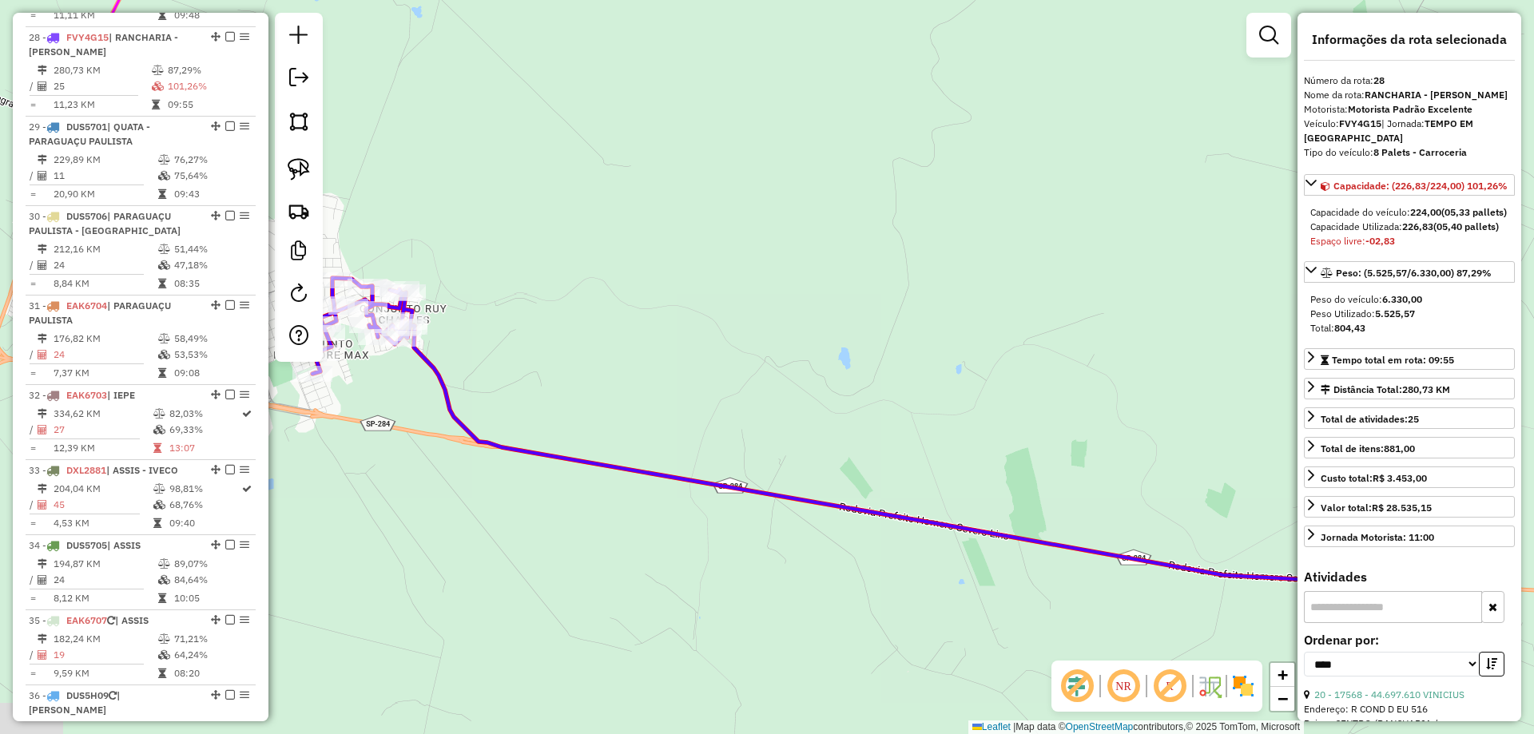
drag, startPoint x: 717, startPoint y: 305, endPoint x: 926, endPoint y: 383, distance: 222.4
click at [926, 382] on div "Janela de atendimento Grade de atendimento Capacidade Transportadoras Veículos …" at bounding box center [767, 367] width 1534 height 734
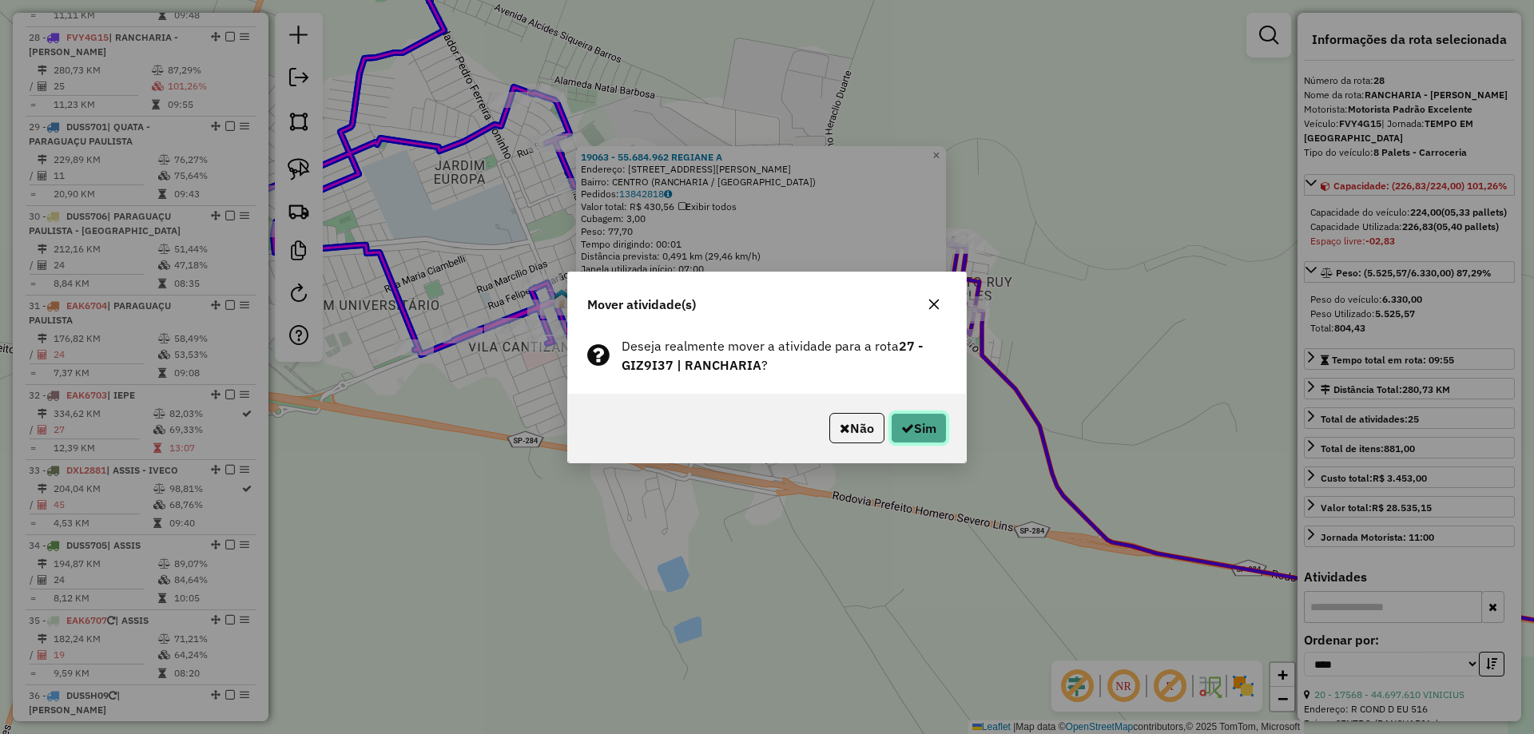
drag, startPoint x: 915, startPoint y: 431, endPoint x: 827, endPoint y: 408, distance: 91.4
click at [915, 430] on button "Sim" at bounding box center [919, 428] width 56 height 30
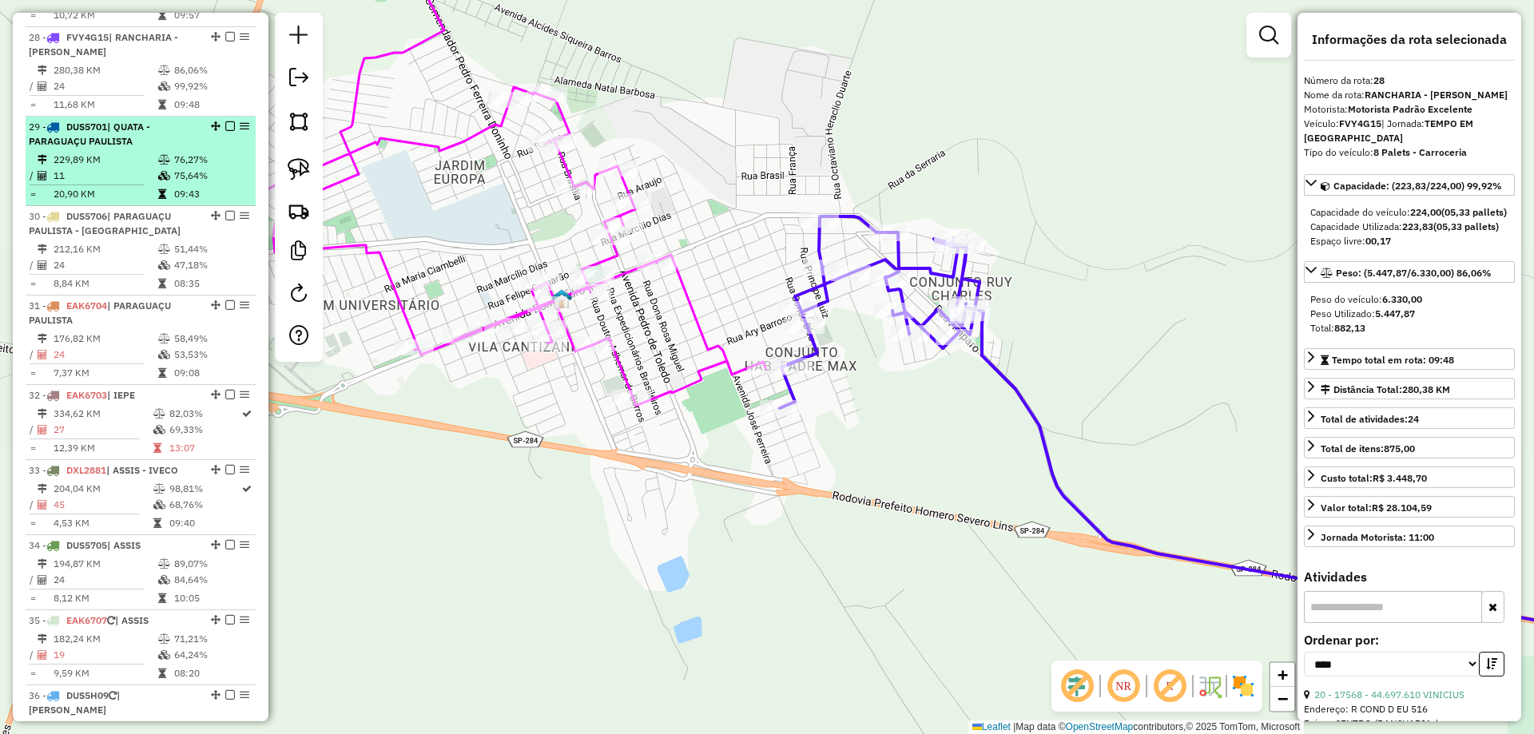
click at [146, 152] on td "229,89 KM" at bounding box center [105, 160] width 105 height 16
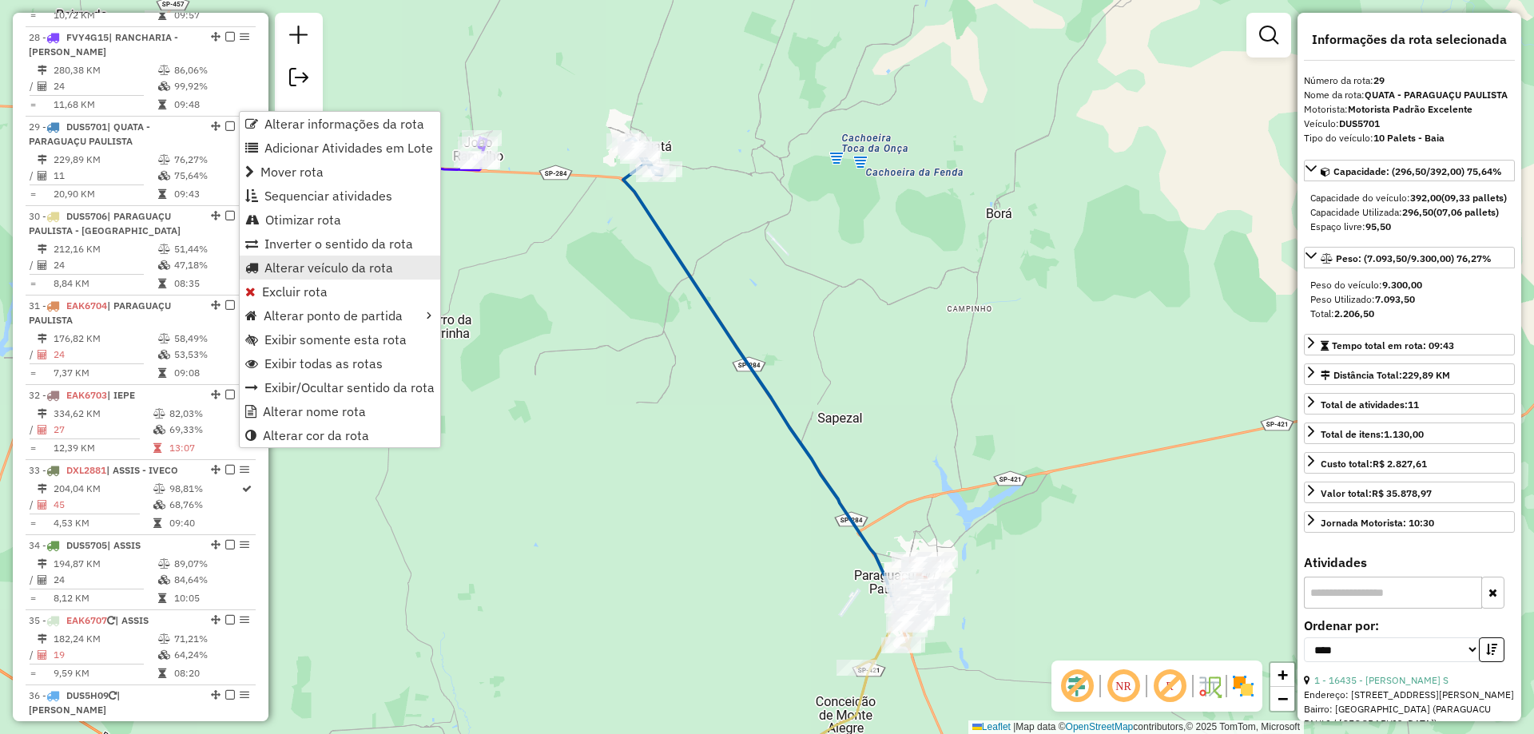
click at [355, 272] on span "Alterar veículo da rota" at bounding box center [328, 267] width 129 height 13
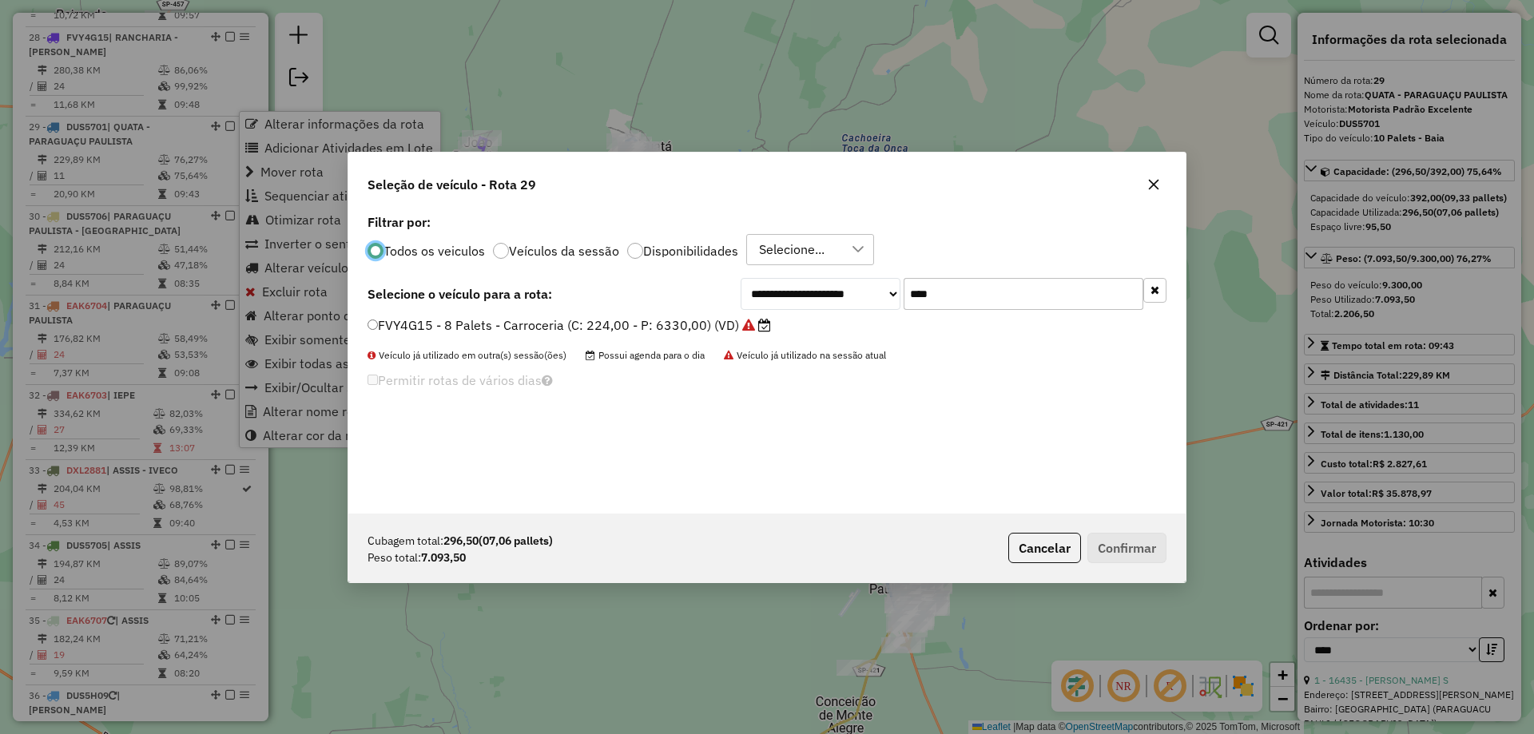
scroll to position [9, 5]
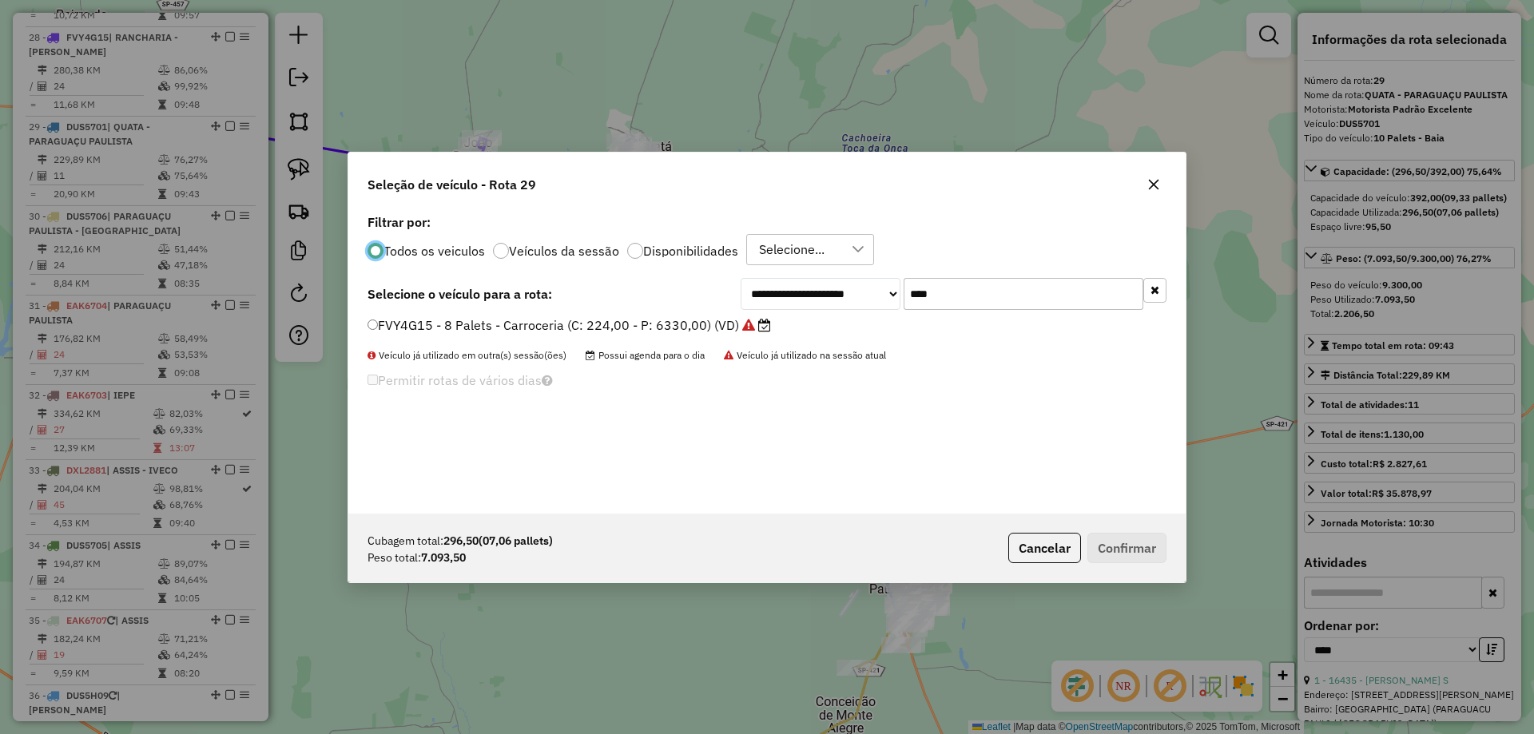
click at [955, 287] on input "****" at bounding box center [1023, 294] width 240 height 32
type input "***"
click at [654, 323] on label "GEK6I15 - 8 Palets - Toco (C: 308,00 - P: 7880,00) (VD)" at bounding box center [542, 325] width 351 height 19
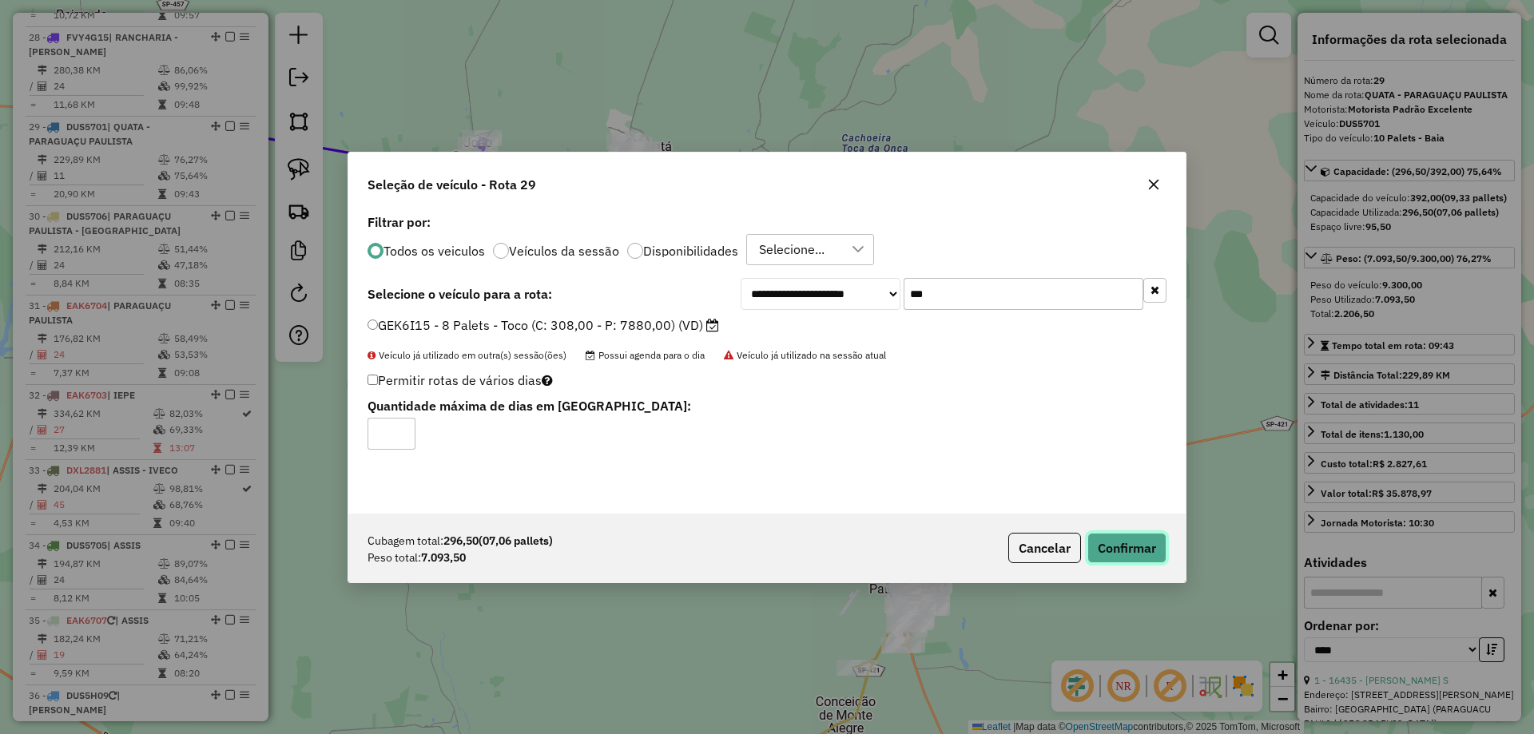
click at [1149, 542] on button "Confirmar" at bounding box center [1126, 548] width 79 height 30
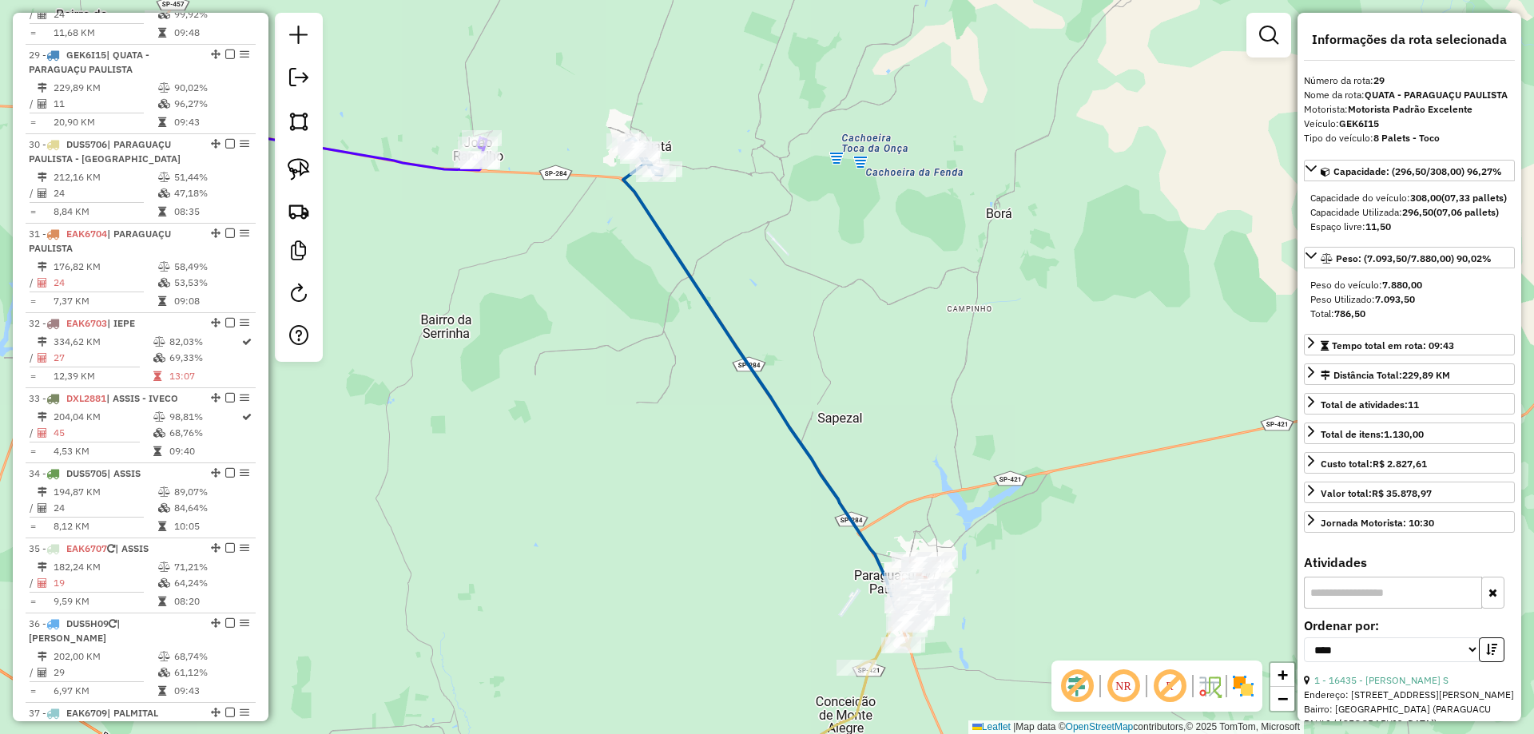
scroll to position [2929, 0]
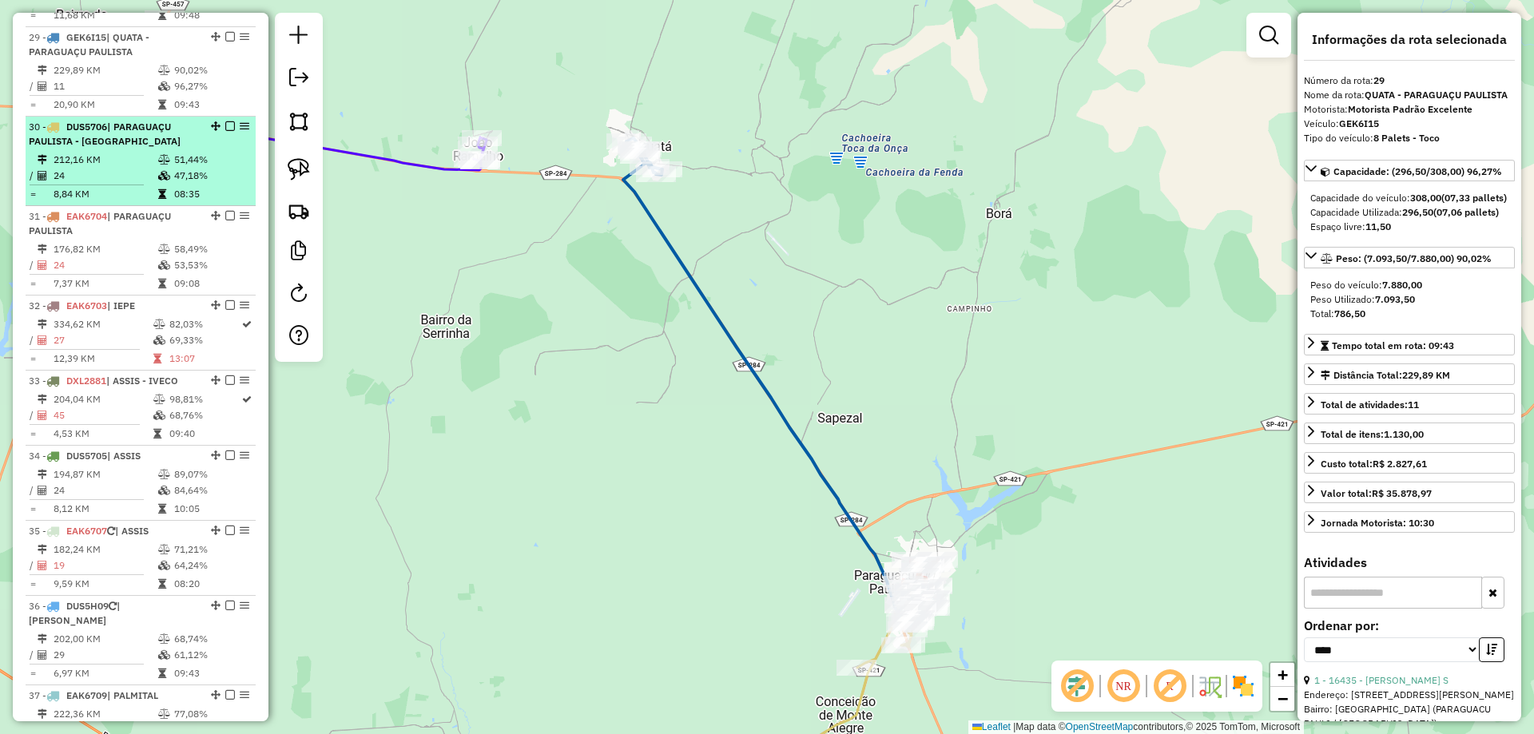
click at [138, 127] on div "30 - DUS5706 | PARAGUAÇU PAULISTA - ROSETA" at bounding box center [113, 134] width 169 height 29
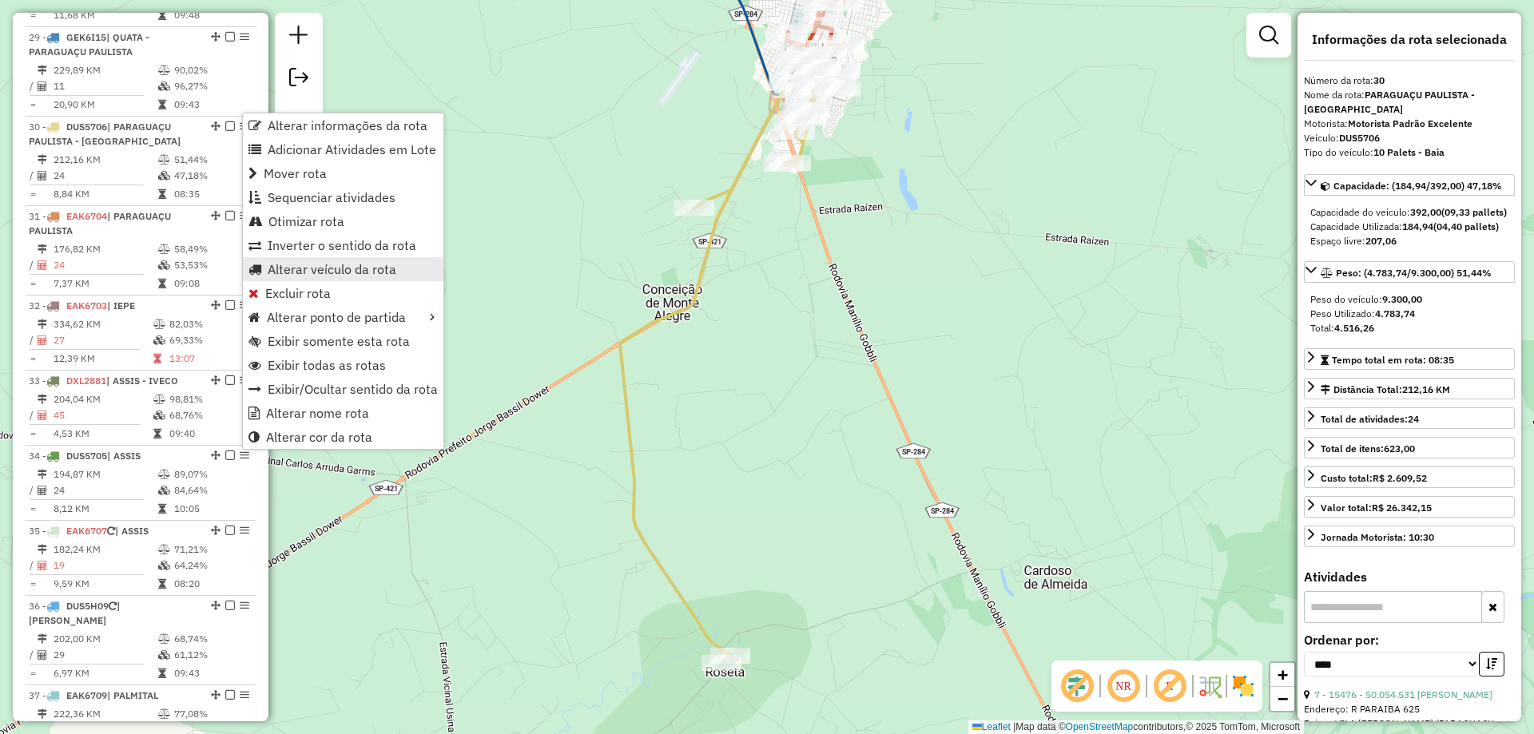
click at [371, 268] on span "Alterar veículo da rota" at bounding box center [332, 269] width 129 height 13
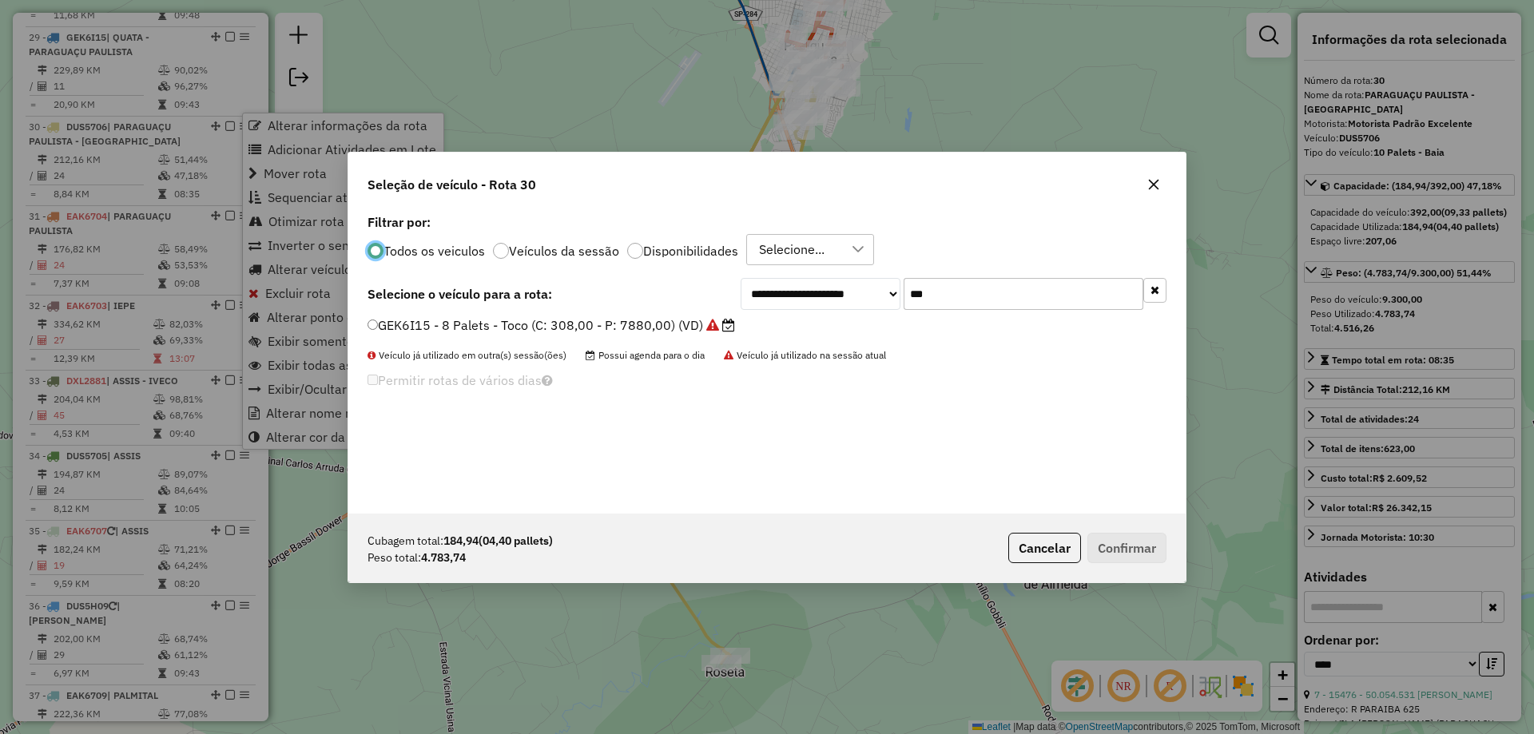
scroll to position [9, 5]
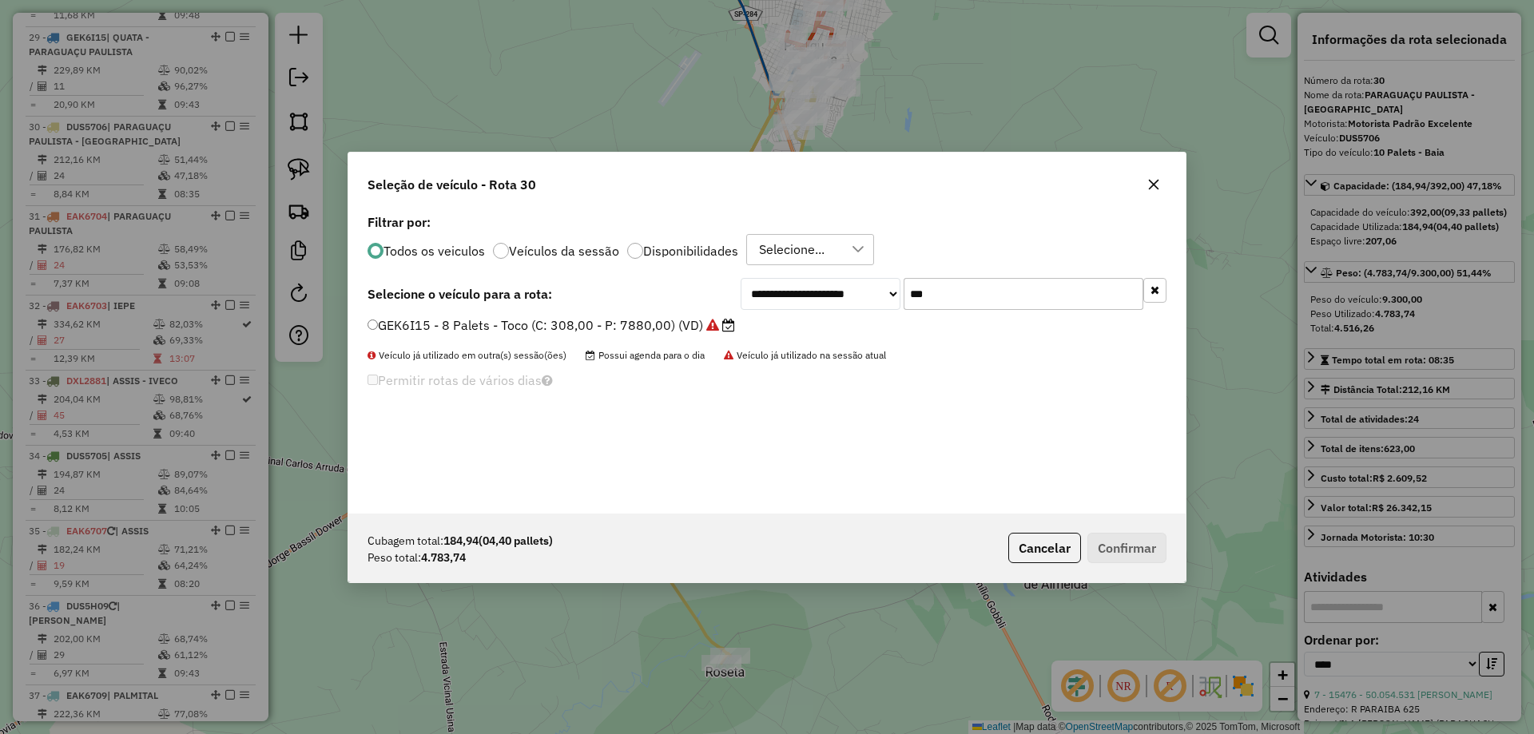
click at [995, 296] on input "***" at bounding box center [1023, 294] width 240 height 32
click at [994, 296] on input "***" at bounding box center [1023, 294] width 240 height 32
type input "***"
click at [577, 320] on label "DYT1F35 - 8 Palets - Bau Trucado (C: 280,00 - P: 6500,00)" at bounding box center [552, 325] width 370 height 19
click at [1000, 307] on input "***" at bounding box center [1023, 294] width 240 height 32
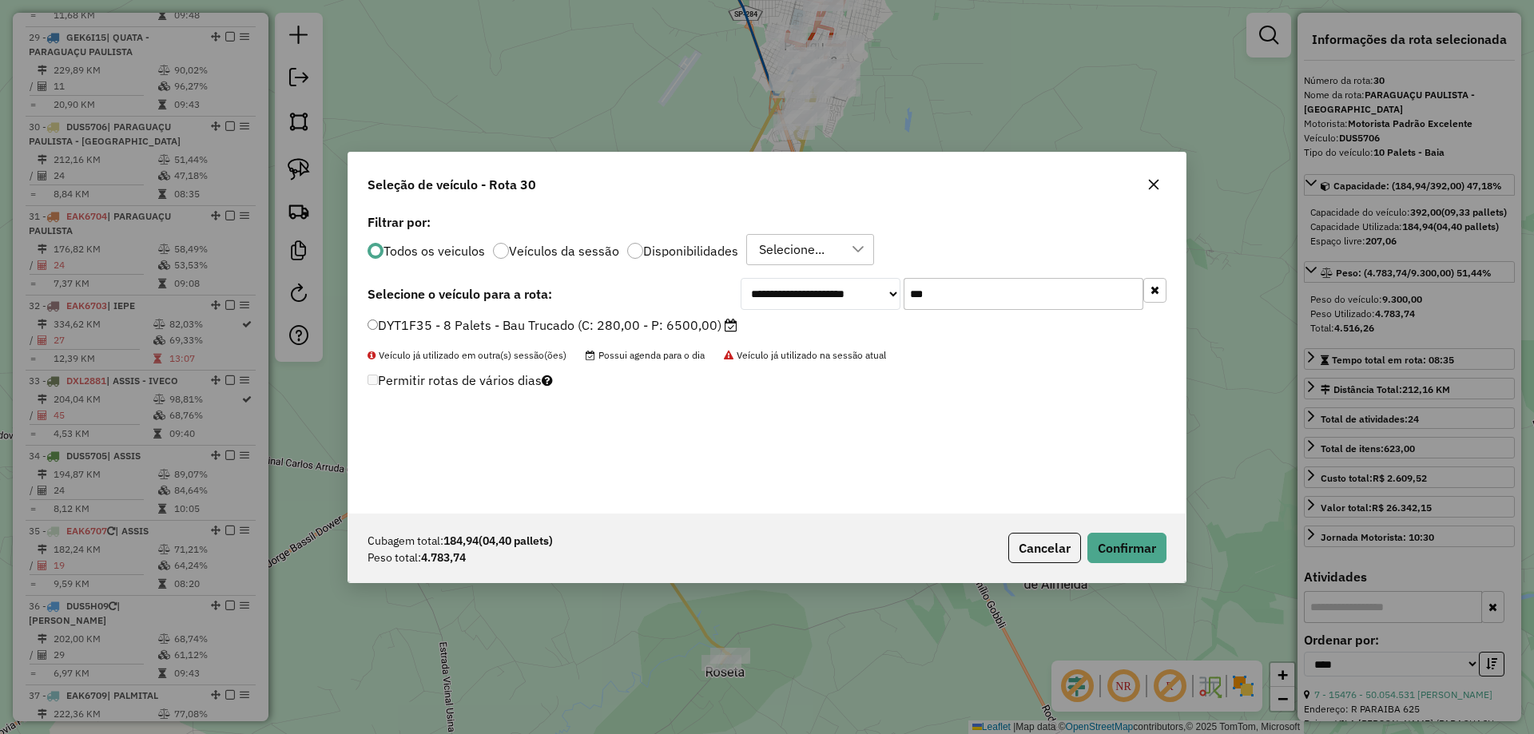
click at [999, 306] on input "***" at bounding box center [1023, 294] width 240 height 32
type input "****"
drag, startPoint x: 609, startPoint y: 328, endPoint x: 657, endPoint y: 339, distance: 49.2
click at [609, 328] on label "EAK6709 - 10 Palets - Baia (C: 392,00 - P: 9300,00)" at bounding box center [541, 325] width 348 height 19
click at [1118, 542] on button "Confirmar" at bounding box center [1126, 548] width 79 height 30
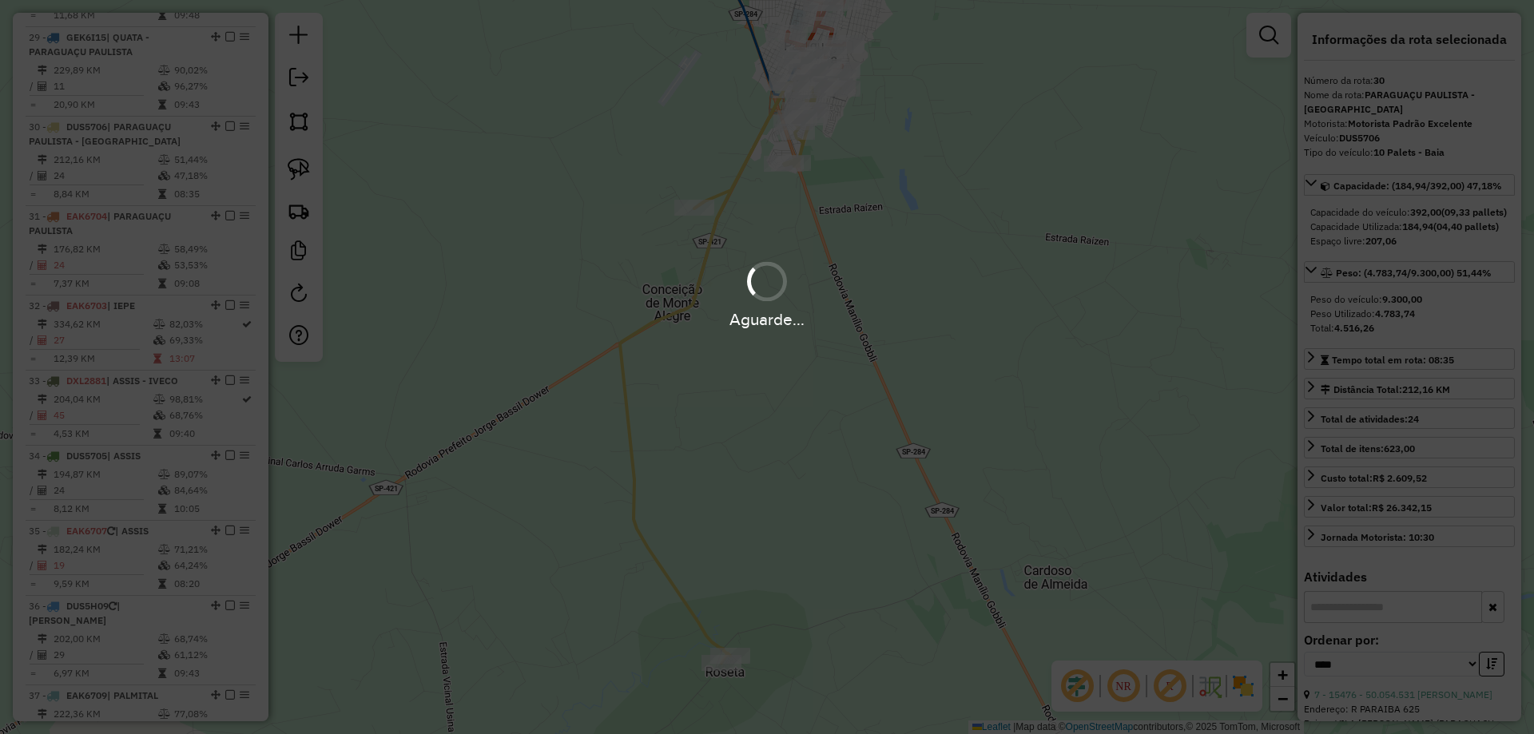
click at [688, 210] on div "Aguarde..." at bounding box center [767, 367] width 1534 height 734
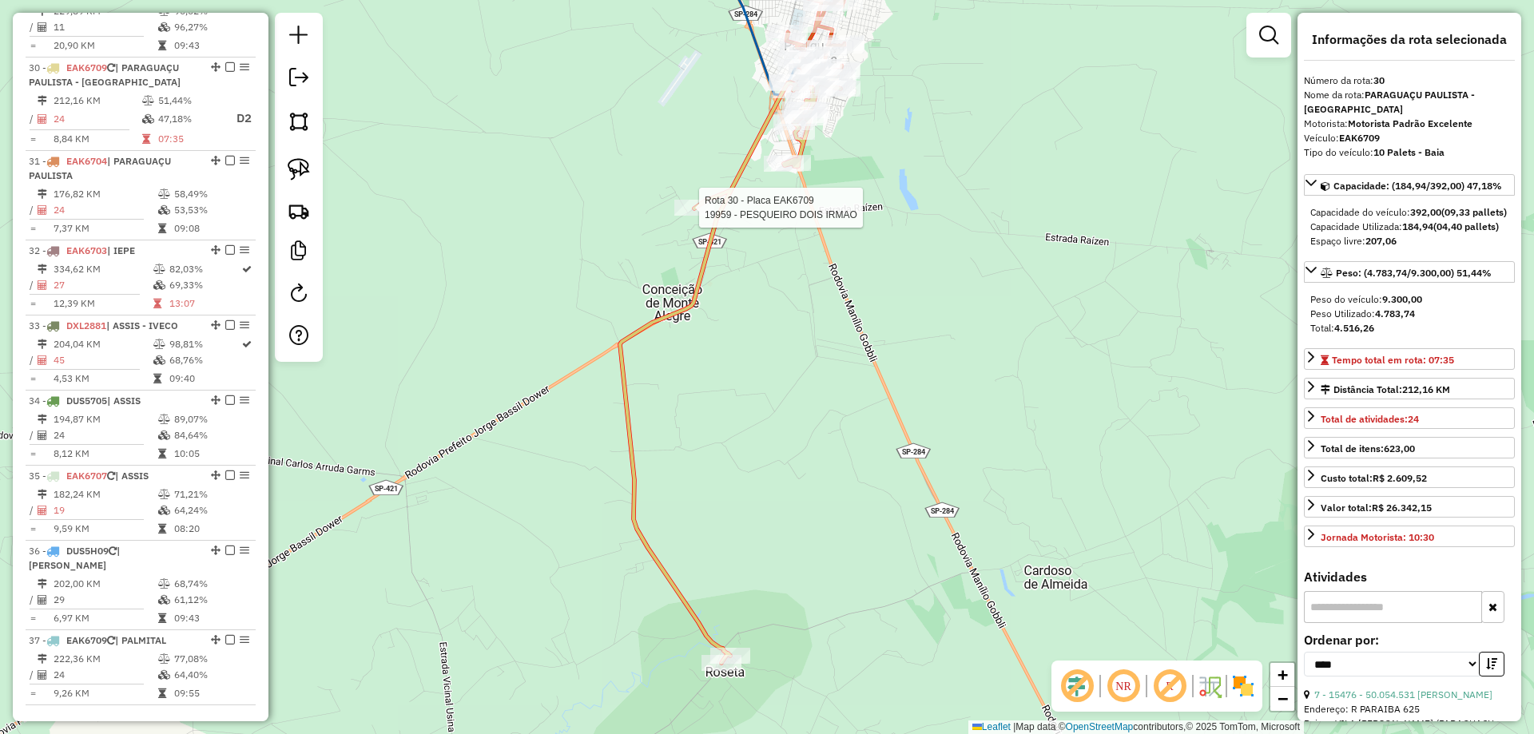
scroll to position [3018, 0]
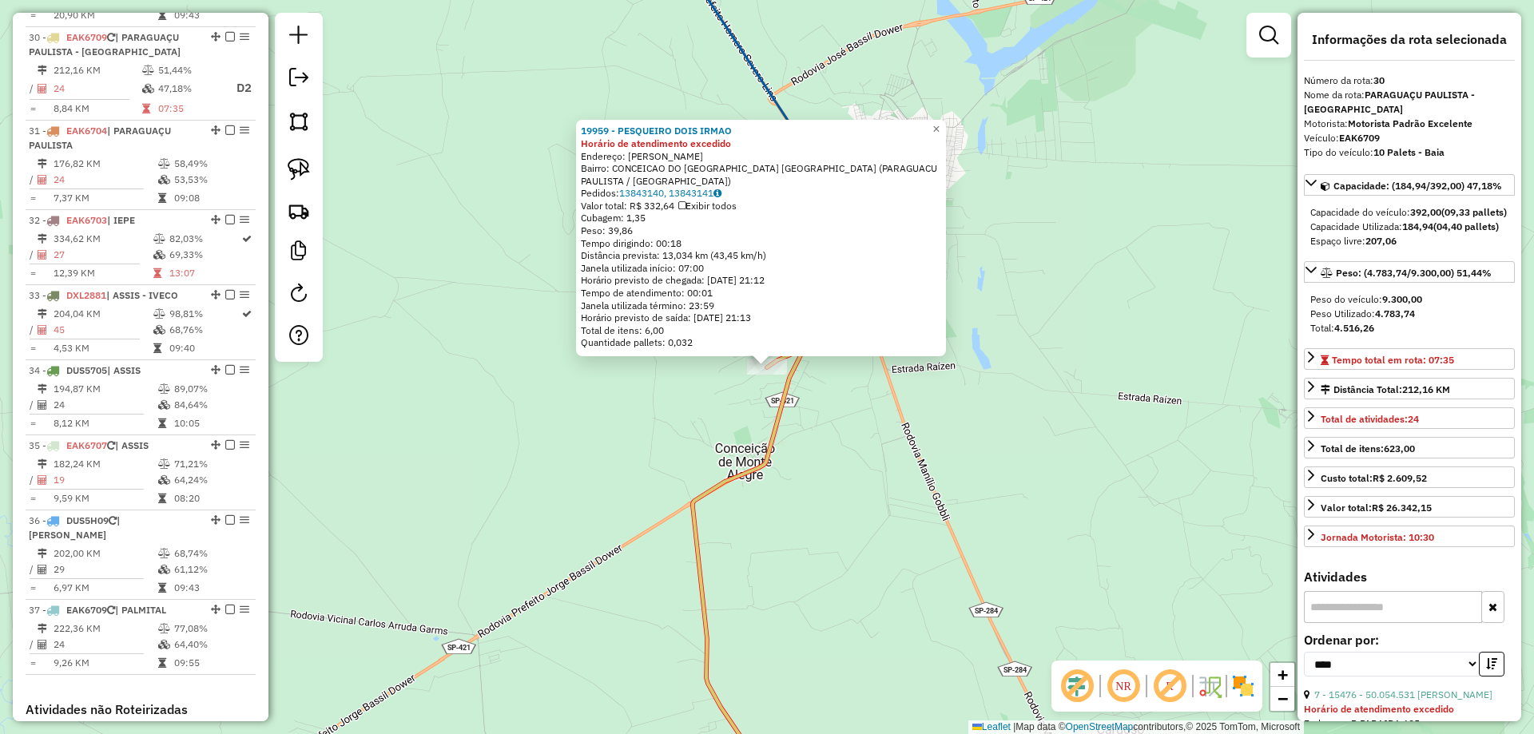
click at [689, 395] on div "19959 - PESQUEIRO DOIS IRMAO Horário de atendimento excedido Endereço: Agenor G…" at bounding box center [767, 367] width 1534 height 734
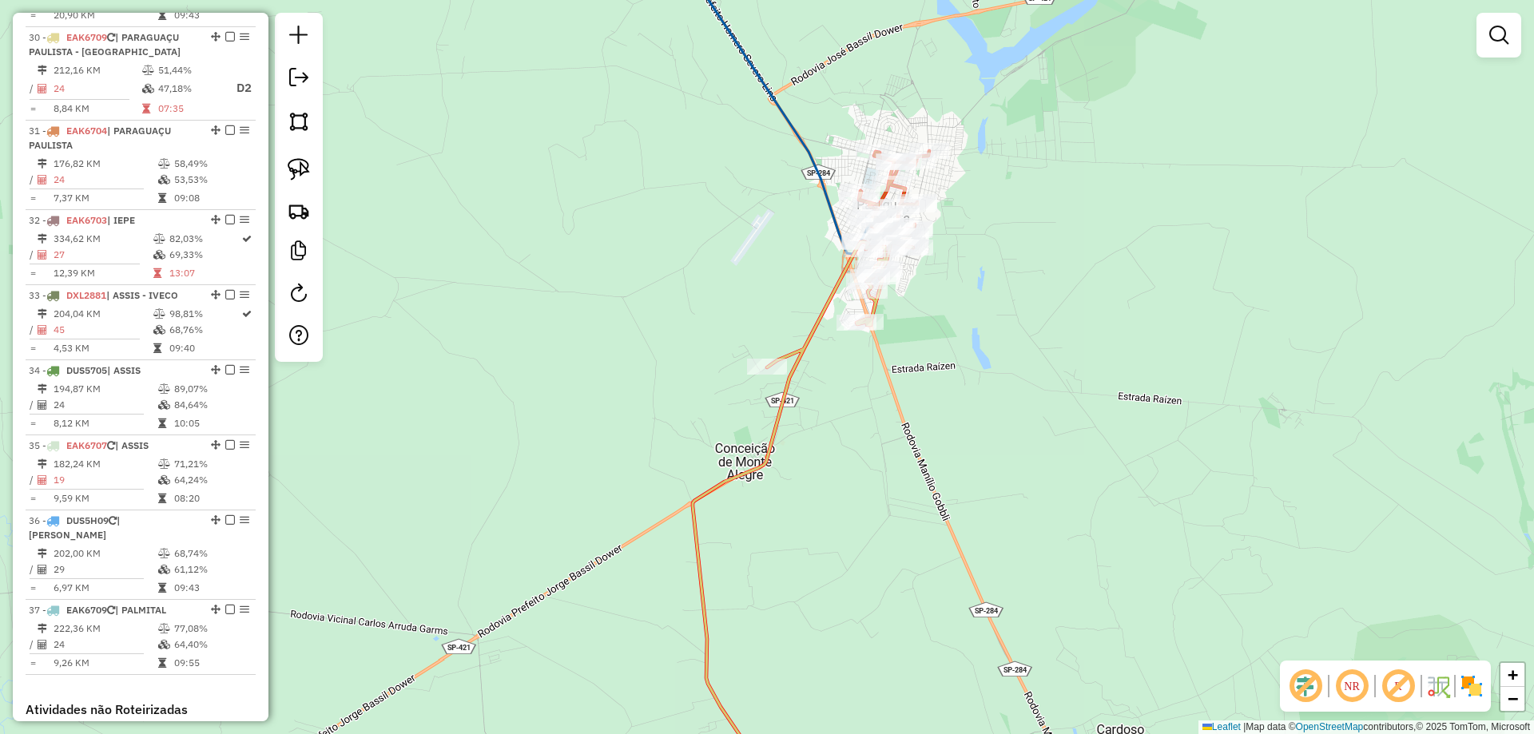
click at [768, 414] on div "Janela de atendimento Grade de atendimento Capacidade Transportadoras Veículos …" at bounding box center [767, 367] width 1534 height 734
click at [782, 415] on icon at bounding box center [803, 518] width 220 height 577
select select "*********"
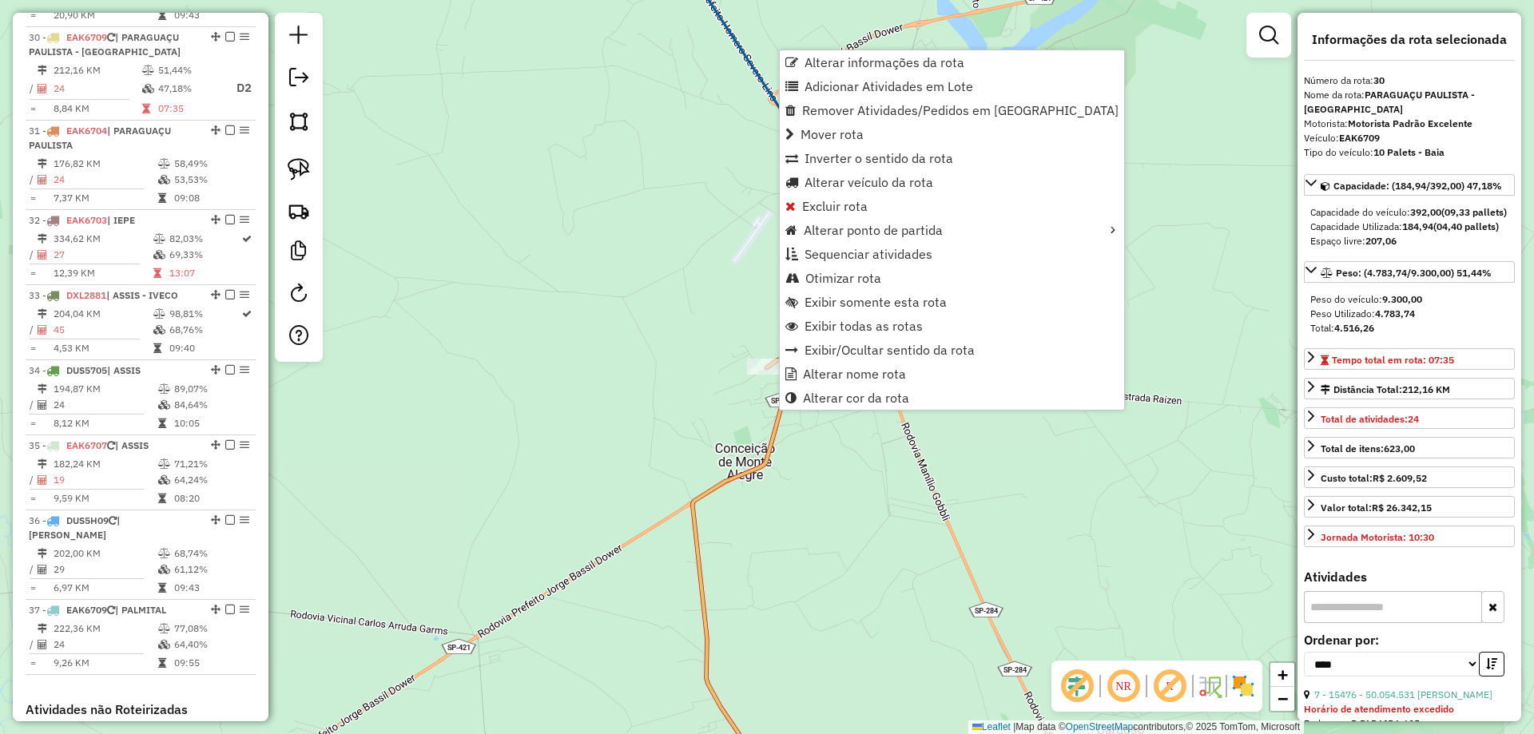
click at [690, 315] on div "Janela de atendimento Grade de atendimento Capacidade Transportadoras Veículos …" at bounding box center [767, 367] width 1534 height 734
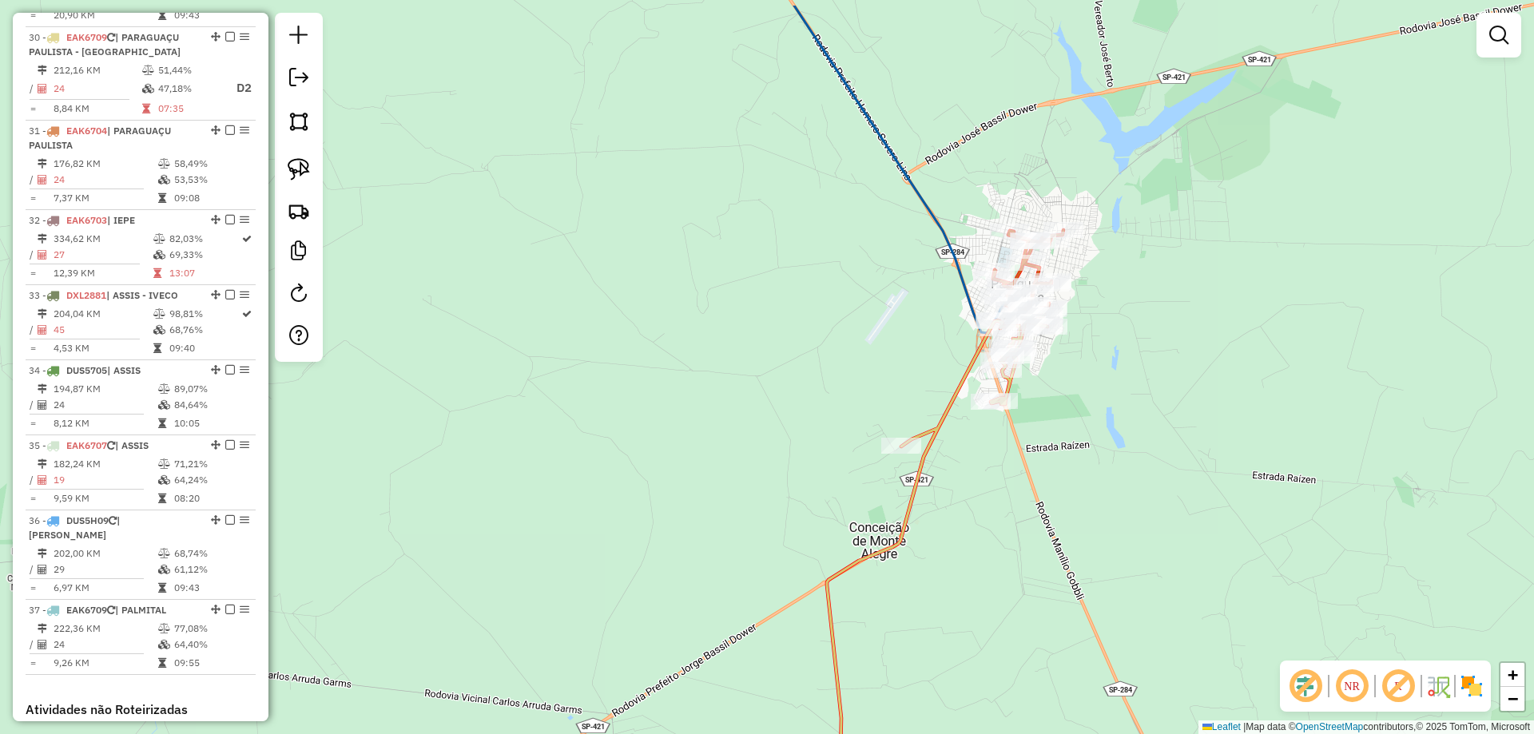
drag, startPoint x: 724, startPoint y: 284, endPoint x: 1082, endPoint y: 558, distance: 451.8
click at [1086, 560] on div "Janela de atendimento Grade de atendimento Capacidade Transportadoras Veículos …" at bounding box center [767, 367] width 1534 height 734
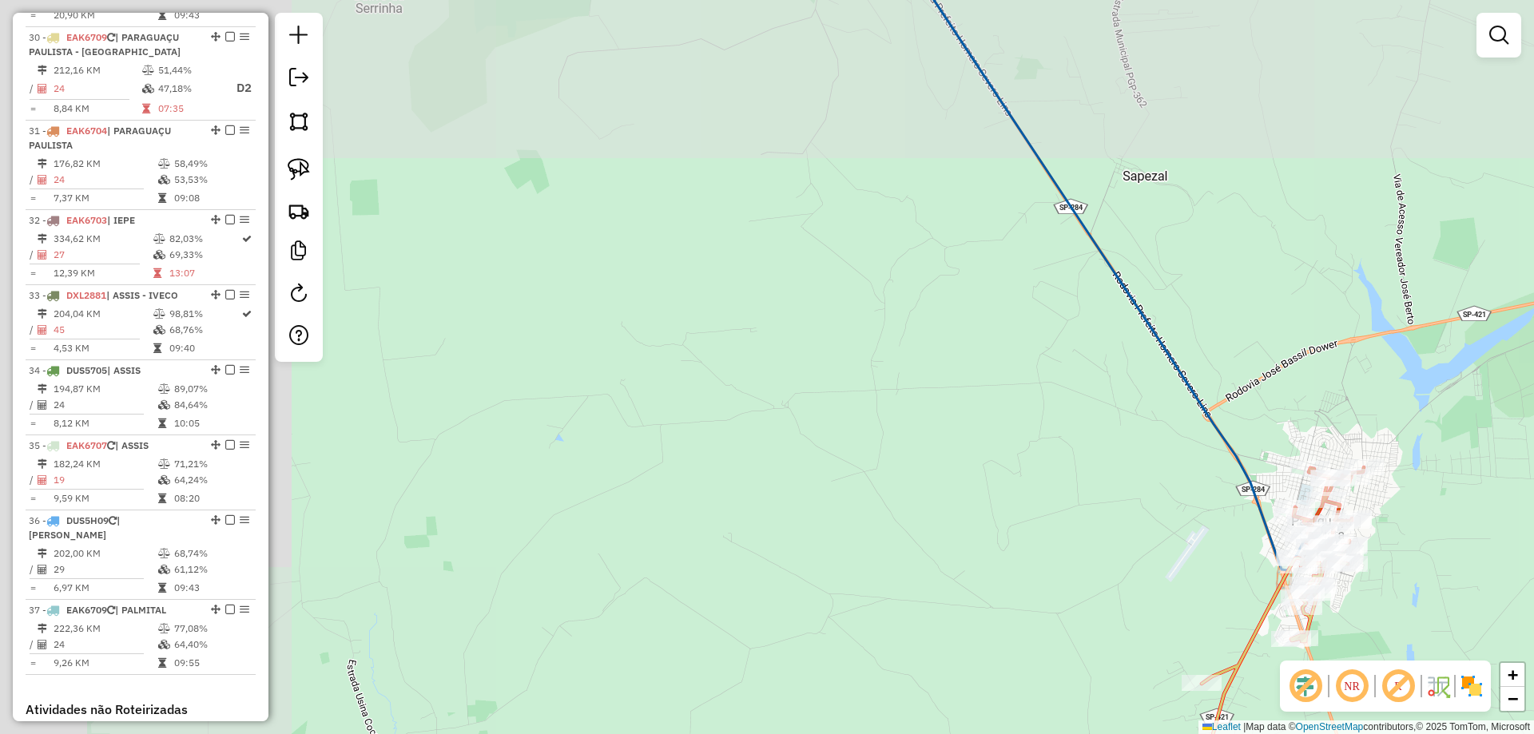
drag, startPoint x: 982, startPoint y: 478, endPoint x: 980, endPoint y: 466, distance: 12.2
click at [982, 477] on div "Janela de atendimento Grade de atendimento Capacidade Transportadoras Veículos …" at bounding box center [767, 367] width 1534 height 734
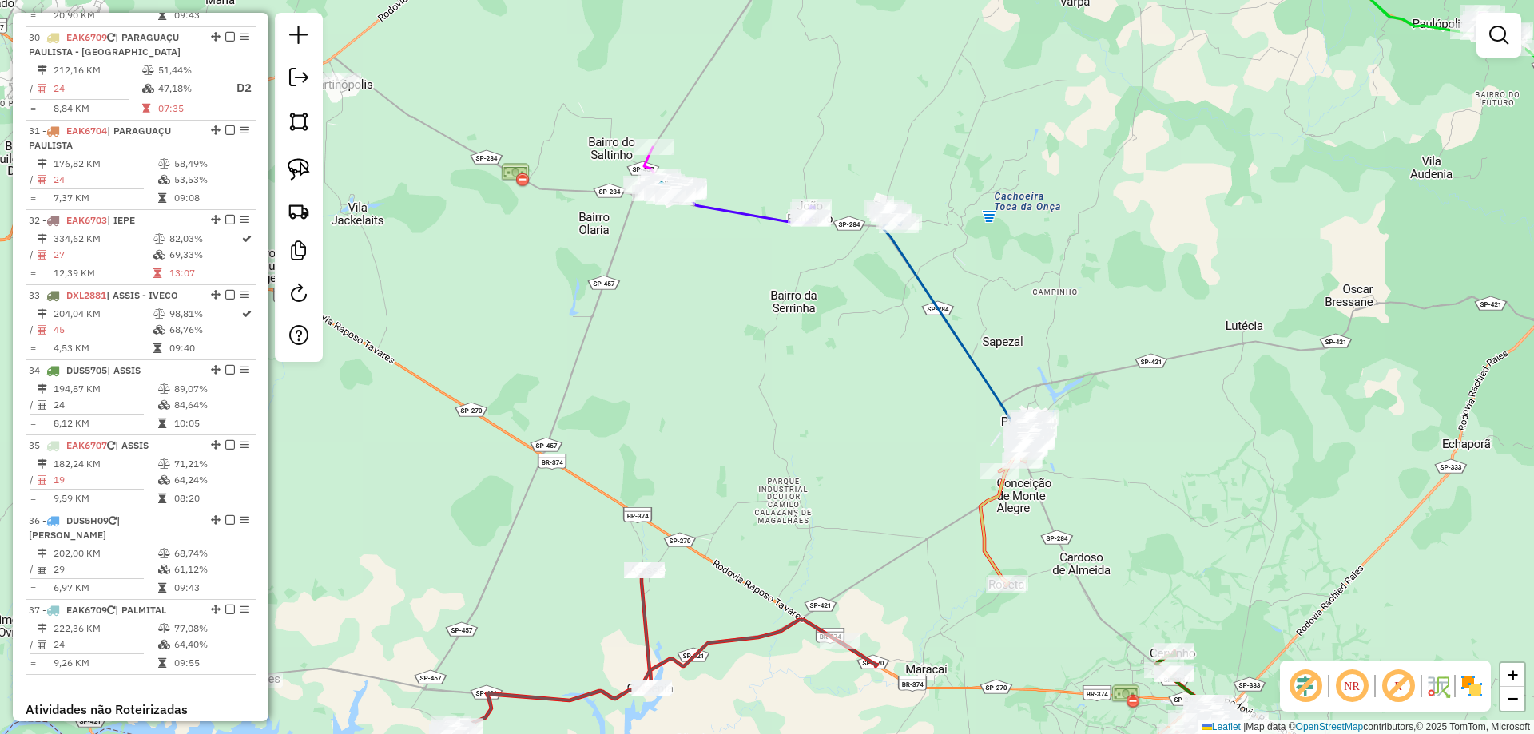
select select "*********"
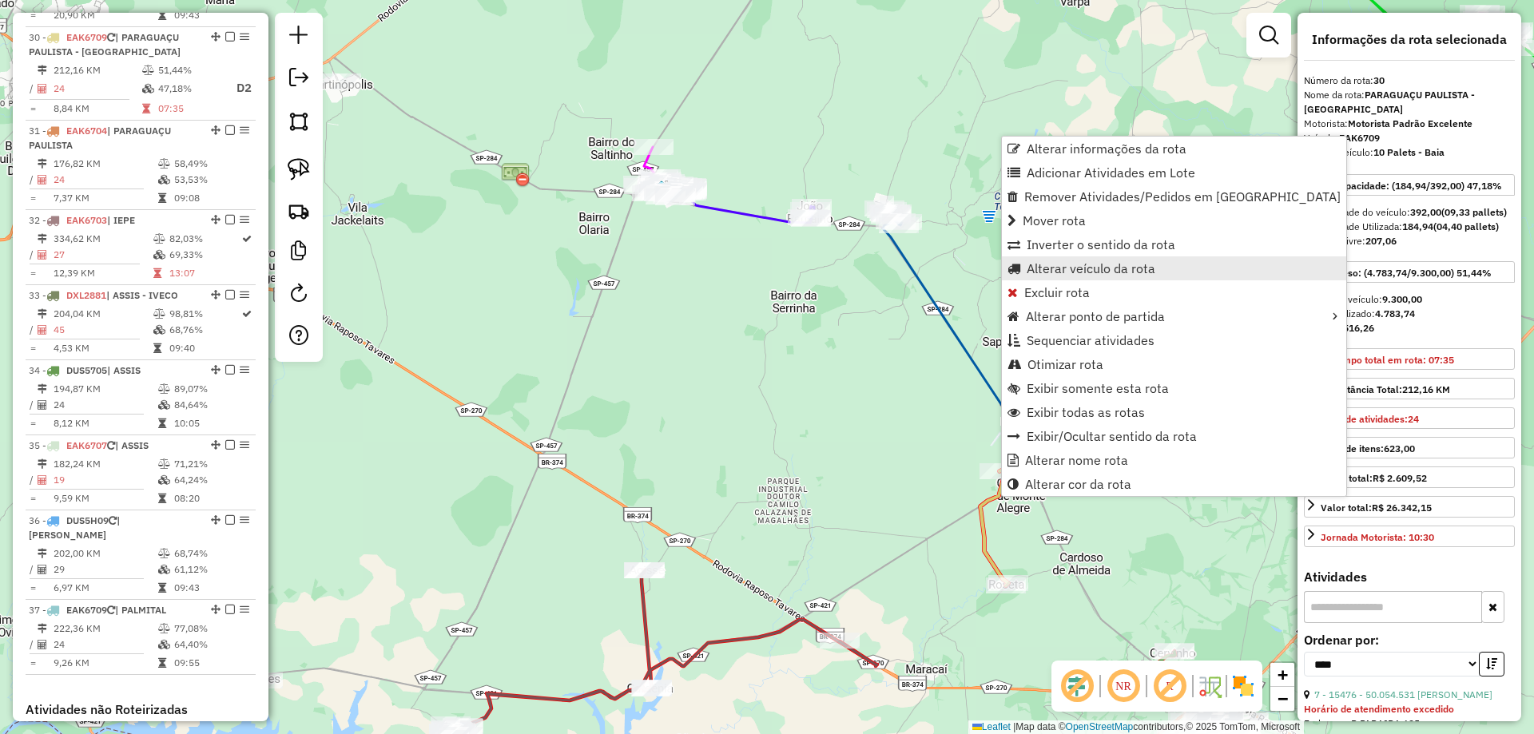
click at [1072, 275] on span "Alterar veículo da rota" at bounding box center [1090, 268] width 129 height 13
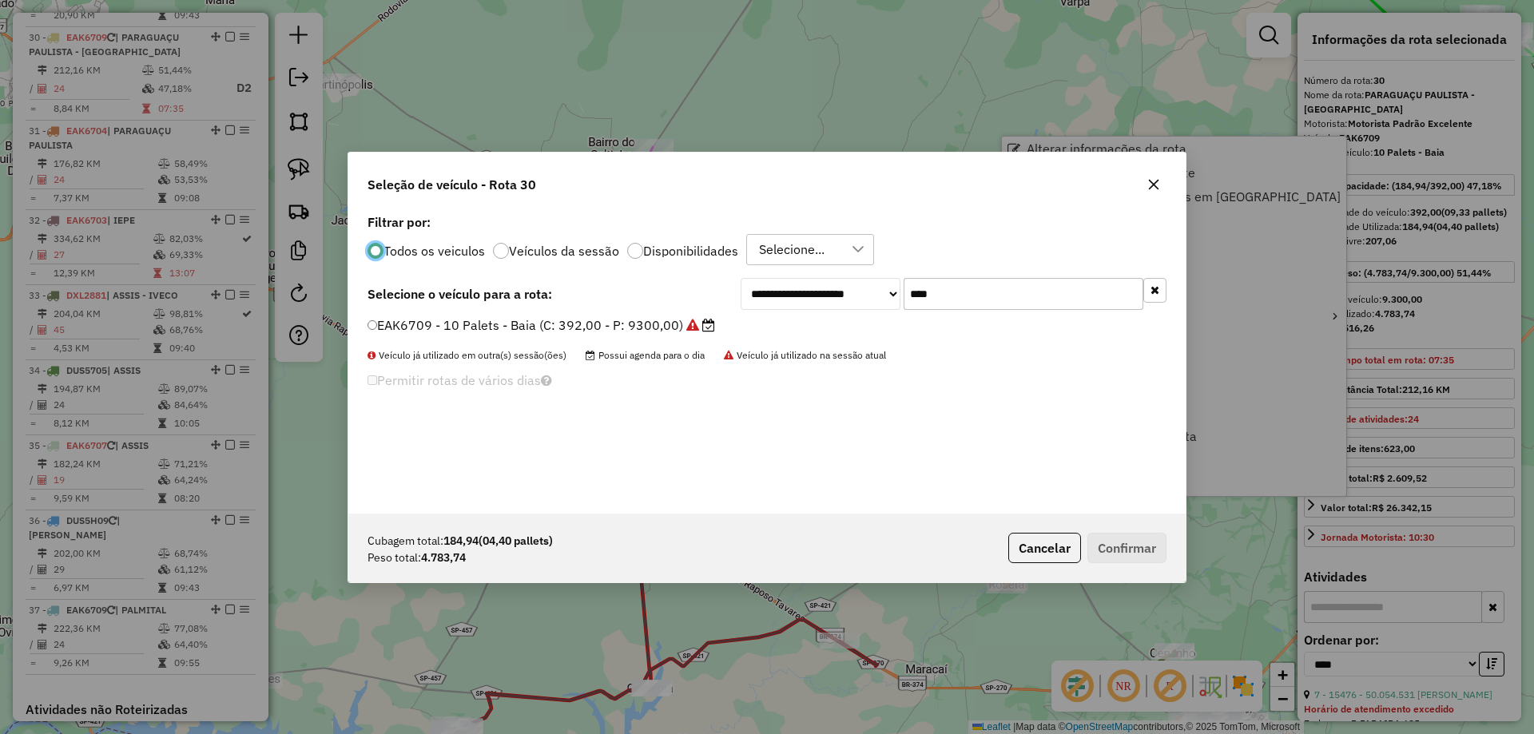
scroll to position [9, 5]
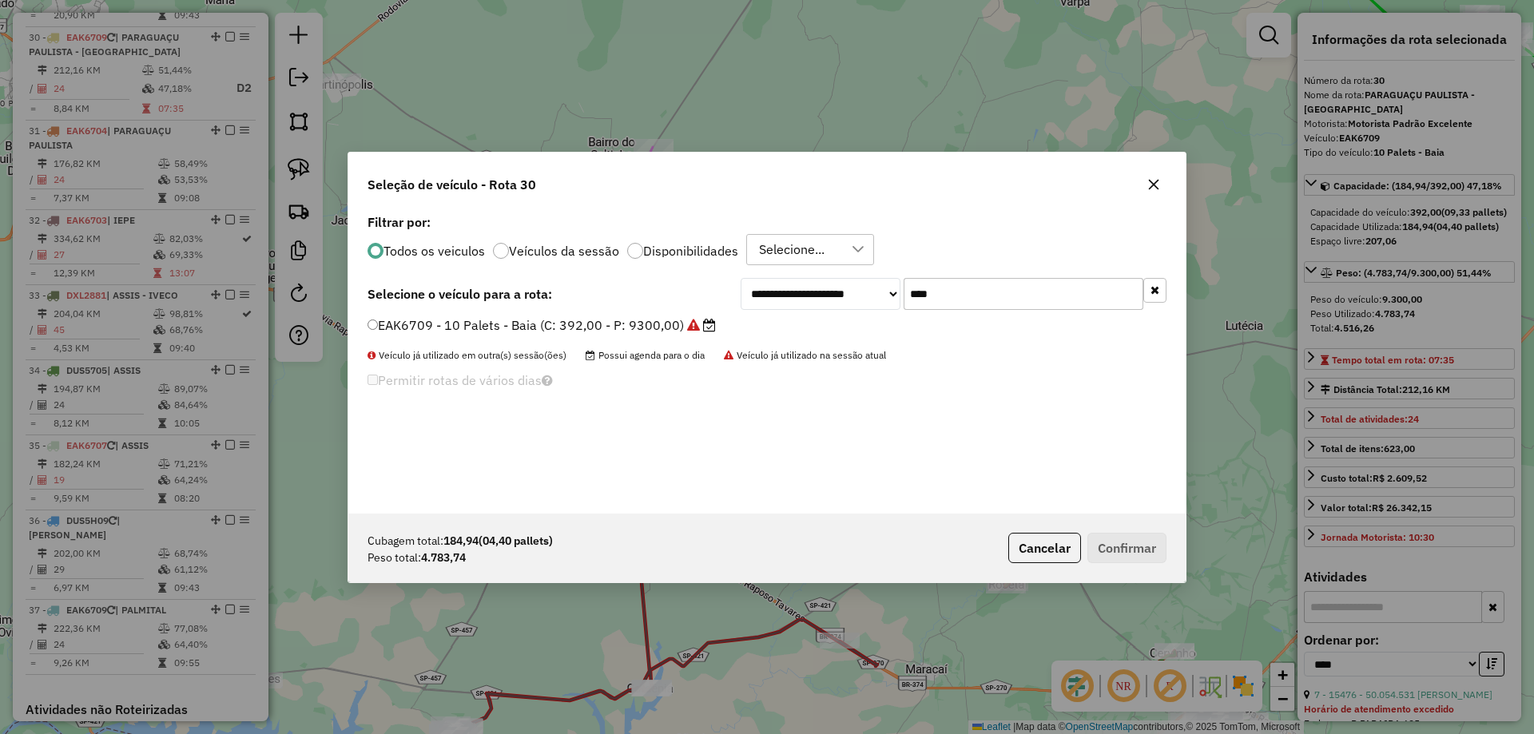
click at [984, 298] on input "****" at bounding box center [1023, 294] width 240 height 32
type input "****"
click at [724, 326] on label "FVY4G15 - 8 Palets - Carroceria (C: 224,00 - P: 6330,00) (VD)" at bounding box center [568, 325] width 403 height 19
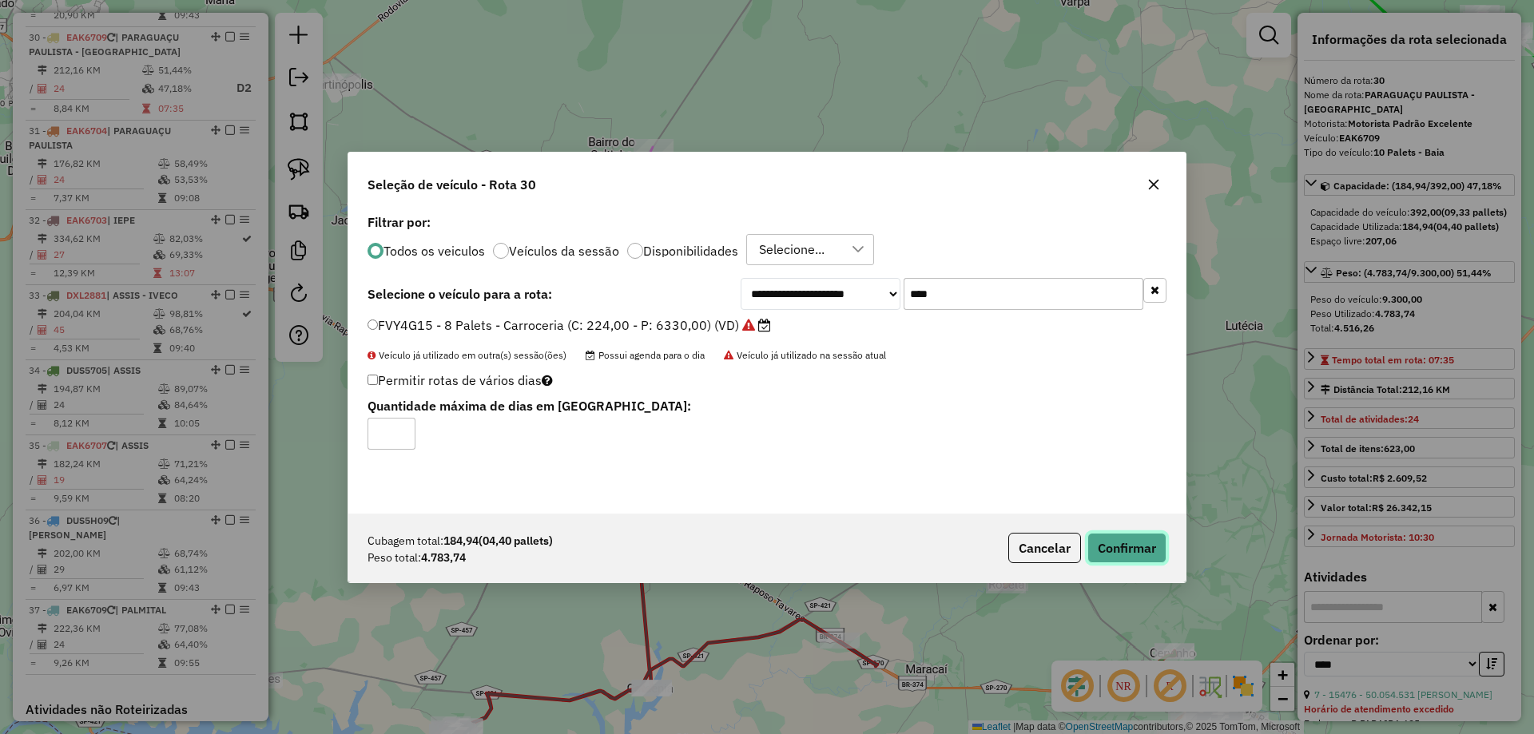
click at [1125, 540] on button "Confirmar" at bounding box center [1126, 548] width 79 height 30
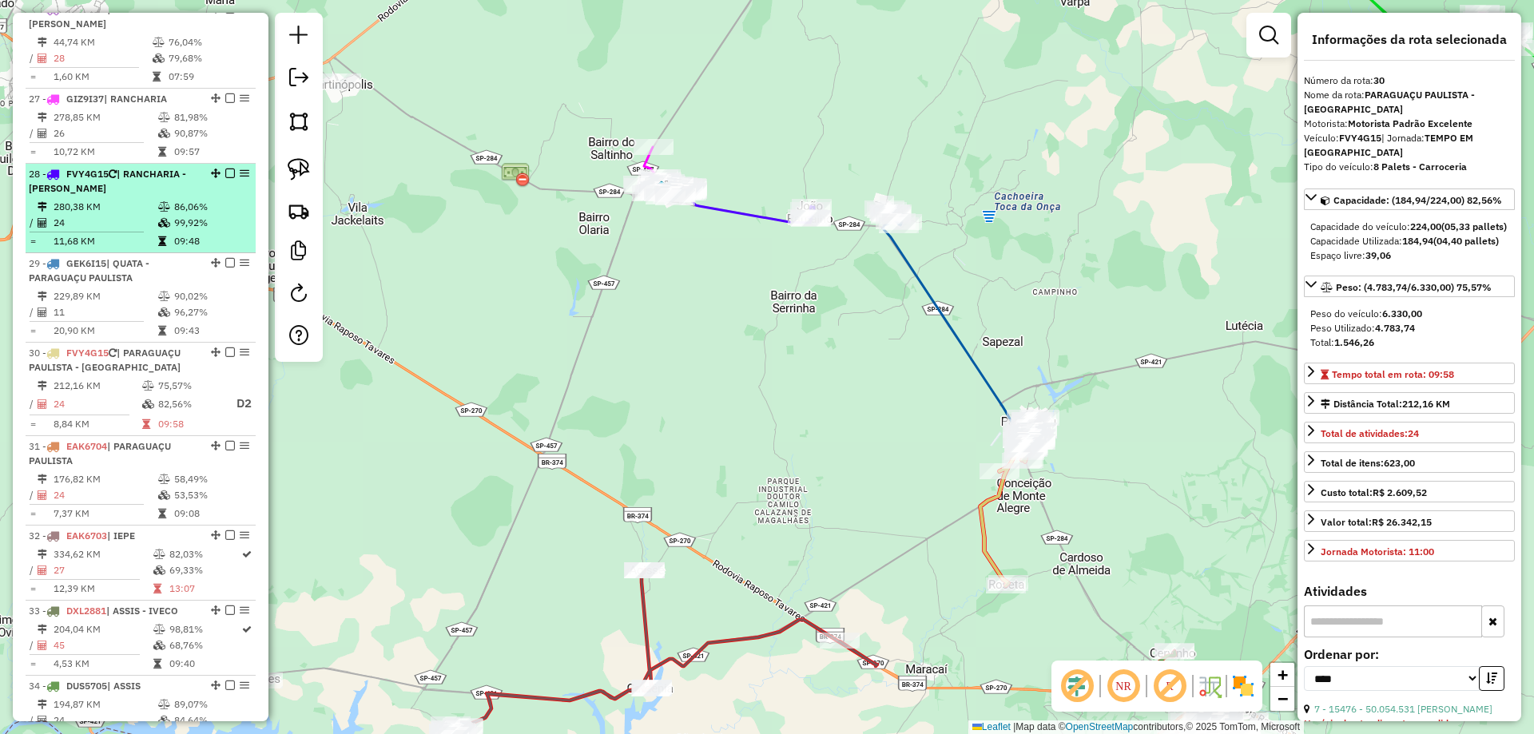
scroll to position [2699, 0]
click at [177, 219] on td "99,92%" at bounding box center [211, 227] width 76 height 16
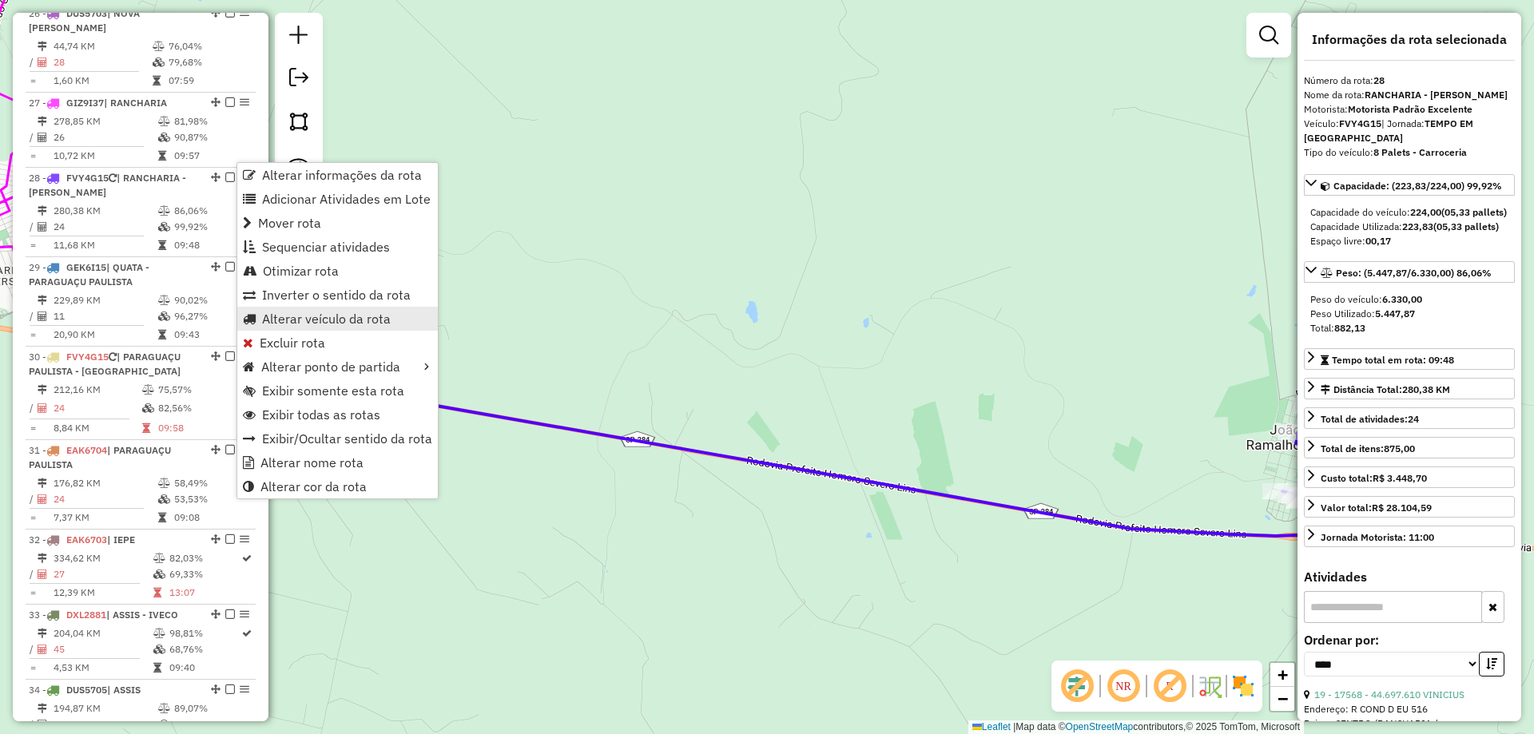
click at [304, 320] on span "Alterar veículo da rota" at bounding box center [326, 318] width 129 height 13
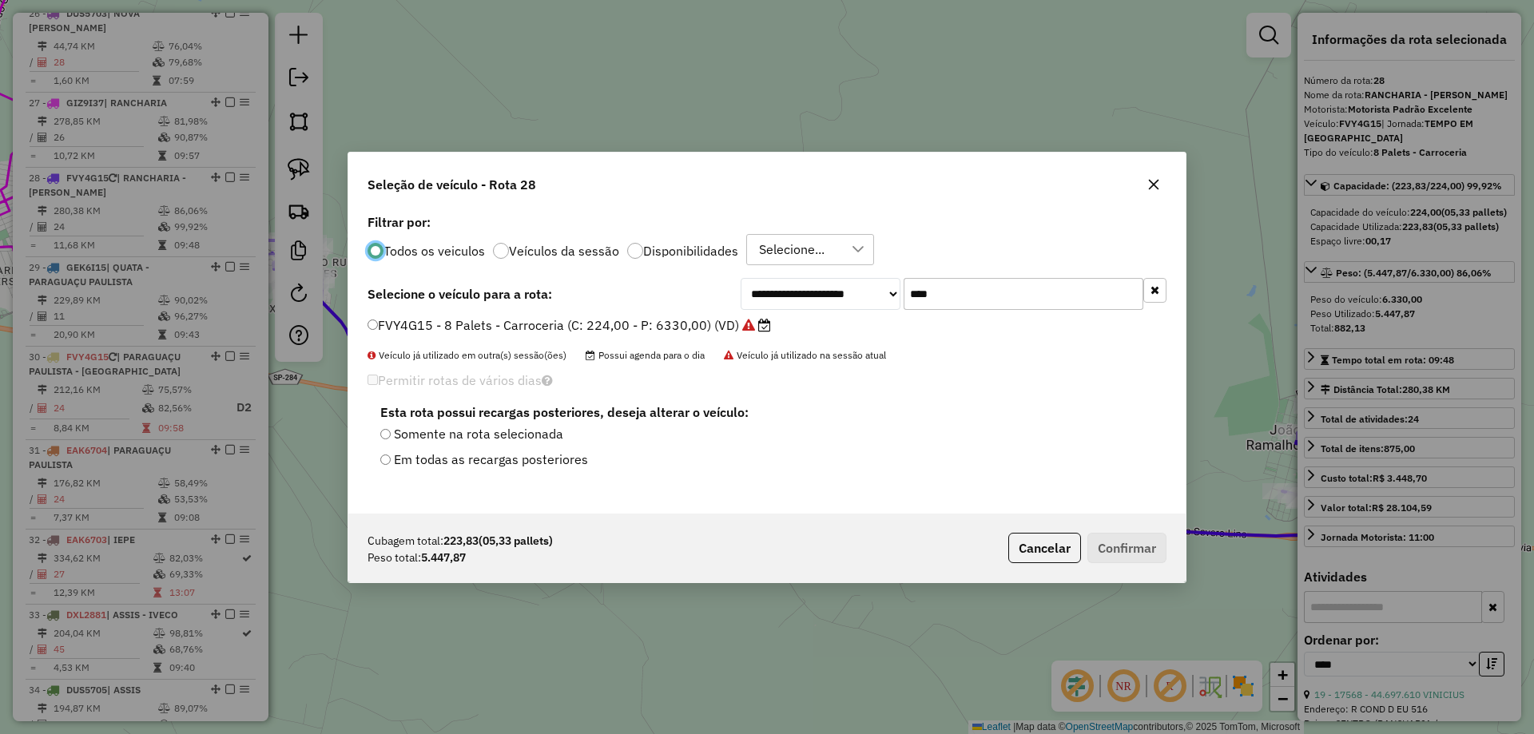
scroll to position [9, 5]
click at [945, 293] on input "****" at bounding box center [1023, 294] width 240 height 32
type input "****"
click at [613, 327] on label "EAK6709 - 10 Palets - Baia (C: 392,00 - P: 9300,00)" at bounding box center [541, 325] width 348 height 19
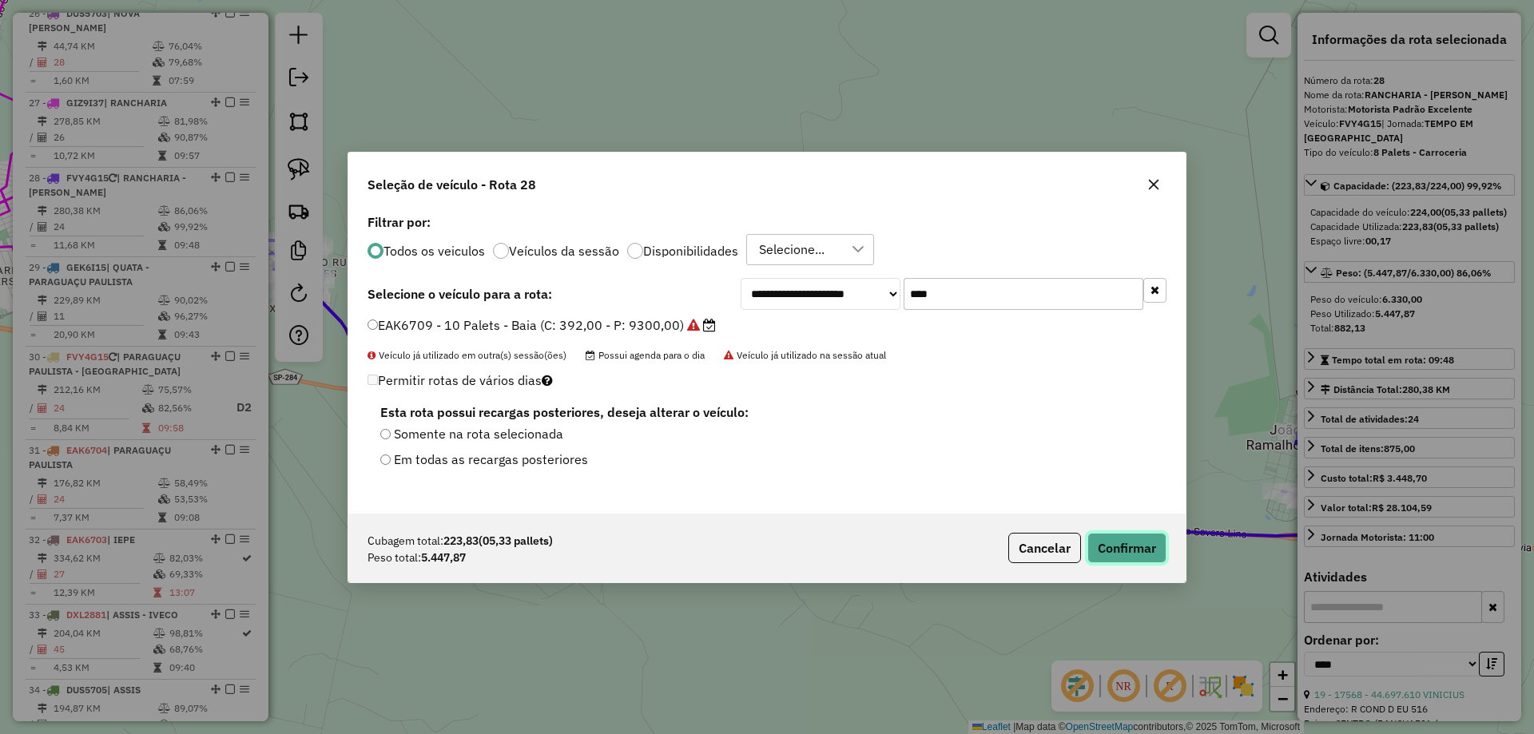
click at [1119, 539] on button "Confirmar" at bounding box center [1126, 548] width 79 height 30
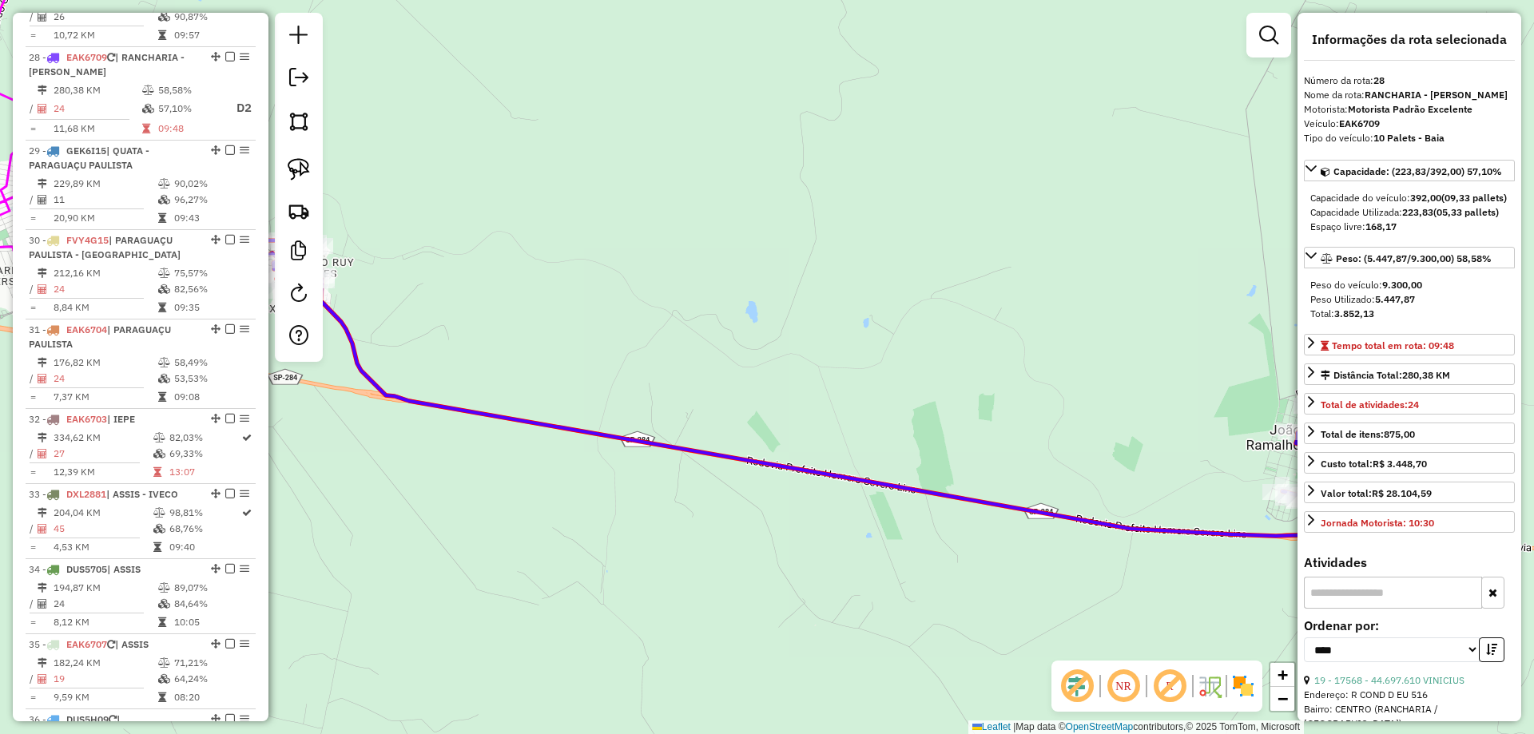
scroll to position [2840, 0]
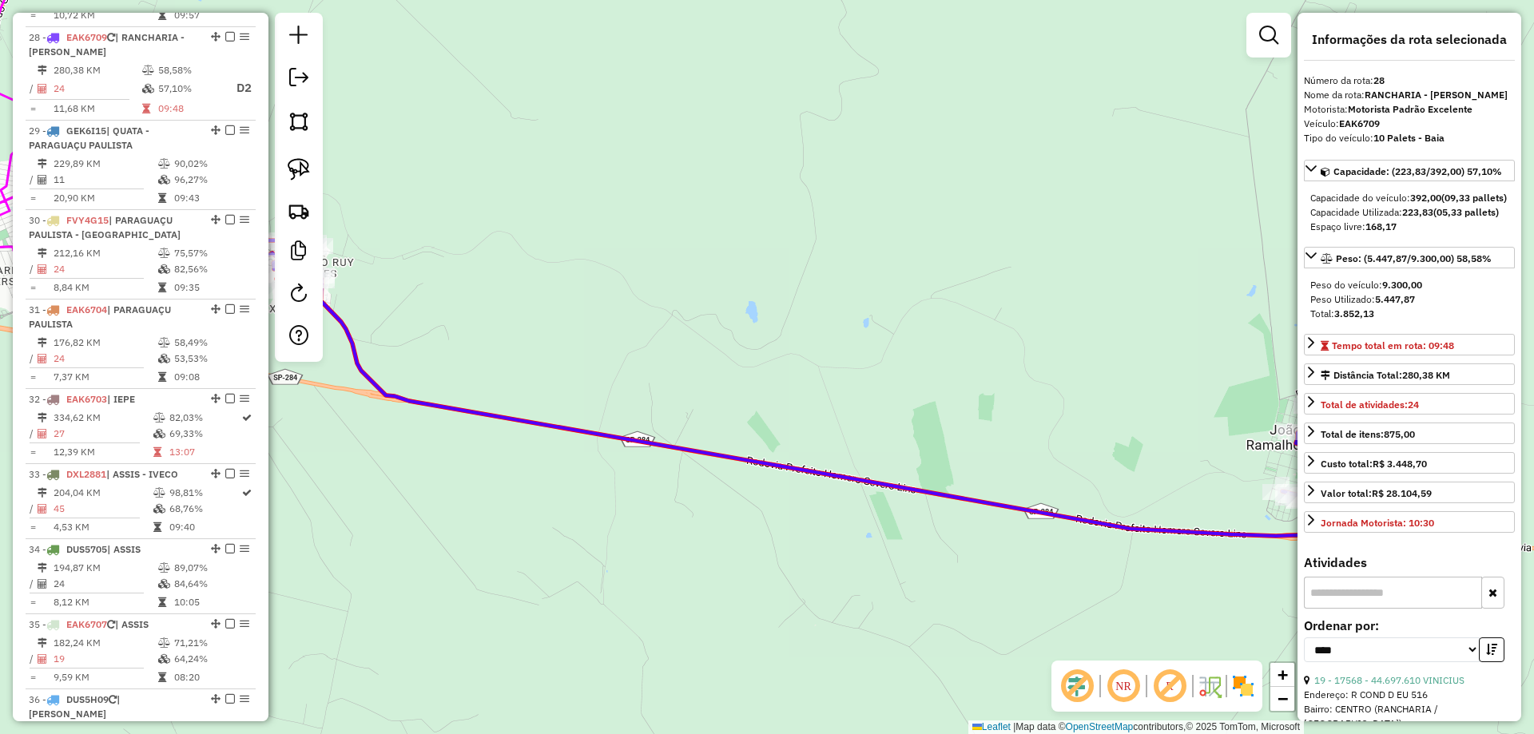
drag, startPoint x: 165, startPoint y: 317, endPoint x: 255, endPoint y: 299, distance: 91.3
click at [168, 317] on li "31 - EAK6704 | PARAGUAÇU PAULISTA 176,82 KM 58,49% / 24 53,53% = 7,37 KM 09:08" at bounding box center [141, 344] width 230 height 89
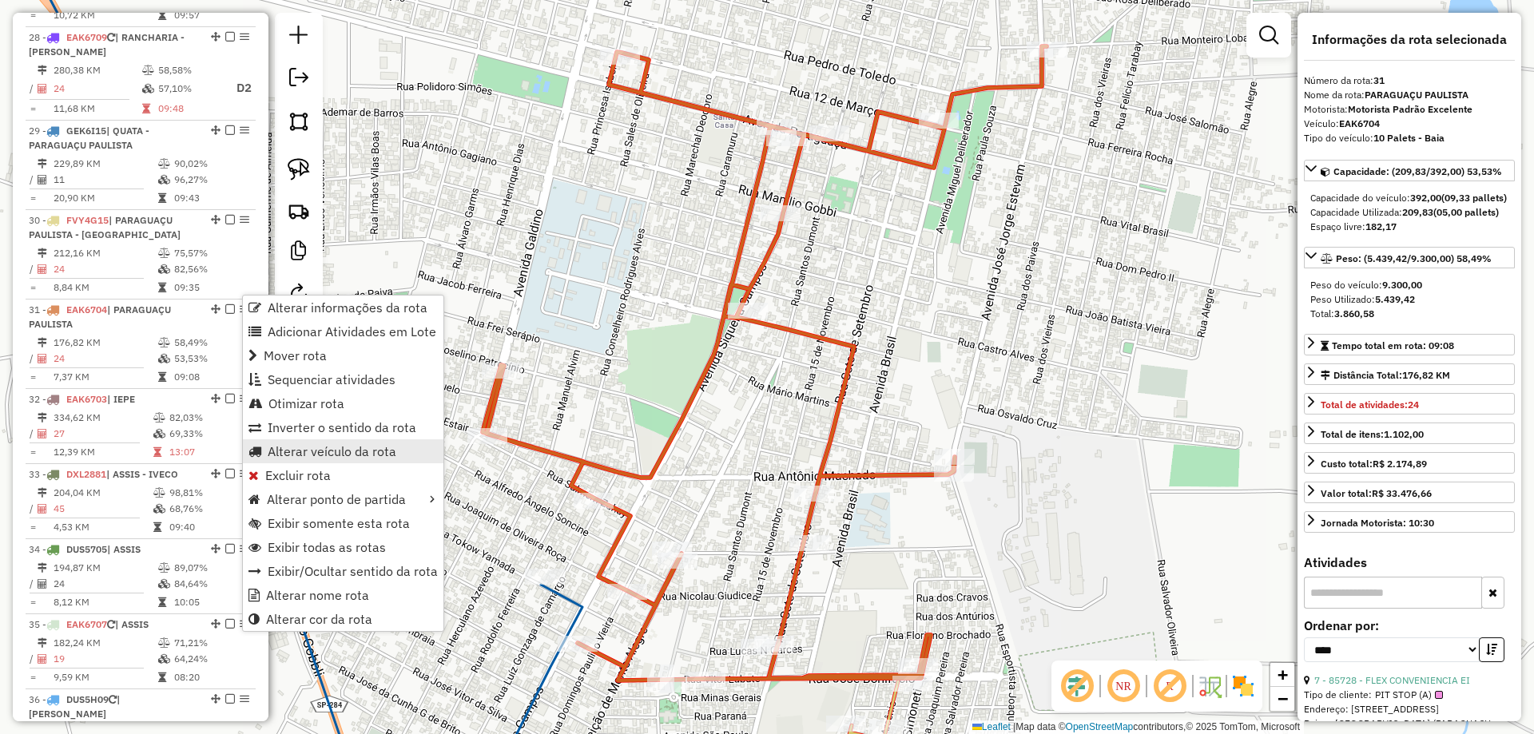
click at [344, 456] on span "Alterar veículo da rota" at bounding box center [332, 451] width 129 height 13
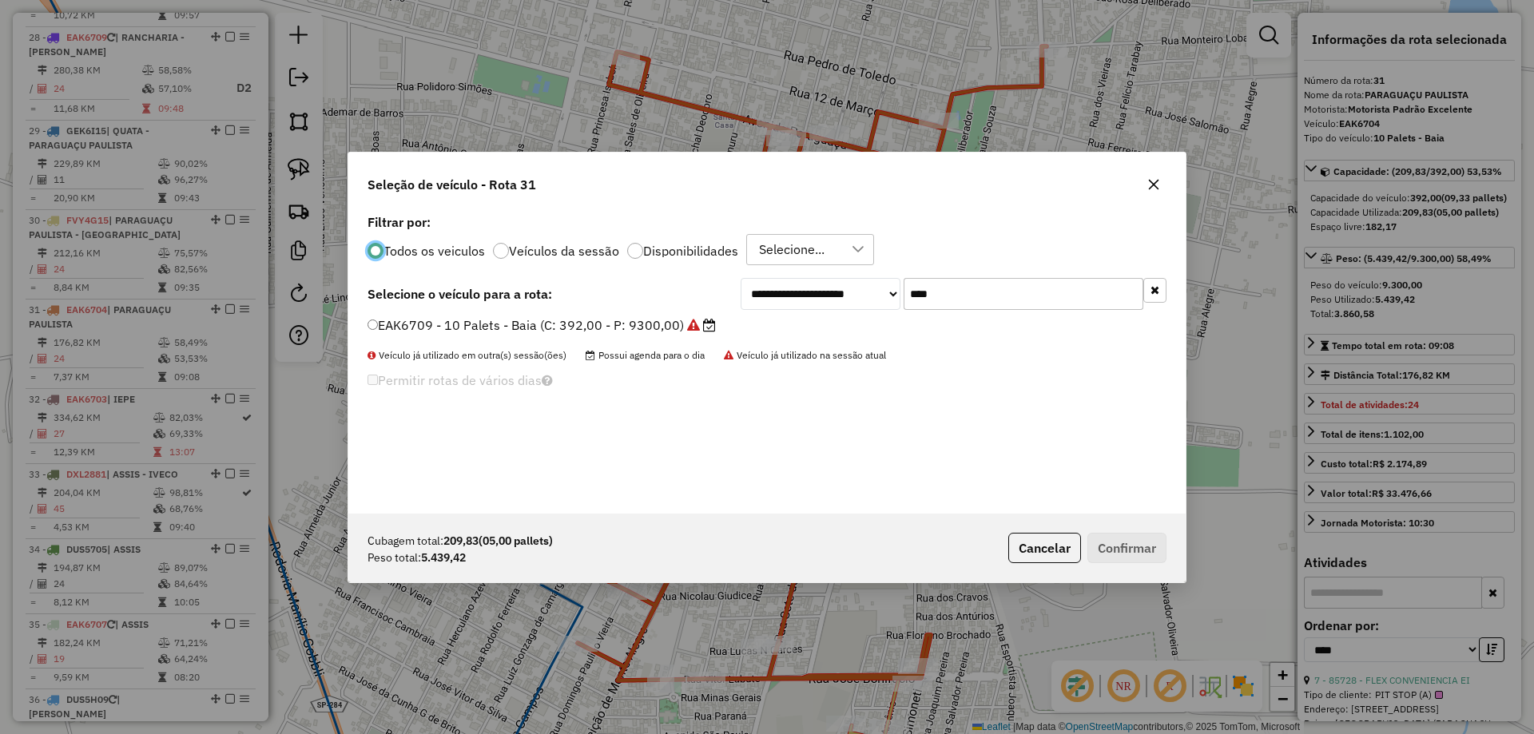
scroll to position [9, 5]
click at [994, 297] on input "****" at bounding box center [1023, 294] width 240 height 32
type input "****"
drag, startPoint x: 702, startPoint y: 325, endPoint x: 736, endPoint y: 331, distance: 34.9
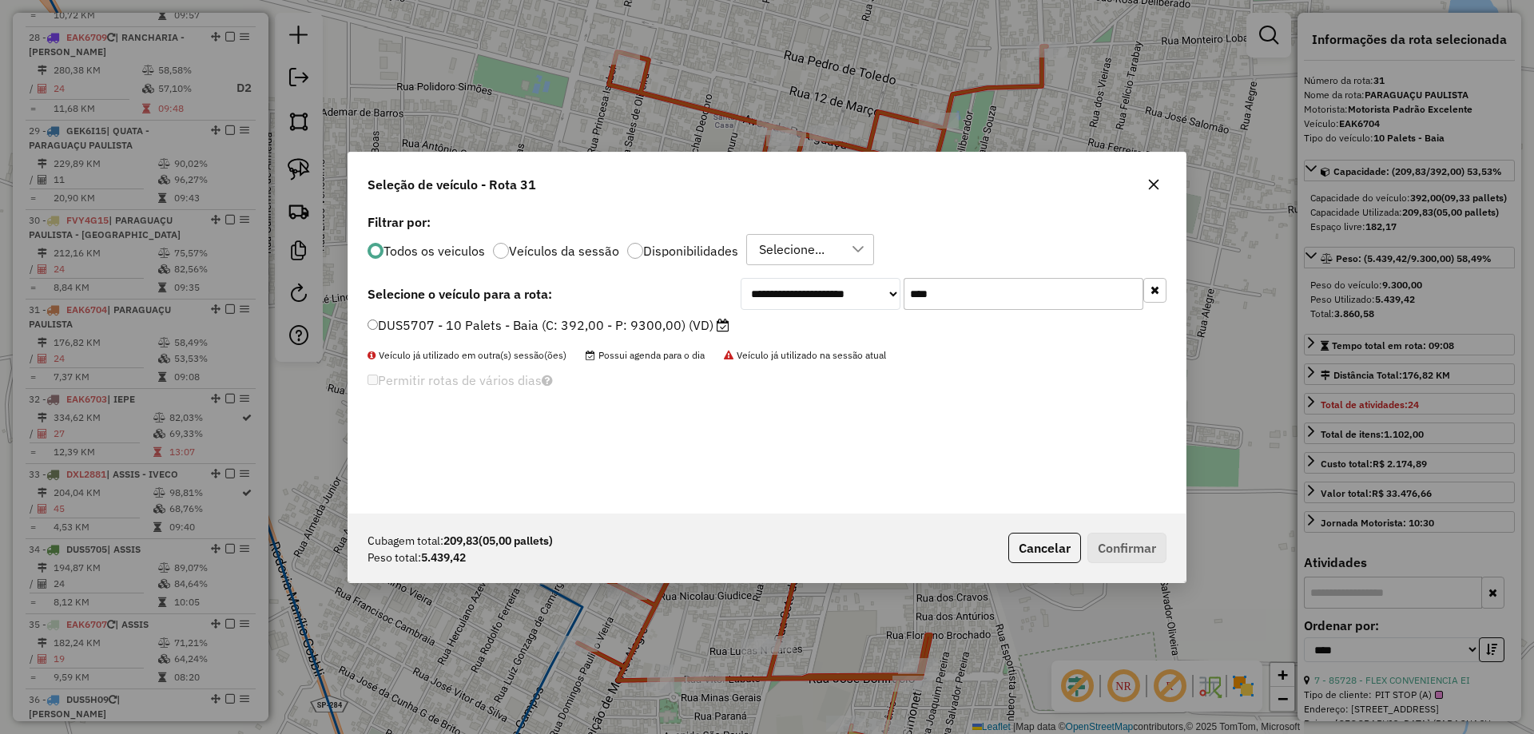
click at [702, 326] on label "DUS5707 - 10 Palets - Baia (C: 392,00 - P: 9300,00) (VD)" at bounding box center [548, 325] width 362 height 19
click at [1120, 535] on button "Confirmar" at bounding box center [1126, 548] width 79 height 30
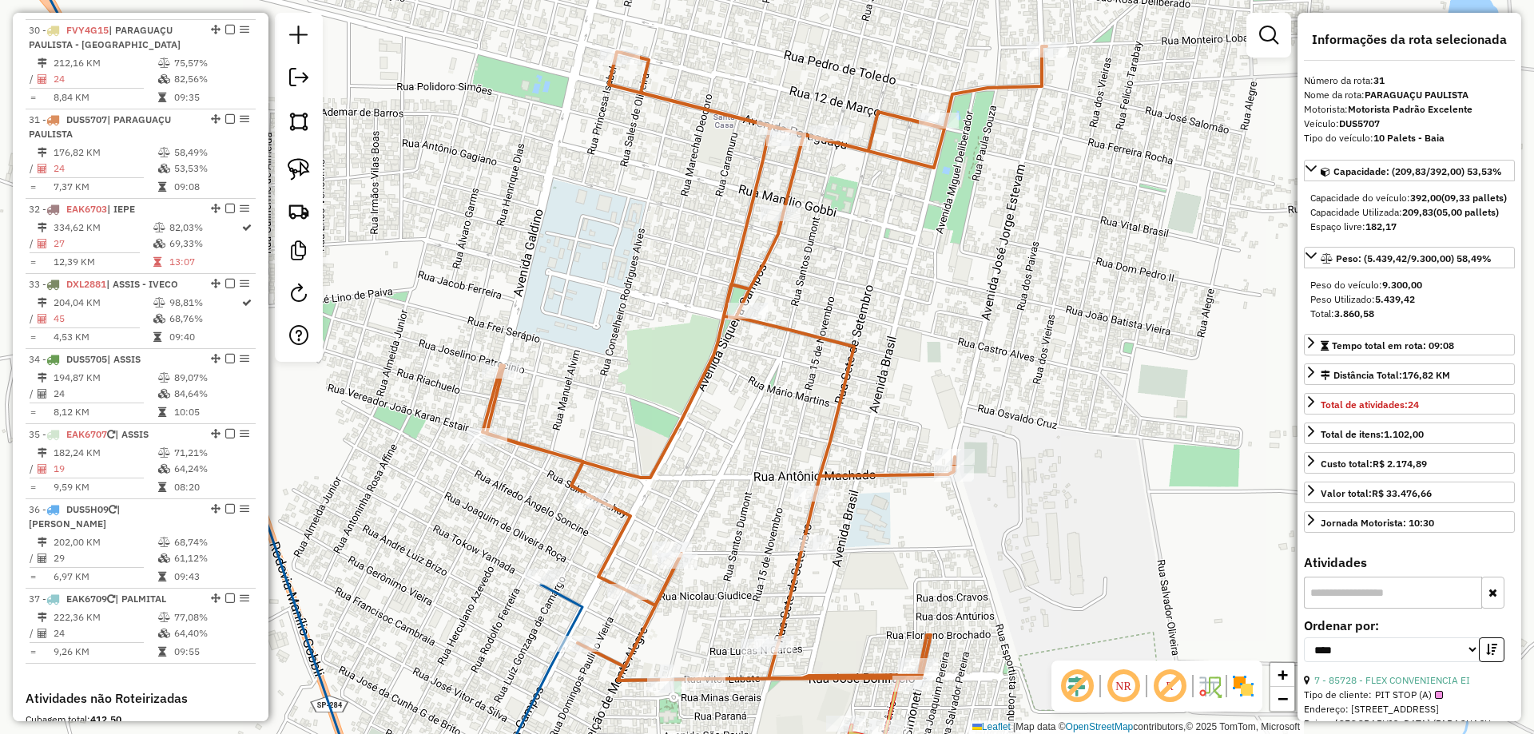
scroll to position [3112, 0]
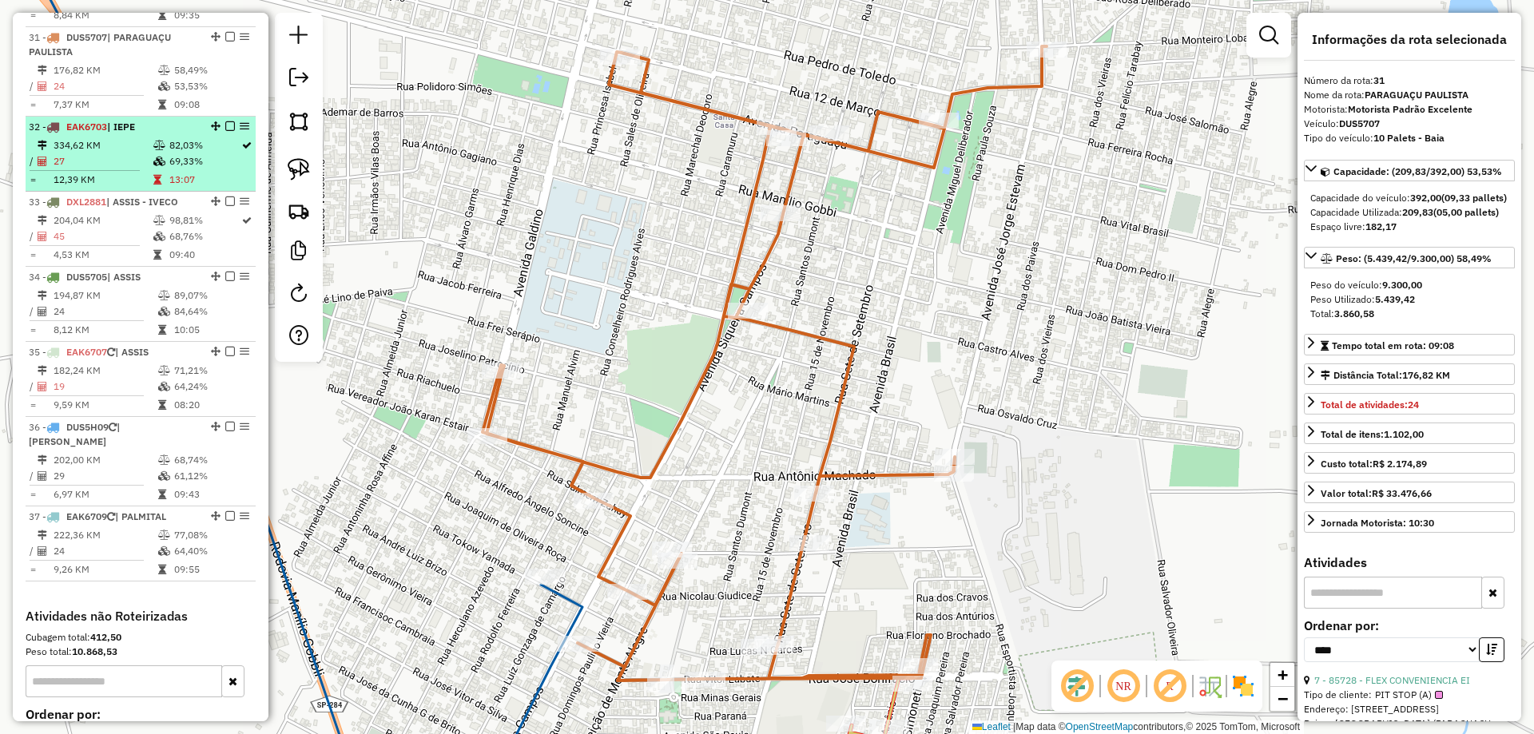
drag, startPoint x: 171, startPoint y: 146, endPoint x: 233, endPoint y: 115, distance: 69.7
click at [171, 153] on td "69,33%" at bounding box center [205, 161] width 72 height 16
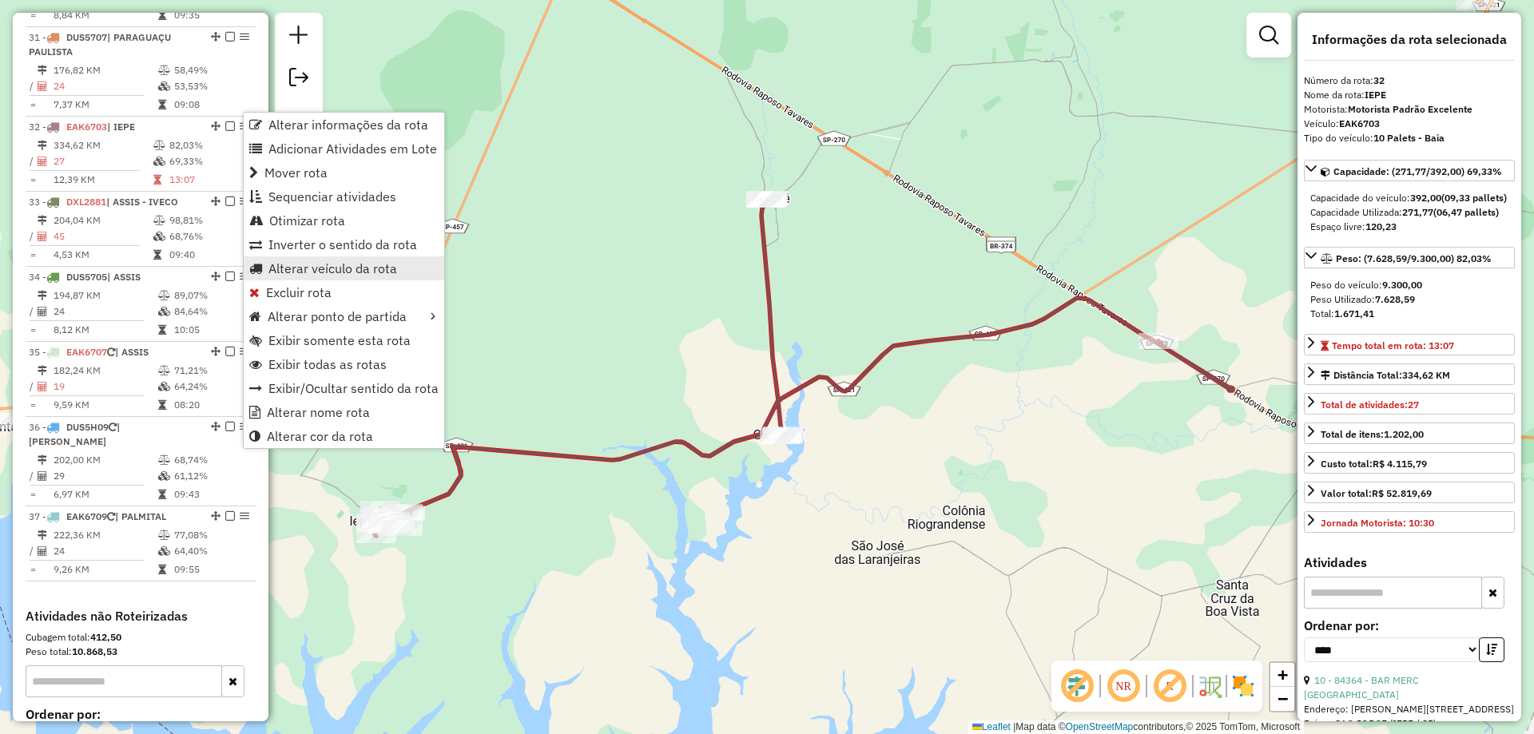
click at [311, 271] on span "Alterar veículo da rota" at bounding box center [332, 268] width 129 height 13
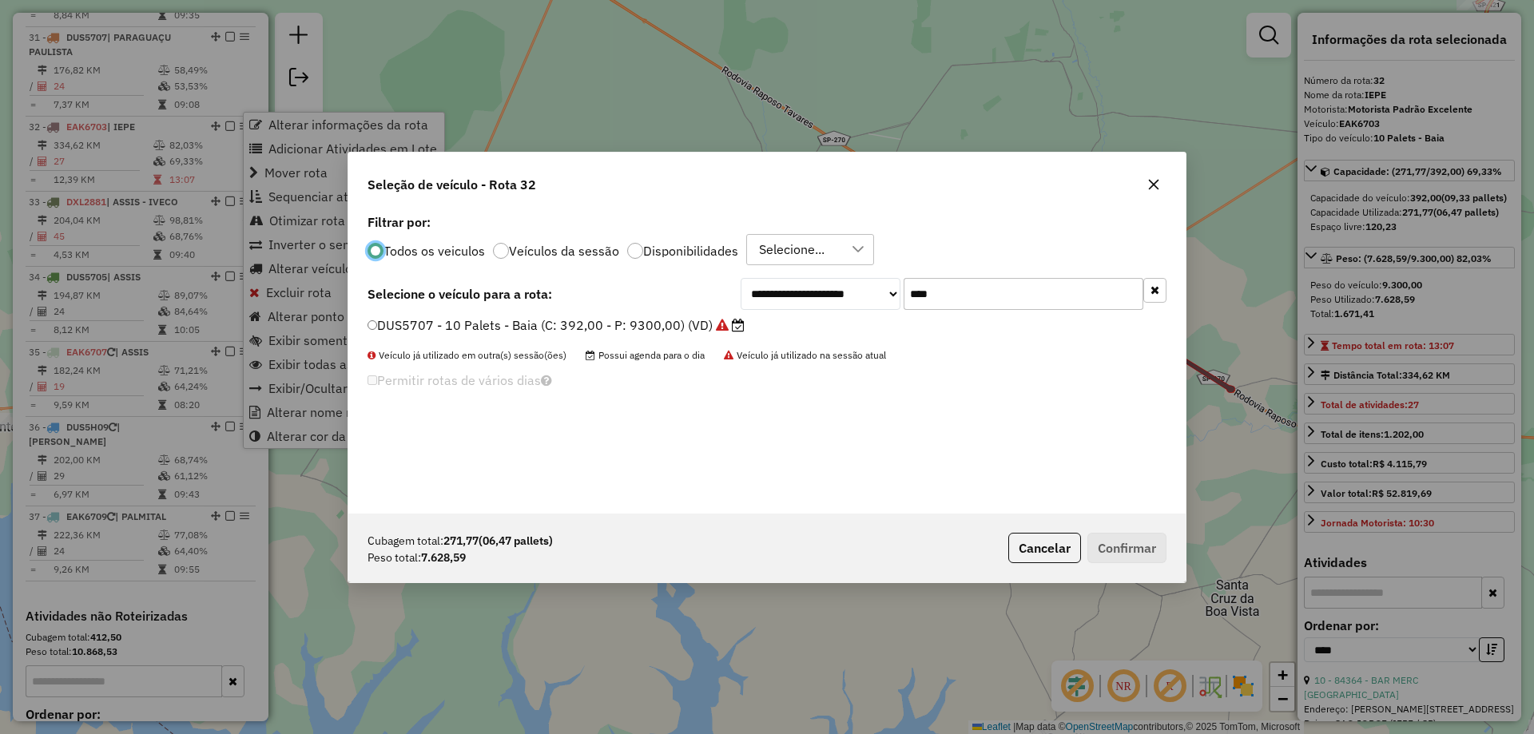
scroll to position [9, 5]
click at [950, 295] on input "****" at bounding box center [1023, 294] width 240 height 32
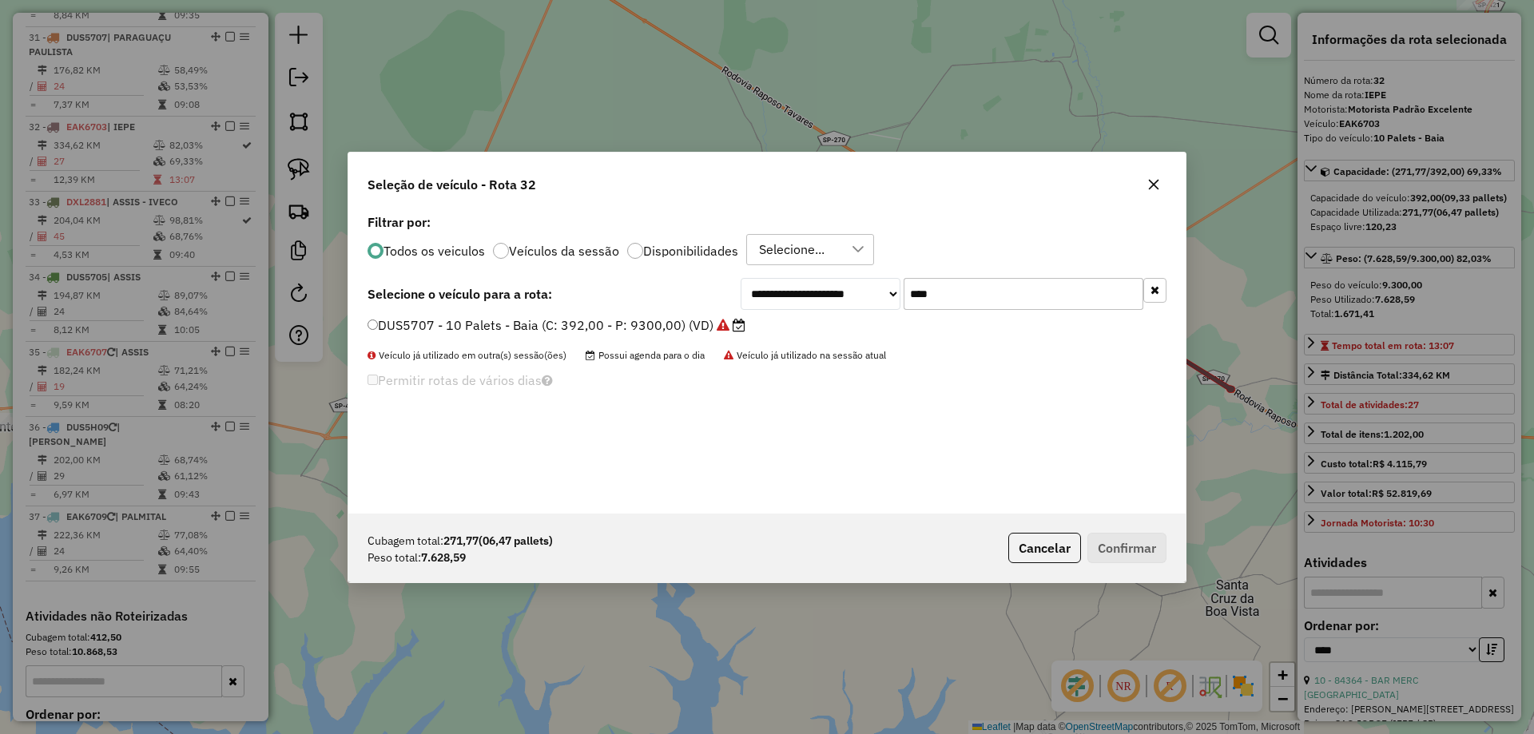
click at [950, 295] on input "****" at bounding box center [1023, 294] width 240 height 32
type input "****"
drag, startPoint x: 634, startPoint y: 331, endPoint x: 792, endPoint y: 341, distance: 157.6
click at [635, 331] on label "DUS5705 - 10 Palets - Baia (C: 392,00 - P: 9300,00) (VD)" at bounding box center [556, 325] width 378 height 19
click at [1094, 538] on button "Confirmar" at bounding box center [1126, 548] width 79 height 30
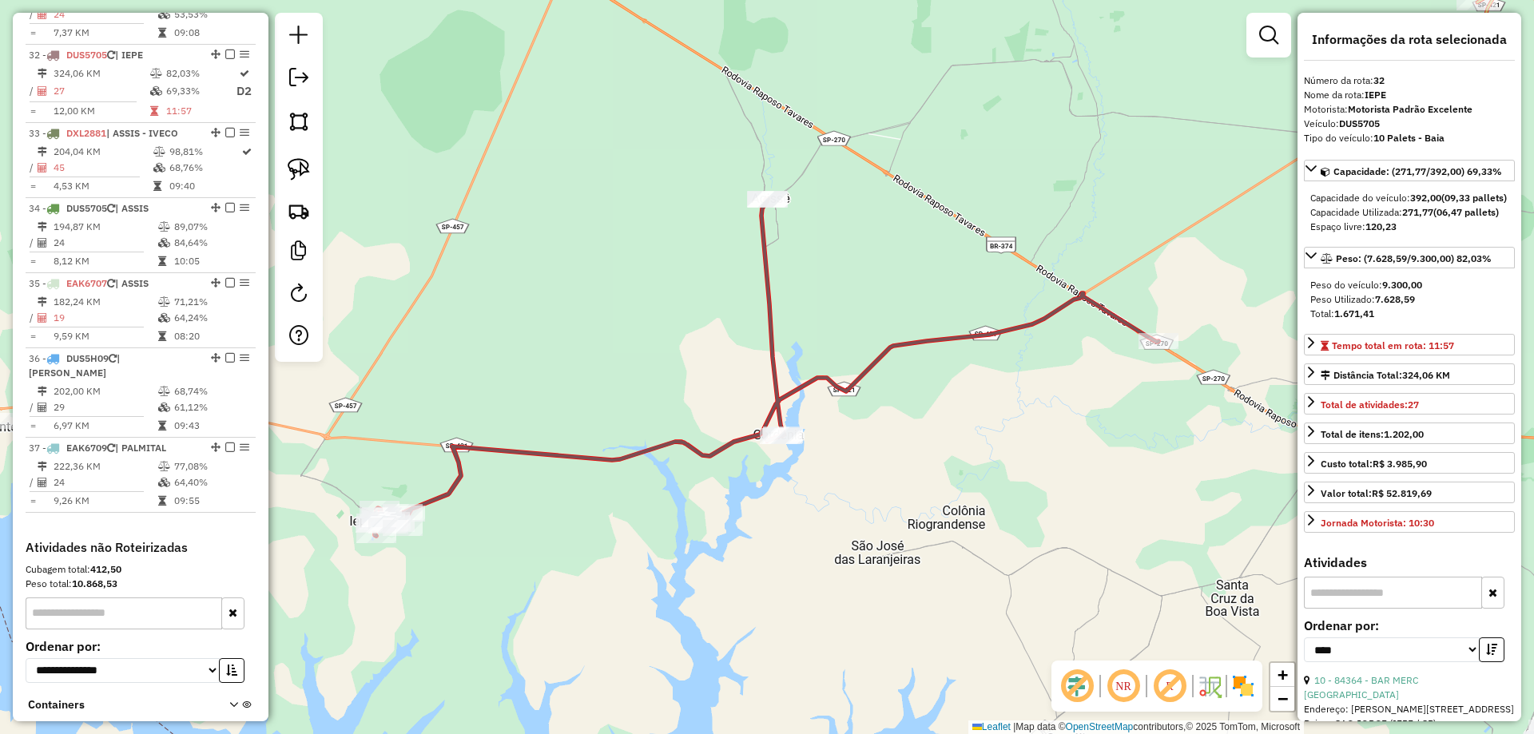
scroll to position [3201, 0]
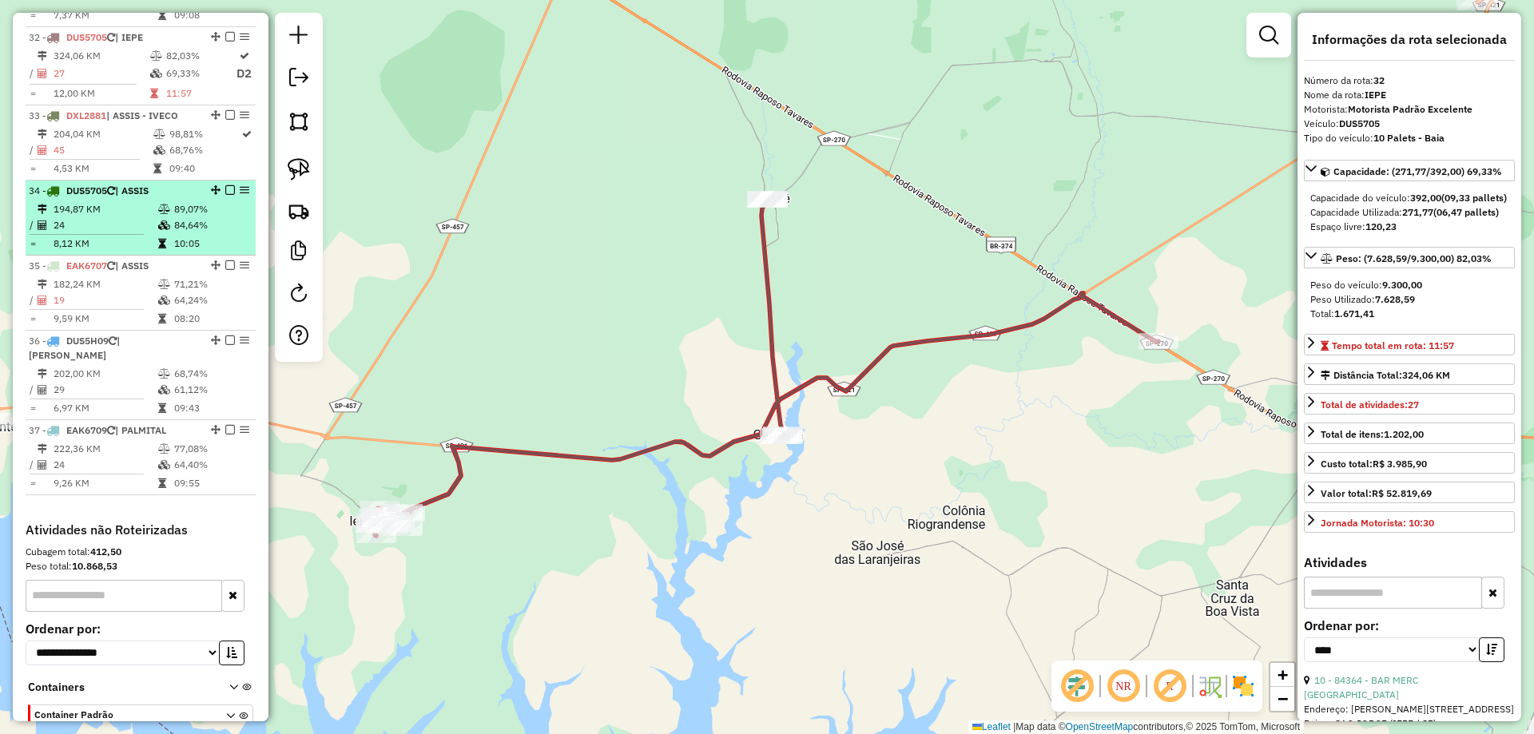
click at [181, 217] on td "84,64%" at bounding box center [211, 225] width 76 height 16
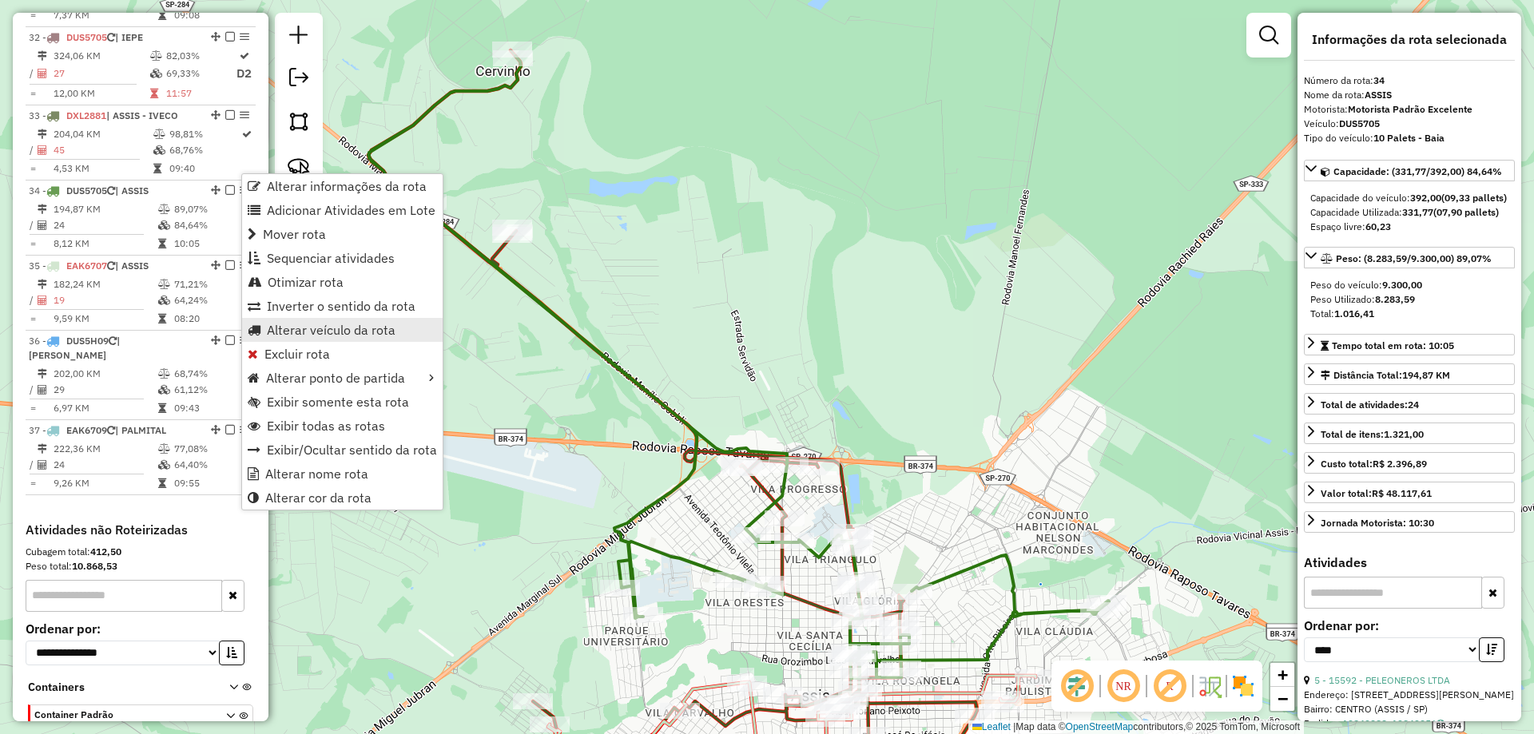
click at [335, 326] on span "Alterar veículo da rota" at bounding box center [331, 329] width 129 height 13
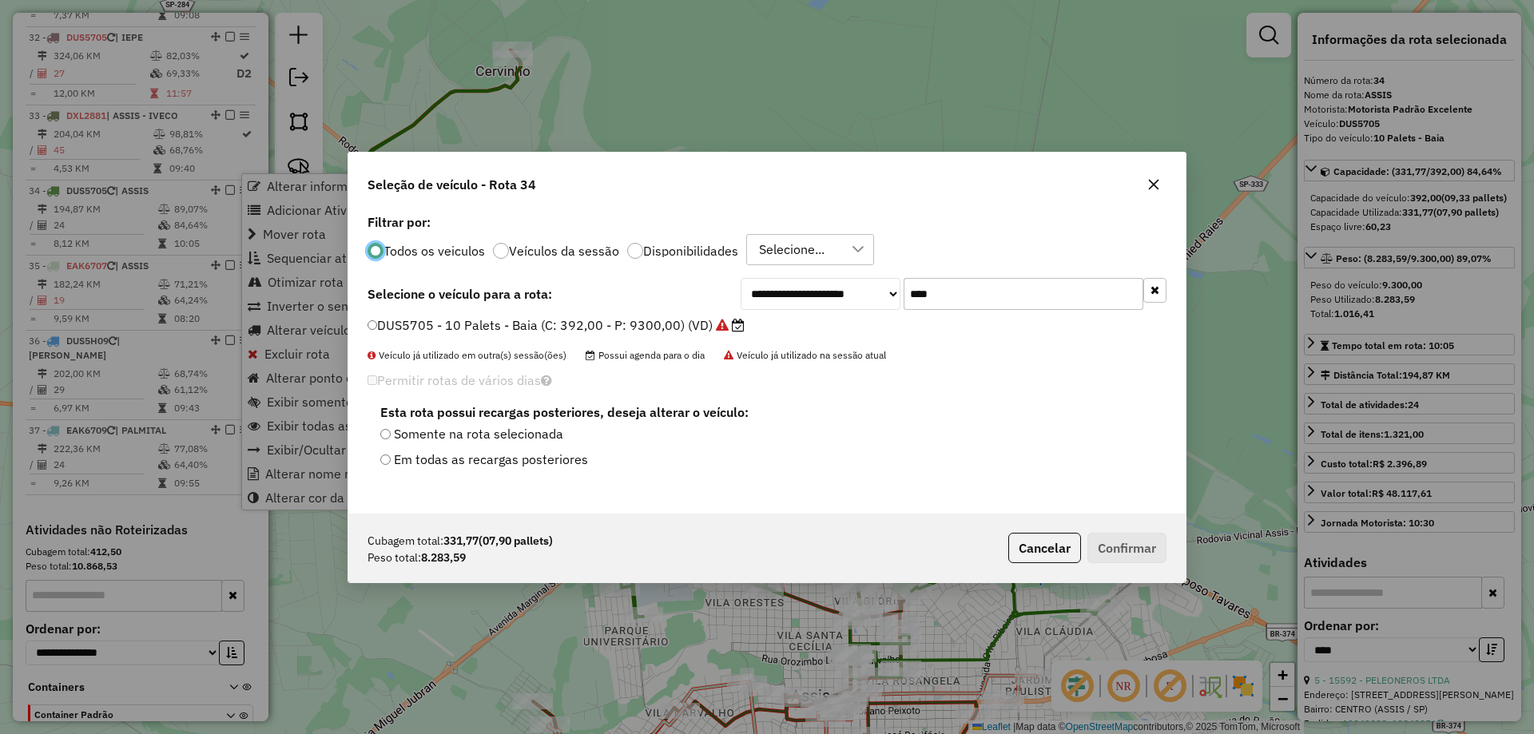
scroll to position [9, 5]
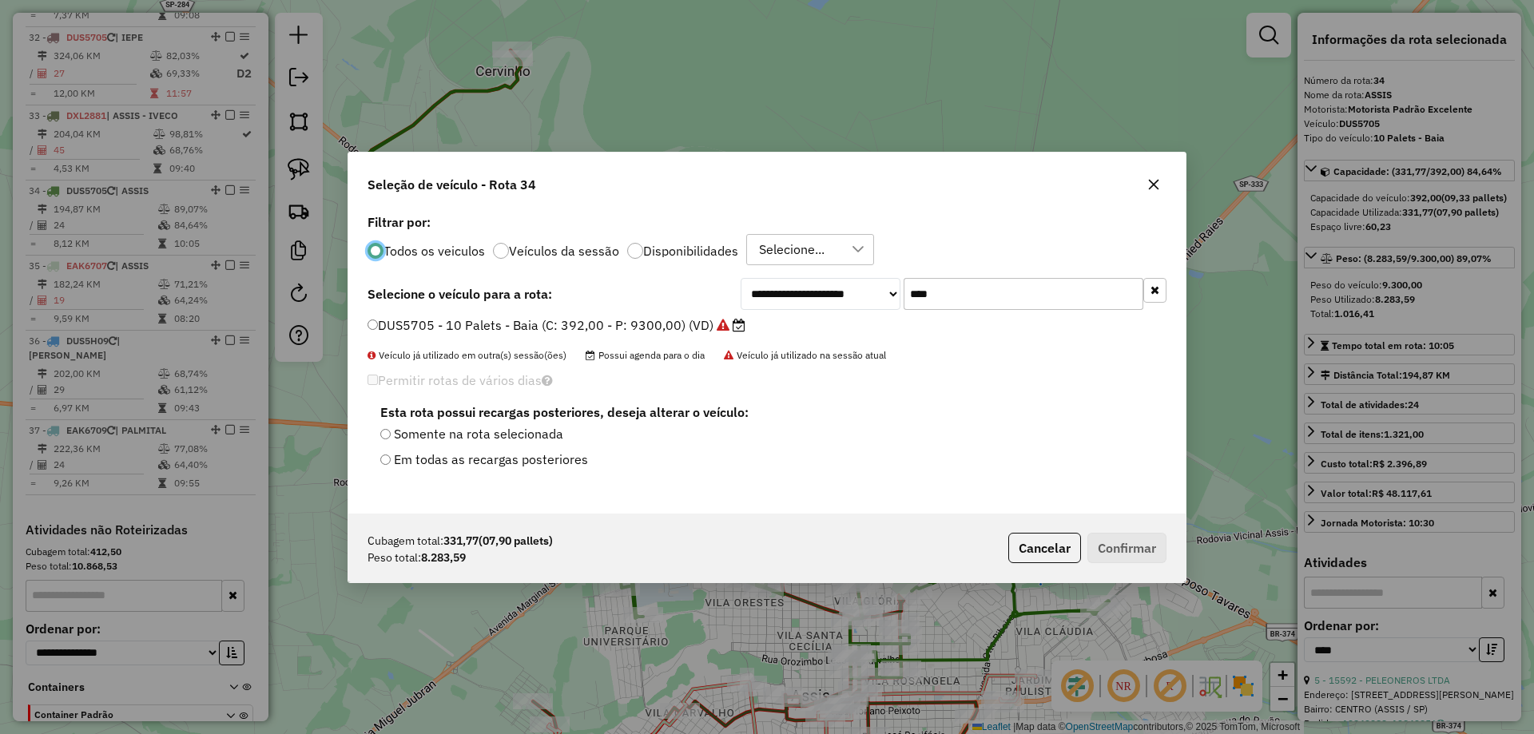
click at [975, 292] on input "****" at bounding box center [1023, 294] width 240 height 32
type input "****"
click at [643, 329] on label "EAK6703 - 10 Palets - Baia (C: 392,00 - P: 9300,00) (VD)" at bounding box center [547, 325] width 360 height 19
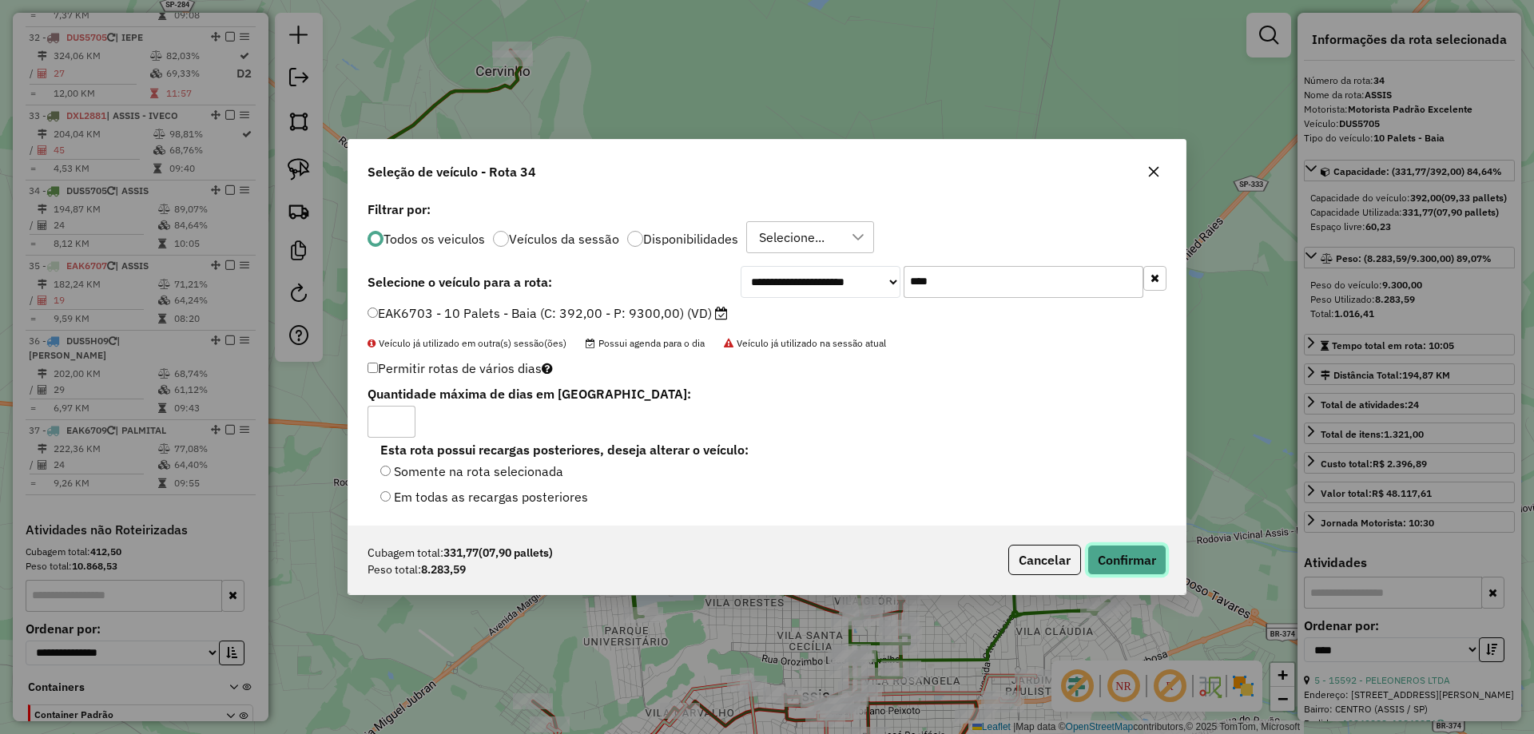
click at [1130, 554] on button "Confirmar" at bounding box center [1126, 560] width 79 height 30
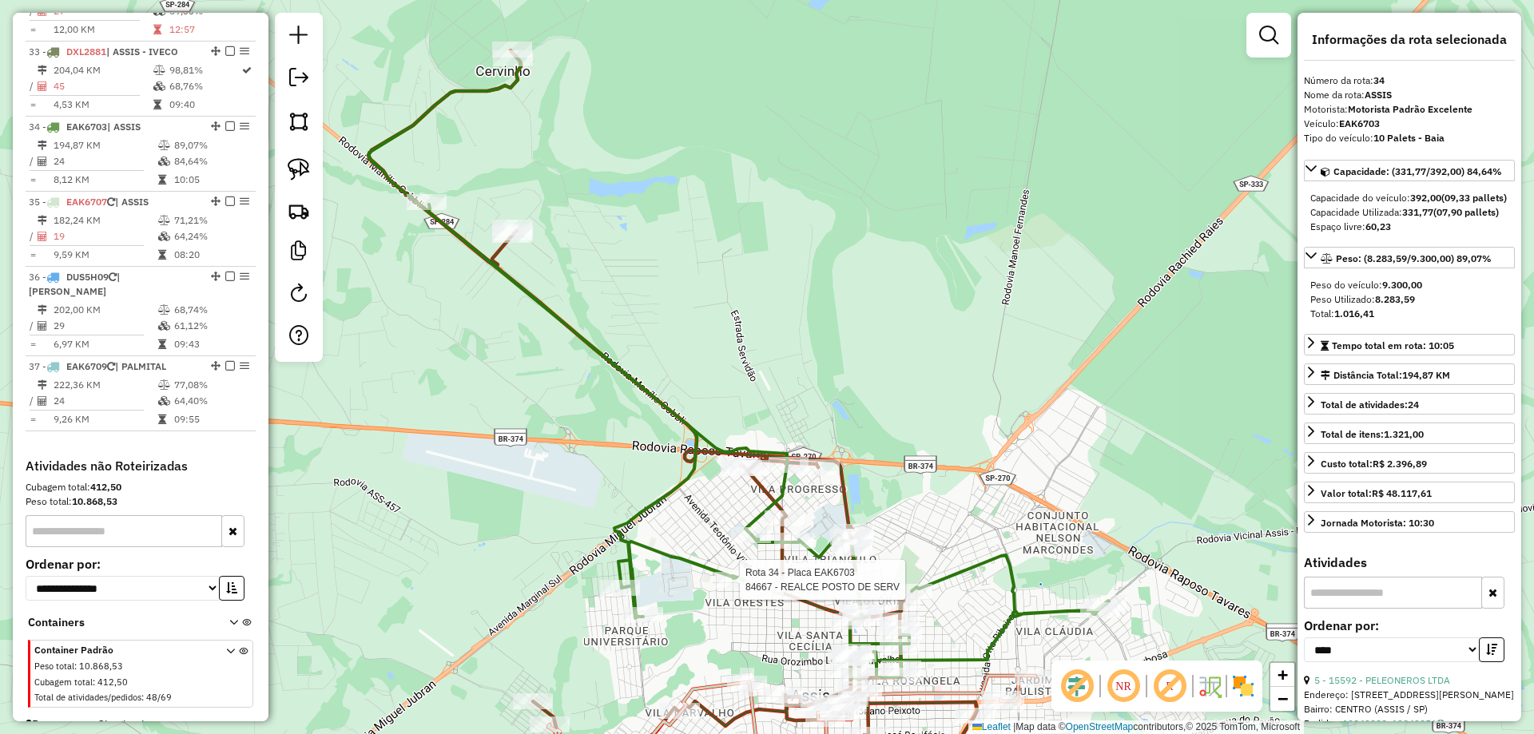
scroll to position [3272, 0]
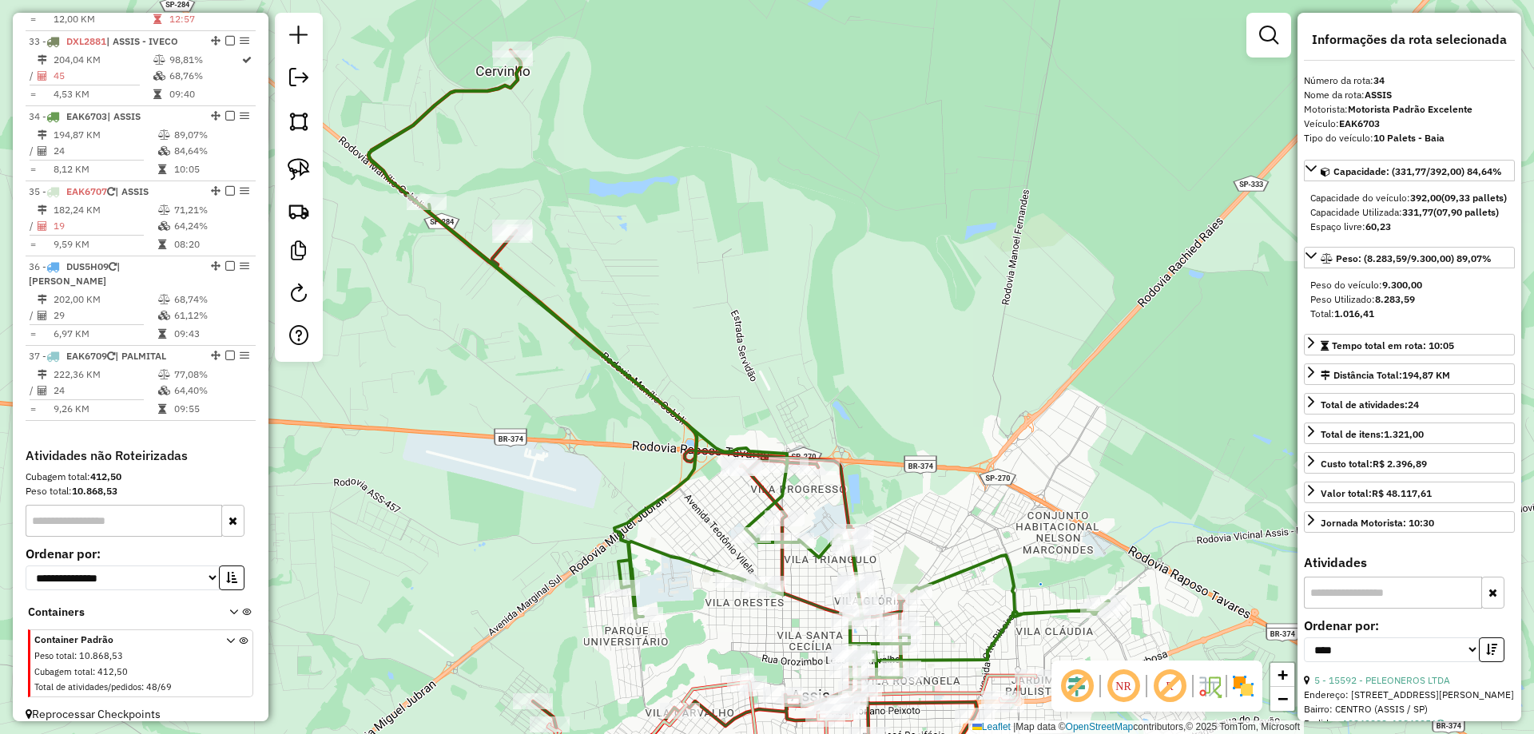
click at [700, 562] on icon at bounding box center [738, 367] width 740 height 622
click at [711, 686] on icon at bounding box center [791, 742] width 487 height 132
click at [699, 567] on icon at bounding box center [738, 367] width 740 height 622
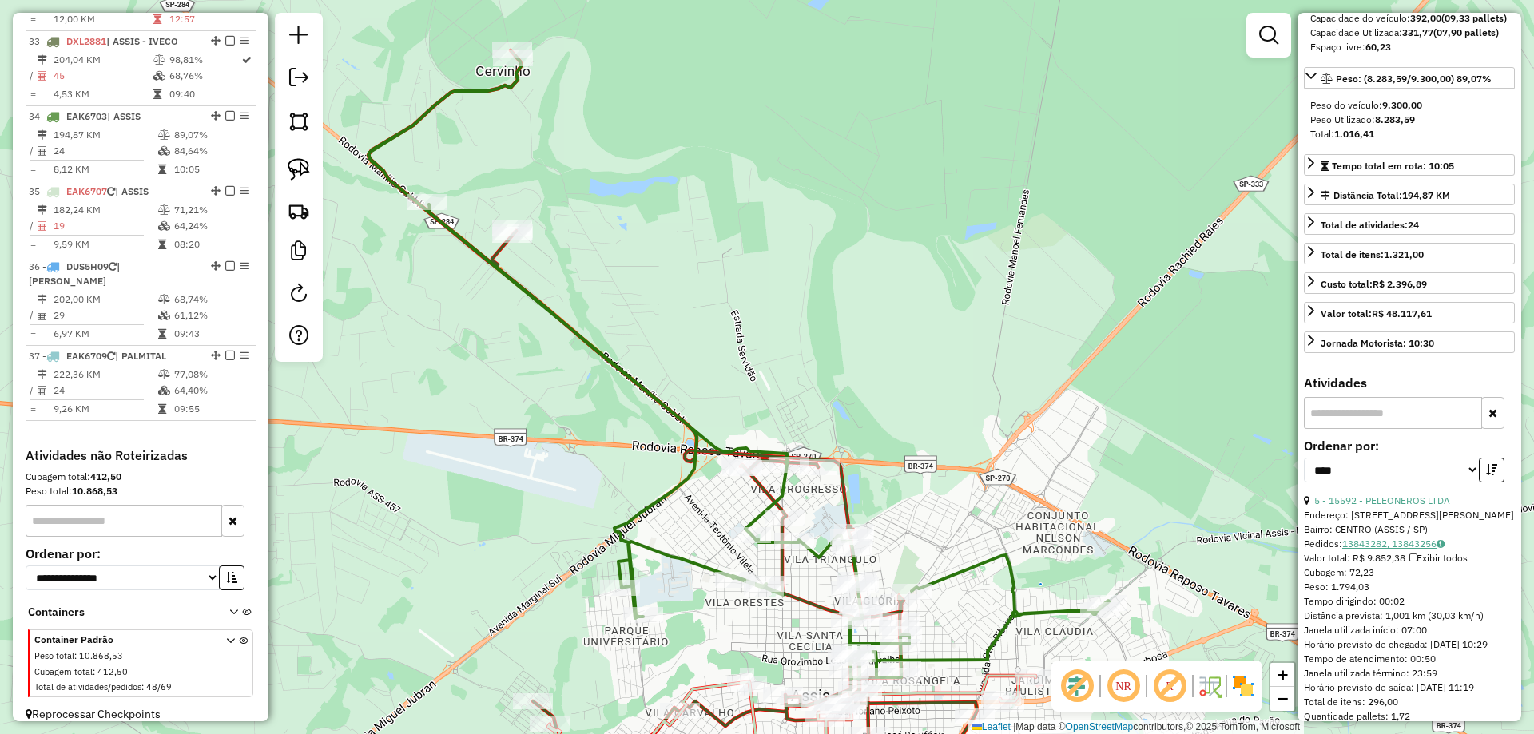
scroll to position [240, 0]
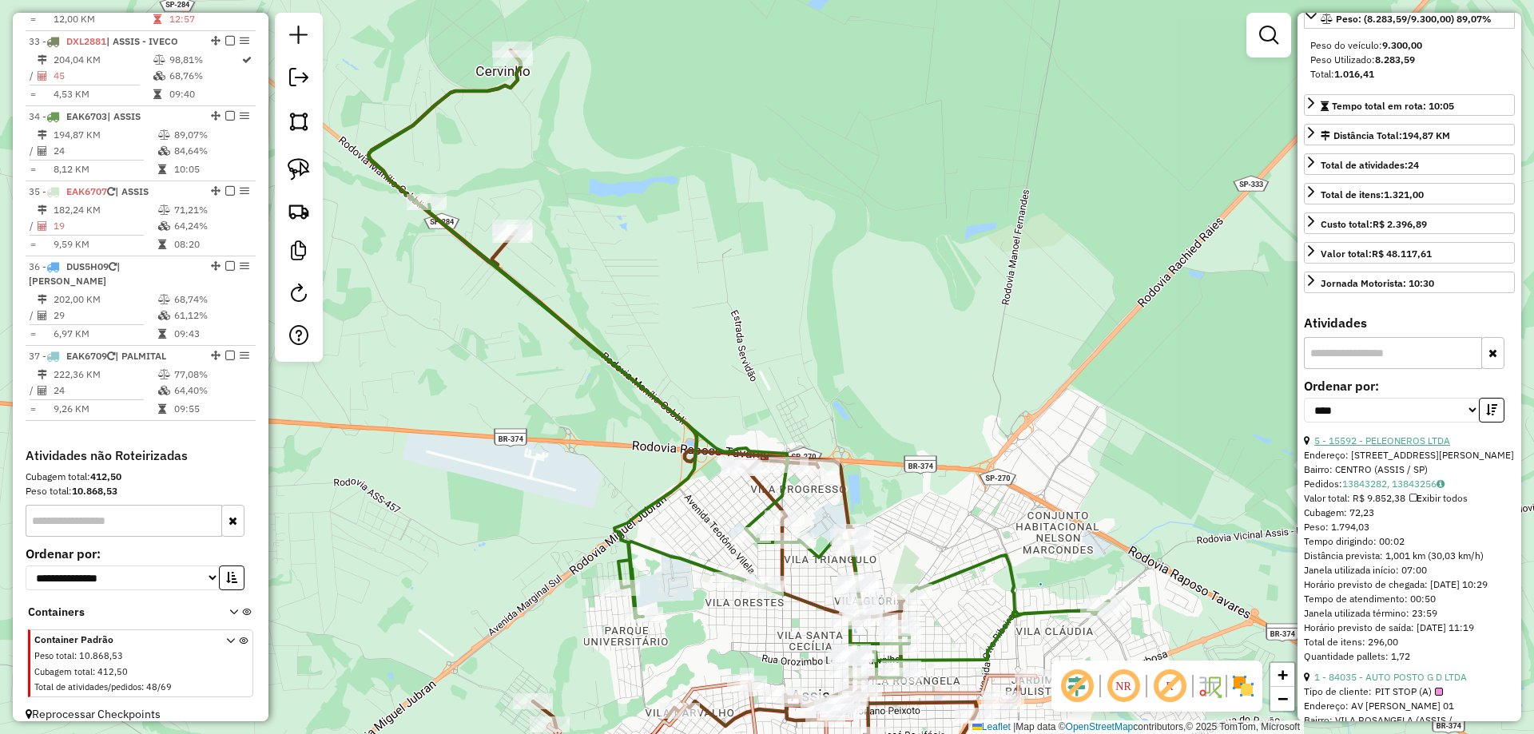
click at [1402, 447] on link "5 - 15592 - PELEONEROS LTDA" at bounding box center [1382, 441] width 136 height 12
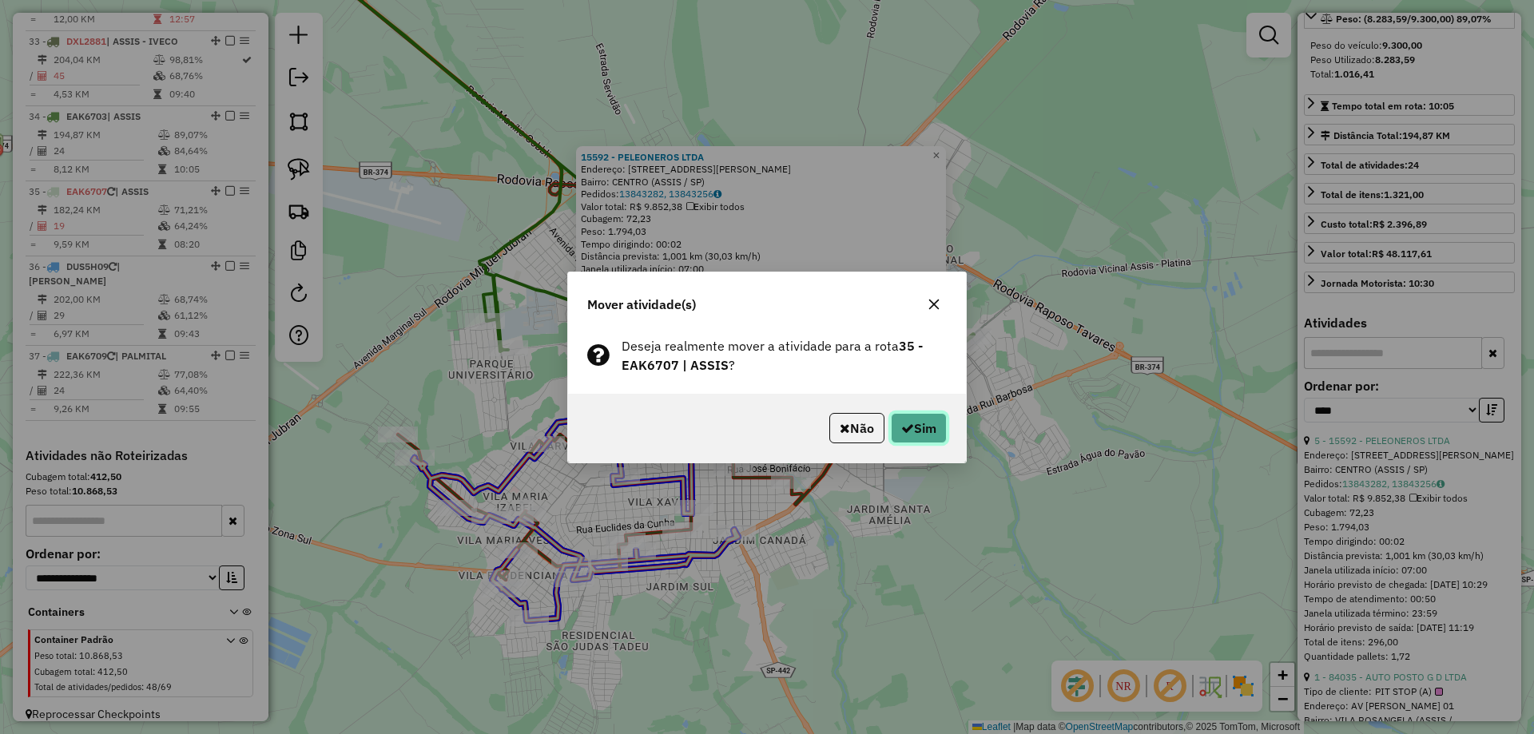
click at [895, 422] on button "Sim" at bounding box center [919, 428] width 56 height 30
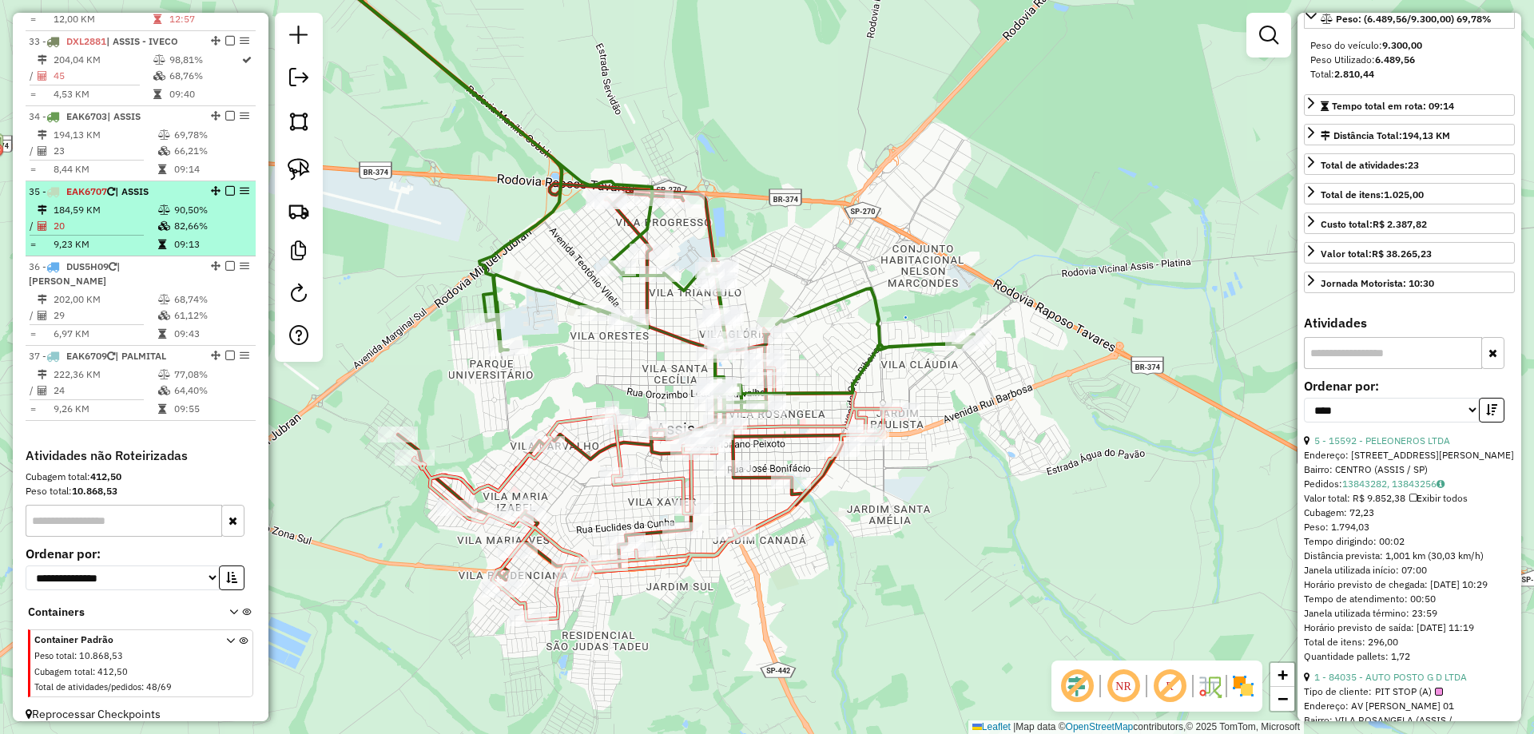
click at [147, 218] on td "20" at bounding box center [105, 226] width 105 height 16
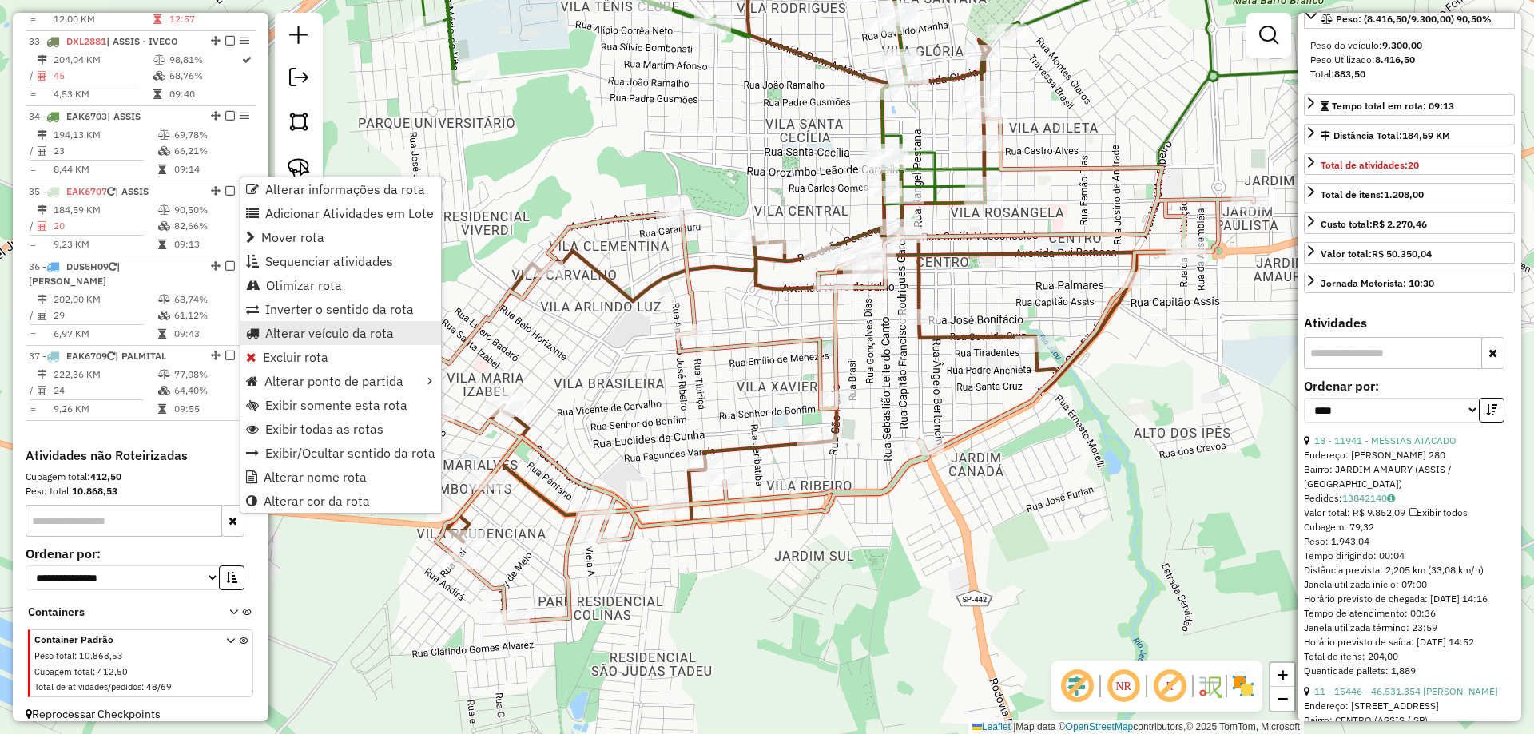
click at [307, 334] on span "Alterar veículo da rota" at bounding box center [329, 333] width 129 height 13
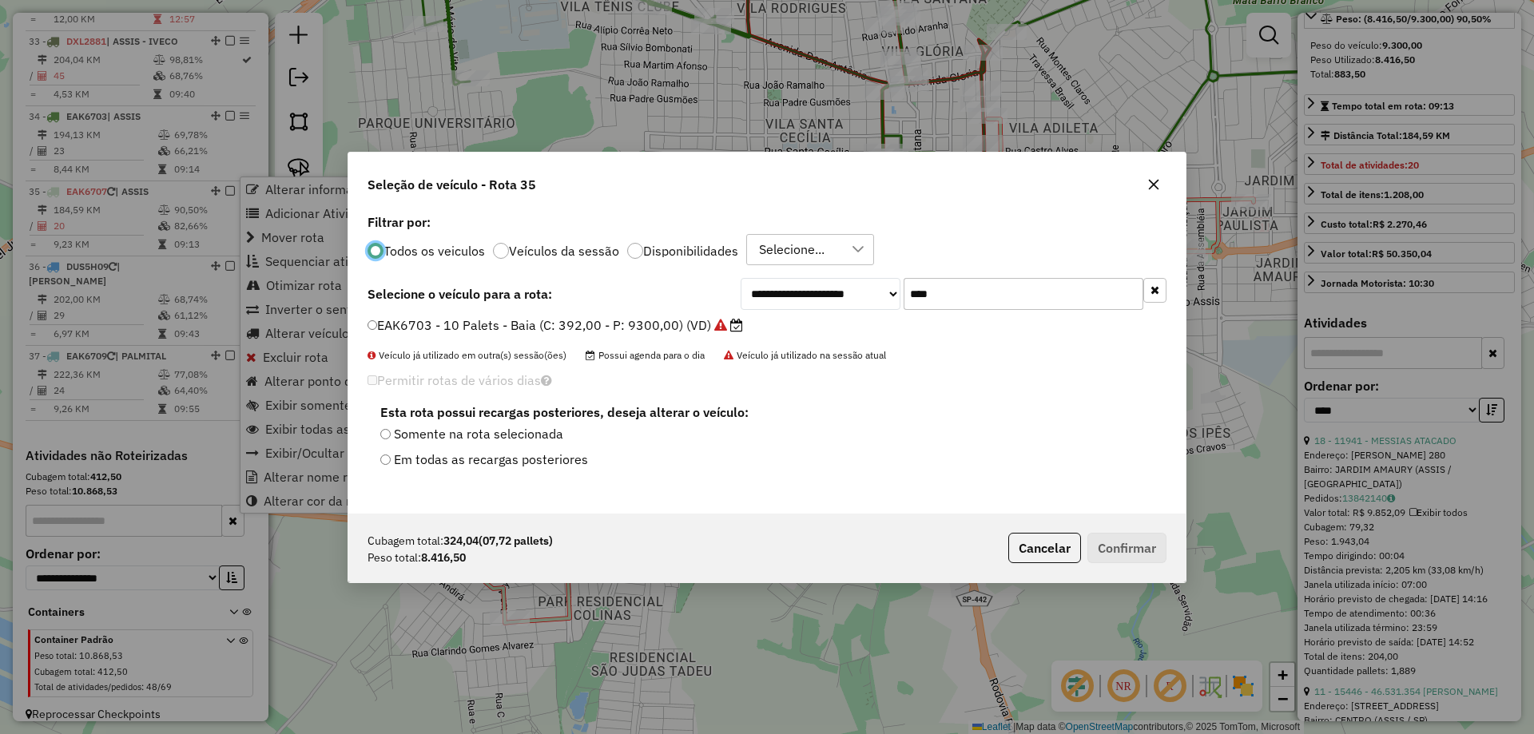
scroll to position [9, 5]
click at [965, 287] on input "****" at bounding box center [1023, 294] width 240 height 32
type input "****"
click at [691, 329] on label "EAK6704 - 10 Palets - Baia (C: 392,00 - P: 9300,00) (VD)" at bounding box center [547, 325] width 360 height 19
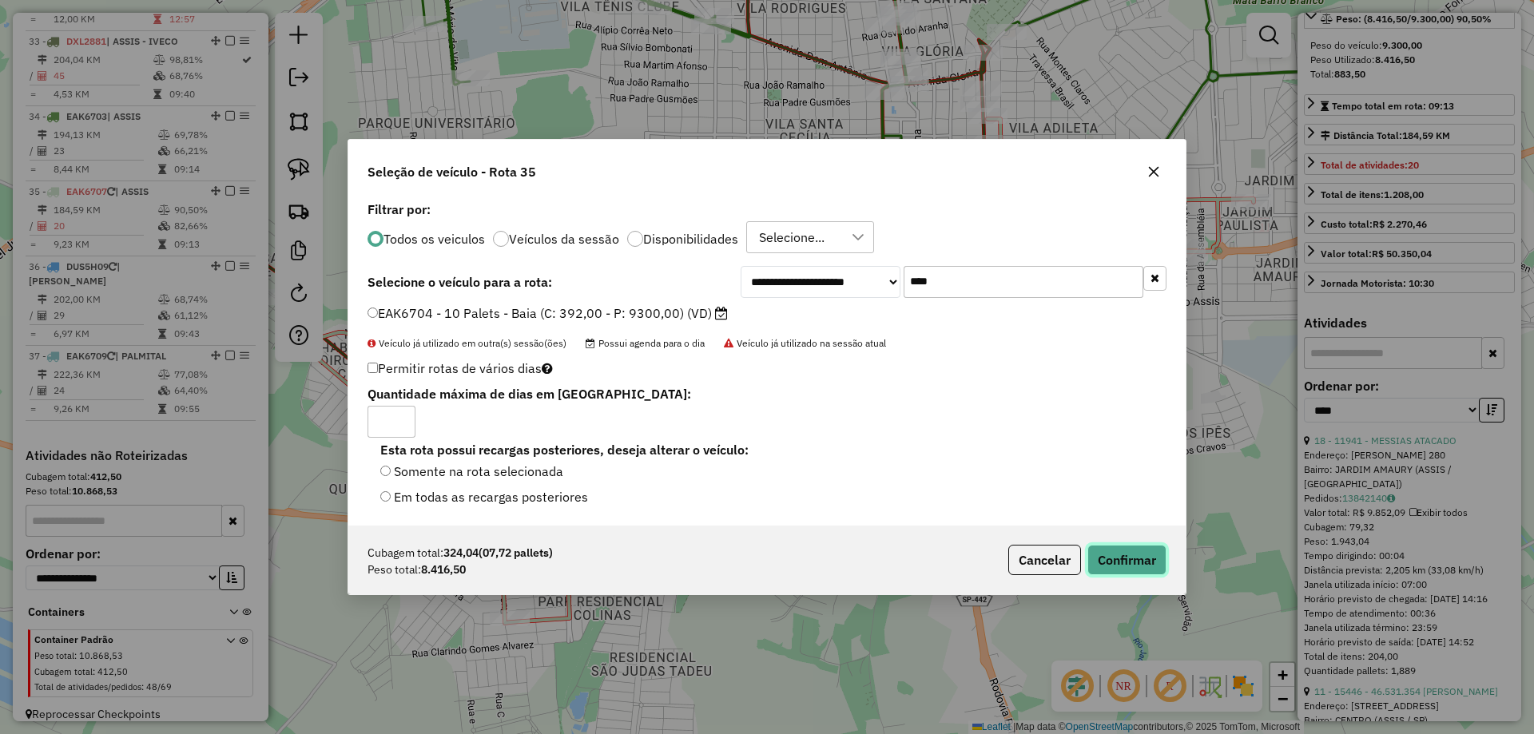
click at [1092, 558] on button "Confirmar" at bounding box center [1126, 560] width 79 height 30
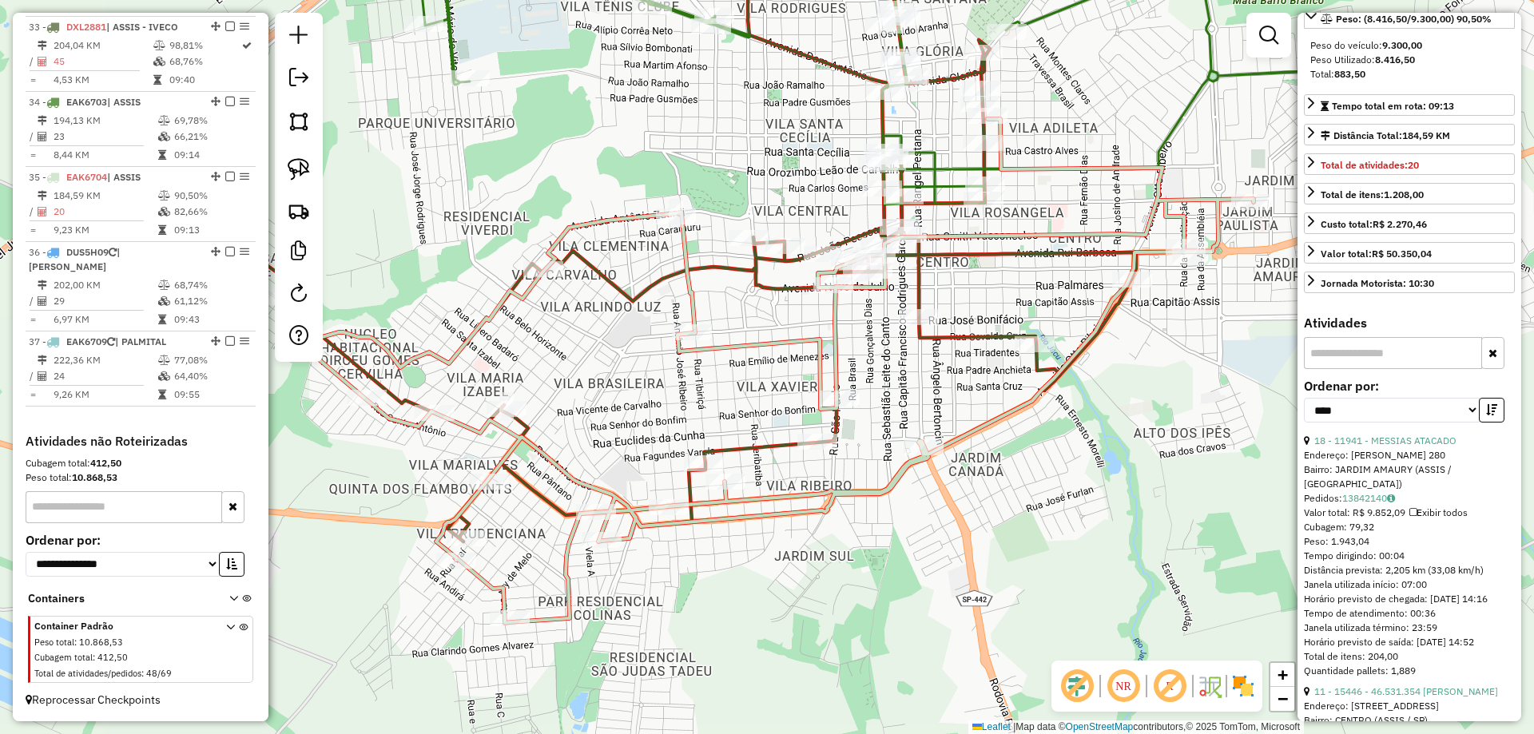
scroll to position [3268, 0]
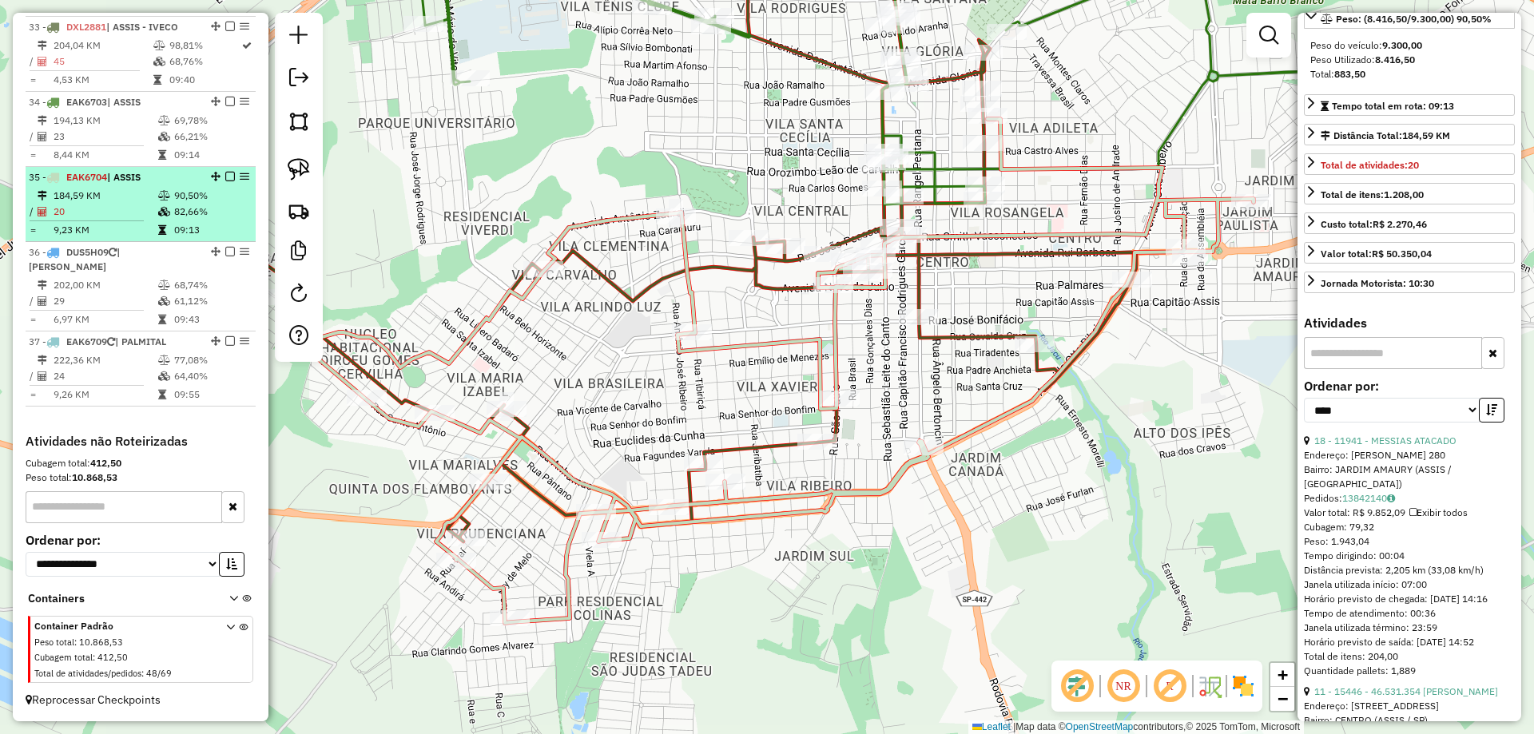
click at [145, 196] on td "184,59 KM" at bounding box center [105, 196] width 105 height 16
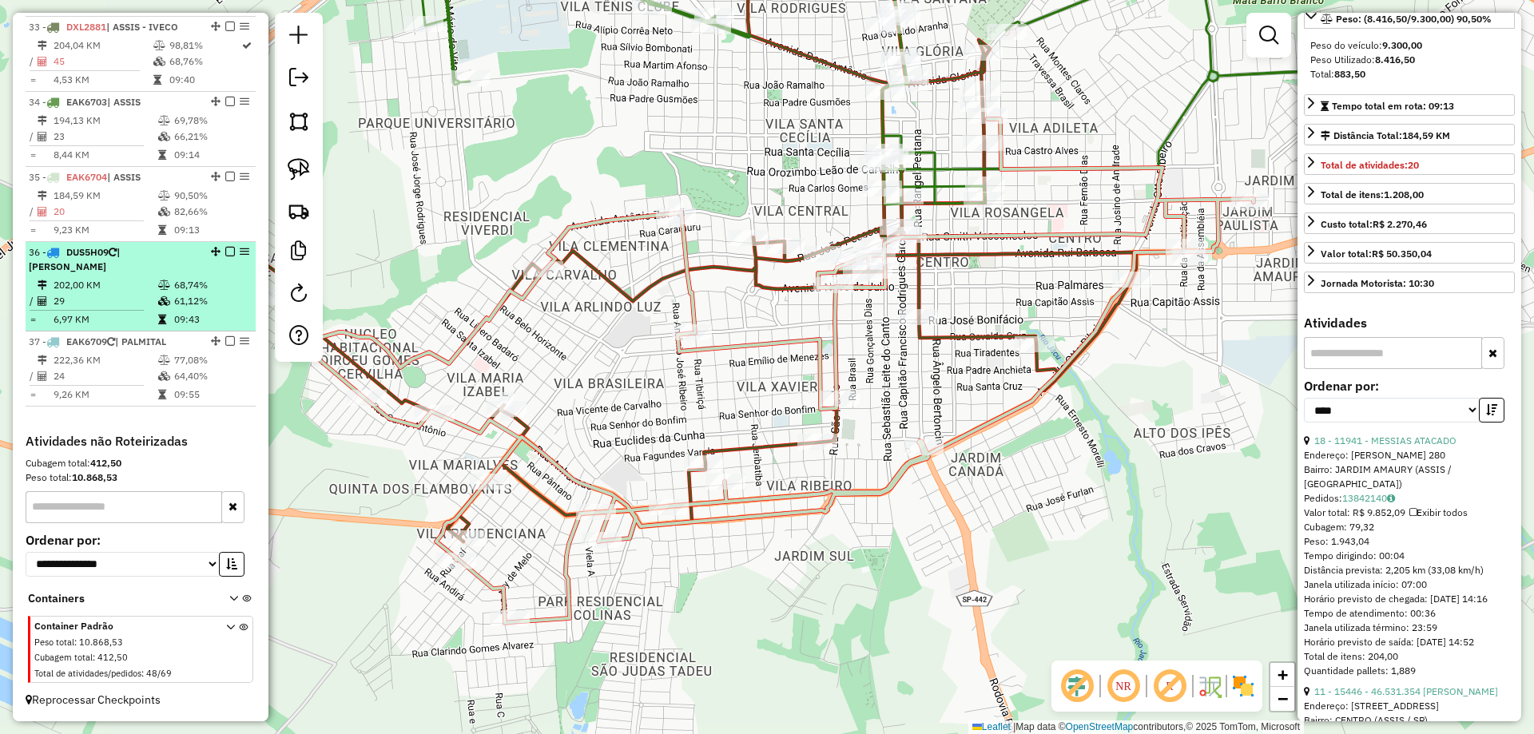
drag, startPoint x: 146, startPoint y: 281, endPoint x: 233, endPoint y: 262, distance: 89.1
click at [147, 281] on td "202,00 KM" at bounding box center [105, 285] width 105 height 16
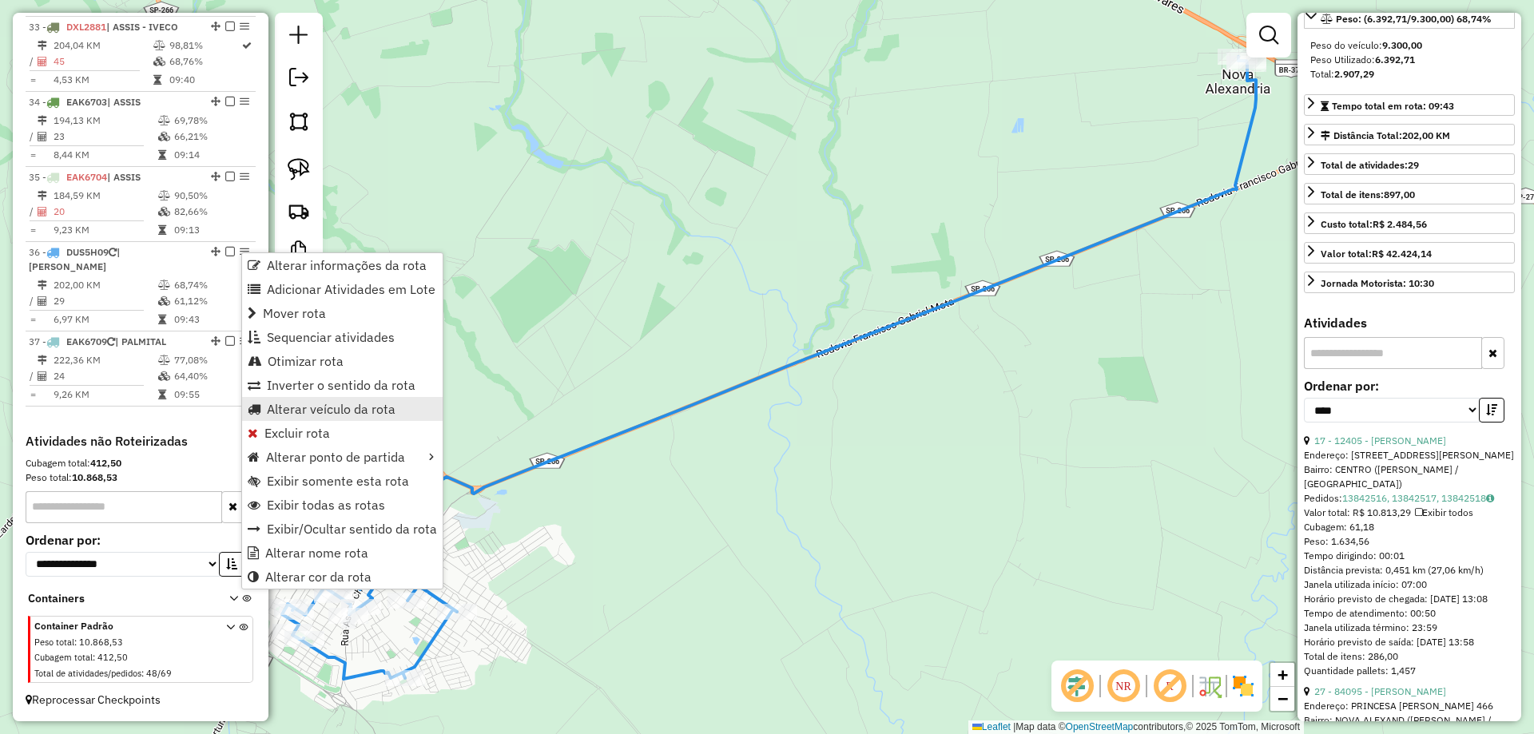
click at [345, 405] on span "Alterar veículo da rota" at bounding box center [331, 409] width 129 height 13
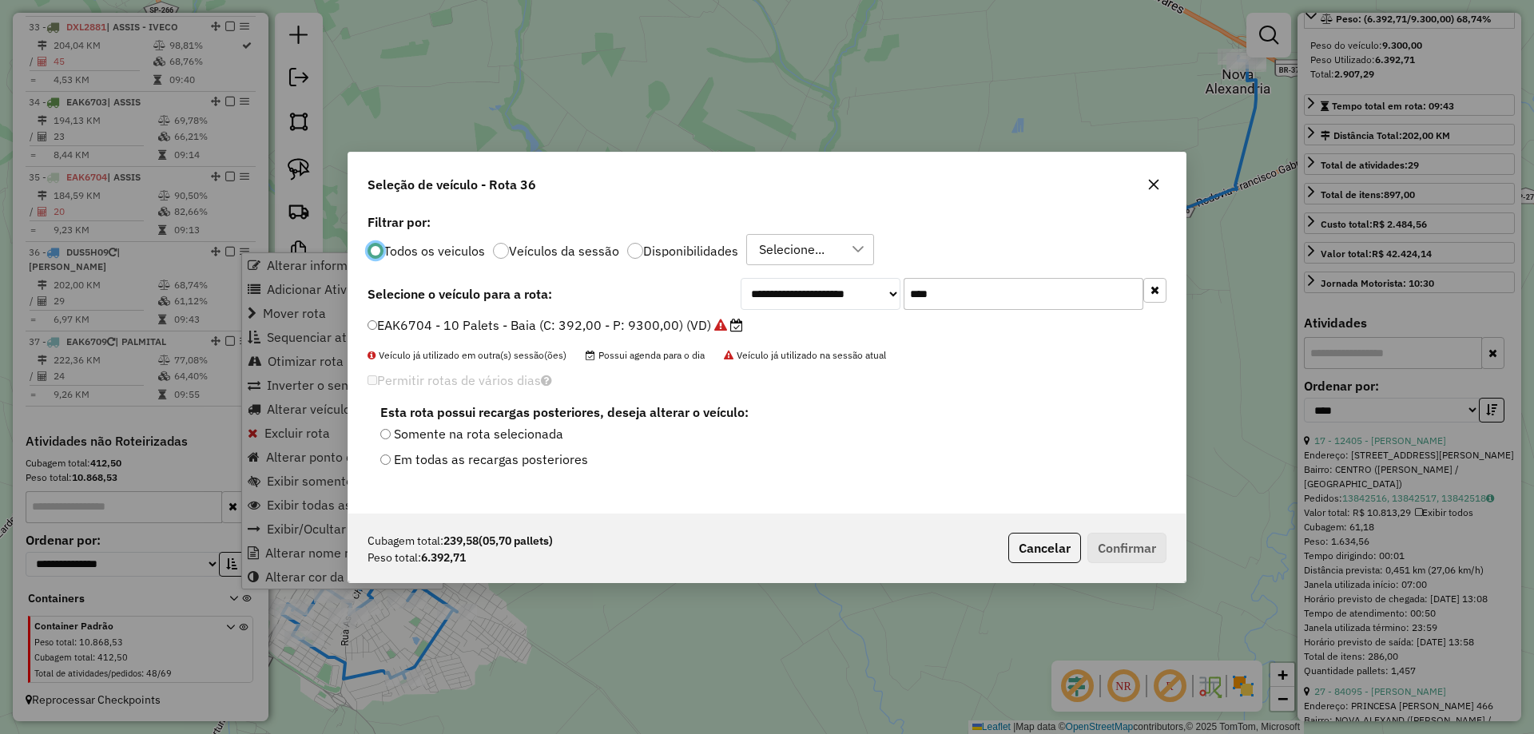
scroll to position [9, 5]
click at [998, 290] on input "****" at bounding box center [1023, 294] width 240 height 32
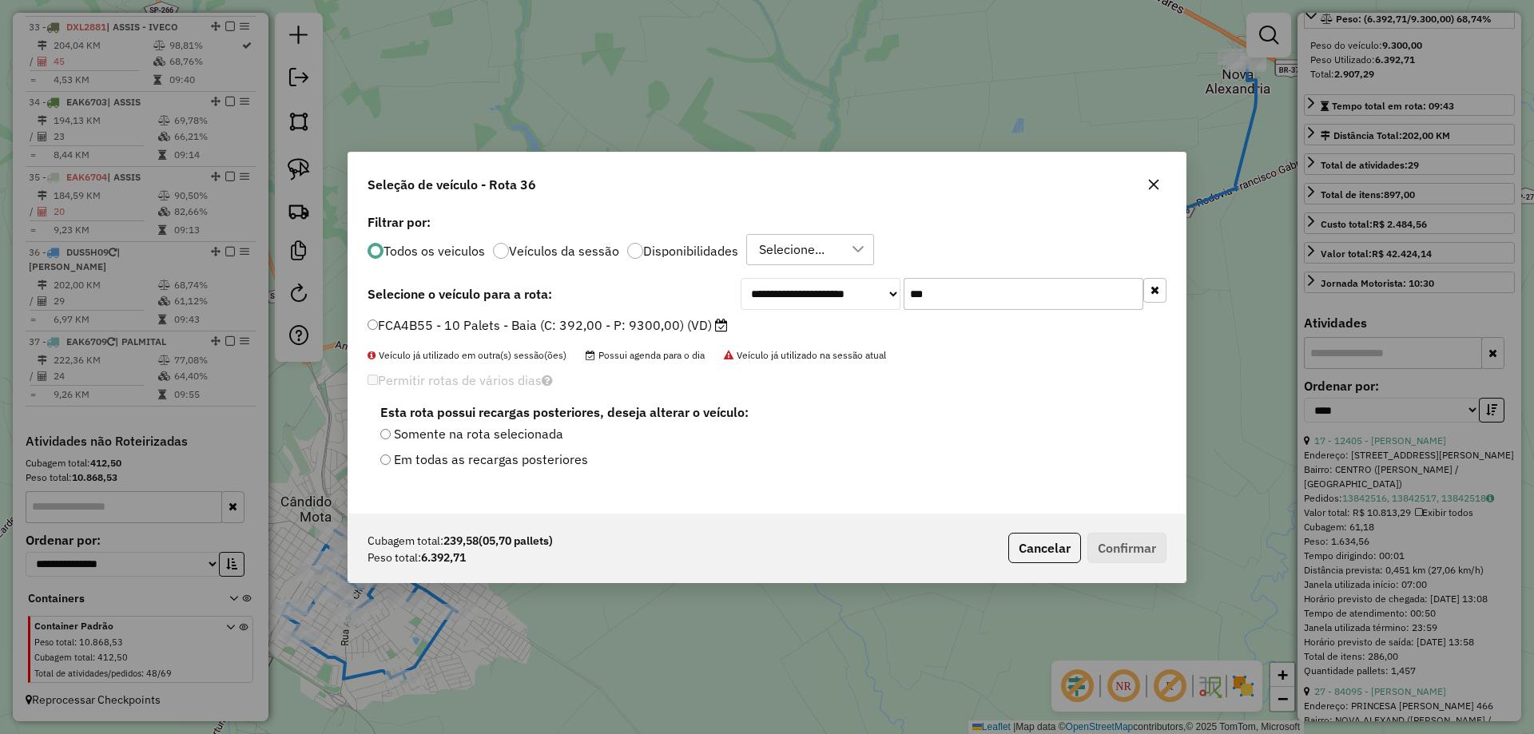
type input "***"
click at [661, 317] on label "FCA4B55 - 10 Palets - Baia (C: 392,00 - P: 9300,00) (VD)" at bounding box center [547, 325] width 360 height 19
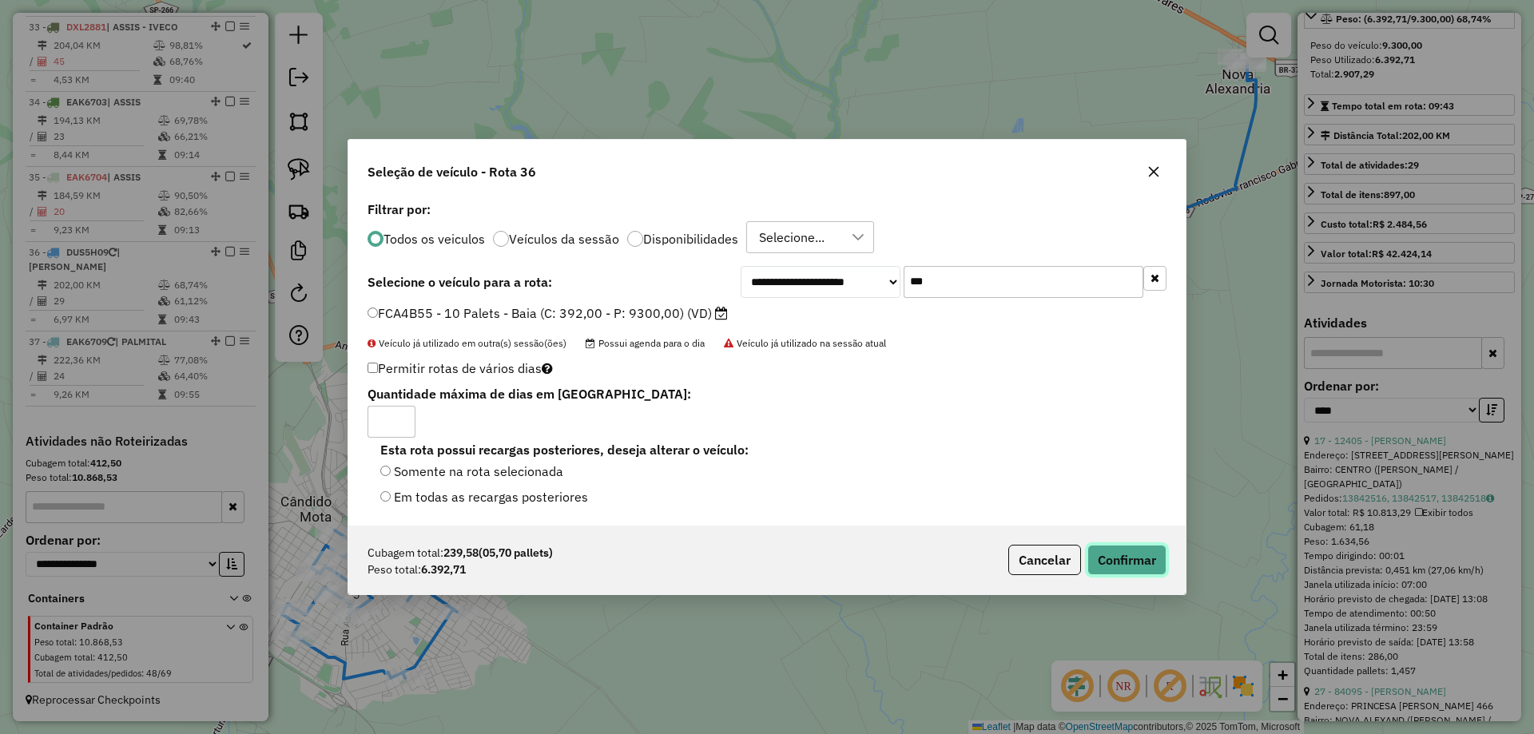
click at [1101, 549] on button "Confirmar" at bounding box center [1126, 560] width 79 height 30
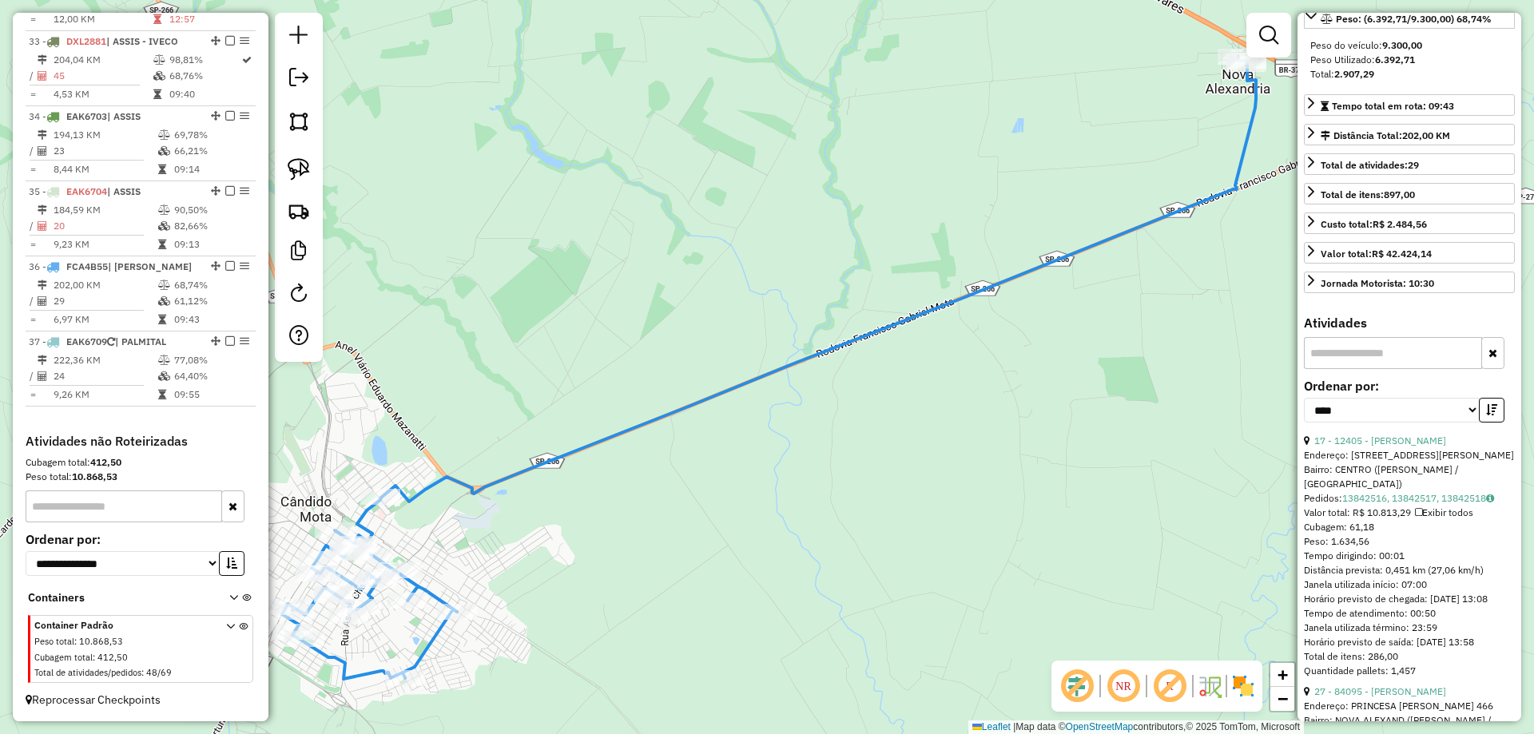
scroll to position [3251, 0]
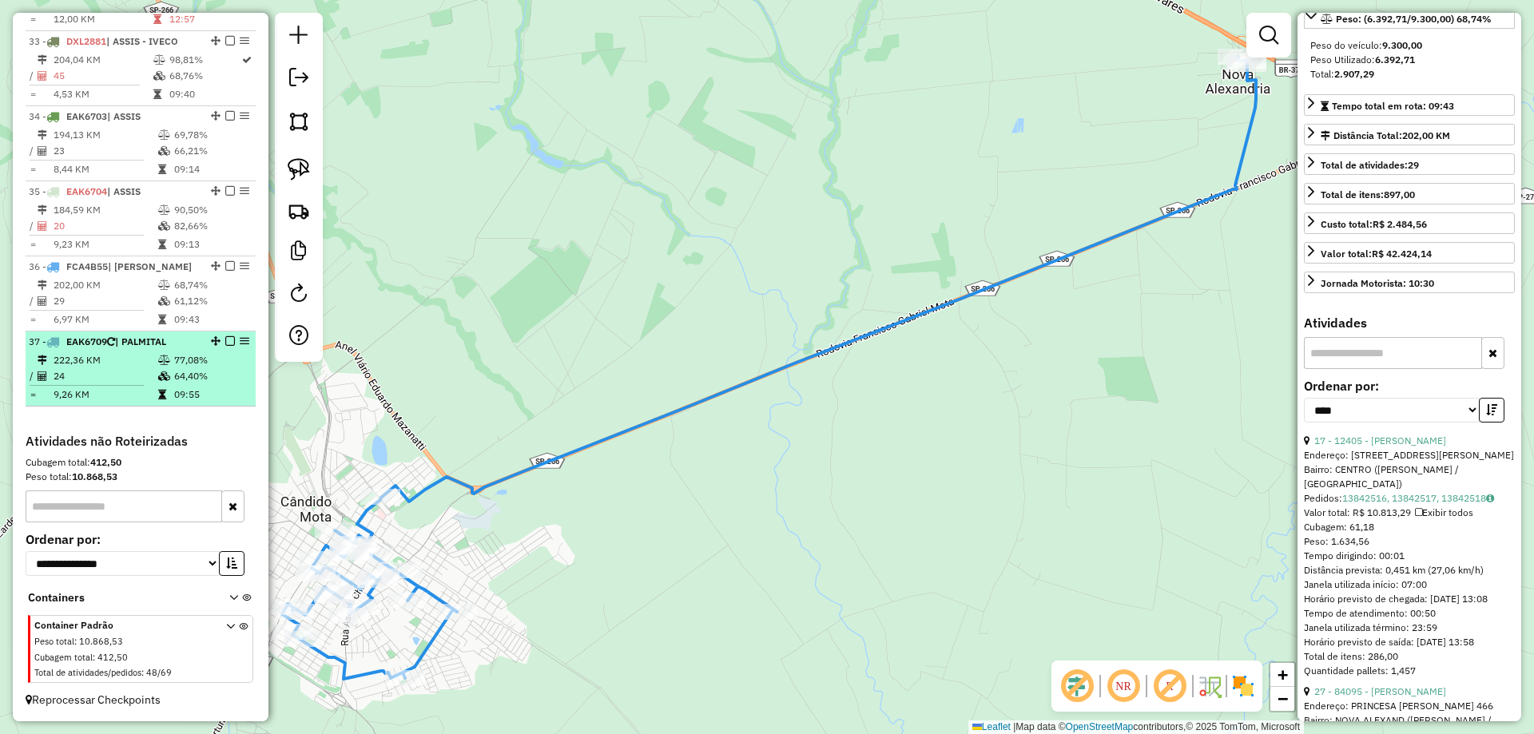
click at [149, 350] on li "37 - EAK6709 | PALMITAL 222,36 KM 77,08% / 24 64,40% = 9,26 KM 09:55" at bounding box center [141, 368] width 230 height 75
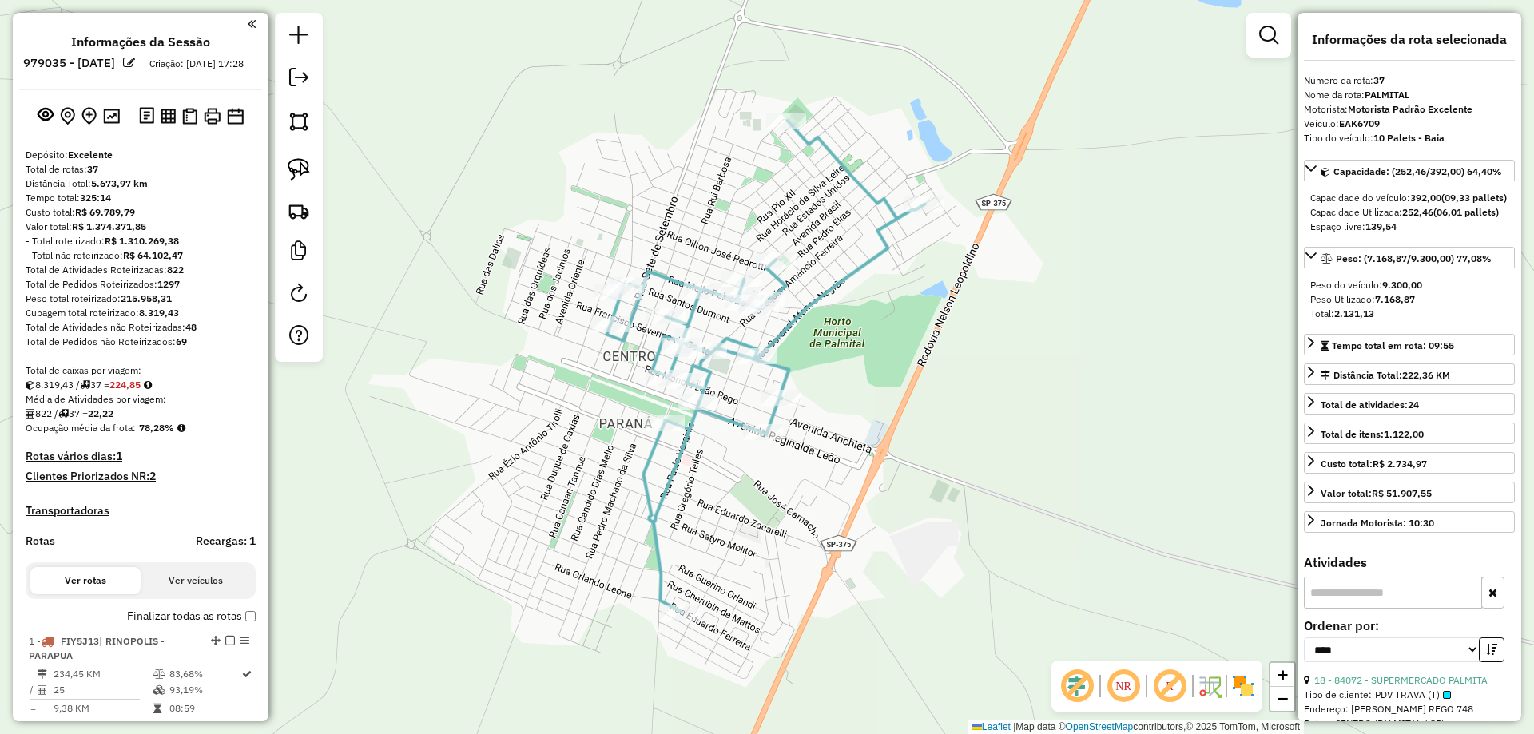
select select "*********"
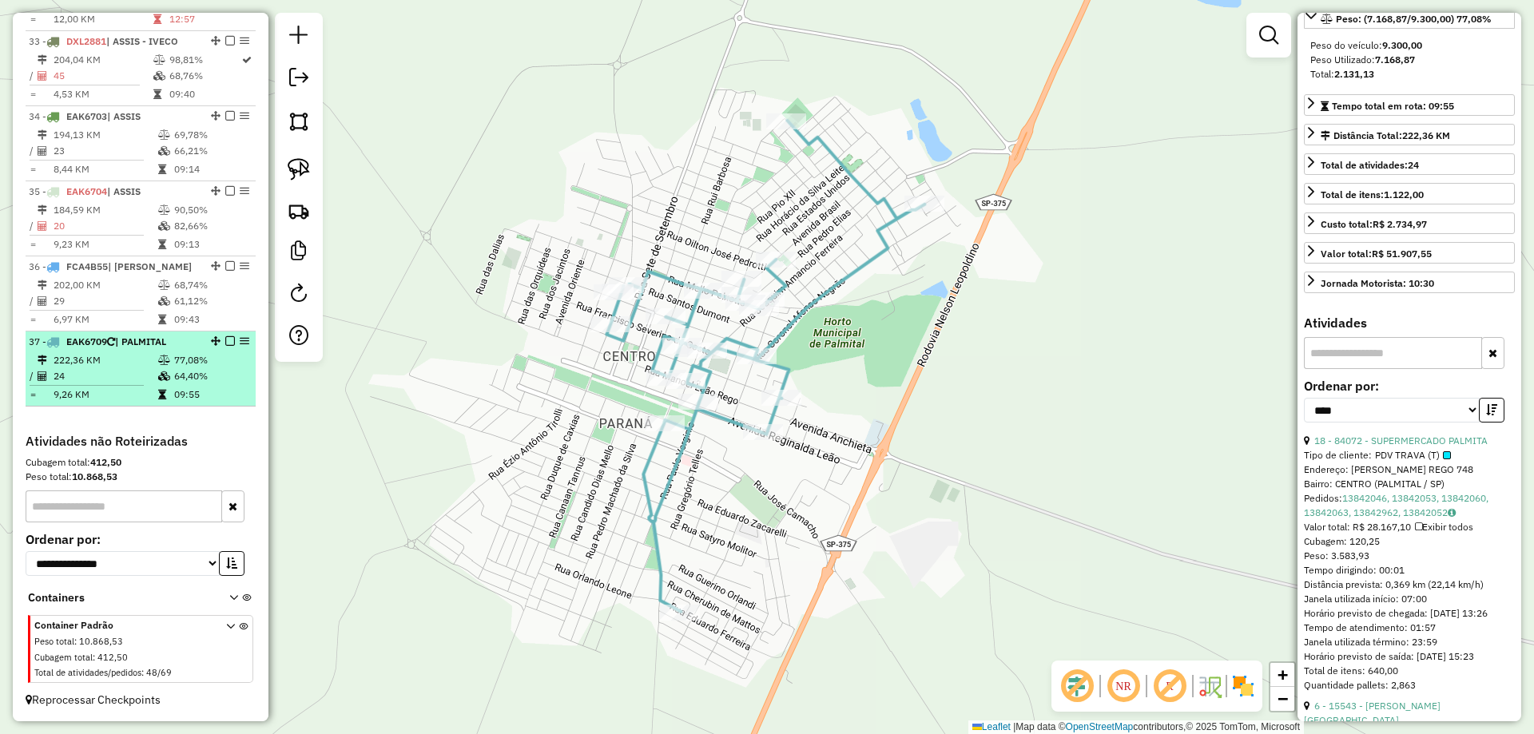
drag, startPoint x: 0, startPoint y: 0, endPoint x: 238, endPoint y: 348, distance: 421.8
click at [237, 352] on td "77,08%" at bounding box center [211, 360] width 76 height 16
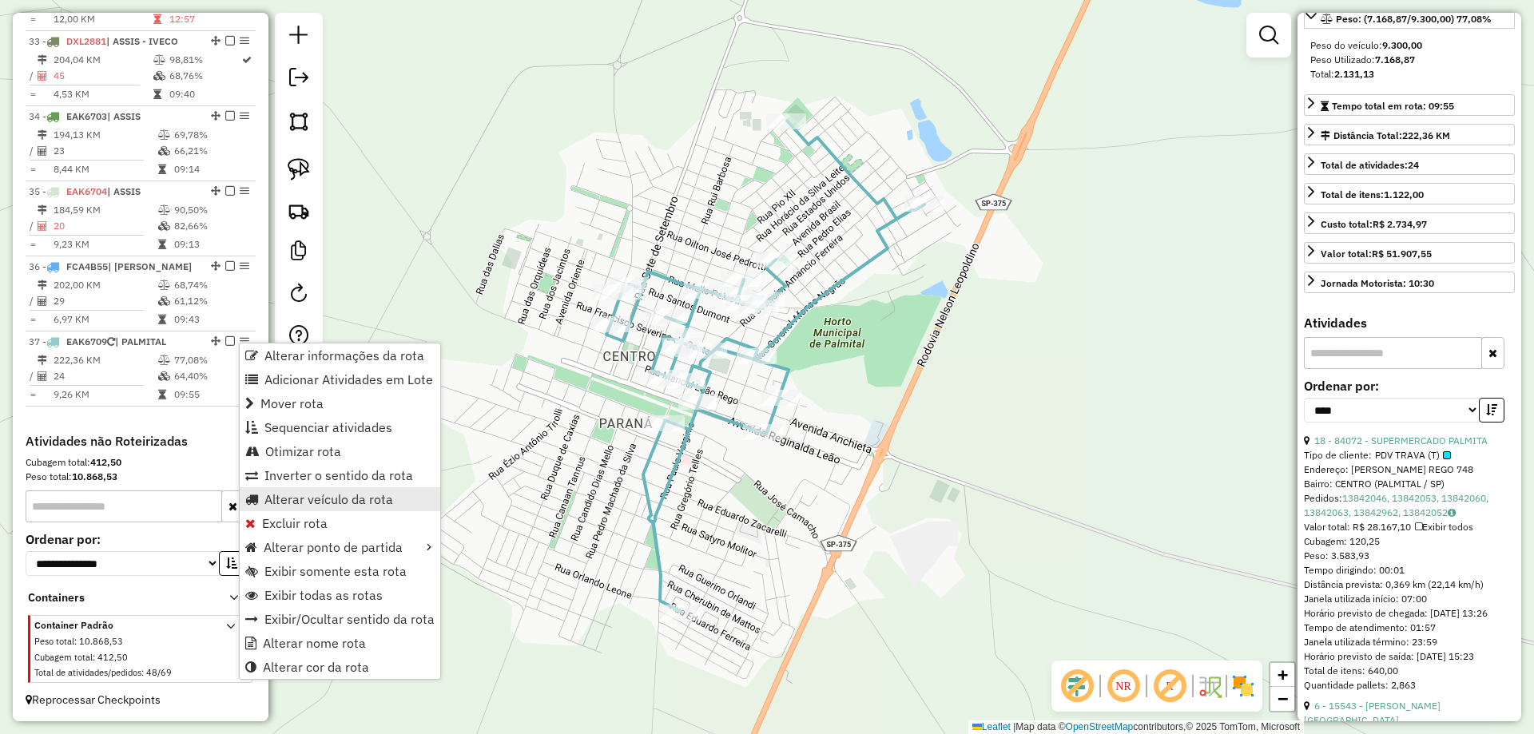
click at [282, 496] on span "Alterar veículo da rota" at bounding box center [328, 499] width 129 height 13
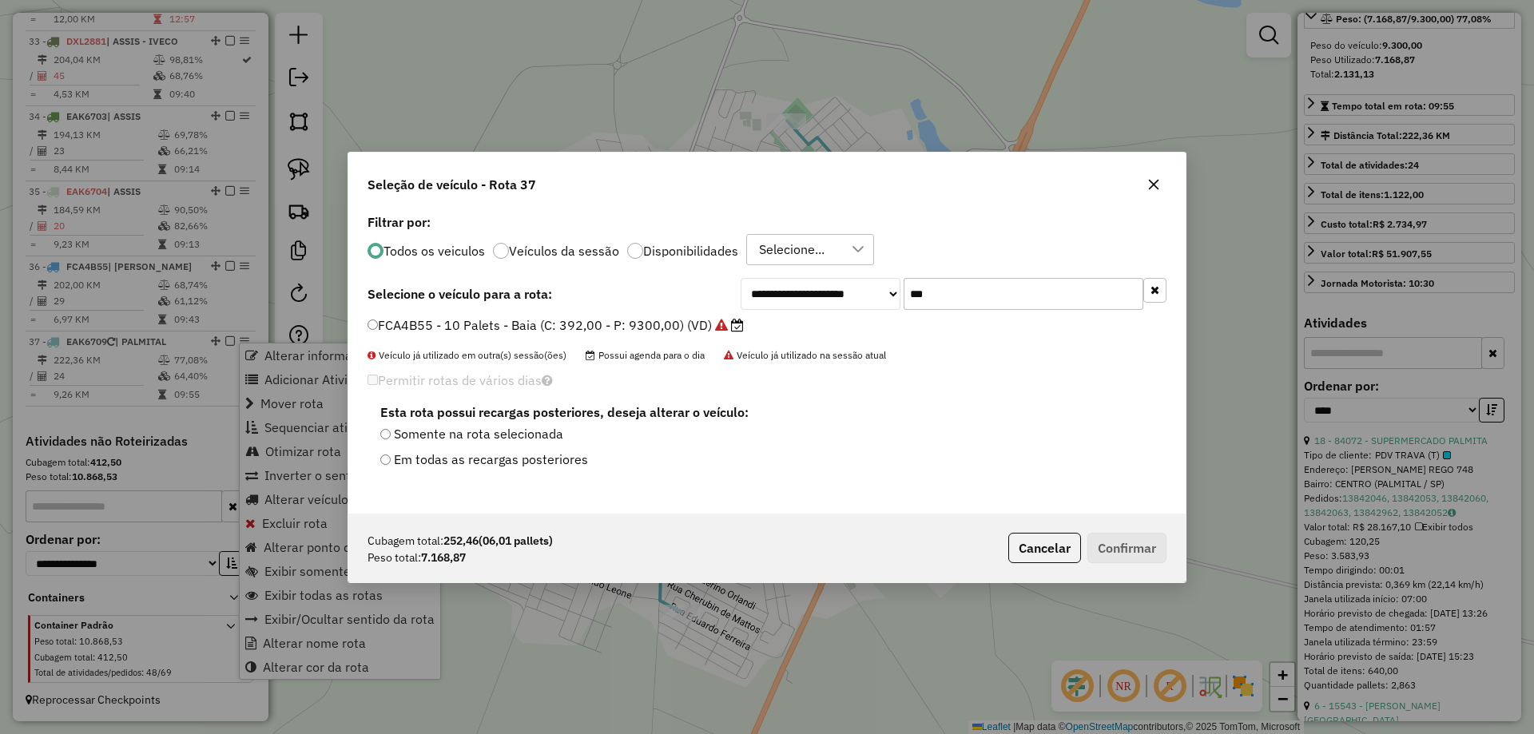
scroll to position [9, 5]
click at [1047, 292] on input "***" at bounding box center [1023, 294] width 240 height 32
type input "****"
click at [644, 327] on label "FLC0672 - 10 Palets - Baia (C: 392,00 - P: 9300,00)" at bounding box center [532, 325] width 331 height 19
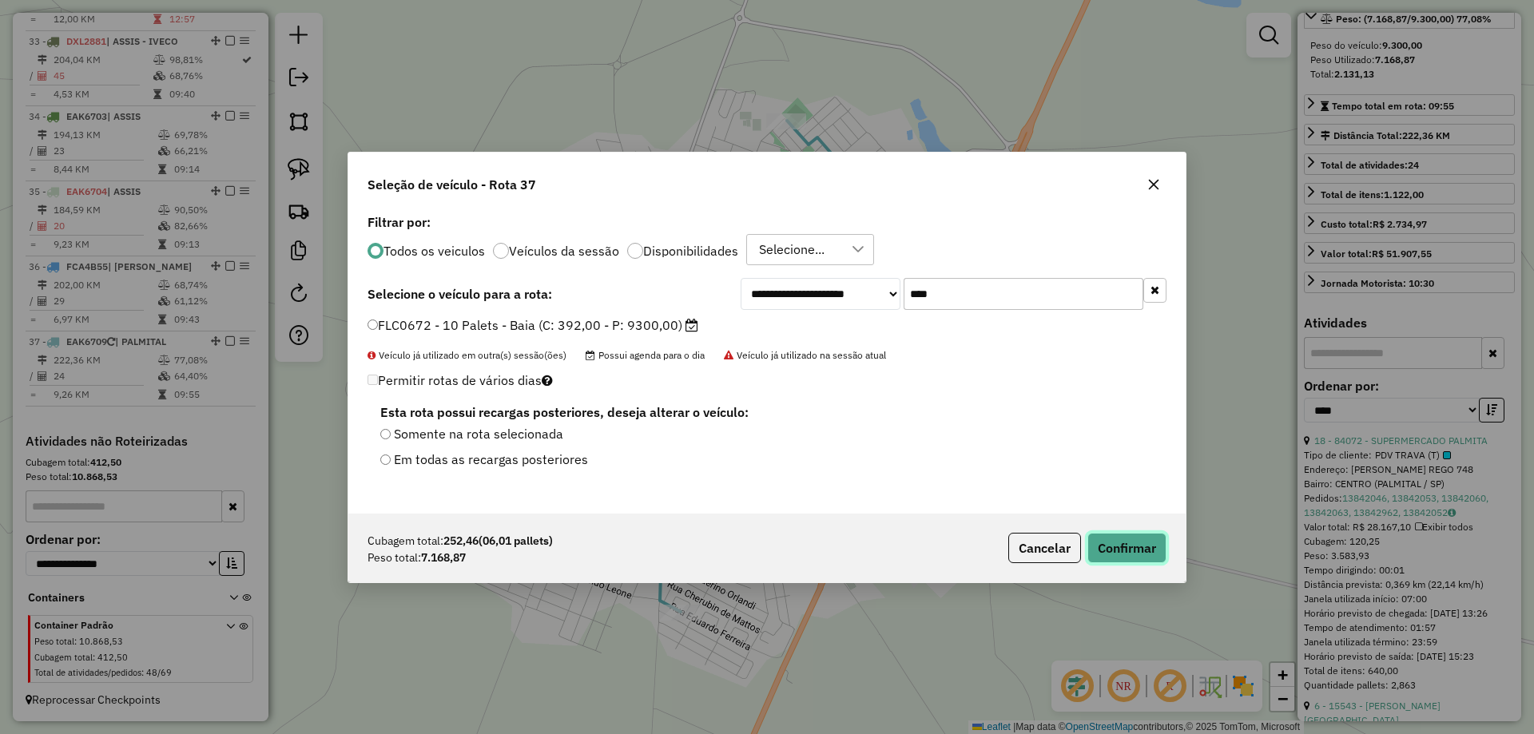
click at [1113, 546] on button "Confirmar" at bounding box center [1126, 548] width 79 height 30
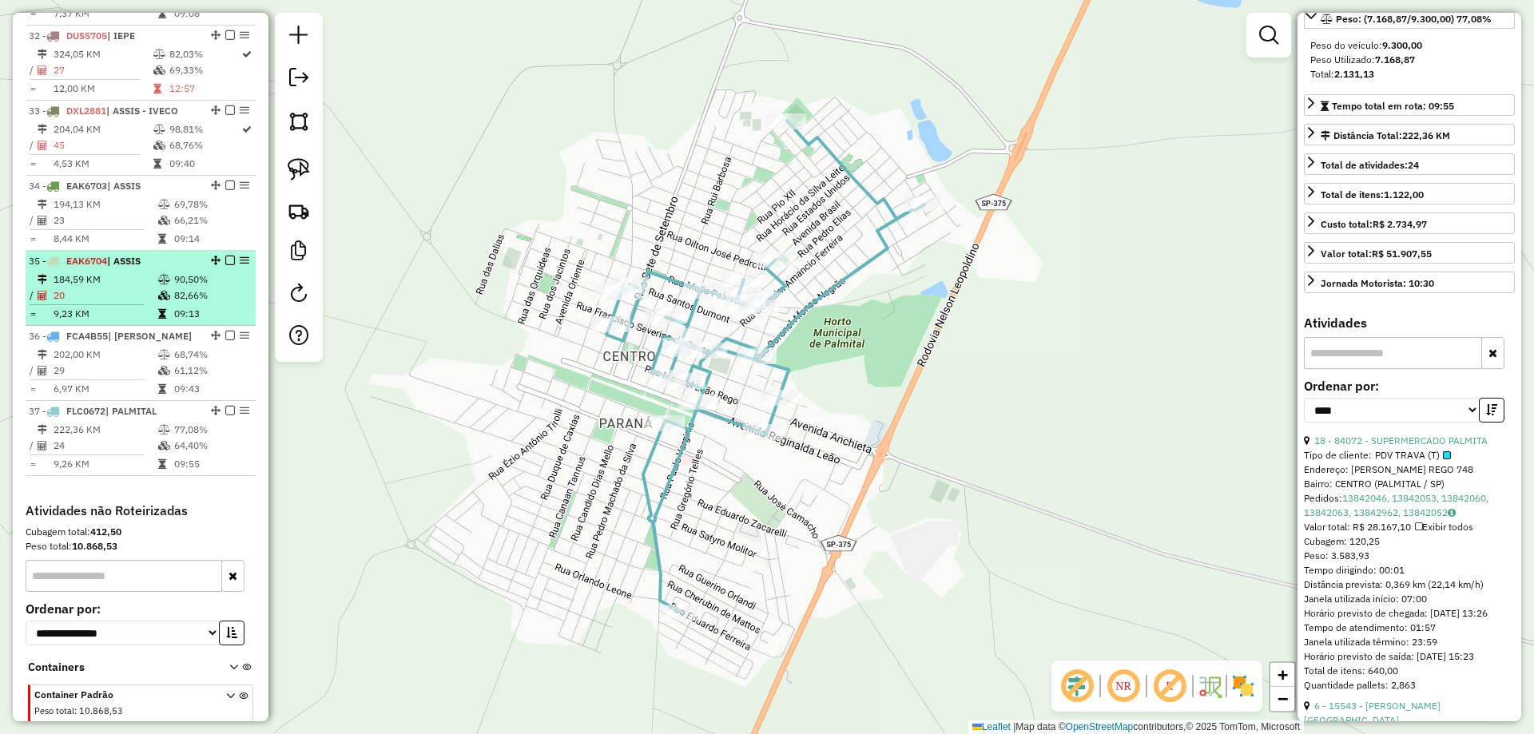
scroll to position [3011, 0]
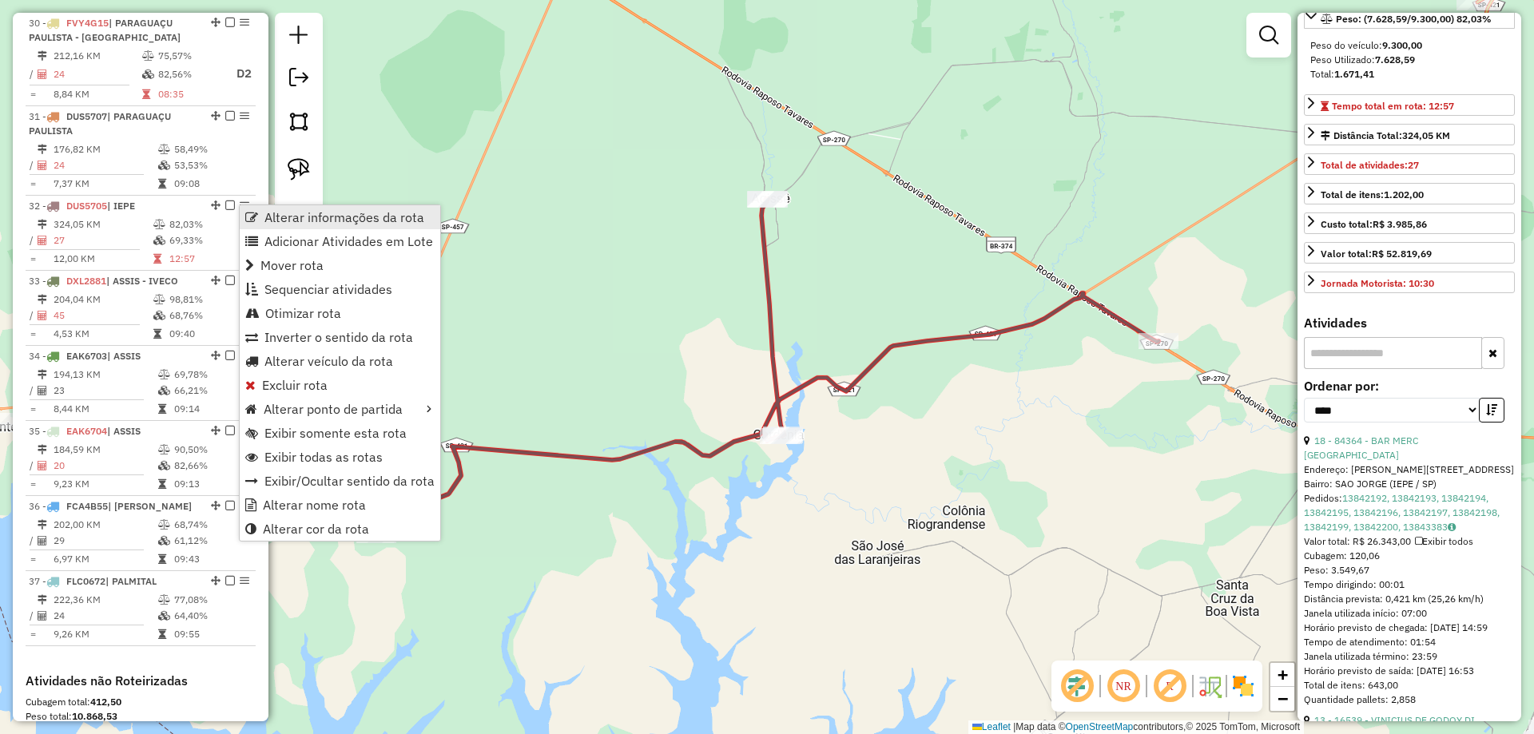
click at [352, 215] on span "Alterar informações da rota" at bounding box center [344, 217] width 160 height 13
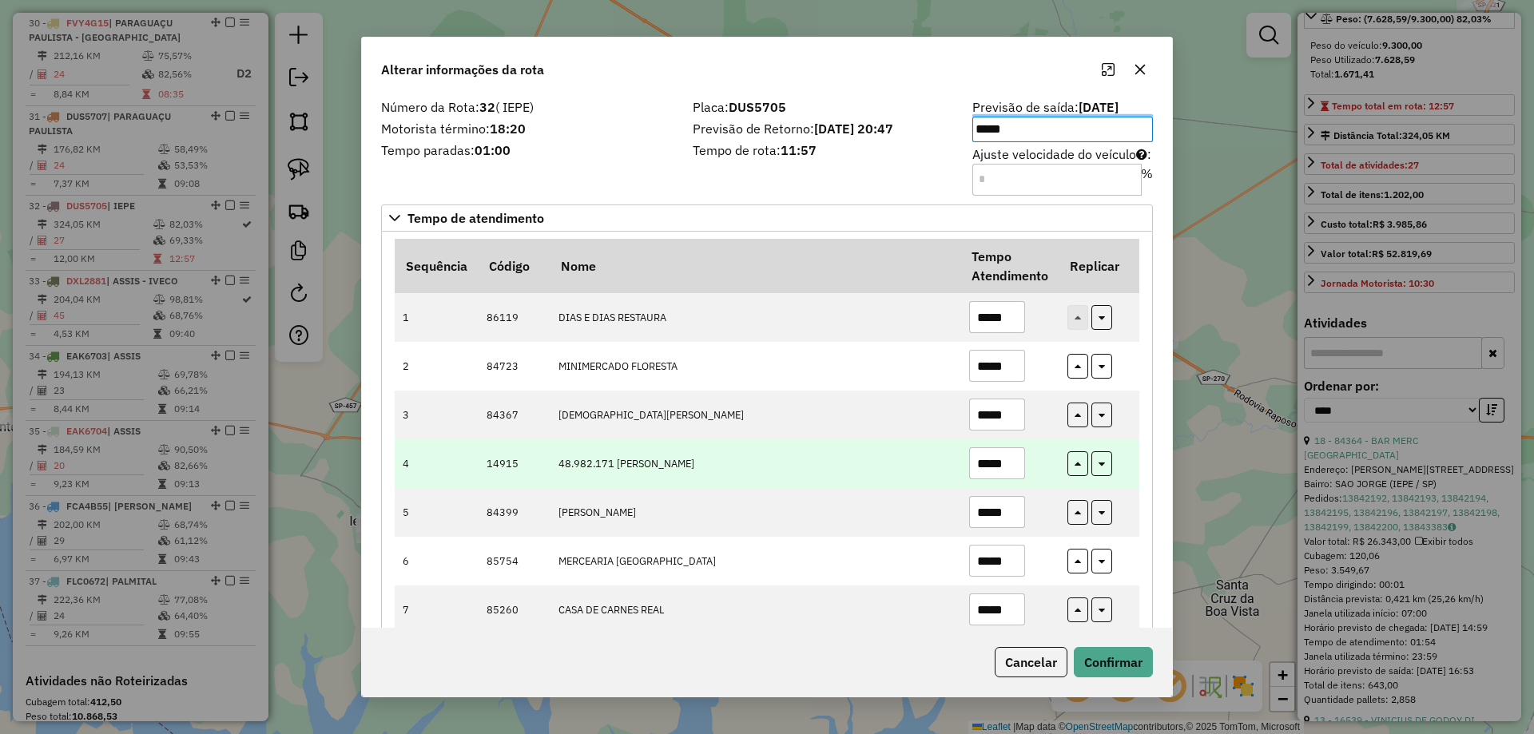
click at [984, 445] on td "*****" at bounding box center [1009, 463] width 98 height 49
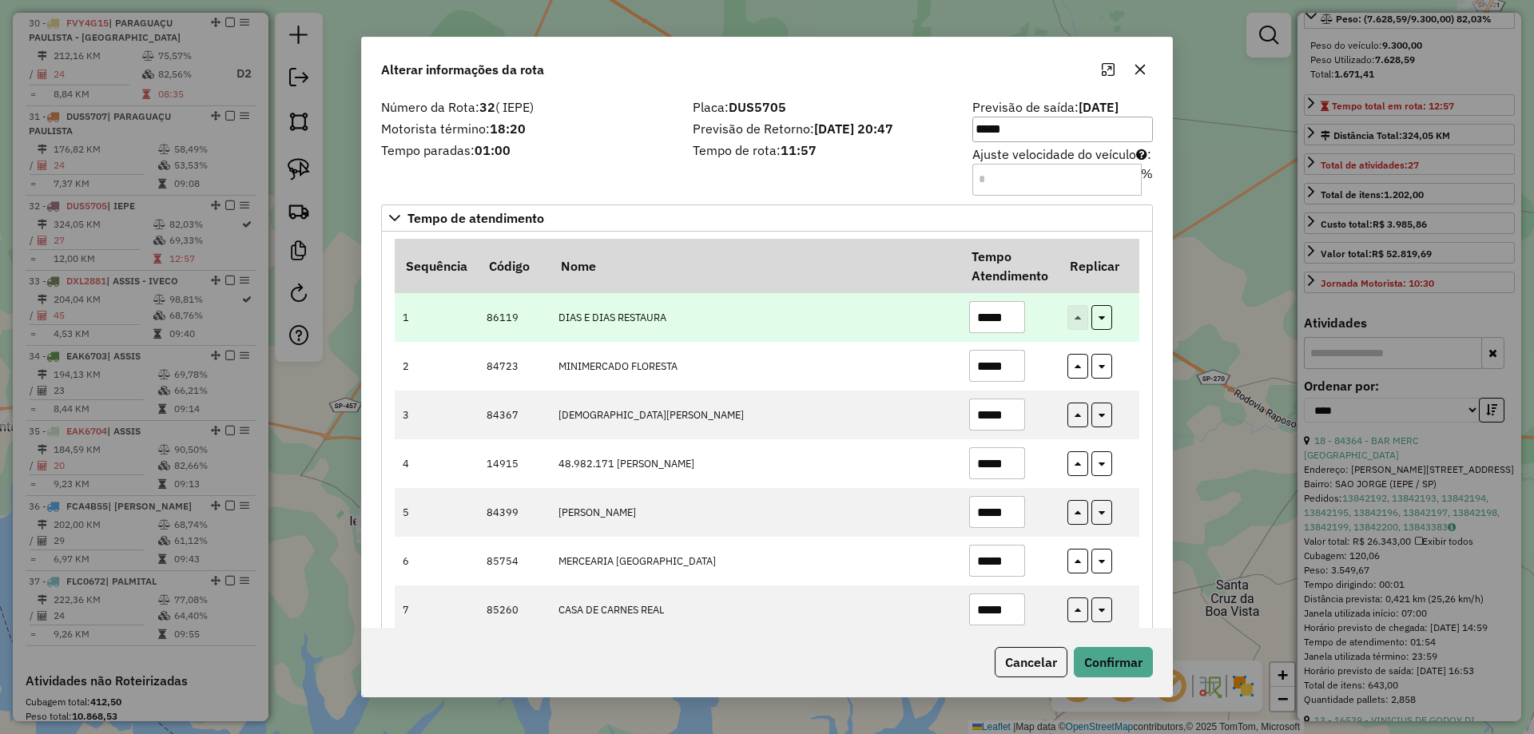
click at [998, 317] on input "*****" at bounding box center [997, 317] width 56 height 32
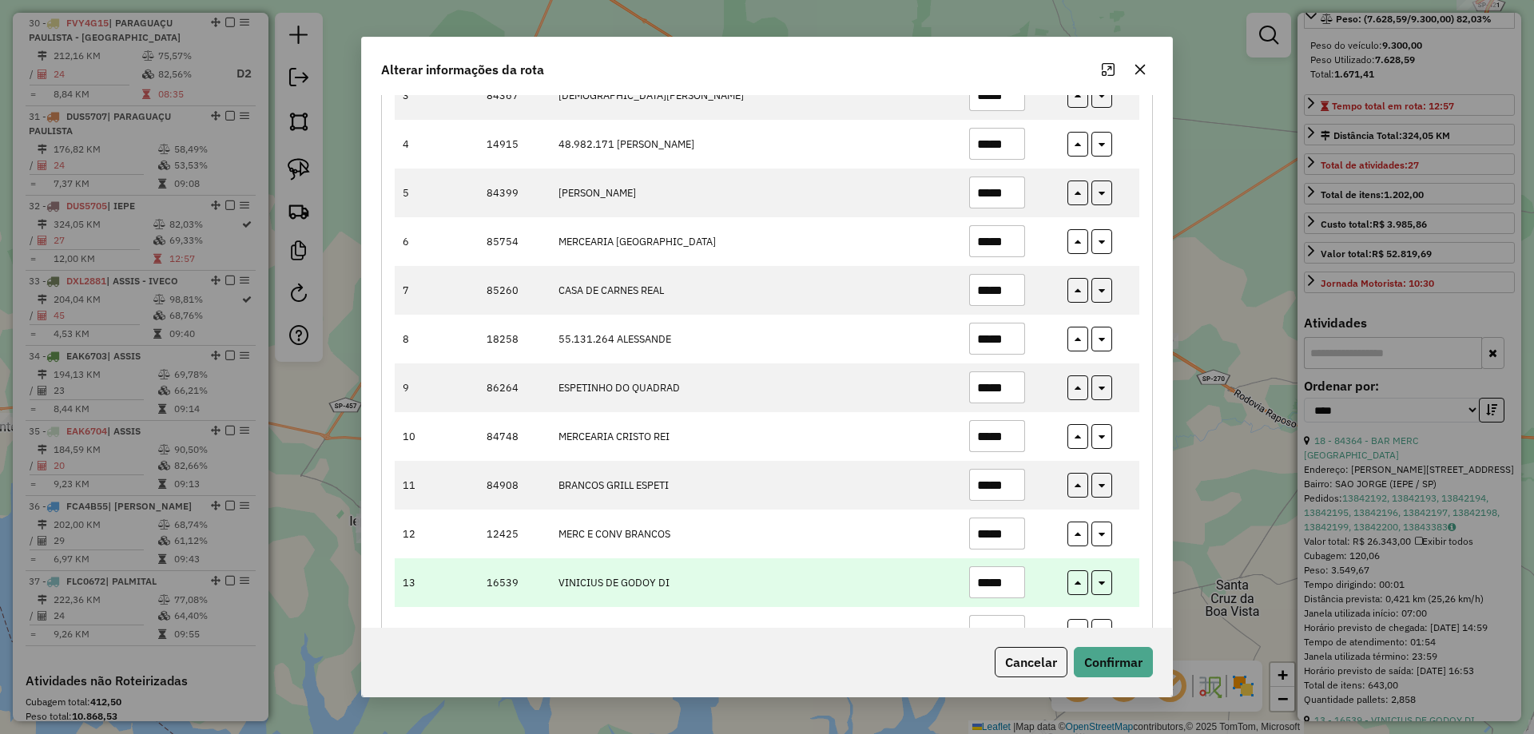
scroll to position [399, 0]
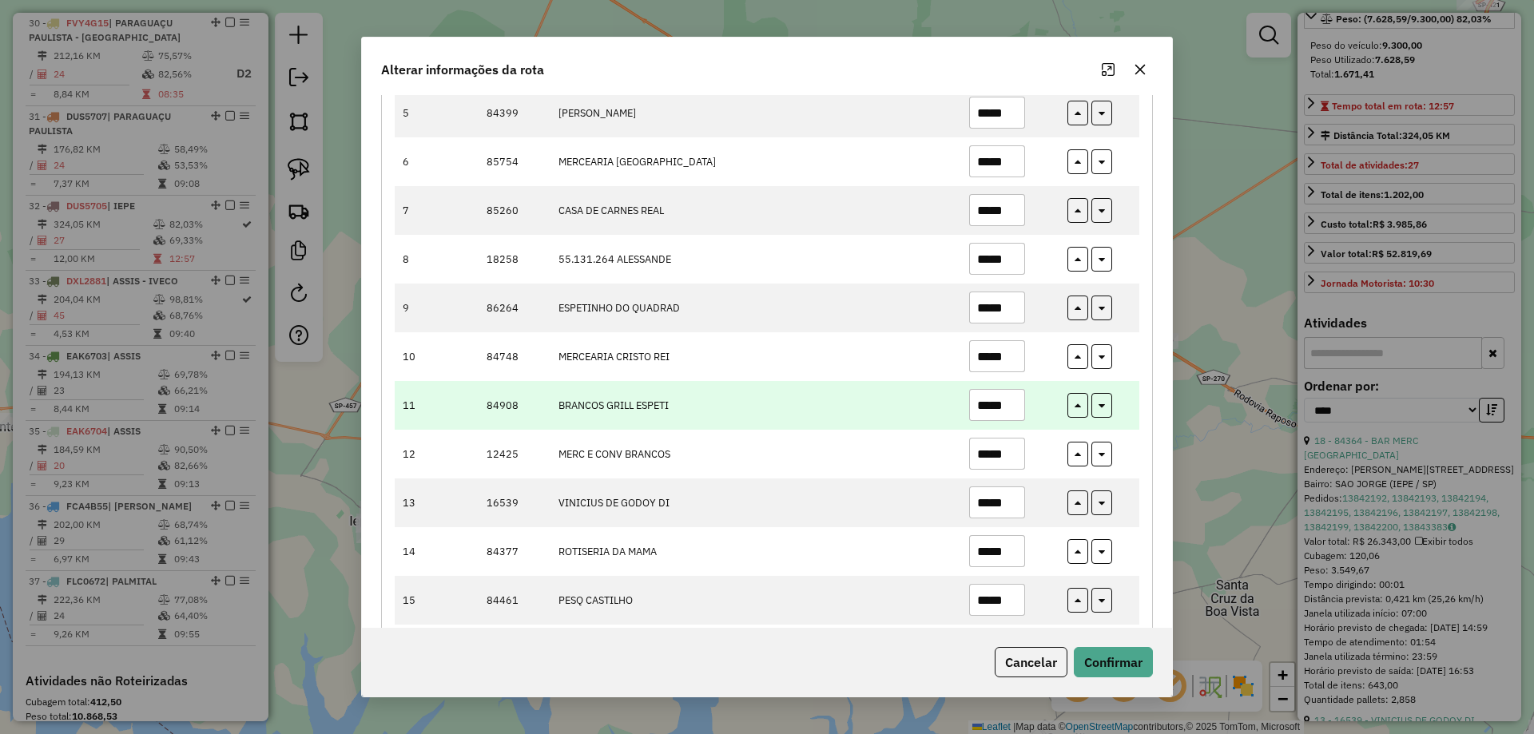
type input "*****"
click at [1002, 407] on input "*****" at bounding box center [997, 405] width 56 height 32
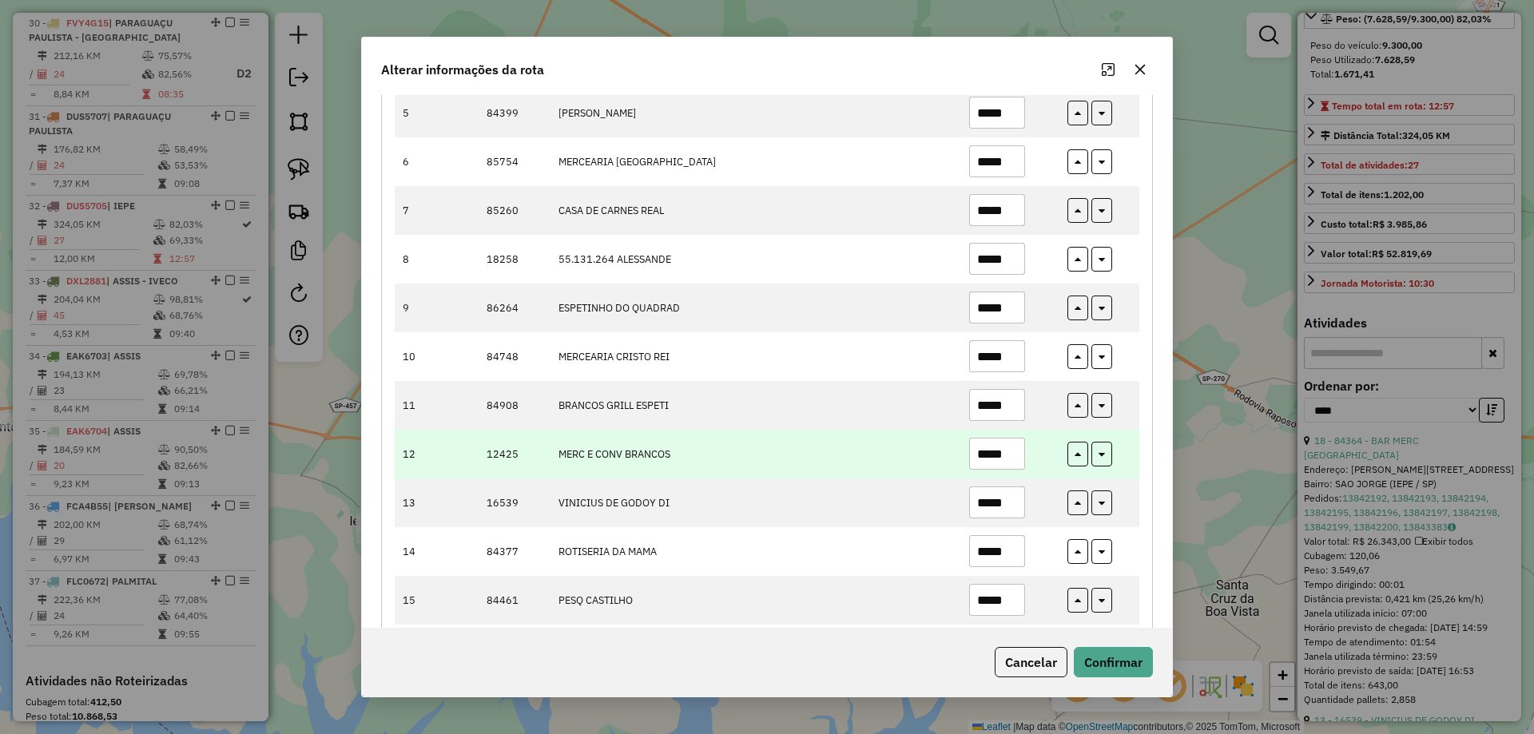
type input "*****"
click at [998, 450] on input "*****" at bounding box center [997, 454] width 56 height 32
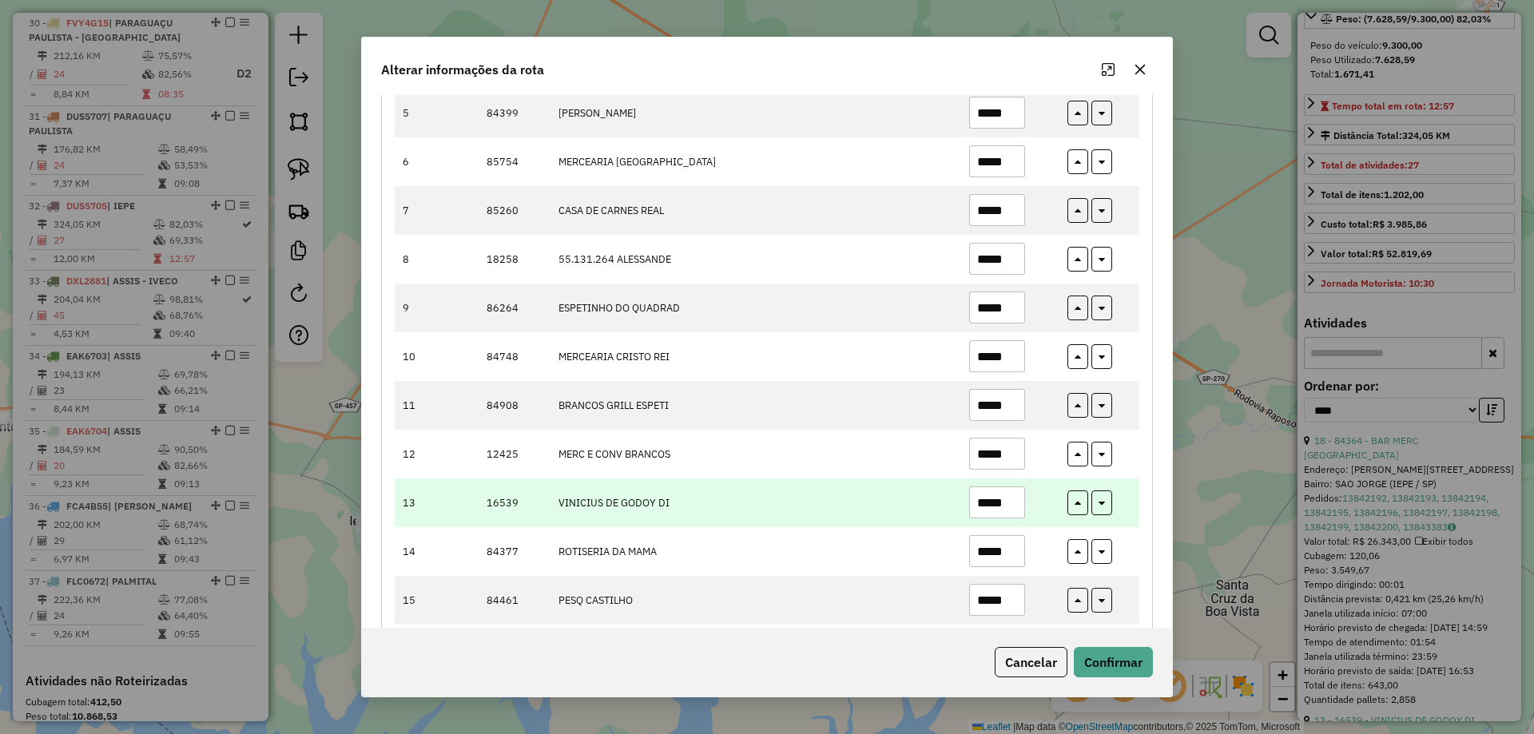
type input "*****"
click at [1001, 503] on input "*****" at bounding box center [997, 502] width 56 height 32
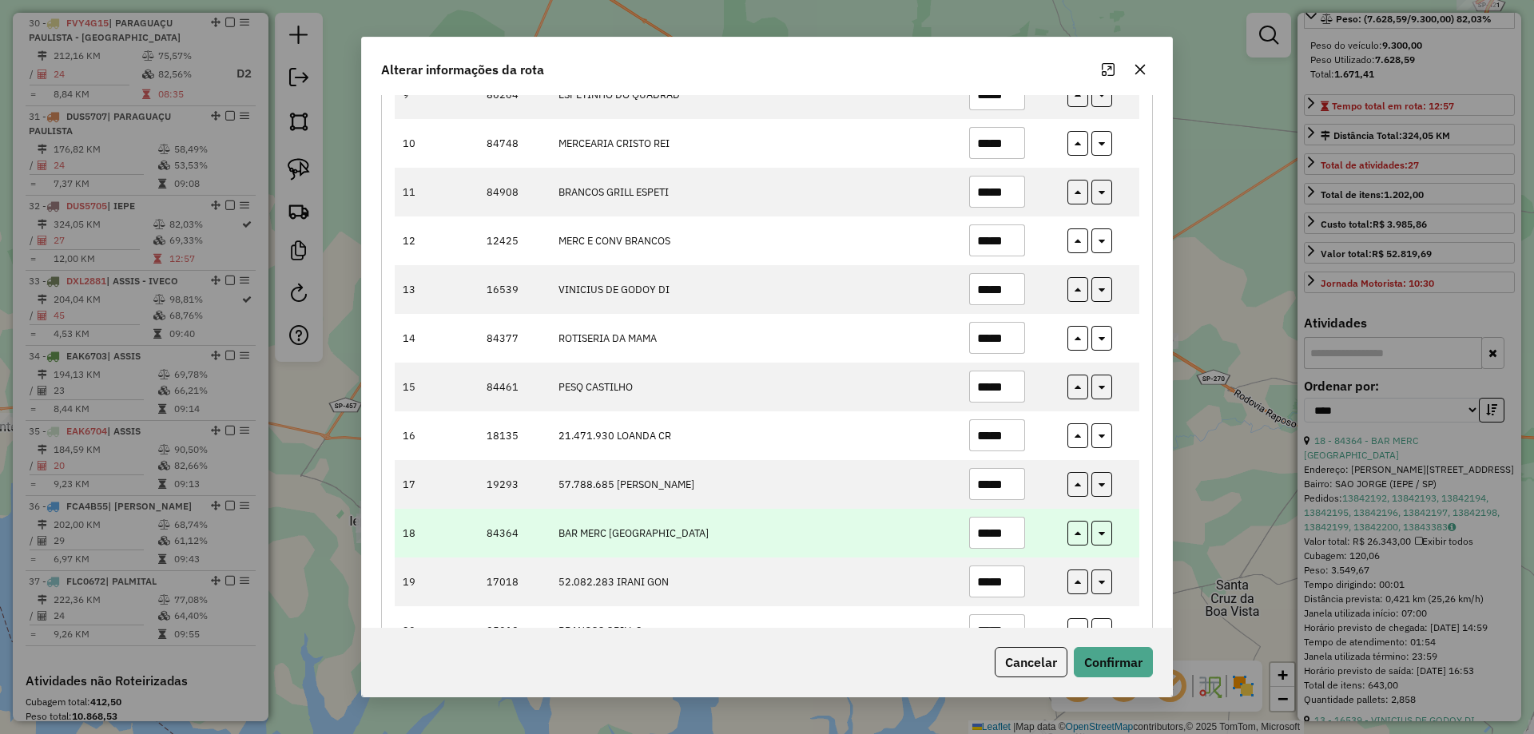
scroll to position [639, 0]
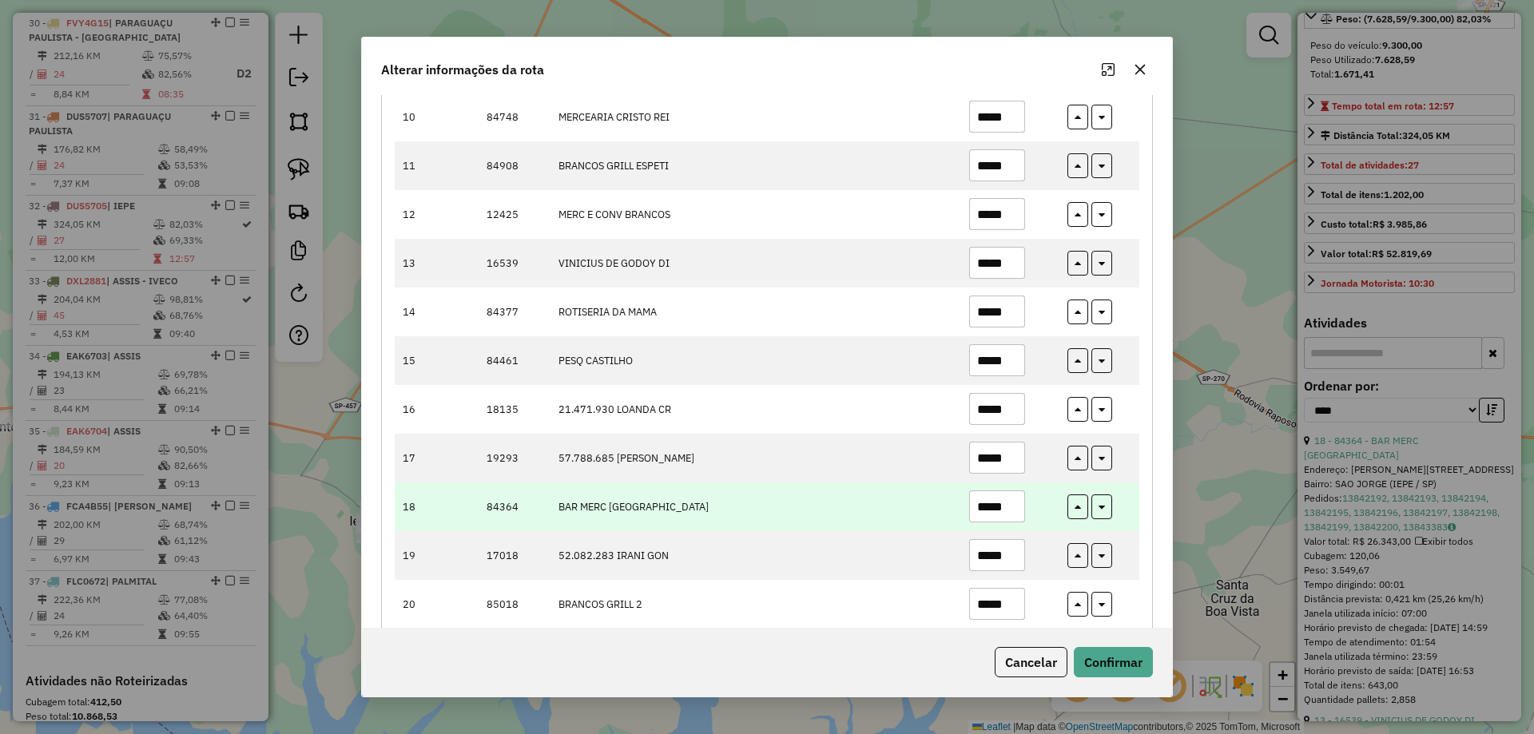
type input "*****"
click at [1002, 503] on input "*****" at bounding box center [997, 506] width 56 height 32
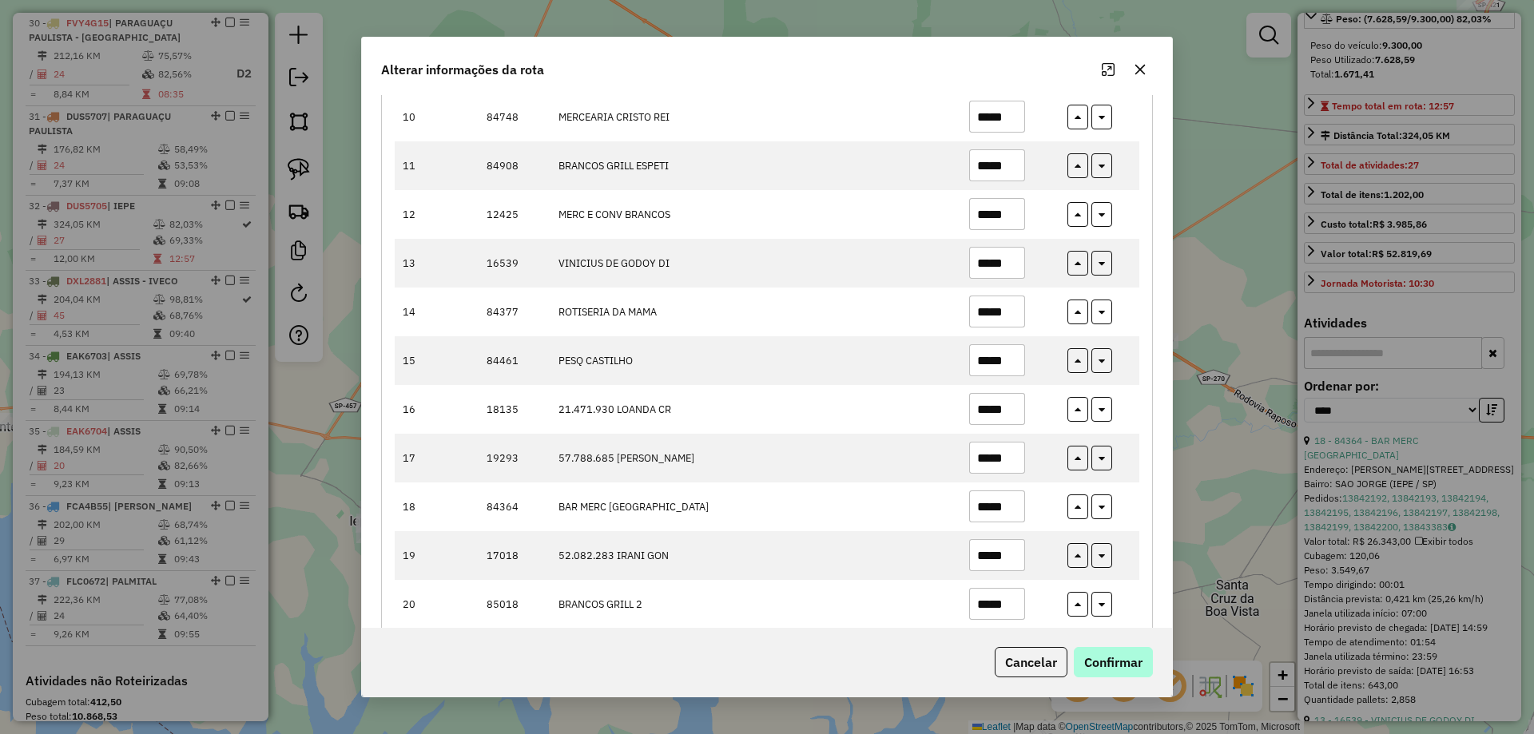
type input "*****"
click at [1149, 659] on button "Confirmar" at bounding box center [1113, 662] width 79 height 30
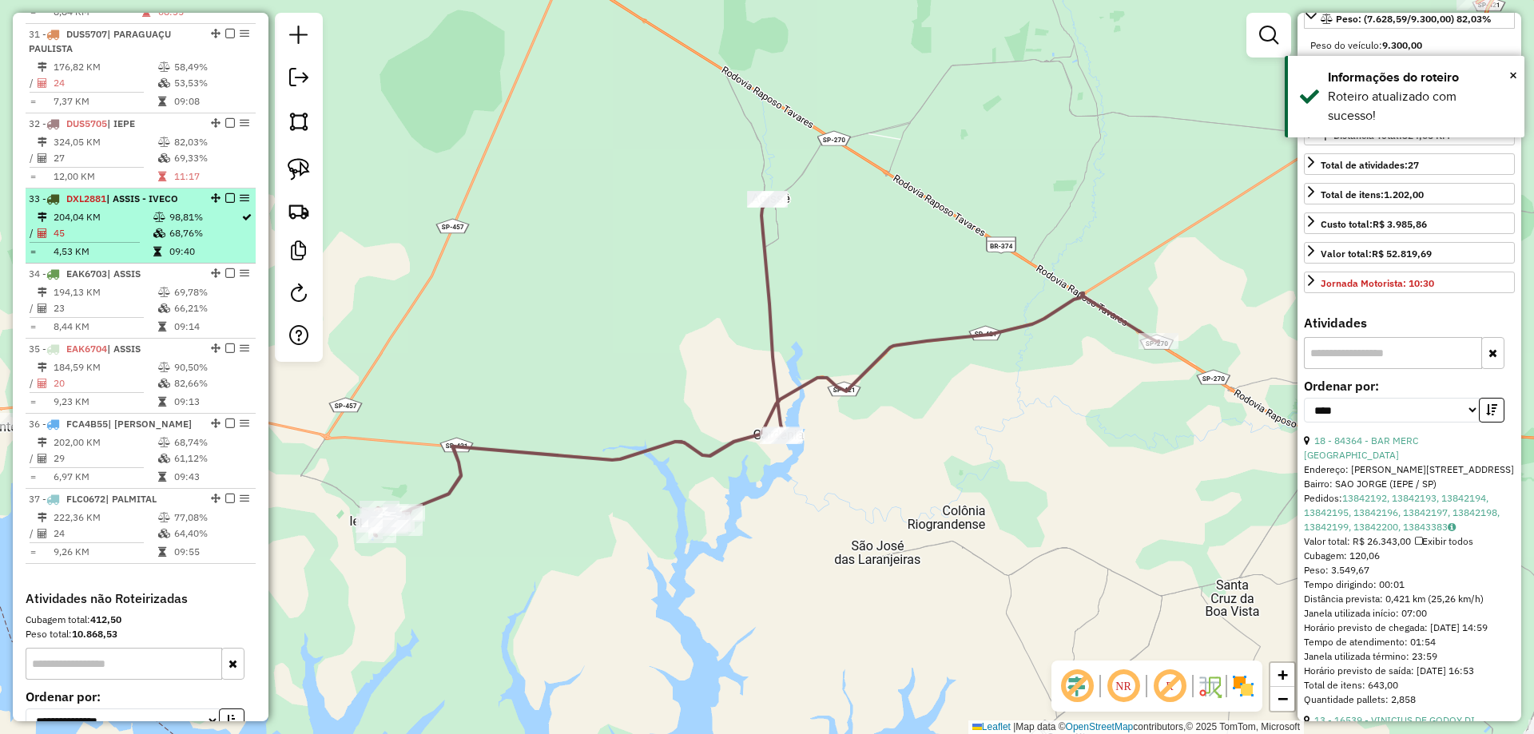
scroll to position [3194, 0]
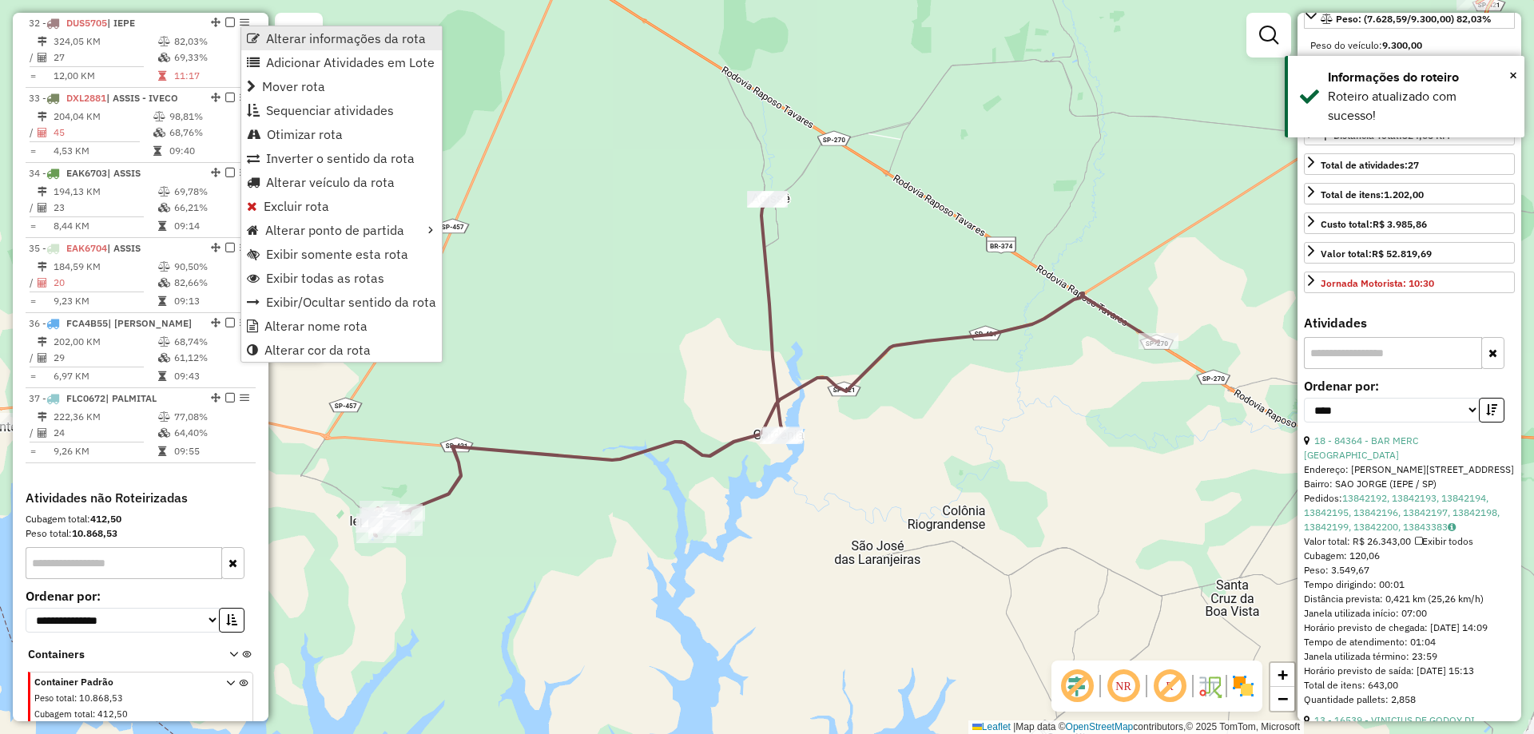
click at [311, 41] on span "Alterar informações da rota" at bounding box center [346, 38] width 160 height 13
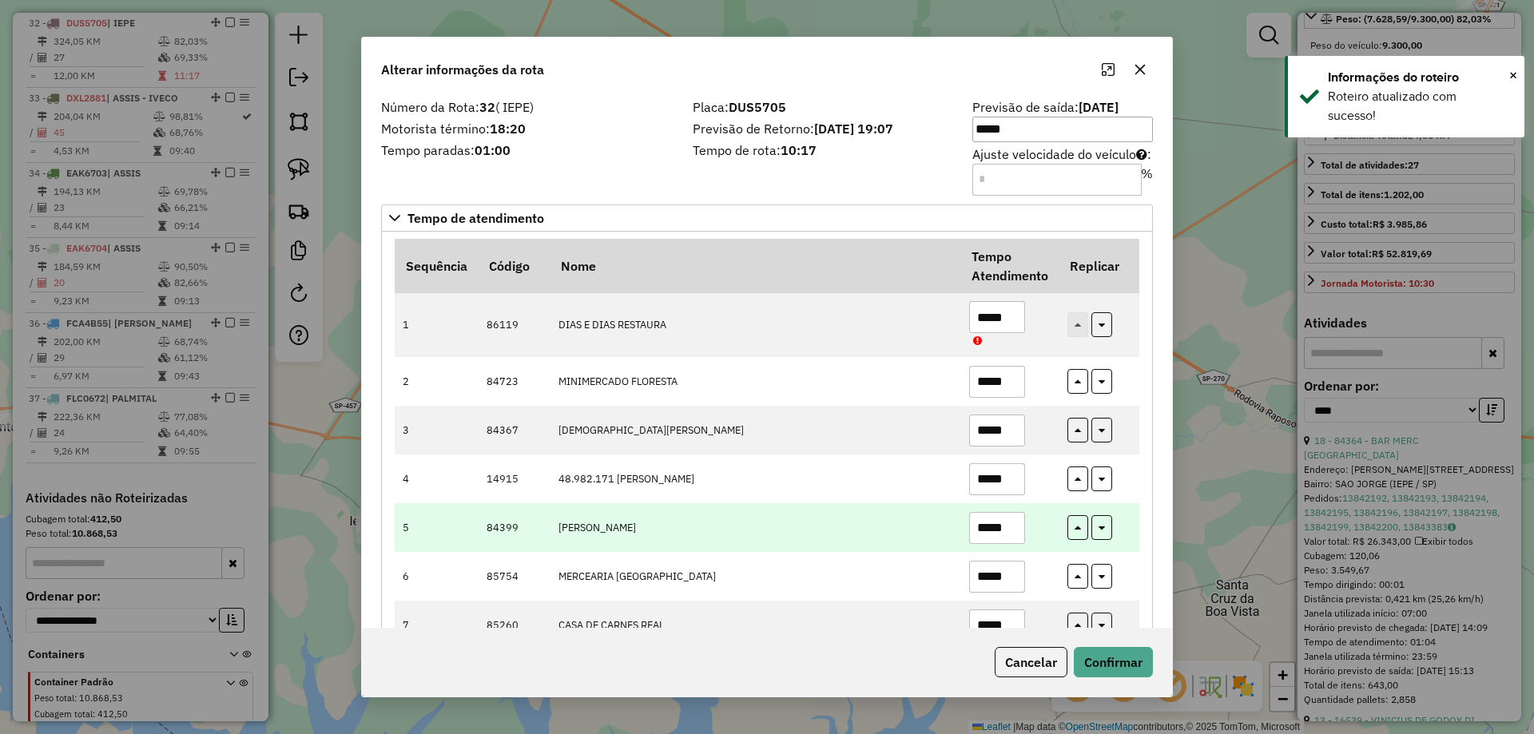
click at [1011, 526] on input "*****" at bounding box center [997, 528] width 56 height 32
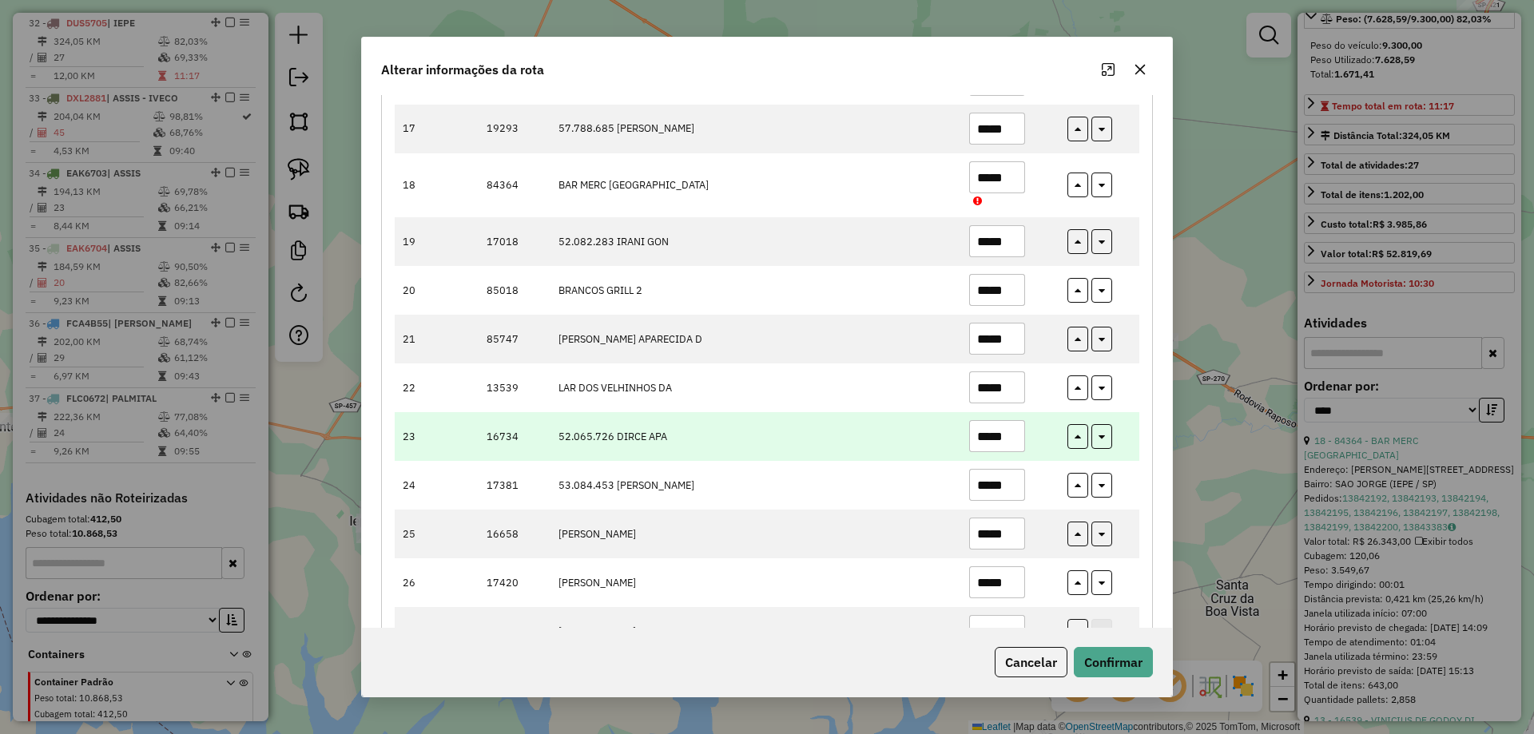
scroll to position [1006, 0]
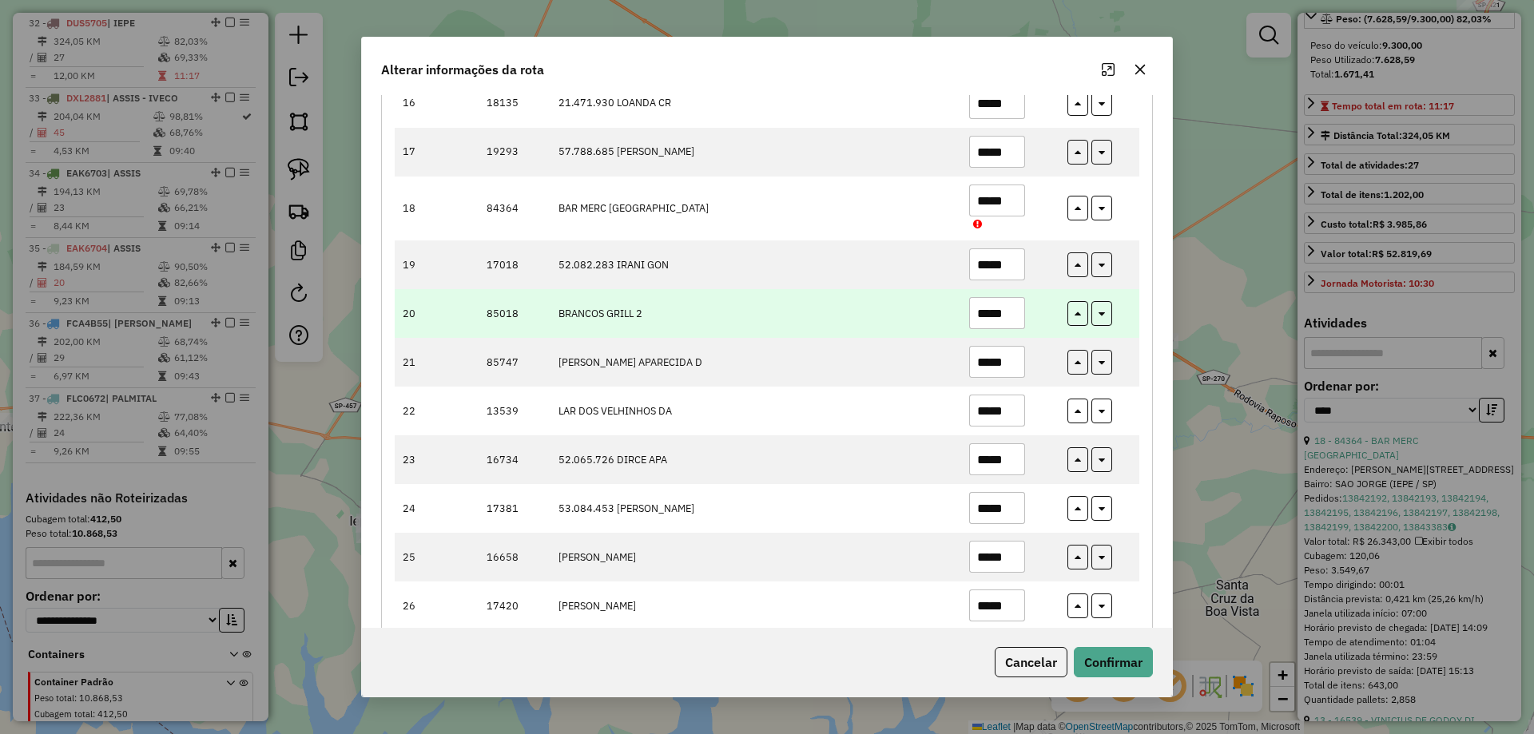
click at [1004, 314] on input "*****" at bounding box center [997, 313] width 56 height 32
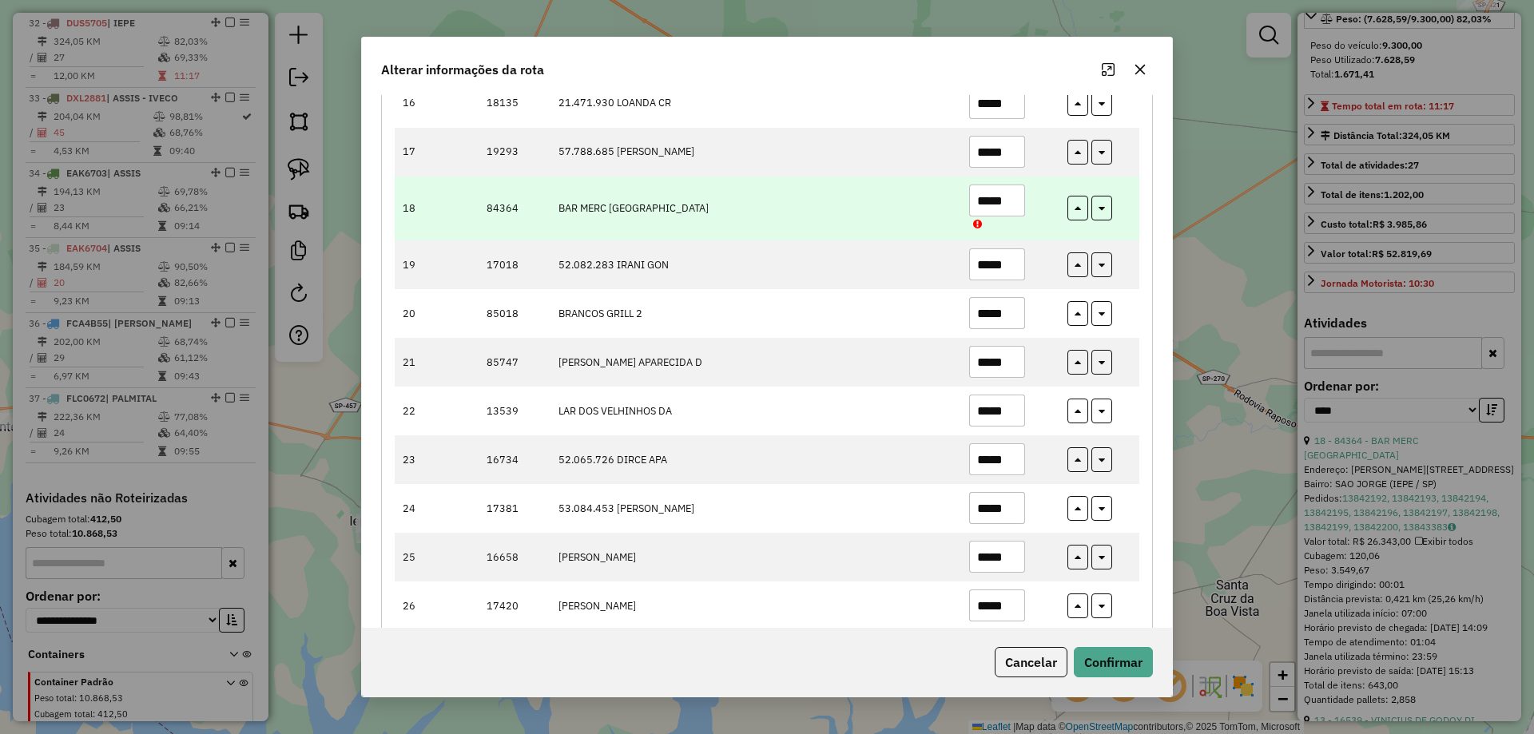
type input "*****"
click at [986, 197] on input "*****" at bounding box center [997, 201] width 56 height 32
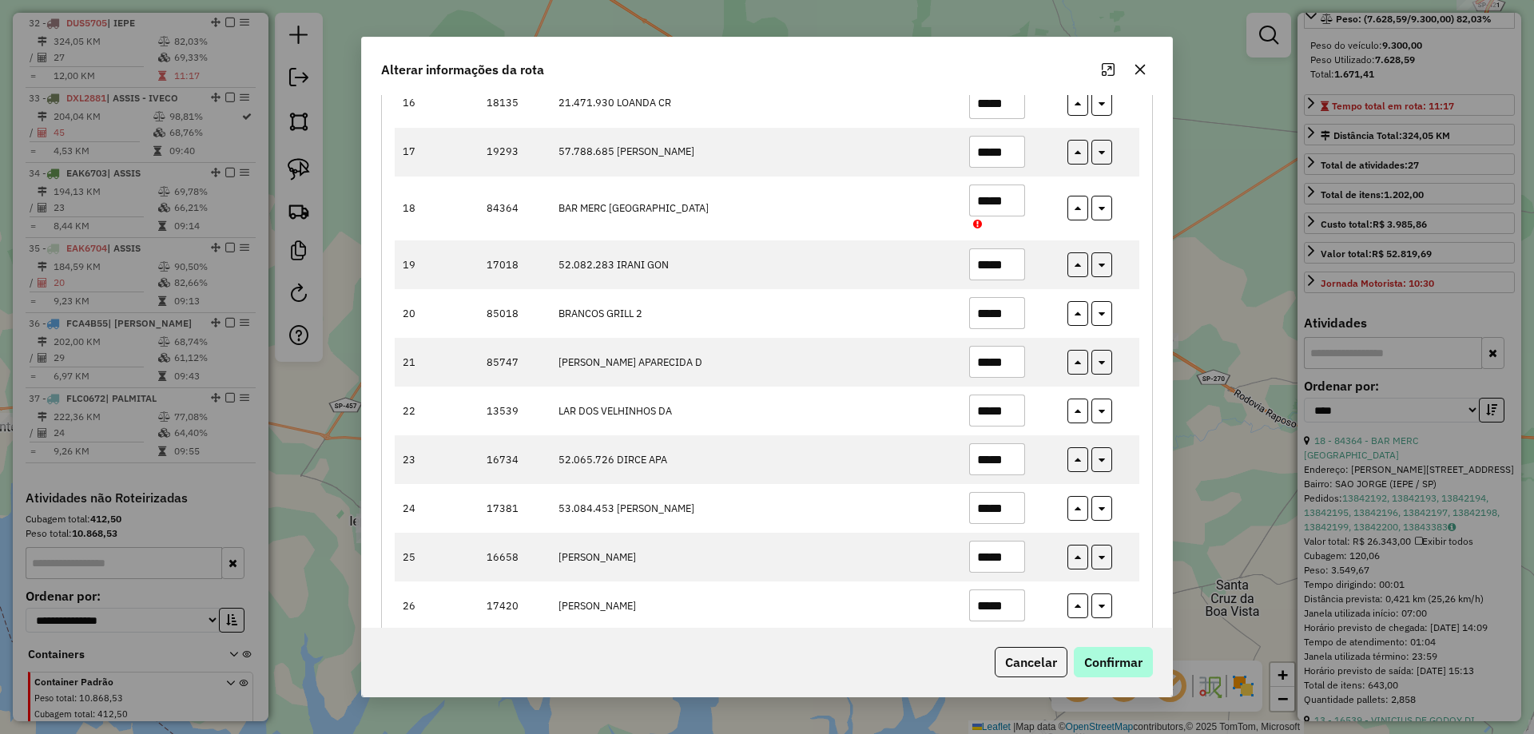
type input "*****"
drag, startPoint x: 1114, startPoint y: 661, endPoint x: 1091, endPoint y: 630, distance: 38.2
click at [1114, 661] on button "Confirmar" at bounding box center [1113, 662] width 79 height 30
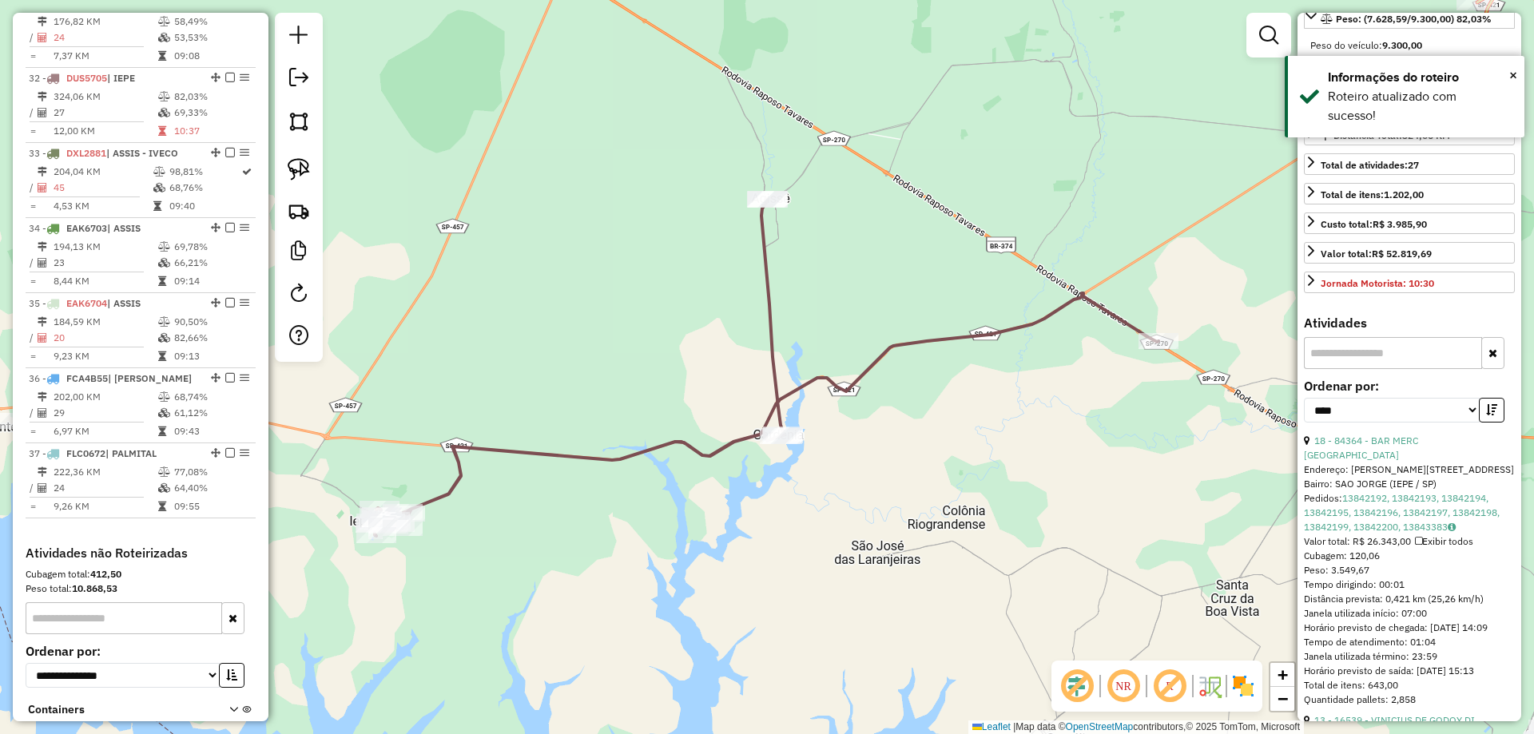
scroll to position [3114, 0]
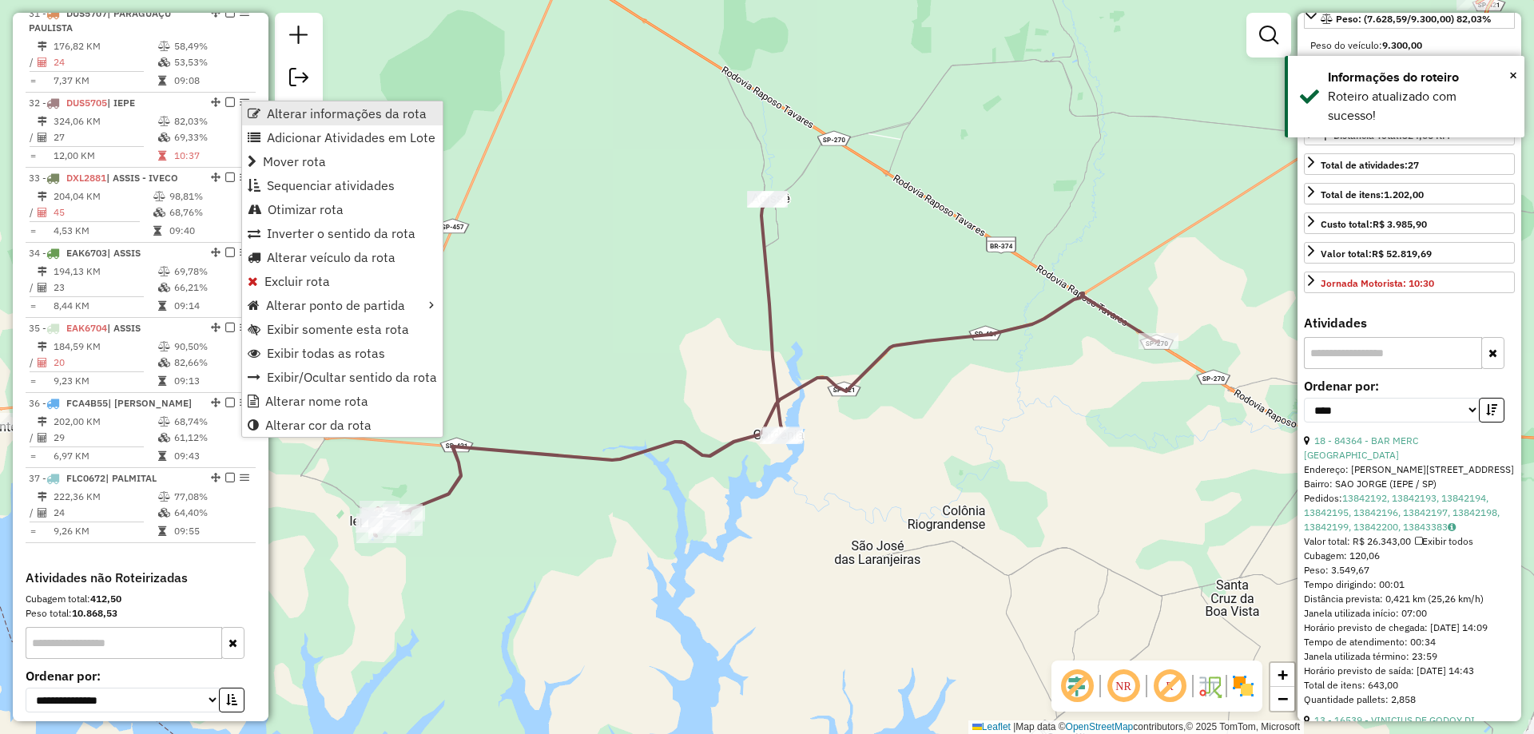
click at [268, 113] on span "Alterar informações da rota" at bounding box center [347, 113] width 160 height 13
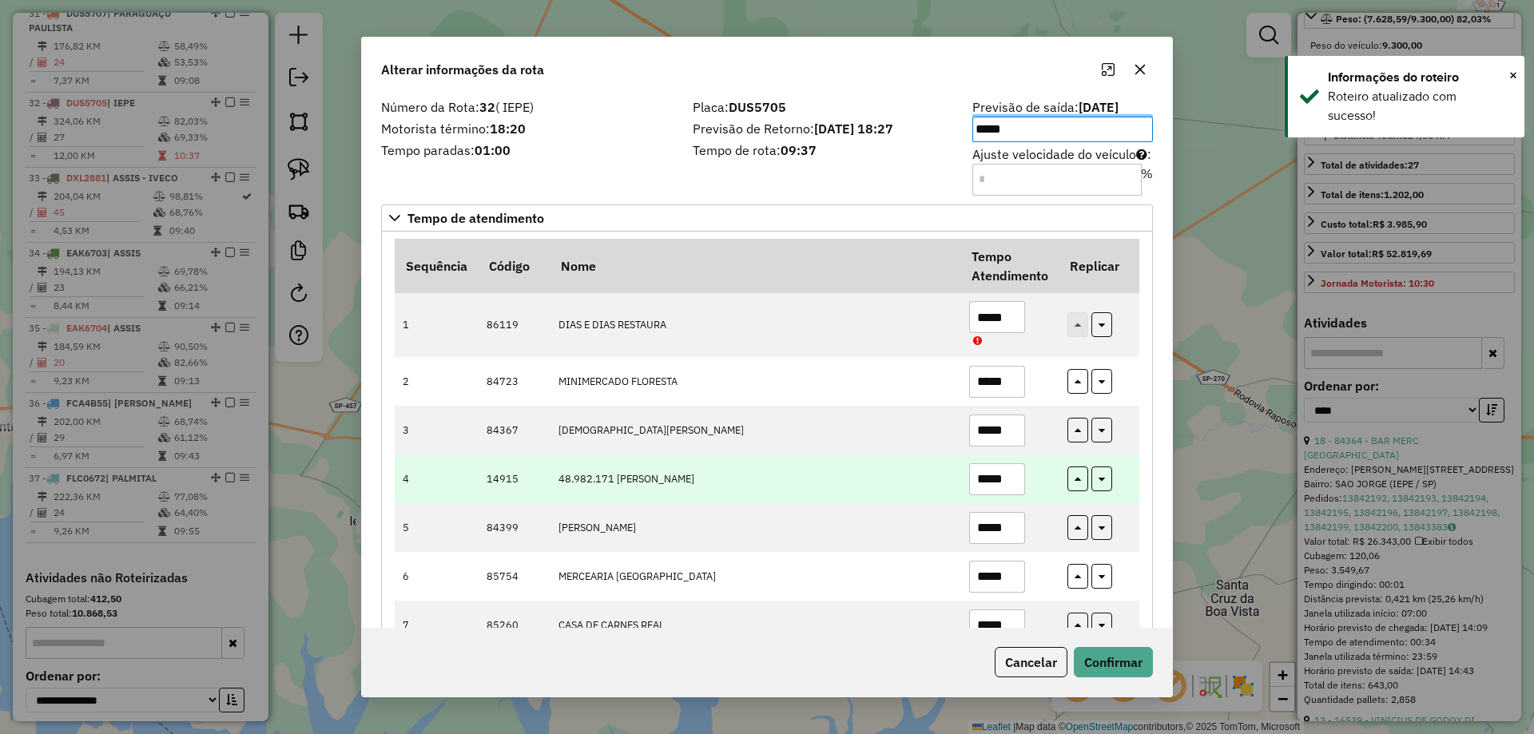
click at [1011, 494] on input "*****" at bounding box center [997, 479] width 56 height 32
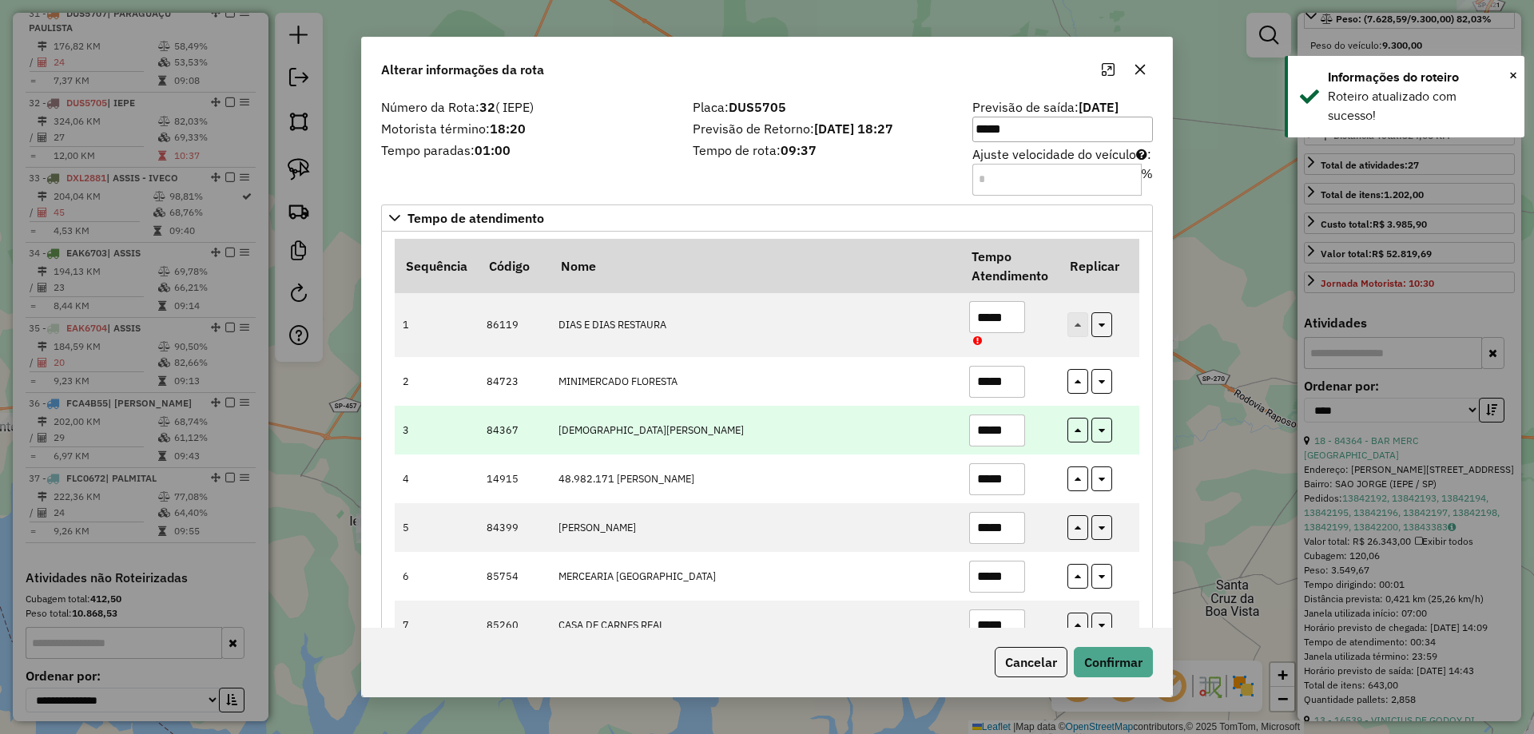
click at [998, 427] on input "*****" at bounding box center [997, 431] width 56 height 32
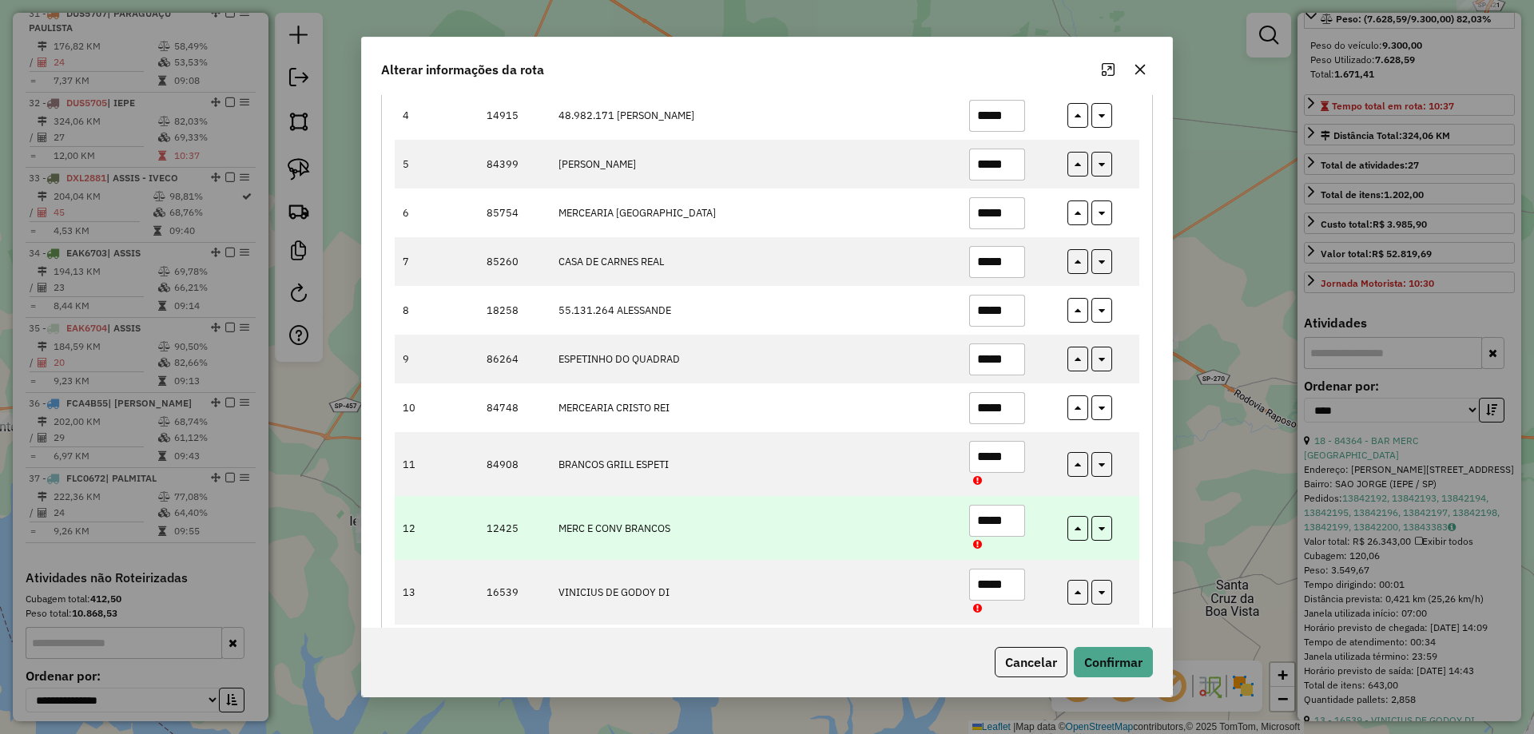
scroll to position [399, 0]
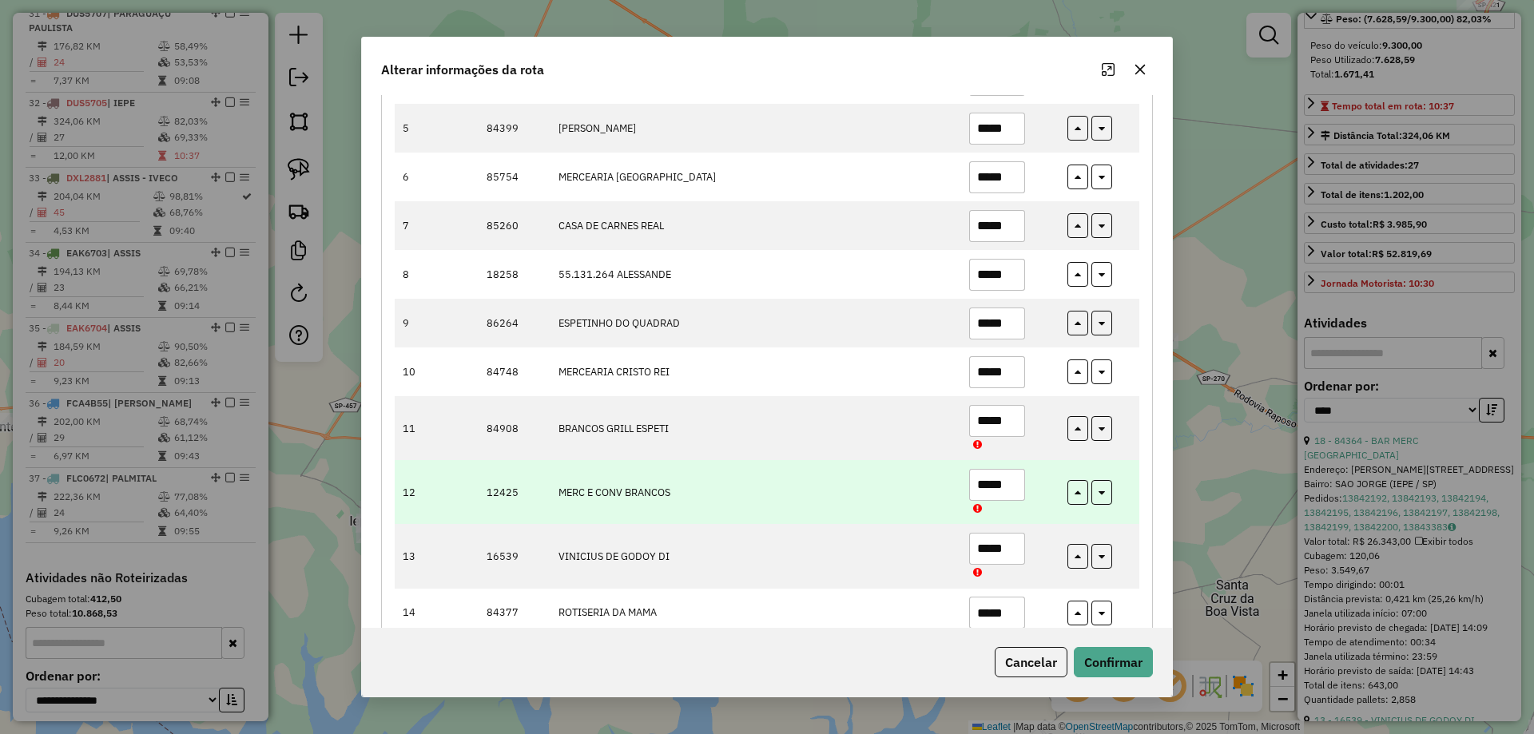
click at [1006, 482] on input "*****" at bounding box center [997, 485] width 56 height 32
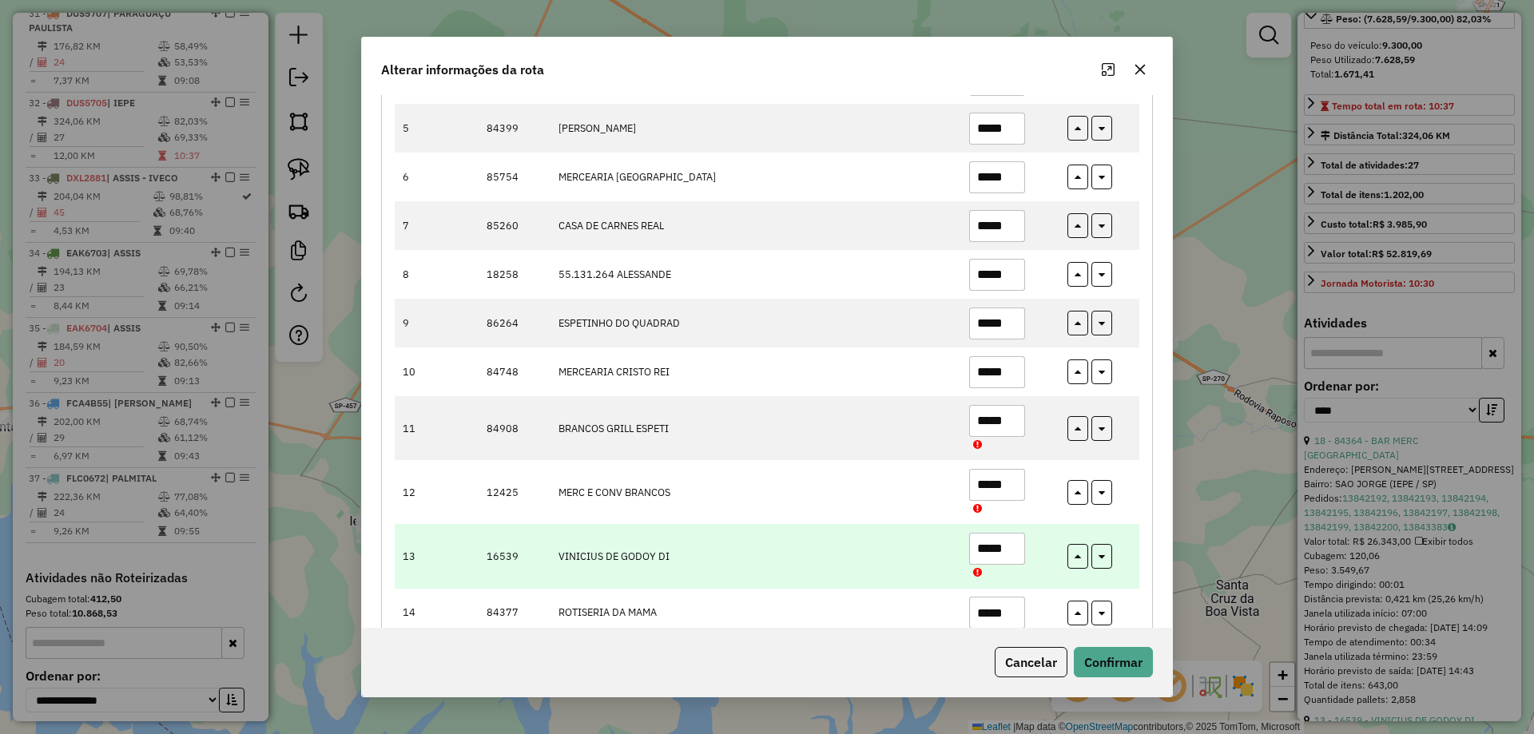
type input "*****"
click at [996, 547] on input "*****" at bounding box center [997, 549] width 56 height 32
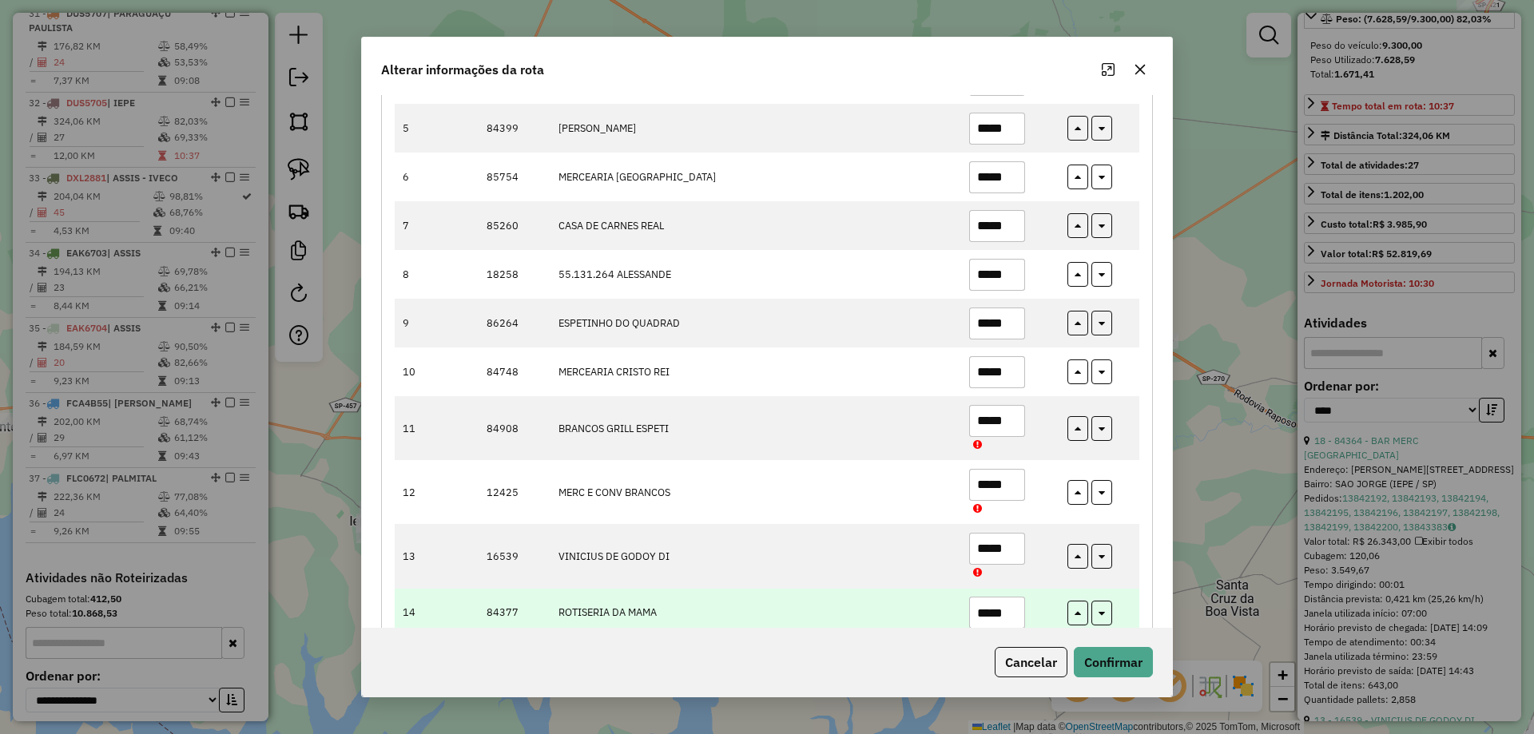
type input "*****"
click at [999, 612] on input "*****" at bounding box center [997, 613] width 56 height 32
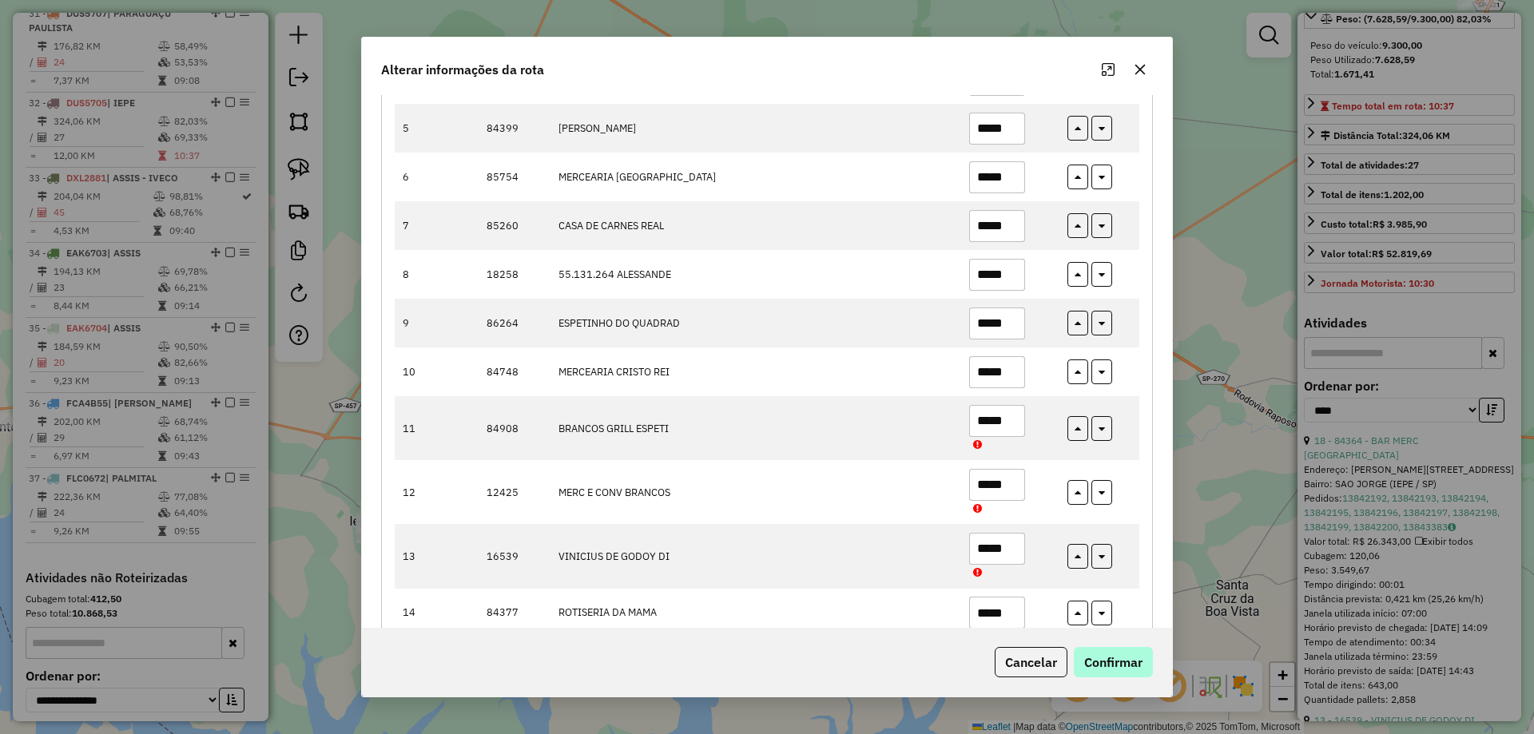
type input "*****"
click at [1097, 660] on button "Confirmar" at bounding box center [1113, 662] width 79 height 30
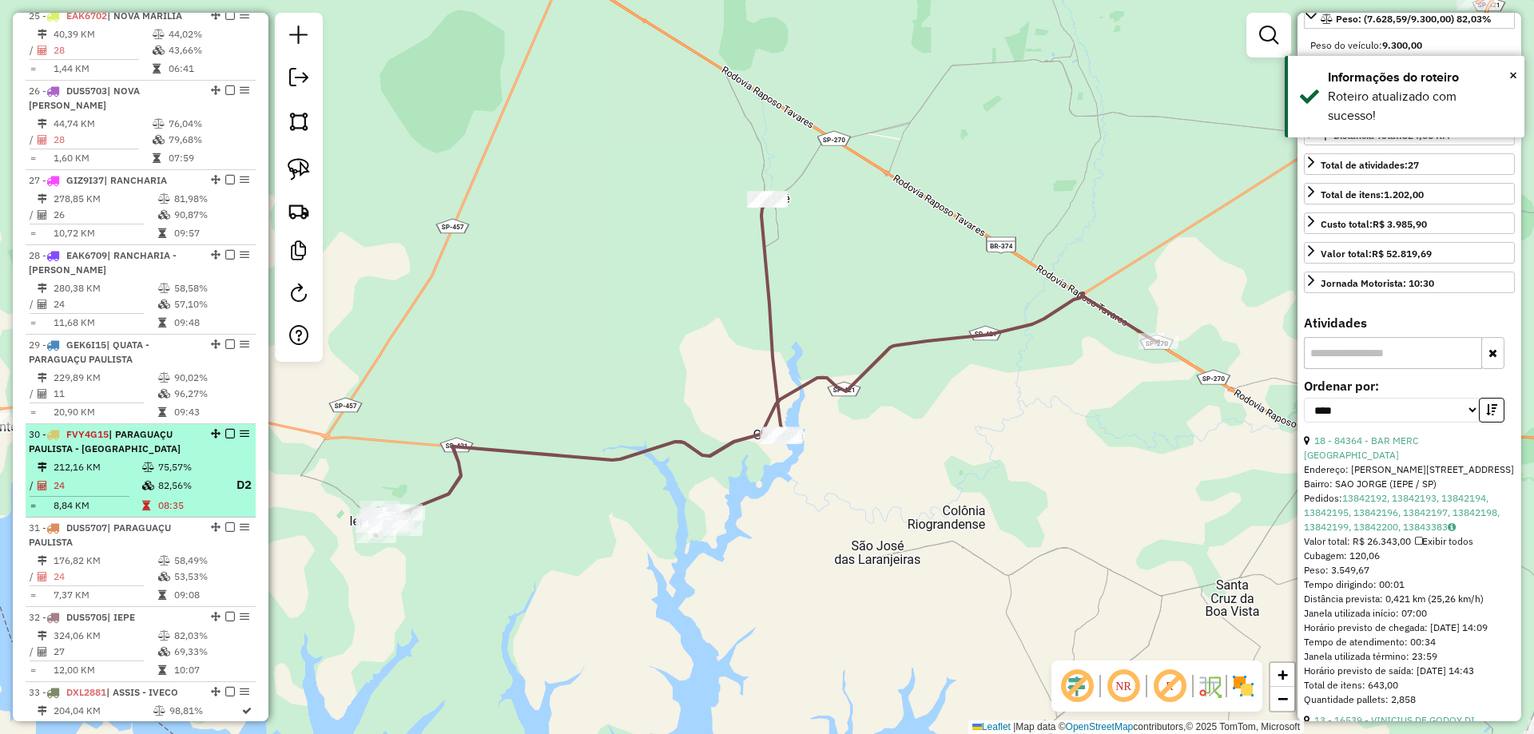
scroll to position [2631, 0]
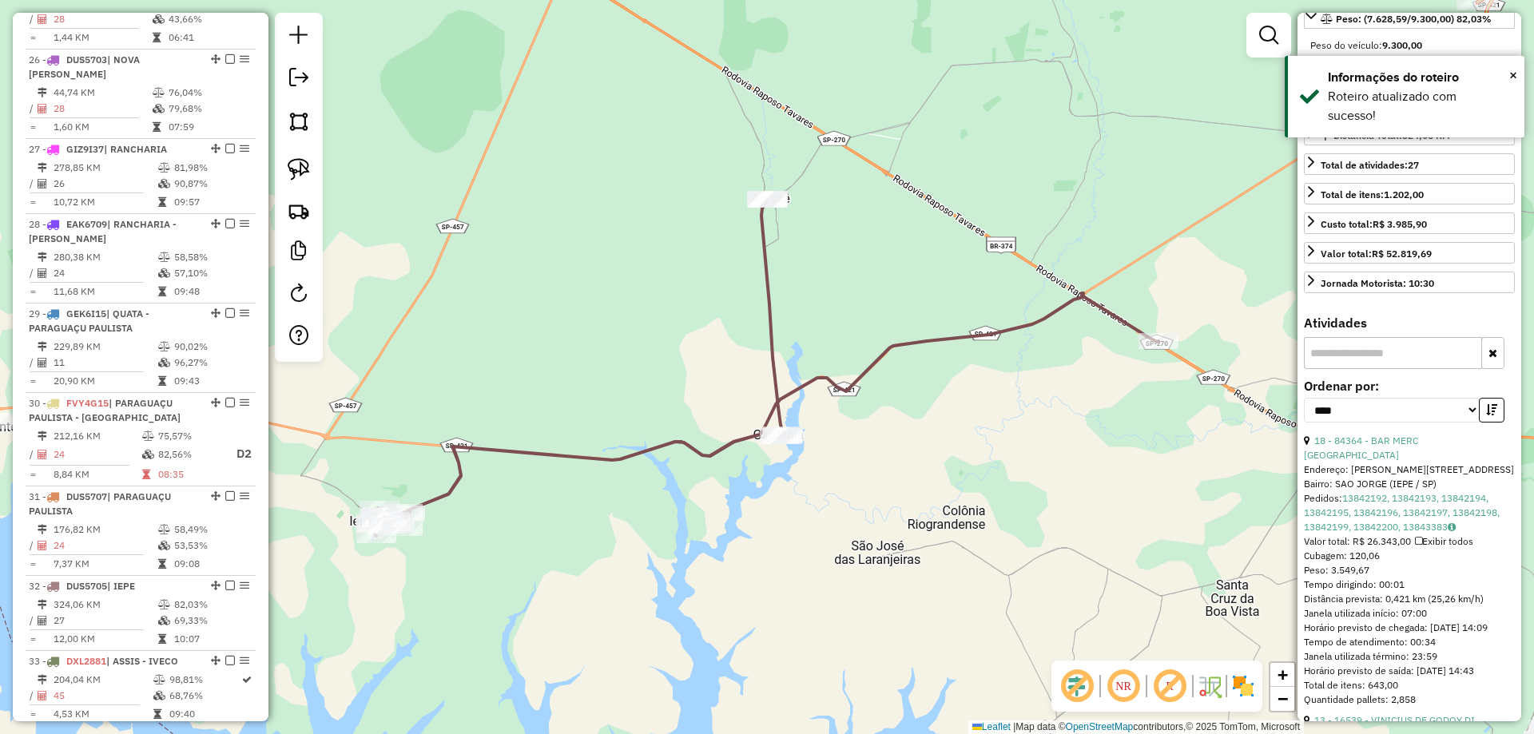
drag, startPoint x: 244, startPoint y: 399, endPoint x: 277, endPoint y: 439, distance: 51.5
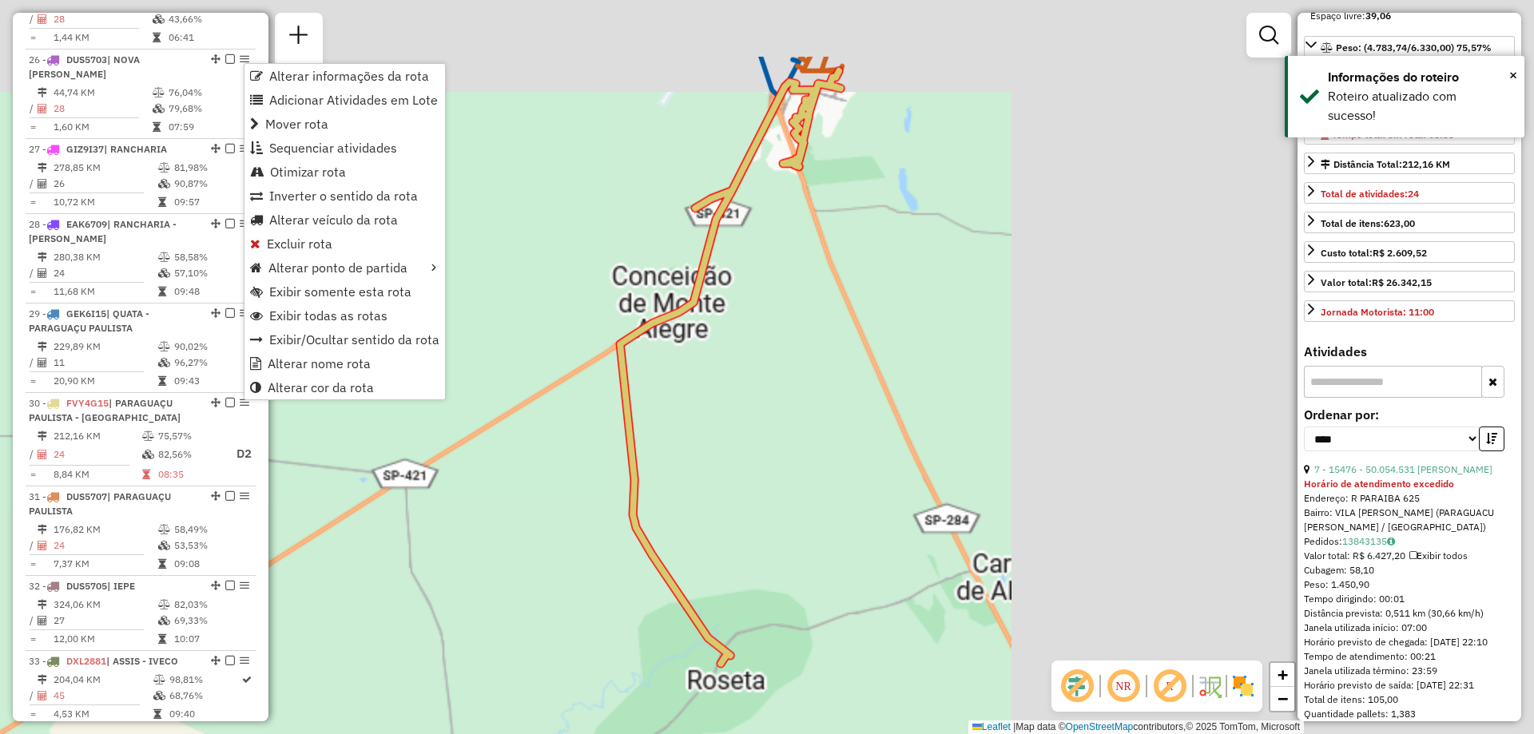
scroll to position [254, 0]
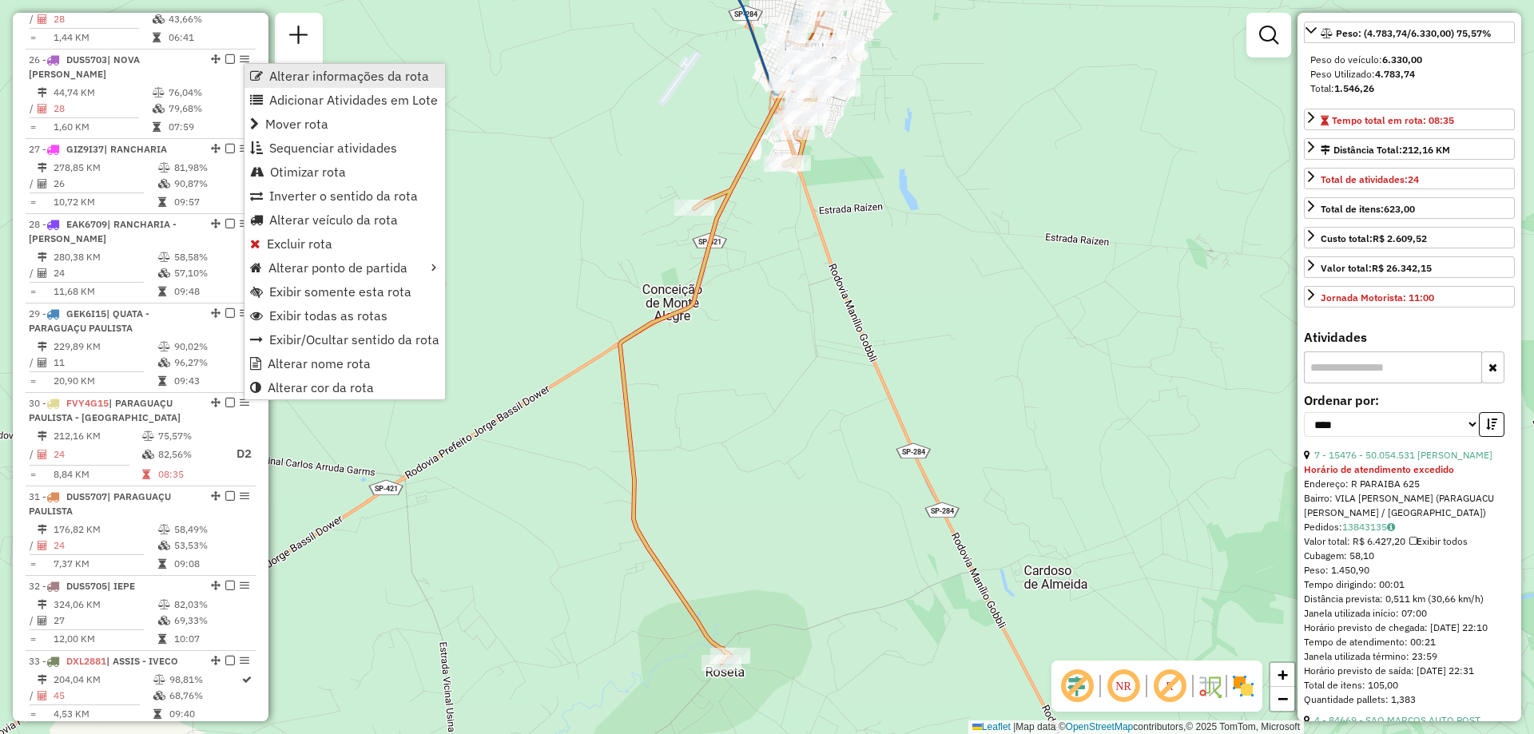
click at [359, 79] on span "Alterar informações da rota" at bounding box center [349, 75] width 160 height 13
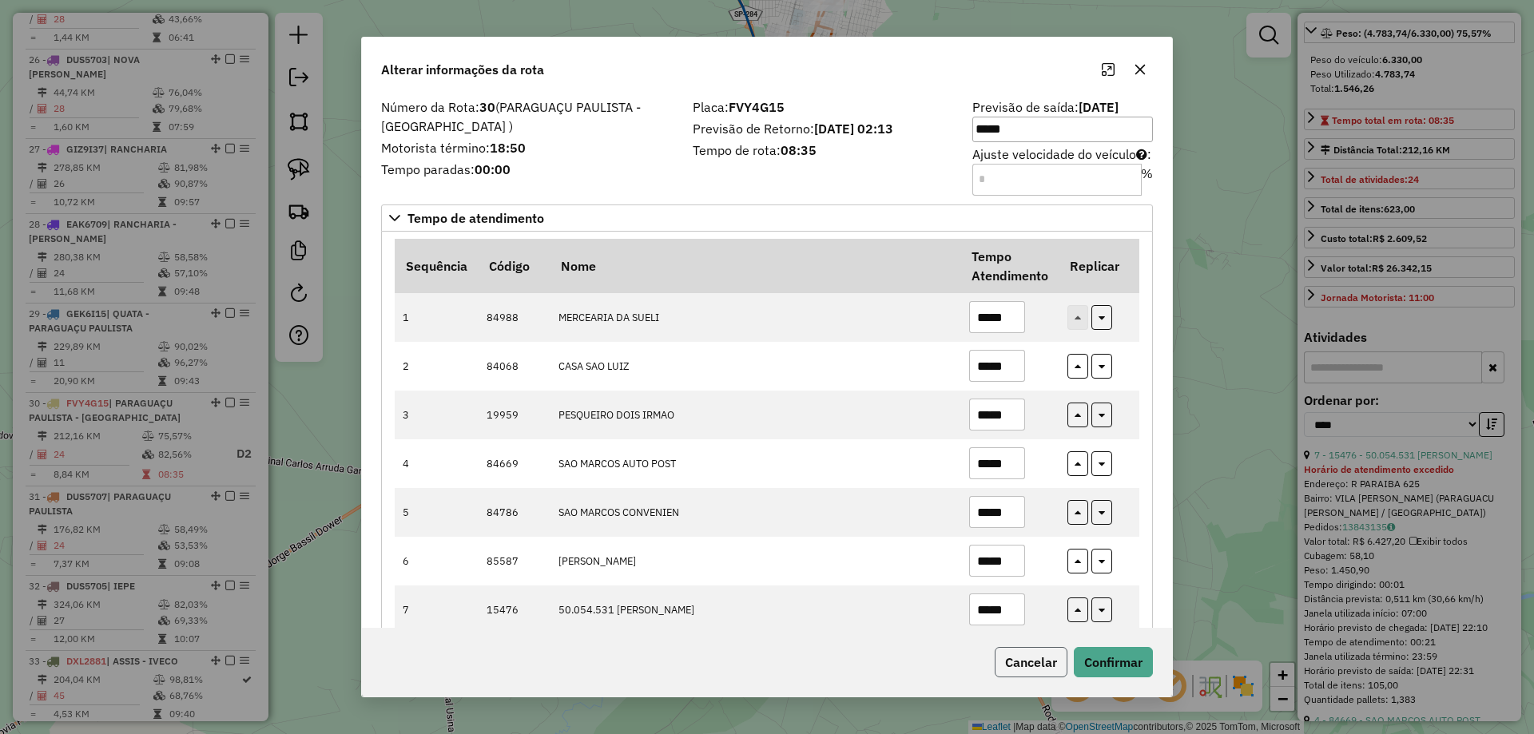
click at [1020, 670] on button "Cancelar" at bounding box center [1030, 662] width 73 height 30
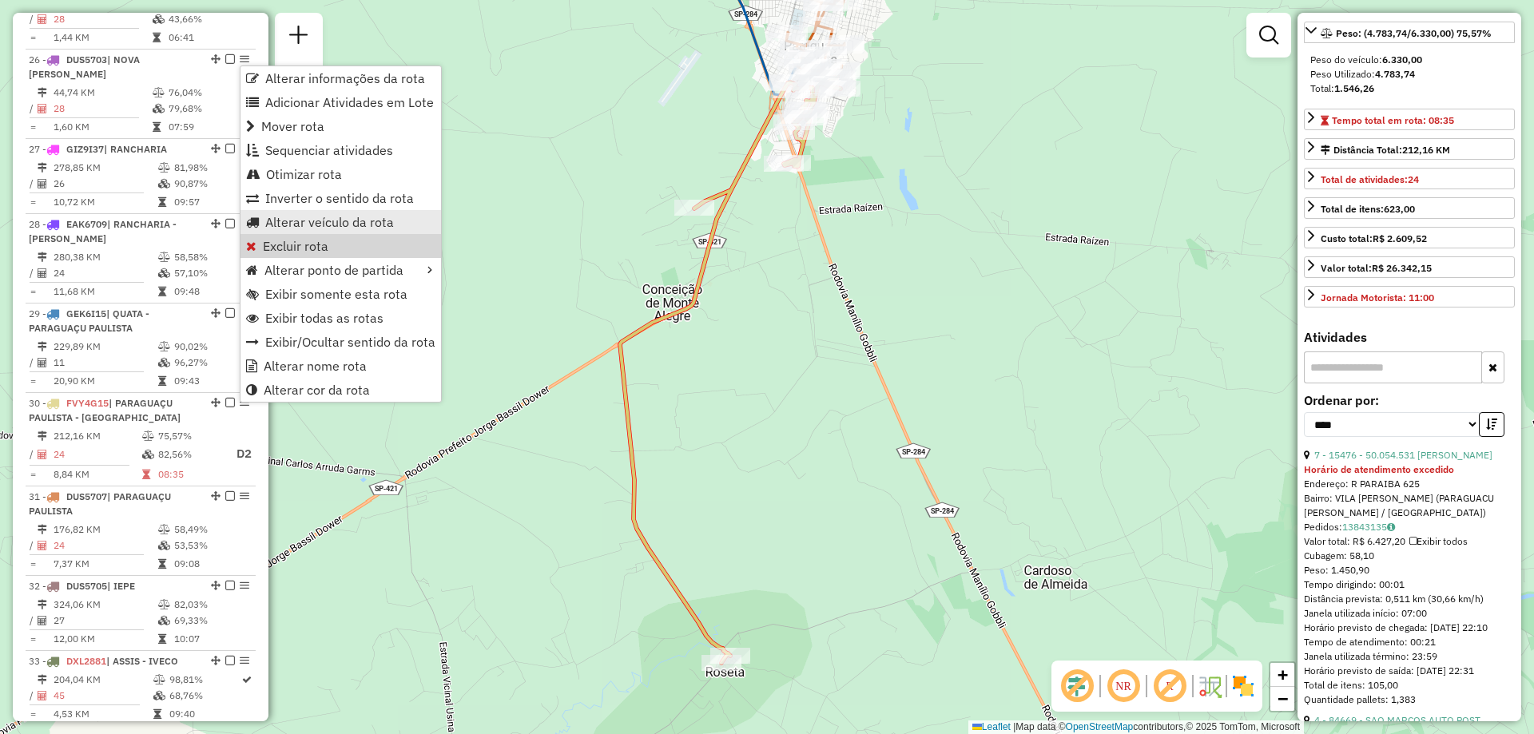
click at [336, 226] on span "Alterar veículo da rota" at bounding box center [329, 222] width 129 height 13
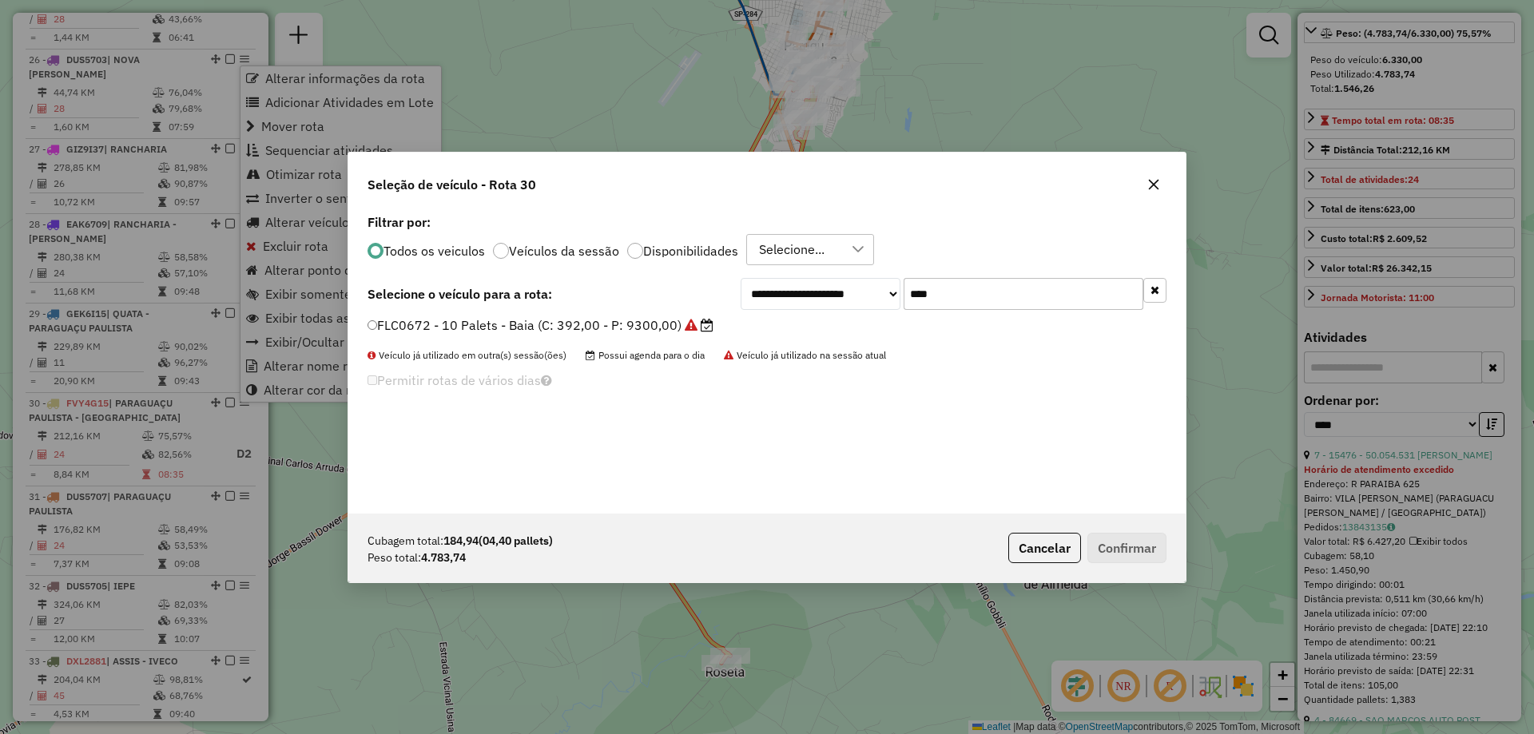
scroll to position [9, 5]
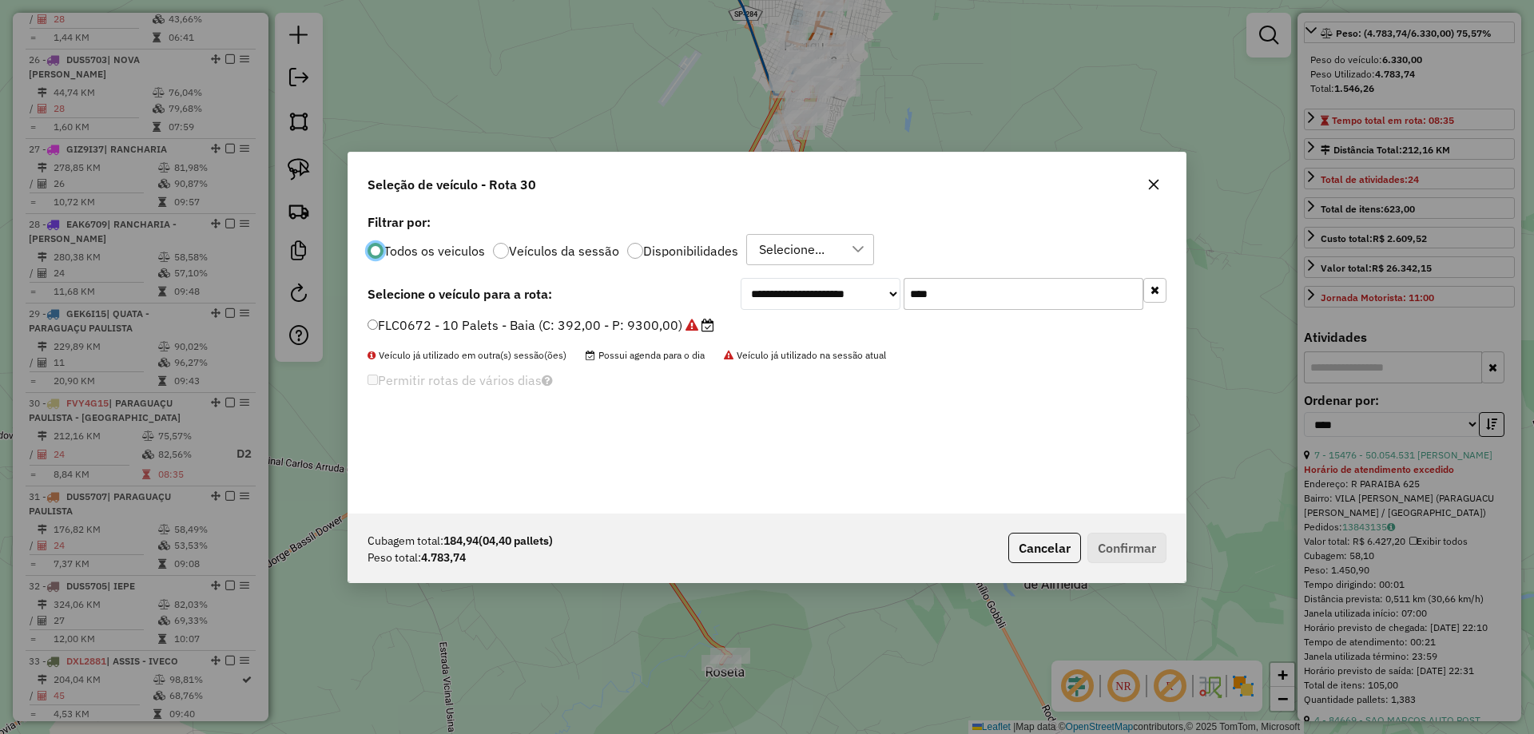
drag, startPoint x: 641, startPoint y: 315, endPoint x: 724, endPoint y: 323, distance: 83.5
click at [641, 316] on div "**********" at bounding box center [766, 362] width 837 height 304
click at [679, 326] on label "FLC0672 - 10 Palets - Baia (C: 392,00 - P: 9300,00)" at bounding box center [540, 325] width 347 height 19
click at [1118, 538] on button "Confirmar" at bounding box center [1126, 548] width 79 height 30
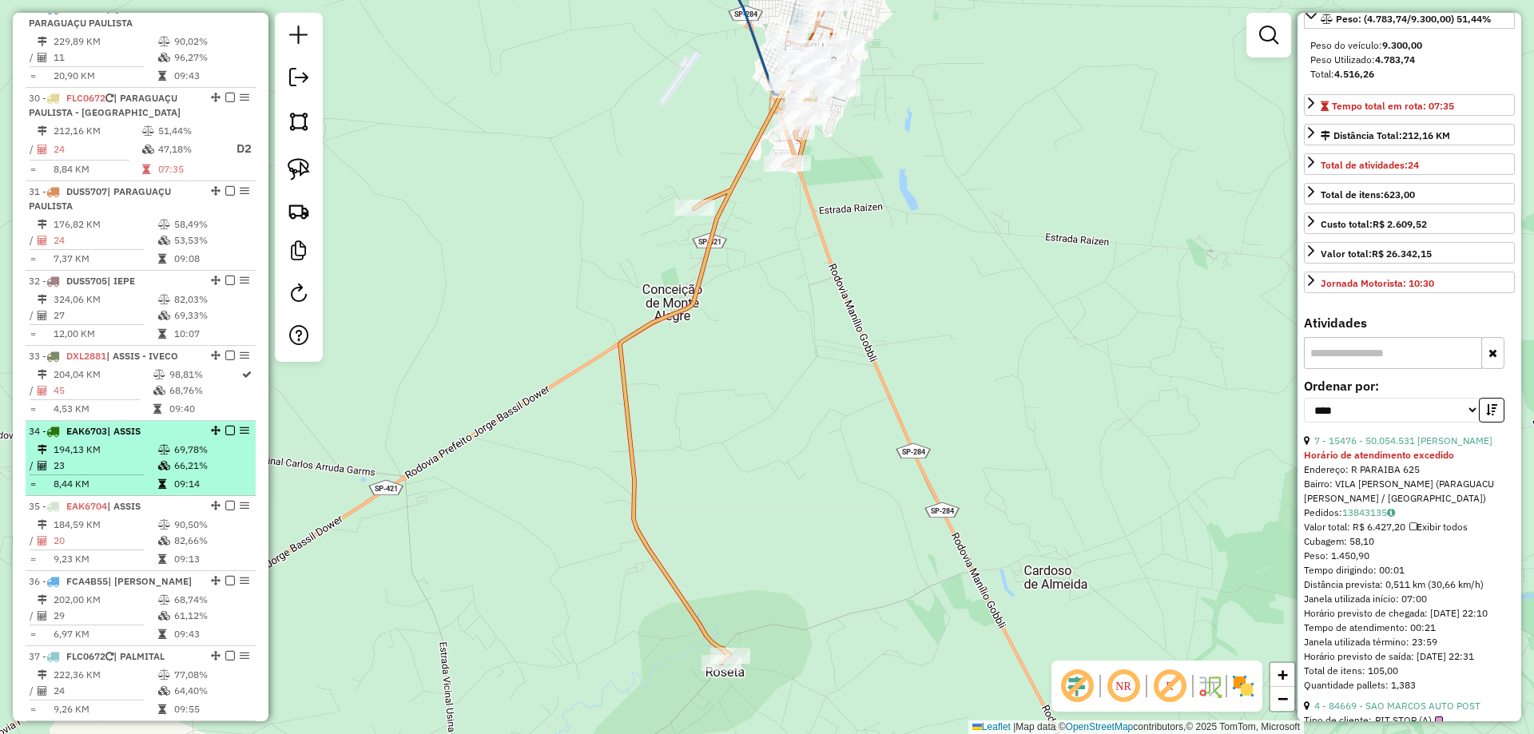
scroll to position [3011, 0]
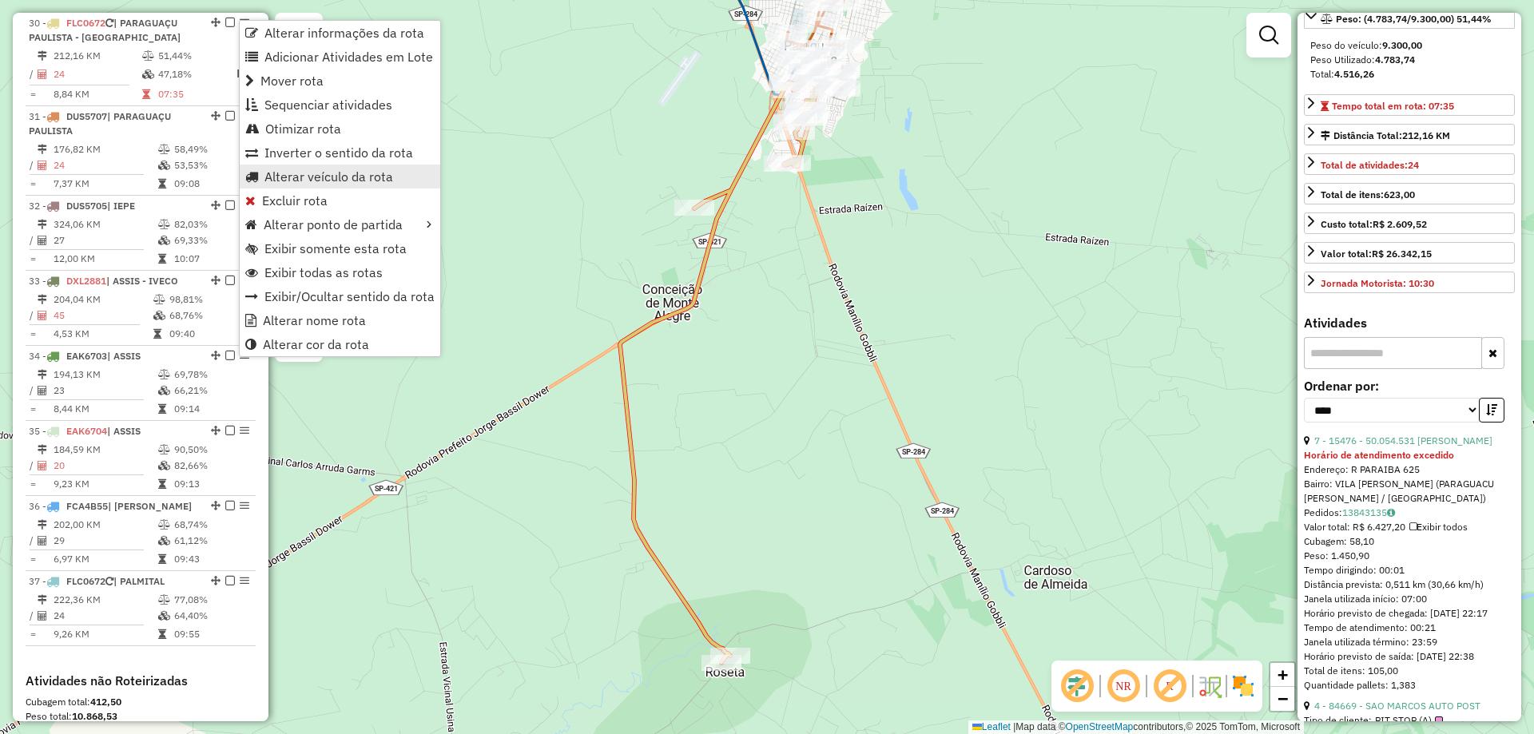
click at [324, 173] on span "Alterar veículo da rota" at bounding box center [328, 176] width 129 height 13
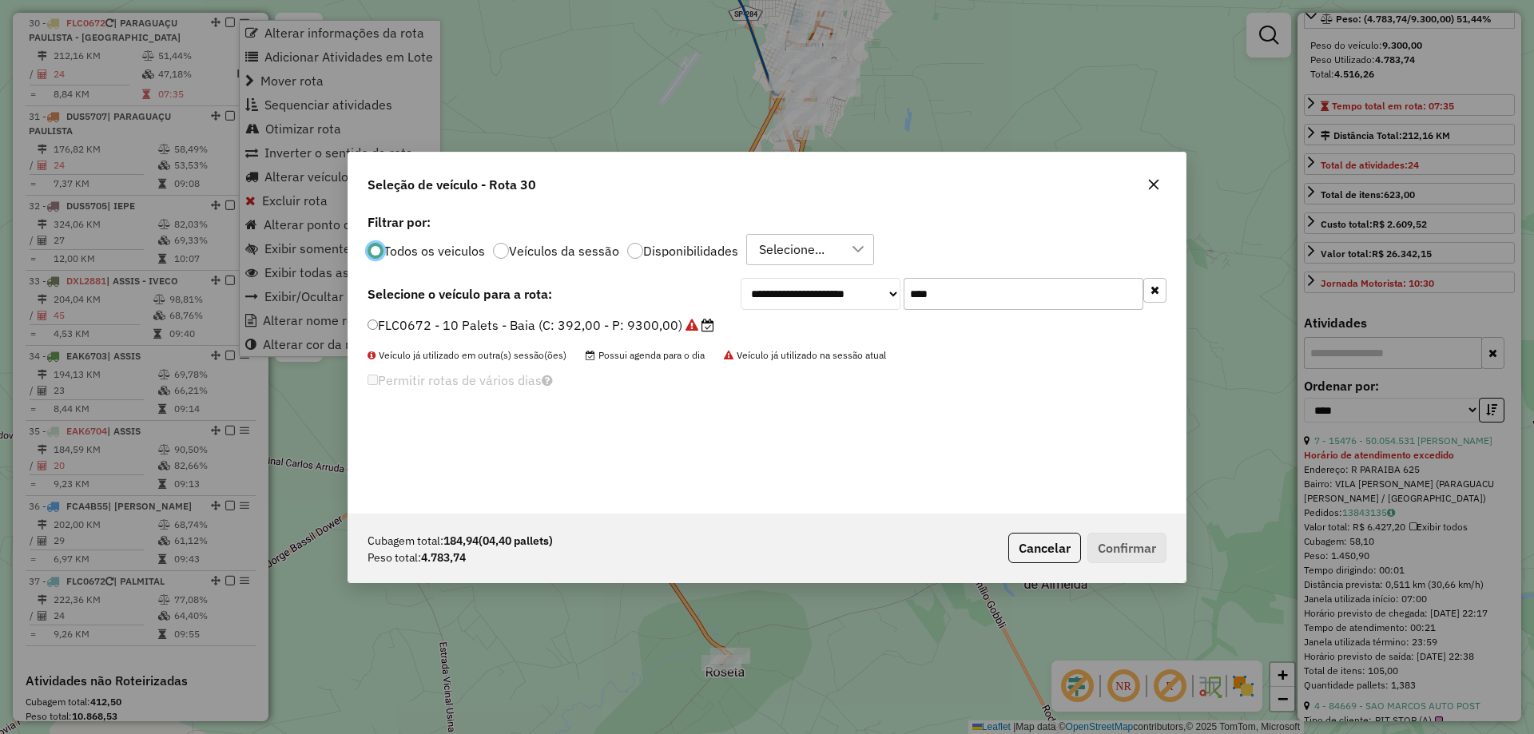
scroll to position [9, 5]
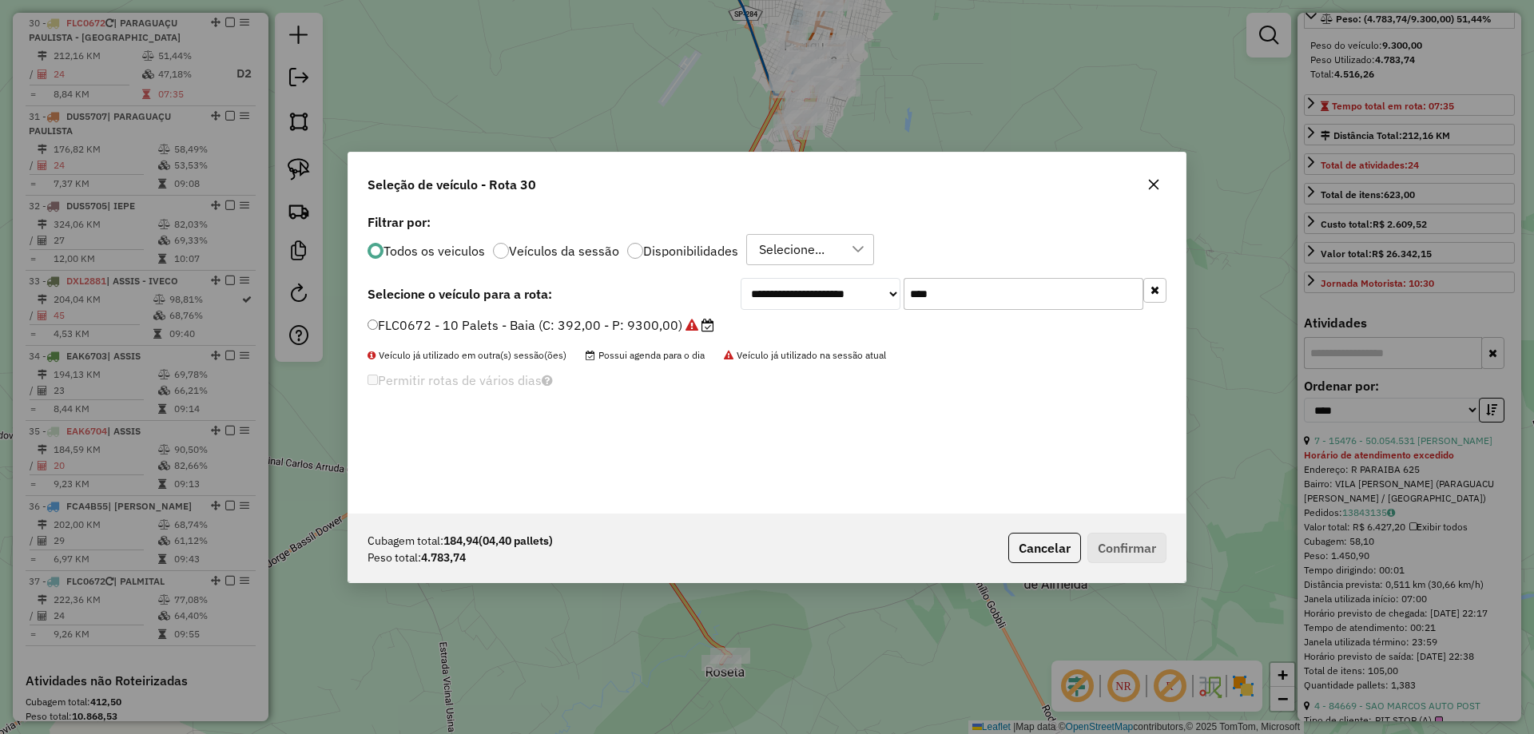
click at [1026, 279] on input "****" at bounding box center [1023, 294] width 240 height 32
click at [1026, 278] on input "****" at bounding box center [1023, 294] width 240 height 32
type input "*"
type input "****"
click at [658, 324] on label "FVY4G15 - 8 Palets - Carroceria (C: 224,00 - P: 6330,00) (VD)" at bounding box center [560, 325] width 387 height 19
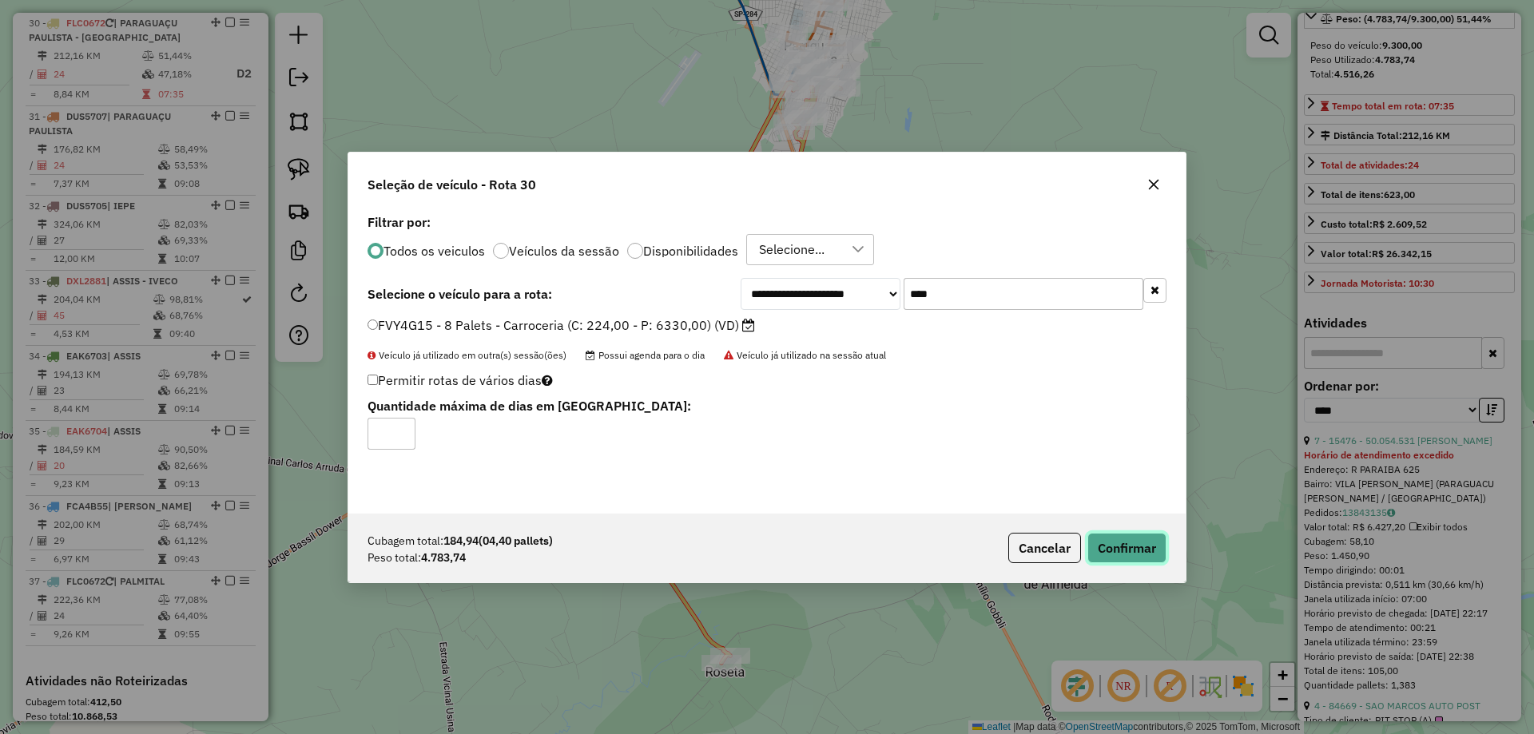
click at [1109, 539] on button "Confirmar" at bounding box center [1126, 548] width 79 height 30
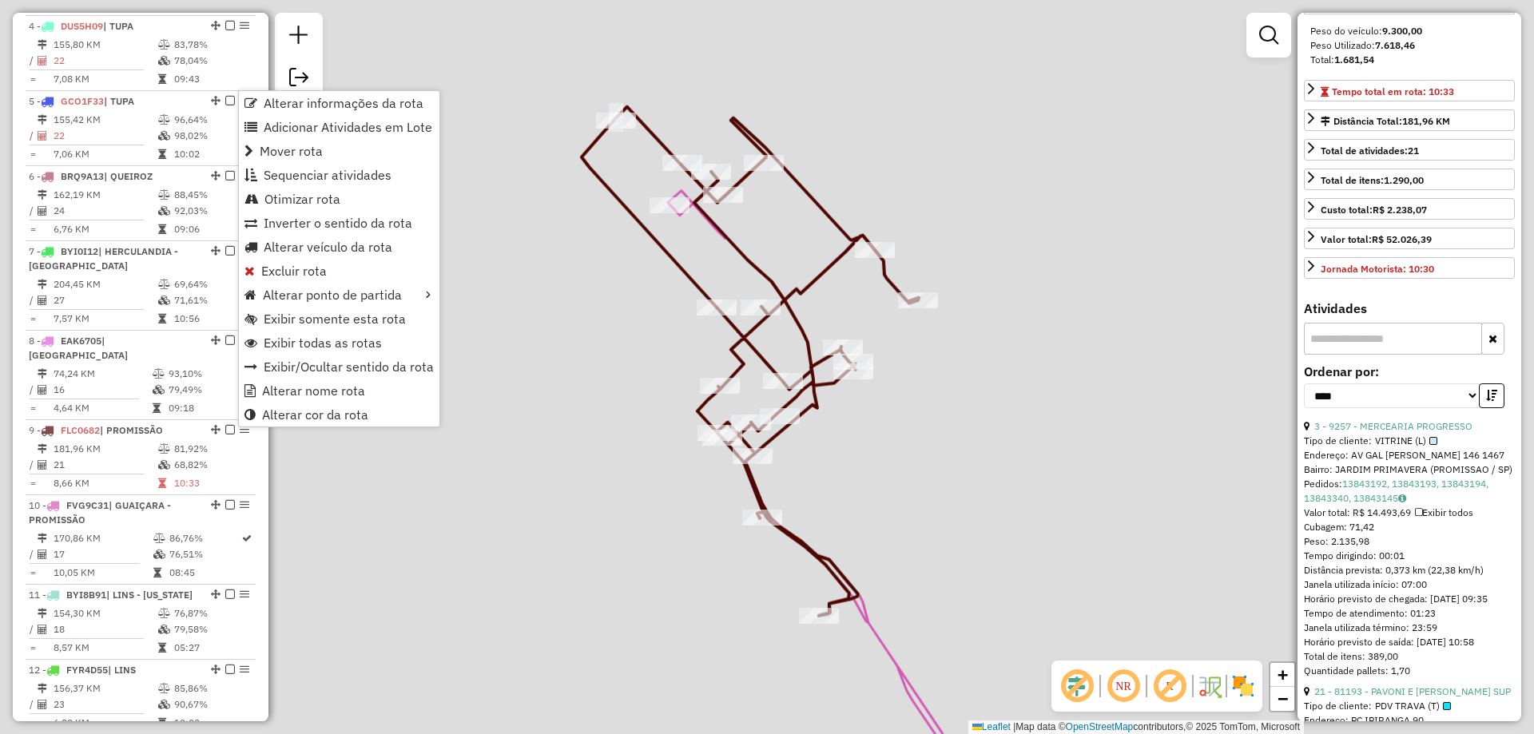
scroll to position [240, 0]
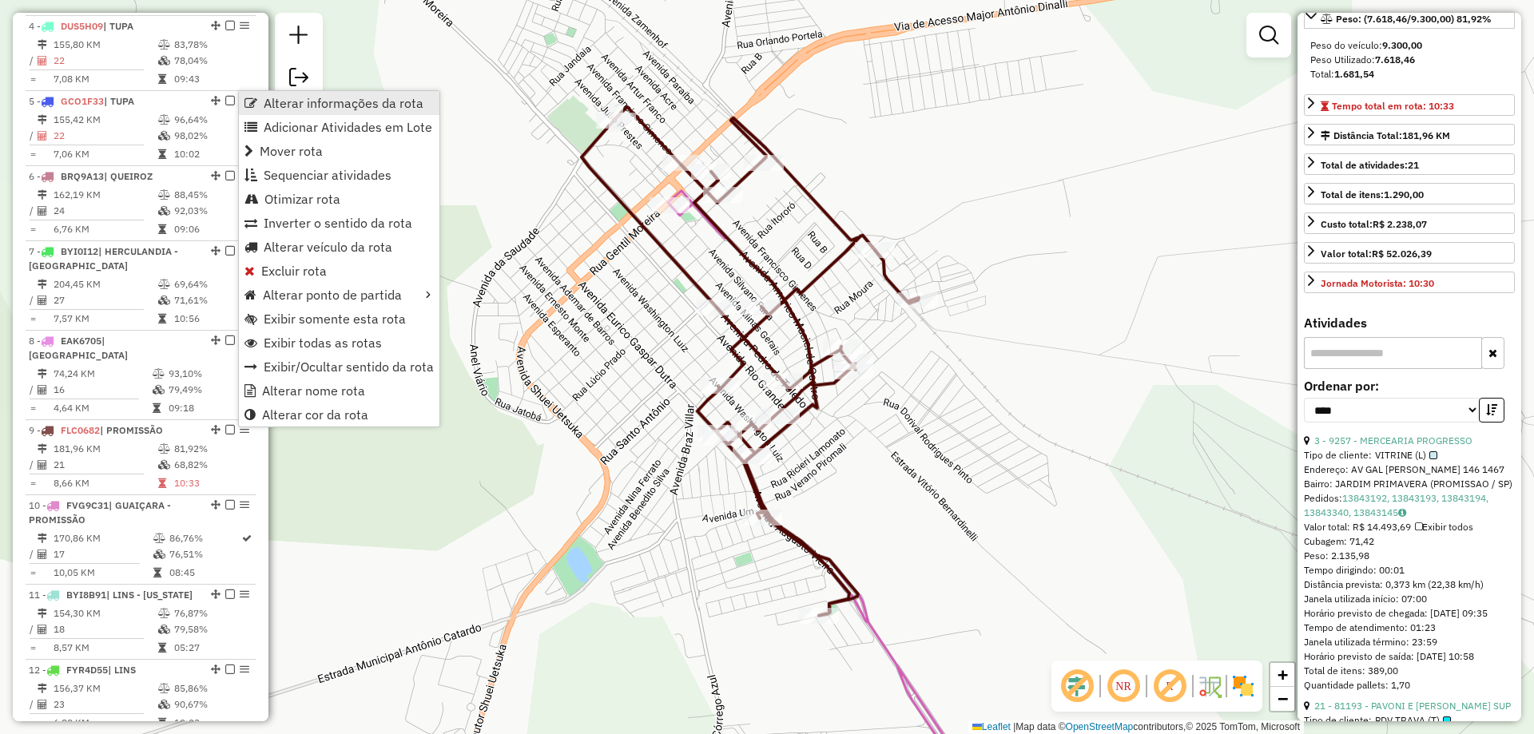
click at [379, 112] on link "Alterar informações da rota" at bounding box center [339, 103] width 200 height 24
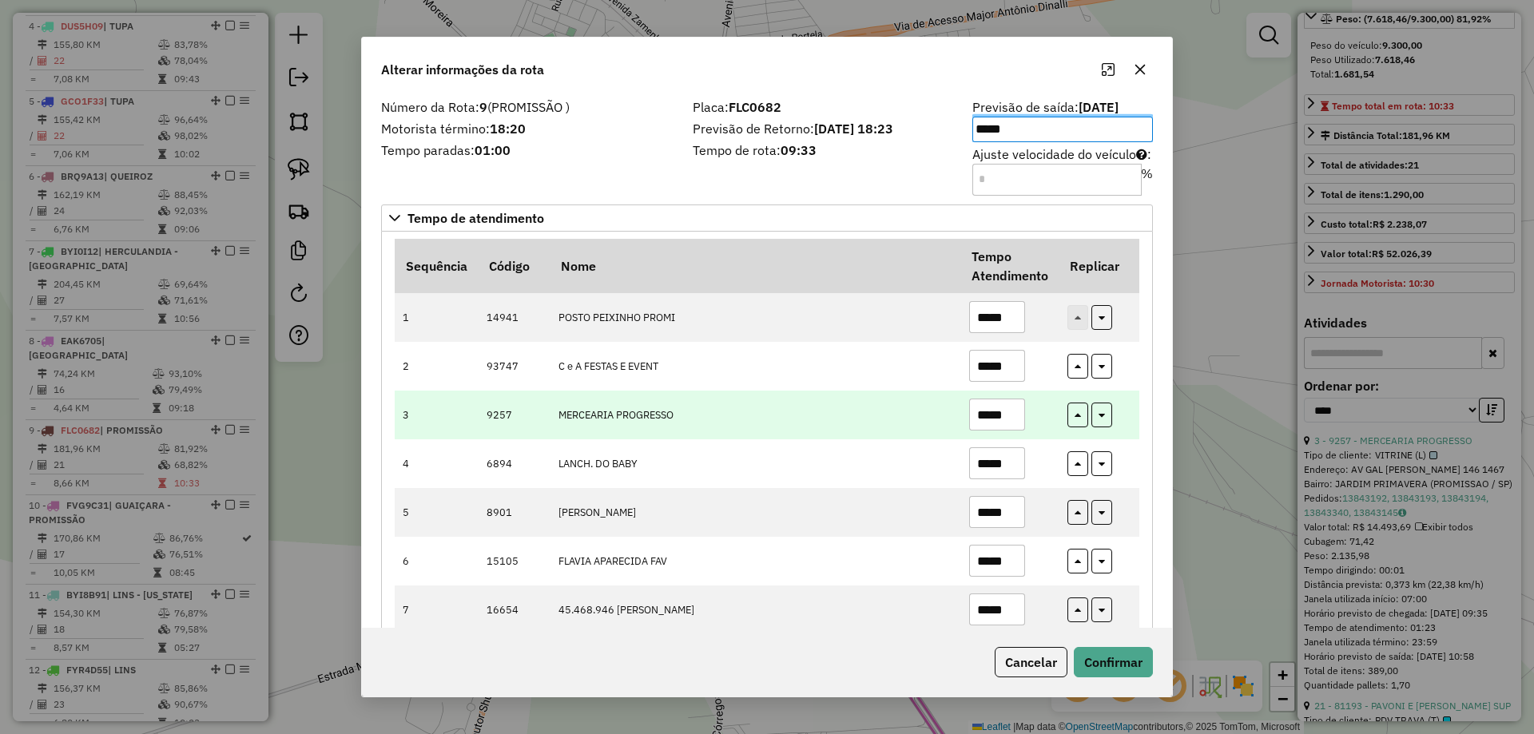
click at [994, 417] on input "*****" at bounding box center [997, 415] width 56 height 32
click at [999, 414] on input "*****" at bounding box center [997, 415] width 56 height 32
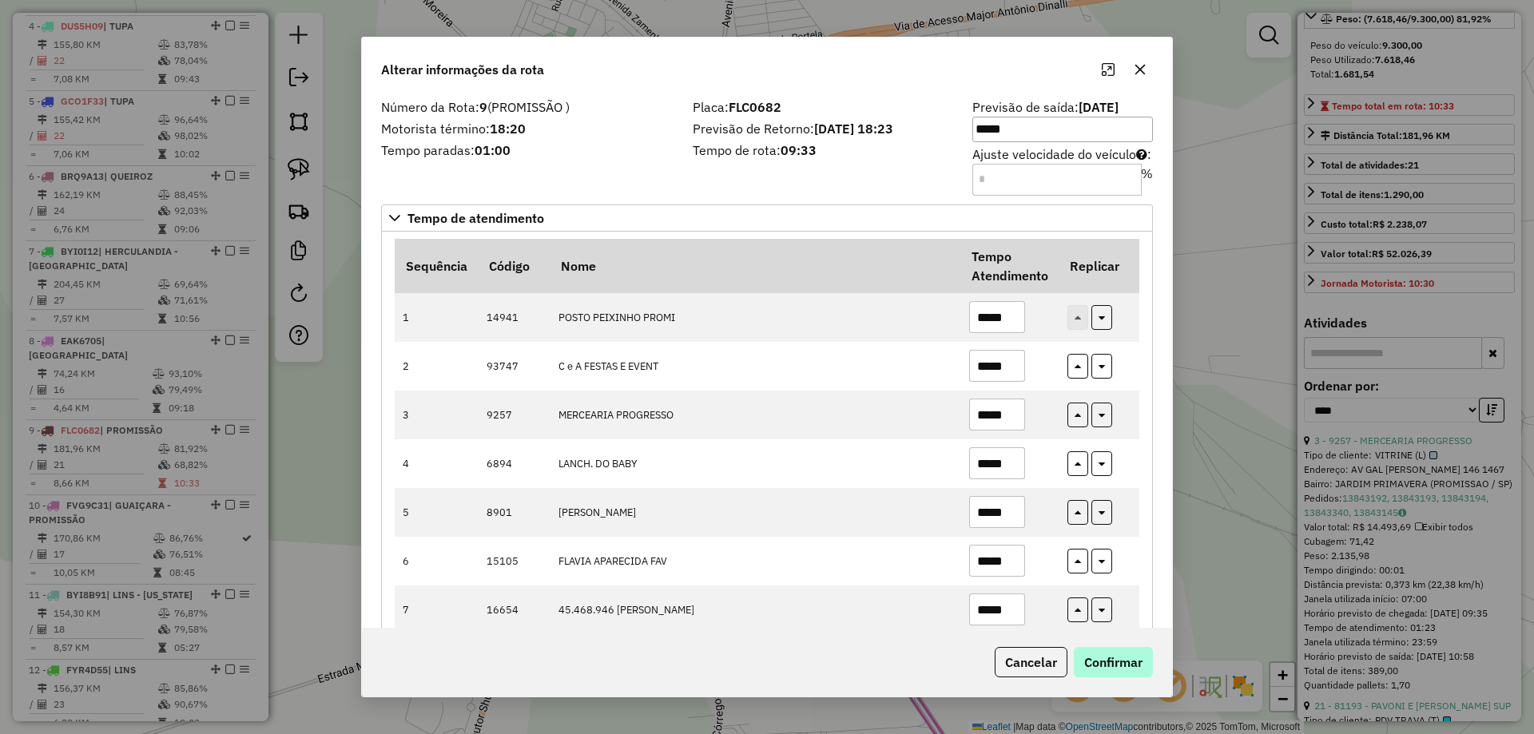
type input "*****"
click at [1118, 658] on button "Confirmar" at bounding box center [1113, 662] width 79 height 30
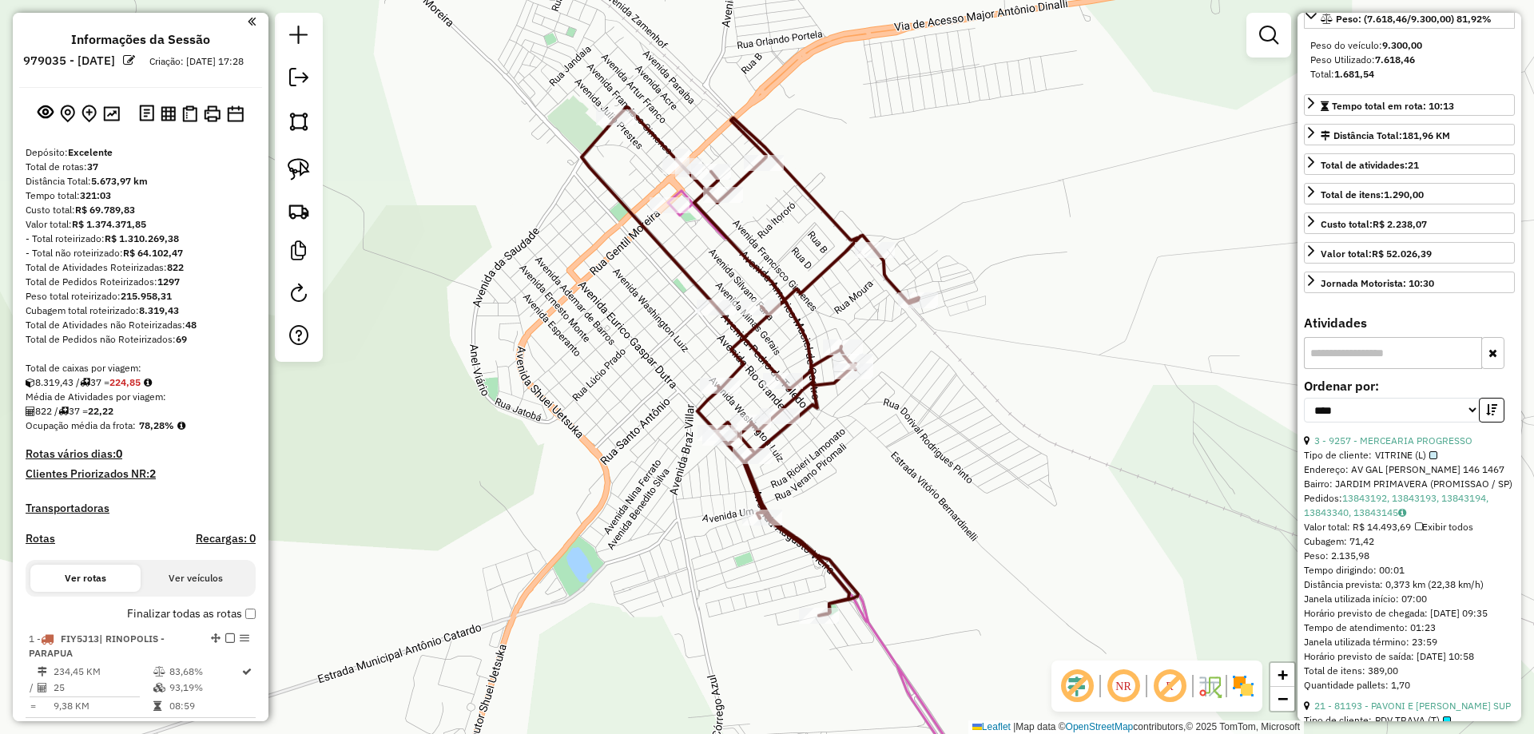
scroll to position [0, 0]
click at [103, 124] on img at bounding box center [111, 116] width 17 height 15
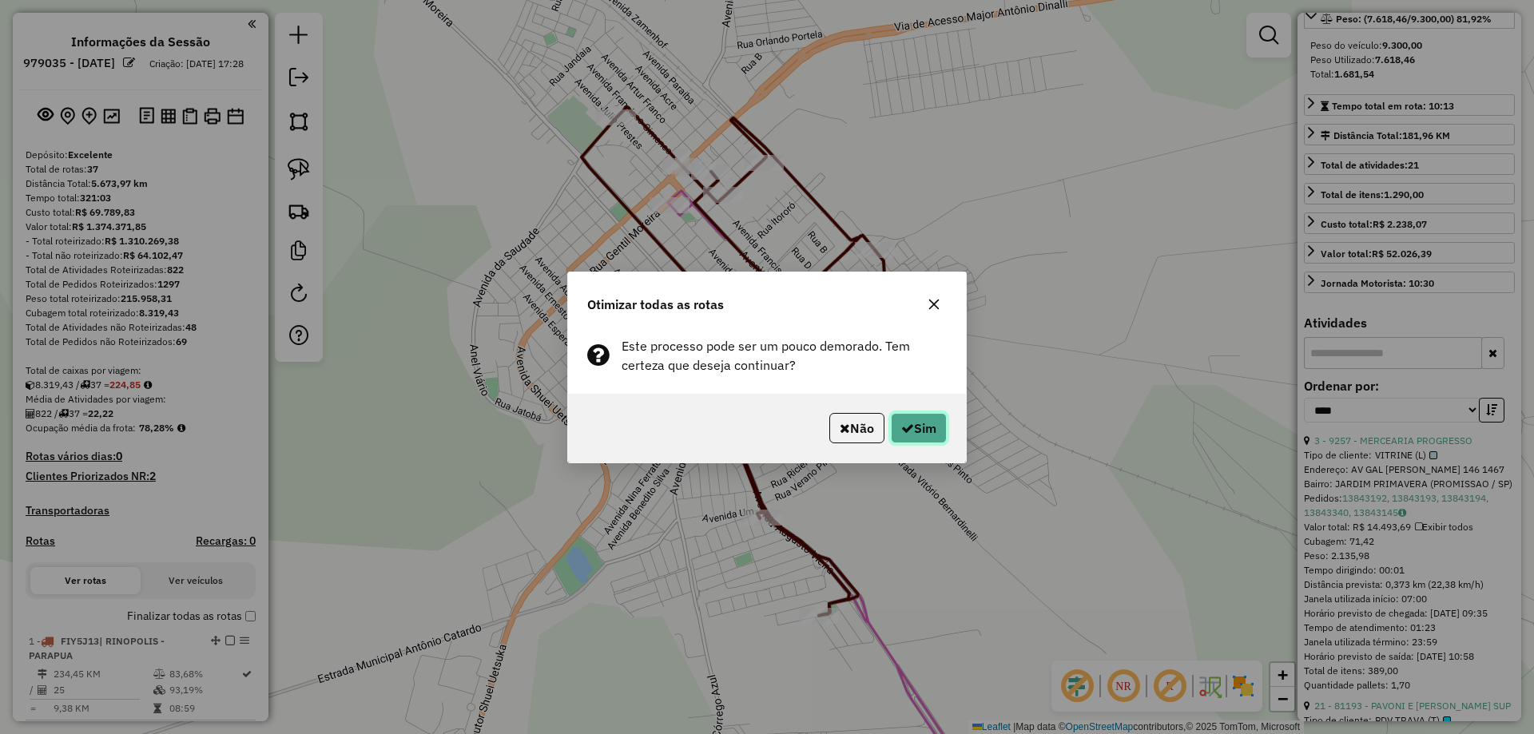
click at [913, 415] on button "Sim" at bounding box center [919, 428] width 56 height 30
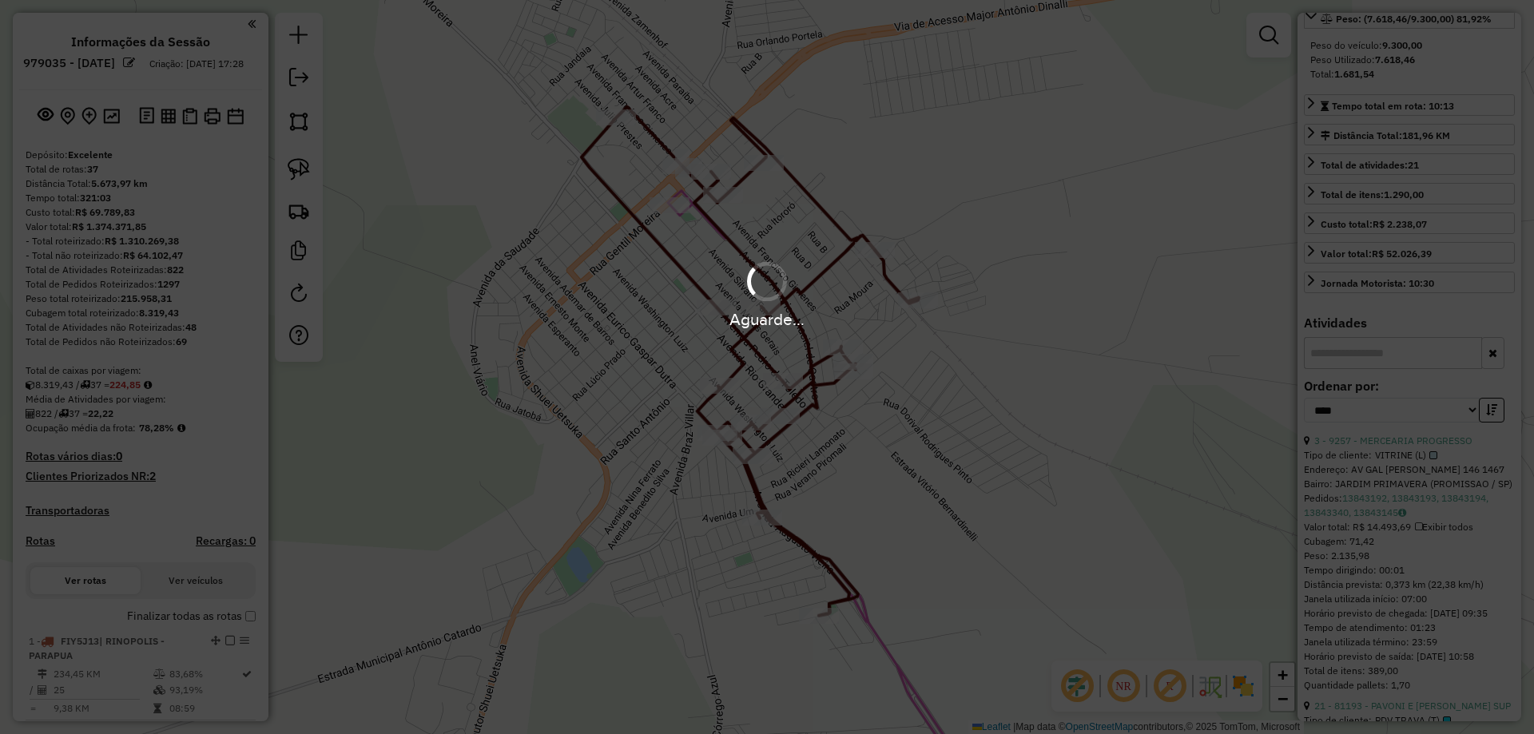
drag, startPoint x: 718, startPoint y: 318, endPoint x: 778, endPoint y: 299, distance: 62.9
click at [778, 299] on div "Aguarde..." at bounding box center [767, 294] width 1534 height 76
drag, startPoint x: 808, startPoint y: 355, endPoint x: 816, endPoint y: 348, distance: 10.2
click at [809, 355] on div "Aguarde..." at bounding box center [767, 367] width 1534 height 734
drag, startPoint x: 830, startPoint y: 316, endPoint x: 732, endPoint y: 323, distance: 98.5
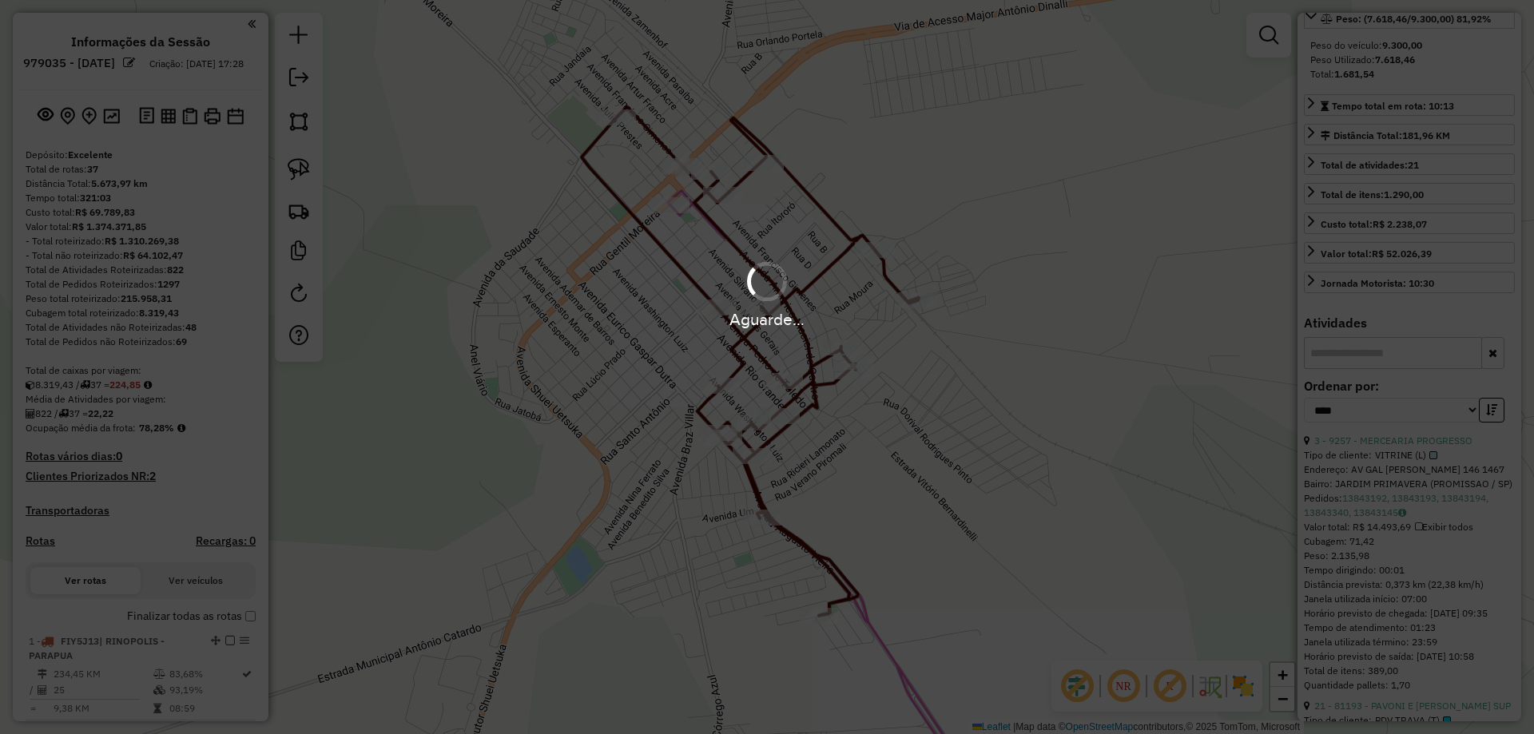
click at [733, 320] on div "Aguarde..." at bounding box center [767, 319] width 1534 height 25
click at [714, 349] on div "Aguarde..." at bounding box center [767, 367] width 1534 height 734
click at [489, 283] on div "Aguarde..." at bounding box center [767, 294] width 1534 height 76
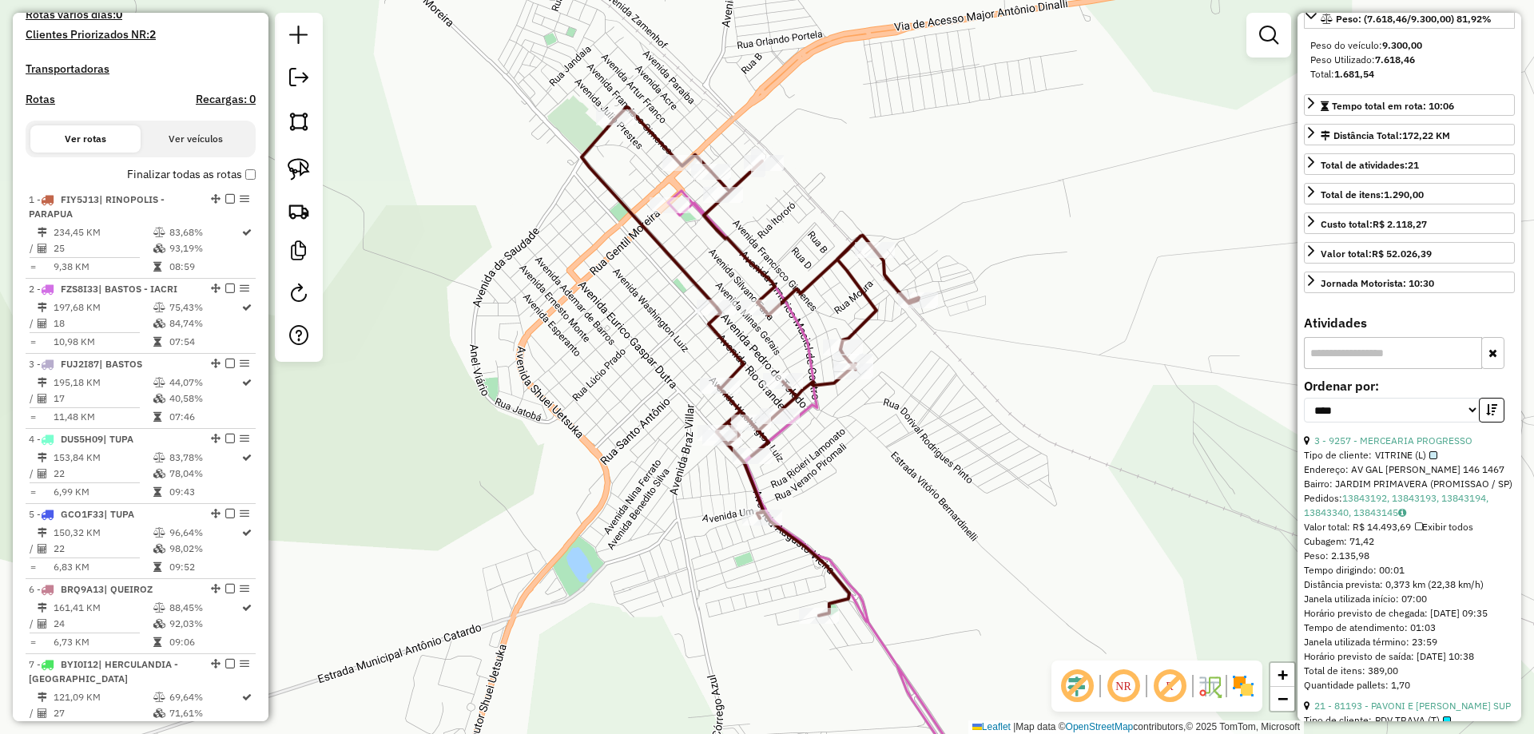
scroll to position [1262, 0]
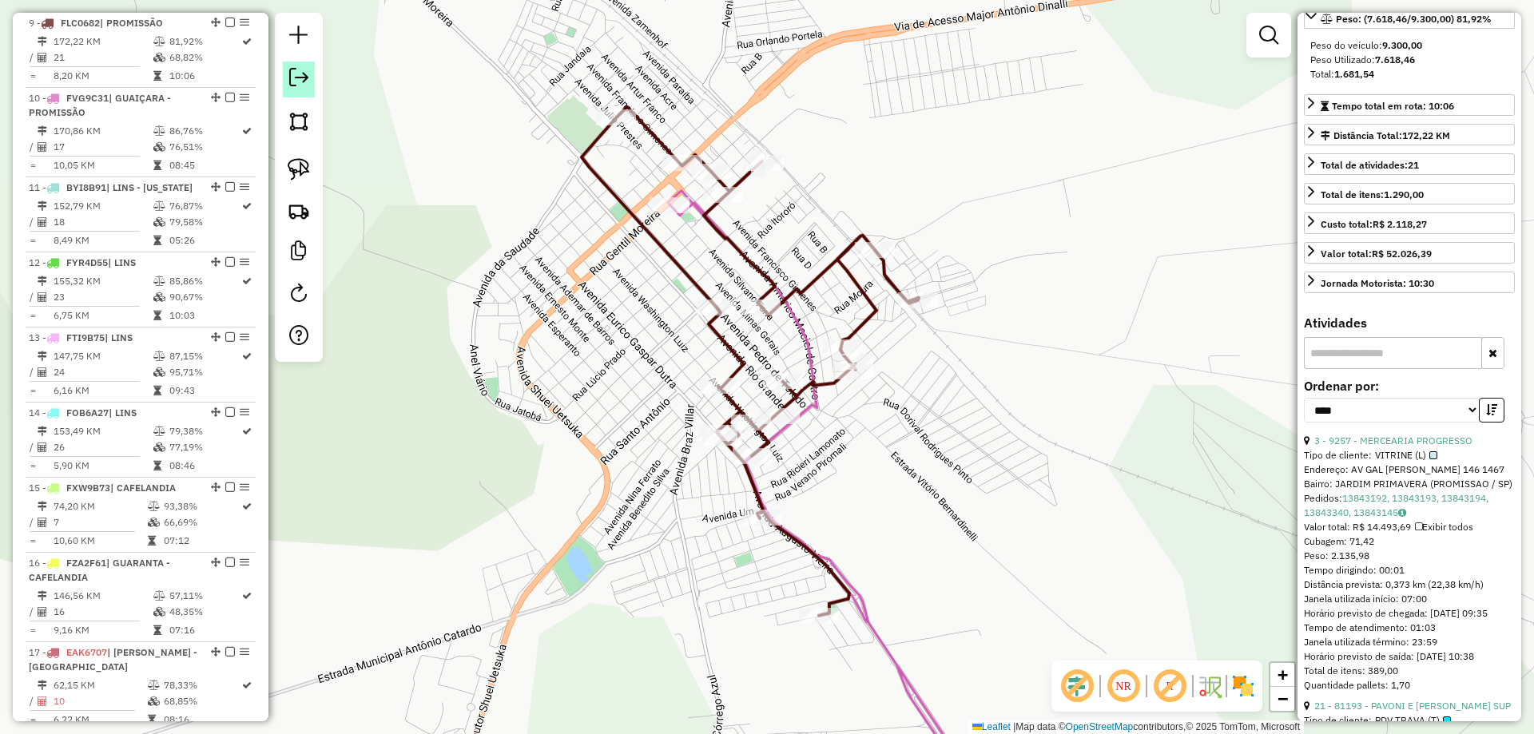
click at [308, 78] on em at bounding box center [298, 77] width 19 height 19
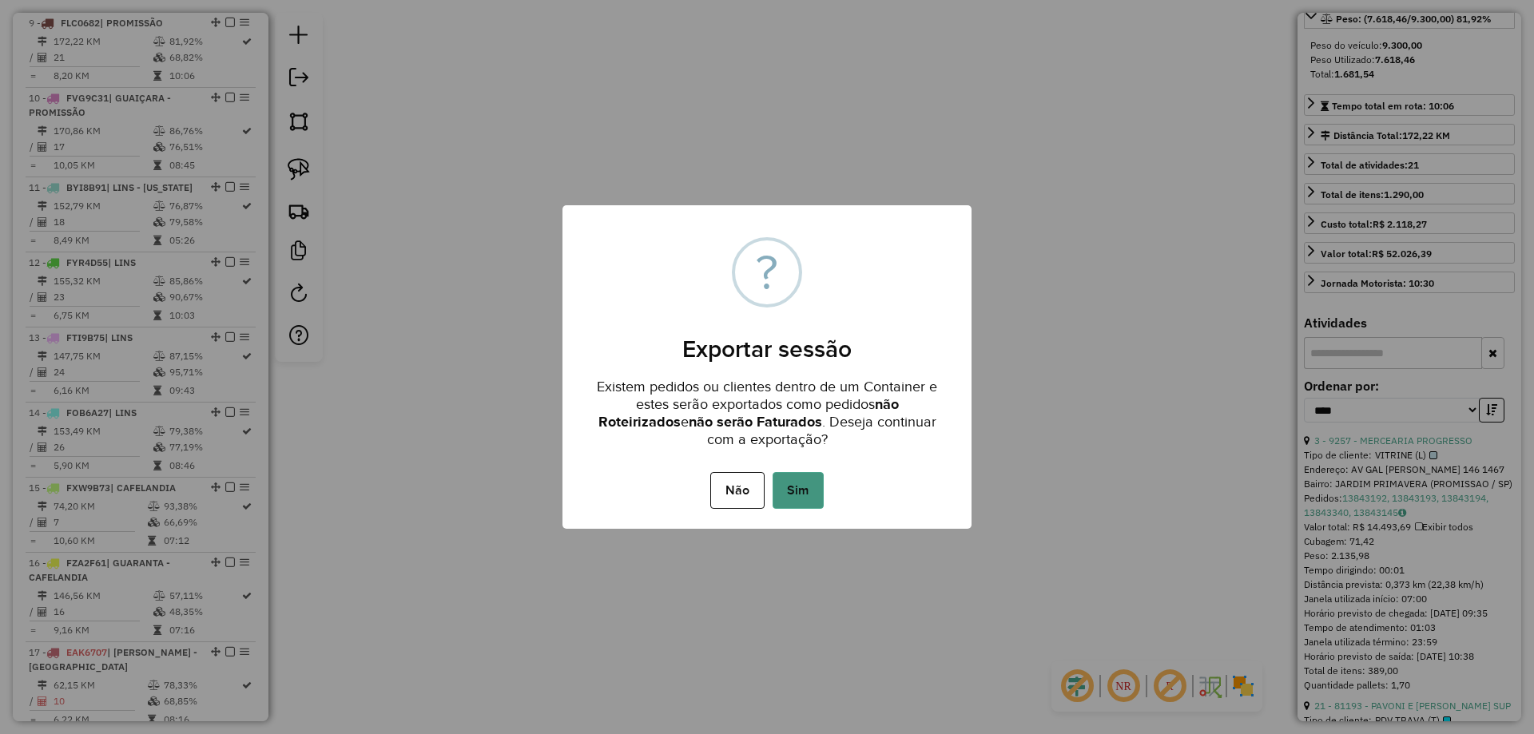
click at [813, 478] on button "Sim" at bounding box center [797, 490] width 51 height 37
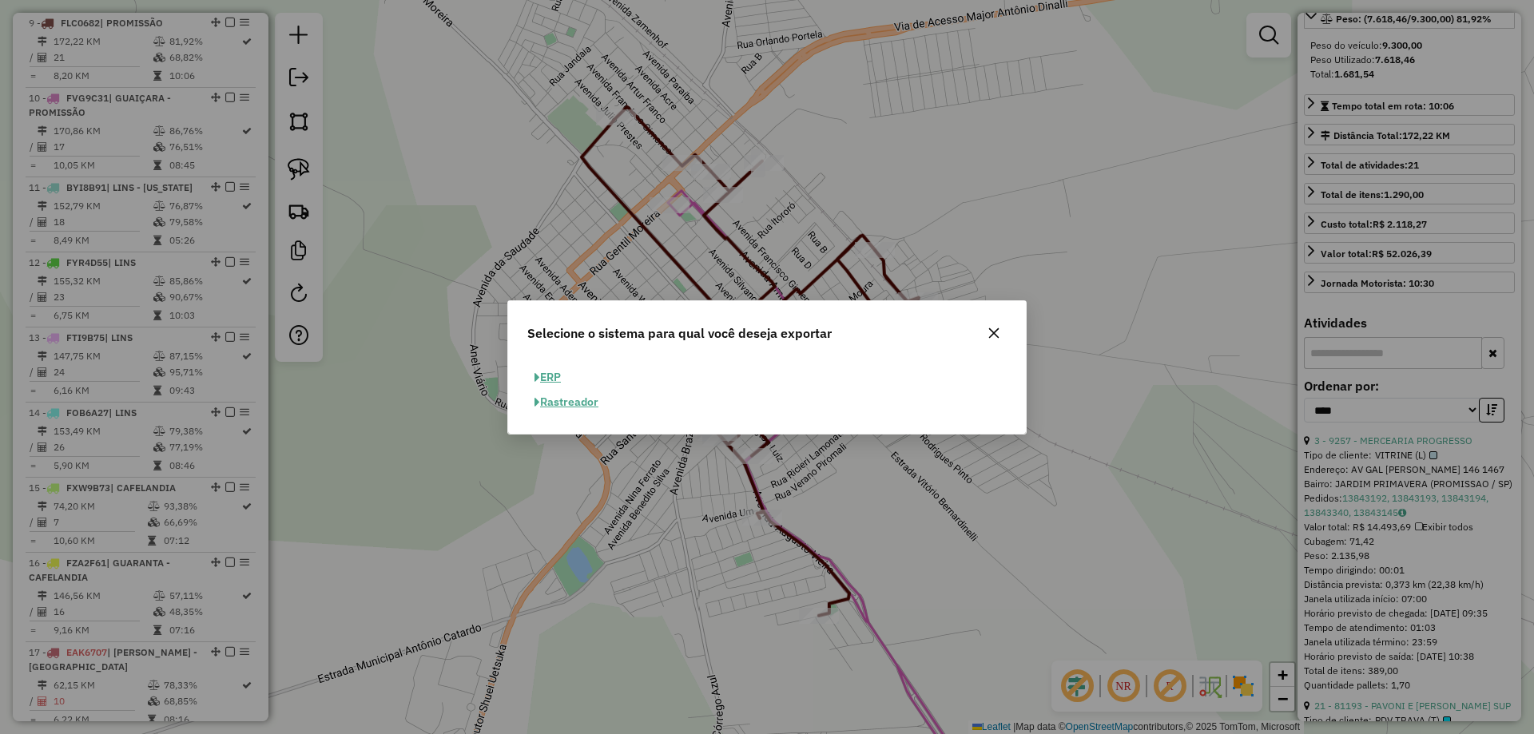
click at [562, 375] on button "ERP" at bounding box center [547, 377] width 41 height 25
select select "**"
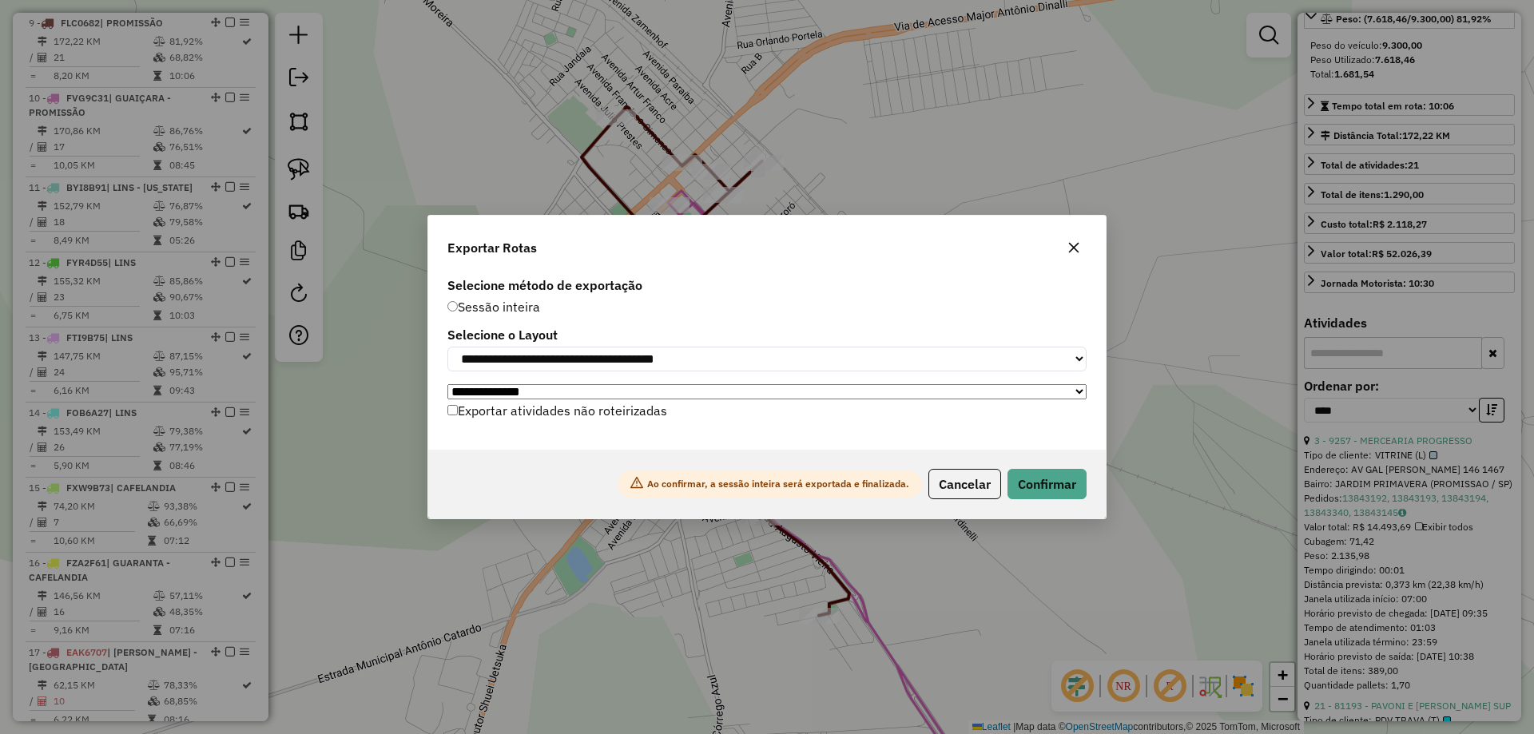
click at [539, 411] on label "Exportar atividades não roteirizadas" at bounding box center [557, 410] width 220 height 30
click at [1067, 490] on button "Confirmar" at bounding box center [1046, 484] width 79 height 30
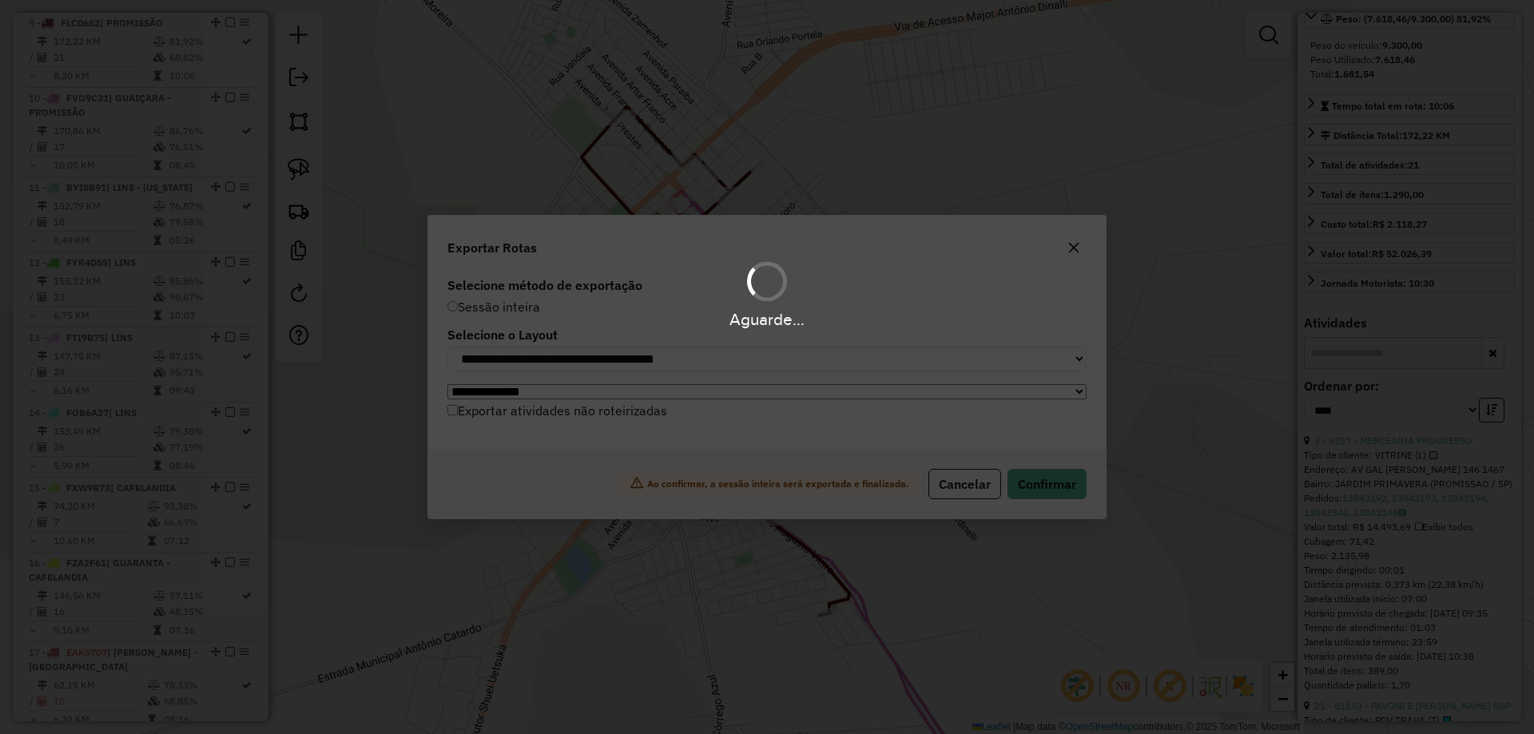
drag, startPoint x: 799, startPoint y: 322, endPoint x: 716, endPoint y: 321, distance: 82.3
click at [716, 321] on div "Aguarde..." at bounding box center [767, 319] width 1534 height 25
click at [797, 326] on div "Aguarde..." at bounding box center [767, 319] width 1534 height 25
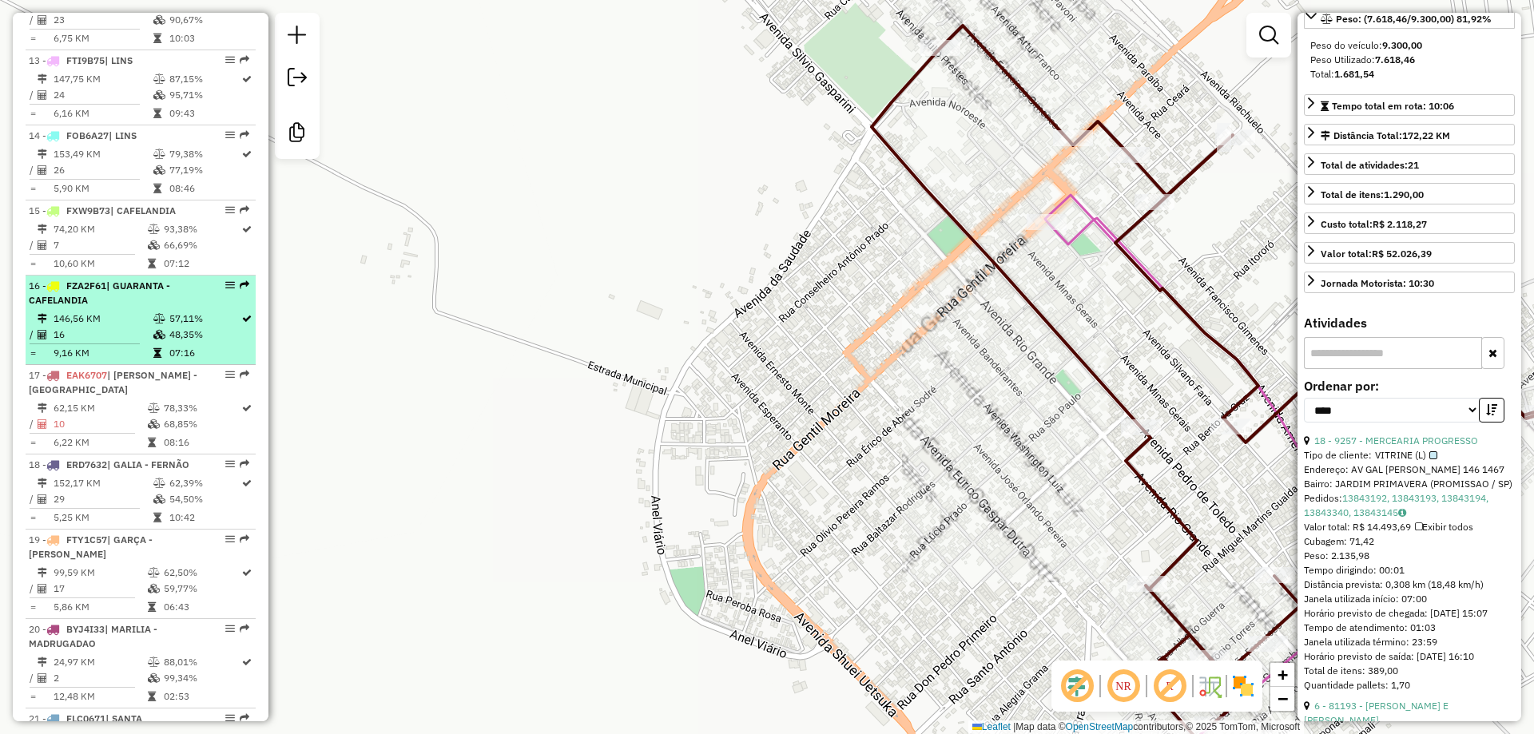
scroll to position [1593, 0]
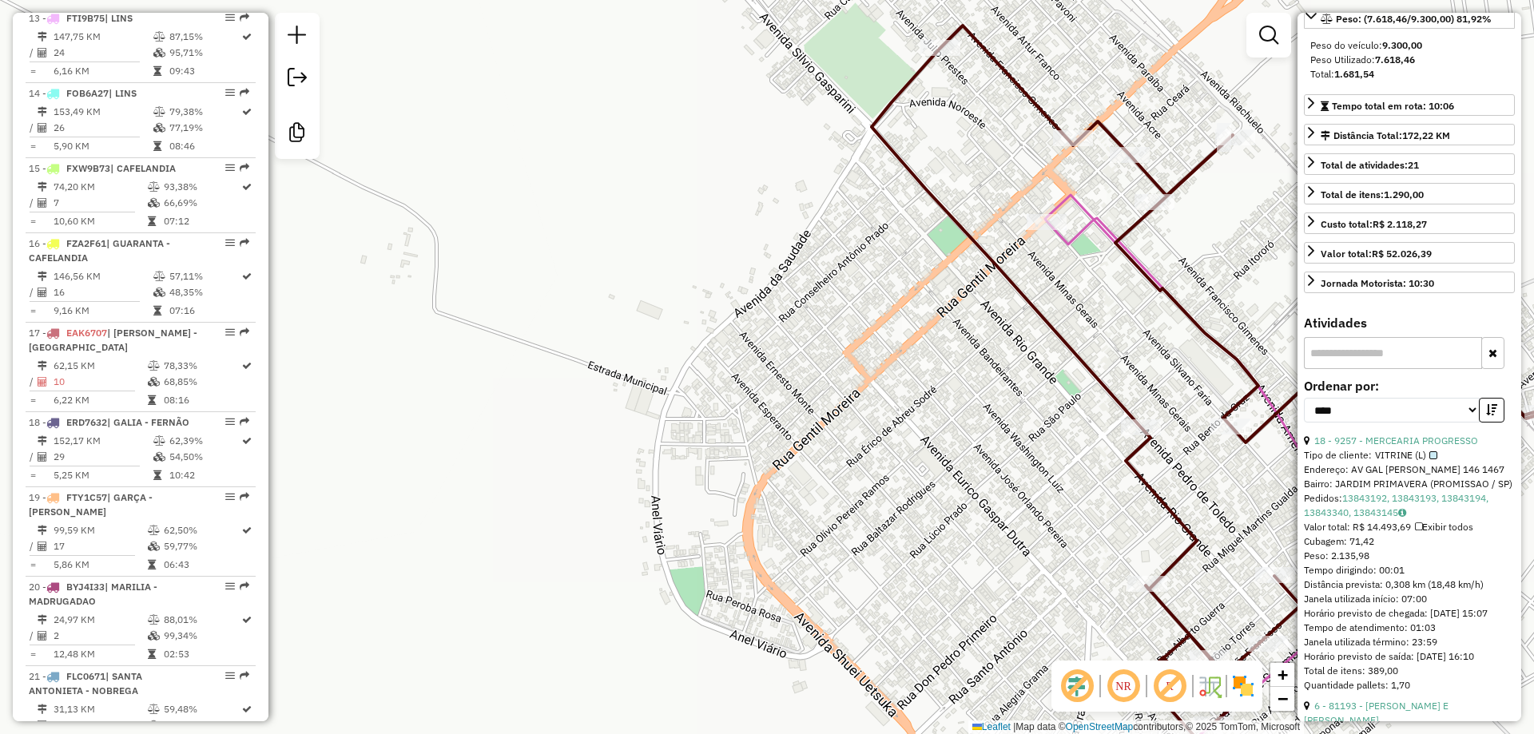
click at [1046, 205] on icon at bounding box center [1194, 501] width 299 height 613
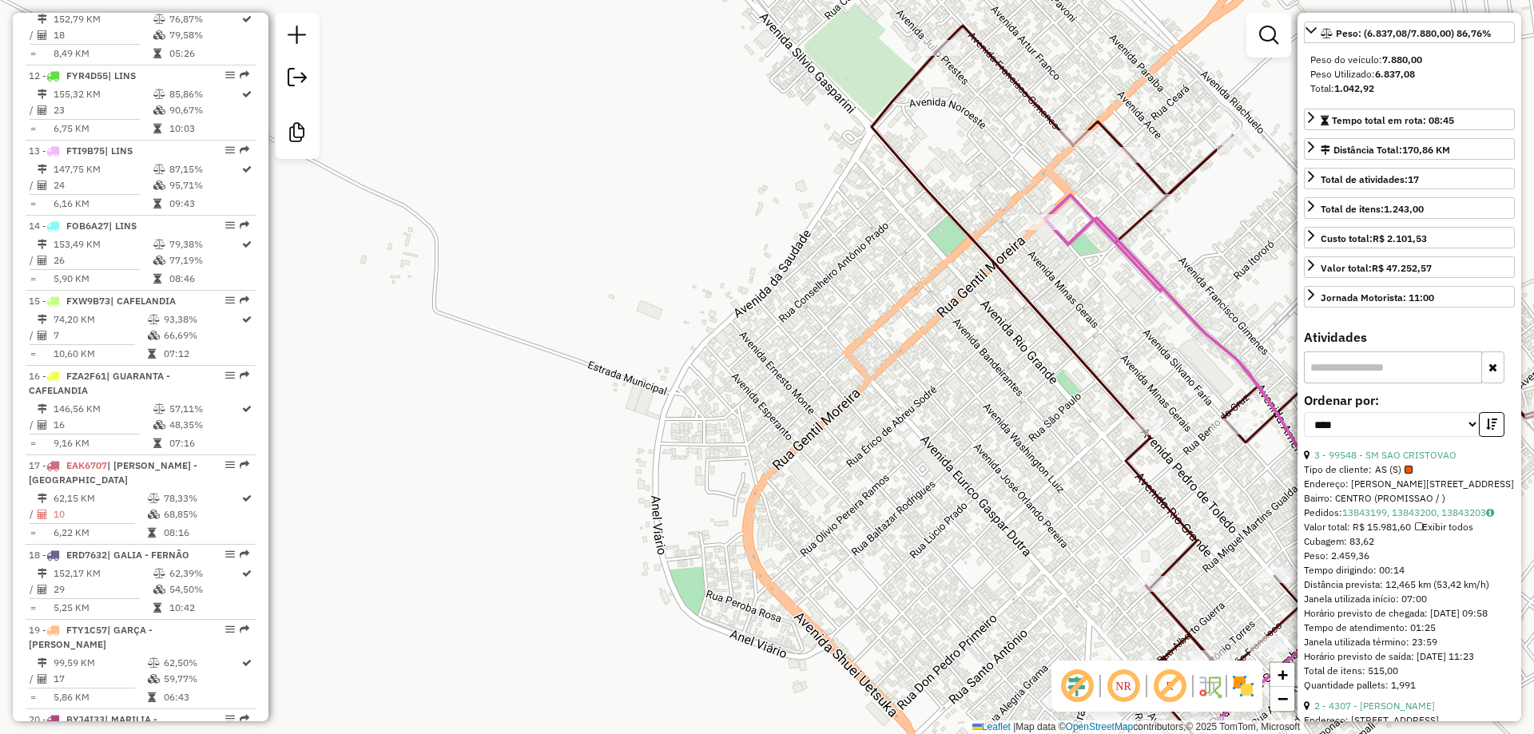
scroll to position [1348, 0]
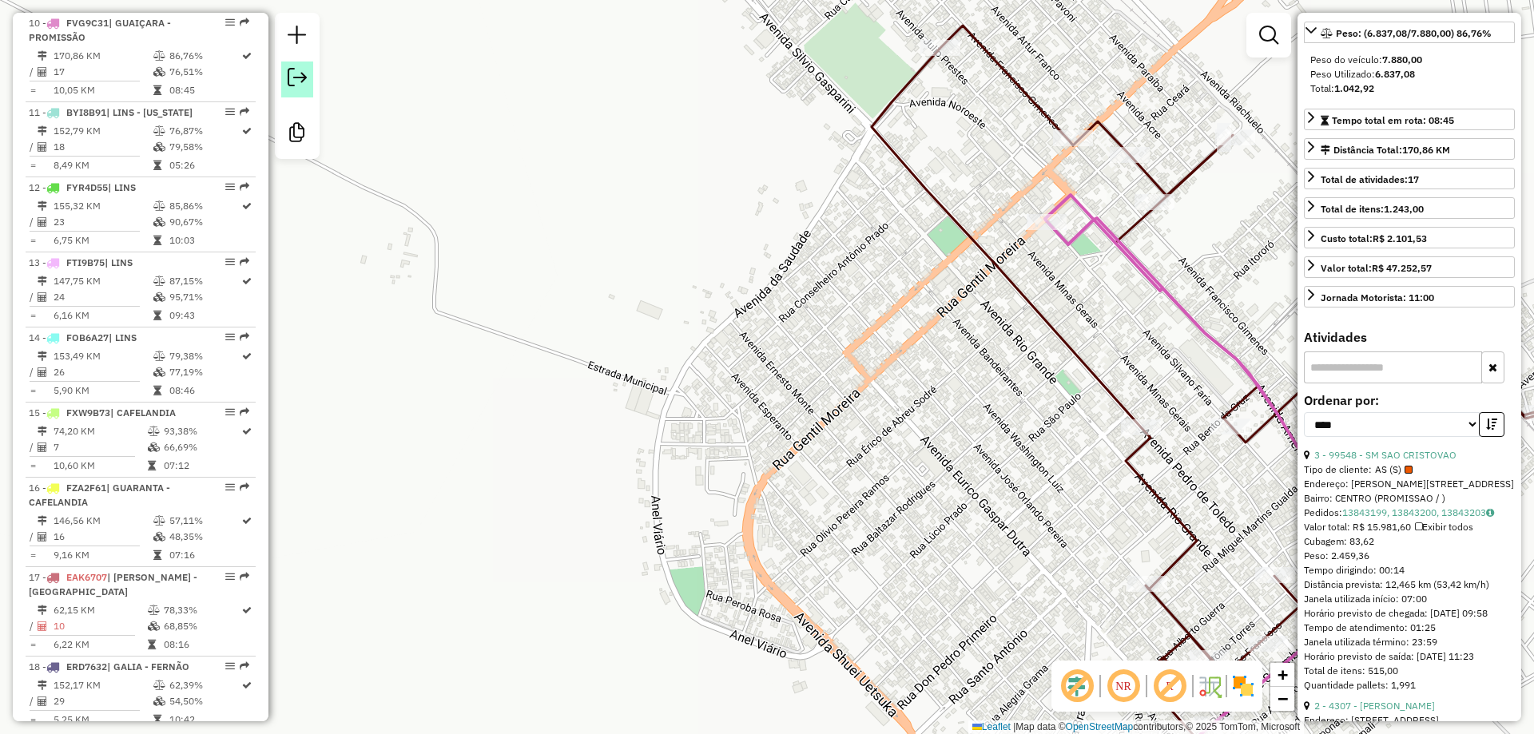
click at [295, 81] on em at bounding box center [297, 77] width 19 height 19
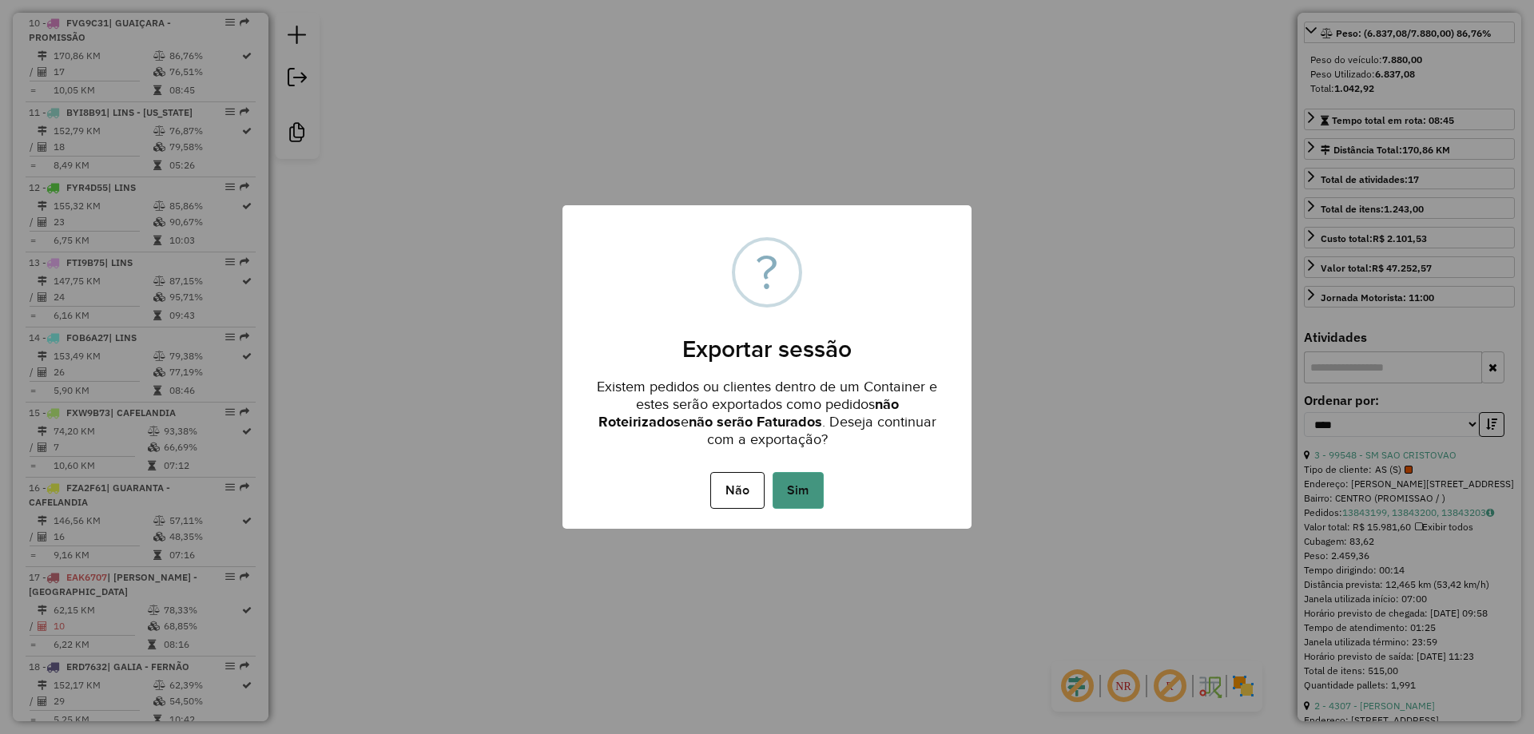
click at [802, 488] on button "Sim" at bounding box center [797, 490] width 51 height 37
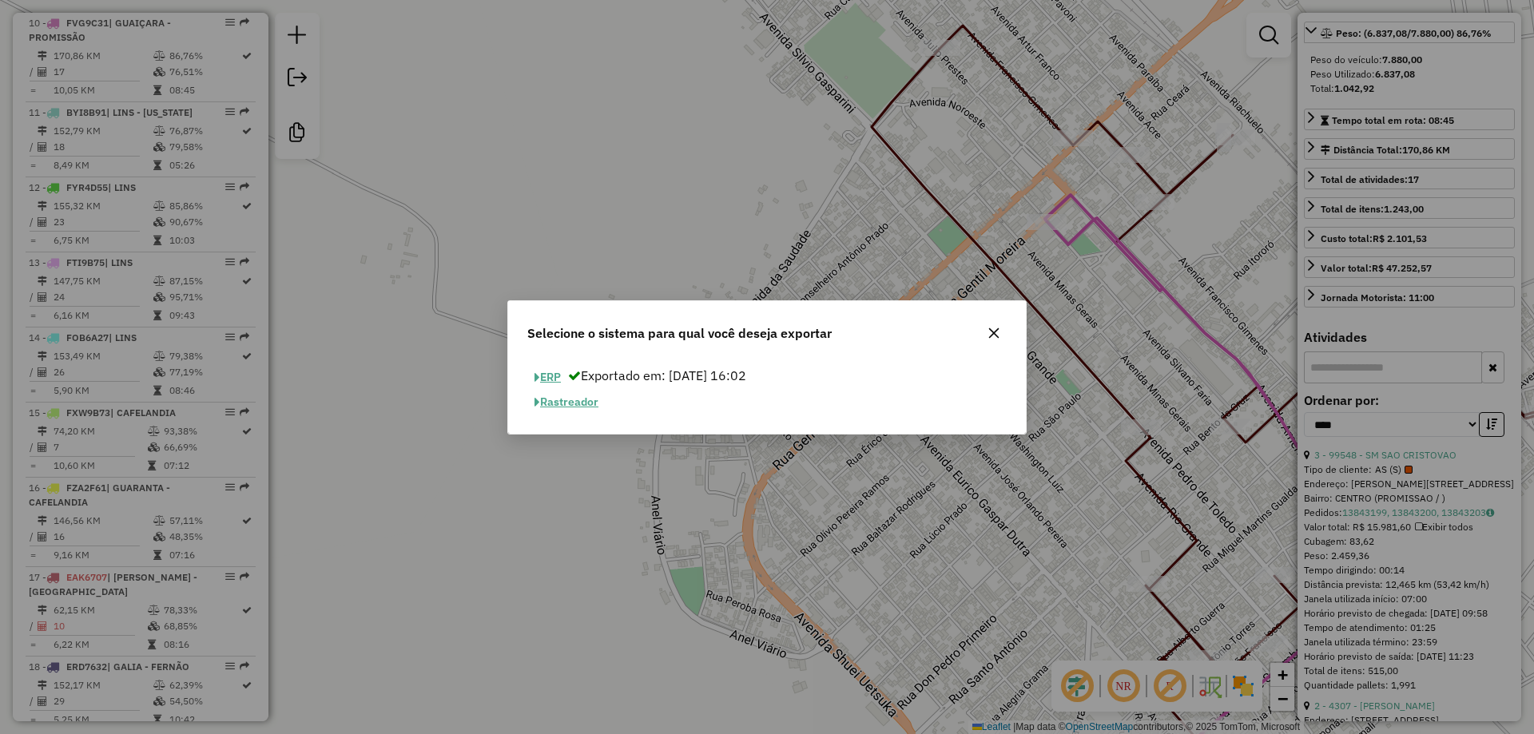
click at [562, 379] on button "ERP" at bounding box center [547, 377] width 41 height 25
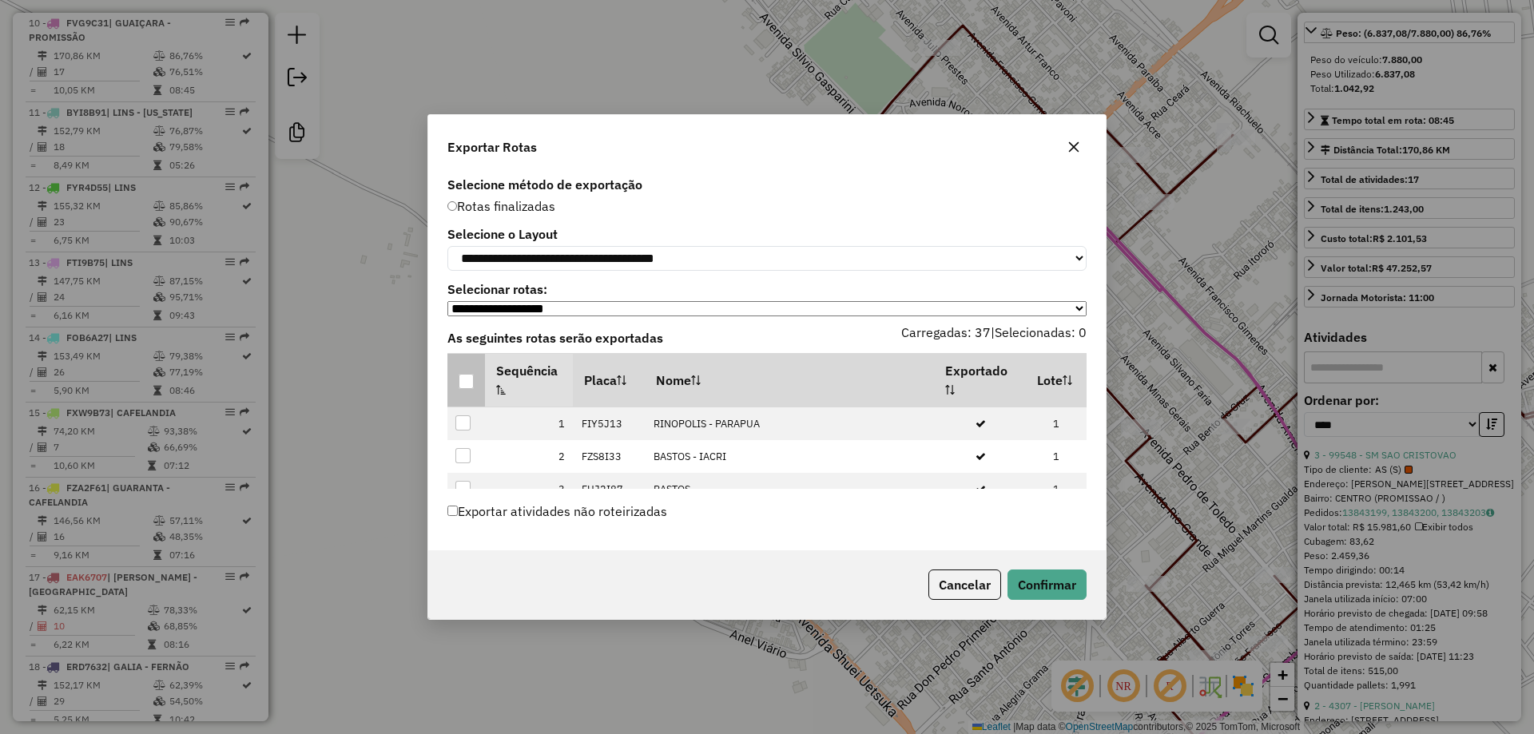
click at [463, 377] on p-tableheadercheckbox at bounding box center [466, 380] width 16 height 16
click at [459, 385] on div at bounding box center [465, 381] width 15 height 15
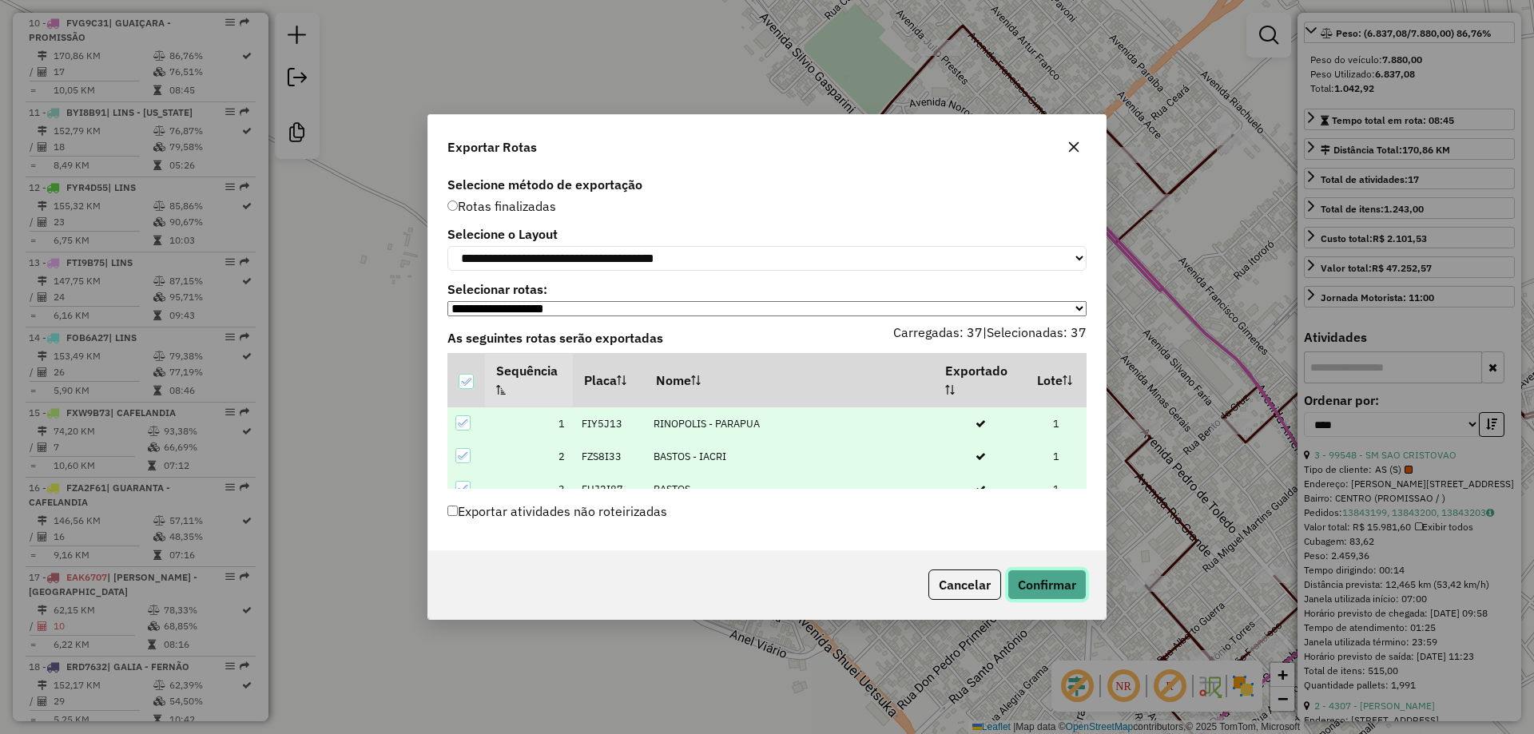
click at [1063, 590] on button "Confirmar" at bounding box center [1046, 585] width 79 height 30
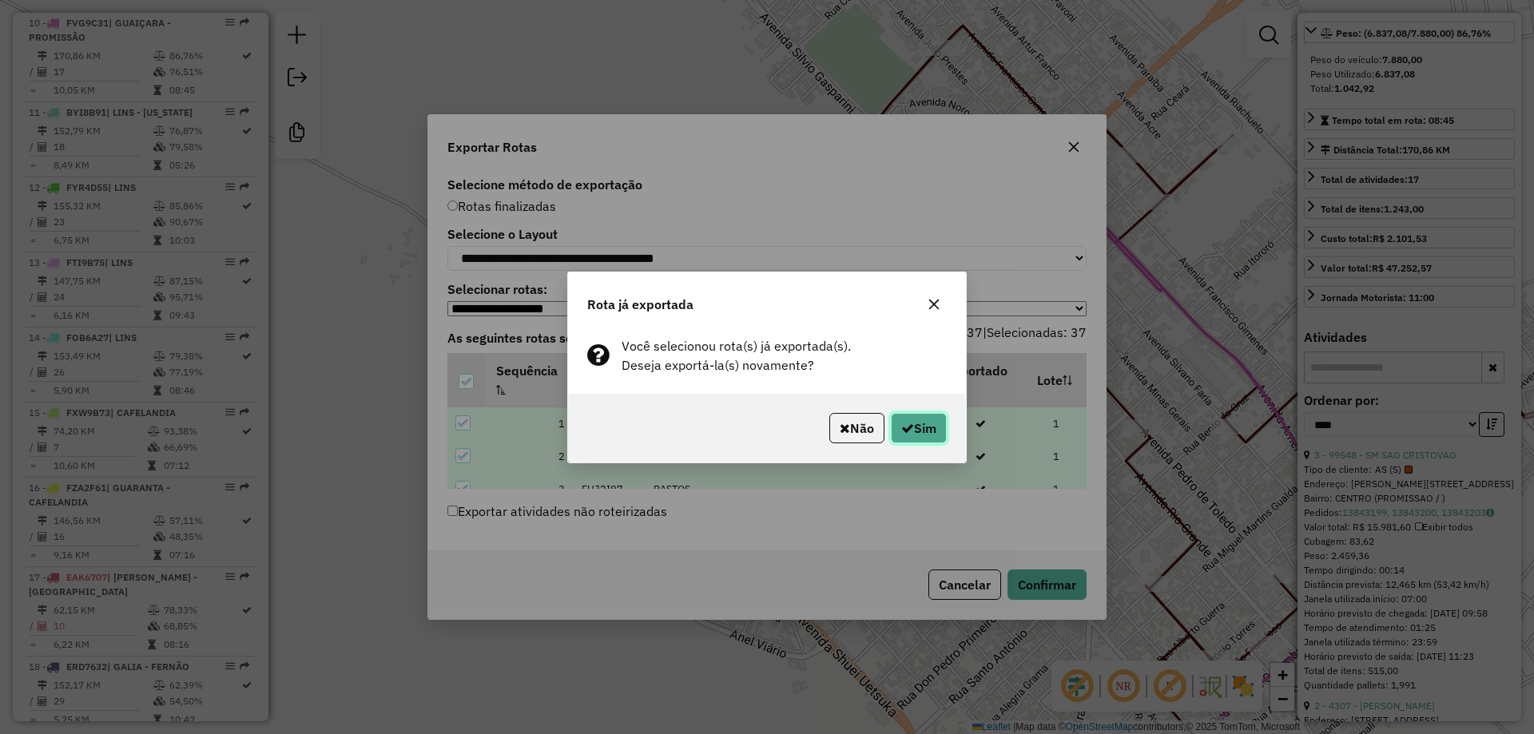
click at [911, 427] on button "Sim" at bounding box center [919, 428] width 56 height 30
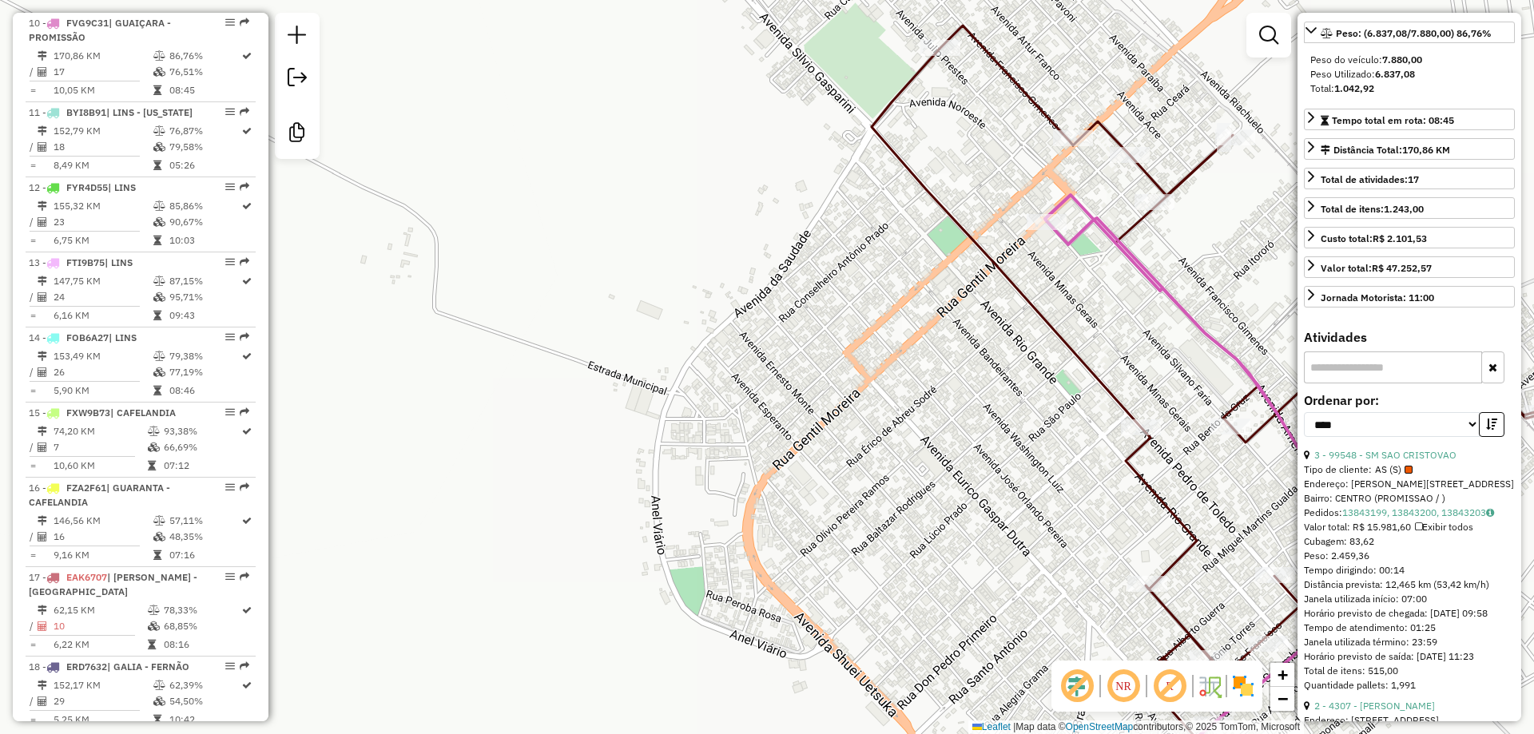
drag, startPoint x: 486, startPoint y: 300, endPoint x: 443, endPoint y: 239, distance: 74.0
click at [485, 299] on div "Janela de atendimento Grade de atendimento Capacidade Transportadoras Veículos …" at bounding box center [767, 367] width 1534 height 734
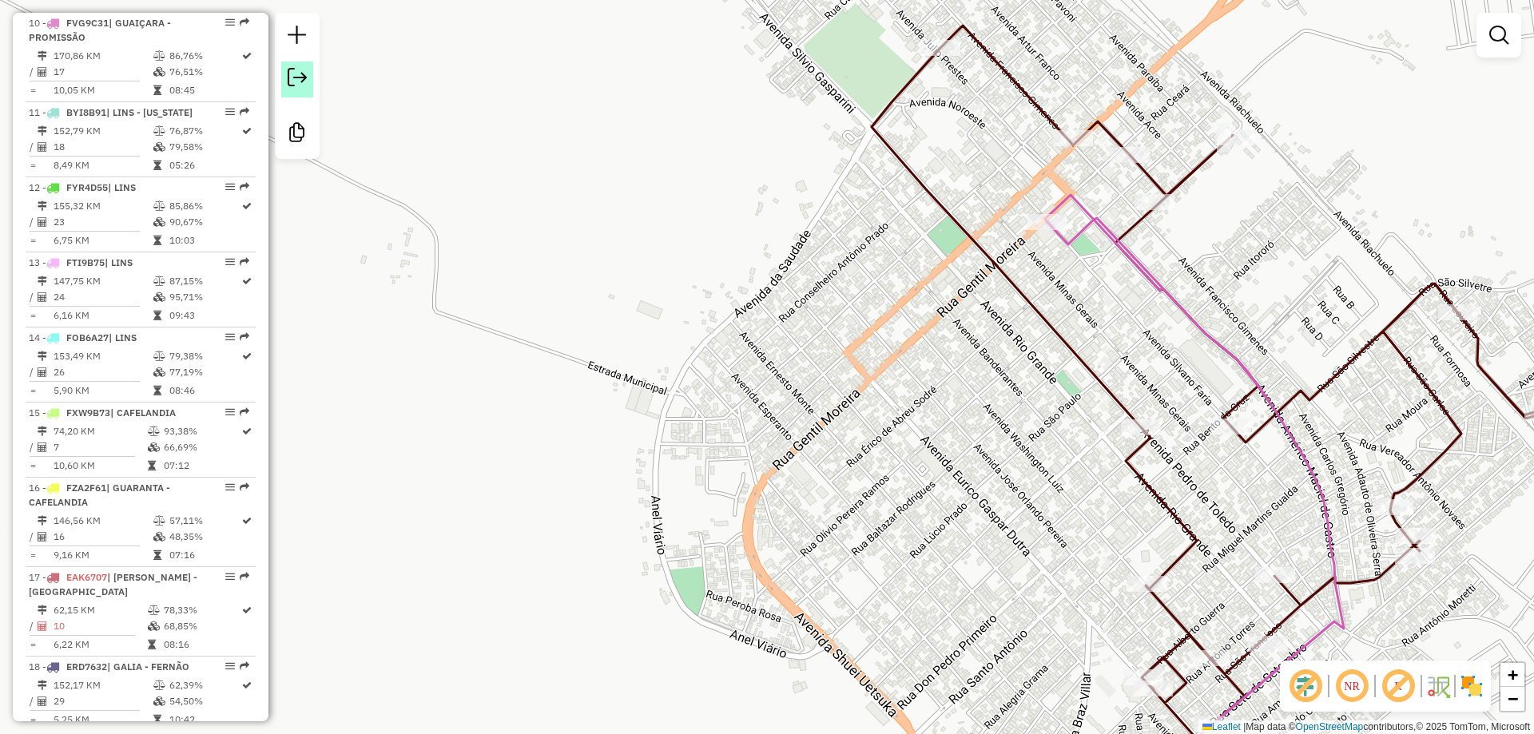
click at [309, 81] on link at bounding box center [297, 80] width 32 height 36
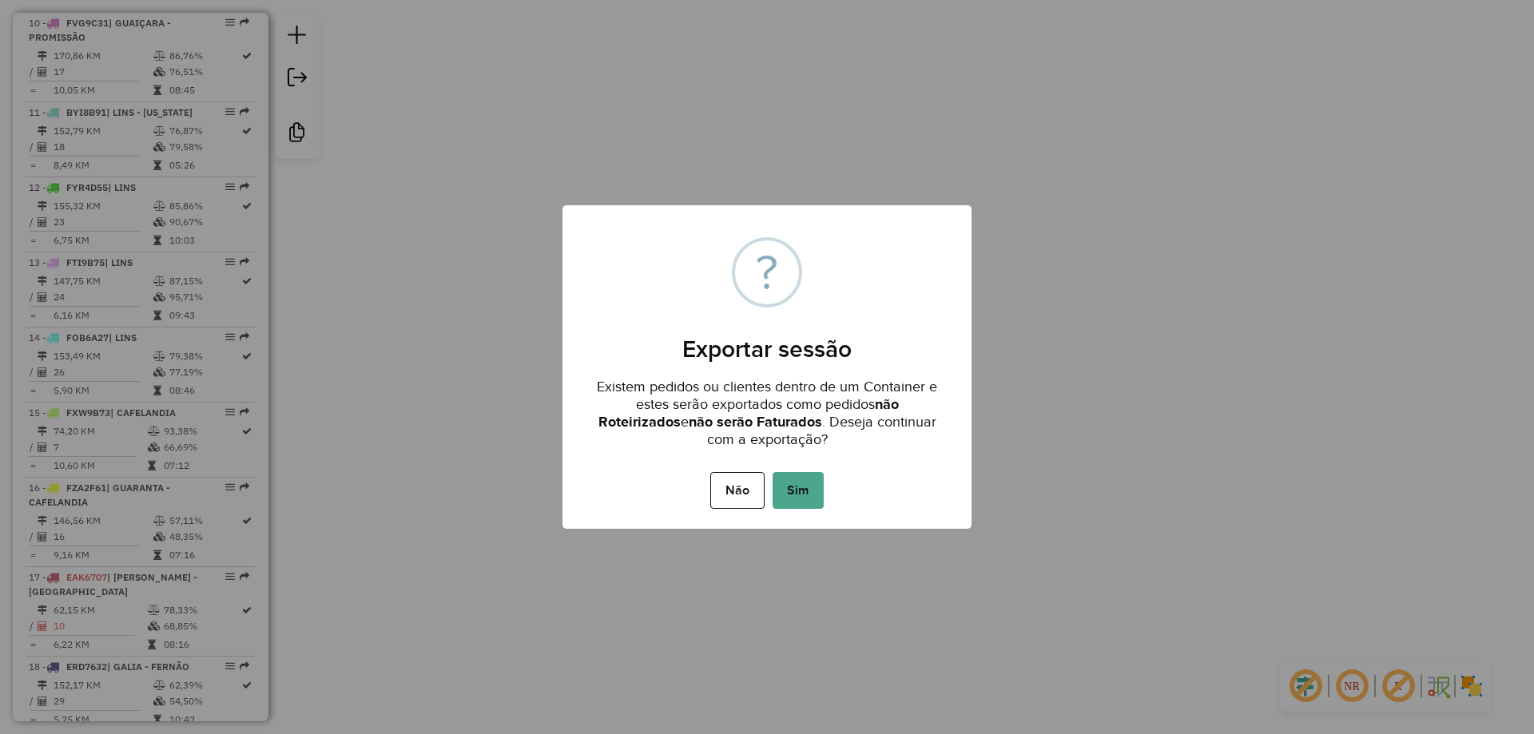
click at [788, 476] on button "Sim" at bounding box center [797, 490] width 51 height 37
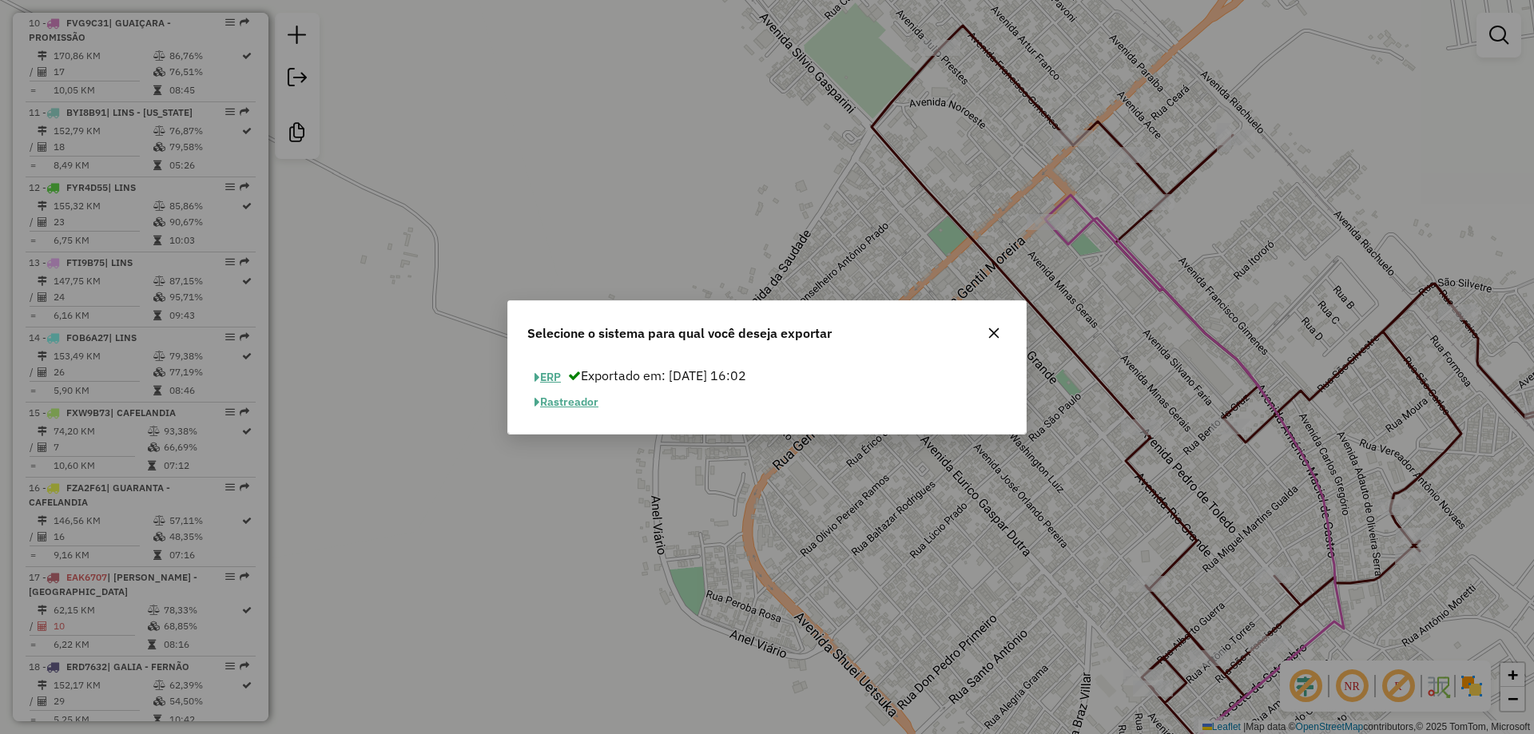
click at [542, 378] on button "ERP" at bounding box center [547, 377] width 41 height 25
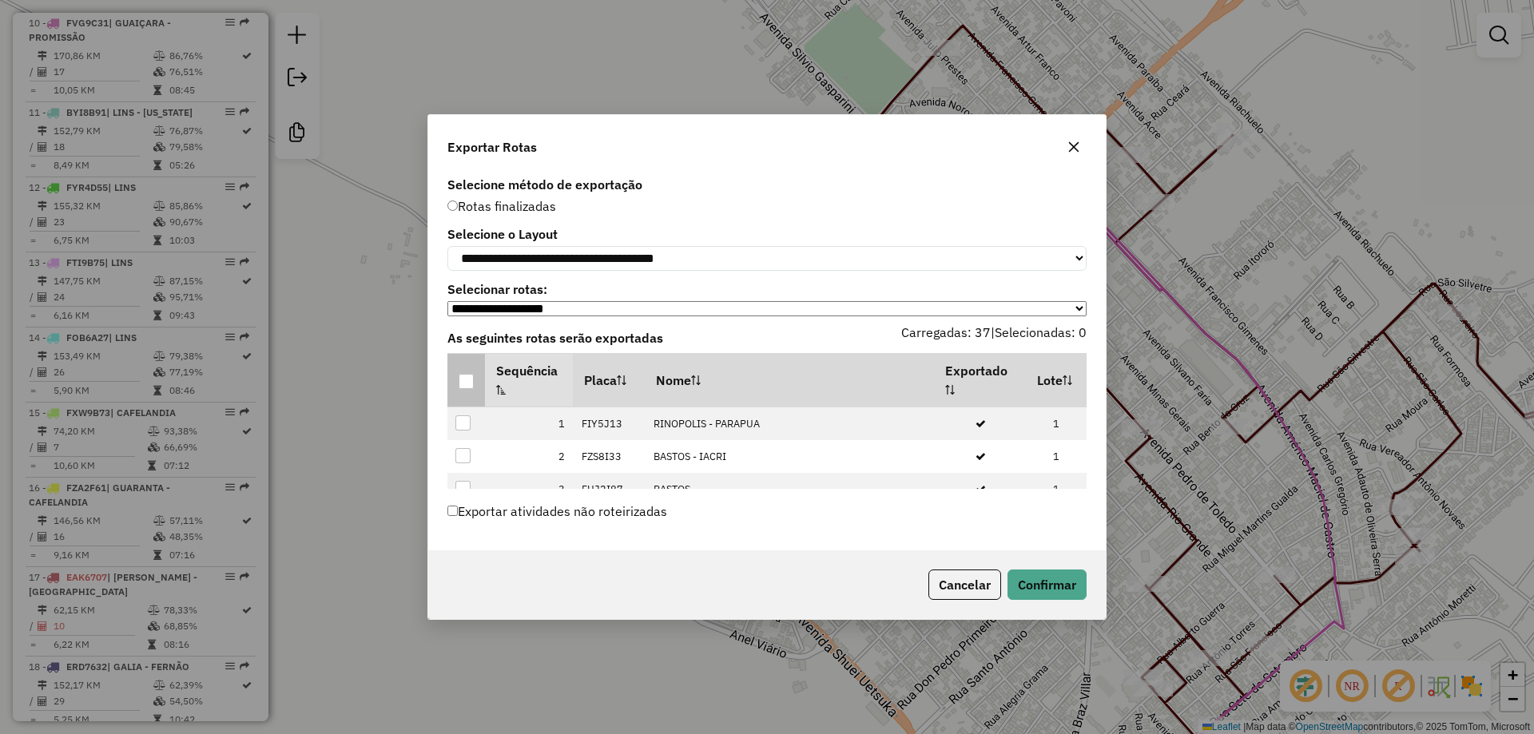
click at [464, 381] on div at bounding box center [465, 381] width 15 height 15
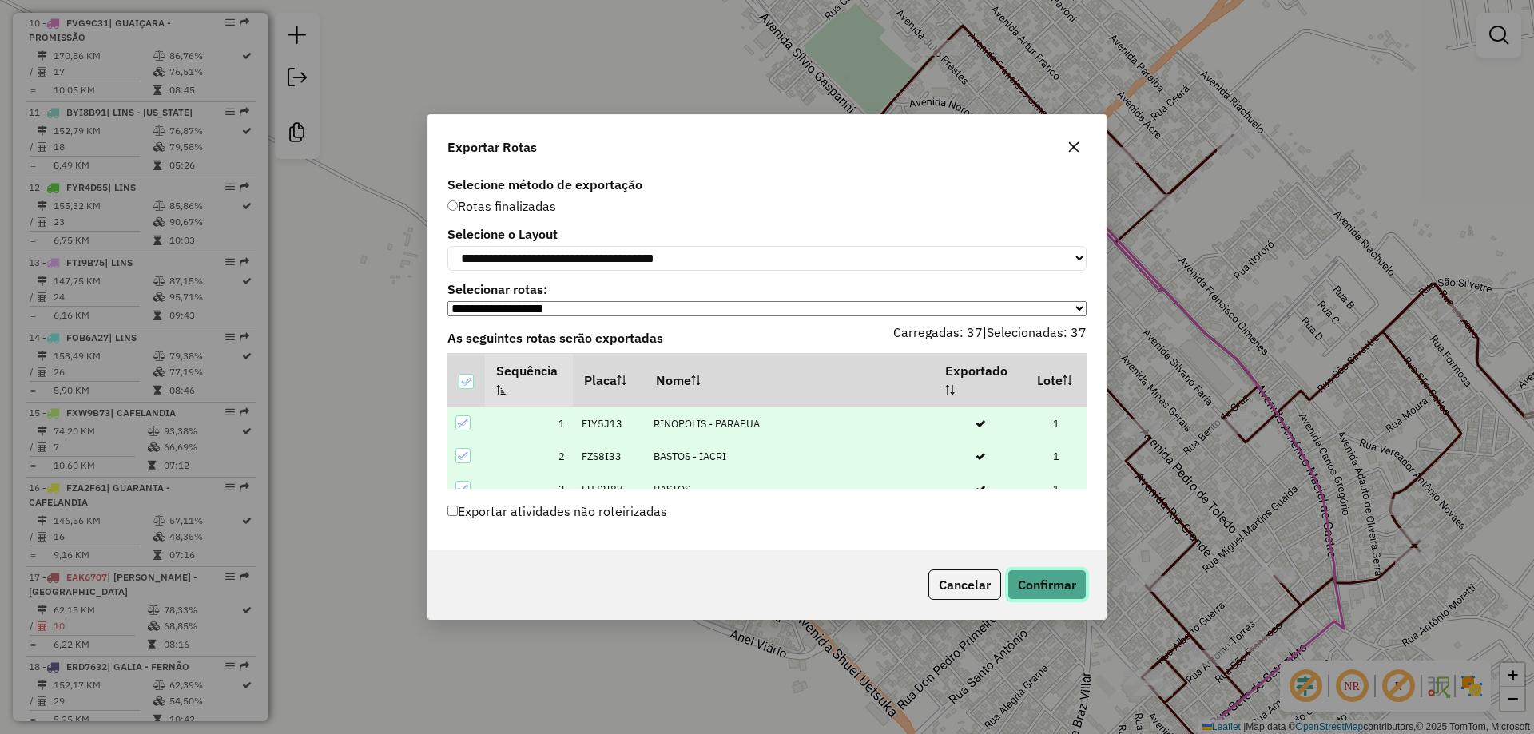
click at [1054, 591] on button "Confirmar" at bounding box center [1046, 585] width 79 height 30
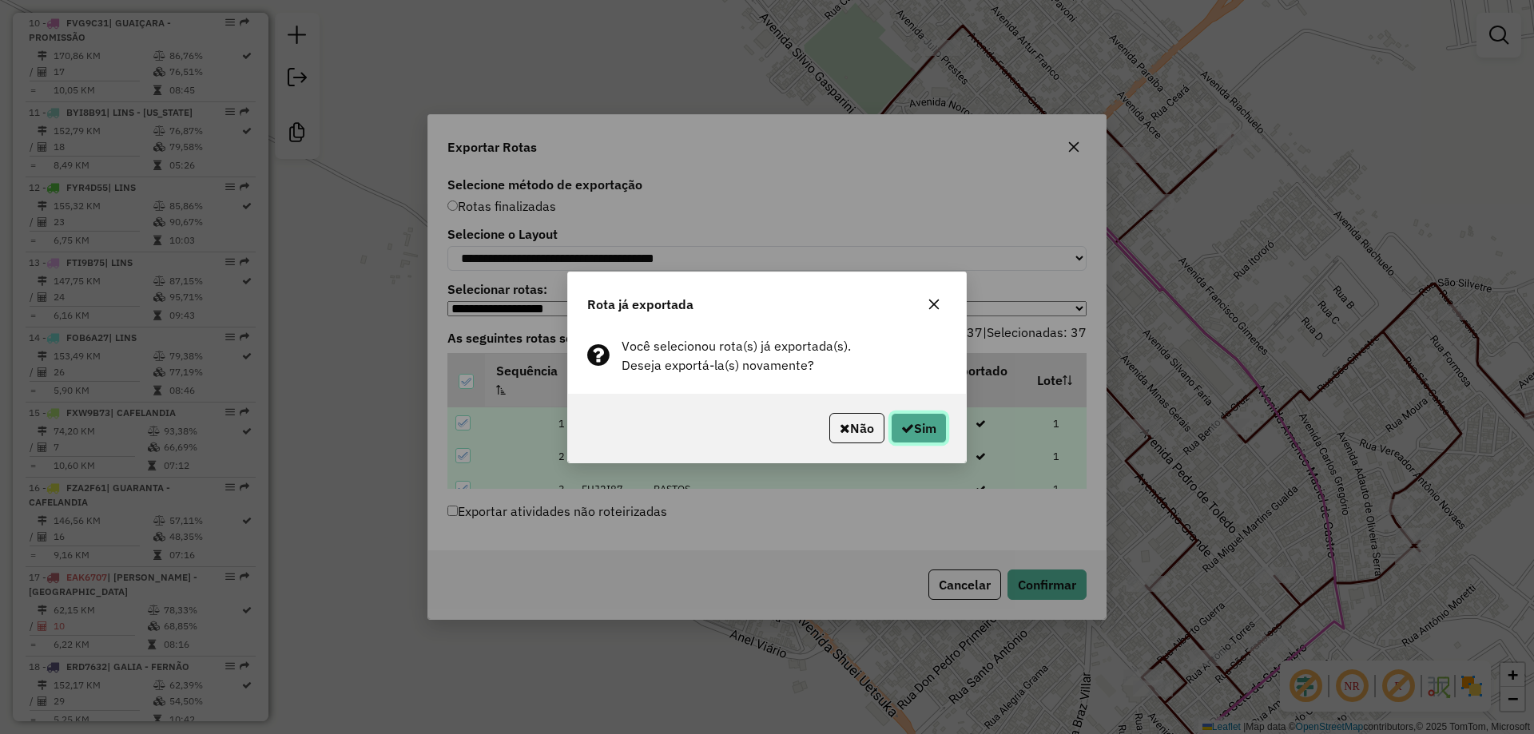
click at [919, 424] on button "Sim" at bounding box center [919, 428] width 56 height 30
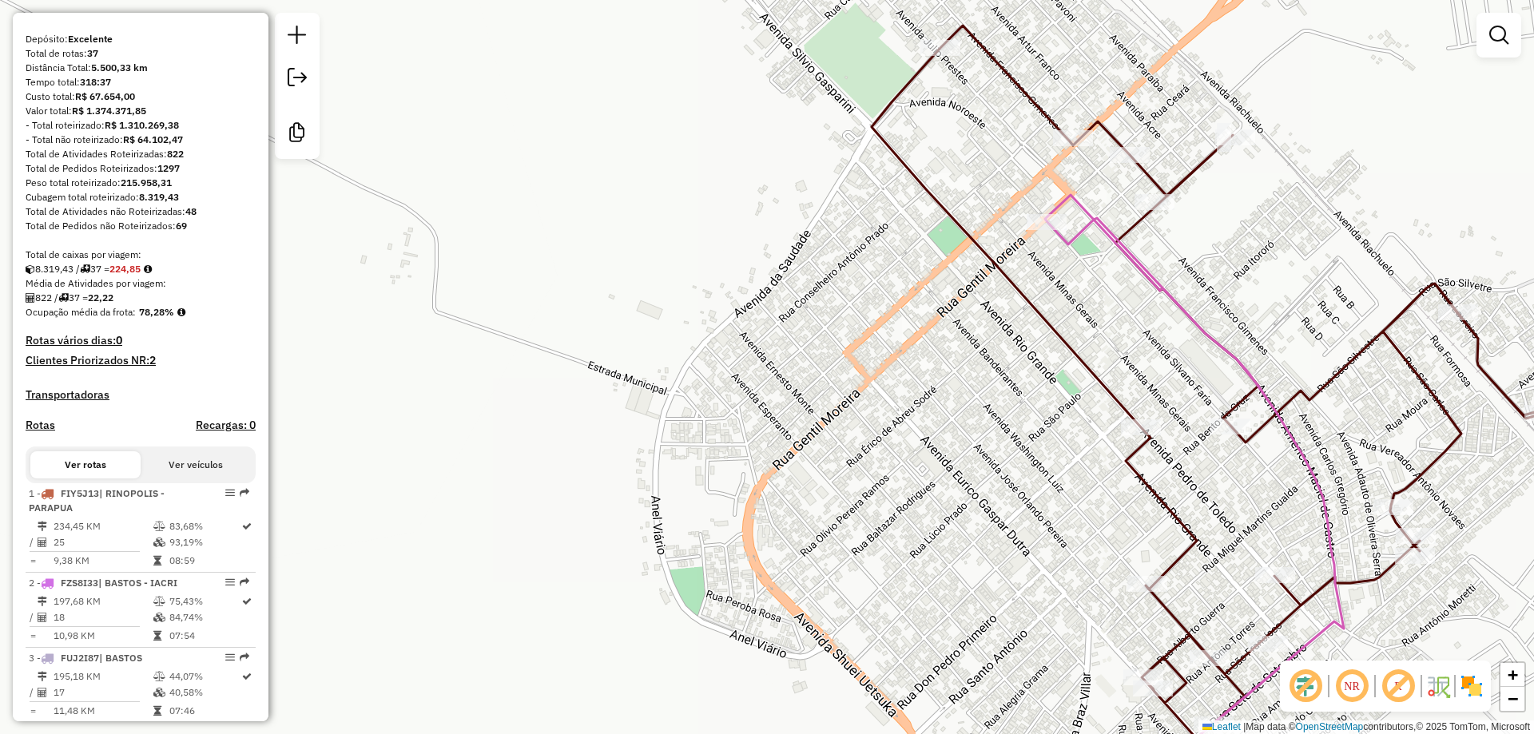
scroll to position [0, 0]
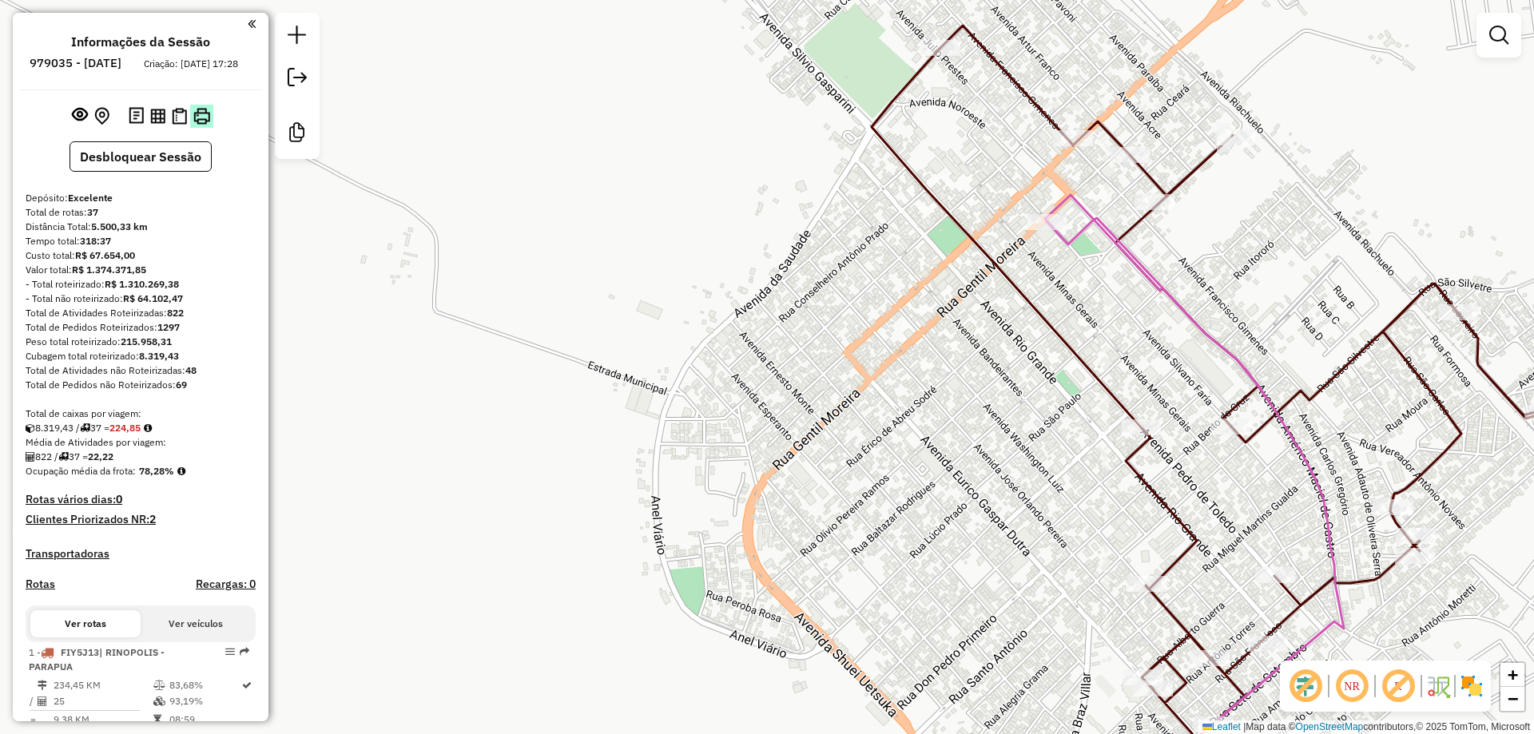
click at [198, 125] on img at bounding box center [201, 116] width 17 height 17
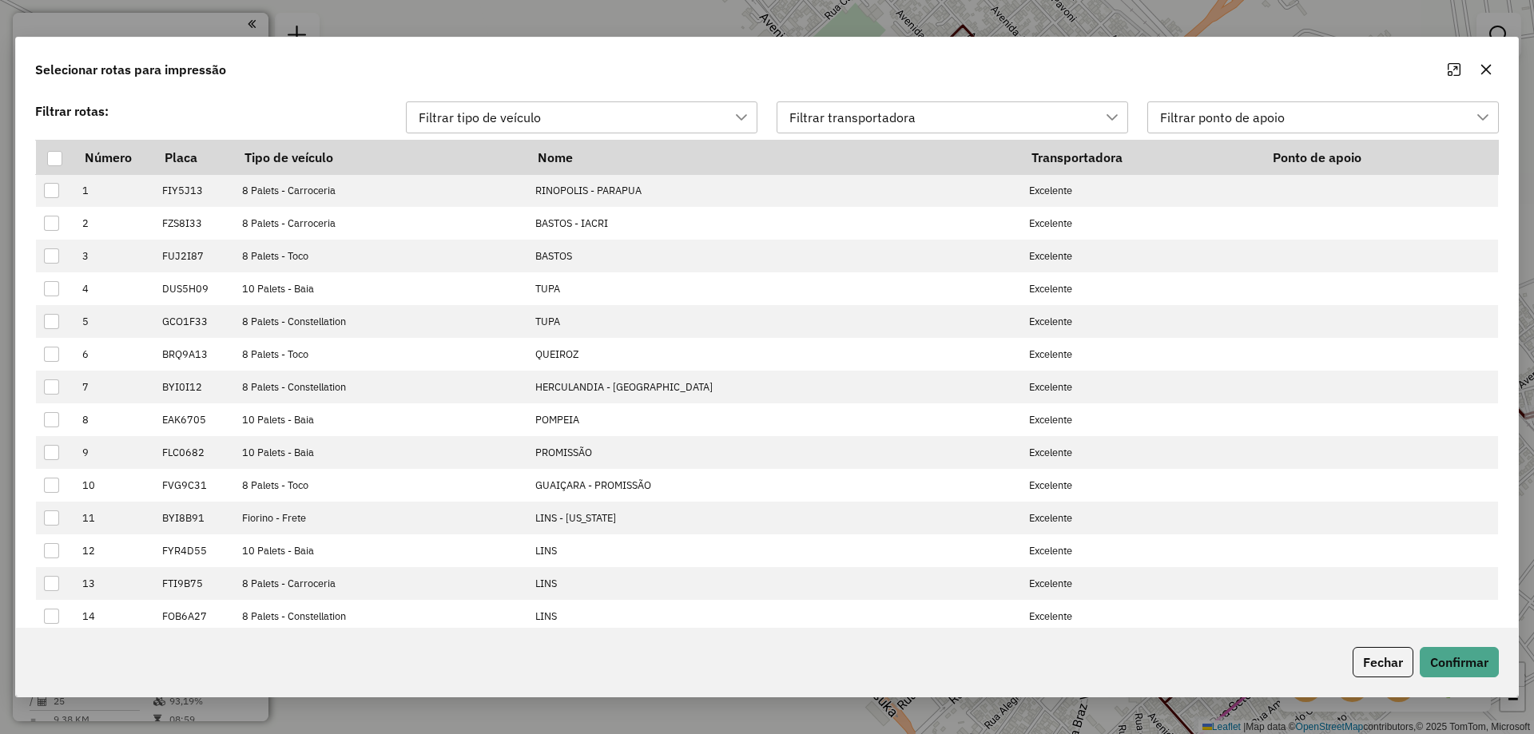
scroll to position [11, 73]
click at [48, 154] on div at bounding box center [54, 158] width 15 height 15
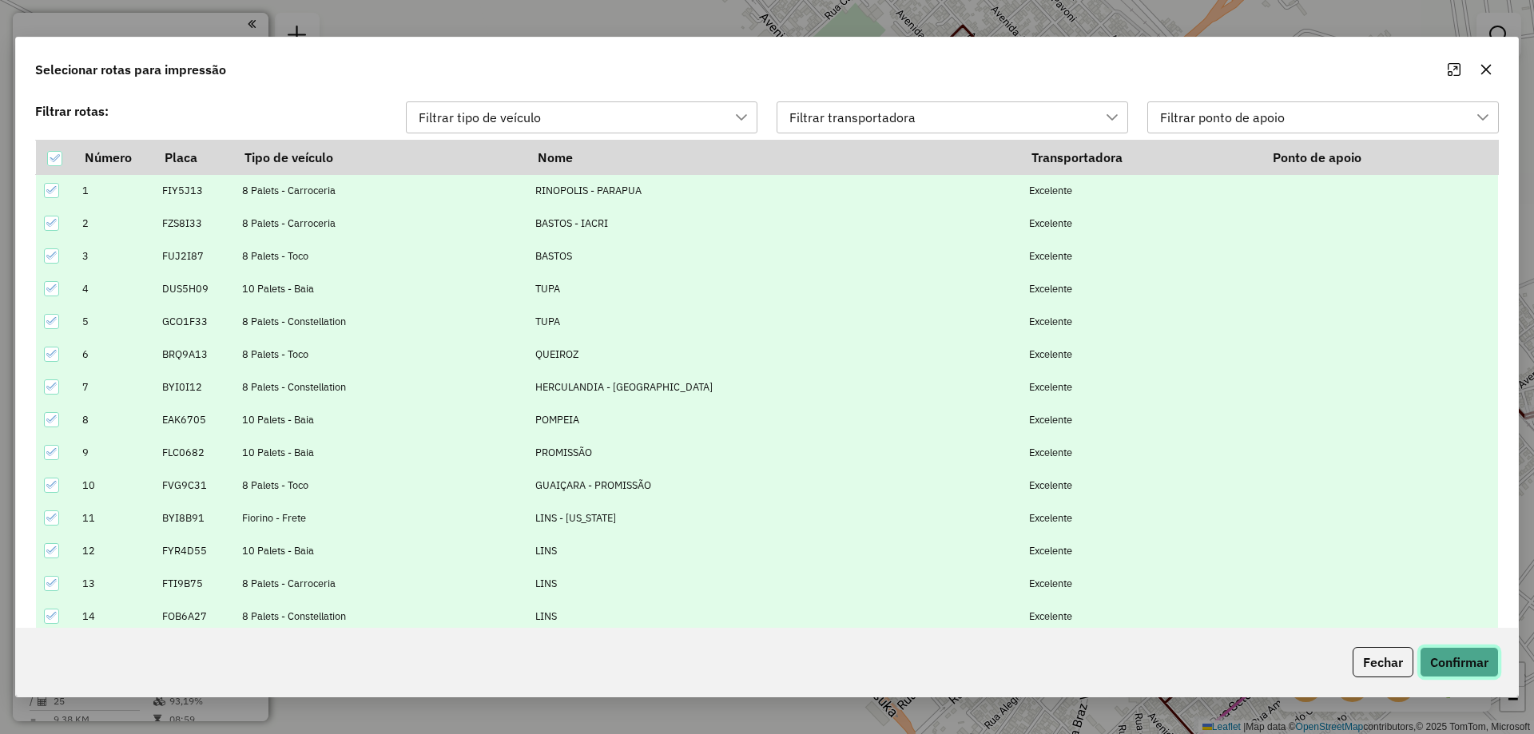
click at [1448, 657] on button "Confirmar" at bounding box center [1458, 662] width 79 height 30
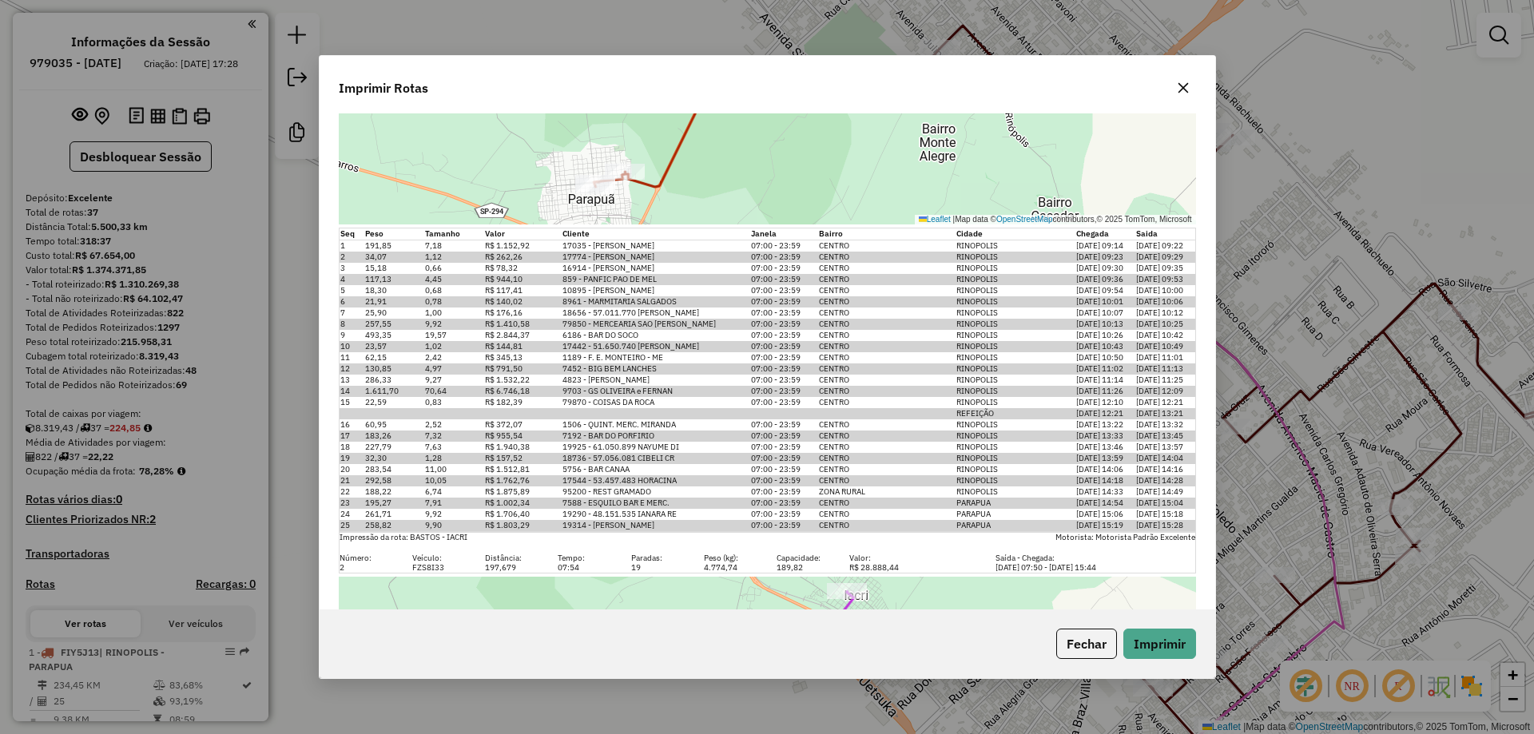
scroll to position [320, 0]
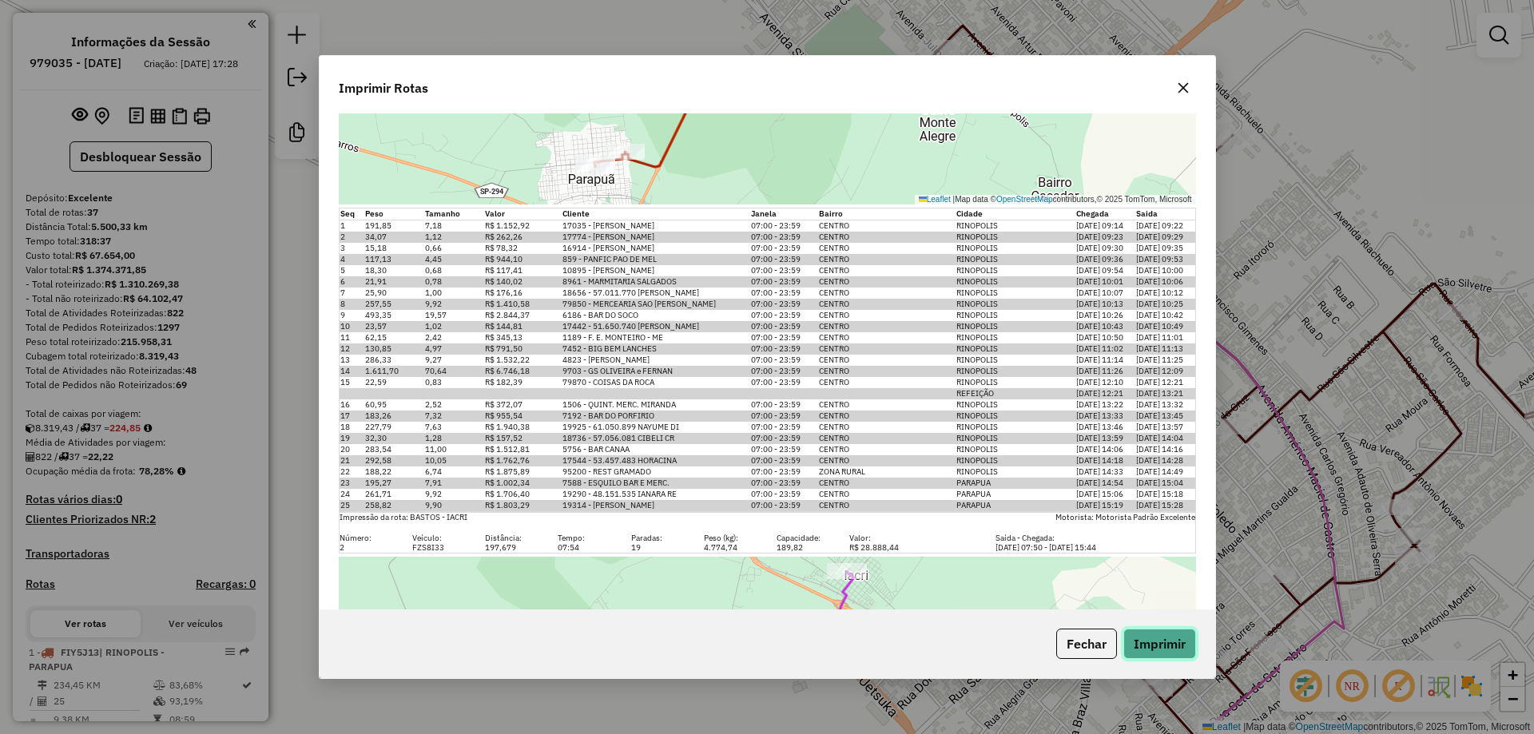
click at [1145, 641] on button "Imprimir" at bounding box center [1159, 644] width 73 height 30
click at [1132, 647] on button "Imprimir" at bounding box center [1159, 644] width 73 height 30
drag, startPoint x: 1066, startPoint y: 637, endPoint x: 425, endPoint y: 731, distance: 647.4
click at [1066, 637] on button "Fechar" at bounding box center [1086, 644] width 61 height 30
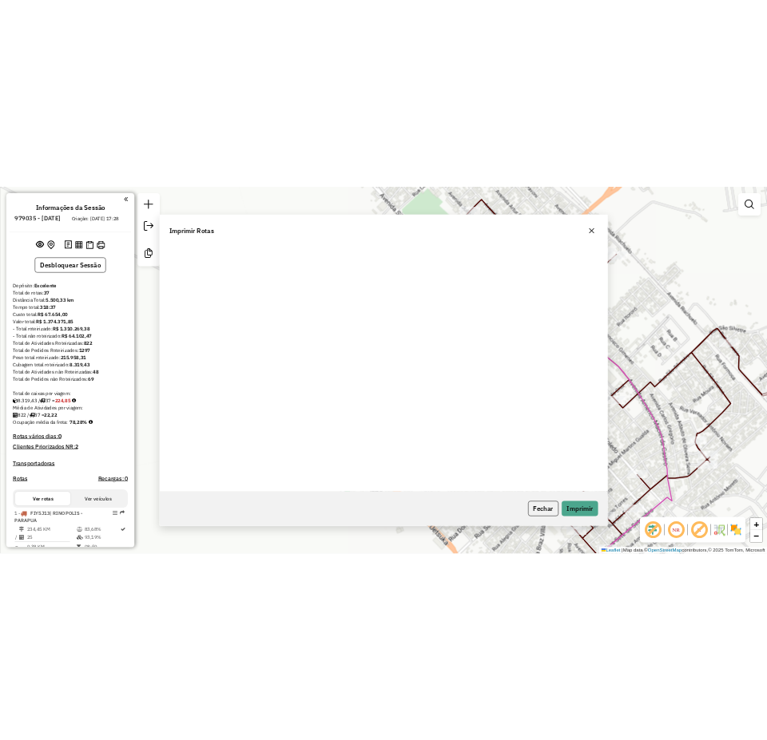
scroll to position [0, 0]
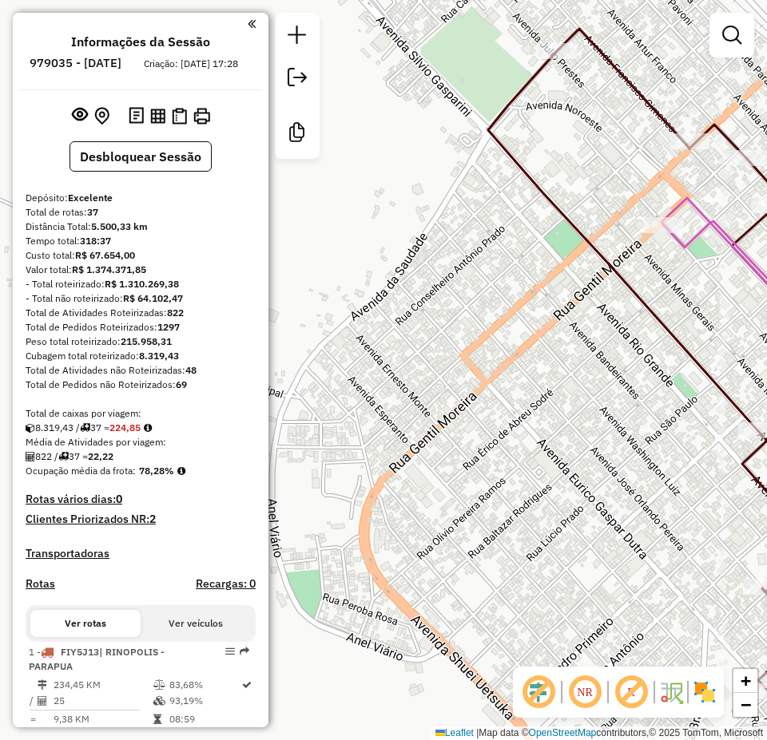
click at [525, 394] on div "Janela de atendimento Grade de atendimento Capacidade Transportadoras Veículos …" at bounding box center [383, 370] width 767 height 740
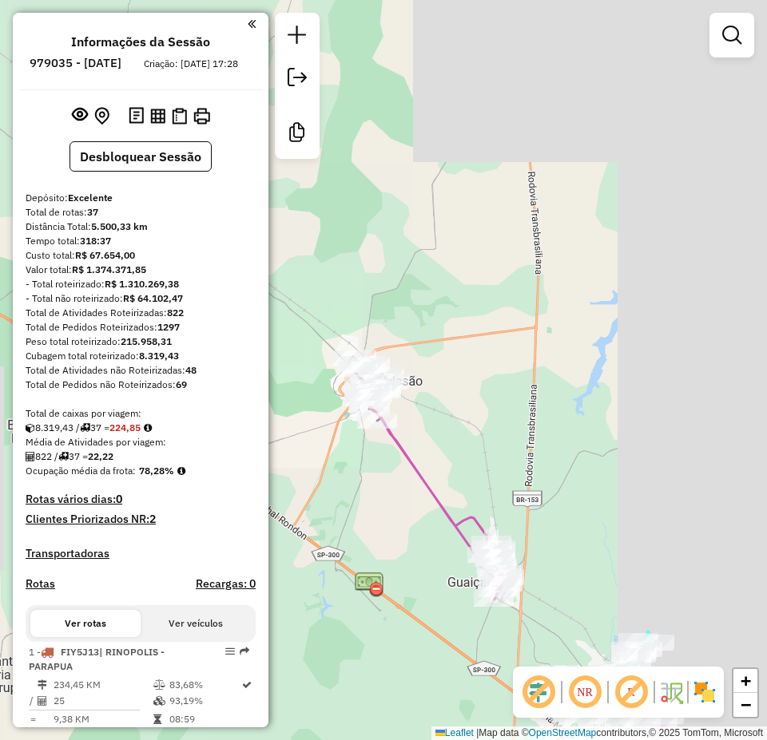
drag, startPoint x: 563, startPoint y: 260, endPoint x: 371, endPoint y: 267, distance: 191.8
click at [365, 260] on div "Janela de atendimento Grade de atendimento Capacidade Transportadoras Veículos …" at bounding box center [383, 370] width 767 height 740
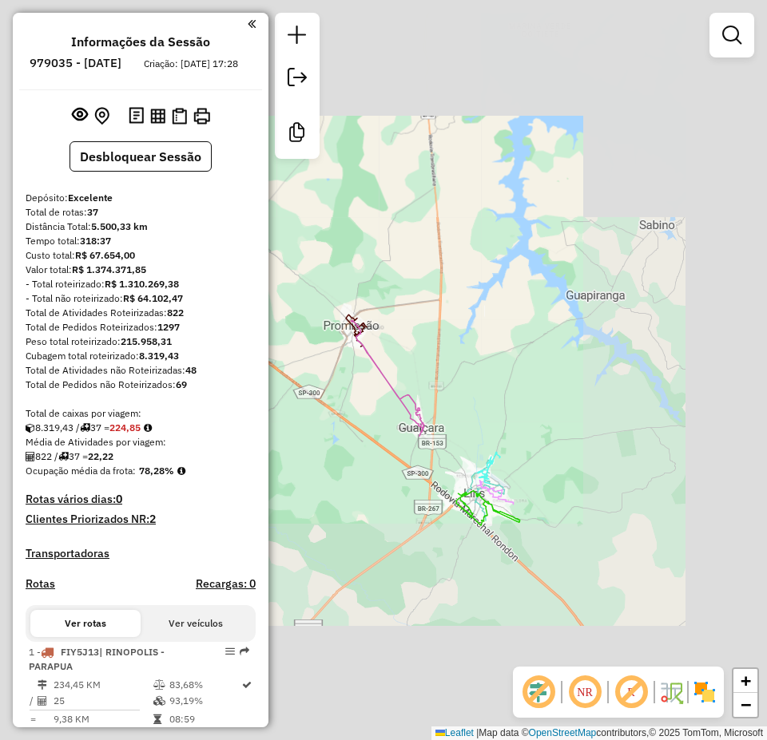
click at [423, 277] on div "Janela de atendimento Grade de atendimento Capacidade Transportadoras Veículos …" at bounding box center [383, 370] width 767 height 740
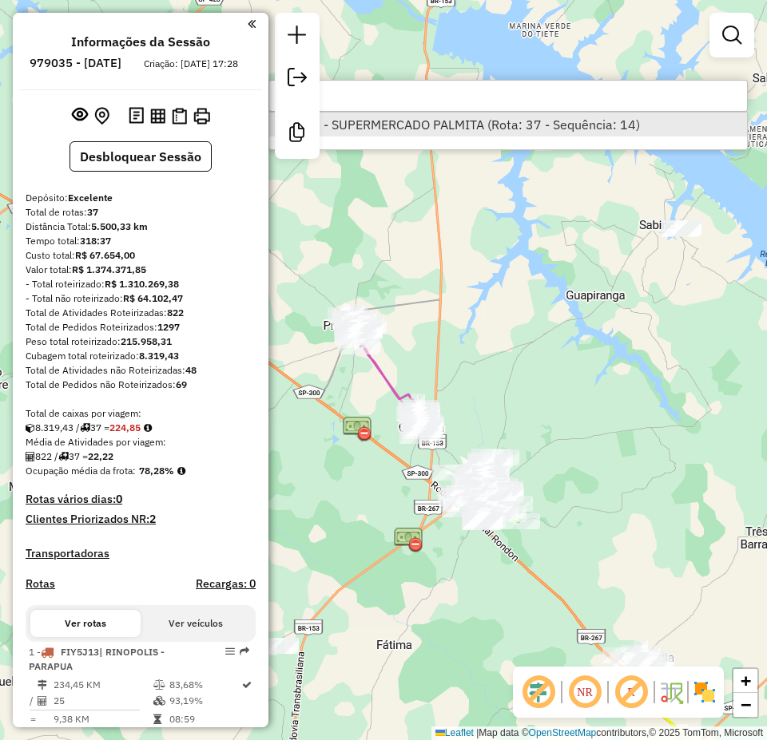
type input "*****"
click at [502, 115] on li "84072 - SUPERMERCADO PALMITA (Rota: 37 - Sequência: 14)" at bounding box center [508, 125] width 478 height 24
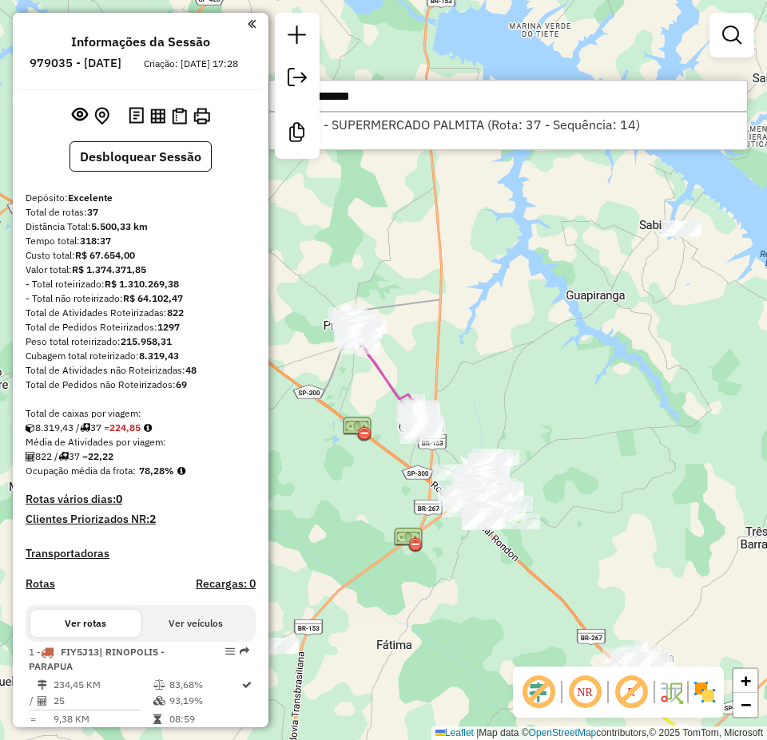
select select "*********"
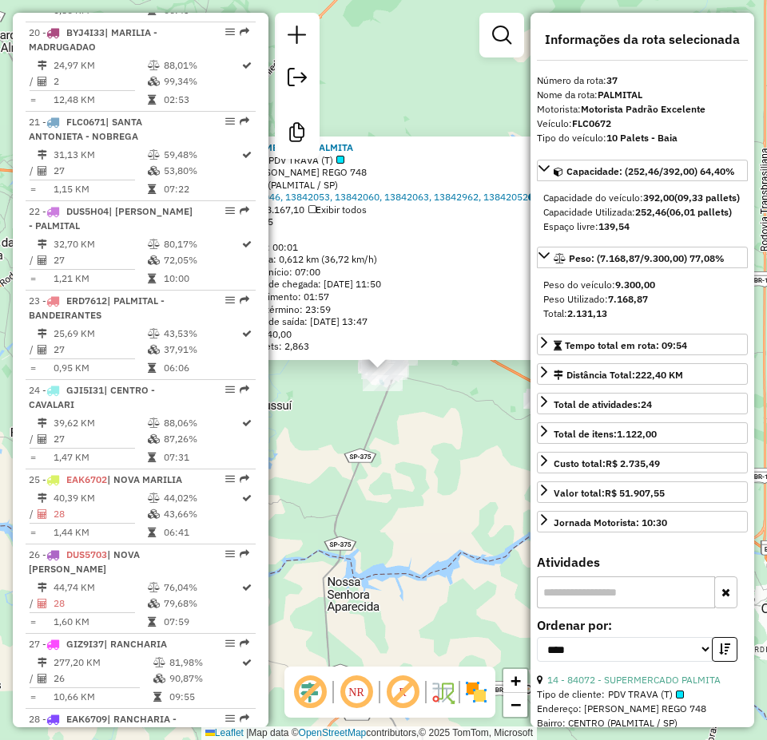
scroll to position [3216, 0]
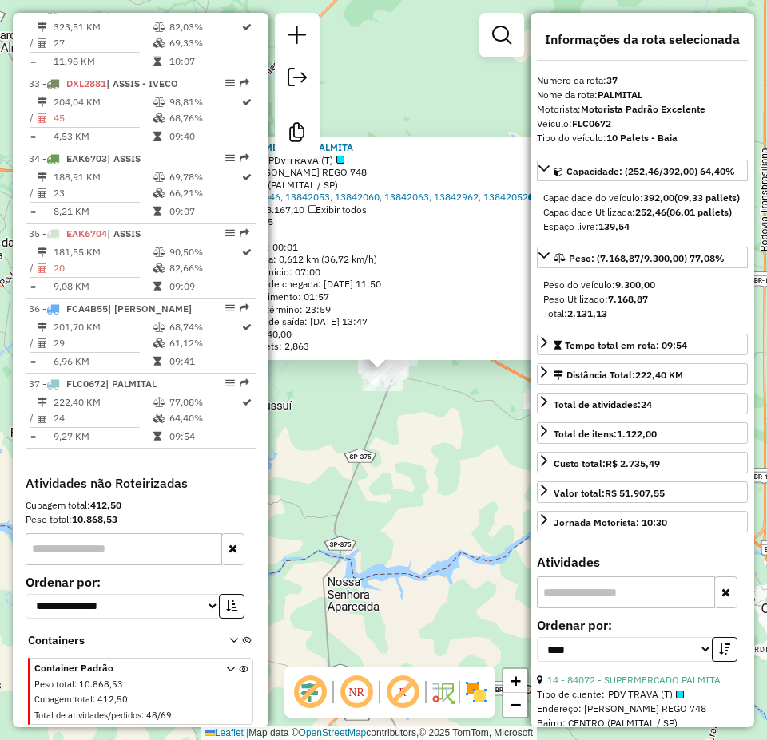
click at [600, 130] on div "Veículo: FLC0672" at bounding box center [642, 124] width 211 height 14
click at [598, 123] on strong "FLC0672" at bounding box center [591, 123] width 39 height 12
click at [597, 123] on strong "FLC0672" at bounding box center [591, 123] width 39 height 12
copy strong "FLC0672"
click at [390, 89] on div "84072 - SUPERMERCADO PALMITA Tipo de cliente: PDV TRAVA (T) Endereço: R MANOEL …" at bounding box center [383, 370] width 767 height 740
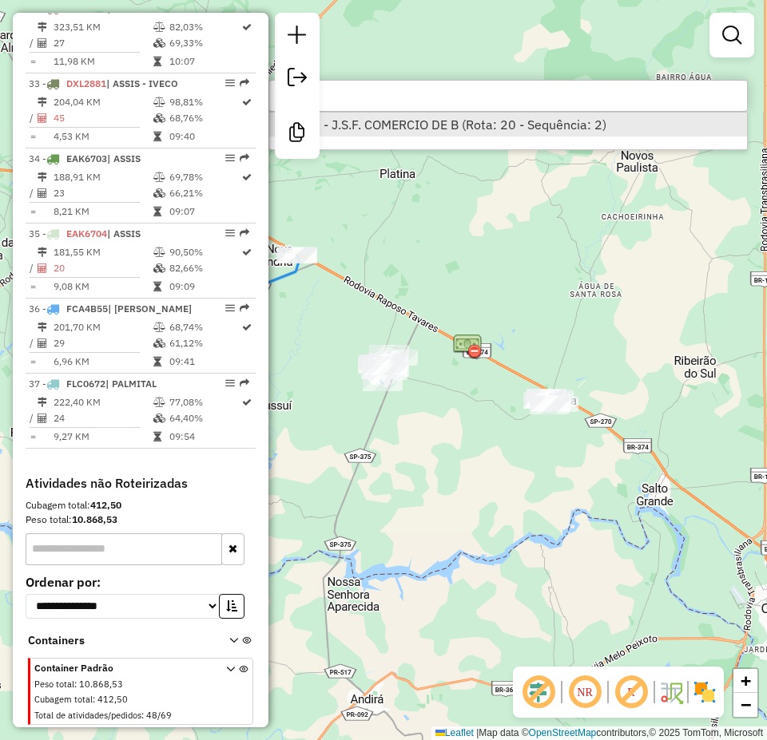
type input "*****"
click at [411, 121] on li "18119 - J.S.F. COMERCIO DE B (Rota: 20 - Sequência: 2)" at bounding box center [508, 125] width 478 height 24
select select "*********"
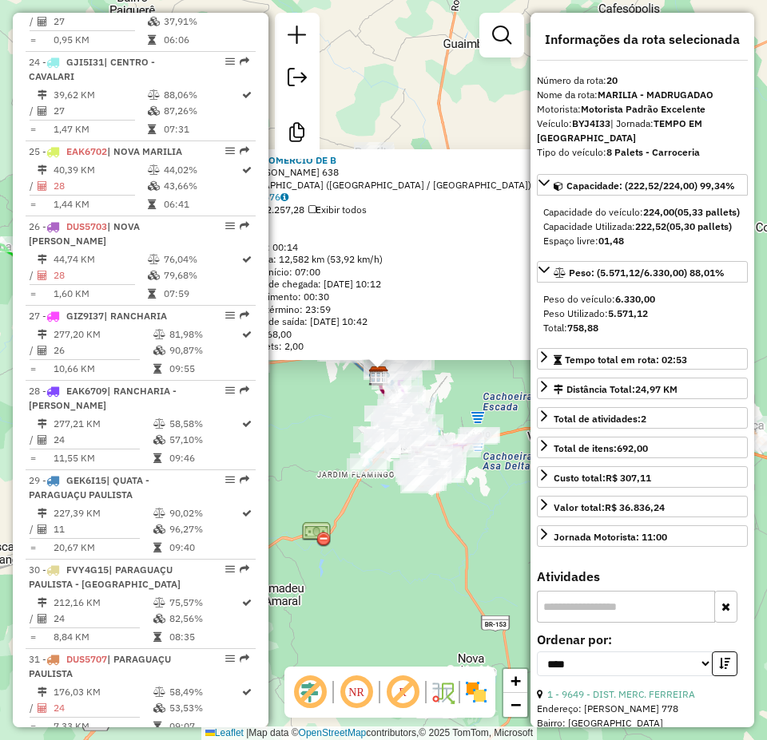
scroll to position [2157, 0]
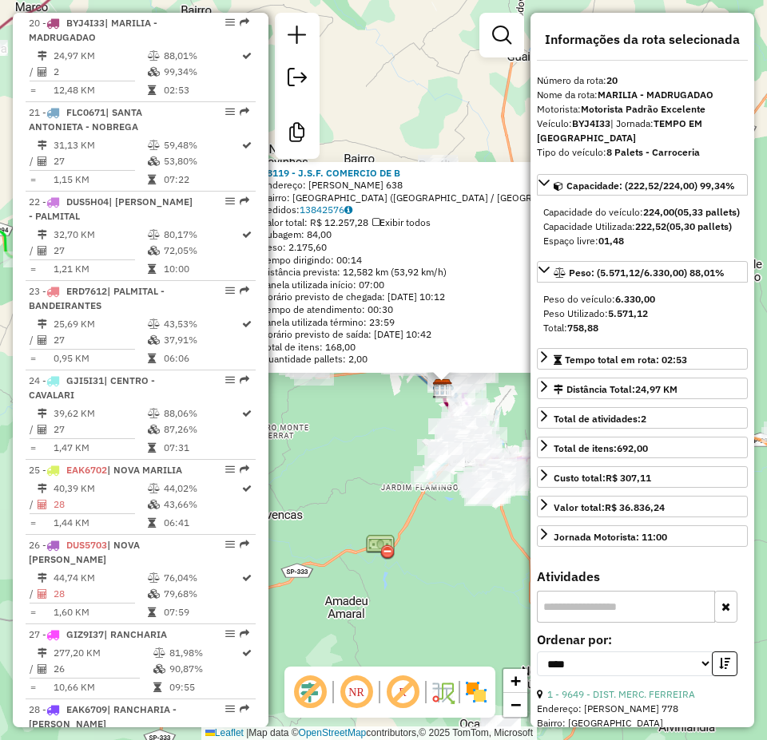
drag, startPoint x: 440, startPoint y: 113, endPoint x: 516, endPoint y: 126, distance: 77.1
click at [508, 125] on div "18119 - J.S.F. COMERCIO DE B Endereço: JOAO MARTINS COELHO 638 Bairro: JARDIM S…" at bounding box center [383, 370] width 767 height 740
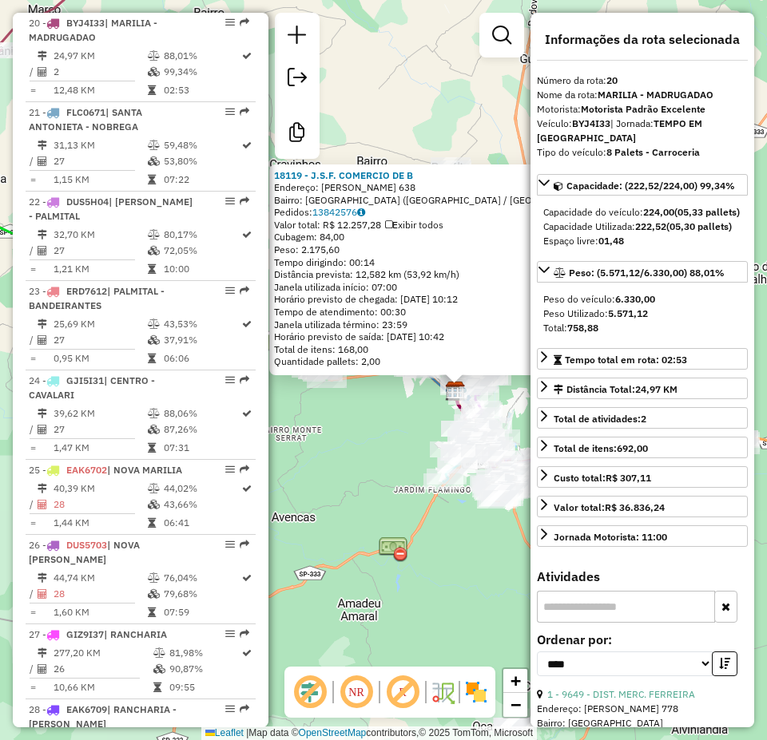
drag, startPoint x: 456, startPoint y: 124, endPoint x: 476, endPoint y: 126, distance: 20.1
click at [466, 126] on div "18119 - J.S.F. COMERCIO DE B Endereço: JOAO MARTINS COELHO 638 Bairro: JARDIM S…" at bounding box center [383, 370] width 767 height 740
click at [582, 121] on strong "BYJ4I33" at bounding box center [591, 123] width 38 height 12
click at [583, 121] on strong "BYJ4I33" at bounding box center [591, 123] width 38 height 12
copy strong "BYJ4I33"
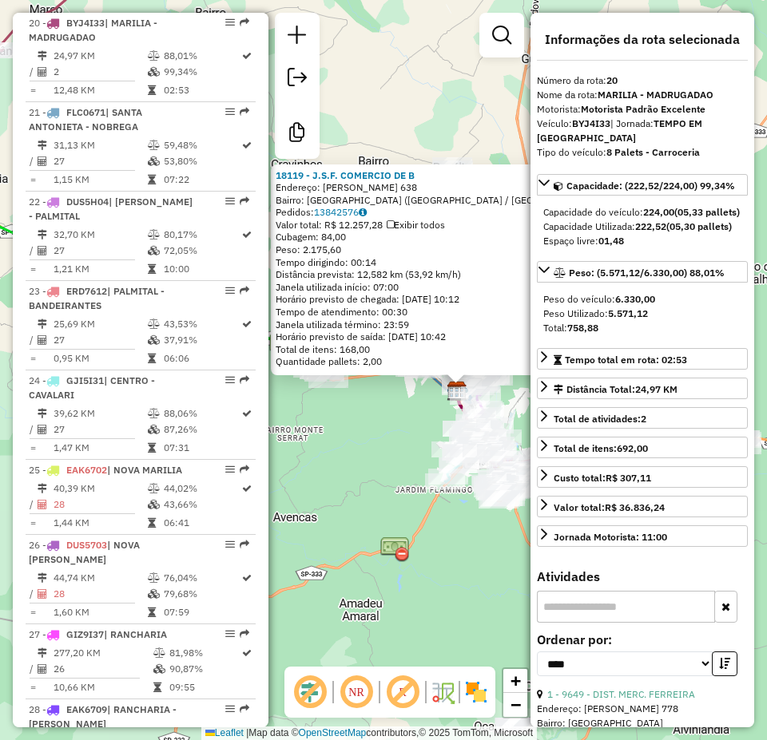
click at [377, 85] on div "18119 - J.S.F. COMERCIO DE B Endereço: JOAO MARTINS COELHO 638 Bairro: JARDIM S…" at bounding box center [383, 370] width 767 height 740
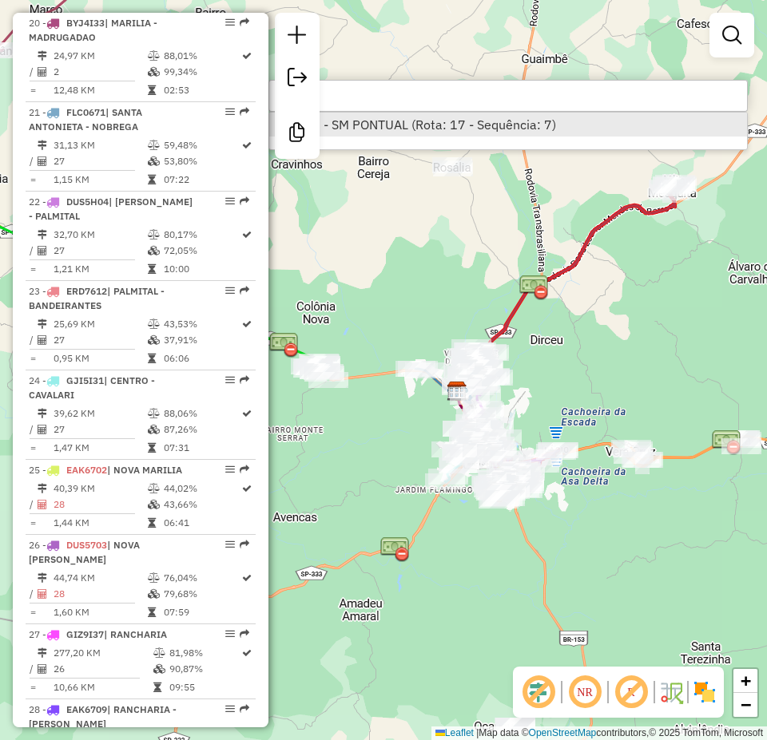
type input "*****"
click at [428, 129] on li "15490 - SM PONTUAL (Rota: 17 - Sequência: 7)" at bounding box center [508, 125] width 478 height 24
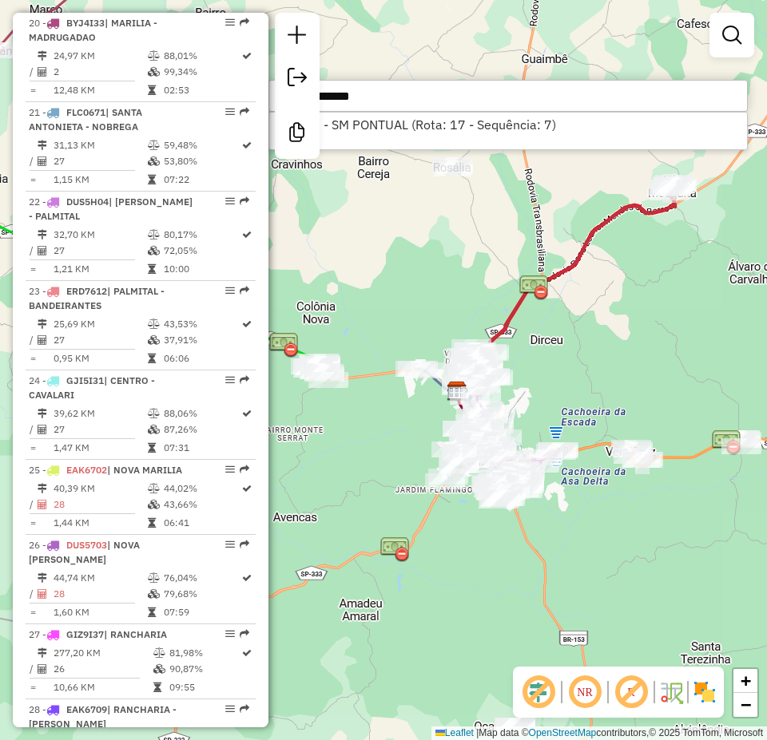
select select "*********"
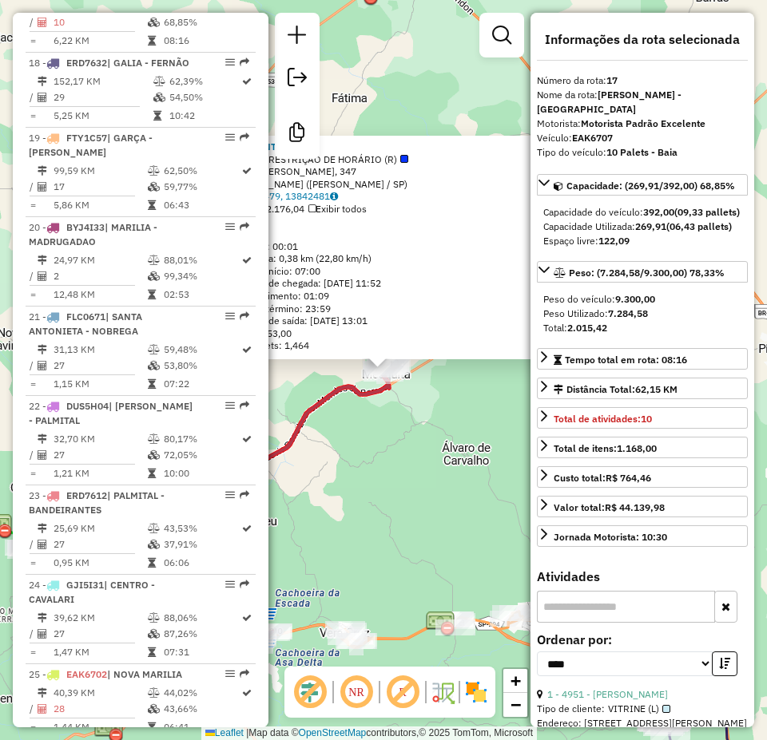
scroll to position [1903, 0]
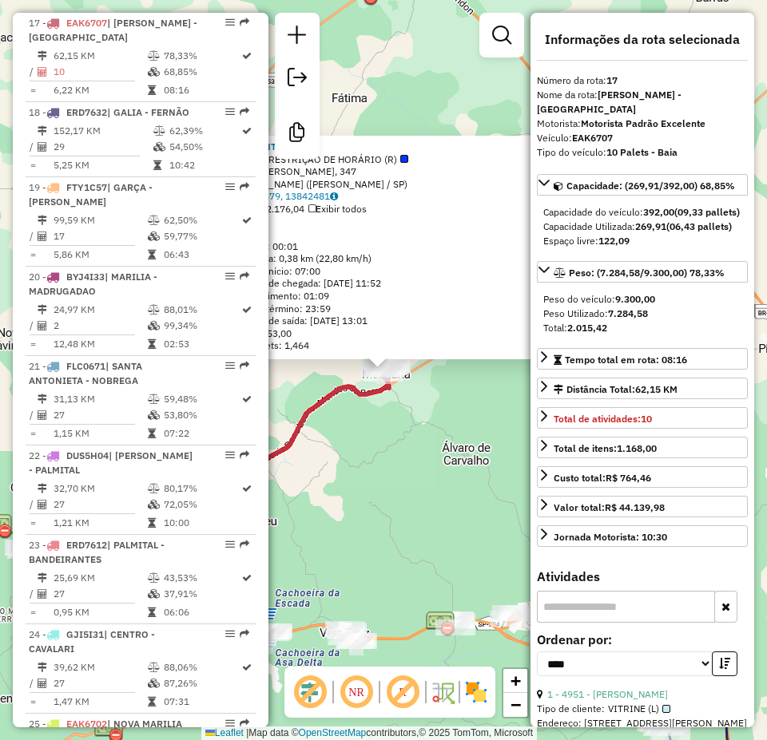
click at [593, 139] on strong "EAK6707" at bounding box center [592, 138] width 41 height 12
click at [592, 139] on strong "EAK6707" at bounding box center [592, 138] width 41 height 12
copy strong "EAK6707"
click at [413, 84] on div "15490 - SM PONTUAL Tipo de cliente: RESTRIÇÃO DE HORÁRIO (R) Endereço: DR HORAC…" at bounding box center [383, 370] width 767 height 740
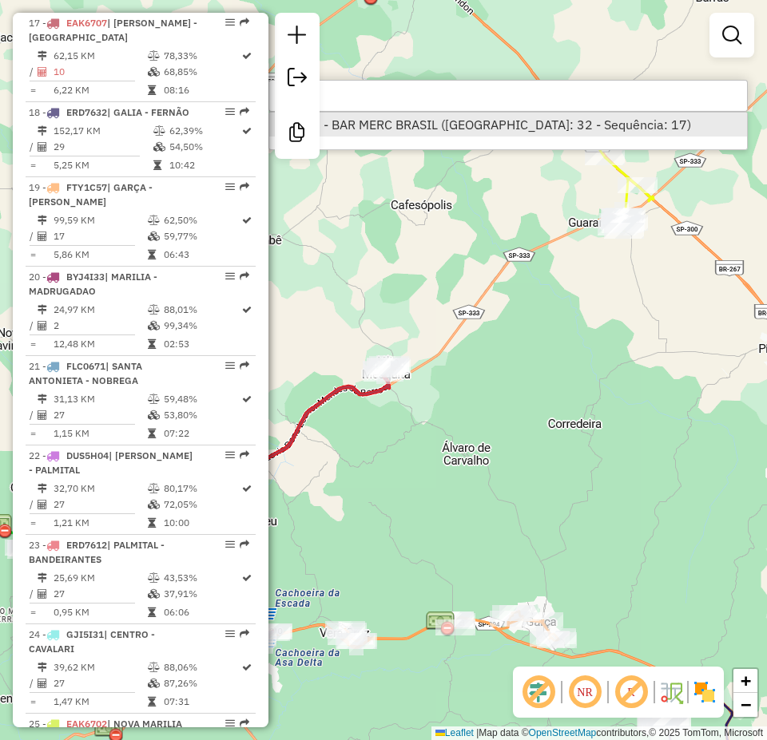
type input "*****"
click at [437, 121] on li "84364 - BAR MERC BRASIL (Rota: 32 - Sequência: 17)" at bounding box center [508, 125] width 478 height 24
select select "*********"
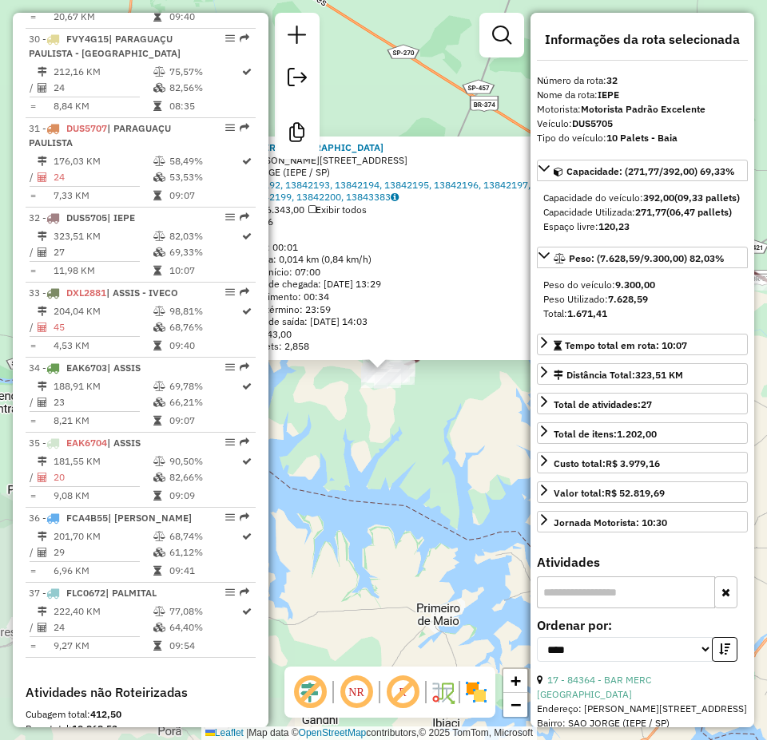
scroll to position [3201, 0]
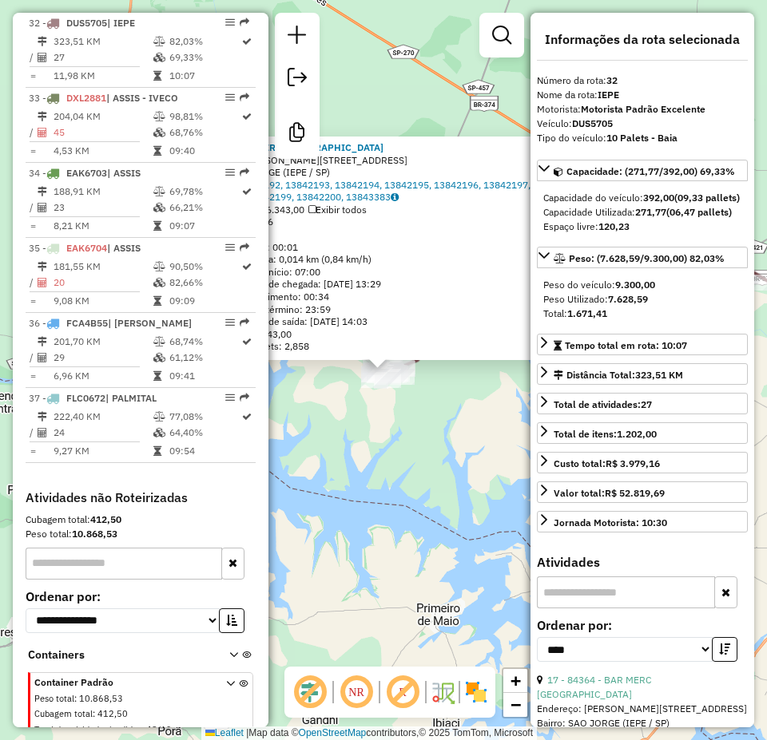
click at [599, 124] on strong "DUS5705" at bounding box center [592, 123] width 41 height 12
copy strong "DUS5705"
click at [395, 79] on div "84364 - BAR MERC BRASIL Endereço: JOAO GARCIA DE OLIVEIRA 145 Bairro: SAO JORGE…" at bounding box center [383, 370] width 767 height 740
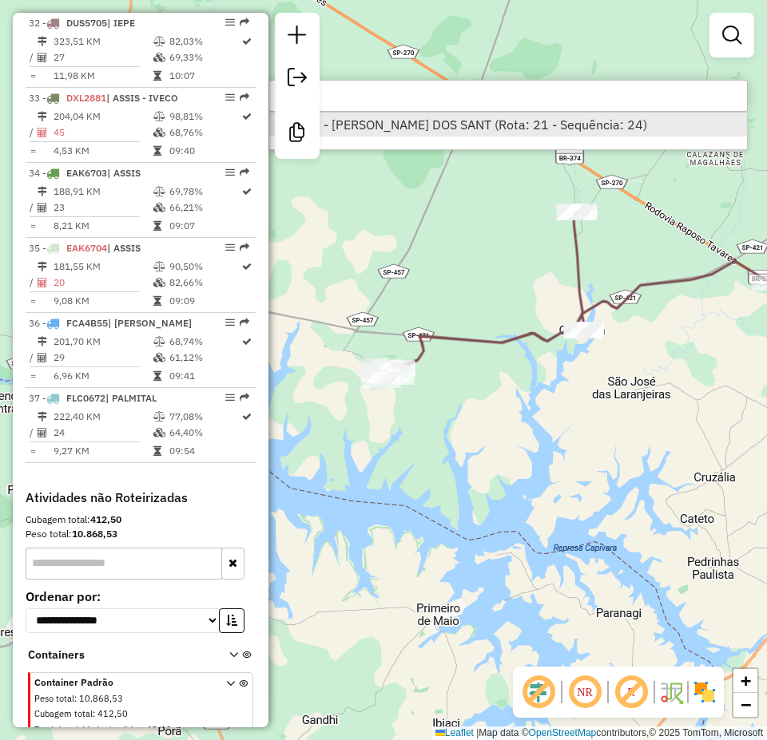
type input "*****"
click at [422, 129] on li "11933 - BRUNO VIANA DOS SANT (Rota: 21 - Sequência: 24)" at bounding box center [508, 125] width 478 height 24
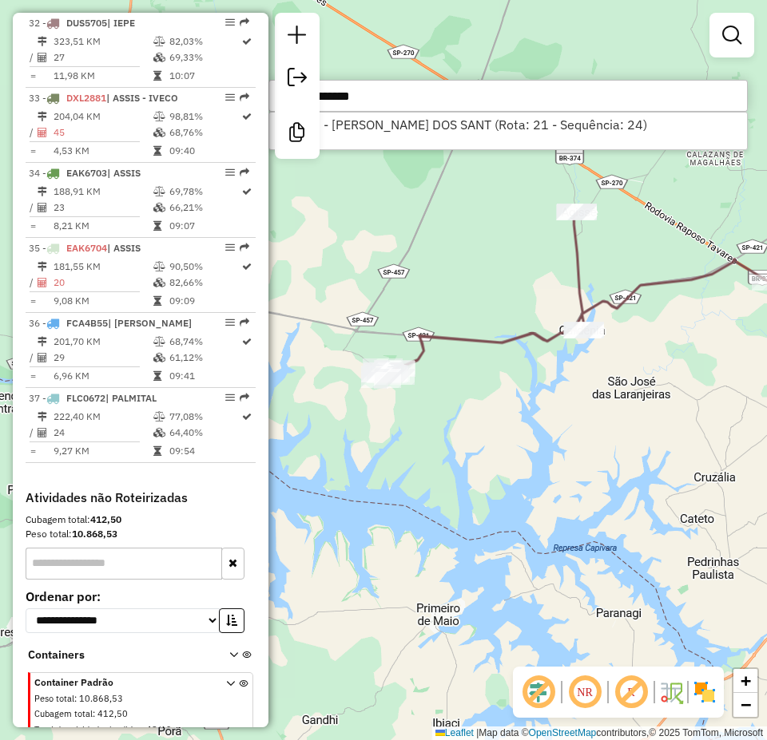
select select "*********"
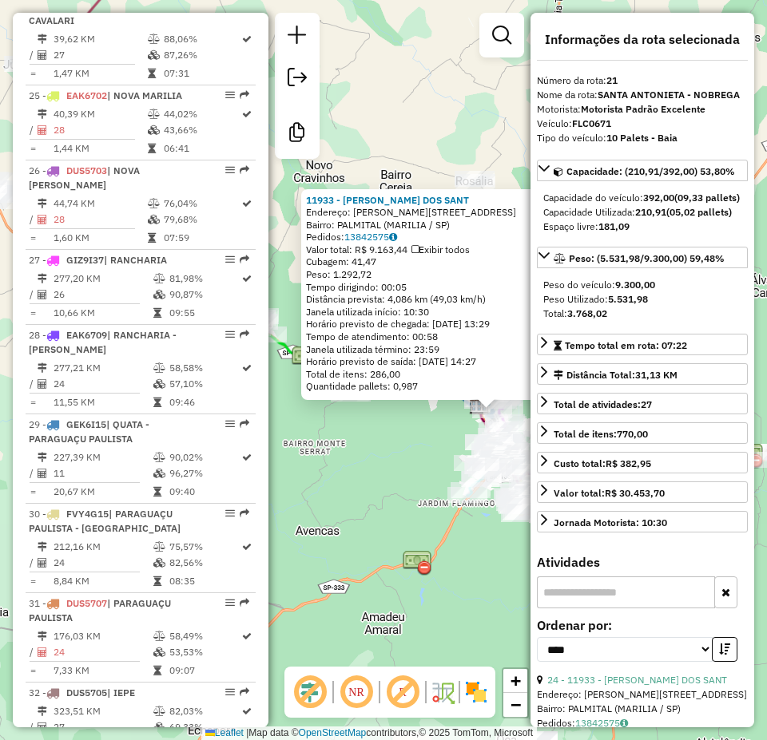
scroll to position [2246, 0]
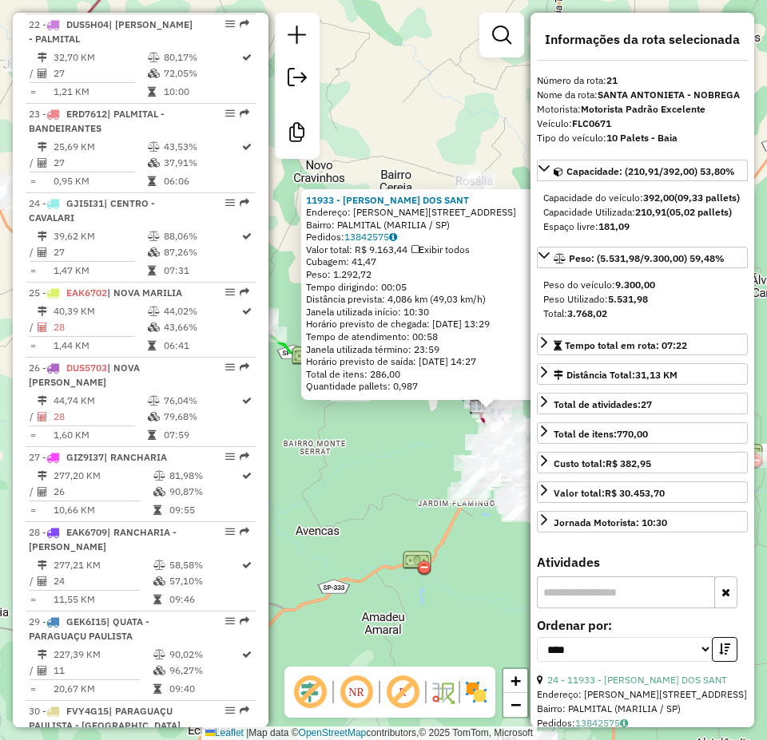
drag, startPoint x: 395, startPoint y: 64, endPoint x: 504, endPoint y: 104, distance: 115.7
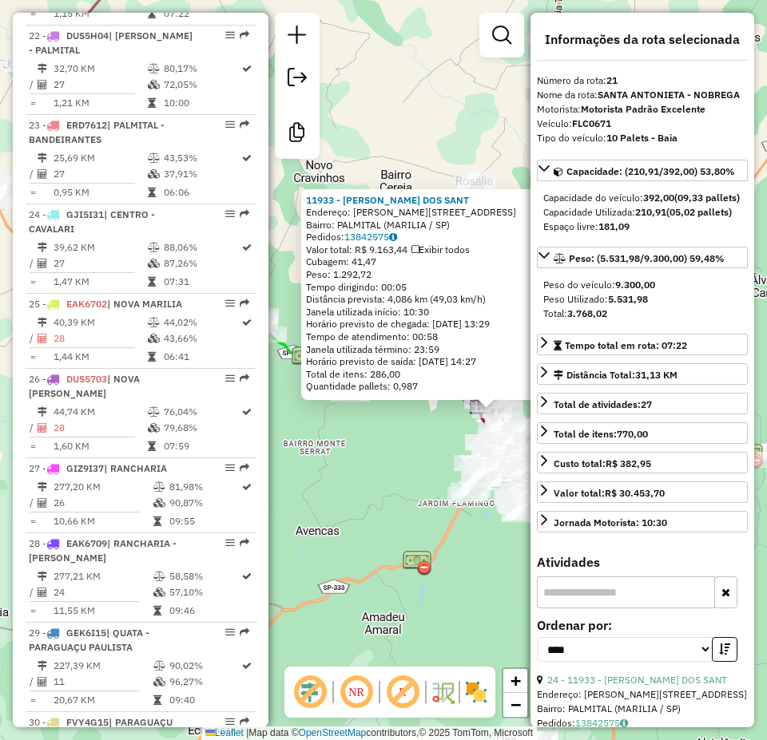
click at [504, 104] on div "11933 - BRUNO VIANA DOS SANT Endereço: R THOMAZ ALCALDE 290 Bairro: PALMITAL (M…" at bounding box center [383, 370] width 767 height 740
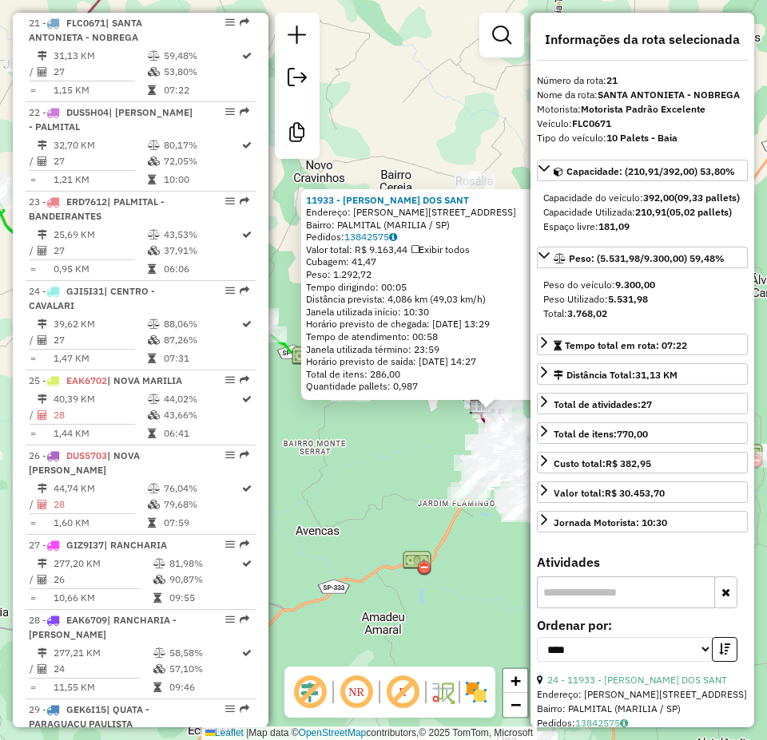
click at [593, 122] on strong "FLC0671" at bounding box center [591, 123] width 39 height 12
copy strong "FLC0671"
click at [403, 133] on div "11933 - BRUNO VIANA DOS SANT Endereço: R THOMAZ ALCALDE 290 Bairro: PALMITAL (M…" at bounding box center [383, 370] width 767 height 740
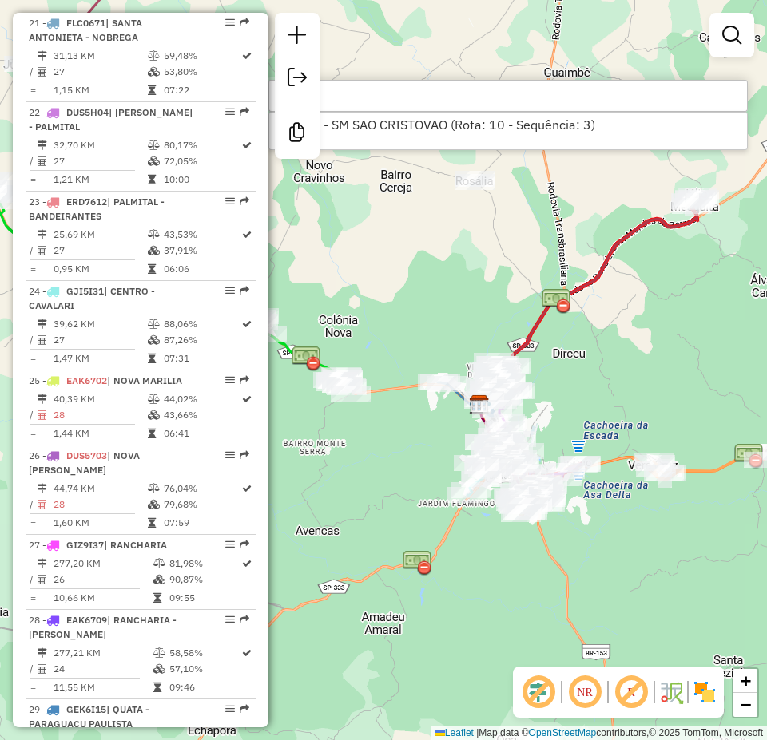
type input "*****"
click at [408, 129] on li "99548 - SM SAO CRISTOVAO (Rota: 10 - Sequência: 3)" at bounding box center [508, 125] width 478 height 24
select select "*********"
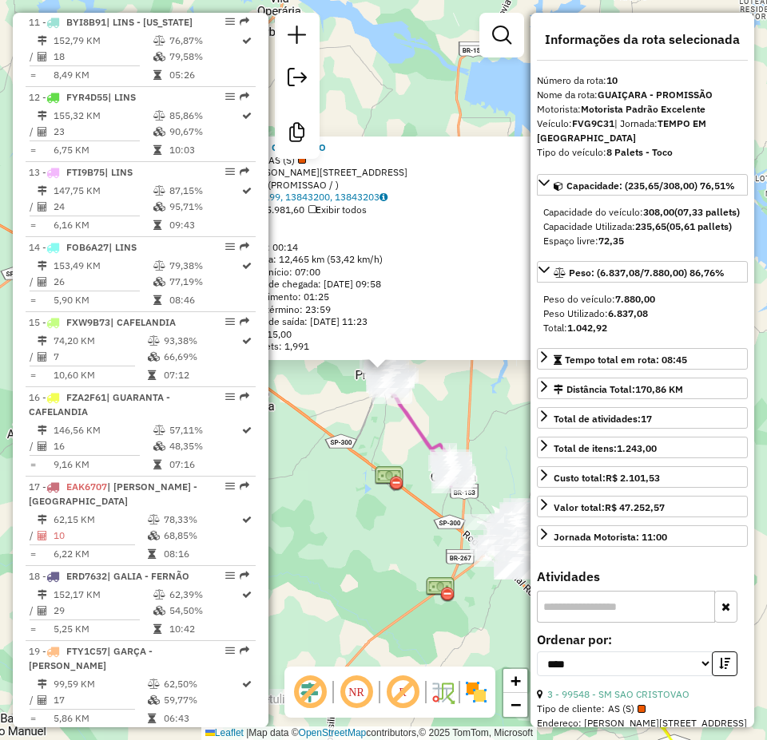
scroll to position [1348, 0]
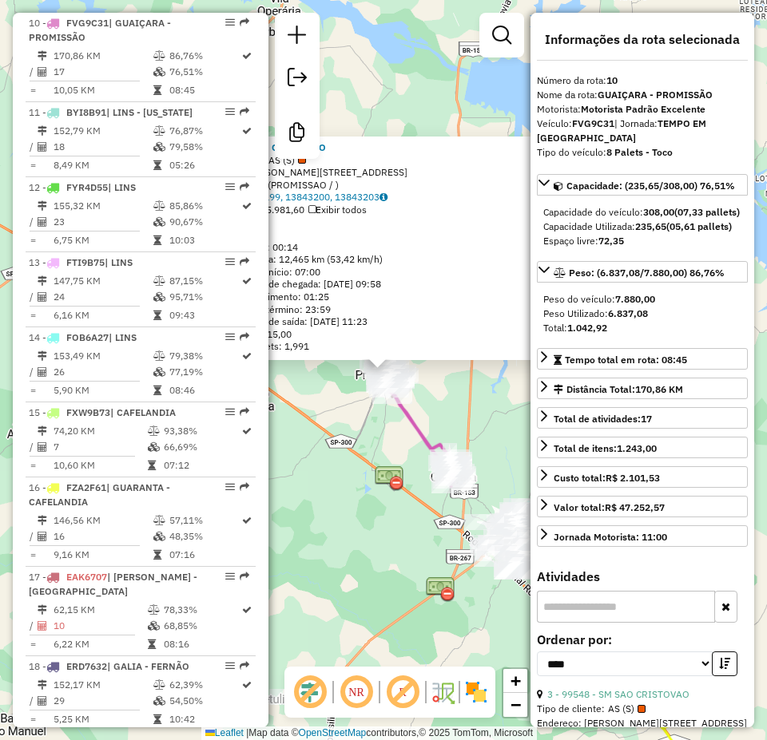
click at [597, 123] on strong "FVG9C31" at bounding box center [593, 123] width 42 height 12
copy div "FVG9C31"
click at [358, 97] on div "99548 - SM SAO CRISTOVAO Tipo de cliente: AS (S) Endereço: R GENTIL MOREIRA 25 …" at bounding box center [383, 370] width 767 height 740
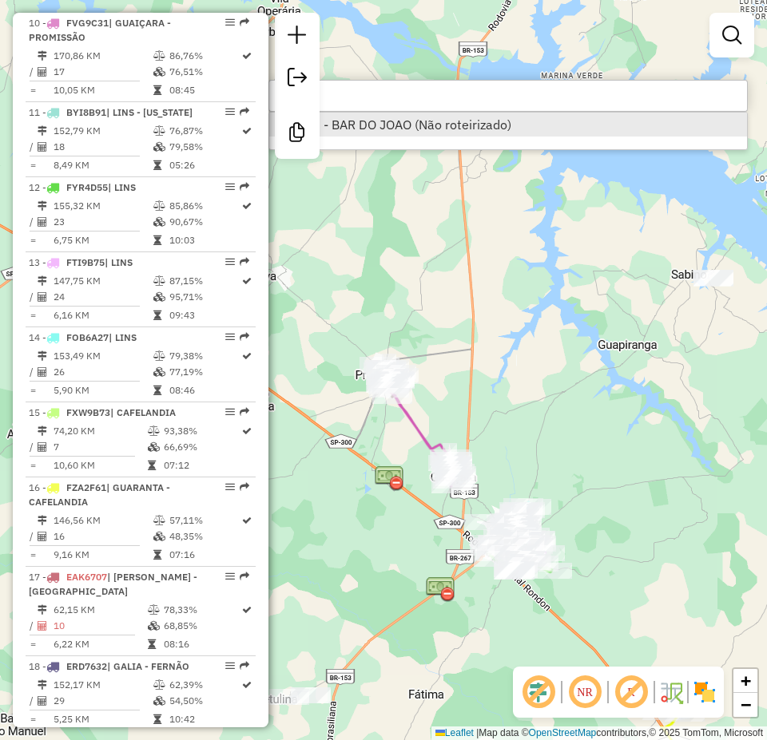
type input "*****"
click at [403, 128] on li "85247 - BAR DO JOAO (Não roteirizado)" at bounding box center [508, 125] width 478 height 24
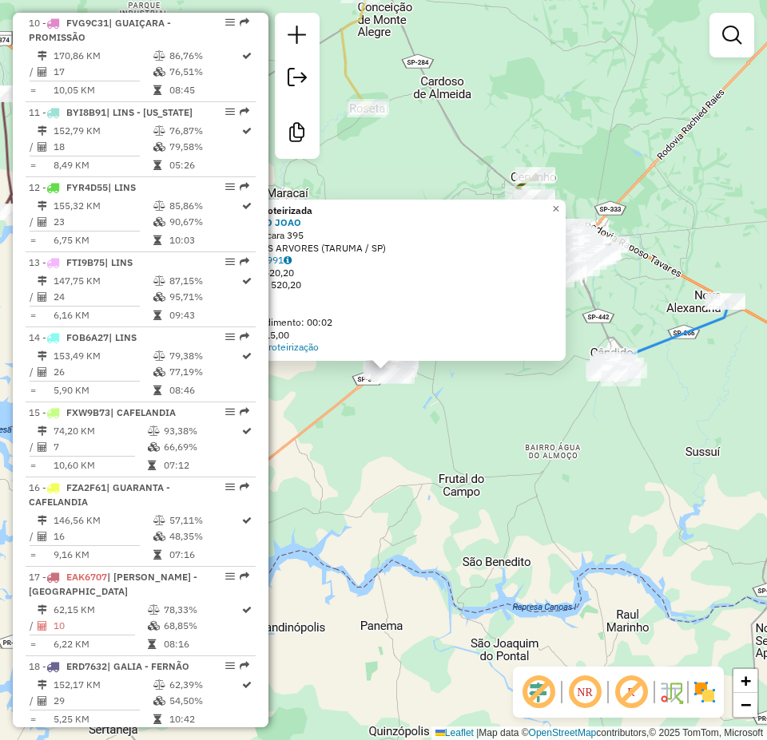
drag, startPoint x: 403, startPoint y: 151, endPoint x: 551, endPoint y: 182, distance: 151.8
click at [551, 182] on div "Atividade não roteirizada 85247 - BAR DO JOAO Endereço: Guaicara 395 Bairro: VI…" at bounding box center [383, 370] width 767 height 740
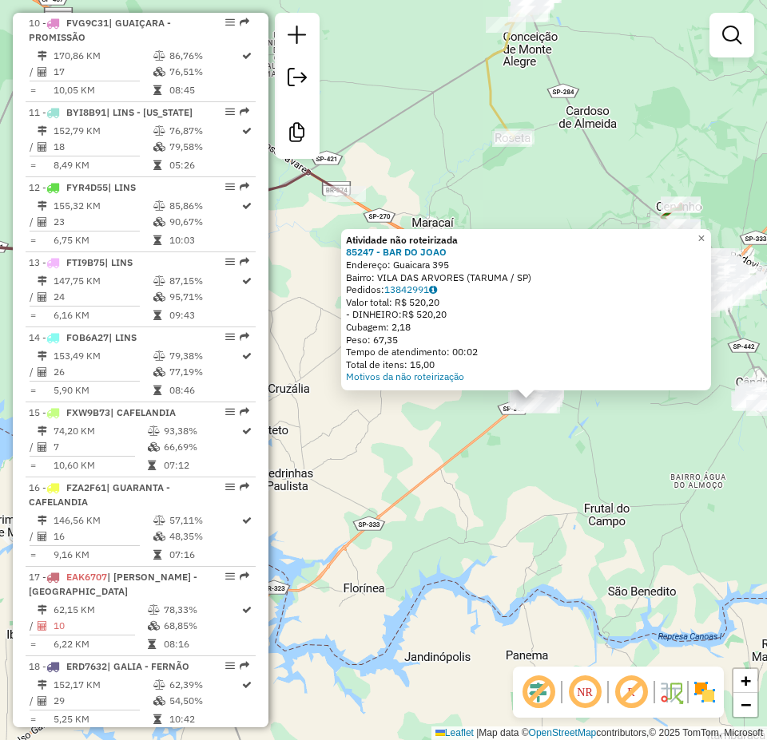
click at [522, 188] on div "Atividade não roteirizada 85247 - BAR DO JOAO Endereço: Guaicara 395 Bairro: VI…" at bounding box center [383, 370] width 767 height 740
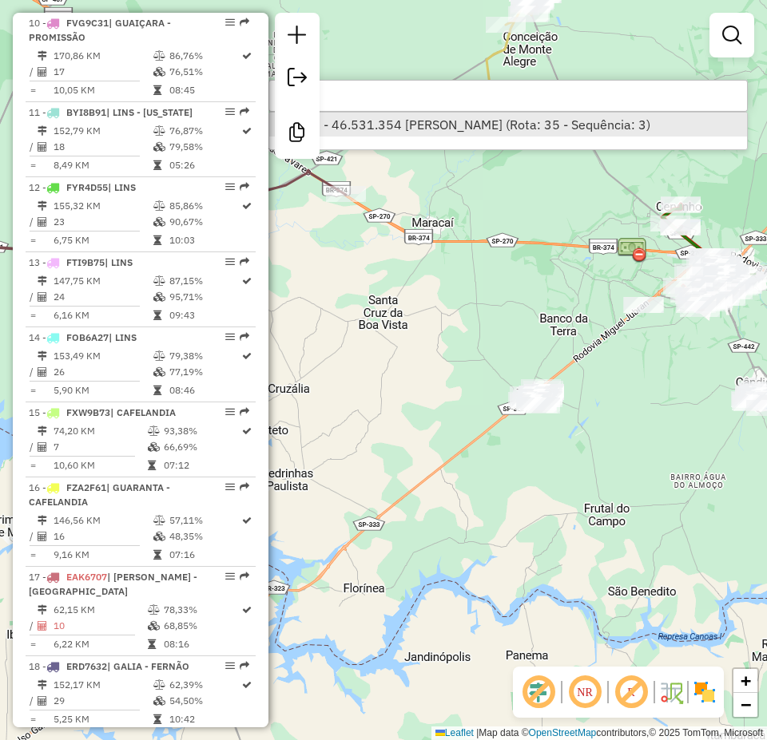
type input "*****"
click at [566, 125] on li "15446 - 46.531.354 LUCAS MAT (Rota: 35 - Sequência: 3)" at bounding box center [508, 125] width 478 height 24
select select "*********"
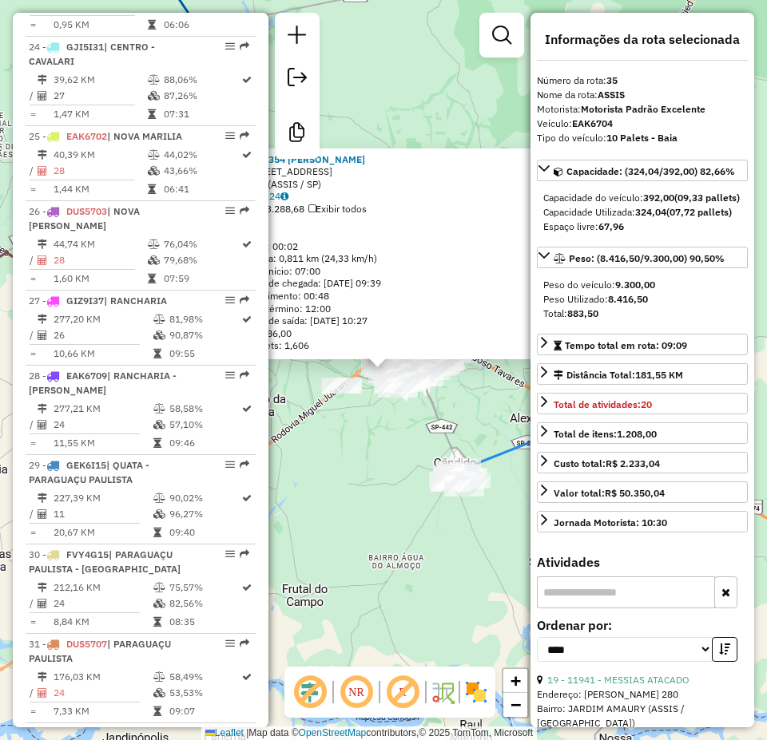
scroll to position [3216, 0]
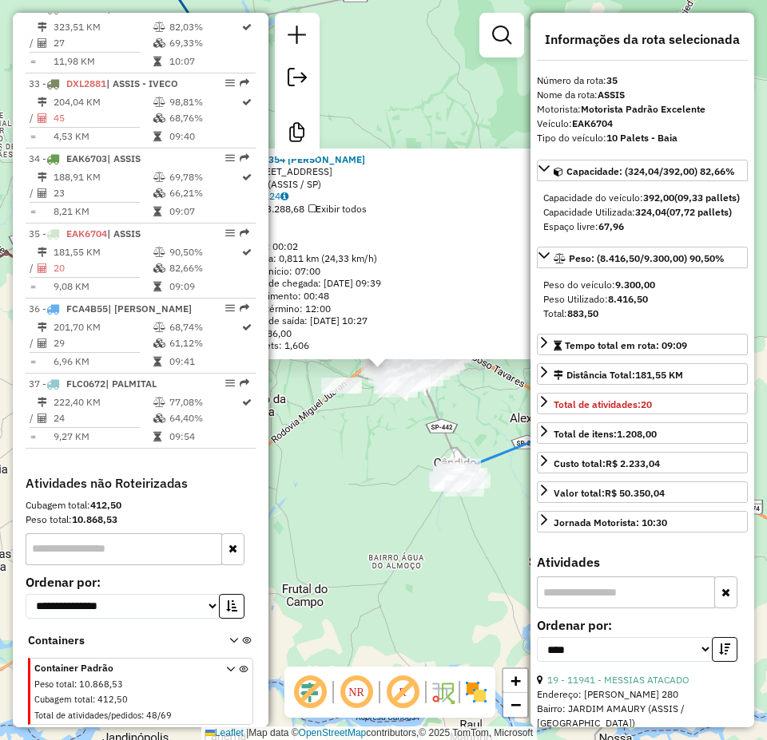
click at [600, 123] on strong "EAK6704" at bounding box center [592, 123] width 41 height 12
copy strong "EAK6704"
drag, startPoint x: 389, startPoint y: 69, endPoint x: 398, endPoint y: 57, distance: 15.5
click at [389, 69] on div "15446 - 46.531.354 LUCAS MAT Endereço: AV DA INTEGRACaO 115 Bairro: CENTRO (ASS…" at bounding box center [383, 370] width 767 height 740
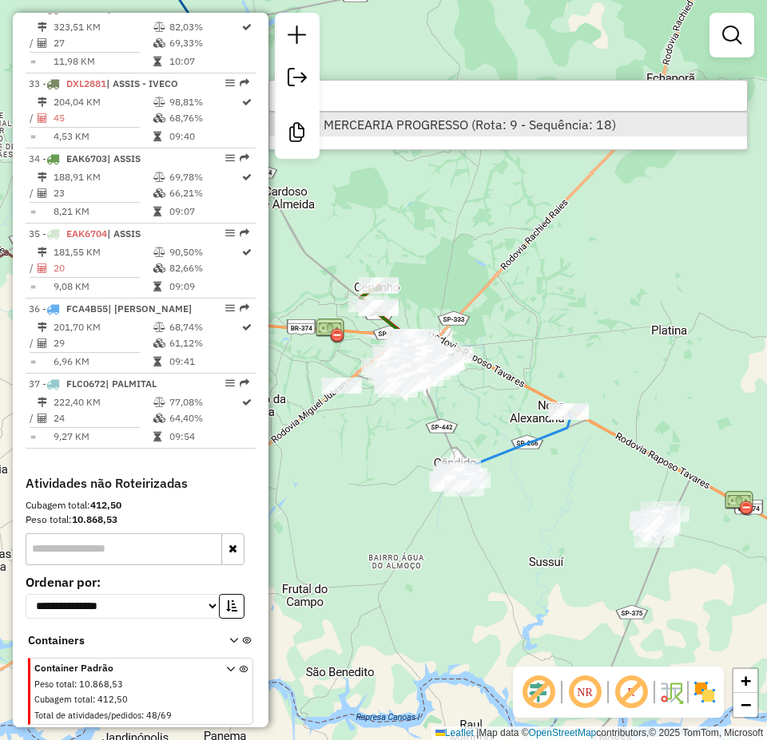
type input "****"
click at [440, 130] on li "9257 - MERCEARIA PROGRESSO (Rota: 9 - Sequência: 18)" at bounding box center [508, 125] width 478 height 24
select select "*********"
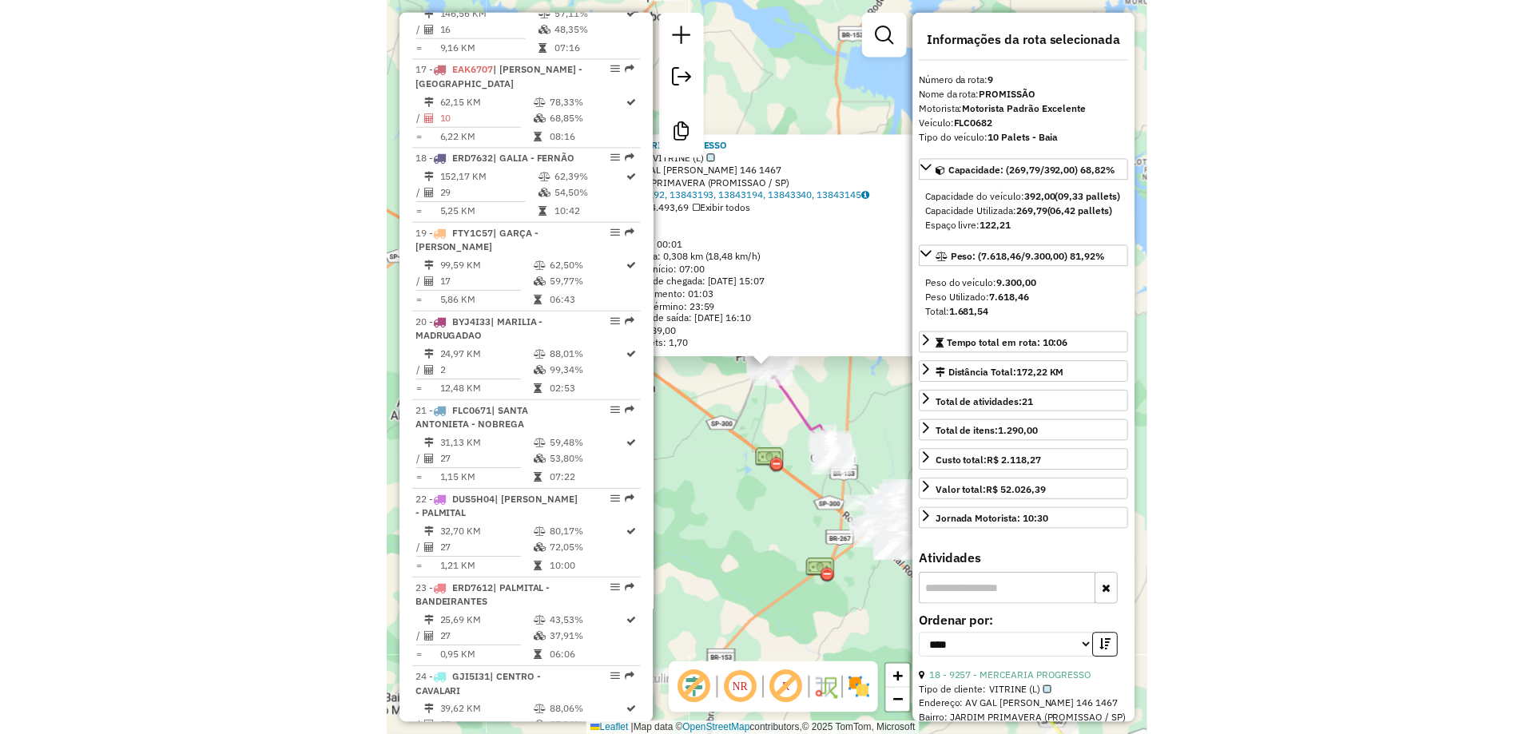
scroll to position [1273, 0]
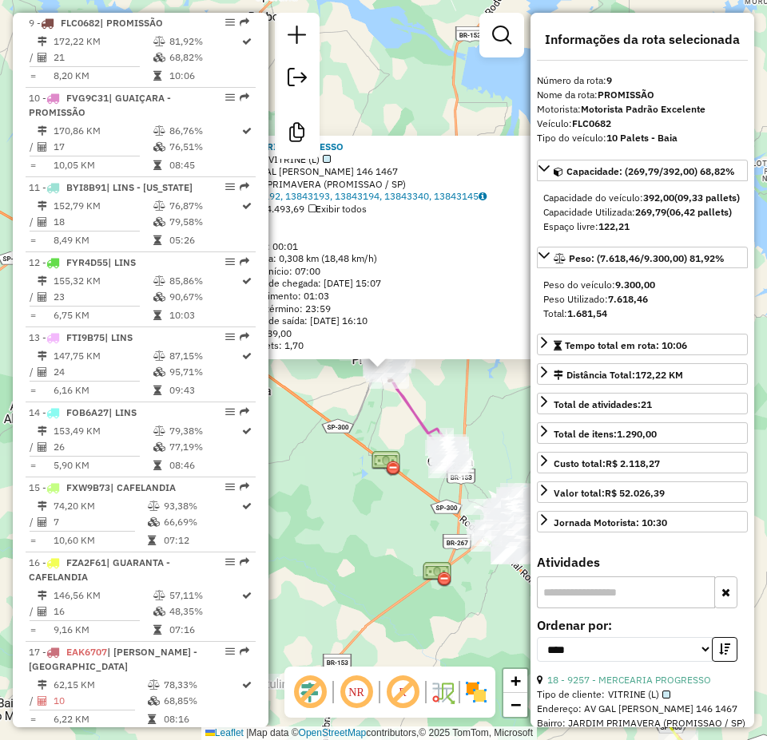
click at [592, 123] on strong "FLC0682" at bounding box center [591, 123] width 39 height 12
click at [591, 123] on strong "FLC0682" at bounding box center [591, 123] width 39 height 12
click at [590, 123] on strong "FLC0682" at bounding box center [591, 123] width 39 height 12
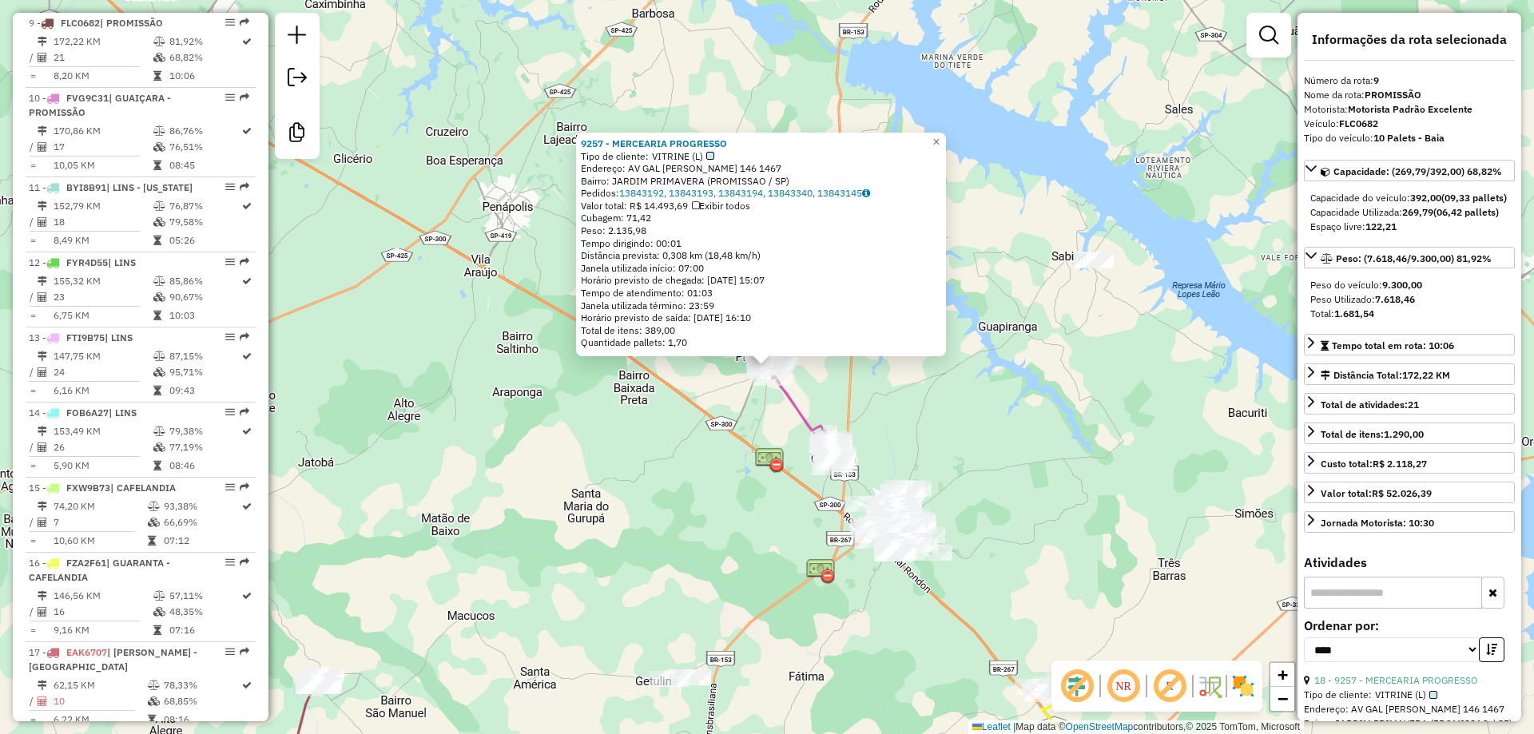
drag, startPoint x: 1054, startPoint y: 85, endPoint x: 1046, endPoint y: 71, distance: 16.8
click at [1054, 85] on div "9257 - MERCEARIA PROGRESSO Tipo de cliente: VITRINE (L) Endereço: AV GAL EURICO…" at bounding box center [767, 367] width 1534 height 734
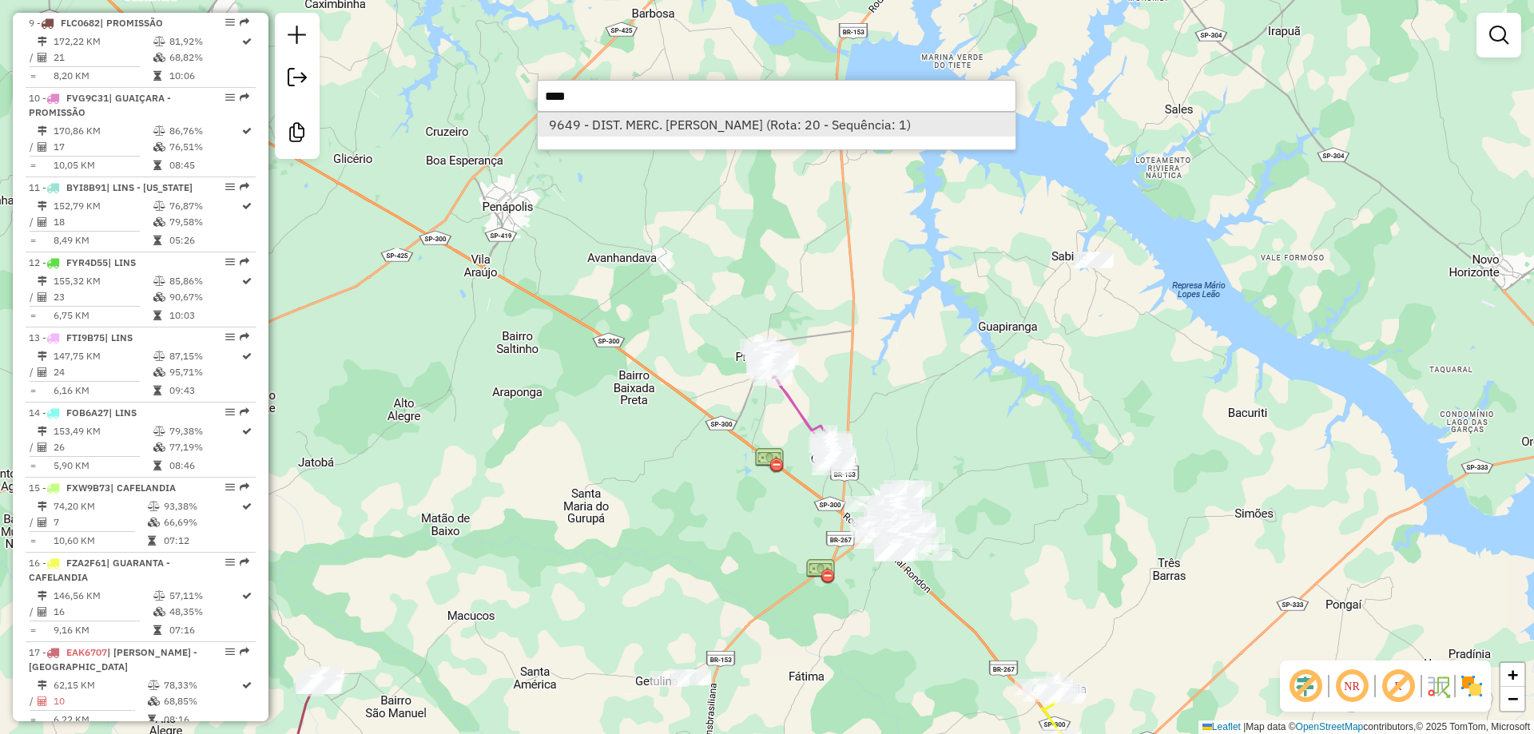
type input "****"
click at [628, 117] on li "9649 - DIST. MERC. FERREIRA (Rota: 20 - Sequência: 1)" at bounding box center [777, 125] width 478 height 24
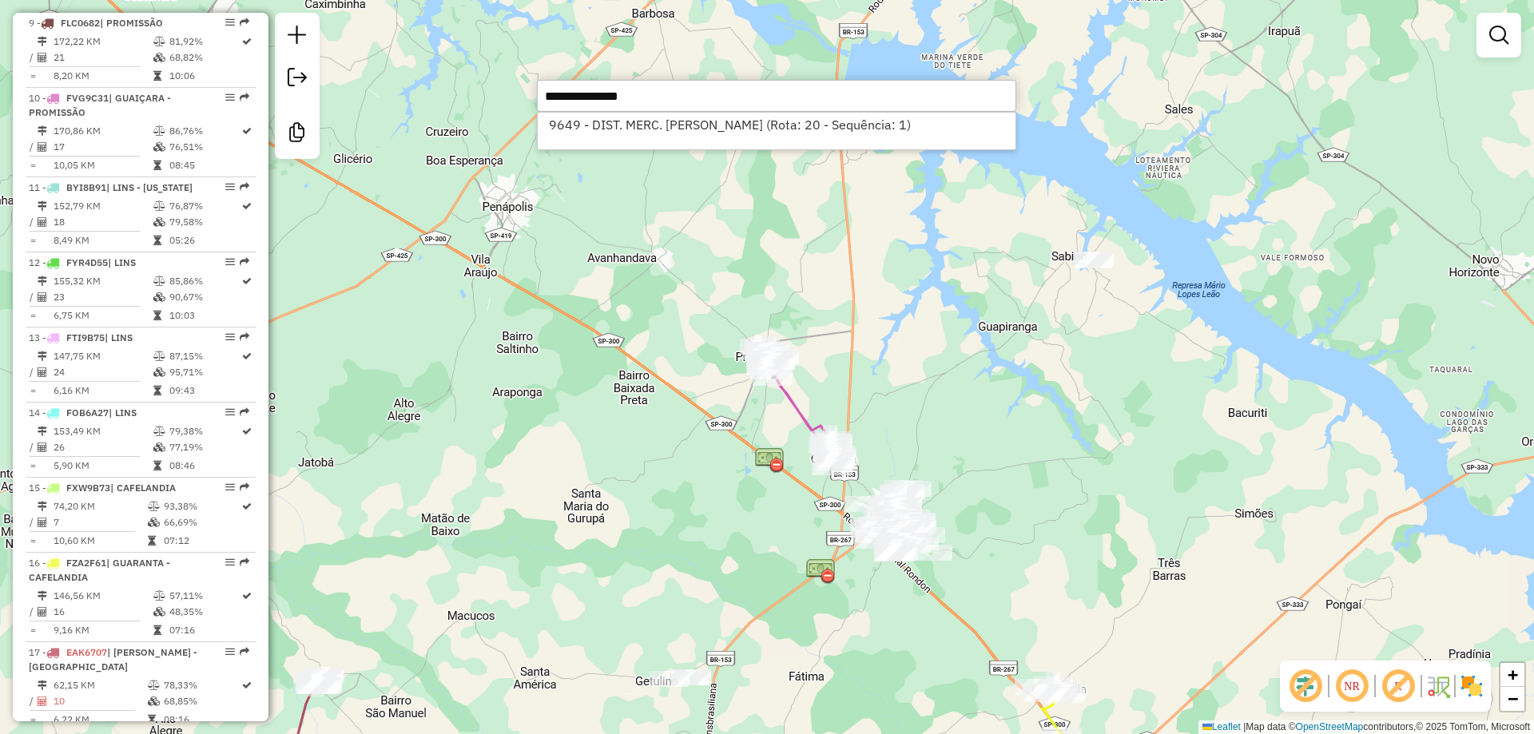
select select "*********"
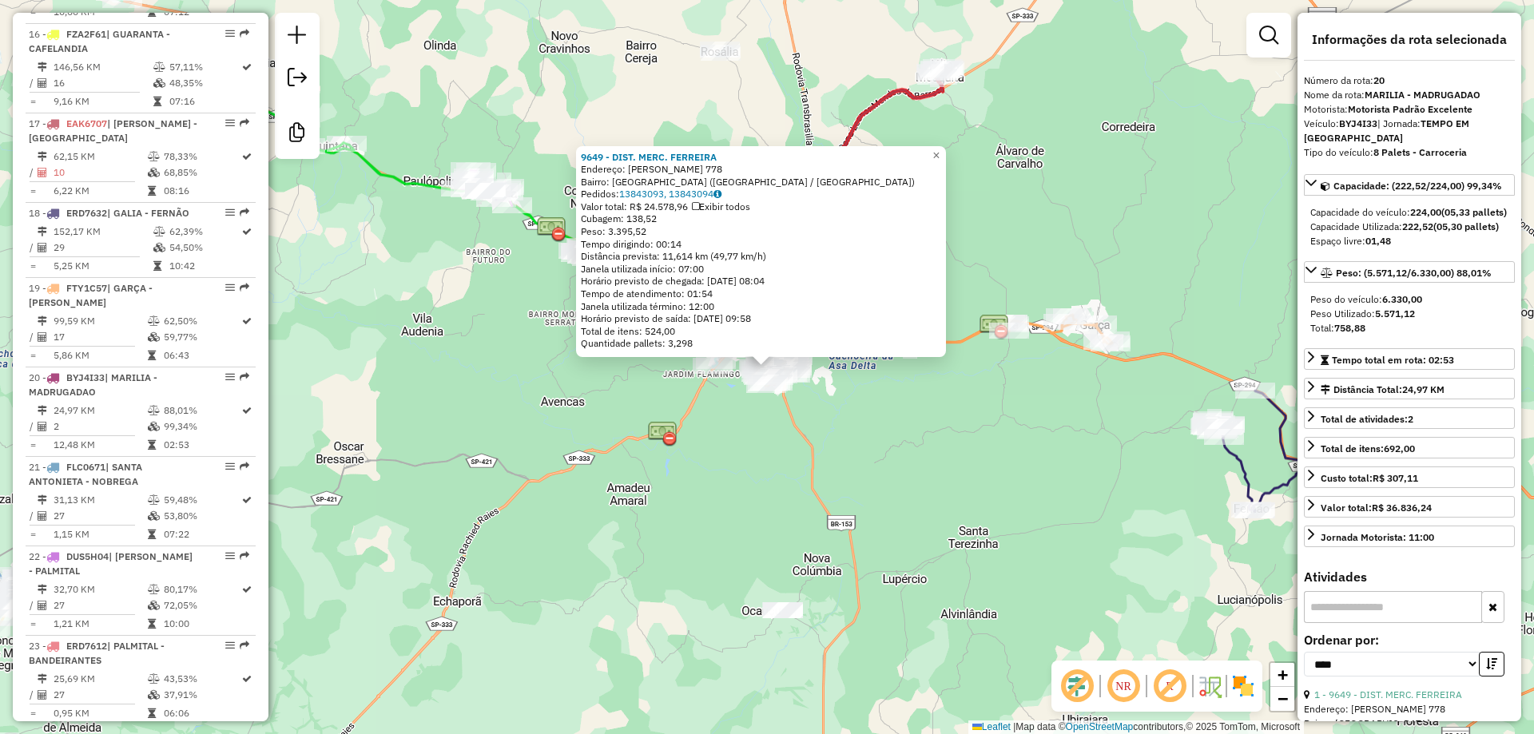
scroll to position [2157, 0]
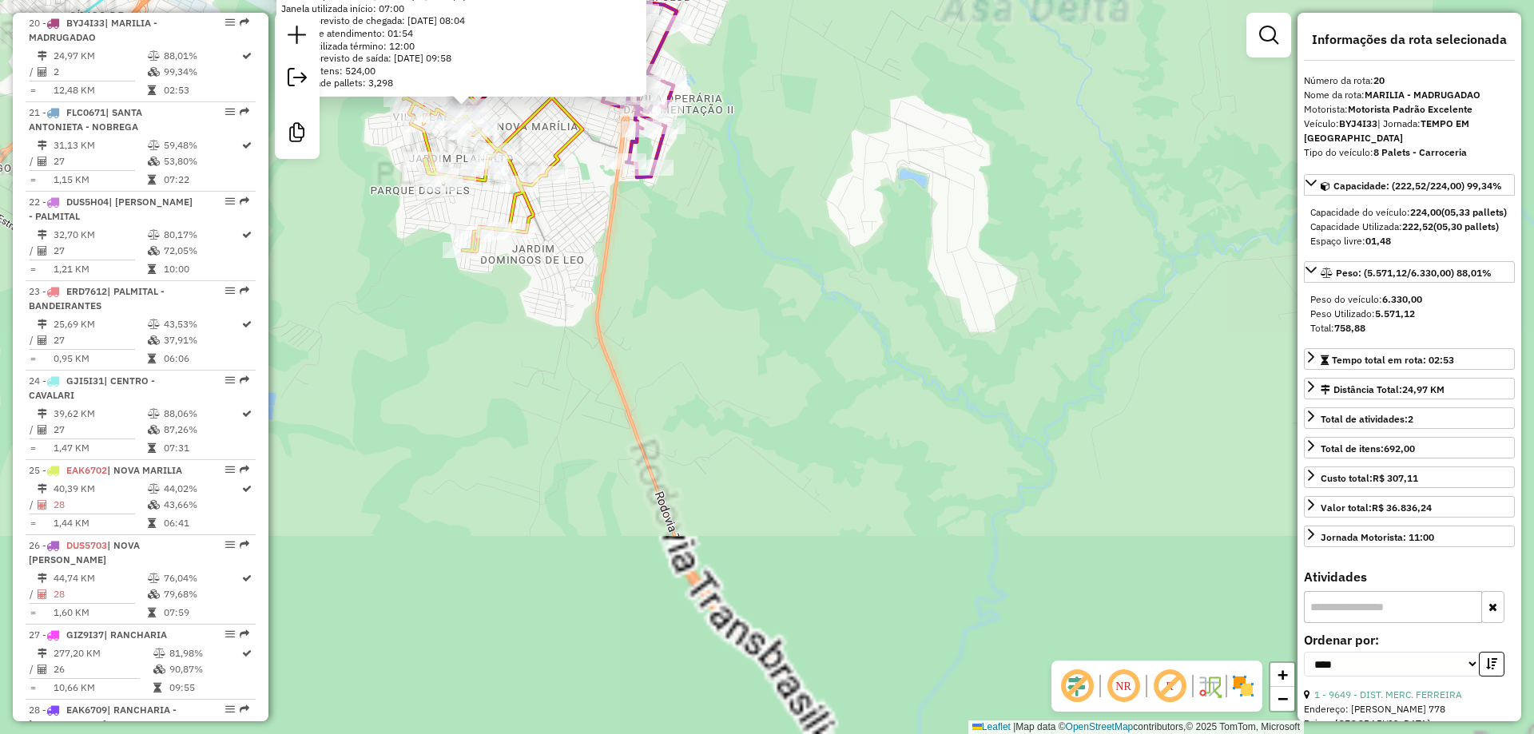
drag, startPoint x: 613, startPoint y: 300, endPoint x: 858, endPoint y: 519, distance: 328.1
click at [862, 530] on div "9649 - DIST. MERC. FERREIRA Endereço: TOME DE SOUZA 778 Bairro: JARDIM MONTE CA…" at bounding box center [767, 367] width 1534 height 734
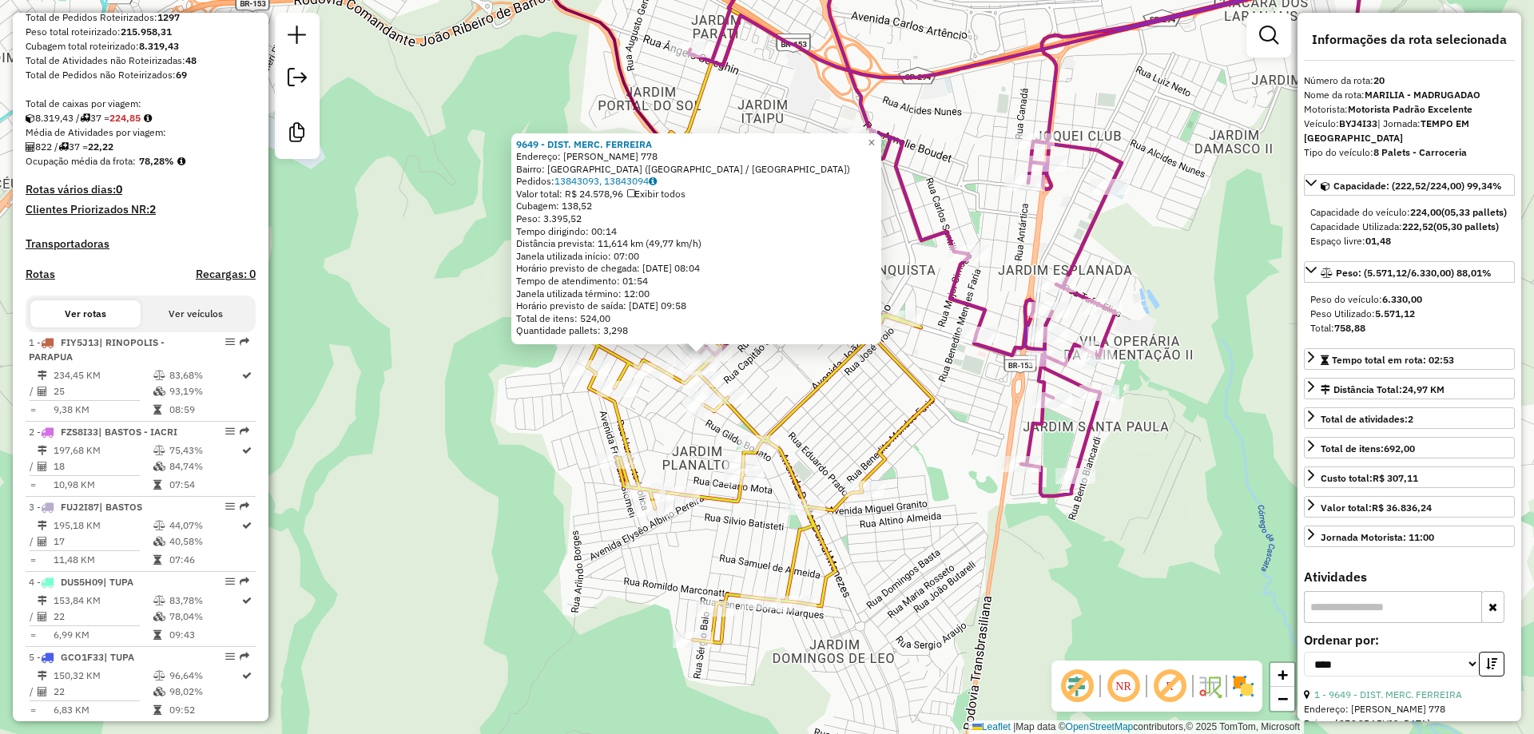
scroll to position [0, 0]
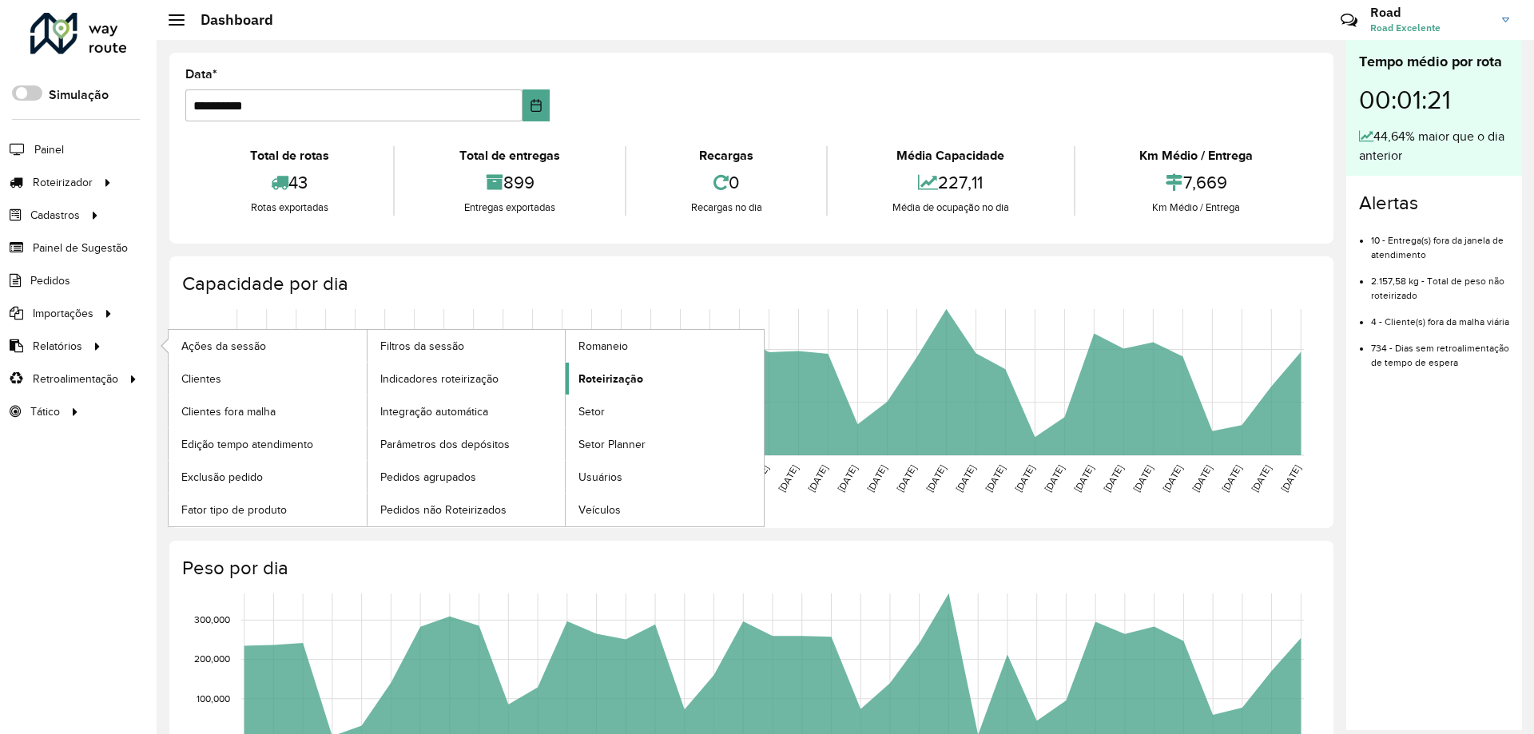
click at [656, 371] on link "Roteirização" at bounding box center [665, 379] width 198 height 32
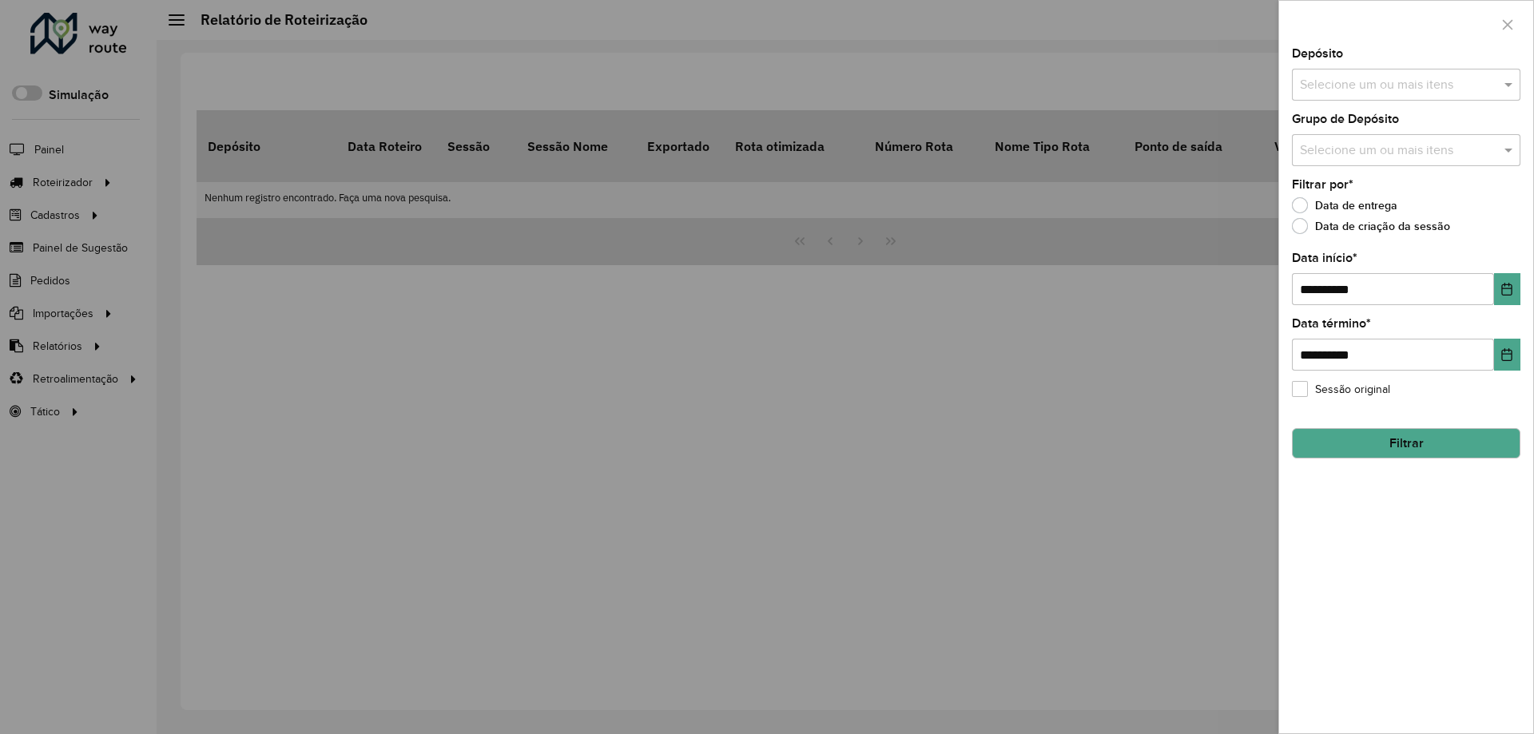
click at [1379, 85] on input "text" at bounding box center [1398, 85] width 204 height 19
click at [1348, 161] on div "Excelente" at bounding box center [1405, 164] width 227 height 27
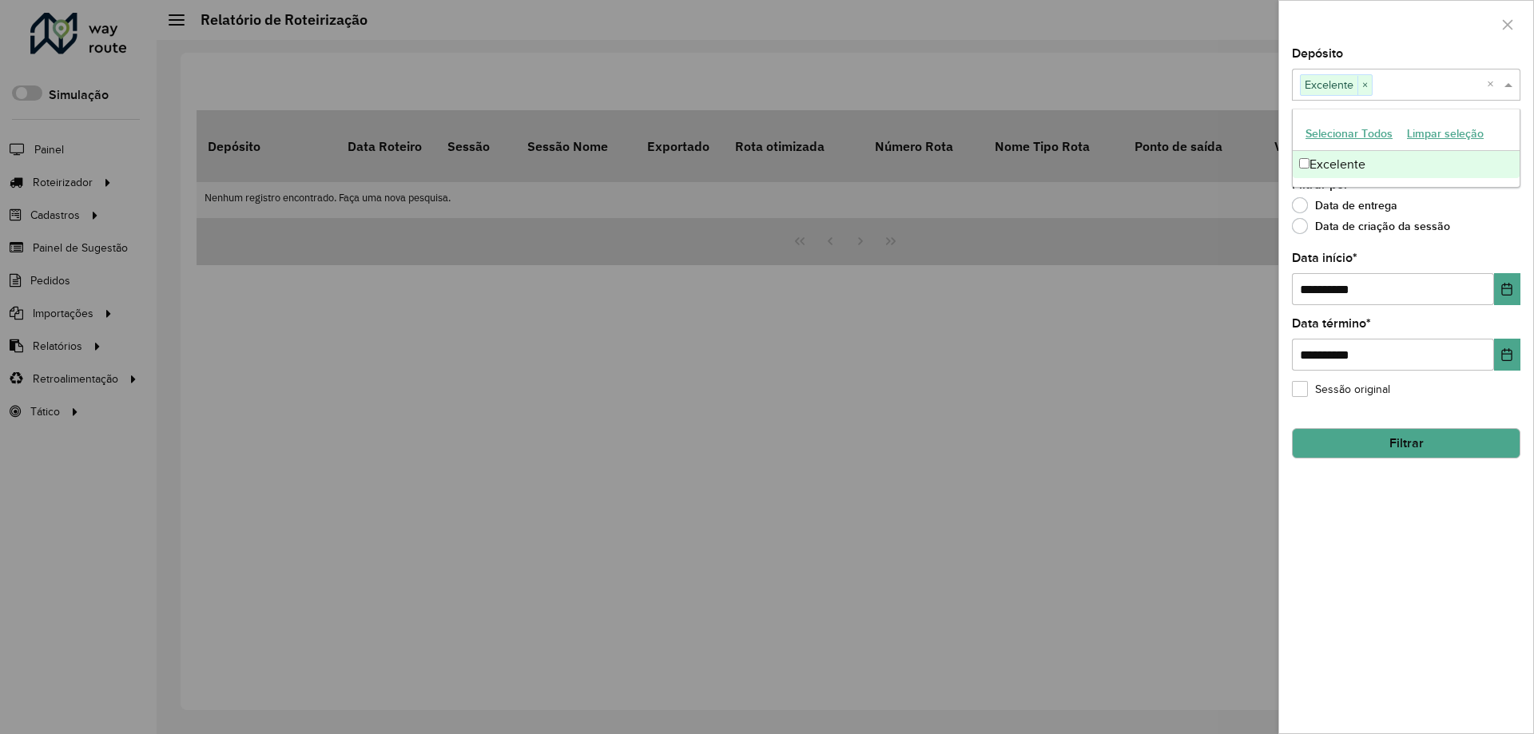
click at [1396, 31] on div at bounding box center [1406, 24] width 254 height 47
click at [1376, 154] on input "text" at bounding box center [1398, 150] width 204 height 19
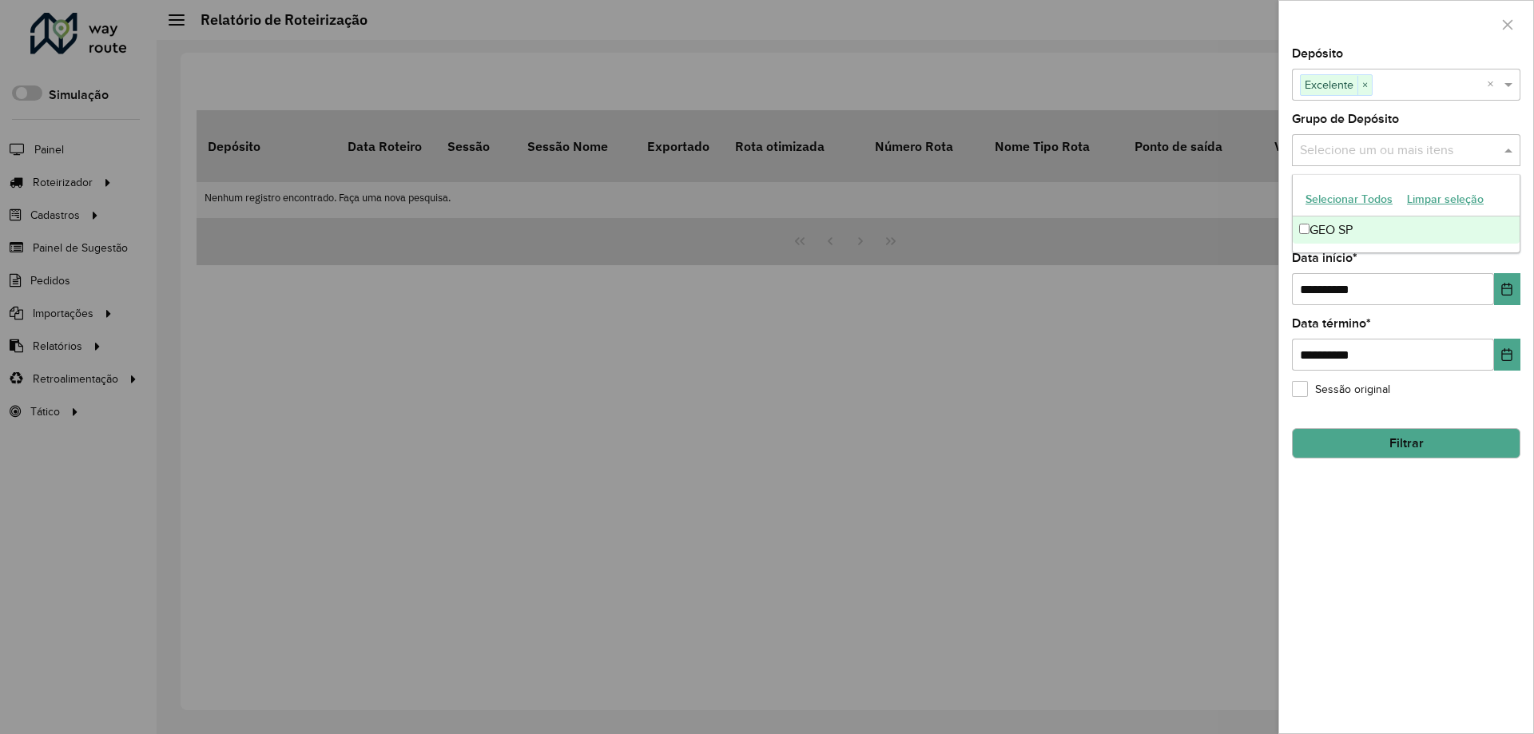
click at [1349, 215] on div "Selecionar Todos Limpar seleção" at bounding box center [1405, 200] width 227 height 34
click at [1337, 222] on div "GEO SP" at bounding box center [1405, 229] width 227 height 27
click at [1427, 9] on div at bounding box center [1406, 24] width 254 height 47
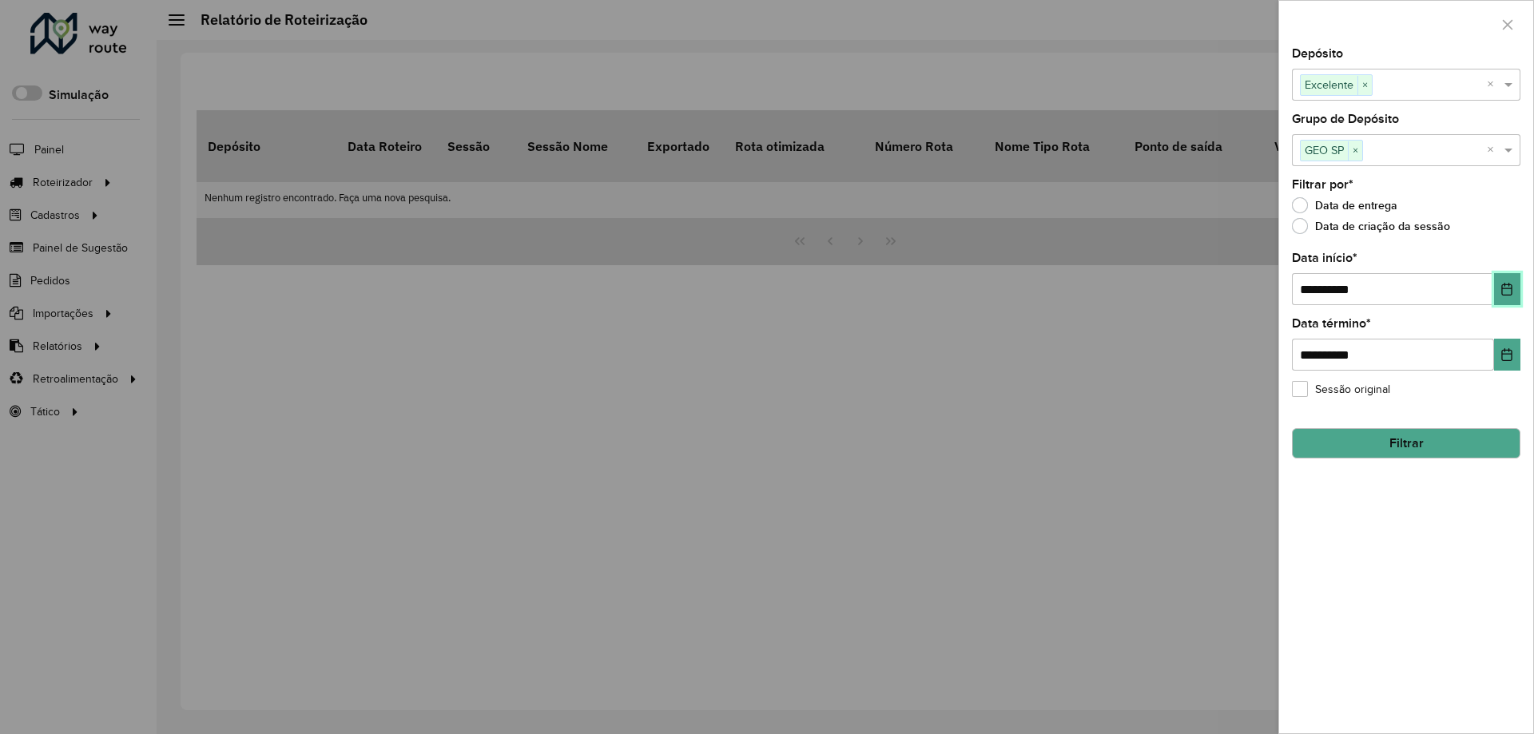
click at [1499, 280] on button "Choose Date" at bounding box center [1507, 289] width 26 height 32
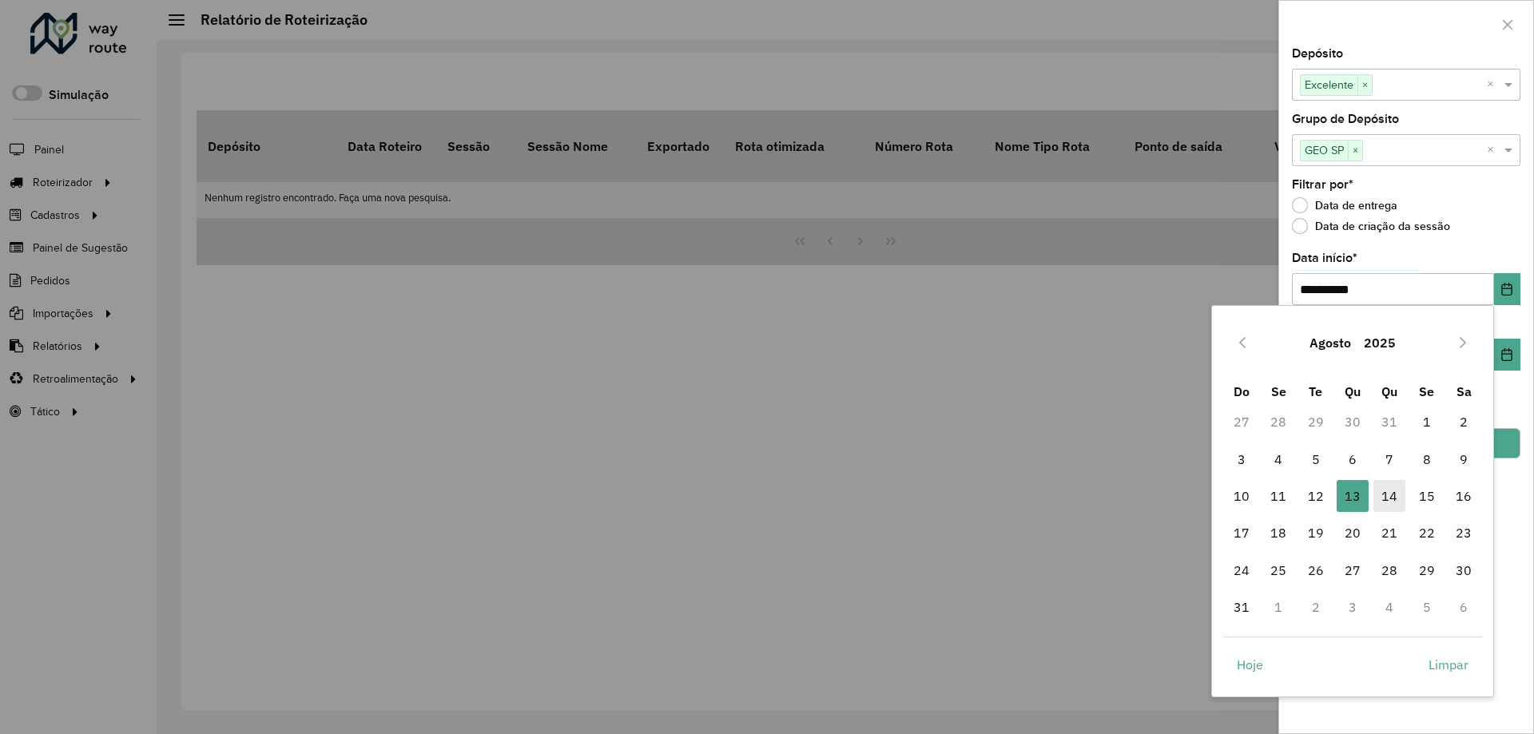
click at [1388, 499] on span "14" at bounding box center [1389, 496] width 32 height 32
type input "**********"
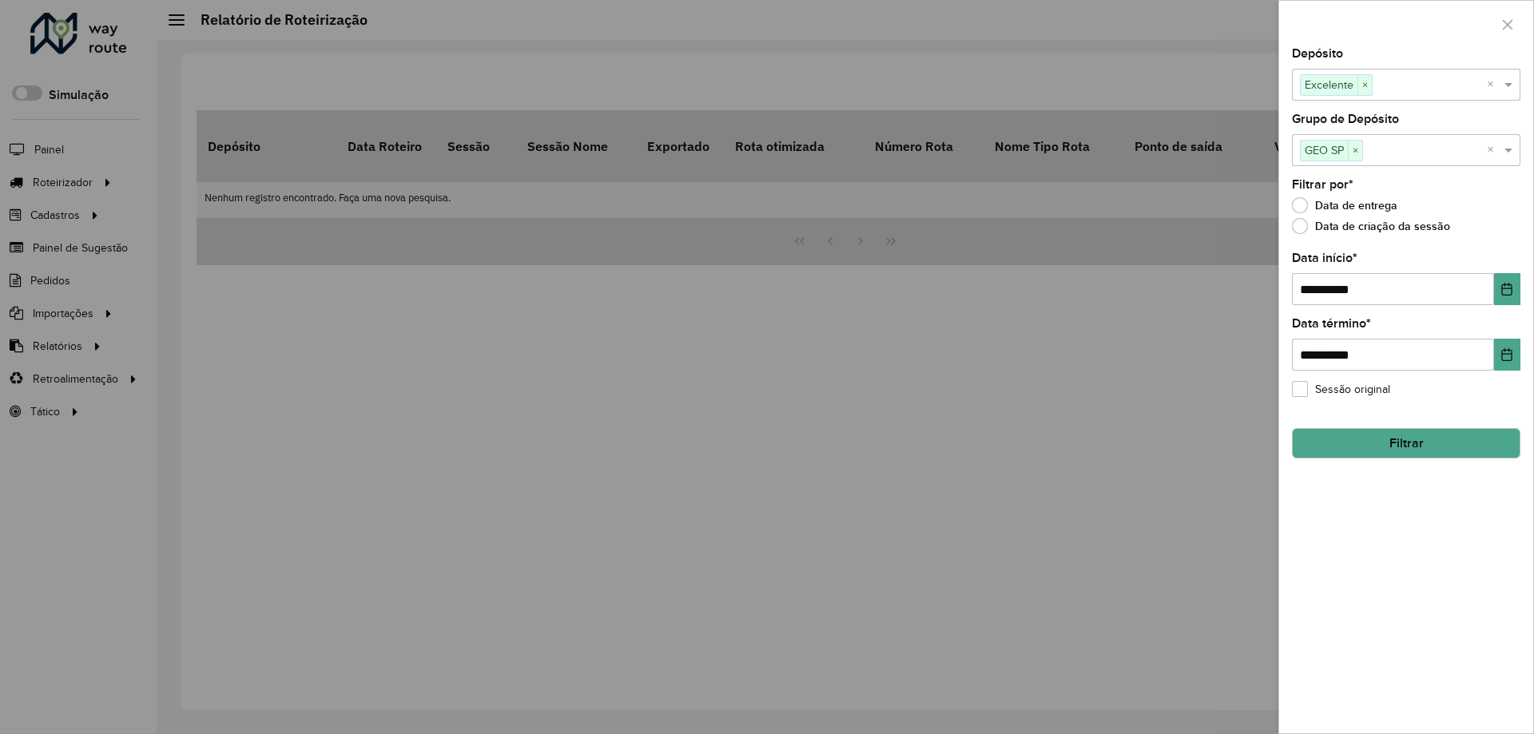
click at [1395, 447] on button "Filtrar" at bounding box center [1406, 443] width 228 height 30
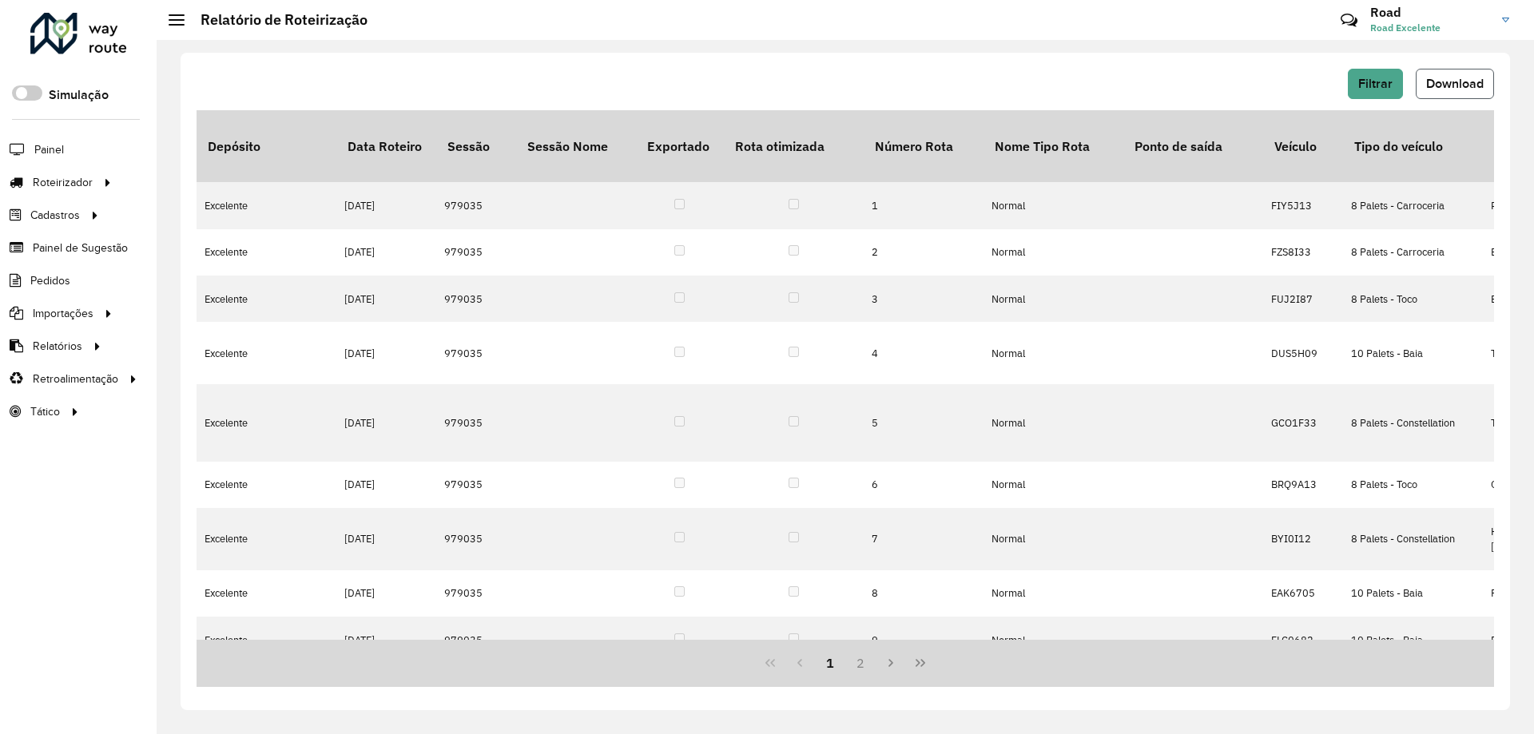
click at [1437, 89] on span "Download" at bounding box center [1455, 84] width 58 height 14
